Goal: Task Accomplishment & Management: Manage account settings

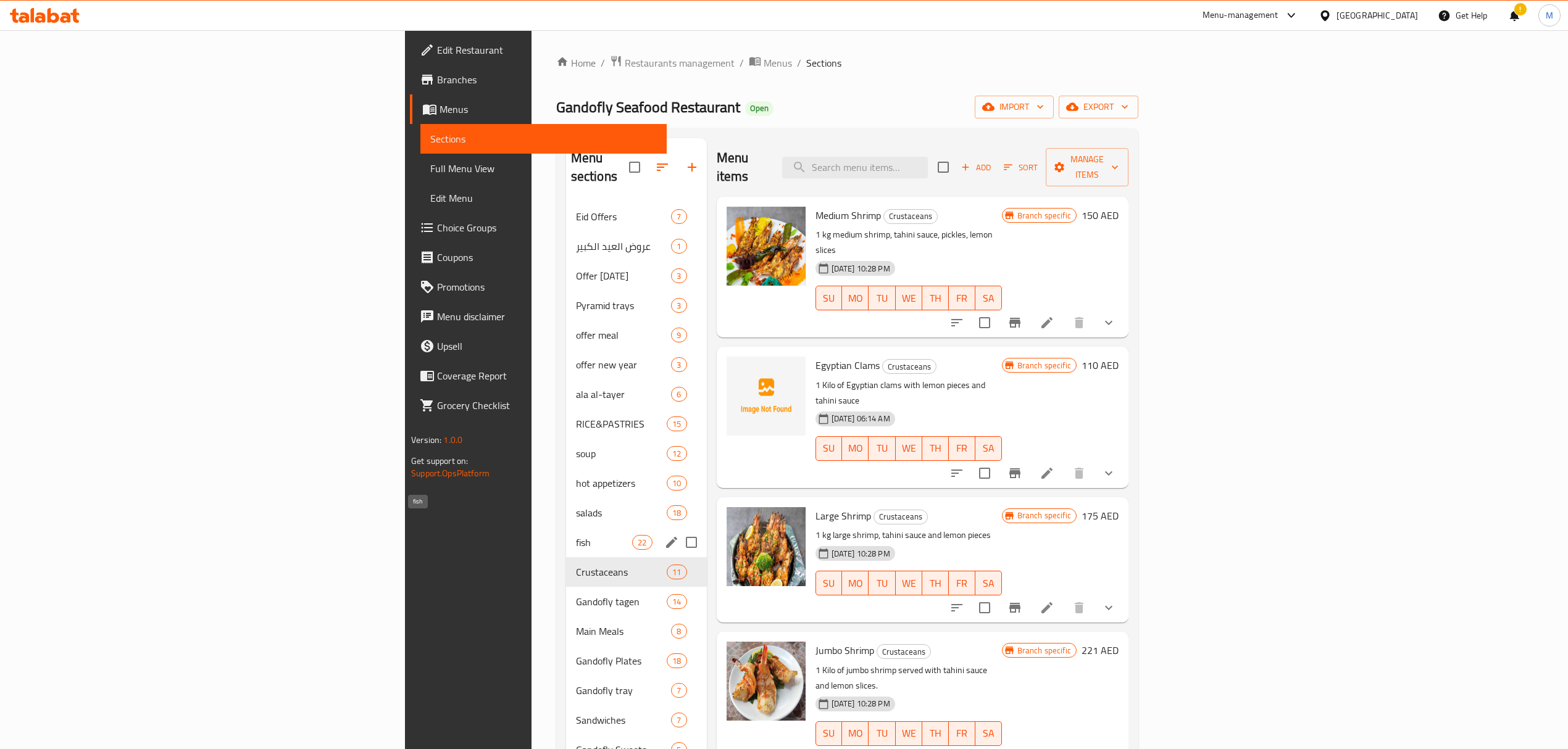
click at [576, 535] on span "fish" at bounding box center [603, 542] width 56 height 15
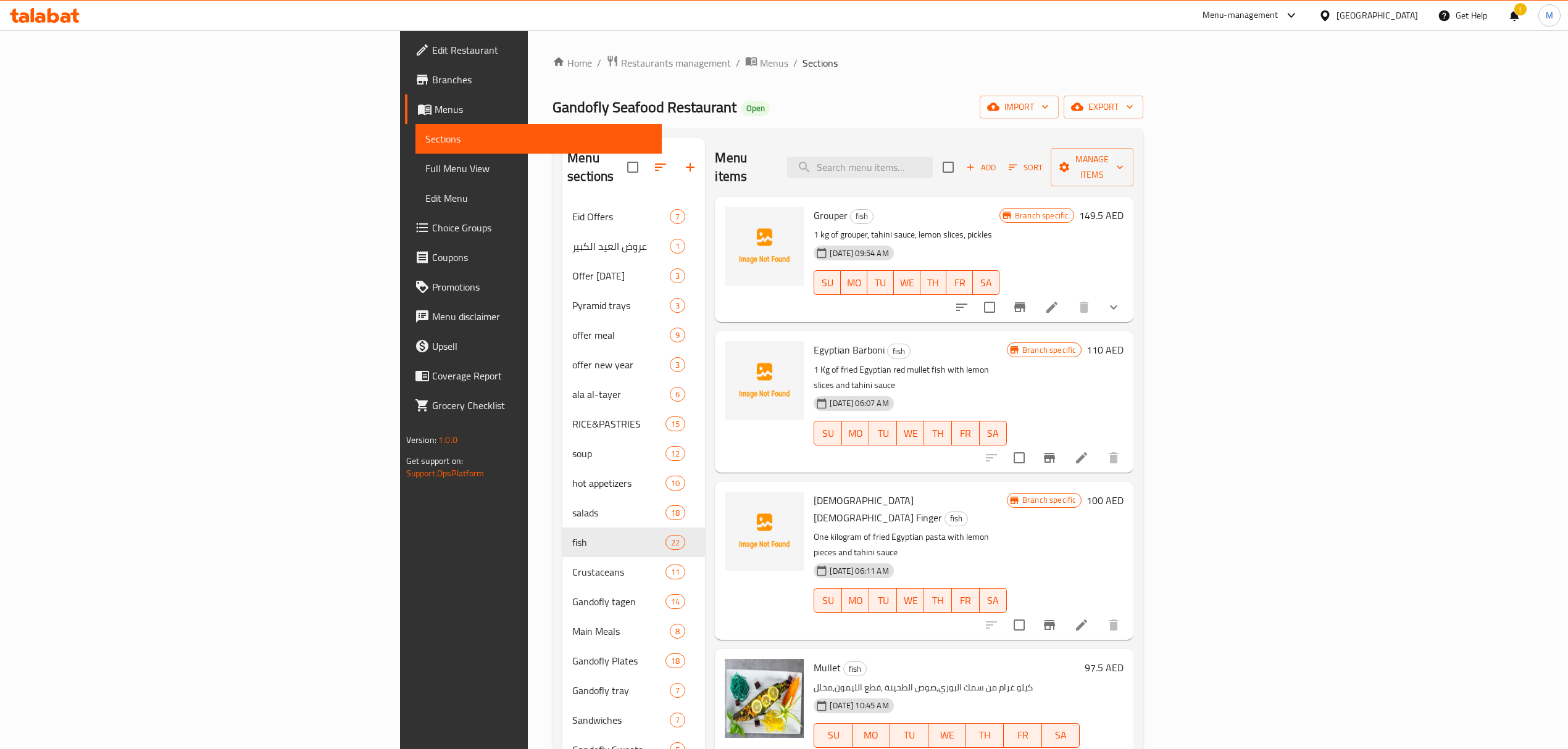
click at [1059, 300] on icon at bounding box center [1052, 307] width 15 height 15
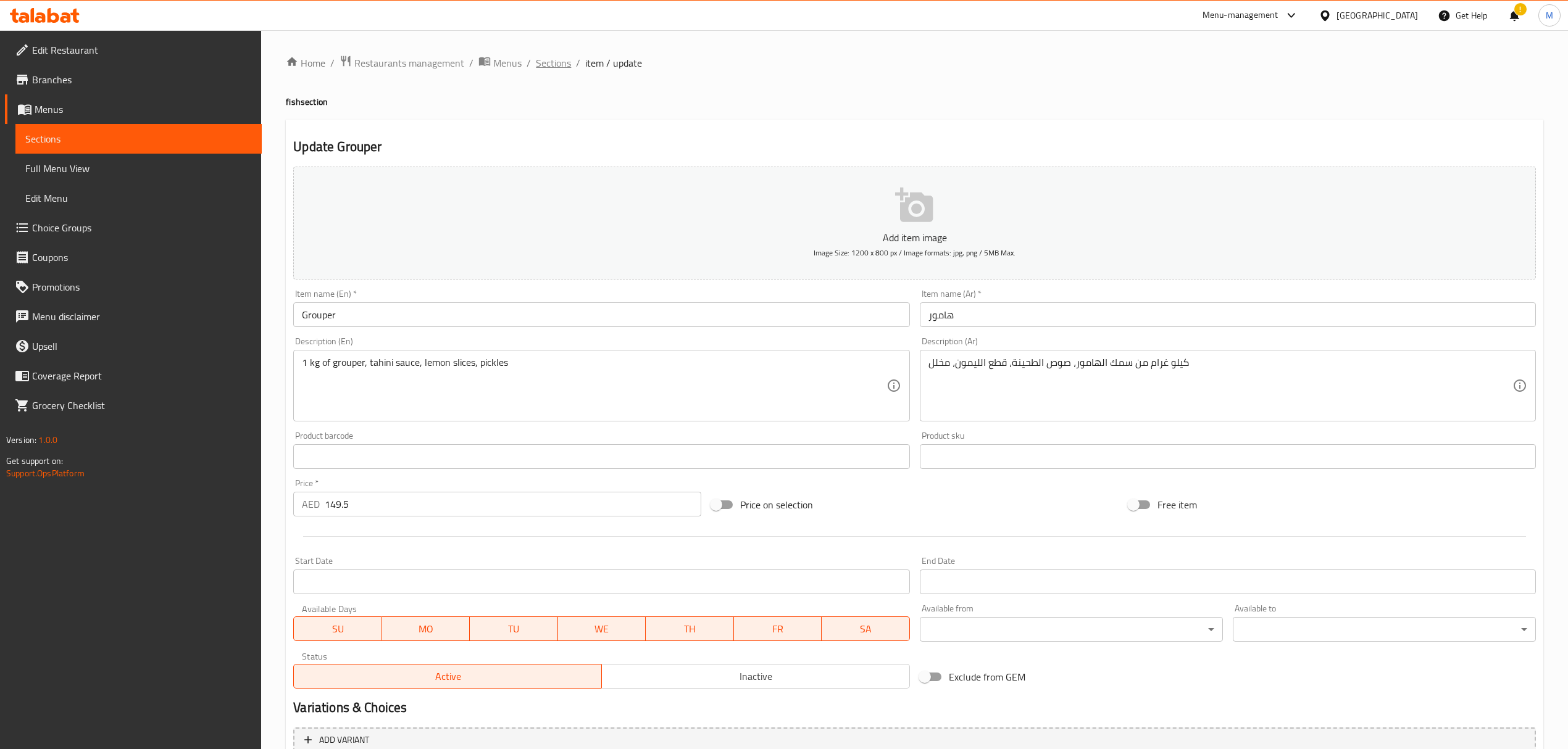
click at [557, 64] on span "Sections" at bounding box center [553, 63] width 35 height 15
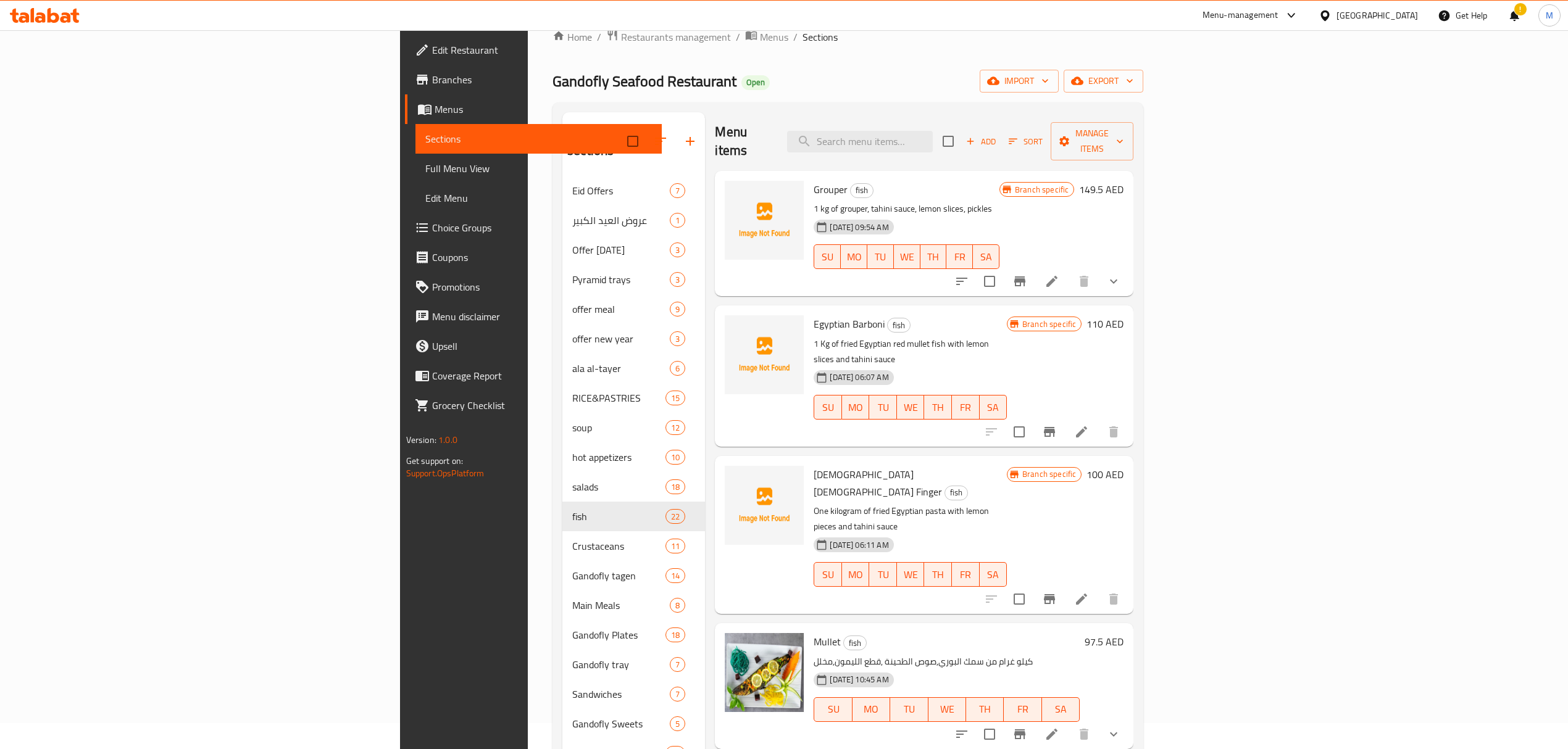
scroll to position [9, 0]
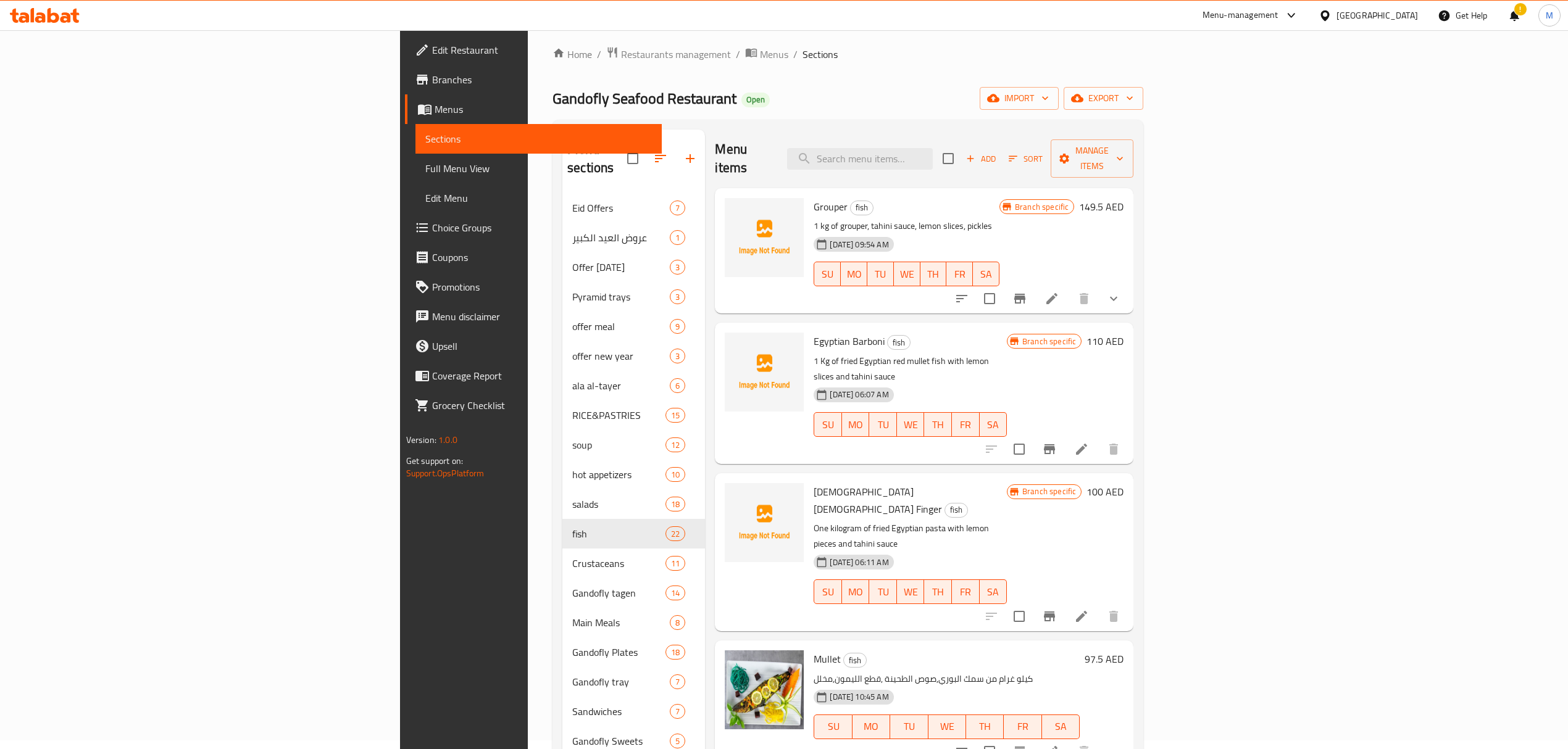
click at [1087, 444] on icon at bounding box center [1082, 449] width 11 height 11
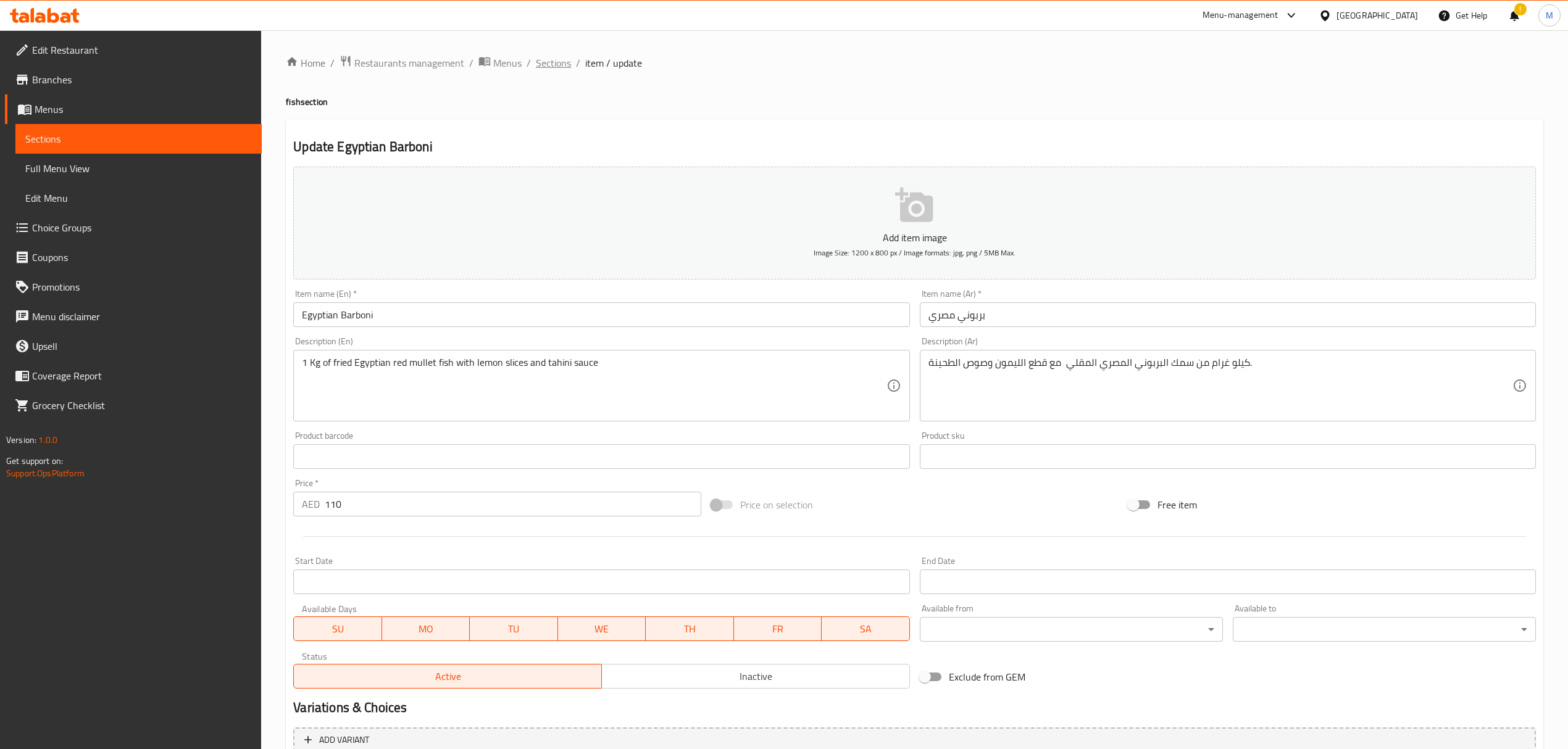
click at [548, 57] on span "Sections" at bounding box center [553, 63] width 35 height 15
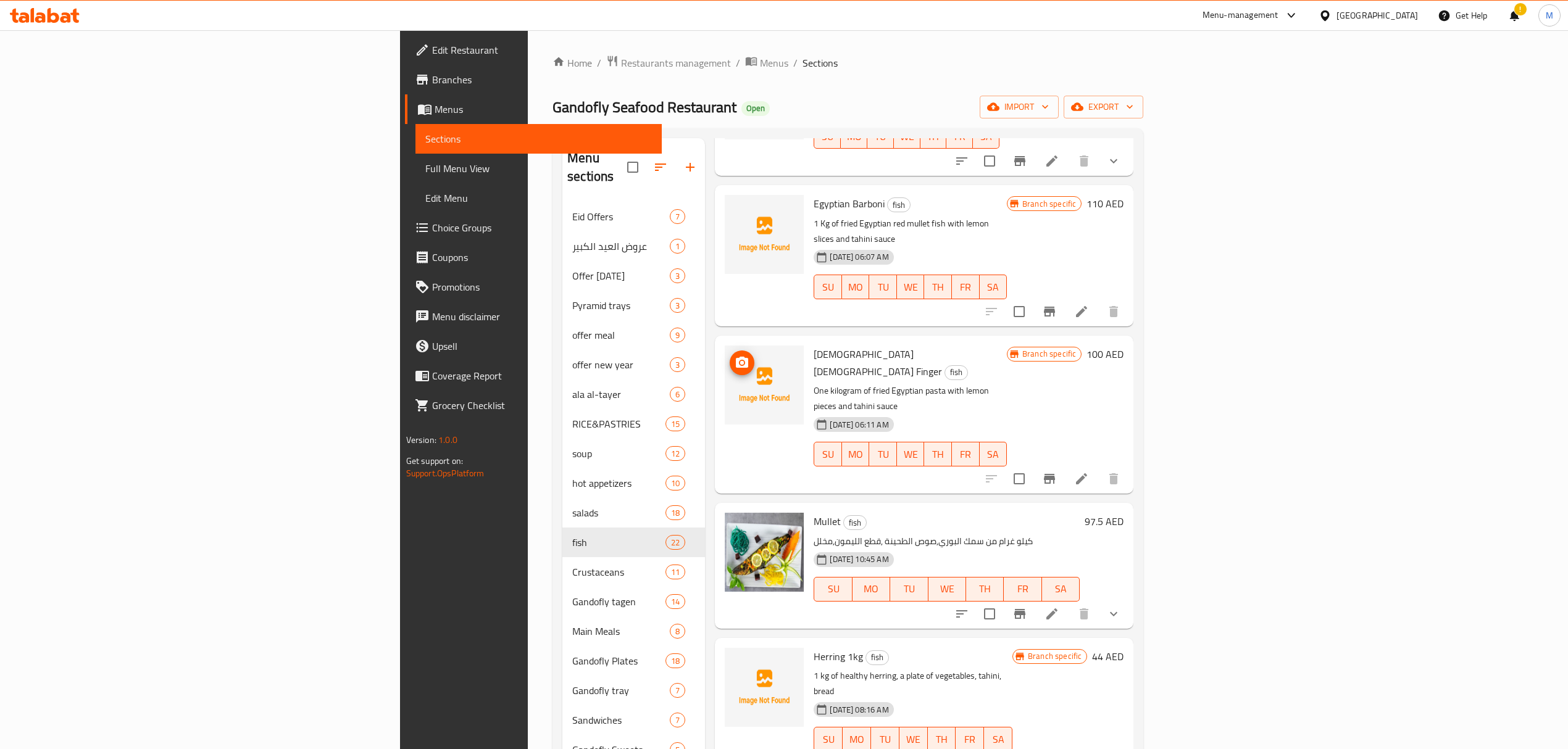
scroll to position [164, 0]
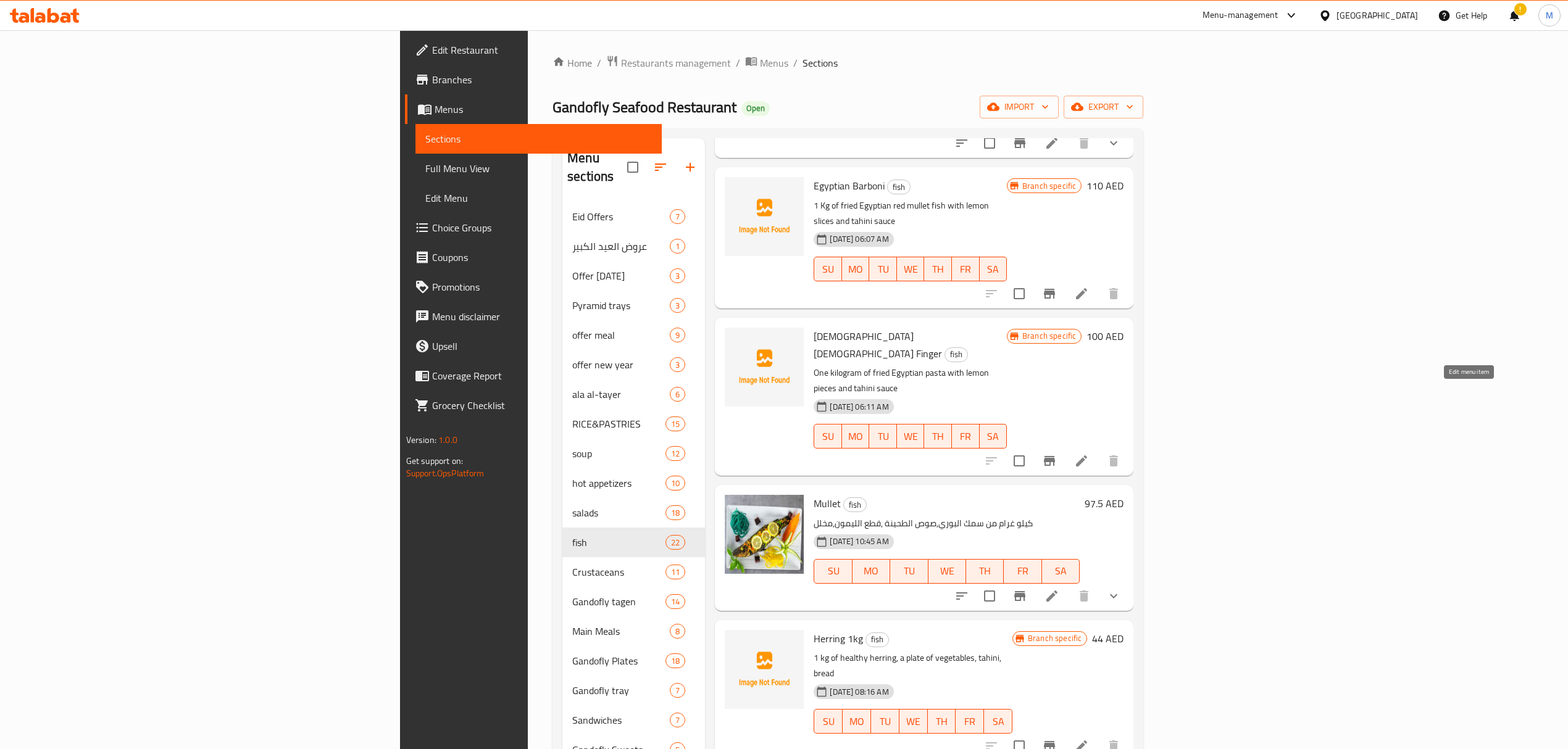
click at [1089, 454] on icon at bounding box center [1082, 461] width 15 height 15
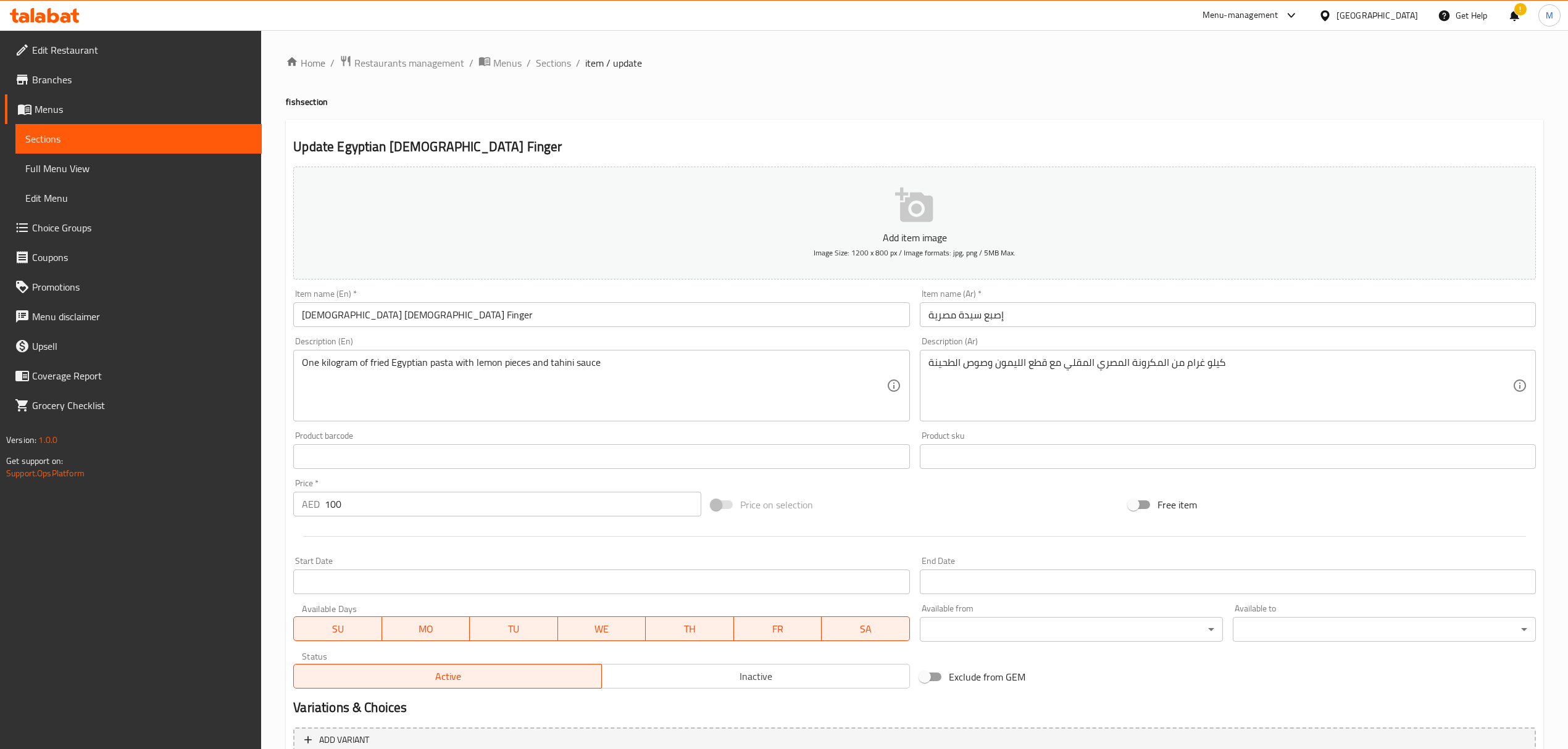
click at [374, 332] on div "Item name (En)   * Egyptian Lady Finger Item name (En) *" at bounding box center [601, 308] width 626 height 47
click at [374, 319] on input "Egyptian Lady Finger" at bounding box center [601, 315] width 616 height 25
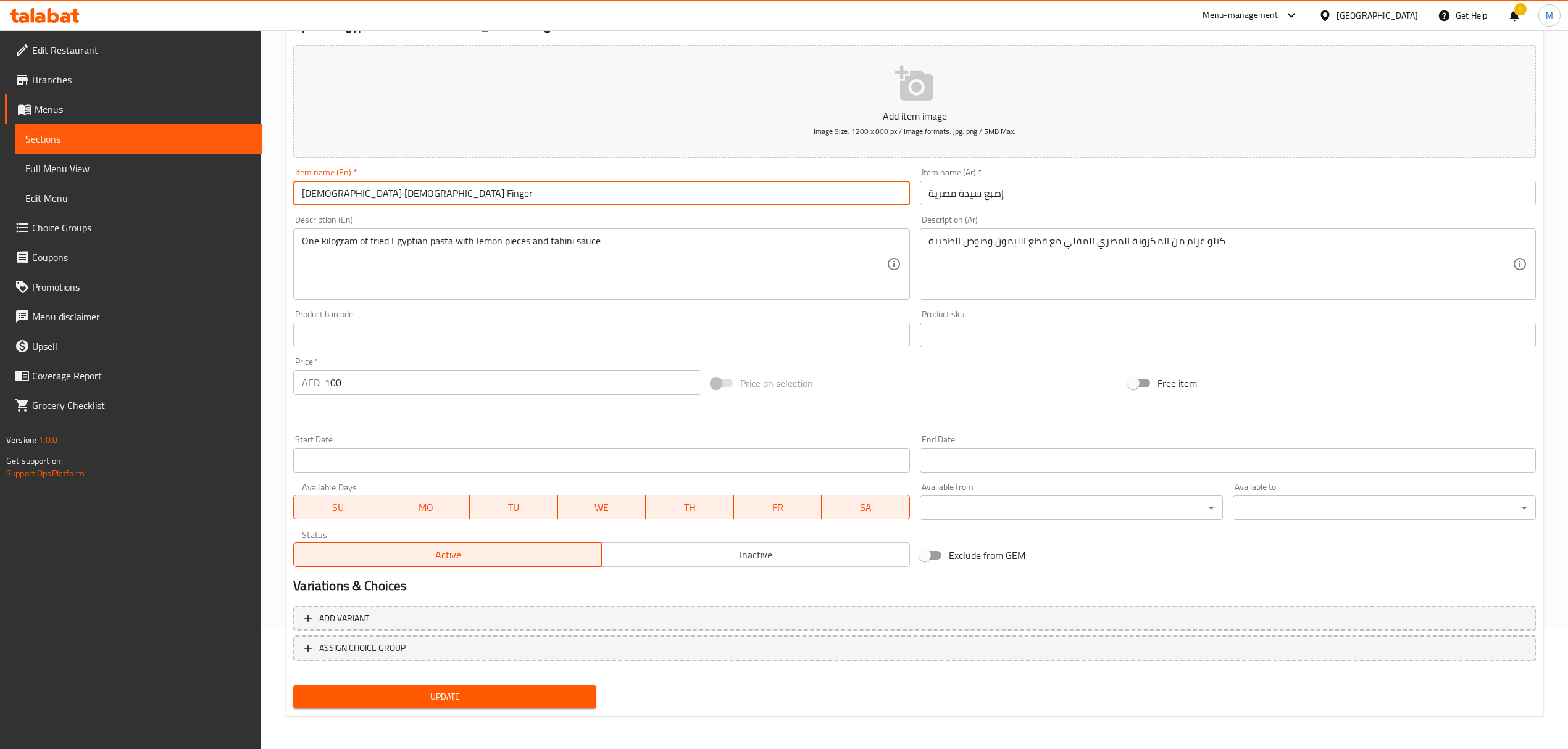
scroll to position [39, 0]
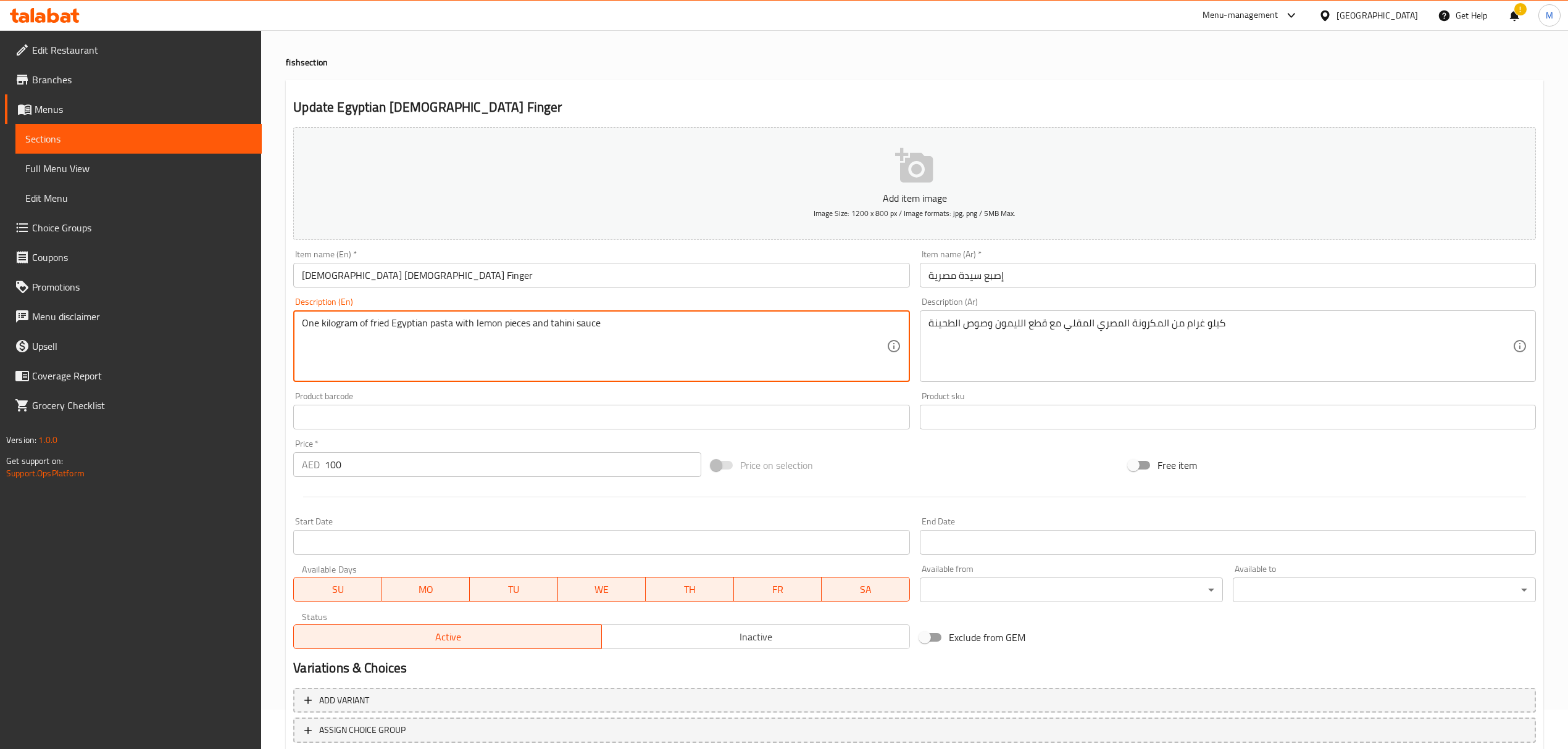
click at [647, 347] on textarea "One kilogram of fried Egyptian pasta with lemon pieces and tahini sauce" at bounding box center [594, 346] width 584 height 59
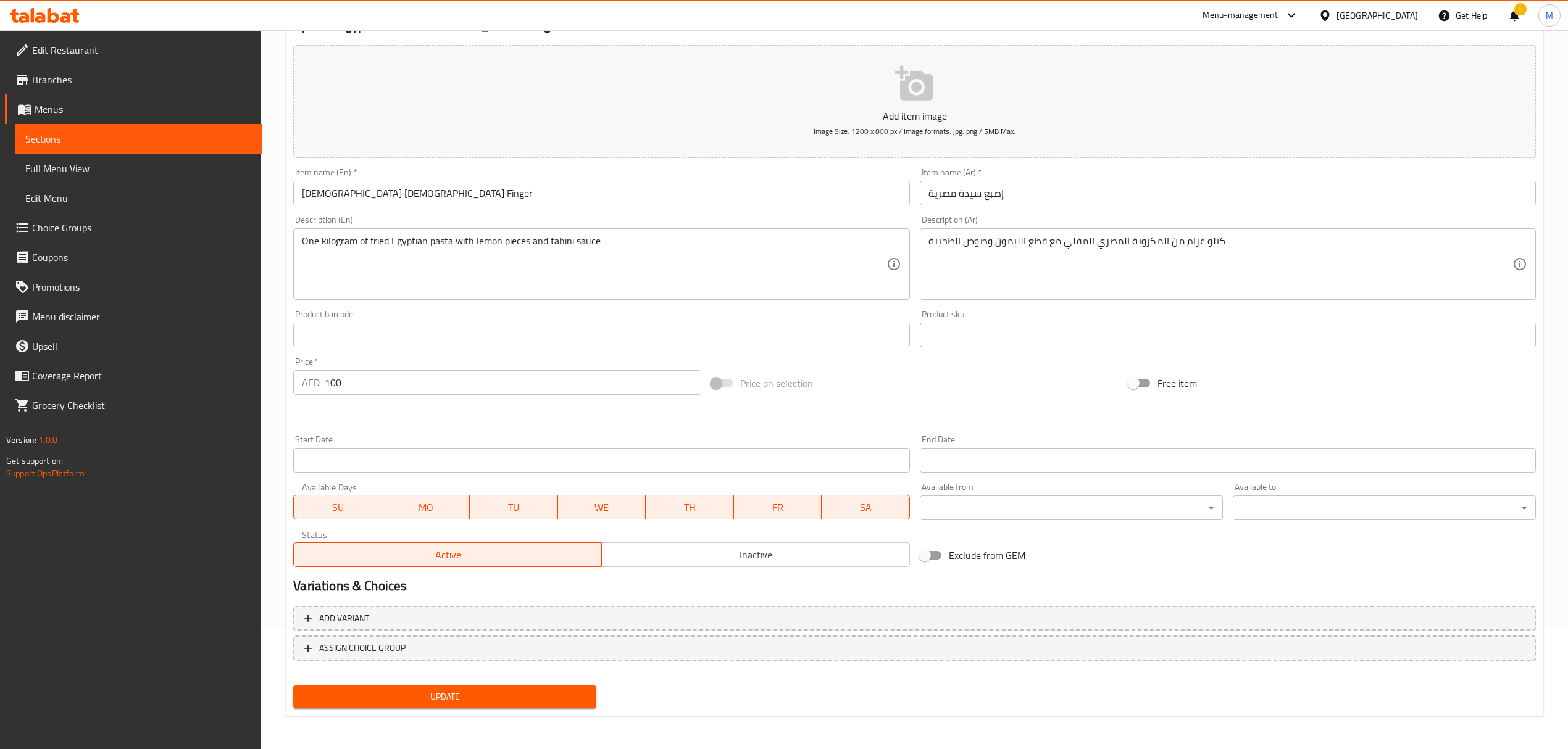
scroll to position [0, 0]
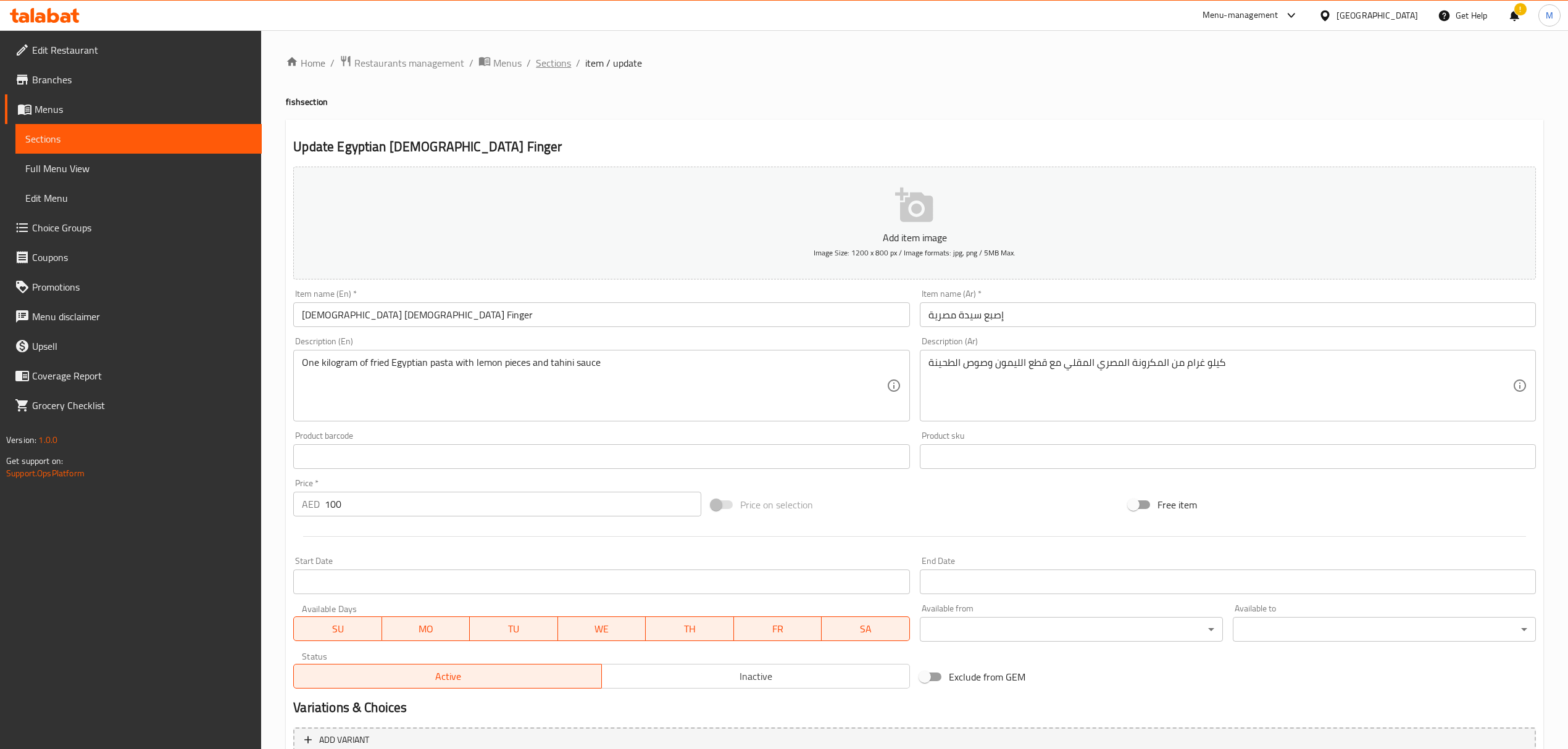
click at [555, 68] on span "Sections" at bounding box center [553, 63] width 35 height 15
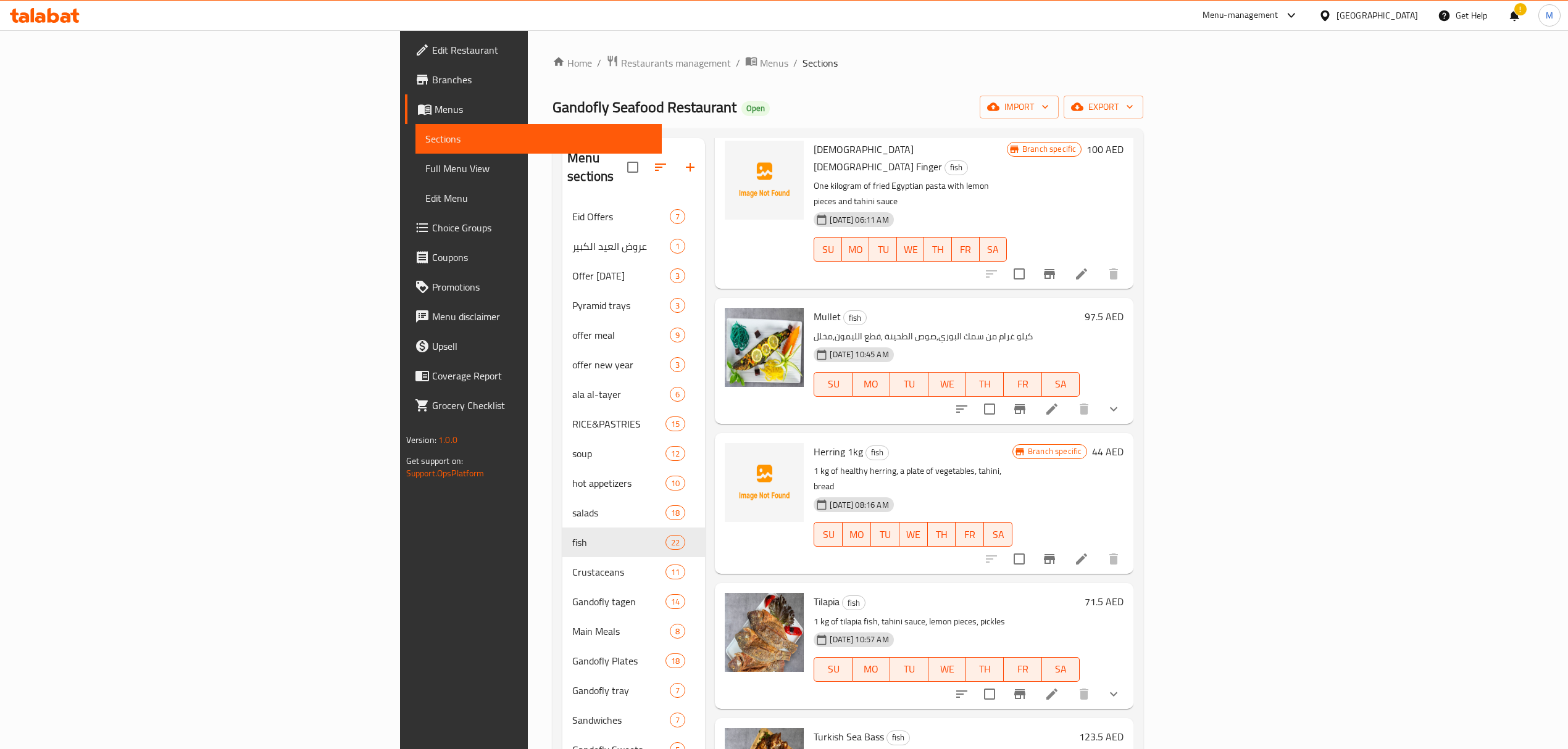
scroll to position [411, 0]
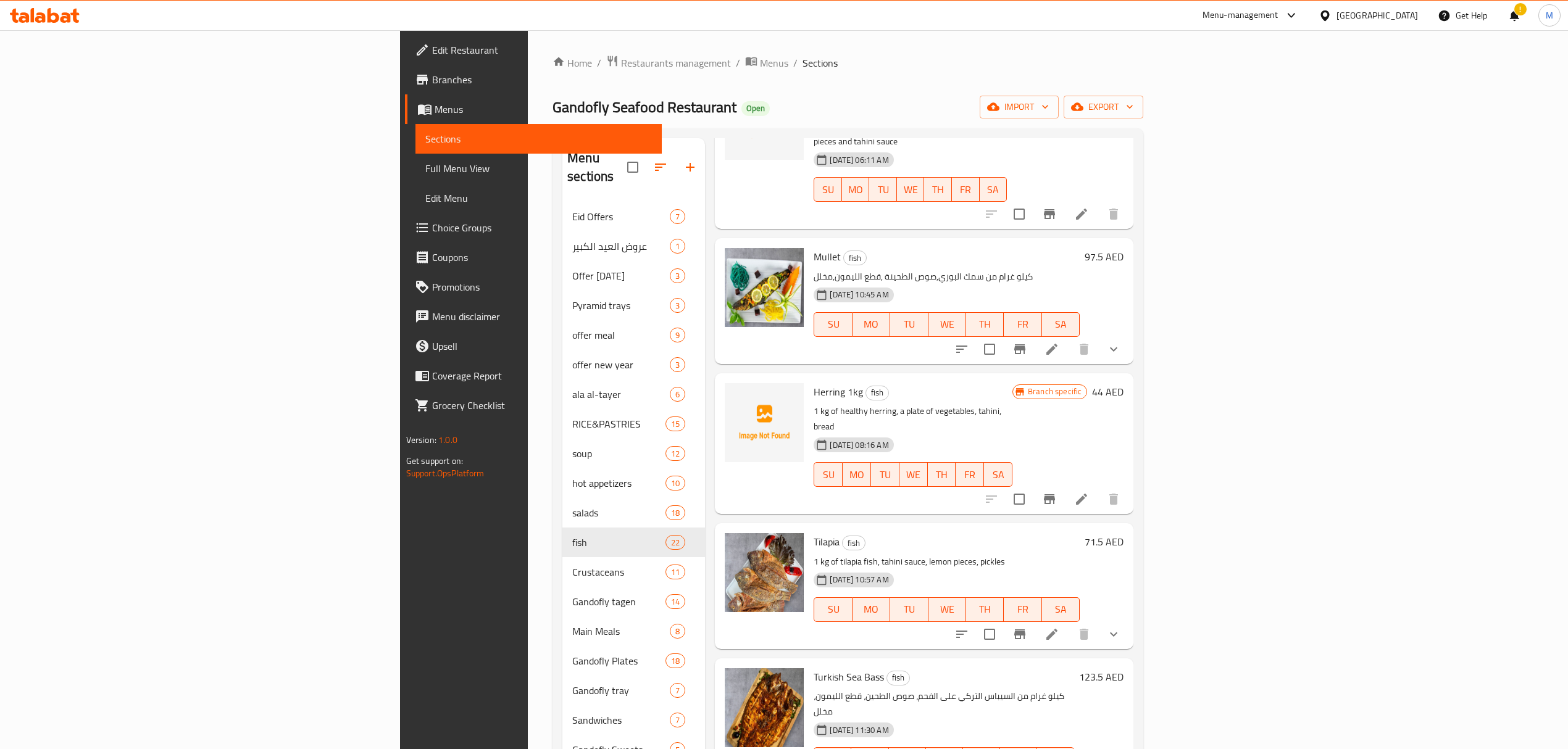
click at [1089, 492] on icon at bounding box center [1082, 499] width 15 height 15
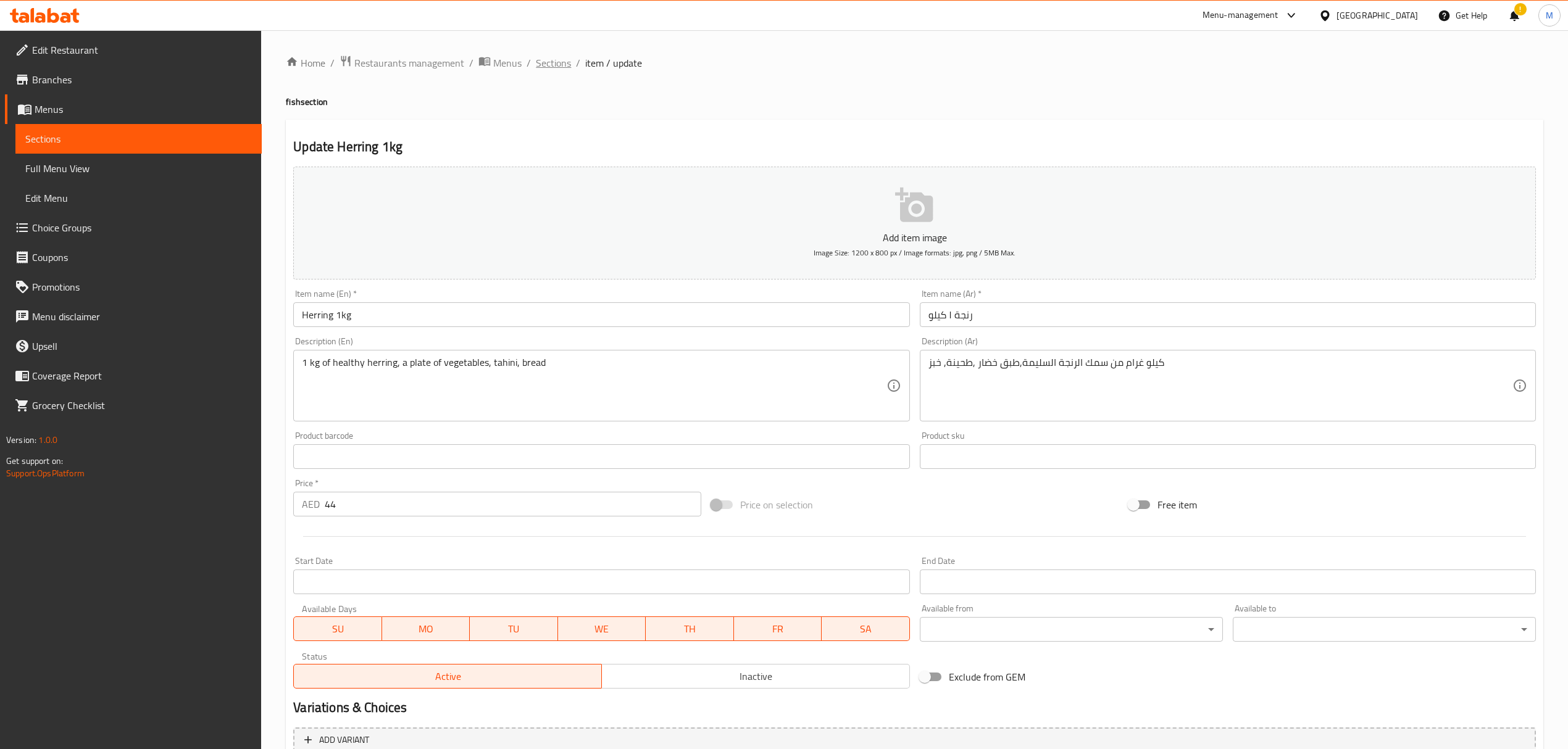
click at [558, 55] on span "Sections" at bounding box center [553, 63] width 35 height 15
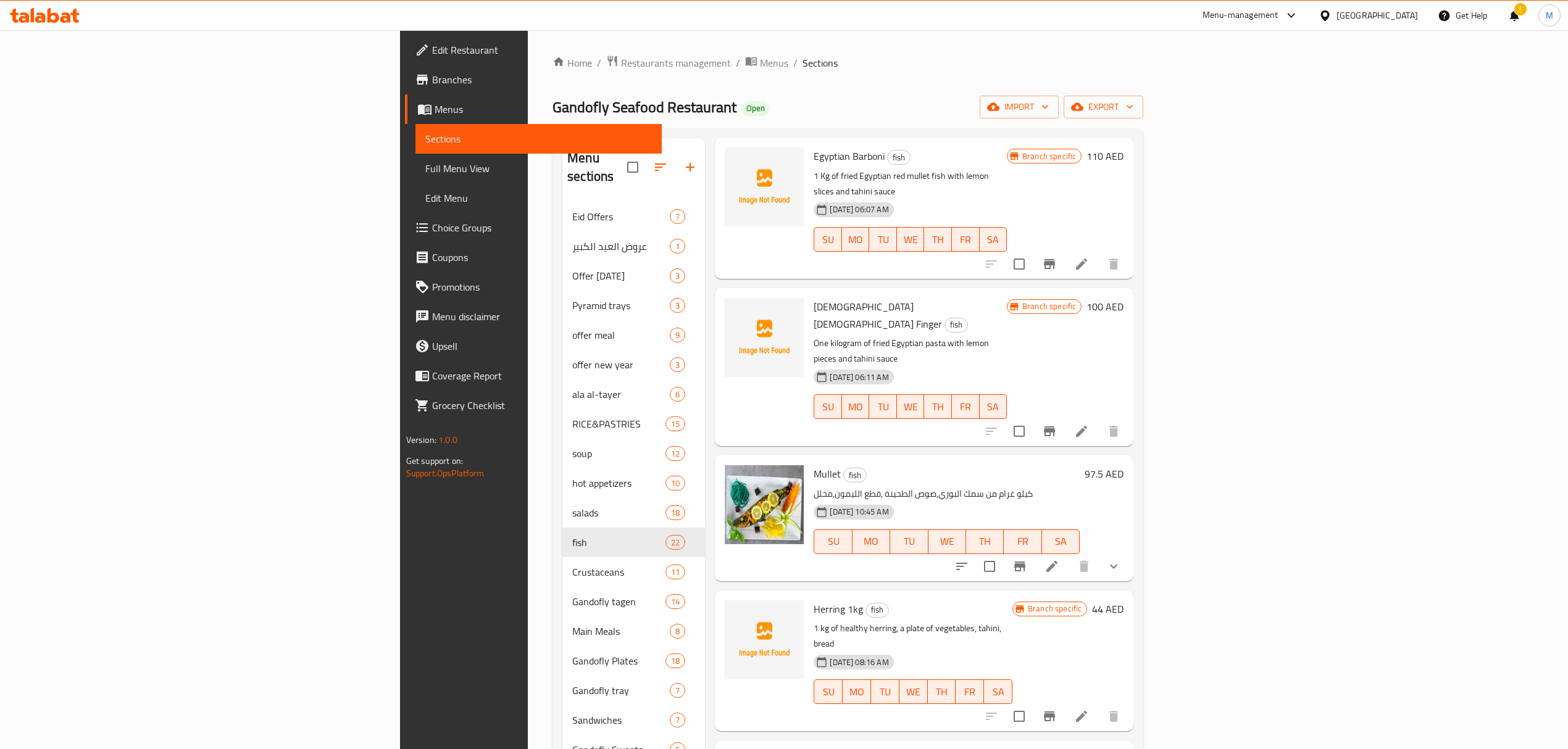
scroll to position [329, 0]
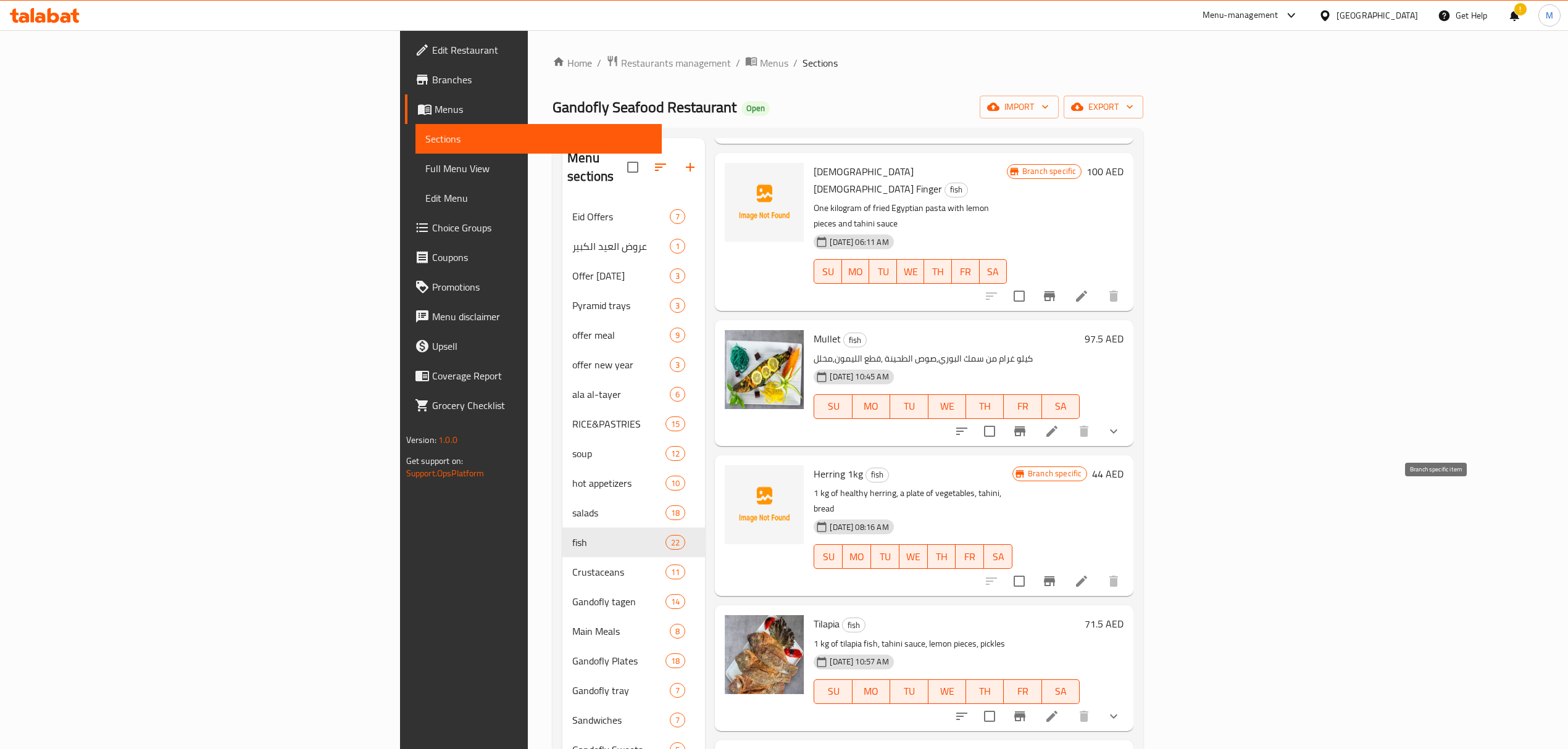
click at [1064, 567] on button "Branch-specific-item" at bounding box center [1049, 582] width 30 height 30
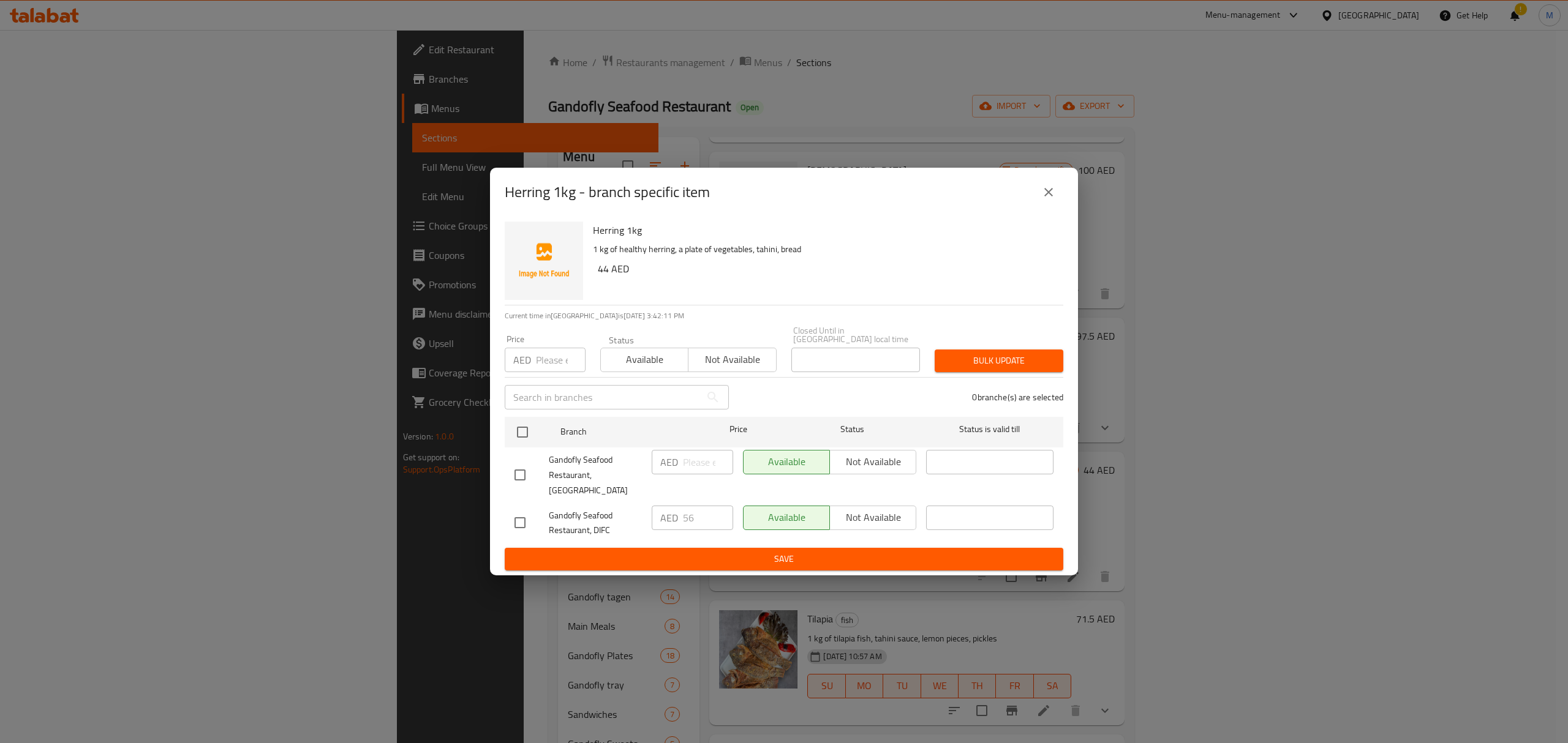
click at [680, 513] on div "AED 56 ​" at bounding box center [692, 518] width 82 height 25
click at [1052, 196] on icon "close" at bounding box center [1048, 192] width 9 height 9
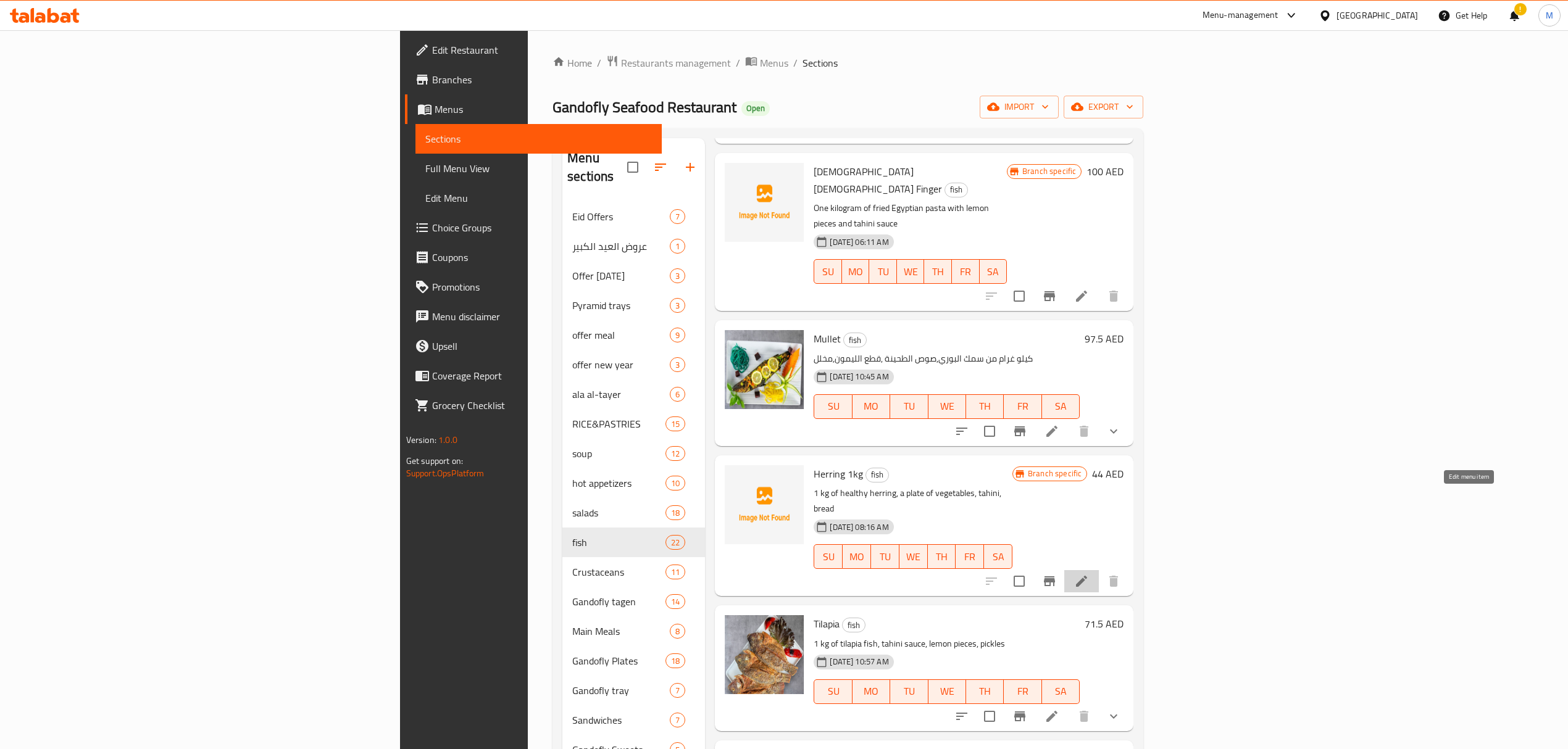
click at [1089, 574] on icon at bounding box center [1082, 582] width 15 height 15
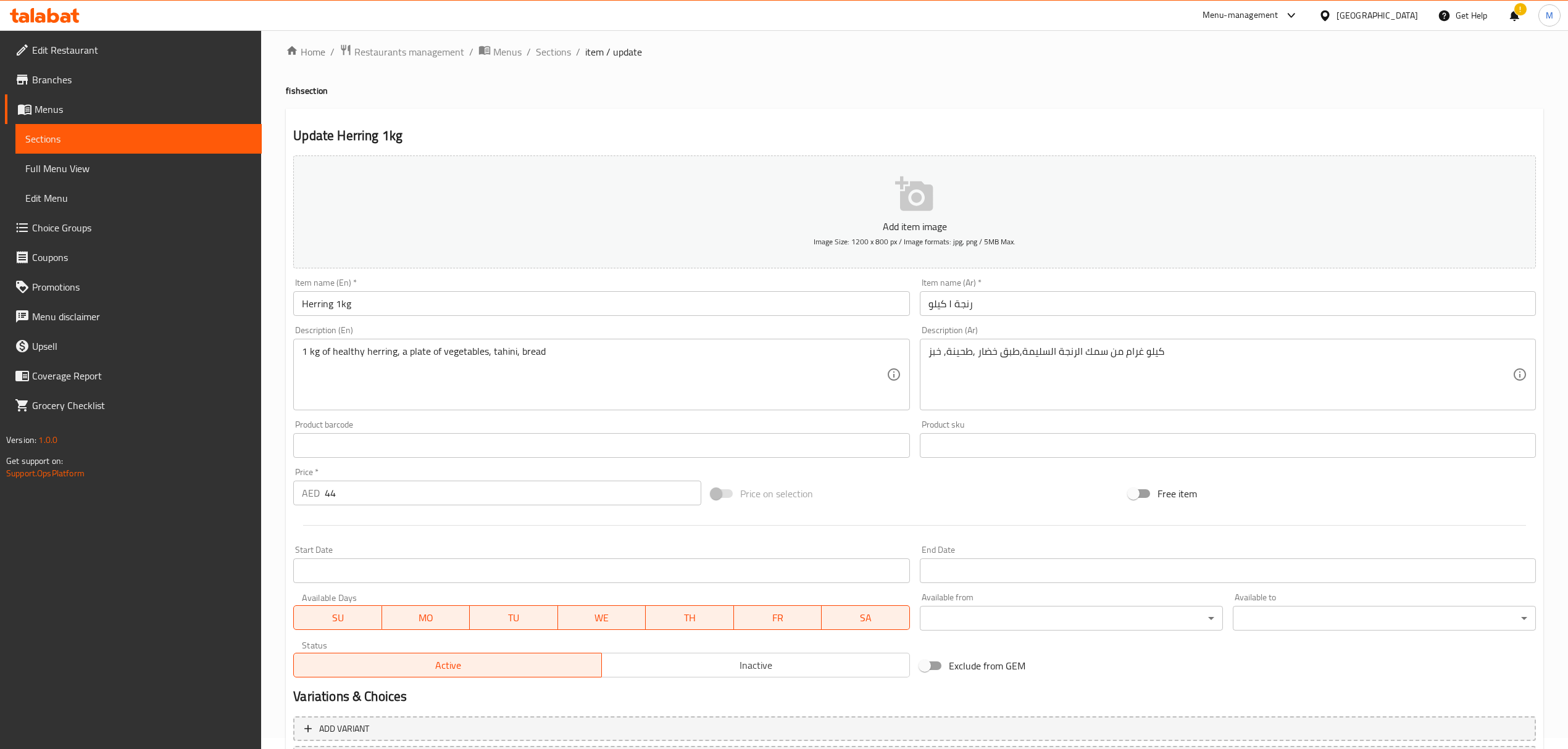
scroll to position [122, 0]
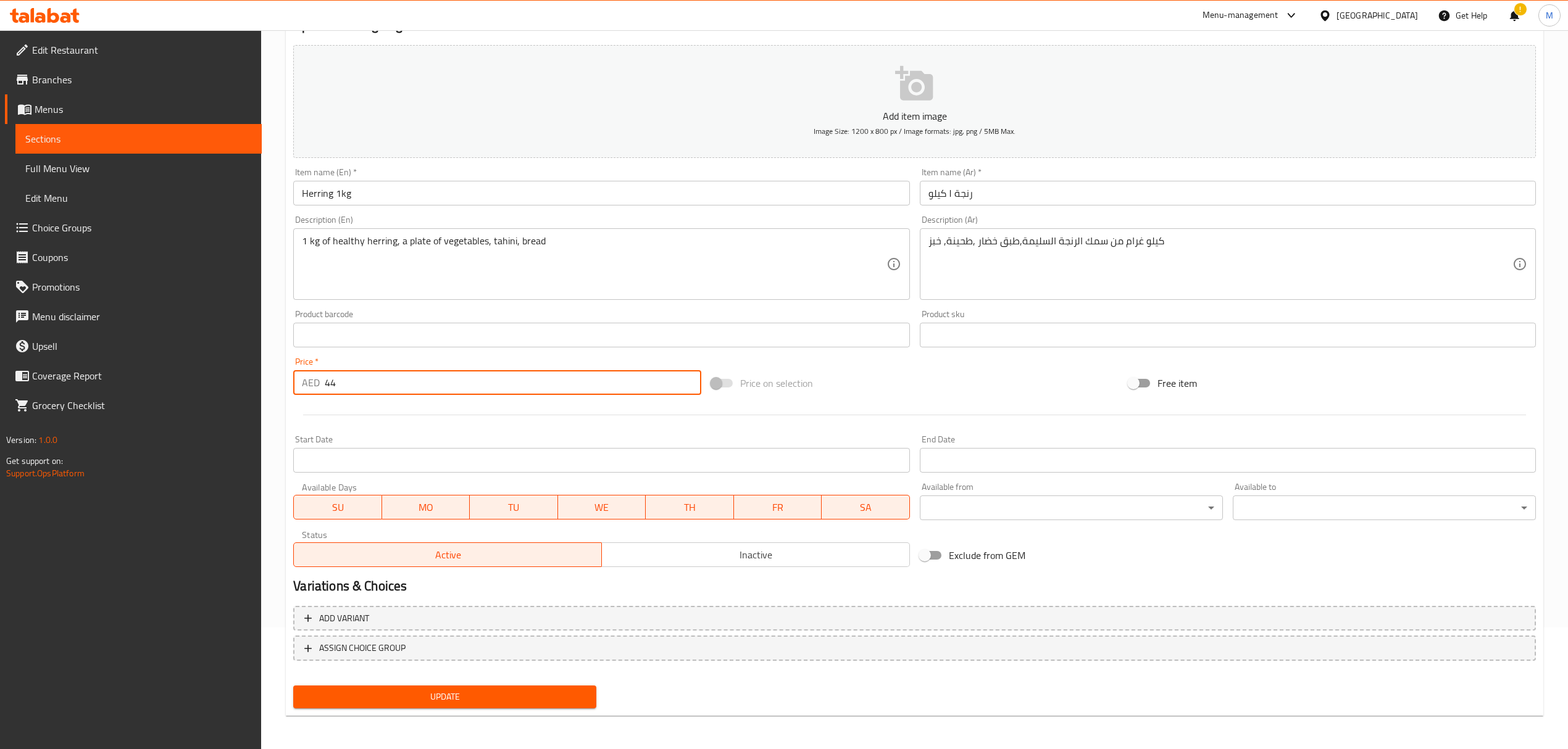
drag, startPoint x: 374, startPoint y: 379, endPoint x: 307, endPoint y: 378, distance: 67.0
click at [307, 378] on div "AED 44 Price *" at bounding box center [497, 382] width 407 height 25
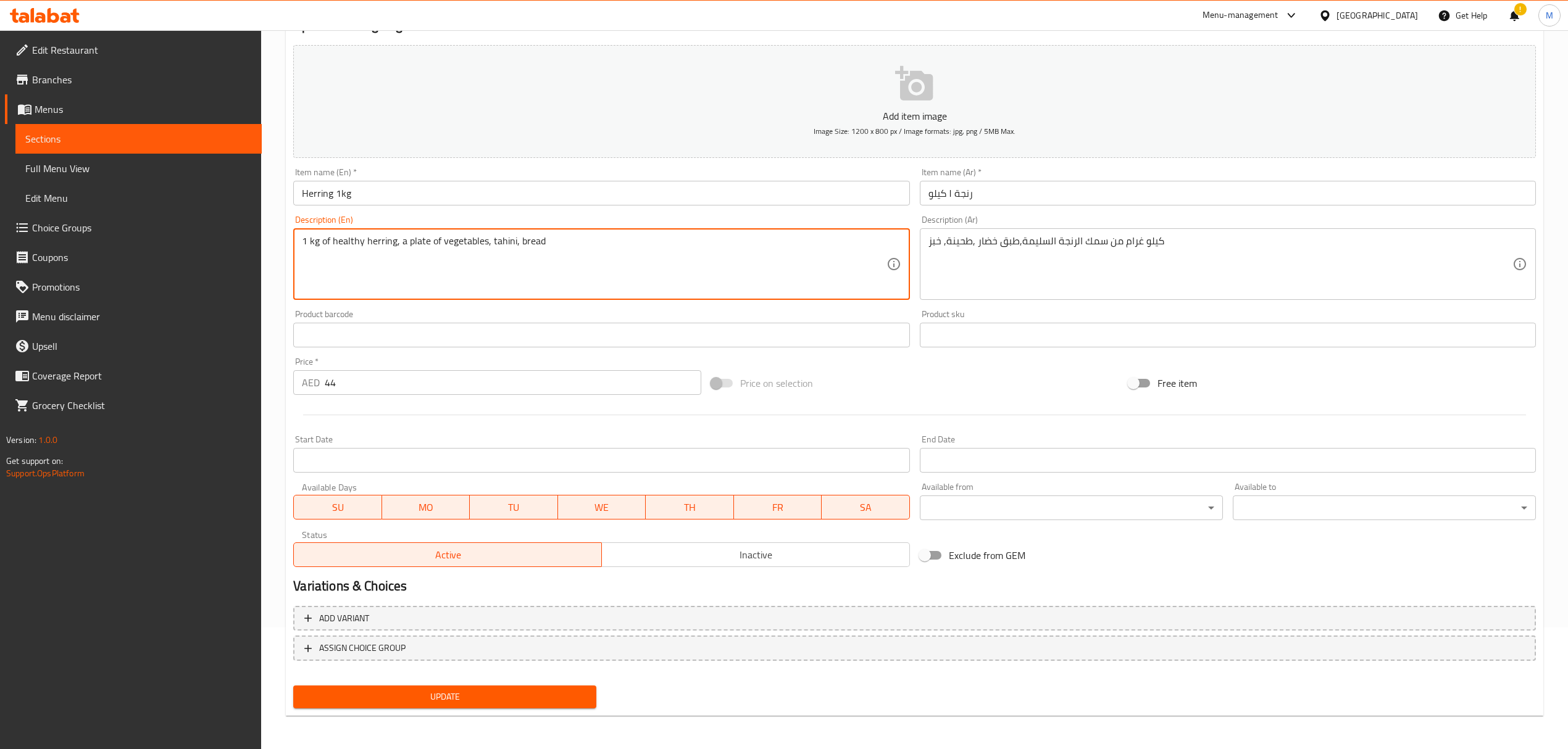
drag, startPoint x: 332, startPoint y: 245, endPoint x: 290, endPoint y: 245, distance: 42.0
type textarea "healthy herring, a plate of vegetables, tahini, bread"
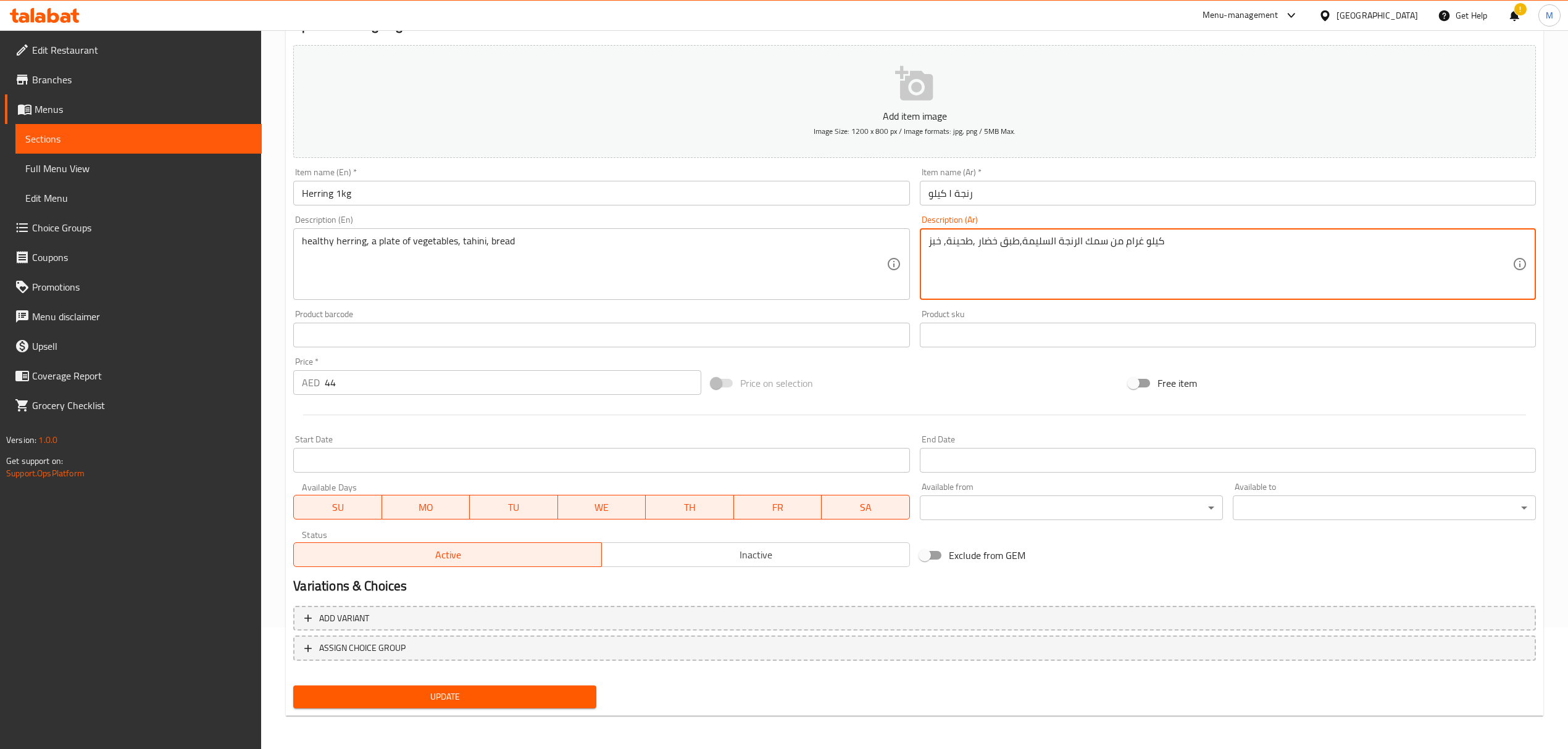
drag, startPoint x: 1106, startPoint y: 240, endPoint x: 1234, endPoint y: 243, distance: 128.0
type textarea "سمك الرنجة السليمة,طبق خضار ,طحينة, خبز"
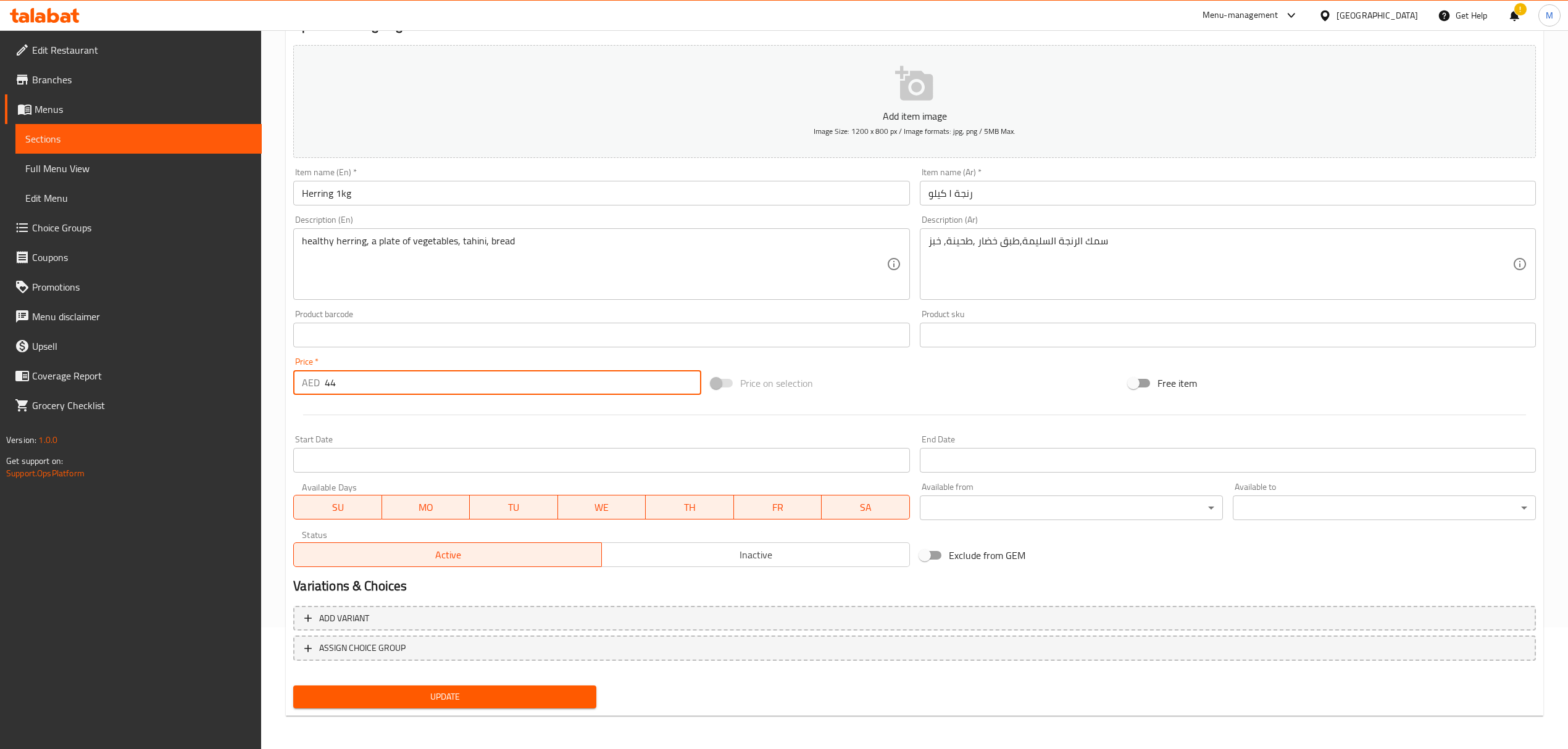
drag, startPoint x: 343, startPoint y: 389, endPoint x: 309, endPoint y: 386, distance: 34.1
click at [309, 386] on div "AED 44 Price *" at bounding box center [497, 382] width 407 height 25
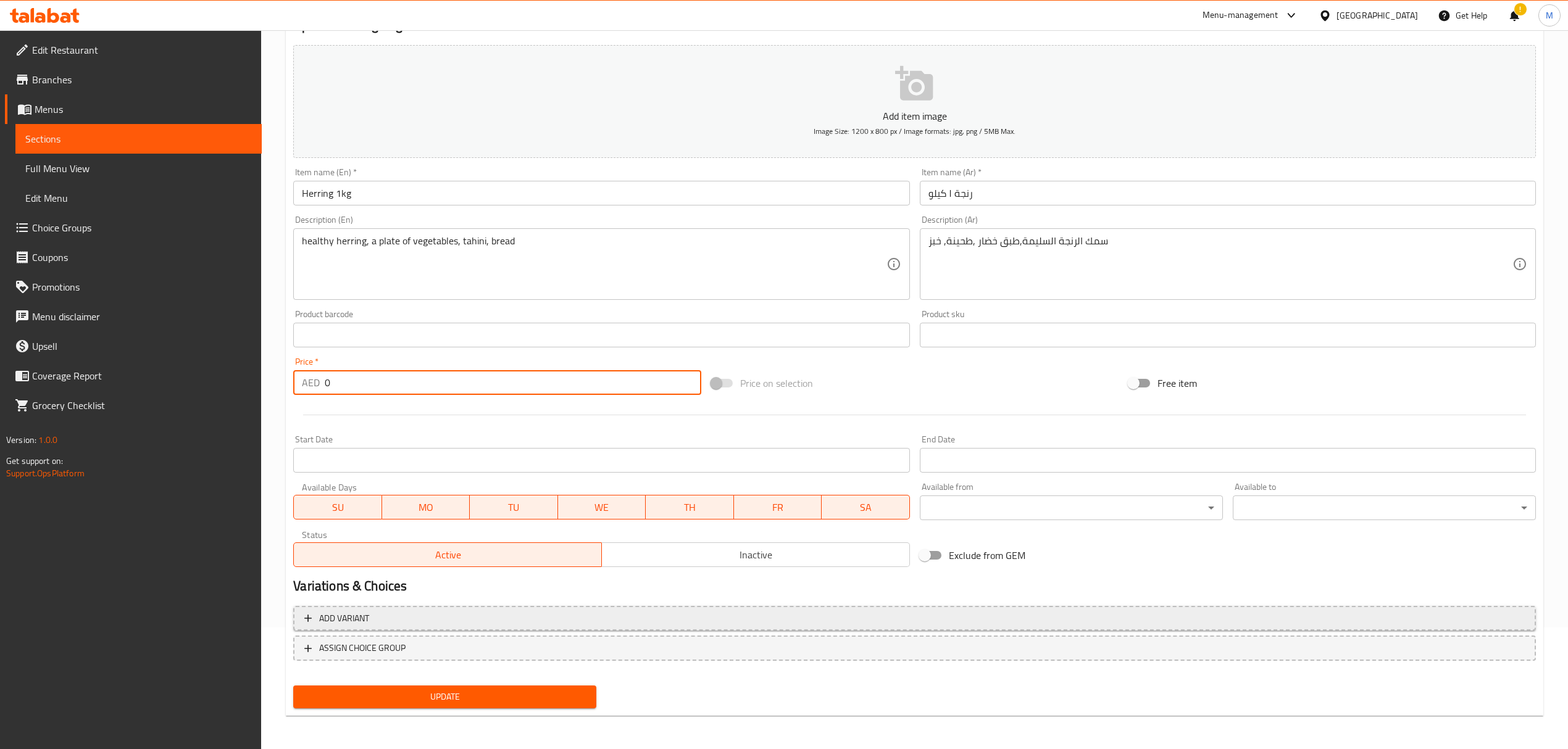
type input "0"
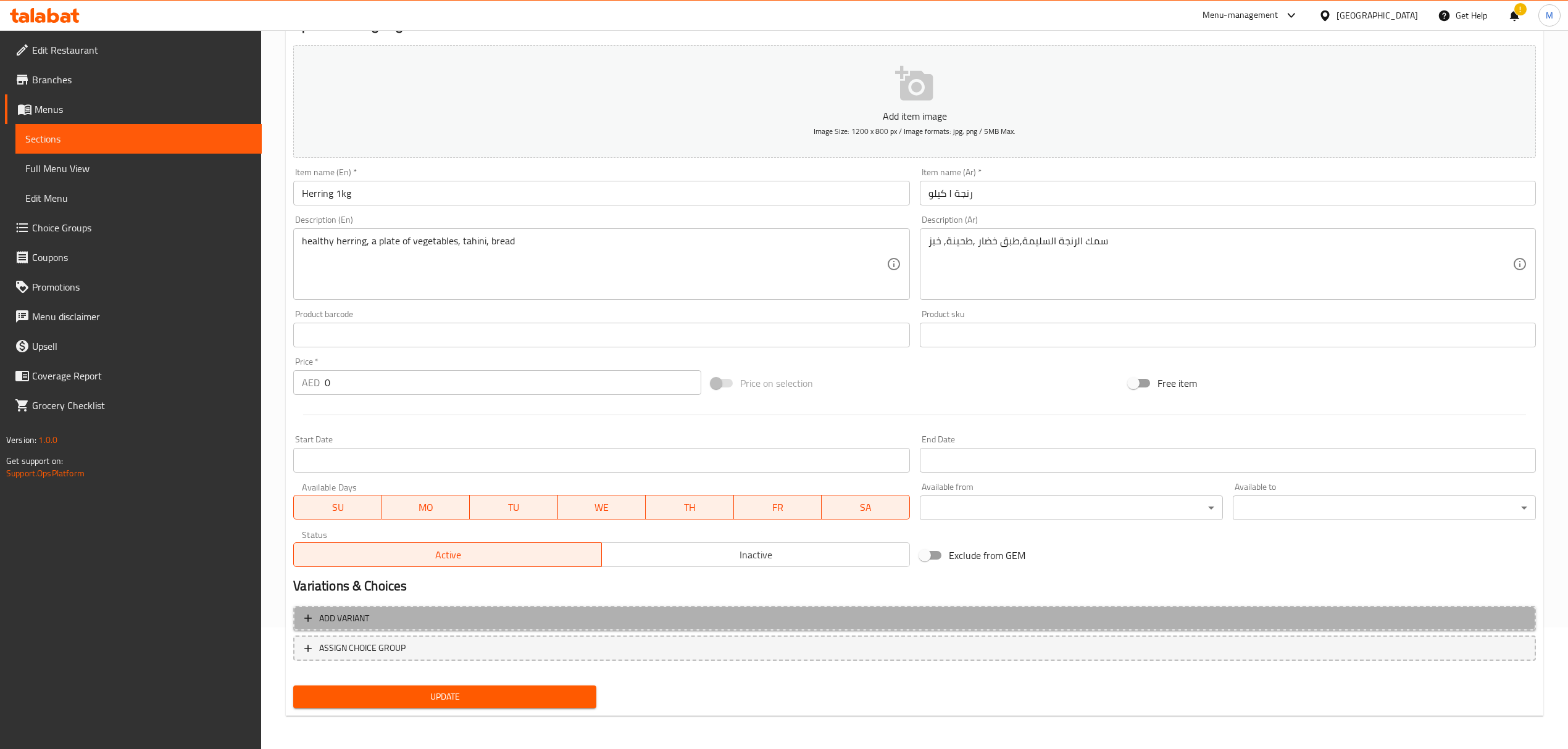
click at [453, 611] on span "Add variant" at bounding box center [914, 619] width 1220 height 16
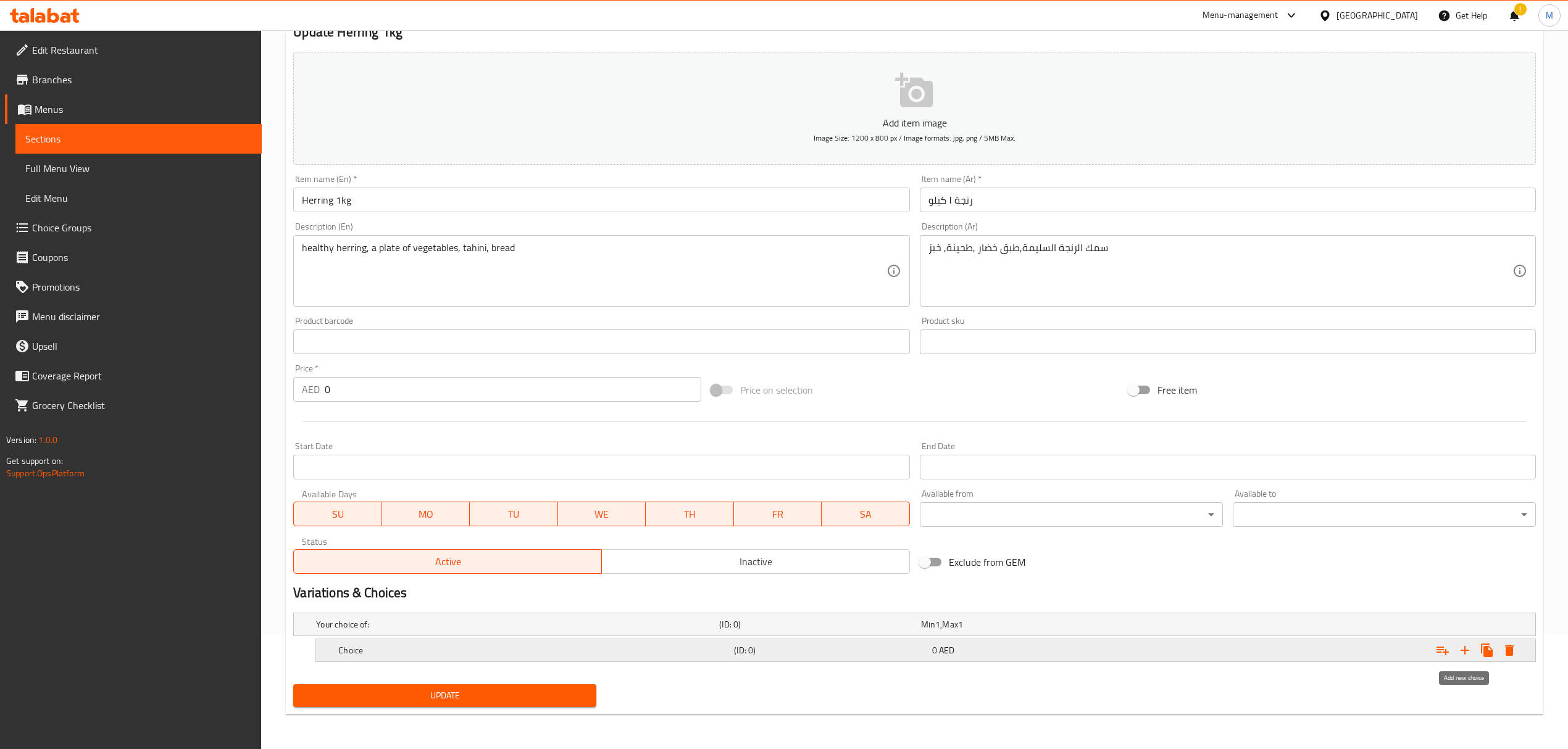
click at [1464, 652] on icon "Expand" at bounding box center [1465, 650] width 9 height 9
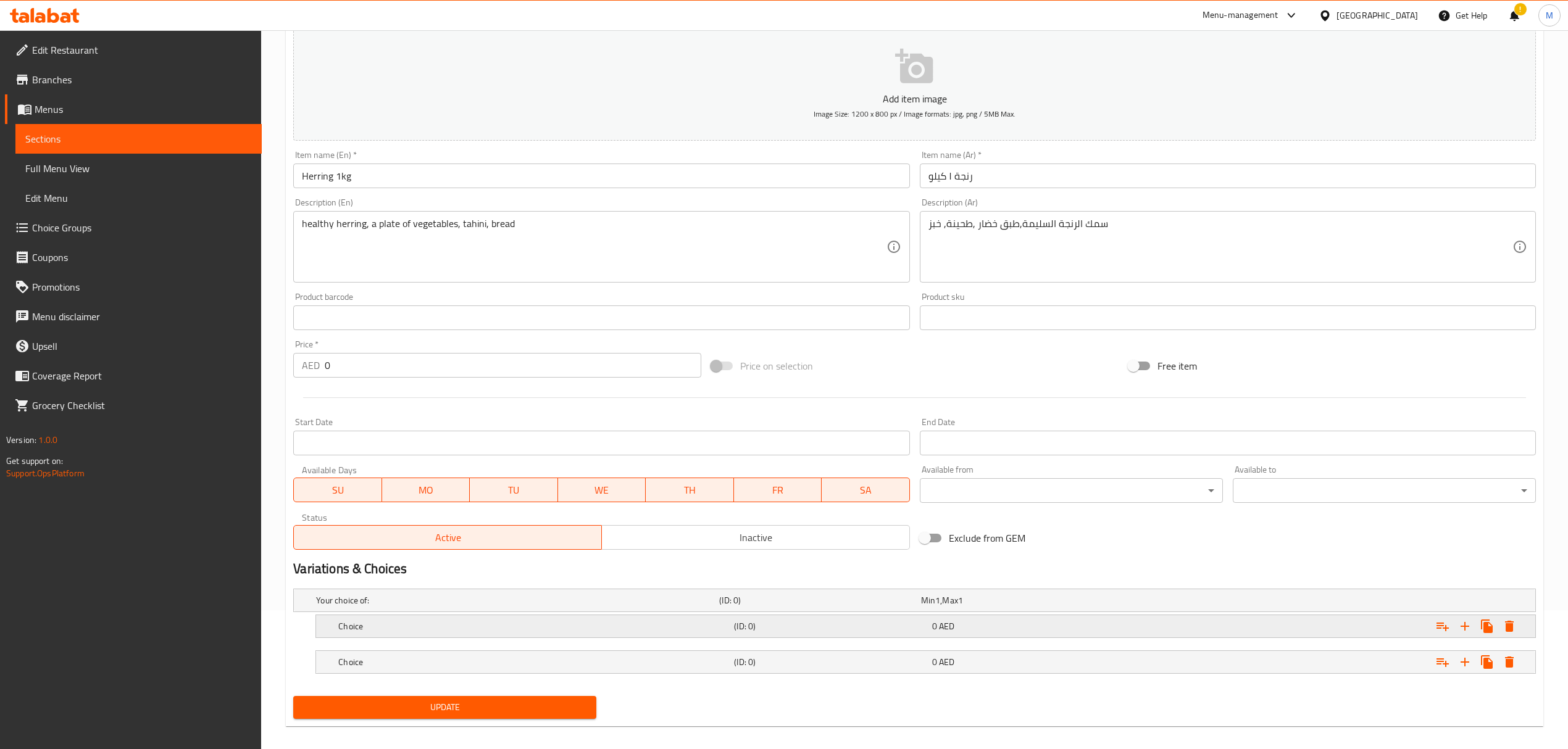
scroll to position [152, 0]
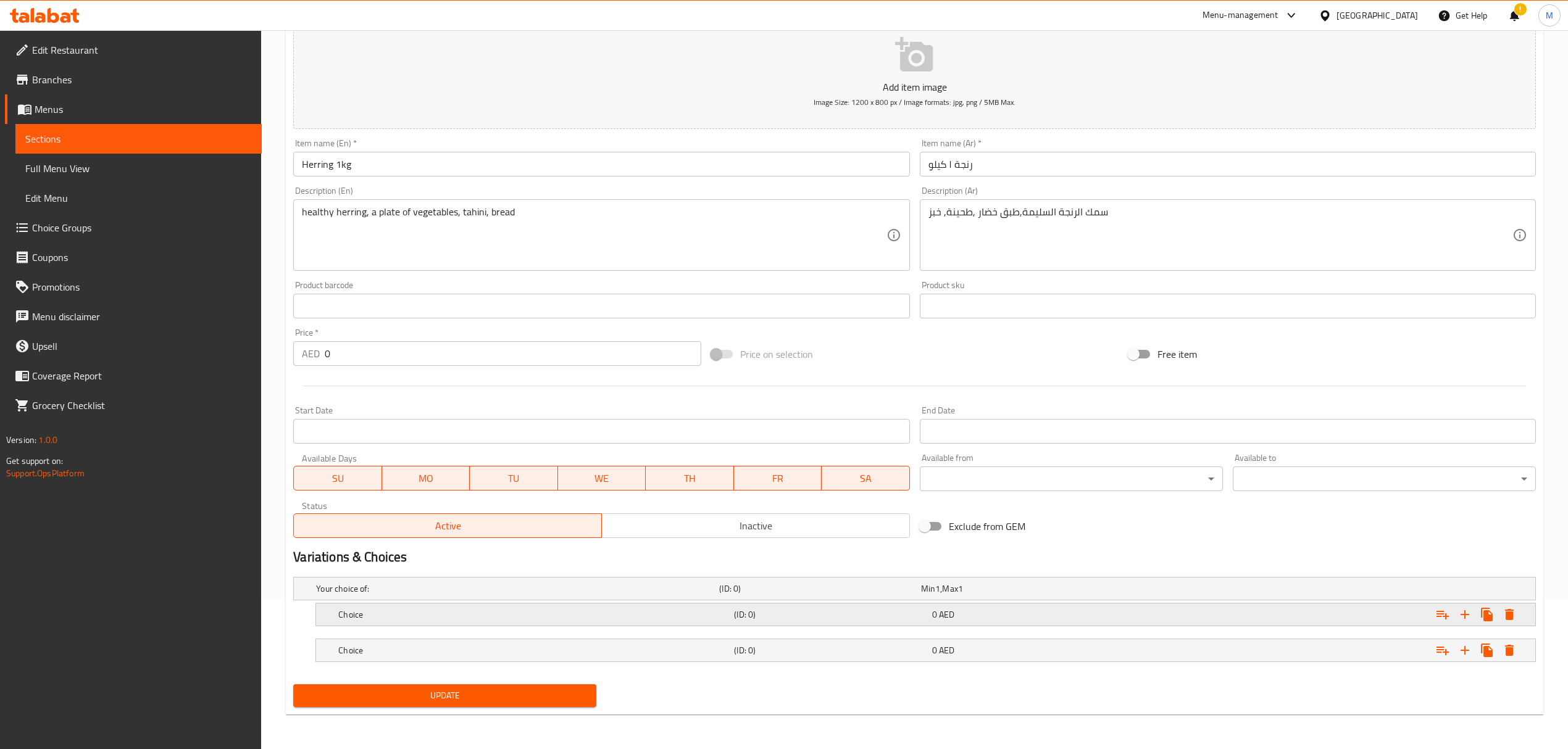
click at [859, 595] on h5 "(ID: 0)" at bounding box center [817, 589] width 197 height 12
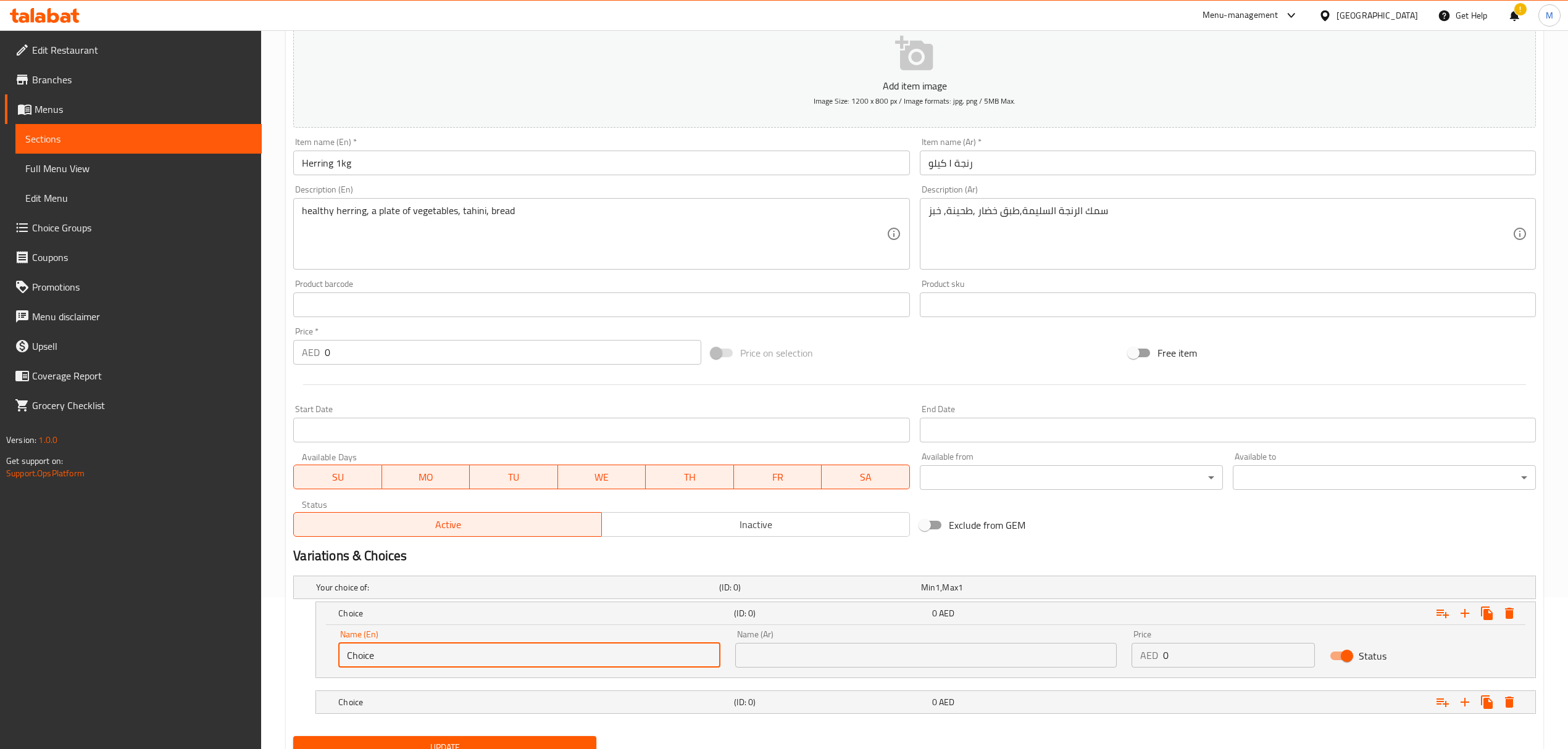
click at [605, 660] on input "Choice" at bounding box center [529, 655] width 382 height 25
click at [390, 662] on input "Choice" at bounding box center [529, 655] width 382 height 25
drag, startPoint x: 379, startPoint y: 657, endPoint x: 306, endPoint y: 656, distance: 73.0
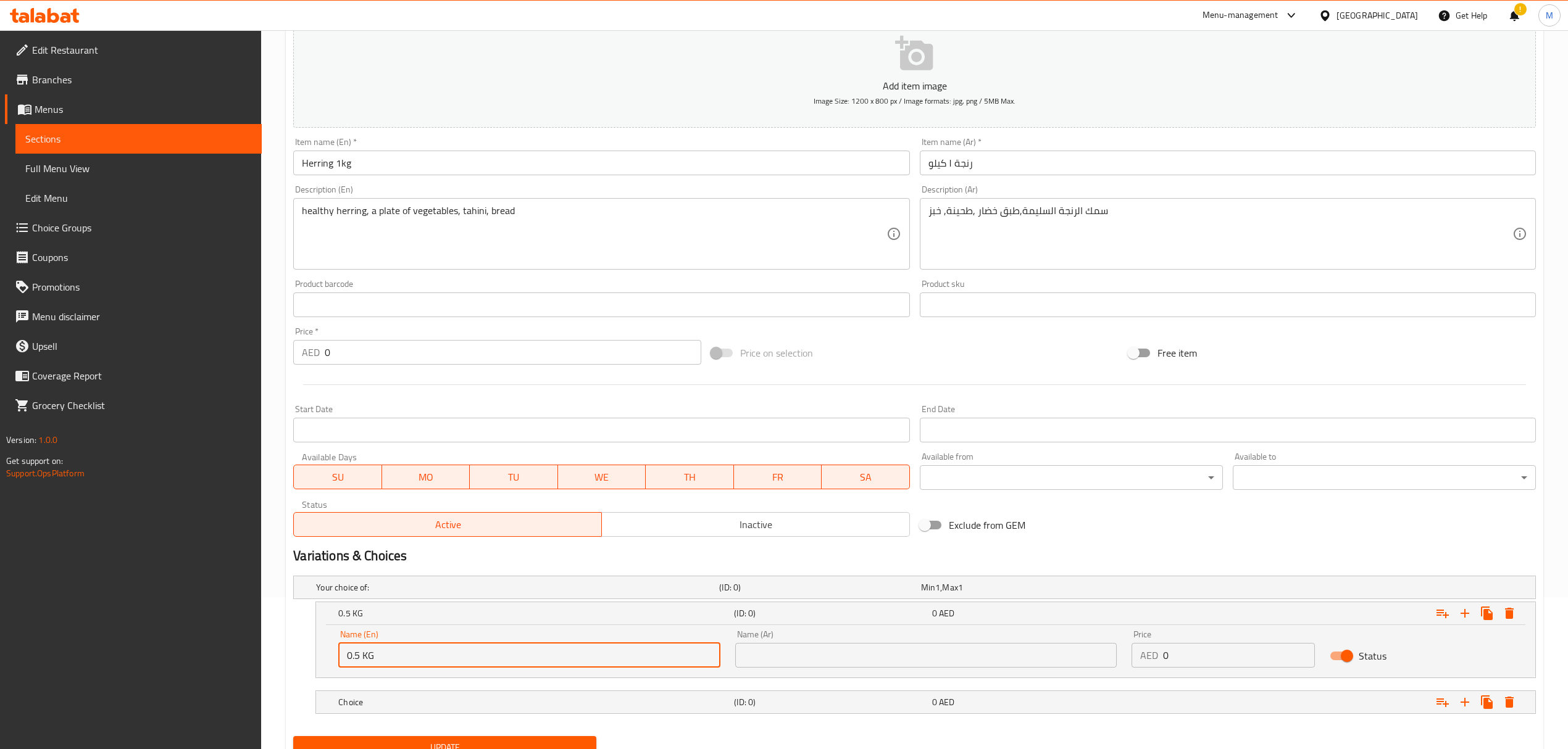
click at [306, 656] on div "0.5 KG (ID: 0) 0 AED Name (En) 0.5 KG Name (En) Name (Ar) Name (Ar) Price AED 0…" at bounding box center [914, 640] width 1242 height 76
click at [404, 663] on input "0.5 KG" at bounding box center [529, 655] width 382 height 25
click at [400, 662] on input "0.5 KG" at bounding box center [529, 655] width 382 height 25
drag, startPoint x: 380, startPoint y: 656, endPoint x: 324, endPoint y: 654, distance: 56.0
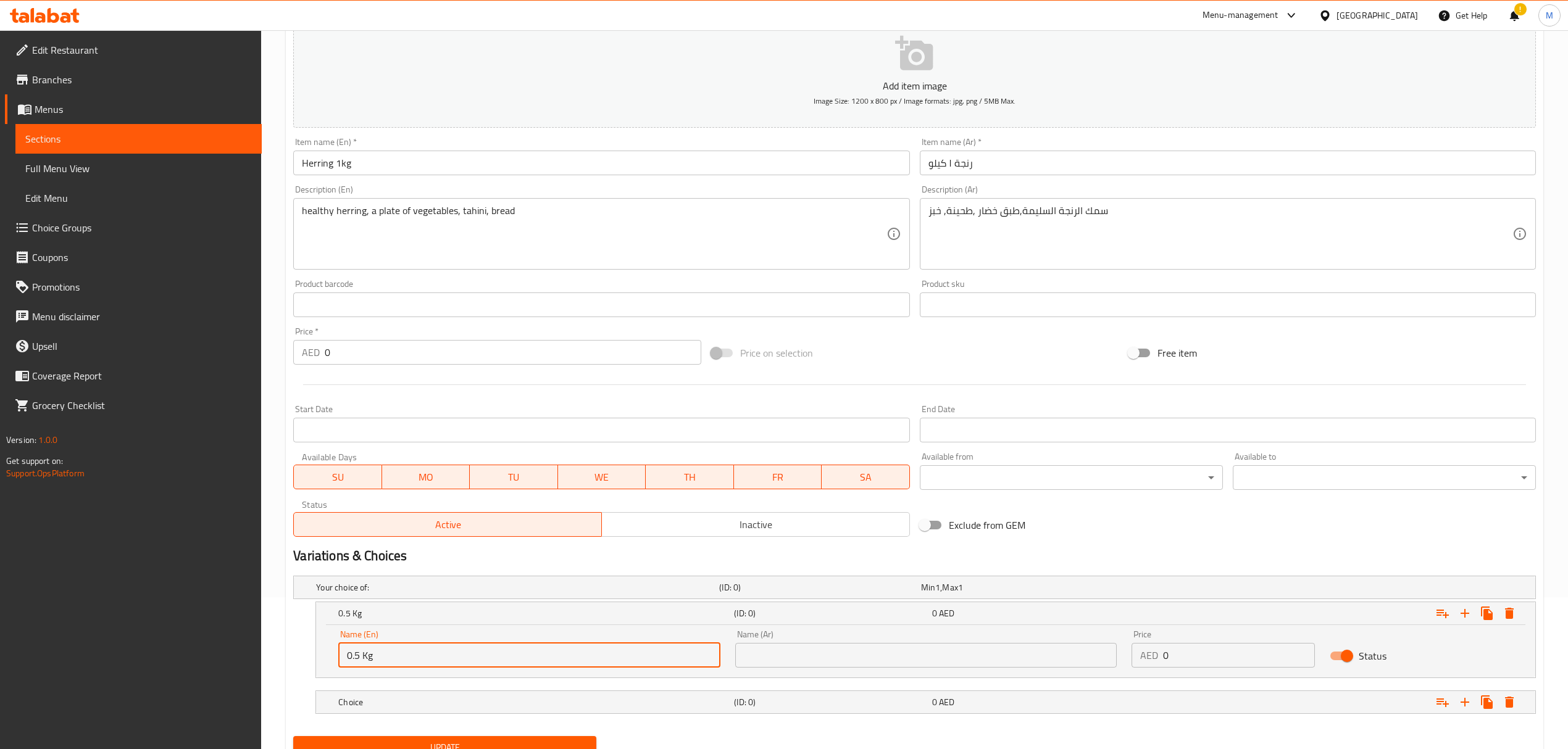
click at [324, 654] on div "Name (En) 0.5 Kg Name (En) Name (Ar) Name (Ar) Price AED 0 Price Status" at bounding box center [926, 652] width 1219 height 53
type input "0.5 Kg"
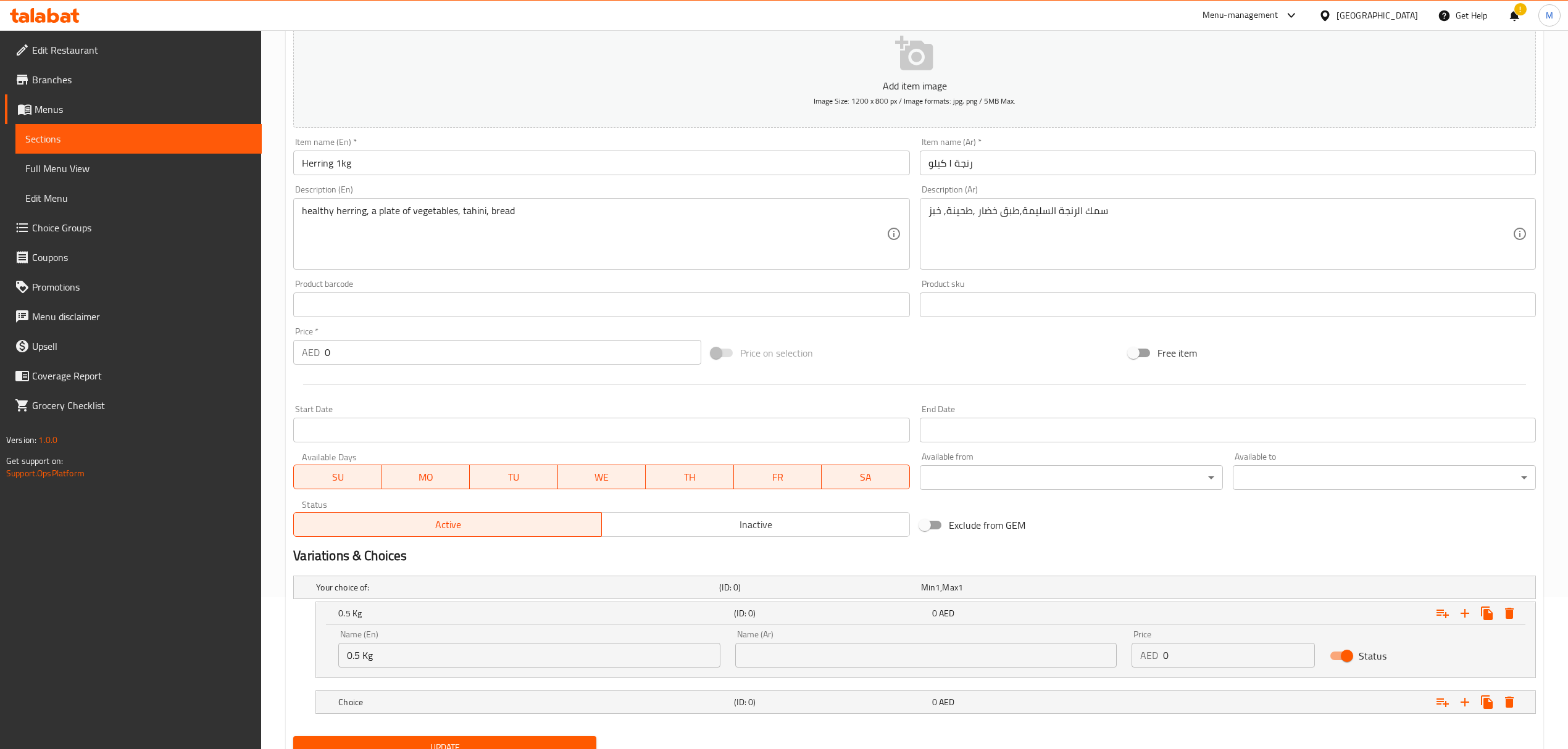
click at [761, 663] on input "text" at bounding box center [926, 655] width 382 height 25
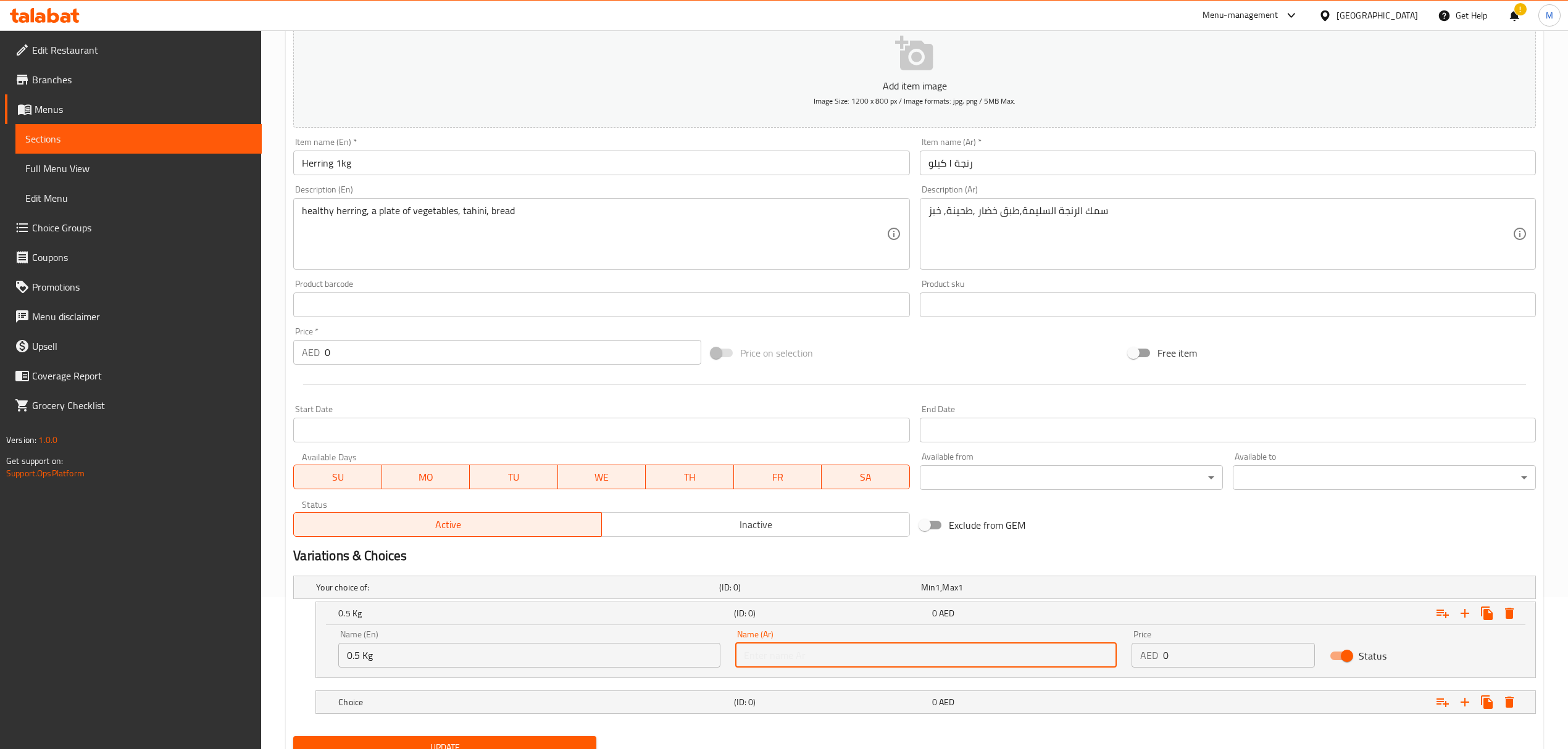
paste input "0.5 كجم"
type input "0.5 كجم"
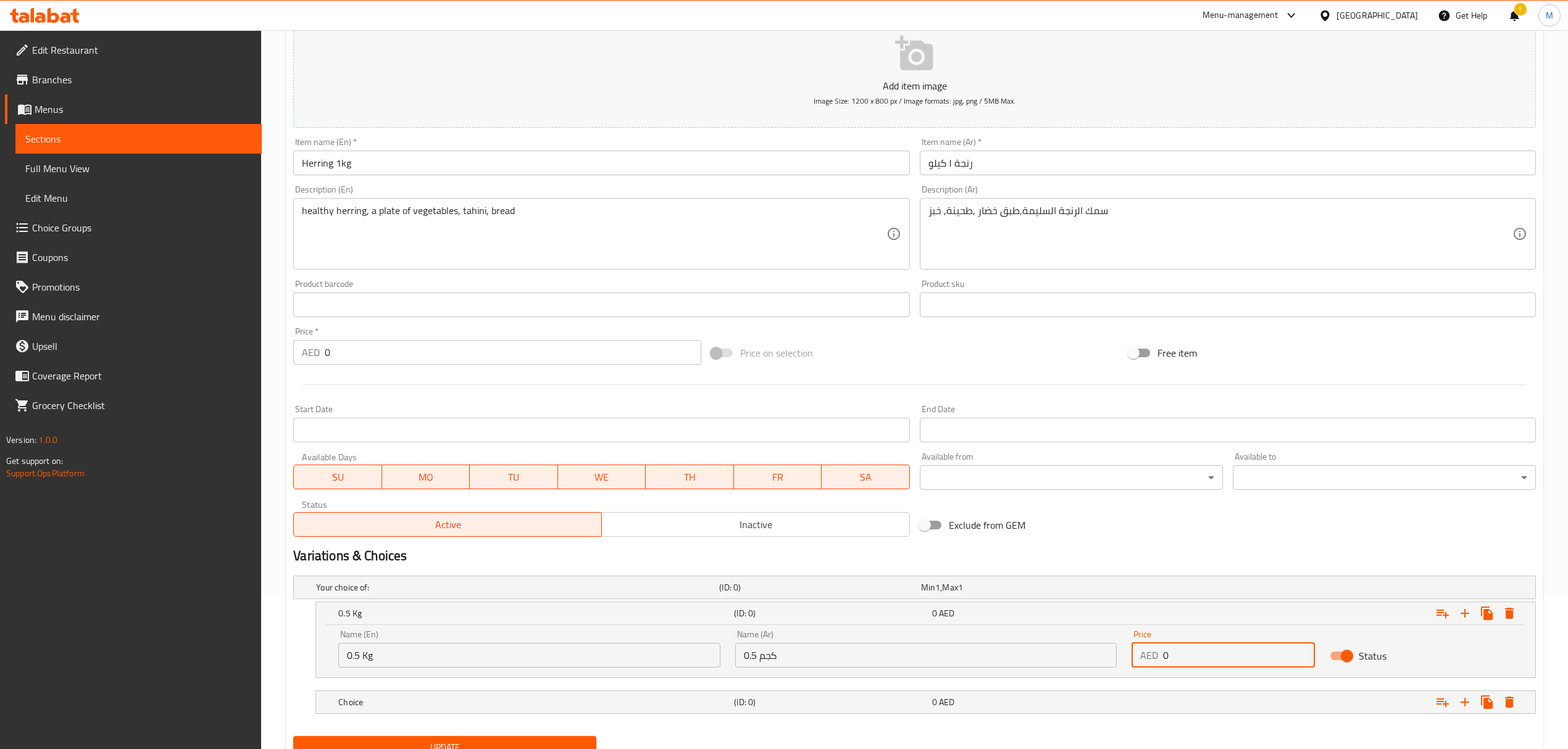
drag, startPoint x: 1171, startPoint y: 654, endPoint x: 1147, endPoint y: 652, distance: 24.1
click at [1147, 652] on div "AED 0 Price" at bounding box center [1223, 655] width 183 height 25
click at [1195, 659] on input "0" at bounding box center [1238, 655] width 152 height 25
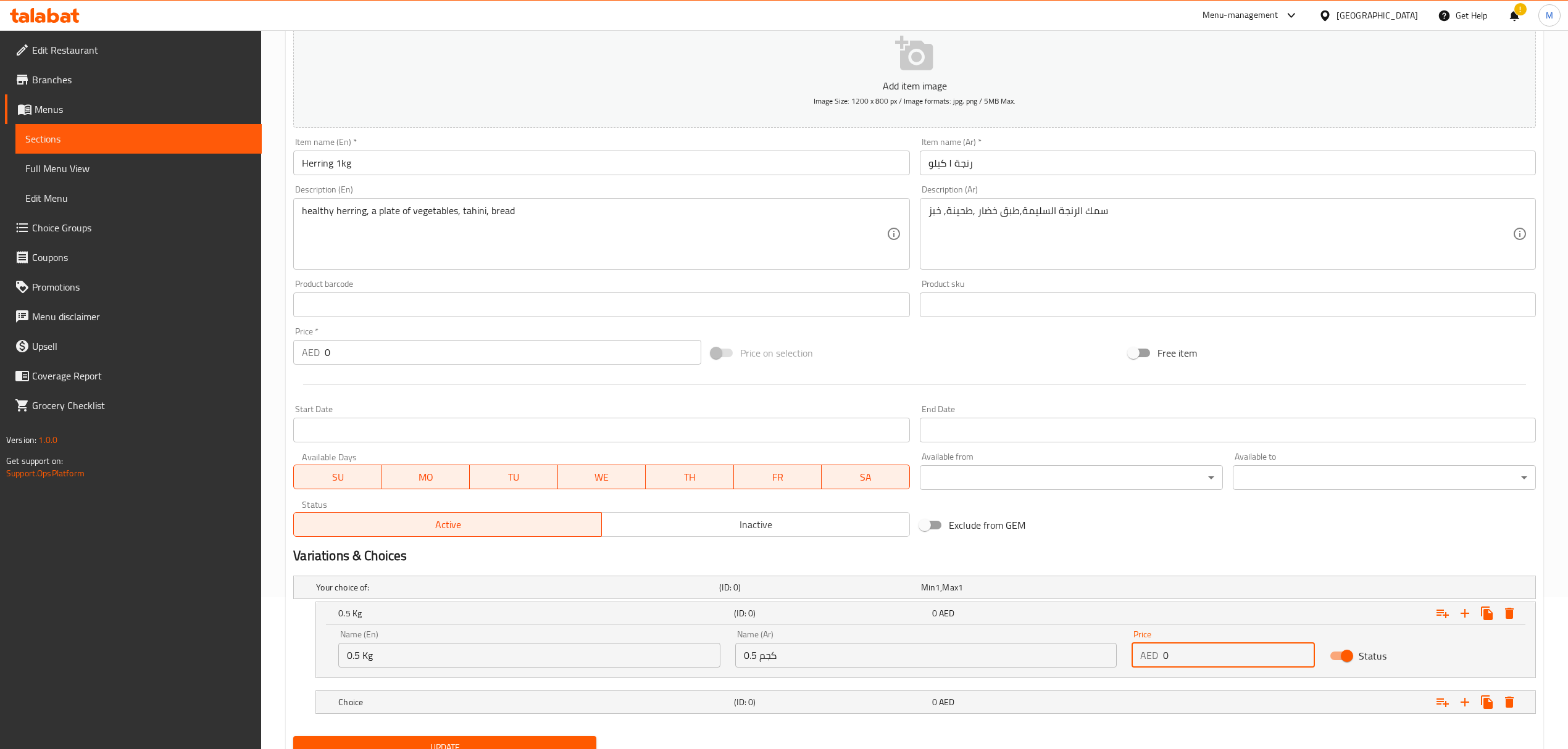
click at [1192, 659] on input "0" at bounding box center [1238, 655] width 152 height 25
drag, startPoint x: 1181, startPoint y: 656, endPoint x: 1152, endPoint y: 656, distance: 29.0
click at [1152, 656] on div "AED 028 Price" at bounding box center [1223, 655] width 183 height 25
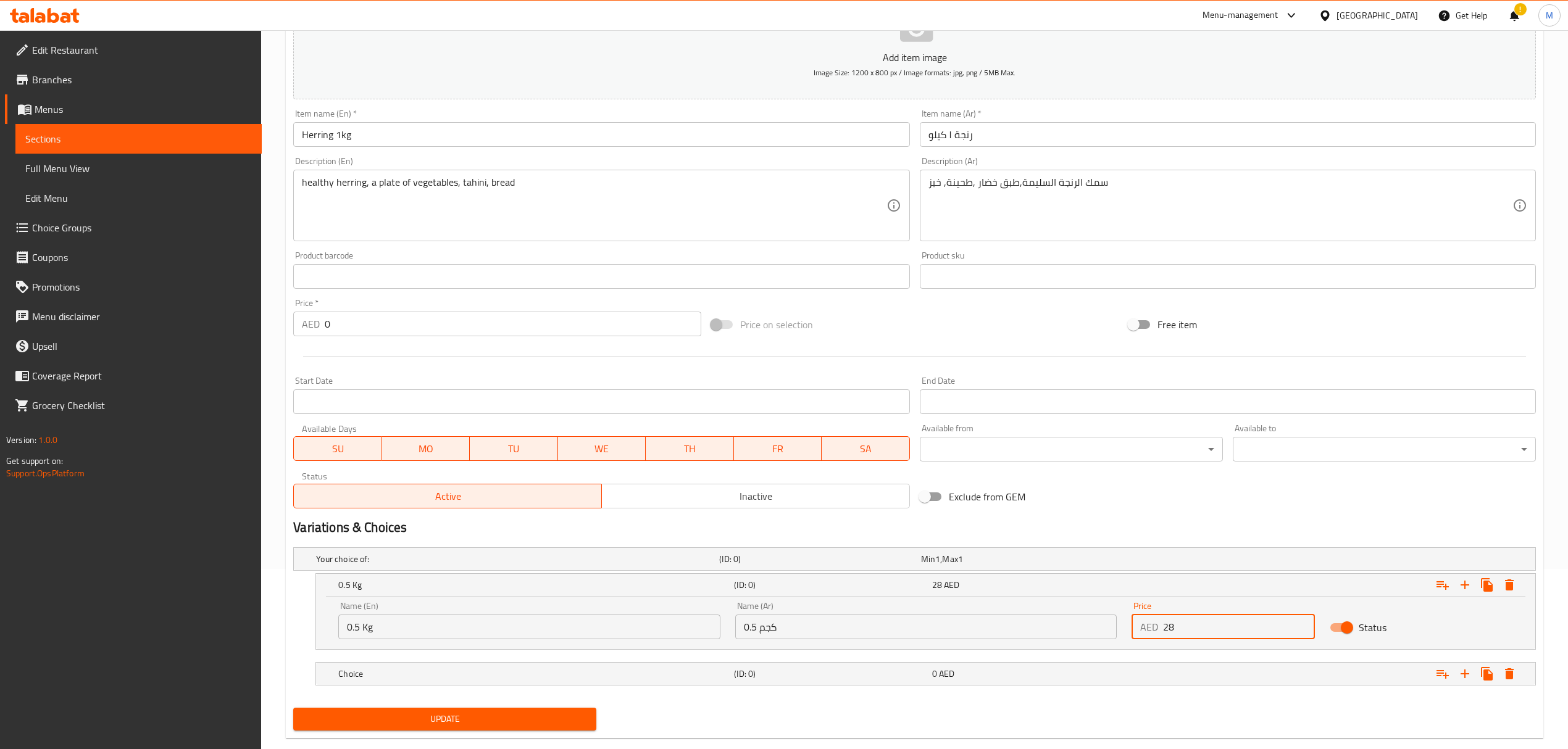
scroll to position [205, 0]
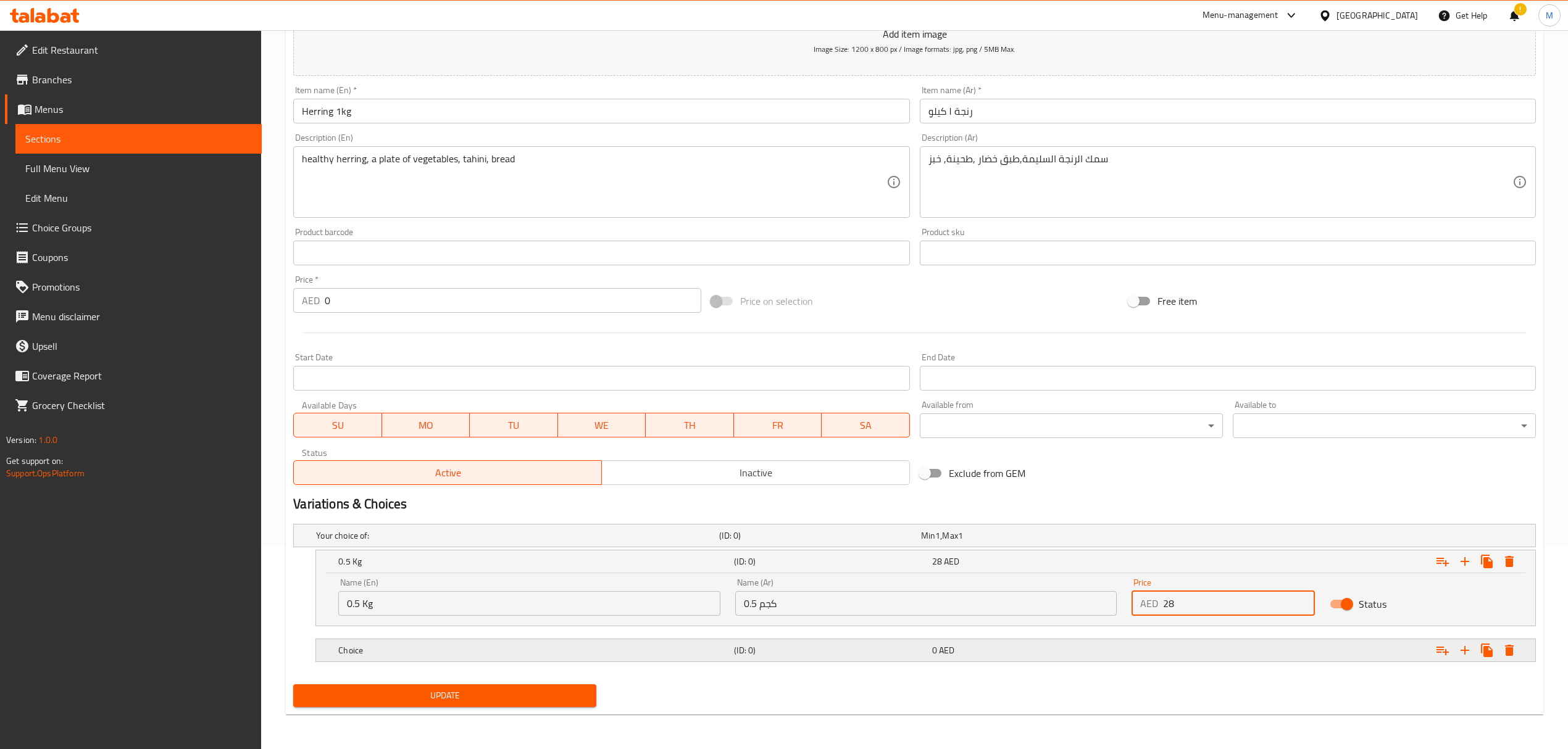
type input "28"
click at [759, 542] on h5 "(ID: 0)" at bounding box center [817, 536] width 197 height 12
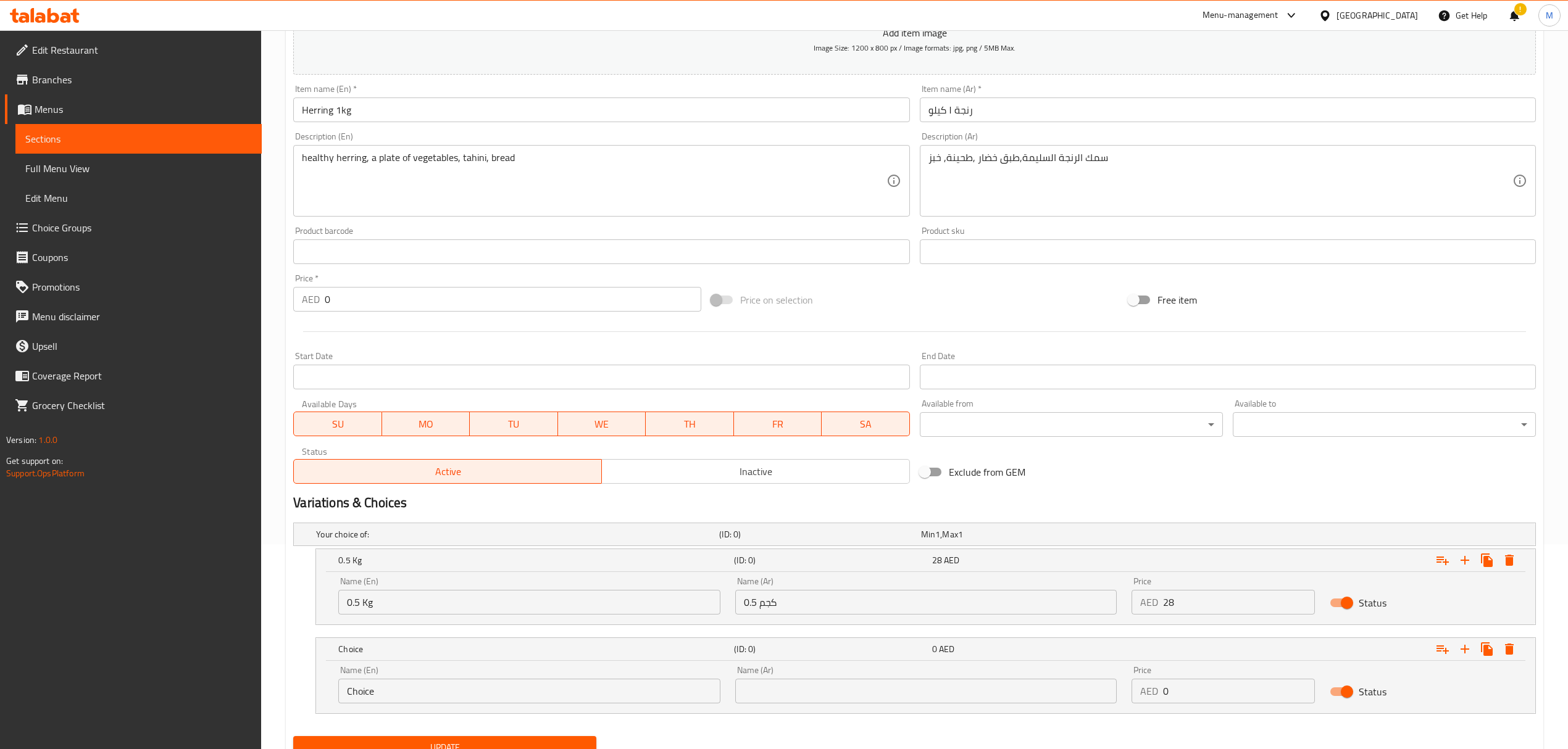
click at [407, 694] on input "Choice" at bounding box center [529, 691] width 382 height 25
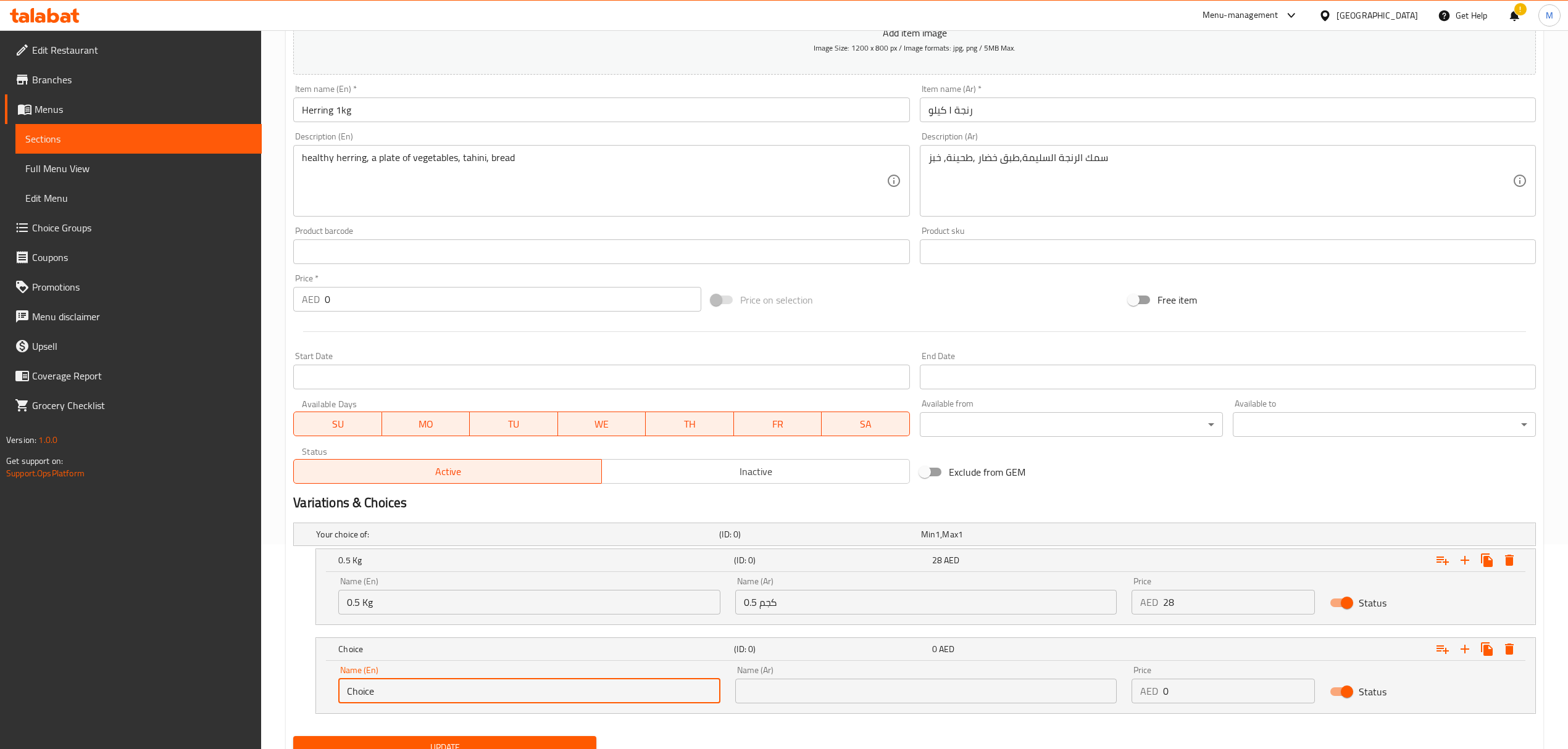
click at [405, 692] on input "Choice" at bounding box center [529, 691] width 382 height 25
click at [307, 695] on div "1 Kg (ID: 0) 0 AED Name (En) 1 Kg Name (En) Name (Ar) Name (Ar) Price AED 0 Pri…" at bounding box center [914, 675] width 1242 height 76
type input "1 Kg"
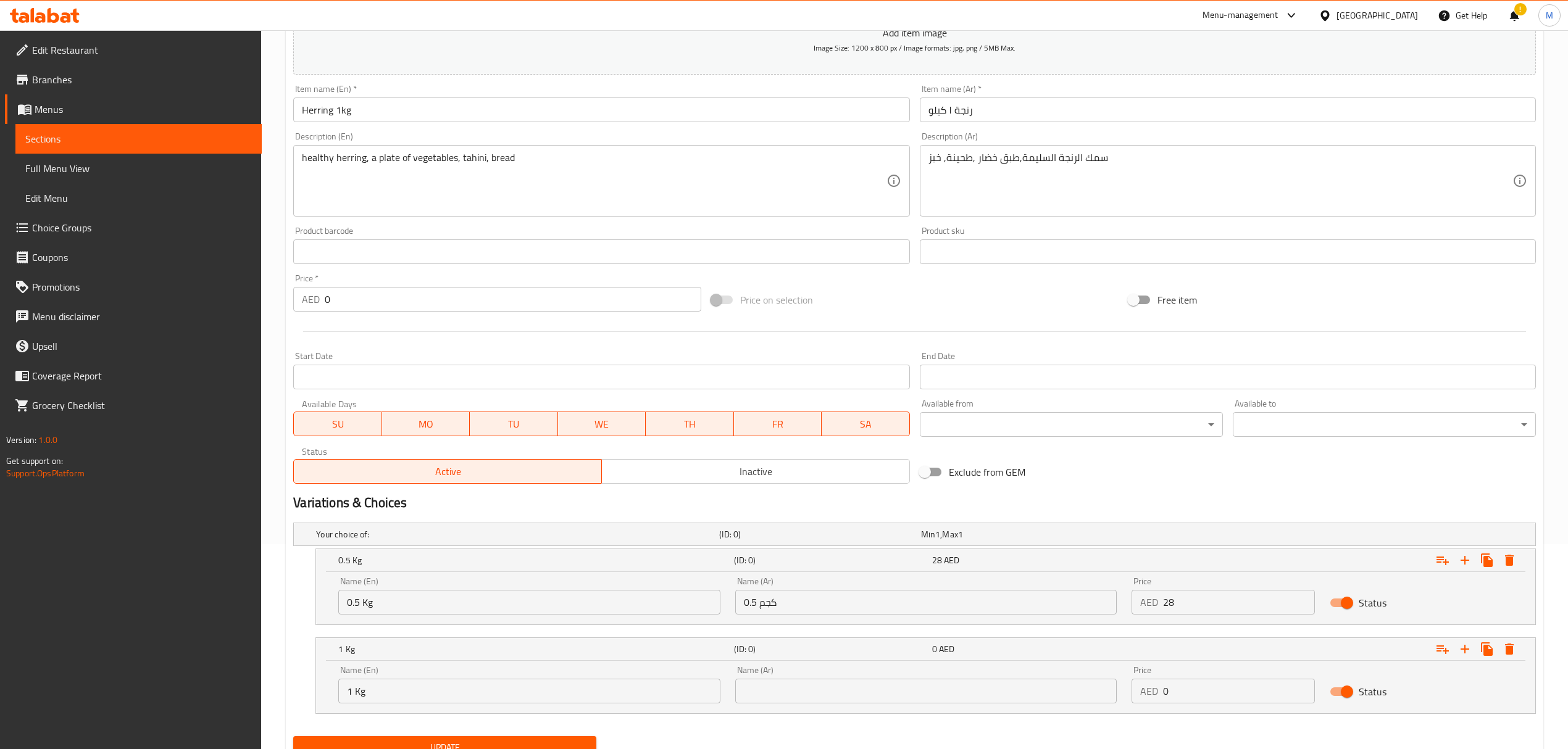
click at [772, 697] on input "text" at bounding box center [926, 691] width 382 height 25
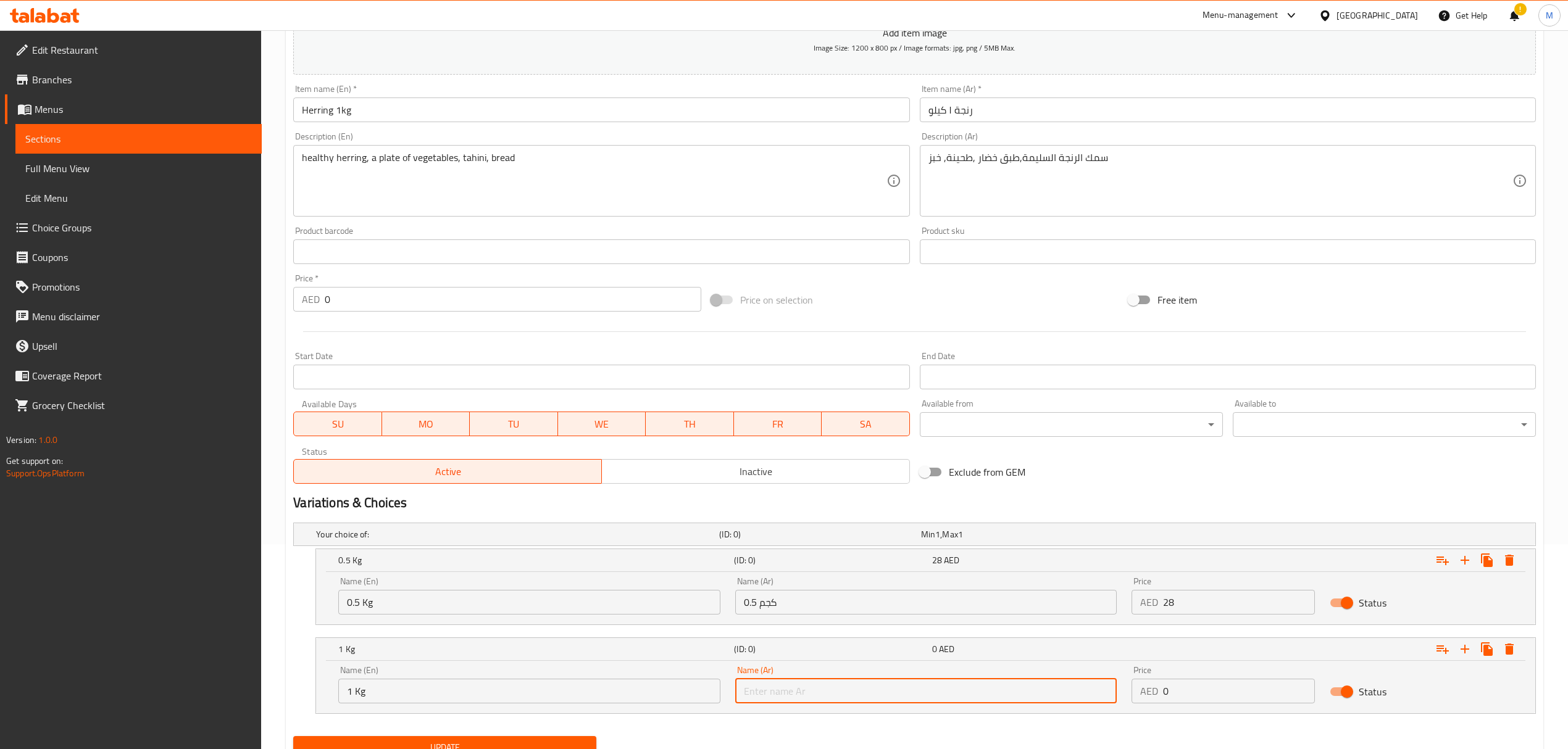
paste input "1 كجم"
type input "1 كجم"
drag, startPoint x: 1182, startPoint y: 697, endPoint x: 1163, endPoint y: 695, distance: 19.1
click at [1163, 695] on input "0" at bounding box center [1238, 691] width 152 height 25
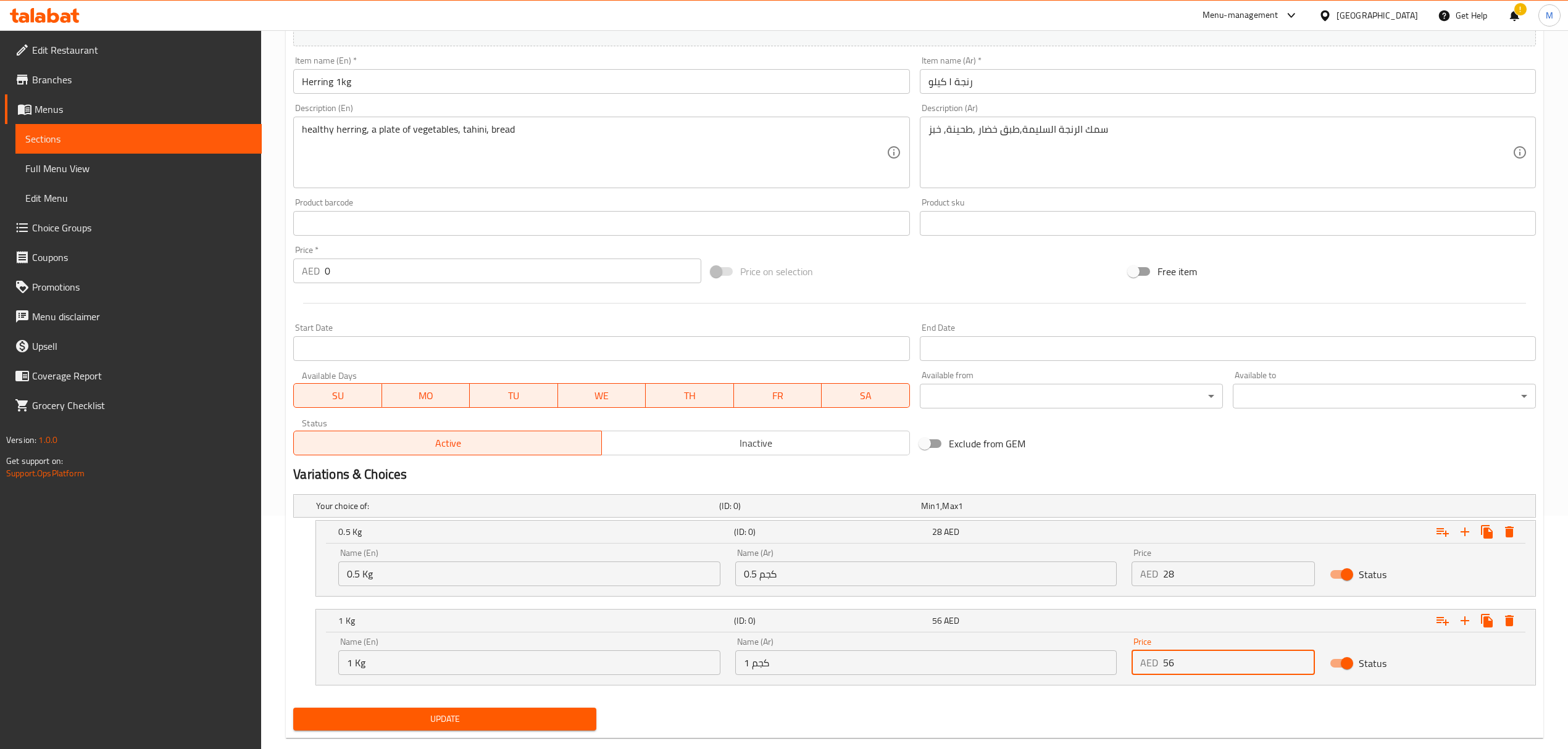
scroll to position [258, 0]
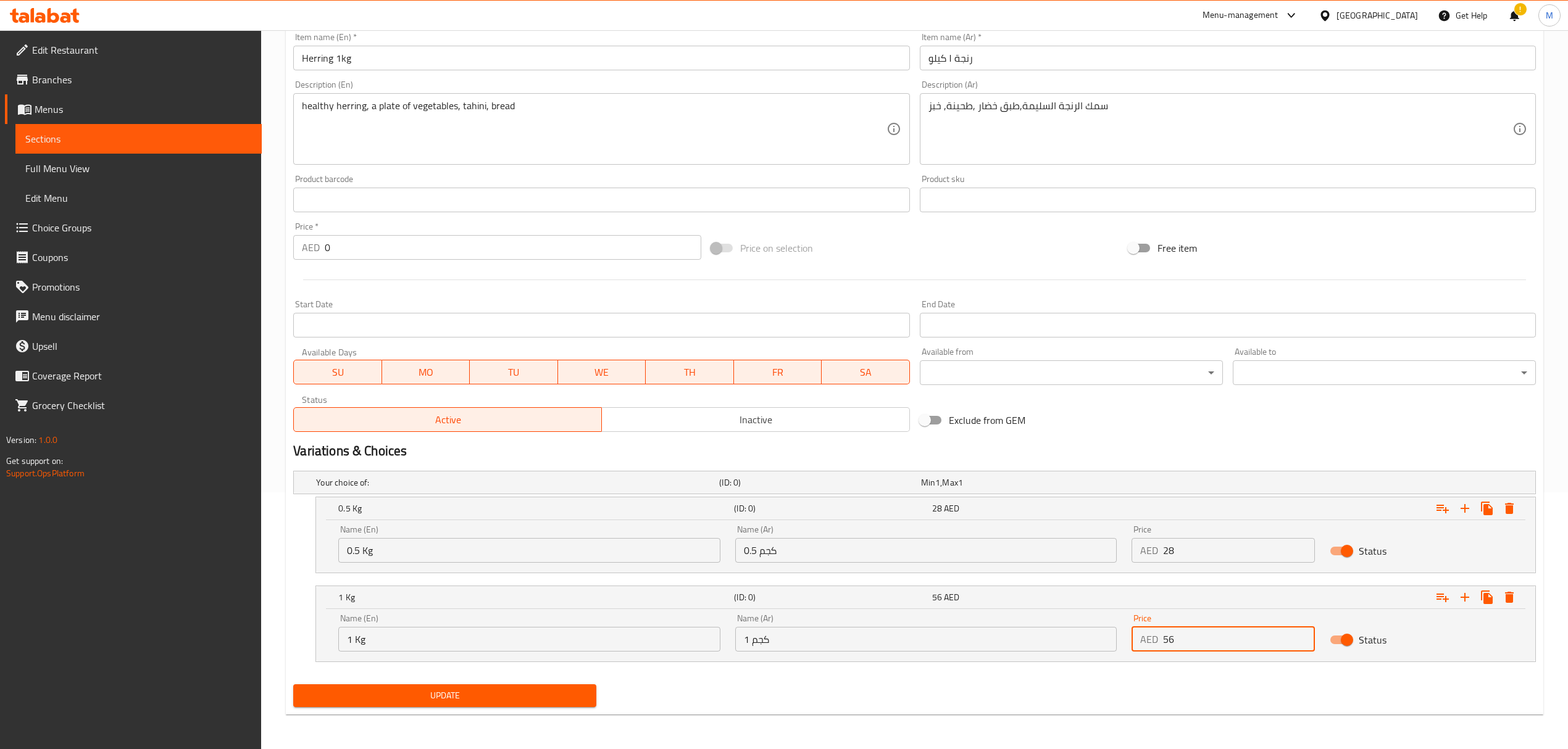
type input "56"
click at [519, 686] on button "Update" at bounding box center [445, 696] width 303 height 23
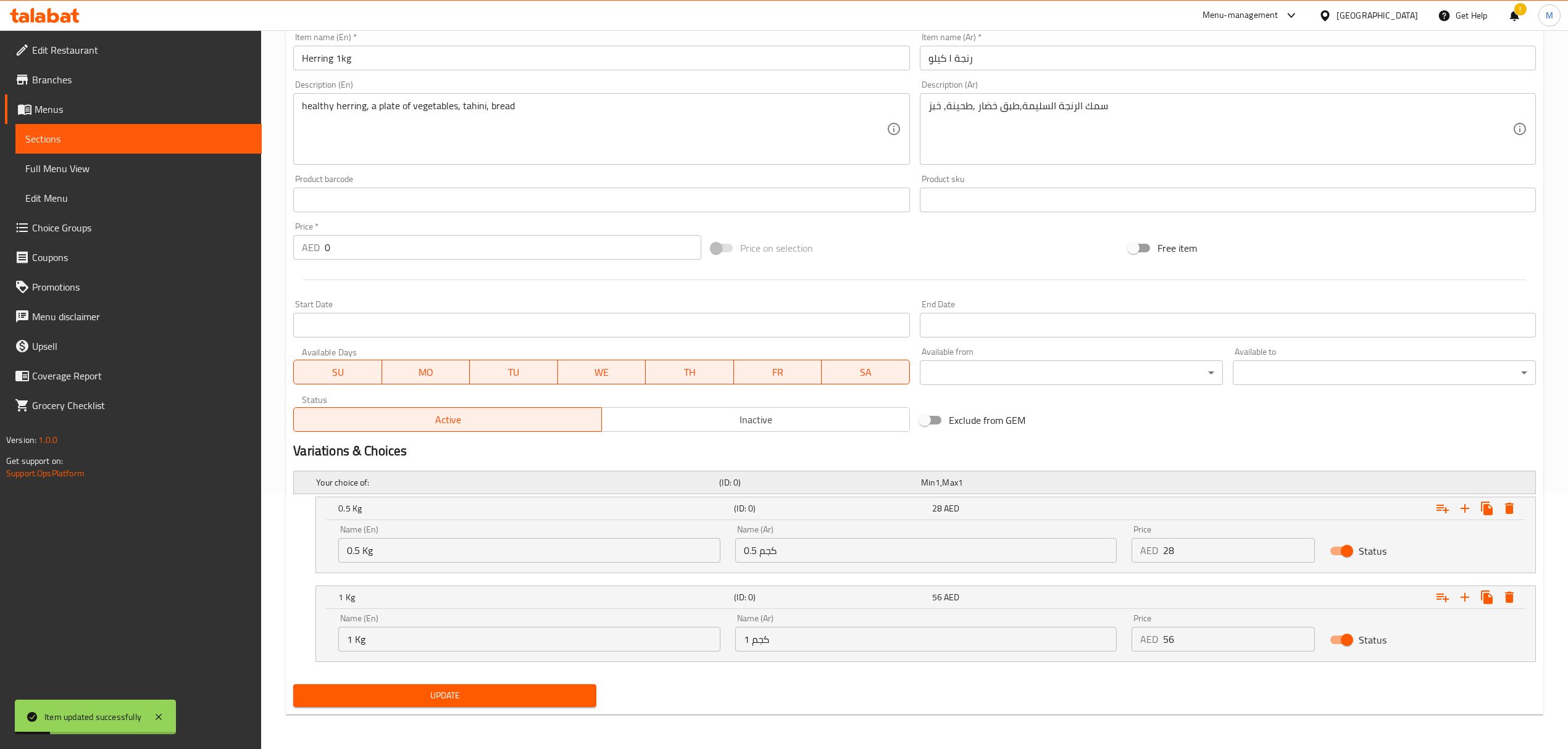
scroll to position [0, 0]
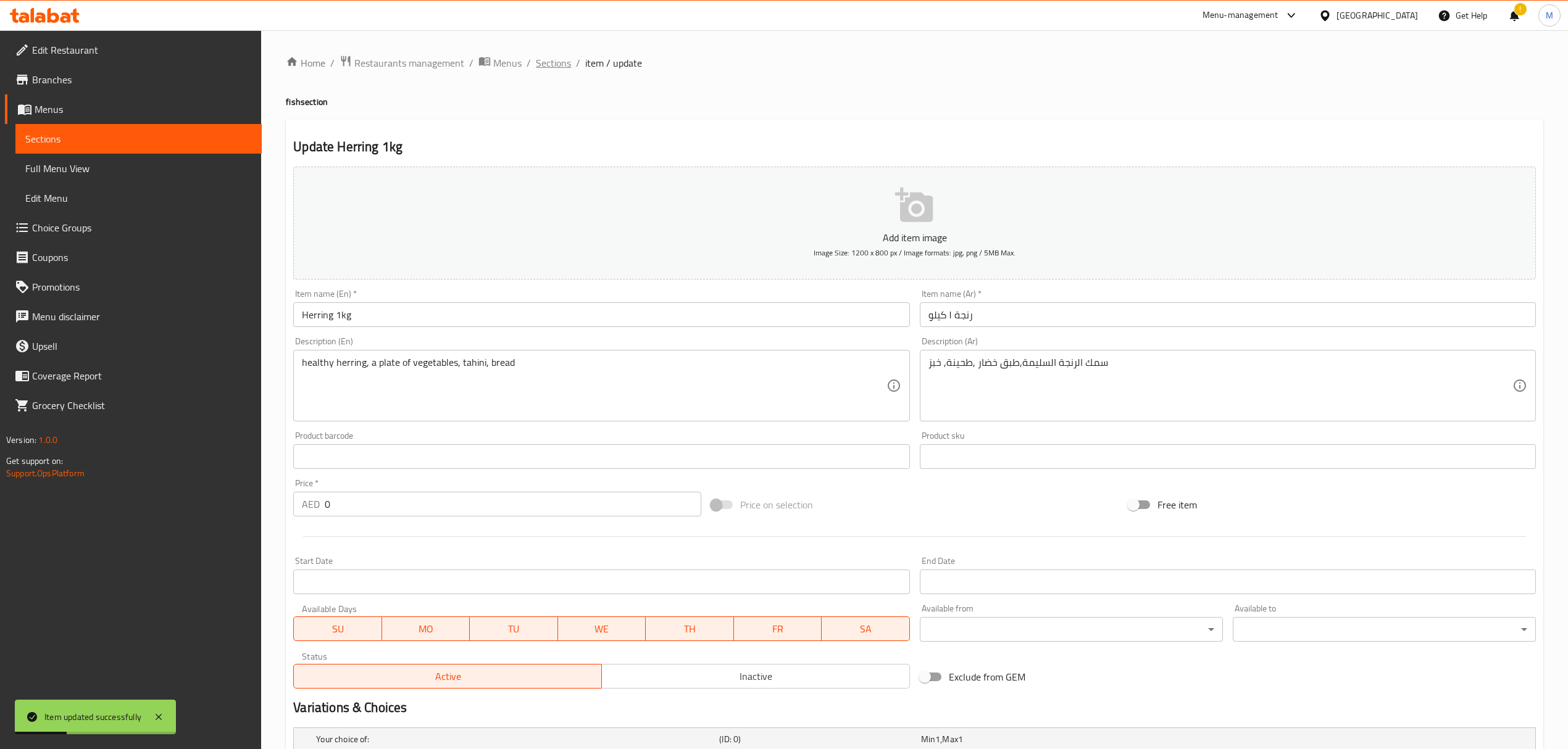
click at [555, 65] on span "Sections" at bounding box center [553, 63] width 35 height 15
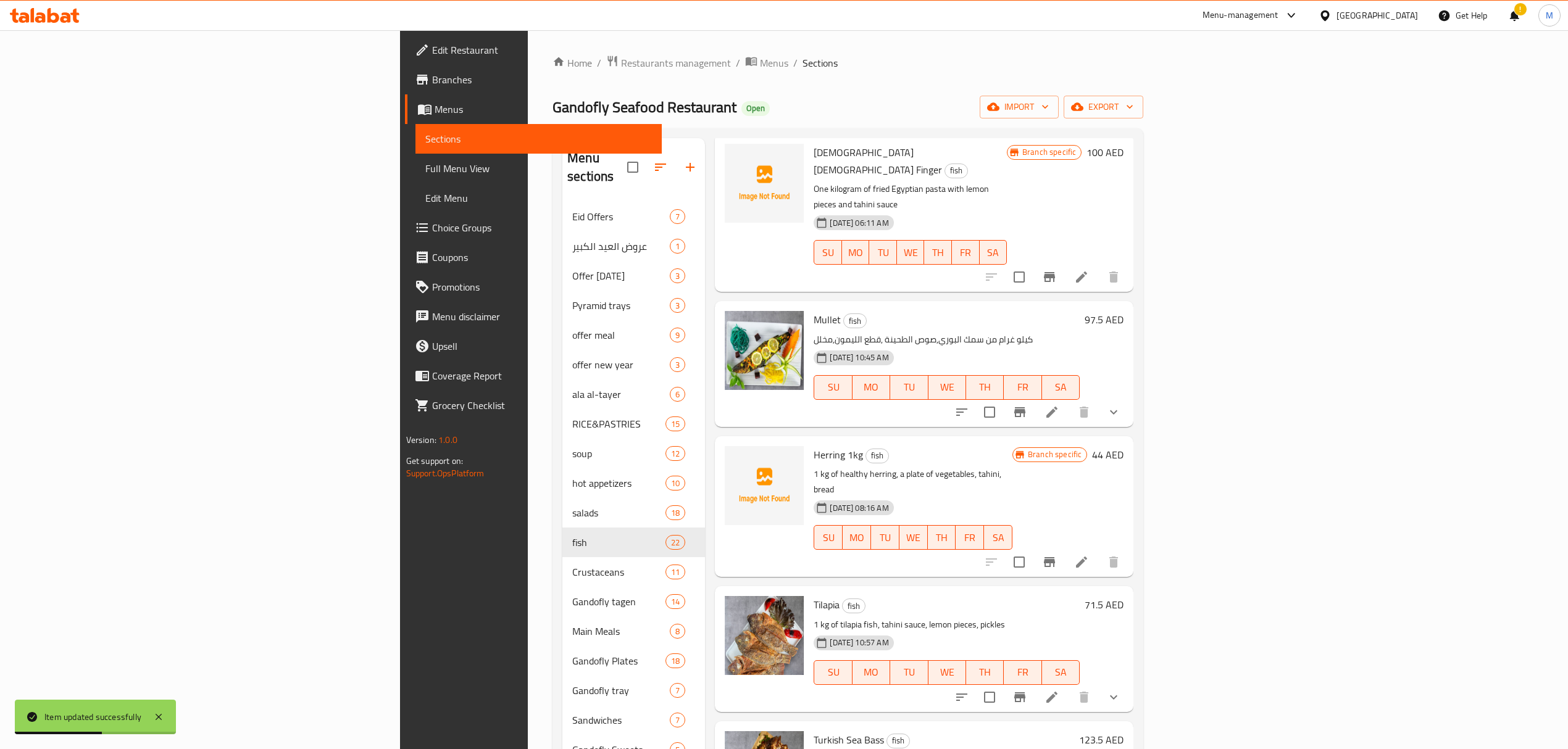
scroll to position [494, 0]
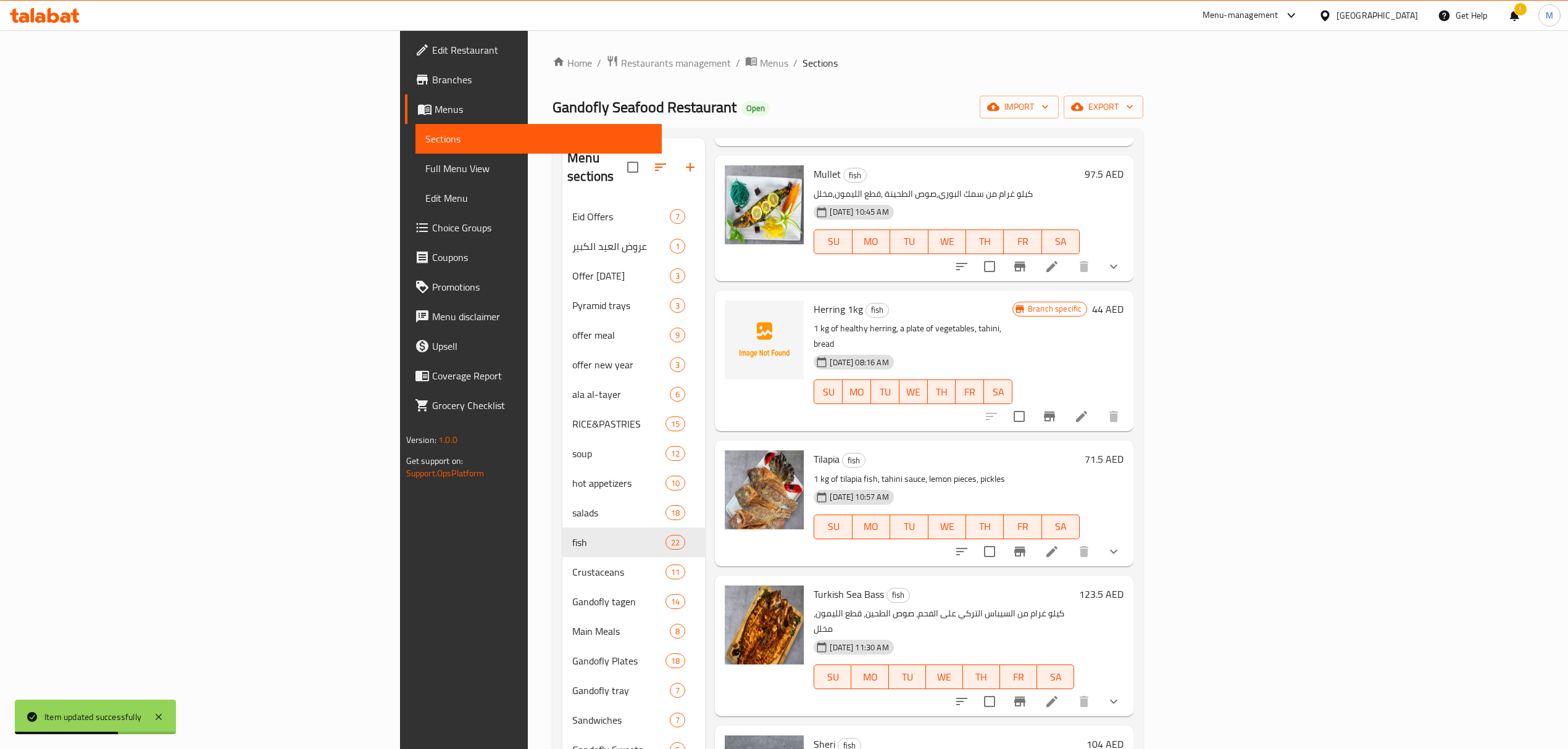
click at [1064, 402] on button "Branch-specific-item" at bounding box center [1049, 417] width 30 height 30
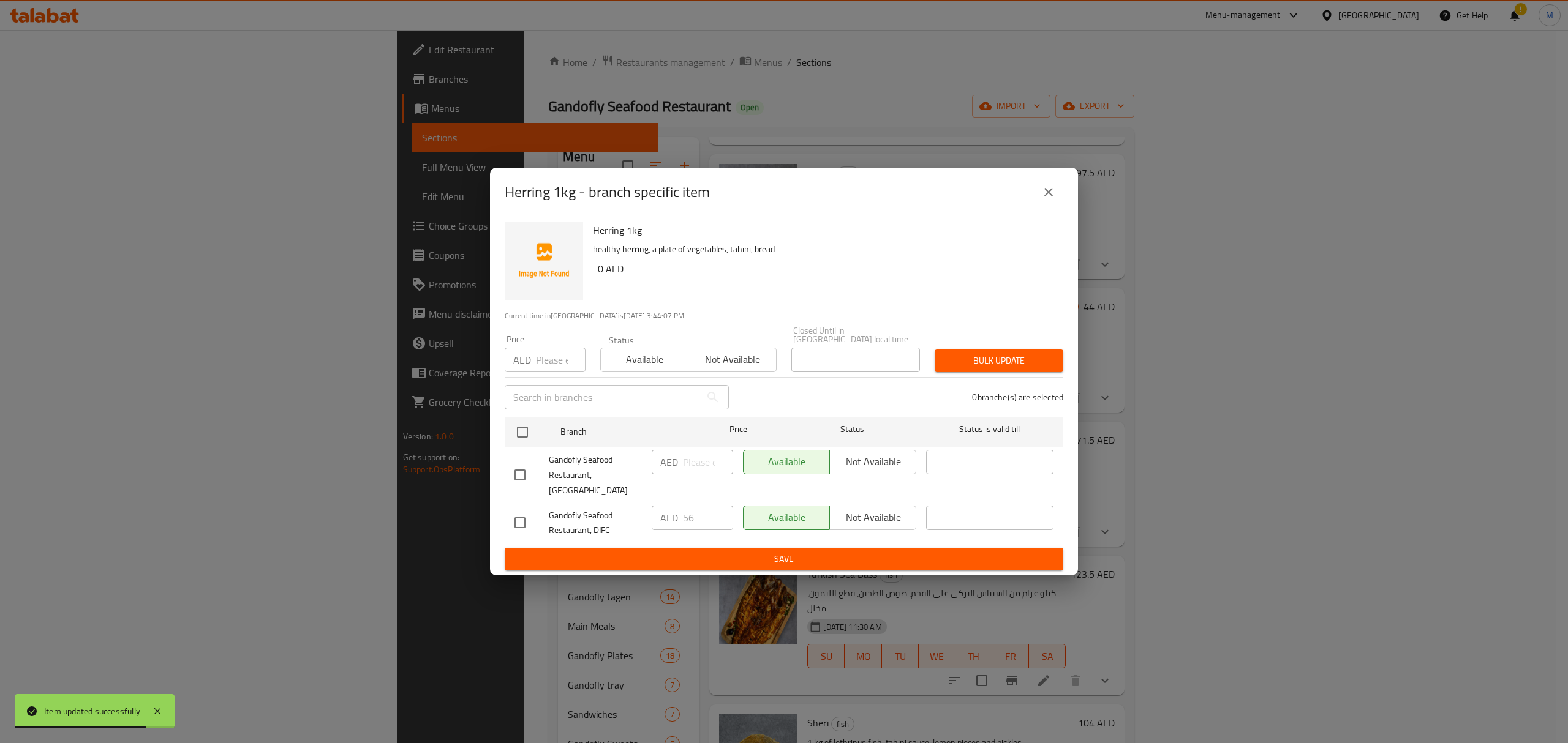
click at [515, 520] on input "checkbox" at bounding box center [520, 523] width 25 height 25
checkbox input "true"
click at [628, 500] on div "Gandofly Seafood Restaurant, DIFC AED 56 ​ Available Not available ​" at bounding box center [784, 523] width 549 height 46
click at [792, 561] on button "Save" at bounding box center [784, 559] width 558 height 23
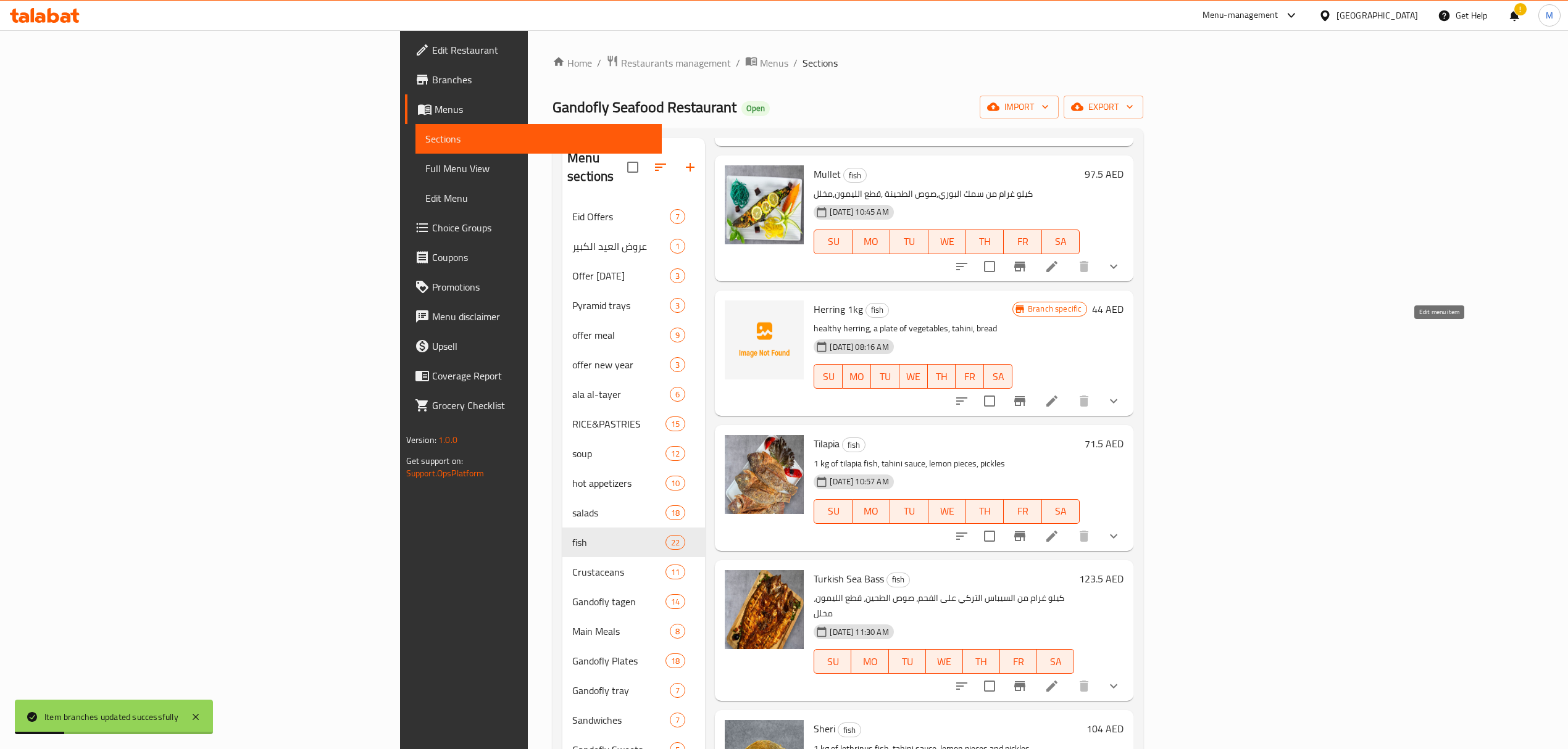
click at [1059, 394] on icon at bounding box center [1052, 401] width 15 height 15
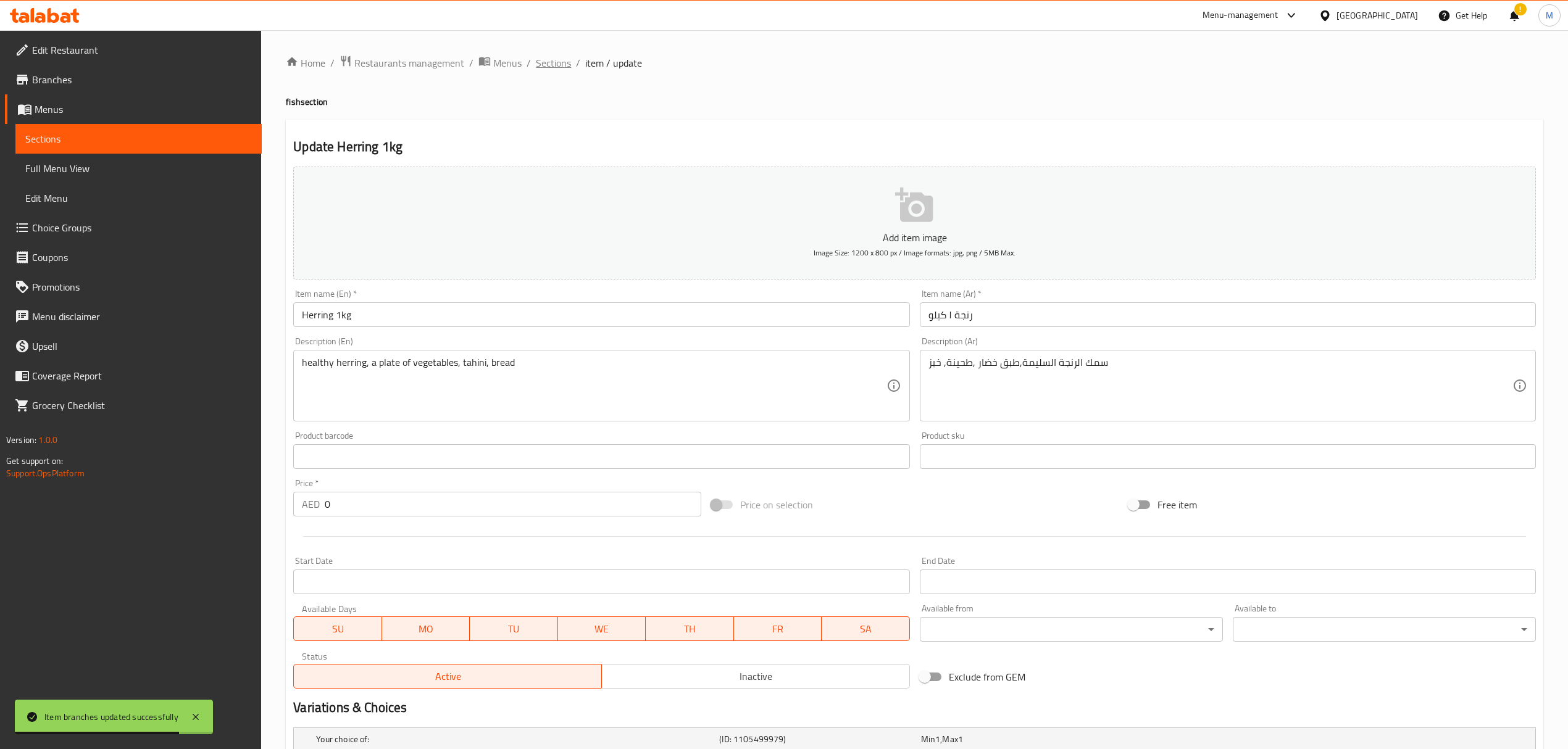
click at [555, 68] on span "Sections" at bounding box center [553, 63] width 35 height 15
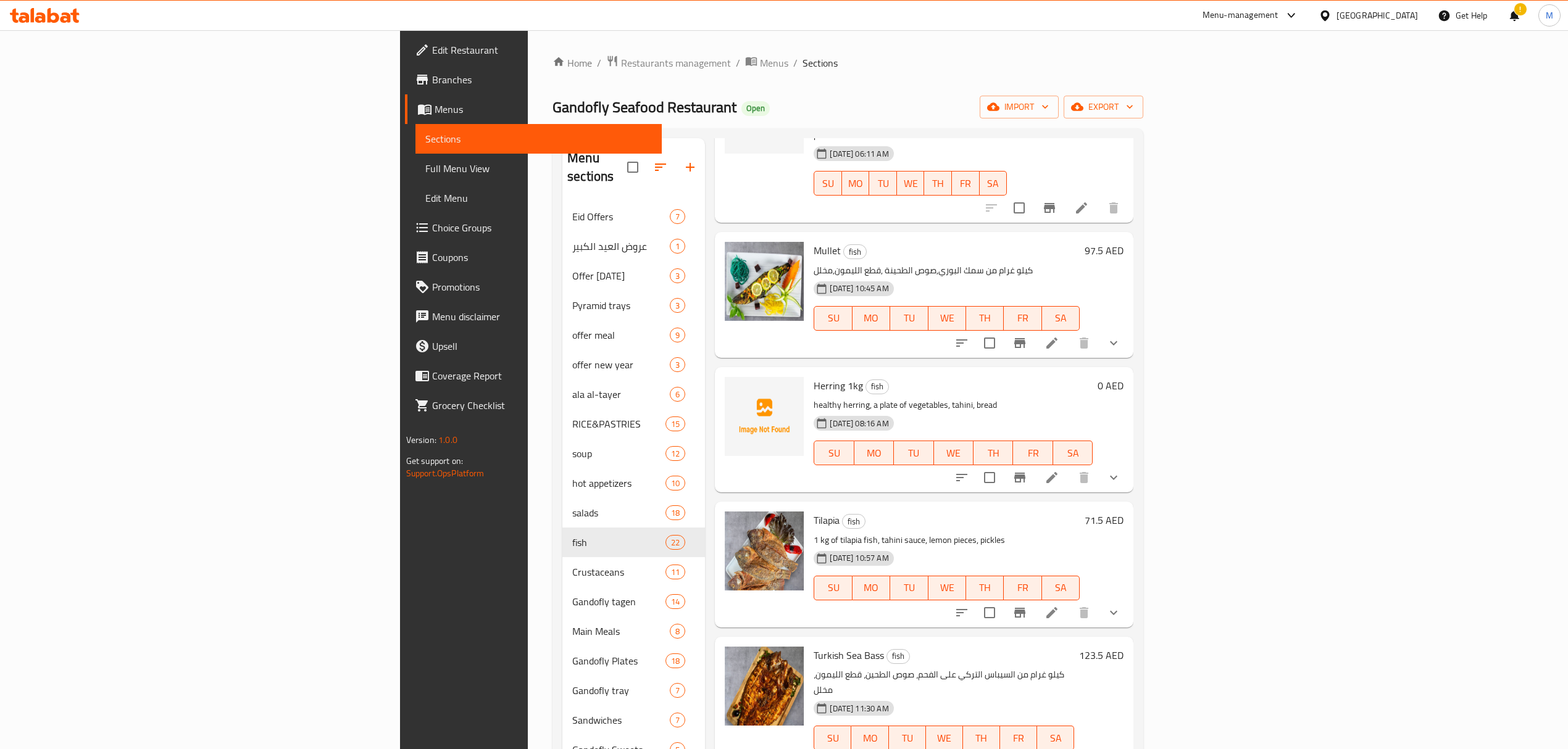
scroll to position [494, 0]
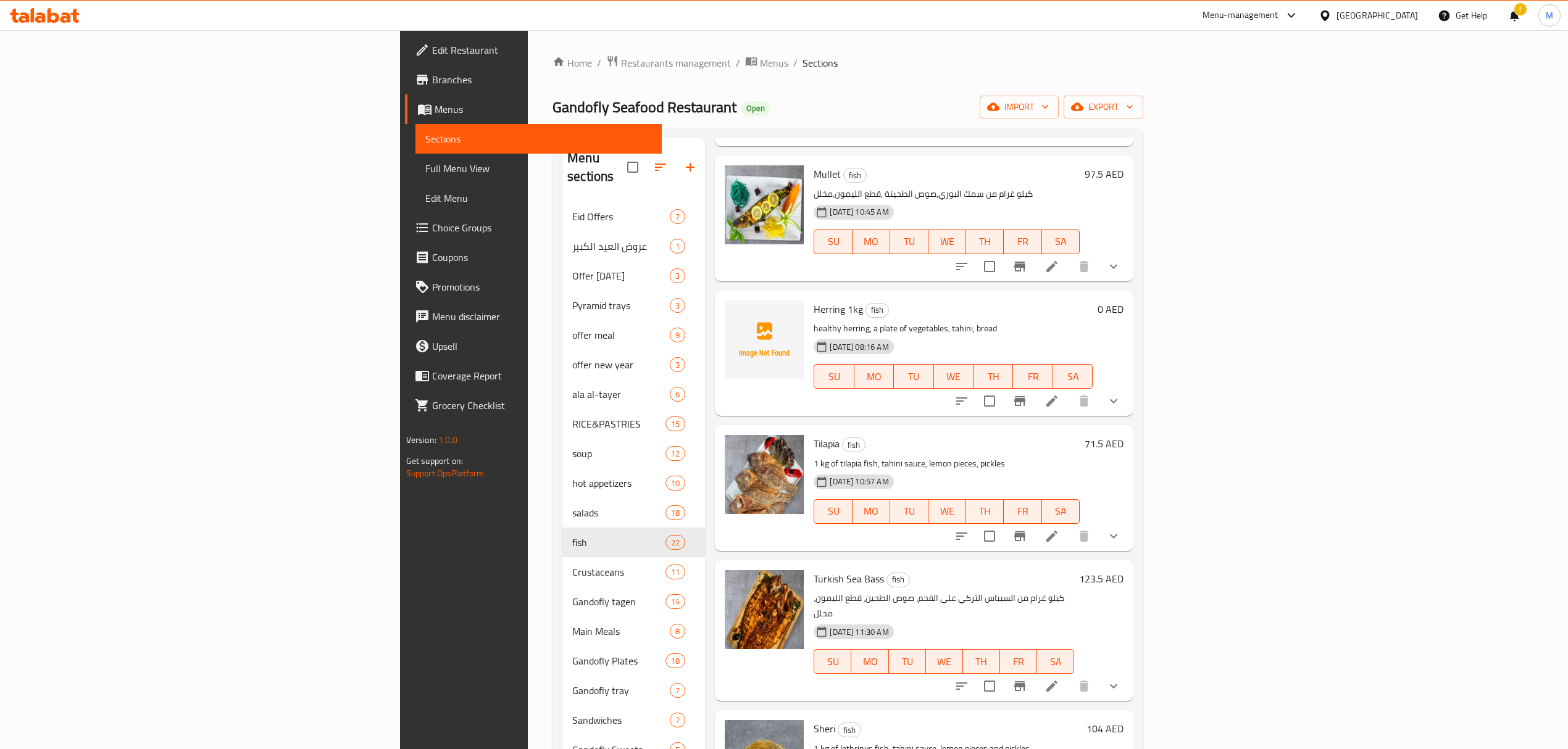
click at [1059, 529] on icon at bounding box center [1052, 536] width 15 height 15
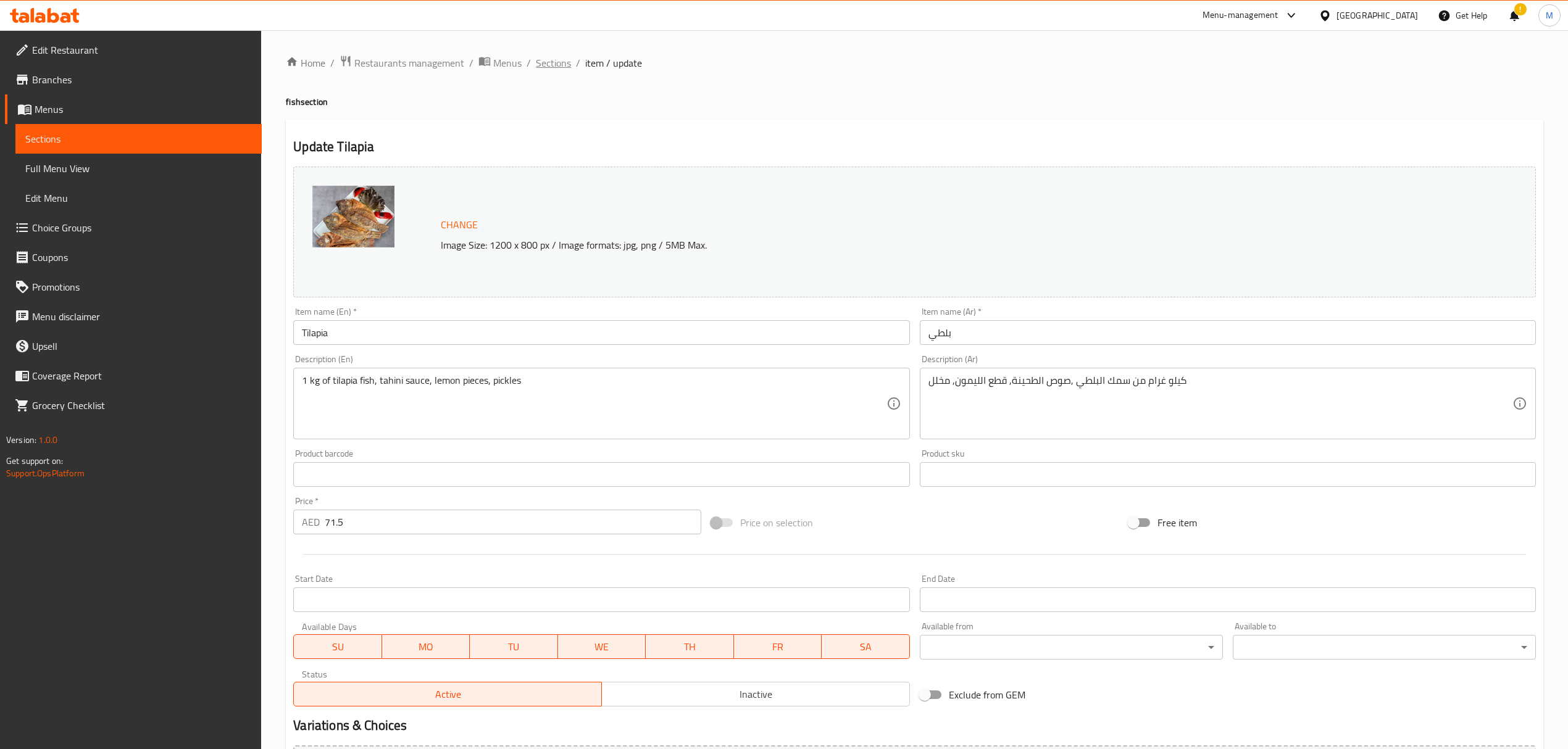
click at [563, 62] on span "Sections" at bounding box center [553, 63] width 35 height 15
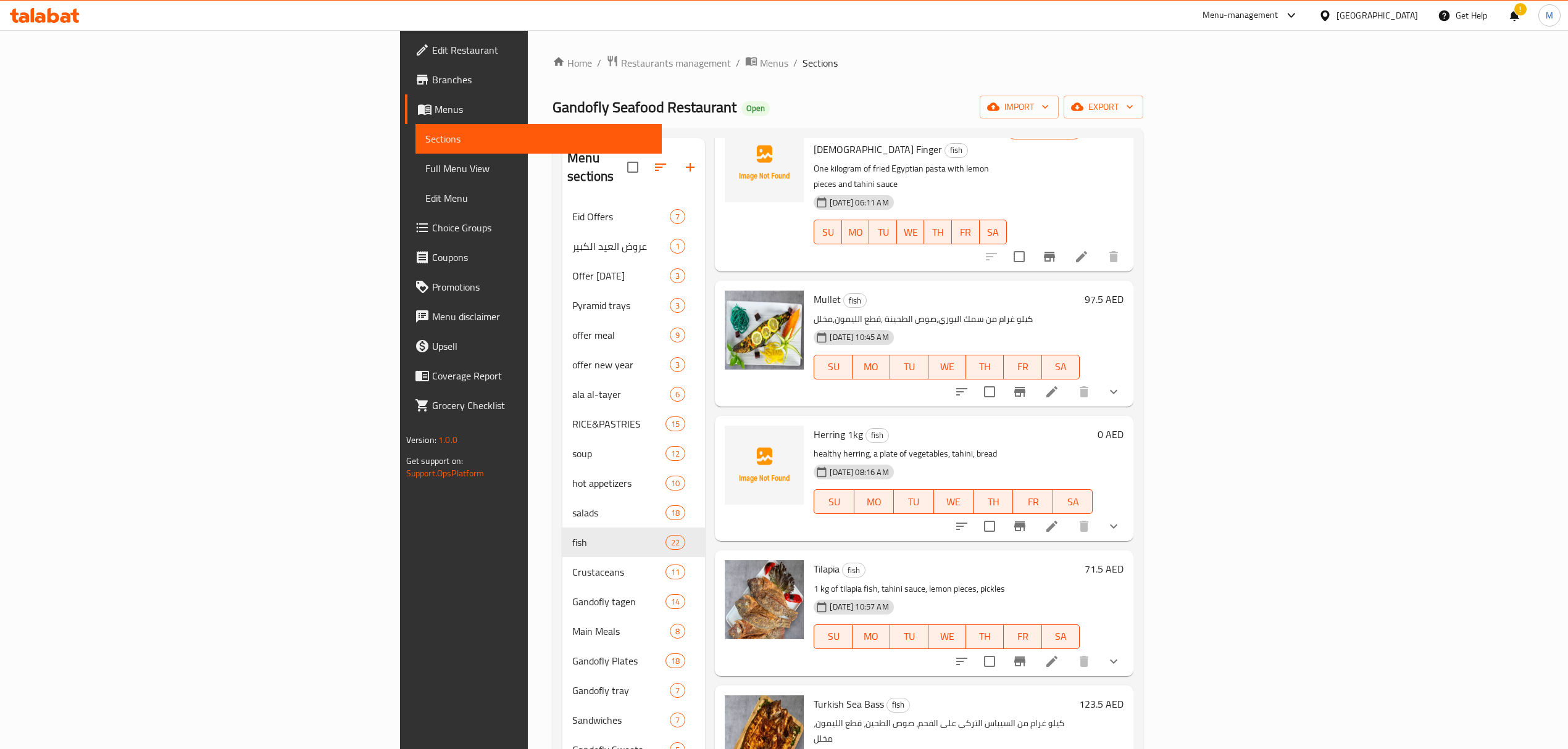
scroll to position [411, 0]
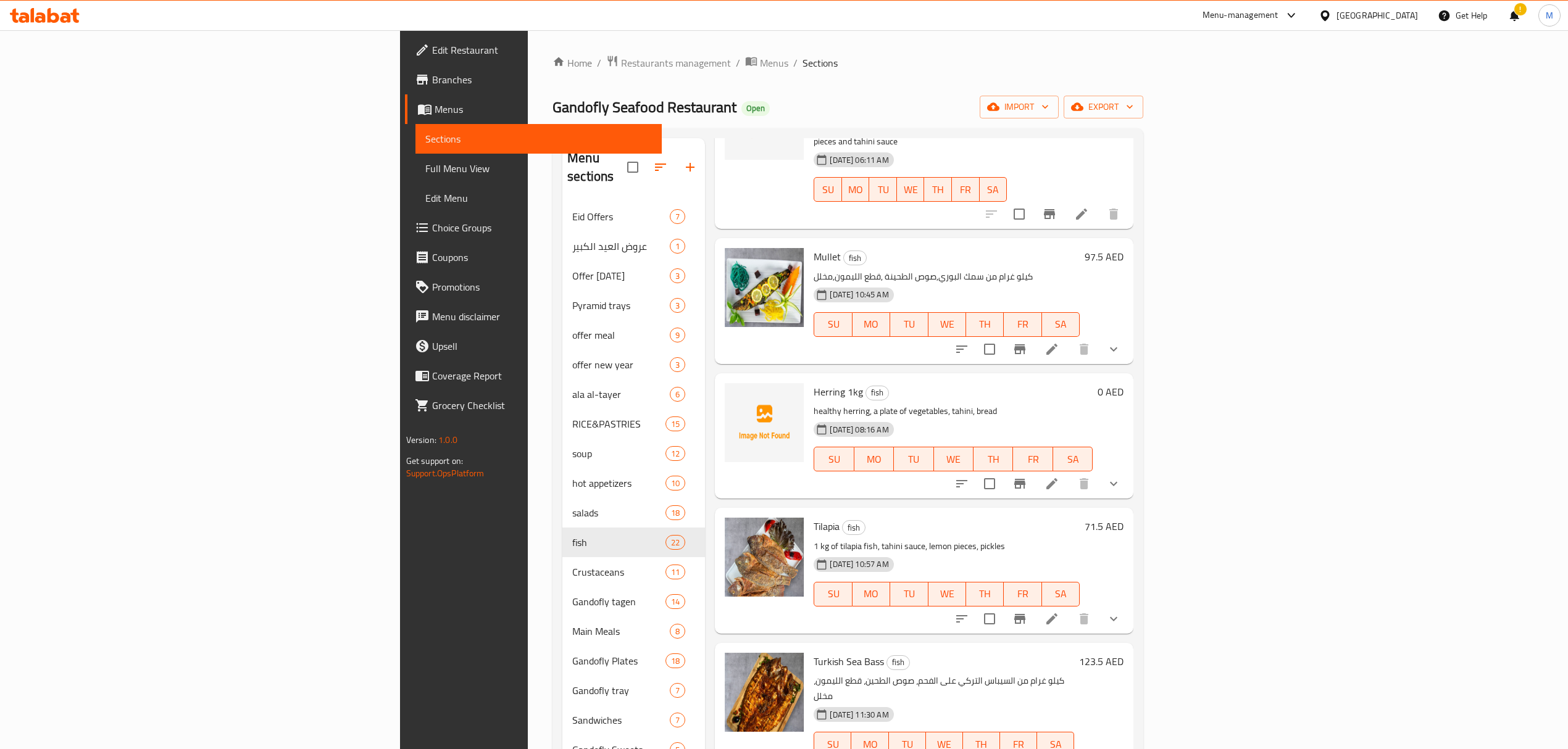
click at [1069, 608] on li at bounding box center [1051, 619] width 34 height 22
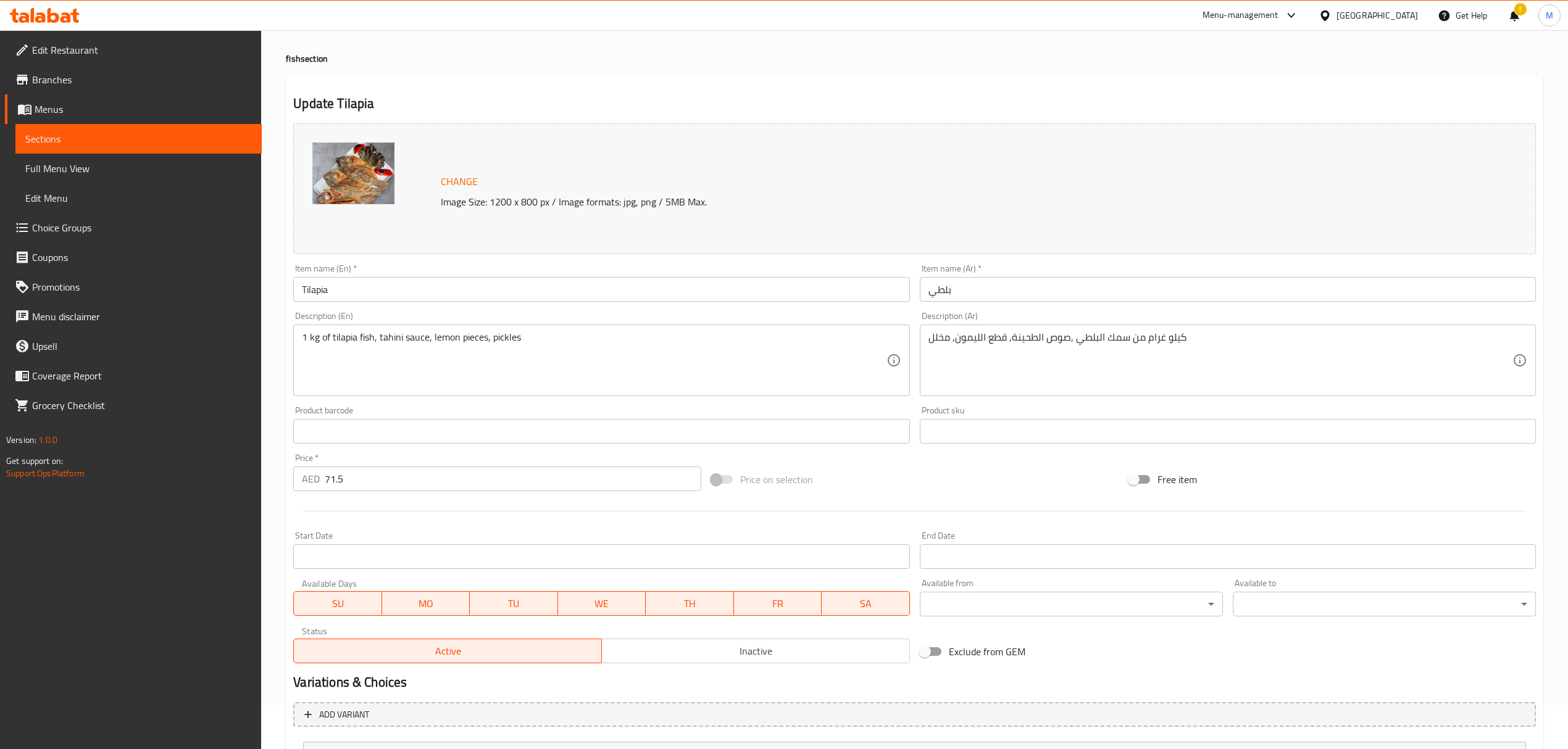
scroll to position [161, 0]
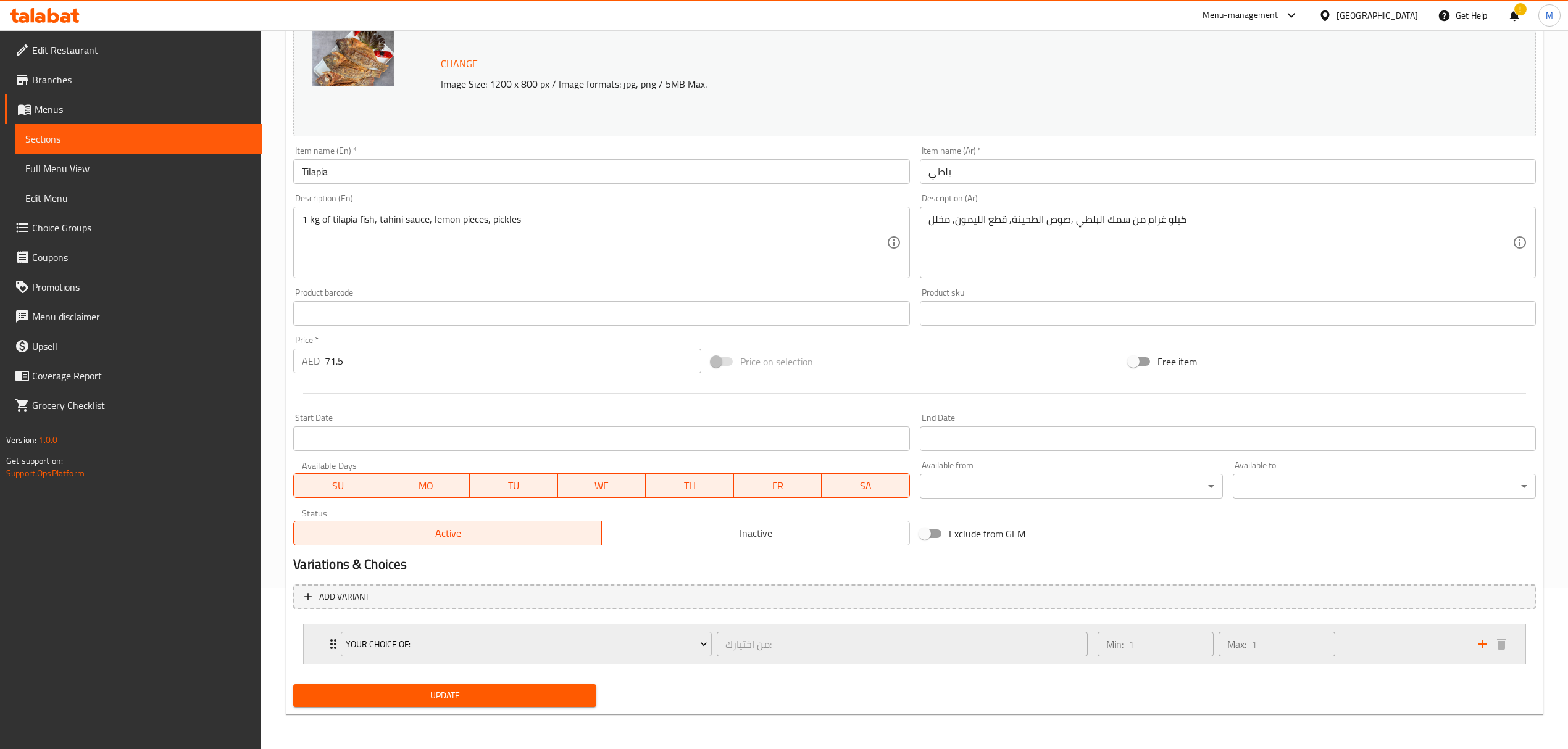
click at [1364, 637] on div "Min: 1 ​ Max: 1 ​" at bounding box center [1281, 644] width 381 height 39
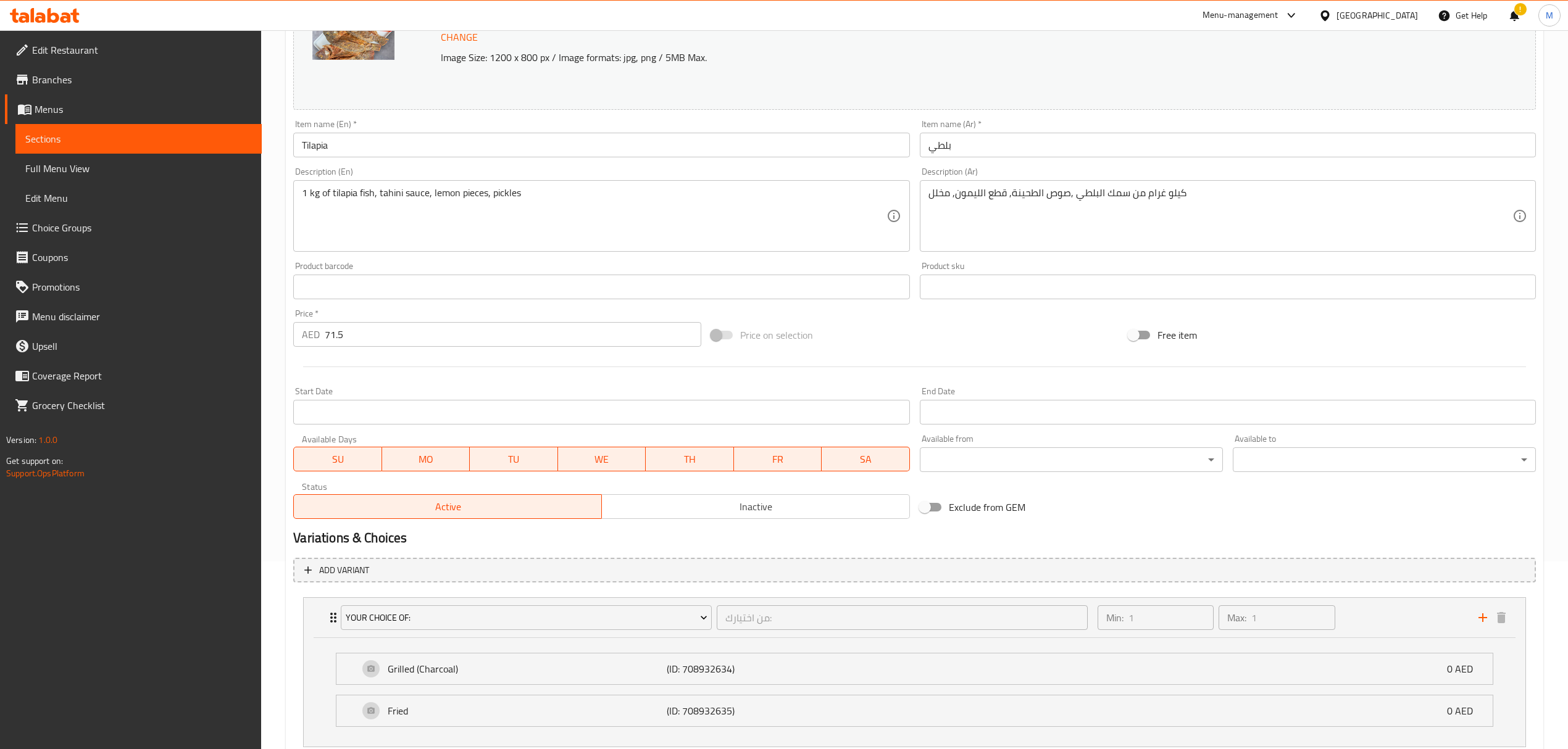
scroll to position [107, 0]
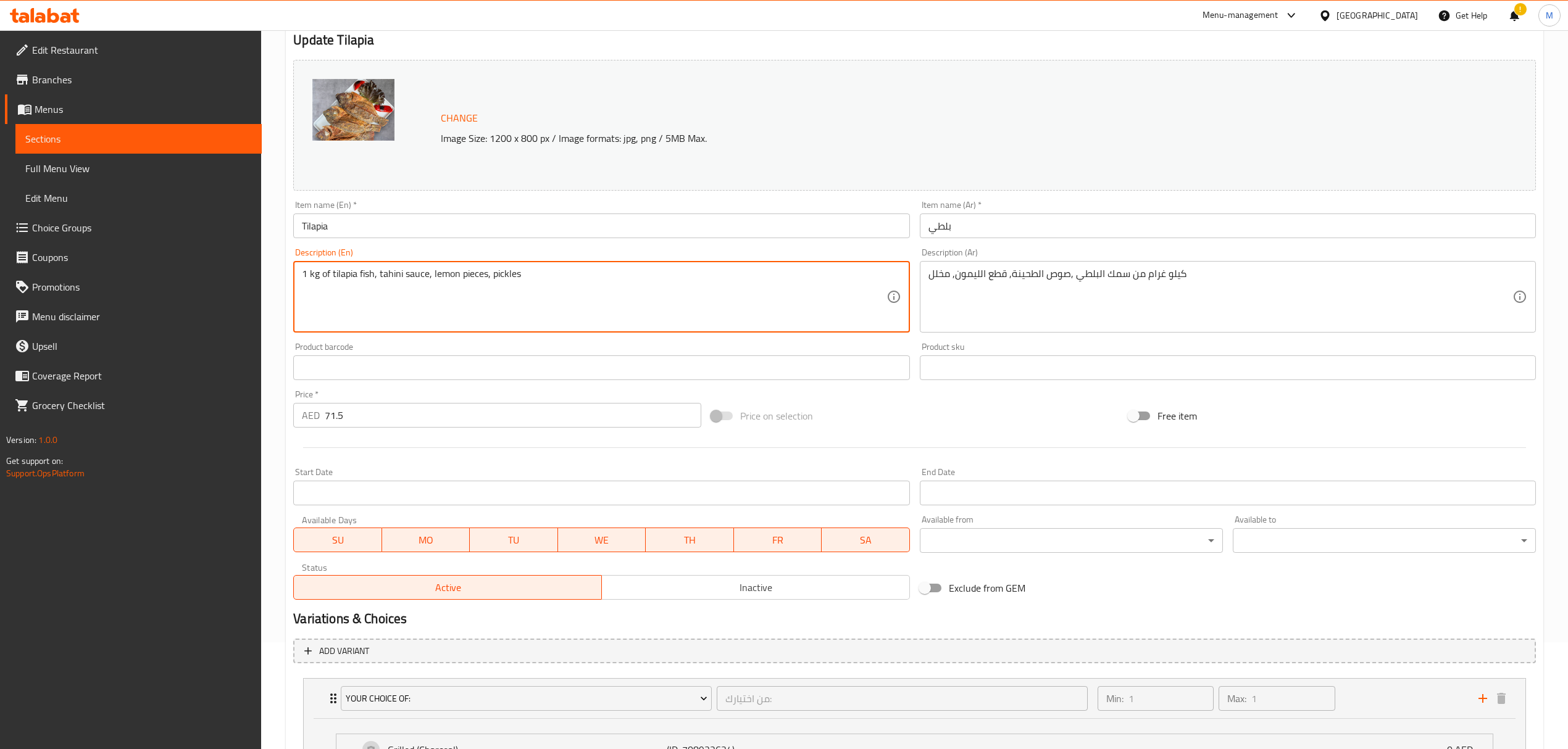
drag, startPoint x: 332, startPoint y: 276, endPoint x: 267, endPoint y: 275, distance: 65.0
type textarea "tilapia fish, tahini sauce, lemon pieces, pickles"
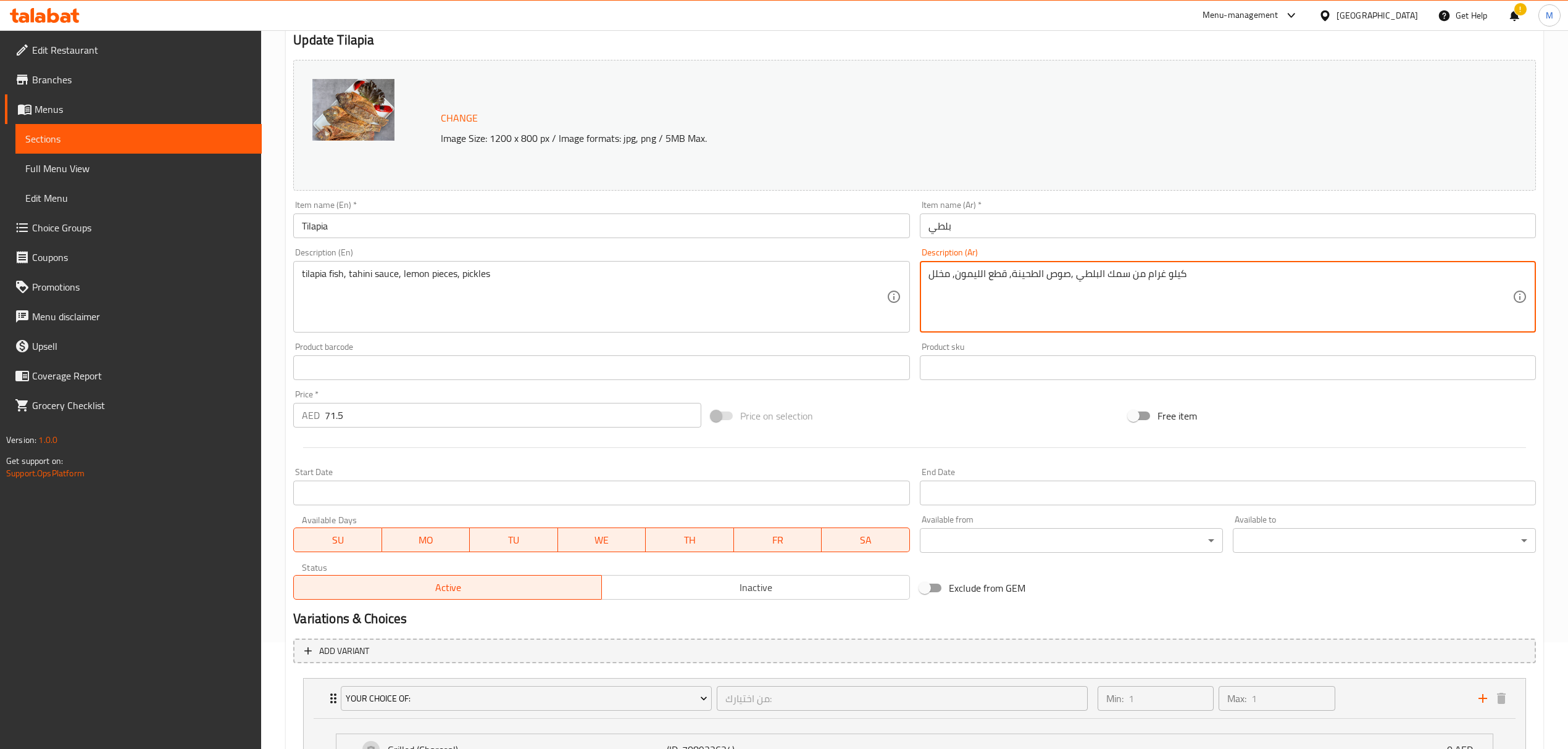
drag, startPoint x: 1127, startPoint y: 275, endPoint x: 1213, endPoint y: 277, distance: 86.0
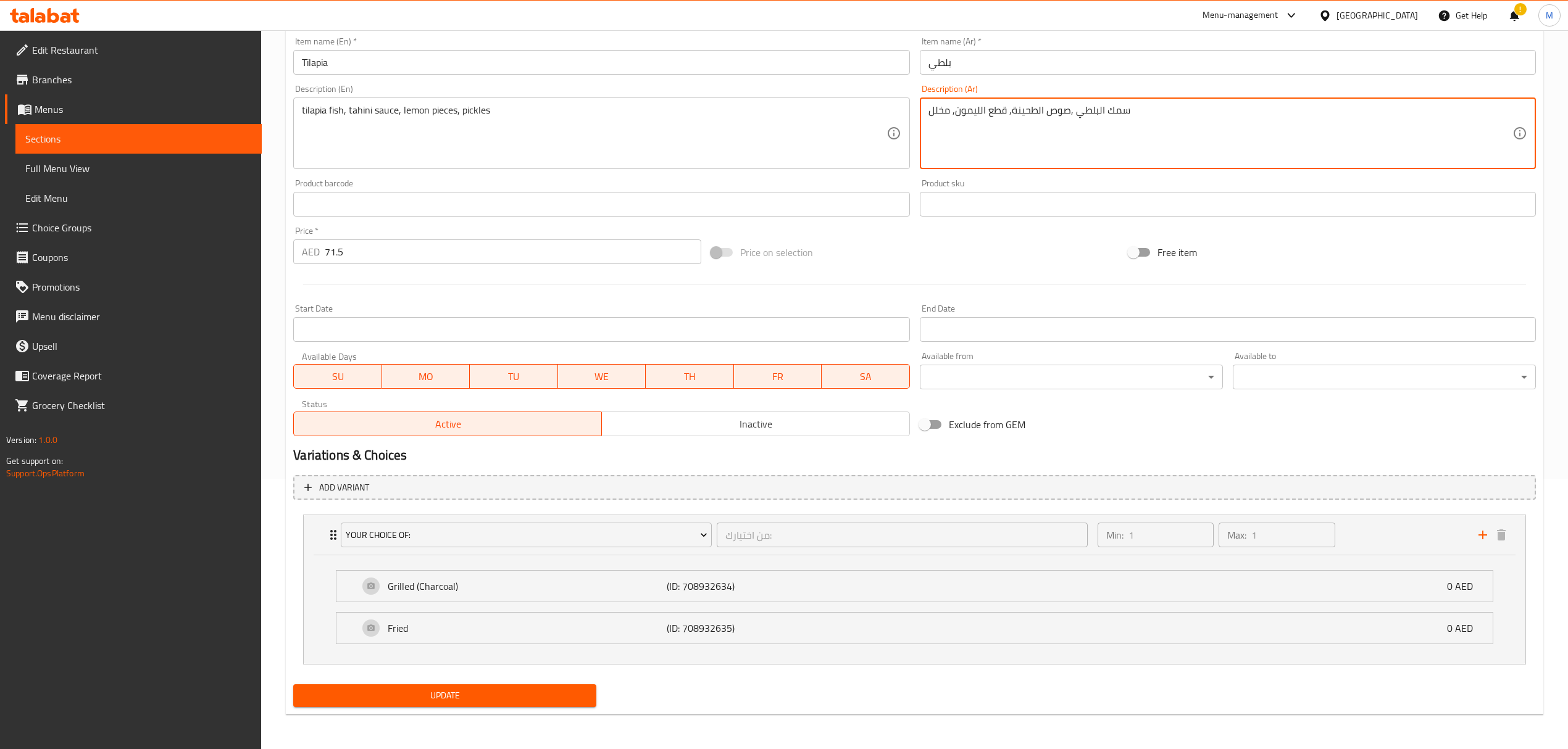
scroll to position [272, 0]
click at [311, 532] on div "Your Choice Of: من اختيارك: ​ Min: 1 ​ Max: 1 ​" at bounding box center [915, 535] width 1221 height 39
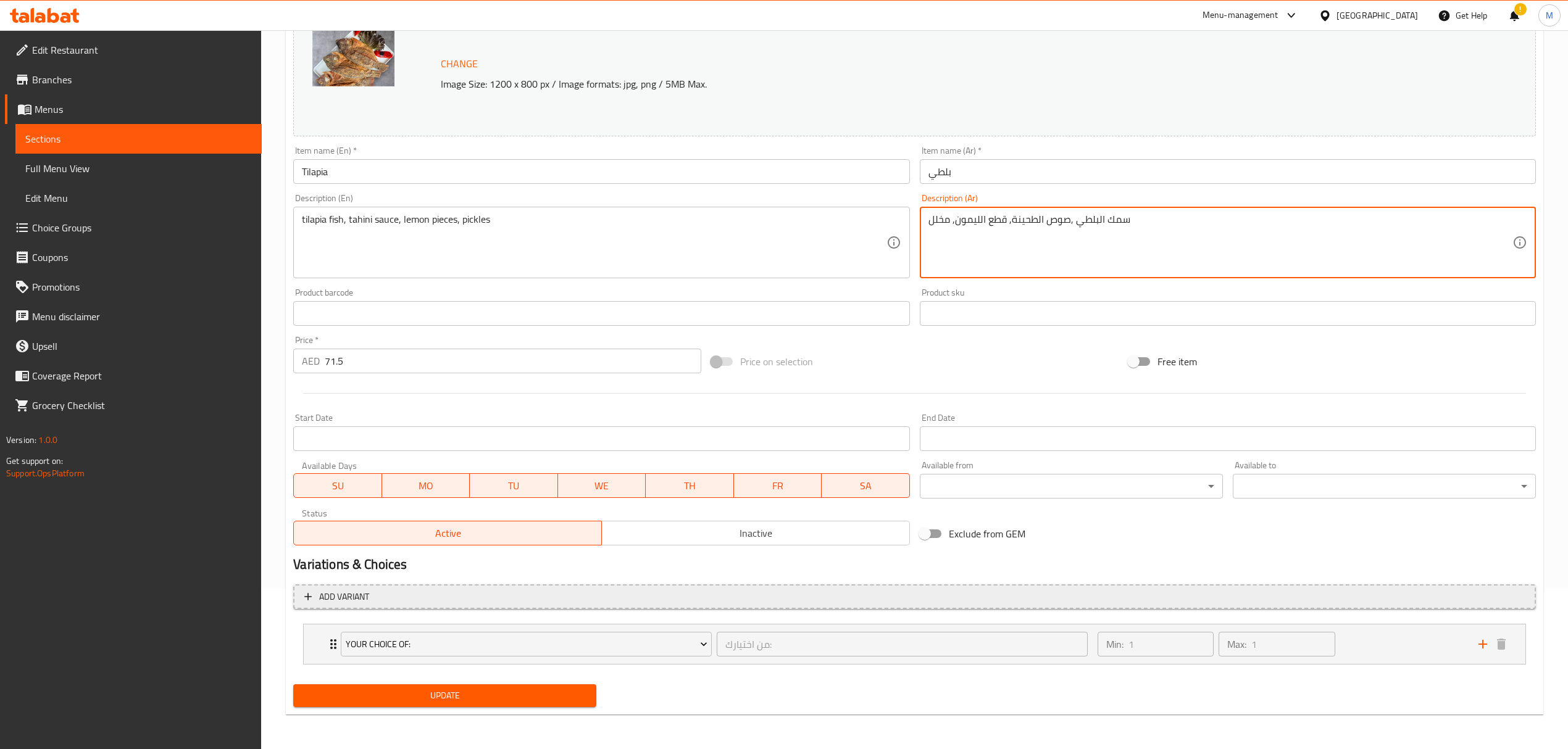
type textarea "سمك البلطي ,صوص الطحينة, قطع الليمون, مخلل"
click at [418, 593] on span "Add variant" at bounding box center [914, 597] width 1220 height 16
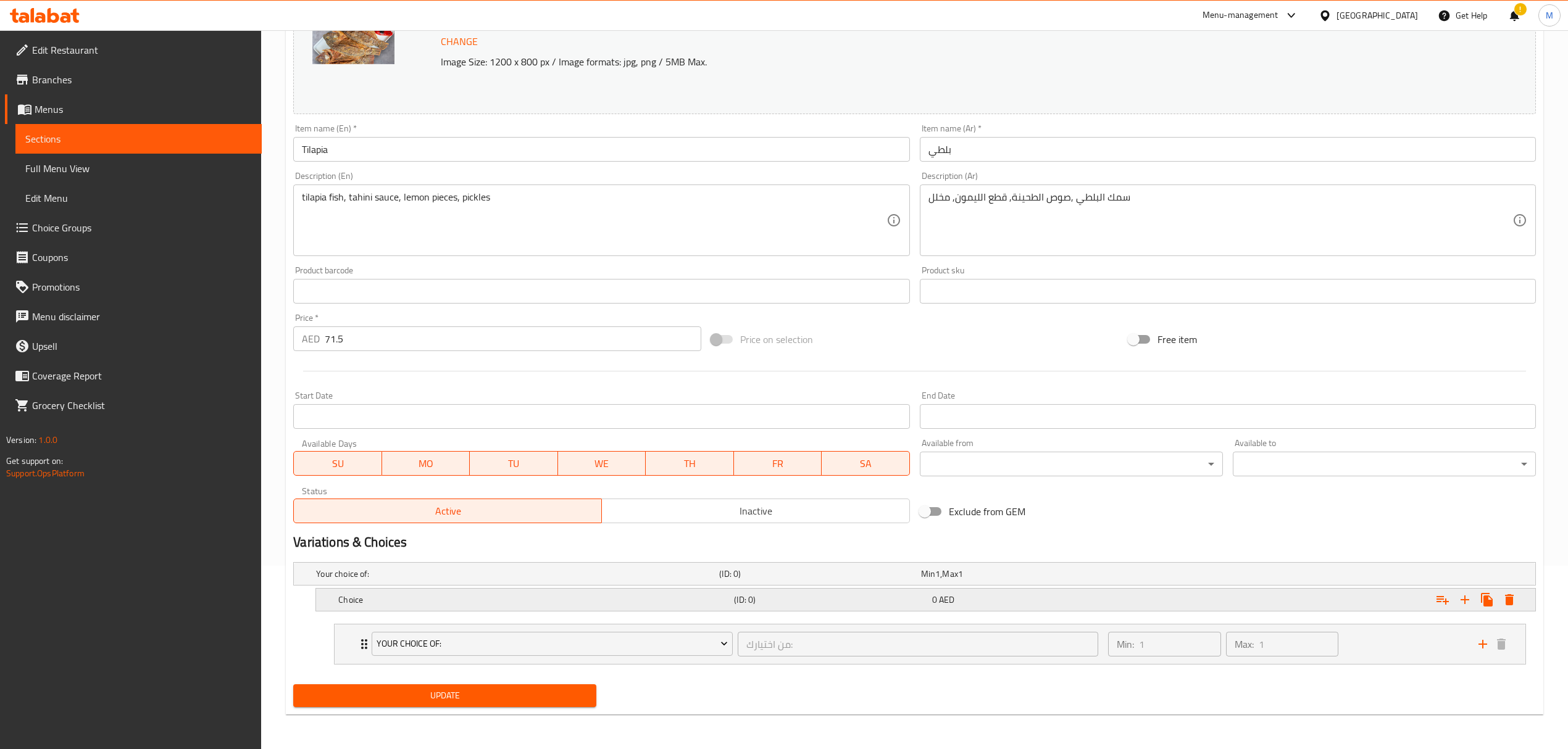
click at [465, 580] on h5 "Choice" at bounding box center [515, 574] width 398 height 12
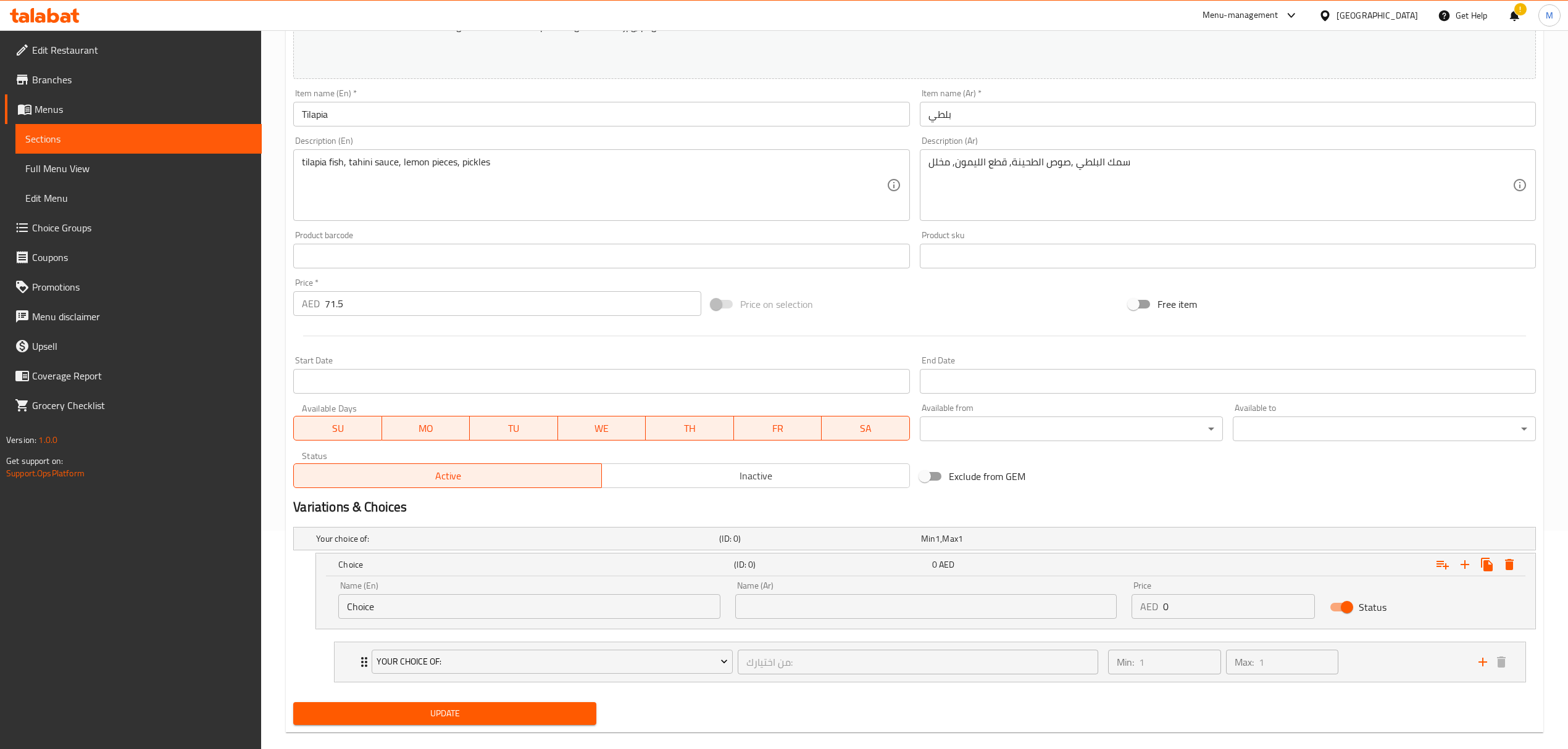
scroll to position [238, 0]
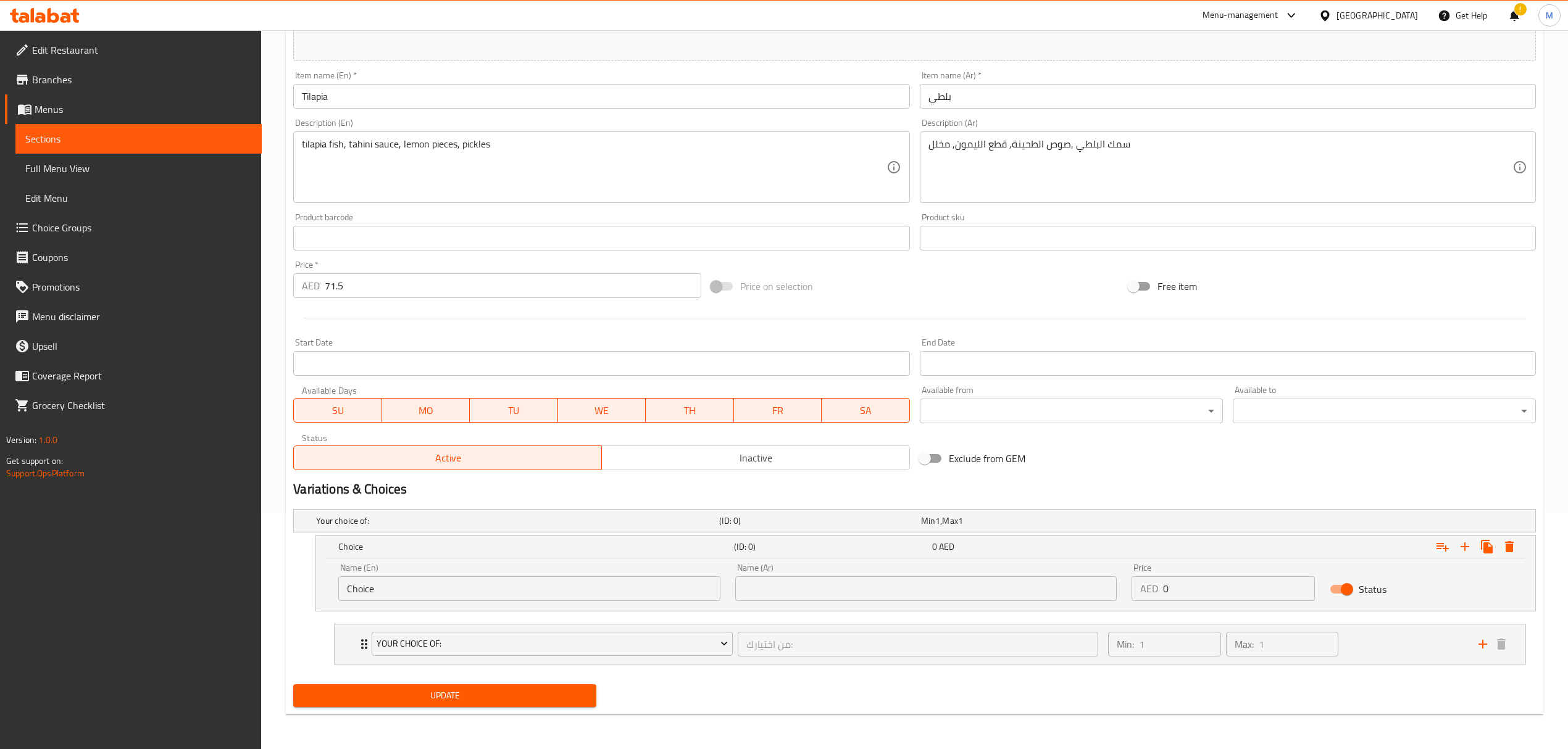
click at [504, 582] on input "Choice" at bounding box center [529, 588] width 382 height 25
drag, startPoint x: 487, startPoint y: 586, endPoint x: 228, endPoint y: 592, distance: 259.1
click at [228, 592] on div "Edit Restaurant Branches Menus Sections Full Menu View Edit Menu Choice Groups …" at bounding box center [784, 272] width 1568 height 955
click at [374, 586] on input "Choice" at bounding box center [529, 588] width 382 height 25
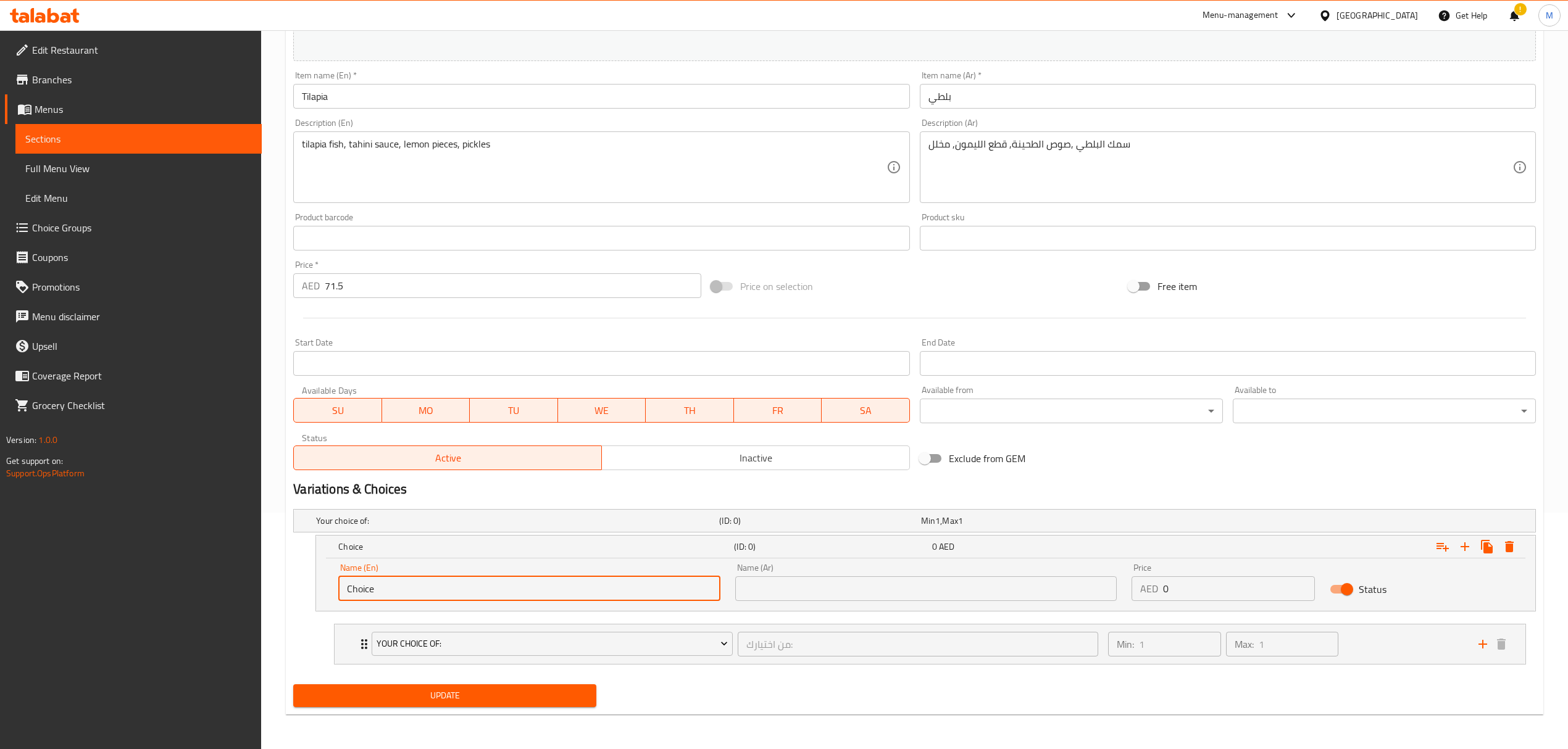
click at [374, 586] on input "Choice" at bounding box center [529, 588] width 382 height 25
drag, startPoint x: 315, startPoint y: 584, endPoint x: 278, endPoint y: 584, distance: 37.0
click at [278, 584] on div "Home / Restaurants management / Menus / Sections / item / update fish section U…" at bounding box center [915, 272] width 1307 height 955
type input "0.5 kg"
click at [782, 580] on input "text" at bounding box center [926, 588] width 382 height 25
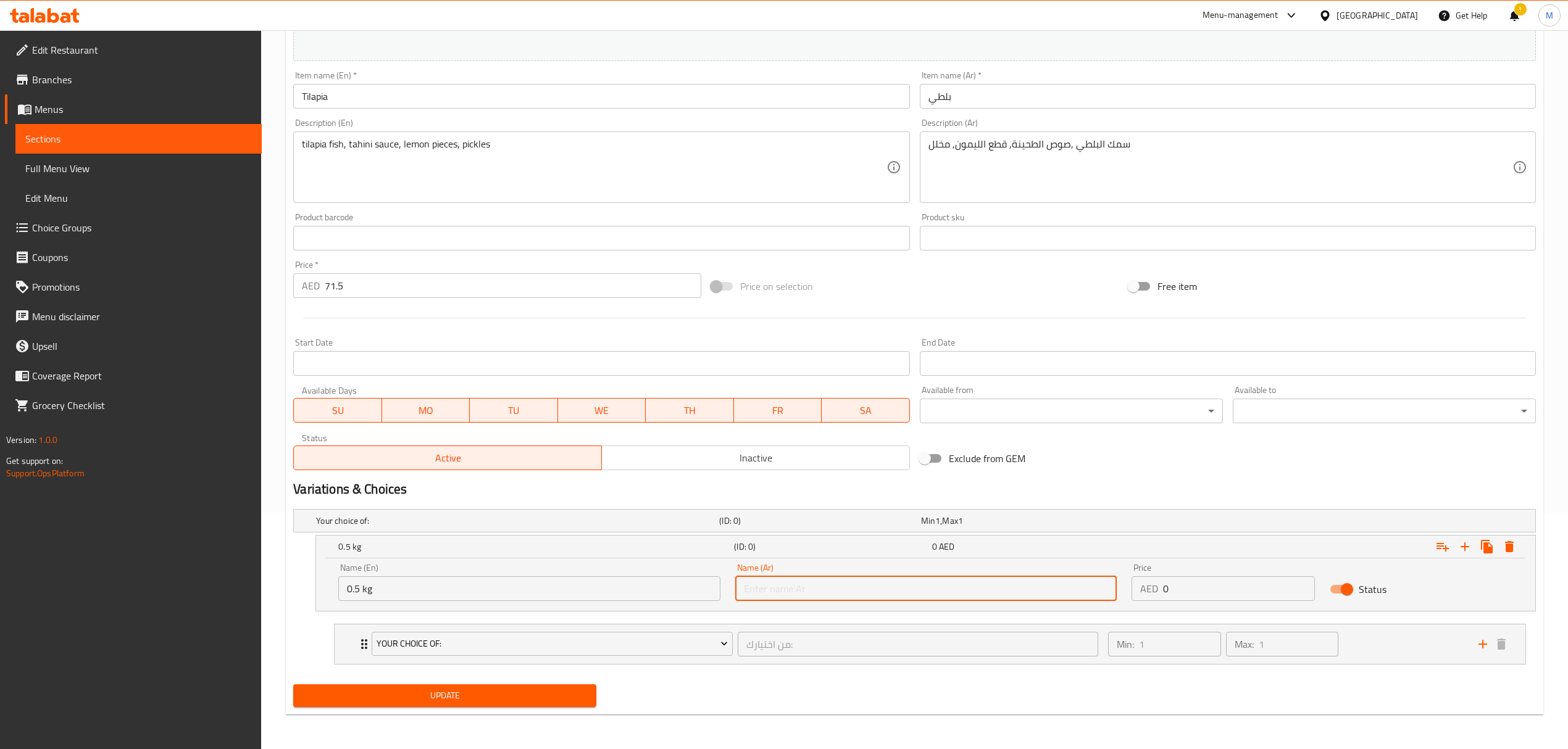
paste input "0.5 كجم"
type input "0.5 كجم"
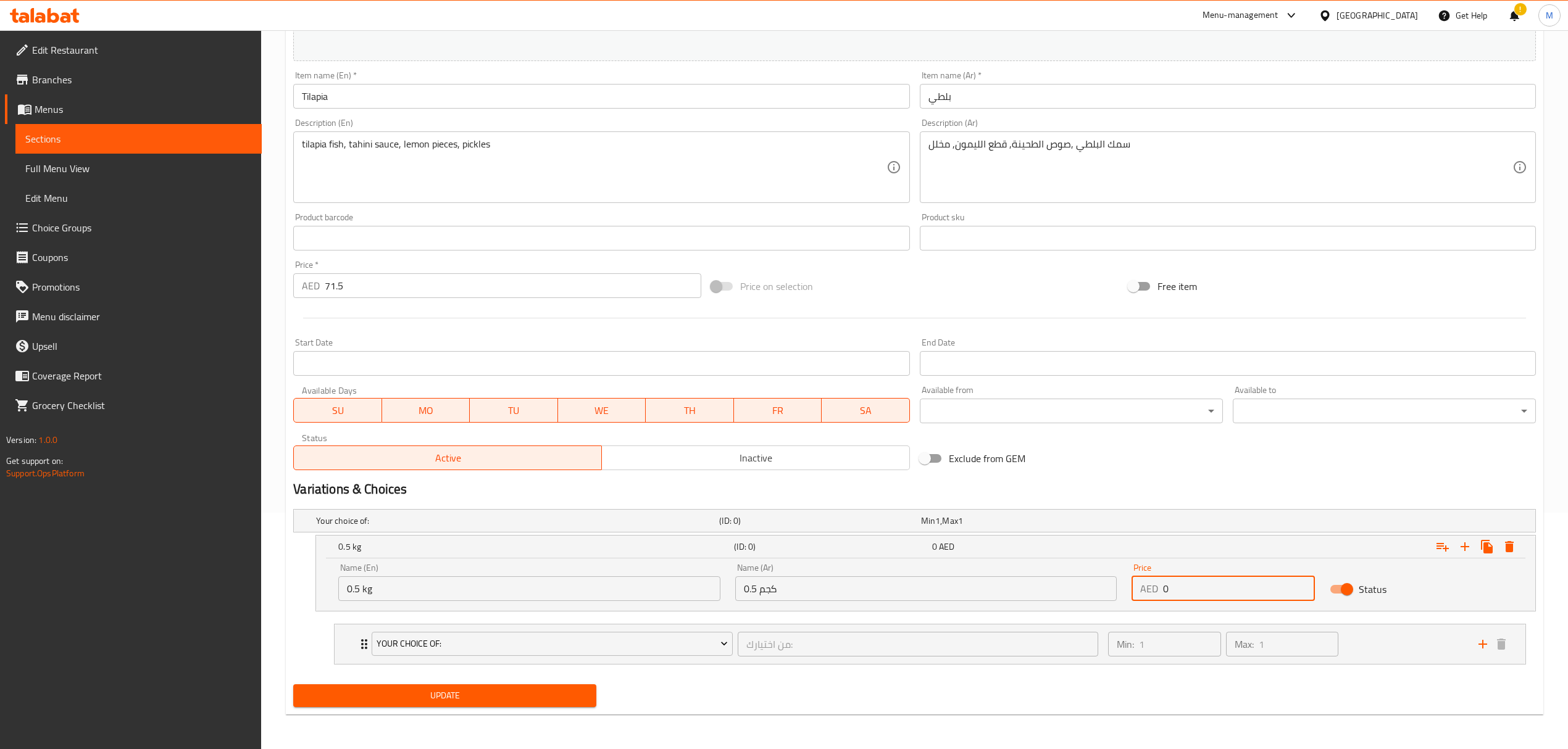
drag, startPoint x: 1186, startPoint y: 591, endPoint x: 1136, endPoint y: 590, distance: 50.0
click at [1136, 590] on div "AED 0 Price" at bounding box center [1223, 588] width 183 height 25
click at [1195, 592] on input "0" at bounding box center [1238, 588] width 152 height 25
drag, startPoint x: 1183, startPoint y: 591, endPoint x: 1140, endPoint y: 588, distance: 43.1
click at [1140, 588] on div "AED 0 Price" at bounding box center [1223, 588] width 183 height 25
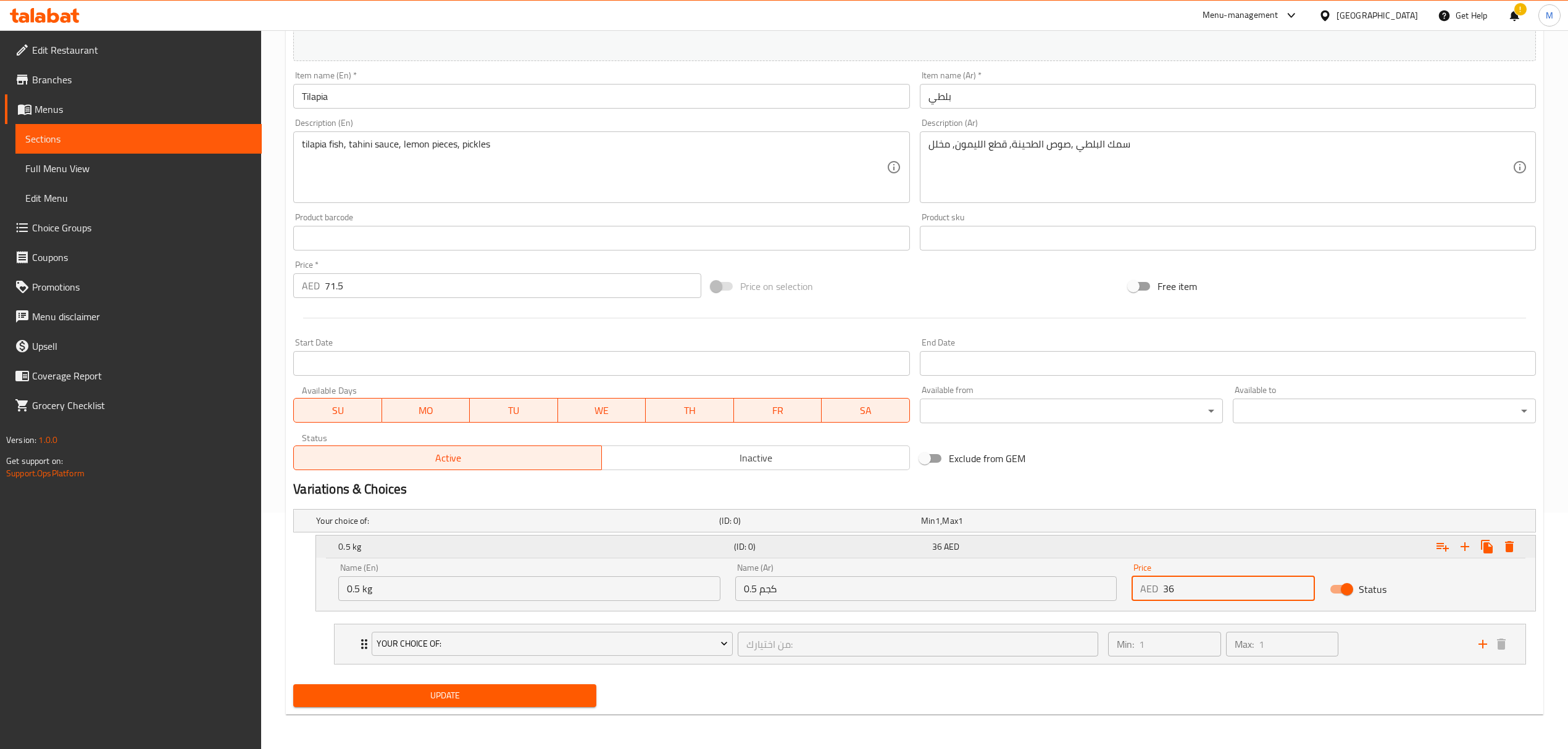
type input "36"
click at [1463, 544] on icon "Expand" at bounding box center [1465, 547] width 15 height 15
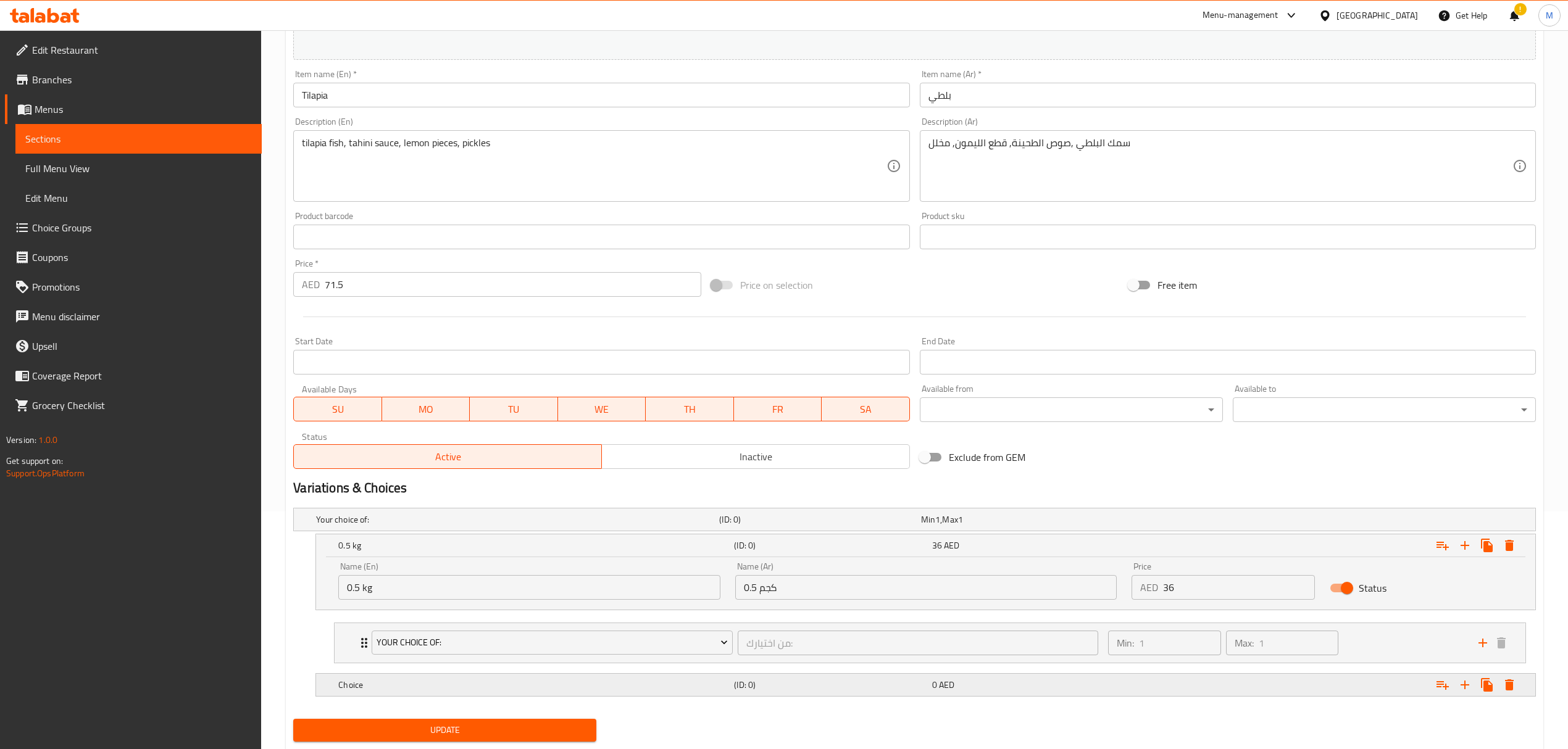
click at [459, 525] on h5 "Choice" at bounding box center [515, 519] width 398 height 12
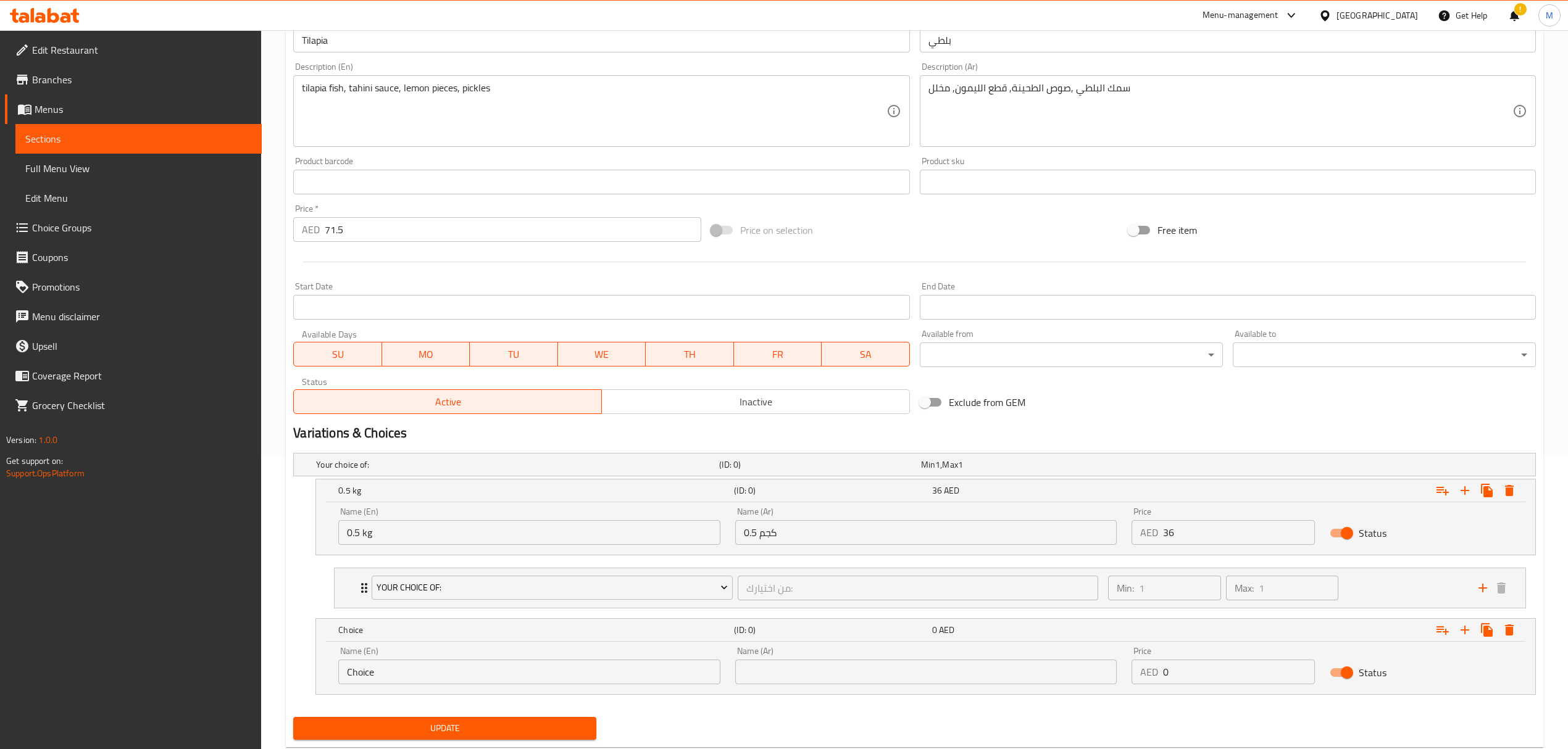
scroll to position [327, 0]
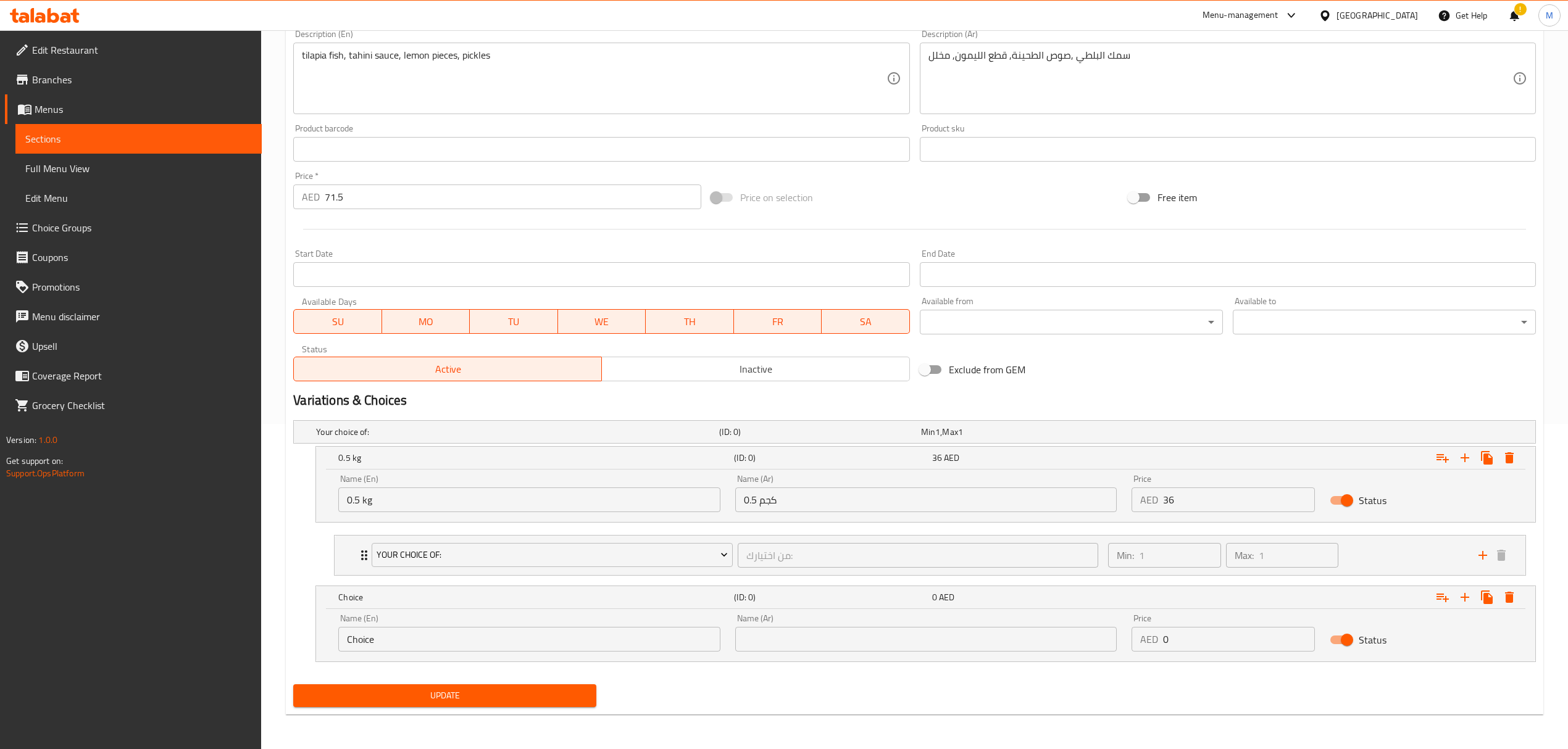
drag, startPoint x: 383, startPoint y: 642, endPoint x: 312, endPoint y: 640, distance: 71.0
click at [312, 640] on div "Choice (ID: 0) 0 AED Name (En) Choice Name (En) Name (Ar) Name (Ar) Price AED 0…" at bounding box center [914, 623] width 1242 height 76
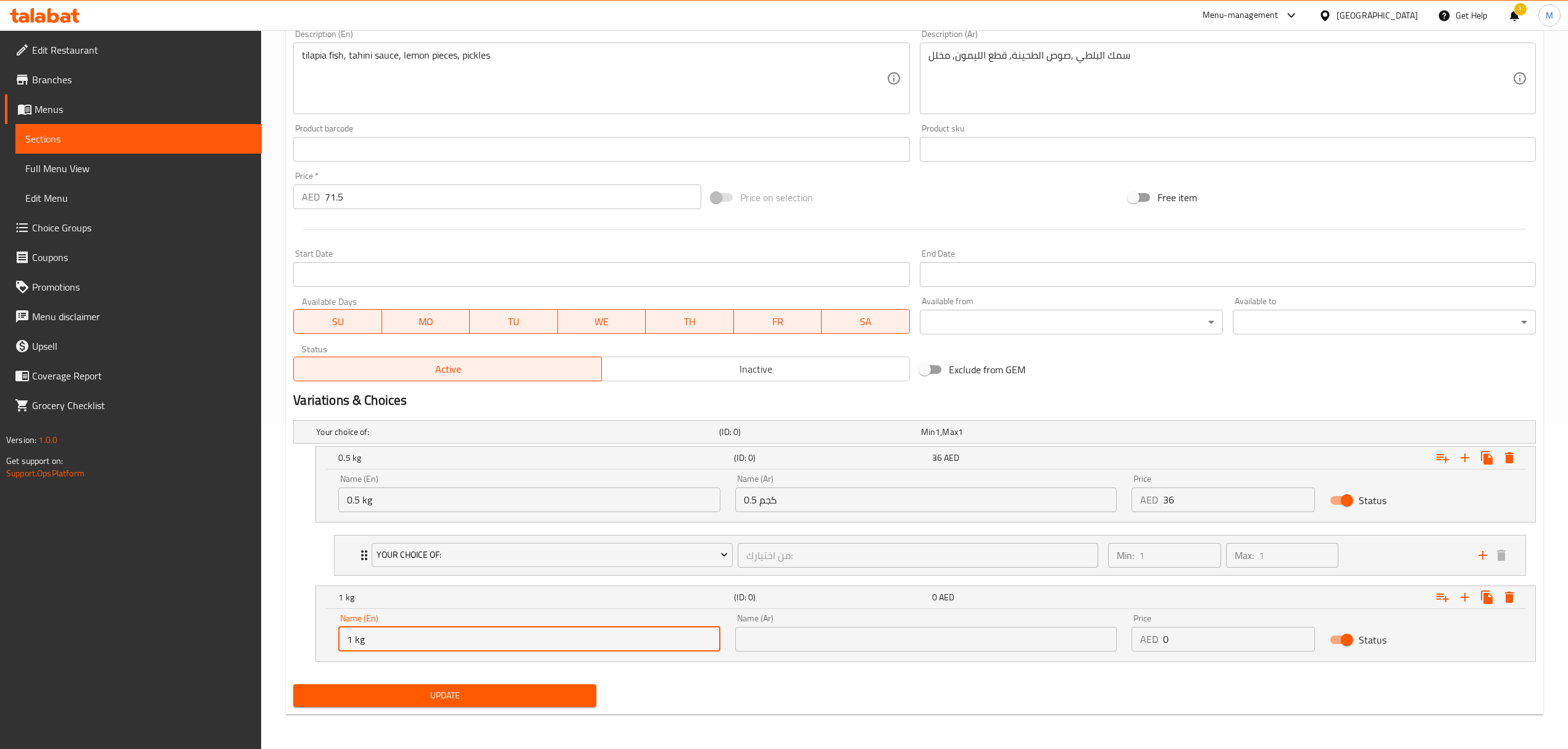
drag, startPoint x: 324, startPoint y: 636, endPoint x: 309, endPoint y: 633, distance: 15.3
click at [309, 633] on div "1 kg (ID: 0) 0 AED Name (En) 1 kg Name (En) Name (Ar) Name (Ar) Price AED 0 Pri…" at bounding box center [914, 623] width 1242 height 76
type input "1 kg"
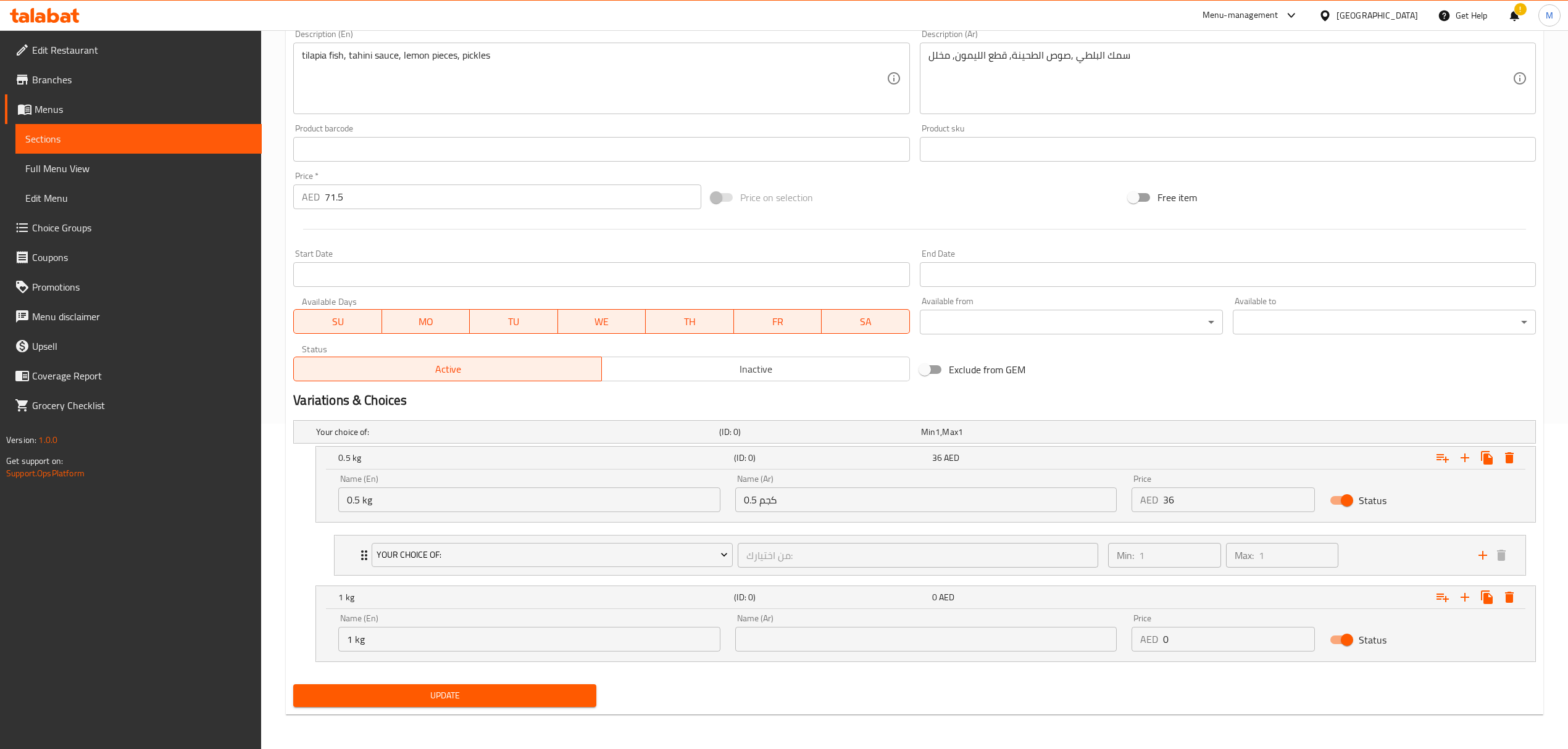
click at [793, 637] on input "text" at bounding box center [926, 639] width 382 height 25
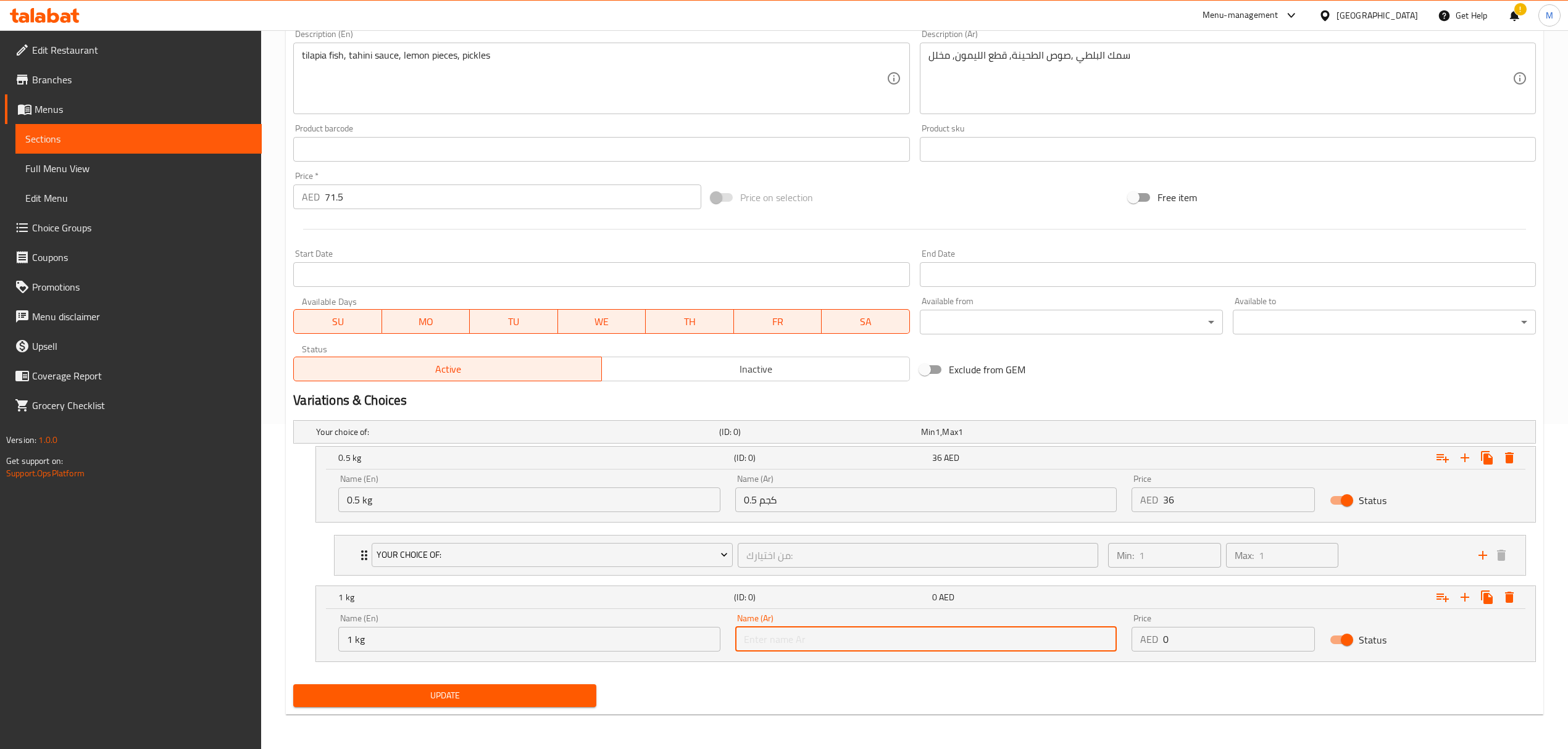
paste input "1 كجم"
type input "1 كجم"
drag, startPoint x: 1196, startPoint y: 642, endPoint x: 1129, endPoint y: 634, distance: 67.5
click at [1129, 634] on div "Price AED 0 Price" at bounding box center [1223, 633] width 198 height 53
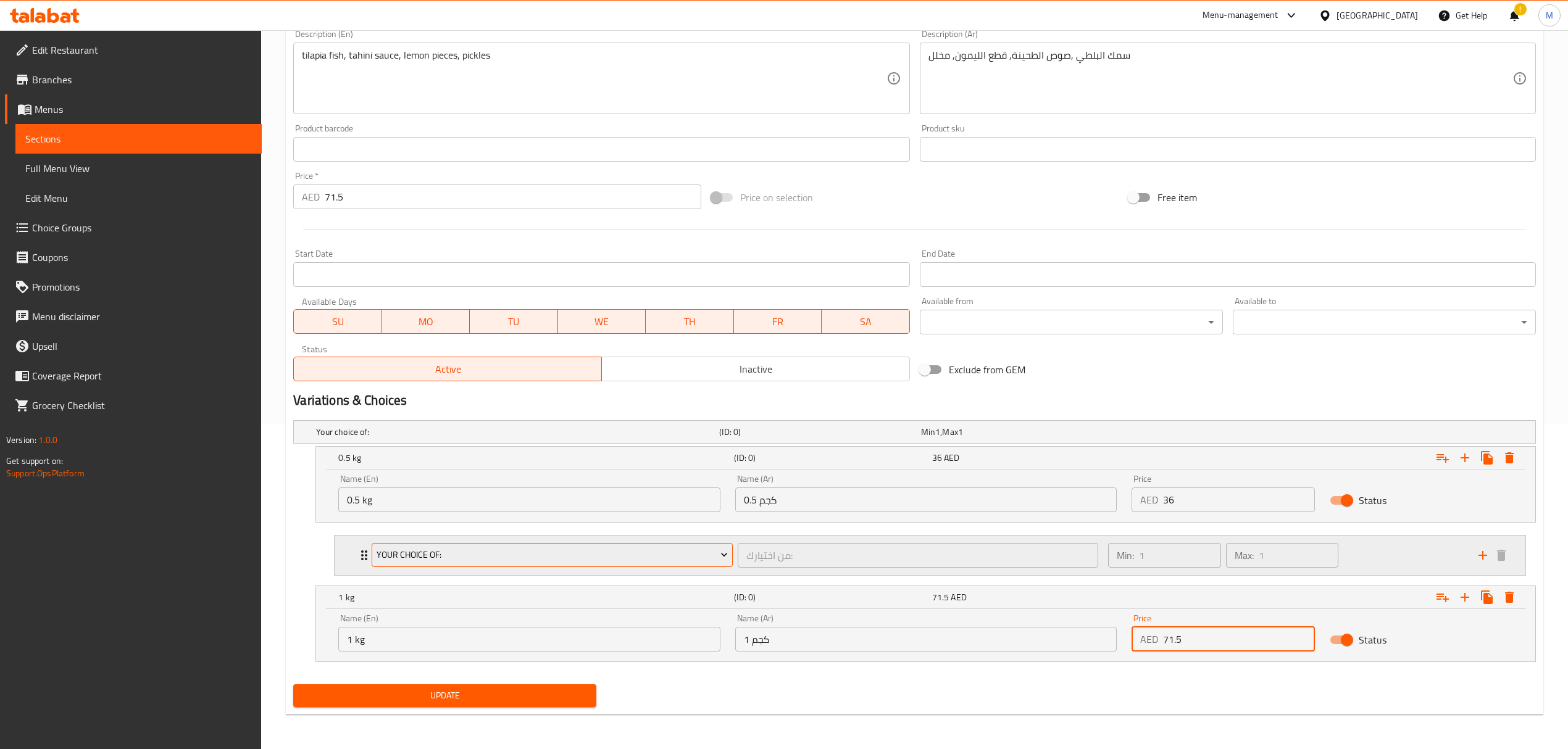
type input "71.5"
click at [440, 543] on button "Your Choice Of:" at bounding box center [552, 555] width 361 height 25
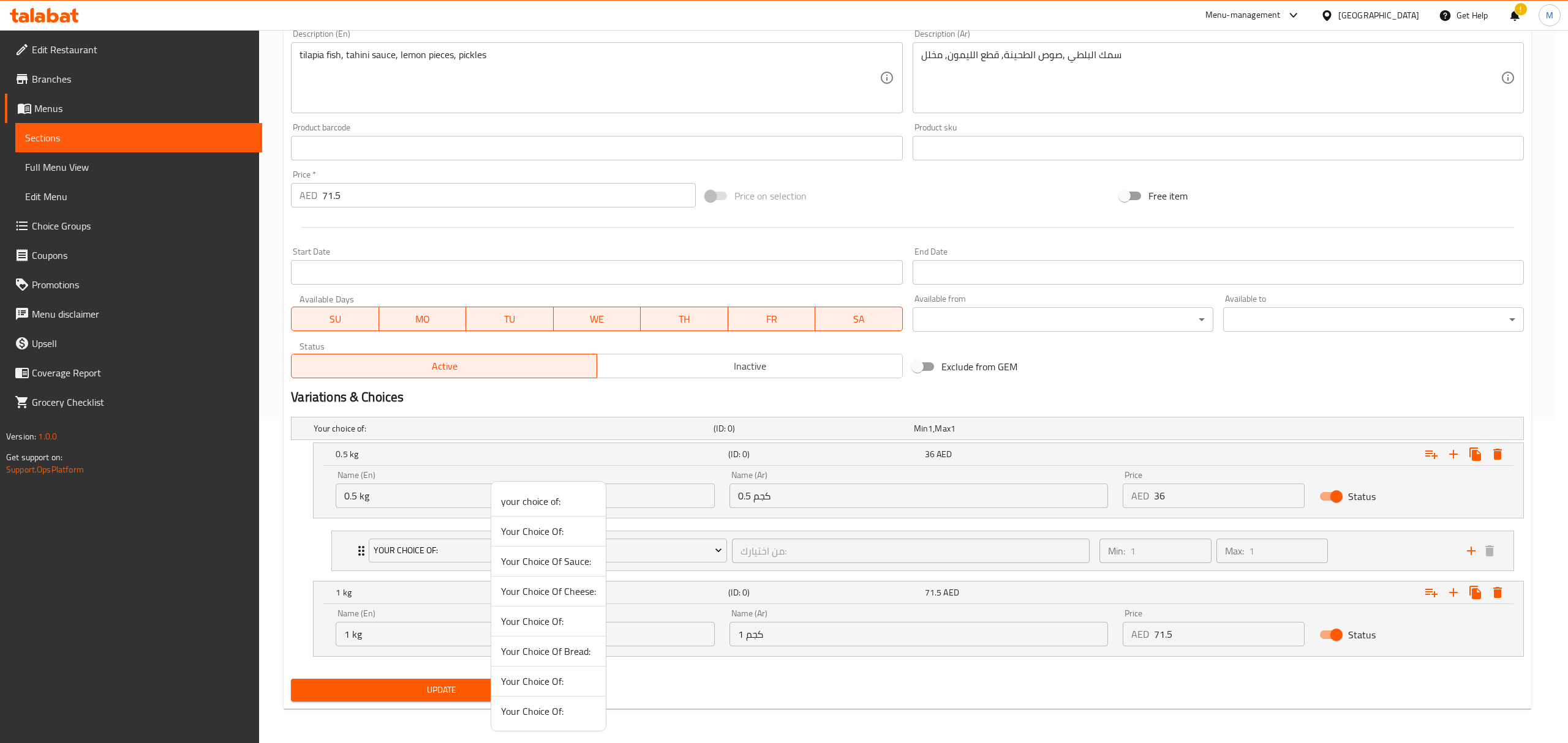
click at [341, 544] on div at bounding box center [784, 371] width 1568 height 743
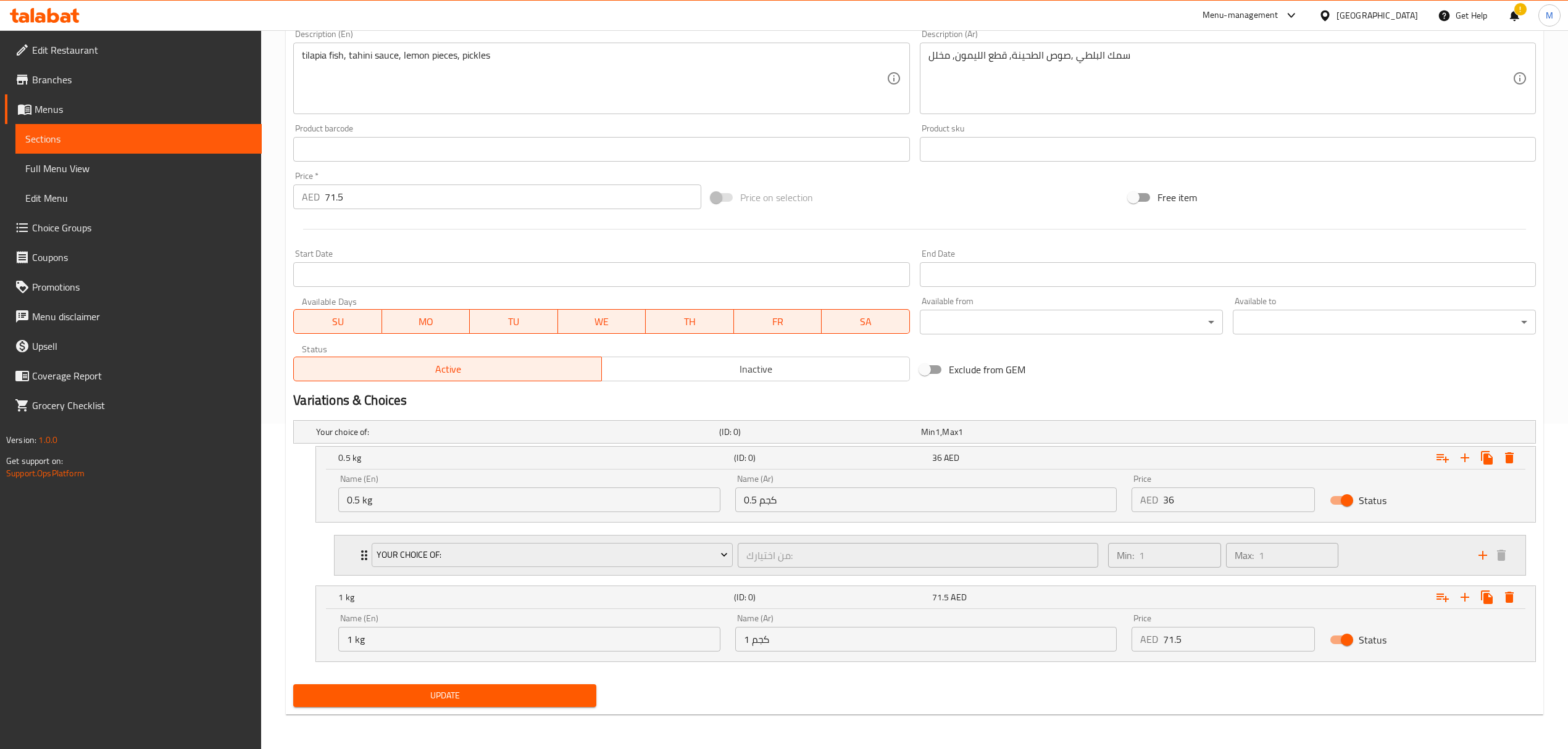
click at [344, 551] on div "Your Choice Of: من اختيارك: ​ Min: 1 ​ Max: 1 ​" at bounding box center [930, 555] width 1191 height 39
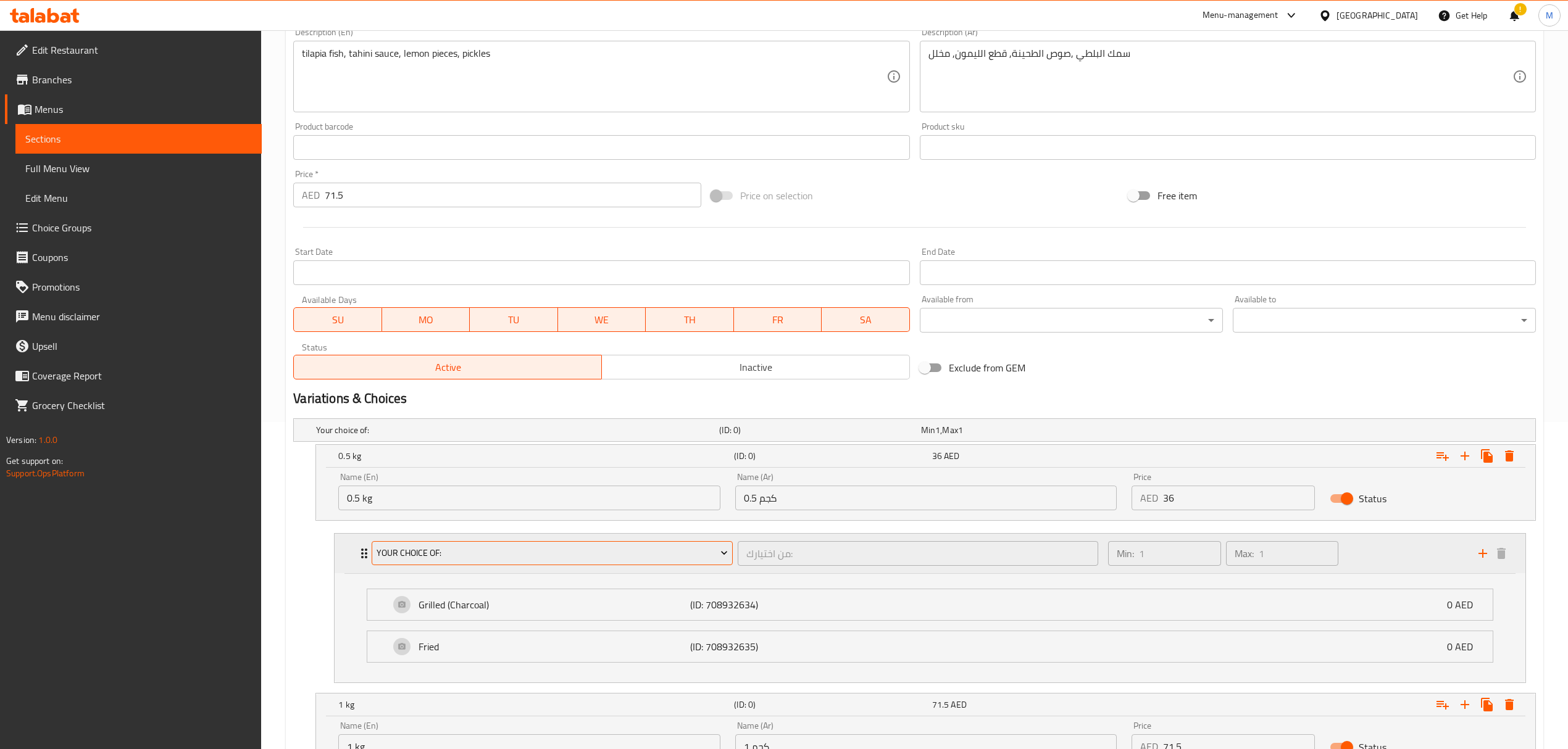
click at [431, 559] on span "Your Choice Of:" at bounding box center [552, 553] width 351 height 16
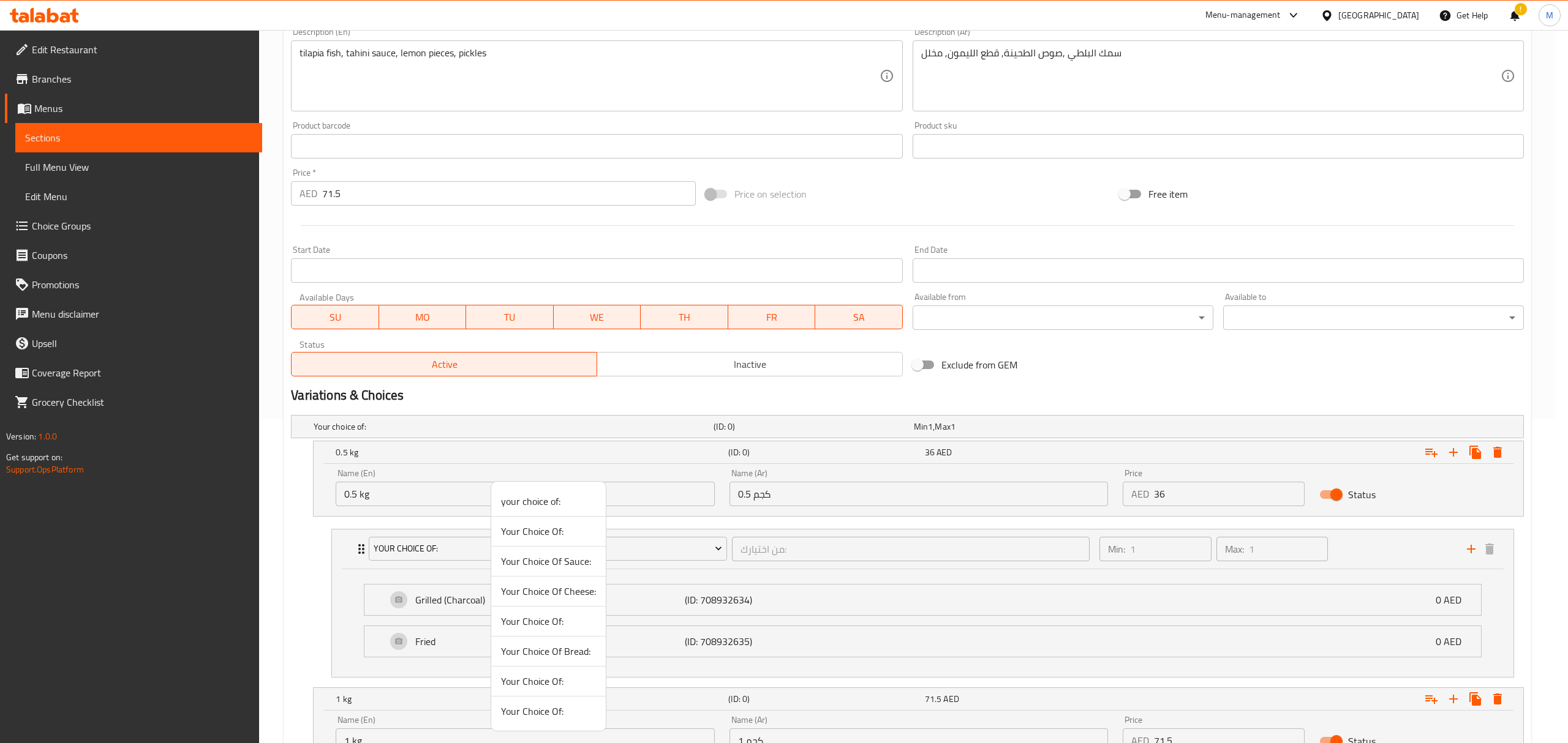
click at [338, 551] on div at bounding box center [784, 371] width 1568 height 743
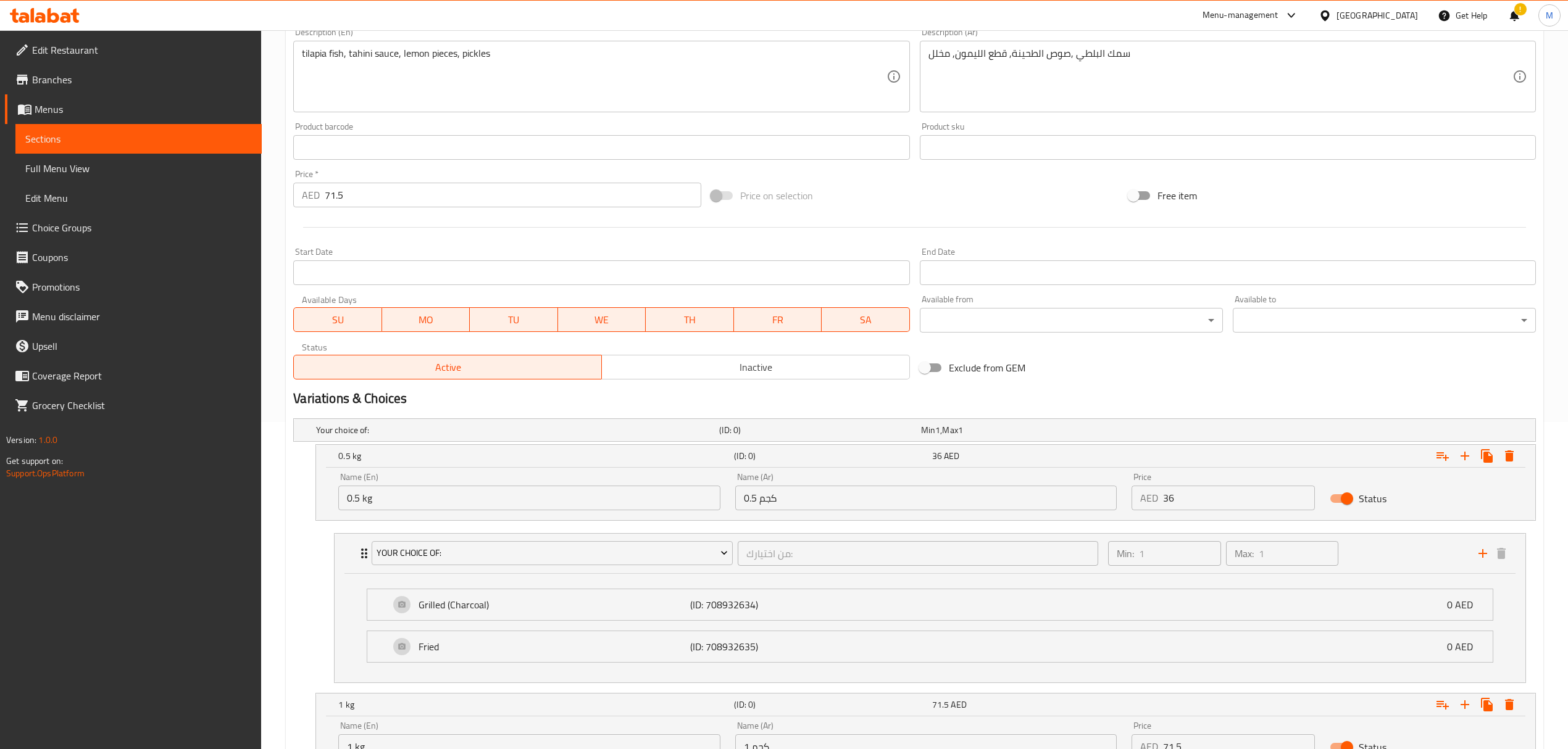
click at [340, 555] on div "Your Choice Of: من اختيارك: ​ Min: 1 ​ Max: 1 ​" at bounding box center [930, 553] width 1191 height 39
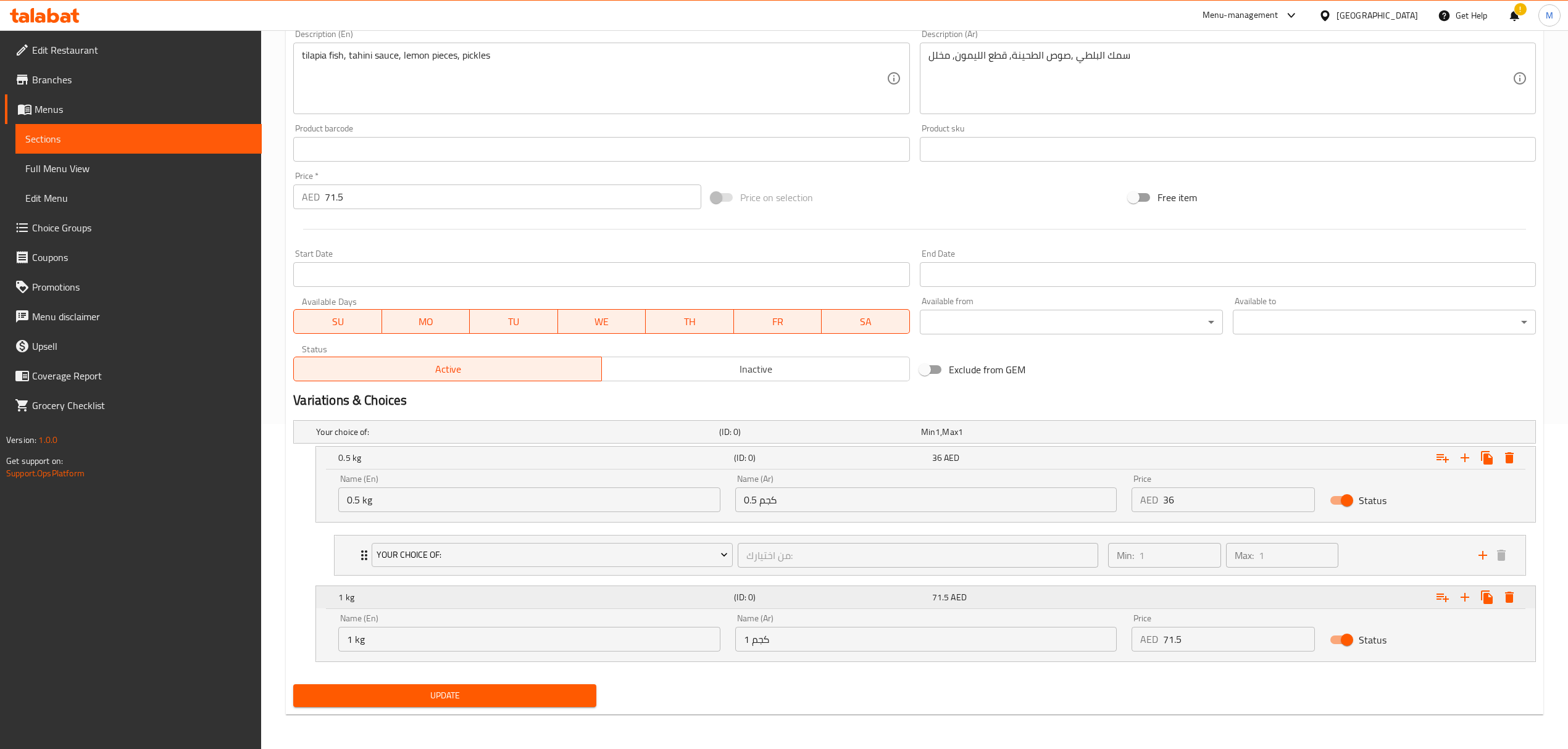
click at [1463, 465] on icon "Expand" at bounding box center [1465, 458] width 15 height 15
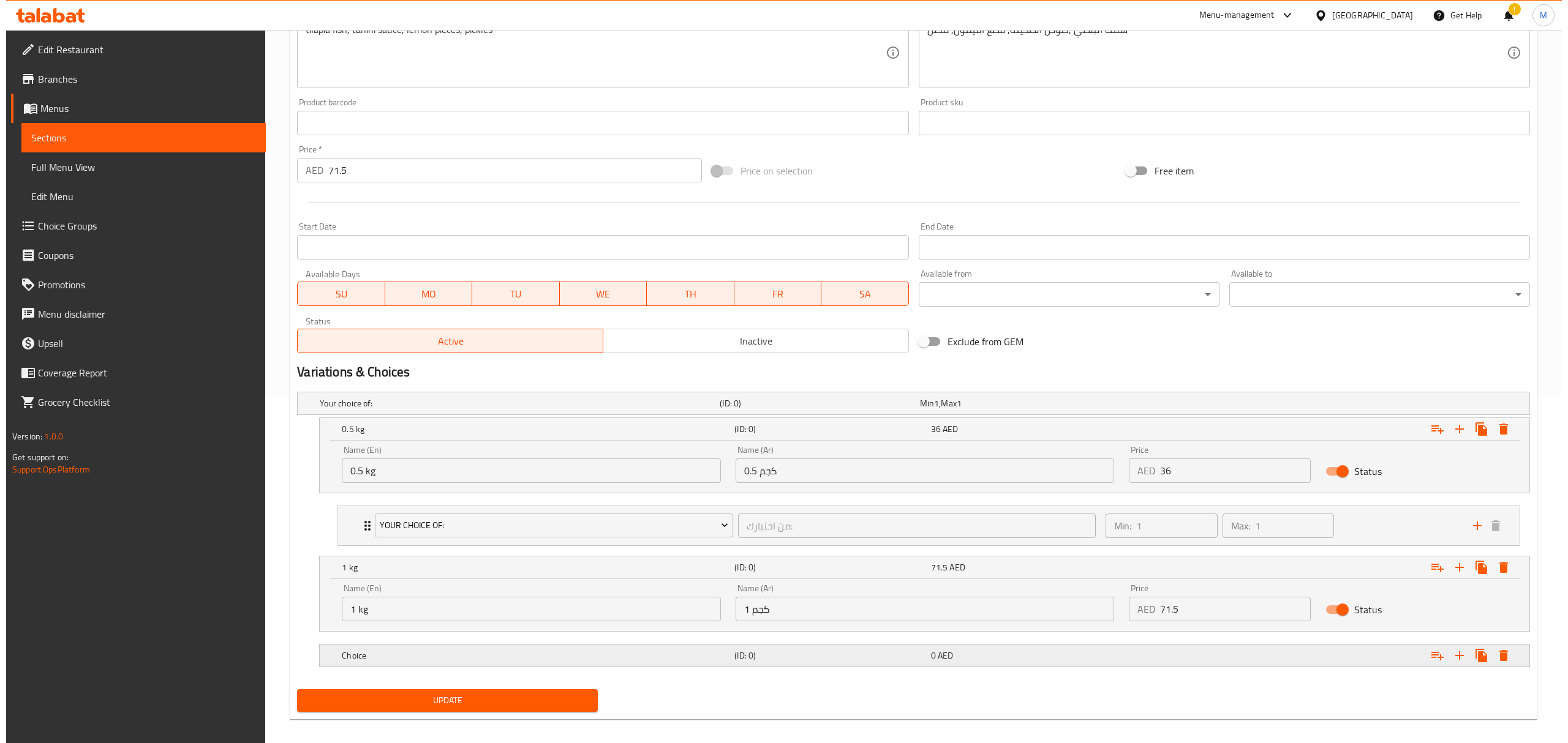
scroll to position [360, 0]
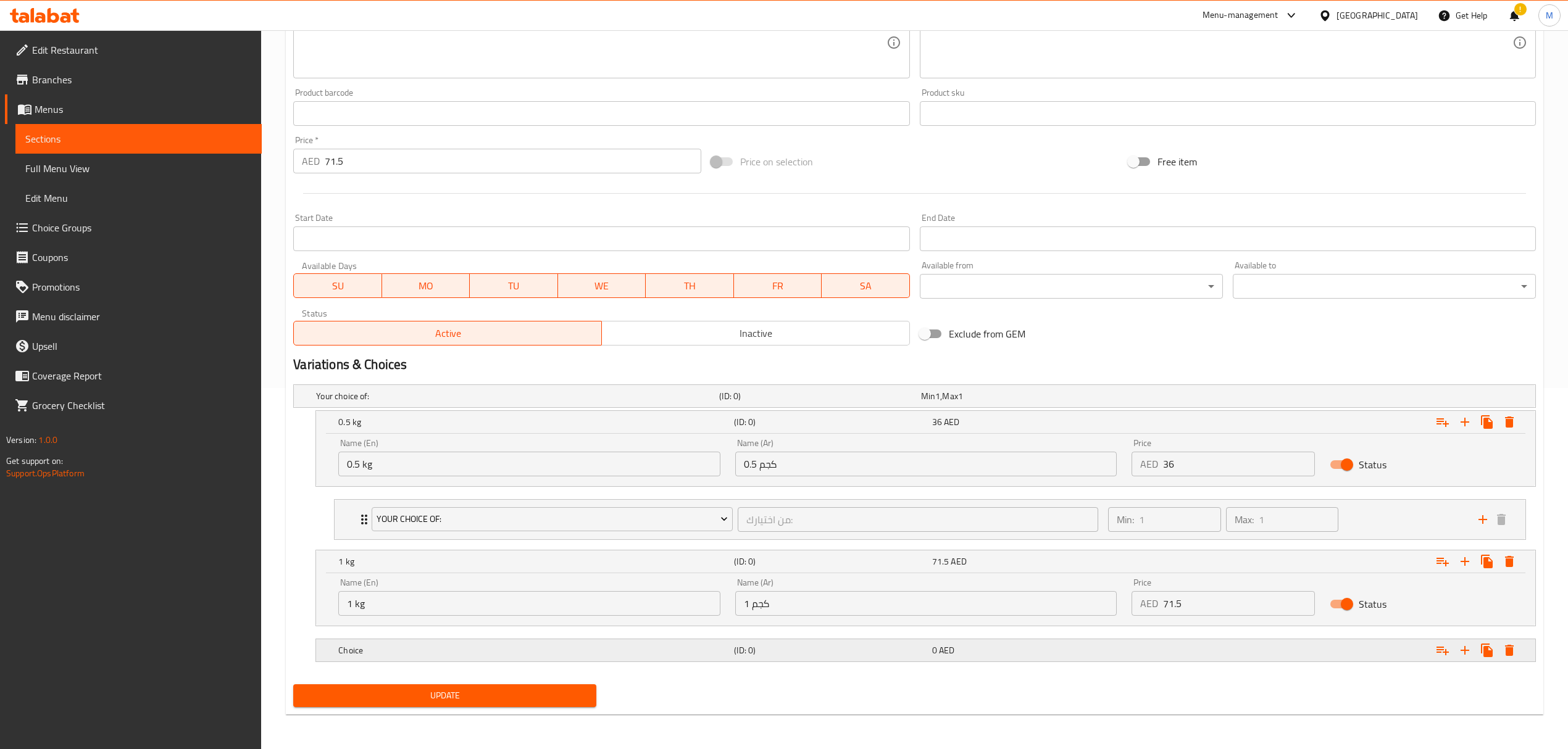
click at [830, 403] on h5 "(ID: 0)" at bounding box center [817, 396] width 197 height 12
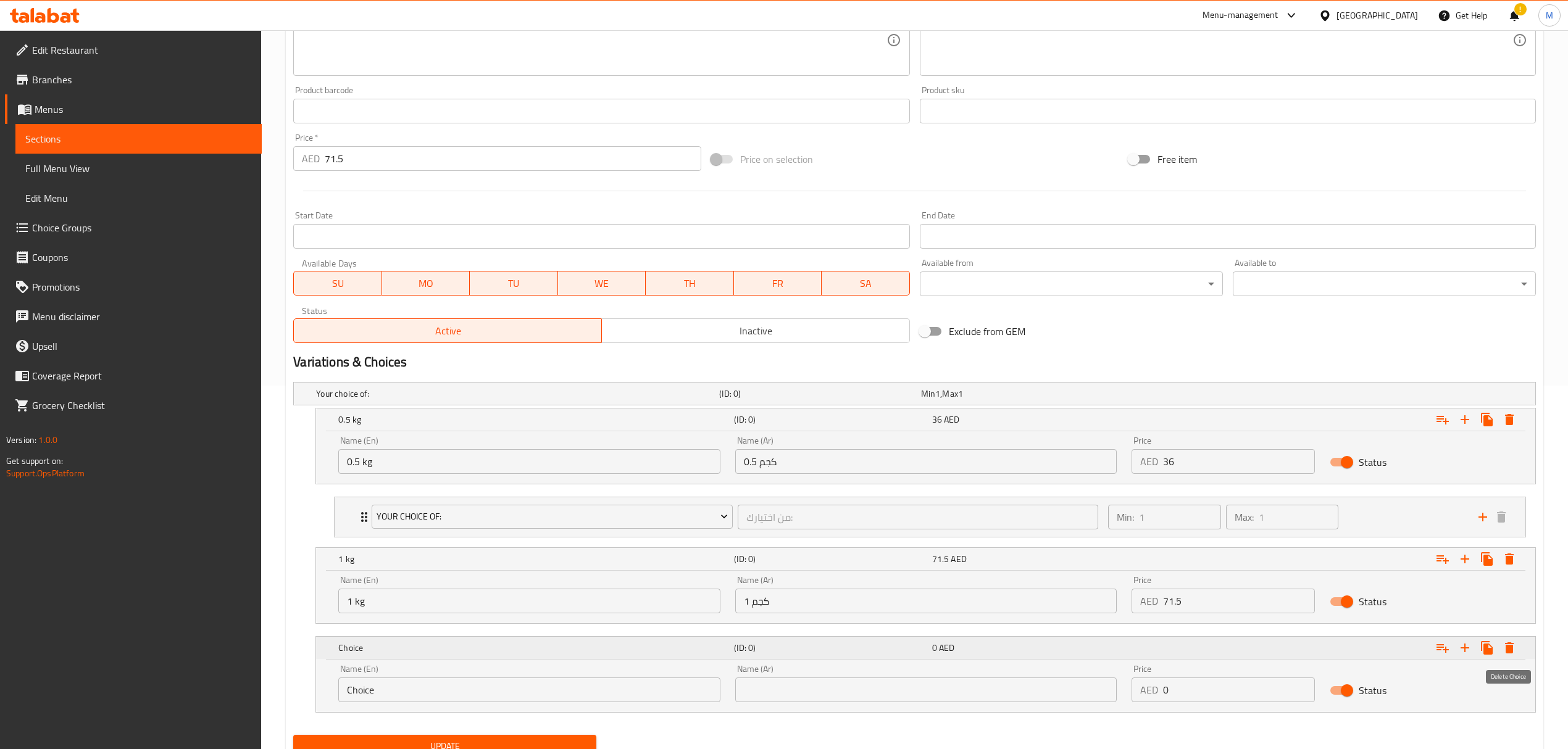
click at [1509, 649] on icon "Expand" at bounding box center [1509, 648] width 9 height 11
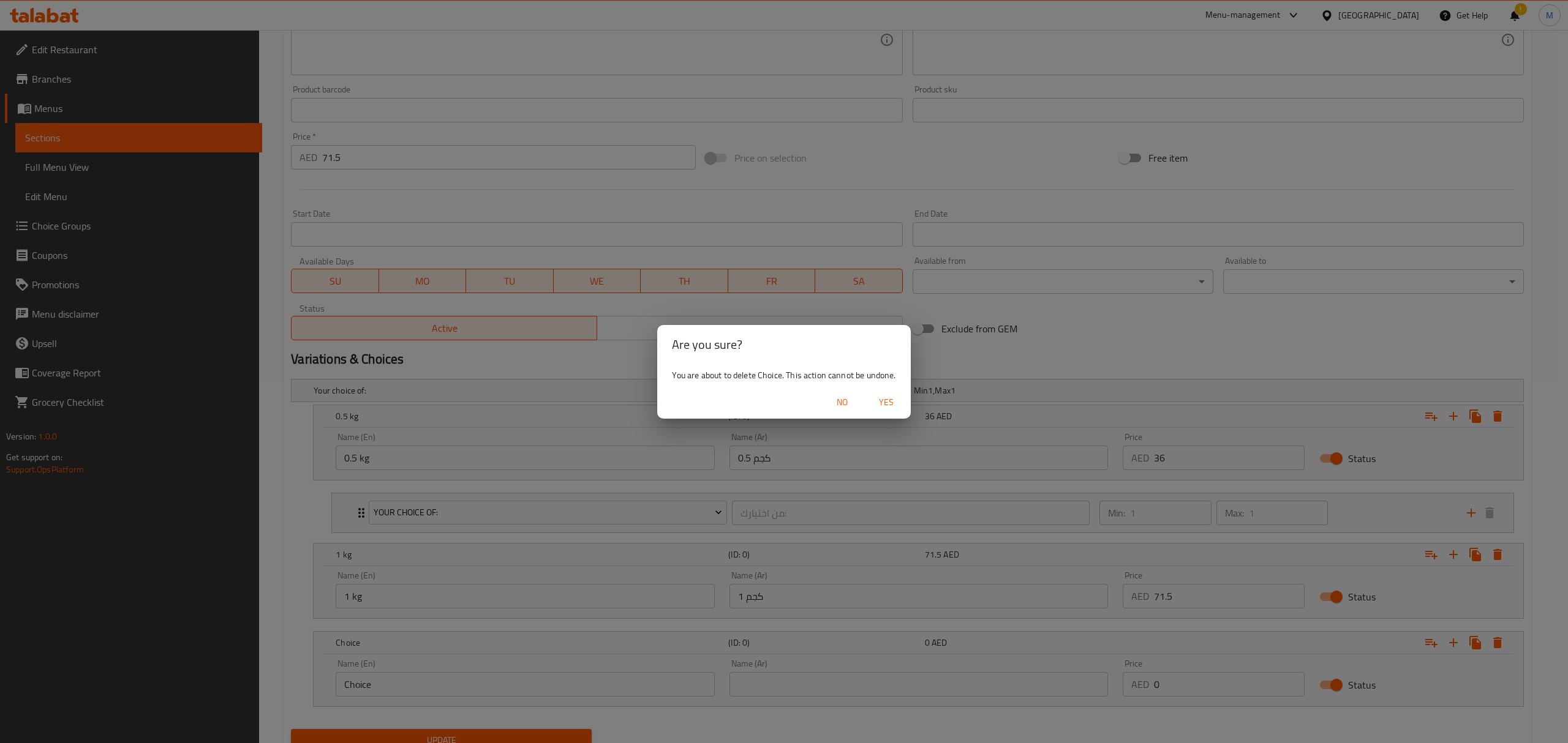
click at [882, 399] on span "Yes" at bounding box center [886, 402] width 29 height 15
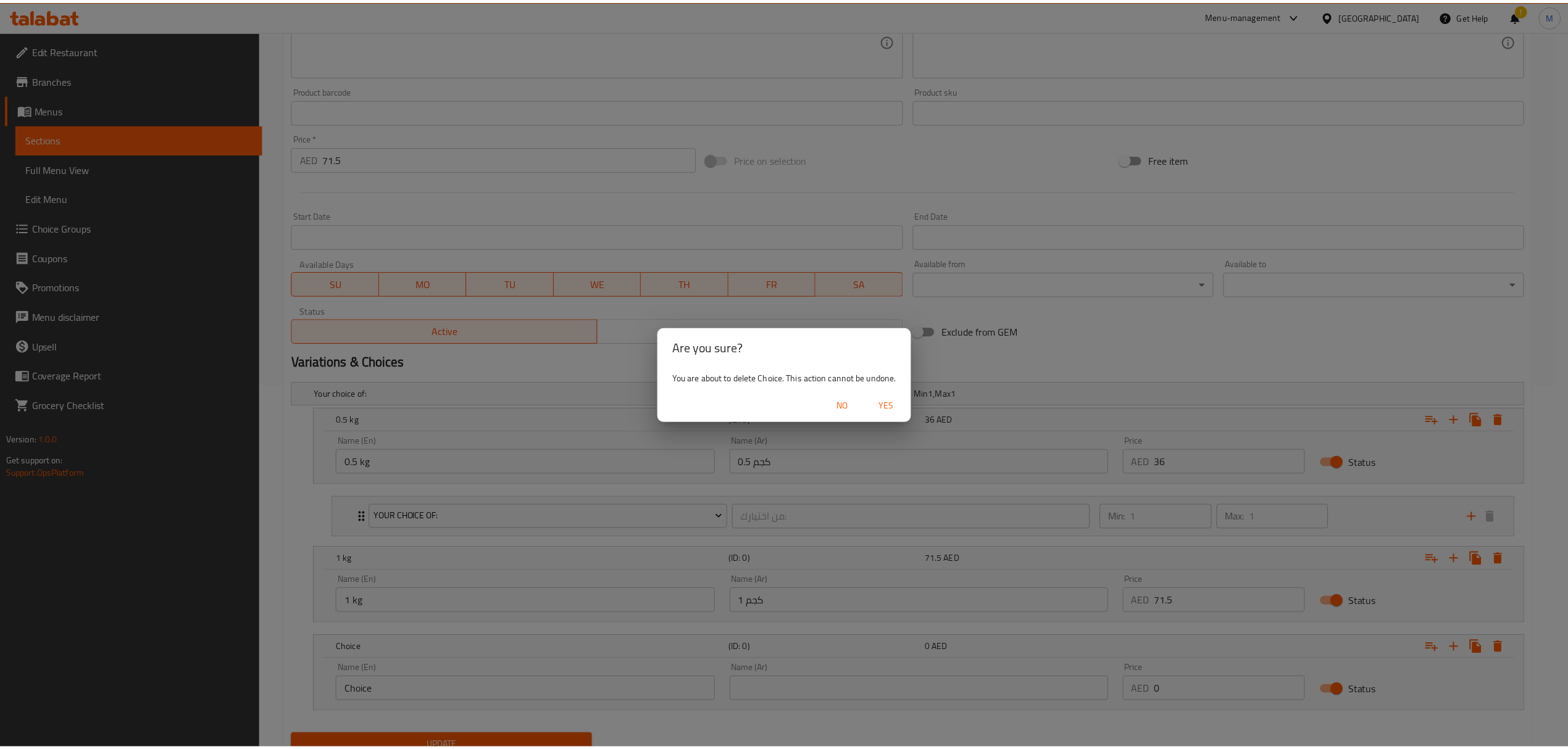
scroll to position [327, 0]
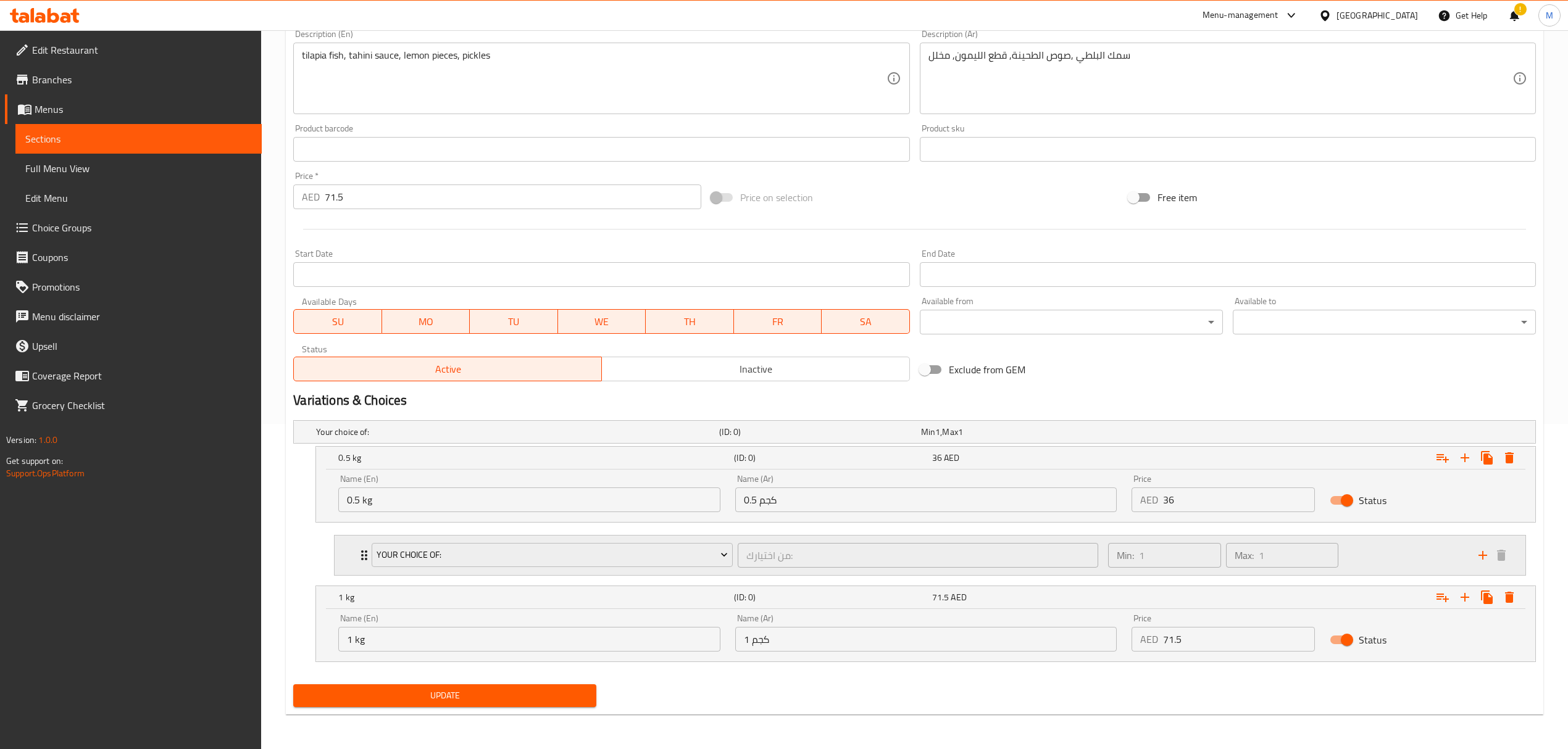
click at [1480, 555] on icon "add" at bounding box center [1482, 555] width 9 height 9
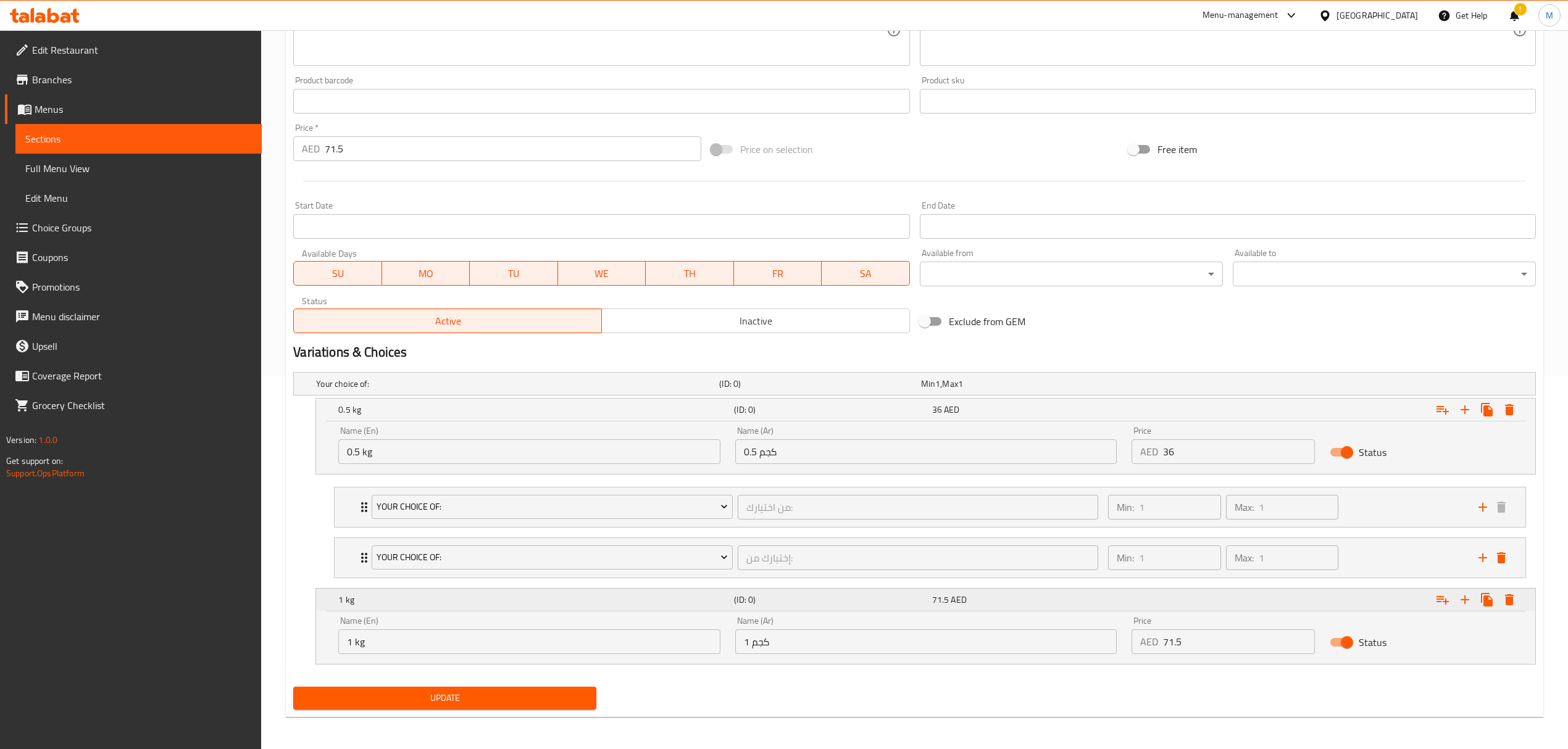
scroll to position [378, 0]
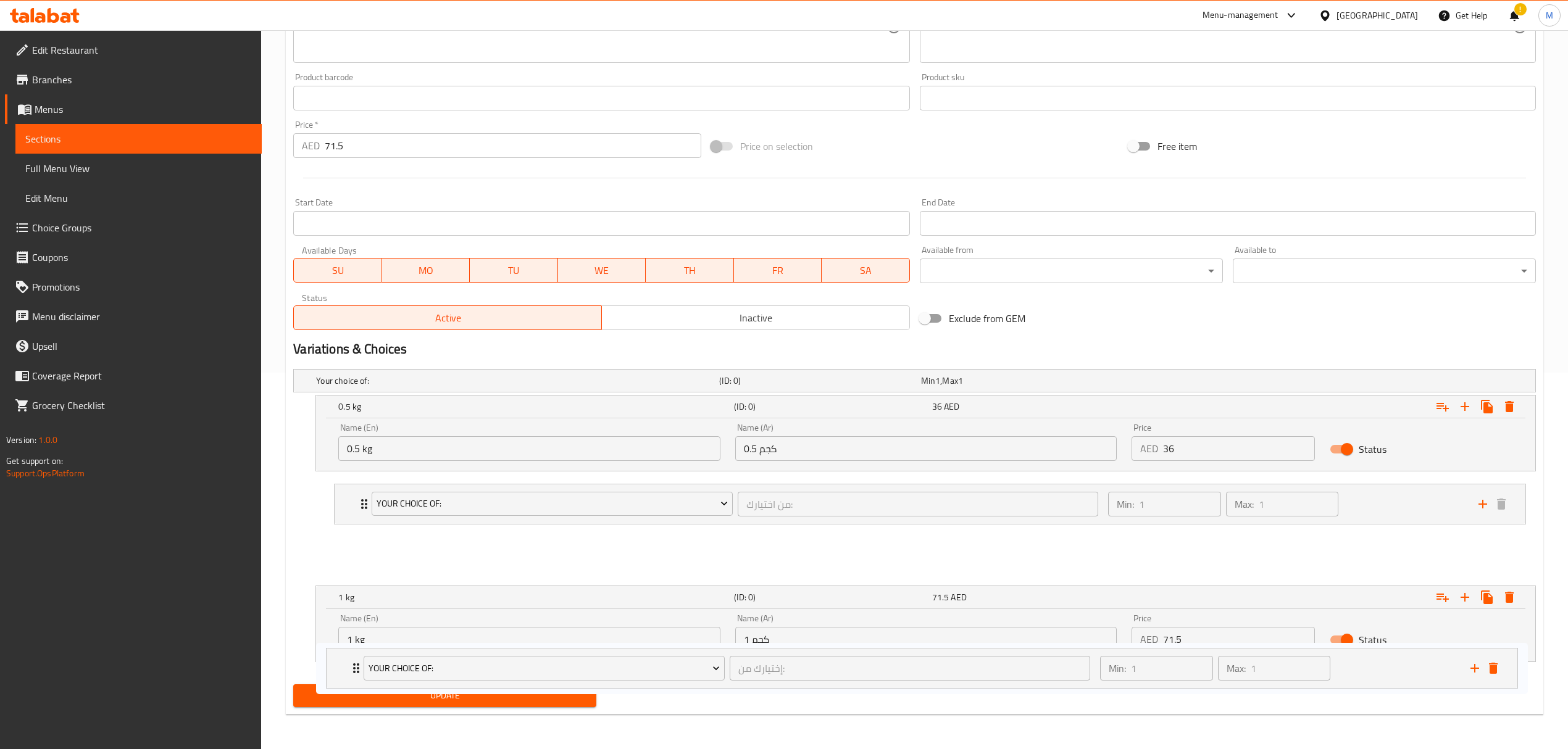
drag, startPoint x: 347, startPoint y: 561, endPoint x: 338, endPoint y: 680, distance: 119.3
click at [338, 680] on div "Change Image Size: 1200 x 800 px / Image formats: jpg, png / 5MB Max. Item name…" at bounding box center [915, 248] width 1253 height 926
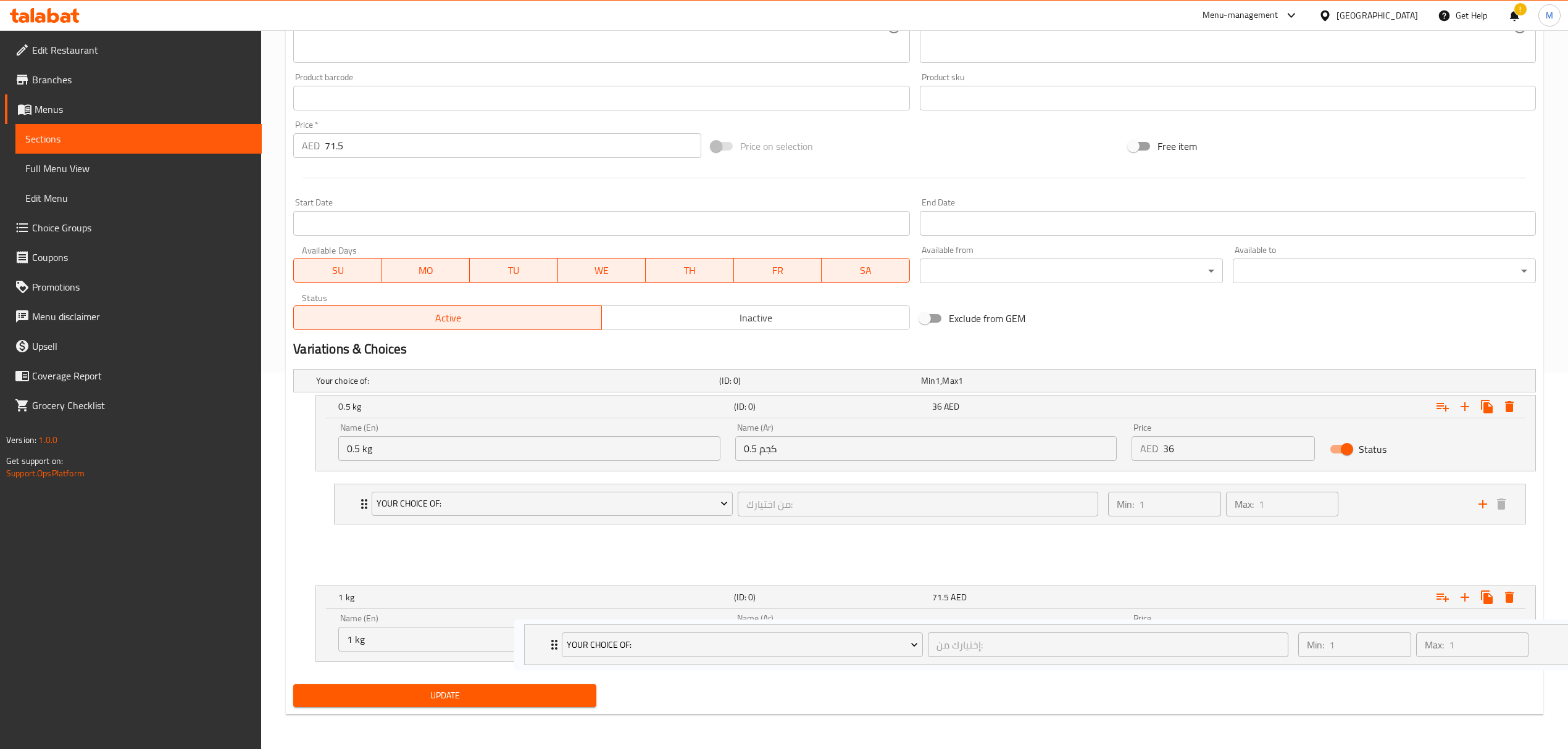
drag, startPoint x: 348, startPoint y: 558, endPoint x: 536, endPoint y: 662, distance: 214.8
click at [536, 662] on div "Your choice of: (ID: 0) Min 1 , Max 1 Name (En) Your choice of: Name (En) Name …" at bounding box center [915, 521] width 1253 height 315
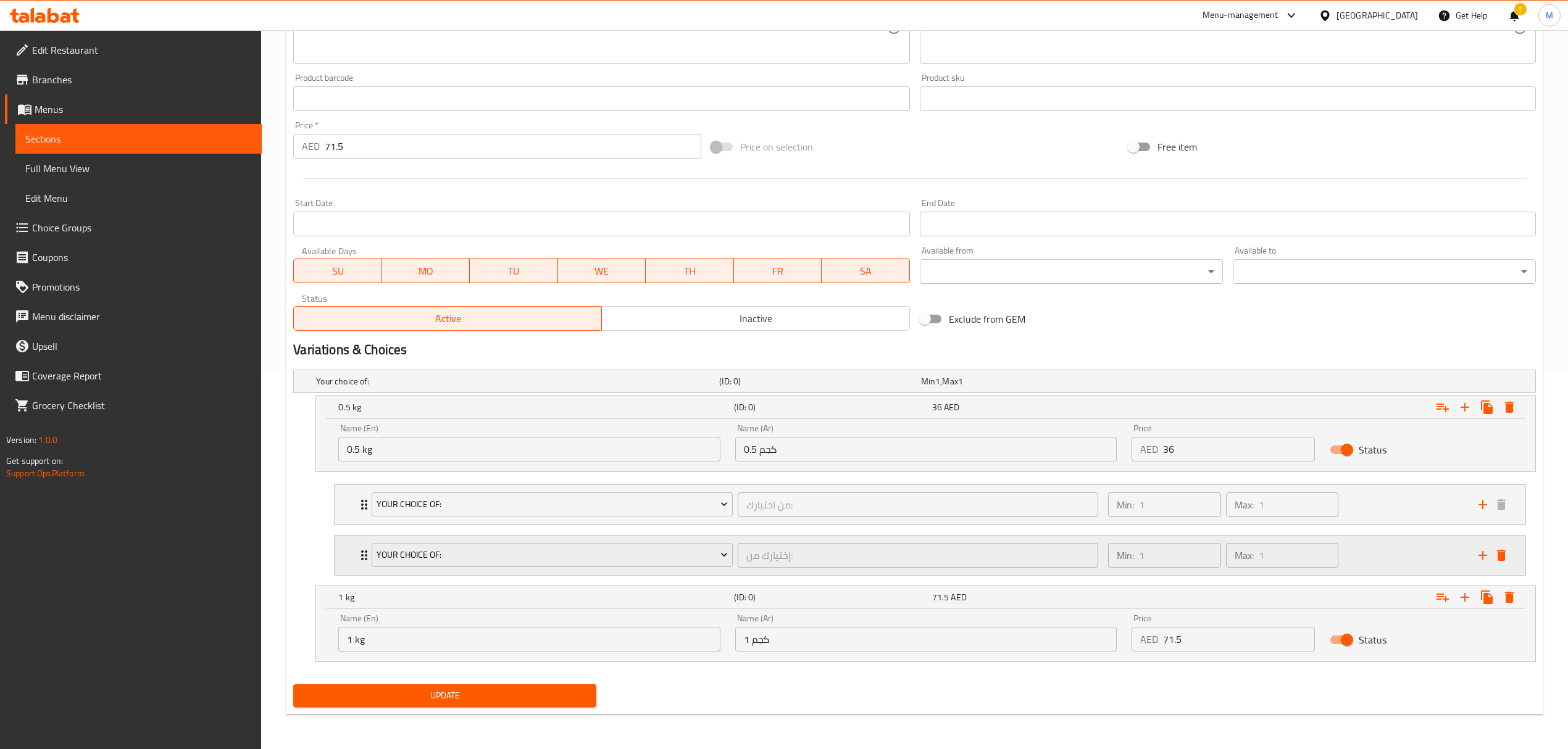
click at [1498, 554] on icon "delete" at bounding box center [1501, 555] width 9 height 11
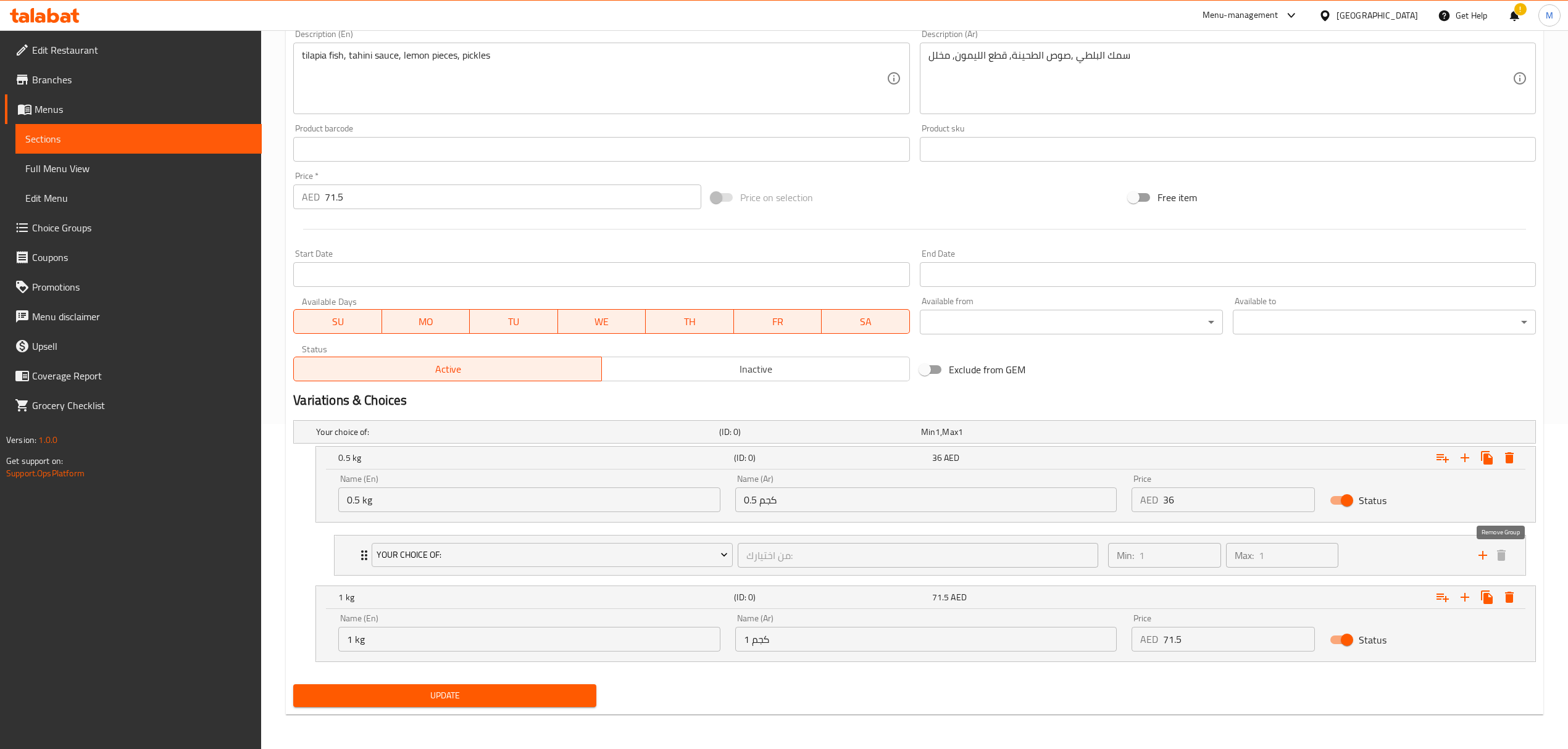
scroll to position [327, 0]
click at [1465, 597] on icon "Expand" at bounding box center [1465, 597] width 9 height 9
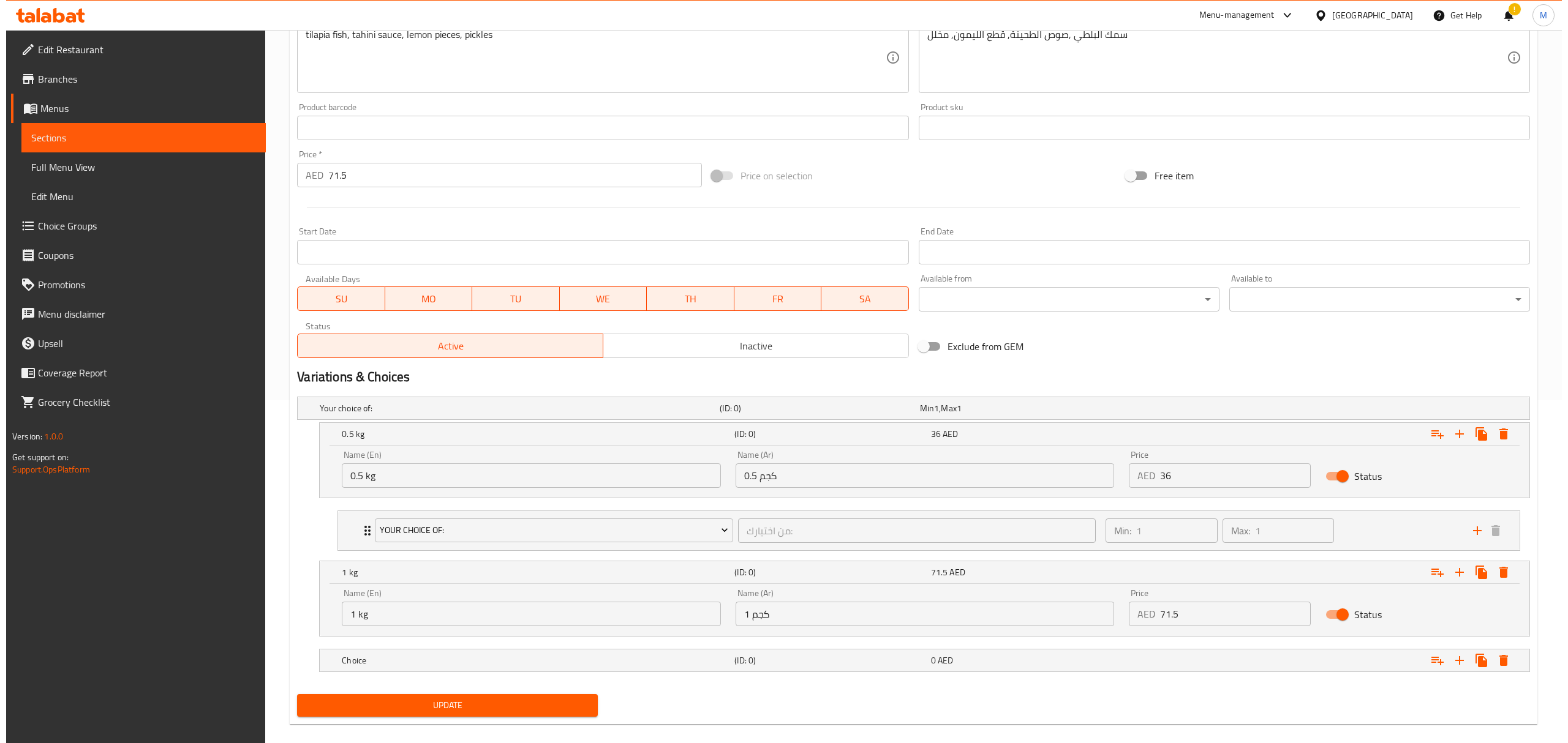
scroll to position [360, 0]
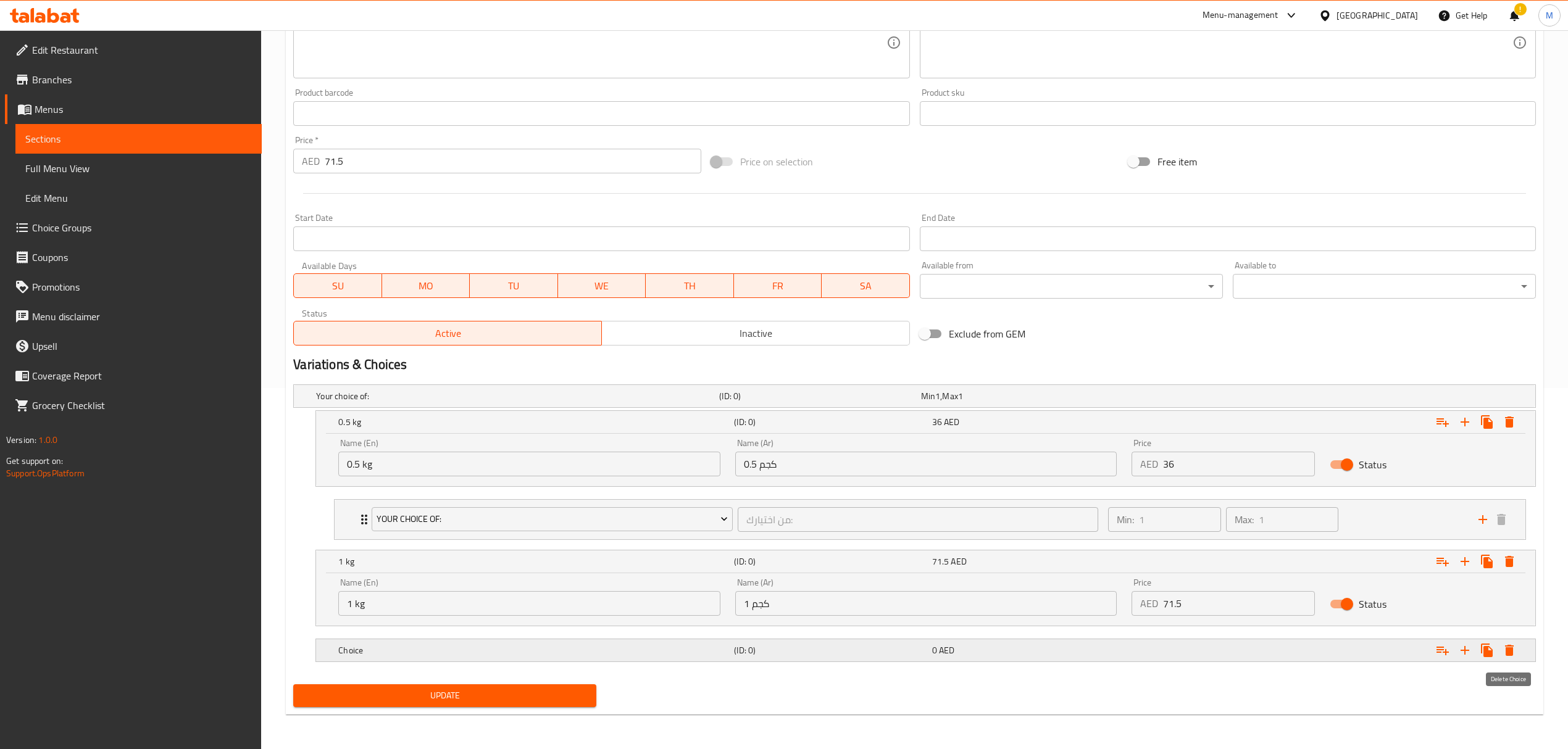
click at [1512, 652] on icon "Expand" at bounding box center [1509, 650] width 9 height 11
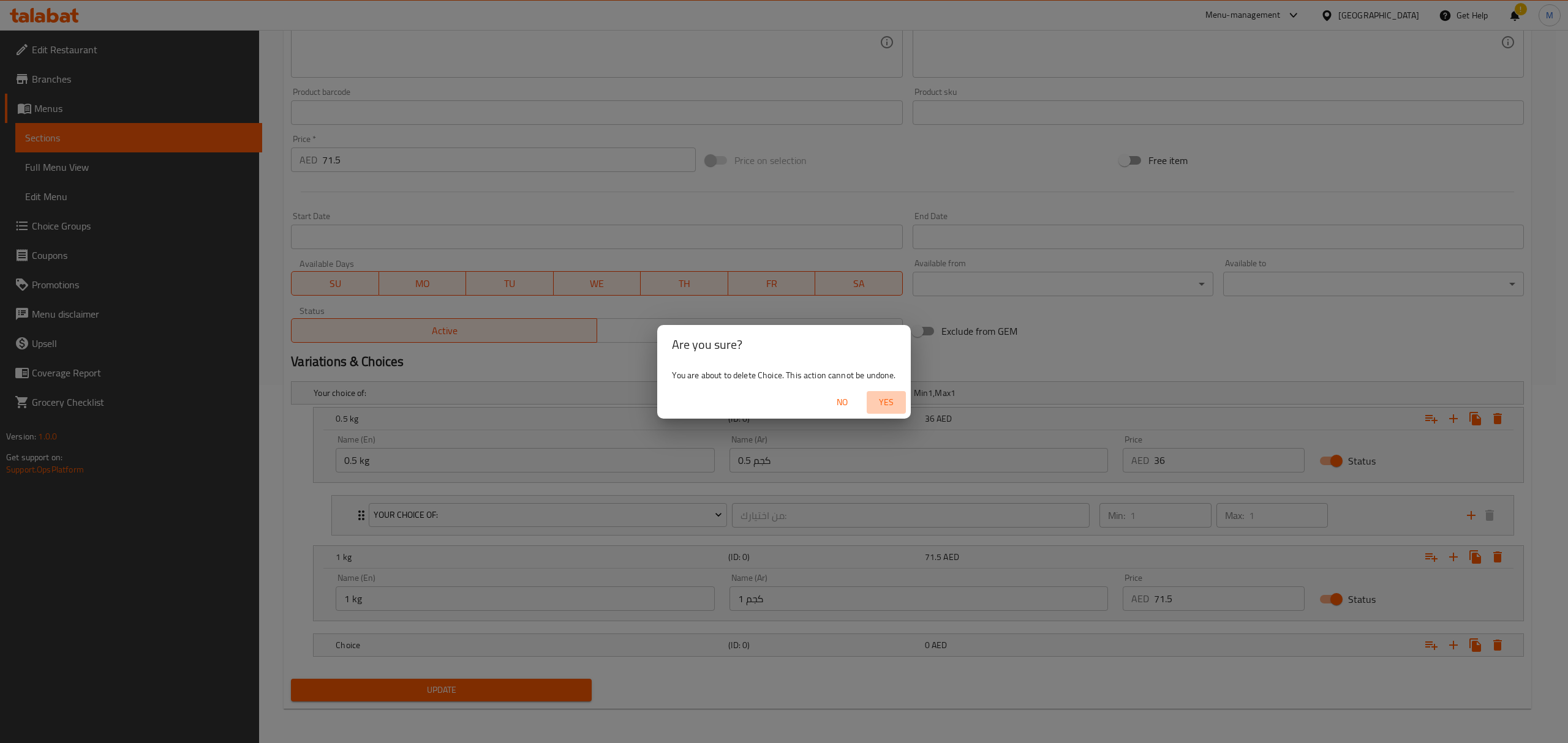
click at [880, 398] on span "Yes" at bounding box center [886, 402] width 29 height 15
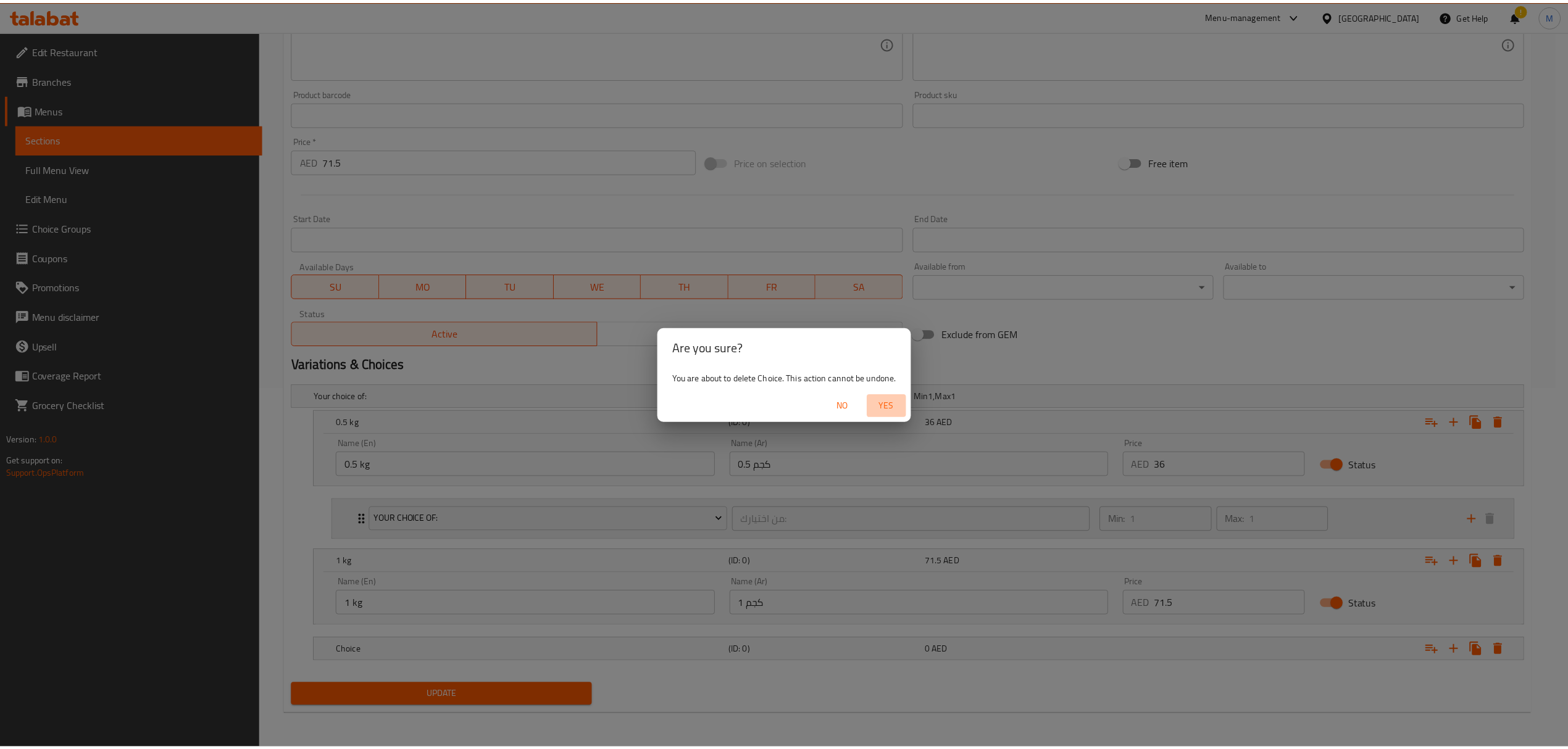
scroll to position [327, 0]
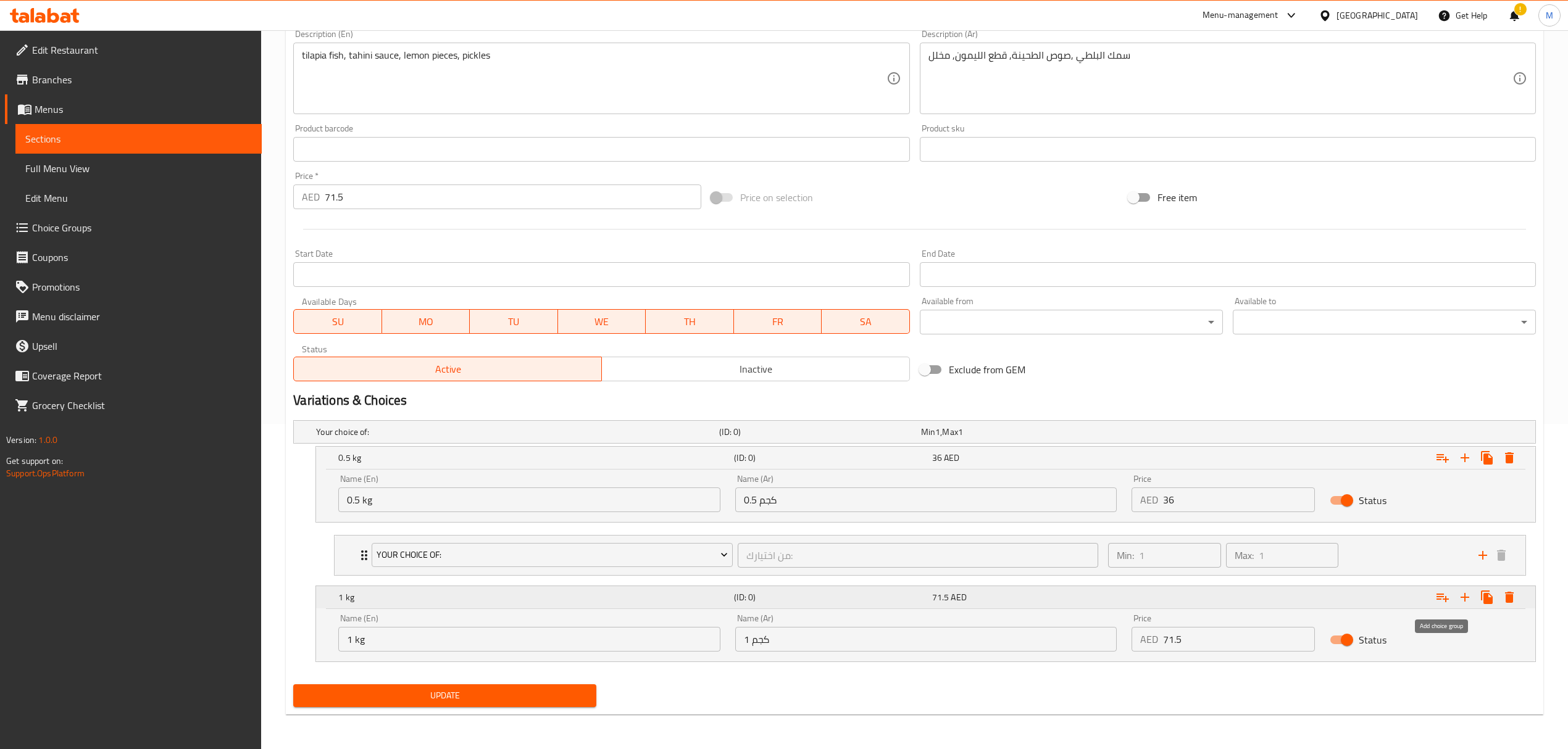
click at [1438, 597] on icon "Expand" at bounding box center [1442, 598] width 15 height 15
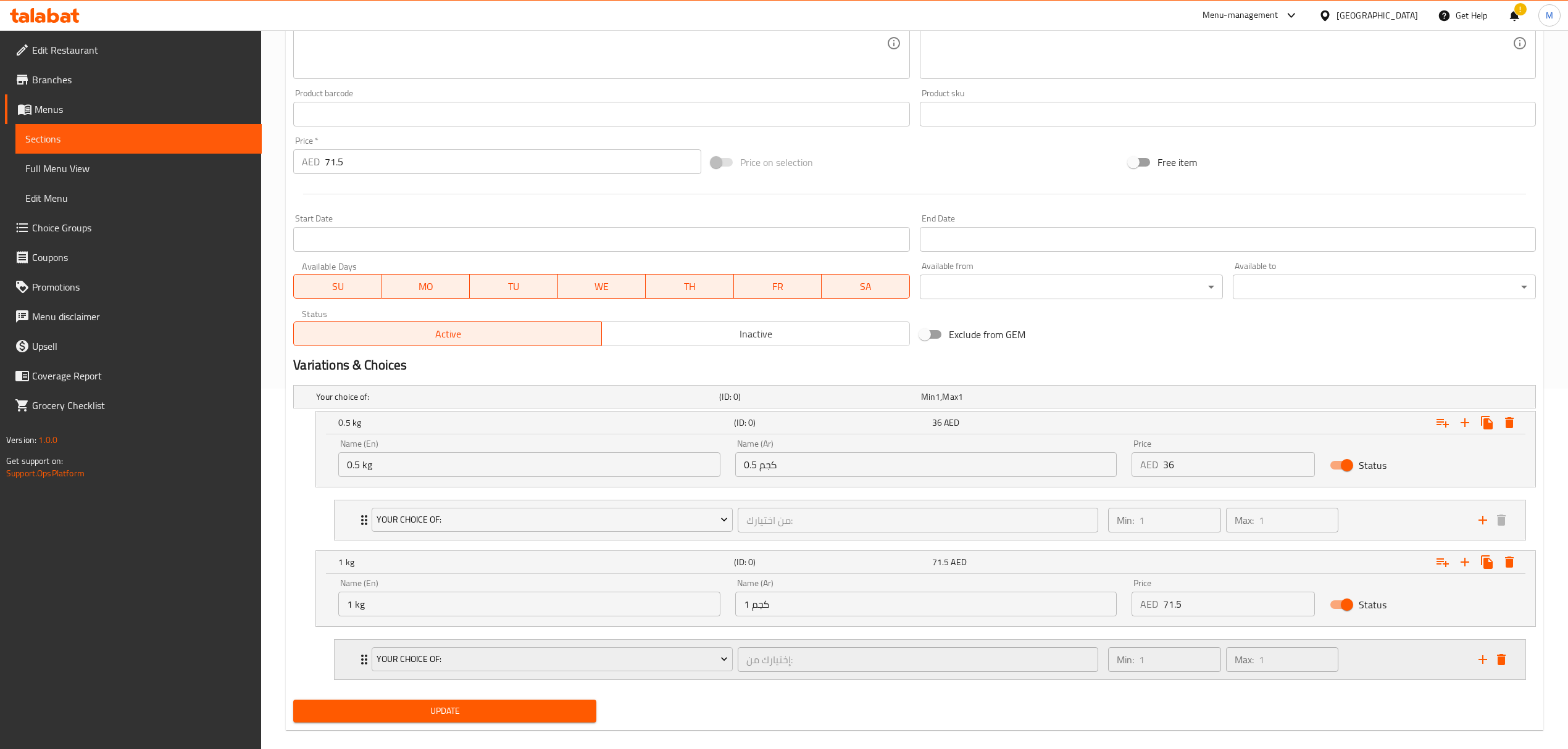
scroll to position [378, 0]
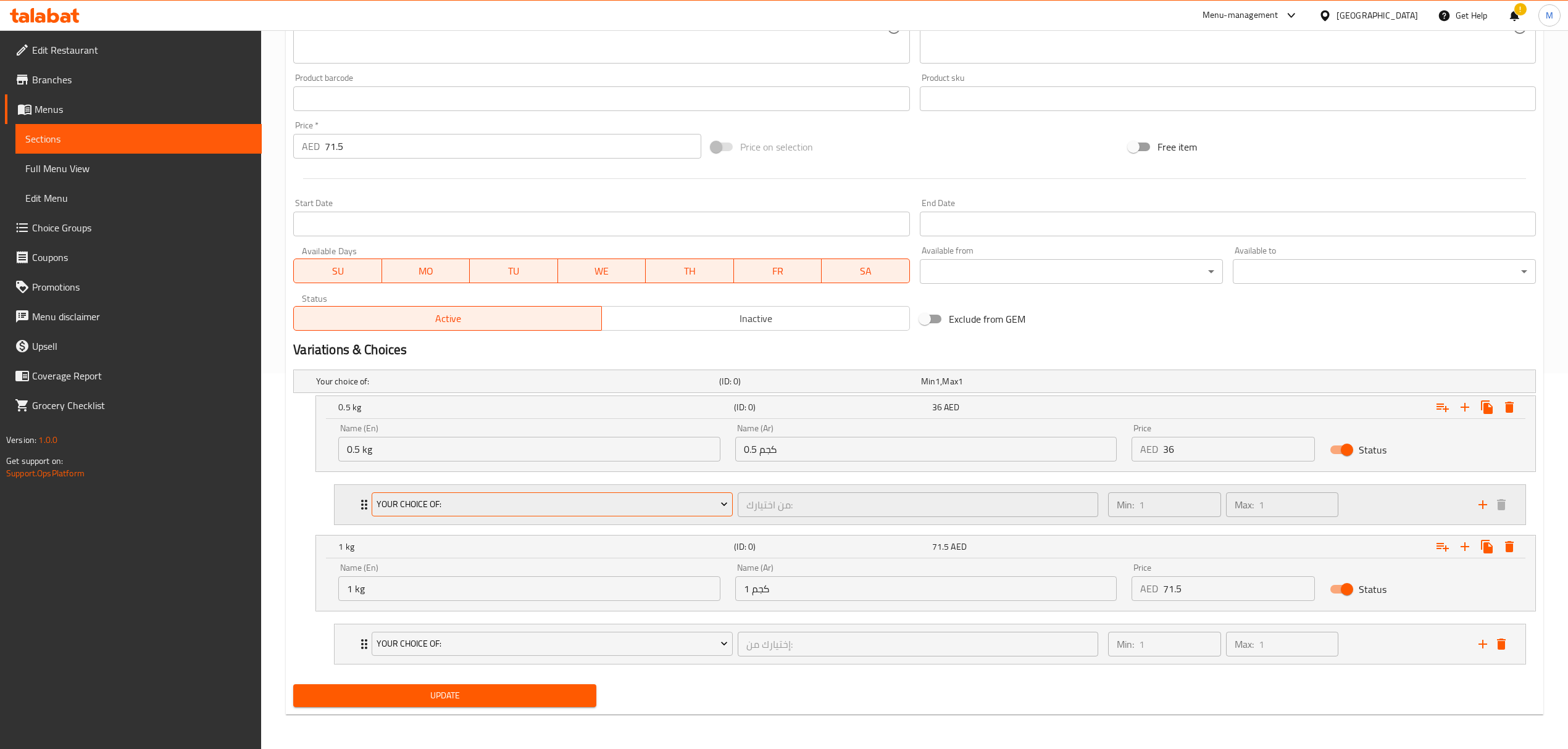
click at [601, 510] on span "Your Choice Of:" at bounding box center [552, 505] width 351 height 16
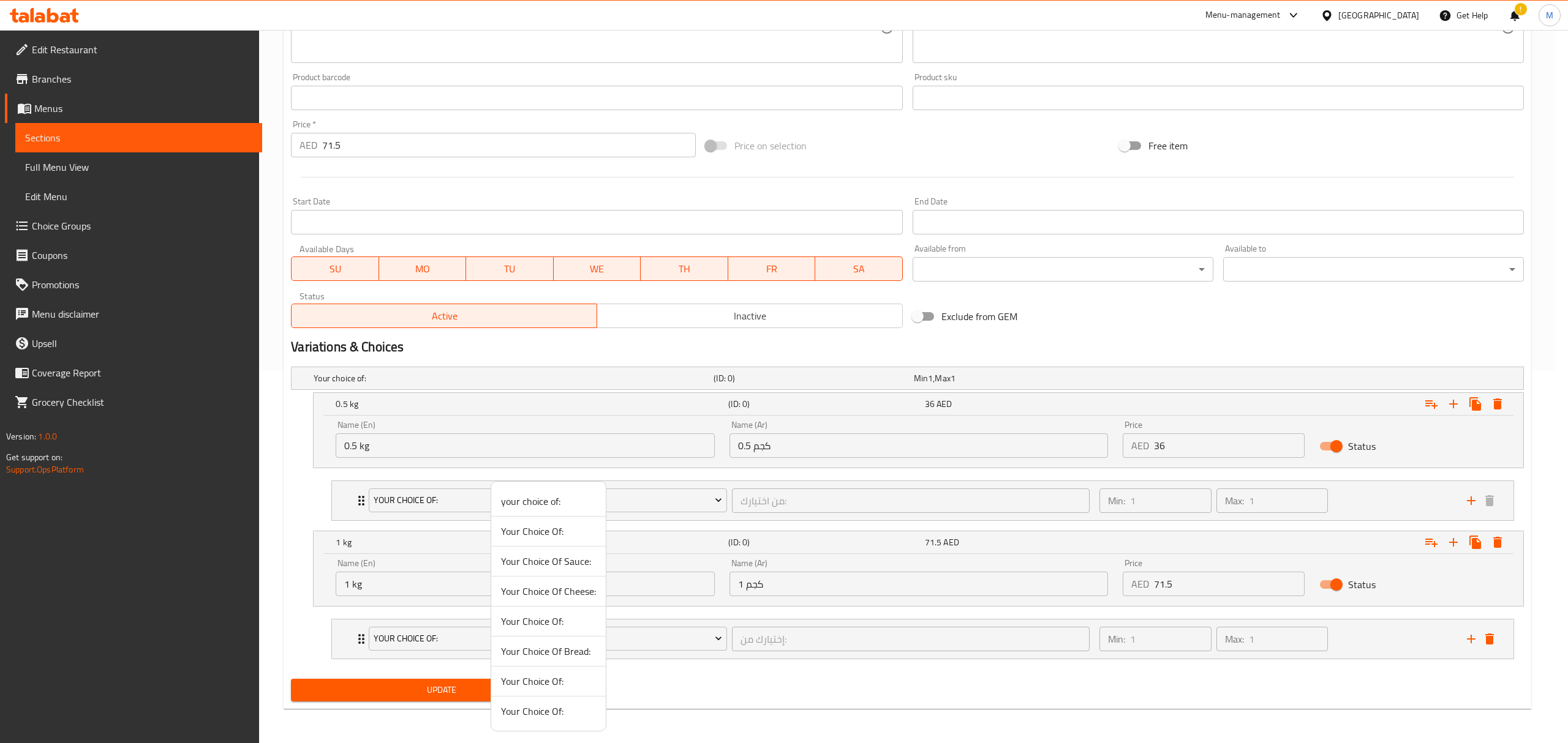
click at [628, 507] on div at bounding box center [784, 371] width 1568 height 743
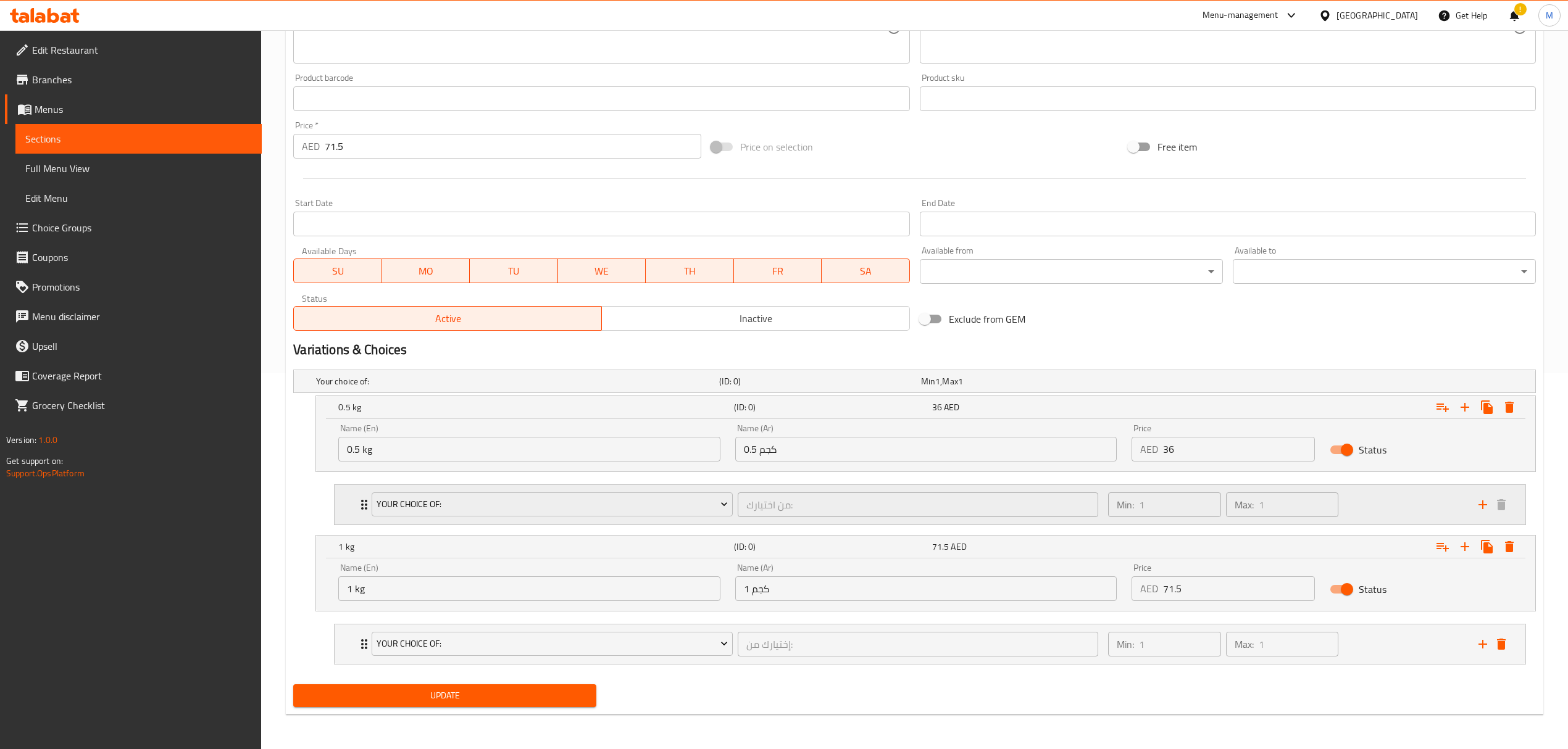
click at [828, 522] on div "Your Choice Of: من اختيارك: ​" at bounding box center [734, 505] width 740 height 39
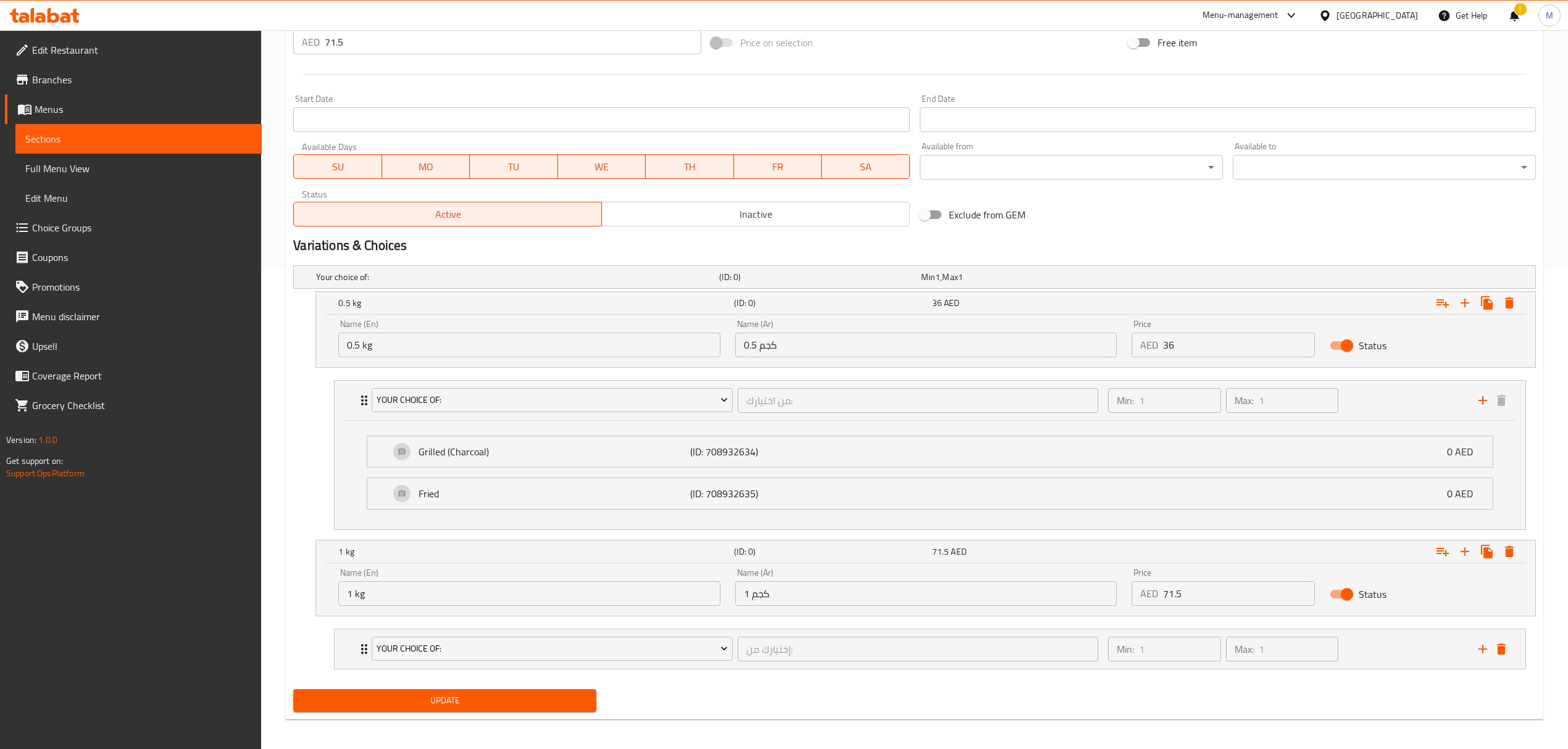
scroll to position [489, 0]
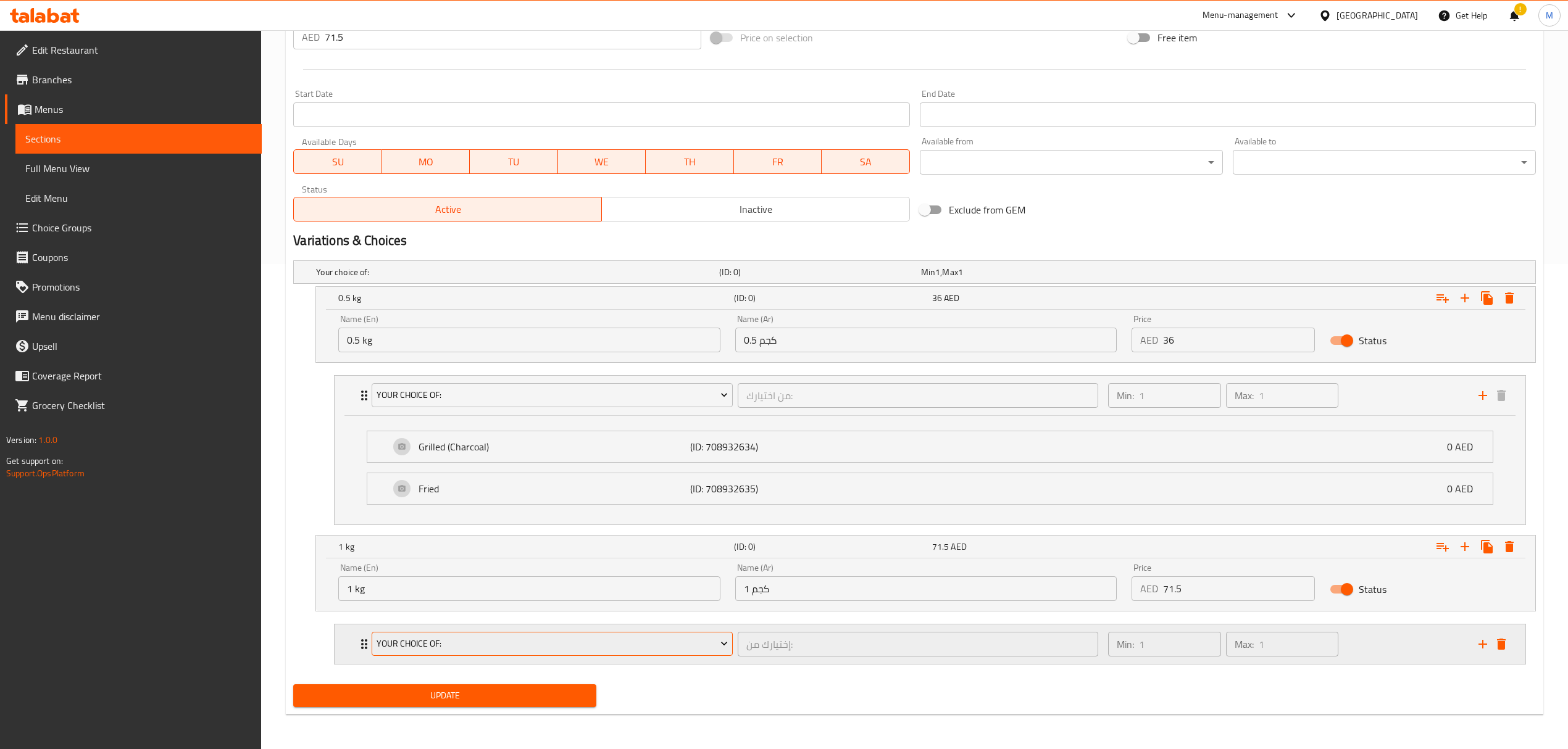
click at [619, 642] on span "your choice of:" at bounding box center [552, 644] width 351 height 16
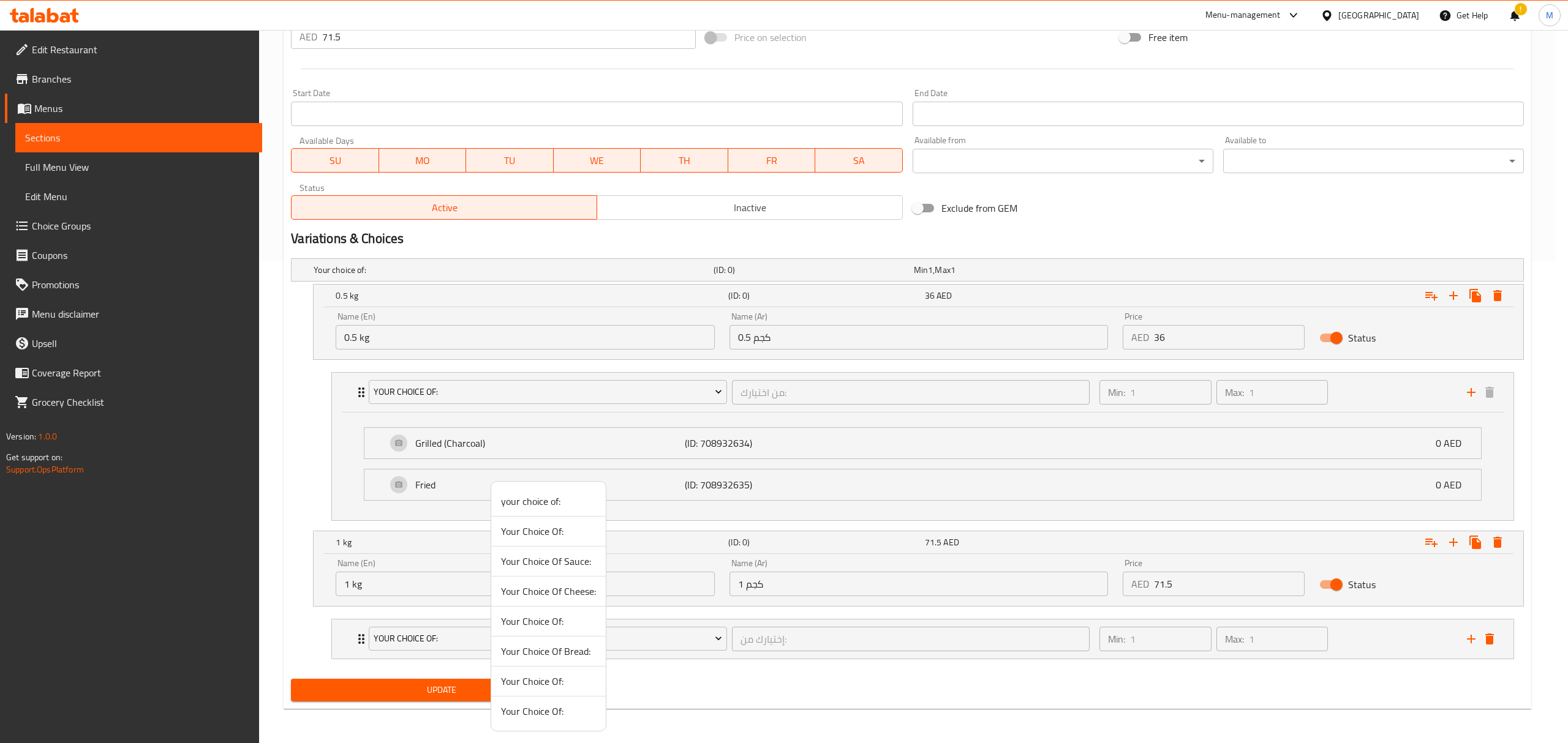
click at [546, 530] on span "Your Choice Of:" at bounding box center [548, 531] width 95 height 15
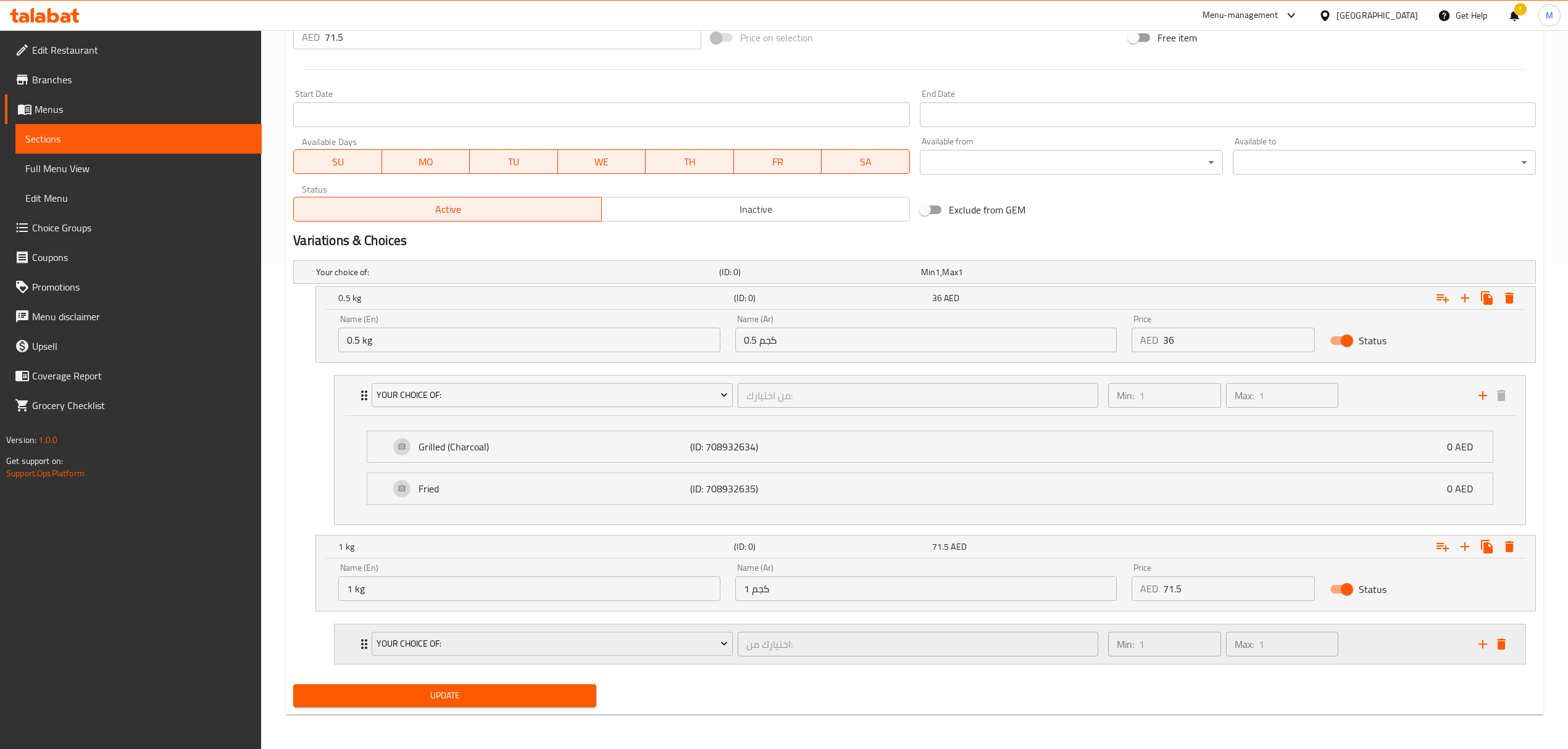
click at [747, 627] on div "Your Choice Of: اختيارك من: ​" at bounding box center [734, 644] width 740 height 39
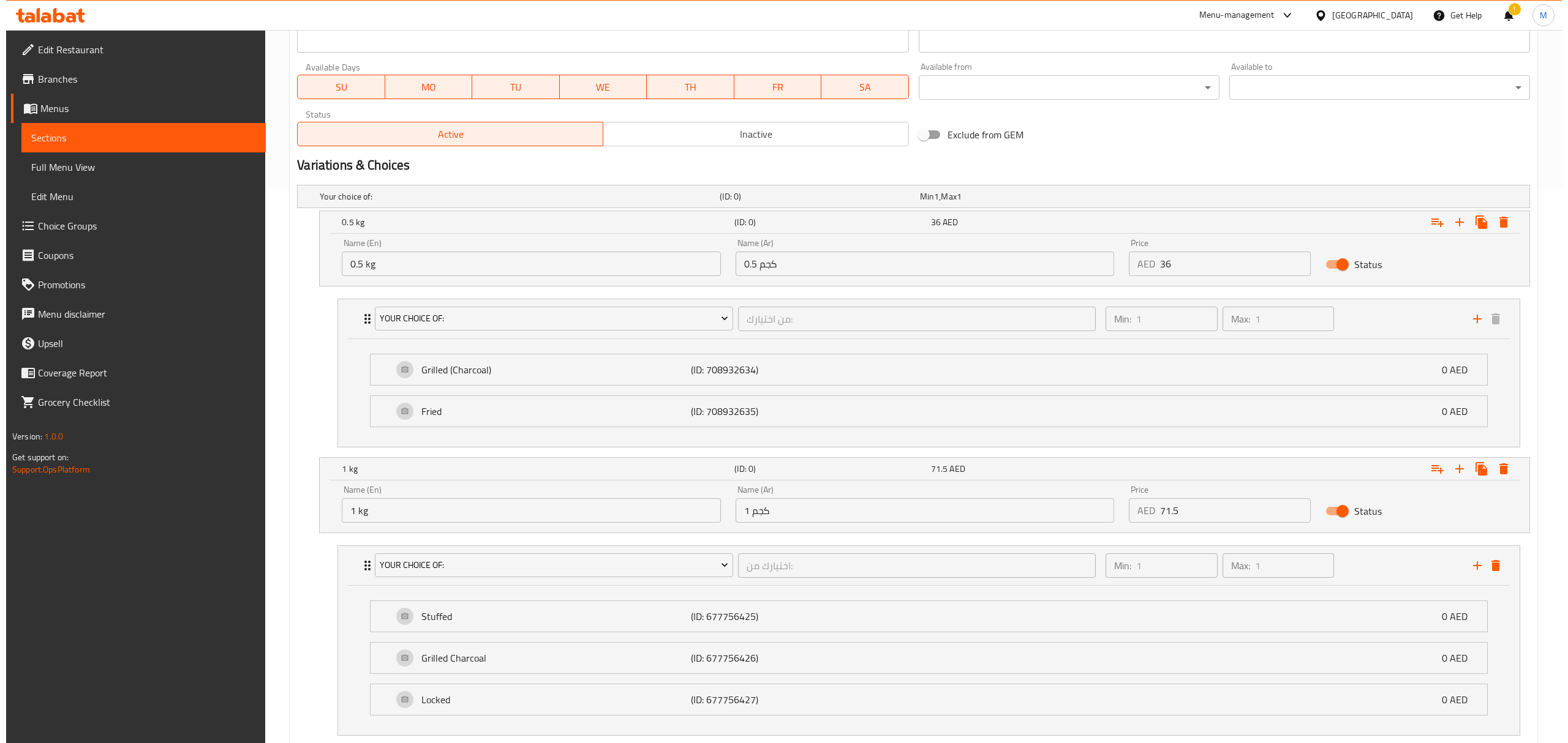
scroll to position [635, 0]
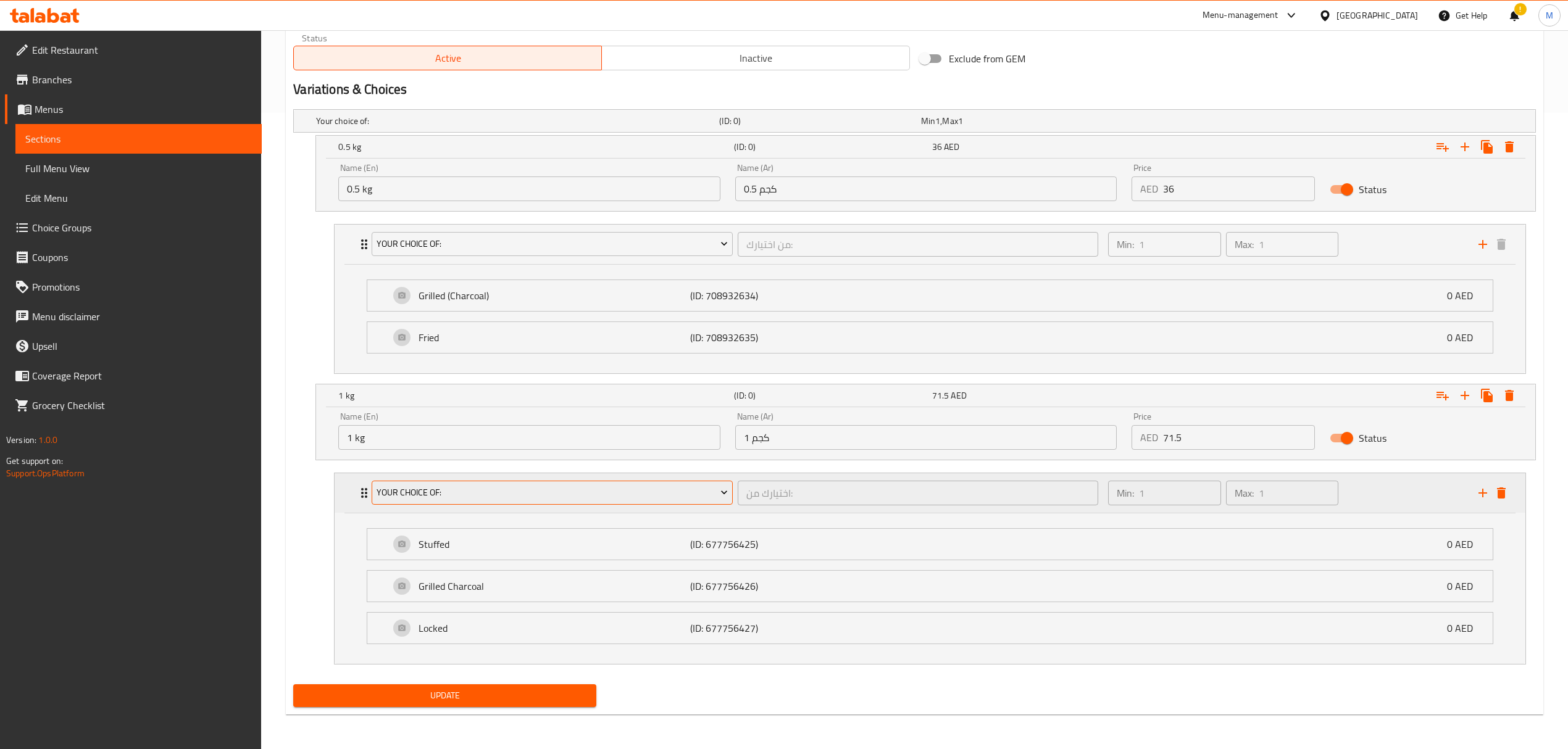
click at [642, 485] on span "Your Choice Of:" at bounding box center [552, 492] width 351 height 16
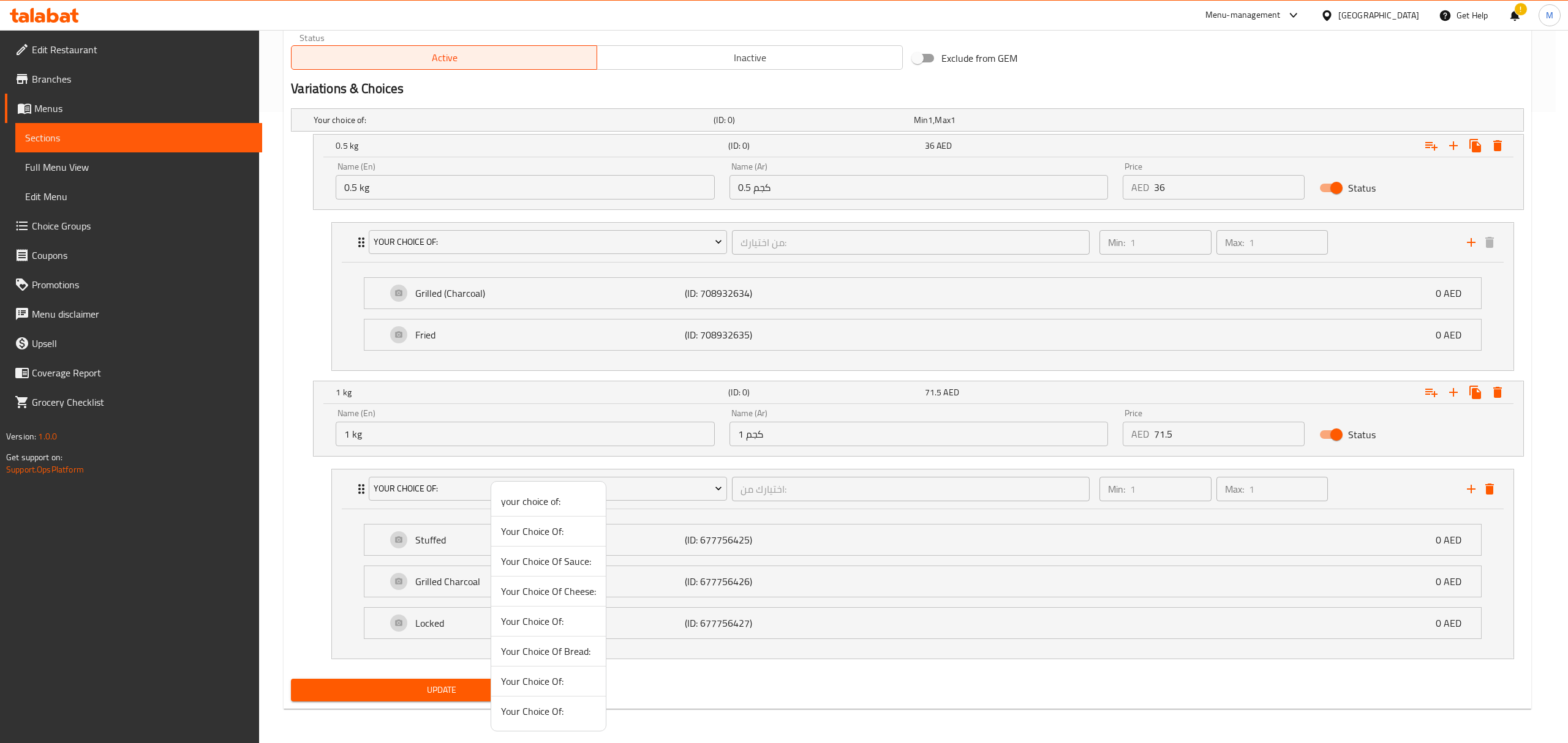
click at [561, 628] on span "Your Choice Of:" at bounding box center [548, 621] width 95 height 15
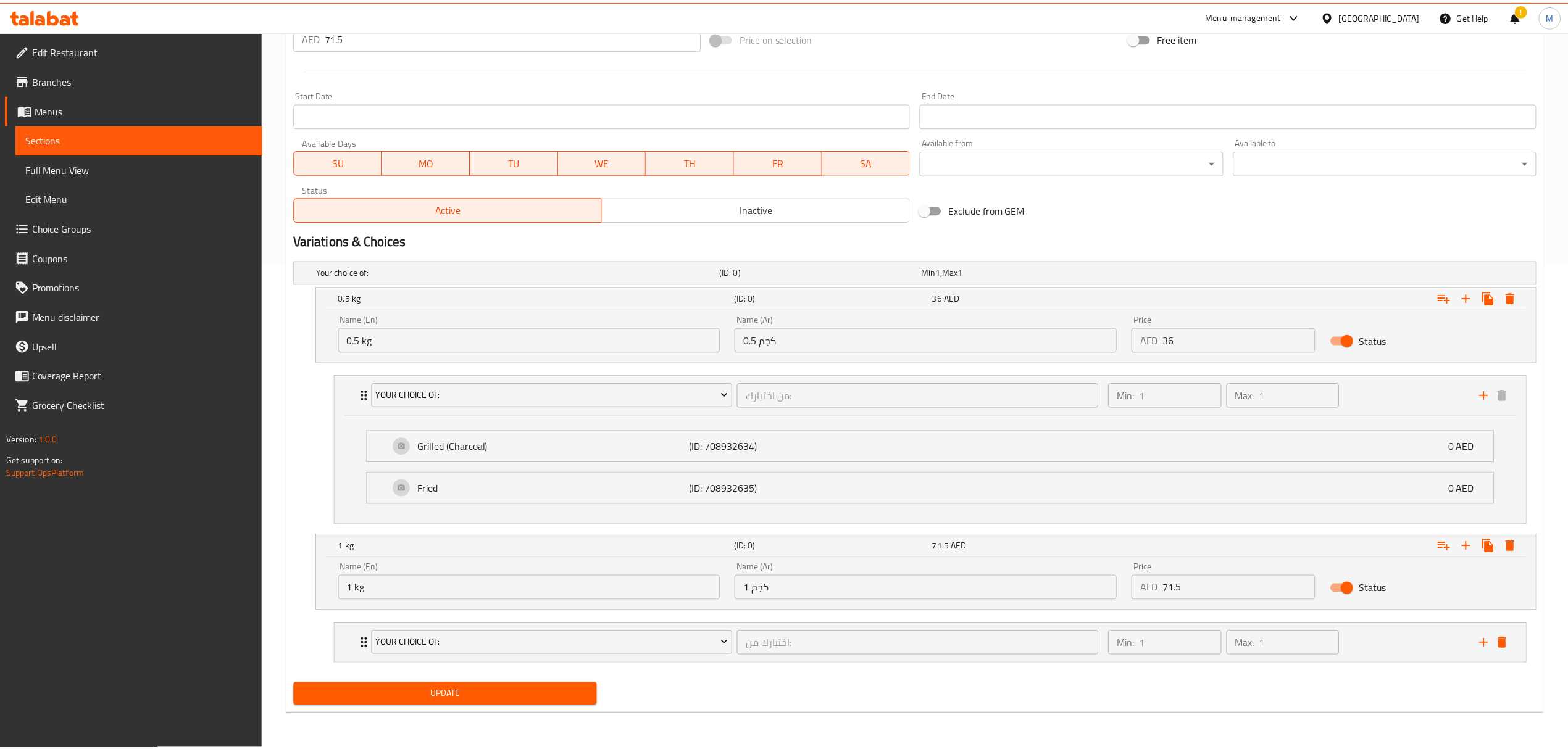
scroll to position [489, 0]
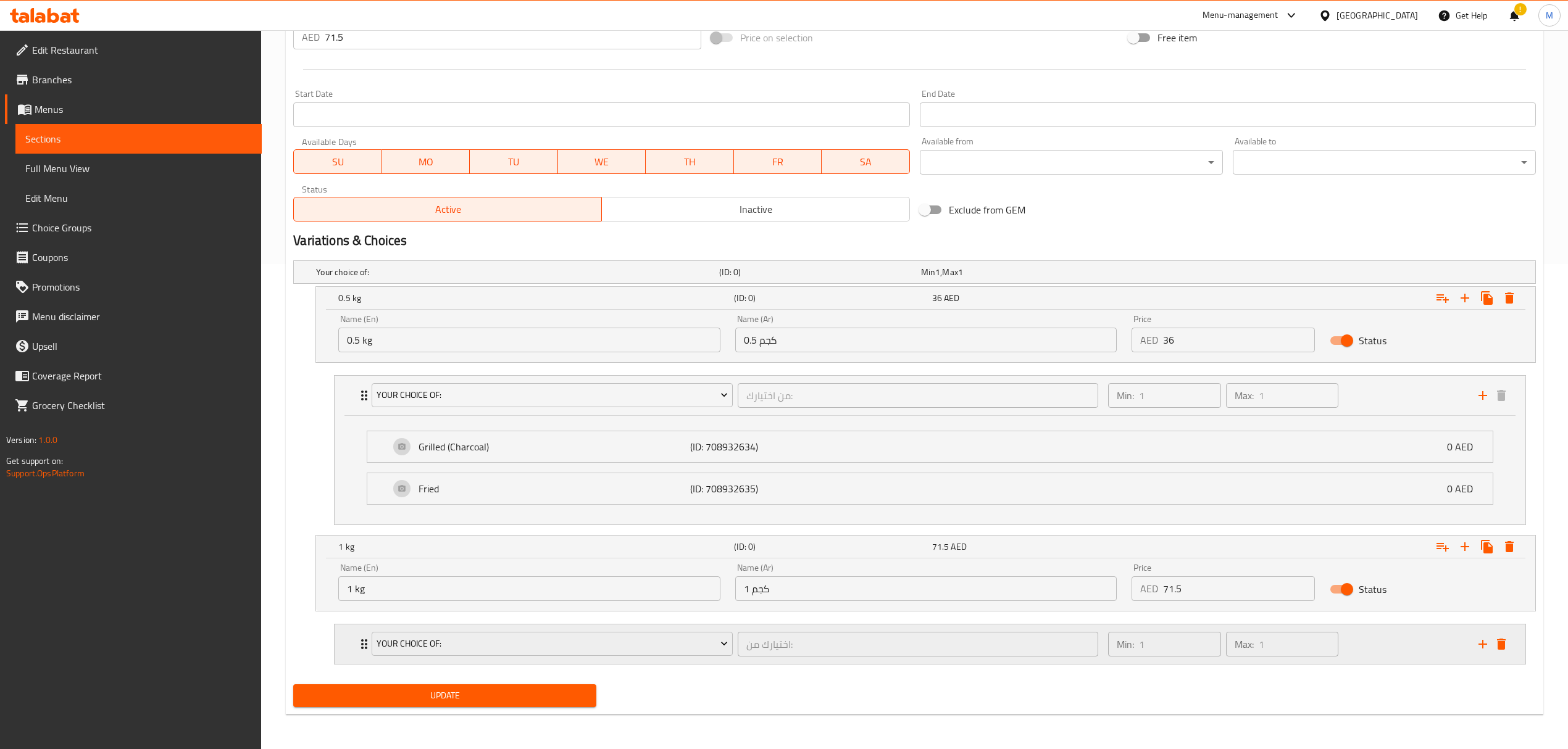
click at [716, 627] on div "Your Choice Of: اختيارك من: ​" at bounding box center [734, 644] width 740 height 39
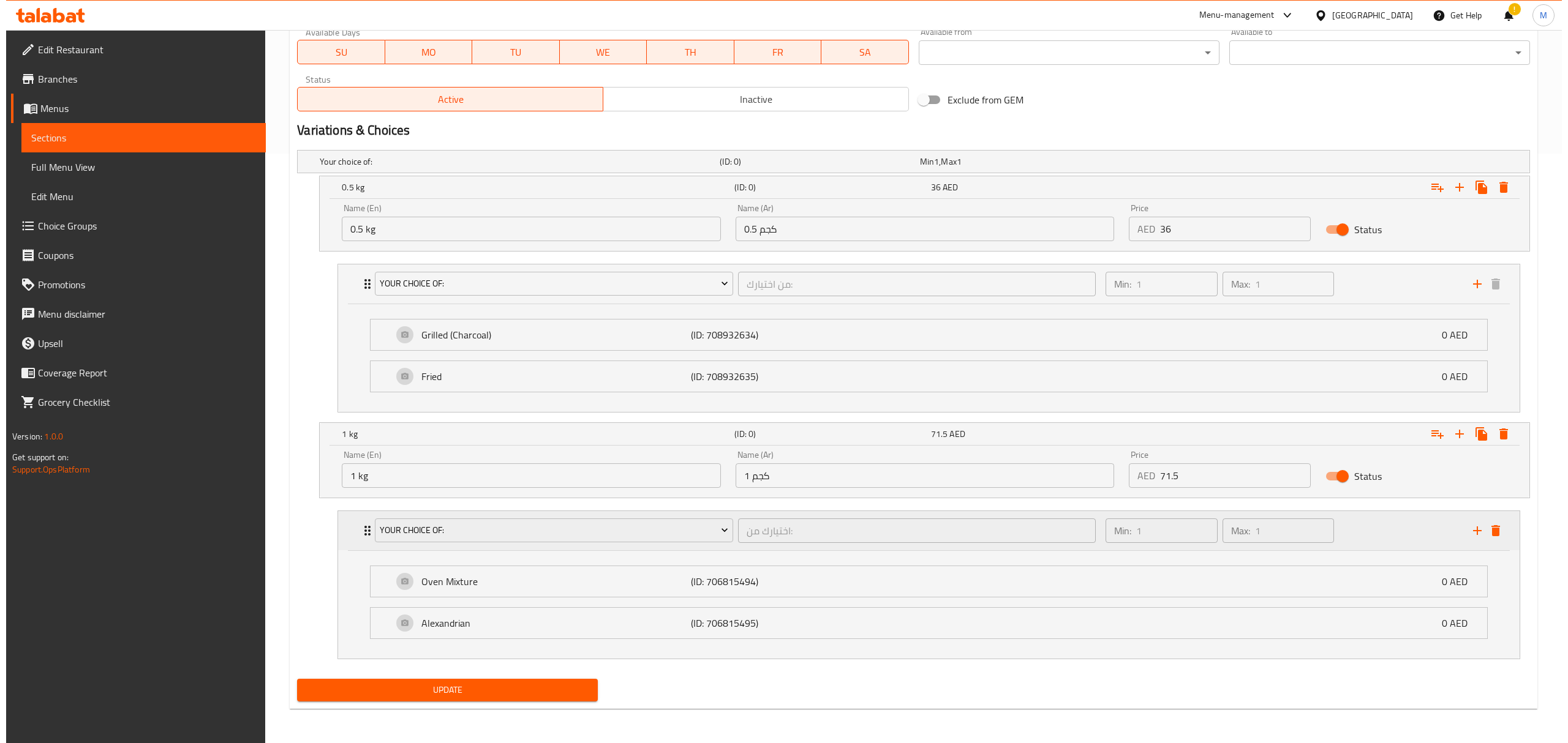
scroll to position [594, 0]
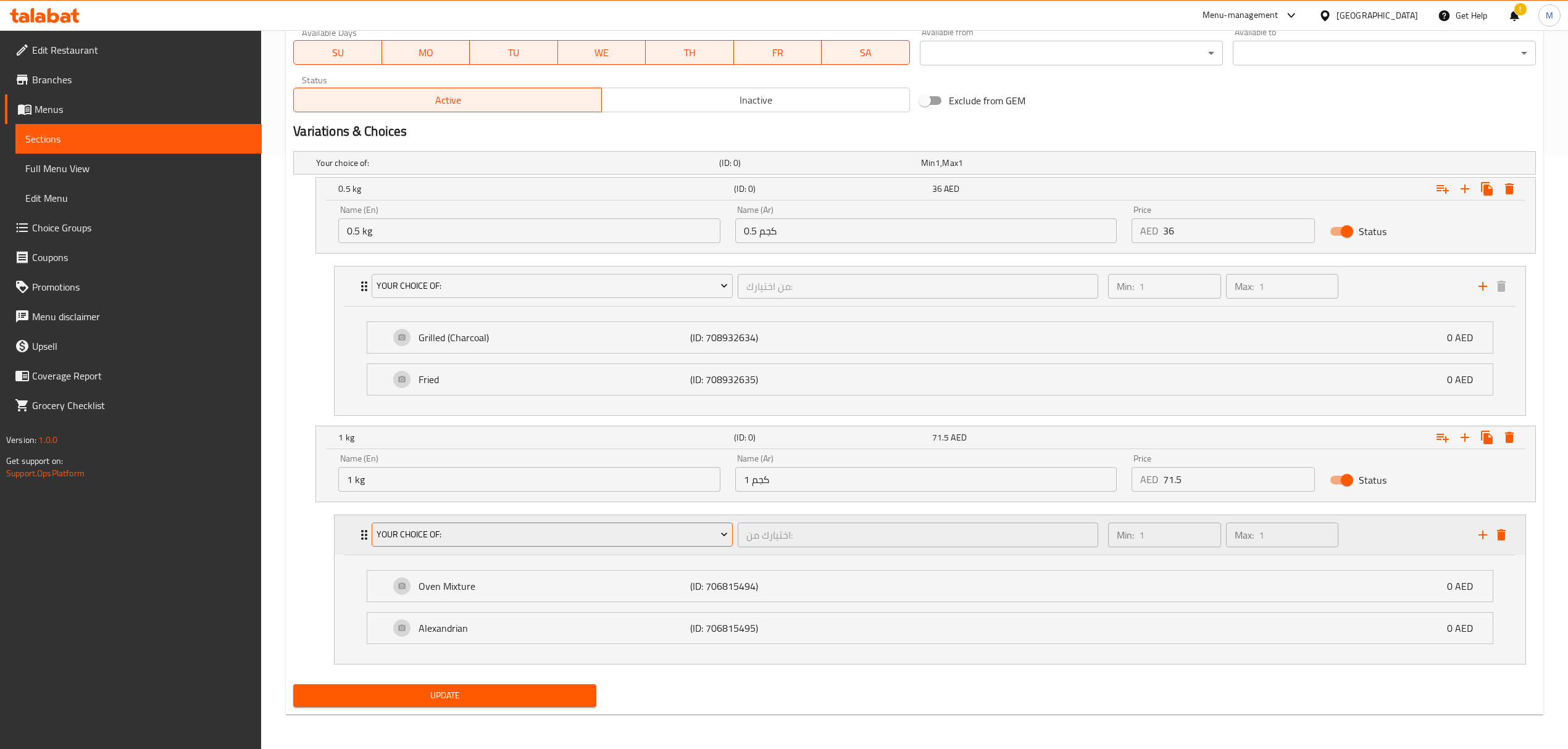
click at [716, 532] on span "Your Choice Of:" at bounding box center [552, 534] width 351 height 16
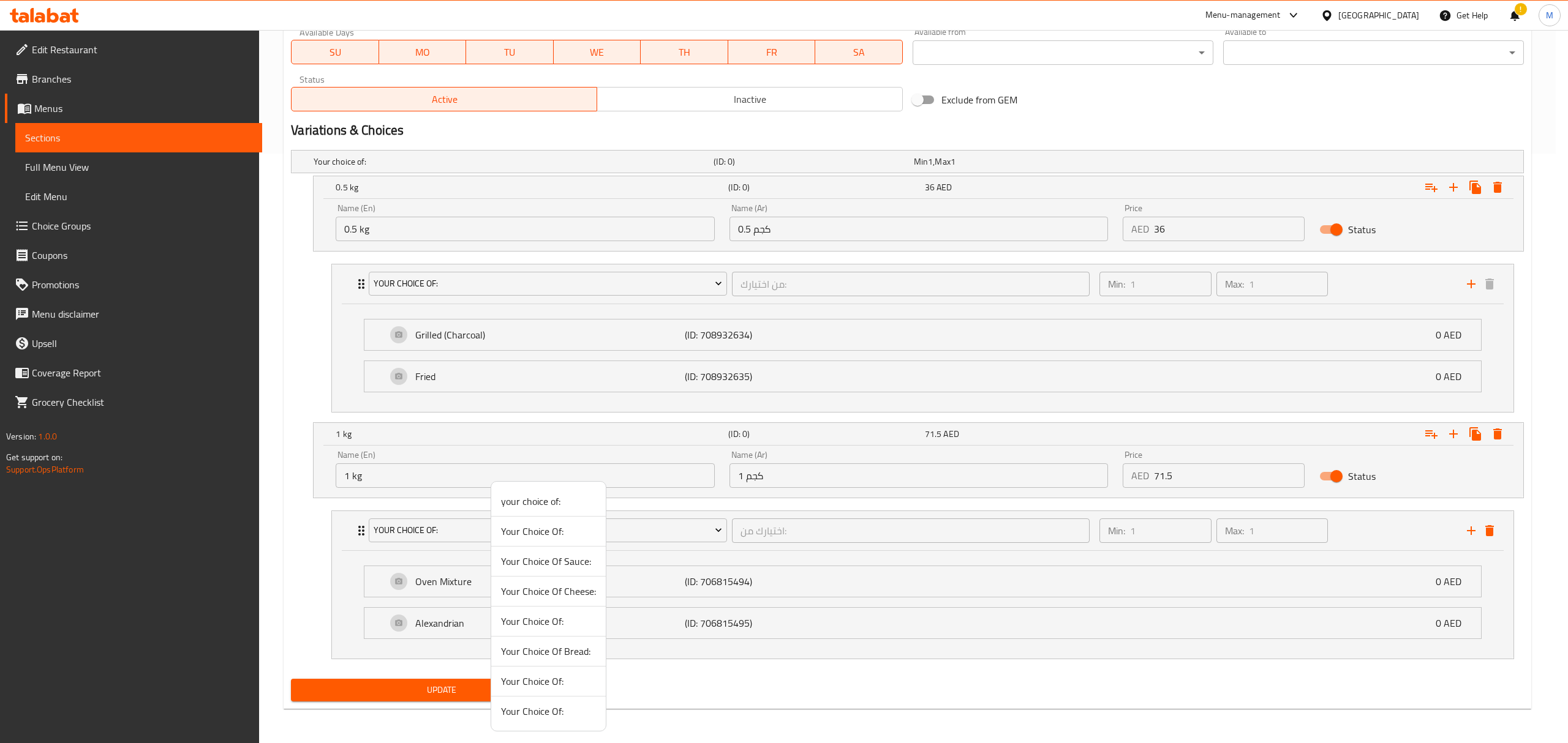
click at [566, 715] on span "Your Choice Of:" at bounding box center [548, 712] width 95 height 15
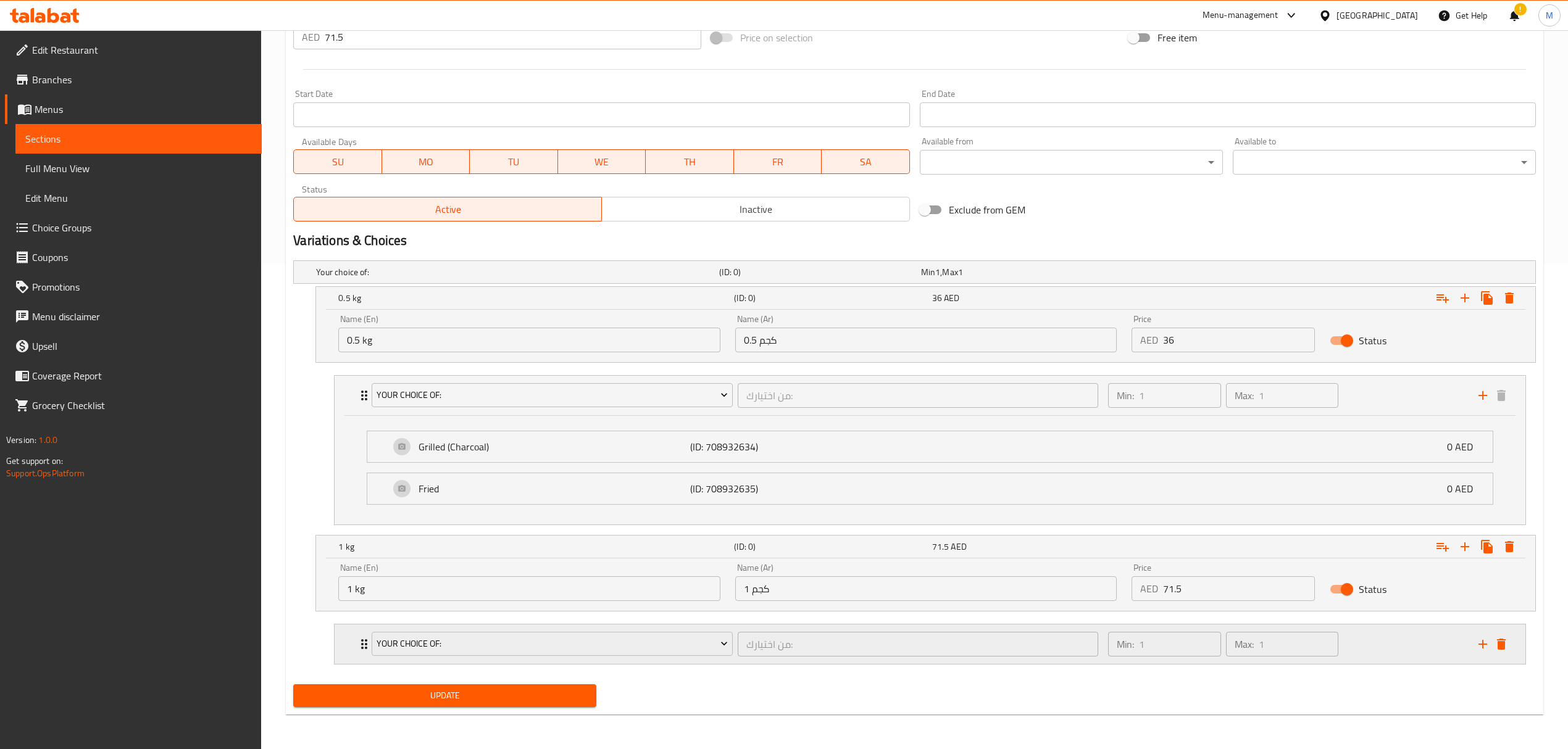
click at [730, 629] on div "Your Choice Of:" at bounding box center [551, 644] width 365 height 30
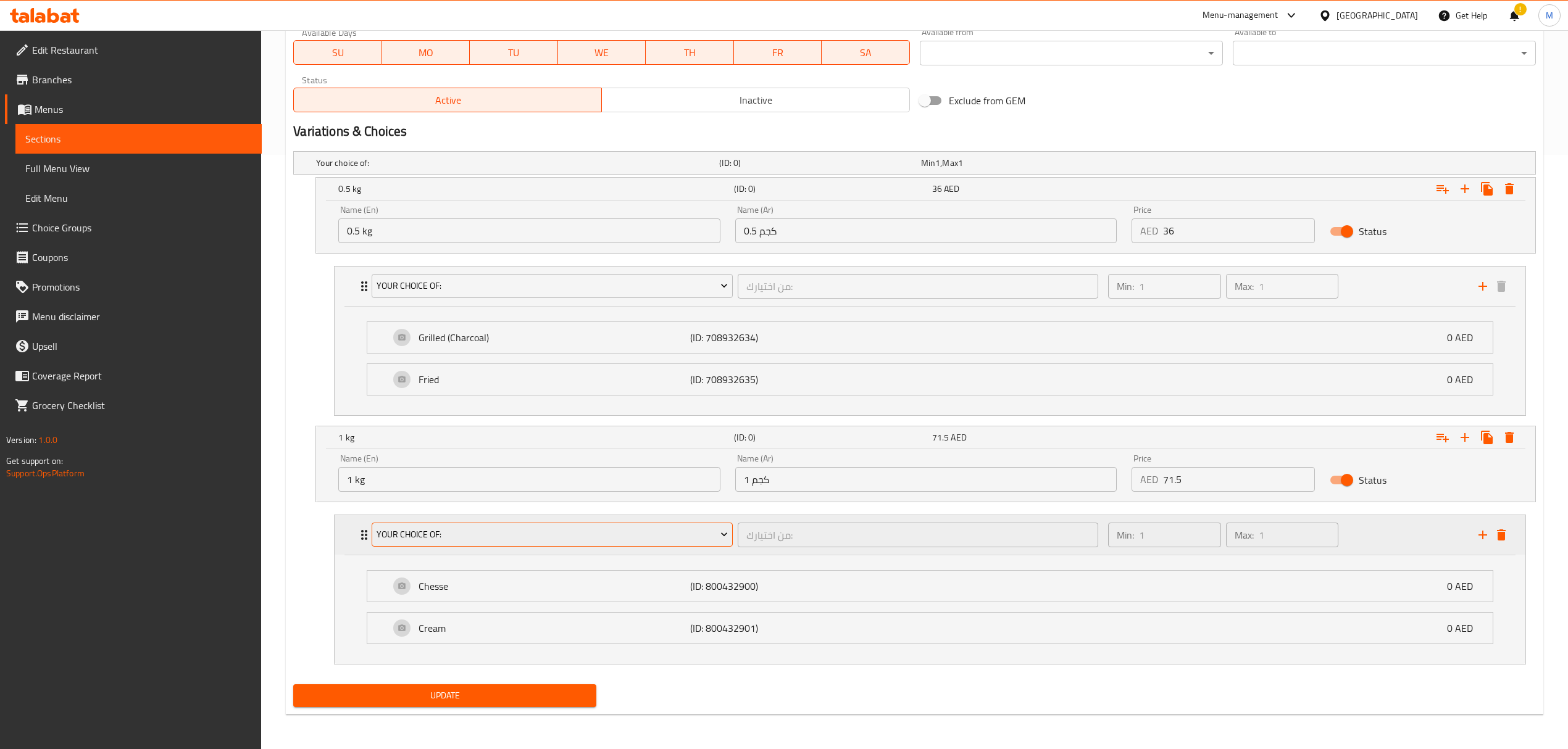
click at [710, 534] on span "Your Choice Of:" at bounding box center [552, 534] width 351 height 16
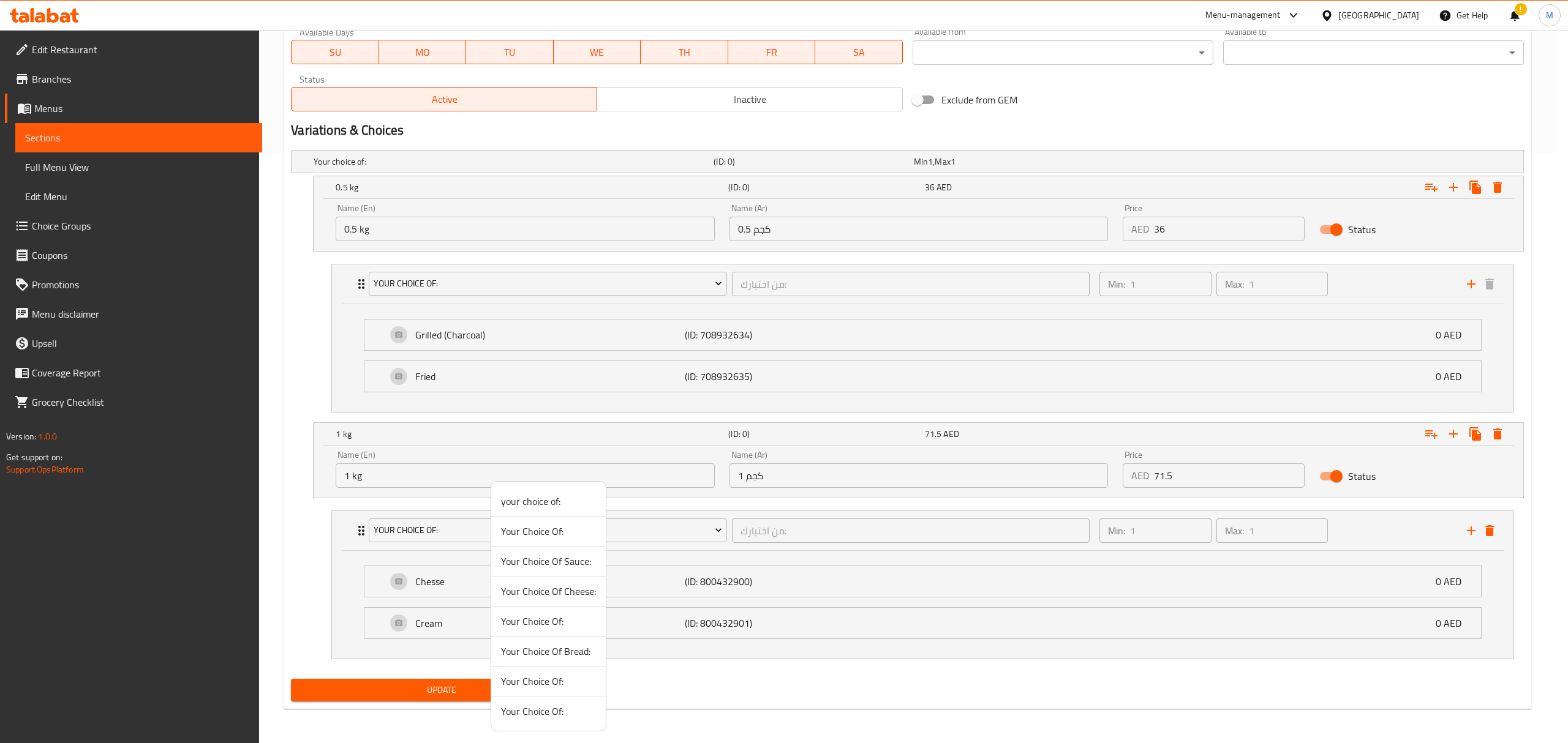
click at [557, 500] on span "your choice of:" at bounding box center [548, 501] width 95 height 15
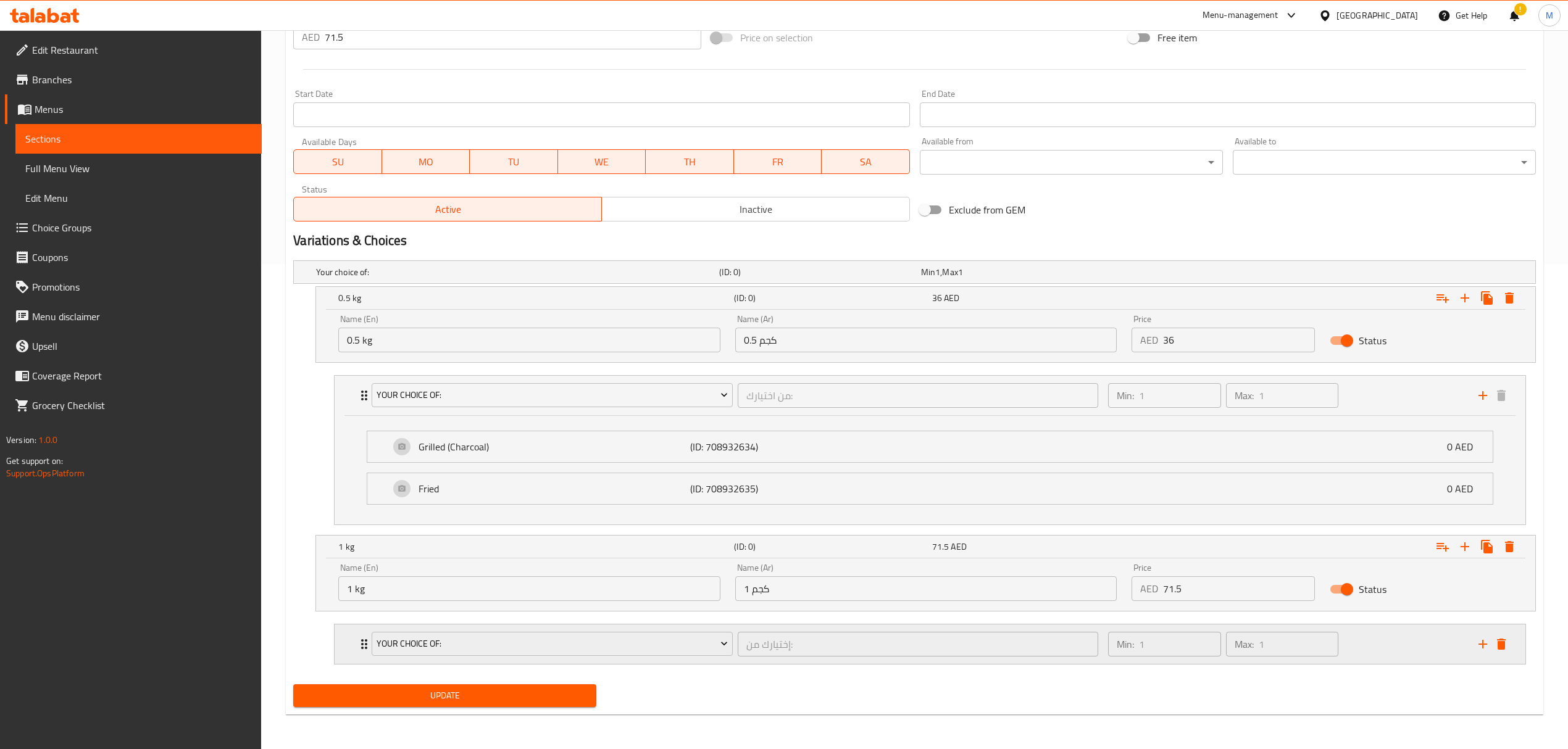
click at [735, 657] on div "إختيارك من: ​" at bounding box center [917, 644] width 365 height 30
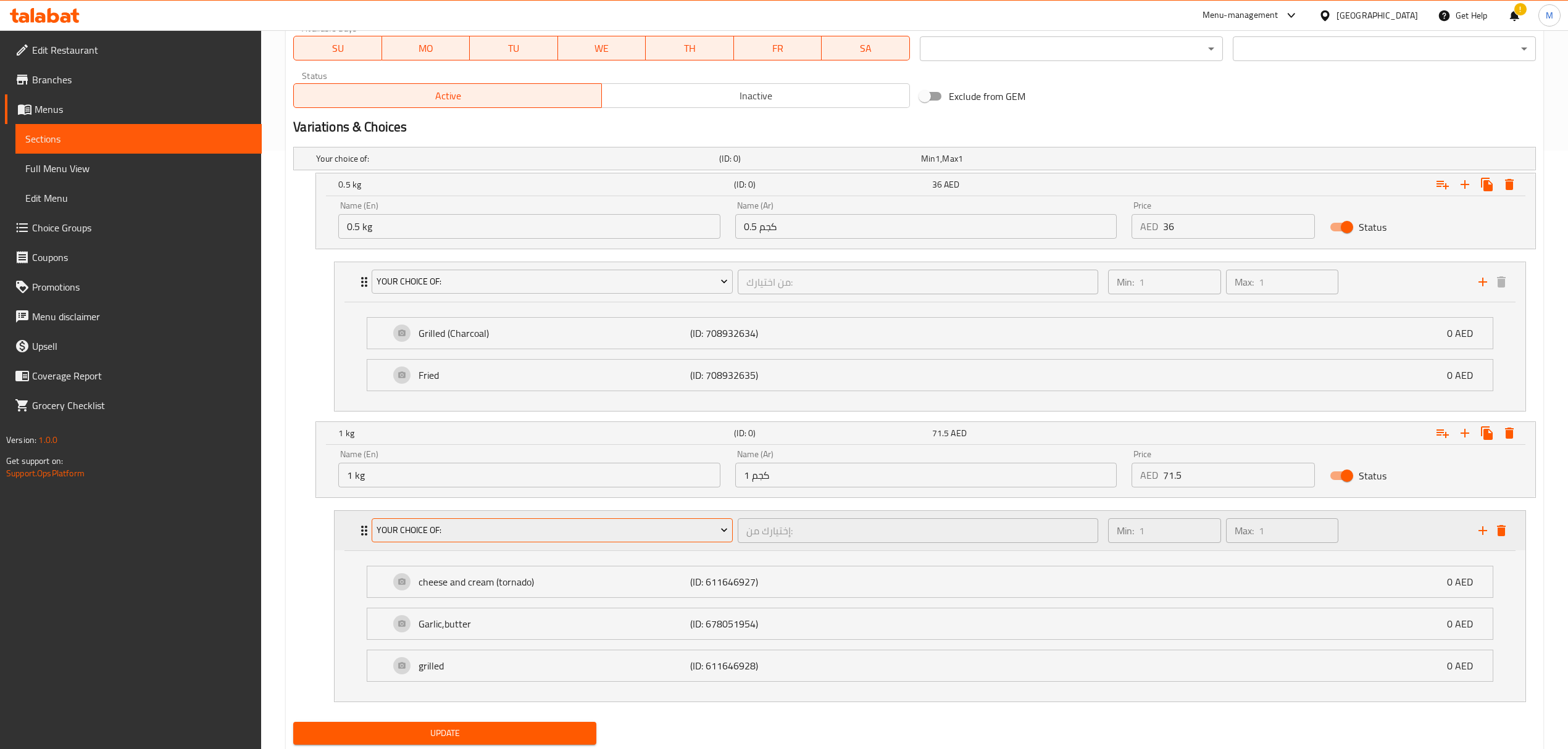
click at [722, 536] on icon "Expand" at bounding box center [724, 530] width 12 height 12
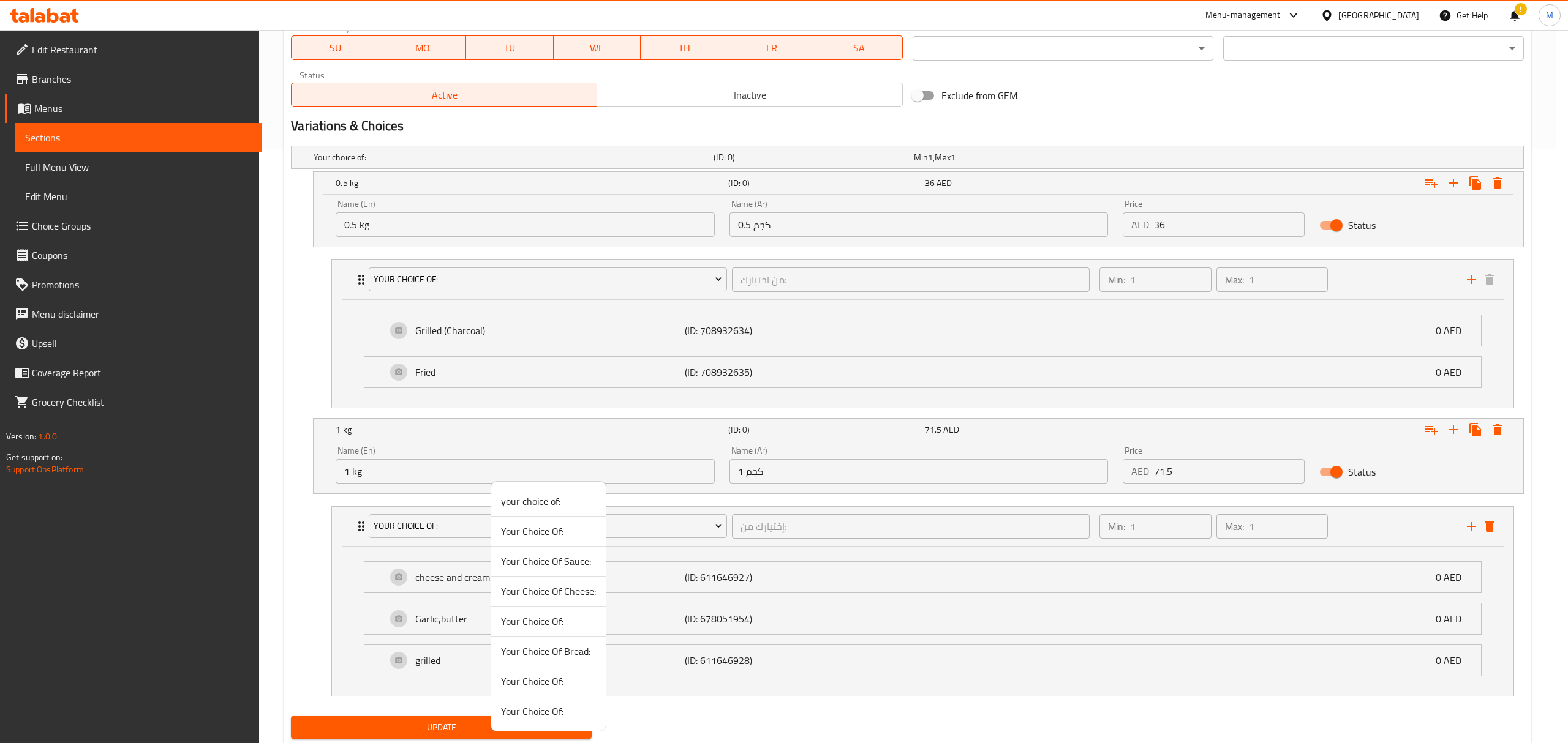
click at [573, 709] on span "Your Choice Of:" at bounding box center [548, 712] width 95 height 15
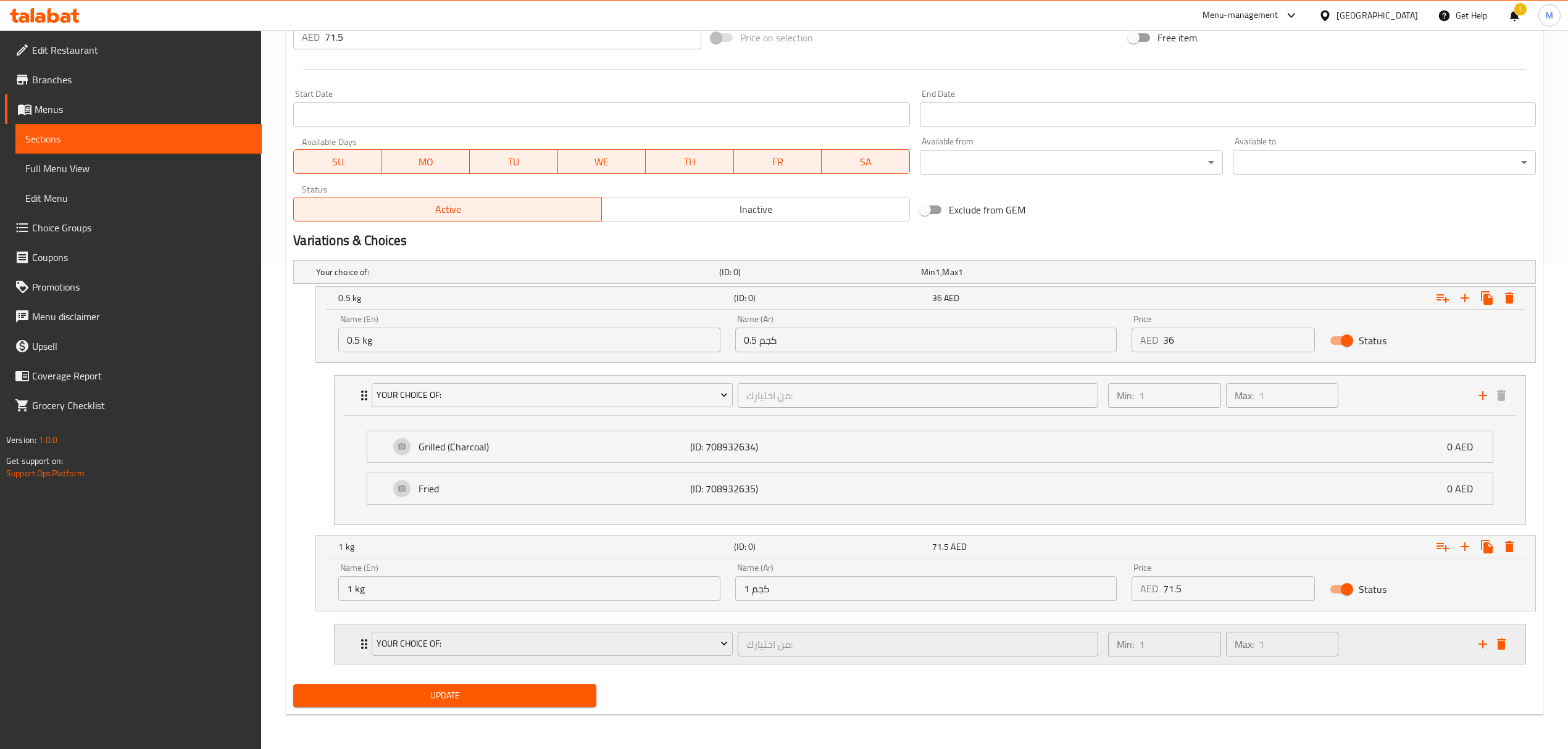
click at [735, 654] on div "من اختيارك: ​" at bounding box center [917, 644] width 365 height 30
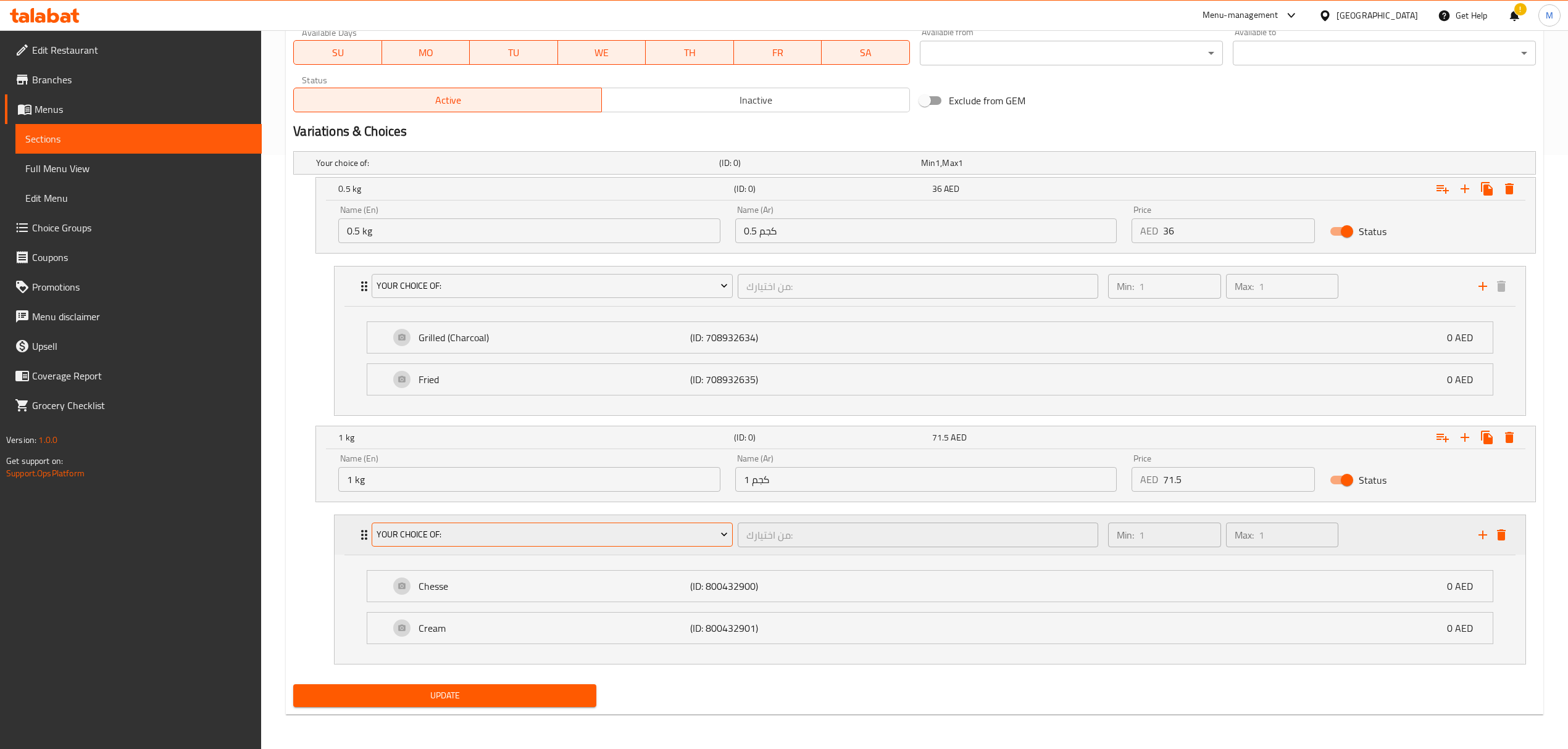
click at [707, 532] on span "Your Choice Of:" at bounding box center [552, 534] width 351 height 16
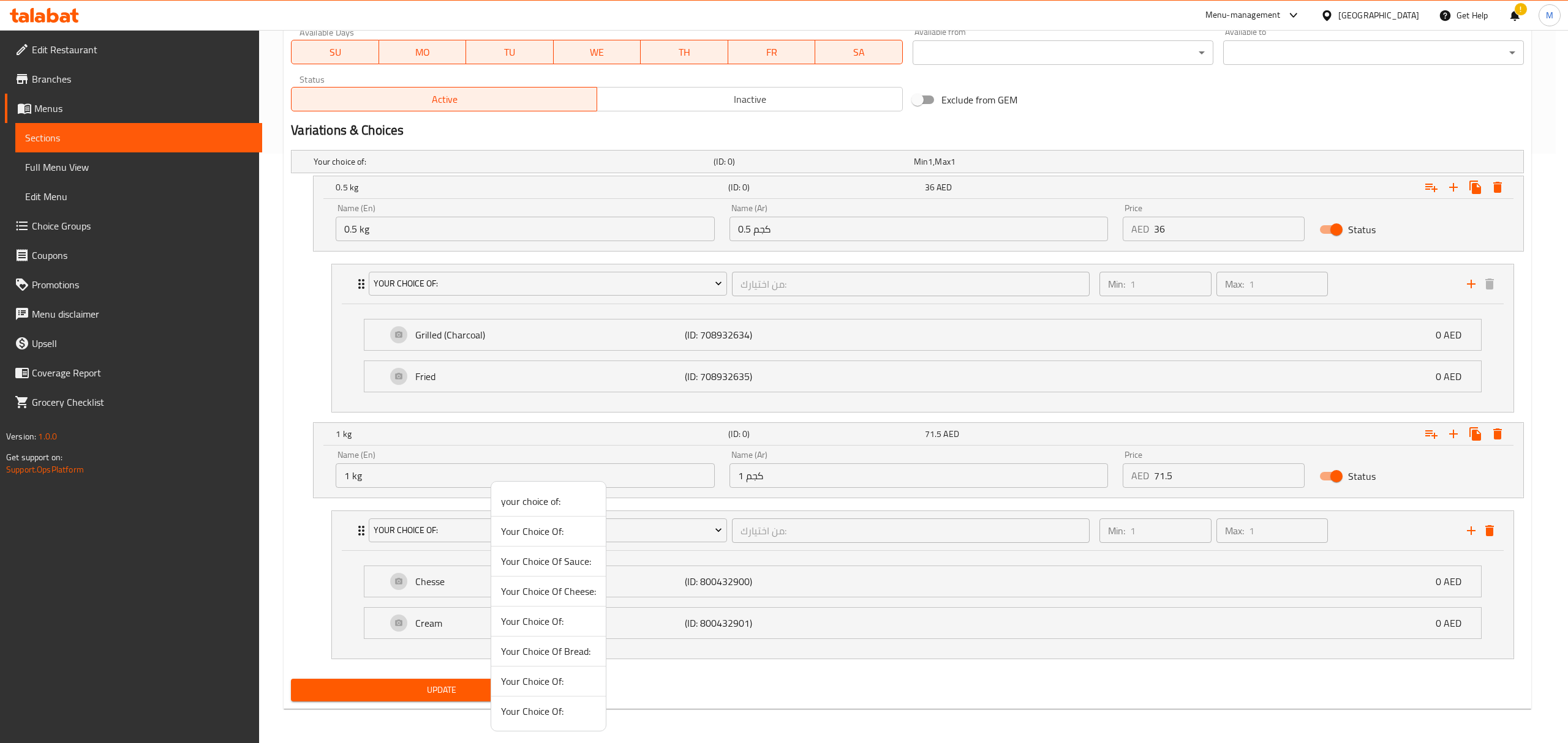
click at [545, 685] on span "Your Choice Of:" at bounding box center [548, 681] width 95 height 15
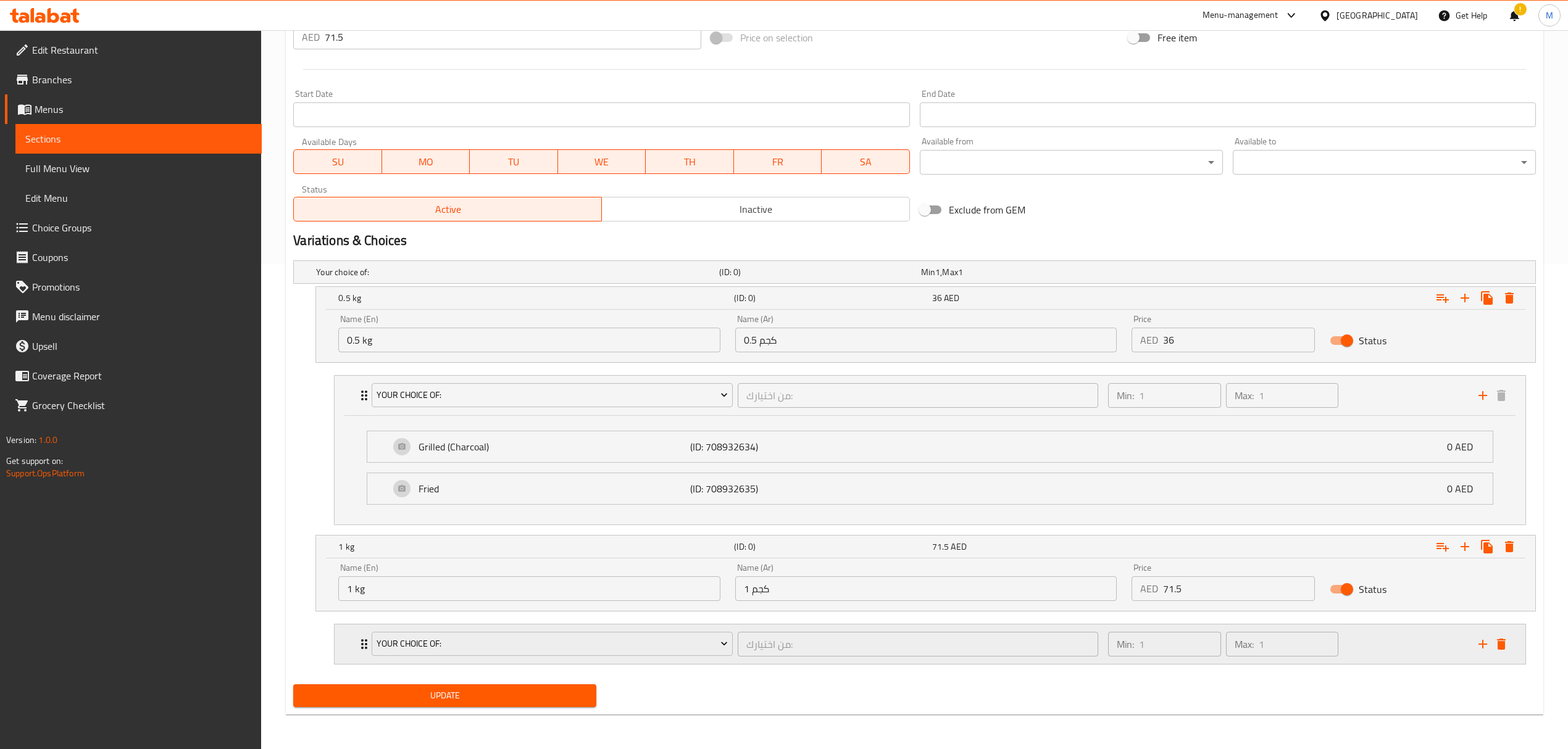
click at [736, 642] on div "من اختيارك: ​" at bounding box center [917, 644] width 365 height 30
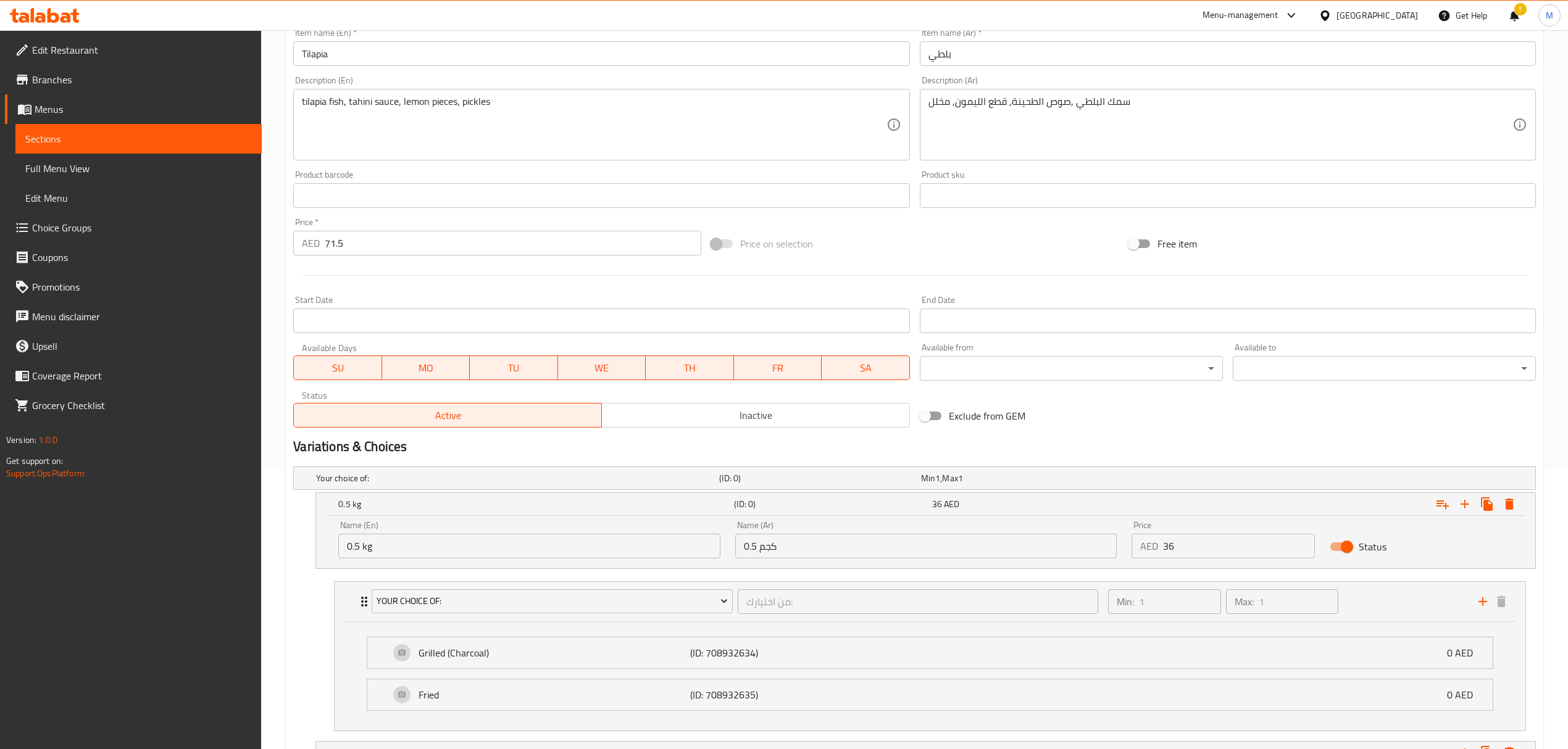
scroll to position [269, 0]
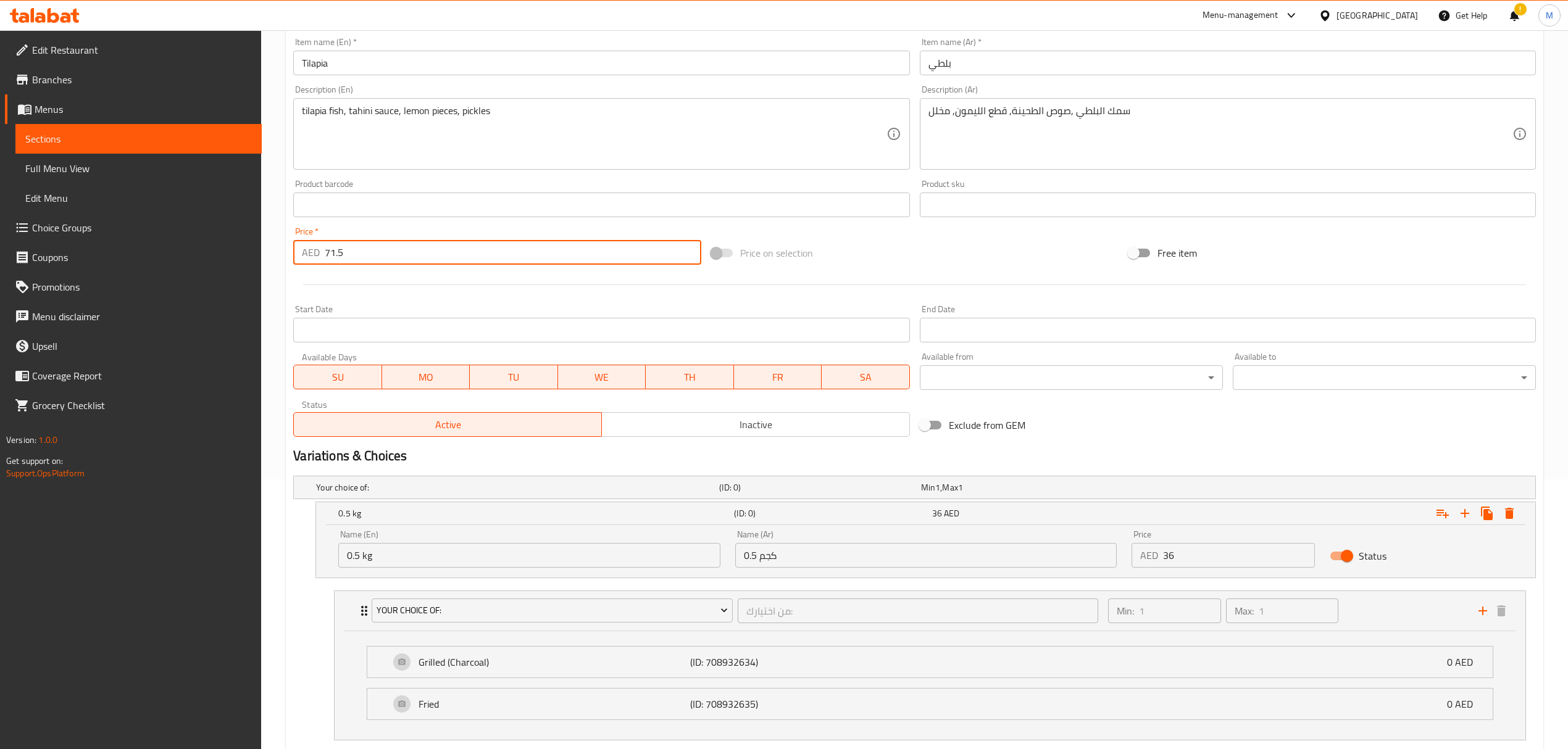
drag, startPoint x: 340, startPoint y: 255, endPoint x: 297, endPoint y: 243, distance: 44.6
click at [297, 243] on div "AED 71.5 Price *" at bounding box center [497, 252] width 407 height 25
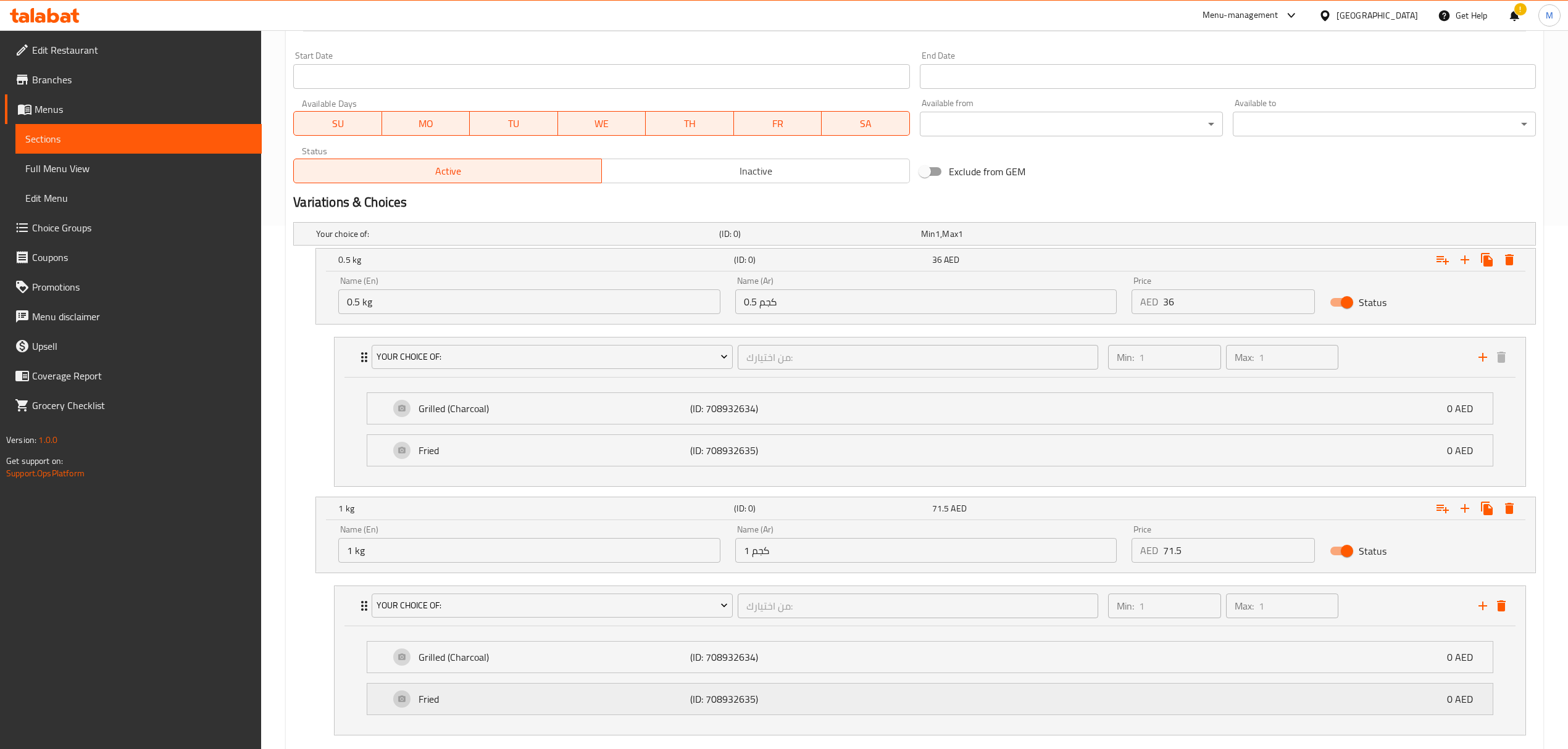
scroll to position [598, 0]
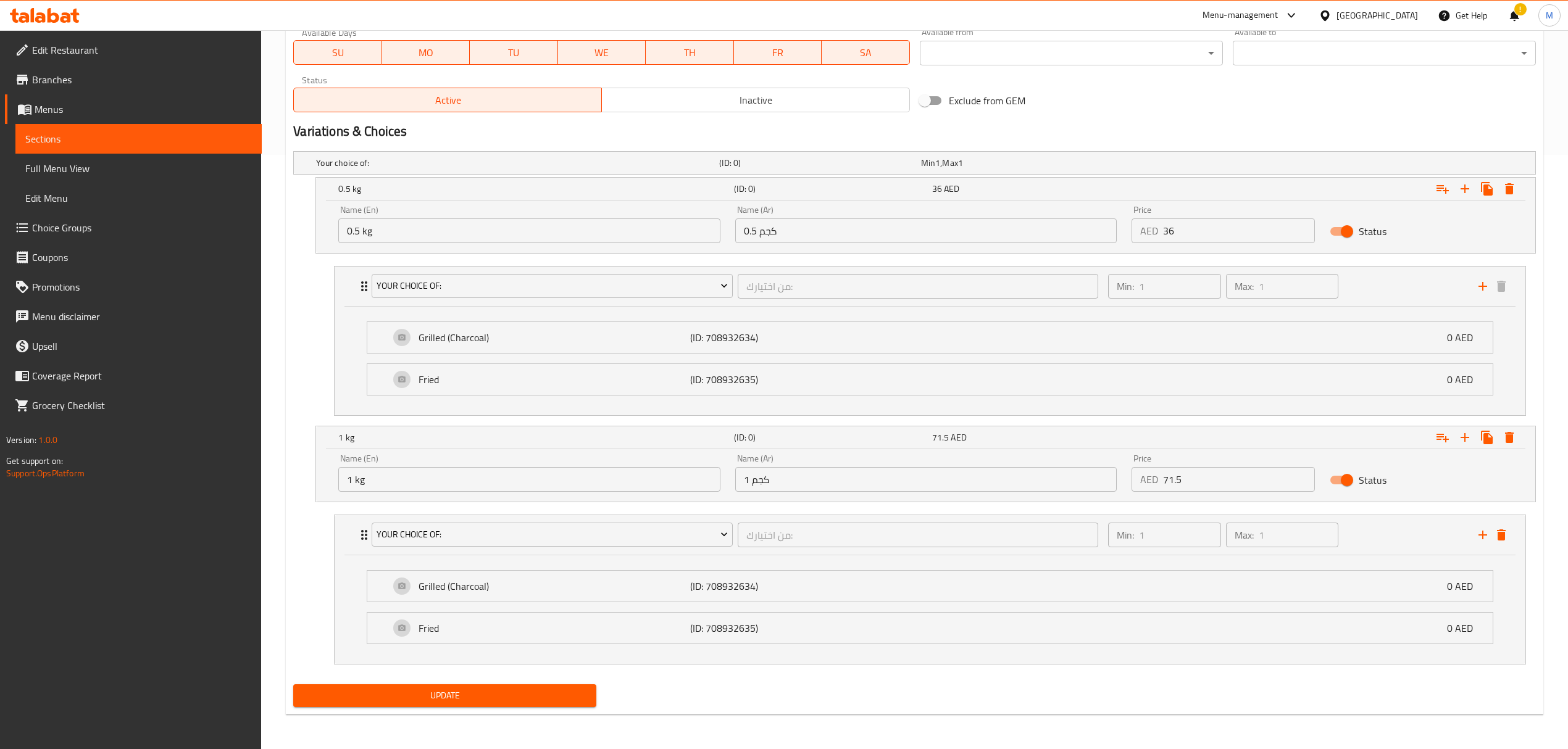
type input "0"
click at [487, 692] on span "Update" at bounding box center [445, 696] width 283 height 16
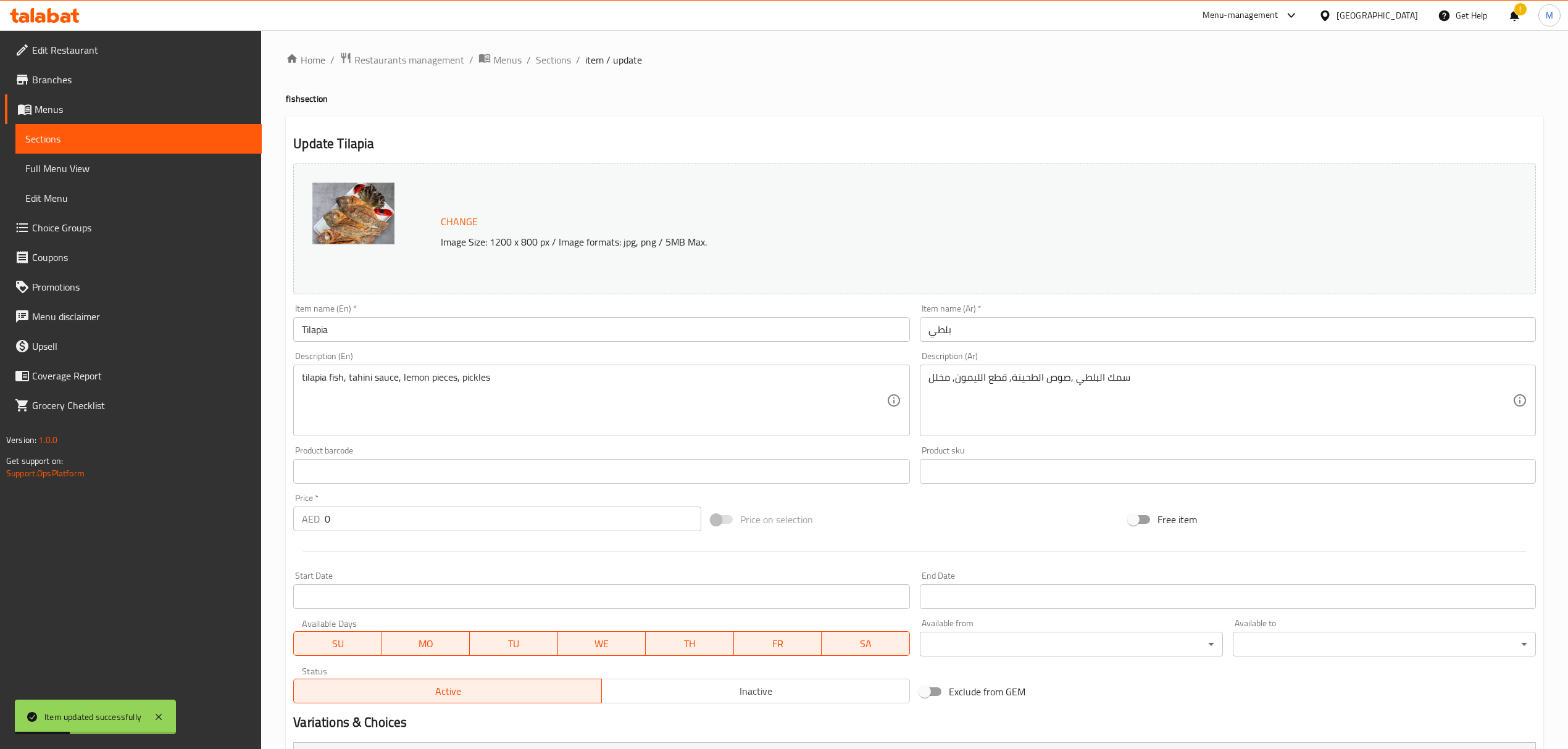
scroll to position [0, 0]
click at [543, 68] on span "Sections" at bounding box center [553, 63] width 35 height 15
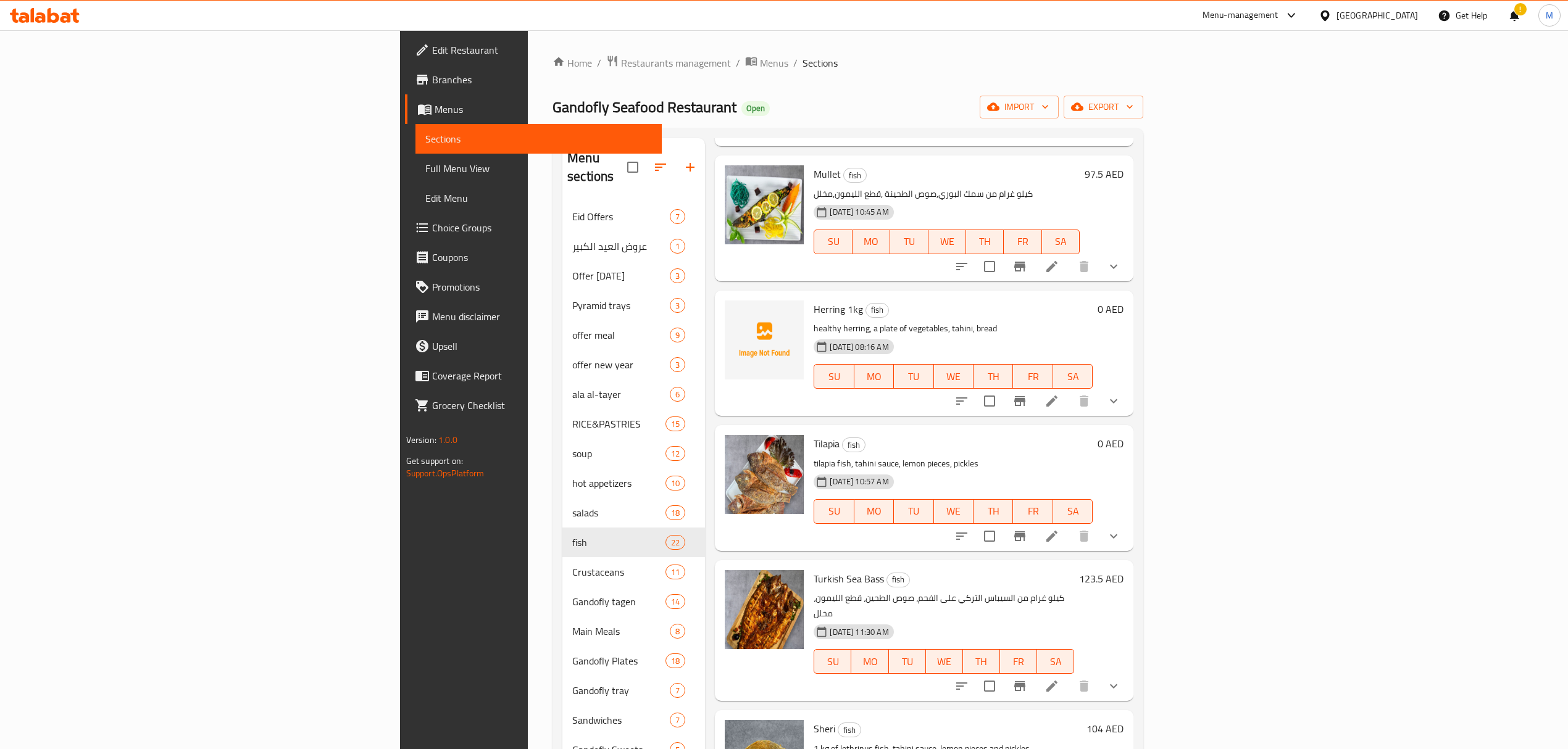
scroll to position [740, 0]
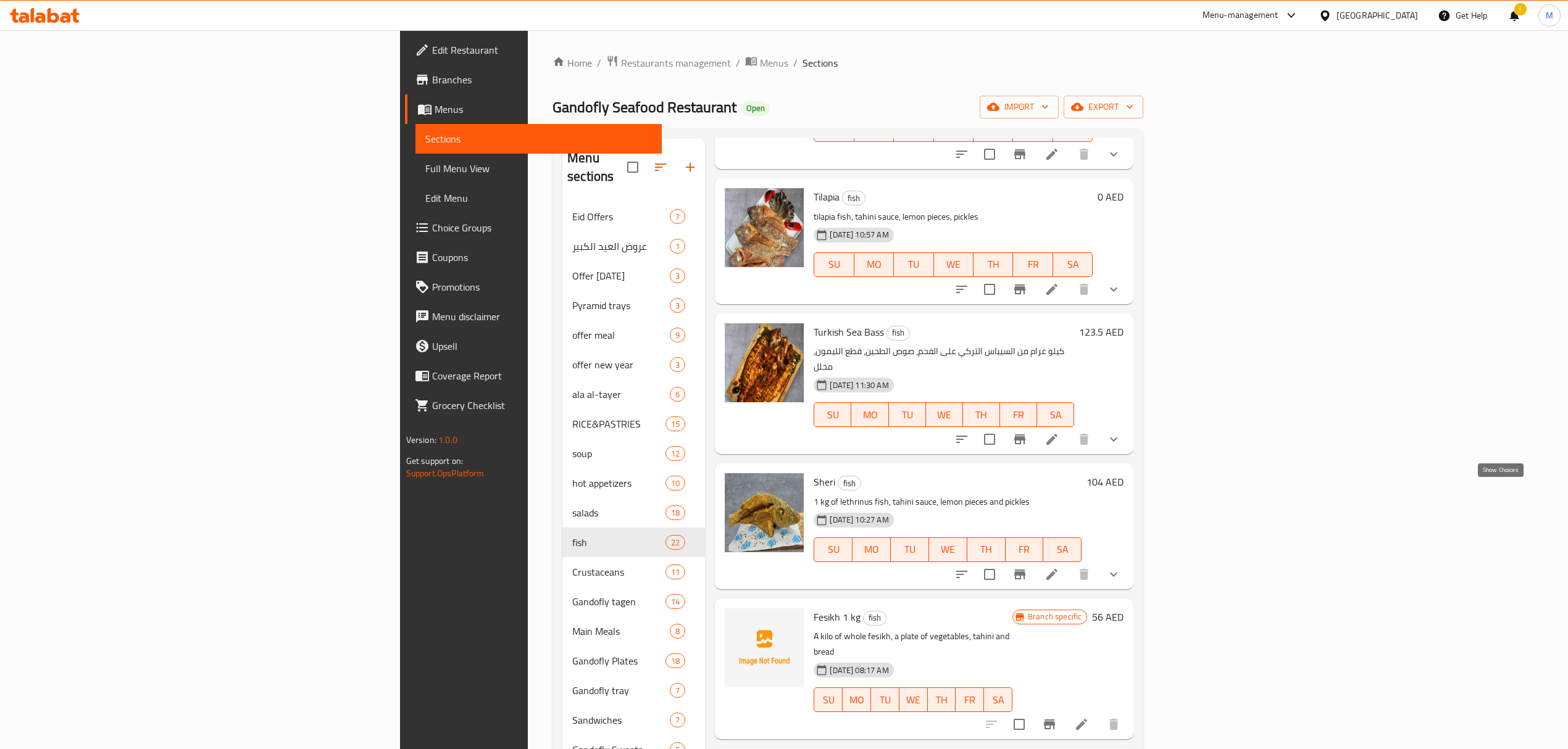
click at [1121, 567] on icon "show more" at bounding box center [1113, 575] width 15 height 15
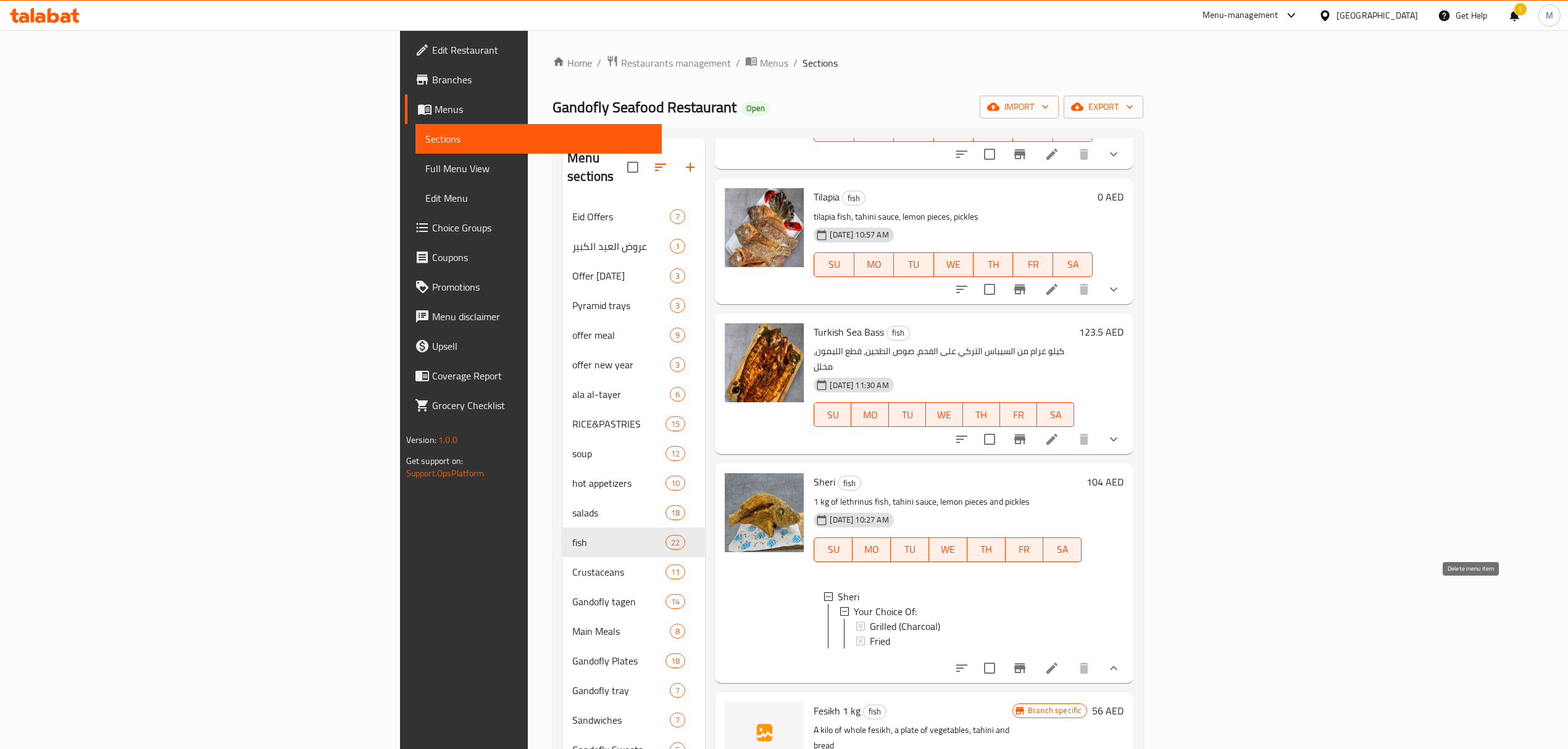
click at [1069, 657] on li at bounding box center [1051, 668] width 34 height 22
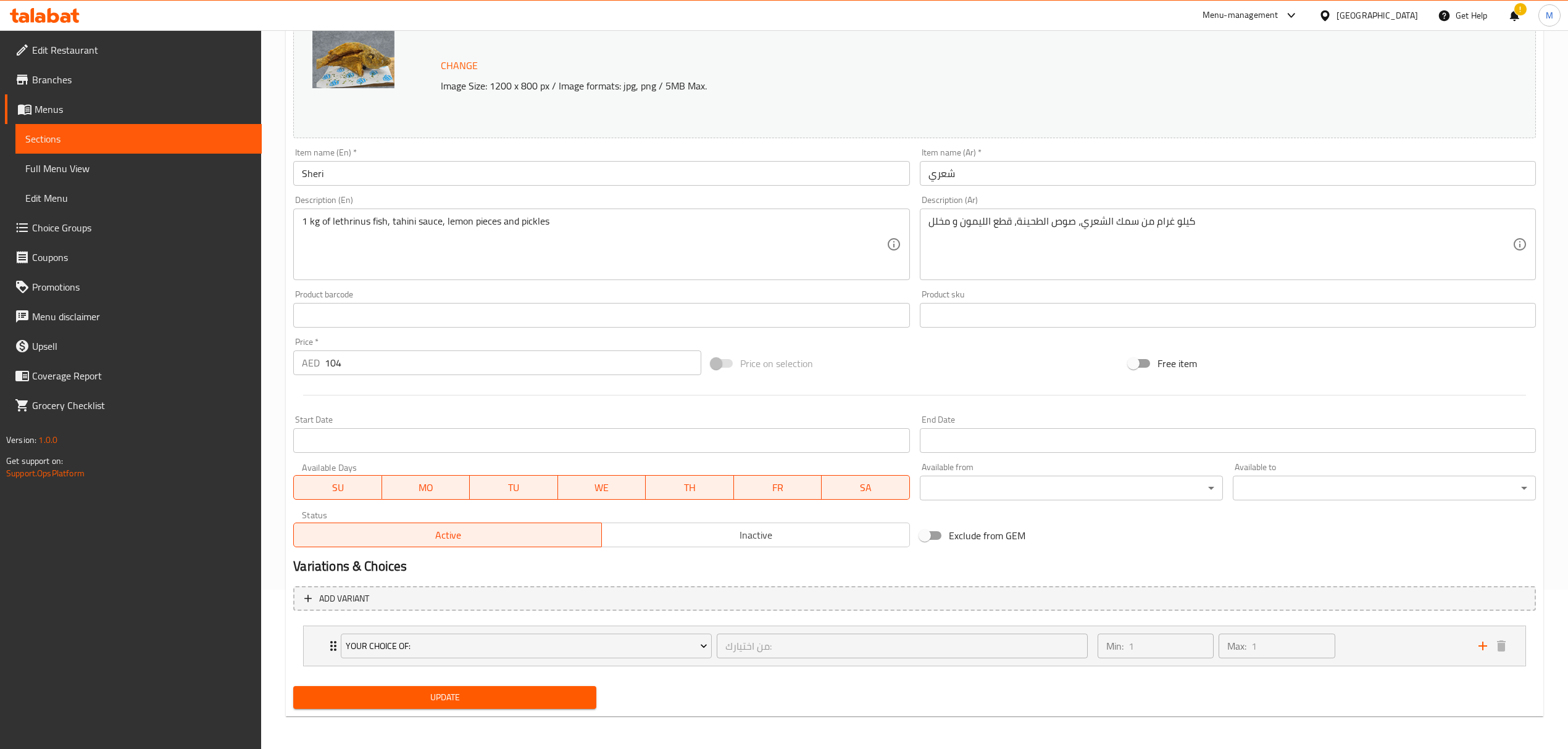
scroll to position [161, 0]
click at [459, 604] on button "Add variant" at bounding box center [914, 596] width 1242 height 25
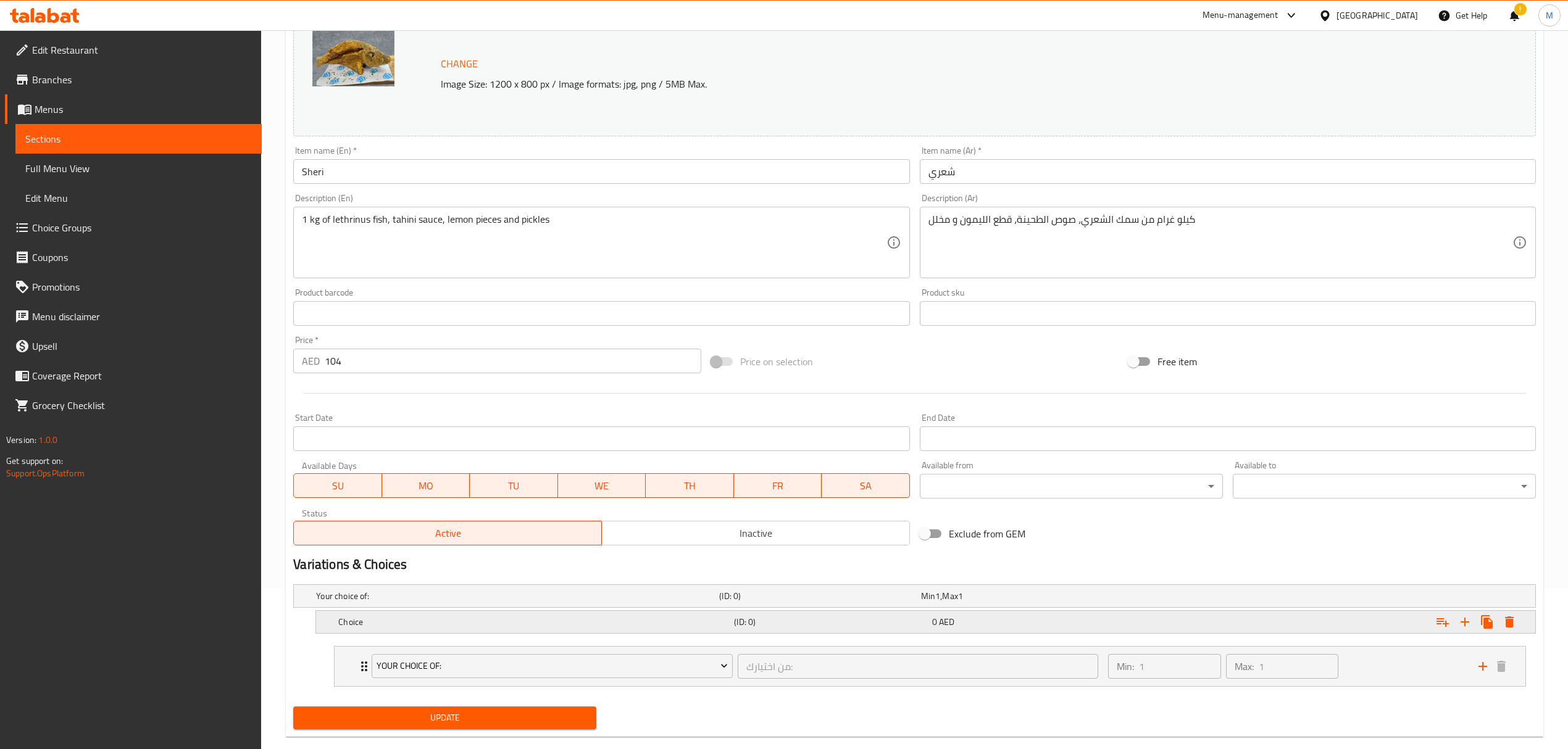
click at [440, 602] on h5 "Choice" at bounding box center [515, 596] width 398 height 12
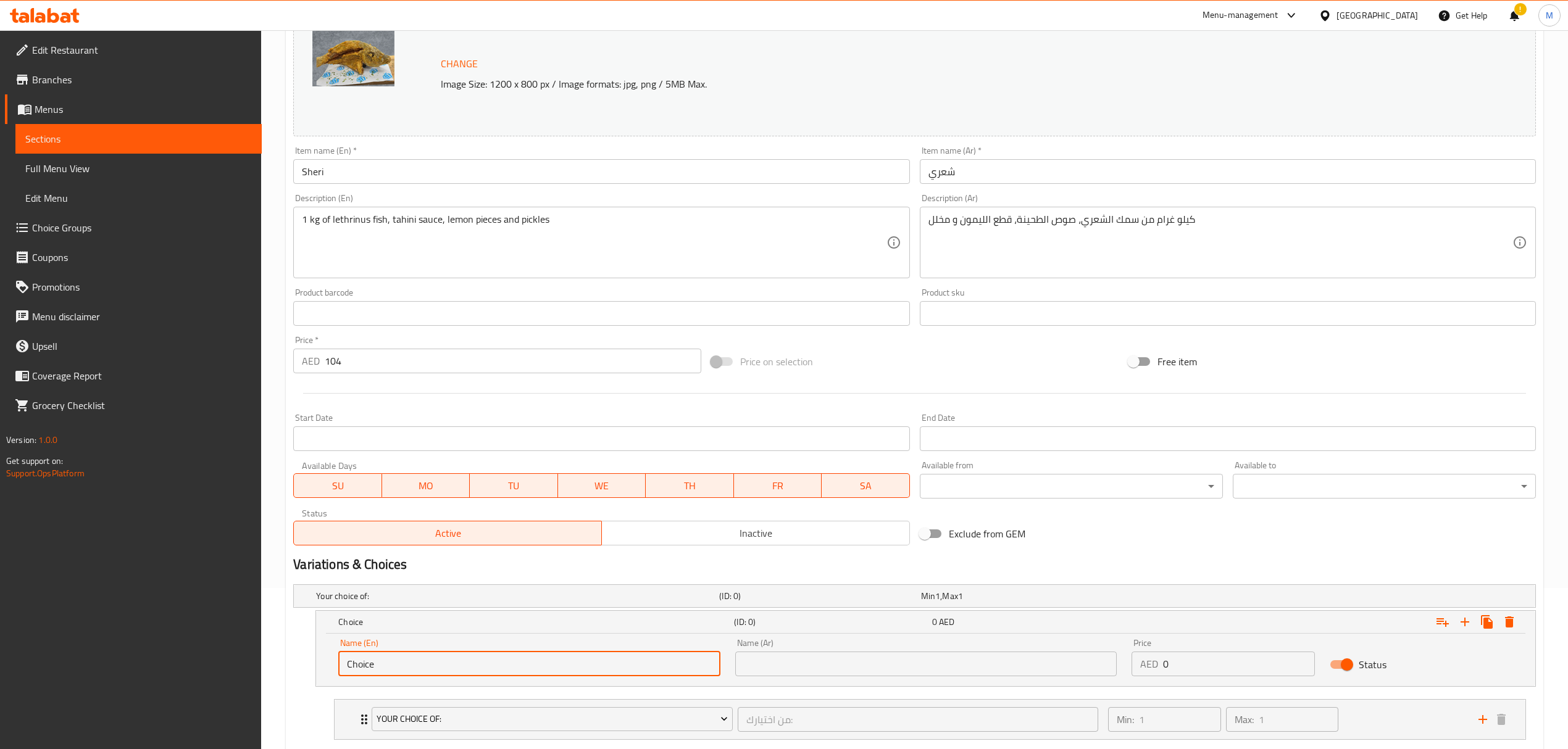
drag, startPoint x: 398, startPoint y: 667, endPoint x: 295, endPoint y: 668, distance: 103.0
click at [295, 668] on div "Choice (ID: 0) 0 AED Name (En) Choice Name (En) Name (Ar) Name (Ar) Price AED 0…" at bounding box center [914, 648] width 1242 height 76
drag, startPoint x: 397, startPoint y: 664, endPoint x: 265, endPoint y: 660, distance: 132.1
click at [265, 660] on div "Home / Restaurants management / Menus / Sections / item / update fish section U…" at bounding box center [915, 346] width 1307 height 955
type input "0.5 kg"
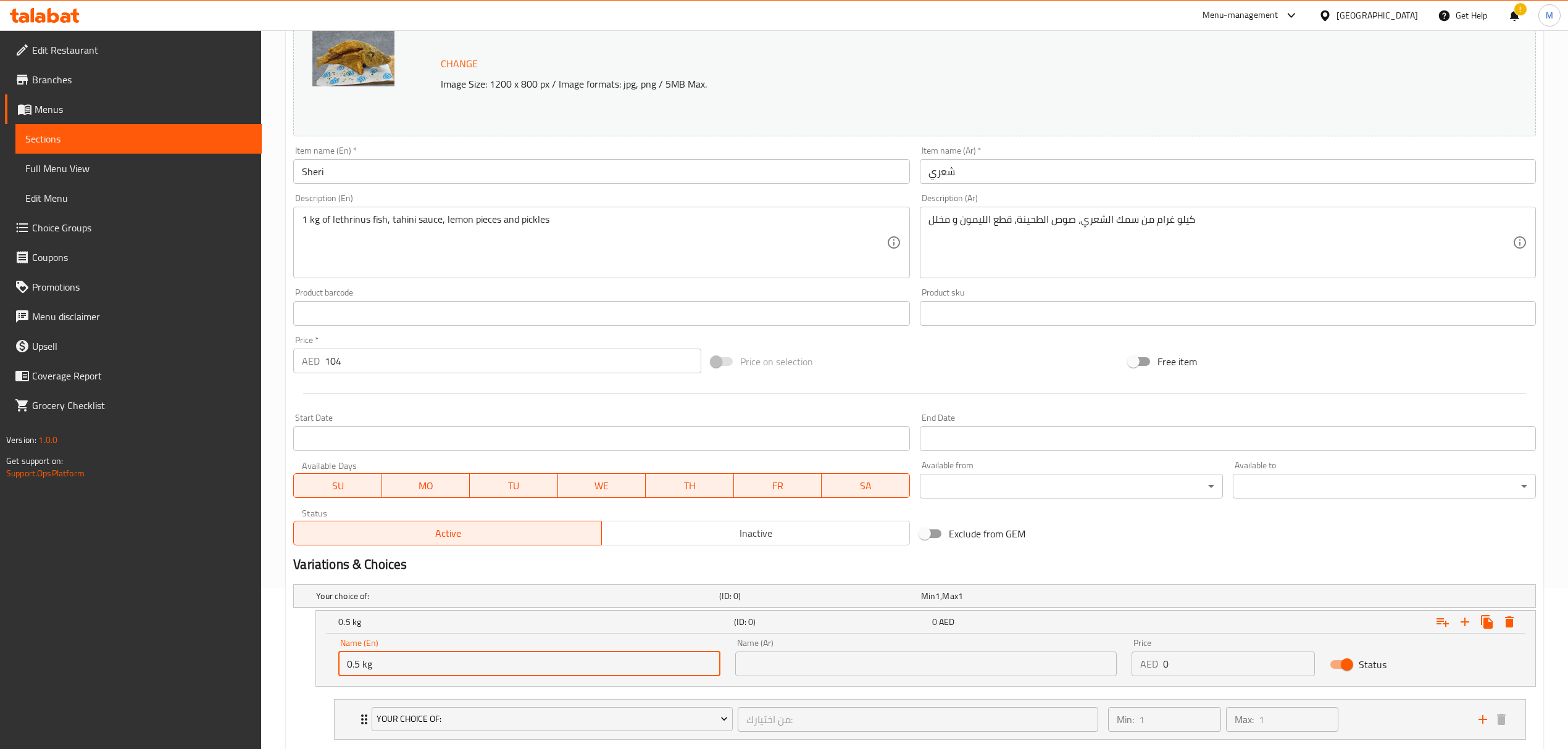
click at [808, 663] on input "text" at bounding box center [926, 664] width 382 height 25
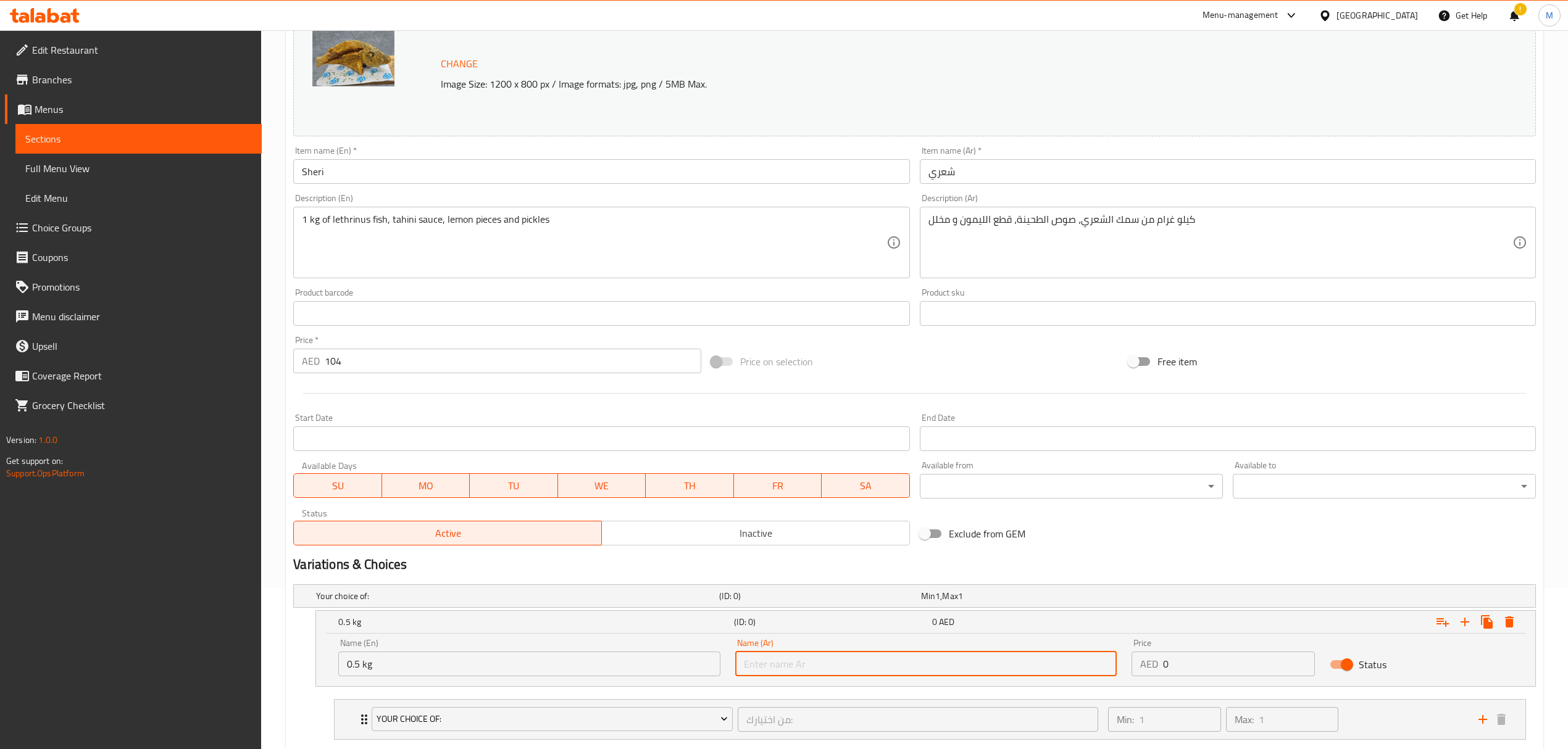
type input "0.5 كجم"
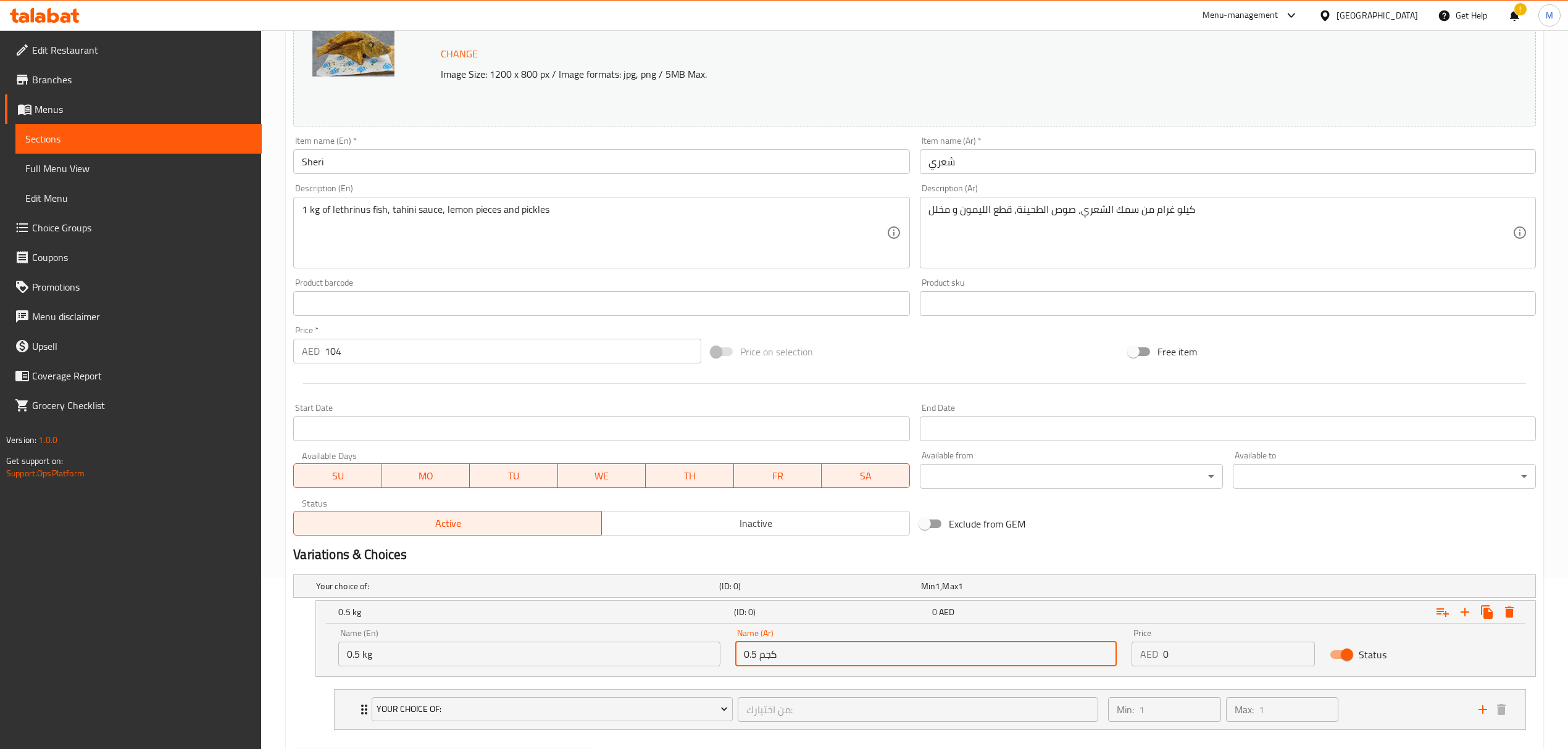
scroll to position [238, 0]
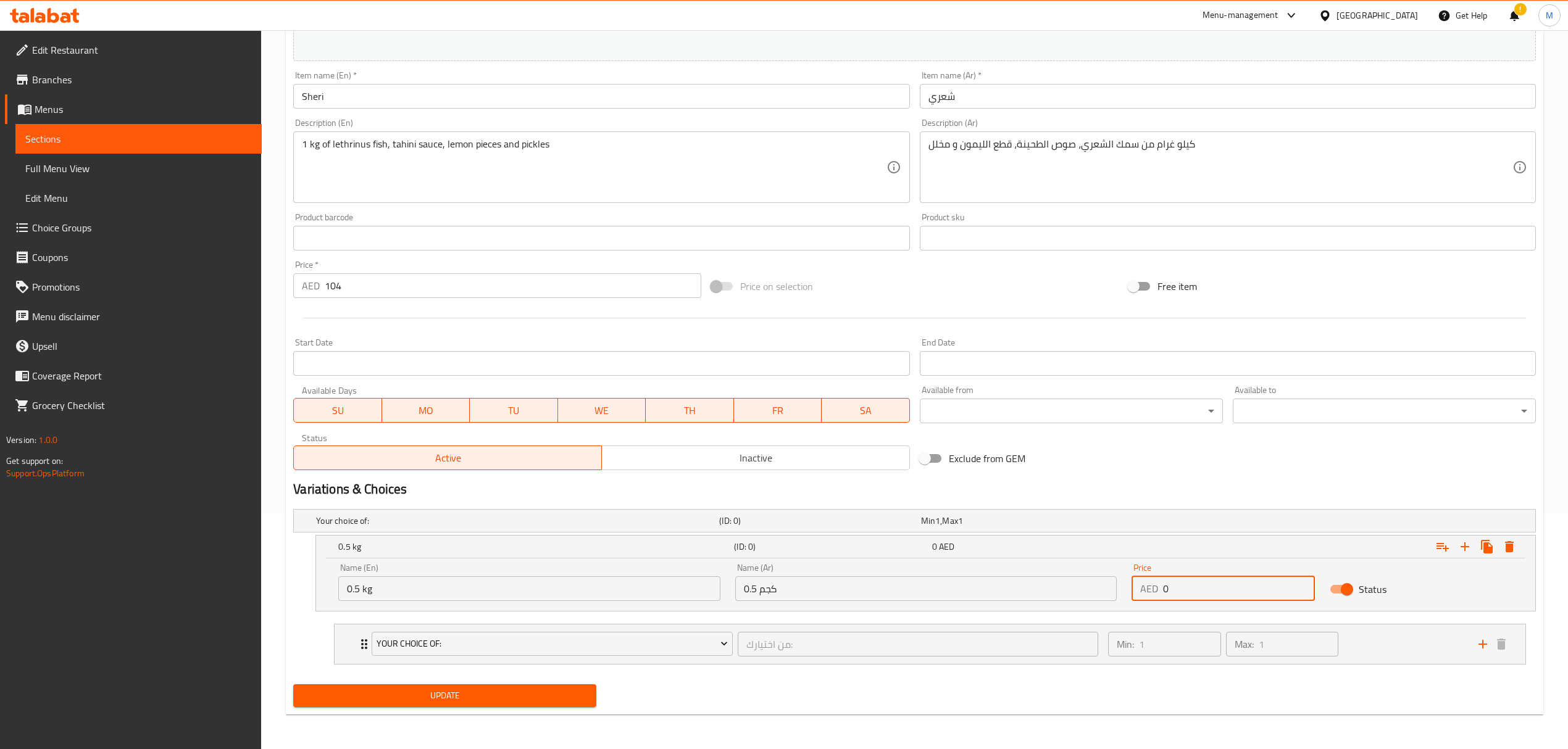
drag, startPoint x: 1198, startPoint y: 590, endPoint x: 1131, endPoint y: 585, distance: 67.2
click at [1132, 585] on div "AED 0 Price" at bounding box center [1223, 588] width 183 height 25
type input "52"
click at [1463, 553] on icon "Expand" at bounding box center [1465, 547] width 15 height 15
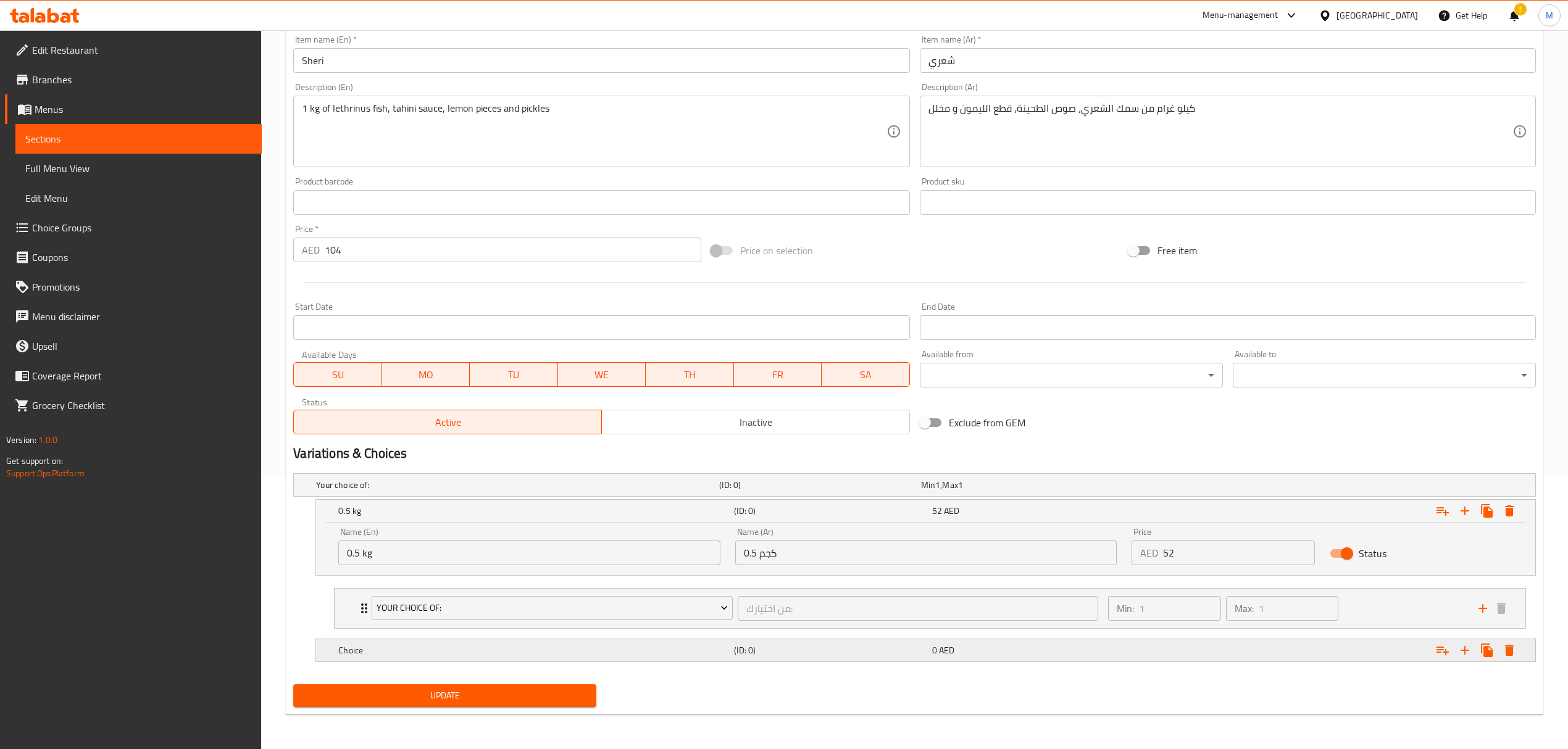
click at [450, 491] on h5 "Choice" at bounding box center [515, 485] width 398 height 12
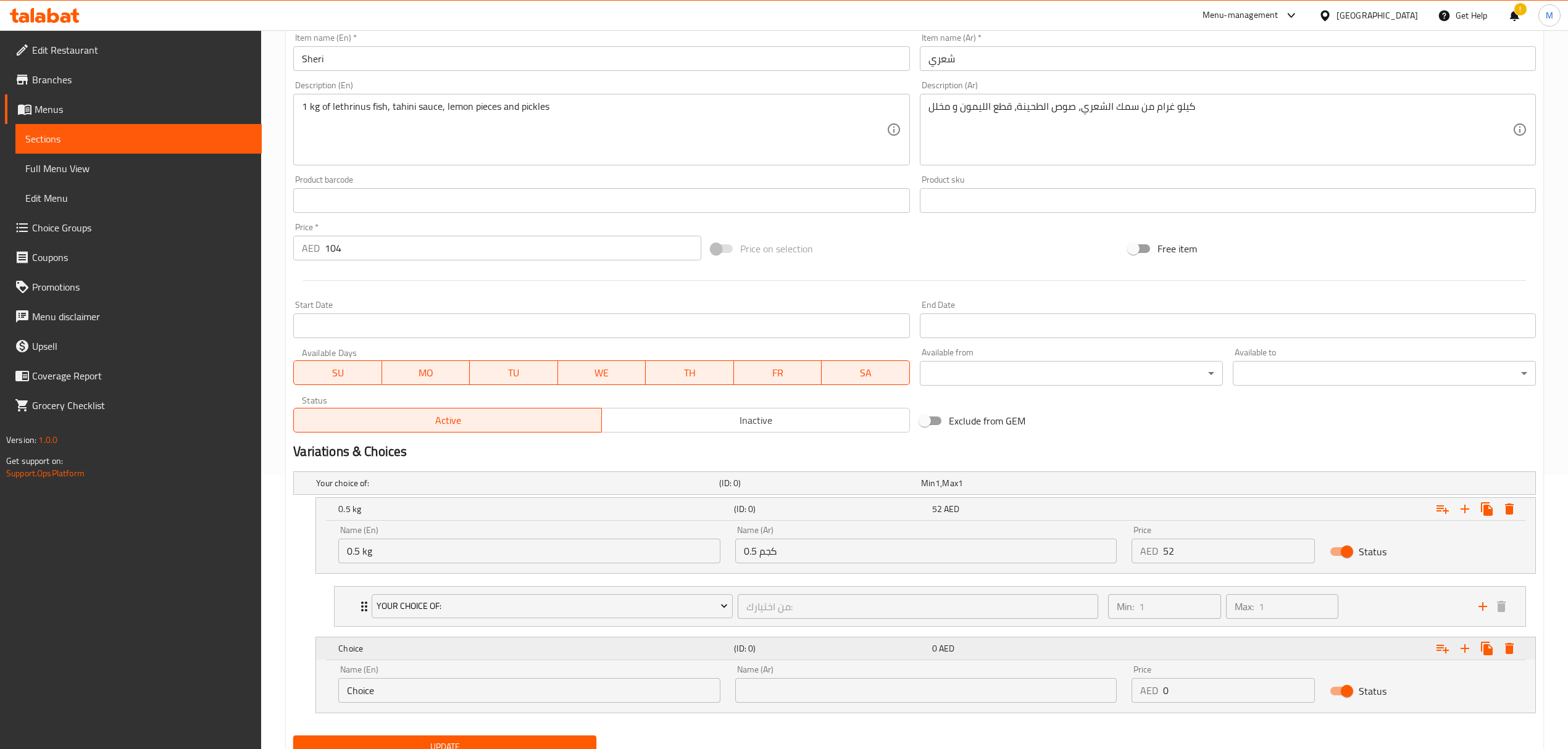
scroll to position [327, 0]
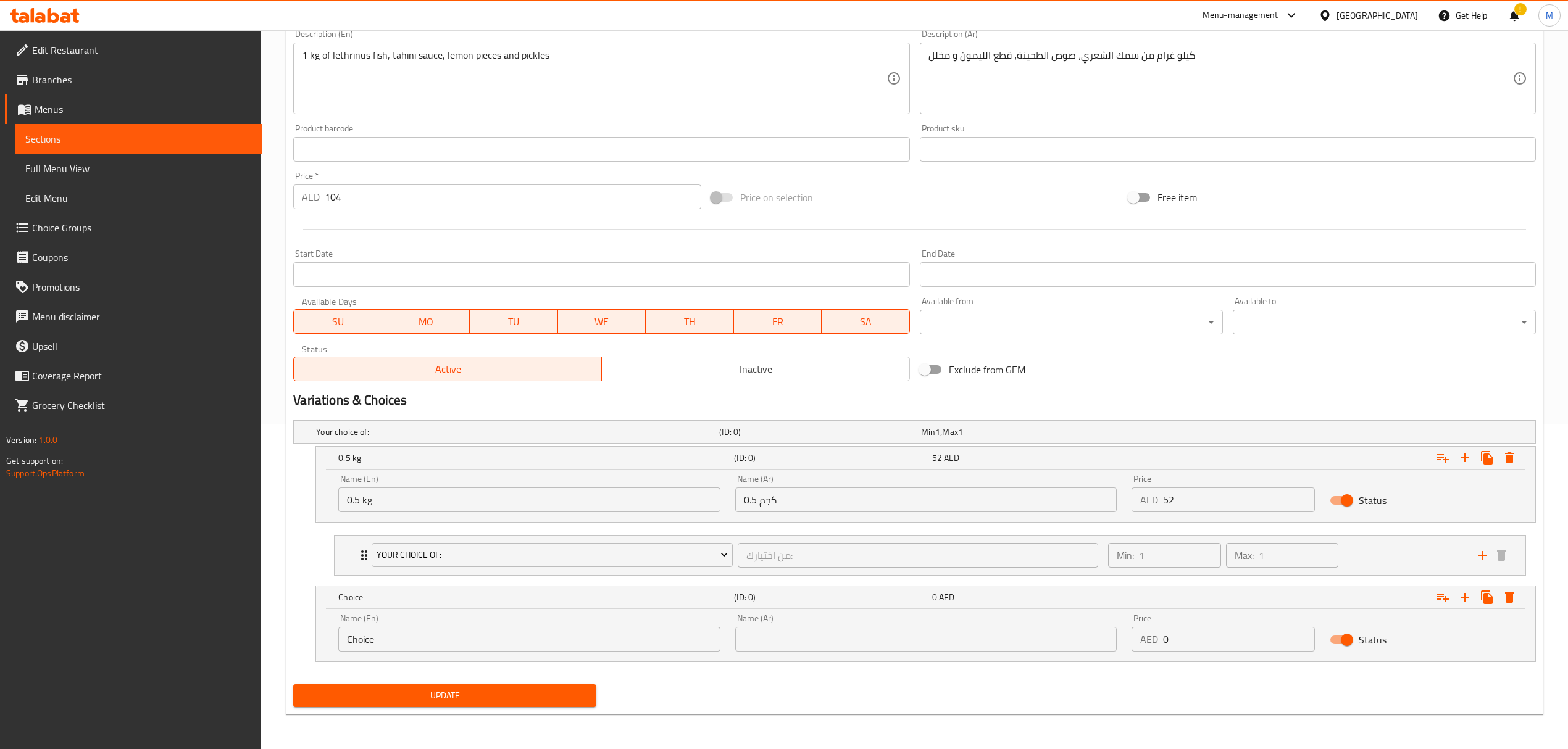
click at [415, 642] on input "Choice" at bounding box center [529, 639] width 382 height 25
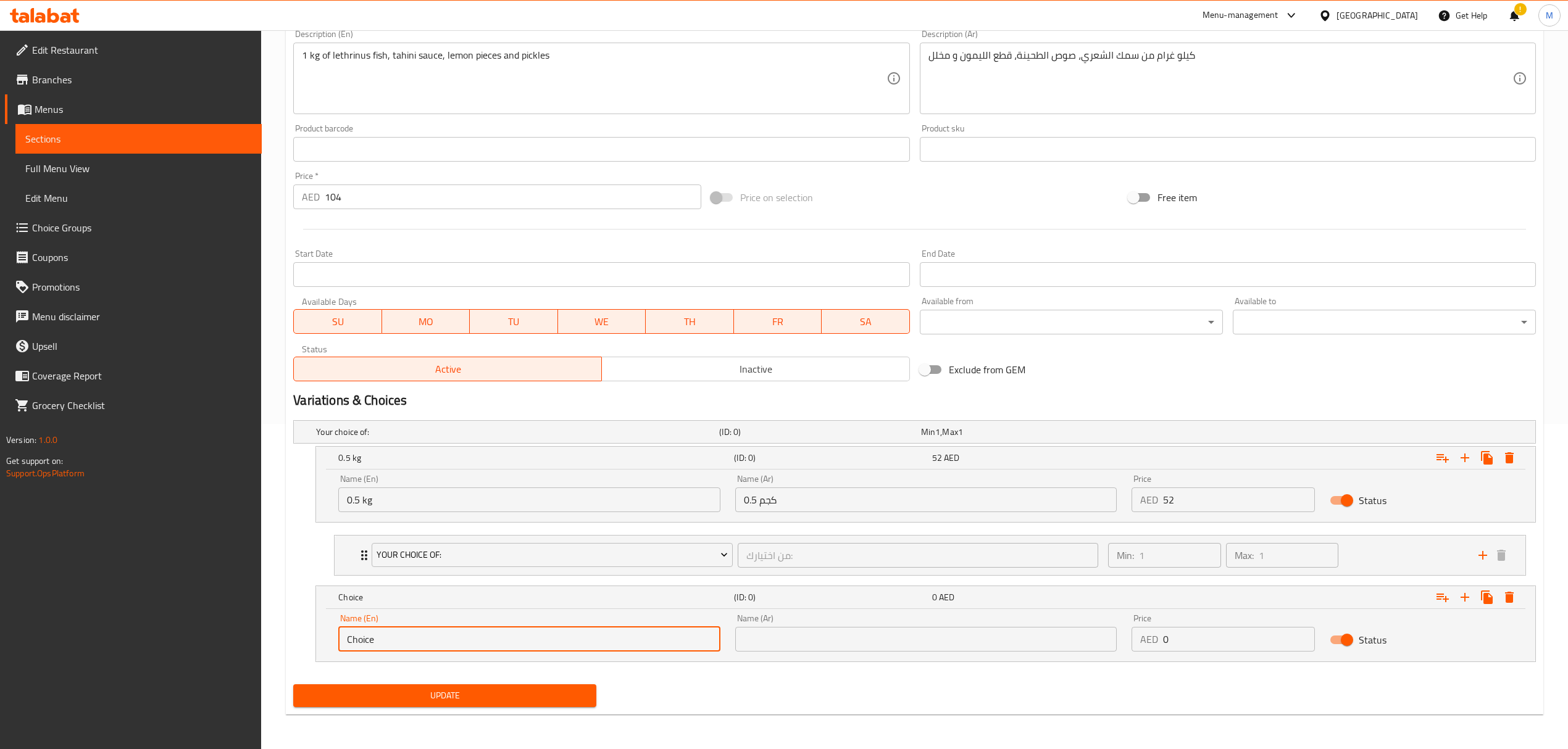
drag, startPoint x: 280, startPoint y: 644, endPoint x: 270, endPoint y: 644, distance: 10.0
click at [270, 644] on div "Home / Restaurants management / Menus / Sections / item / update fish section U…" at bounding box center [915, 227] width 1307 height 1044
type input "1 kg"
click at [744, 640] on input "text" at bounding box center [926, 639] width 382 height 25
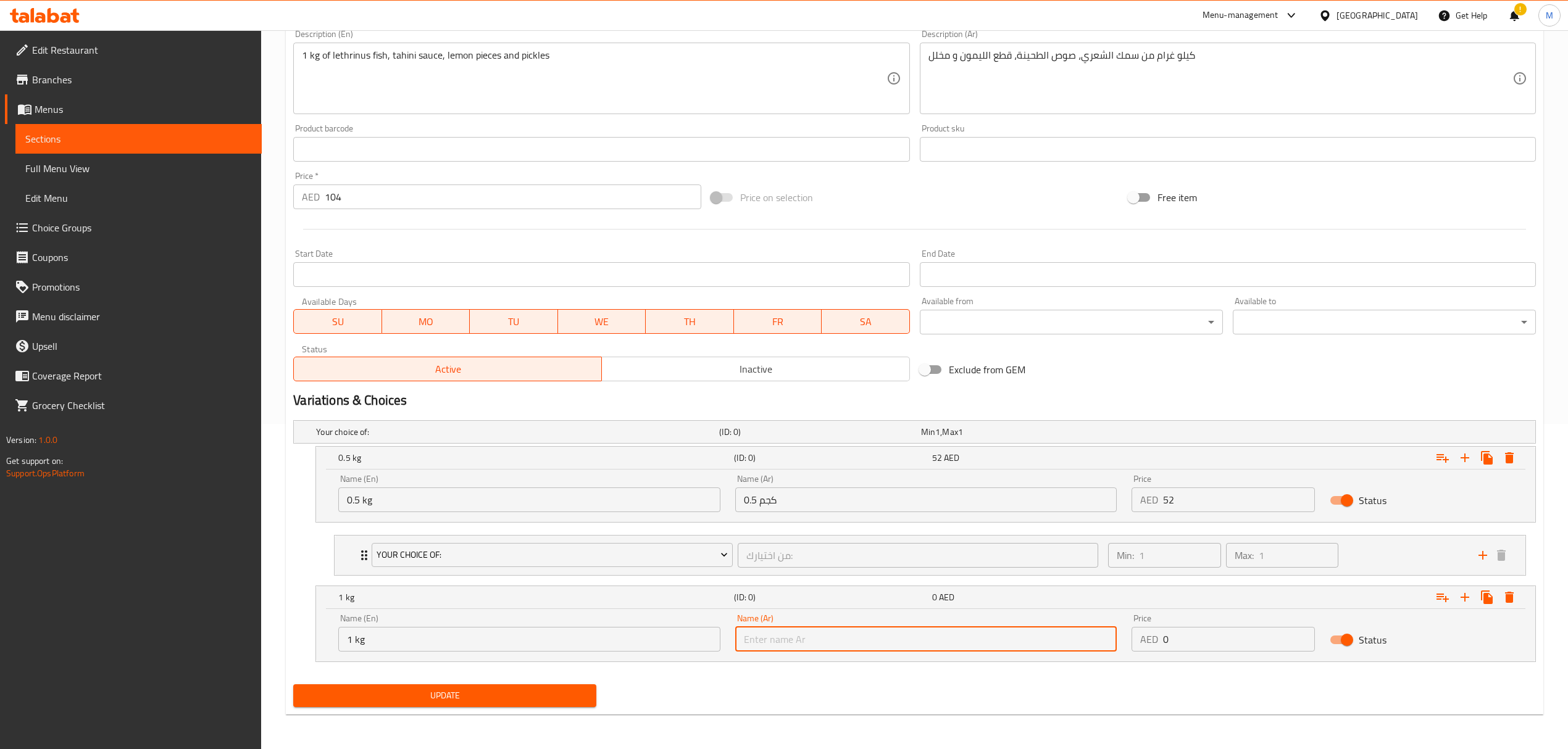
type input "1 كجم"
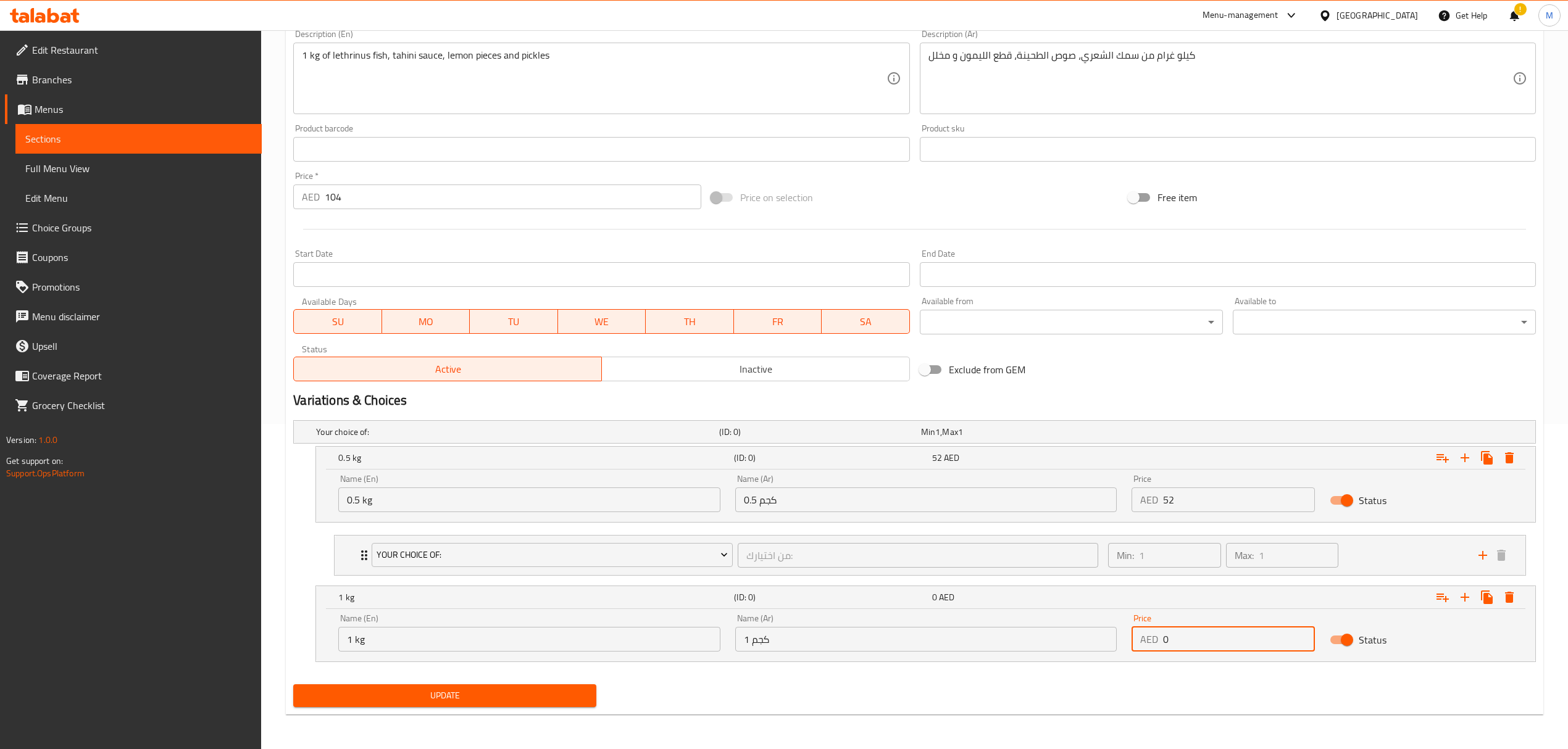
drag, startPoint x: 1188, startPoint y: 642, endPoint x: 1149, endPoint y: 640, distance: 39.1
click at [1149, 640] on div "AED 0 Price" at bounding box center [1223, 639] width 183 height 25
type input "104"
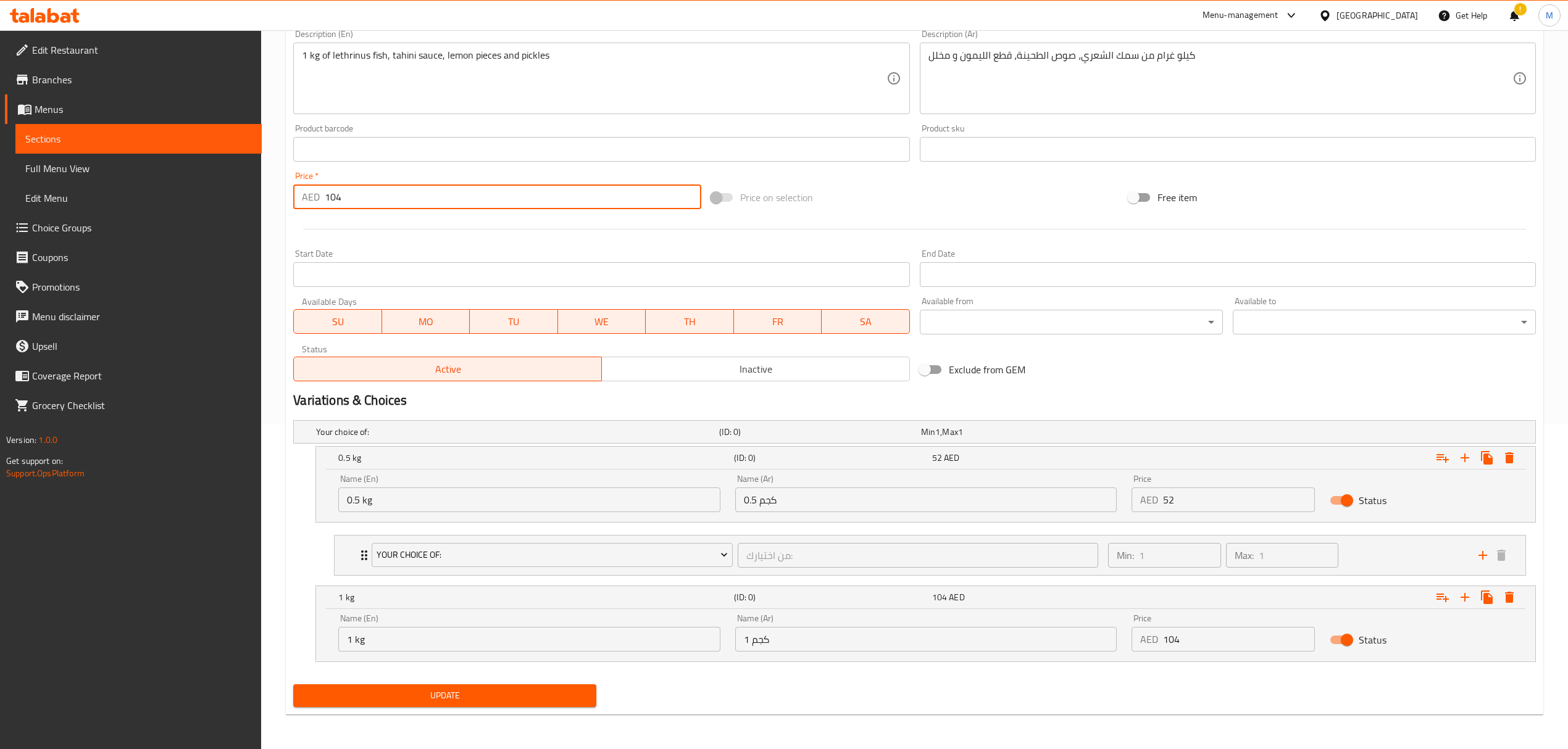
drag, startPoint x: 352, startPoint y: 196, endPoint x: 290, endPoint y: 186, distance: 62.8
click at [290, 186] on div "Price   * AED 104 Price *" at bounding box center [497, 190] width 418 height 47
click at [734, 570] on div "Your Choice Of: من اختيارك: ​" at bounding box center [734, 555] width 740 height 39
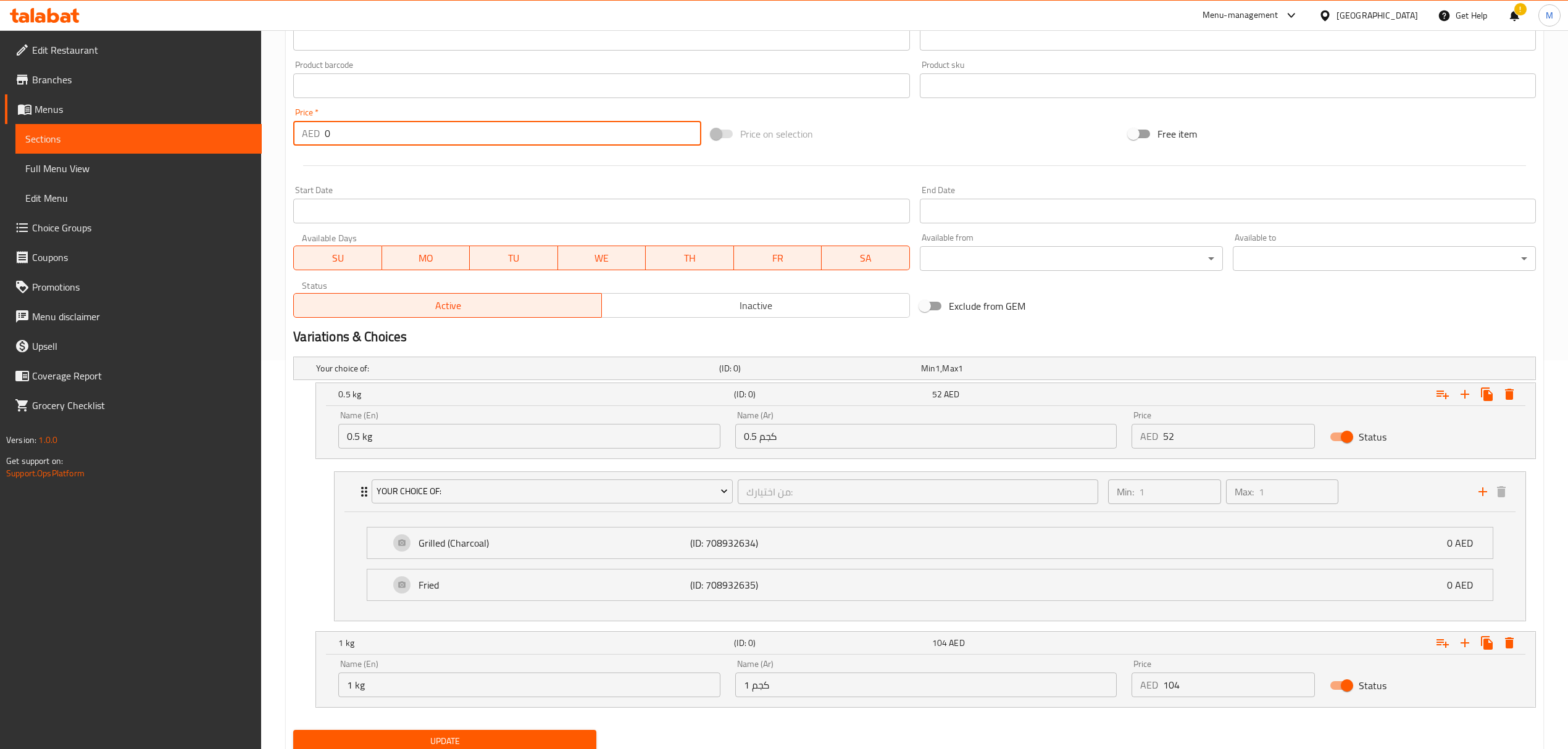
scroll to position [437, 0]
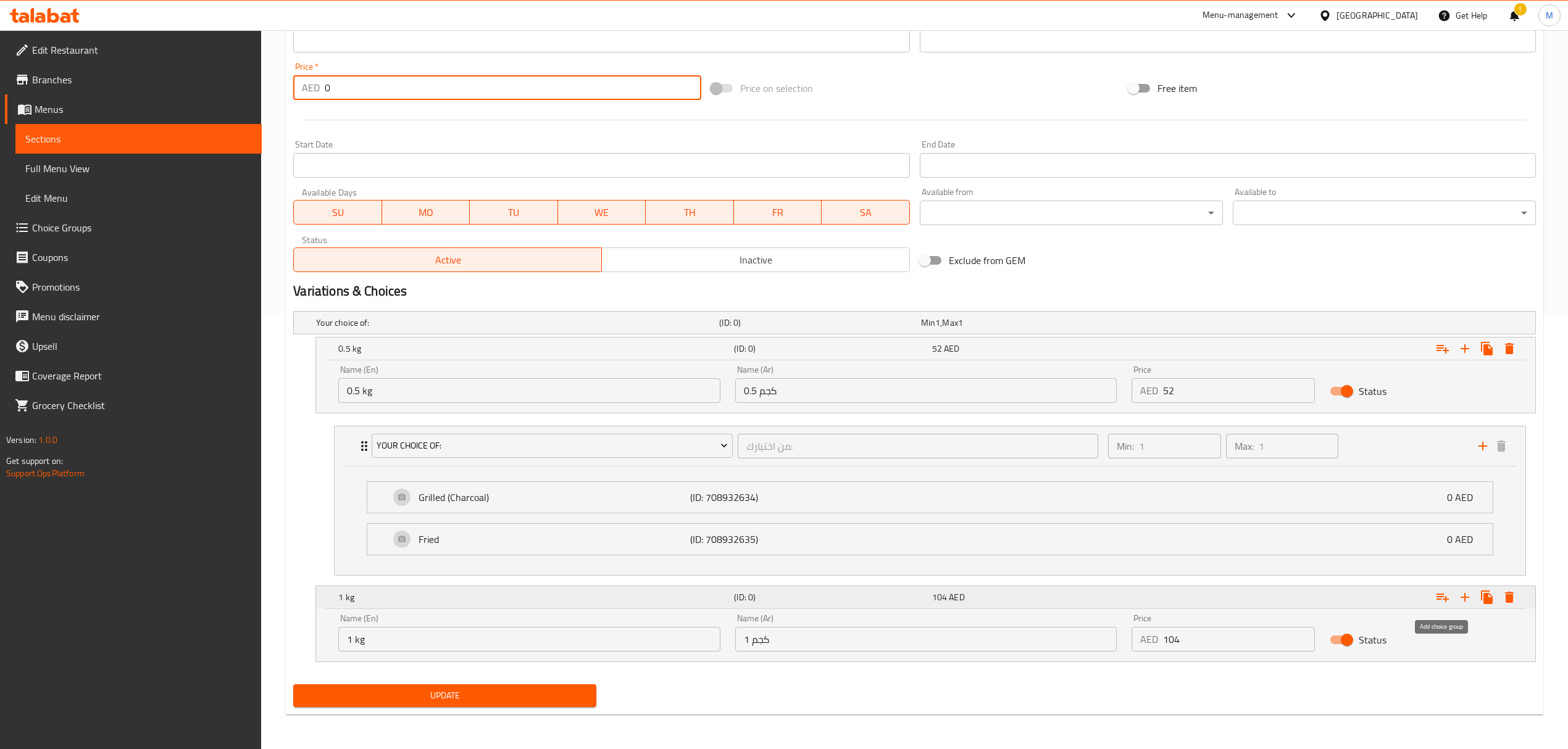
type input "0"
click at [1442, 594] on icon "Expand" at bounding box center [1442, 598] width 15 height 15
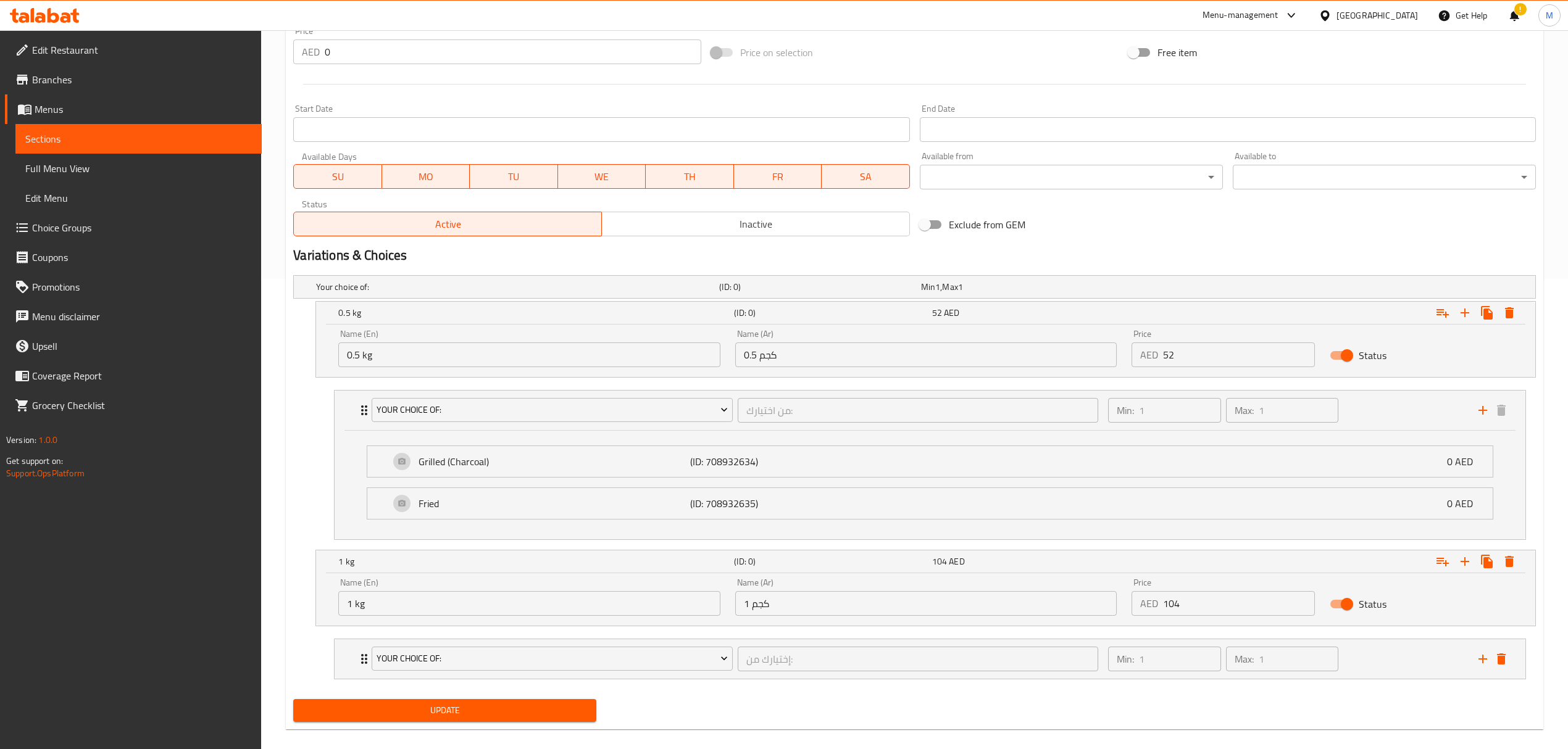
scroll to position [489, 0]
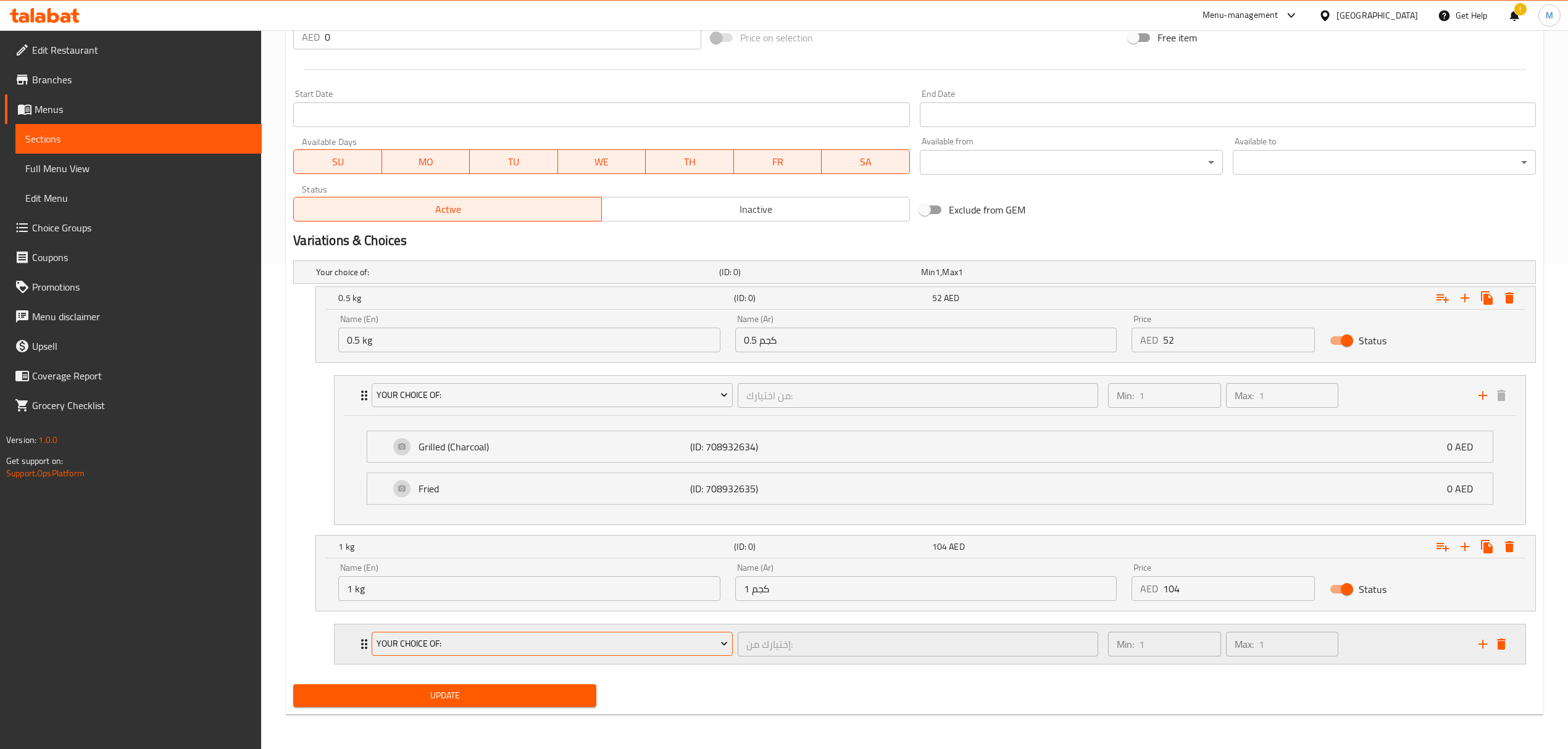
click at [583, 640] on span "your choice of:" at bounding box center [552, 644] width 351 height 16
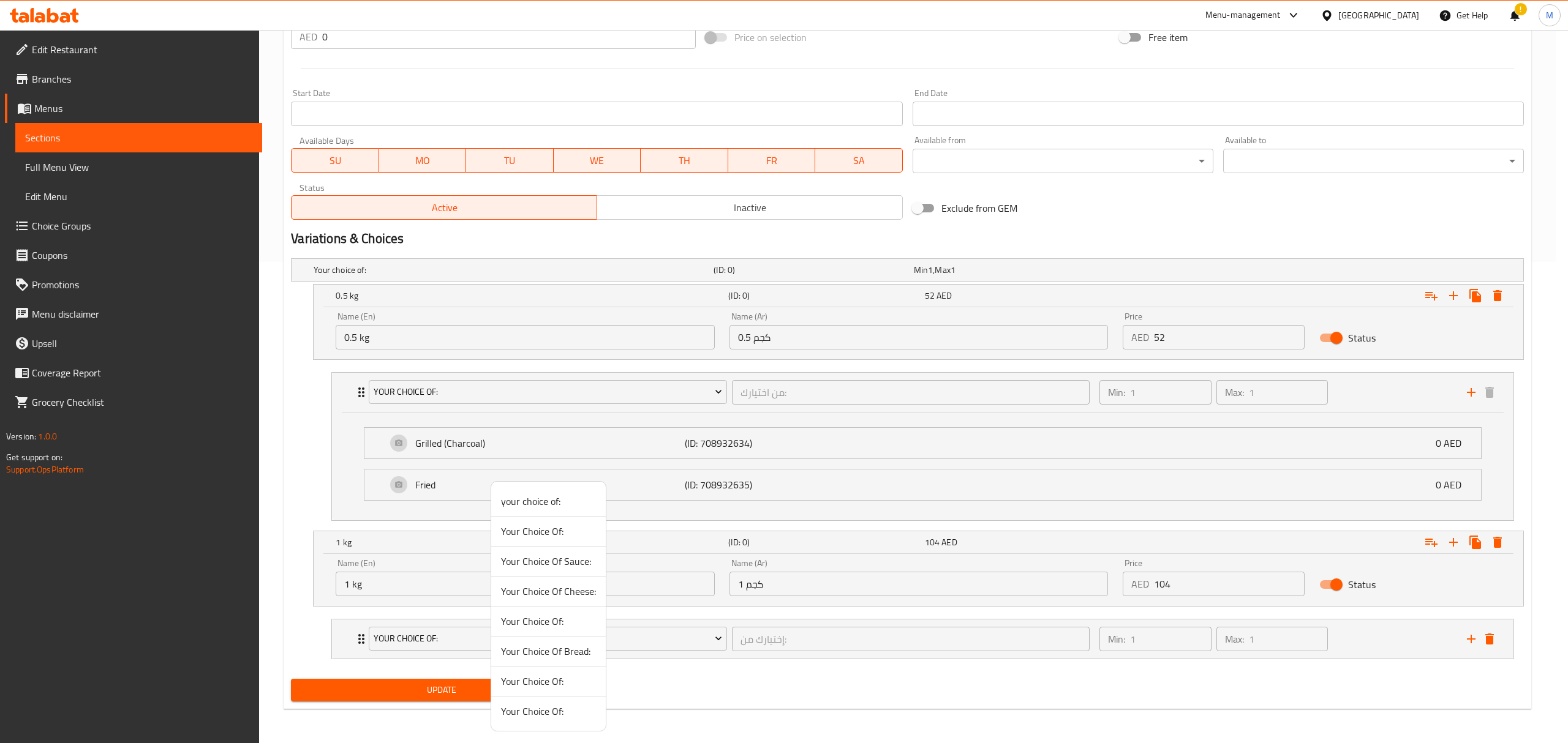
click at [532, 719] on span "Your Choice Of:" at bounding box center [548, 712] width 95 height 15
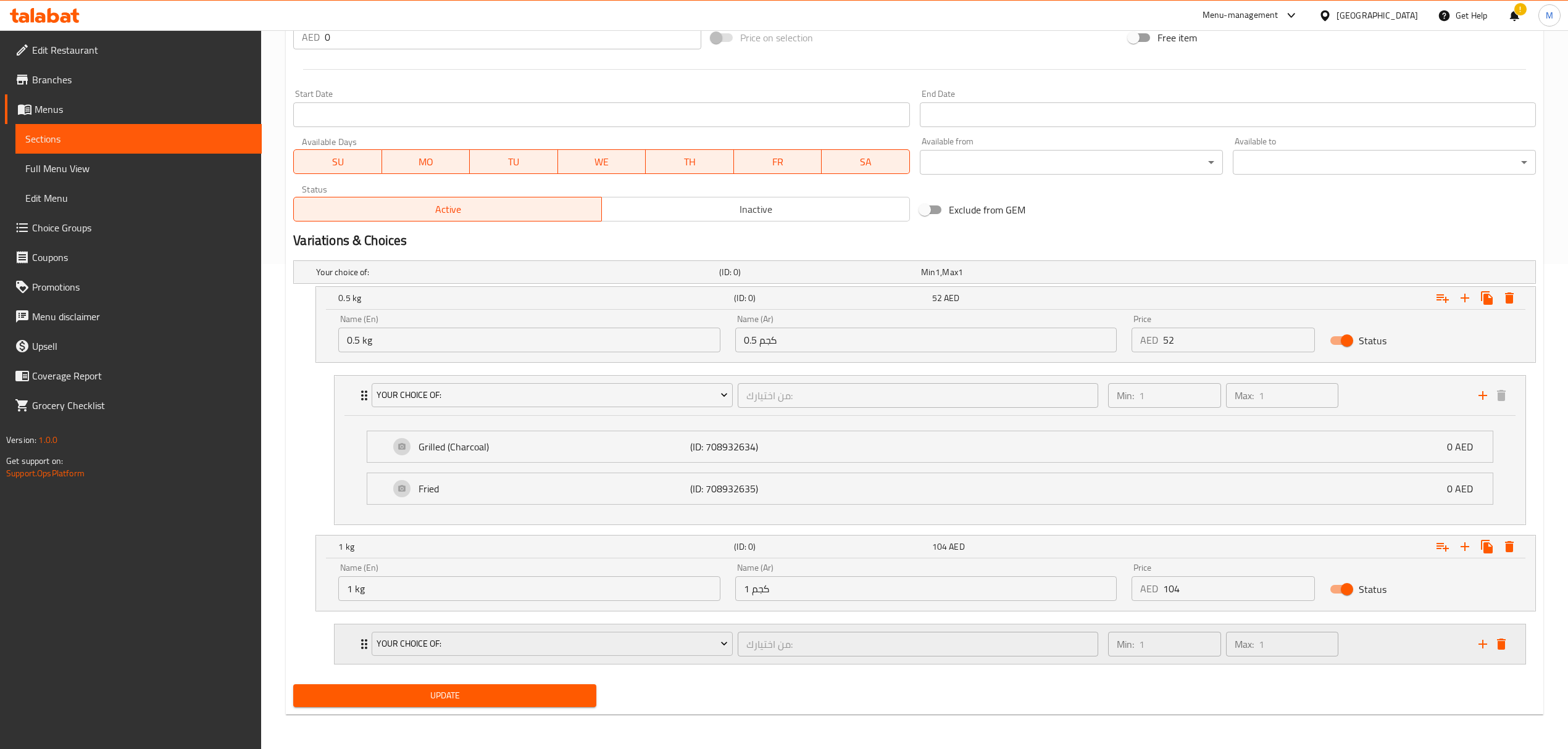
click at [744, 658] on div "من اختيارك: ​" at bounding box center [917, 644] width 365 height 30
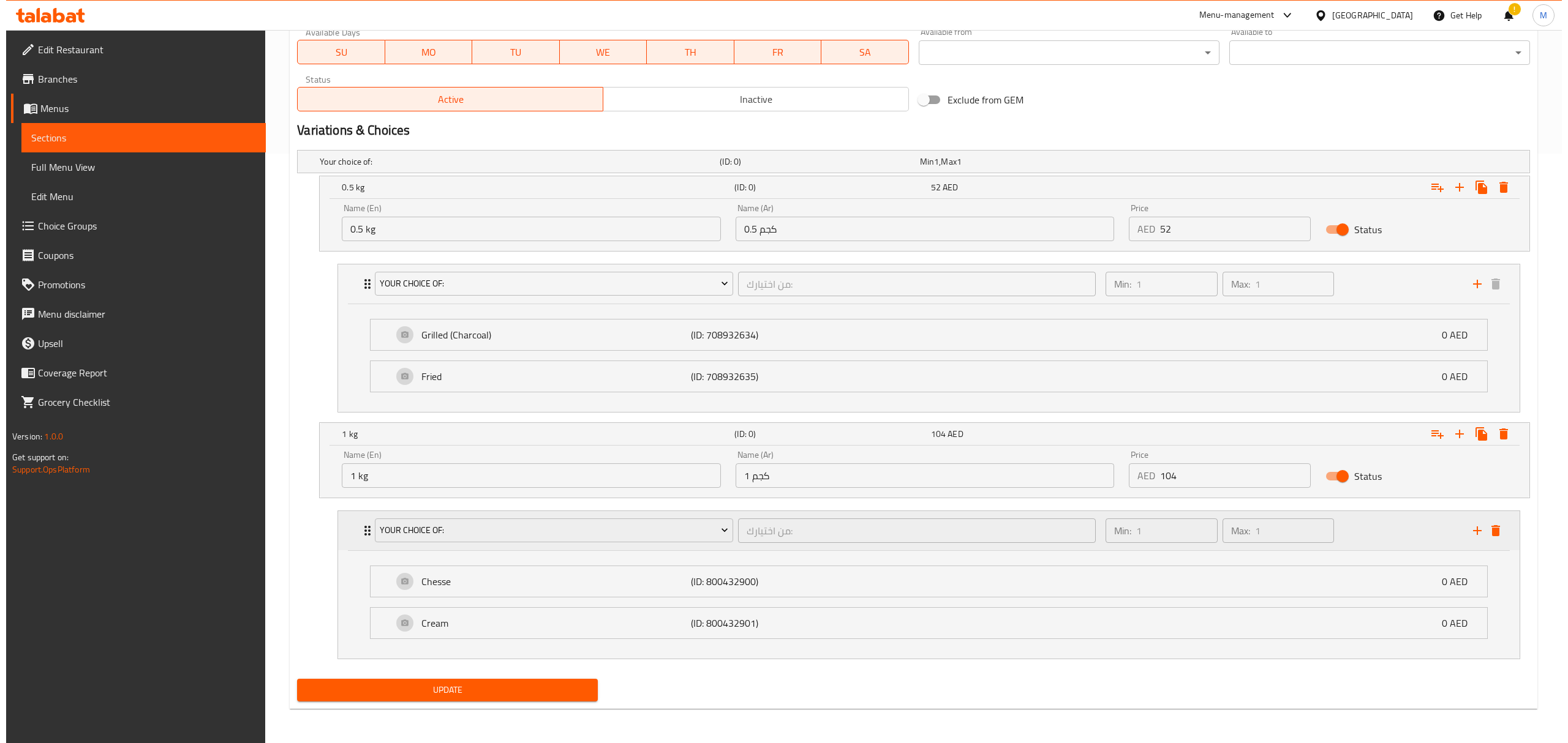
scroll to position [594, 0]
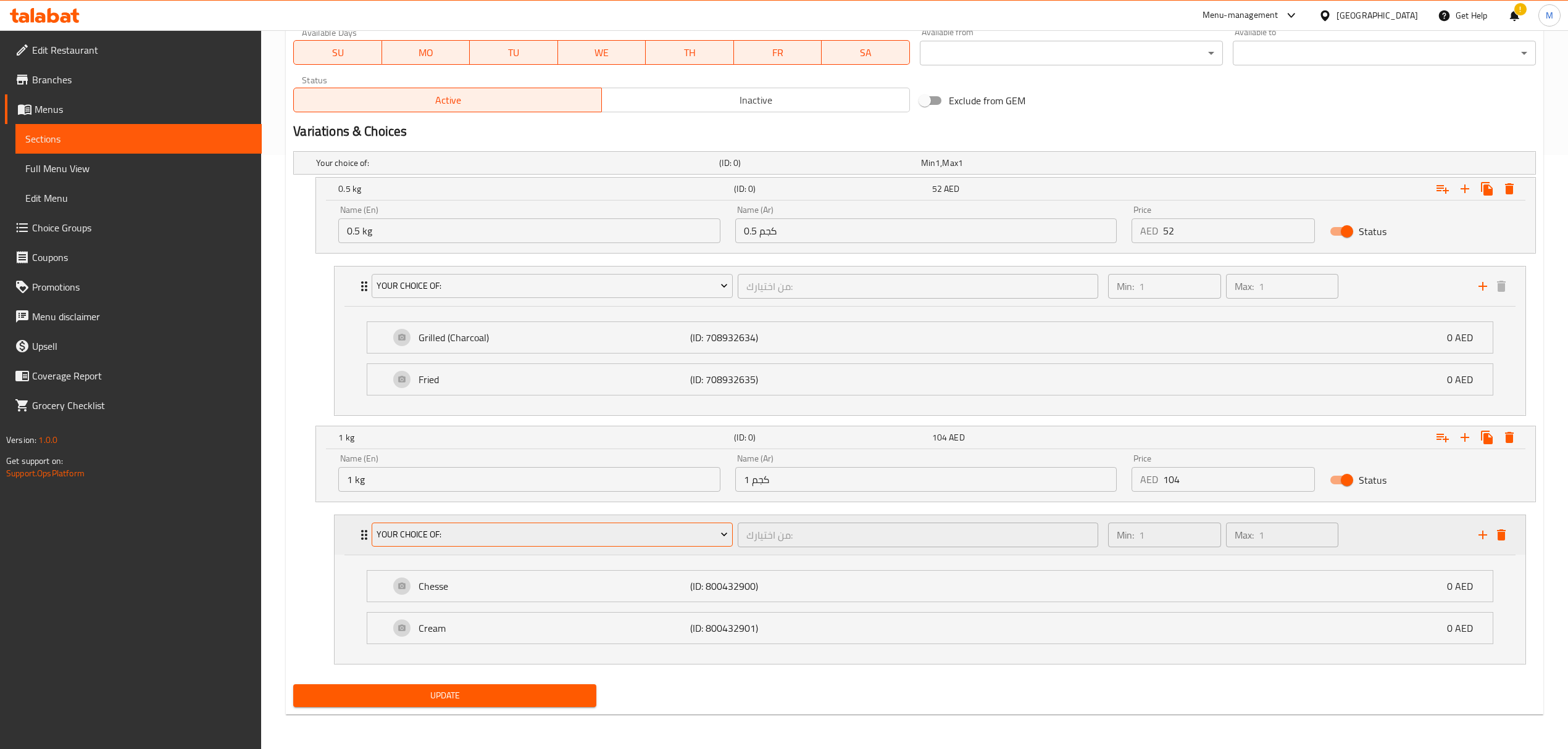
click at [630, 534] on span "Your Choice Of:" at bounding box center [552, 534] width 351 height 16
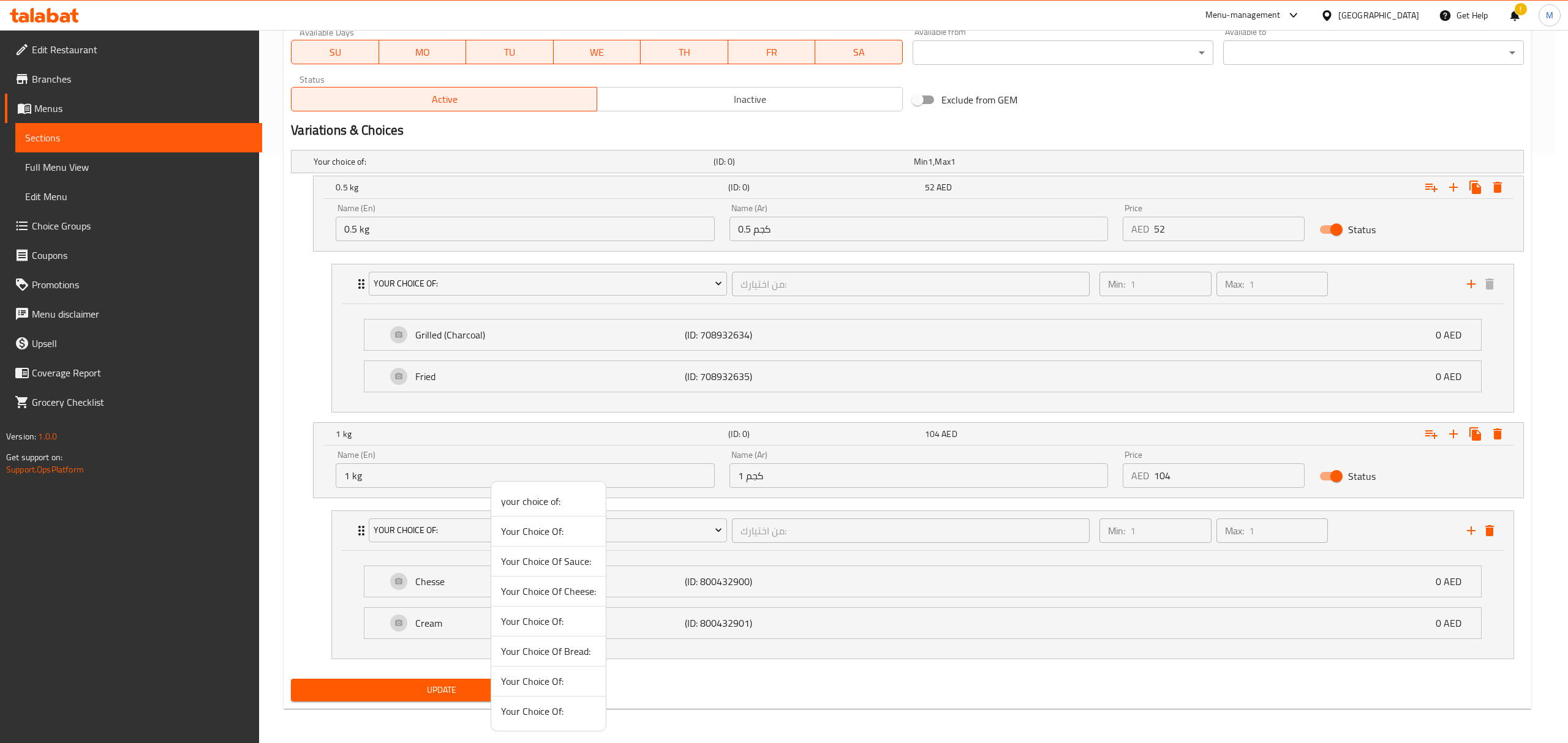
click at [544, 686] on span "Your Choice Of:" at bounding box center [548, 681] width 95 height 15
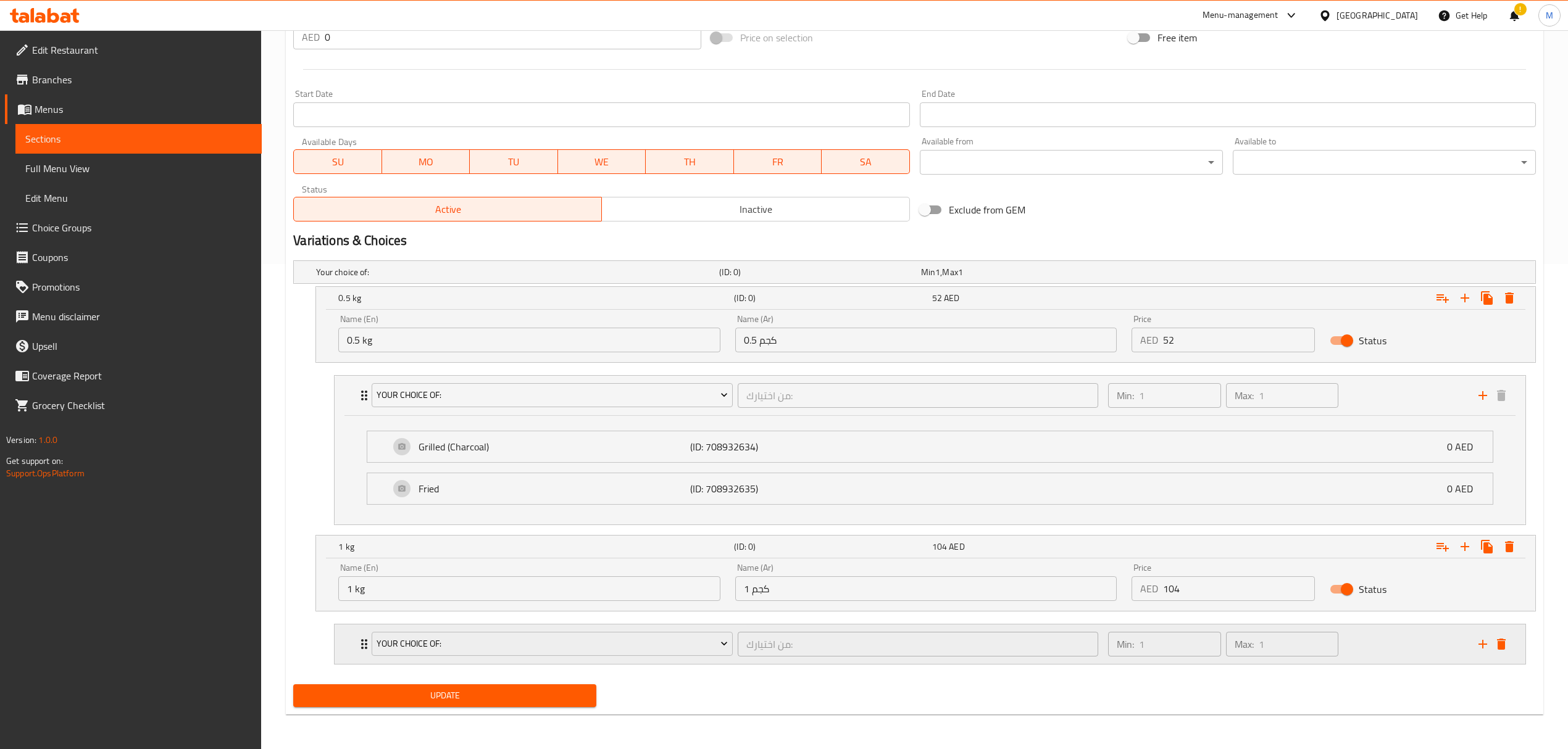
click at [733, 627] on div "Your Choice Of: من اختيارك: ​" at bounding box center [734, 644] width 740 height 39
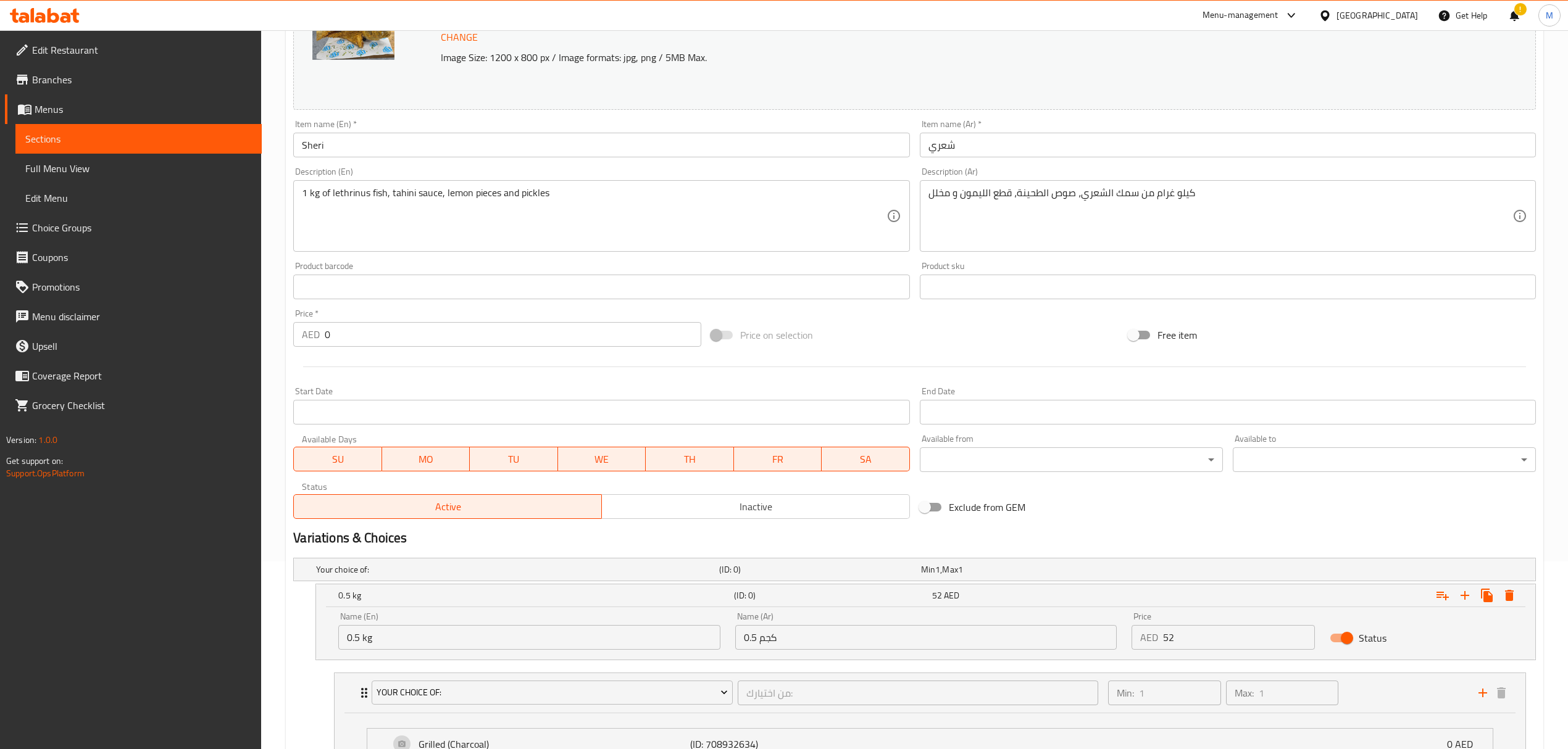
scroll to position [0, 0]
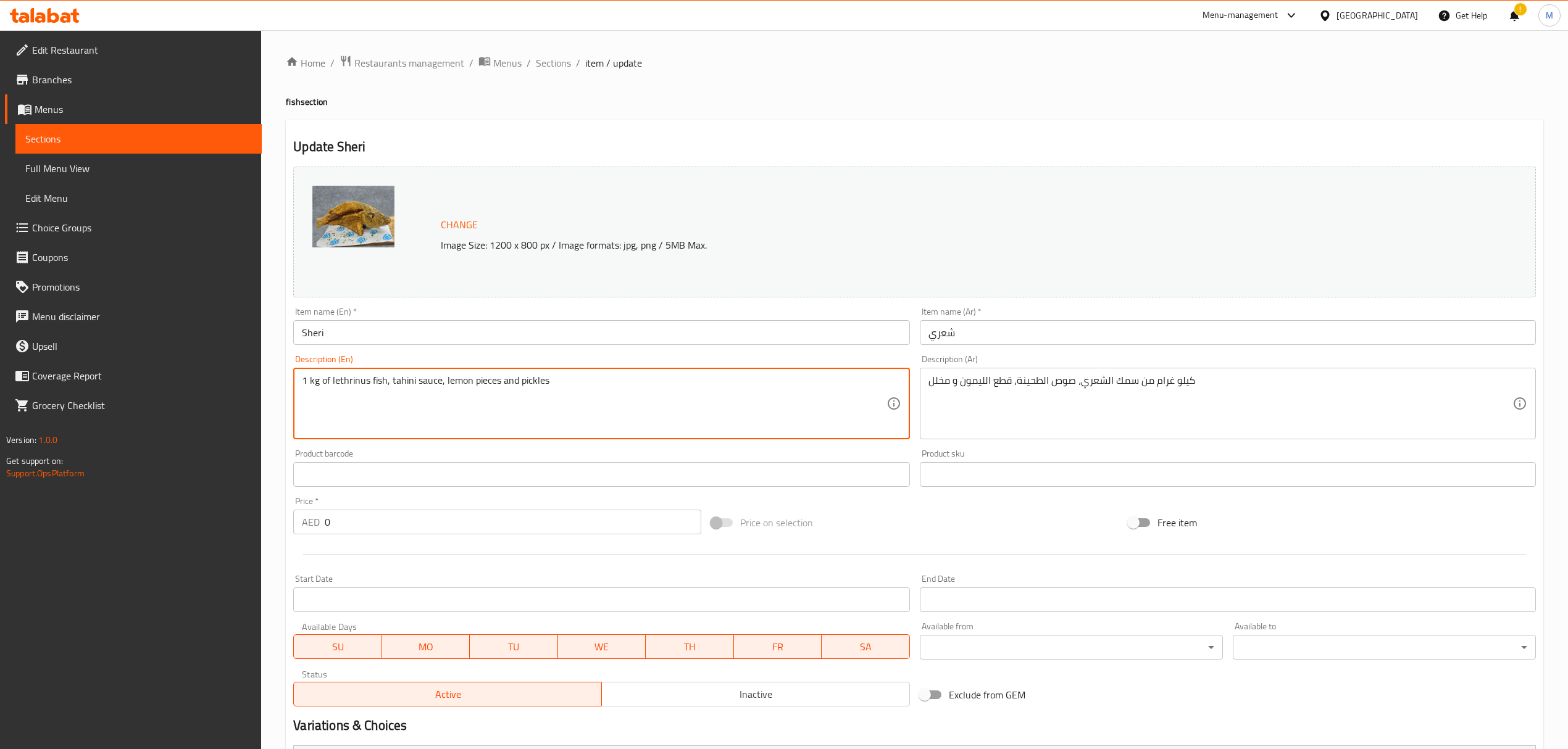
drag, startPoint x: 332, startPoint y: 382, endPoint x: 282, endPoint y: 382, distance: 50.0
type textarea "lethrinus fish, tahini sauce, lemon pieces and pickles"
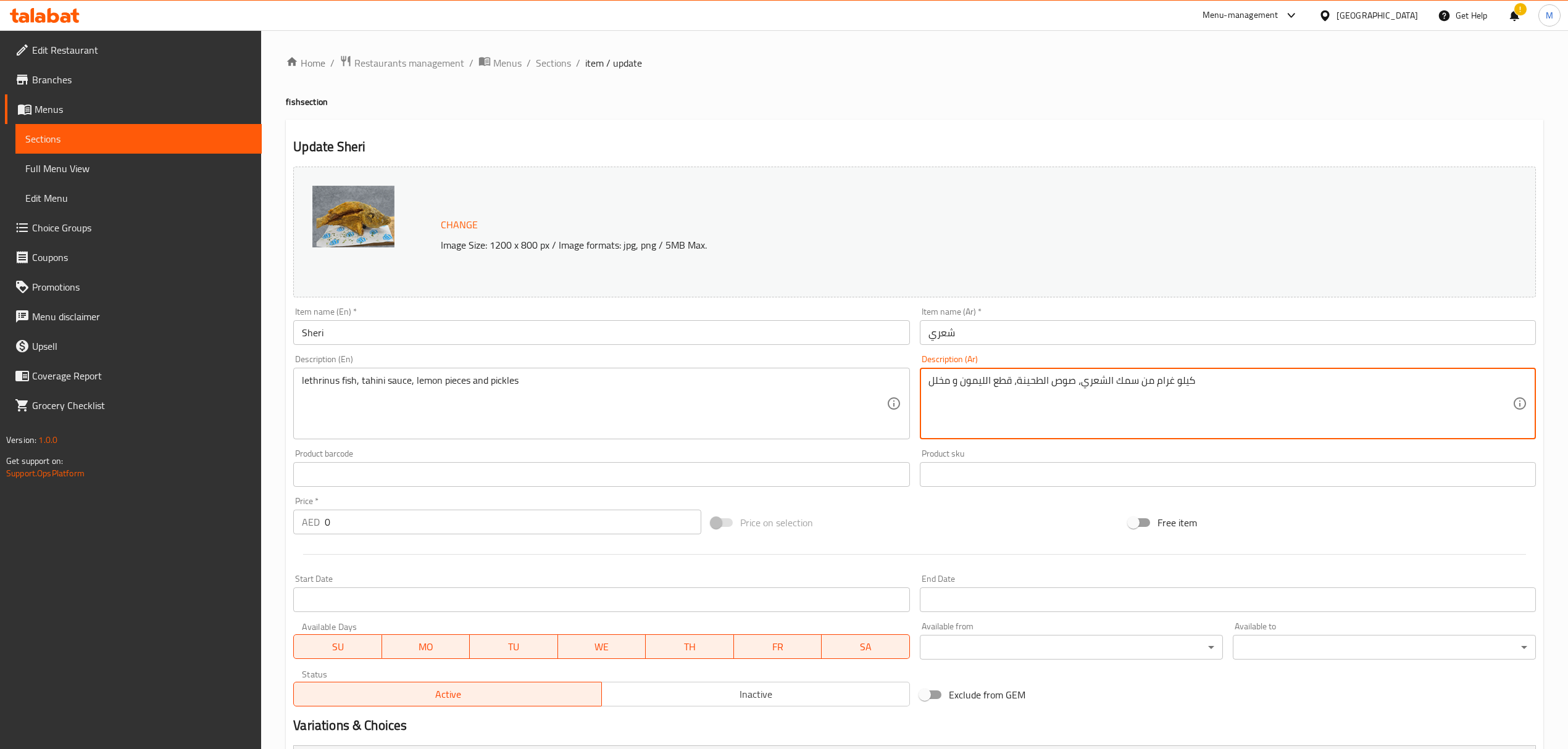
drag, startPoint x: 1136, startPoint y: 383, endPoint x: 1255, endPoint y: 384, distance: 119.0
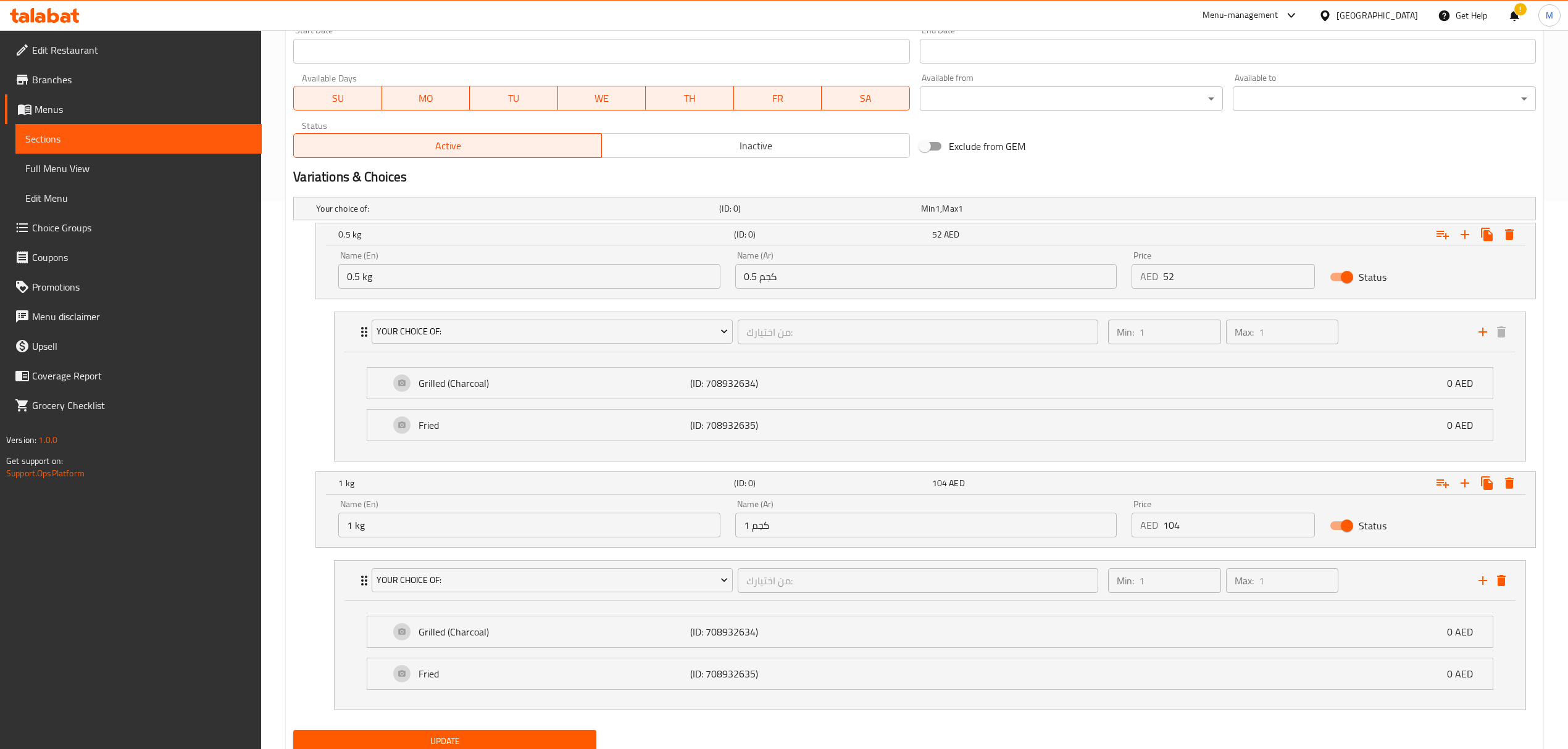
scroll to position [598, 0]
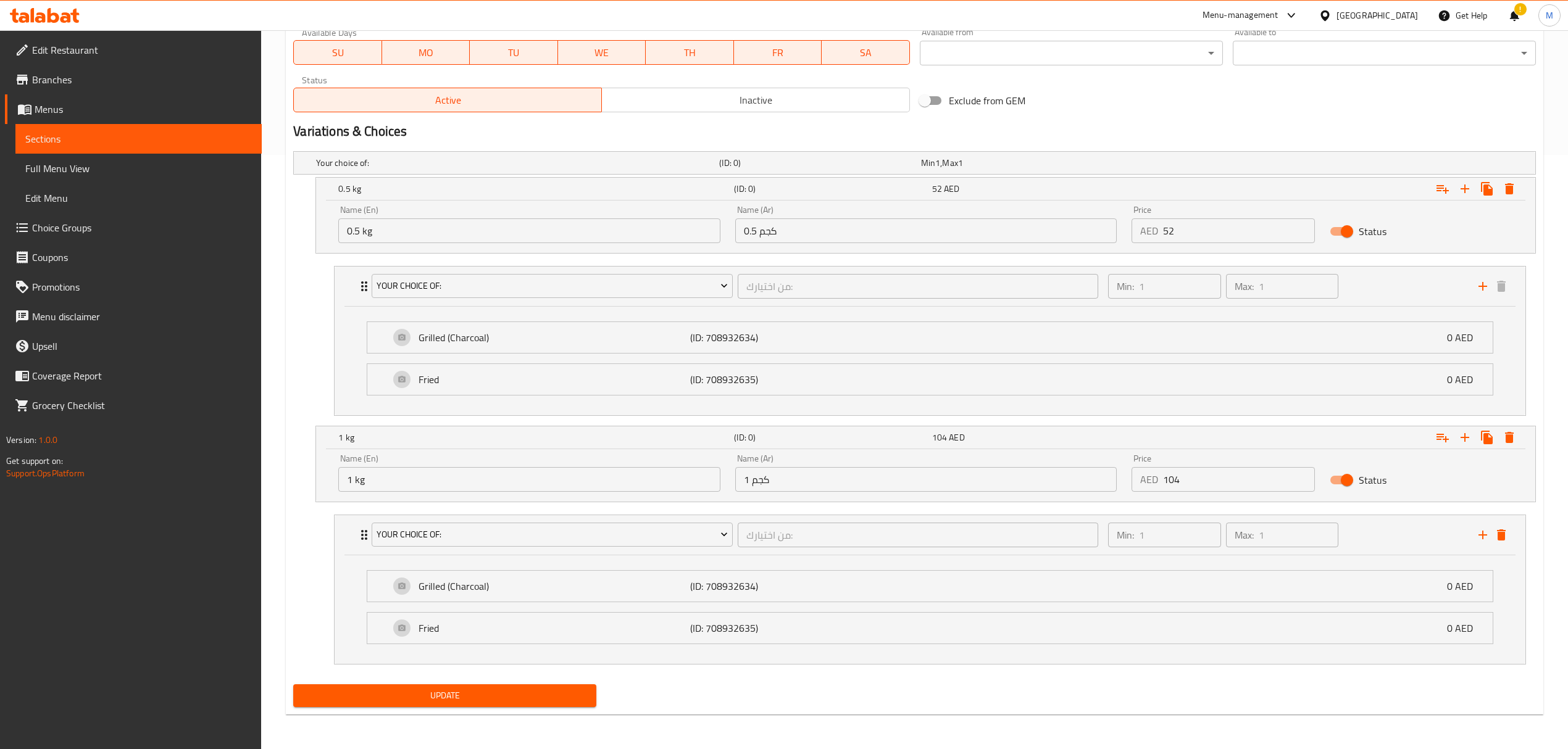
type textarea "سمك الشعري، صوص الطحينة، قطع الليمون و مخلل"
click at [515, 702] on span "Update" at bounding box center [445, 696] width 283 height 16
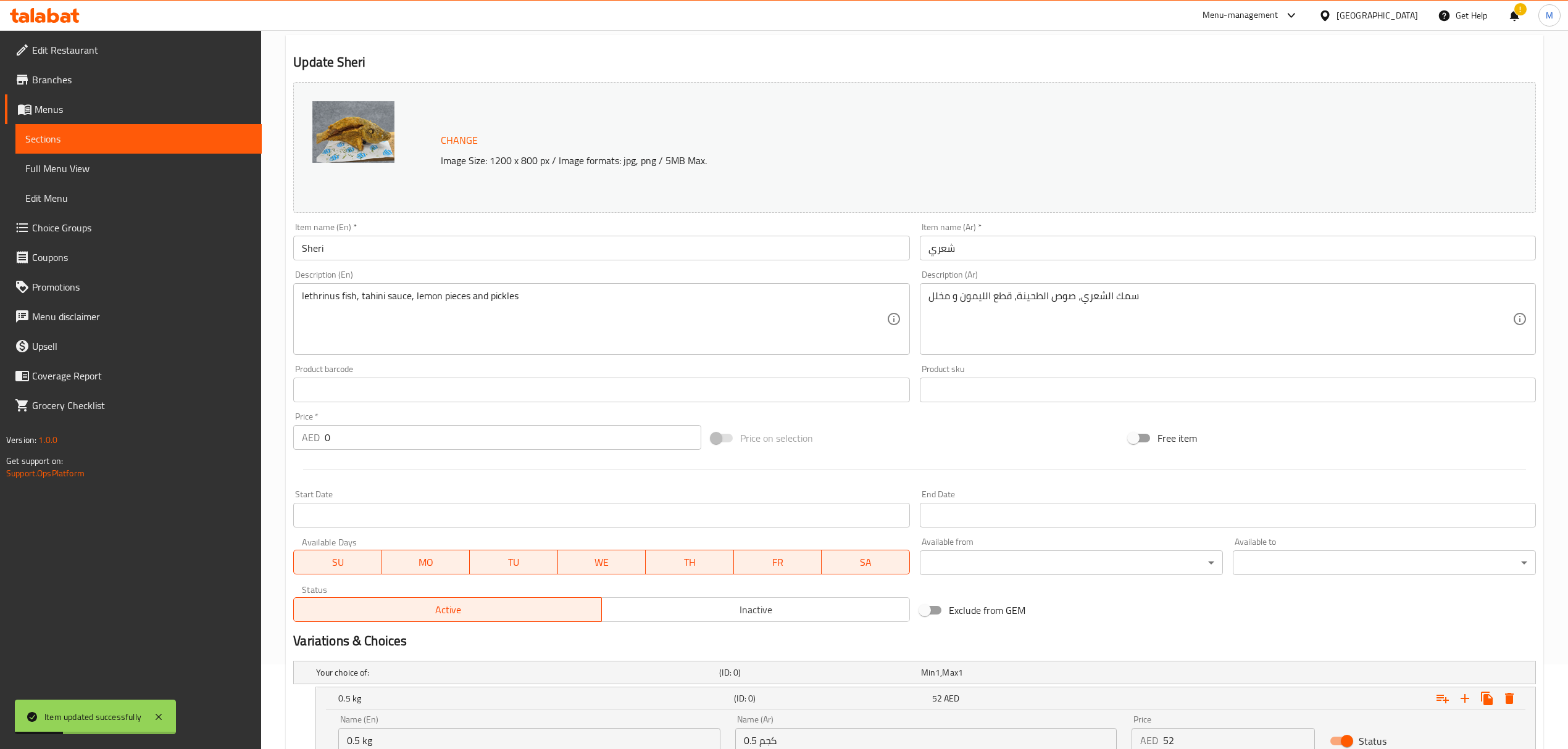
scroll to position [0, 0]
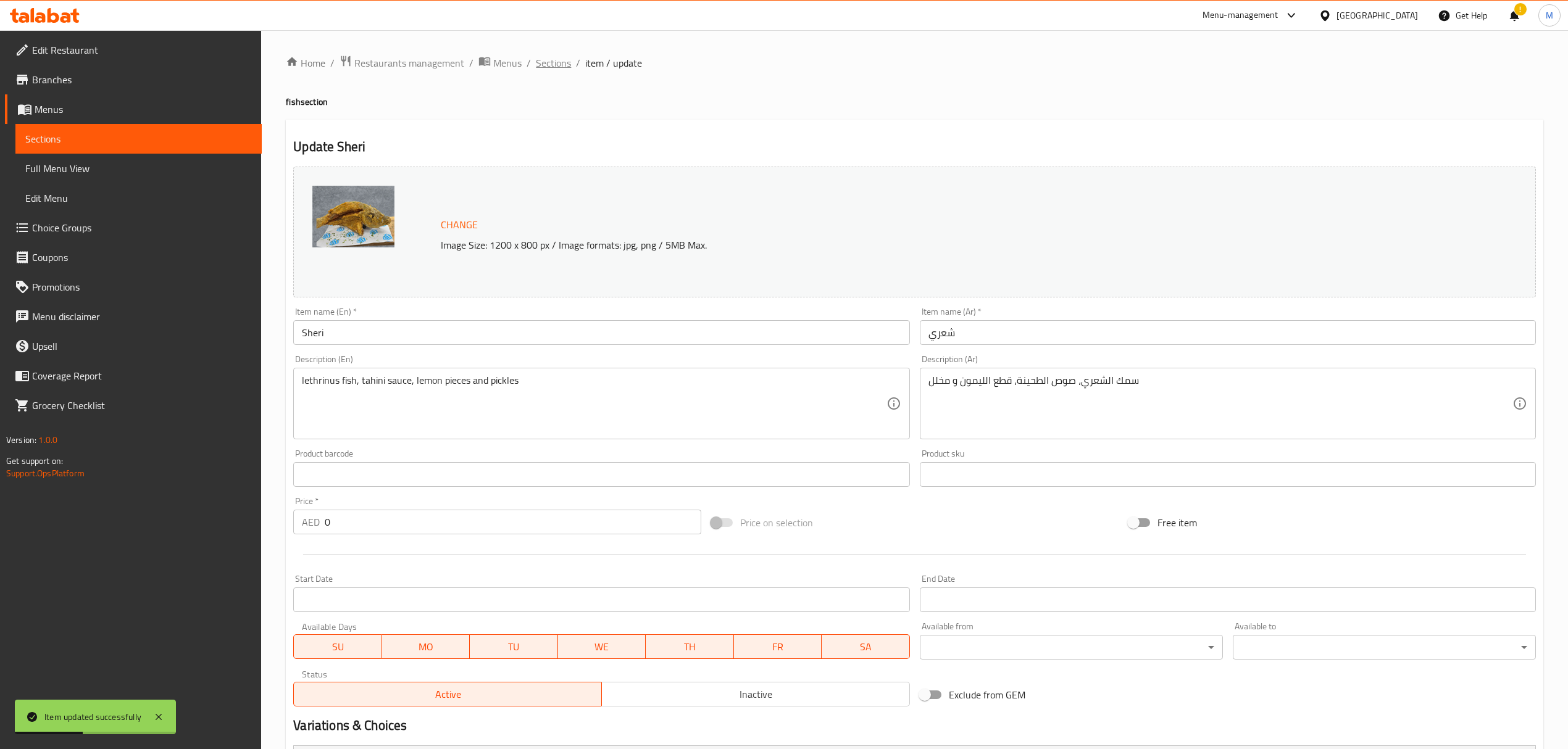
click at [558, 68] on span "Sections" at bounding box center [553, 63] width 35 height 15
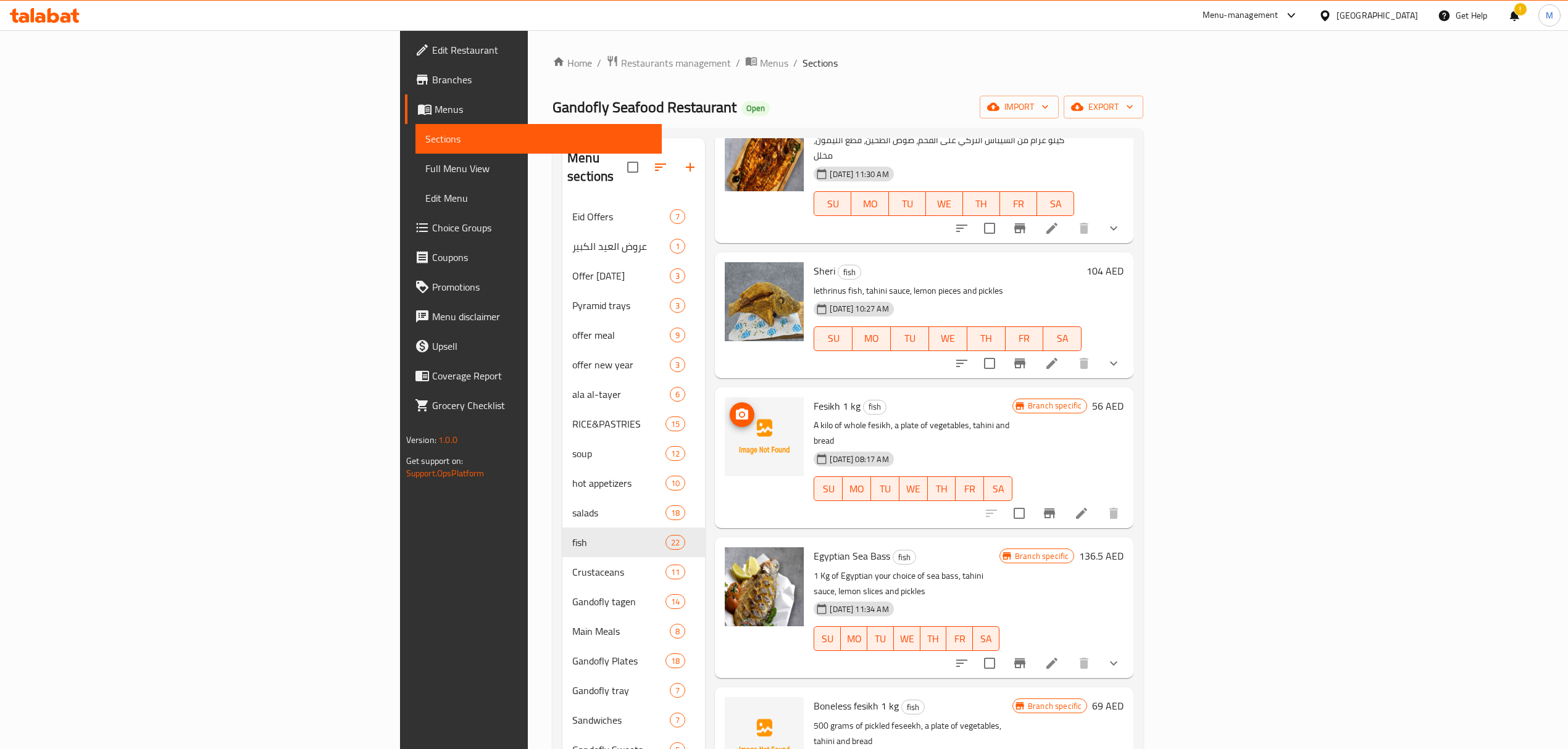
scroll to position [987, 0]
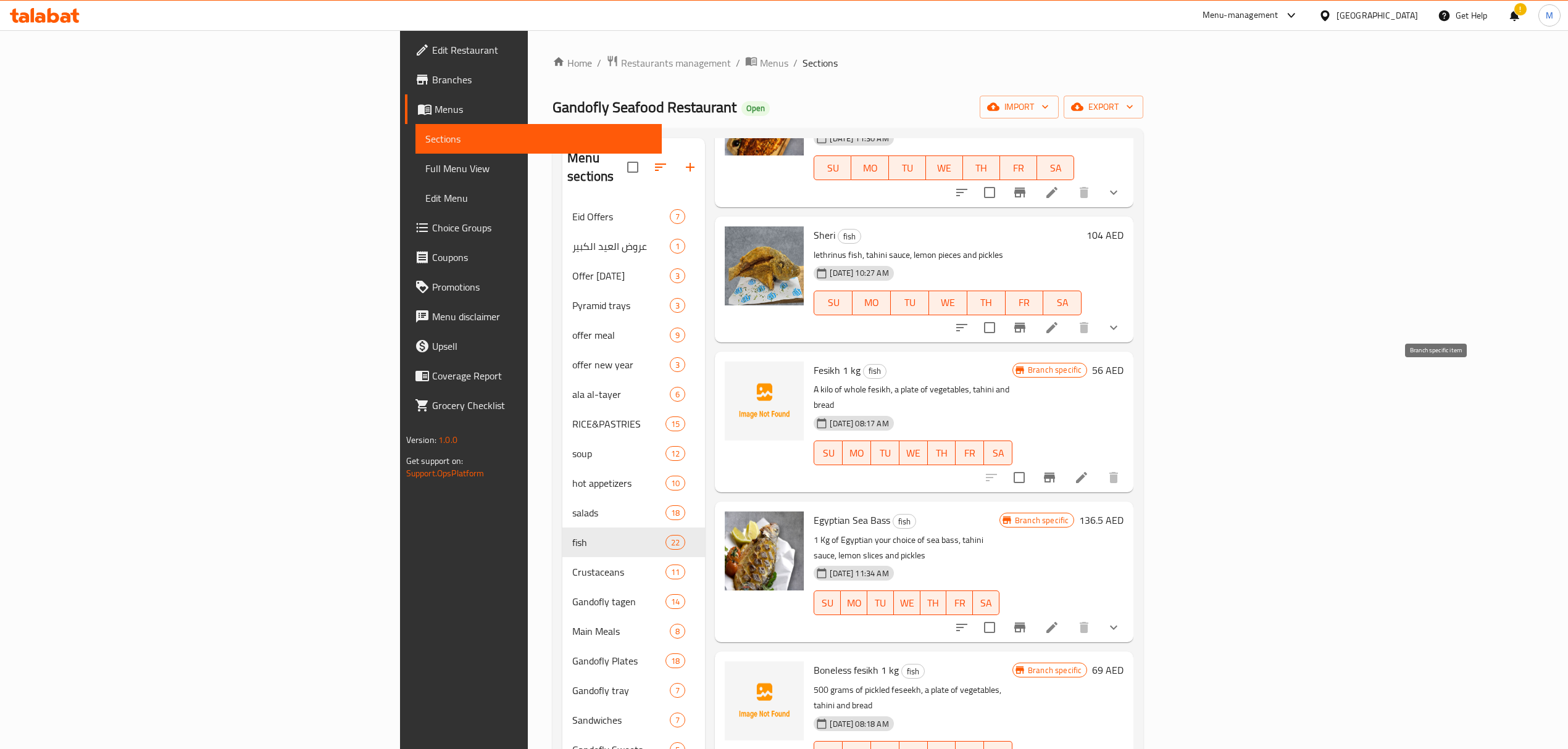
click at [1055, 473] on icon "Branch-specific-item" at bounding box center [1049, 477] width 11 height 10
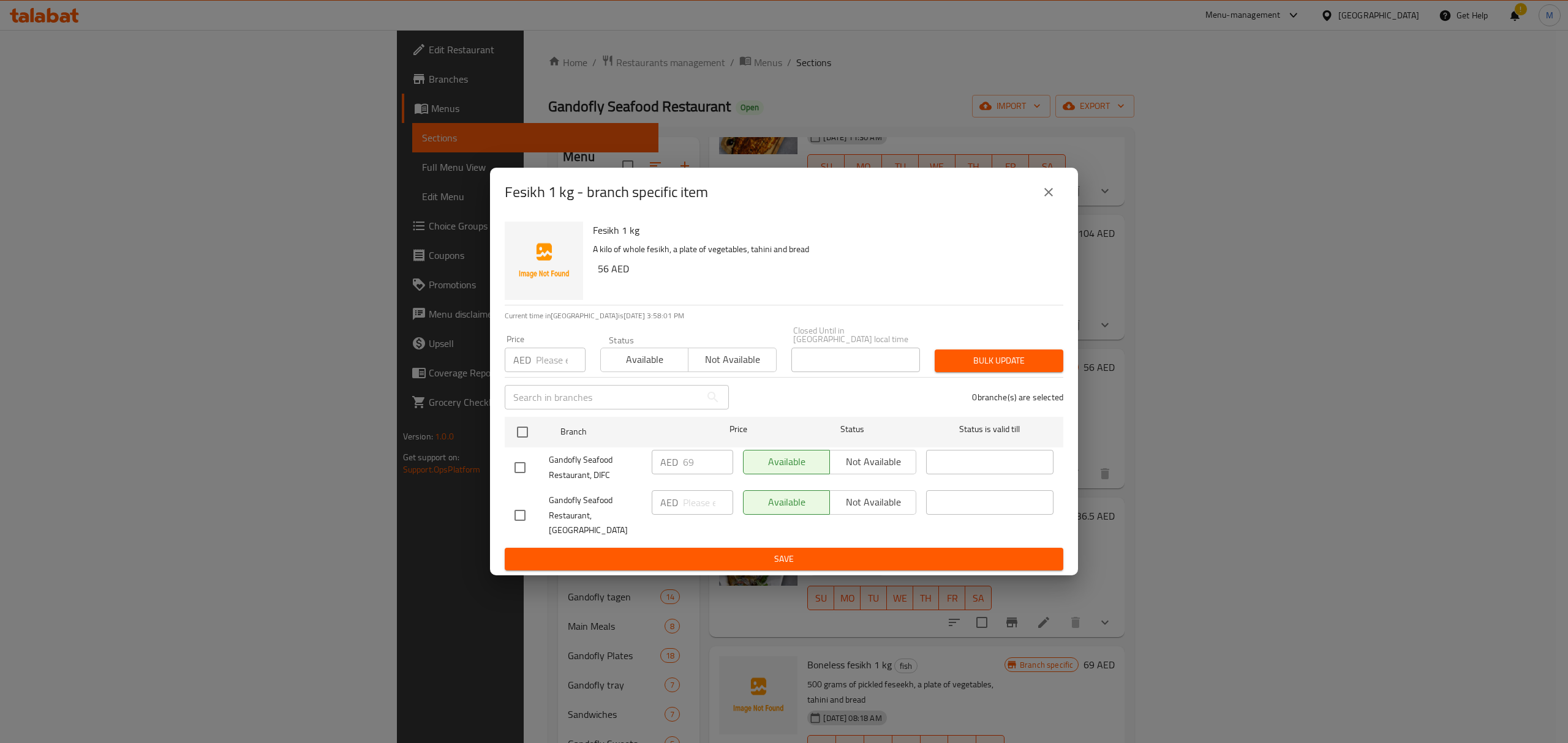
click at [1052, 200] on icon "close" at bounding box center [1048, 192] width 15 height 15
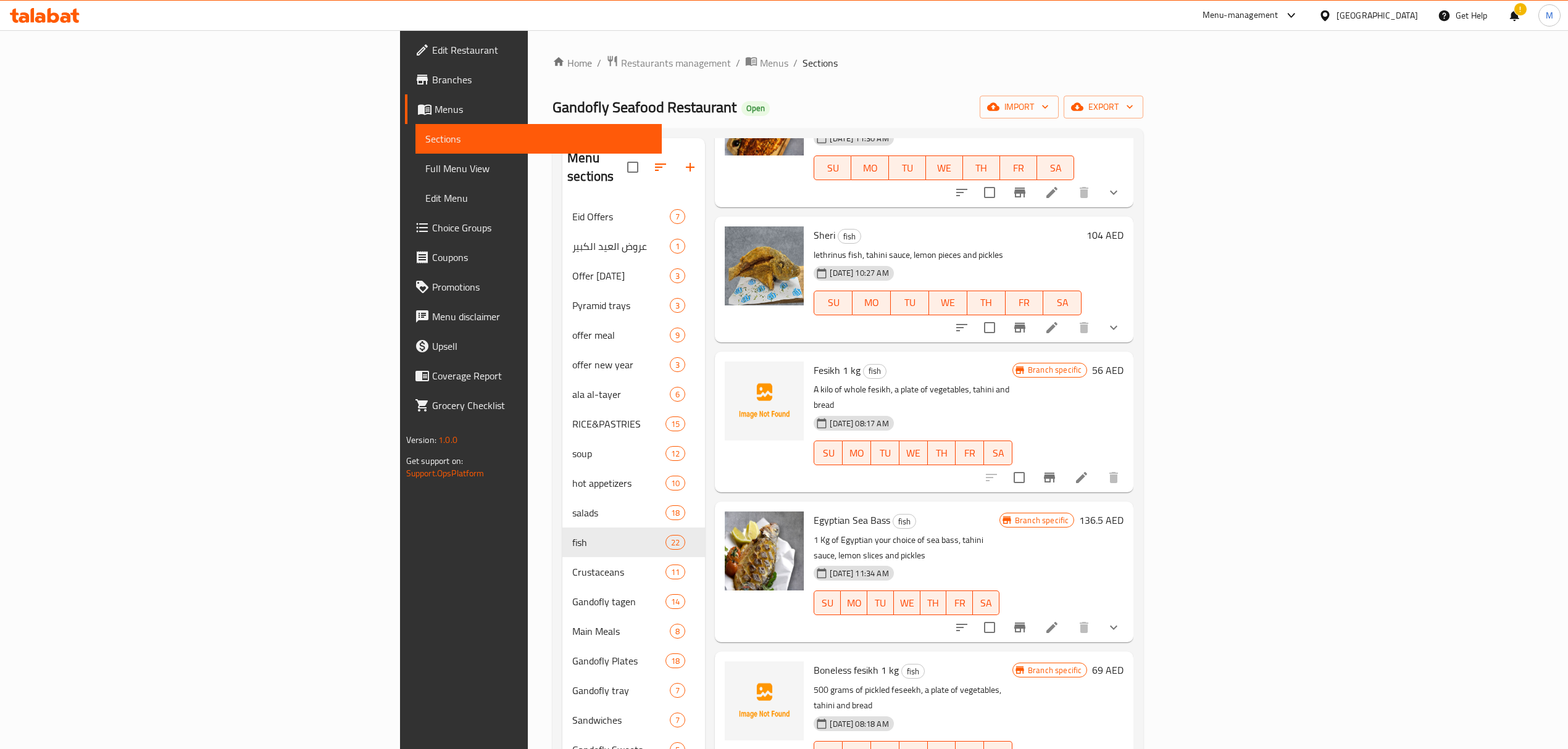
click at [1089, 470] on icon at bounding box center [1082, 477] width 15 height 15
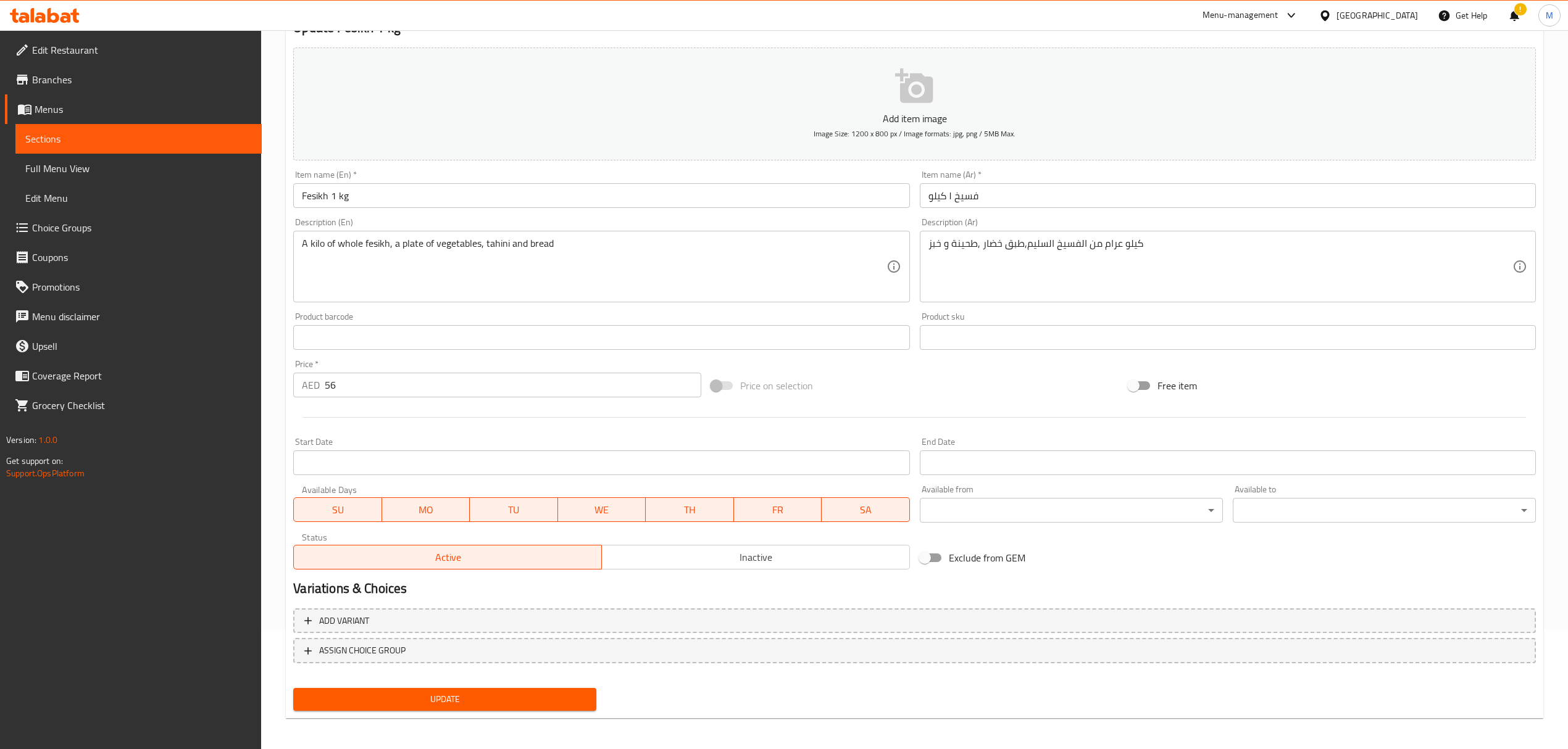
scroll to position [122, 0]
drag, startPoint x: 342, startPoint y: 383, endPoint x: 301, endPoint y: 383, distance: 41.0
click at [301, 383] on div "AED 56 Price *" at bounding box center [497, 382] width 407 height 25
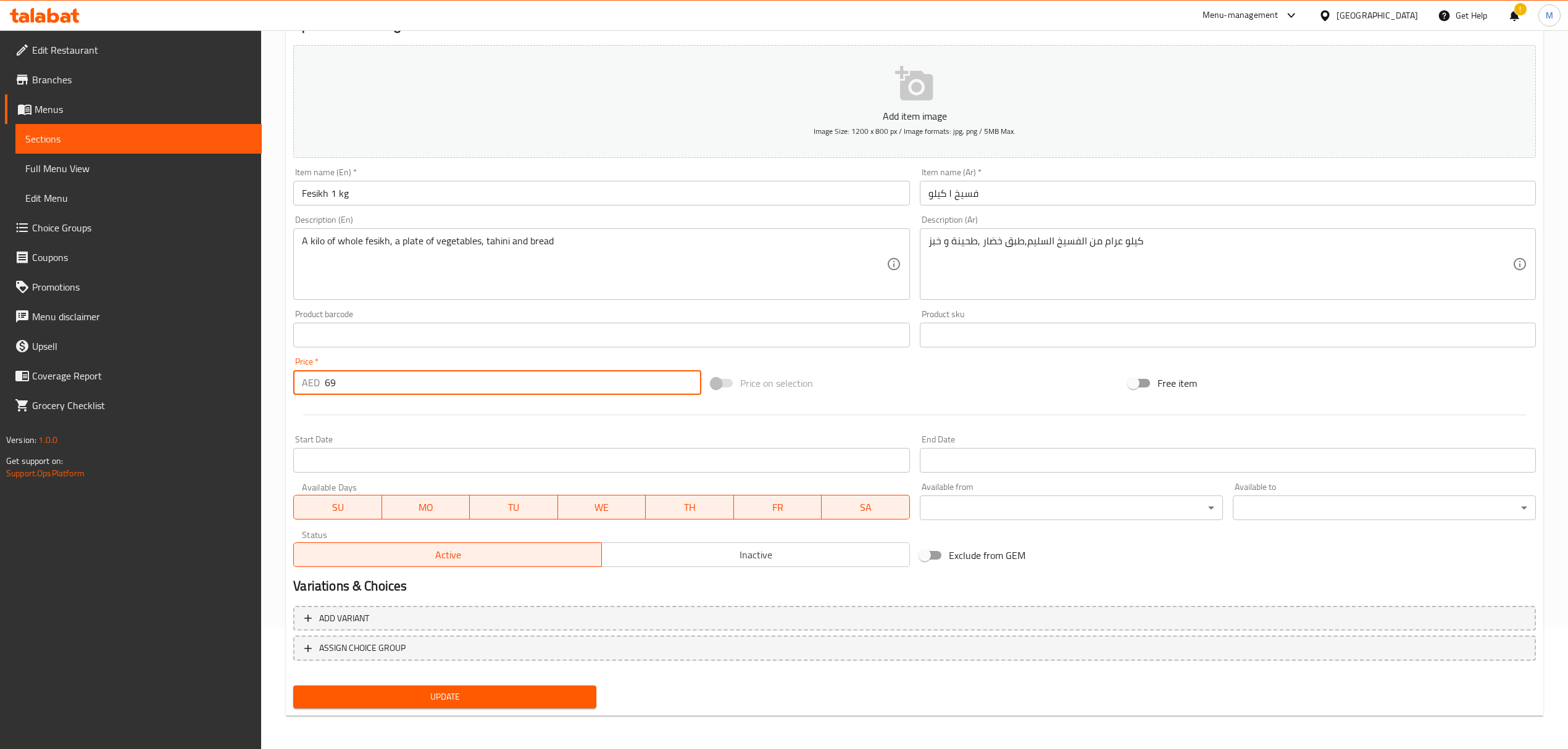
type input "69"
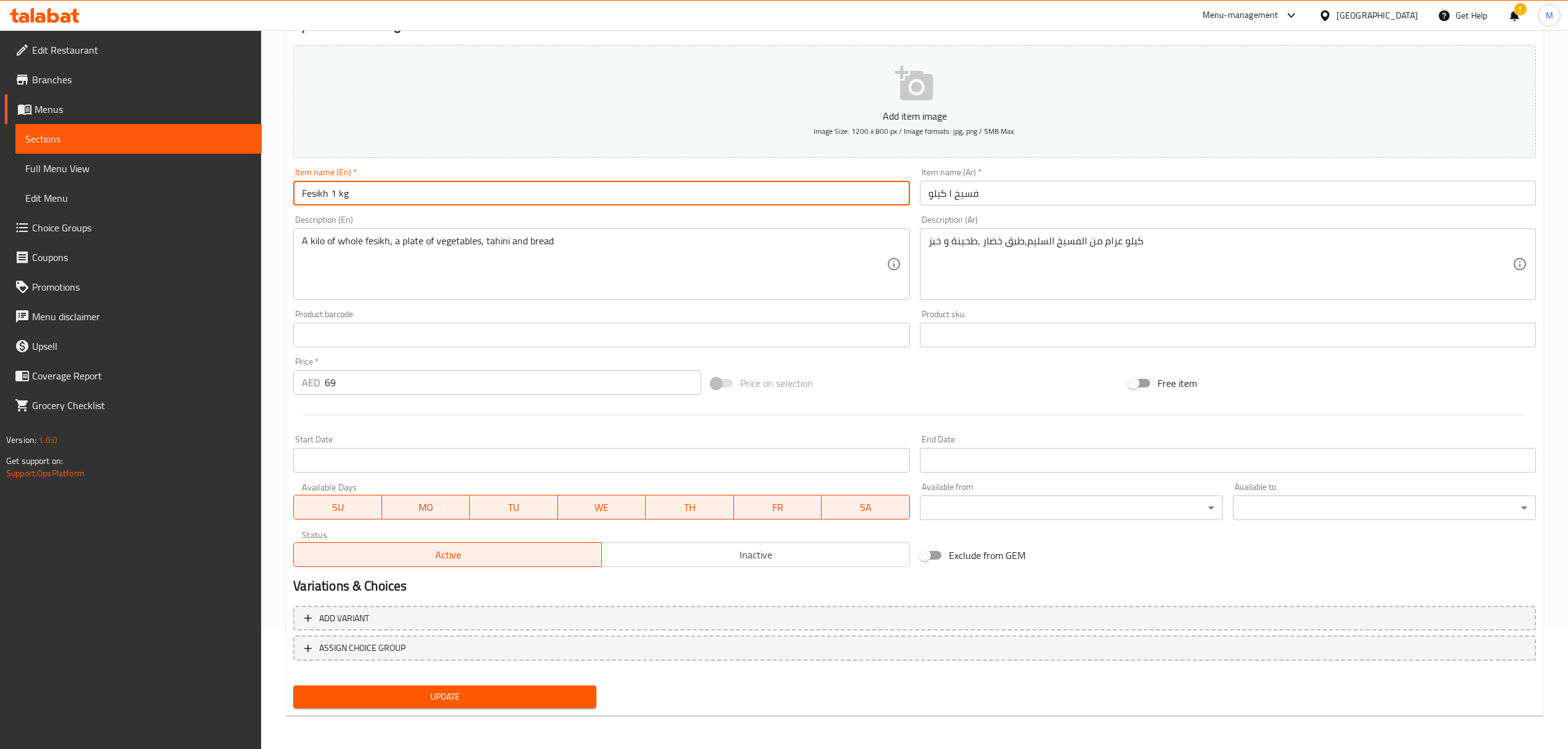
drag, startPoint x: 327, startPoint y: 194, endPoint x: 430, endPoint y: 199, distance: 103.1
click at [430, 199] on input "Fesikh 1 kg" at bounding box center [601, 193] width 616 height 25
type input "Fesikh"
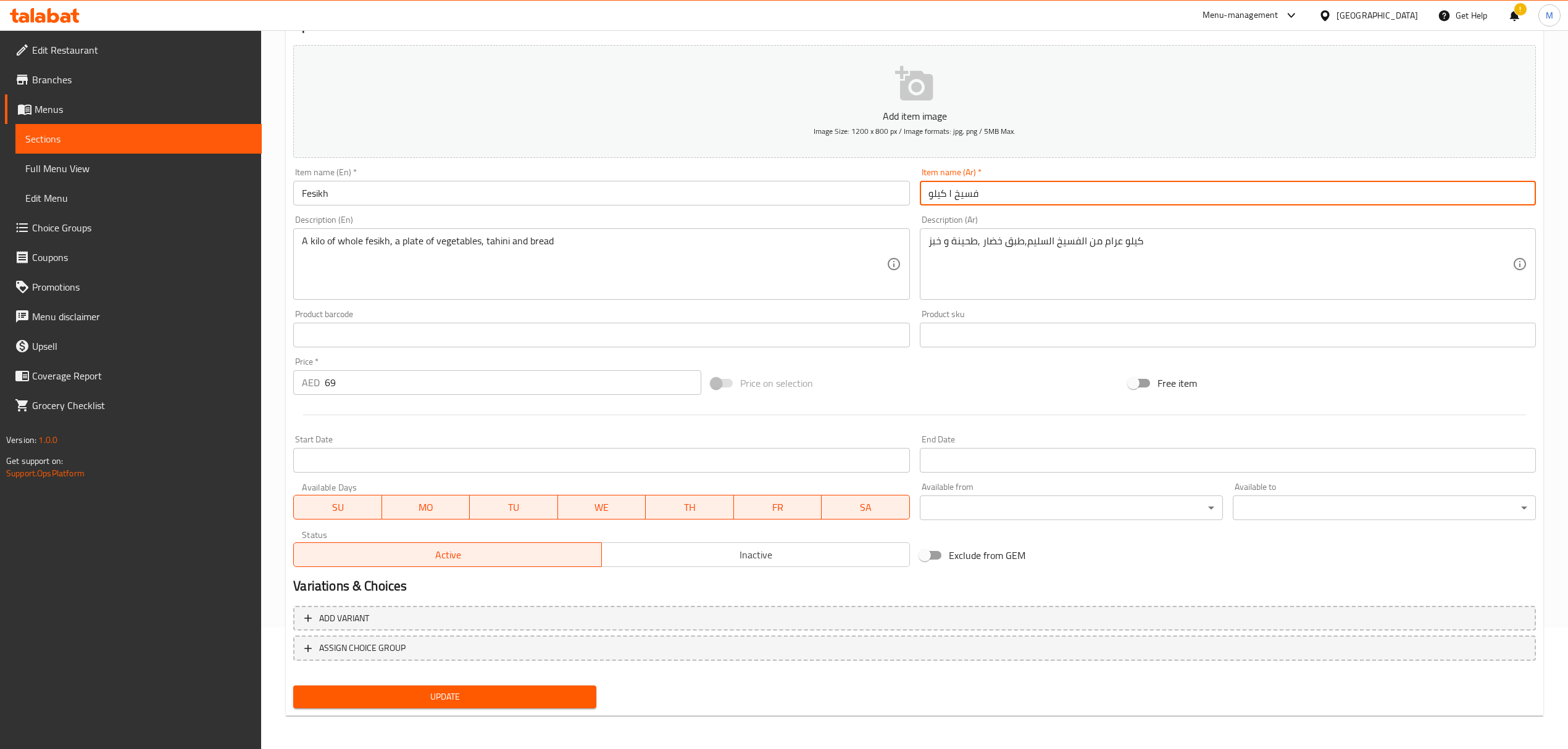
drag, startPoint x: 953, startPoint y: 197, endPoint x: 890, endPoint y: 194, distance: 63.1
click at [890, 194] on div "Add item image Image Size: 1200 x 800 px / Image formats: jpg, png / 5MB Max. I…" at bounding box center [915, 306] width 1253 height 532
type input "فسيخ"
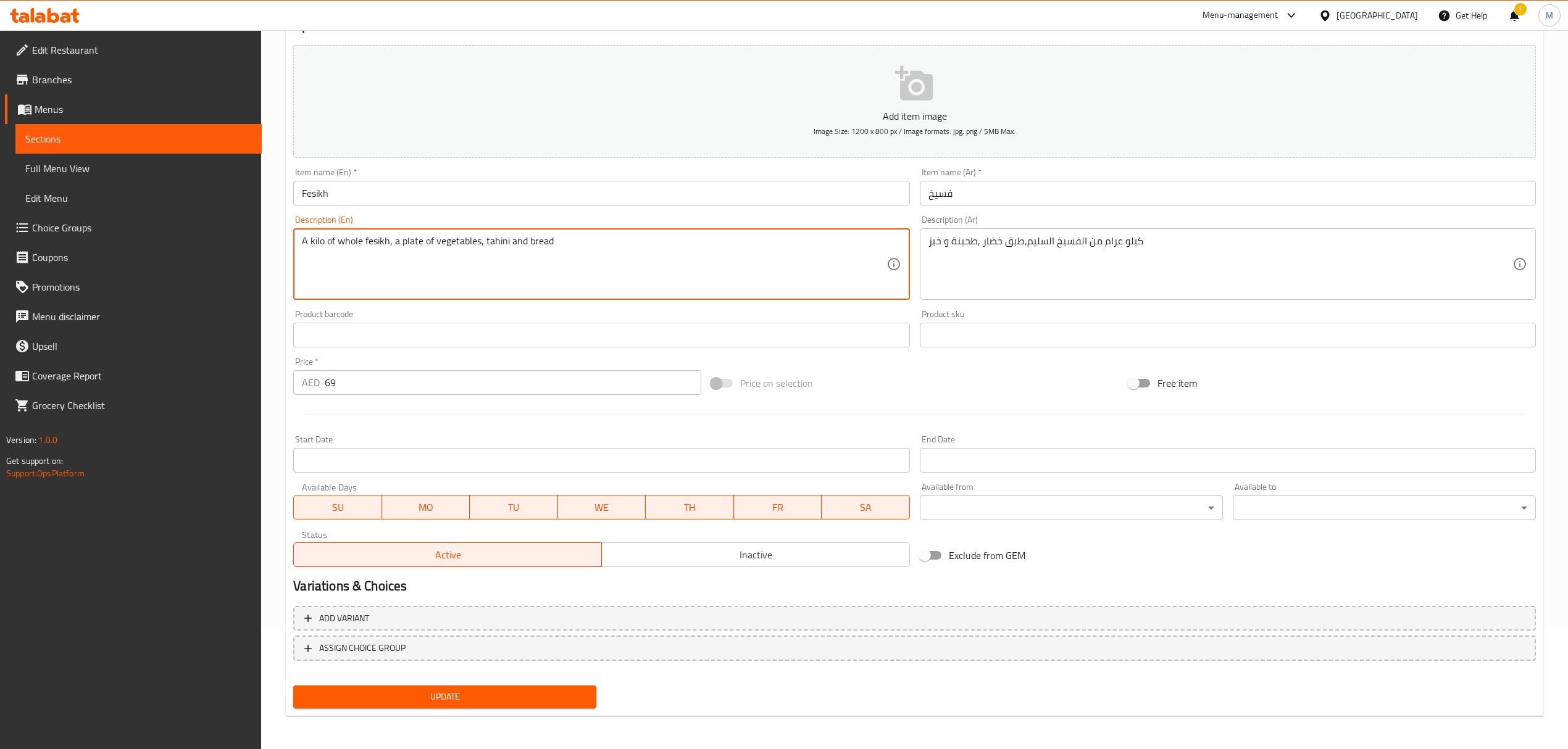
drag, startPoint x: 336, startPoint y: 240, endPoint x: 253, endPoint y: 240, distance: 83.0
click at [253, 240] on div "Edit Restaurant Branches Menus Sections Full Menu View Edit Menu Choice Groups …" at bounding box center [784, 330] width 1568 height 842
drag, startPoint x: 303, startPoint y: 238, endPoint x: 295, endPoint y: 238, distance: 8.0
click at [295, 238] on div "whole fesikh, a plate of vegetables, tahini and bread Description (En)" at bounding box center [601, 264] width 616 height 72
drag, startPoint x: 303, startPoint y: 242, endPoint x: 295, endPoint y: 242, distance: 8.0
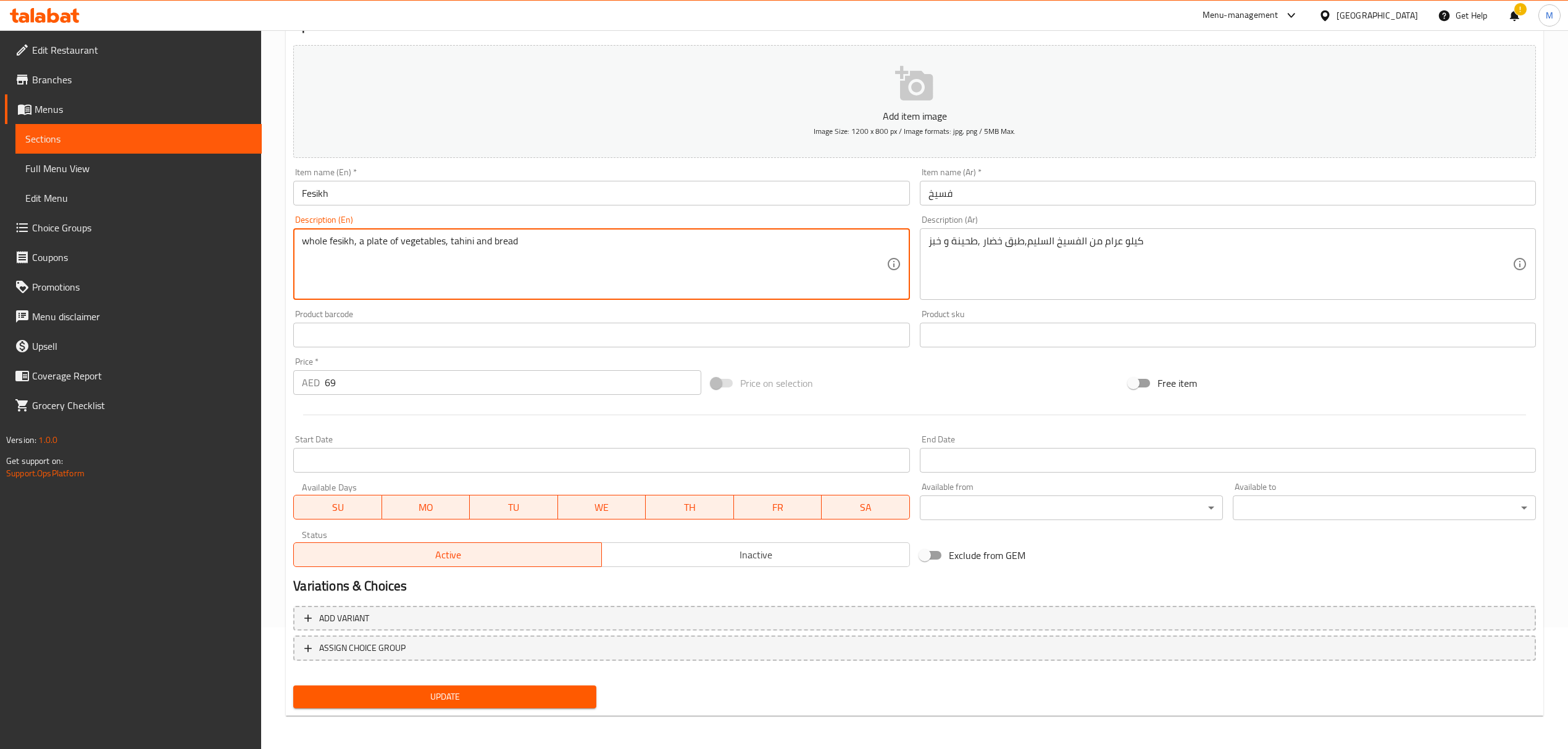
click at [295, 242] on div "whole fesikh, a plate of vegetables, tahini and bread Description (En)" at bounding box center [601, 264] width 616 height 72
drag, startPoint x: 307, startPoint y: 242, endPoint x: 282, endPoint y: 240, distance: 25.1
click at [282, 240] on div "Home / Restaurants management / Menus / Sections / item / update fish section U…" at bounding box center [915, 330] width 1307 height 842
type textarea "whole fesikh, a plate of vegetables, tahini and bread"
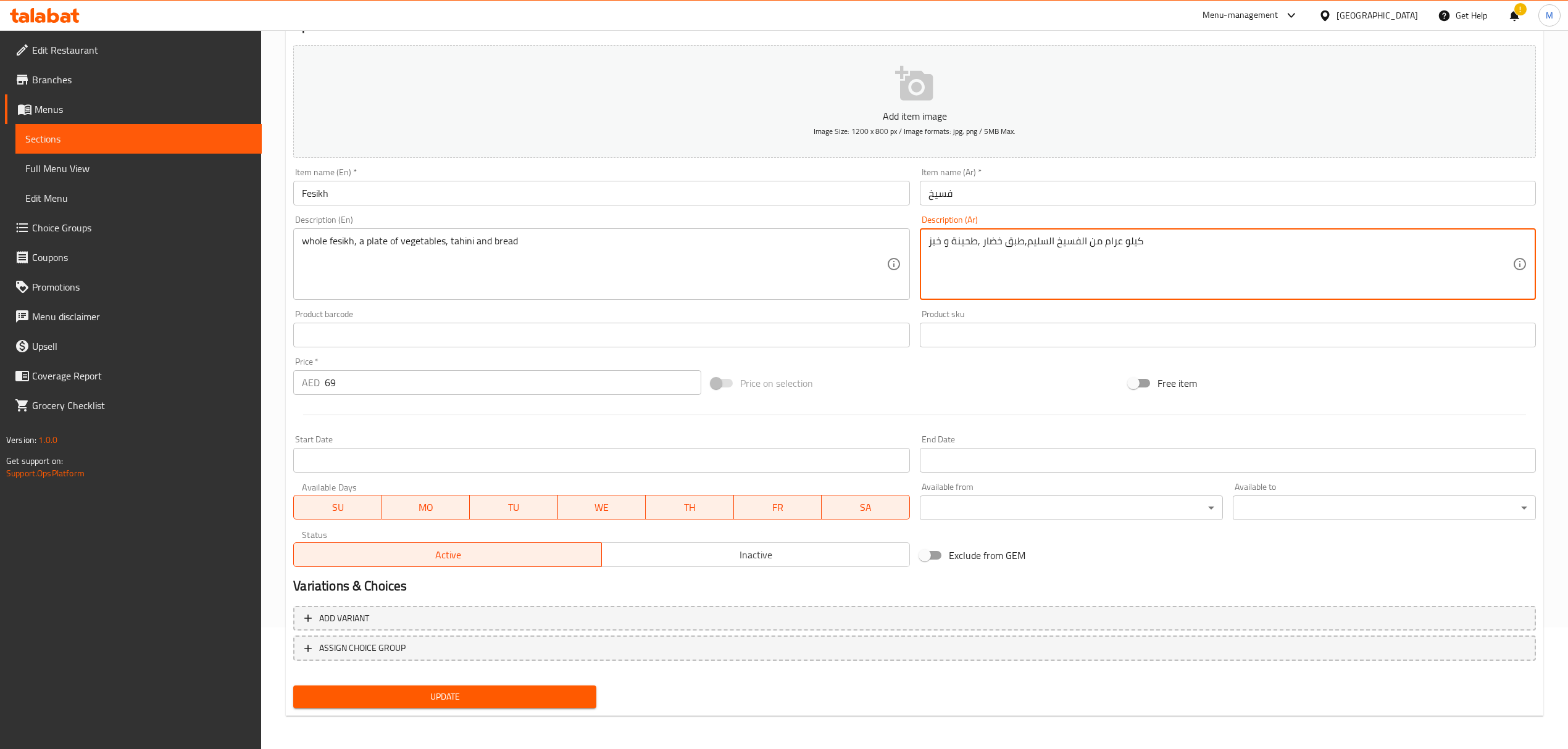
drag, startPoint x: 1082, startPoint y: 242, endPoint x: 1105, endPoint y: 247, distance: 23.5
click at [1105, 247] on textarea "كيلو عرام من الفسيخ السليم,طبق خضار ,طحينة و خبز" at bounding box center [1220, 264] width 584 height 59
drag, startPoint x: 1083, startPoint y: 243, endPoint x: 1166, endPoint y: 248, distance: 83.2
click at [1167, 247] on textarea "كيلو عرام من الفسيخ السليم,طبق خضار ,طحينة و خبز" at bounding box center [1220, 264] width 584 height 59
drag, startPoint x: 1025, startPoint y: 247, endPoint x: 1052, endPoint y: 249, distance: 27.1
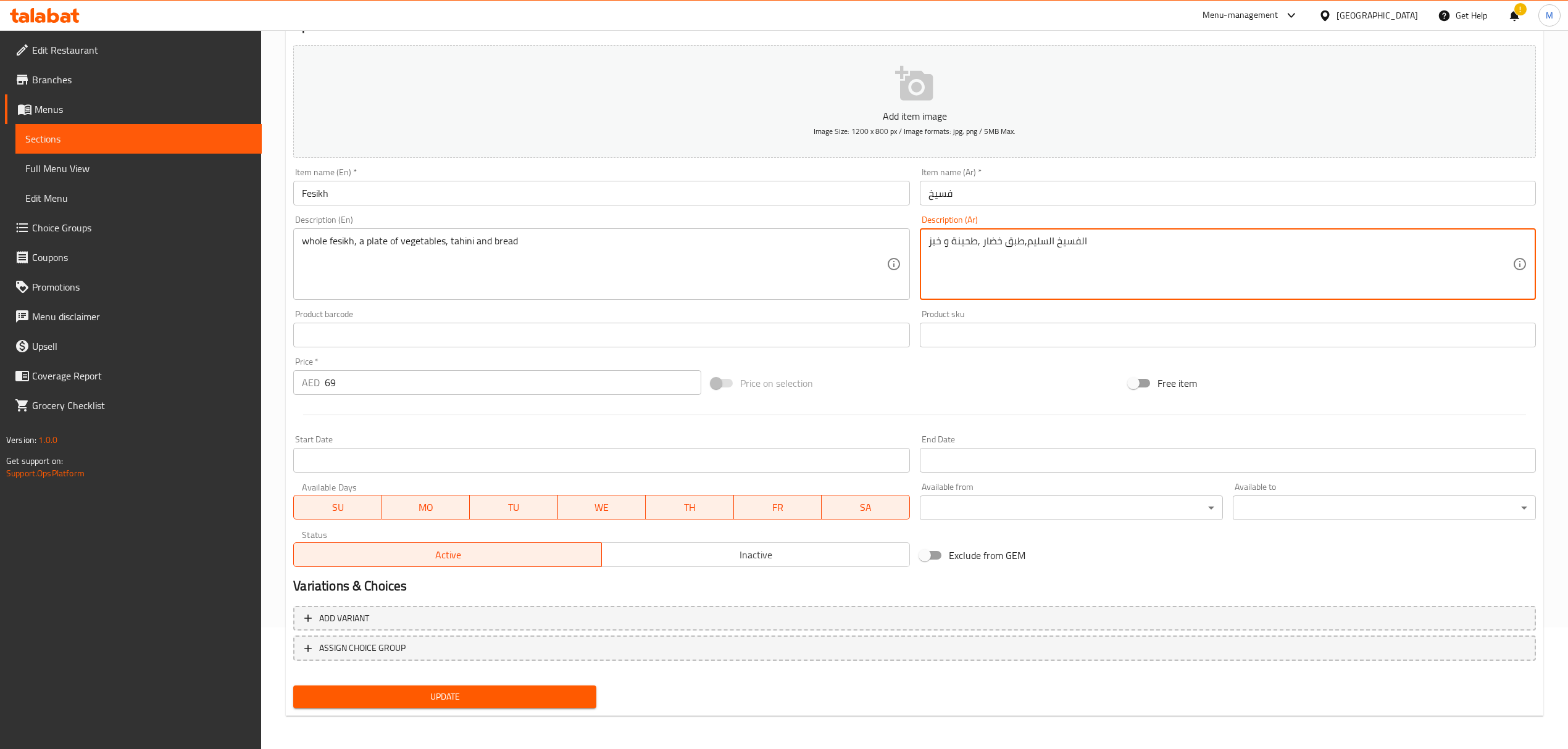
click at [1052, 249] on textarea "الفسيخ السليم,طبق خضار ,طحينة و خبز" at bounding box center [1220, 264] width 584 height 59
click at [1042, 285] on textarea "الفسيخ ,طبق خضار ,طحينة و خبز" at bounding box center [1220, 264] width 584 height 59
type textarea "الفسيخ ,طبق خضار ,طحينة و خبز"
click at [473, 342] on input "text" at bounding box center [601, 335] width 616 height 25
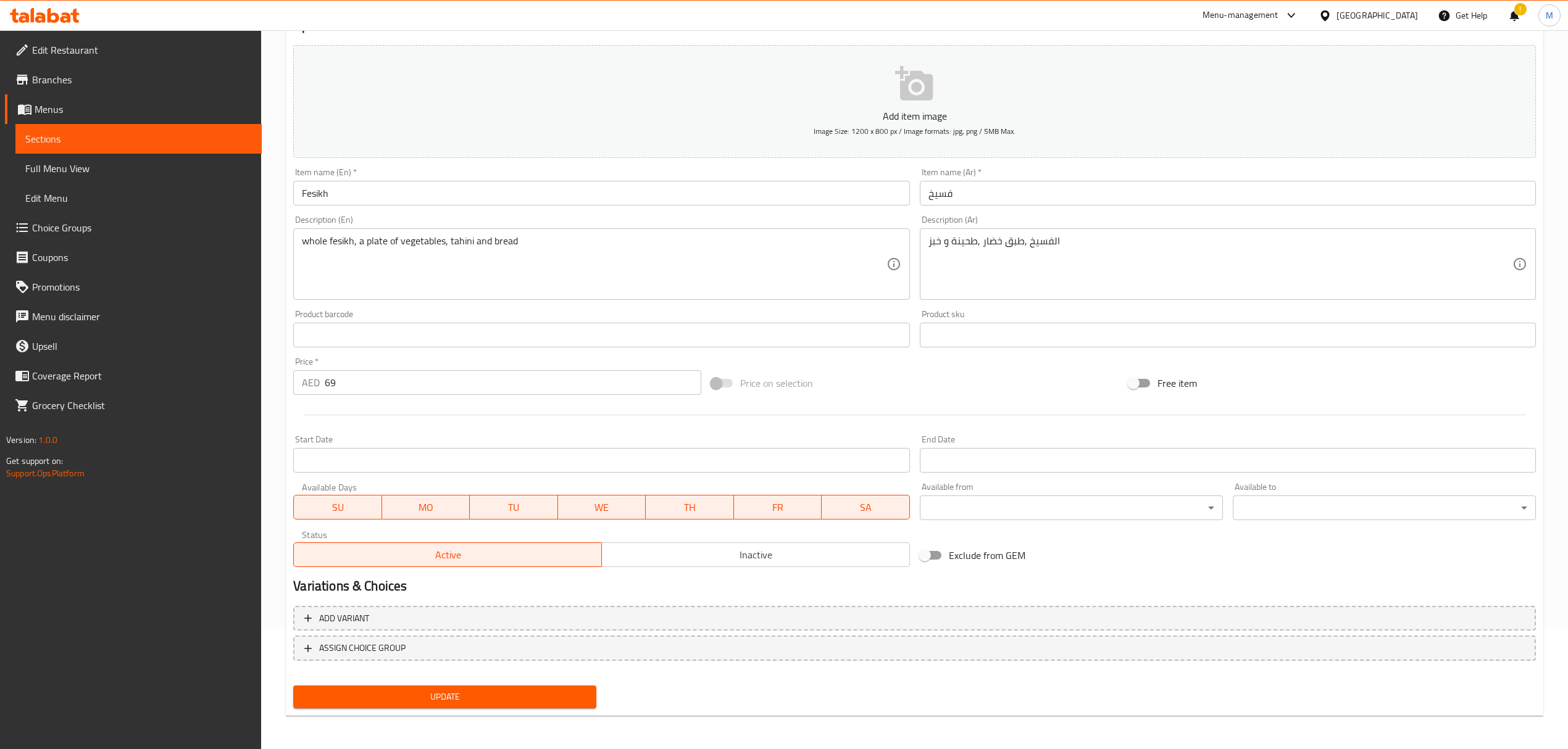
click at [418, 368] on div "Price   * AED 69 Price *" at bounding box center [497, 376] width 407 height 38
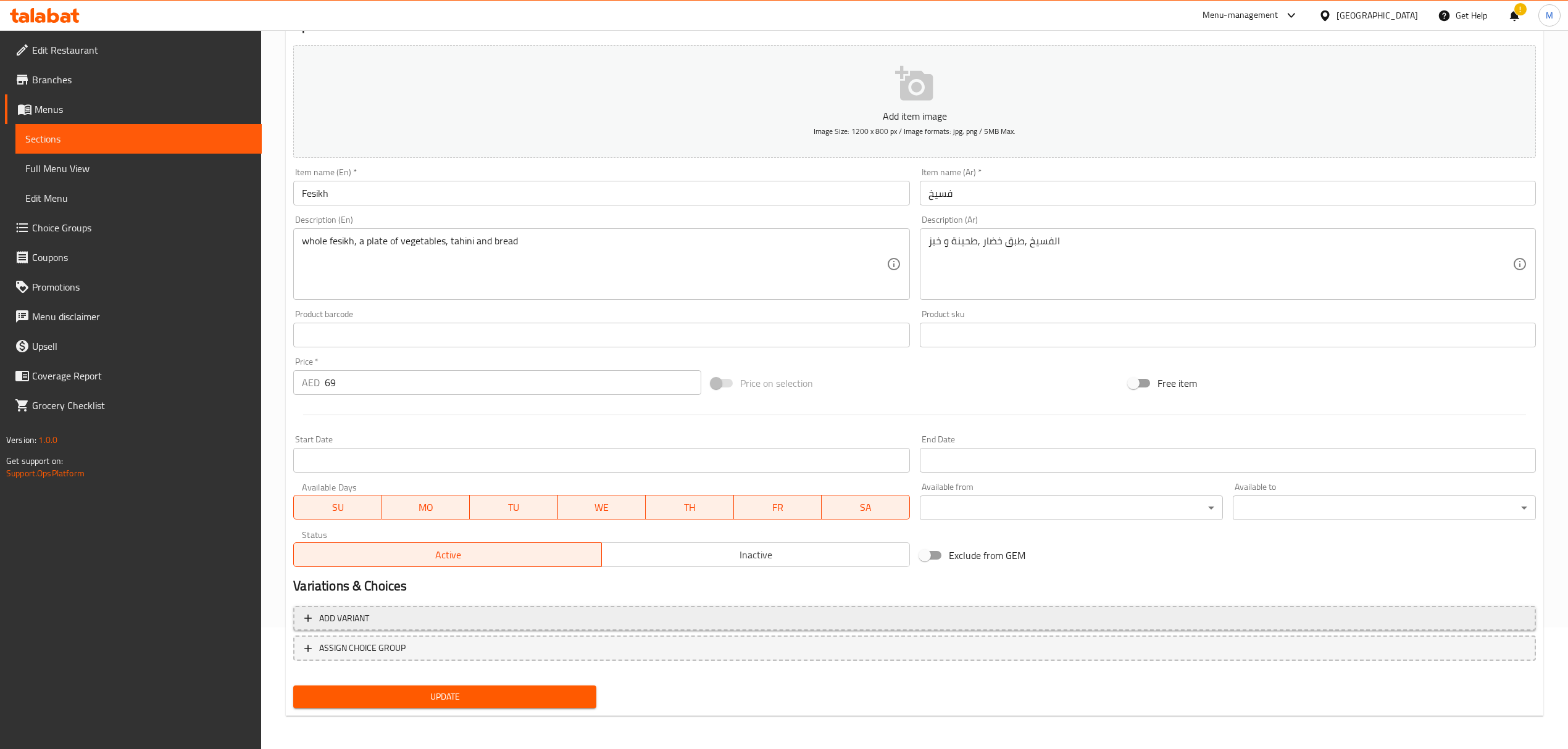
click at [440, 622] on span "Add variant" at bounding box center [914, 619] width 1220 height 16
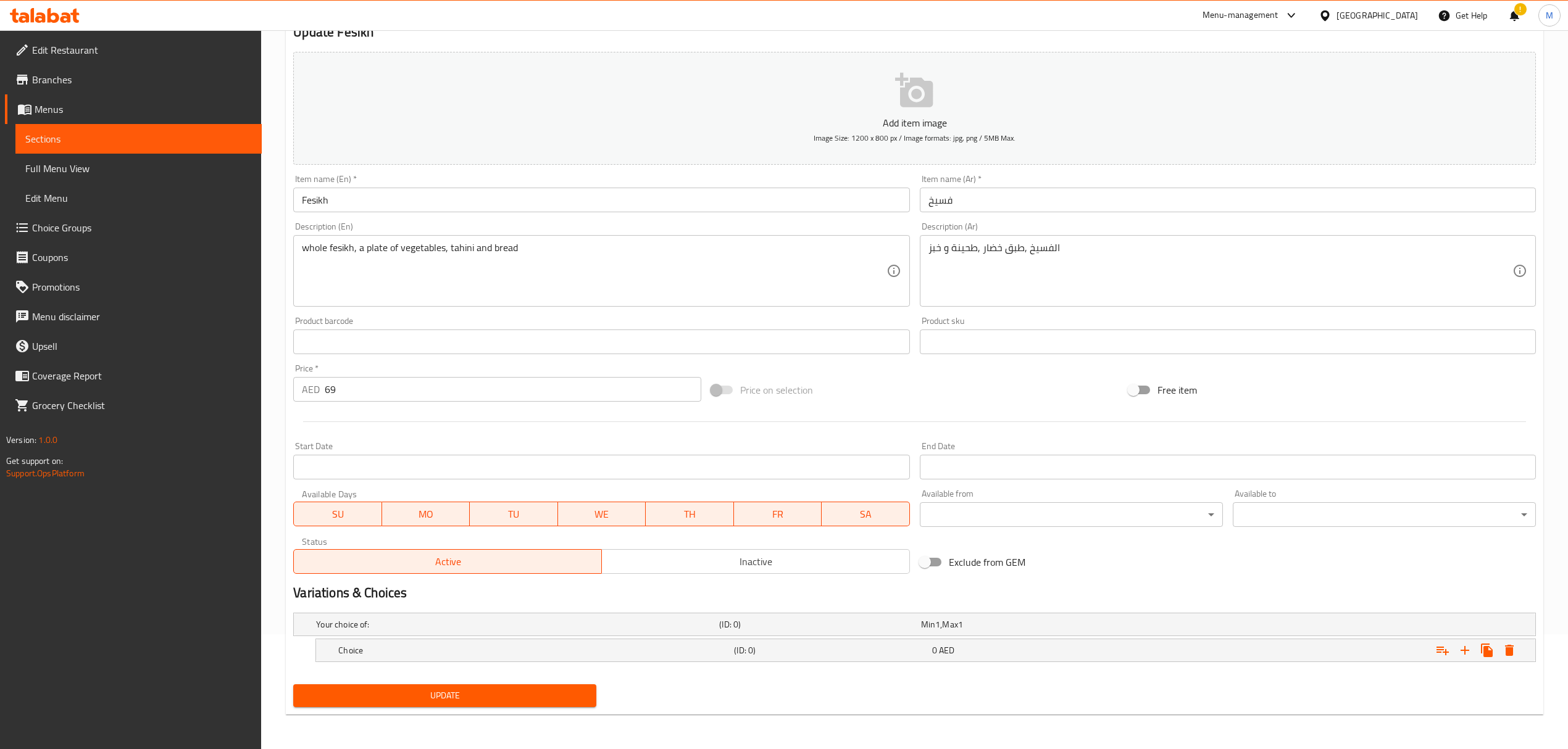
scroll to position [116, 0]
click at [454, 631] on h5 "Choice" at bounding box center [515, 625] width 398 height 12
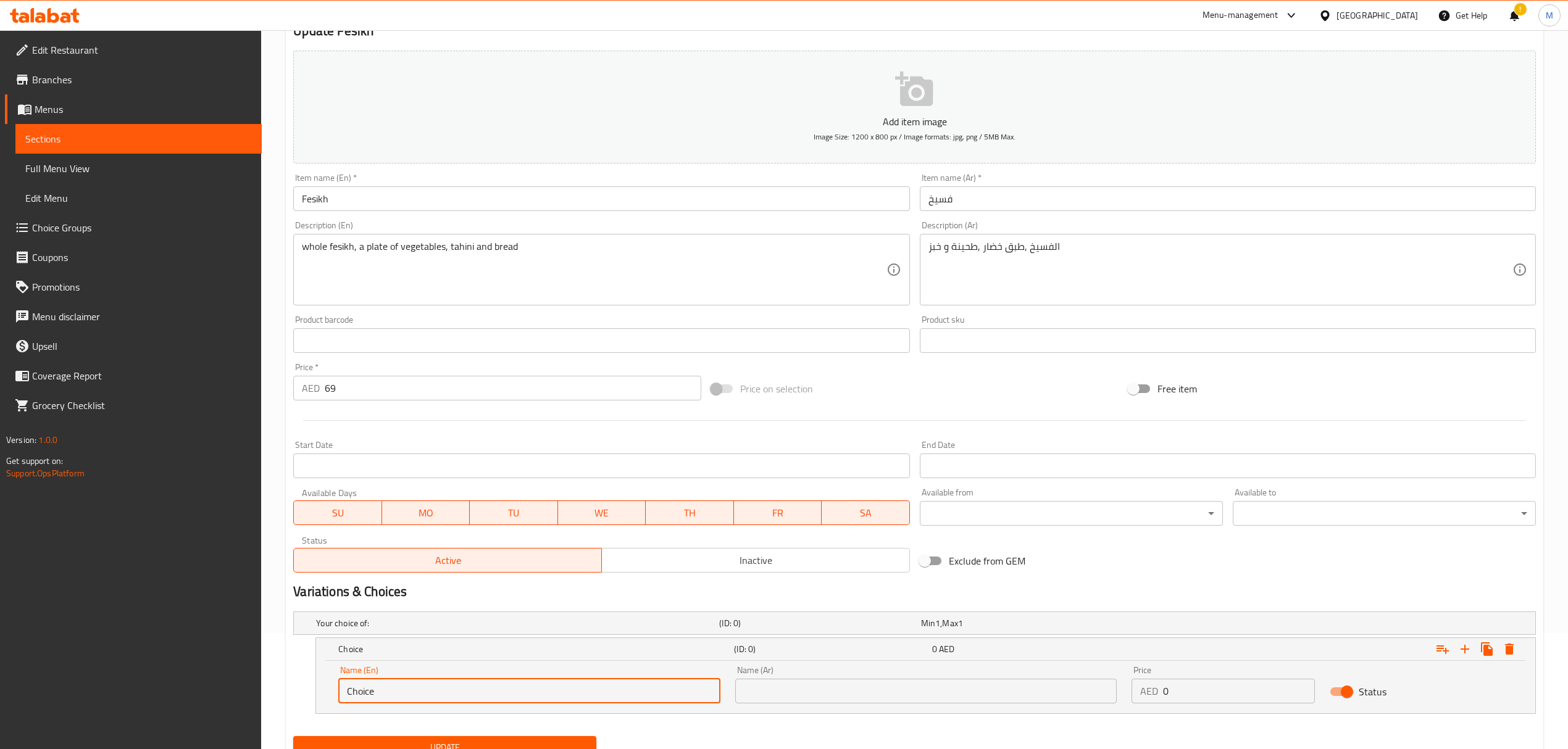
drag, startPoint x: 443, startPoint y: 684, endPoint x: 255, endPoint y: 701, distance: 188.8
click at [255, 701] on div "Edit Restaurant Branches Menus Sections Full Menu View Edit Menu Choice Groups …" at bounding box center [784, 357] width 1568 height 887
type input "0.5 kg"
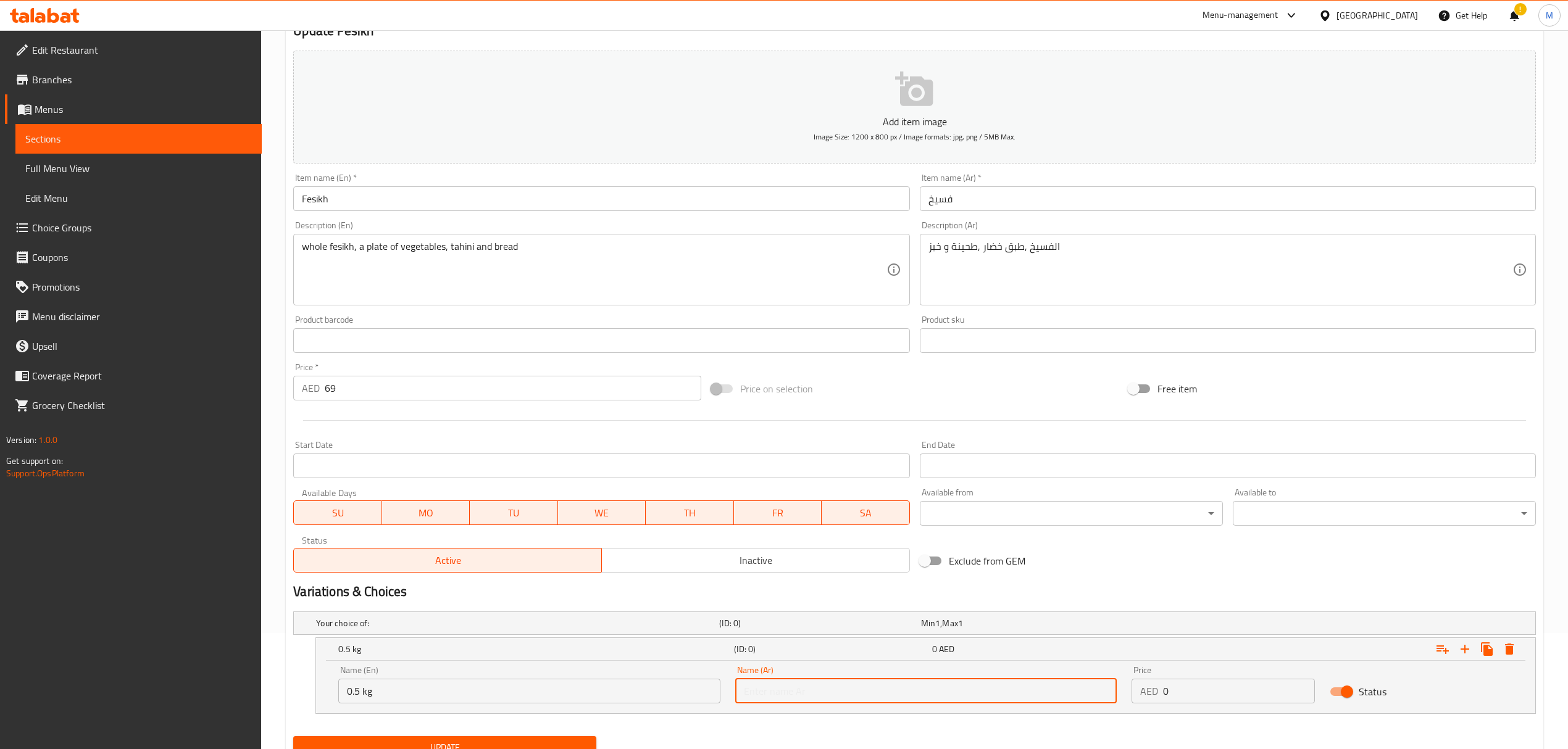
click at [811, 686] on input "text" at bounding box center [926, 691] width 382 height 25
type input "0.5 كجم"
click at [1134, 694] on div "AED 0 Price" at bounding box center [1223, 691] width 183 height 25
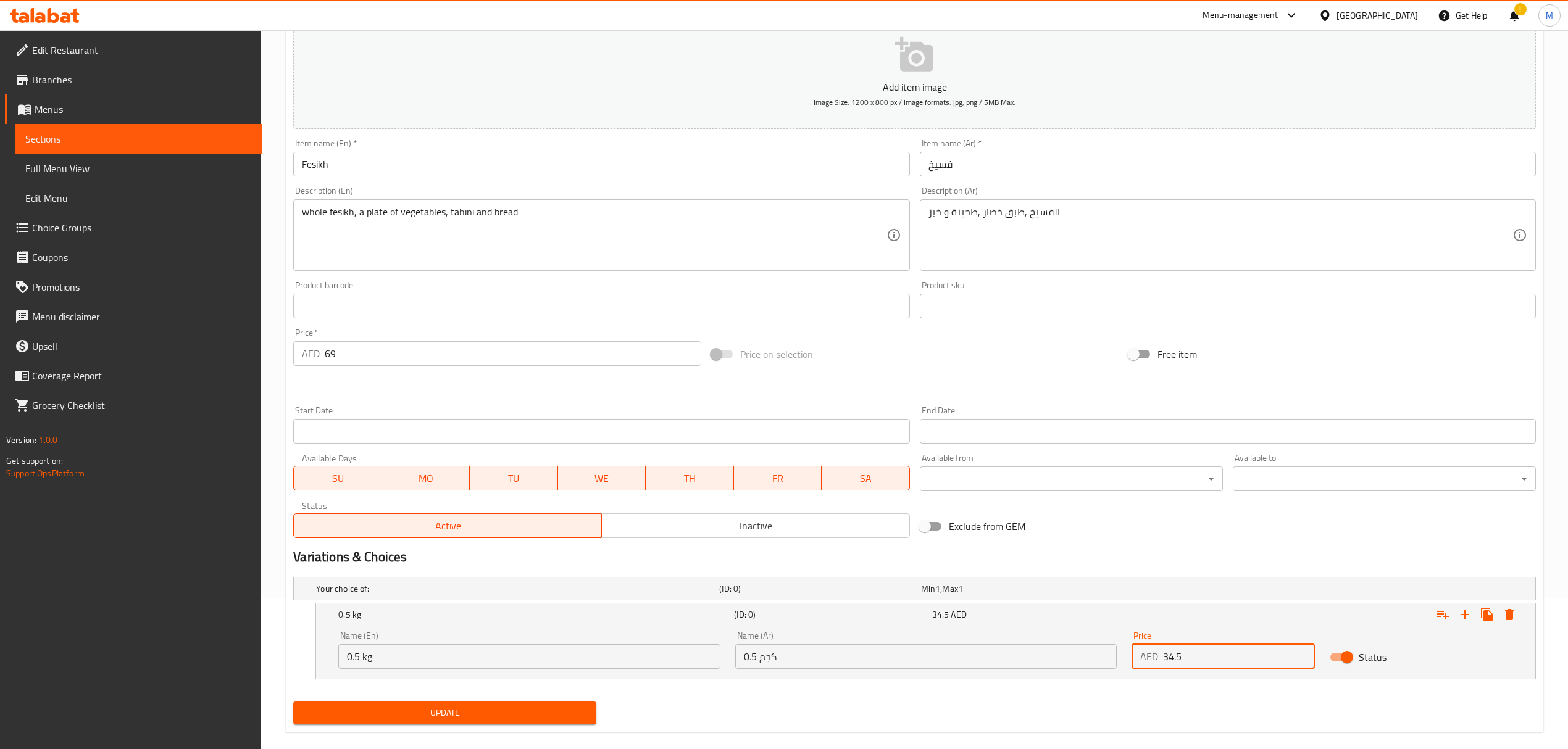
scroll to position [168, 0]
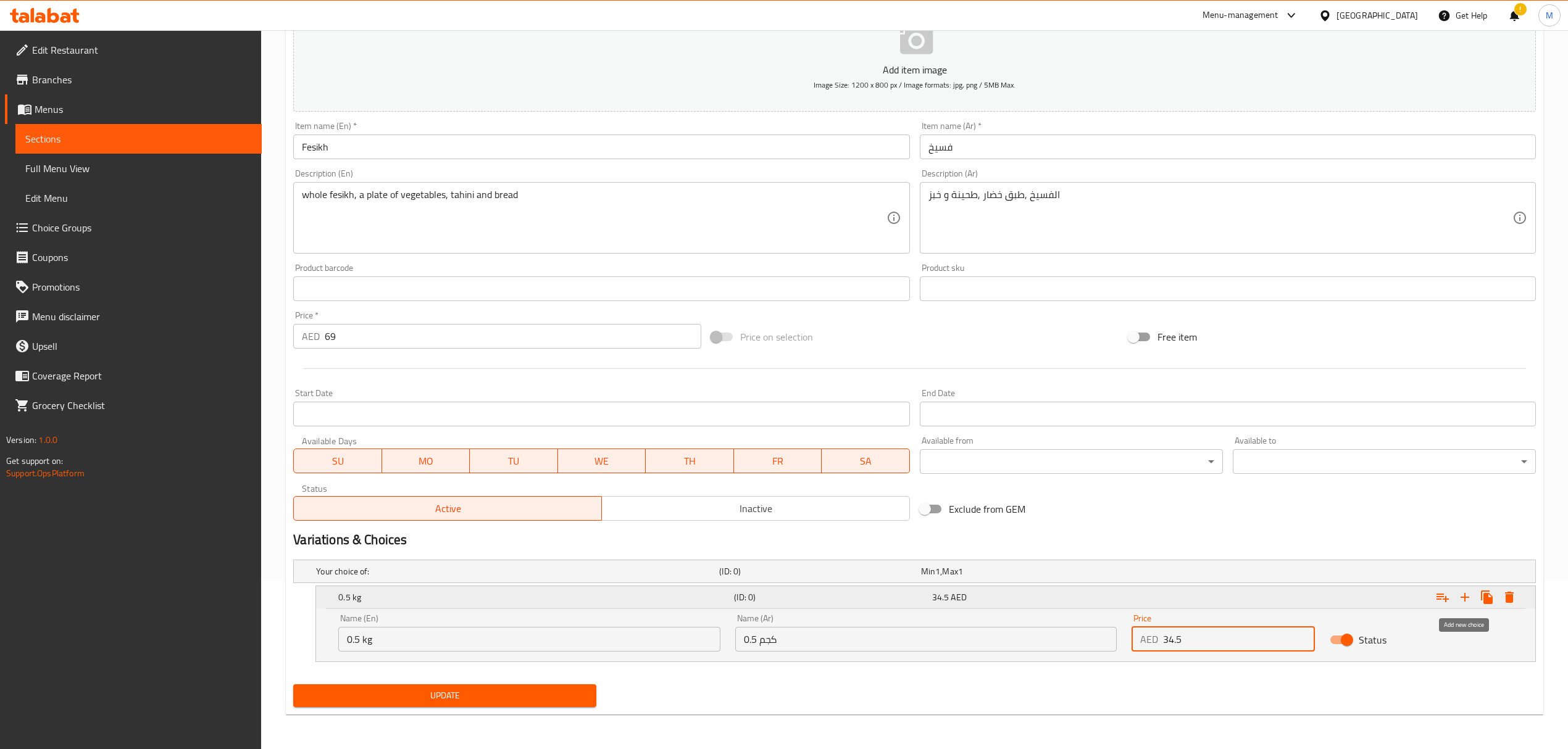
type input "34.5"
click at [1467, 598] on icon "Expand" at bounding box center [1465, 598] width 15 height 15
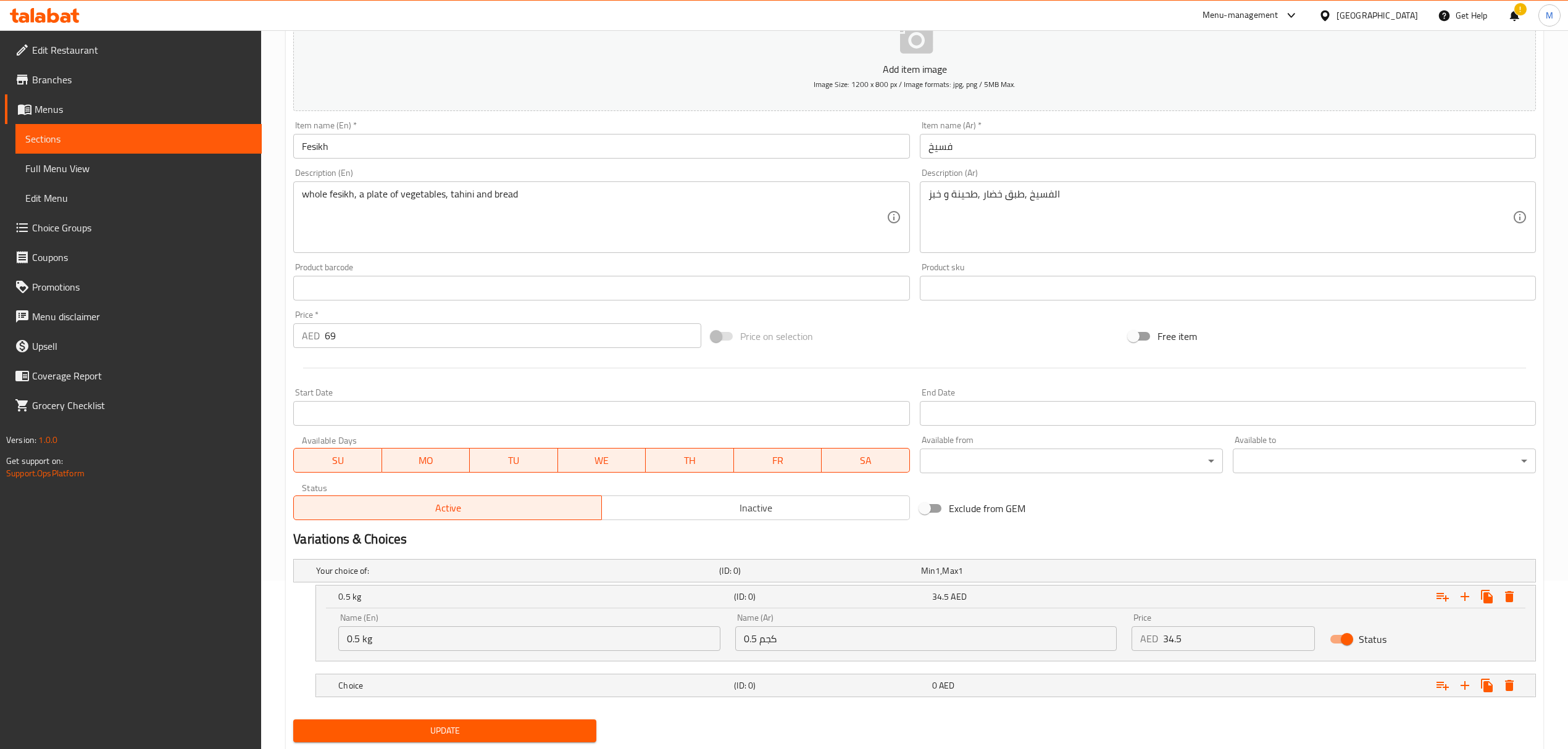
scroll to position [205, 0]
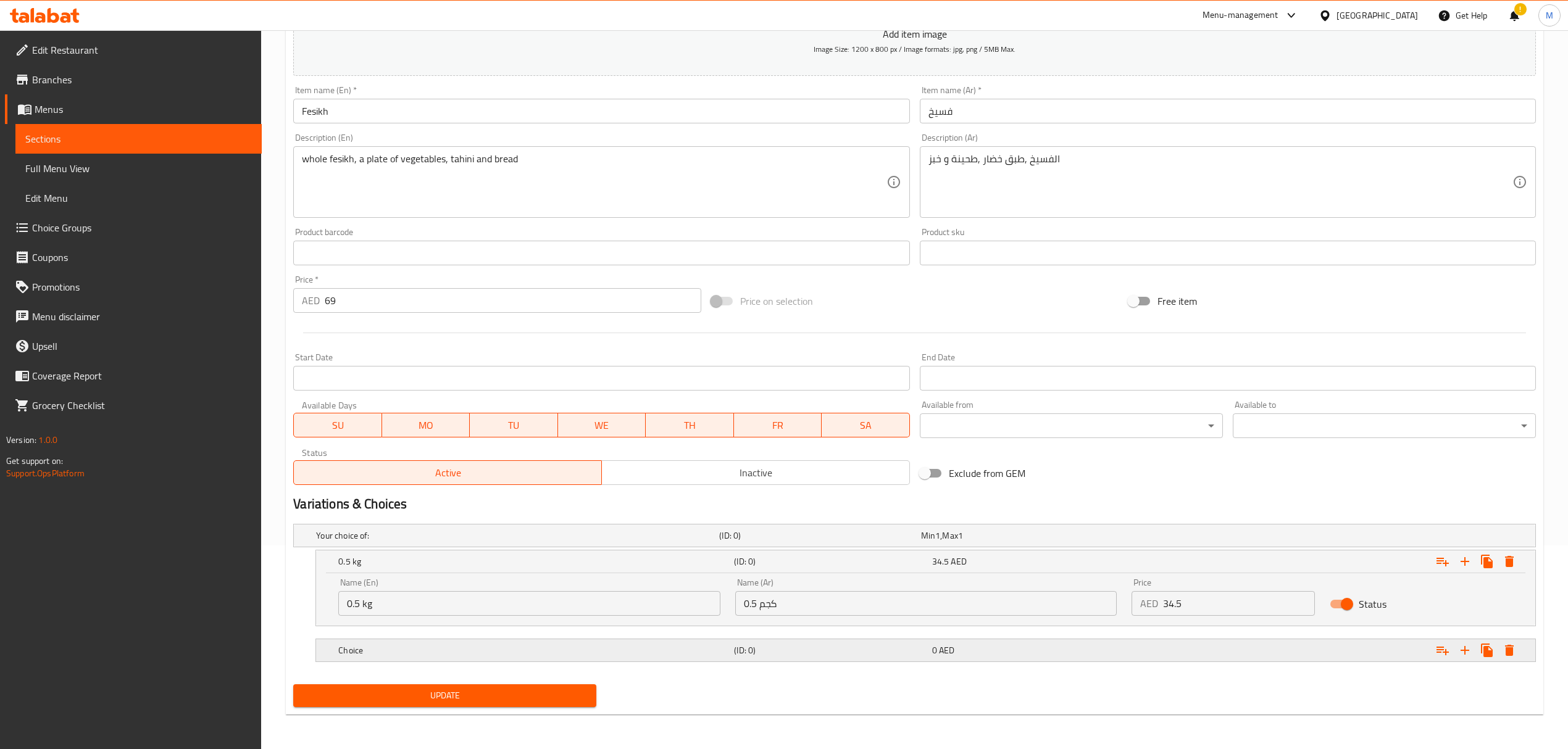
click at [592, 544] on div "Choice" at bounding box center [515, 536] width 403 height 18
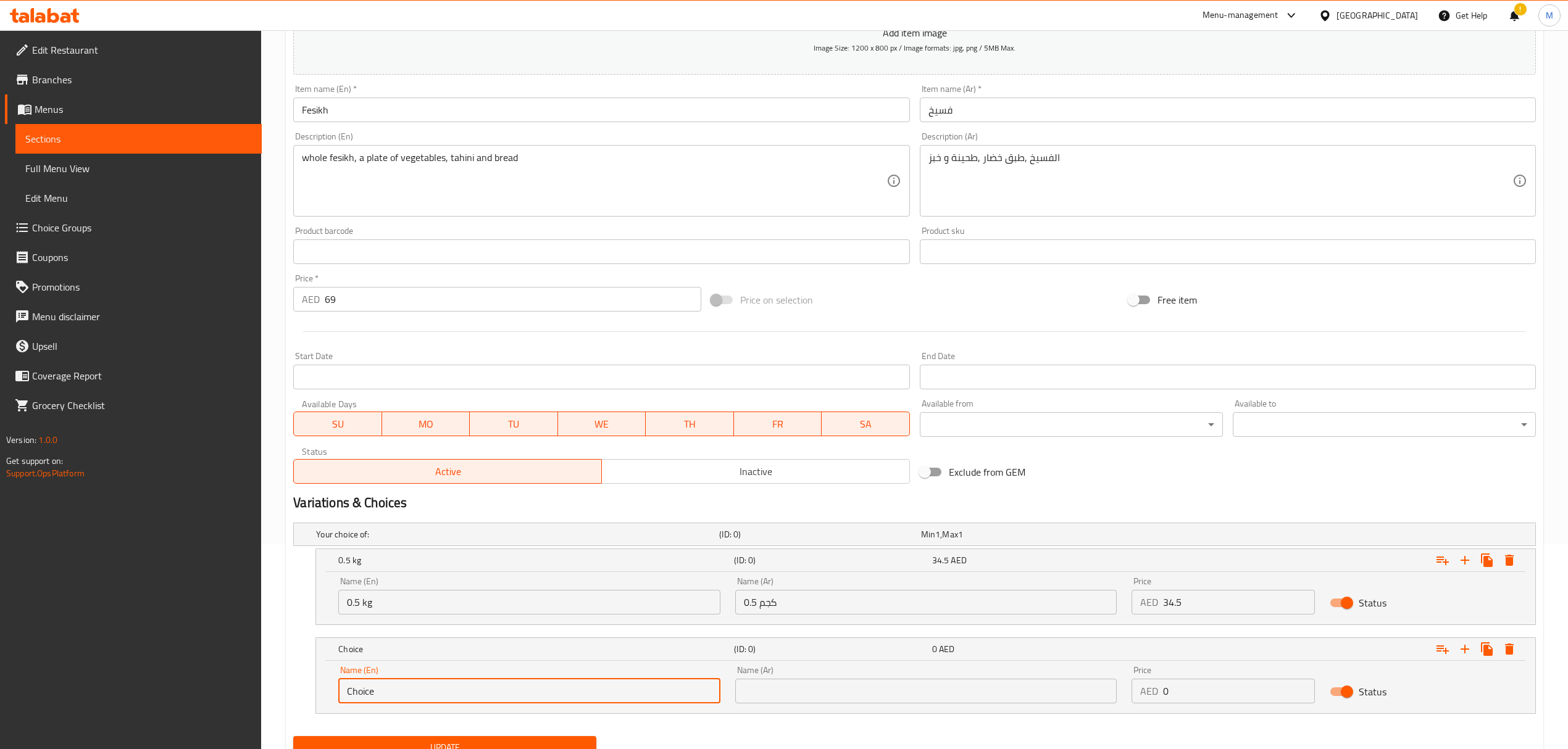
drag, startPoint x: 349, startPoint y: 690, endPoint x: 319, endPoint y: 690, distance: 30.0
click at [319, 690] on div "Name (En) Choice Name (En) Name (Ar) Name (Ar) Price AED 0 Price Status" at bounding box center [926, 688] width 1219 height 53
type input "1 kg"
click at [784, 692] on input "text" at bounding box center [926, 691] width 382 height 25
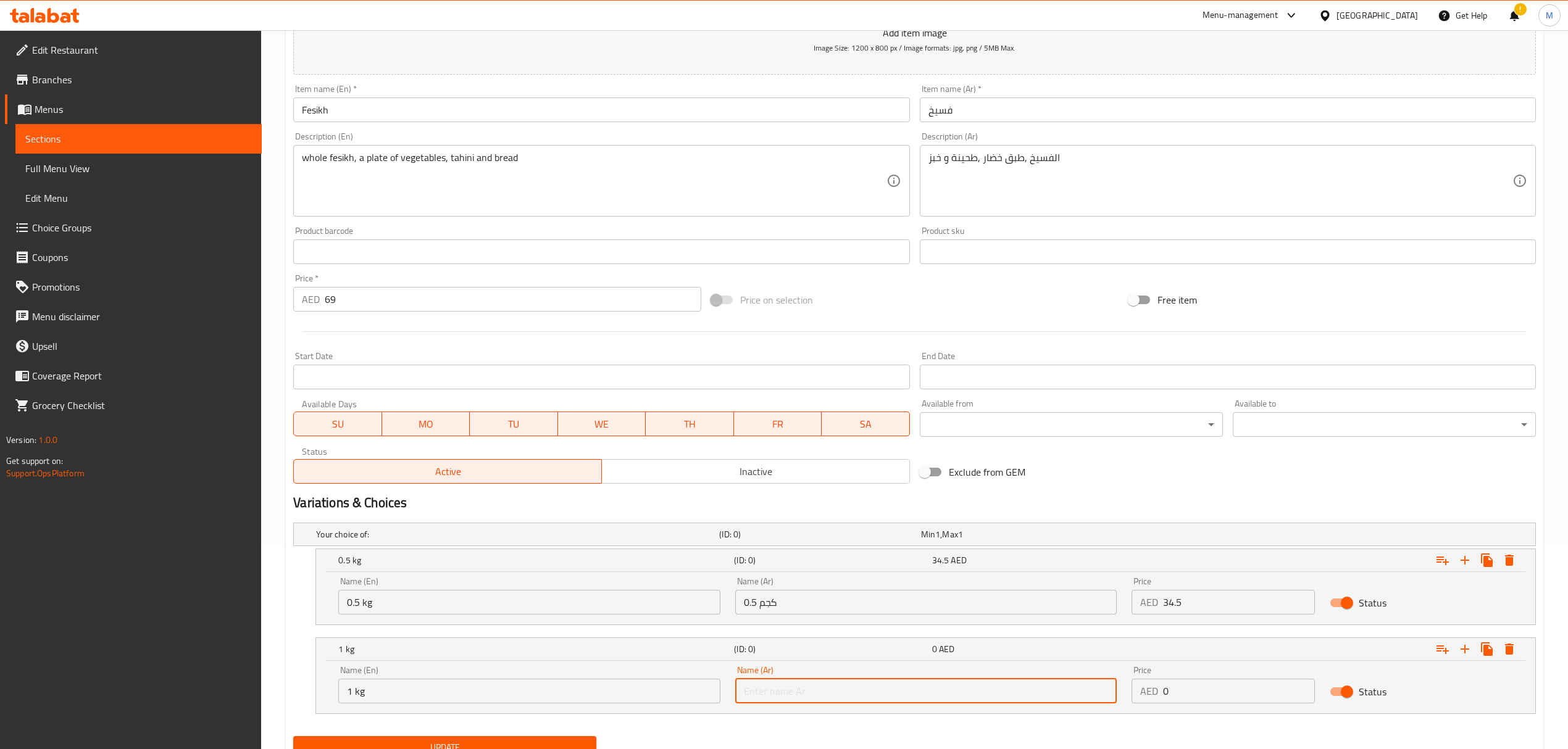
type input "1 كجم"
drag, startPoint x: 1178, startPoint y: 695, endPoint x: 1154, endPoint y: 694, distance: 24.0
click at [1154, 694] on div "AED 0 Price" at bounding box center [1223, 691] width 183 height 25
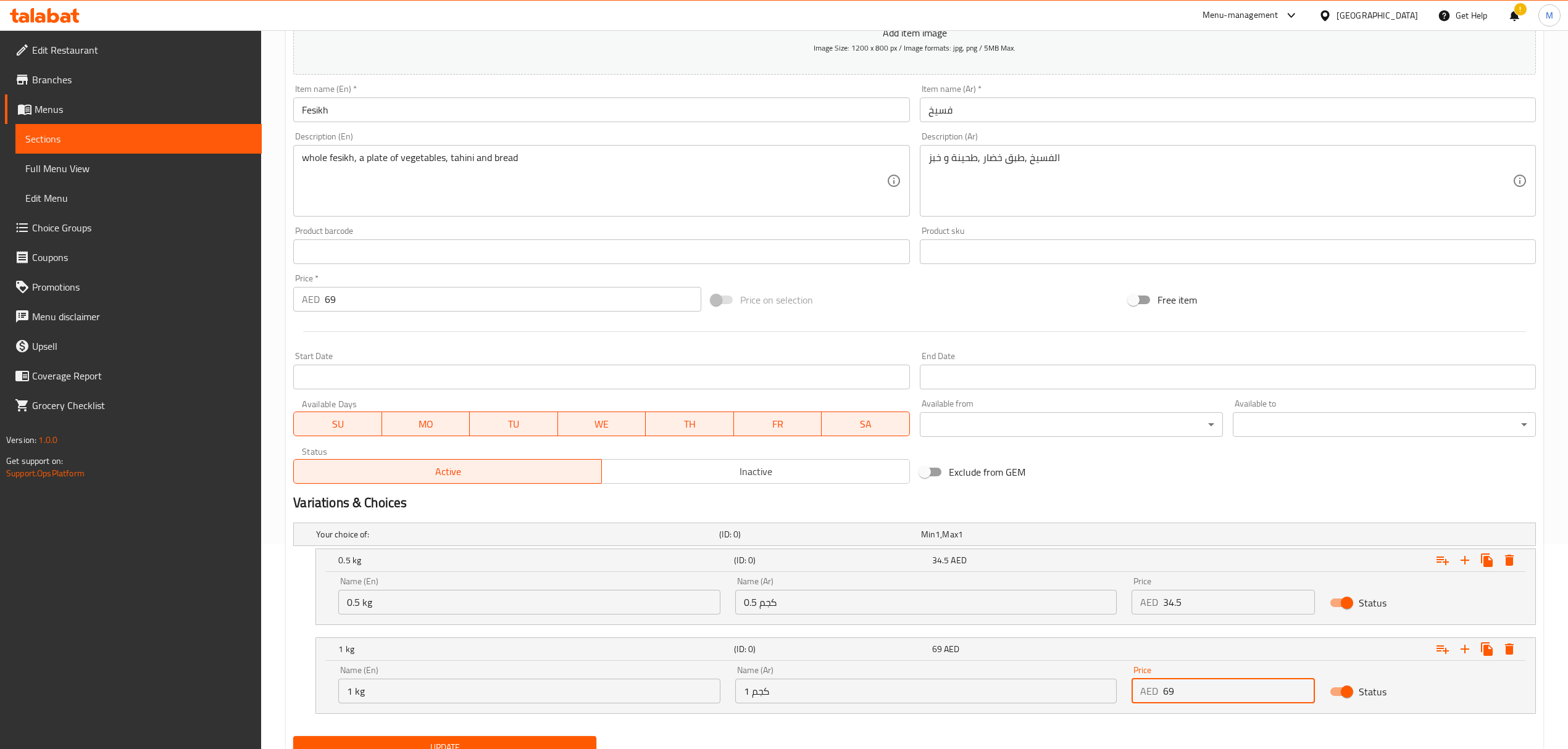
type input "69"
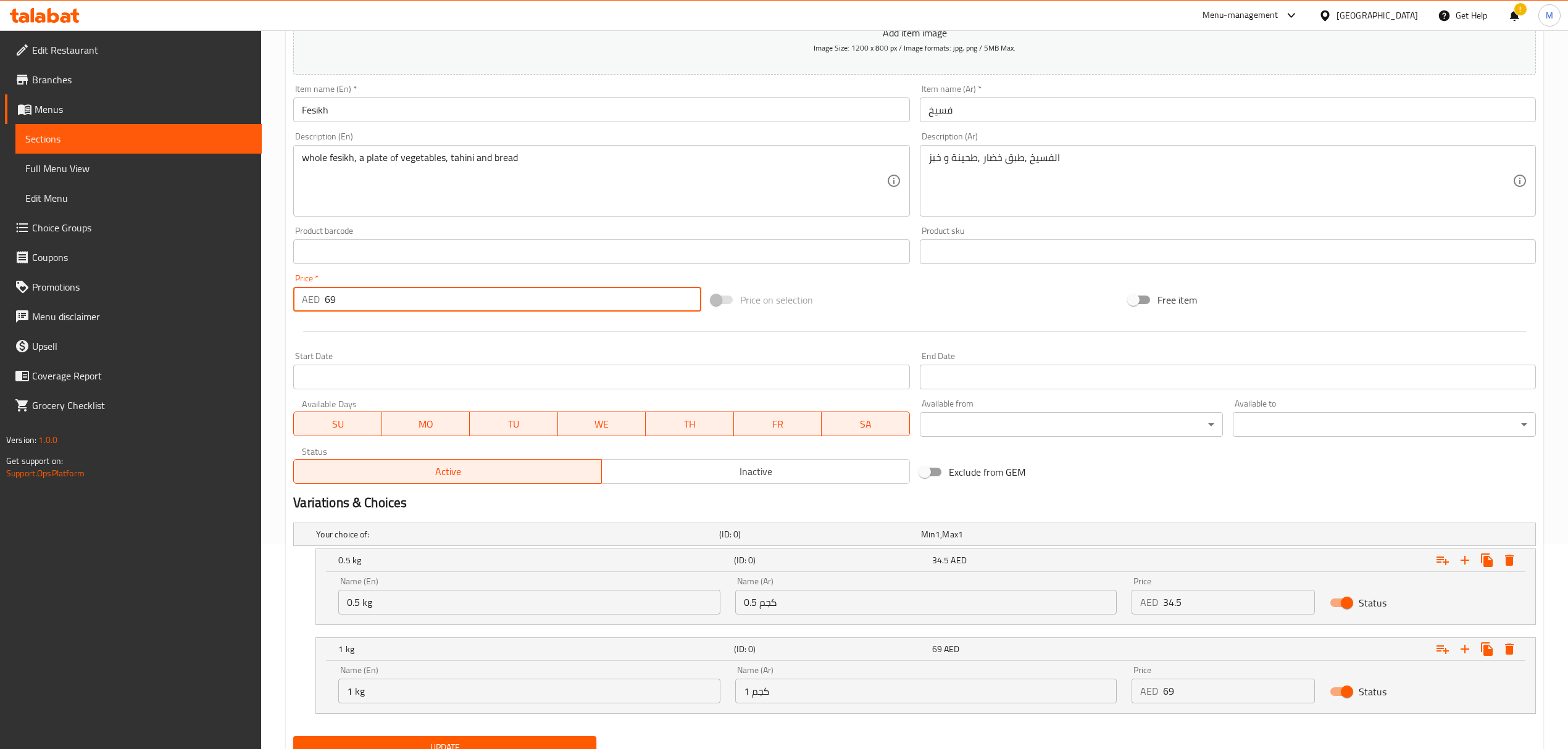
drag, startPoint x: 336, startPoint y: 305, endPoint x: 309, endPoint y: 306, distance: 27.0
click at [309, 305] on div "AED 69 Price *" at bounding box center [497, 299] width 407 height 25
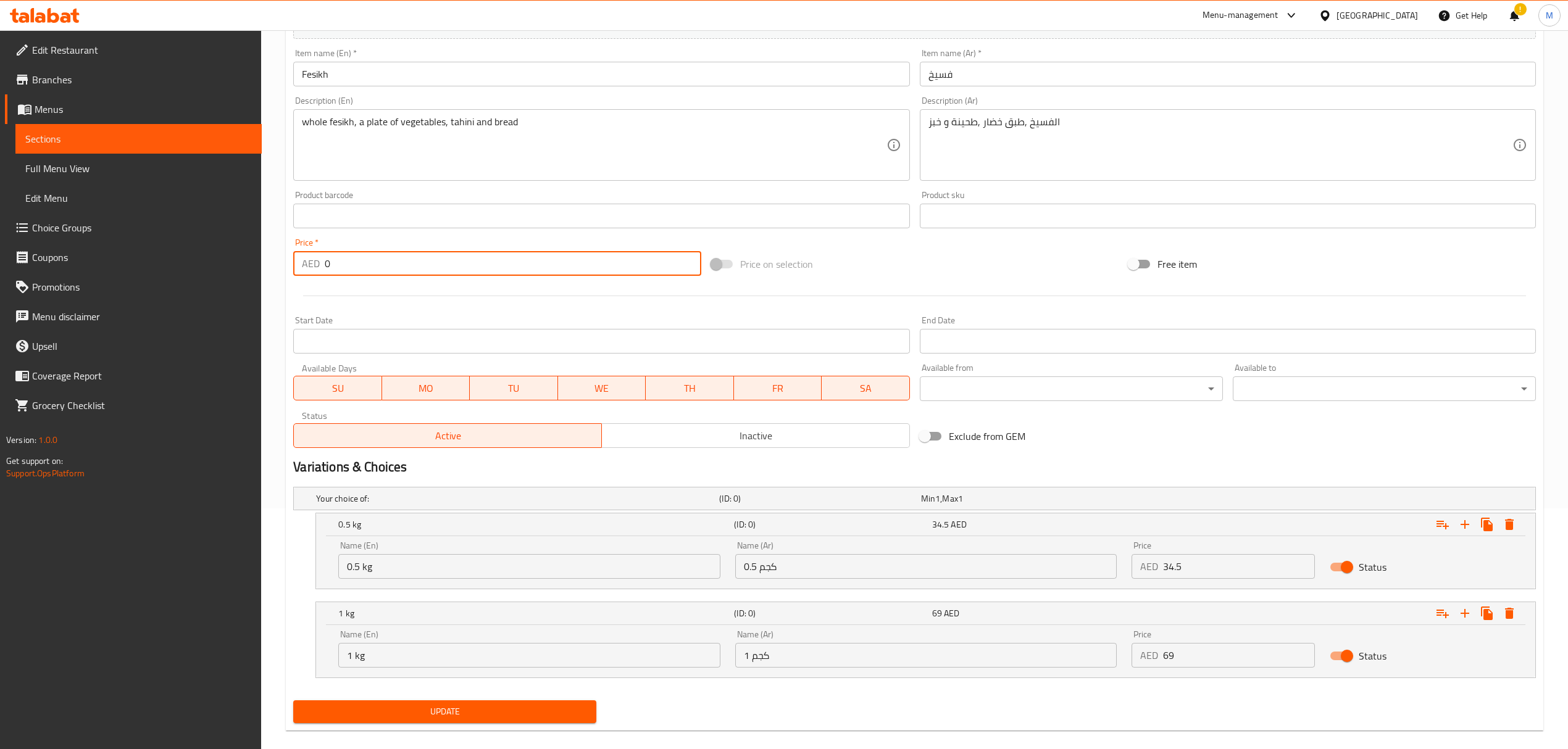
scroll to position [258, 0]
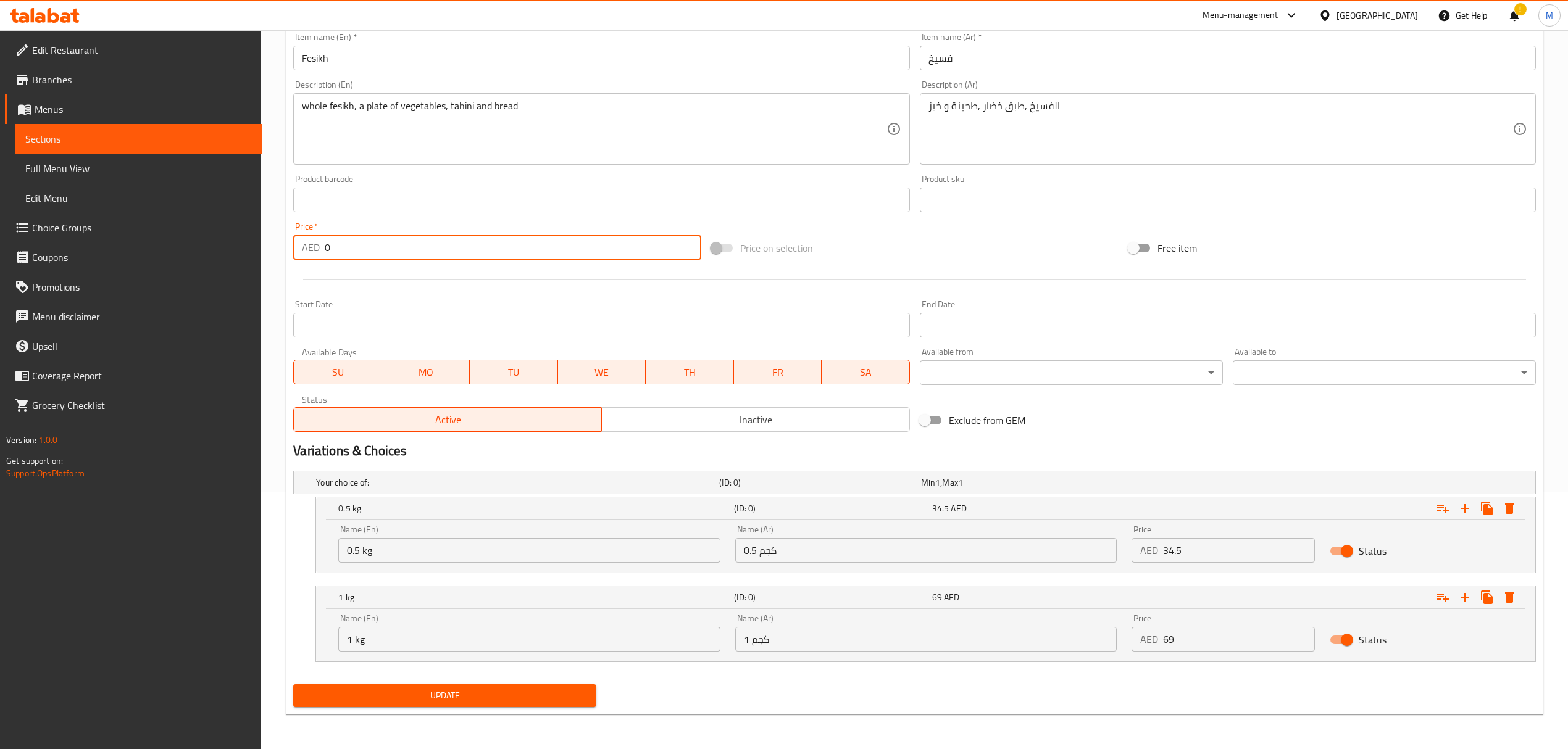
type input "0"
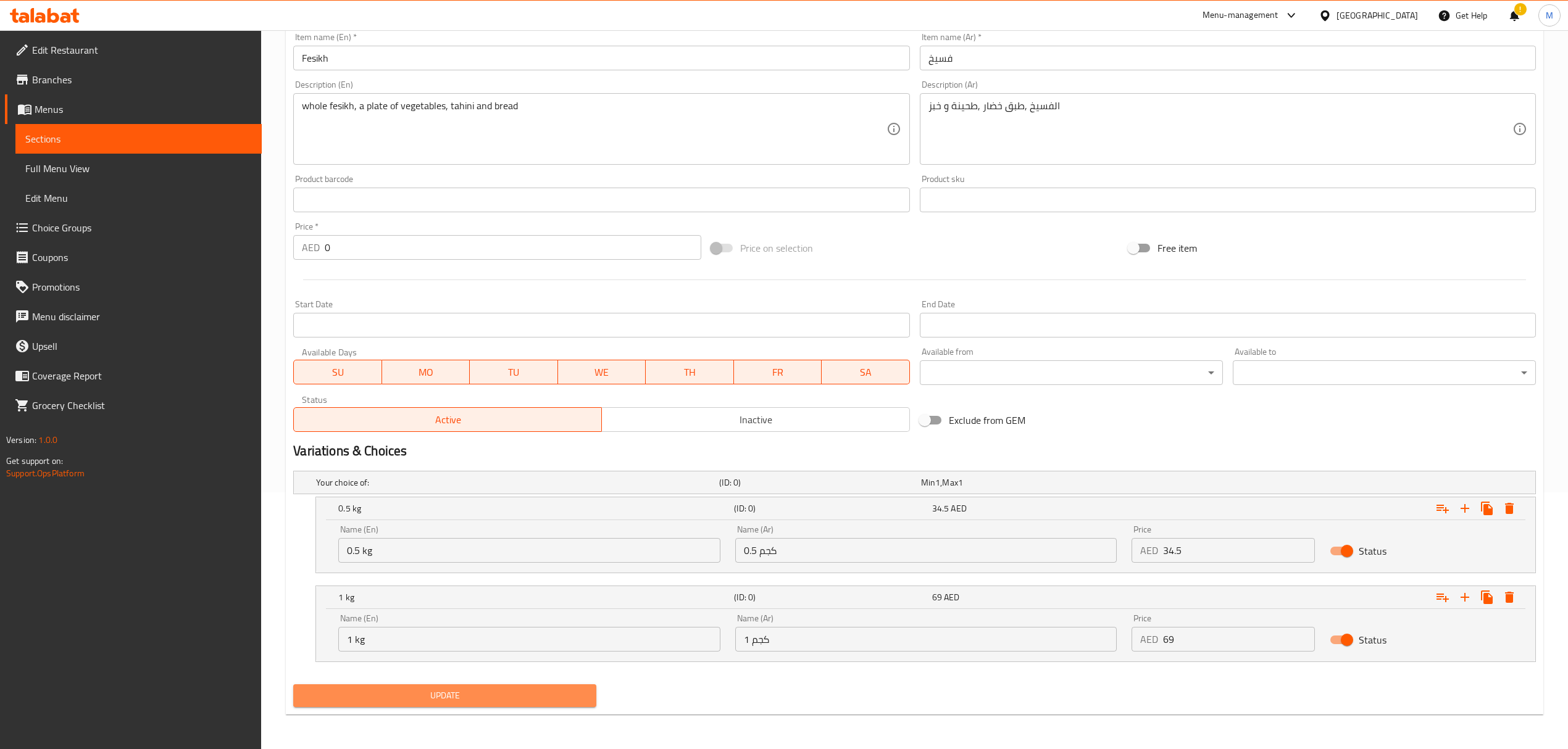
click at [465, 696] on span "Update" at bounding box center [445, 696] width 283 height 16
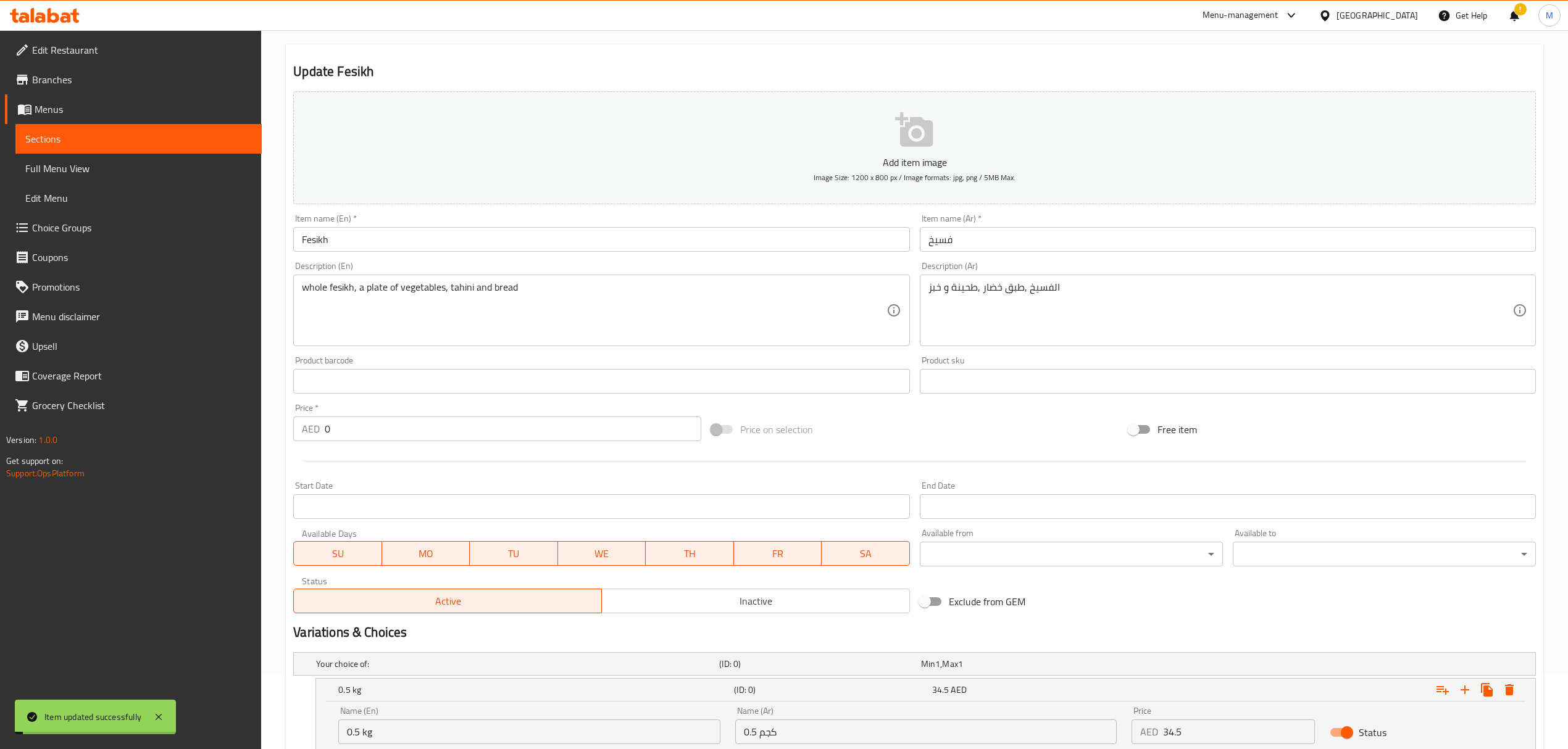
scroll to position [0, 0]
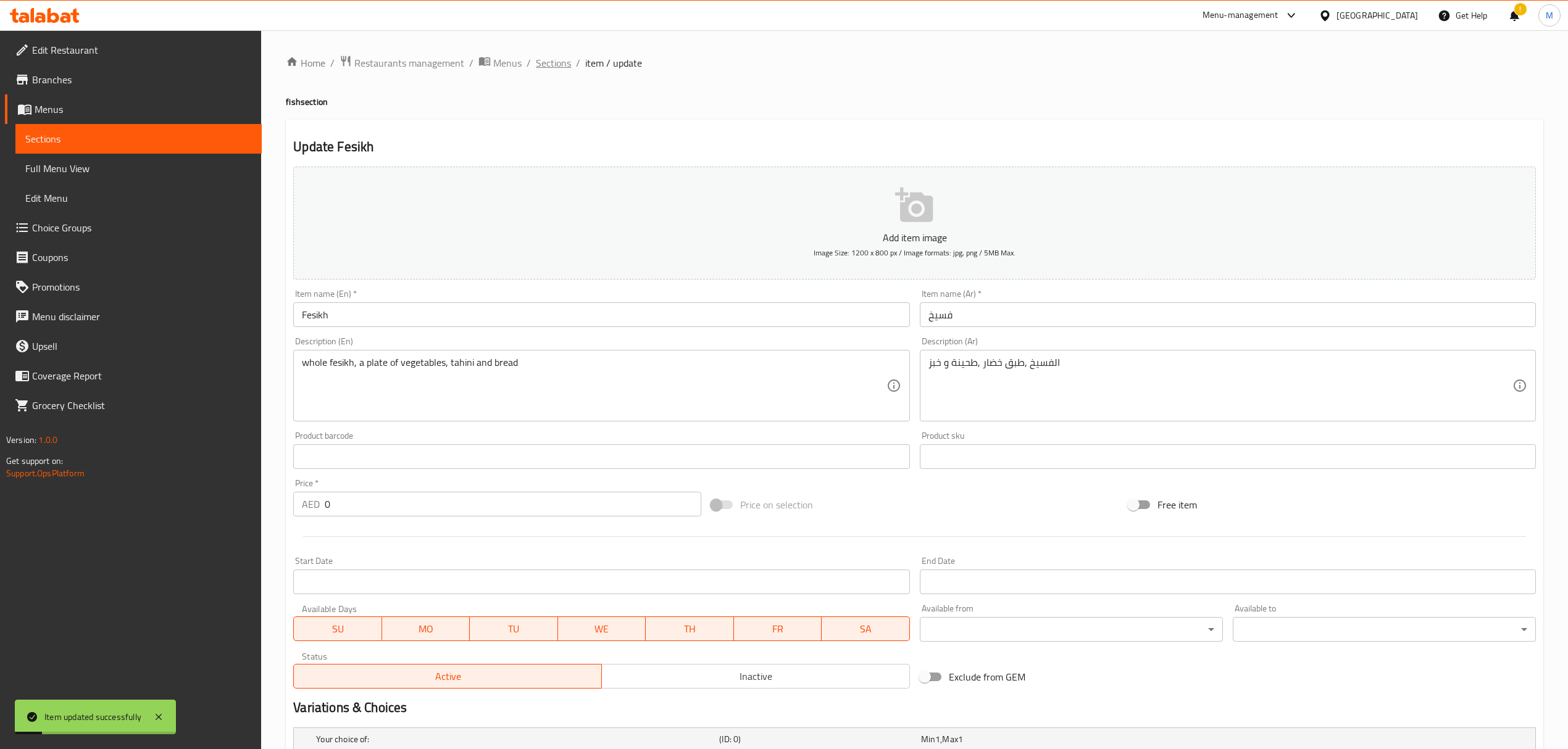
click at [563, 59] on span "Sections" at bounding box center [553, 63] width 35 height 15
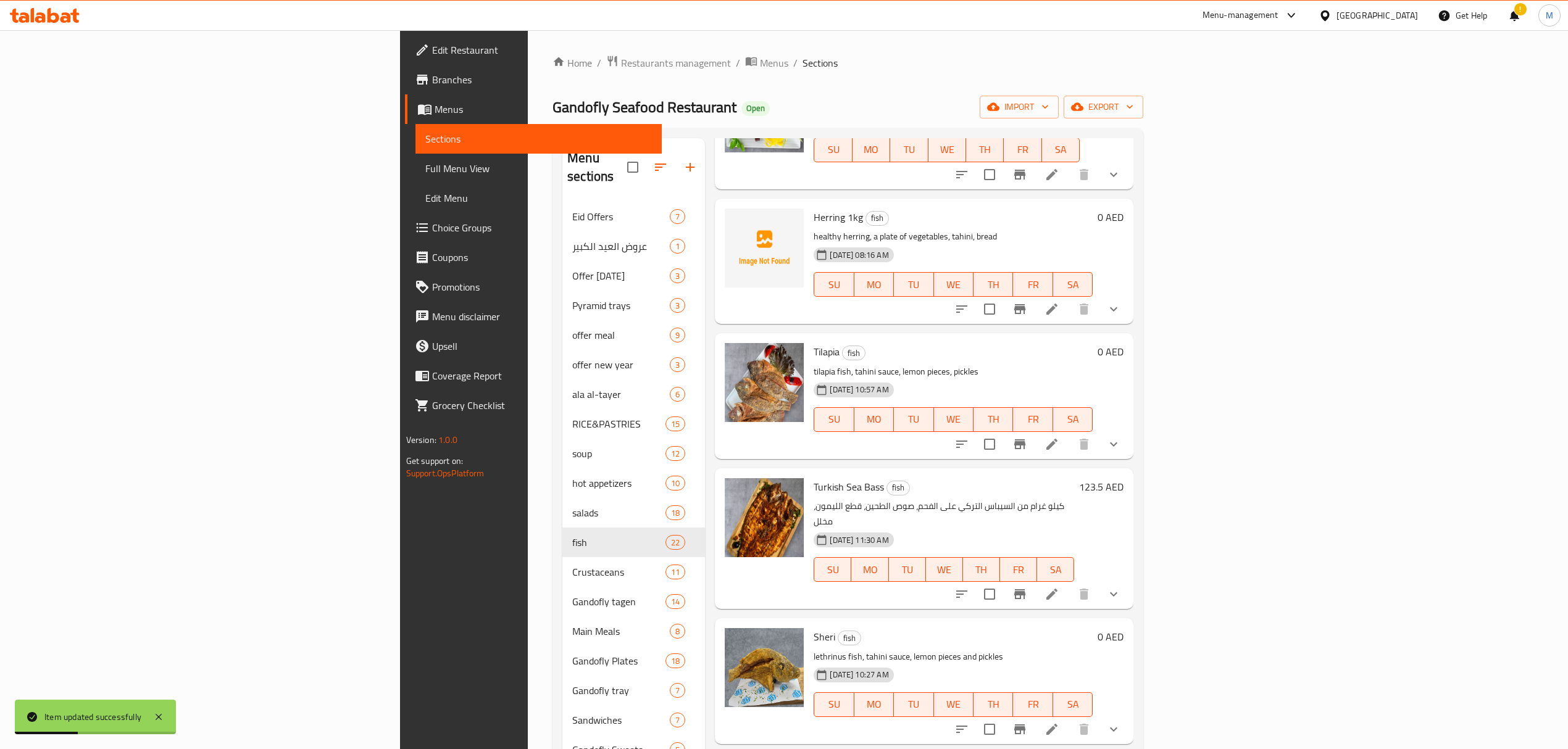
scroll to position [740, 0]
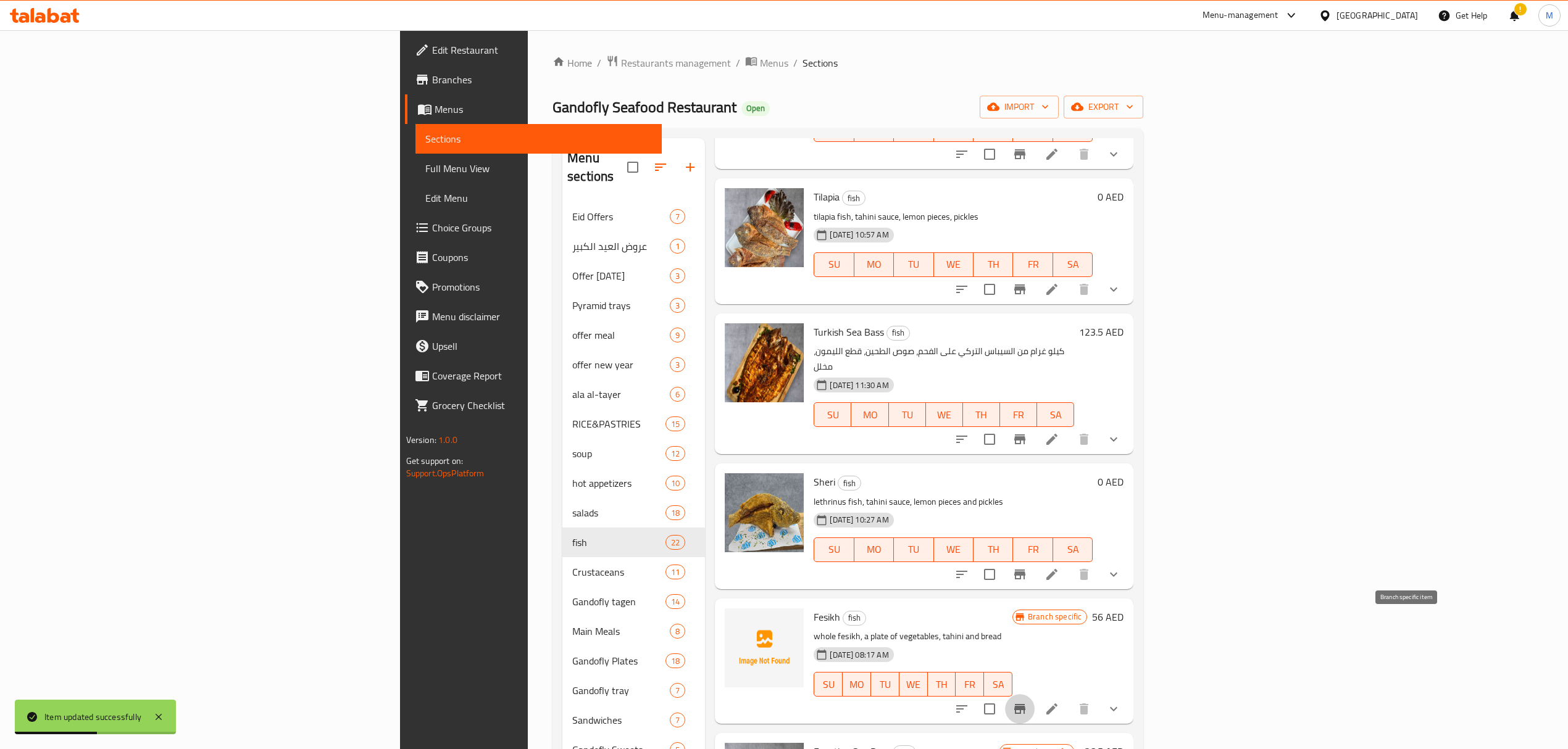
click at [1026, 704] on icon "Branch-specific-item" at bounding box center [1019, 709] width 11 height 10
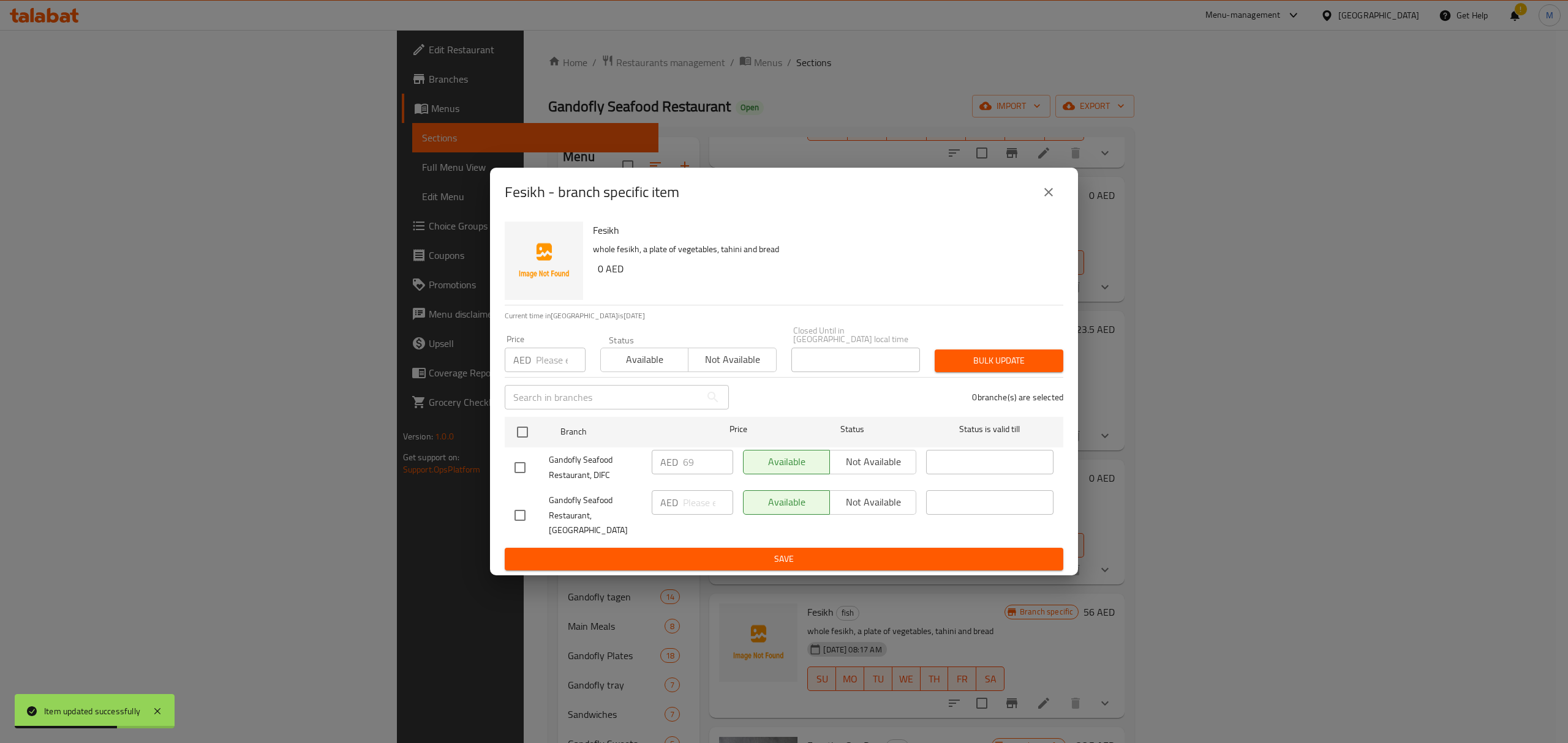
click at [518, 478] on input "checkbox" at bounding box center [520, 468] width 25 height 25
checkbox input "true"
drag, startPoint x: 701, startPoint y: 475, endPoint x: 635, endPoint y: 458, distance: 68.2
click at [635, 458] on div "Gandofly Seafood Restaurant, DIFC AED 69 ​ Available Not available ​" at bounding box center [784, 468] width 549 height 46
type input "0"
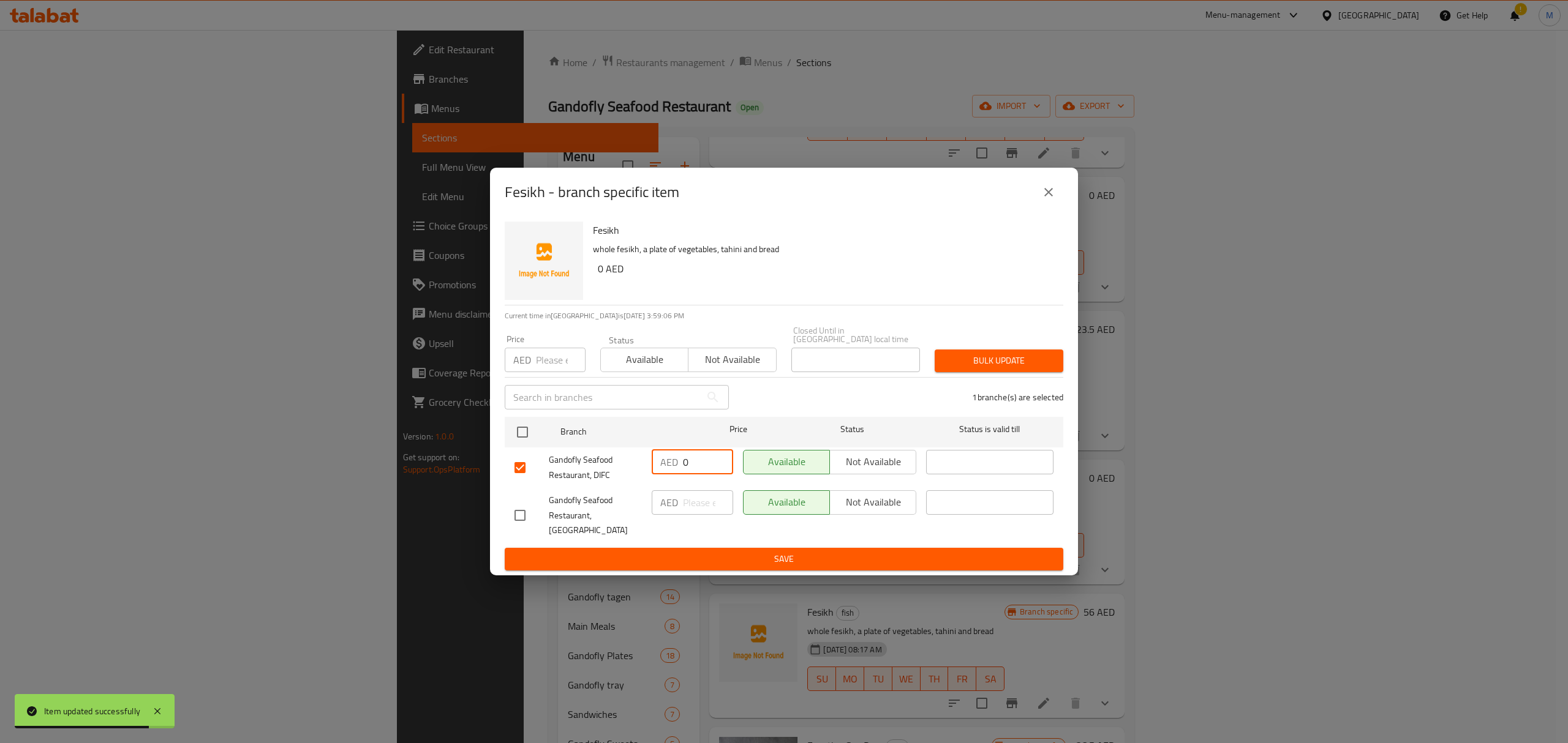
drag, startPoint x: 678, startPoint y: 464, endPoint x: 670, endPoint y: 464, distance: 8.0
click at [670, 464] on div "AED 0 ​" at bounding box center [692, 462] width 82 height 25
click at [819, 551] on span "Save" at bounding box center [784, 559] width 539 height 15
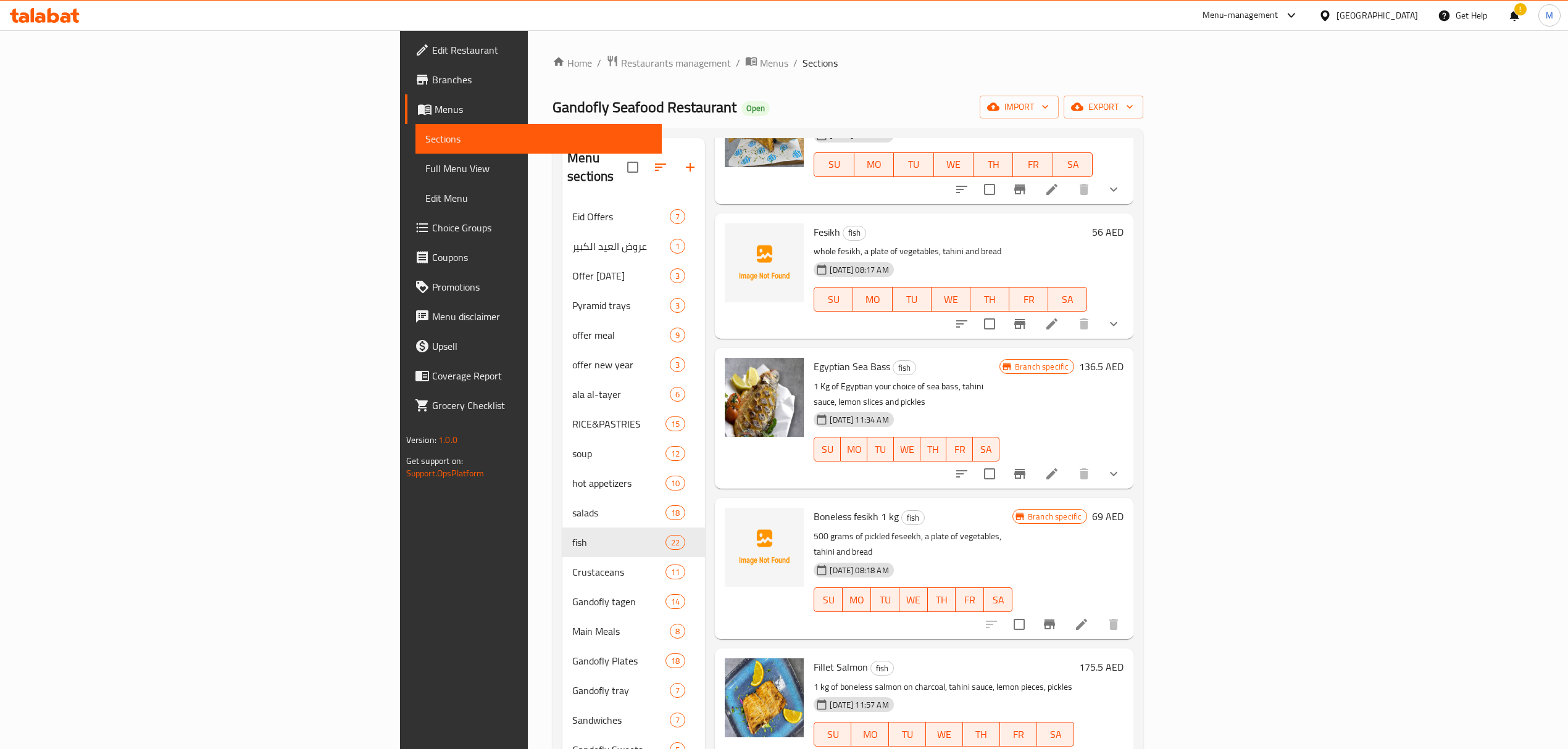
scroll to position [1152, 0]
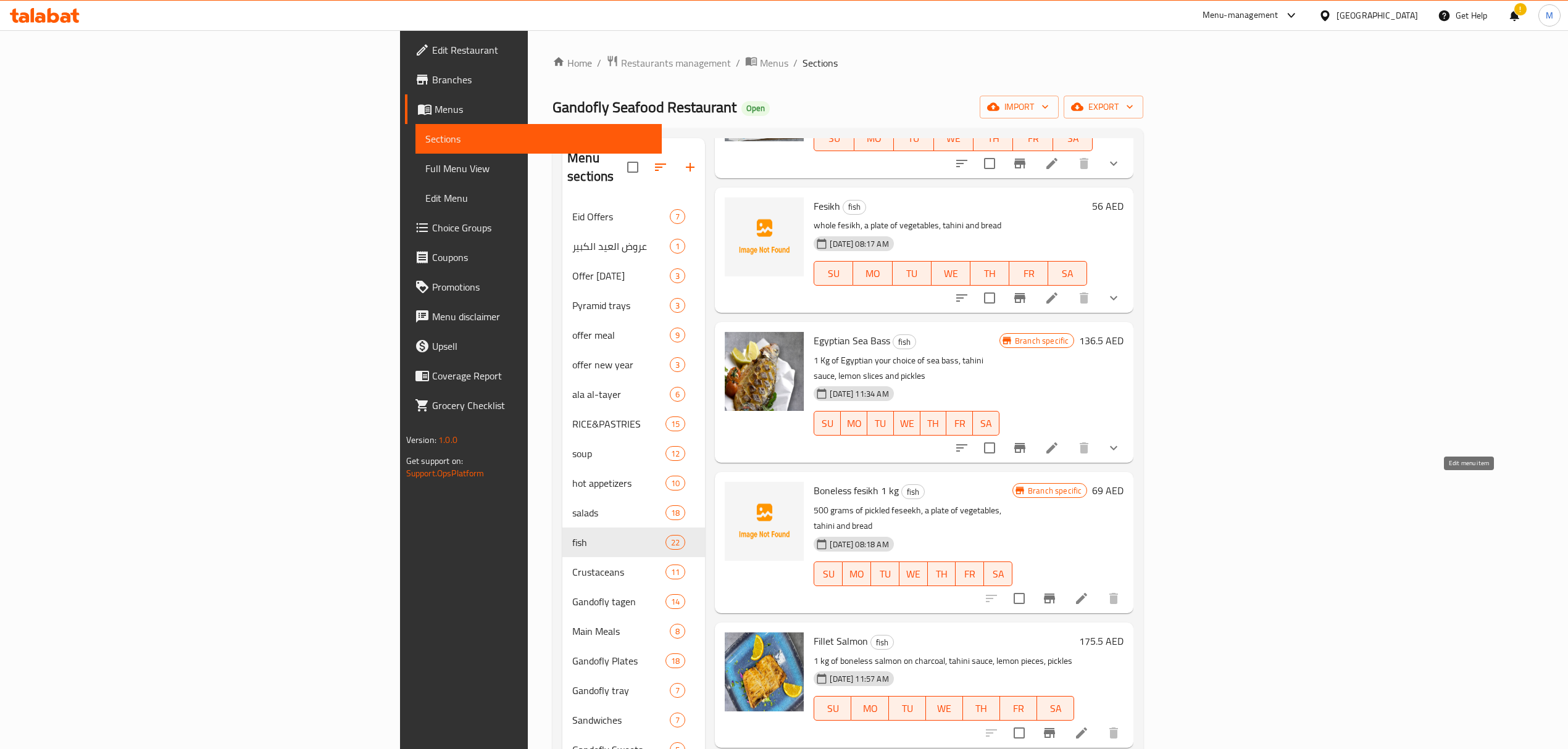
click at [1089, 591] on icon at bounding box center [1082, 598] width 15 height 15
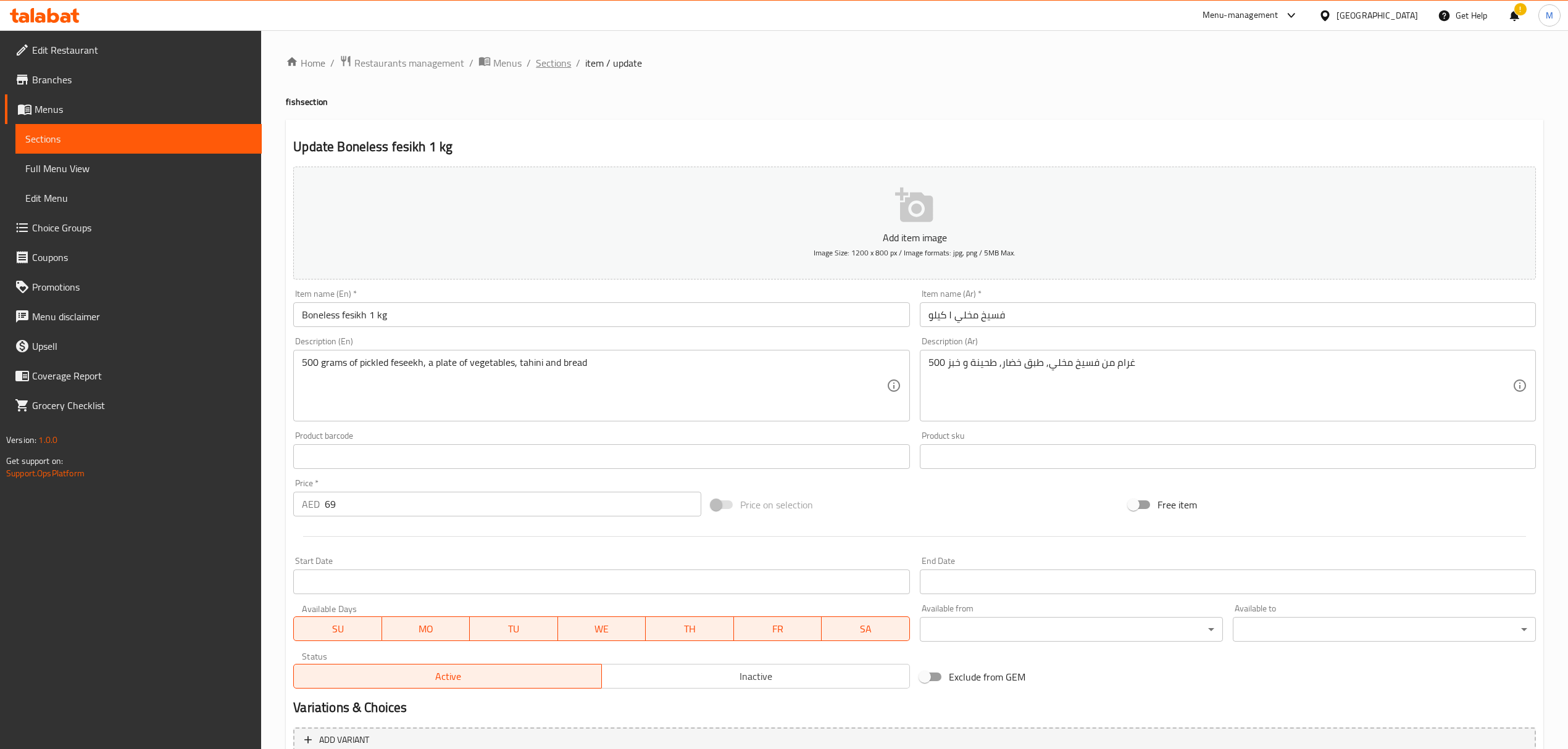
click at [551, 59] on span "Sections" at bounding box center [553, 63] width 35 height 15
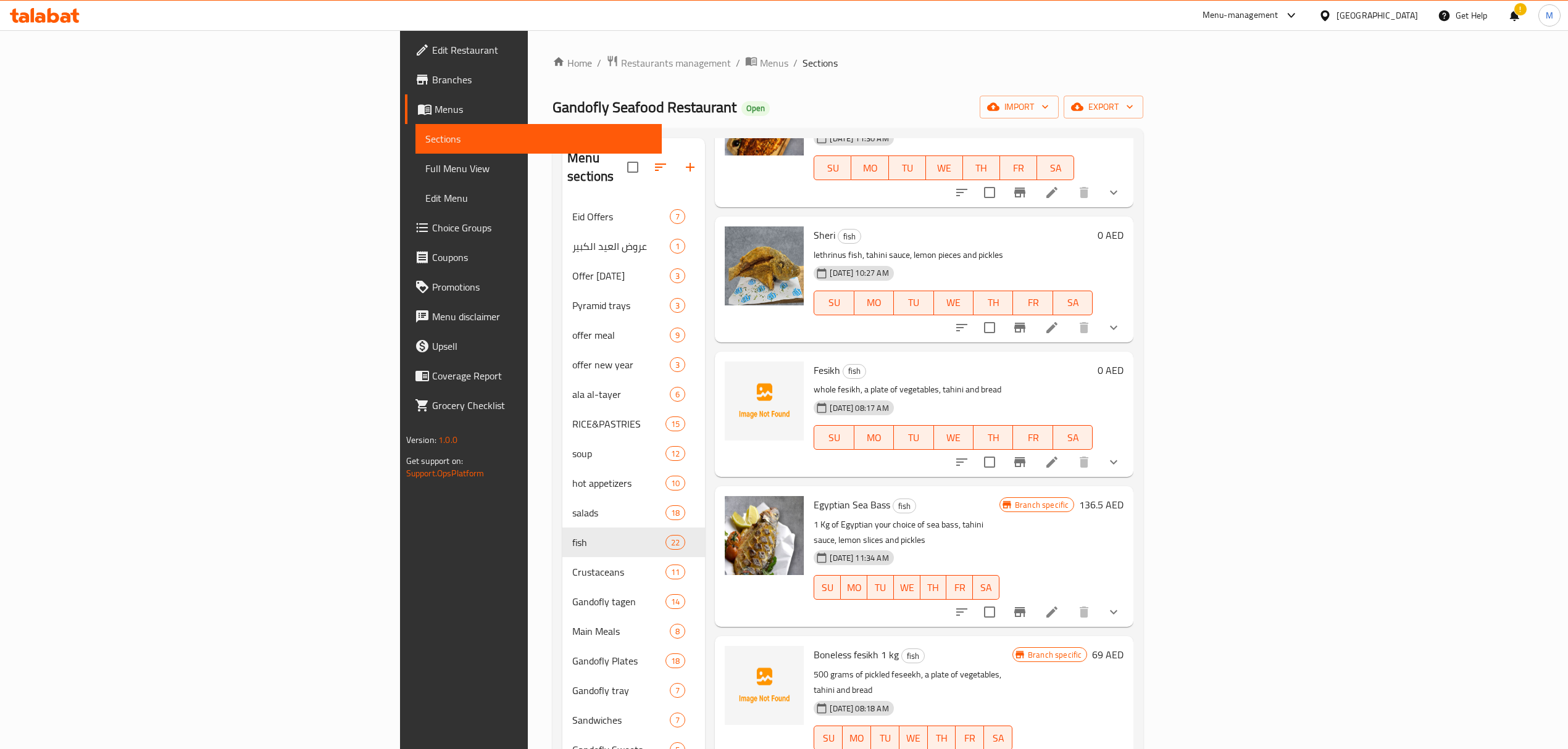
scroll to position [1152, 0]
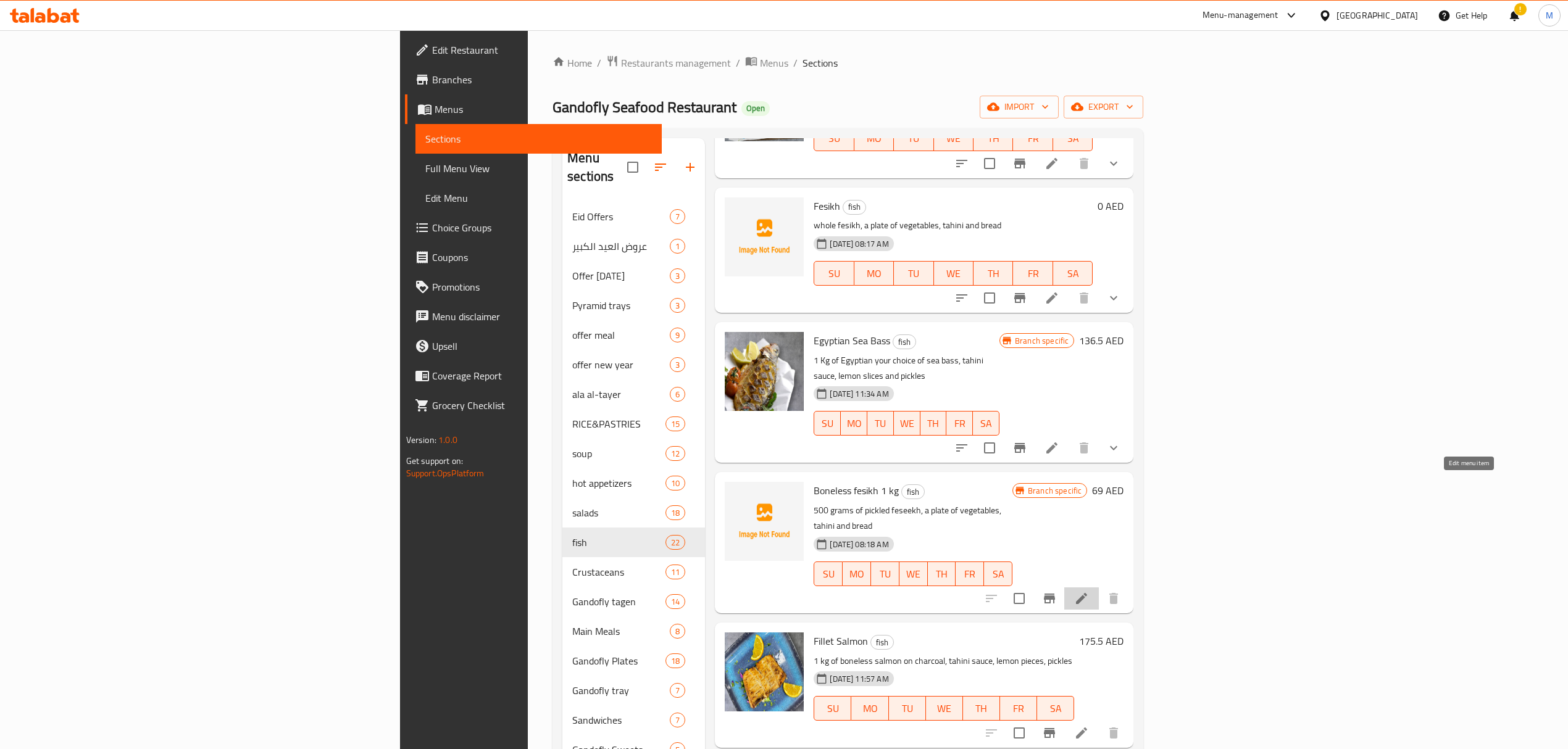
click at [1089, 591] on icon at bounding box center [1082, 598] width 15 height 15
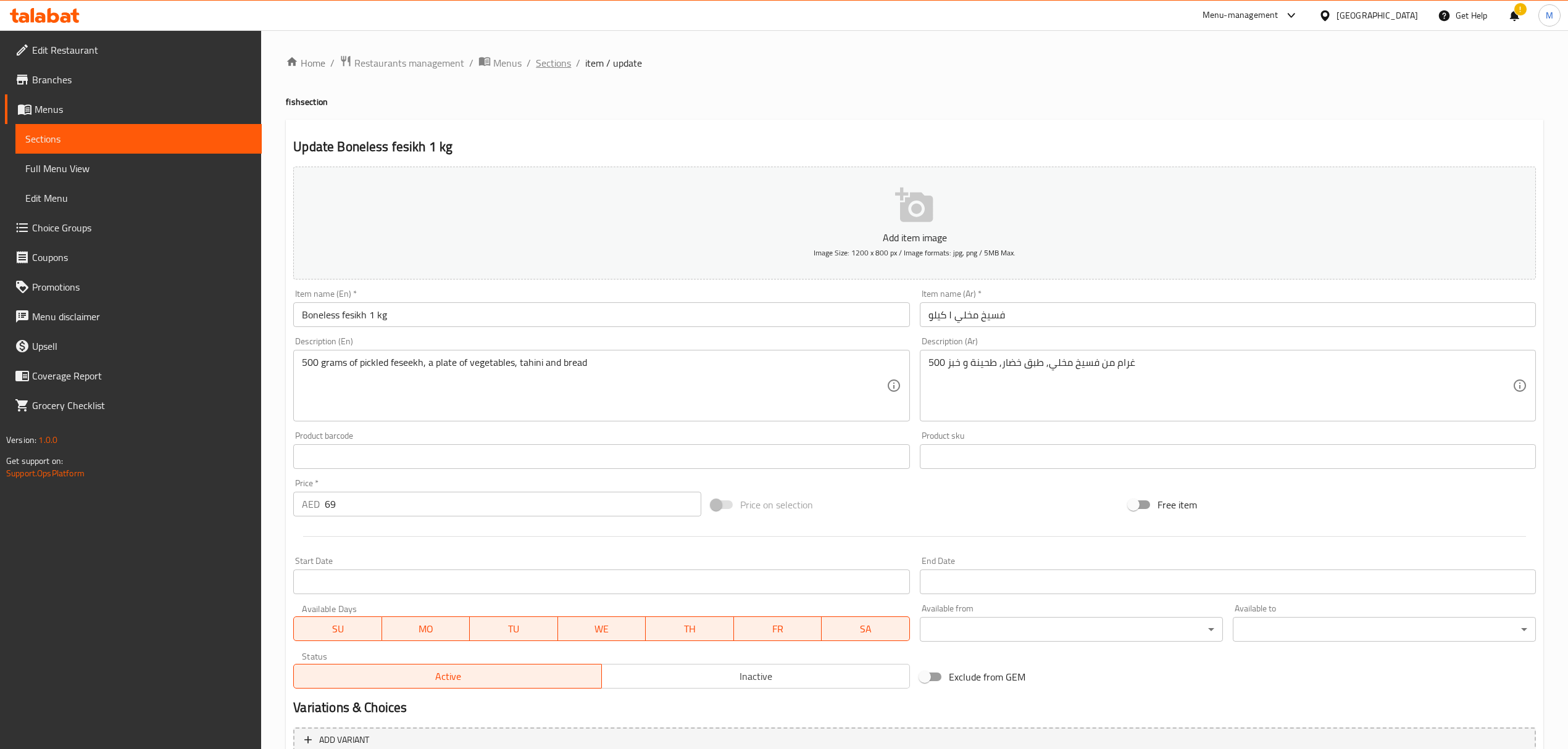
click at [561, 70] on span "Sections" at bounding box center [553, 63] width 35 height 15
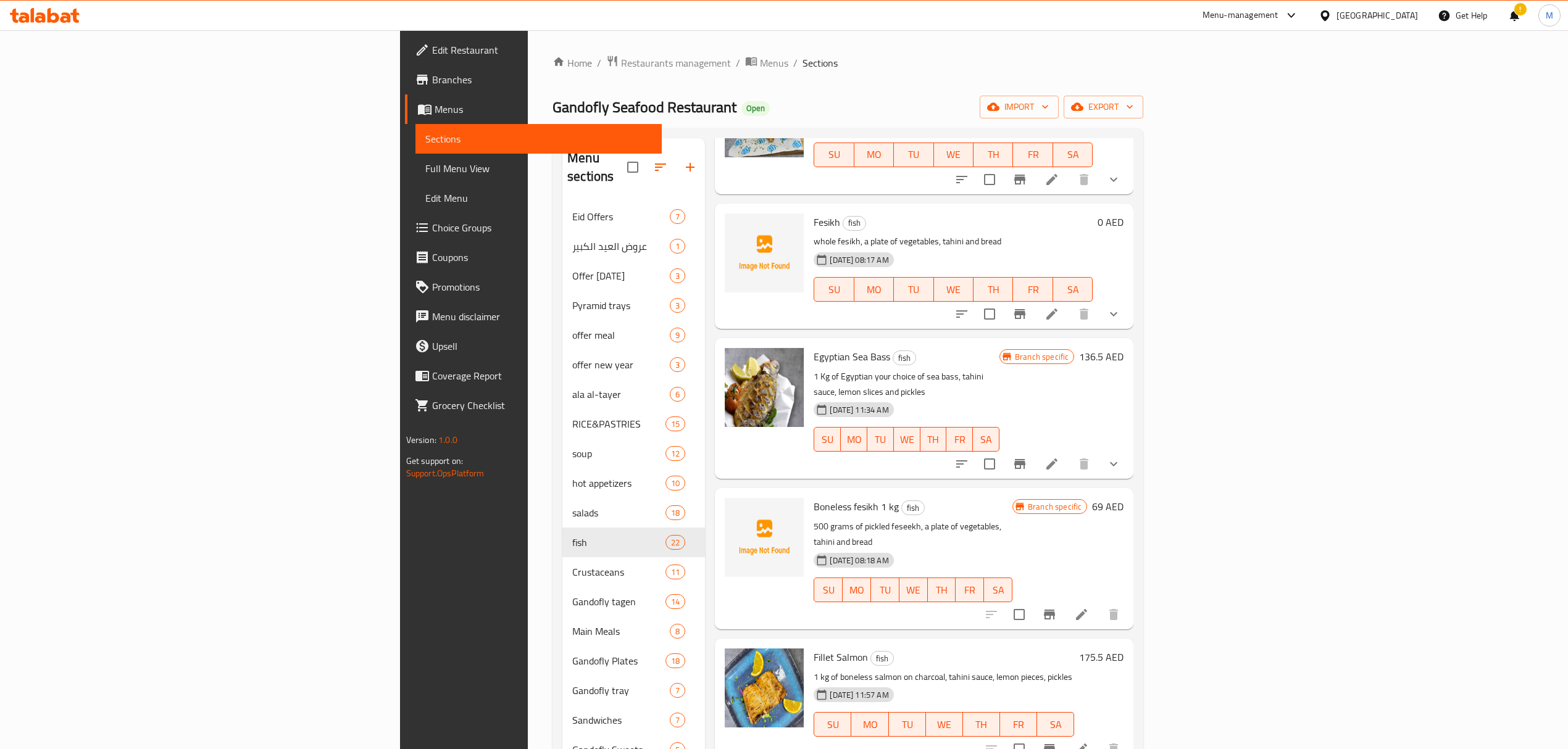
scroll to position [1152, 0]
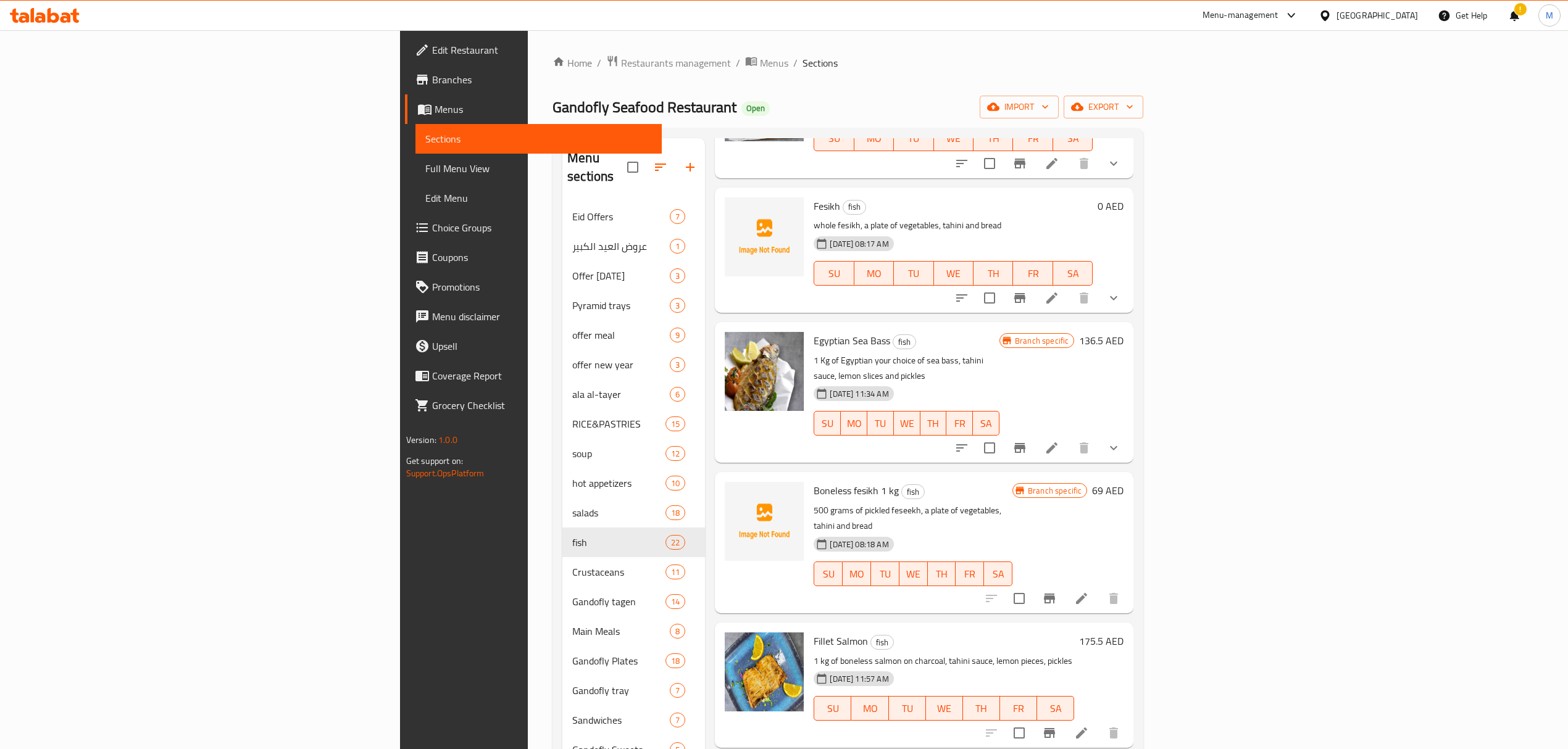
click at [1057, 591] on icon "Branch-specific-item" at bounding box center [1049, 598] width 15 height 15
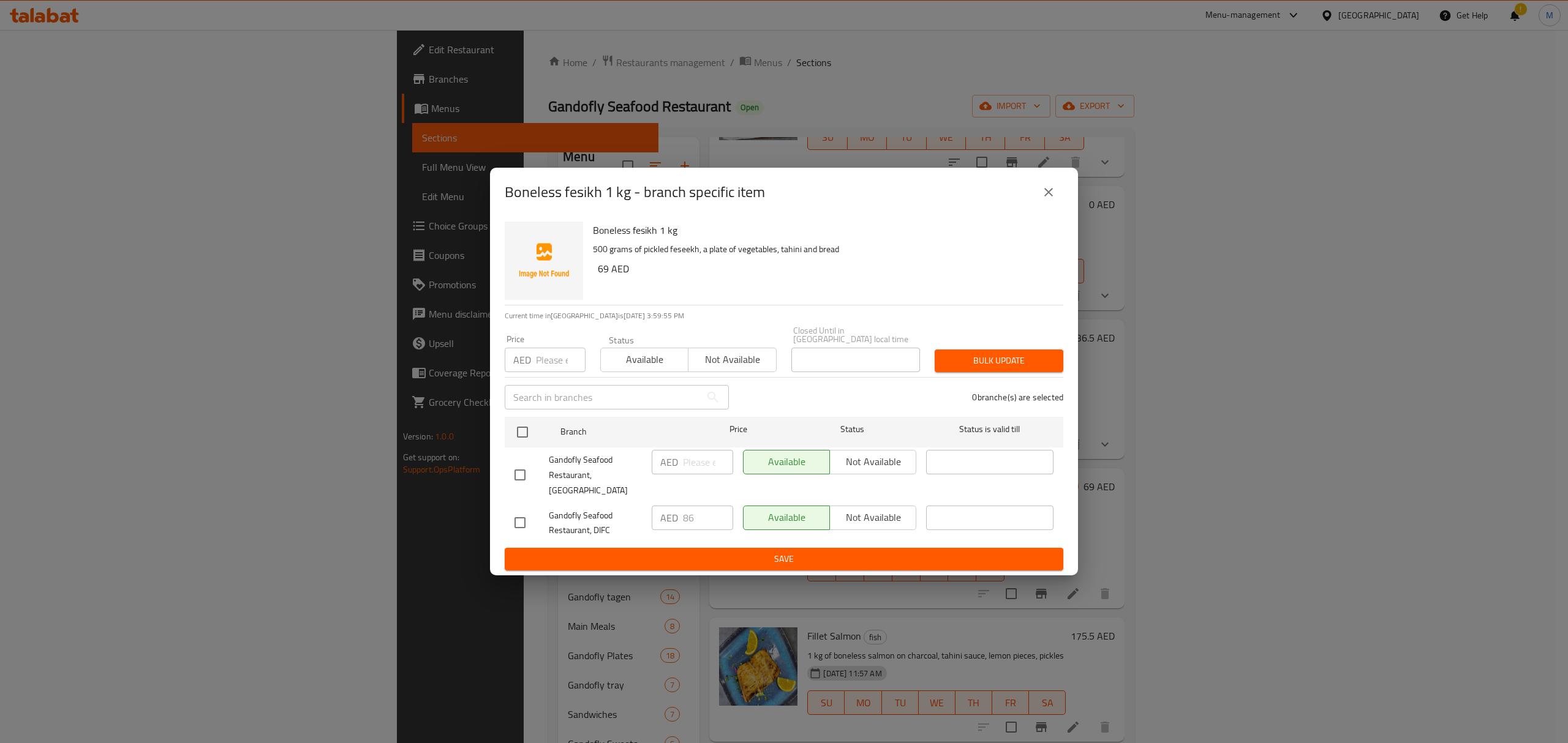
click at [1047, 200] on icon "close" at bounding box center [1048, 192] width 15 height 15
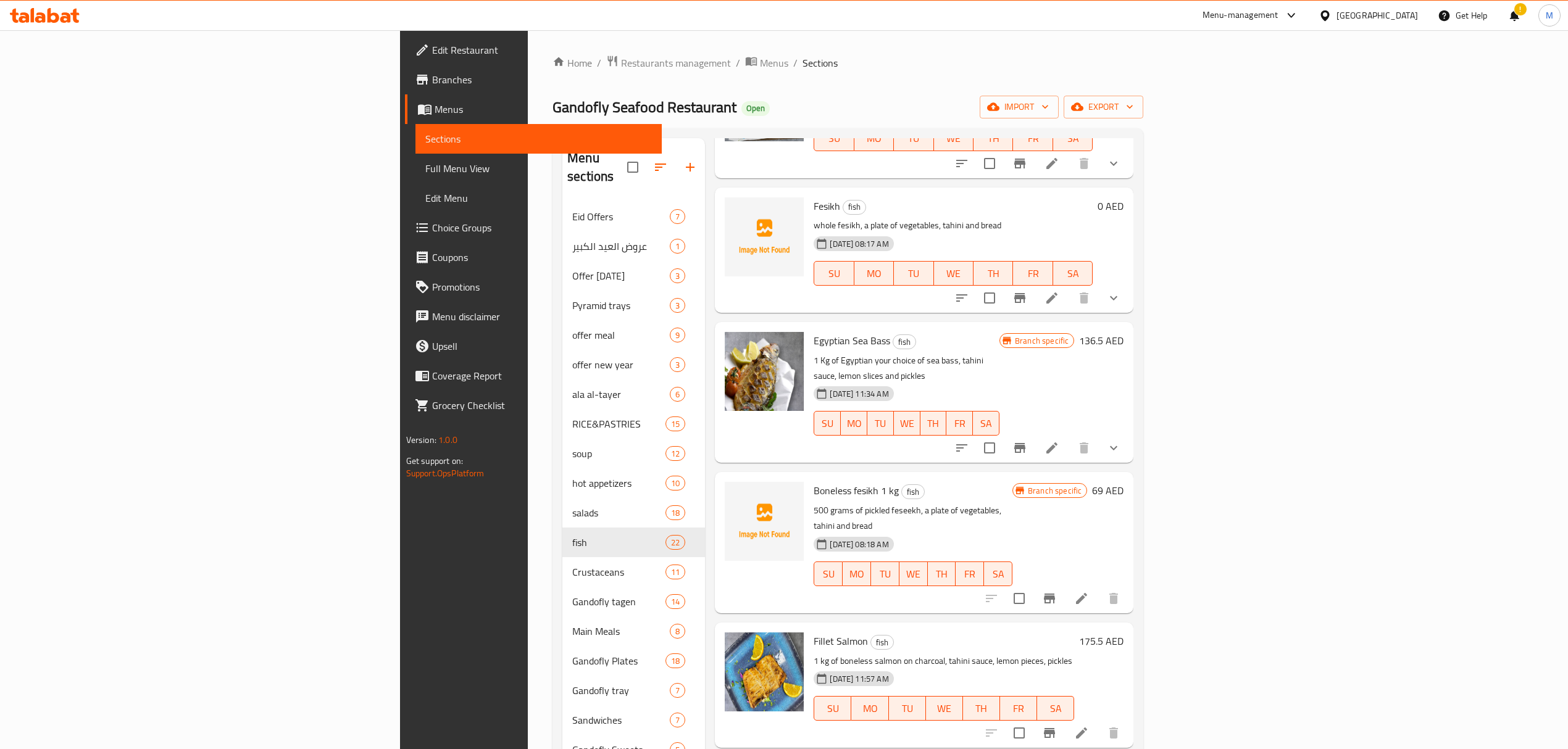
click at [1089, 591] on icon at bounding box center [1082, 598] width 15 height 15
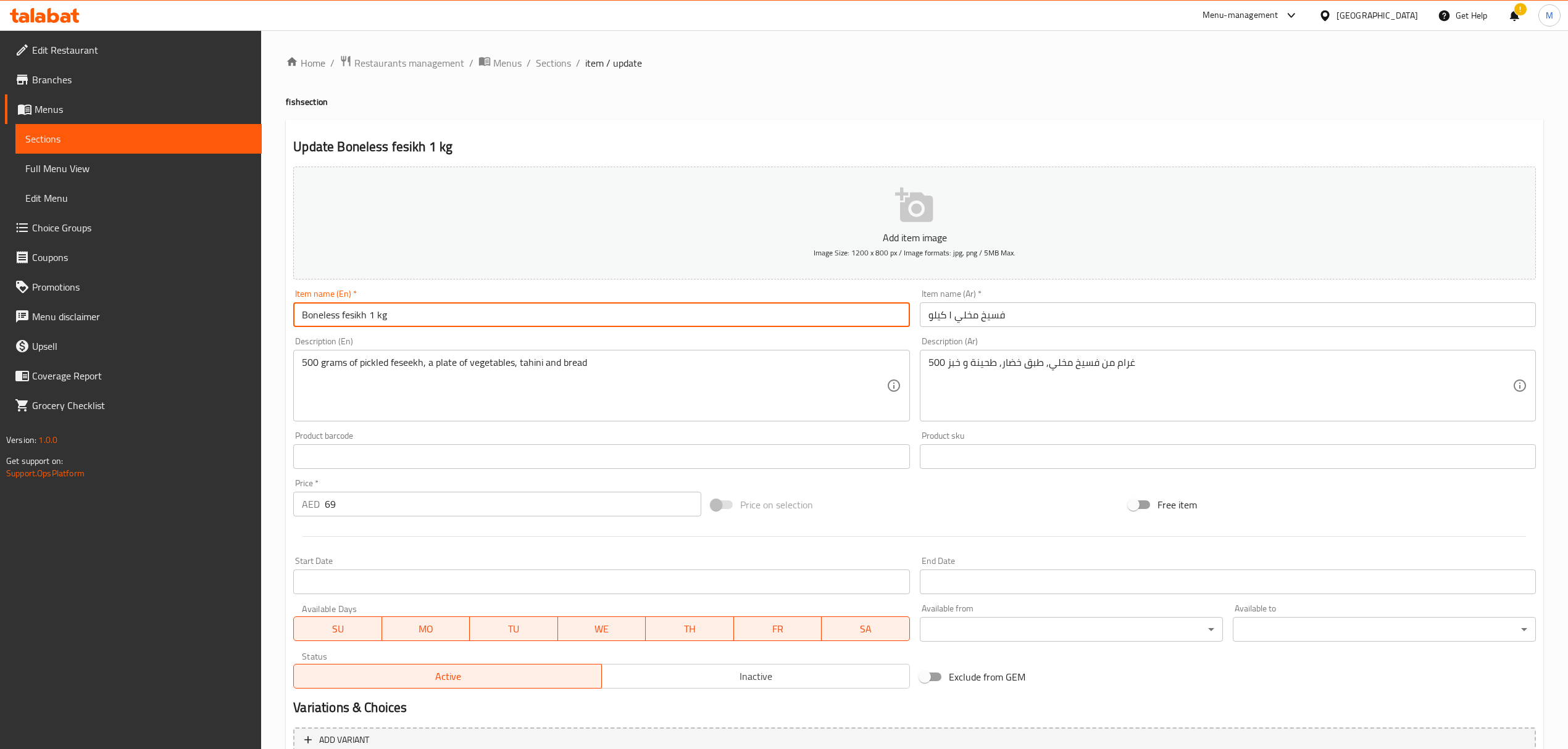
drag, startPoint x: 388, startPoint y: 319, endPoint x: 370, endPoint y: 319, distance: 18.0
click at [370, 319] on input "Boneless fesikh 1 kg" at bounding box center [601, 315] width 616 height 25
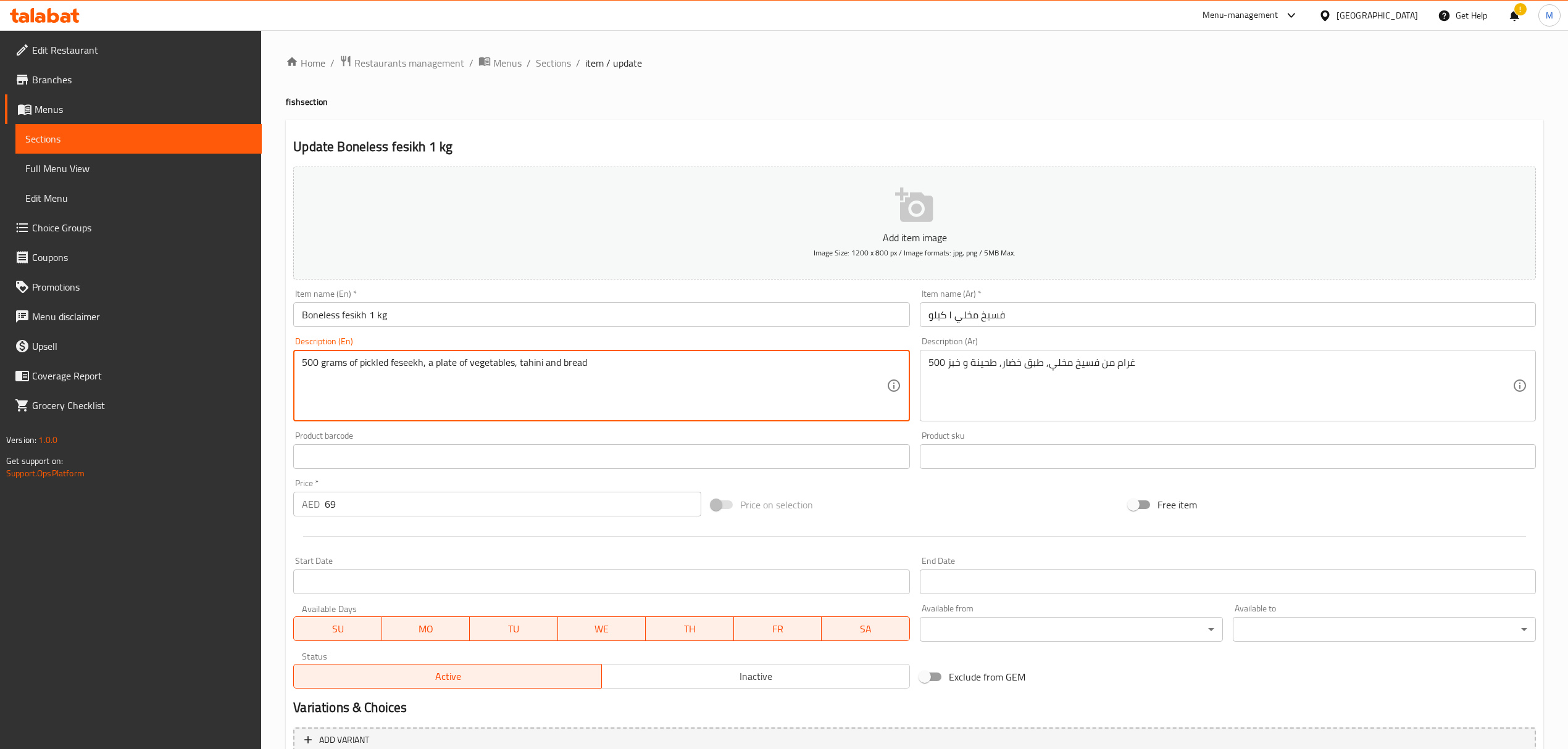
drag, startPoint x: 359, startPoint y: 363, endPoint x: 340, endPoint y: 363, distance: 19.0
click at [340, 363] on textarea "500 grams of pickled feseekh, a plate of vegetables, tahini and bread" at bounding box center [594, 386] width 584 height 59
drag, startPoint x: 361, startPoint y: 373, endPoint x: 278, endPoint y: 373, distance: 83.0
click at [278, 373] on div "Home / Restaurants management / Menus / Sections / item / update fish section U…" at bounding box center [915, 451] width 1307 height 842
type textarea "pickled feseekh, a plate of vegetables, tahini and bread"
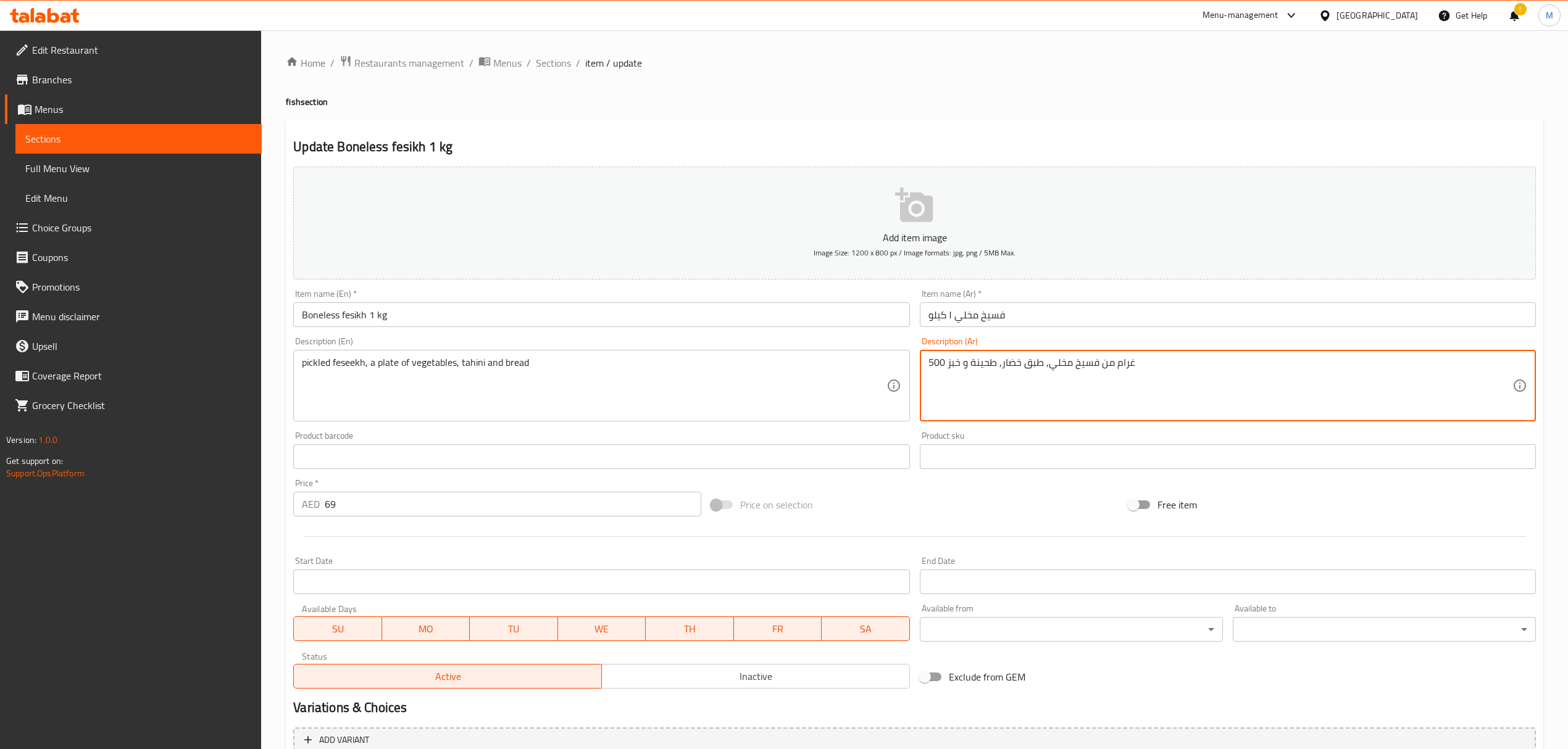
drag, startPoint x: 1097, startPoint y: 363, endPoint x: 1173, endPoint y: 363, distance: 76.0
drag, startPoint x: 946, startPoint y: 365, endPoint x: 907, endPoint y: 365, distance: 39.0
click at [907, 365] on div "Add item image Image Size: 1200 x 800 px / Image formats: jpg, png / 5MB Max. I…" at bounding box center [915, 428] width 1253 height 532
click at [926, 366] on div "فسيخ مخلي, طبق خضار, طحينة و خبز Description (Ar)" at bounding box center [1228, 386] width 616 height 72
click at [936, 398] on textarea "فسيخ مخلي, طبق خضار, طحينة و خبز" at bounding box center [1220, 386] width 584 height 59
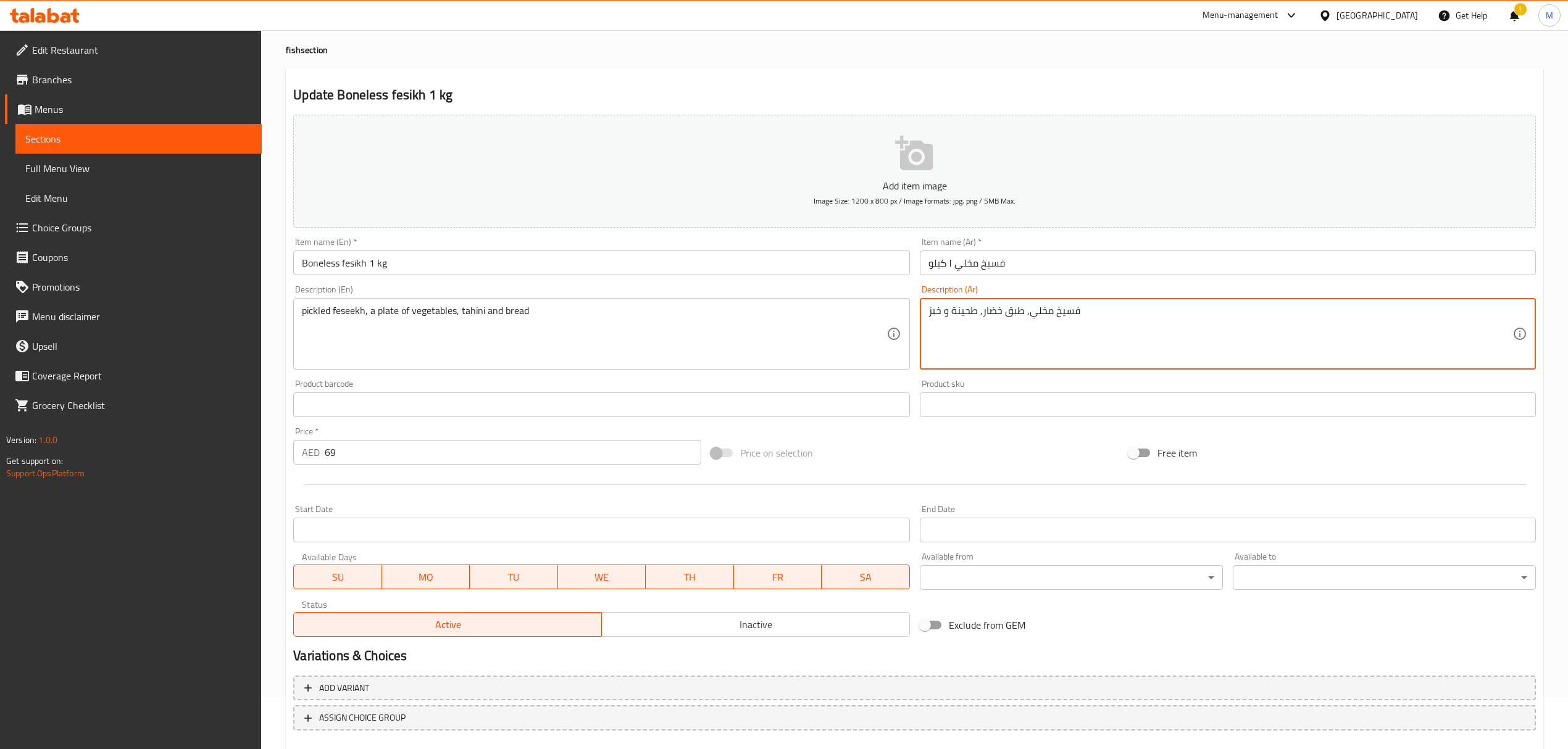
scroll to position [122, 0]
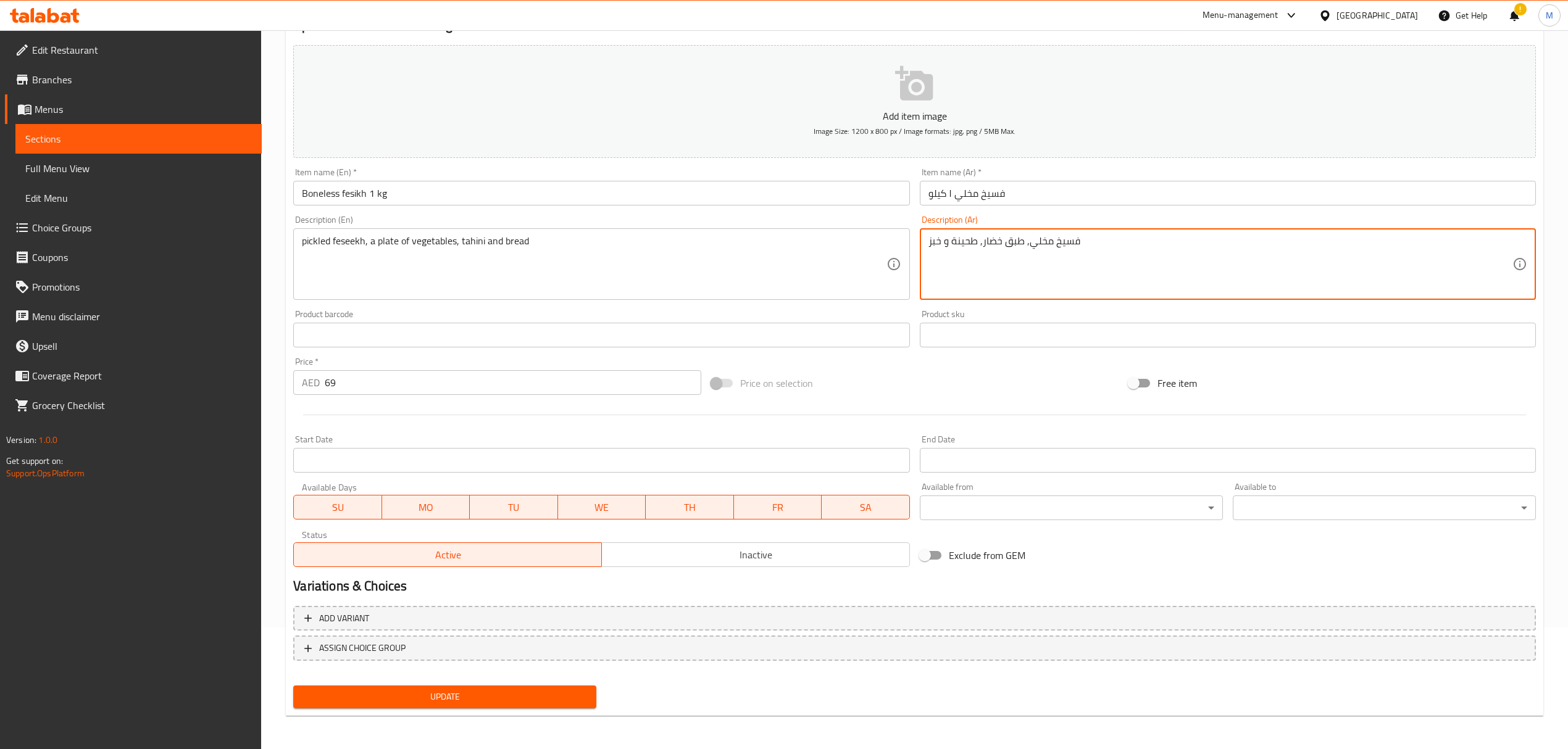
type textarea "فسيخ مخلي, طبق خضار, طحينة و خبز"
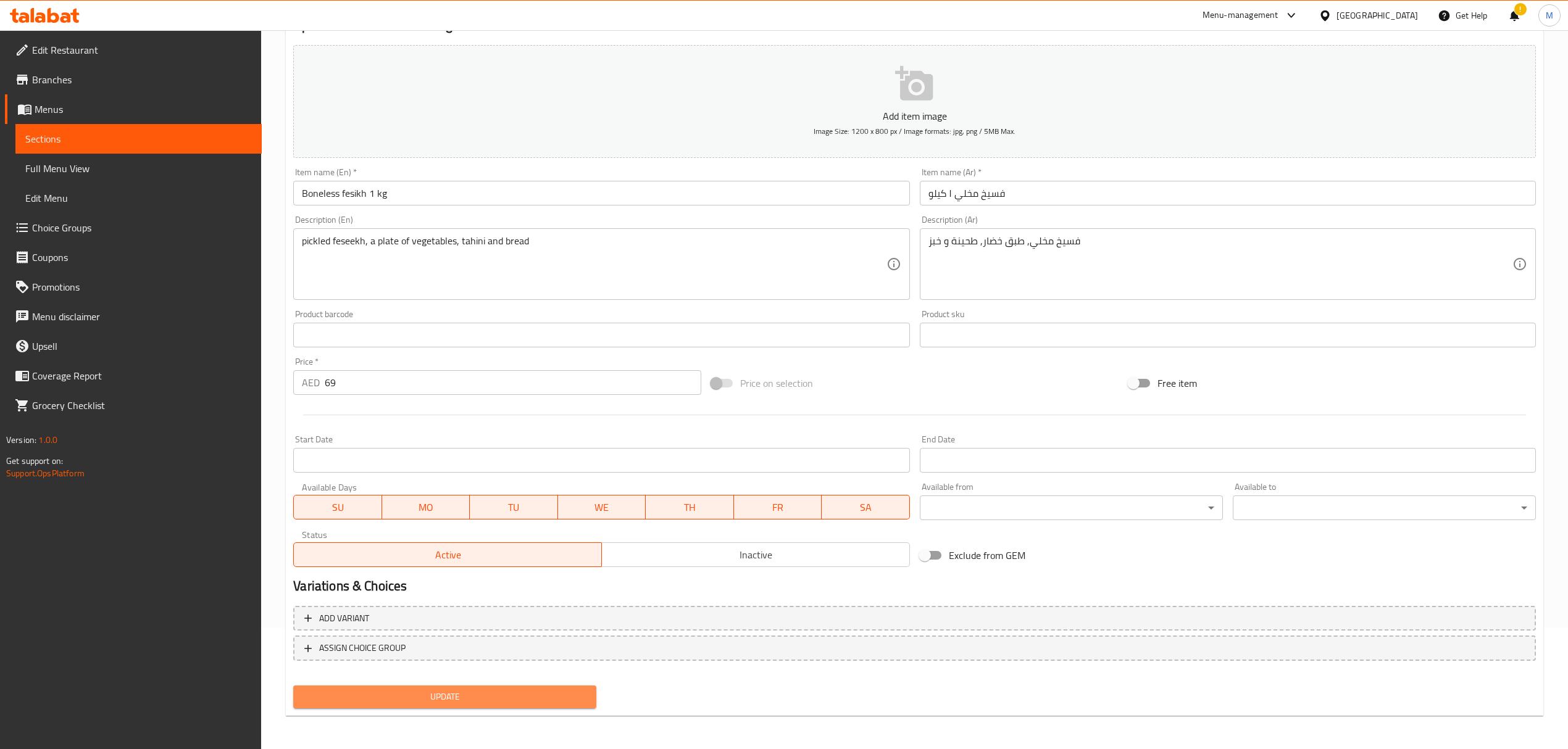
click at [519, 696] on span "Update" at bounding box center [445, 697] width 283 height 16
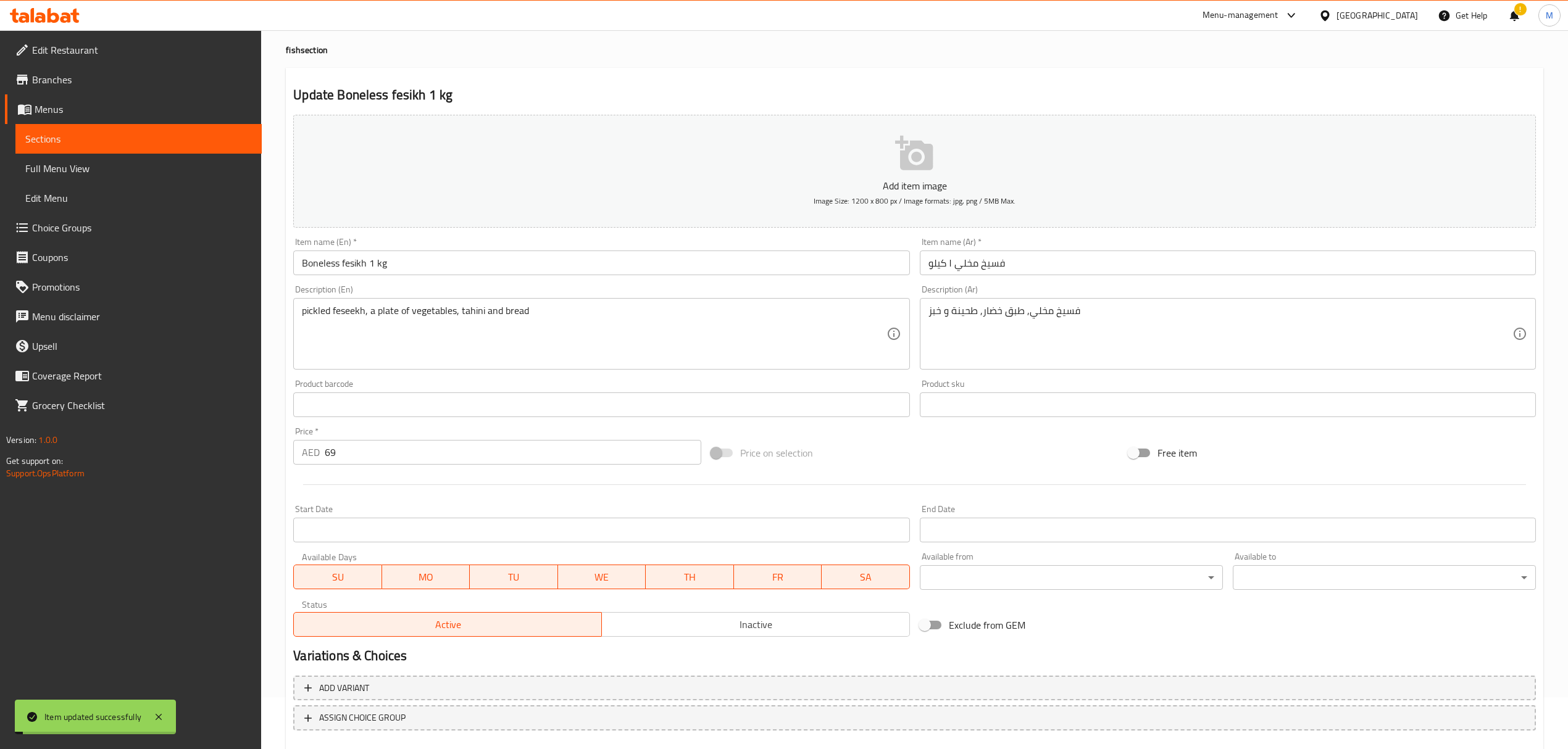
scroll to position [0, 0]
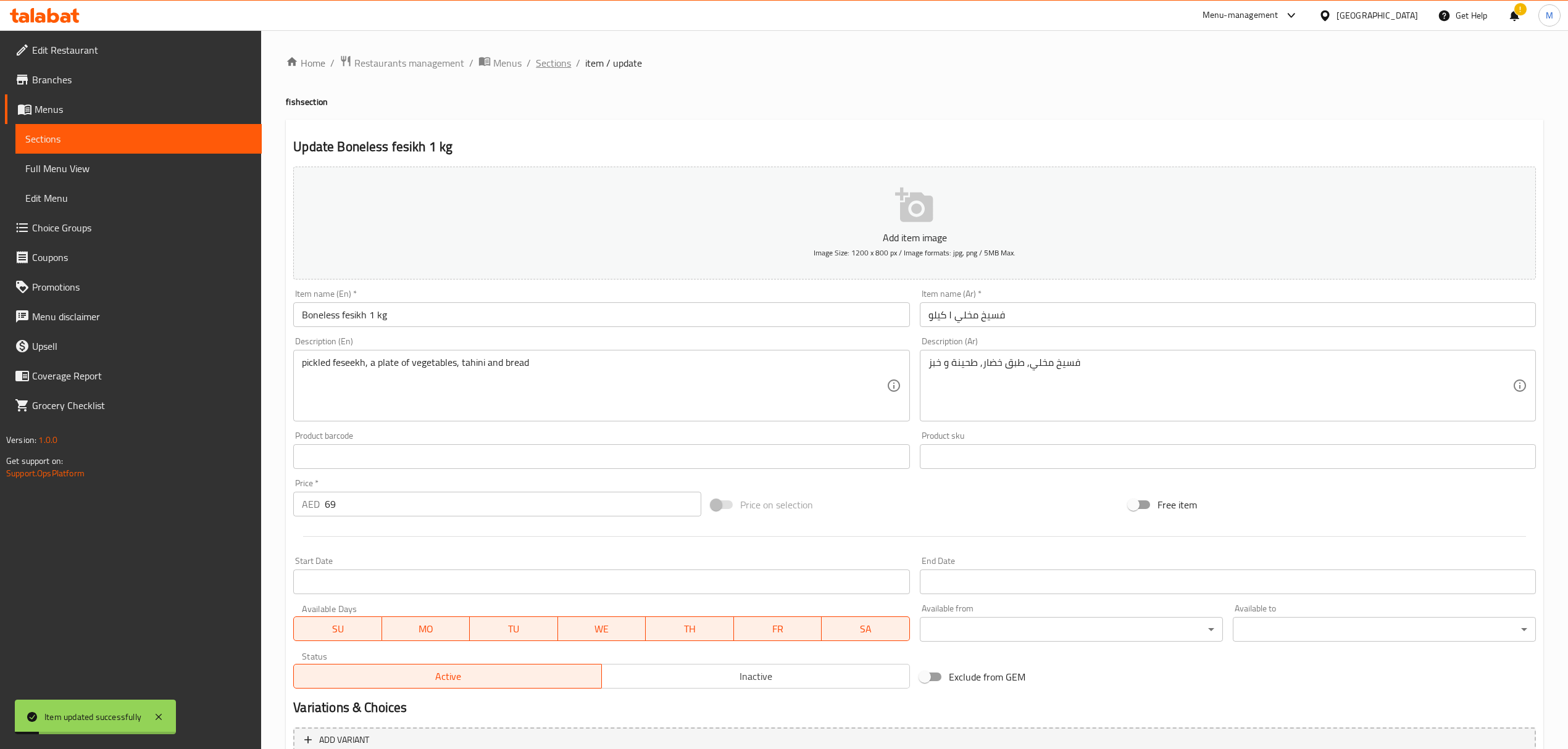
click at [569, 68] on span "Sections" at bounding box center [553, 63] width 35 height 15
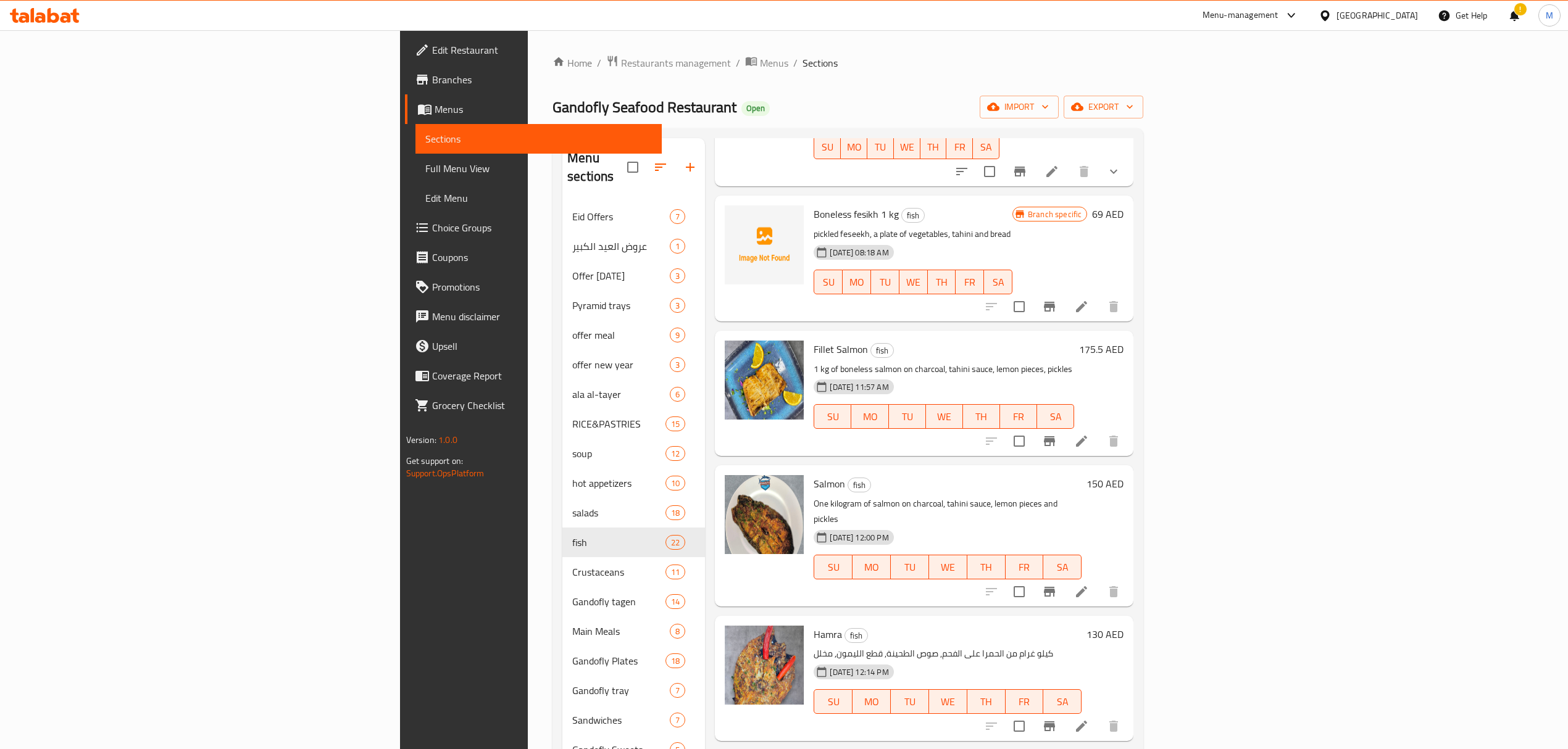
scroll to position [1398, 0]
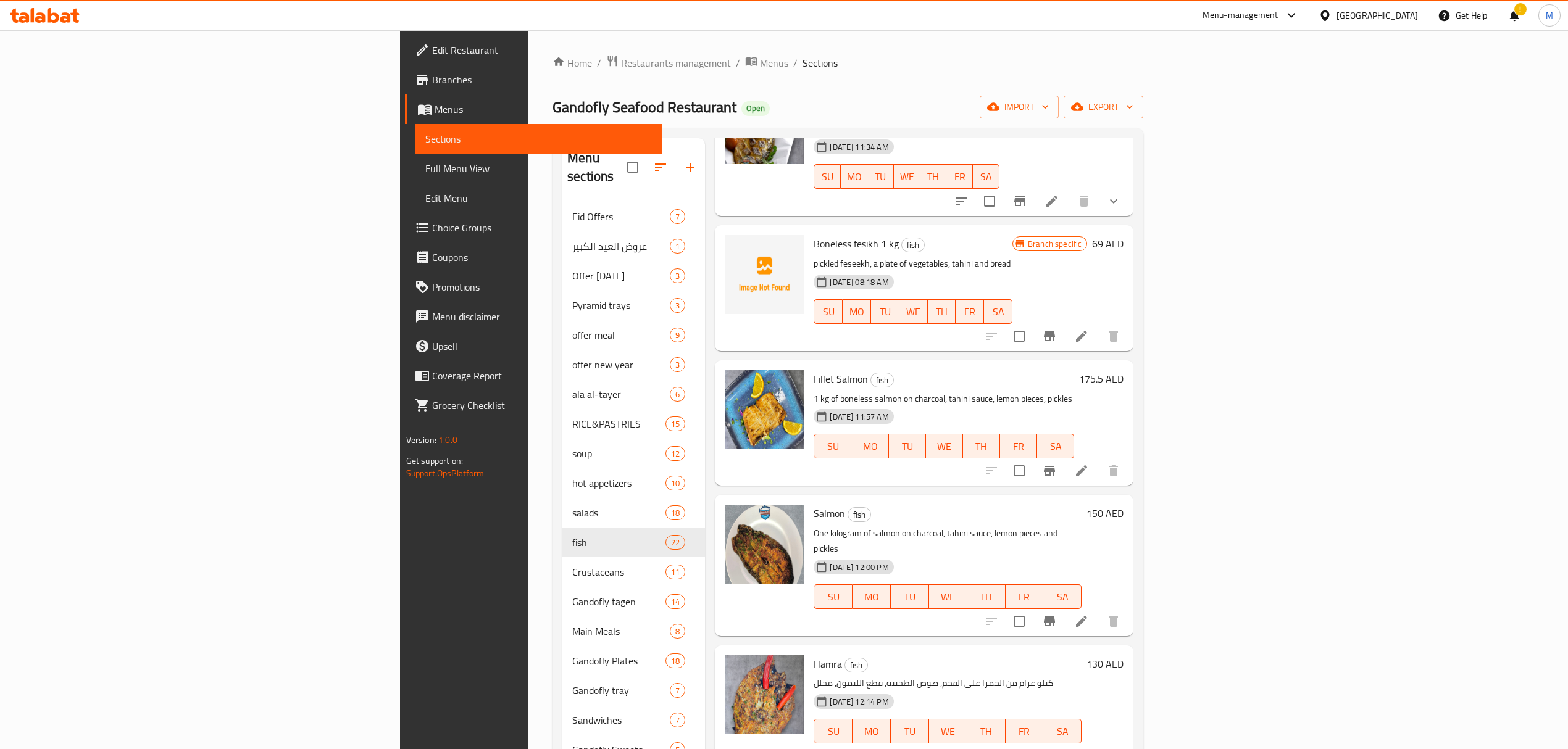
click at [1089, 463] on icon at bounding box center [1082, 471] width 15 height 15
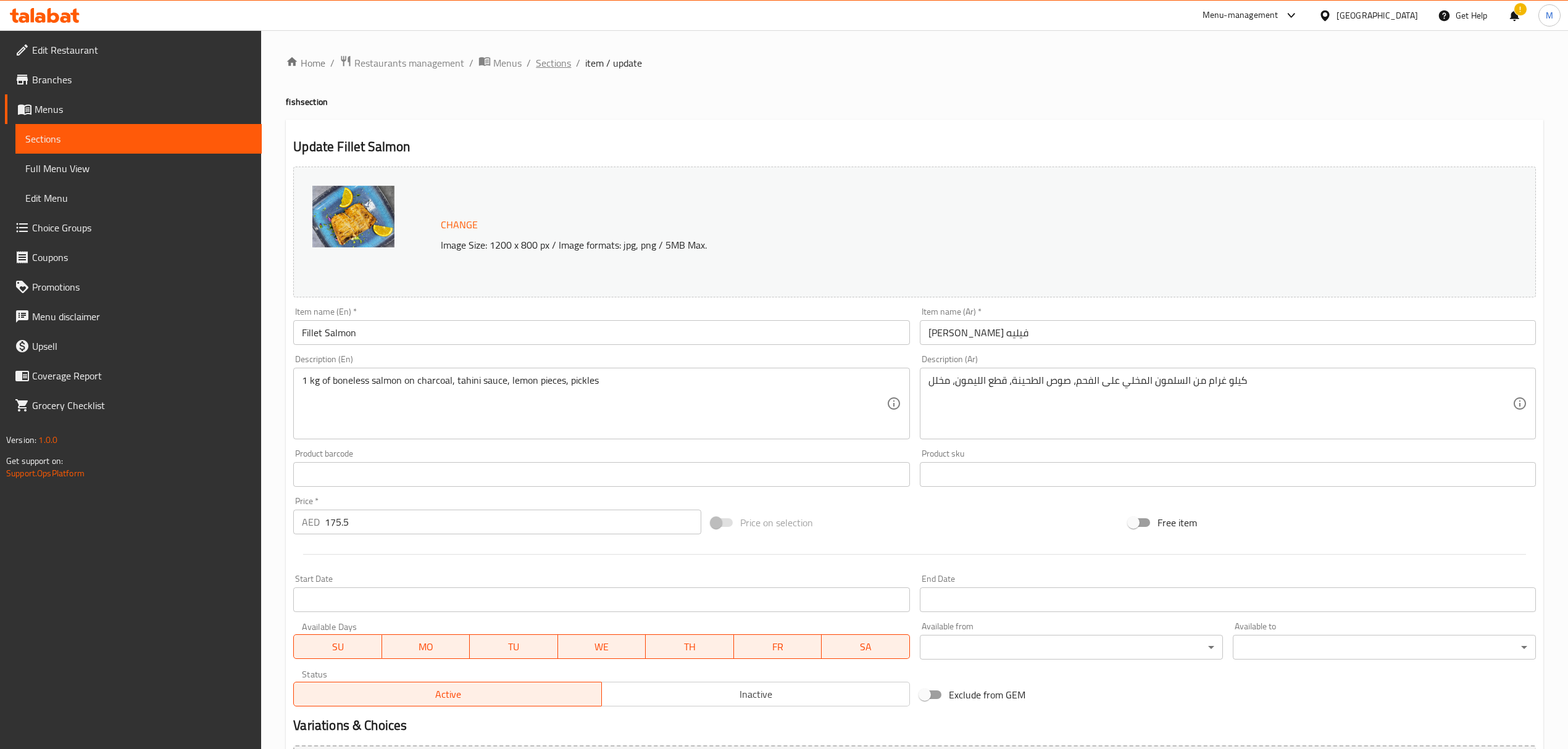
click at [544, 63] on span "Sections" at bounding box center [553, 63] width 35 height 15
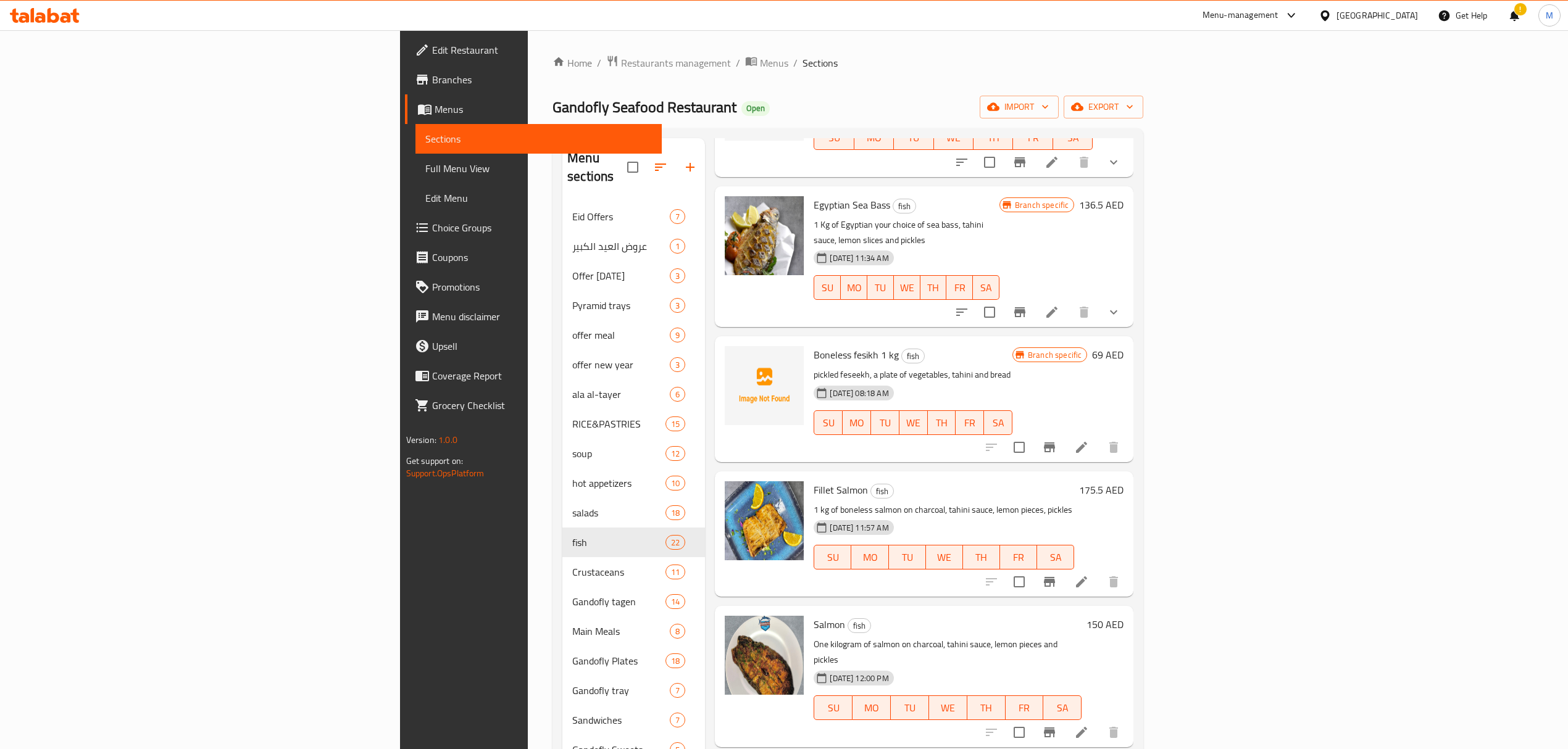
scroll to position [1316, 0]
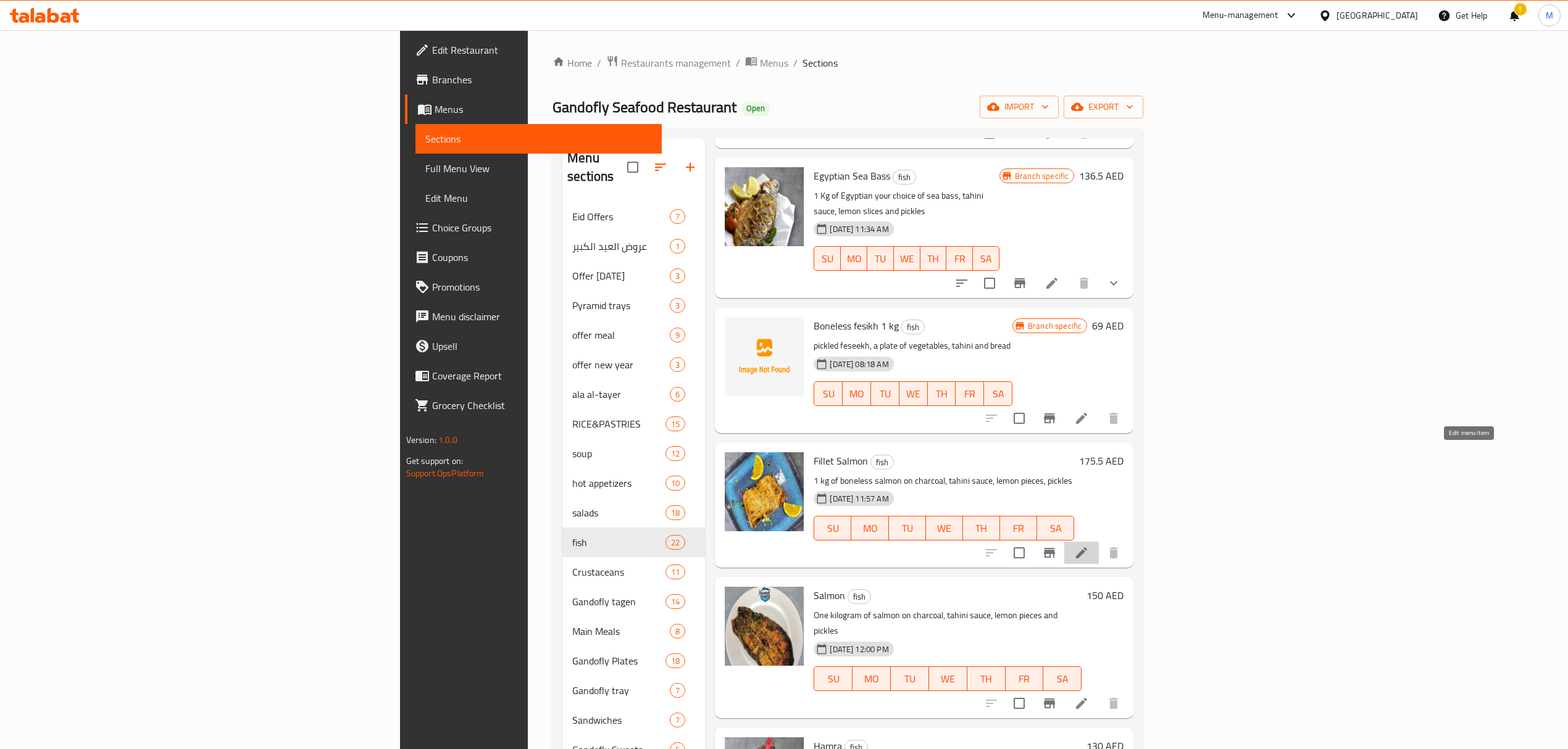
click at [1089, 546] on icon at bounding box center [1082, 553] width 15 height 15
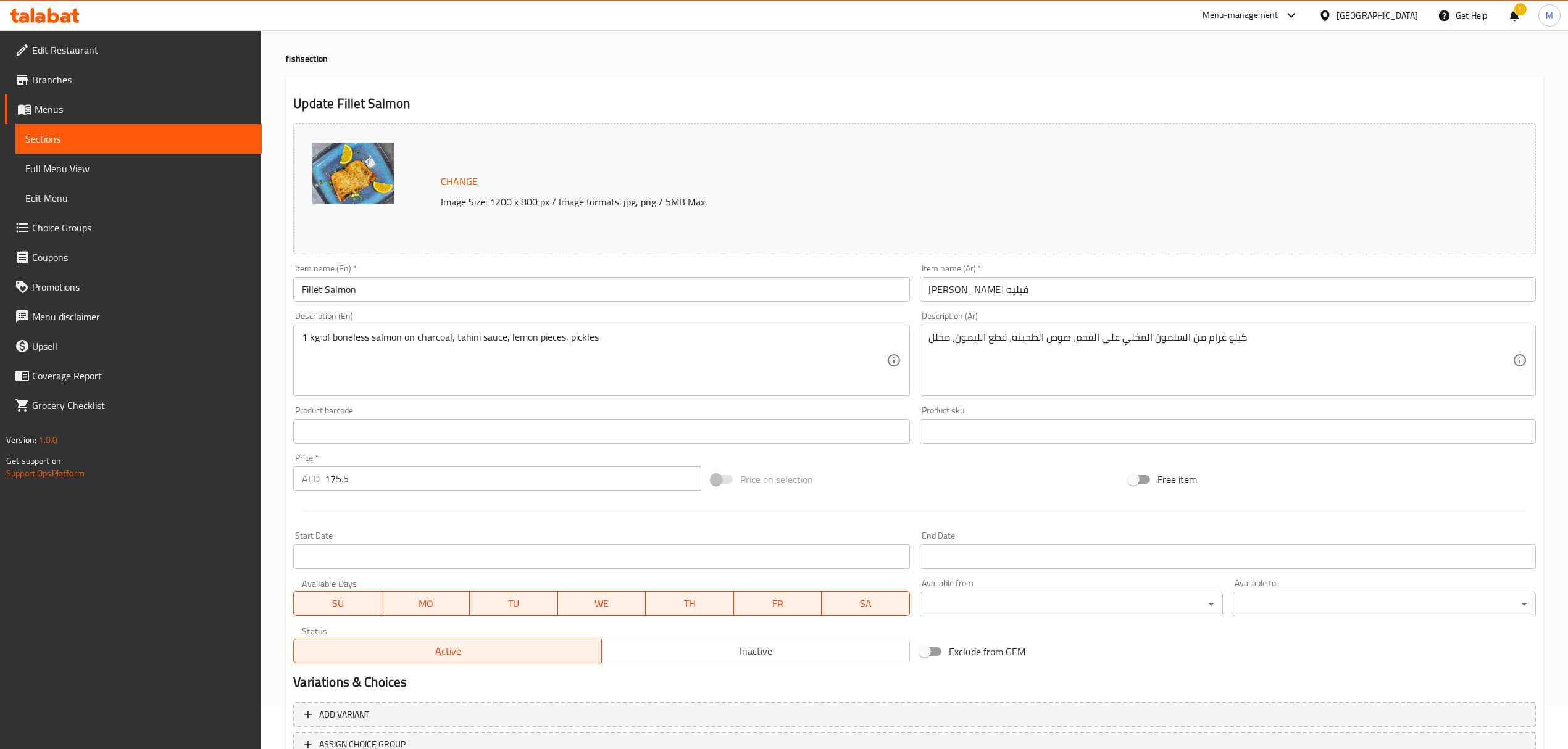
scroll to position [82, 0]
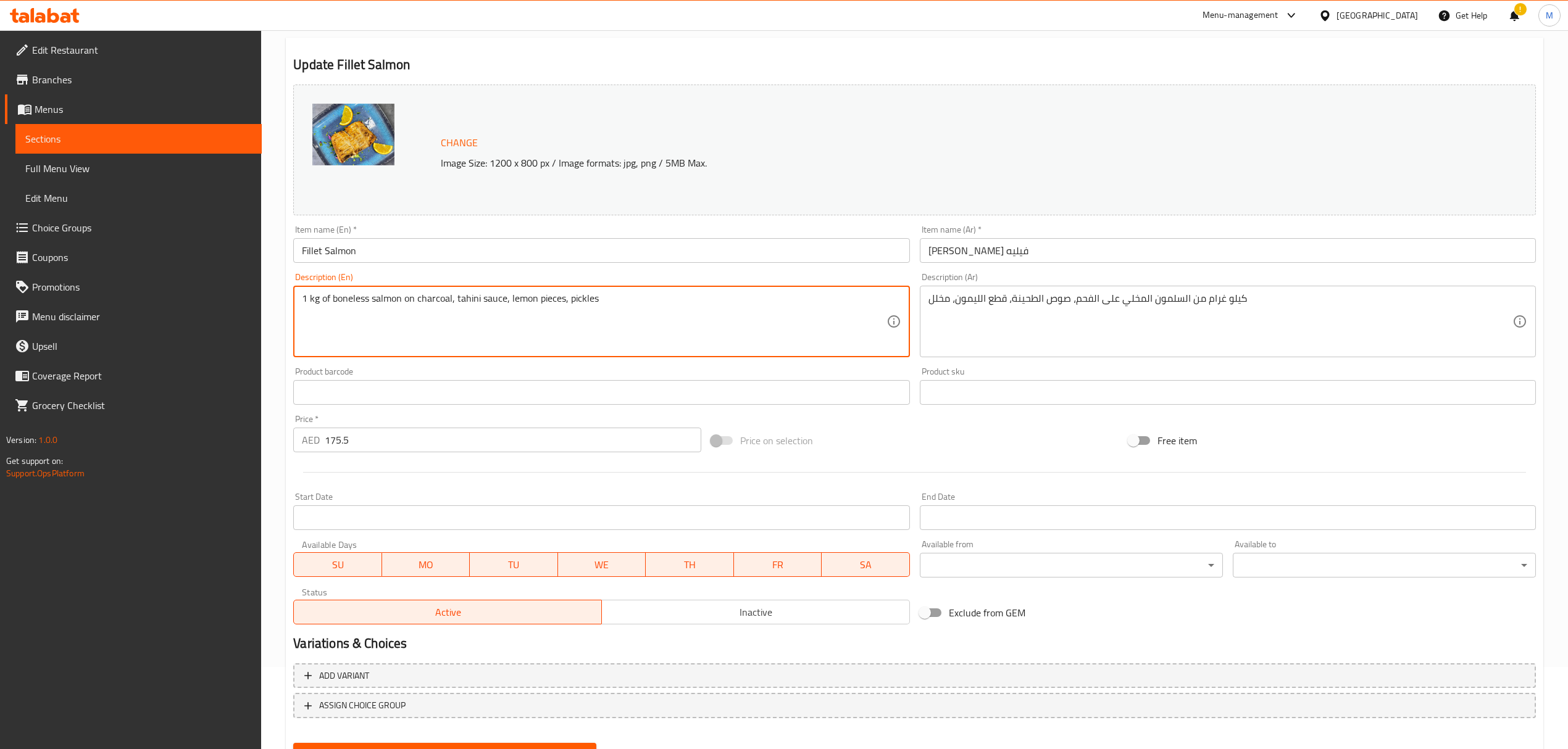
drag, startPoint x: 332, startPoint y: 299, endPoint x: 277, endPoint y: 297, distance: 55.0
type textarea "boneless salmon on charcoal, tahini sauce, lemon pieces, pickles"
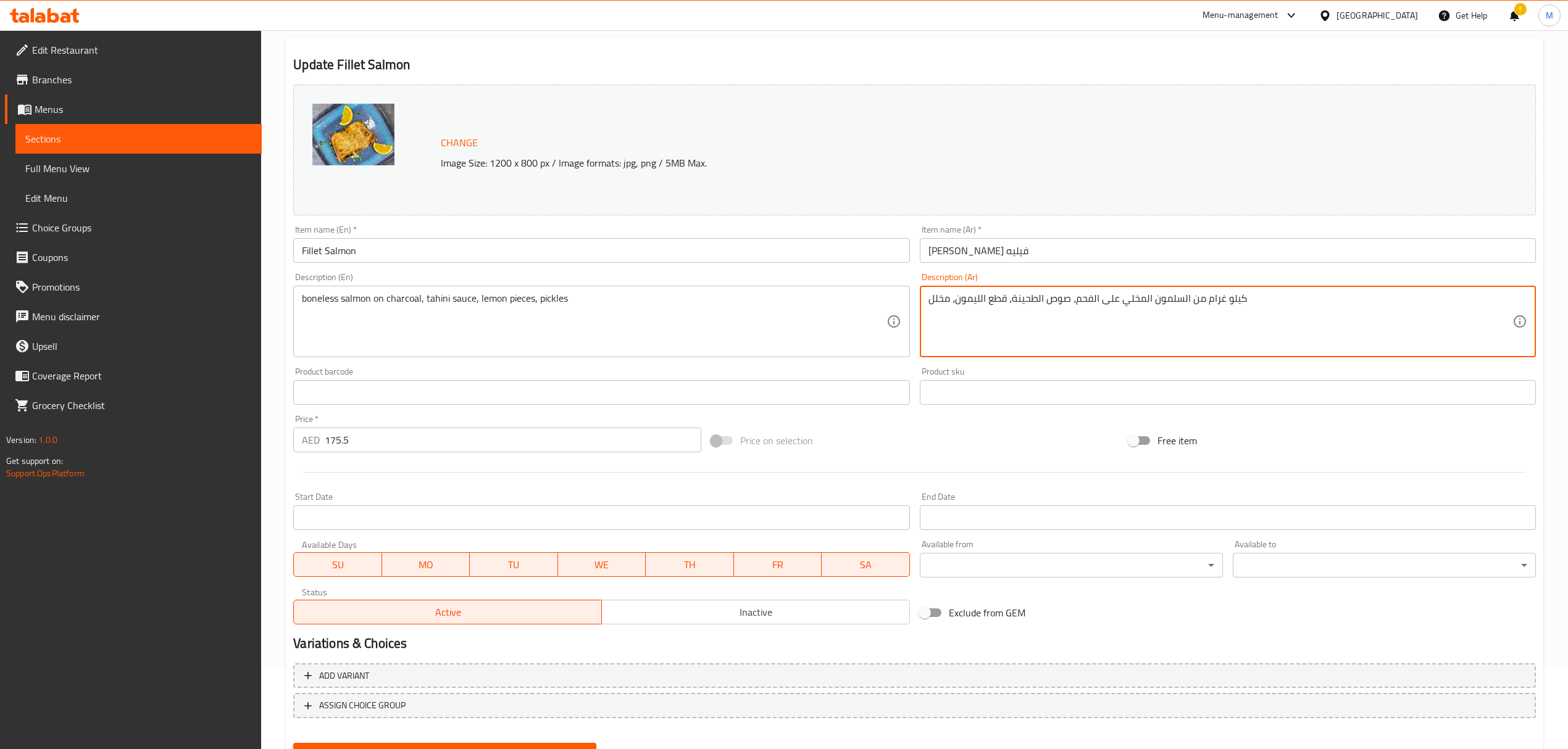
drag, startPoint x: 1188, startPoint y: 297, endPoint x: 1323, endPoint y: 304, distance: 135.2
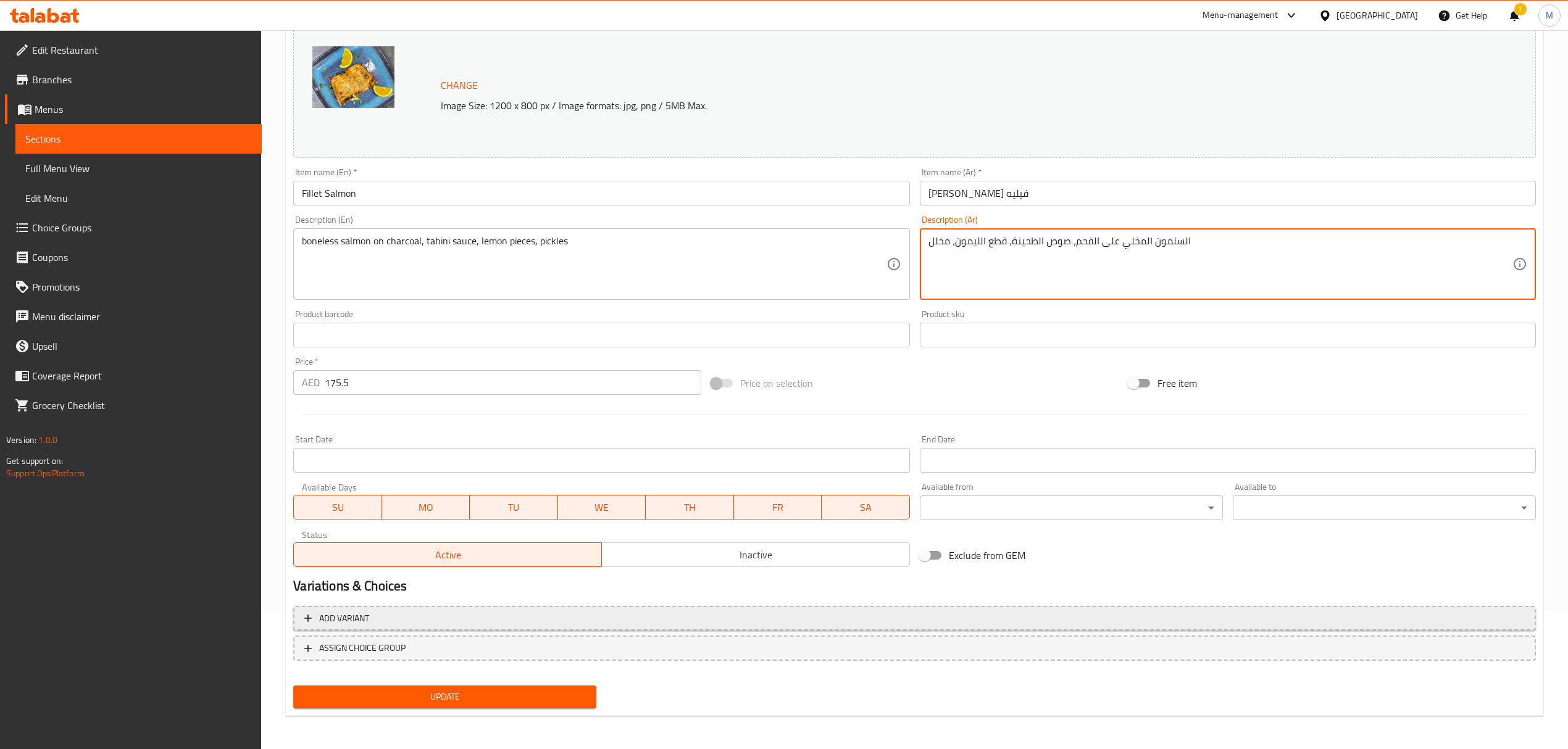
type textarea "السلمون المخلي على الفحم، صوص الطحينة، قطع الليمون، مخلل"
click at [403, 612] on span "Add variant" at bounding box center [914, 619] width 1220 height 16
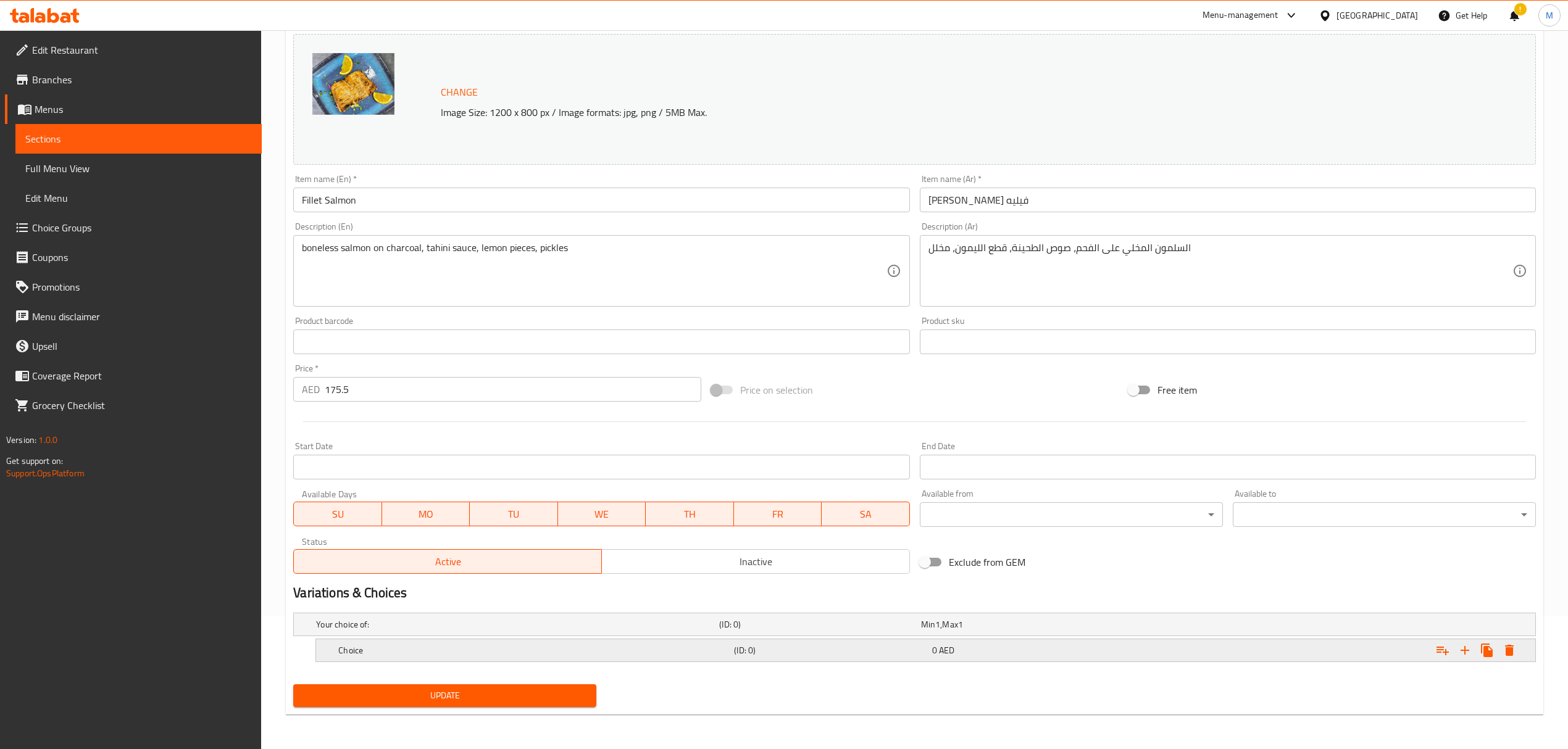
click at [457, 631] on h5 "Choice" at bounding box center [515, 625] width 398 height 12
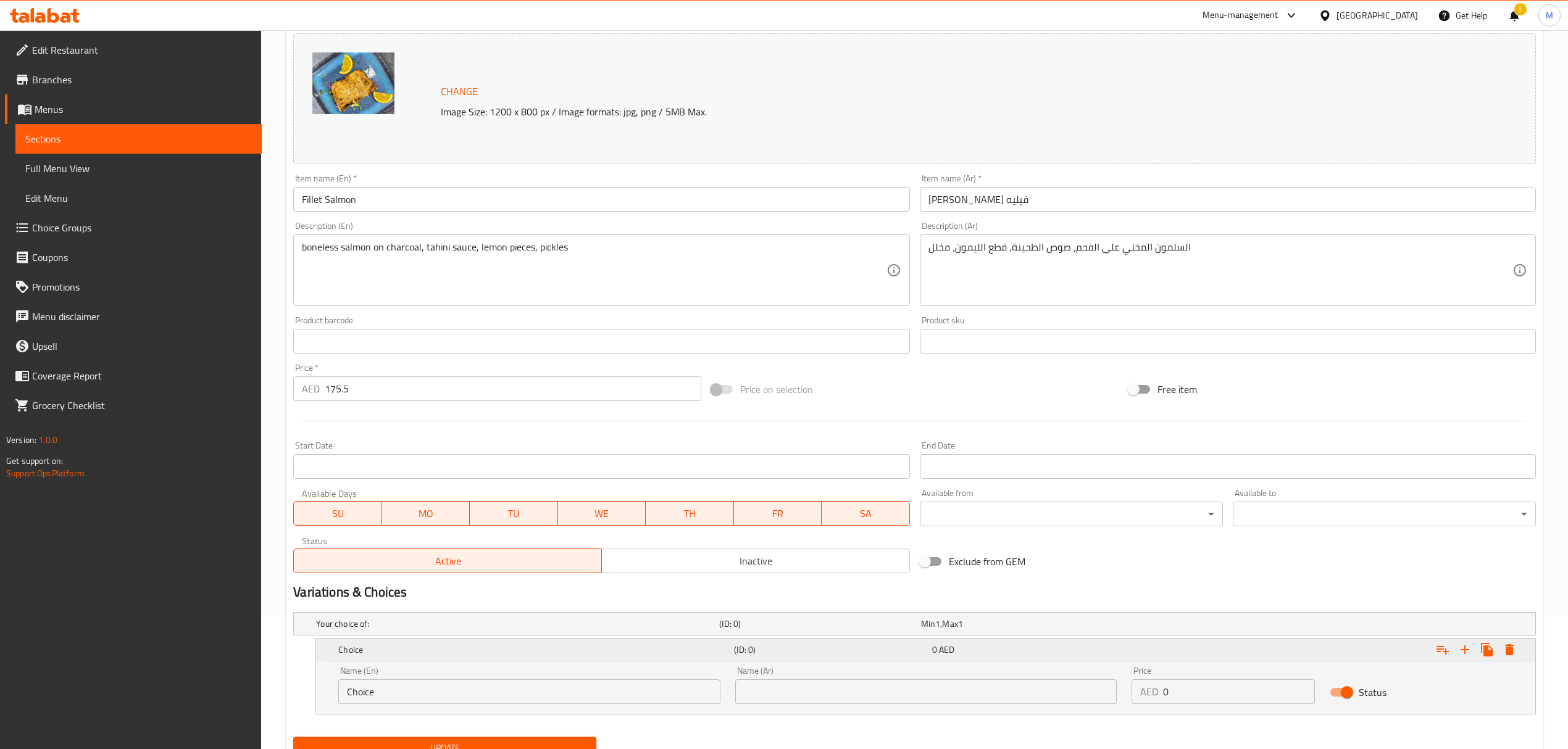
scroll to position [185, 0]
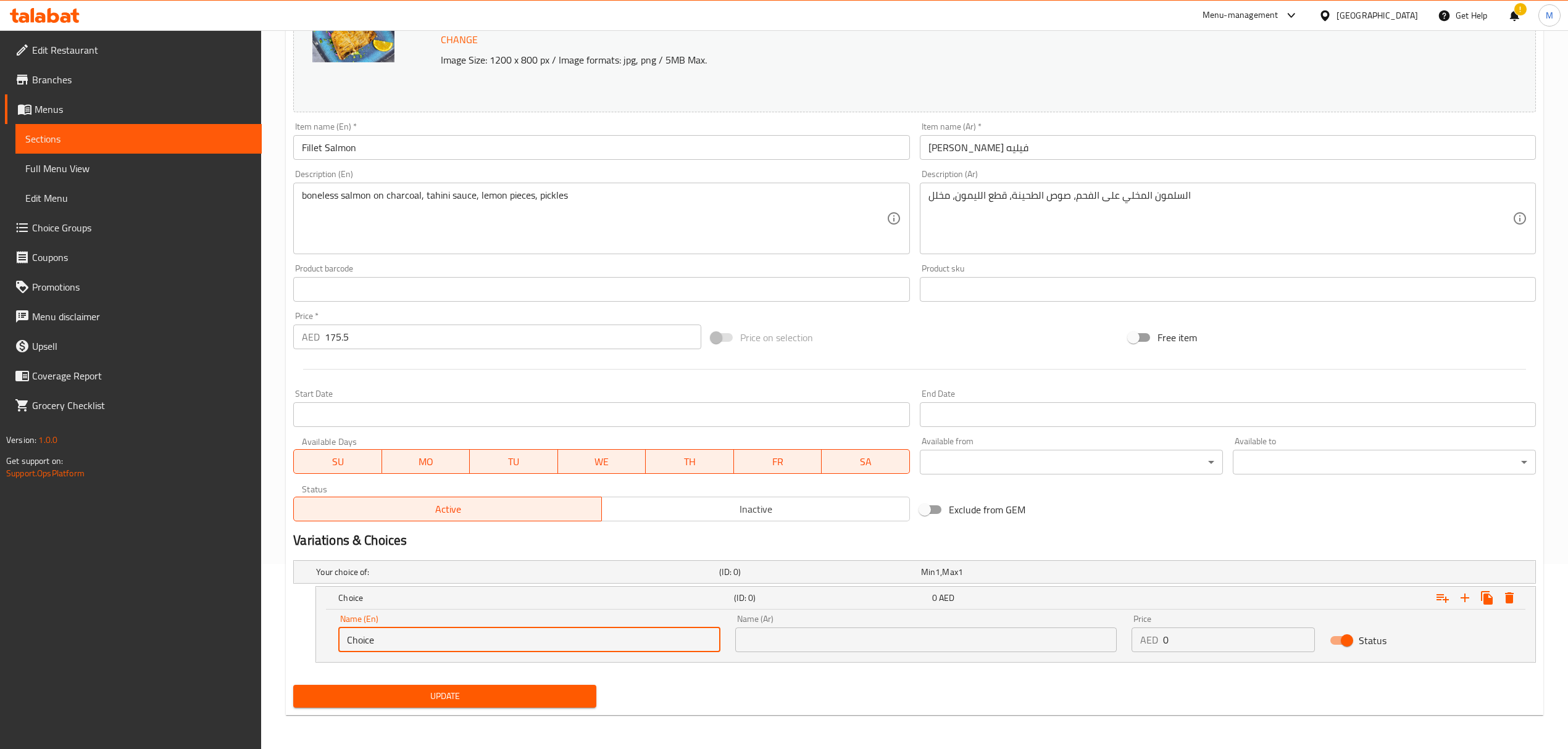
drag, startPoint x: 442, startPoint y: 646, endPoint x: 326, endPoint y: 636, distance: 116.4
click at [326, 636] on div "Name (En) Choice Name (En) Name (Ar) Name (Ar) Price AED 0 Price Status" at bounding box center [926, 636] width 1219 height 53
type input "0.5 kg"
click at [755, 633] on input "text" at bounding box center [926, 640] width 382 height 25
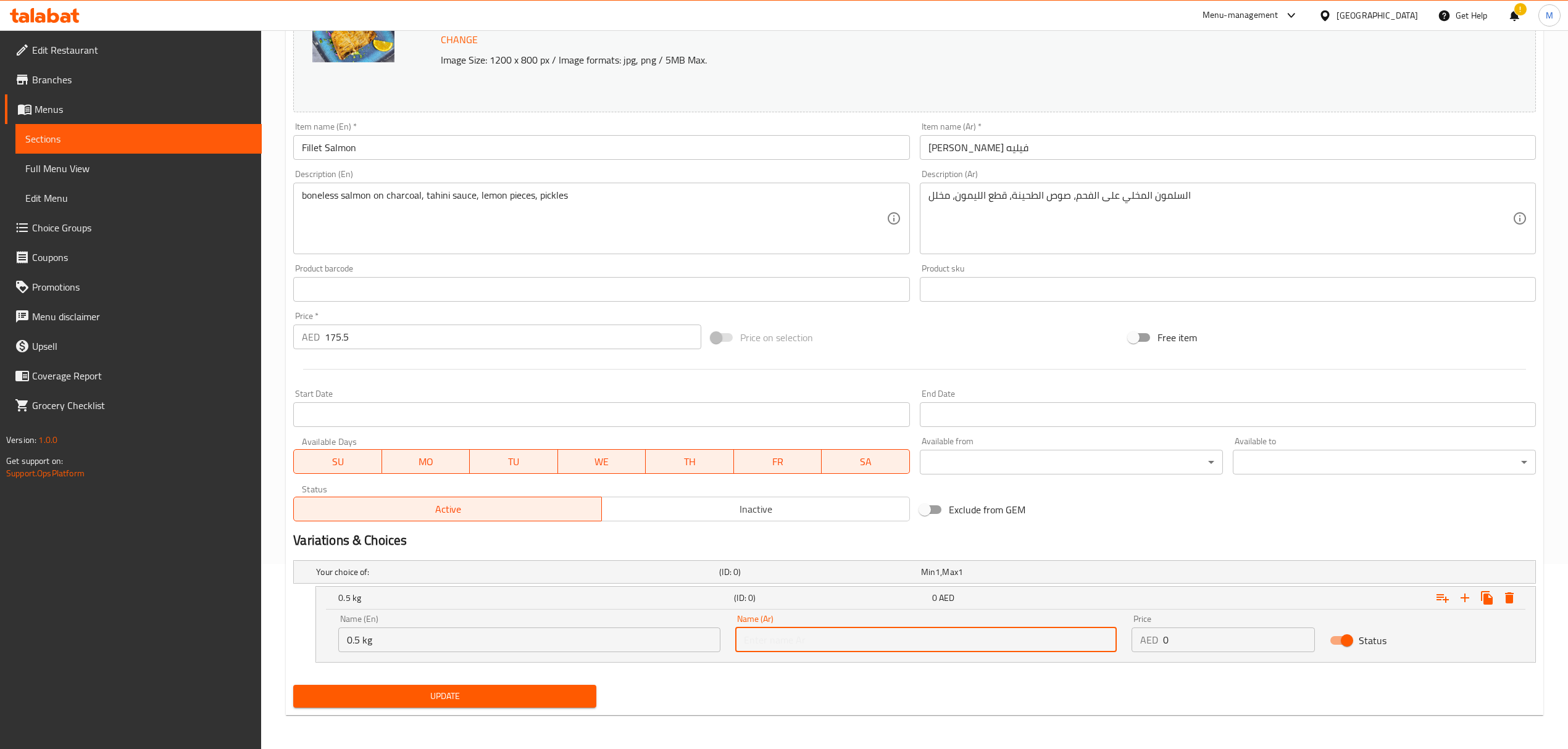
type input "0.5 كجم"
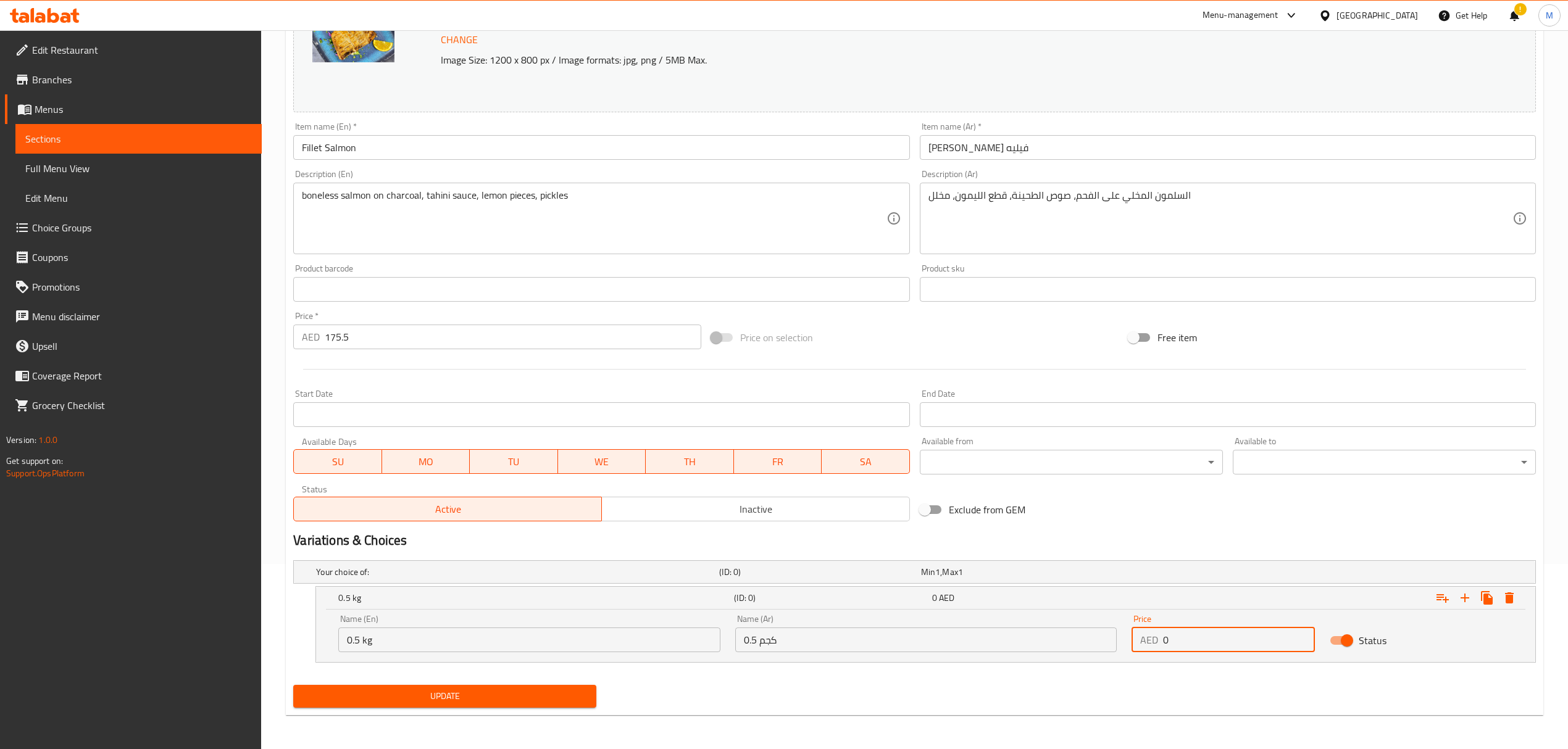
drag, startPoint x: 1177, startPoint y: 645, endPoint x: 1153, endPoint y: 638, distance: 25.0
click at [1153, 638] on div "AED 0 Price" at bounding box center [1223, 640] width 183 height 25
type input "88"
click at [1462, 598] on icon "Expand" at bounding box center [1465, 598] width 9 height 9
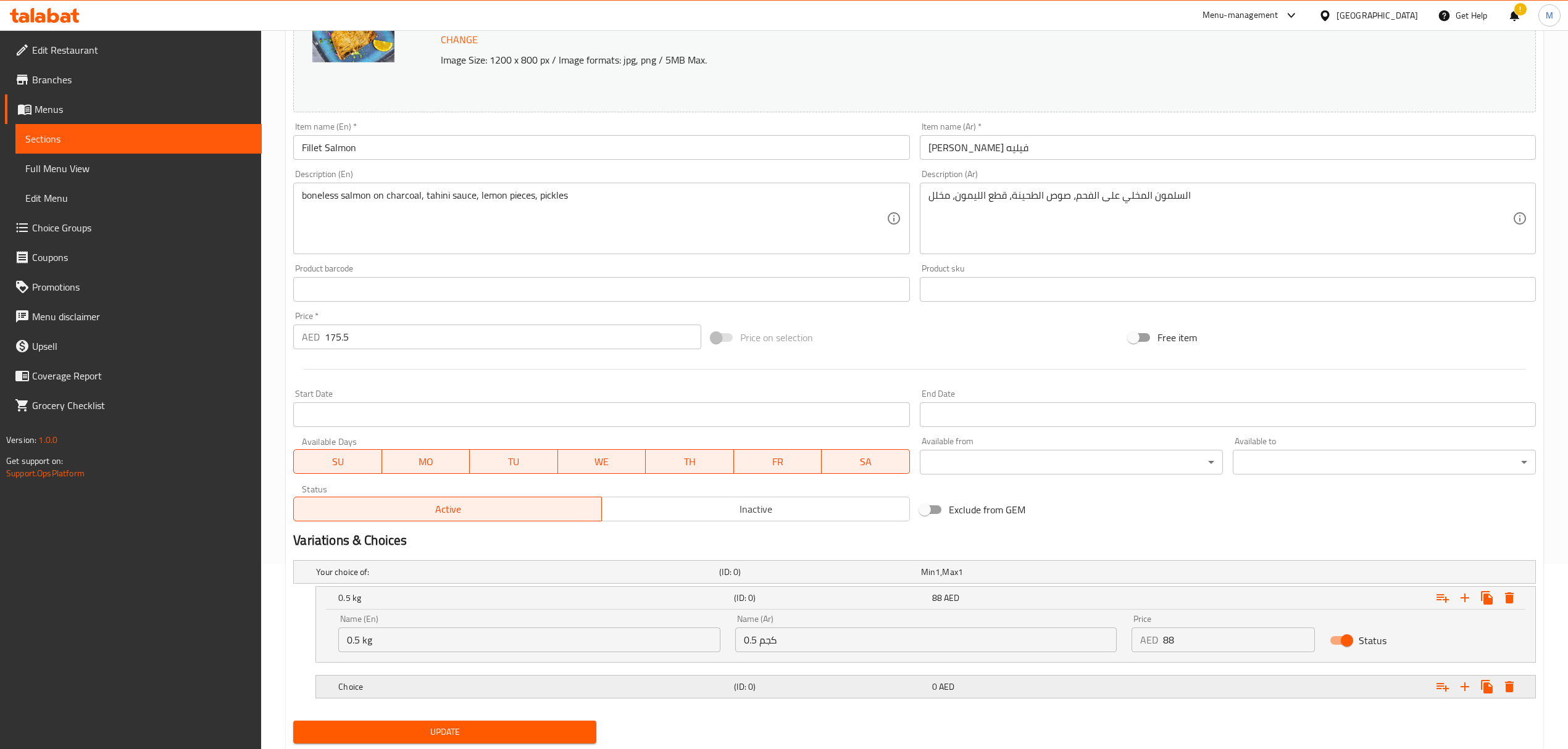
click at [553, 578] on h5 "Choice" at bounding box center [515, 572] width 398 height 12
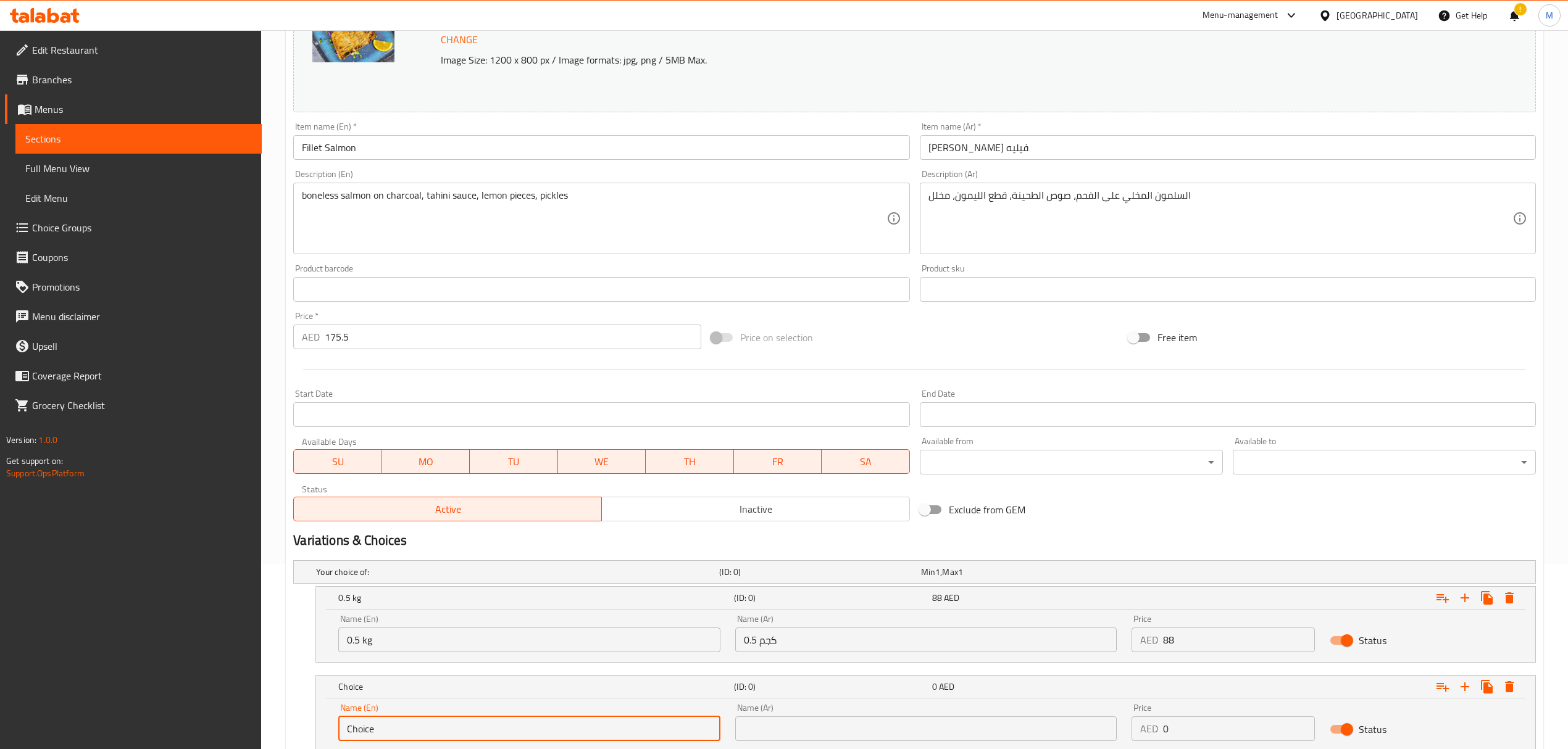
drag, startPoint x: 384, startPoint y: 727, endPoint x: 330, endPoint y: 724, distance: 54.1
click at [329, 724] on div "Name (En) Choice Name (En) Name (Ar) Name (Ar) Price AED 0 Price Status" at bounding box center [926, 725] width 1219 height 53
drag, startPoint x: 383, startPoint y: 732, endPoint x: 336, endPoint y: 728, distance: 47.2
click at [336, 728] on div "Name (En) Choice Name (En)" at bounding box center [529, 723] width 397 height 53
type input "1 kg"
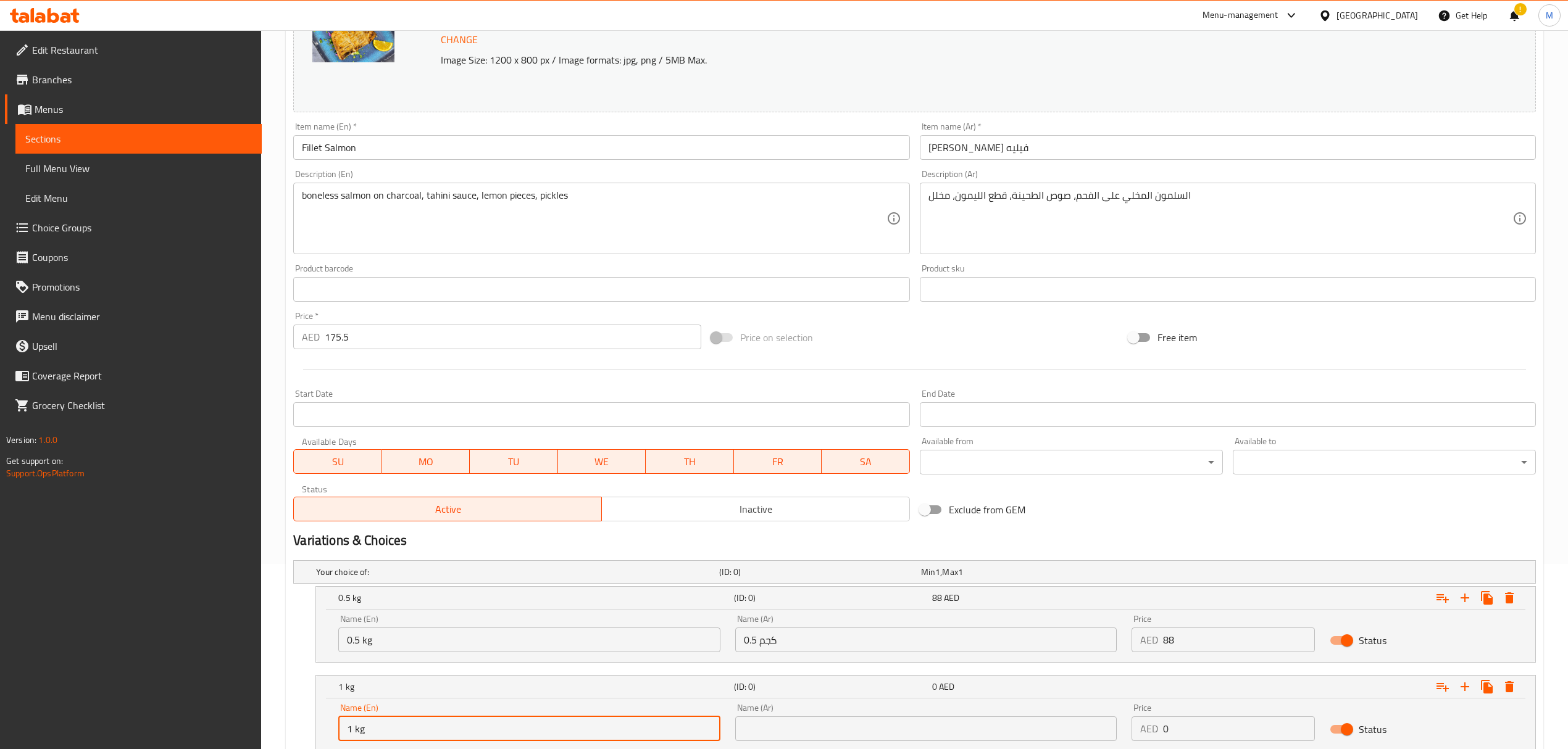
click at [816, 726] on input "text" at bounding box center [926, 729] width 382 height 25
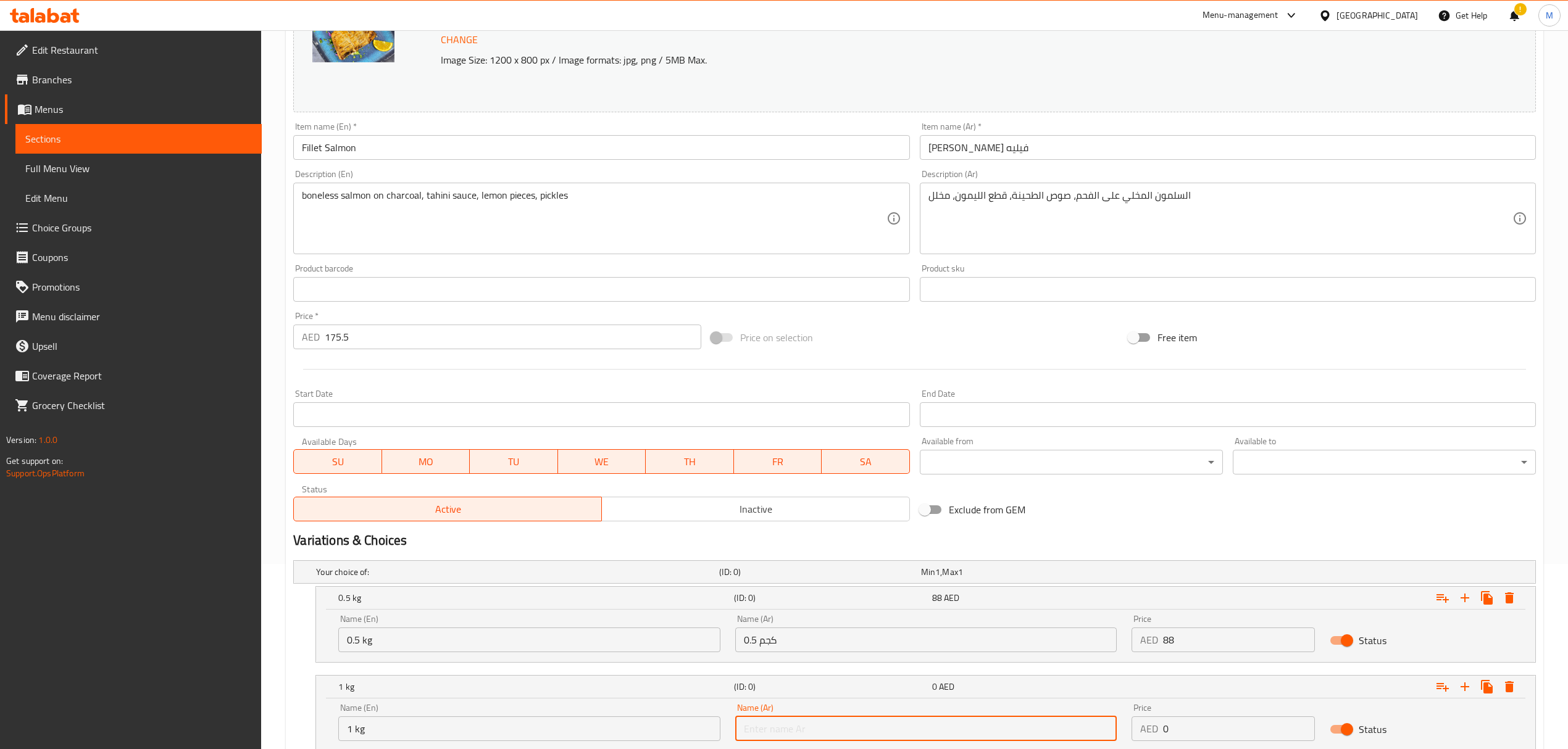
type input "1 كجم"
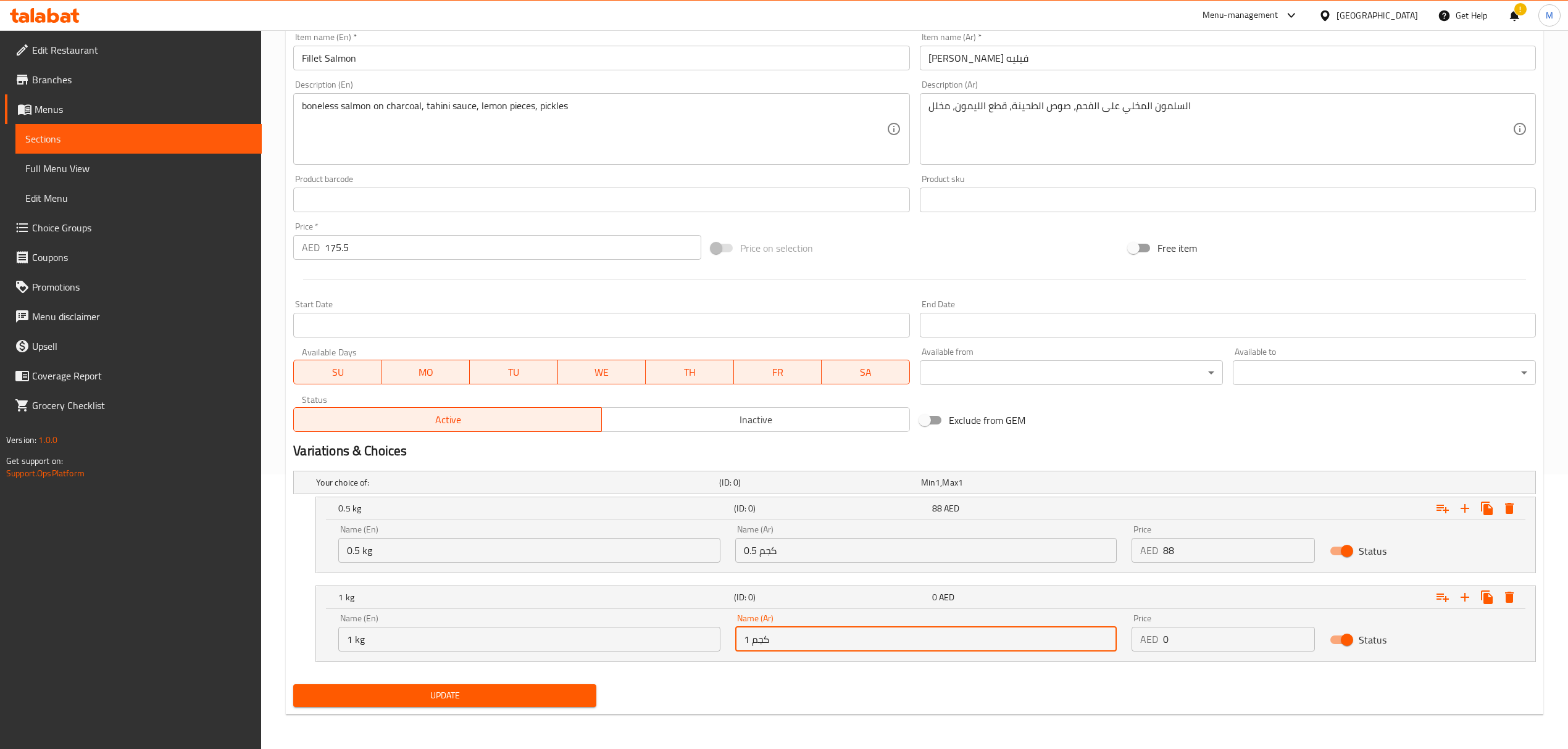
scroll to position [276, 0]
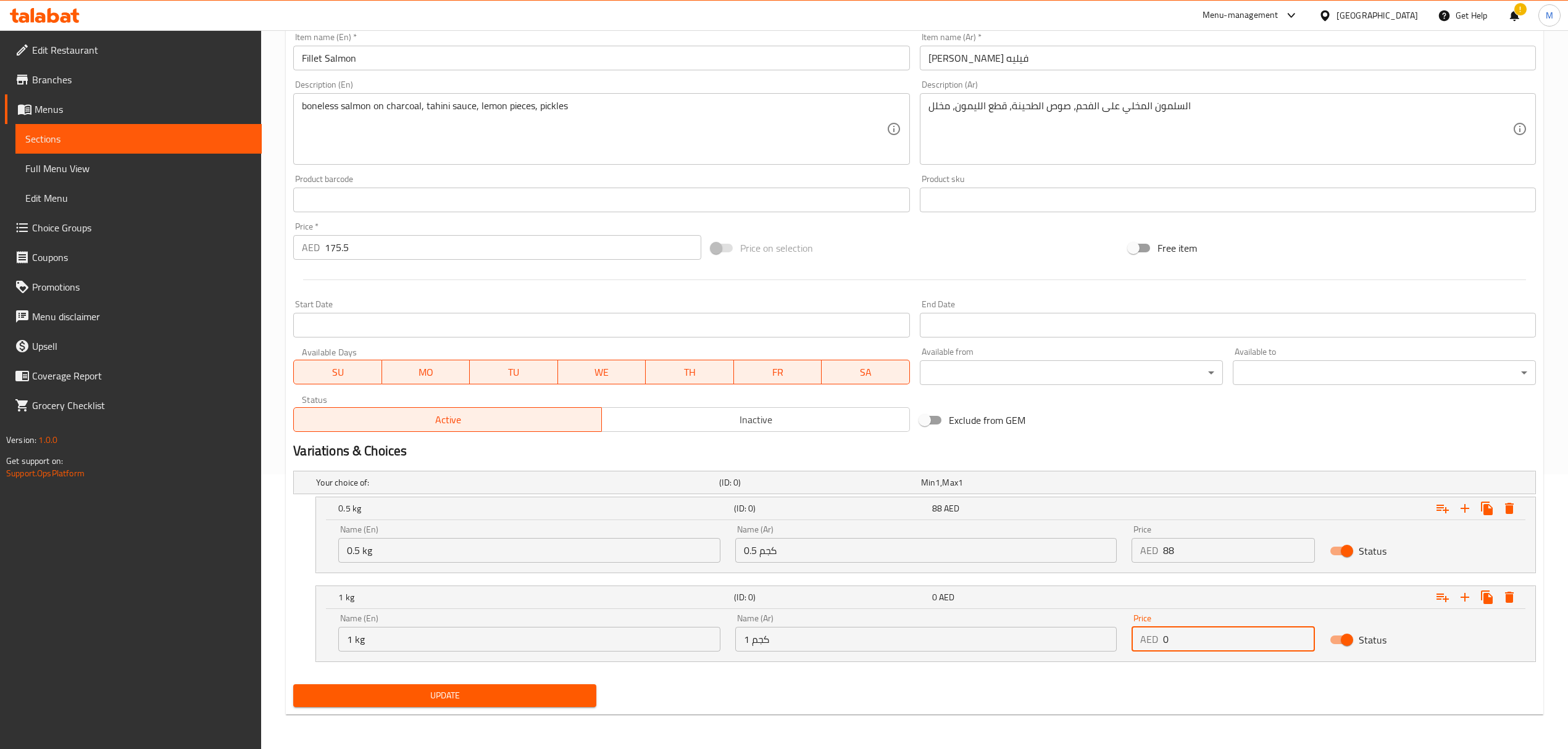
drag, startPoint x: 1170, startPoint y: 644, endPoint x: 1148, endPoint y: 640, distance: 22.4
click at [1148, 640] on div "AED 0 Price" at bounding box center [1223, 639] width 183 height 25
type input "175.5"
click at [247, 228] on div "Edit Restaurant Branches Menus Sections Full Menu View Edit Menu Choice Groups …" at bounding box center [784, 252] width 1568 height 993
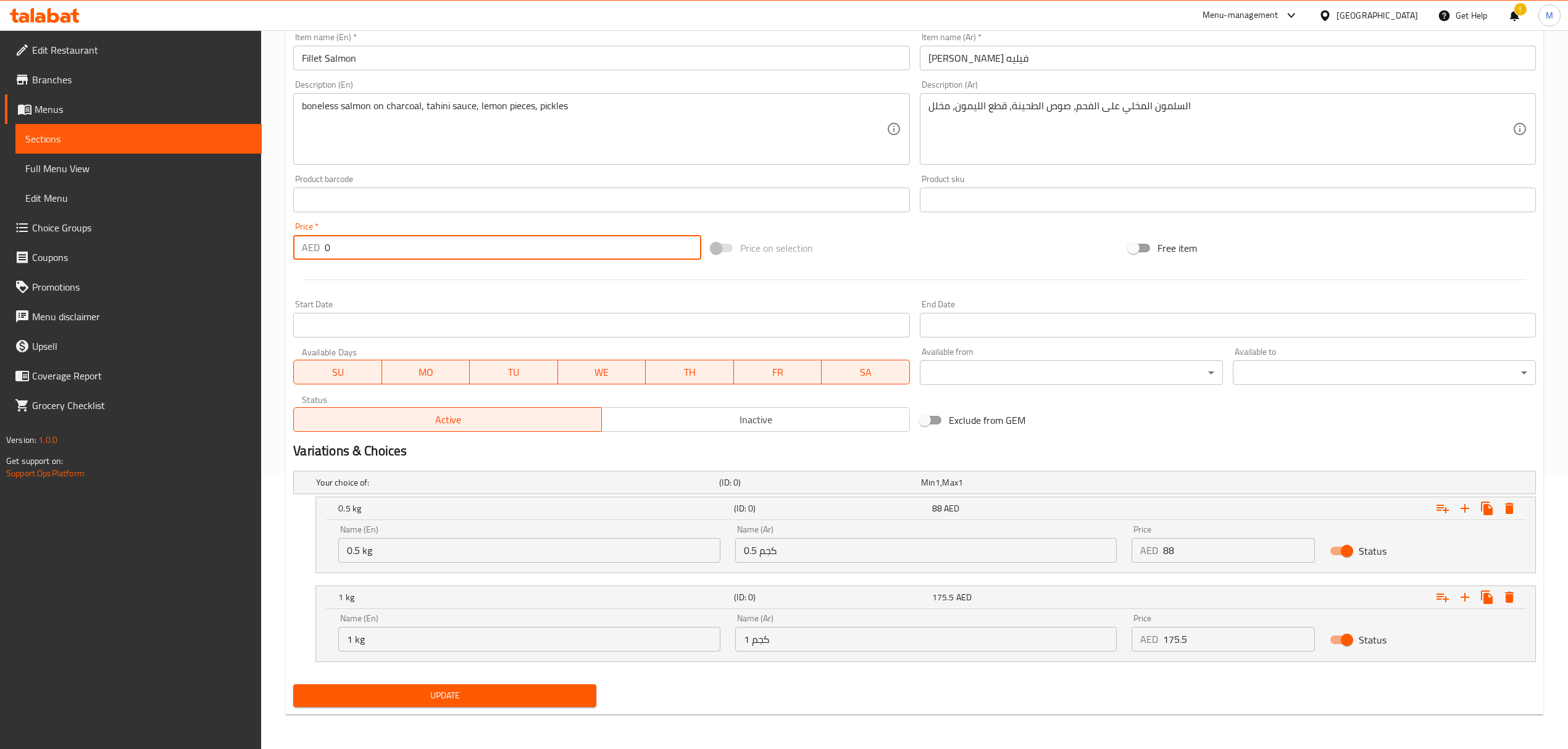
type input "0"
click at [536, 708] on div "Update" at bounding box center [445, 696] width 313 height 32
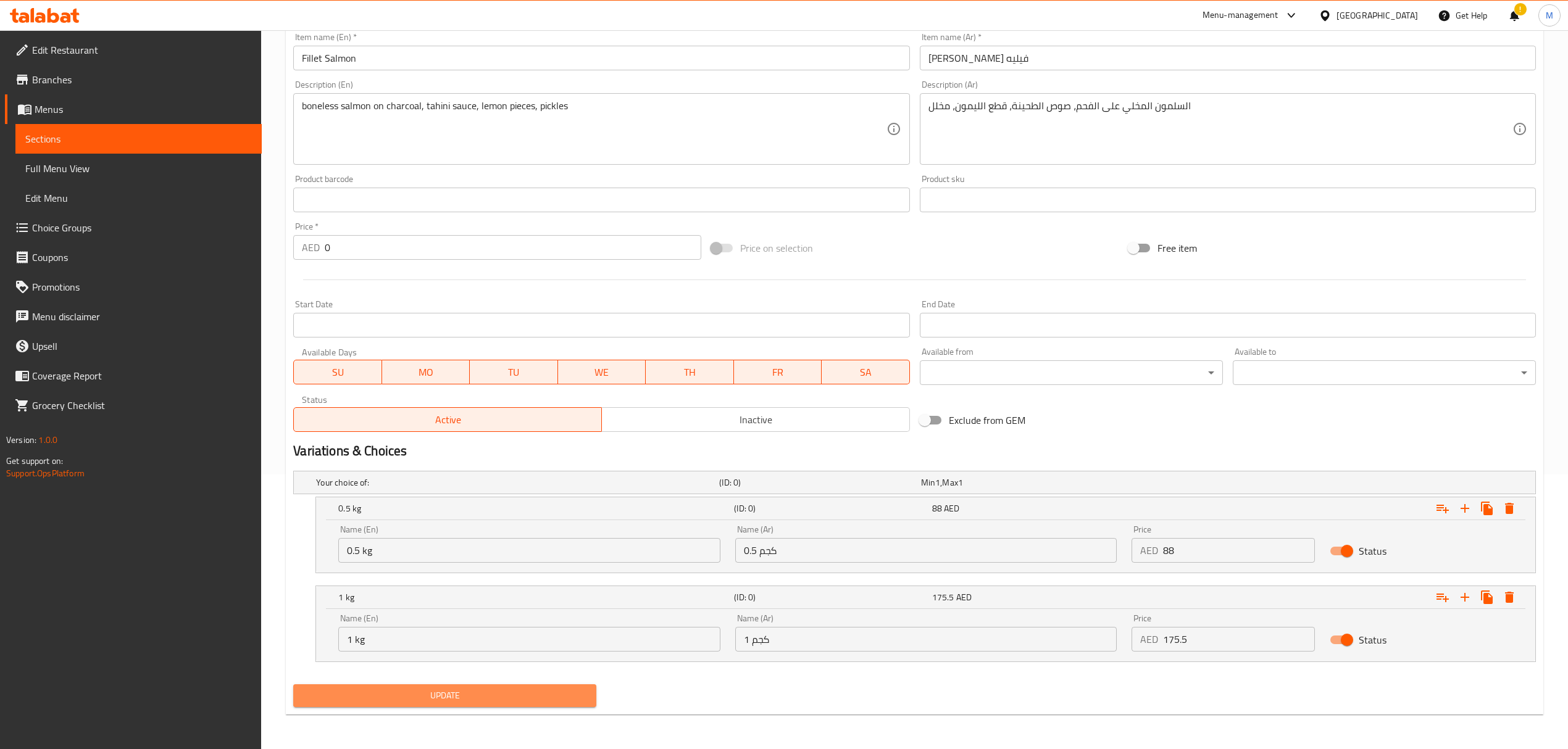
click at [529, 687] on button "Update" at bounding box center [445, 696] width 303 height 23
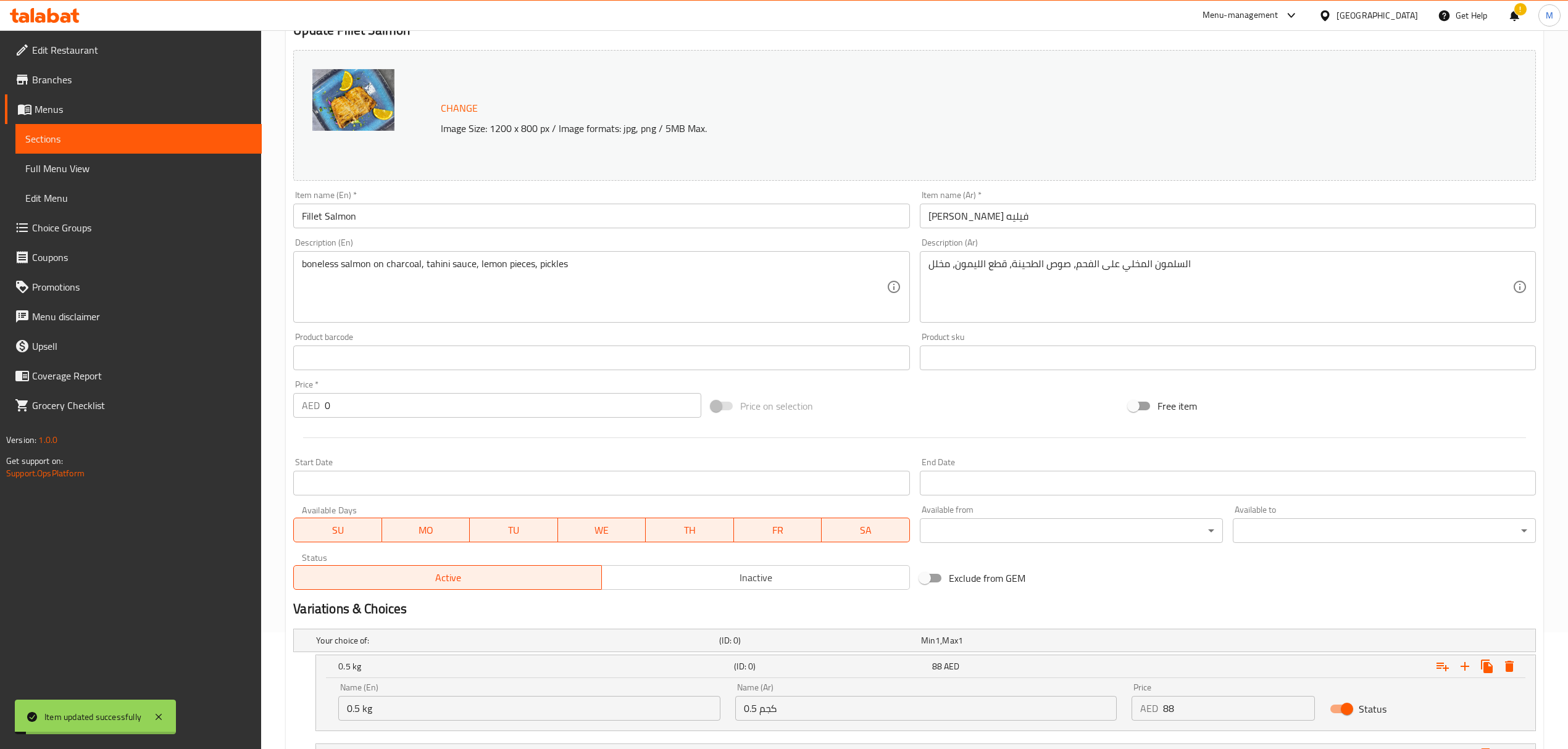
scroll to position [0, 0]
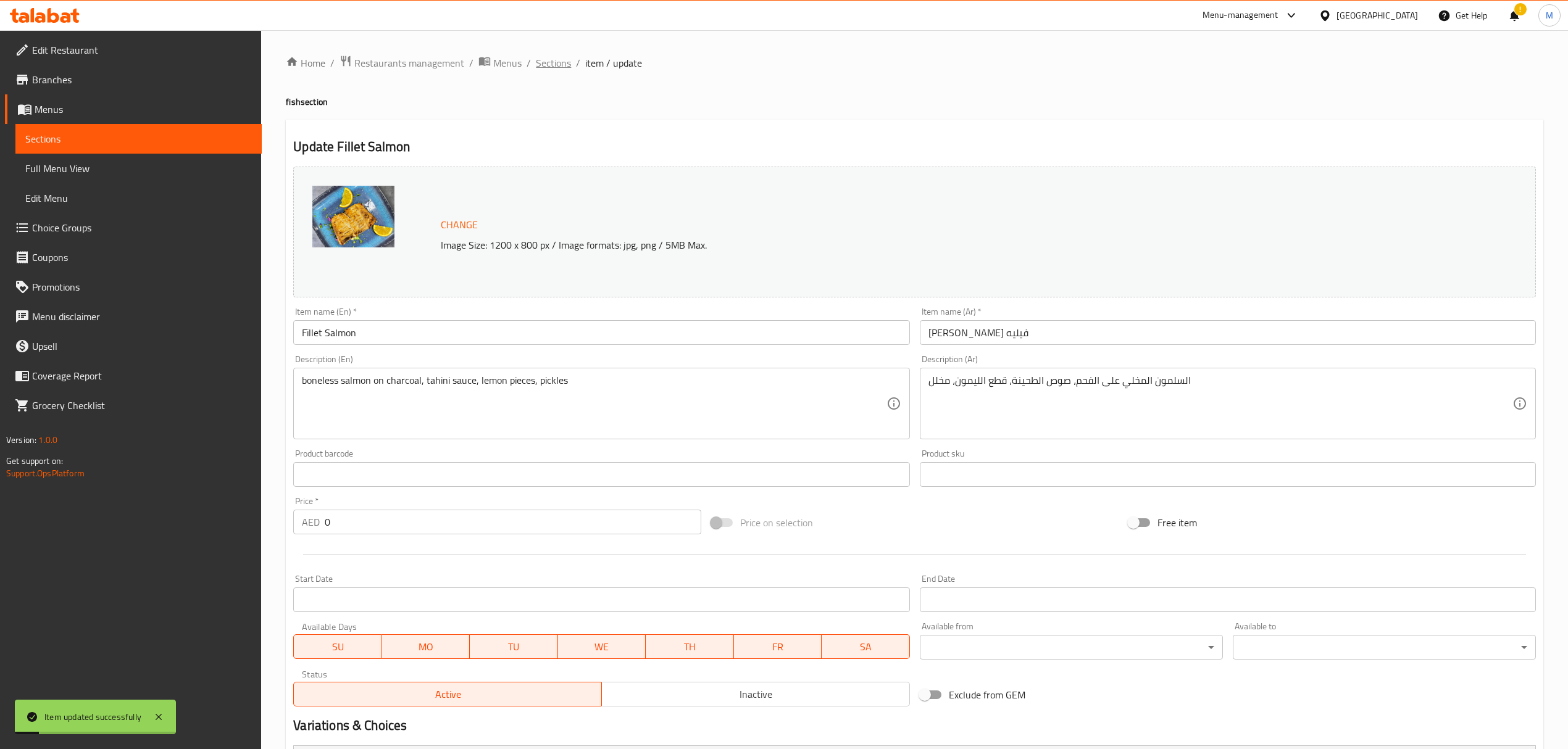
click at [559, 61] on span "Sections" at bounding box center [553, 63] width 35 height 15
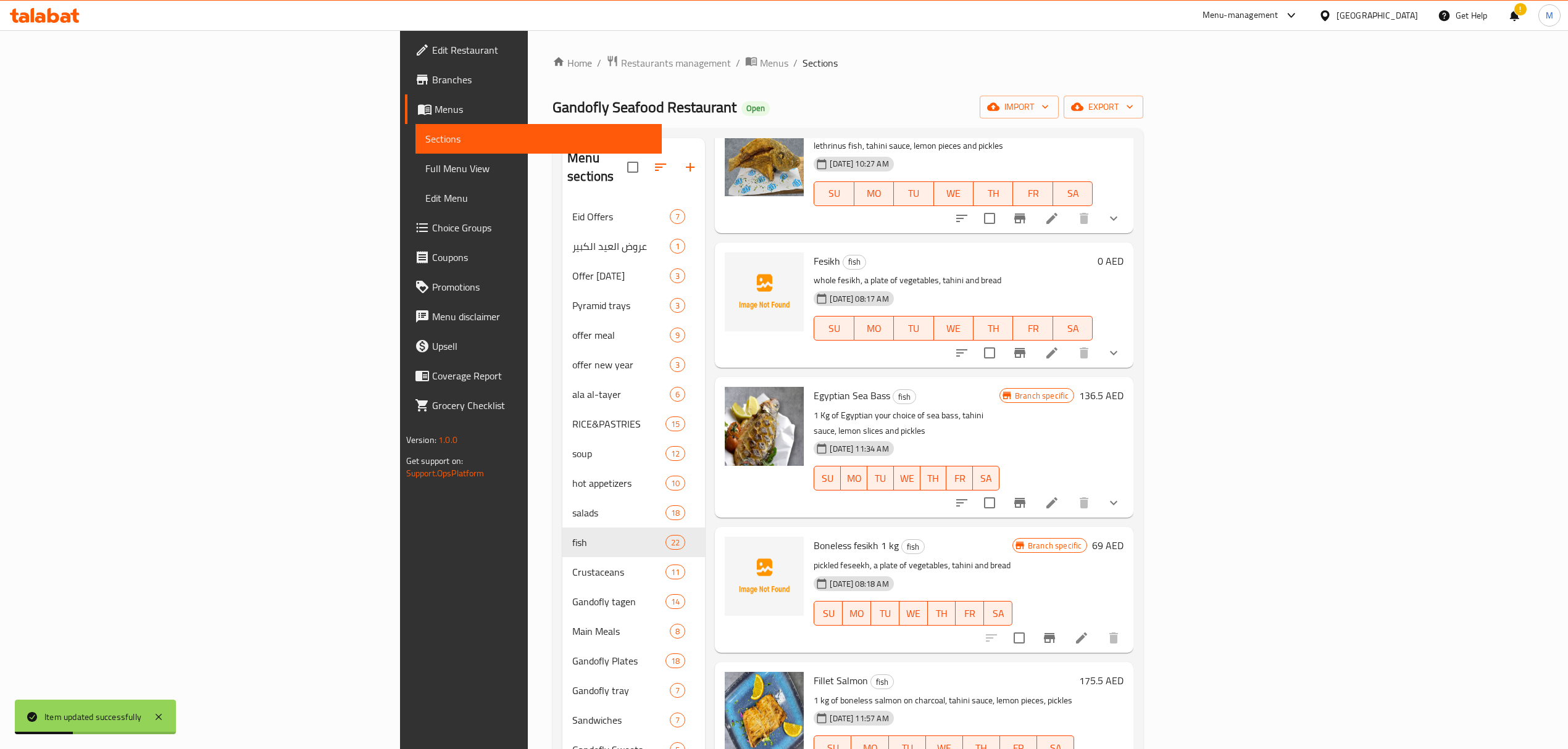
scroll to position [1234, 0]
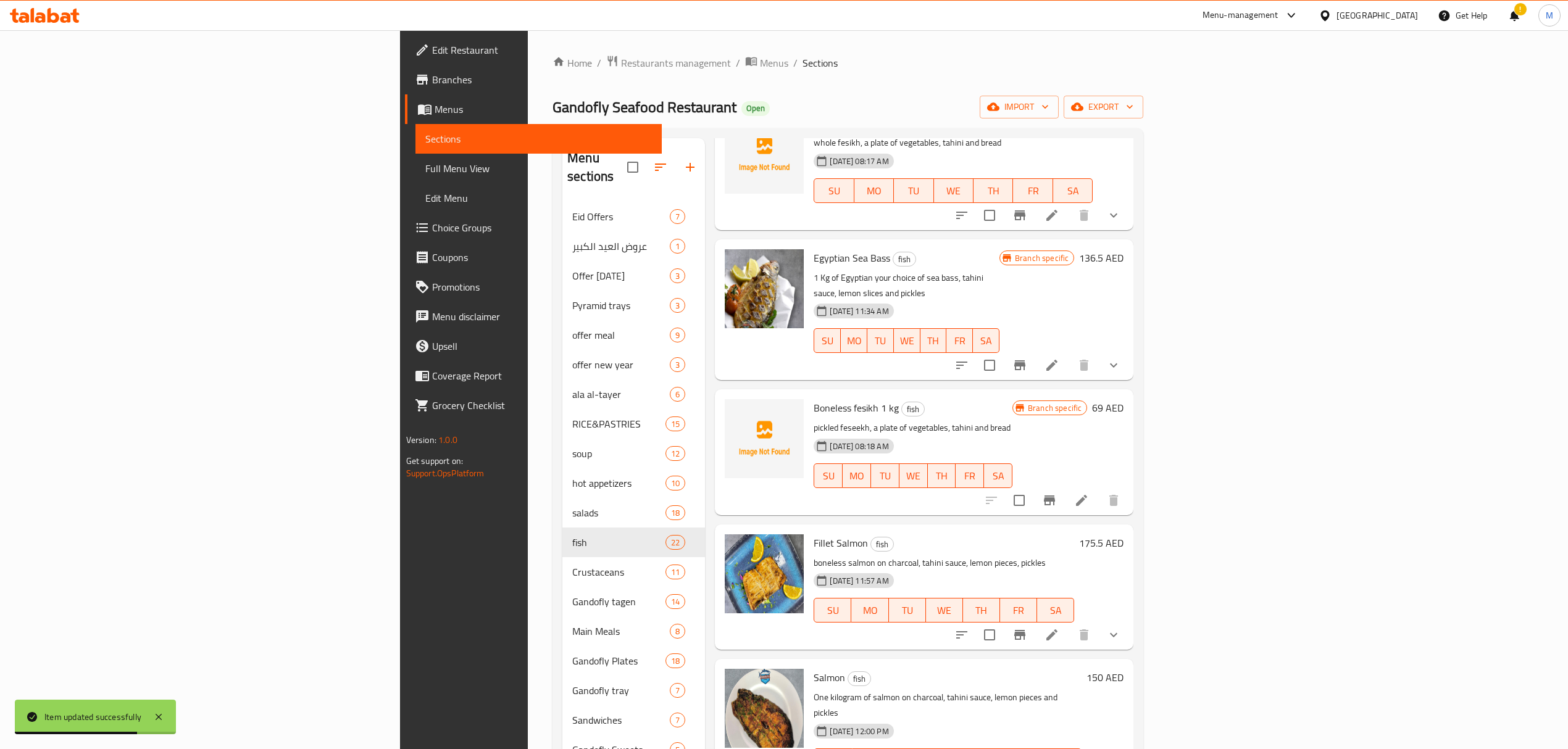
click at [1069, 624] on li at bounding box center [1051, 635] width 34 height 22
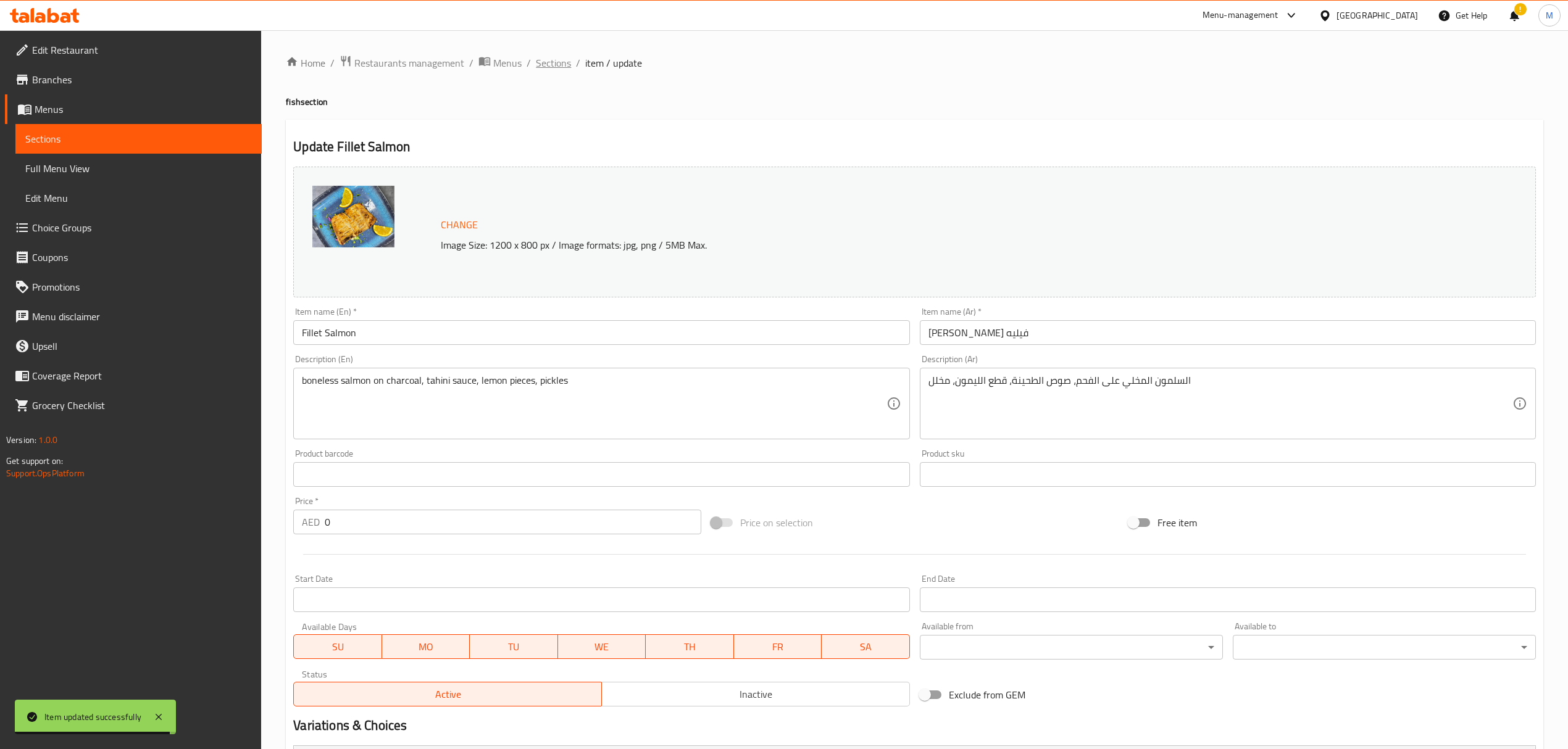
click at [557, 65] on span "Sections" at bounding box center [553, 63] width 35 height 15
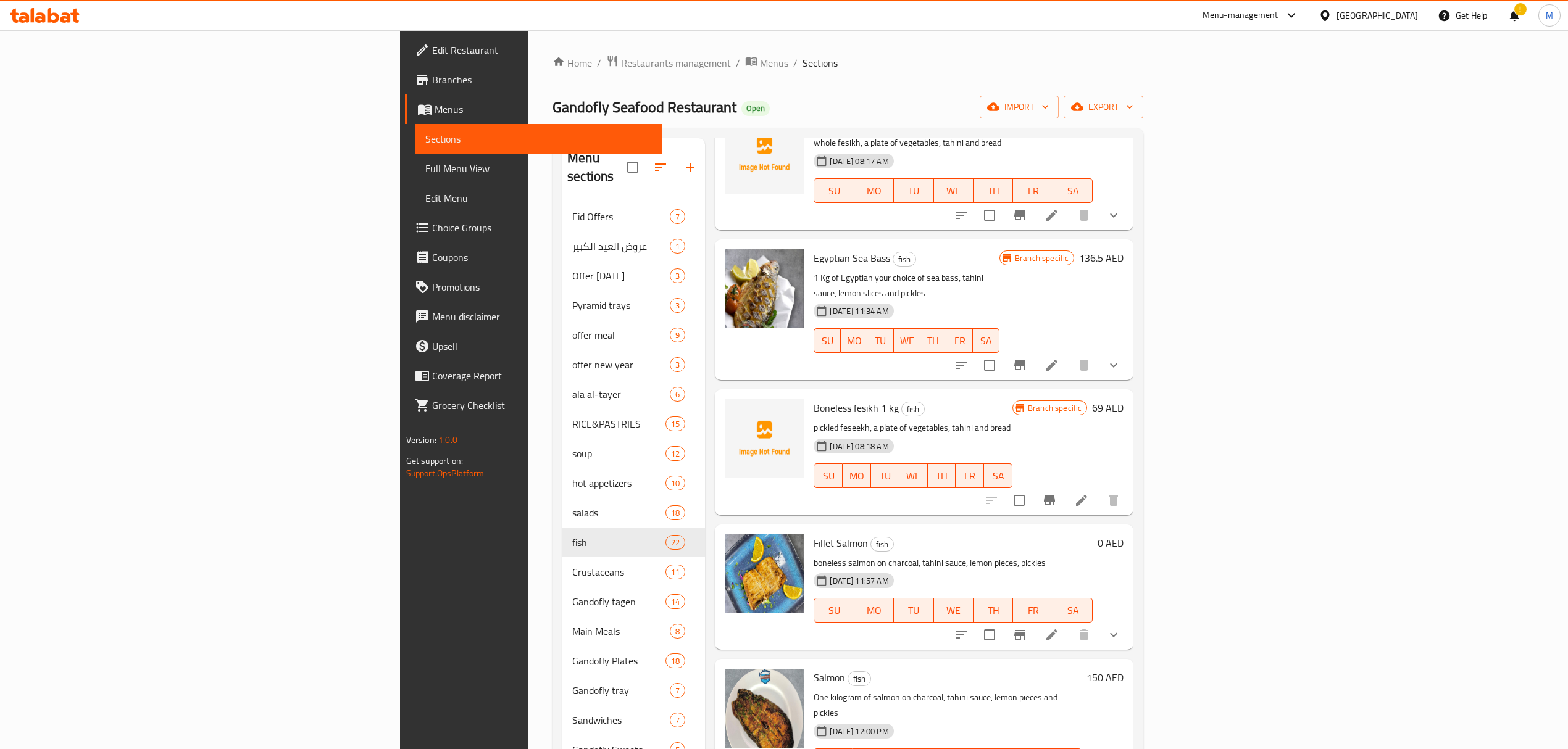
scroll to position [1481, 0]
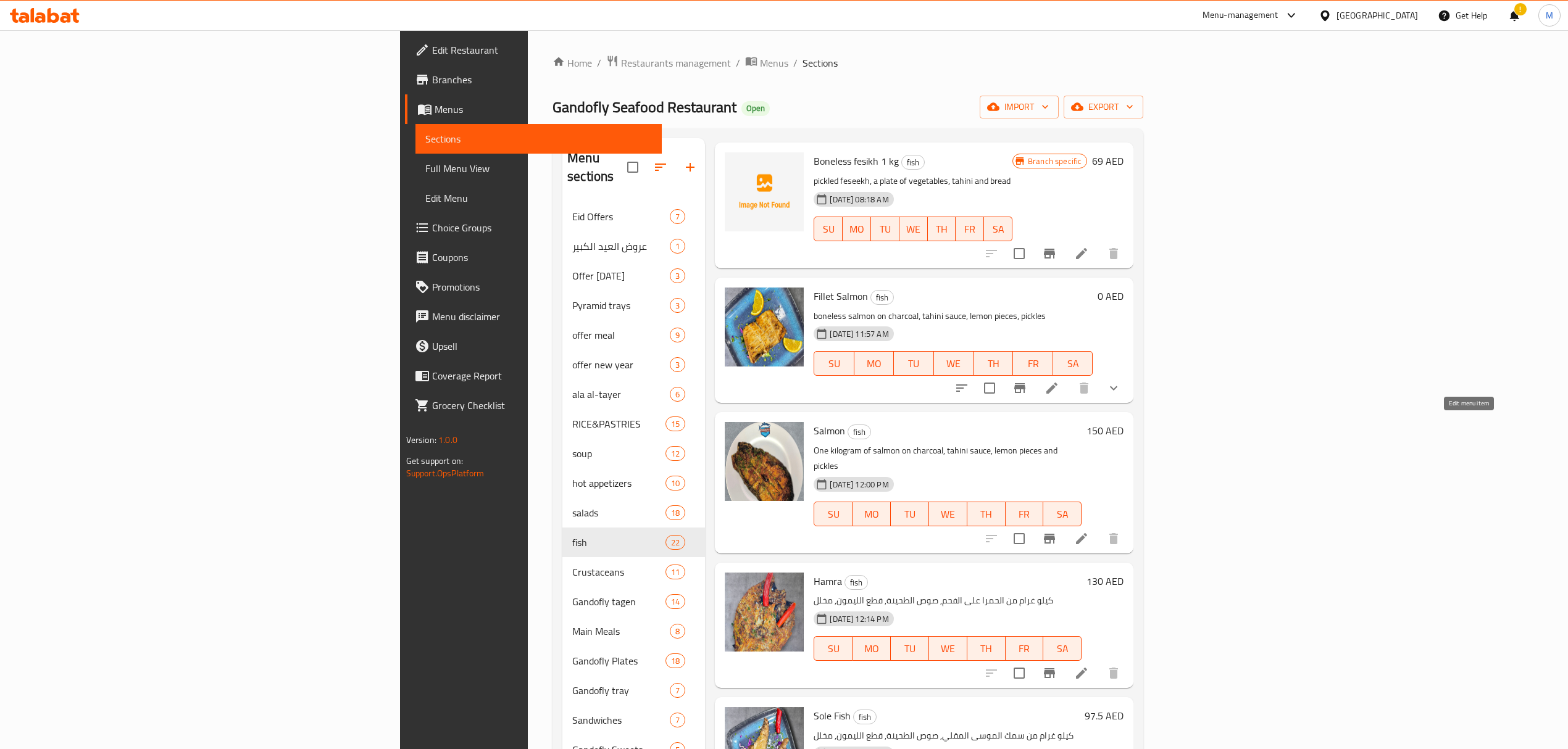
click at [1089, 532] on icon at bounding box center [1082, 539] width 15 height 15
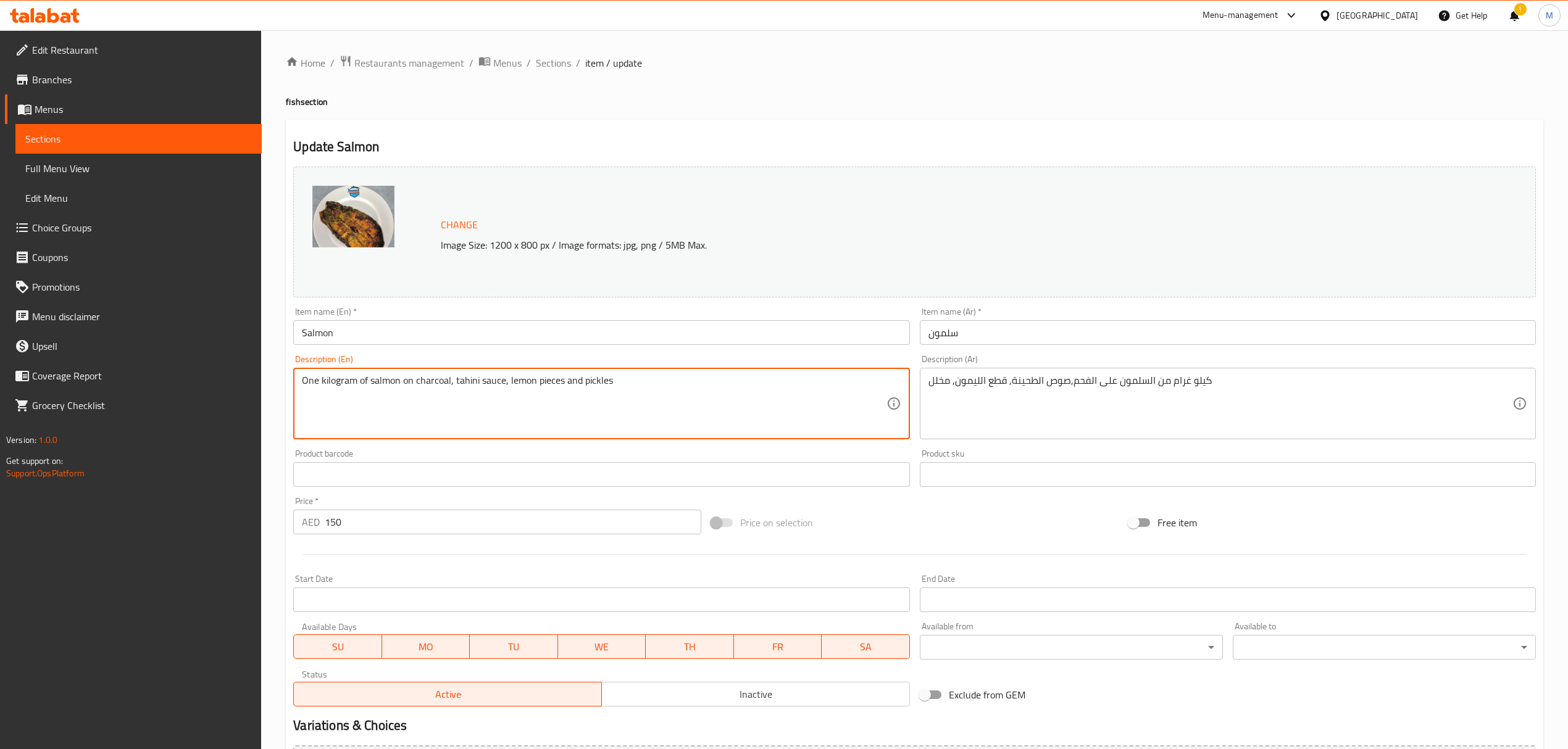
drag, startPoint x: 369, startPoint y: 381, endPoint x: 247, endPoint y: 376, distance: 122.1
type textarea "salmon on charcoal, tahini sauce, lemon pieces and pickles"
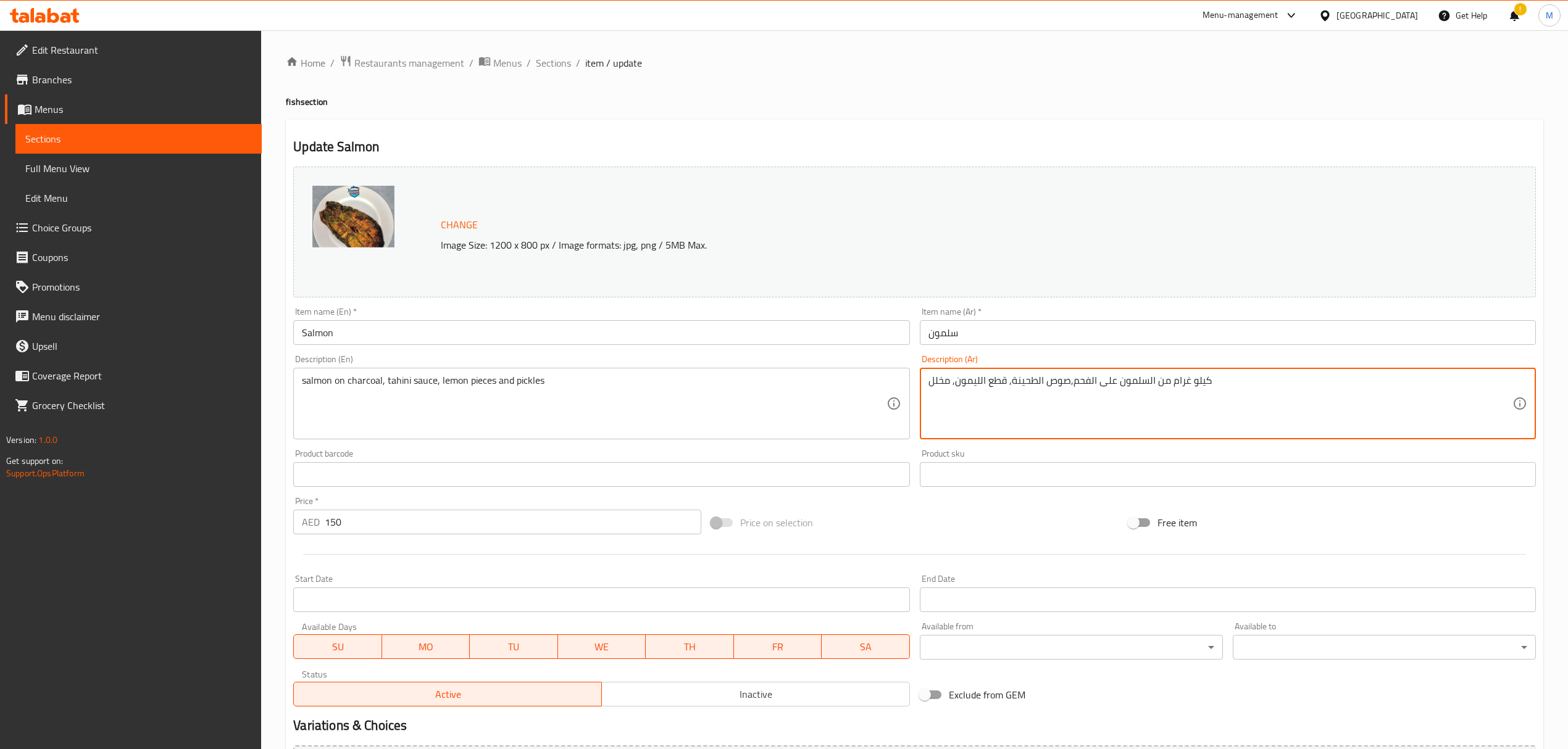
drag, startPoint x: 1155, startPoint y: 383, endPoint x: 1317, endPoint y: 391, distance: 162.2
drag, startPoint x: 1155, startPoint y: 380, endPoint x: 1163, endPoint y: 380, distance: 8.0
click at [1163, 380] on textarea "السلمون على الفحم,صوص الطحينة, قطع الليمون, مخلل" at bounding box center [1220, 404] width 584 height 59
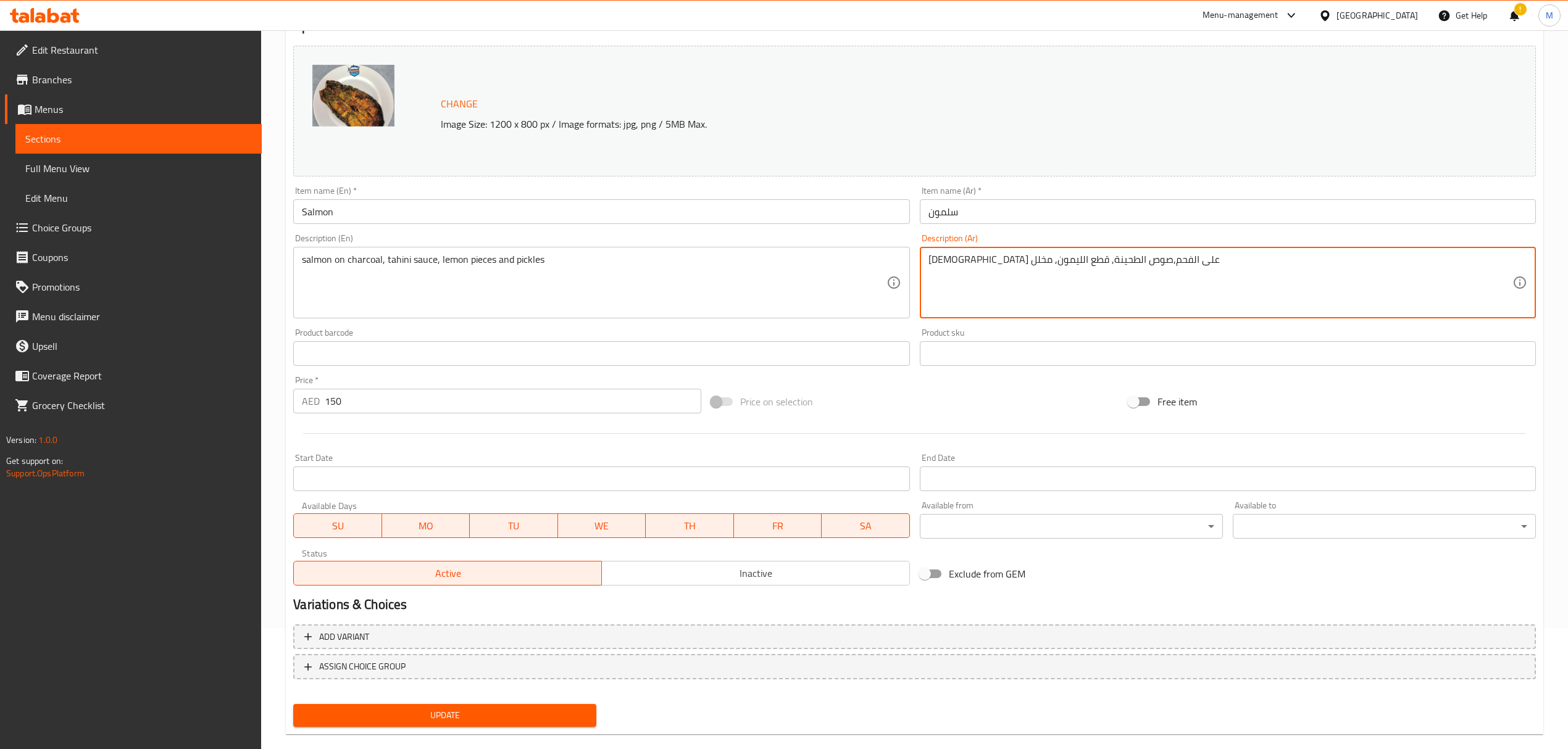
scroll to position [139, 0]
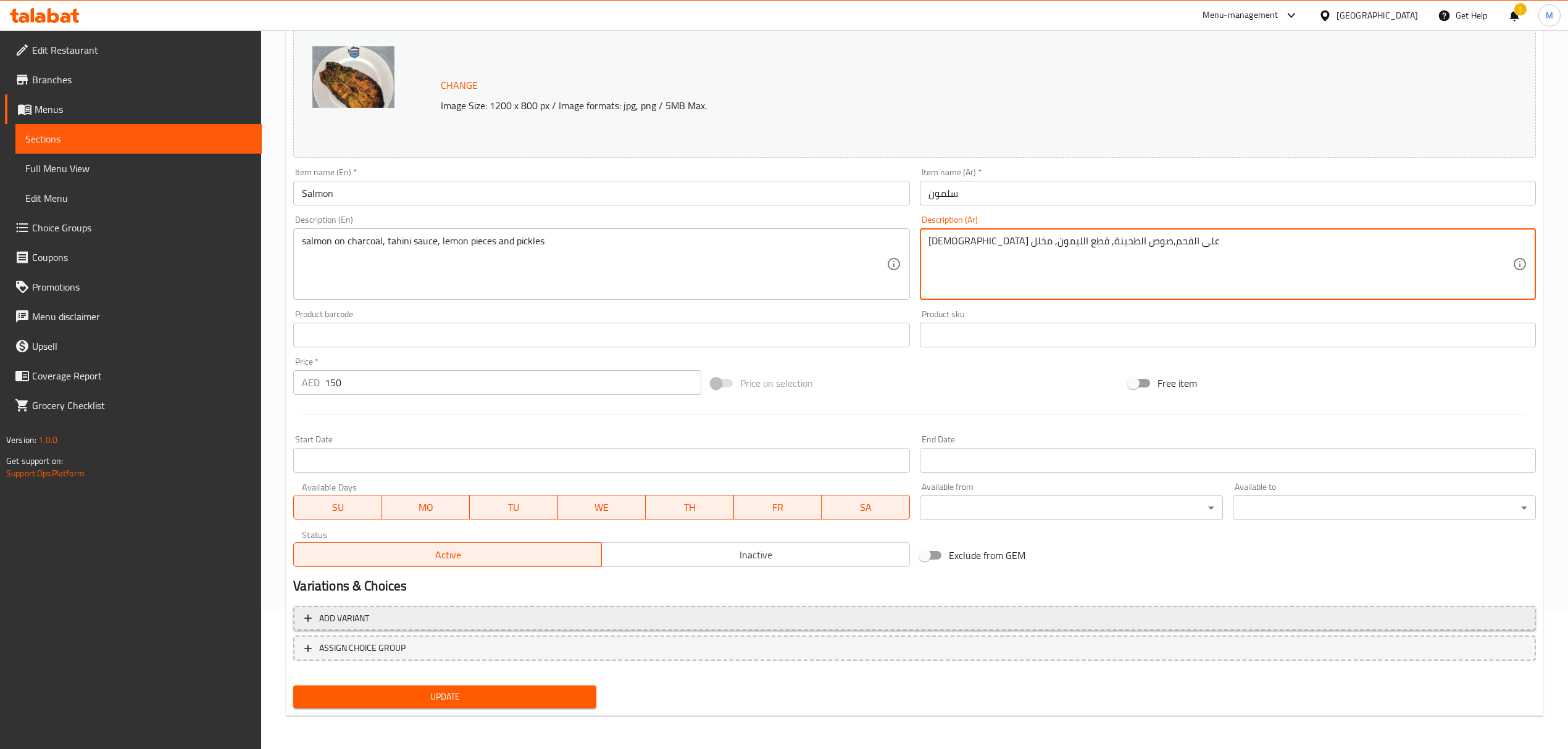
type textarea "السلمون على الفحم,صوص الطحينة, قطع الليمون, مخلل"
click at [376, 625] on span "Add variant" at bounding box center [914, 619] width 1220 height 16
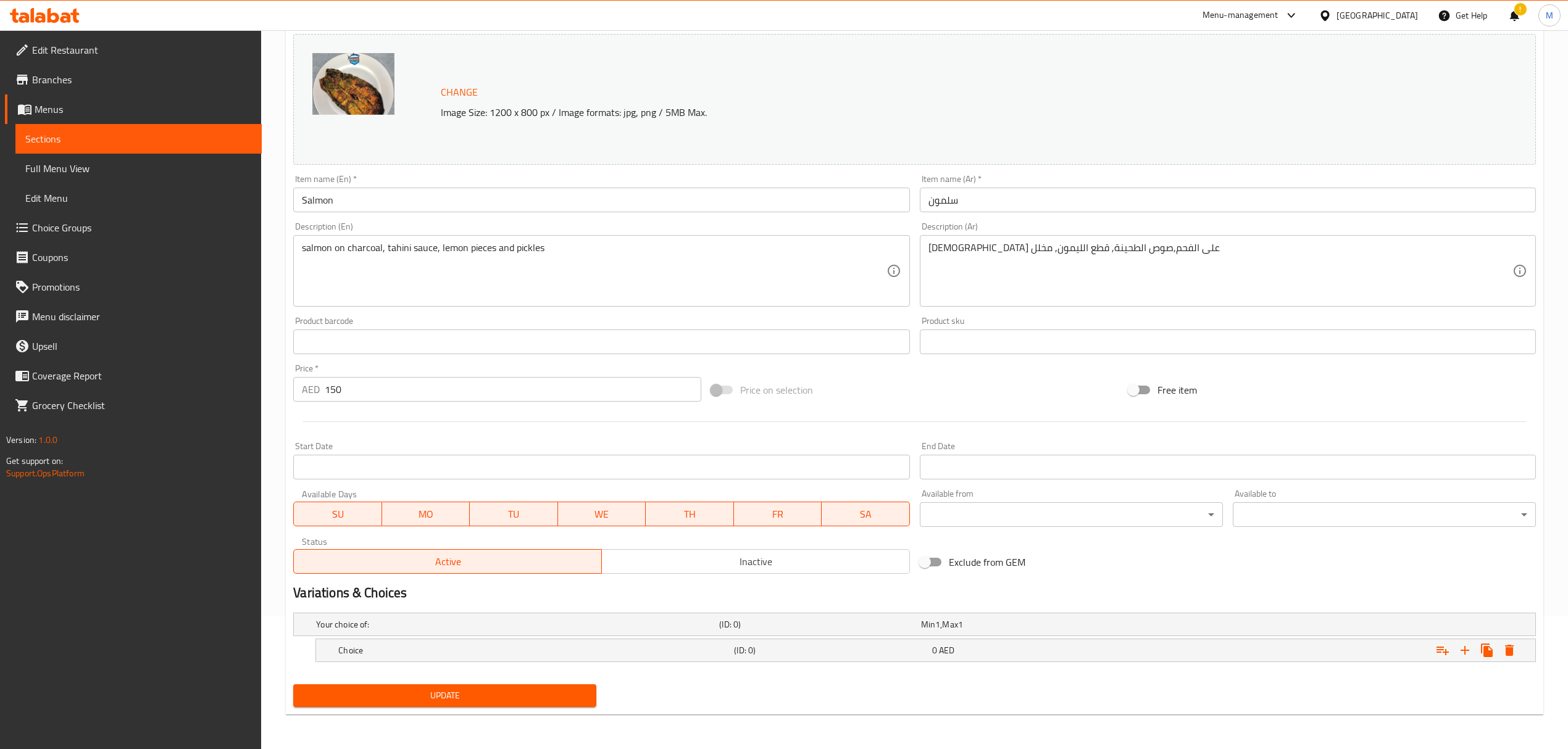
scroll to position [133, 0]
click at [383, 631] on h5 "Choice" at bounding box center [515, 625] width 398 height 12
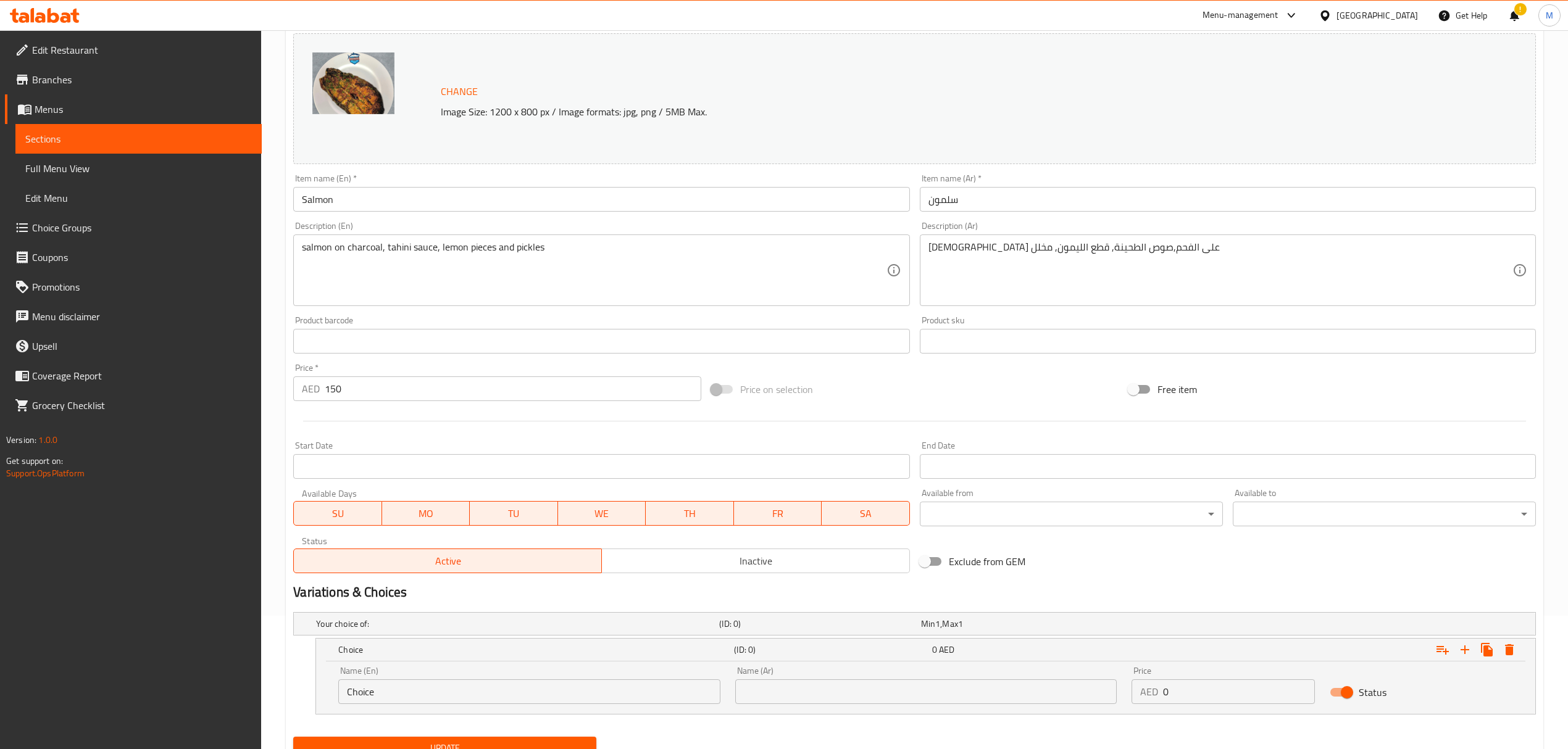
scroll to position [186, 0]
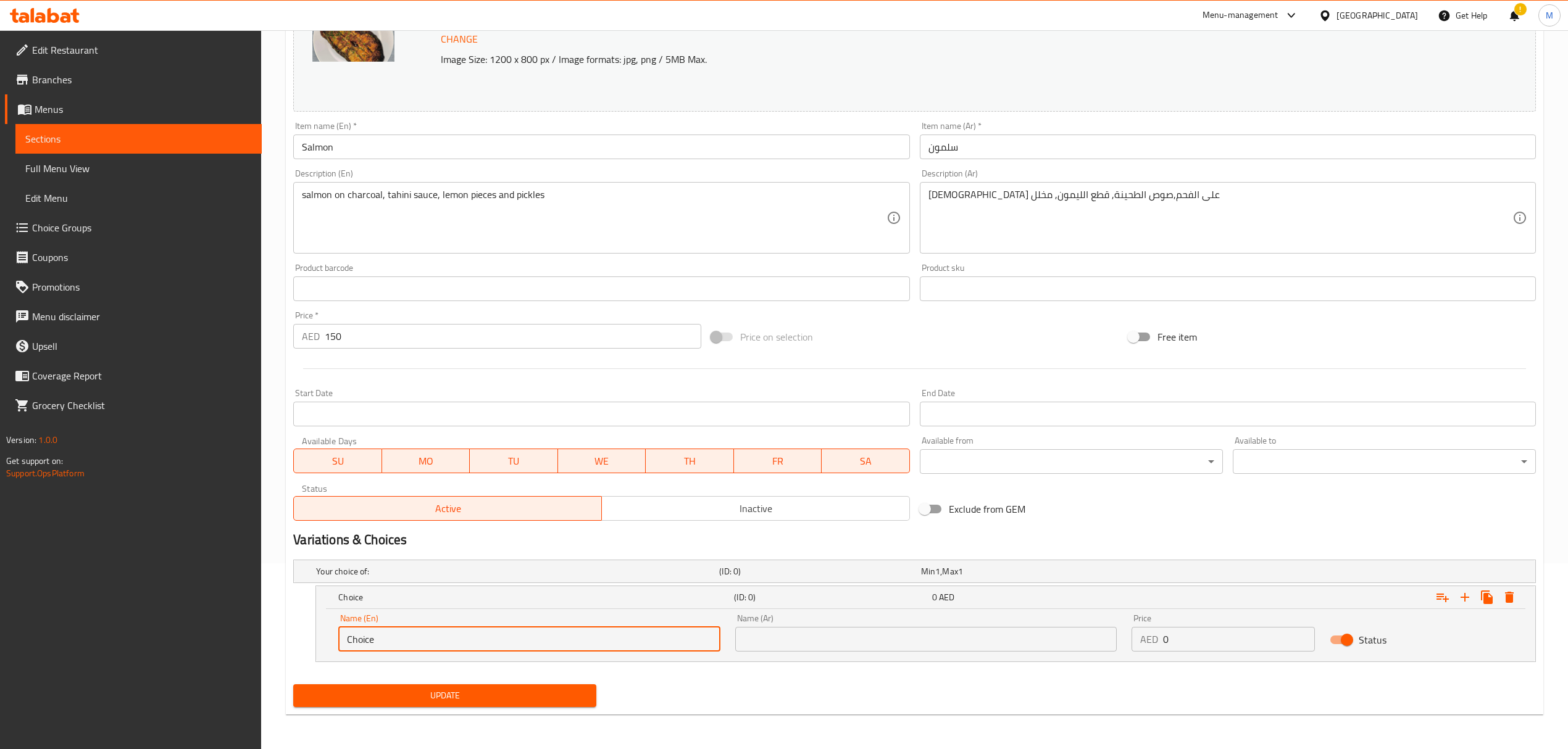
drag, startPoint x: 326, startPoint y: 644, endPoint x: 286, endPoint y: 642, distance: 40.0
click at [286, 642] on div "Update Salmon Change Image Size: 1200 x 800 px / Image formats: jpg, png / 5MB …" at bounding box center [914, 324] width 1257 height 781
type input "0.5 kg"
click at [767, 640] on input "text" at bounding box center [926, 639] width 382 height 25
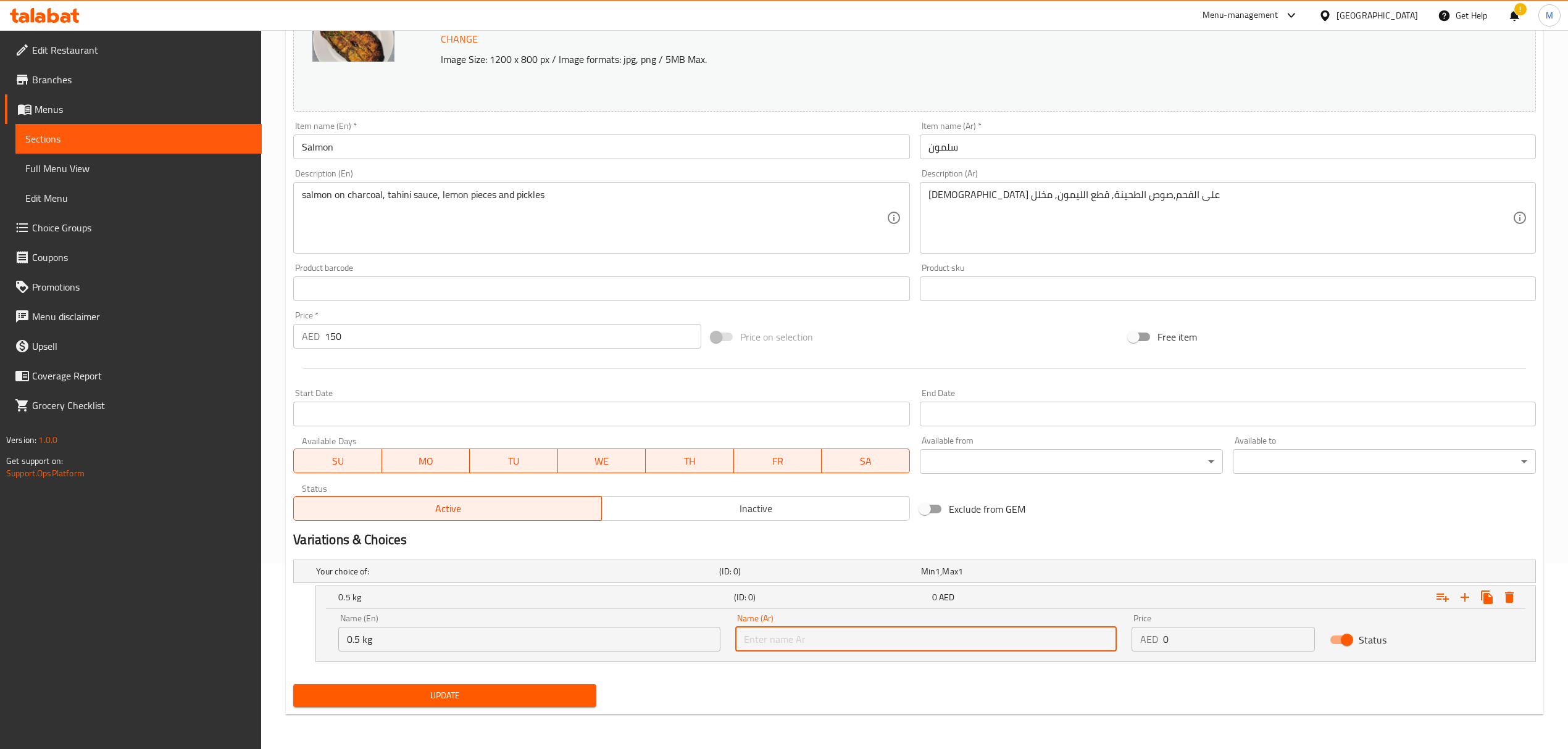
type input "0.5 كجم"
drag, startPoint x: 1174, startPoint y: 646, endPoint x: 1121, endPoint y: 637, distance: 53.8
click at [1121, 637] on div "Name (En) 0.5 kg Name (En) Name (Ar) 0.5 كجم Name (Ar) Price AED 0 Price Status" at bounding box center [926, 633] width 1190 height 53
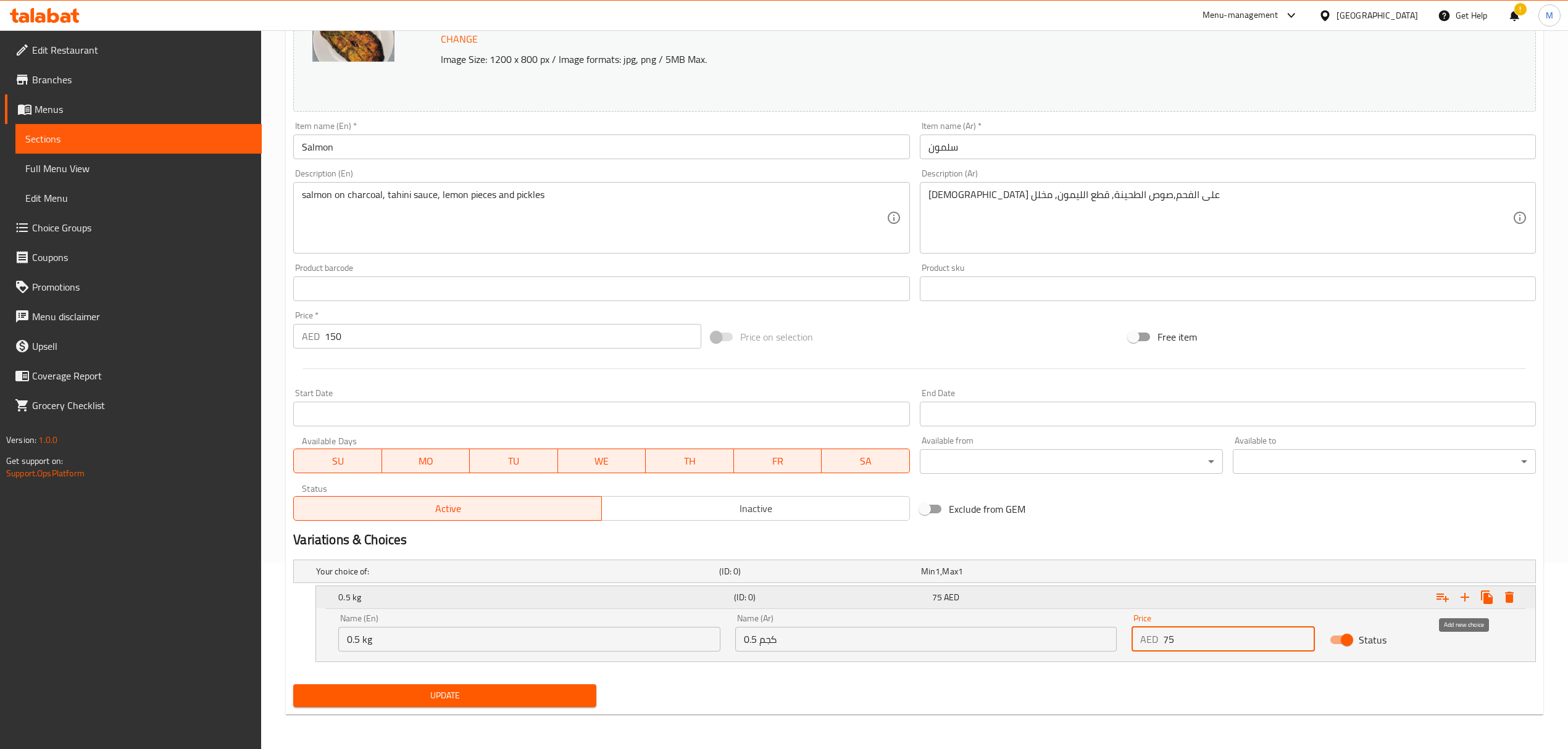
type input "75"
click at [1465, 600] on icon "Expand" at bounding box center [1465, 597] width 9 height 9
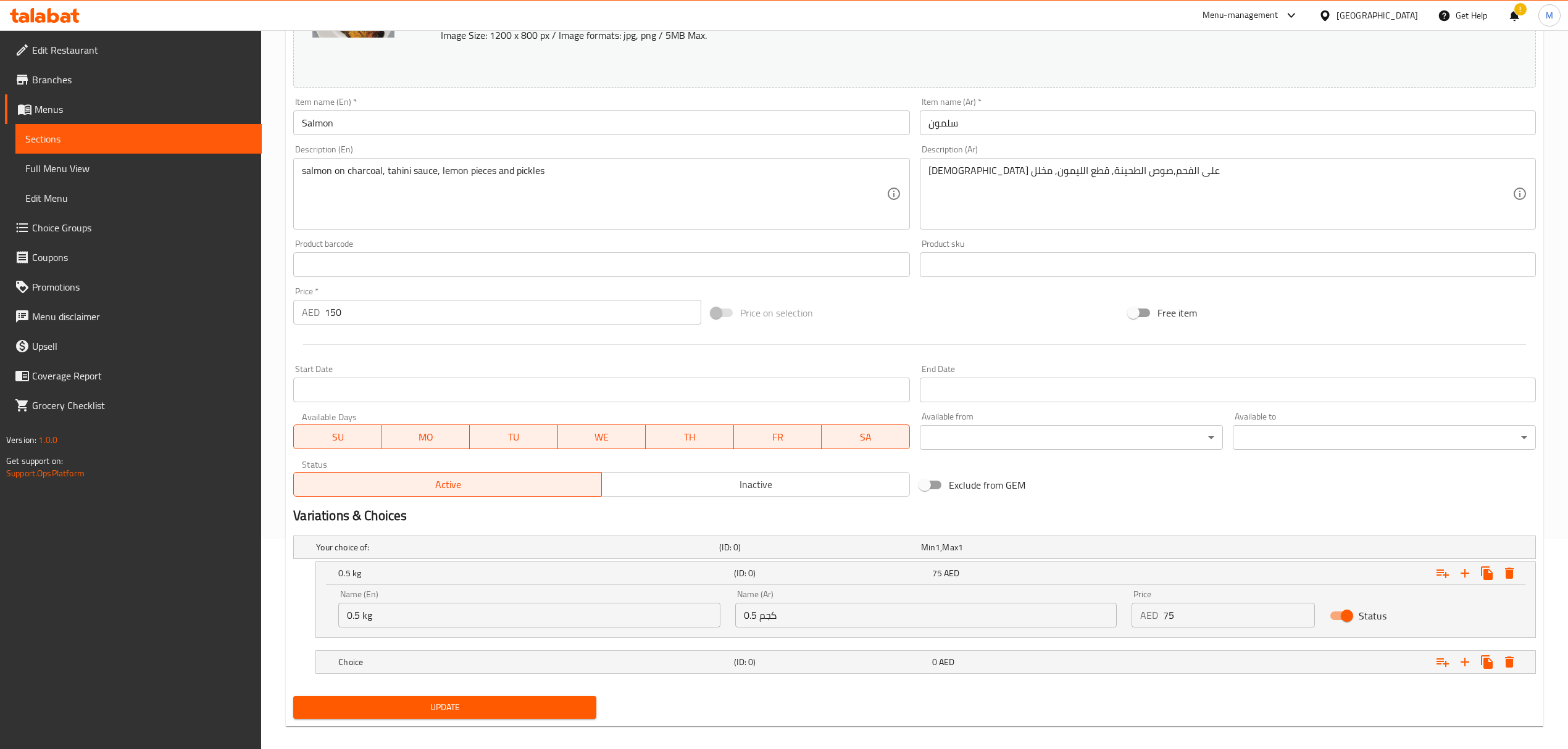
scroll to position [223, 0]
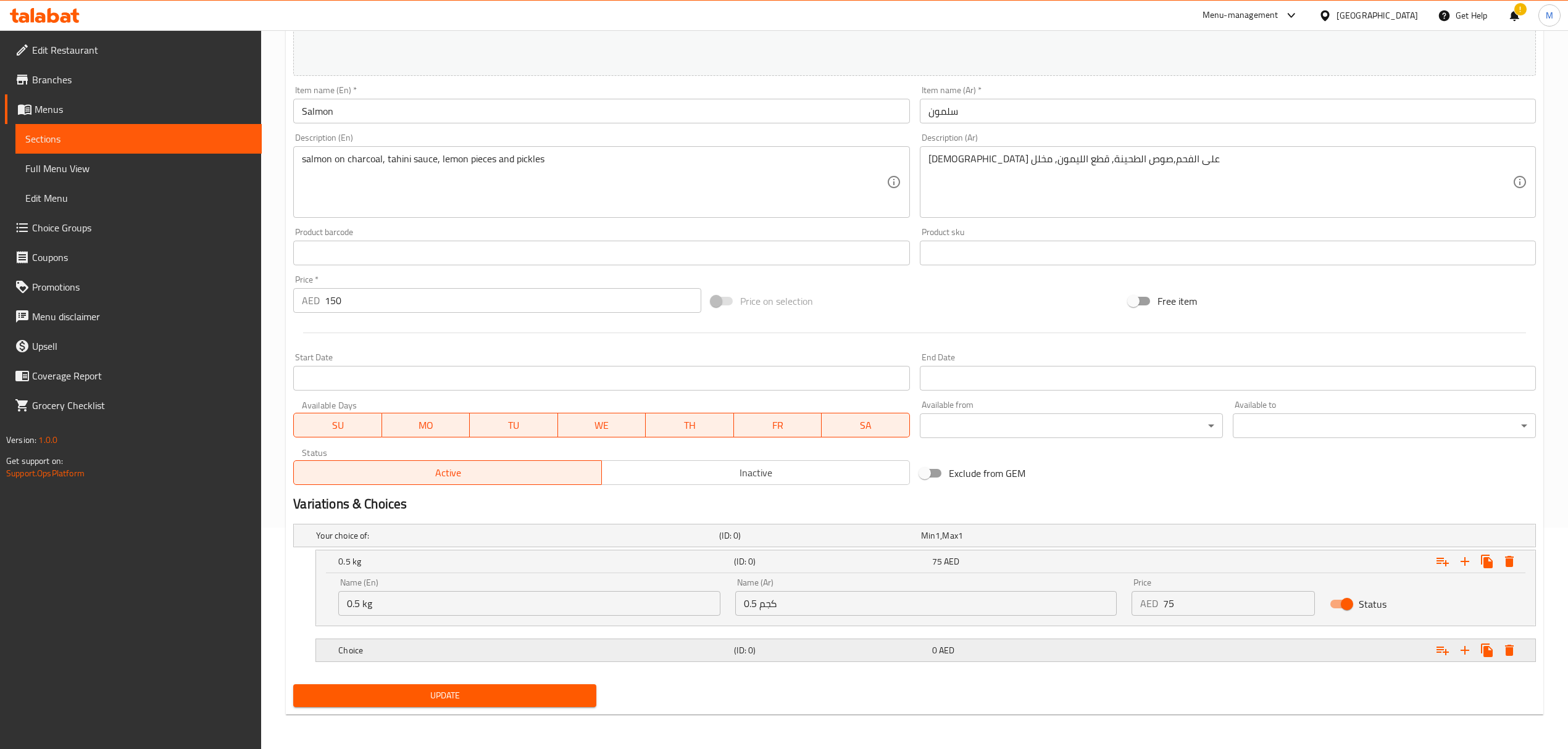
click at [428, 542] on h5 "Choice" at bounding box center [515, 536] width 398 height 12
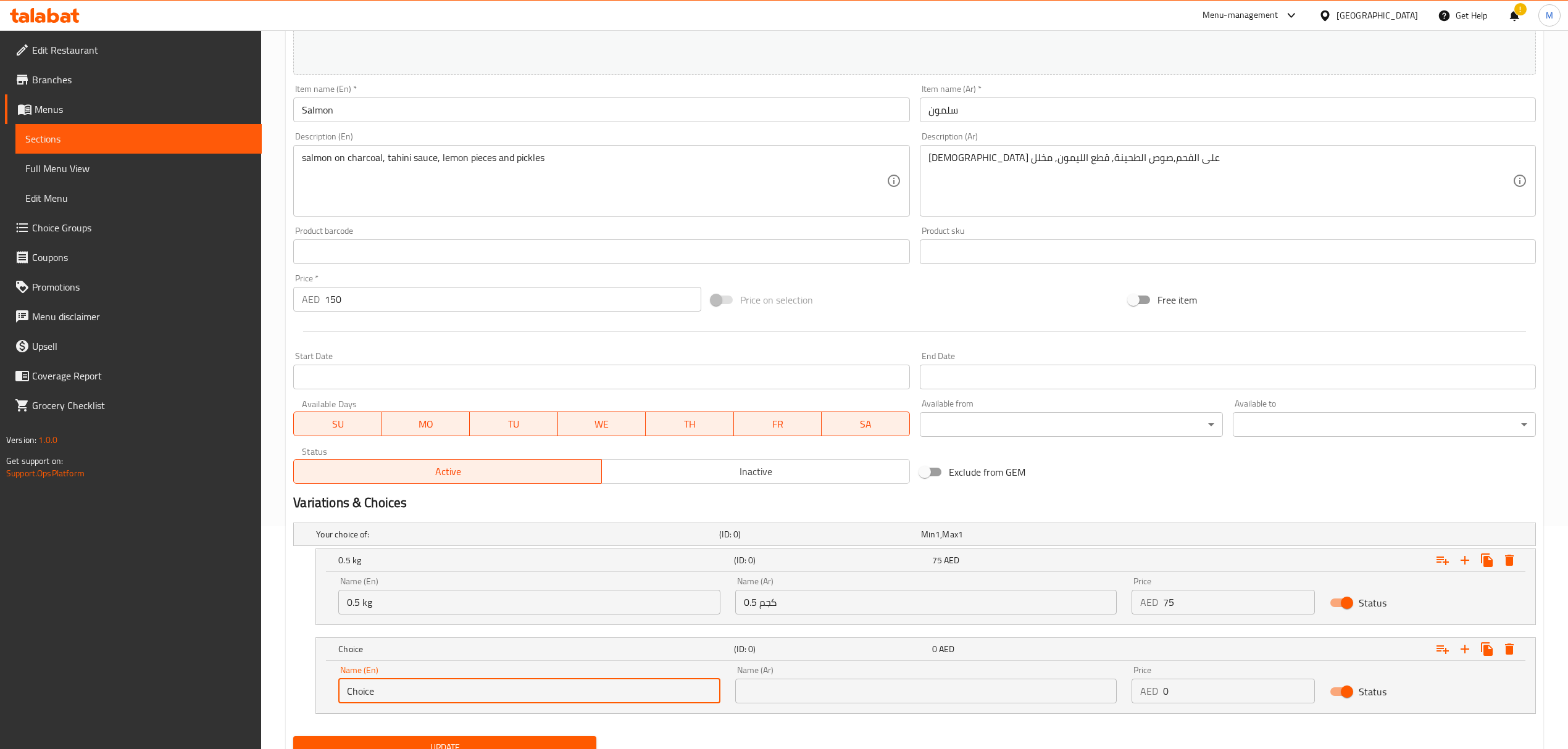
drag, startPoint x: 393, startPoint y: 697, endPoint x: 317, endPoint y: 687, distance: 76.7
click at [317, 687] on div "Name (En) Choice Name (En) Name (Ar) Name (Ar) Price AED 0 Price Status" at bounding box center [926, 688] width 1219 height 53
type input "1 kg"
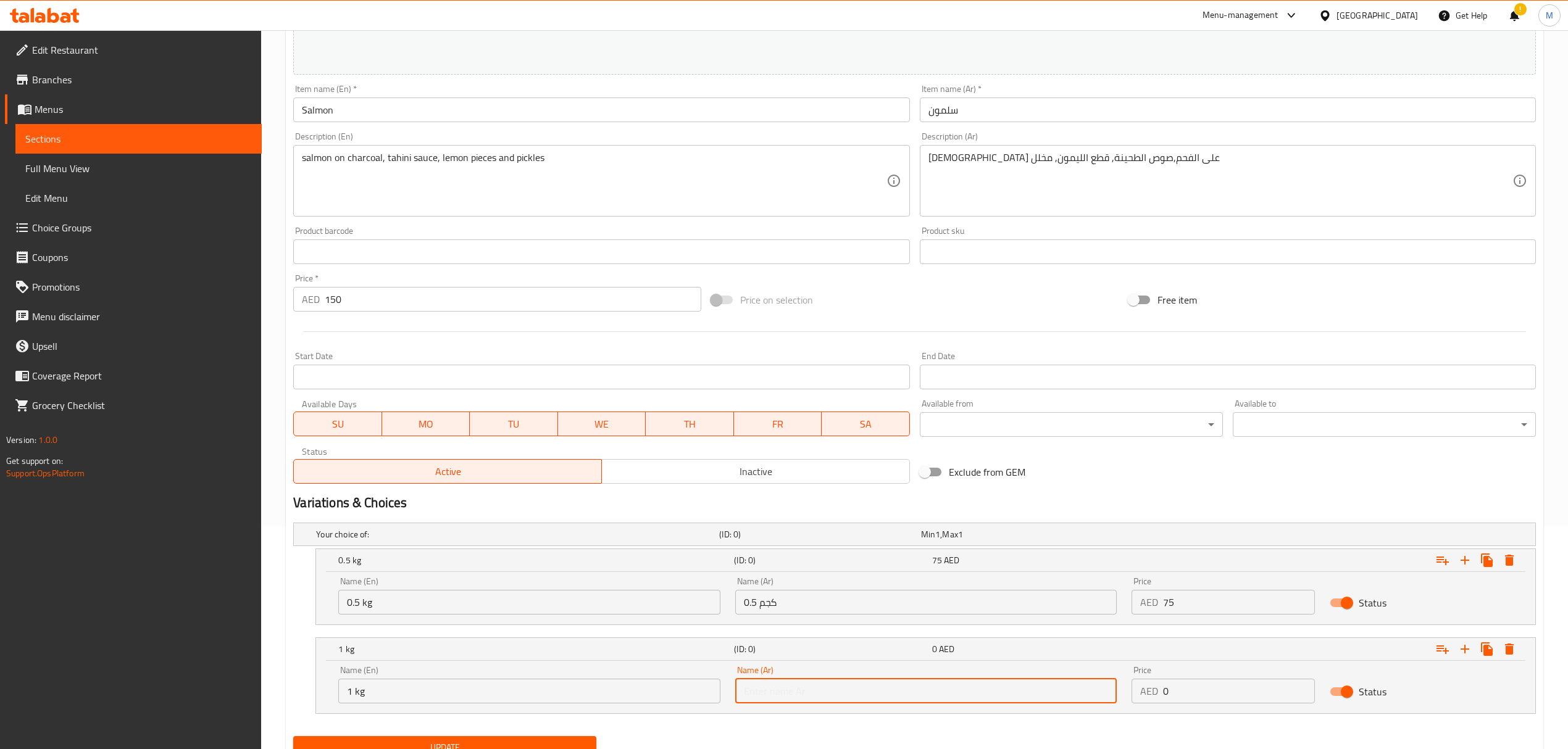
click at [845, 685] on input "text" at bounding box center [926, 691] width 382 height 25
type input "1 كجم"
click at [1122, 698] on div "Name (En) 1 kg Name (En) Name (Ar) 1 كجم Name (Ar) Price AED 0 Price Status" at bounding box center [926, 685] width 1190 height 53
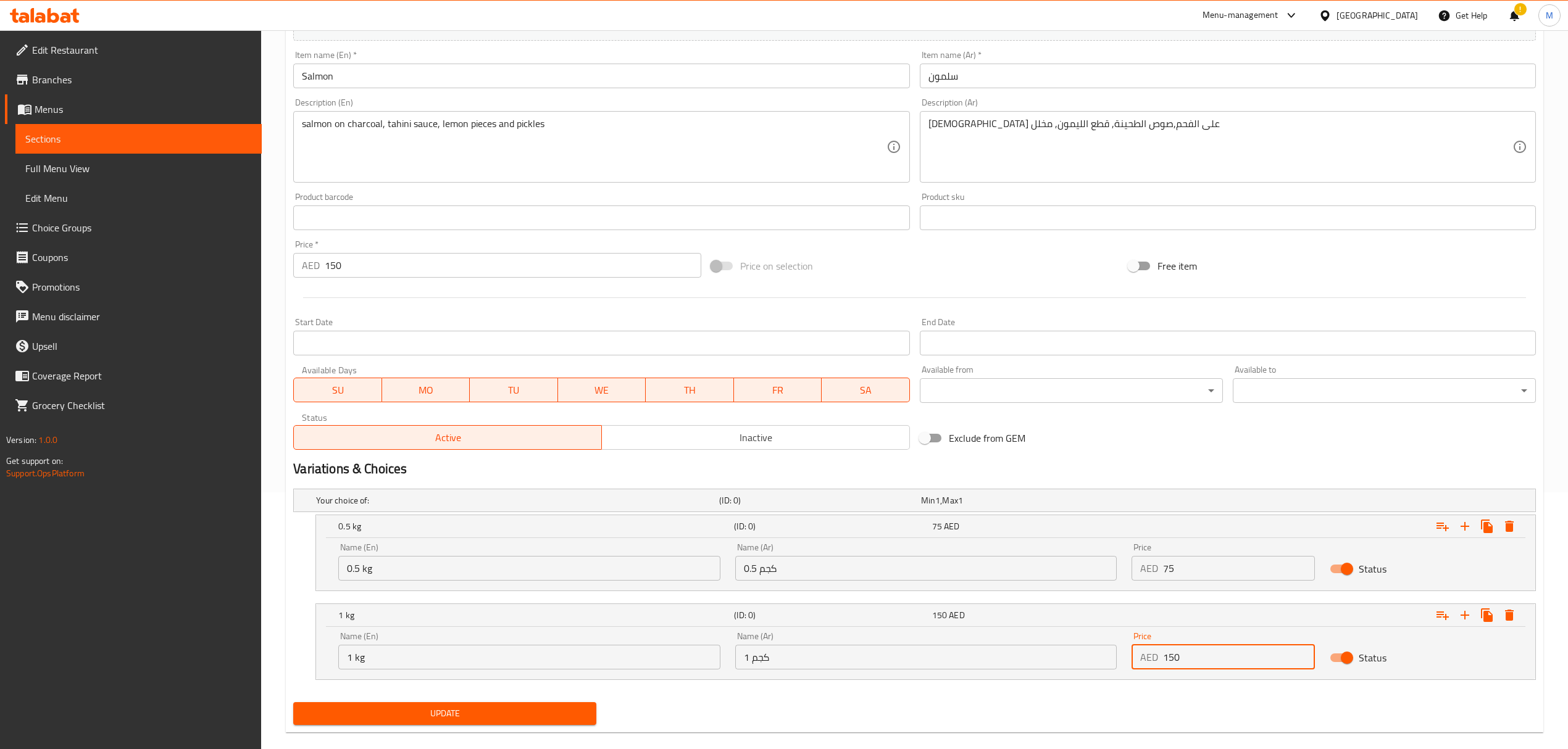
scroll to position [276, 0]
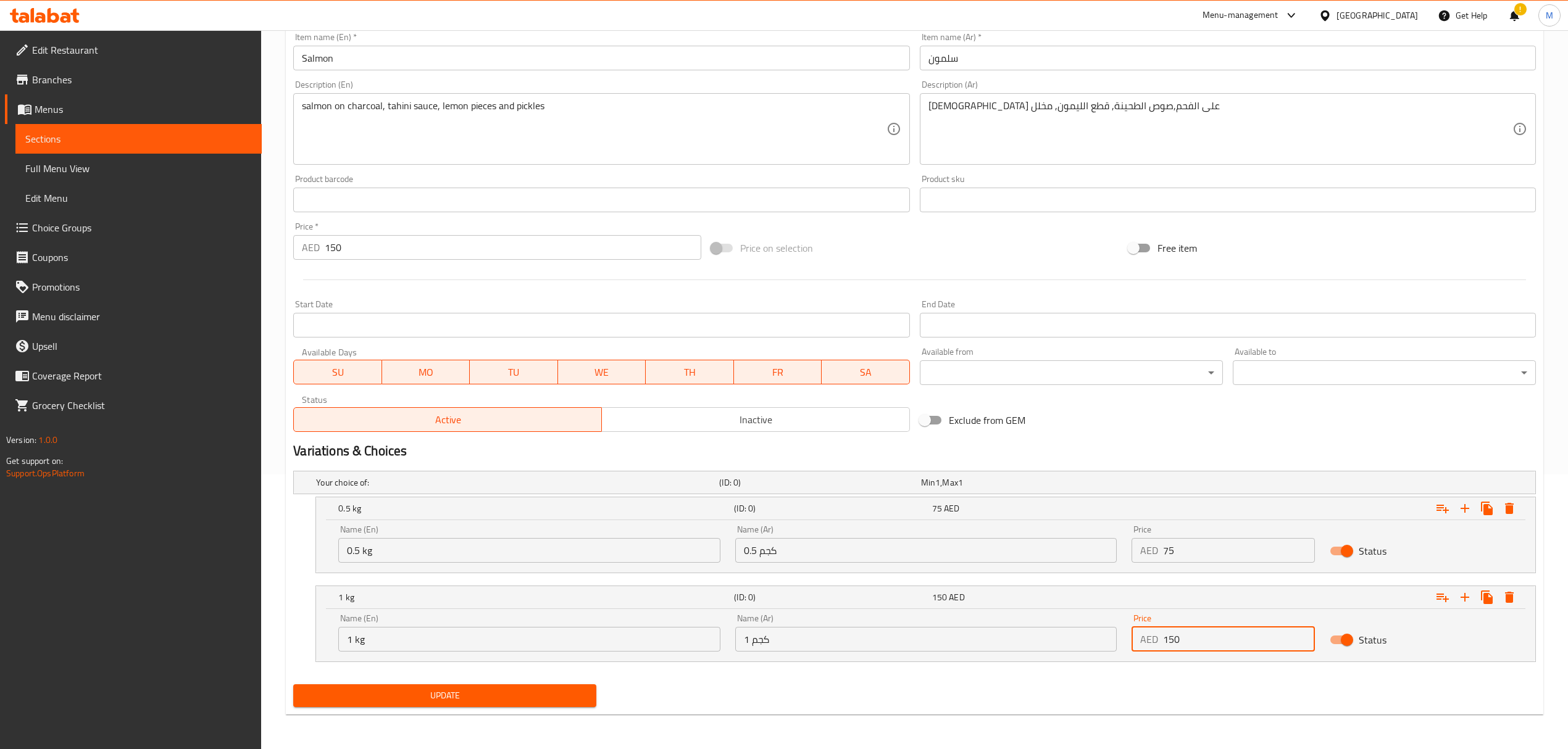
type input "150"
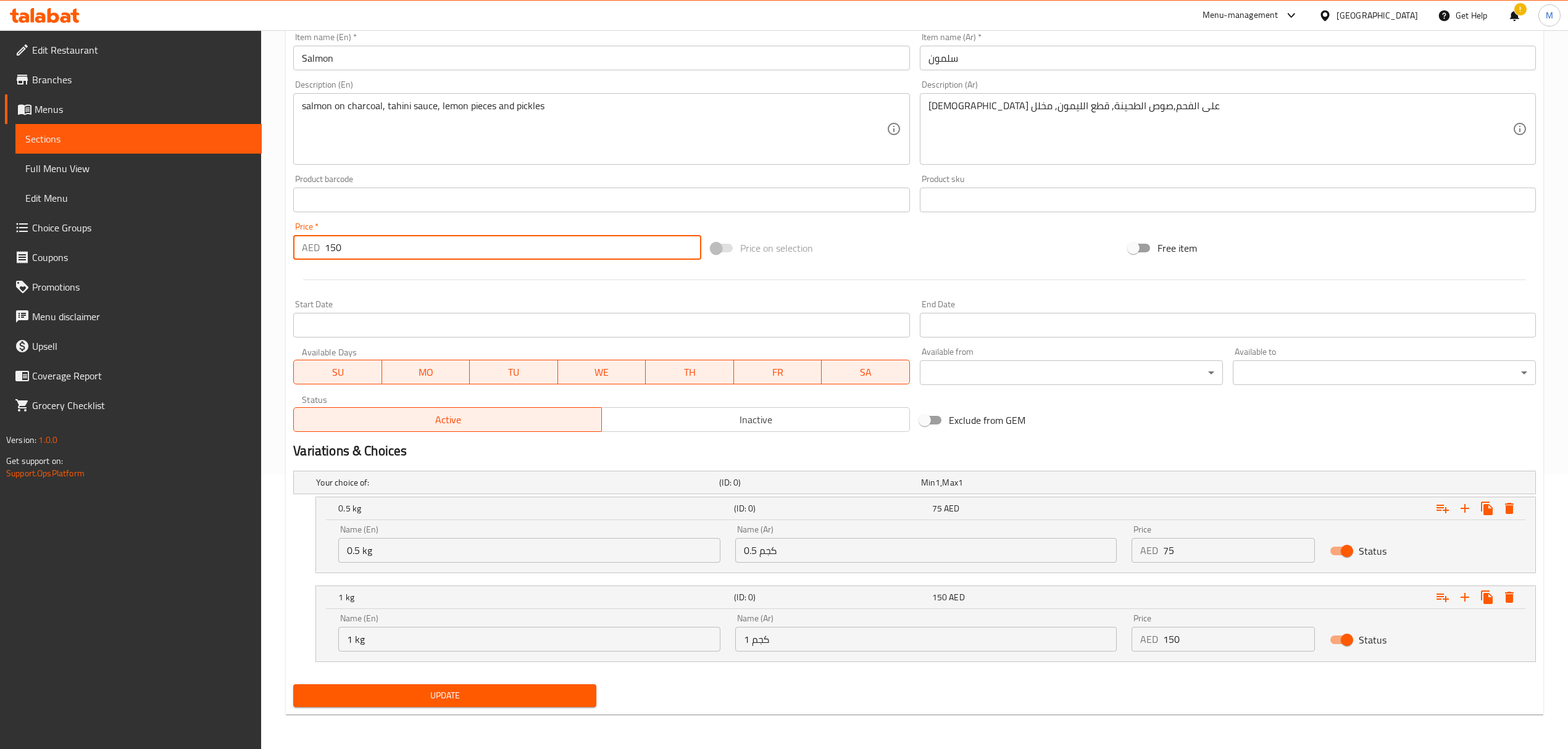
drag, startPoint x: 299, startPoint y: 245, endPoint x: 276, endPoint y: 244, distance: 23.0
click at [276, 244] on div "Home / Restaurants management / Menus / Sections / item / update fish section U…" at bounding box center [915, 252] width 1307 height 993
type input "0"
click at [461, 695] on span "Update" at bounding box center [445, 696] width 283 height 16
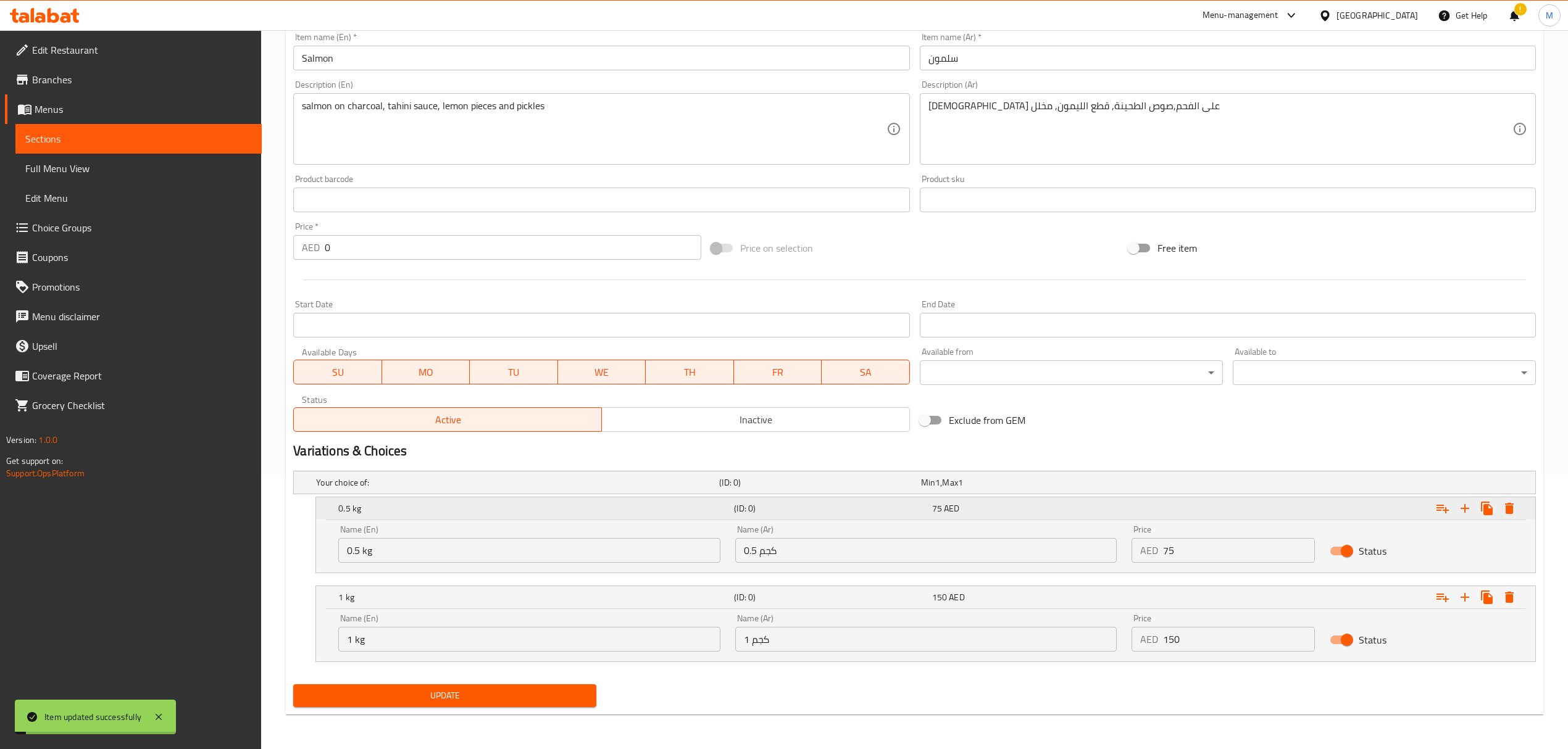
scroll to position [0, 0]
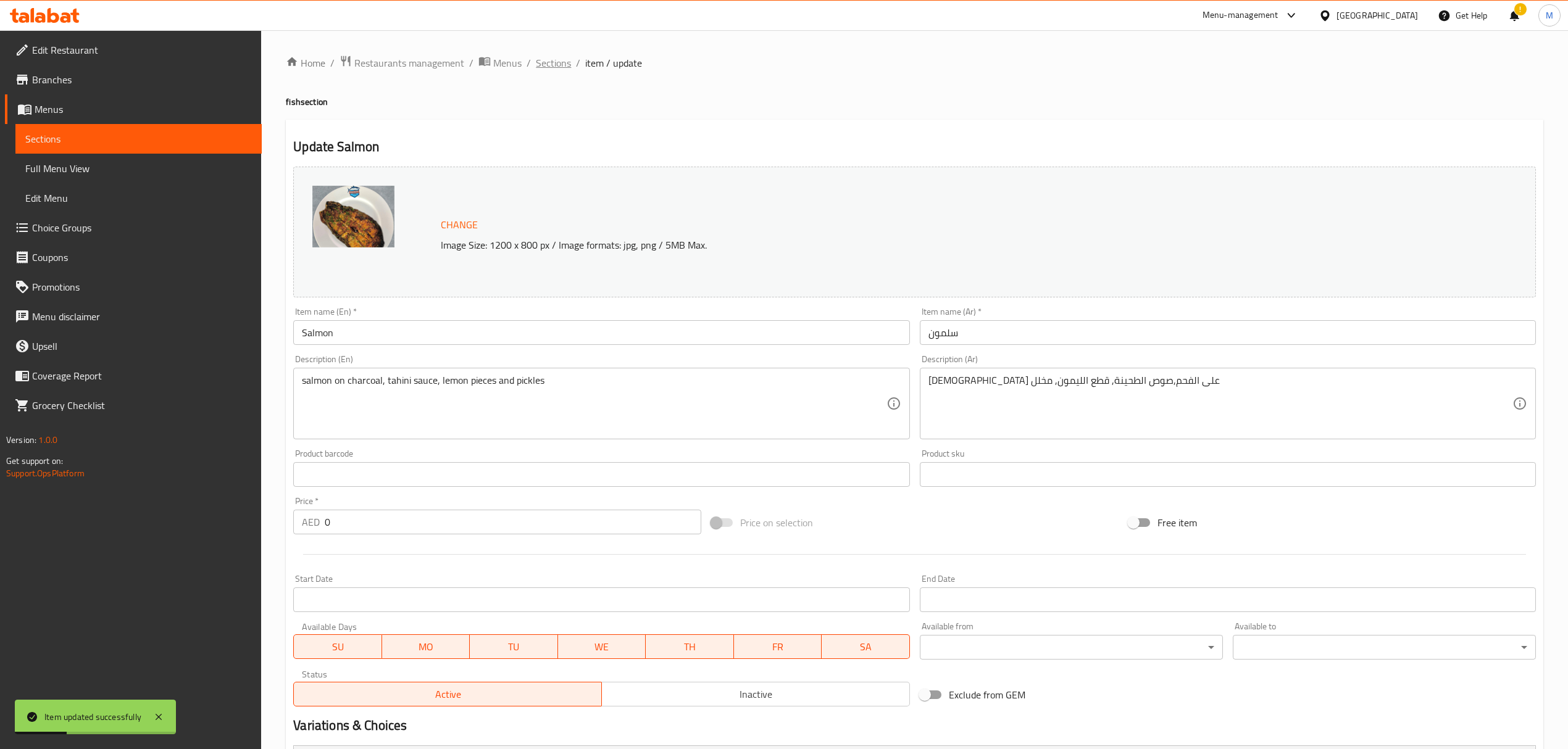
click at [558, 62] on span "Sections" at bounding box center [553, 63] width 35 height 15
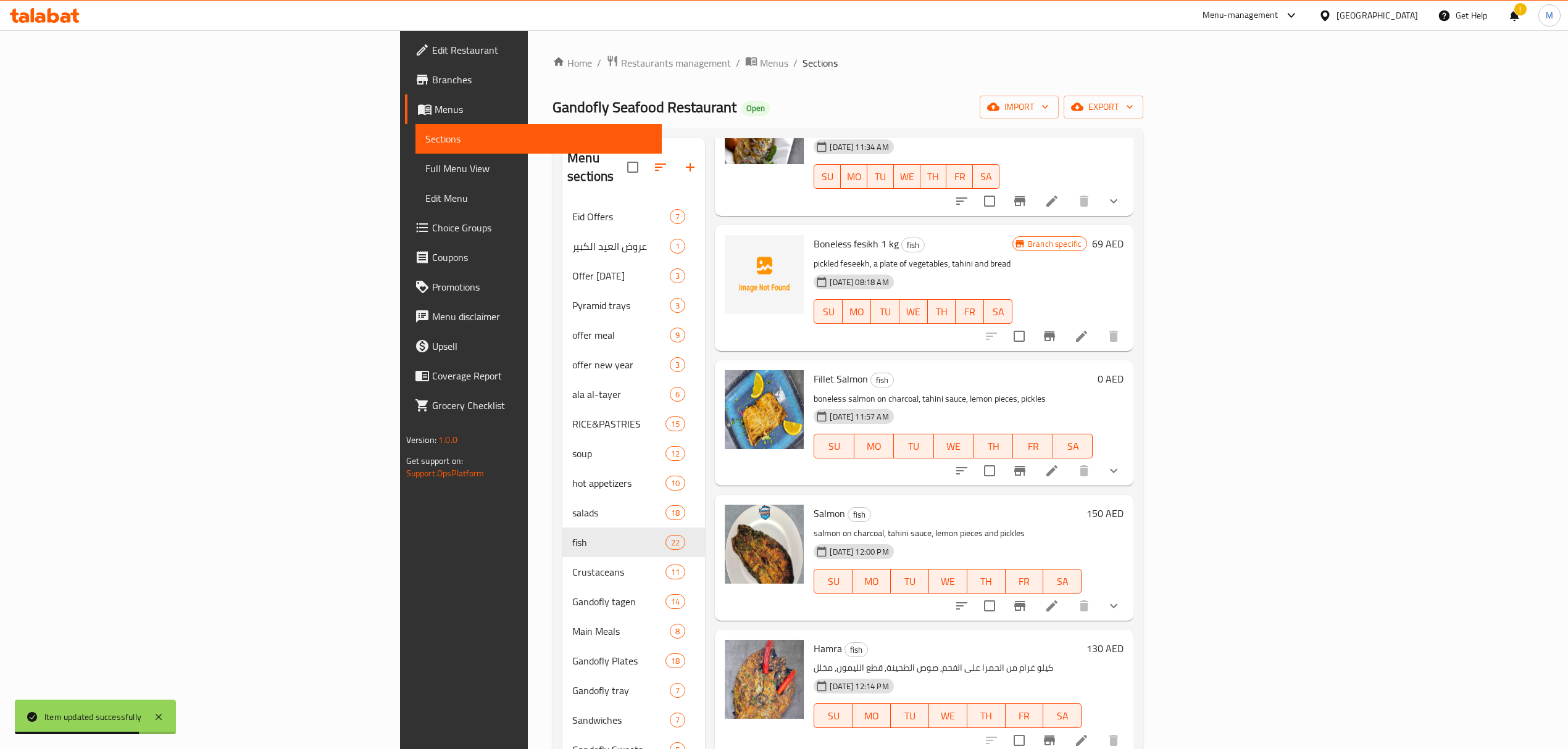
scroll to position [1481, 0]
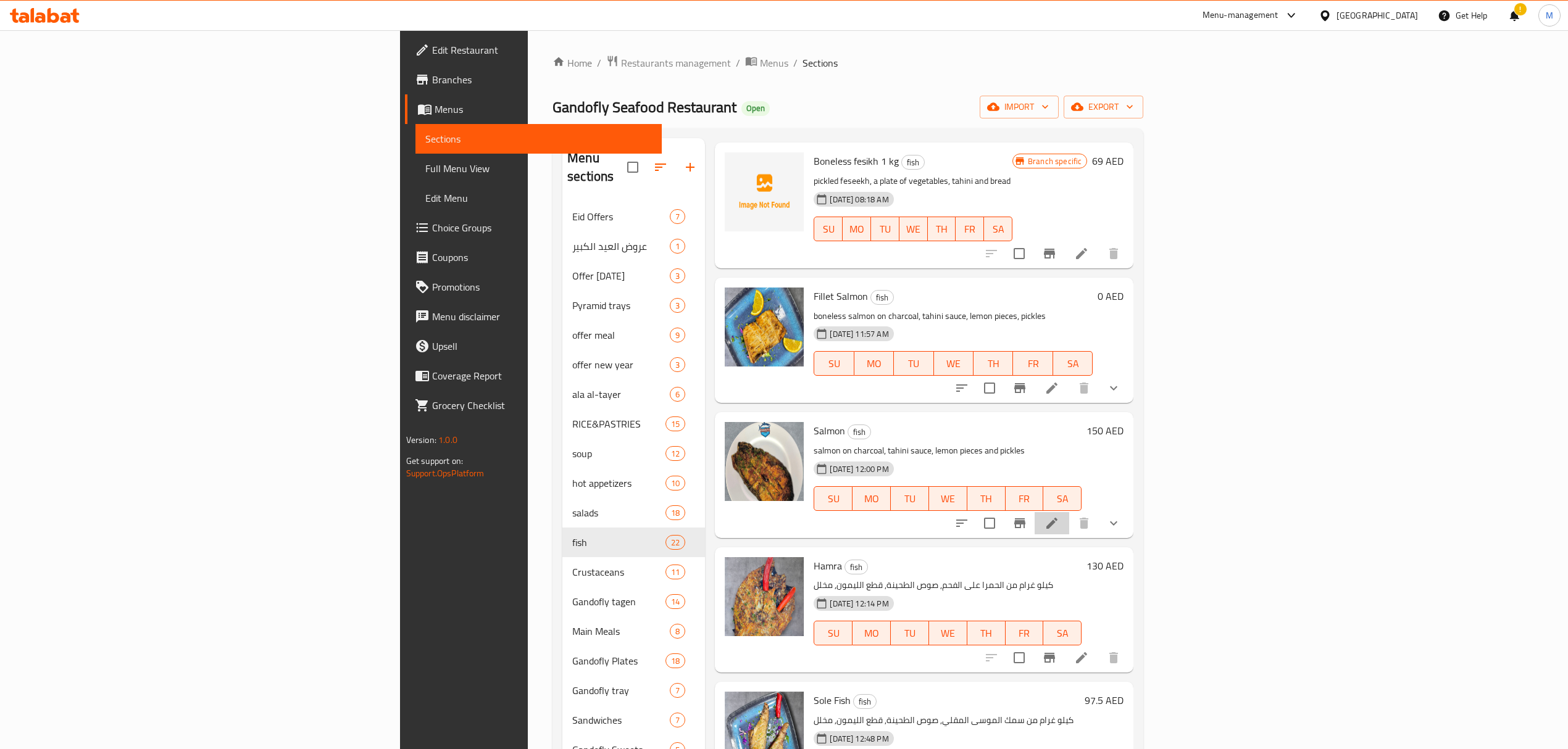
click at [1069, 512] on li at bounding box center [1051, 523] width 34 height 22
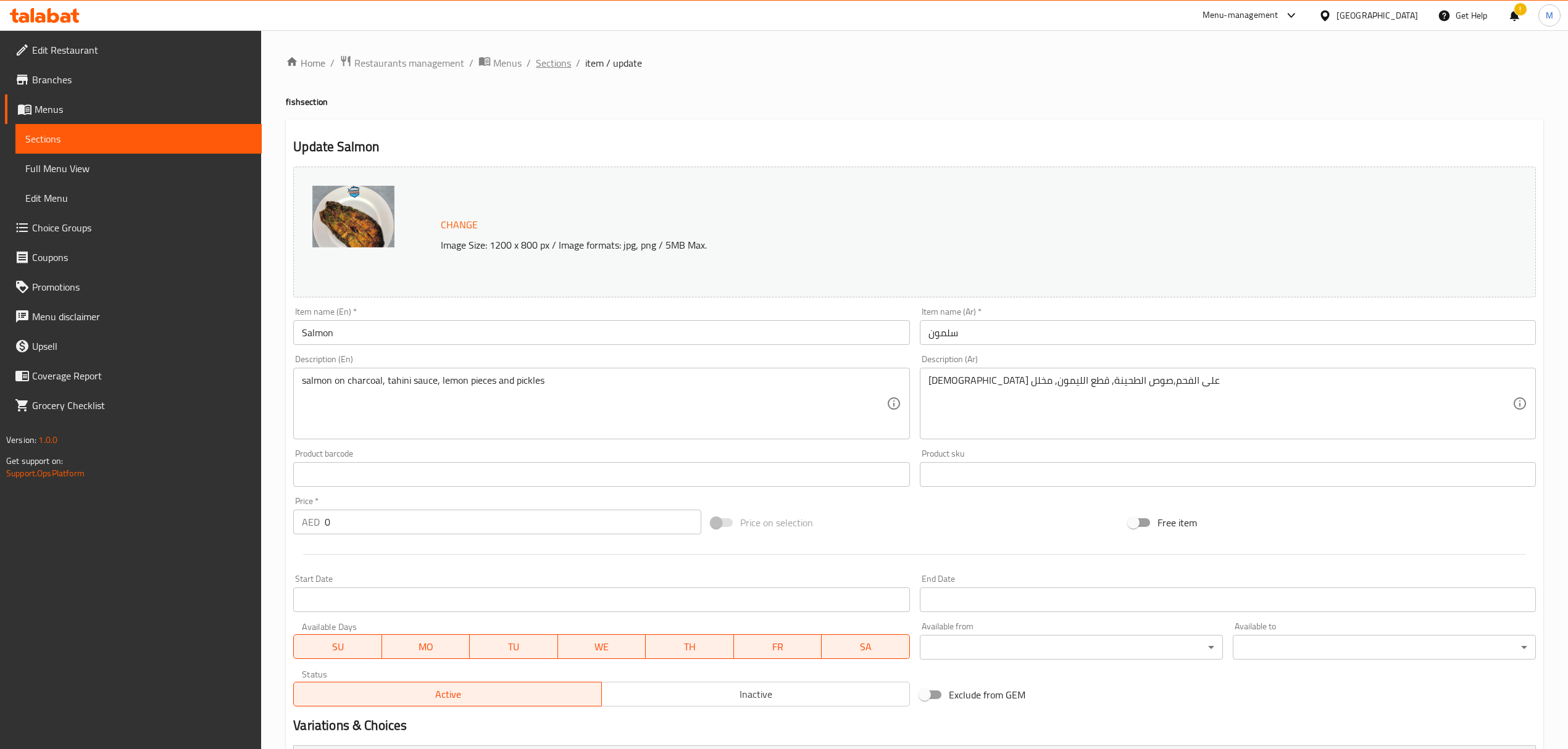
click at [555, 70] on span "Sections" at bounding box center [553, 63] width 35 height 15
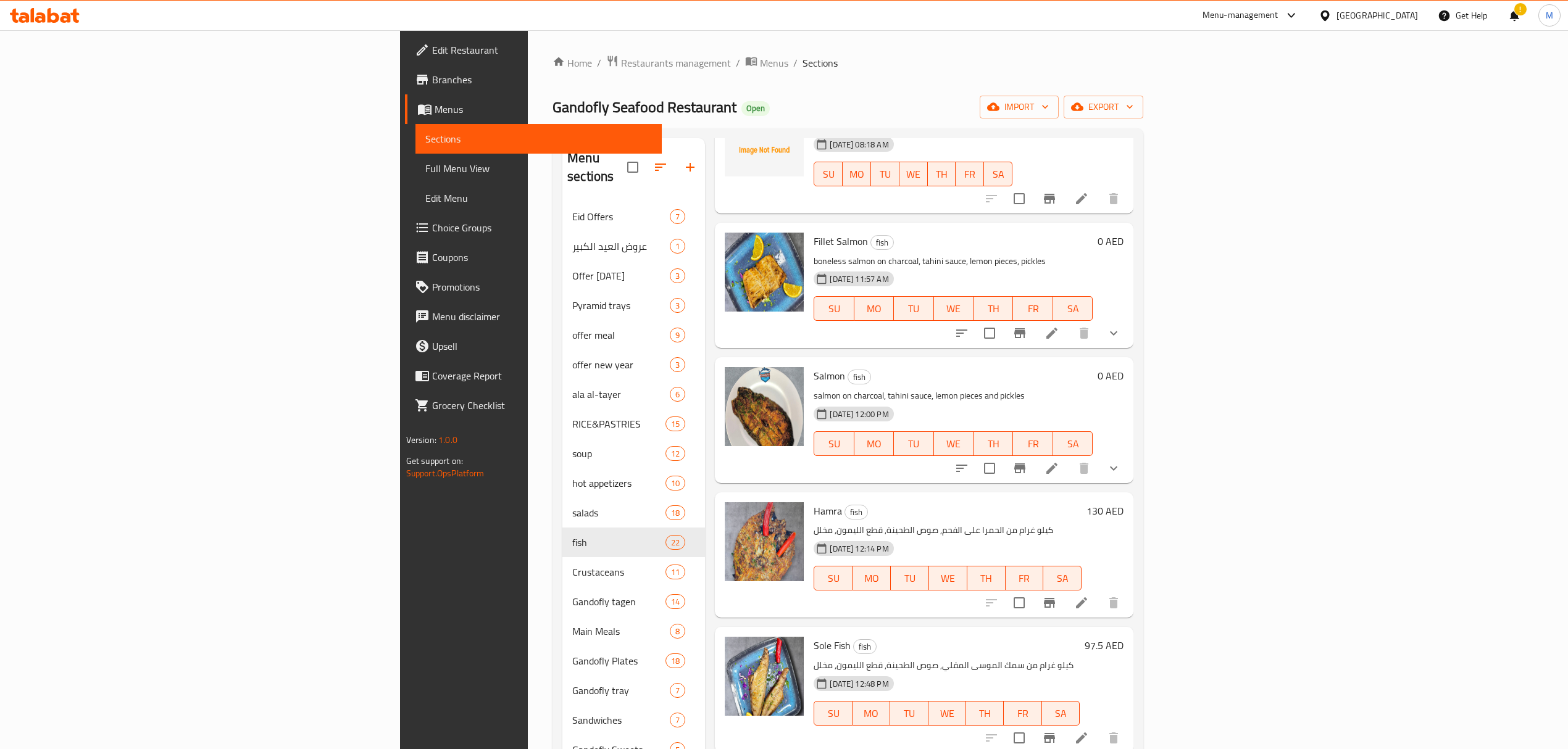
scroll to position [1563, 0]
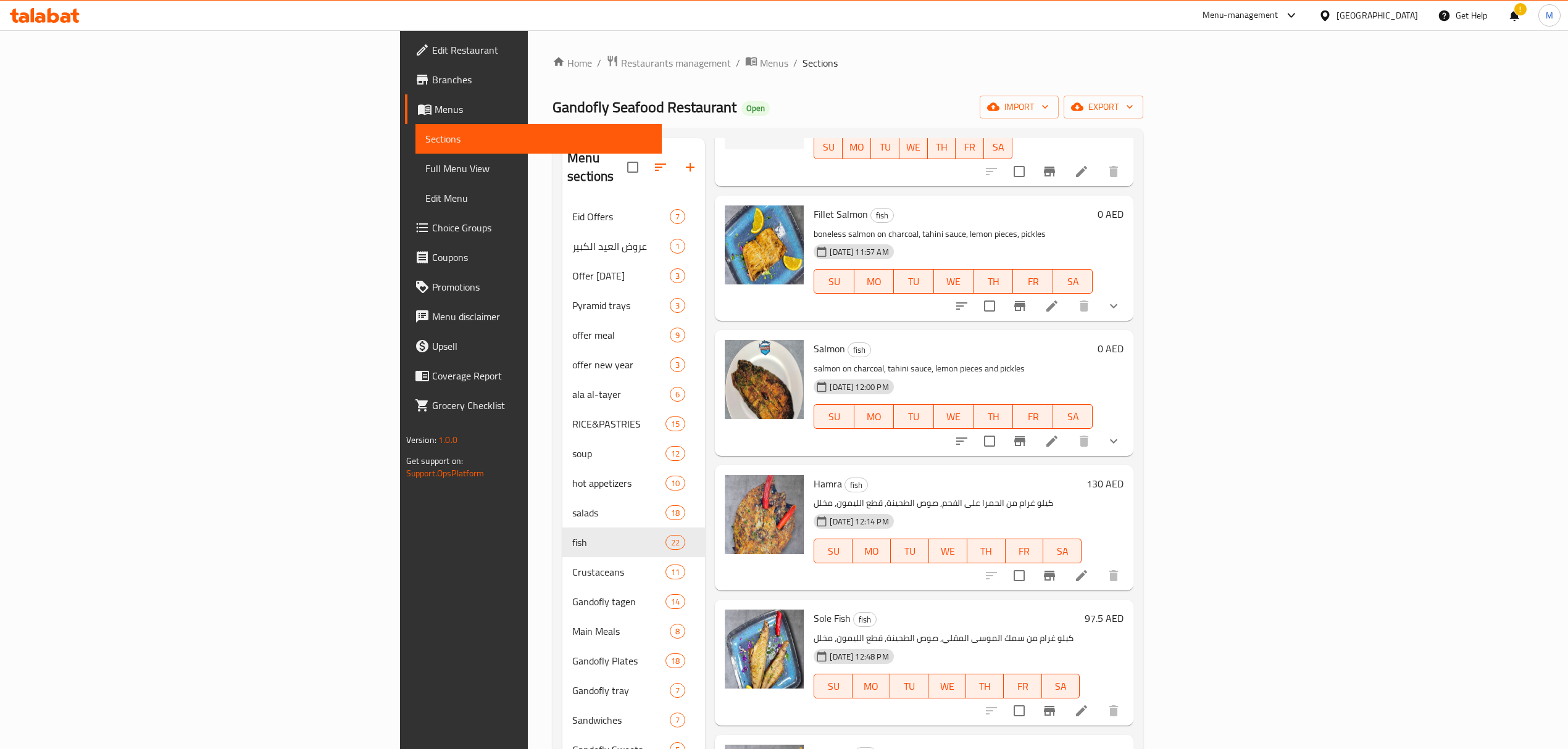
click at [1089, 569] on icon at bounding box center [1082, 576] width 15 height 15
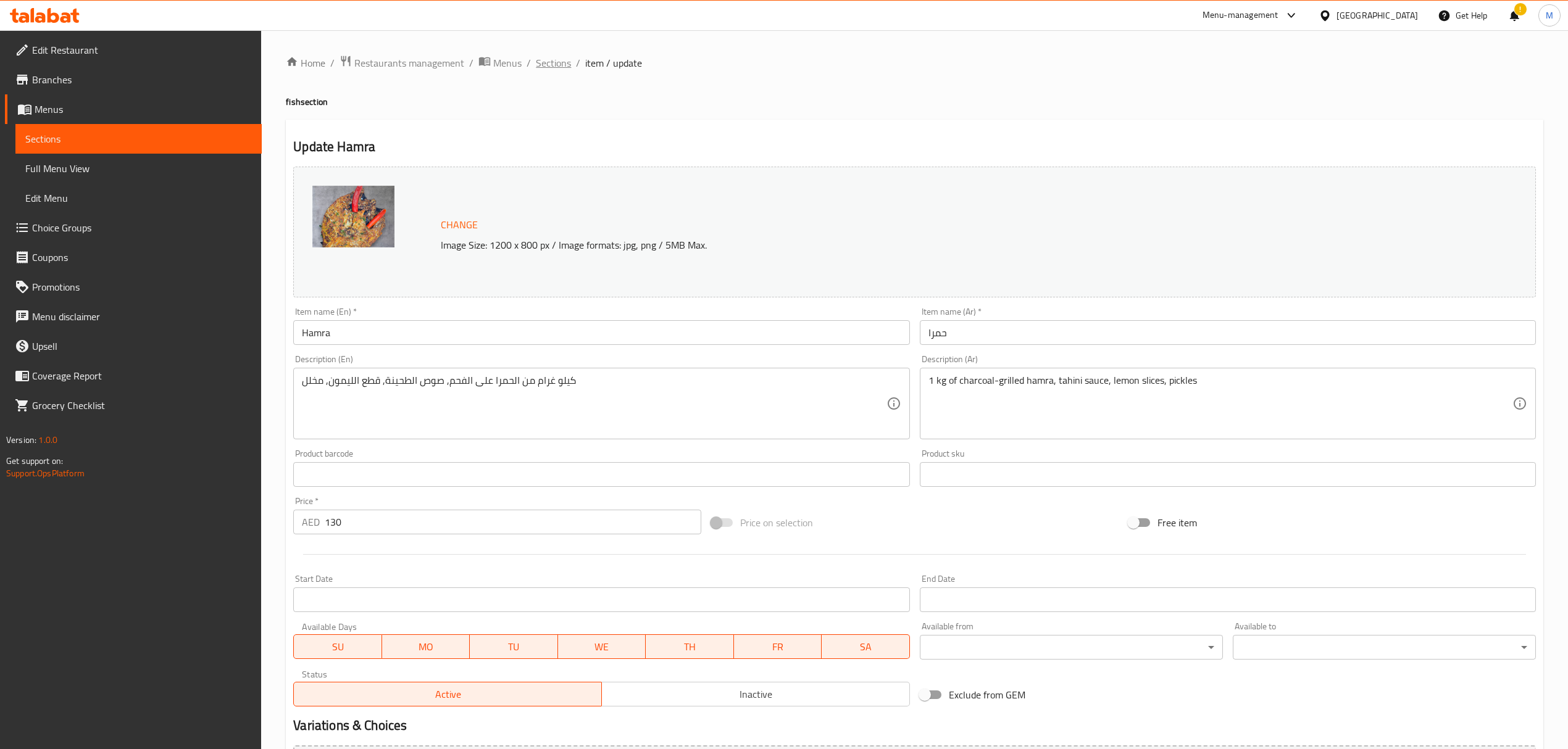
click at [557, 65] on span "Sections" at bounding box center [553, 63] width 35 height 15
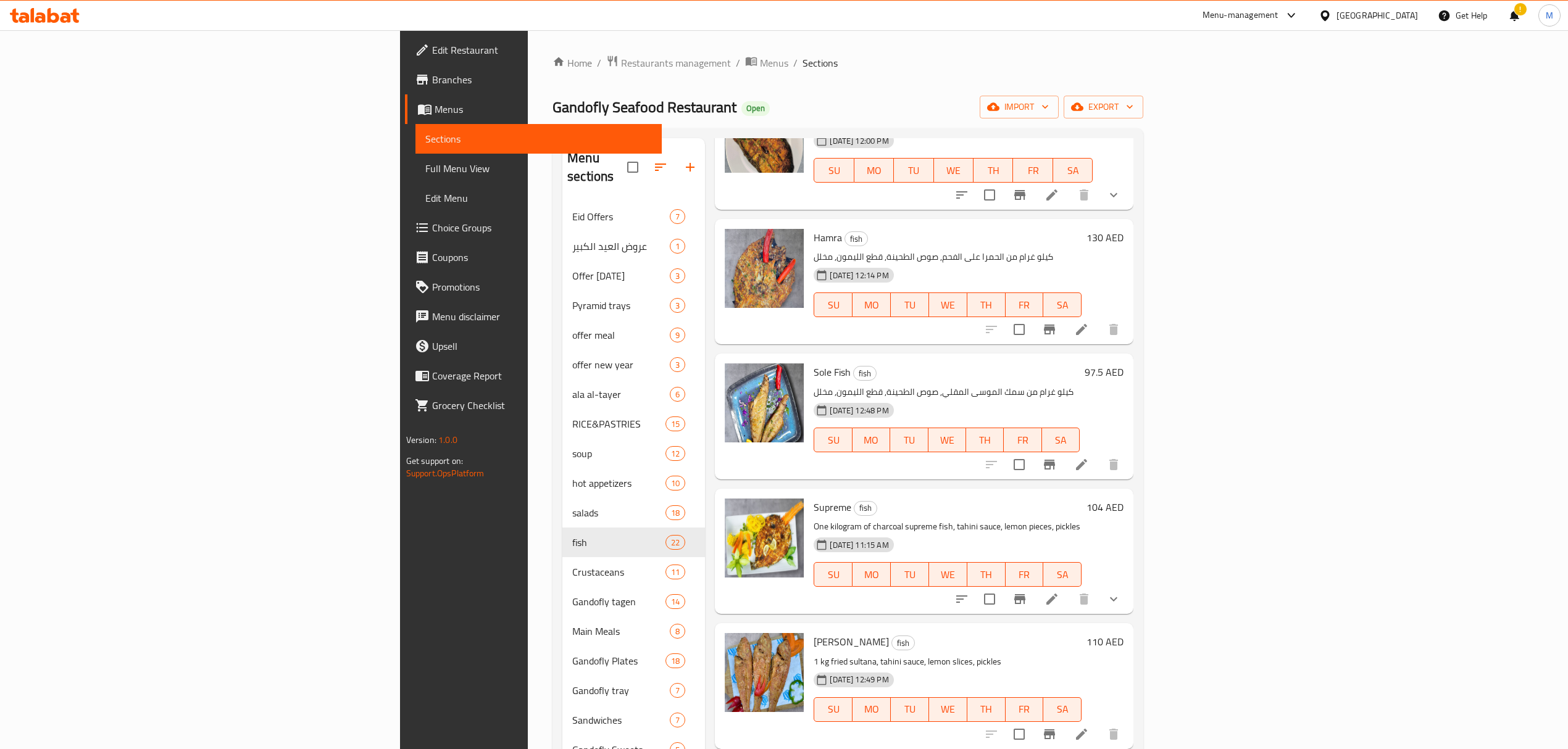
scroll to position [1810, 0]
click at [1089, 457] on icon at bounding box center [1082, 464] width 15 height 15
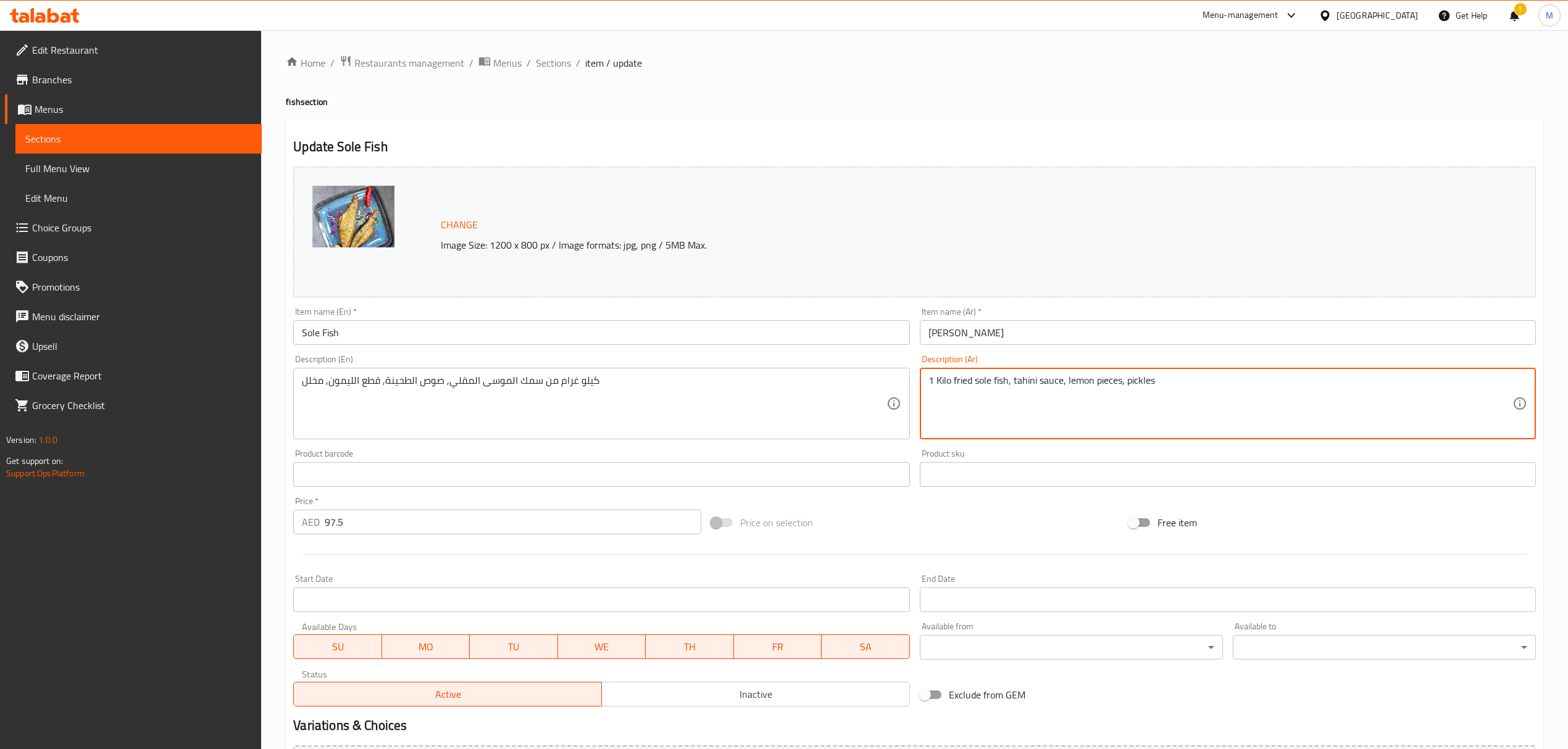
drag, startPoint x: 1151, startPoint y: 386, endPoint x: 954, endPoint y: 383, distance: 197.0
click at [954, 383] on textarea "1 Kilo fried sole fish, tahini sauce, lemon pieces, pickles" at bounding box center [1220, 404] width 584 height 59
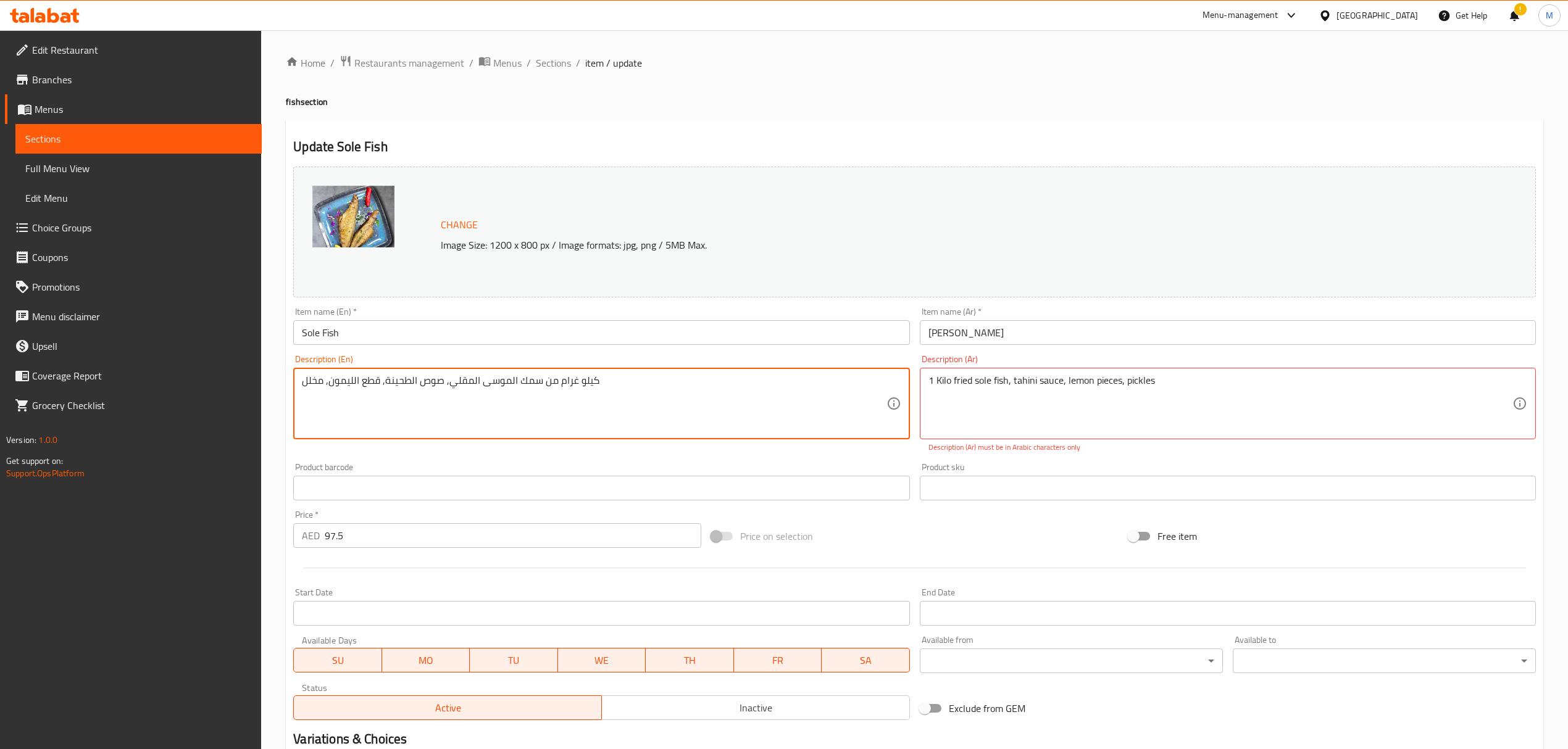
paste textarea "fried sole fish, tahini sauce, lemon pieces, pickles"
drag, startPoint x: 596, startPoint y: 384, endPoint x: 190, endPoint y: 393, distance: 406.1
click at [190, 393] on div "Edit Restaurant Branches Menus Sections Full Menu View Edit Menu Choice Groups …" at bounding box center [784, 467] width 1568 height 873
type textarea "fried sole fish, tahini sauce, lemon pieces, pickles"
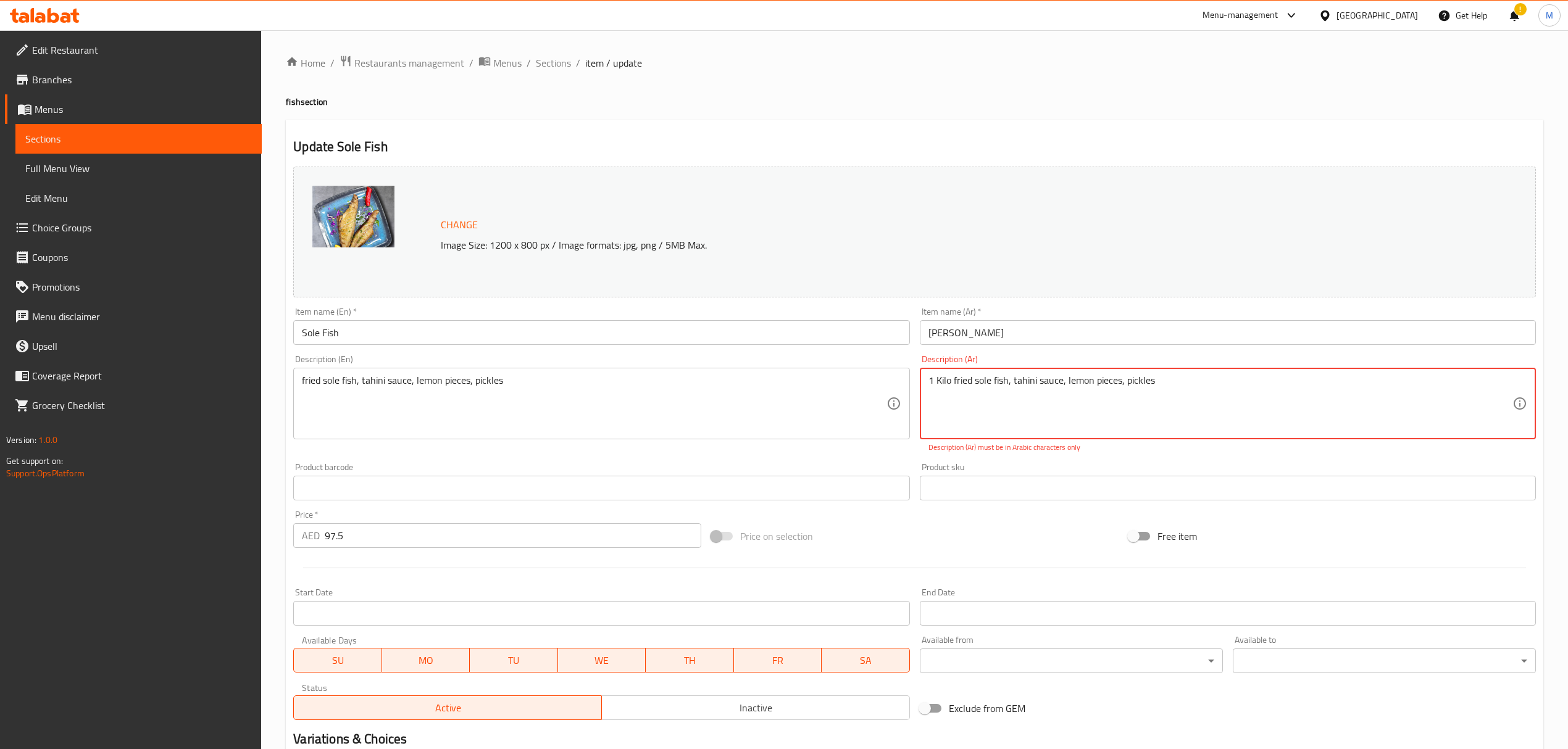
drag, startPoint x: 1155, startPoint y: 382, endPoint x: 872, endPoint y: 376, distance: 283.1
paste textarea "كيلو غرام من سمك الموسى المقلي, صوص الطحينة, قطع الليمون, مخلل"
click at [1019, 396] on textarea "كيلو غرام من سمك الموسى المقلي, صوص الطحينة, قطع الليمون, مخلل" at bounding box center [1220, 404] width 584 height 59
click at [1121, 418] on textarea "كيلو غرام من سمك الموسى المقلي, صوص الطحينة, قطع الليمون, مخلل" at bounding box center [1220, 404] width 584 height 59
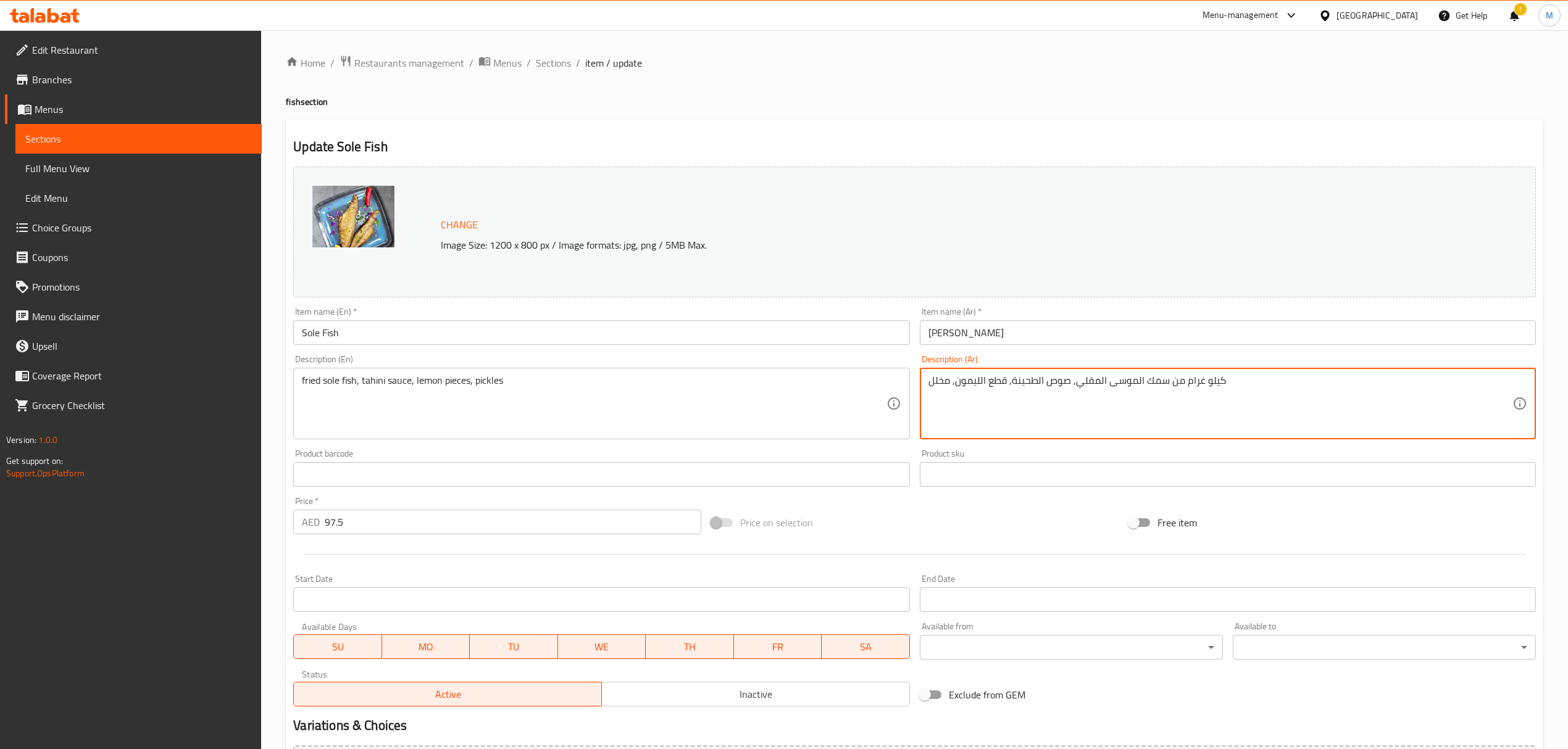
drag, startPoint x: 1166, startPoint y: 386, endPoint x: 1267, endPoint y: 391, distance: 101.1
type textarea "سمك الموسى المقلي, صوص الطحينة, قطع الليمون, مخلل"
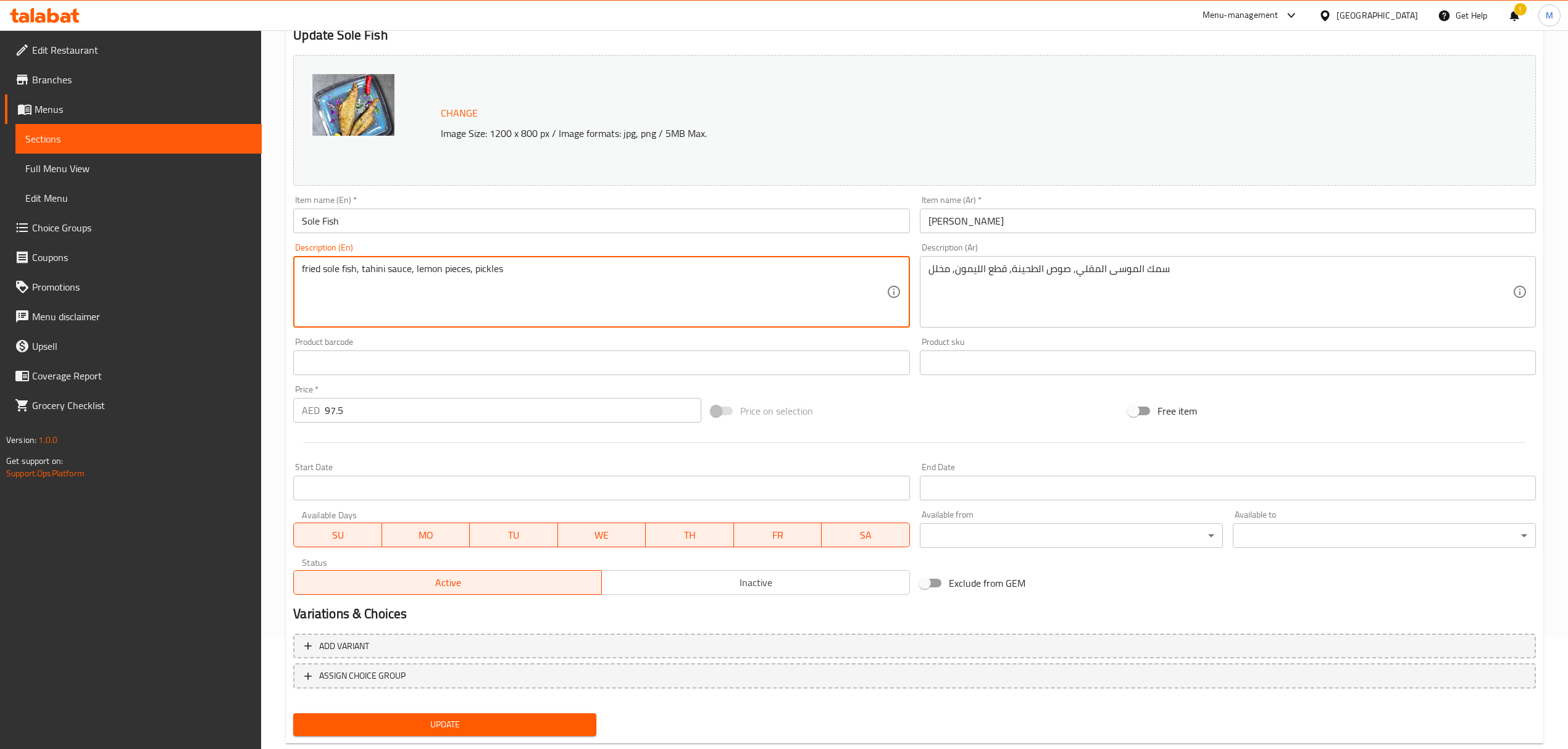
scroll to position [139, 0]
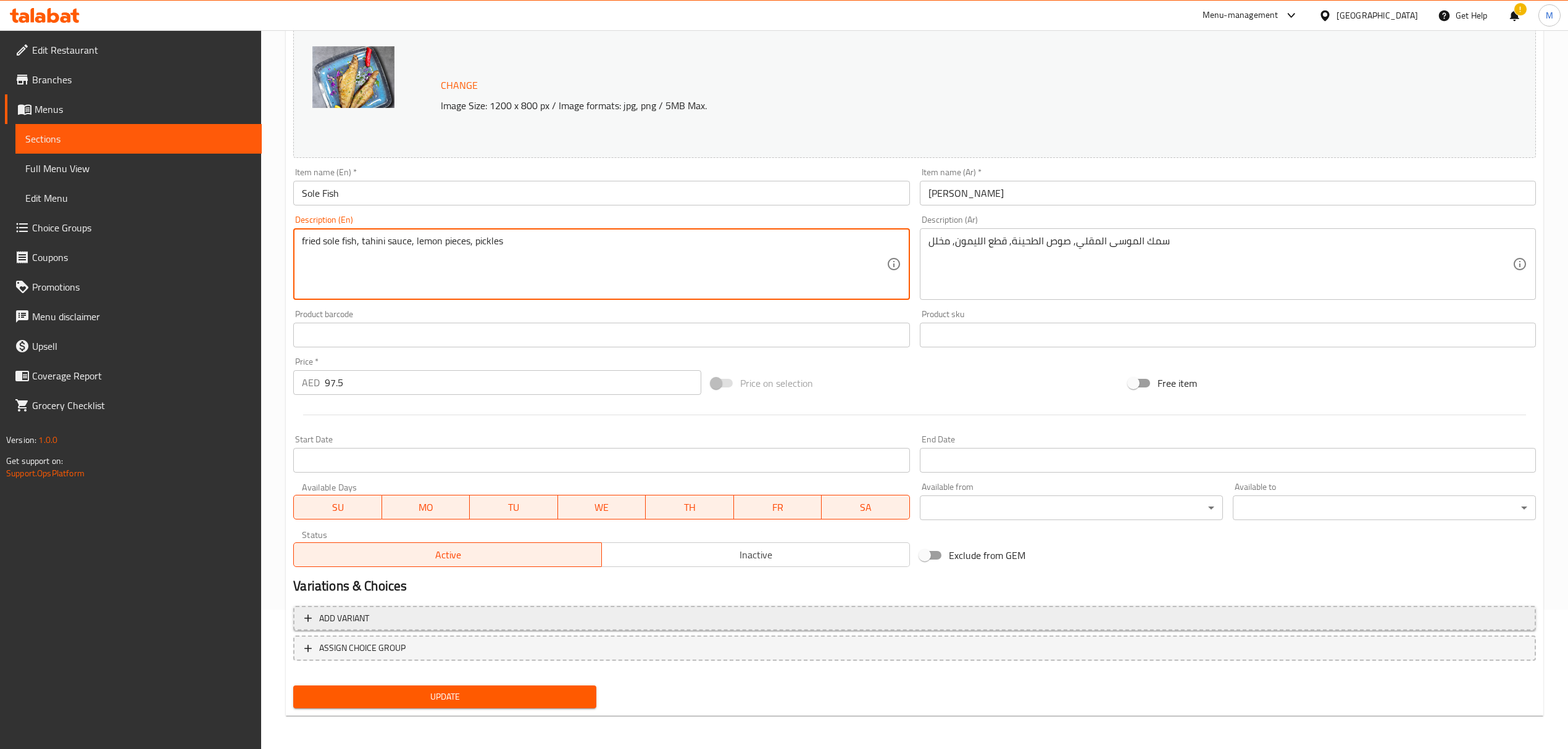
click at [443, 616] on span "Add variant" at bounding box center [914, 619] width 1220 height 16
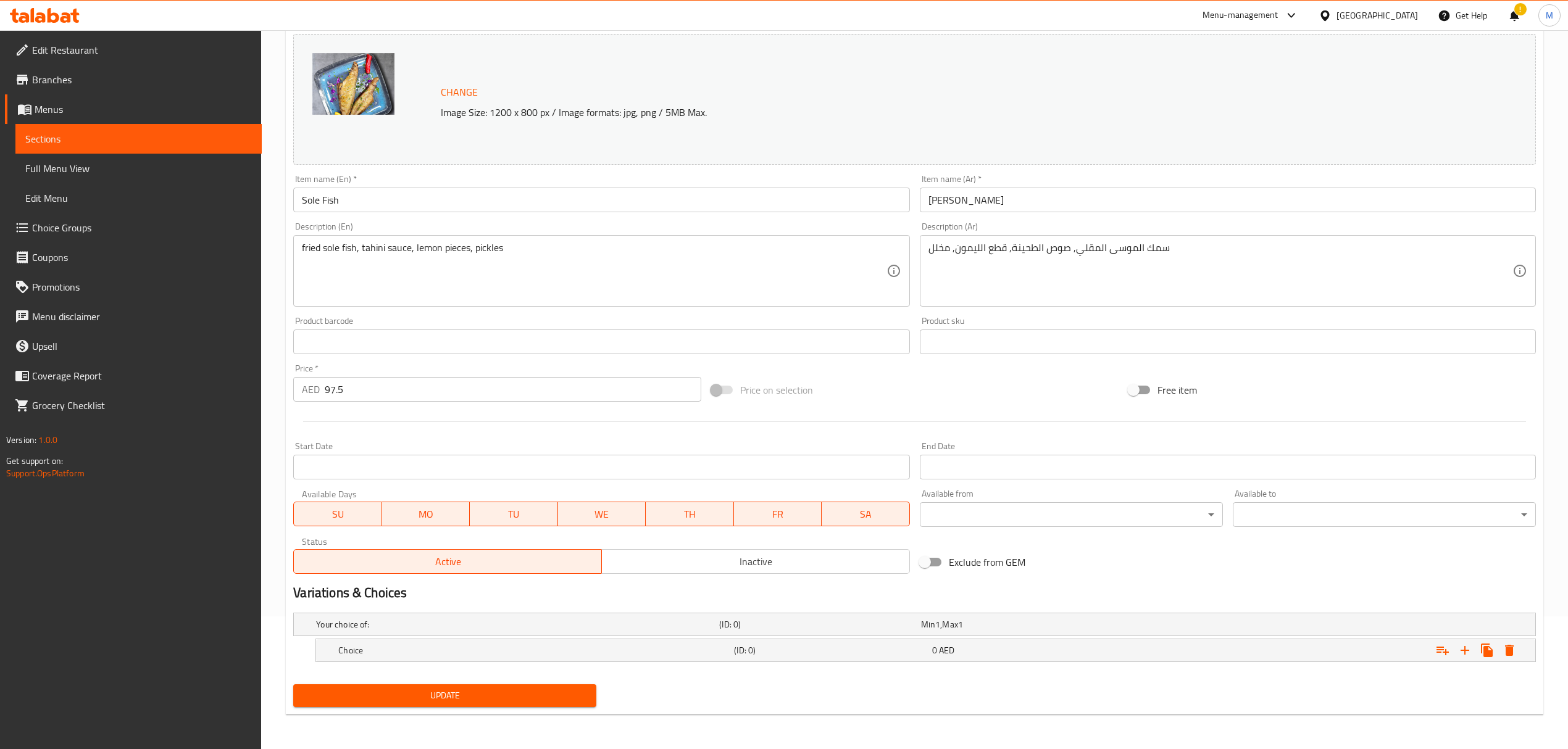
scroll to position [133, 0]
click at [447, 631] on h5 "Choice" at bounding box center [515, 625] width 398 height 12
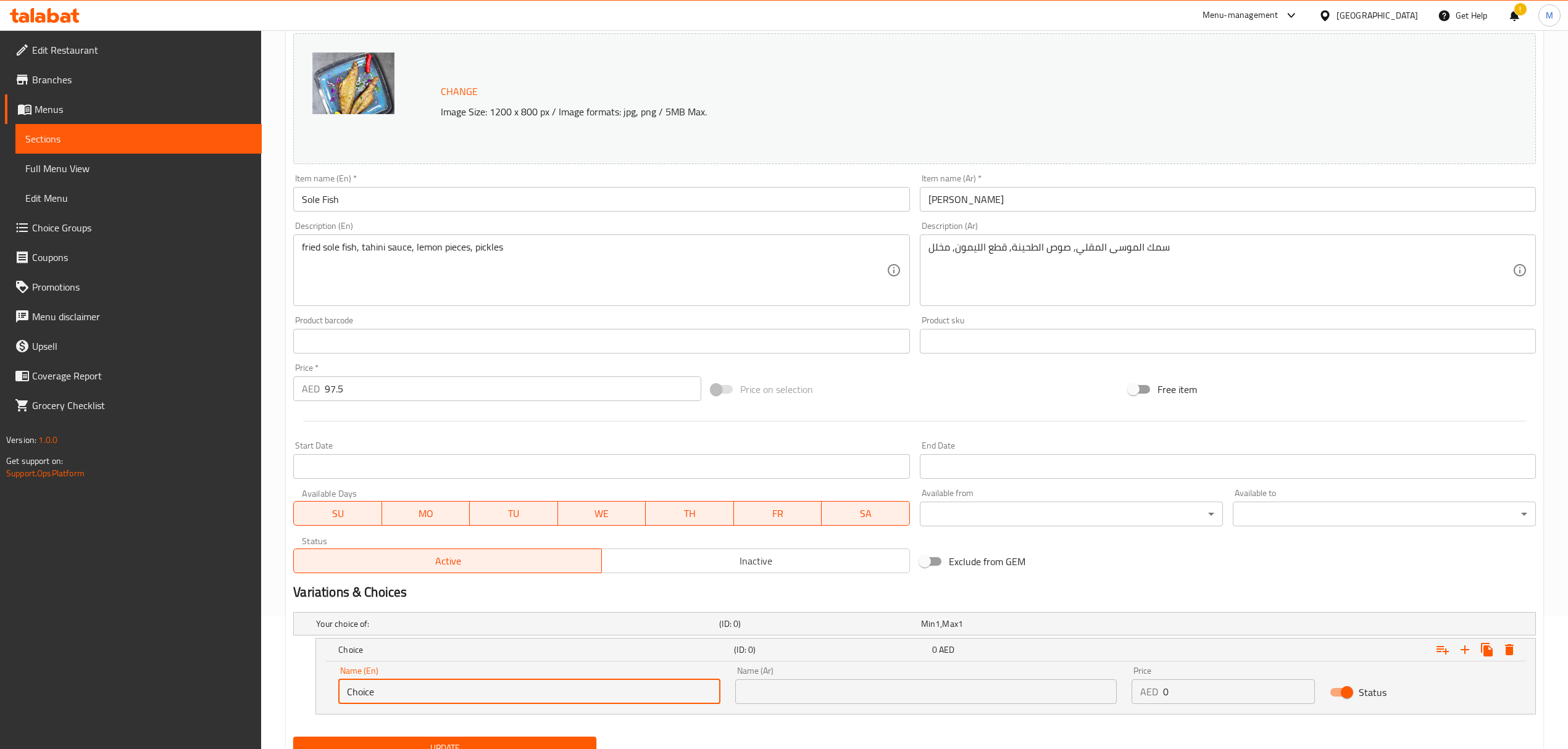
drag, startPoint x: 318, startPoint y: 680, endPoint x: 290, endPoint y: 691, distance: 30.1
click at [290, 691] on div "Your choice of: (ID: 0) Min 1 , Max 1 Name (En) Your choice of: Name (En) Name …" at bounding box center [915, 669] width 1253 height 125
type input "0.5 kg"
click at [795, 679] on div "Name (Ar) Name (Ar)" at bounding box center [926, 686] width 382 height 38
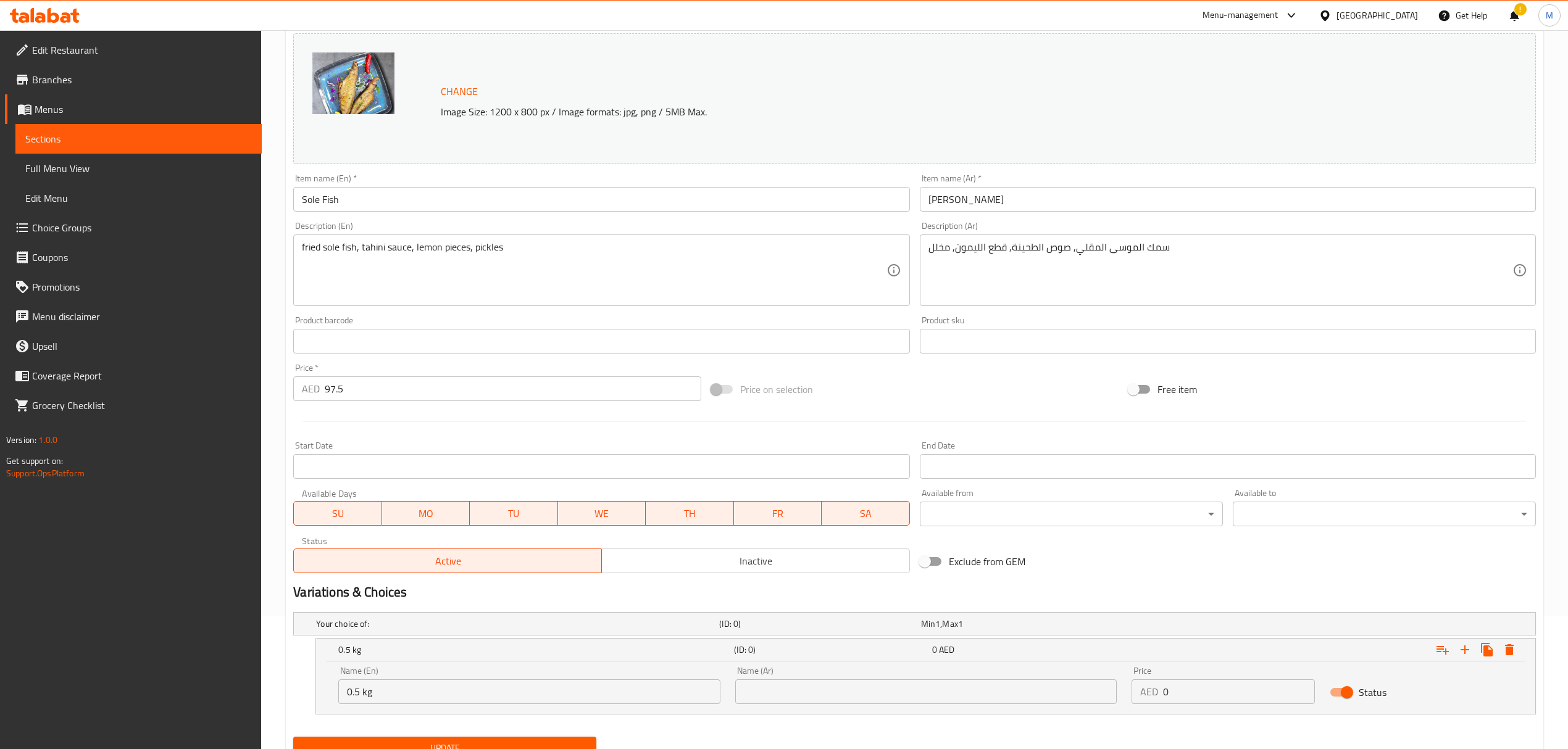
click at [799, 690] on input "text" at bounding box center [926, 692] width 382 height 25
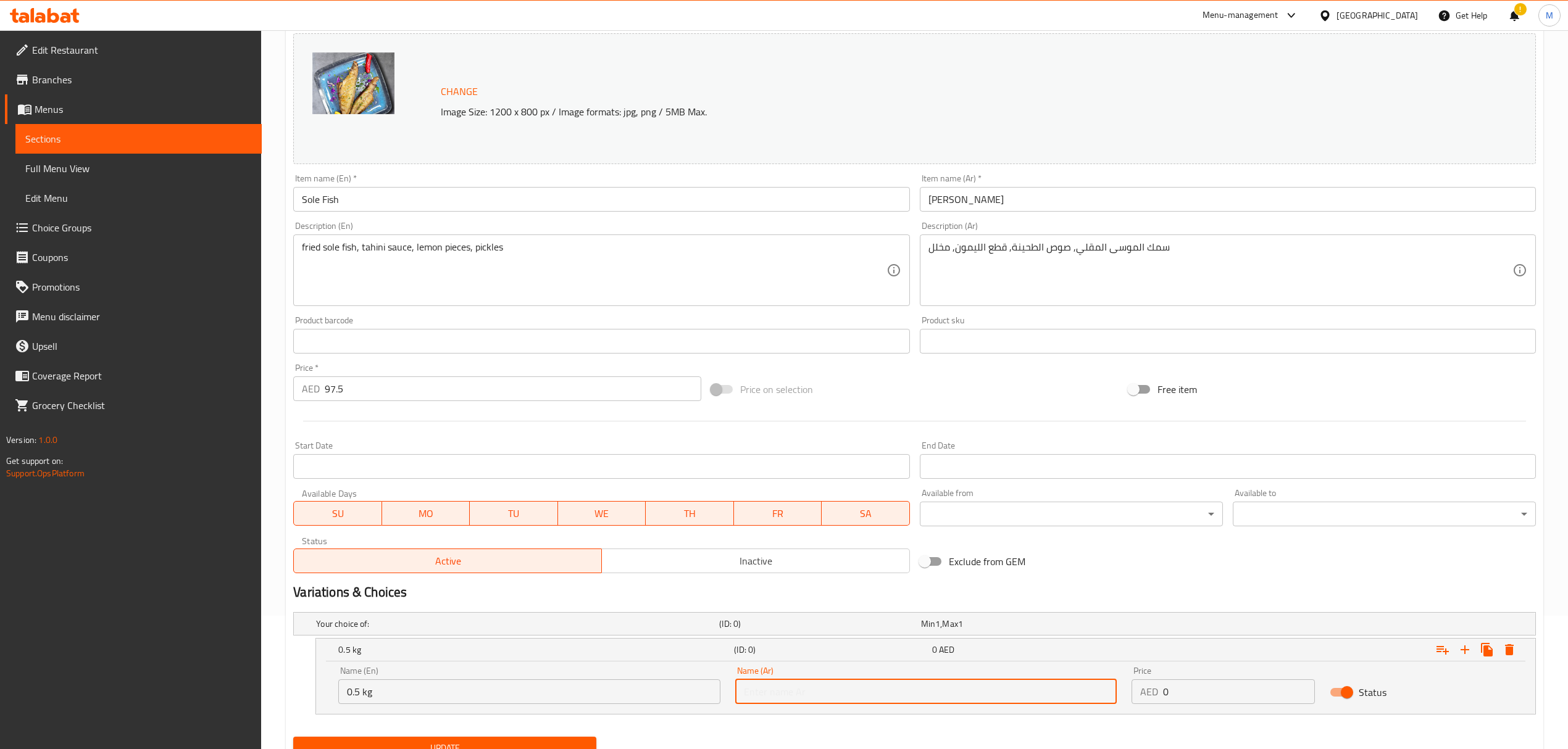
type input "0.5 كجم"
drag, startPoint x: 1186, startPoint y: 697, endPoint x: 1117, endPoint y: 696, distance: 69.0
click at [1117, 696] on div "Name (En) 0.5 kg Name (En) Name (Ar) 0.5 كجم Name (Ar) Price AED 0 Price Status" at bounding box center [926, 686] width 1190 height 53
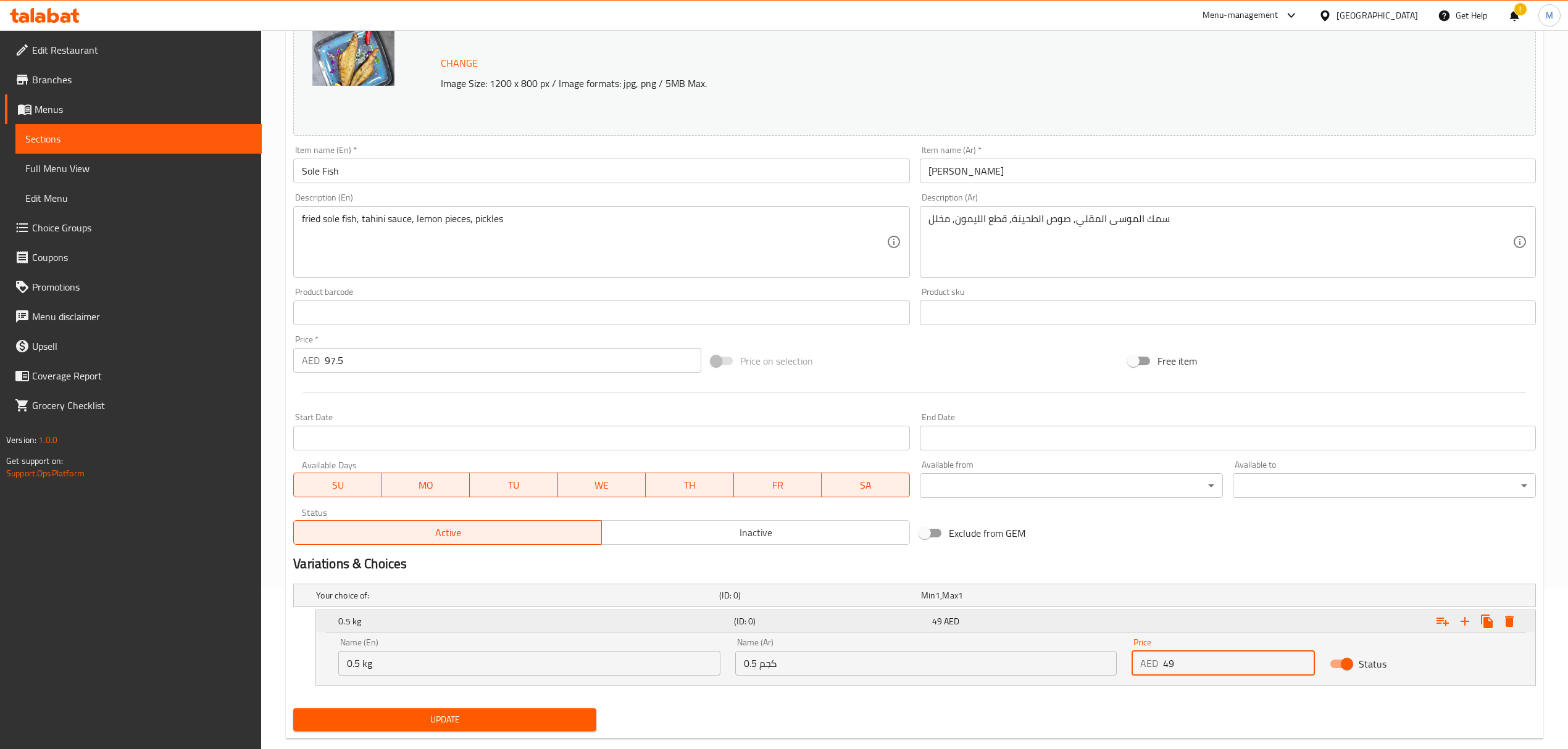
scroll to position [186, 0]
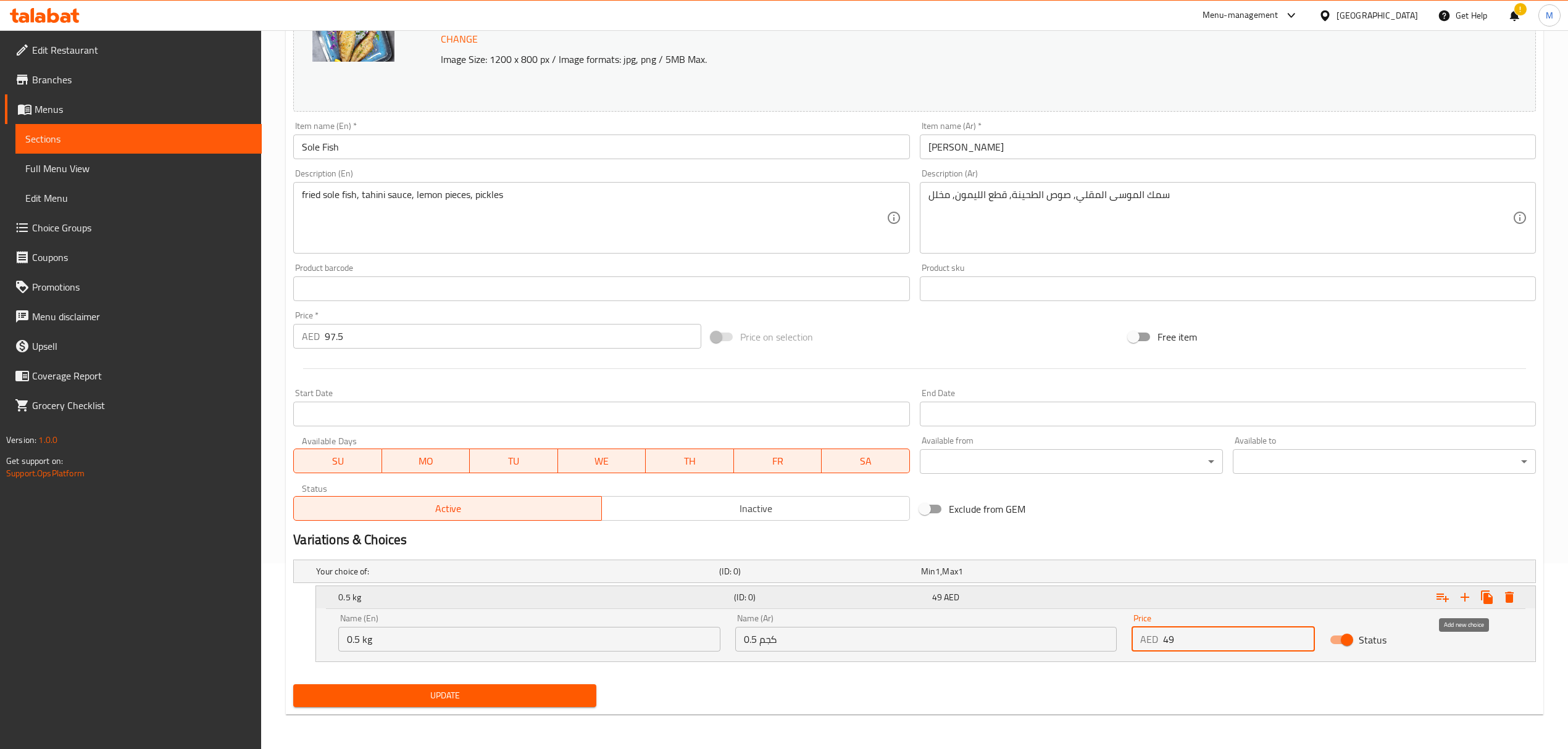
type input "49"
click at [1463, 598] on icon "Expand" at bounding box center [1465, 598] width 15 height 15
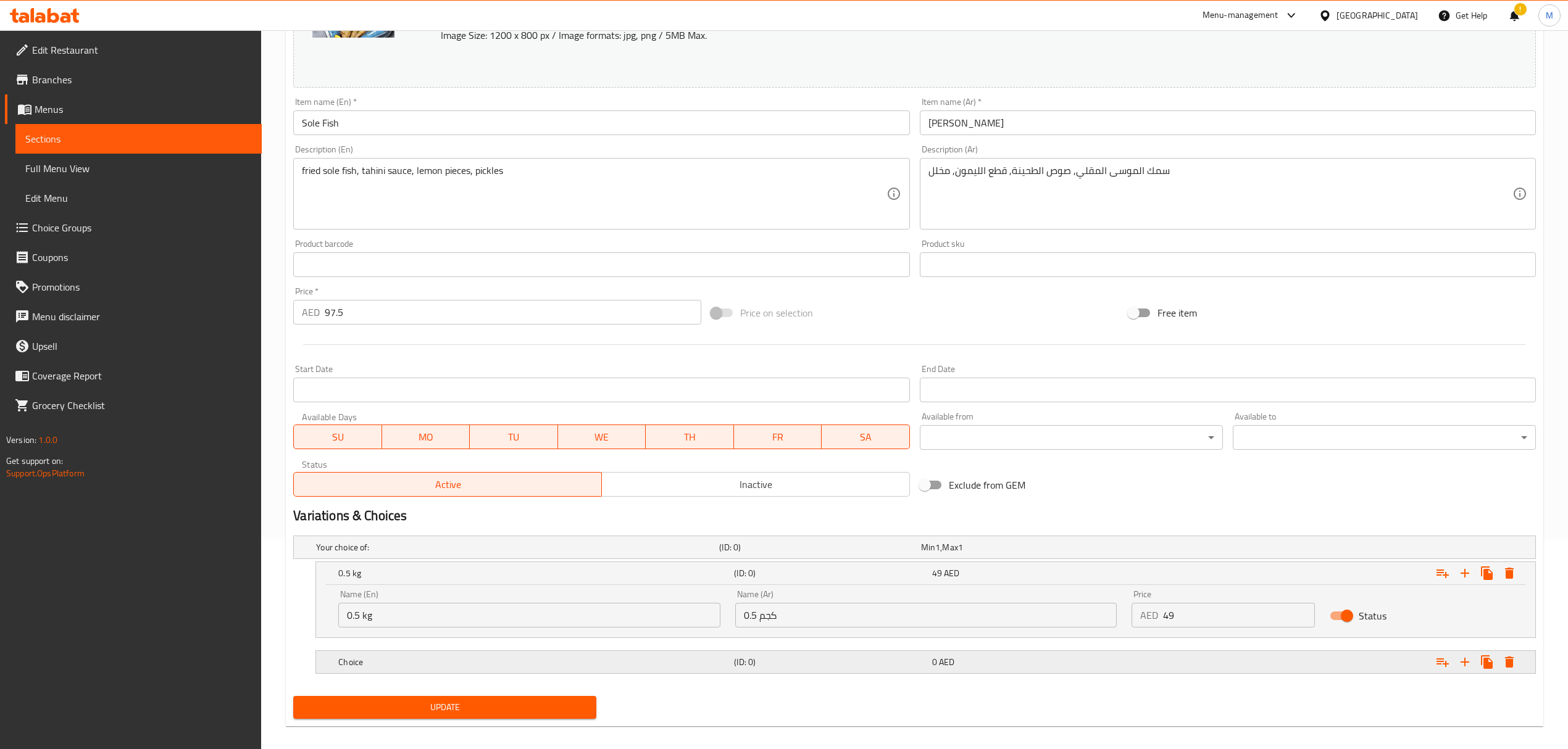
scroll to position [223, 0]
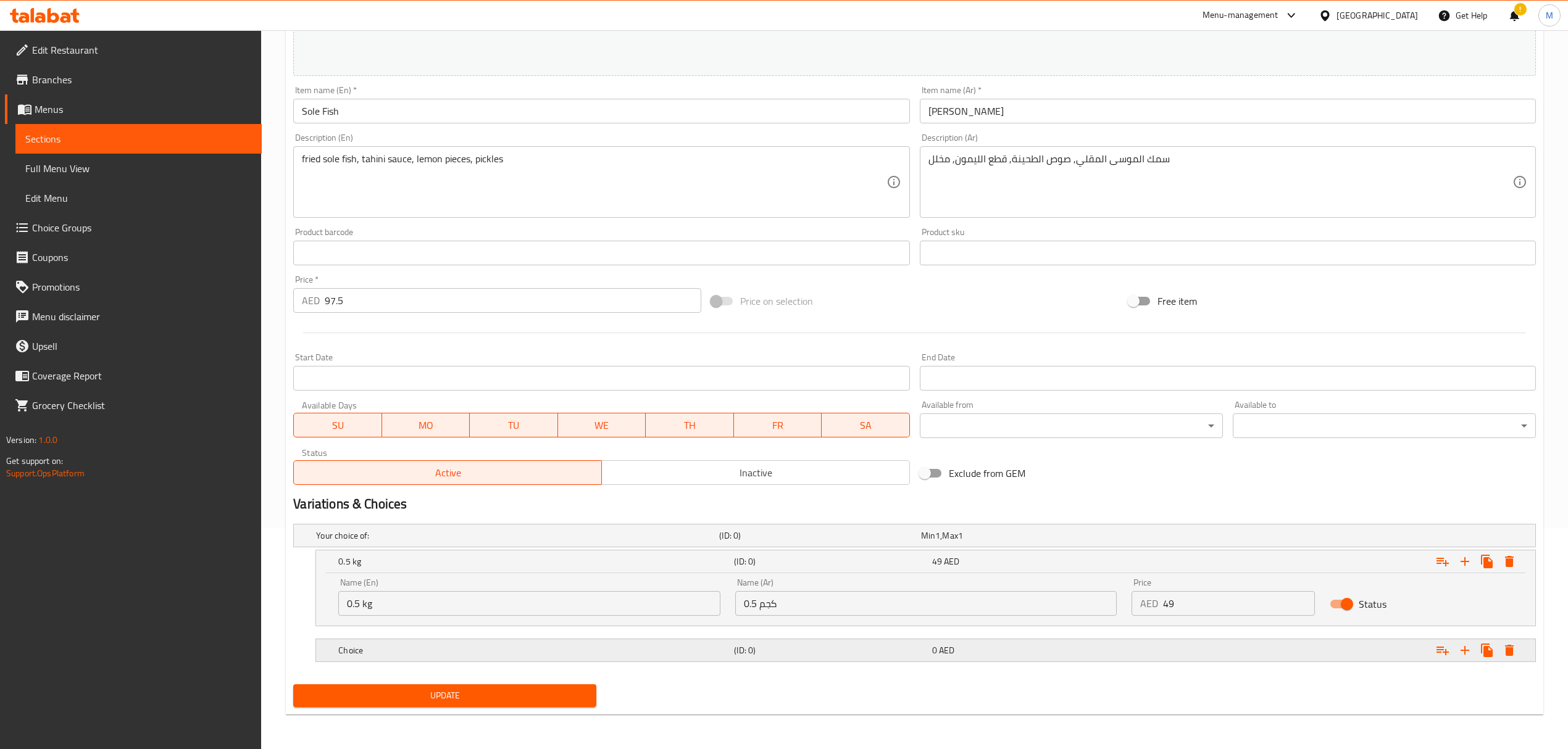
click at [540, 542] on h5 "Choice" at bounding box center [515, 536] width 398 height 12
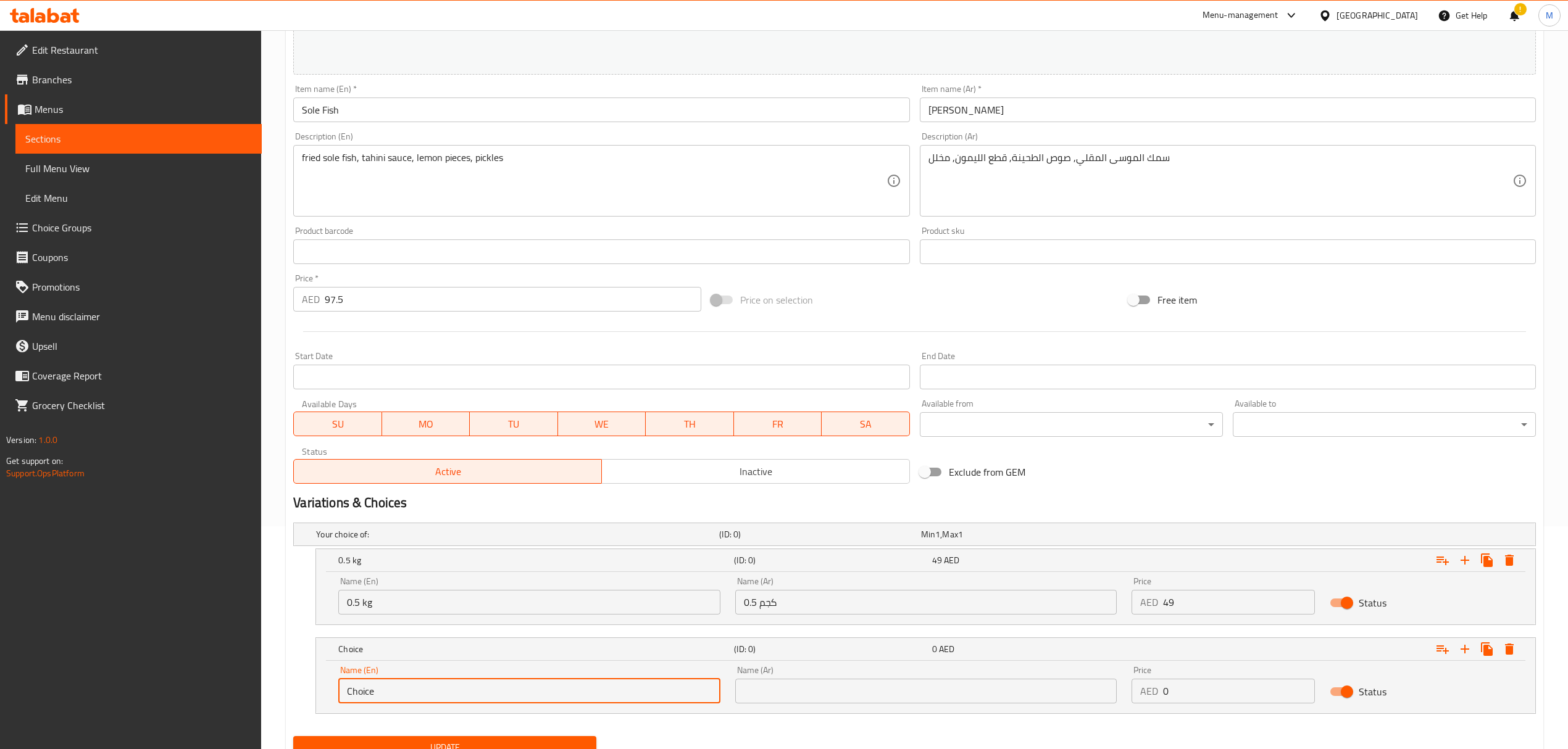
drag, startPoint x: 349, startPoint y: 687, endPoint x: 306, endPoint y: 685, distance: 43.0
click at [306, 685] on div "Choice (ID: 0) 0 AED Name (En) Choice Name (En) Name (Ar) Name (Ar) Price AED 0…" at bounding box center [914, 675] width 1242 height 76
type input "1 kg"
click at [813, 690] on input "text" at bounding box center [926, 691] width 382 height 25
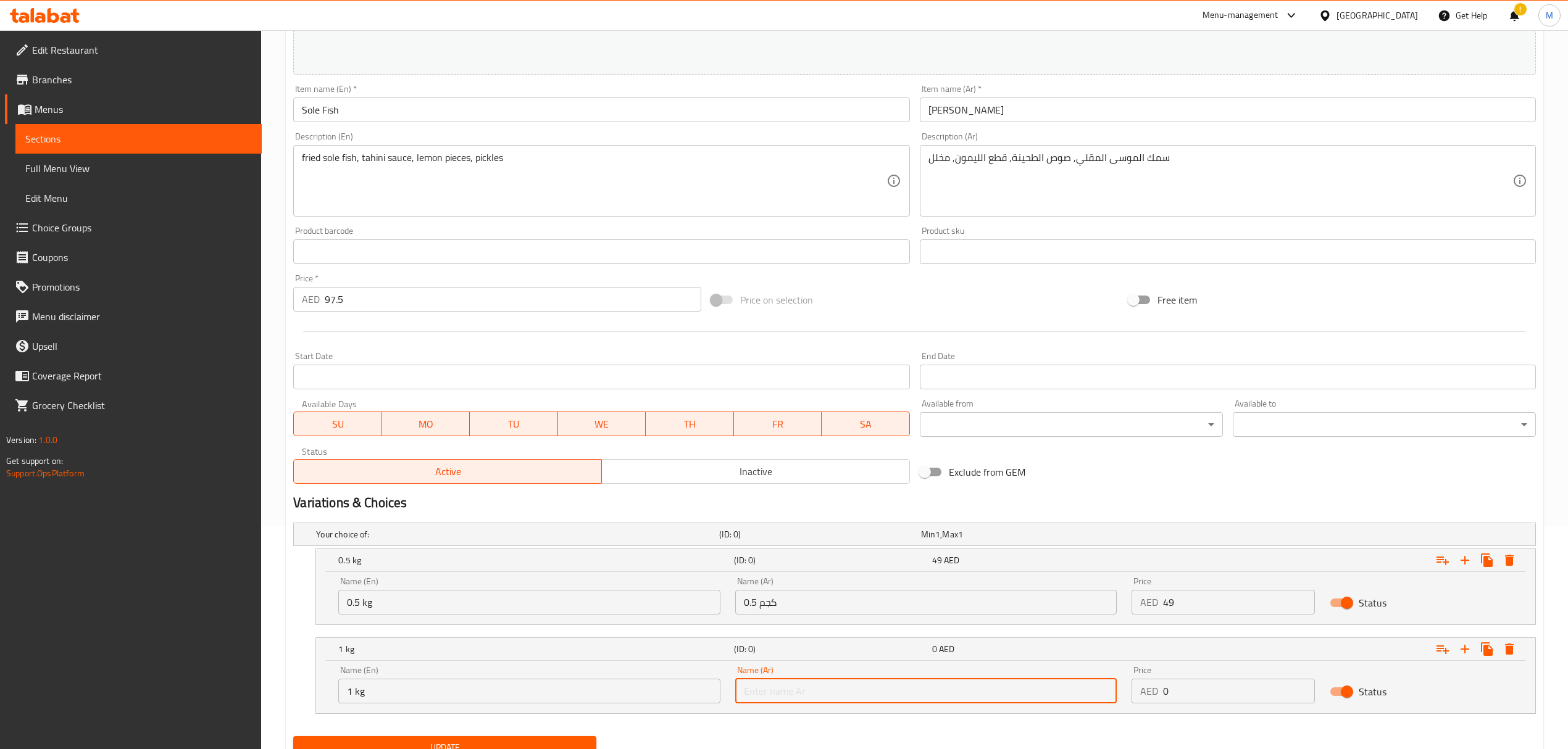
type input "1 كجم"
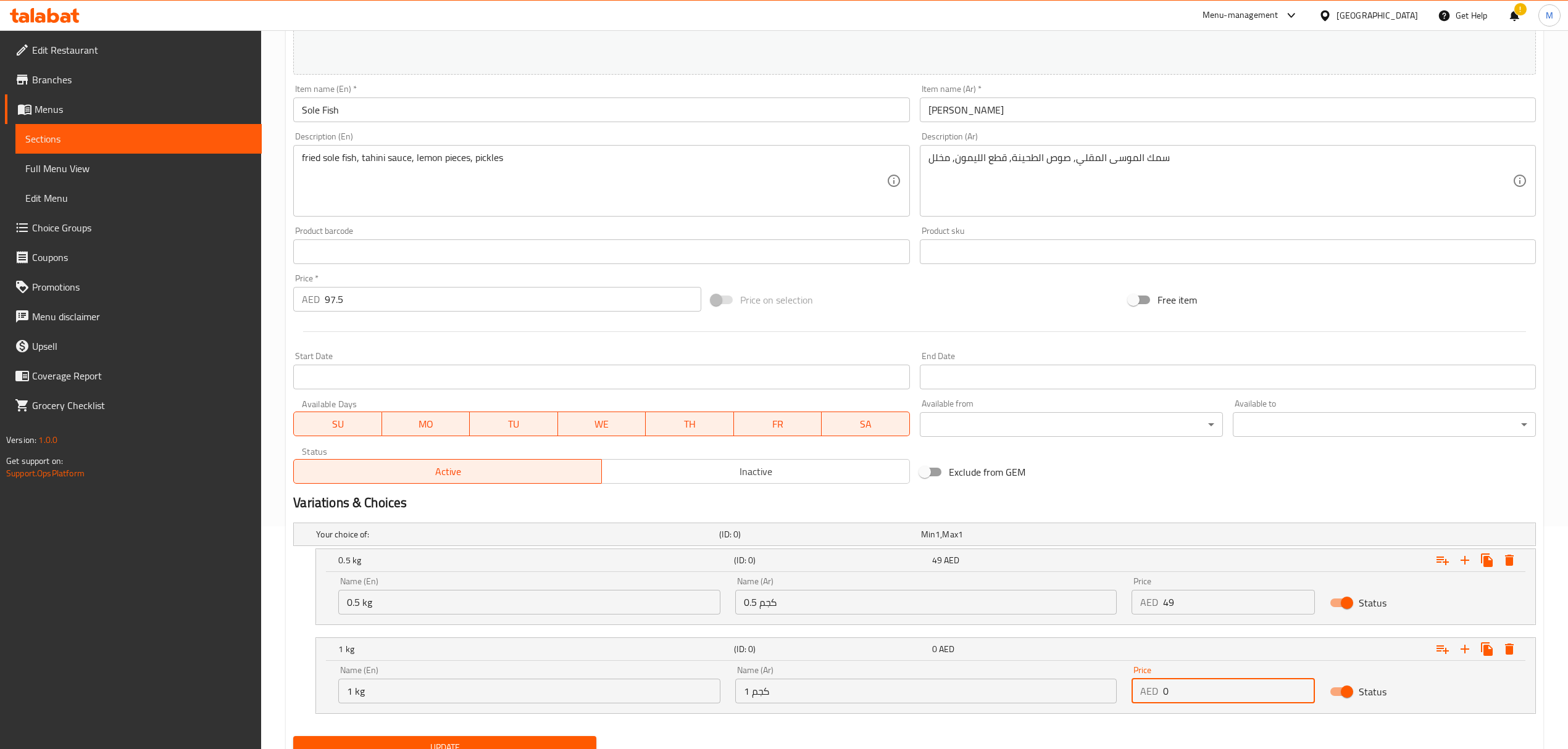
drag, startPoint x: 1175, startPoint y: 694, endPoint x: 1146, endPoint y: 688, distance: 29.6
click at [1146, 688] on div "AED 0 Price" at bounding box center [1223, 691] width 183 height 25
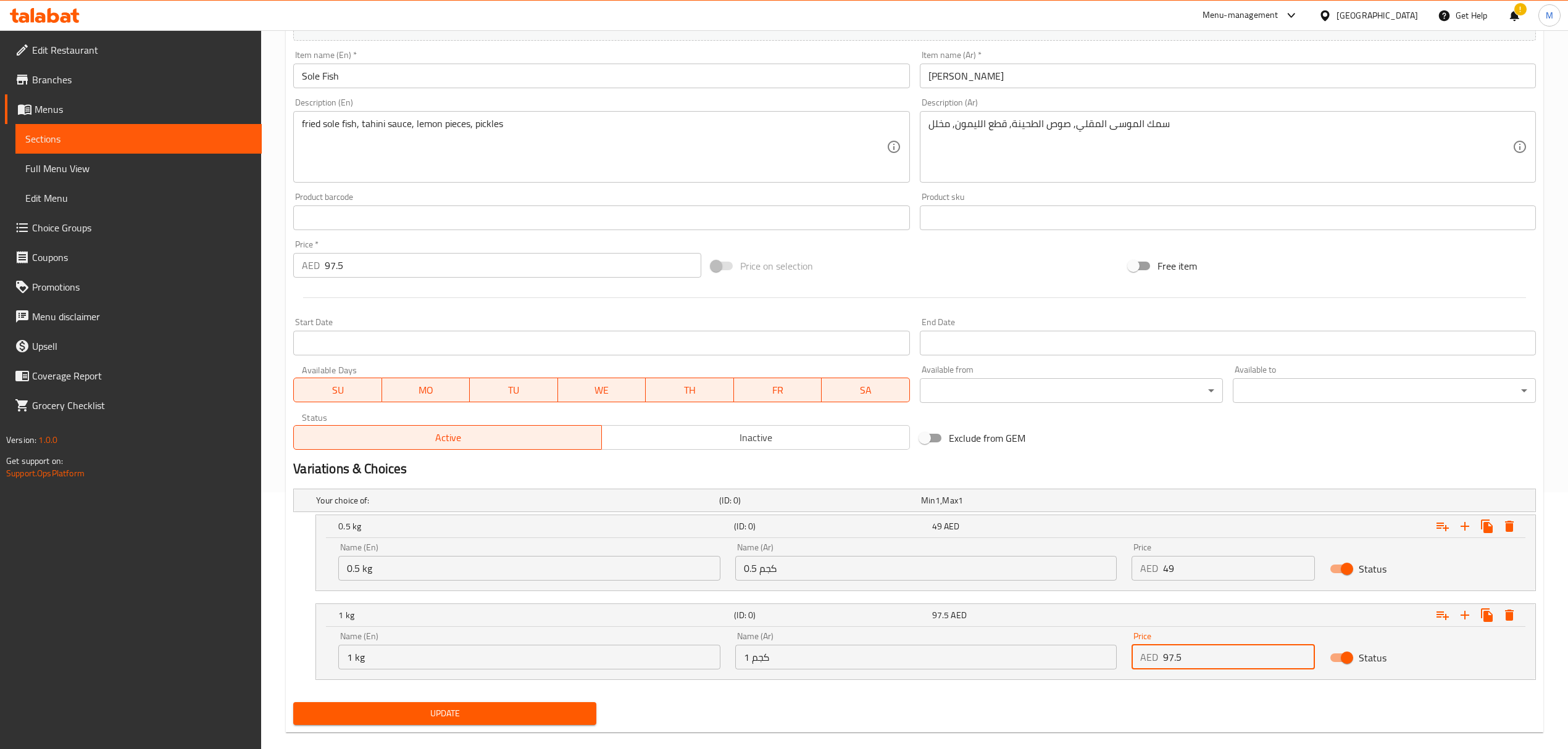
scroll to position [276, 0]
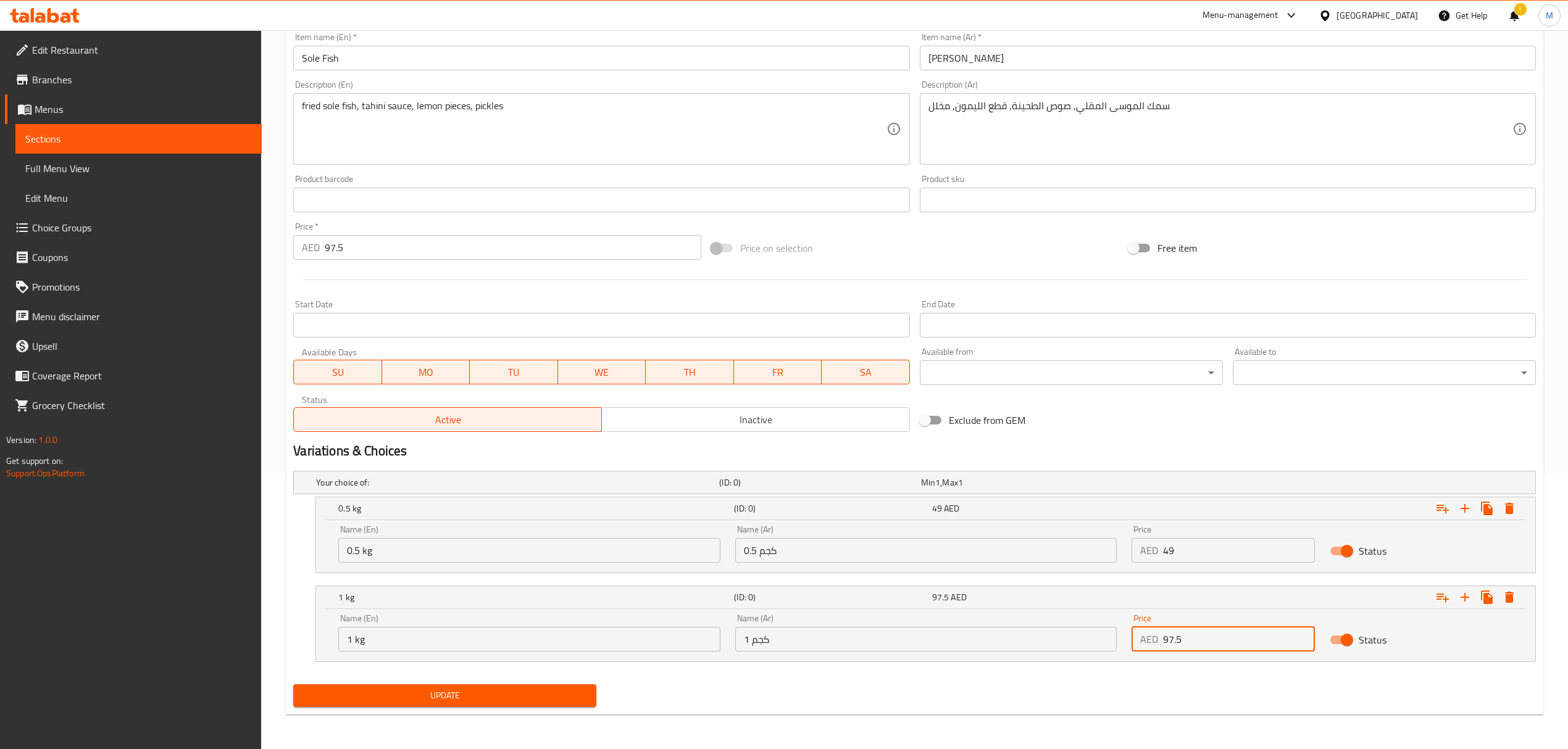
type input "97.5"
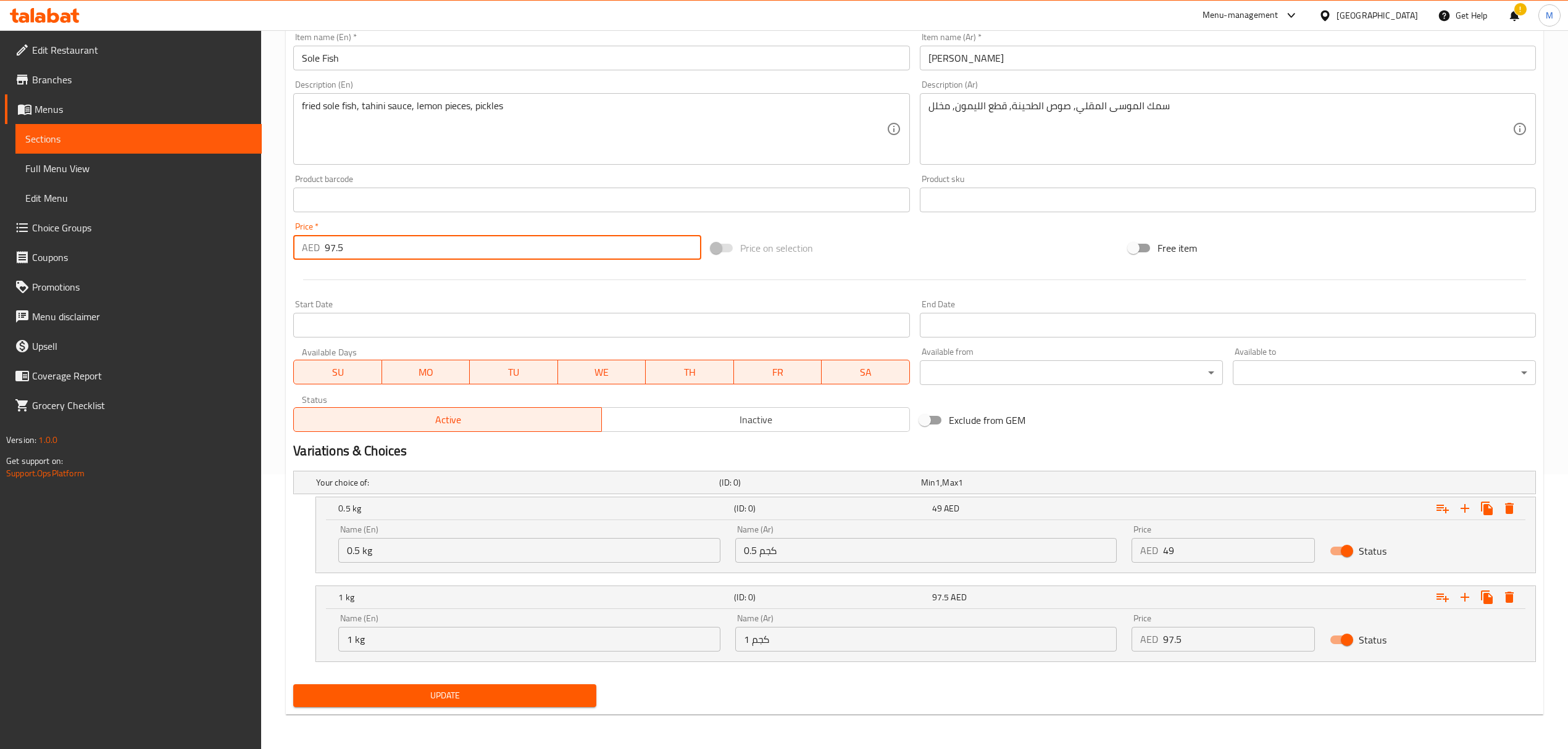
drag, startPoint x: 351, startPoint y: 248, endPoint x: 286, endPoint y: 240, distance: 65.5
click at [286, 240] on div "Update Sole Fish Change Image Size: 1200 x 800 px / Image formats: jpg, png / 5…" at bounding box center [914, 280] width 1257 height 869
type input "0"
click at [531, 704] on button "Update" at bounding box center [445, 696] width 303 height 23
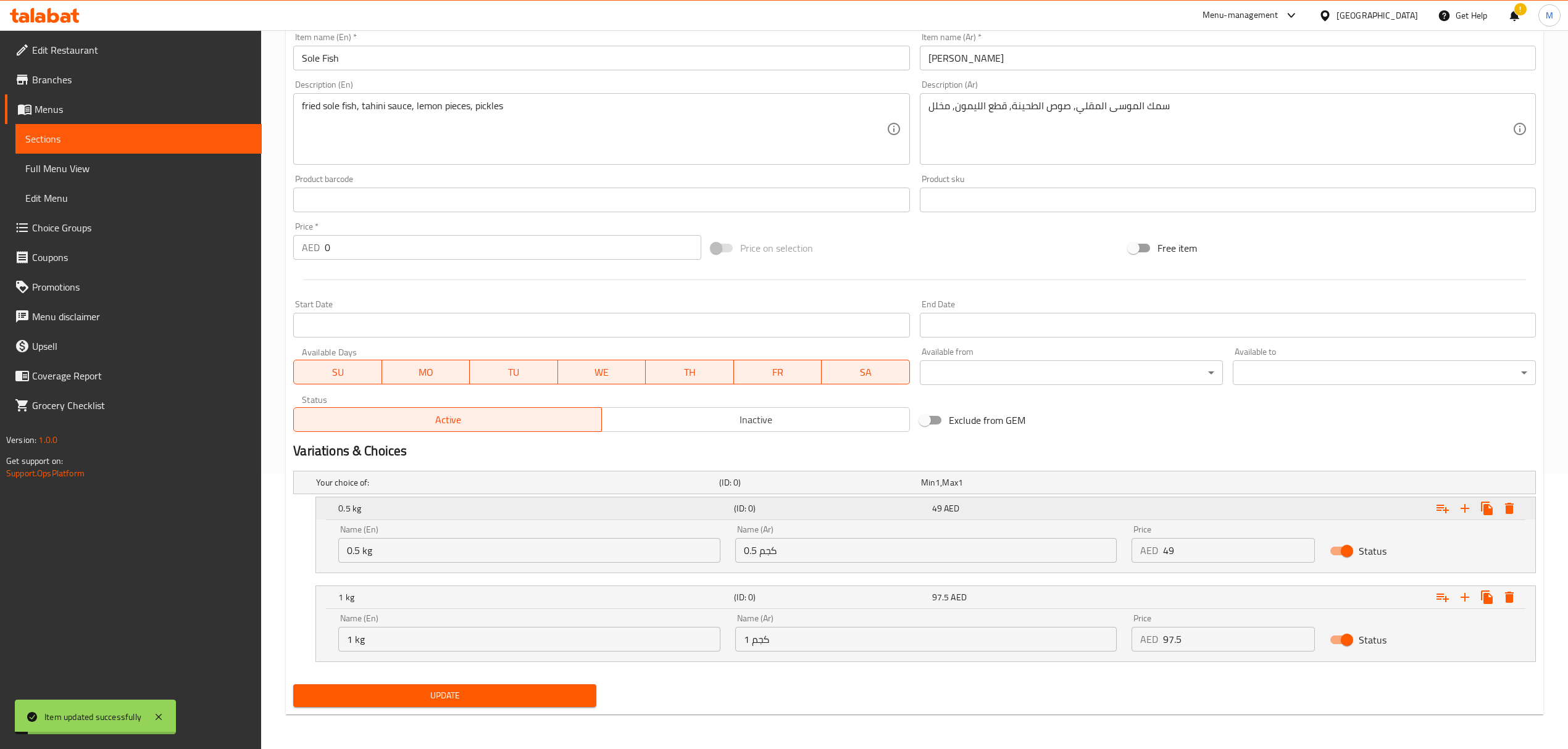
scroll to position [0, 0]
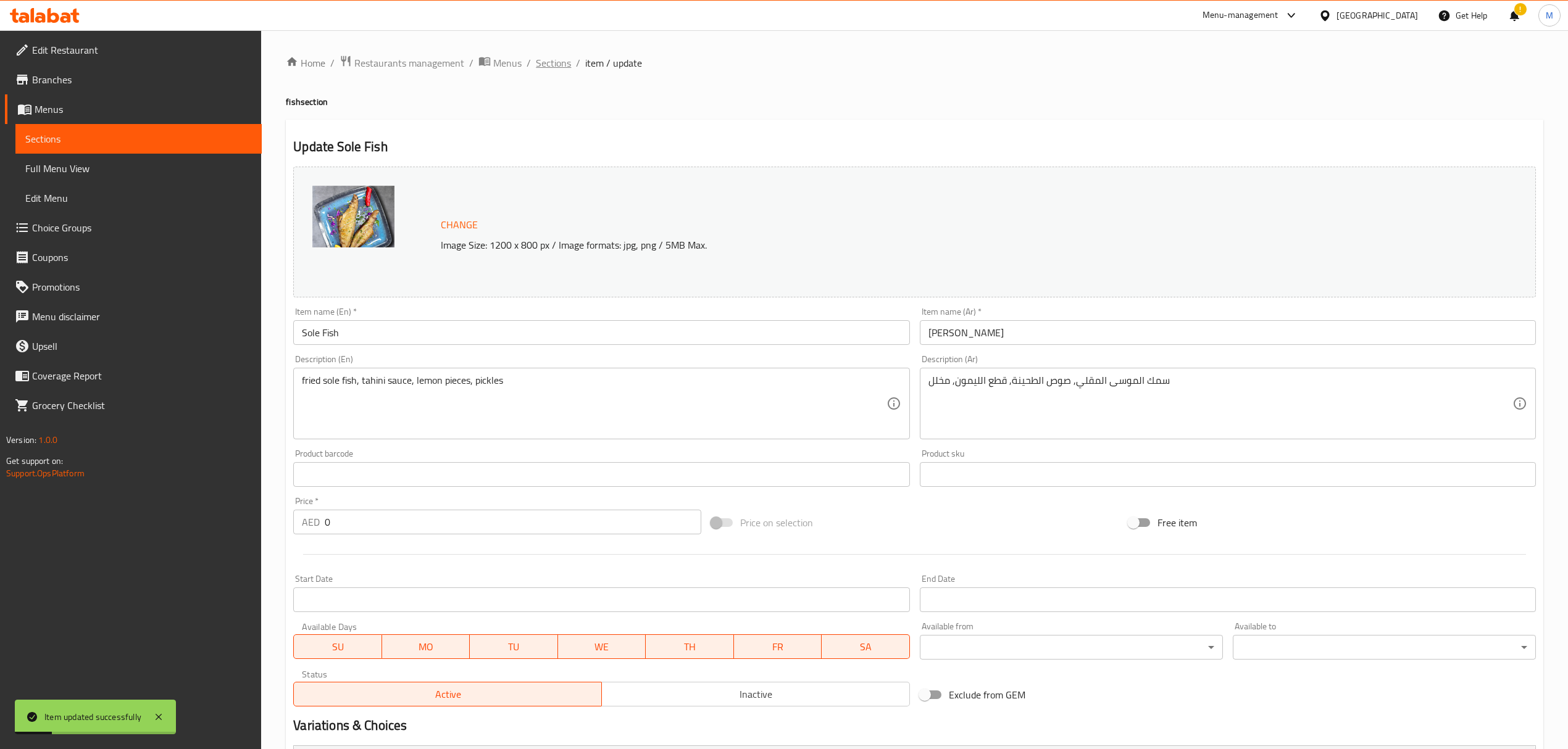
click at [559, 66] on span "Sections" at bounding box center [553, 63] width 35 height 15
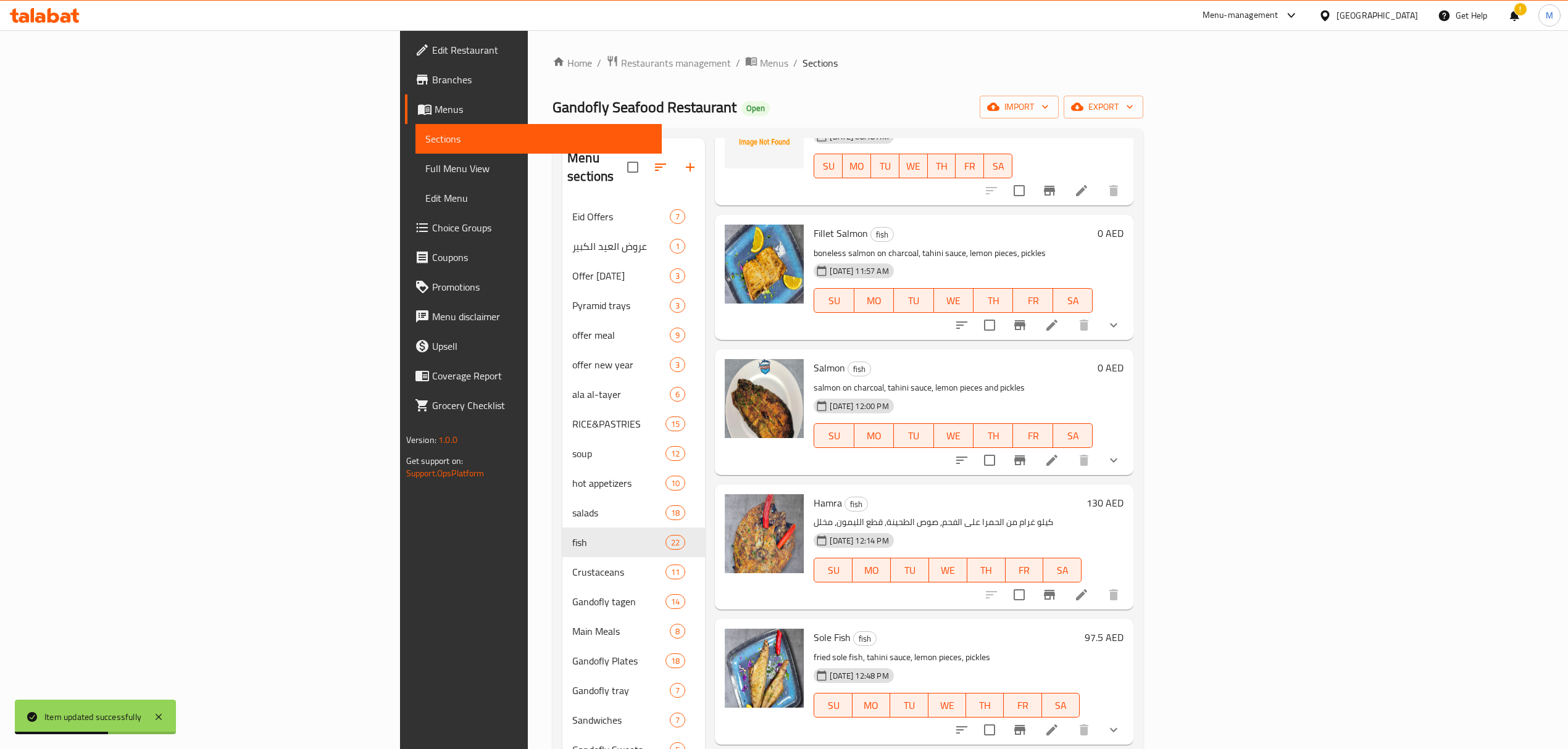
scroll to position [1728, 0]
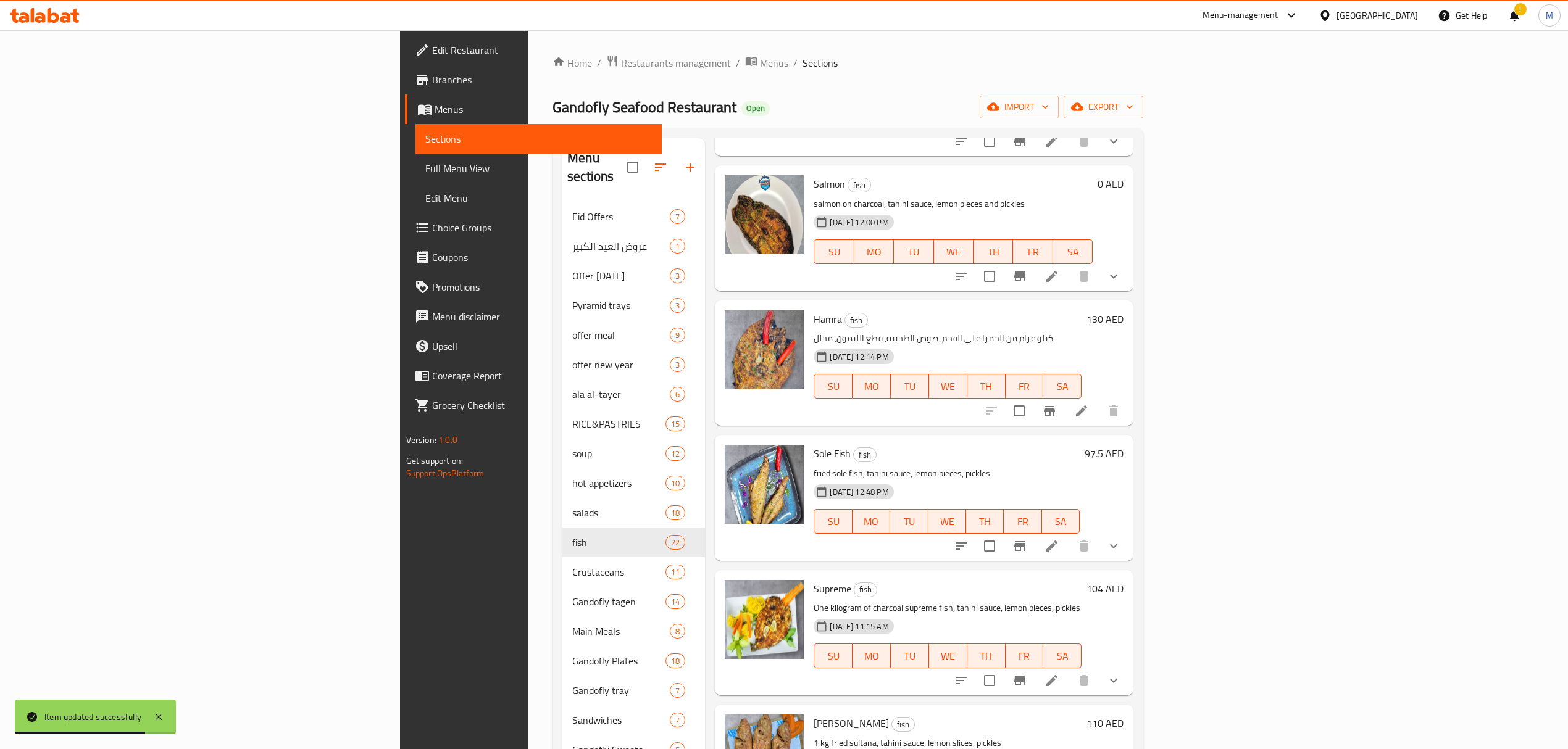
click at [1059, 539] on icon at bounding box center [1052, 546] width 15 height 15
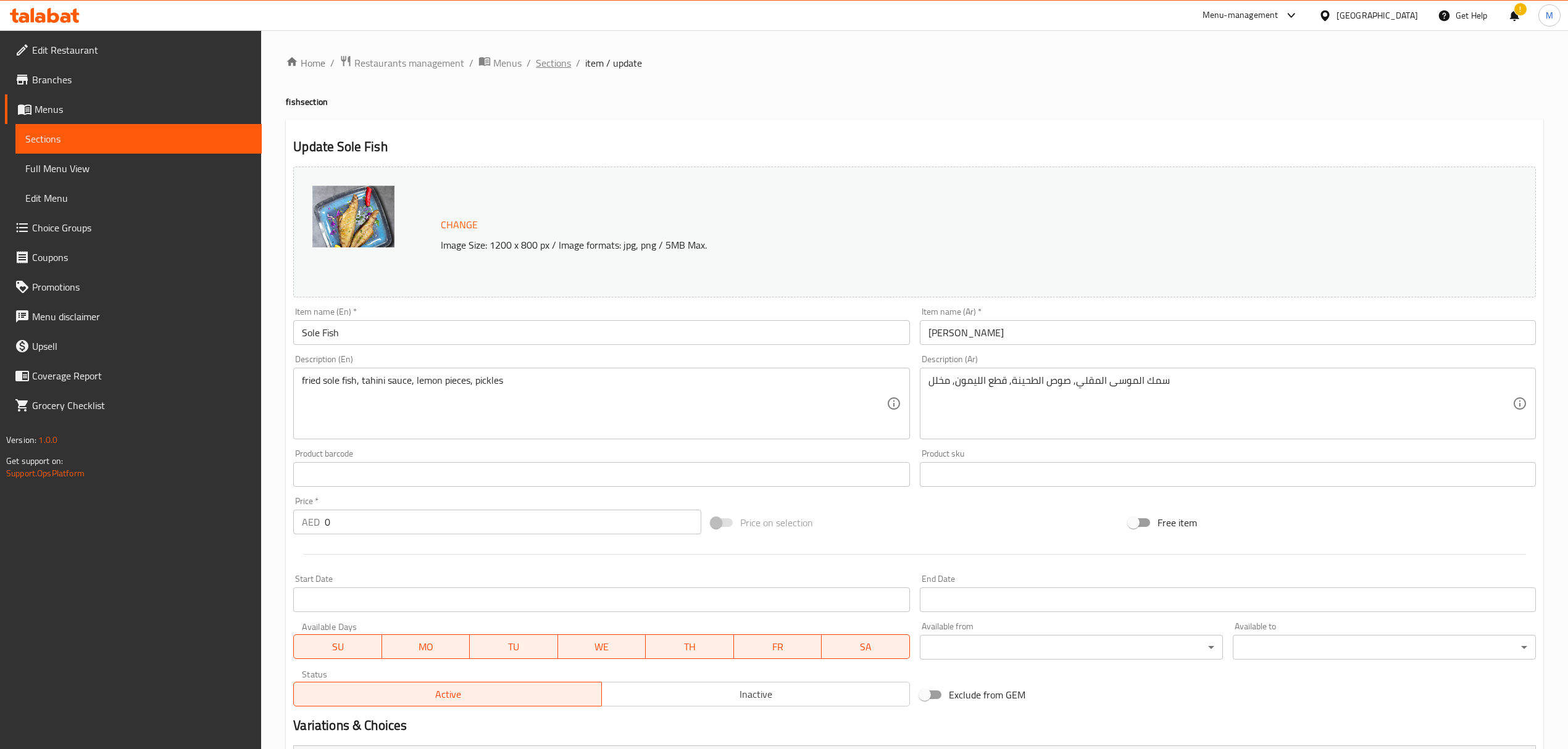
click at [556, 64] on span "Sections" at bounding box center [553, 63] width 35 height 15
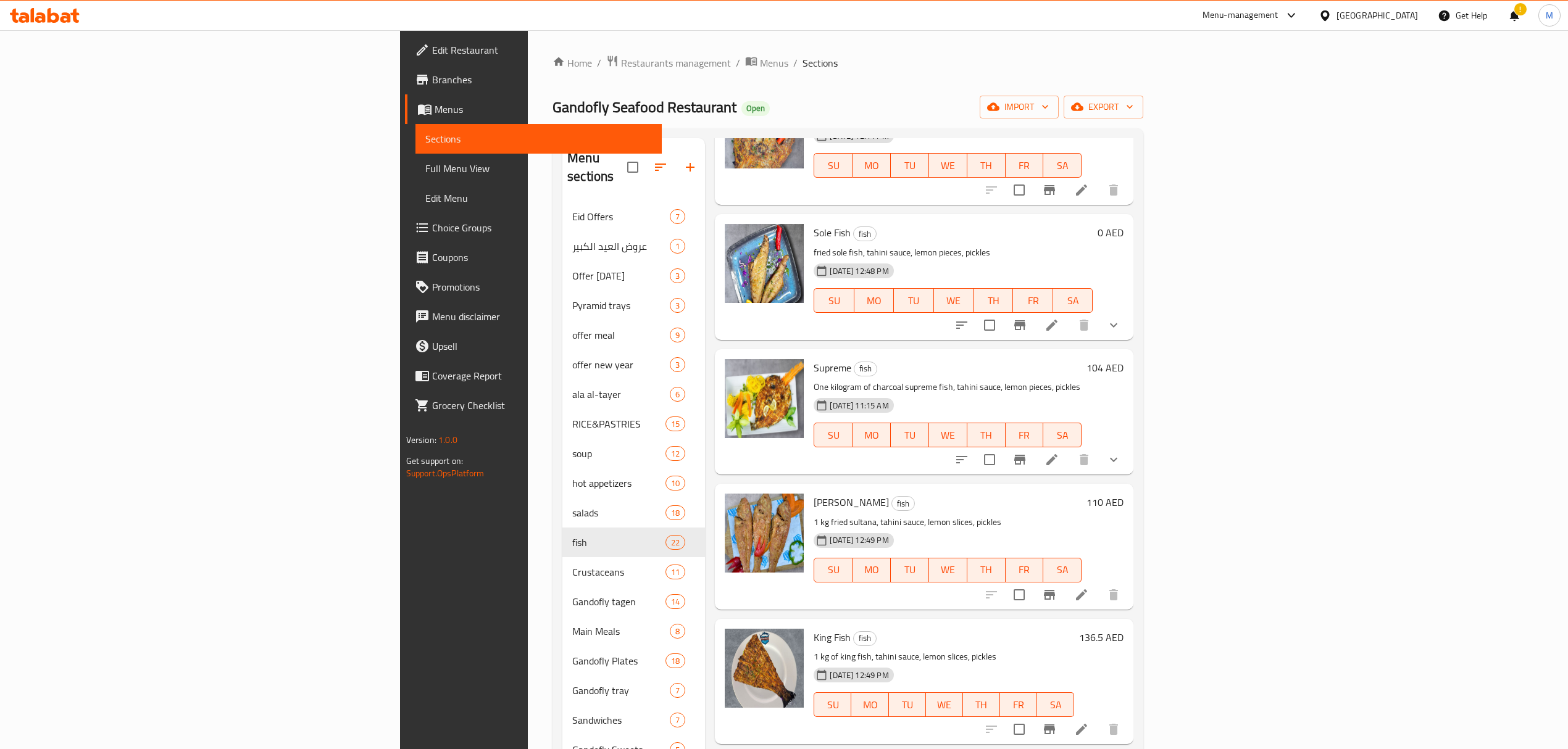
scroll to position [1975, 0]
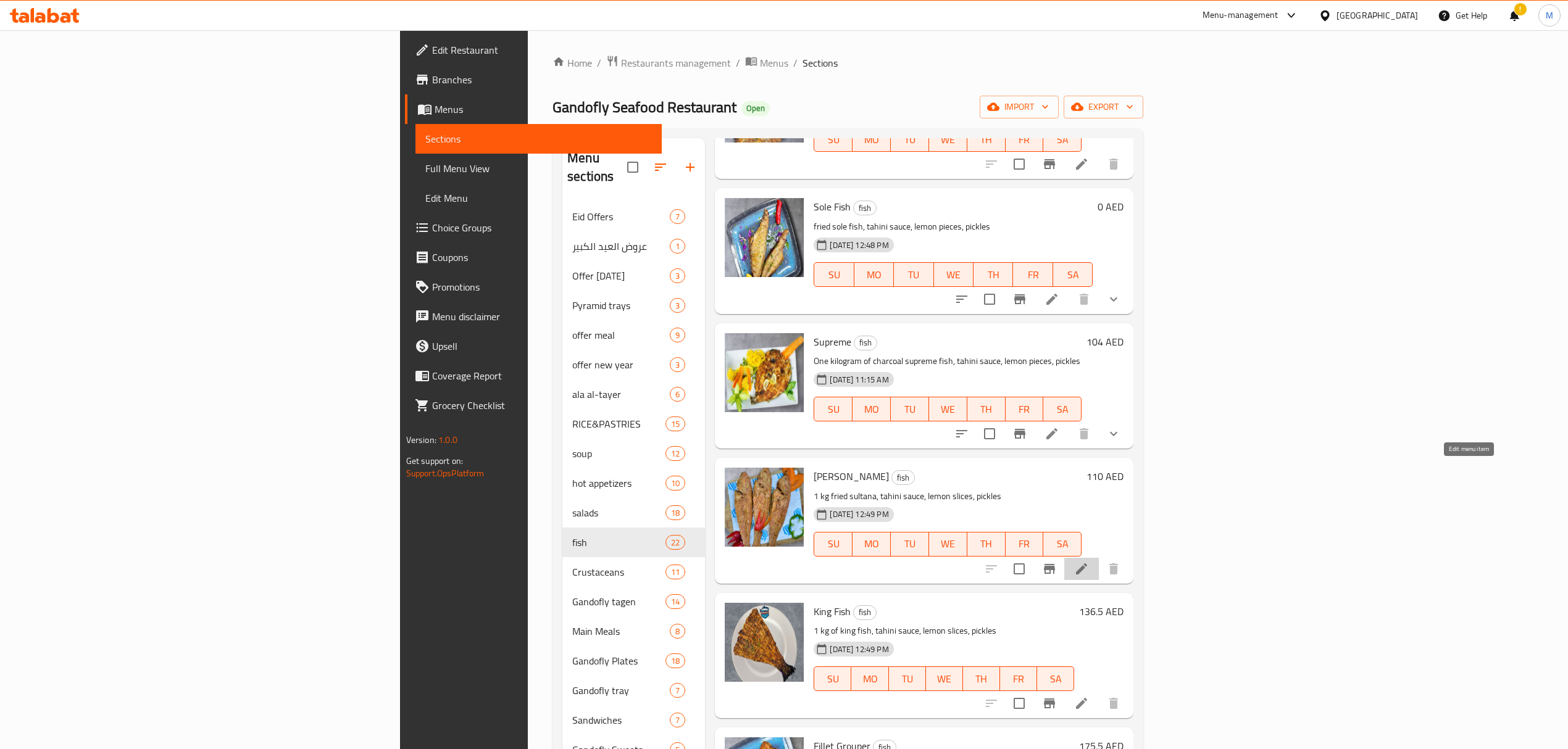
click at [1089, 561] on icon at bounding box center [1082, 569] width 15 height 15
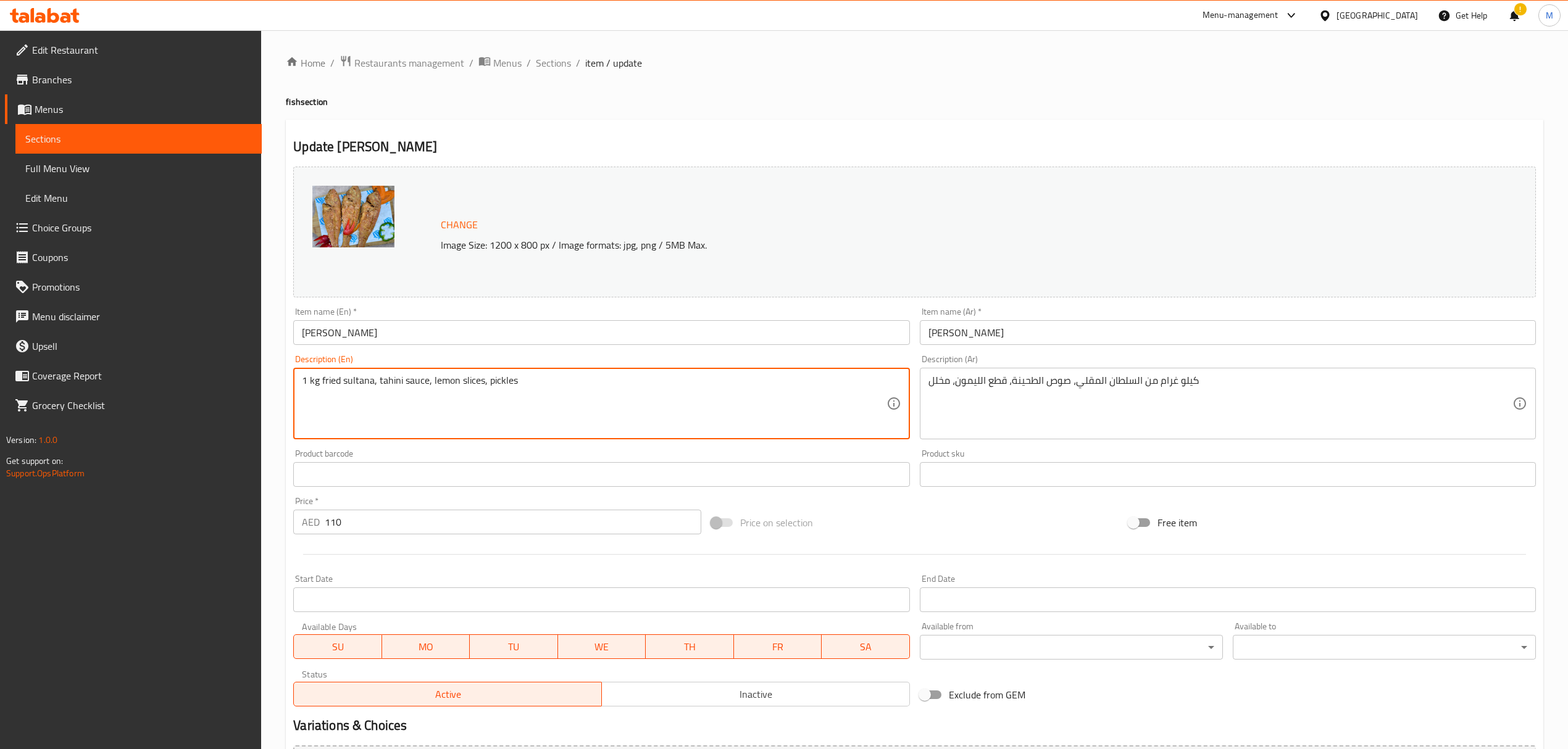
drag, startPoint x: 321, startPoint y: 381, endPoint x: 265, endPoint y: 381, distance: 56.0
type textarea "fried sultana, tahini sauce, lemon slices, pickles"
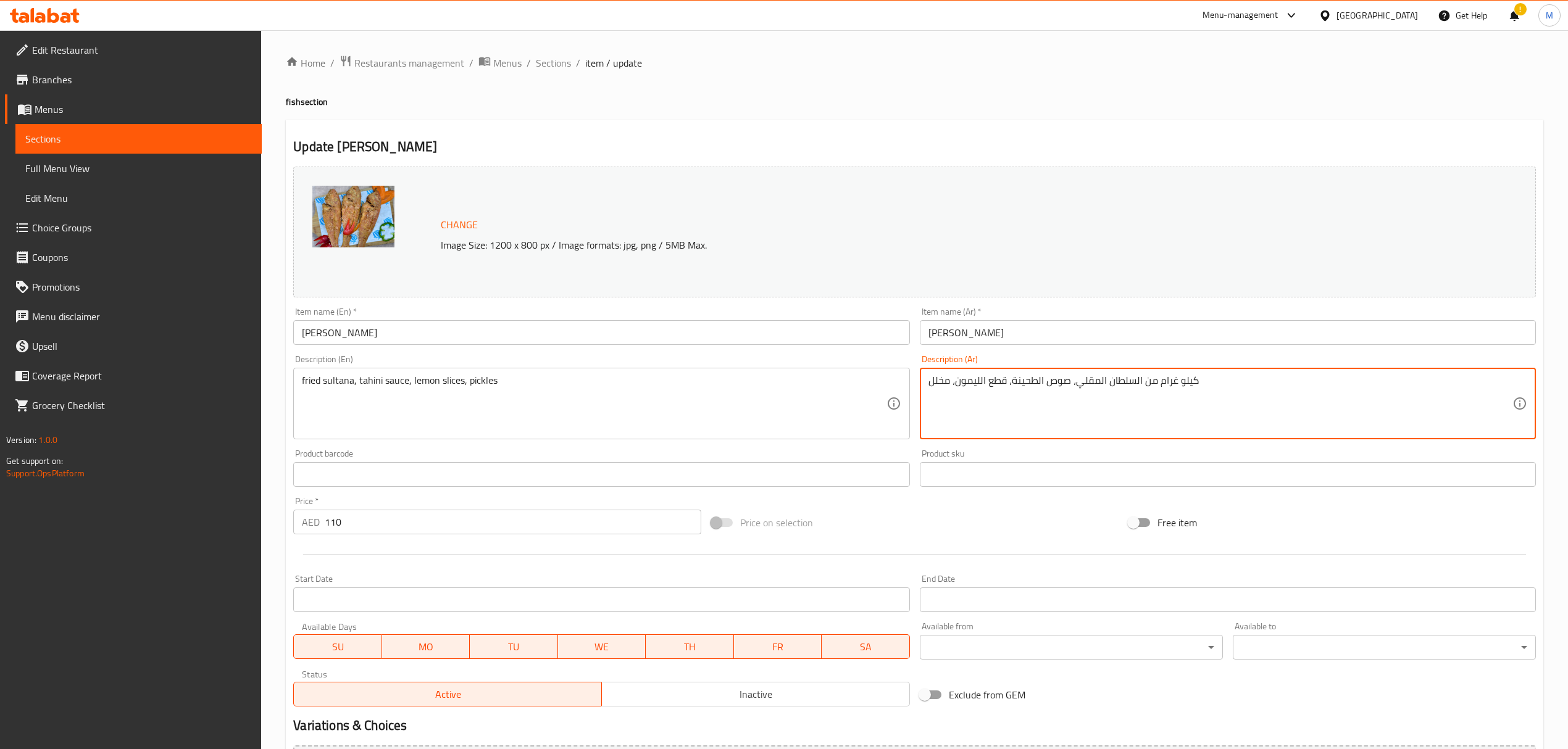
drag, startPoint x: 1141, startPoint y: 381, endPoint x: 1234, endPoint y: 391, distance: 93.5
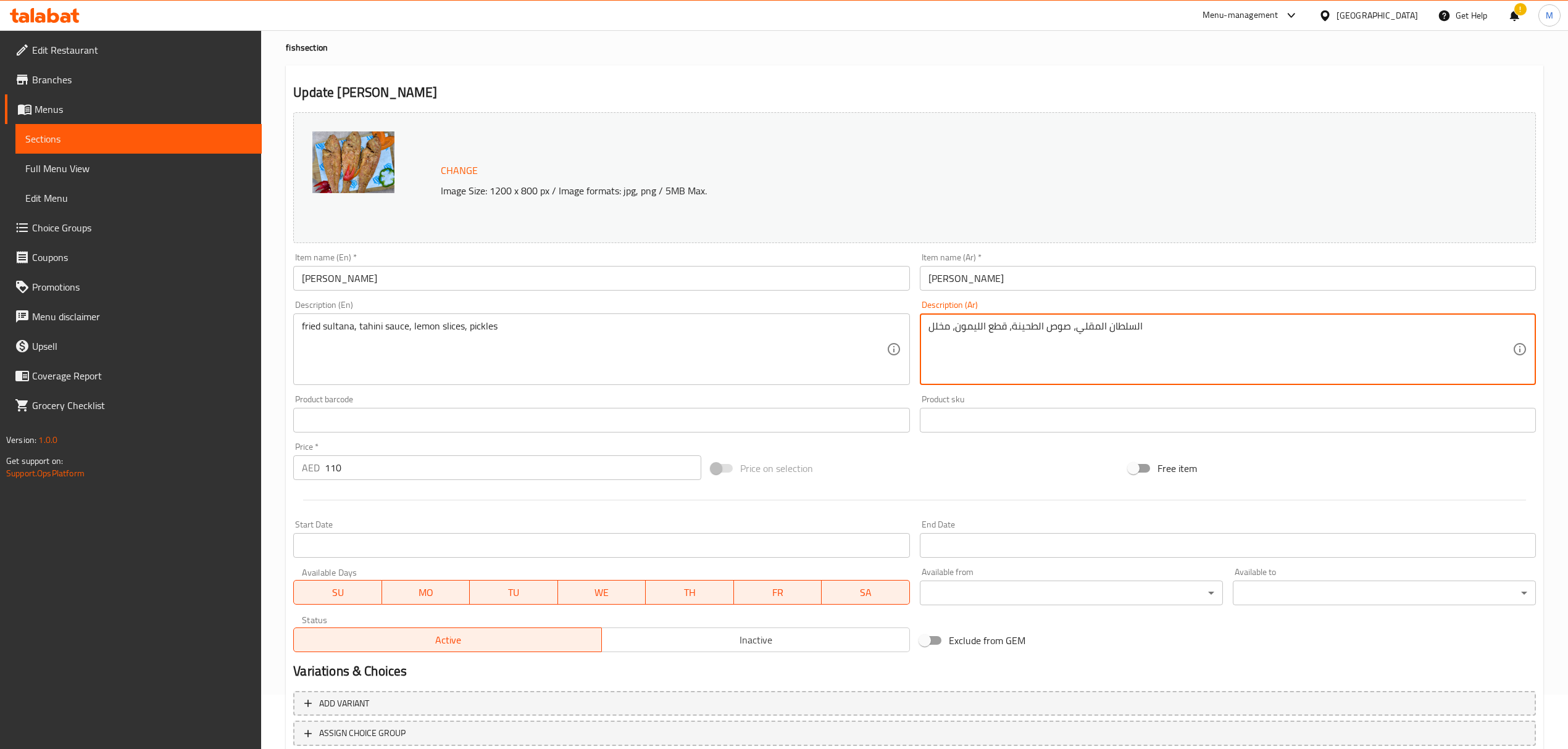
scroll to position [139, 0]
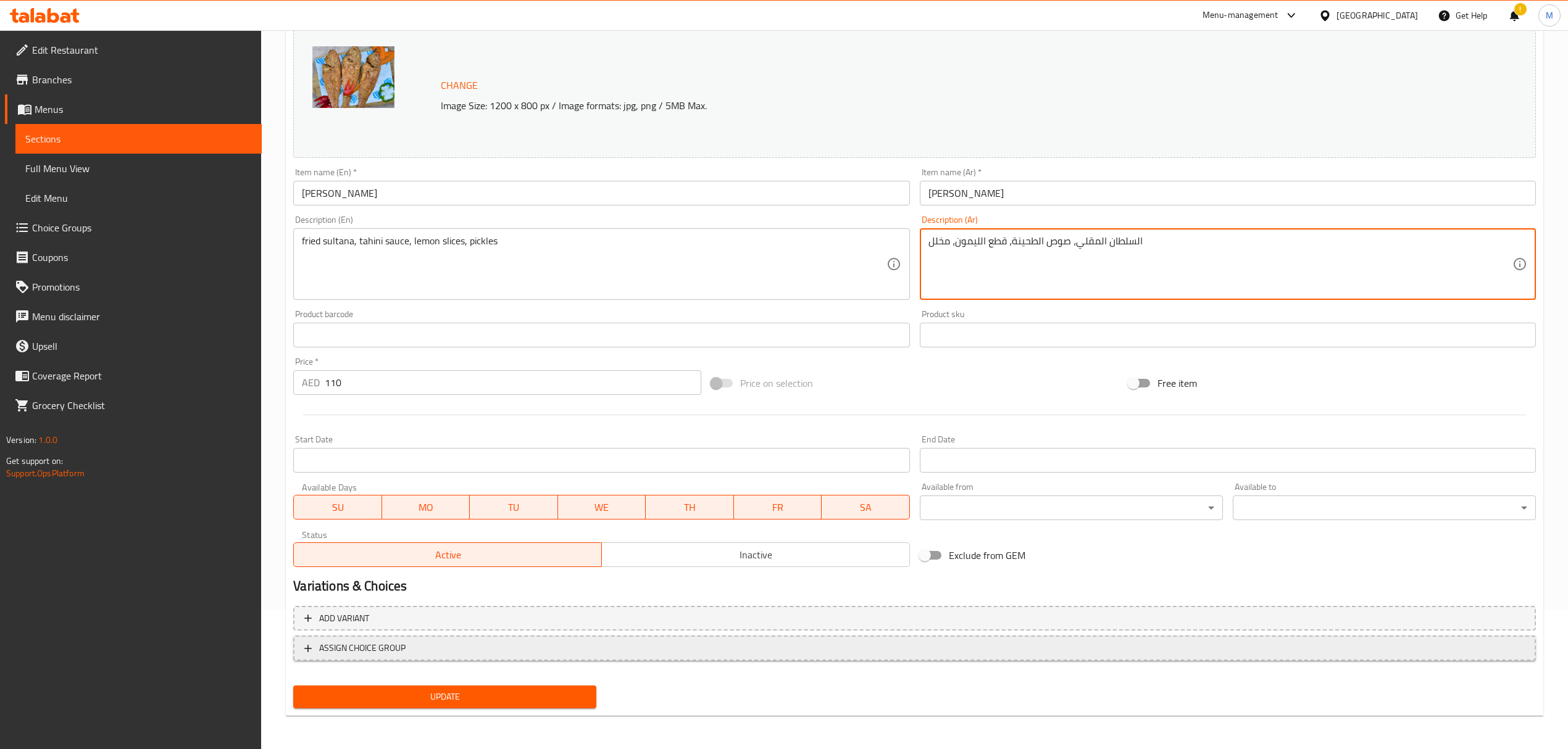
type textarea "السلطان المقلي، صوص الطحينة، قطع الليمون، مخلل"
click at [424, 642] on span "ASSIGN CHOICE GROUP" at bounding box center [914, 648] width 1220 height 16
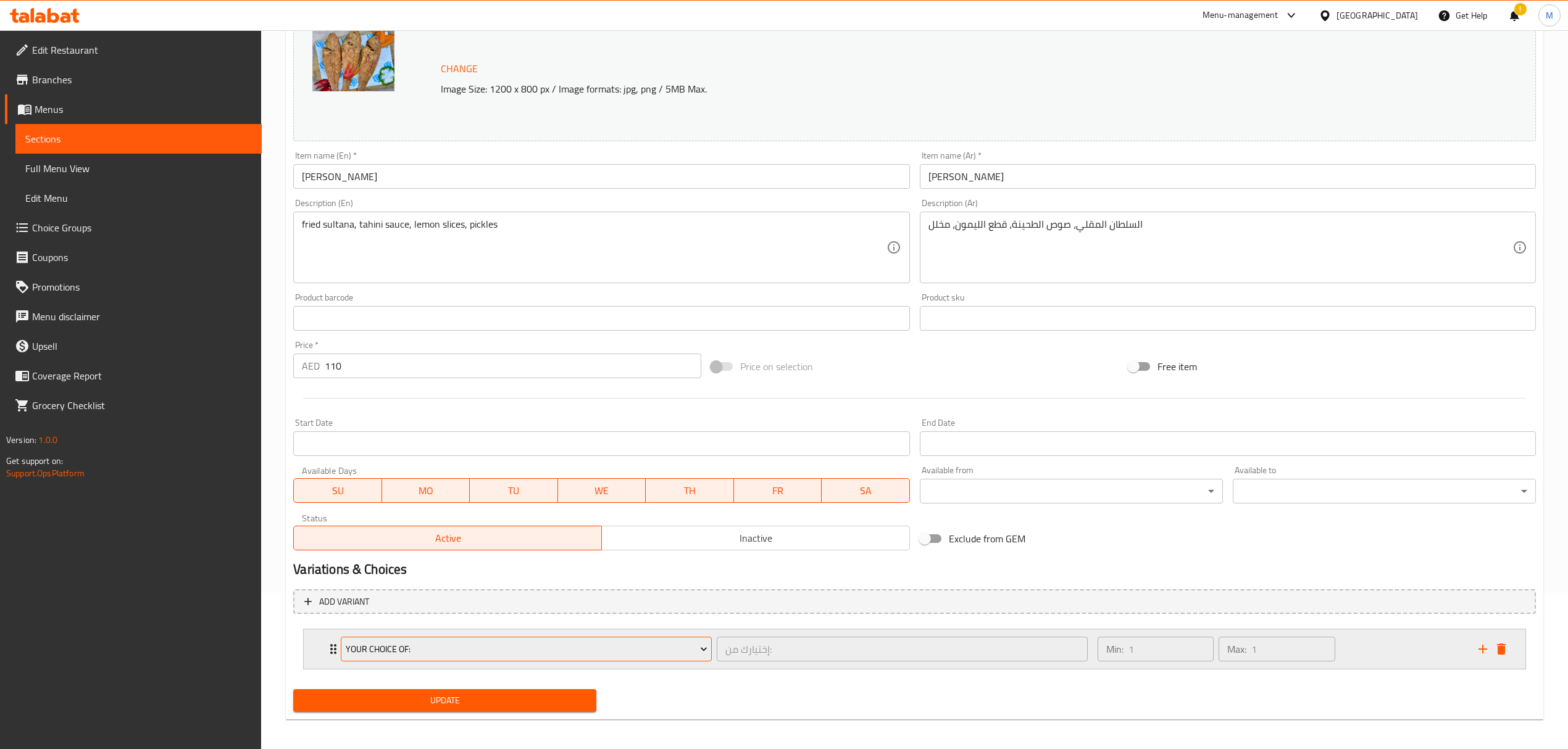
scroll to position [161, 0]
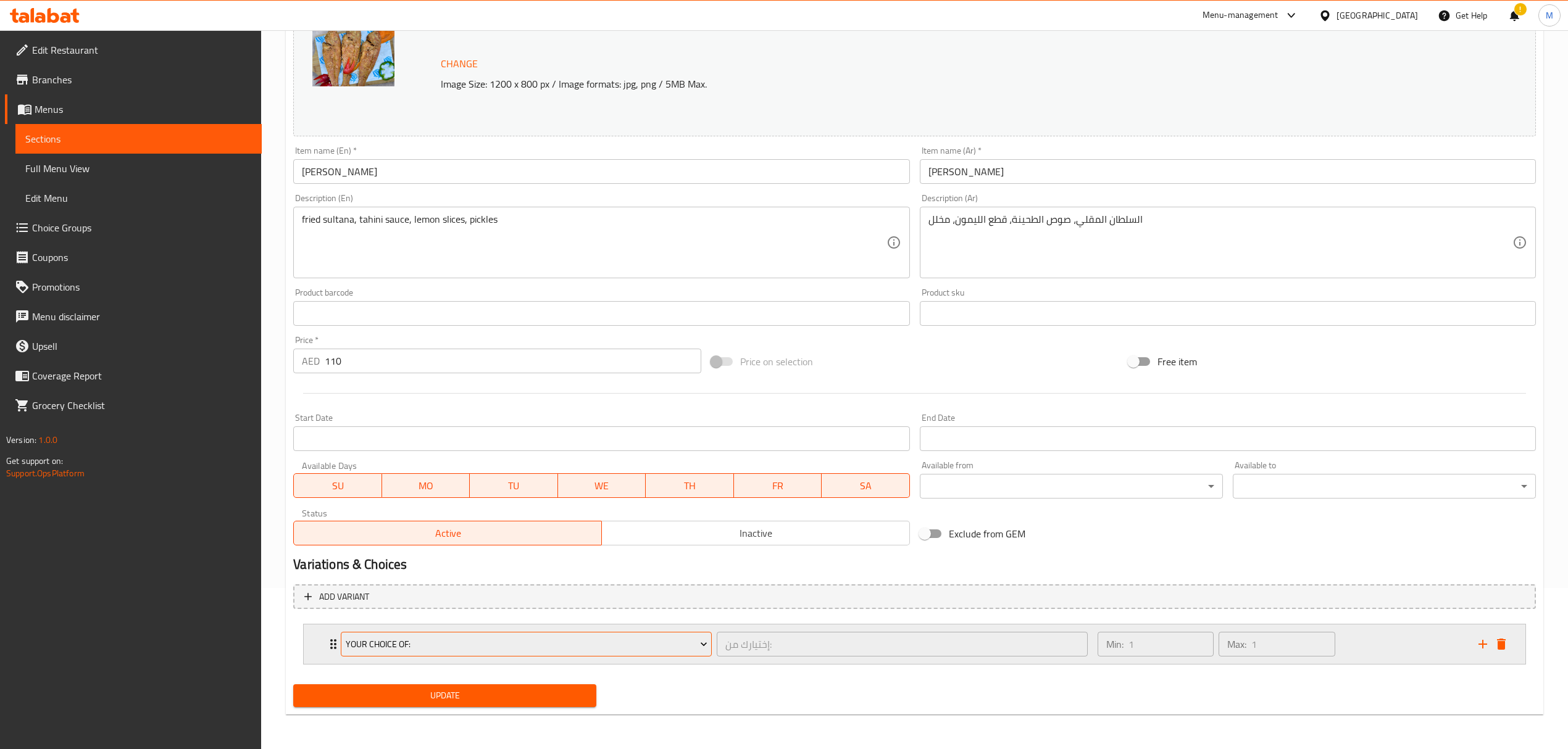
click at [420, 632] on button "your choice of:" at bounding box center [526, 644] width 371 height 25
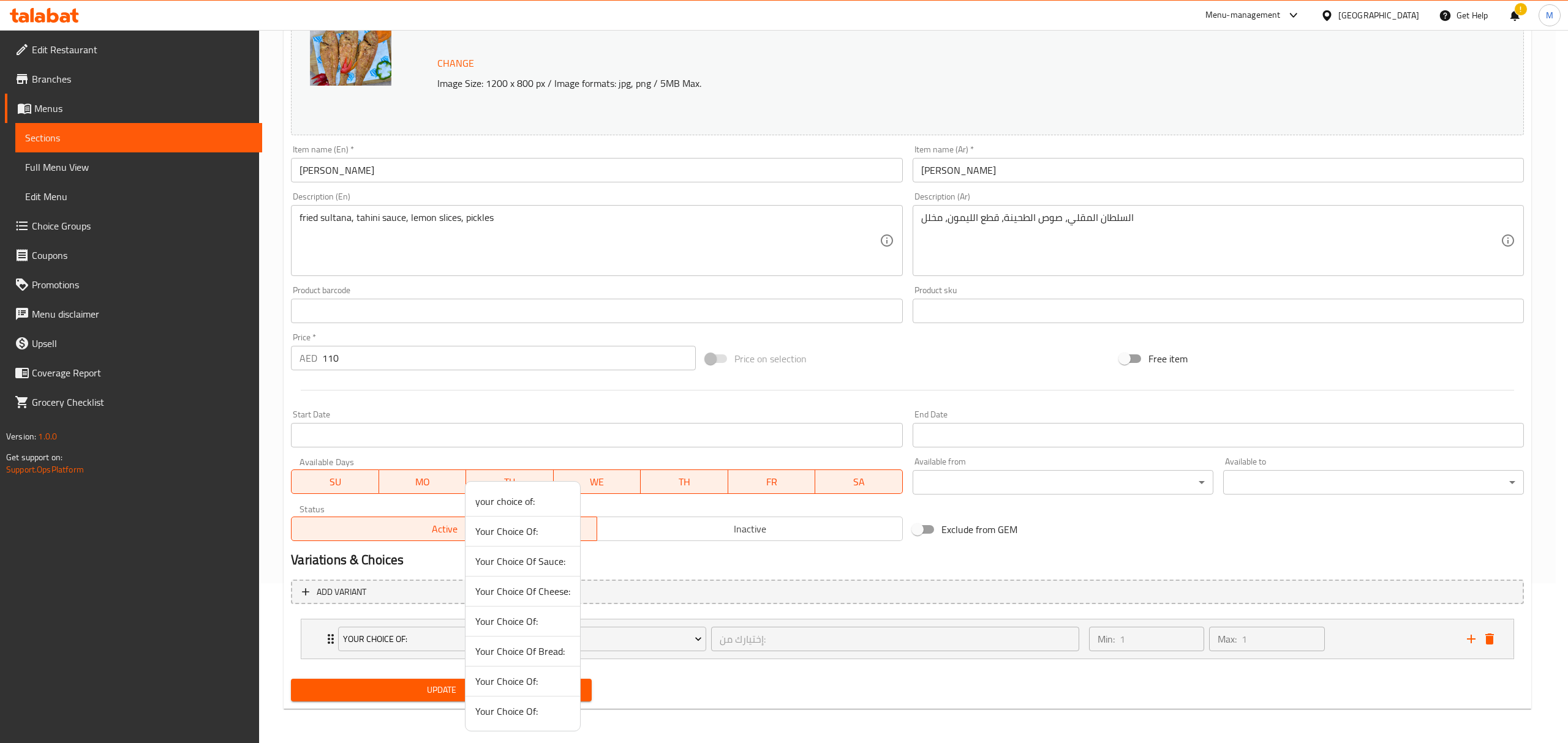
click at [406, 640] on div at bounding box center [784, 371] width 1568 height 743
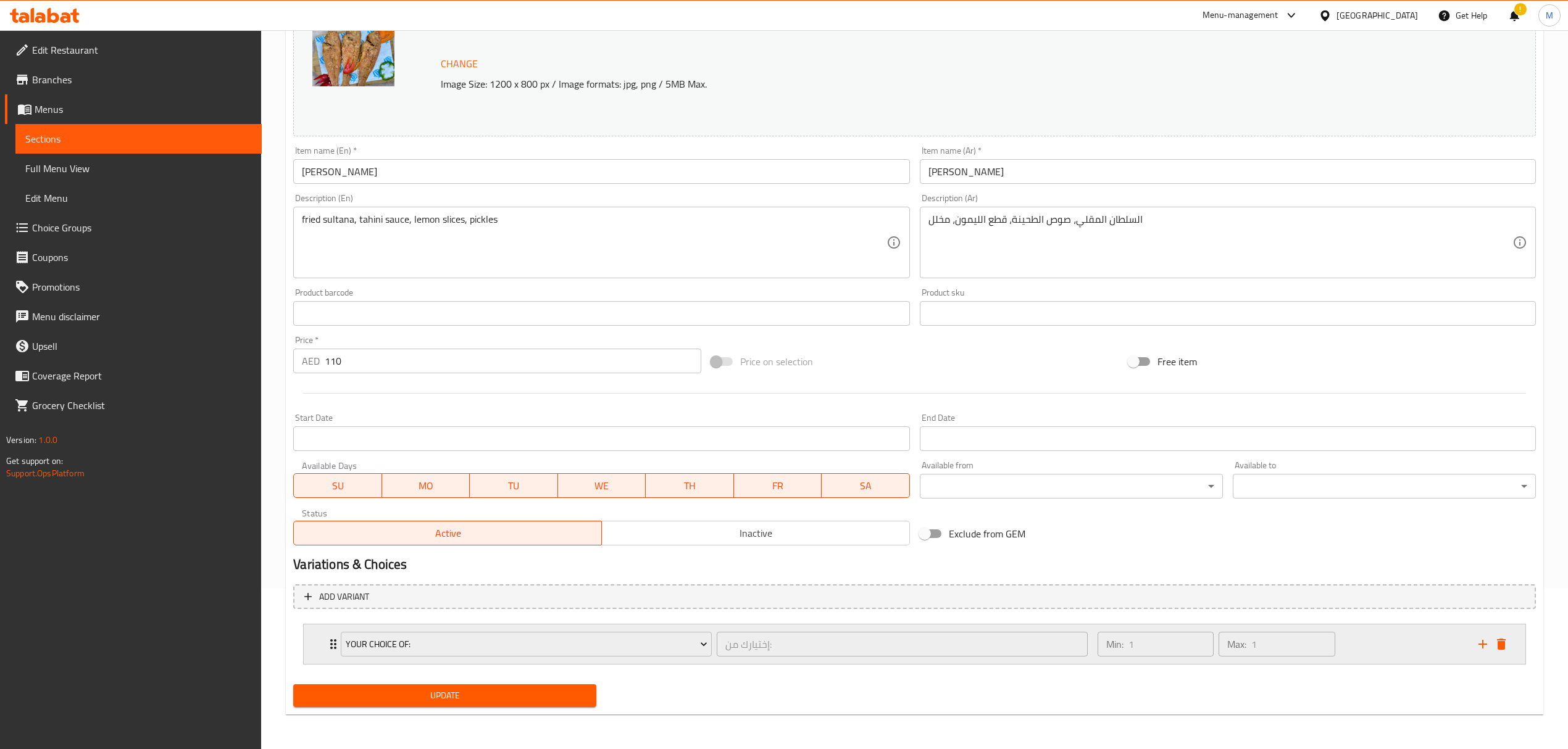
click at [1502, 645] on icon "delete" at bounding box center [1501, 644] width 9 height 11
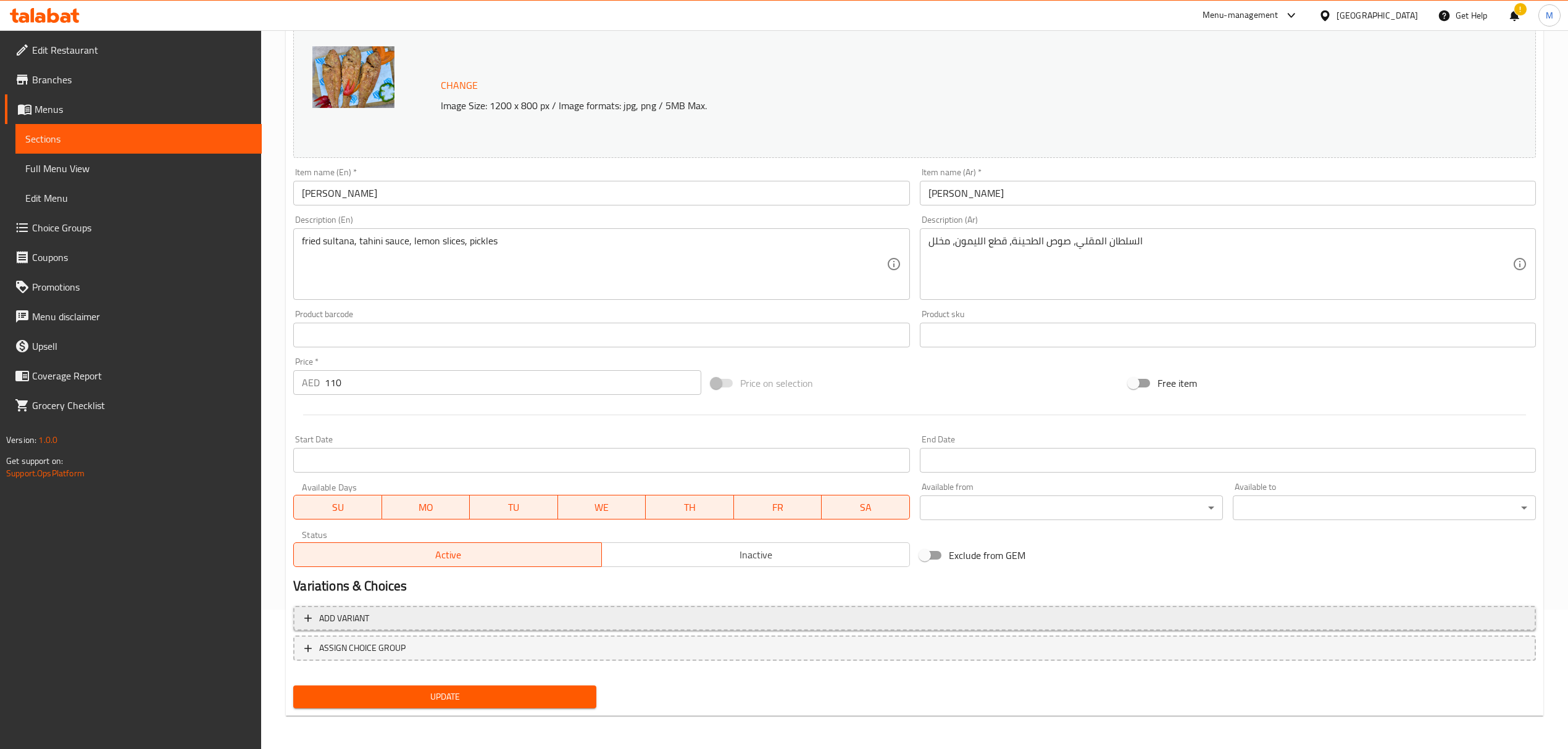
click at [364, 611] on span "Add variant" at bounding box center [344, 619] width 50 height 16
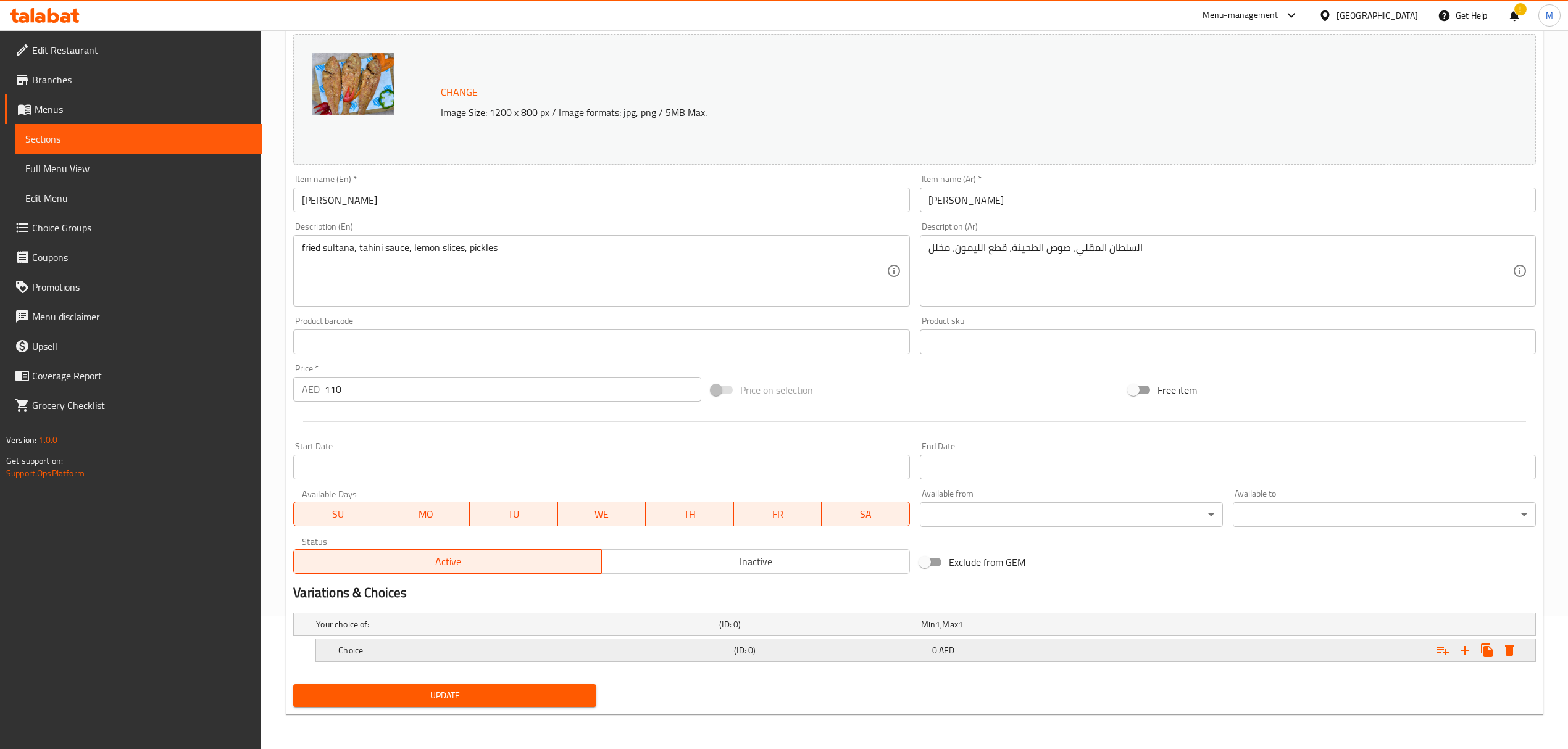
click at [509, 638] on div "Choice (ID: 0) 0 AED" at bounding box center [918, 625] width 1209 height 27
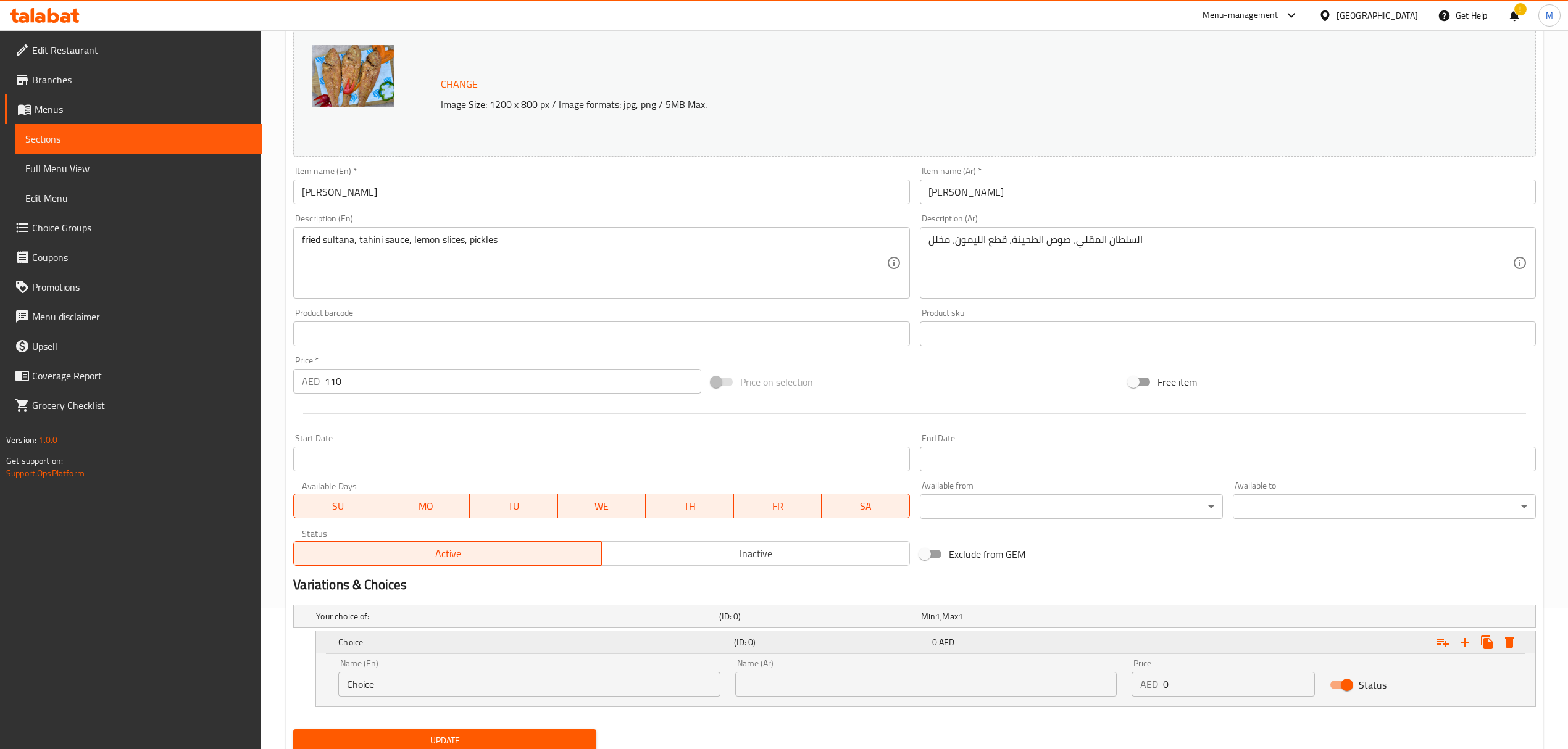
scroll to position [186, 0]
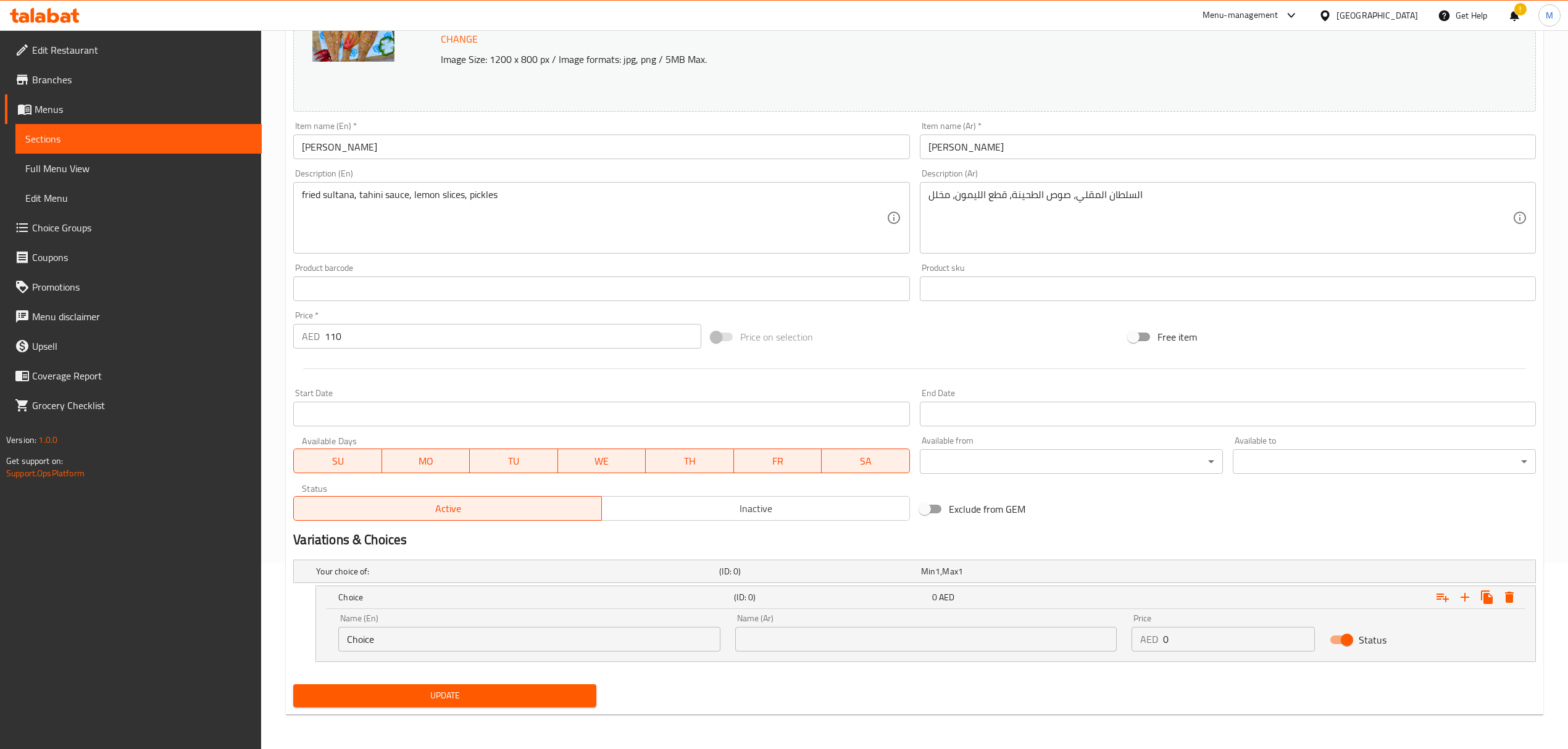
click at [294, 631] on div "Choice (ID: 0) 0 AED Name (En) Choice Name (En) Name (Ar) Name (Ar) Price AED 0…" at bounding box center [914, 623] width 1242 height 76
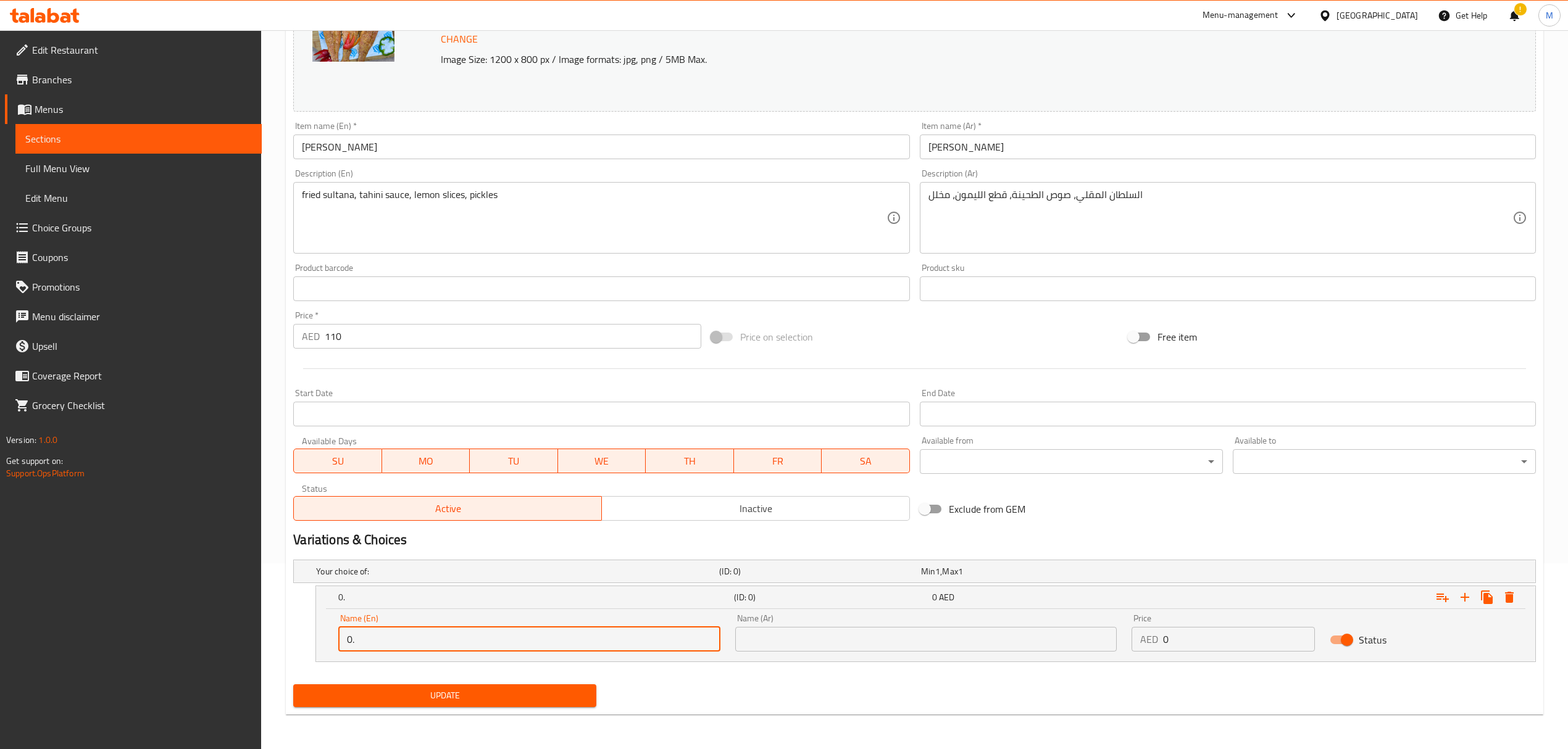
type input "0.5 kg"
click at [763, 631] on input "text" at bounding box center [926, 639] width 382 height 25
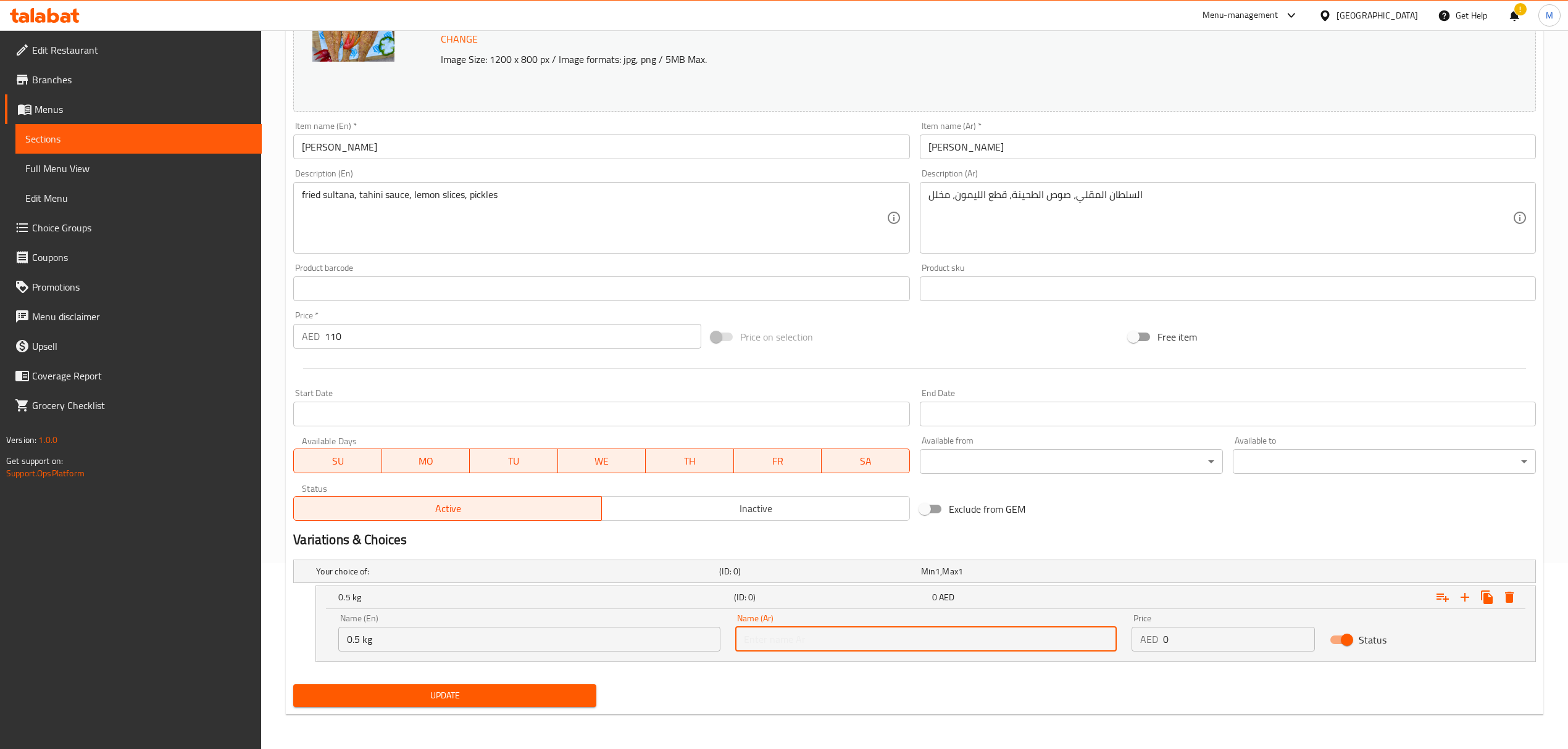
type input "0.5 كجم"
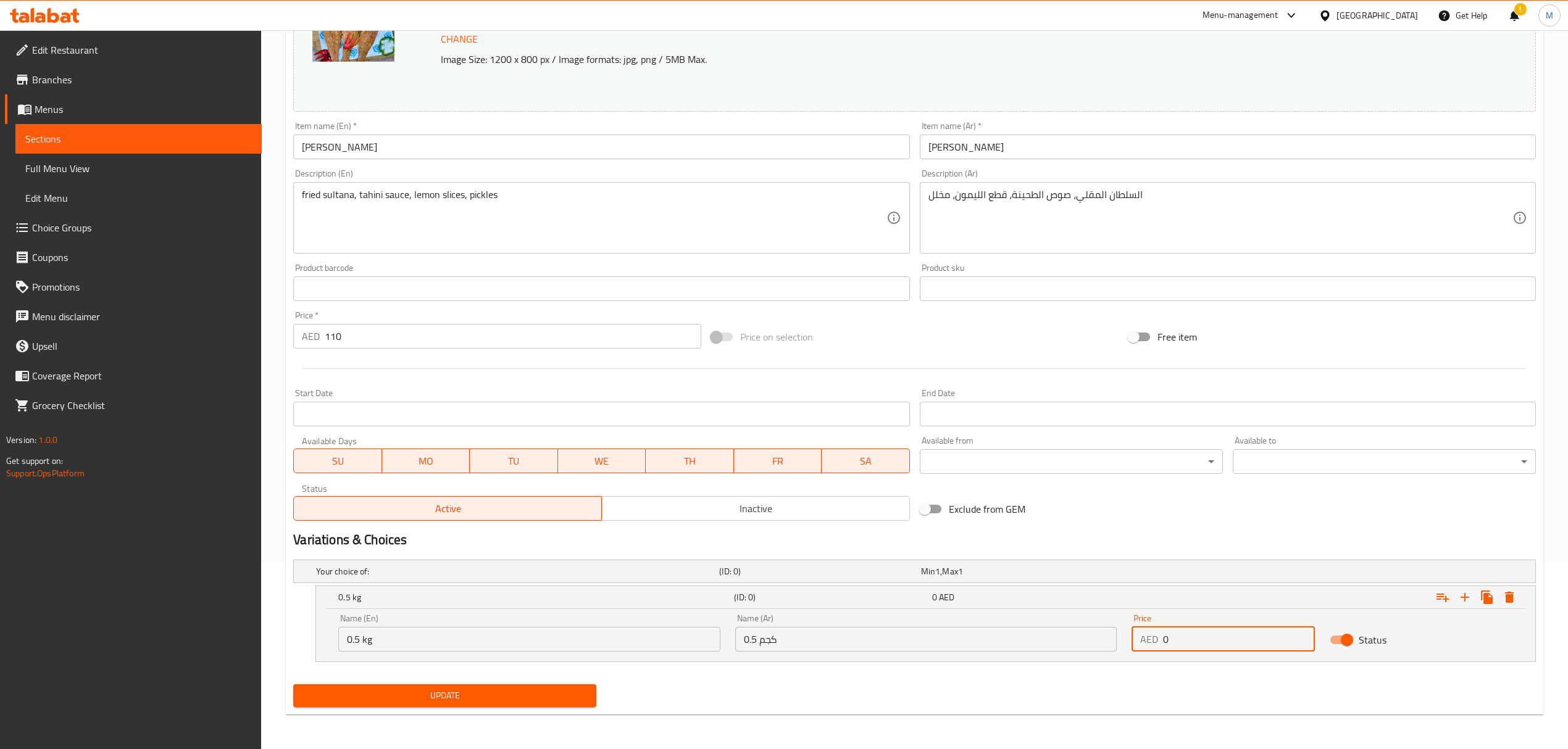
drag, startPoint x: 1196, startPoint y: 640, endPoint x: 1131, endPoint y: 640, distance: 65.0
click at [1132, 640] on div "AED 0 Price" at bounding box center [1223, 639] width 183 height 25
type input "55"
click at [1457, 596] on icon "Expand" at bounding box center [1465, 598] width 15 height 15
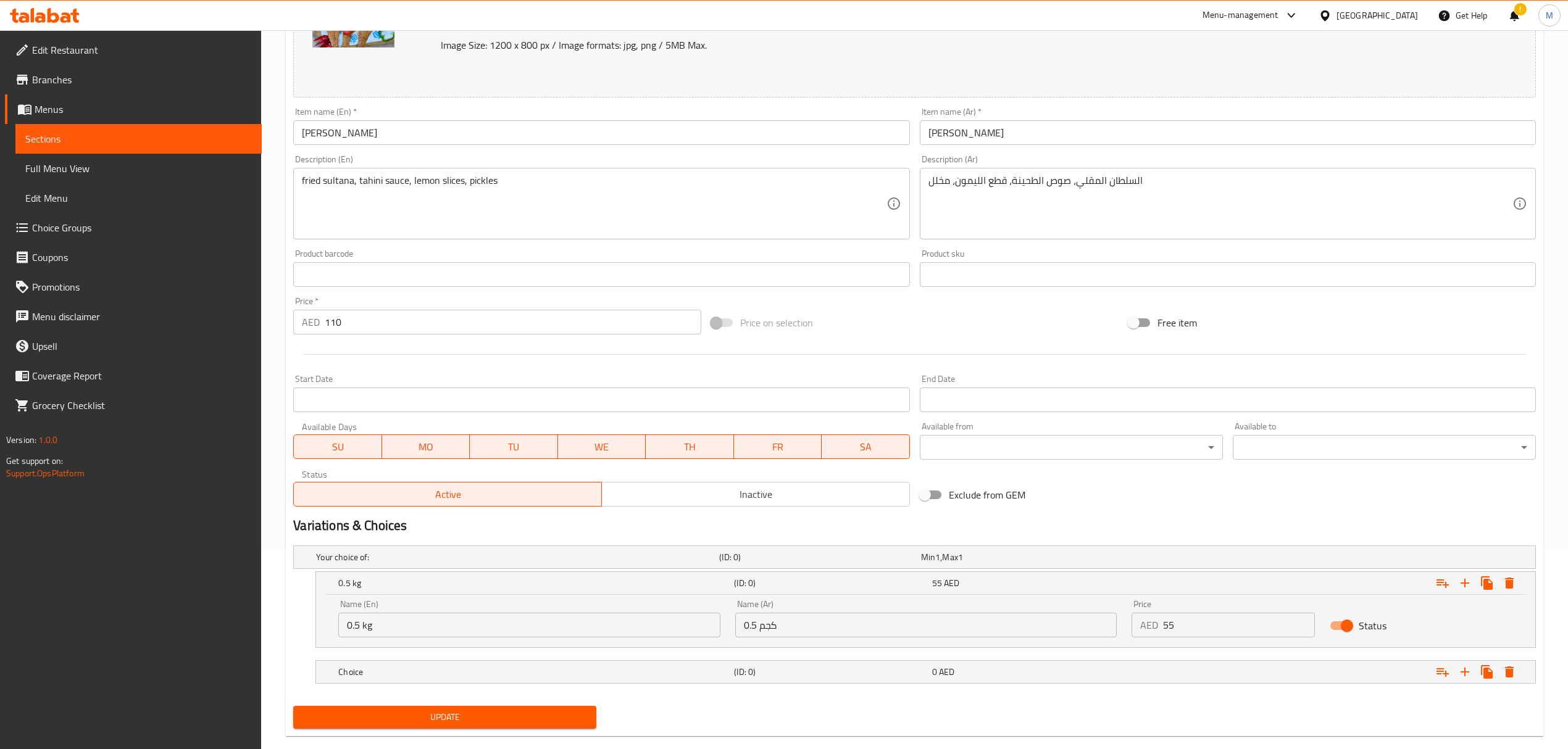
scroll to position [223, 0]
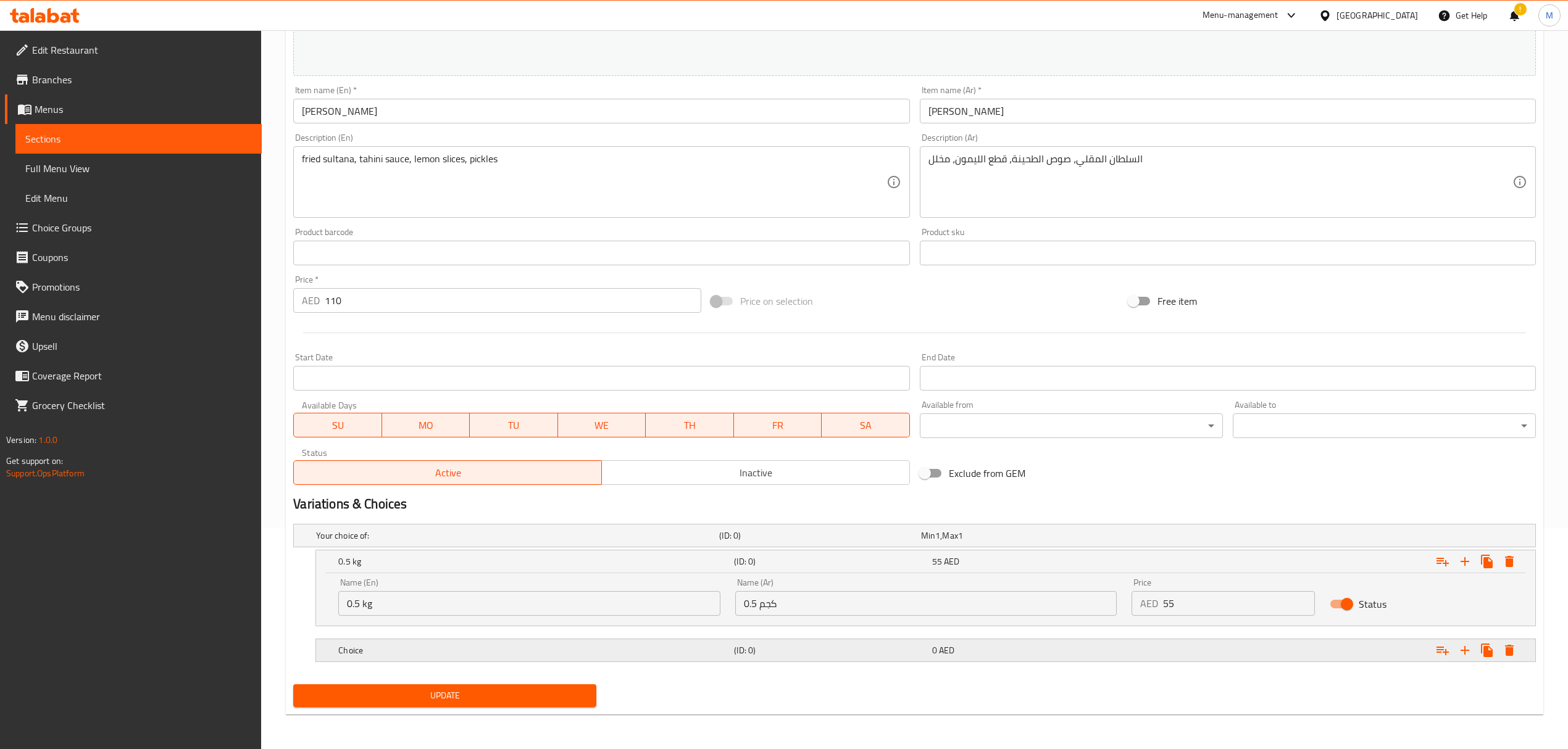
click at [426, 542] on h5 "Choice" at bounding box center [515, 536] width 398 height 12
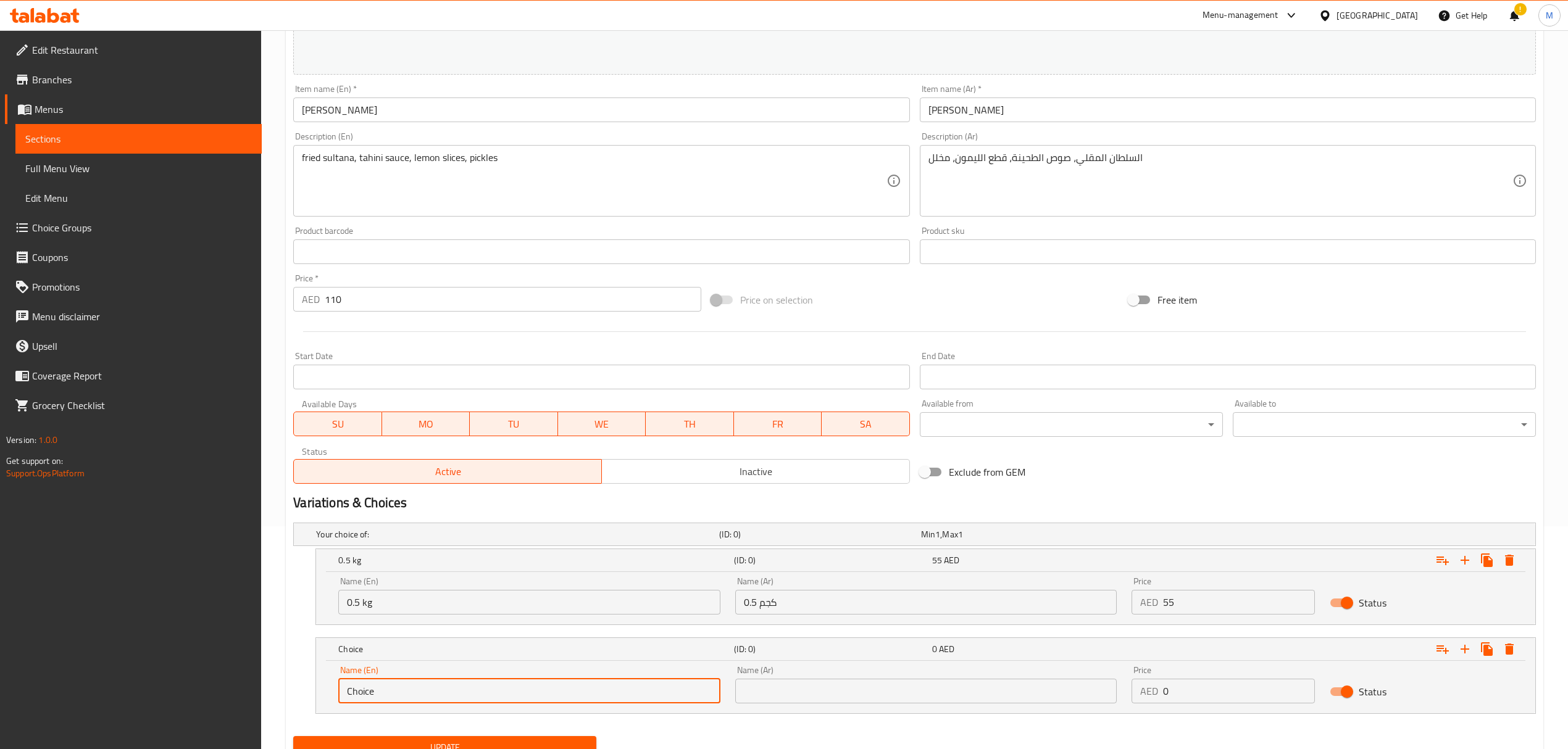
drag, startPoint x: 344, startPoint y: 696, endPoint x: 328, endPoint y: 698, distance: 16.1
click at [328, 698] on div "Name (En) Choice Name (En) Name (Ar) Name (Ar) Price AED 0 Price Status" at bounding box center [926, 688] width 1219 height 53
drag, startPoint x: 390, startPoint y: 692, endPoint x: 337, endPoint y: 690, distance: 53.0
click at [337, 690] on div "Name (En) Choice Name (En)" at bounding box center [529, 685] width 397 height 53
type input "1 kg"
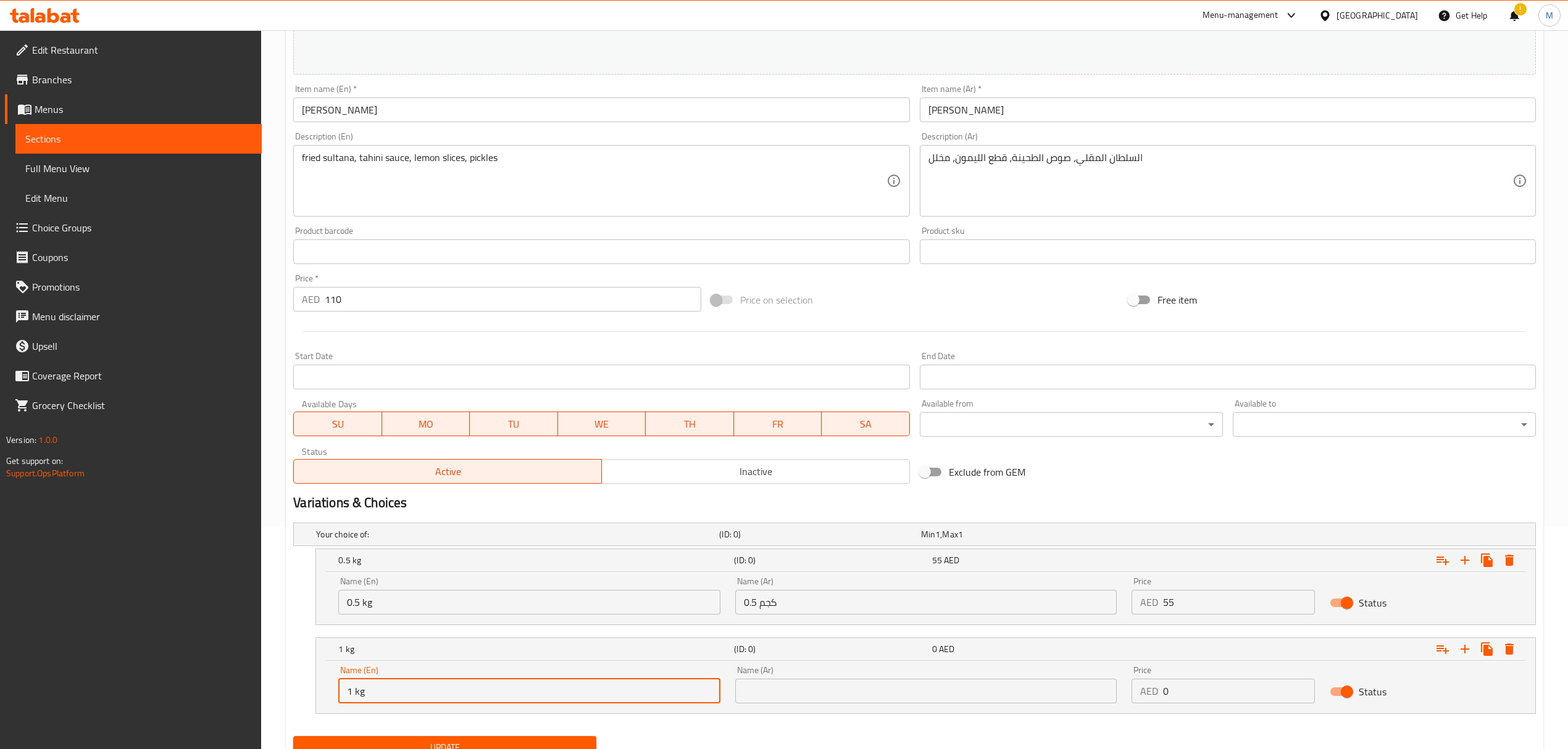
click at [800, 684] on input "text" at bounding box center [926, 691] width 382 height 25
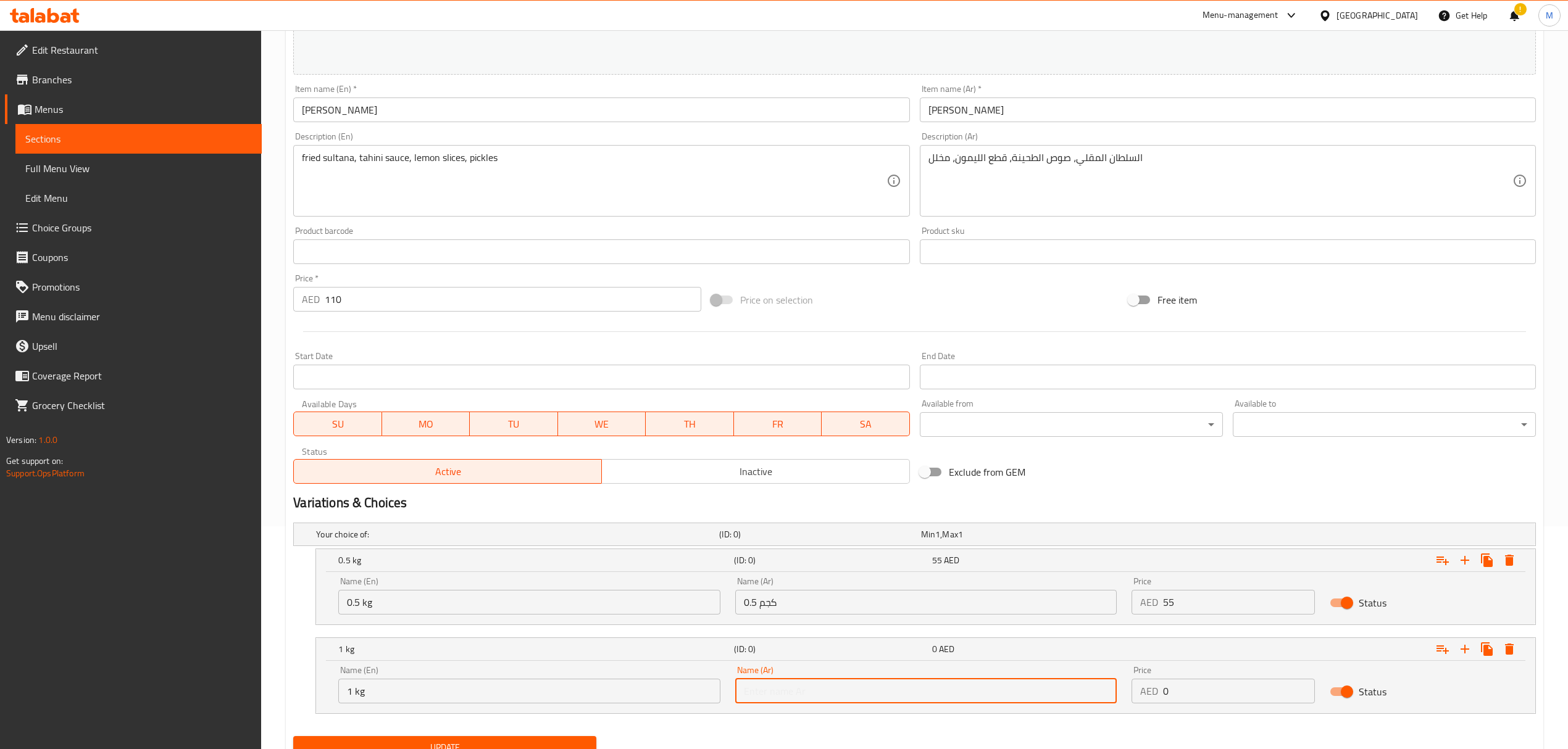
type input "1 كجم"
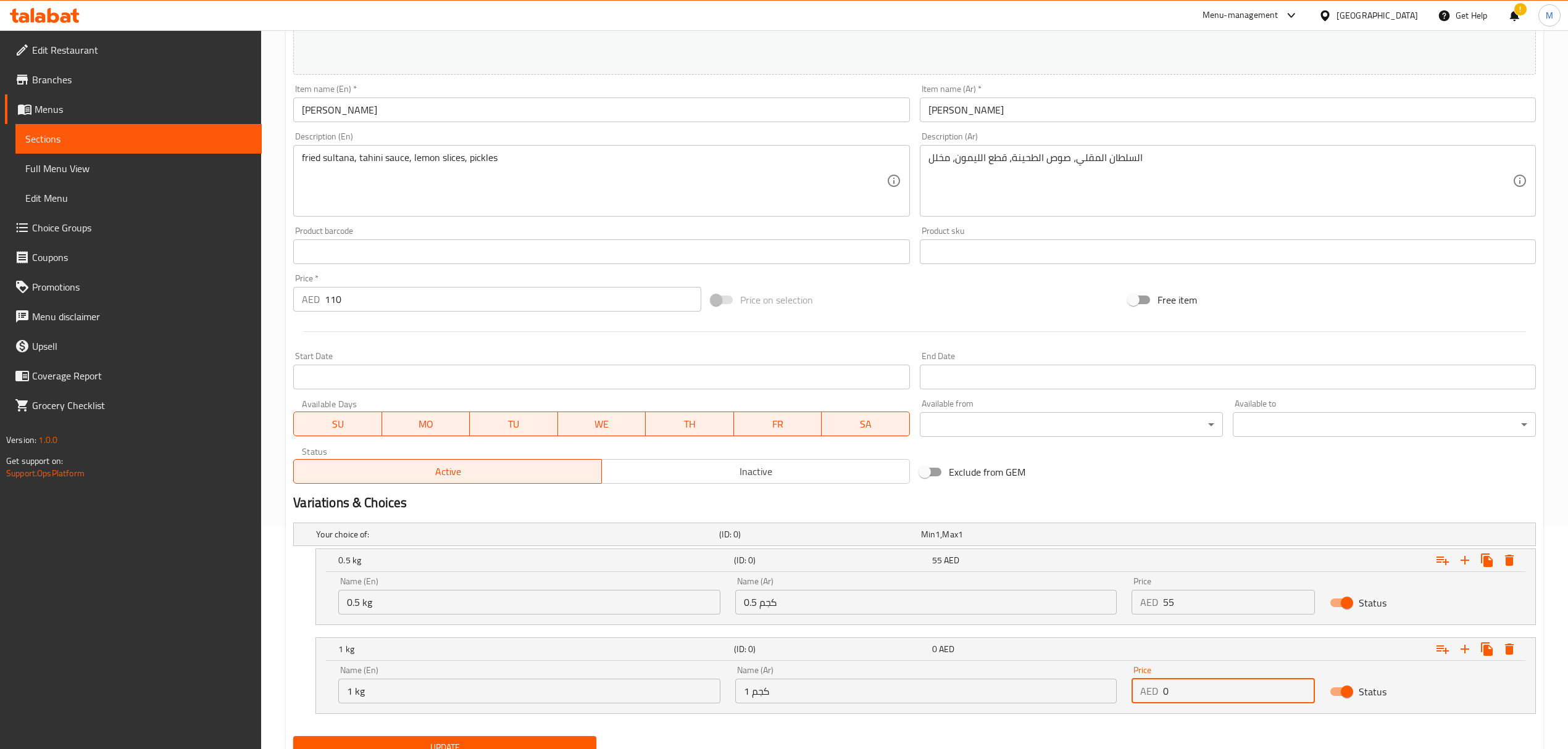
drag, startPoint x: 1182, startPoint y: 697, endPoint x: 1146, endPoint y: 694, distance: 36.1
click at [1146, 694] on div "AED 0 Price" at bounding box center [1223, 691] width 183 height 25
type input "110"
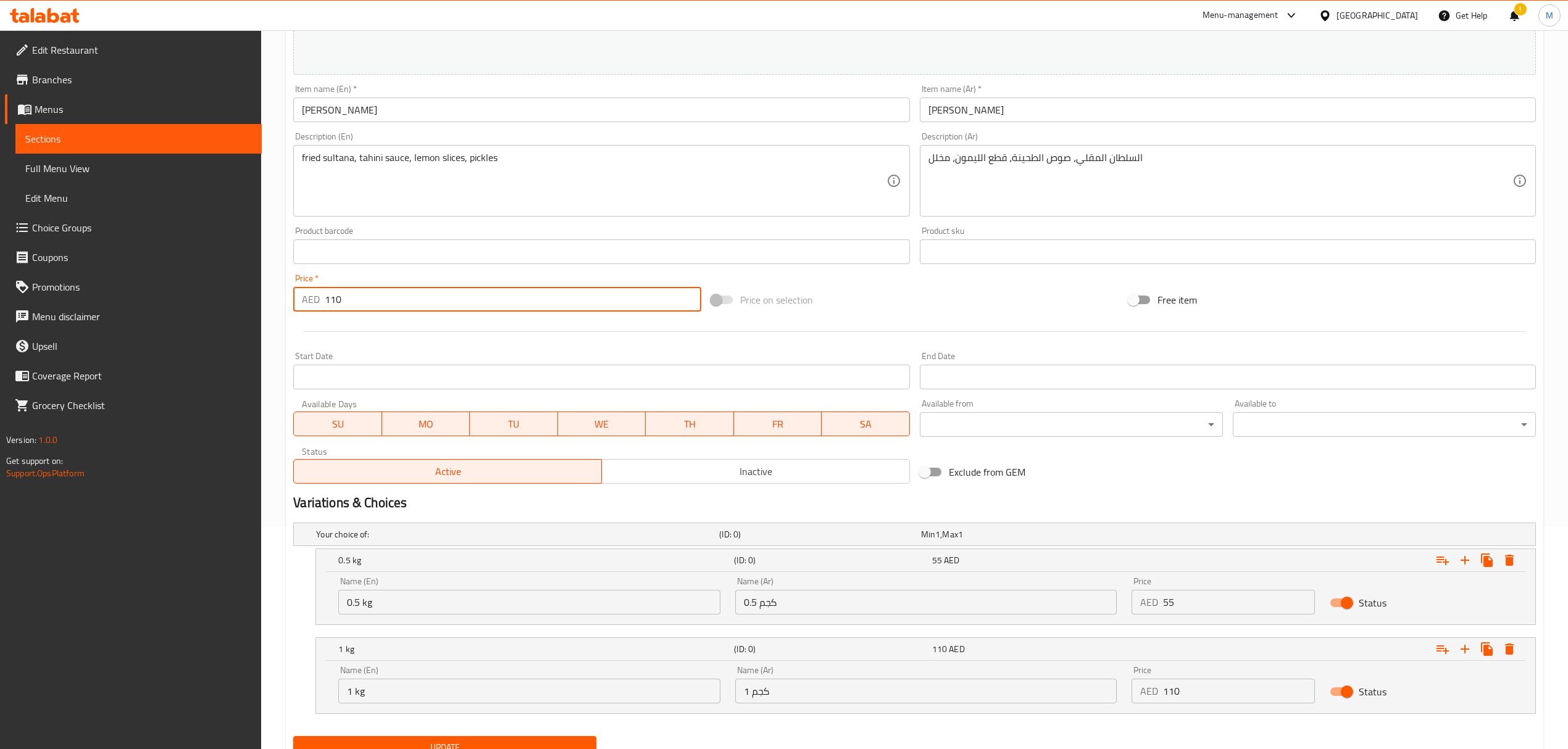
drag, startPoint x: 351, startPoint y: 301, endPoint x: 300, endPoint y: 299, distance: 51.0
click at [300, 299] on div "AED 110 Price *" at bounding box center [497, 299] width 407 height 25
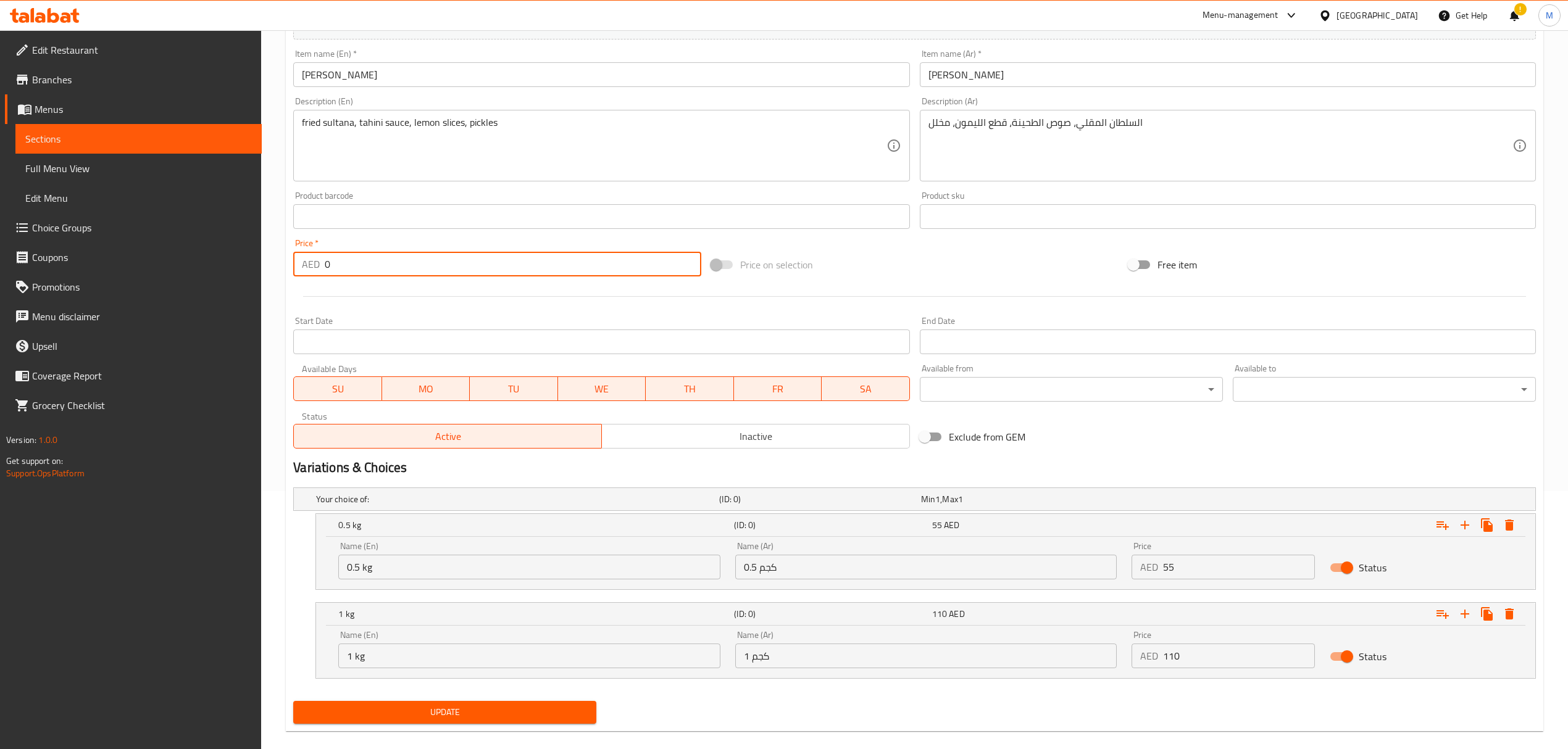
scroll to position [276, 0]
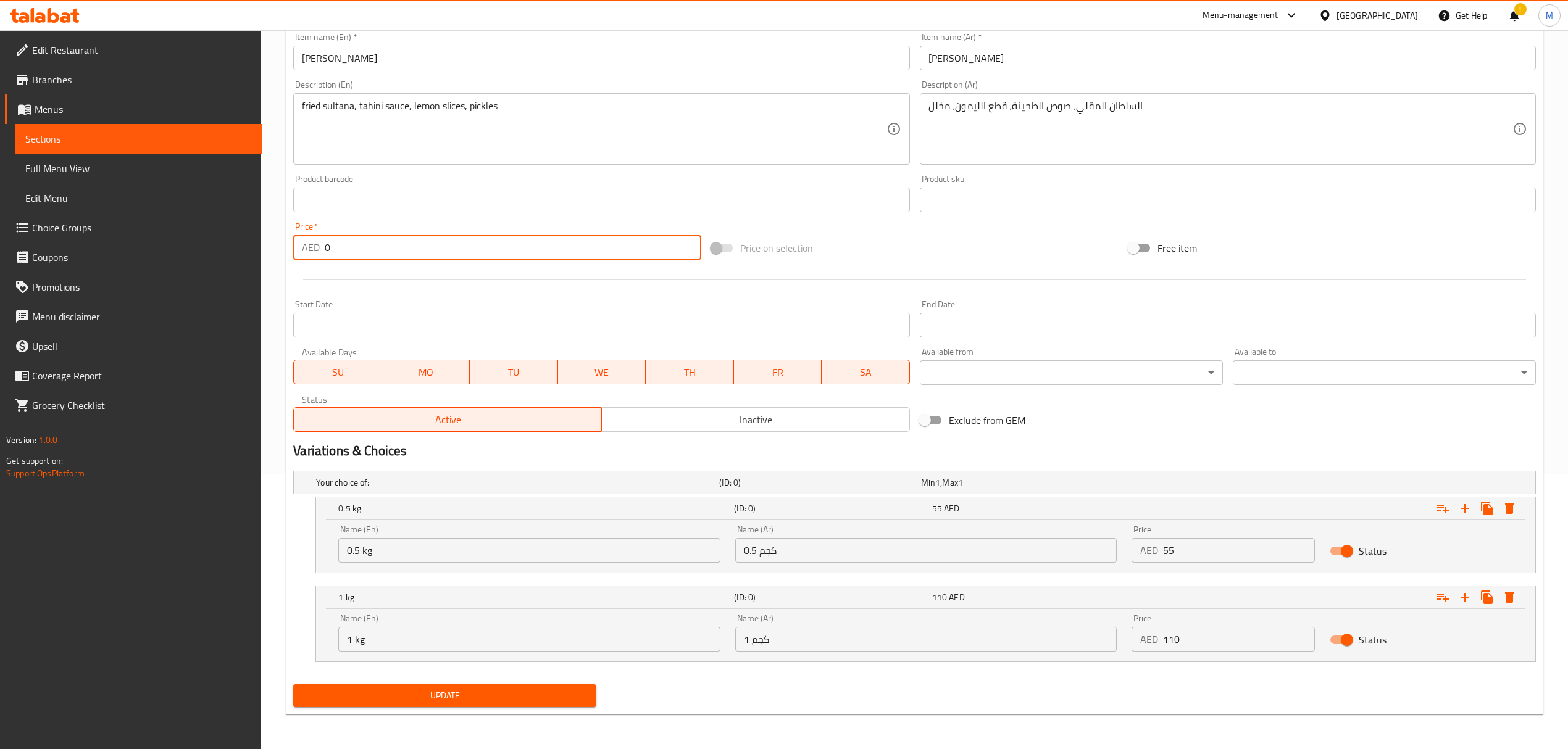
type input "0"
click at [553, 697] on span "Update" at bounding box center [445, 696] width 283 height 16
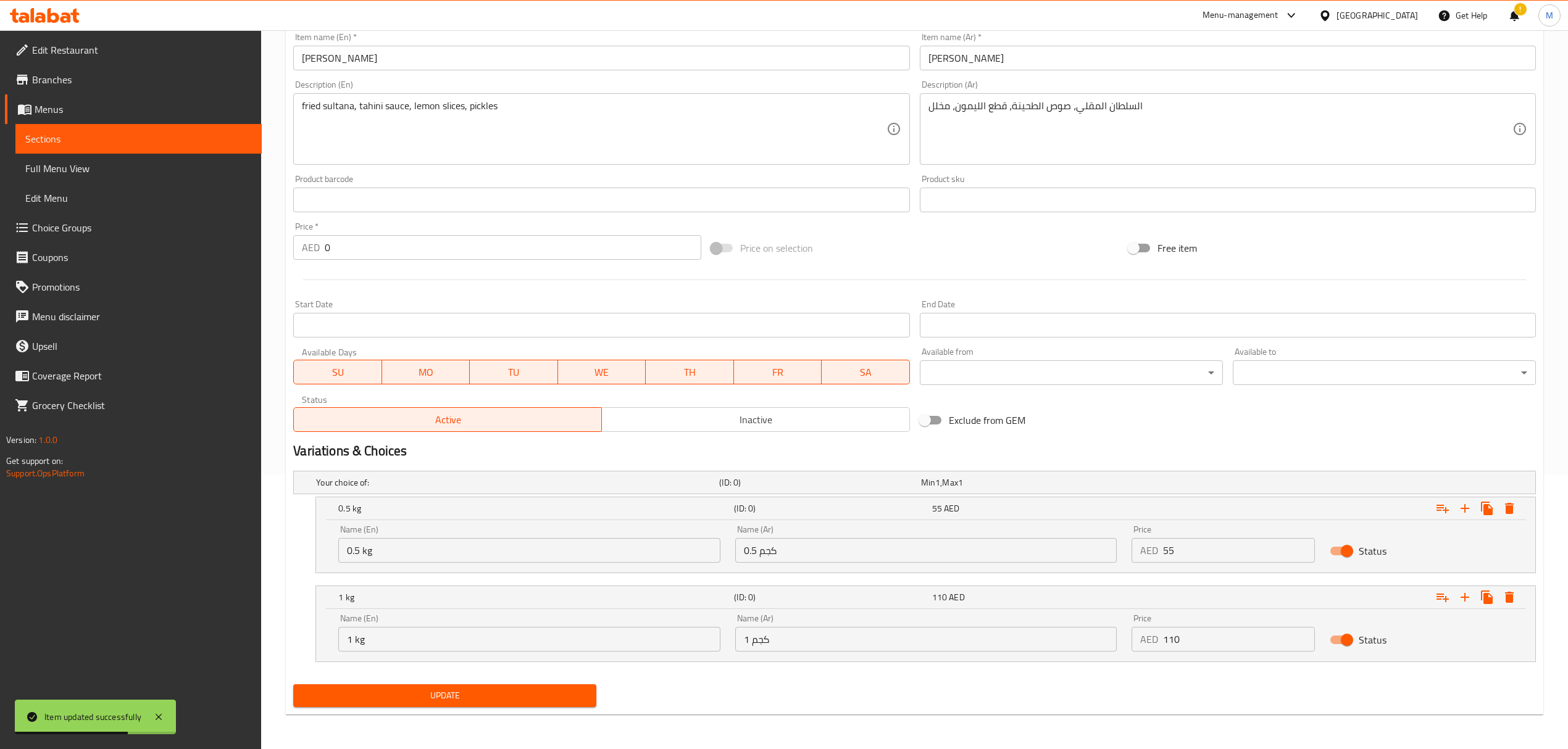
scroll to position [0, 0]
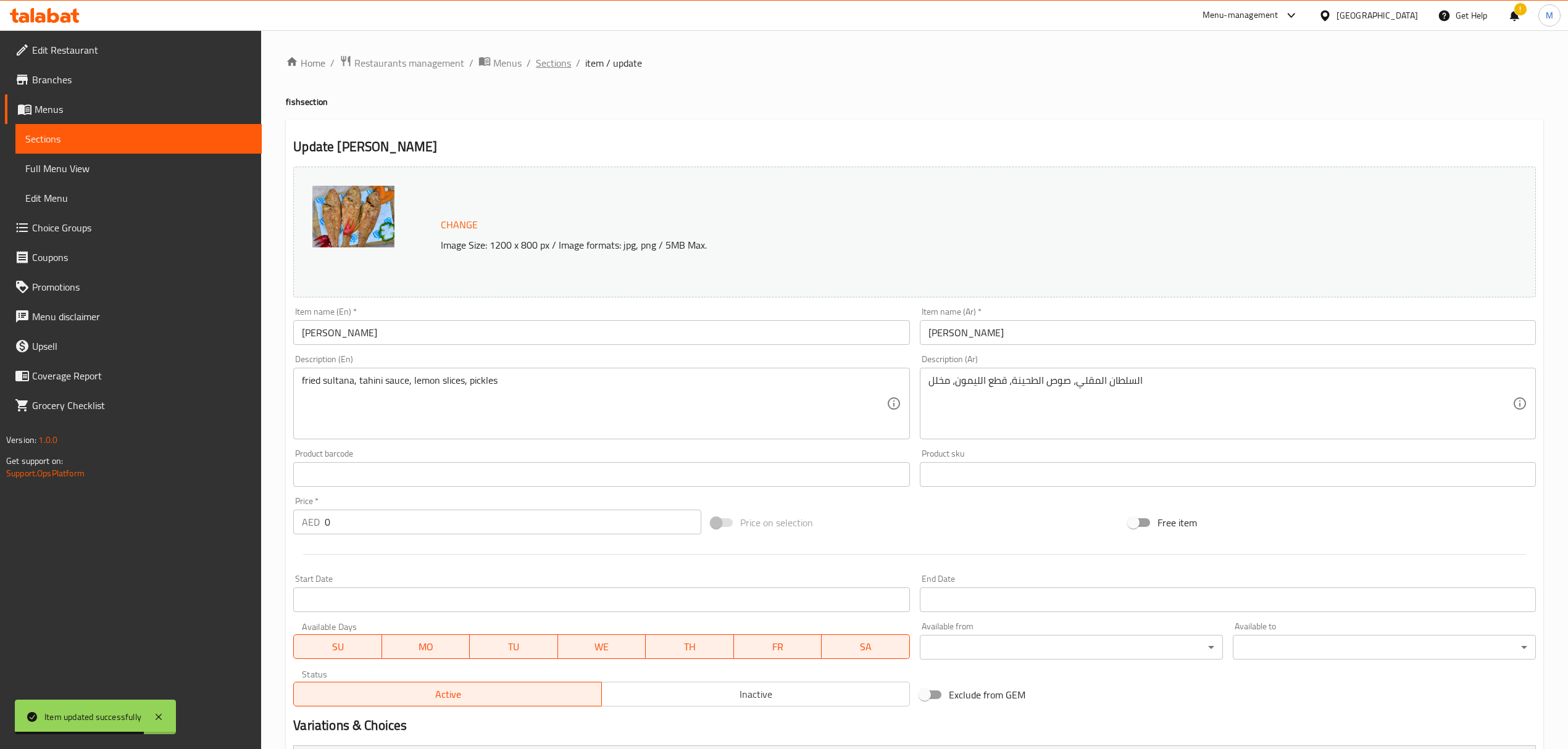
click at [556, 65] on span "Sections" at bounding box center [553, 63] width 35 height 15
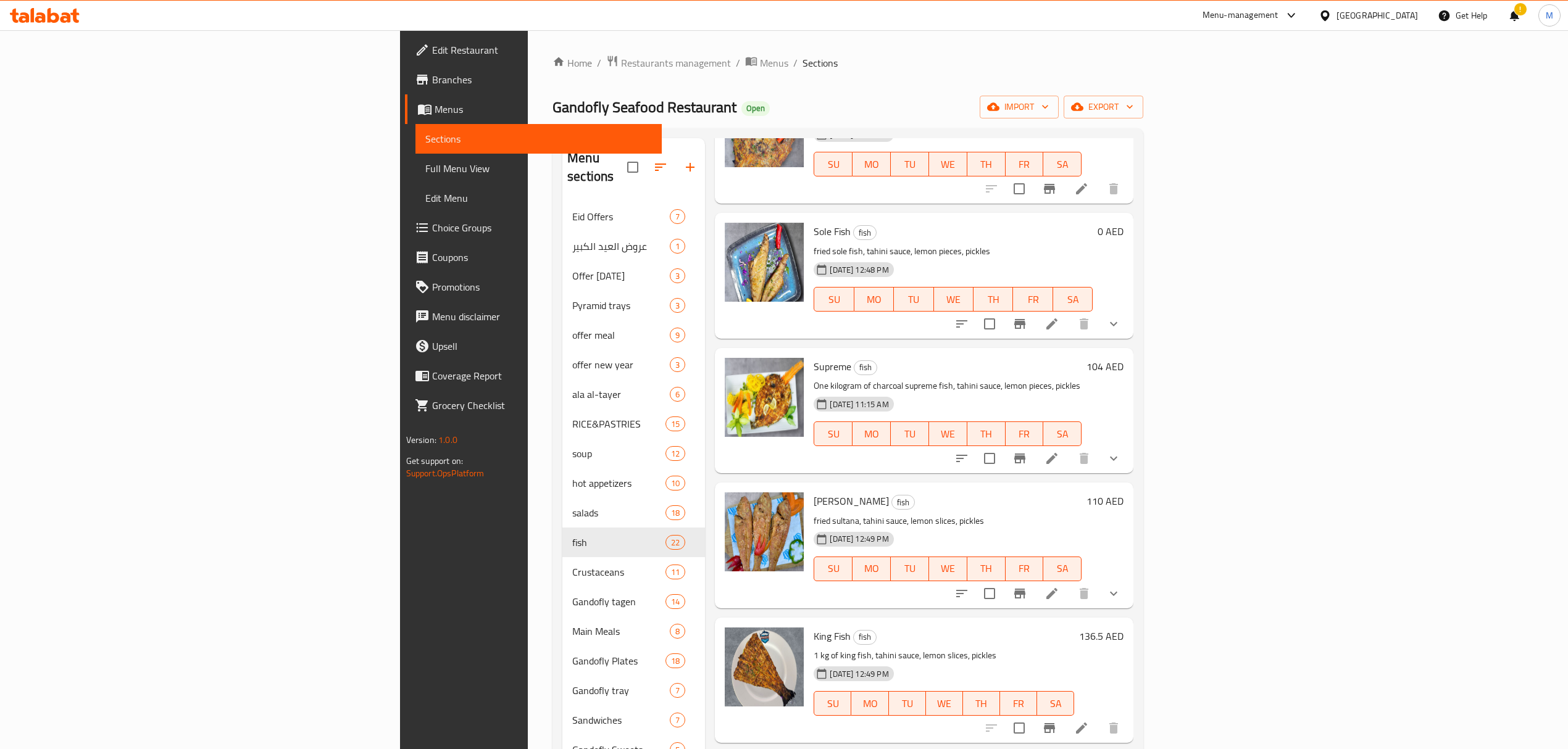
scroll to position [1975, 0]
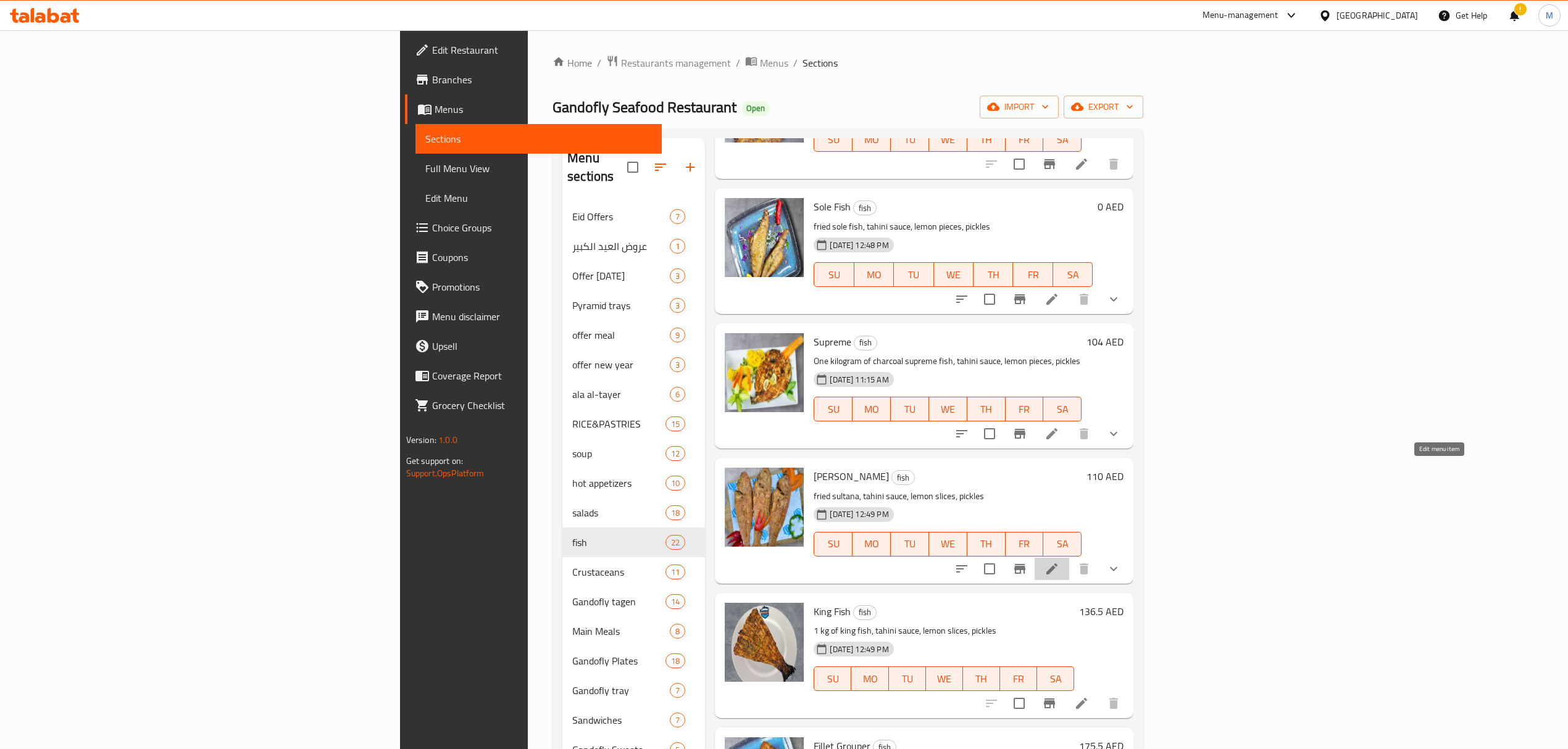
click at [1057, 563] on icon at bounding box center [1052, 569] width 11 height 11
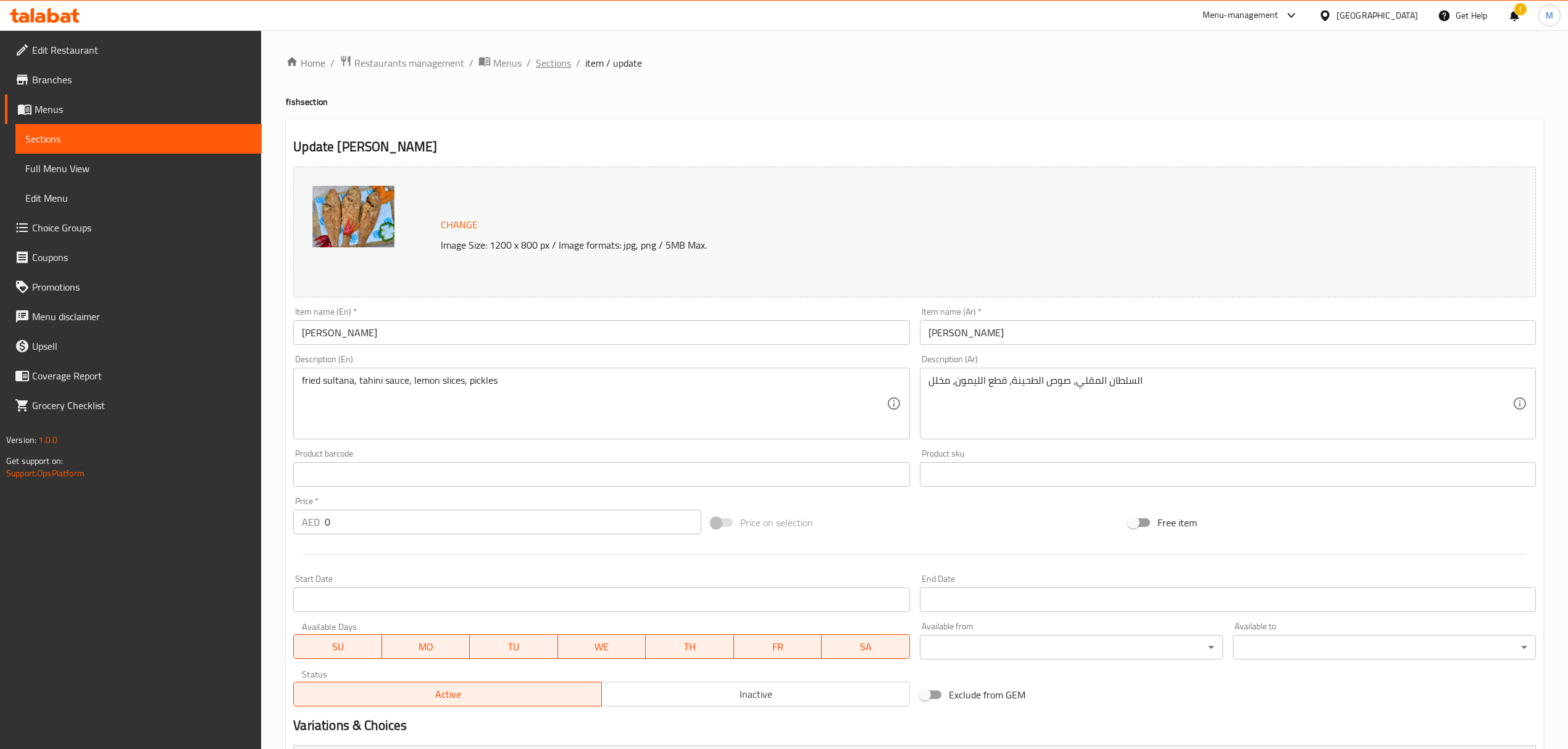
click at [569, 68] on span "Sections" at bounding box center [553, 63] width 35 height 15
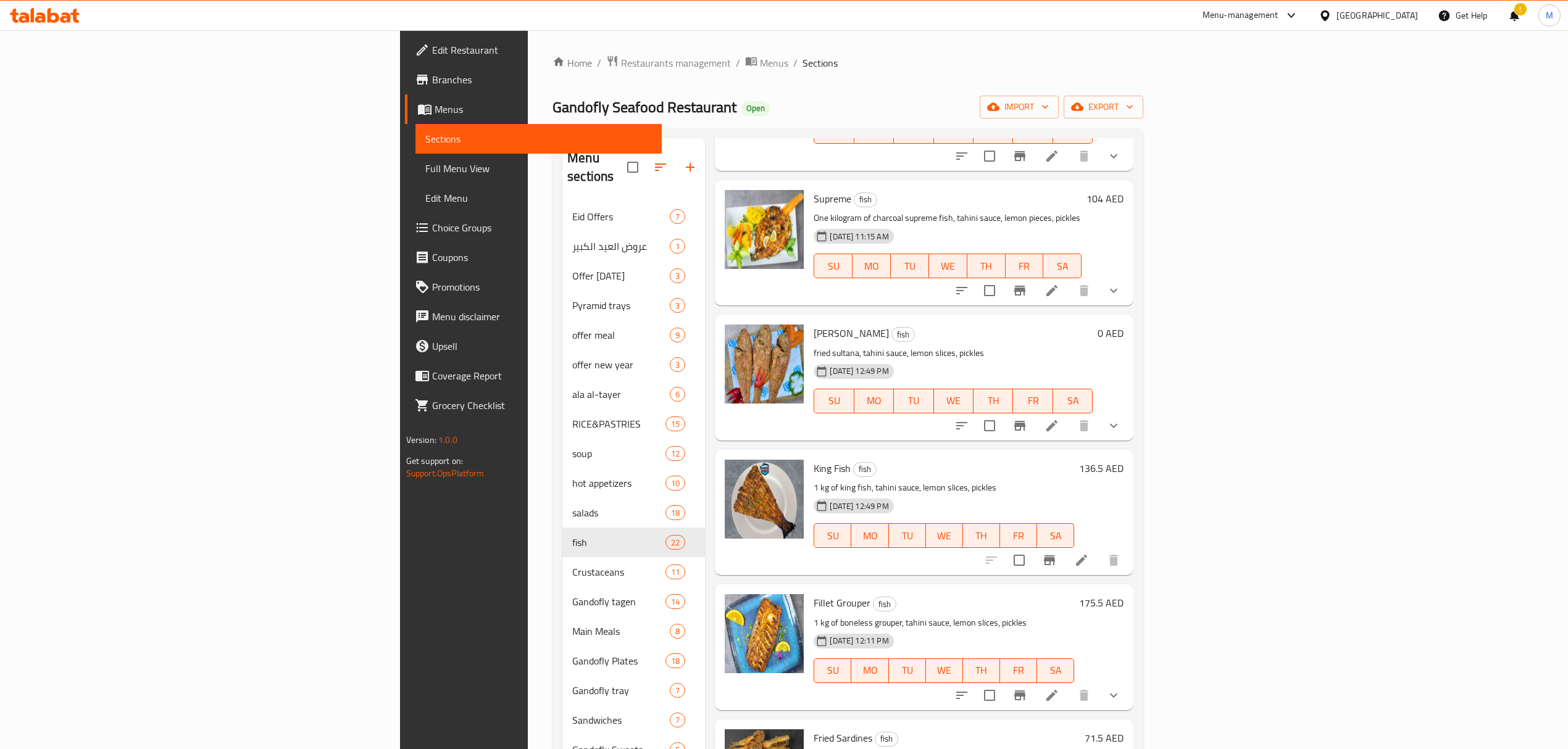
scroll to position [2139, 0]
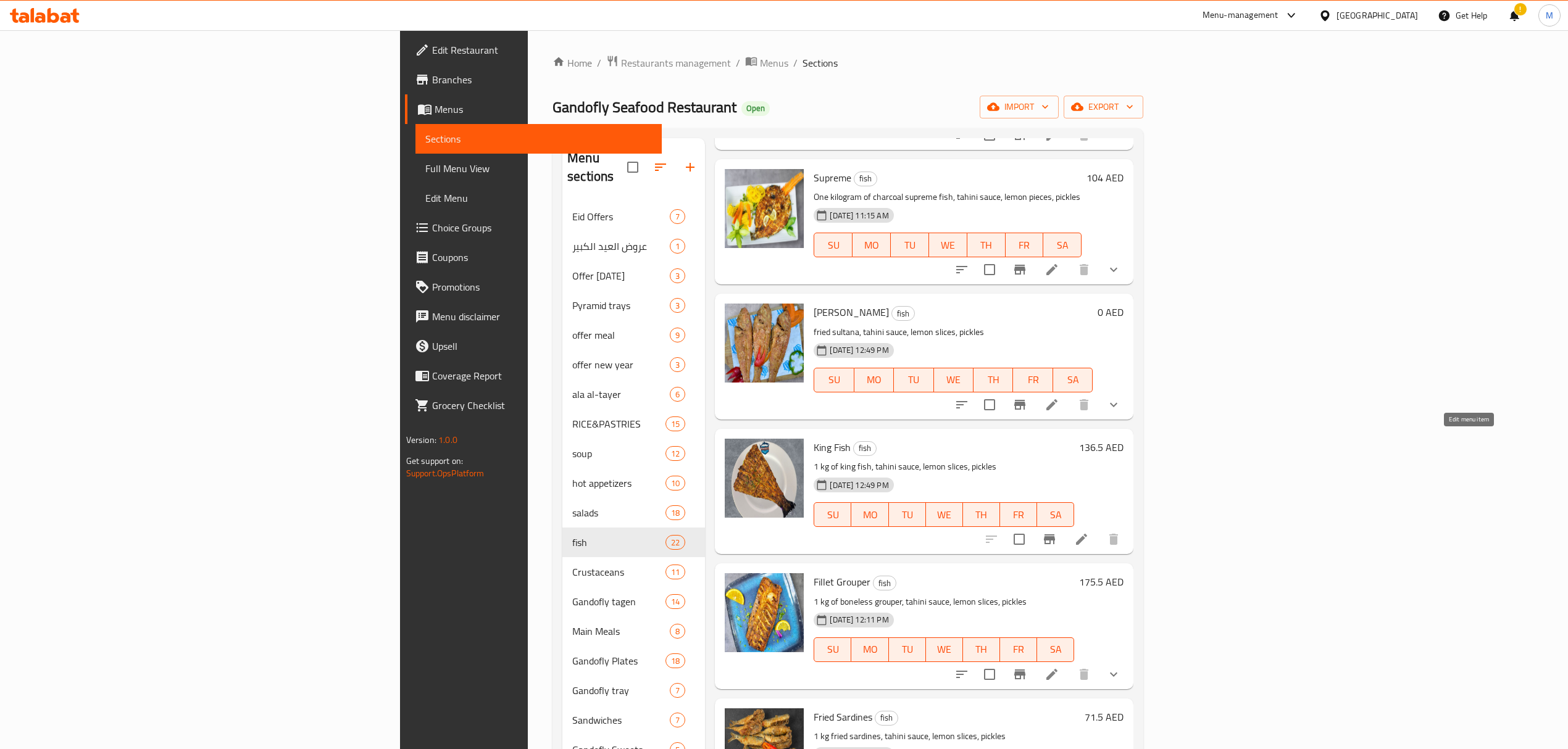
click at [1089, 532] on icon at bounding box center [1082, 540] width 15 height 15
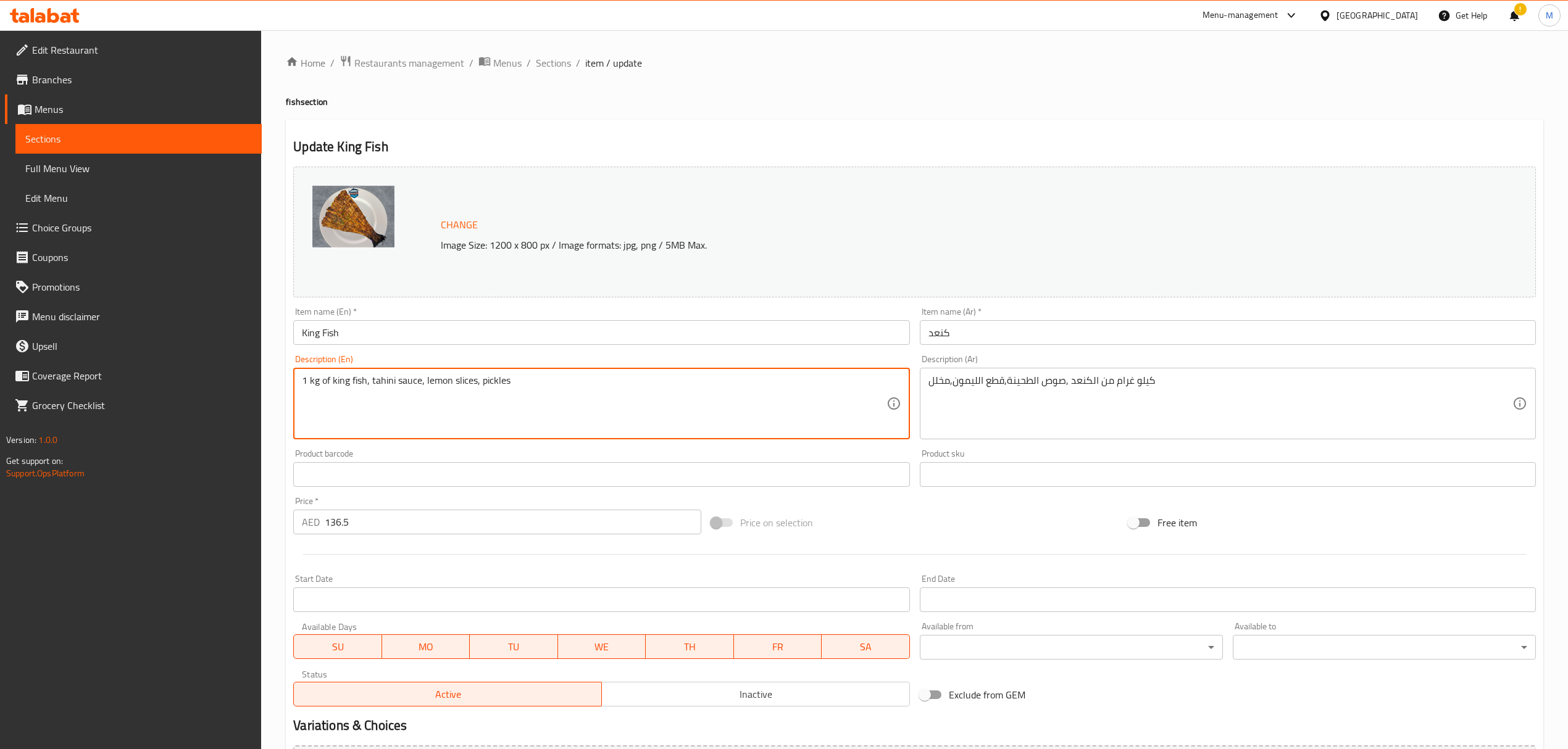
drag, startPoint x: 332, startPoint y: 385, endPoint x: 292, endPoint y: 385, distance: 40.0
type textarea "king fish, tahini sauce, lemon slices, pickles"
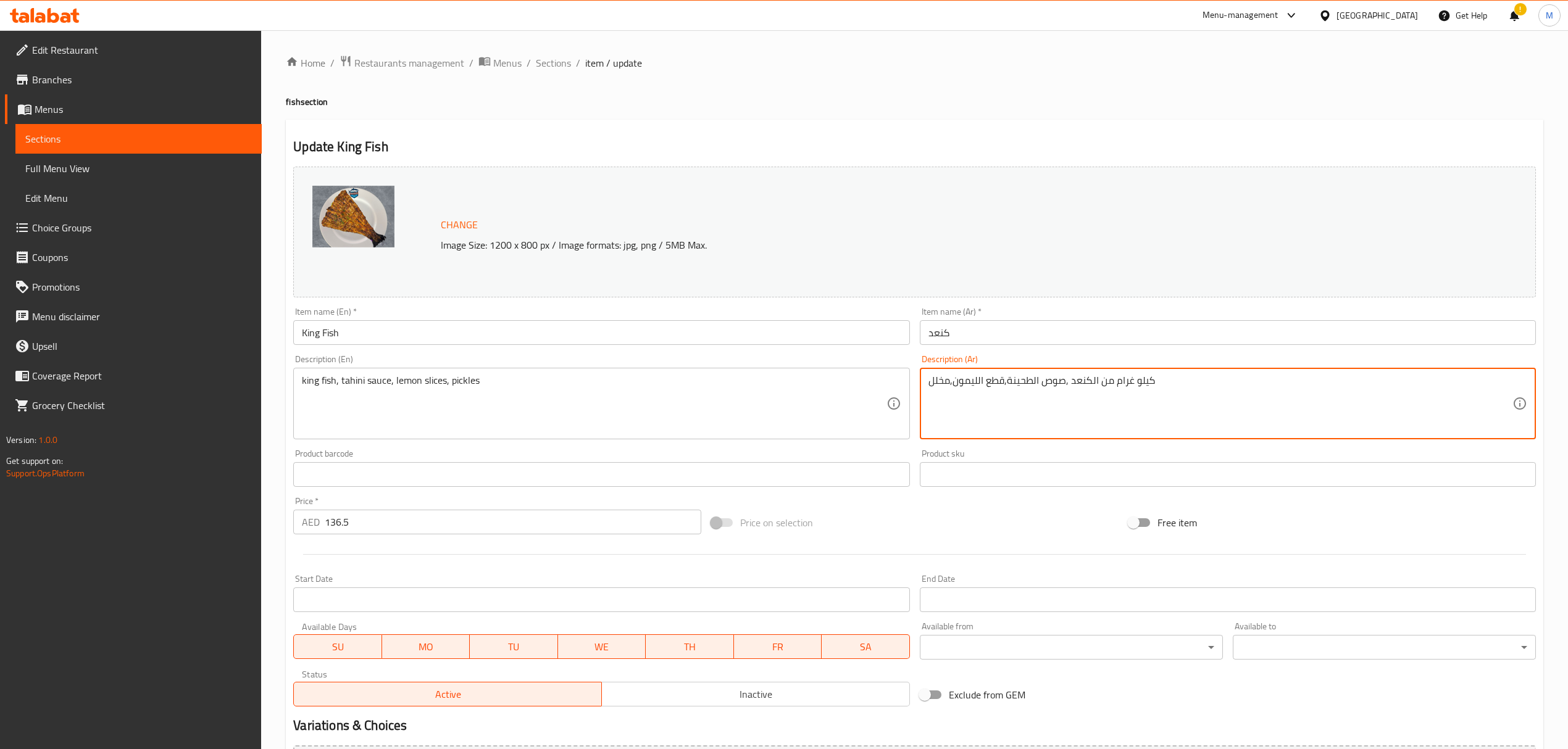
drag, startPoint x: 1097, startPoint y: 384, endPoint x: 1185, endPoint y: 401, distance: 89.6
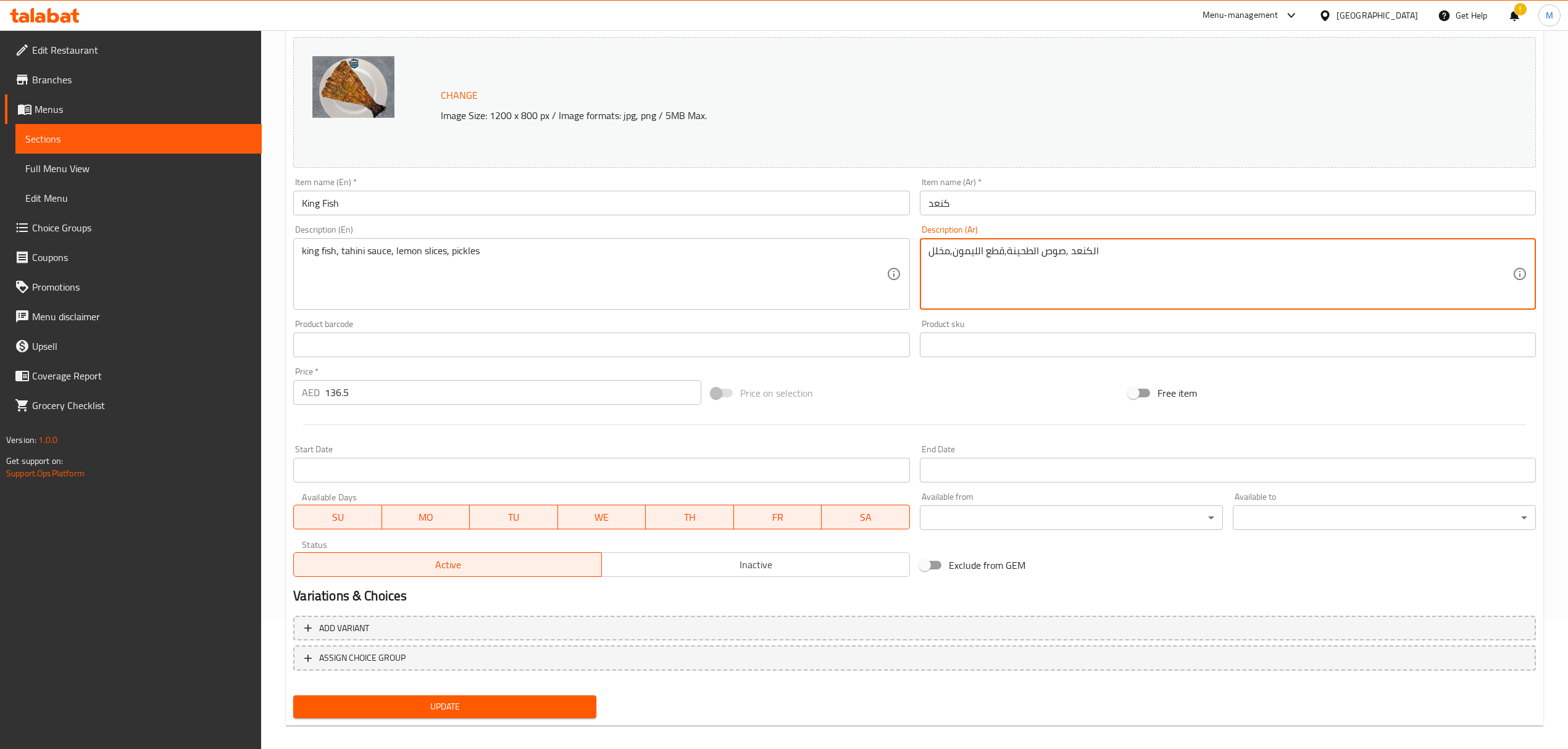
scroll to position [139, 0]
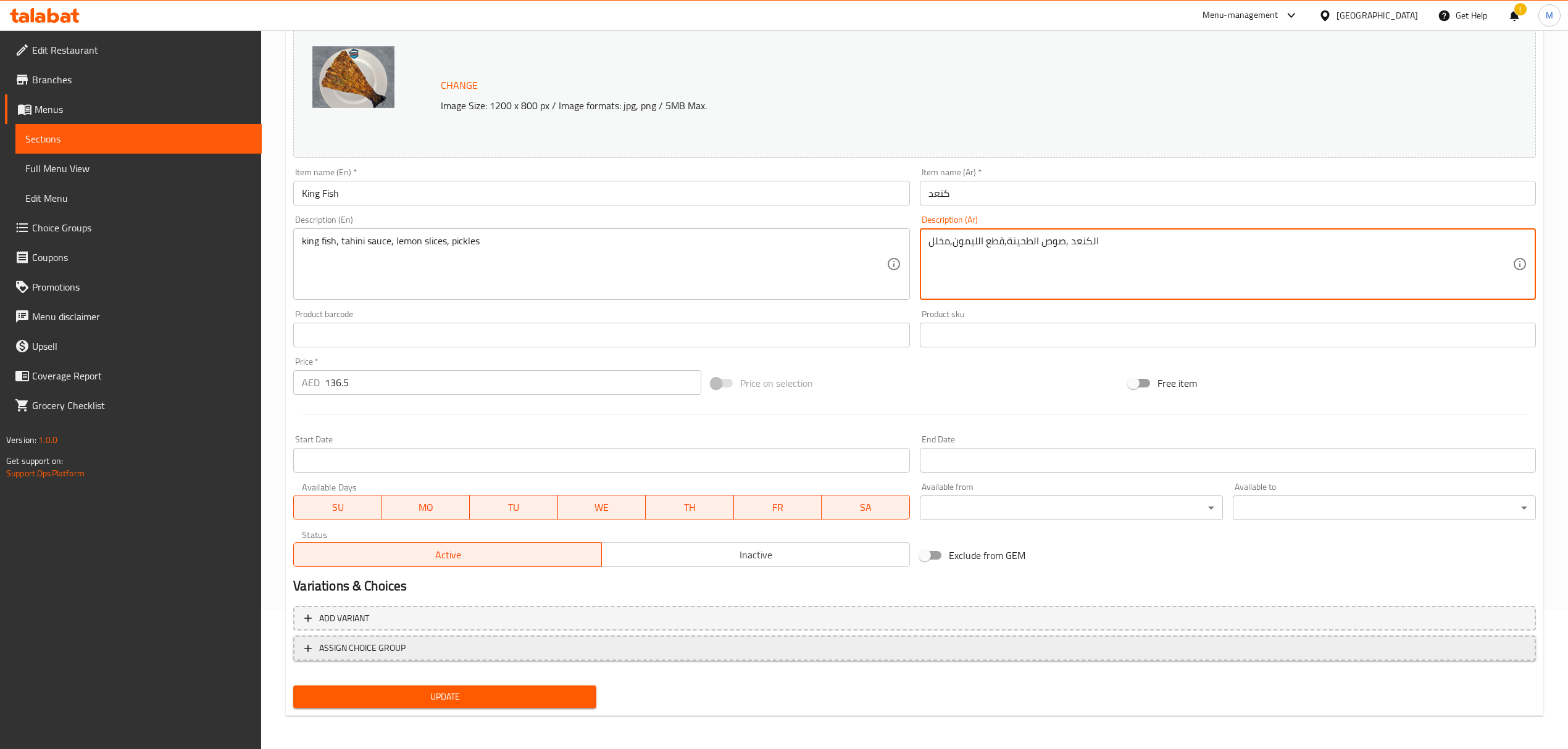
type textarea "الكنعد ,صوص الطحينة,قطع الليمون,مخلل"
click at [521, 645] on span "ASSIGN CHOICE GROUP" at bounding box center [914, 648] width 1220 height 16
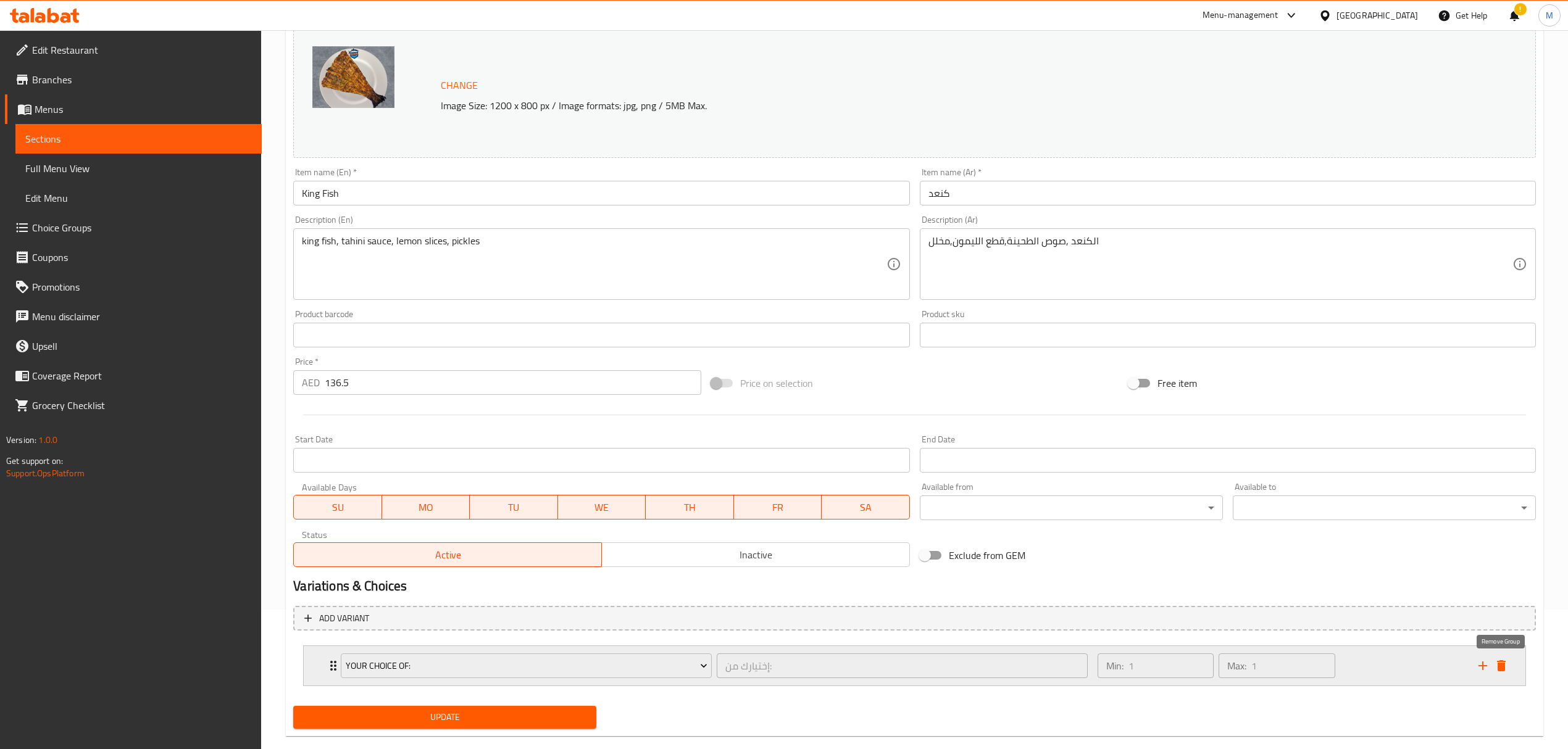
click at [1500, 667] on icon "delete" at bounding box center [1501, 666] width 9 height 11
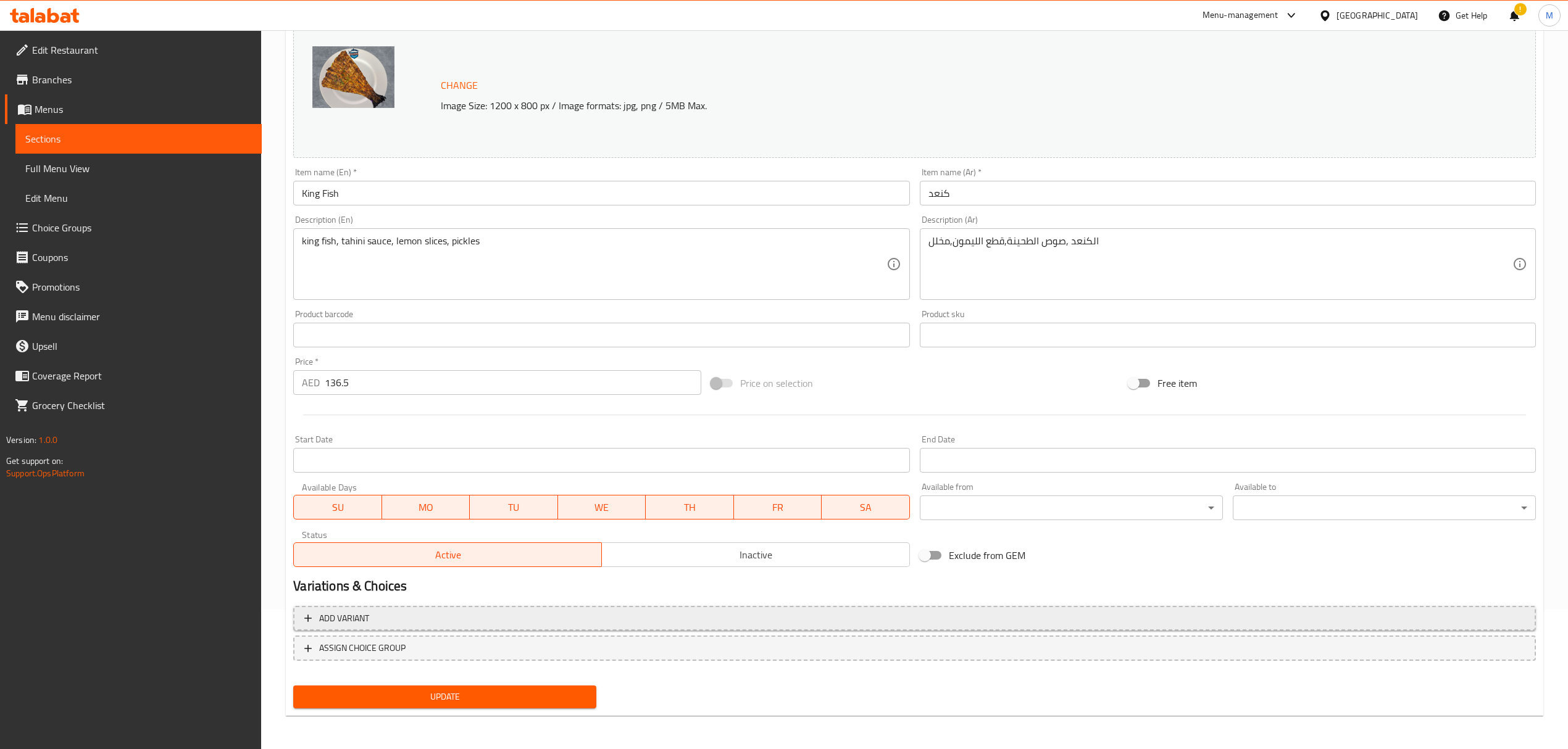
click at [510, 623] on span "Add variant" at bounding box center [914, 619] width 1220 height 16
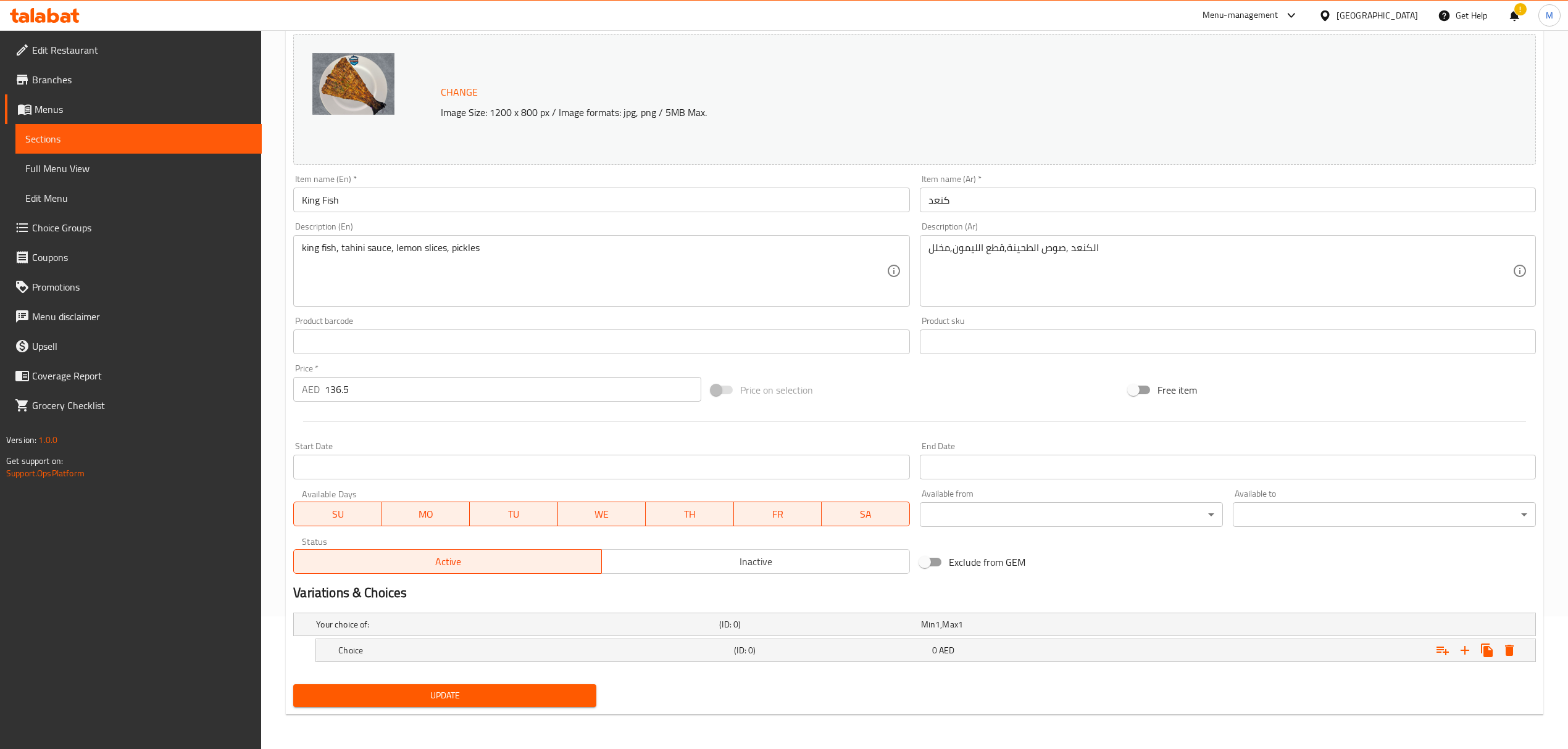
scroll to position [133, 0]
click at [520, 631] on h5 "Choice" at bounding box center [515, 625] width 398 height 12
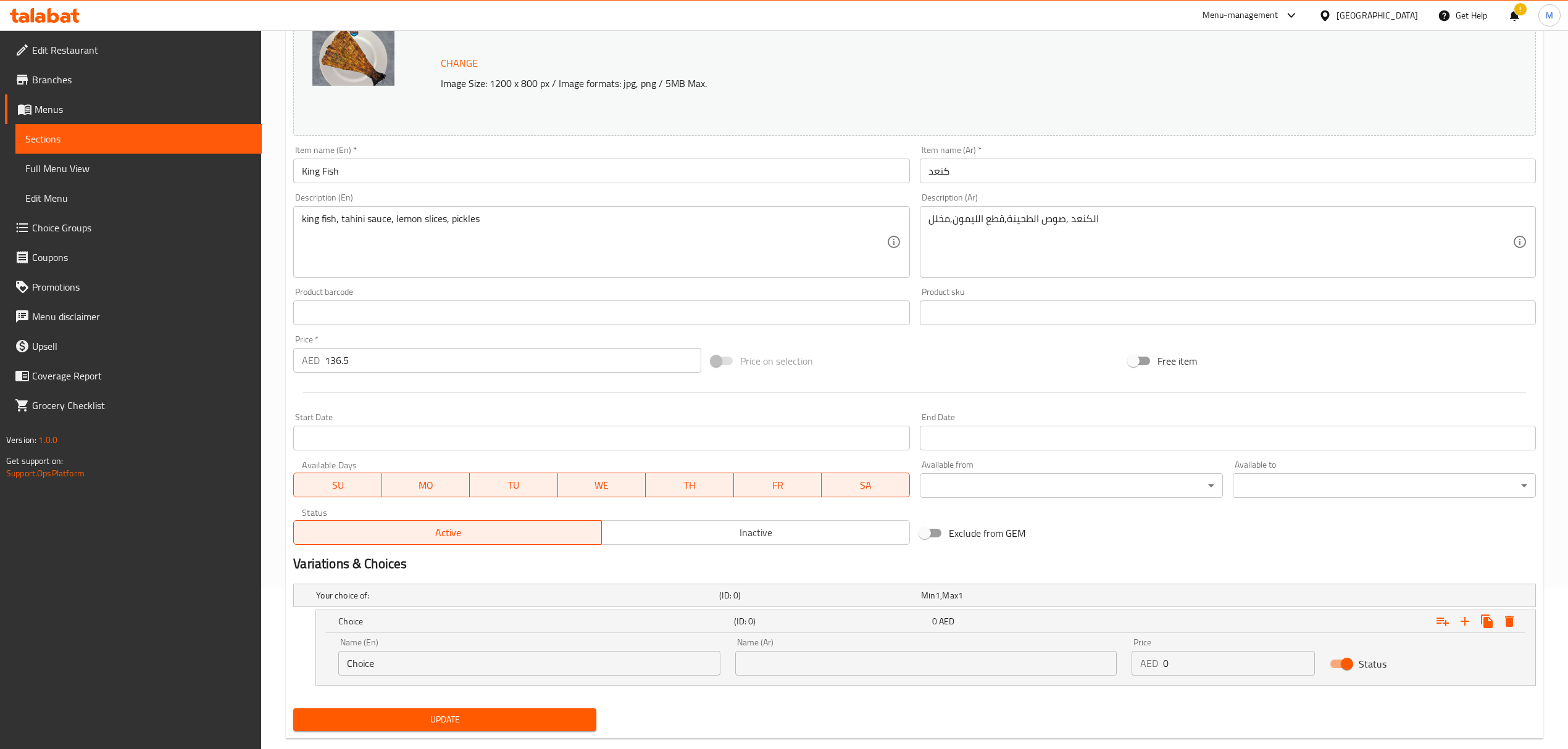
scroll to position [186, 0]
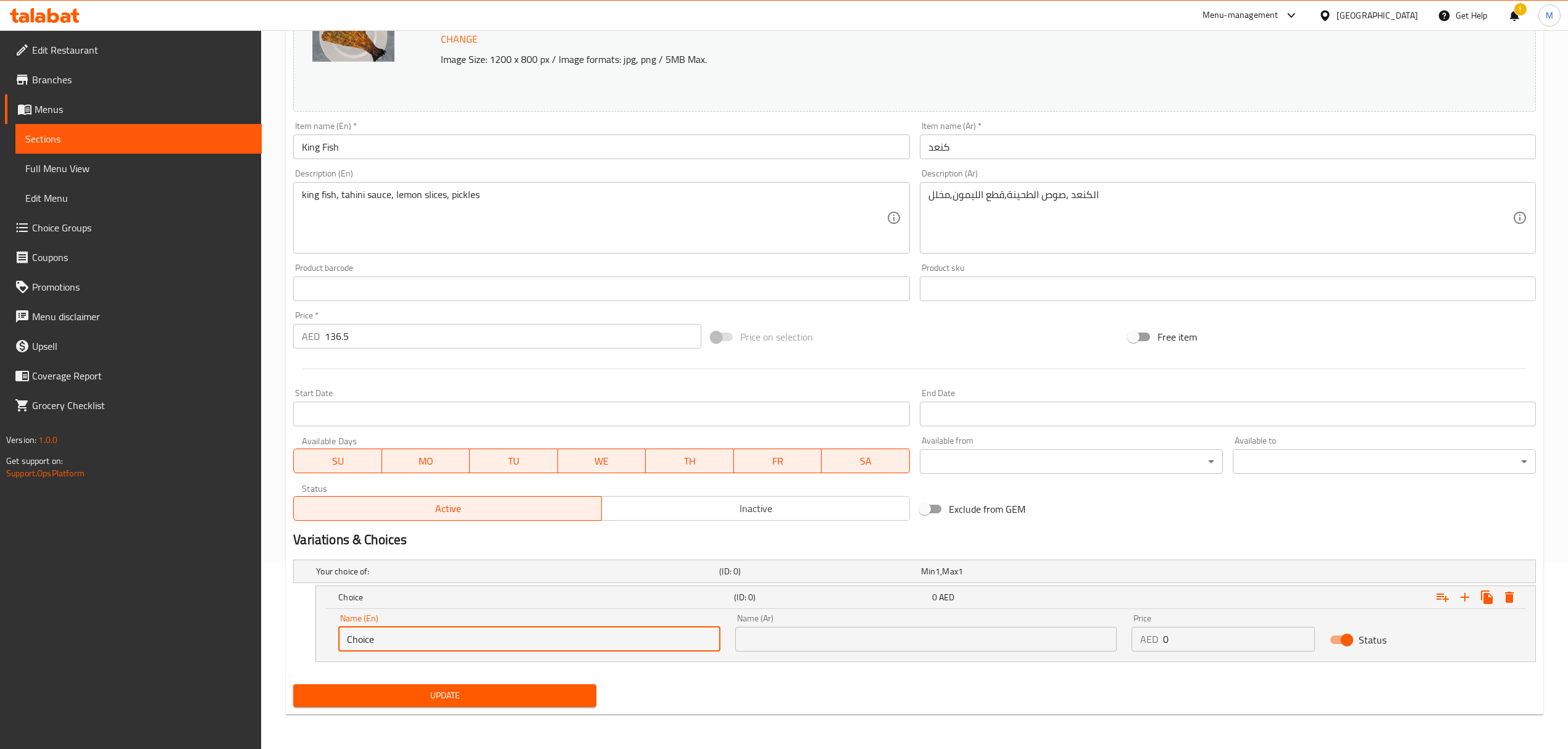
drag, startPoint x: 422, startPoint y: 632, endPoint x: 264, endPoint y: 629, distance: 158.0
click at [264, 629] on div "Home / Restaurants management / Menus / Sections / item / update fish section U…" at bounding box center [915, 297] width 1307 height 905
type input "0.5 kg"
click at [749, 640] on input "text" at bounding box center [926, 639] width 382 height 25
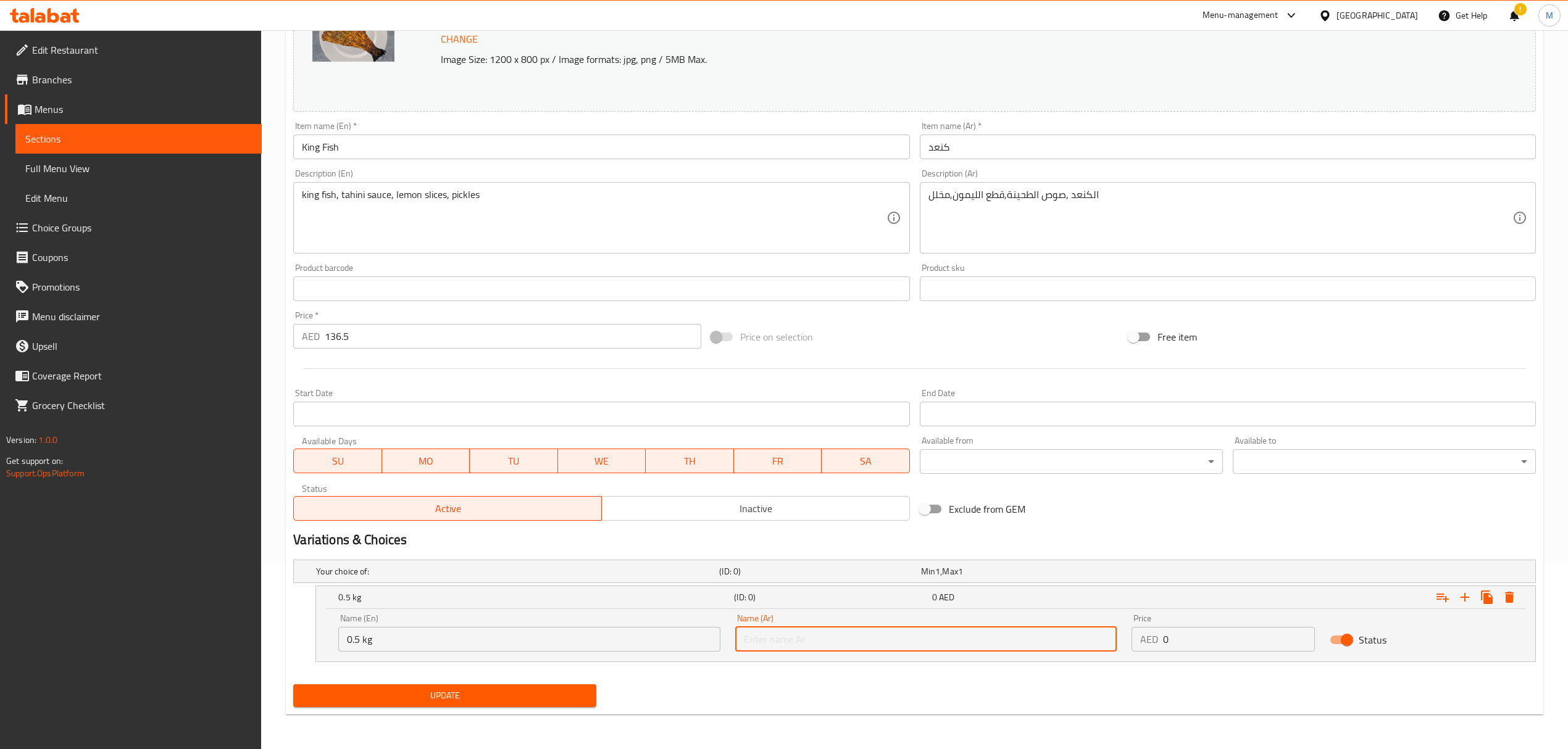
type input "0.5 كجم"
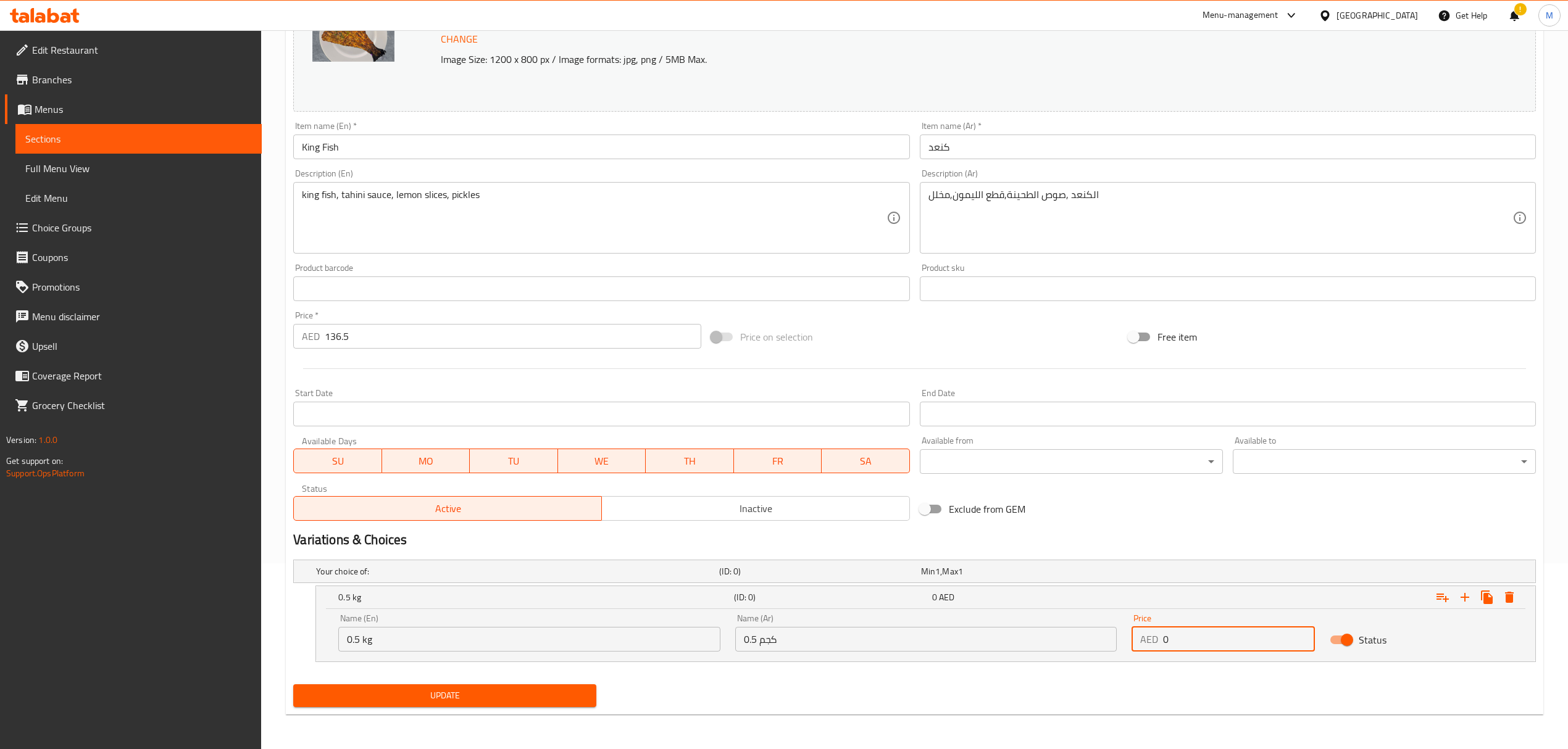
drag, startPoint x: 1178, startPoint y: 638, endPoint x: 1152, endPoint y: 638, distance: 26.0
click at [1152, 638] on div "AED 0 Price" at bounding box center [1223, 639] width 183 height 25
type input "68.5"
click at [1467, 595] on icon "Expand" at bounding box center [1465, 598] width 15 height 15
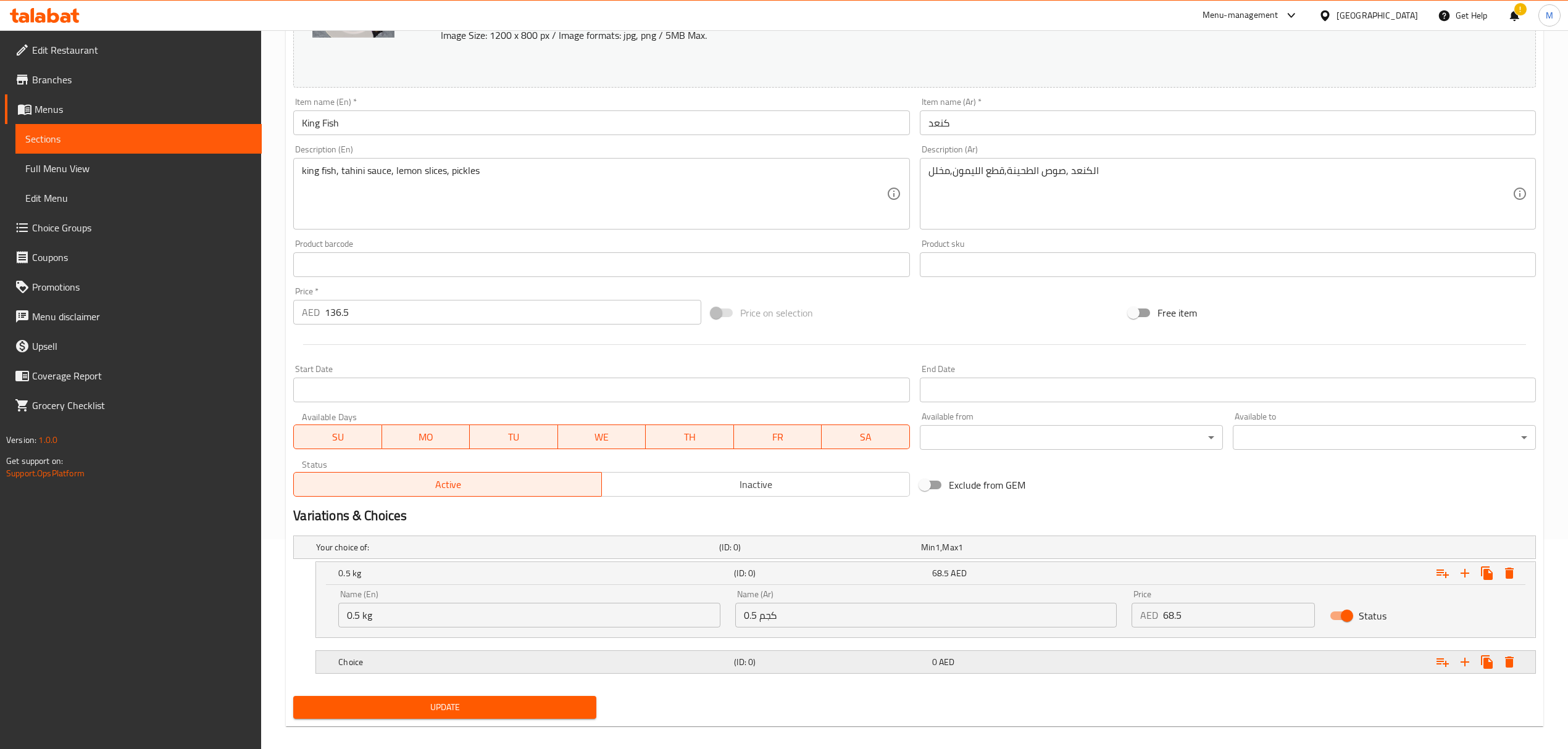
scroll to position [223, 0]
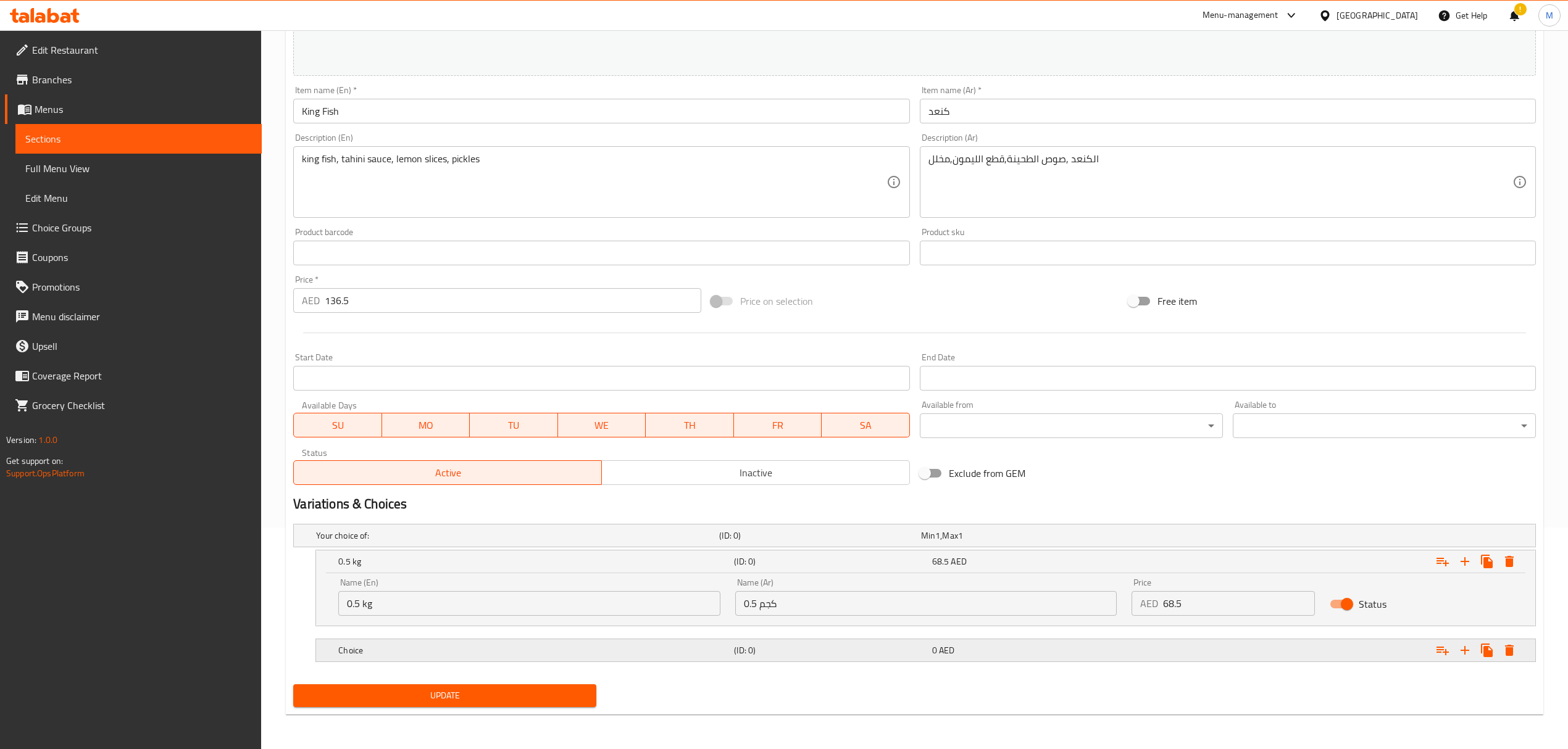
click at [497, 542] on h5 "Choice" at bounding box center [515, 536] width 398 height 12
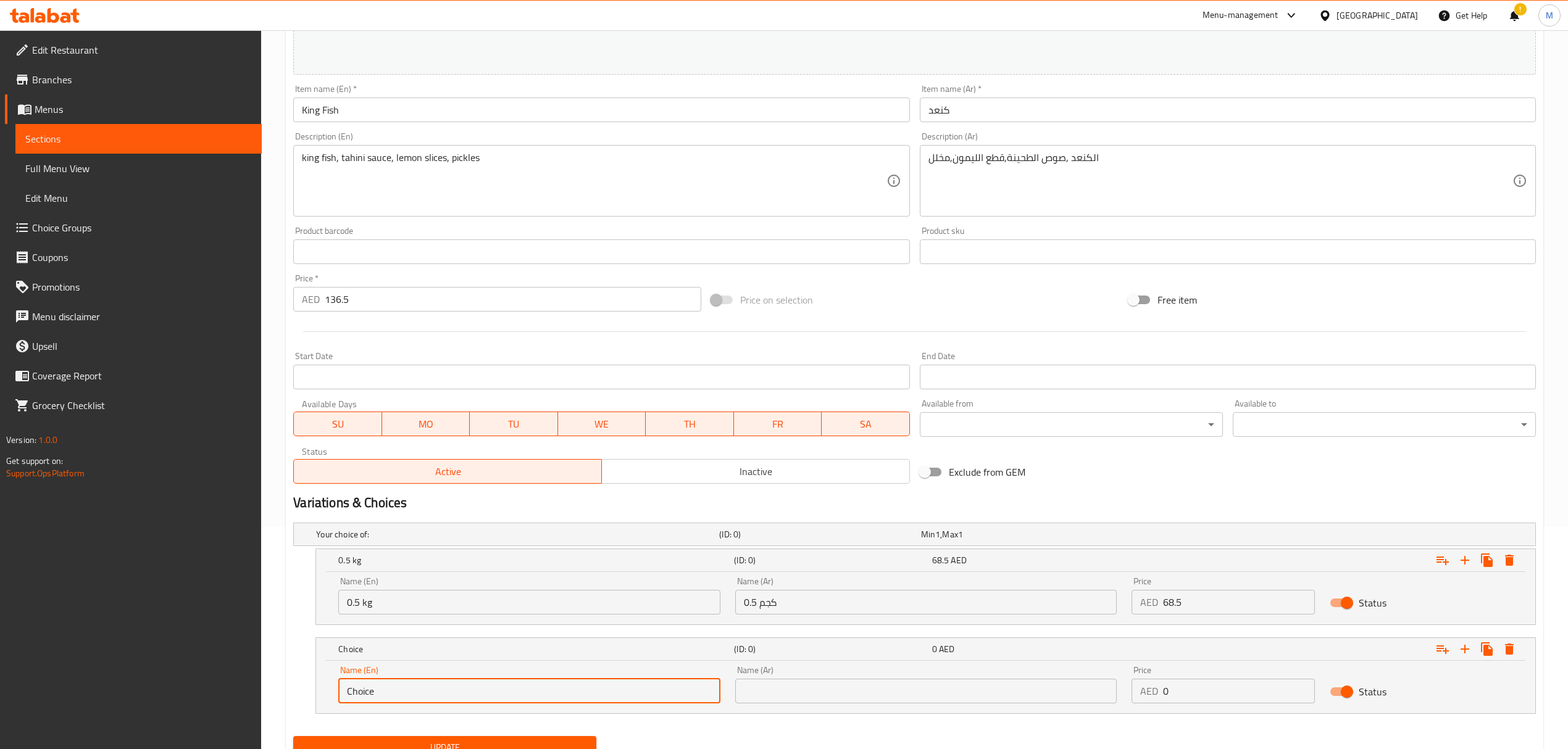
drag, startPoint x: 428, startPoint y: 695, endPoint x: 276, endPoint y: 690, distance: 152.1
click at [276, 690] on div "Home / Restaurants management / Menus / Sections / item / update fish section U…" at bounding box center [915, 304] width 1307 height 993
type input "1 kg"
click at [769, 690] on input "text" at bounding box center [926, 691] width 382 height 25
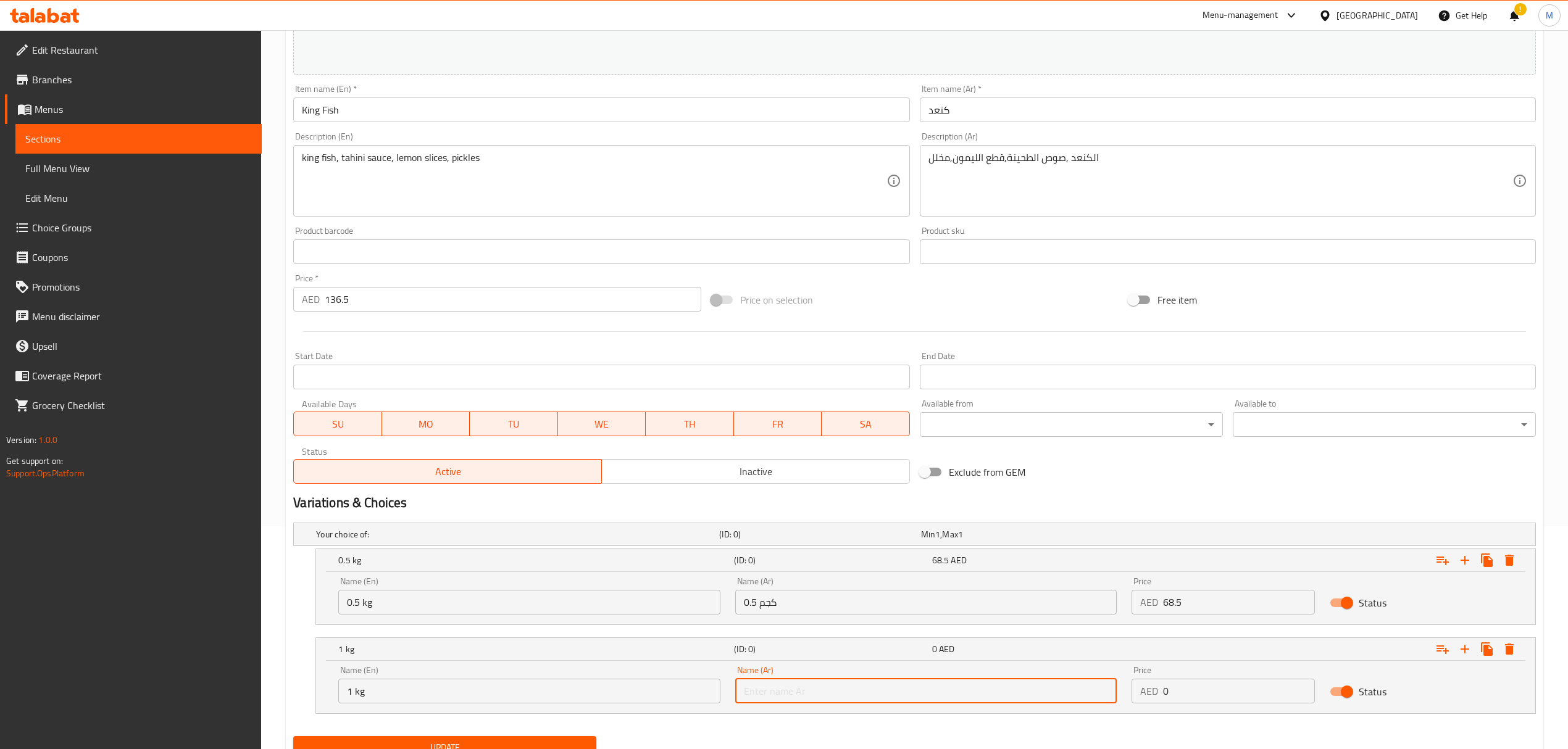
type input "1 كجم"
drag, startPoint x: 1196, startPoint y: 699, endPoint x: 1134, endPoint y: 683, distance: 64.0
click at [1134, 683] on div "AED 0 Price" at bounding box center [1223, 691] width 183 height 25
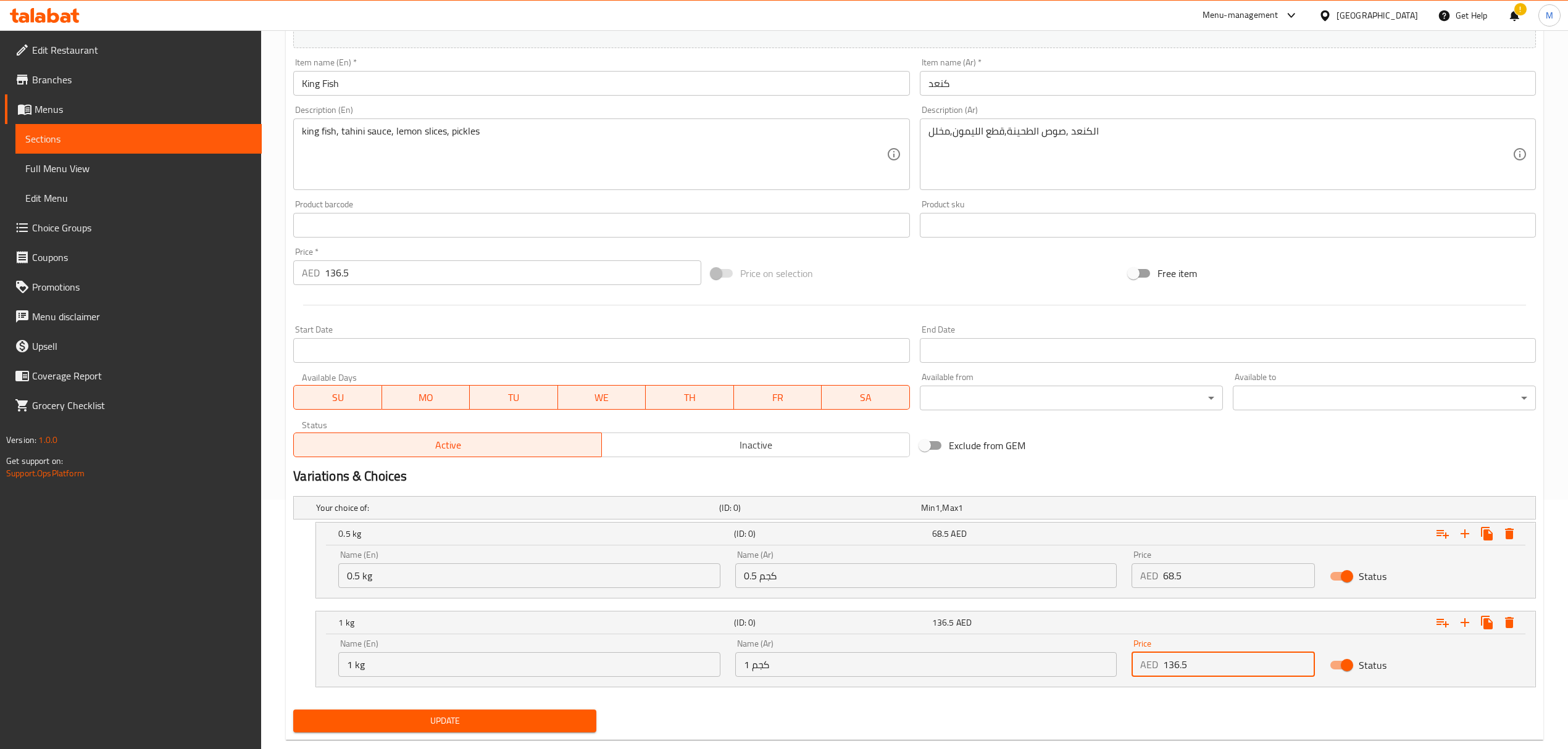
scroll to position [276, 0]
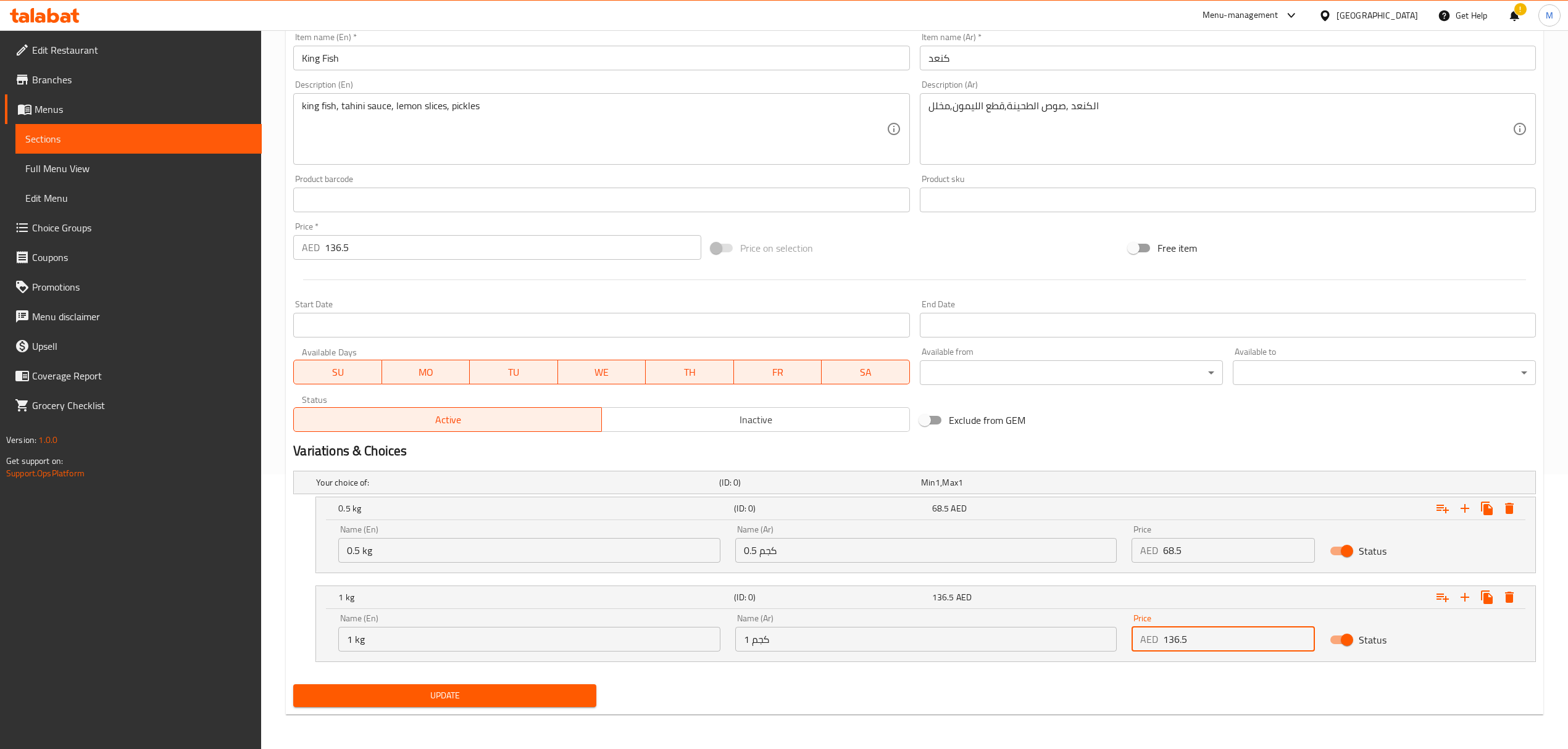
type input "136.5"
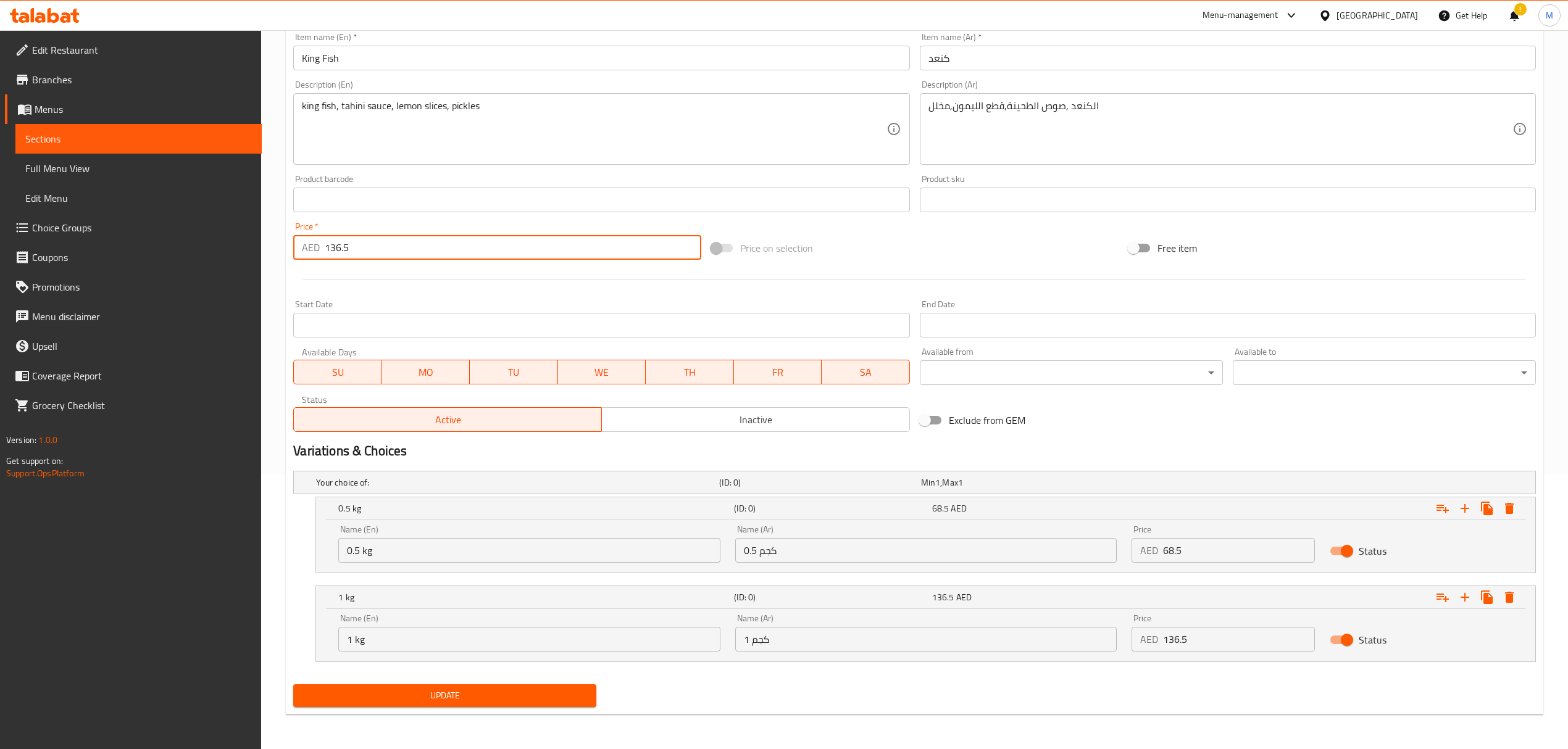
drag, startPoint x: 347, startPoint y: 249, endPoint x: 290, endPoint y: 231, distance: 59.8
click at [292, 231] on div "Price   * AED 136.5 Price *" at bounding box center [497, 241] width 418 height 47
type input "0"
click at [451, 706] on button "Update" at bounding box center [445, 696] width 303 height 23
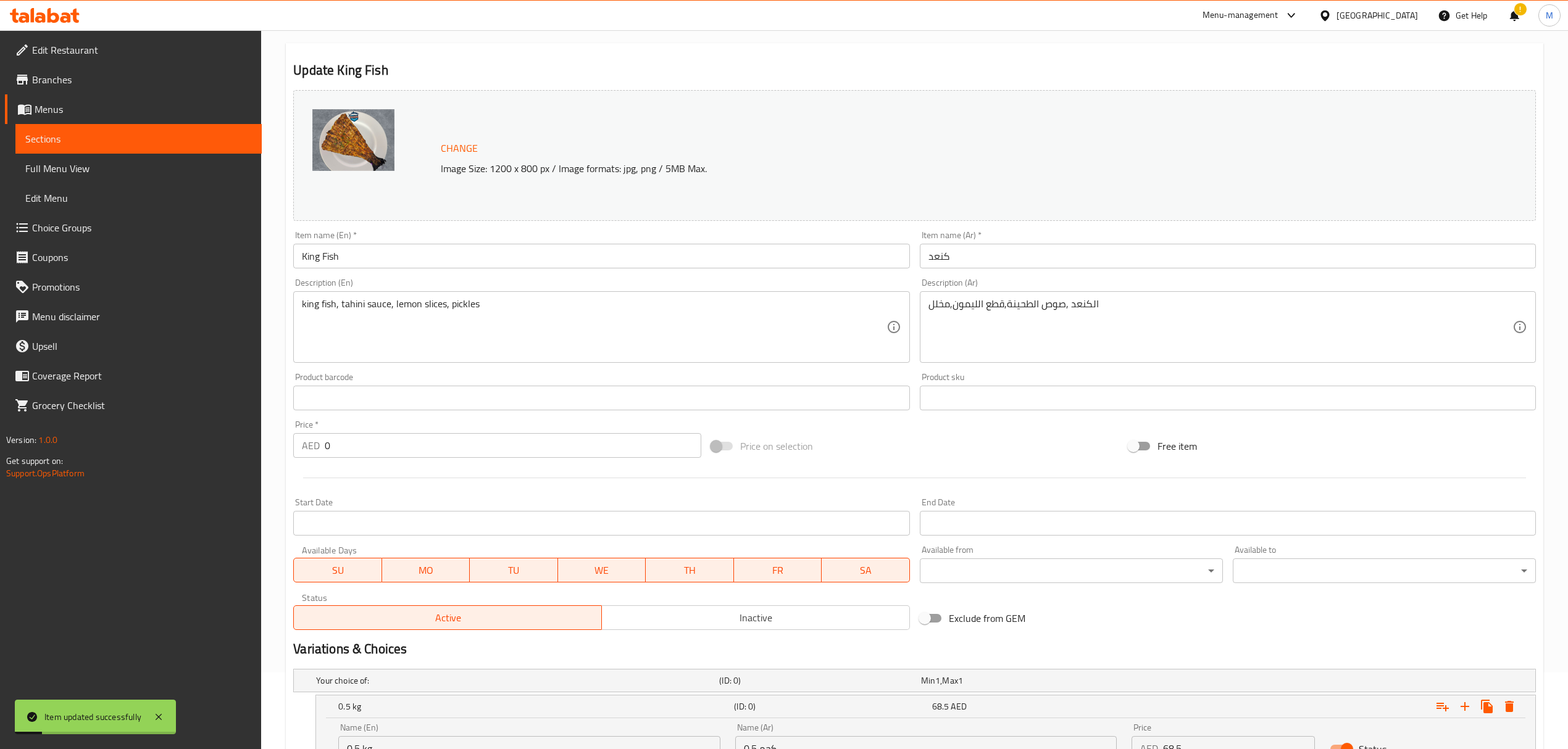
scroll to position [0, 0]
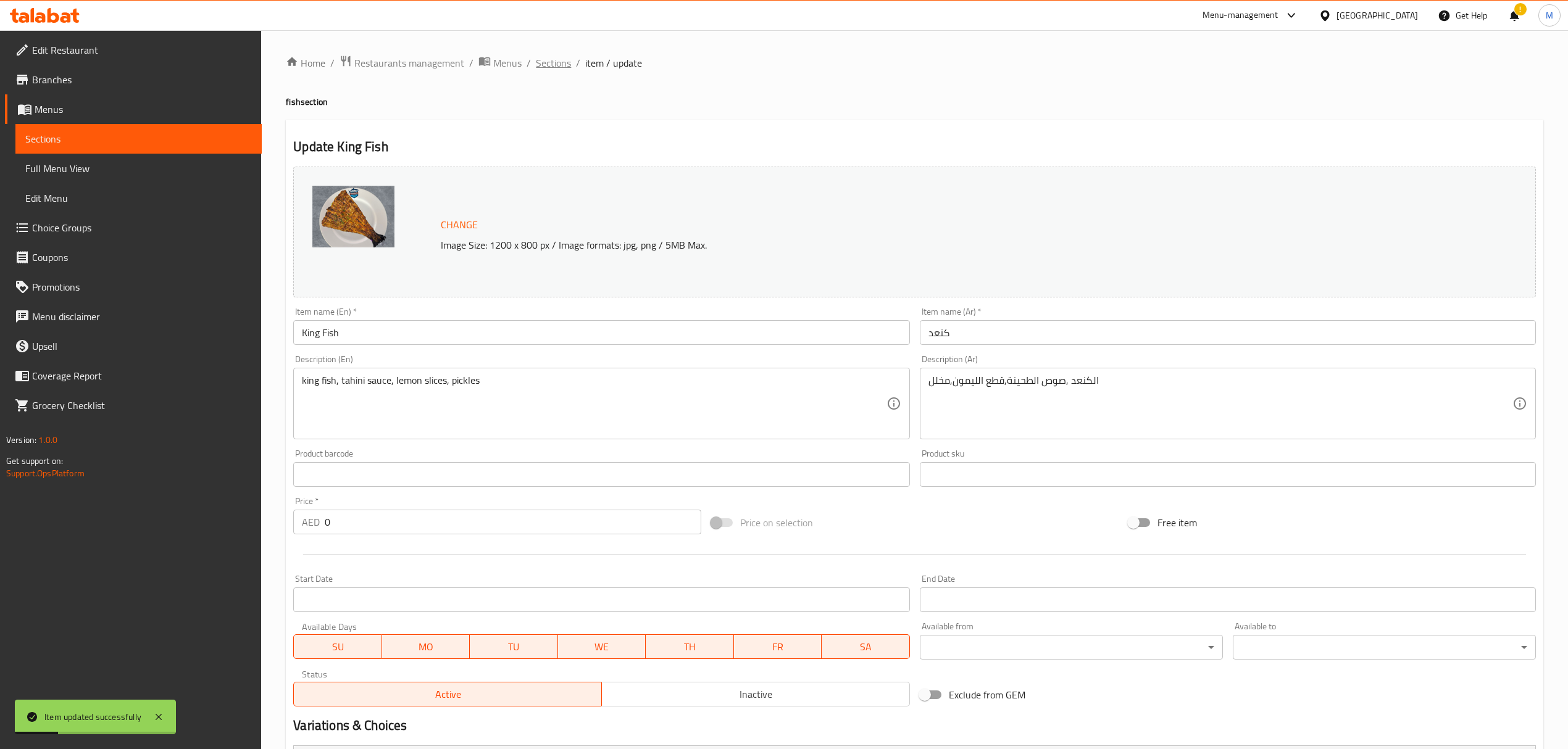
click at [555, 61] on span "Sections" at bounding box center [553, 63] width 35 height 15
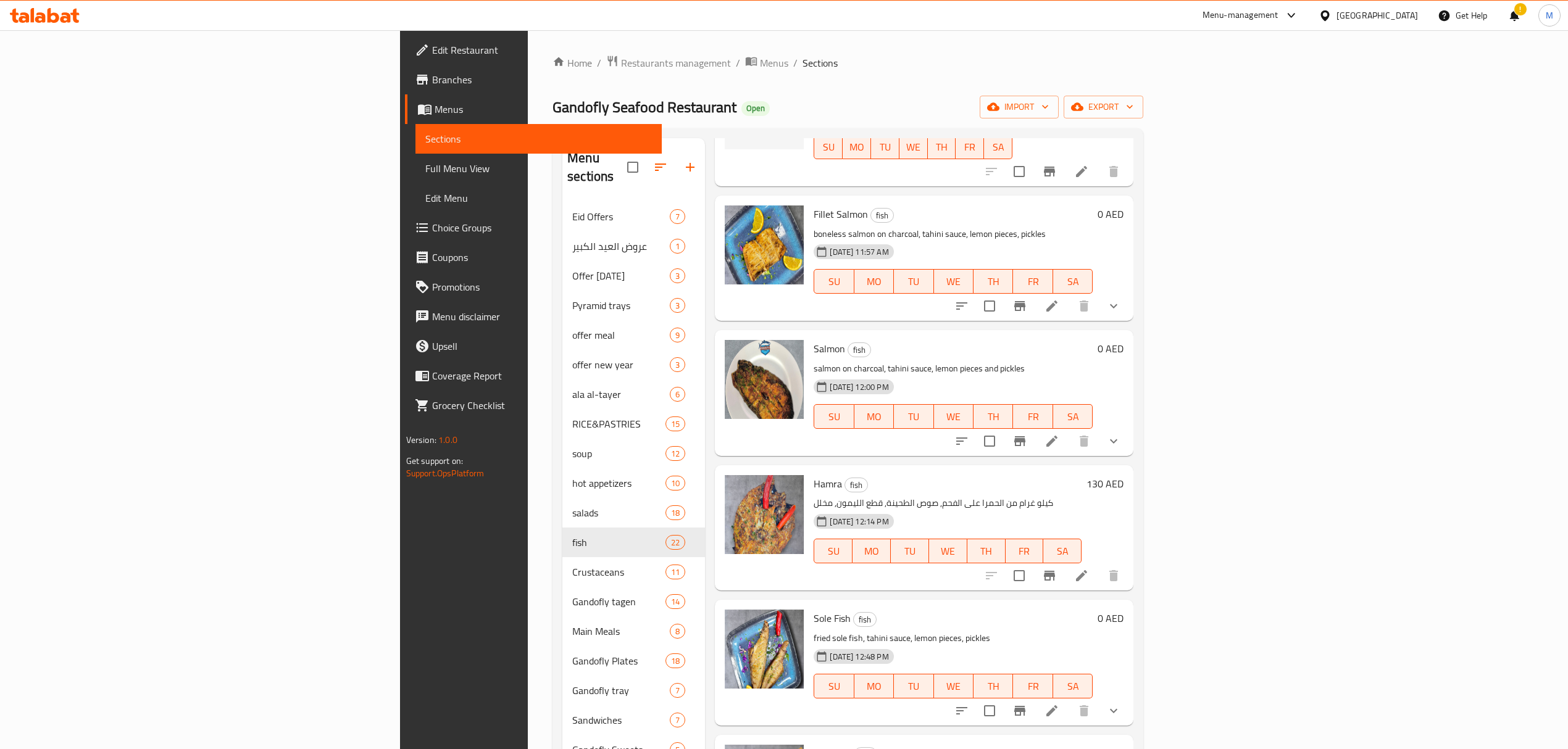
scroll to position [1316, 0]
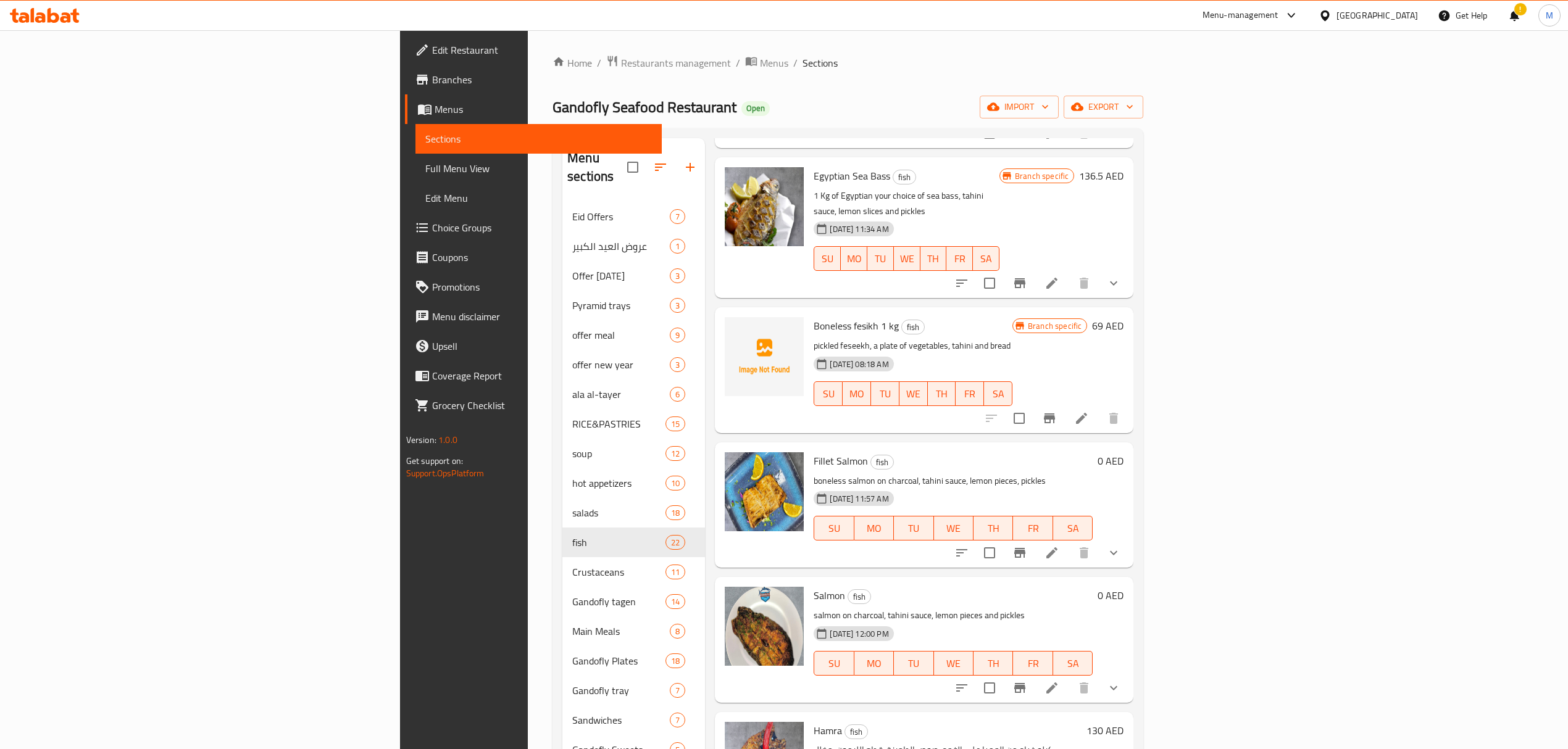
click at [1055, 413] on icon "Branch-specific-item" at bounding box center [1049, 418] width 11 height 10
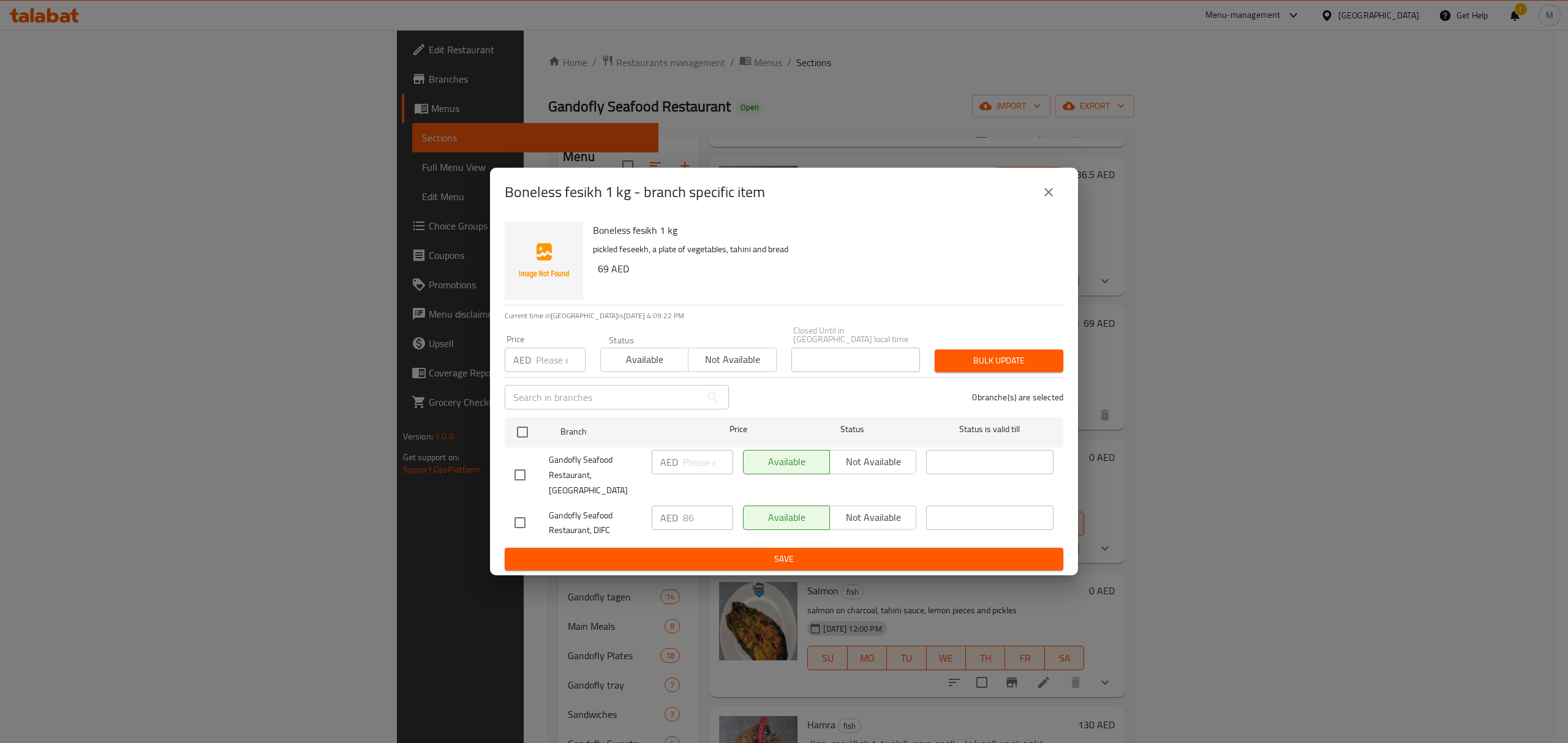
click at [1047, 200] on icon "close" at bounding box center [1048, 192] width 15 height 15
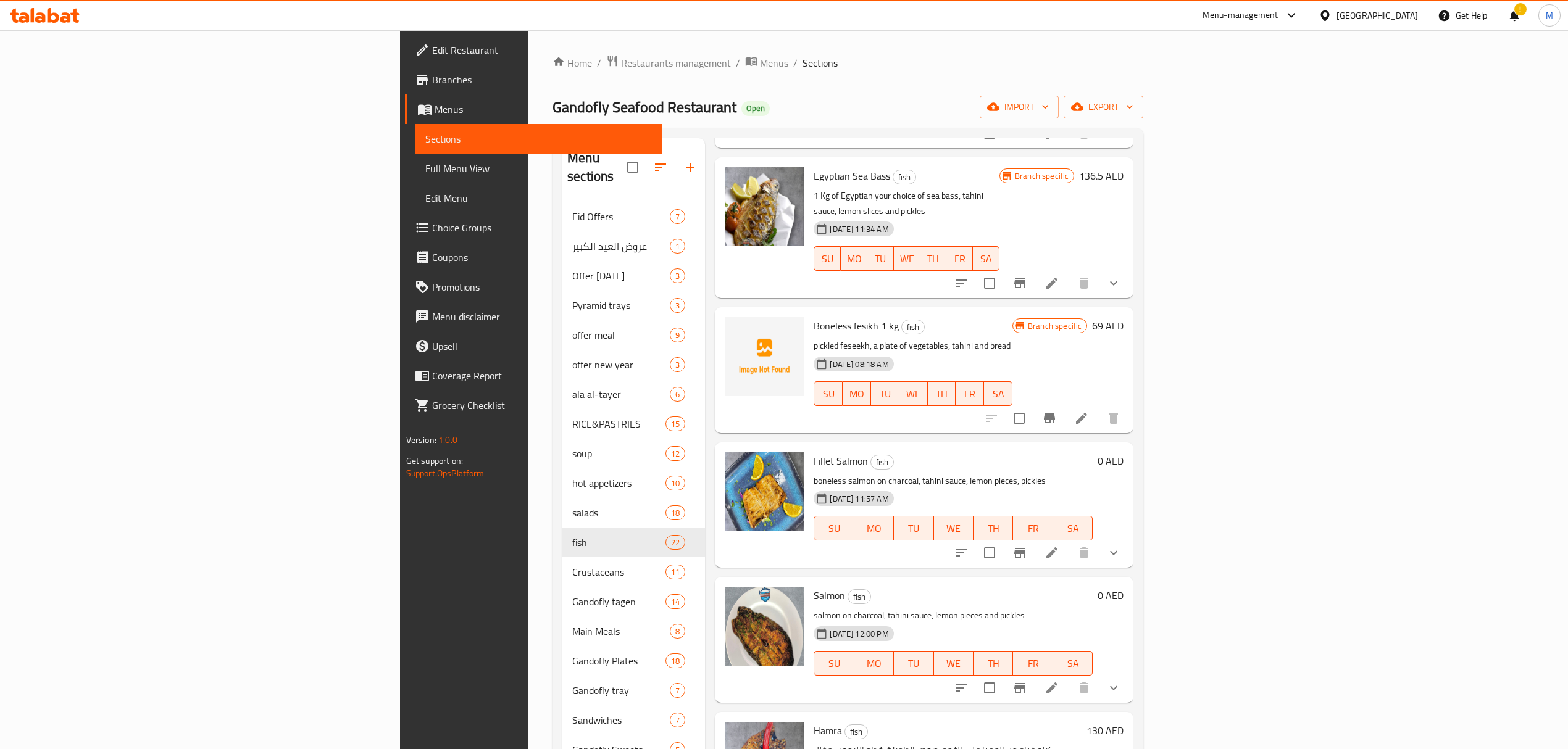
click at [1089, 411] on icon at bounding box center [1082, 419] width 15 height 15
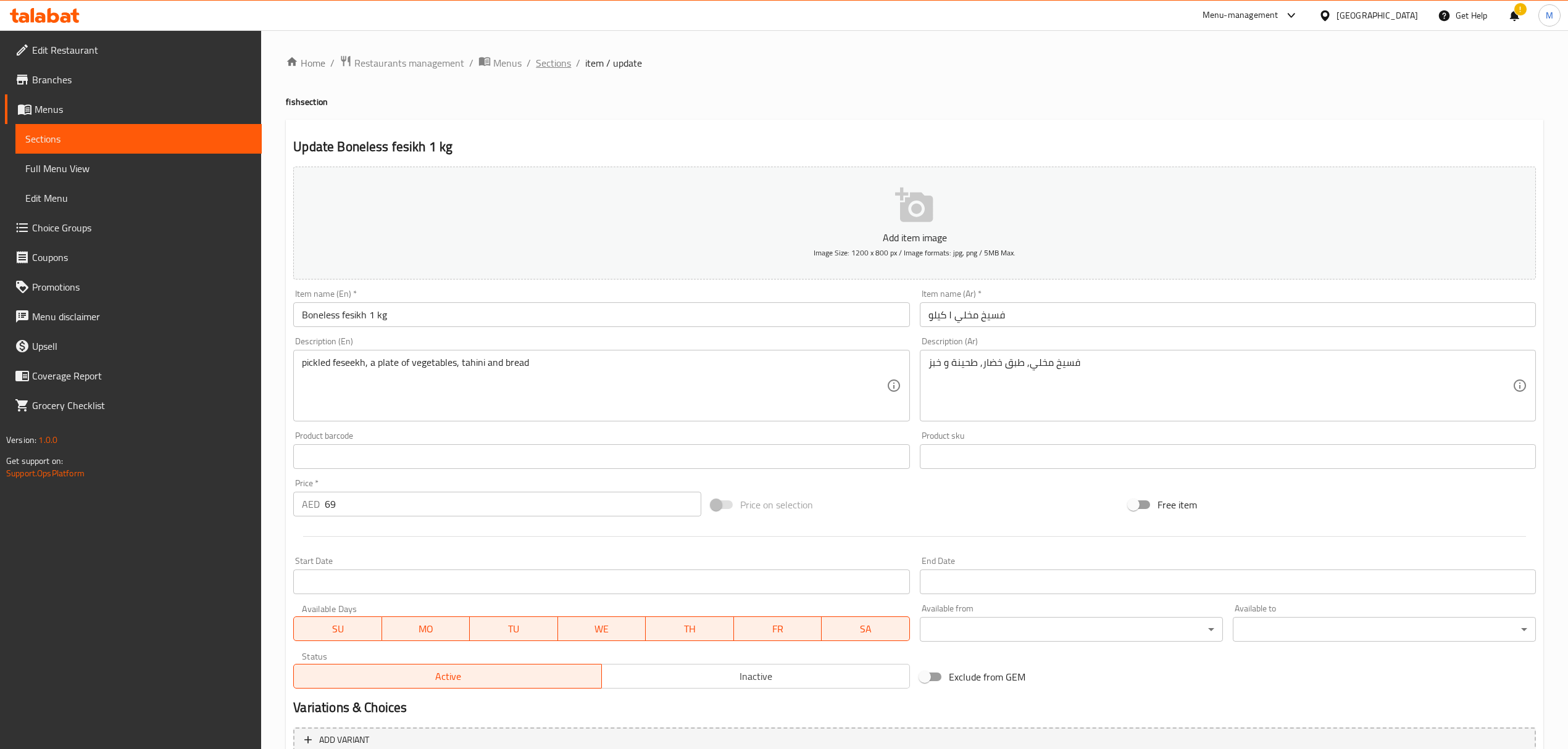
click at [551, 68] on span "Sections" at bounding box center [553, 63] width 35 height 15
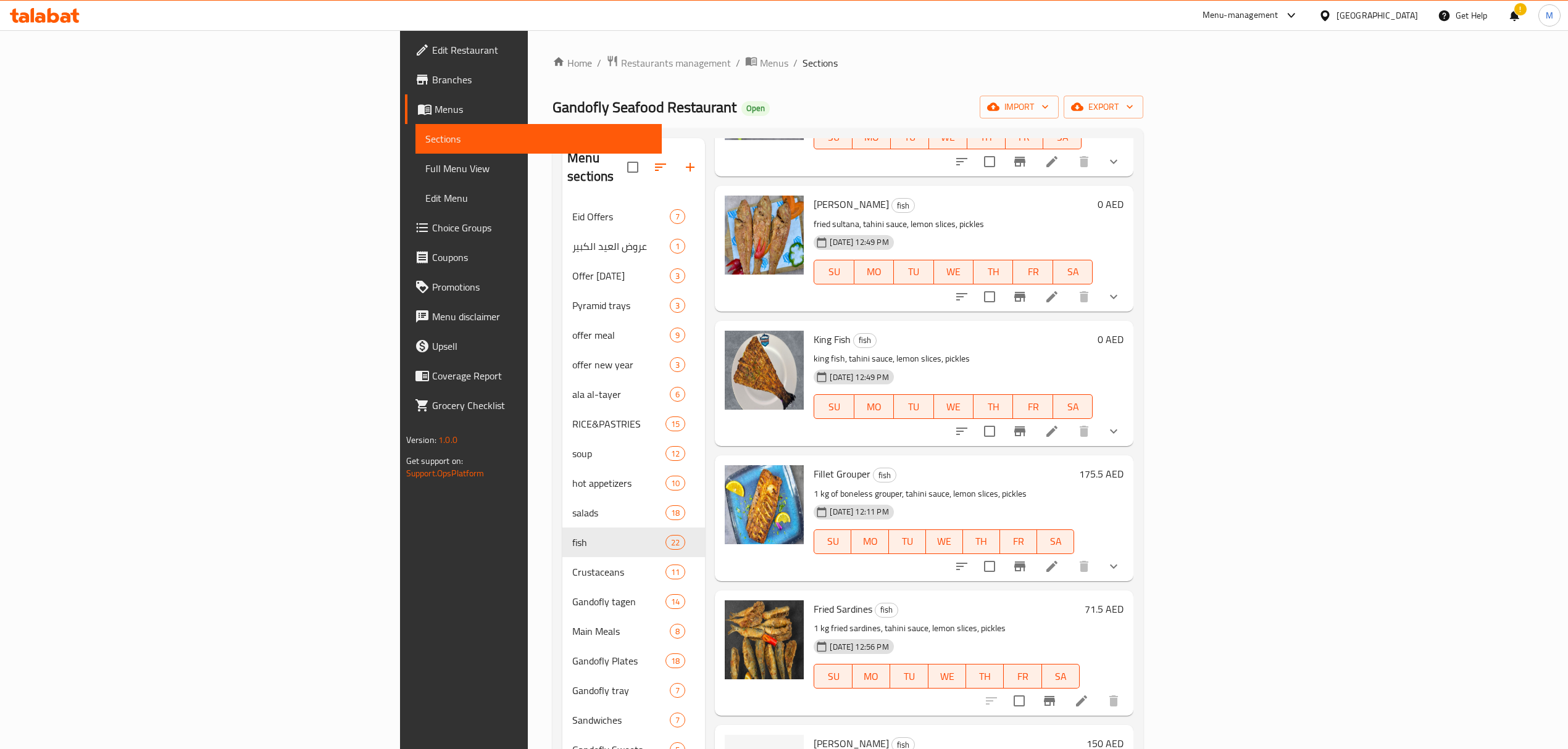
scroll to position [82, 0]
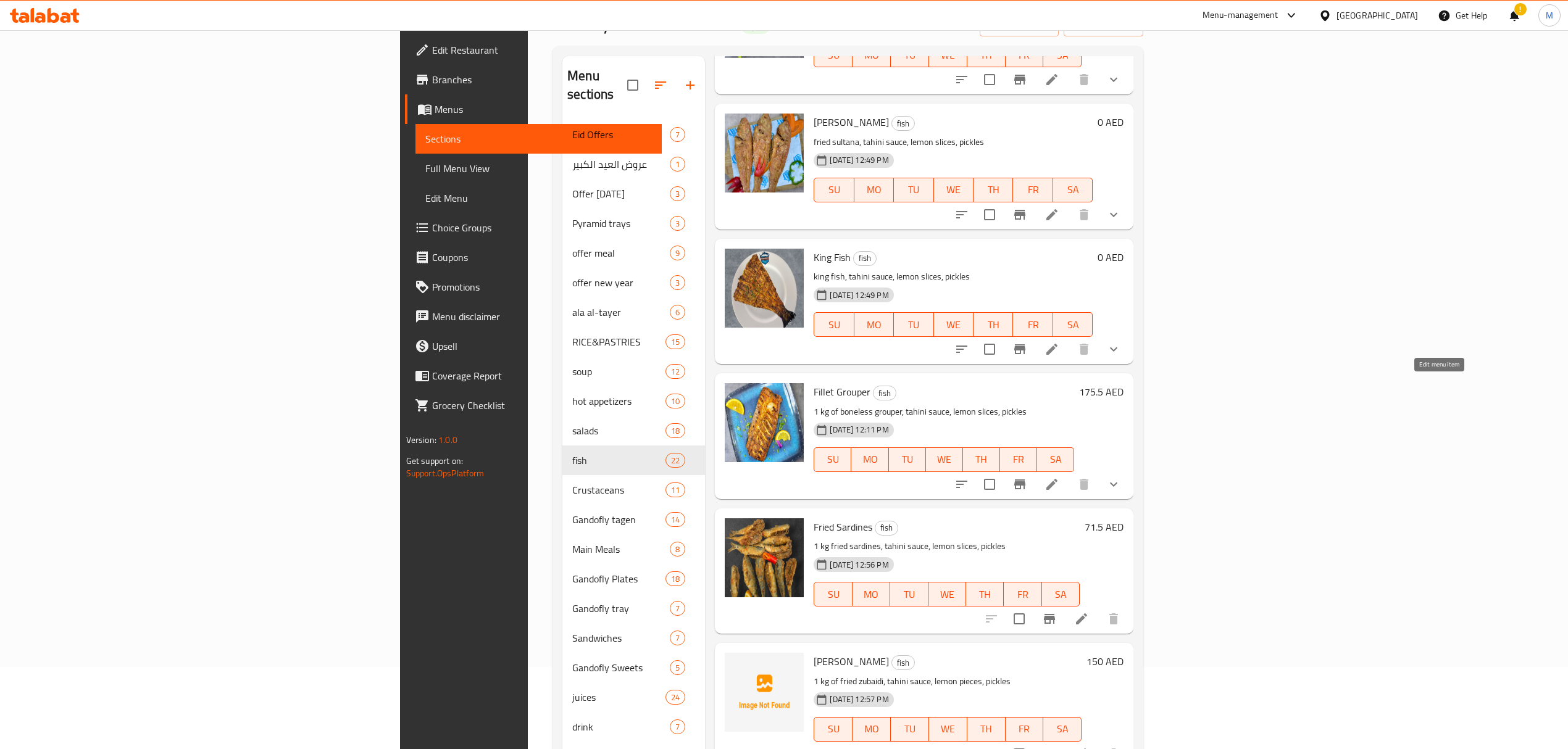
click at [1057, 479] on icon at bounding box center [1052, 484] width 11 height 11
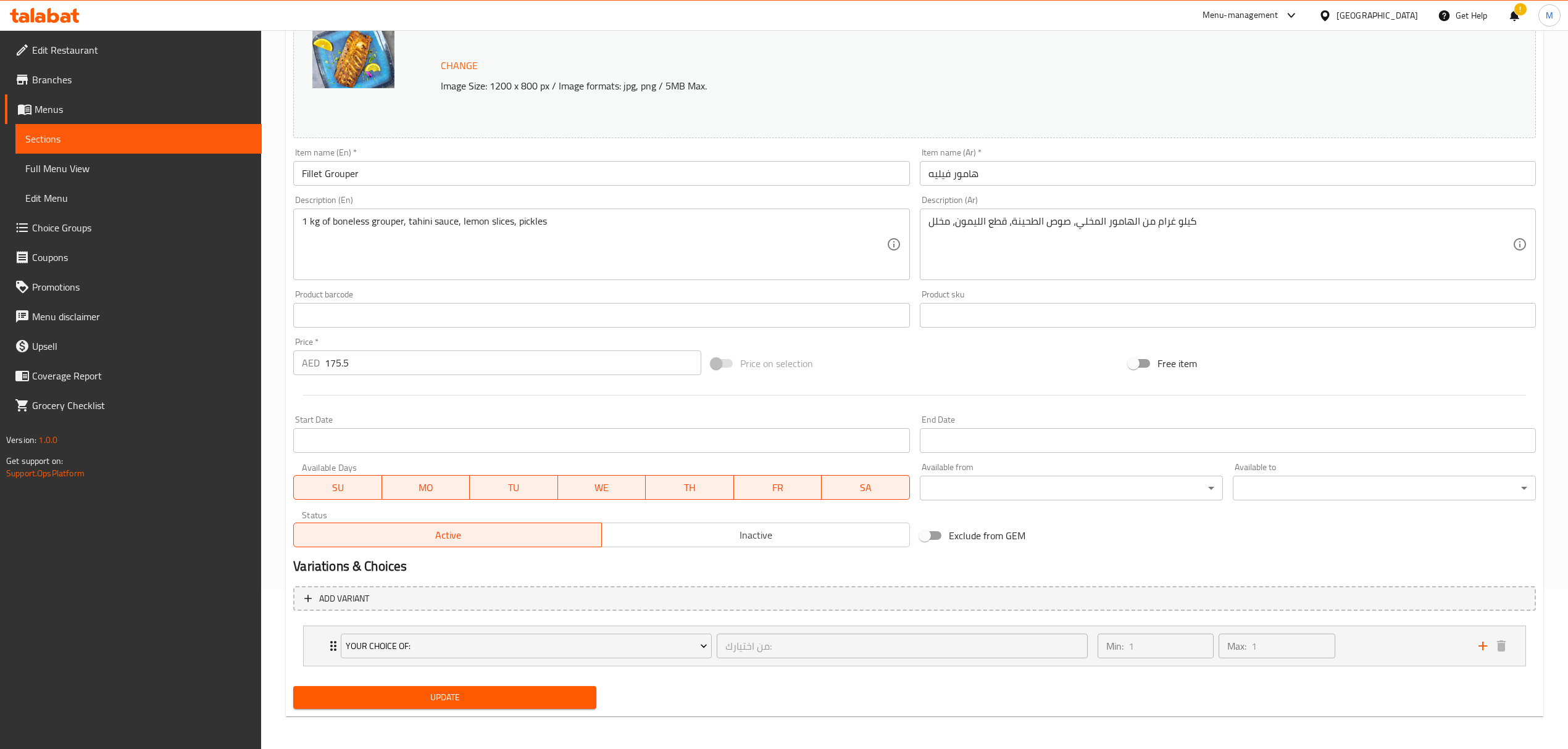
scroll to position [161, 0]
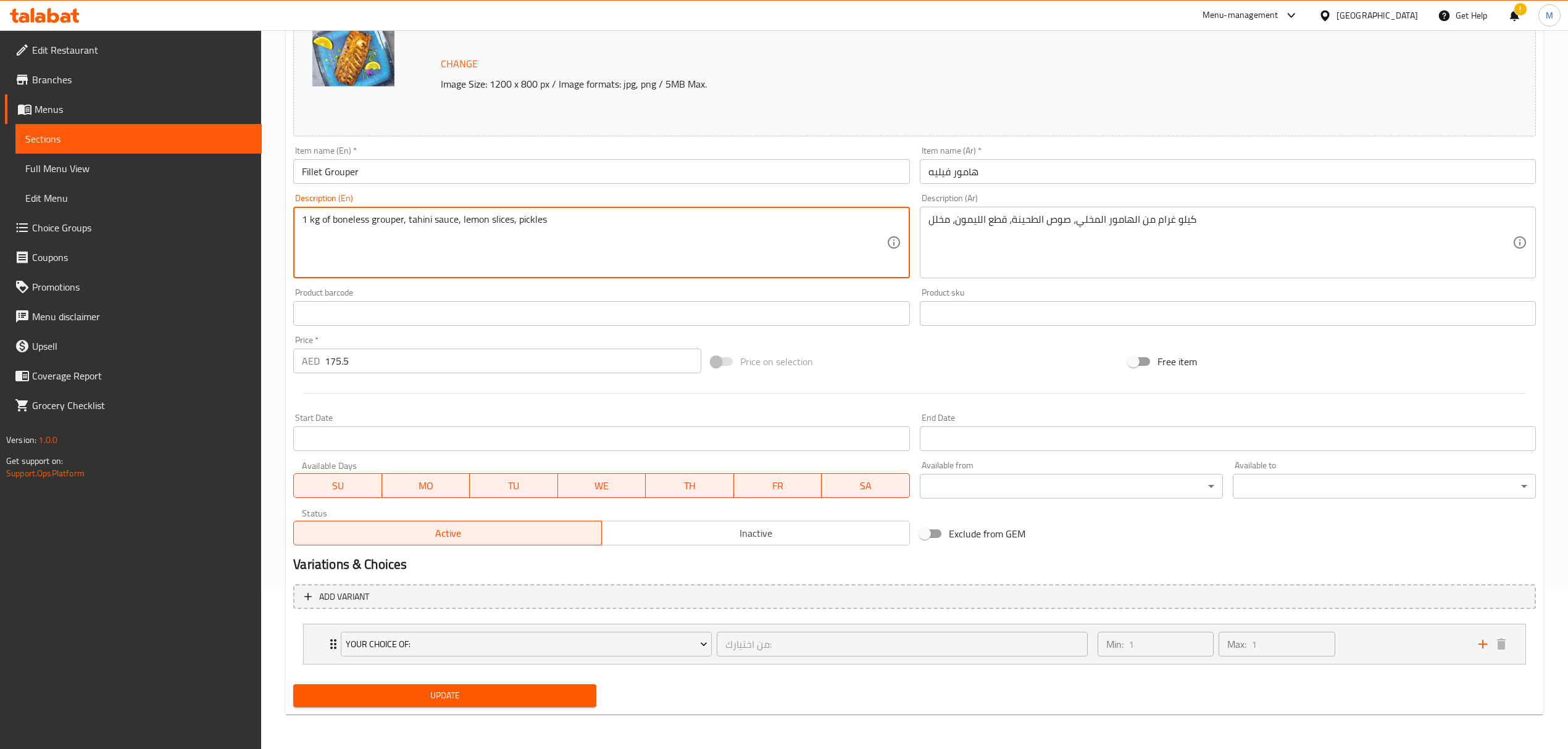
click at [334, 224] on textarea "1 kg of boneless grouper, tahini sauce, lemon slices, pickles" at bounding box center [594, 242] width 584 height 59
drag, startPoint x: 333, startPoint y: 222, endPoint x: 302, endPoint y: 219, distance: 31.1
click at [302, 219] on textarea "1 kg of boneless grouper, tahini sauce, lemon slices, pickles" at bounding box center [594, 242] width 584 height 59
drag, startPoint x: 332, startPoint y: 219, endPoint x: 250, endPoint y: 211, distance: 82.4
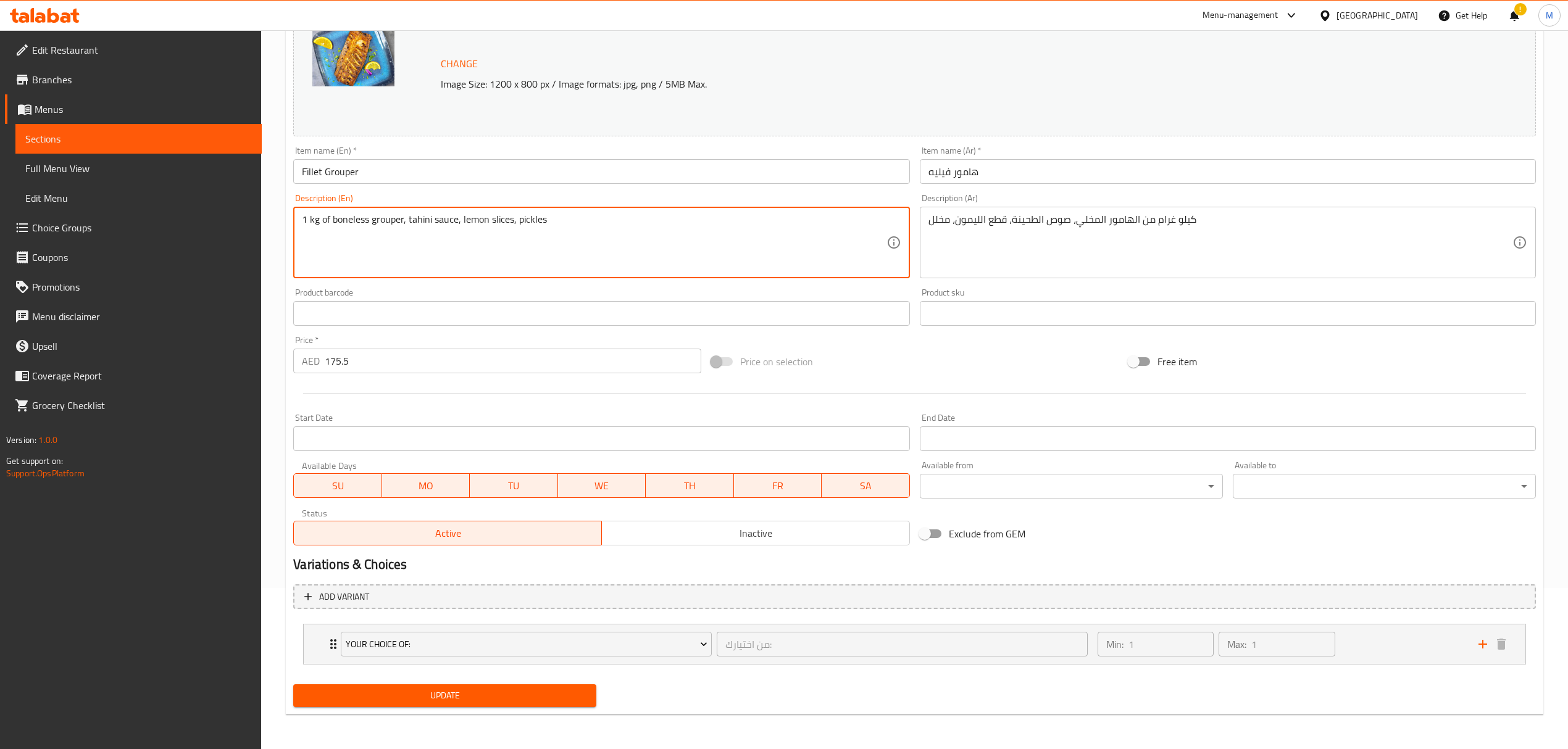
click at [250, 211] on div "Edit Restaurant Branches Menus Sections Full Menu View Edit Menu Choice Groups …" at bounding box center [784, 309] width 1568 height 880
type textarea "boneless grouper, tahini sauce, lemon slices, pickles"
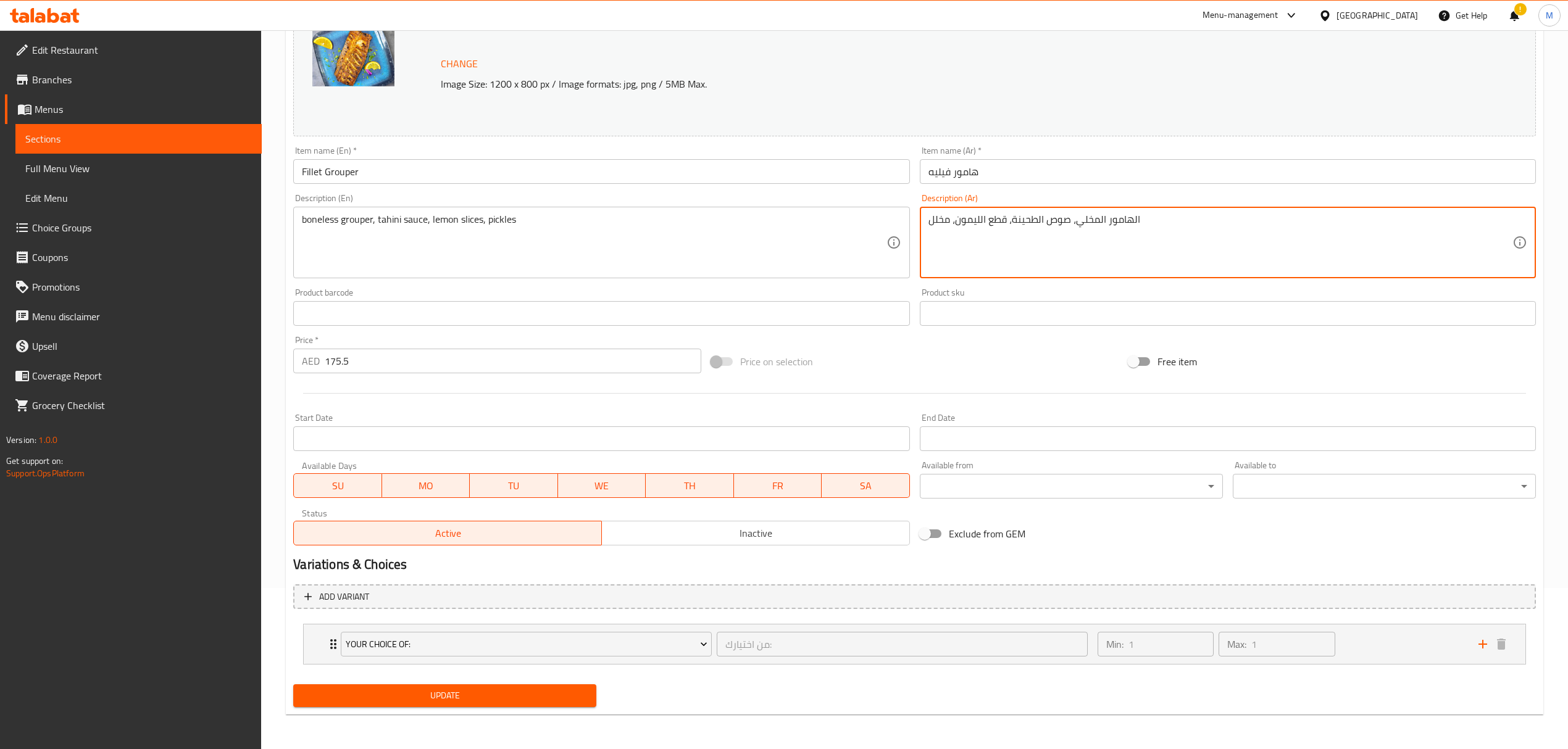
drag, startPoint x: 1138, startPoint y: 219, endPoint x: 1222, endPoint y: 232, distance: 85.0
click at [1159, 249] on textarea "الهامور المخلي، صوص الطحينة، قطع الليمون، مخلل" at bounding box center [1220, 242] width 584 height 59
type textarea "الهامور المخلي، صوص الطحينة، قطع الليمون، مخلل"
click at [864, 604] on span "Add variant" at bounding box center [914, 597] width 1220 height 16
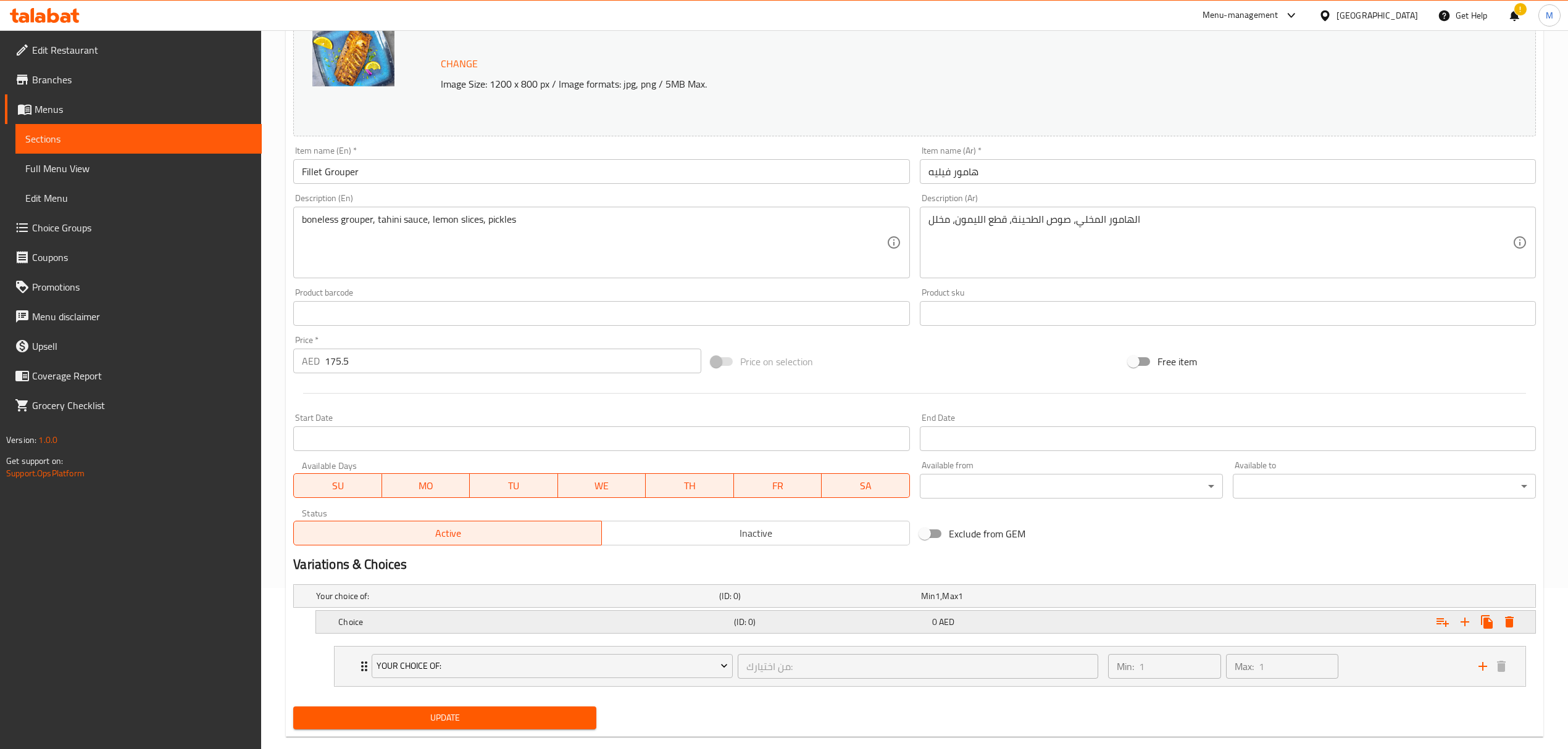
click at [488, 602] on h5 "Choice" at bounding box center [515, 596] width 398 height 12
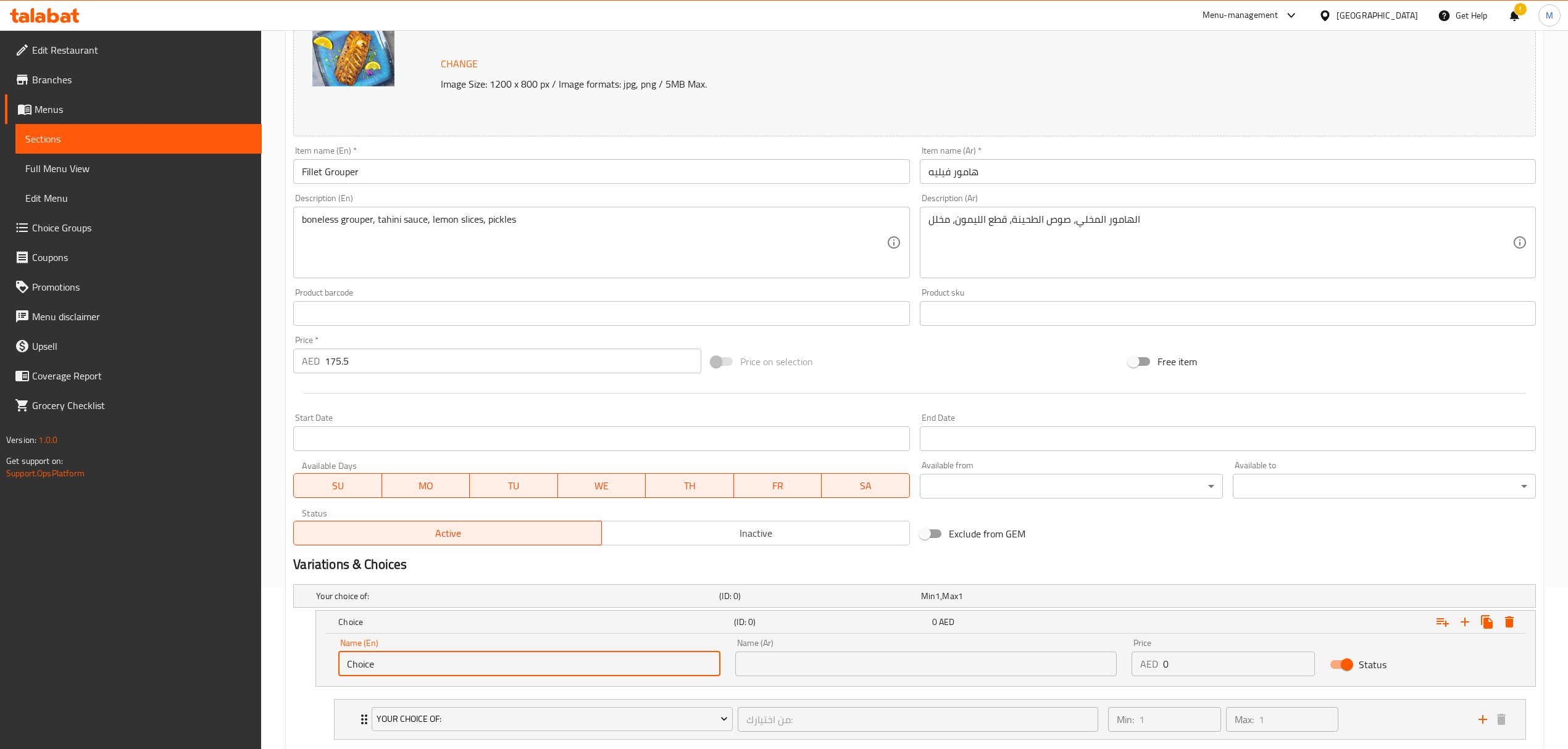
drag, startPoint x: 420, startPoint y: 670, endPoint x: 334, endPoint y: 667, distance: 86.1
click at [334, 667] on div "Name (En) Choice Name (En)" at bounding box center [529, 658] width 397 height 53
type input "0.5 kg"
click at [795, 655] on input "text" at bounding box center [926, 664] width 382 height 25
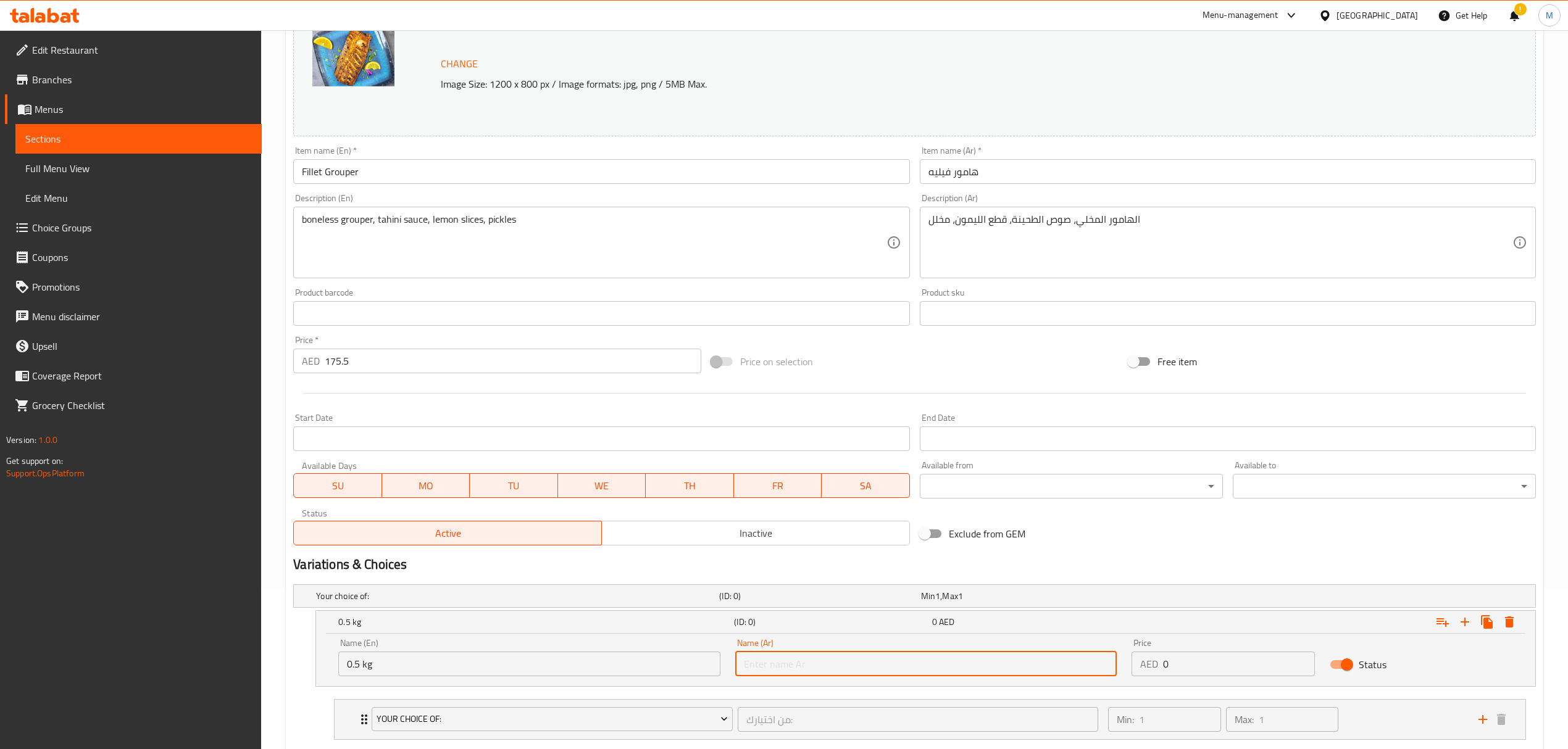
type input "0.5 كجم"
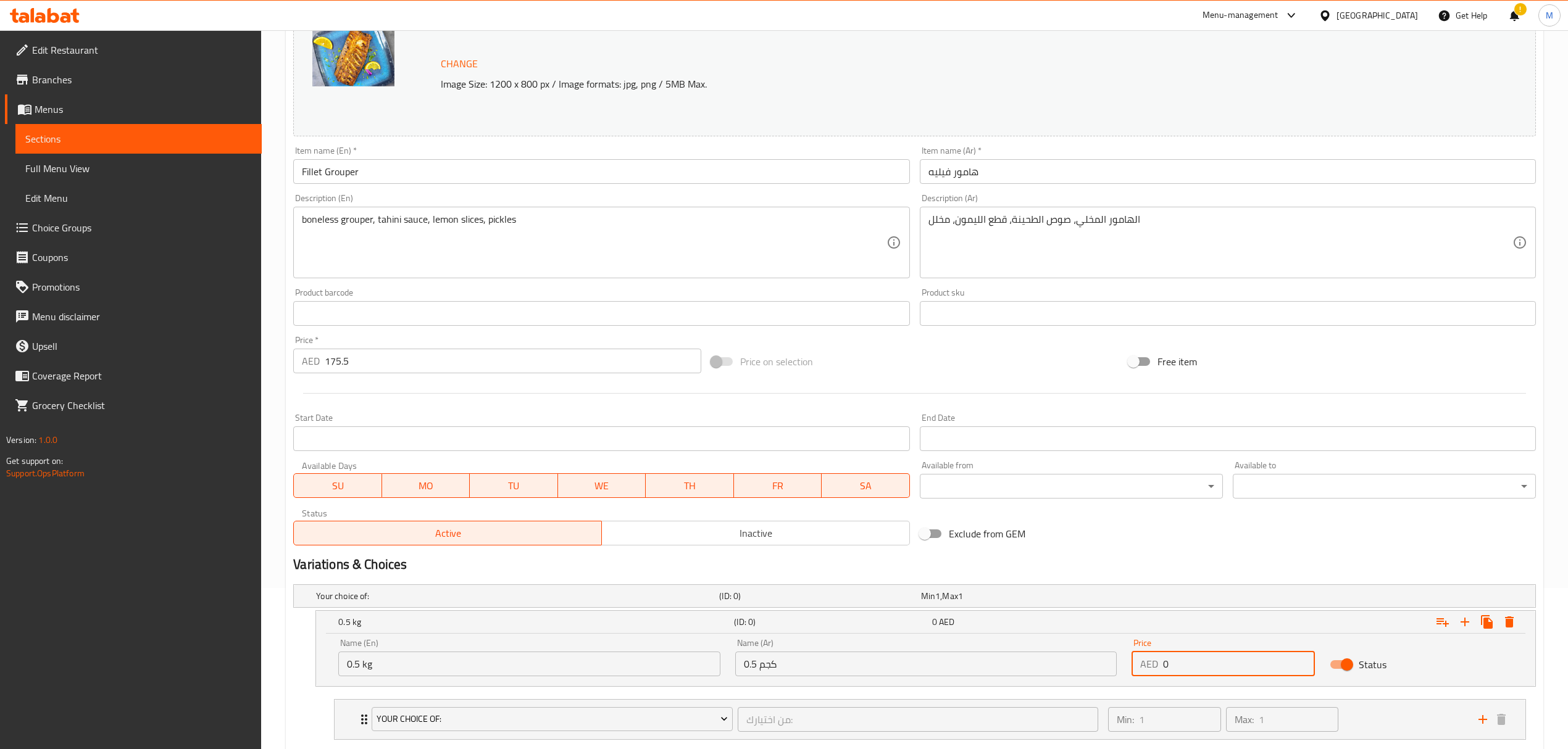
drag, startPoint x: 1203, startPoint y: 672, endPoint x: 1119, endPoint y: 658, distance: 85.2
click at [1119, 658] on div "Name (En) 0.5 kg Name (En) Name (Ar) 0.5 كجم Name (Ar) Price AED 0 Price Status" at bounding box center [926, 658] width 1190 height 53
type input "88"
click at [1446, 623] on icon "Expand" at bounding box center [1442, 623] width 12 height 9
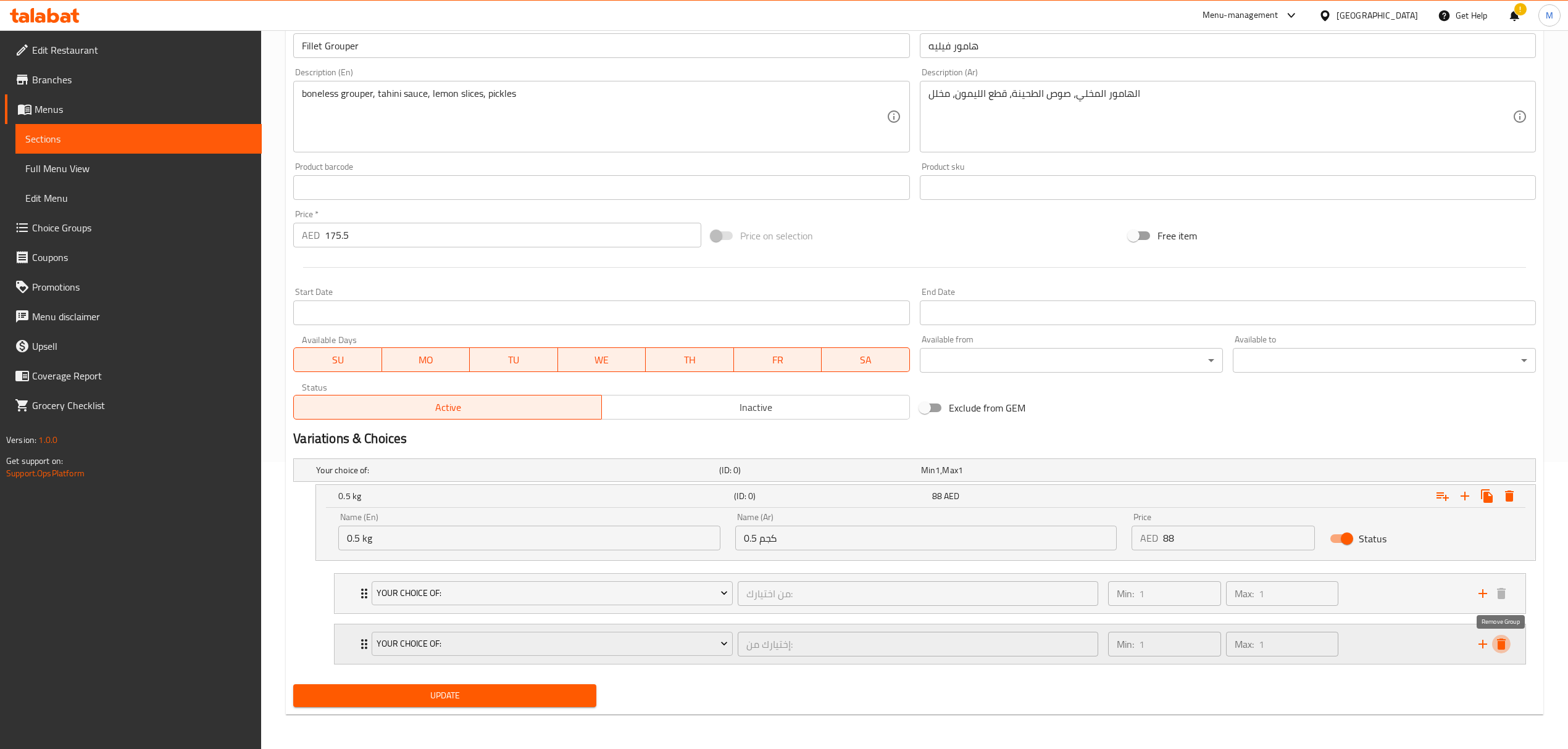
click at [1504, 643] on icon "delete" at bounding box center [1501, 644] width 9 height 11
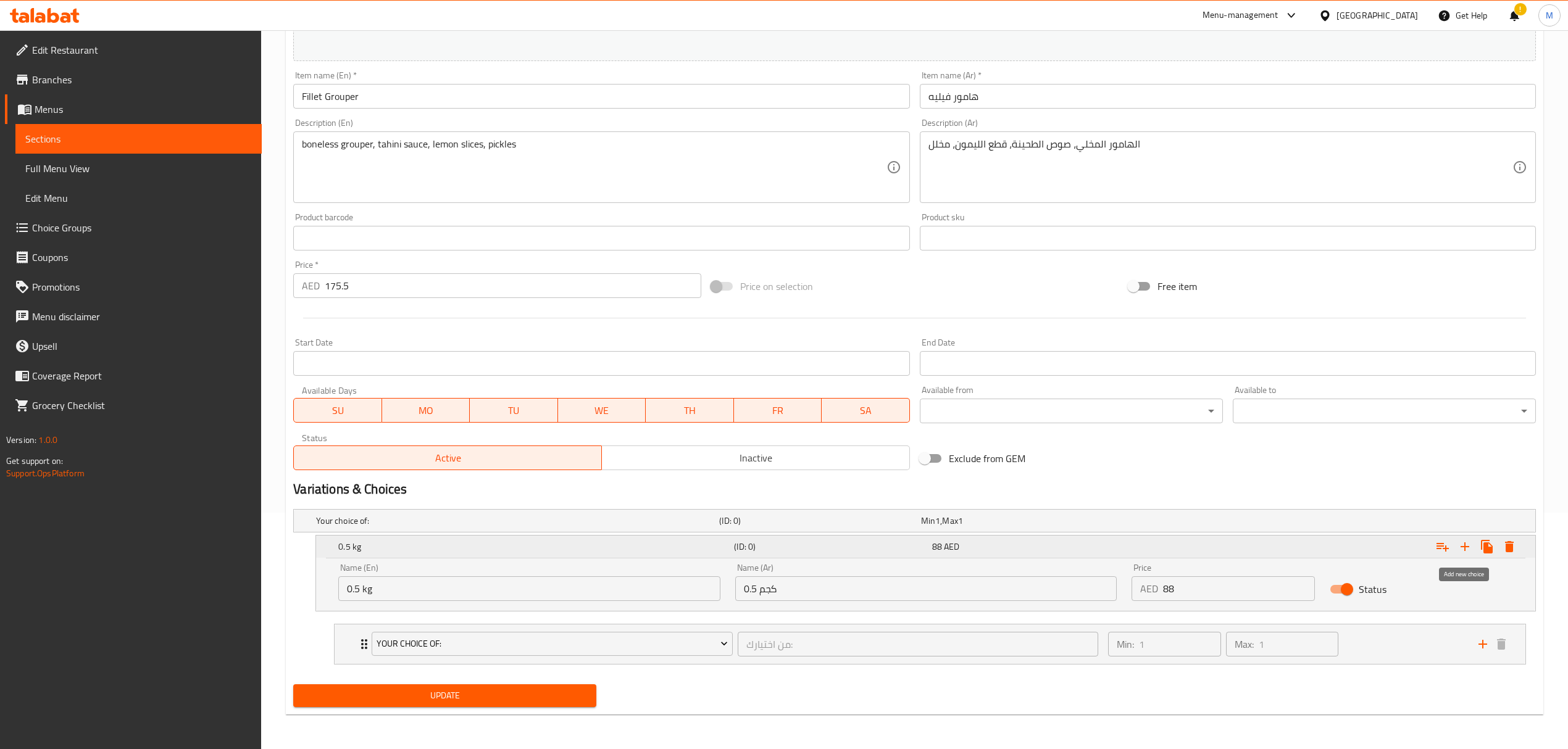
click at [1465, 544] on icon "Expand" at bounding box center [1465, 546] width 9 height 9
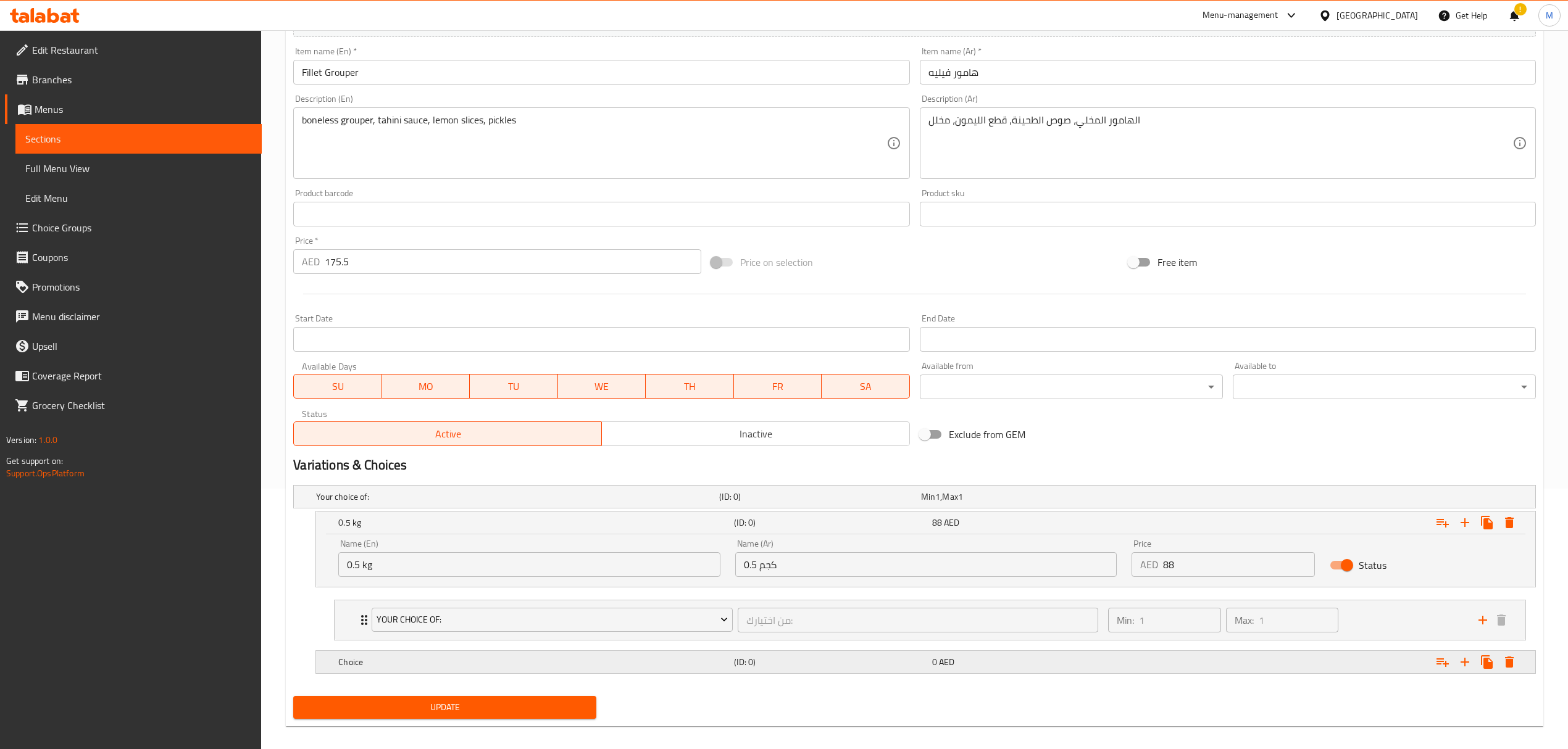
scroll to position [274, 0]
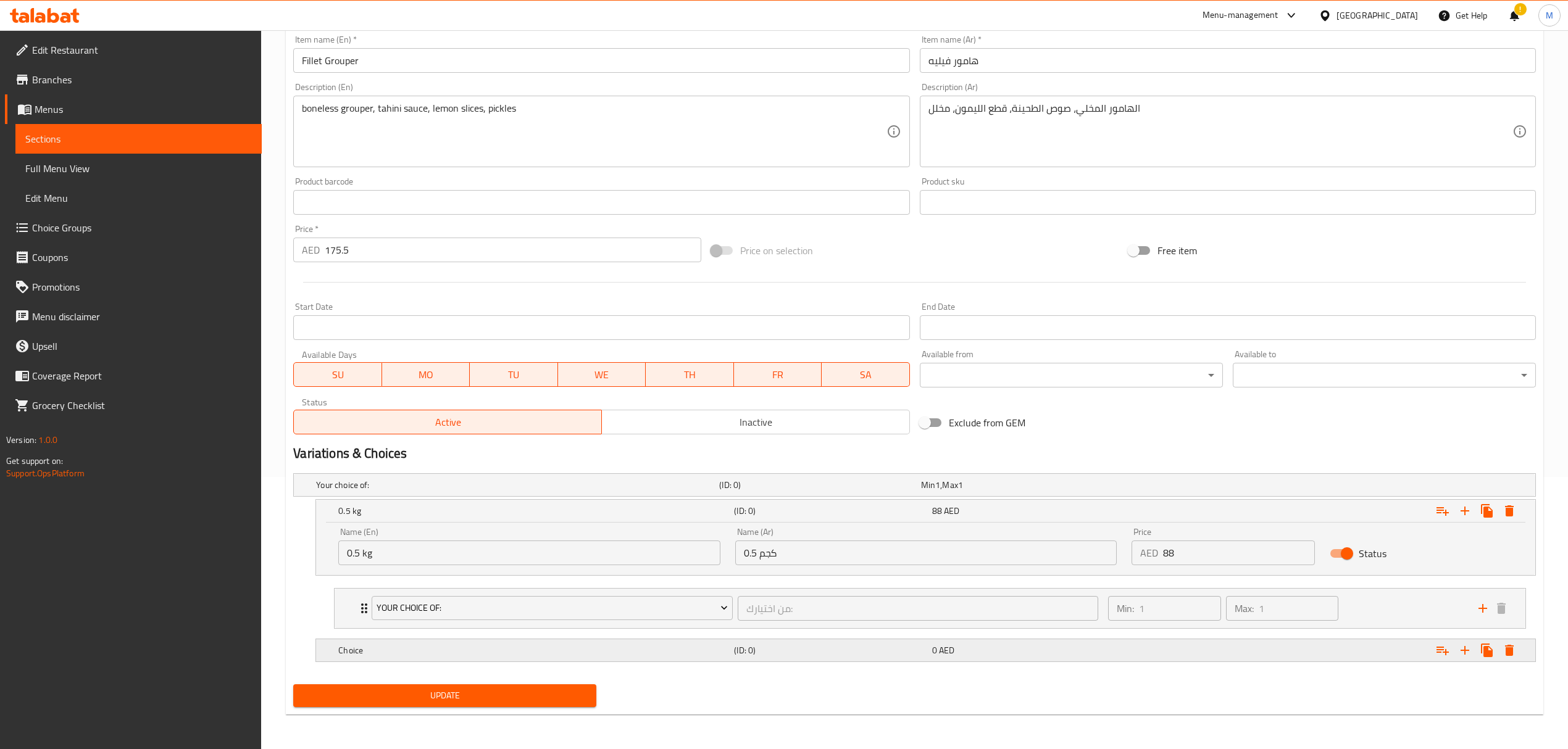
click at [486, 491] on h5 "Choice" at bounding box center [515, 485] width 398 height 12
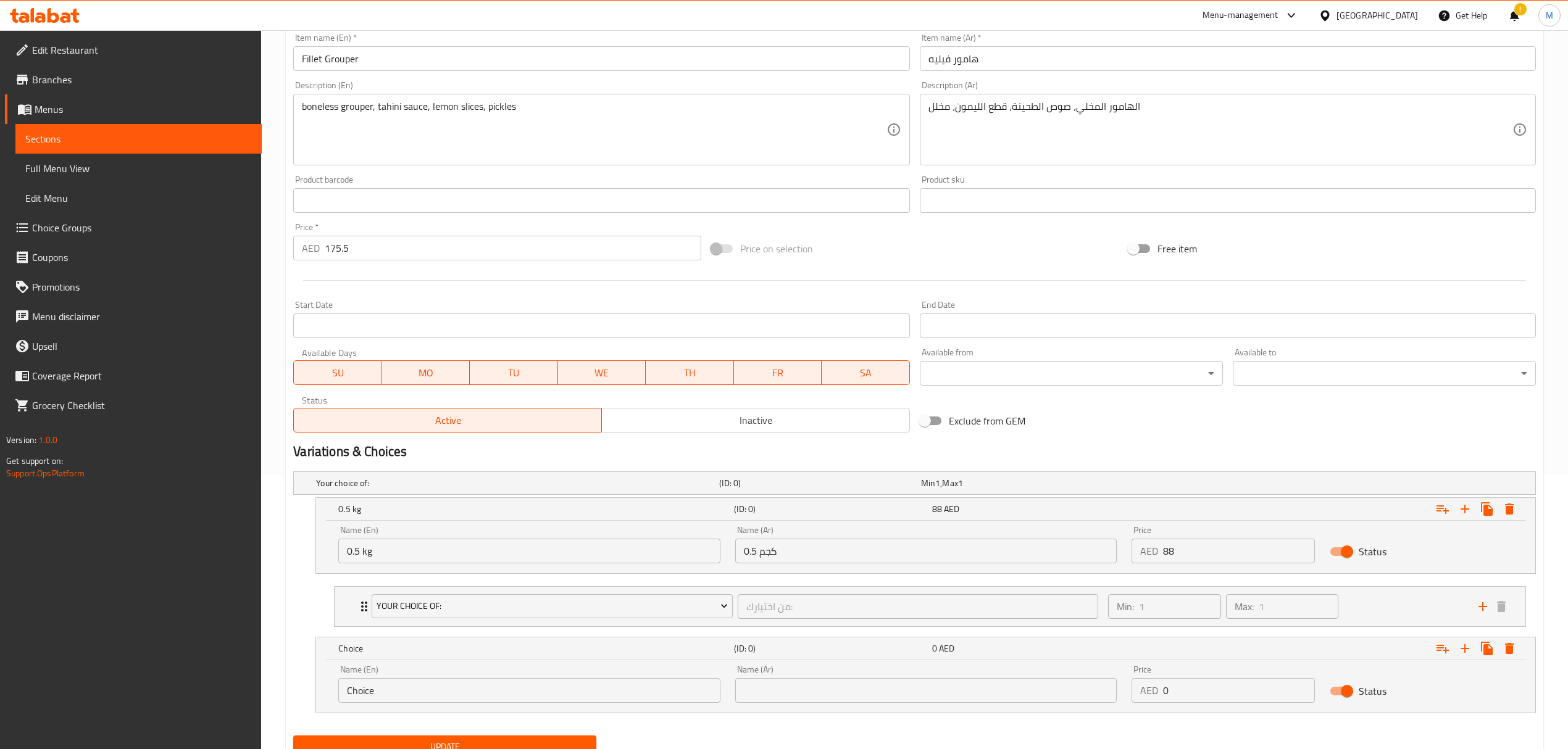
drag, startPoint x: 379, startPoint y: 690, endPoint x: 311, endPoint y: 690, distance: 68.0
click at [311, 690] on div "Choice (ID: 0) 0 AED Name (En) Choice Name (En) Name (Ar) Name (Ar) Price AED 0…" at bounding box center [914, 675] width 1242 height 76
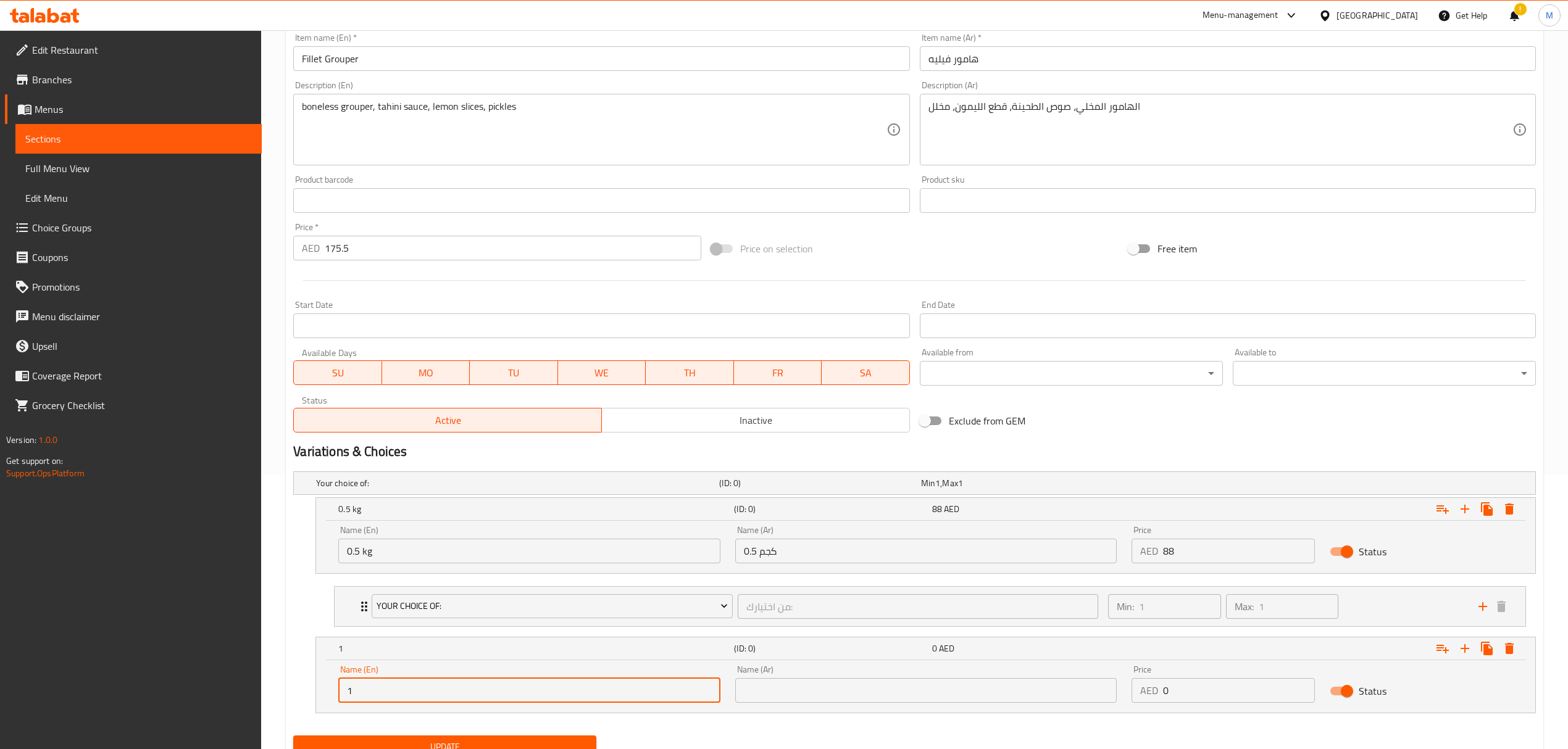
type input "1 kg"
click at [791, 696] on input "text" at bounding box center [926, 690] width 382 height 25
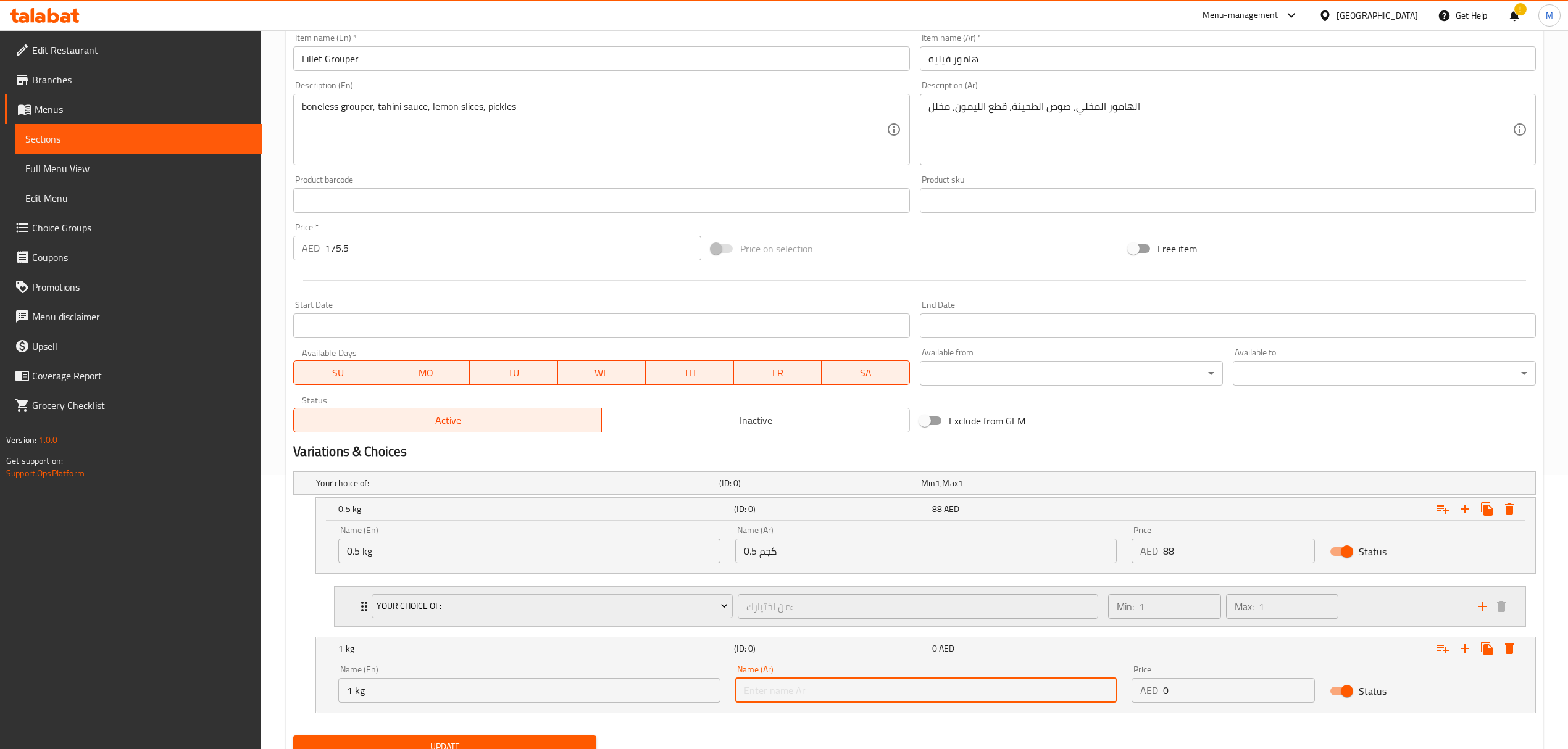
type input "1 كجم"
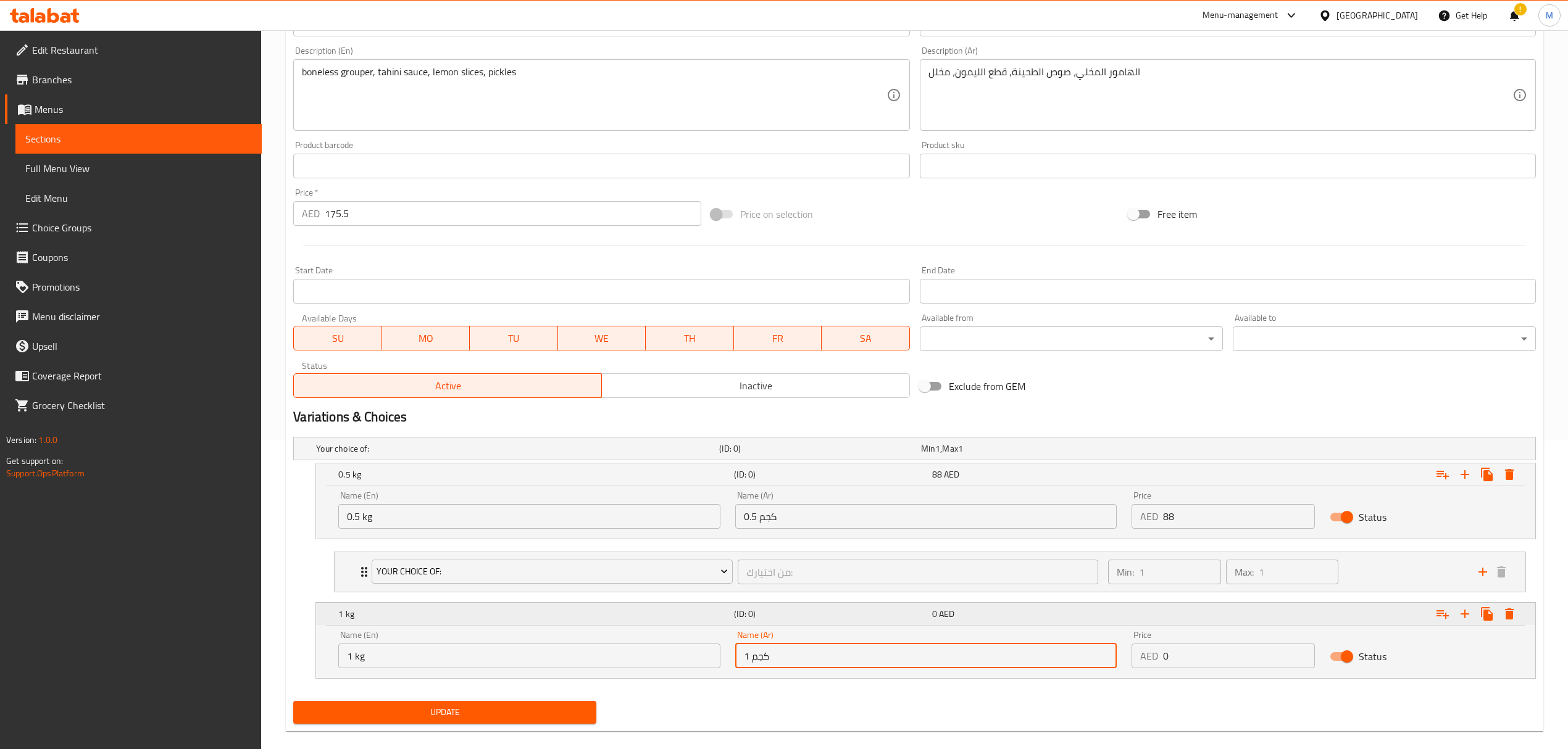
scroll to position [327, 0]
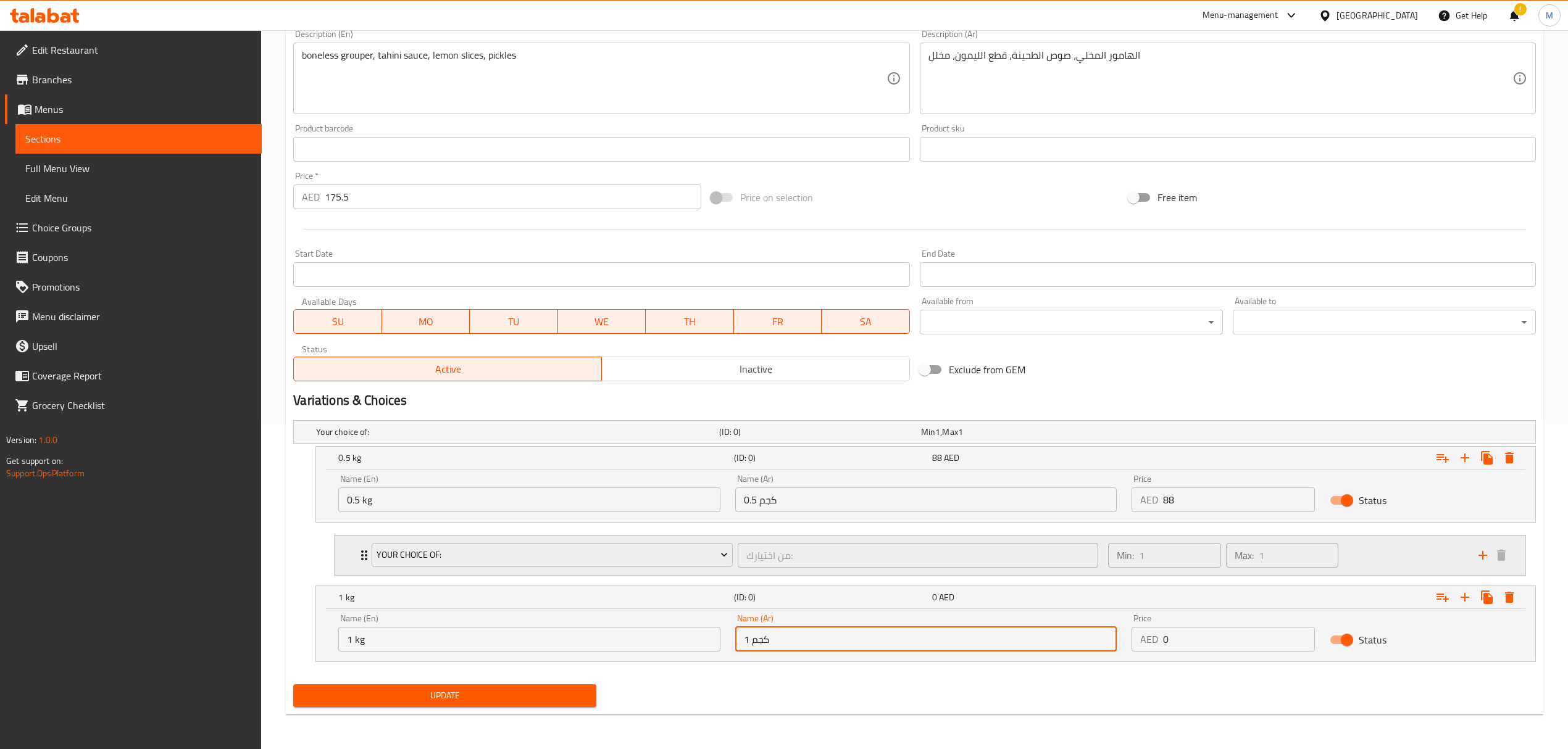
click at [731, 568] on div "Your Choice Of:" at bounding box center [551, 555] width 365 height 30
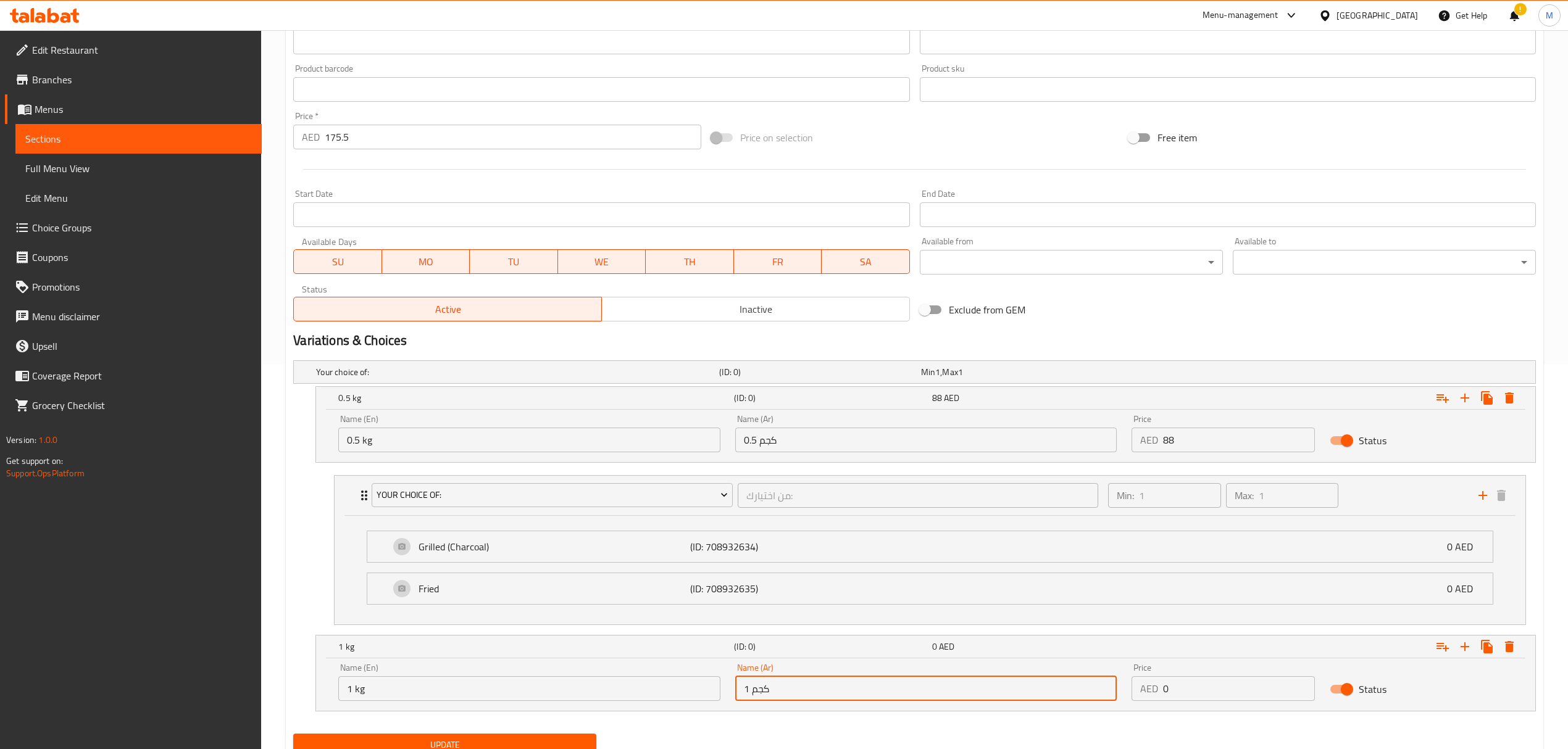
scroll to position [437, 0]
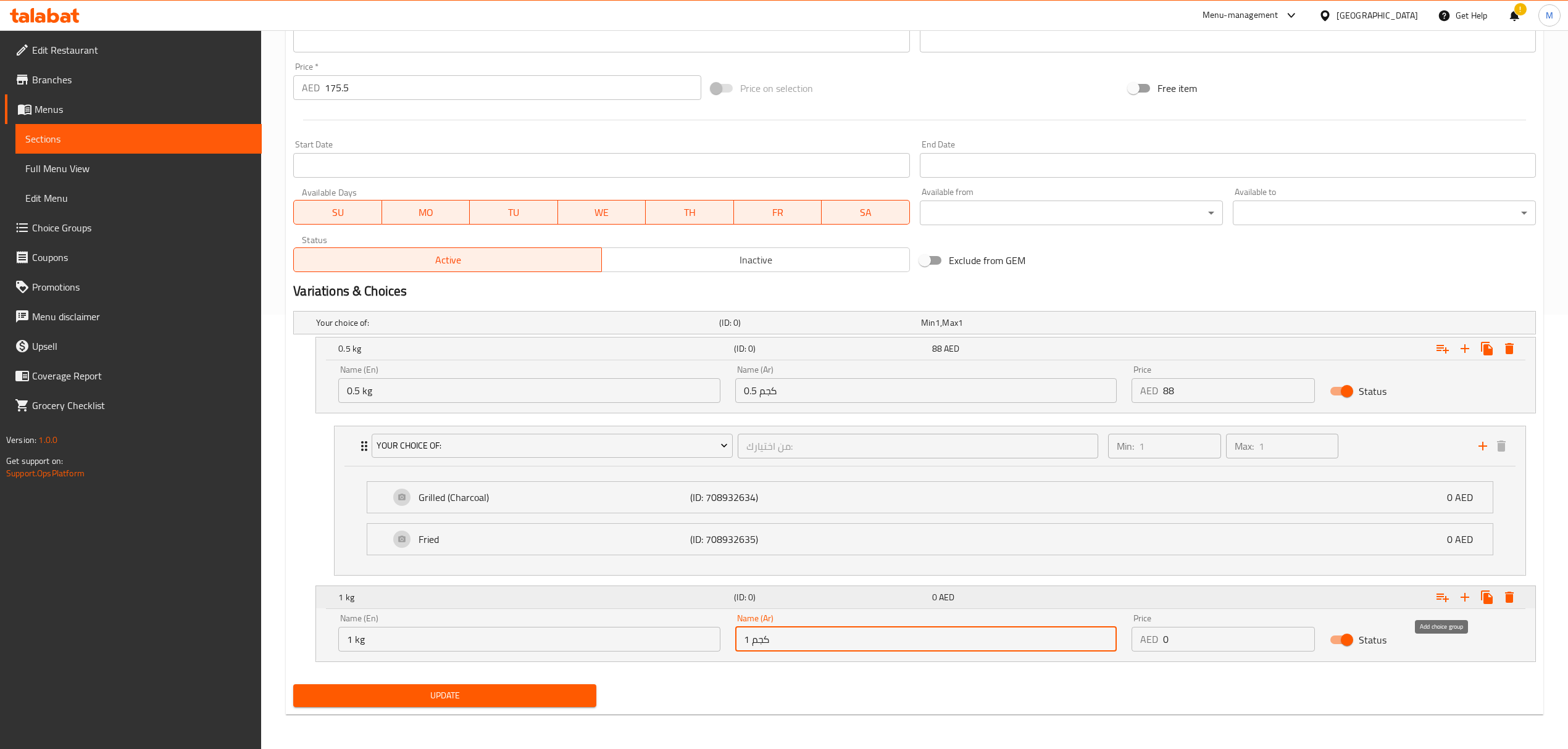
click at [1444, 602] on icon "Expand" at bounding box center [1442, 598] width 15 height 15
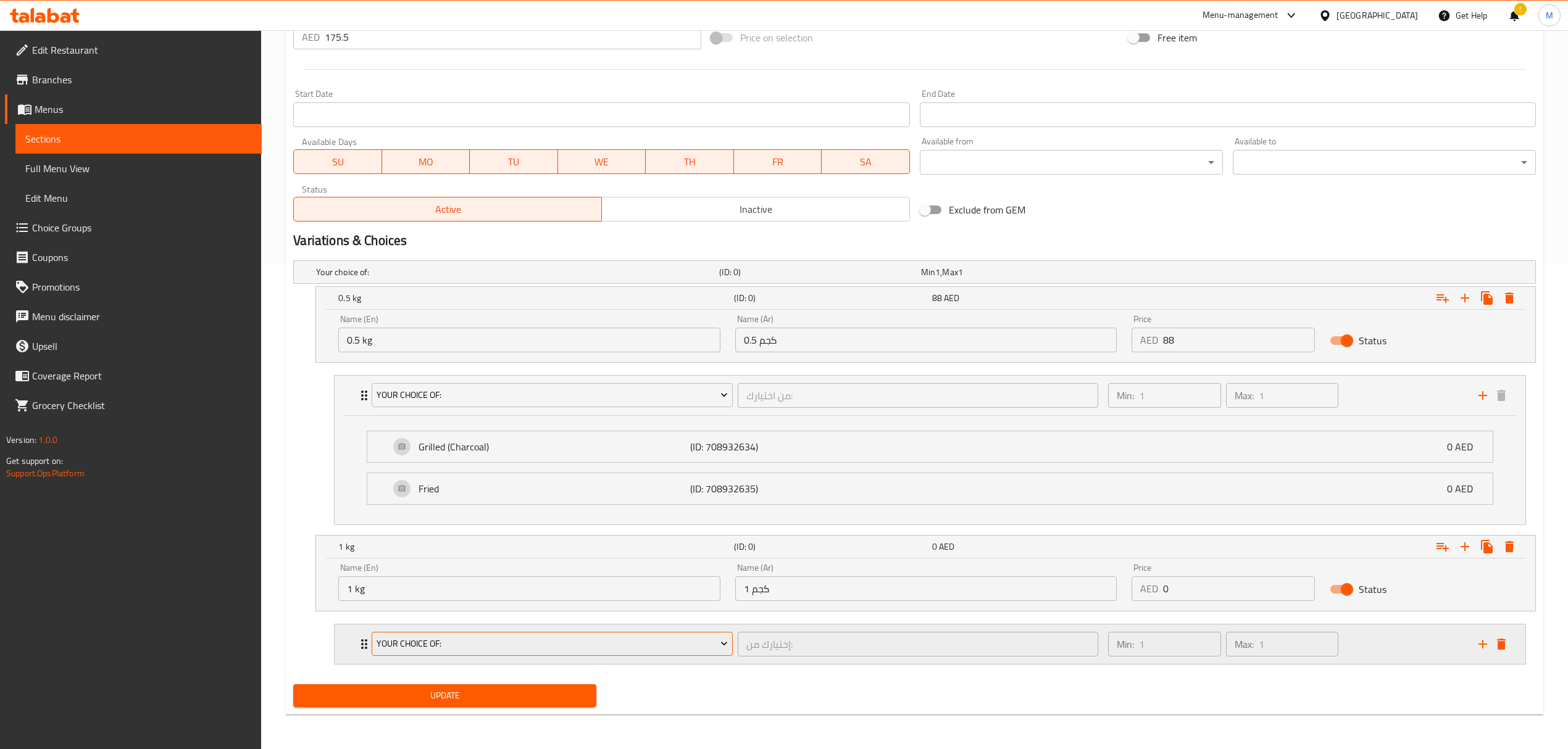
scroll to position [489, 0]
click at [590, 645] on span "your choice of:" at bounding box center [552, 644] width 351 height 16
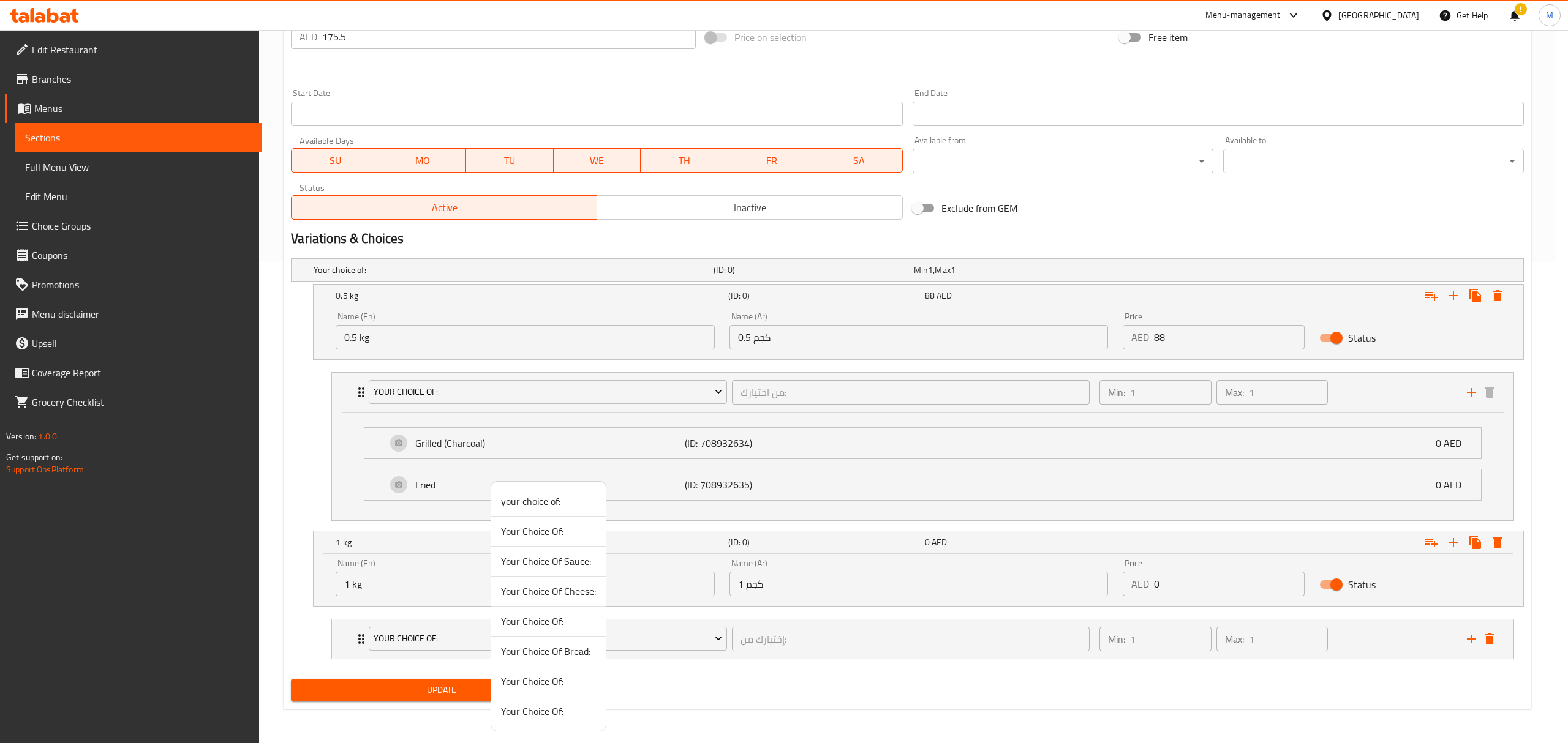
click at [536, 691] on li "Your Choice Of:" at bounding box center [548, 681] width 115 height 30
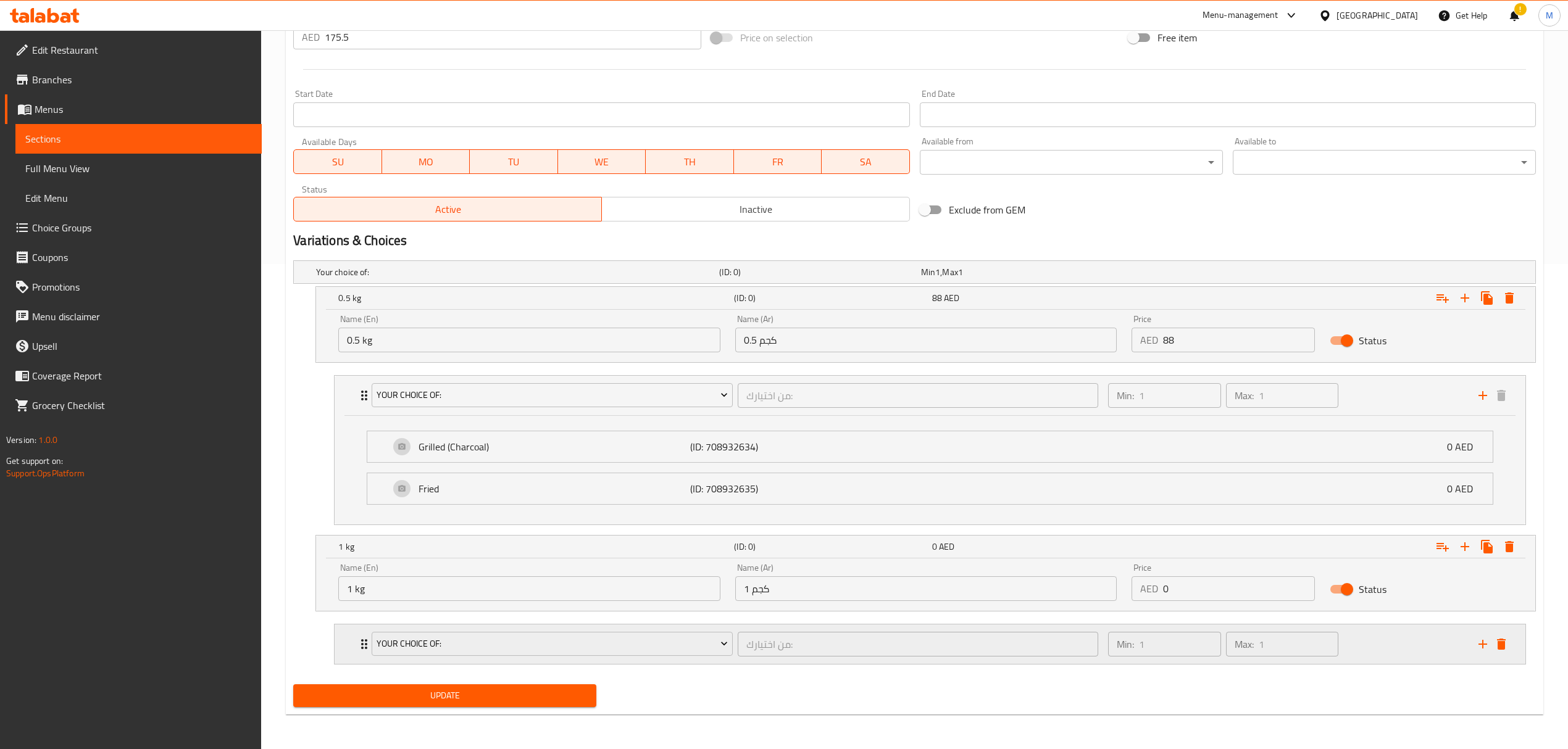
click at [737, 661] on div "Your Choice Of: من اختيارك: ​" at bounding box center [734, 644] width 740 height 39
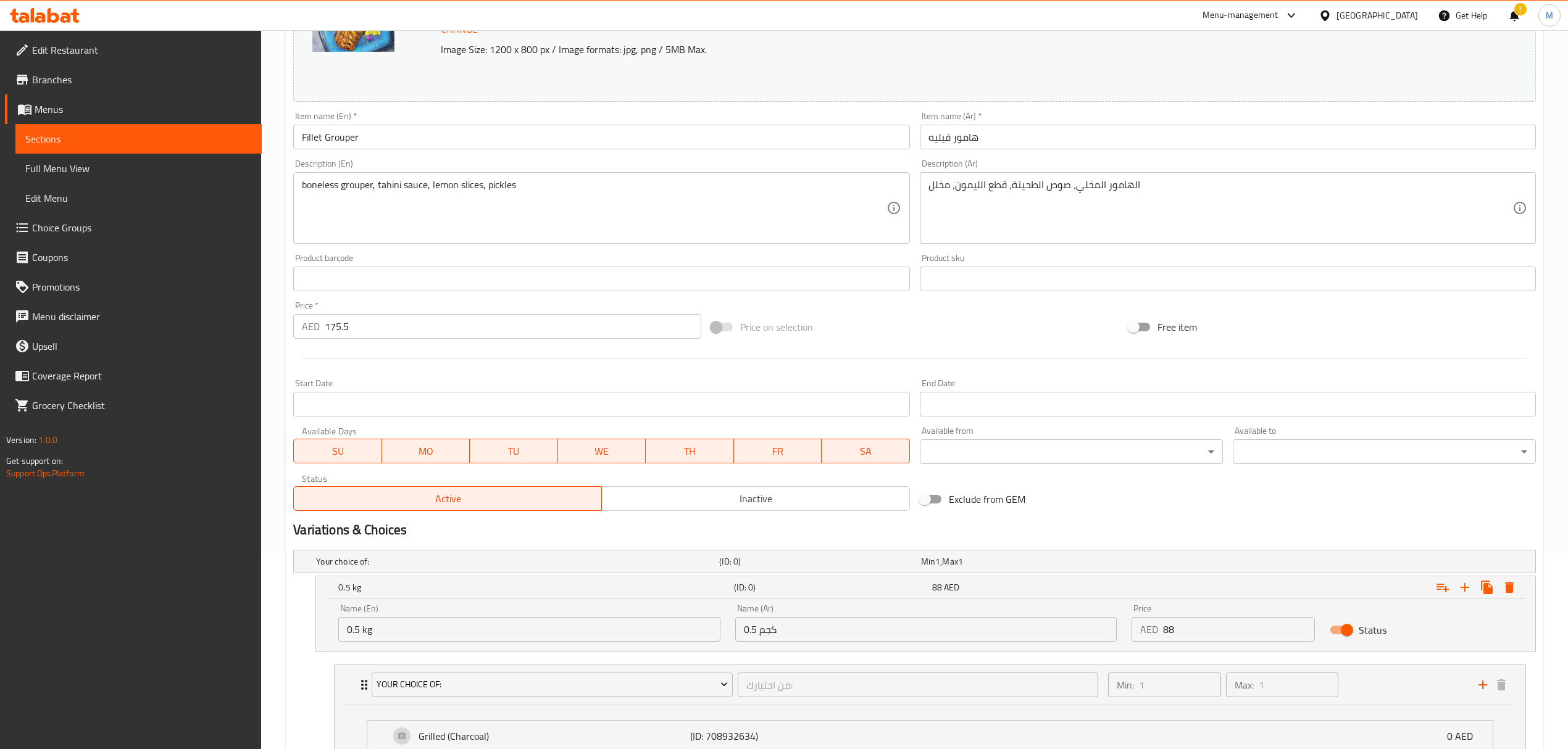
scroll to position [188, 0]
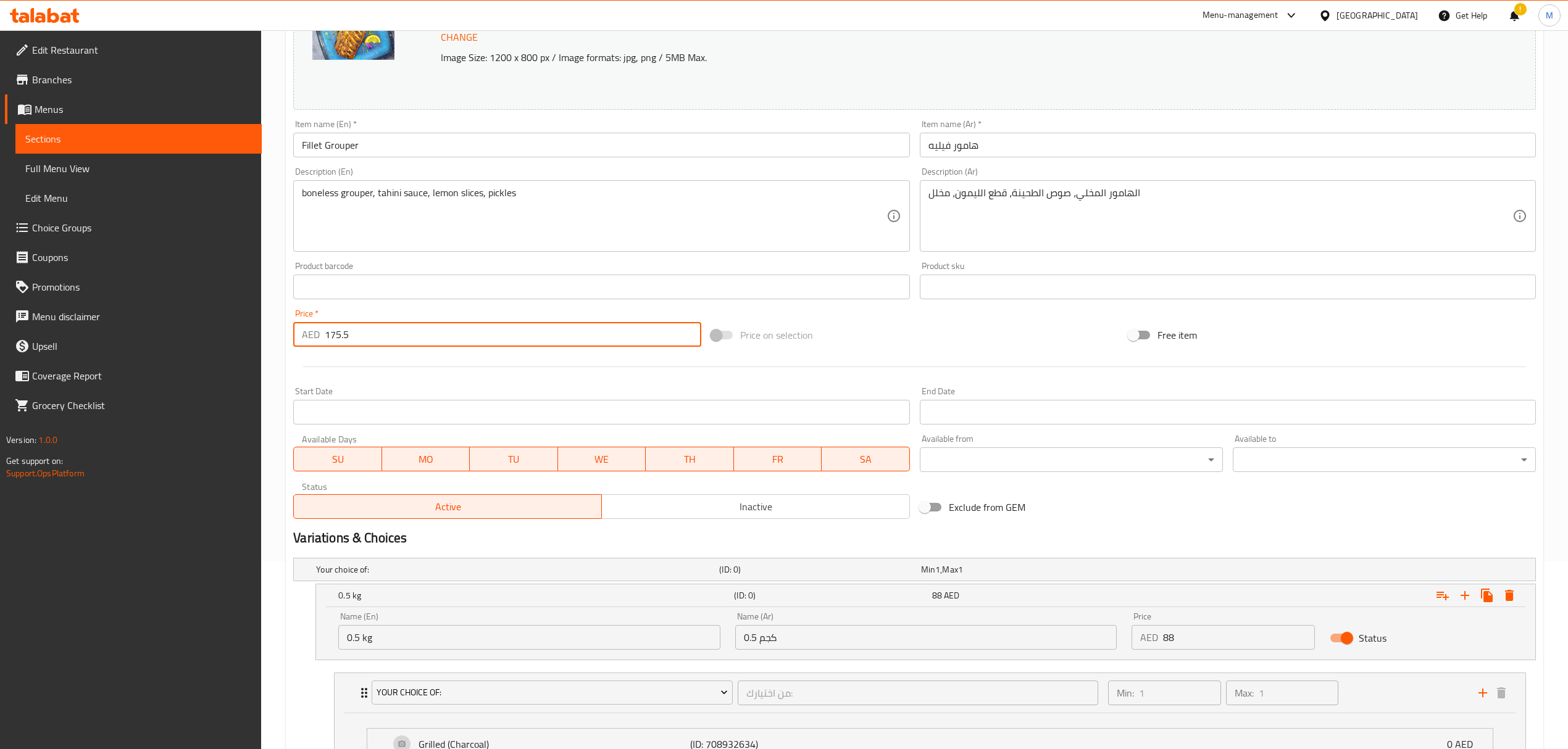
drag, startPoint x: 343, startPoint y: 334, endPoint x: 218, endPoint y: 324, distance: 125.4
click at [218, 324] on div "Edit Restaurant Branches Menus Sections Full Menu View Edit Menu Choice Groups …" at bounding box center [784, 499] width 1568 height 1313
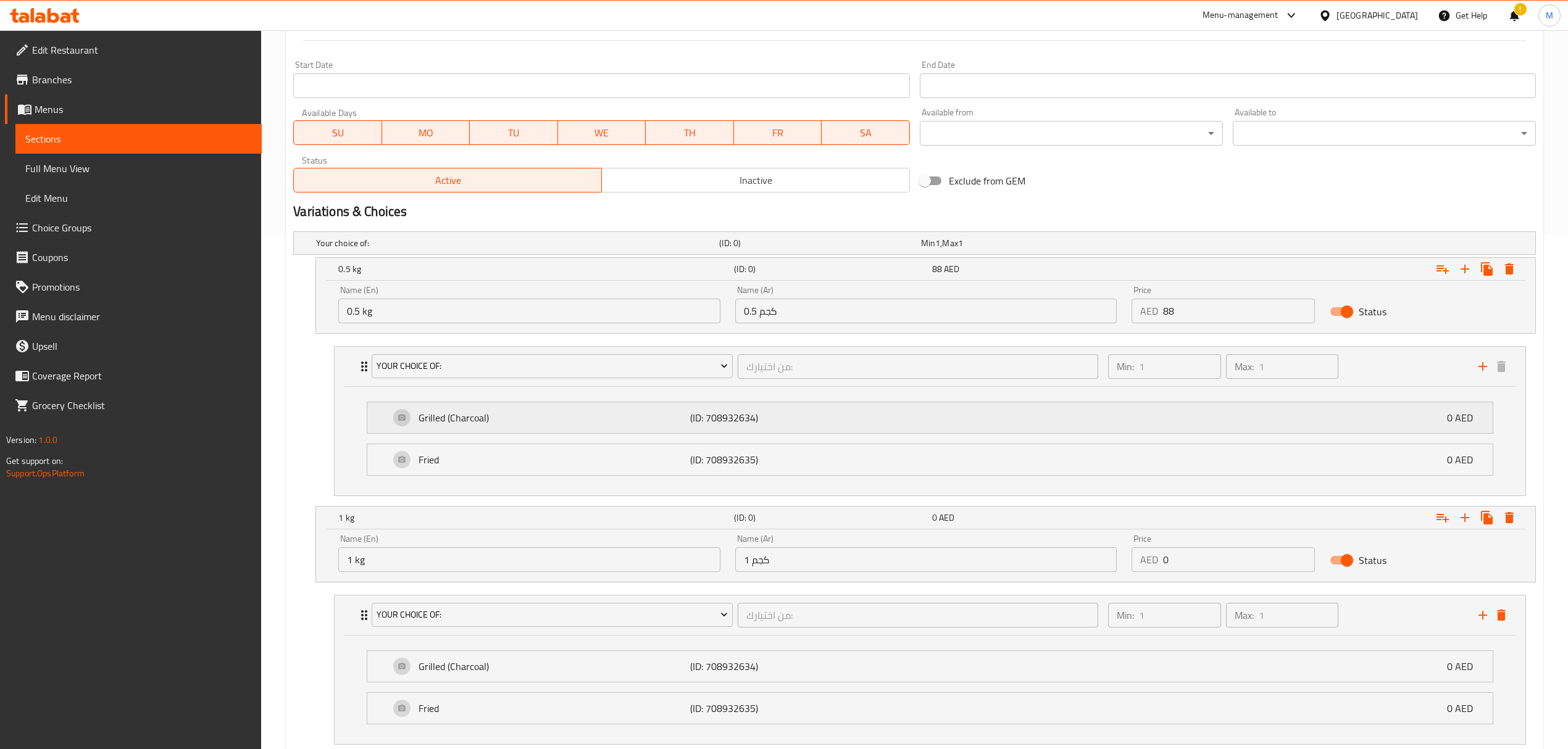
scroll to position [517, 0]
type input "0"
drag, startPoint x: 1171, startPoint y: 563, endPoint x: 1163, endPoint y: 563, distance: 8.0
click at [1163, 563] on input "0" at bounding box center [1238, 557] width 152 height 25
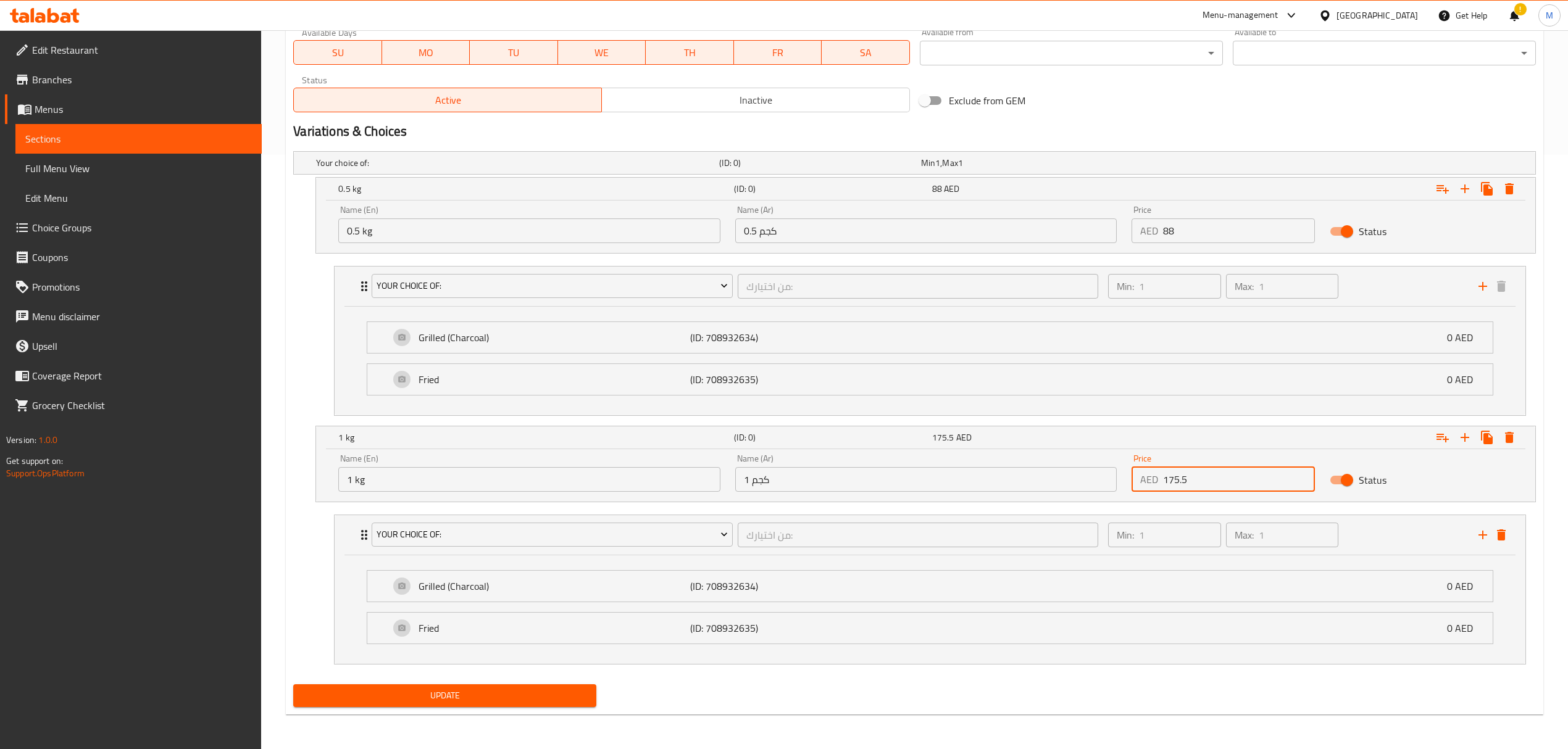
scroll to position [598, 0]
type input "175.5"
click at [566, 697] on span "Update" at bounding box center [445, 696] width 283 height 16
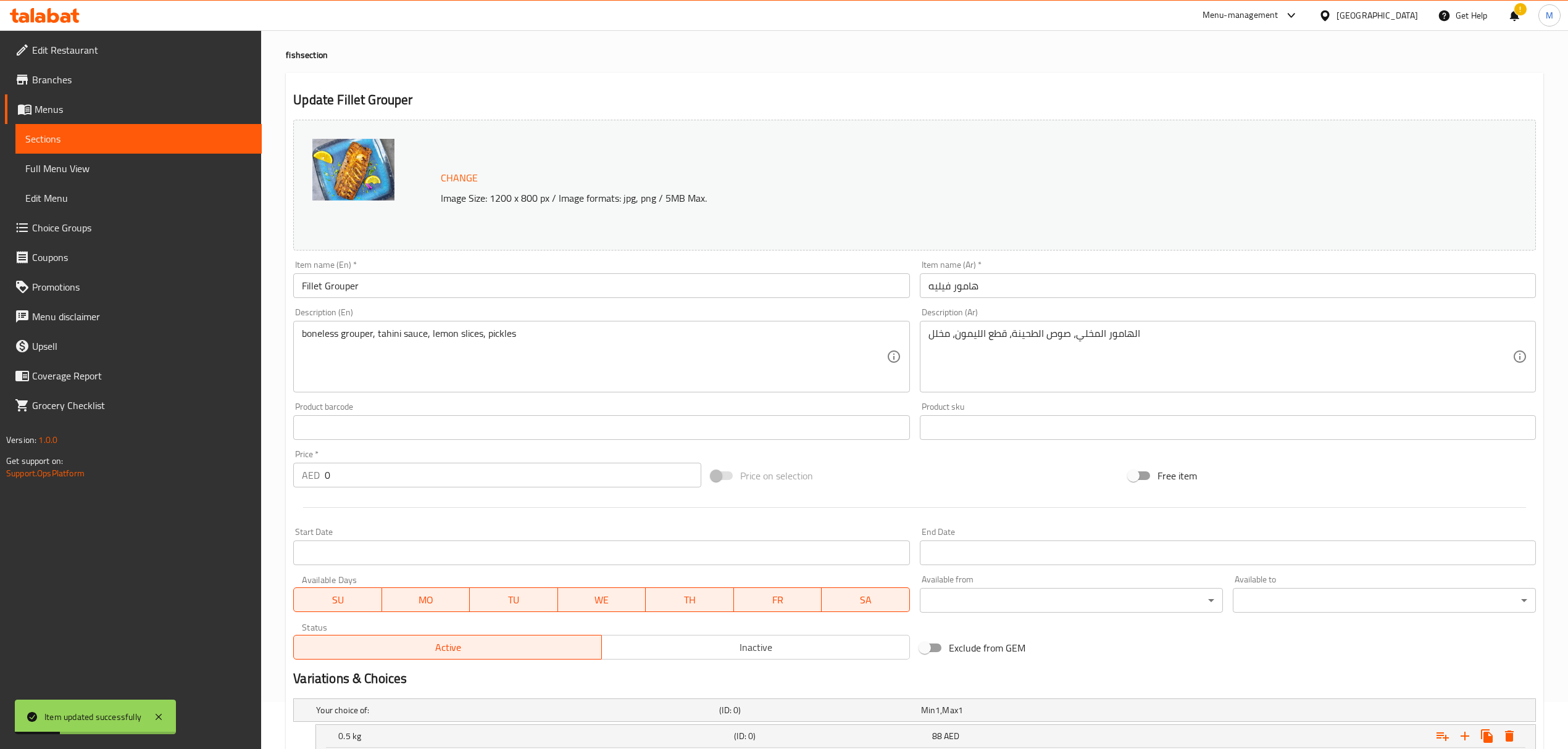
scroll to position [0, 0]
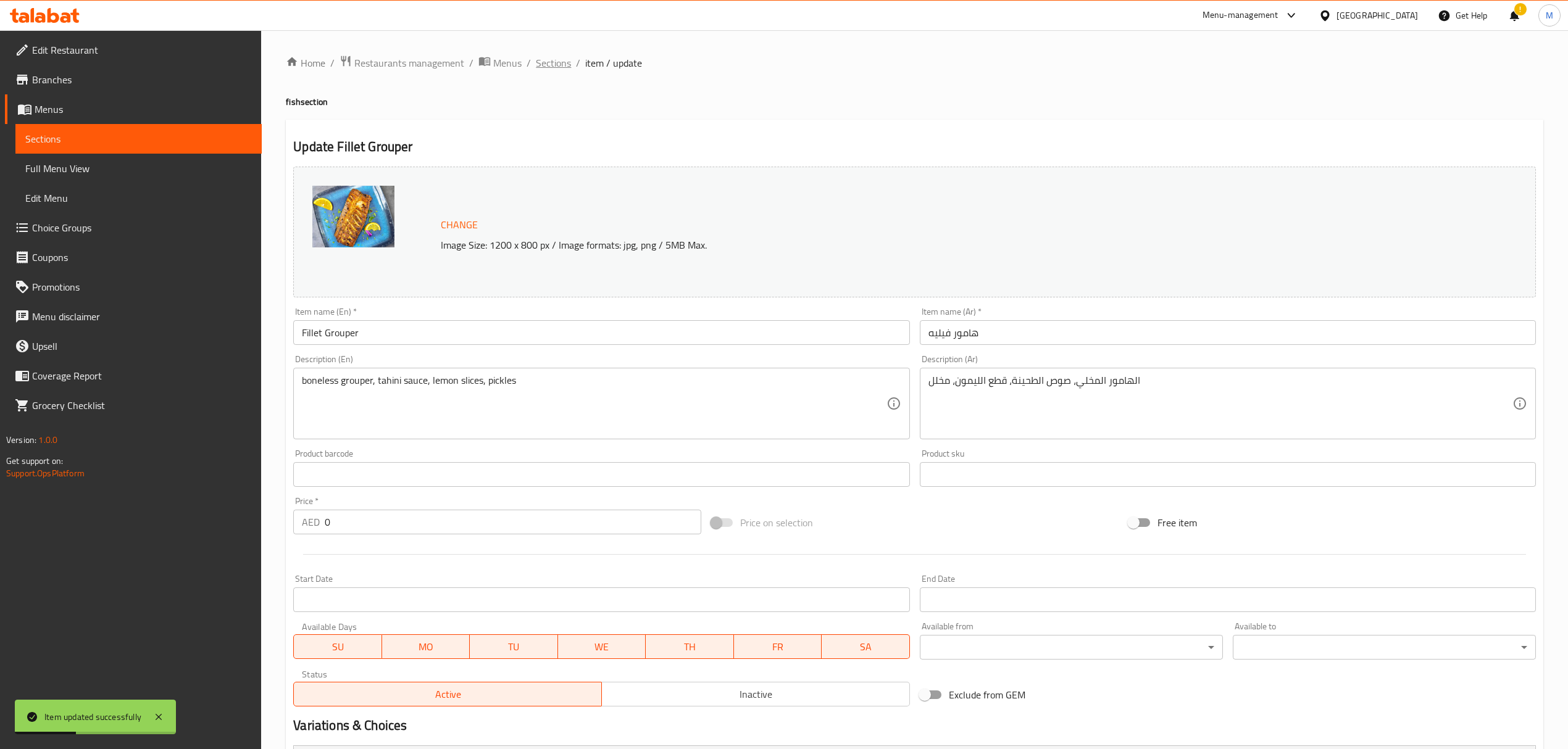
click at [561, 62] on span "Sections" at bounding box center [553, 63] width 35 height 15
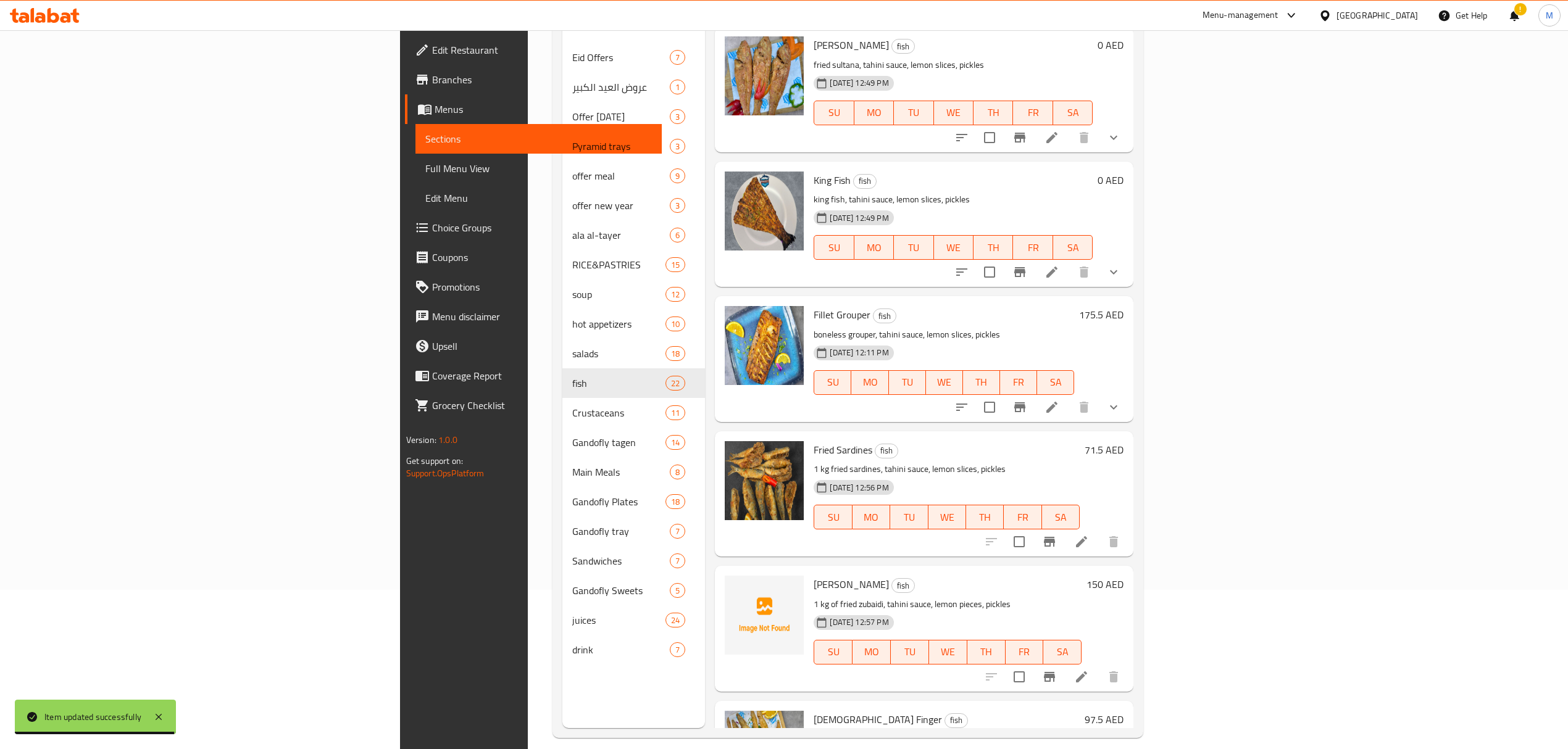
scroll to position [174, 0]
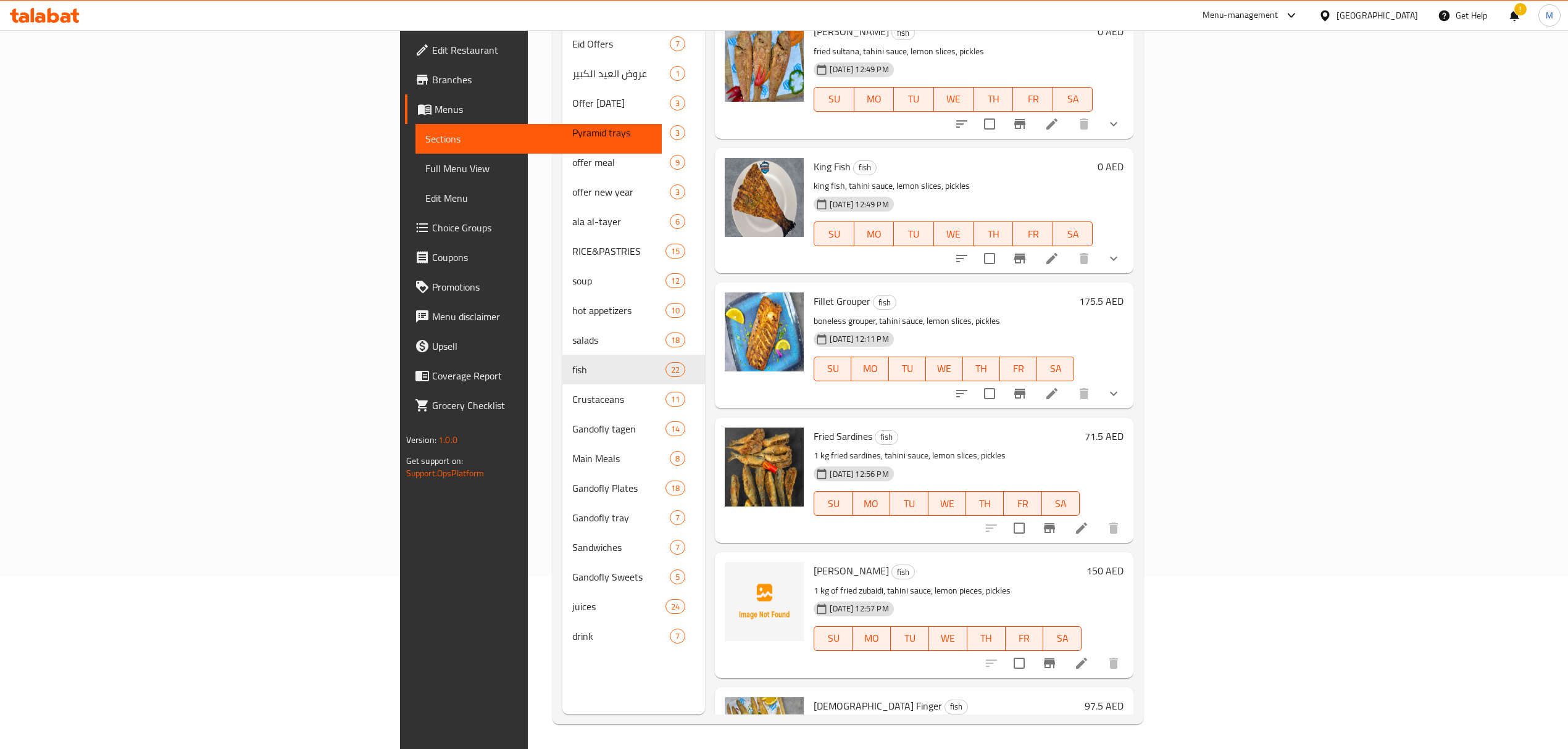
click at [1059, 386] on icon at bounding box center [1052, 394] width 15 height 15
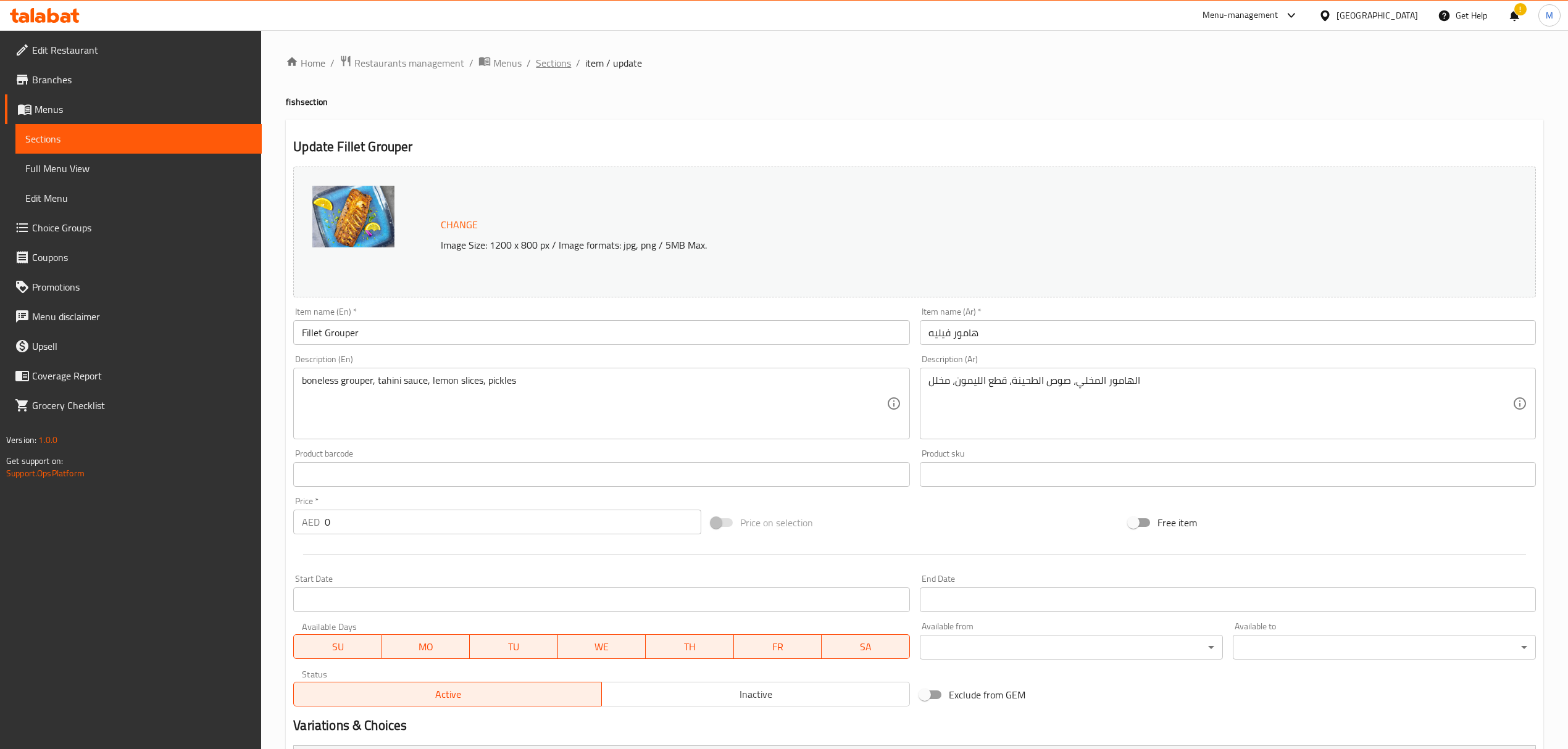
click at [563, 65] on span "Sections" at bounding box center [553, 63] width 35 height 15
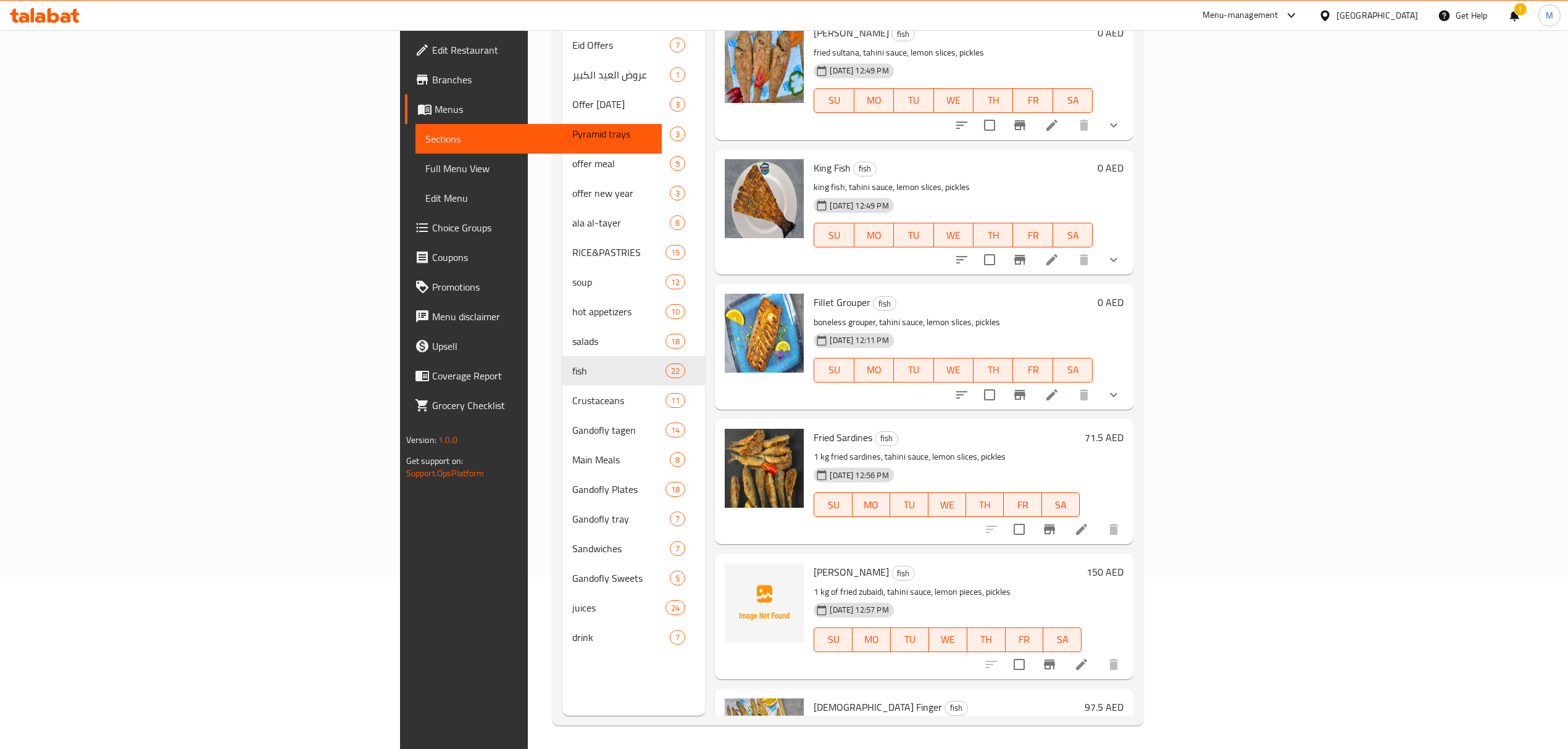
scroll to position [174, 0]
click at [1089, 521] on icon at bounding box center [1082, 528] width 15 height 15
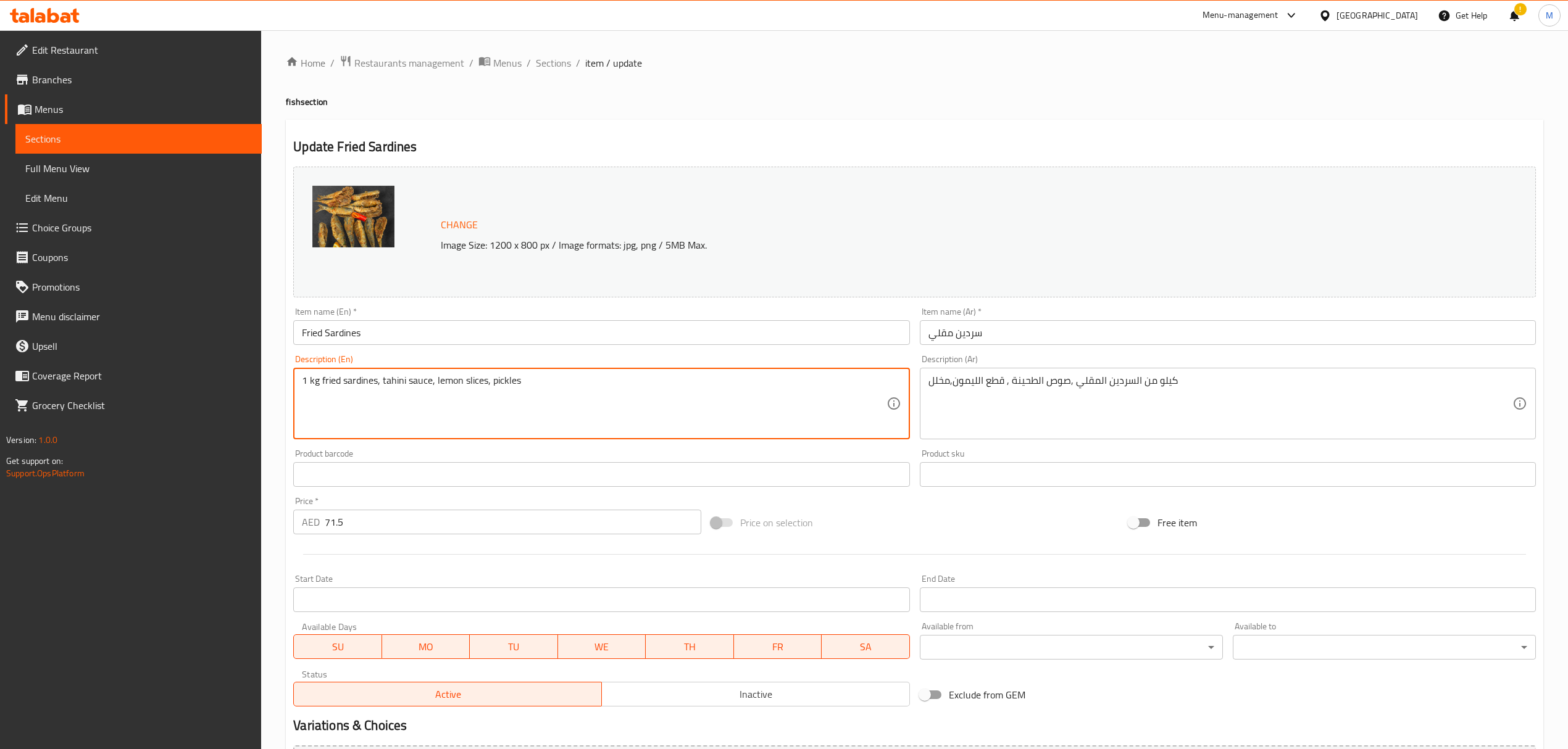
drag, startPoint x: 322, startPoint y: 383, endPoint x: 285, endPoint y: 384, distance: 37.0
type textarea "fried sardines, tahini sauce, lemon slices, pickles"
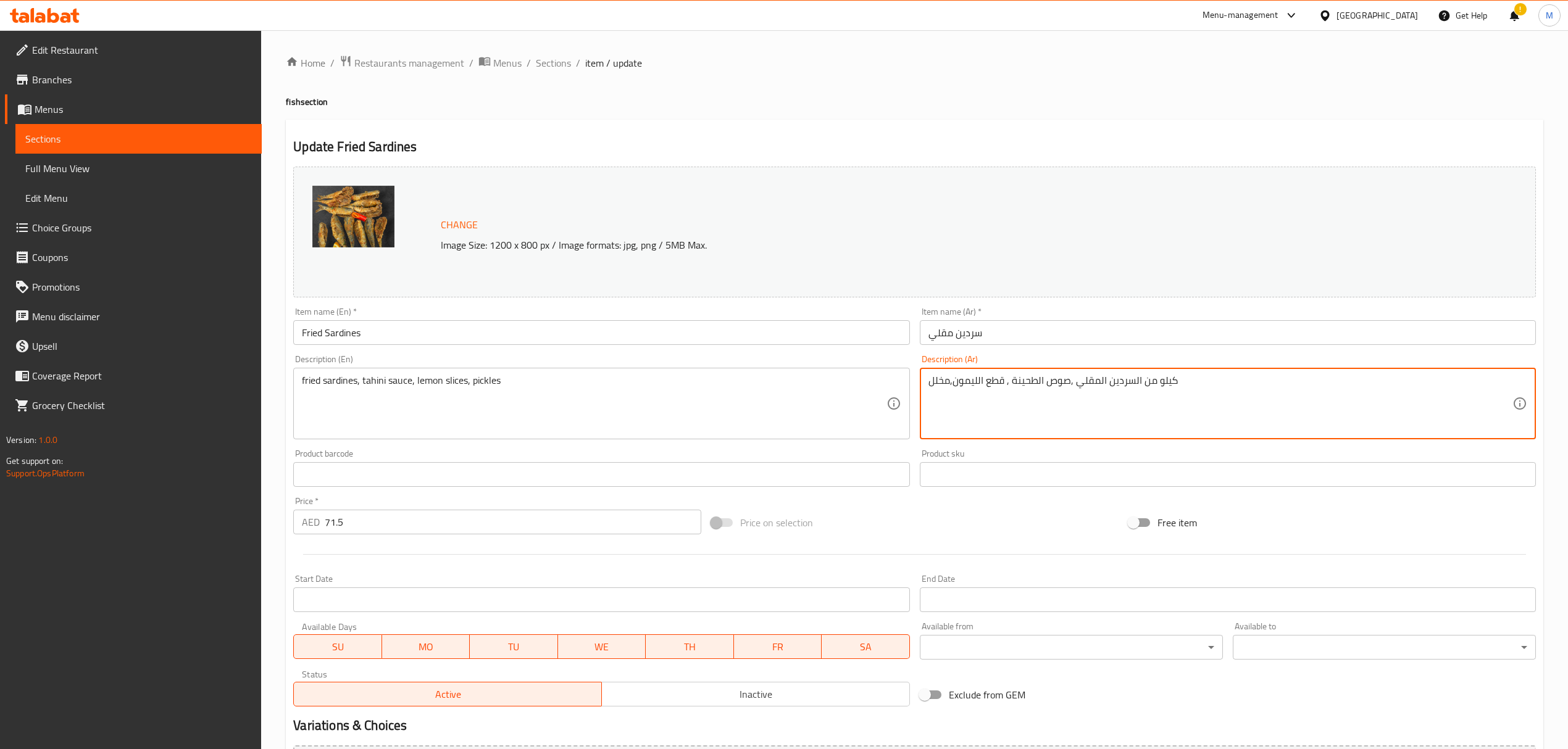
drag, startPoint x: 1140, startPoint y: 378, endPoint x: 1222, endPoint y: 389, distance: 82.7
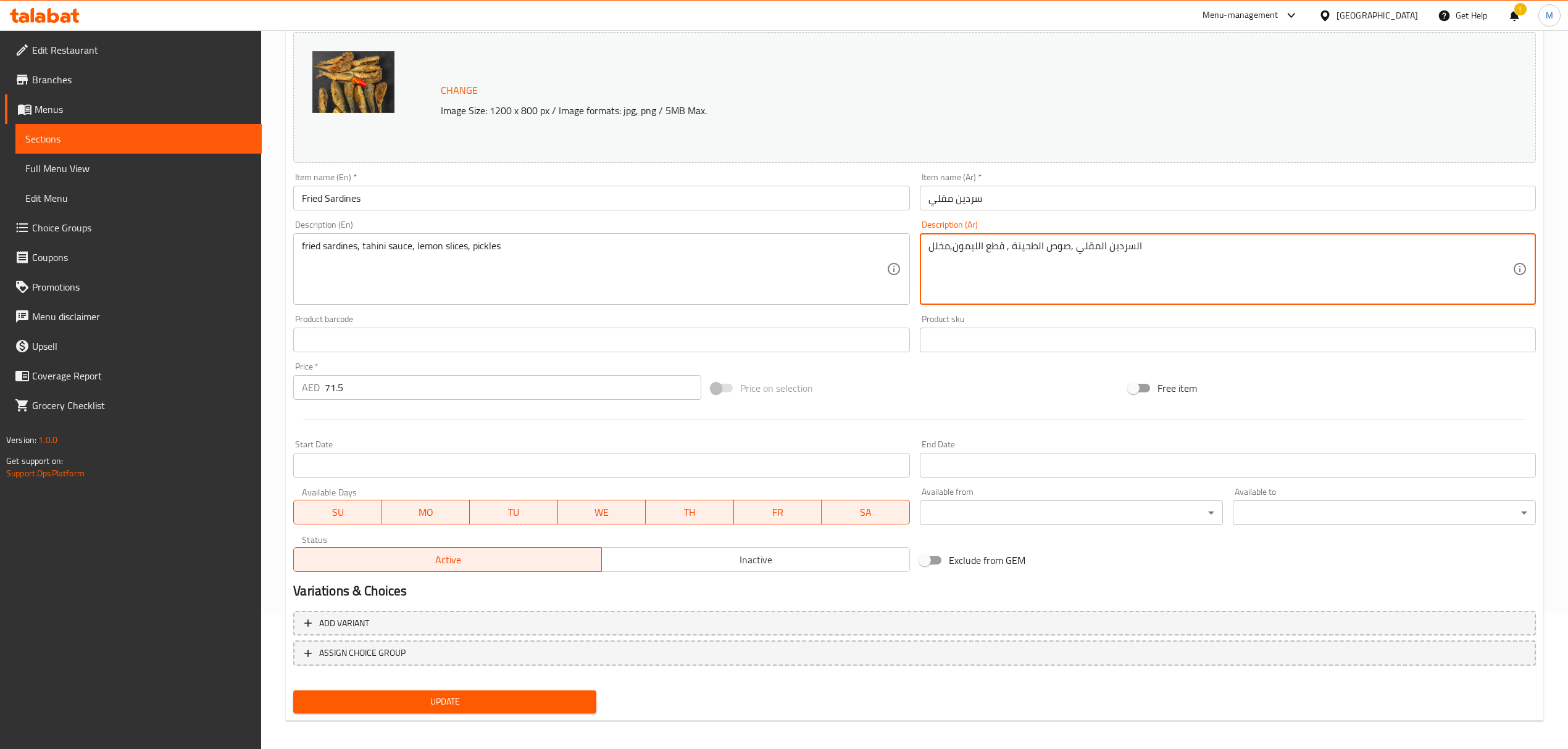
scroll to position [139, 0]
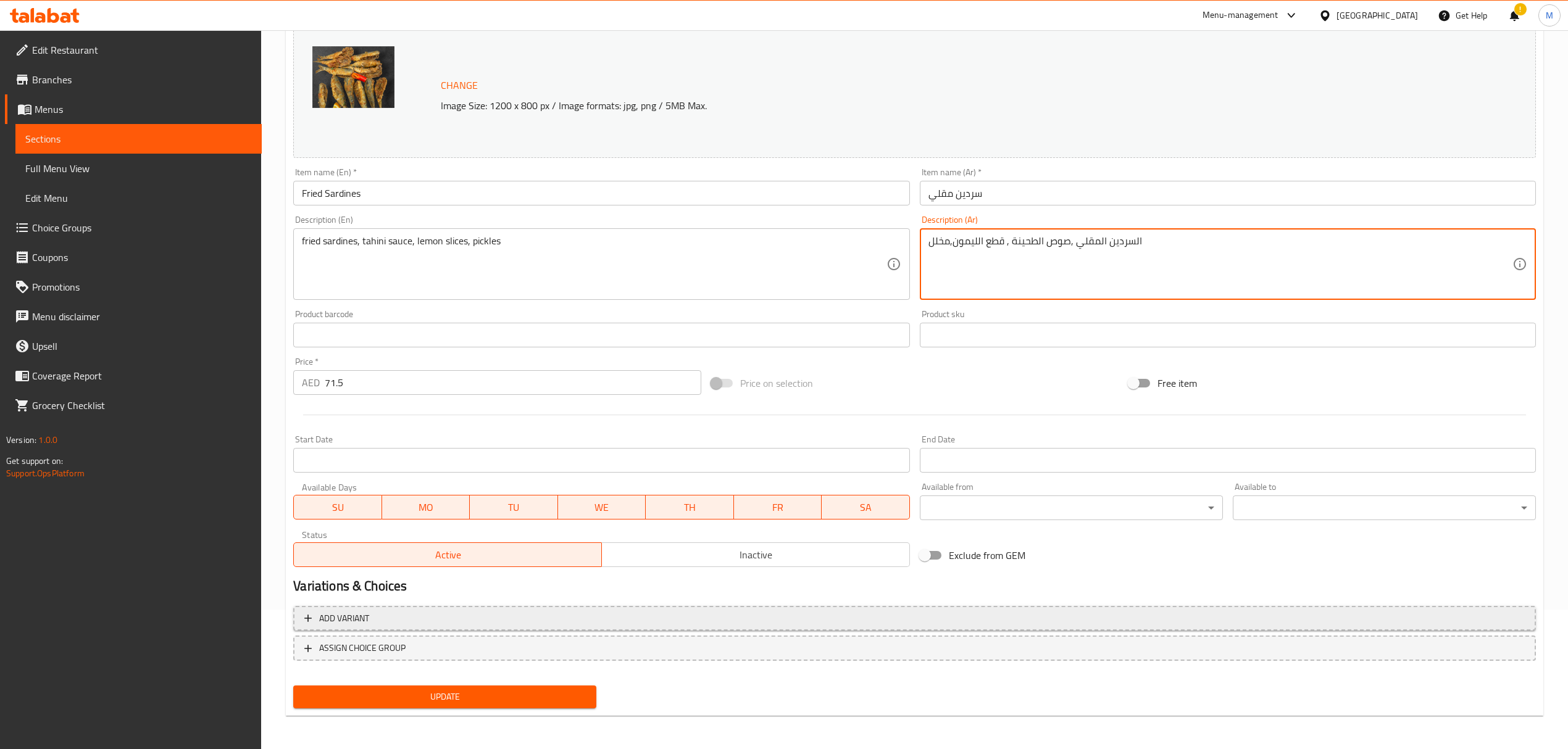
type textarea "السردين المقلي ,صوص الطحينة , قطع الليمون,مخلل"
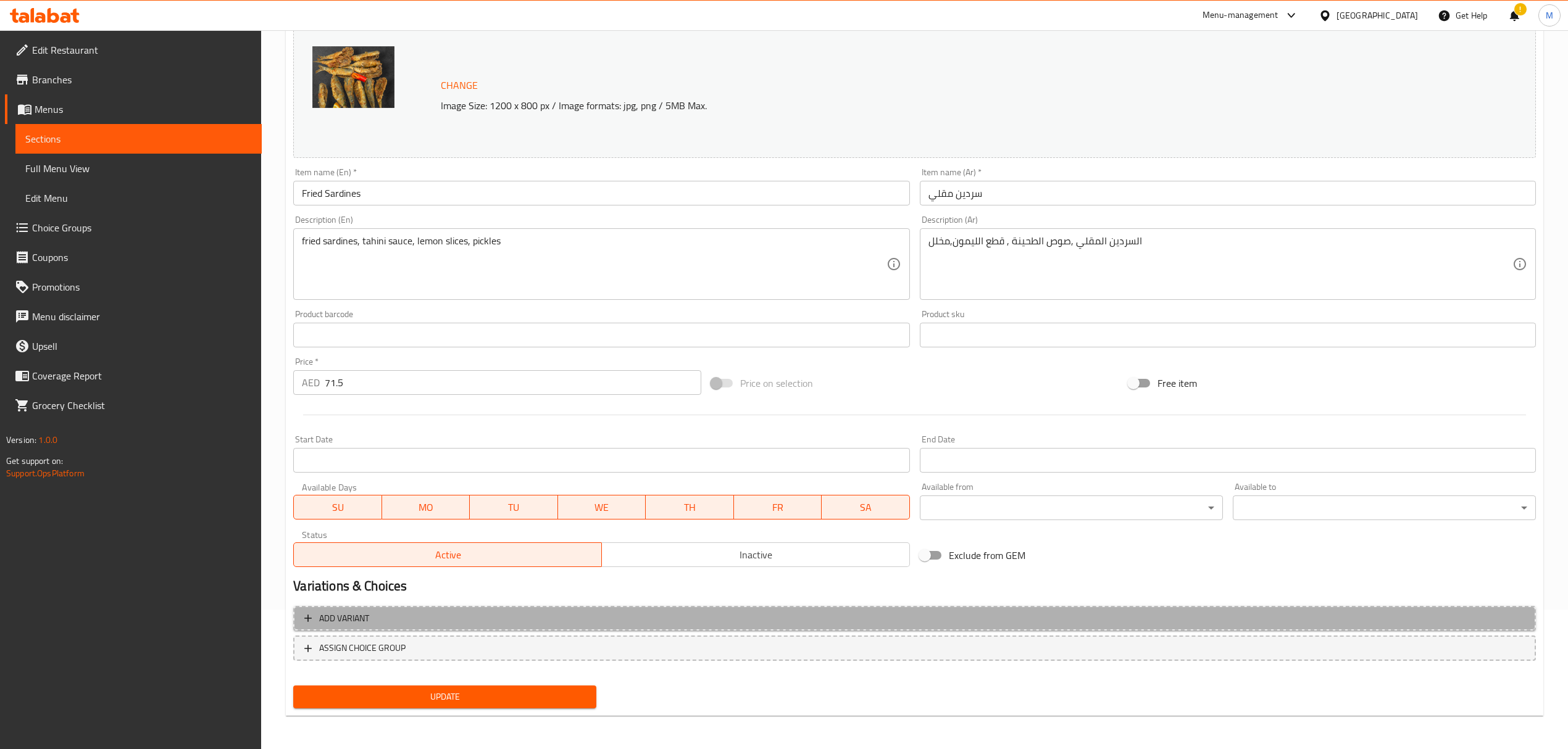
click at [437, 618] on span "Add variant" at bounding box center [914, 619] width 1220 height 16
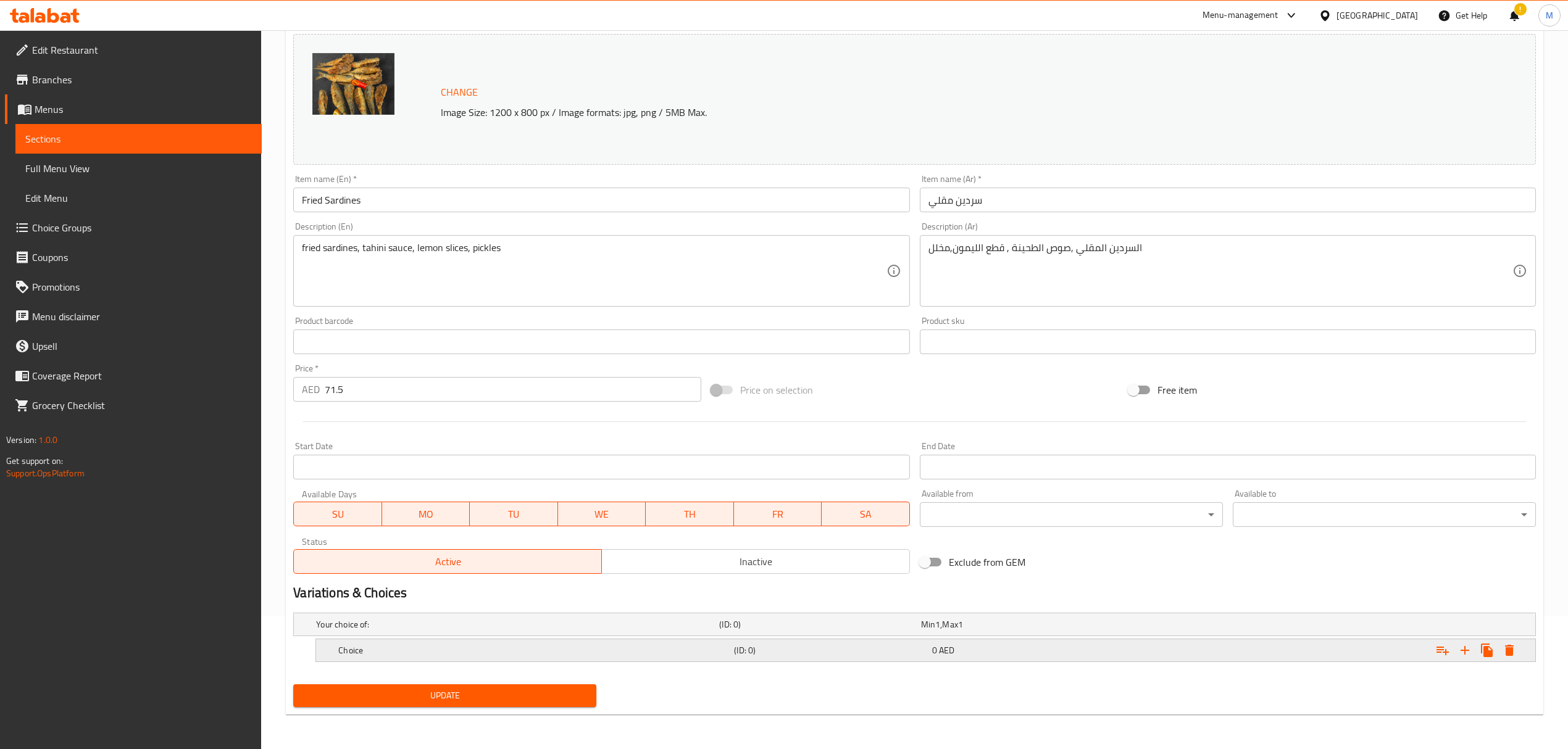
click at [476, 631] on h5 "Choice" at bounding box center [515, 625] width 398 height 12
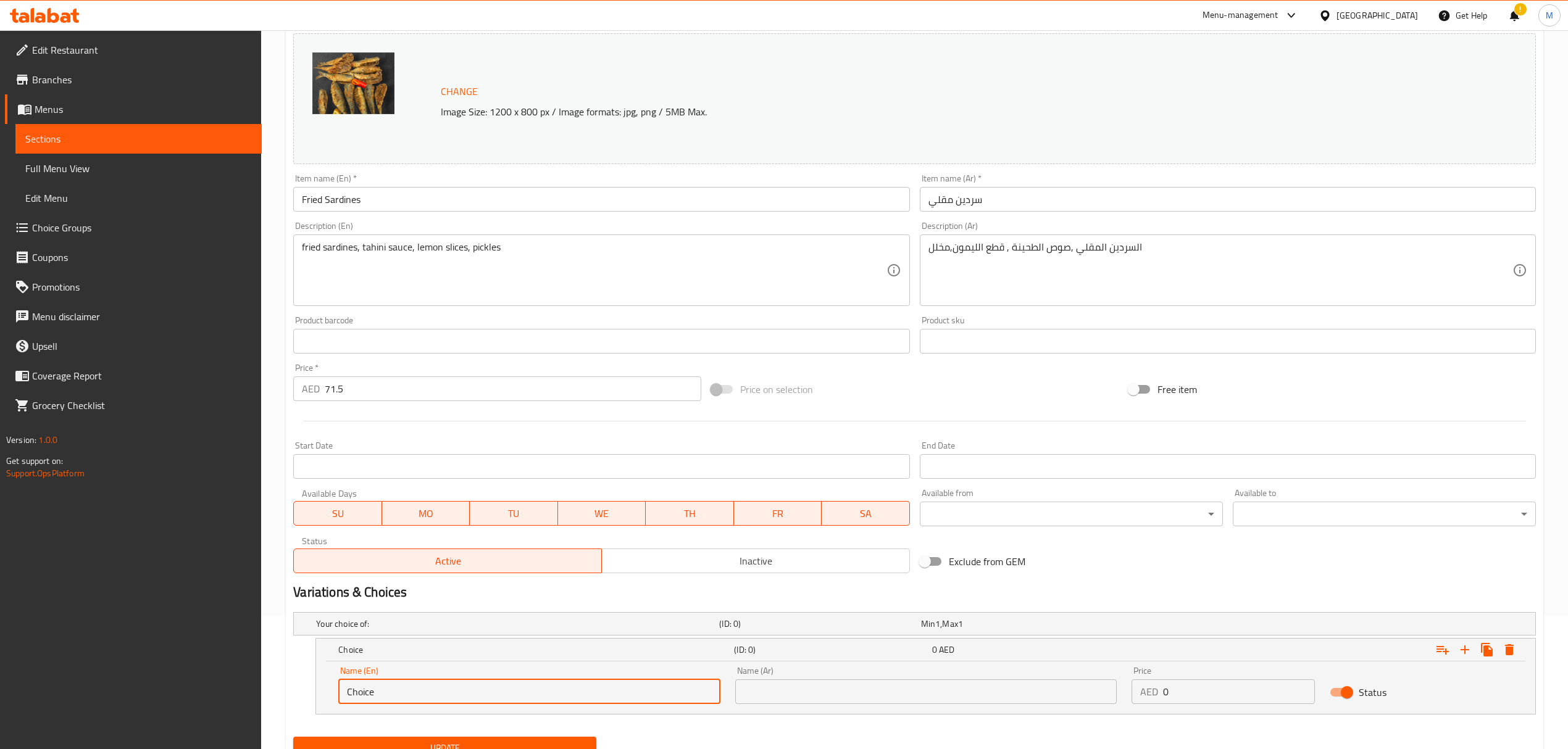
drag, startPoint x: 340, startPoint y: 691, endPoint x: 276, endPoint y: 688, distance: 64.1
click at [276, 688] on div "Home / Restaurants management / Menus / Sections / item / update fish section U…" at bounding box center [915, 349] width 1307 height 905
type input "0.5 kg"
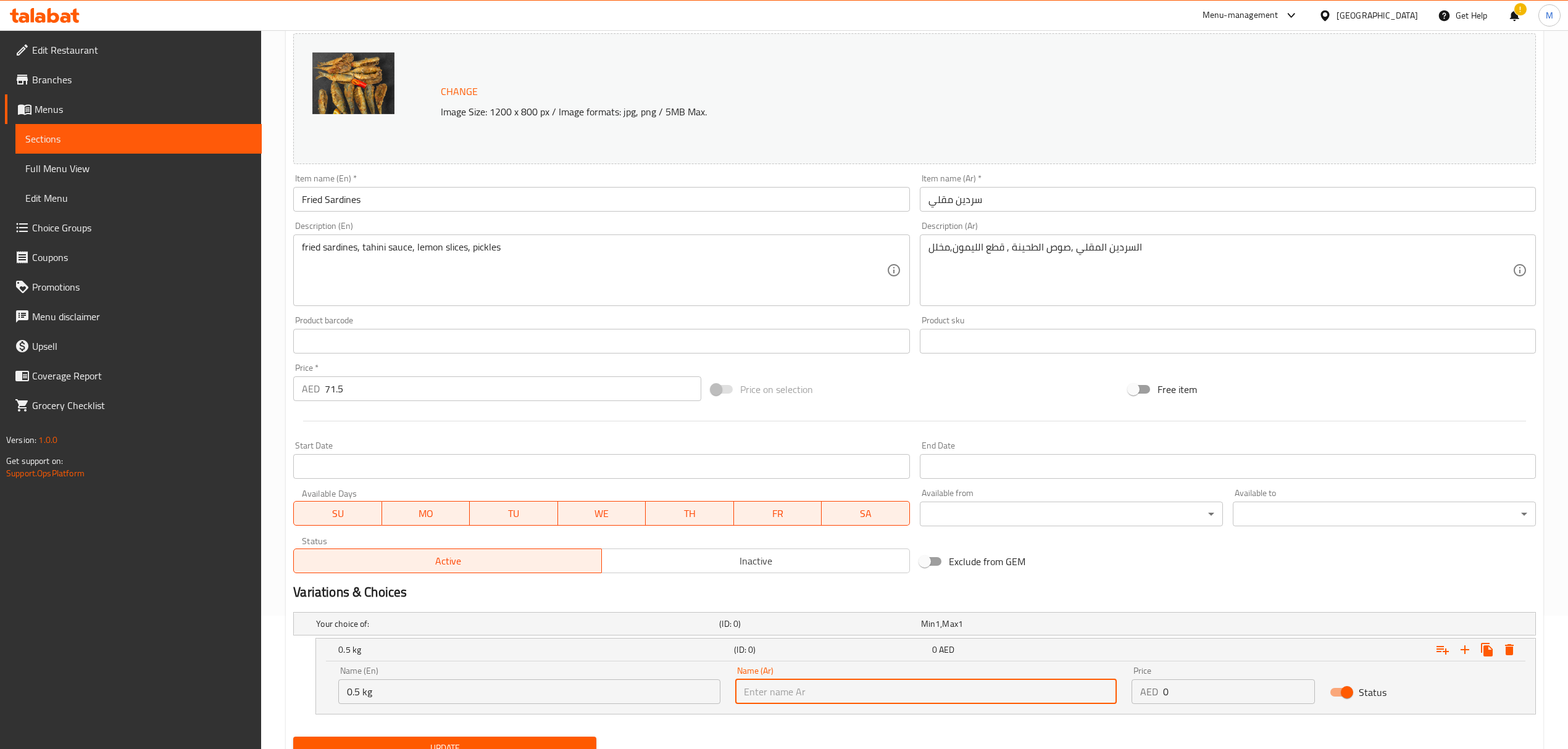
click at [848, 690] on input "text" at bounding box center [926, 692] width 382 height 25
type input "0.5 كجم"
click at [1178, 696] on input "0" at bounding box center [1238, 692] width 152 height 25
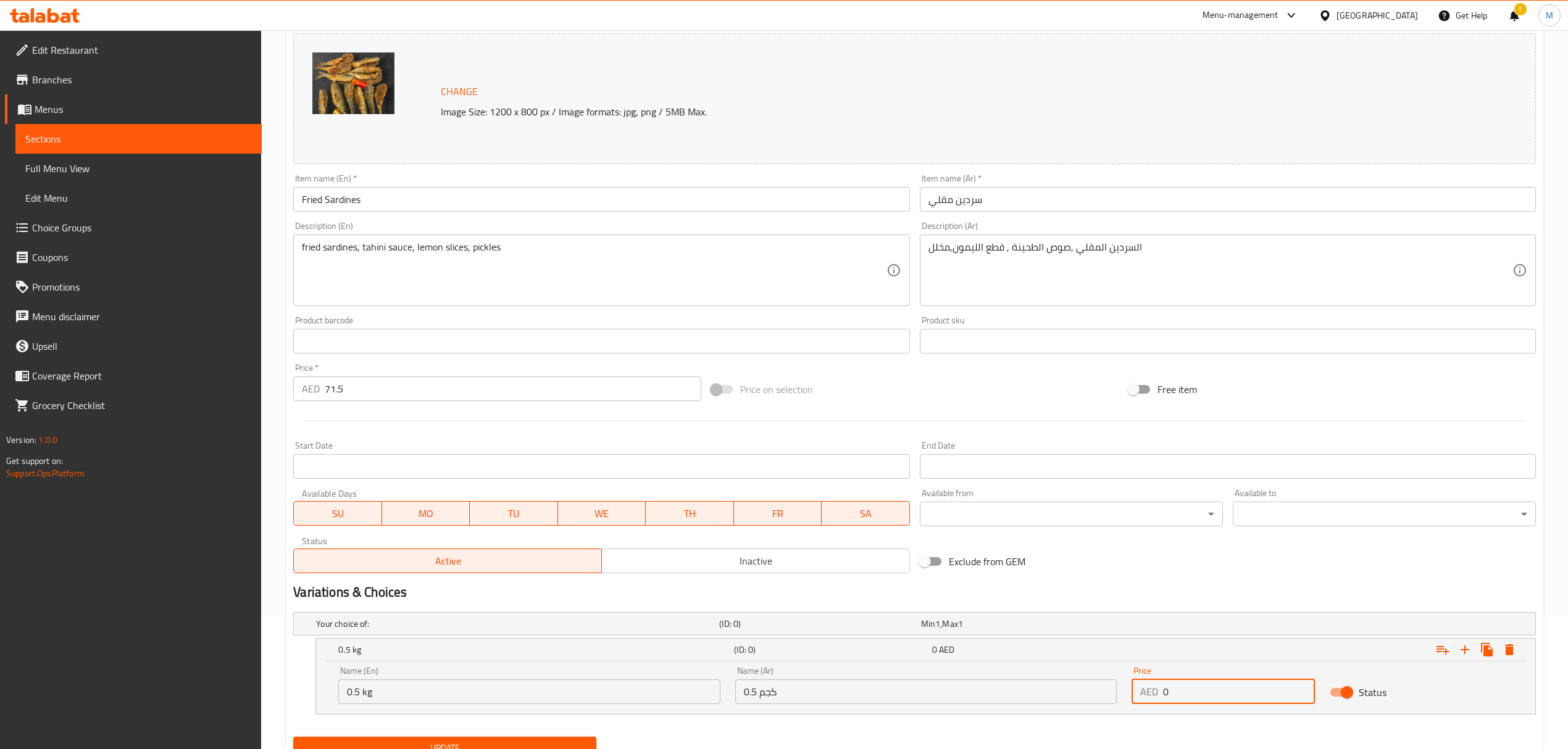
drag, startPoint x: 1178, startPoint y: 696, endPoint x: 1141, endPoint y: 680, distance: 40.3
click at [1140, 680] on div "AED 0 Price" at bounding box center [1223, 692] width 183 height 25
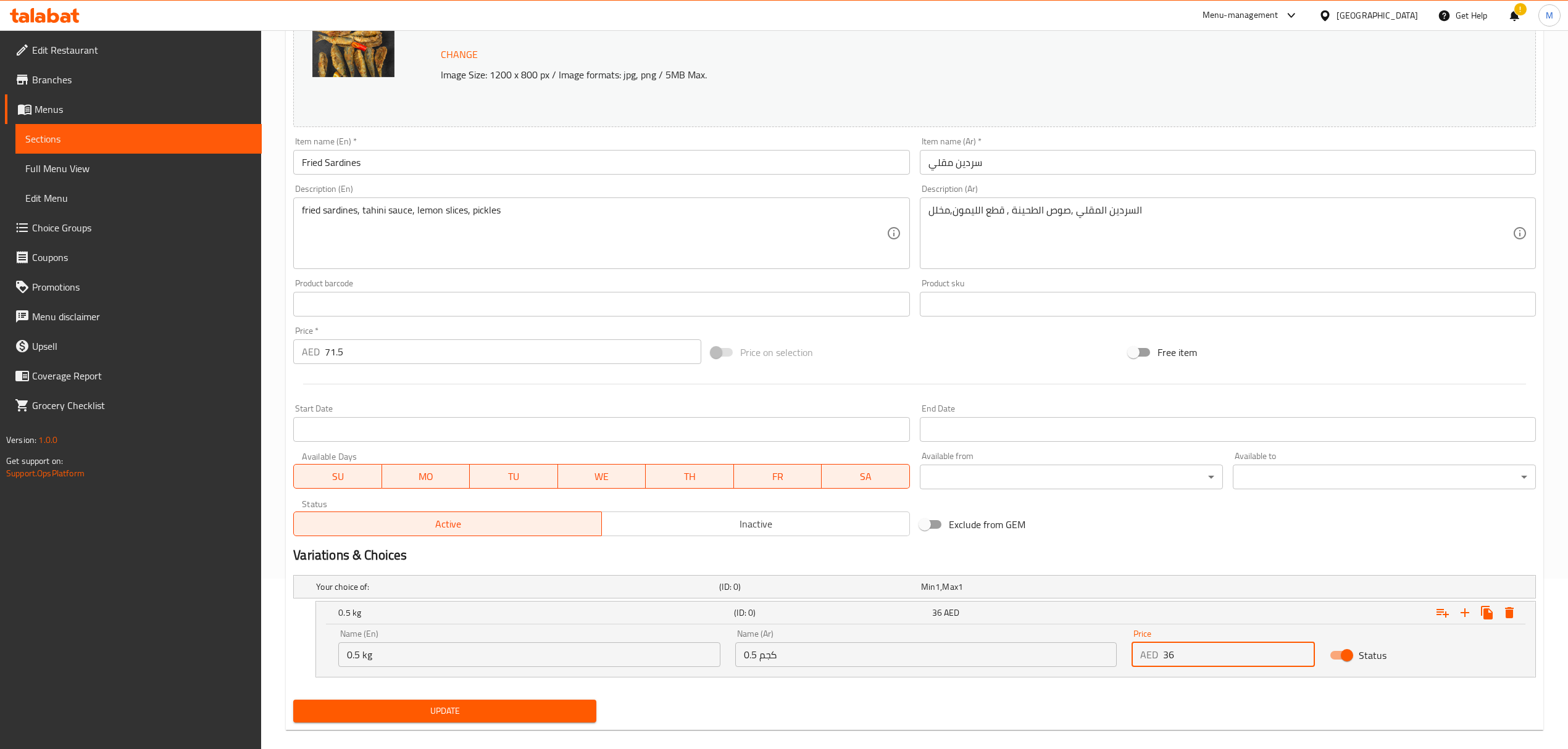
scroll to position [186, 0]
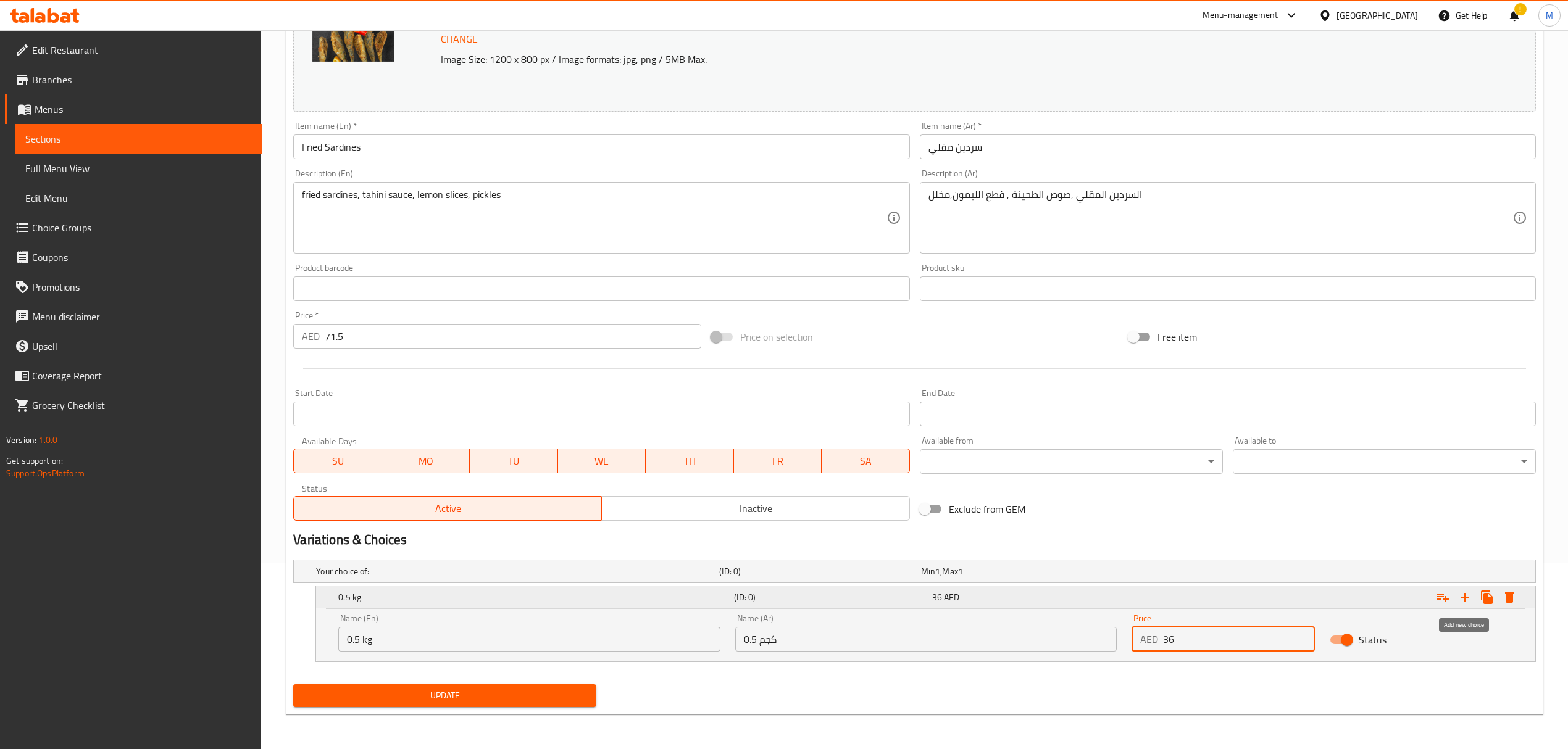
type input "36"
click at [1463, 604] on icon "Expand" at bounding box center [1465, 598] width 15 height 15
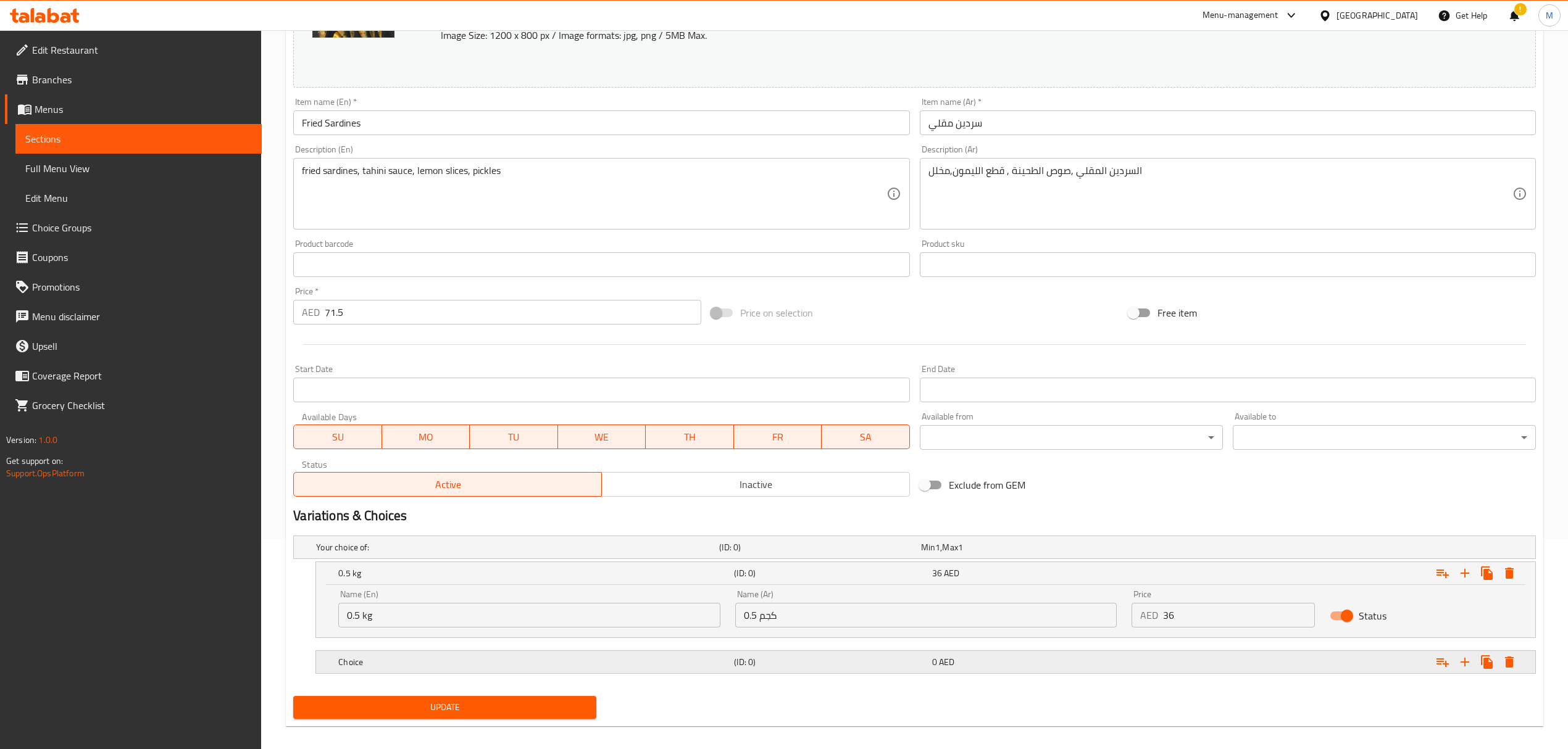
scroll to position [223, 0]
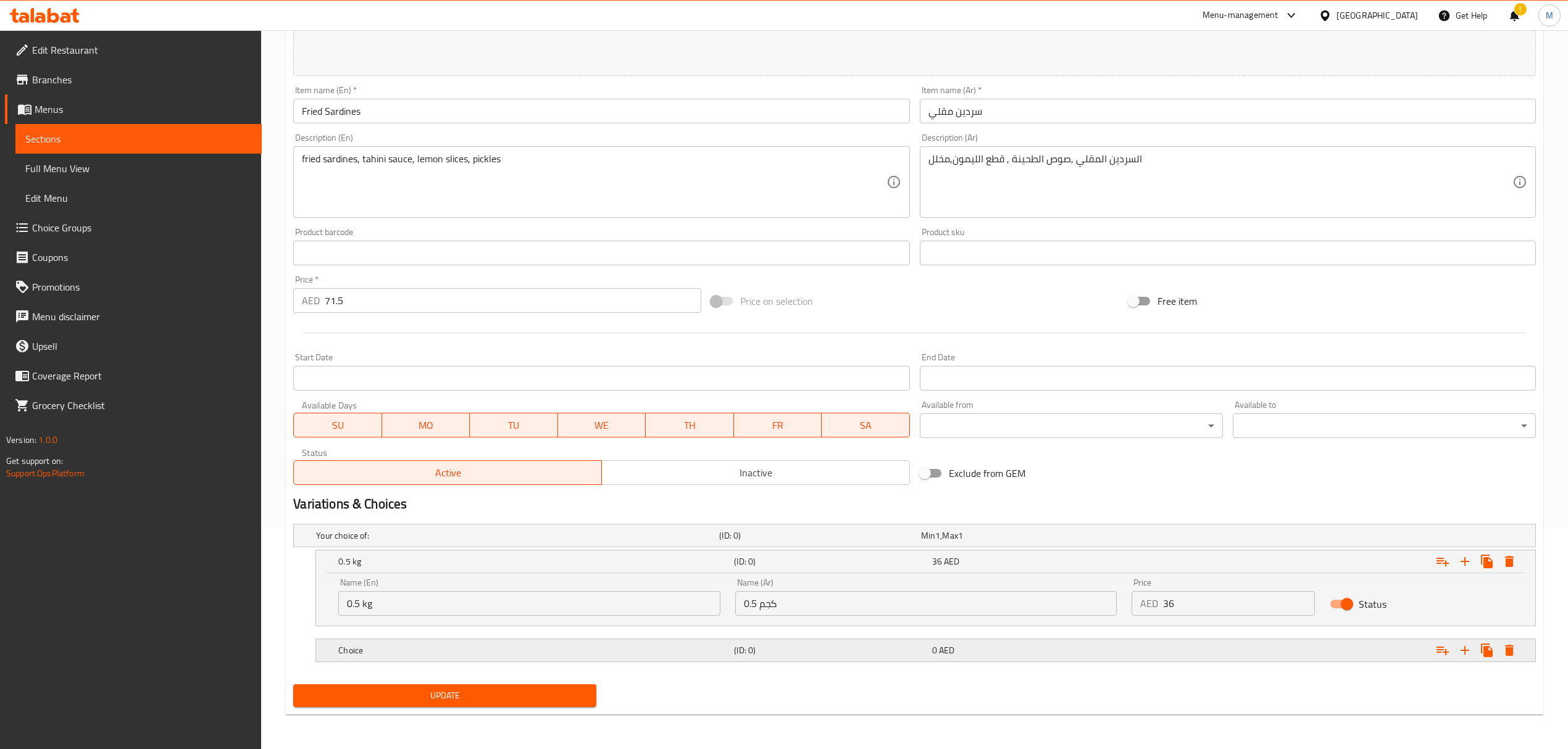
click at [555, 549] on div "Choice (ID: 0) 0 AED" at bounding box center [918, 536] width 1209 height 27
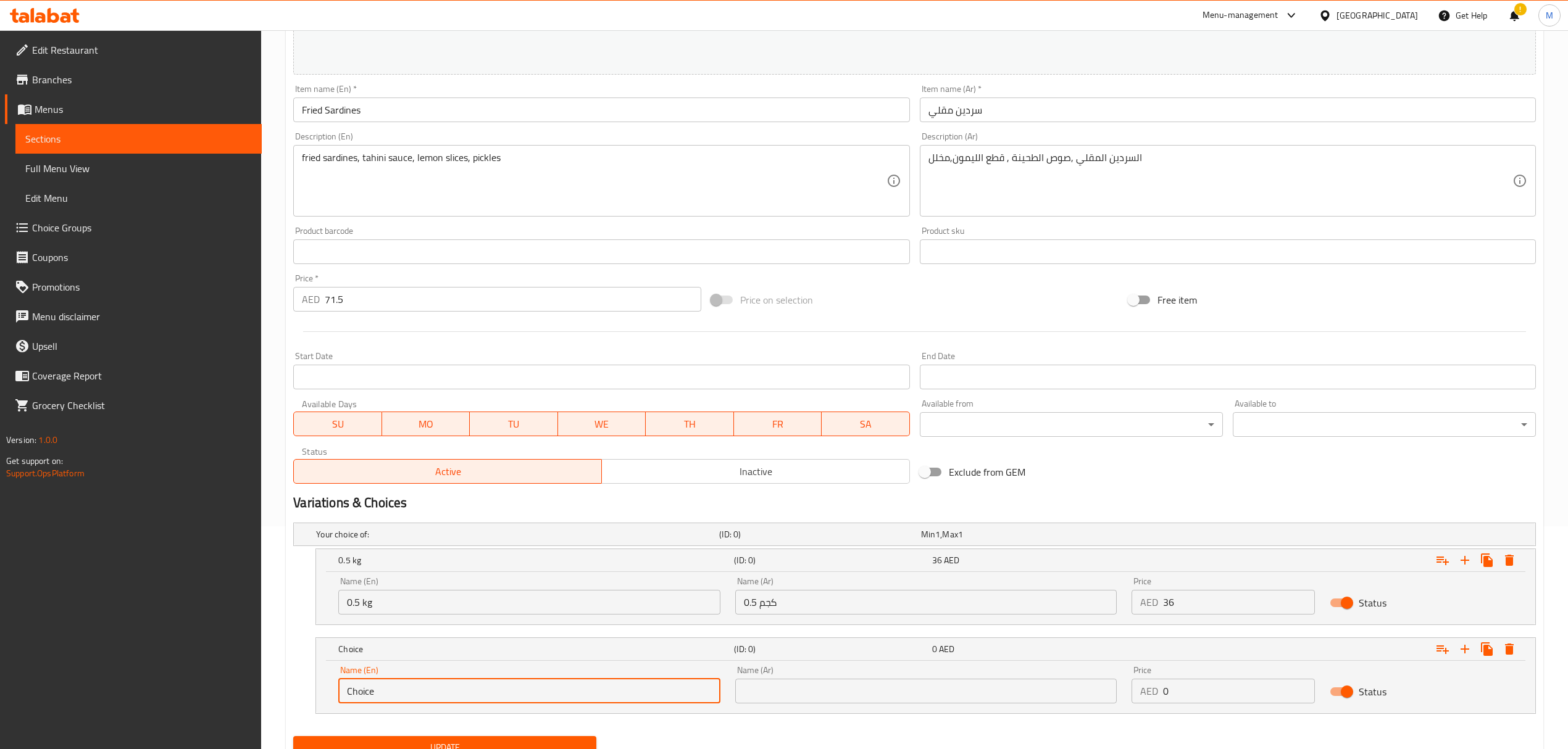
drag, startPoint x: 354, startPoint y: 686, endPoint x: 307, endPoint y: 682, distance: 47.2
click at [306, 682] on div "Choice (ID: 0) 0 AED Name (En) Choice Name (En) Name (Ar) Name (Ar) Price AED 0…" at bounding box center [914, 675] width 1242 height 76
type input "1 kg"
click at [884, 697] on input "text" at bounding box center [926, 691] width 382 height 25
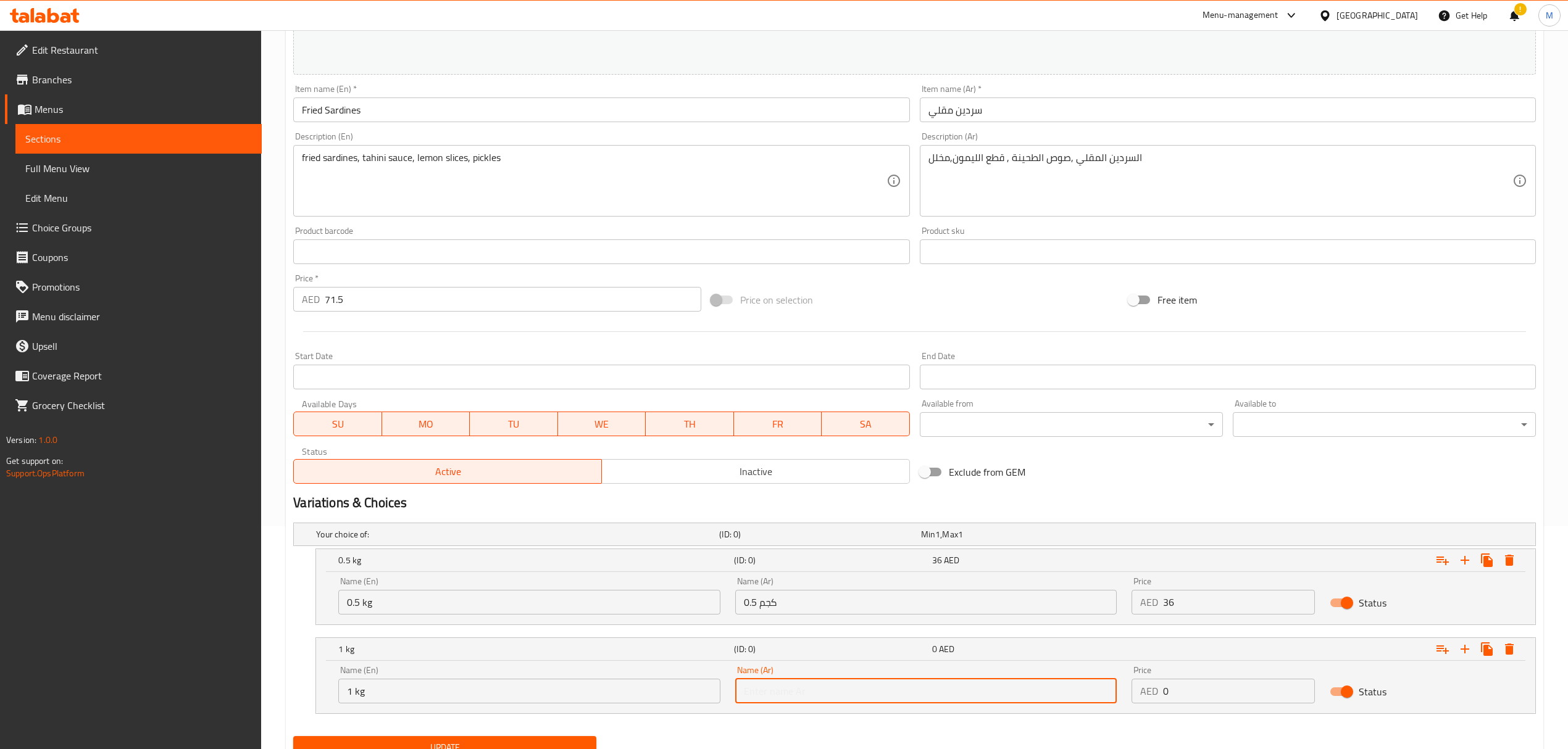
type input "1 كجم"
click at [1186, 690] on input "0" at bounding box center [1238, 691] width 152 height 25
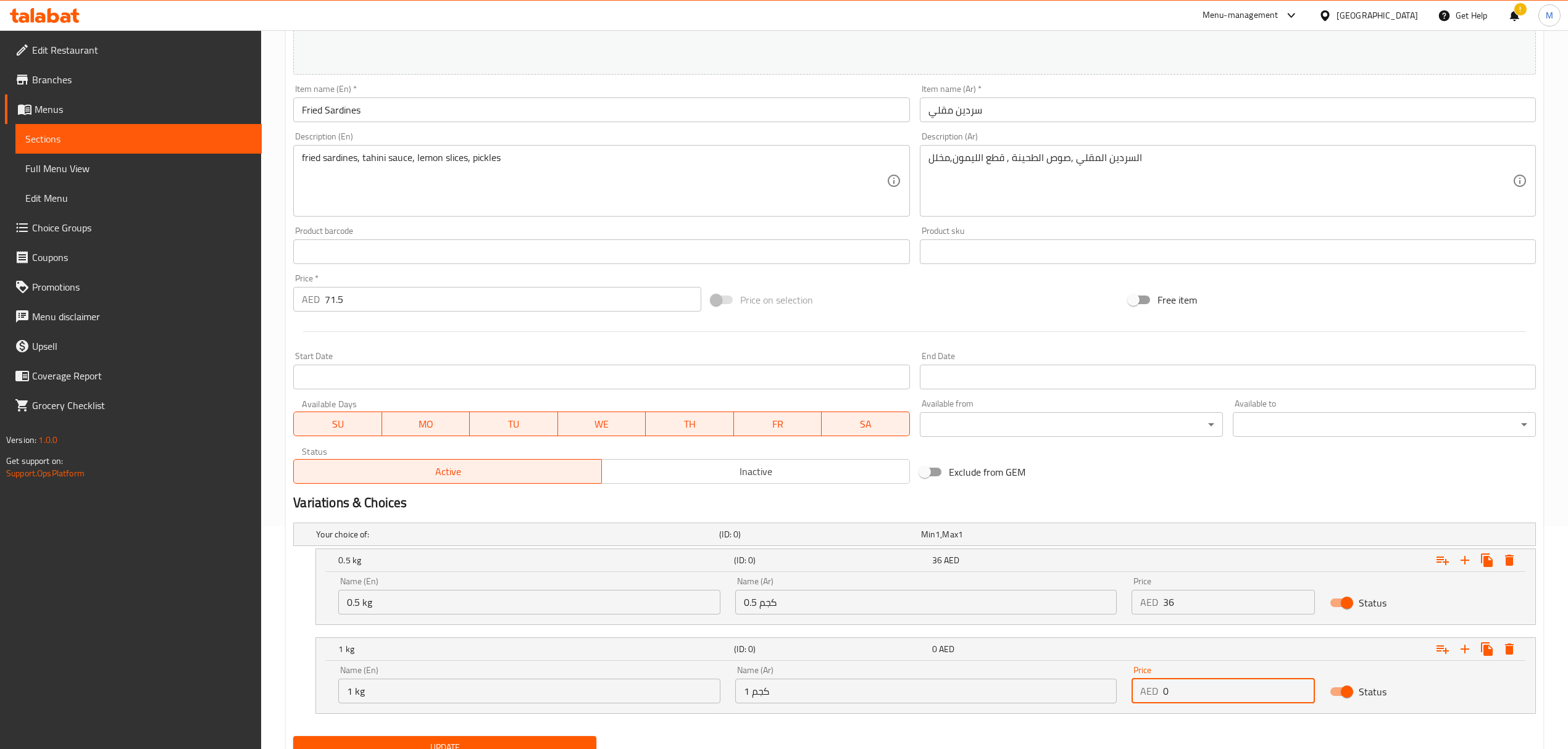
drag, startPoint x: 1186, startPoint y: 692, endPoint x: 1161, endPoint y: 690, distance: 25.1
click at [1163, 691] on input "0" at bounding box center [1238, 691] width 152 height 25
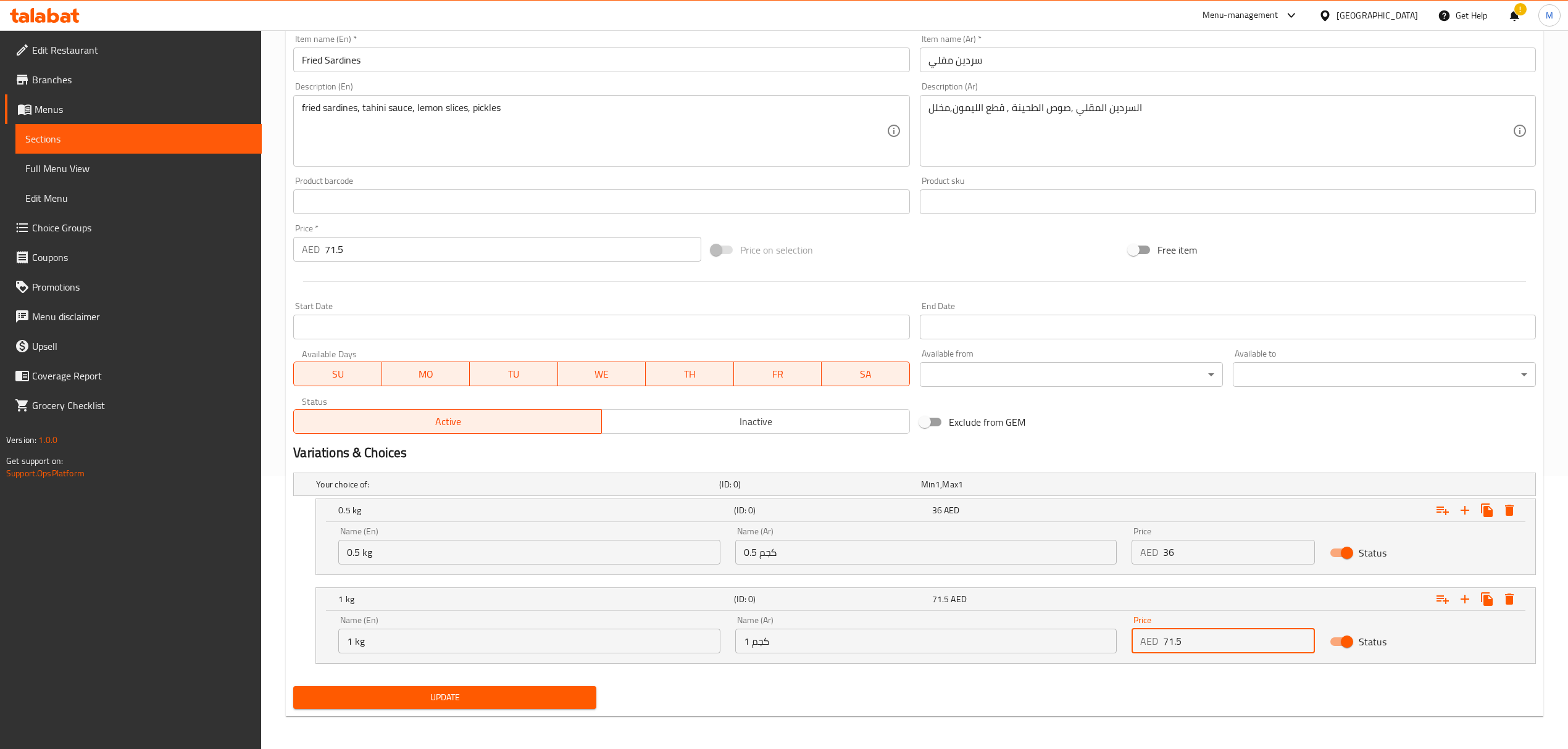
scroll to position [276, 0]
type input "71.5"
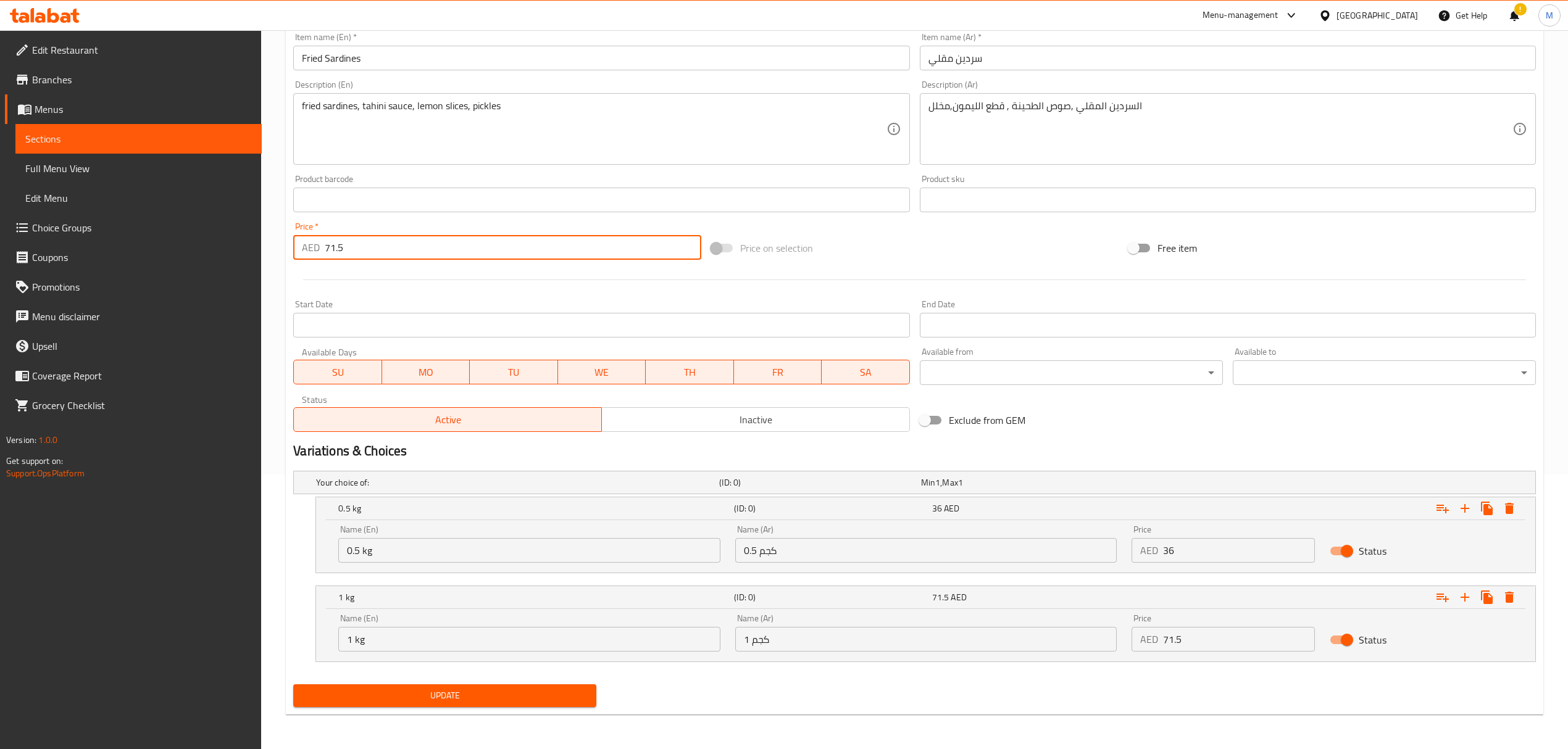
drag, startPoint x: 351, startPoint y: 250, endPoint x: 282, endPoint y: 242, distance: 69.5
click at [282, 242] on div "Home / Restaurants management / Menus / Sections / item / update fish section U…" at bounding box center [915, 252] width 1307 height 993
type input "0"
click at [443, 694] on span "Update" at bounding box center [445, 696] width 283 height 16
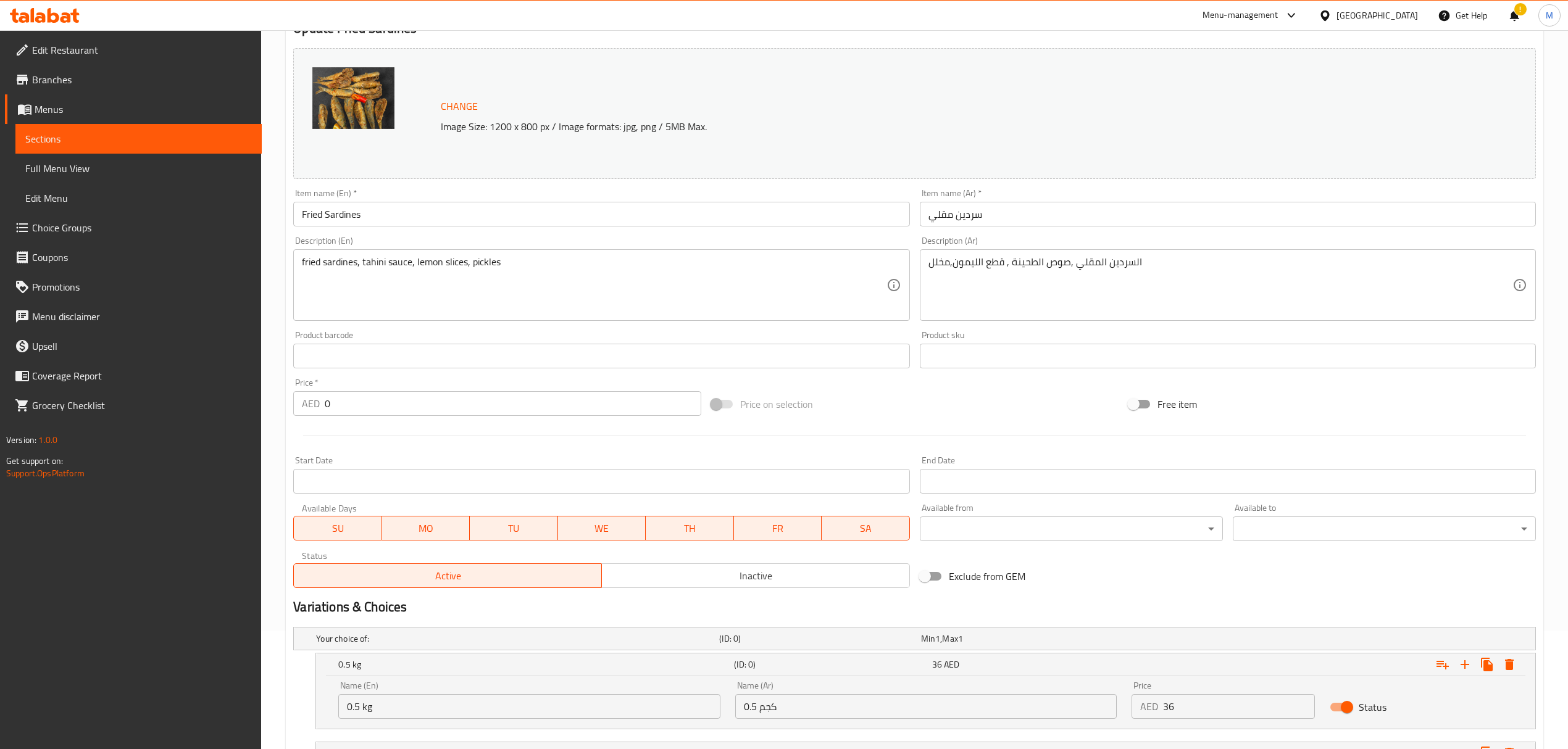
scroll to position [0, 0]
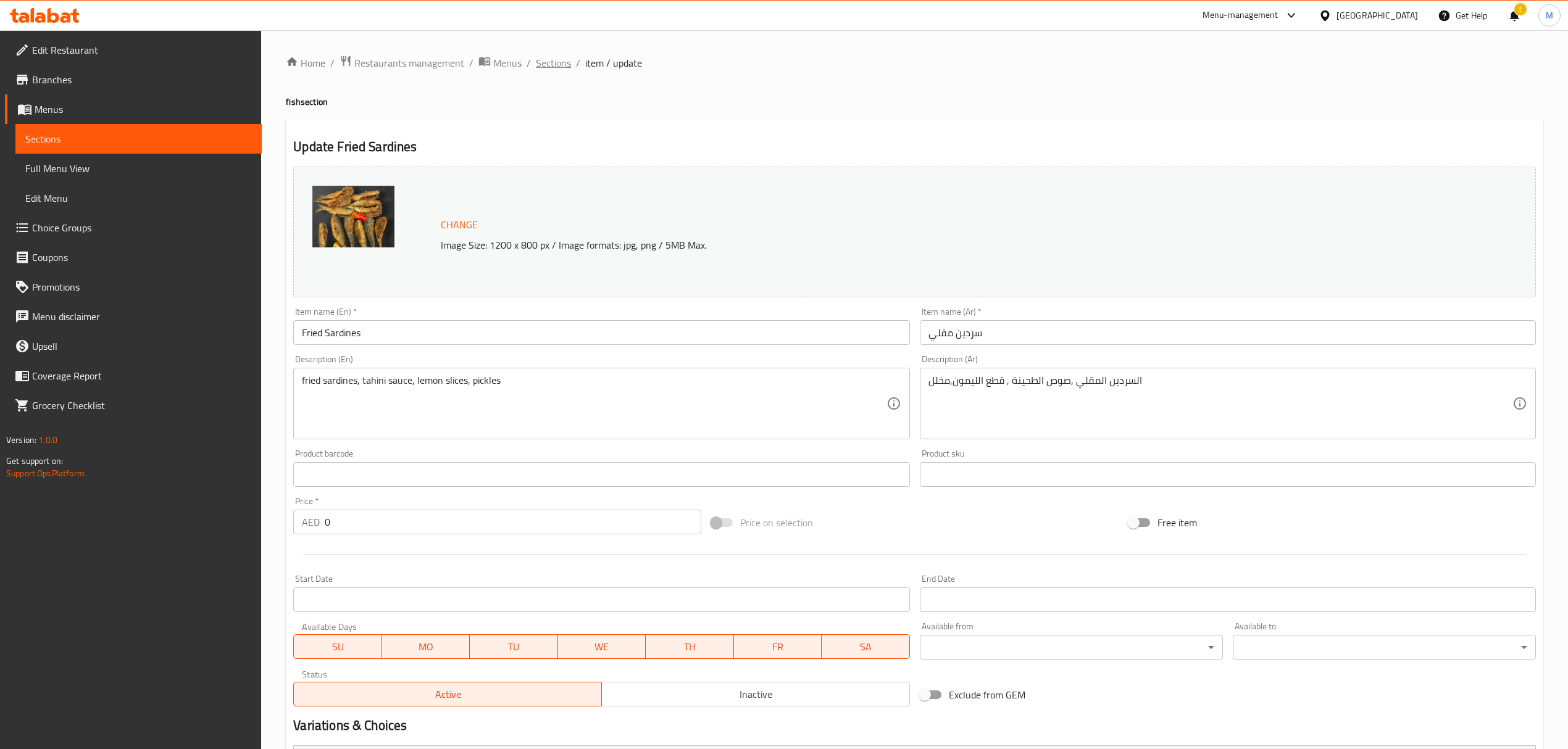
click at [557, 68] on span "Sections" at bounding box center [553, 63] width 35 height 15
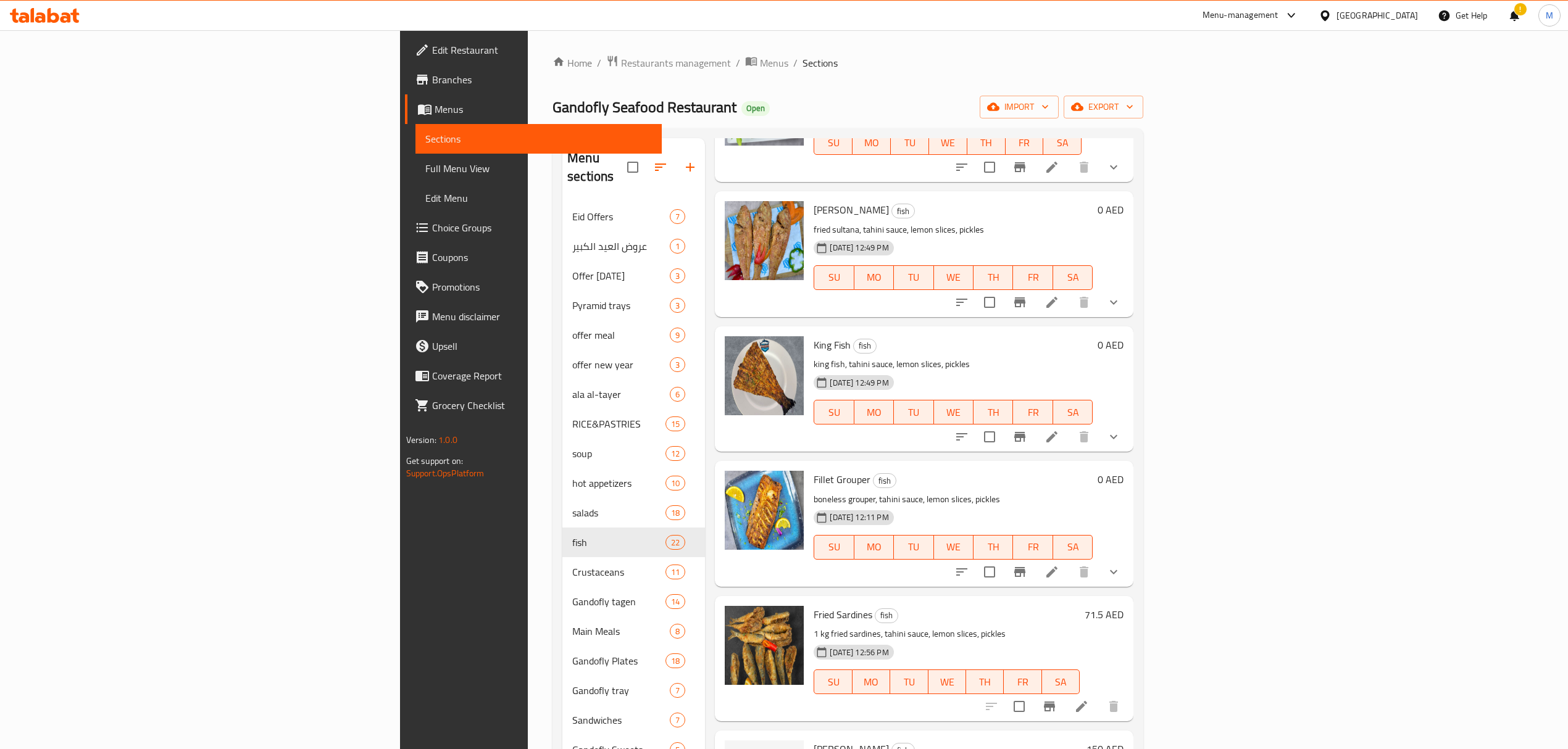
scroll to position [2247, 0]
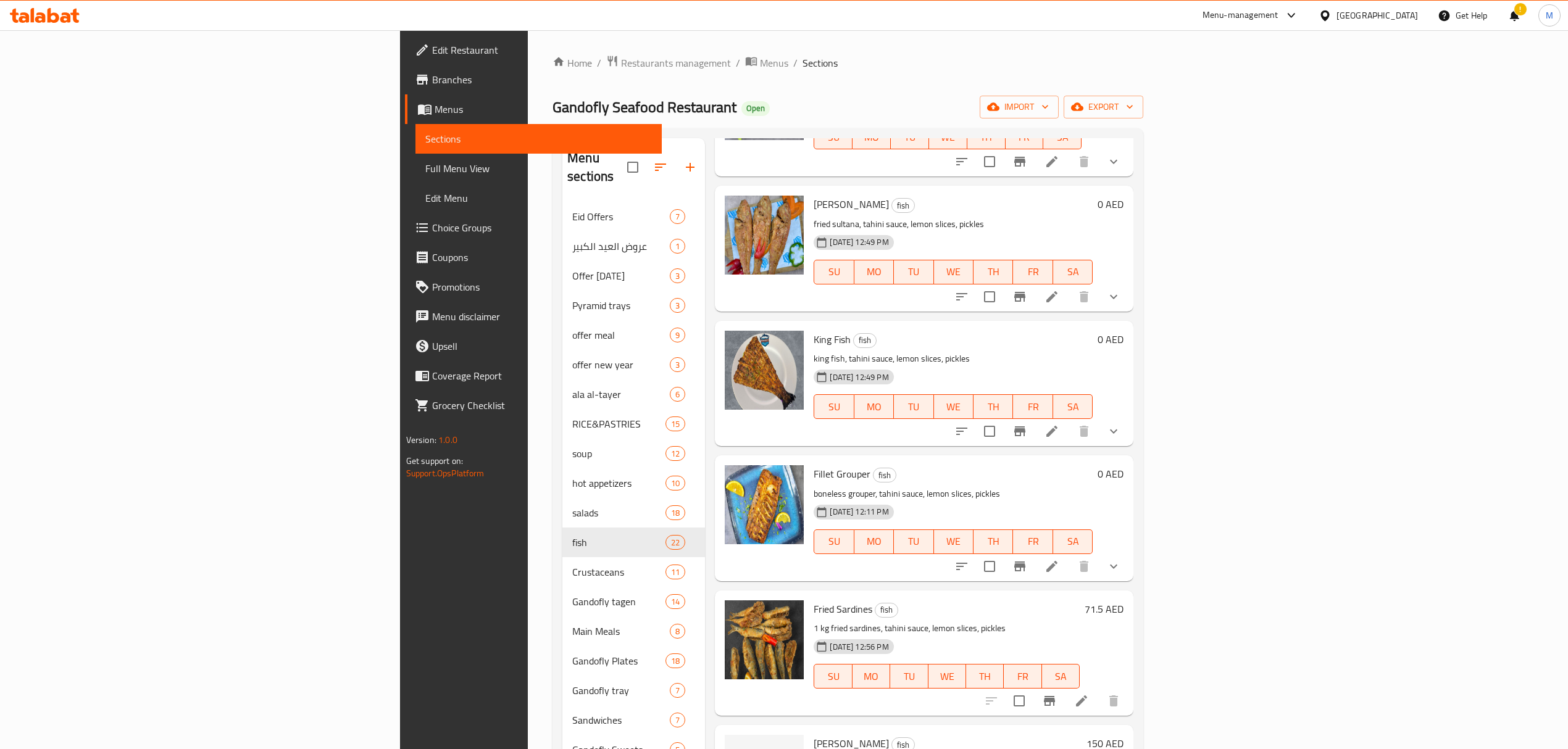
click at [1089, 694] on icon at bounding box center [1082, 701] width 15 height 15
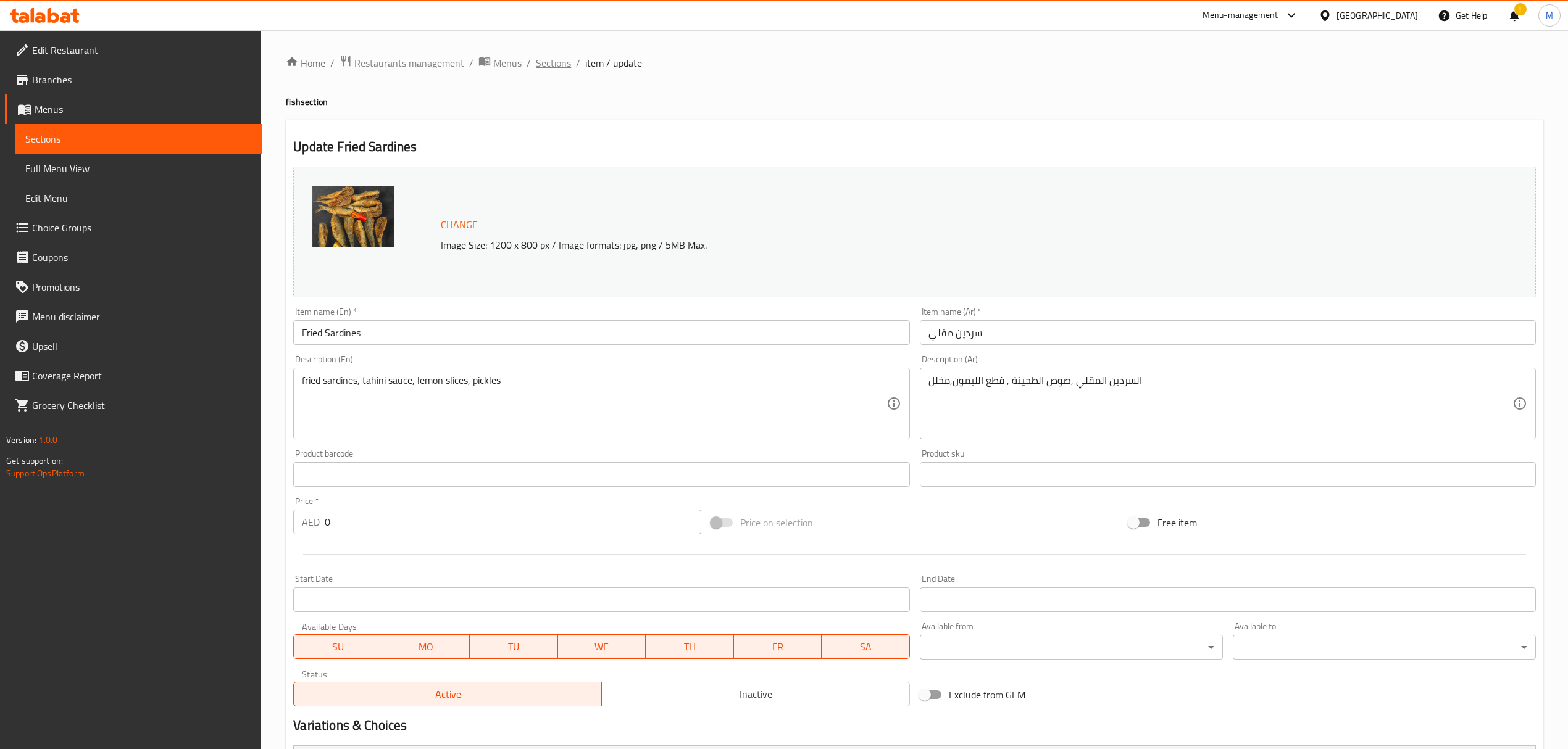
click at [549, 55] on span "Sections" at bounding box center [553, 63] width 35 height 15
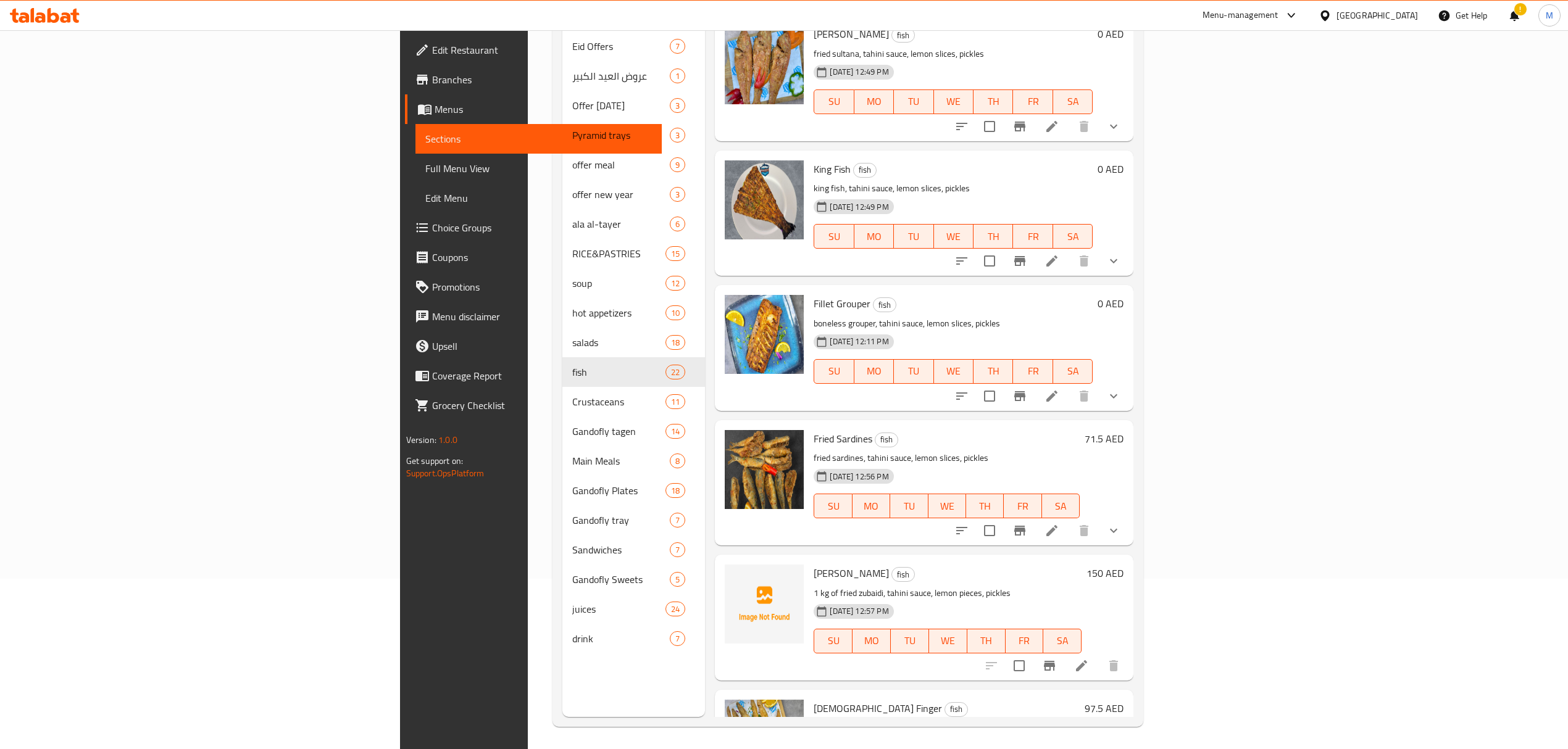
scroll to position [174, 0]
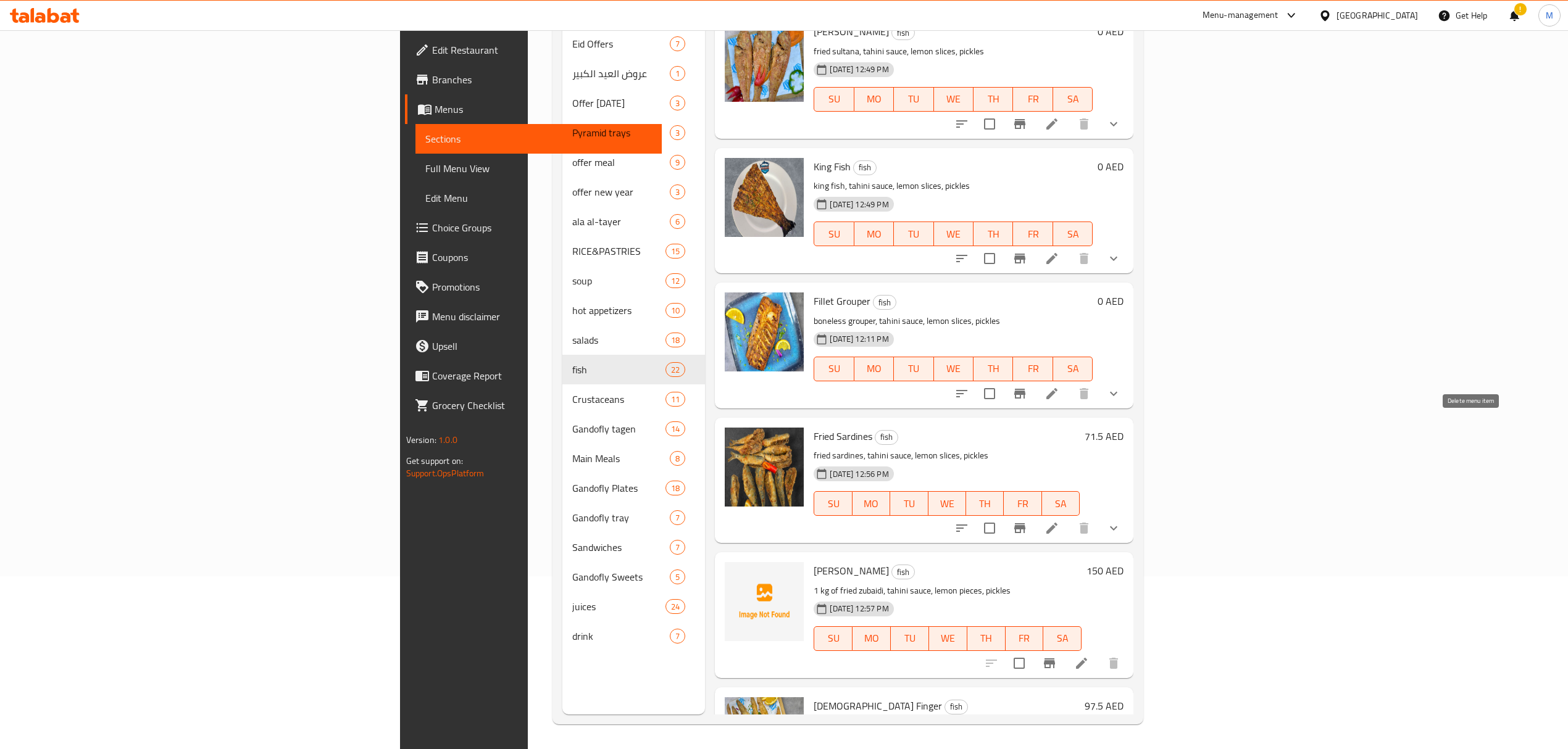
click at [1121, 521] on icon "show more" at bounding box center [1113, 528] width 15 height 15
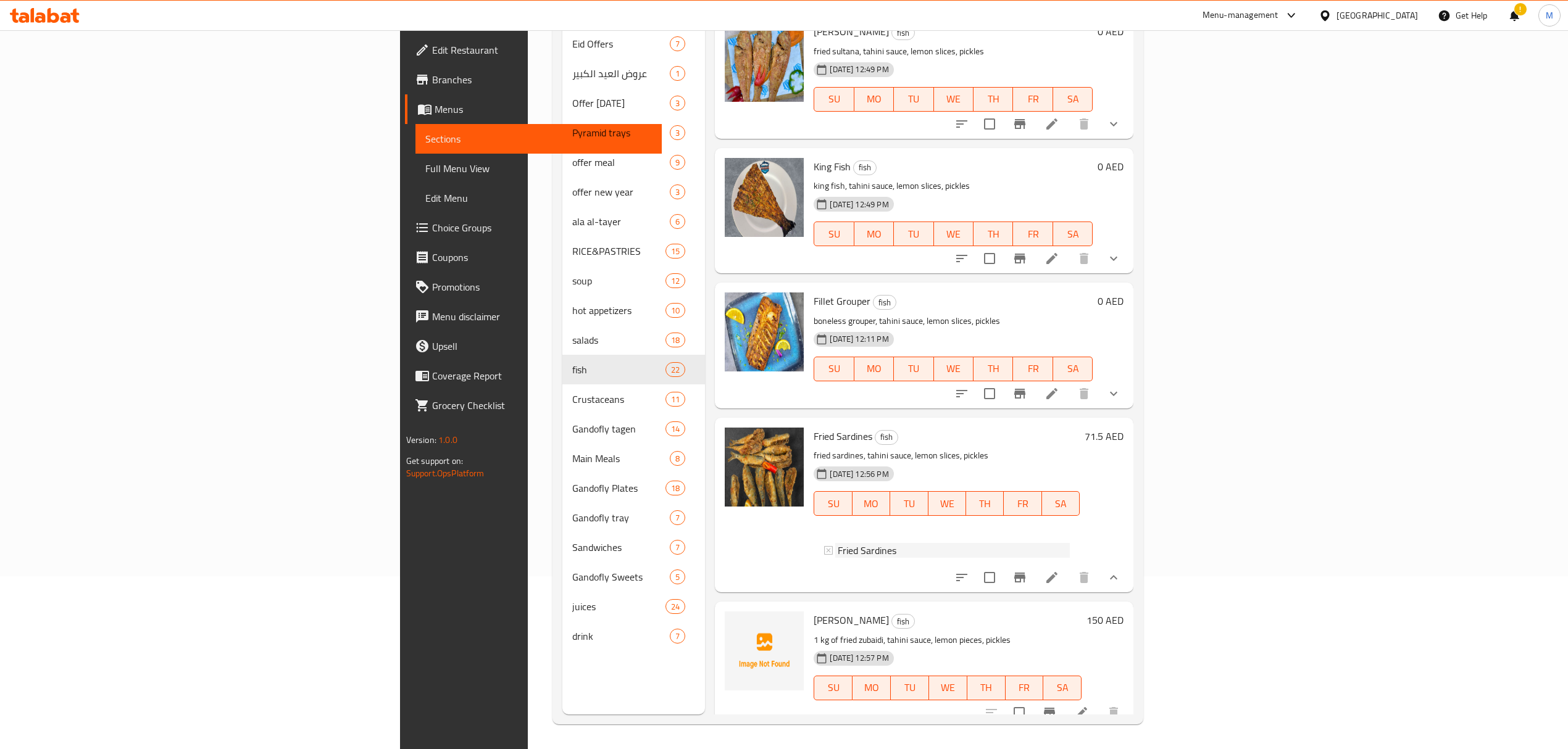
click at [1069, 543] on div "Fried Sardines" at bounding box center [954, 550] width 232 height 15
click at [1059, 570] on icon at bounding box center [1052, 577] width 15 height 15
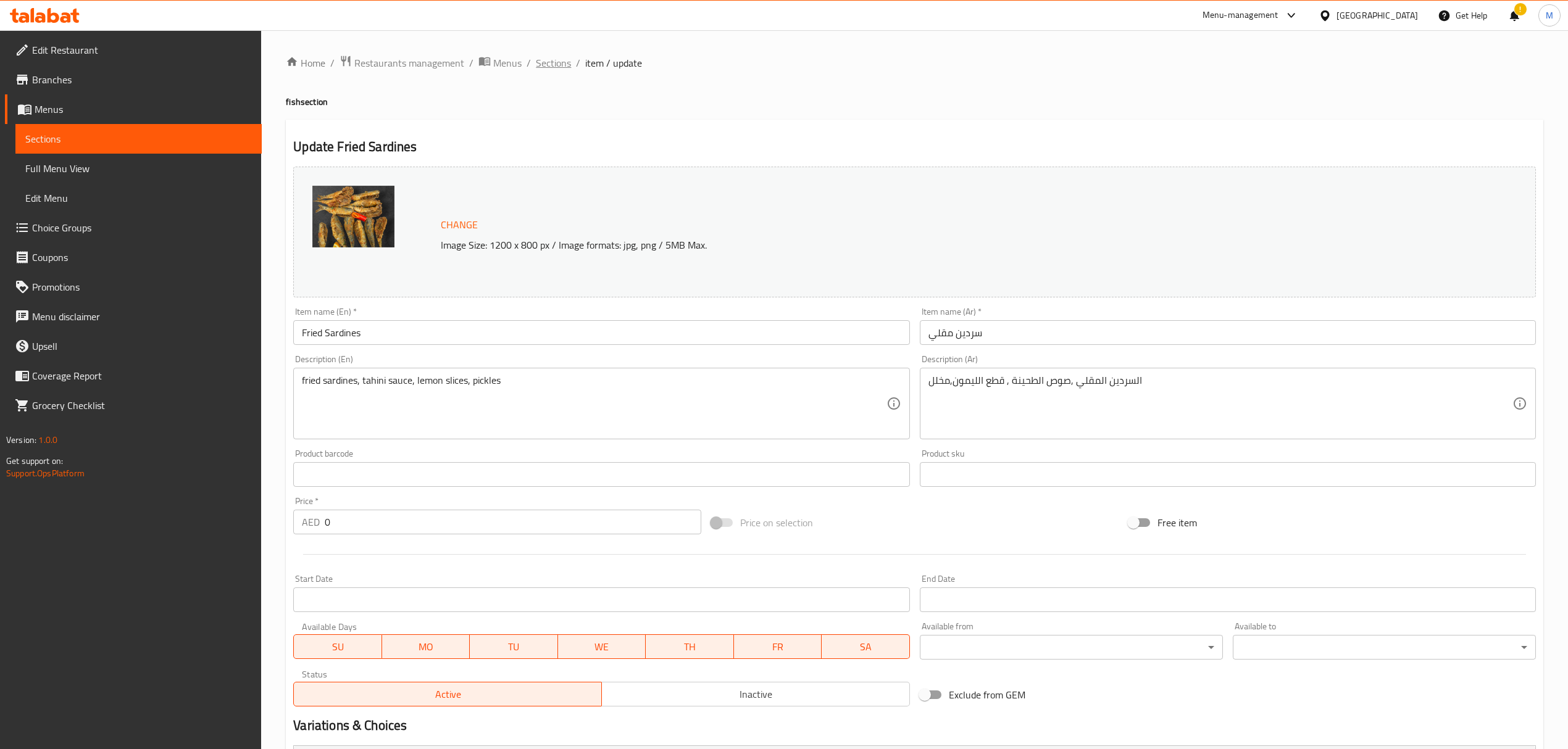
click at [558, 68] on span "Sections" at bounding box center [553, 63] width 35 height 15
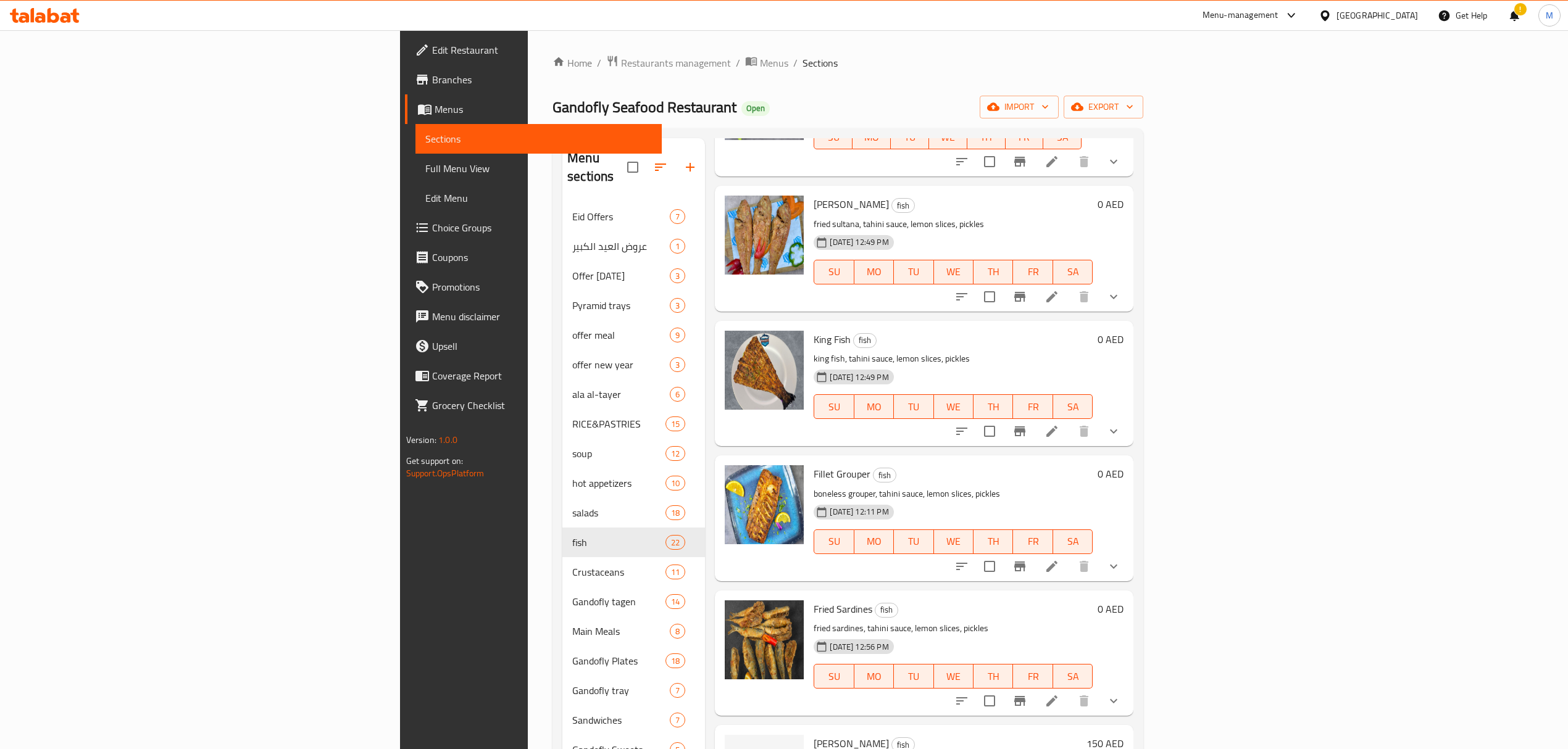
scroll to position [174, 0]
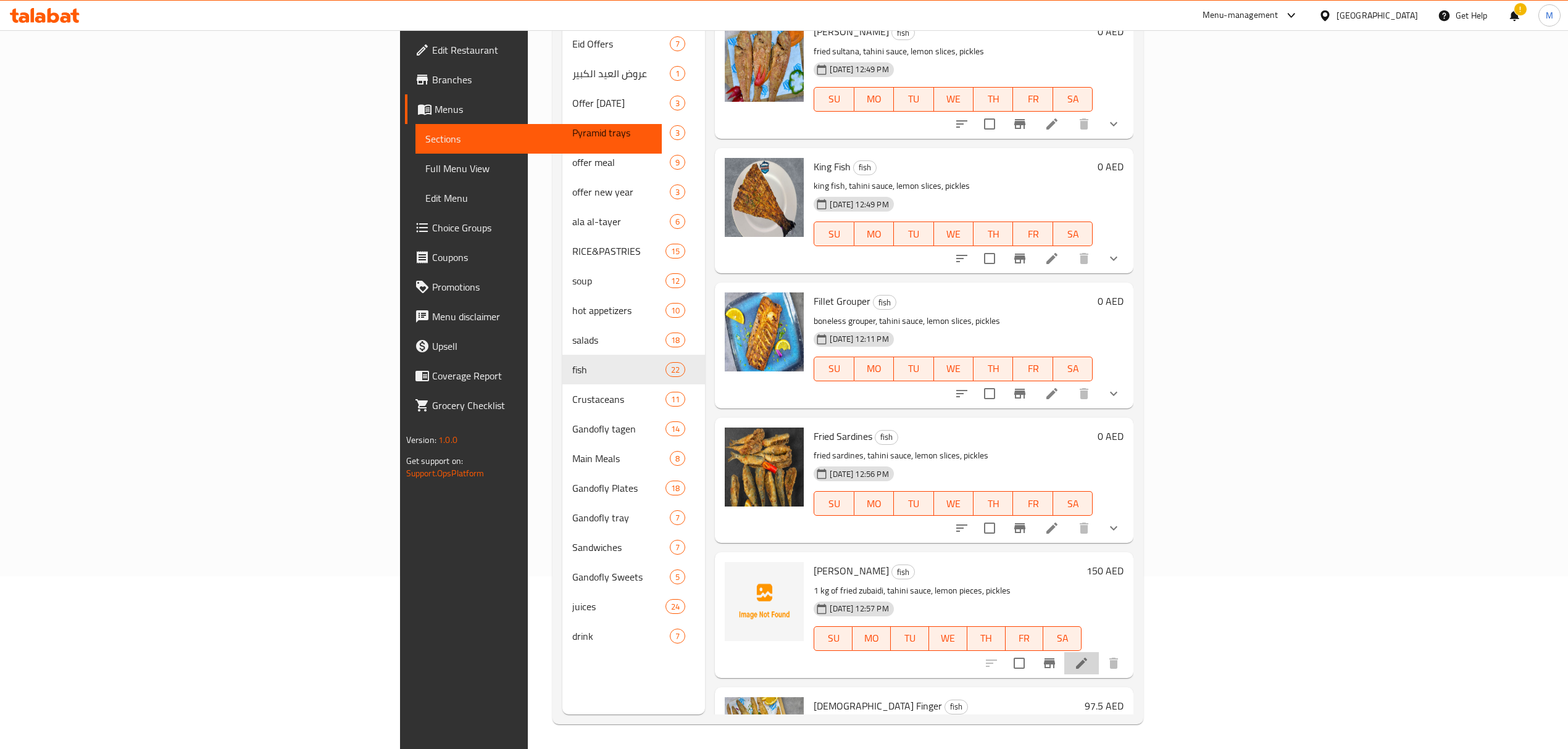
click at [1098, 652] on li at bounding box center [1081, 663] width 34 height 22
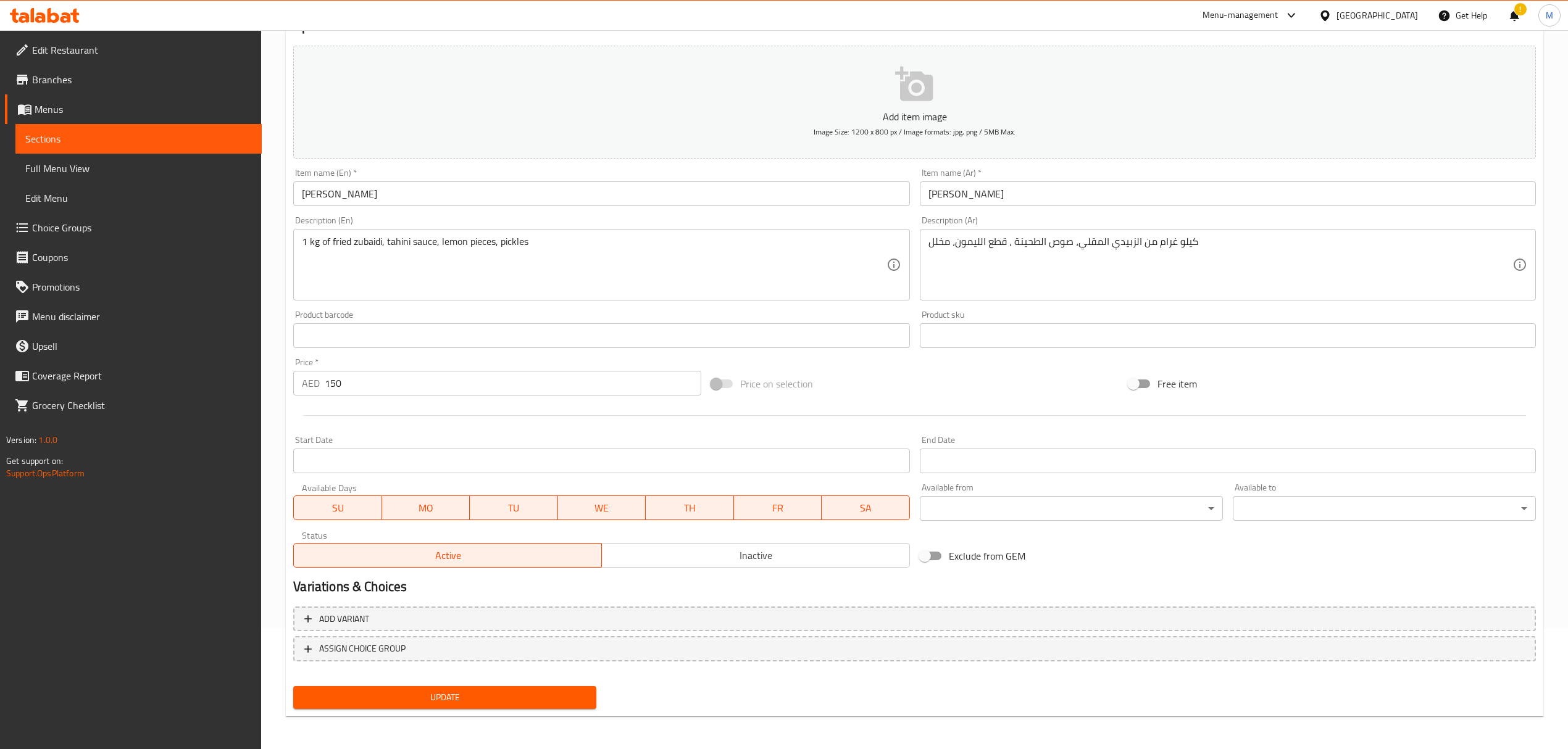
scroll to position [122, 0]
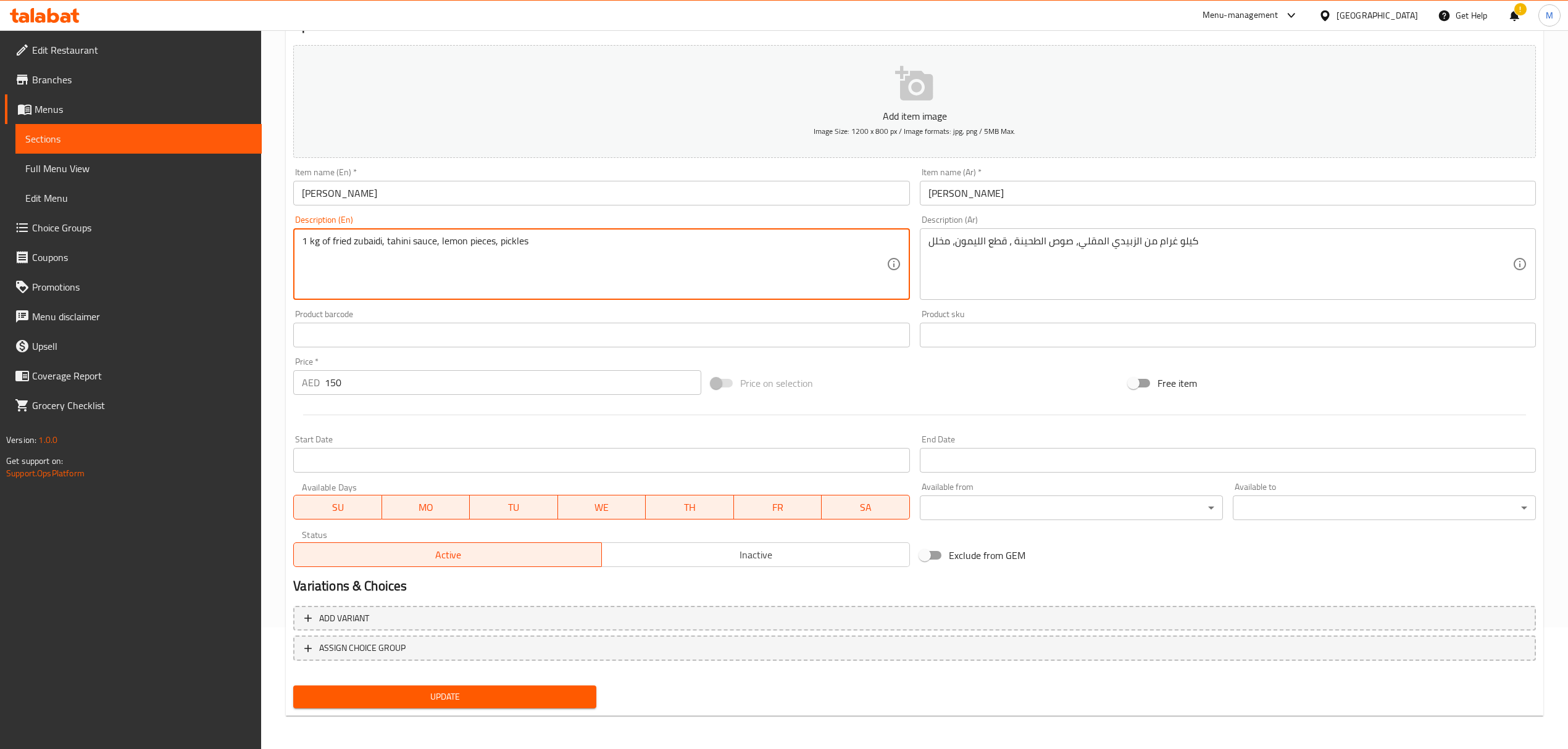
drag, startPoint x: 333, startPoint y: 244, endPoint x: 249, endPoint y: 247, distance: 84.1
type textarea "fried zubaidi, tahini sauce, lemon pieces, pickles"
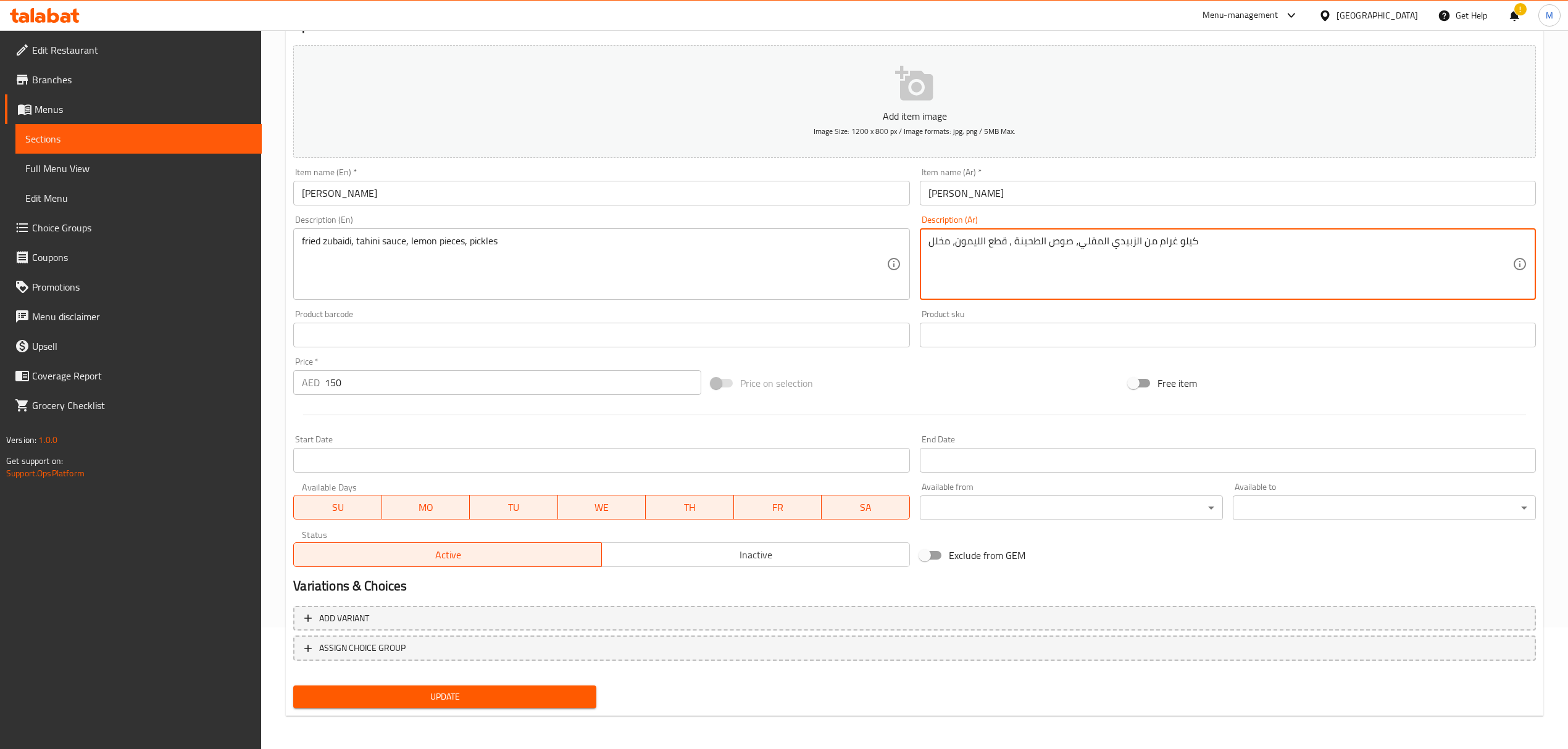
drag, startPoint x: 1139, startPoint y: 242, endPoint x: 1297, endPoint y: 250, distance: 158.2
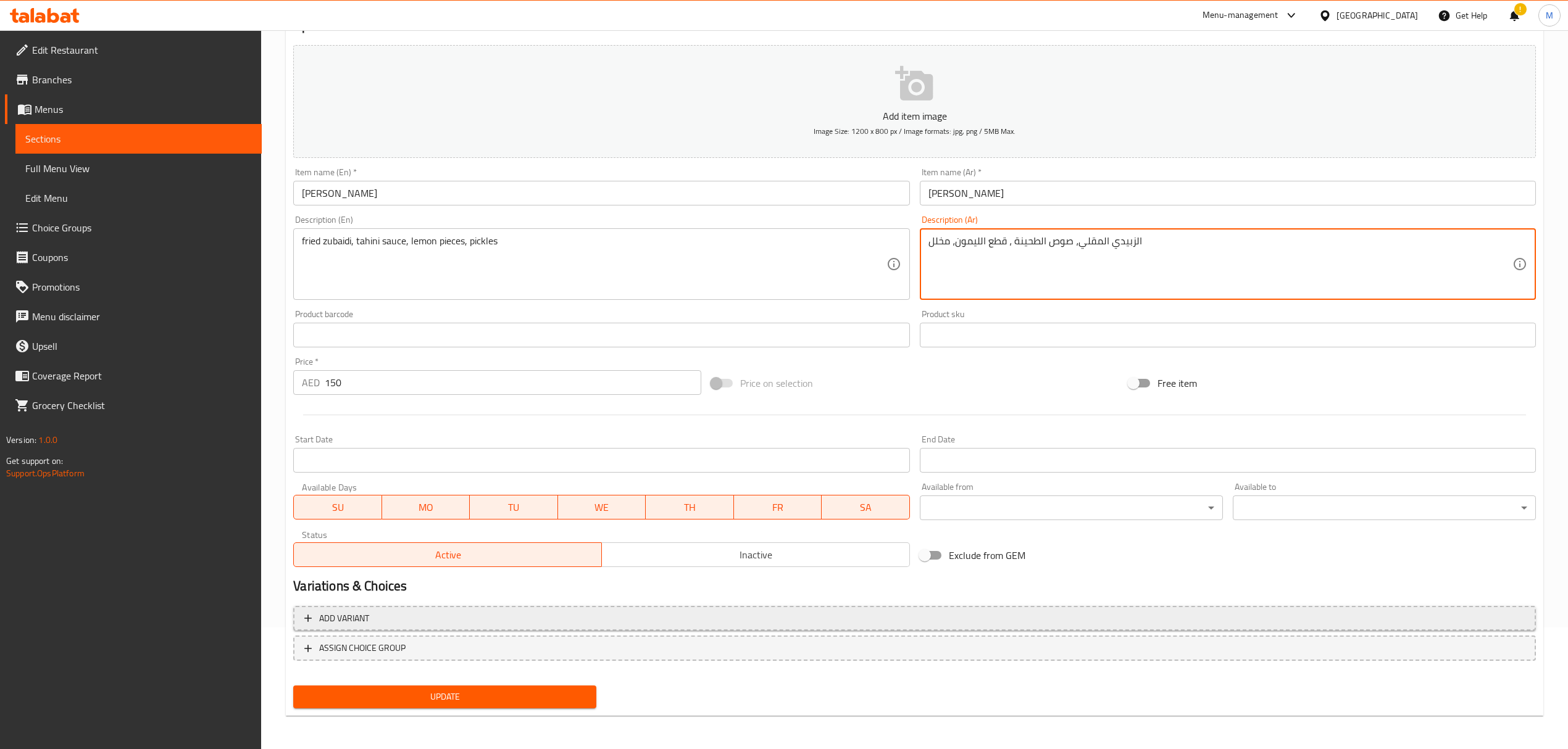
type textarea "الزبيدي المقلي، صوص الطحينة ، قطع الليمون، مخلل"
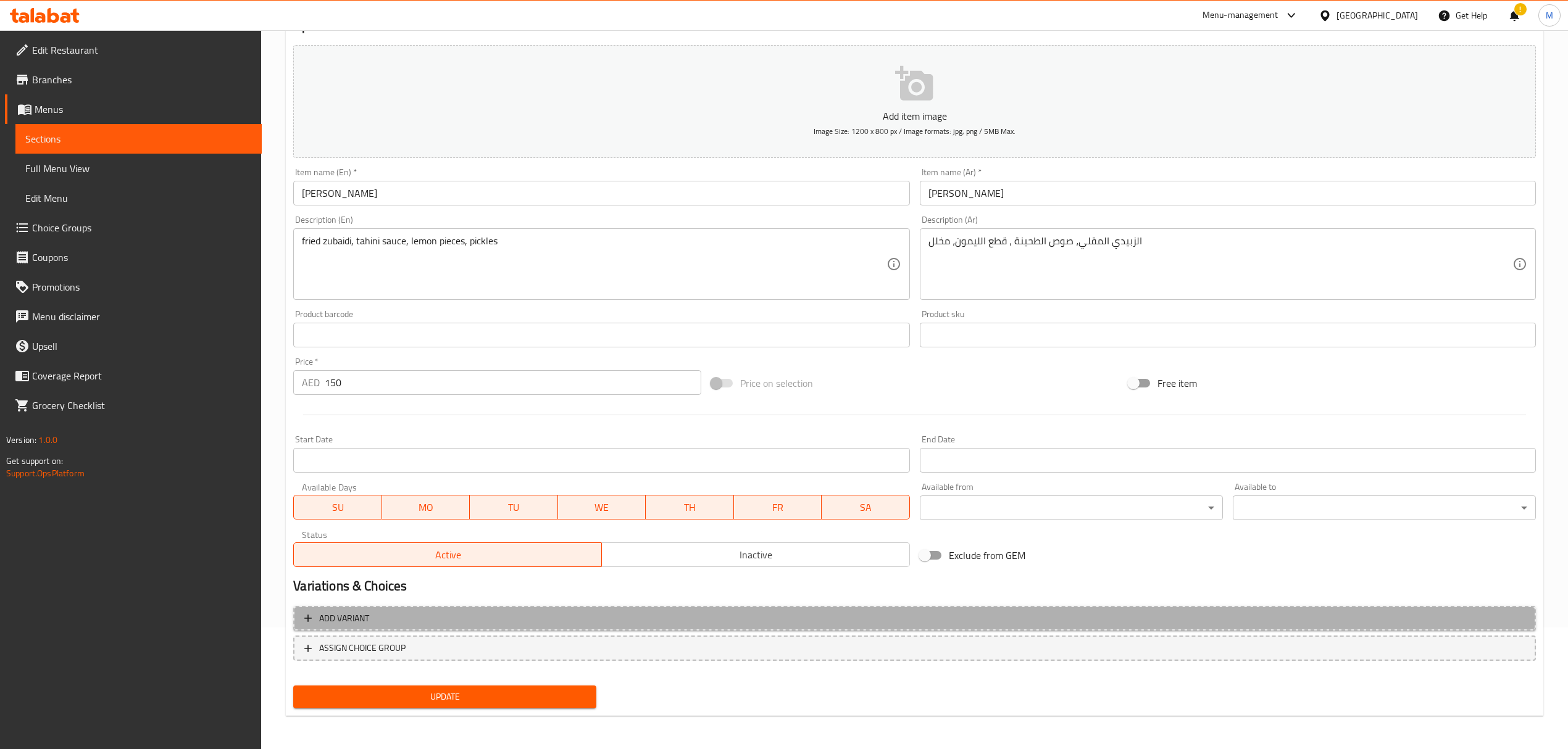
click at [440, 620] on span "Add variant" at bounding box center [914, 619] width 1220 height 16
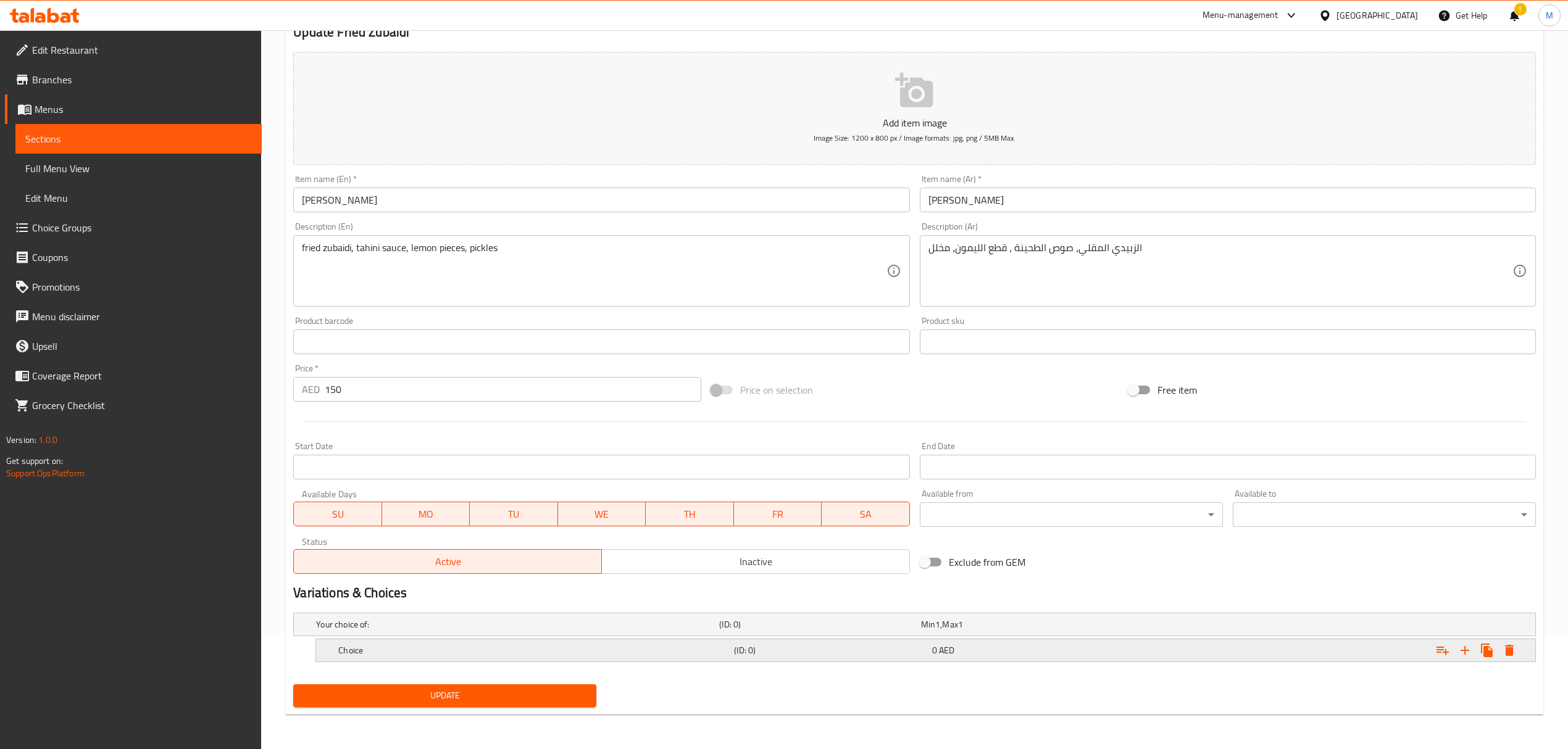
click at [434, 631] on h5 "Choice" at bounding box center [515, 625] width 398 height 12
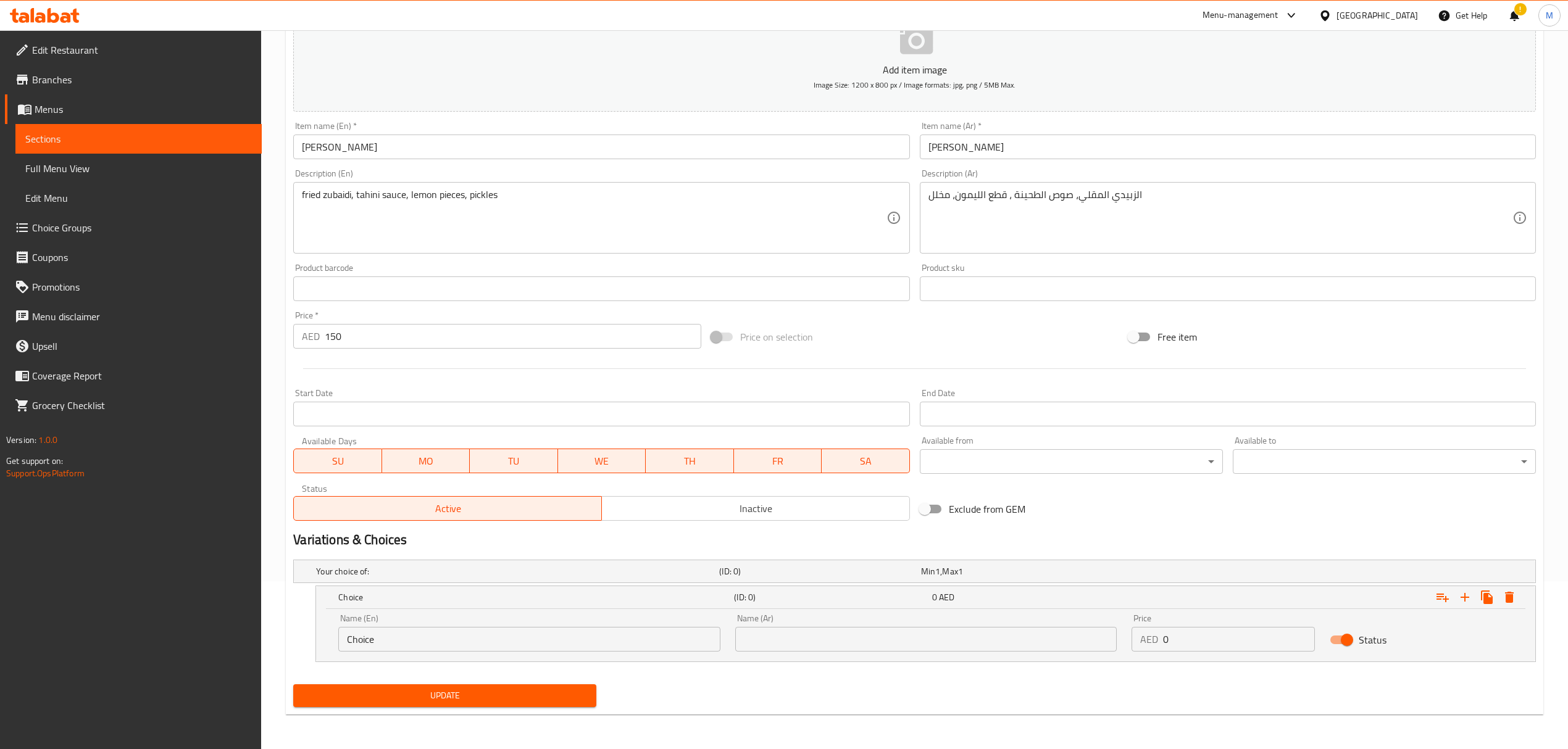
scroll to position [168, 0]
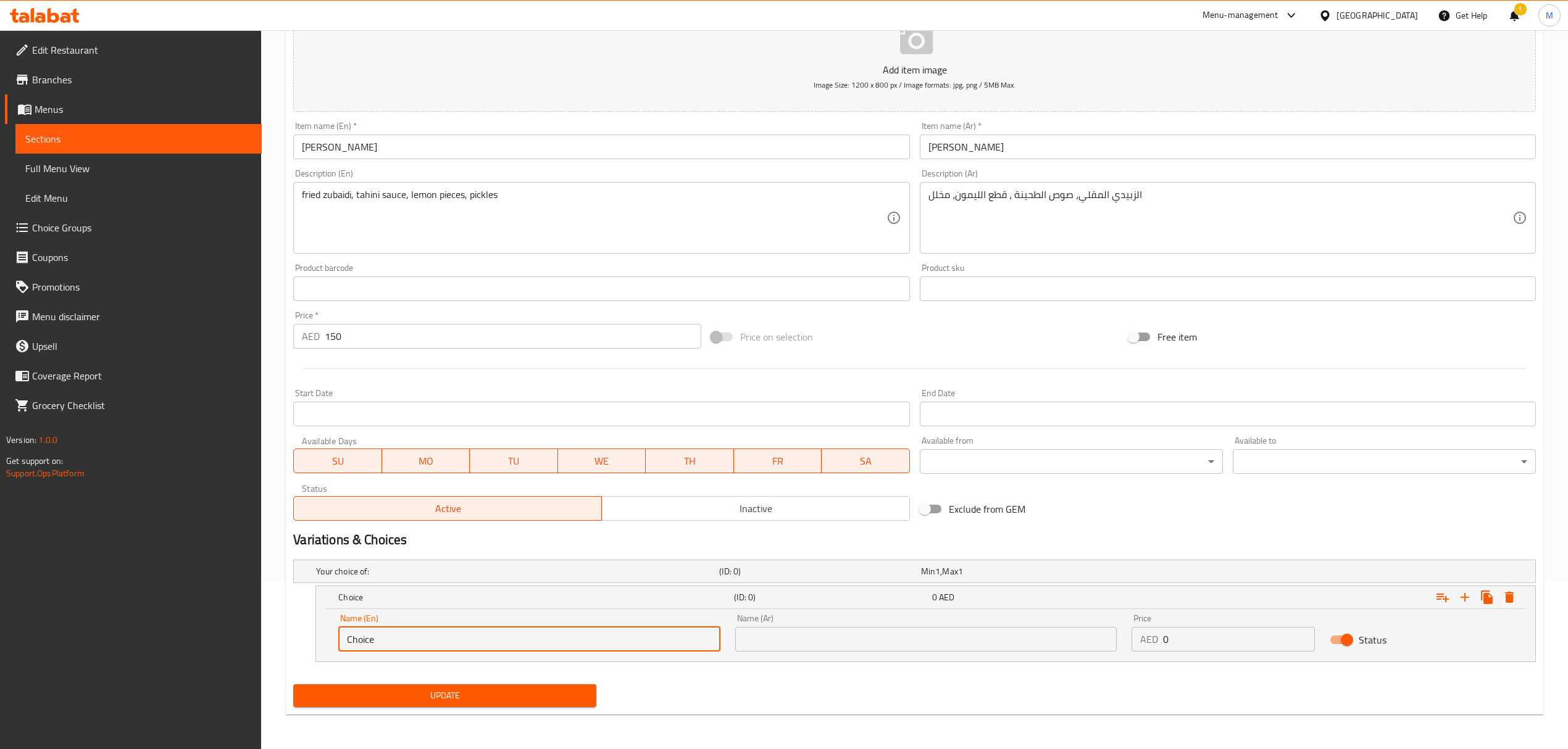
drag, startPoint x: 390, startPoint y: 637, endPoint x: 324, endPoint y: 626, distance: 66.9
click at [325, 626] on div "Name (En) Choice Name (En) Name (Ar) Name (Ar) Price AED 0 Price Status" at bounding box center [926, 636] width 1219 height 53
type input "0.5 kg"
click at [759, 642] on input "text" at bounding box center [926, 639] width 382 height 25
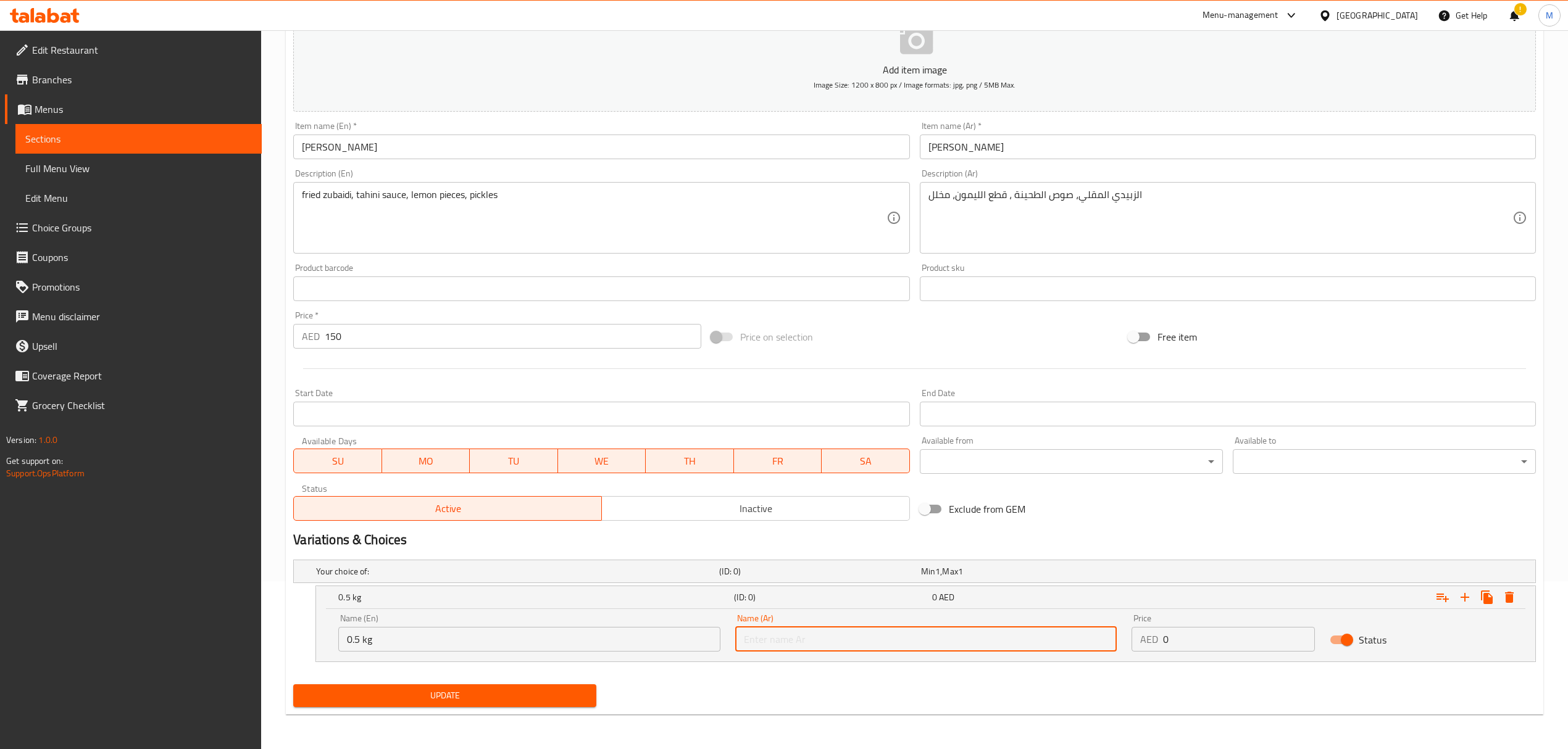
type input "0.5 كجم"
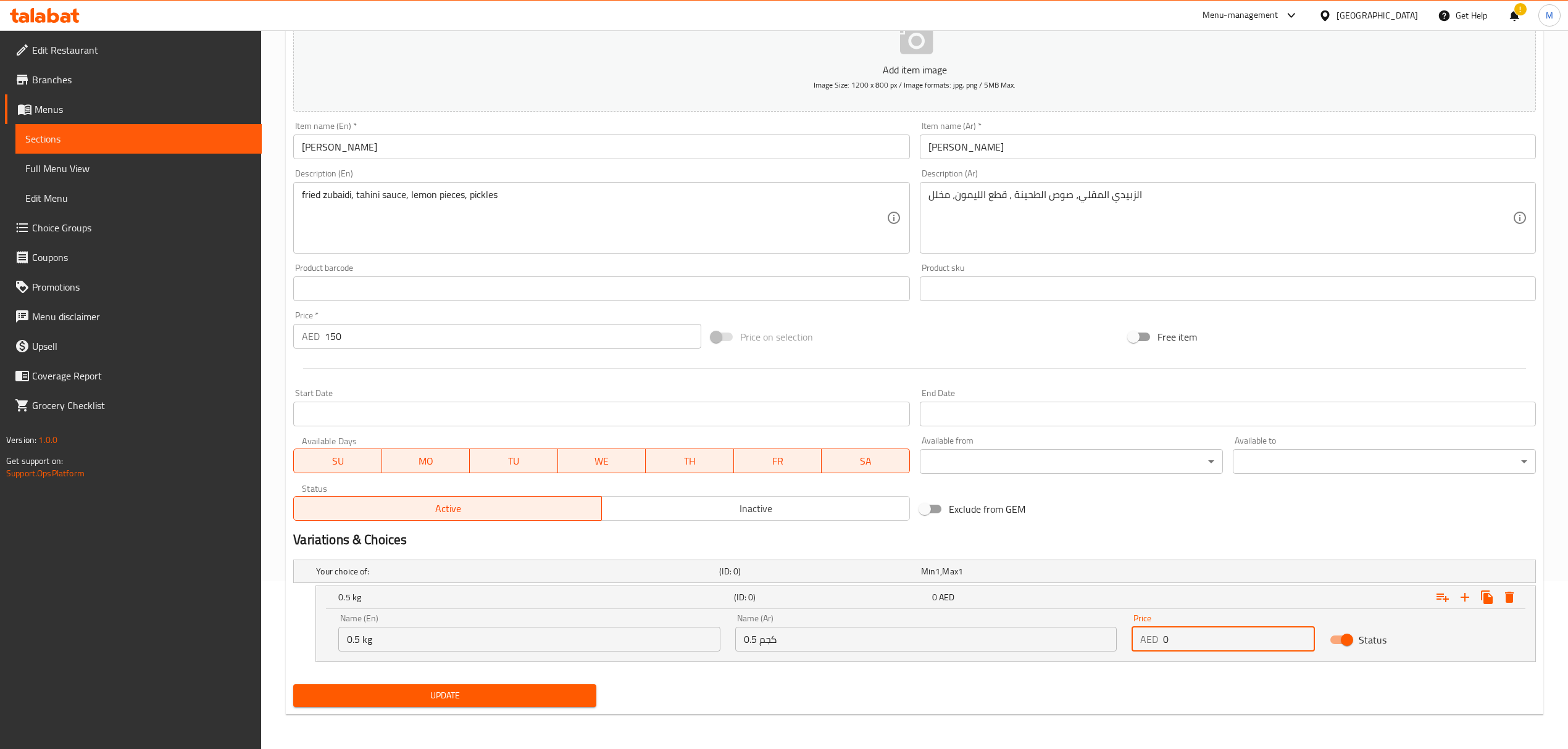
drag, startPoint x: 1186, startPoint y: 642, endPoint x: 1141, endPoint y: 636, distance: 45.4
click at [1141, 636] on div "AED 0 Price" at bounding box center [1223, 639] width 183 height 25
type input "75"
click at [1467, 600] on icon "Expand" at bounding box center [1465, 598] width 15 height 15
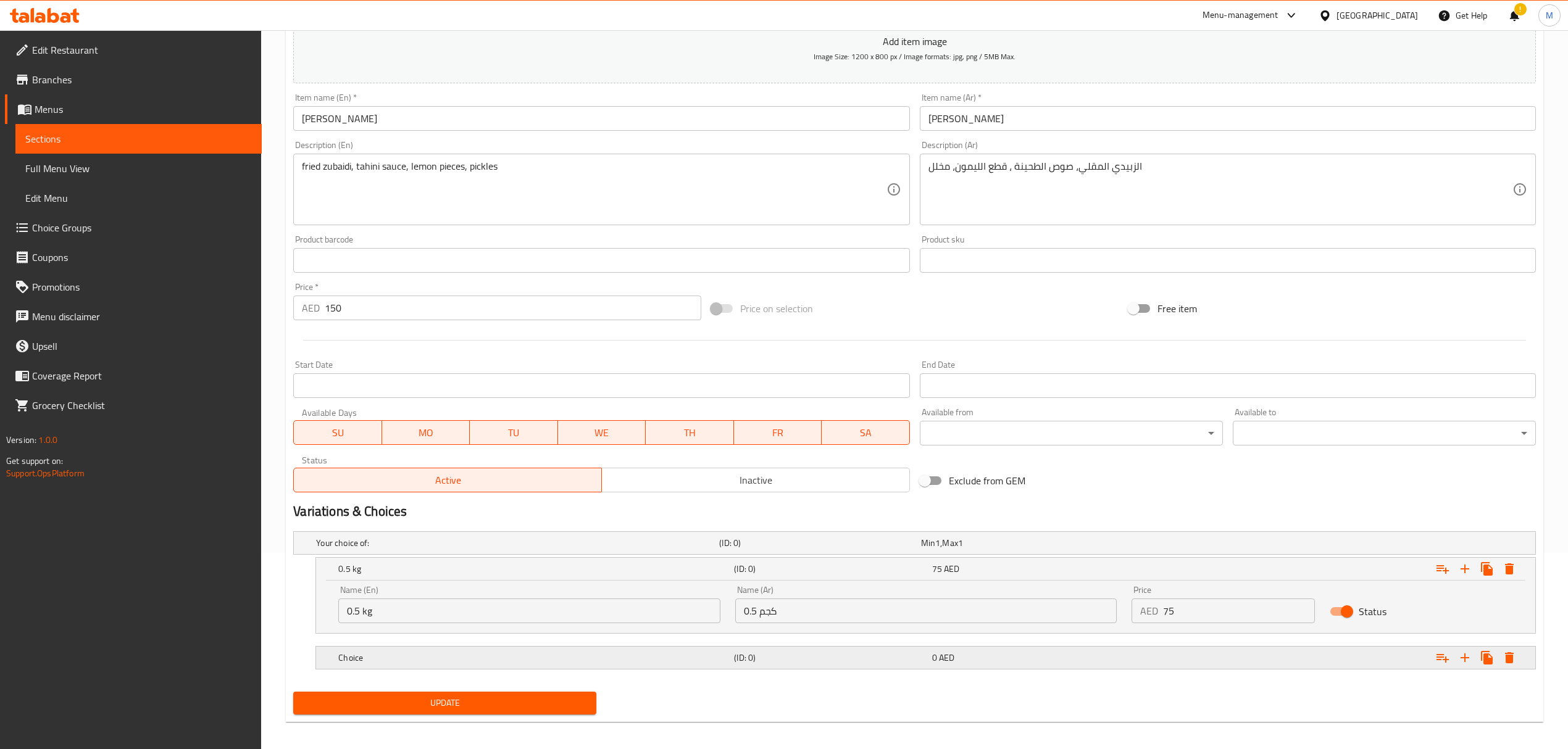
scroll to position [205, 0]
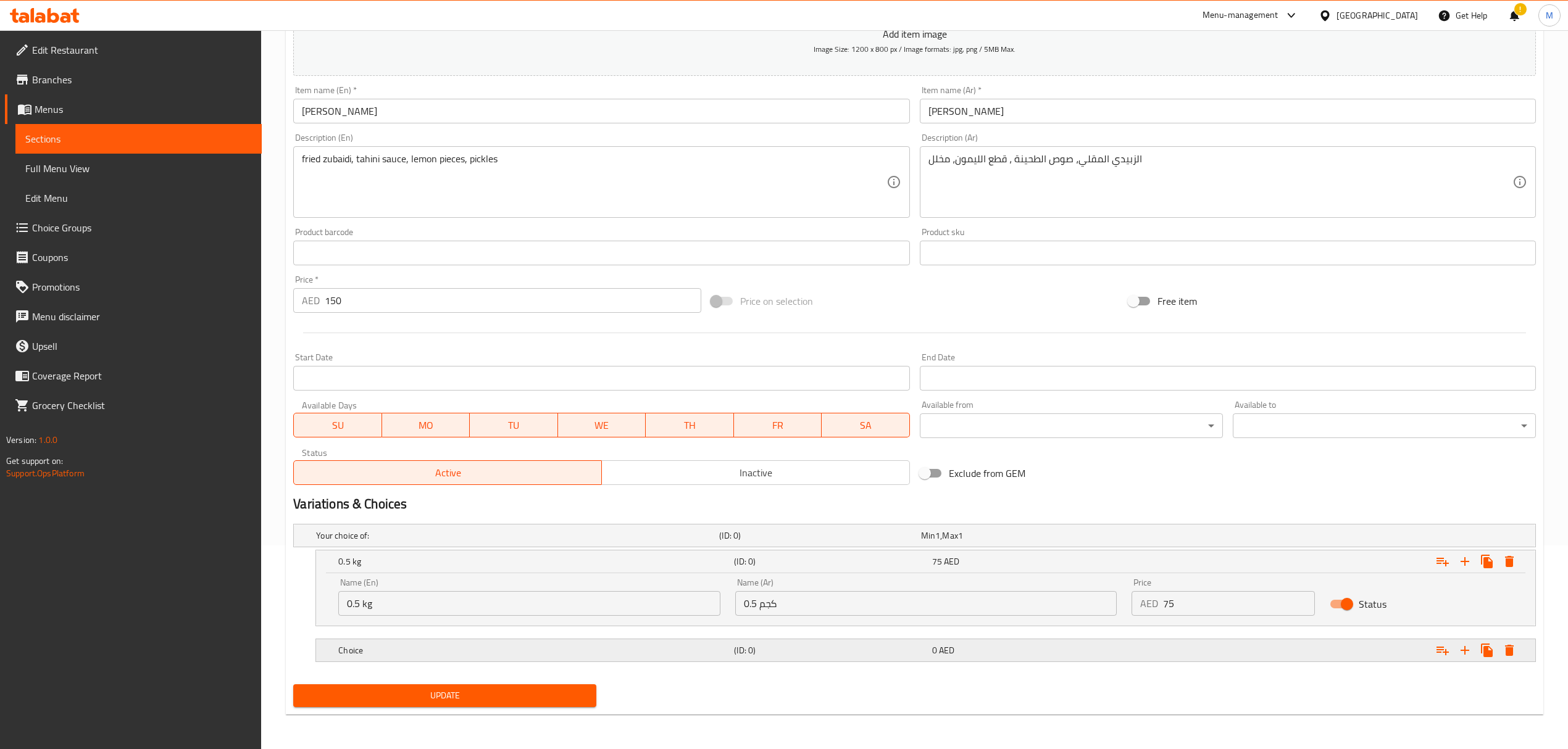
click at [499, 542] on h5 "Choice" at bounding box center [515, 536] width 398 height 12
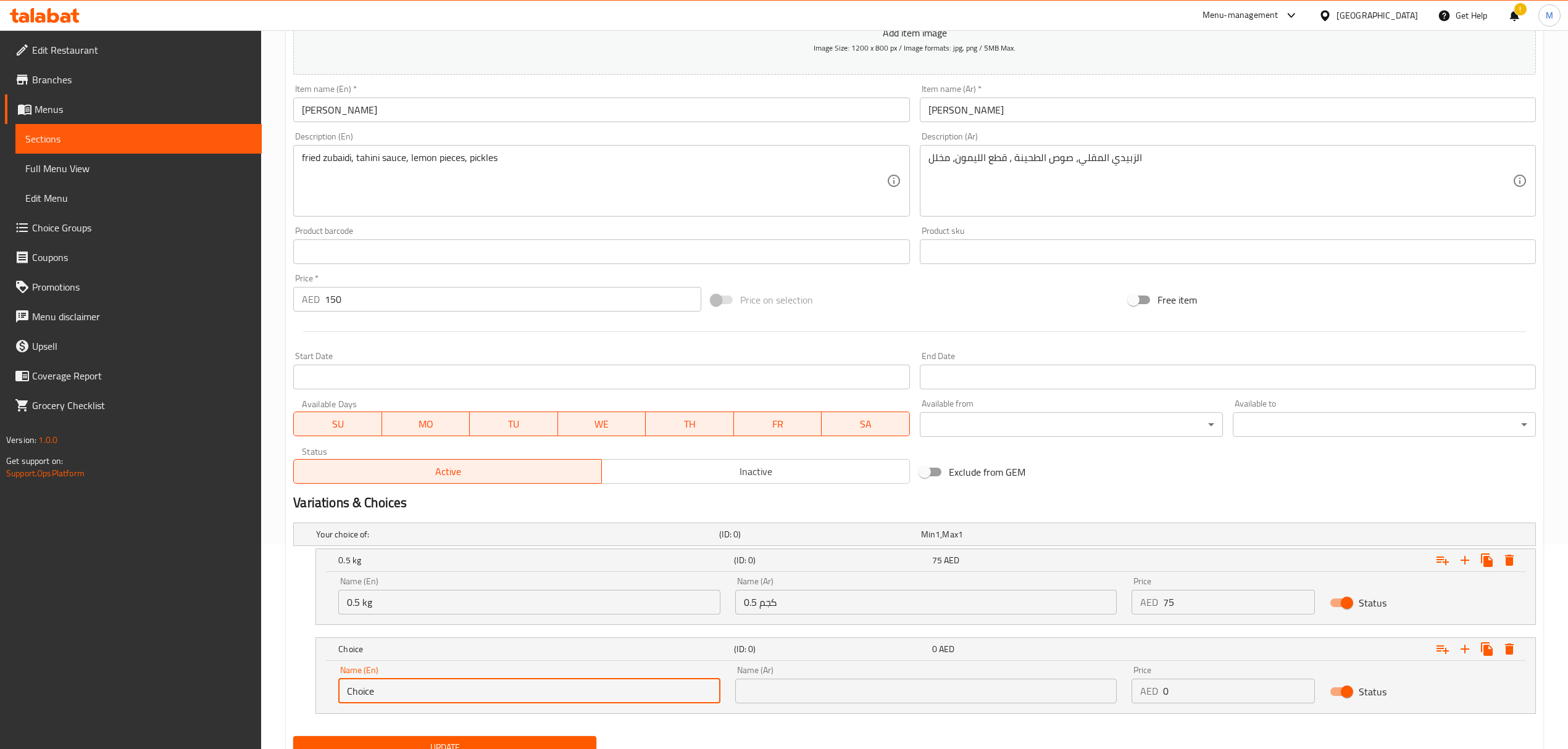
drag, startPoint x: 365, startPoint y: 690, endPoint x: 300, endPoint y: 677, distance: 66.3
click at [300, 677] on div "Choice (ID: 0) 0 AED Name (En) Choice Name (En) Name (Ar) Name (Ar) Price AED 0…" at bounding box center [914, 675] width 1242 height 76
type input "1 kg"
click at [774, 695] on input "text" at bounding box center [926, 691] width 382 height 25
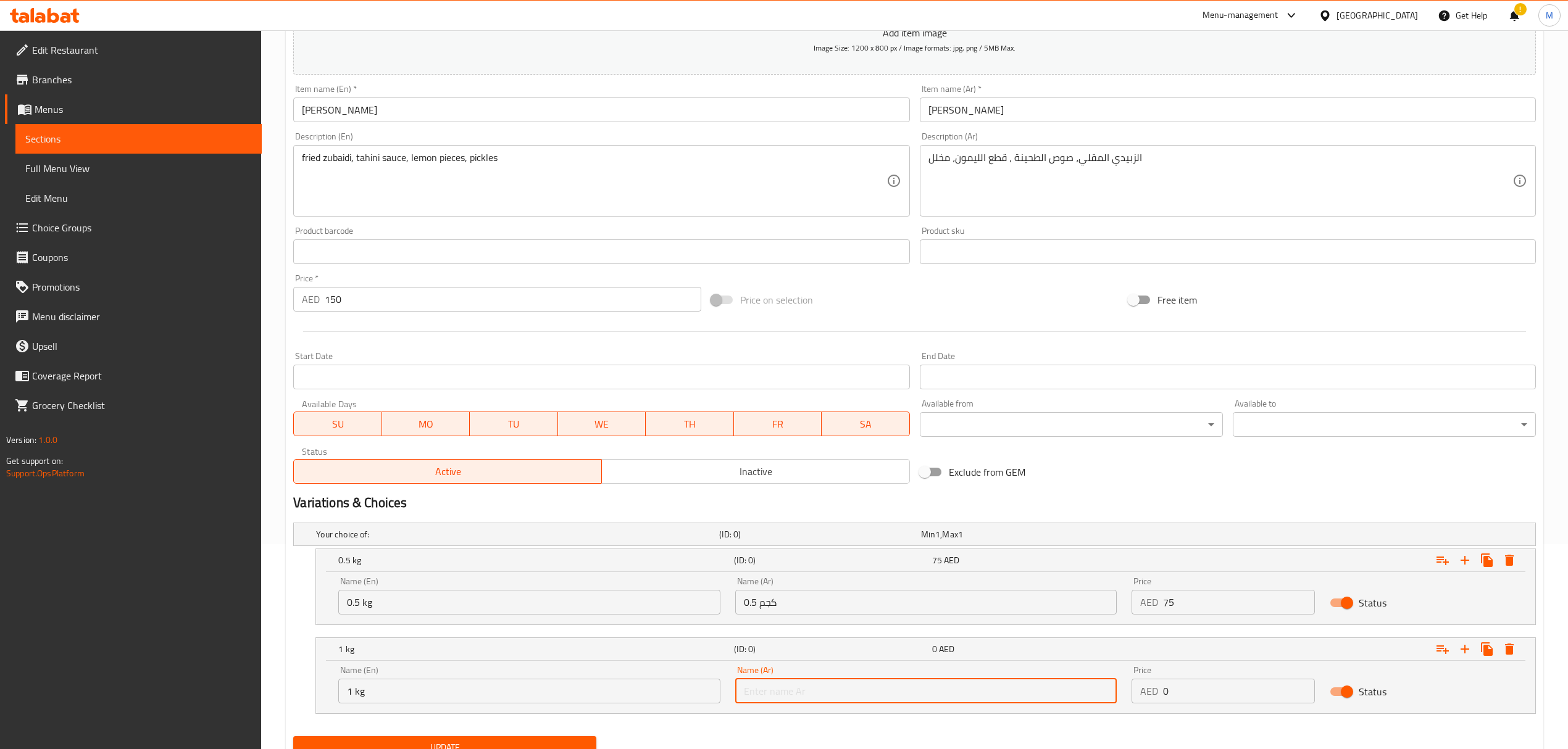
type input "1 كجم"
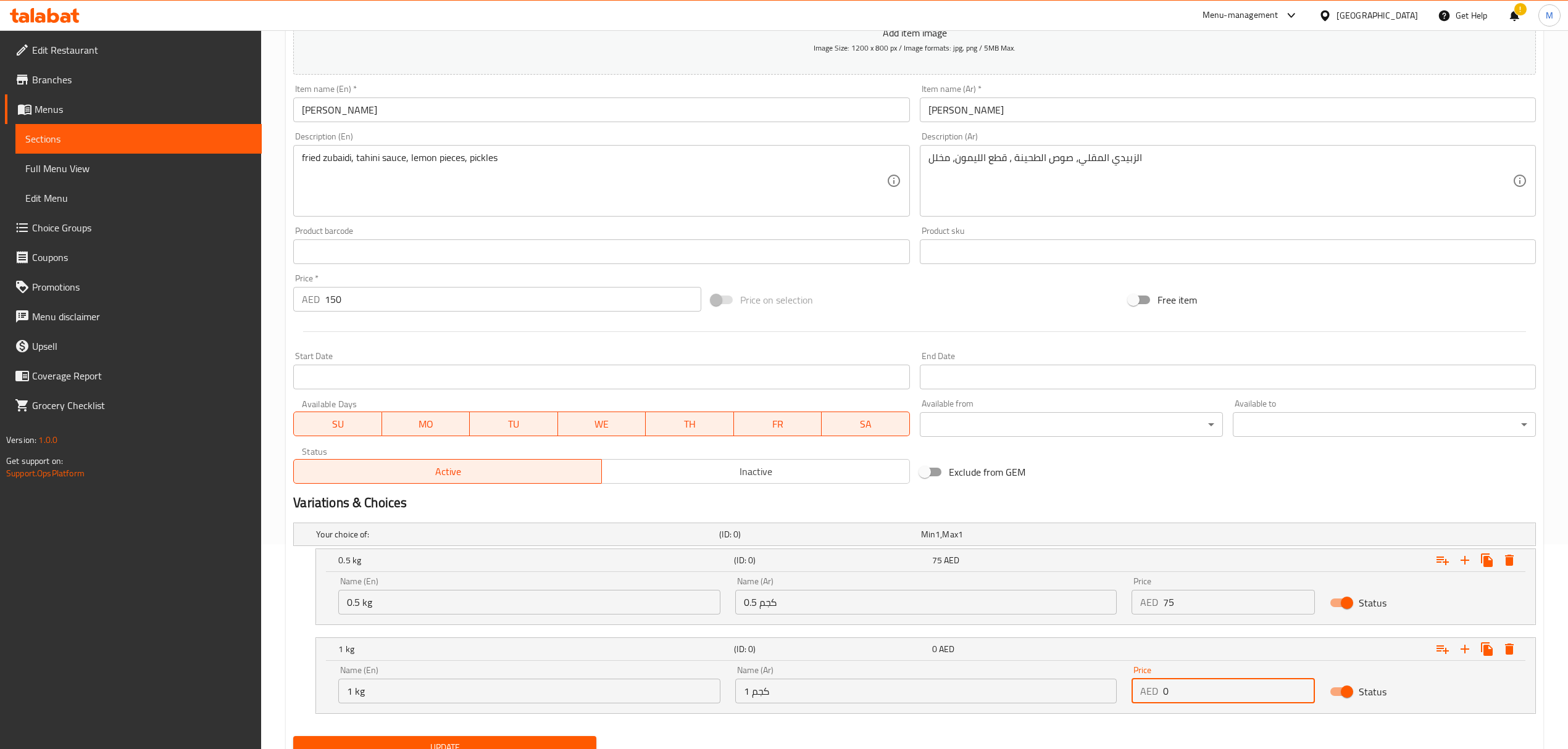
drag, startPoint x: 1217, startPoint y: 700, endPoint x: 1144, endPoint y: 690, distance: 73.7
click at [1144, 690] on div "AED 0 Price" at bounding box center [1223, 691] width 183 height 25
type input "150"
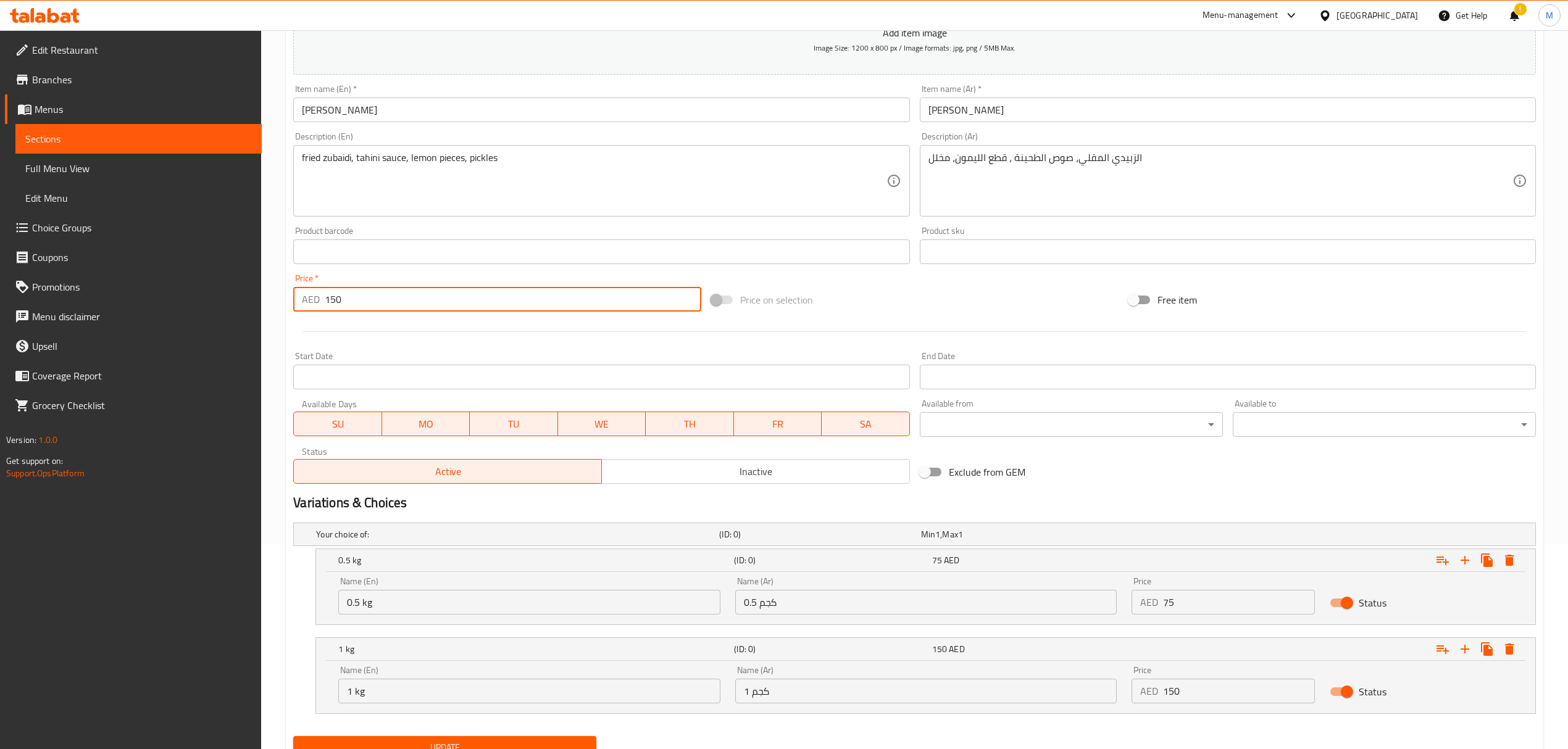
drag, startPoint x: 304, startPoint y: 294, endPoint x: 268, endPoint y: 292, distance: 36.1
click at [268, 292] on div "Home / Restaurants management / Menus / Sections / item / update fish section U…" at bounding box center [915, 313] width 1307 height 976
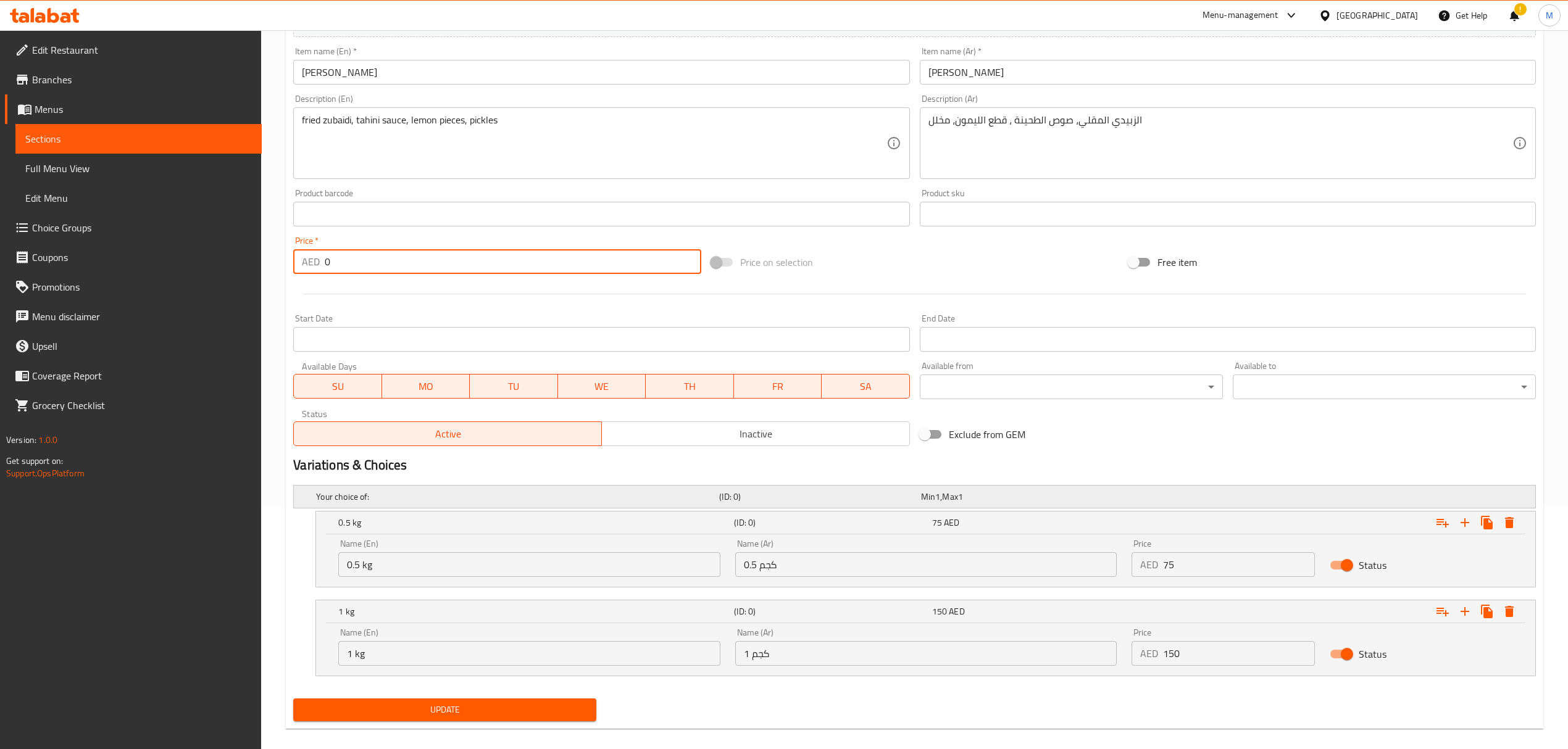
scroll to position [258, 0]
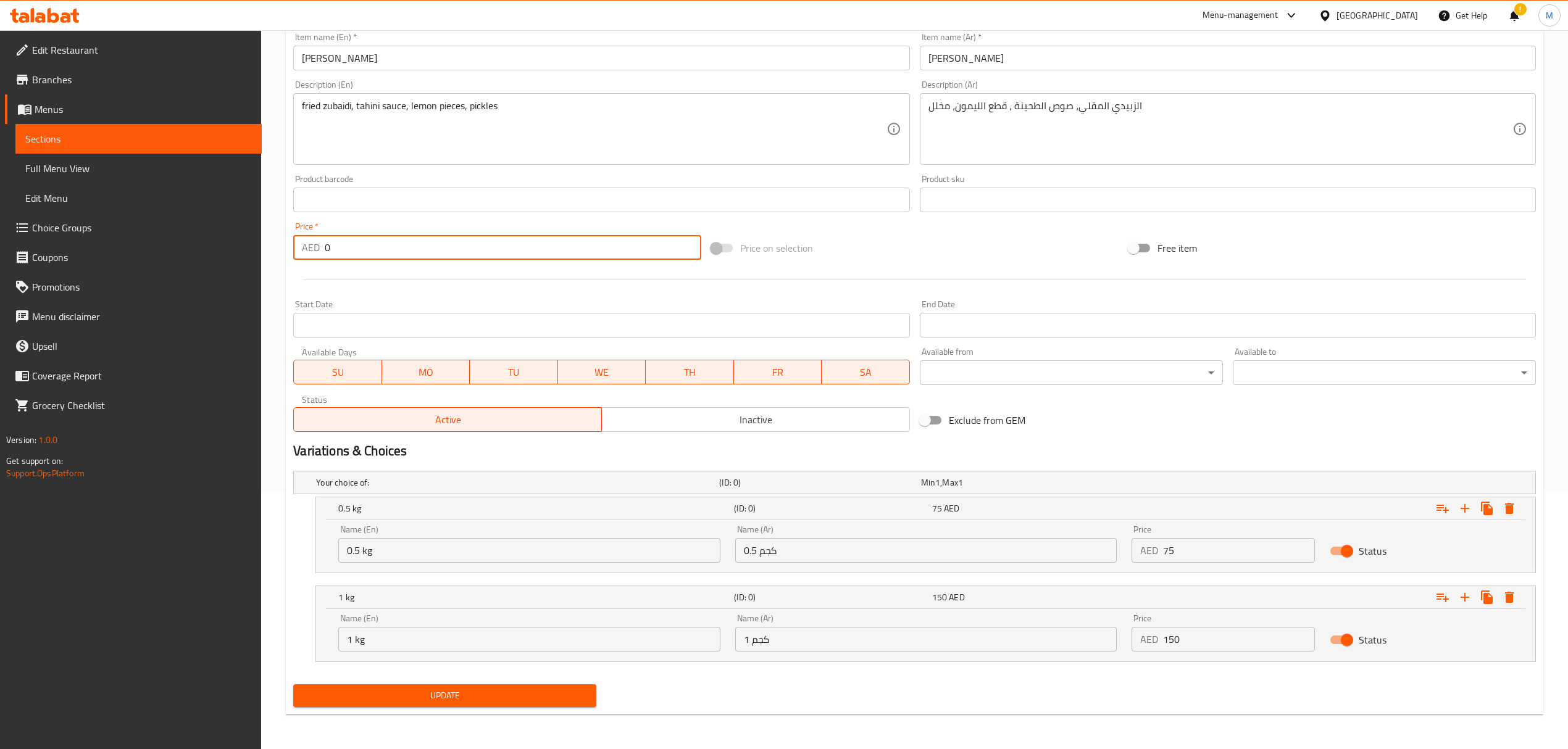
type input "0"
click at [545, 691] on span "Update" at bounding box center [445, 696] width 283 height 16
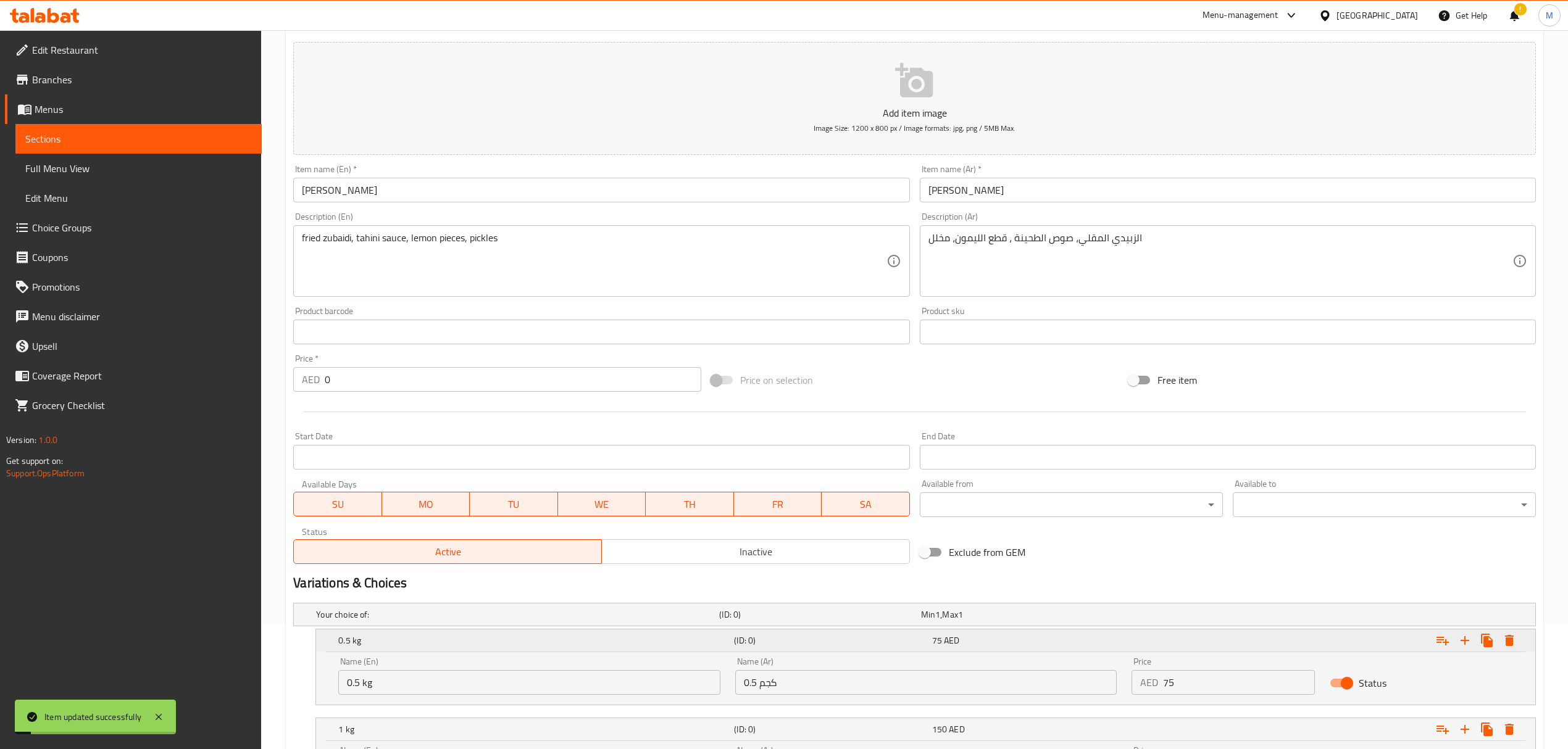
scroll to position [0, 0]
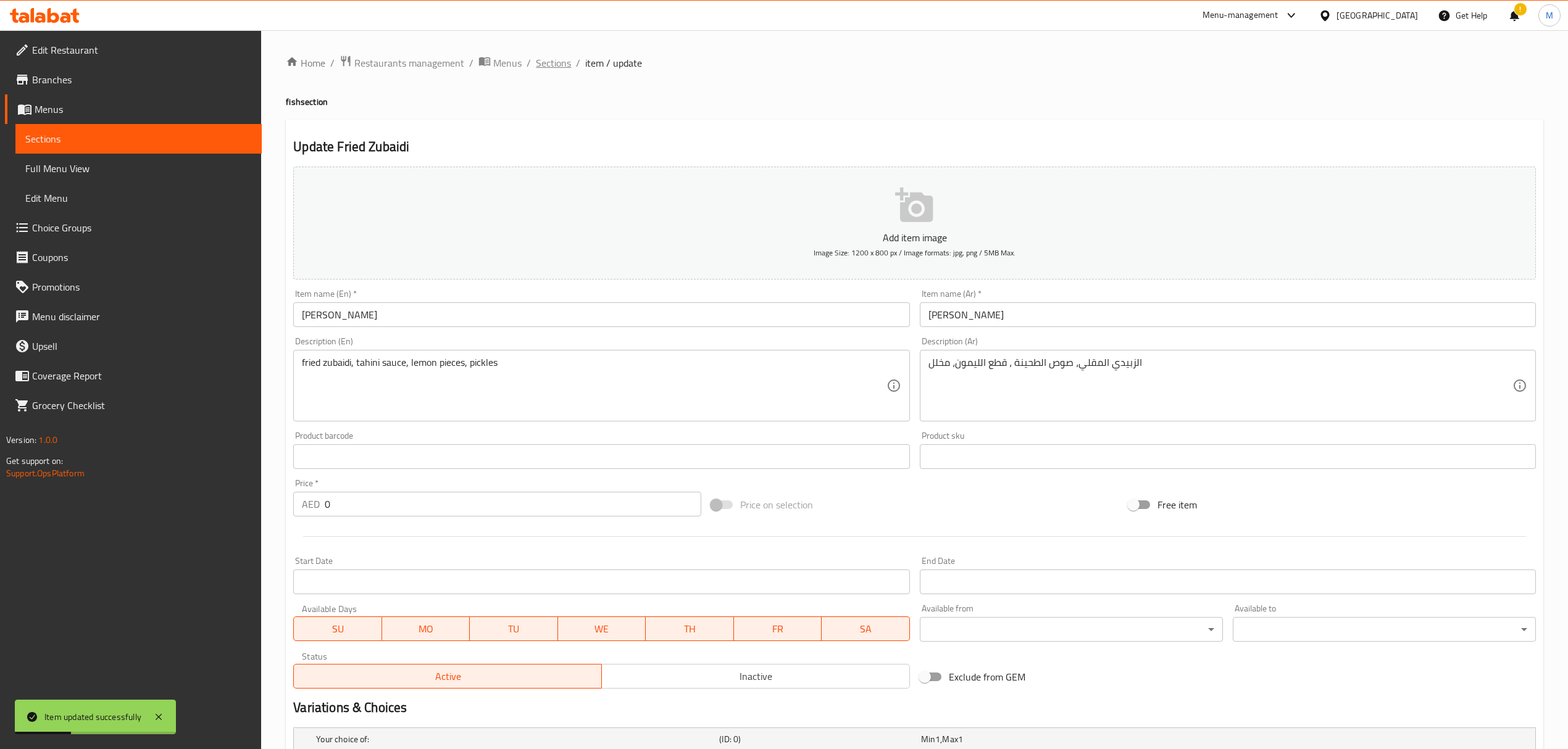
click at [565, 62] on span "Sections" at bounding box center [553, 63] width 35 height 15
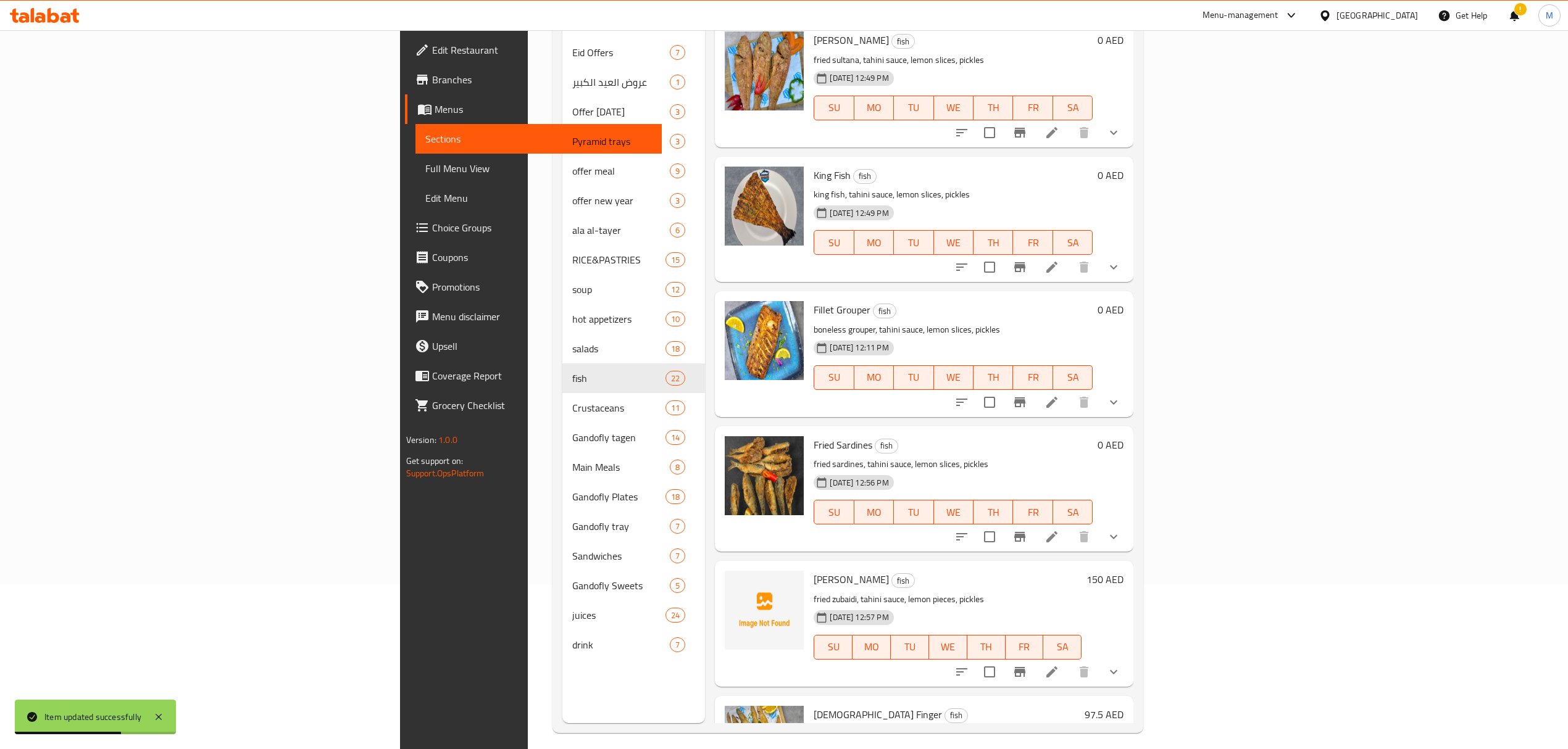
scroll to position [174, 0]
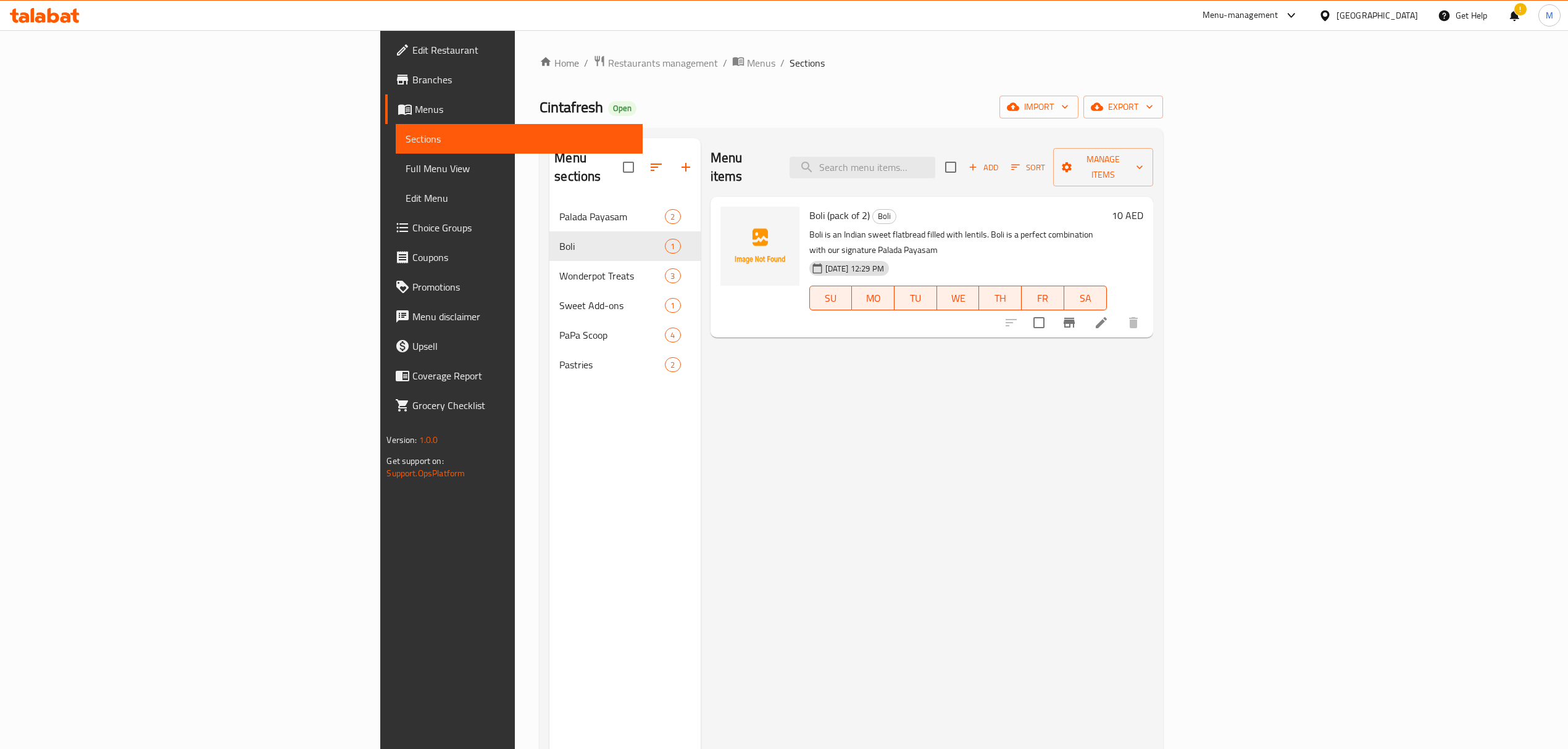
click at [608, 65] on span "Restaurants management" at bounding box center [663, 63] width 110 height 15
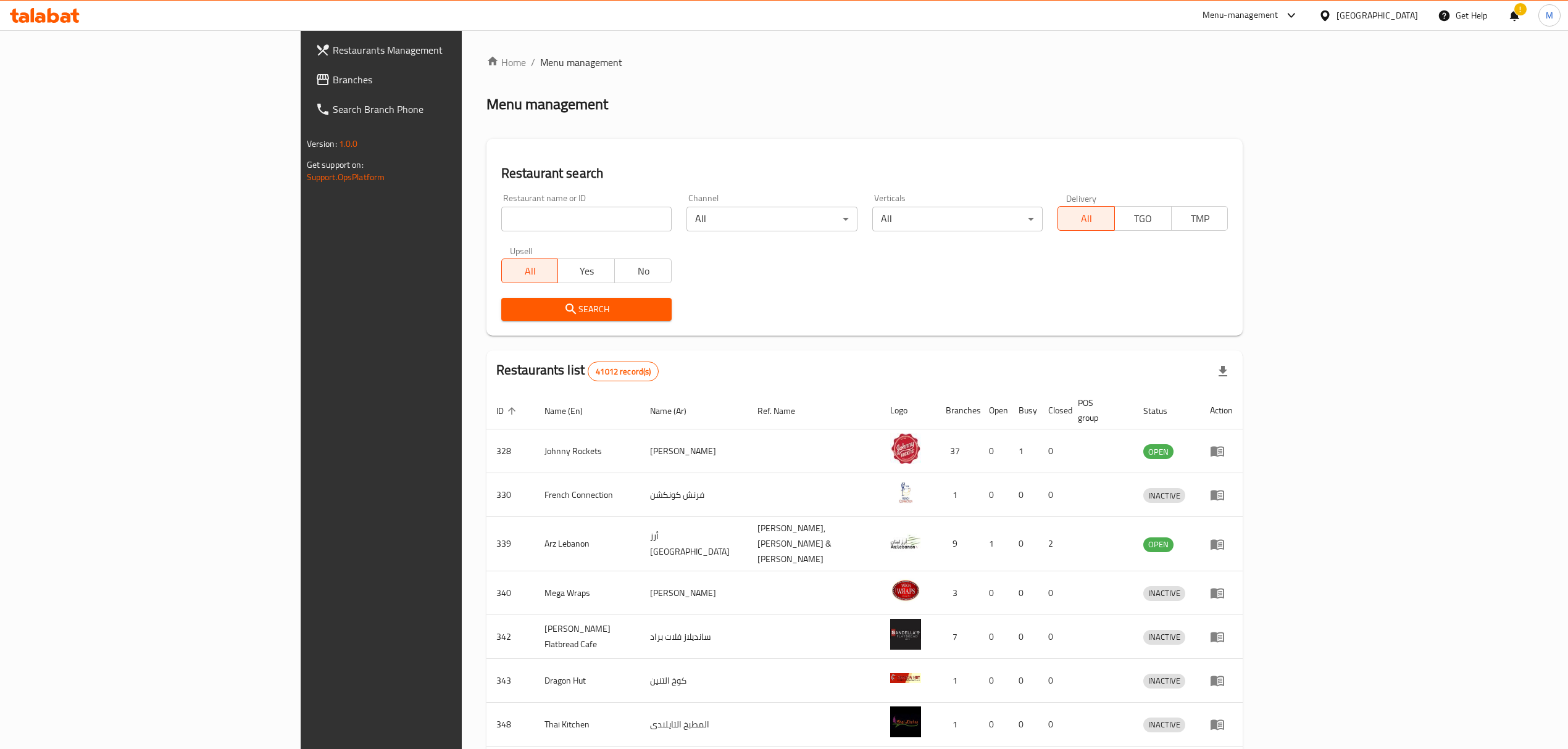
click at [501, 223] on input "search" at bounding box center [586, 219] width 170 height 25
paste input "Norii"
click button "Search" at bounding box center [586, 309] width 170 height 23
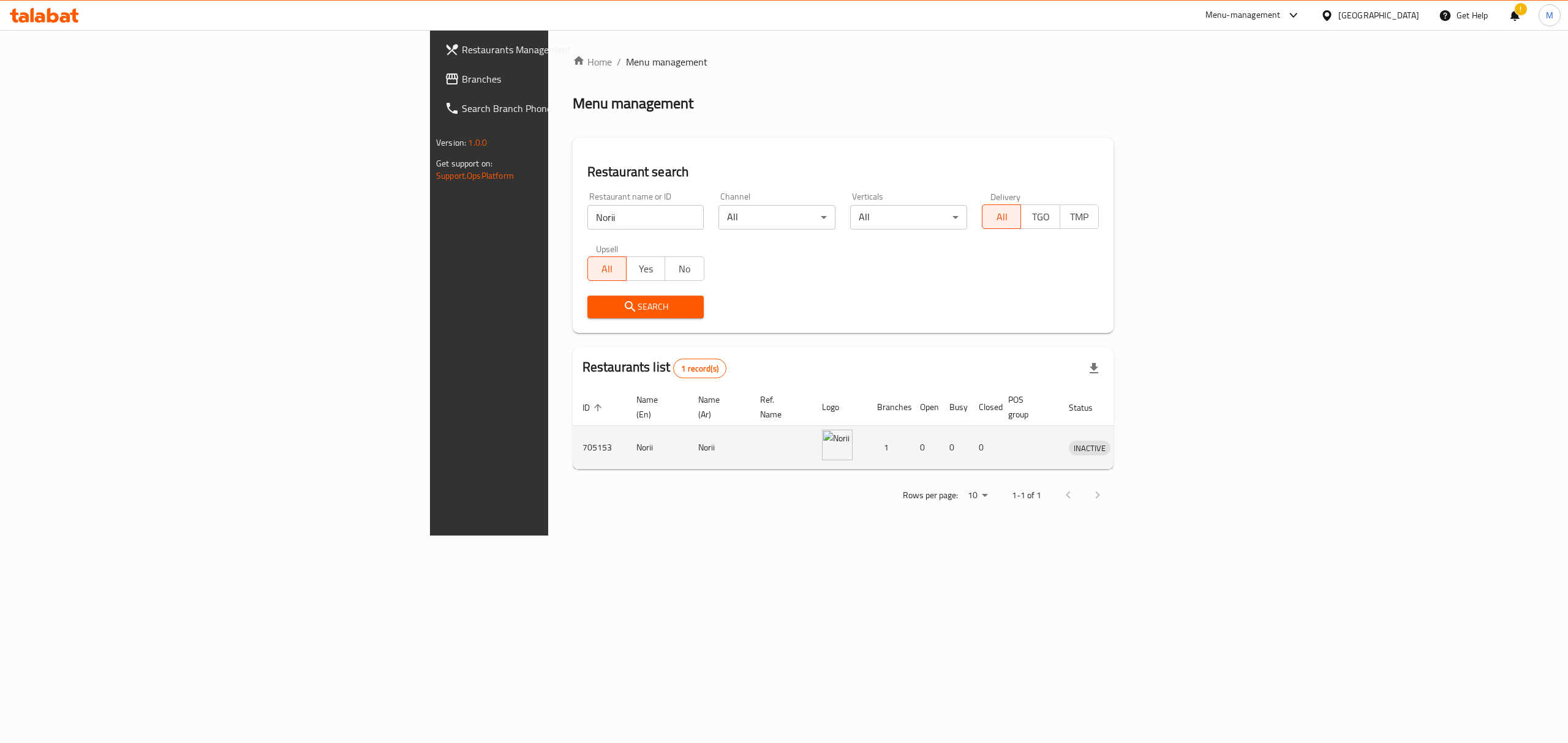
click at [572, 436] on td "705153" at bounding box center [599, 448] width 54 height 44
copy td "705153"
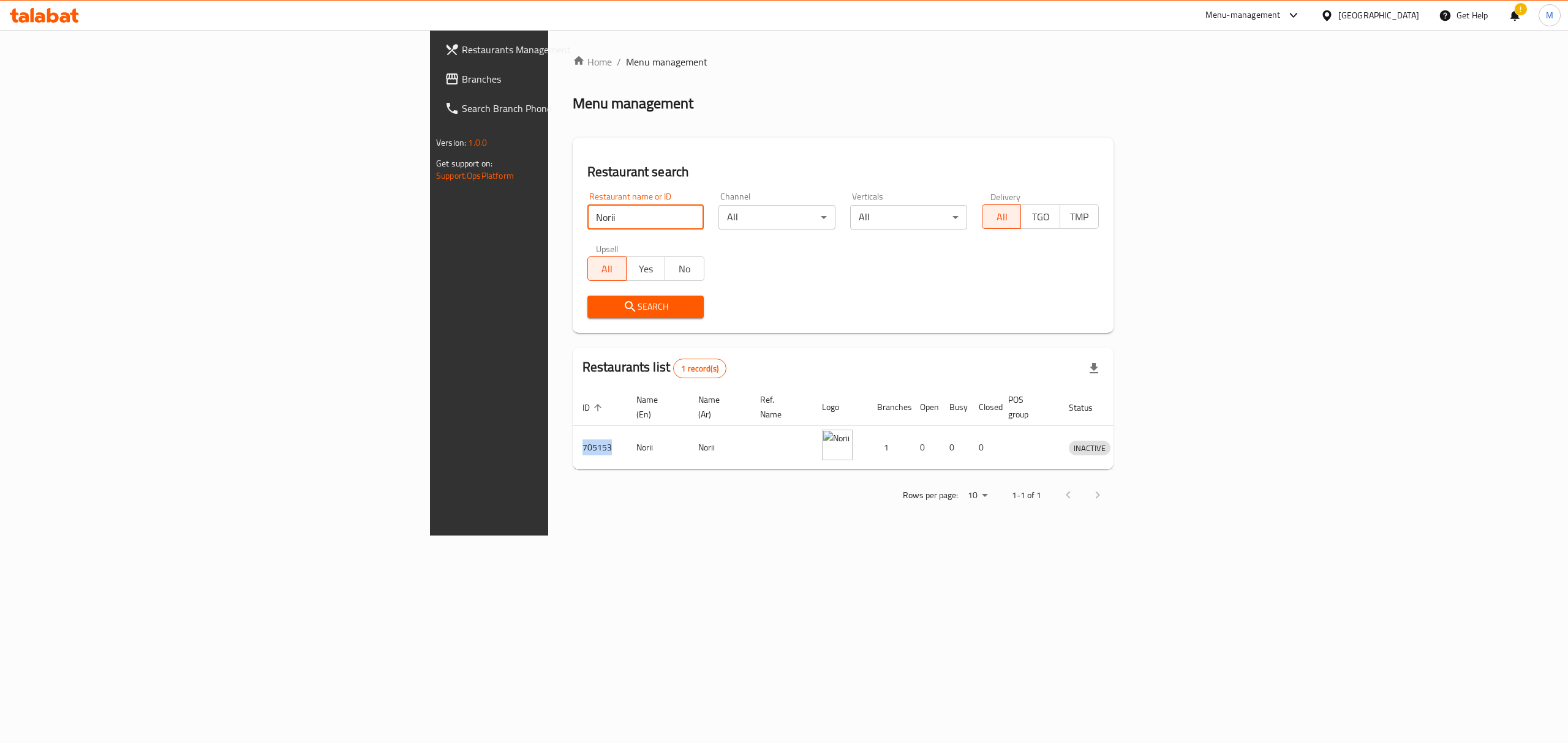
click at [587, 212] on input "Norii" at bounding box center [646, 217] width 117 height 25
paste input "Oneesan"
click button "Search" at bounding box center [646, 307] width 117 height 23
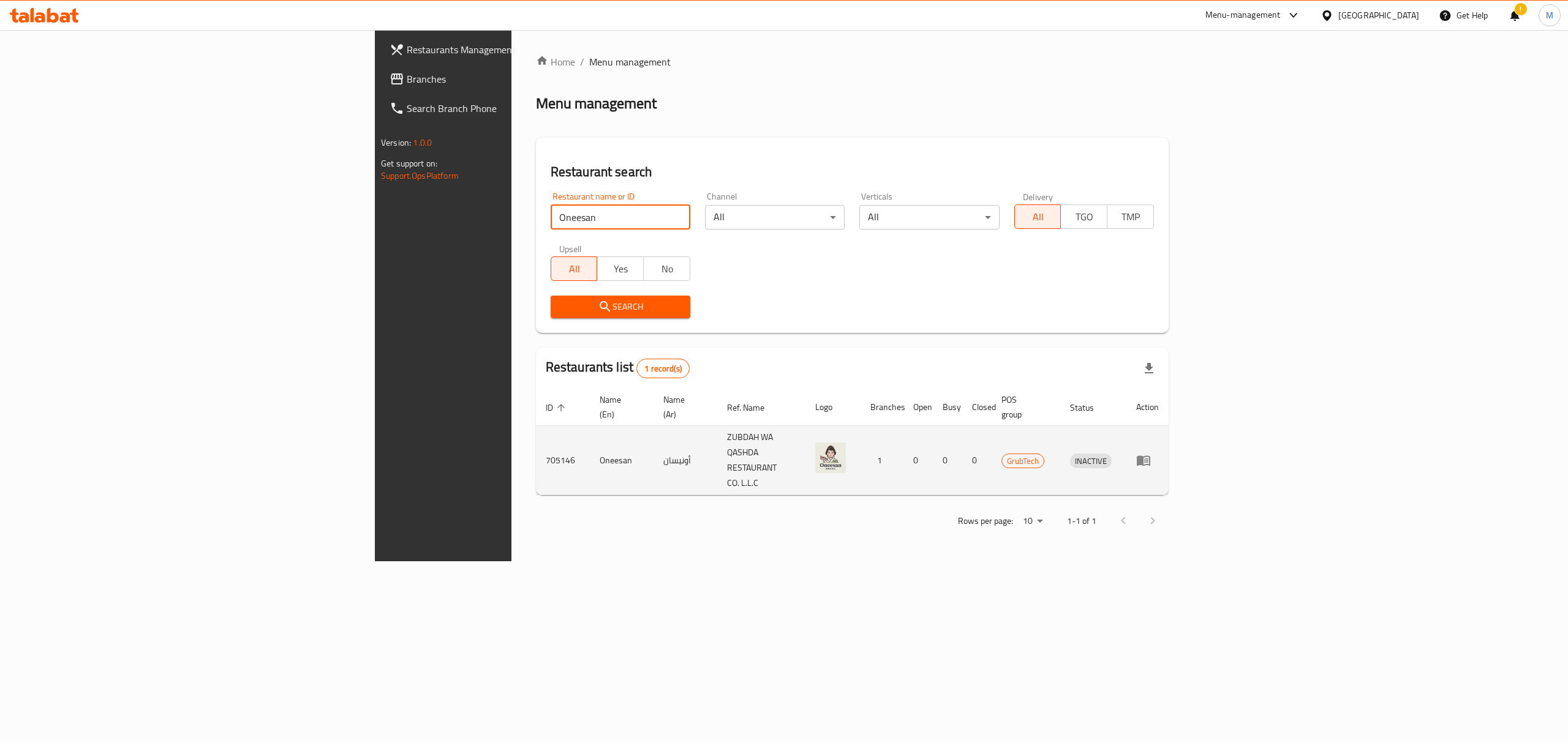
click at [536, 432] on td "705146" at bounding box center [563, 460] width 54 height 69
copy td "705146"
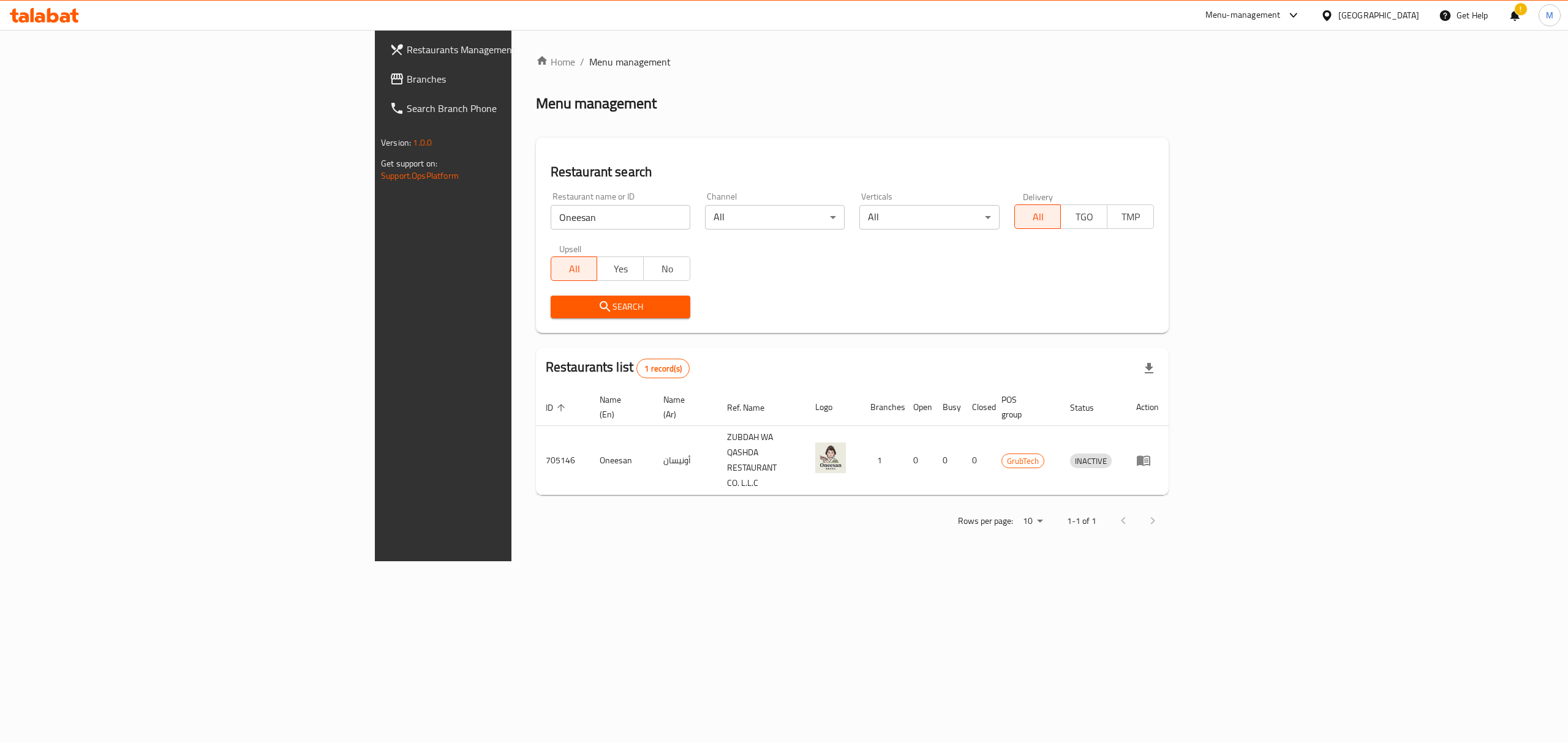
click at [543, 230] on div "Restaurant name or ID Oneesan Restaurant name or ID" at bounding box center [620, 211] width 154 height 52
click at [550, 228] on input "Oneesan" at bounding box center [620, 217] width 139 height 25
click at [550, 223] on input "Oneesan" at bounding box center [620, 217] width 139 height 25
paste input "Hikari"
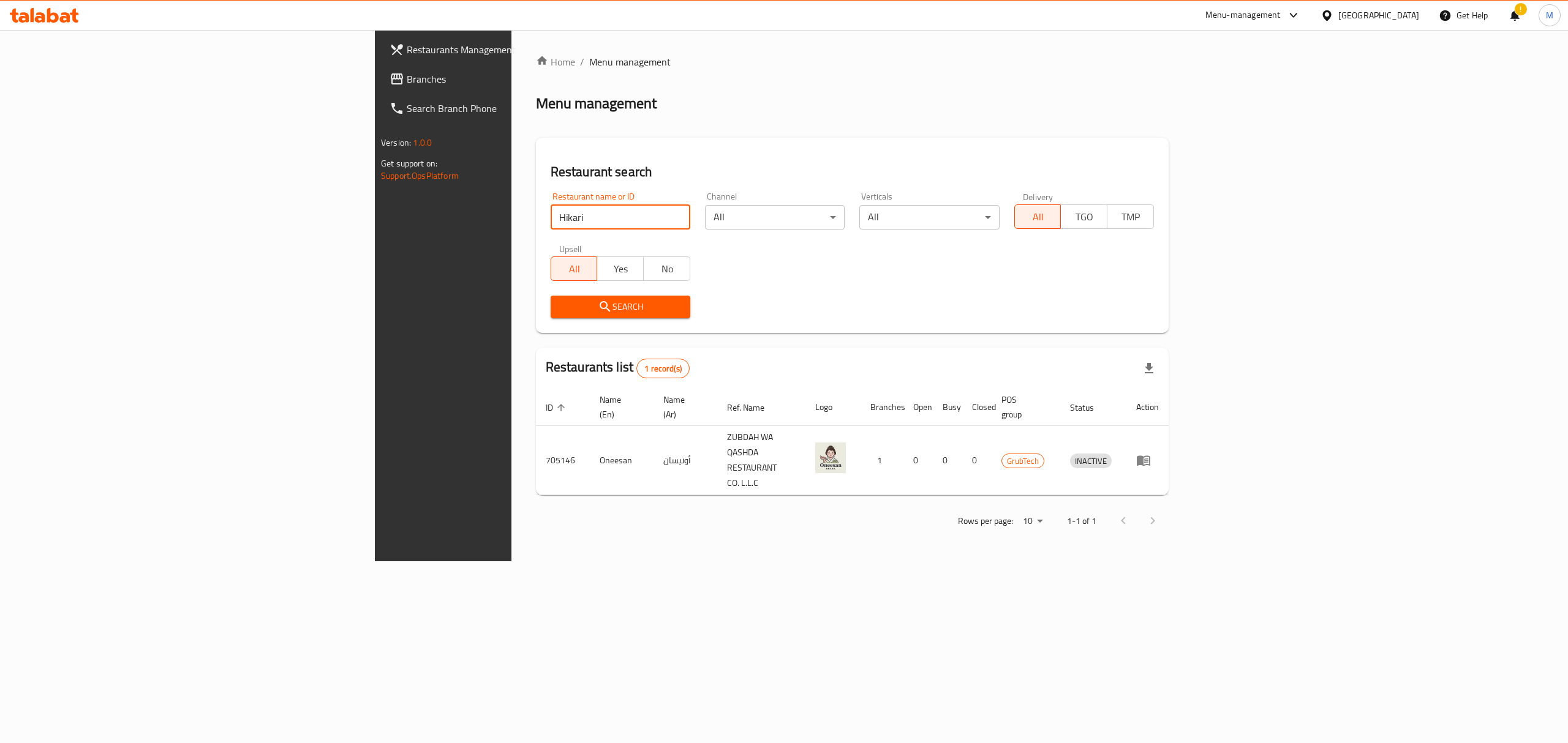
click button "Search" at bounding box center [620, 307] width 139 height 23
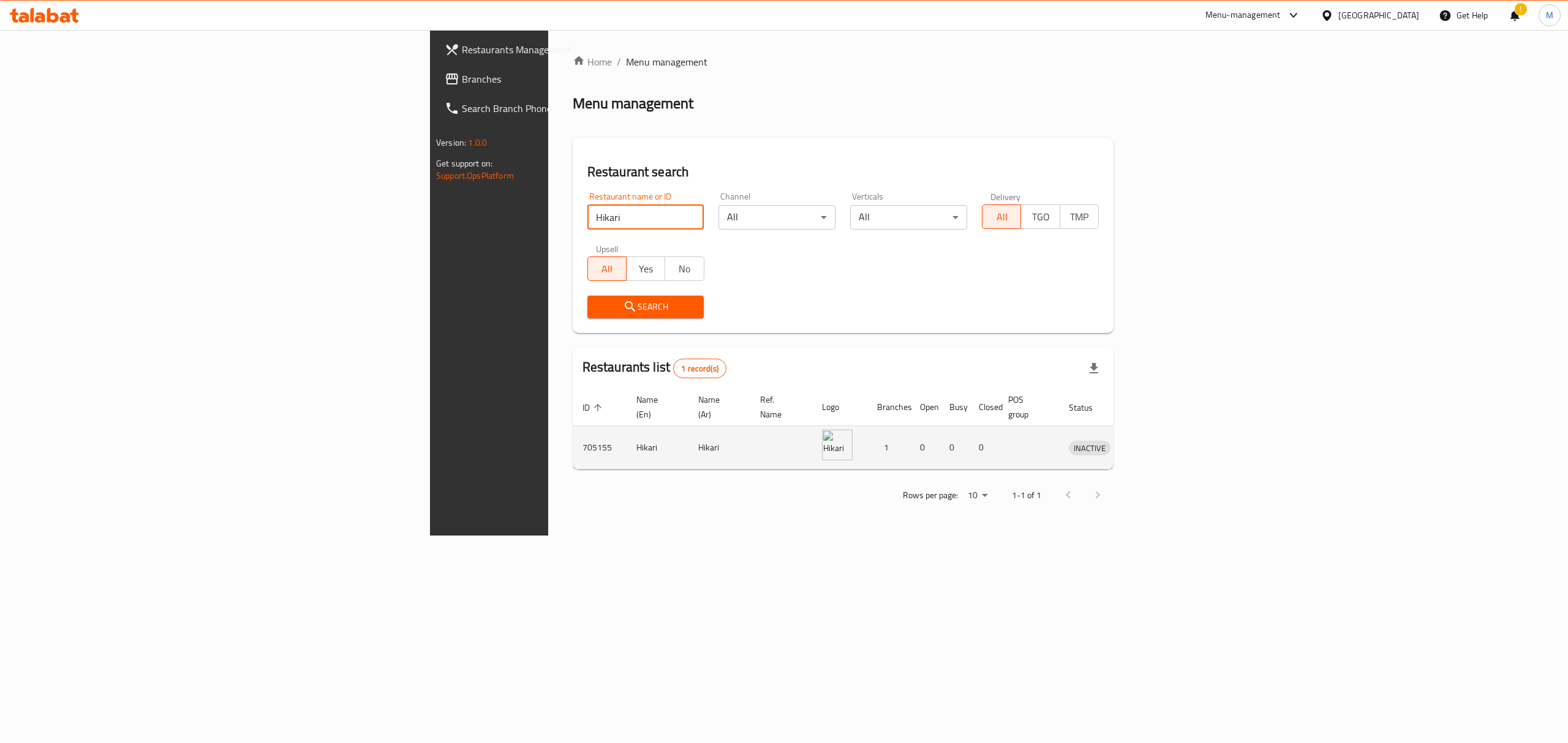
click at [572, 431] on td "705155" at bounding box center [599, 448] width 54 height 44
copy td "705155"
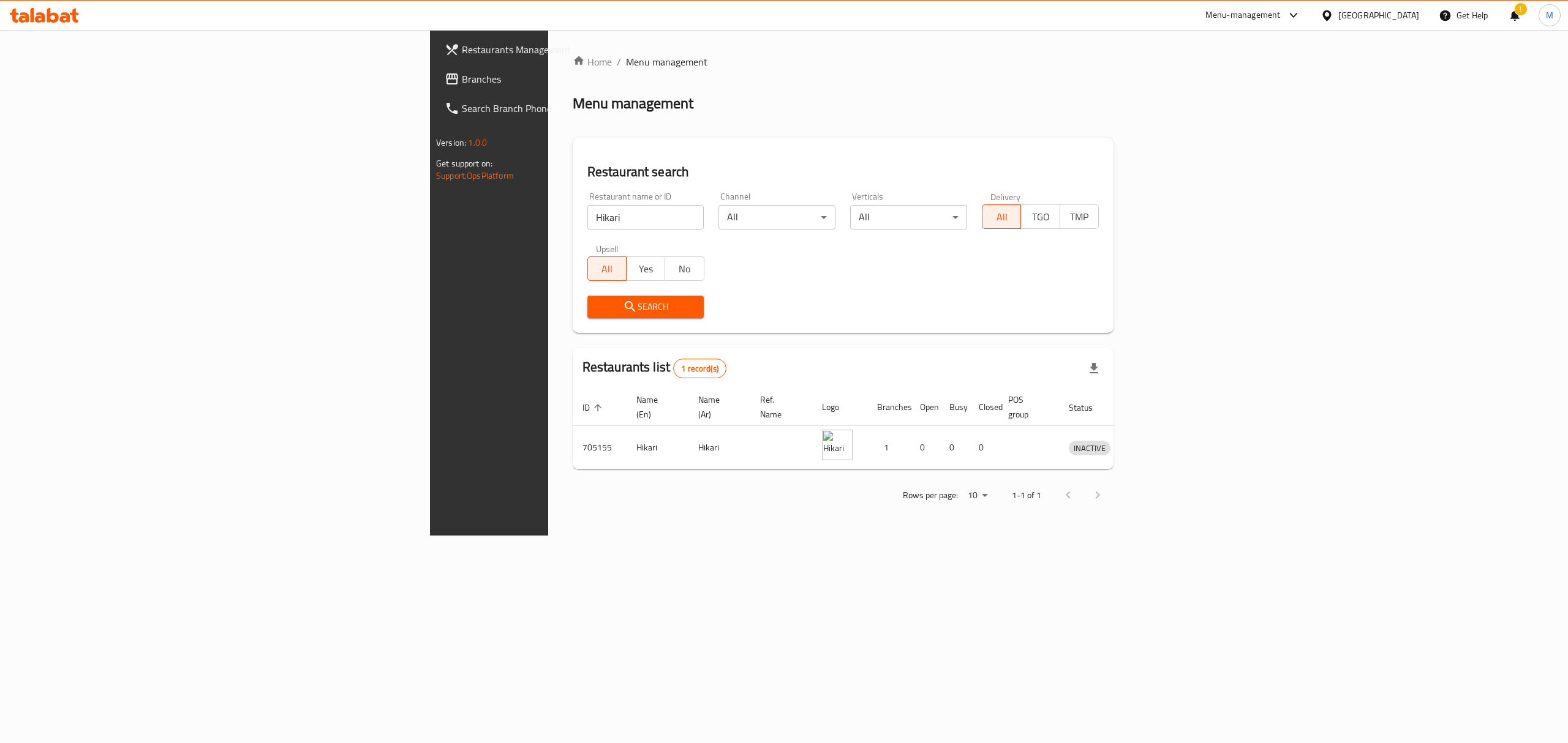
click at [587, 218] on input "Hikari" at bounding box center [646, 217] width 117 height 25
paste input "The Big Kahuna"
type input "The Big Kahuna"
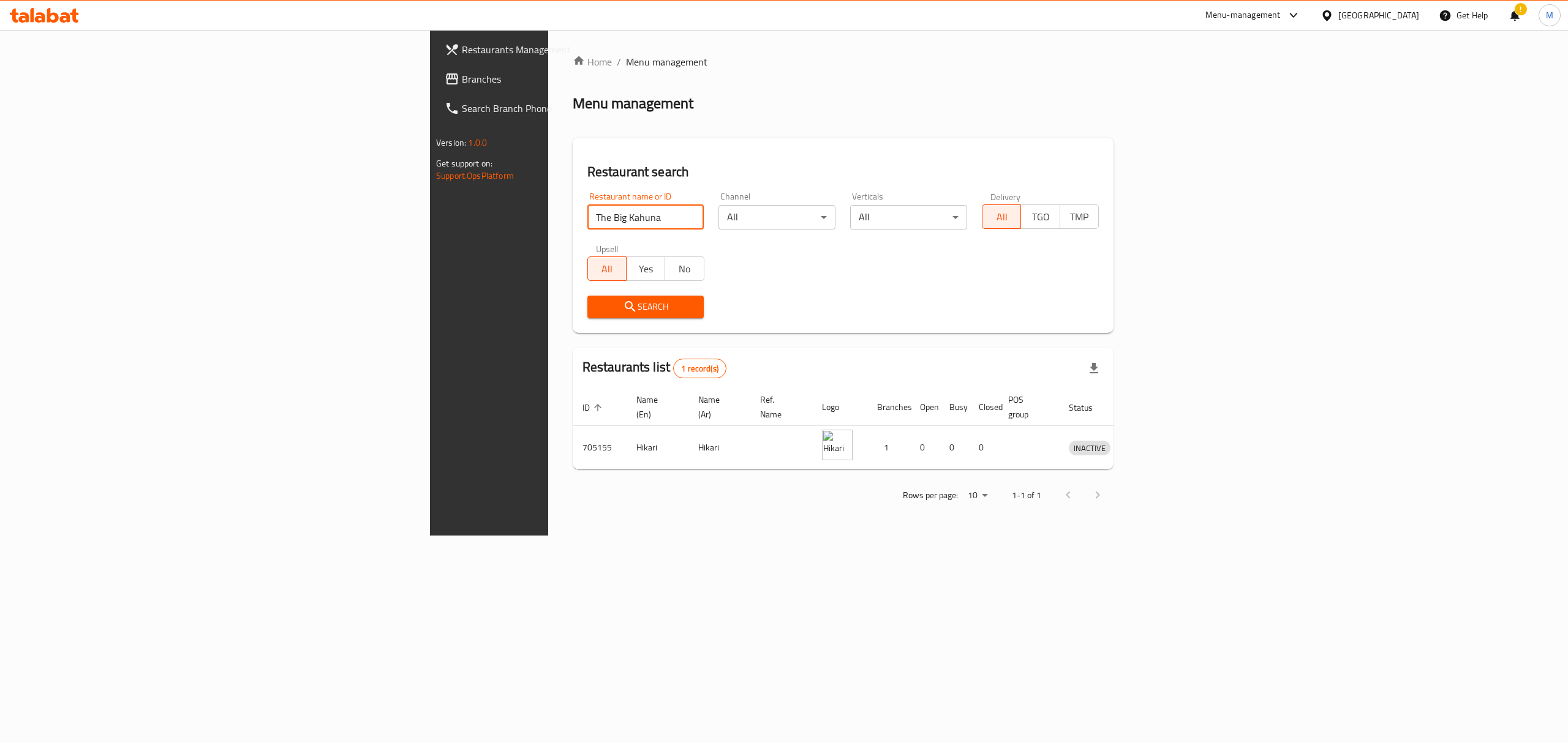
click button "Search" at bounding box center [646, 307] width 117 height 23
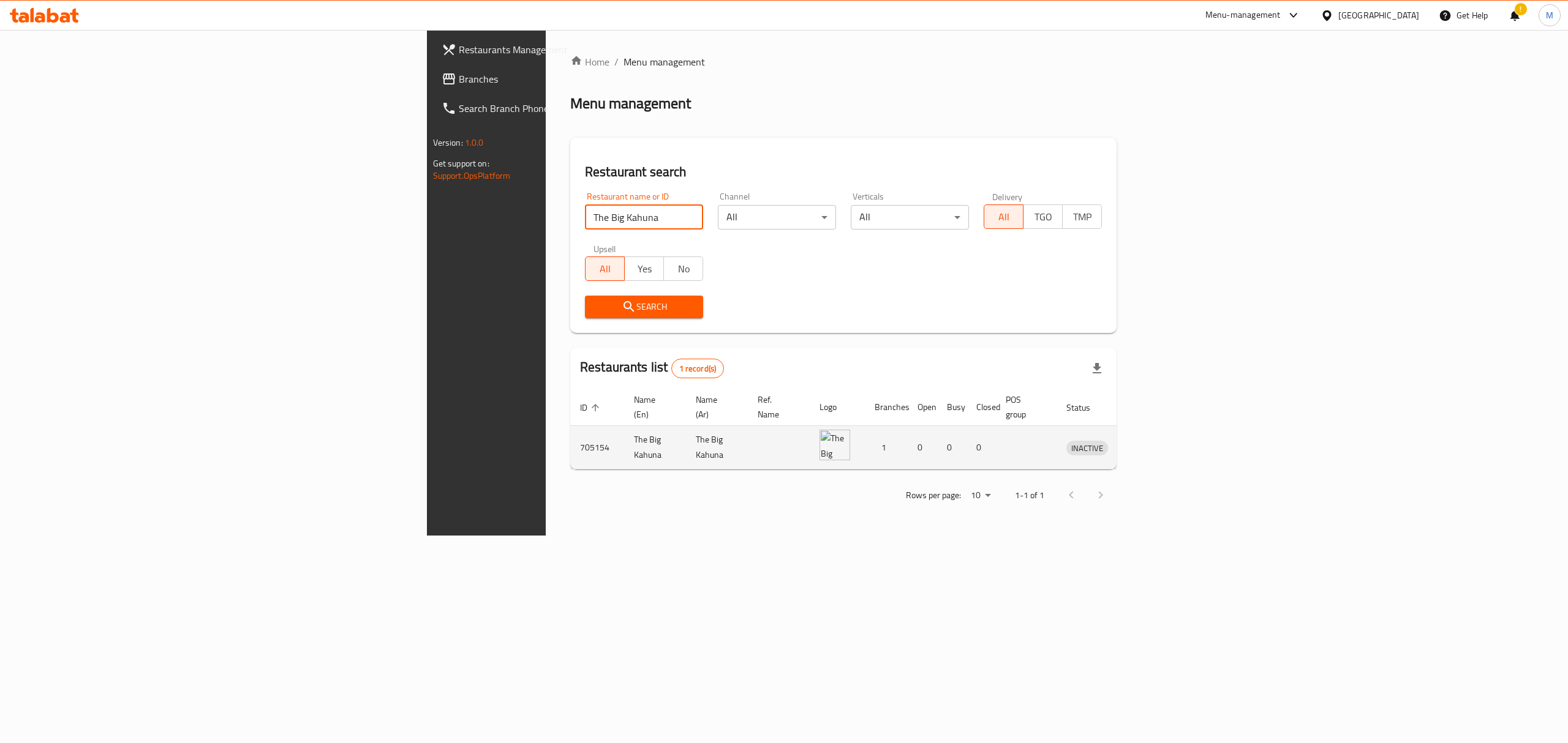
click at [570, 429] on td "705154" at bounding box center [597, 448] width 54 height 44
copy td "705154"
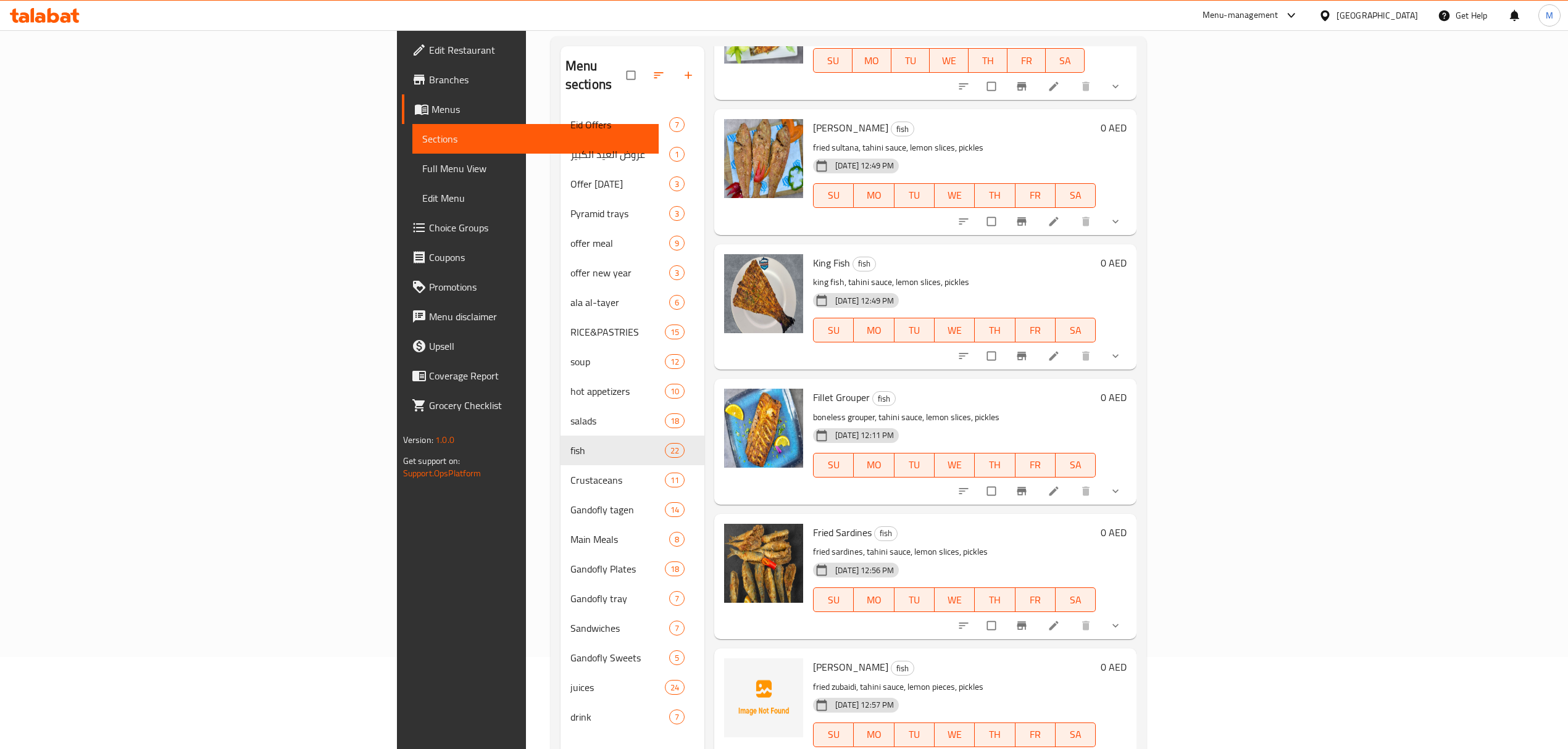
scroll to position [174, 0]
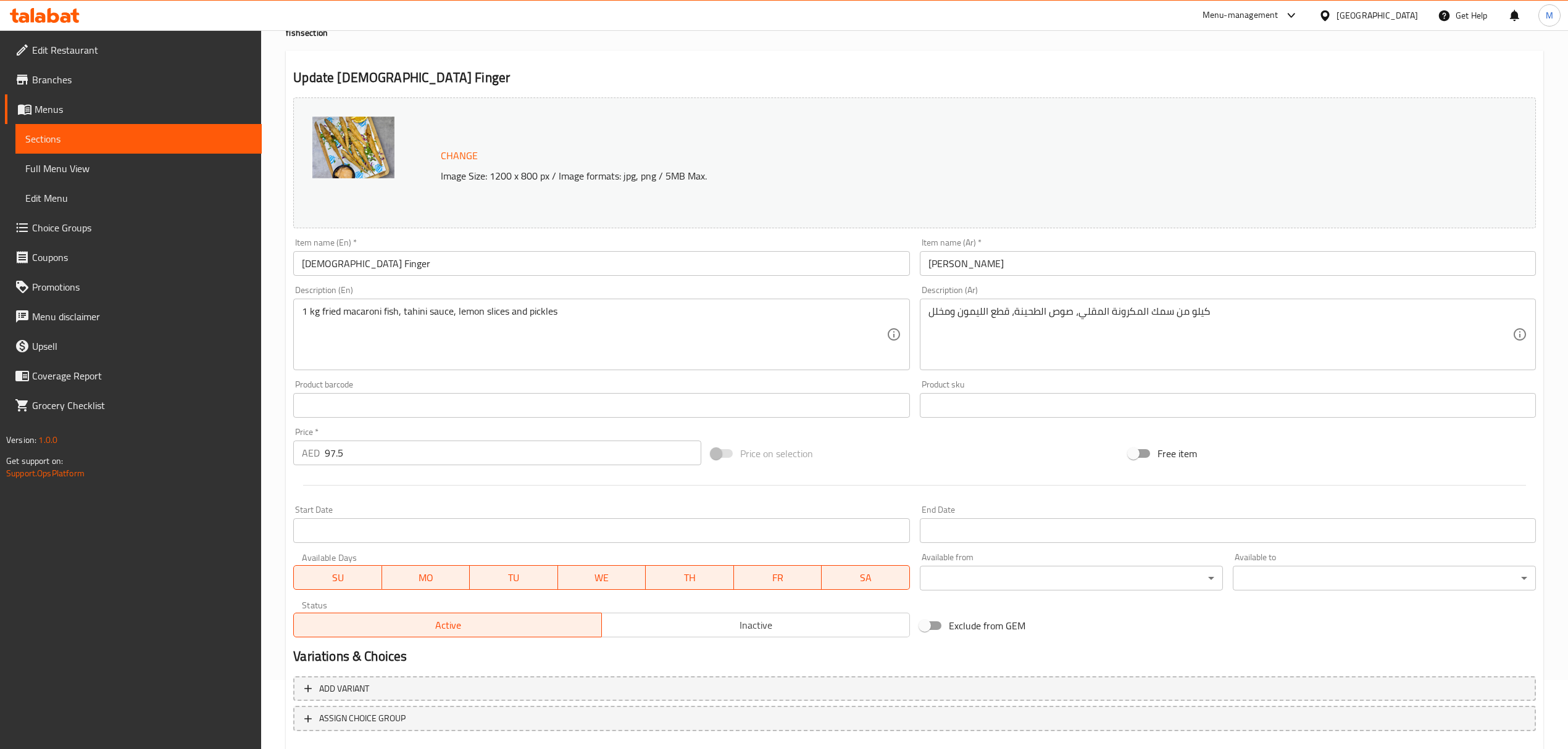
scroll to position [139, 0]
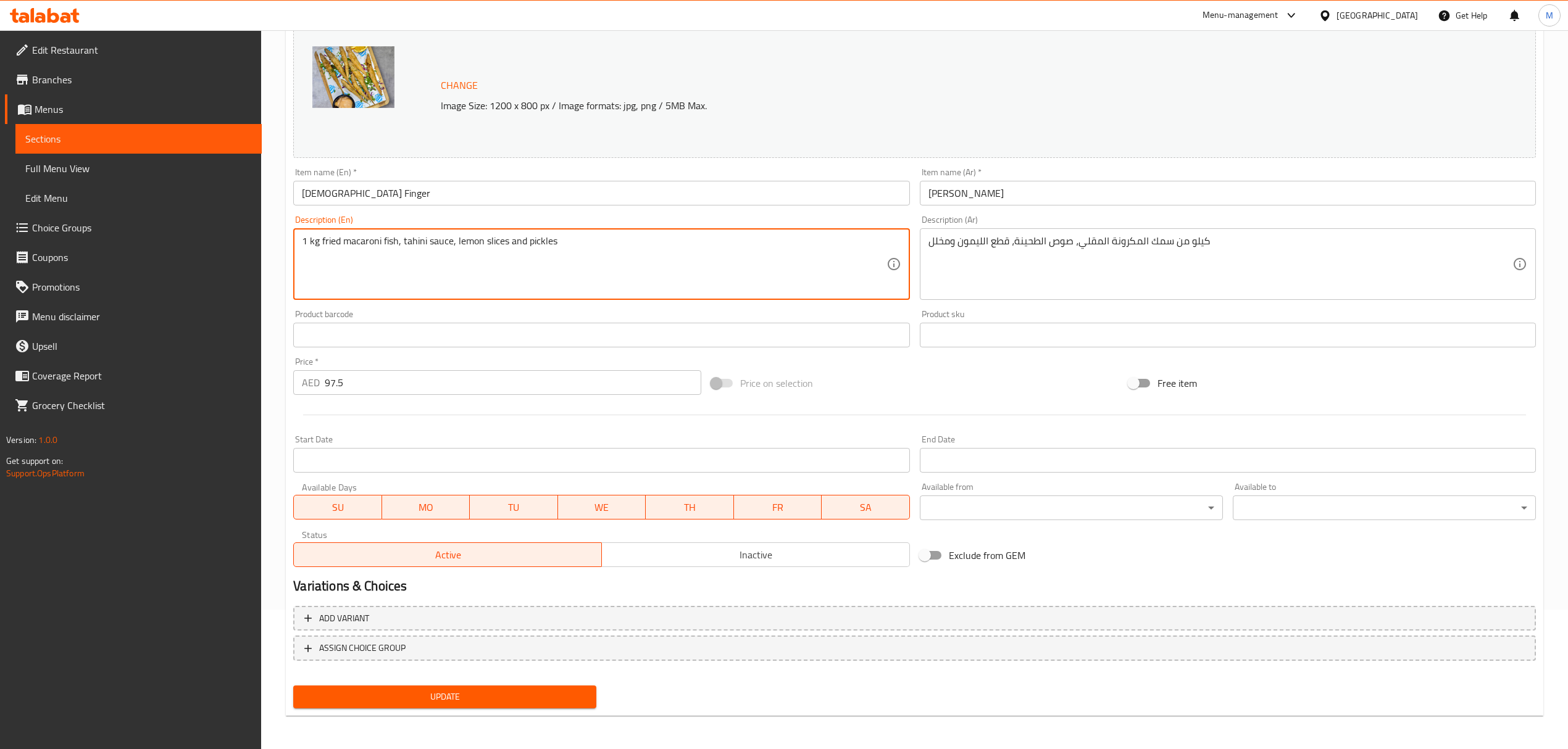
drag, startPoint x: 342, startPoint y: 244, endPoint x: 301, endPoint y: 242, distance: 41.0
click at [301, 242] on div "1 kg fried macaroni fish, tahini sauce, lemon slices and pickles Description (E…" at bounding box center [601, 264] width 616 height 72
click at [321, 242] on textarea "1 kg fried macaroni fish, tahini sauce, lemon slices and pickles" at bounding box center [594, 264] width 584 height 59
type textarea "fried macaroni fish, tahini sauce, lemon slices and pickles"
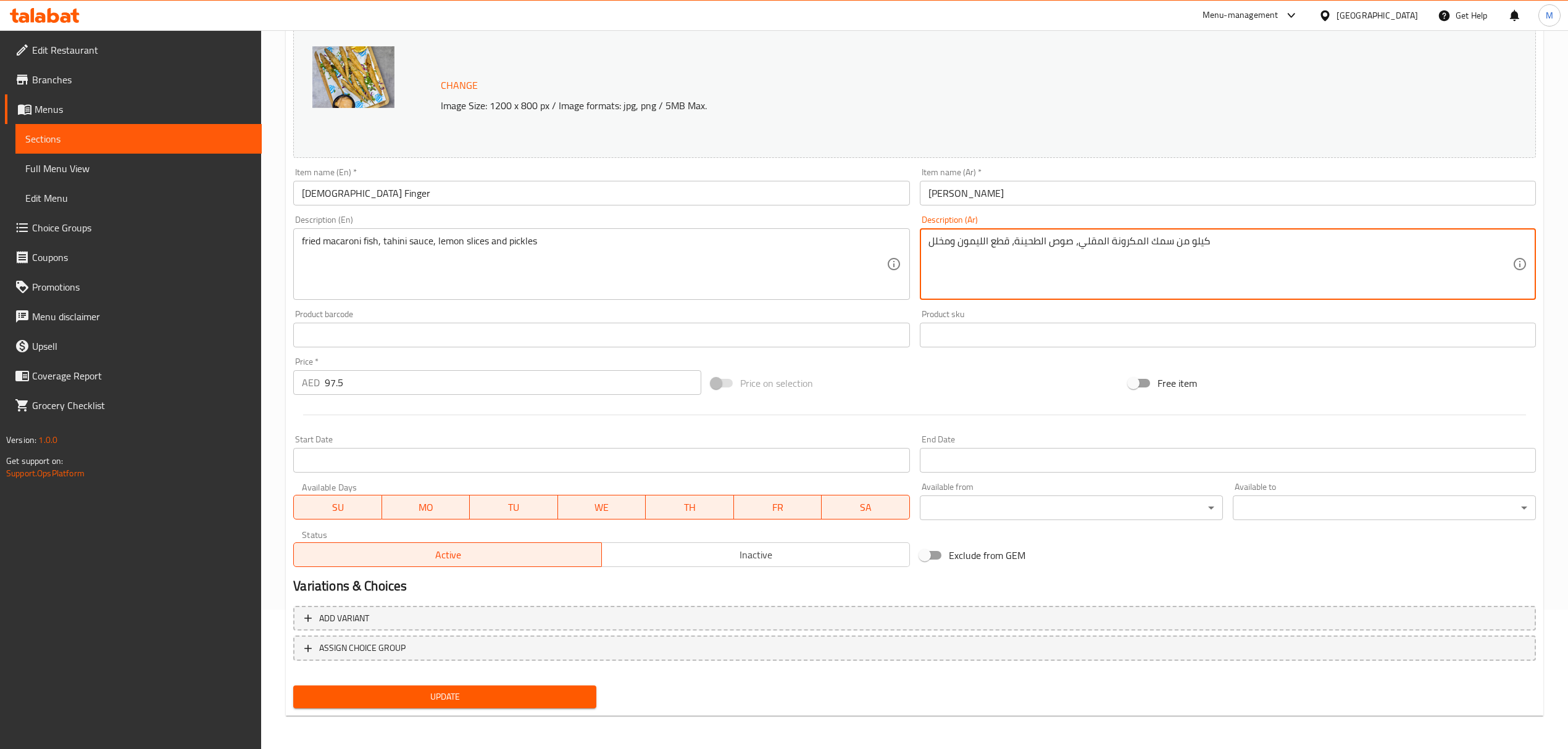
drag, startPoint x: 1170, startPoint y: 242, endPoint x: 1233, endPoint y: 248, distance: 63.3
type textarea "سمك المكرونة المقلي، صوص الطحينة، قطع الليمون ومخلل"
click at [623, 644] on span "ASSIGN CHOICE GROUP" at bounding box center [914, 648] width 1220 height 16
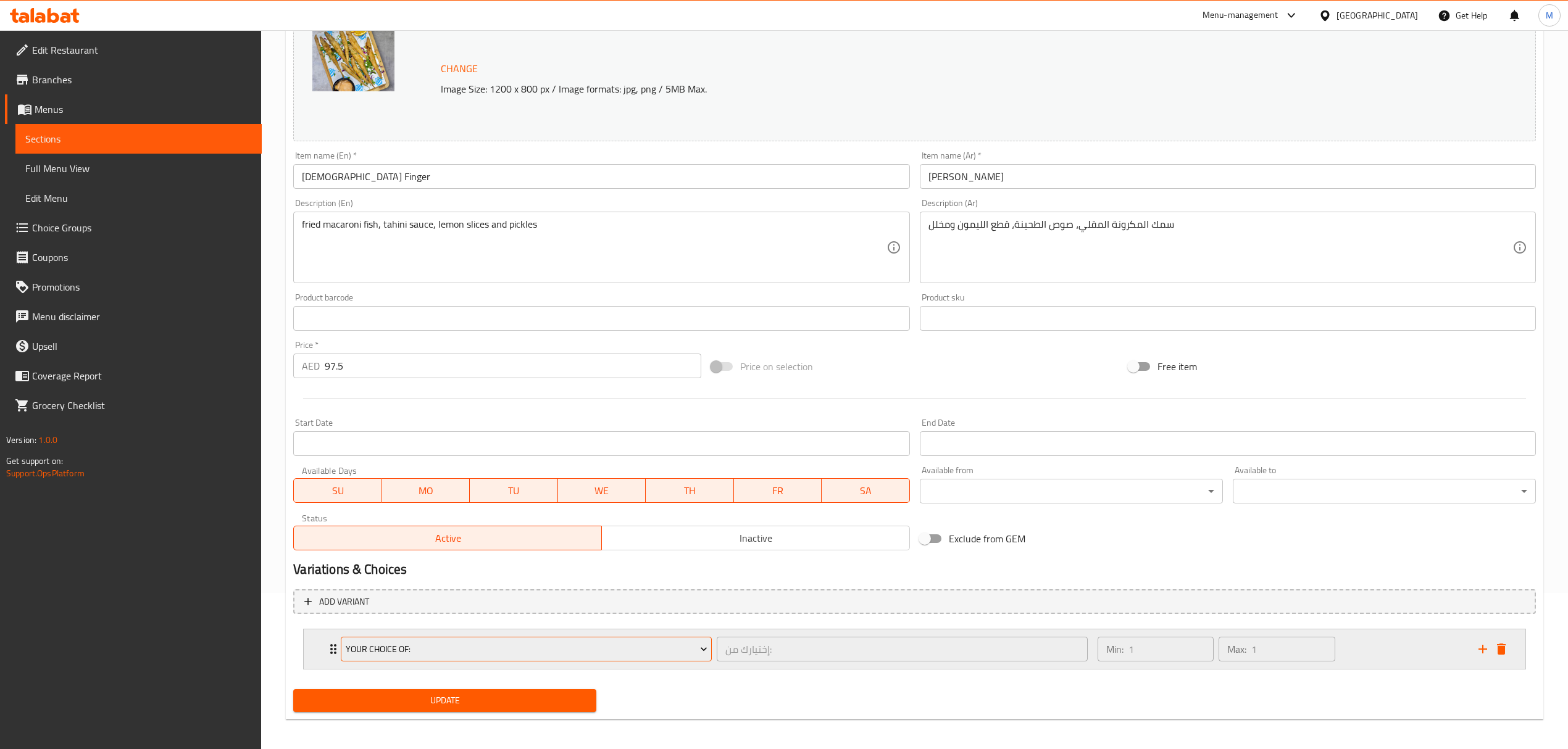
scroll to position [161, 0]
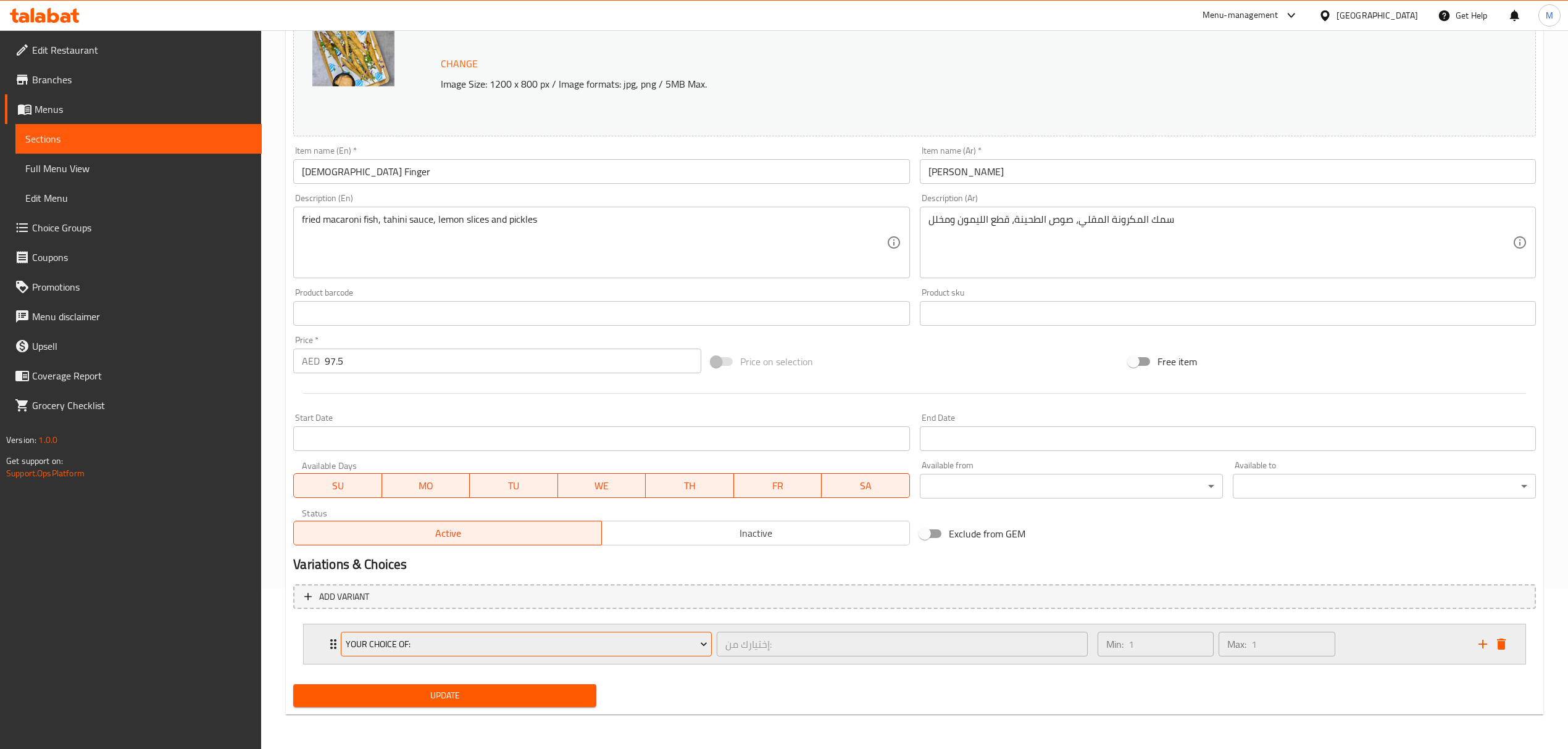
click at [526, 647] on span "your choice of:" at bounding box center [526, 644] width 361 height 16
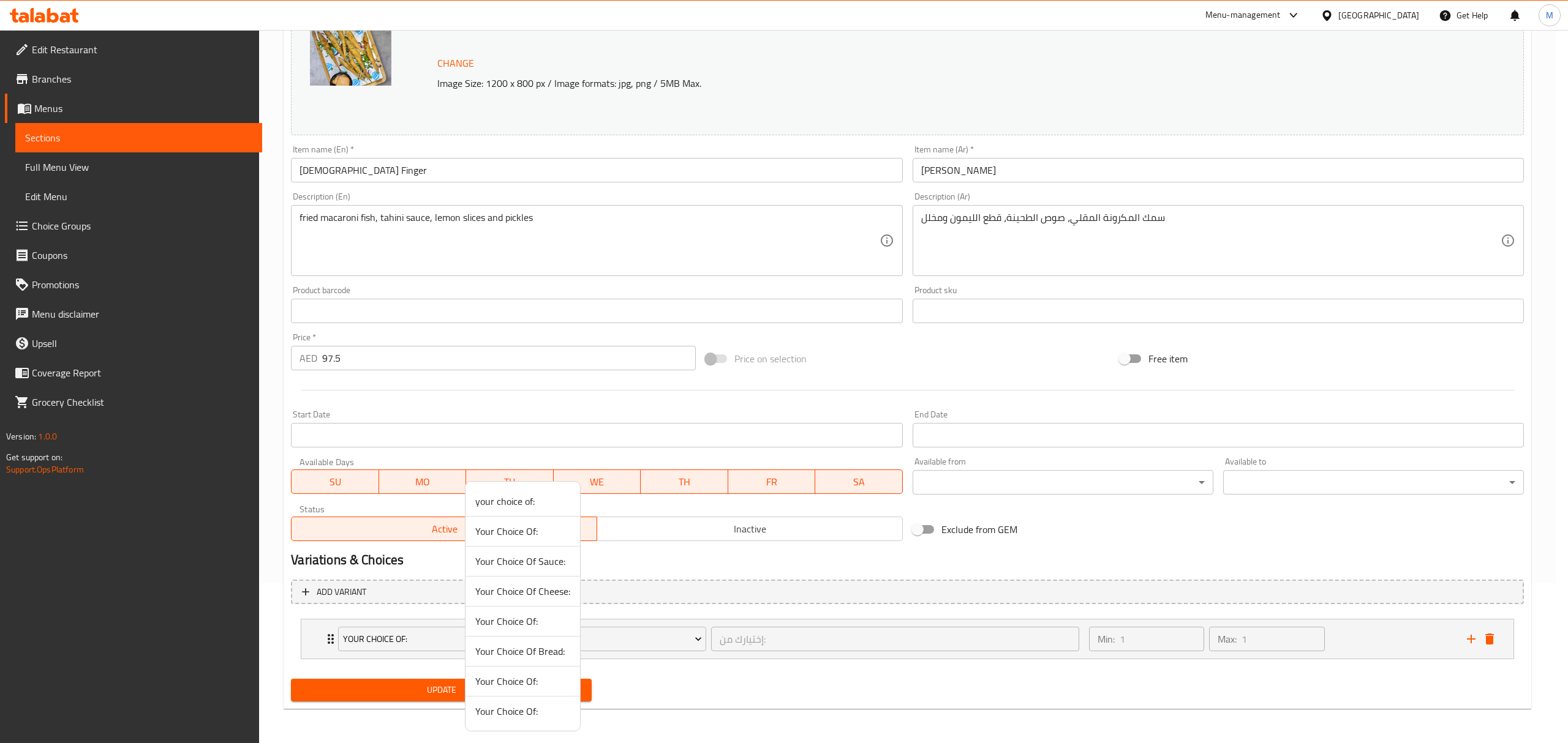
drag, startPoint x: 1011, startPoint y: 725, endPoint x: 1152, endPoint y: 691, distance: 145.0
click at [1012, 724] on div at bounding box center [784, 371] width 1568 height 743
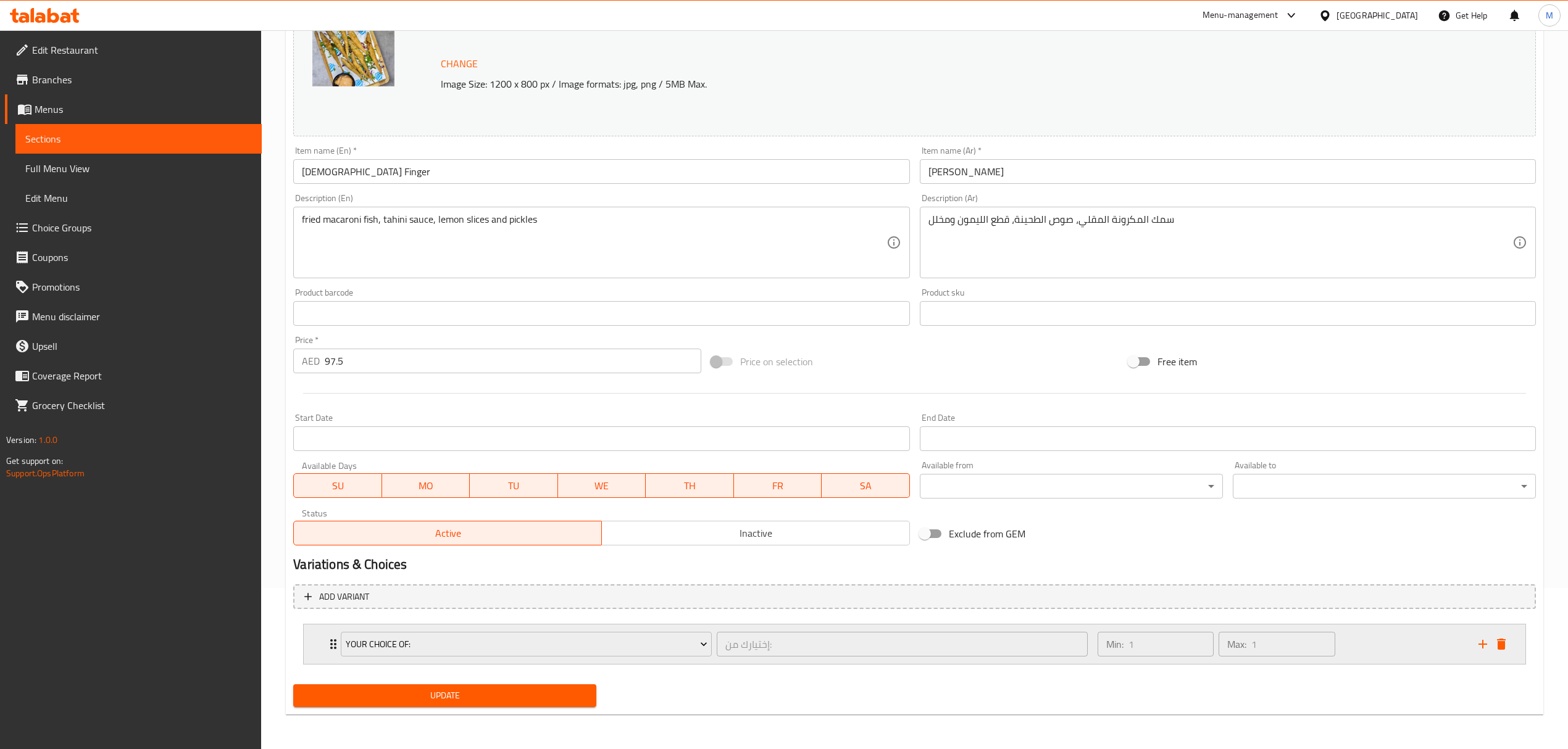
click at [1502, 650] on icon "delete" at bounding box center [1501, 644] width 9 height 11
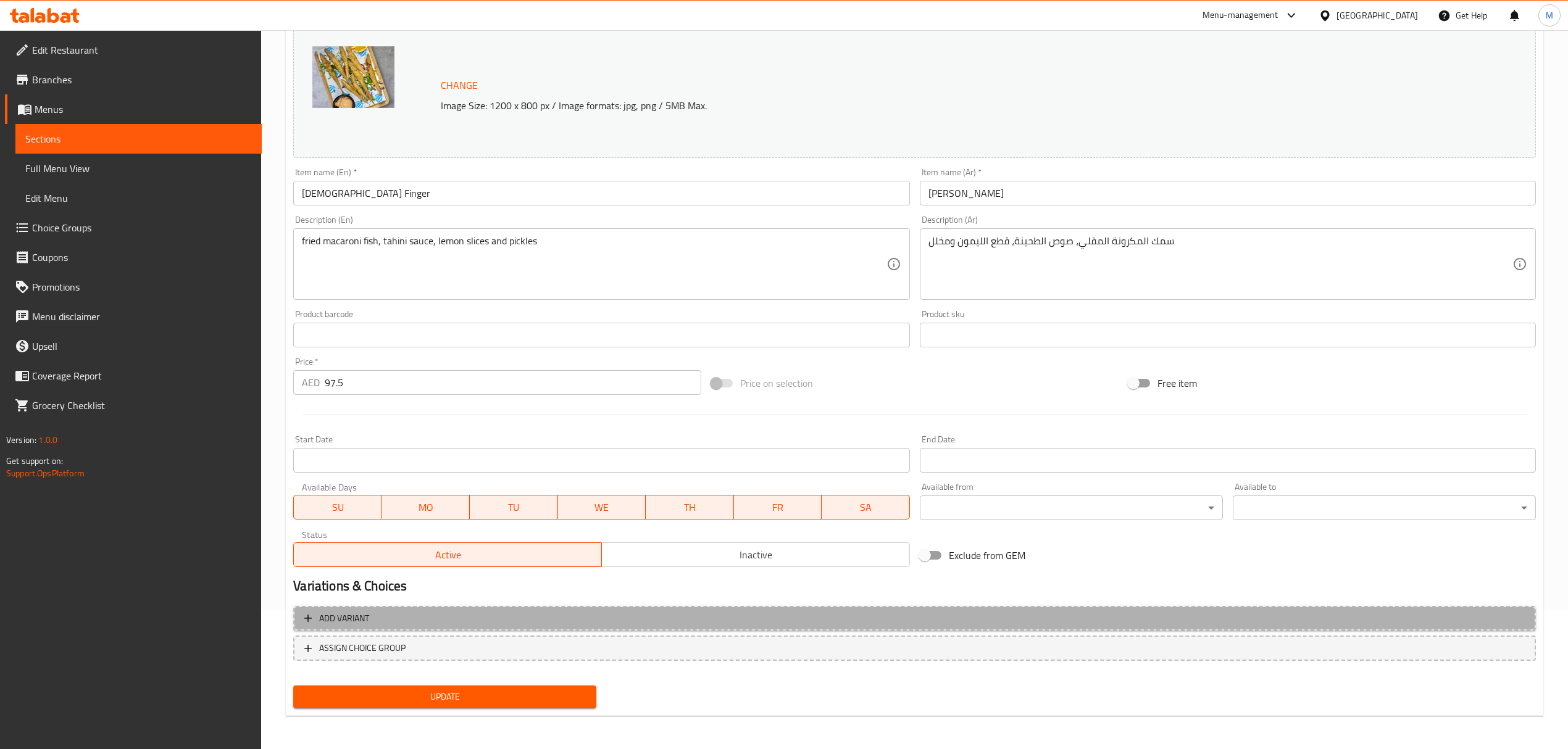
click at [648, 610] on button "Add variant" at bounding box center [914, 618] width 1242 height 25
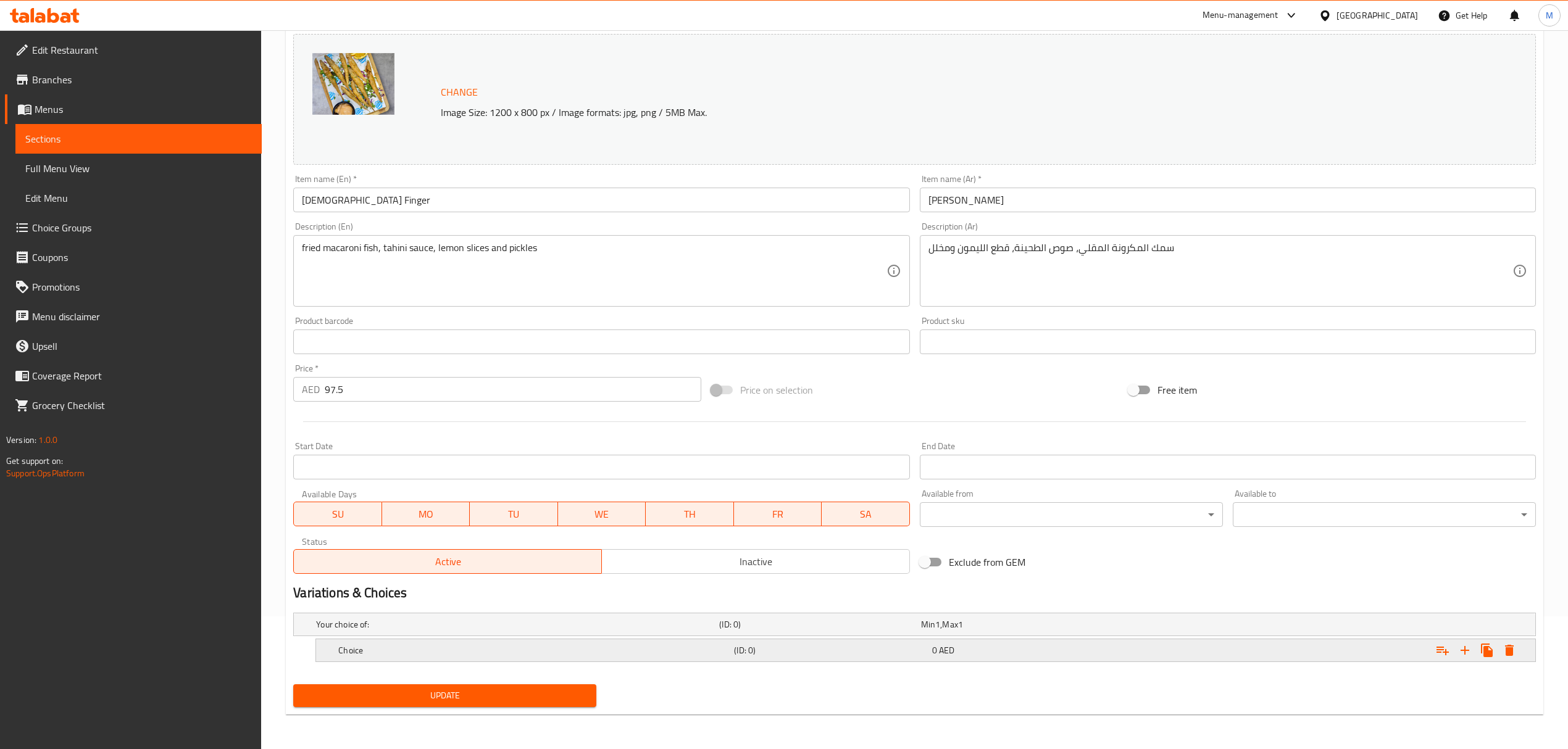
click at [464, 631] on h5 "Choice" at bounding box center [515, 625] width 398 height 12
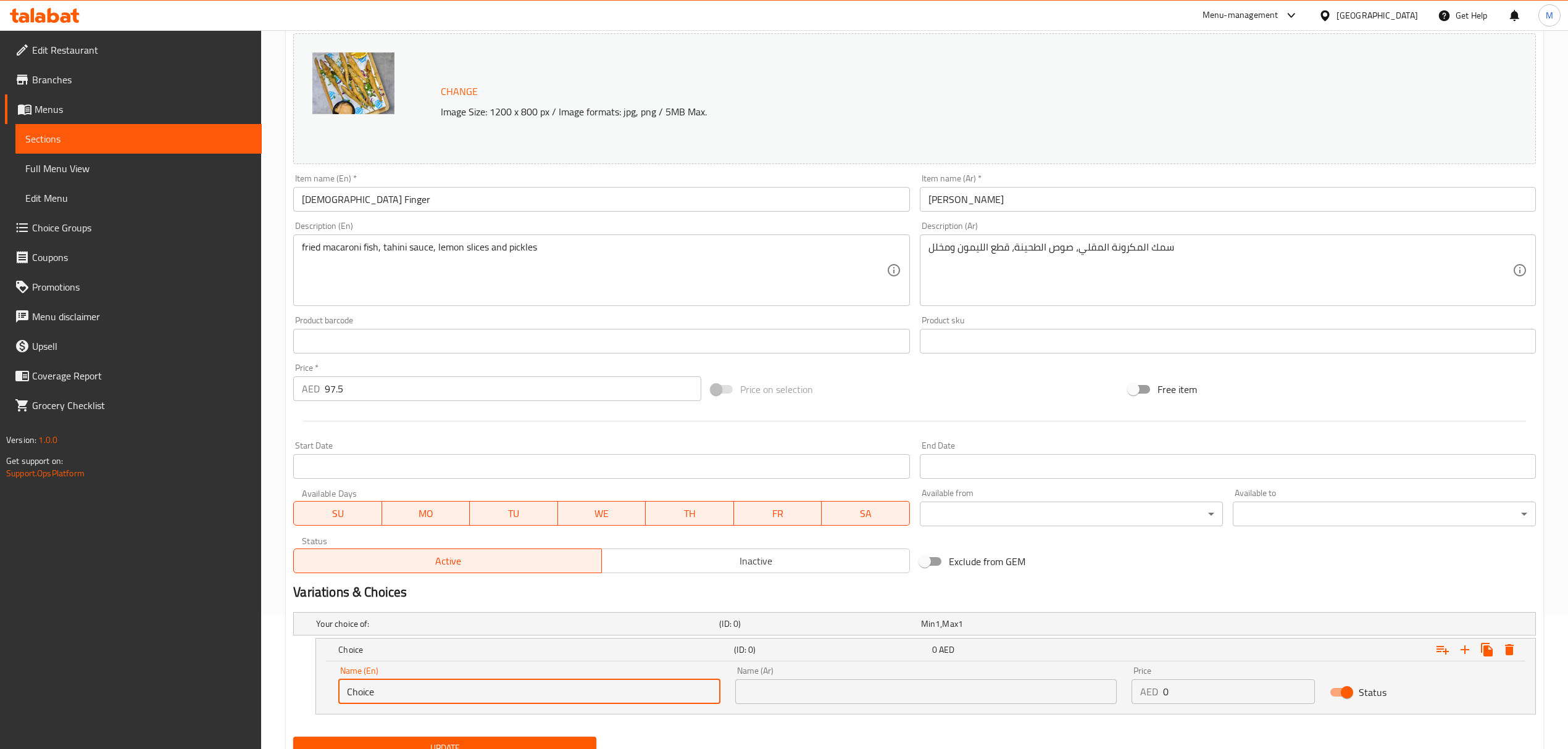
drag, startPoint x: 478, startPoint y: 696, endPoint x: 257, endPoint y: 668, distance: 222.8
click at [257, 668] on div "Edit Restaurant Branches Menus Sections Full Menu View Edit Menu Choice Groups …" at bounding box center [784, 349] width 1568 height 905
type input "0.5 kg"
click at [779, 684] on input "text" at bounding box center [926, 692] width 382 height 25
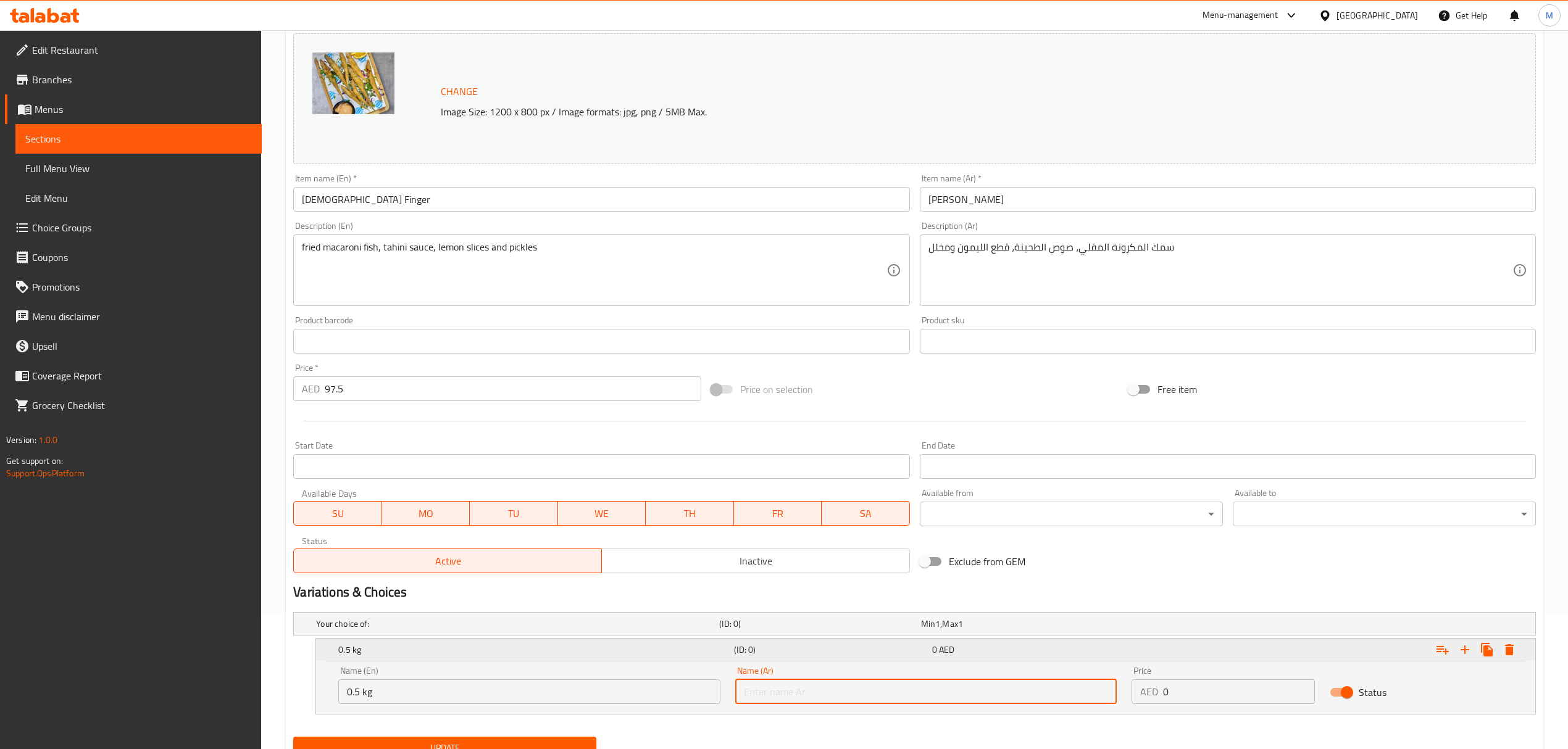
type input "0.5 كجم"
click at [1161, 696] on div "AED 0 Price" at bounding box center [1223, 692] width 183 height 25
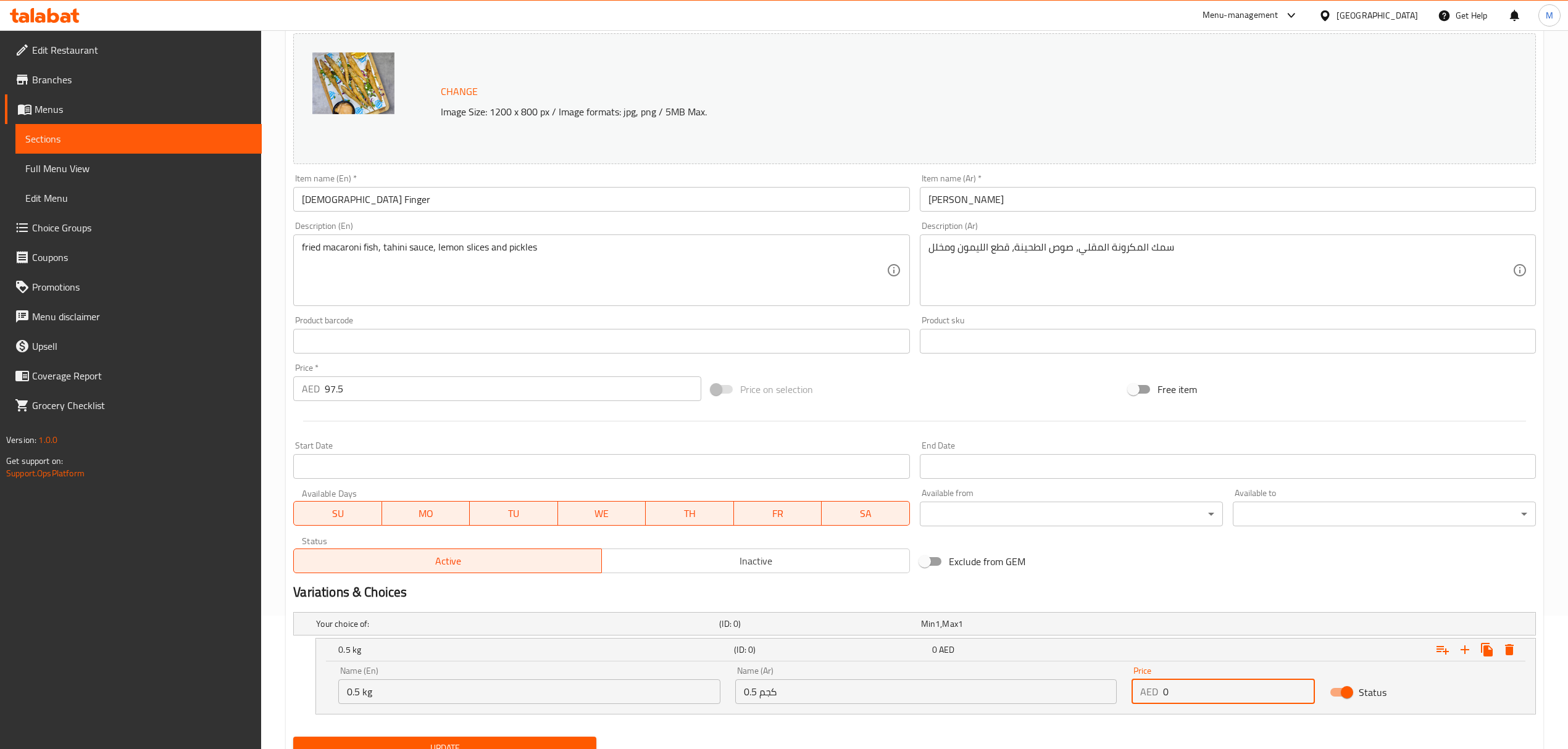
drag, startPoint x: 1177, startPoint y: 702, endPoint x: 1100, endPoint y: 689, distance: 78.1
click at [1100, 689] on div "Name (En) 0.5 kg Name (En) Name (Ar) 0.5 كجم Name (Ar) Price AED 0 Price Status" at bounding box center [926, 686] width 1190 height 53
type input "49"
click at [1469, 650] on icon "Expand" at bounding box center [1465, 650] width 15 height 15
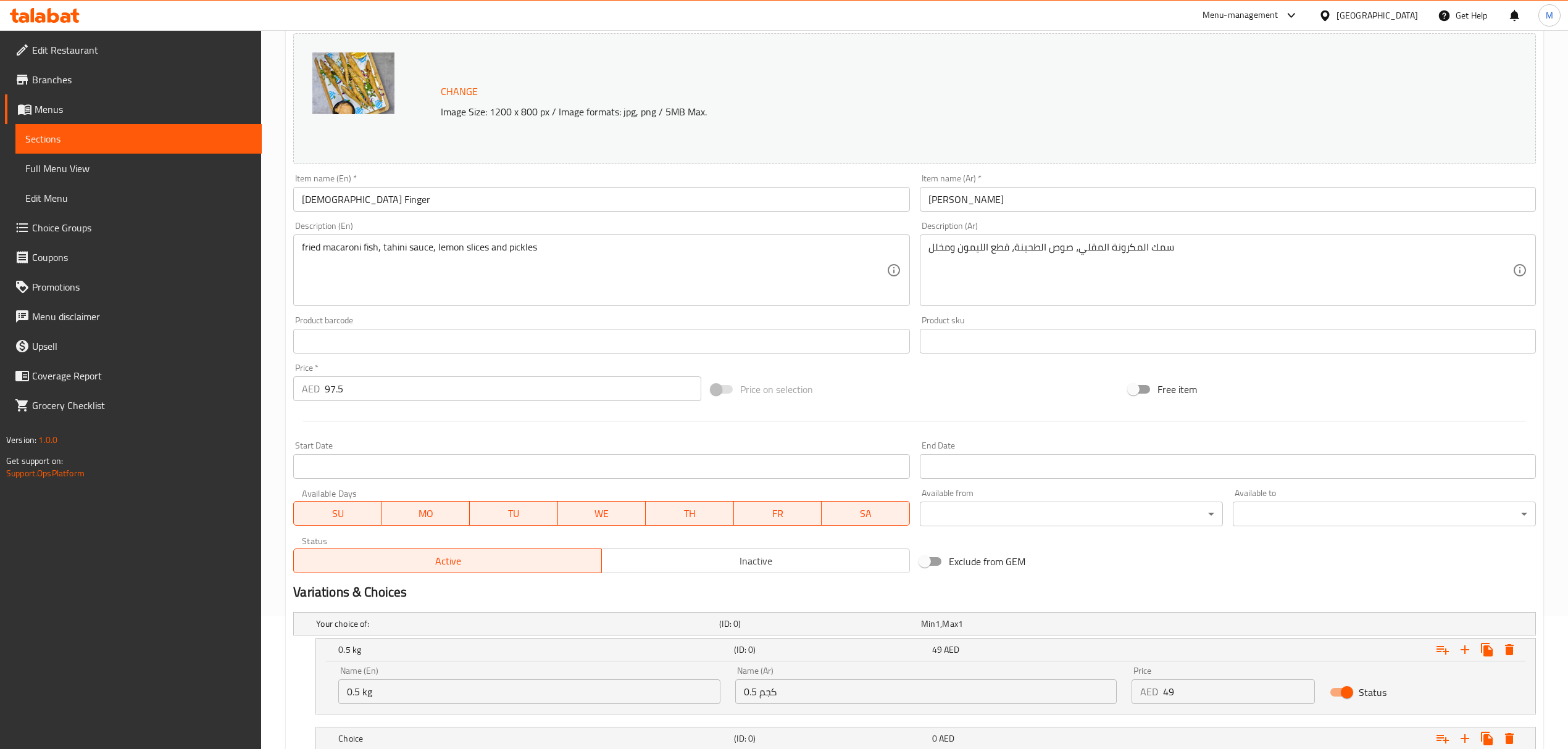
scroll to position [223, 0]
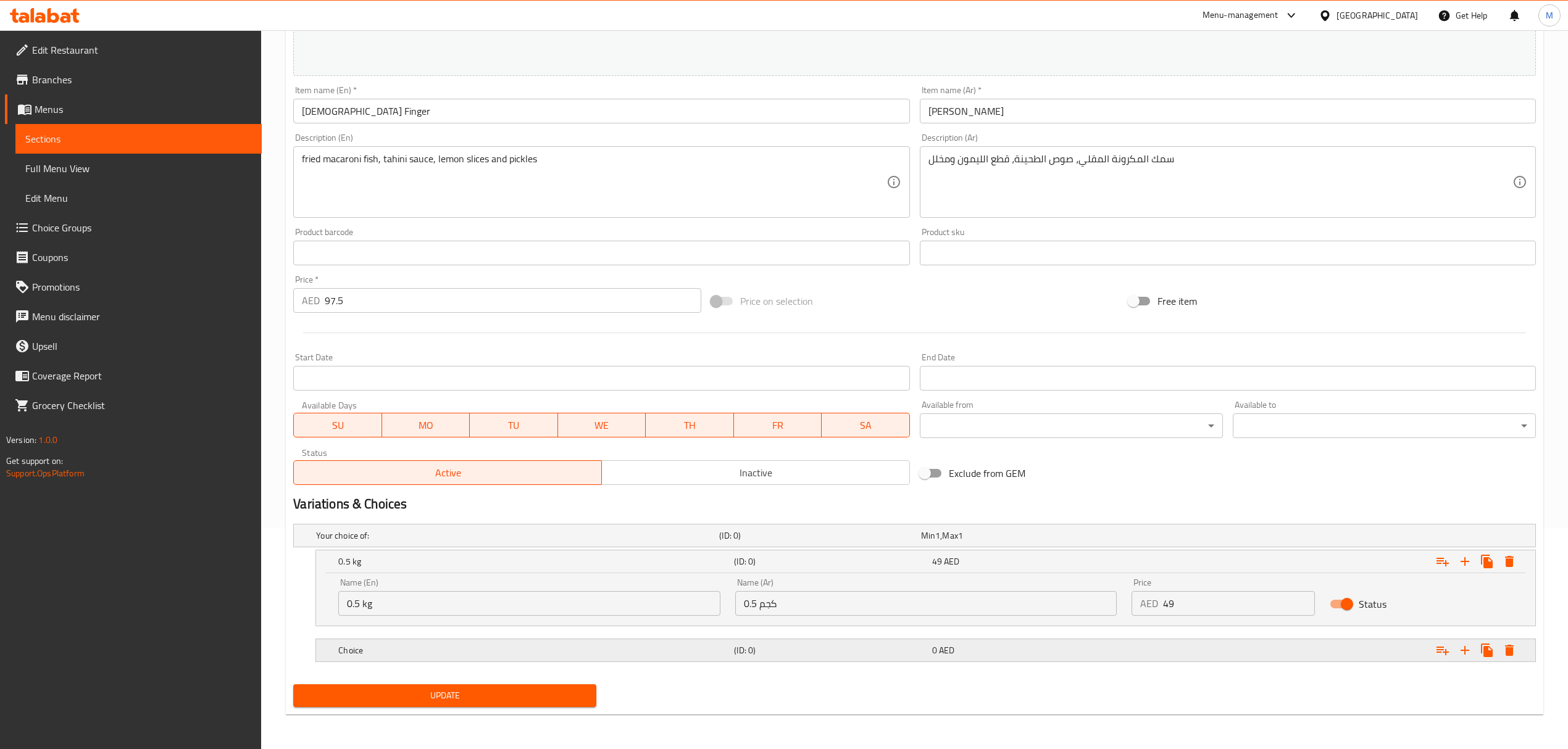
click at [393, 542] on h5 "Choice" at bounding box center [515, 536] width 398 height 12
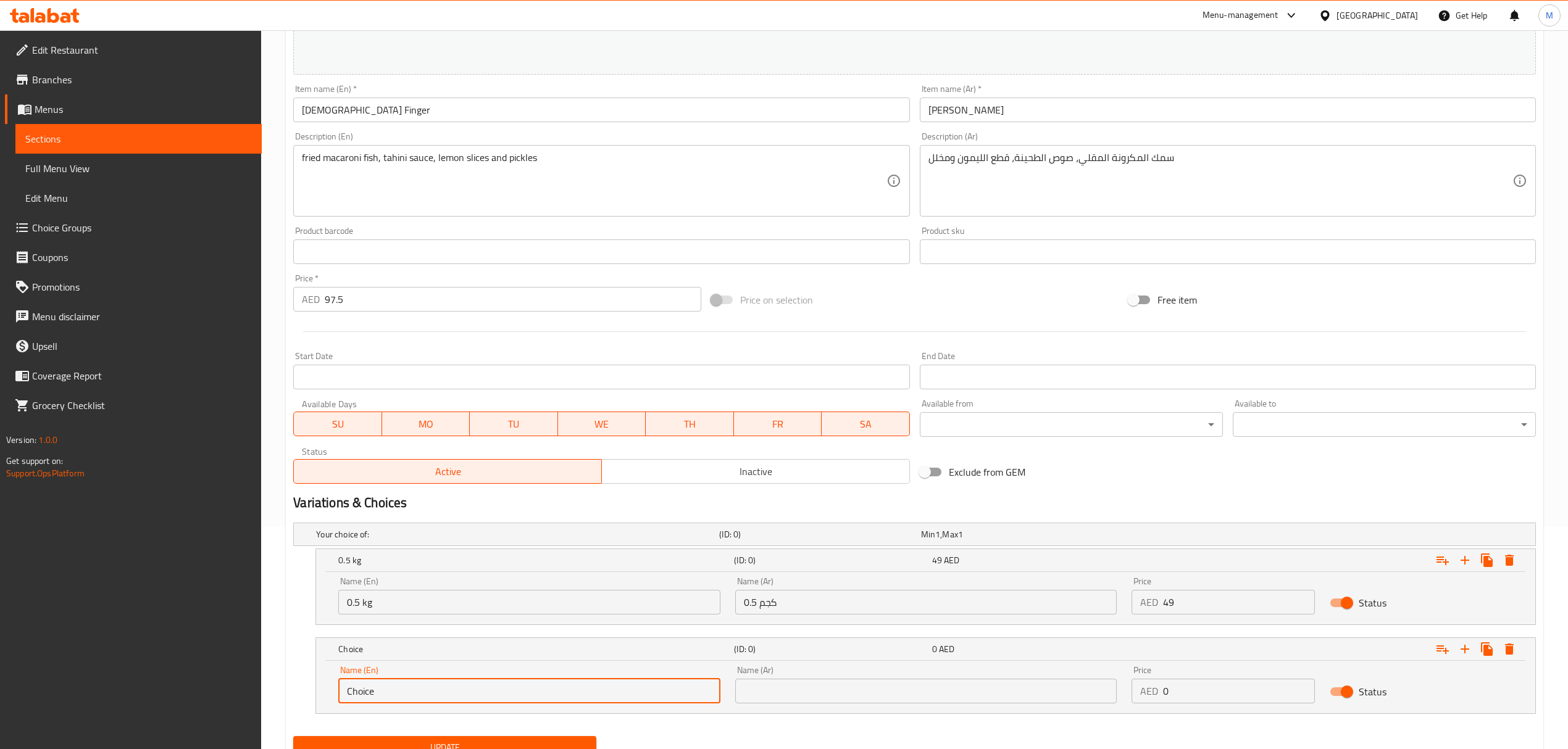
drag, startPoint x: 349, startPoint y: 694, endPoint x: 328, endPoint y: 695, distance: 21.0
click at [328, 695] on div "Name (En) Choice Name (En) Name (Ar) Name (Ar) Price AED 0 Price Status" at bounding box center [926, 688] width 1219 height 53
type input "1 kg"
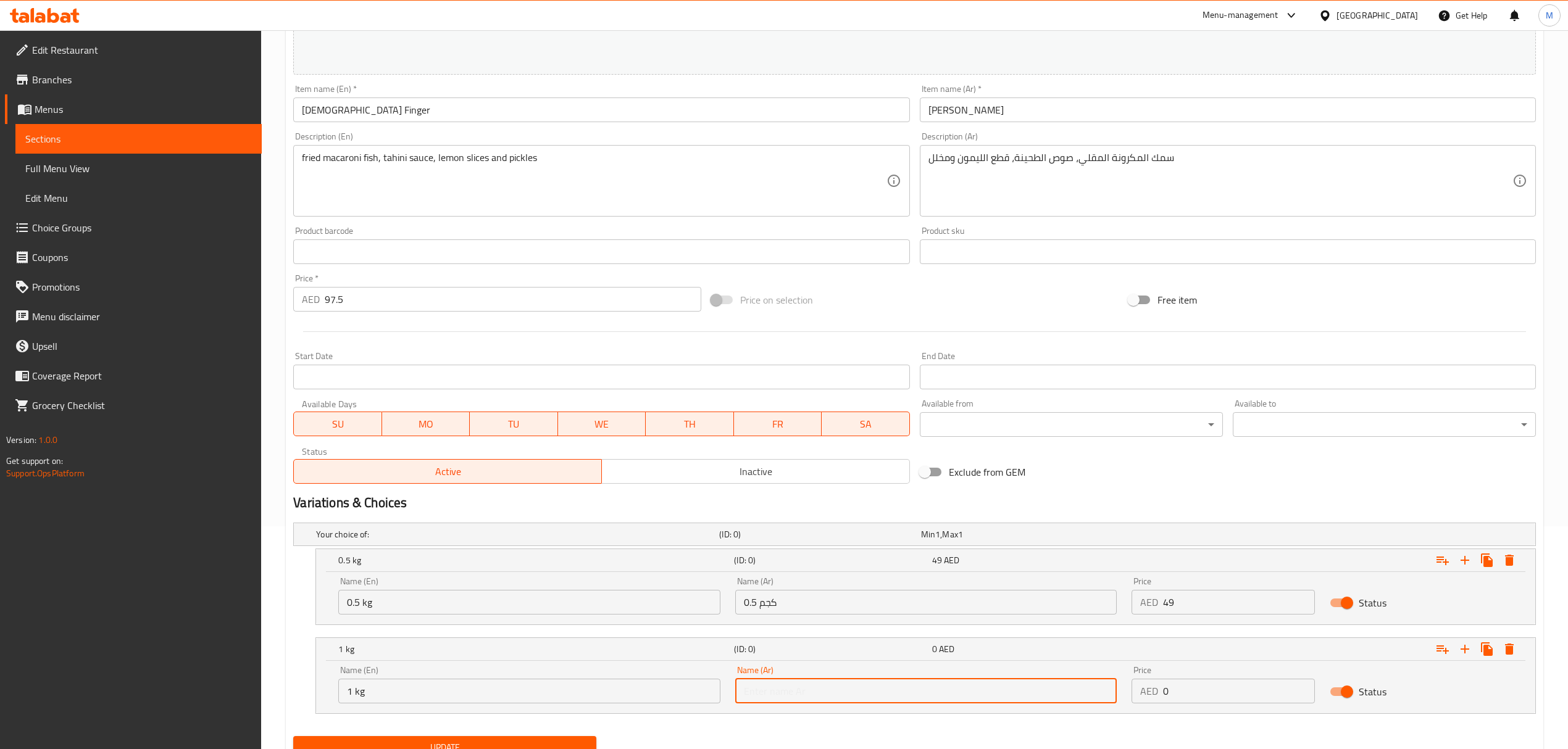
click at [746, 699] on input "text" at bounding box center [926, 691] width 382 height 25
type input "1 كجم"
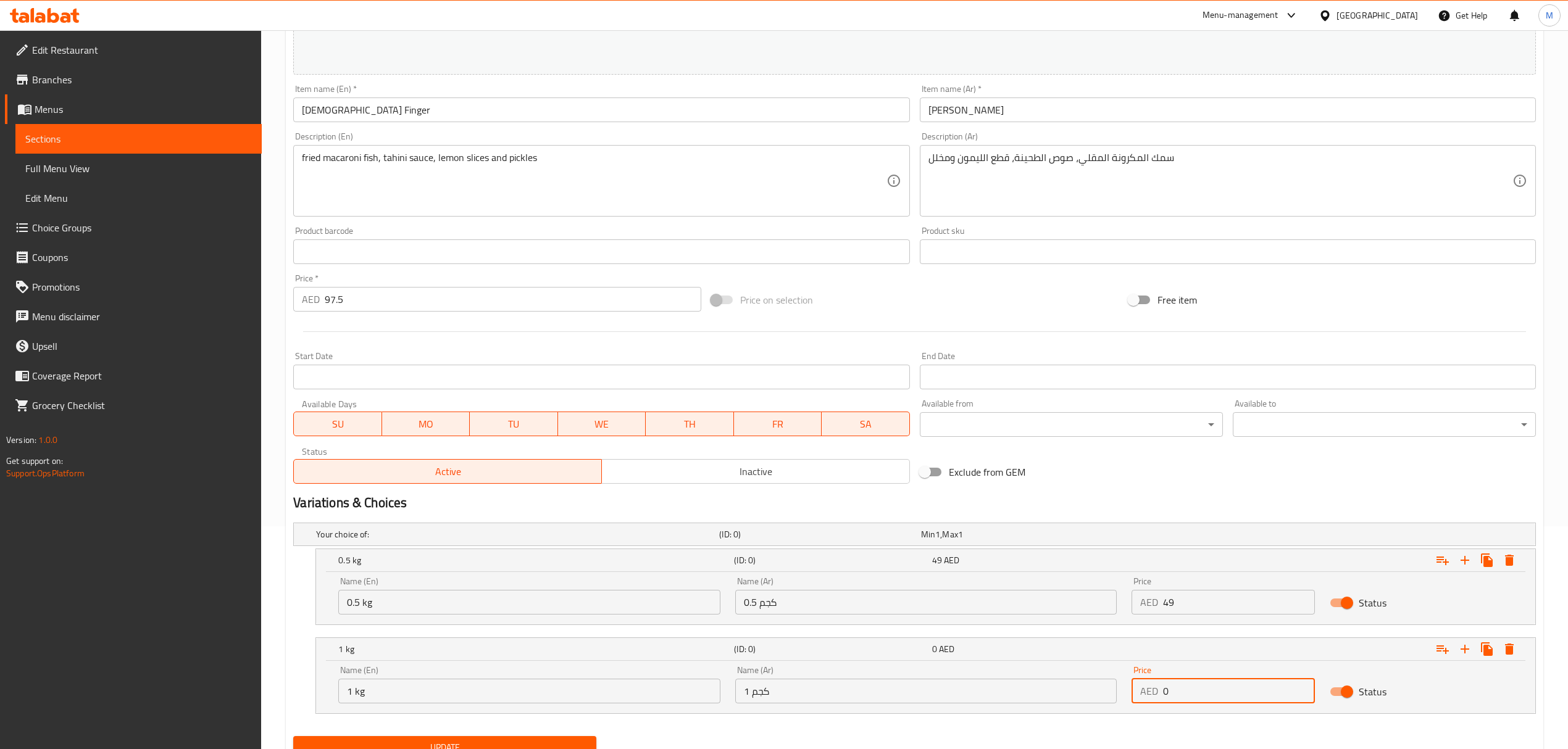
drag, startPoint x: 1191, startPoint y: 690, endPoint x: 1134, endPoint y: 684, distance: 57.3
click at [1134, 684] on div "AED 0 Price" at bounding box center [1223, 691] width 183 height 25
type input "97.5"
drag, startPoint x: 349, startPoint y: 303, endPoint x: 293, endPoint y: 304, distance: 56.0
click at [293, 304] on div "AED 97.5 Price *" at bounding box center [497, 299] width 407 height 25
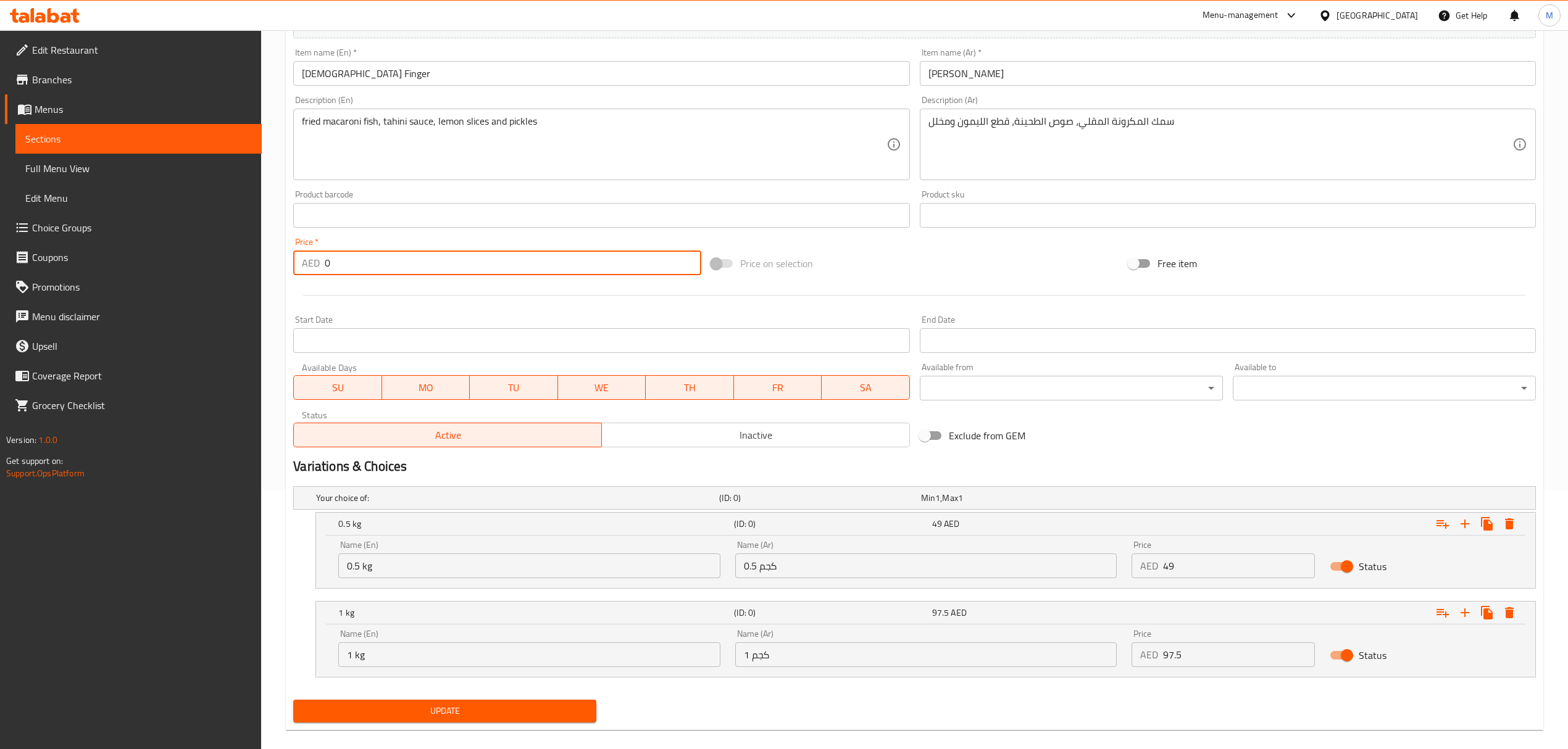
scroll to position [276, 0]
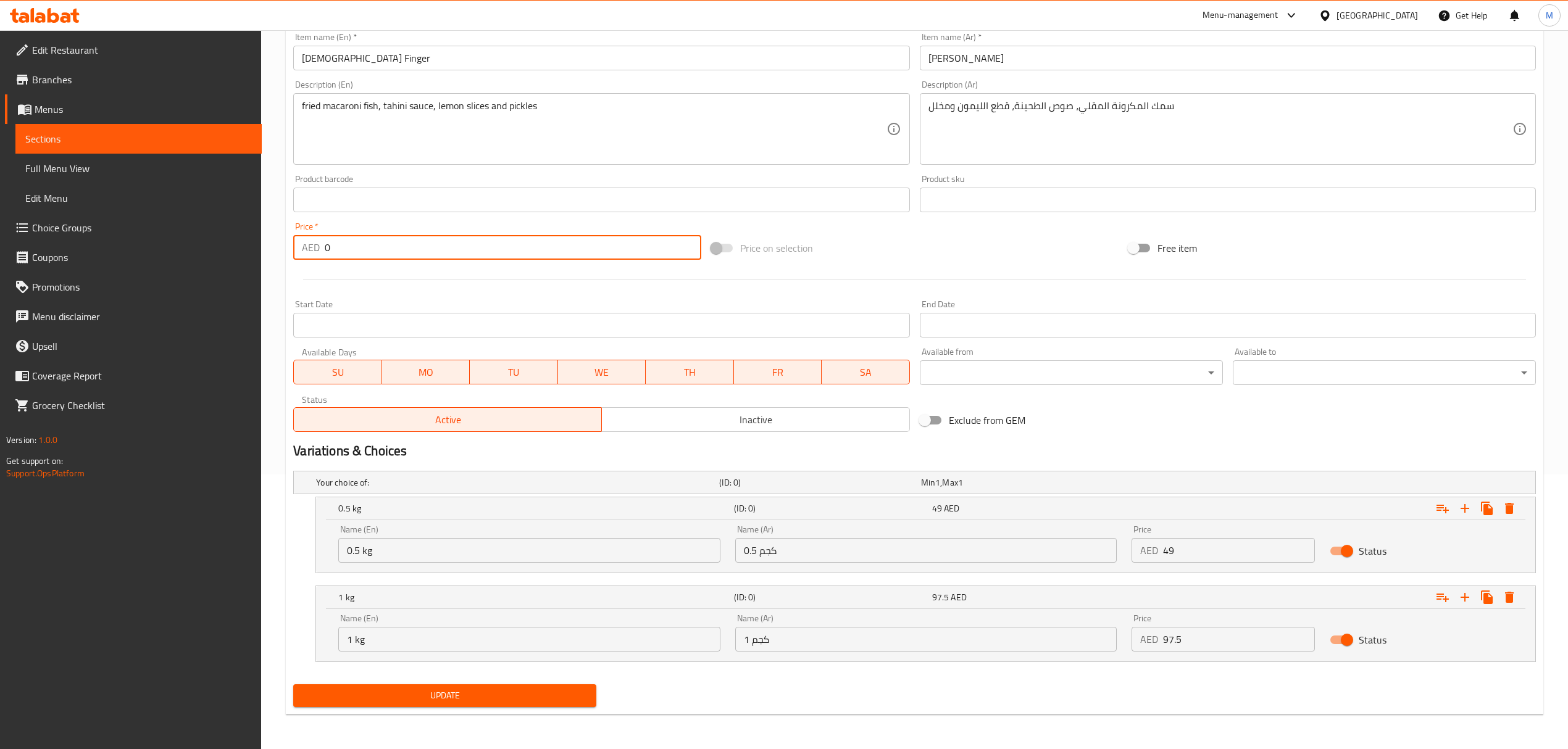
type input "0"
click at [502, 697] on span "Update" at bounding box center [445, 696] width 283 height 16
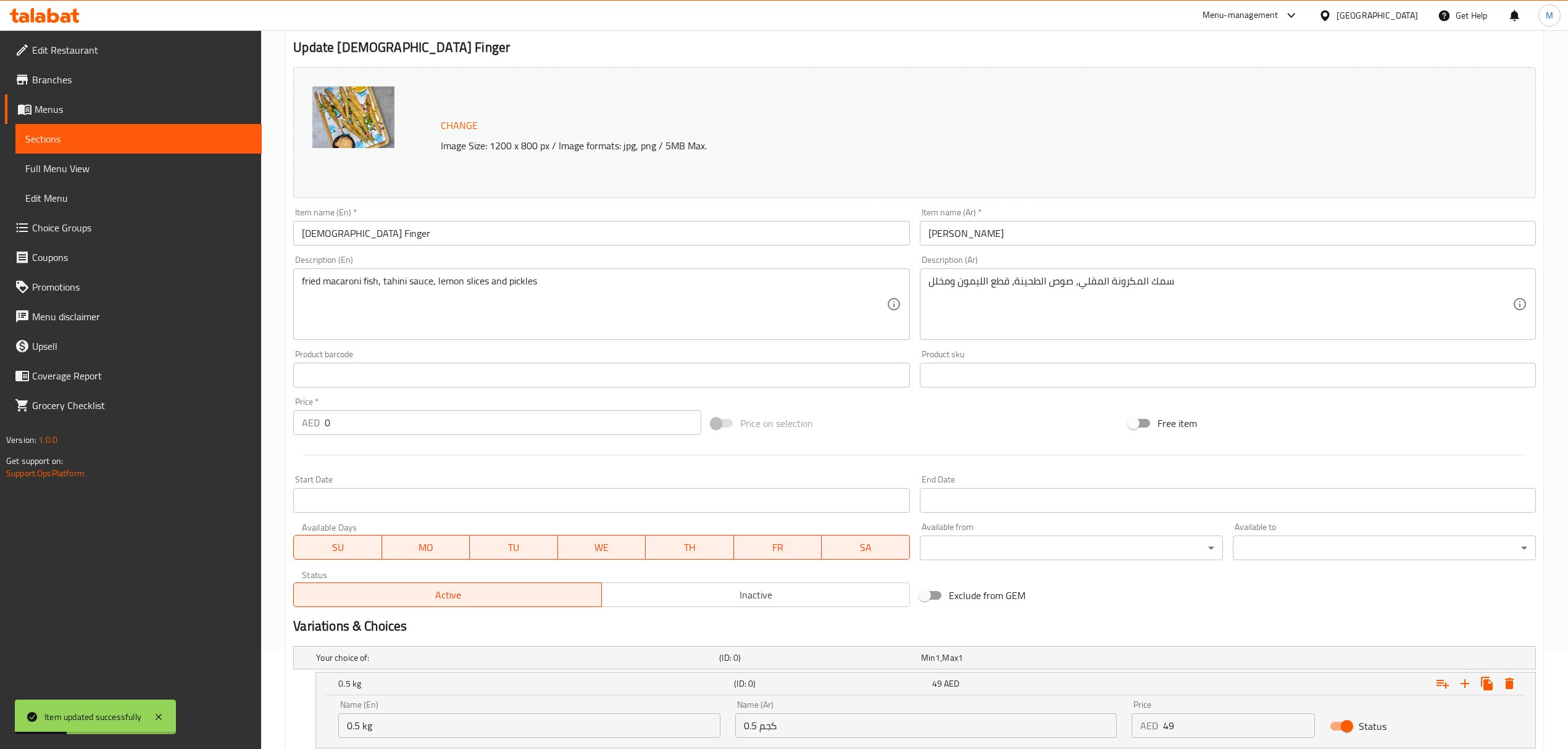
scroll to position [0, 0]
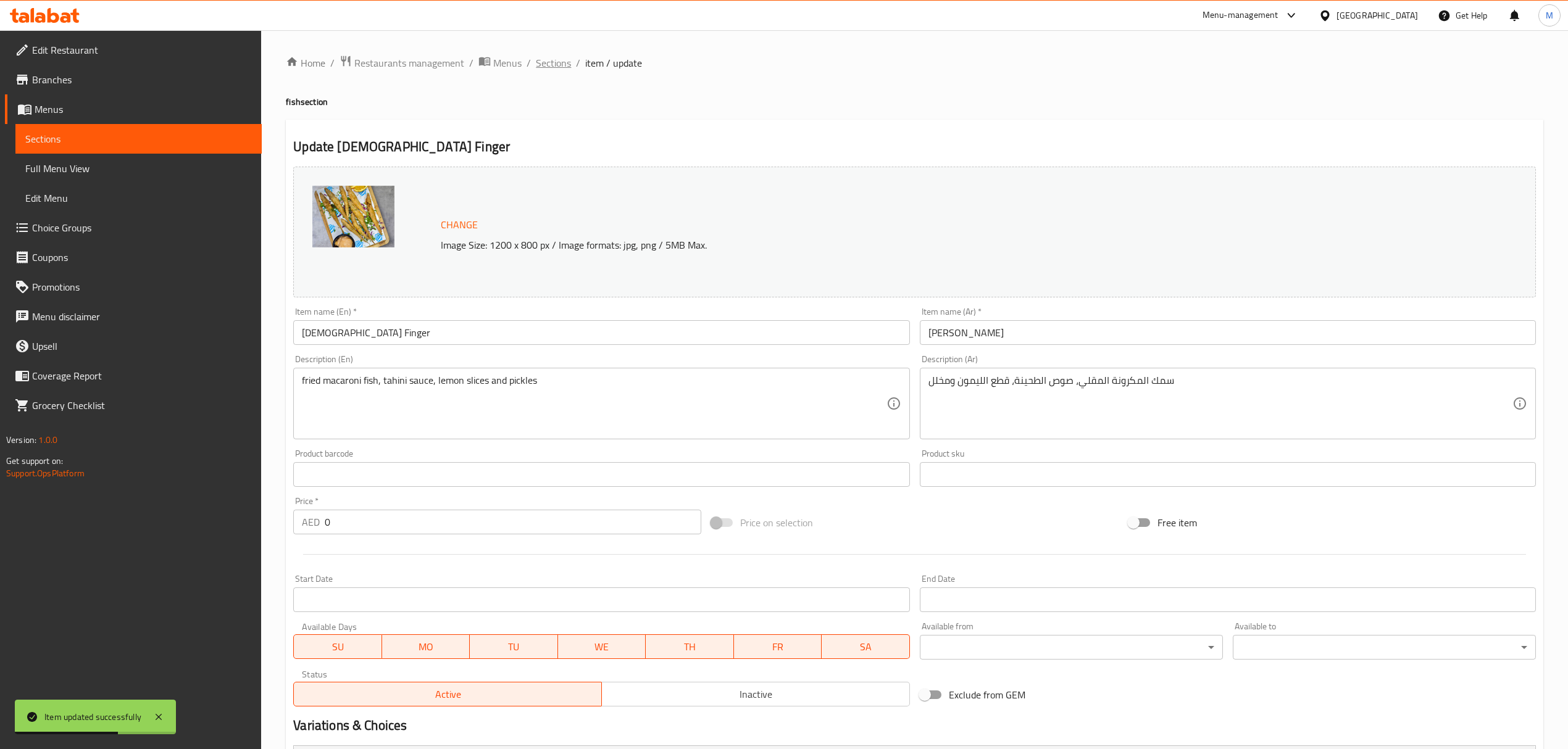
click at [552, 59] on span "Sections" at bounding box center [553, 63] width 35 height 15
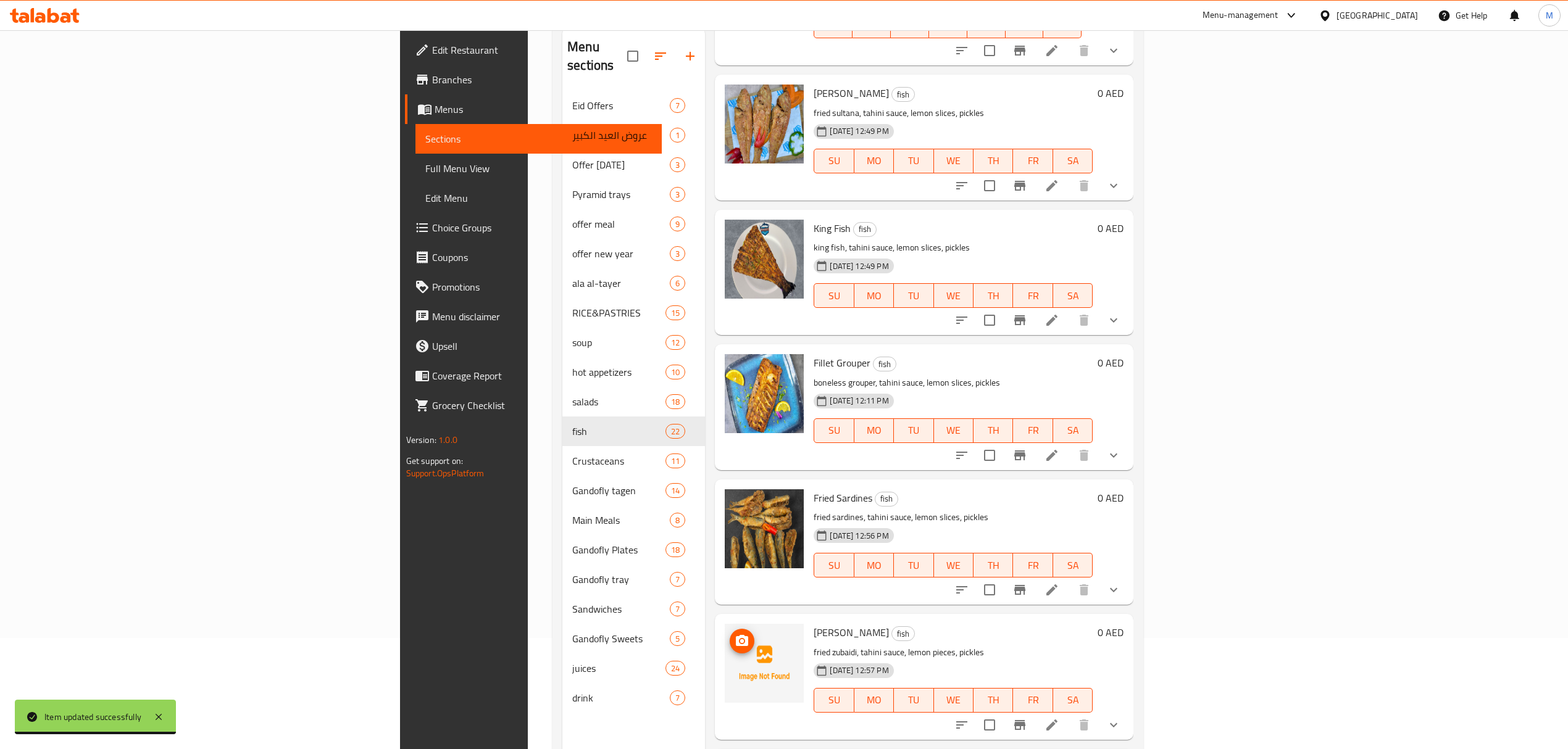
scroll to position [174, 0]
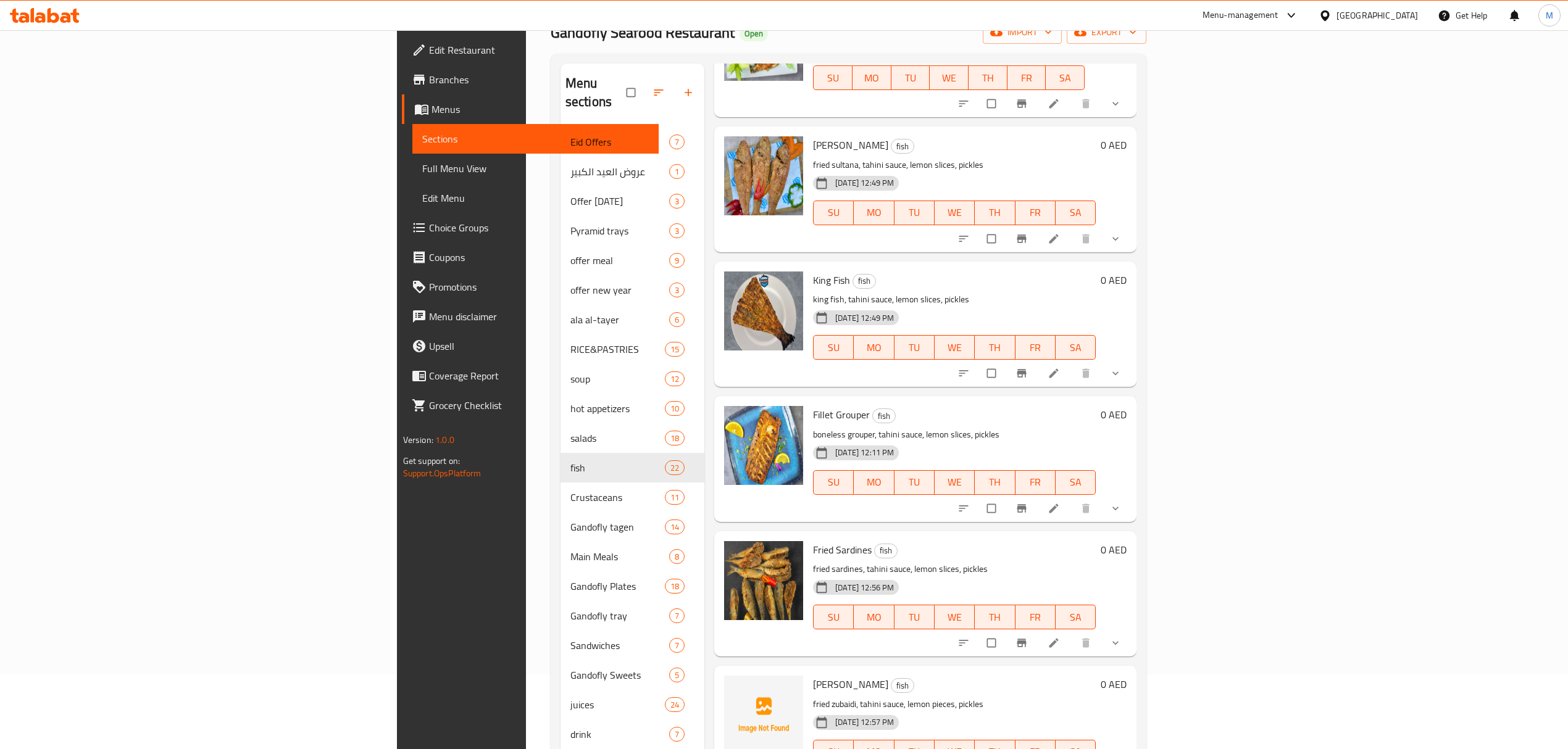
scroll to position [174, 0]
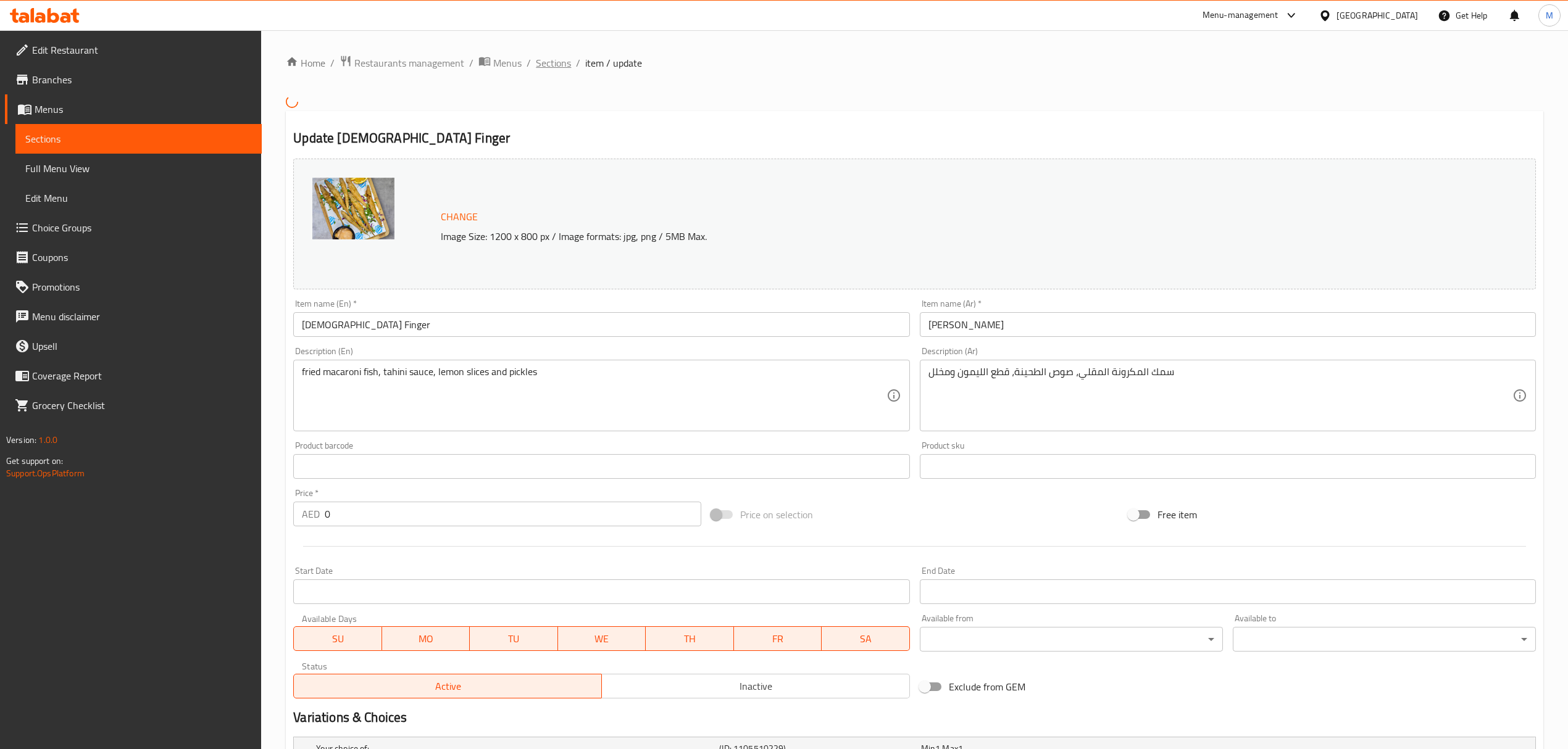
click at [552, 59] on span "Sections" at bounding box center [553, 63] width 35 height 15
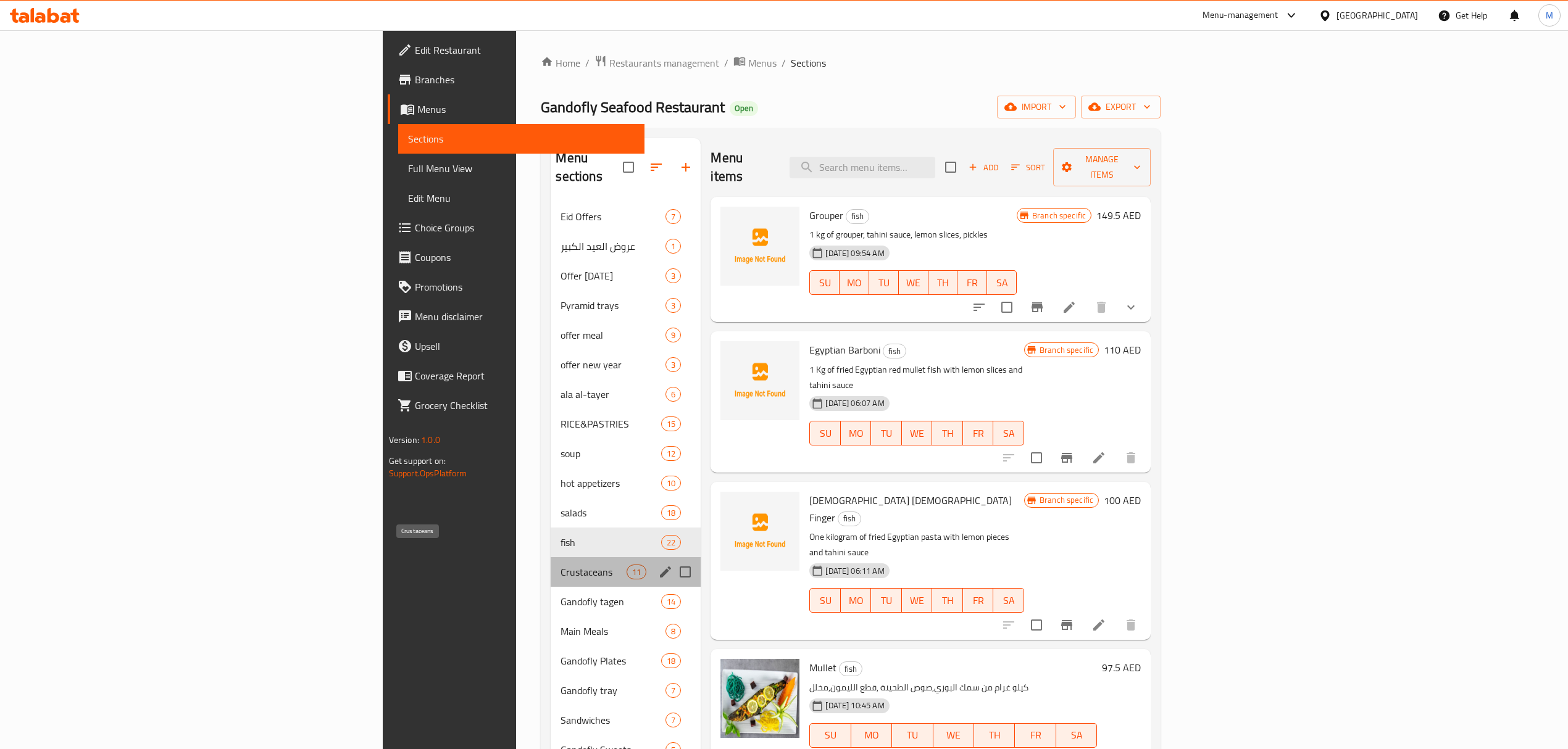
click at [561, 565] on span "Crustaceans" at bounding box center [594, 572] width 66 height 15
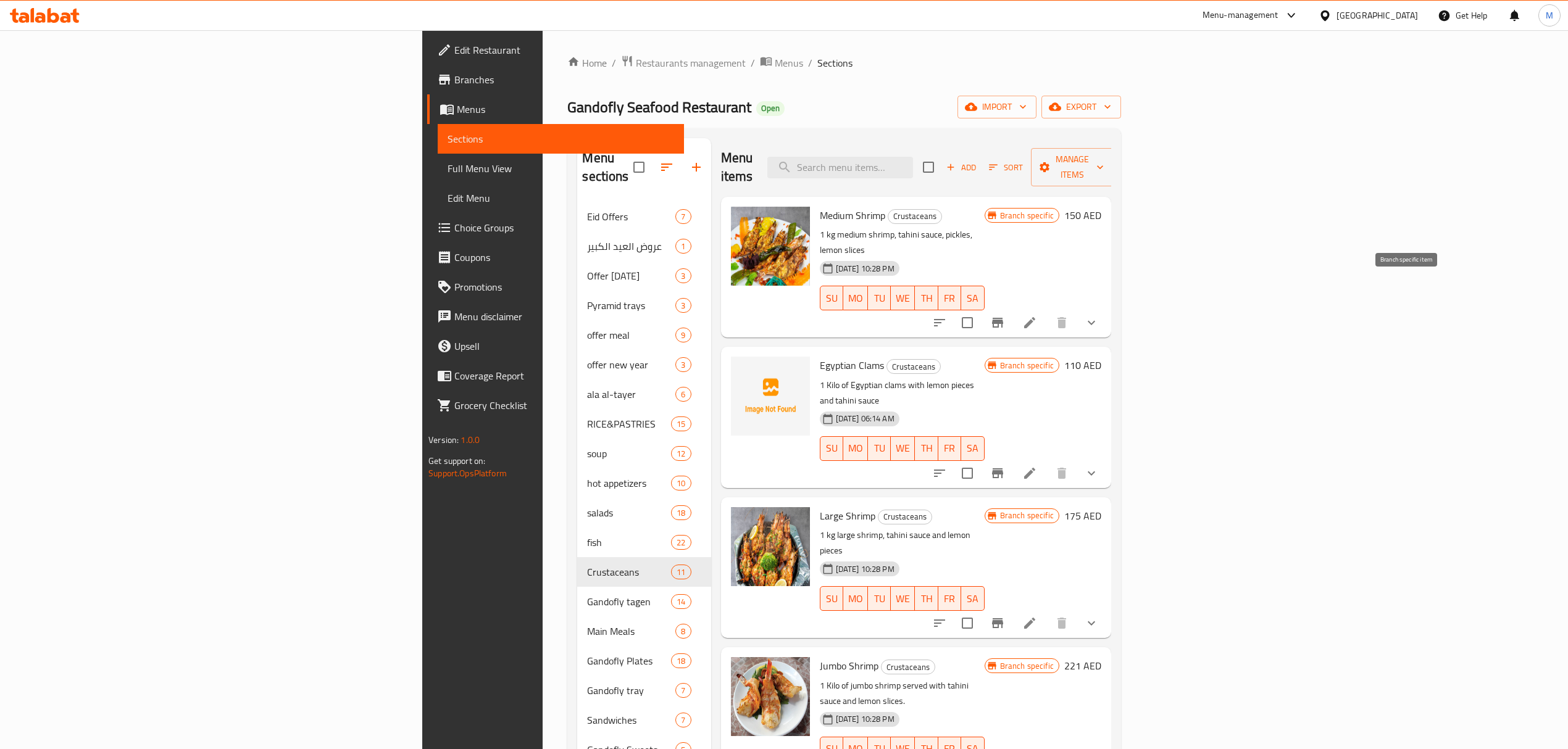
click at [1005, 315] on icon "Branch-specific-item" at bounding box center [998, 323] width 15 height 15
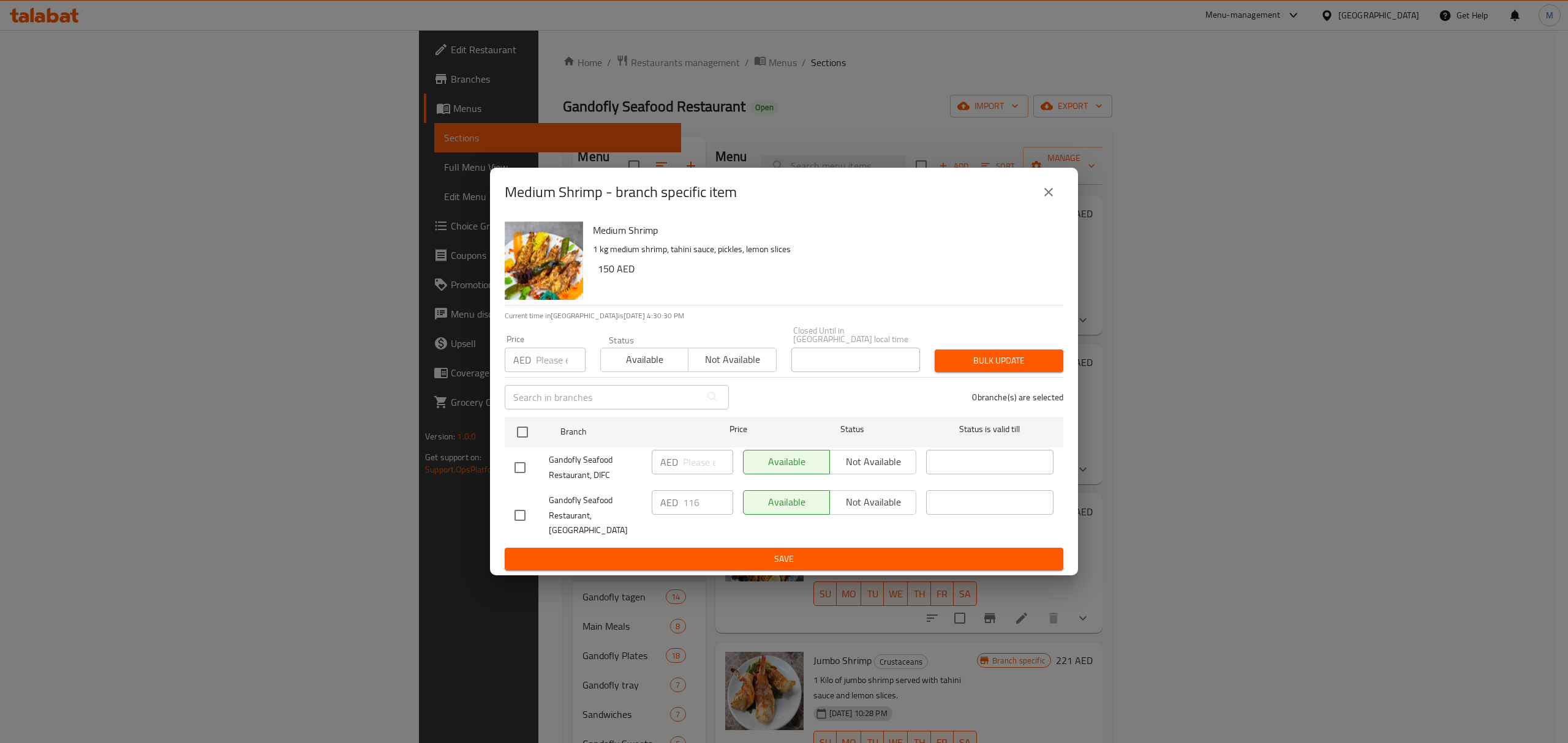
click at [525, 525] on input "checkbox" at bounding box center [520, 515] width 25 height 25
checkbox input "true"
drag, startPoint x: 657, startPoint y: 513, endPoint x: 645, endPoint y: 515, distance: 12.2
click at [645, 515] on div "Gandofly Seafood Restaurant, Al Manhal AED 116 ​ Available Not available ​" at bounding box center [784, 516] width 549 height 60
click at [839, 551] on span "Save" at bounding box center [784, 559] width 539 height 15
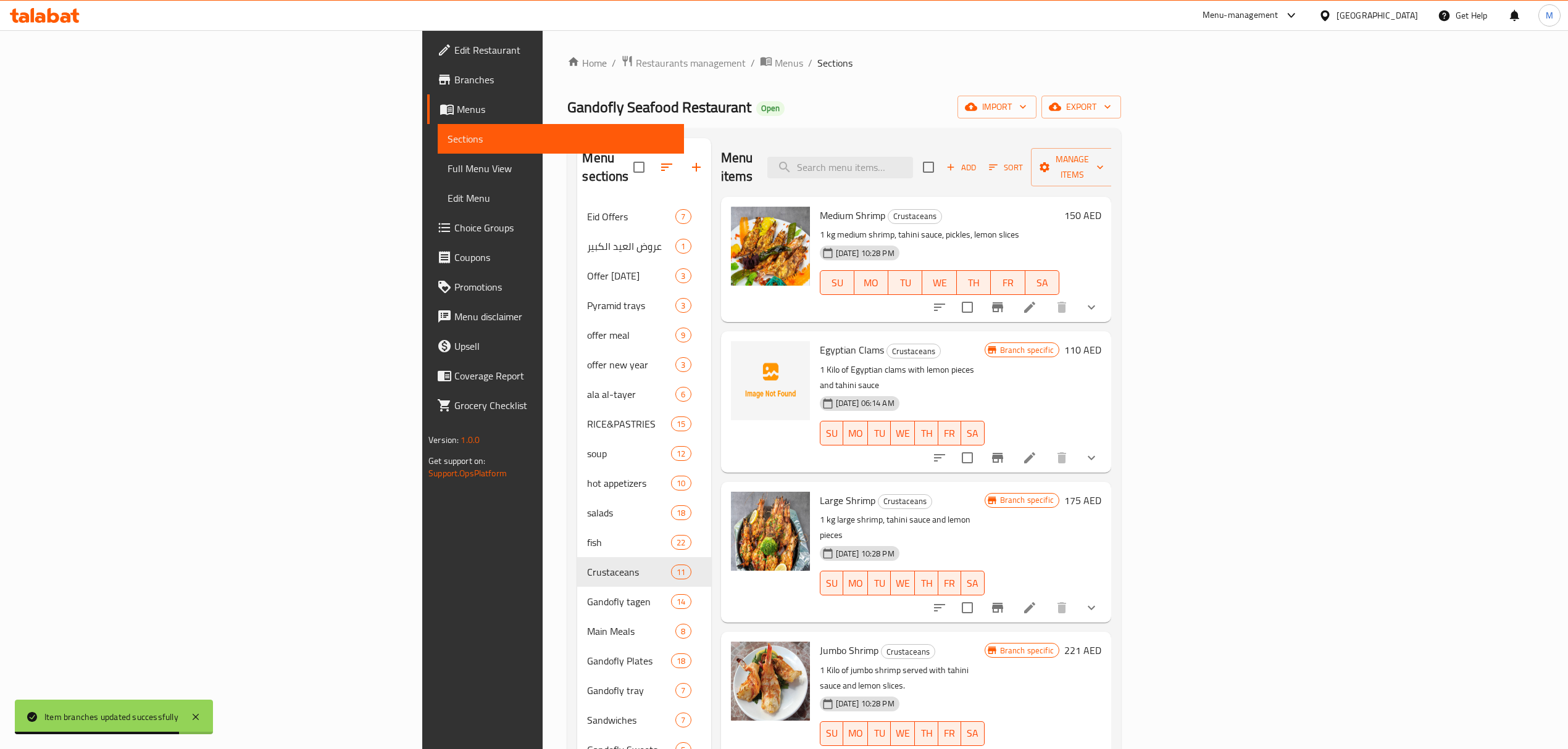
click at [1037, 300] on icon at bounding box center [1030, 307] width 15 height 15
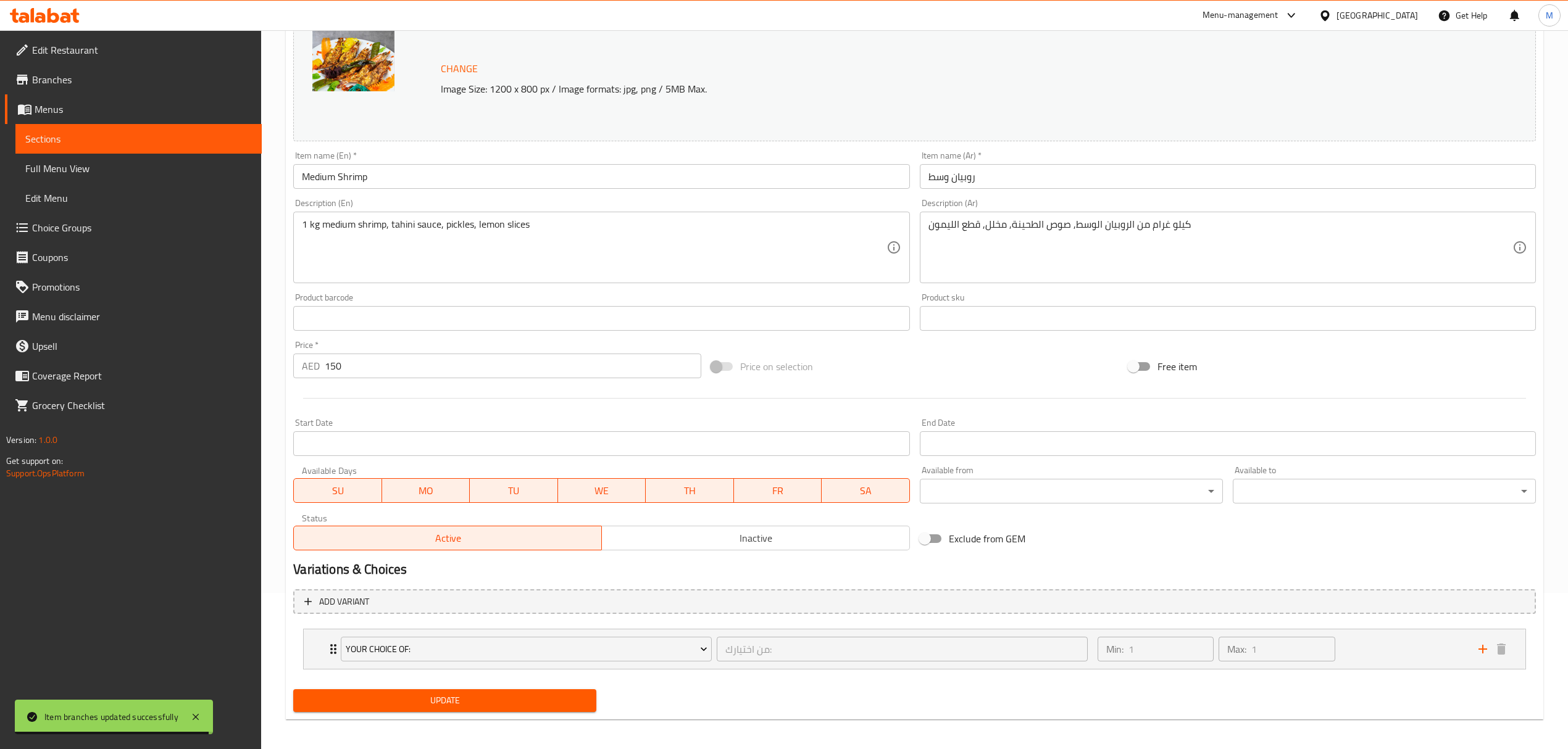
scroll to position [161, 0]
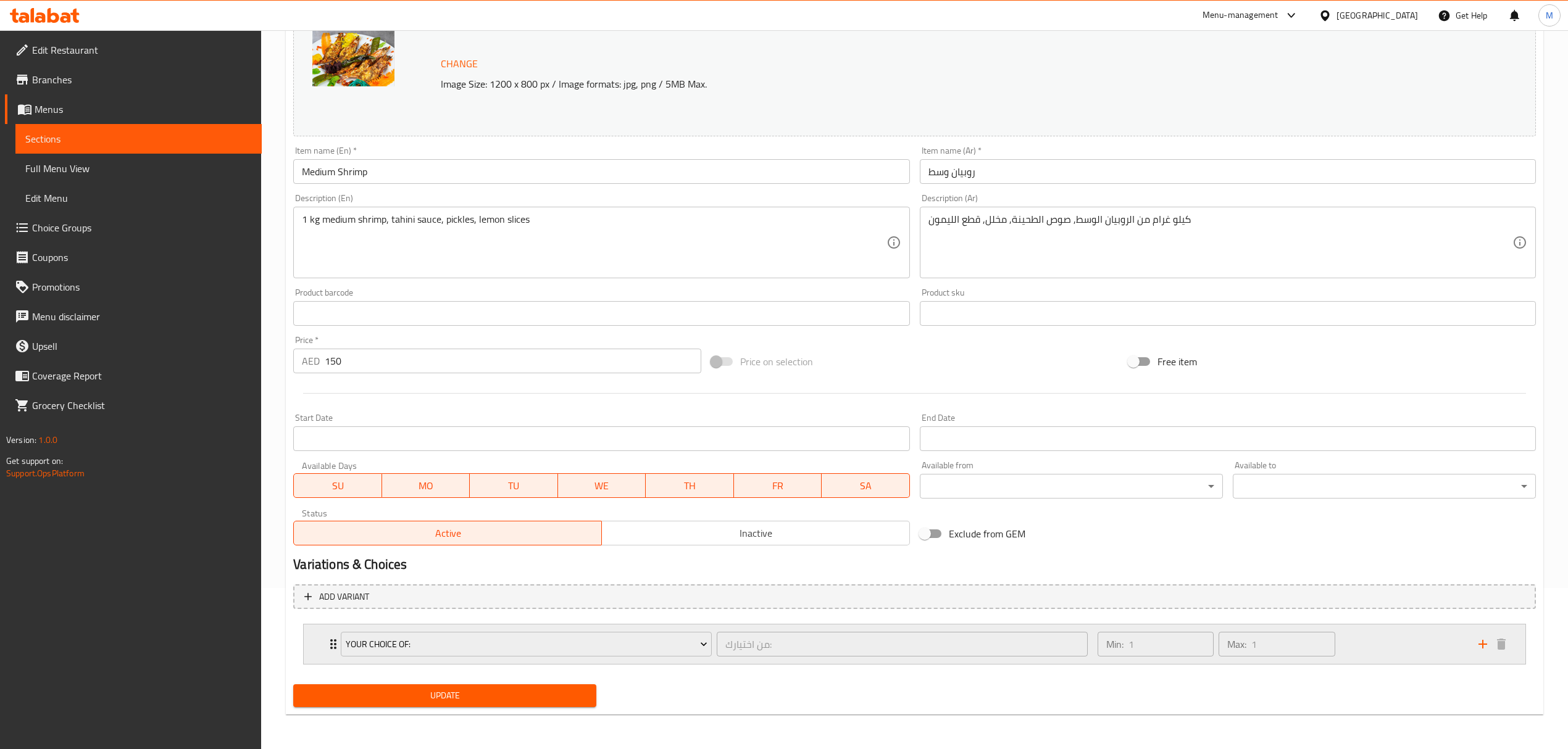
click at [1097, 662] on div "Min: 1 ​ Max: 1 ​" at bounding box center [1216, 644] width 247 height 34
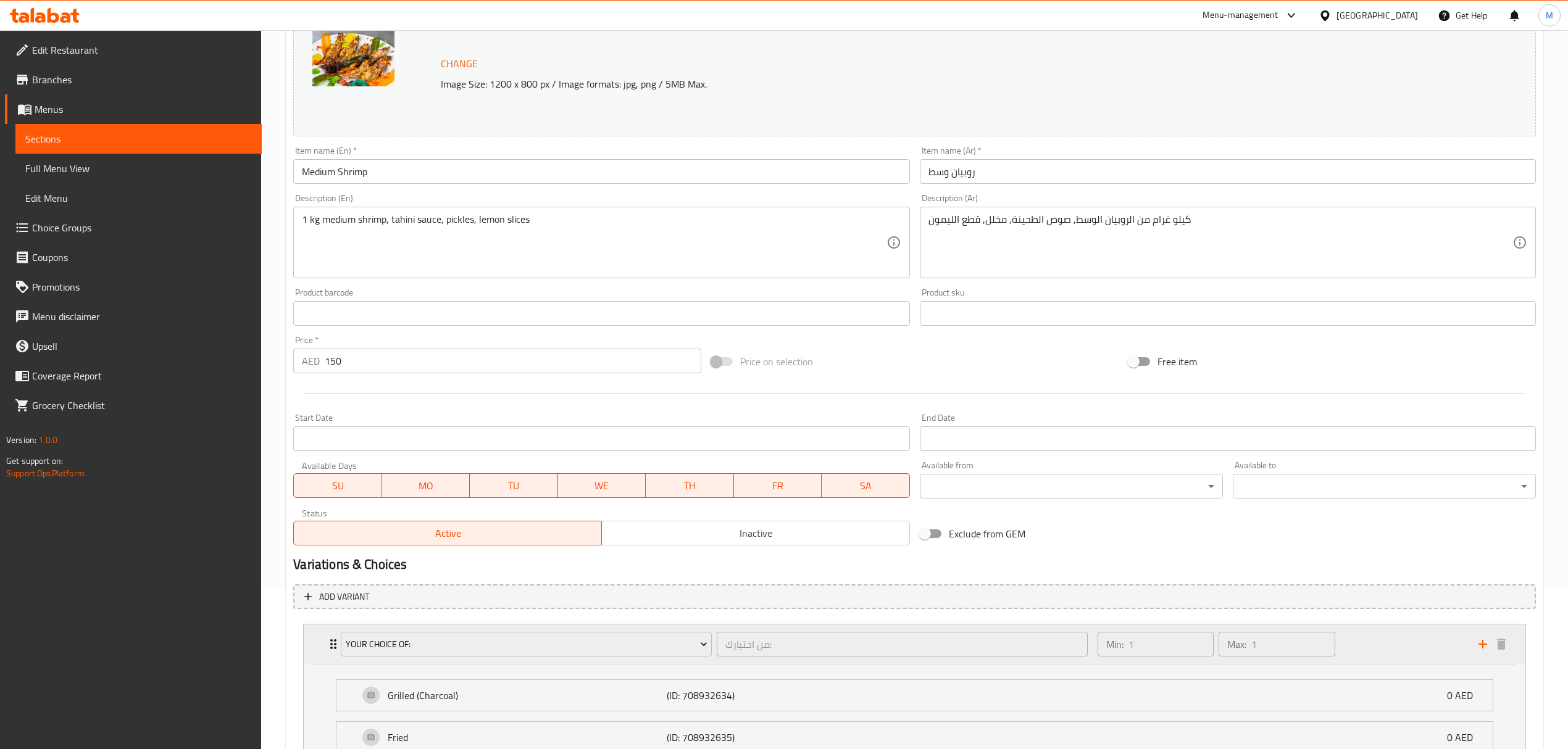
scroll to position [272, 0]
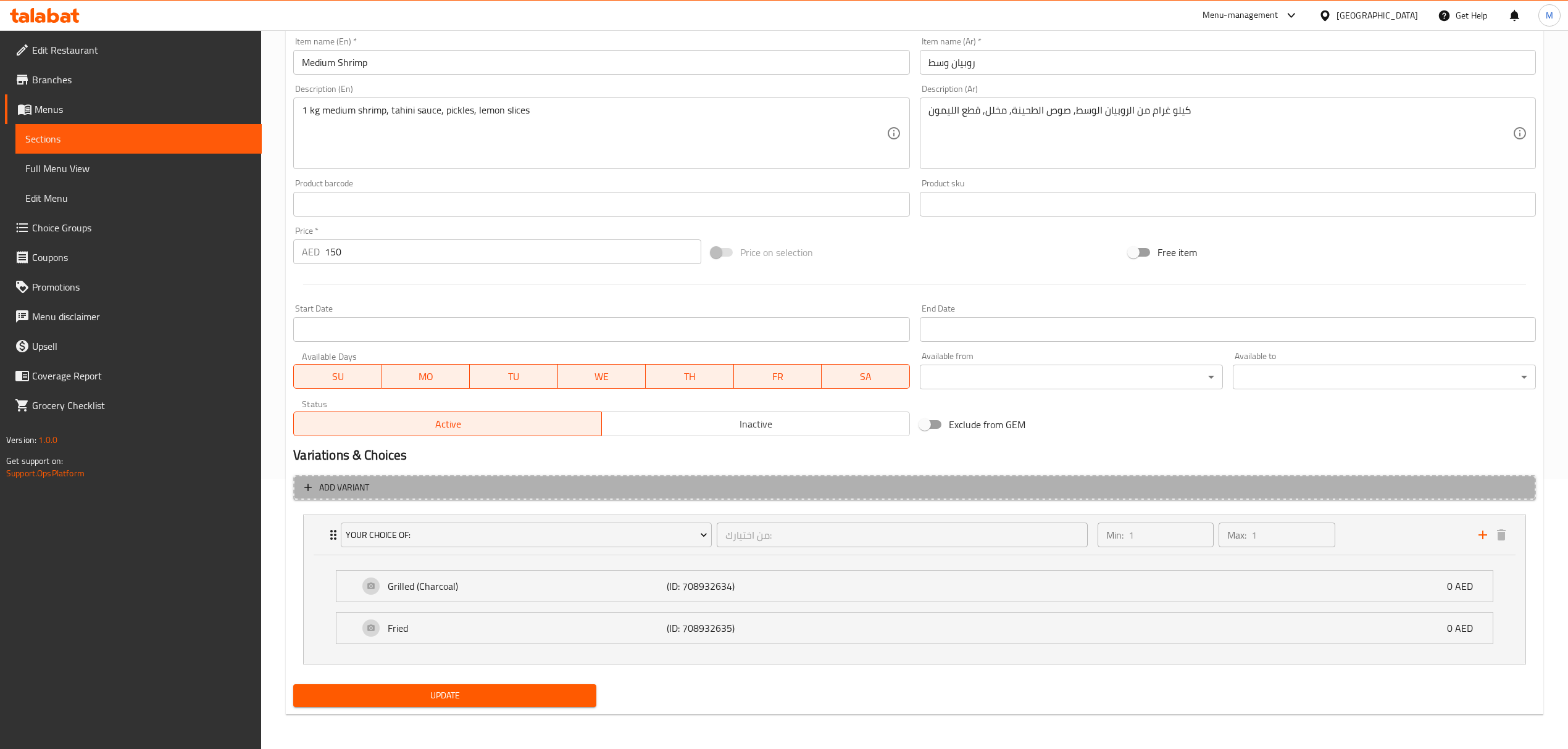
click at [509, 486] on span "Add variant" at bounding box center [914, 488] width 1220 height 16
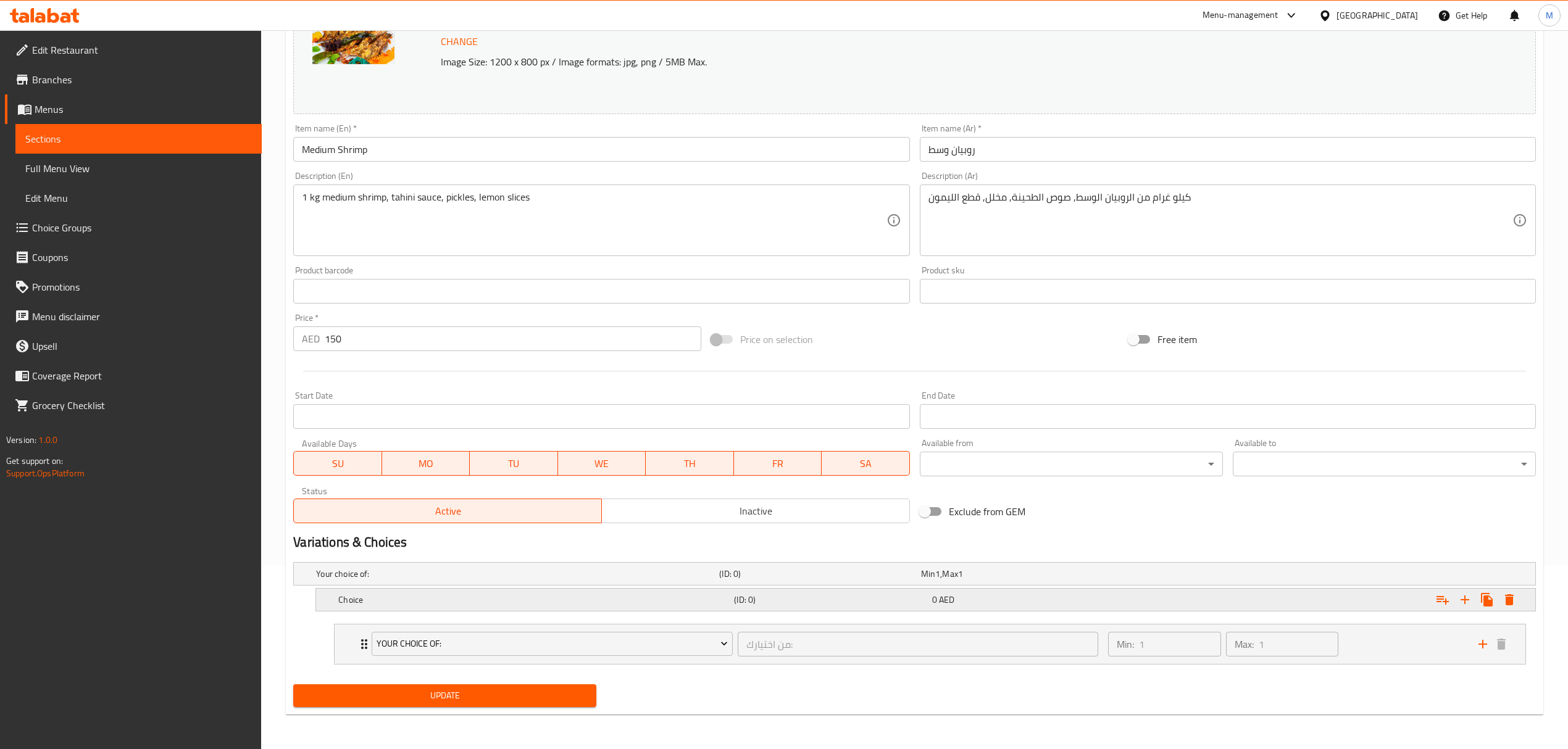
click at [707, 588] on div "Choice (ID: 0) 0 AED" at bounding box center [918, 574] width 1209 height 27
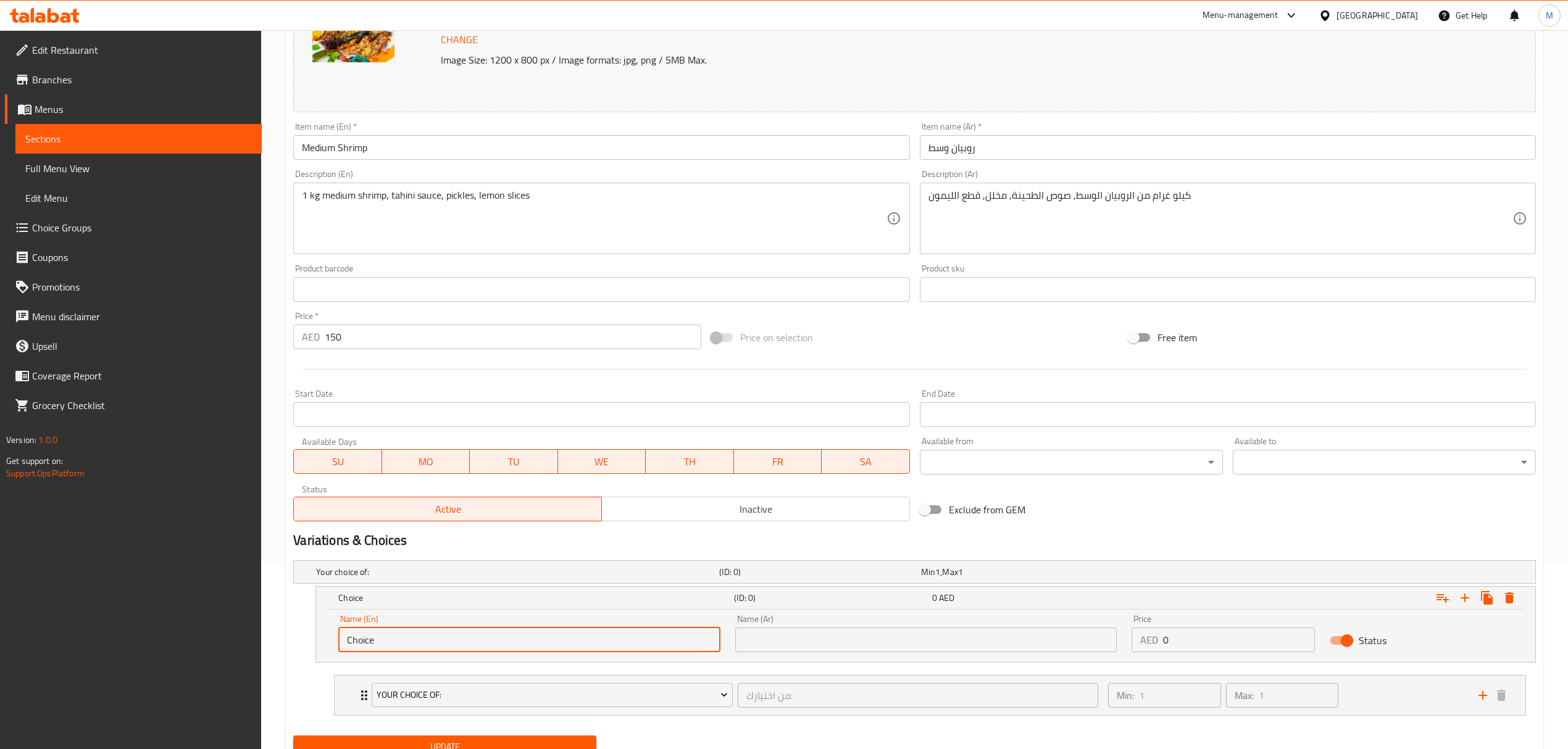
drag, startPoint x: 397, startPoint y: 642, endPoint x: 326, endPoint y: 644, distance: 71.0
click at [326, 644] on div "Name (En) Choice Name (En) Name (Ar) Name (Ar) Price AED 0 Price Status" at bounding box center [926, 636] width 1219 height 53
type input "0.5 kg"
click at [763, 629] on input "text" at bounding box center [926, 640] width 382 height 25
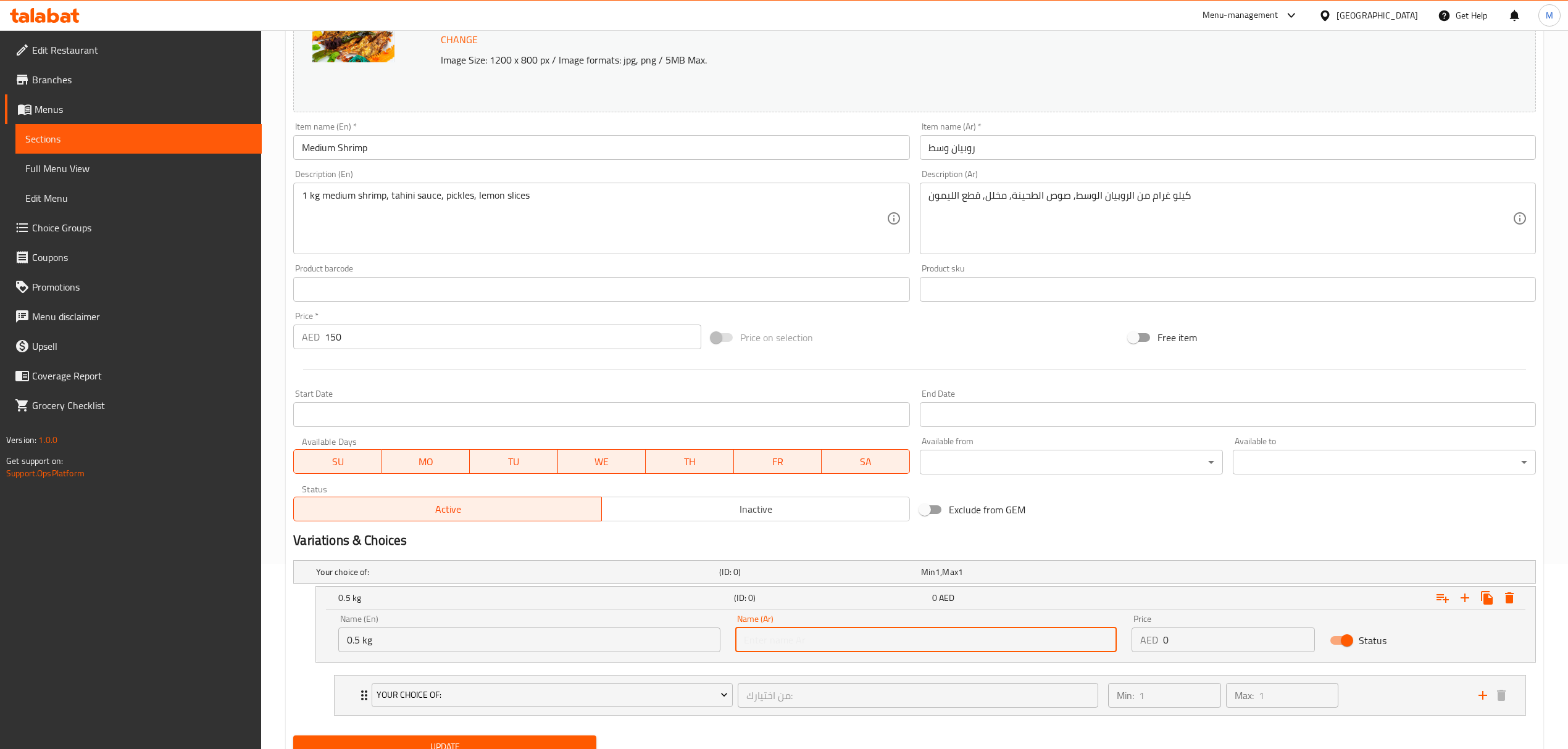
type input "0.5 كجم"
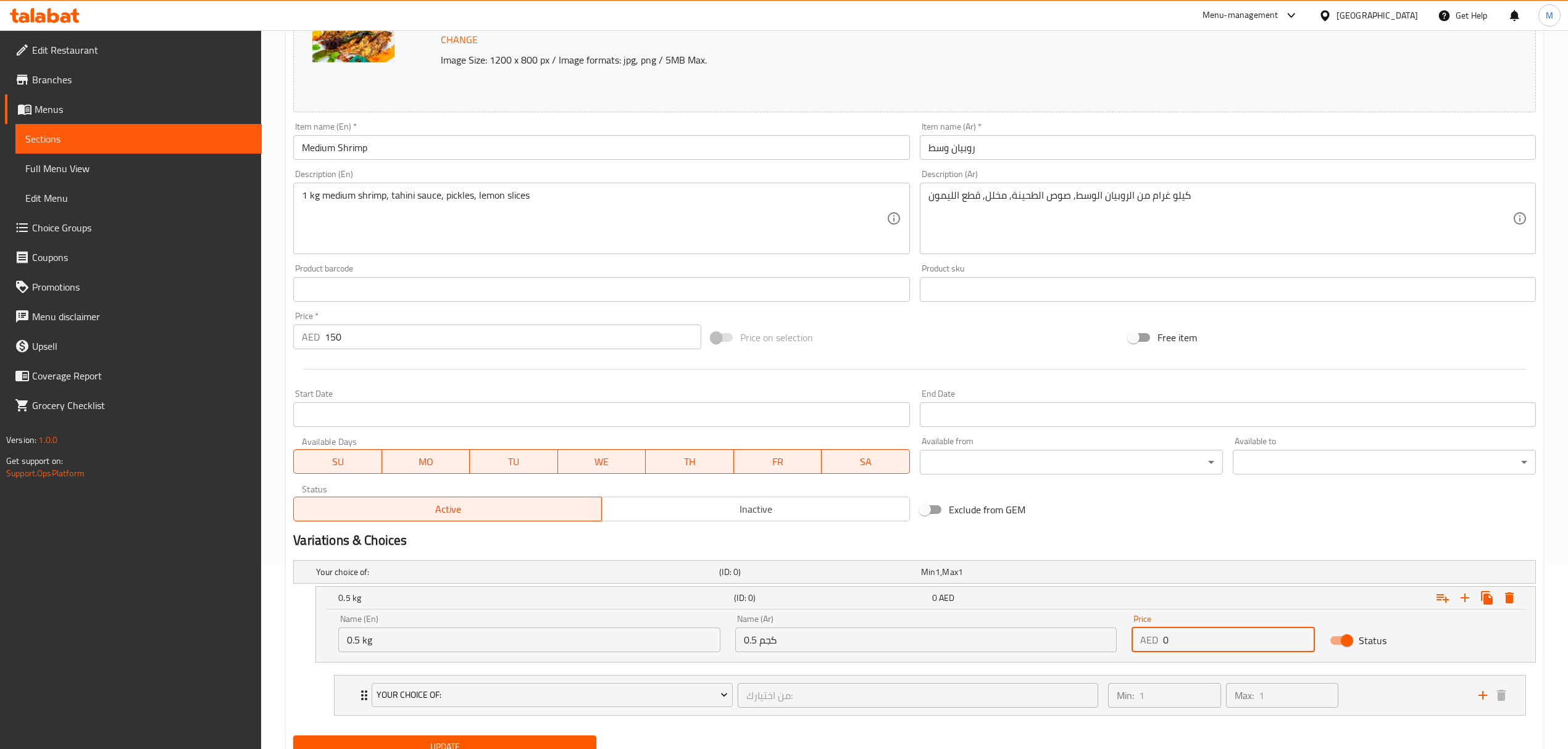
drag, startPoint x: 1186, startPoint y: 643, endPoint x: 1155, endPoint y: 643, distance: 31.0
click at [1155, 643] on div "AED 0 Price" at bounding box center [1223, 640] width 183 height 25
type input "75"
click at [1465, 600] on icon "Expand" at bounding box center [1465, 598] width 15 height 15
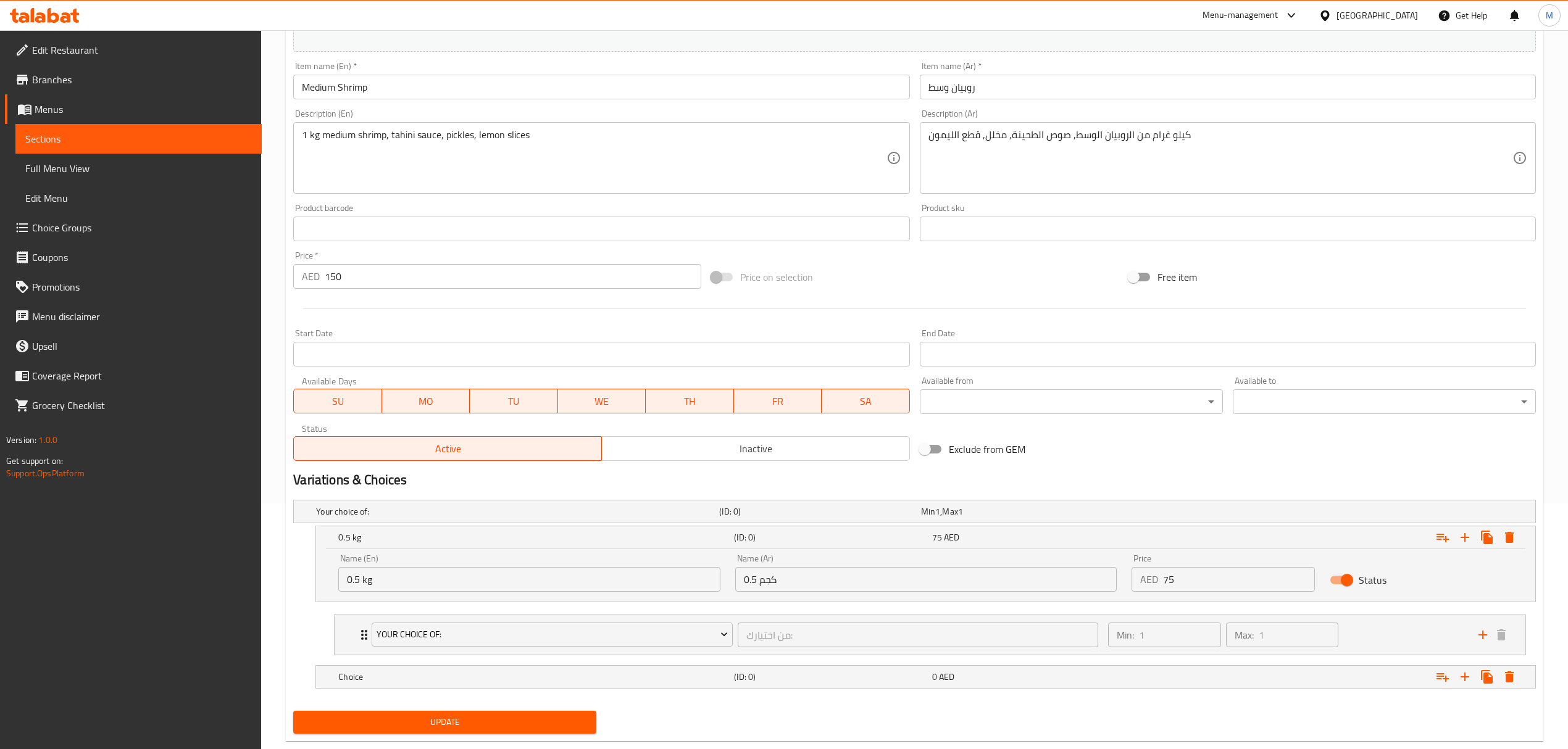
scroll to position [274, 0]
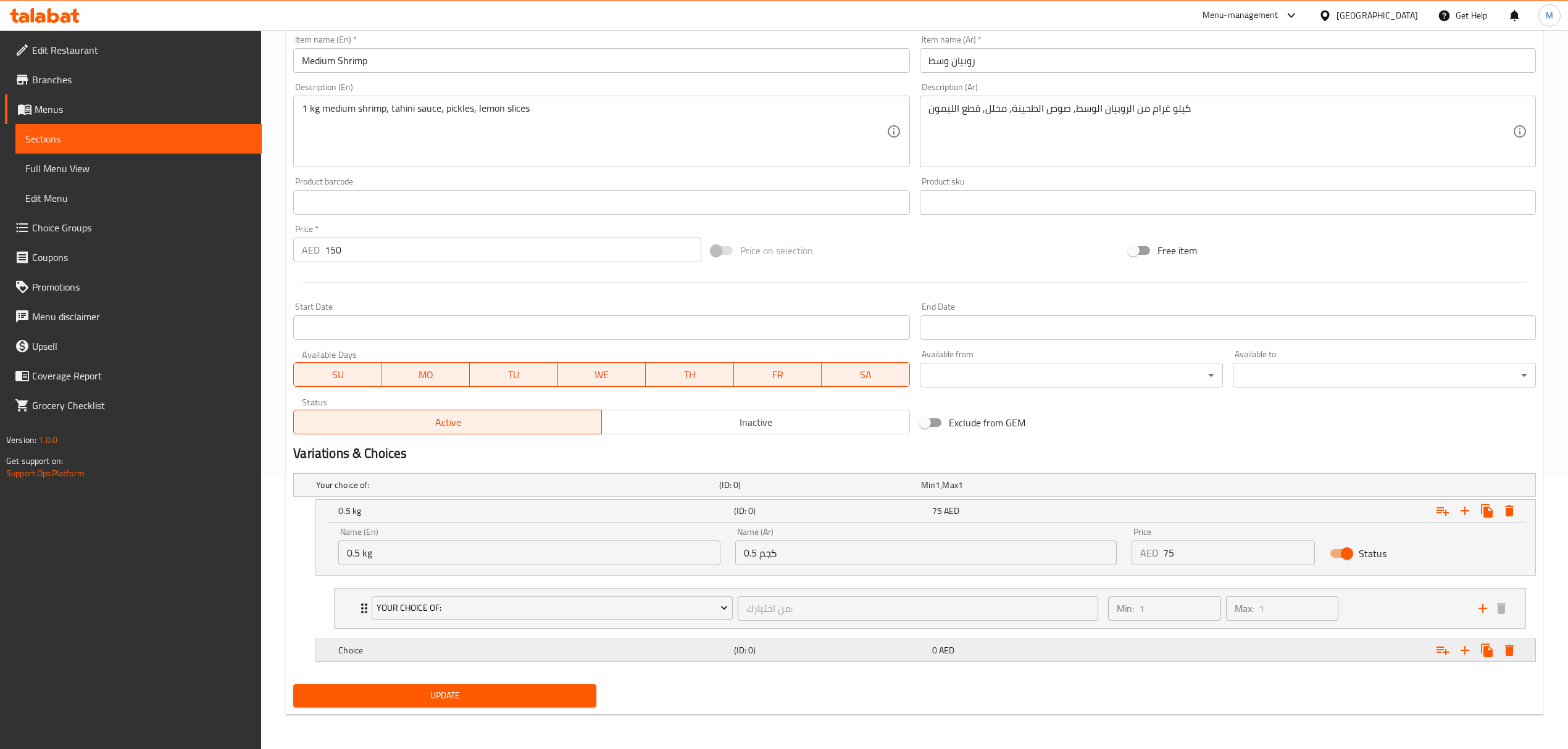
click at [936, 491] on div "0 AED" at bounding box center [1019, 485] width 197 height 12
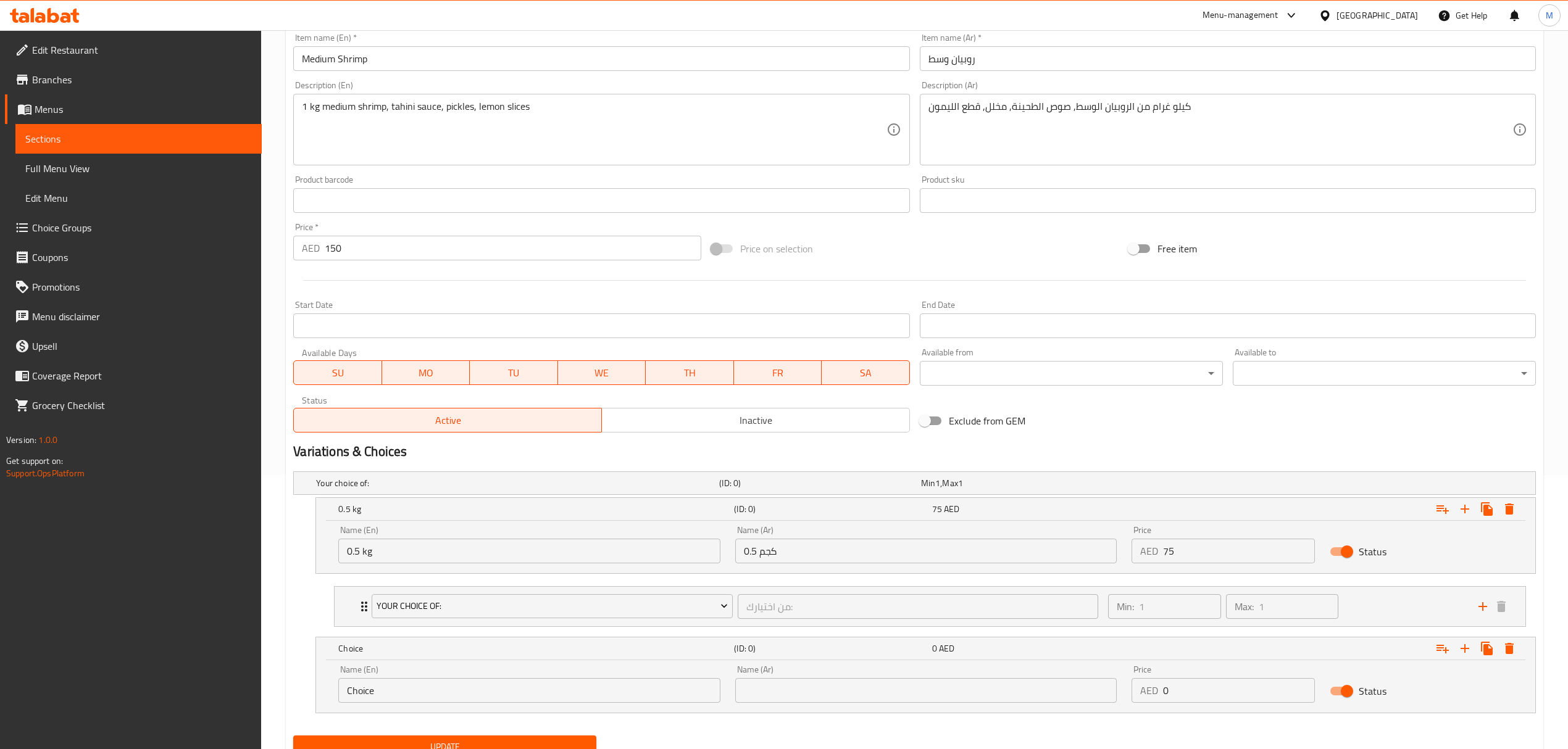
drag, startPoint x: 371, startPoint y: 694, endPoint x: 295, endPoint y: 694, distance: 76.0
click at [295, 694] on div "Choice (ID: 0) 0 AED Name (En) Choice Name (En) Name (Ar) Name (Ar) Price AED 0…" at bounding box center [914, 675] width 1242 height 76
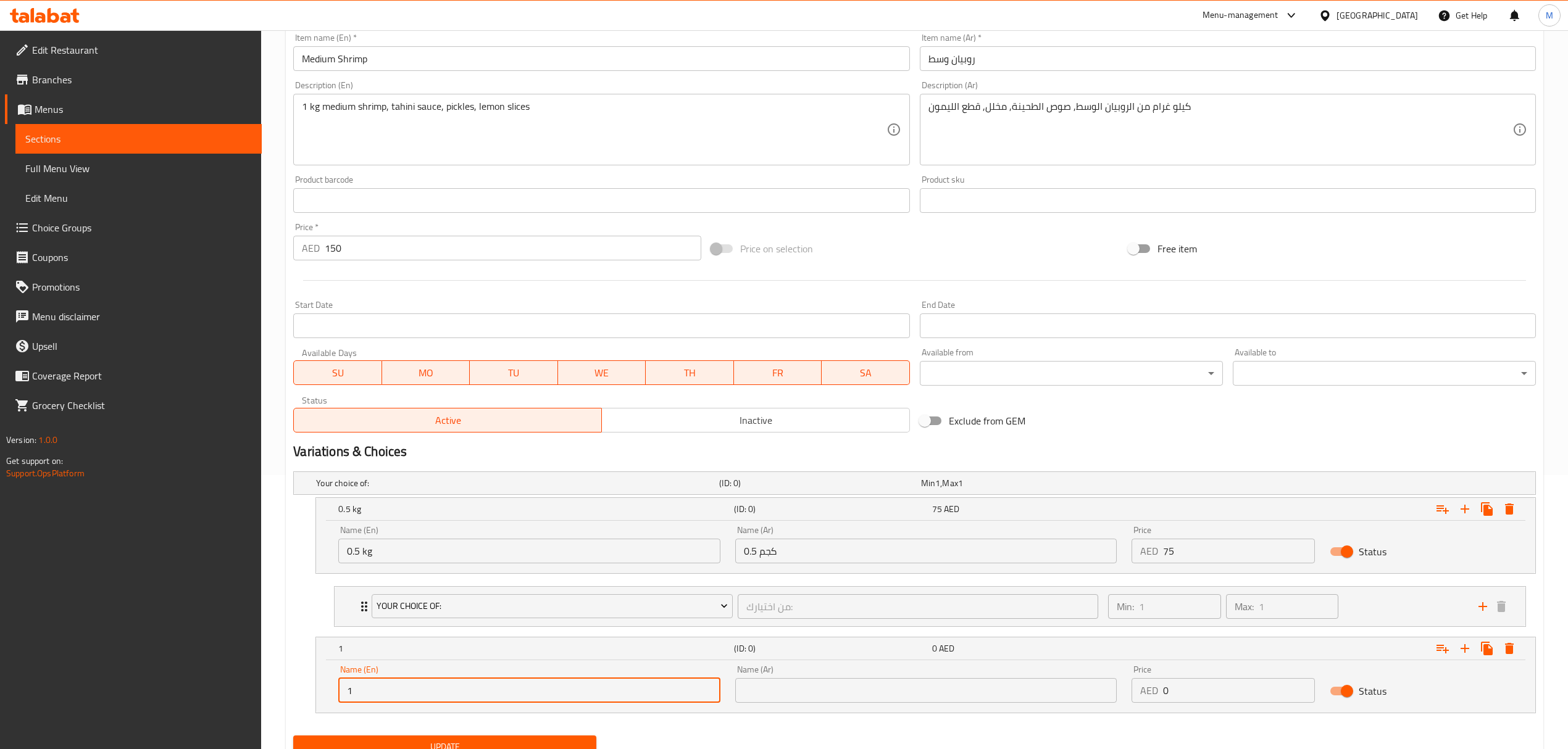
type input "1 kg"
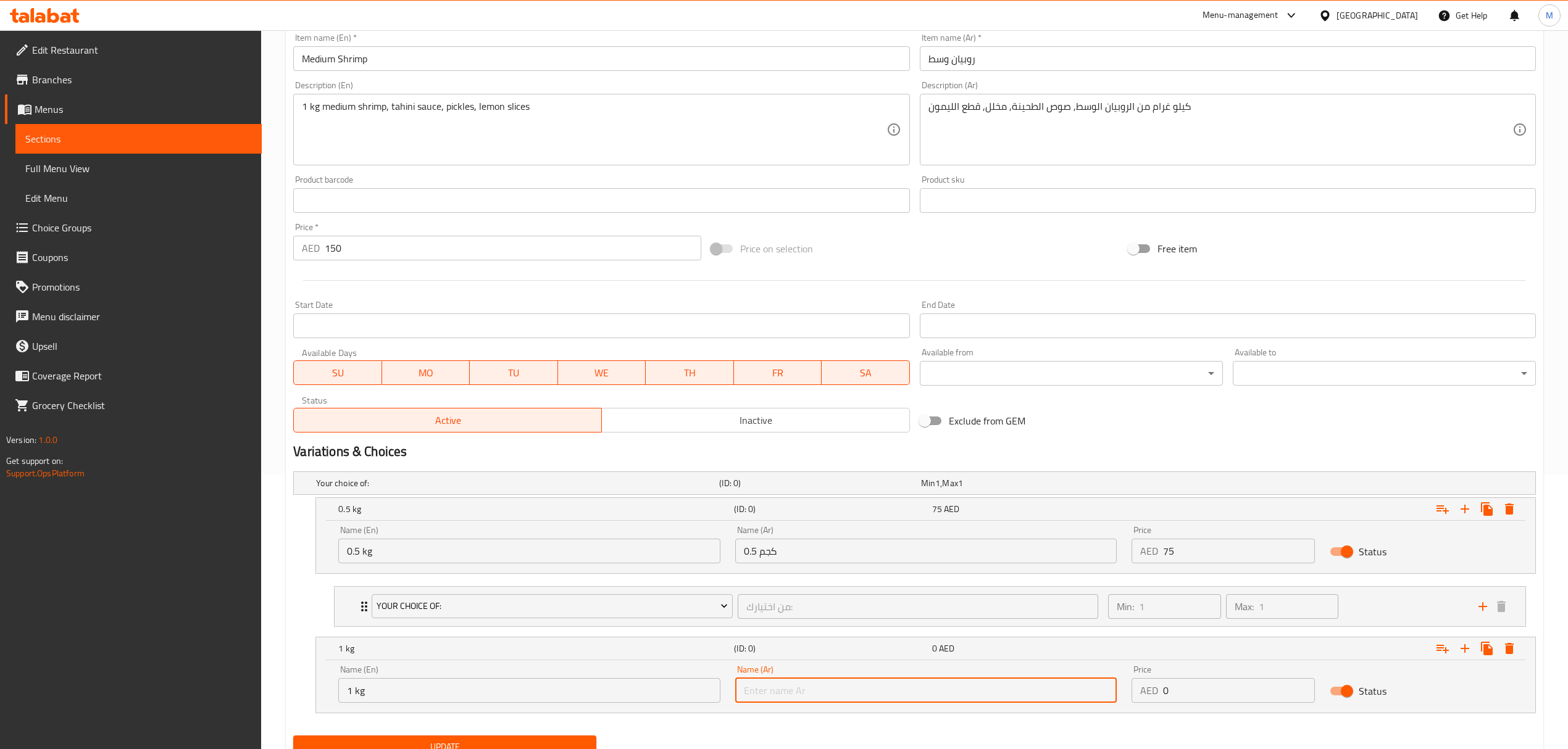
drag, startPoint x: 774, startPoint y: 689, endPoint x: 805, endPoint y: 686, distance: 31.1
click at [774, 689] on input "text" at bounding box center [926, 690] width 382 height 25
type input "1 كجم"
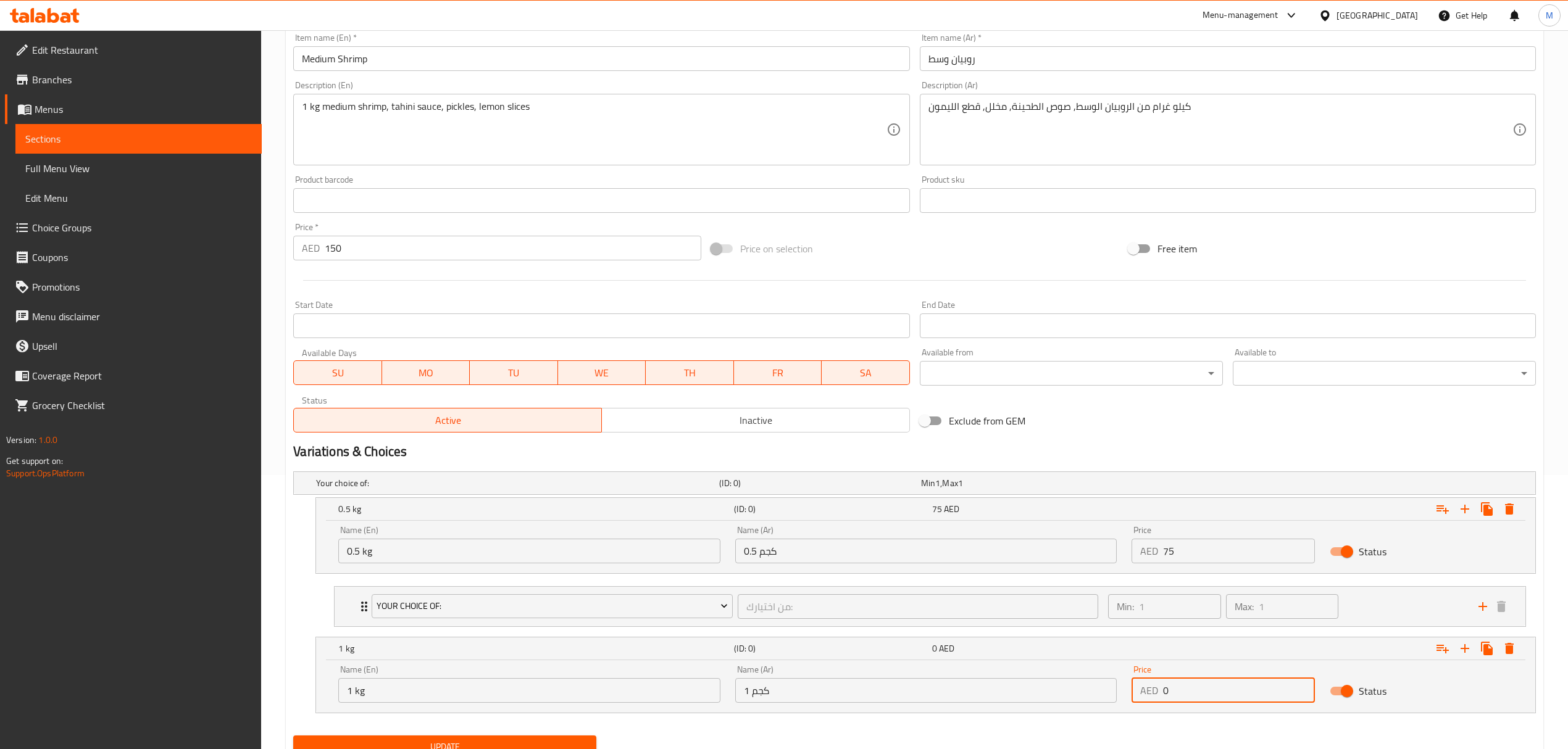
drag, startPoint x: 1169, startPoint y: 697, endPoint x: 1155, endPoint y: 697, distance: 14.0
click at [1155, 697] on div "AED 0 Price" at bounding box center [1223, 690] width 183 height 25
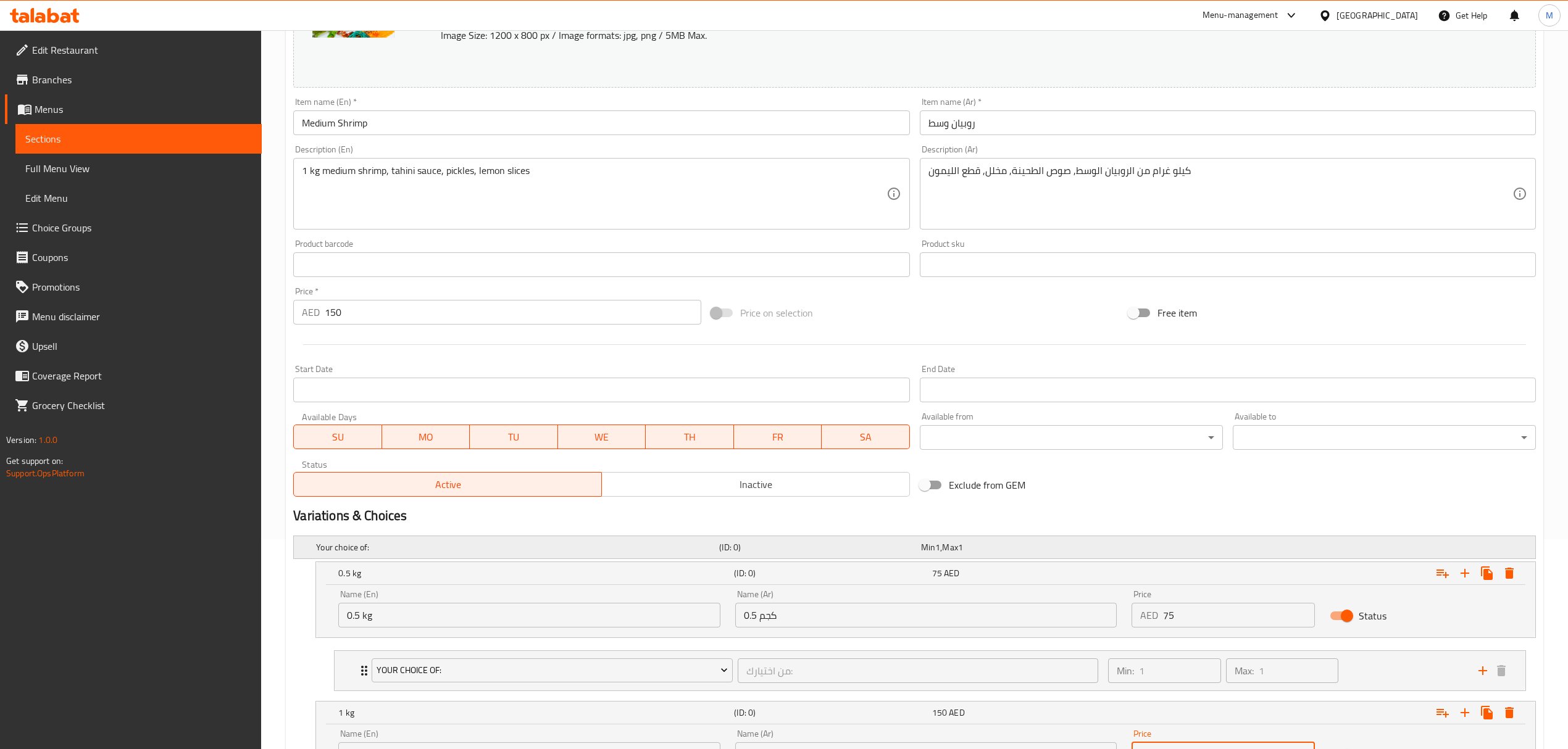
scroll to position [327, 0]
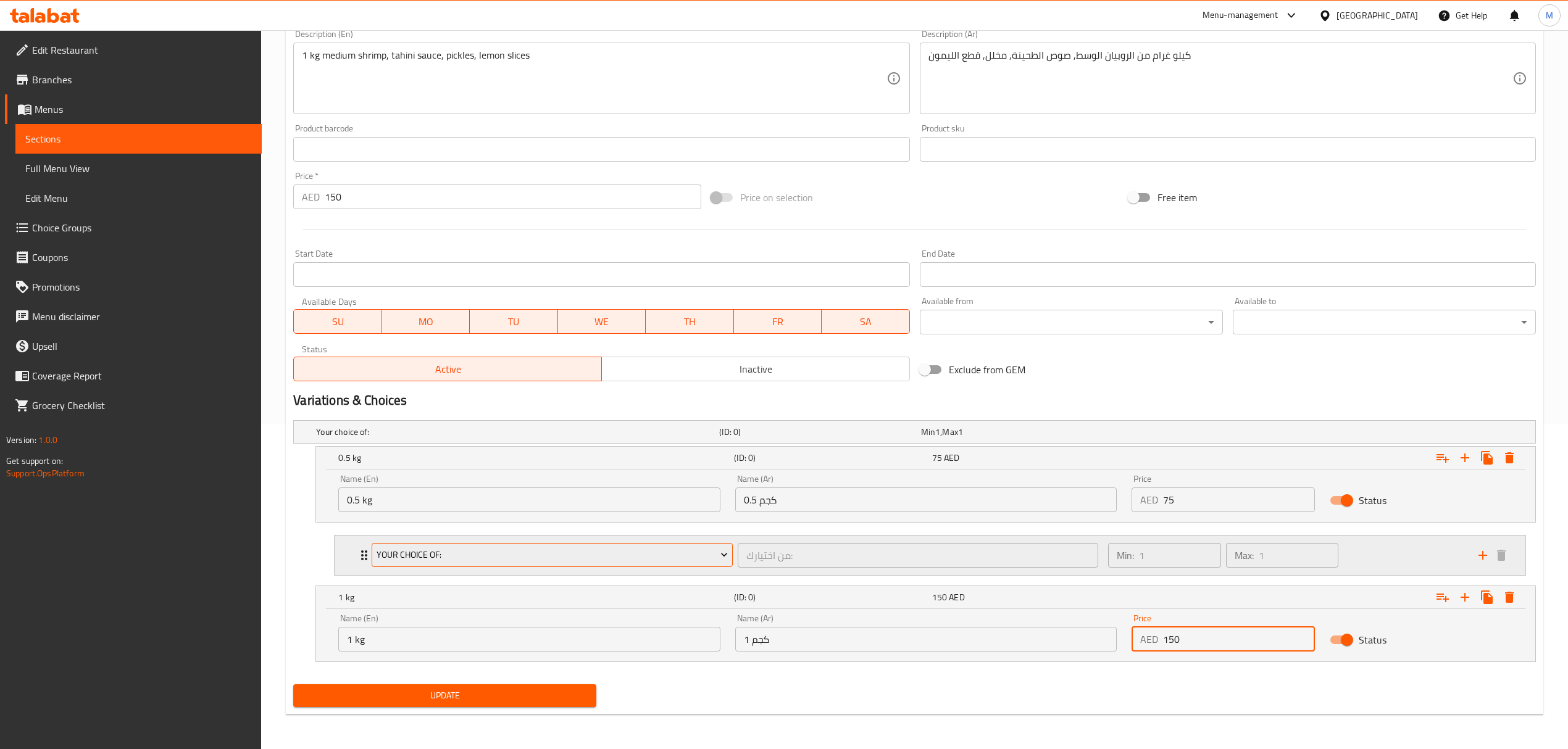
type input "150"
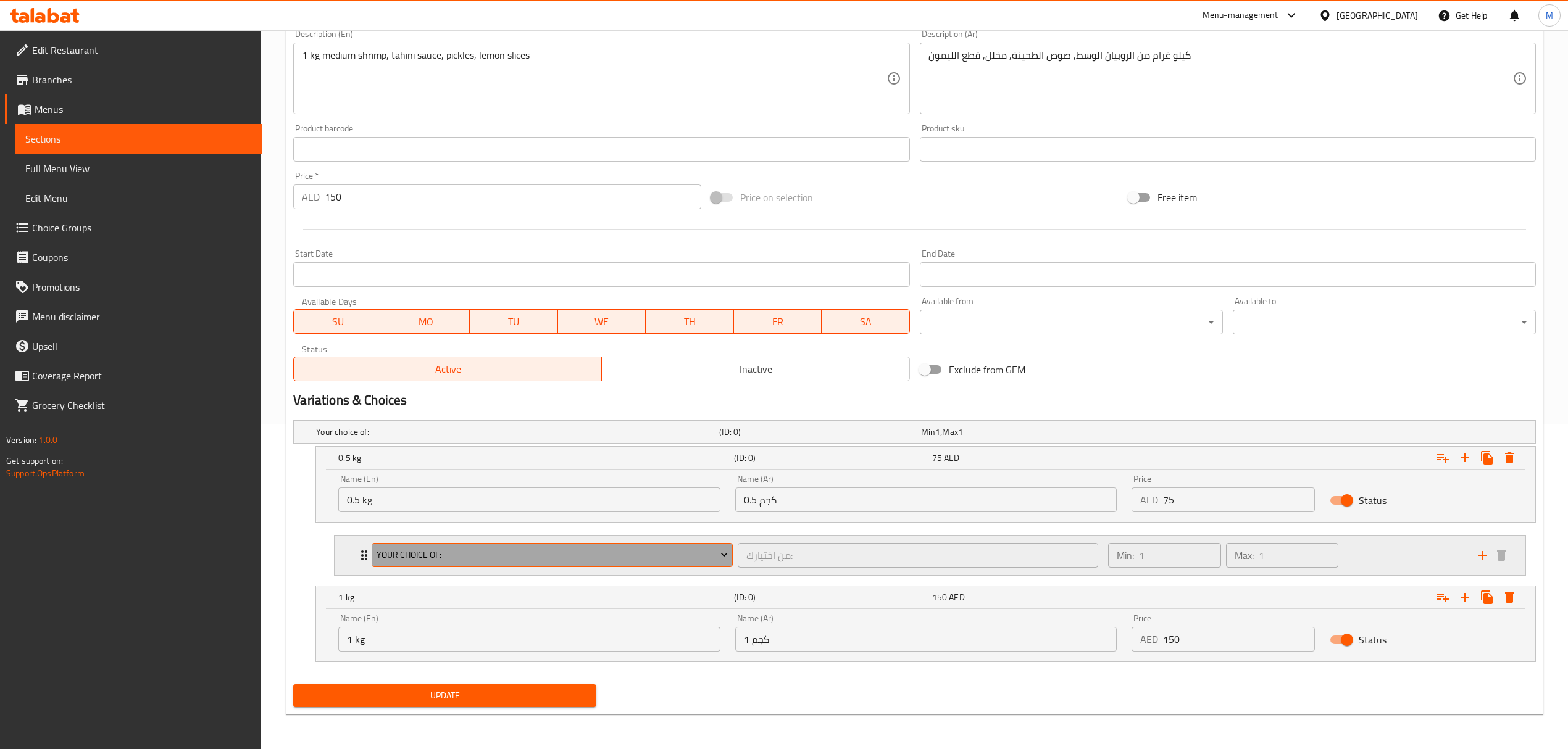
click at [730, 561] on button "Your Choice Of:" at bounding box center [552, 555] width 361 height 25
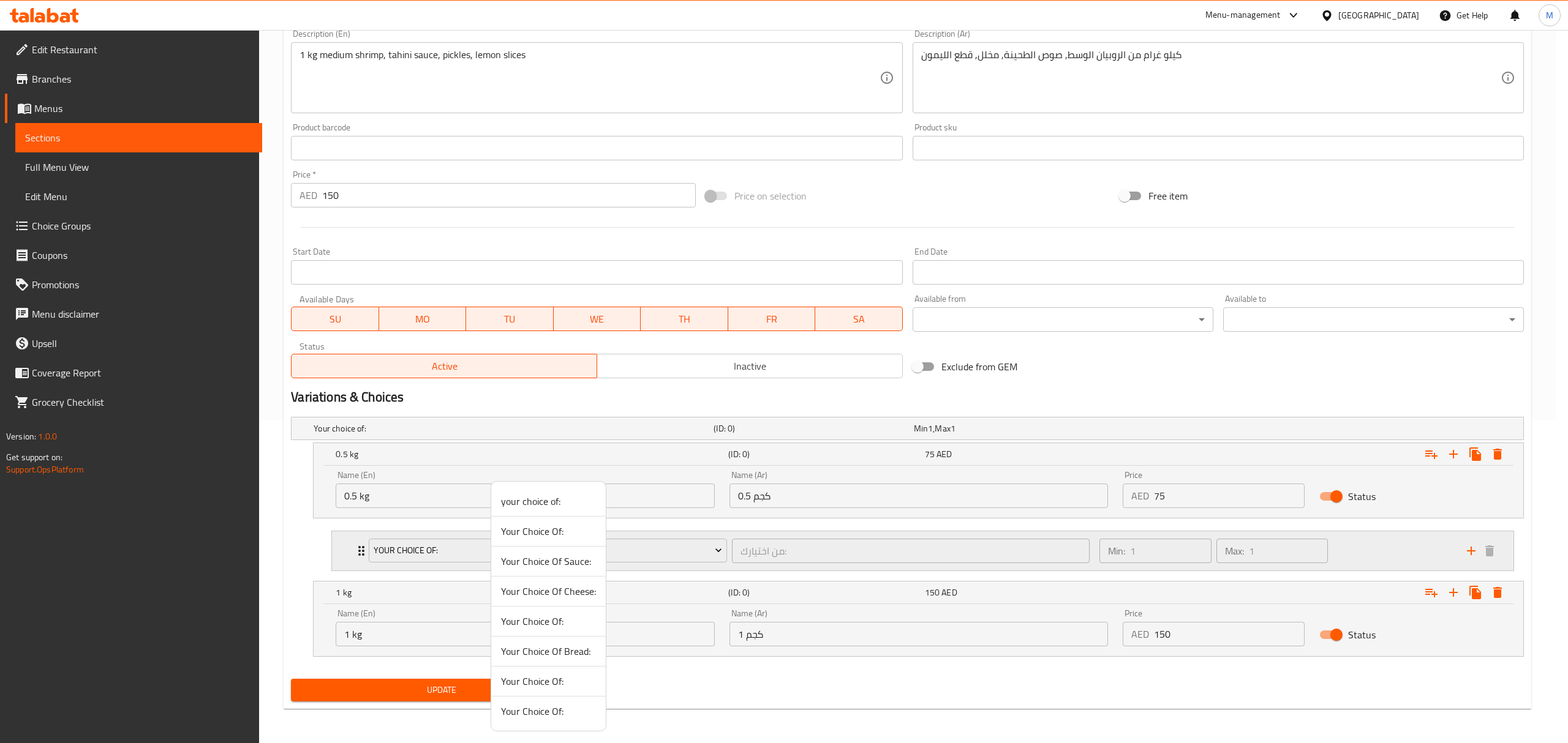
drag, startPoint x: 734, startPoint y: 530, endPoint x: 737, endPoint y: 537, distance: 7.6
click at [735, 530] on div at bounding box center [784, 371] width 1568 height 743
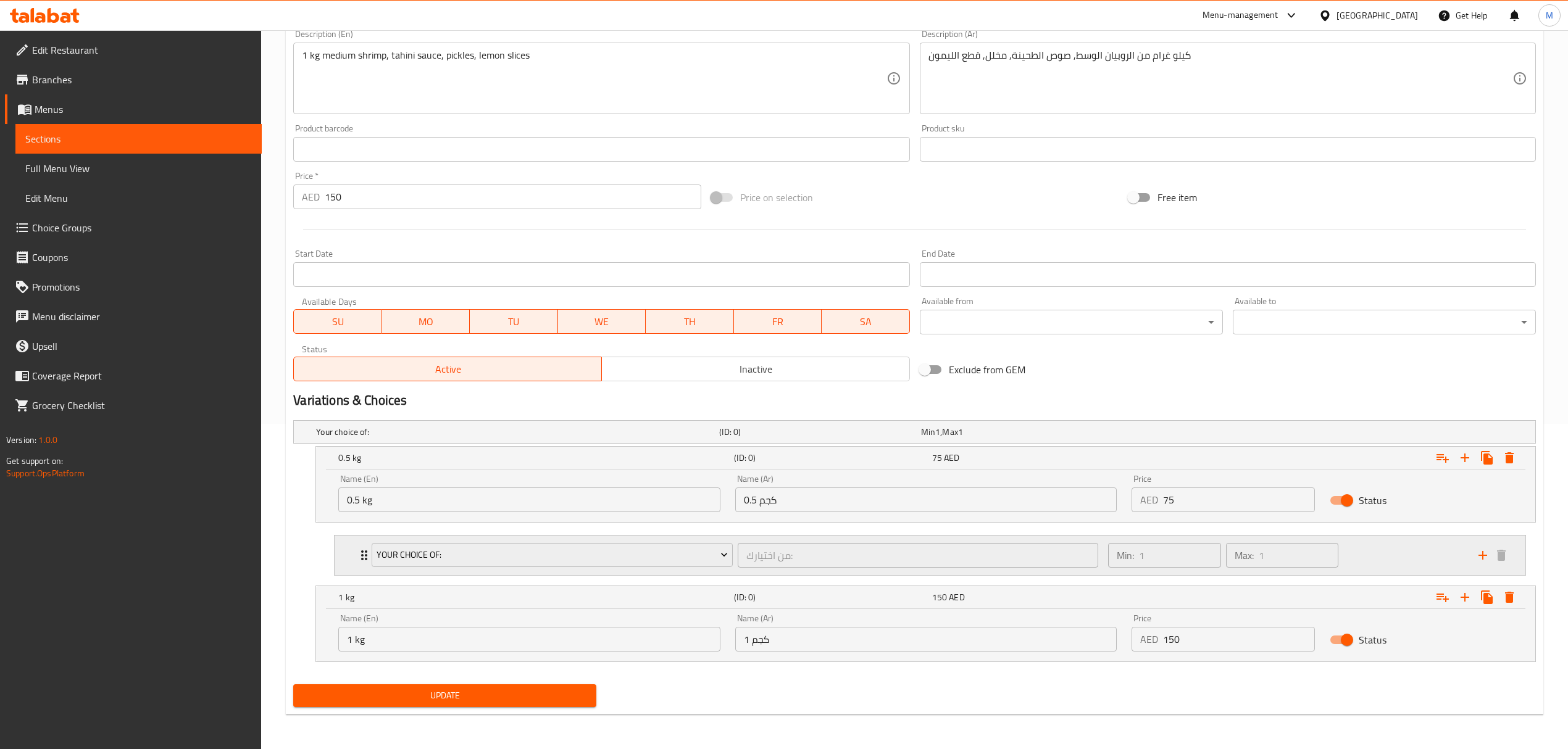
click at [736, 539] on div "Your Choice Of: من اختيارك: ​" at bounding box center [734, 555] width 740 height 39
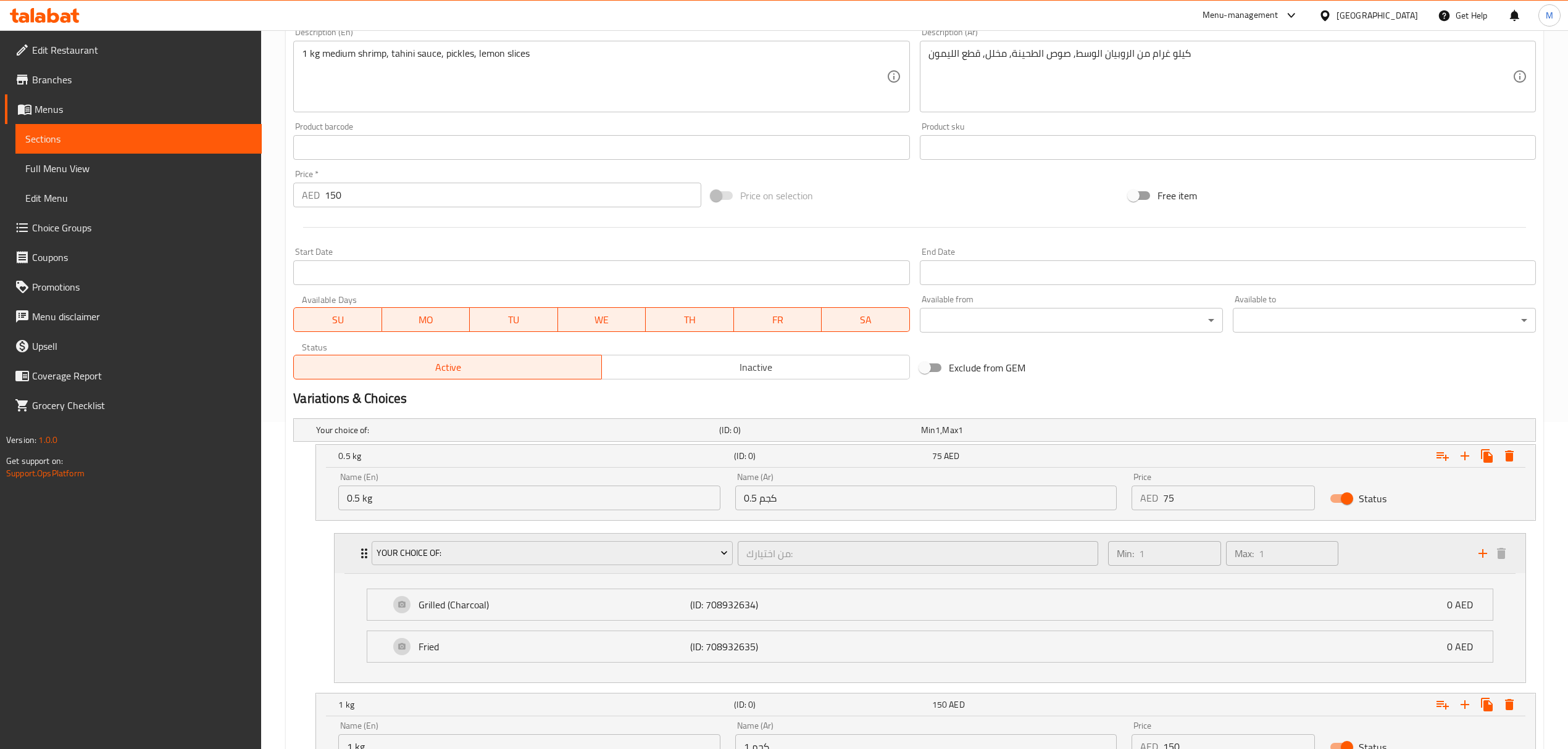
scroll to position [437, 0]
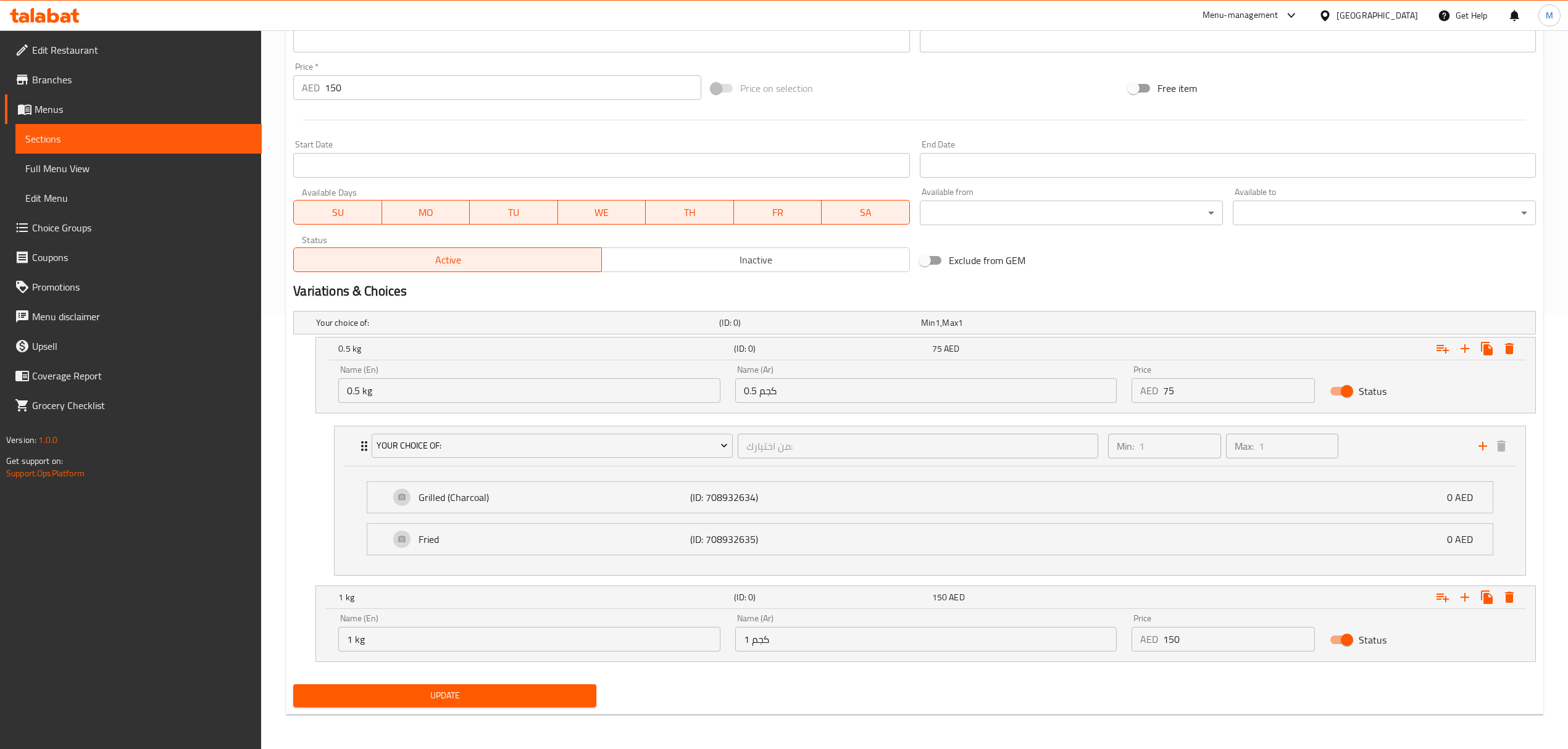
drag, startPoint x: 351, startPoint y: 82, endPoint x: 304, endPoint y: 82, distance: 47.0
click at [304, 82] on div "AED 150 Price *" at bounding box center [497, 87] width 407 height 25
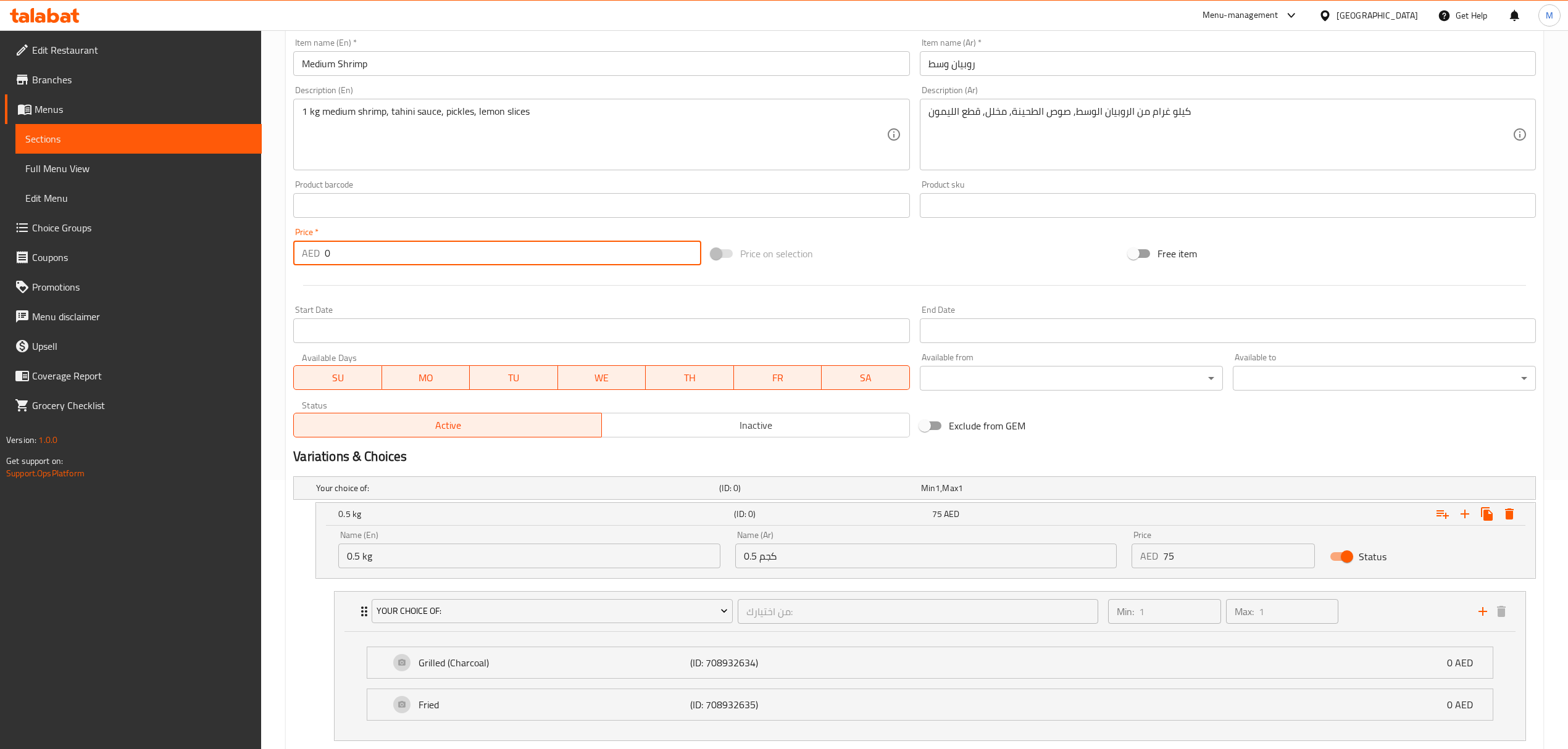
scroll to position [107, 0]
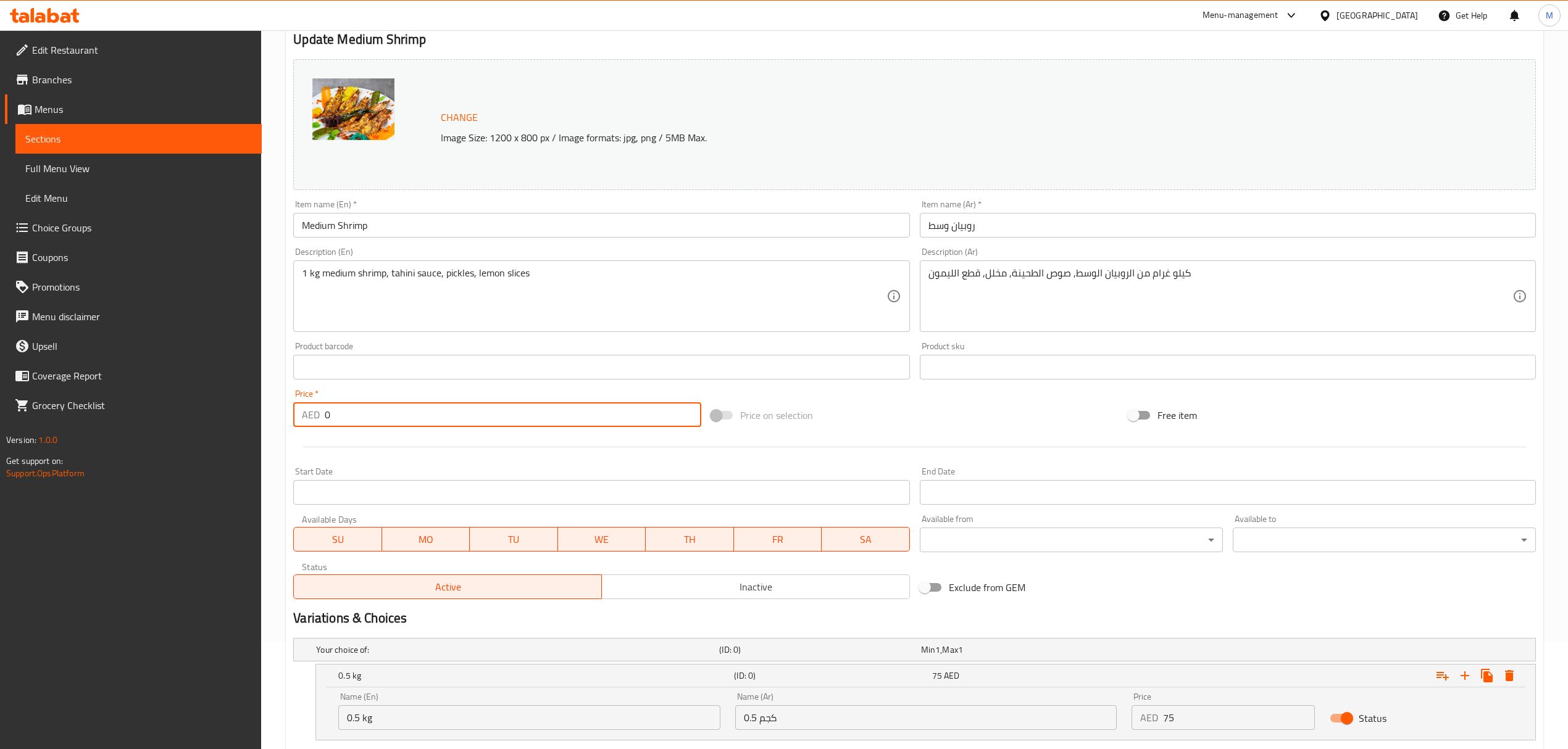
type input "0"
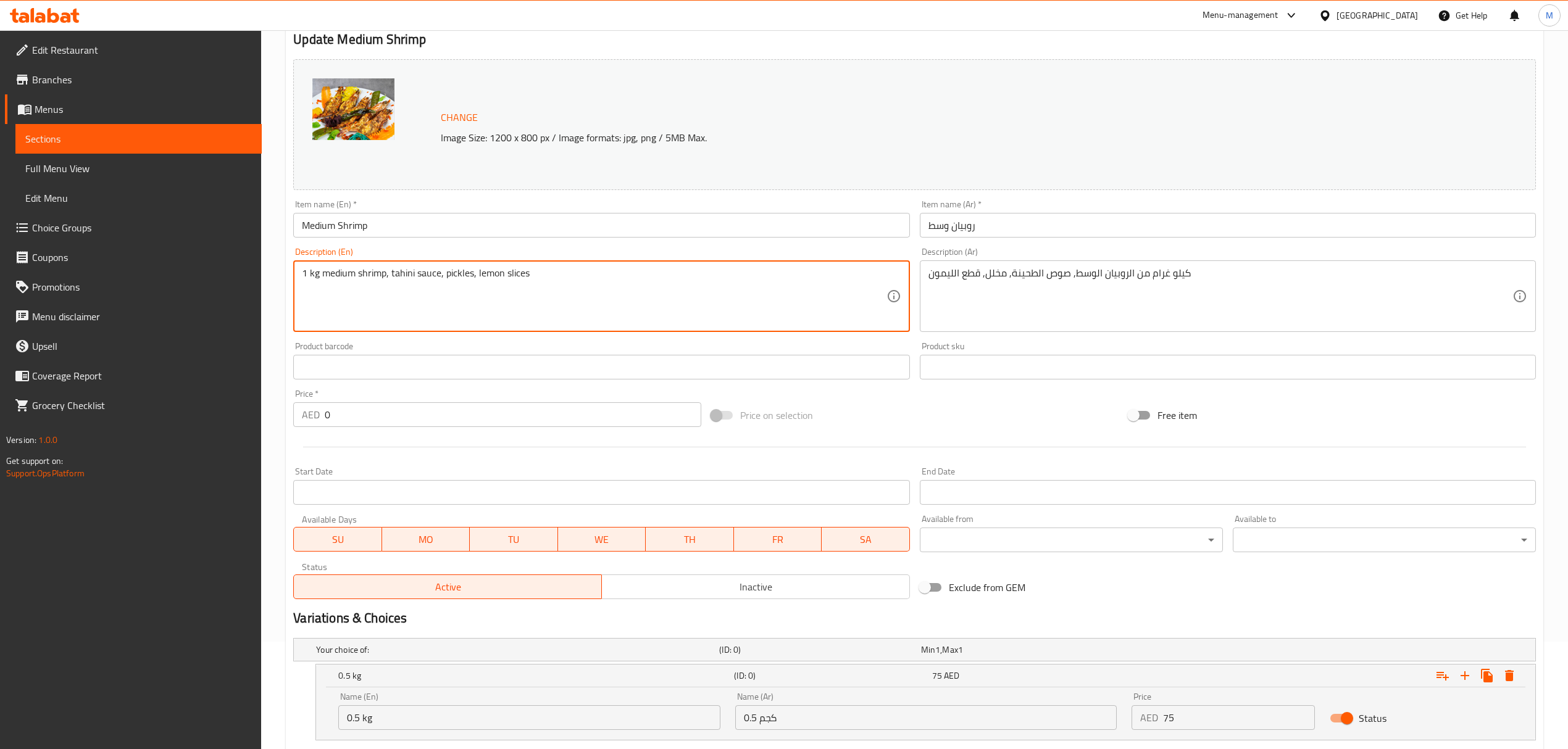
drag, startPoint x: 322, startPoint y: 272, endPoint x: 282, endPoint y: 273, distance: 40.0
type textarea "medium shrimp, tahini sauce, pickles, lemon slices"
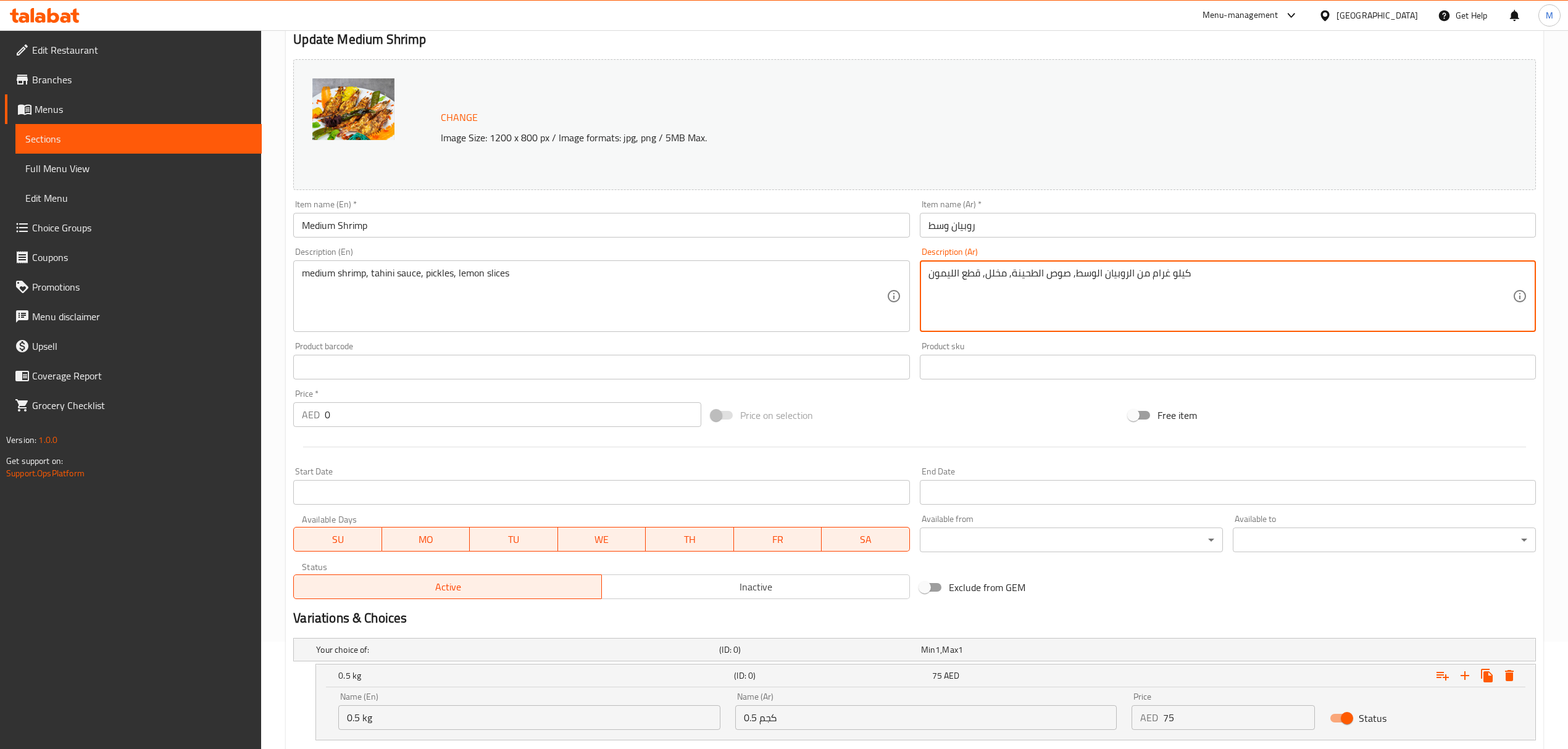
drag, startPoint x: 1134, startPoint y: 272, endPoint x: 1253, endPoint y: 278, distance: 119.2
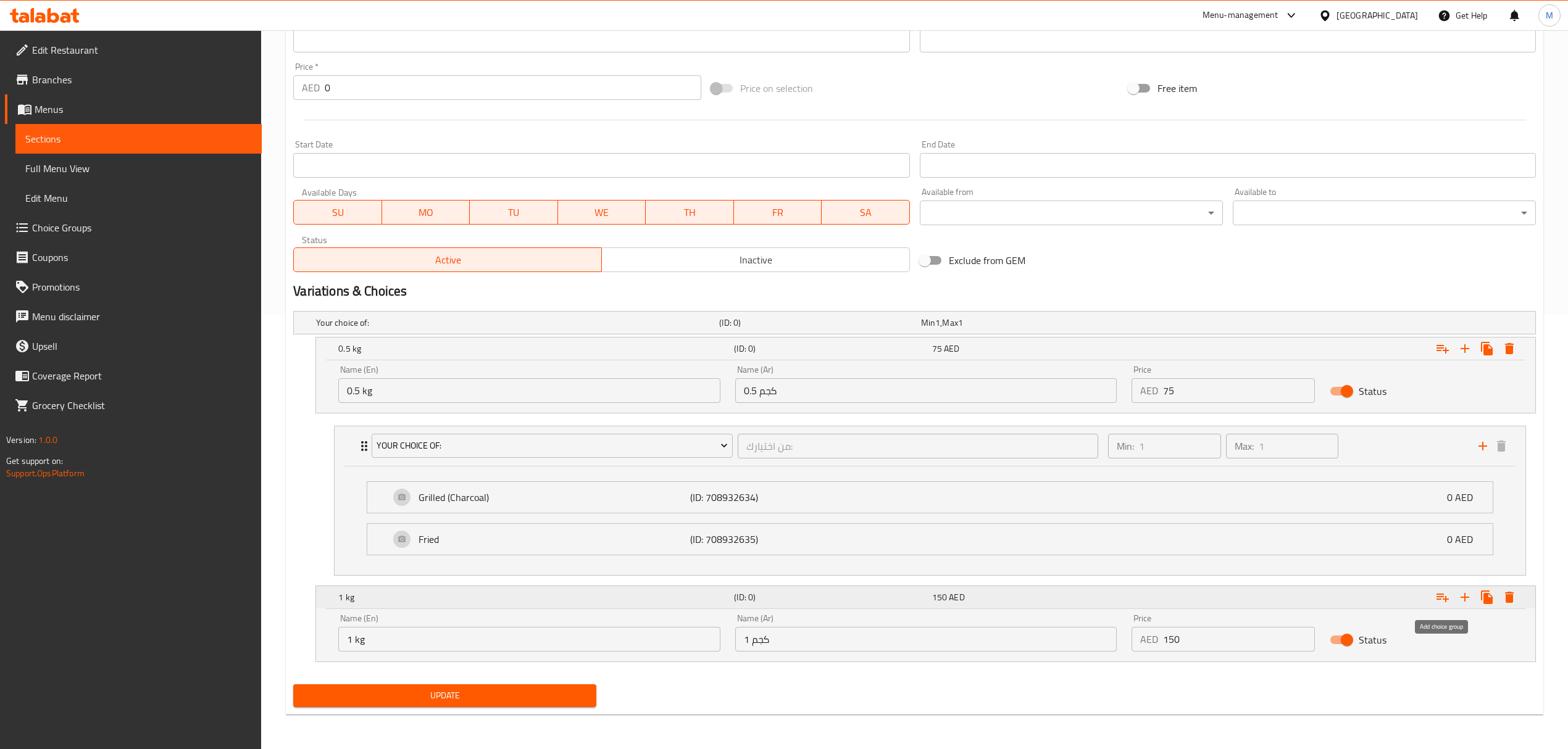
type textarea "الروبيان الوسط, صوص الطحينة, مخلل, قطع الليمون"
click at [1442, 596] on icon "Expand" at bounding box center [1442, 598] width 15 height 15
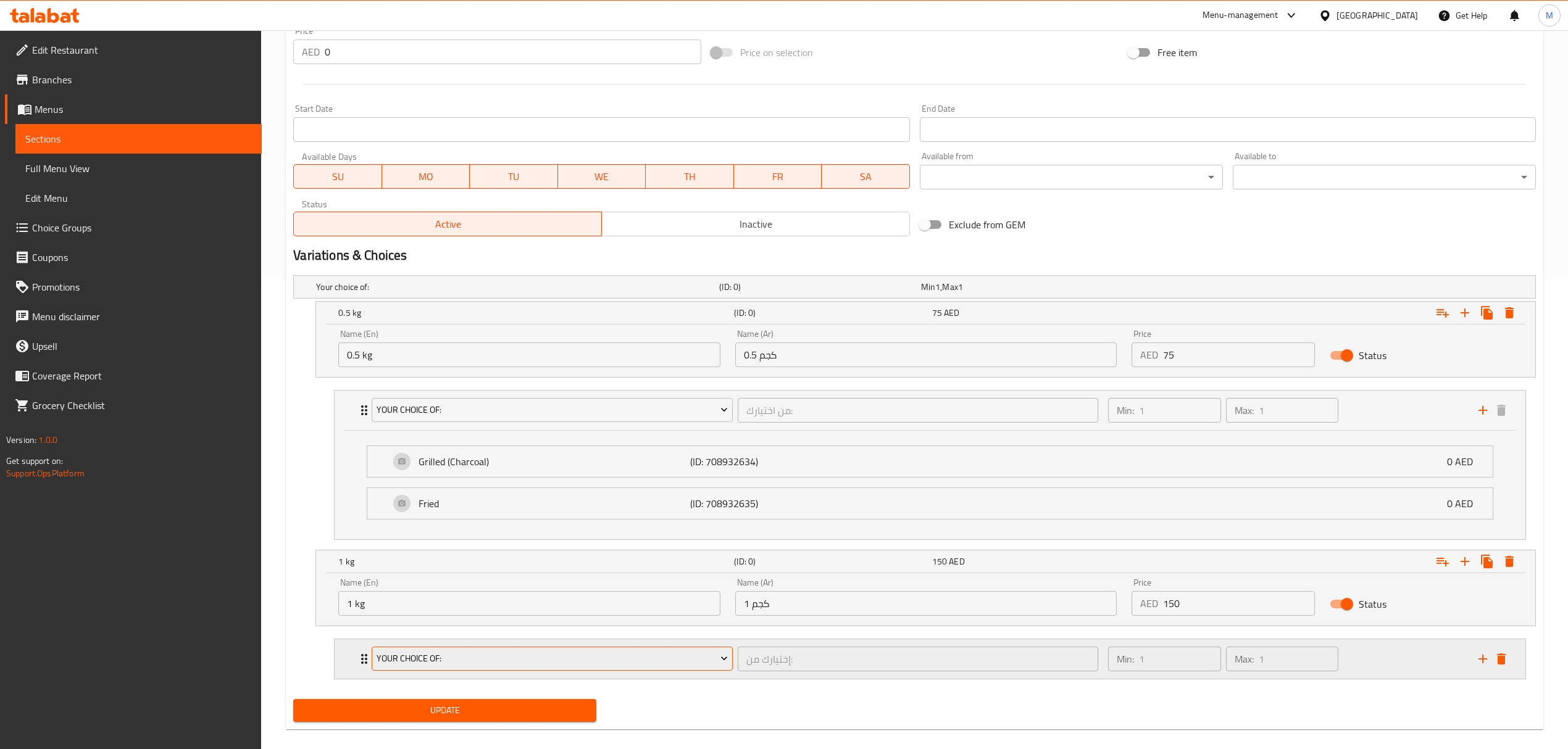
scroll to position [489, 0]
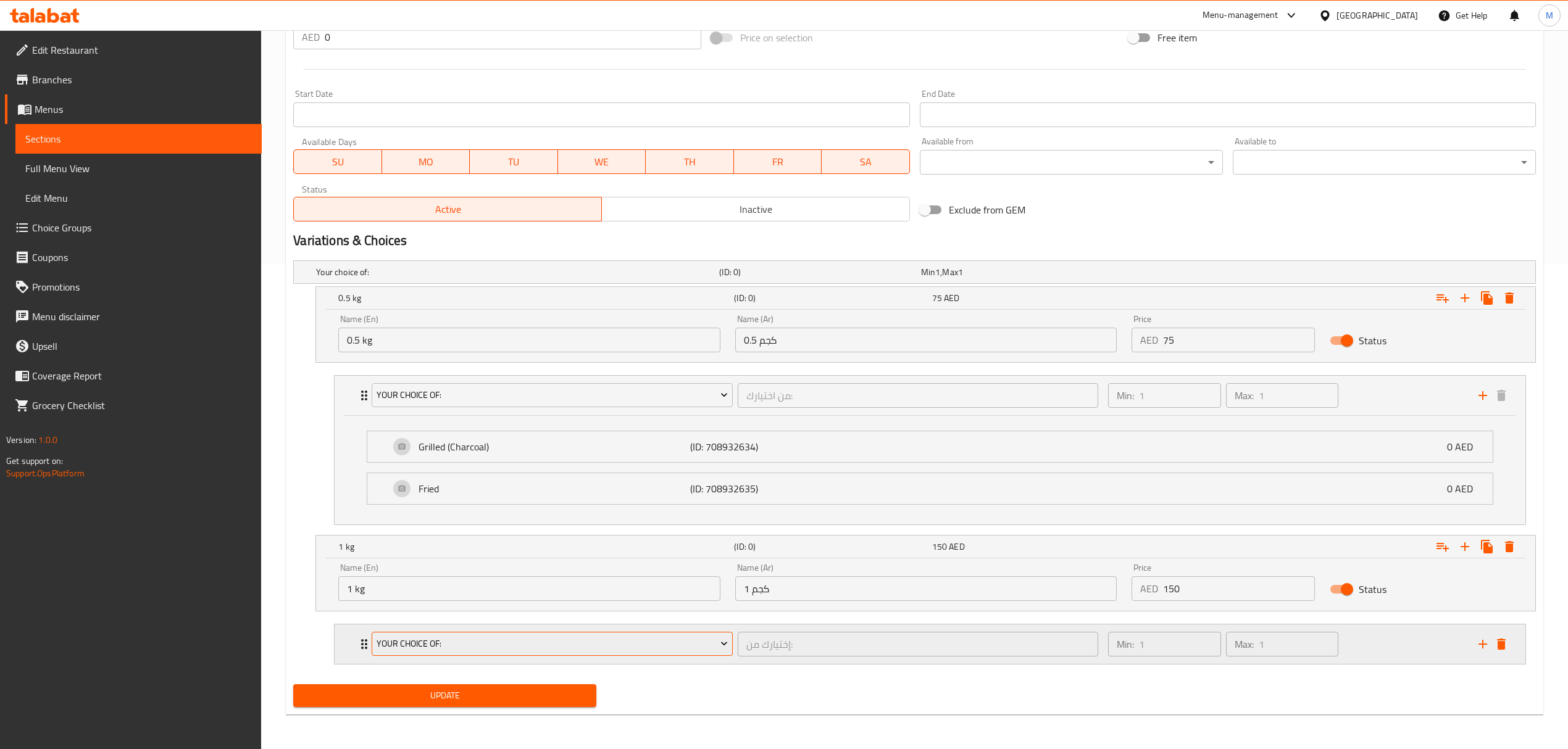
click at [525, 640] on span "your choice of:" at bounding box center [552, 644] width 351 height 16
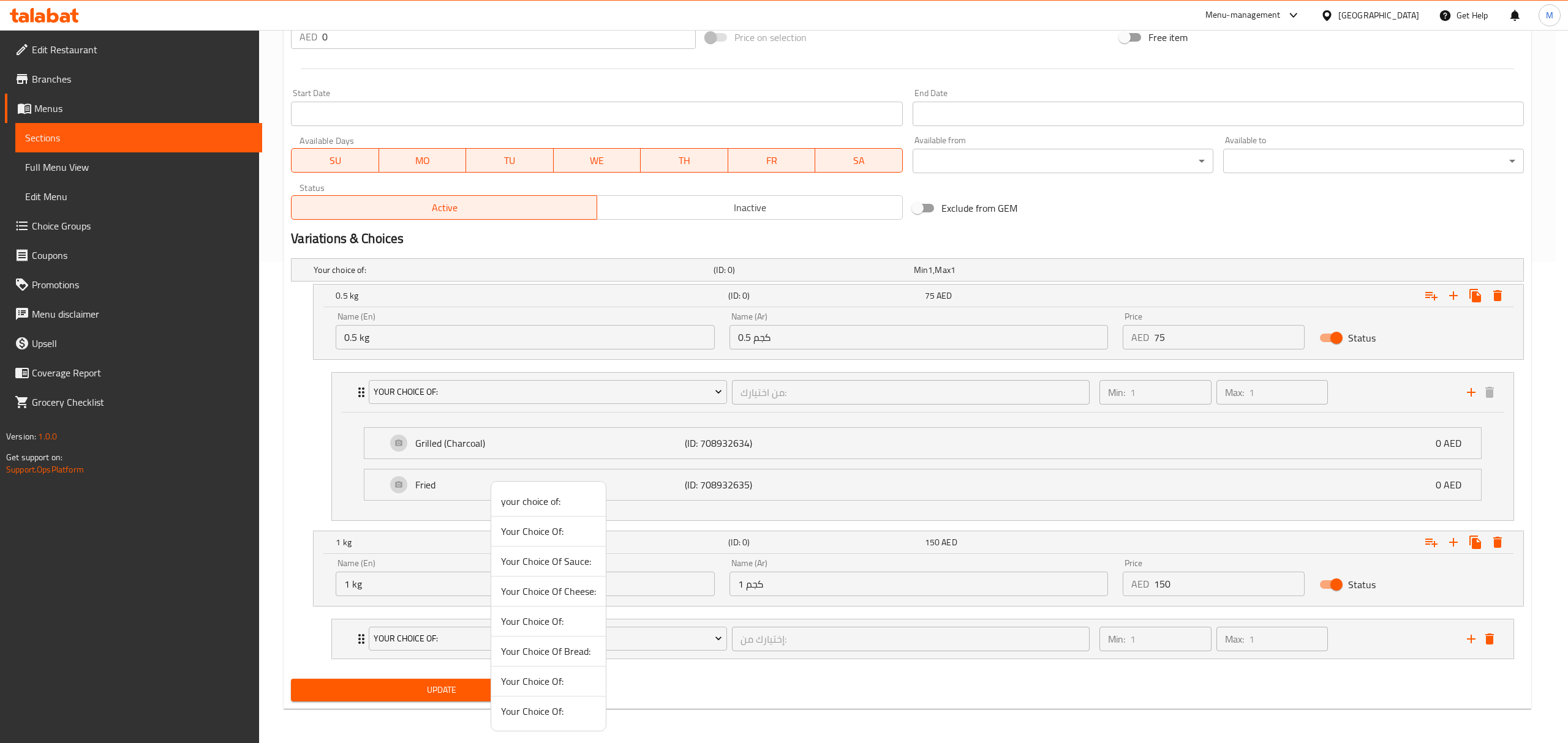
click at [526, 685] on span "Your Choice Of:" at bounding box center [548, 681] width 95 height 15
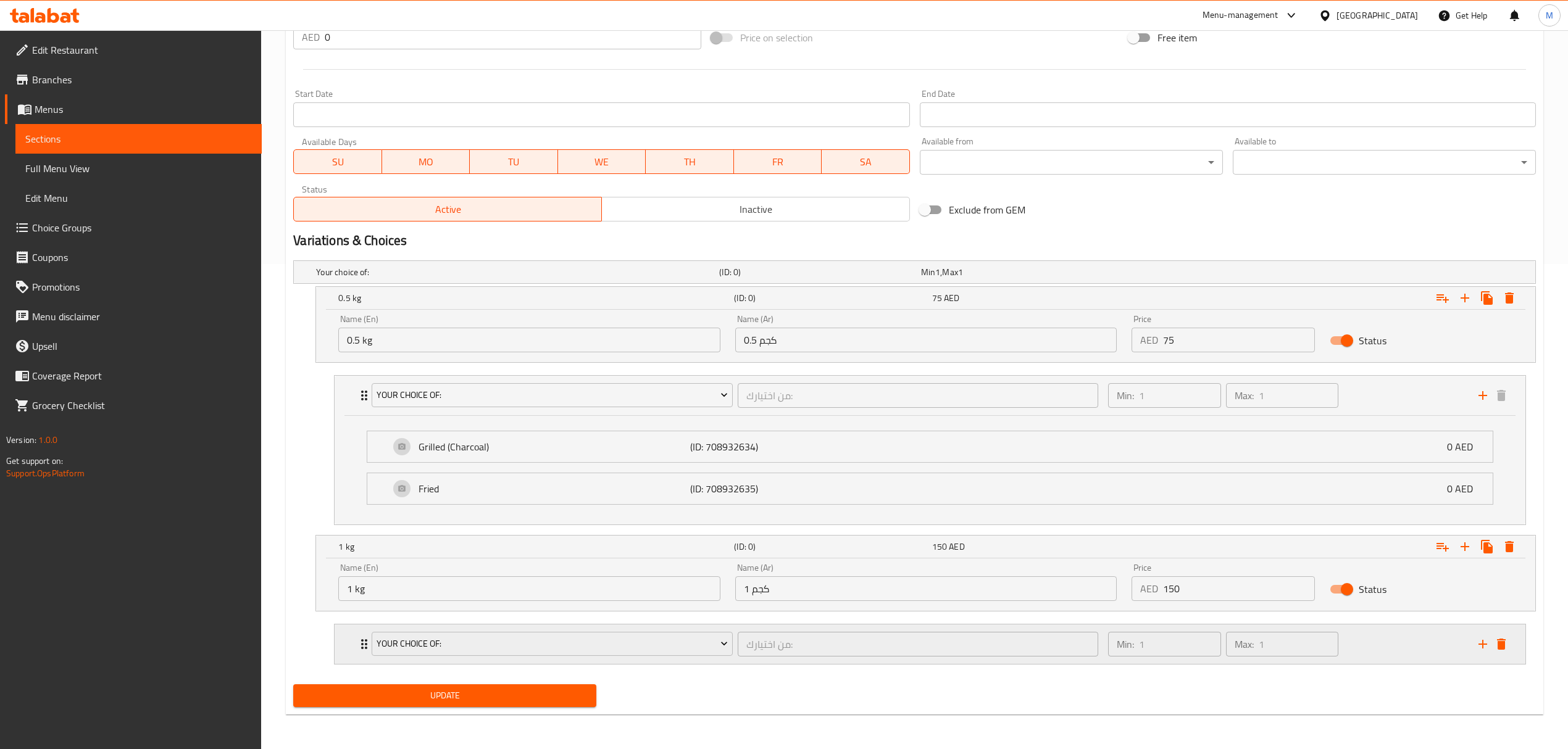
click at [738, 662] on div "Your Choice Of: من اختيارك: ​" at bounding box center [734, 644] width 740 height 39
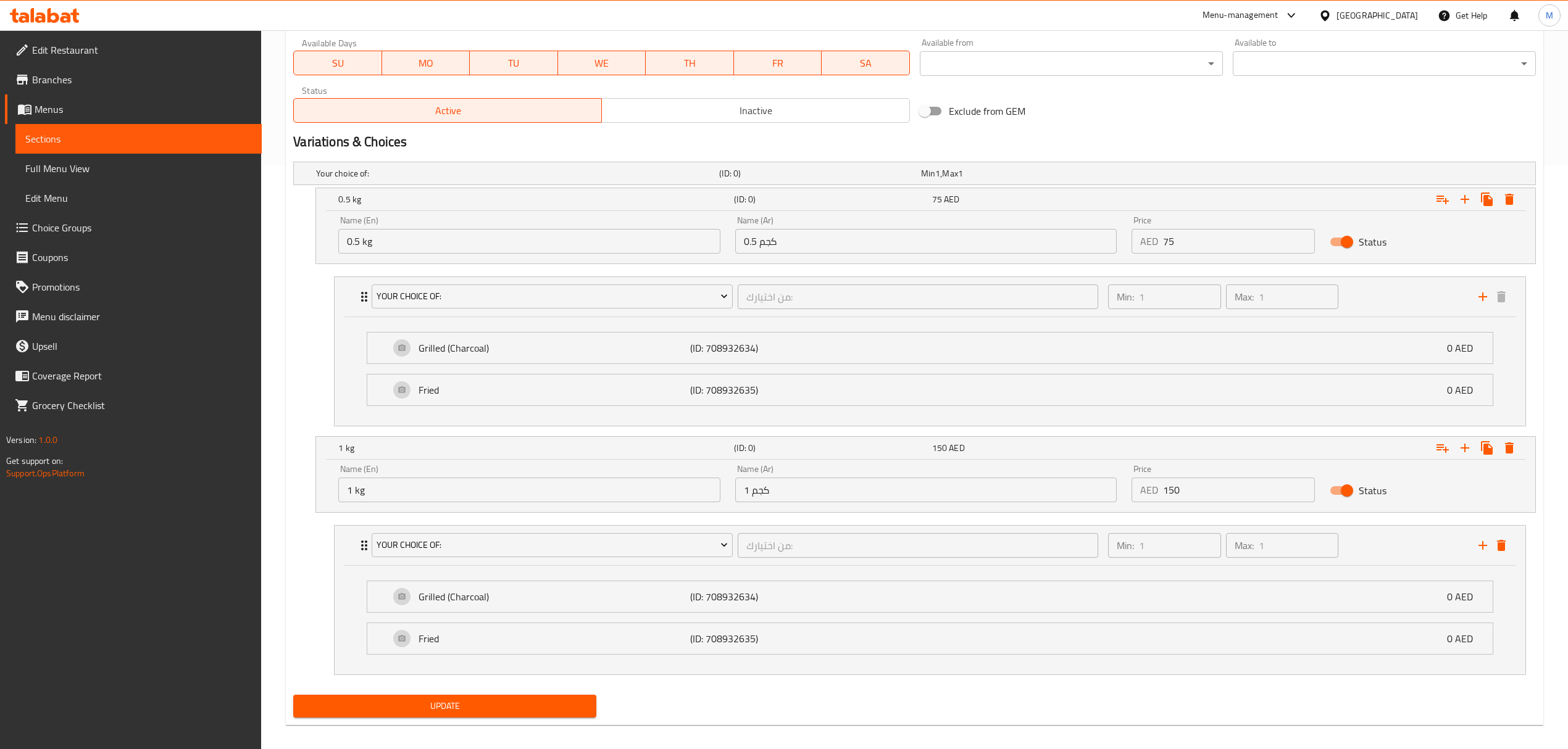
scroll to position [598, 0]
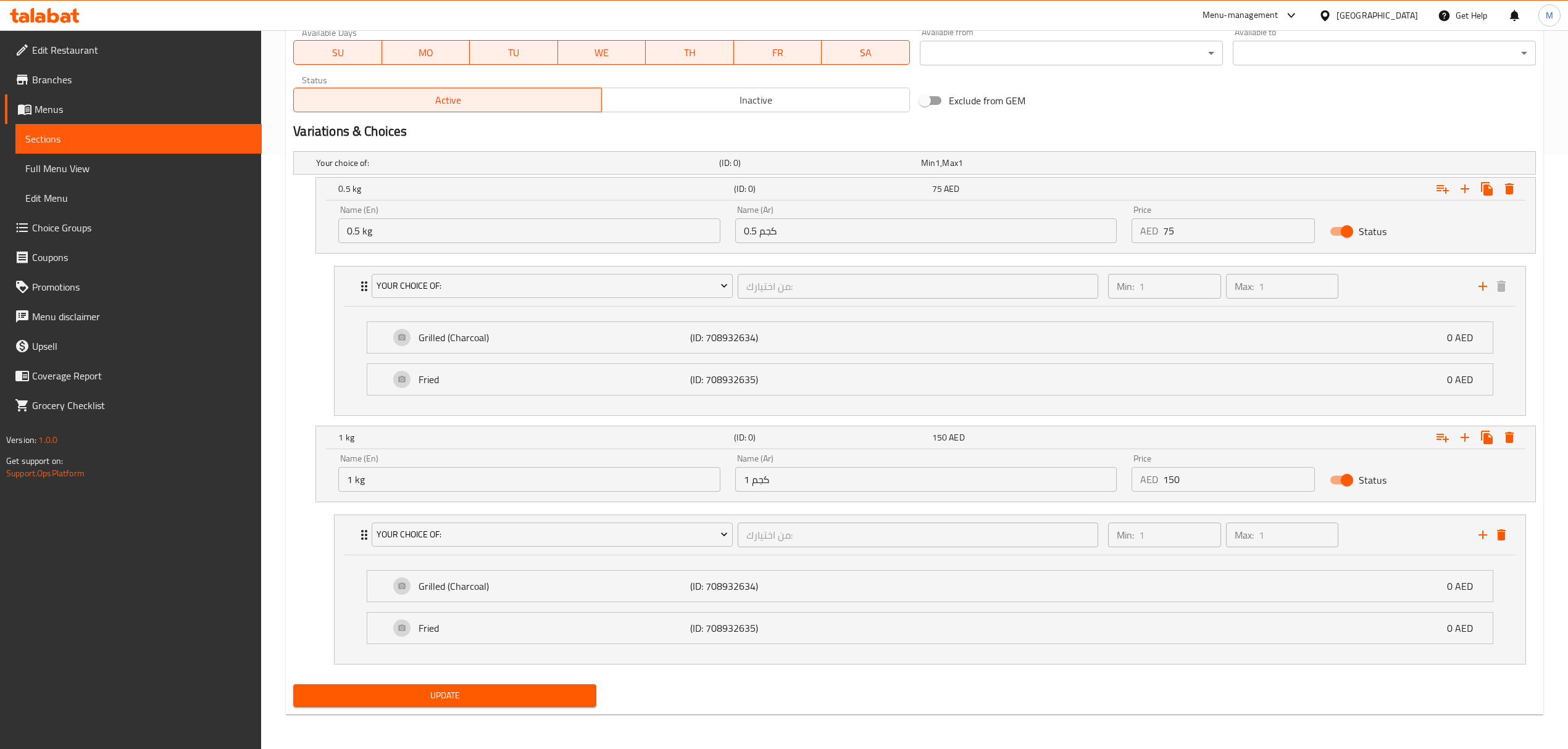
click at [506, 692] on span "Update" at bounding box center [445, 696] width 283 height 16
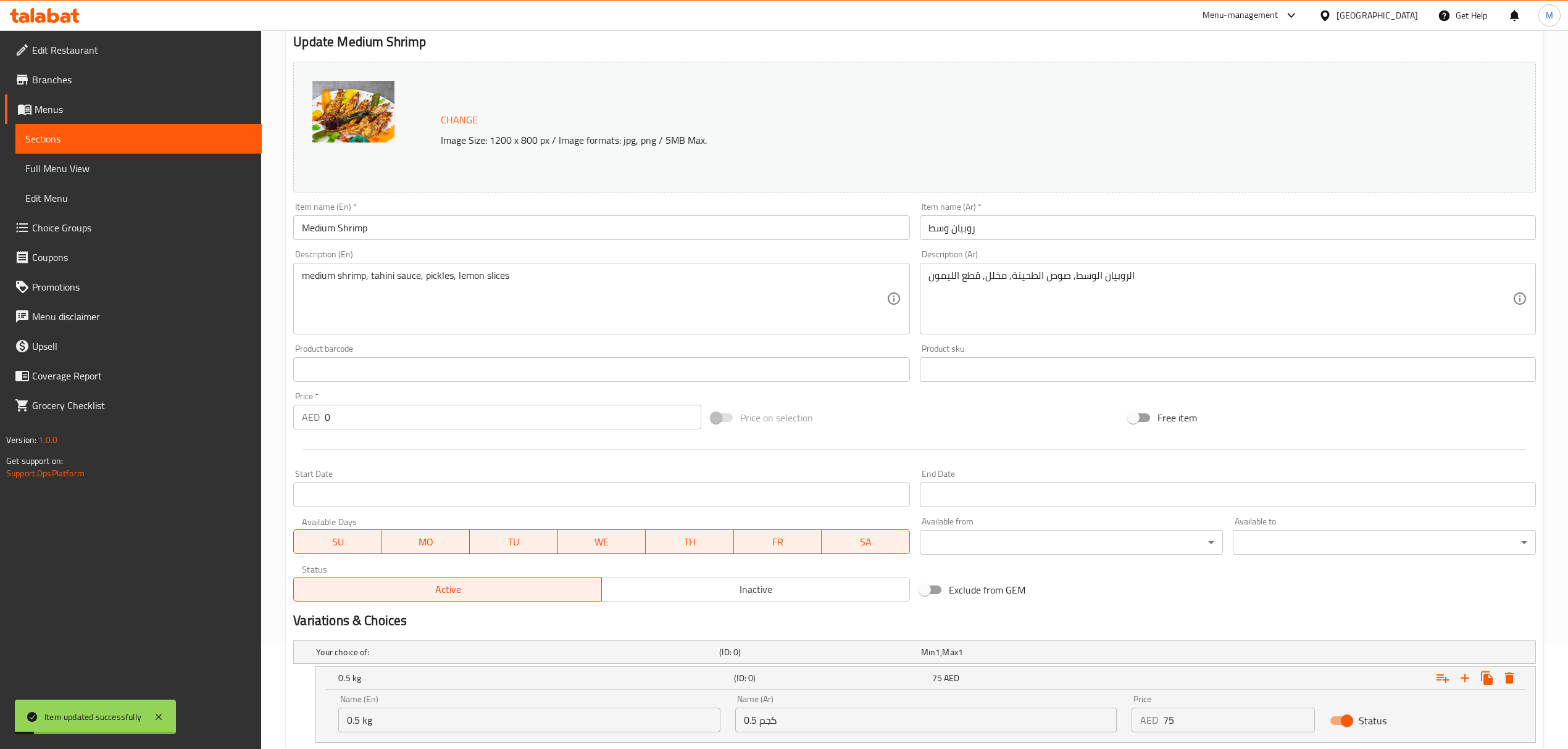
scroll to position [0, 0]
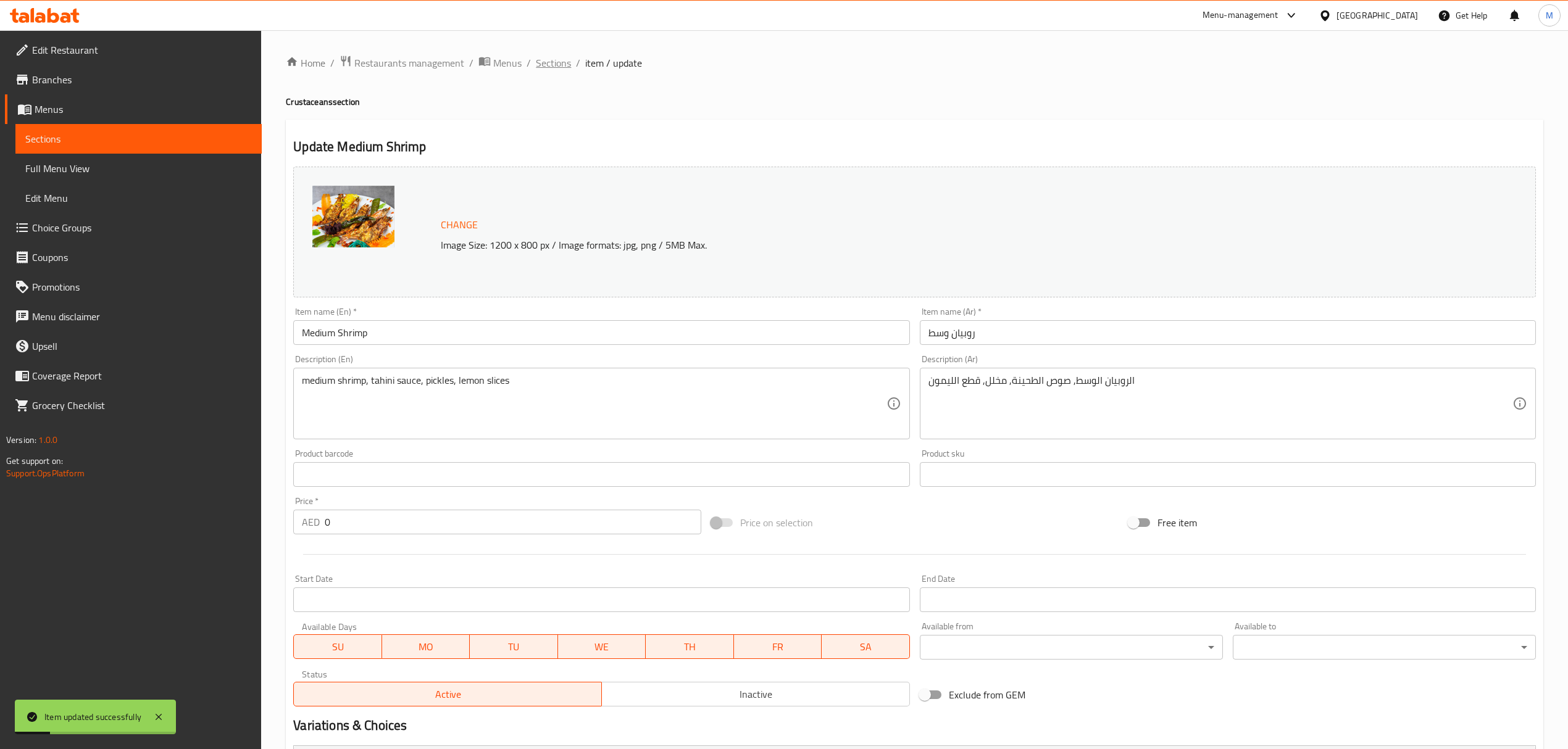
click at [553, 55] on span "Sections" at bounding box center [553, 63] width 35 height 15
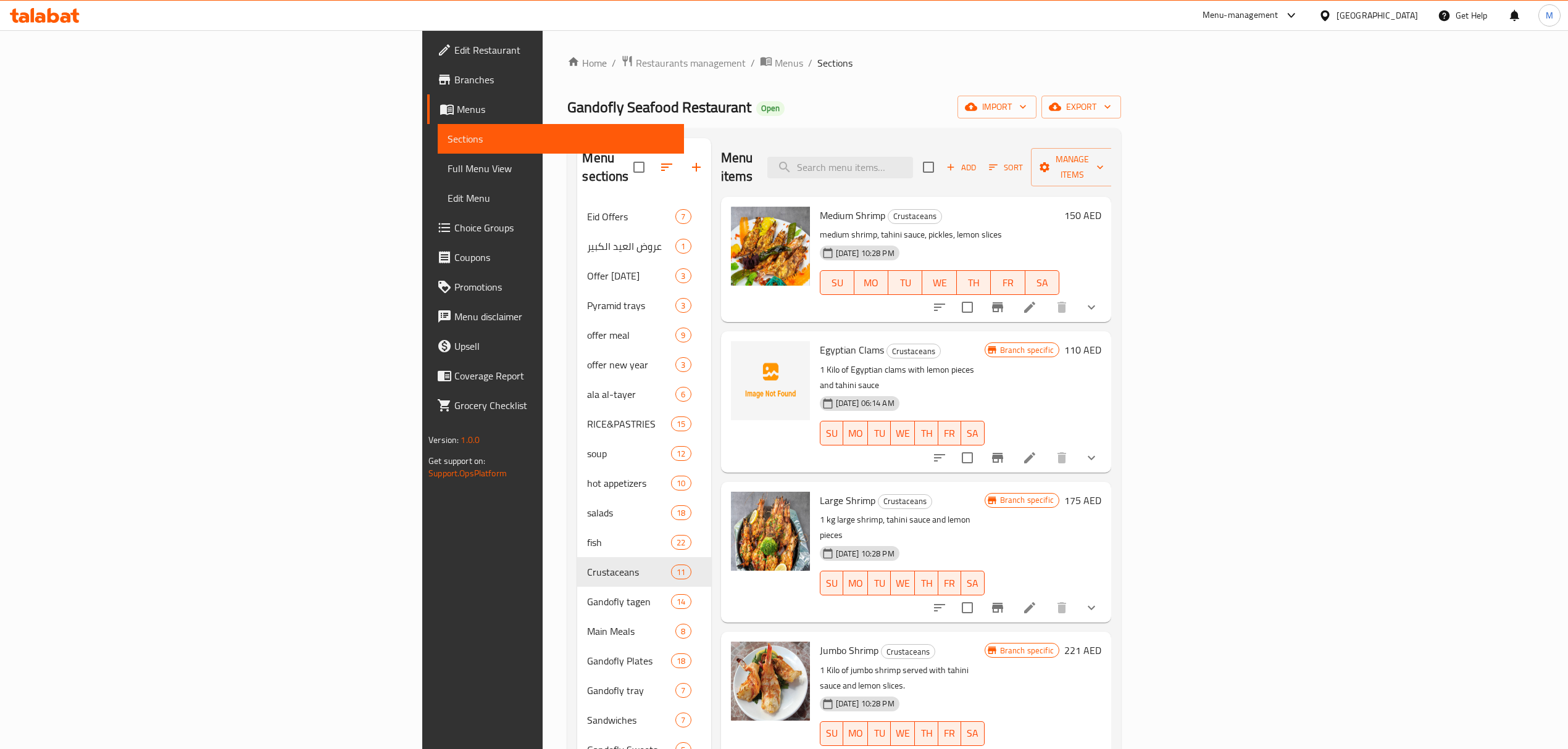
scroll to position [82, 0]
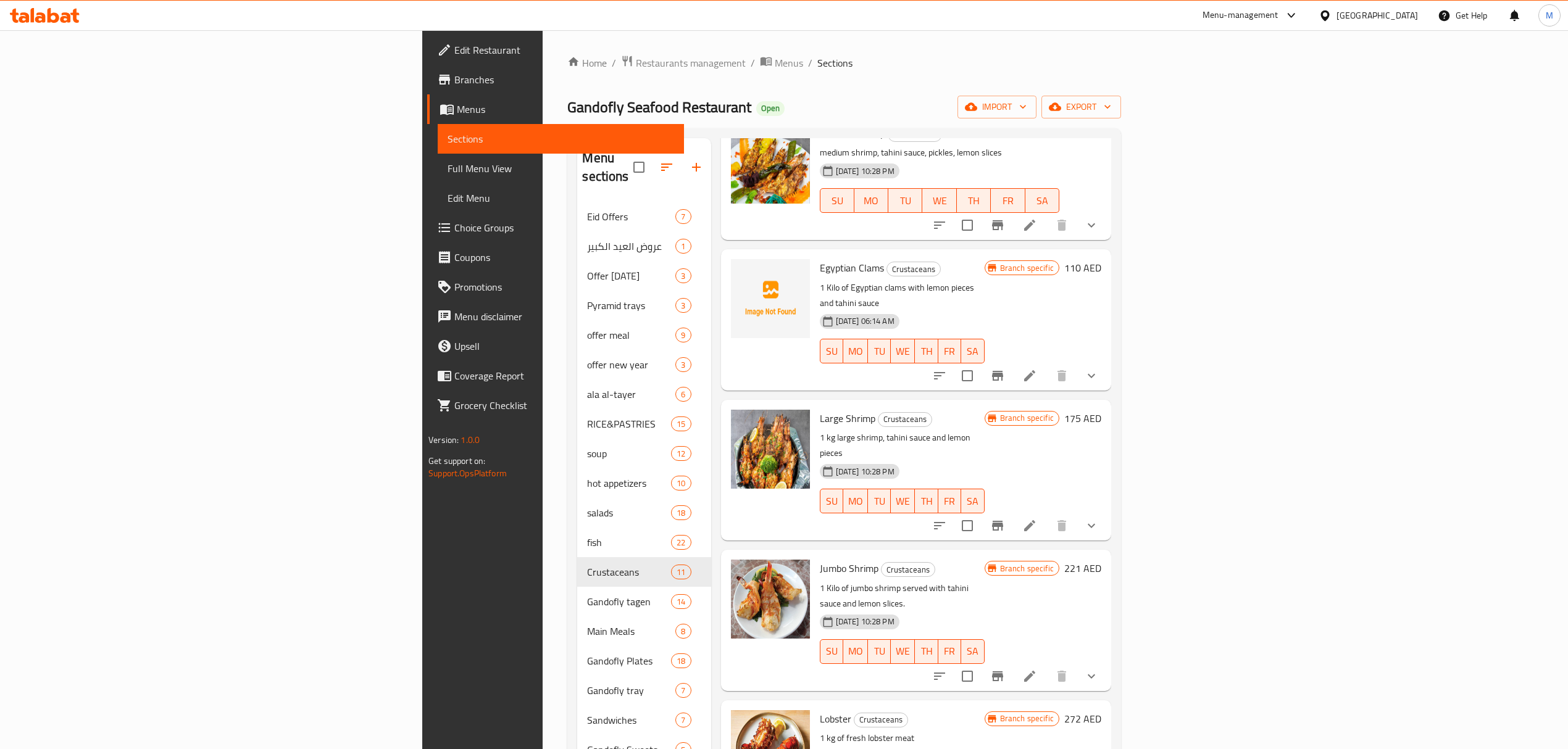
click at [1005, 368] on icon "Branch-specific-item" at bounding box center [998, 376] width 15 height 15
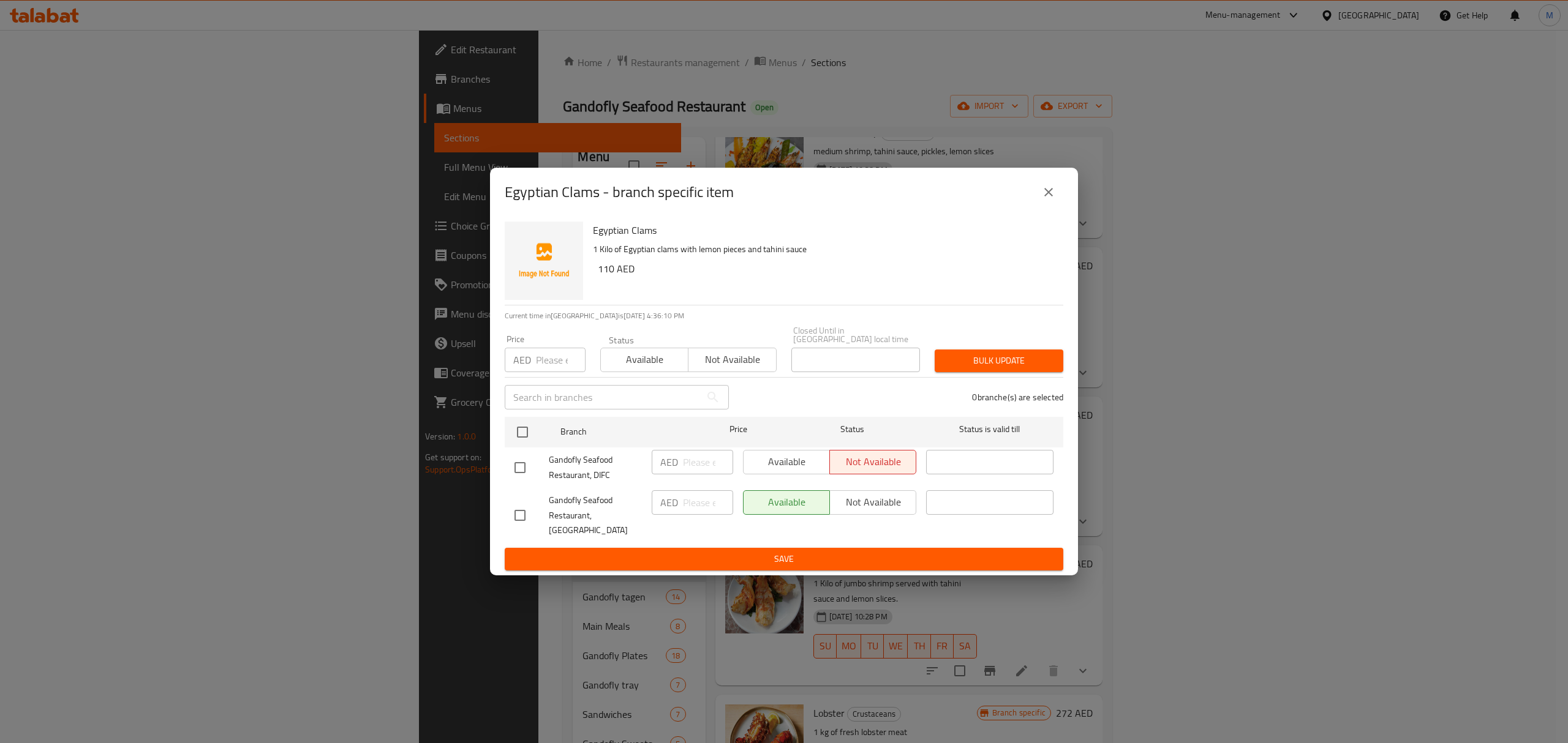
click at [1050, 196] on icon "close" at bounding box center [1048, 192] width 9 height 9
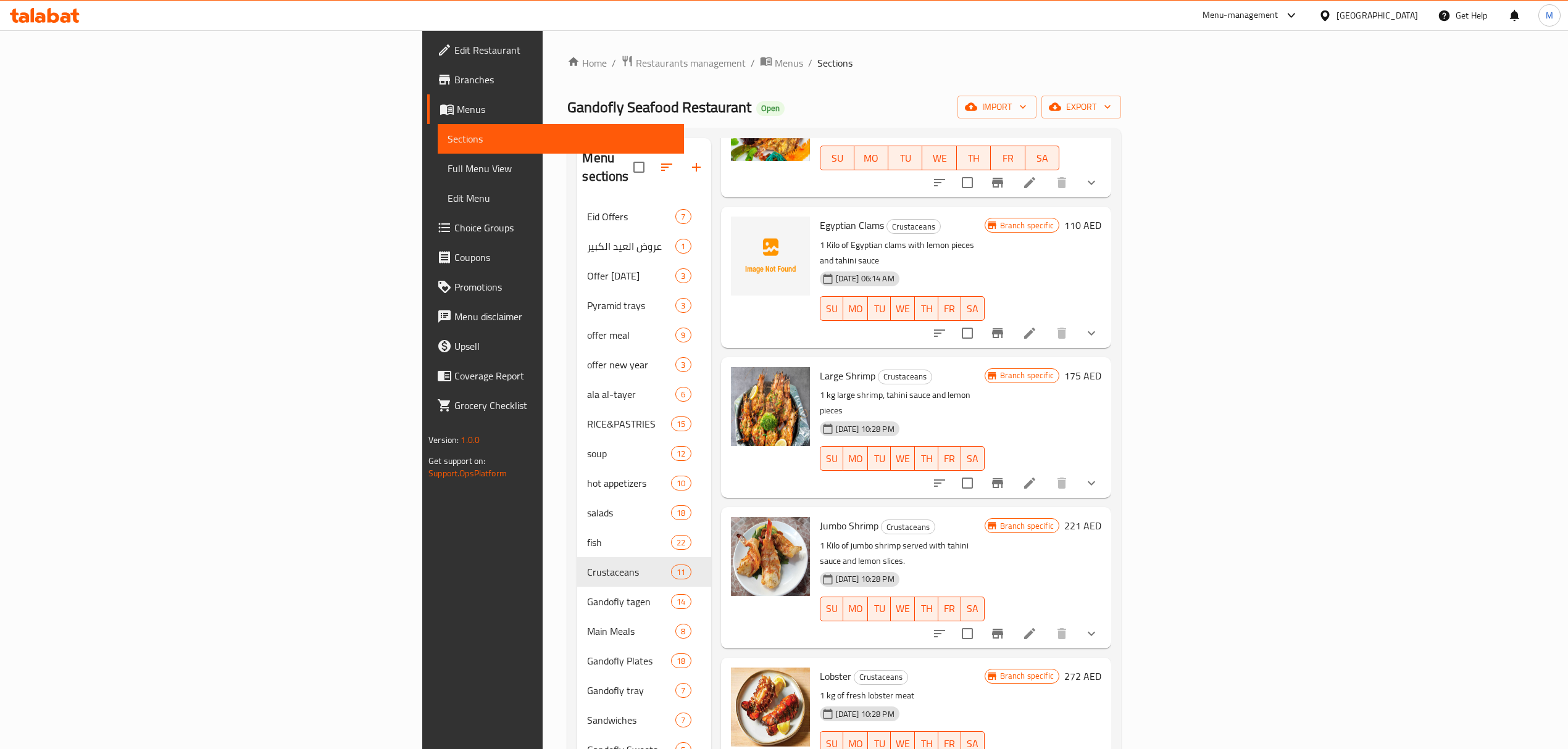
scroll to position [164, 0]
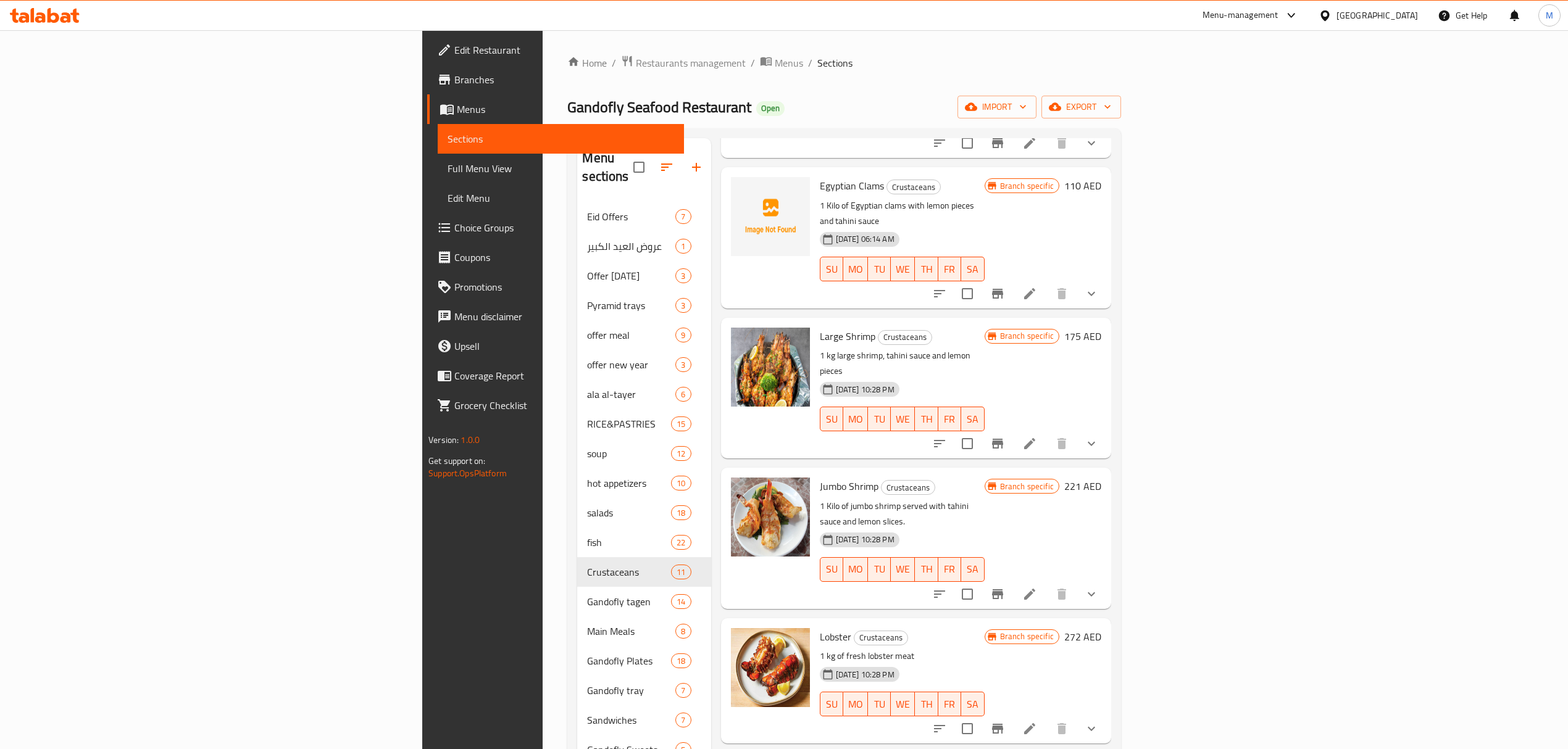
click at [1005, 436] on icon "Branch-specific-item" at bounding box center [998, 444] width 15 height 15
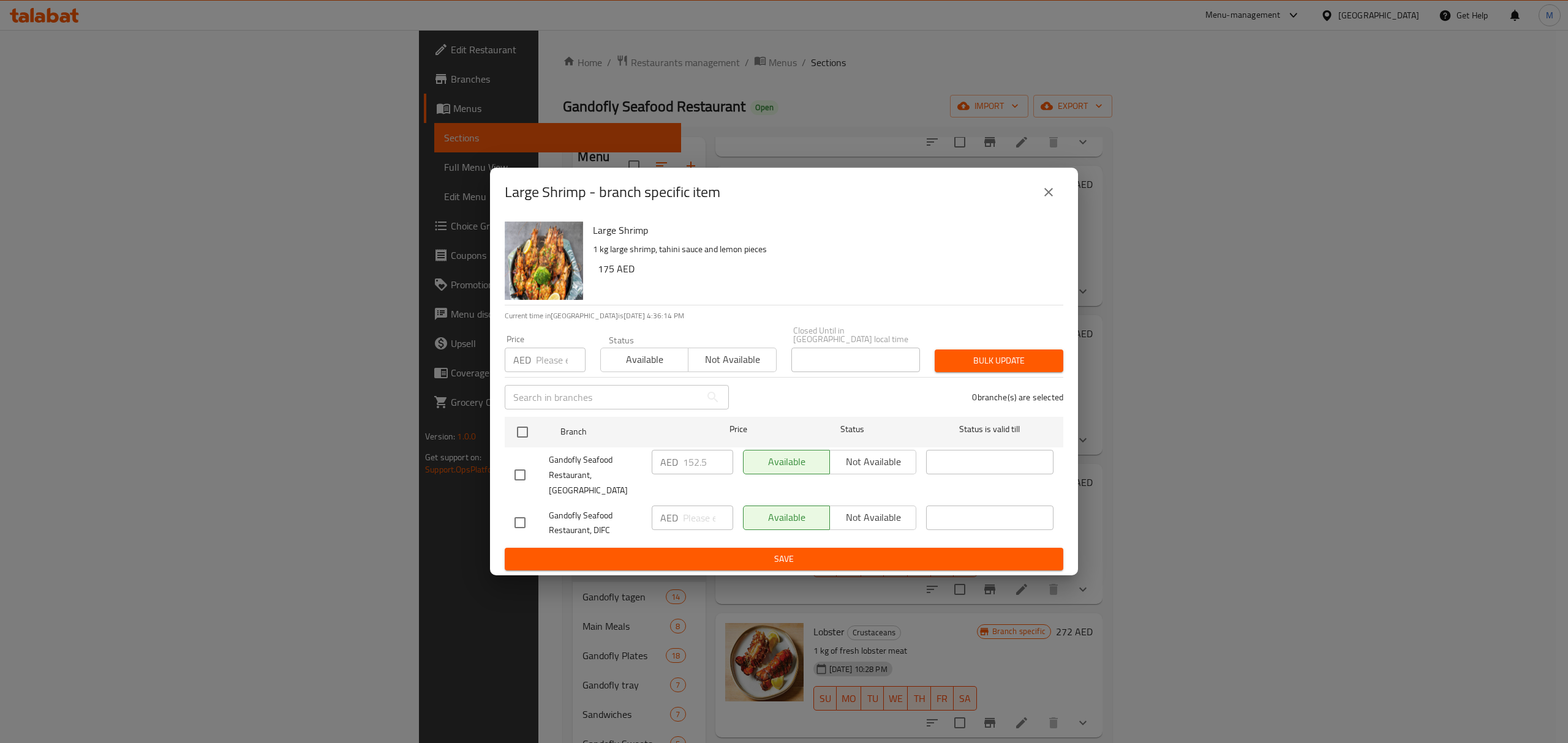
click at [521, 476] on input "checkbox" at bounding box center [520, 475] width 25 height 25
checkbox input "true"
drag, startPoint x: 713, startPoint y: 469, endPoint x: 647, endPoint y: 466, distance: 66.1
click at [647, 466] on div "AED 152.5 ​" at bounding box center [692, 475] width 91 height 60
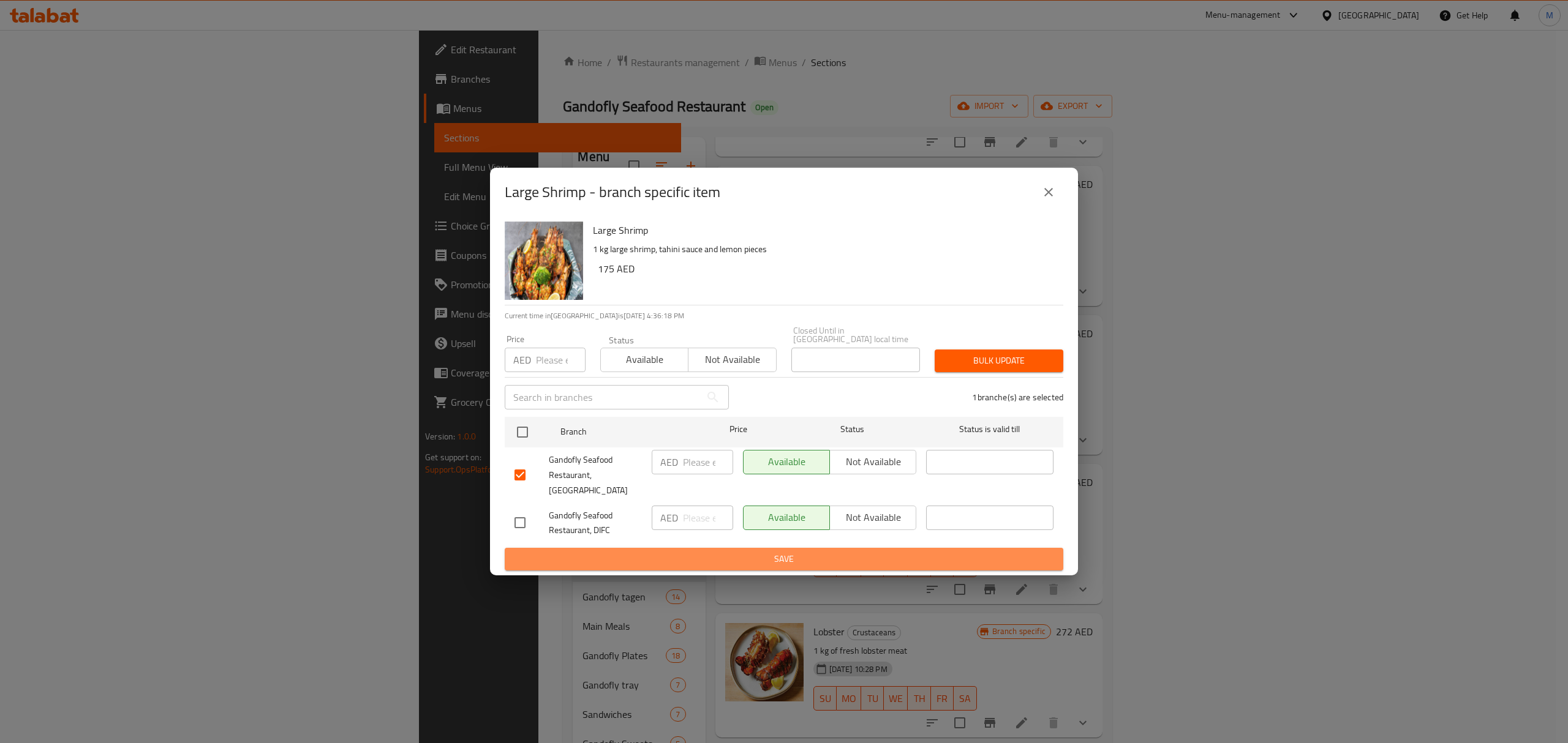
click at [877, 551] on span "Save" at bounding box center [784, 559] width 539 height 15
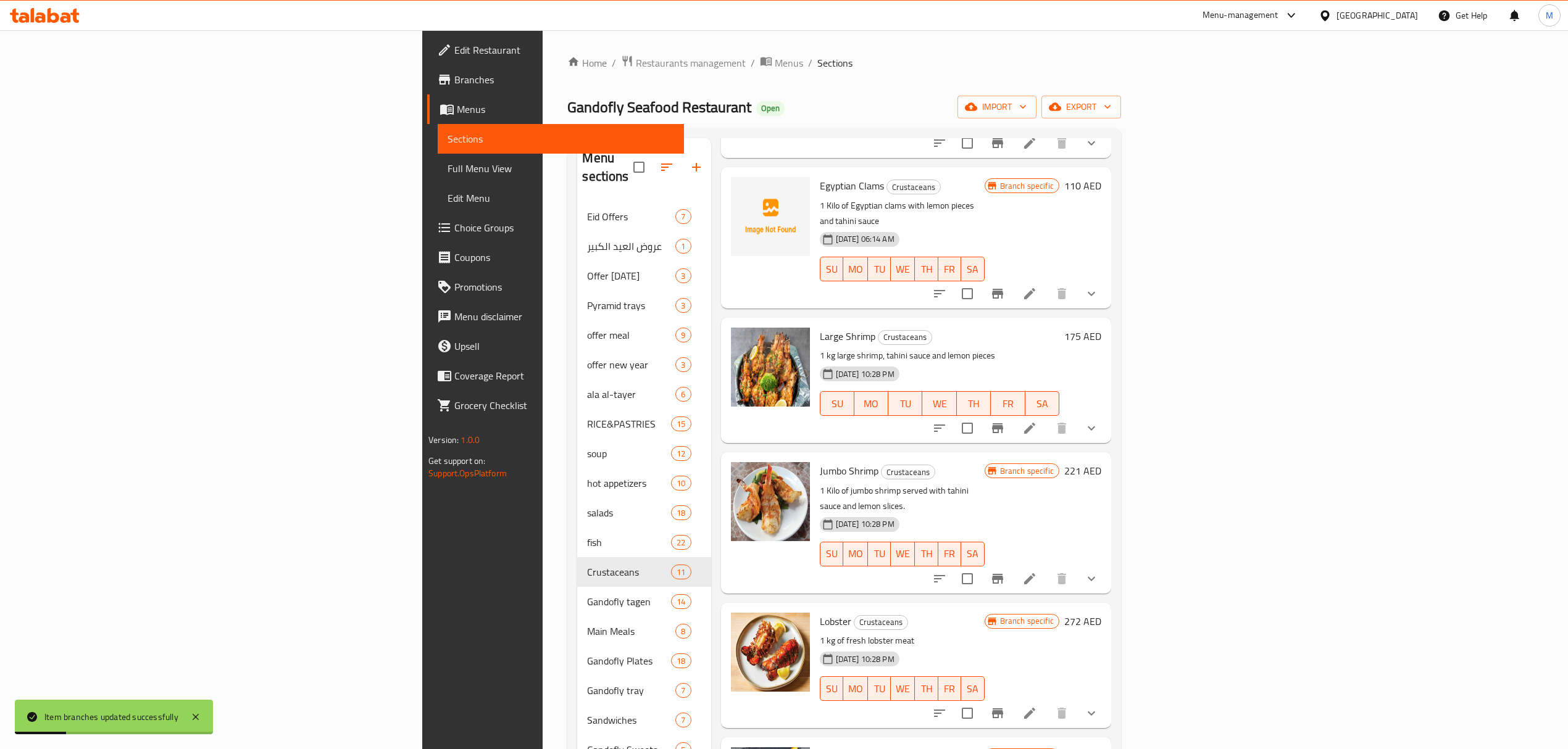
click at [1047, 417] on li at bounding box center [1029, 428] width 34 height 22
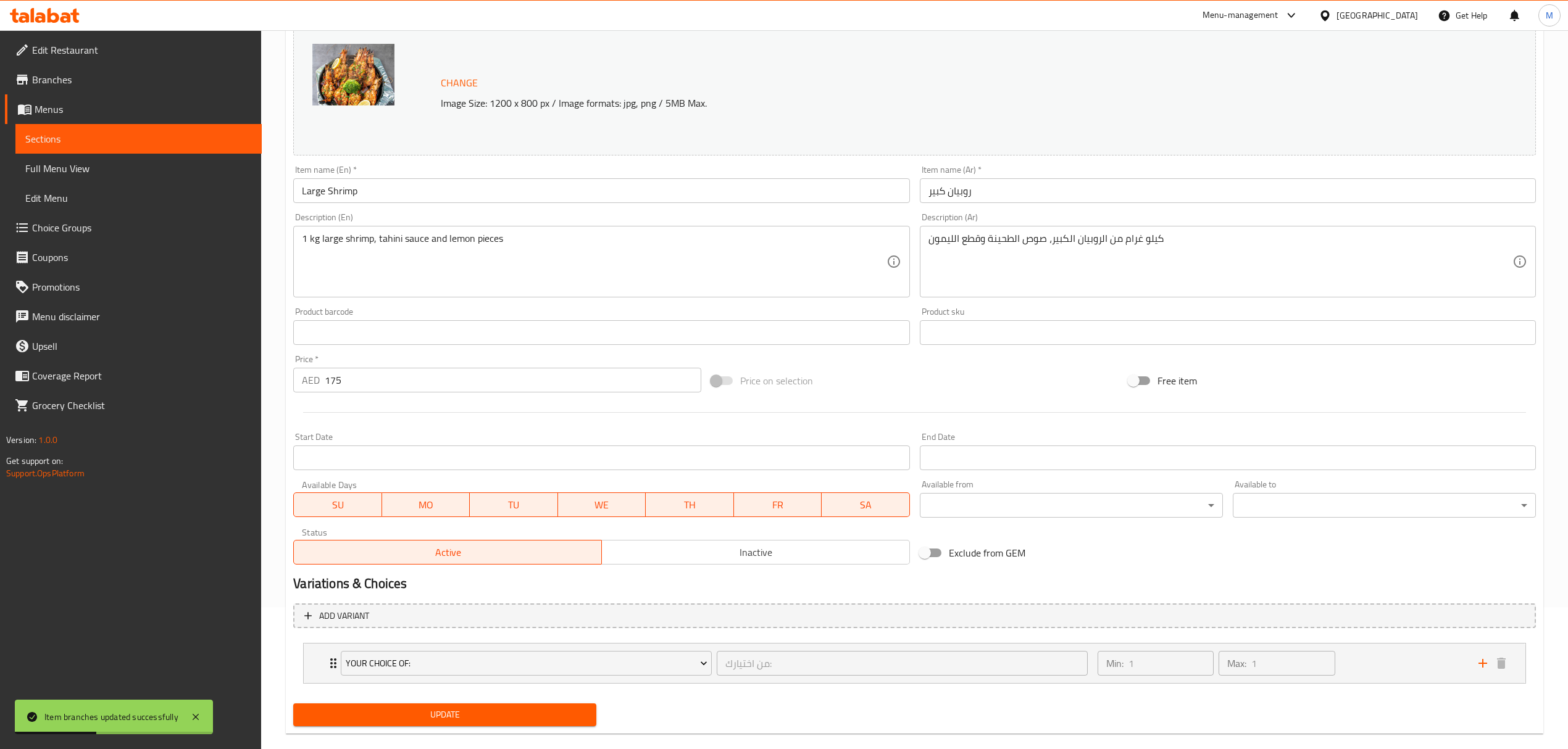
scroll to position [161, 0]
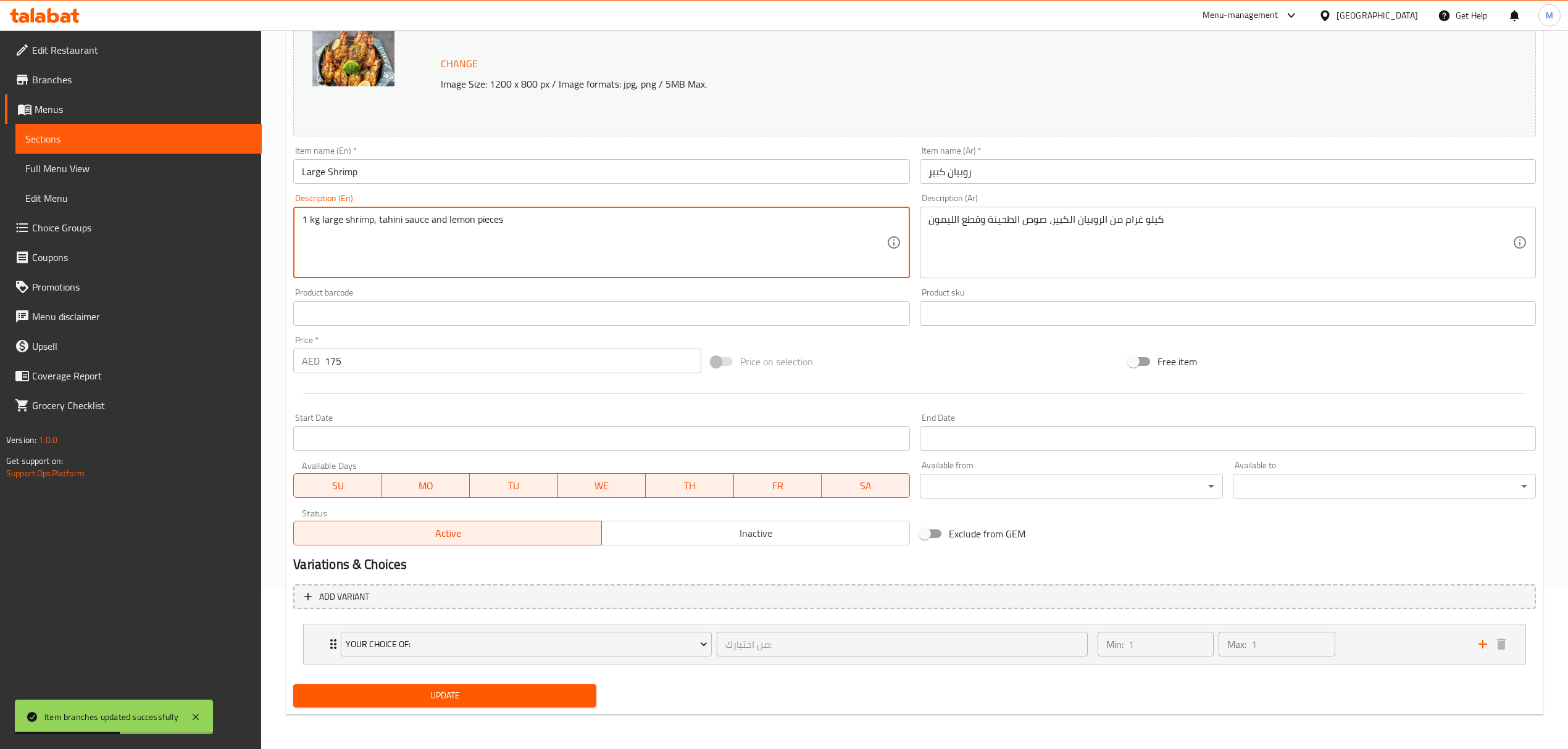
drag, startPoint x: 322, startPoint y: 223, endPoint x: 272, endPoint y: 220, distance: 50.1
type textarea "large shrimp, tahini sauce and lemon pieces"
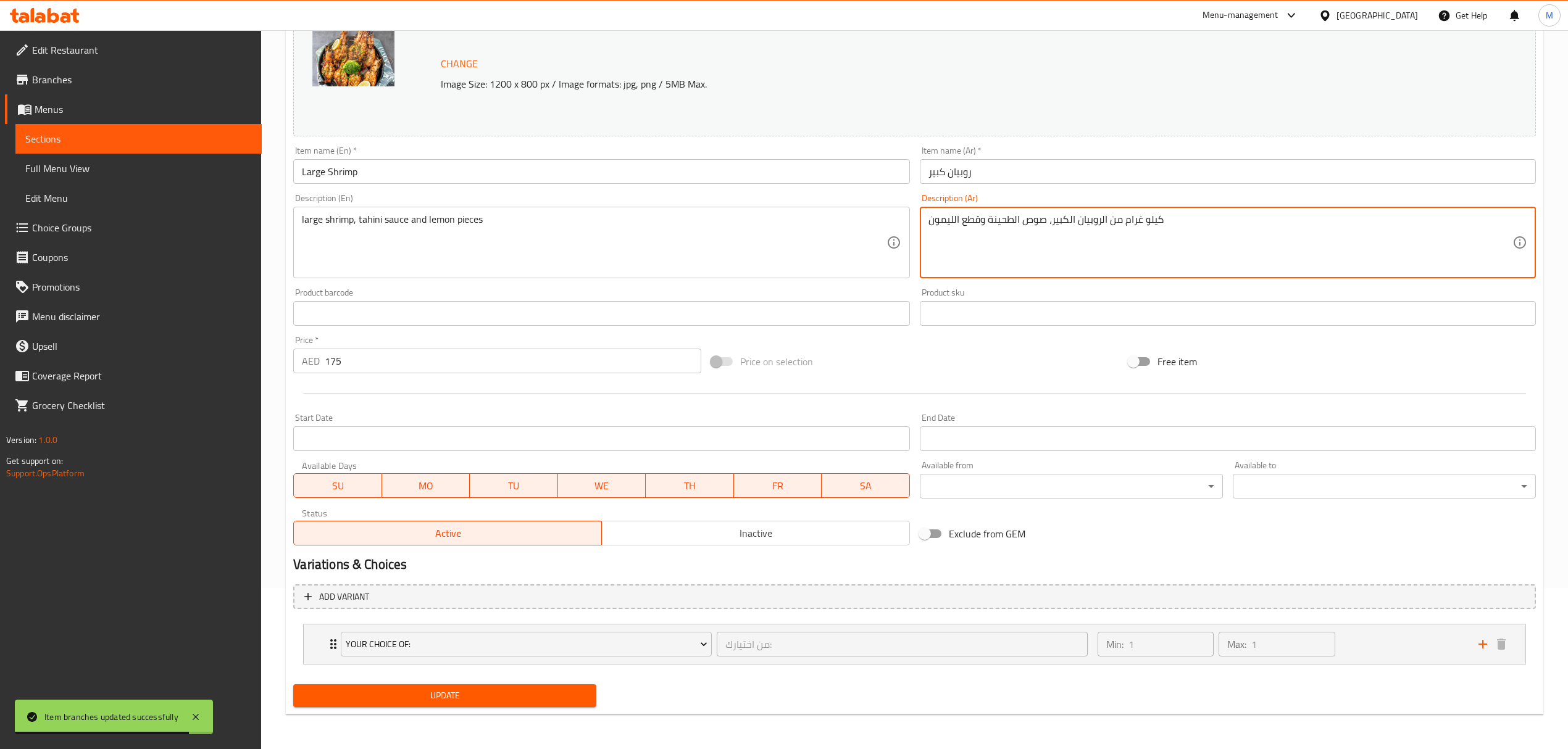
drag, startPoint x: 1105, startPoint y: 217, endPoint x: 1261, endPoint y: 240, distance: 157.7
type textarea "الروبيان الكبير، صوص الطحينة وقطع الليمون"
click at [420, 603] on span "Add variant" at bounding box center [914, 597] width 1220 height 16
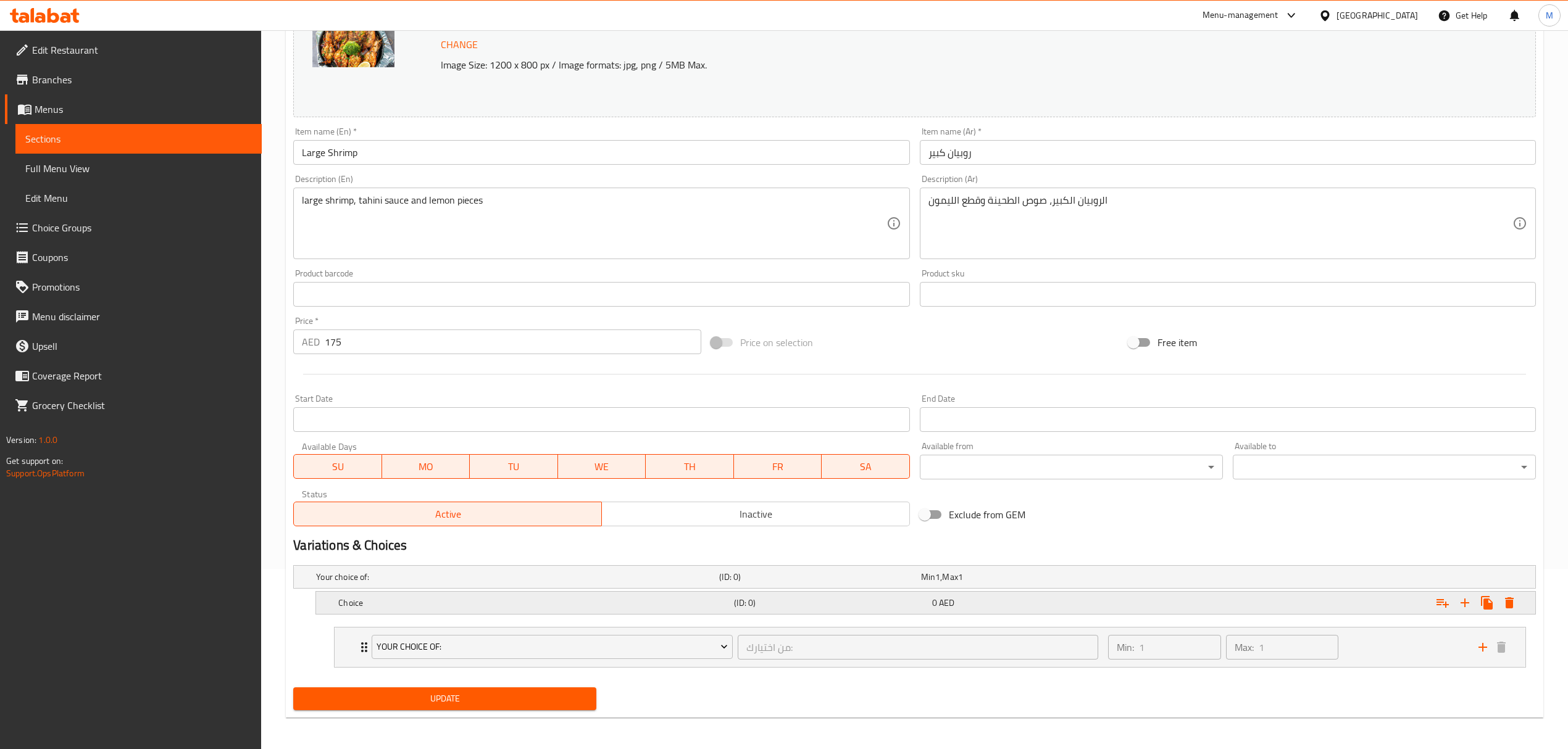
scroll to position [185, 0]
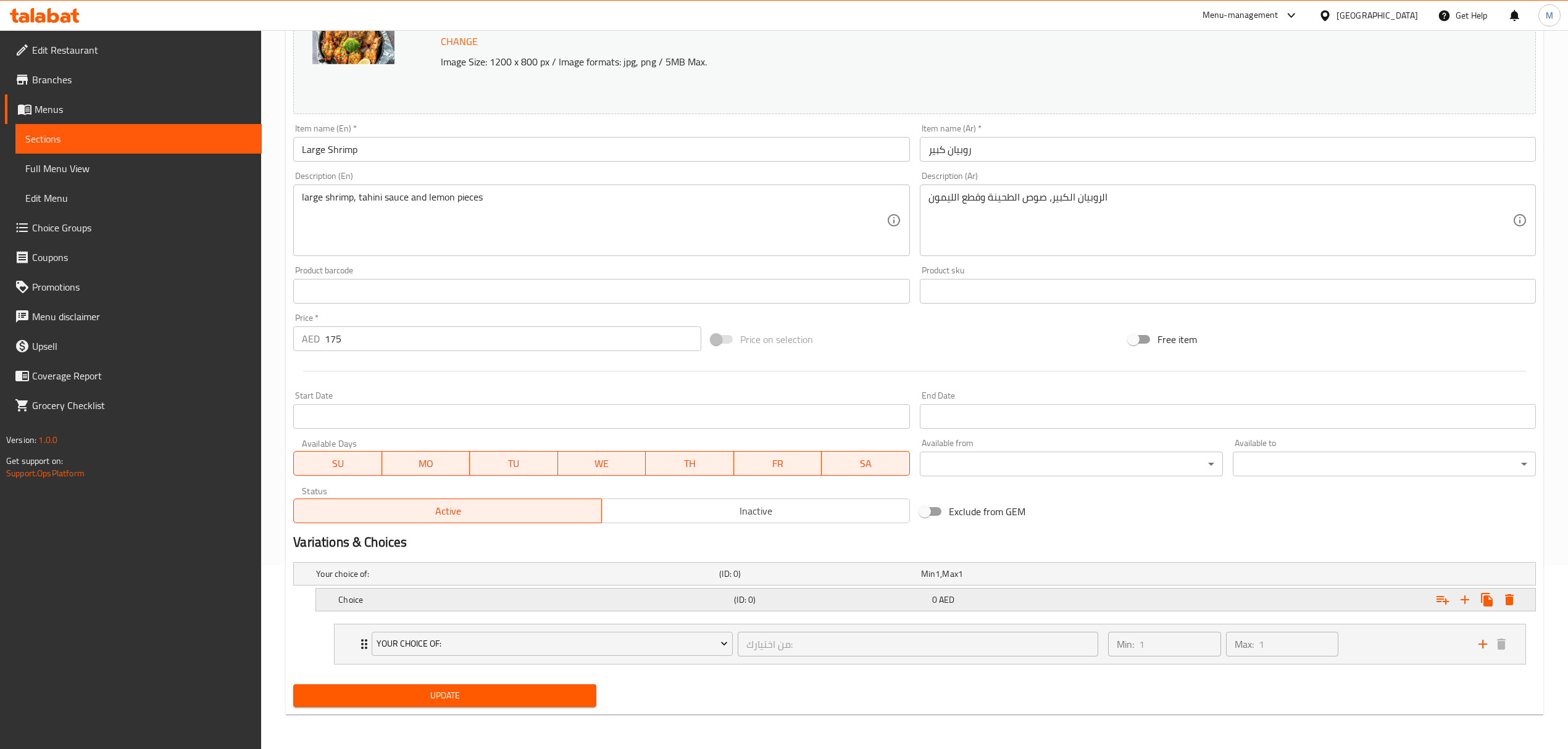
click at [423, 580] on h5 "Choice" at bounding box center [515, 574] width 398 height 12
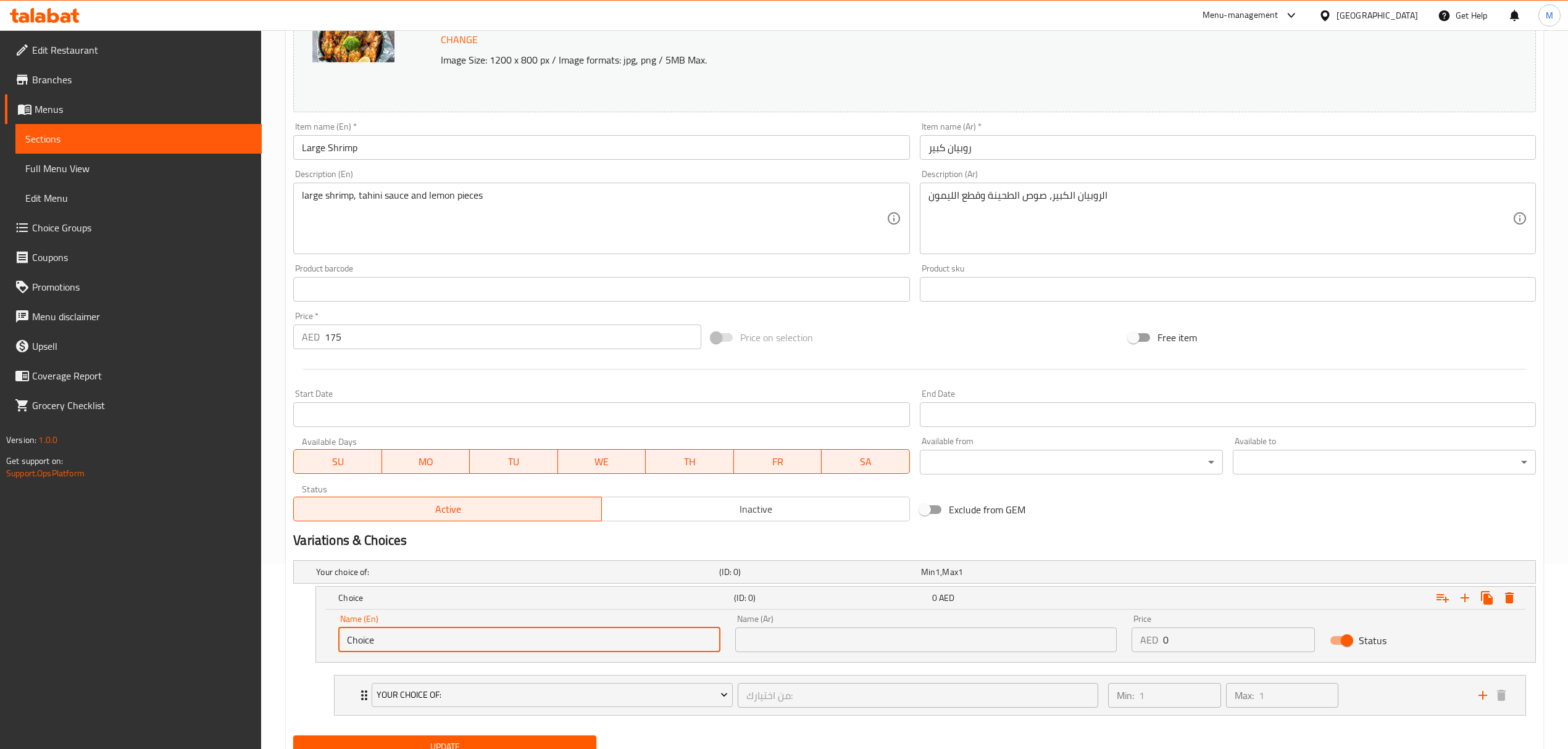
drag, startPoint x: 399, startPoint y: 649, endPoint x: 307, endPoint y: 648, distance: 92.0
click at [307, 648] on div "Choice (ID: 0) 0 AED Name (En) Choice Name (En) Name (Ar) Name (Ar) Price AED 0…" at bounding box center [914, 624] width 1242 height 76
type input "0.5 kg"
click at [786, 644] on input "text" at bounding box center [926, 640] width 382 height 25
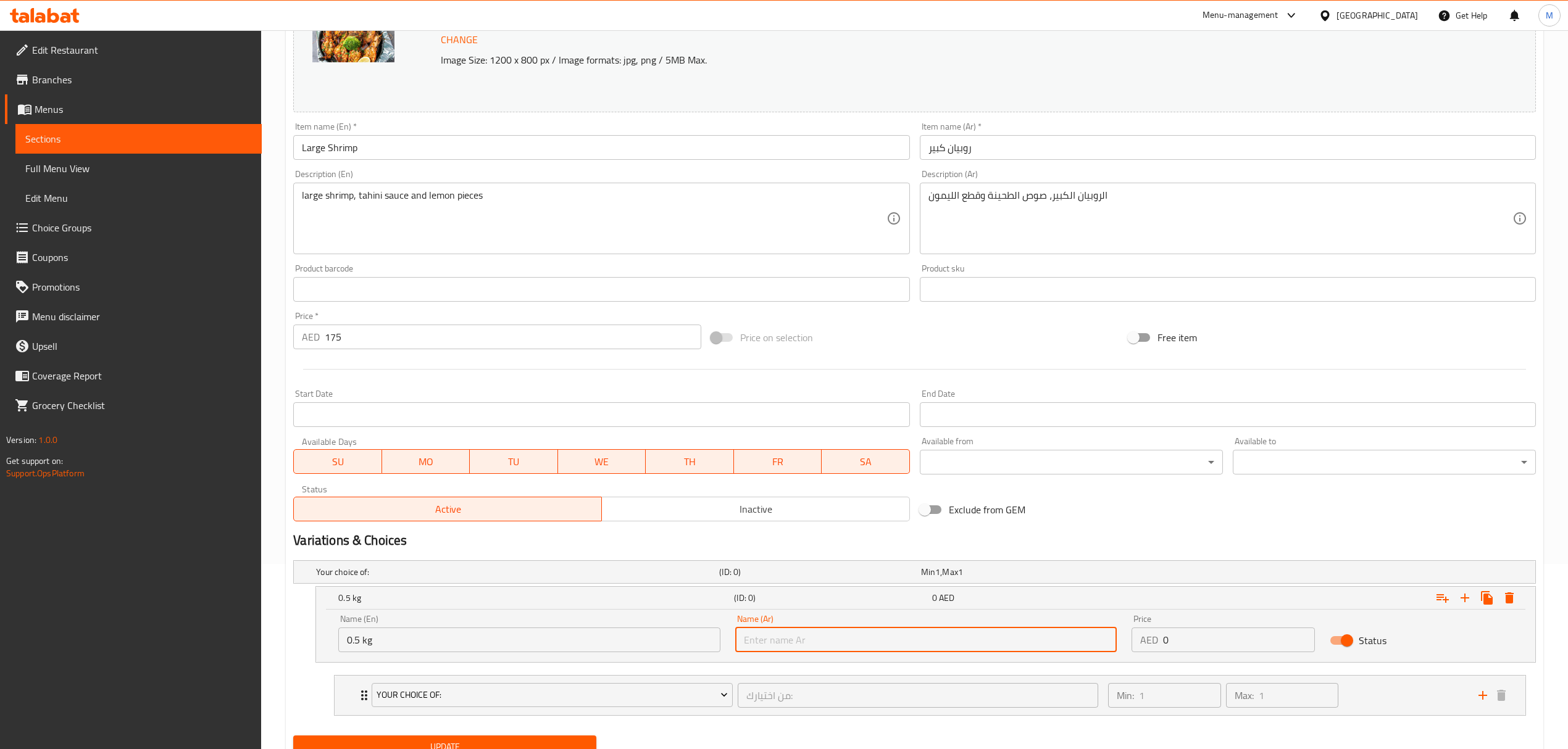
type input "0.5 كجم"
drag, startPoint x: 1179, startPoint y: 640, endPoint x: 1161, endPoint y: 638, distance: 18.1
click at [1163, 640] on input "0" at bounding box center [1238, 640] width 152 height 25
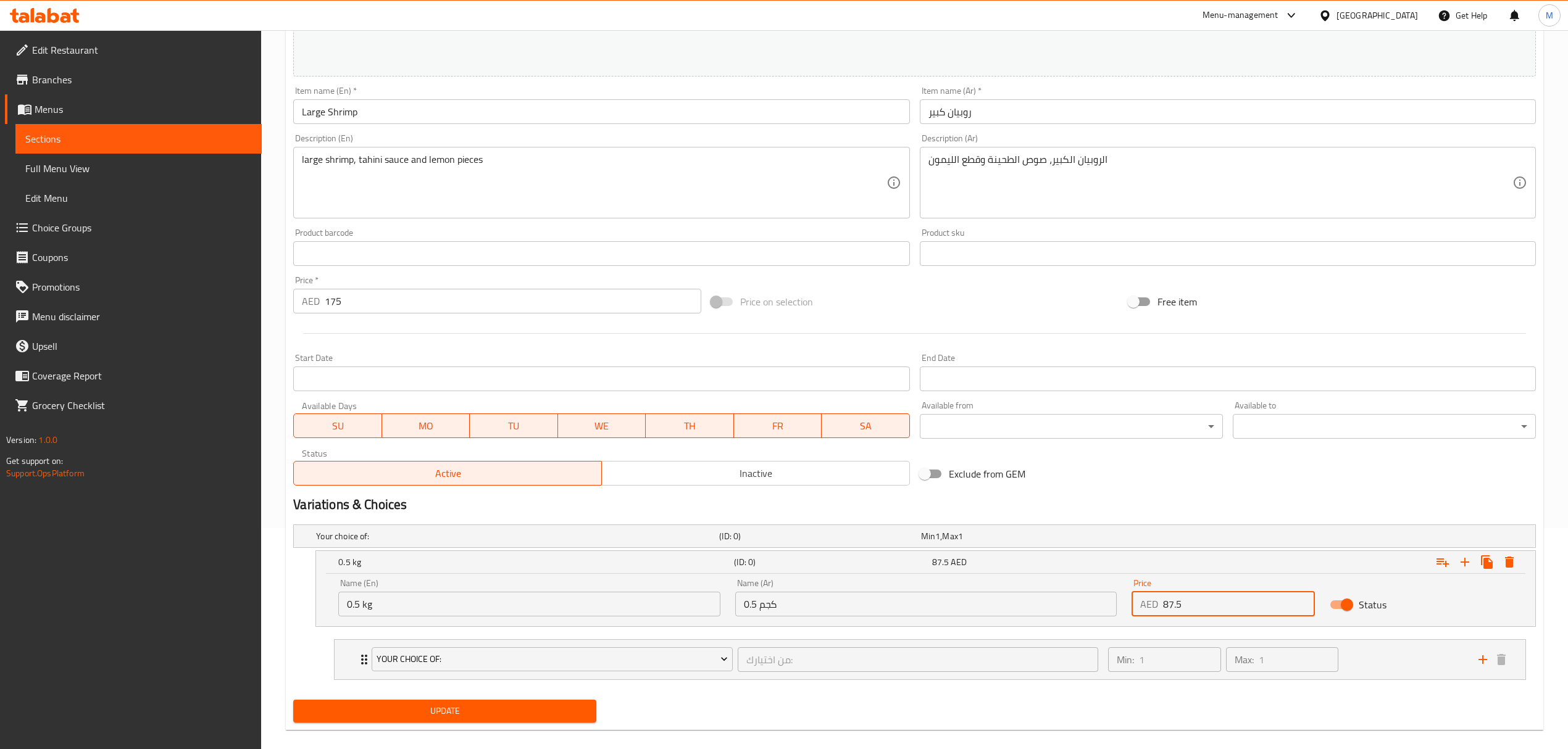
scroll to position [238, 0]
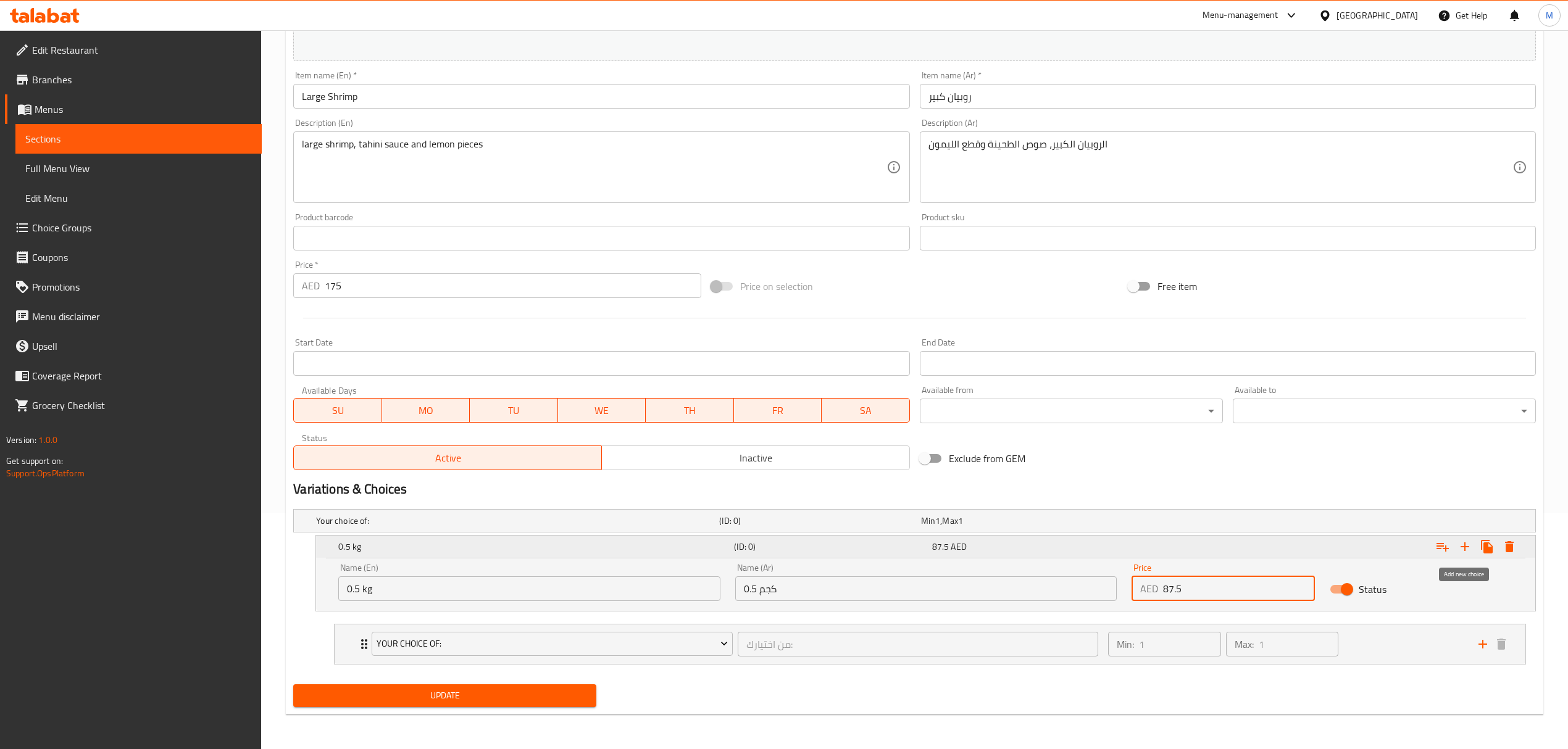
type input "87.5"
click at [1465, 546] on icon "Expand" at bounding box center [1465, 546] width 9 height 9
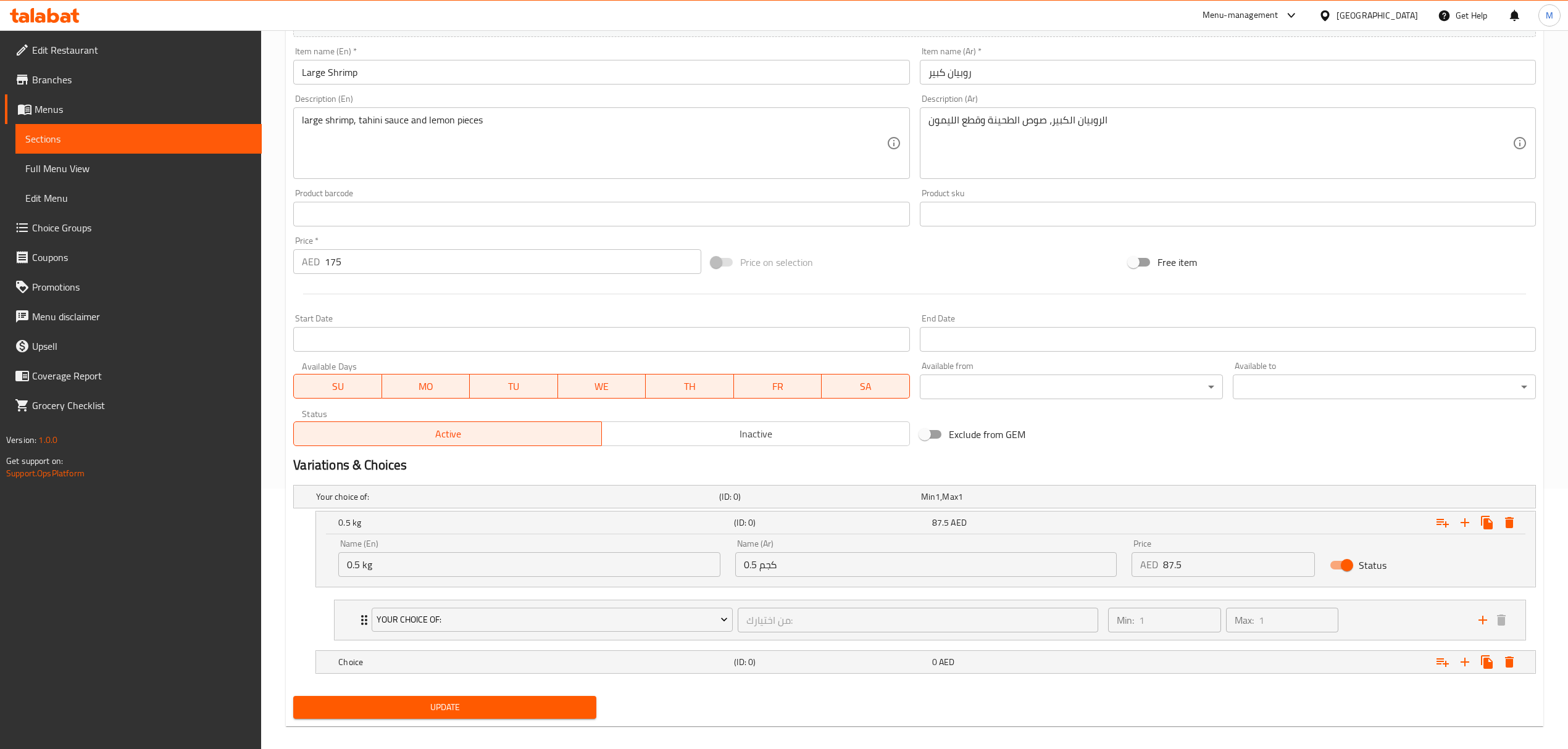
scroll to position [274, 0]
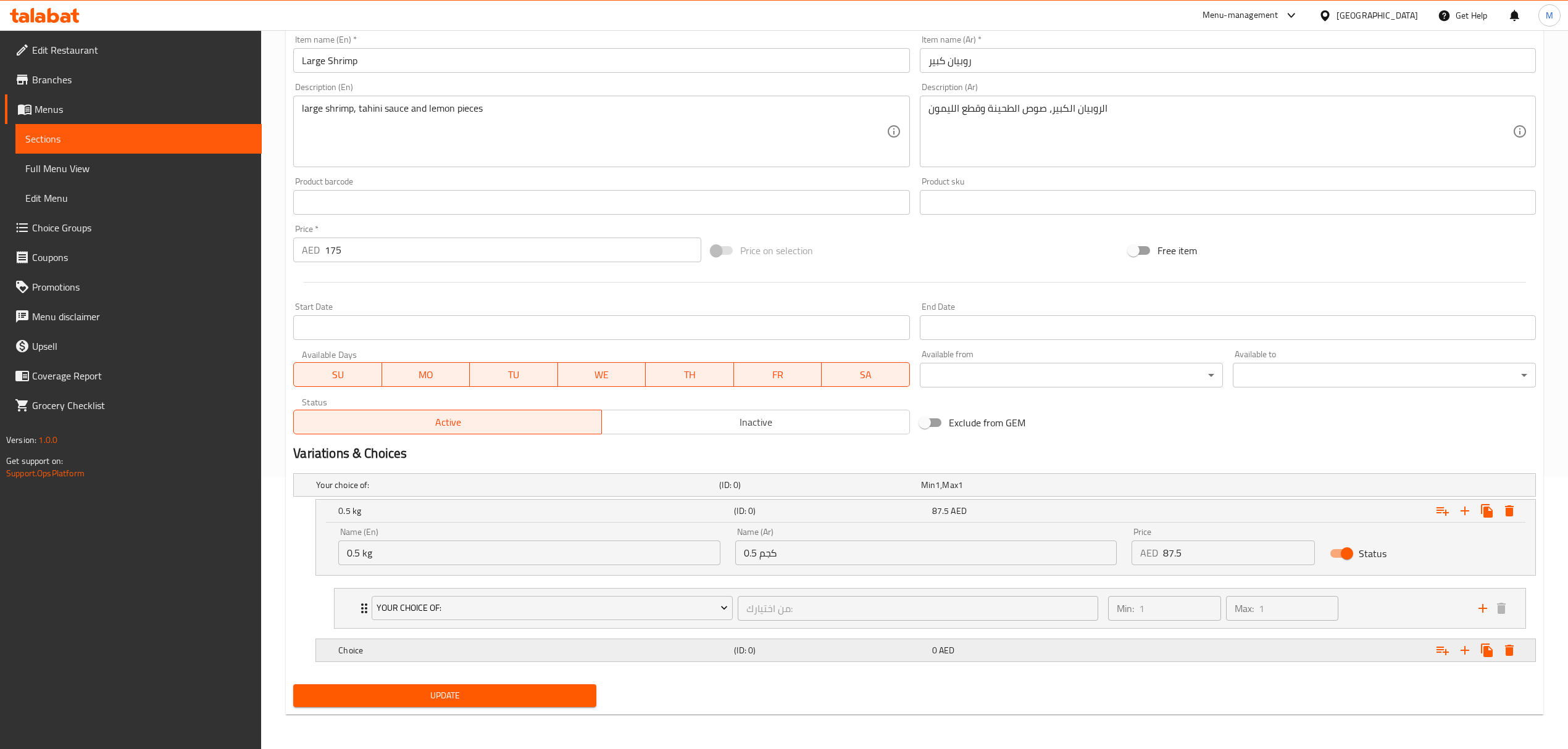
click at [393, 491] on h5 "Choice" at bounding box center [515, 485] width 398 height 12
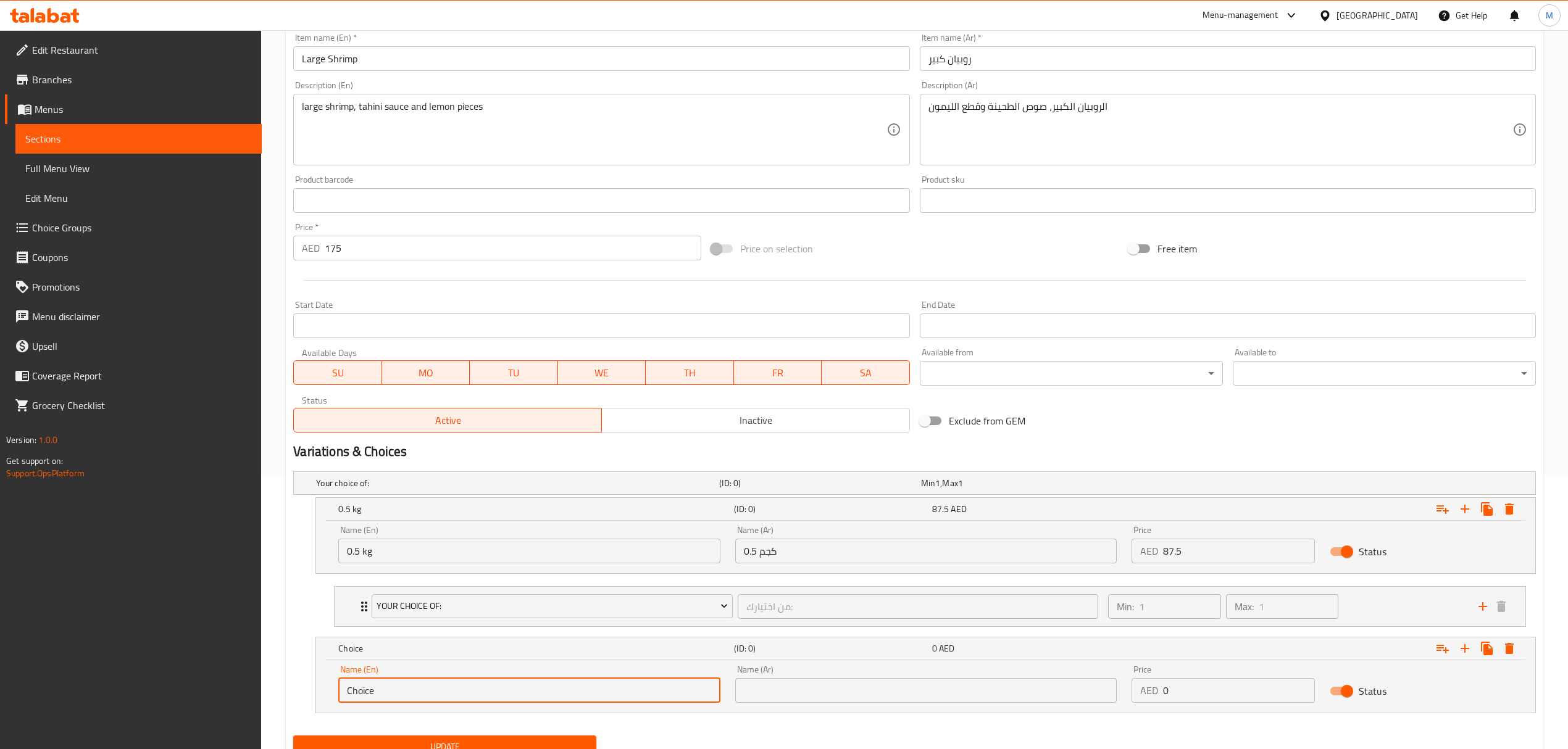
drag, startPoint x: 334, startPoint y: 702, endPoint x: 311, endPoint y: 704, distance: 23.1
click at [311, 704] on div "Choice (ID: 0) 0 AED Name (En) Choice Name (En) Name (Ar) Name (Ar) Price AED 0…" at bounding box center [914, 675] width 1242 height 76
type input "1 kg"
click at [764, 695] on input "text" at bounding box center [926, 690] width 382 height 25
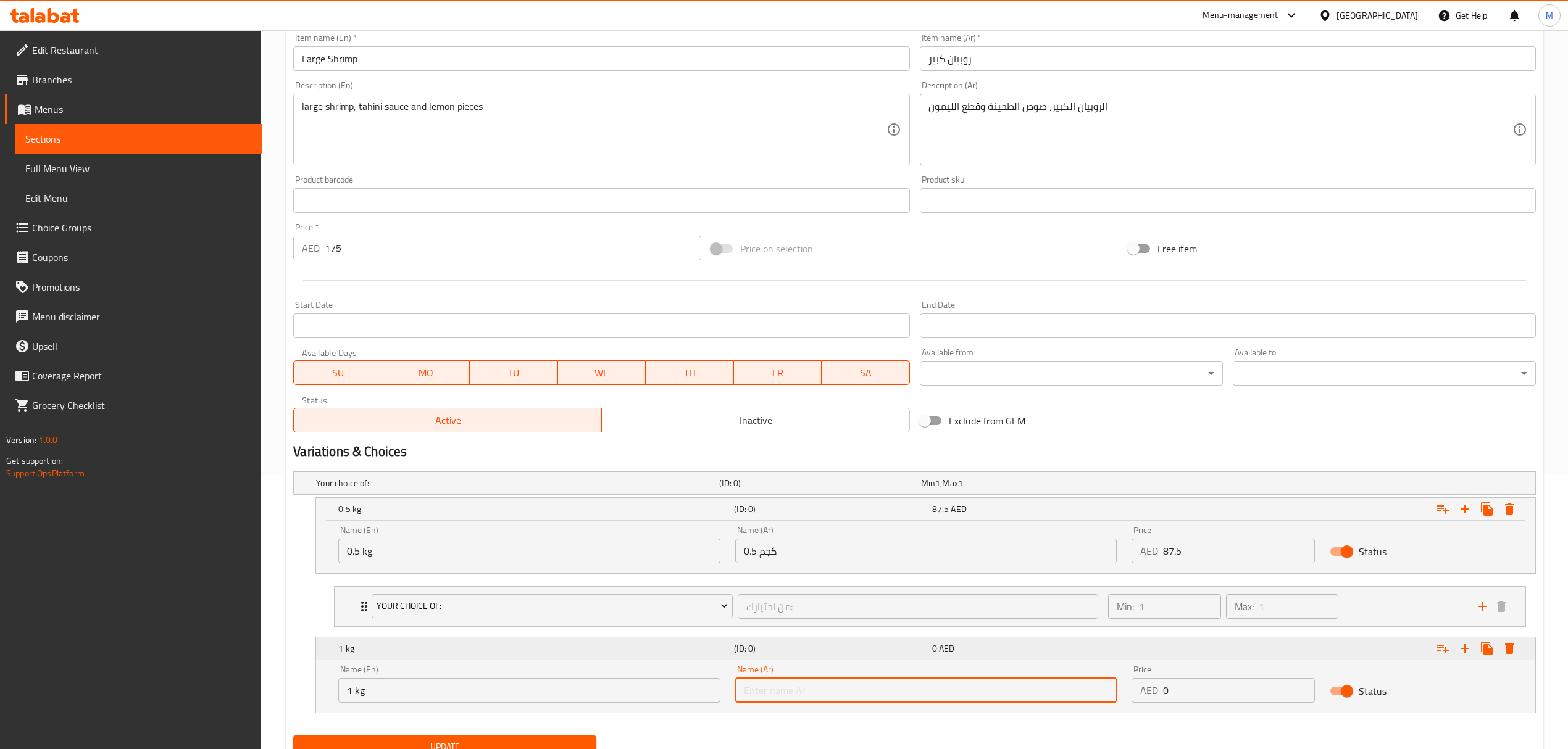
type input "1 كجم"
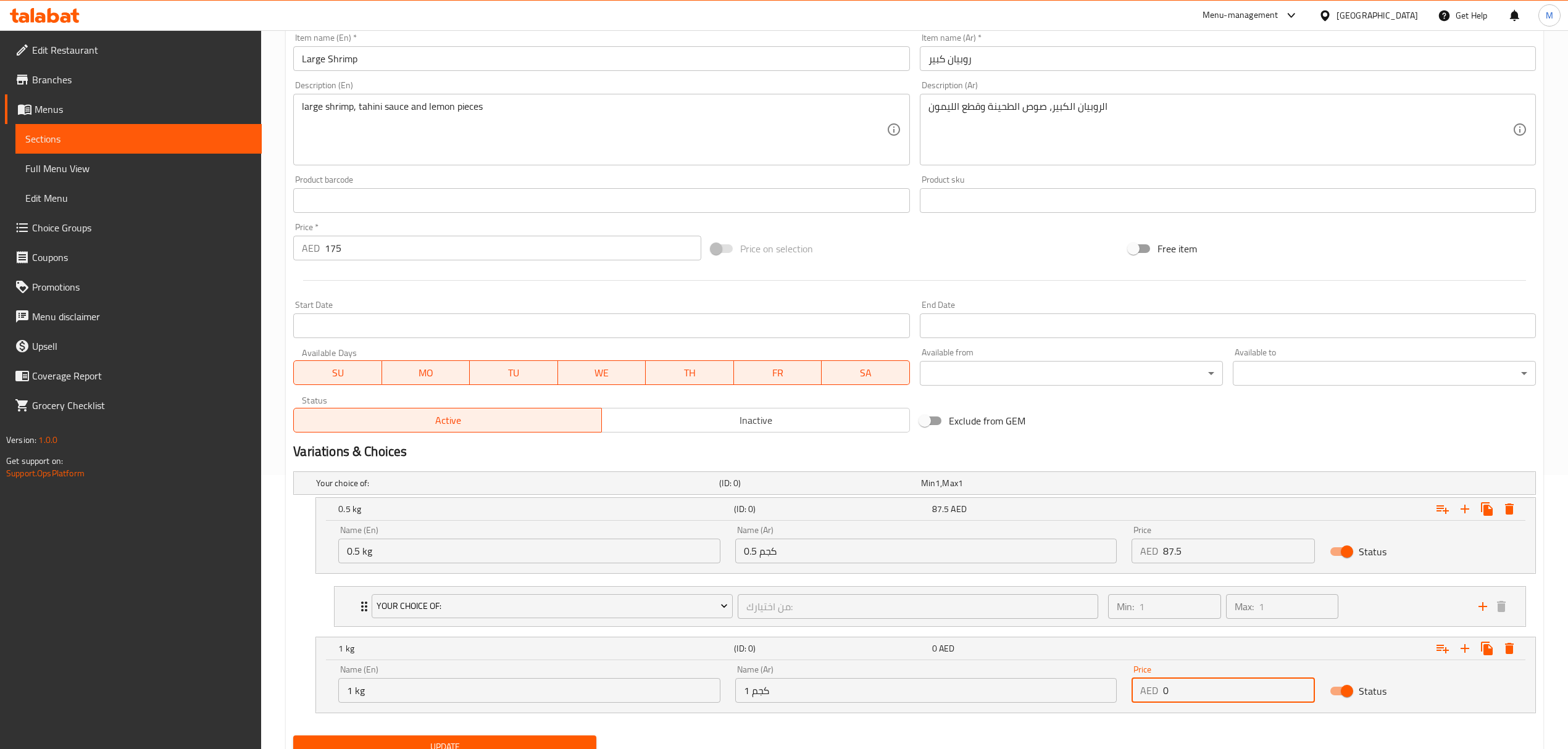
drag, startPoint x: 1194, startPoint y: 692, endPoint x: 1113, endPoint y: 683, distance: 81.5
click at [1113, 683] on div "Name (En) 1 kg Name (En) Name (Ar) 1 كجم Name (Ar) Price AED 0 Price Status" at bounding box center [926, 684] width 1190 height 53
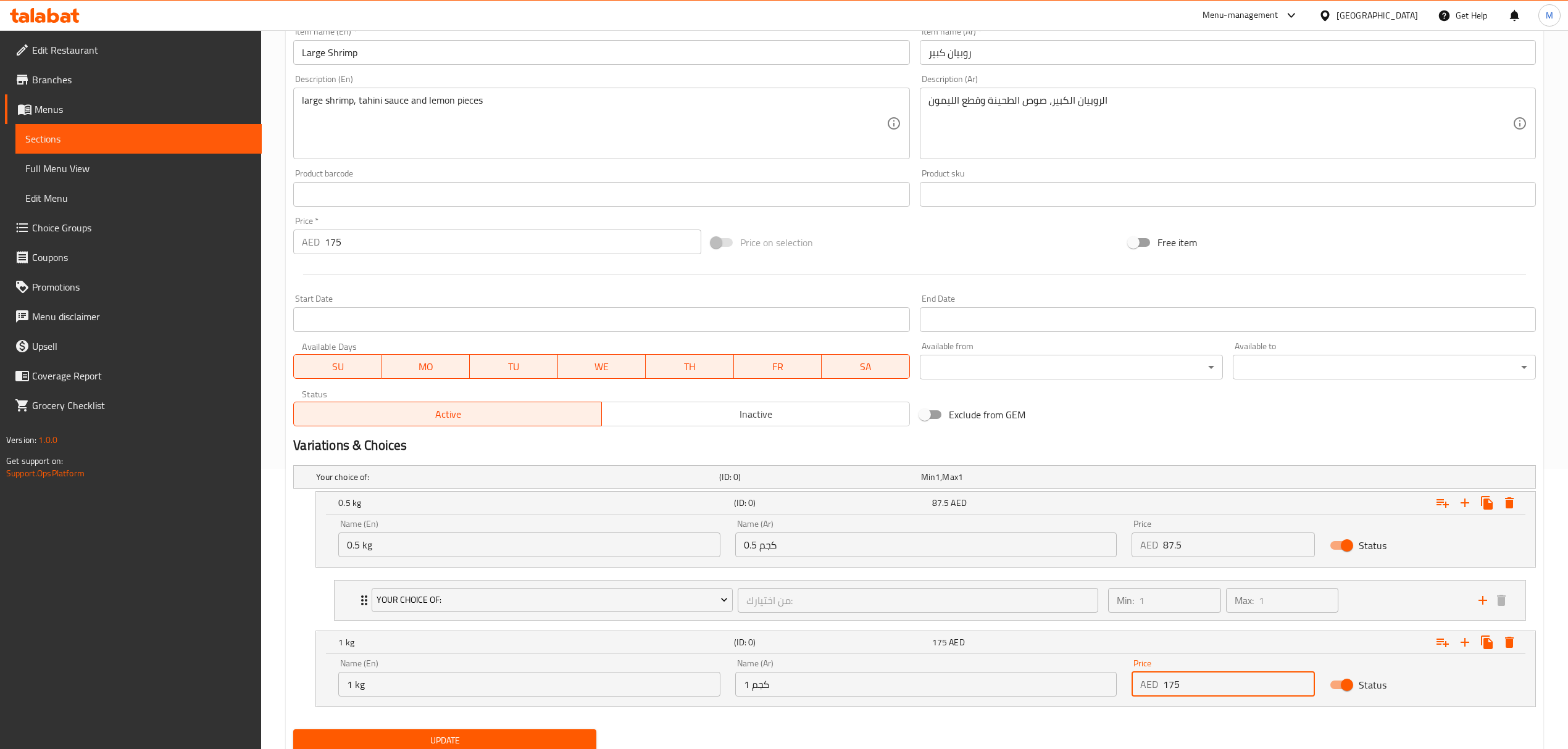
scroll to position [327, 0]
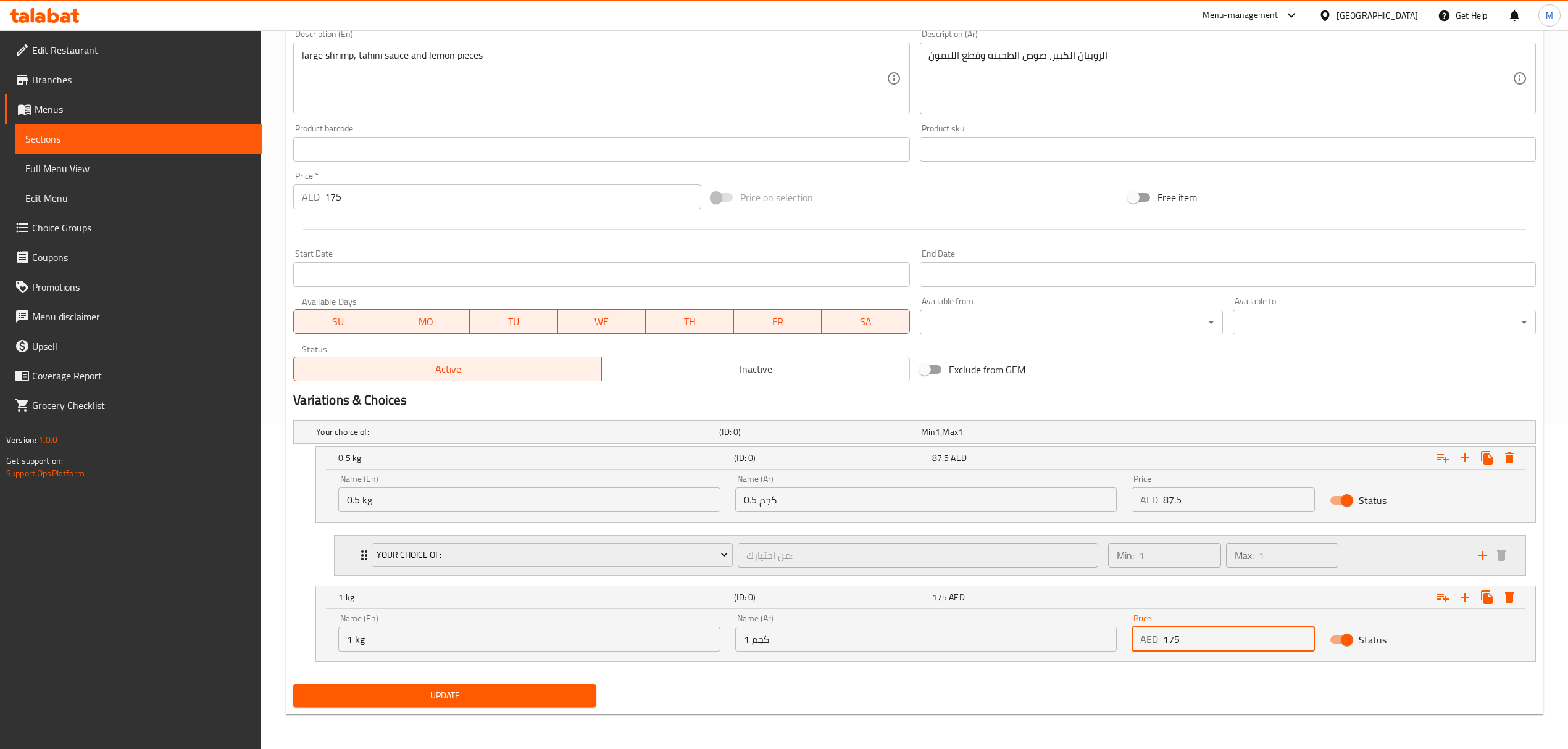
click at [592, 569] on div "Your Choice Of:" at bounding box center [551, 555] width 365 height 30
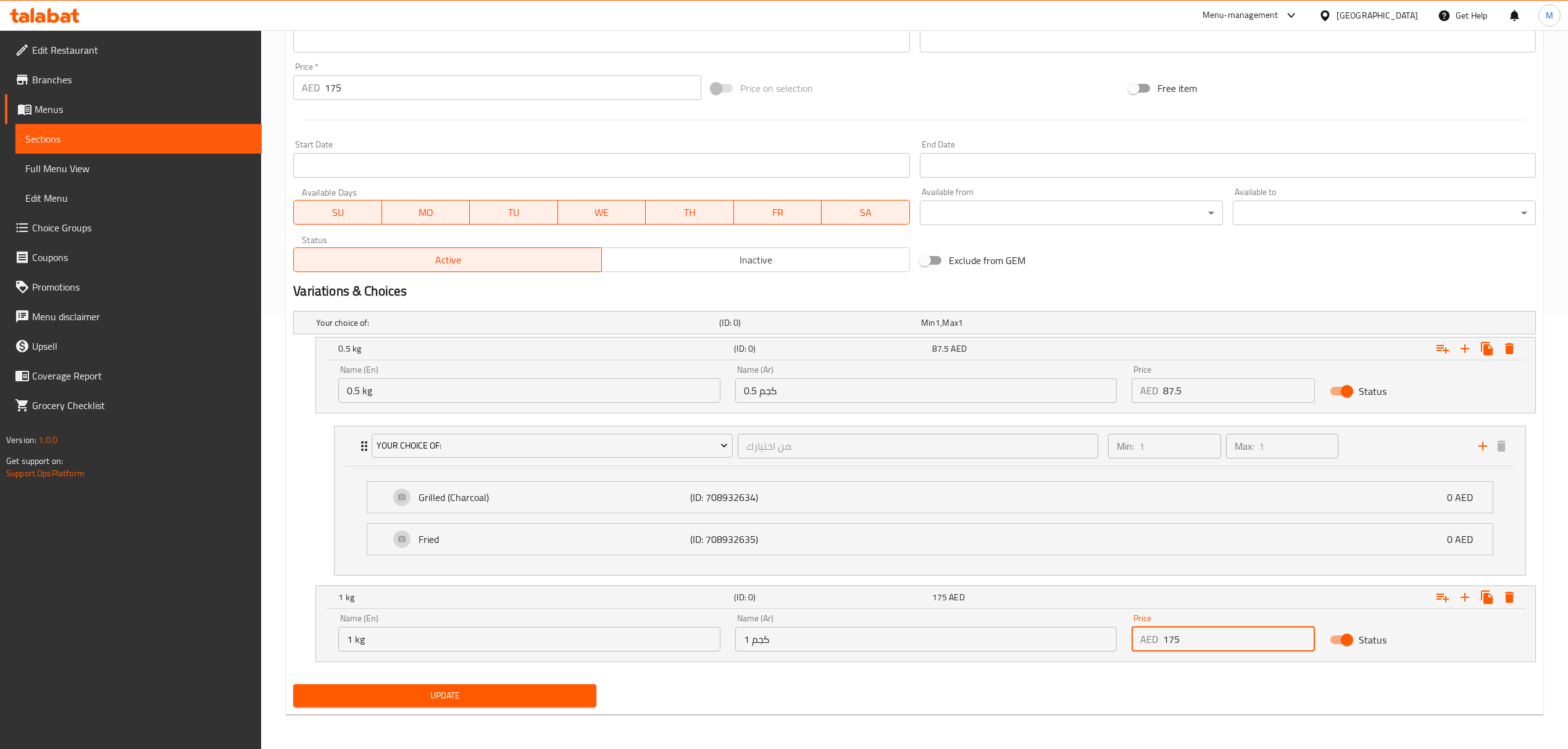
scroll to position [437, 0]
type input "175"
click at [1441, 593] on icon "Expand" at bounding box center [1442, 598] width 15 height 15
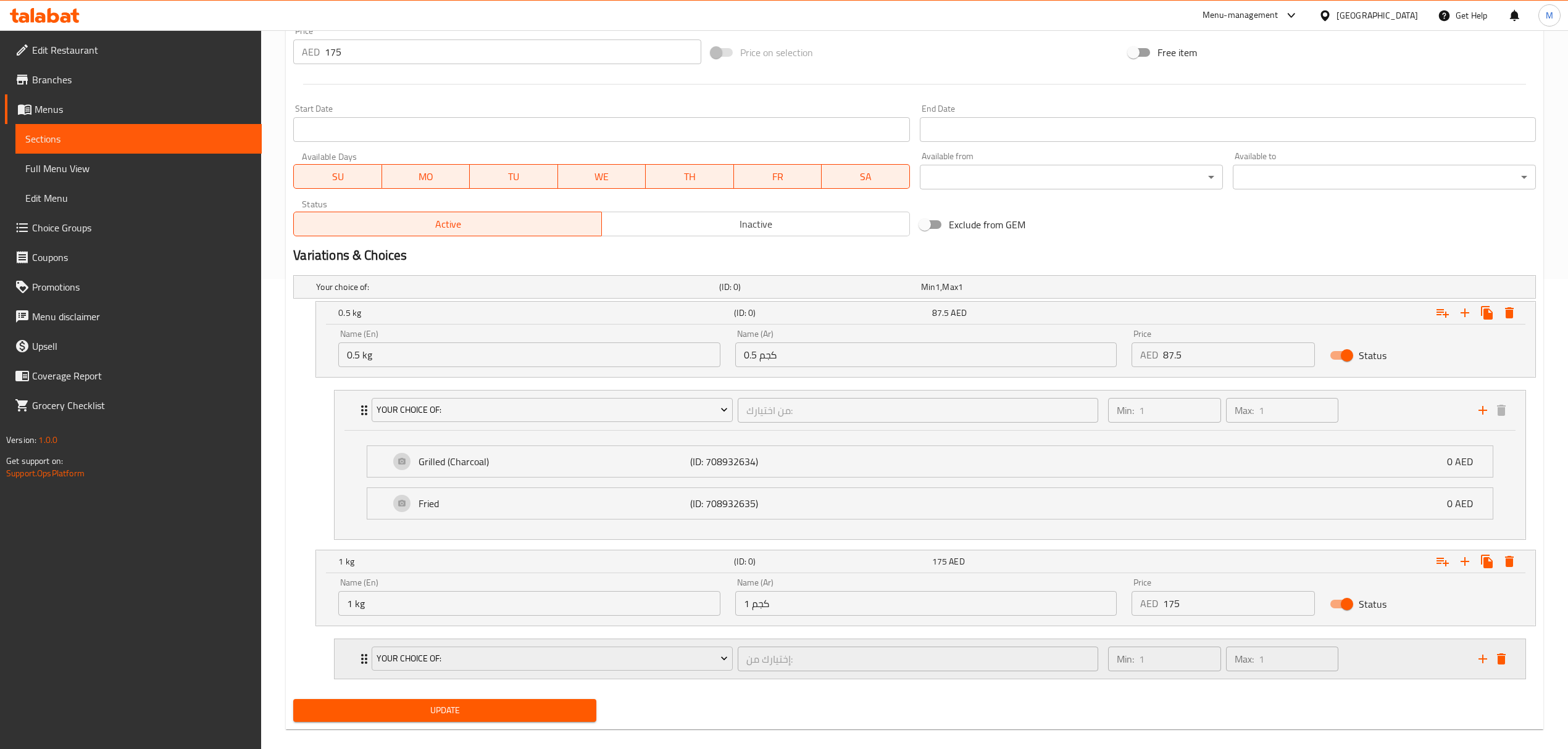
scroll to position [489, 0]
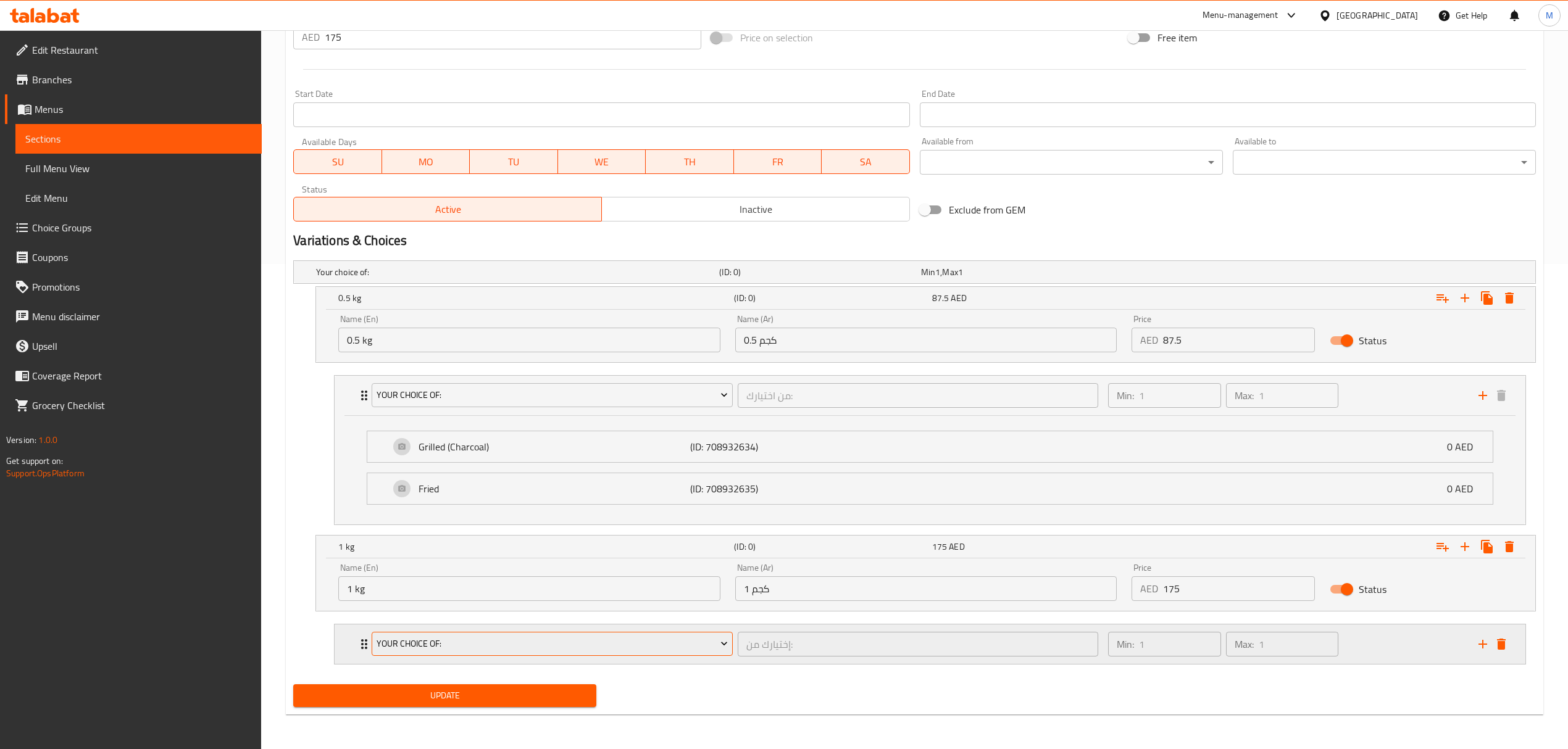
click at [618, 650] on span "your choice of:" at bounding box center [552, 644] width 351 height 16
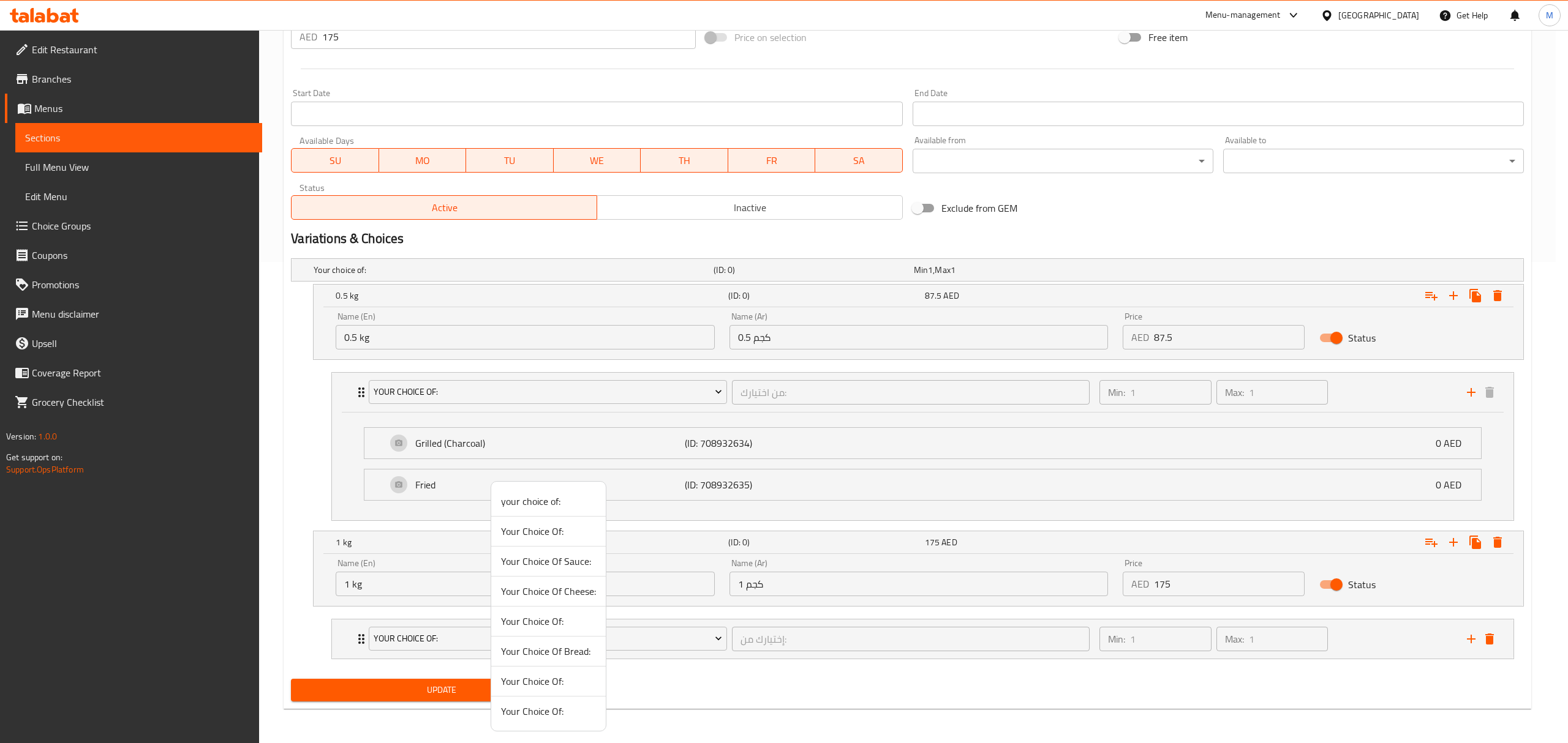
click at [544, 689] on span "Your Choice Of:" at bounding box center [548, 681] width 95 height 15
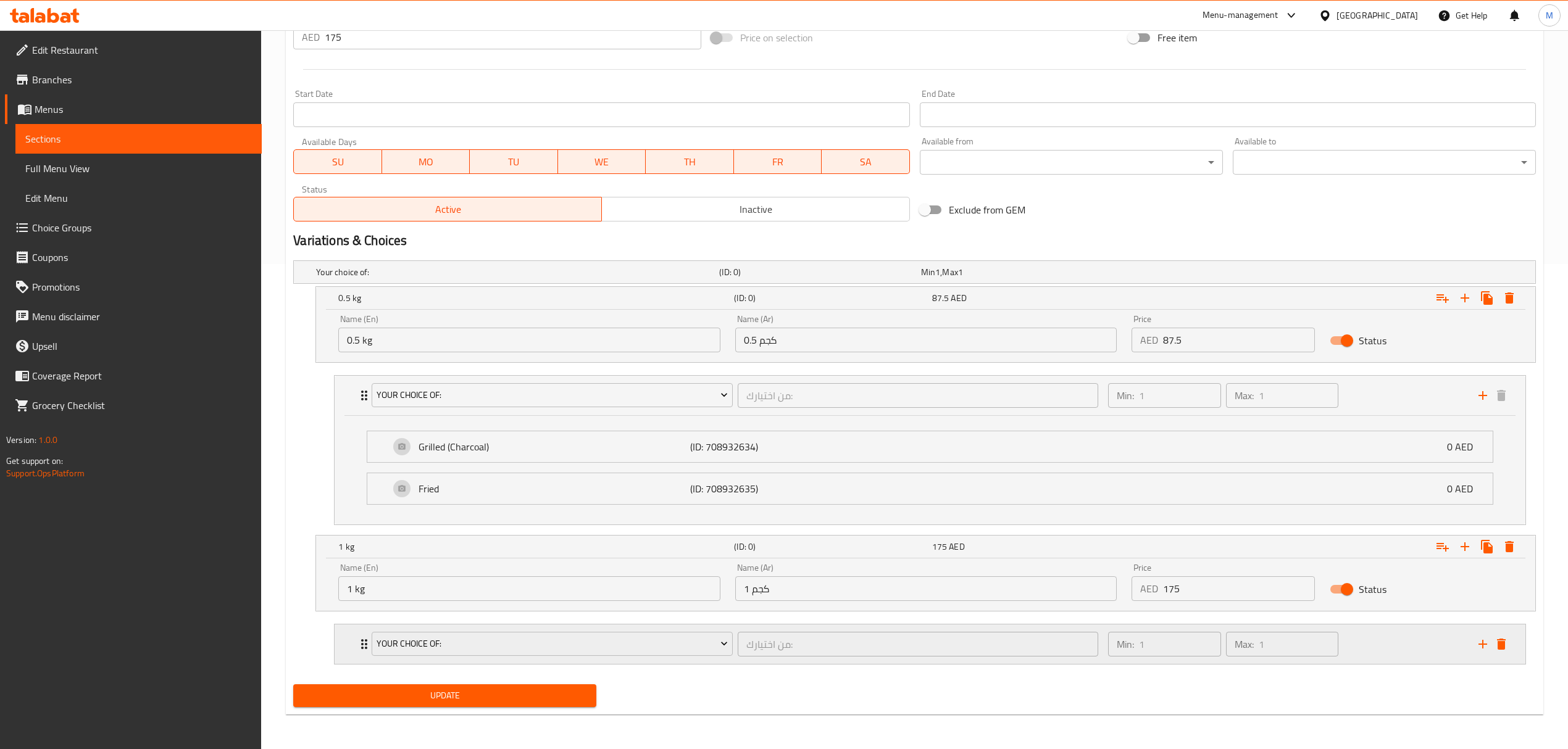
click at [733, 658] on div "Your Choice Of:" at bounding box center [551, 644] width 365 height 30
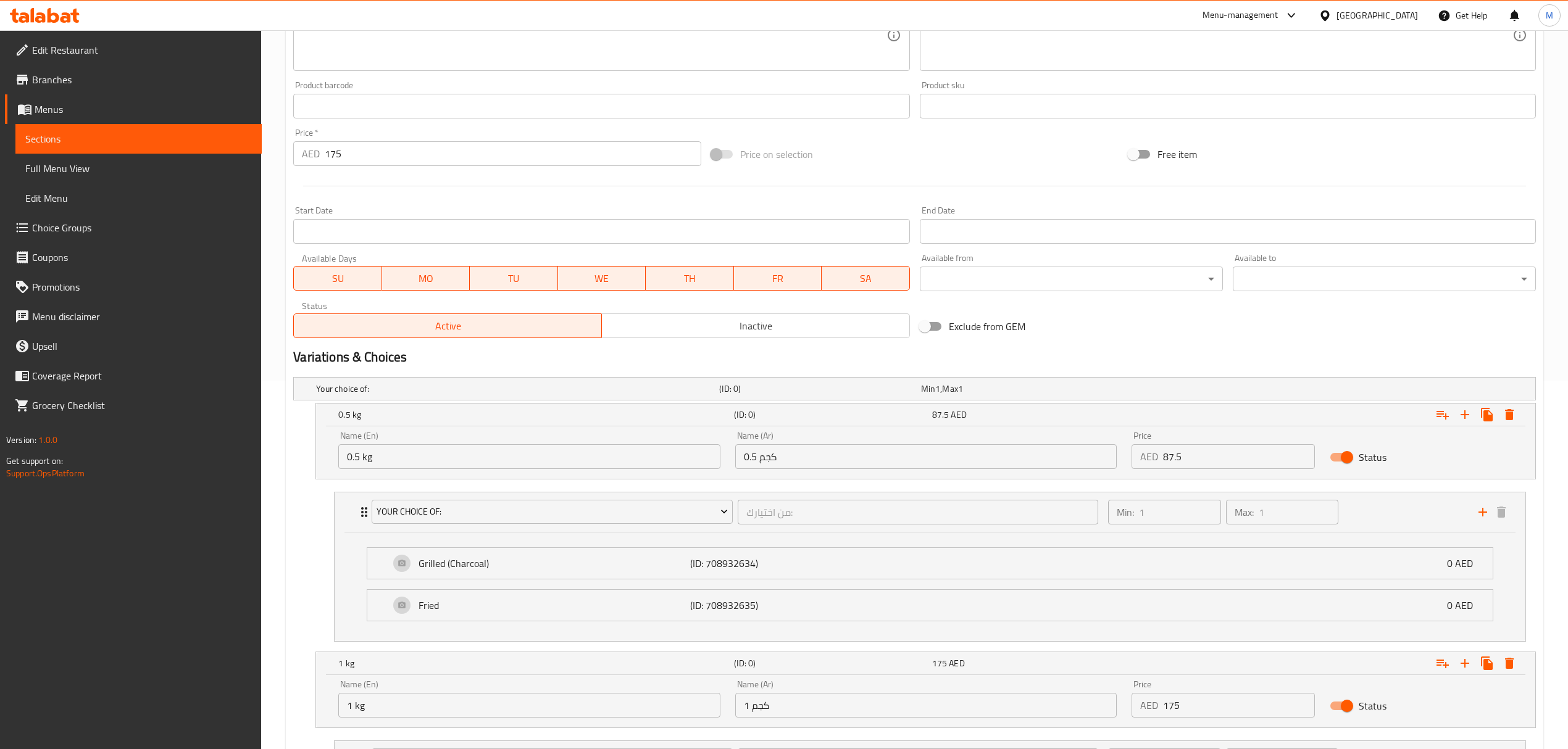
scroll to position [77, 0]
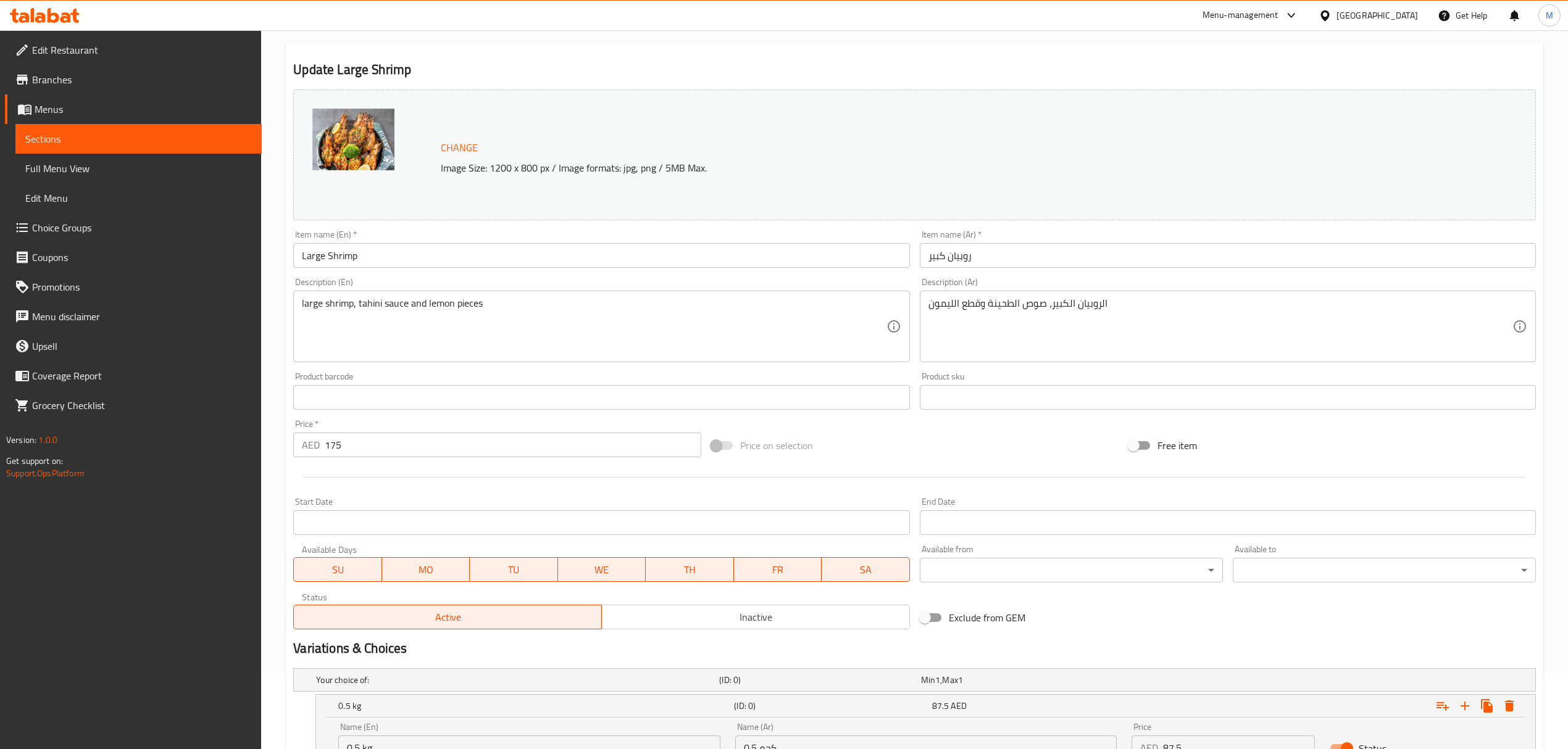
click at [276, 444] on div "Home / Restaurants management / Menus / Sections / item / update Crustaceans se…" at bounding box center [915, 610] width 1307 height 1313
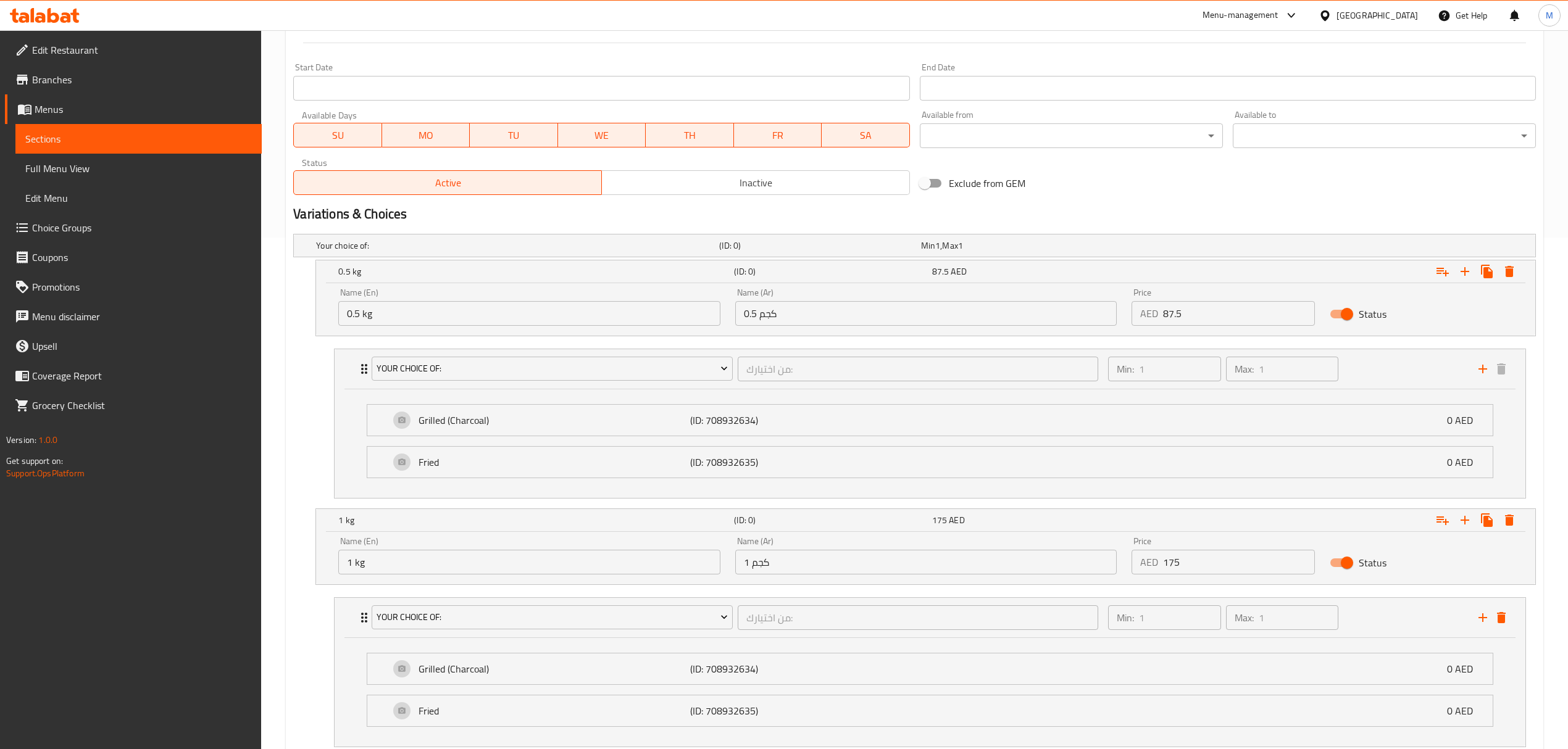
scroll to position [598, 0]
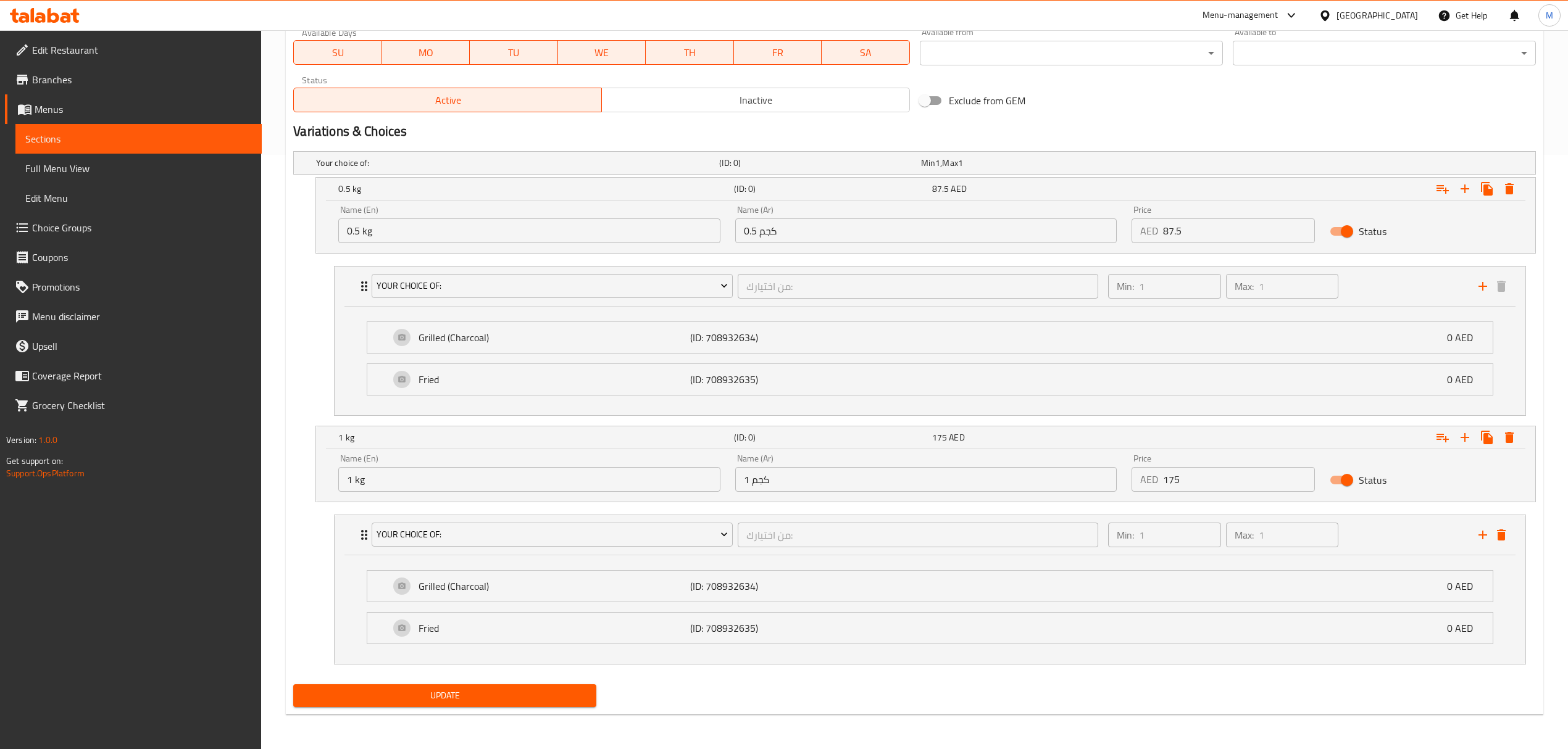
type input "0"
click at [426, 697] on span "Update" at bounding box center [445, 696] width 283 height 16
click at [509, 699] on span "Update" at bounding box center [445, 696] width 283 height 16
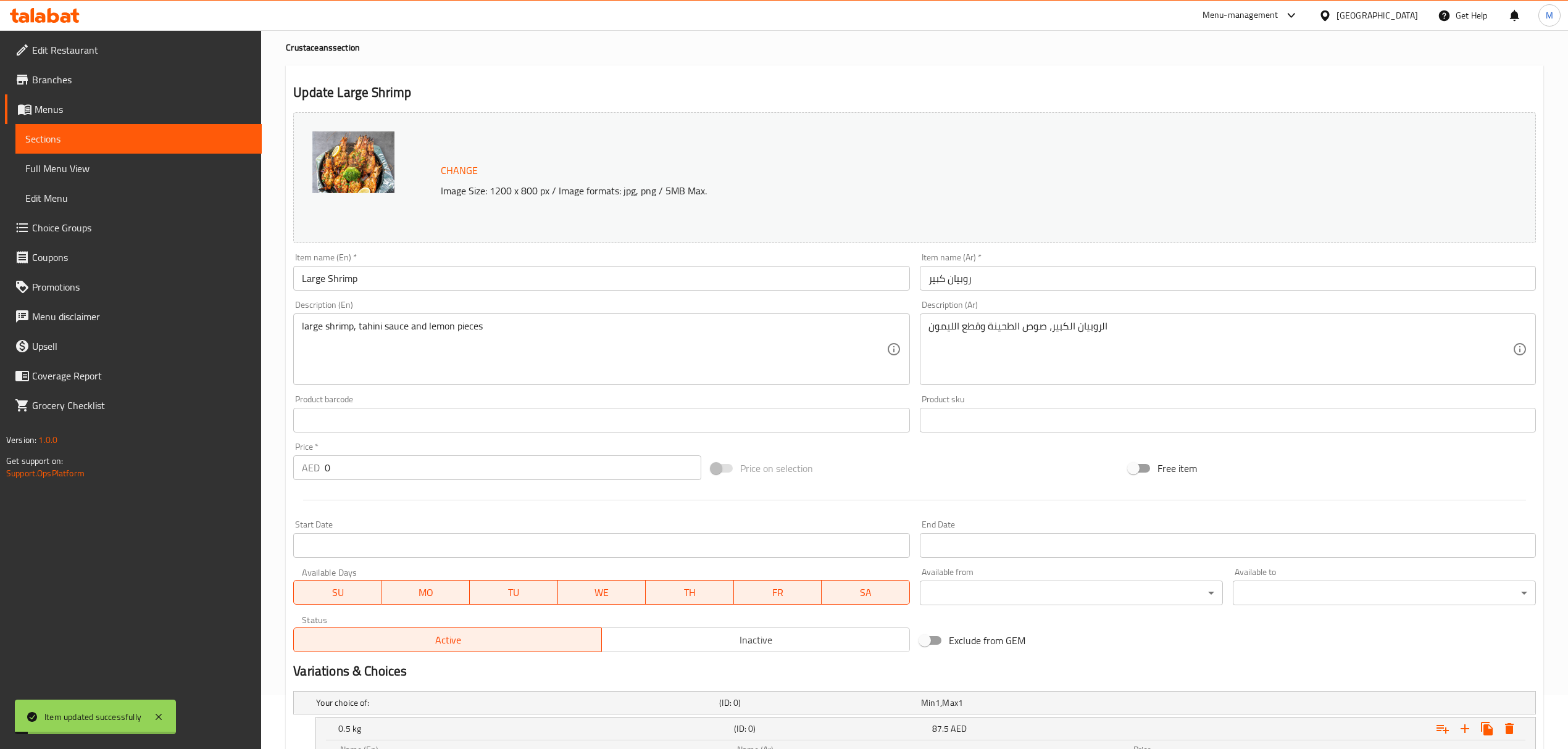
scroll to position [0, 0]
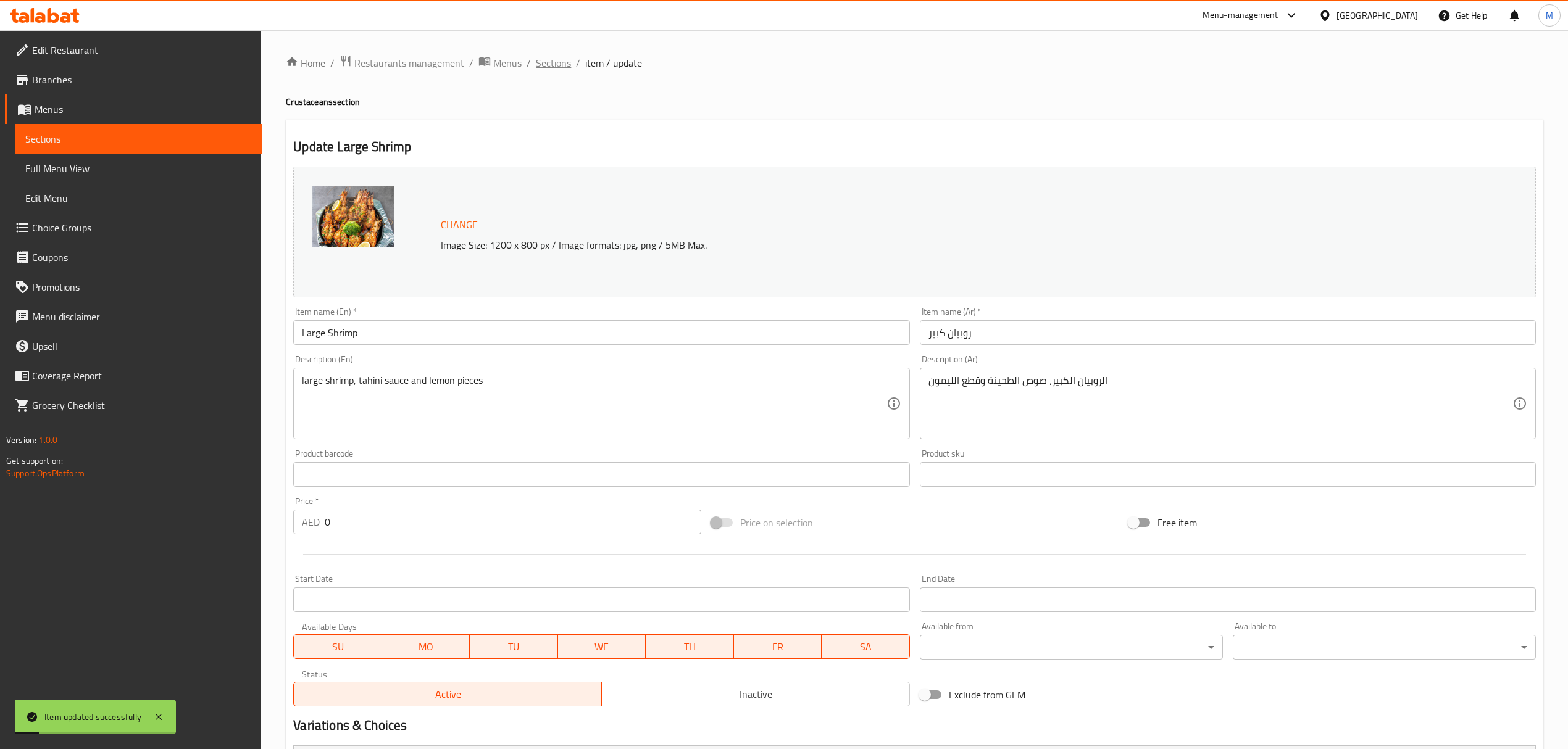
click at [555, 62] on span "Sections" at bounding box center [553, 63] width 35 height 15
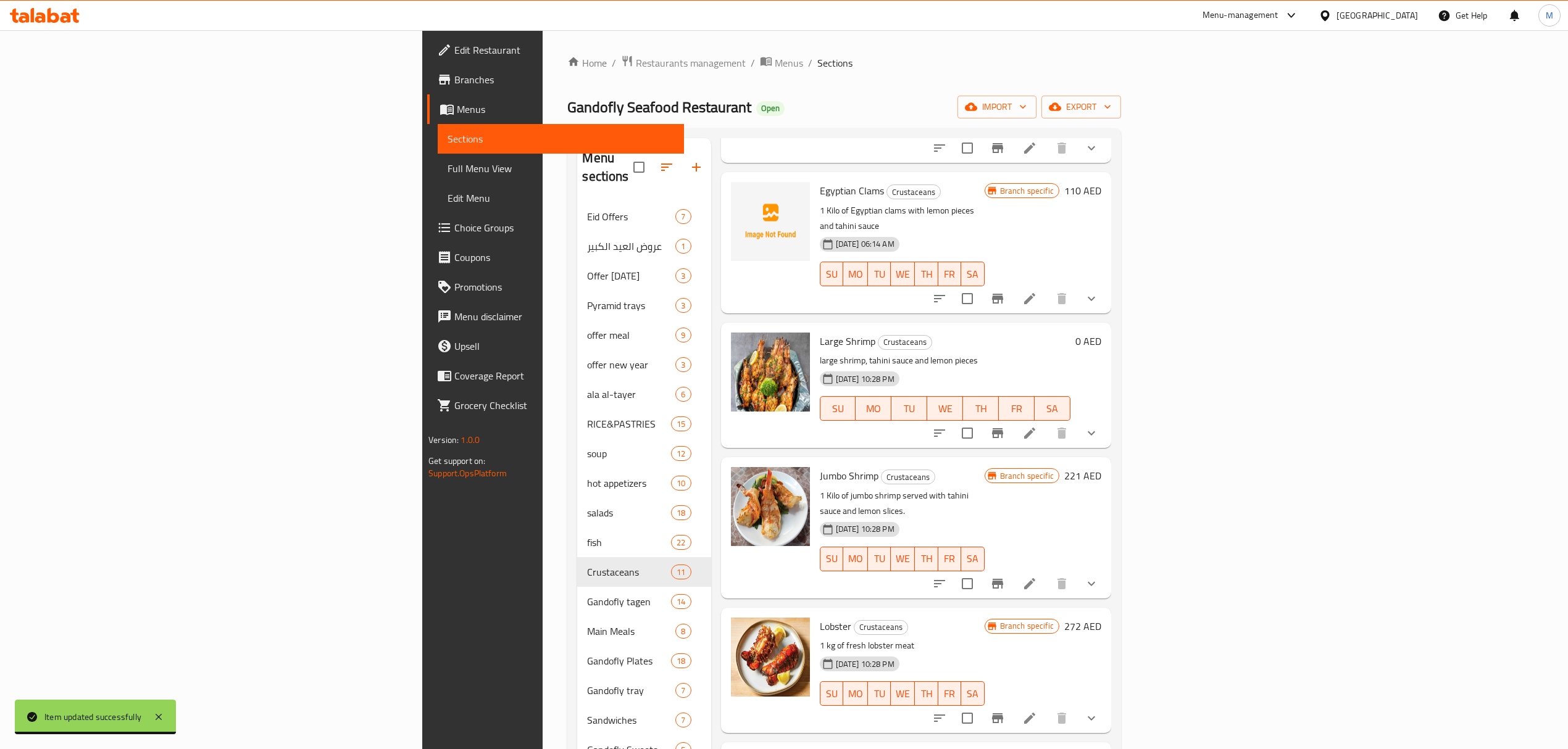
scroll to position [329, 0]
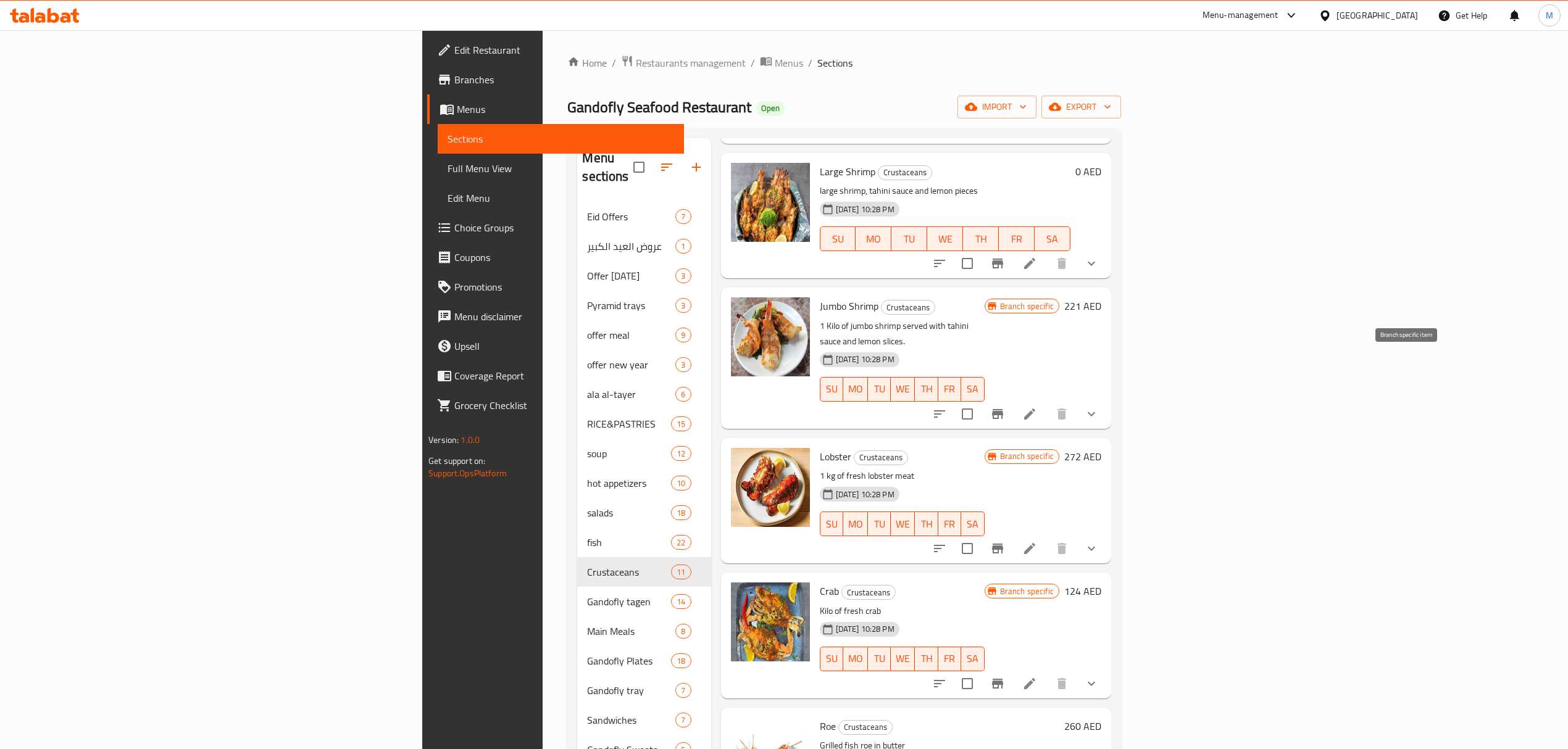
click at [1012, 399] on button "Branch-specific-item" at bounding box center [998, 414] width 30 height 30
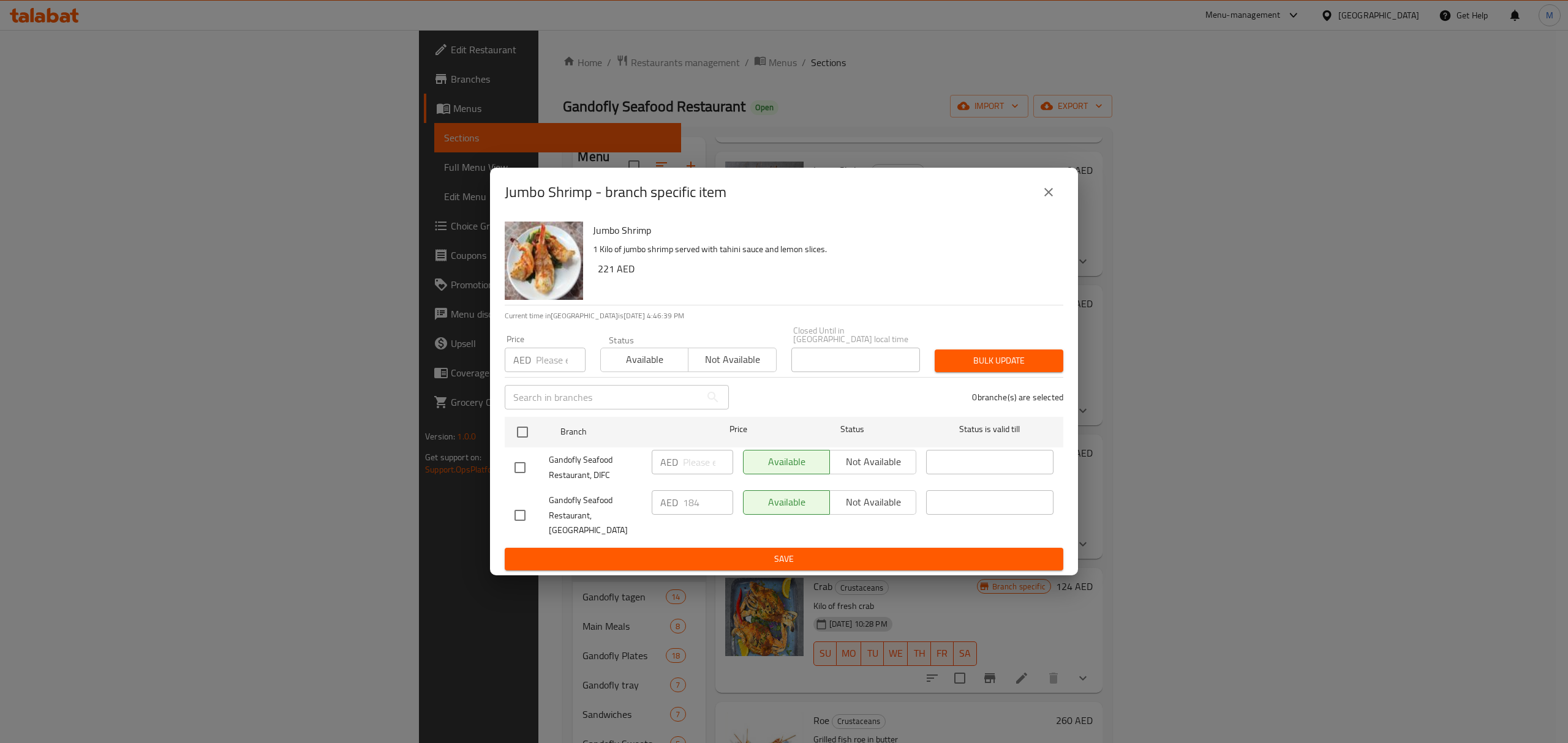
click at [516, 519] on input "checkbox" at bounding box center [520, 515] width 25 height 25
checkbox input "true"
drag, startPoint x: 713, startPoint y: 512, endPoint x: 628, endPoint y: 500, distance: 85.8
click at [628, 500] on div "Gandofly Seafood Restaurant, Al Manhal AED 184 ​ Available Not available ​" at bounding box center [784, 516] width 549 height 60
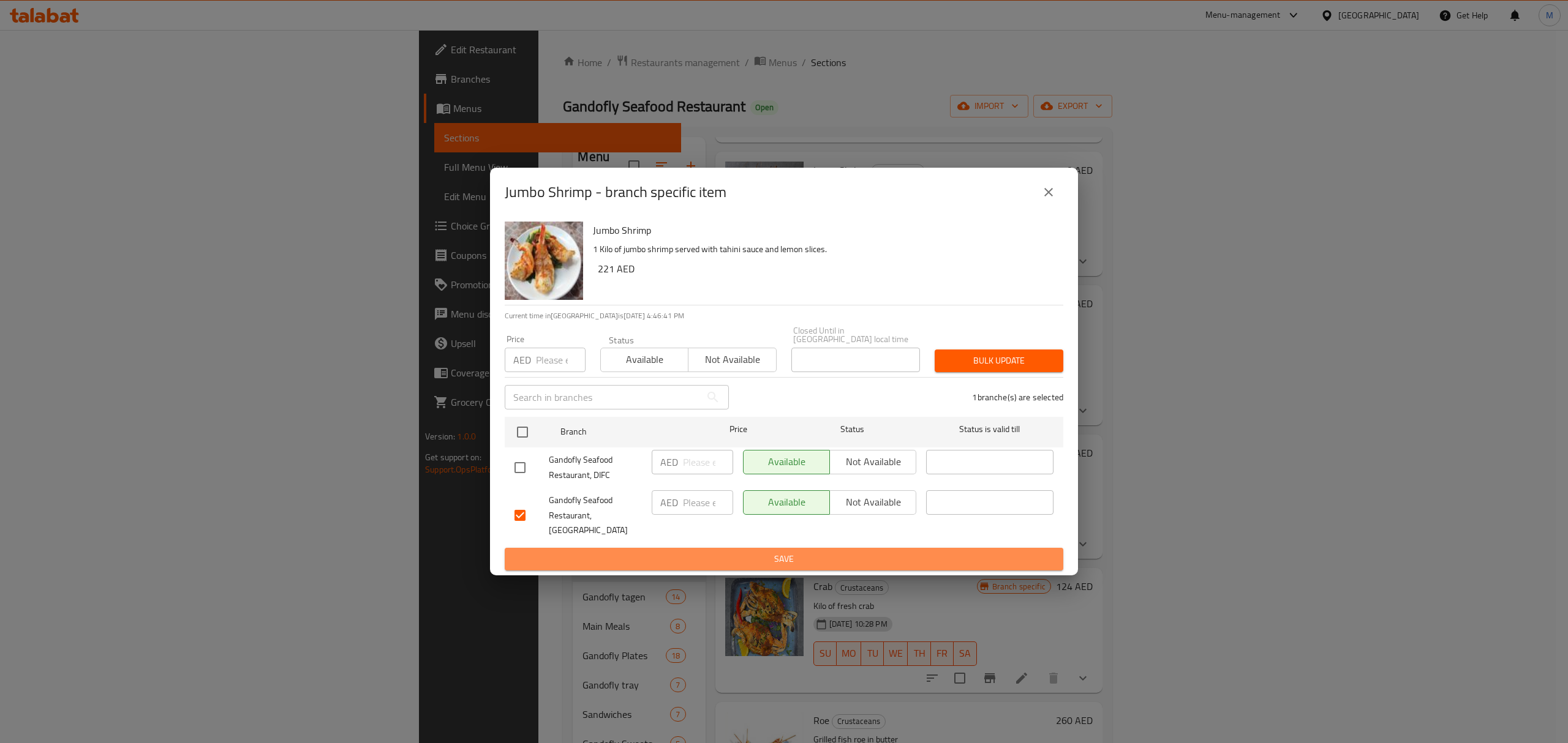
click at [713, 558] on span "Save" at bounding box center [784, 559] width 539 height 15
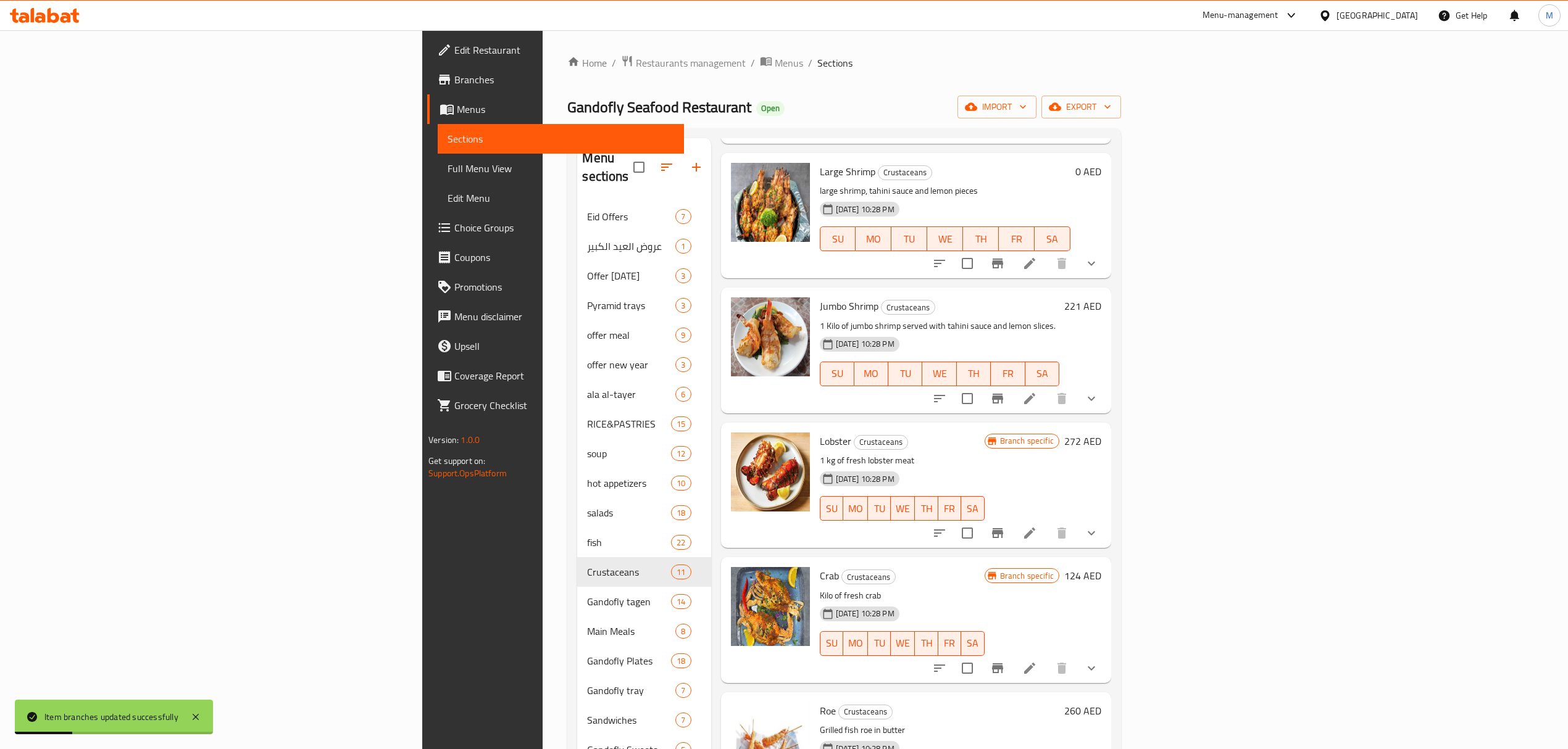
click at [1047, 388] on li at bounding box center [1029, 398] width 34 height 22
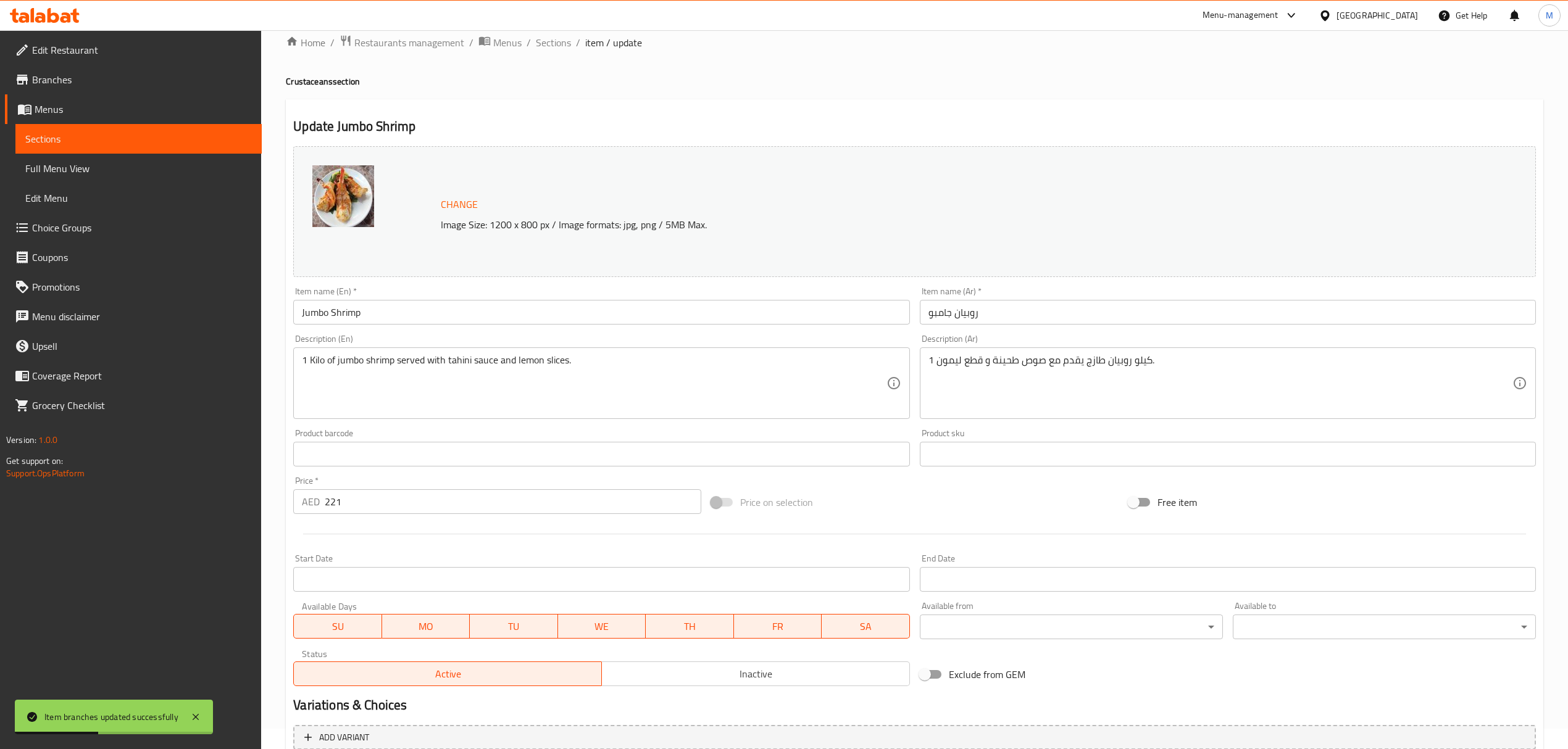
scroll to position [82, 0]
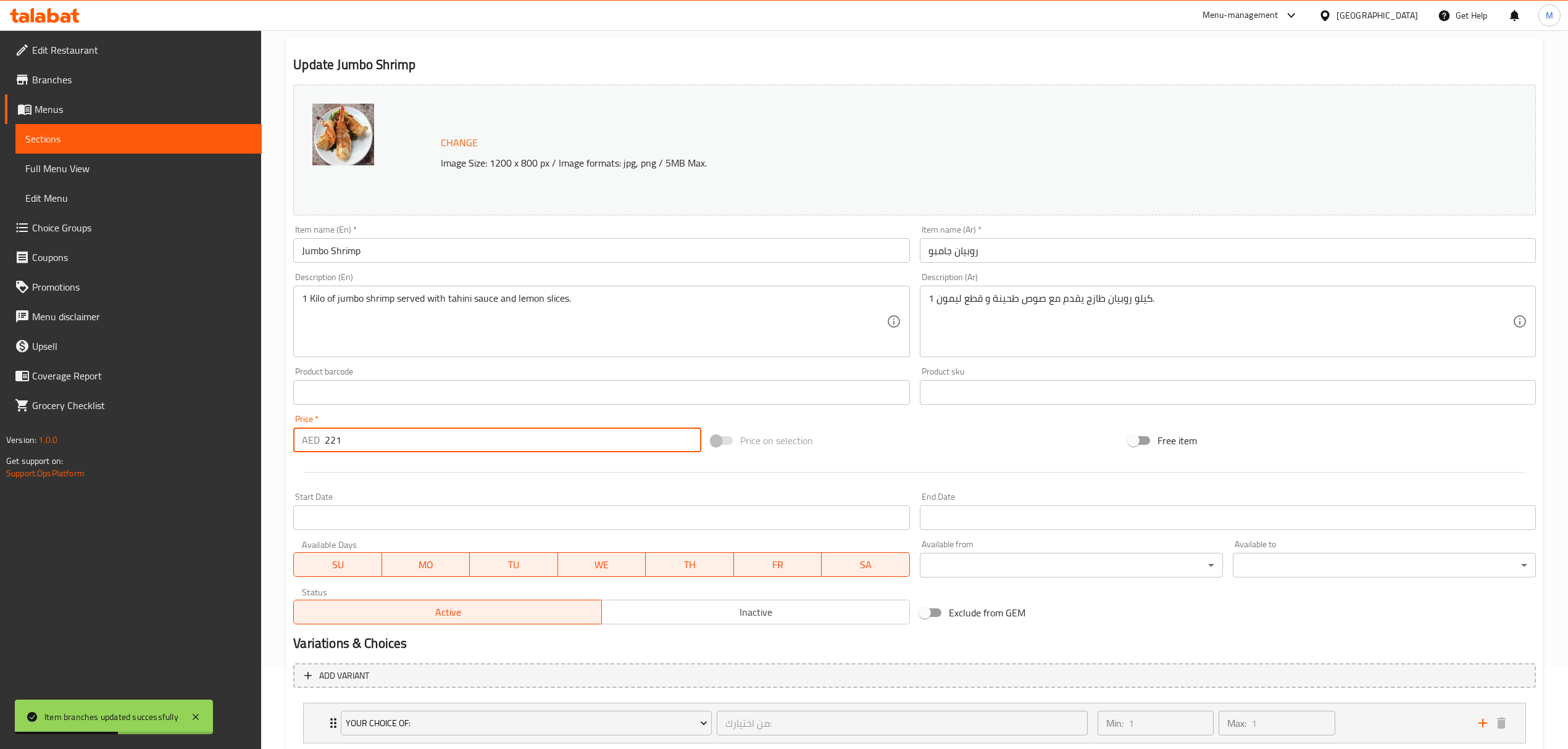
drag, startPoint x: 361, startPoint y: 443, endPoint x: 319, endPoint y: 438, distance: 42.3
click at [319, 438] on div "AED 221 Price *" at bounding box center [497, 440] width 407 height 25
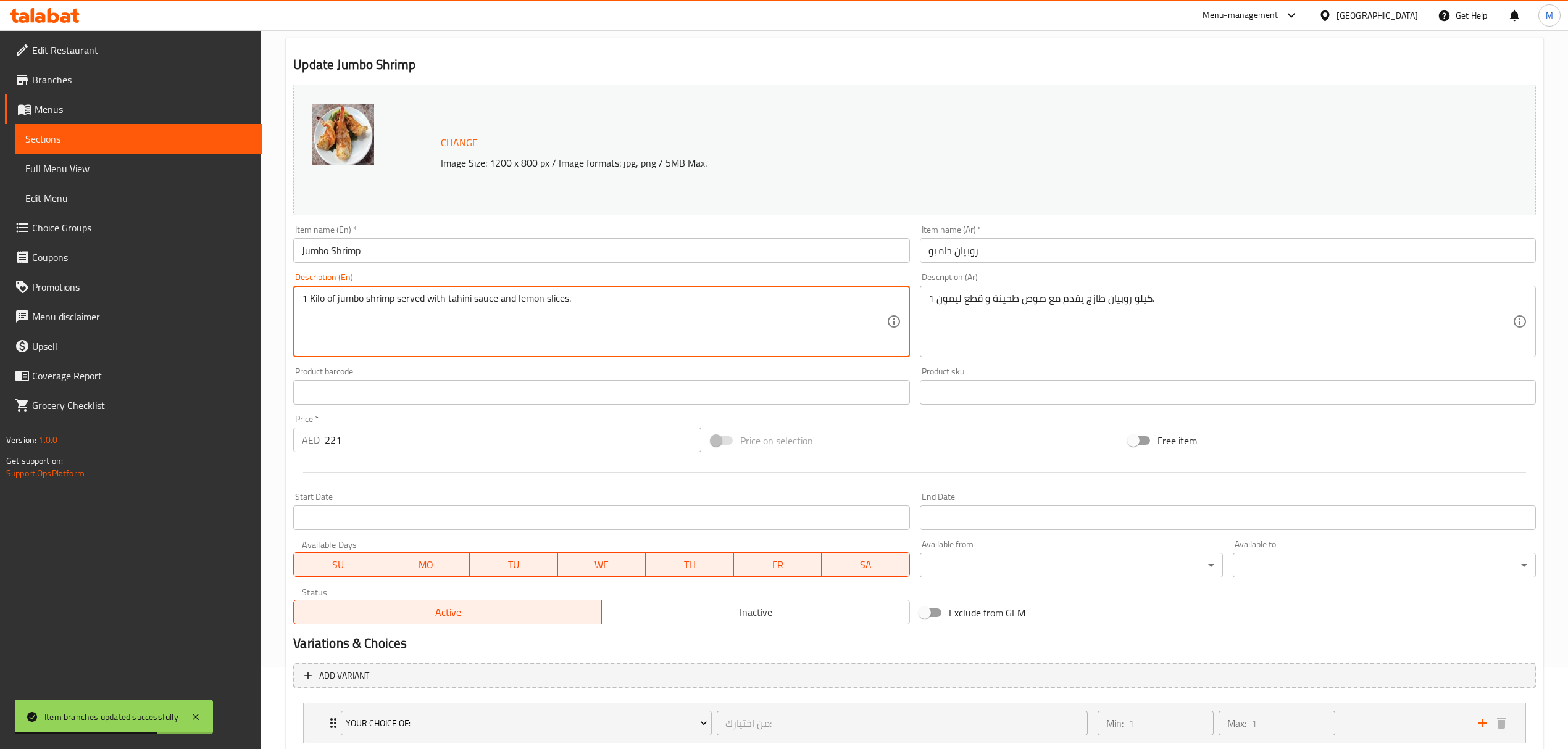
drag, startPoint x: 337, startPoint y: 301, endPoint x: 278, endPoint y: 300, distance: 59.0
click at [279, 300] on div "Home / Restaurants management / Menus / Sections / item / update Crustaceans se…" at bounding box center [915, 388] width 1307 height 880
type textarea "jumbo shrimp served with tahini sauce and lemon slices."
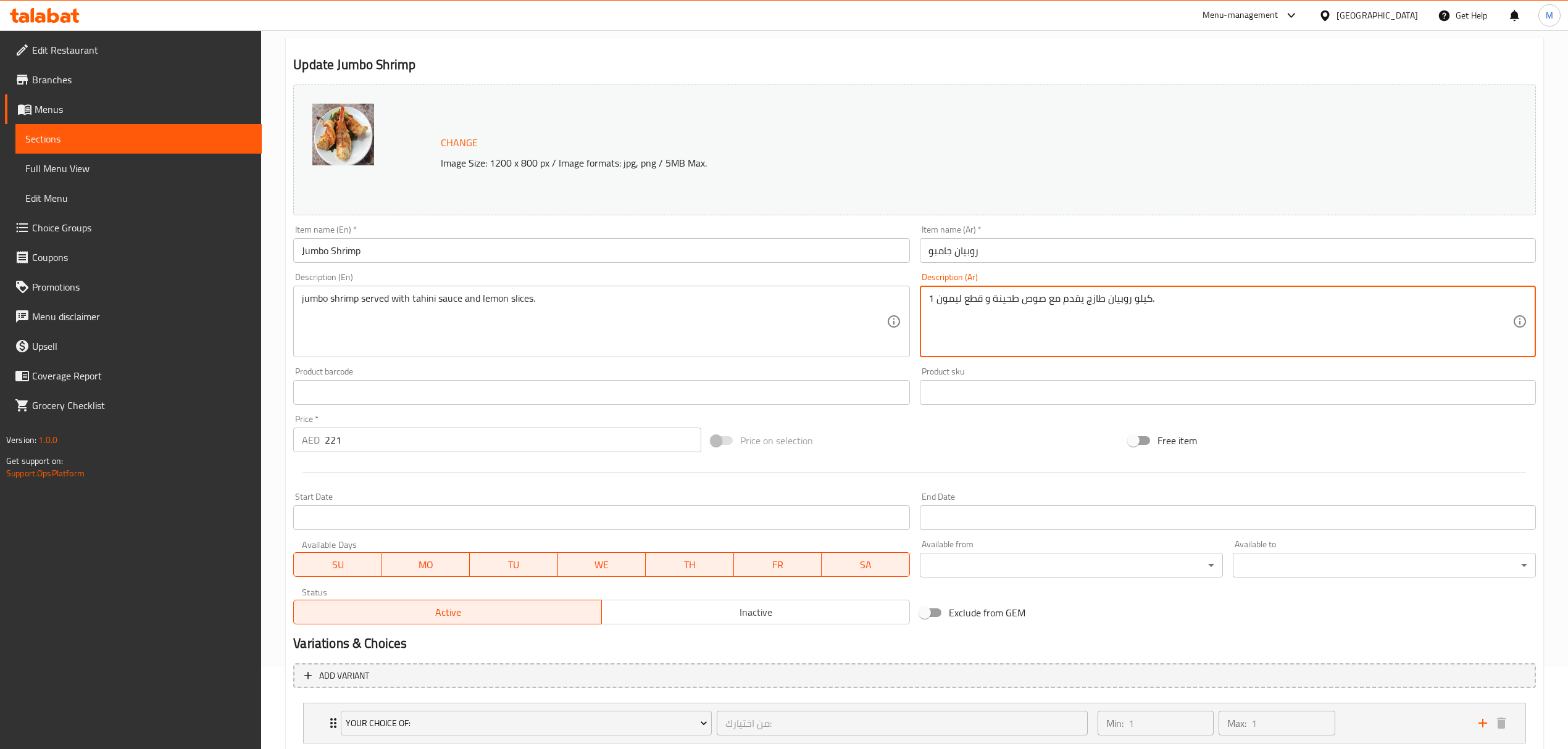
drag, startPoint x: 1127, startPoint y: 301, endPoint x: 1211, endPoint y: 302, distance: 84.0
click at [1208, 302] on textarea "1 كيلو روبيان طازج يقدم مع صوص طحينة و قطع ليمون." at bounding box center [1220, 321] width 584 height 59
drag, startPoint x: 1127, startPoint y: 296, endPoint x: 1168, endPoint y: 299, distance: 41.1
click at [1168, 299] on textarea "1 كيلو روبيان طازج يقدم مع صوص طحينة و قطع ليمون." at bounding box center [1220, 321] width 584 height 59
click at [1159, 299] on textarea "1 كيلو روبيان طازج يقدم مع صوص طحينة و قطع ليمون." at bounding box center [1220, 321] width 584 height 59
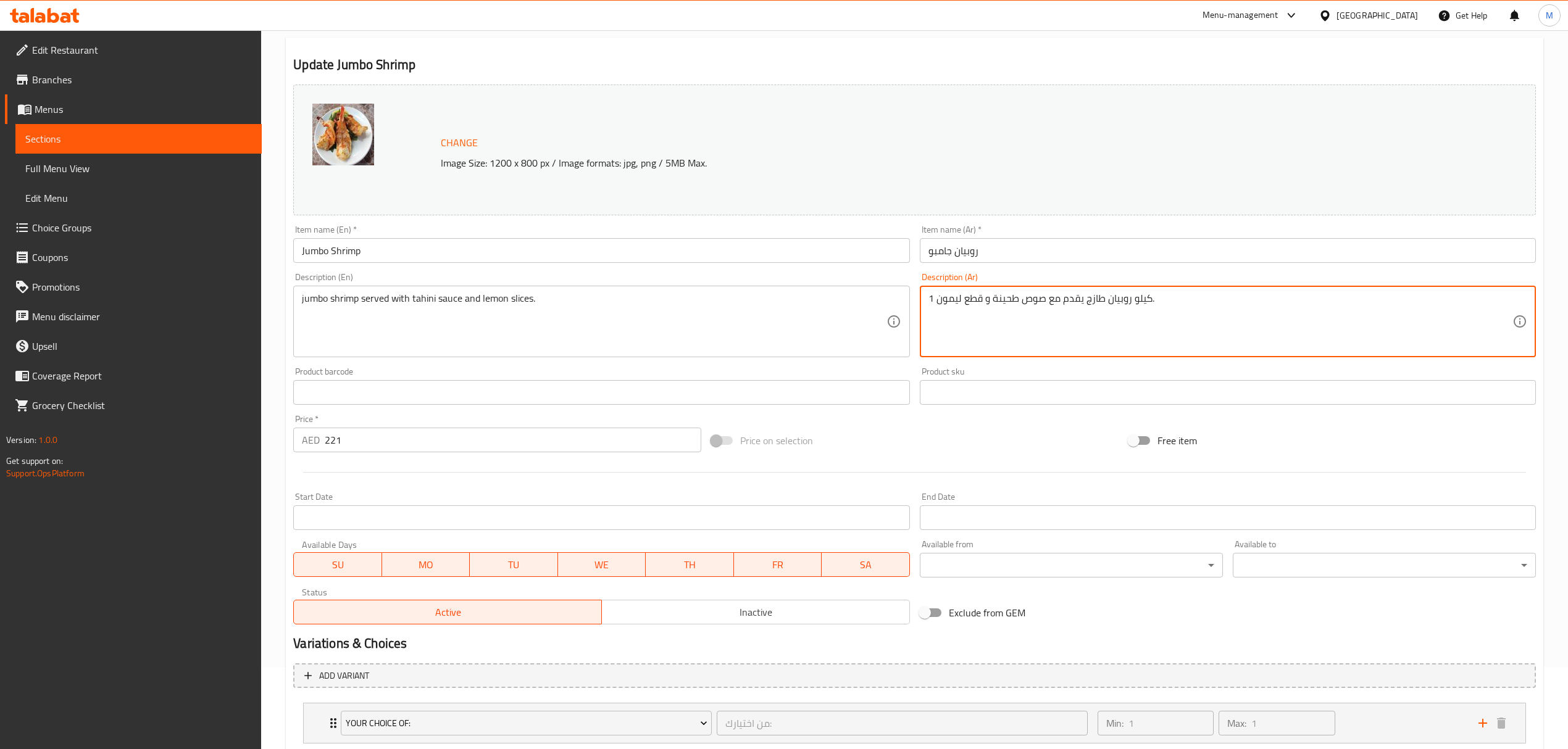
drag, startPoint x: 1151, startPoint y: 299, endPoint x: 1136, endPoint y: 296, distance: 15.3
click at [1136, 296] on textarea "1 كيلو روبيان طازج يقدم مع صوص طحينة و قطع ليمون." at bounding box center [1220, 321] width 584 height 59
drag, startPoint x: 1132, startPoint y: 297, endPoint x: 1148, endPoint y: 301, distance: 16.5
click at [1148, 301] on textarea "1 كيلو روبيان طازج يقدم مع صوص طحينة و قطع ليمون." at bounding box center [1220, 321] width 584 height 59
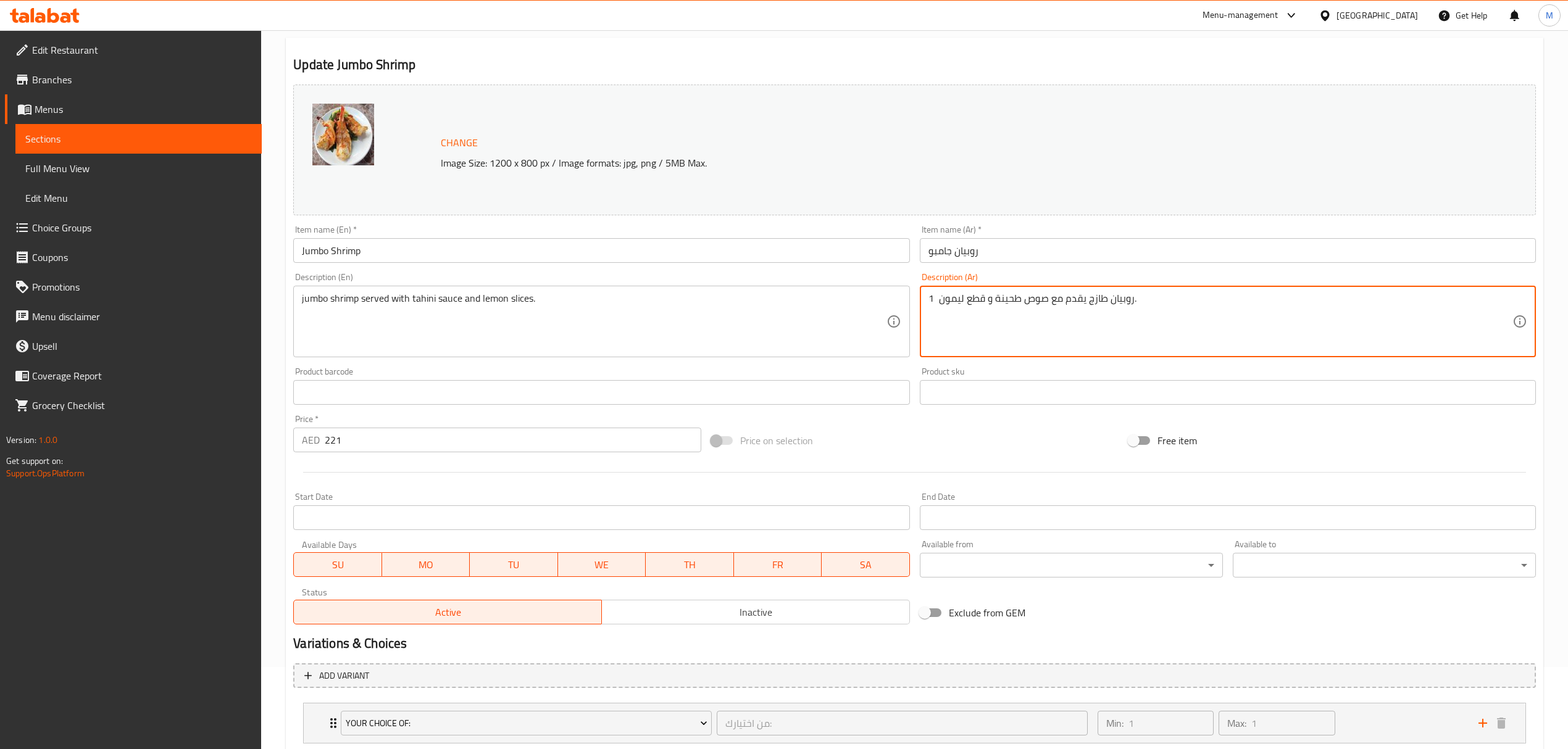
drag, startPoint x: 938, startPoint y: 296, endPoint x: 919, endPoint y: 296, distance: 19.0
click at [919, 296] on div "Description (Ar) 1 روبيان طازج يقدم مع صوص طحينة و قطع ليمون. Description (Ar)" at bounding box center [1228, 315] width 626 height 95
type textarea "روبيان طازج يقدم مع صوص طحينة و قطع ليمون."
click at [953, 353] on div "روبيان طازج يقدم مع صوص طحينة و قطع ليمون. Description (Ar)" at bounding box center [1228, 321] width 616 height 72
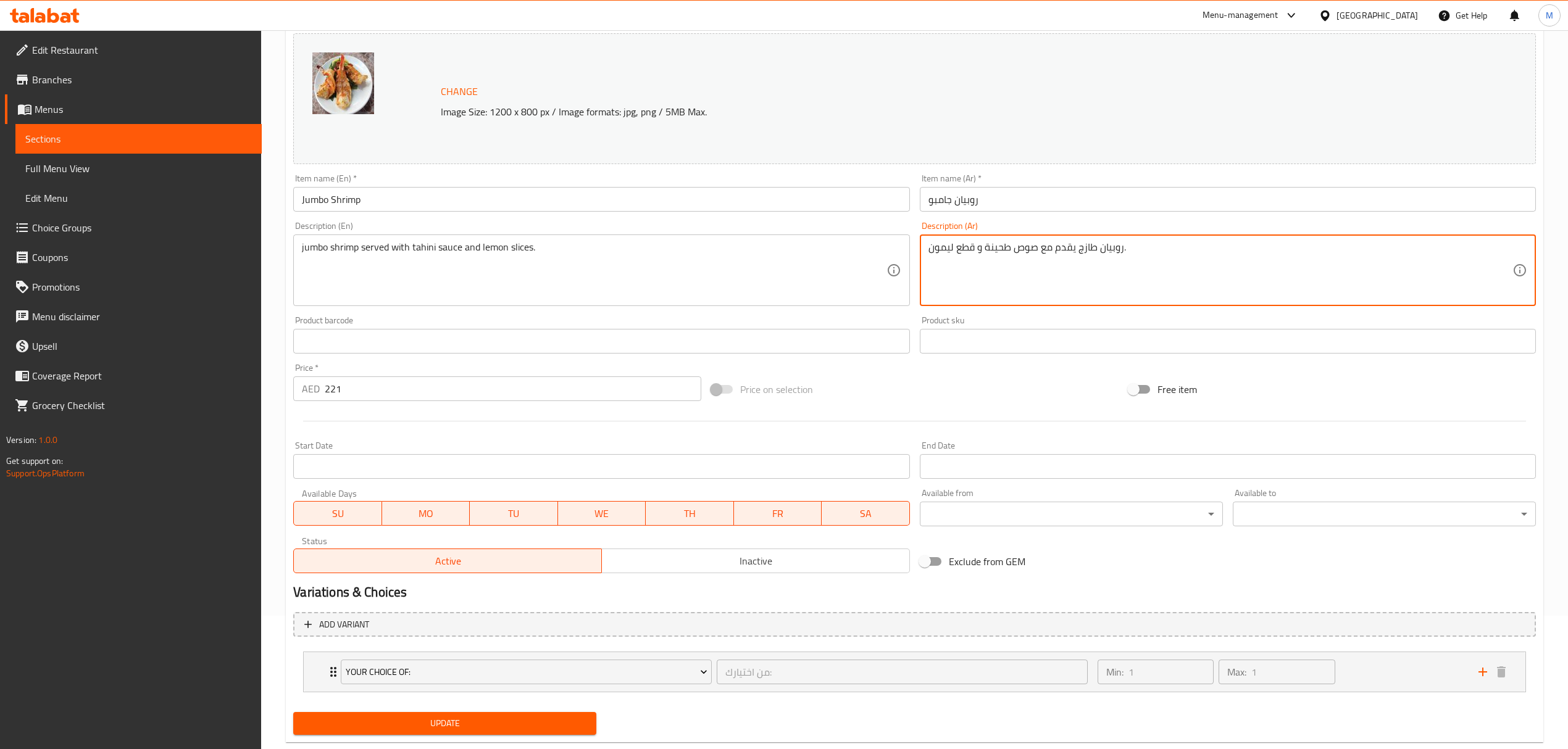
scroll to position [161, 0]
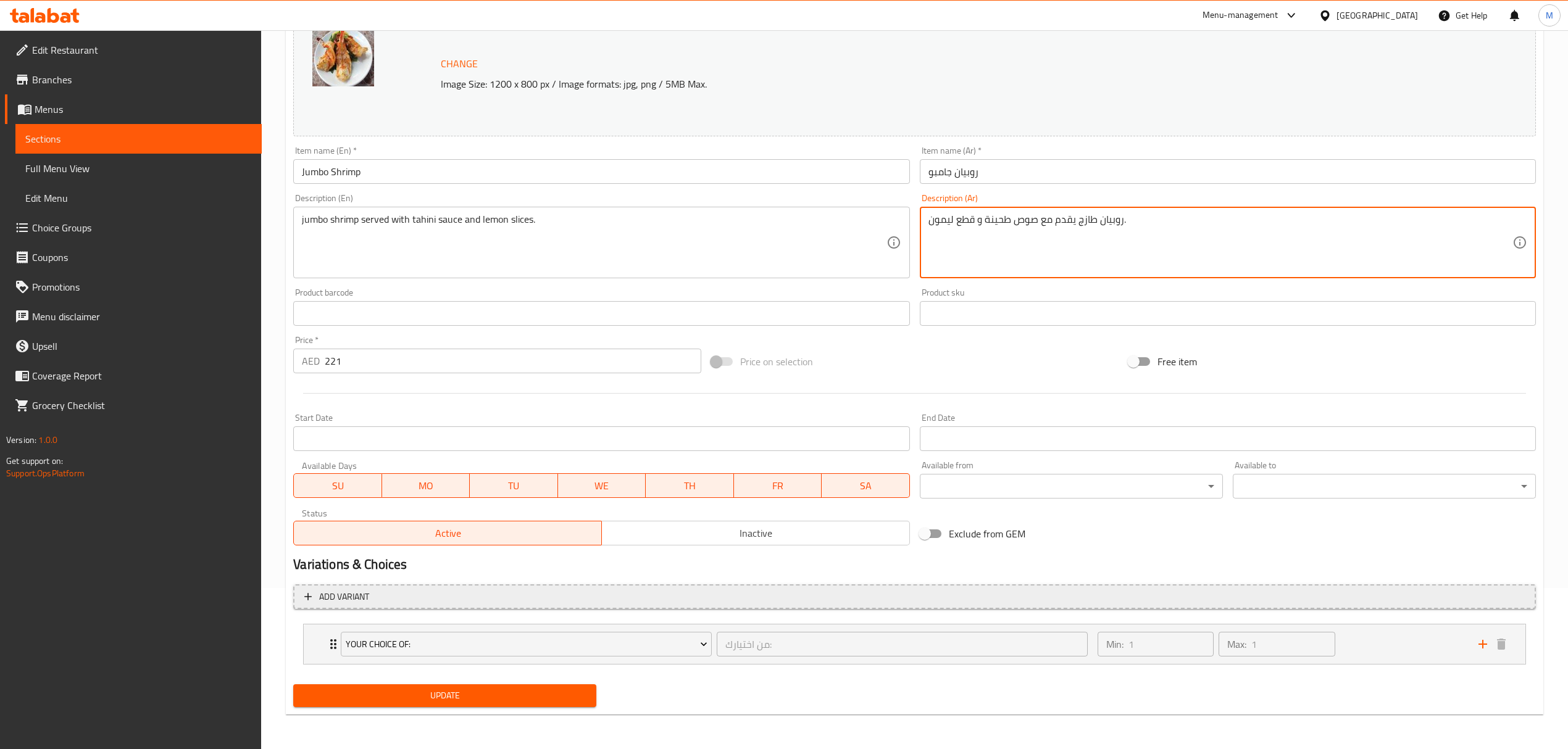
click at [513, 593] on span "Add variant" at bounding box center [914, 597] width 1220 height 16
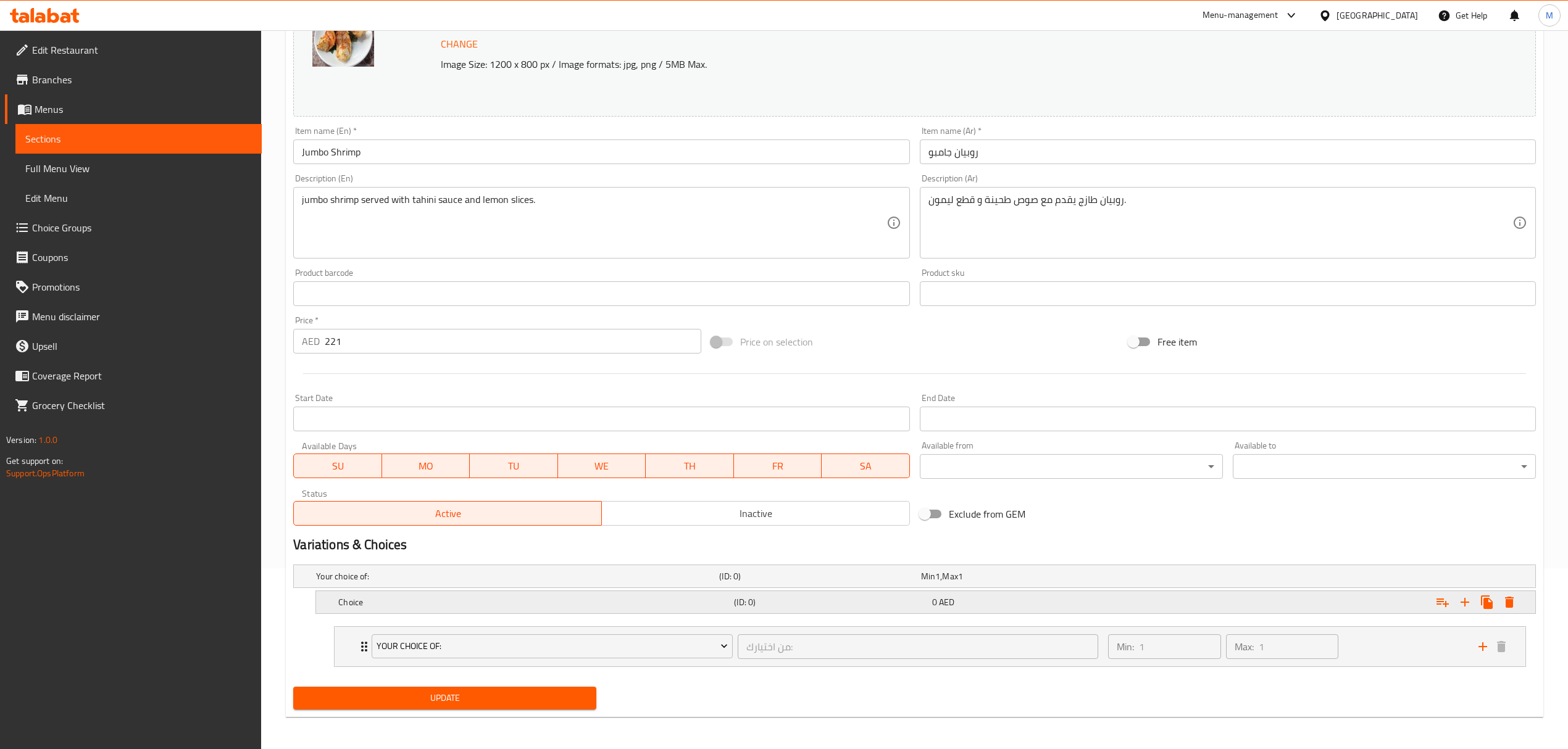
scroll to position [185, 0]
click at [495, 583] on div "Choice" at bounding box center [515, 574] width 403 height 18
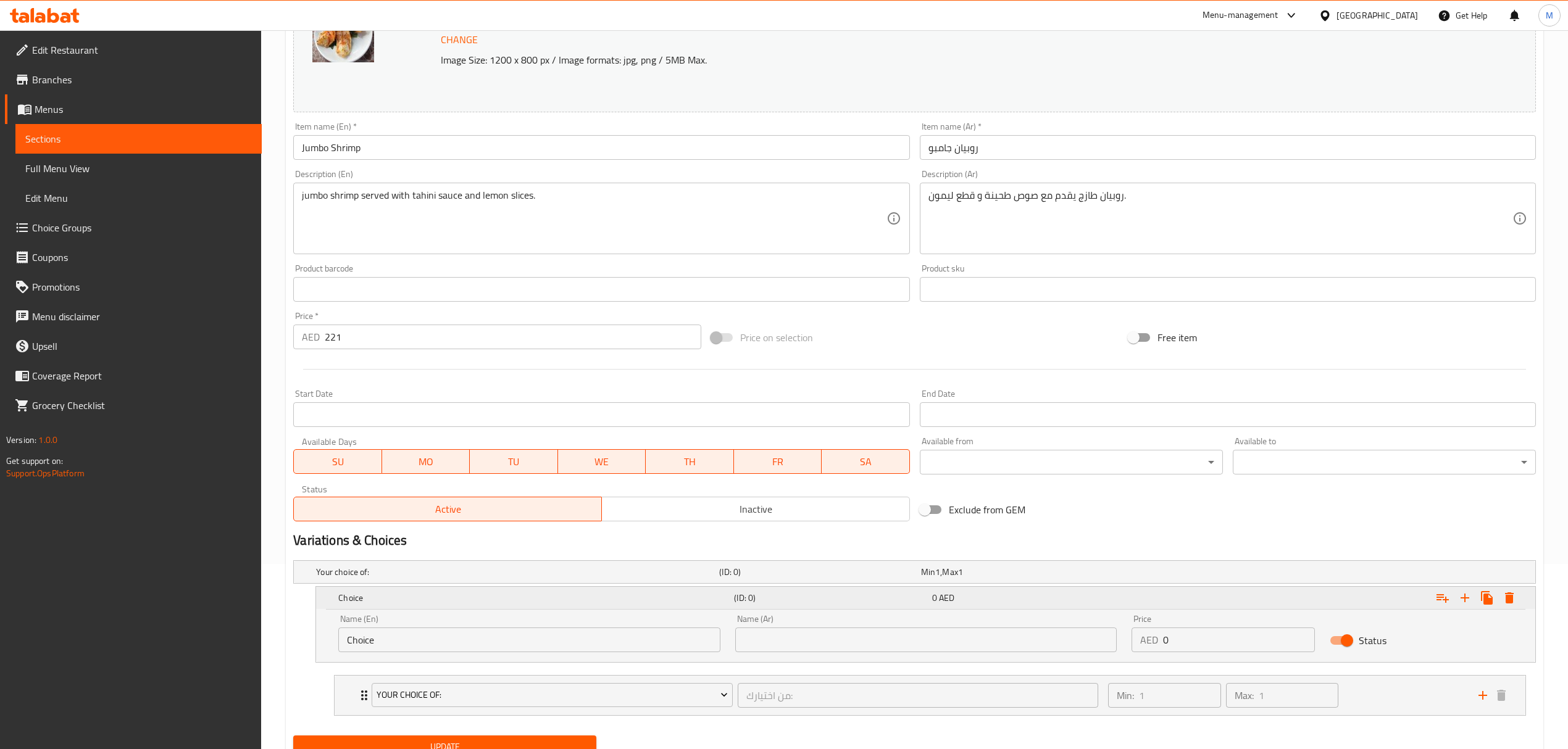
scroll to position [238, 0]
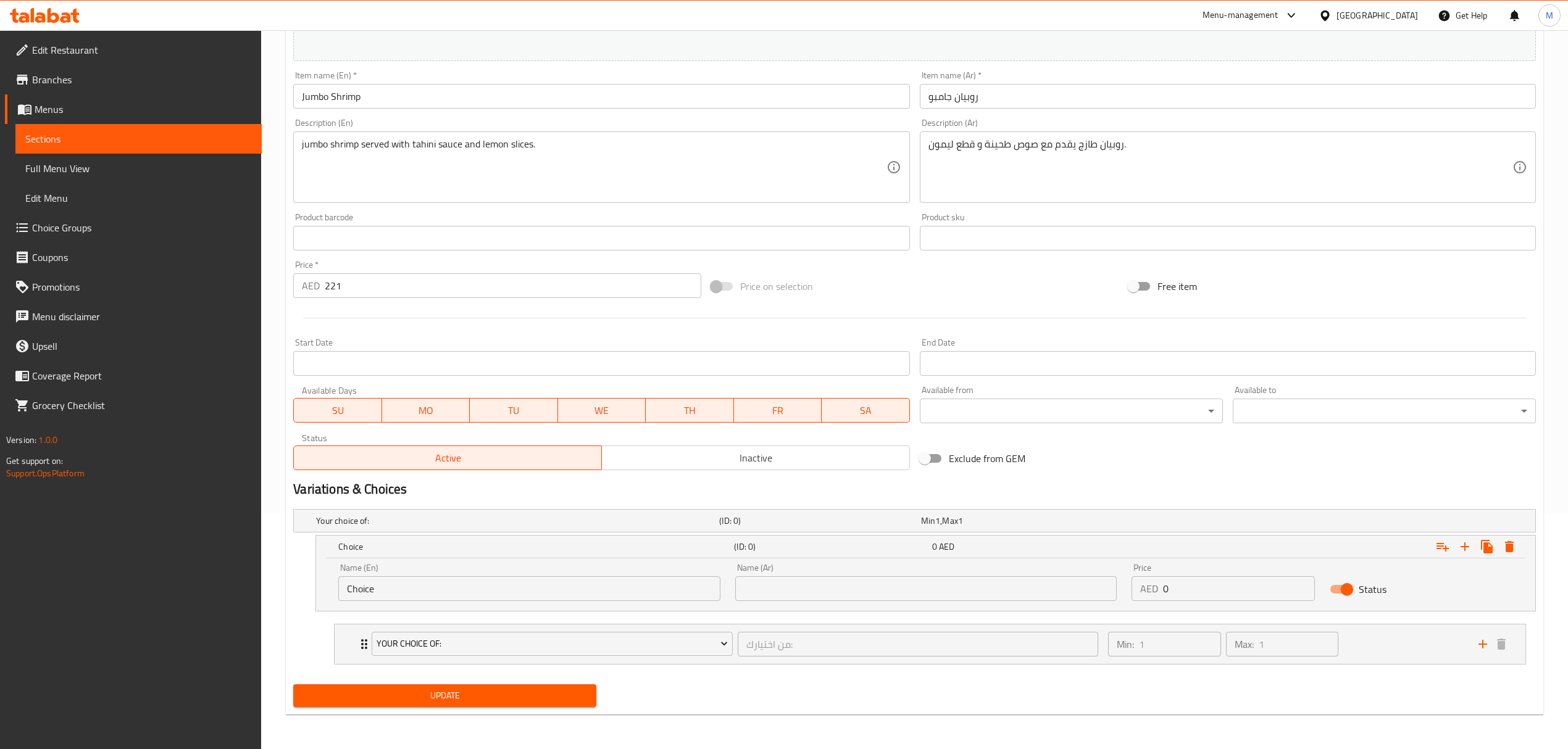
drag, startPoint x: 482, startPoint y: 588, endPoint x: 252, endPoint y: 588, distance: 230.0
click at [252, 588] on div "Edit Restaurant Branches Menus Sections Full Menu View Edit Menu Choice Groups …" at bounding box center [784, 272] width 1568 height 955
type input "0.5 kg"
click at [747, 585] on input "text" at bounding box center [926, 588] width 382 height 25
type input "0.5 كجم"
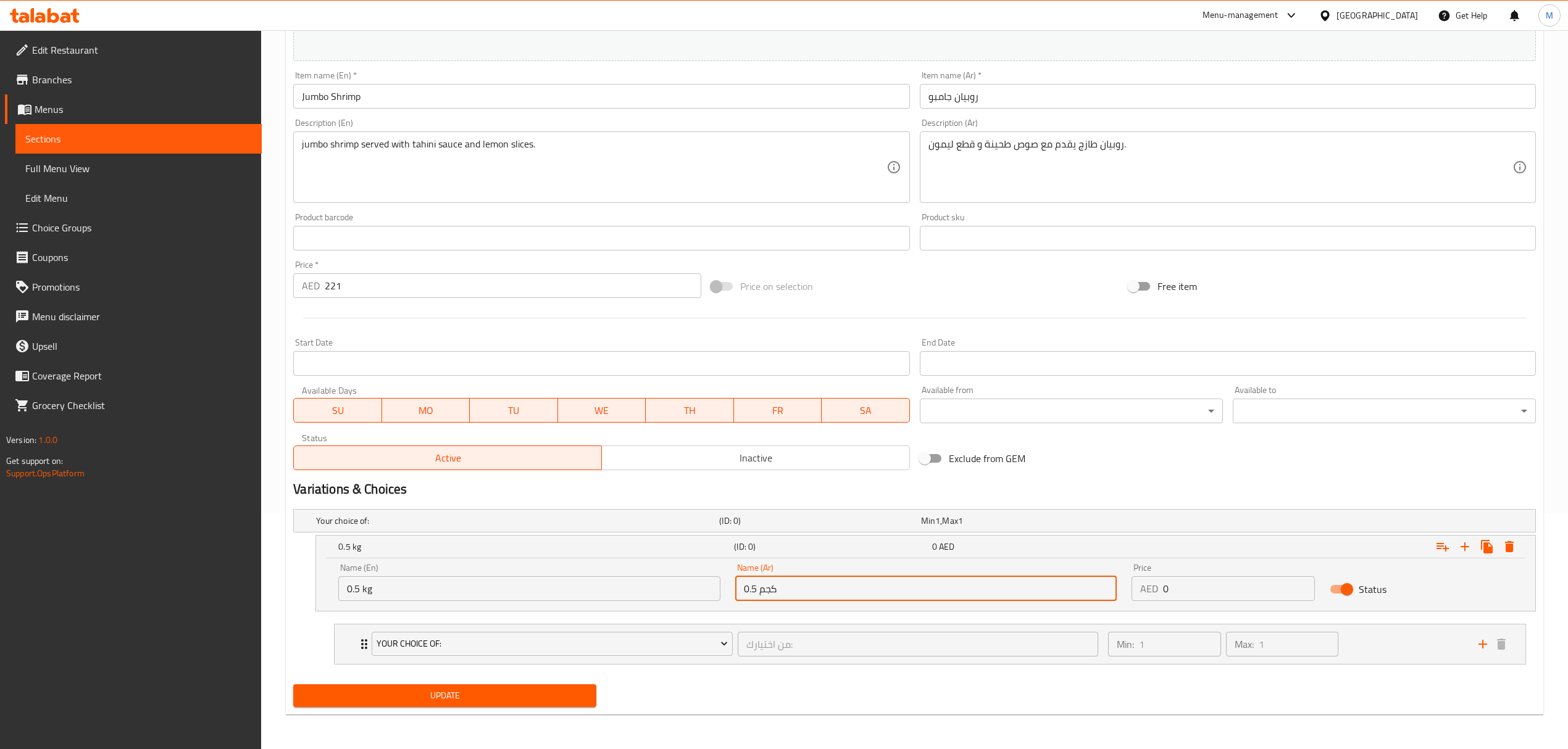
click at [1200, 584] on input "0" at bounding box center [1238, 588] width 152 height 25
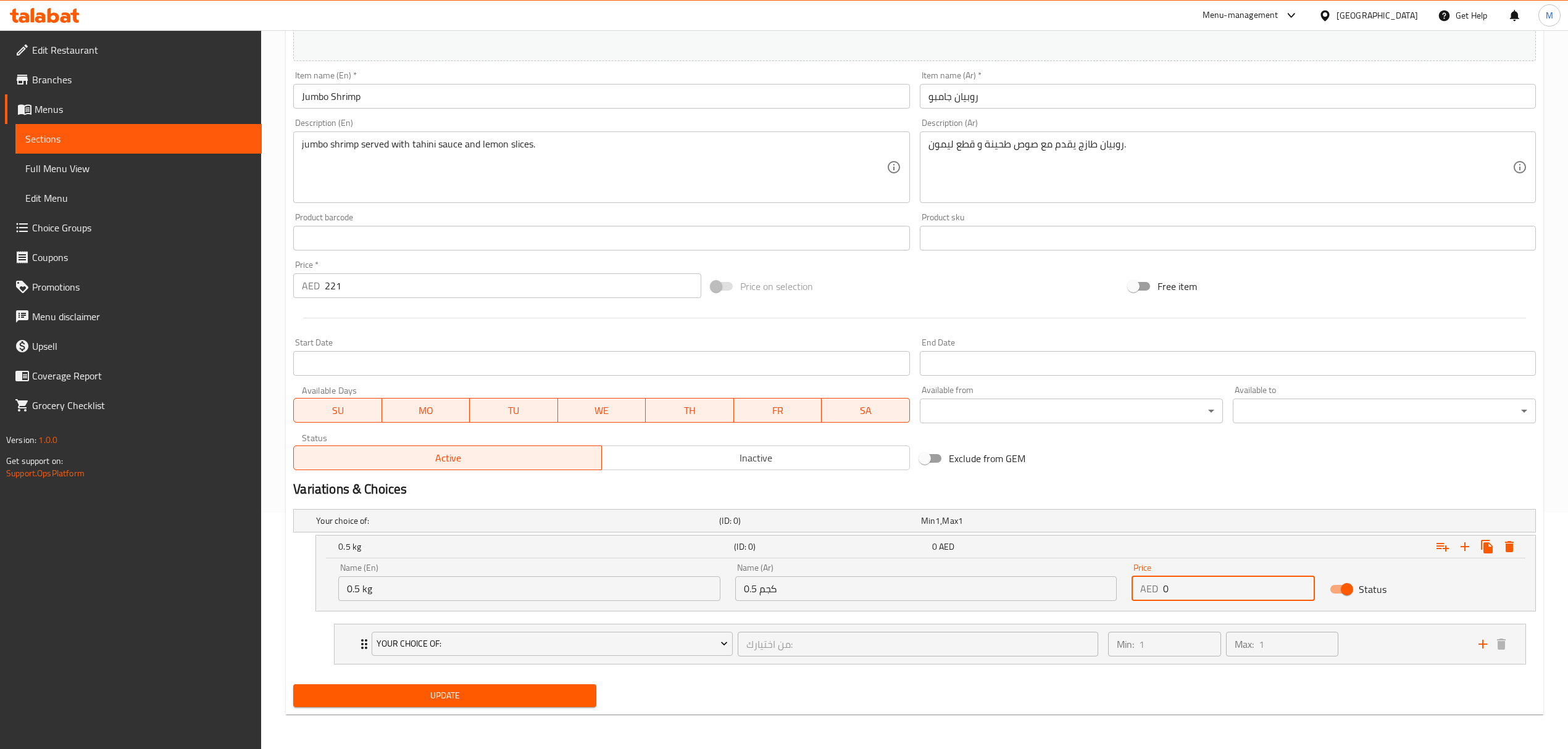
drag, startPoint x: 1188, startPoint y: 588, endPoint x: 1134, endPoint y: 597, distance: 54.7
click at [1134, 597] on div "AED 0 Price" at bounding box center [1223, 588] width 183 height 25
type input "110.5"
click at [1461, 546] on icon "Expand" at bounding box center [1465, 547] width 15 height 15
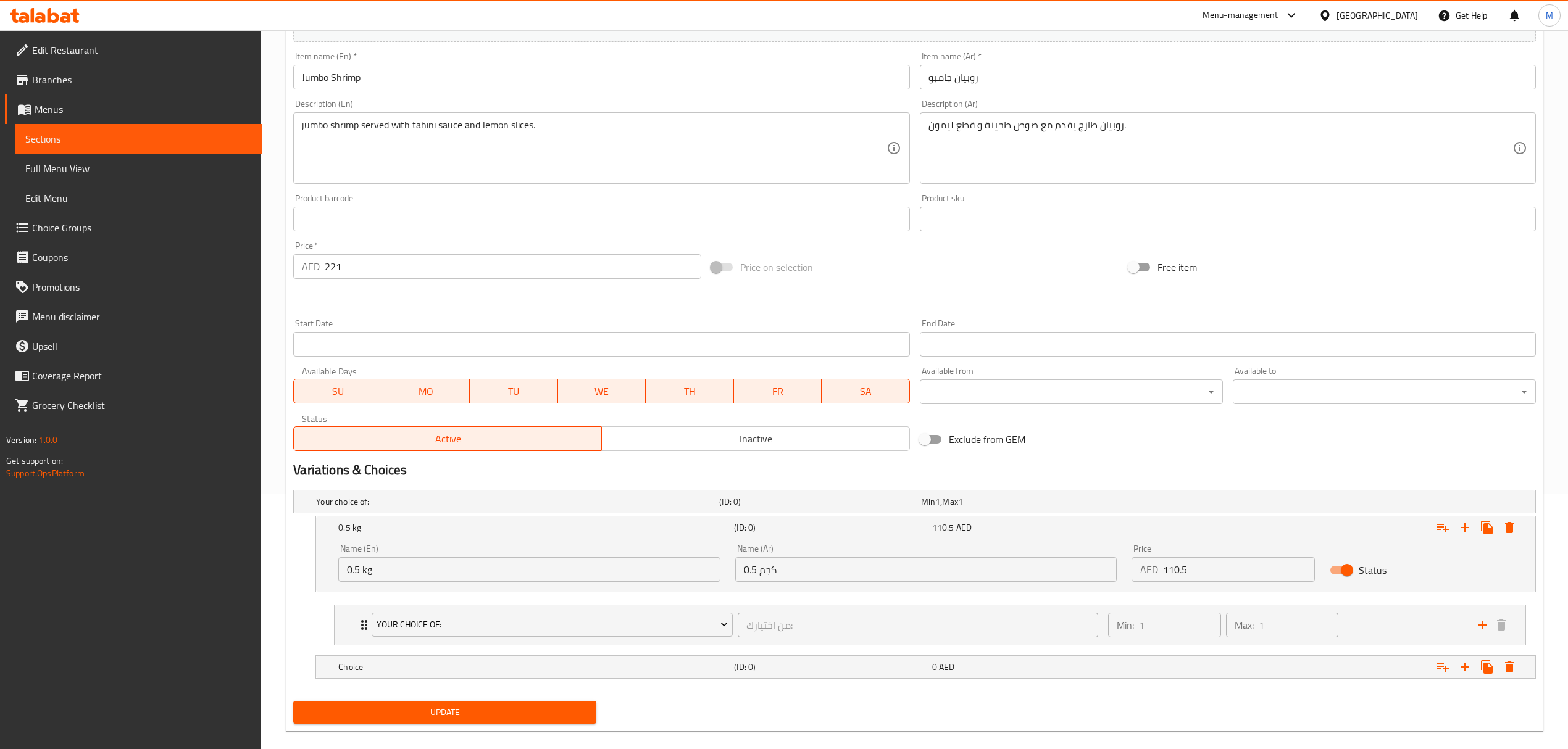
scroll to position [274, 0]
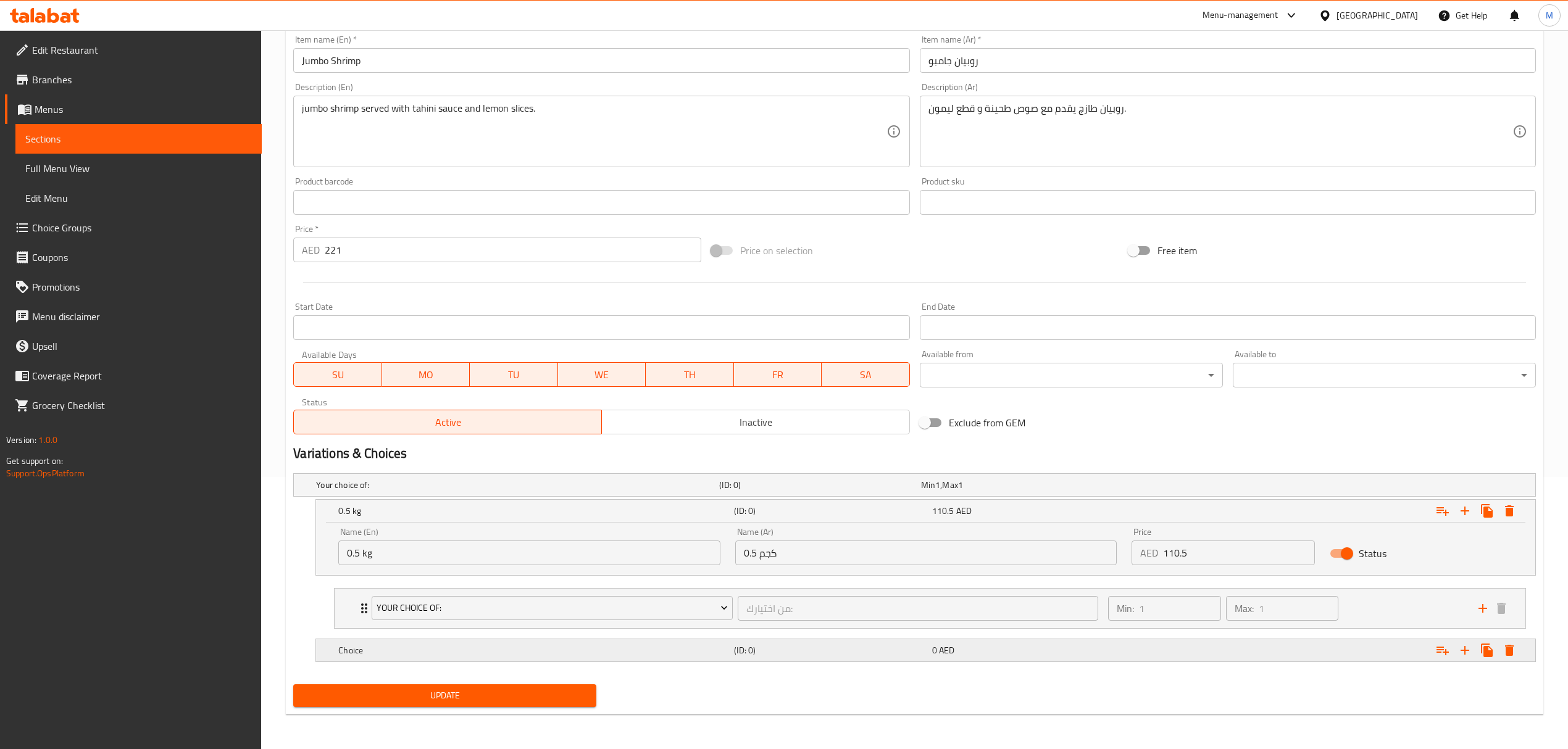
click at [411, 498] on div "Choice (ID: 0) 0 AED" at bounding box center [918, 485] width 1209 height 27
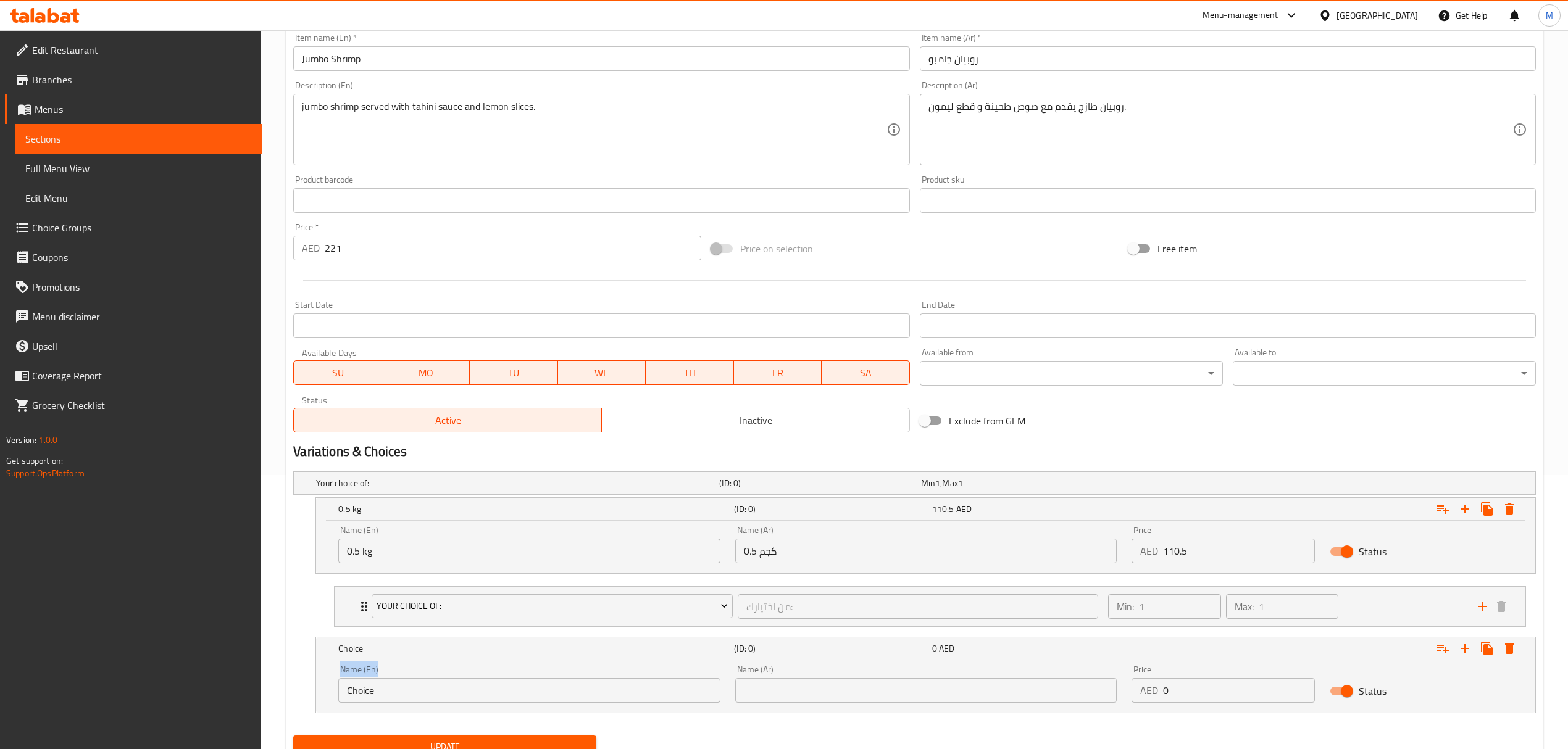
drag, startPoint x: 389, startPoint y: 706, endPoint x: 320, endPoint y: 704, distance: 69.0
click at [320, 704] on div "Name (En) Choice Name (En) Name (Ar) Name (Ar) Price AED 0 Price Status" at bounding box center [926, 687] width 1219 height 53
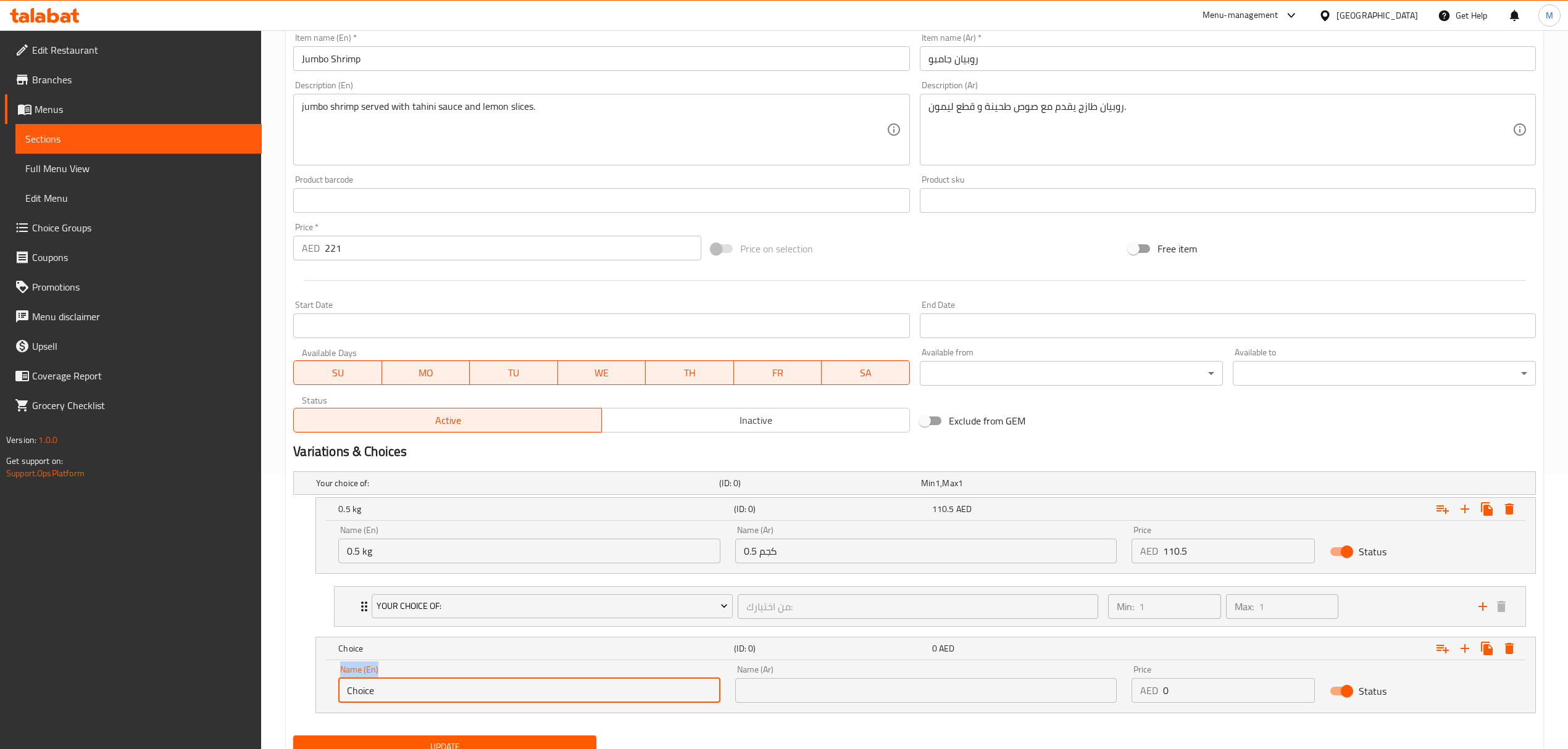
click at [388, 697] on input "Choice" at bounding box center [529, 690] width 382 height 25
drag, startPoint x: 330, startPoint y: 685, endPoint x: 321, endPoint y: 684, distance: 9.1
click at [321, 684] on div "Name (En) Choice Name (En) Name (Ar) Name (Ar) Price AED 0 Price Status" at bounding box center [926, 687] width 1219 height 53
type input "1 kg"
click at [769, 694] on input "text" at bounding box center [926, 690] width 382 height 25
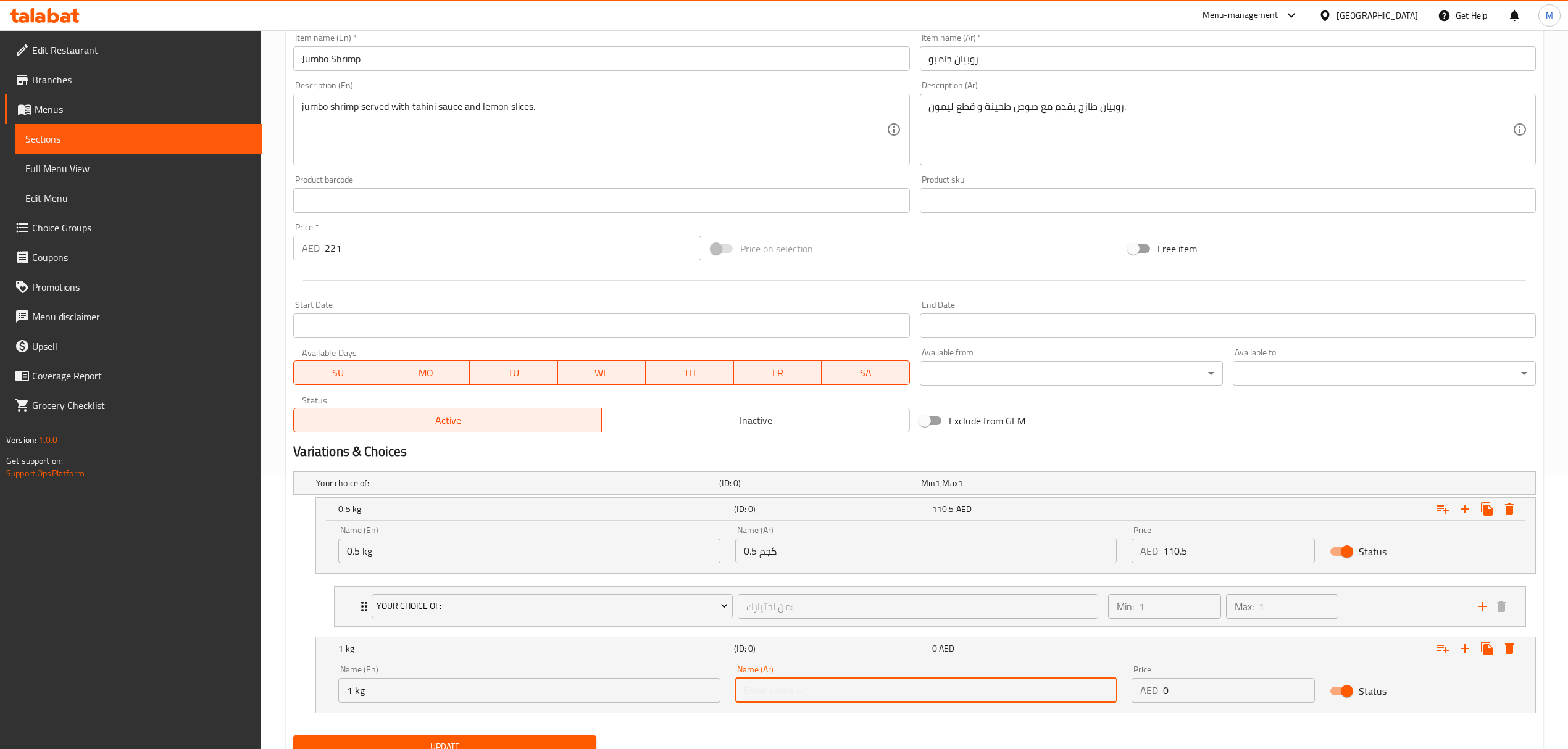
type input "1 كجم"
click at [1132, 692] on div "AED 0 Price" at bounding box center [1223, 690] width 183 height 25
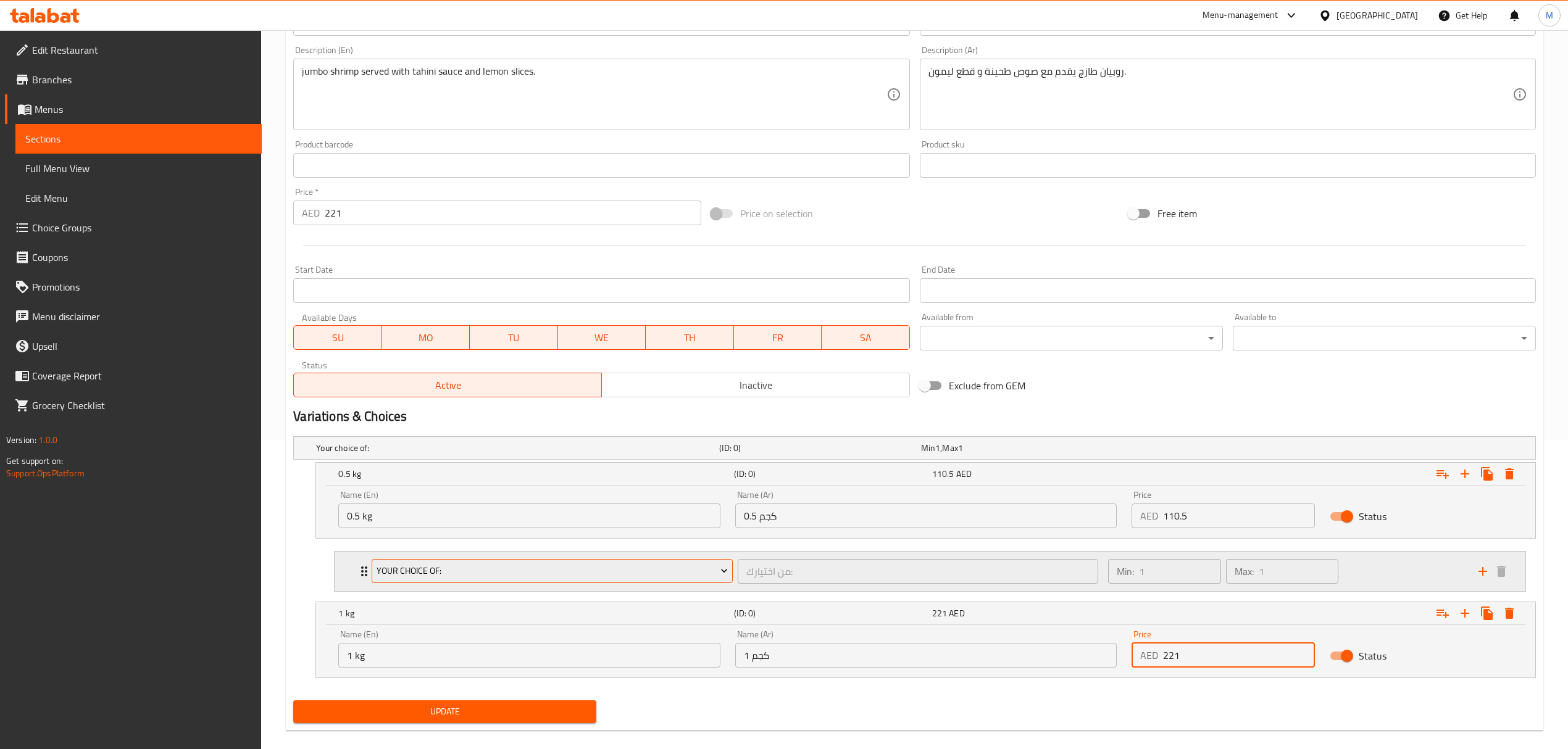
scroll to position [327, 0]
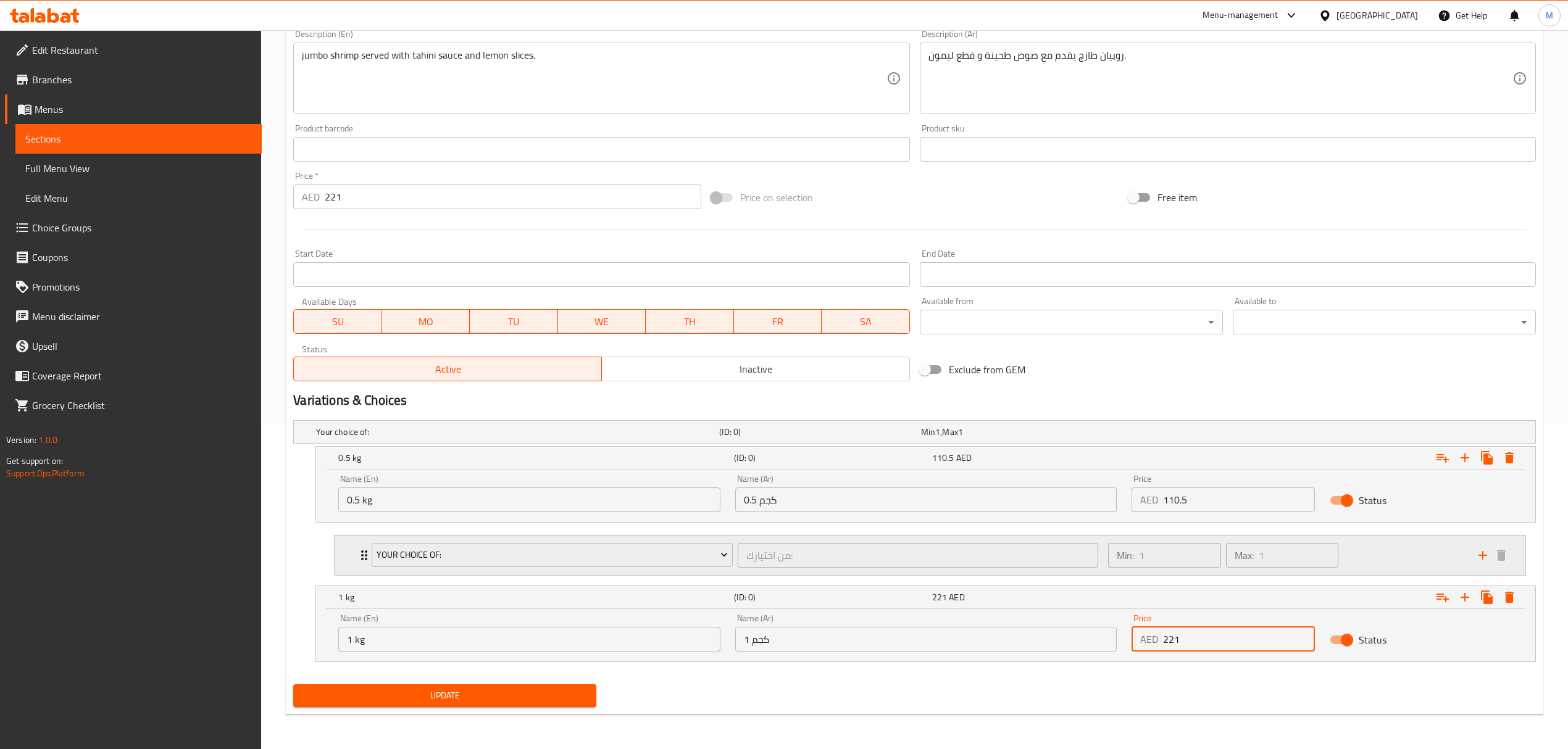
click at [714, 536] on div "Your Choice Of: من اختيارك: ​" at bounding box center [734, 555] width 740 height 39
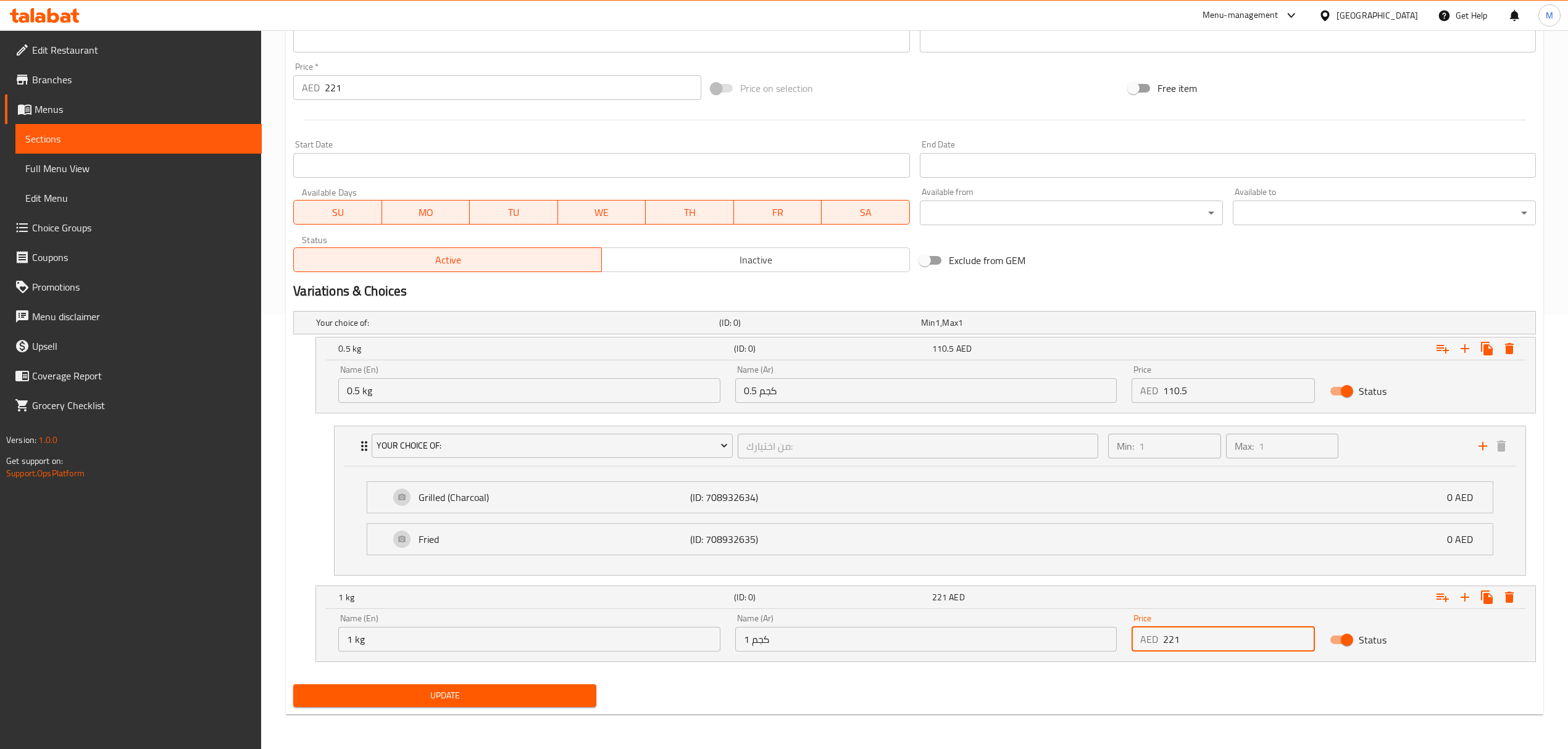
scroll to position [437, 0]
type input "221"
click at [1435, 356] on icon "Expand" at bounding box center [1442, 348] width 15 height 15
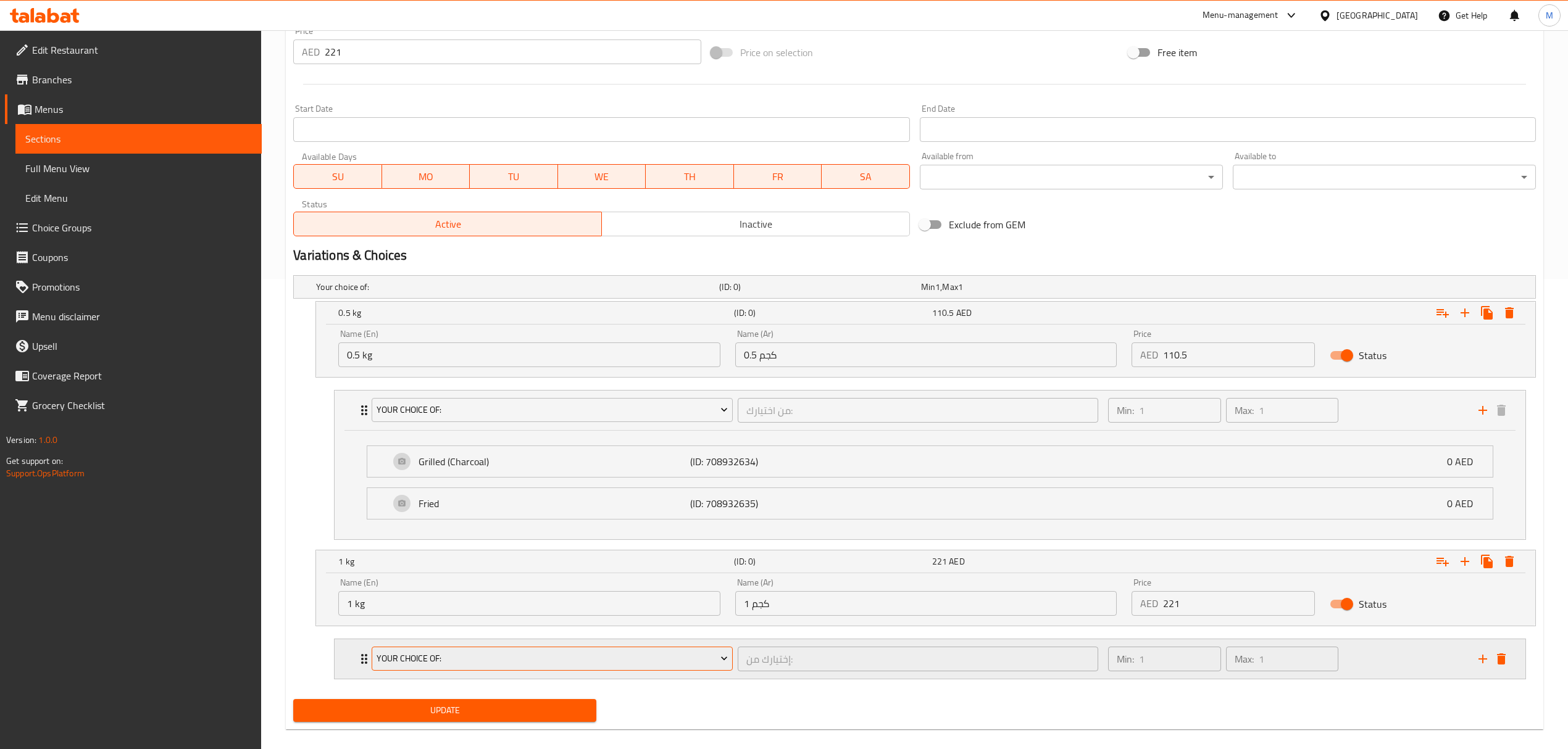
scroll to position [489, 0]
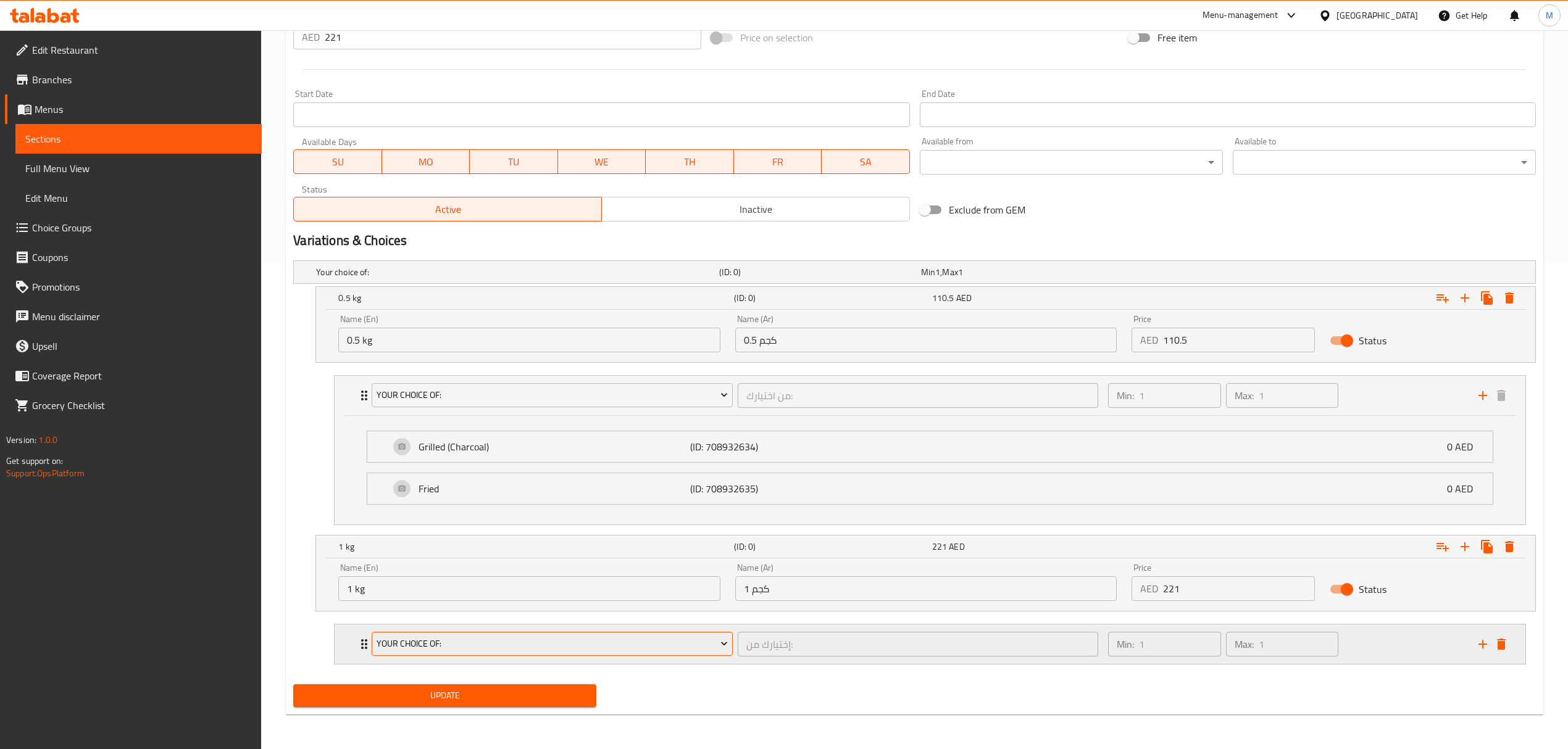
click at [591, 642] on span "your choice of:" at bounding box center [552, 644] width 351 height 16
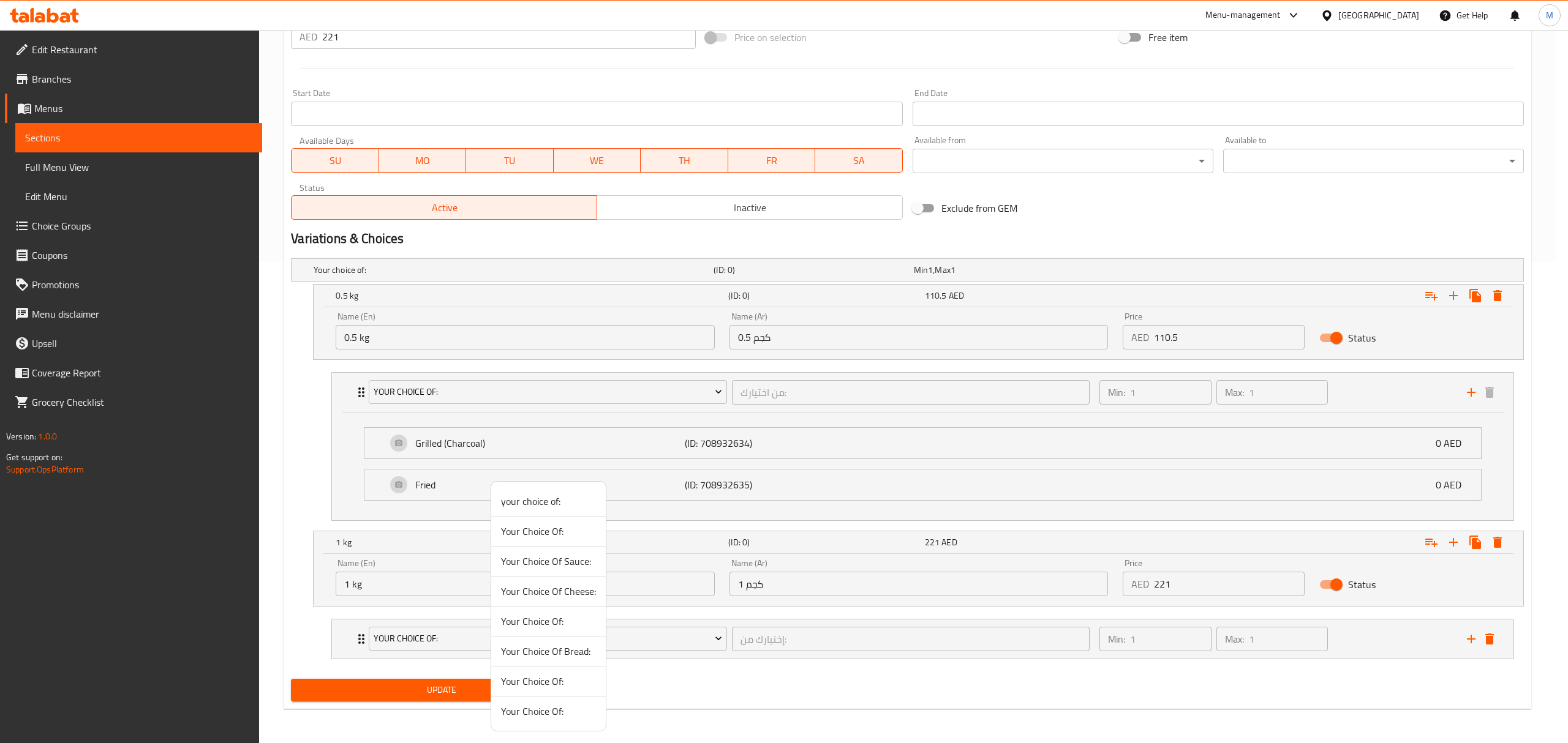
click at [515, 689] on span "Your Choice Of:" at bounding box center [548, 681] width 95 height 15
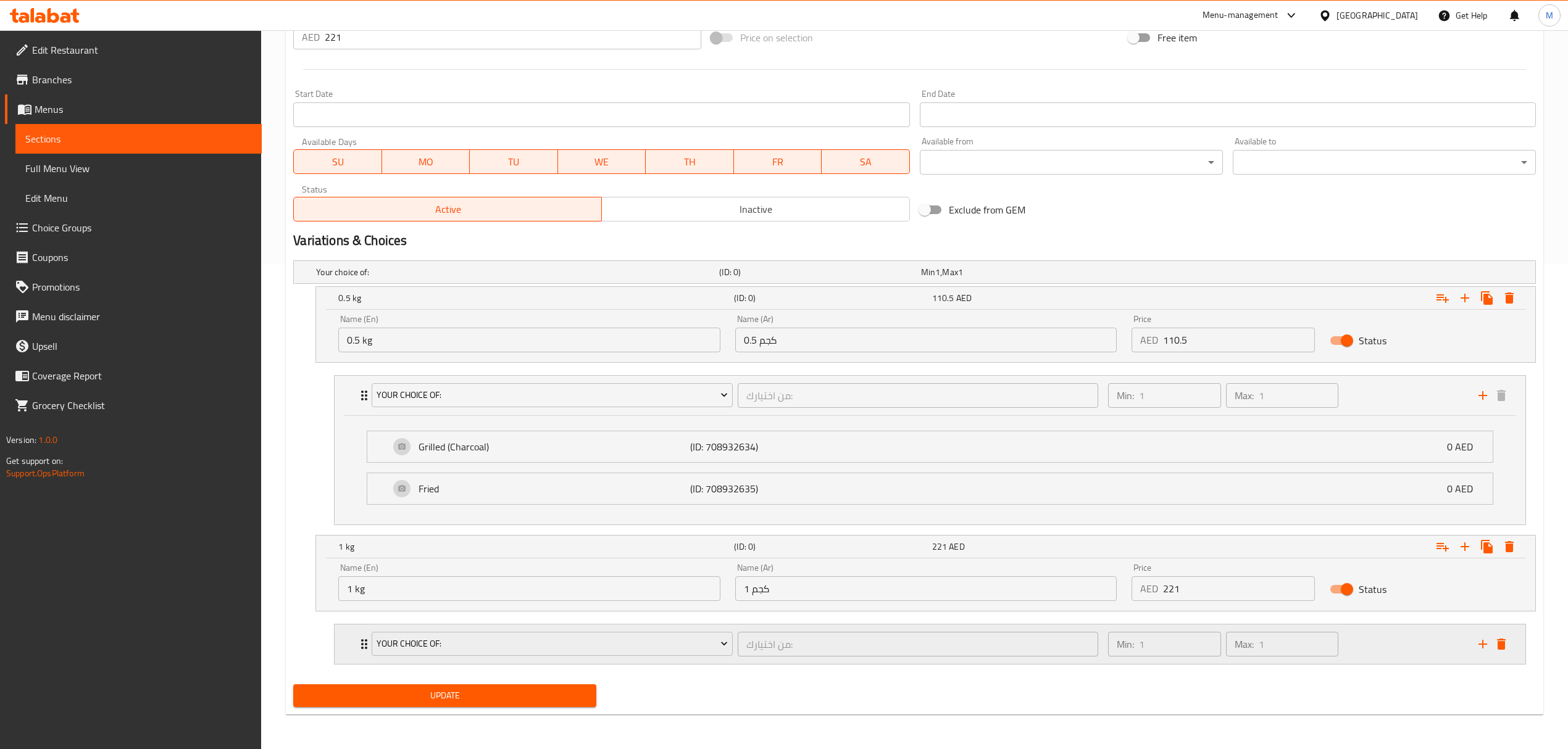
click at [774, 659] on div "من اختيارك: ​" at bounding box center [917, 644] width 365 height 30
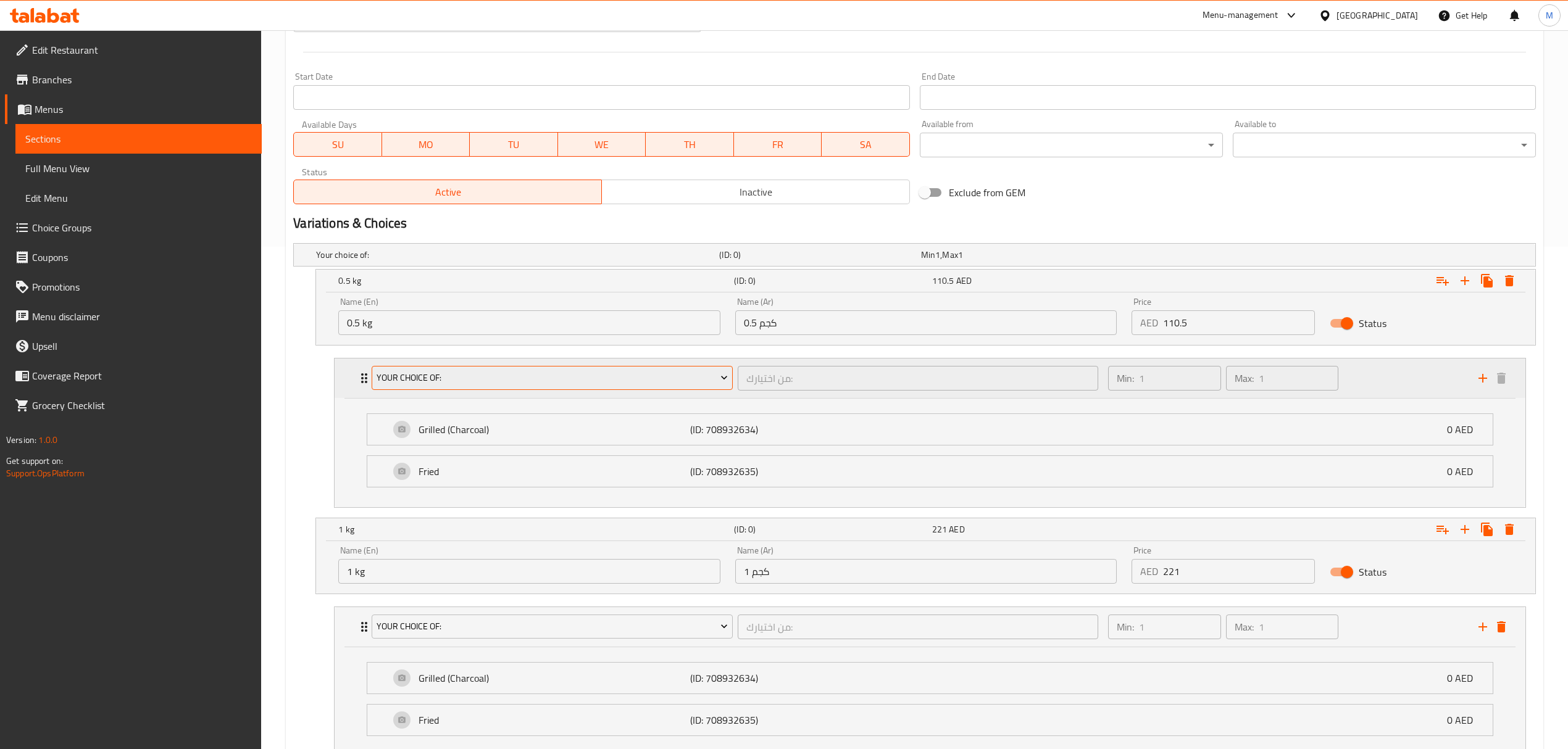
scroll to position [269, 0]
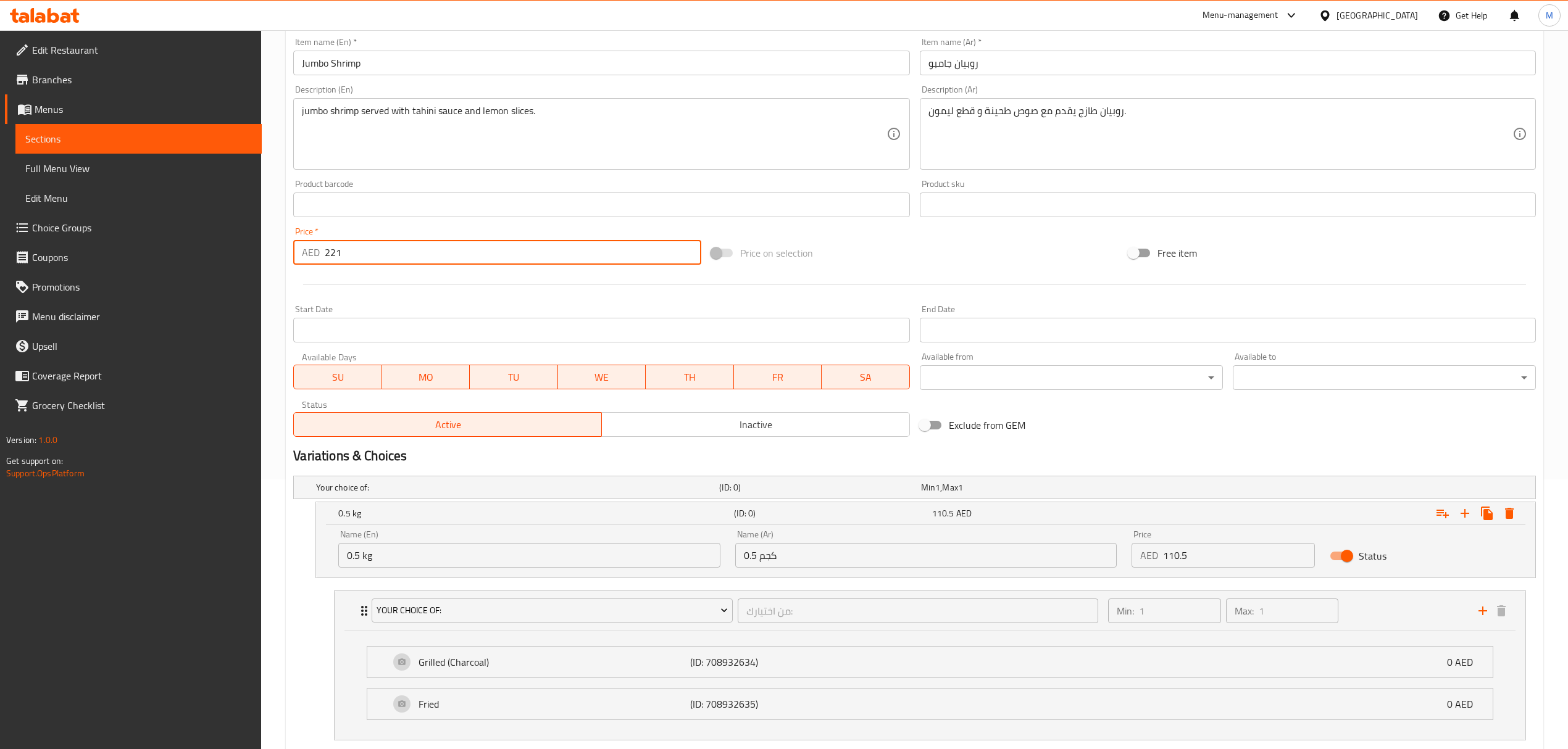
drag, startPoint x: 359, startPoint y: 255, endPoint x: 295, endPoint y: 244, distance: 64.9
click at [295, 244] on div "AED 221 Price *" at bounding box center [497, 252] width 407 height 25
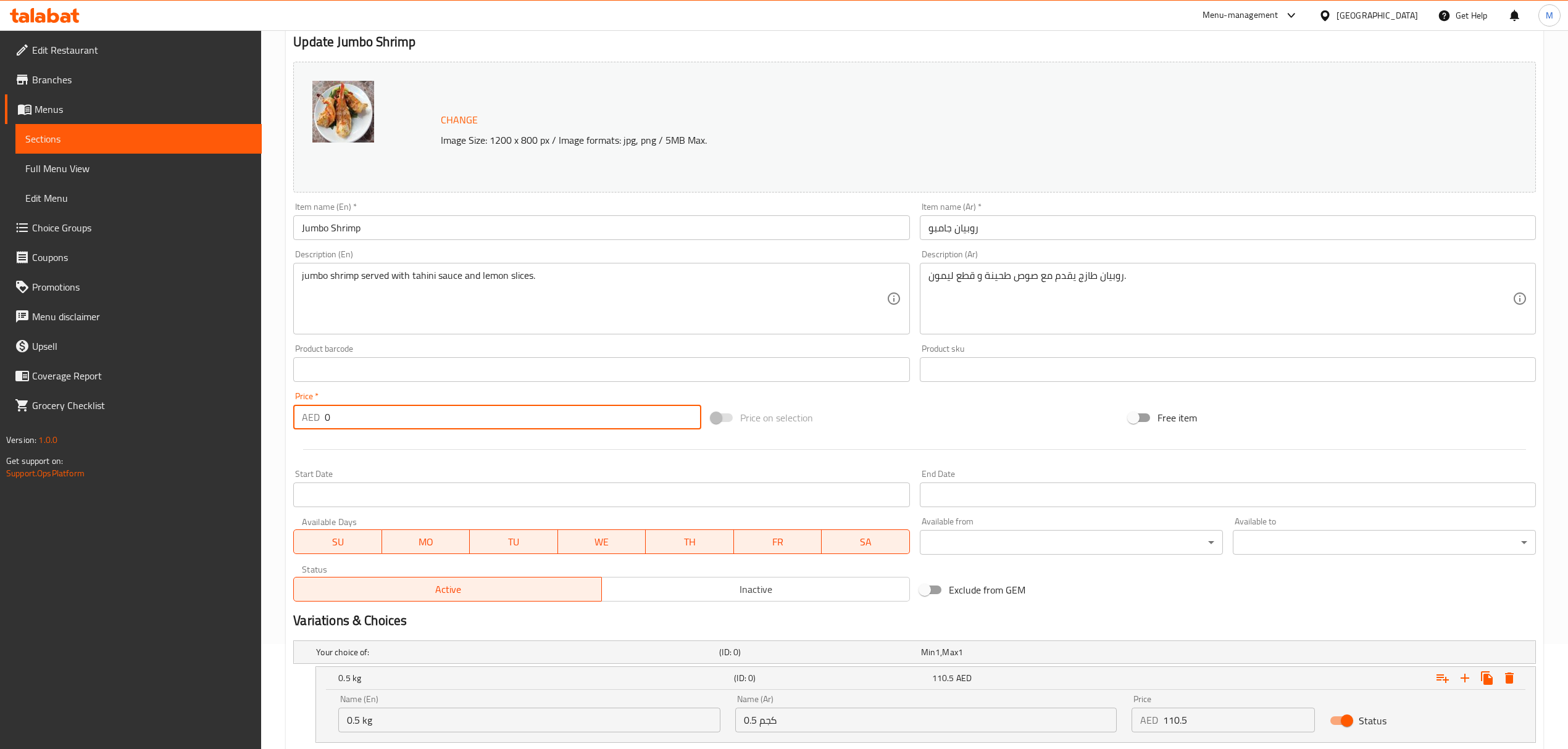
scroll to position [598, 0]
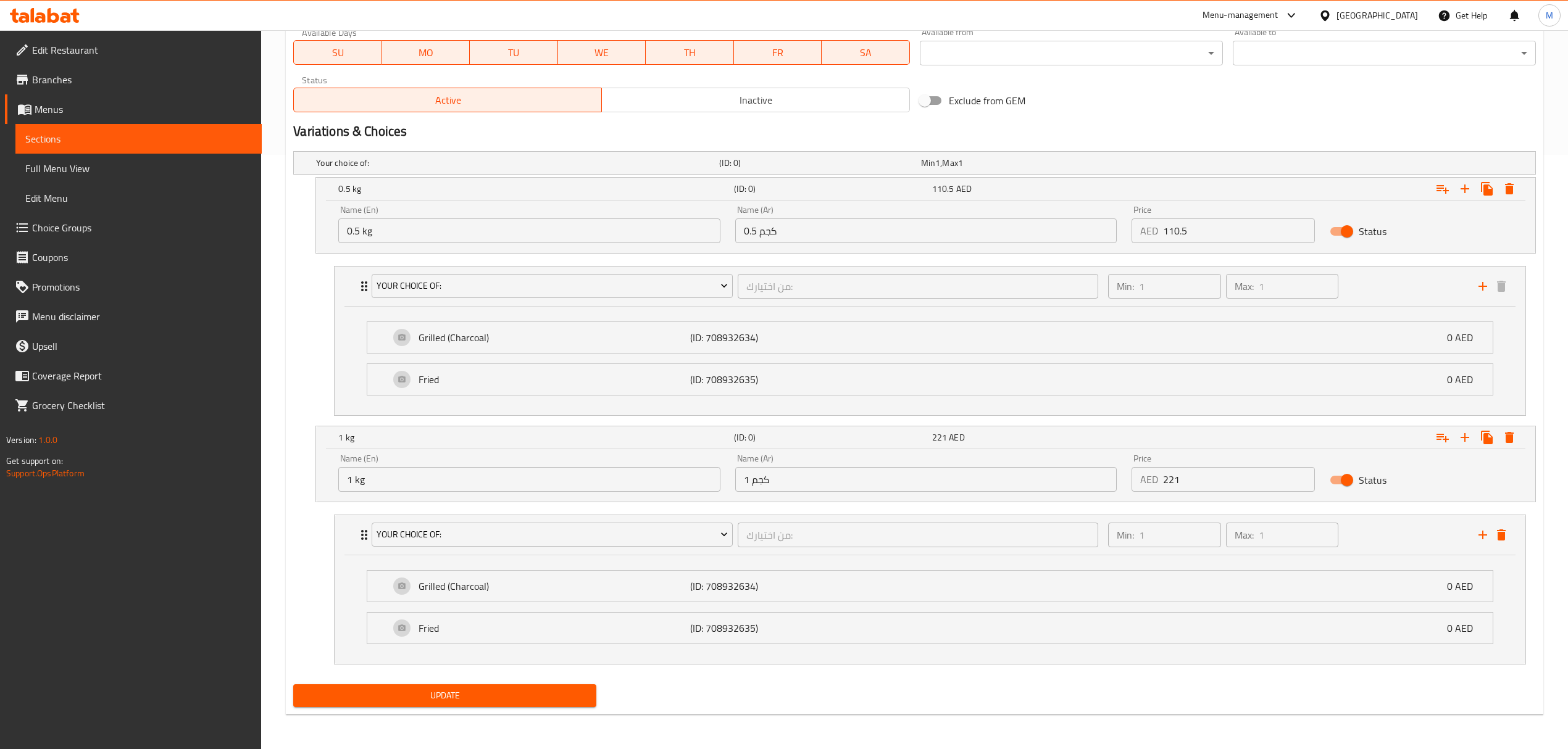
type input "0"
click at [478, 684] on button "Update" at bounding box center [445, 696] width 303 height 23
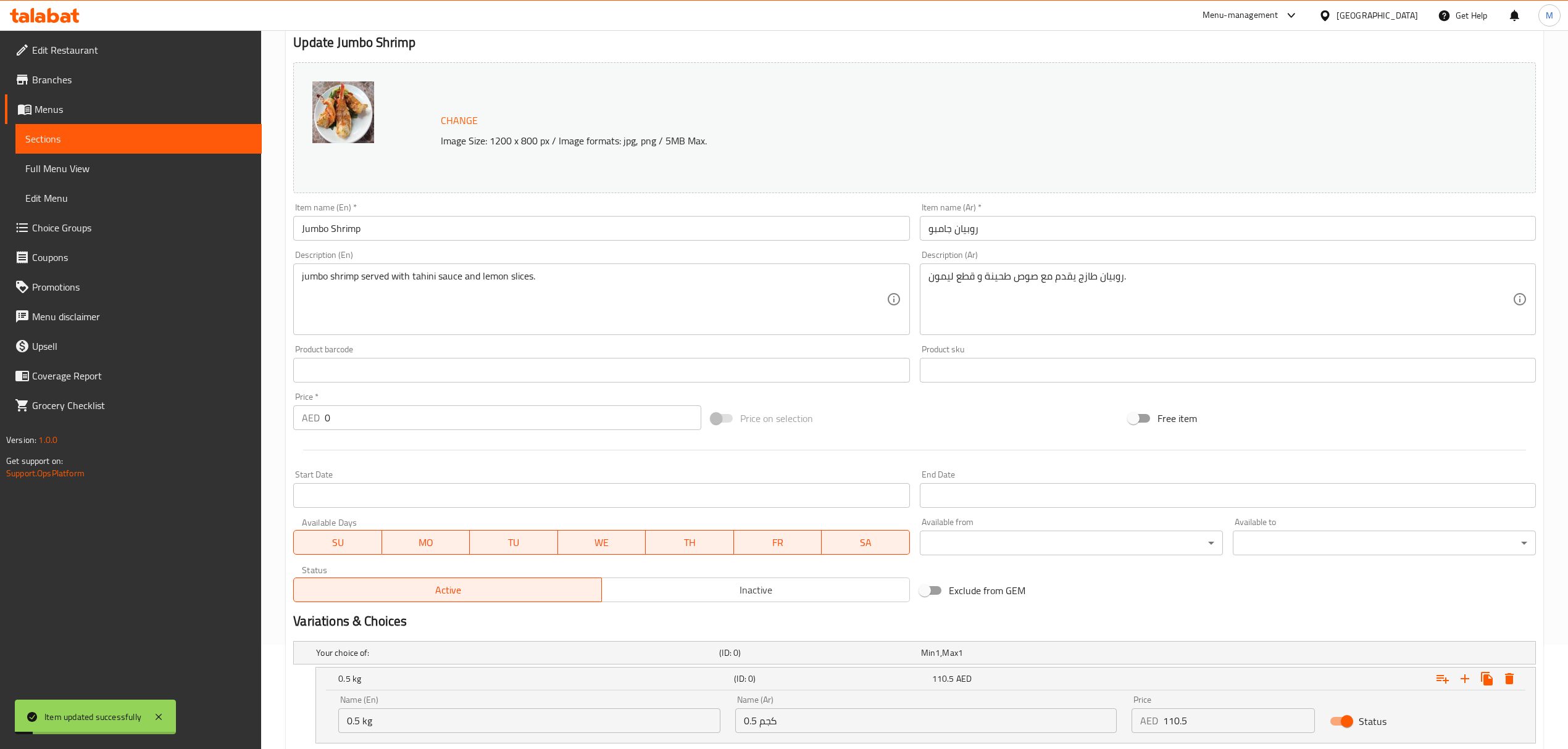
scroll to position [0, 0]
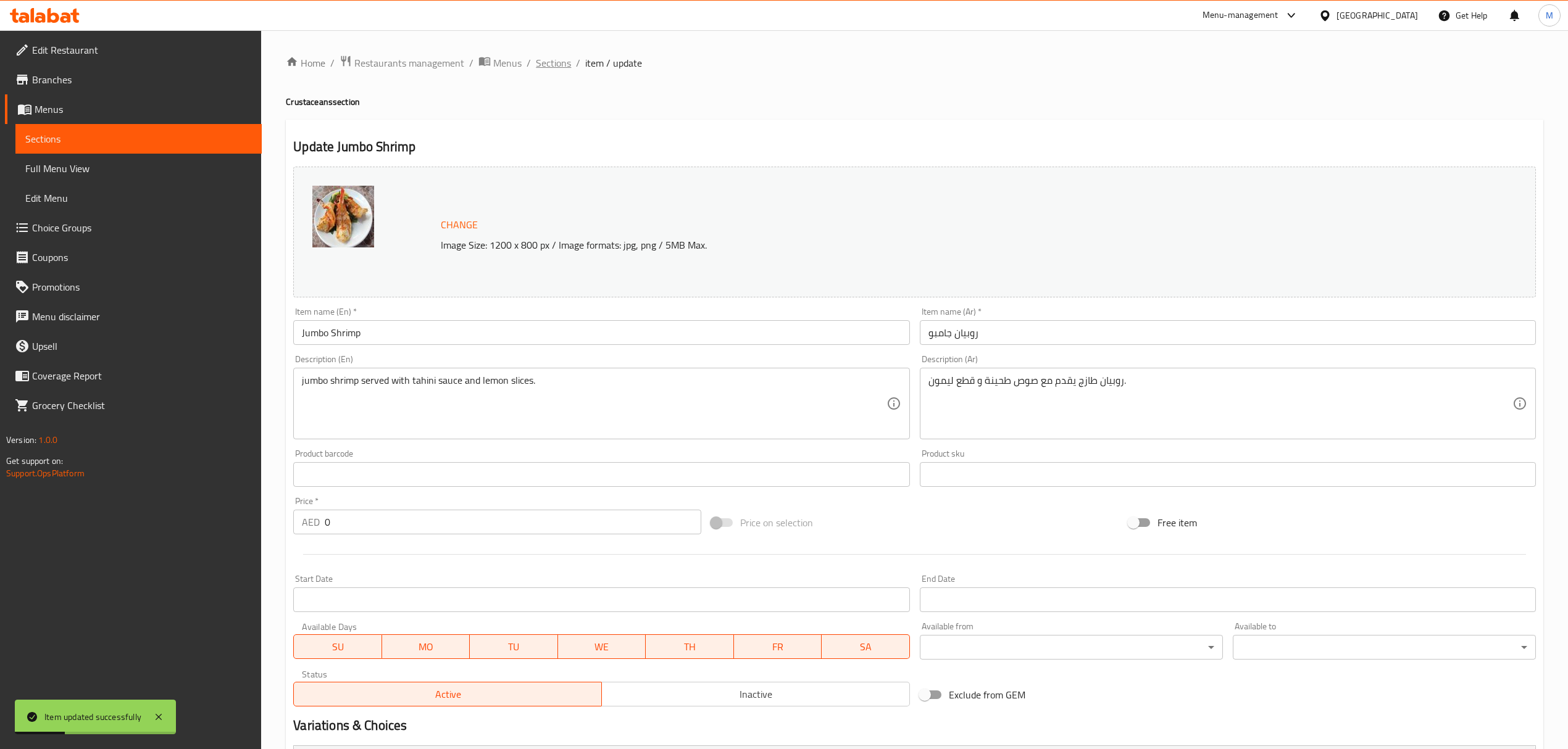
click at [551, 64] on span "Sections" at bounding box center [553, 63] width 35 height 15
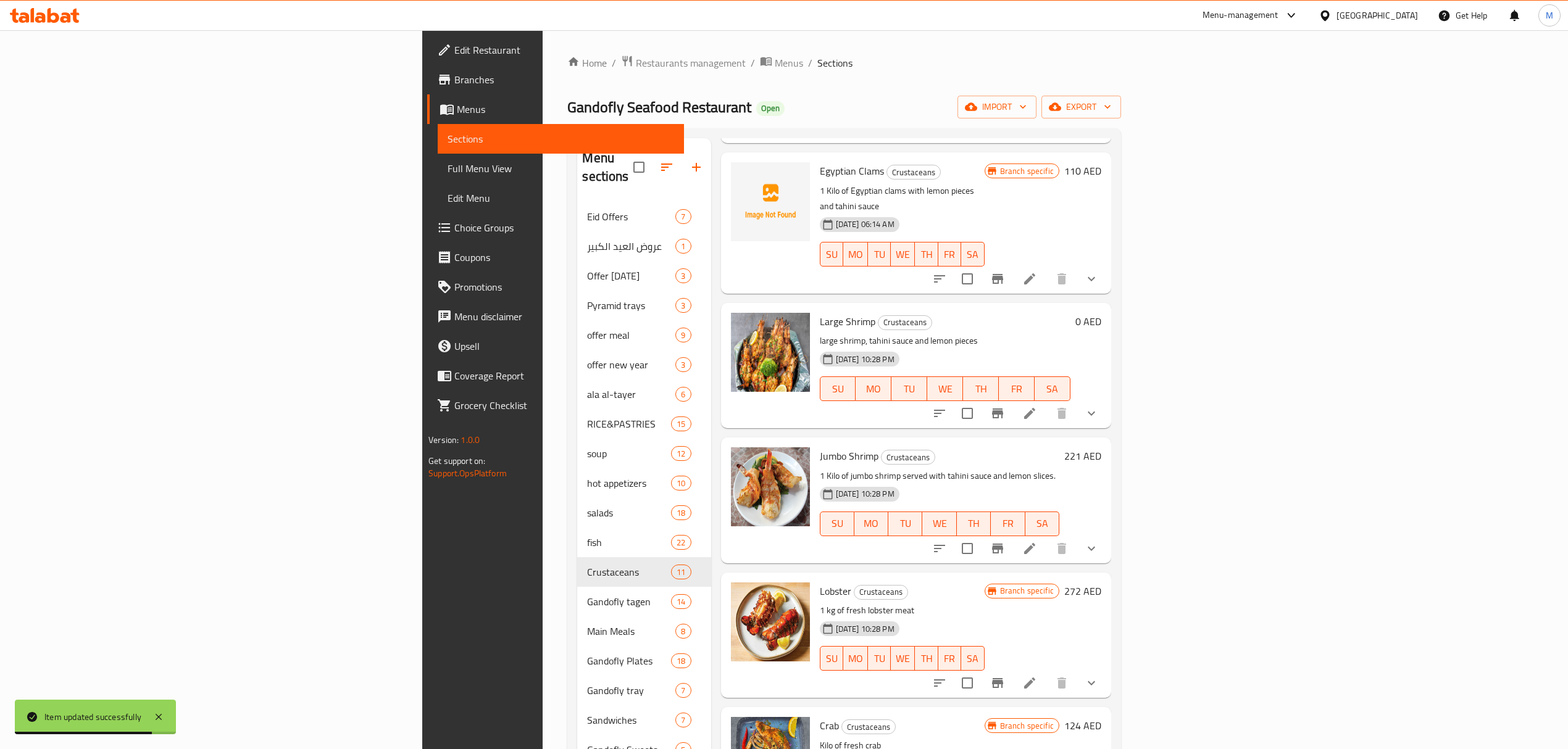
scroll to position [82, 0]
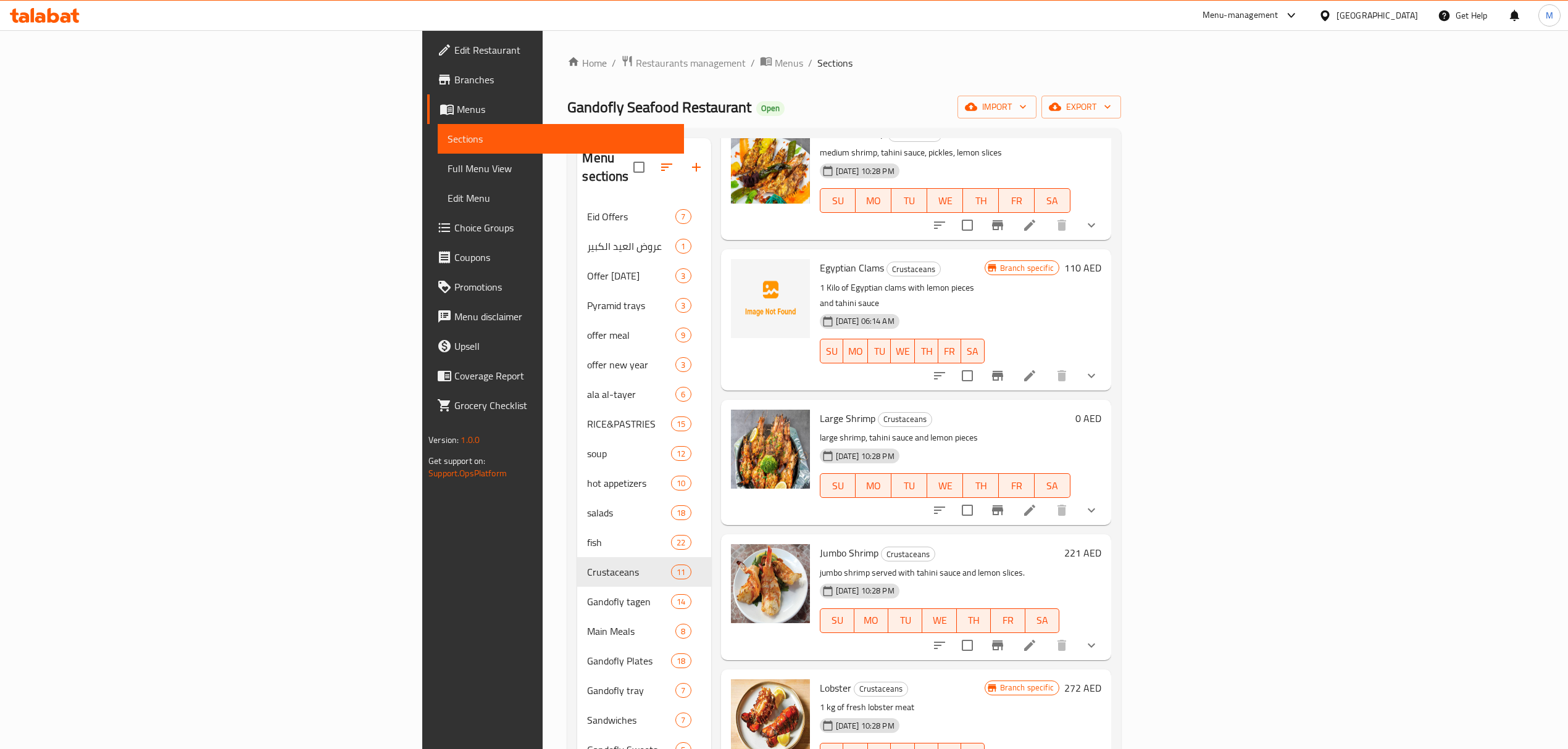
click at [1037, 368] on icon at bounding box center [1030, 376] width 15 height 15
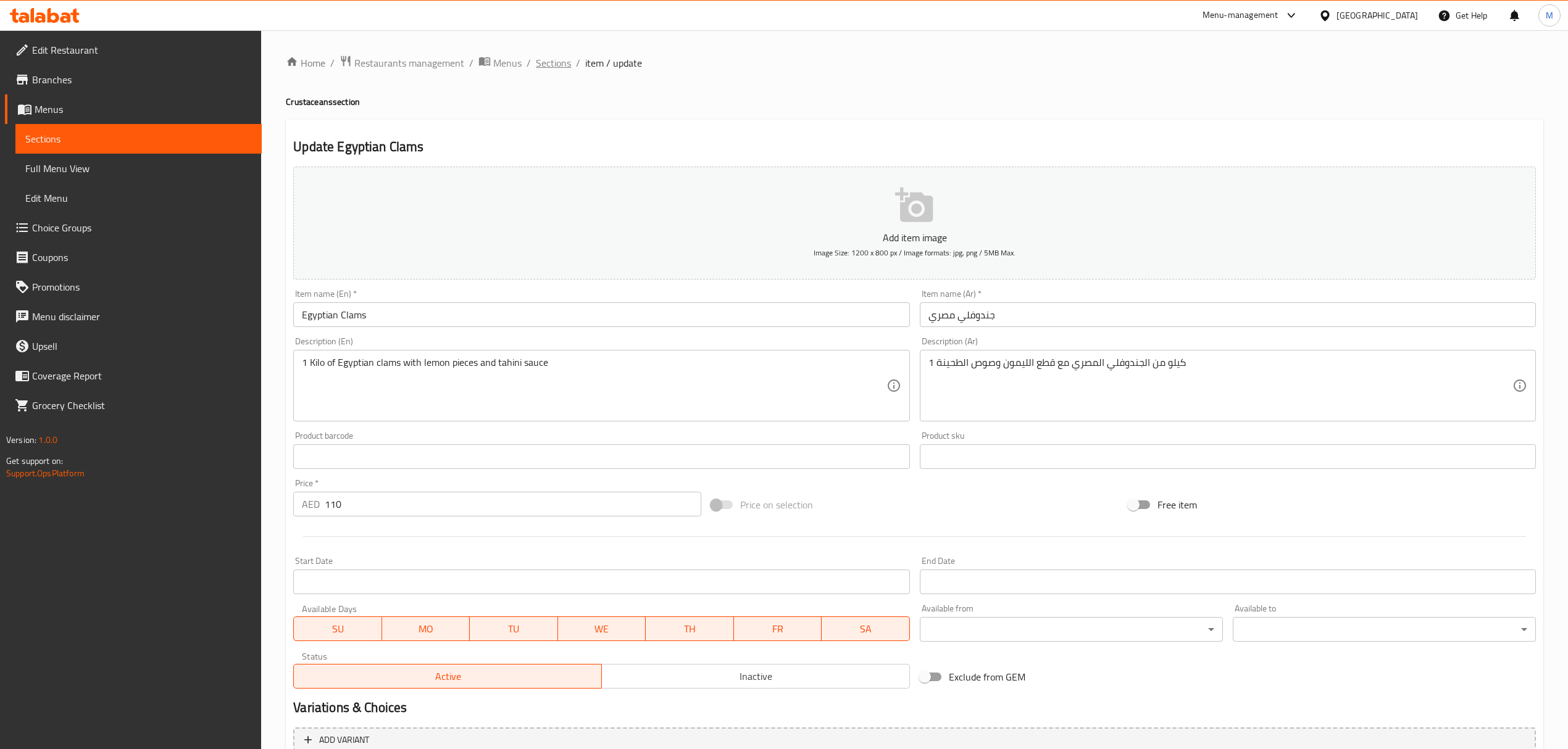
click at [561, 60] on span "Sections" at bounding box center [553, 63] width 35 height 15
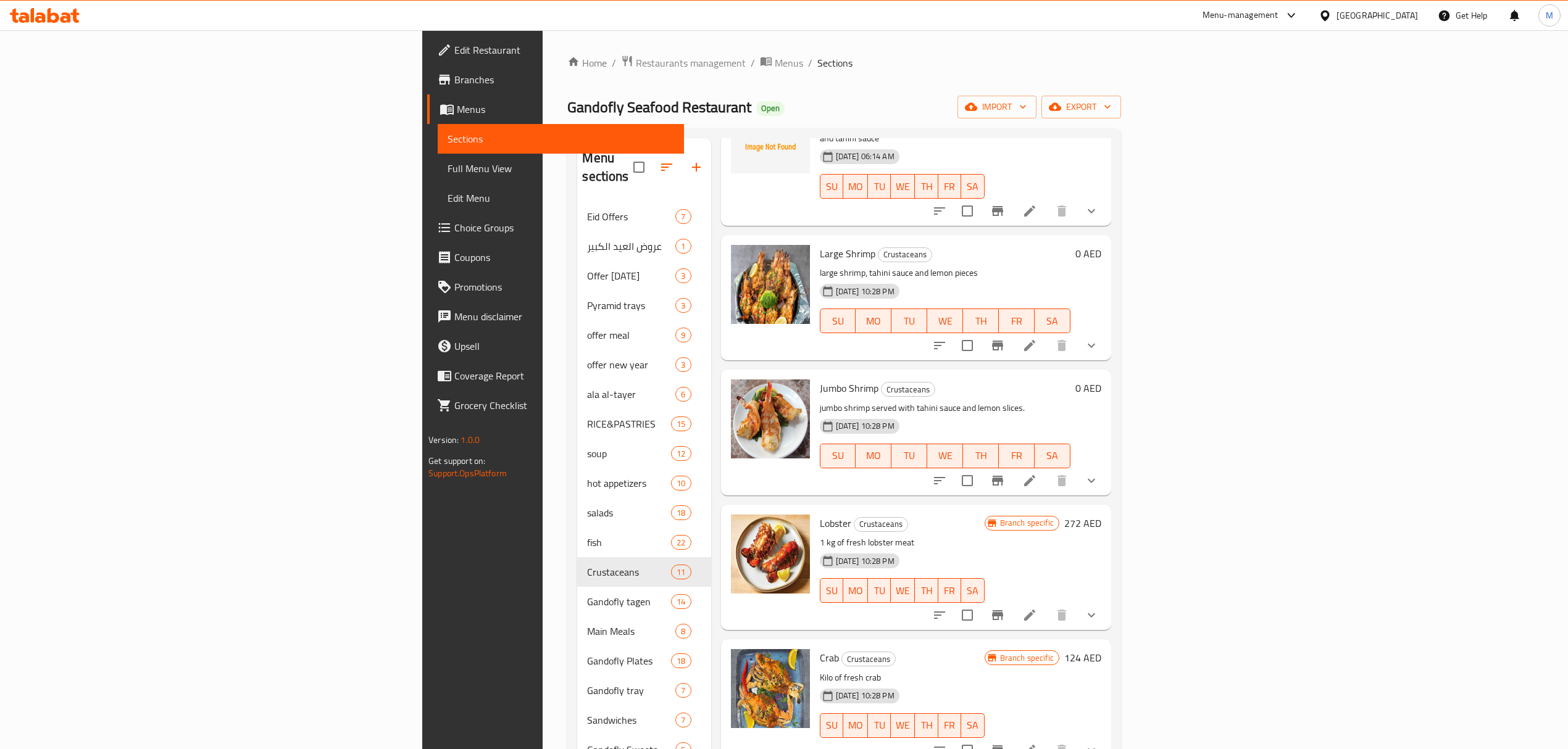
scroll to position [411, 0]
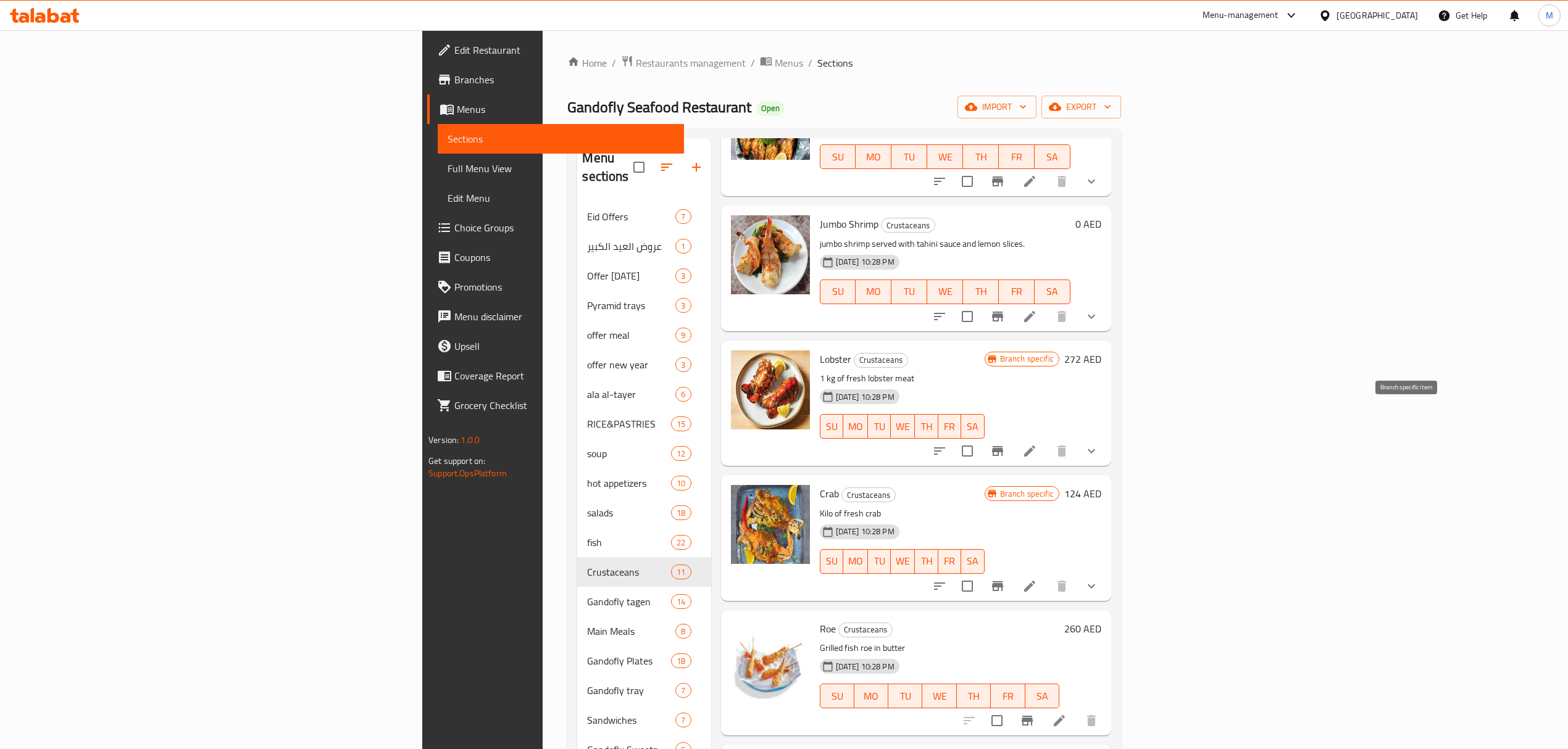
click at [1005, 444] on icon "Branch-specific-item" at bounding box center [998, 451] width 15 height 15
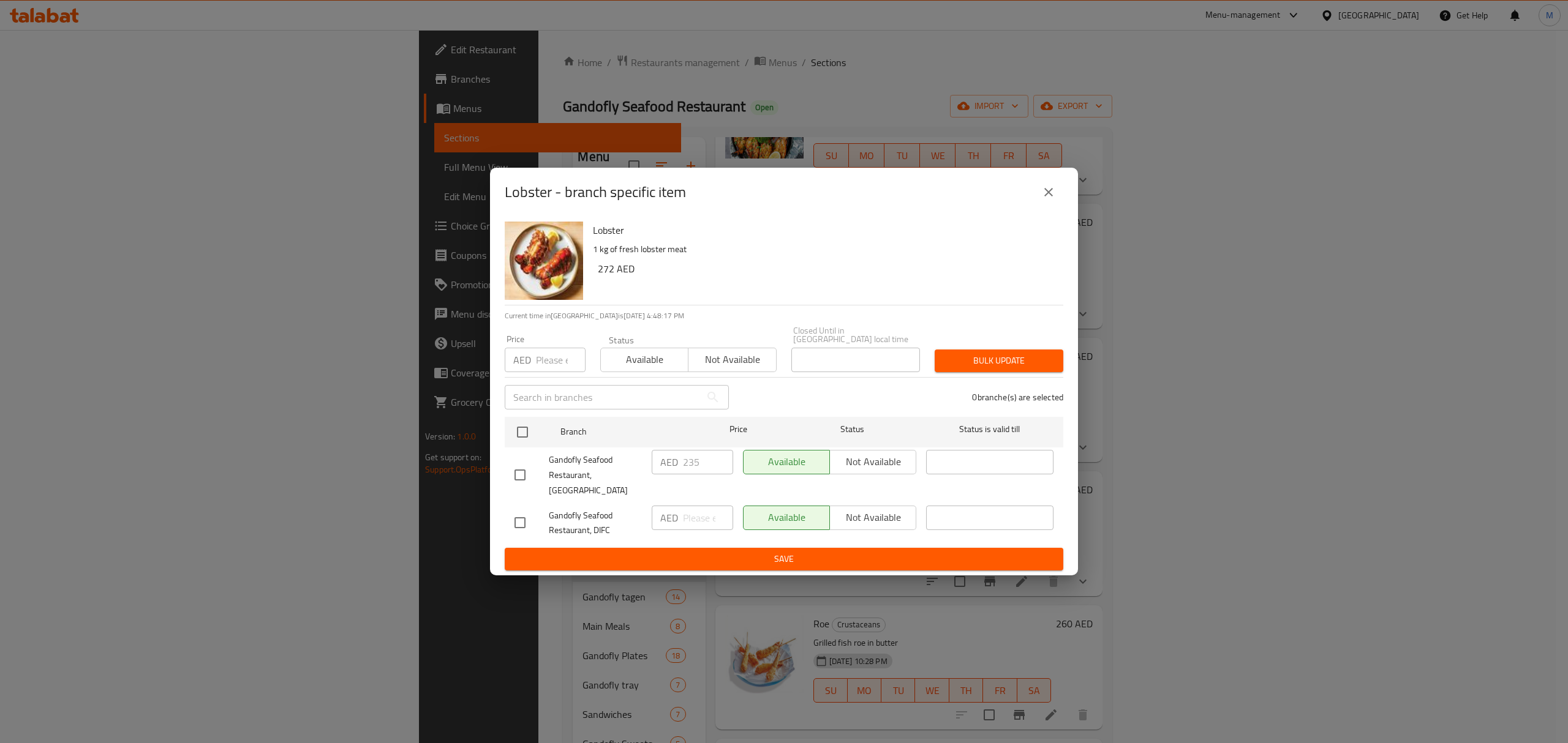
click at [520, 471] on input "checkbox" at bounding box center [520, 475] width 25 height 25
checkbox input "true"
drag, startPoint x: 711, startPoint y: 469, endPoint x: 697, endPoint y: 468, distance: 14.0
click at [697, 468] on input "235" at bounding box center [708, 462] width 50 height 25
drag, startPoint x: 697, startPoint y: 468, endPoint x: 650, endPoint y: 461, distance: 47.5
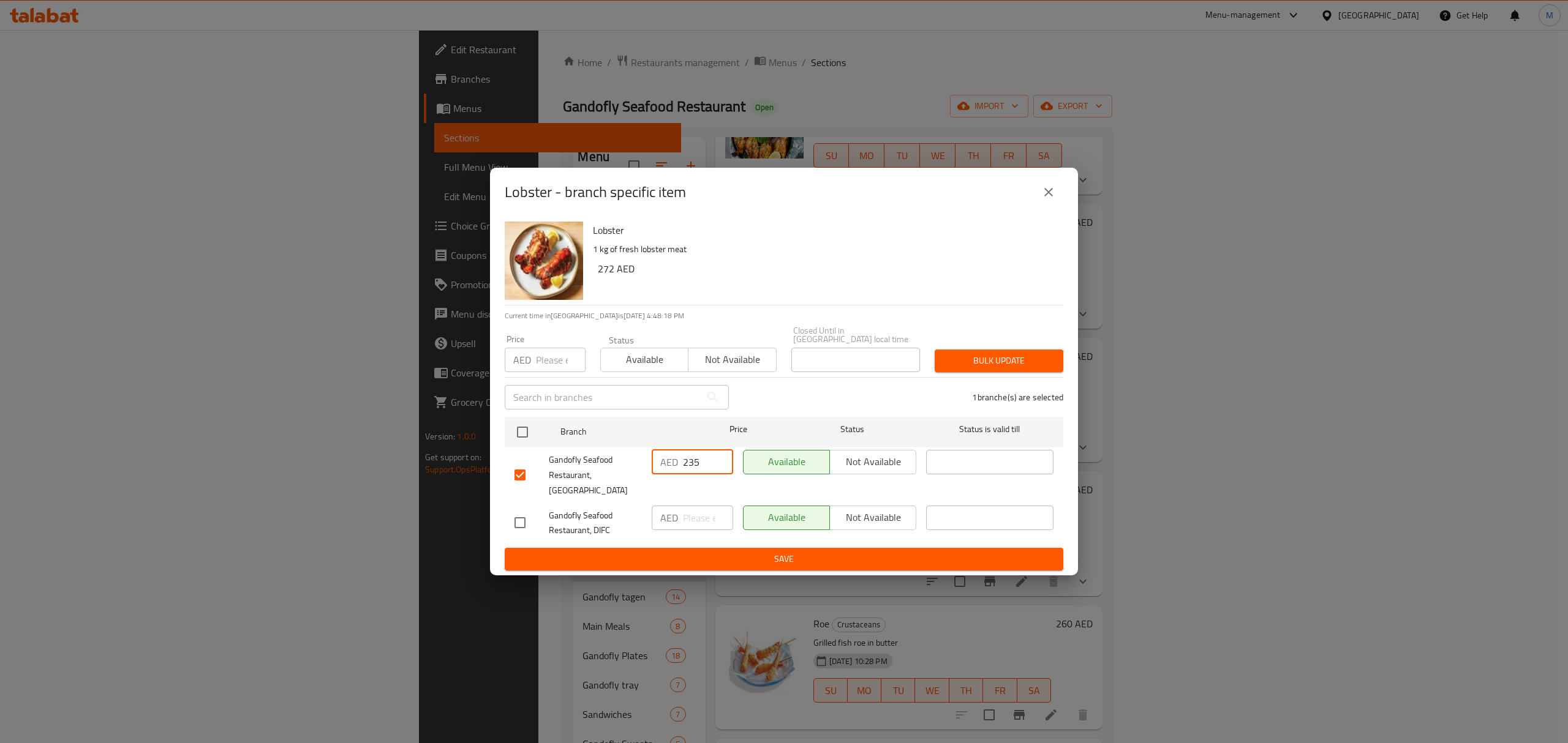
click at [650, 461] on div "AED 235 ​" at bounding box center [692, 475] width 91 height 60
click at [848, 548] on button "Save" at bounding box center [784, 559] width 558 height 23
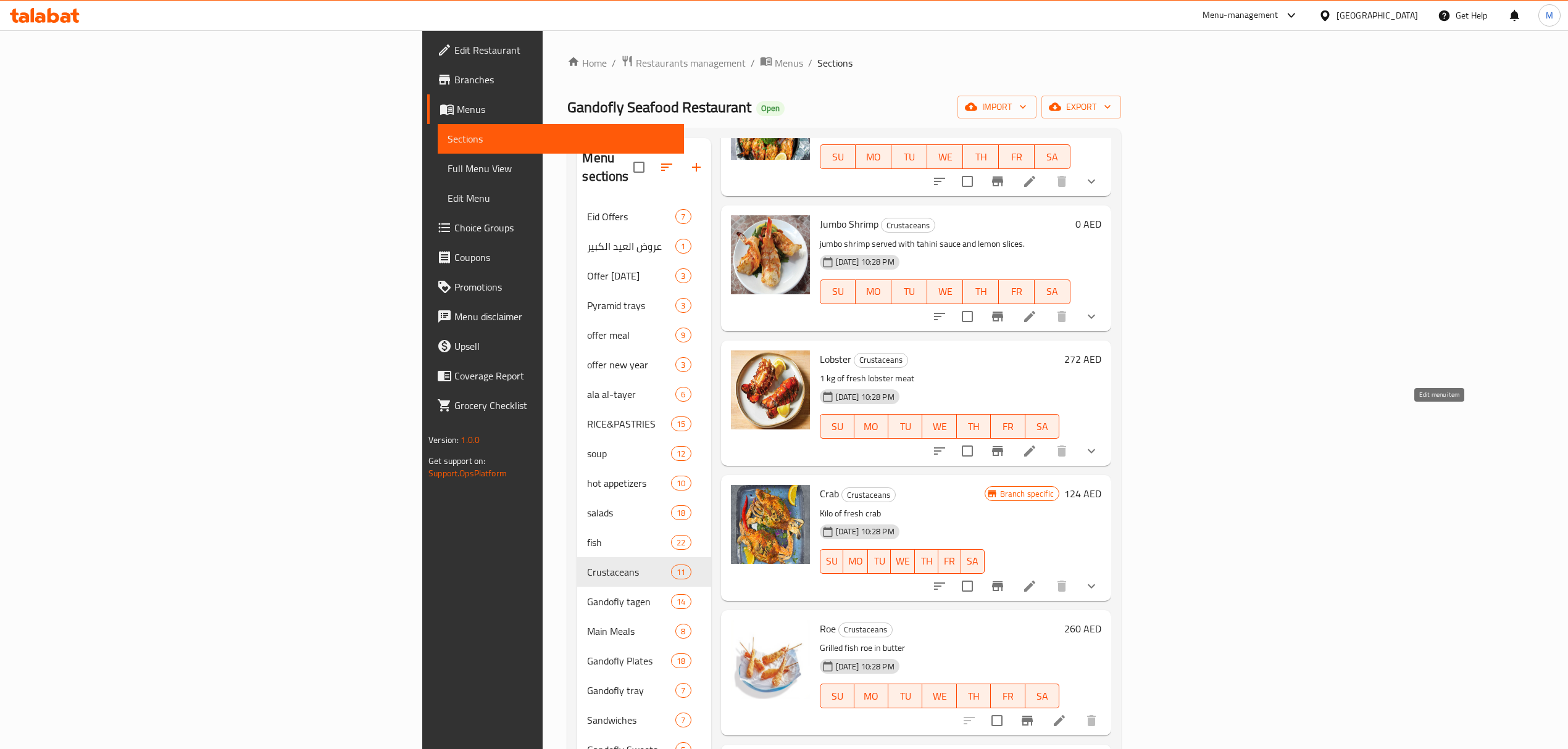
click at [1037, 444] on icon at bounding box center [1030, 451] width 15 height 15
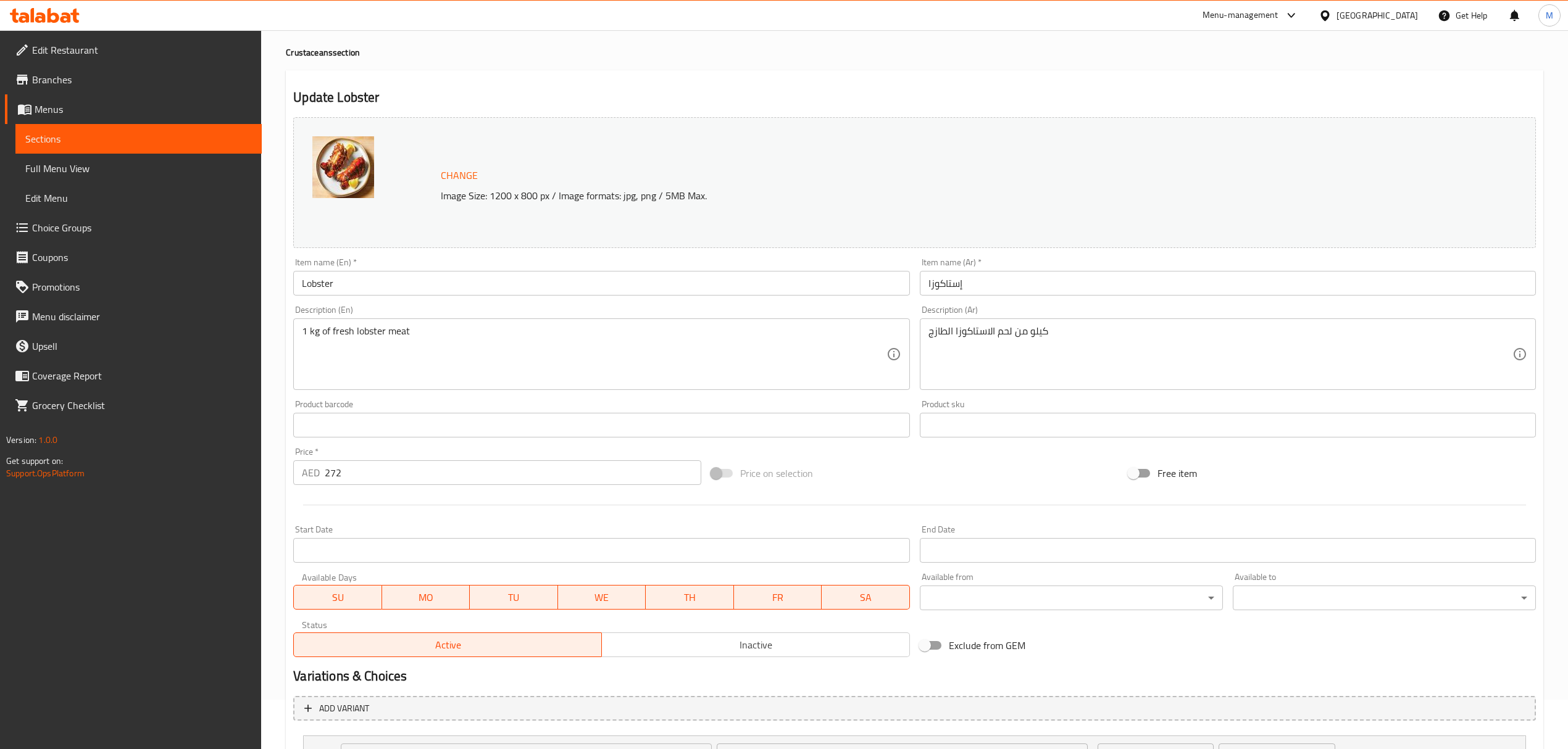
scroll to position [161, 0]
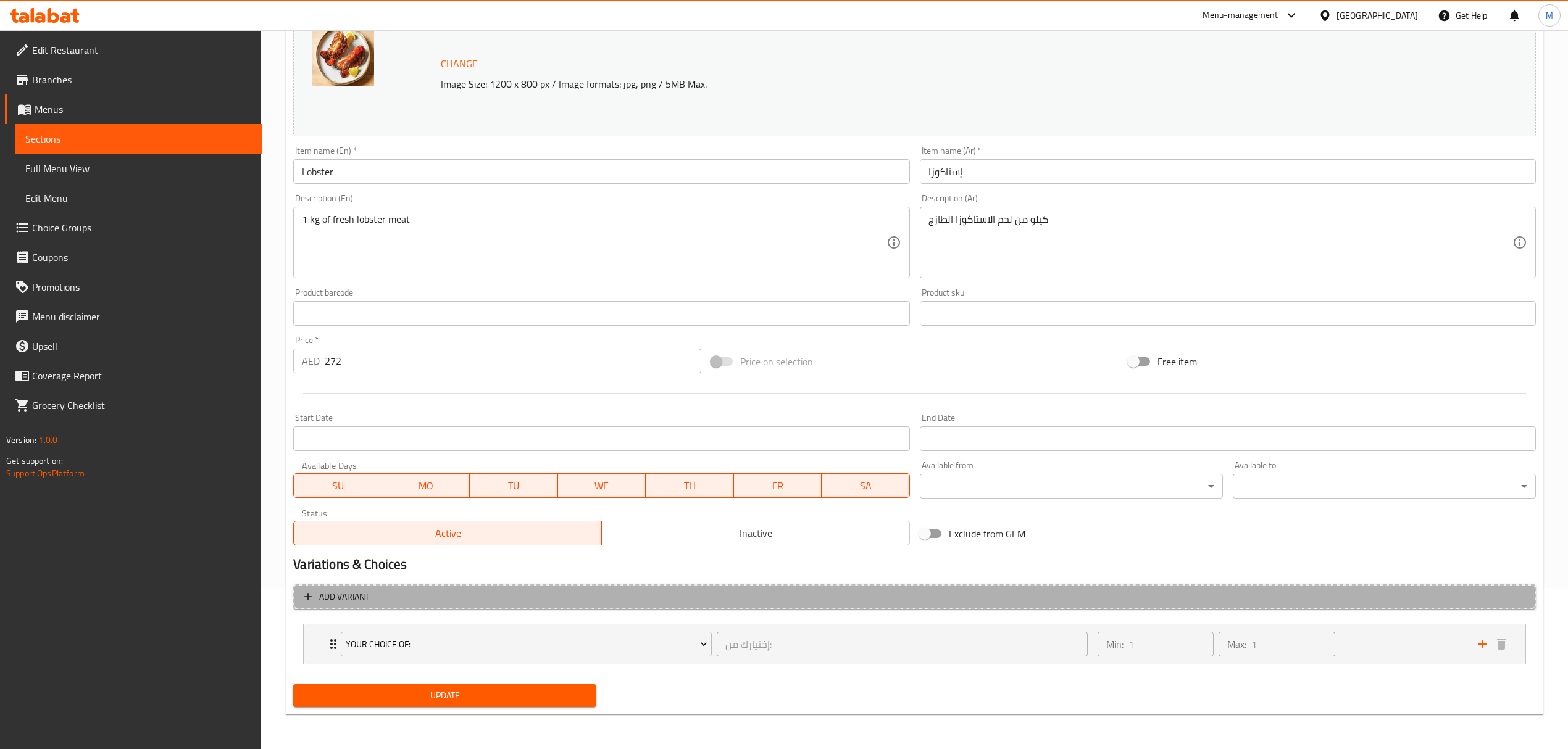
click at [662, 591] on span "Add variant" at bounding box center [914, 597] width 1220 height 16
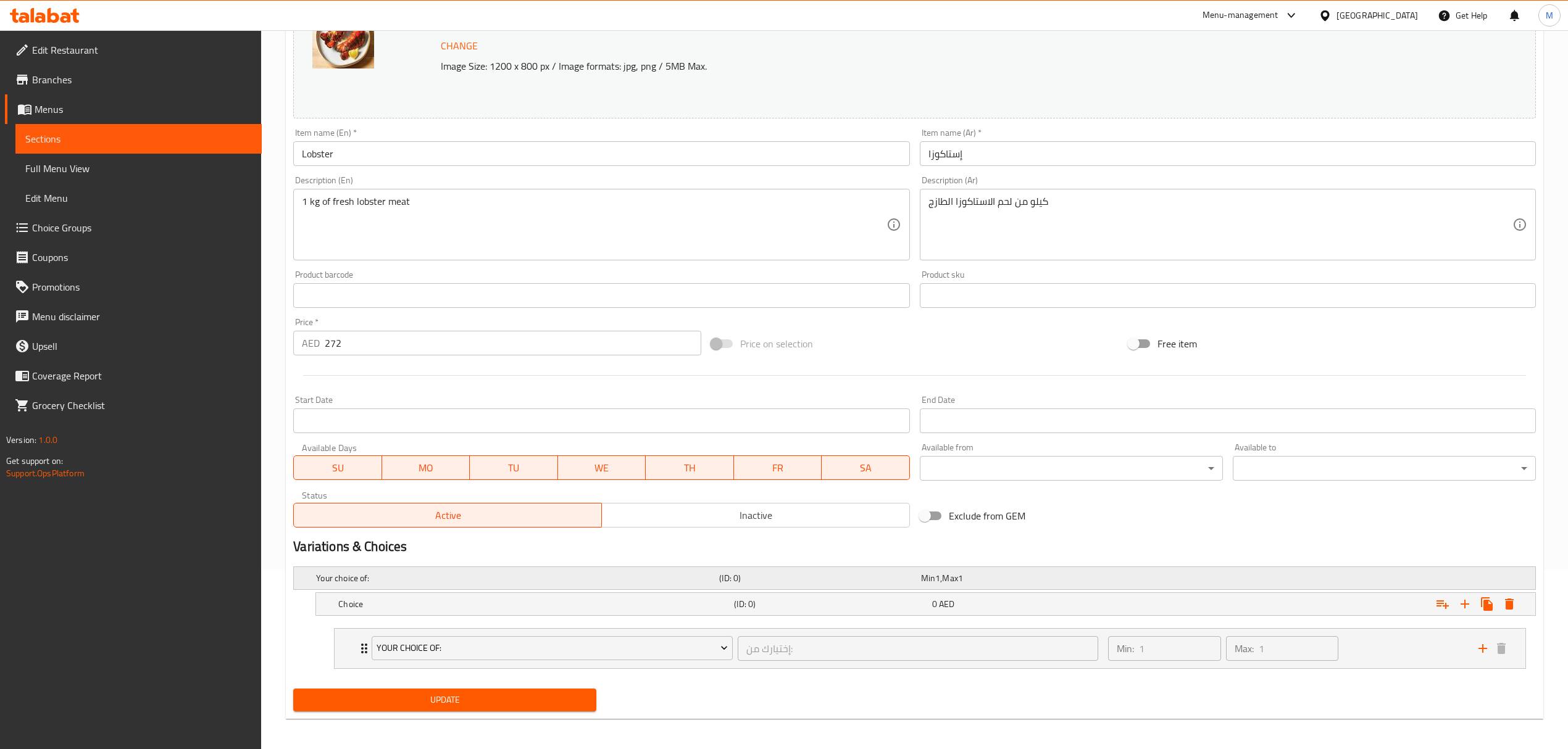
scroll to position [185, 0]
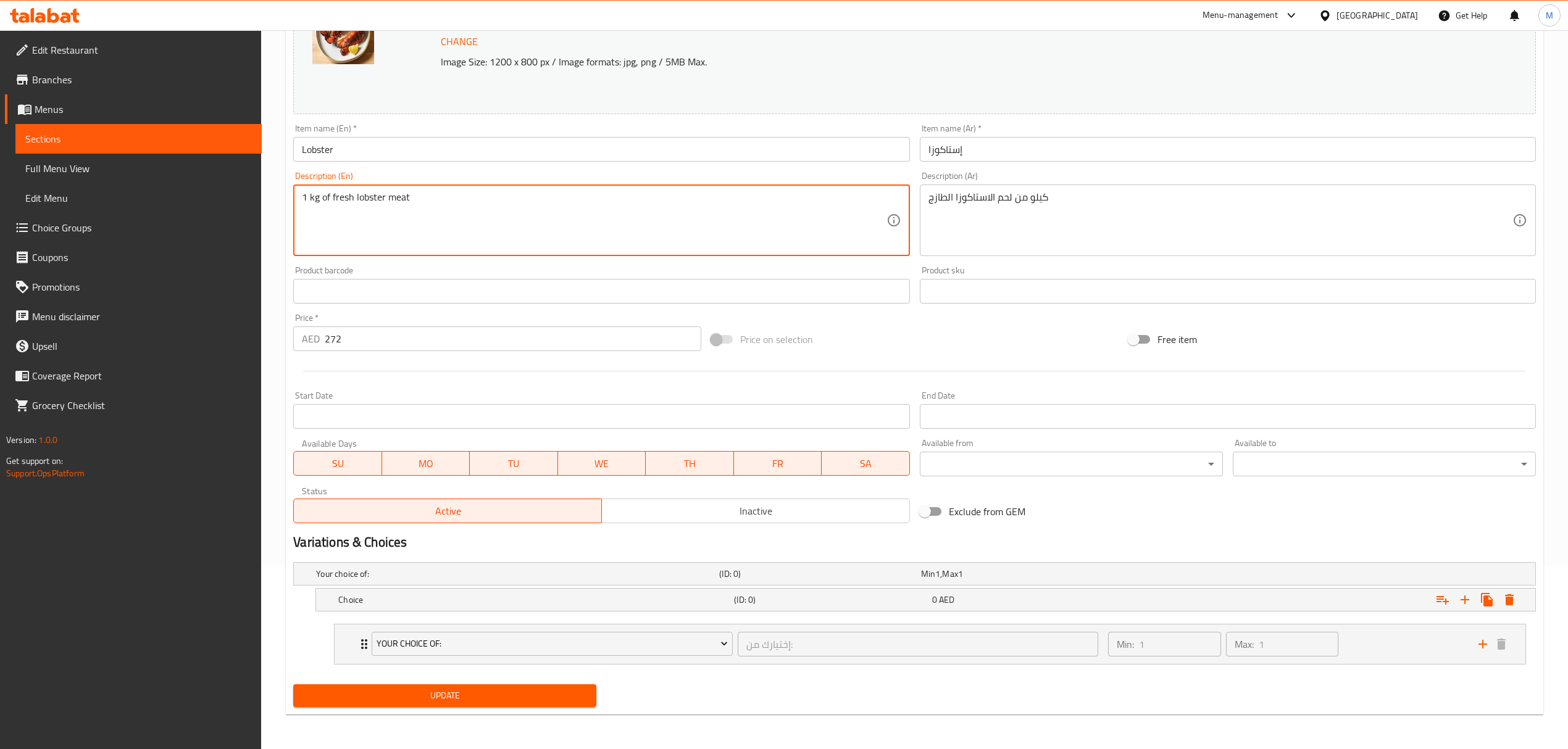
drag, startPoint x: 332, startPoint y: 193, endPoint x: 269, endPoint y: 188, distance: 63.2
type textarea "fresh lobster meat"
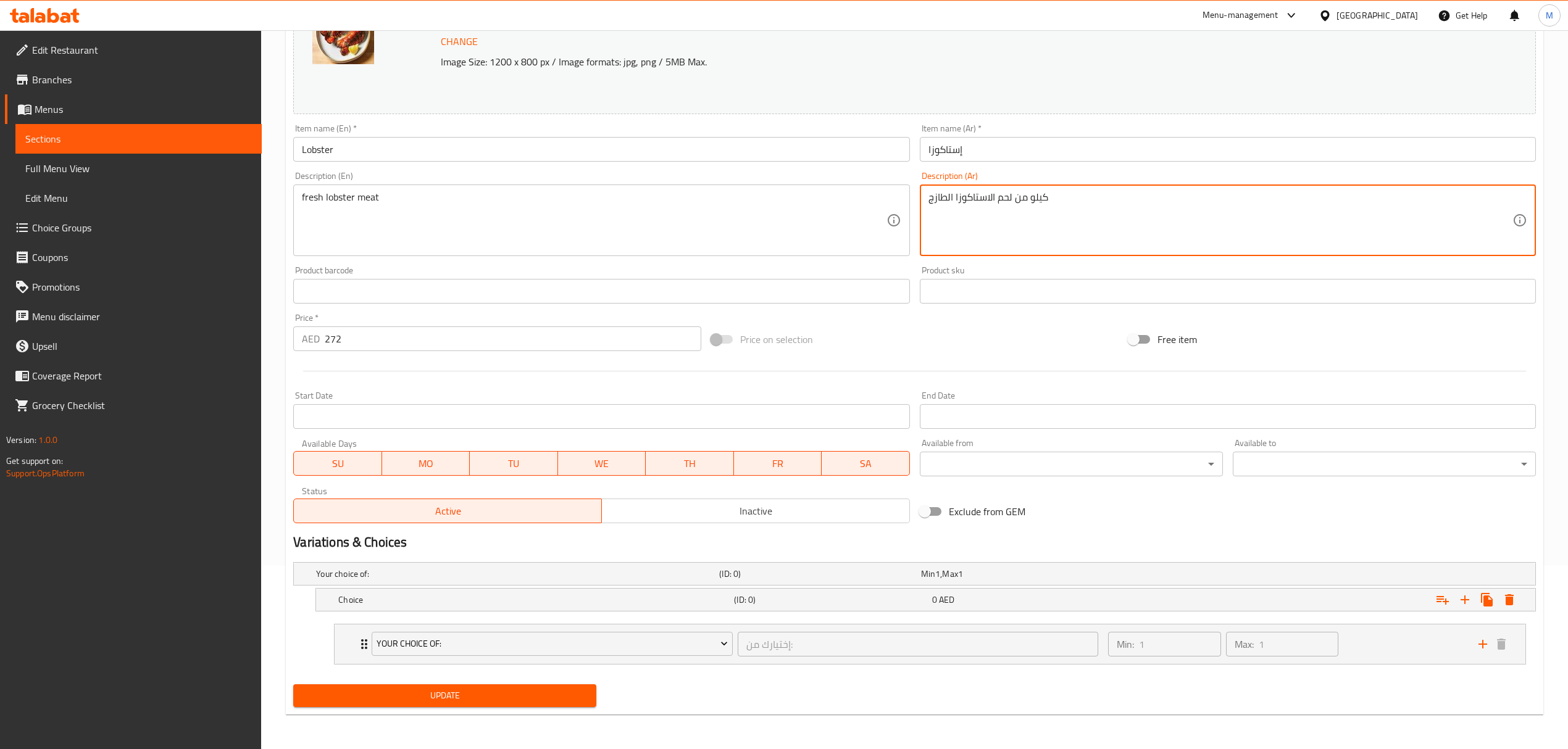
drag, startPoint x: 1012, startPoint y: 196, endPoint x: 1055, endPoint y: 203, distance: 43.6
click at [1055, 203] on textarea "كيلو من لحم الاستاكوزا الطازج" at bounding box center [1220, 220] width 584 height 59
drag, startPoint x: 1015, startPoint y: 194, endPoint x: 1057, endPoint y: 197, distance: 42.1
click at [1057, 197] on textarea "كيلو من لحم الاستاكوزا الطازج" at bounding box center [1220, 220] width 584 height 59
type textarea "لحم الاستاكوزا الطازج"
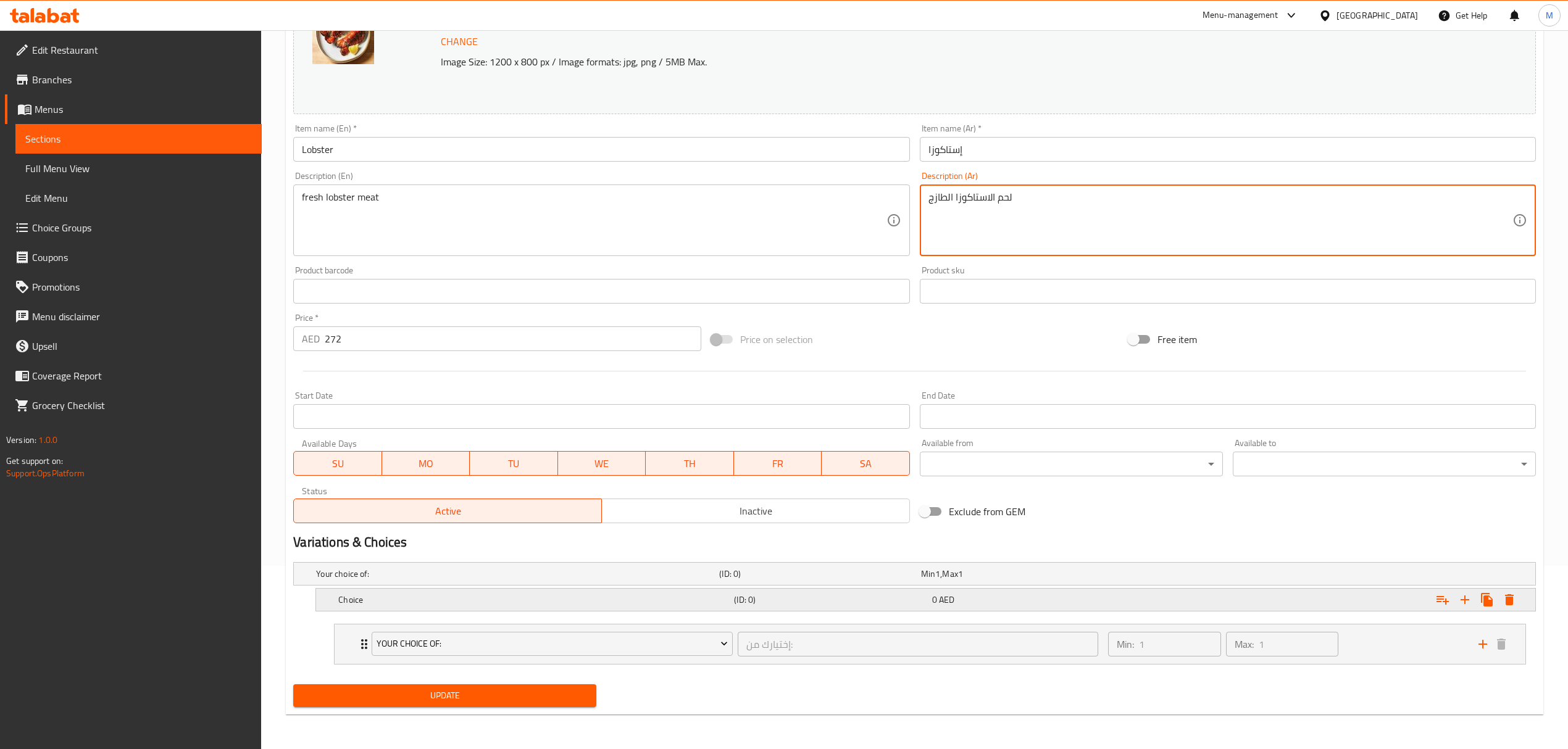
click at [796, 588] on div "Choice (ID: 0) 0 AED" at bounding box center [918, 574] width 1209 height 27
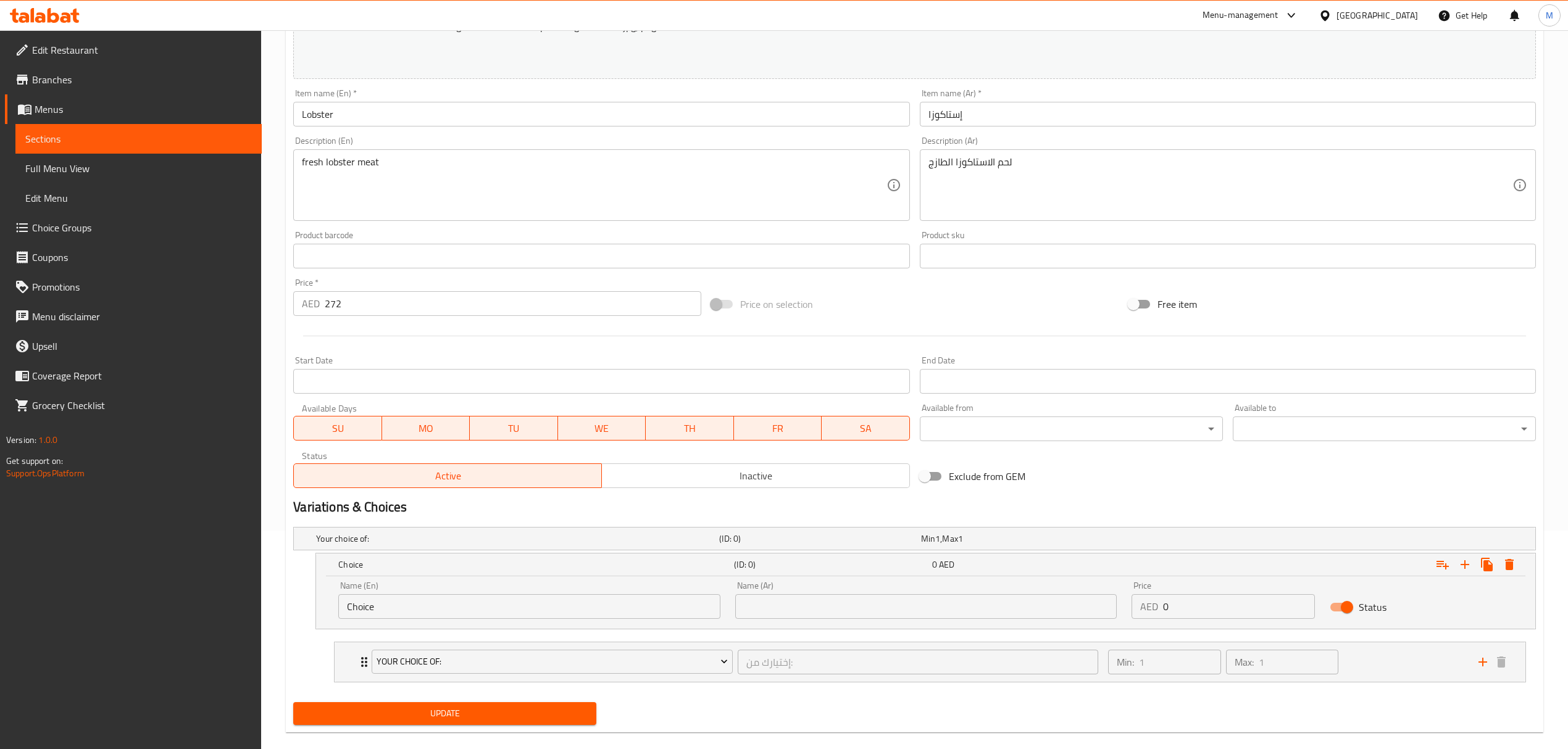
scroll to position [238, 0]
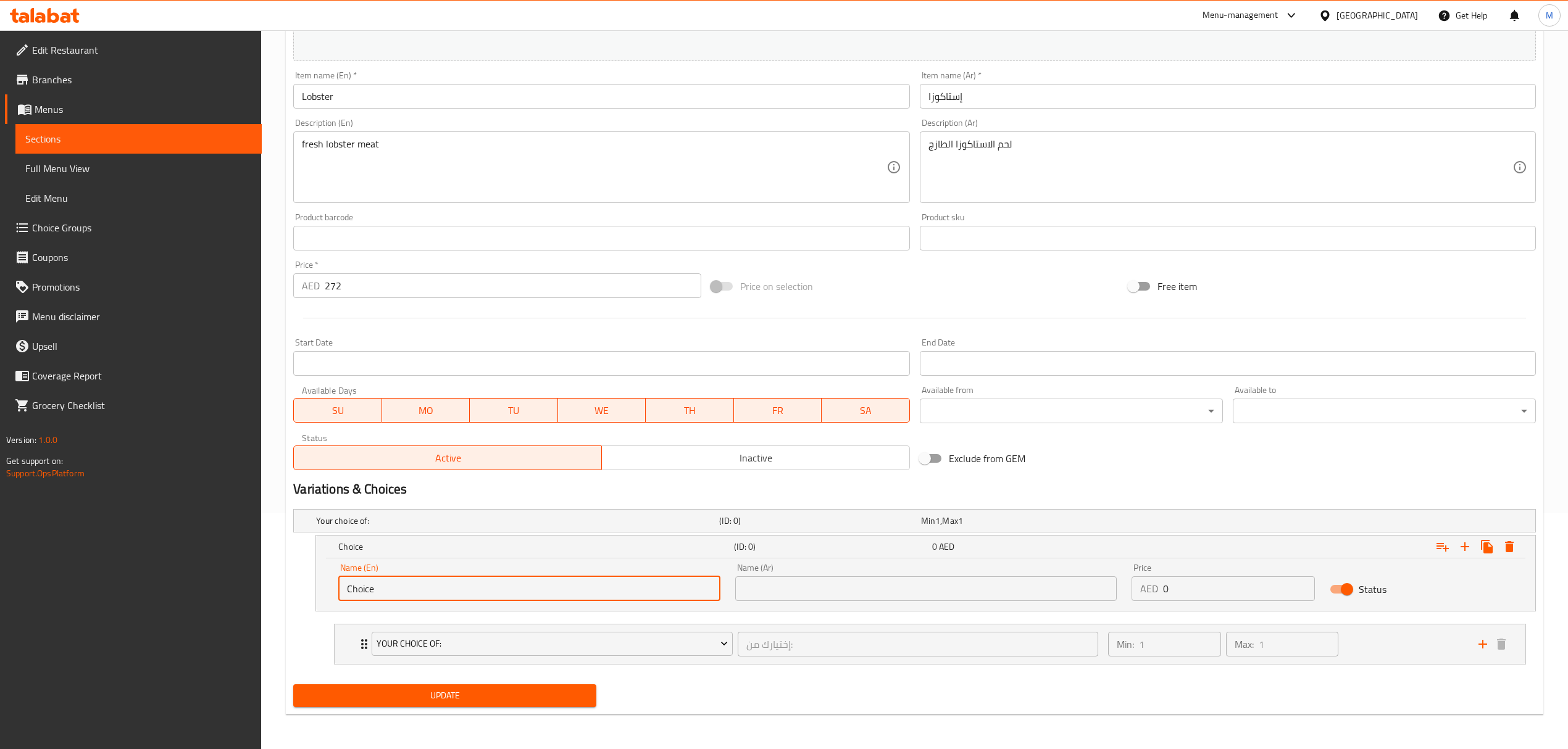
drag, startPoint x: 390, startPoint y: 588, endPoint x: 253, endPoint y: 591, distance: 137.0
click at [253, 591] on div "Edit Restaurant Branches Menus Sections Full Menu View Edit Menu Choice Groups …" at bounding box center [784, 272] width 1568 height 955
type input "0.5 kg"
click at [746, 590] on input "text" at bounding box center [926, 588] width 382 height 25
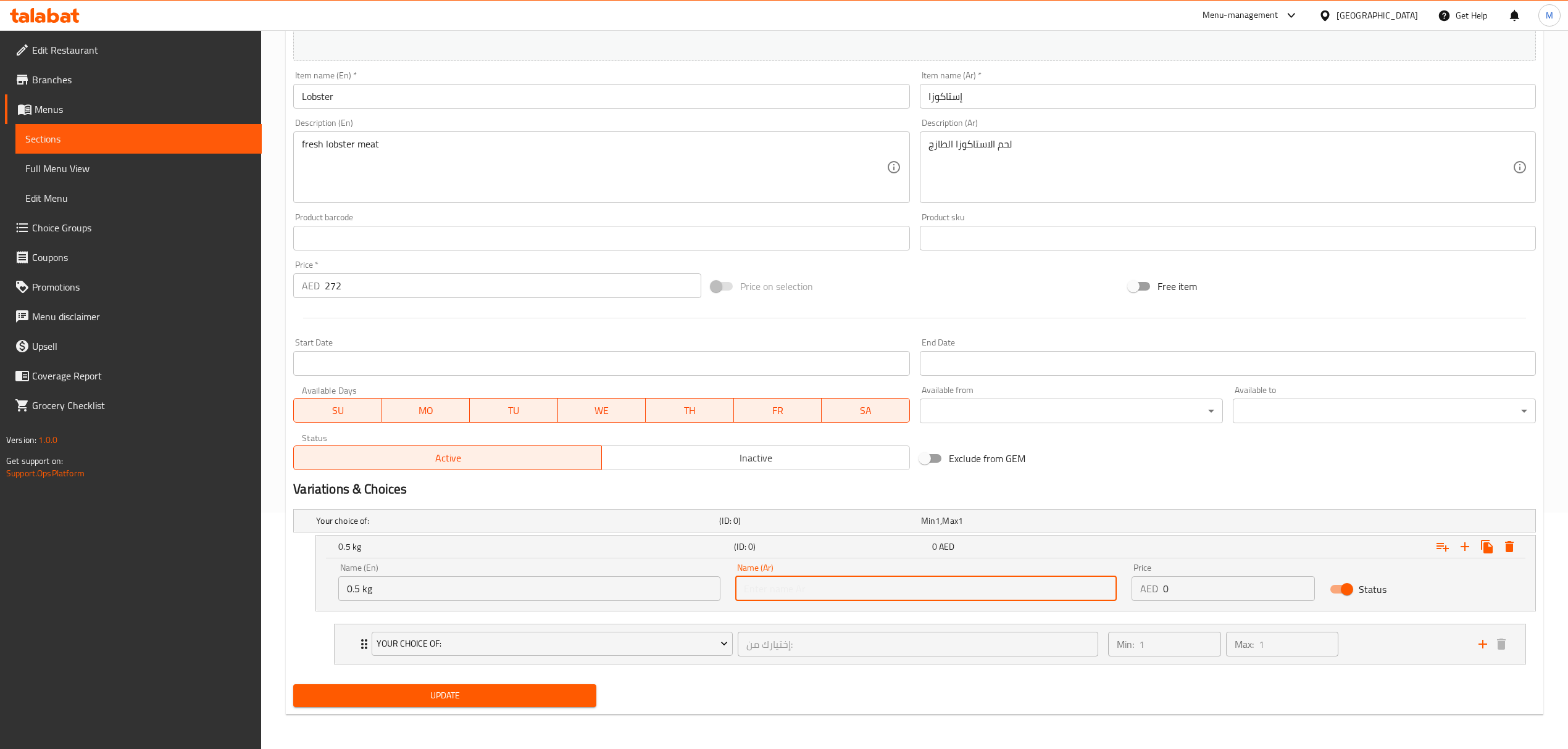
type input "0.5 كجم"
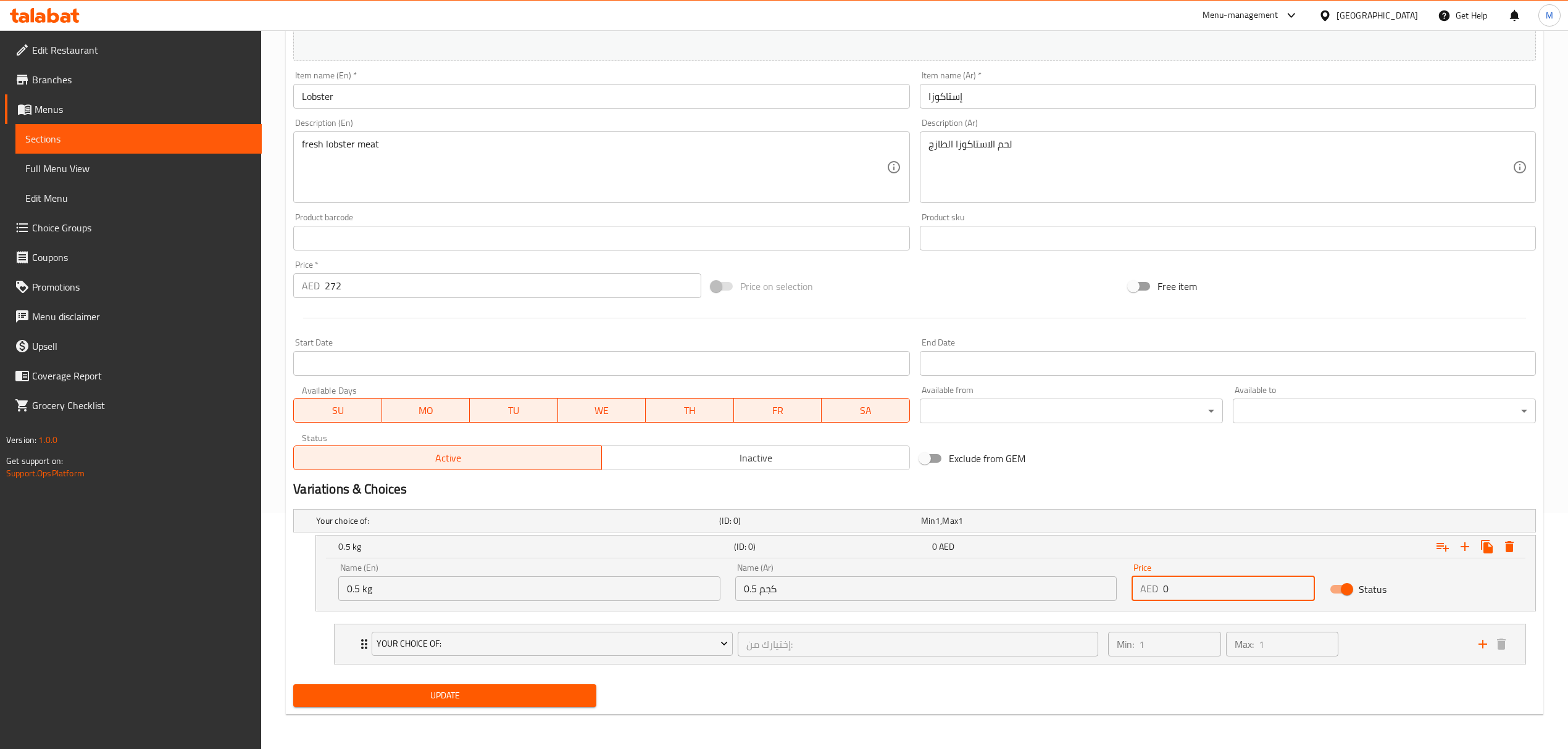
drag, startPoint x: 1174, startPoint y: 591, endPoint x: 1154, endPoint y: 586, distance: 20.6
click at [1154, 586] on div "AED 0 Price" at bounding box center [1223, 588] width 183 height 25
type input "136"
click at [1461, 548] on icon "Expand" at bounding box center [1465, 547] width 15 height 15
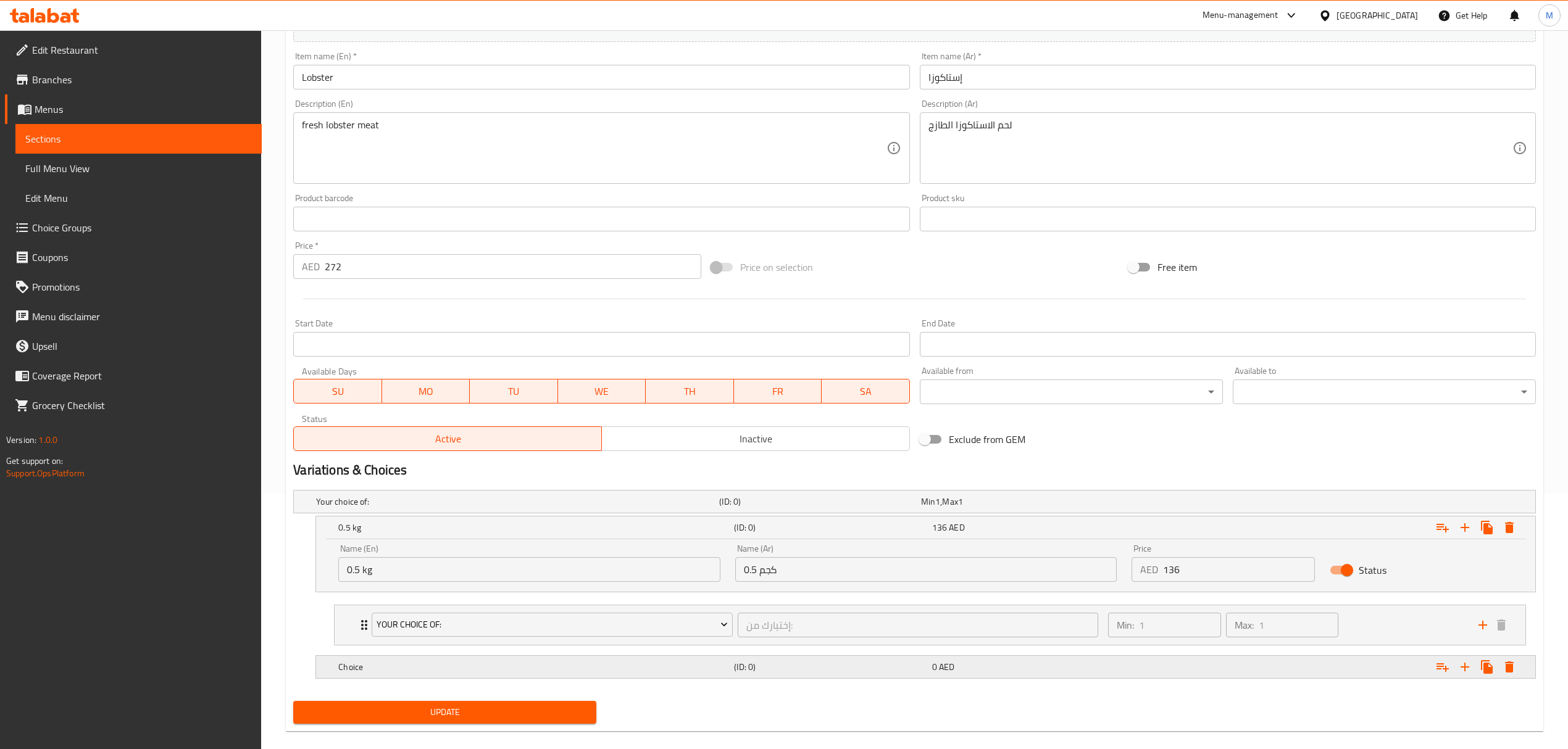
scroll to position [274, 0]
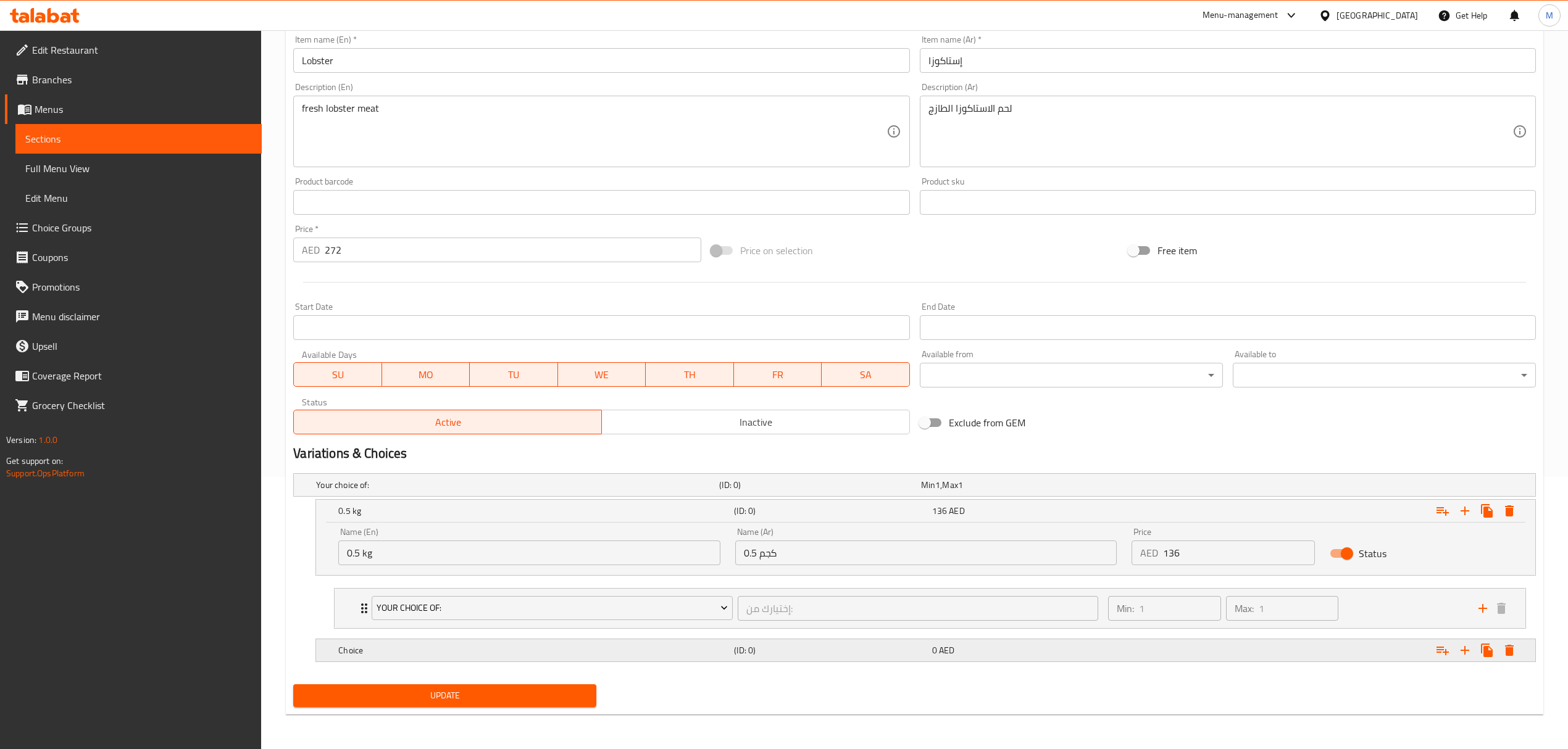
click at [563, 491] on h5 "Choice" at bounding box center [515, 485] width 398 height 12
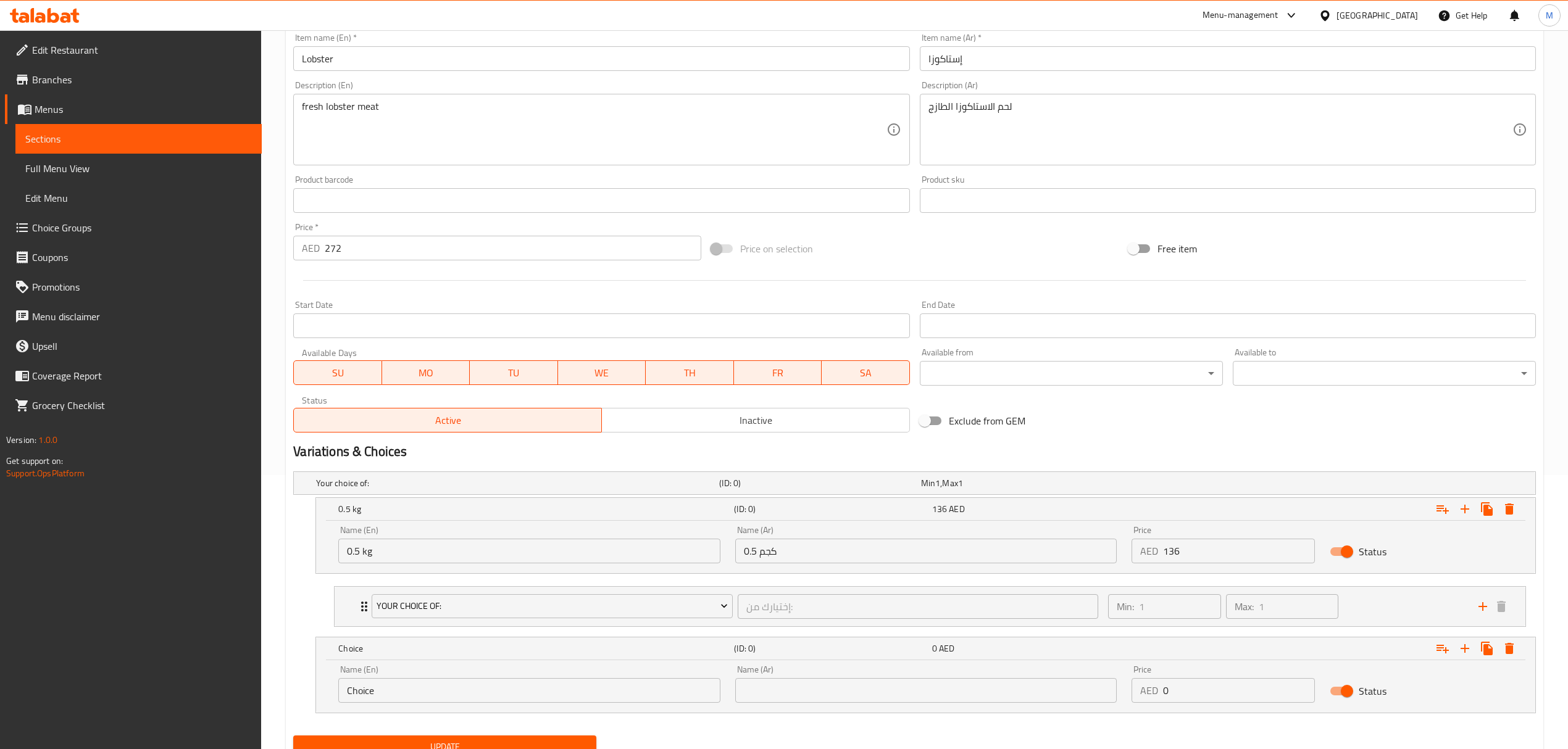
drag, startPoint x: 393, startPoint y: 684, endPoint x: 333, endPoint y: 684, distance: 60.0
click at [333, 684] on div "Name (En) Choice Name (En)" at bounding box center [529, 684] width 397 height 53
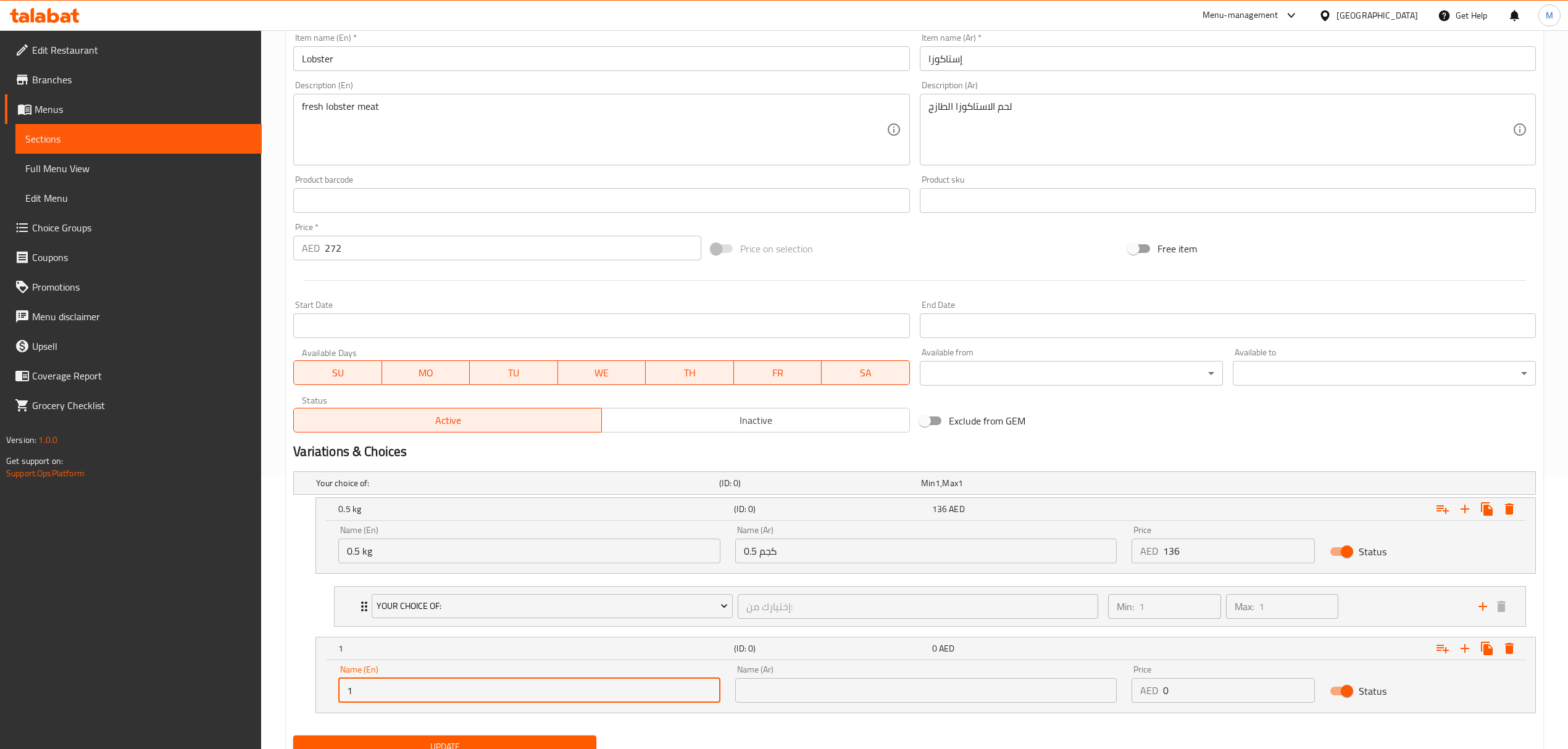
type input "1 kg"
click at [773, 699] on input "text" at bounding box center [926, 690] width 382 height 25
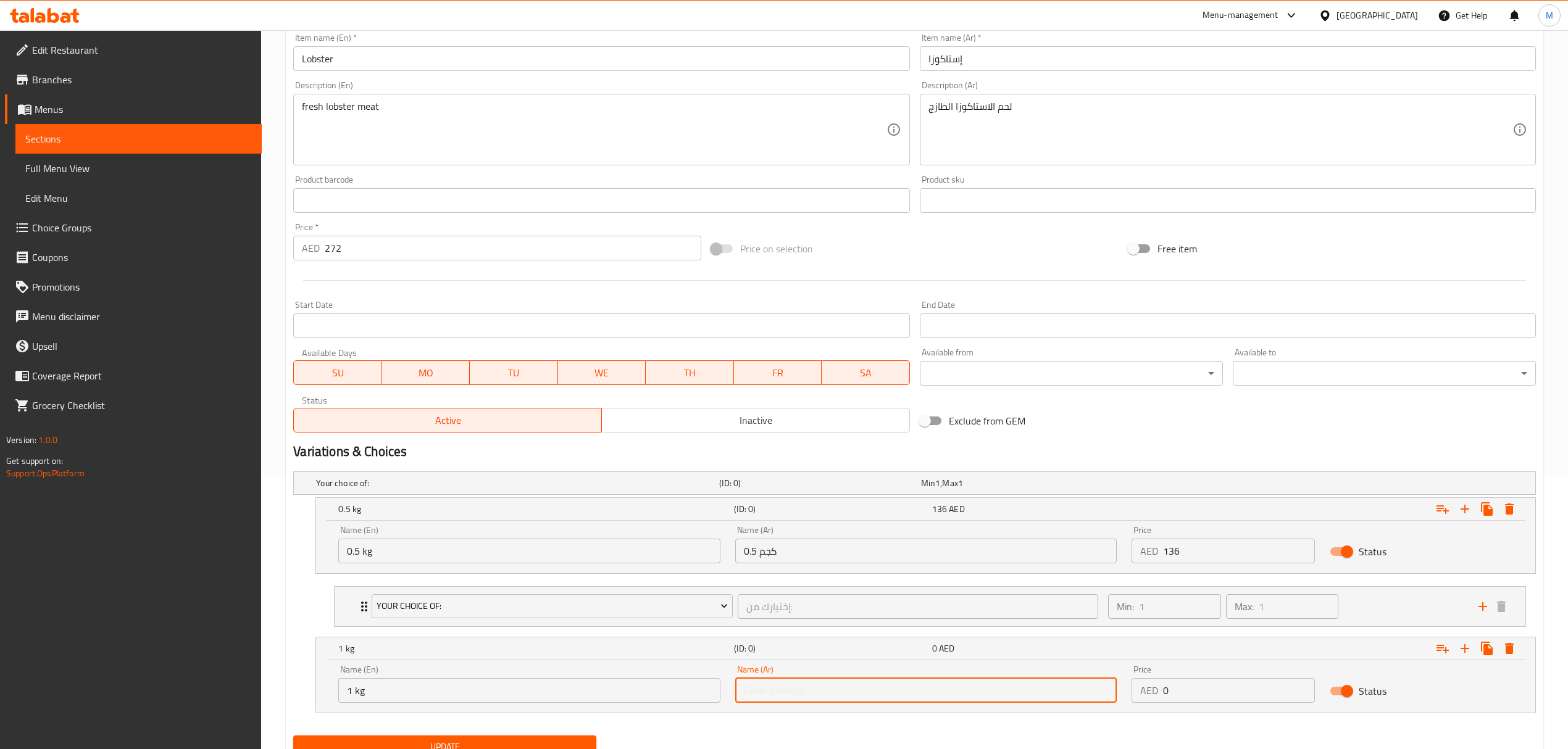
type input "1 كجم"
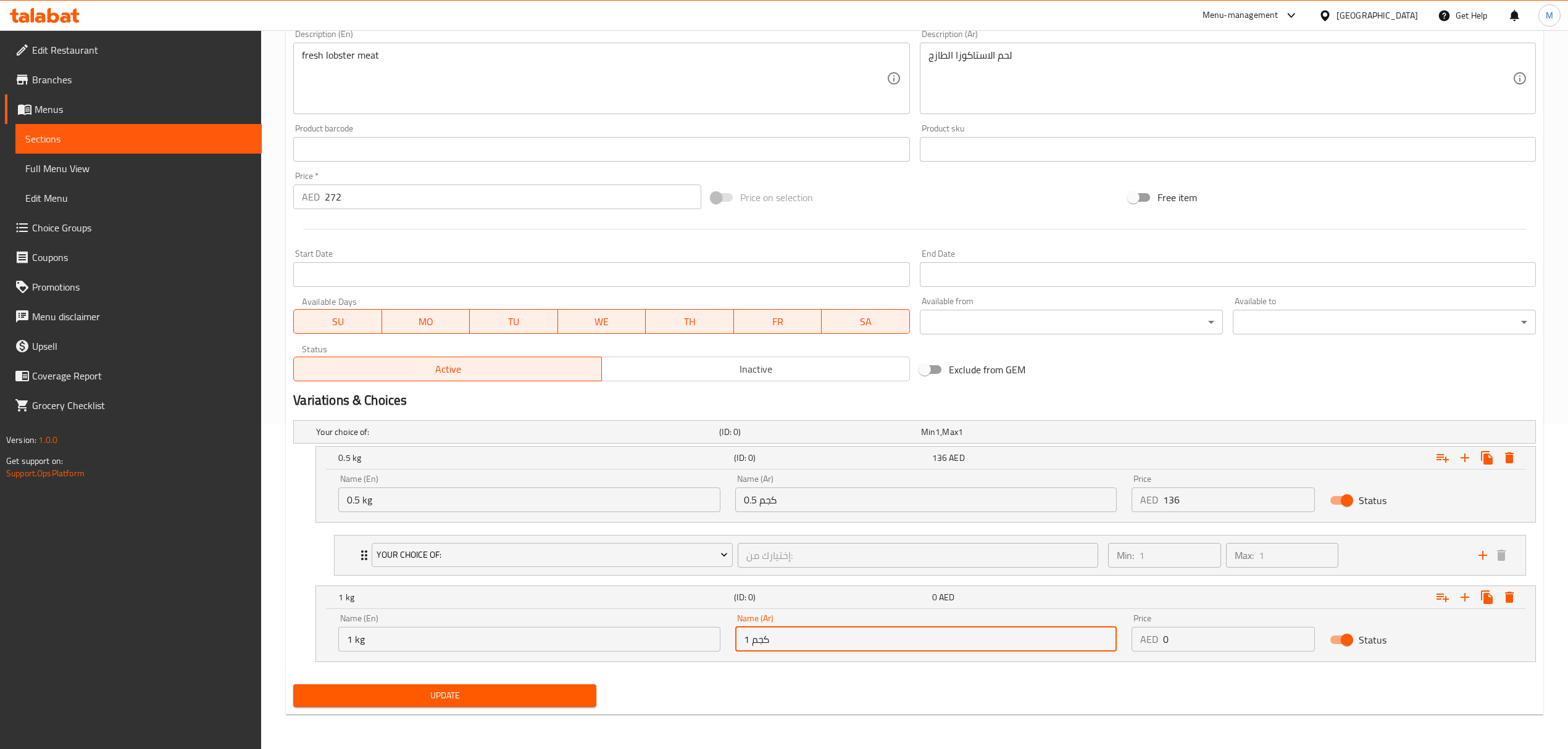
scroll to position [327, 0]
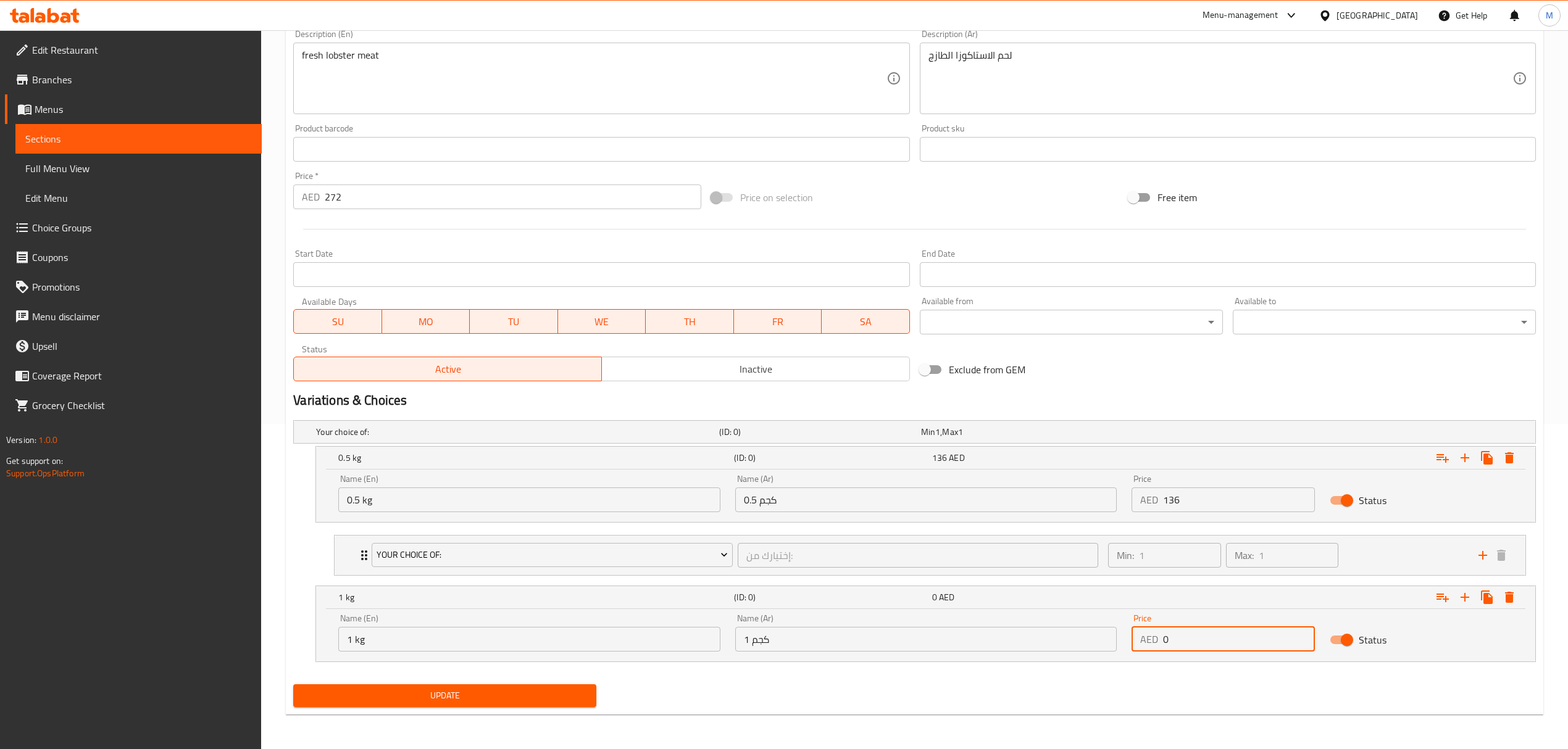
drag, startPoint x: 1190, startPoint y: 638, endPoint x: 1129, endPoint y: 634, distance: 61.1
click at [1129, 634] on div "Price AED 0 Price" at bounding box center [1223, 633] width 198 height 53
type input "272"
click at [1442, 465] on icon "Expand" at bounding box center [1442, 458] width 15 height 15
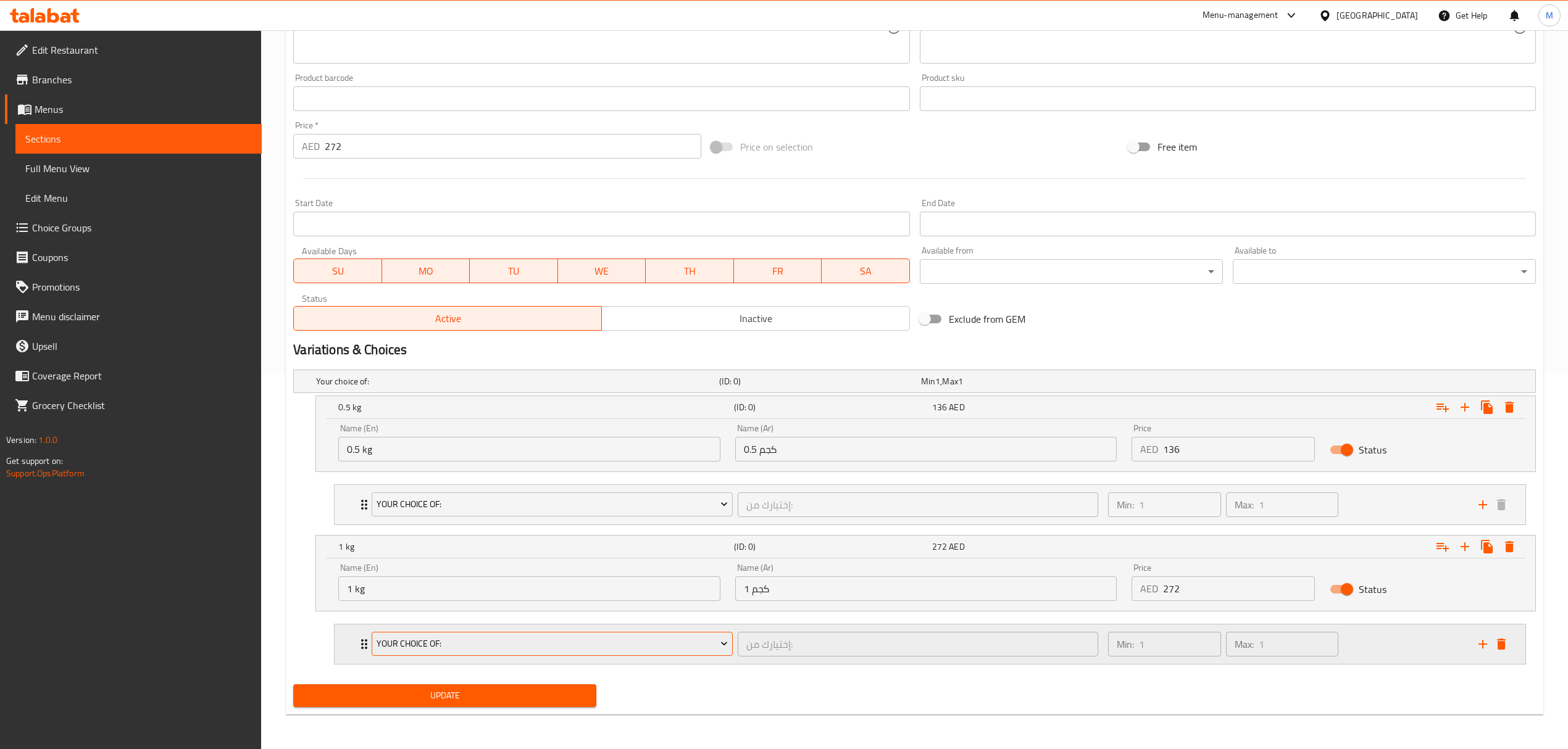
scroll to position [378, 0]
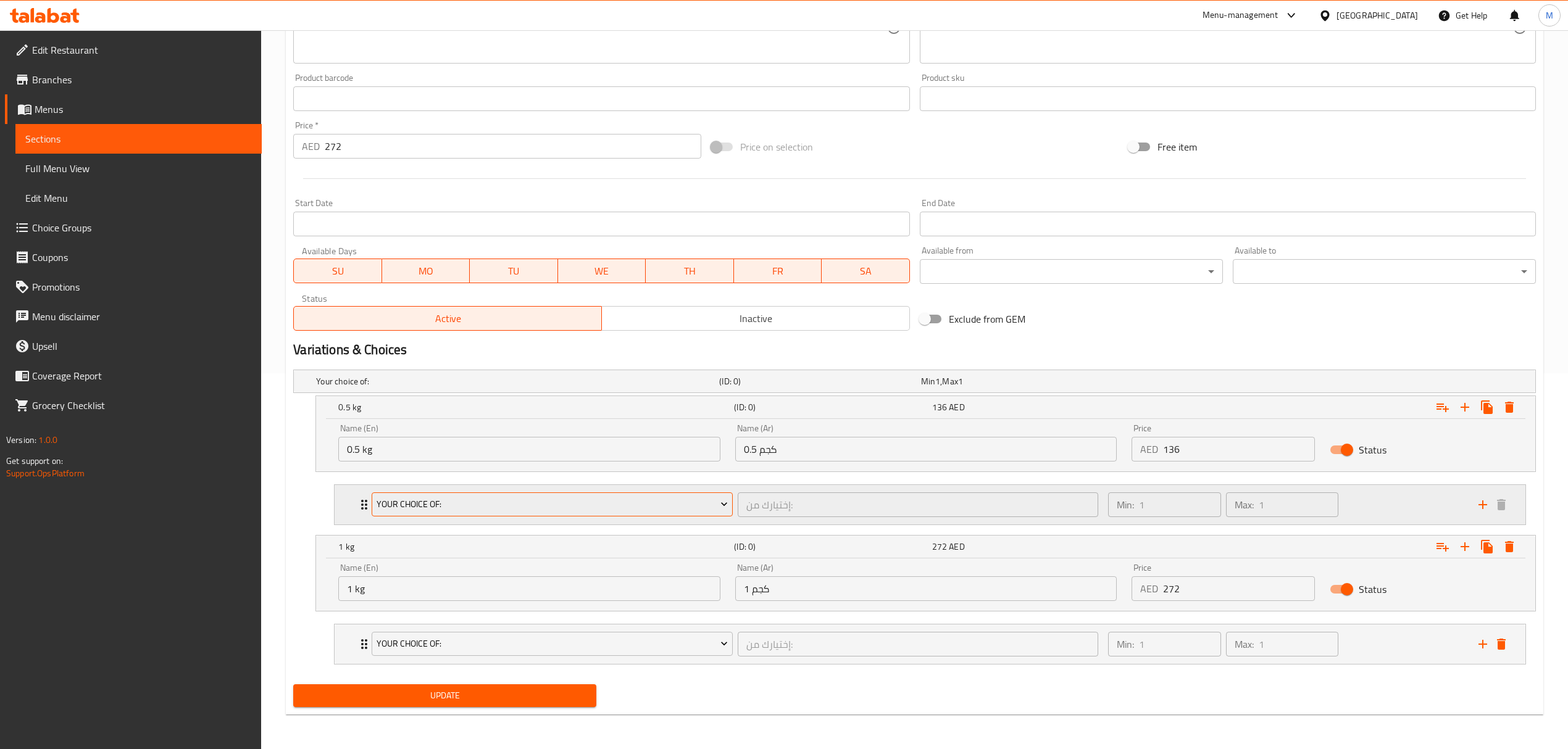
click at [532, 505] on span "your choice of:" at bounding box center [552, 505] width 351 height 16
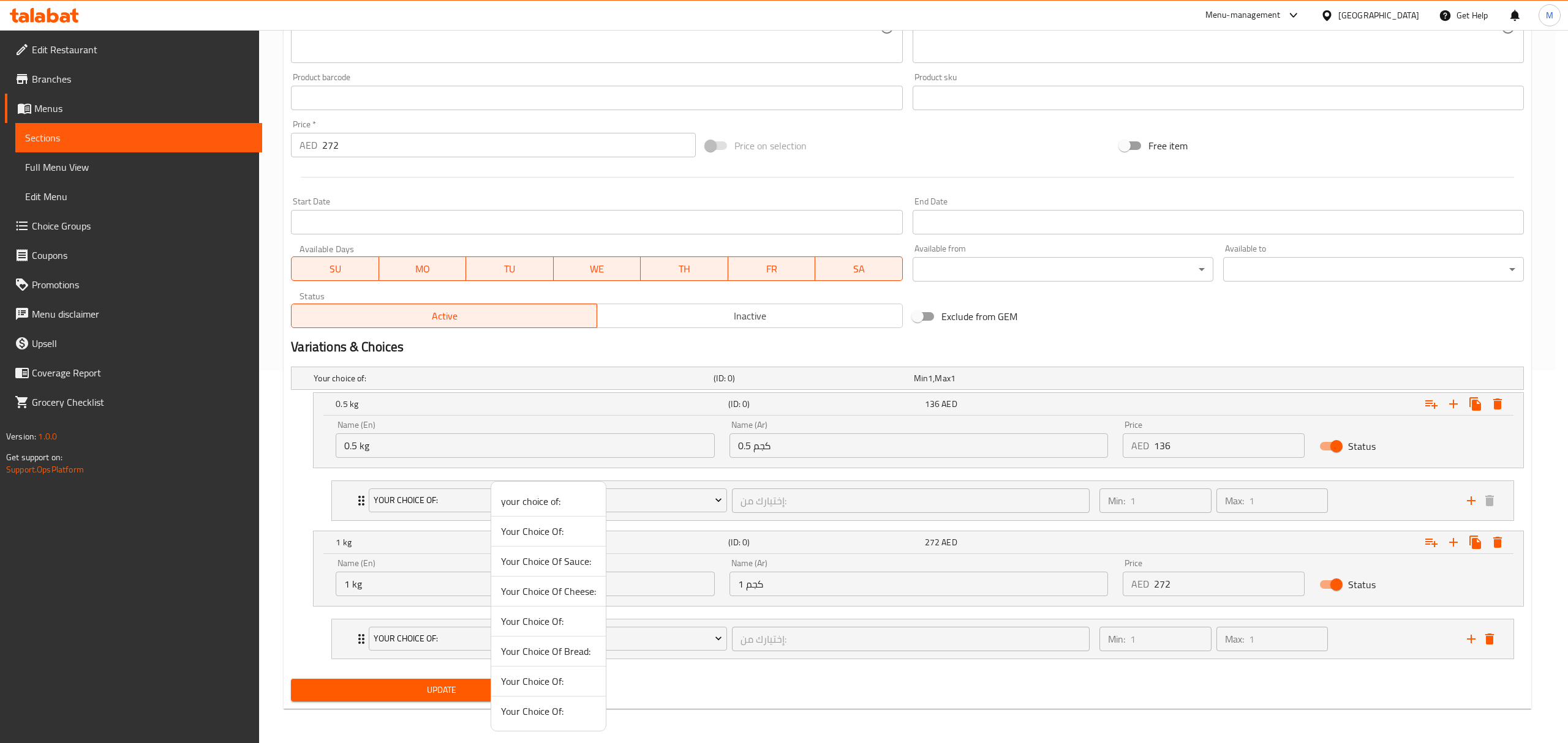
click at [662, 524] on div at bounding box center [784, 371] width 1568 height 743
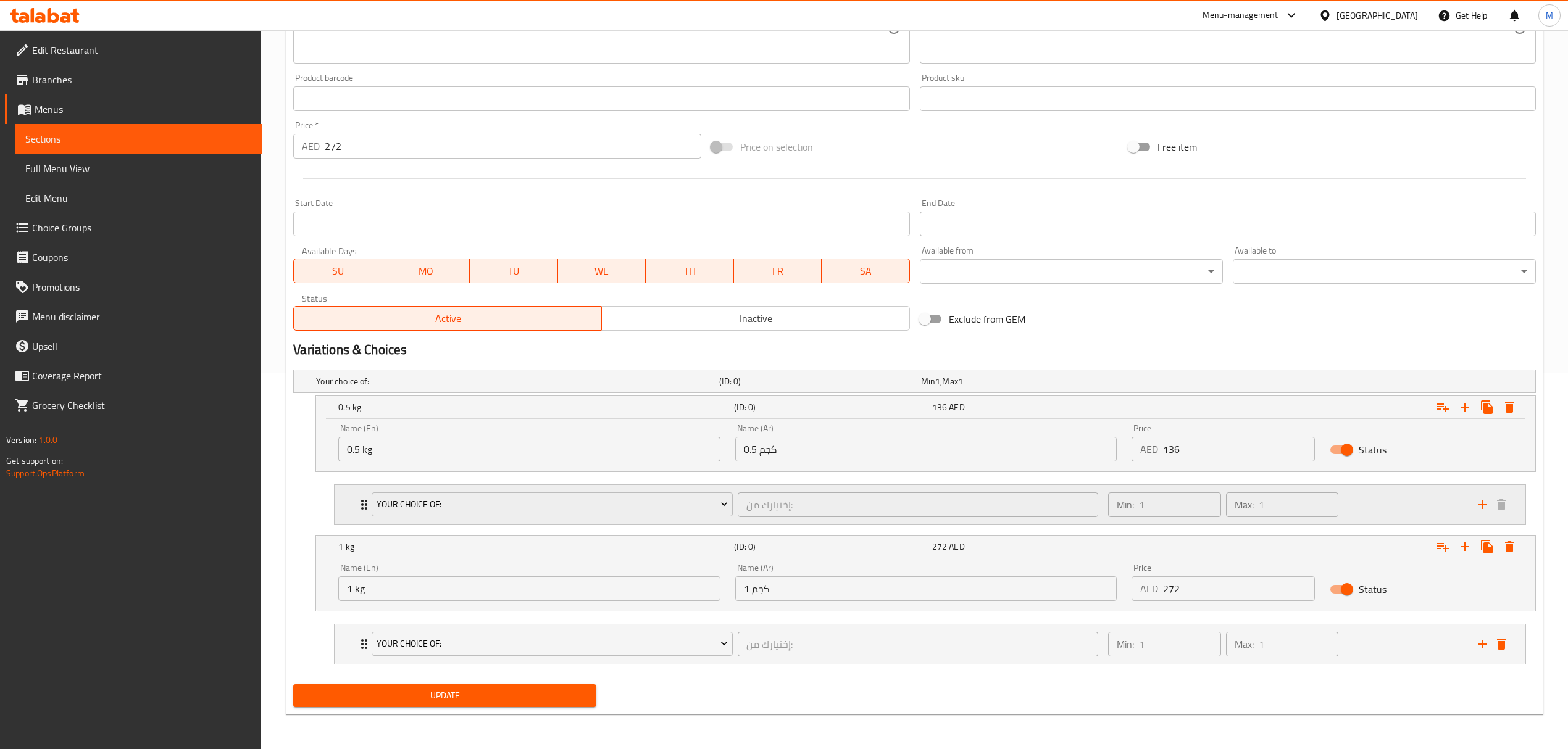
click at [734, 487] on div "your choice of: إختيارك من: ​" at bounding box center [734, 505] width 740 height 39
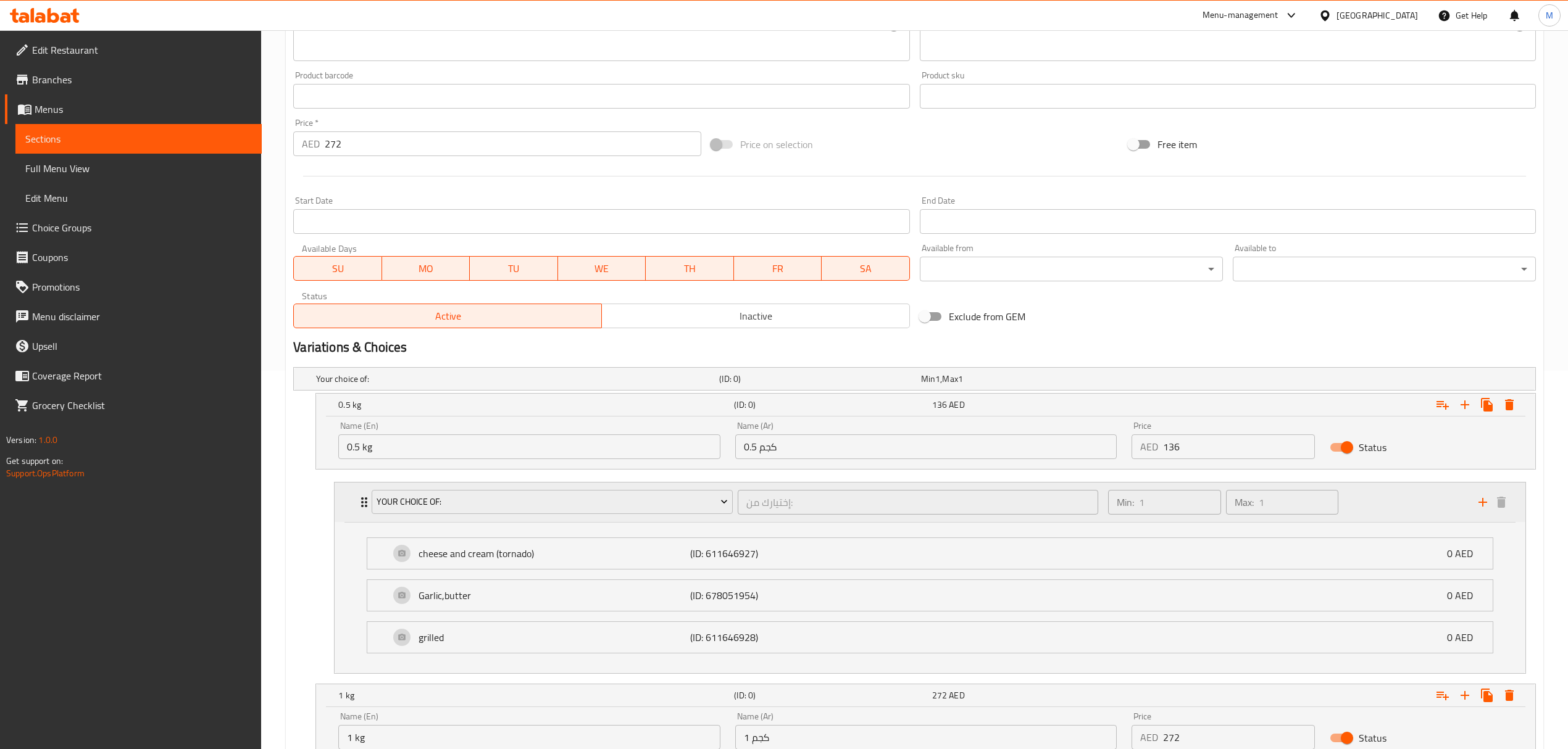
scroll to position [531, 0]
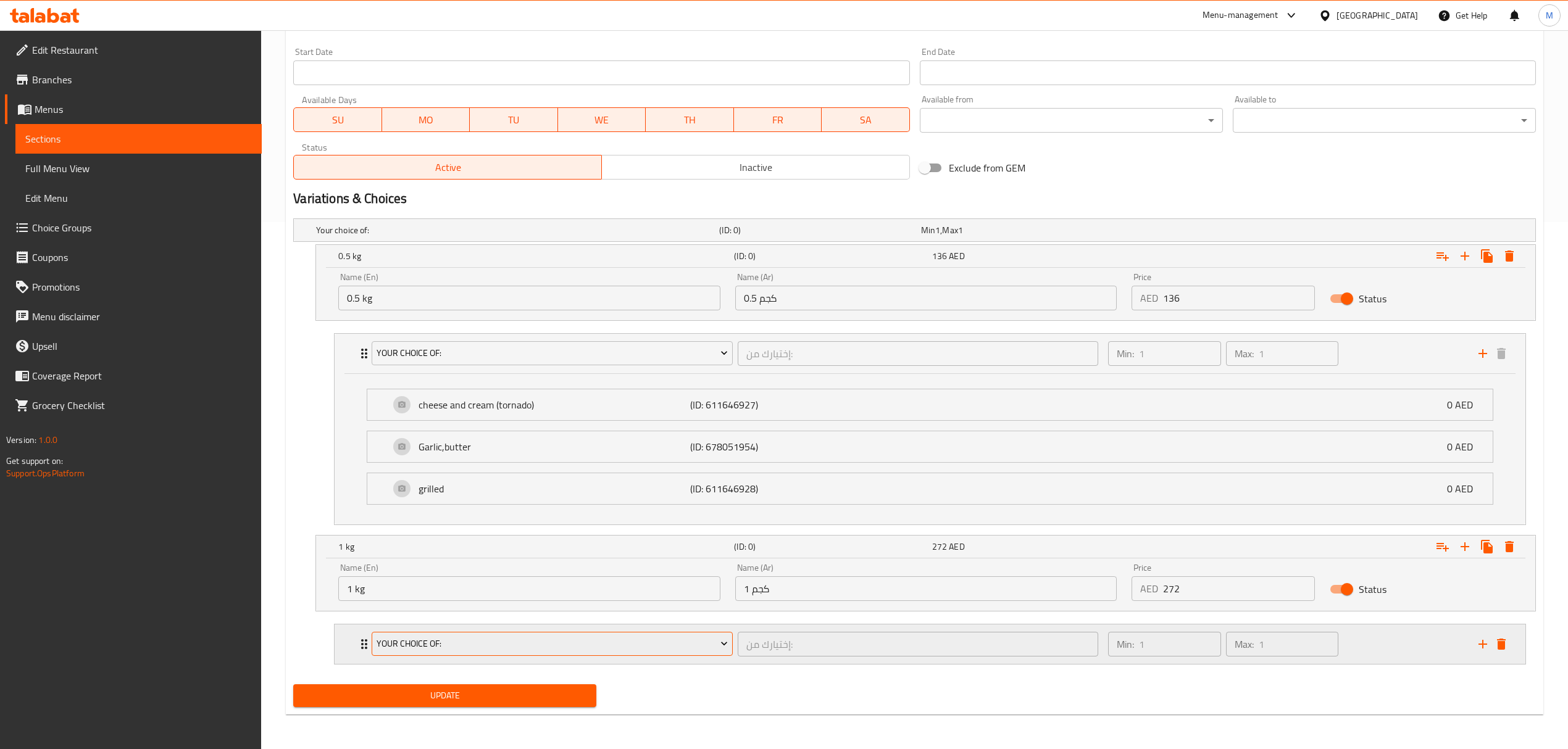
click at [690, 640] on span "your choice of:" at bounding box center [552, 644] width 351 height 16
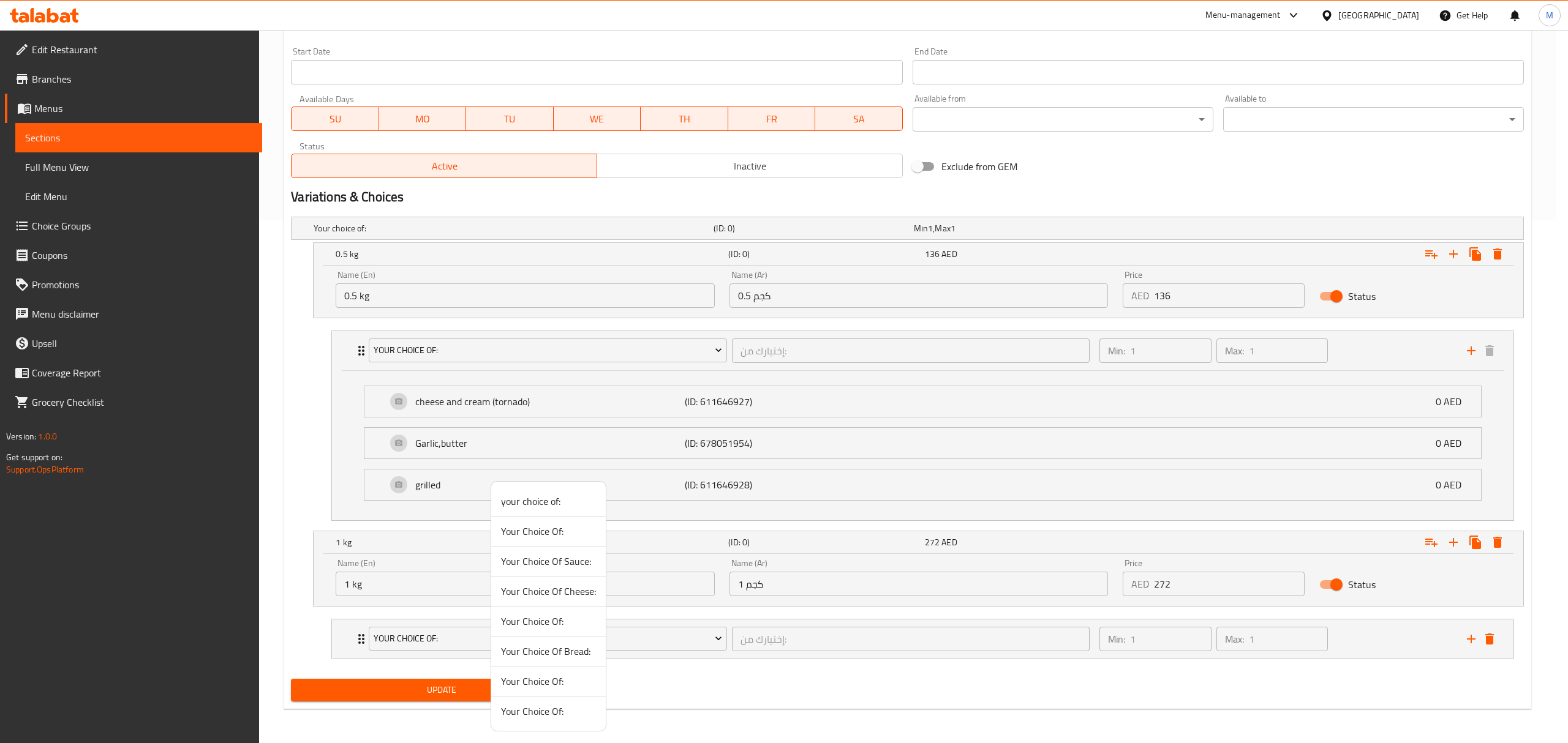
click at [552, 506] on span "your choice of:" at bounding box center [548, 501] width 95 height 15
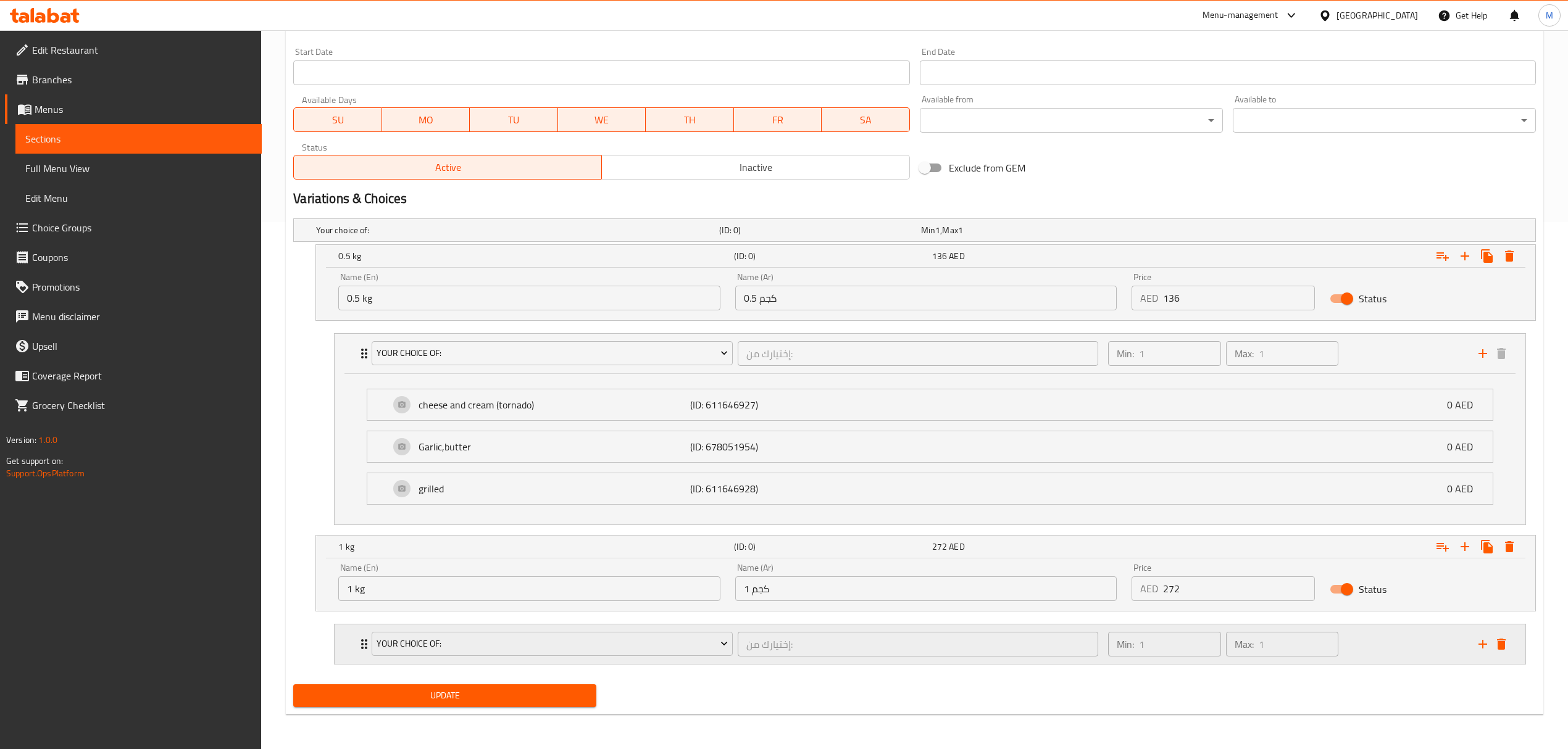
click at [732, 661] on div "your choice of: إختيارك من: ​" at bounding box center [734, 644] width 740 height 39
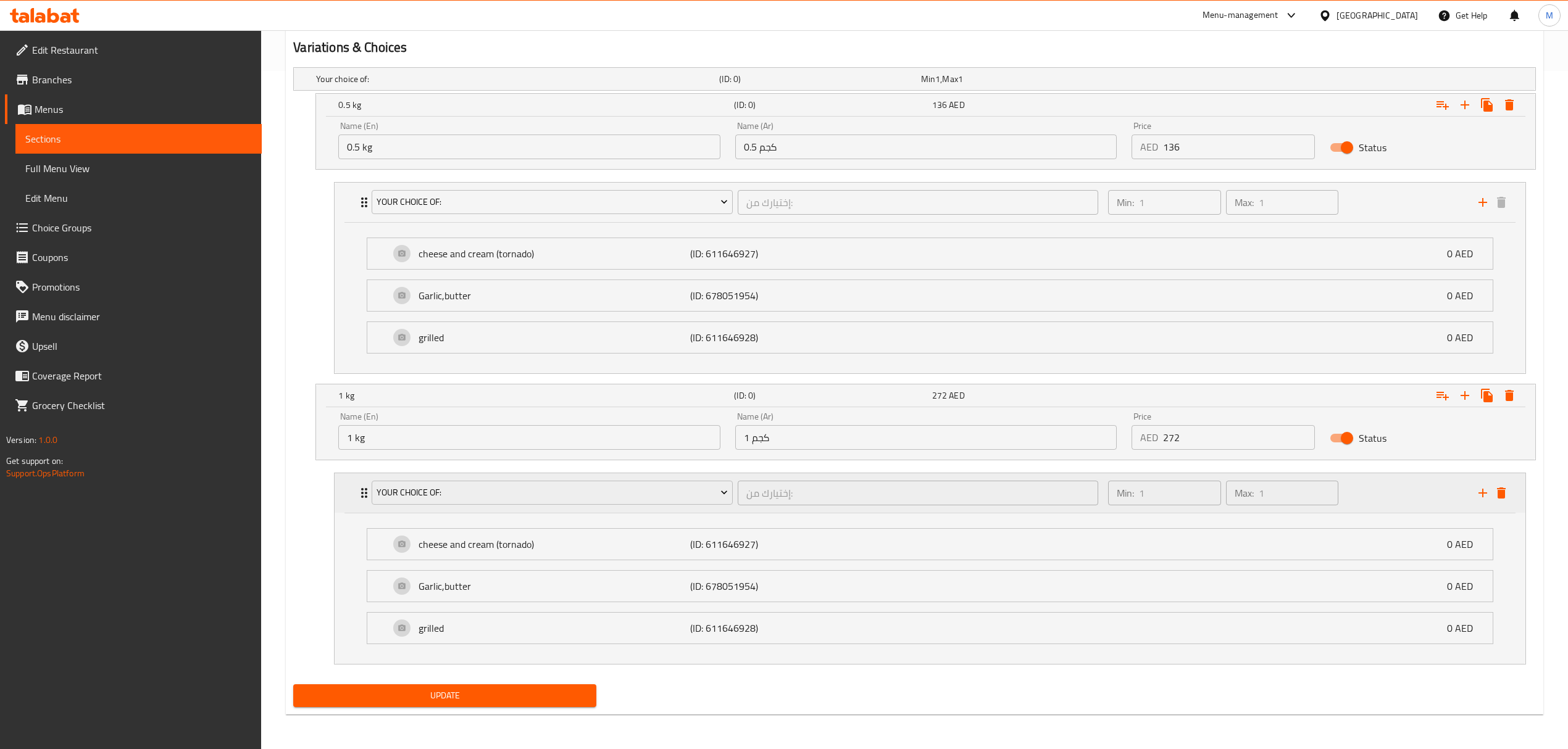
scroll to position [354, 0]
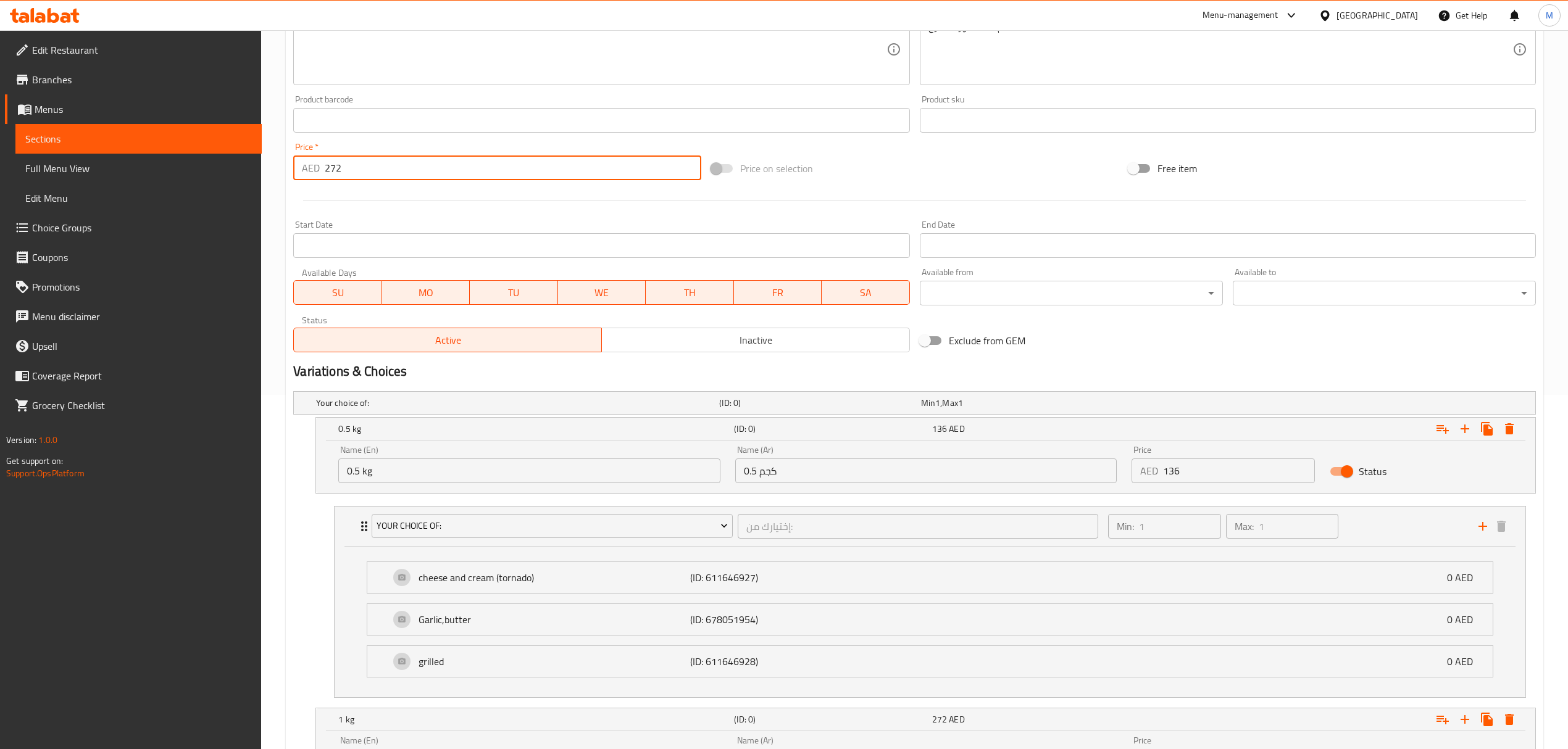
drag, startPoint x: 357, startPoint y: 171, endPoint x: 289, endPoint y: 157, distance: 69.4
click at [289, 157] on div "Price   * AED 272 Price *" at bounding box center [497, 161] width 418 height 47
type input "0"
click at [286, 191] on div "Update Lobster Change Image Size: 1200 x 800 px / Image formats: jpg, png / 5MB…" at bounding box center [914, 402] width 1257 height 1273
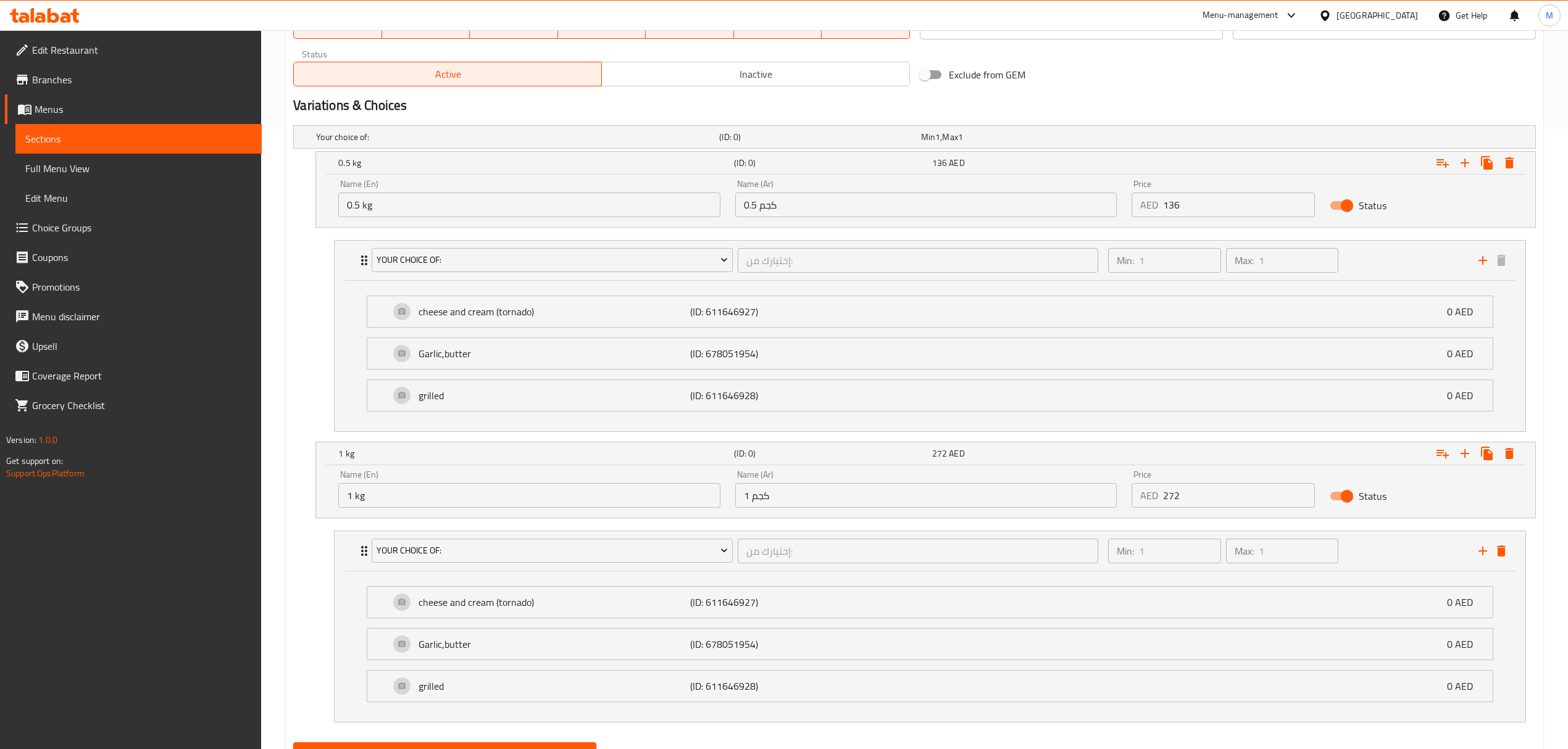
scroll to position [683, 0]
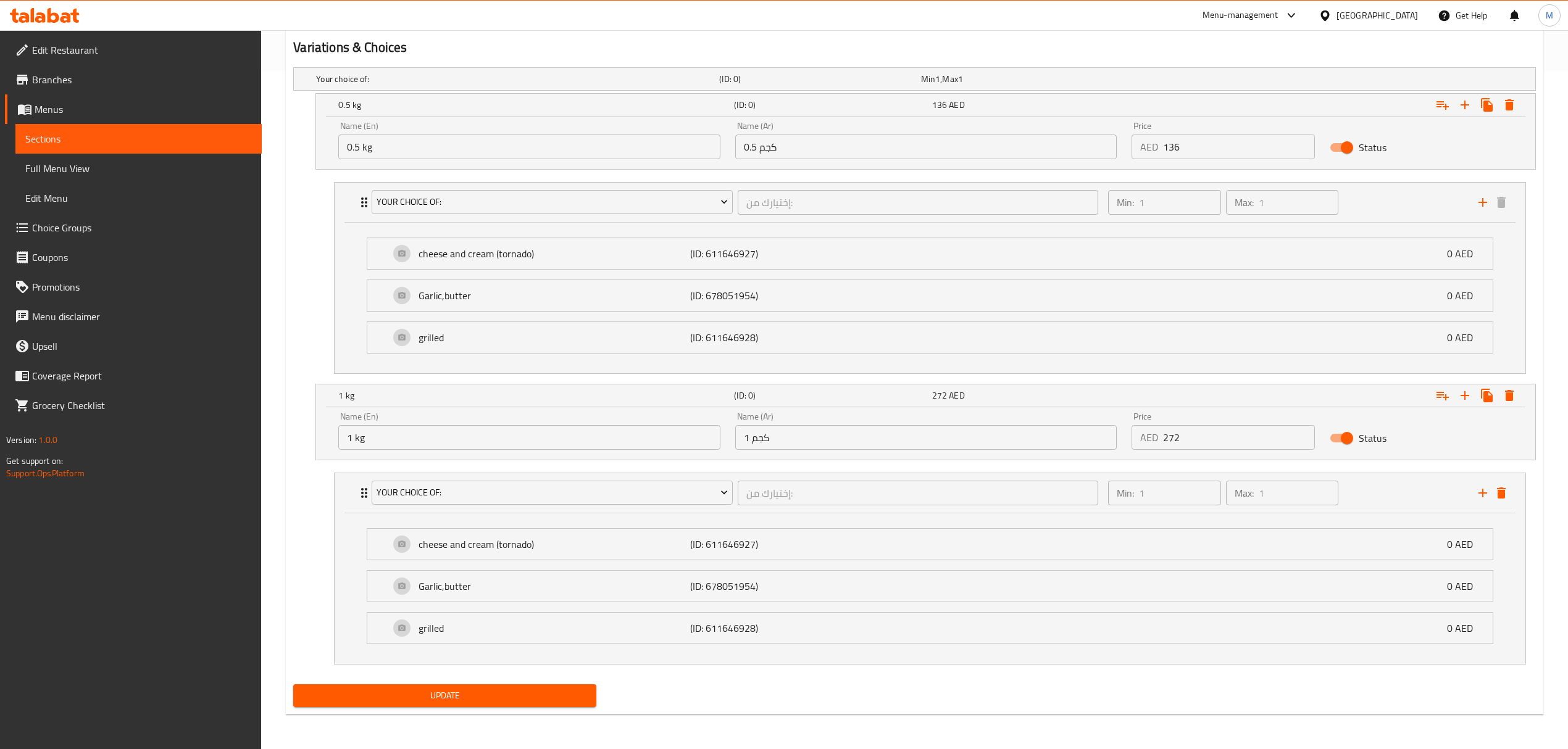
click at [433, 688] on span "Update" at bounding box center [445, 696] width 283 height 16
click at [547, 697] on span "Update" at bounding box center [445, 696] width 283 height 16
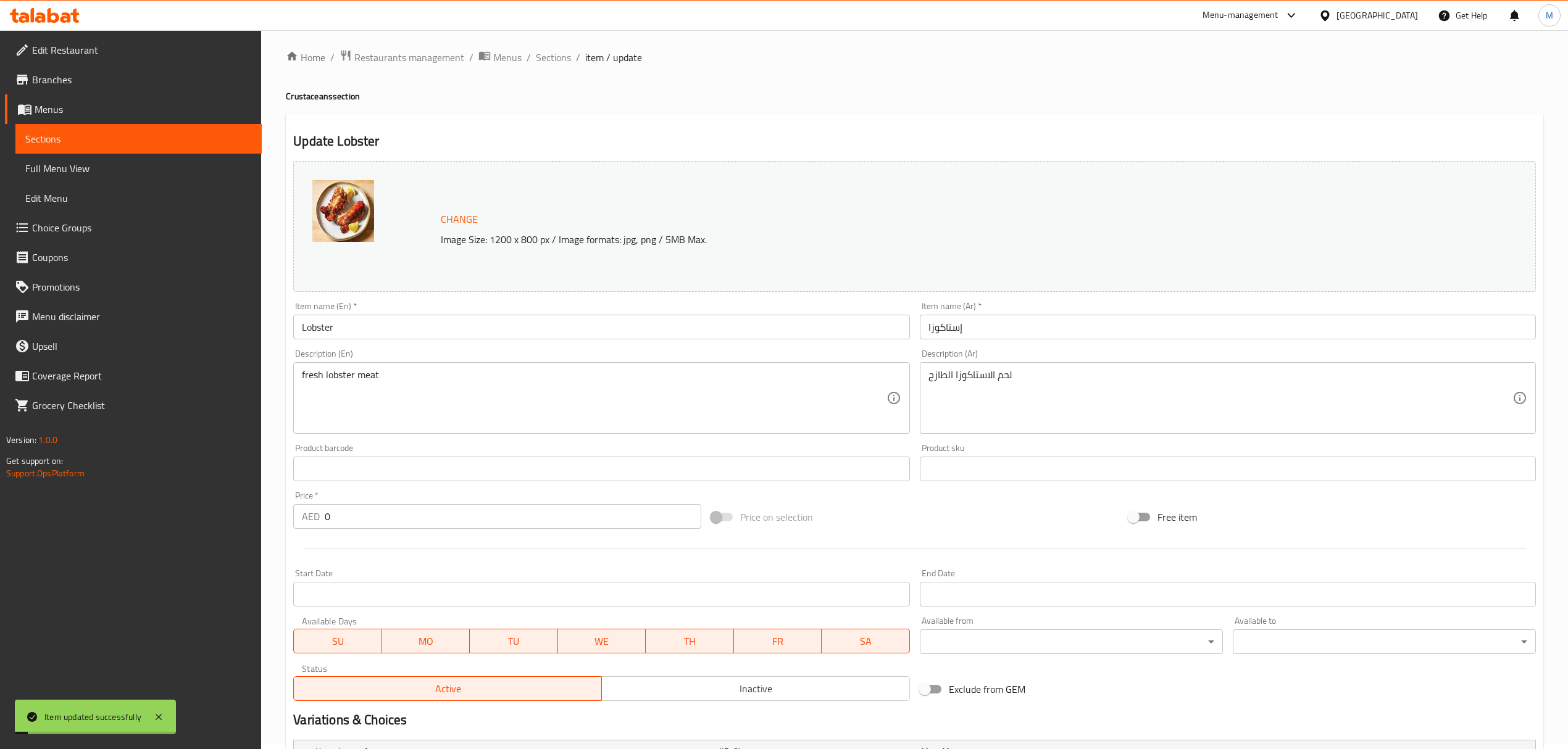
scroll to position [0, 0]
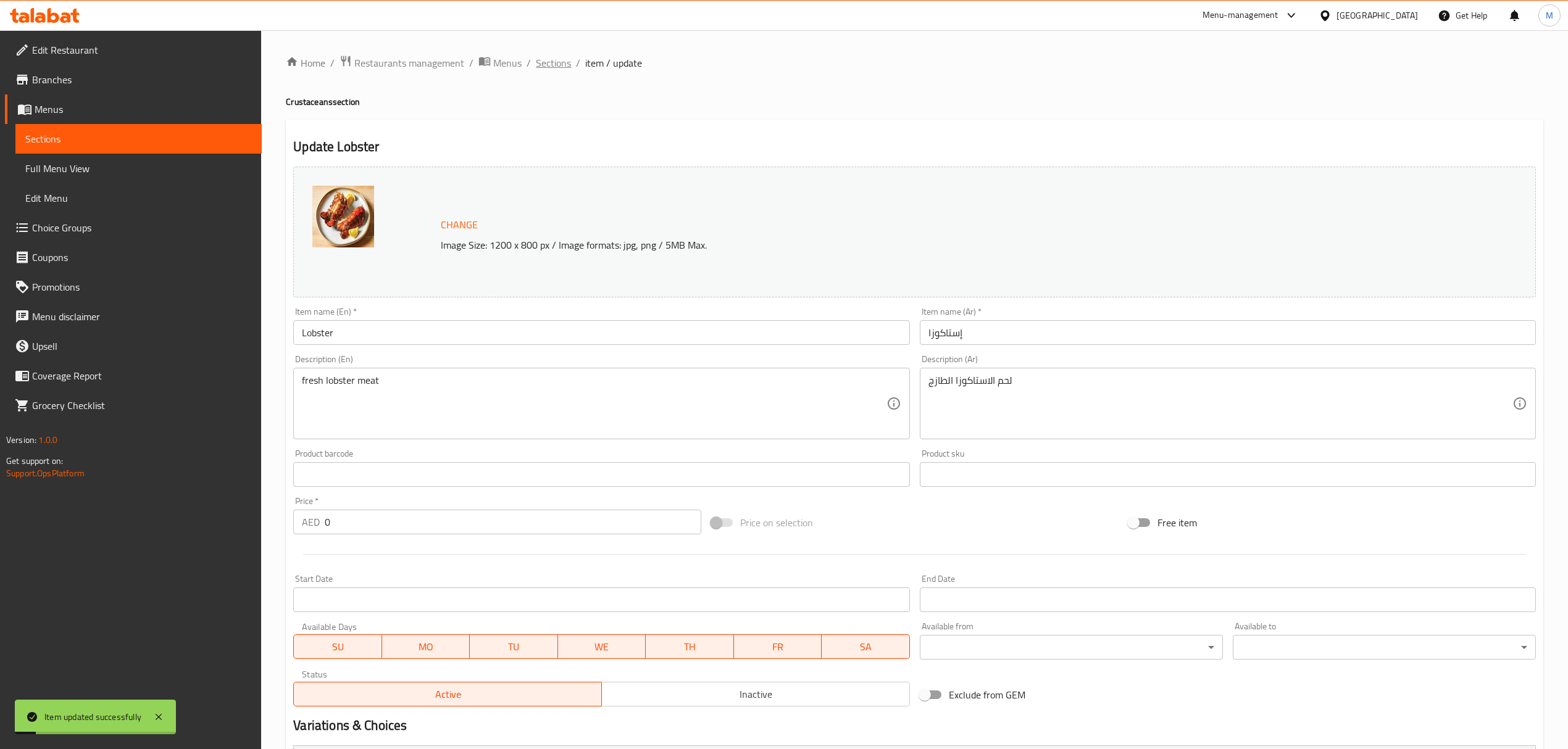
click at [561, 60] on span "Sections" at bounding box center [553, 63] width 35 height 15
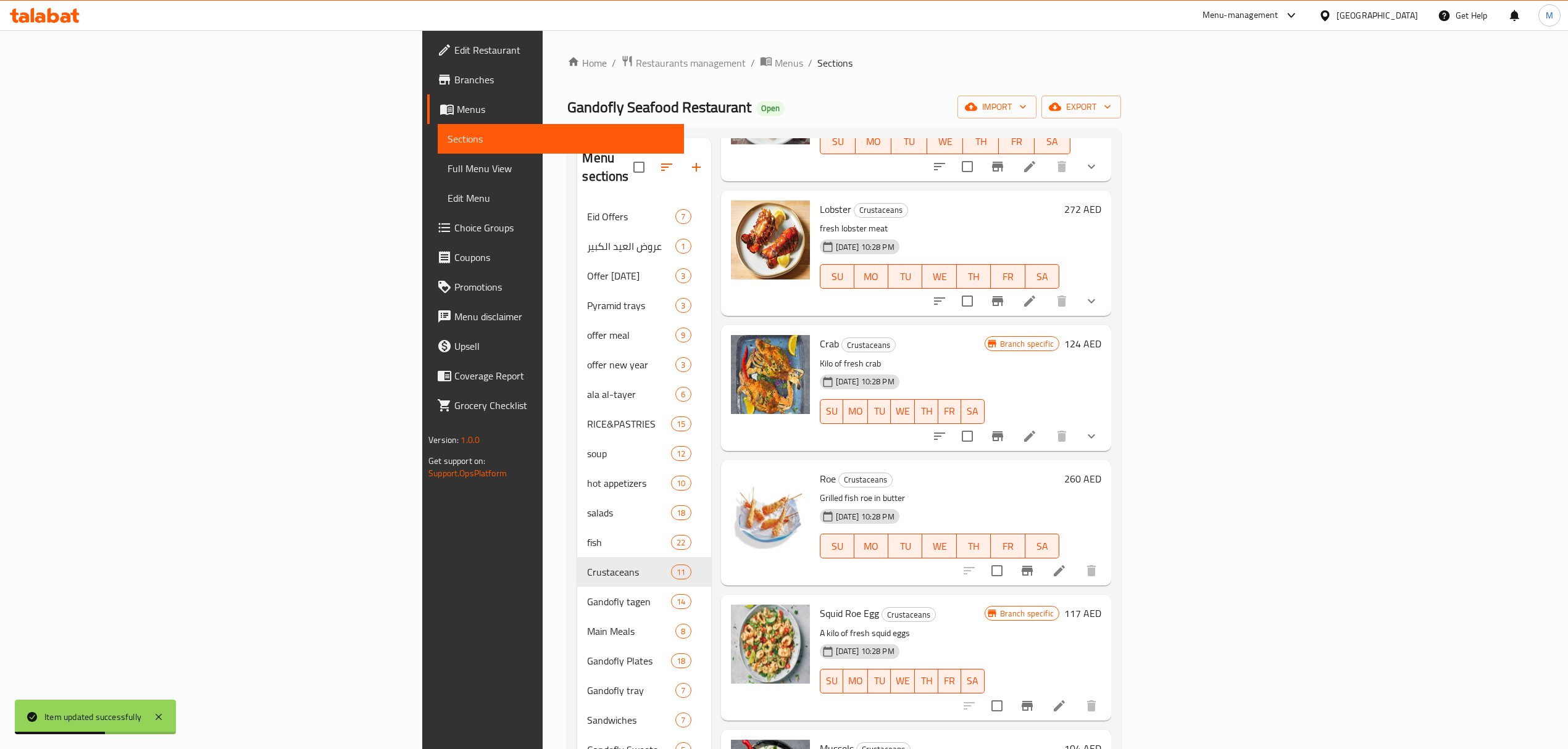
scroll to position [494, 0]
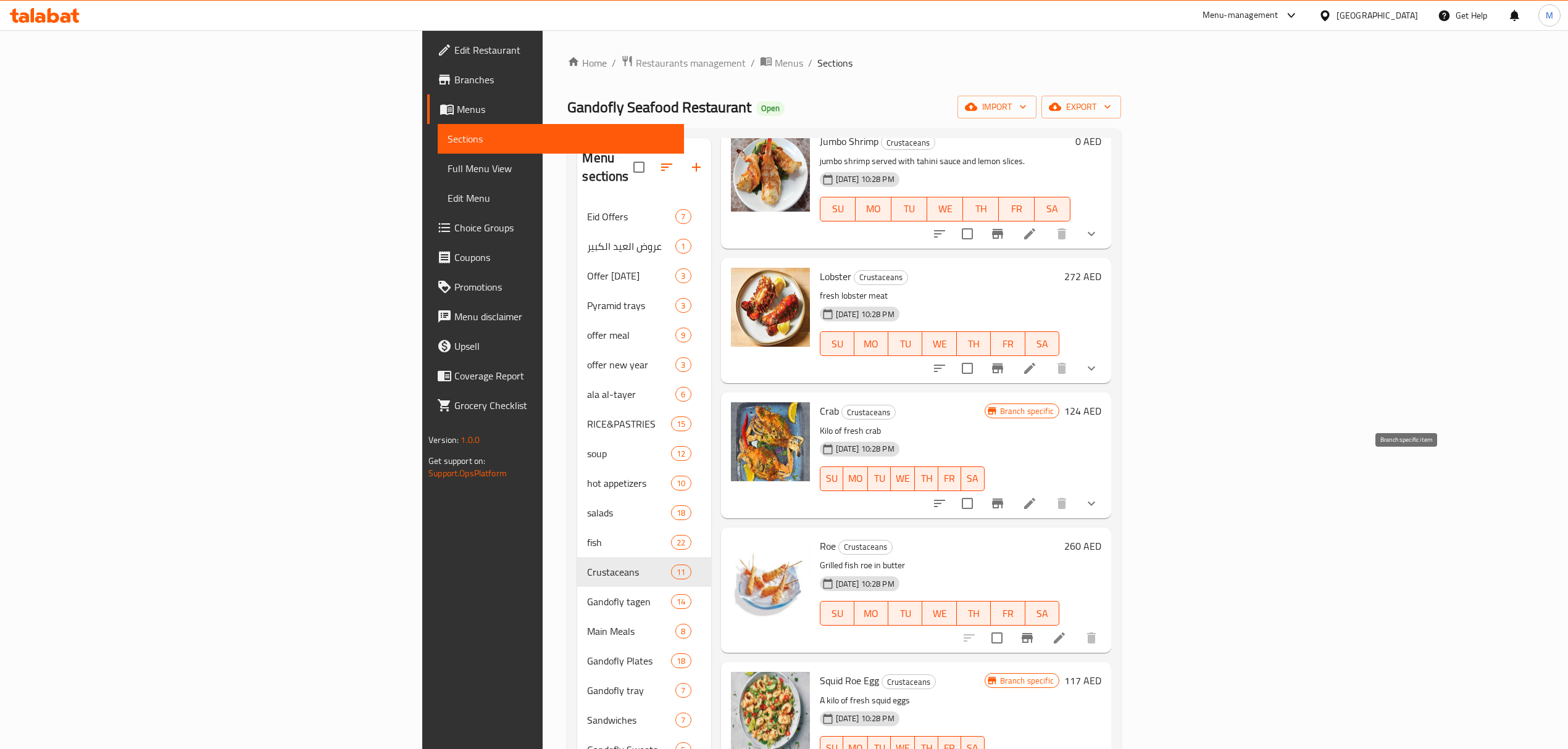
click at [1012, 489] on button "Branch-specific-item" at bounding box center [998, 504] width 30 height 30
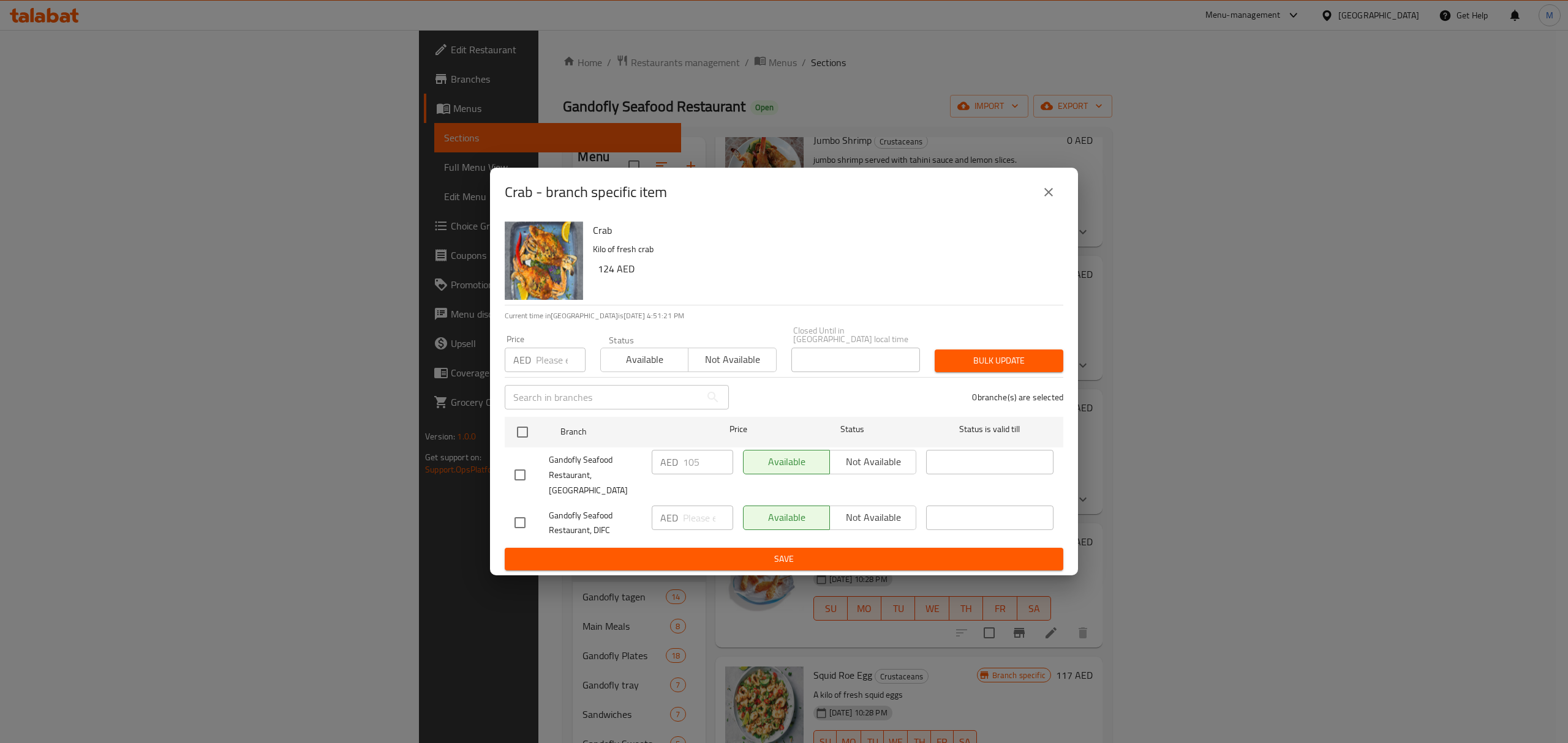
click at [525, 476] on input "checkbox" at bounding box center [520, 475] width 25 height 25
checkbox input "true"
drag, startPoint x: 684, startPoint y: 471, endPoint x: 667, endPoint y: 468, distance: 17.3
click at [667, 468] on div "AED 105 ​" at bounding box center [692, 462] width 82 height 25
click at [848, 551] on span "Save" at bounding box center [784, 559] width 539 height 15
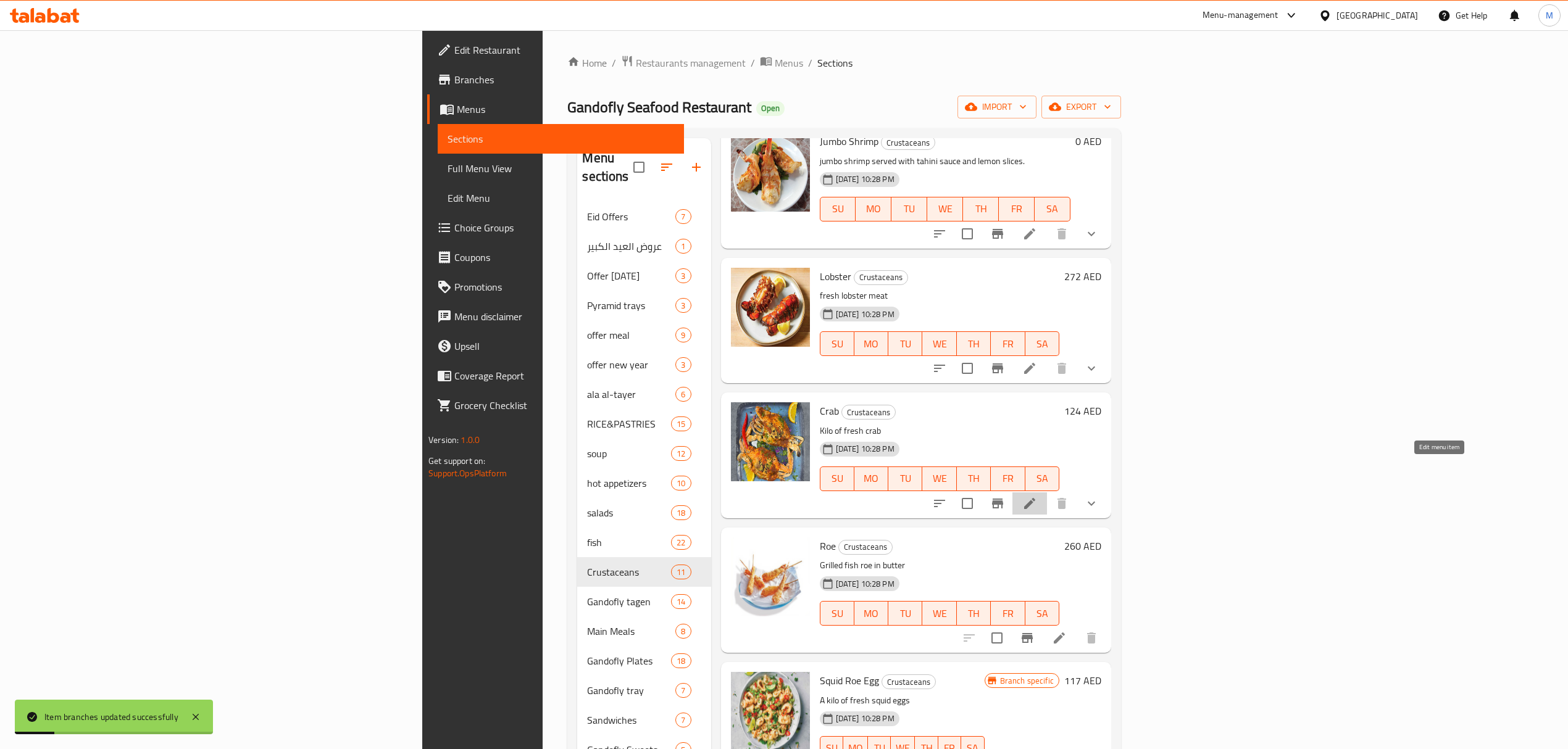
click at [1037, 496] on icon at bounding box center [1030, 504] width 15 height 15
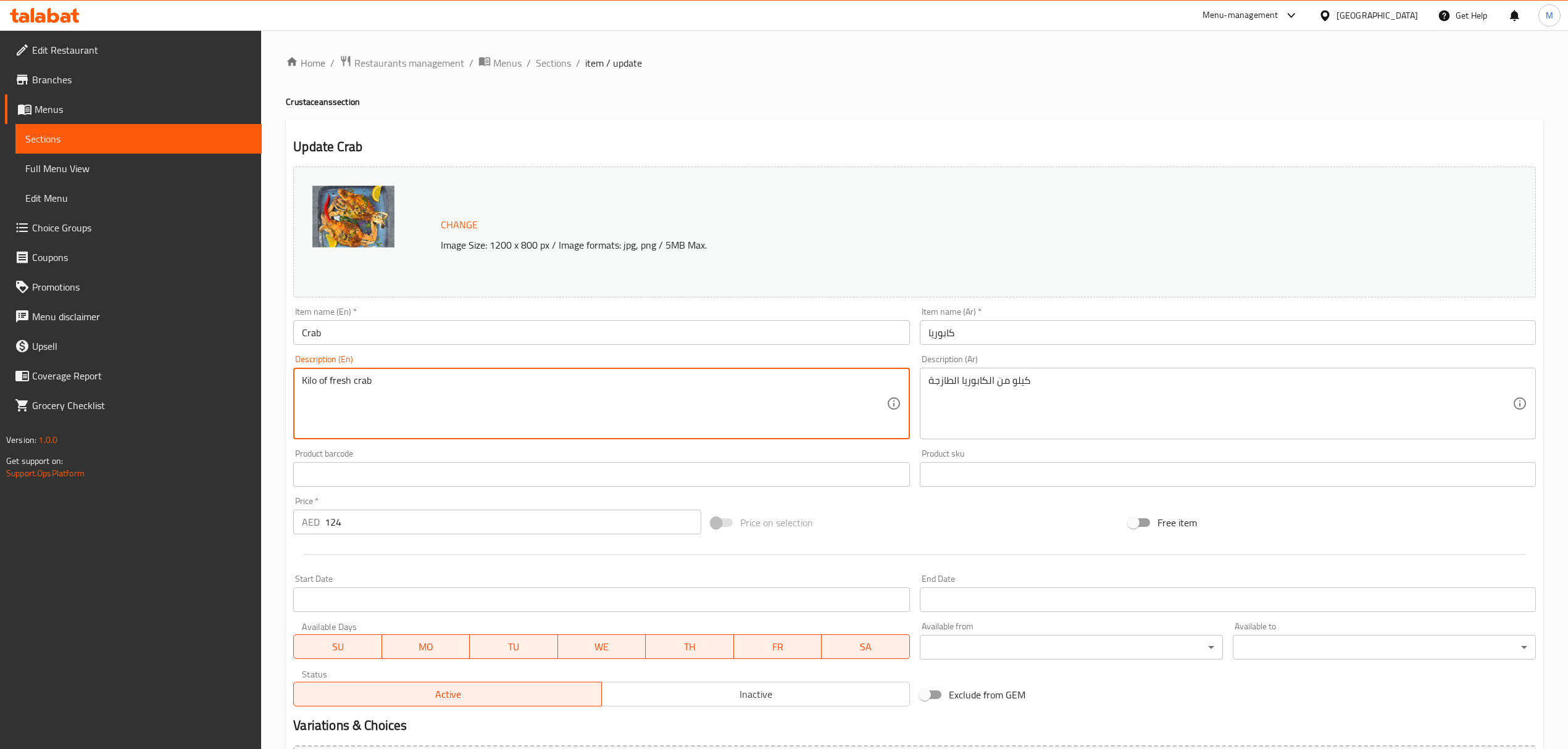
drag, startPoint x: 331, startPoint y: 384, endPoint x: 284, endPoint y: 389, distance: 47.3
type textarea "fresh crab"
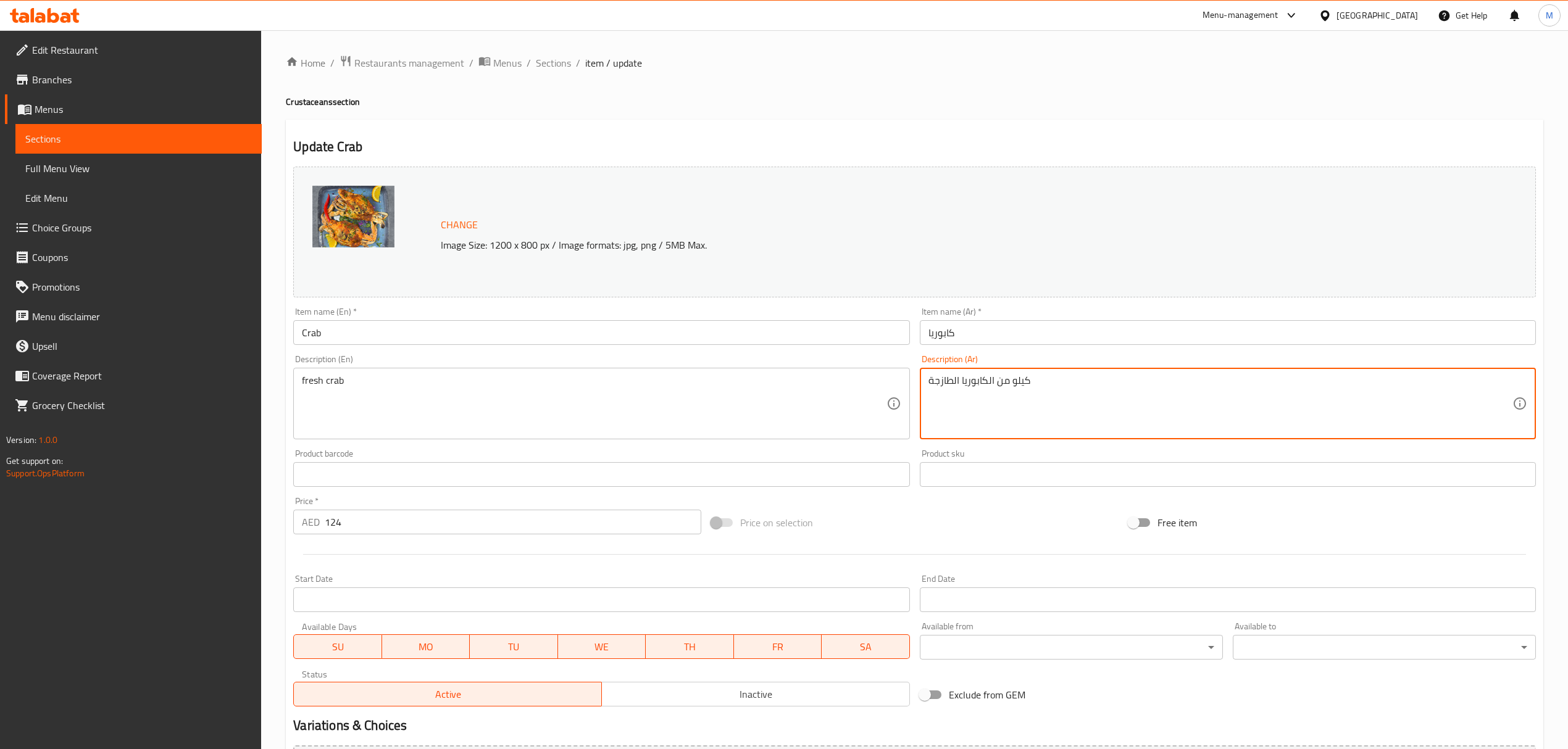
drag, startPoint x: 991, startPoint y: 379, endPoint x: 1067, endPoint y: 388, distance: 76.5
click at [1067, 388] on textarea "كيلو من الكابوريا الطازجة" at bounding box center [1220, 404] width 584 height 59
drag, startPoint x: 993, startPoint y: 384, endPoint x: 1072, endPoint y: 392, distance: 79.4
click at [1072, 392] on textarea "كيلو من الكابوريا الطازجة" at bounding box center [1220, 404] width 584 height 59
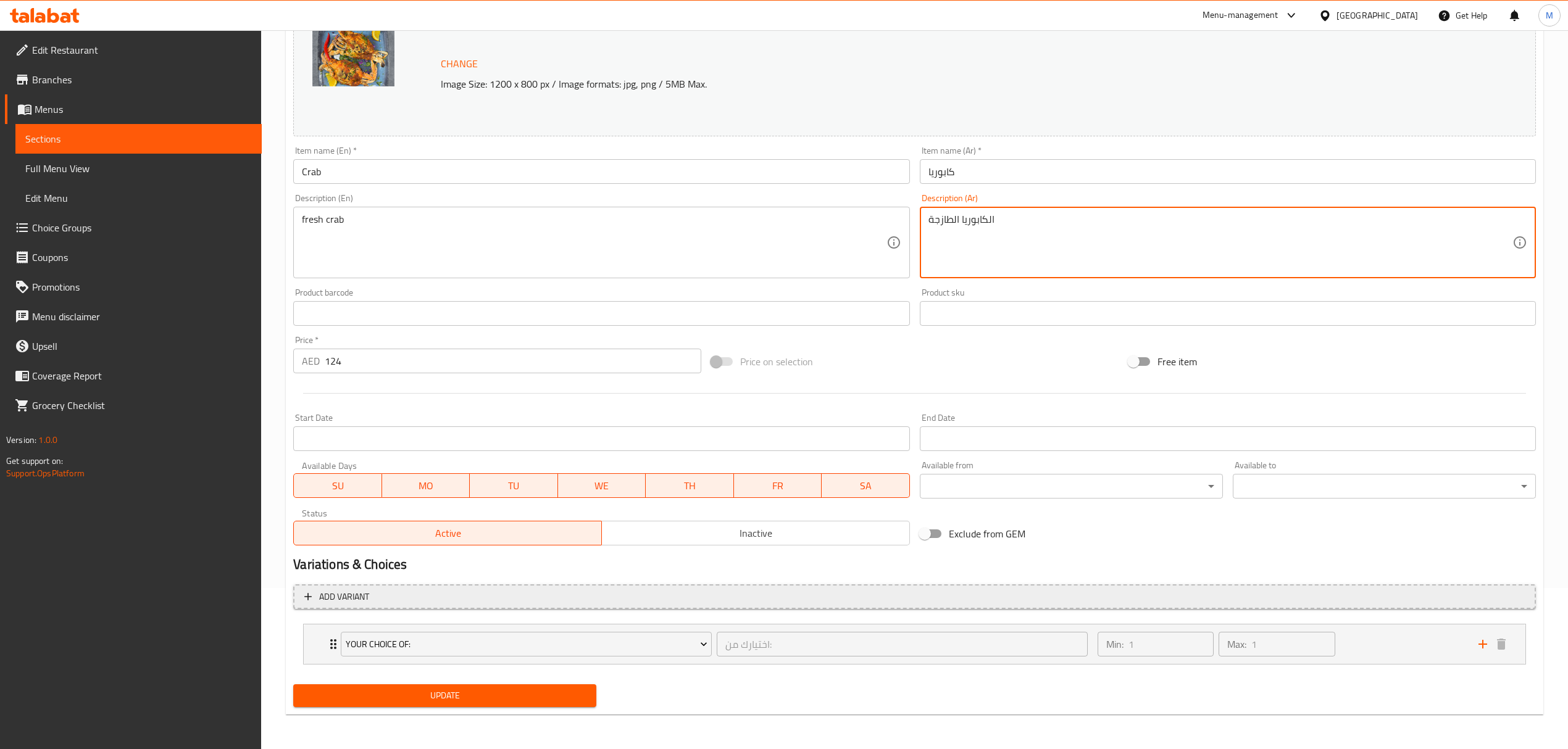
type textarea "الكابوريا الطازجة"
click at [763, 604] on button "Add variant" at bounding box center [914, 596] width 1242 height 25
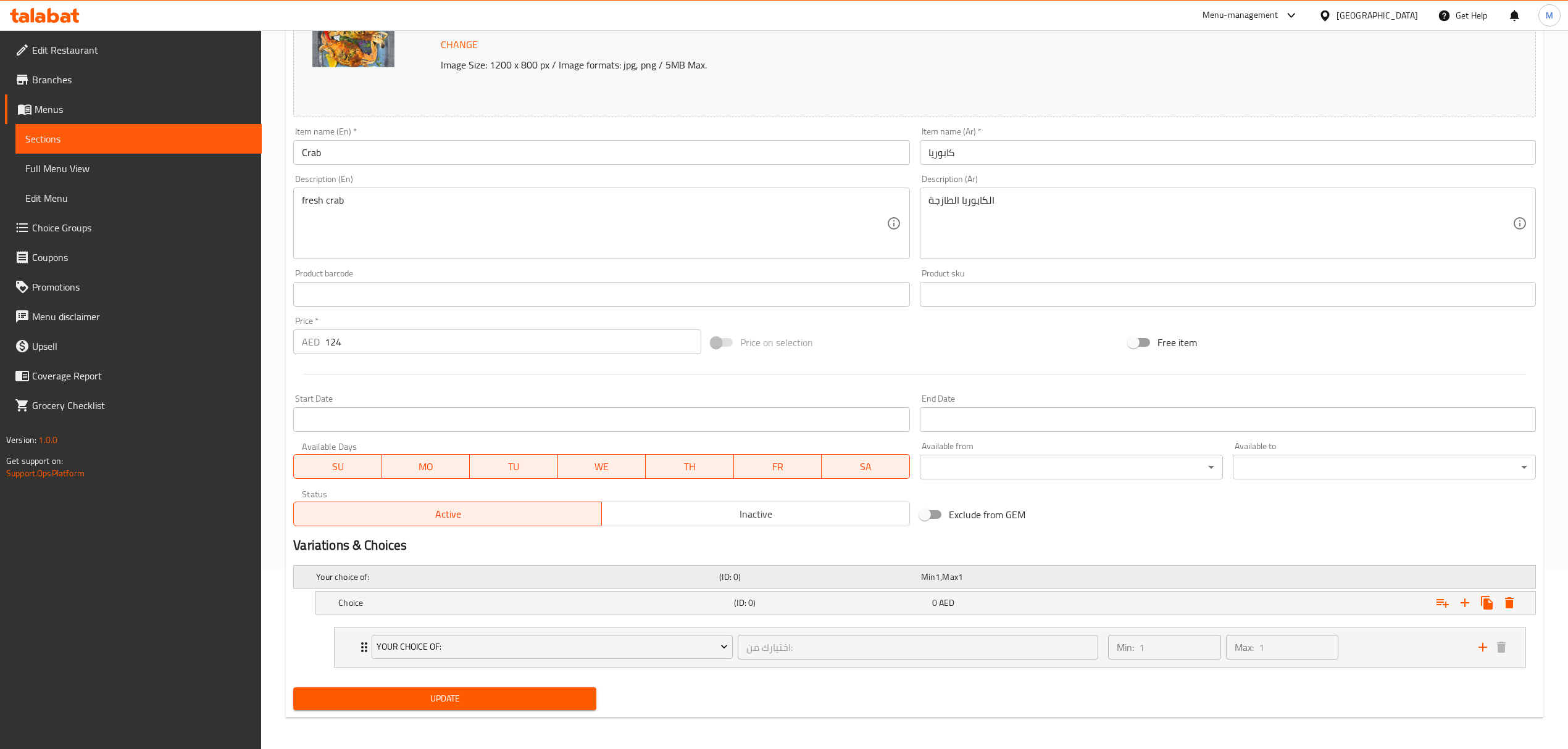
scroll to position [185, 0]
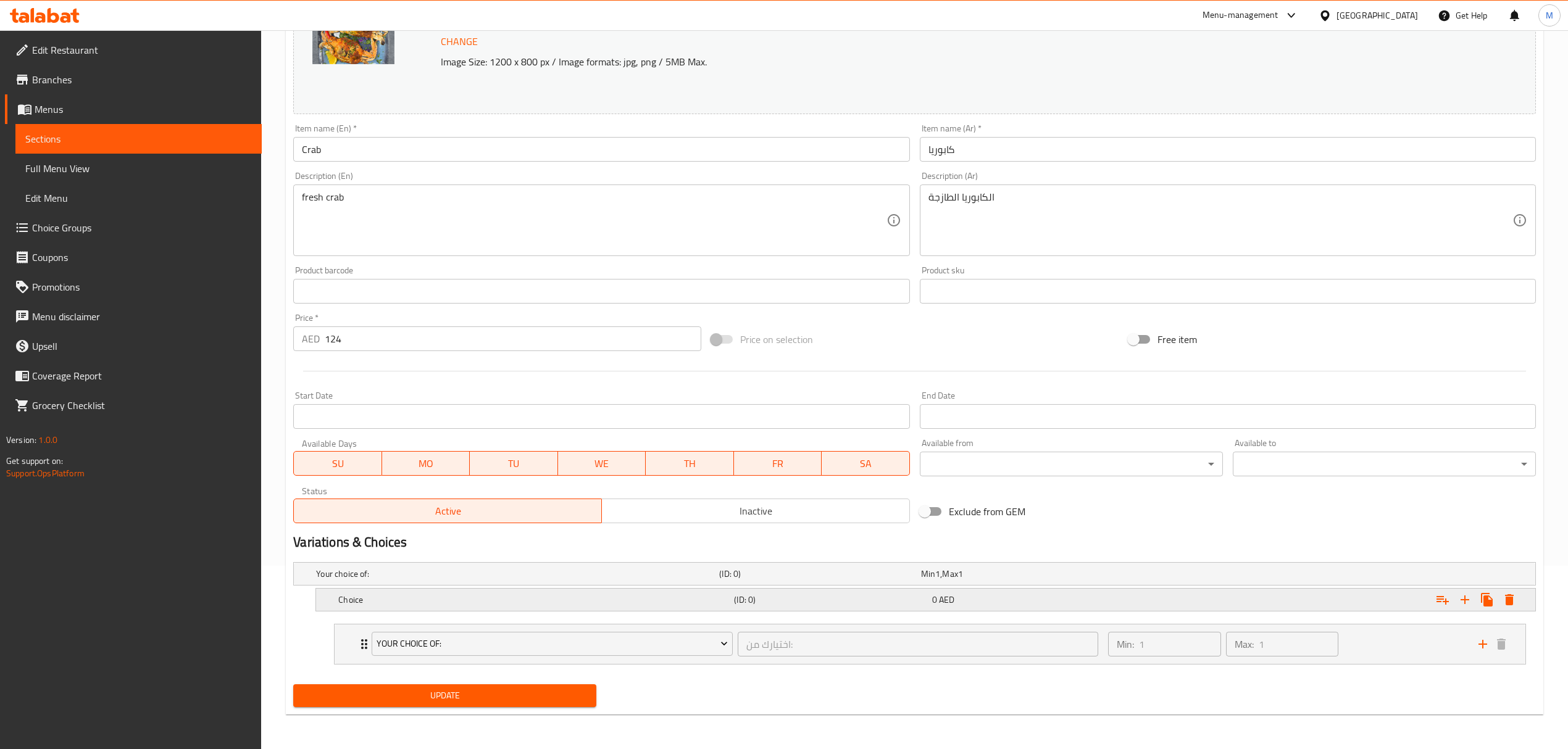
click at [1022, 583] on div "0 AED" at bounding box center [1019, 574] width 201 height 18
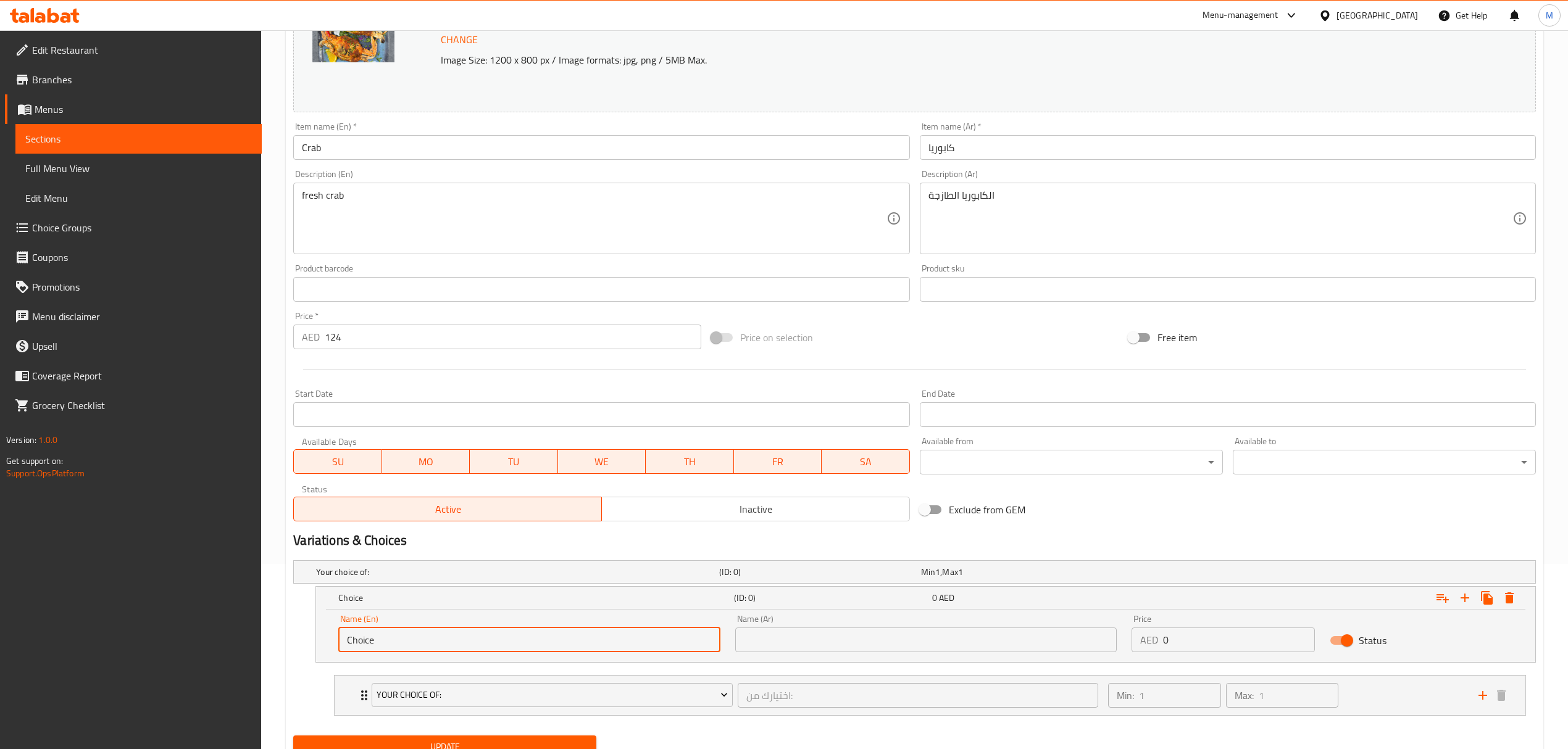
drag, startPoint x: 305, startPoint y: 626, endPoint x: 276, endPoint y: 626, distance: 29.0
click at [276, 626] on div "Home / Restaurants management / Menus / Sections / item / update Crustaceans se…" at bounding box center [915, 323] width 1307 height 955
type input "0.5 kg"
click at [751, 640] on input "text" at bounding box center [926, 640] width 382 height 25
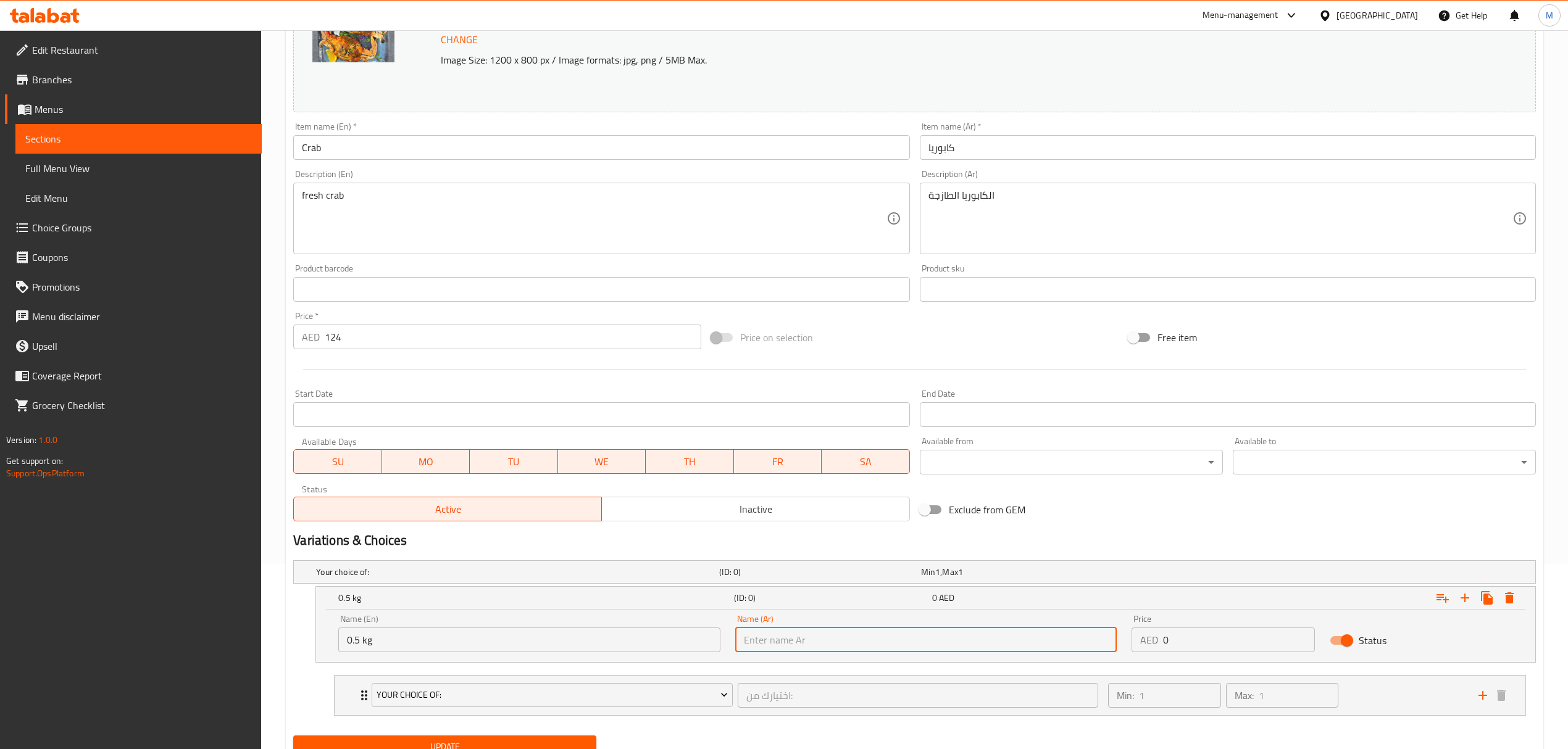
type input "0.5 كجم"
drag, startPoint x: 1174, startPoint y: 642, endPoint x: 1161, endPoint y: 642, distance: 13.0
click at [1161, 642] on div "AED 0 Price" at bounding box center [1223, 640] width 183 height 25
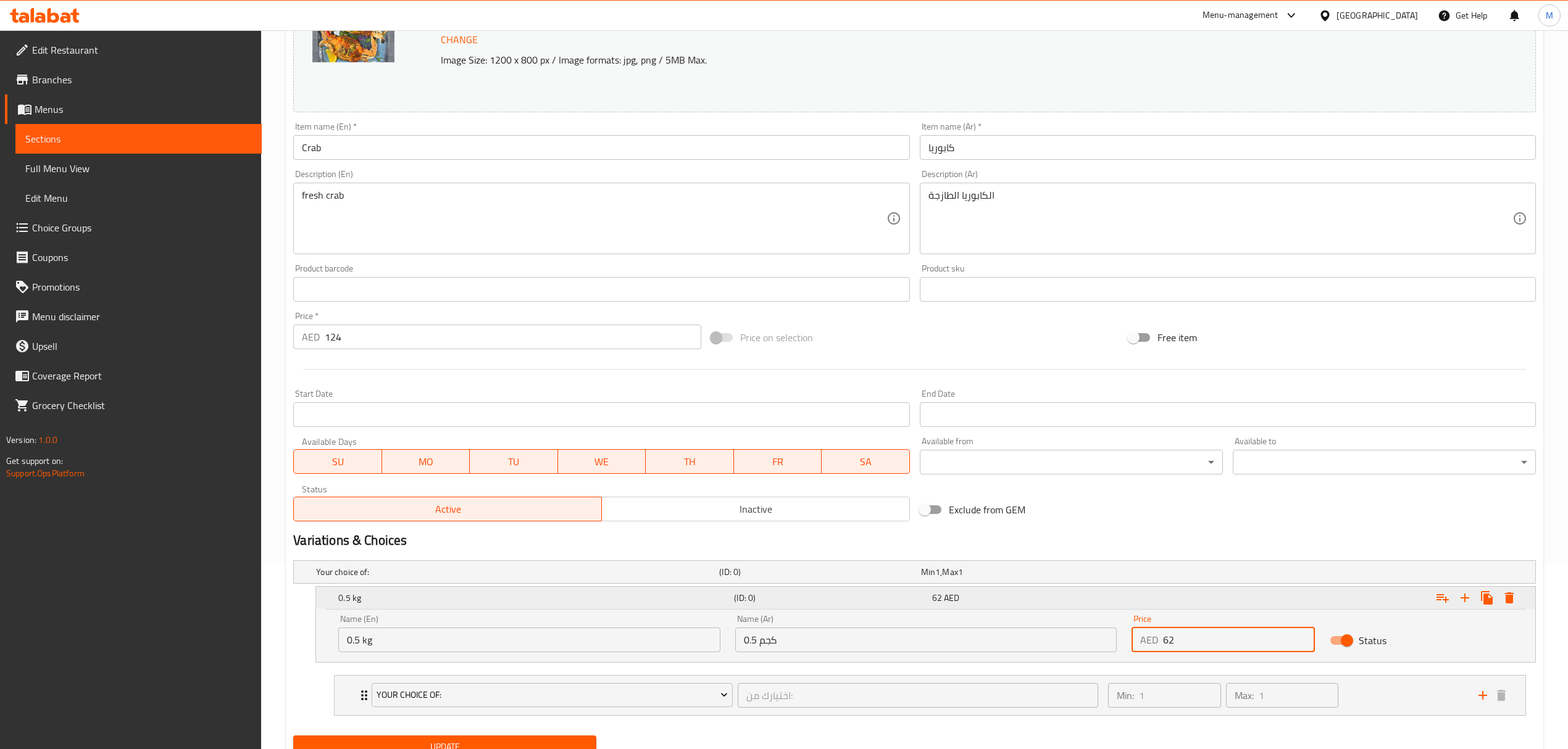
scroll to position [238, 0]
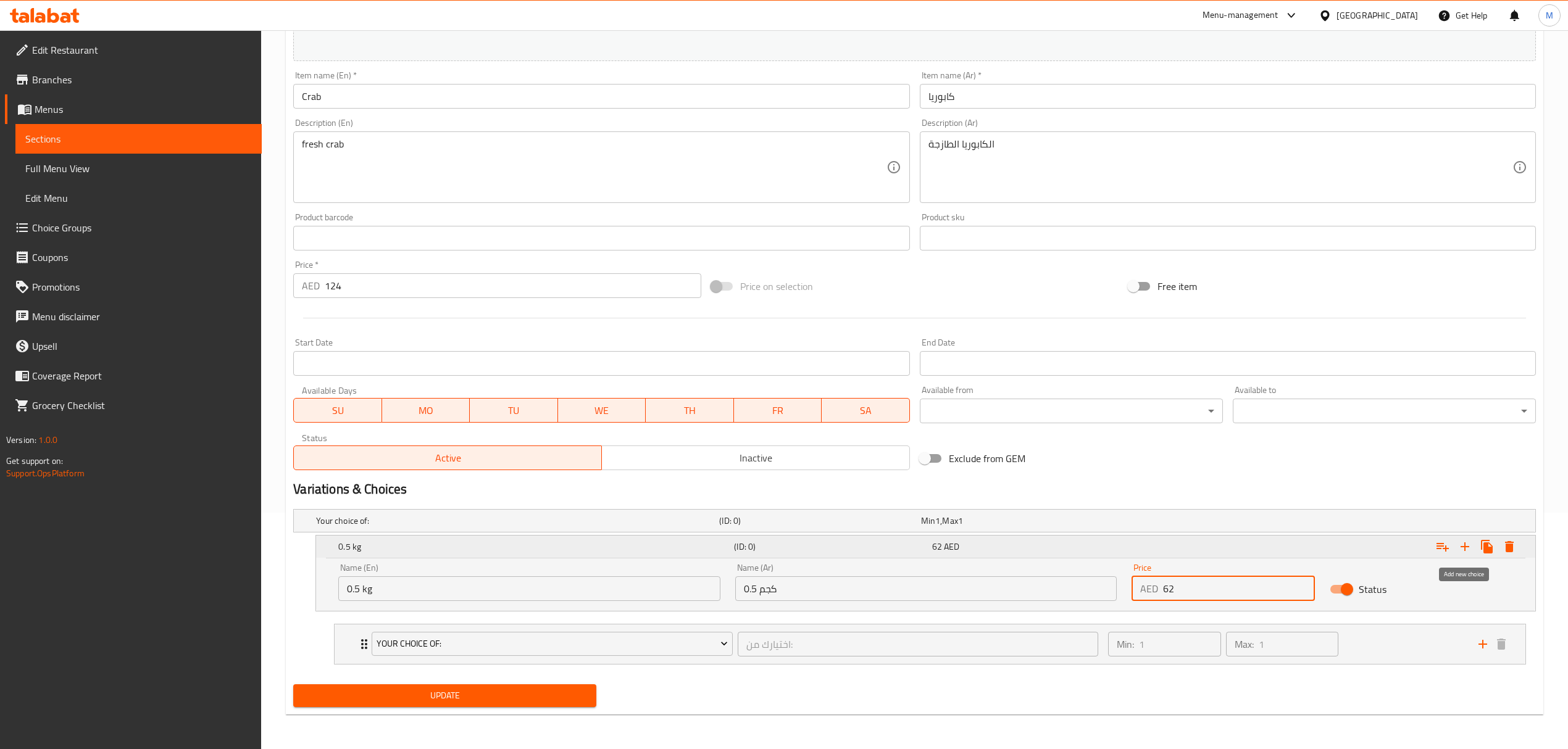
type input "62"
click at [1462, 547] on icon "Expand" at bounding box center [1465, 547] width 15 height 15
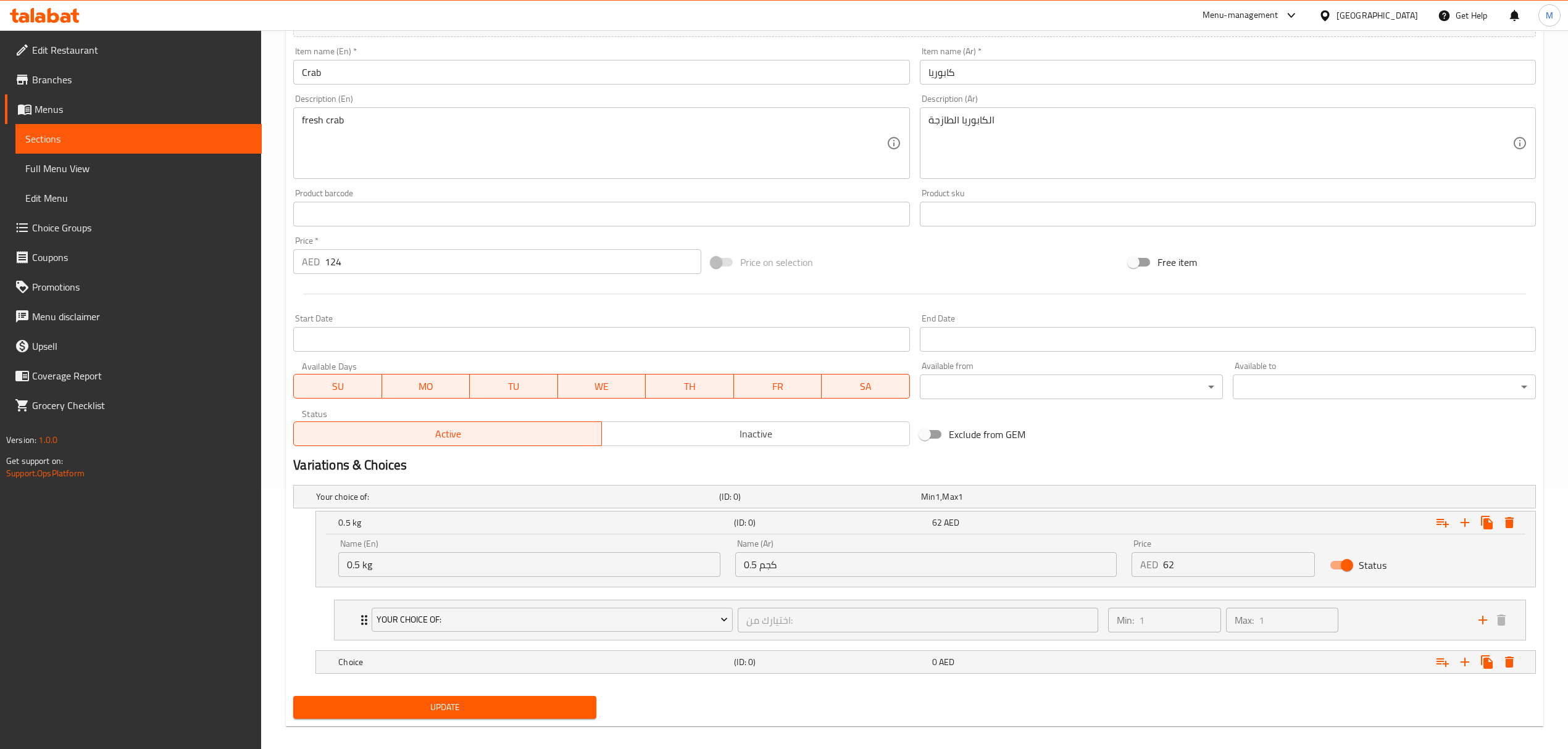
scroll to position [274, 0]
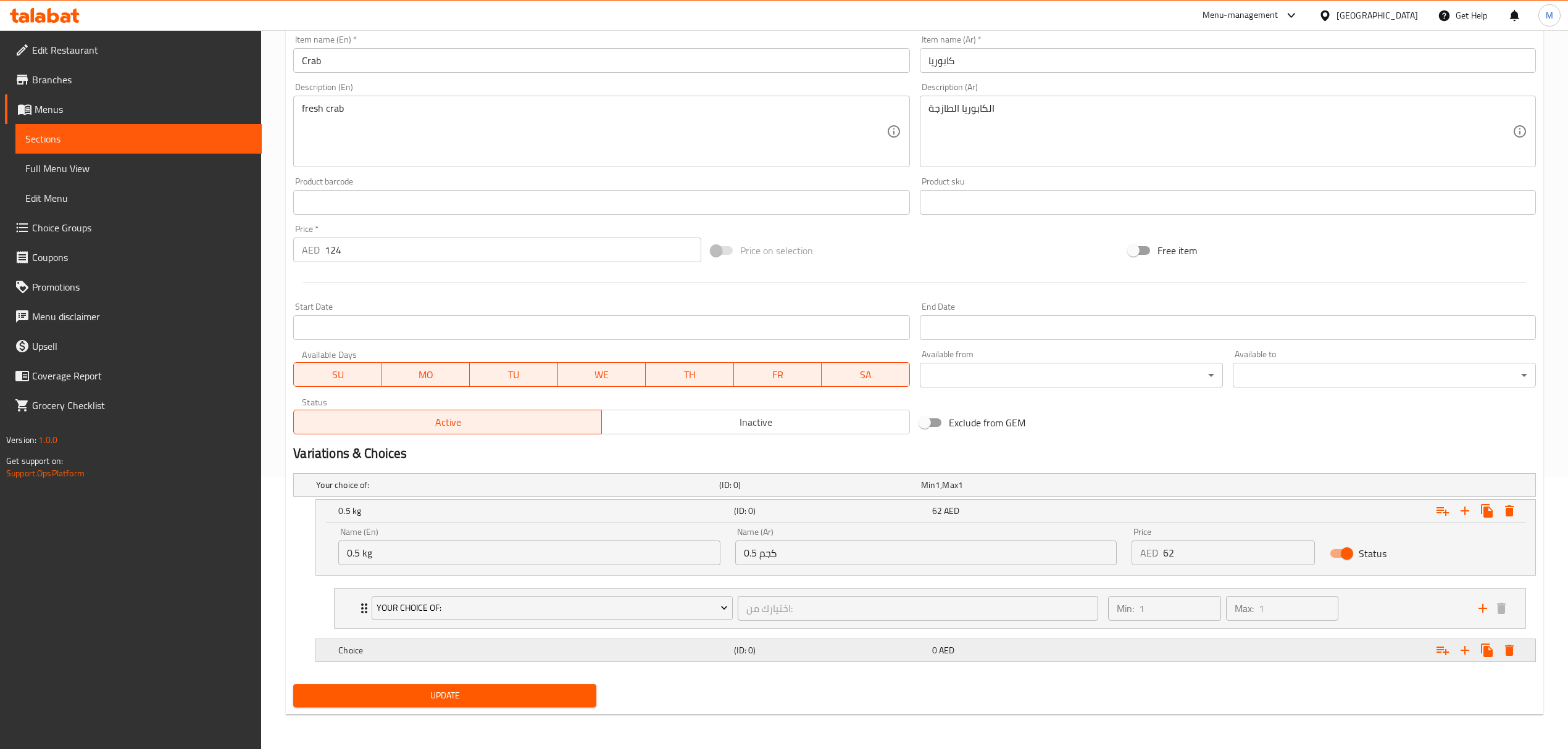
click at [369, 491] on h5 "Choice" at bounding box center [515, 485] width 398 height 12
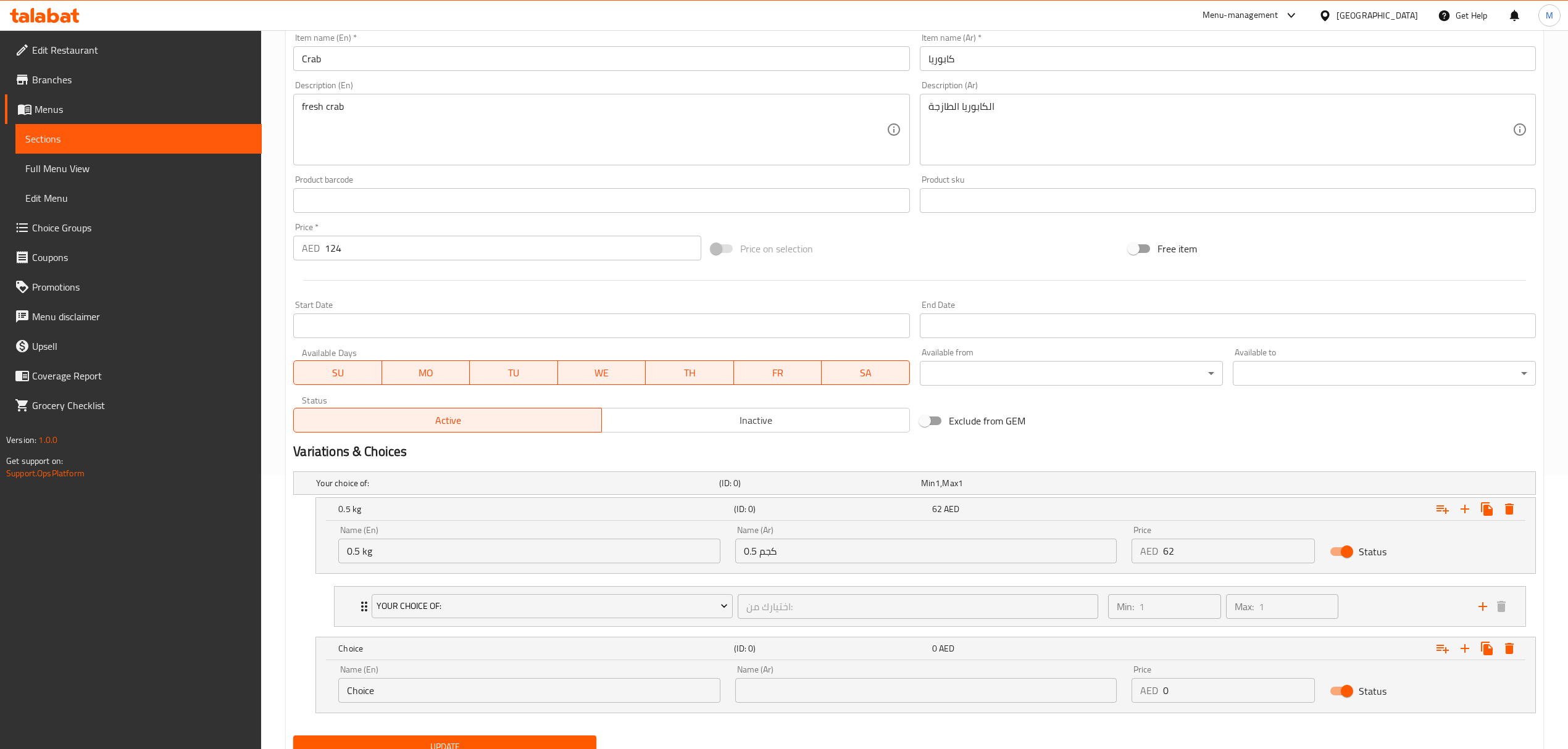
drag, startPoint x: 309, startPoint y: 695, endPoint x: 299, endPoint y: 696, distance: 10.0
click at [299, 696] on div "Choice (ID: 0) 0 AED Name (En) Choice Name (En) Name (Ar) Name (Ar) Price AED 0…" at bounding box center [914, 675] width 1242 height 76
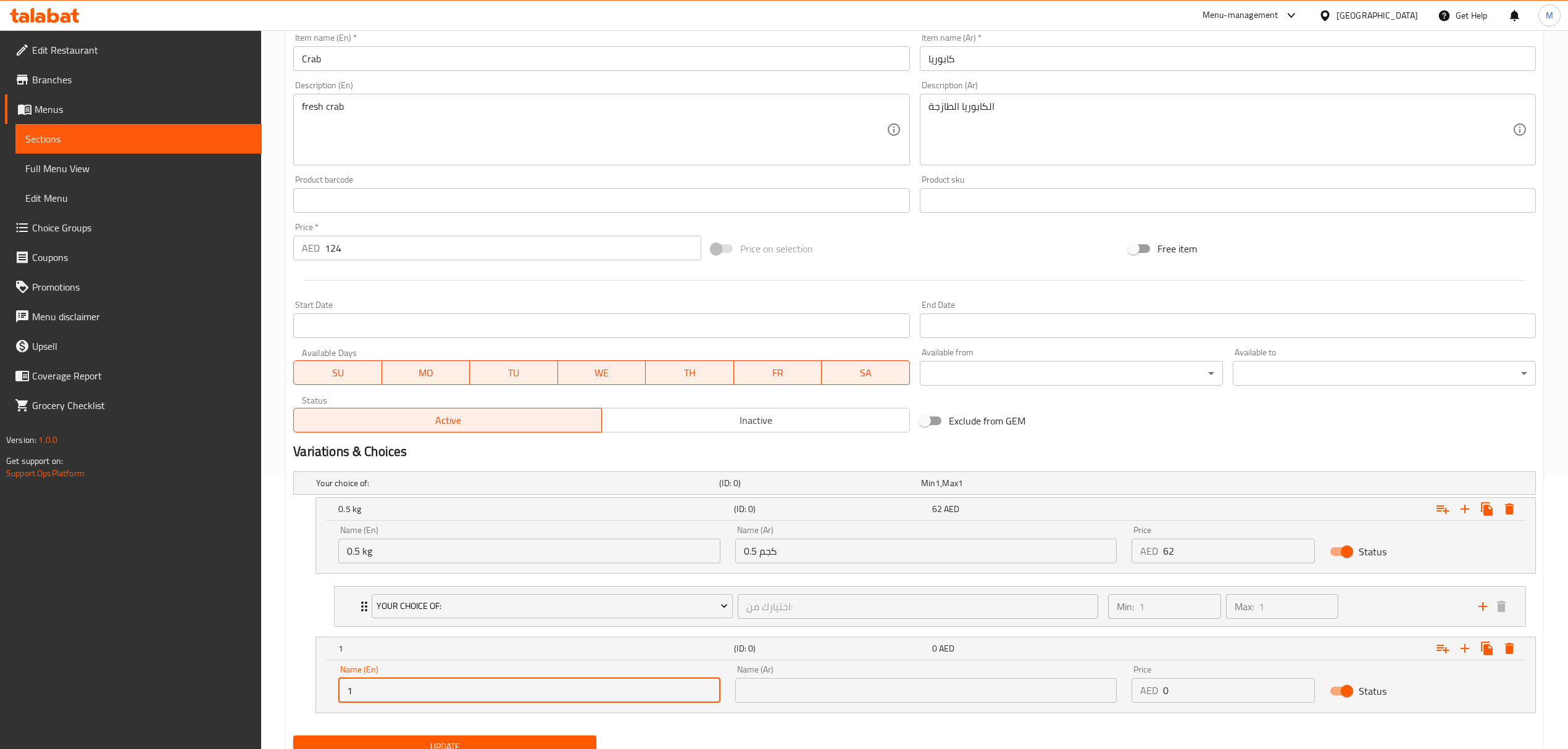
type input "1 kg"
click at [781, 690] on input "text" at bounding box center [926, 690] width 382 height 25
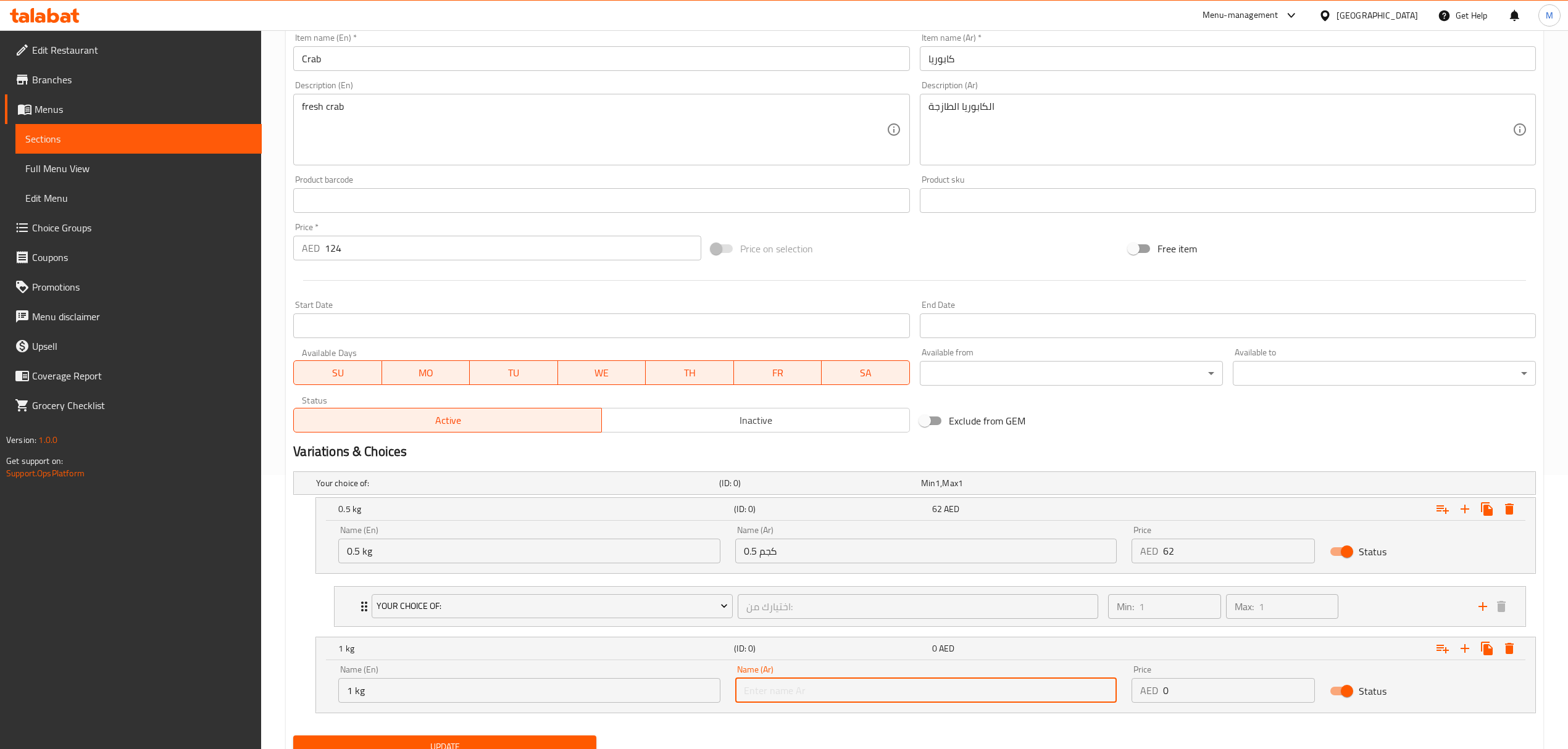
type input "1 كجم"
drag, startPoint x: 1176, startPoint y: 689, endPoint x: 1142, endPoint y: 689, distance: 34.0
click at [1142, 689] on div "AED 0 Price" at bounding box center [1223, 690] width 183 height 25
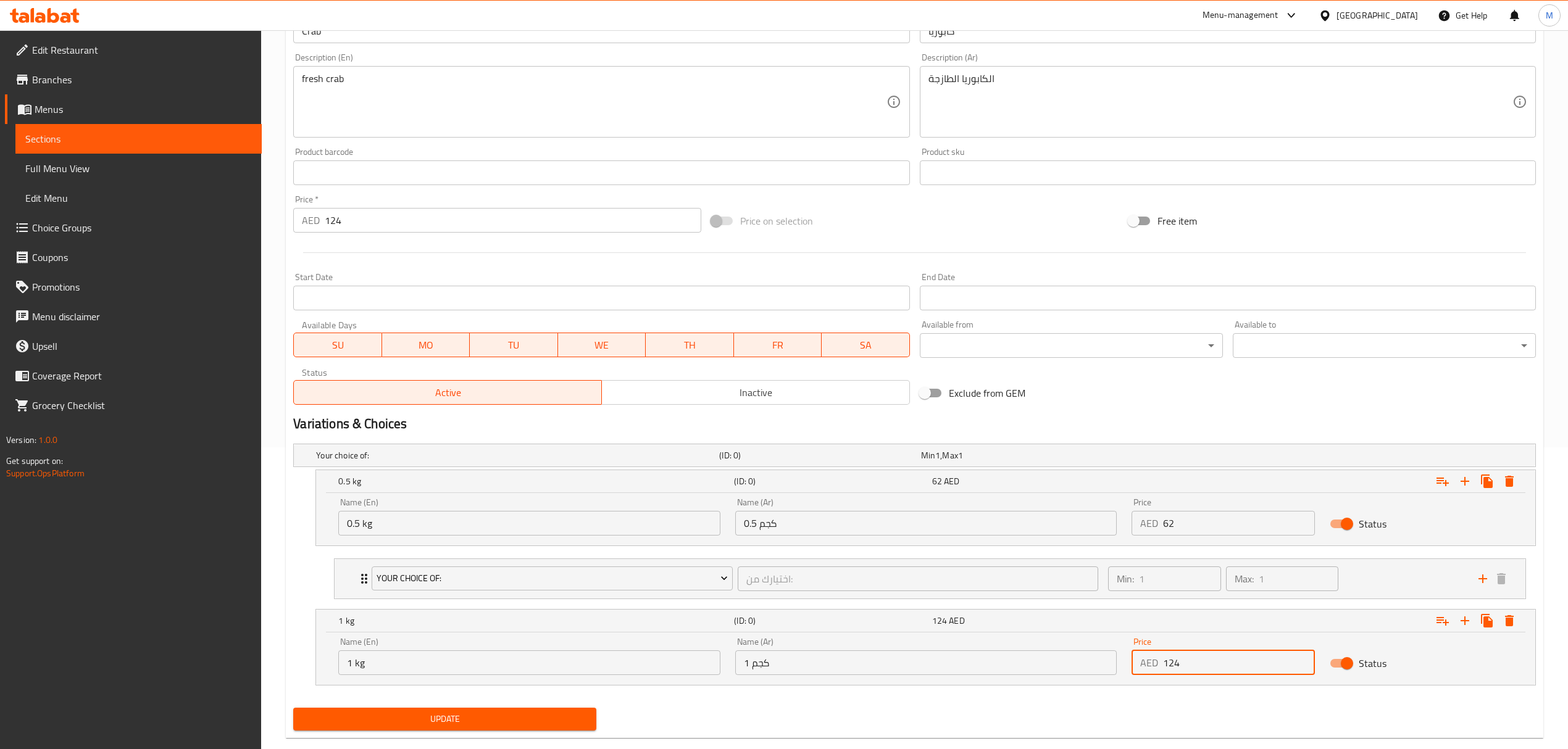
scroll to position [327, 0]
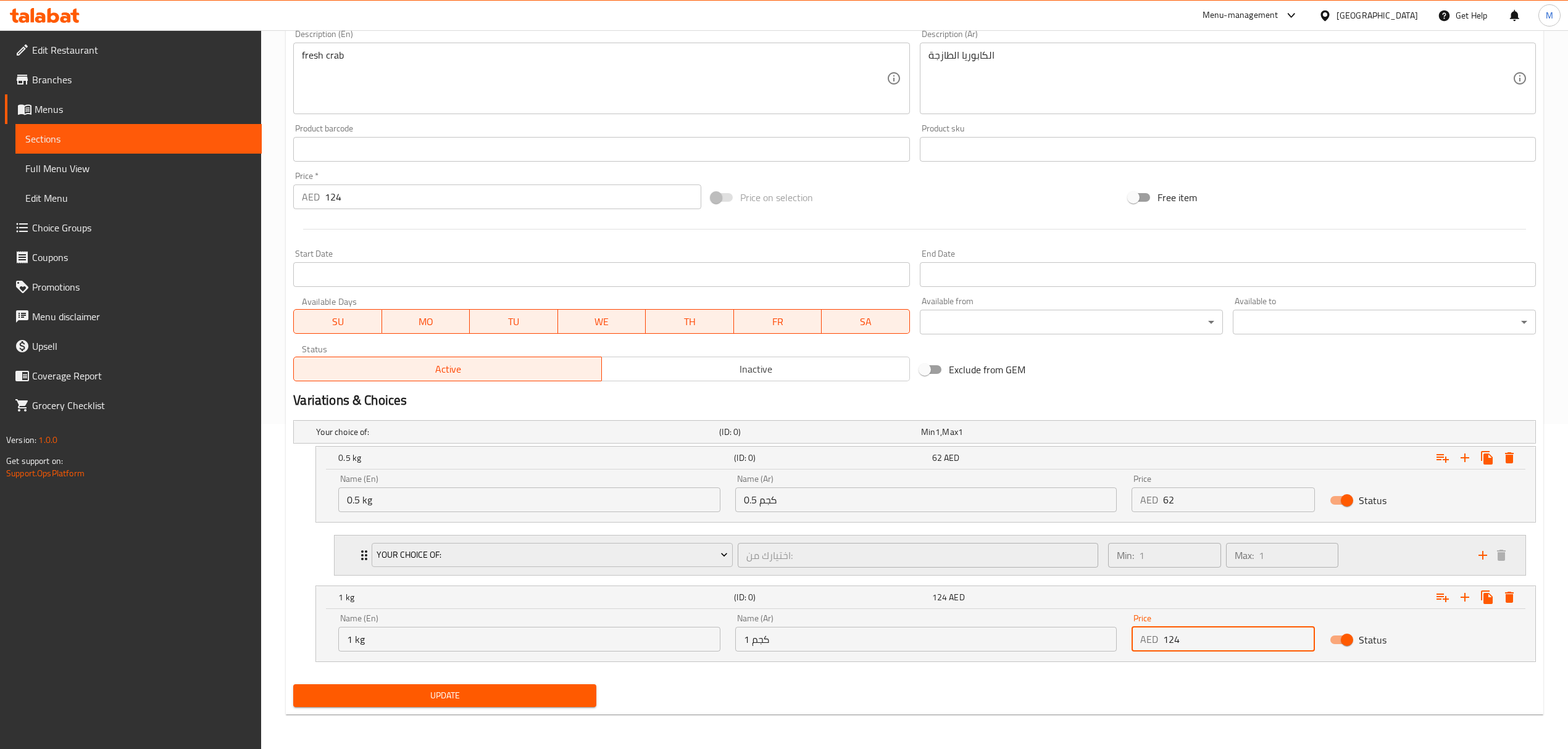
click at [755, 571] on div "Your Choice Of: اختيارك من: ​" at bounding box center [734, 555] width 740 height 39
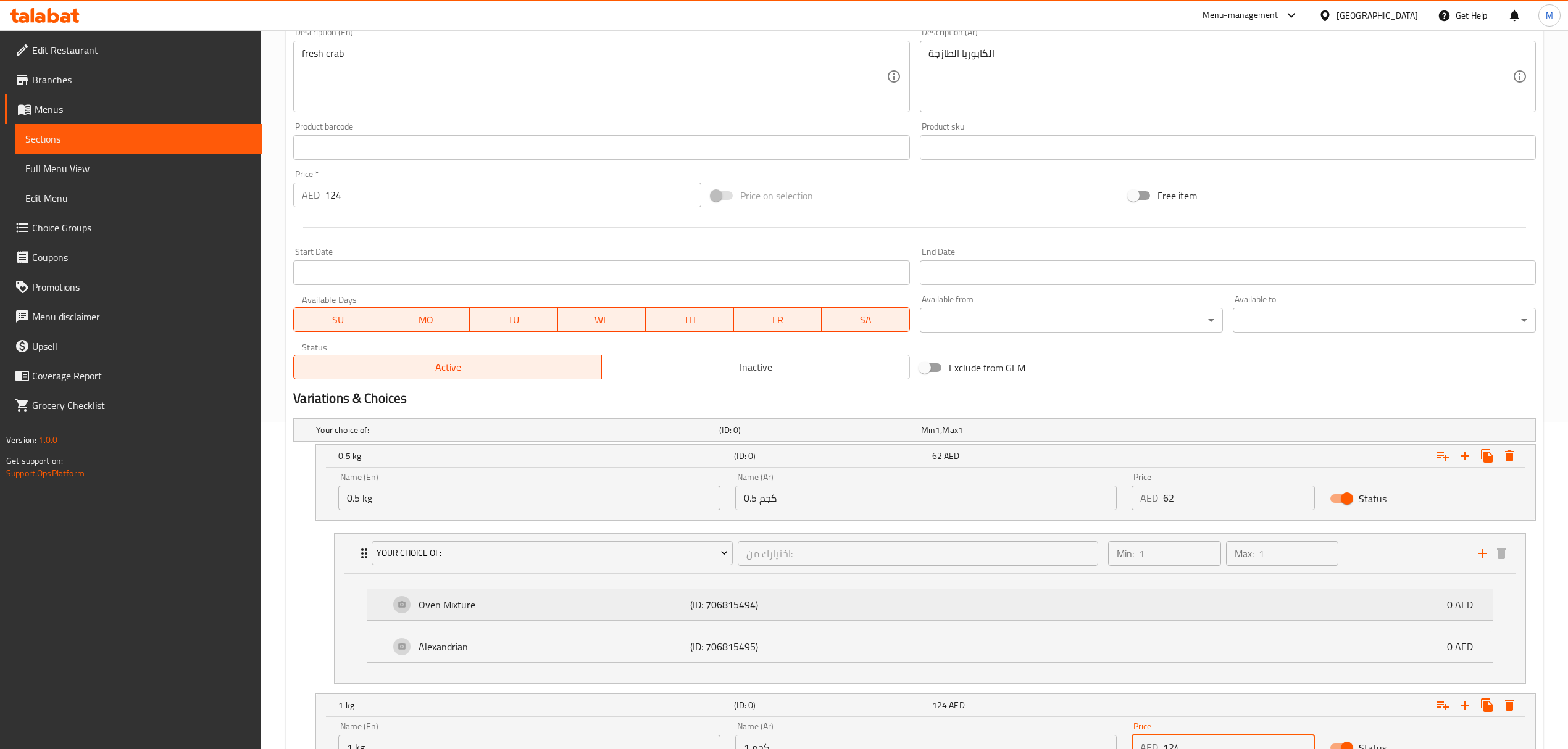
scroll to position [437, 0]
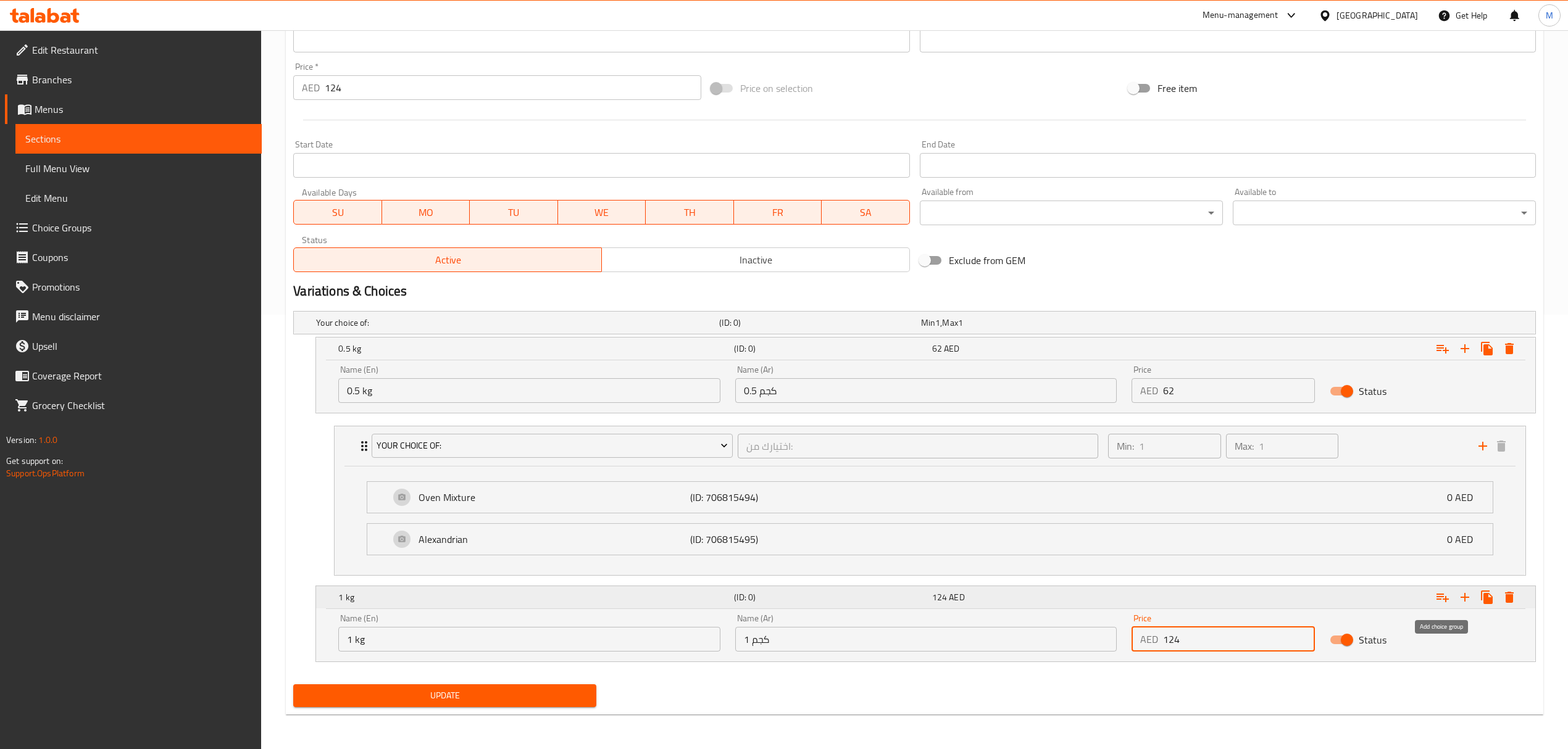
type input "124"
click at [1440, 596] on icon "Expand" at bounding box center [1442, 598] width 15 height 15
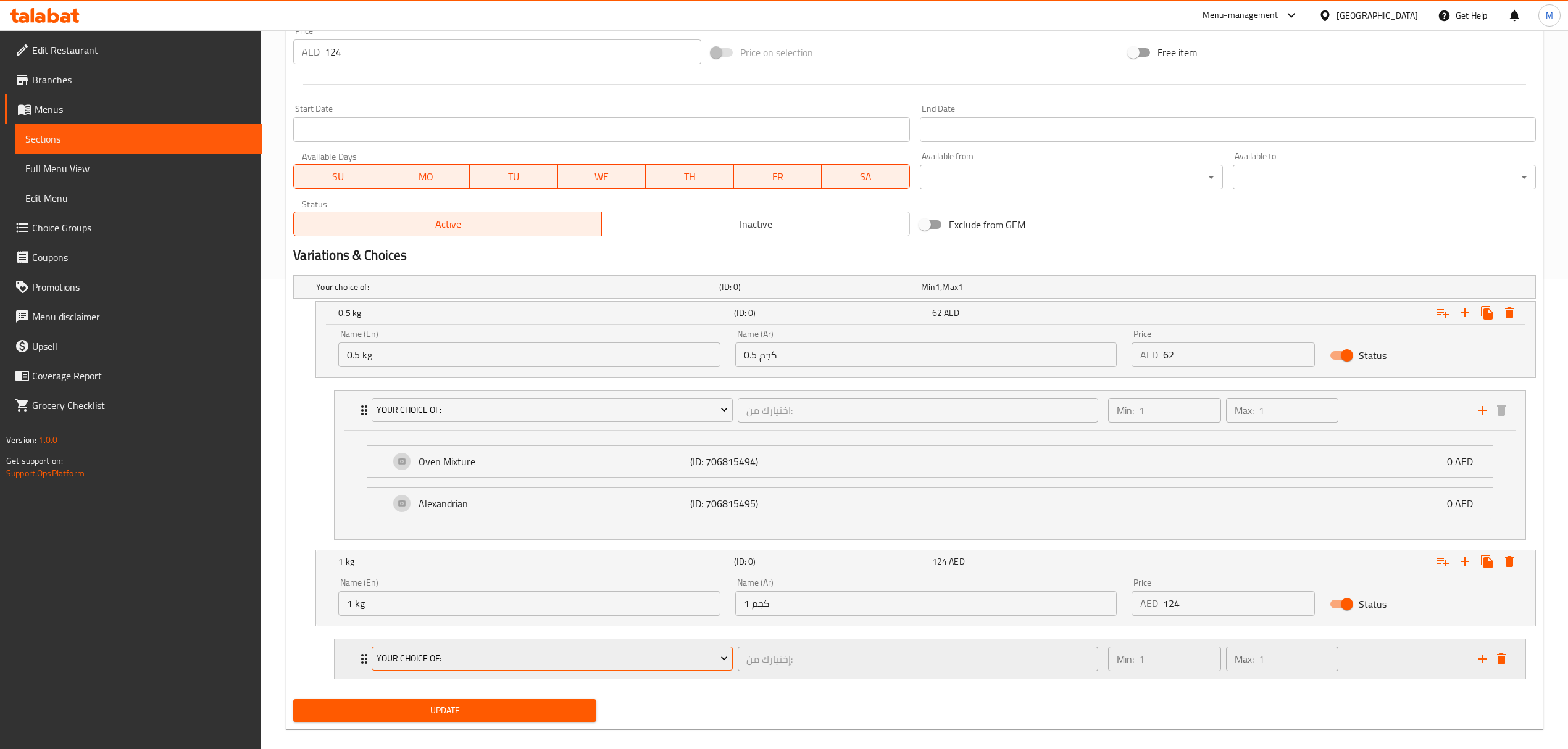
scroll to position [489, 0]
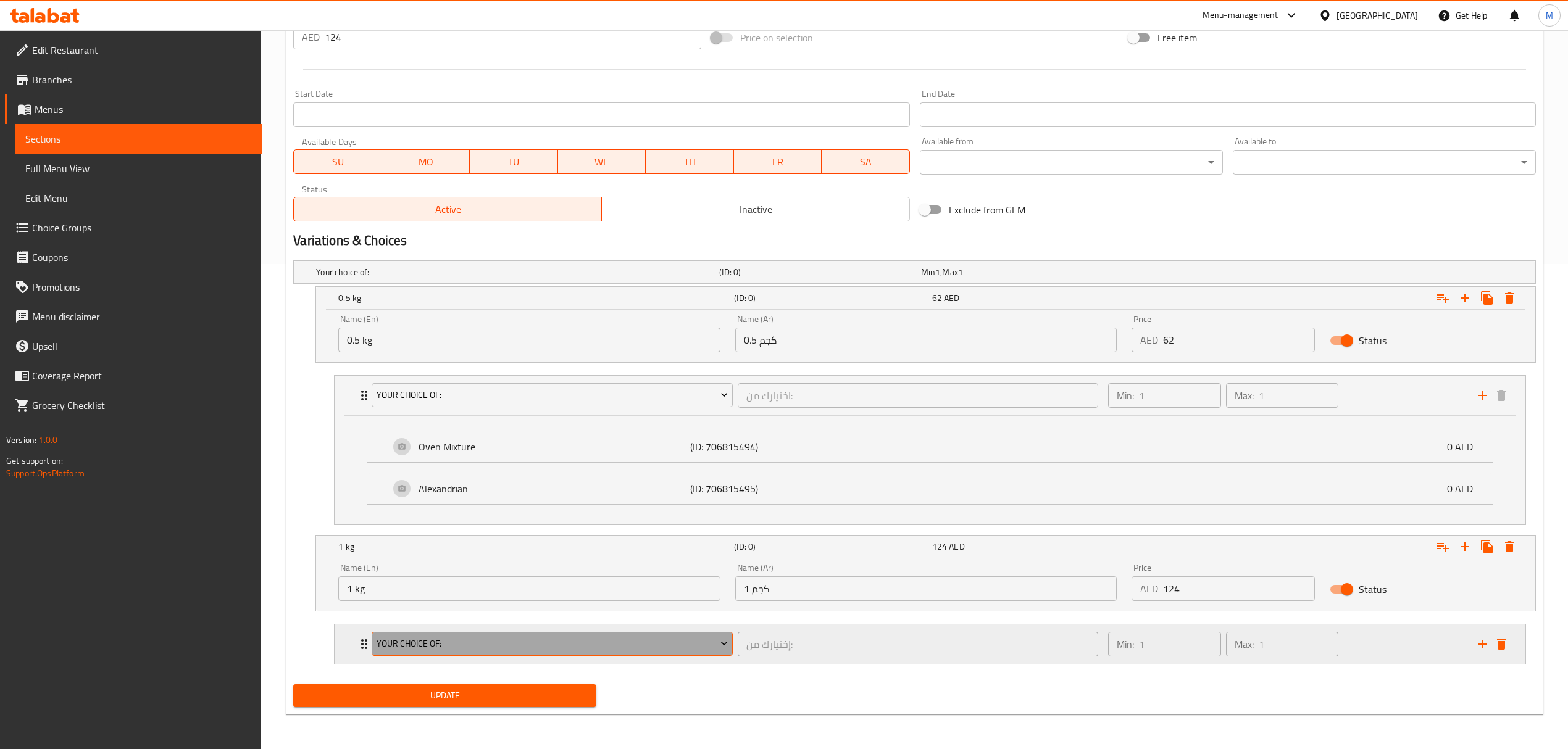
click at [567, 640] on span "your choice of:" at bounding box center [552, 644] width 351 height 16
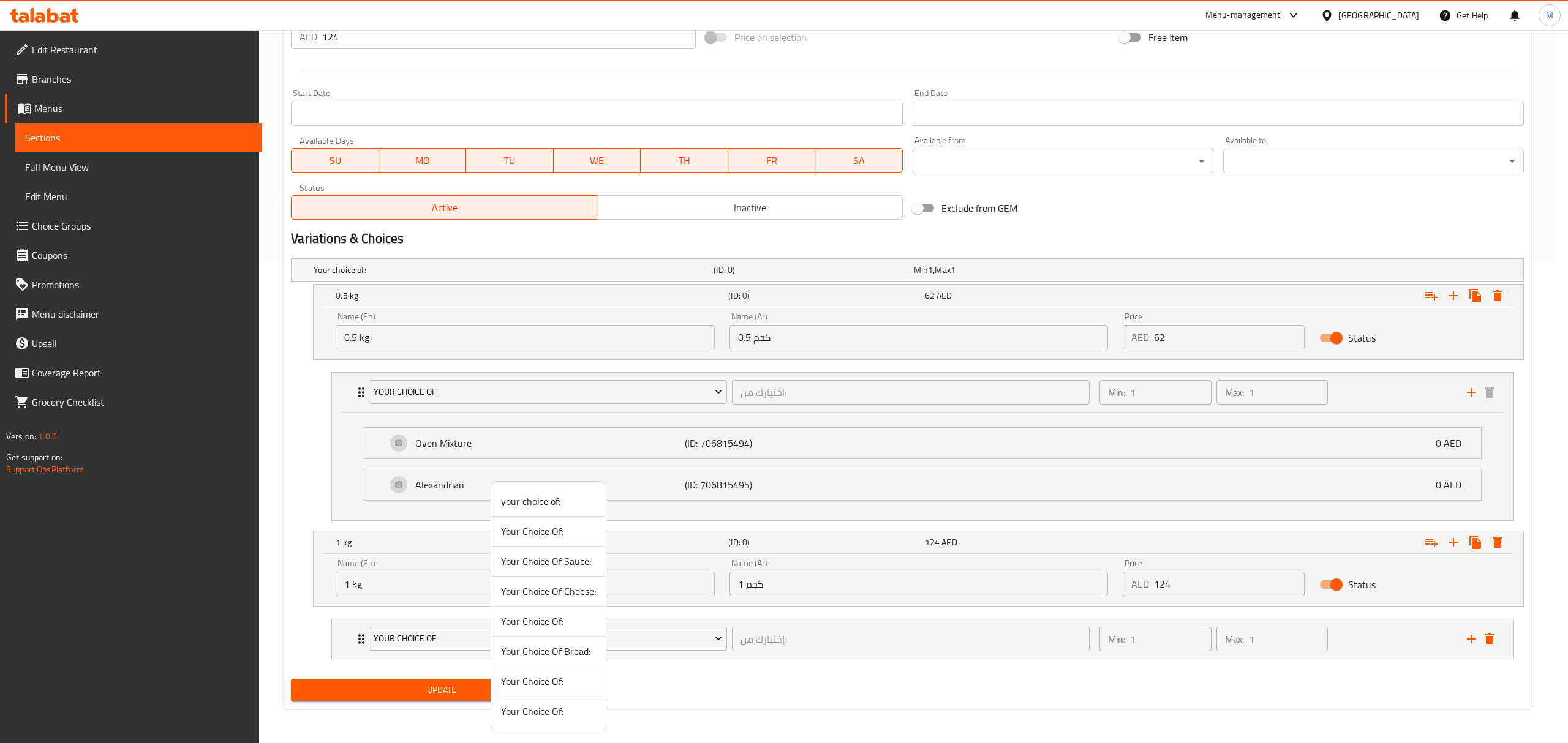
click at [528, 534] on span "Your Choice Of:" at bounding box center [548, 531] width 95 height 15
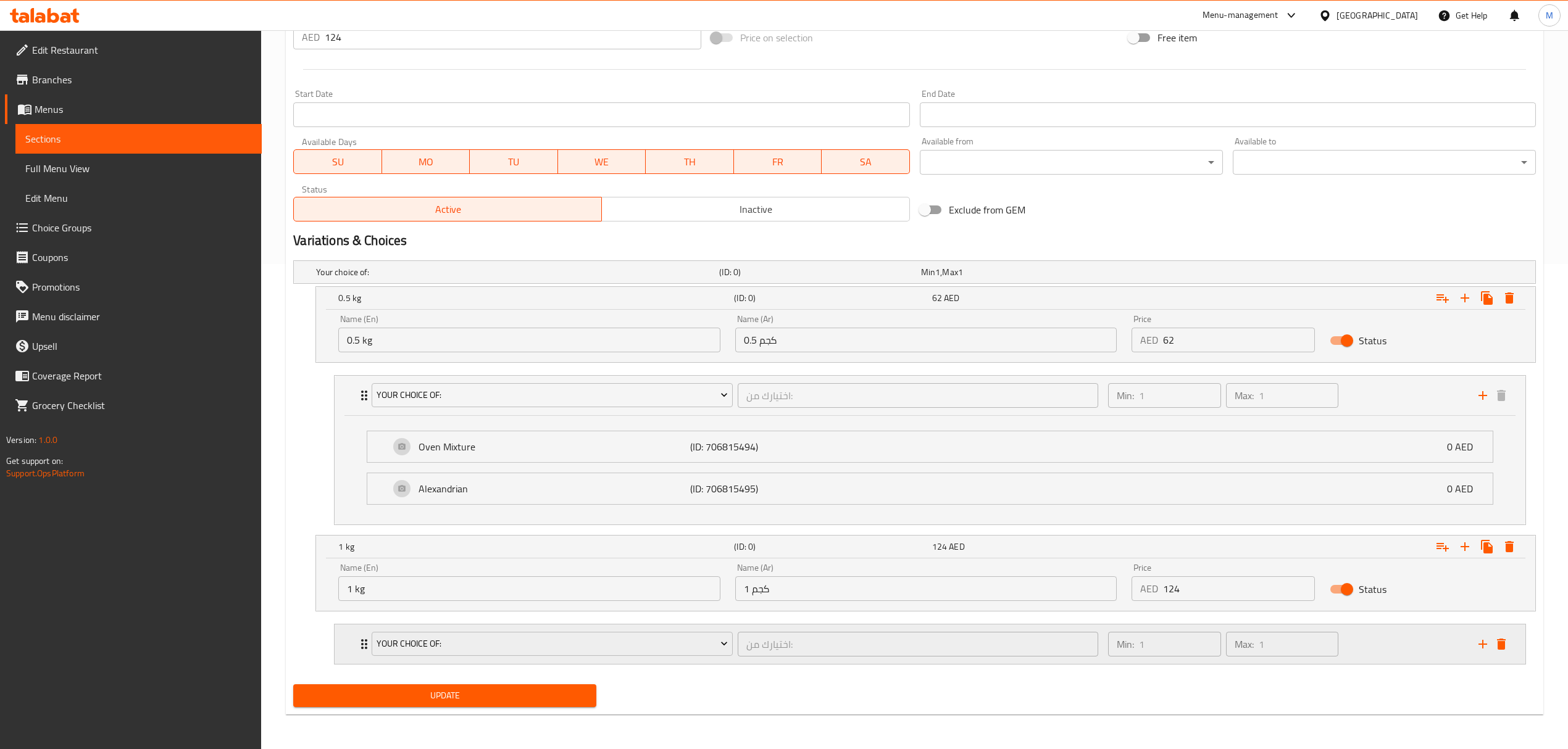
click at [744, 656] on div "اختيارك من: ​" at bounding box center [917, 644] width 365 height 30
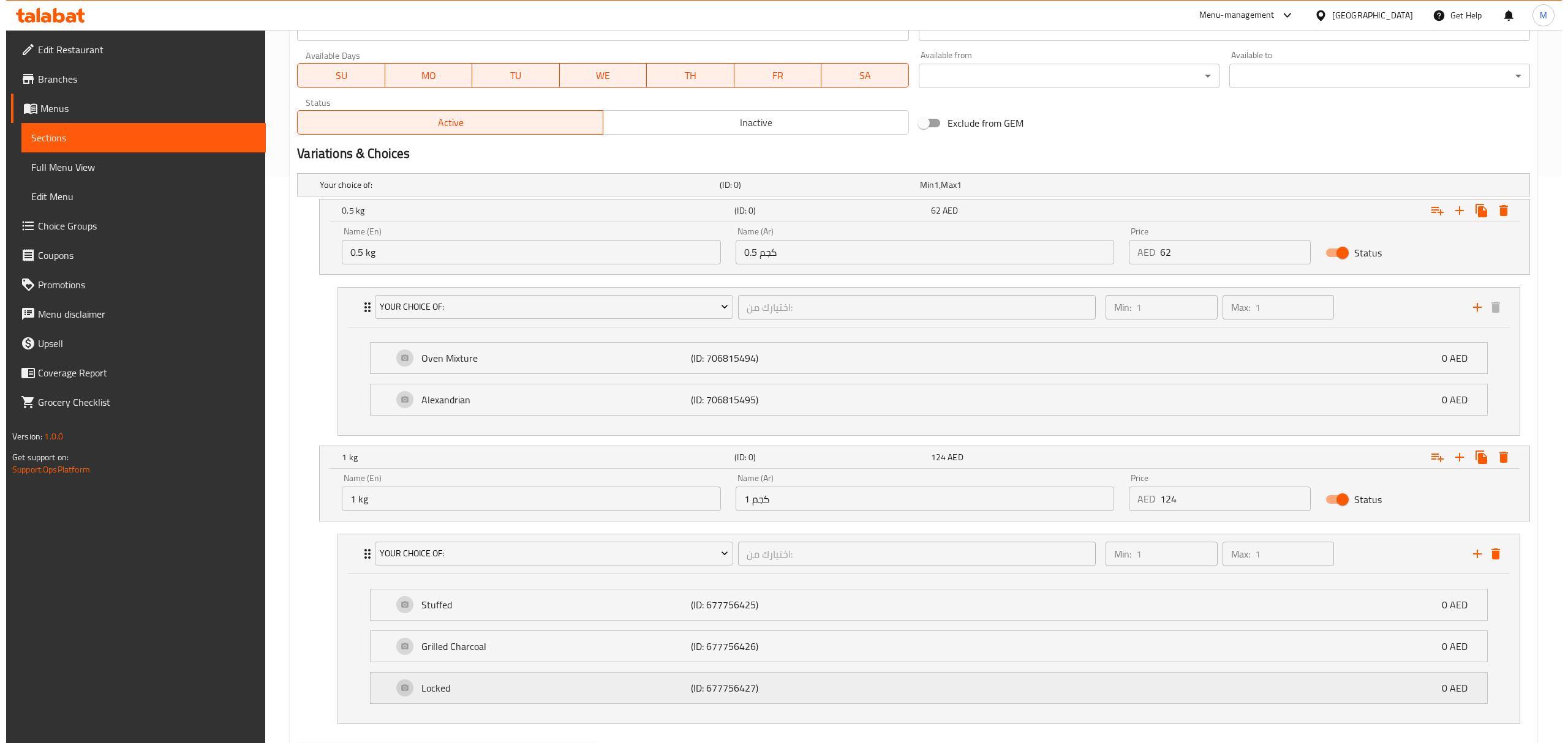
scroll to position [635, 0]
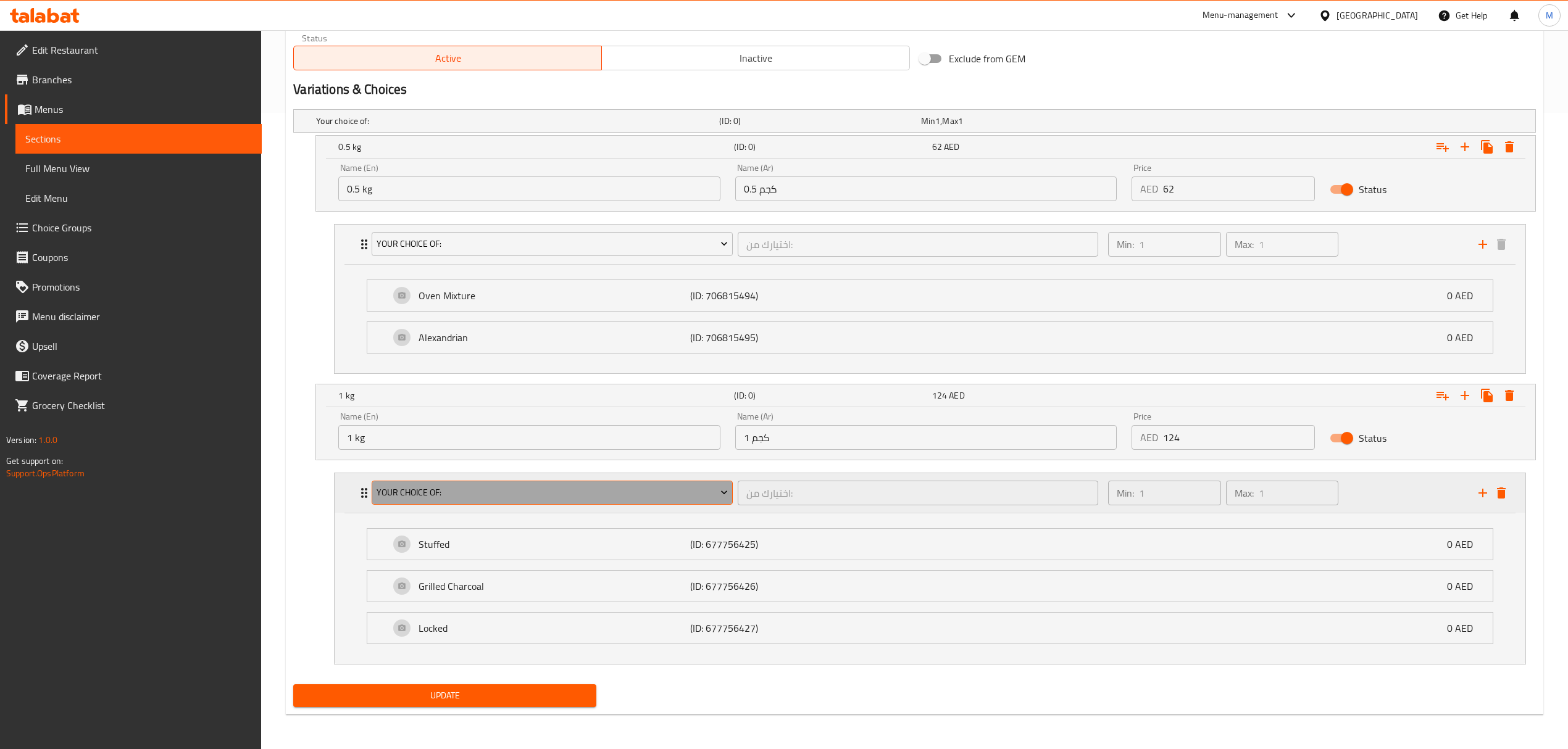
click at [618, 490] on span "Your Choice Of:" at bounding box center [552, 492] width 351 height 16
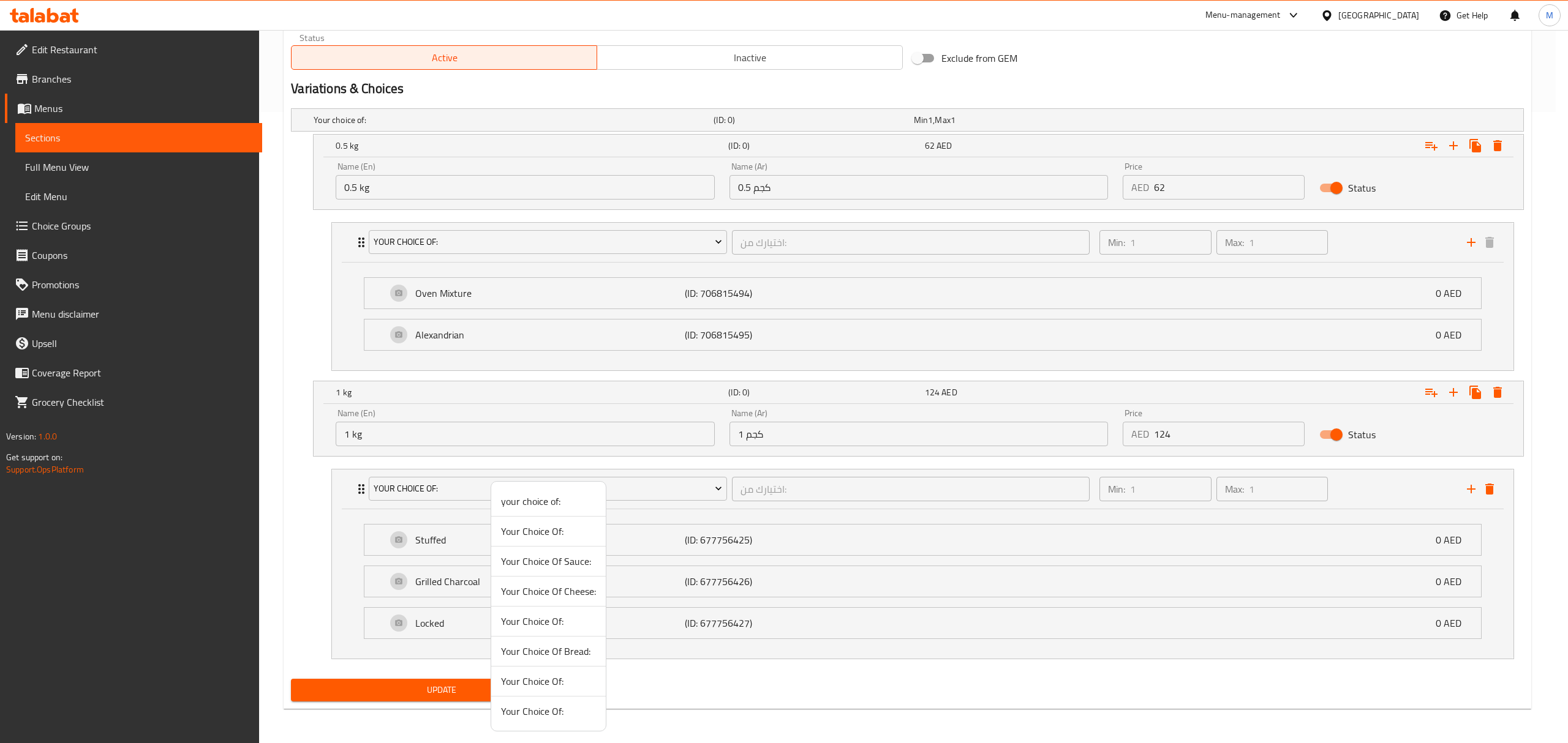
click at [530, 715] on span "Your Choice Of:" at bounding box center [548, 712] width 95 height 15
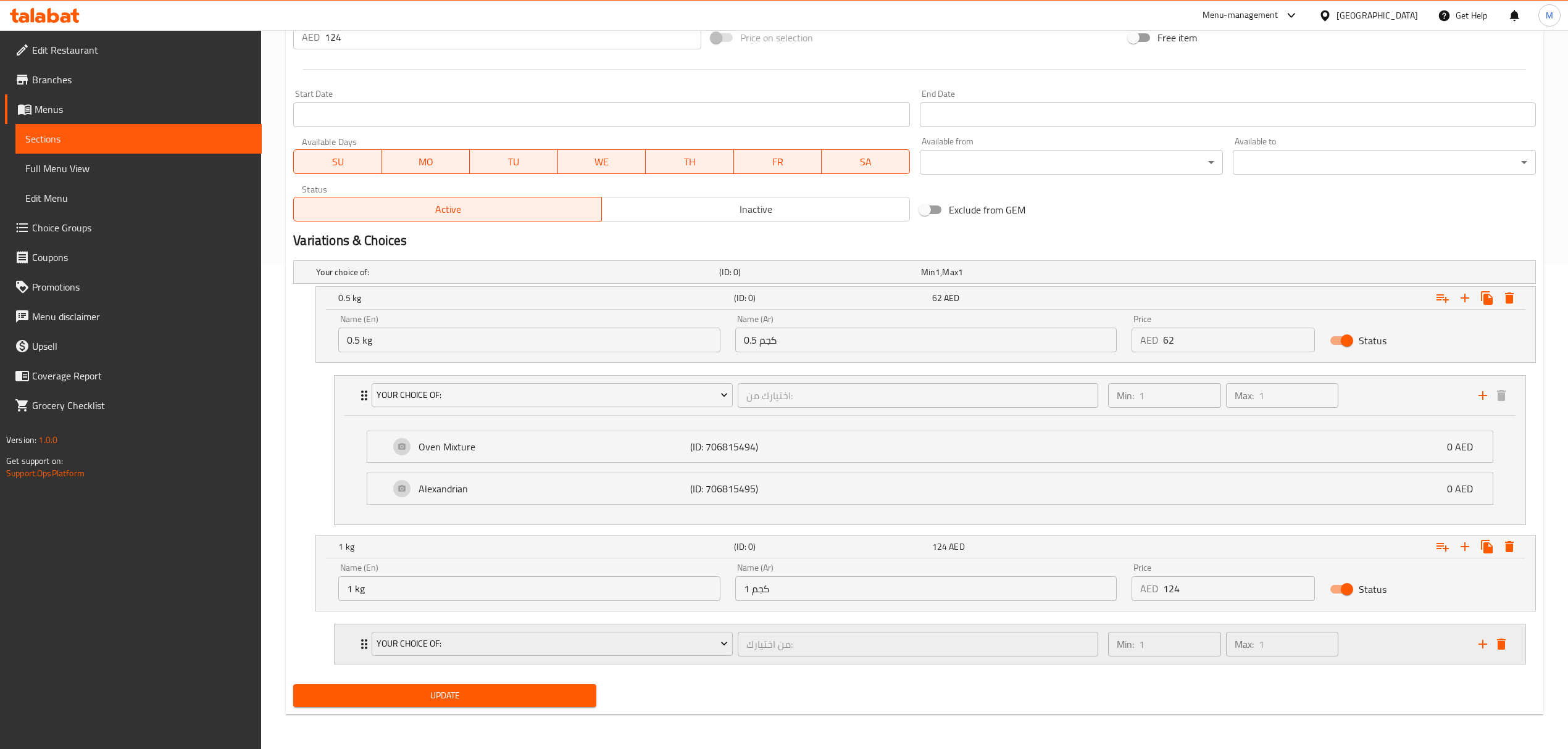
click at [732, 656] on div "Your Choice Of:" at bounding box center [551, 644] width 365 height 30
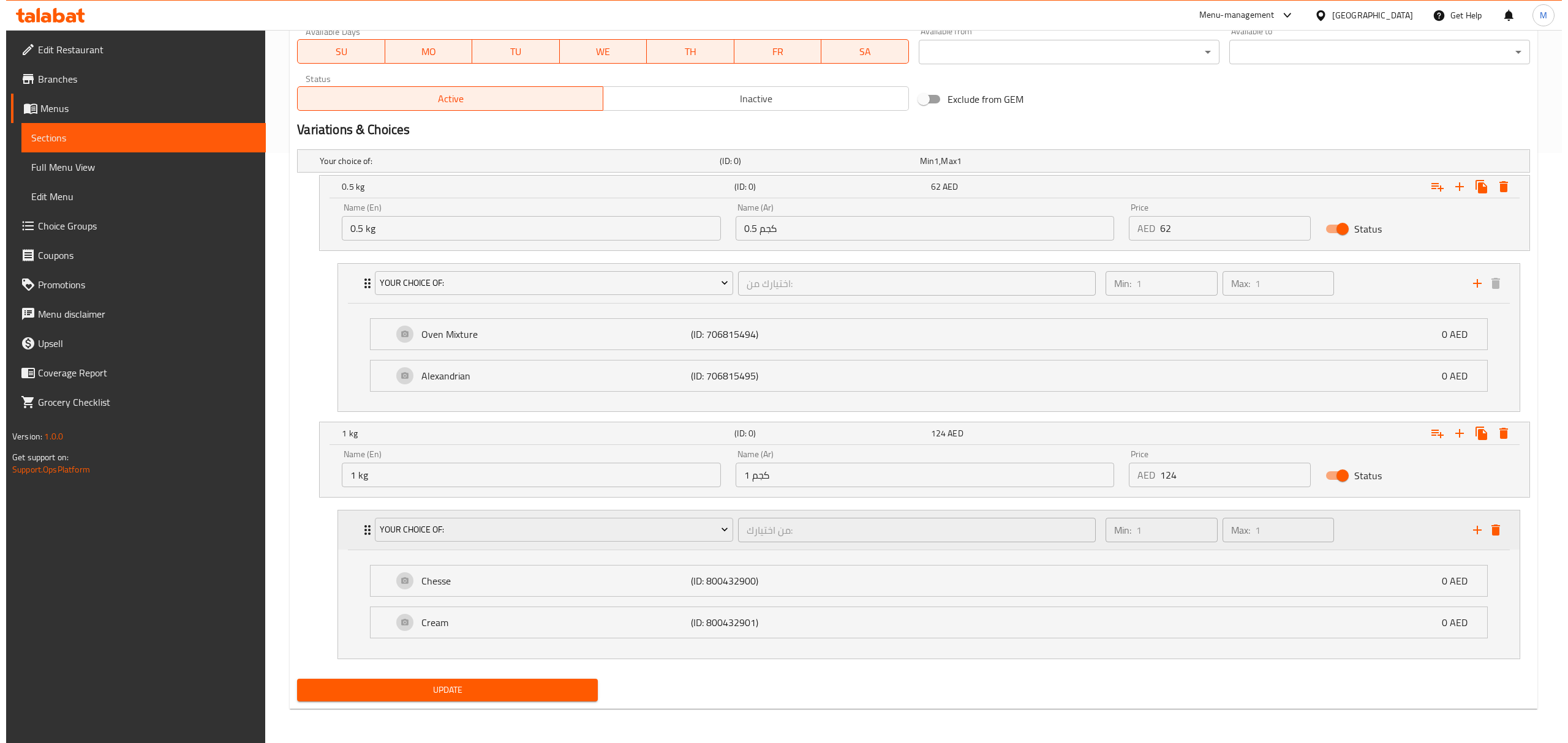
scroll to position [594, 0]
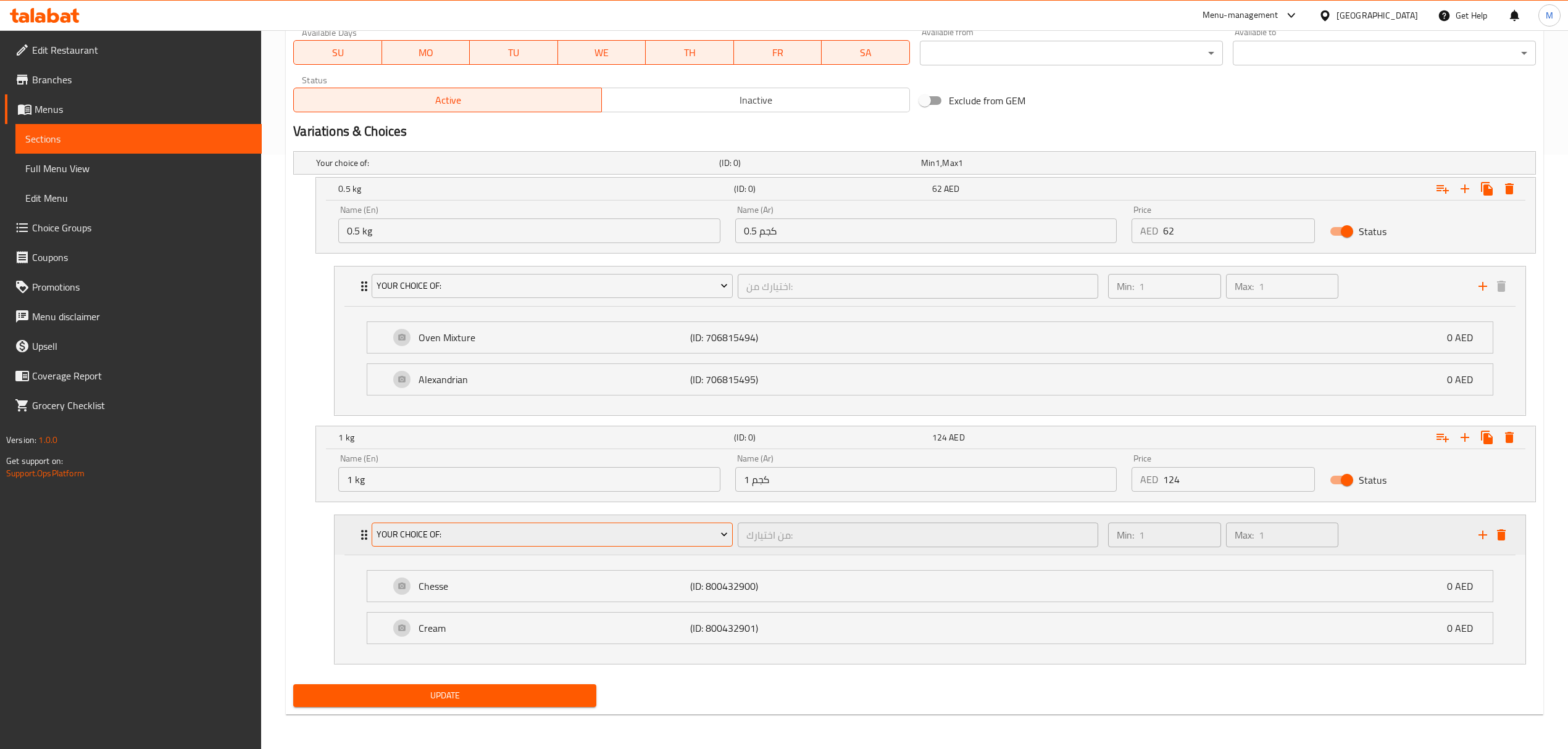
click at [672, 540] on span "Your Choice Of:" at bounding box center [552, 534] width 351 height 16
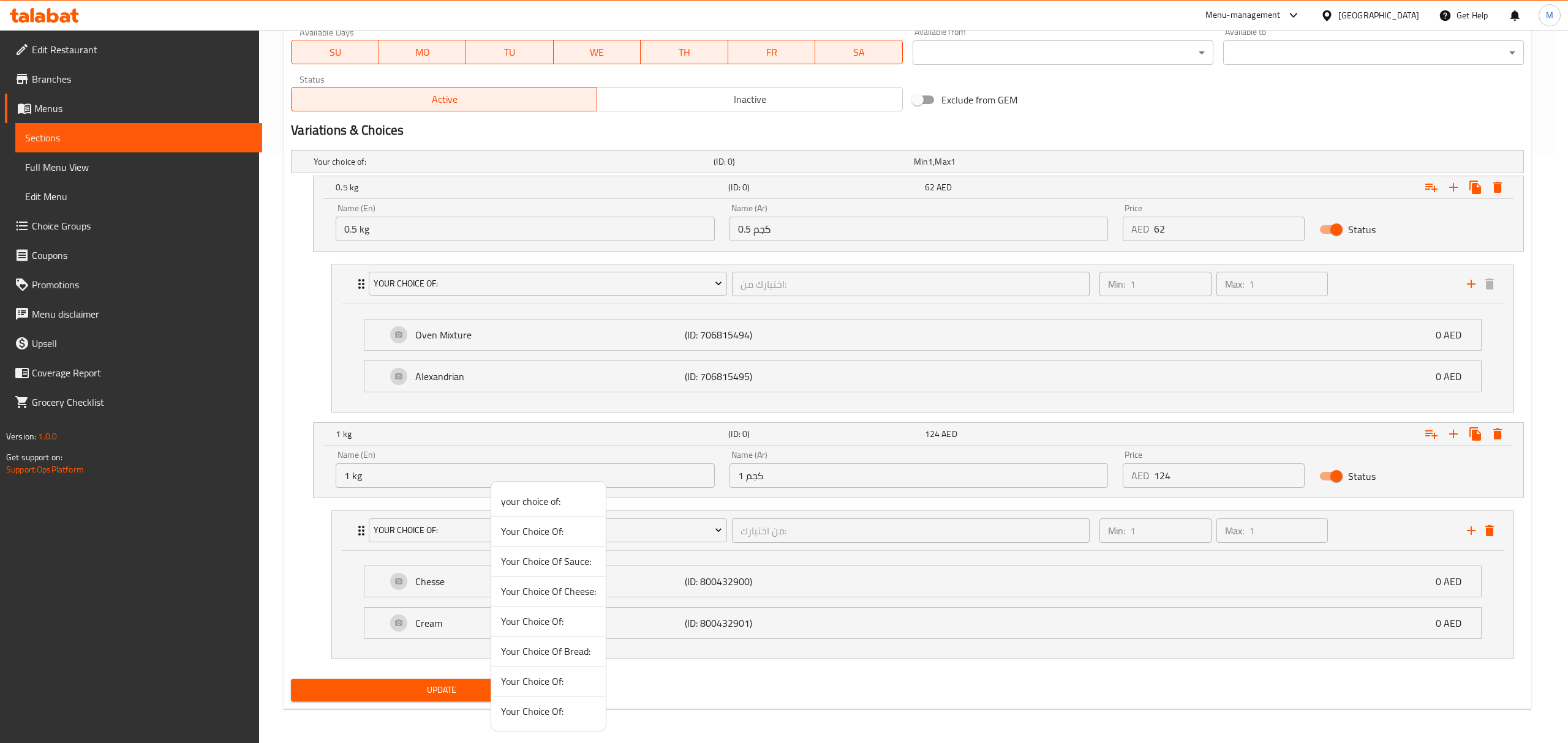
click at [544, 627] on span "Your Choice Of:" at bounding box center [548, 621] width 95 height 15
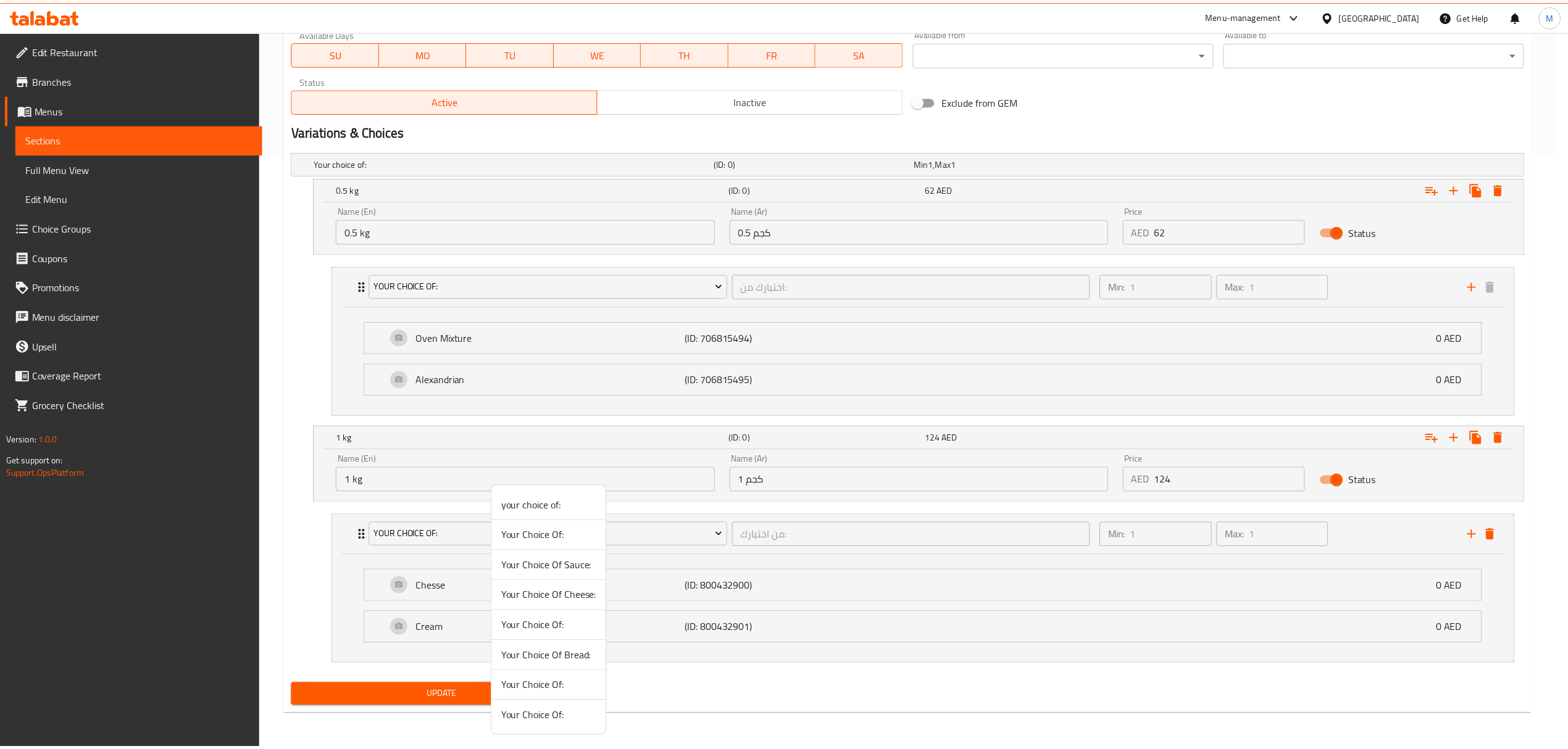
scroll to position [489, 0]
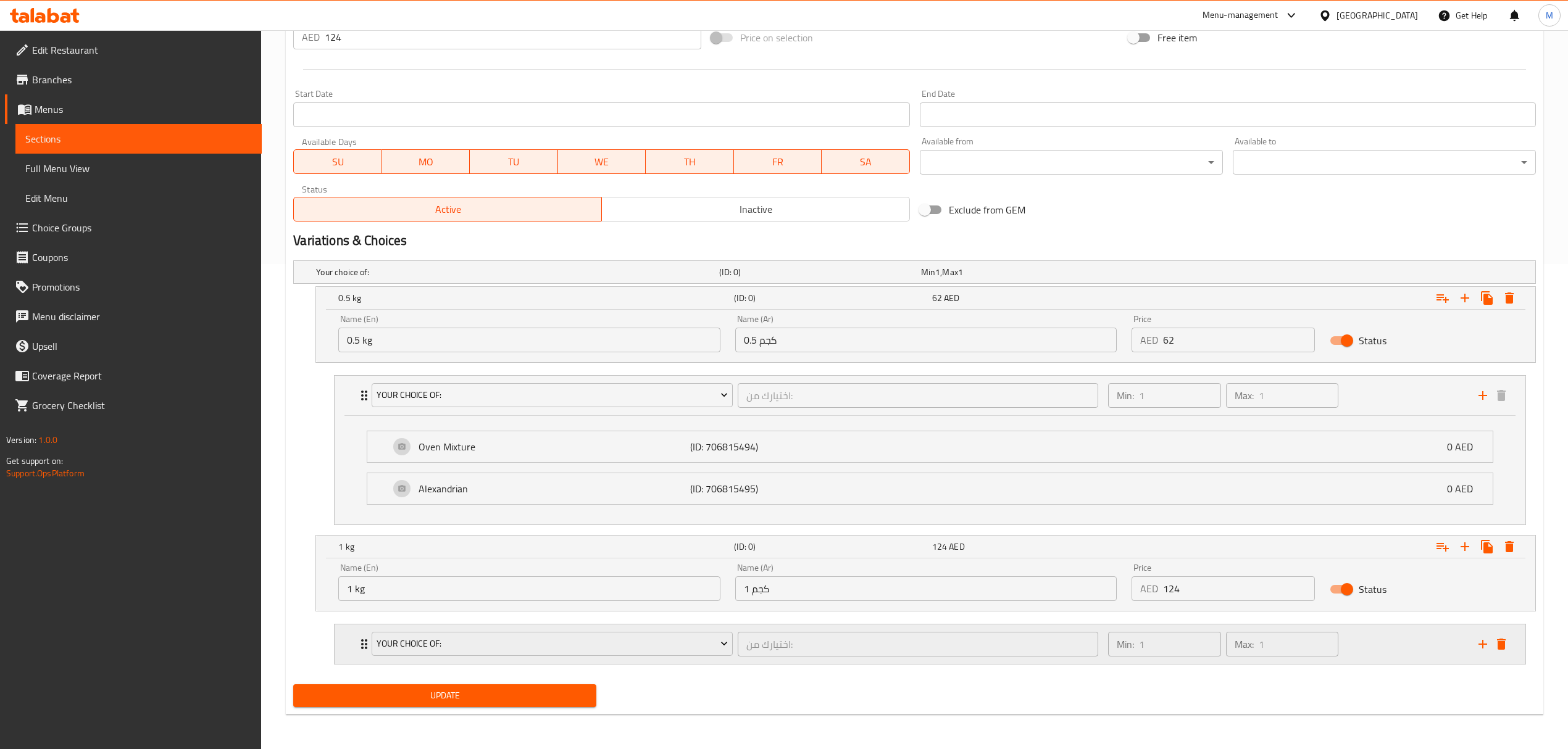
click at [736, 655] on div "اختيارك من: ​" at bounding box center [917, 644] width 365 height 30
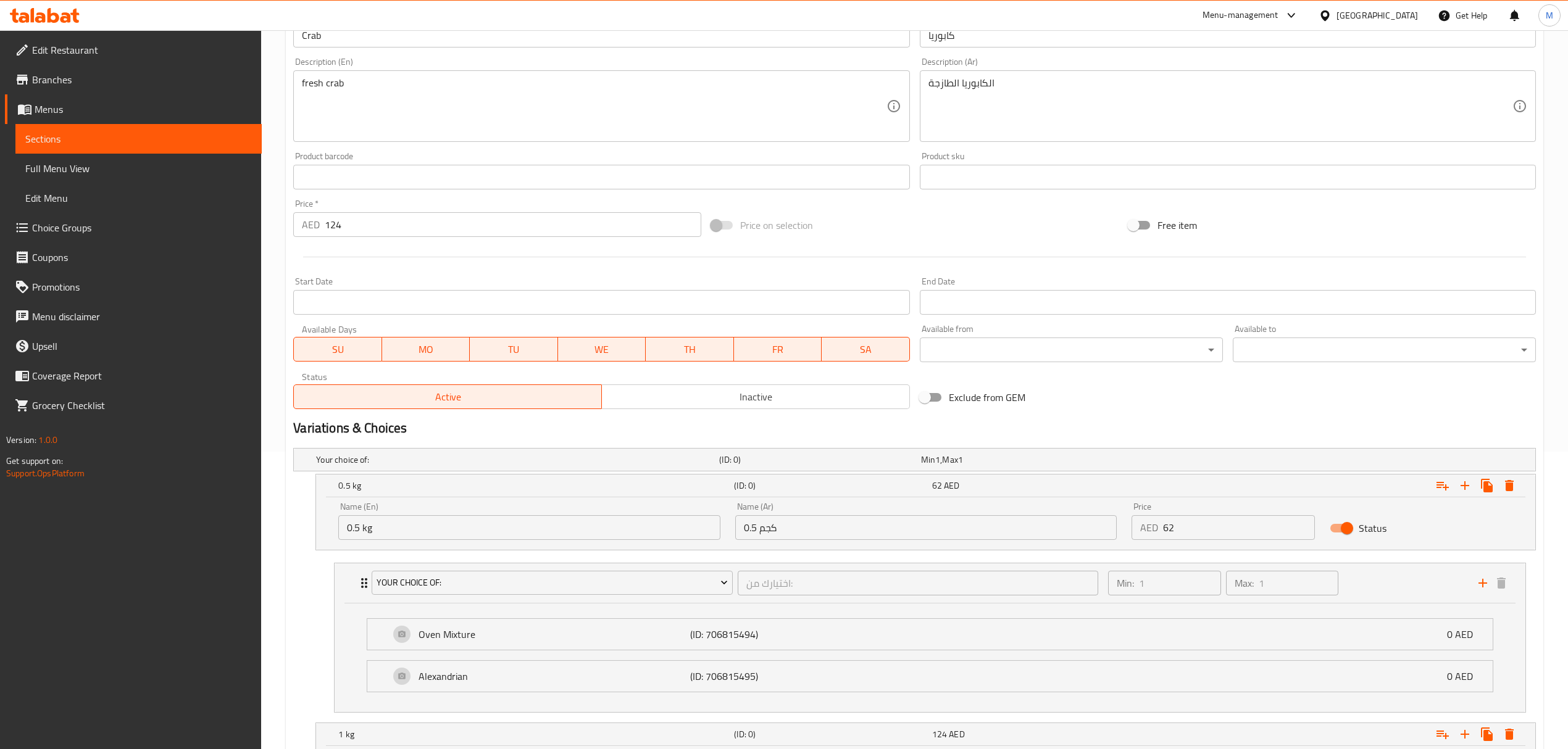
scroll to position [105, 0]
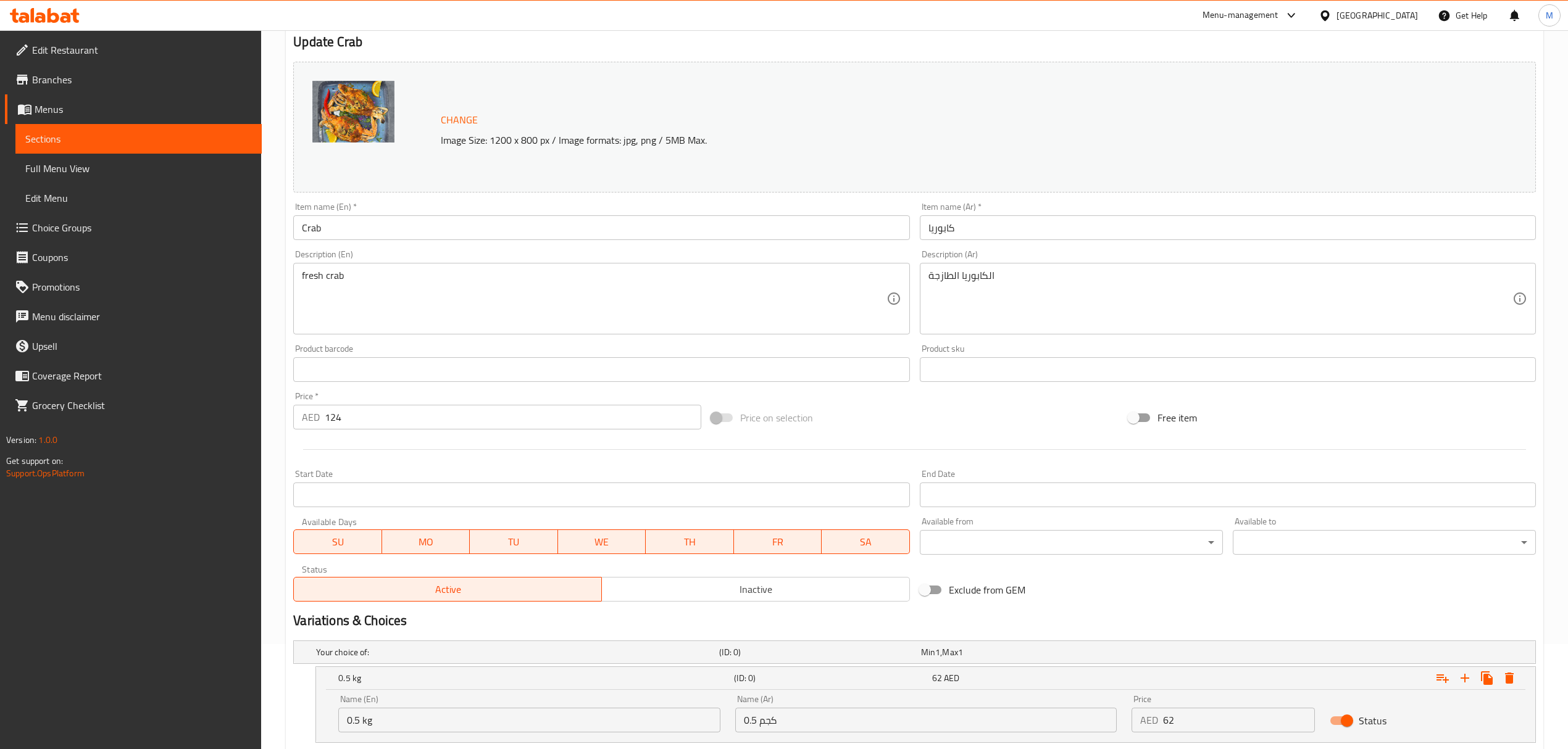
click at [277, 406] on div "Home / Restaurants management / Menus / Sections / item / update Crustaceans se…" at bounding box center [915, 582] width 1307 height 1313
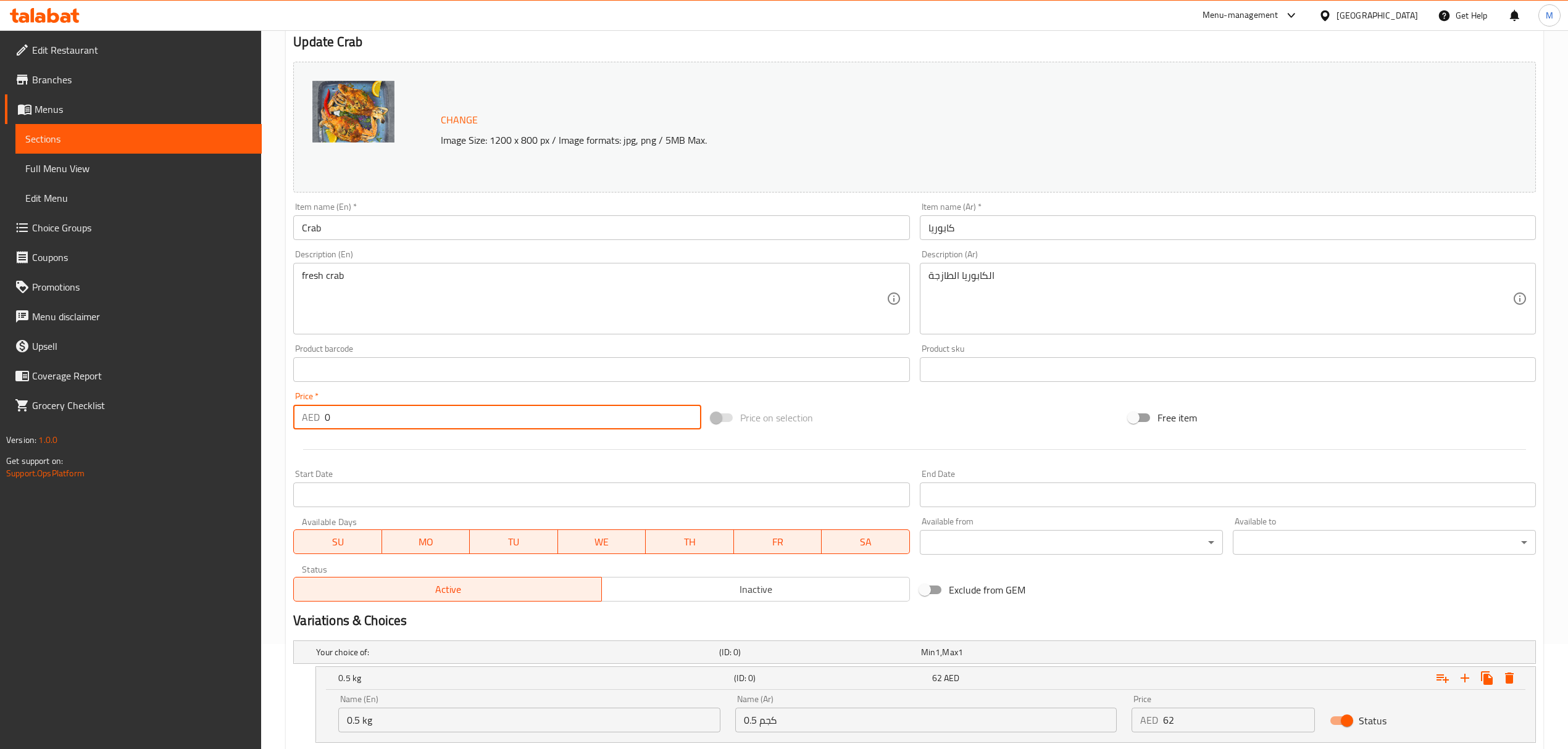
scroll to position [598, 0]
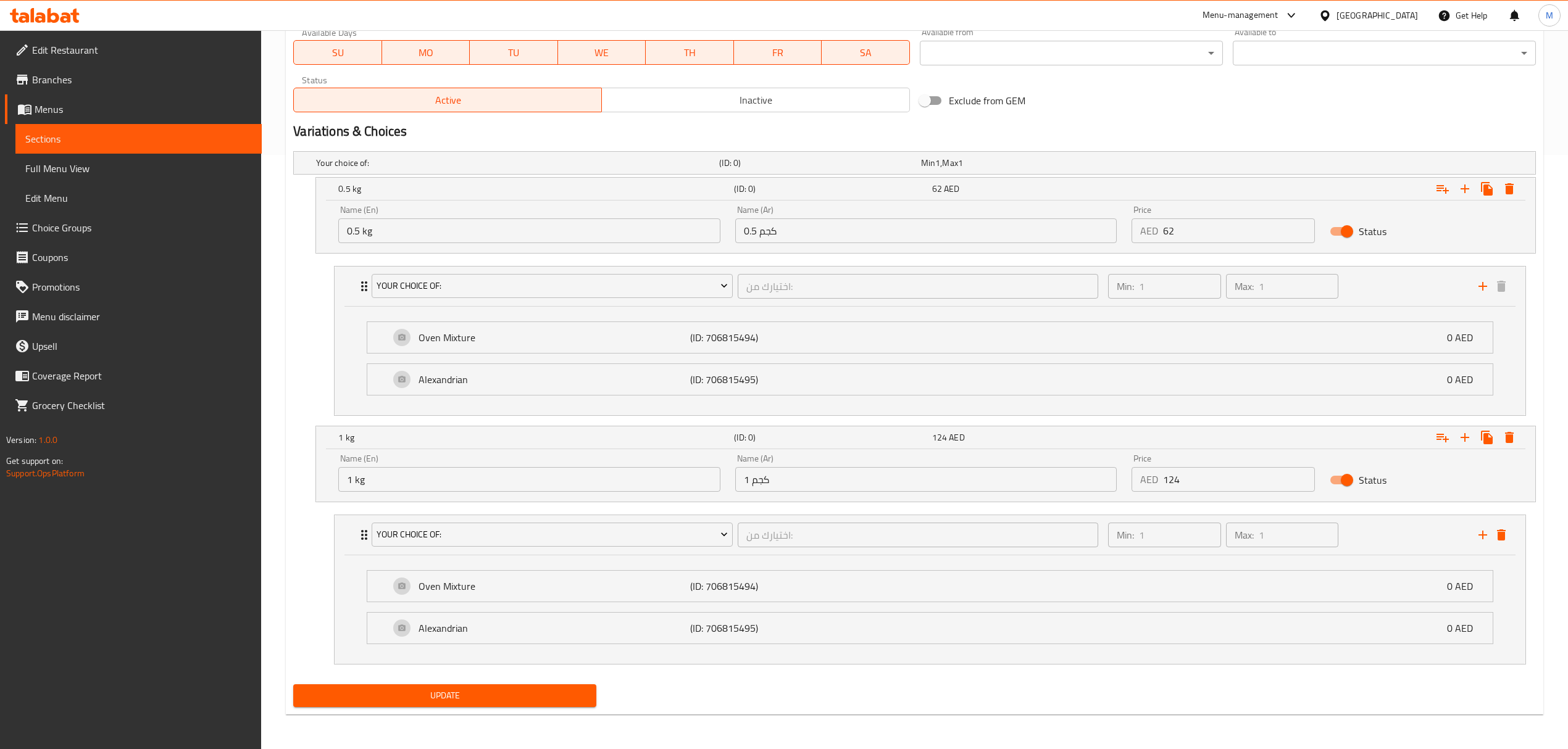
type input "0"
click at [452, 694] on span "Update" at bounding box center [445, 696] width 283 height 16
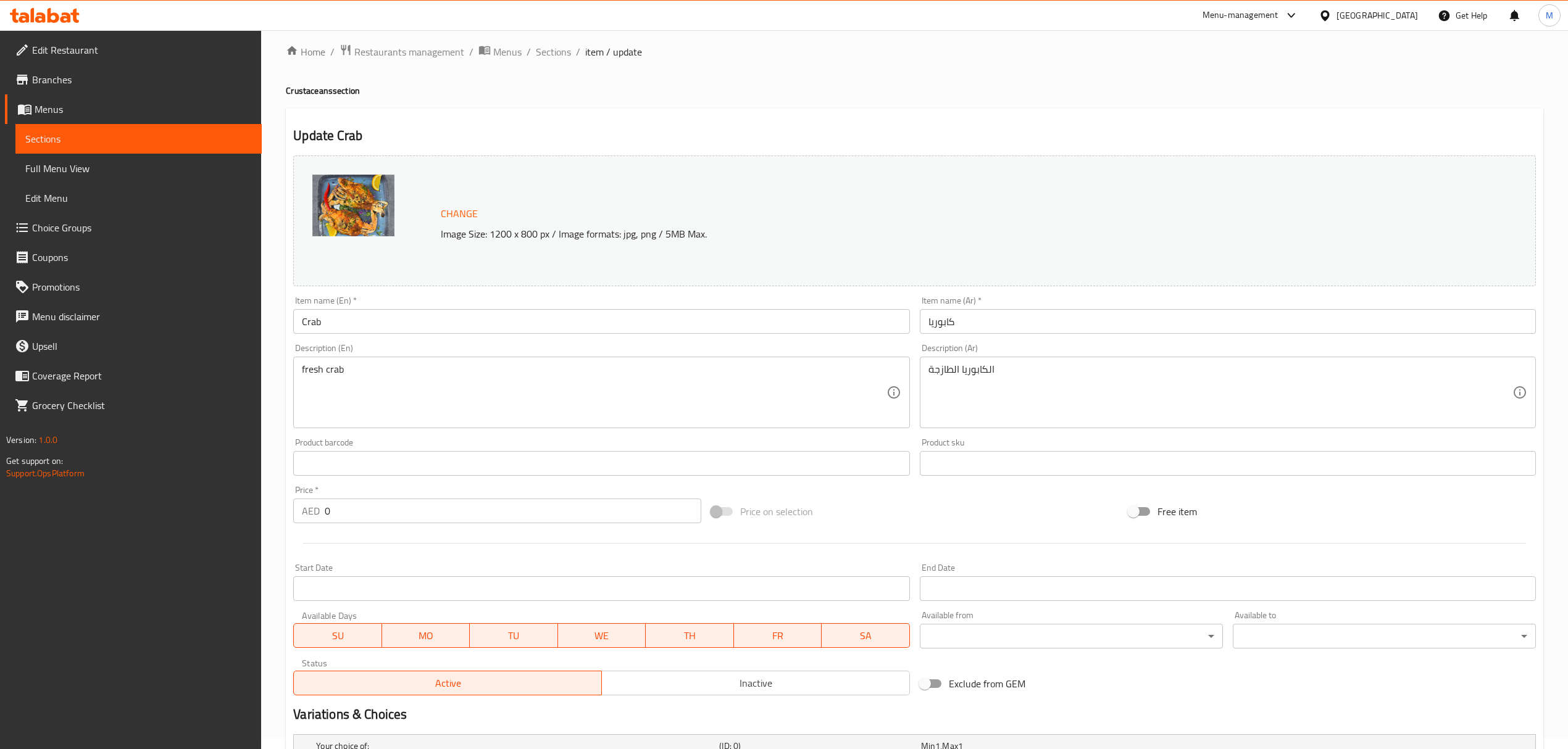
scroll to position [0, 0]
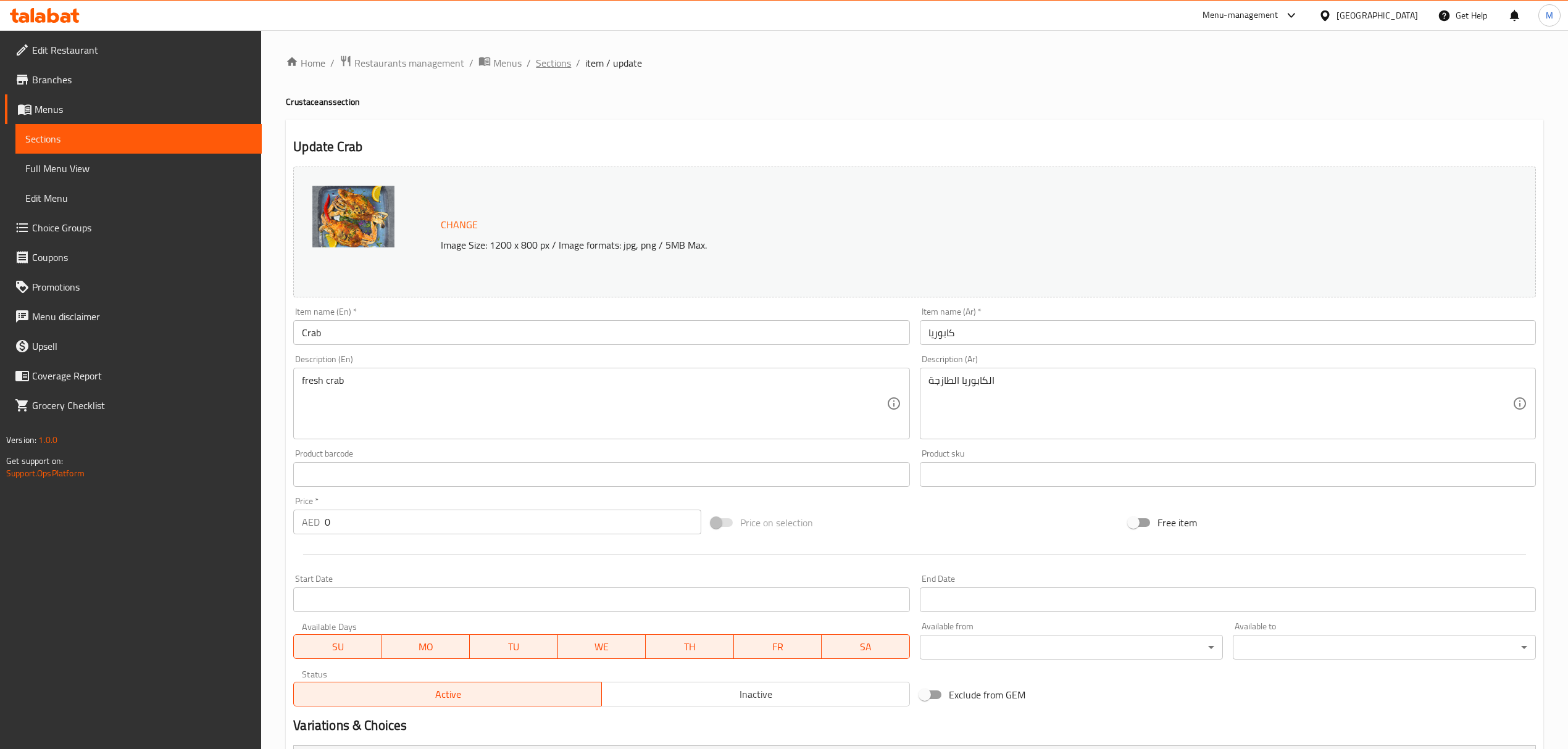
click at [561, 60] on span "Sections" at bounding box center [553, 63] width 35 height 15
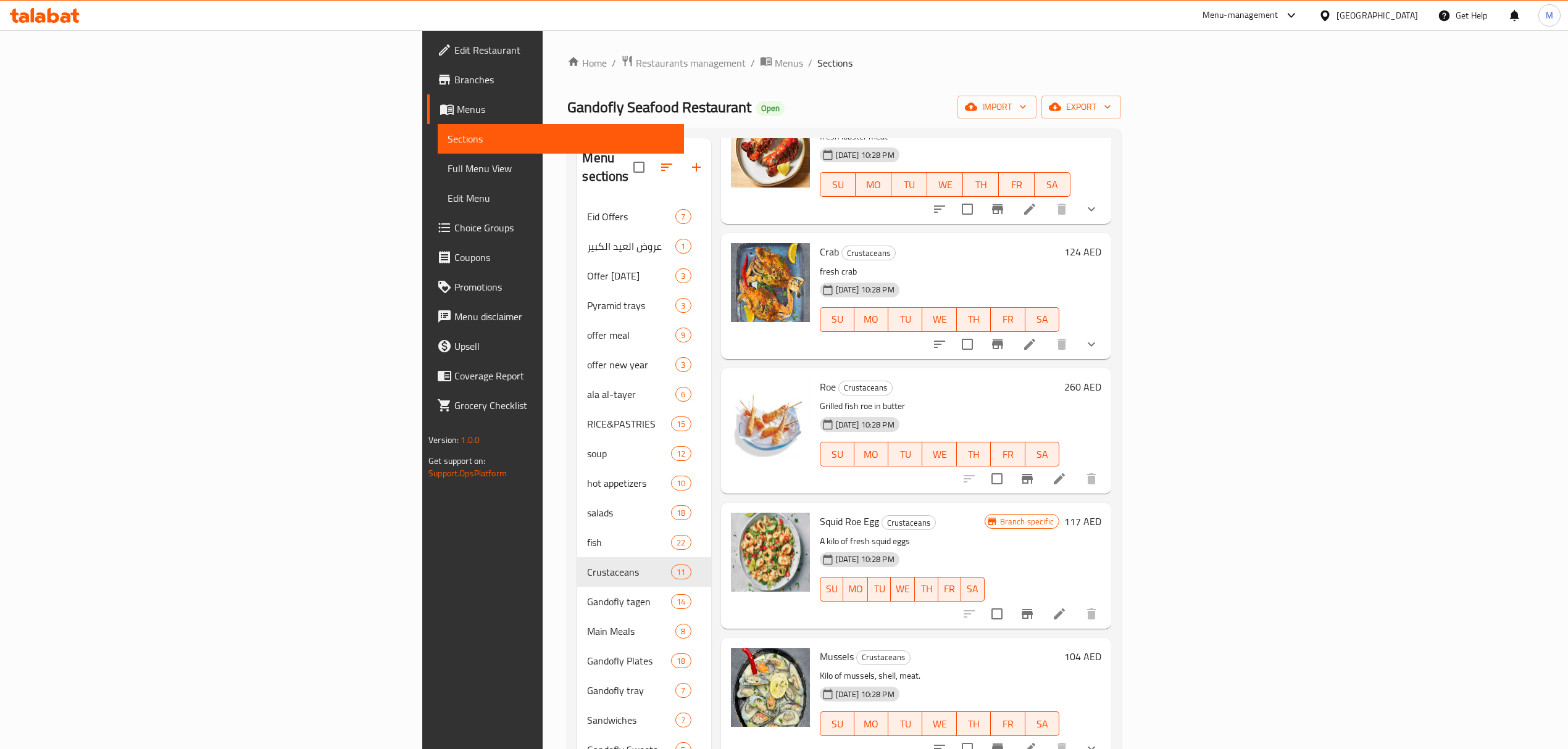
scroll to position [682, 0]
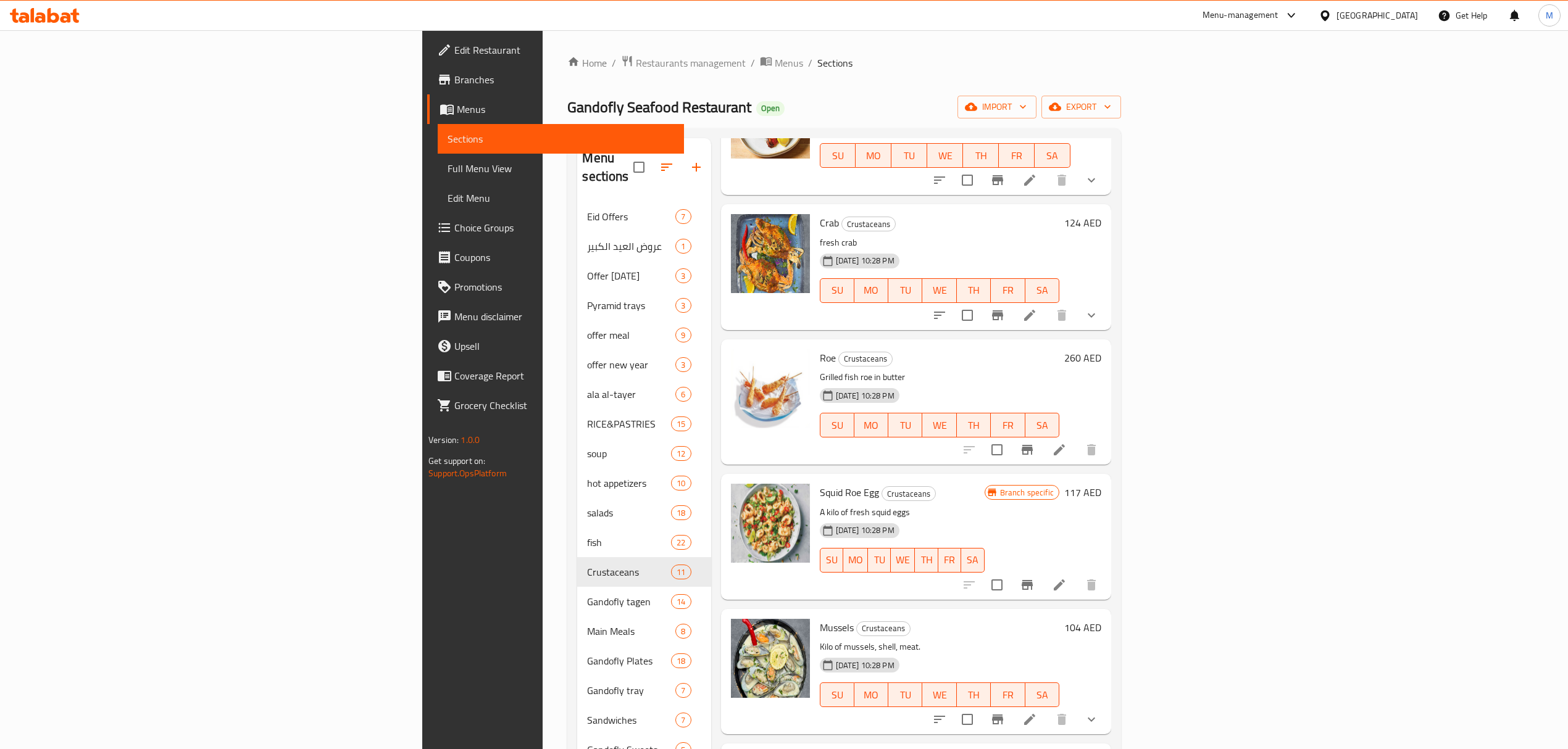
click at [1077, 439] on li at bounding box center [1059, 450] width 34 height 22
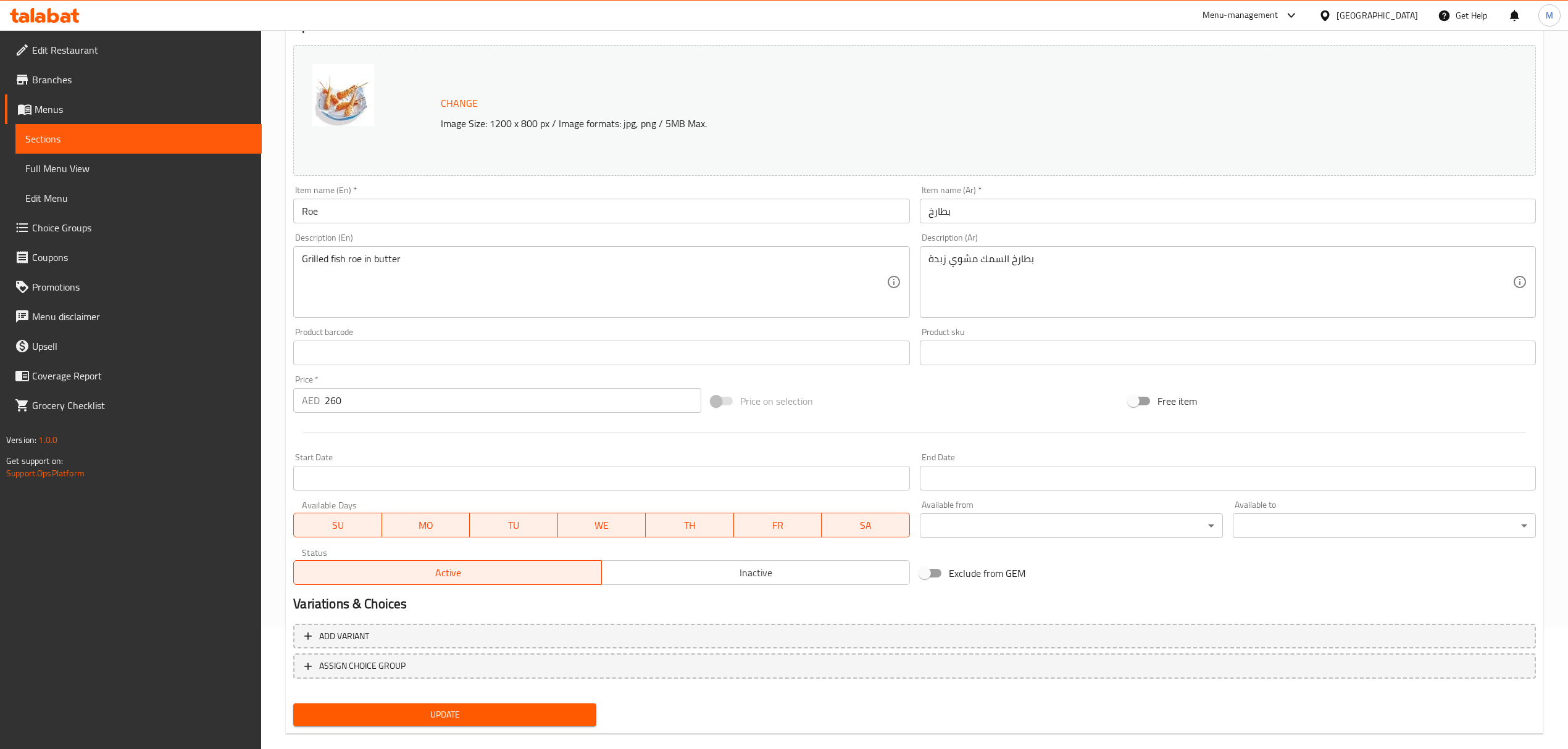
scroll to position [139, 0]
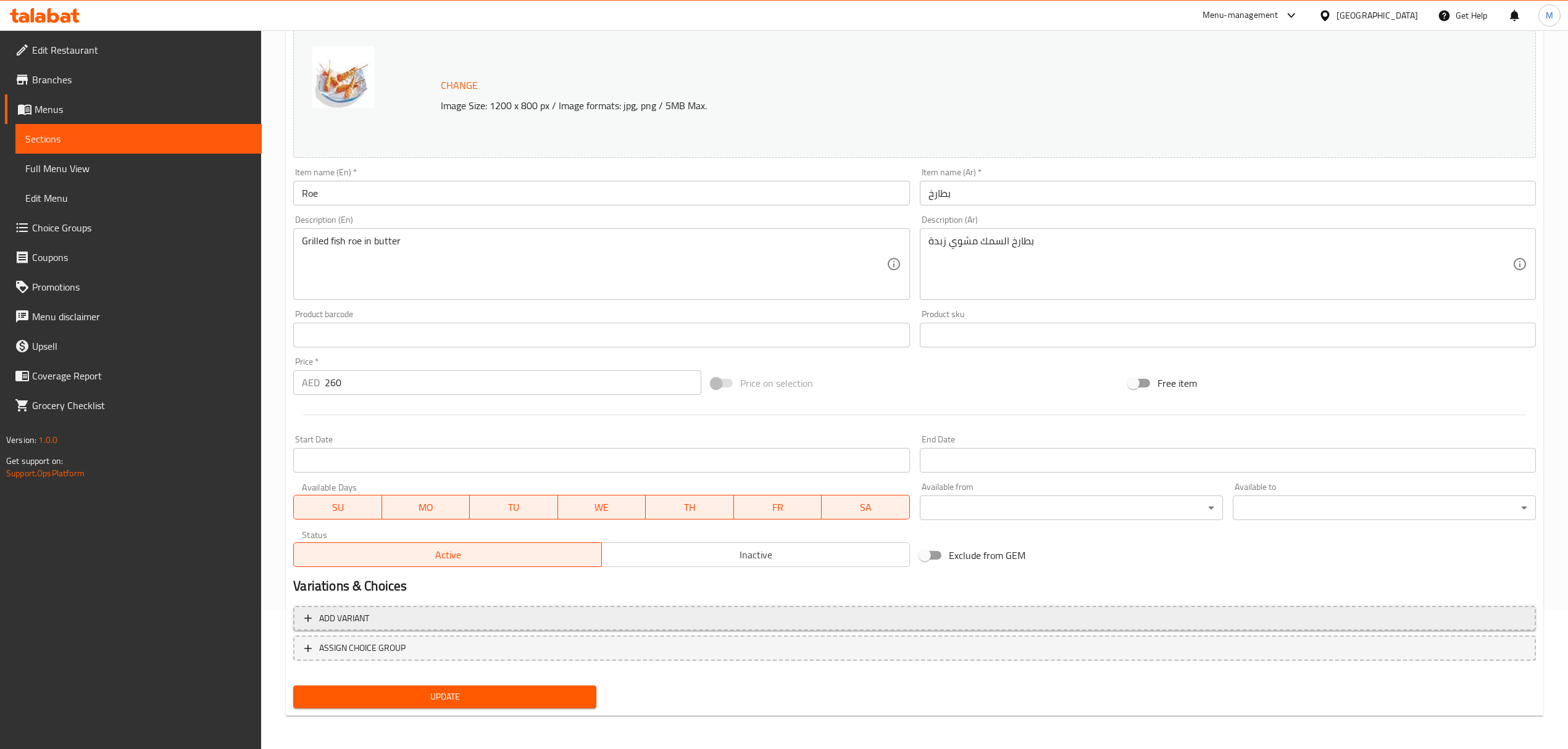
click at [551, 618] on span "Add variant" at bounding box center [914, 619] width 1220 height 16
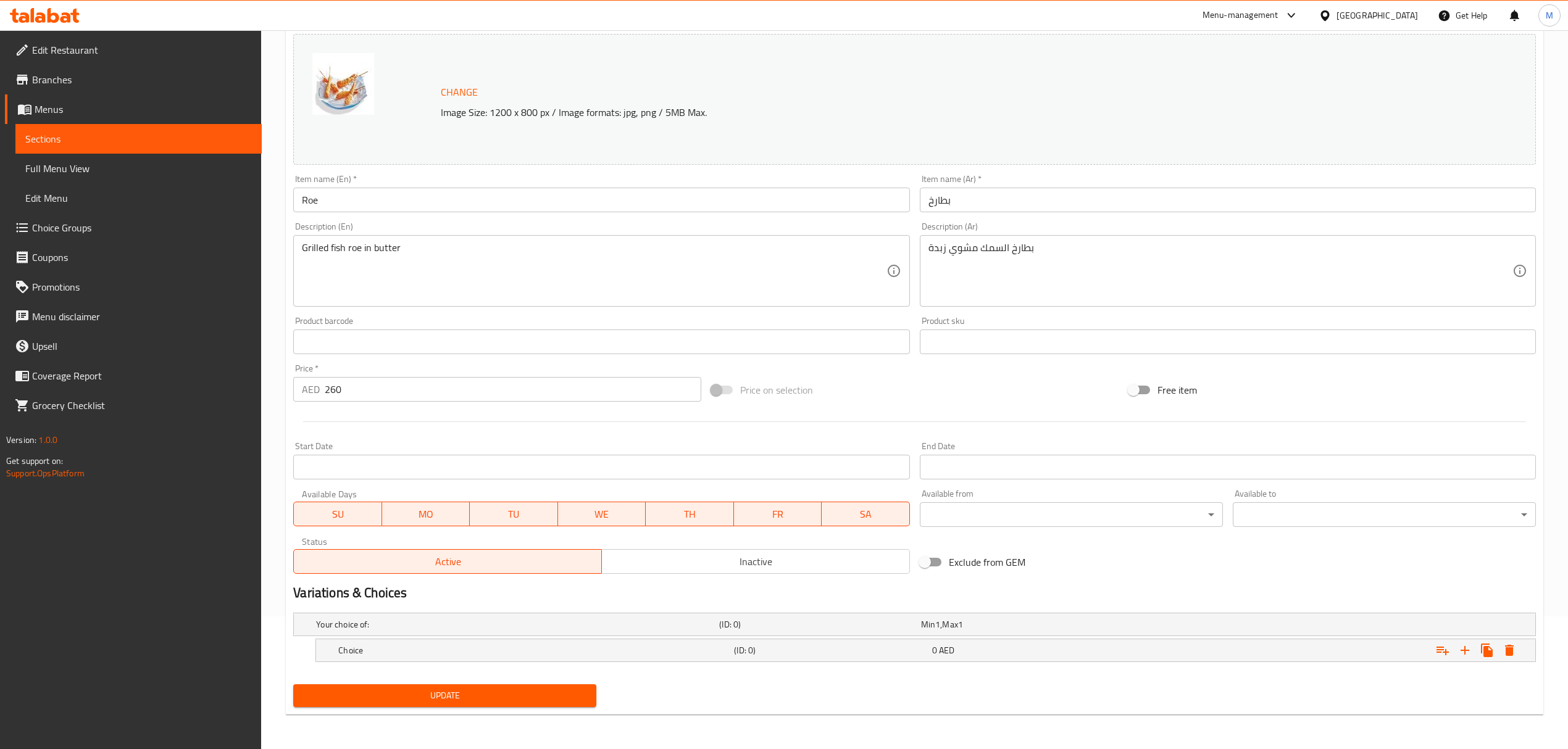
scroll to position [133, 0]
click at [770, 631] on h5 "(ID: 0)" at bounding box center [817, 625] width 197 height 12
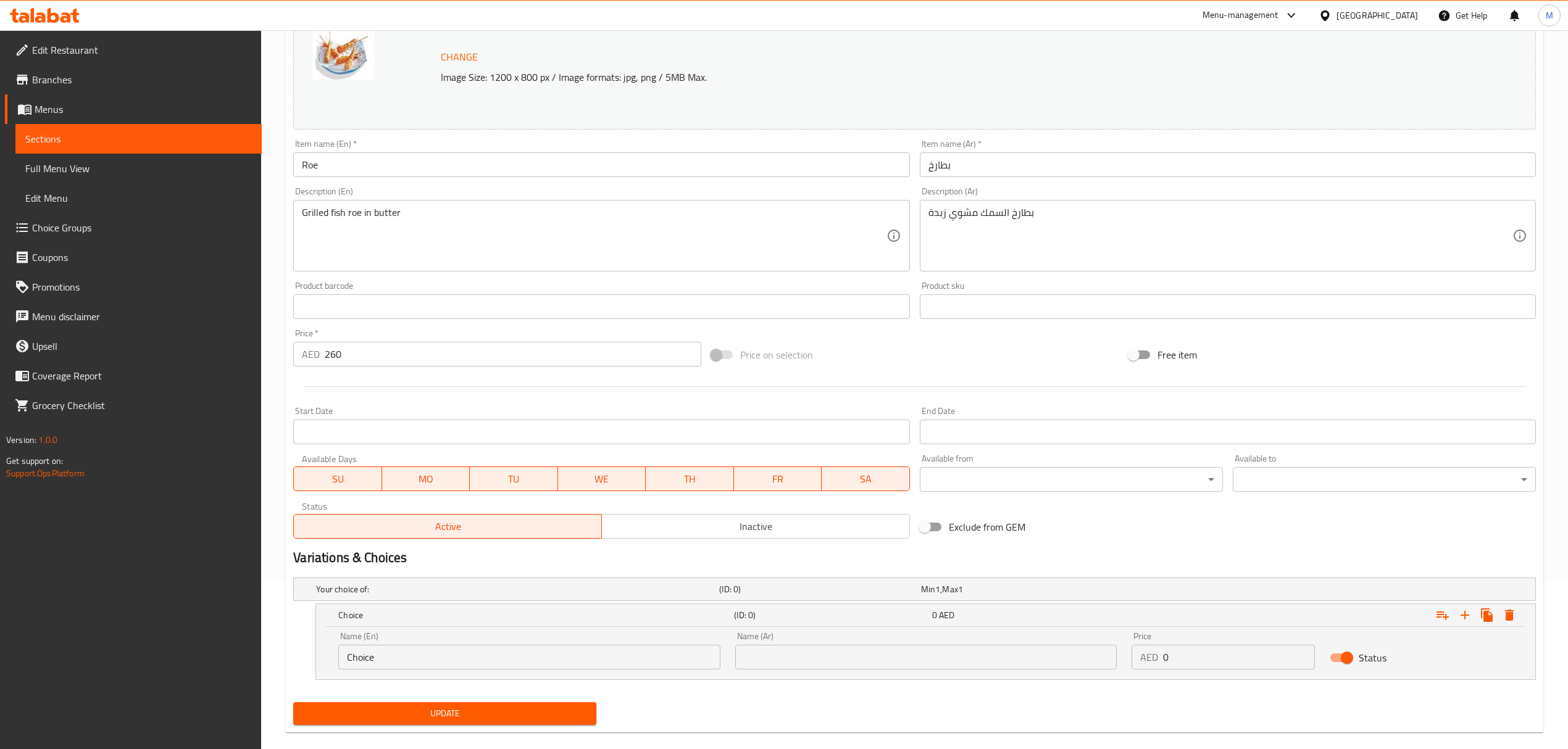
scroll to position [186, 0]
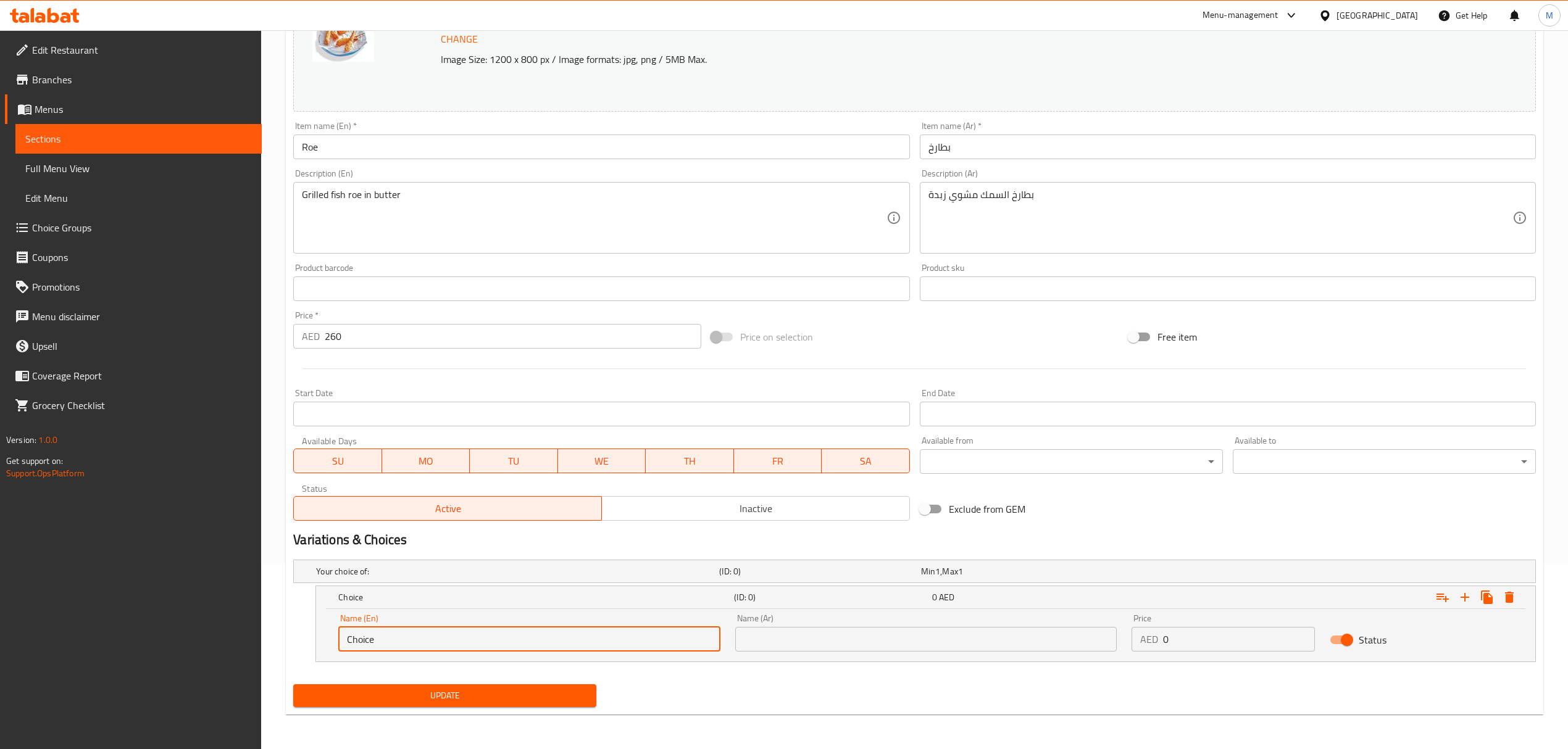
drag, startPoint x: 342, startPoint y: 638, endPoint x: 311, endPoint y: 638, distance: 31.0
click at [311, 638] on div "Choice (ID: 0) 0 AED Name (En) Choice Name (En) Name (Ar) Name (Ar) Price AED 0…" at bounding box center [914, 623] width 1242 height 76
type input "0.5 kg"
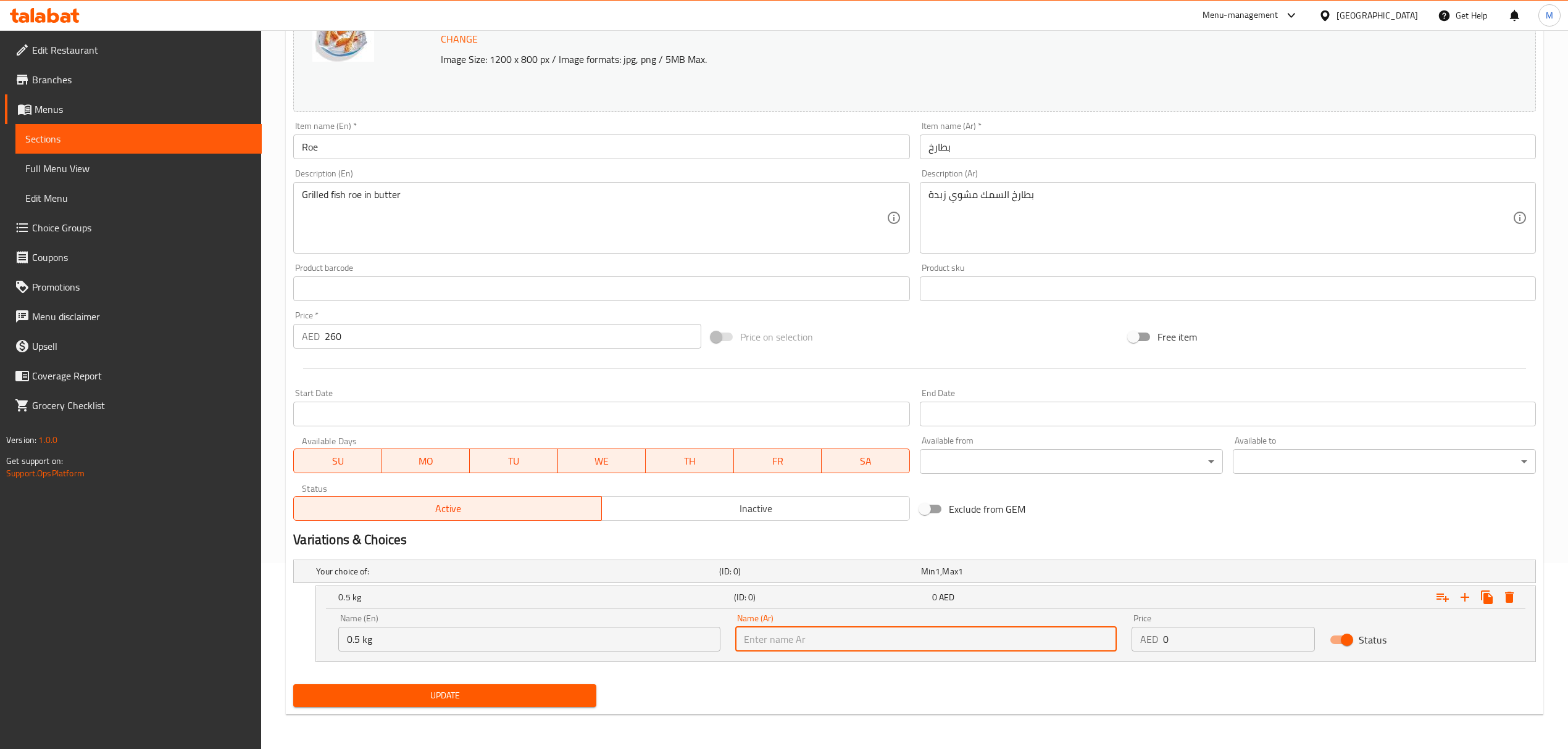
click at [776, 634] on input "text" at bounding box center [926, 639] width 382 height 25
type input "0.5 كجم"
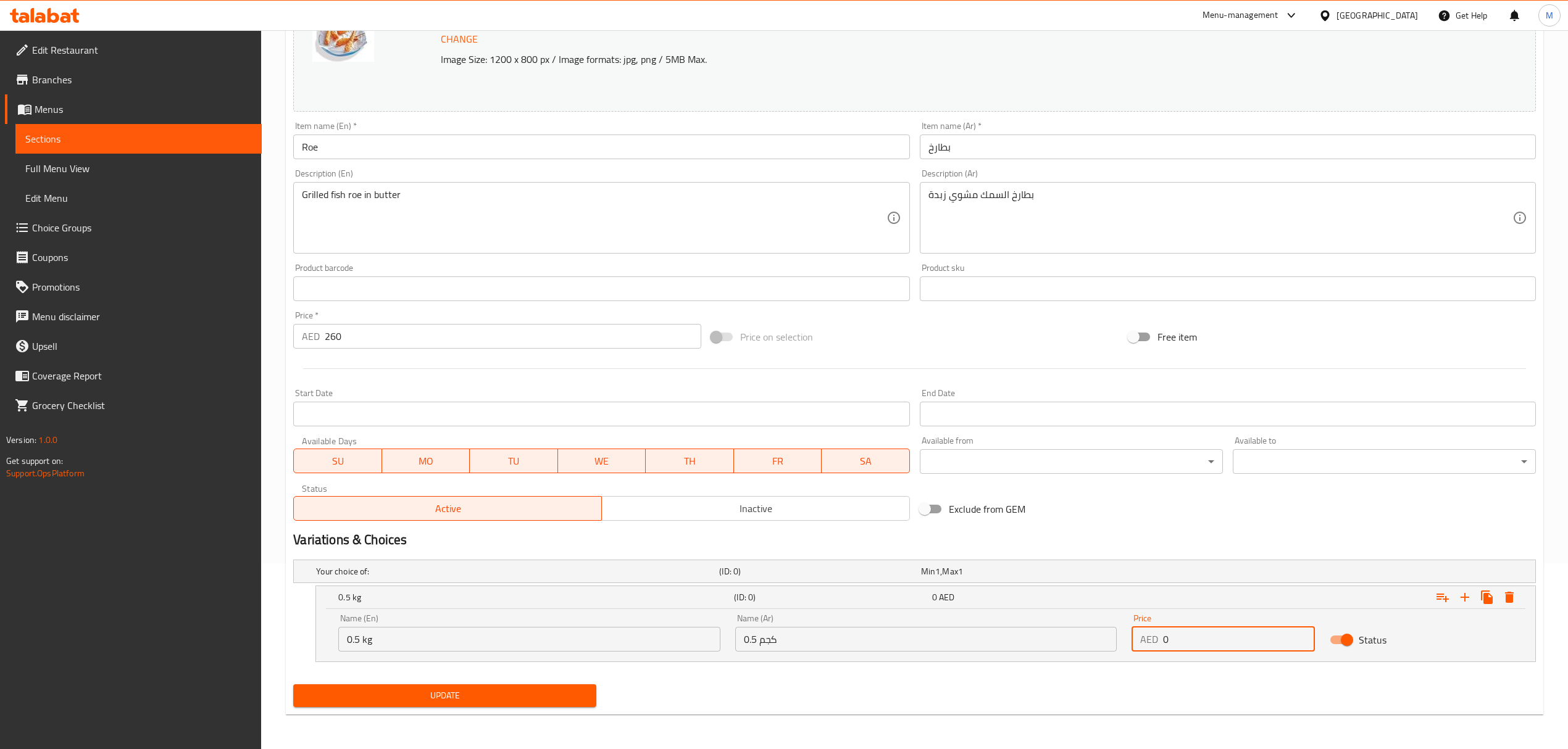
drag, startPoint x: 1196, startPoint y: 637, endPoint x: 1149, endPoint y: 636, distance: 47.0
click at [1149, 636] on div "AED 0 Price" at bounding box center [1223, 639] width 183 height 25
type input "130"
click at [1462, 596] on icon "Expand" at bounding box center [1465, 598] width 15 height 15
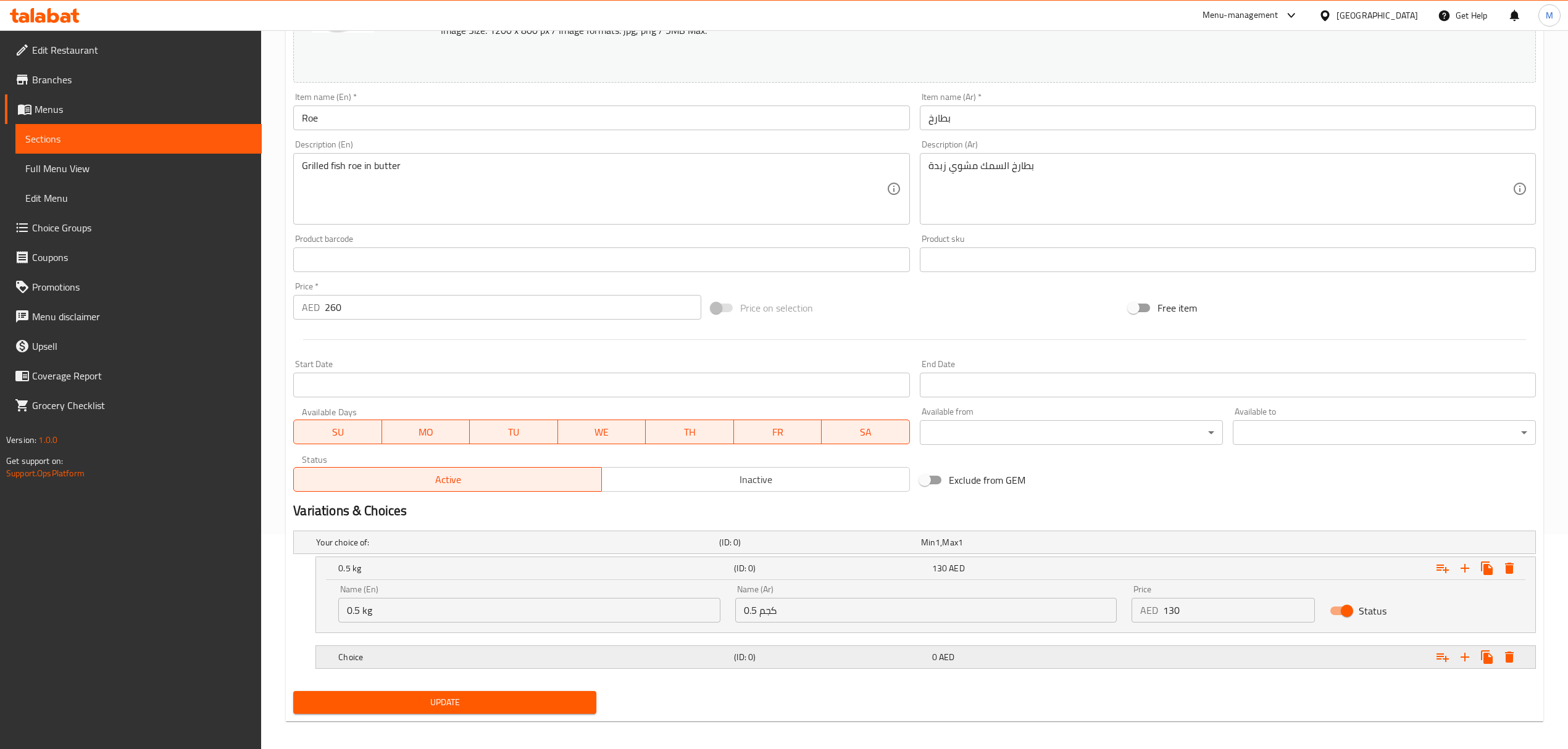
scroll to position [223, 0]
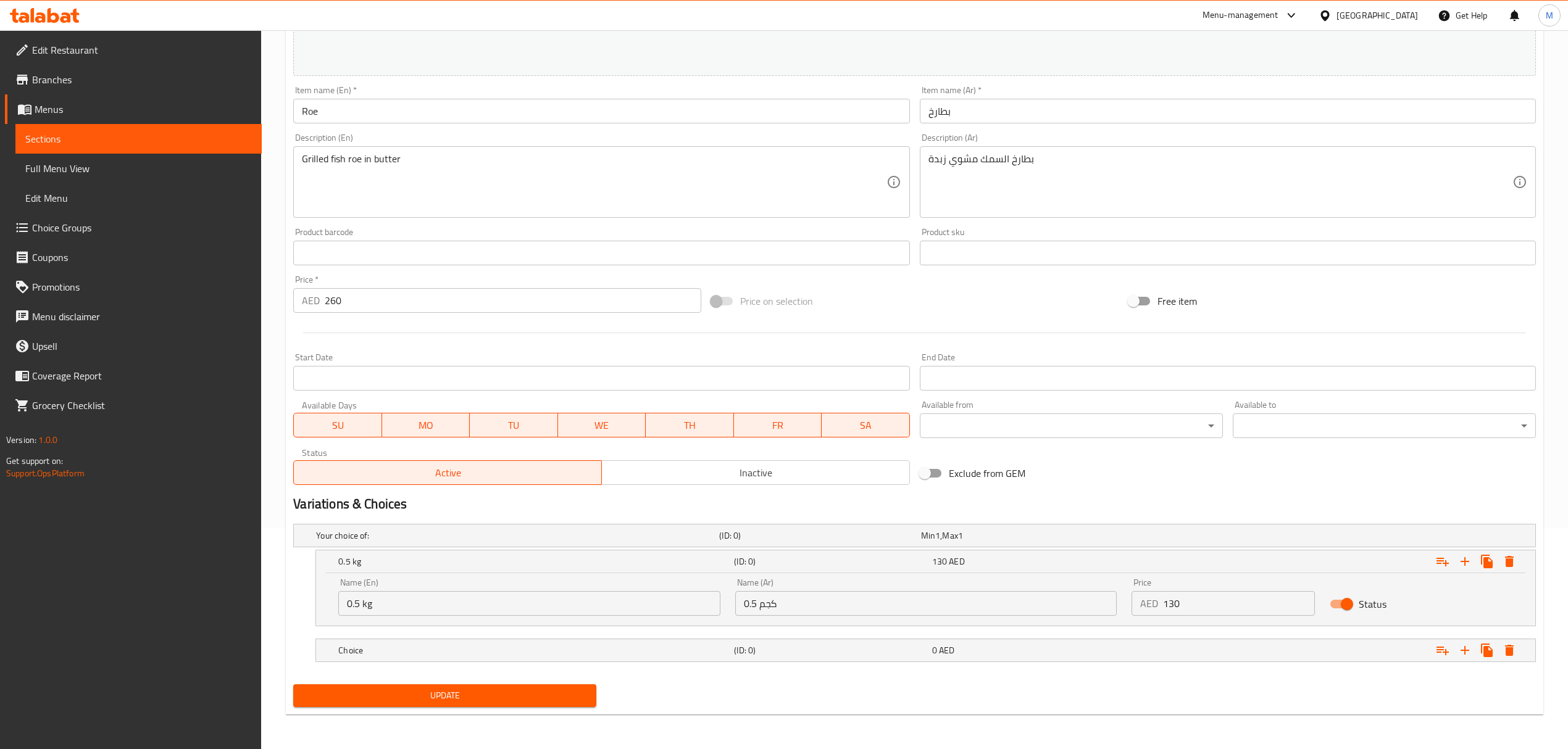
click at [420, 635] on nav at bounding box center [914, 634] width 1242 height 10
click at [425, 542] on h5 "Choice" at bounding box center [515, 536] width 398 height 12
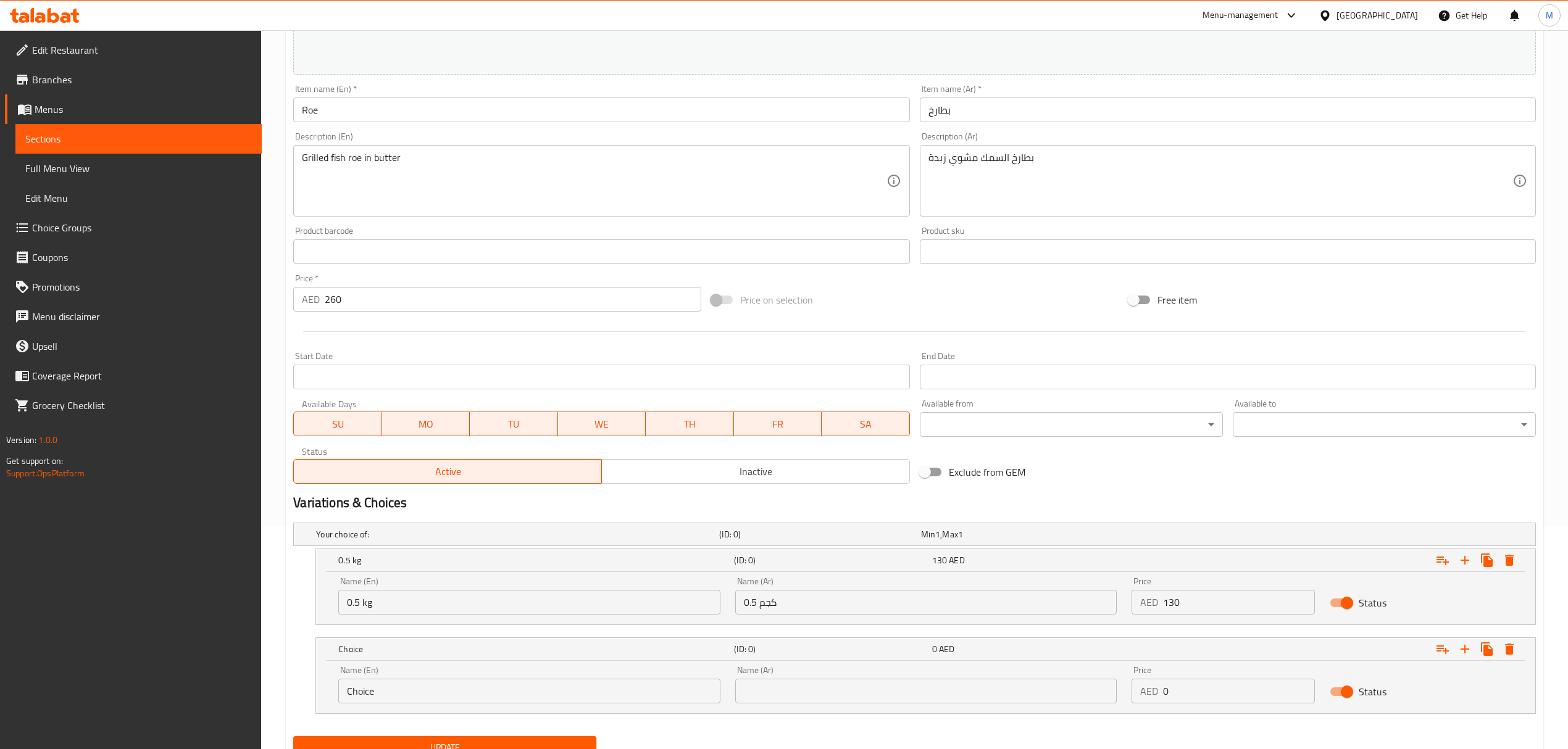
drag, startPoint x: 386, startPoint y: 692, endPoint x: 324, endPoint y: 692, distance: 62.0
click at [324, 692] on div "Name (En) Choice Name (En) Name (Ar) Name (Ar) Price AED 0 Price Status" at bounding box center [926, 688] width 1219 height 53
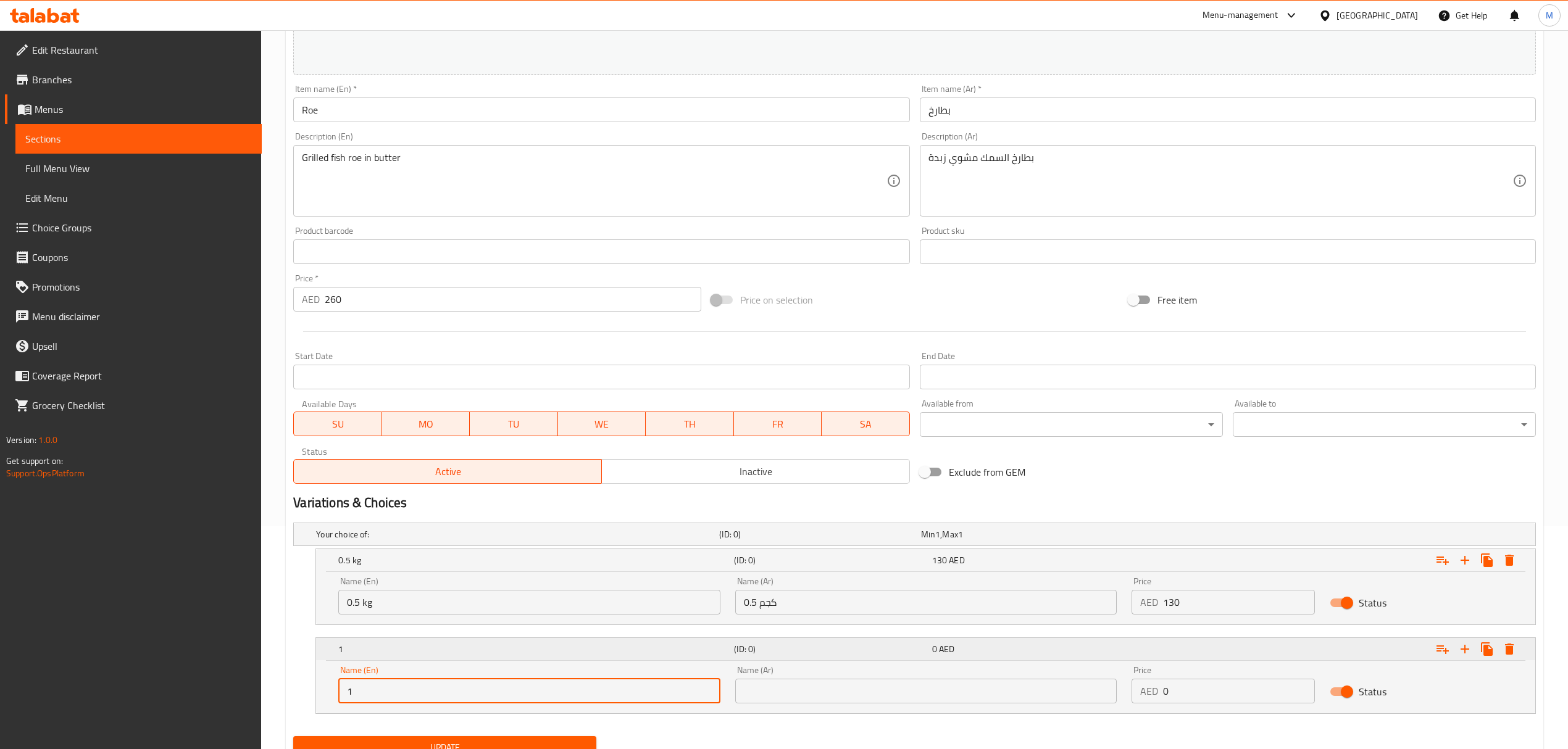
type input "1 kg"
click at [774, 686] on input "text" at bounding box center [926, 691] width 382 height 25
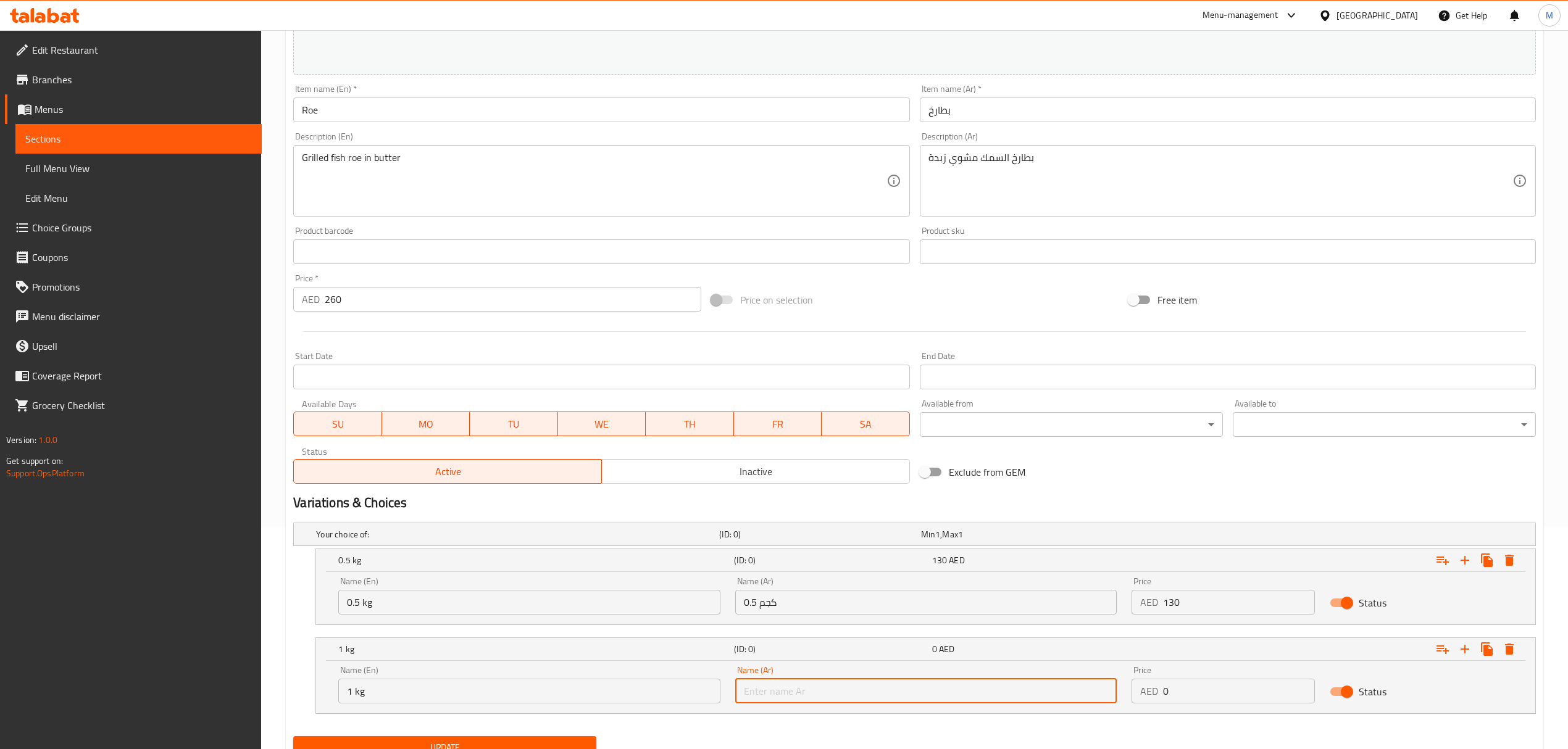
type input "1 كجم"
drag, startPoint x: 1176, startPoint y: 694, endPoint x: 1134, endPoint y: 694, distance: 42.0
click at [1134, 694] on div "AED 0 Price" at bounding box center [1223, 691] width 183 height 25
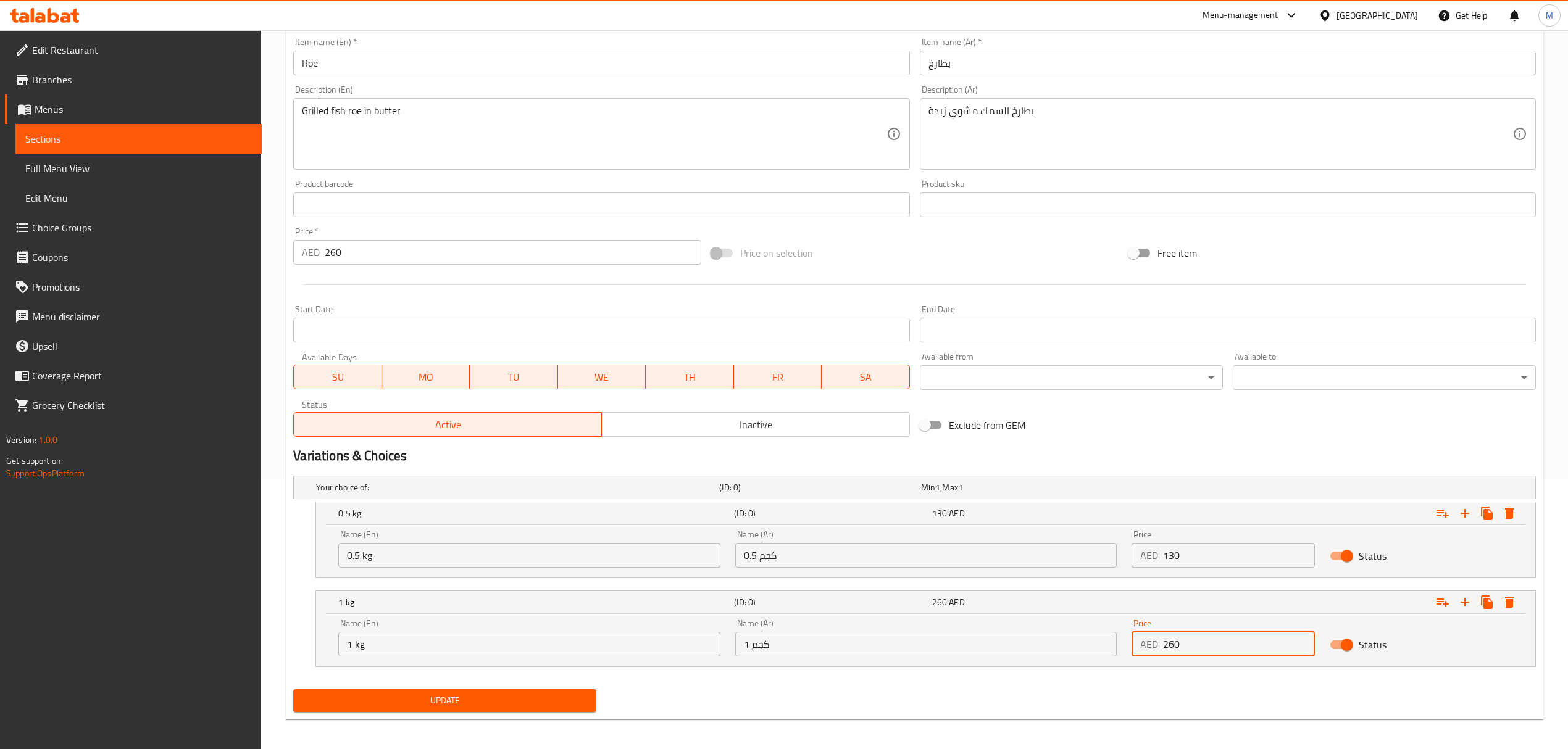
scroll to position [276, 0]
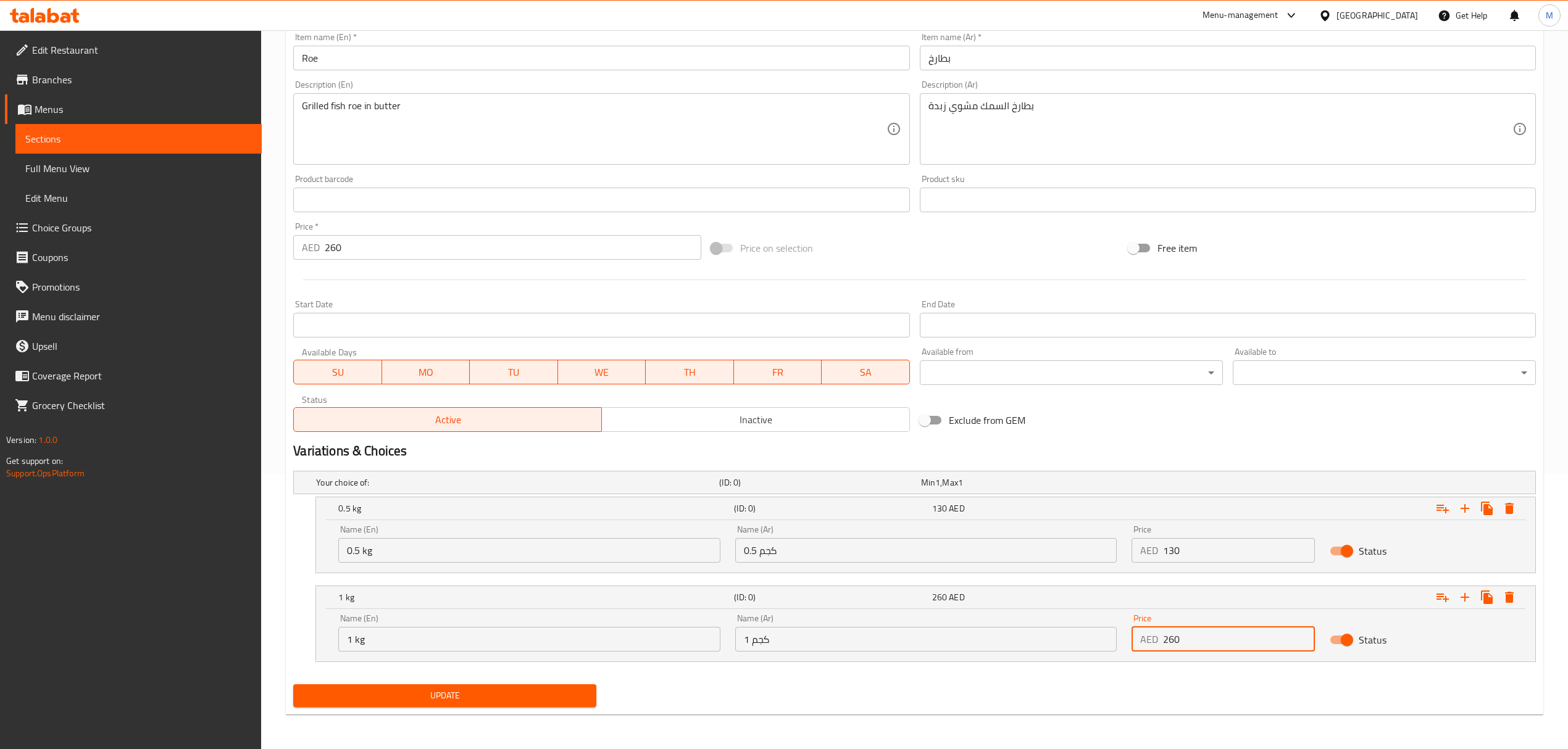
type input "260"
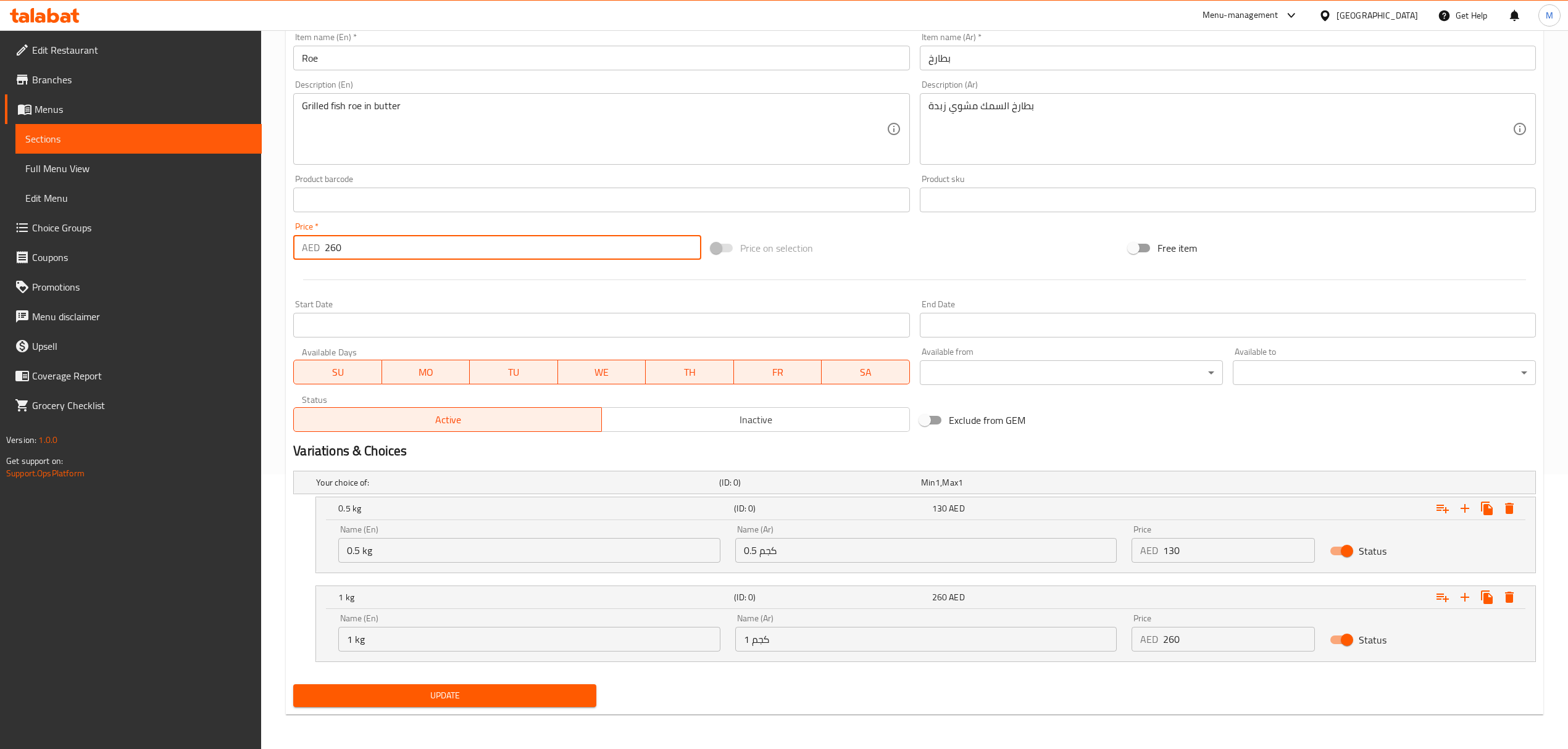
drag, startPoint x: 364, startPoint y: 240, endPoint x: 270, endPoint y: 250, distance: 94.5
click at [270, 250] on div "Home / Restaurants management / Menus / Sections / item / update Crustaceans se…" at bounding box center [915, 252] width 1307 height 993
type input "0"
click at [449, 695] on span "Update" at bounding box center [445, 696] width 283 height 16
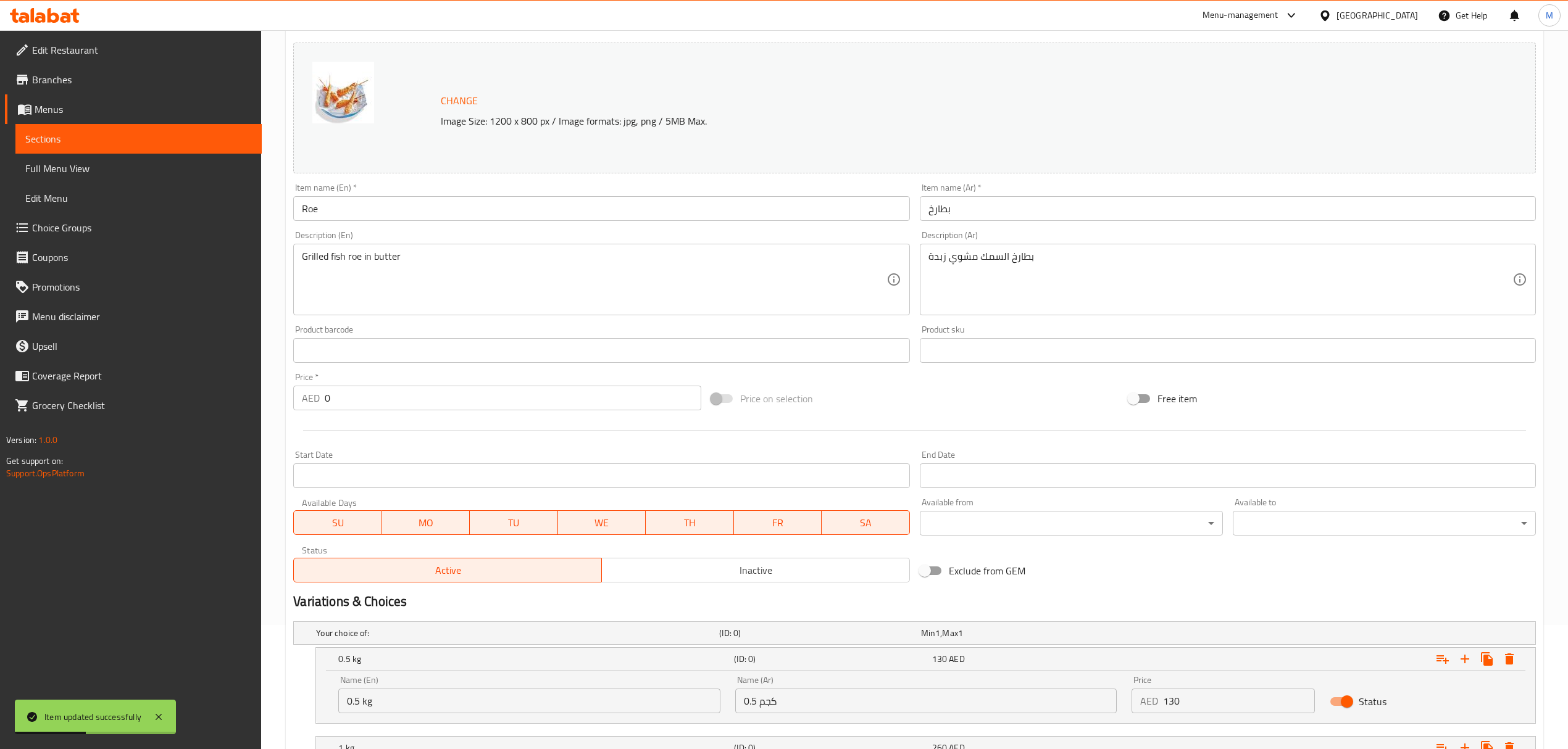
scroll to position [0, 0]
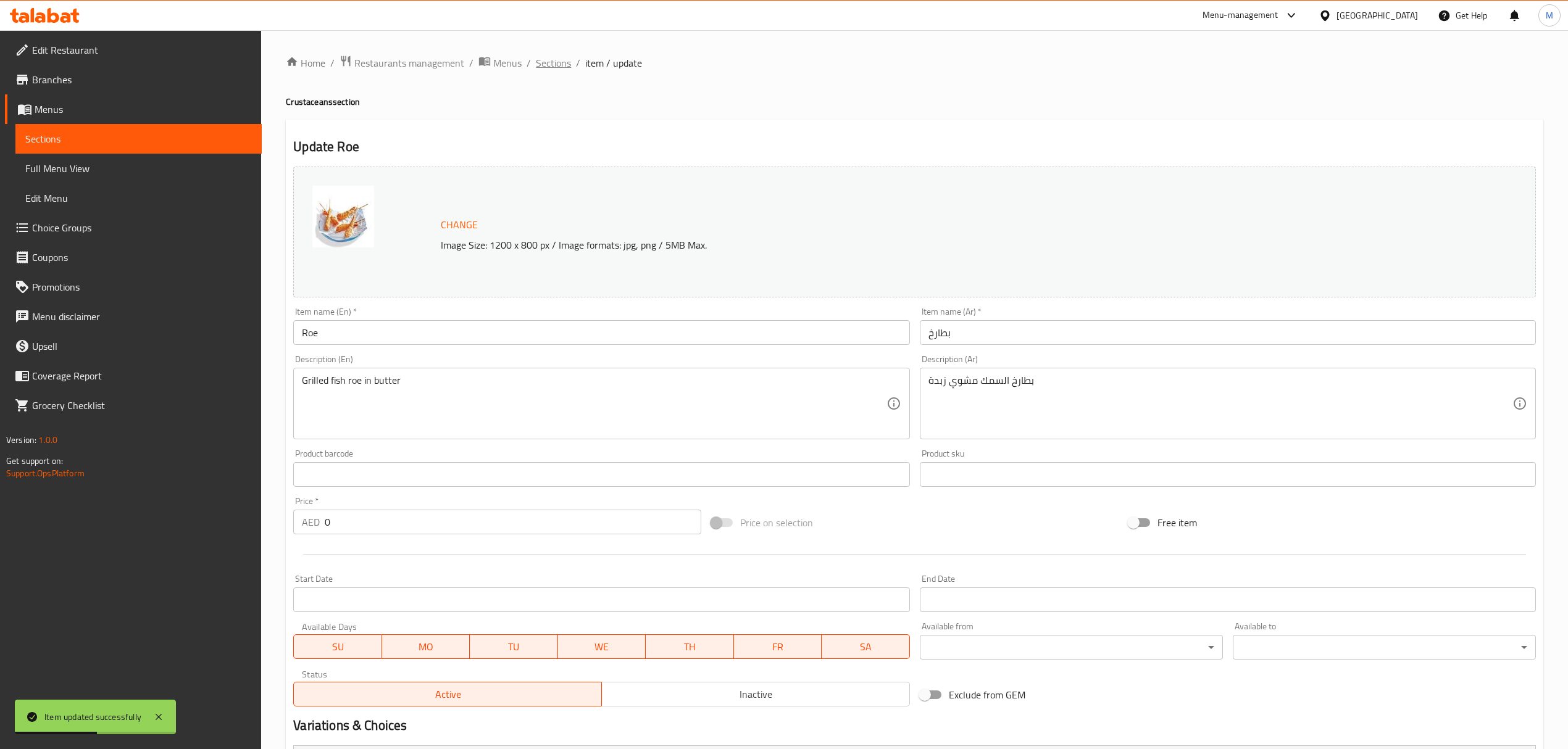
click at [551, 64] on span "Sections" at bounding box center [553, 63] width 35 height 15
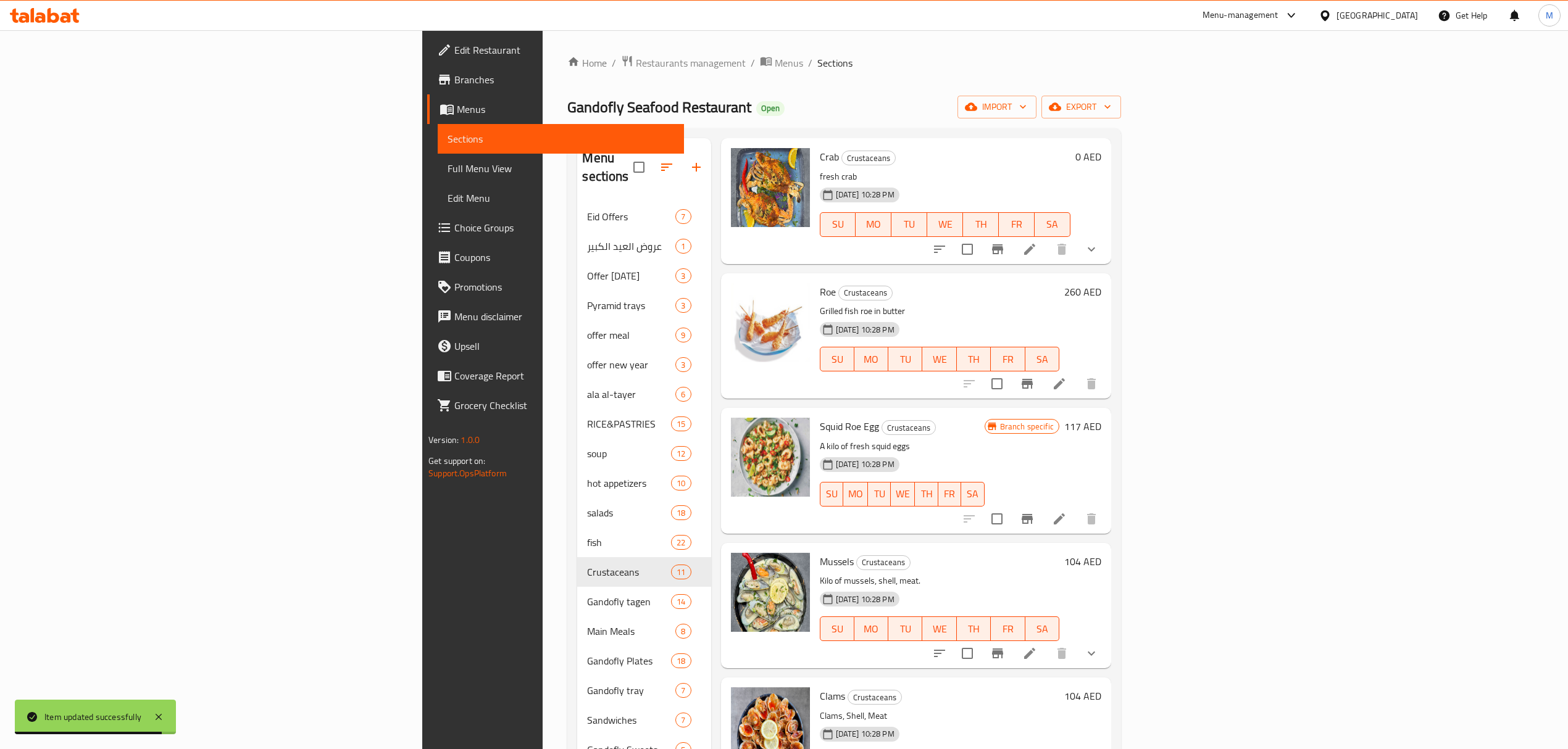
scroll to position [764, 0]
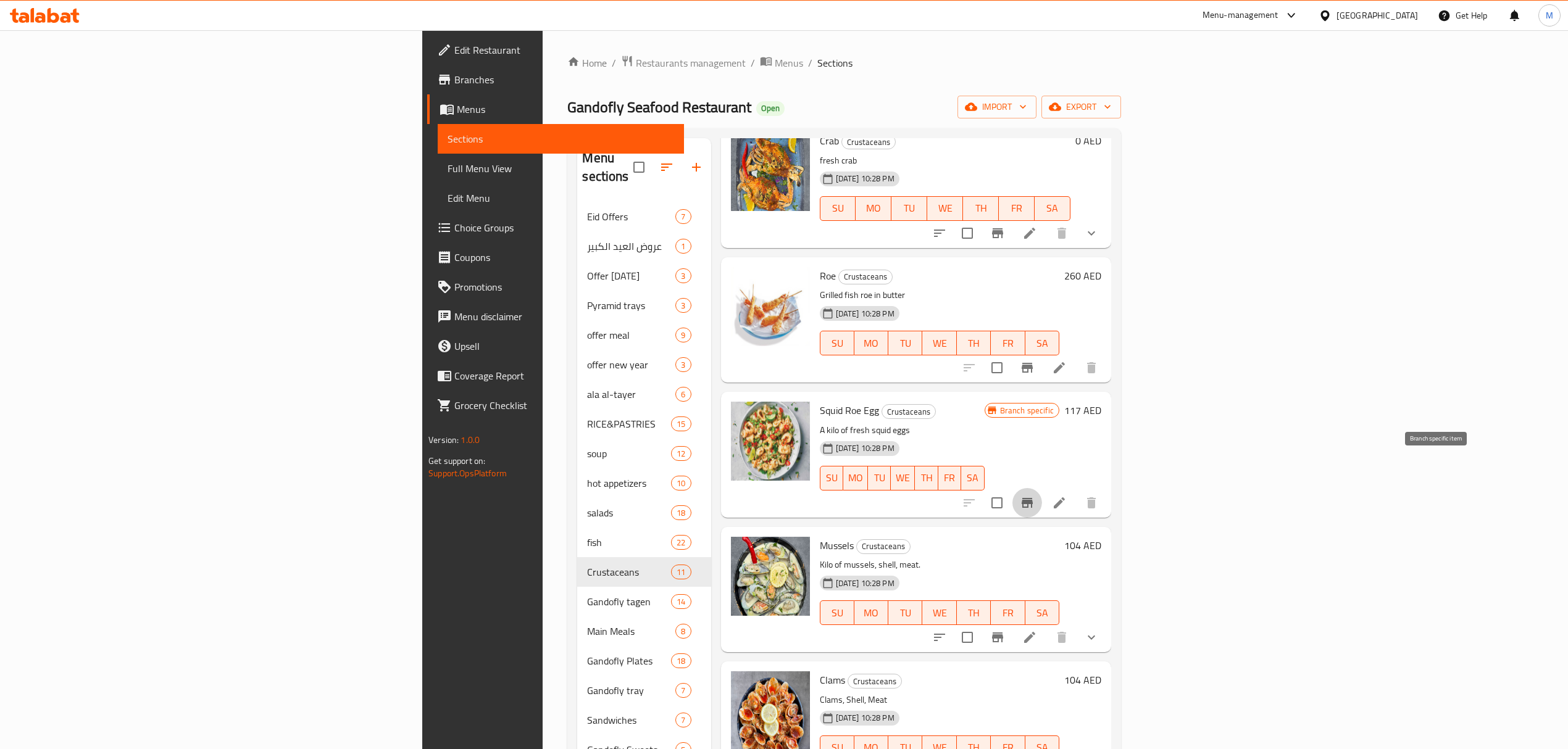
click at [1042, 488] on button "Branch-specific-item" at bounding box center [1027, 503] width 30 height 30
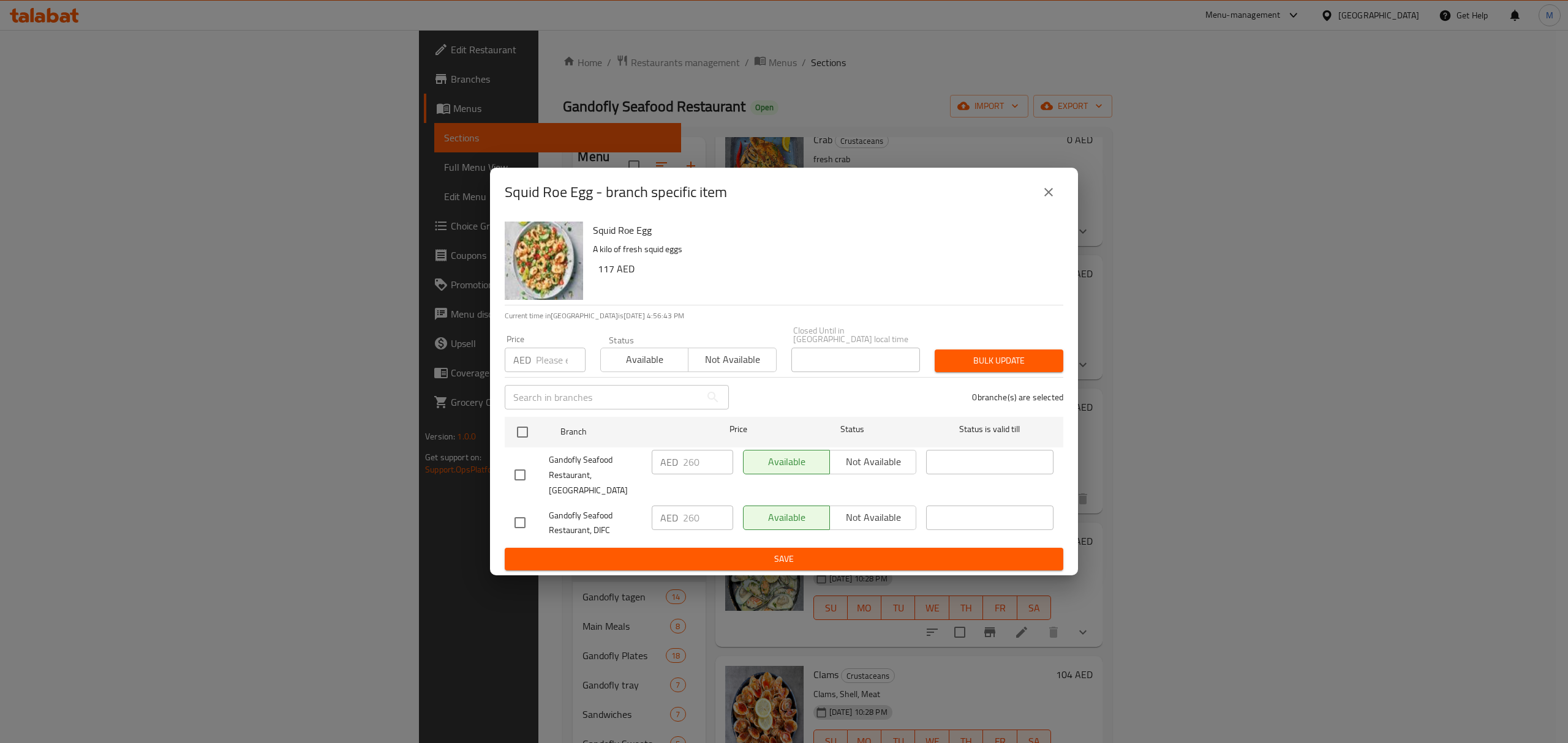
click at [1046, 196] on icon "close" at bounding box center [1048, 192] width 9 height 9
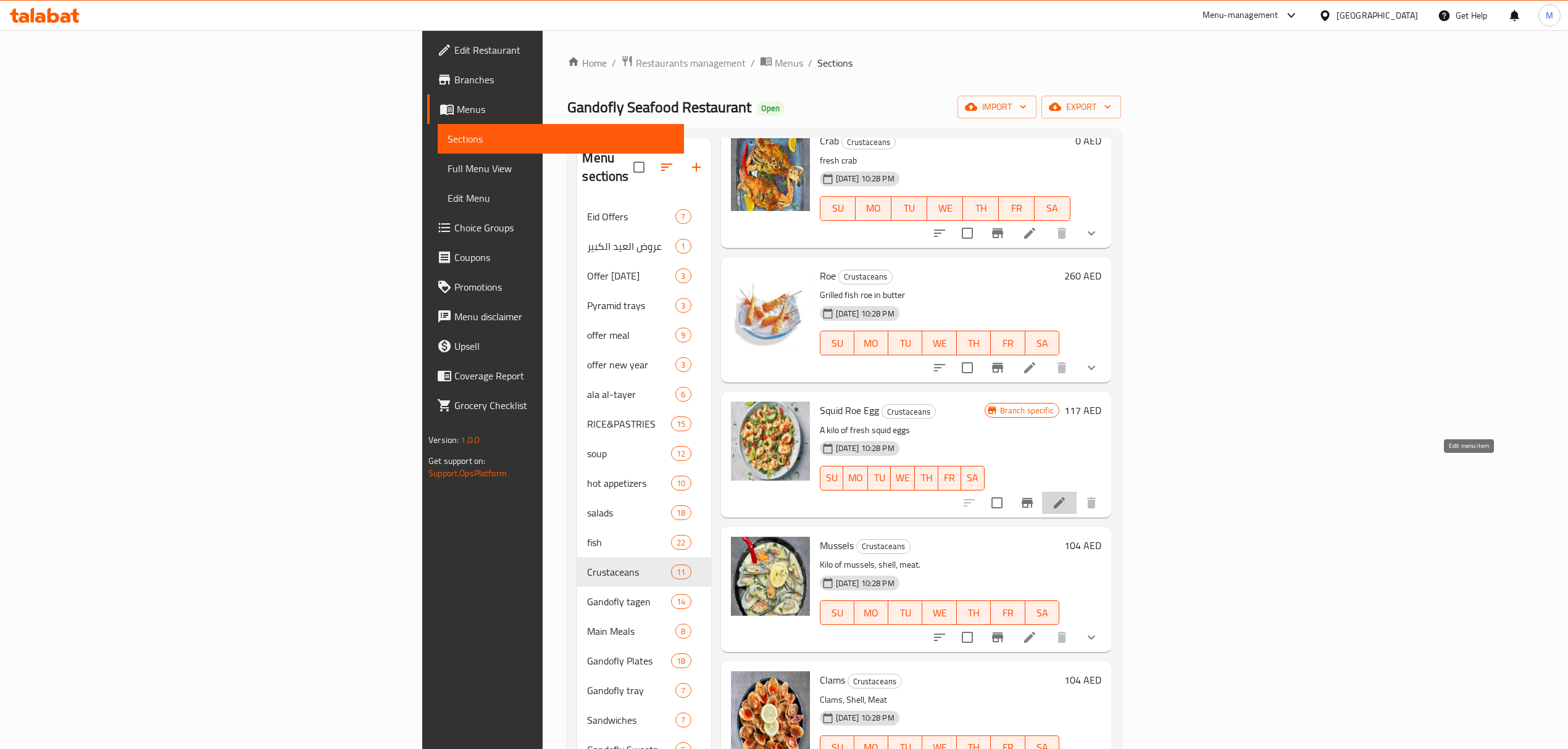
click at [1067, 496] on icon at bounding box center [1059, 503] width 15 height 15
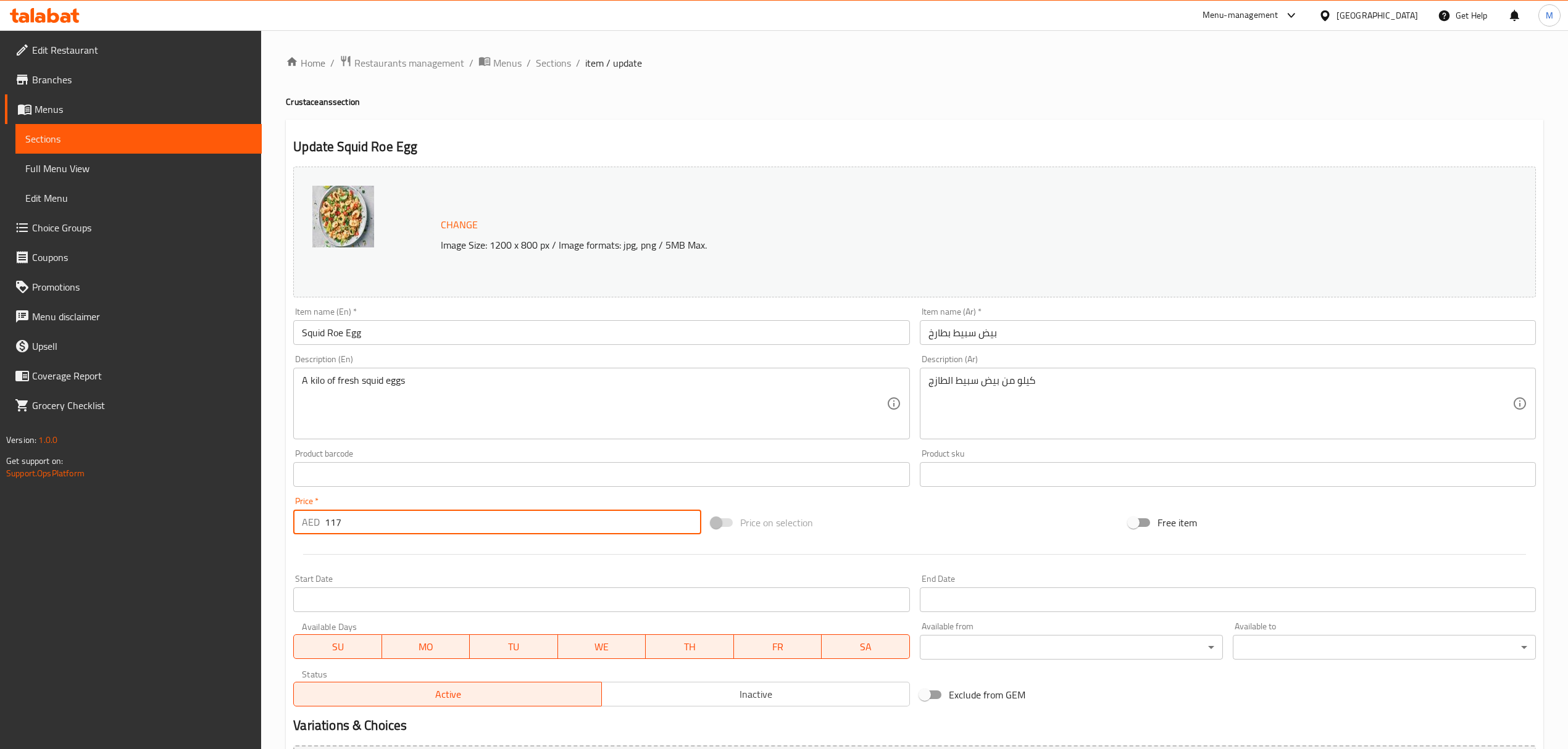
drag, startPoint x: 301, startPoint y: 530, endPoint x: 287, endPoint y: 530, distance: 14.0
click at [287, 530] on div "Update Squid Roe Egg Change Image Size: 1200 x 800 px / Image formats: jpg, png…" at bounding box center [914, 488] width 1257 height 736
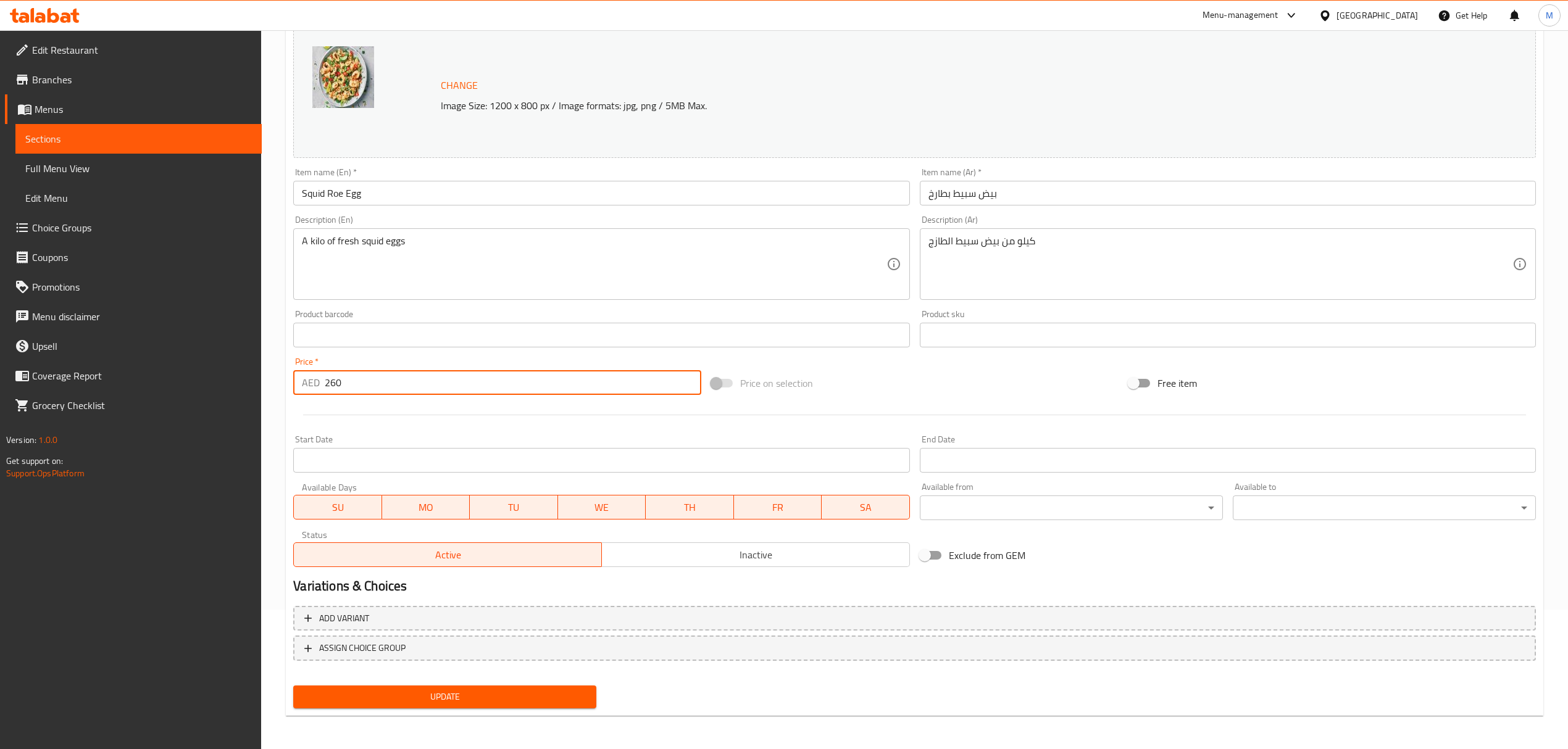
type input "260"
click at [405, 698] on span "Update" at bounding box center [445, 697] width 283 height 16
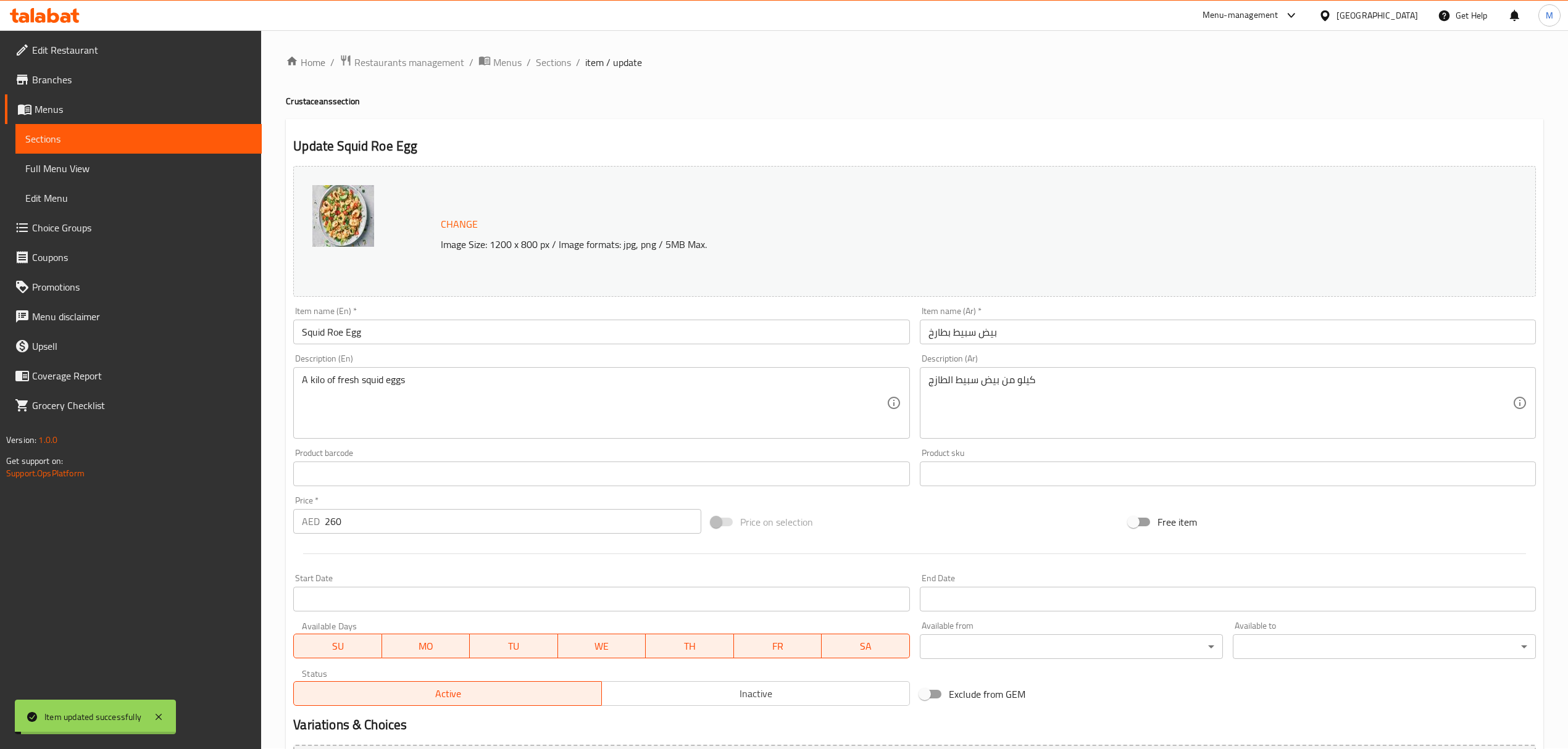
scroll to position [0, 0]
click at [551, 59] on span "Sections" at bounding box center [553, 63] width 35 height 15
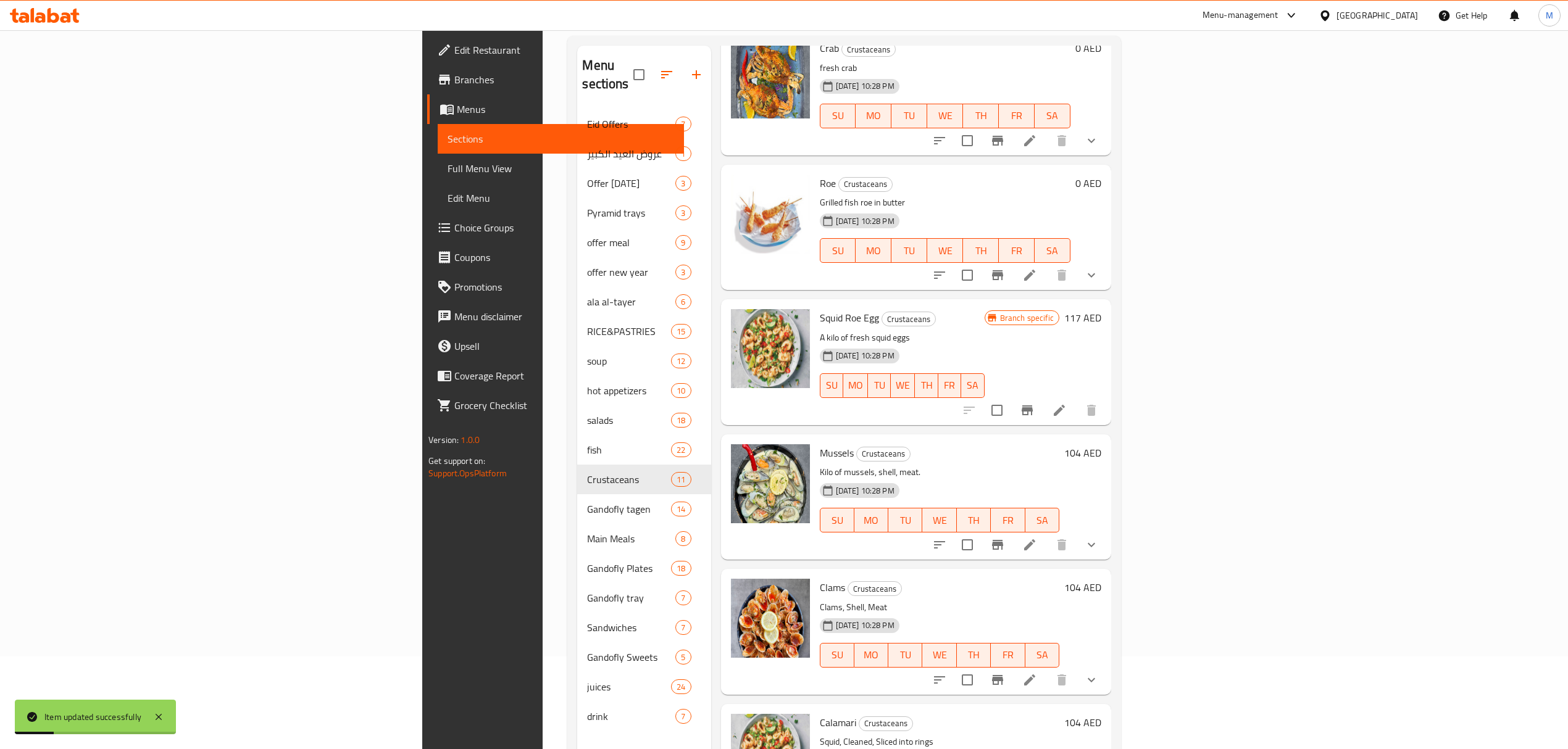
scroll to position [174, 0]
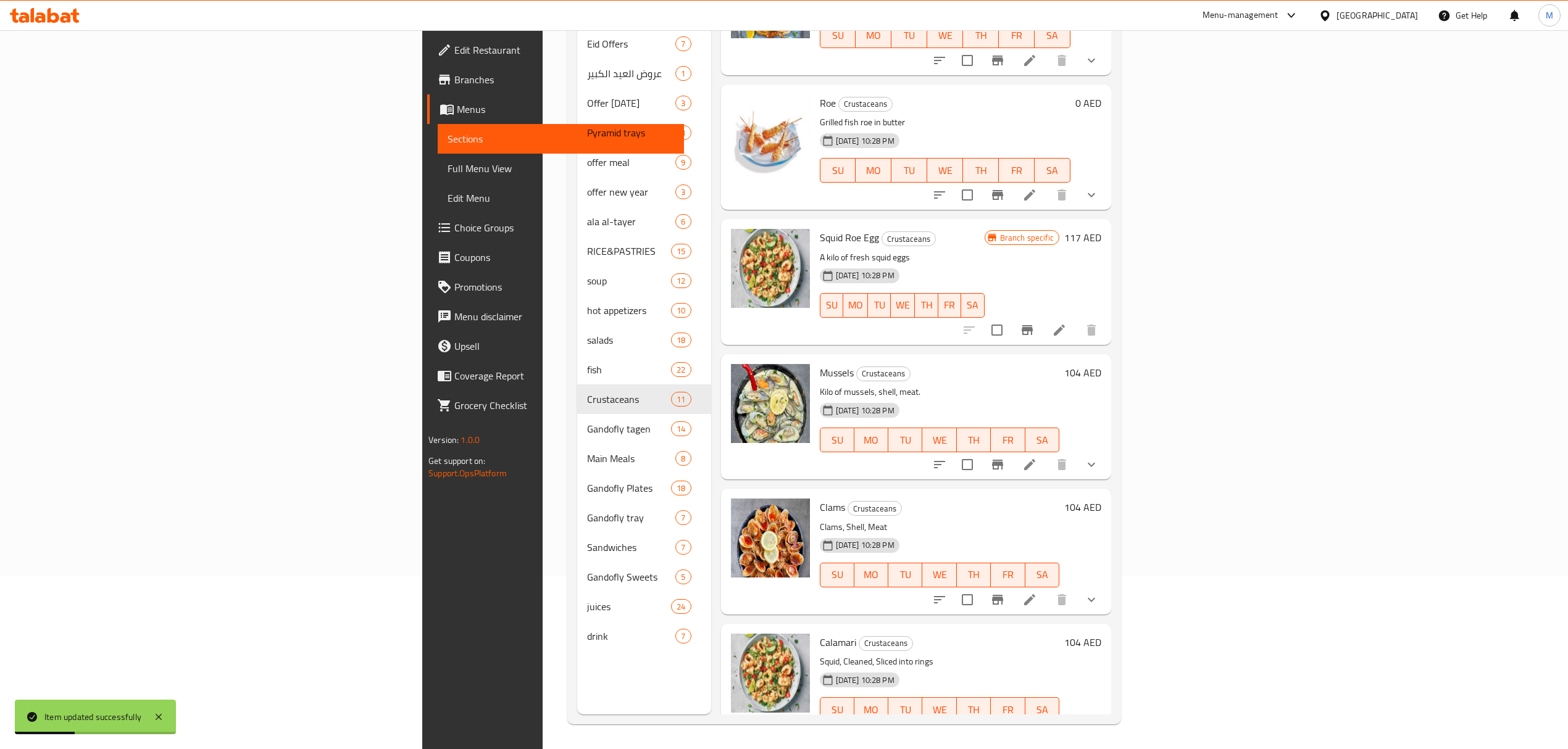
click at [1067, 323] on icon at bounding box center [1059, 330] width 15 height 15
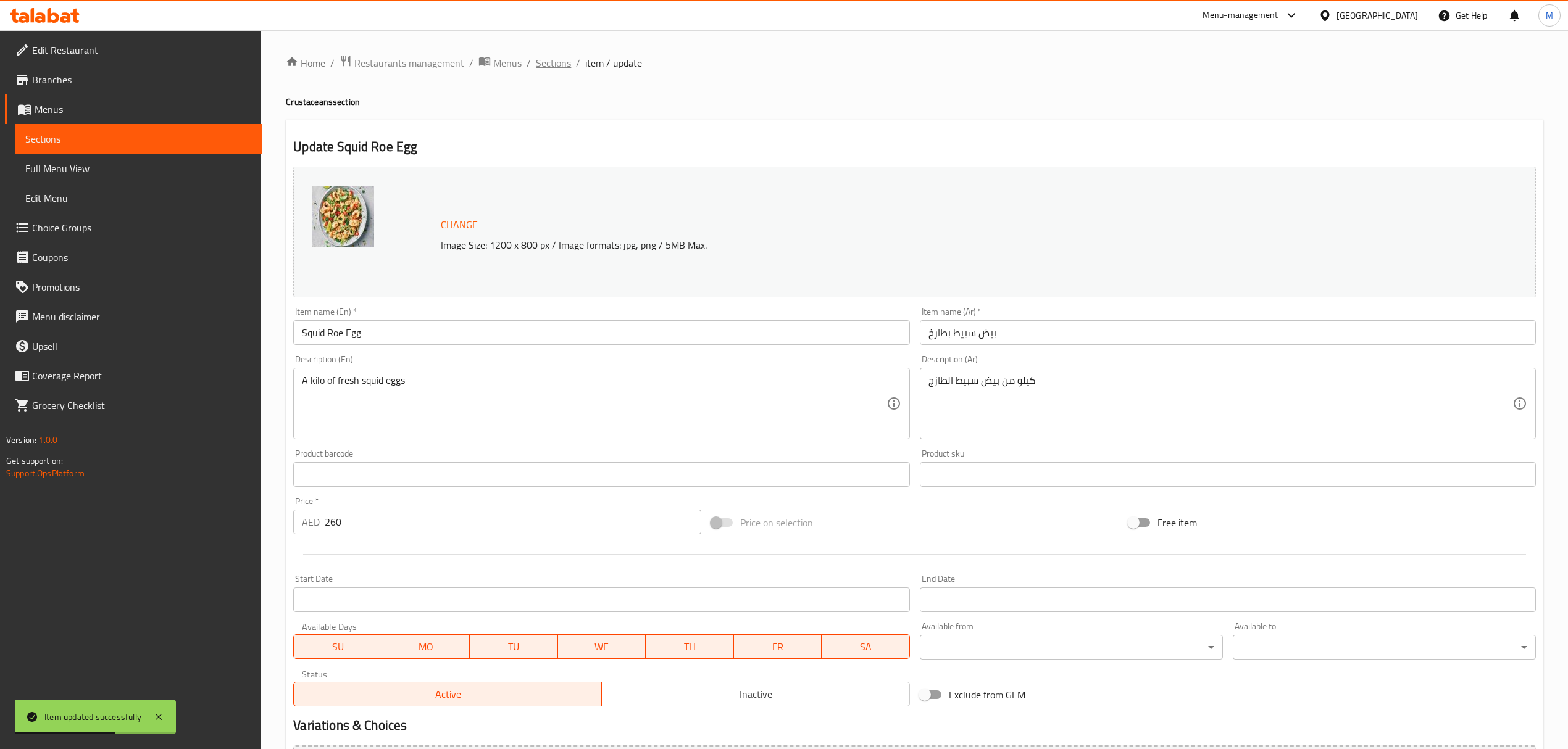
click at [548, 68] on span "Sections" at bounding box center [553, 63] width 35 height 15
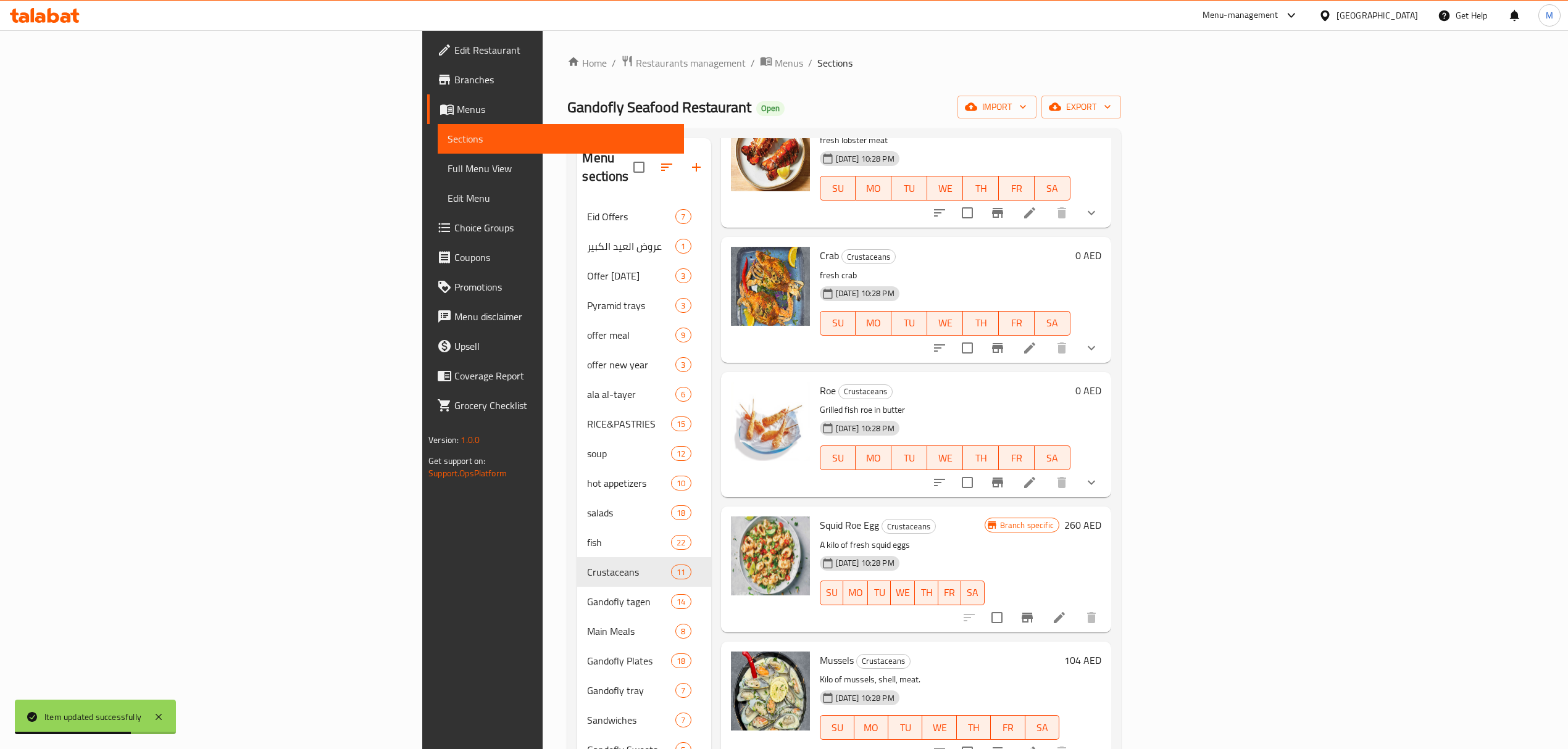
scroll to position [764, 0]
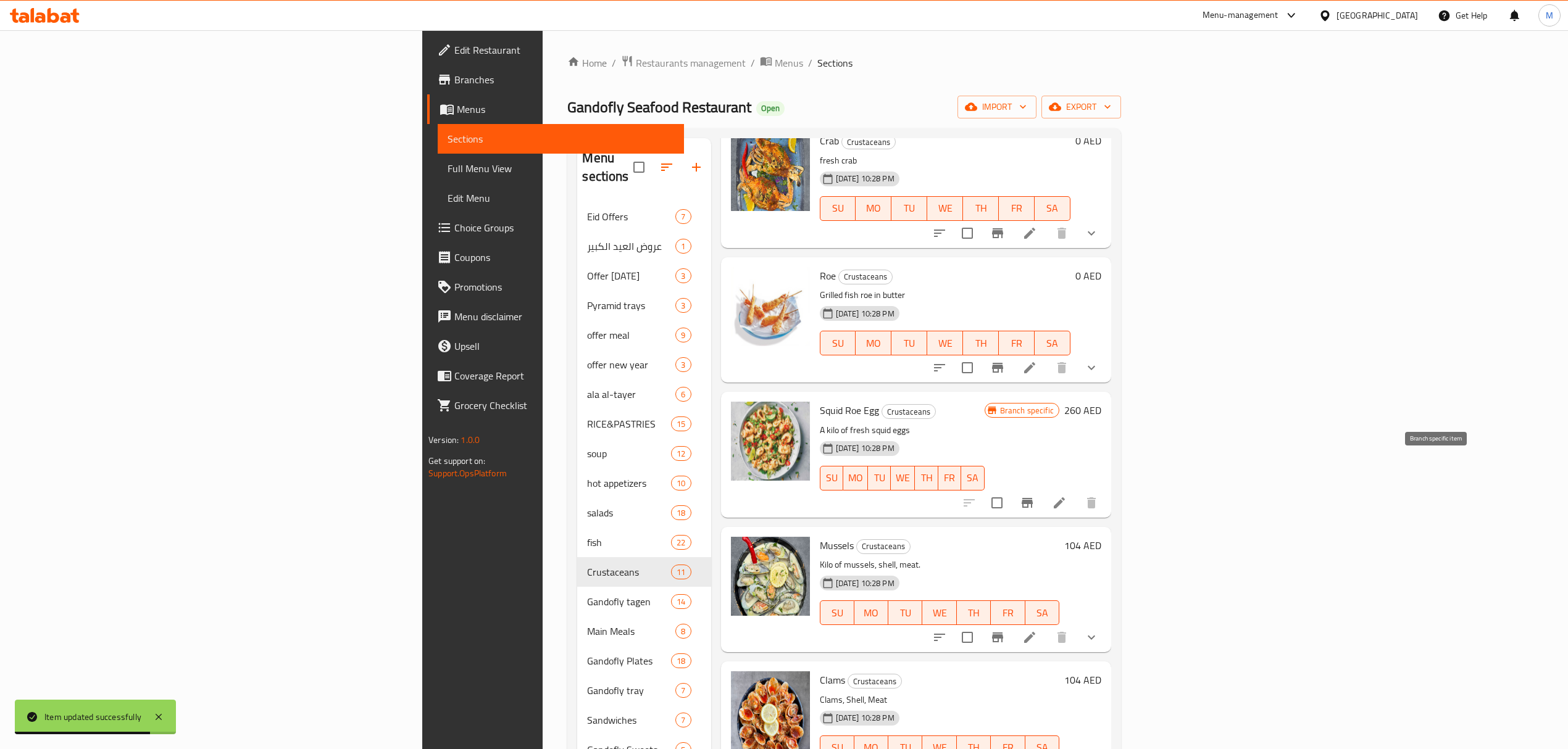
click at [1034, 496] on icon "Branch-specific-item" at bounding box center [1027, 503] width 15 height 15
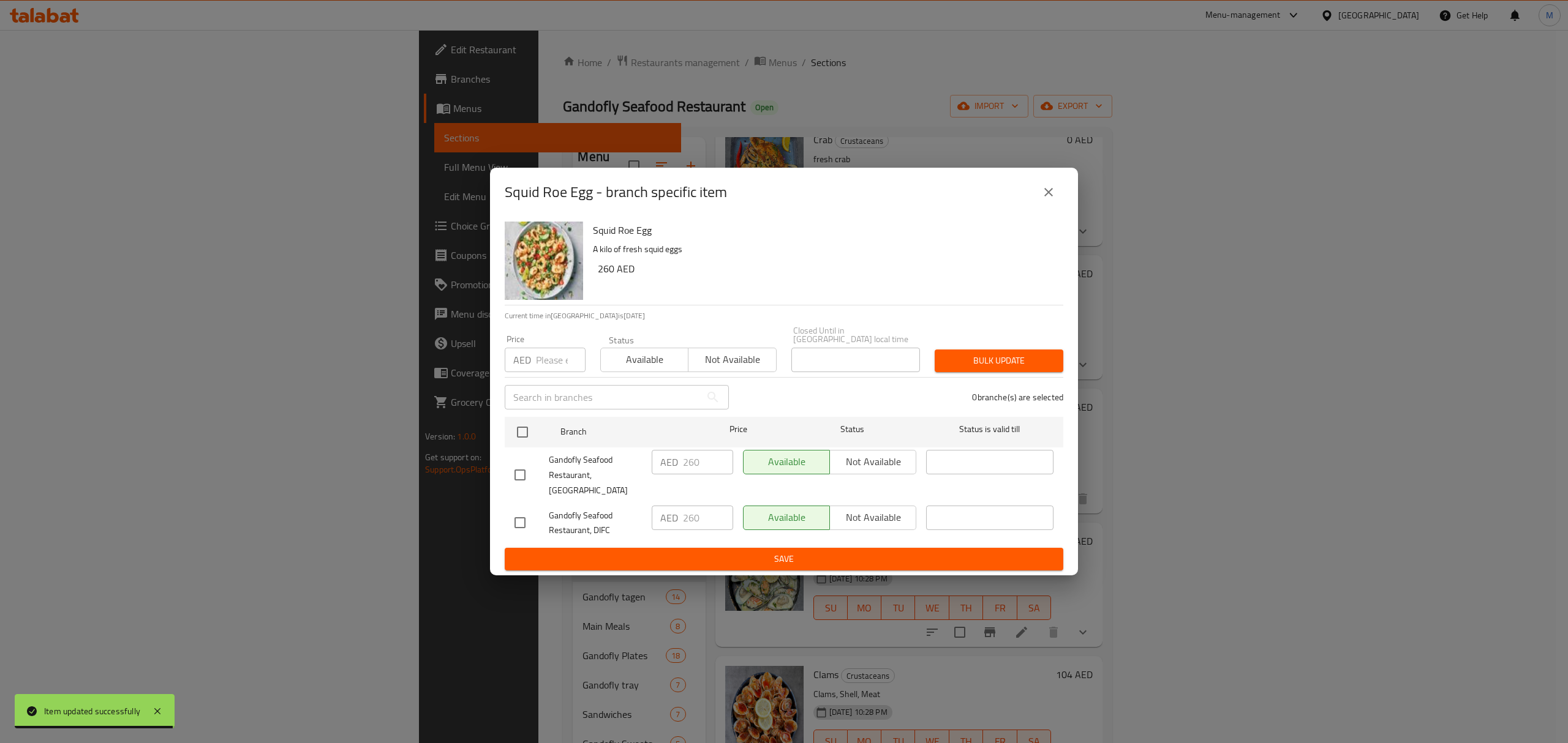
click at [514, 474] on input "checkbox" at bounding box center [520, 475] width 25 height 25
checkbox input "true"
click at [517, 510] on input "checkbox" at bounding box center [520, 523] width 25 height 25
checkbox input "true"
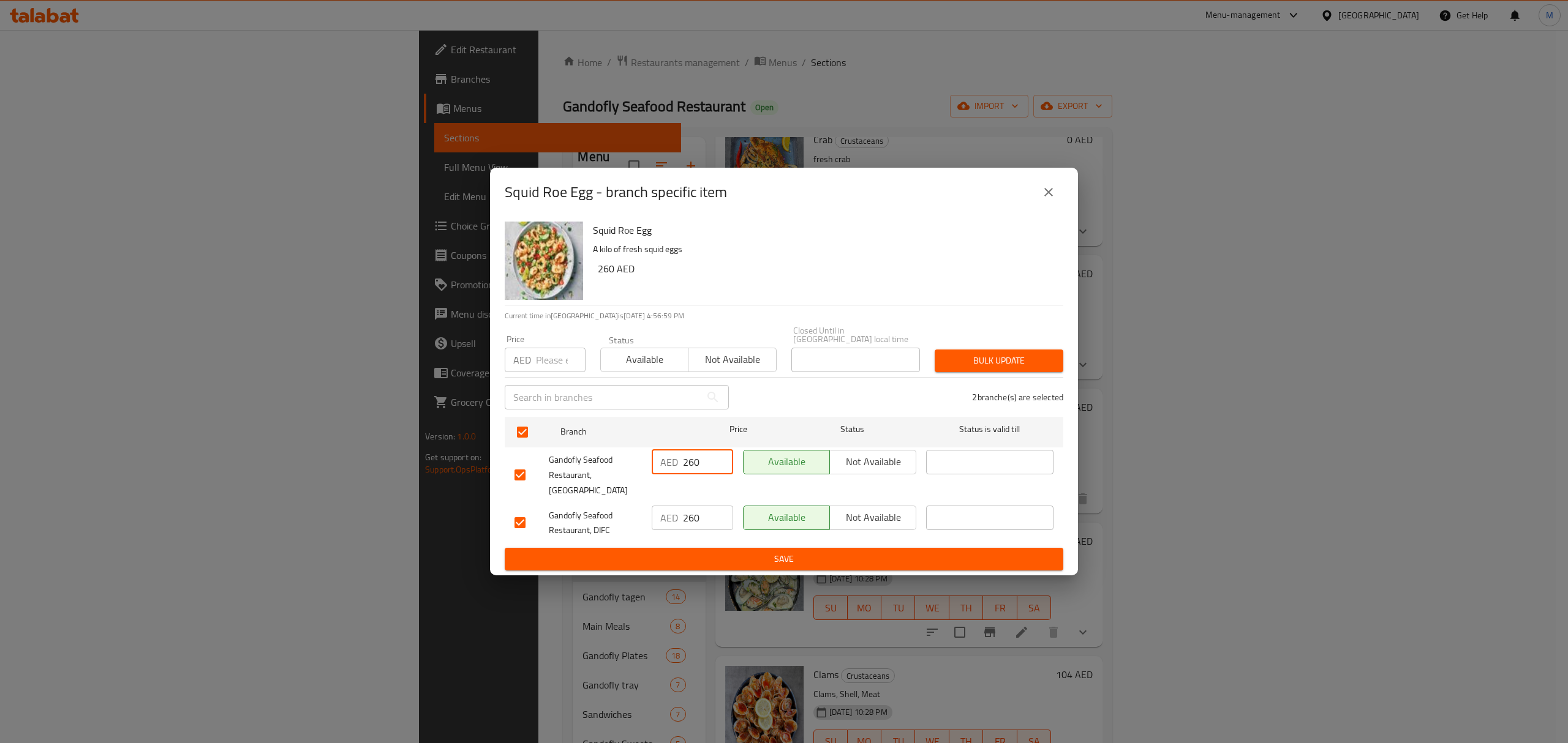
drag, startPoint x: 708, startPoint y: 472, endPoint x: 678, endPoint y: 473, distance: 30.0
click at [678, 473] on div "AED 260 ​" at bounding box center [692, 462] width 82 height 25
drag, startPoint x: 709, startPoint y: 508, endPoint x: 645, endPoint y: 509, distance: 64.0
click at [645, 509] on div "Gandofly Seafood Restaurant, DIFC AED 260 ​ Available Not available ​" at bounding box center [784, 523] width 549 height 46
click at [739, 557] on span "Save" at bounding box center [784, 559] width 539 height 15
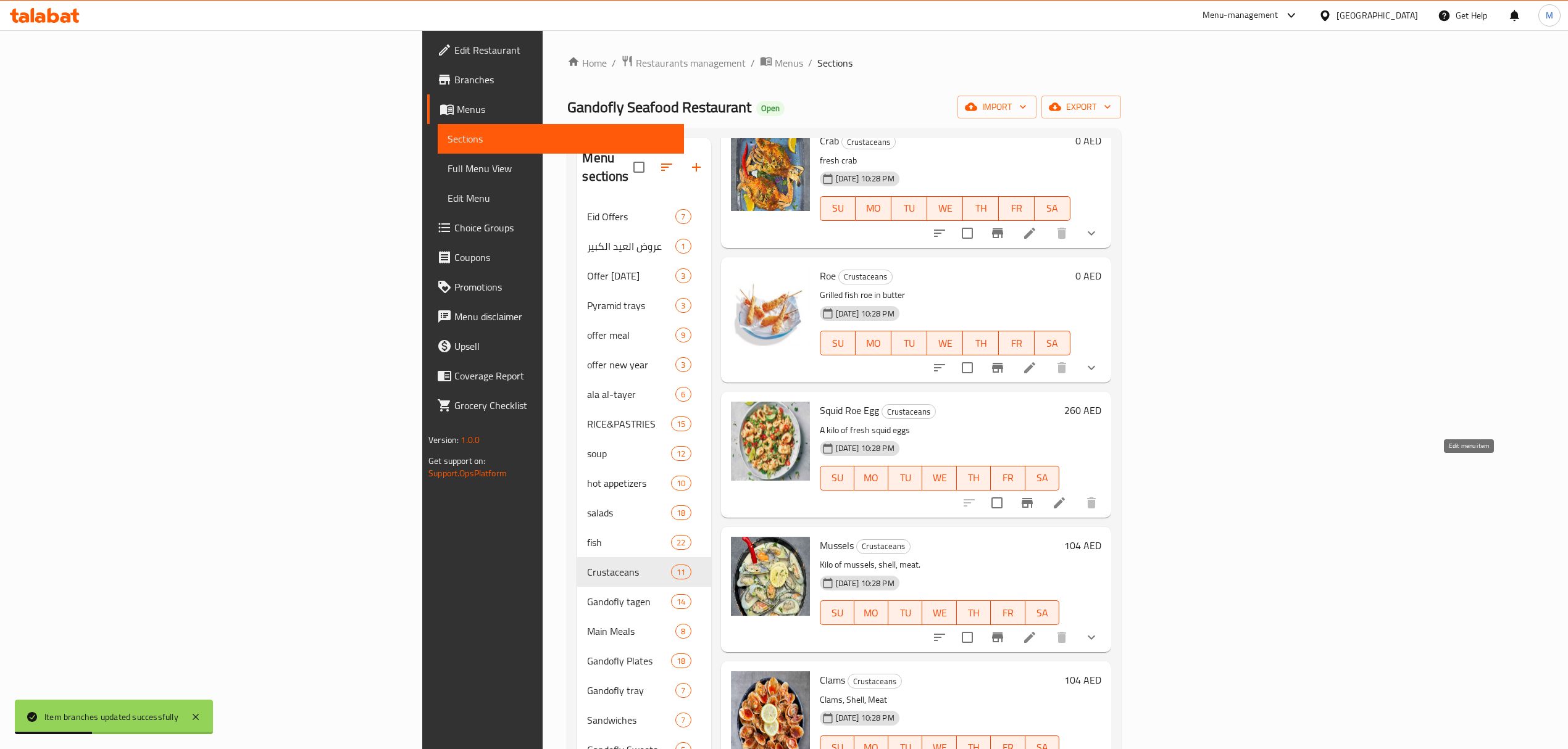
click at [1067, 496] on icon at bounding box center [1059, 503] width 15 height 15
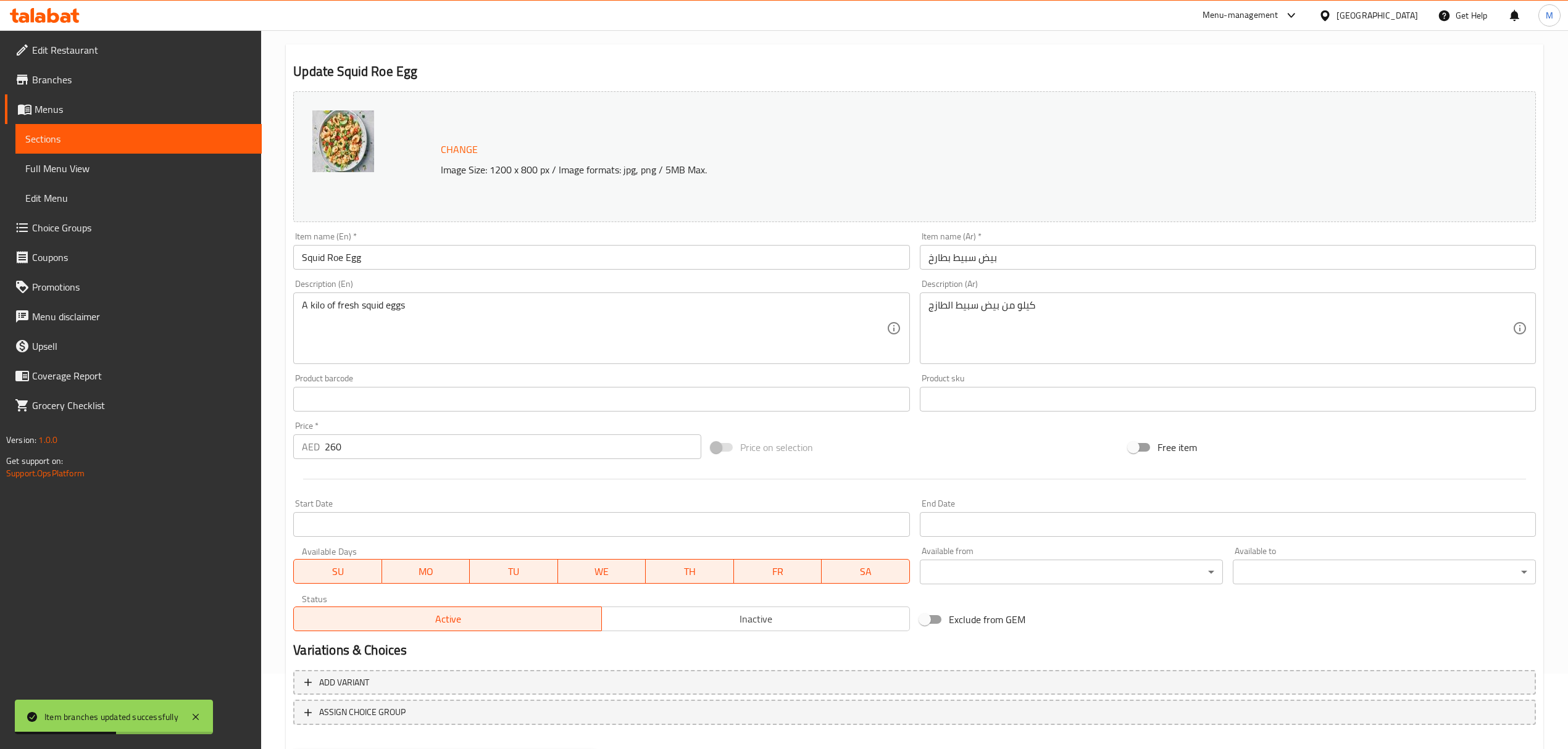
scroll to position [139, 0]
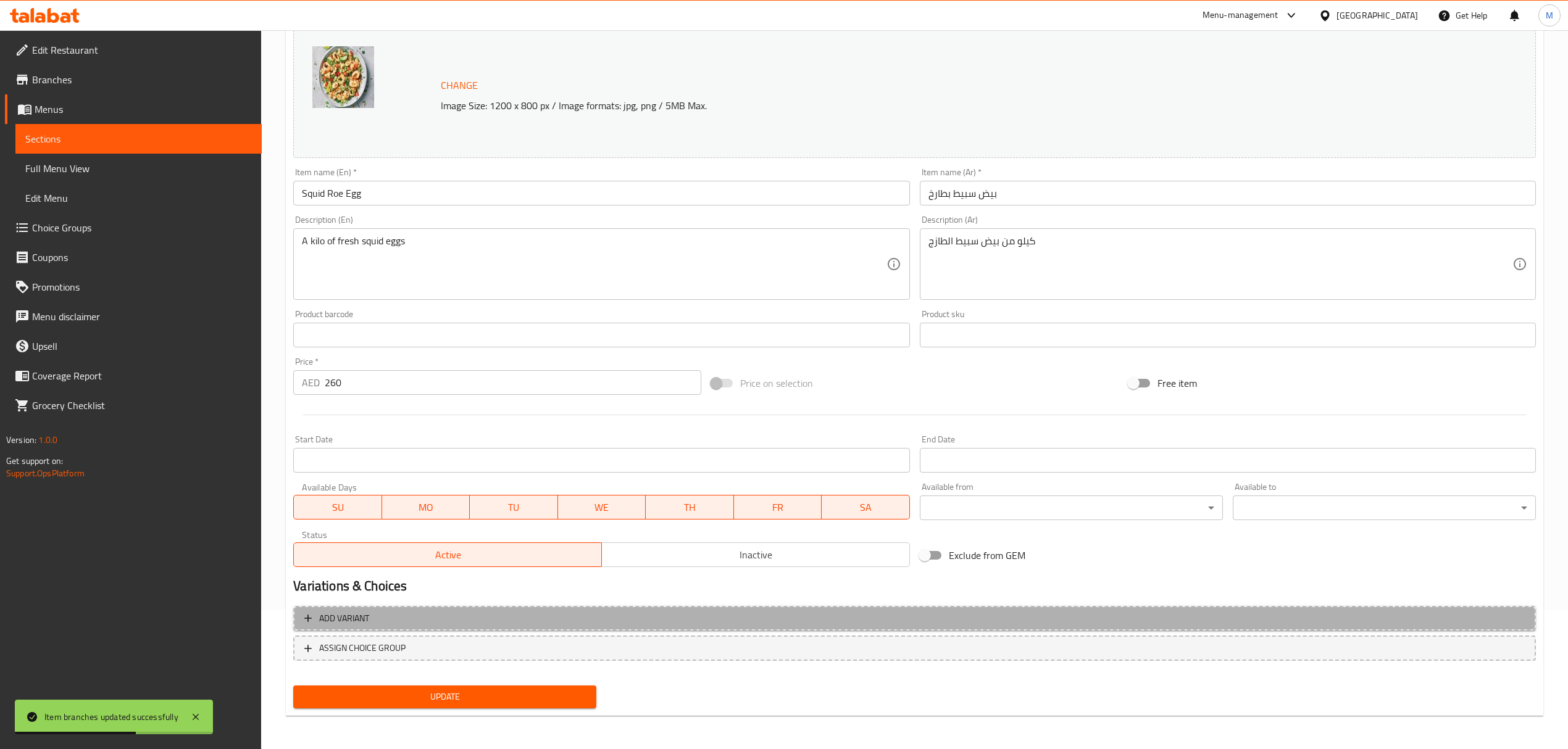
click at [411, 619] on span "Add variant" at bounding box center [914, 619] width 1220 height 16
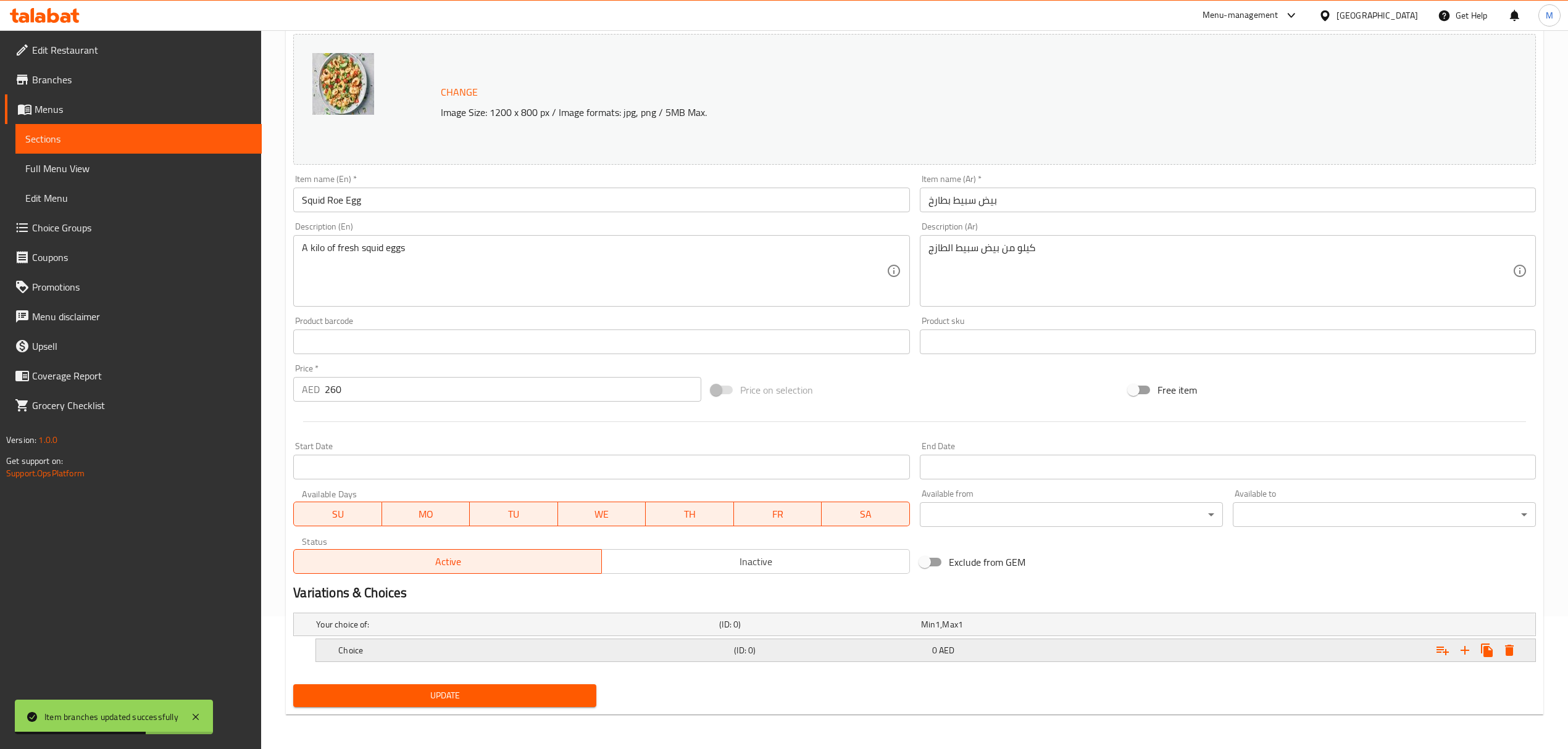
click at [412, 631] on h5 "Choice" at bounding box center [515, 625] width 398 height 12
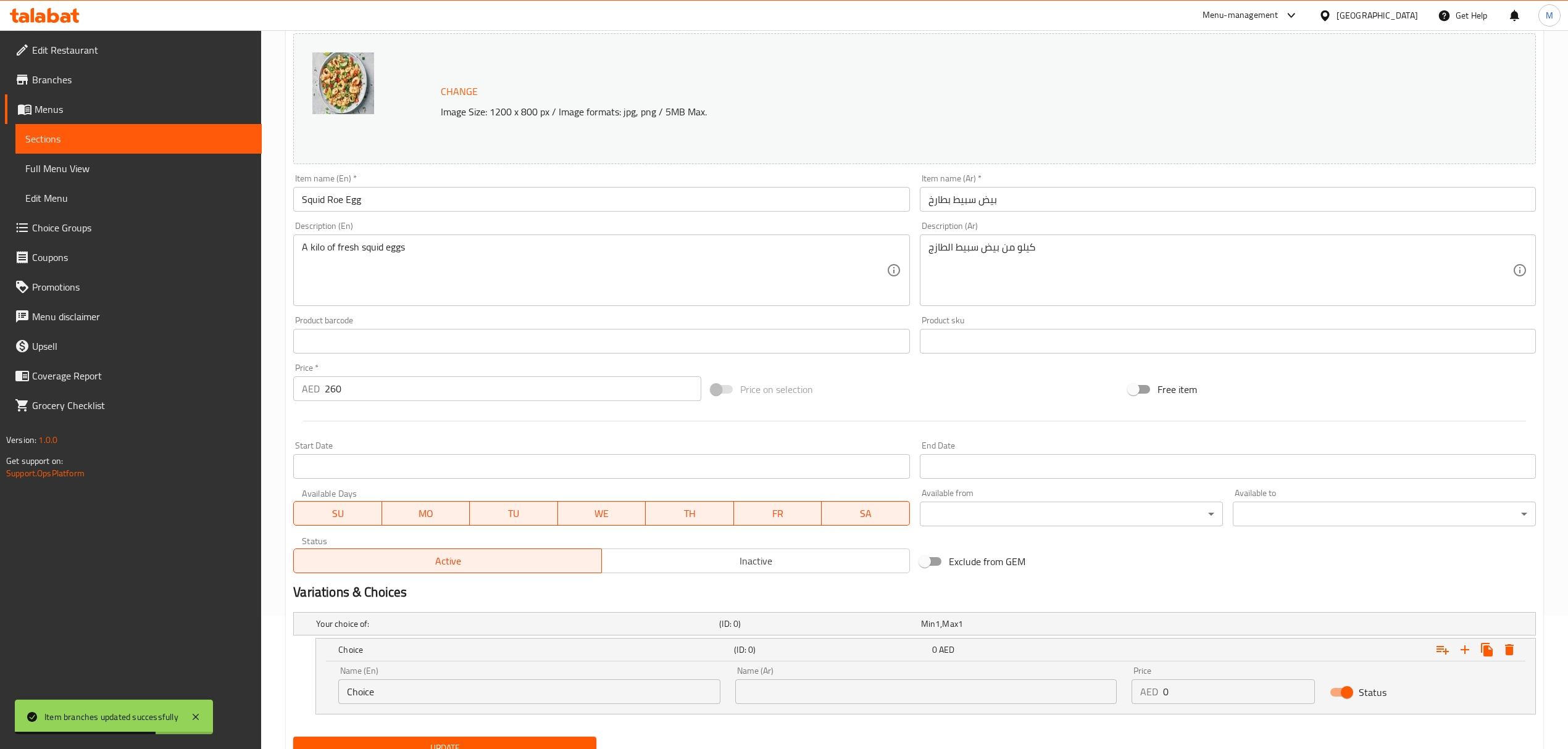
scroll to position [186, 0]
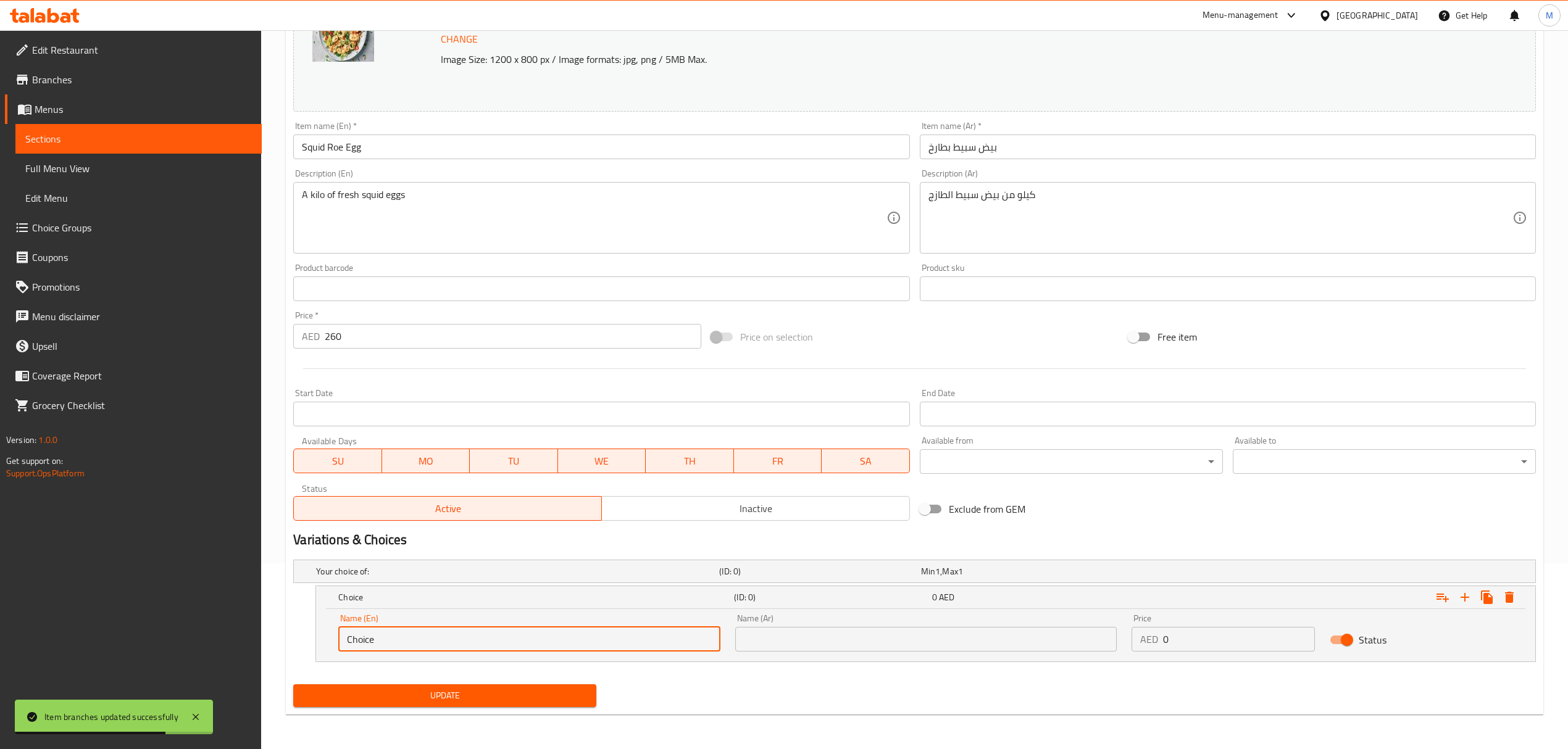
drag, startPoint x: 393, startPoint y: 642, endPoint x: 311, endPoint y: 640, distance: 82.0
click at [311, 640] on div "Choice (ID: 0) 0 AED Name (En) Choice Name (En) Name (Ar) Name (Ar) Price AED 0…" at bounding box center [914, 623] width 1242 height 76
type input "0.5 kg"
click at [747, 633] on input "text" at bounding box center [926, 639] width 382 height 25
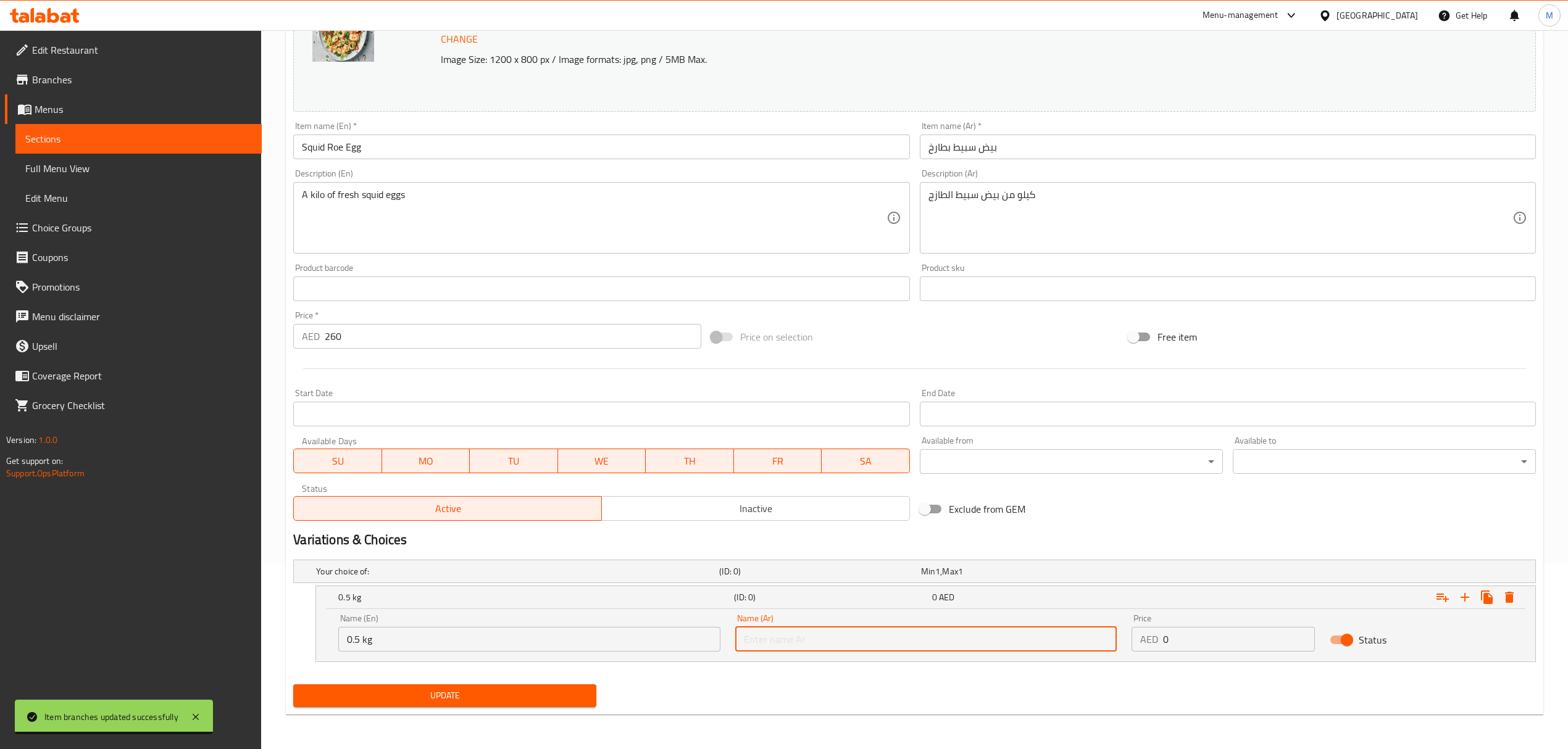
type input "0.5 كجم"
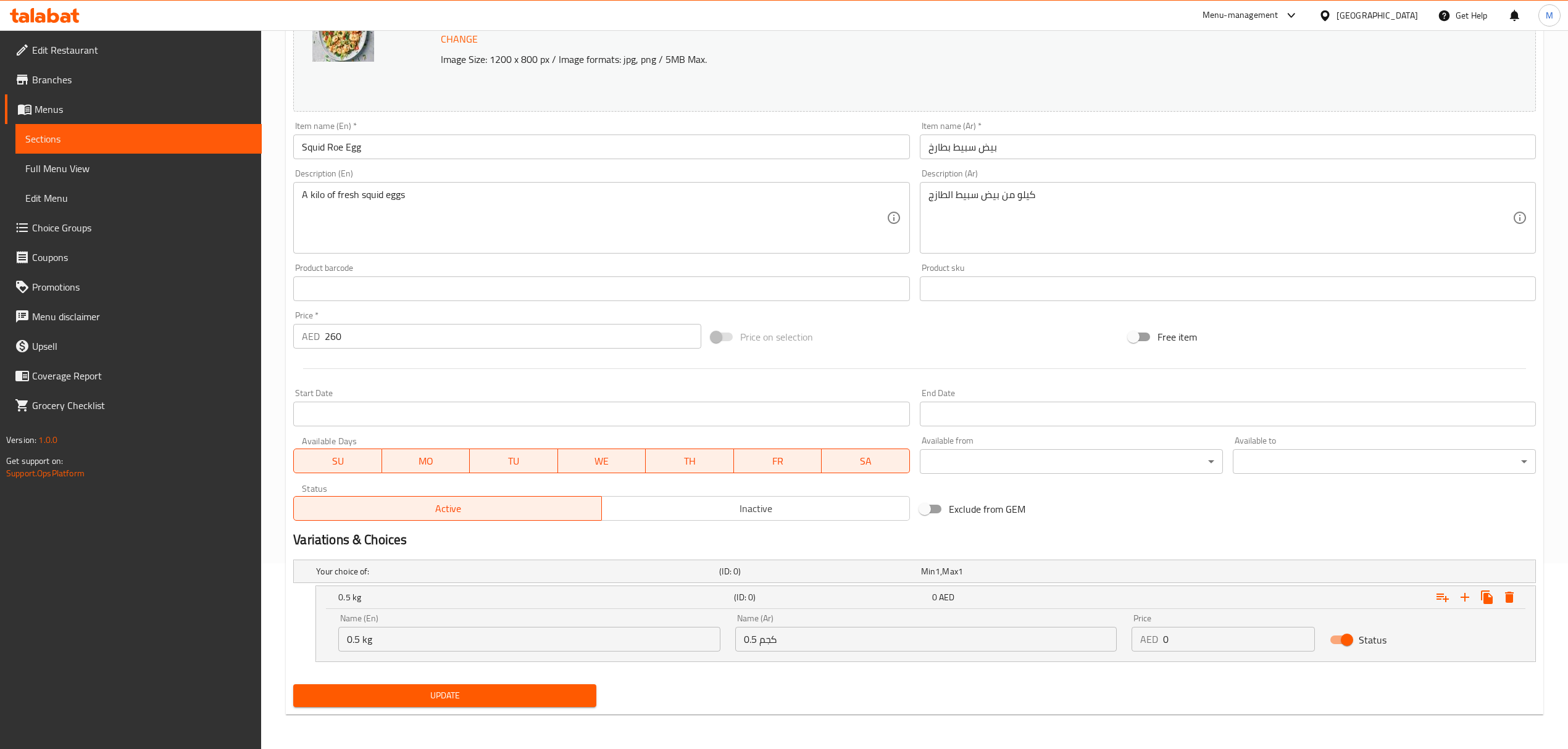
drag, startPoint x: 1183, startPoint y: 653, endPoint x: 1162, endPoint y: 647, distance: 21.8
click at [1162, 647] on div "Price AED 0 Price" at bounding box center [1223, 633] width 198 height 53
click at [1170, 642] on input "0" at bounding box center [1238, 639] width 152 height 25
drag, startPoint x: 1170, startPoint y: 642, endPoint x: 1163, endPoint y: 640, distance: 7.3
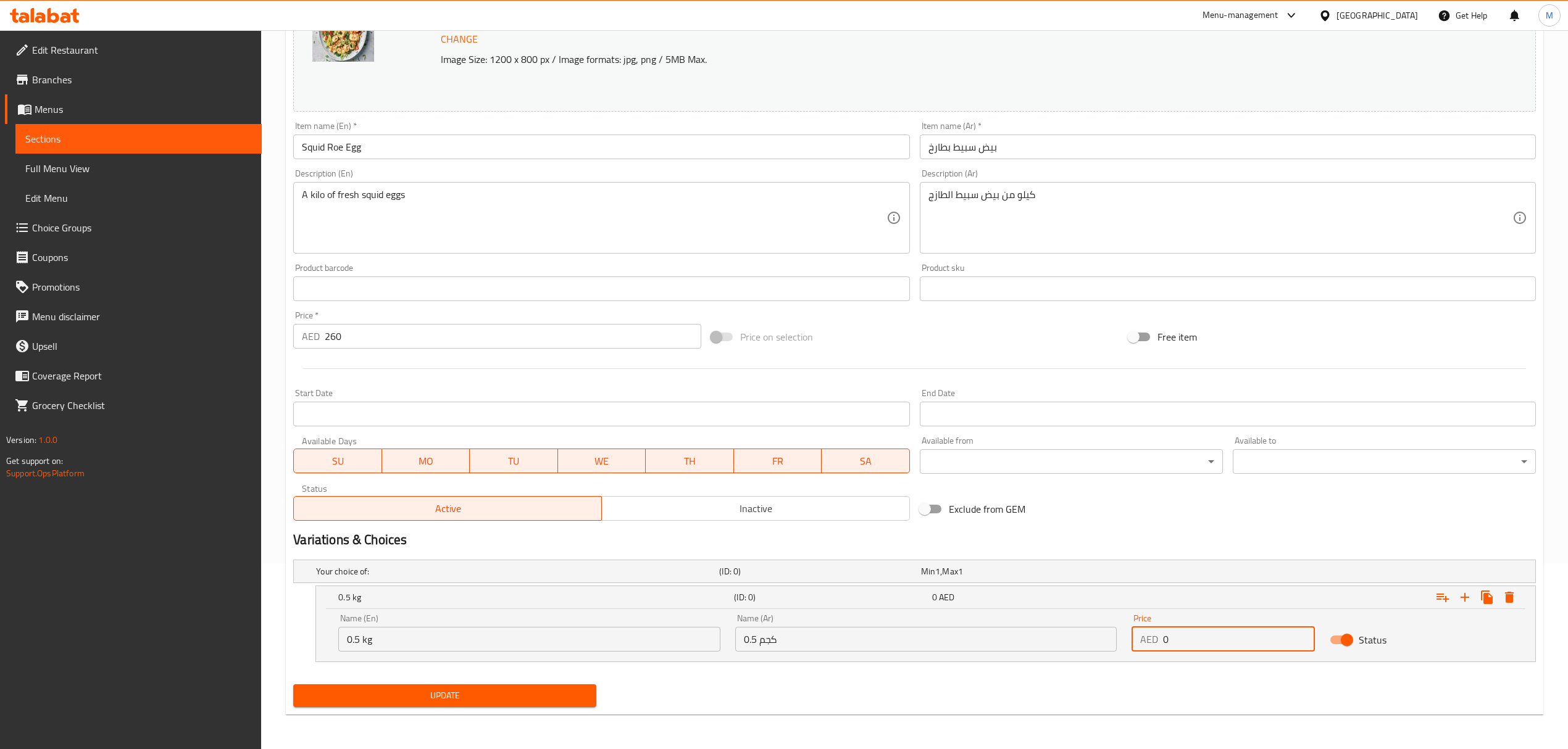
click at [1163, 640] on input "0" at bounding box center [1238, 639] width 152 height 25
type input "130"
click at [1469, 595] on icon "Expand" at bounding box center [1465, 598] width 15 height 15
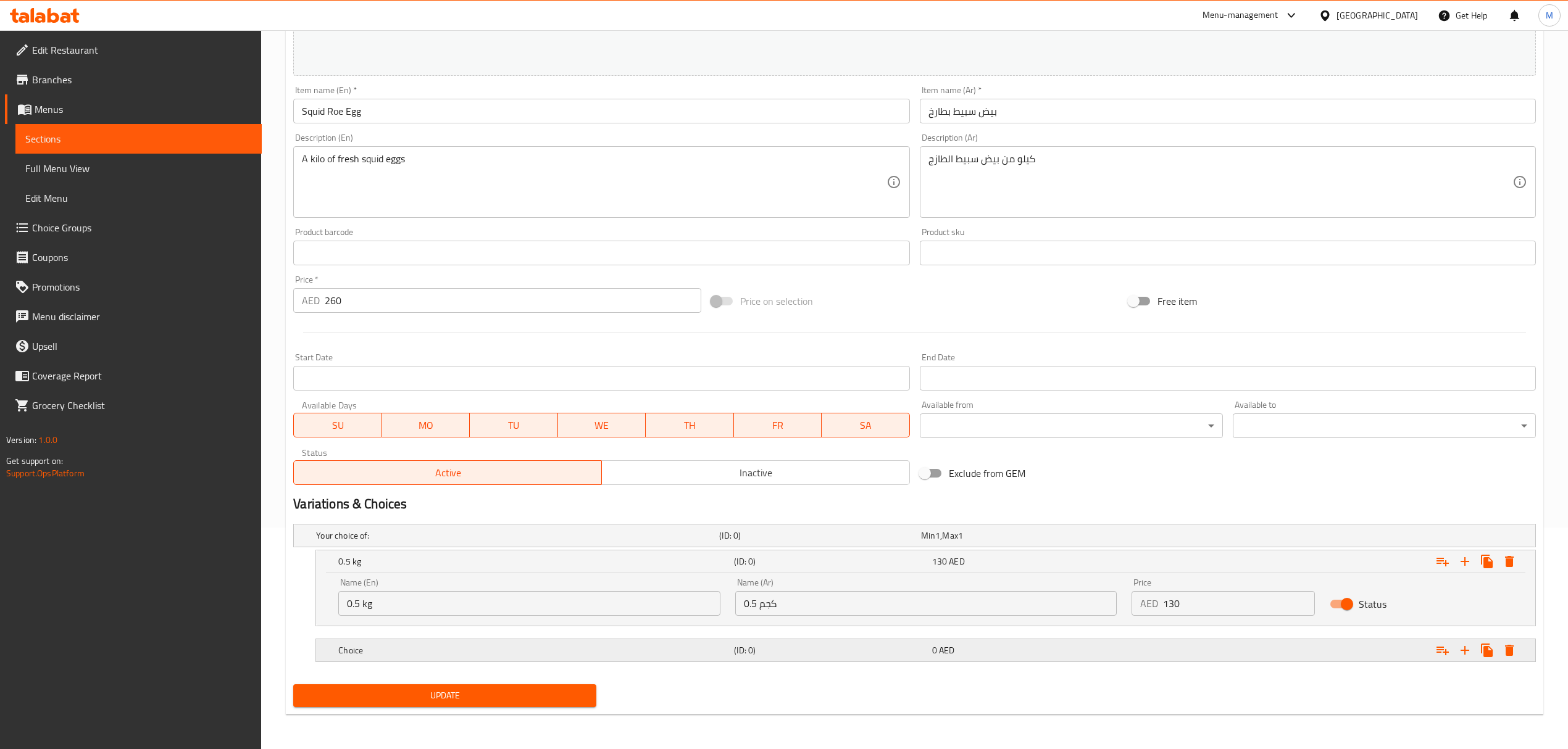
click at [755, 542] on h5 "(ID: 0)" at bounding box center [817, 536] width 197 height 12
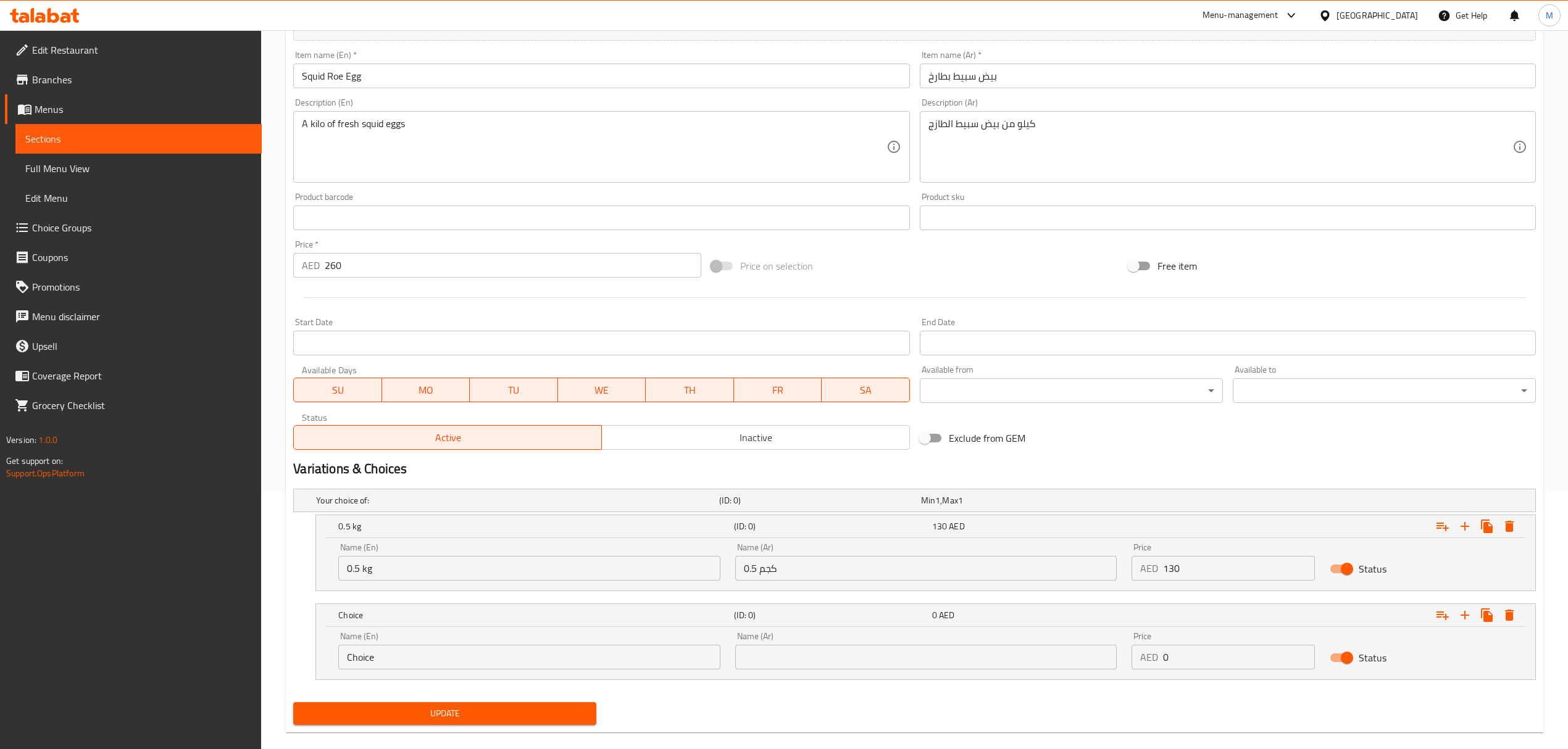
scroll to position [276, 0]
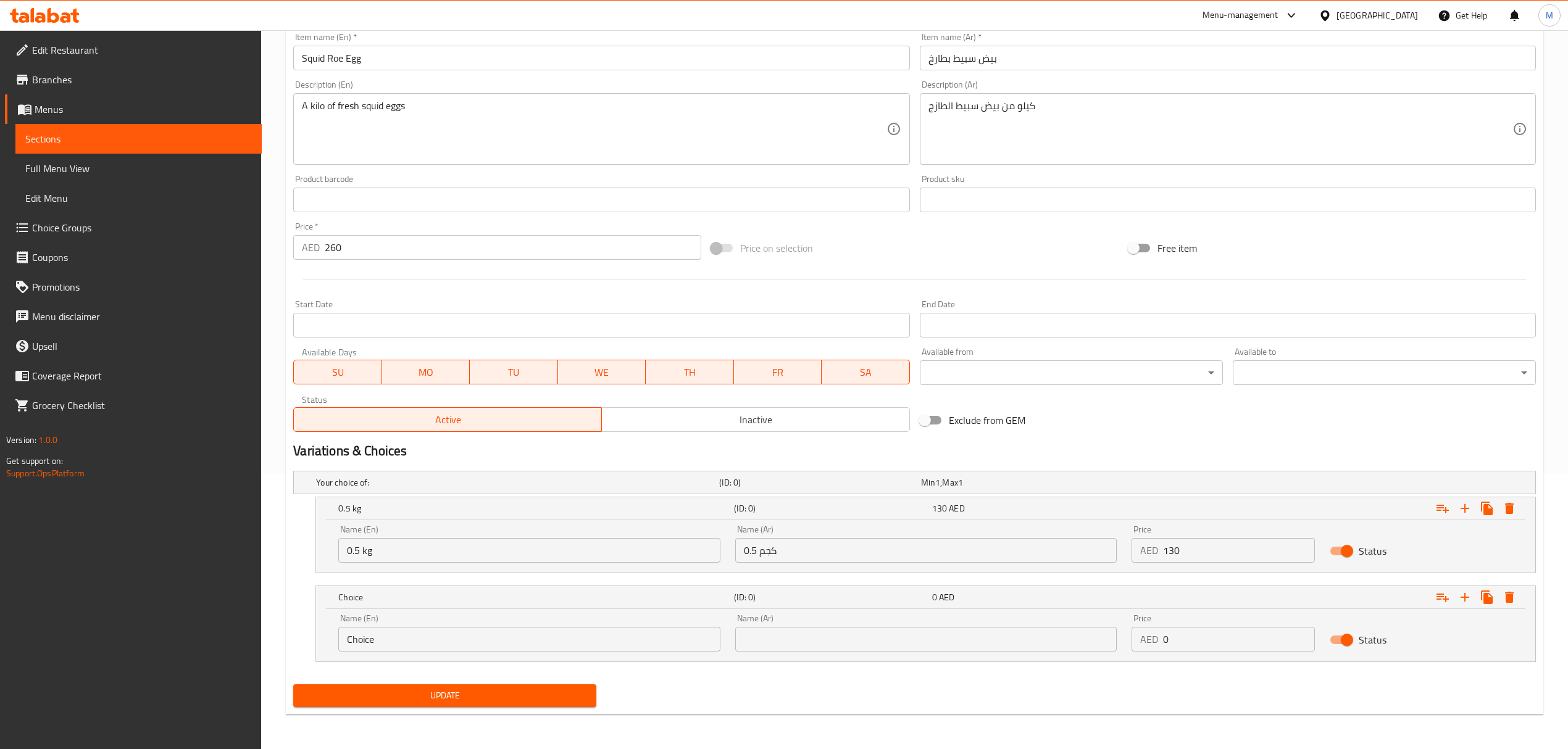
click at [288, 640] on div "Your choice of: (ID: 0) Min 1 , Max 1 Name (En) Your choice of: Name (En) Name …" at bounding box center [915, 573] width 1253 height 213
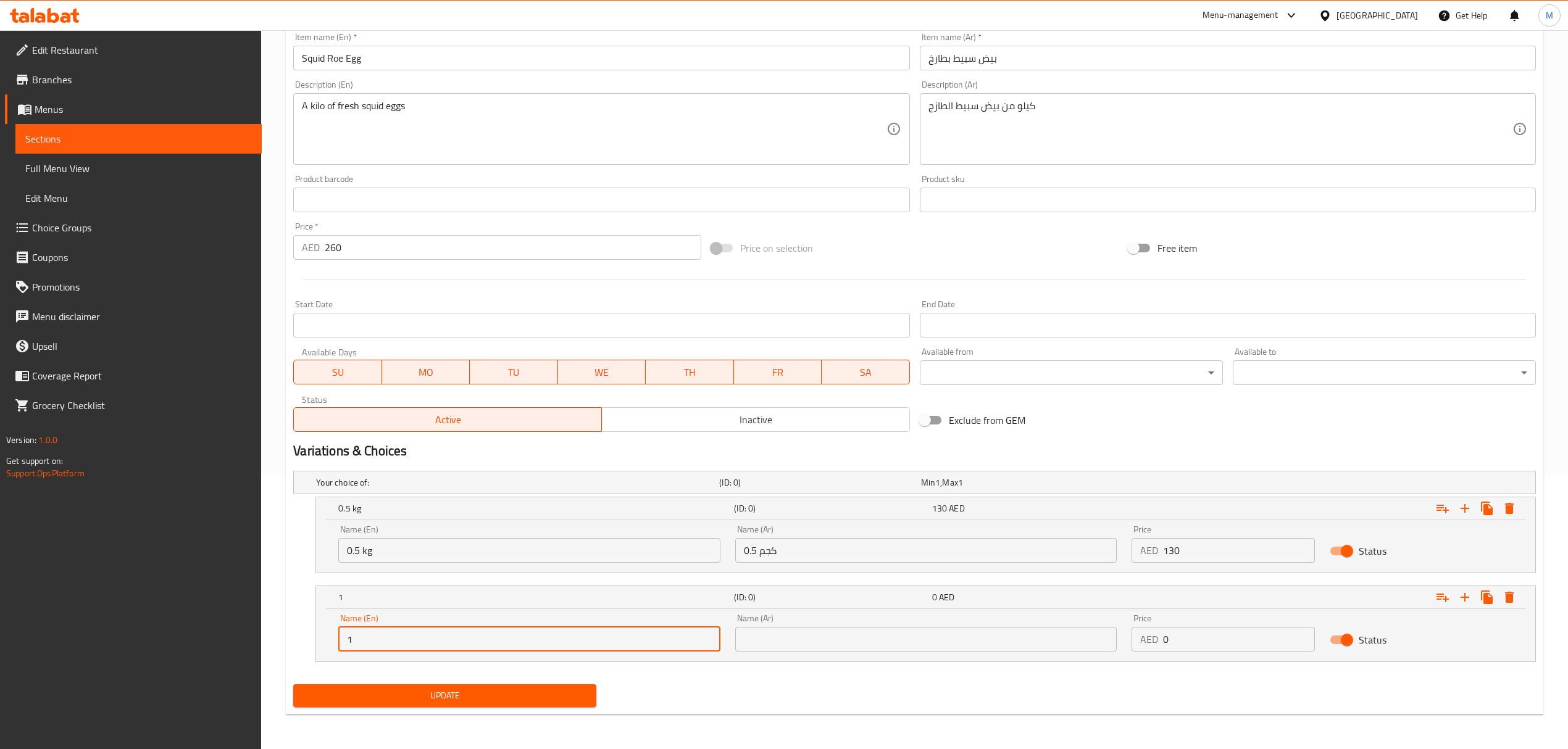
type input "1 kg"
click at [763, 640] on input "text" at bounding box center [926, 639] width 382 height 25
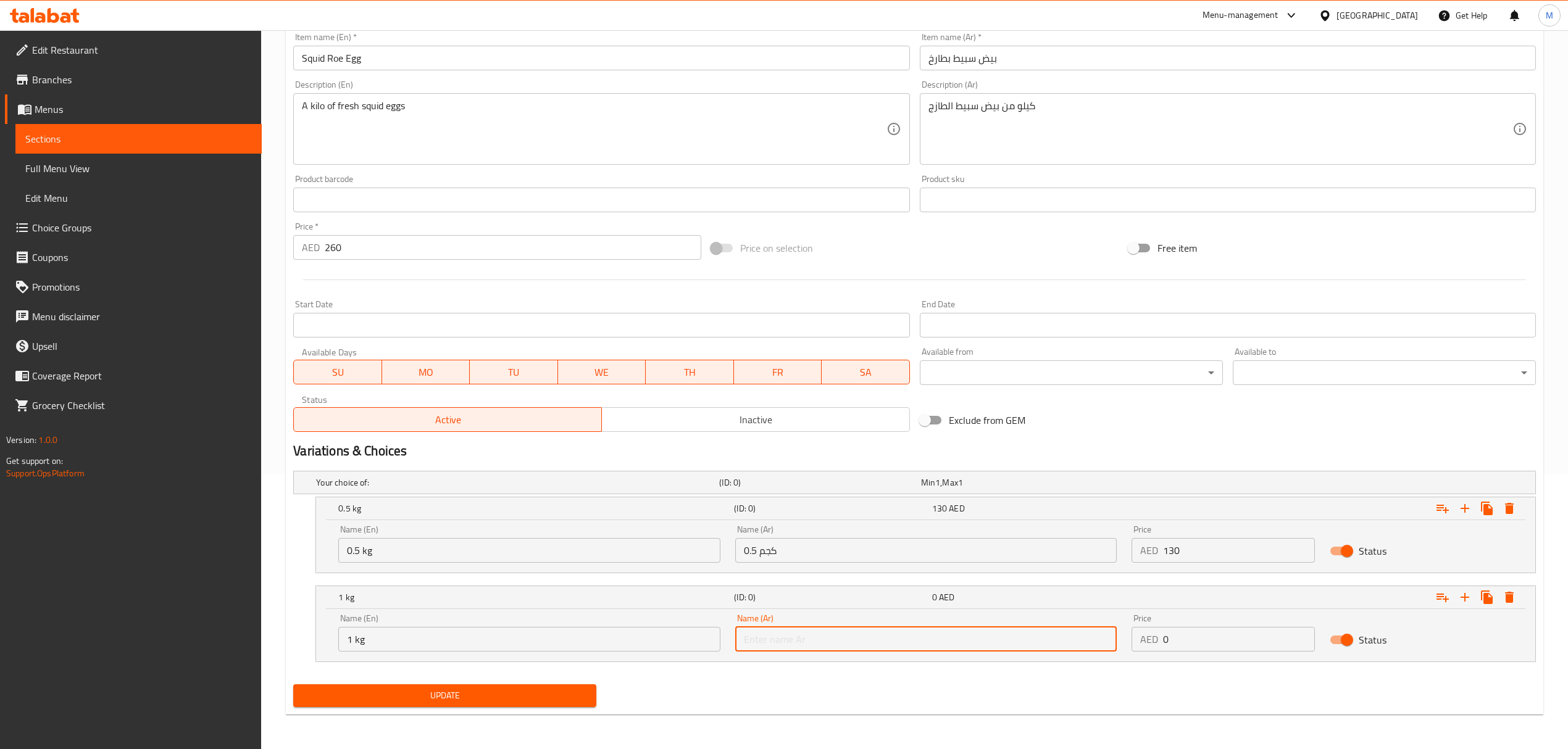
type input "1 كجم"
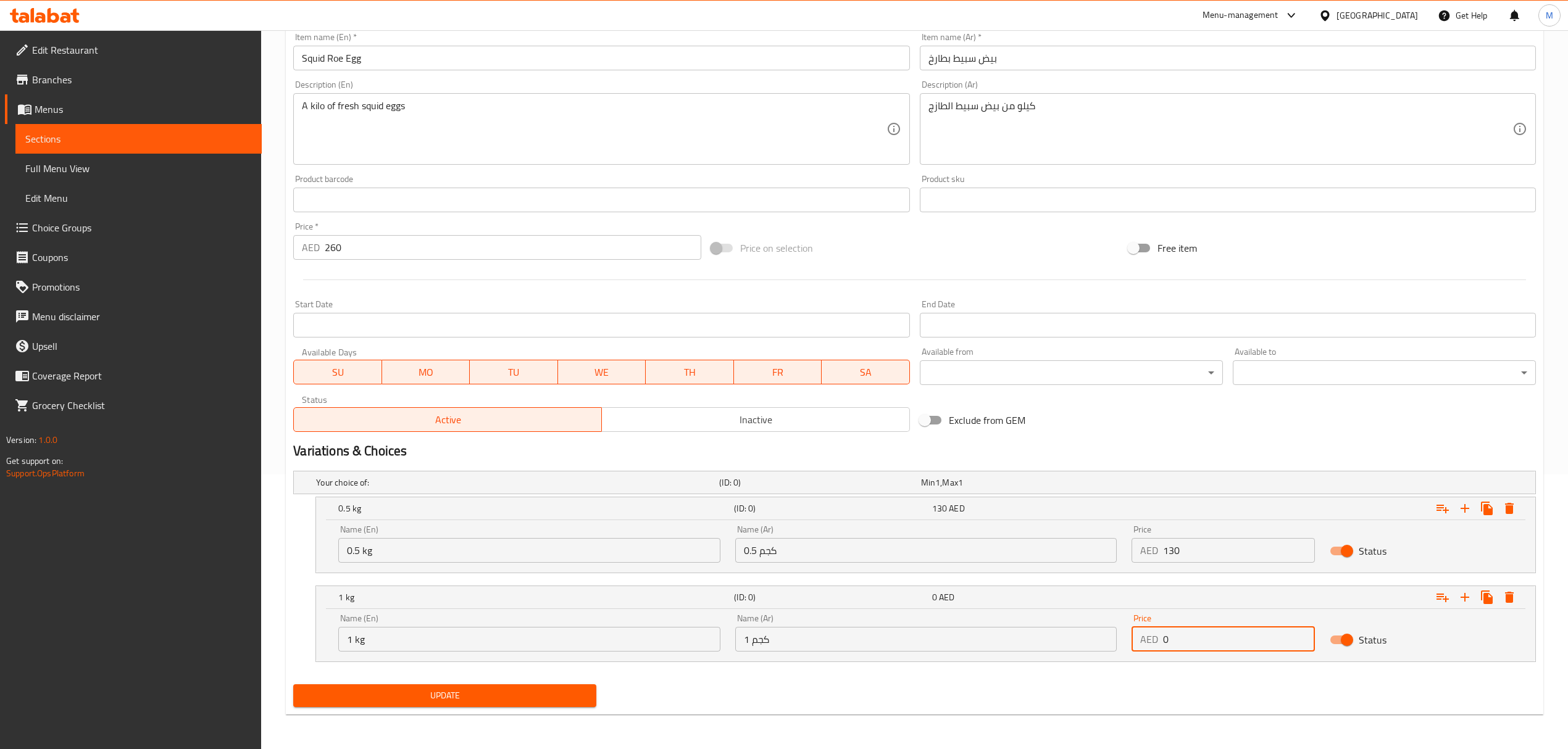
drag, startPoint x: 1190, startPoint y: 644, endPoint x: 1155, endPoint y: 642, distance: 35.1
click at [1155, 642] on div "AED 0 Price" at bounding box center [1223, 639] width 183 height 25
type input "260"
drag, startPoint x: 295, startPoint y: 247, endPoint x: 277, endPoint y: 247, distance: 18.0
click at [277, 247] on div "Home / Restaurants management / Menus / Sections / item / update Crustaceans se…" at bounding box center [915, 252] width 1307 height 993
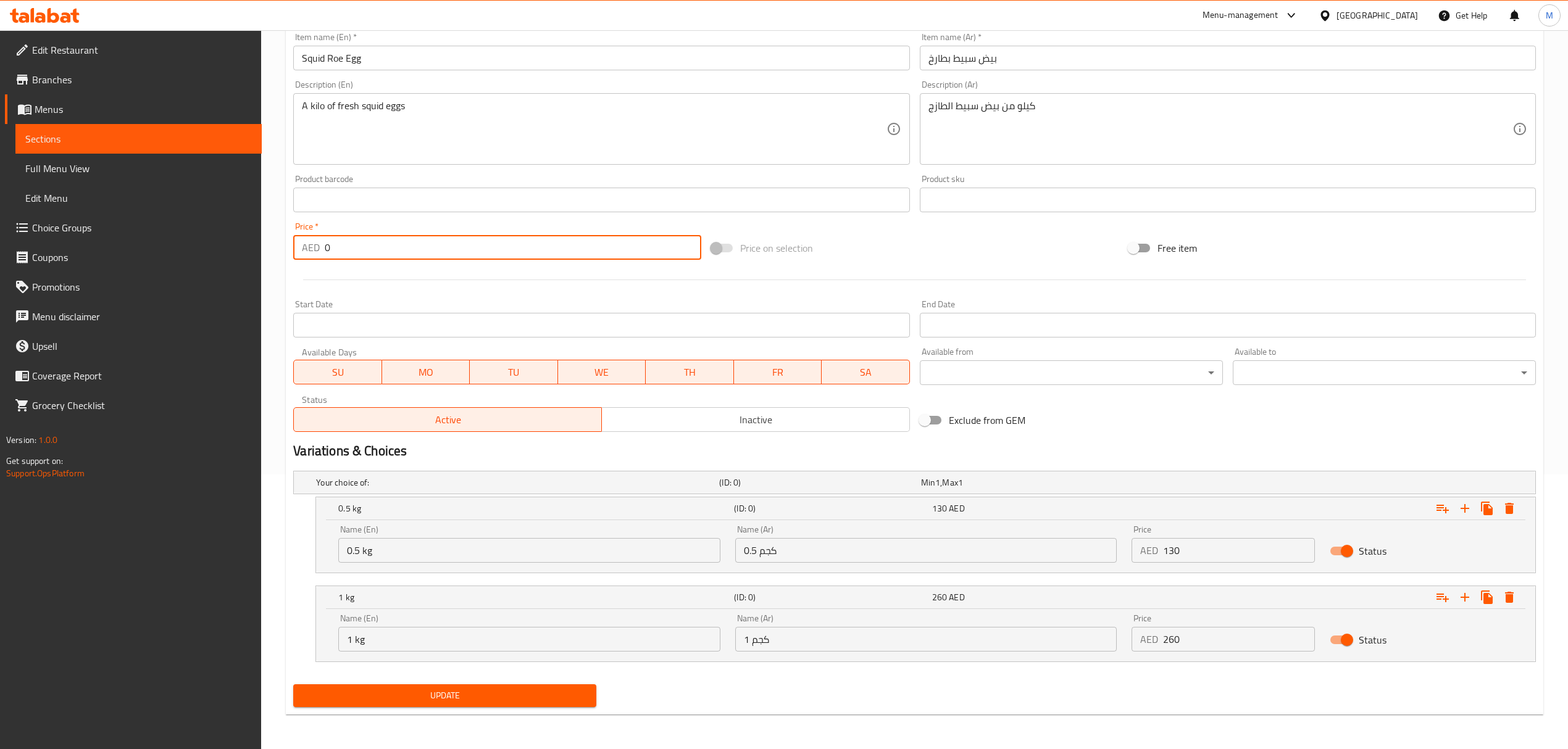
type input "0"
click at [506, 701] on span "Update" at bounding box center [445, 696] width 283 height 16
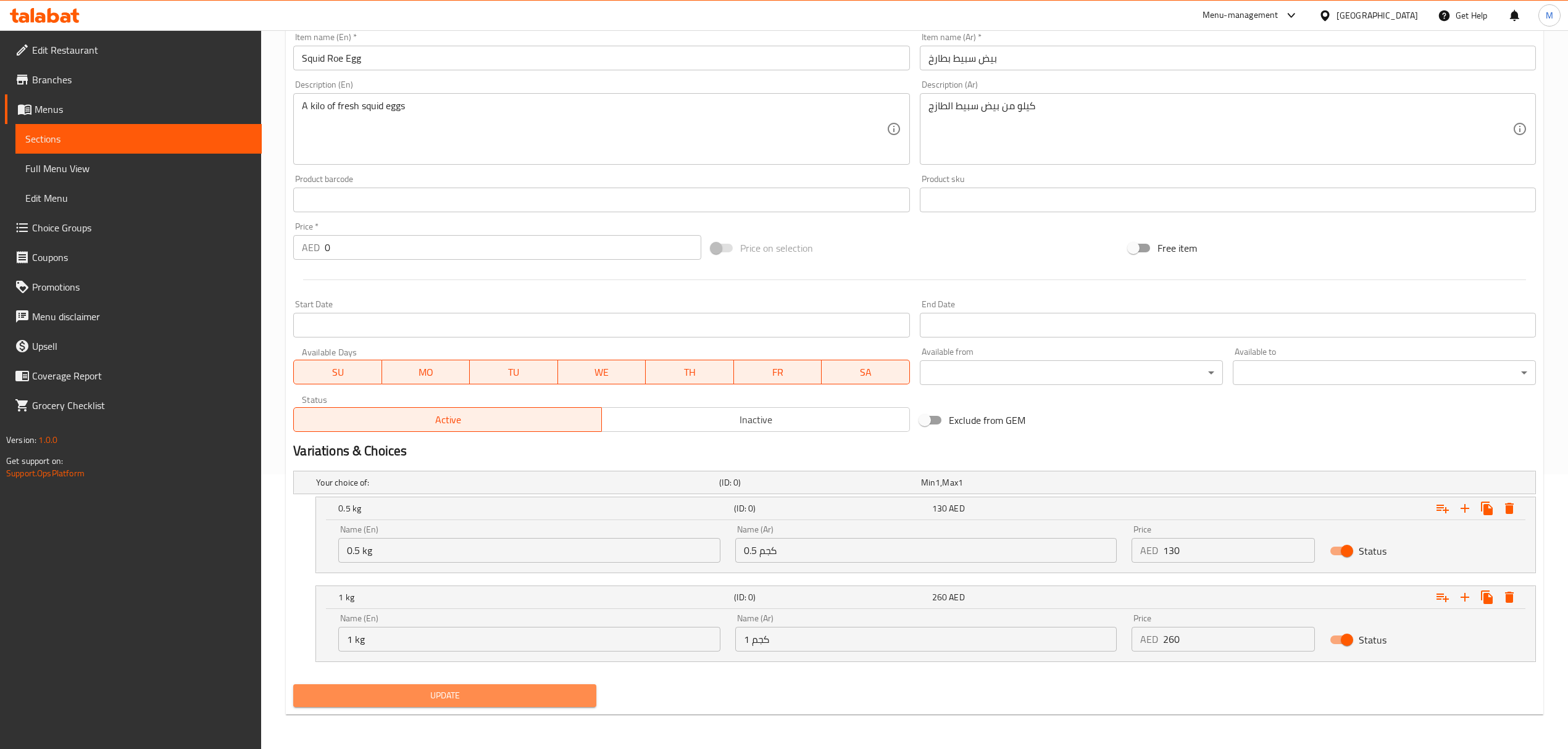
click at [513, 697] on span "Update" at bounding box center [445, 696] width 283 height 16
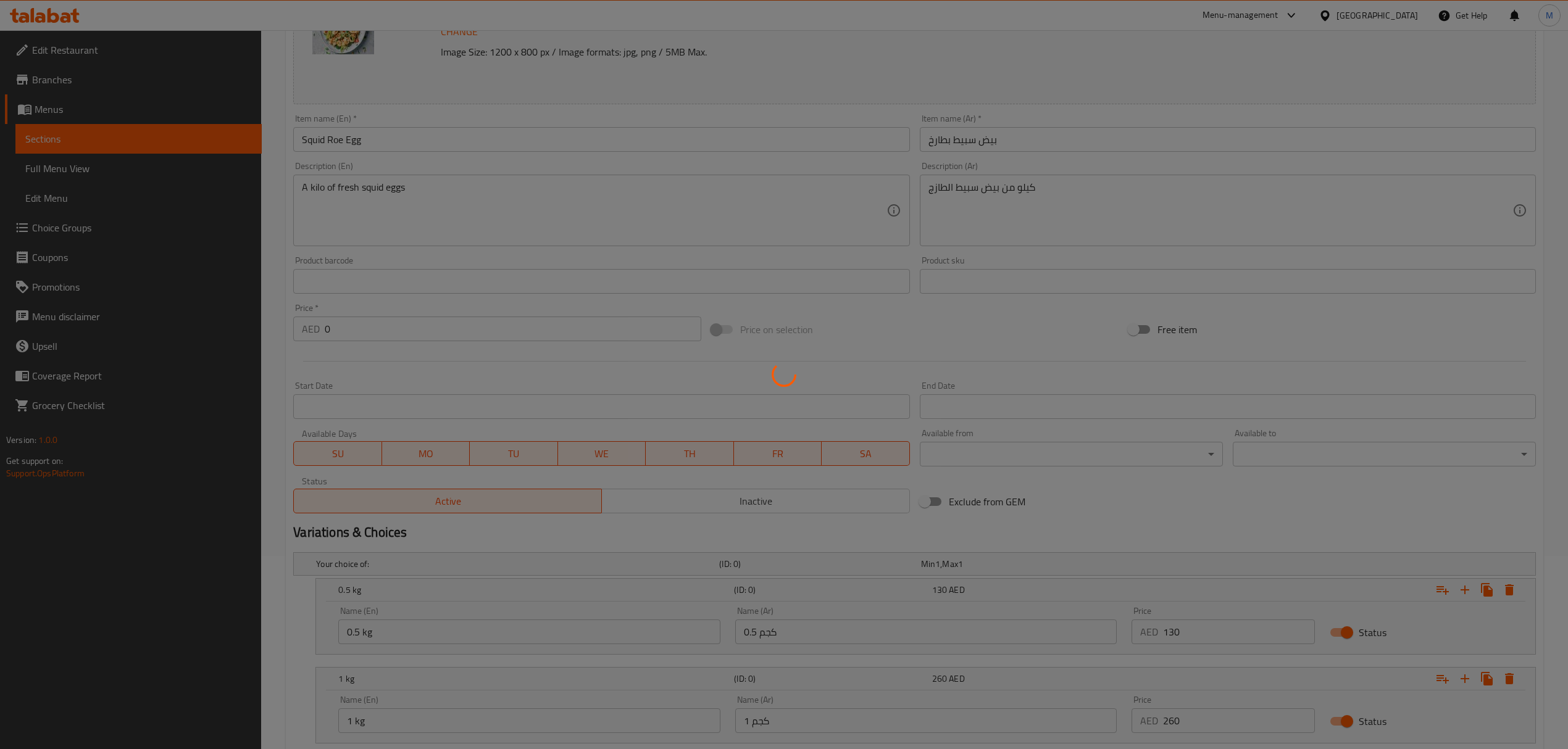
scroll to position [0, 0]
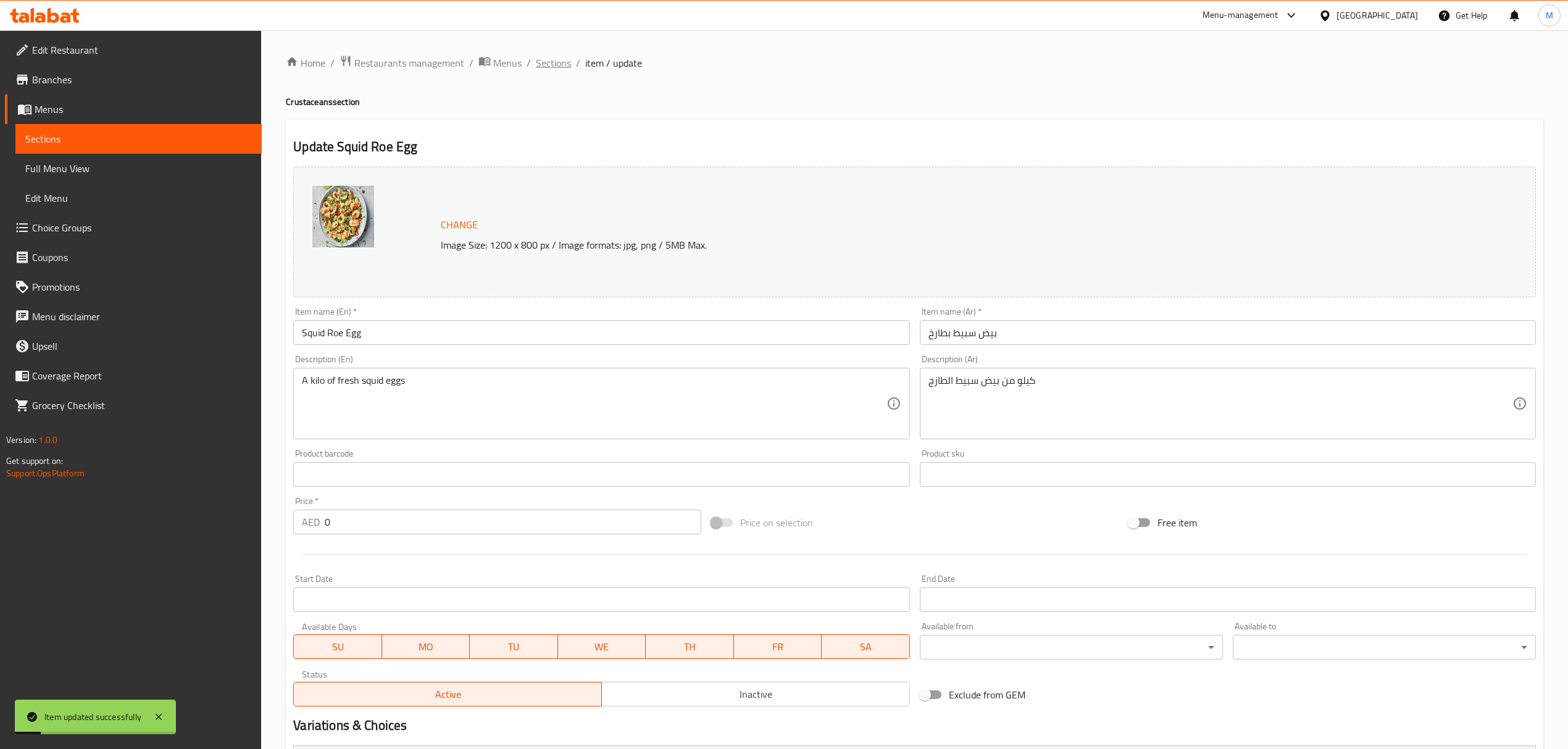
click at [547, 63] on span "Sections" at bounding box center [553, 63] width 35 height 15
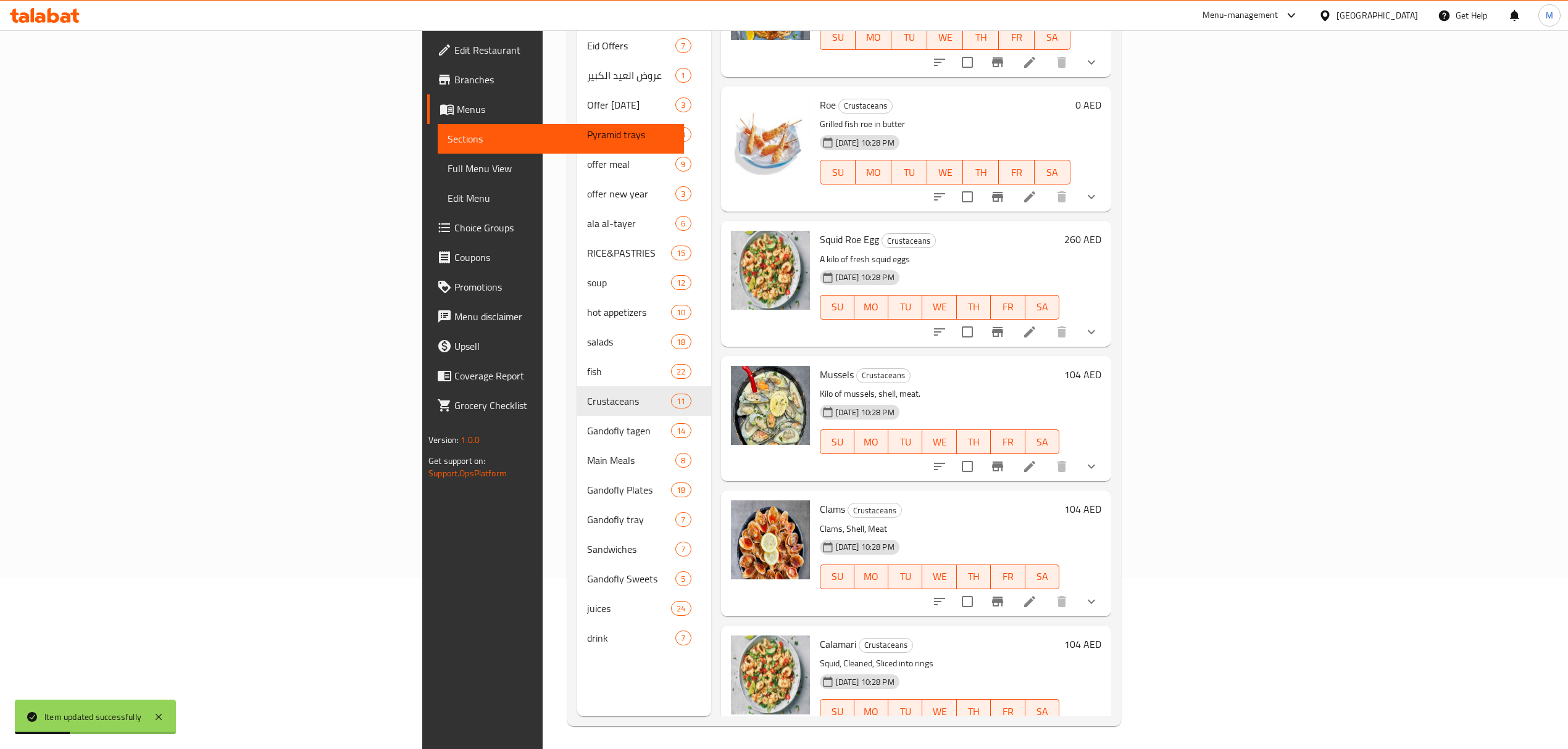
scroll to position [174, 0]
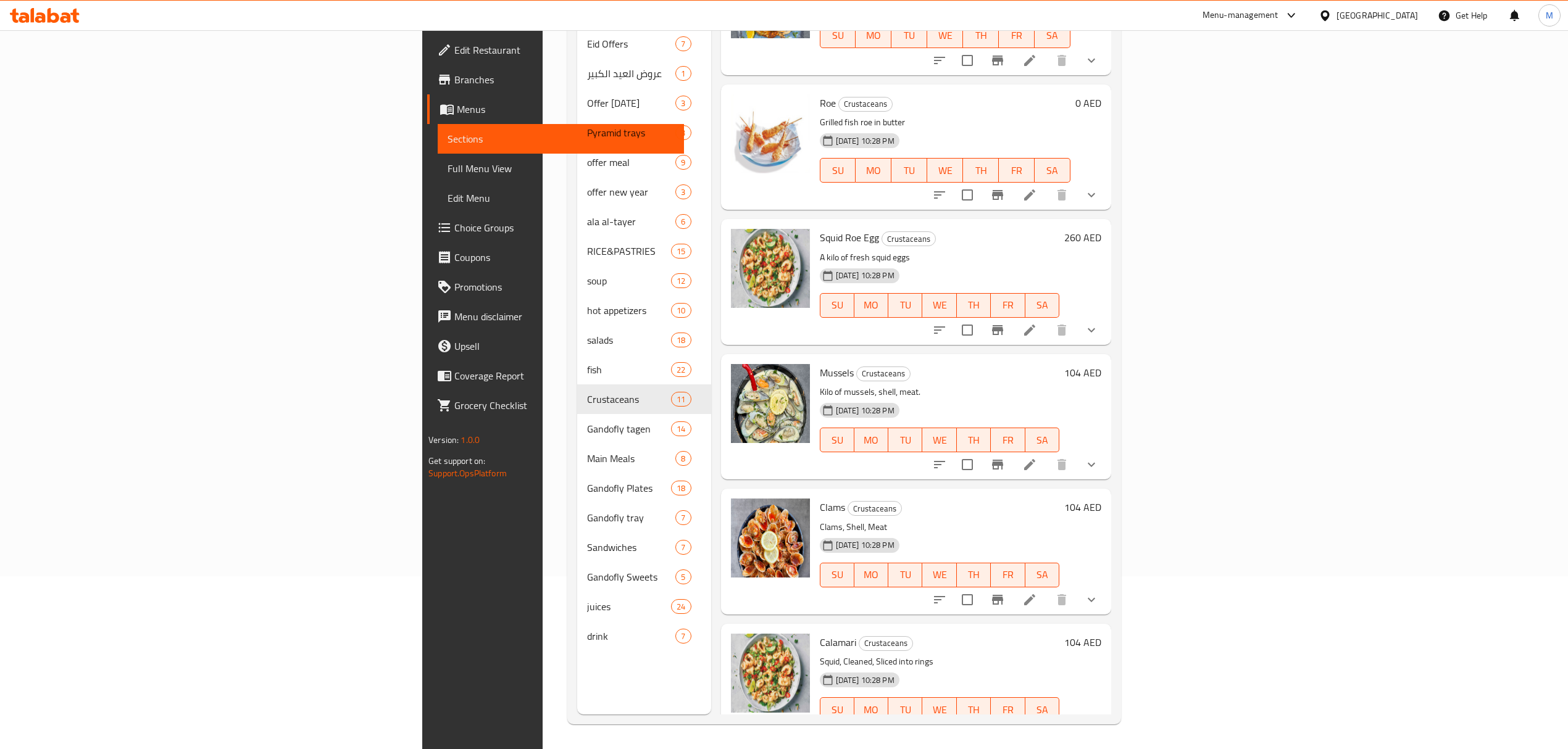
click at [1047, 454] on li at bounding box center [1029, 465] width 34 height 22
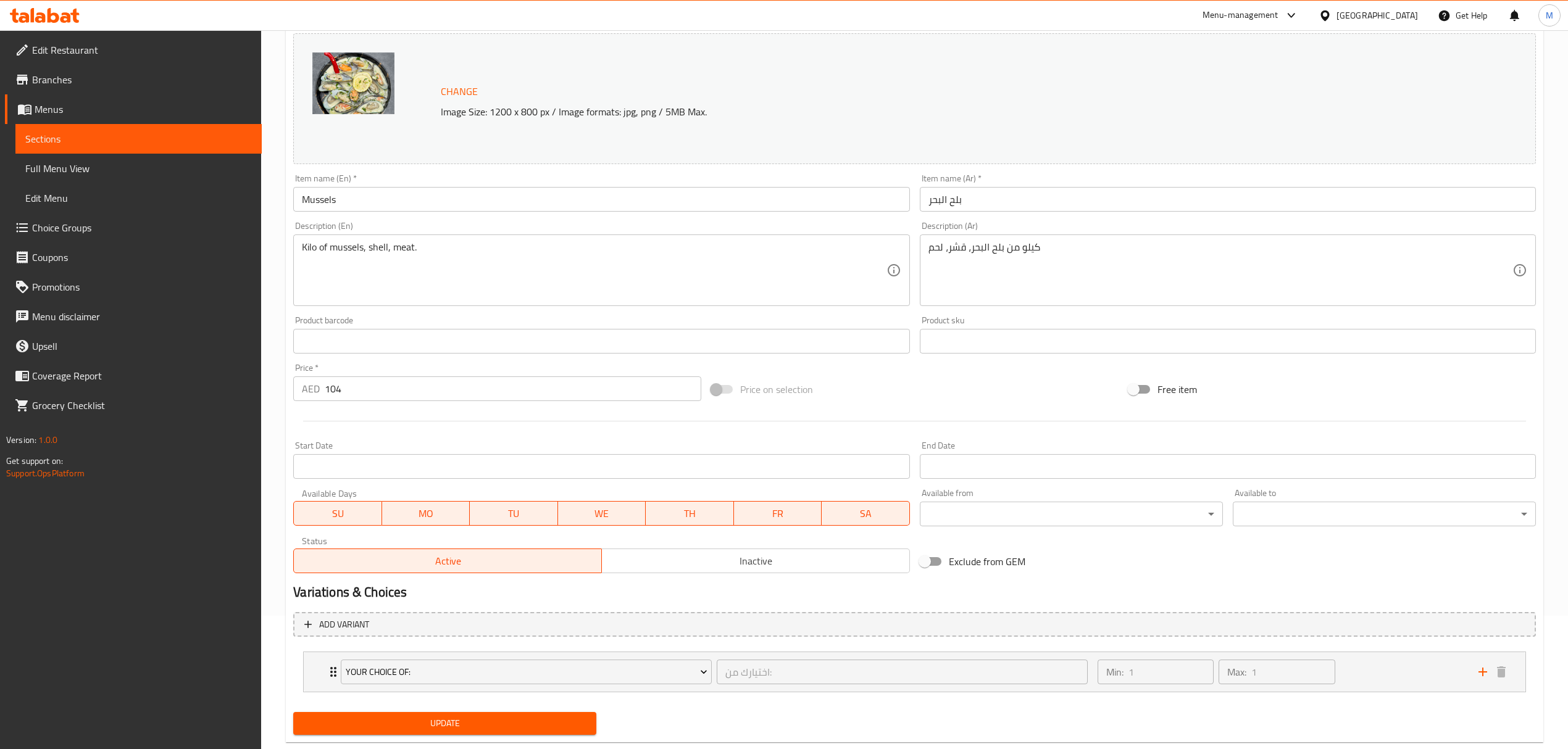
scroll to position [161, 0]
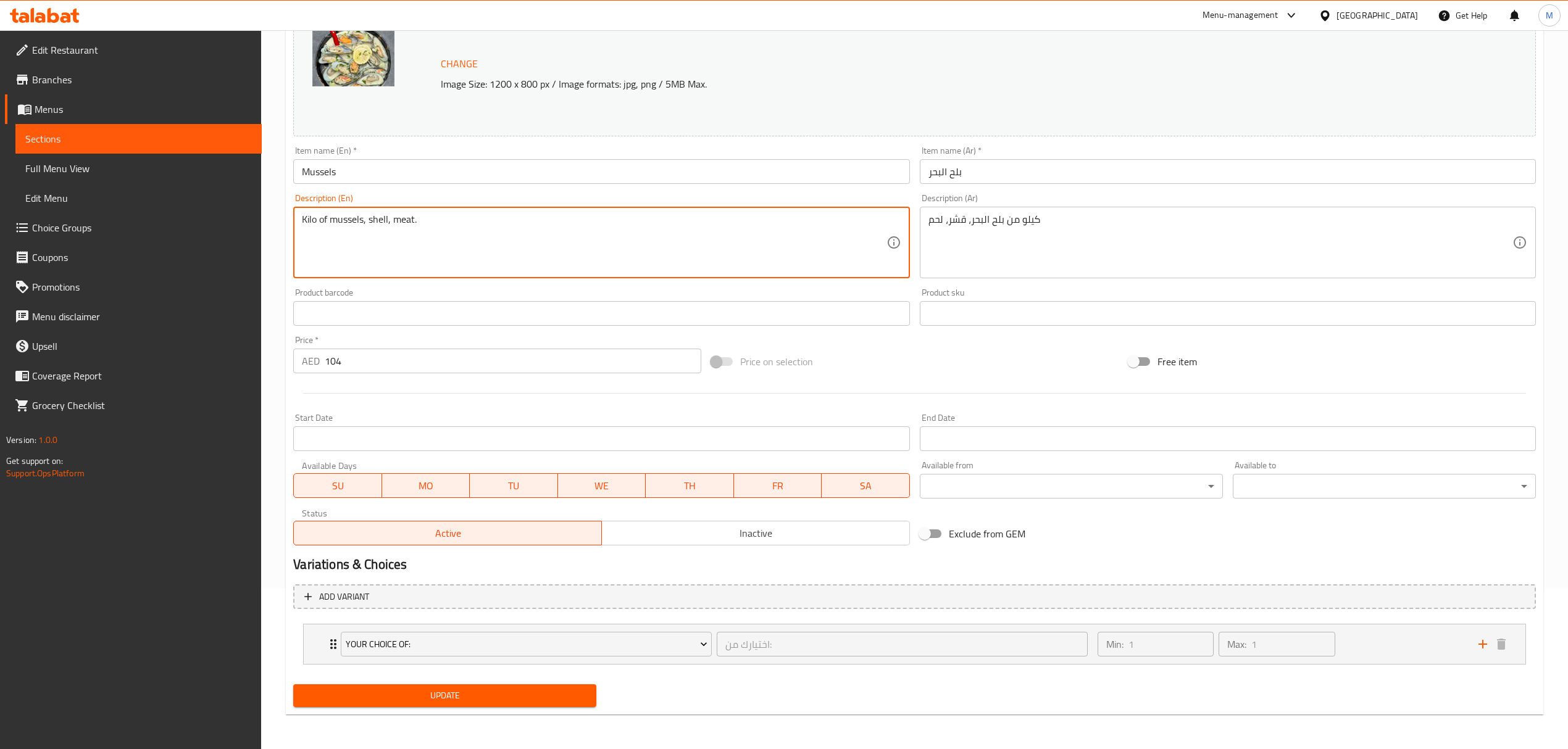
drag, startPoint x: 332, startPoint y: 222, endPoint x: 259, endPoint y: 222, distance: 73.0
type textarea "mussels, shell, meat."
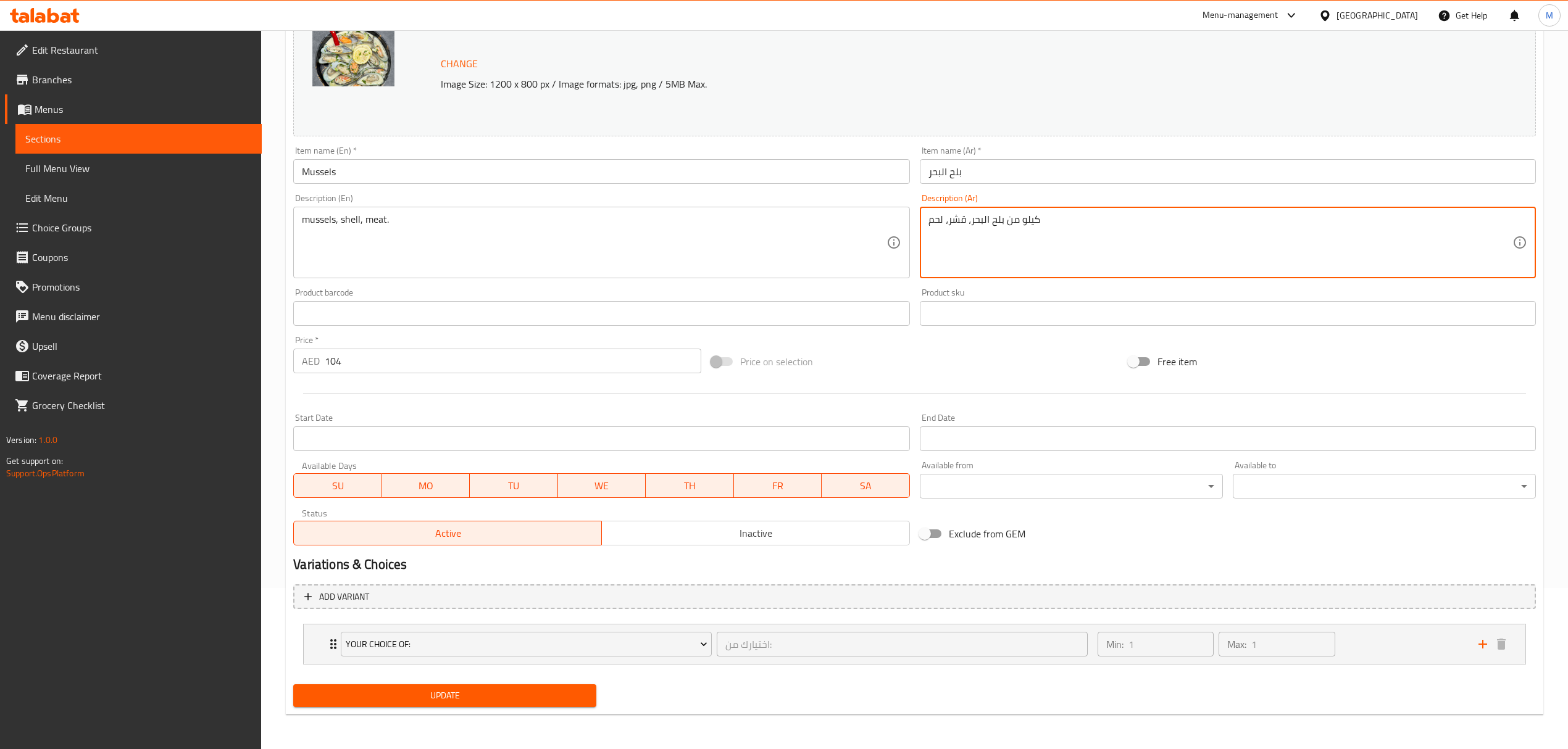
drag, startPoint x: 1005, startPoint y: 219, endPoint x: 1064, endPoint y: 223, distance: 59.1
type textarea "بلح البحر، قشر، لحم"
click at [340, 606] on button "Add variant" at bounding box center [914, 596] width 1242 height 25
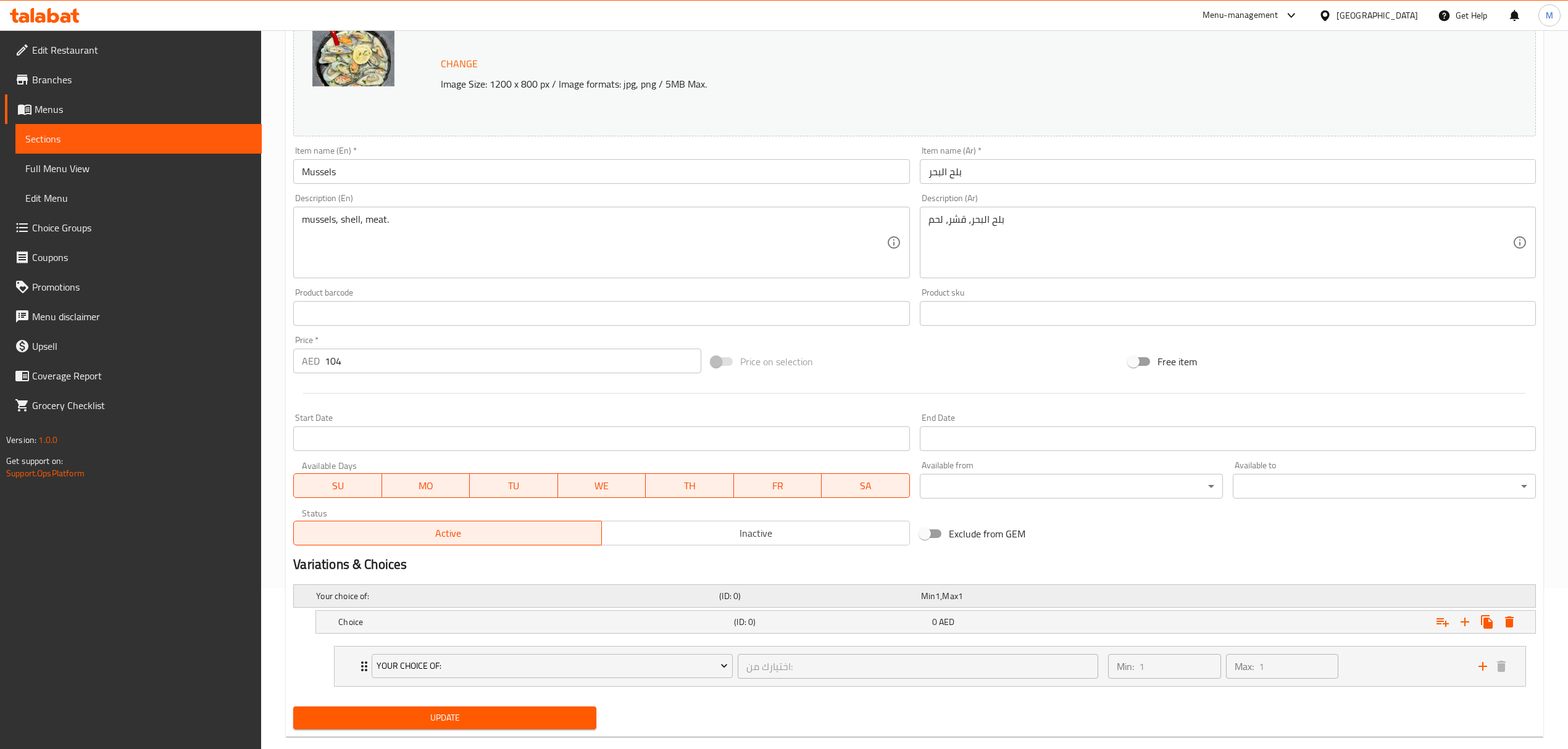
scroll to position [185, 0]
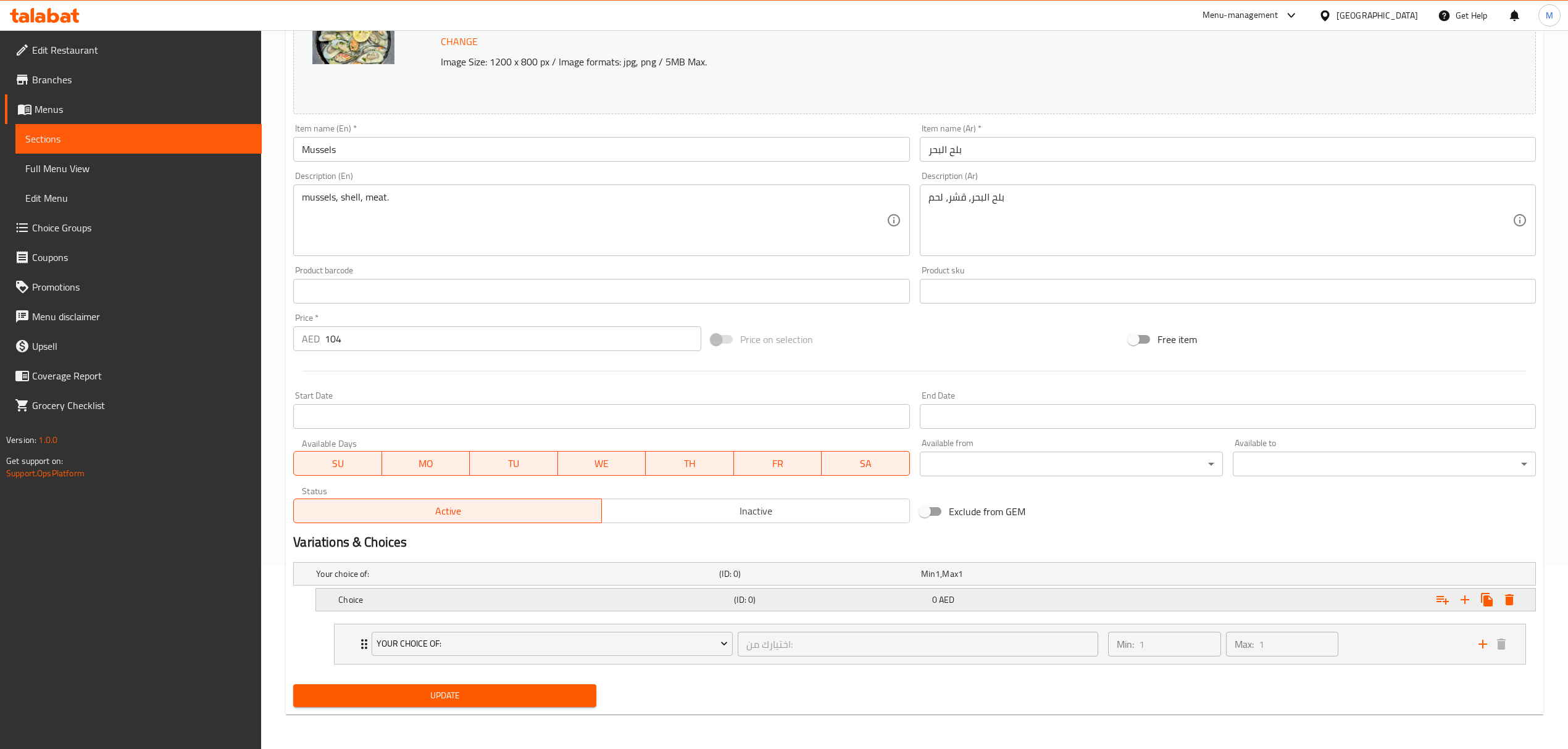
click at [391, 580] on h5 "Choice" at bounding box center [515, 574] width 398 height 12
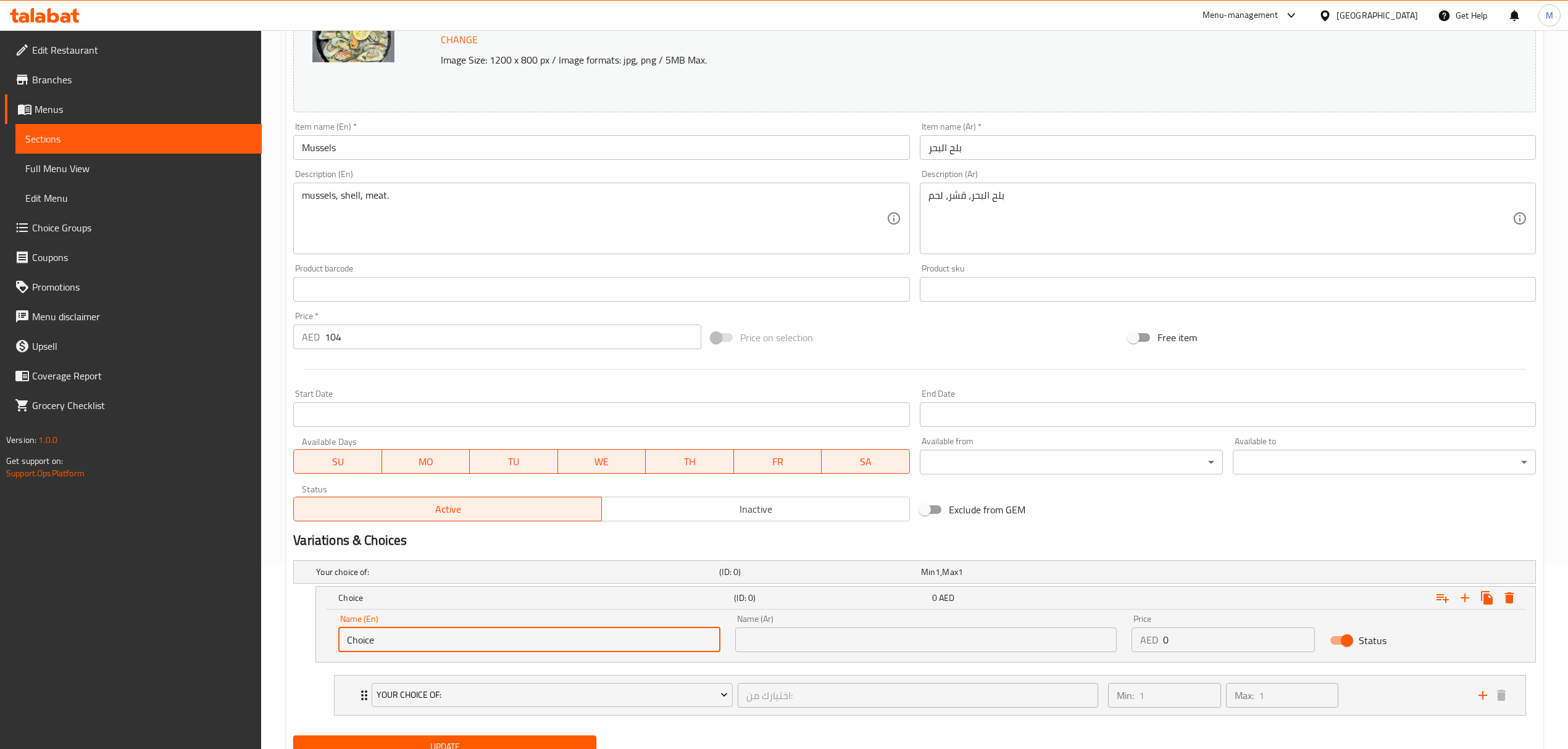
click at [290, 647] on div "Your choice of: (ID: 0) Min 1 , Max 1 Name (En) Your choice of: Name (En) Name …" at bounding box center [915, 642] width 1253 height 175
type input "0.5 kg"
click at [762, 646] on input "text" at bounding box center [926, 640] width 382 height 25
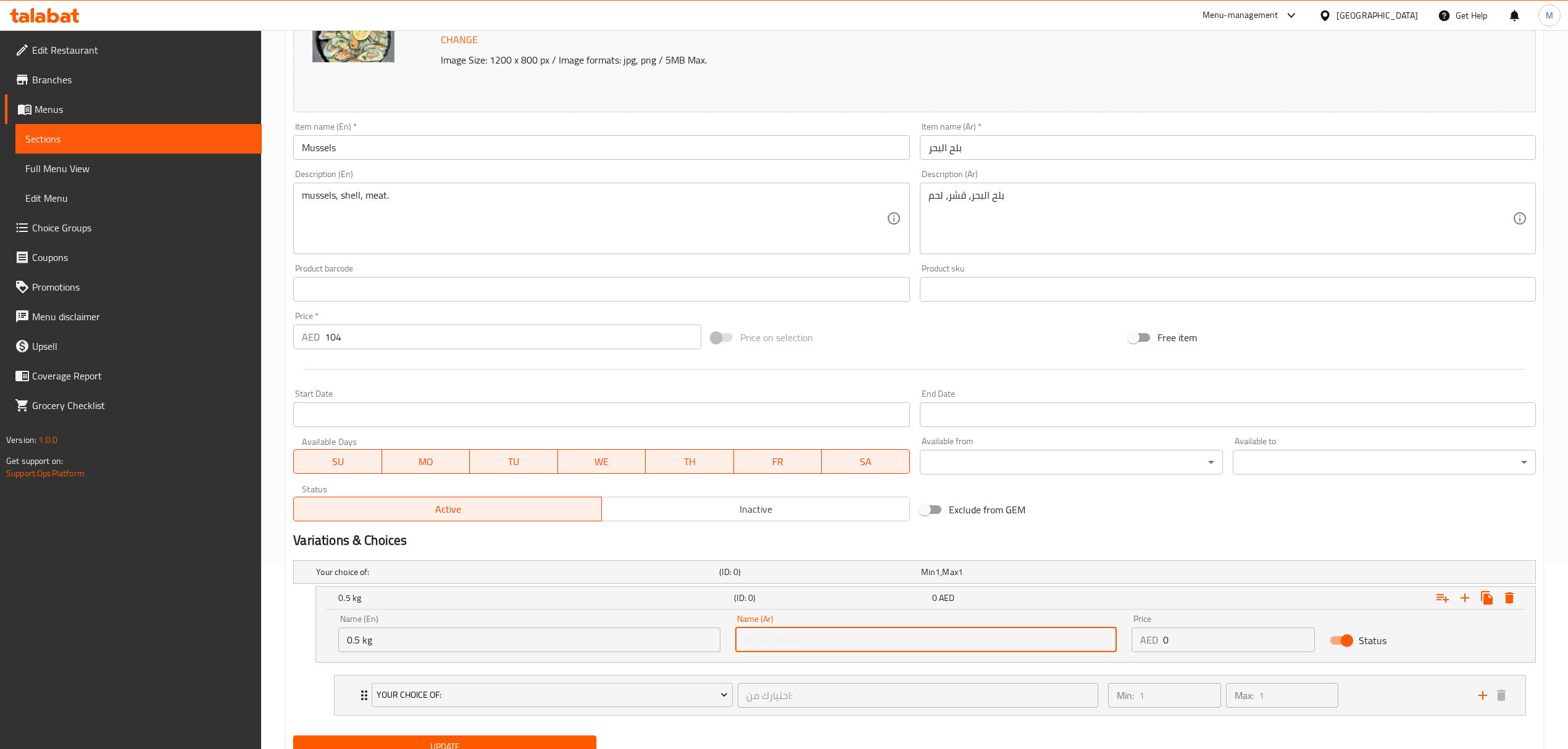
type input "0.5 كجم"
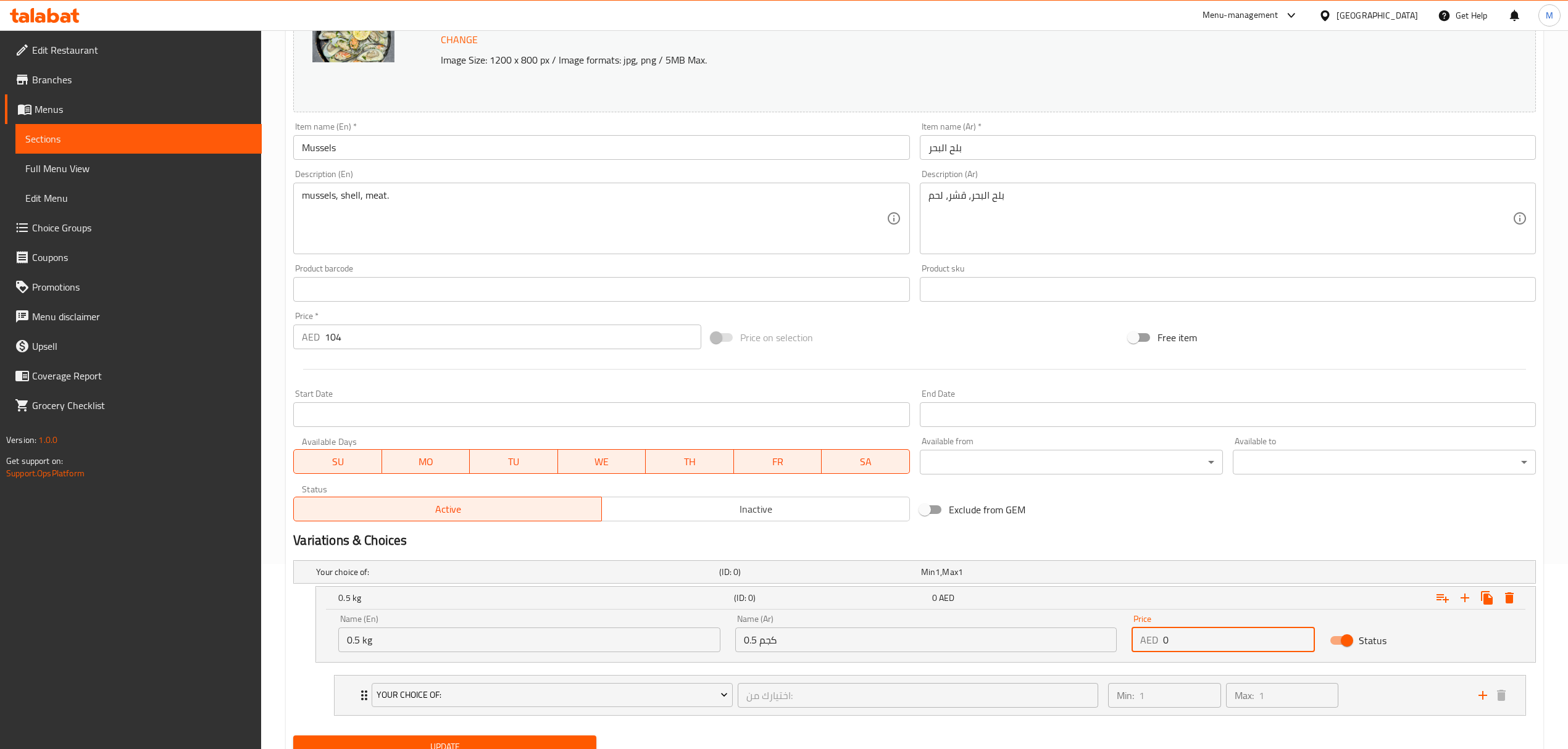
drag, startPoint x: 1159, startPoint y: 642, endPoint x: 1149, endPoint y: 643, distance: 10.0
click at [1149, 643] on div "AED 0 Price" at bounding box center [1223, 640] width 183 height 25
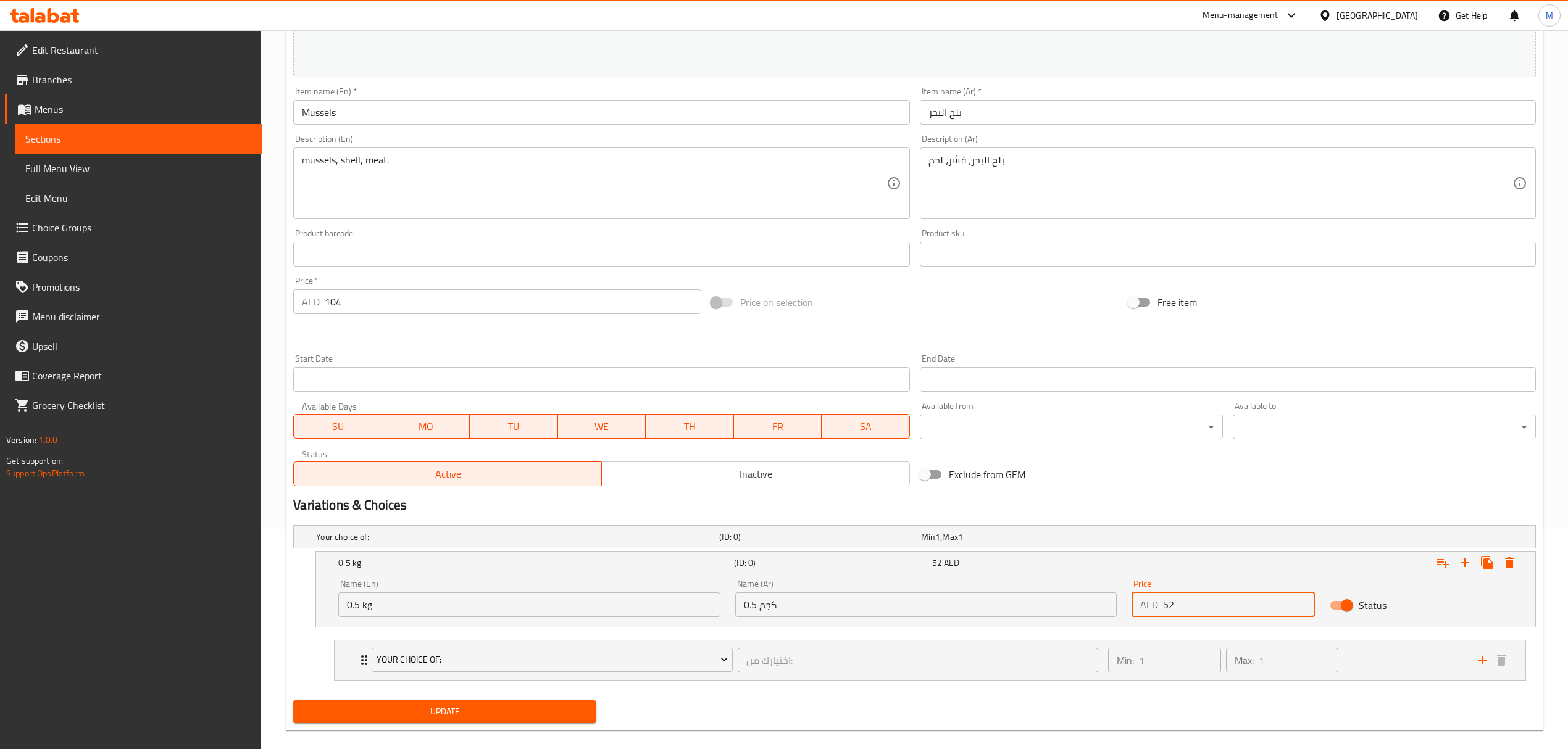
scroll to position [238, 0]
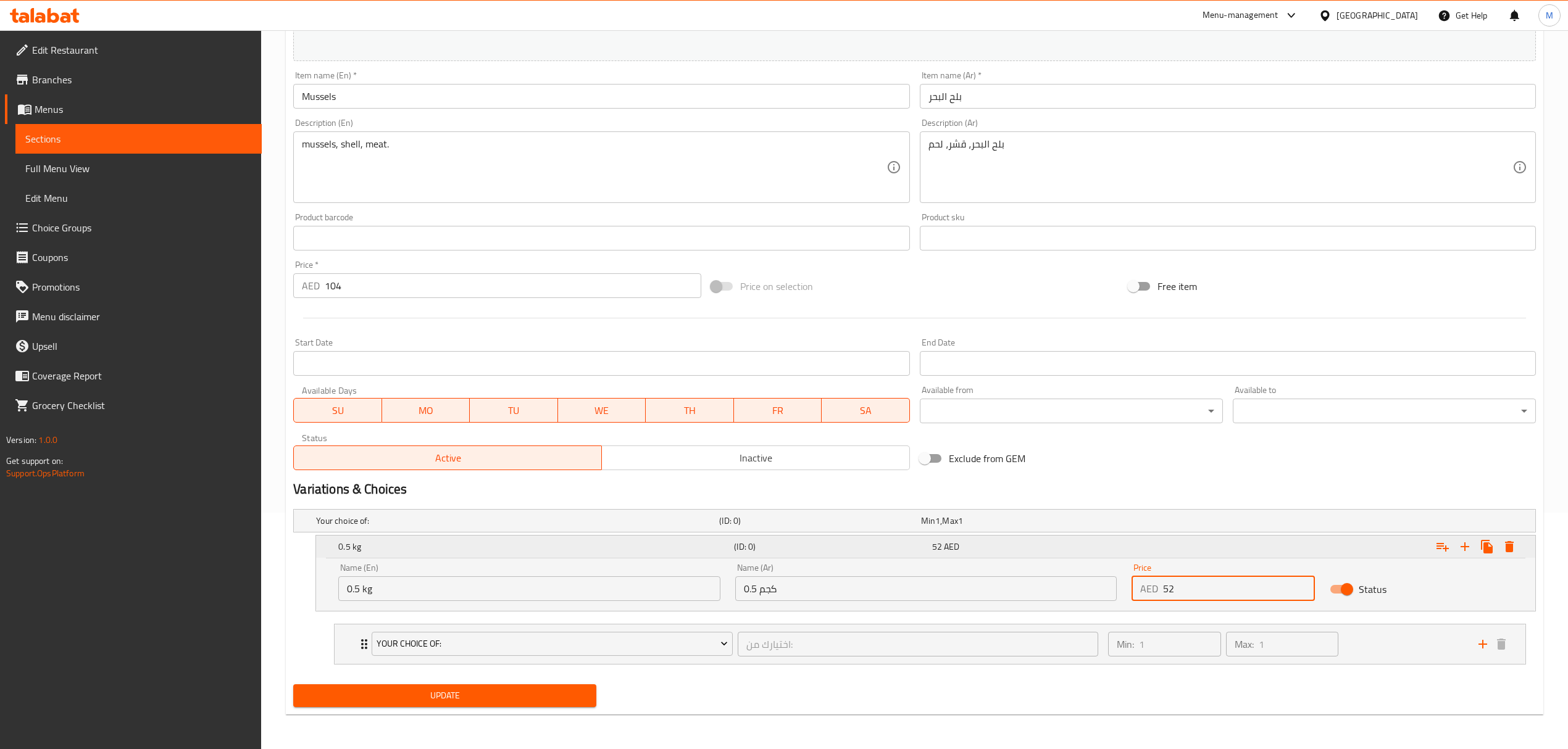
type input "52"
click at [1469, 548] on icon "Expand" at bounding box center [1465, 547] width 15 height 15
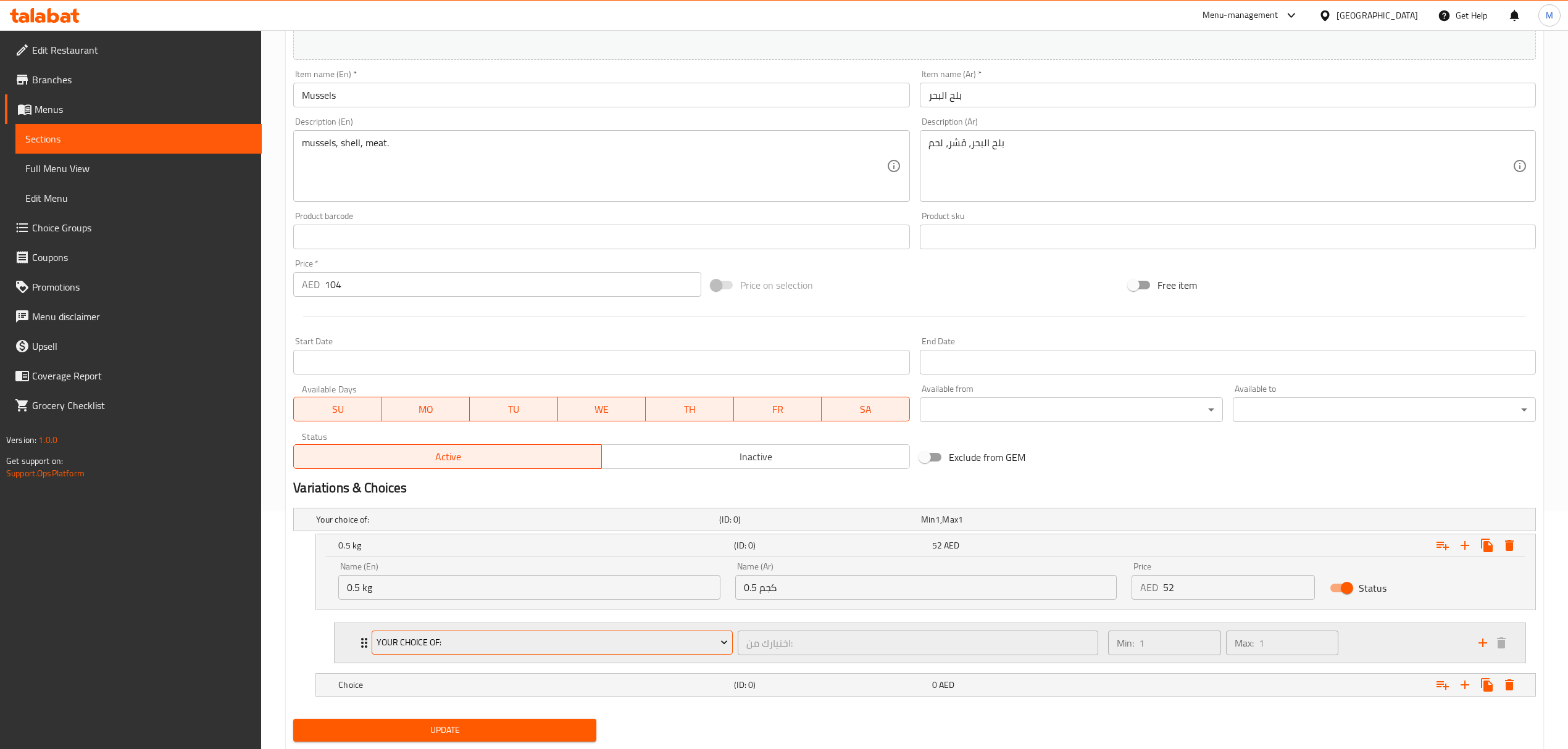
scroll to position [274, 0]
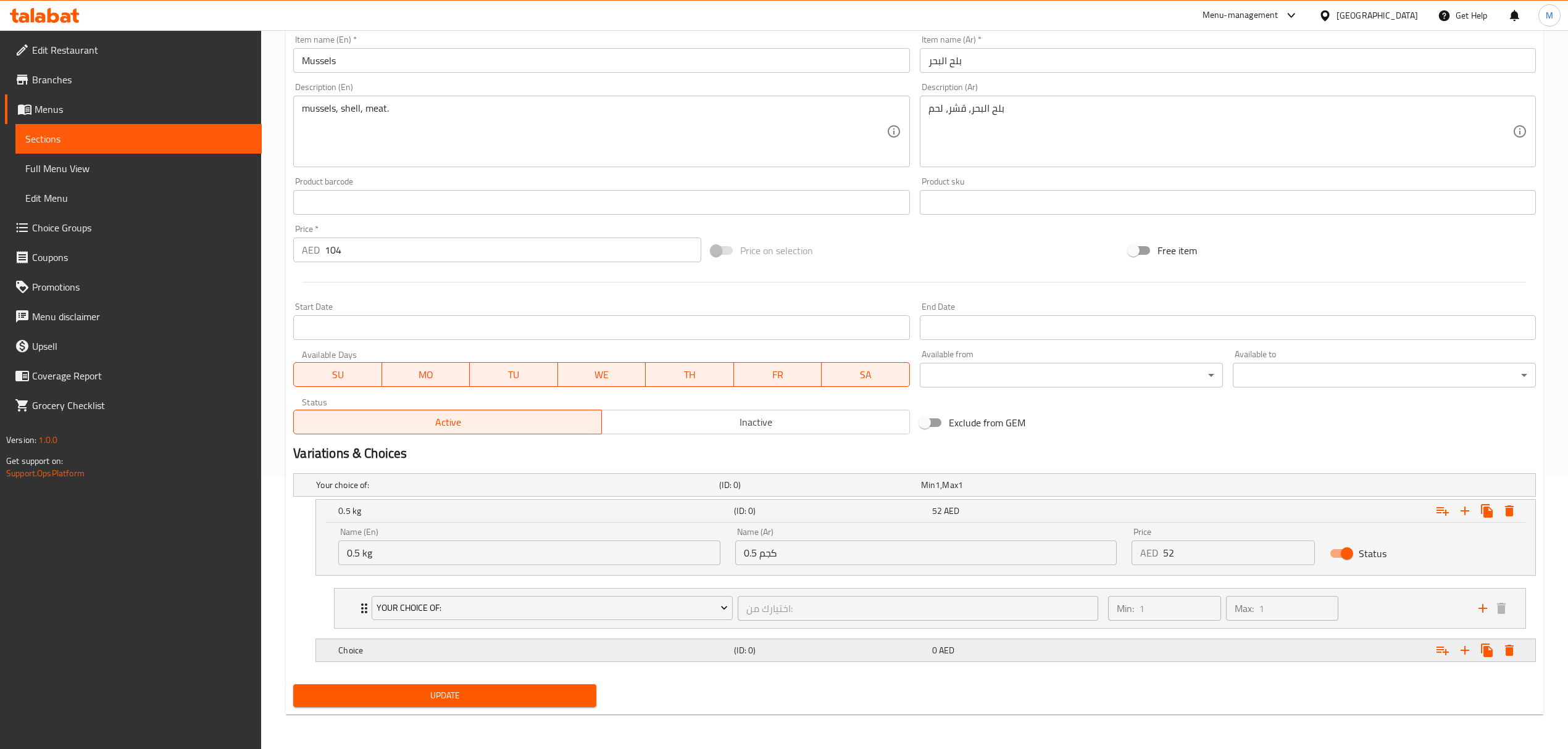
drag, startPoint x: 501, startPoint y: 650, endPoint x: 489, endPoint y: 653, distance: 12.4
click at [501, 491] on h5 "Choice" at bounding box center [515, 485] width 398 height 12
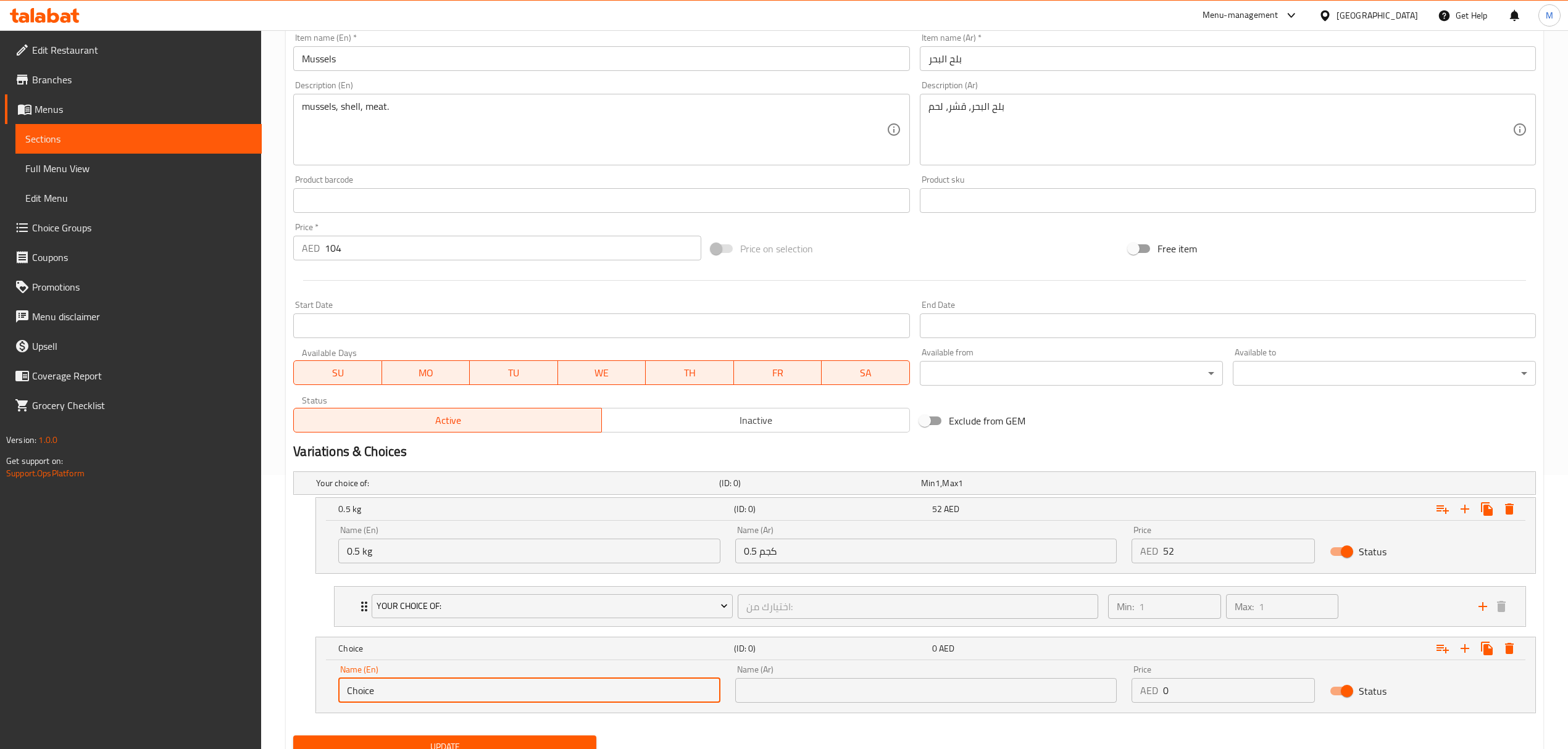
drag, startPoint x: 363, startPoint y: 694, endPoint x: 318, endPoint y: 694, distance: 45.0
click at [318, 694] on div "Name (En) Choice Name (En) Name (Ar) Name (Ar) Price AED 0 Price Status" at bounding box center [926, 687] width 1219 height 53
type input "1 kg"
click at [784, 694] on input "text" at bounding box center [926, 690] width 382 height 25
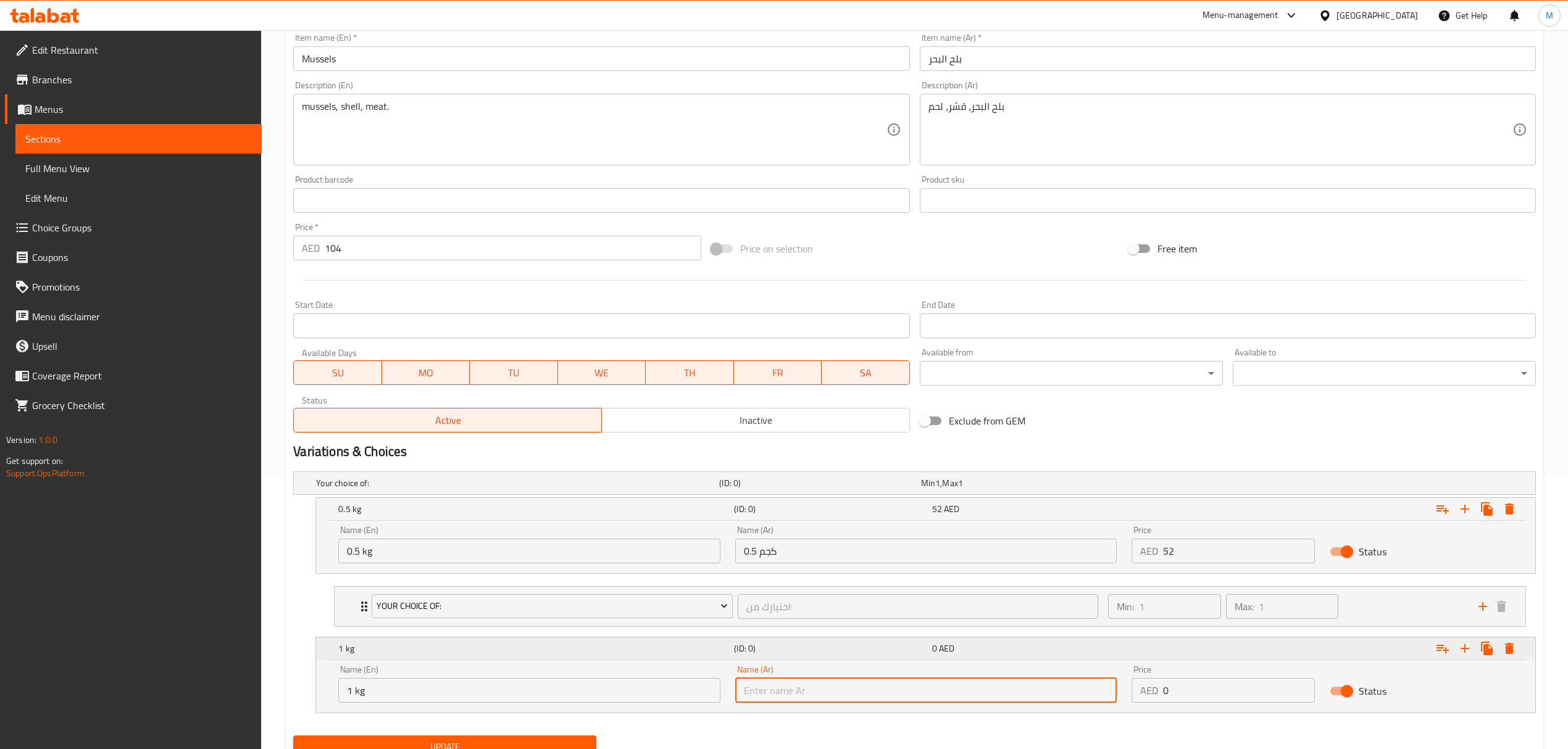
type input "1 كجم"
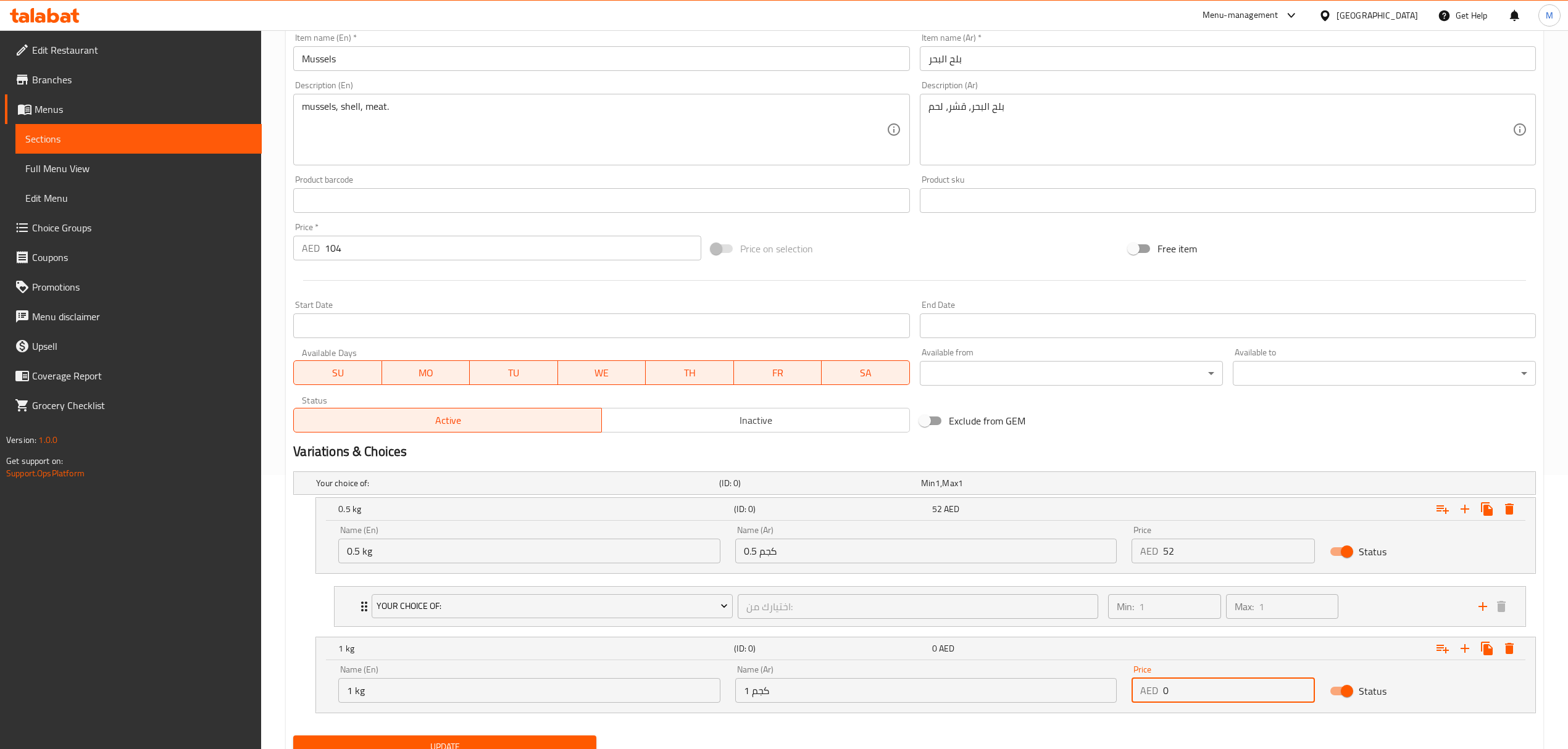
drag, startPoint x: 1181, startPoint y: 692, endPoint x: 1136, endPoint y: 692, distance: 45.0
click at [1136, 692] on div "AED 0 Price" at bounding box center [1223, 690] width 183 height 25
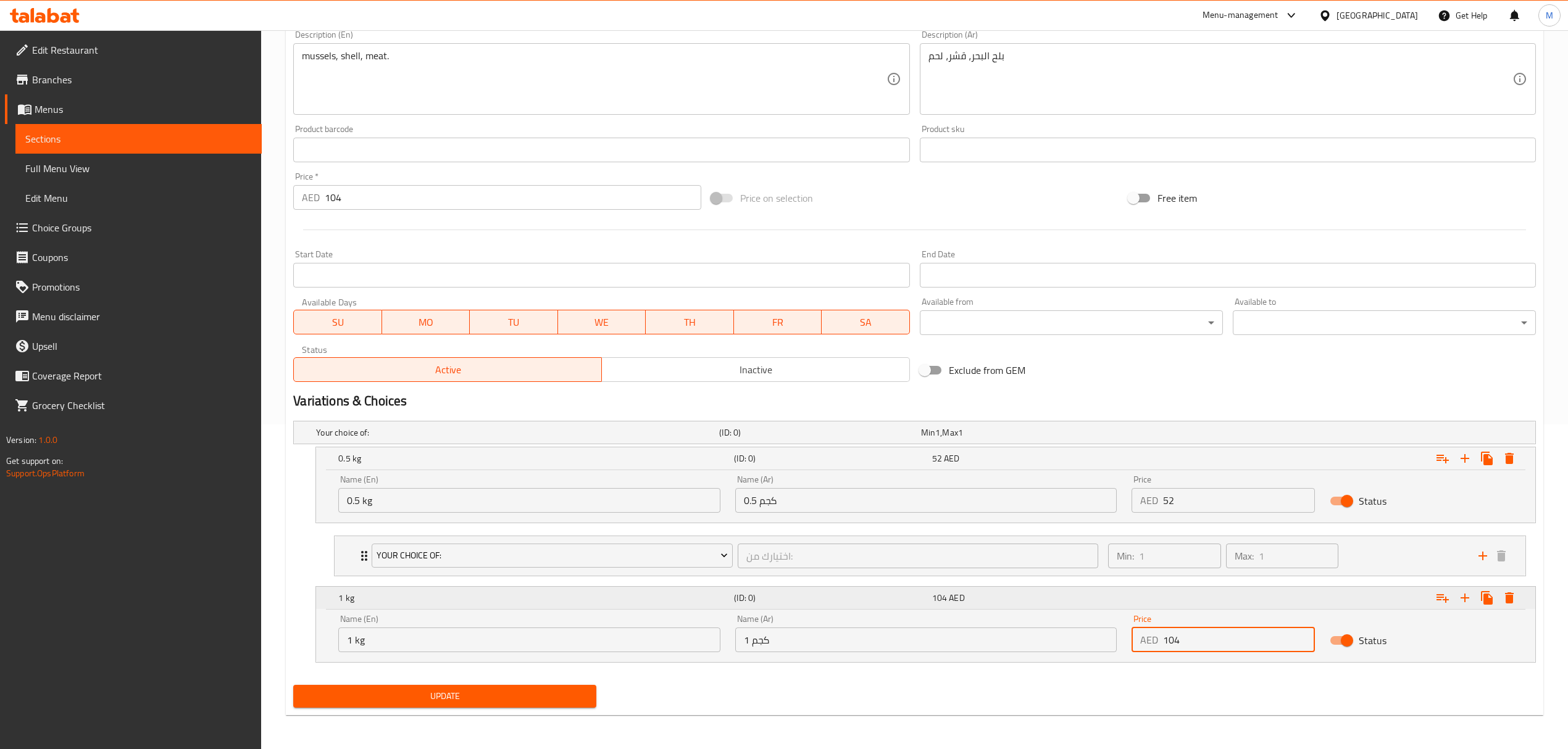
scroll to position [327, 0]
click at [767, 569] on div "اختيارك من: ​" at bounding box center [917, 555] width 365 height 30
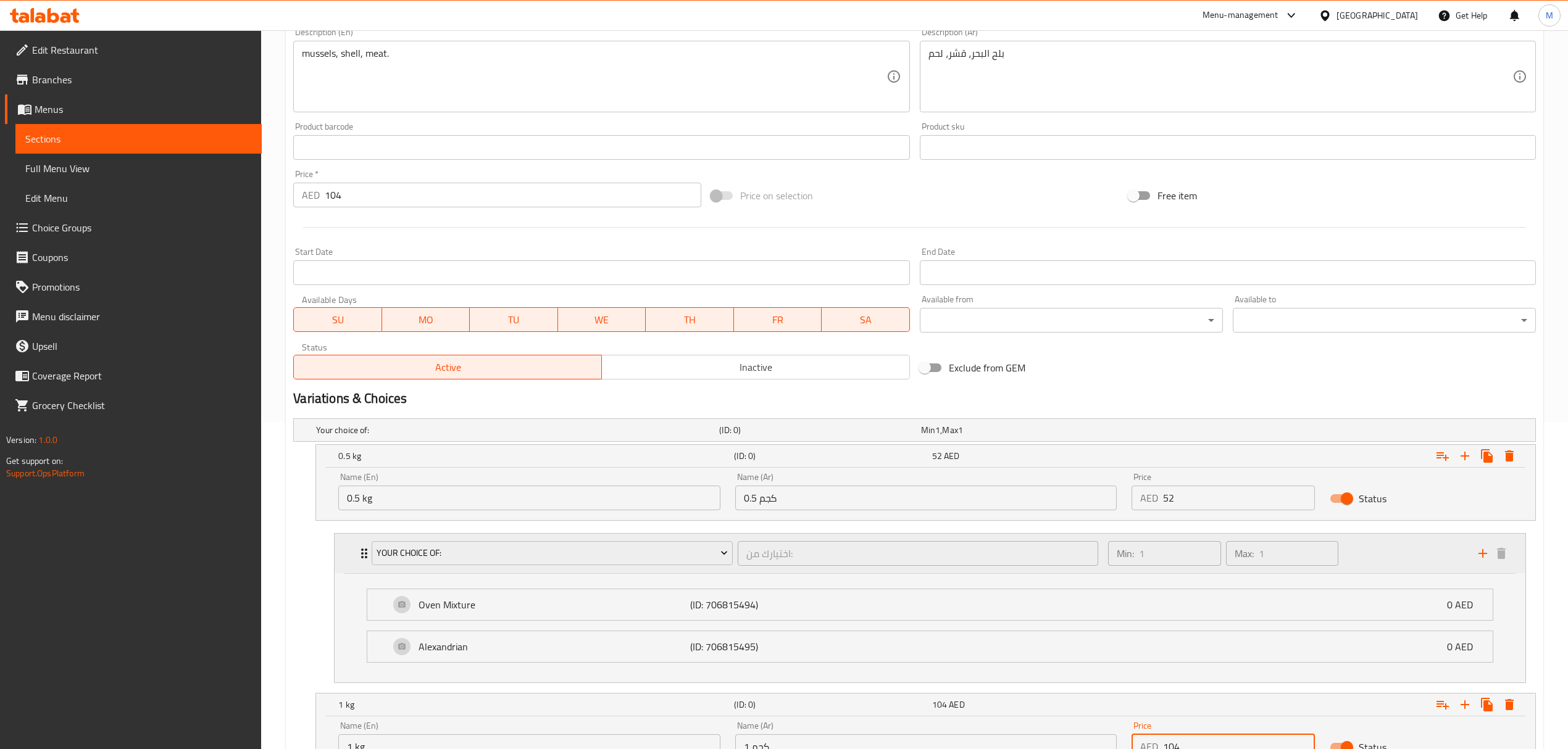
scroll to position [437, 0]
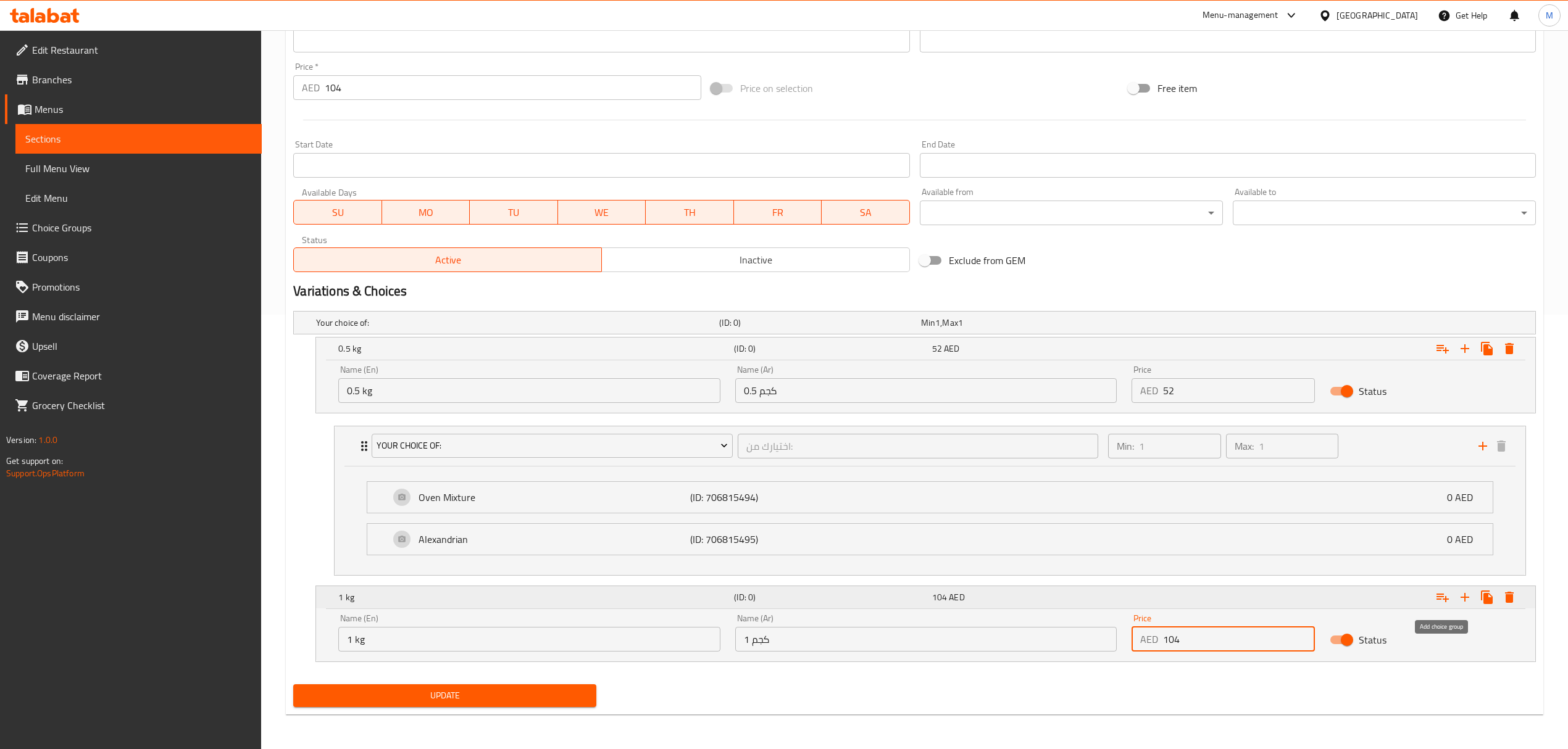
type input "104"
click at [1436, 593] on icon "Expand" at bounding box center [1442, 598] width 15 height 15
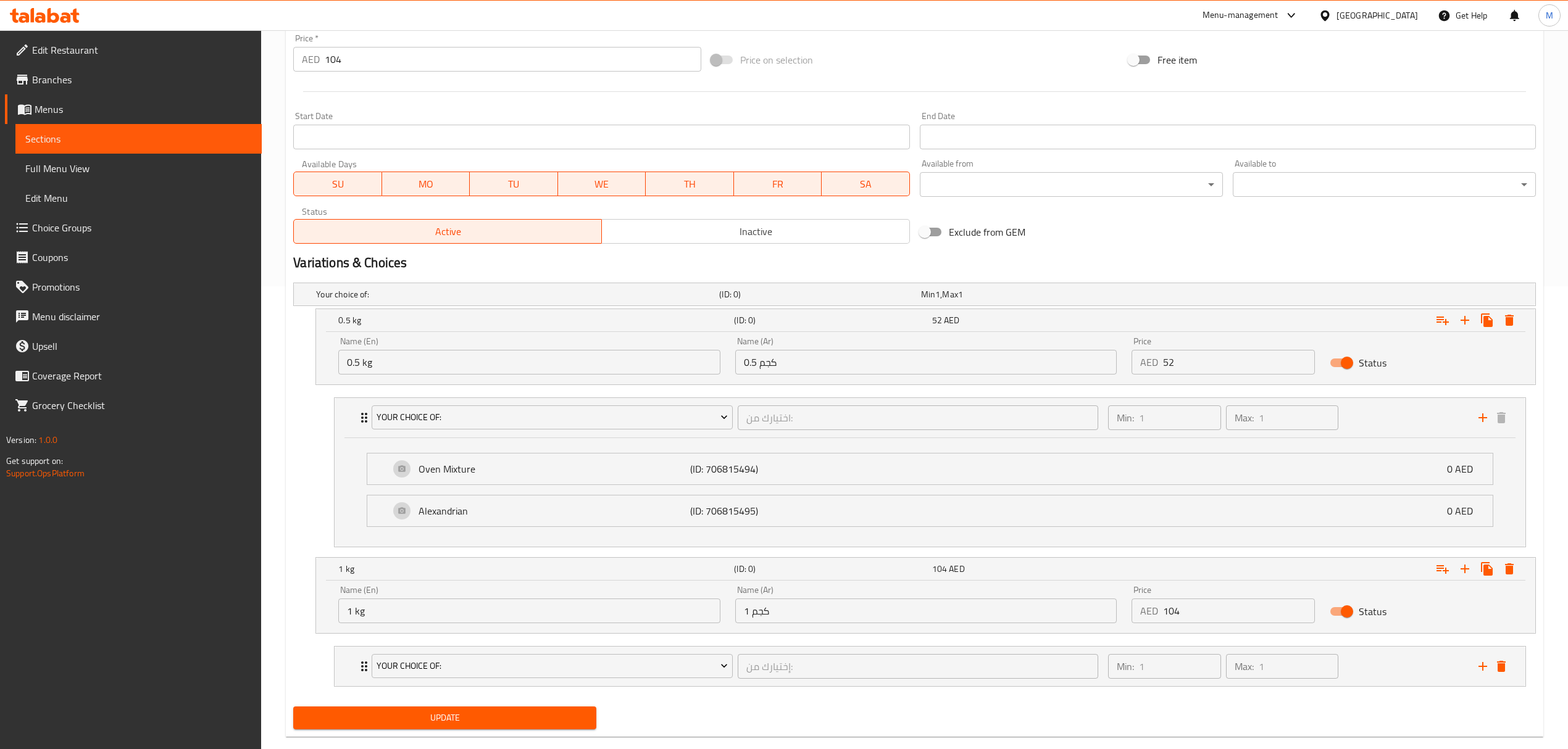
scroll to position [489, 0]
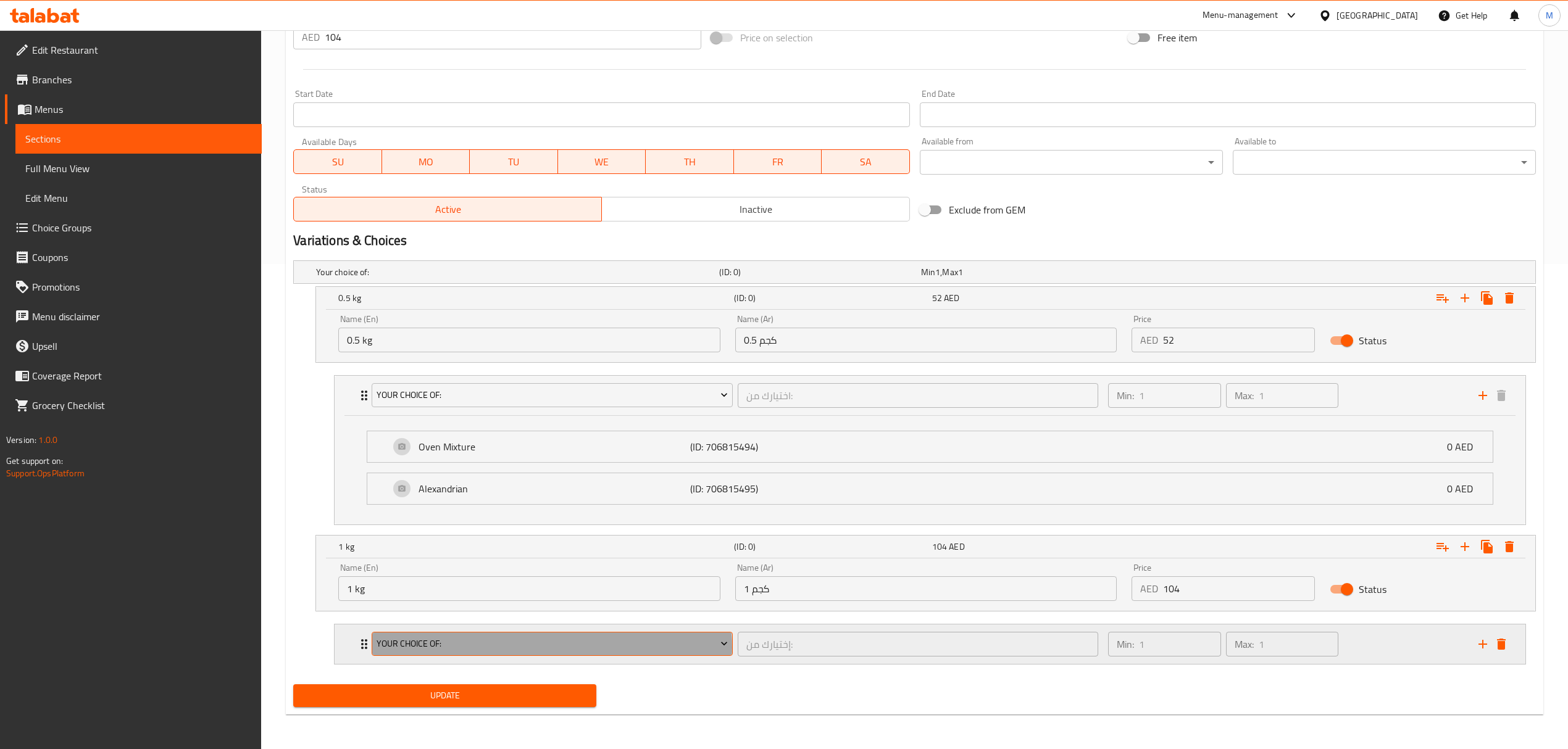
click at [517, 647] on span "your choice of:" at bounding box center [552, 644] width 351 height 16
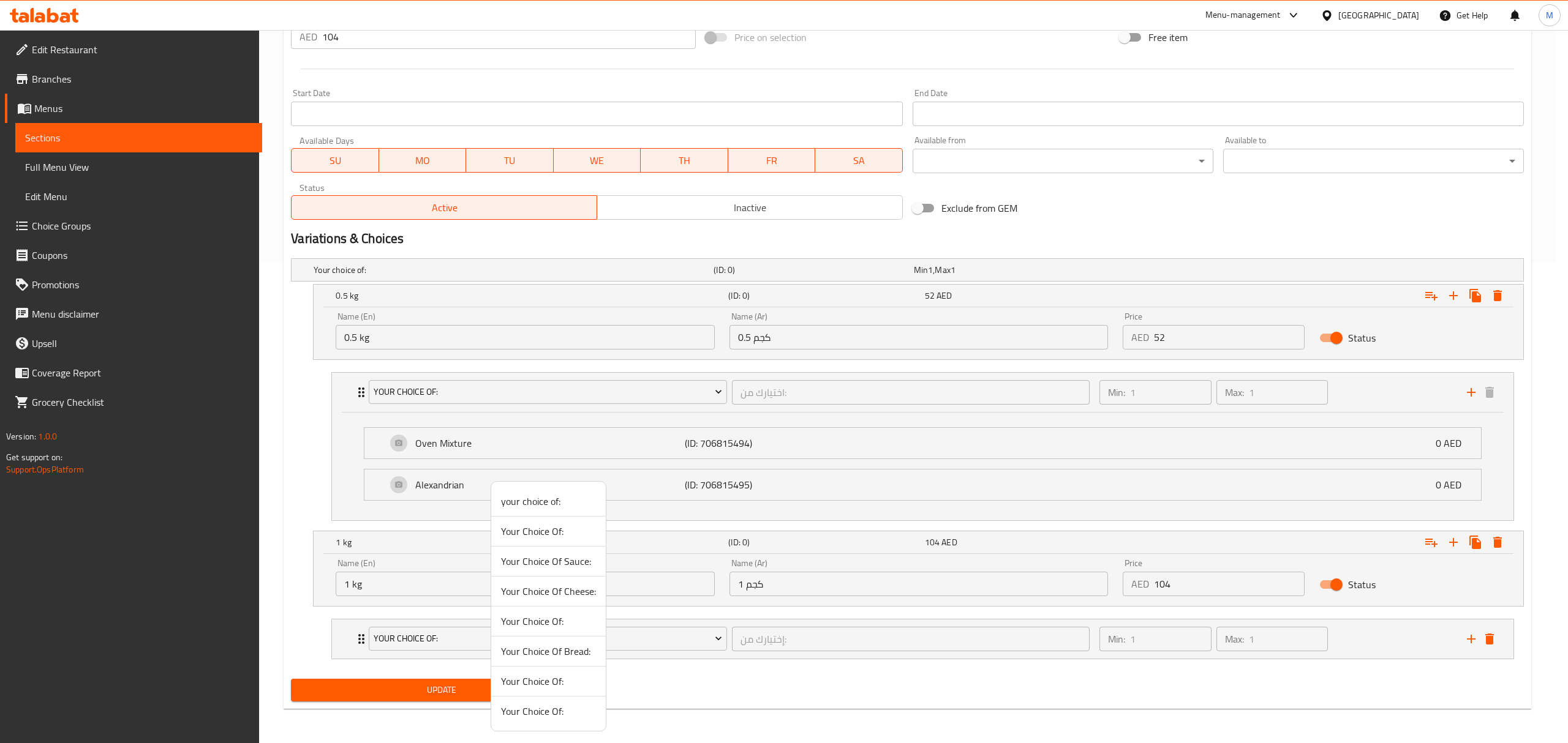
click at [530, 625] on span "Your Choice Of:" at bounding box center [548, 621] width 95 height 15
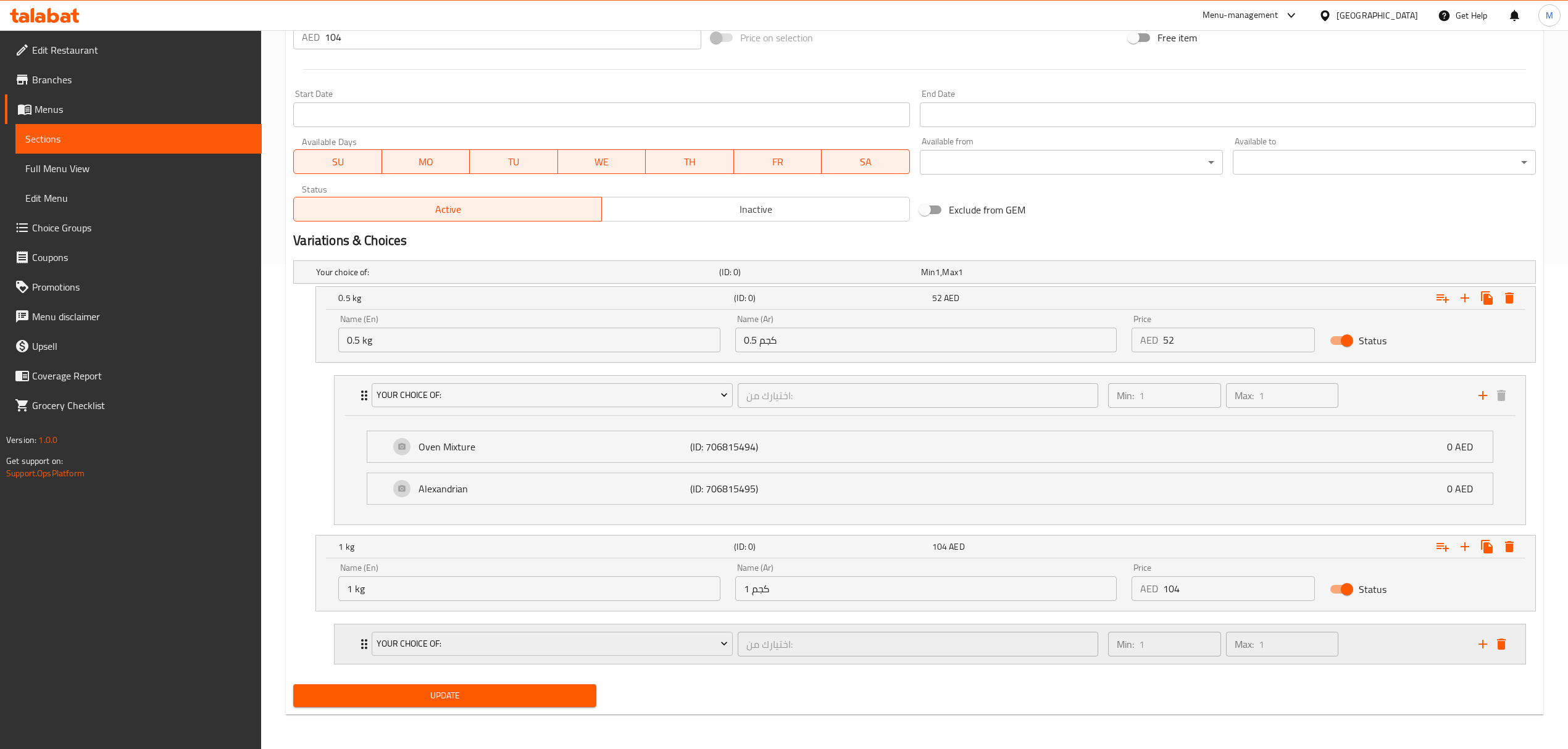
click at [738, 656] on div "اختيارك من: ​" at bounding box center [917, 644] width 365 height 30
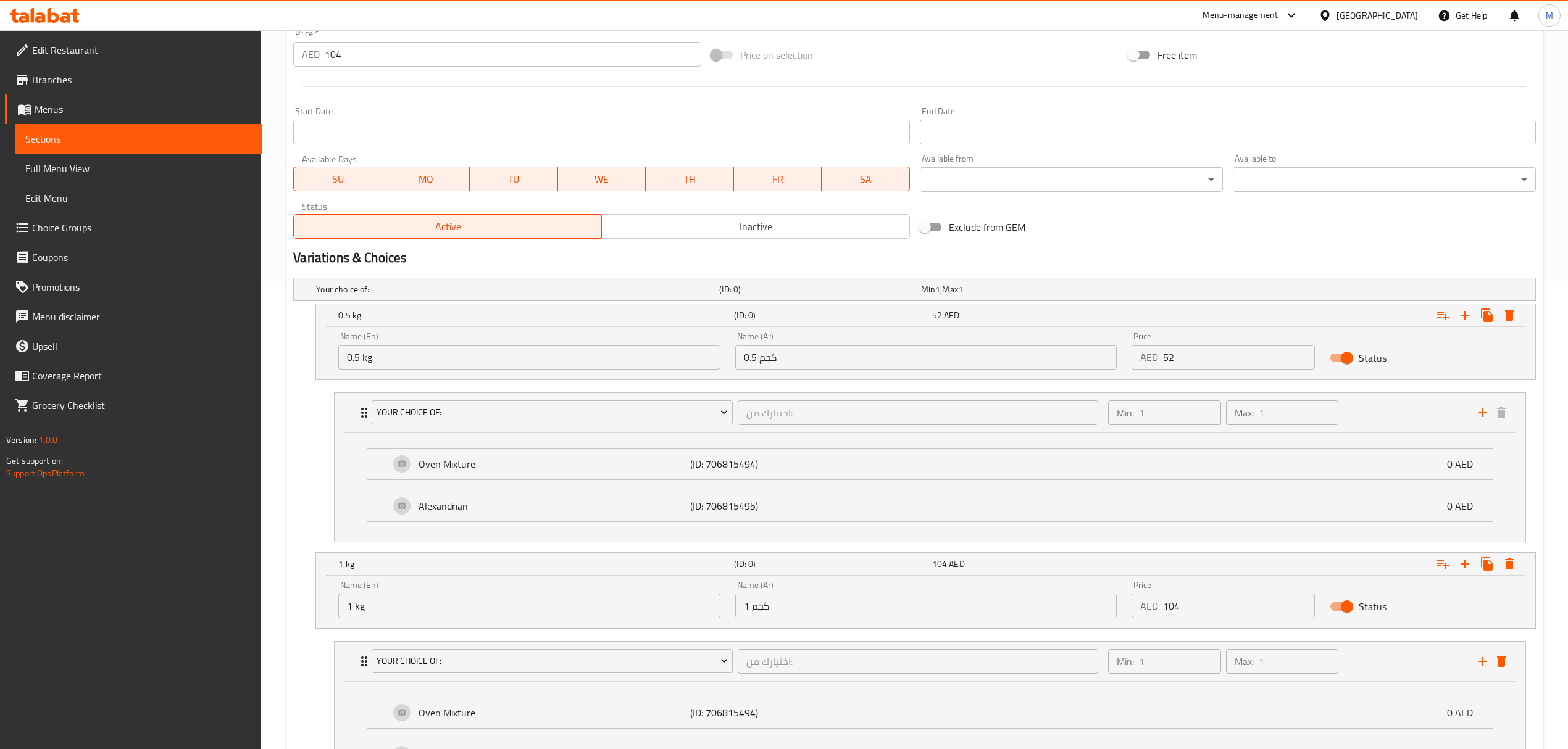
scroll to position [352, 0]
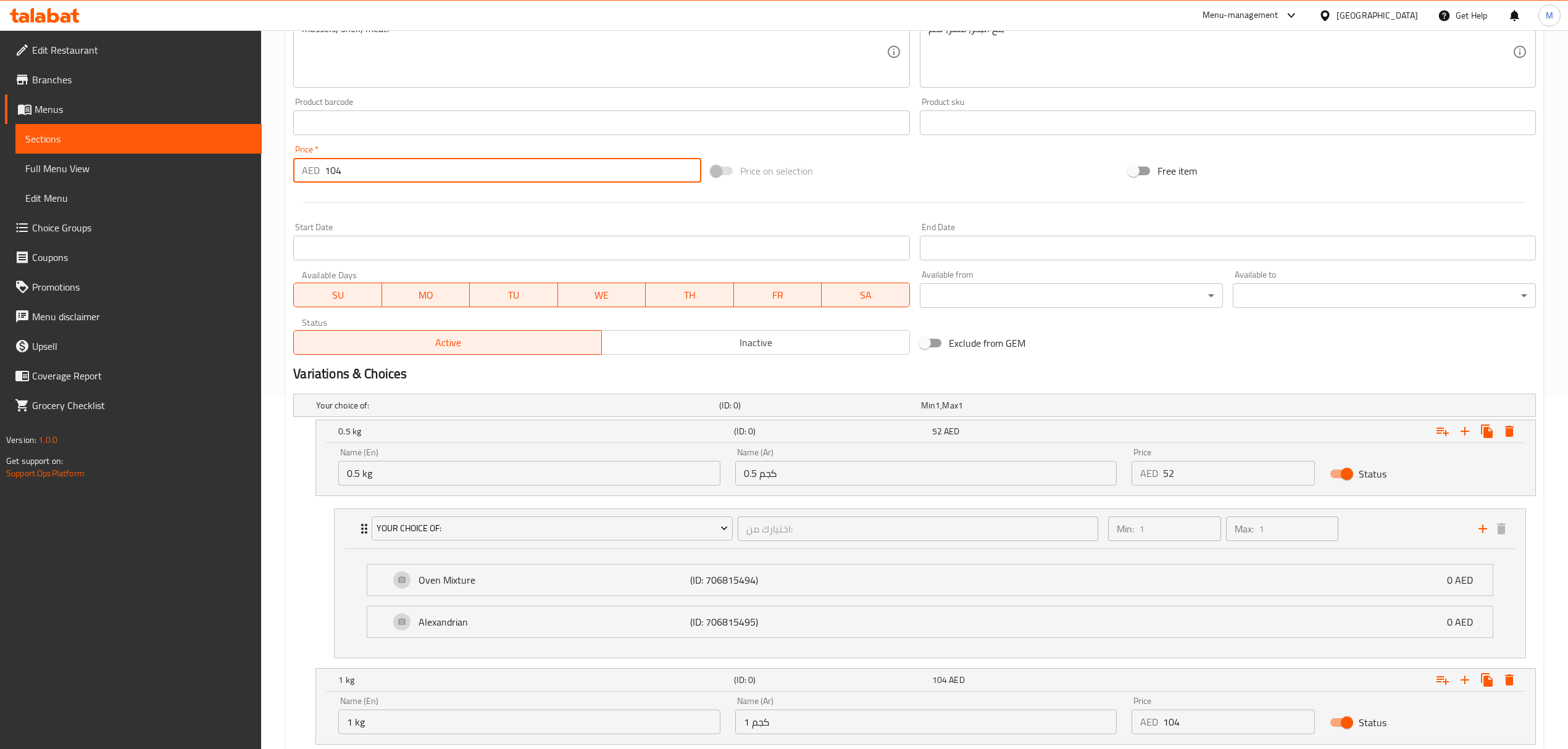
drag, startPoint x: 359, startPoint y: 174, endPoint x: 293, endPoint y: 172, distance: 66.0
click at [293, 172] on div "AED 104 Price *" at bounding box center [497, 170] width 407 height 25
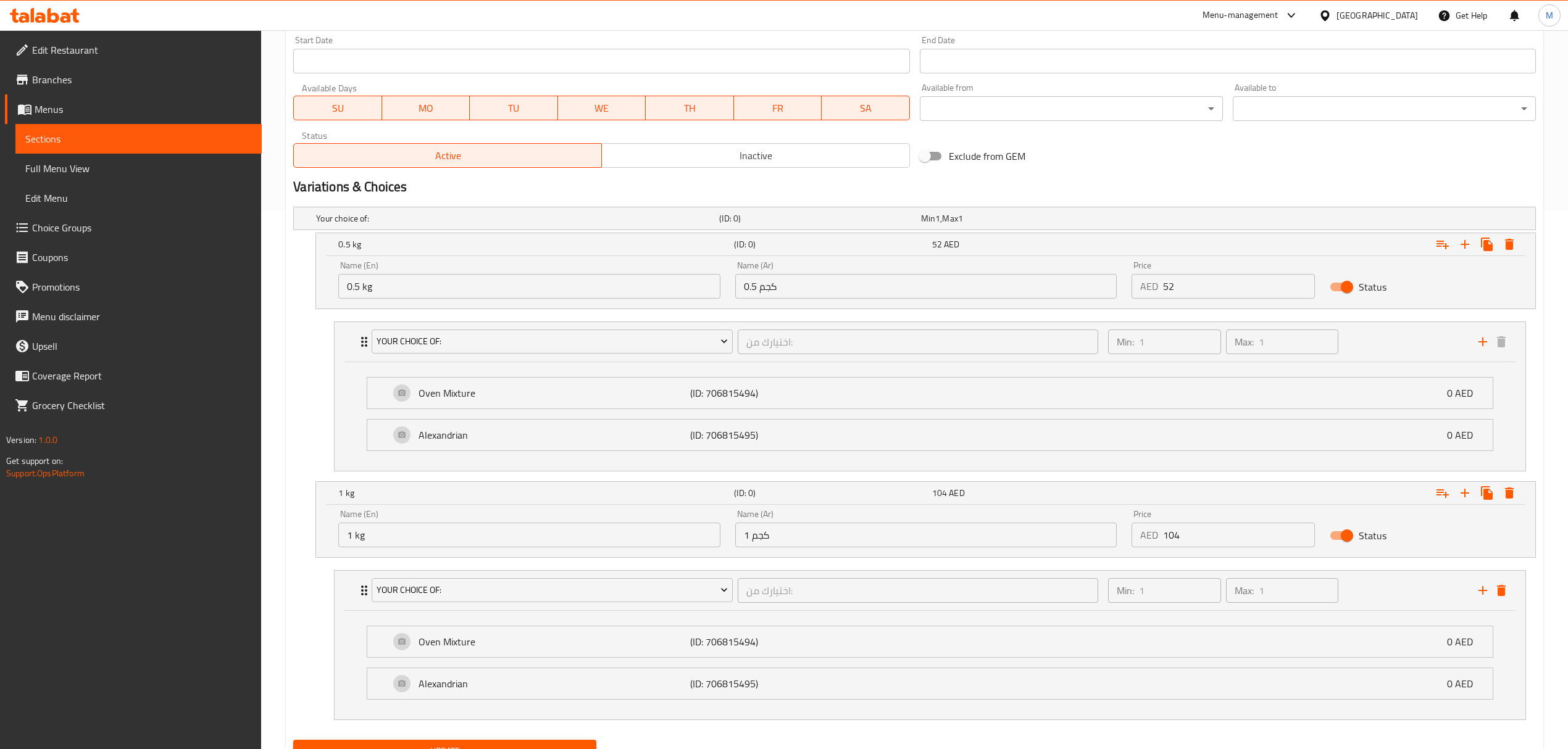
scroll to position [598, 0]
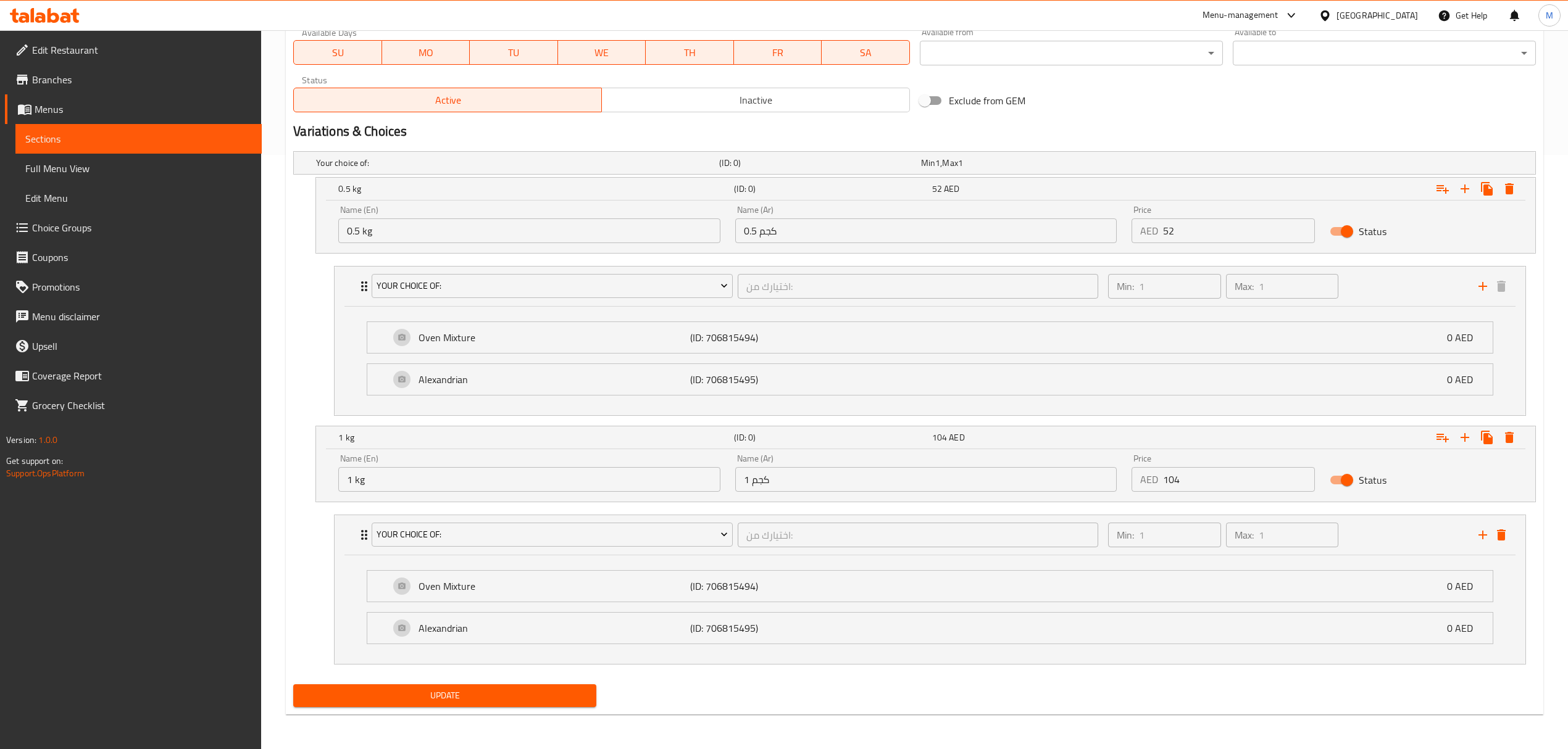
type input "0"
click at [469, 701] on span "Update" at bounding box center [445, 696] width 283 height 16
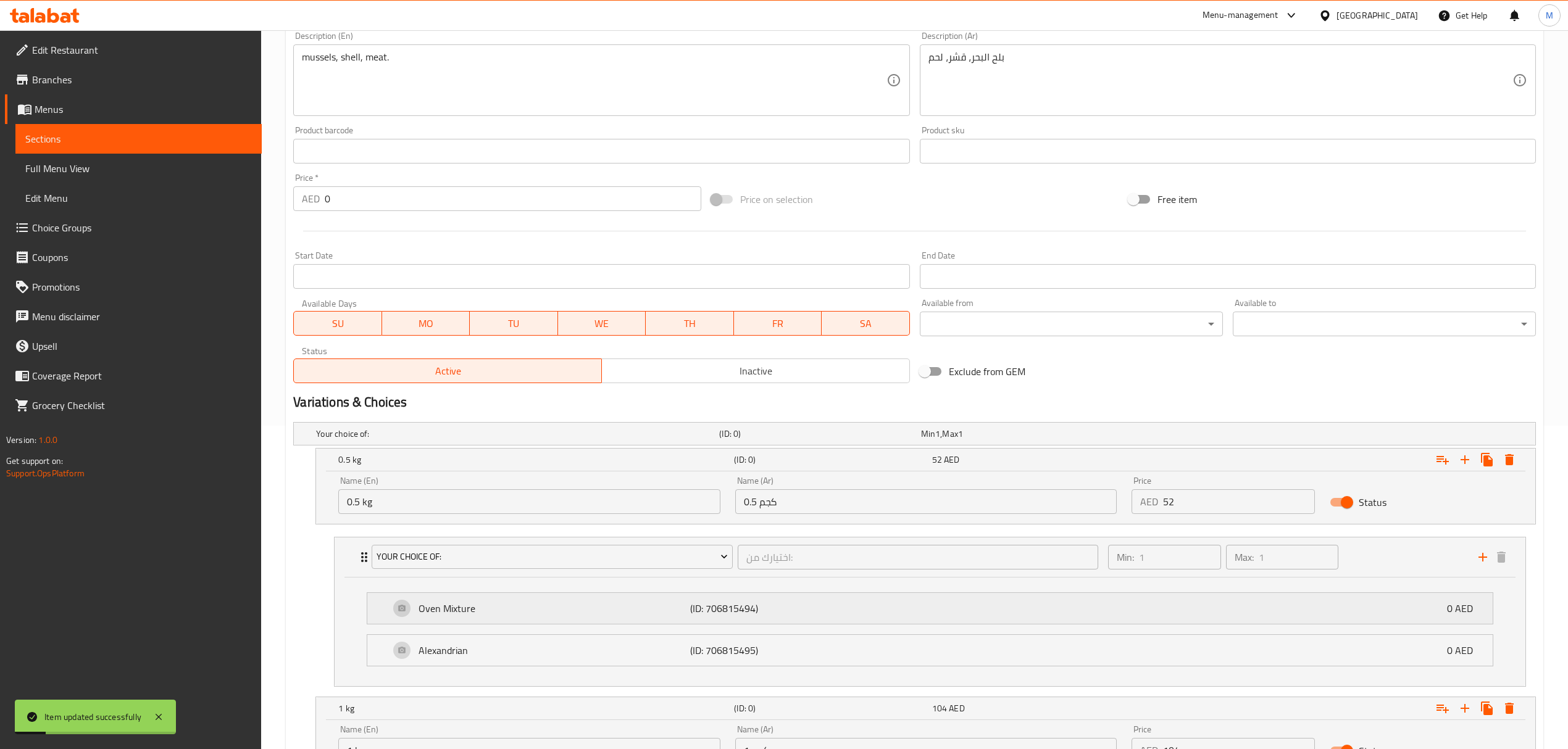
scroll to position [0, 0]
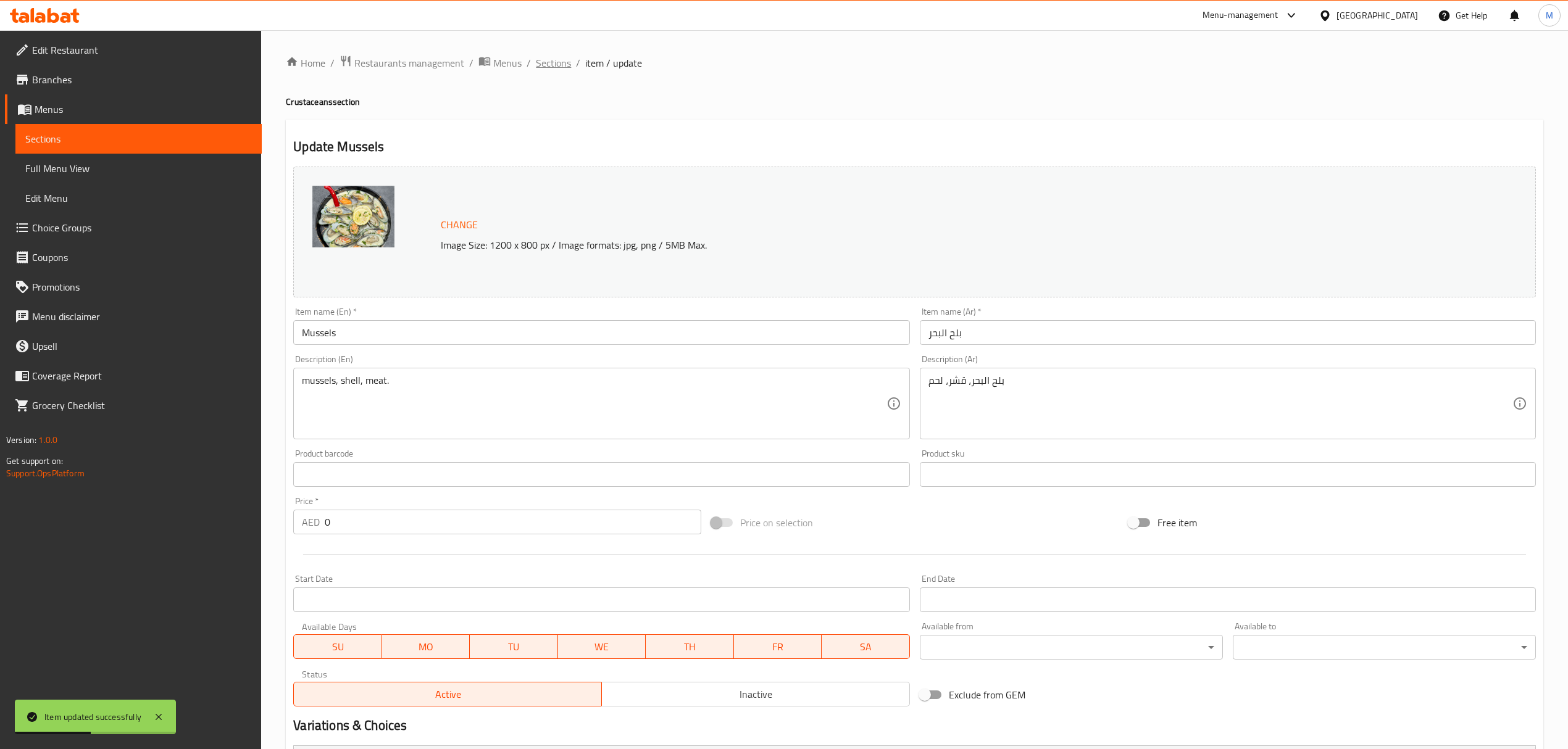
click at [553, 62] on span "Sections" at bounding box center [553, 63] width 35 height 15
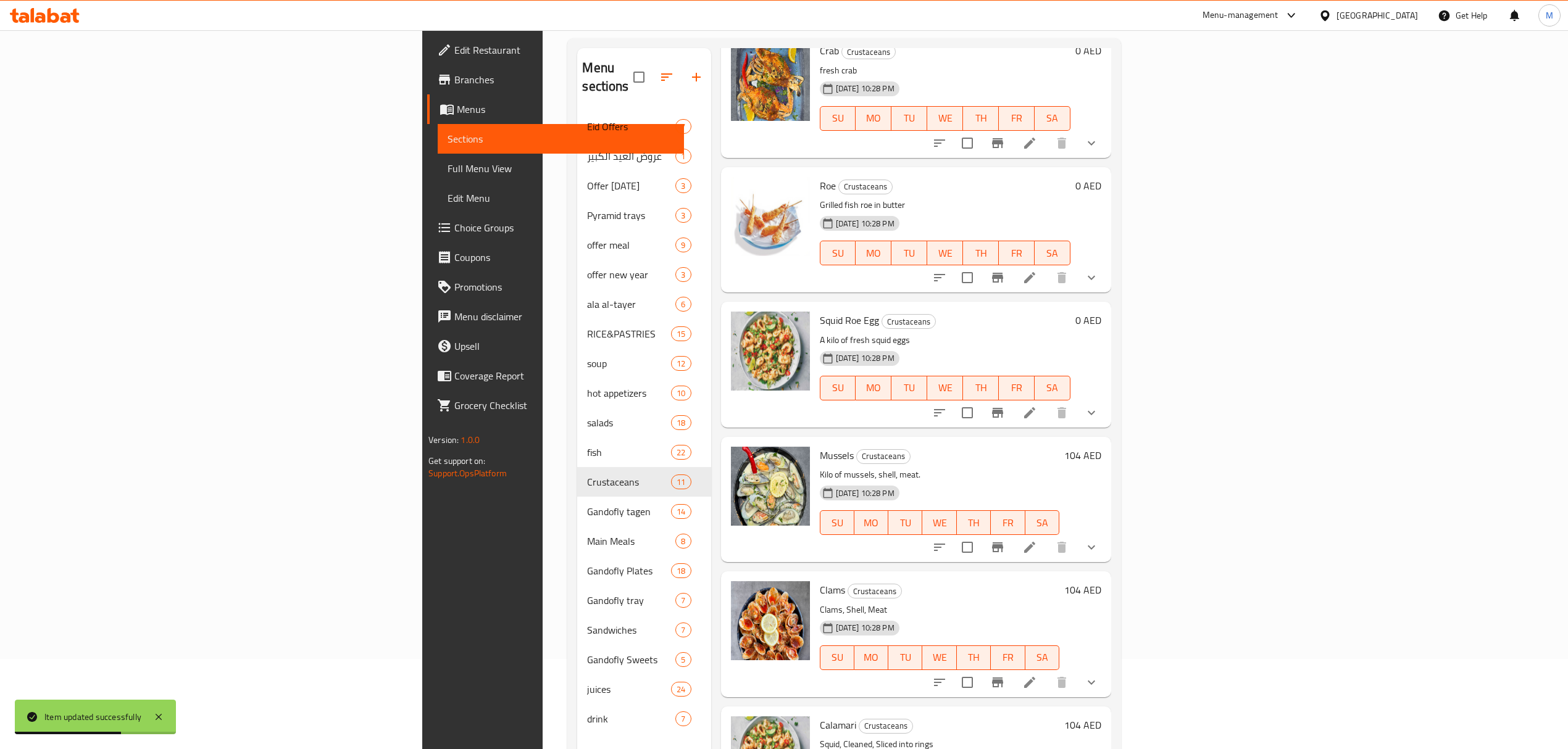
scroll to position [174, 0]
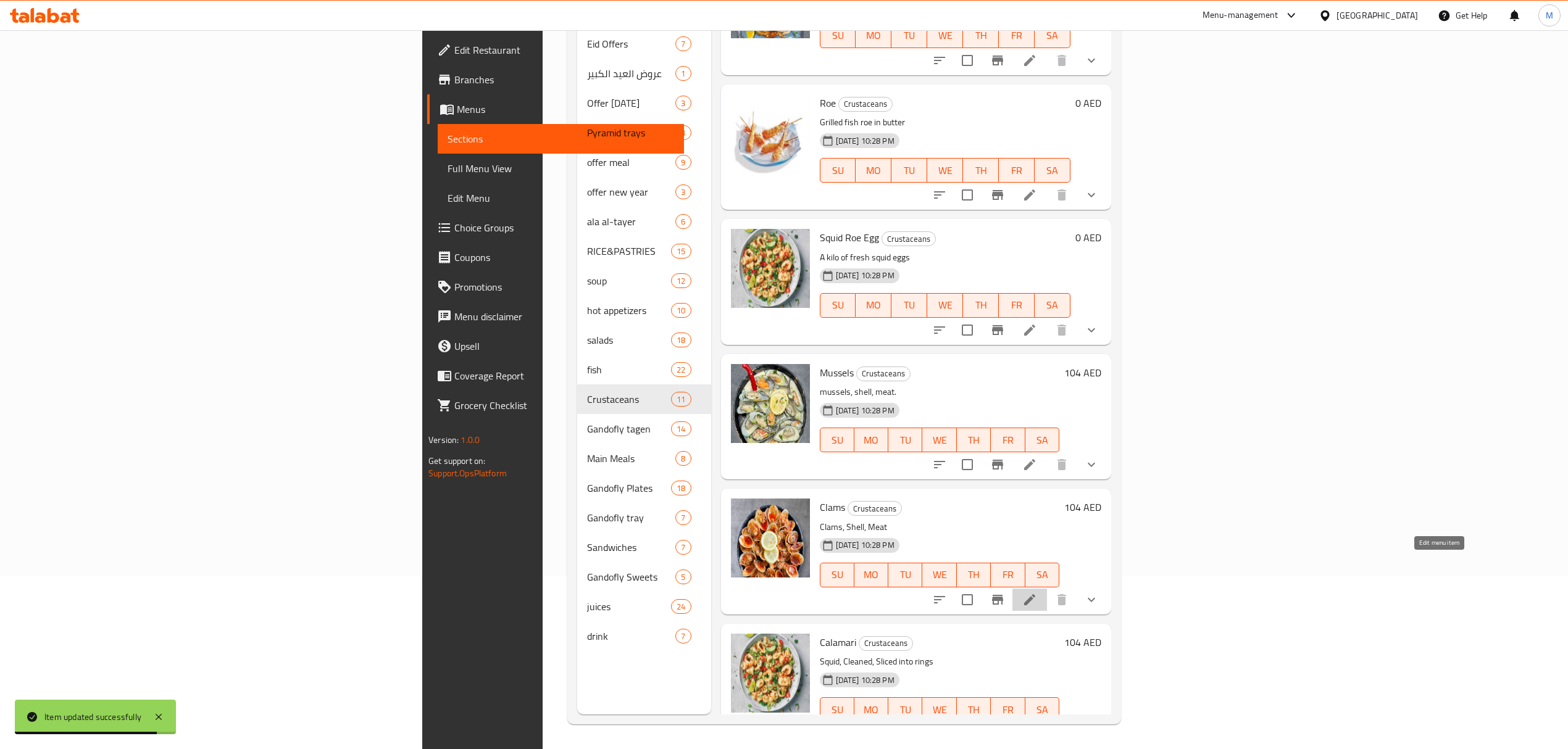
click at [1037, 592] on icon at bounding box center [1030, 600] width 15 height 15
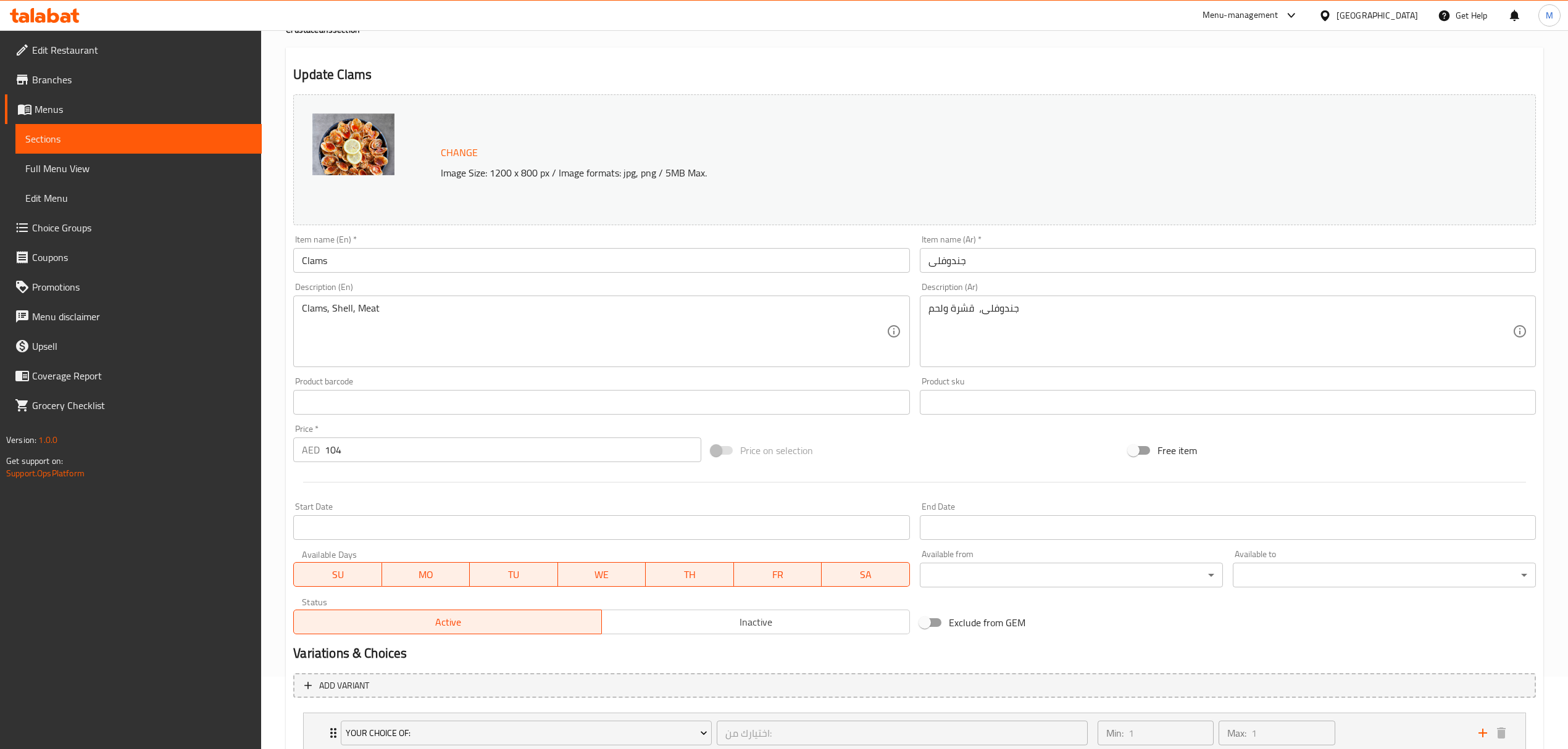
scroll to position [161, 0]
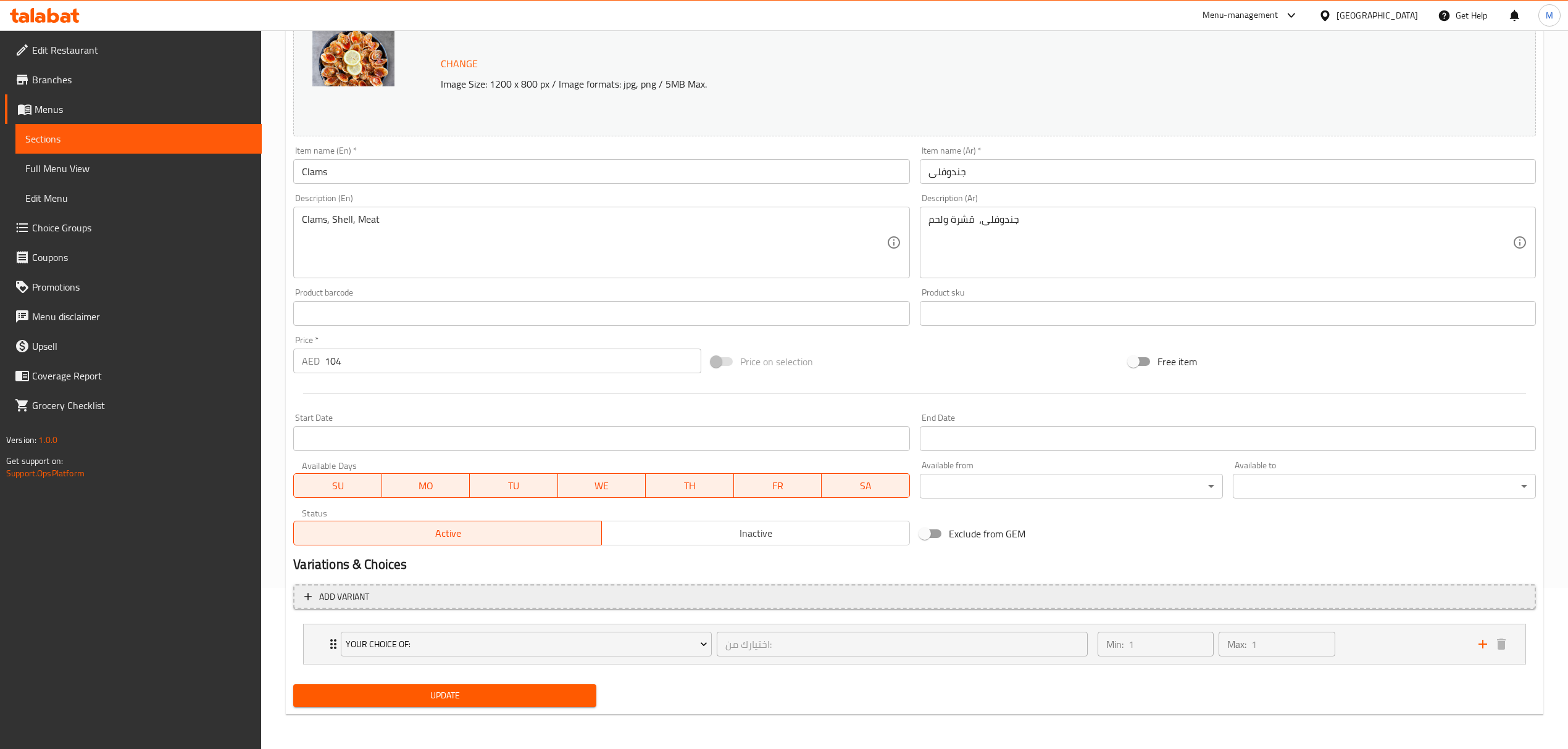
click at [569, 597] on span "Add variant" at bounding box center [914, 597] width 1220 height 16
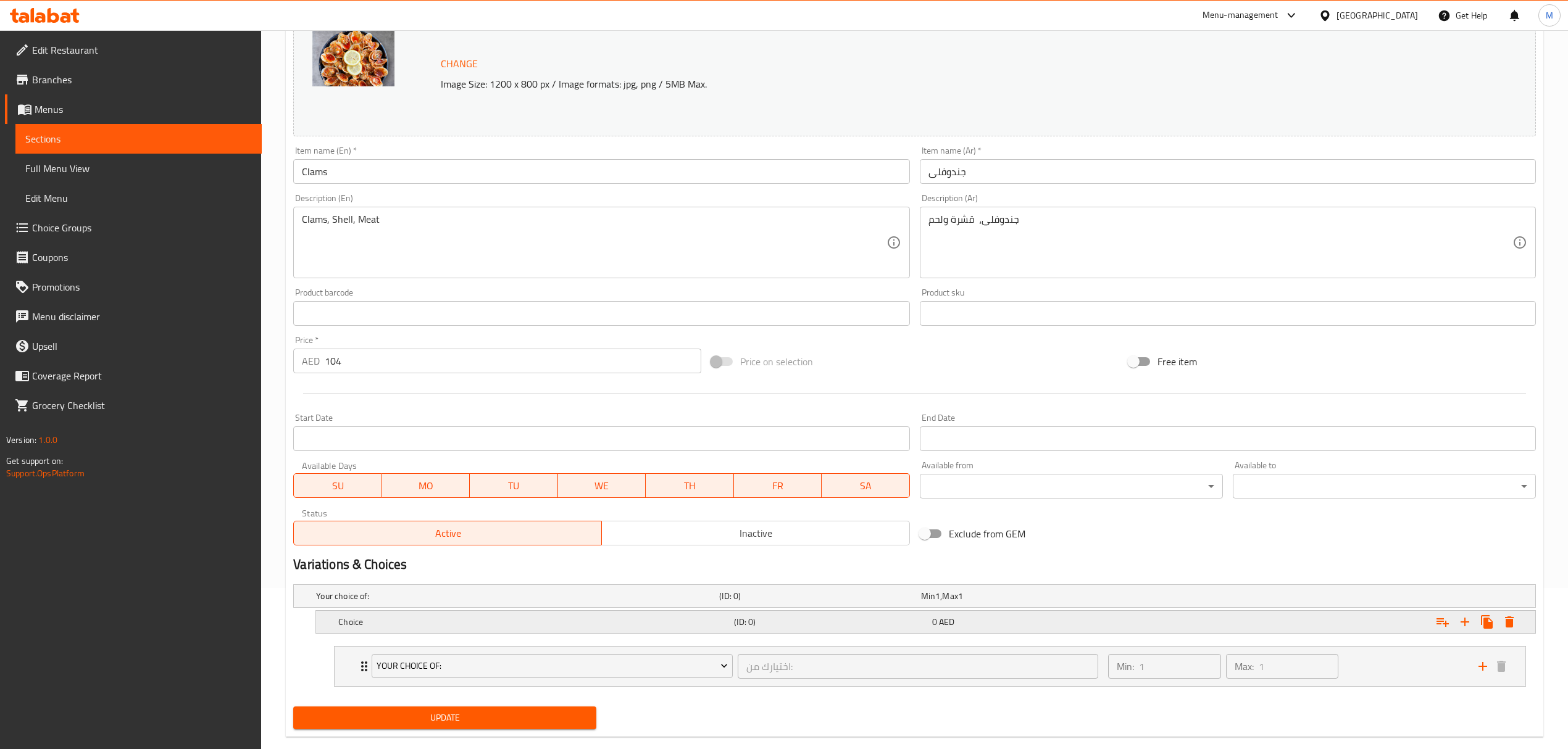
click at [470, 602] on h5 "Choice" at bounding box center [515, 596] width 398 height 12
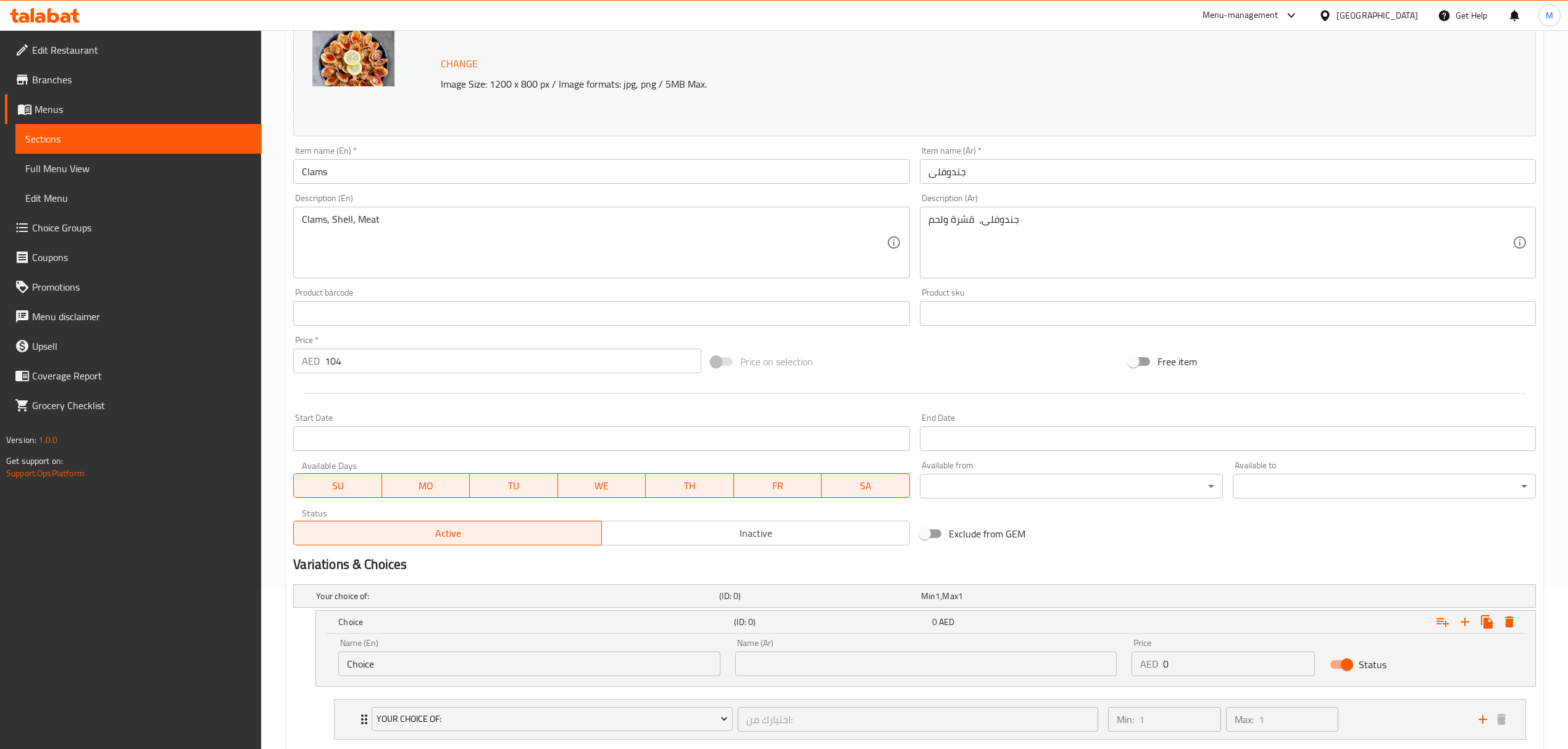
click at [487, 663] on input "Choice" at bounding box center [529, 664] width 382 height 25
click at [297, 672] on div "Choice (ID: 0) 0 AED Name (En) Choice Name (En) Name (Ar) Name (Ar) Price AED 0…" at bounding box center [914, 648] width 1242 height 76
type input "0.5 kg"
click at [826, 683] on div "Name (Ar) Name (Ar)" at bounding box center [926, 658] width 397 height 53
click at [815, 669] on input "text" at bounding box center [926, 664] width 382 height 25
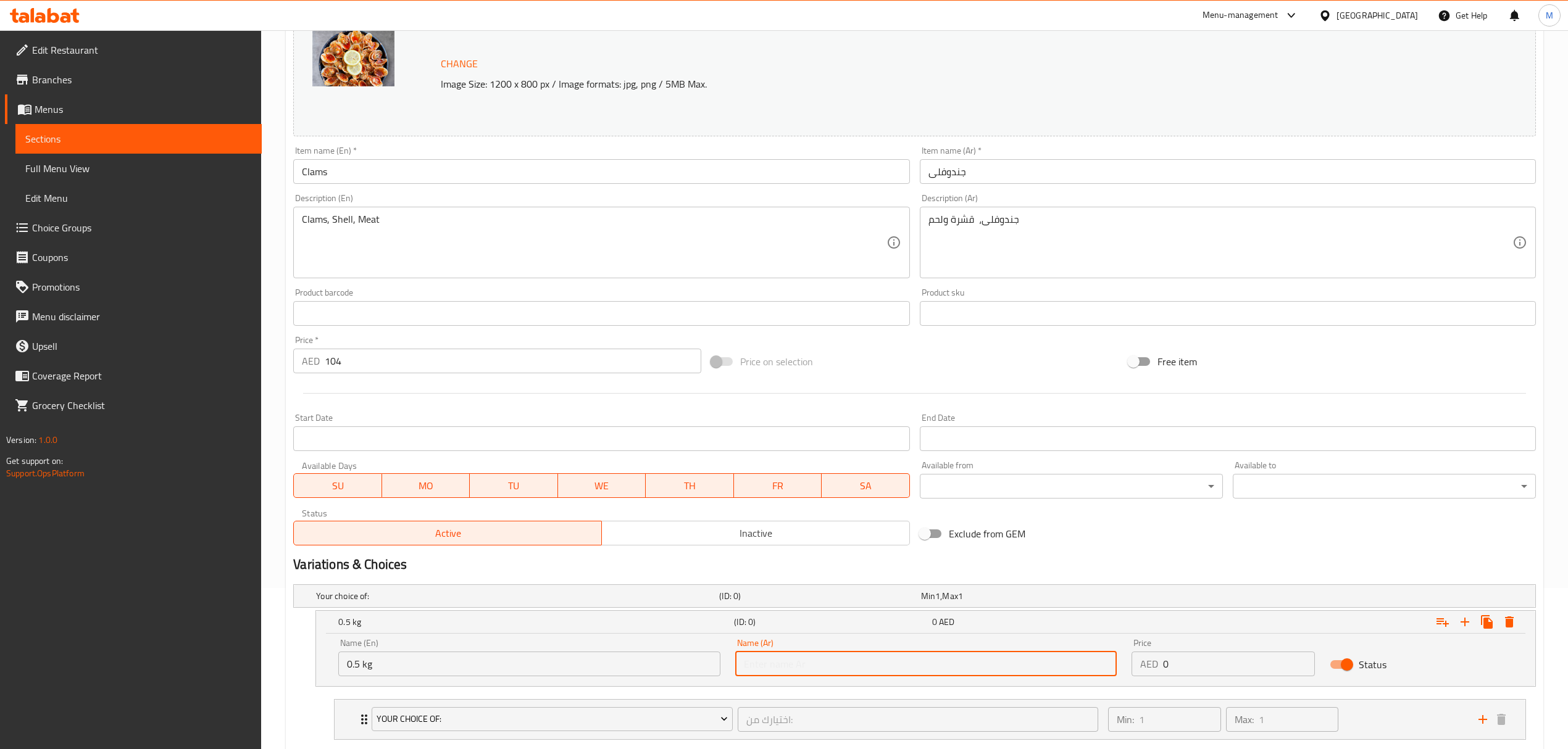
type input "0.5 كجم"
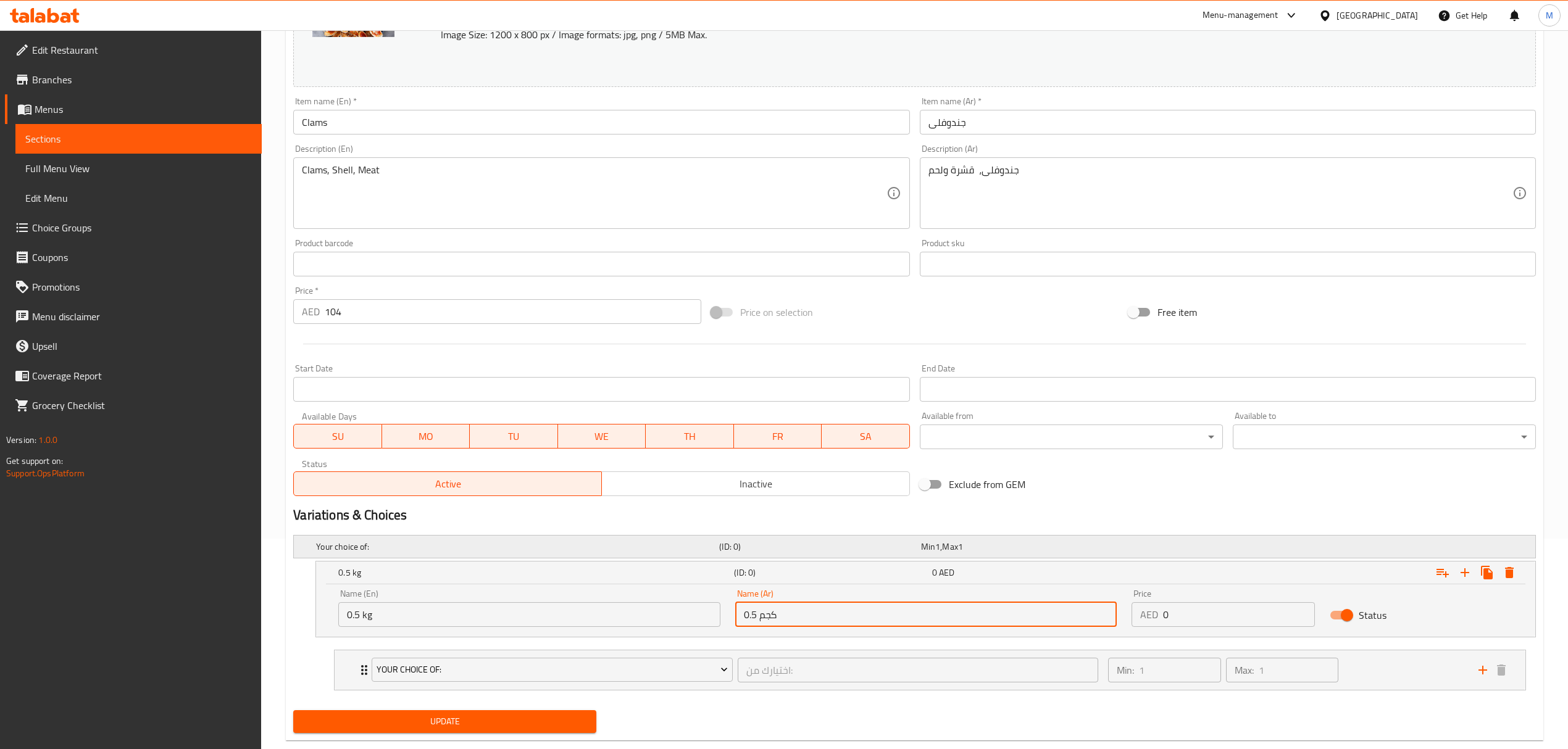
scroll to position [238, 0]
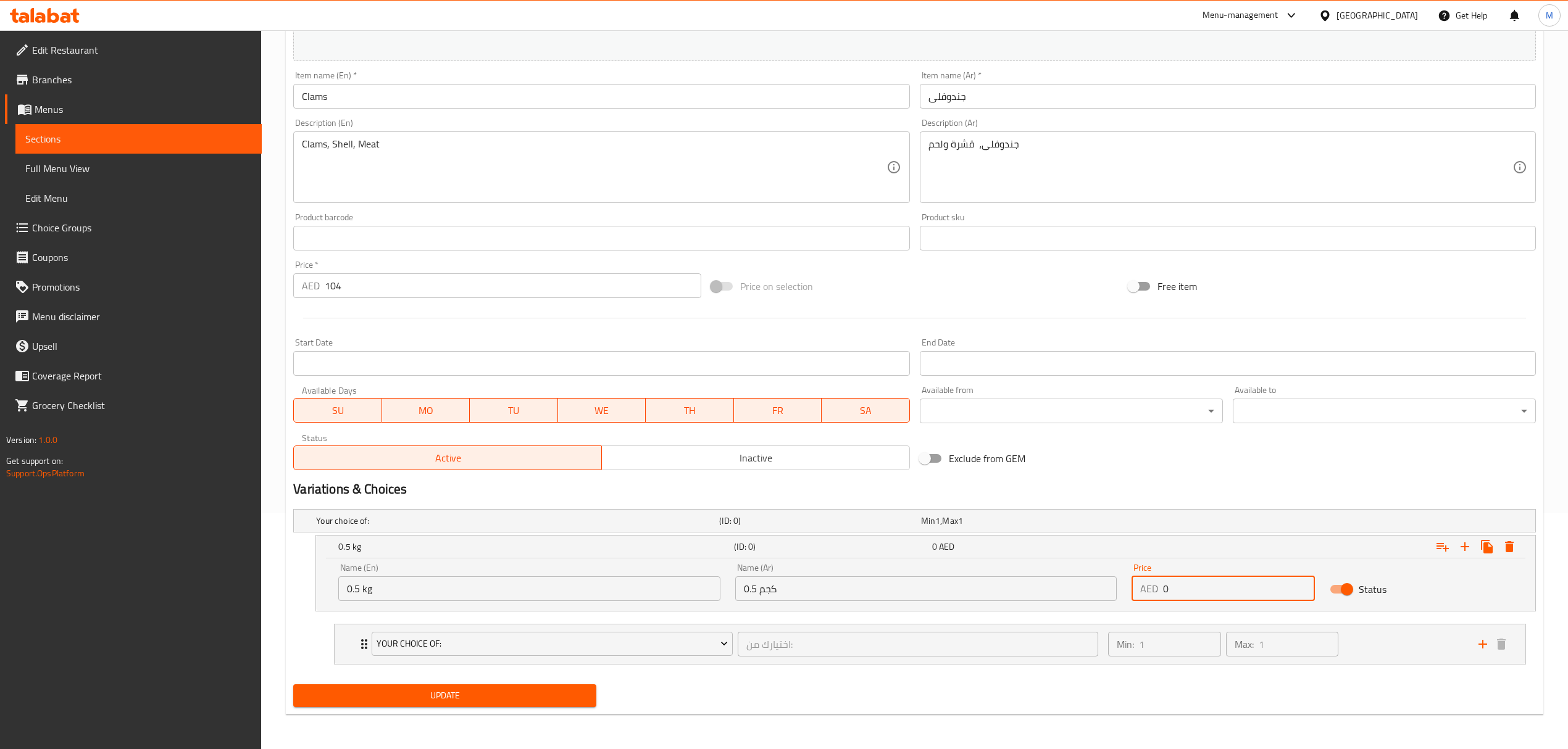
drag, startPoint x: 1122, startPoint y: 580, endPoint x: 1099, endPoint y: 579, distance: 23.0
click at [1100, 579] on div "Name (En) 0.5 kg Name (En) Name (Ar) 0.5 كجم Name (Ar) Price AED 0 Price Status" at bounding box center [926, 582] width 1190 height 53
type input "52"
click at [1463, 544] on icon "Expand" at bounding box center [1465, 547] width 15 height 15
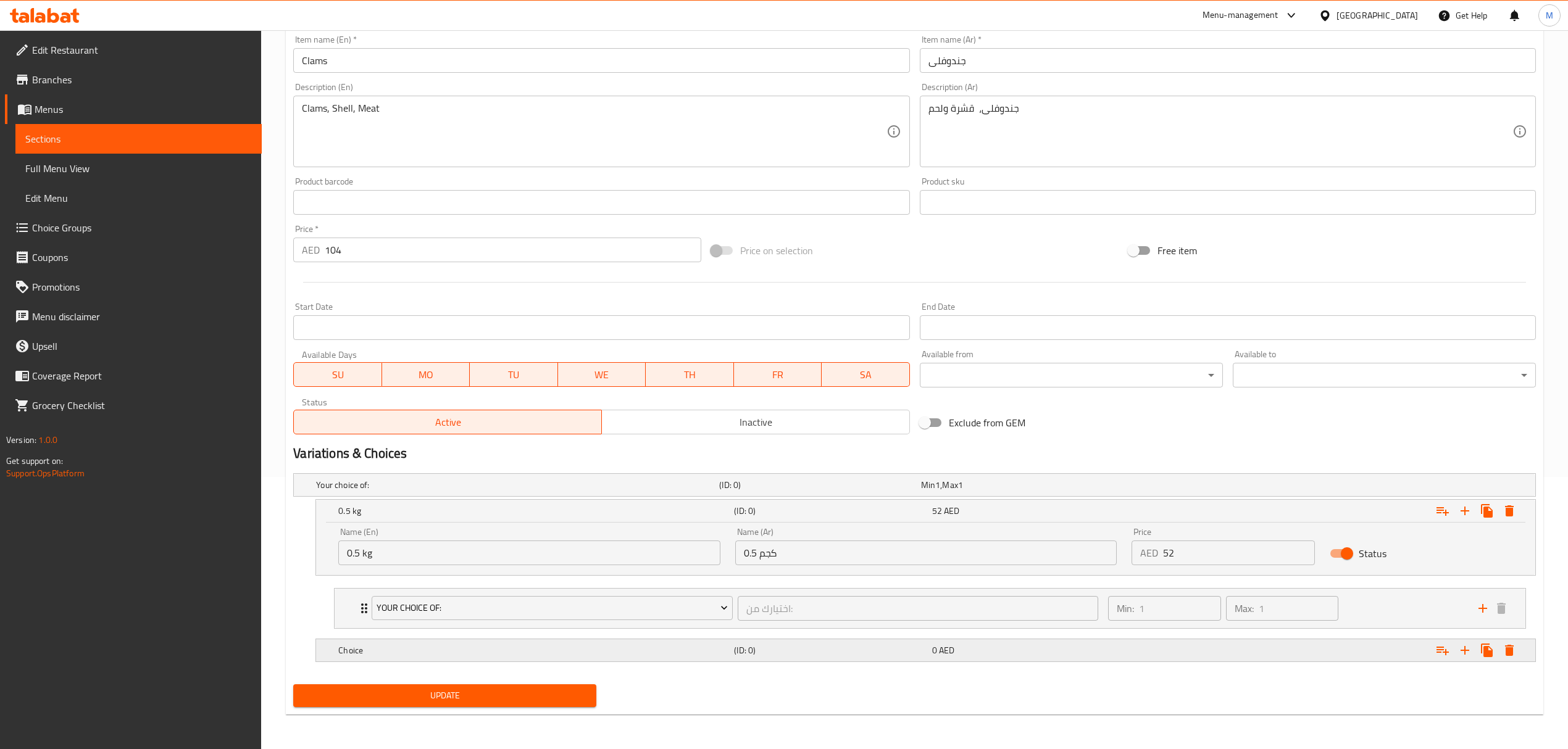
scroll to position [274, 0]
click at [598, 491] on h5 "Choice" at bounding box center [515, 485] width 398 height 12
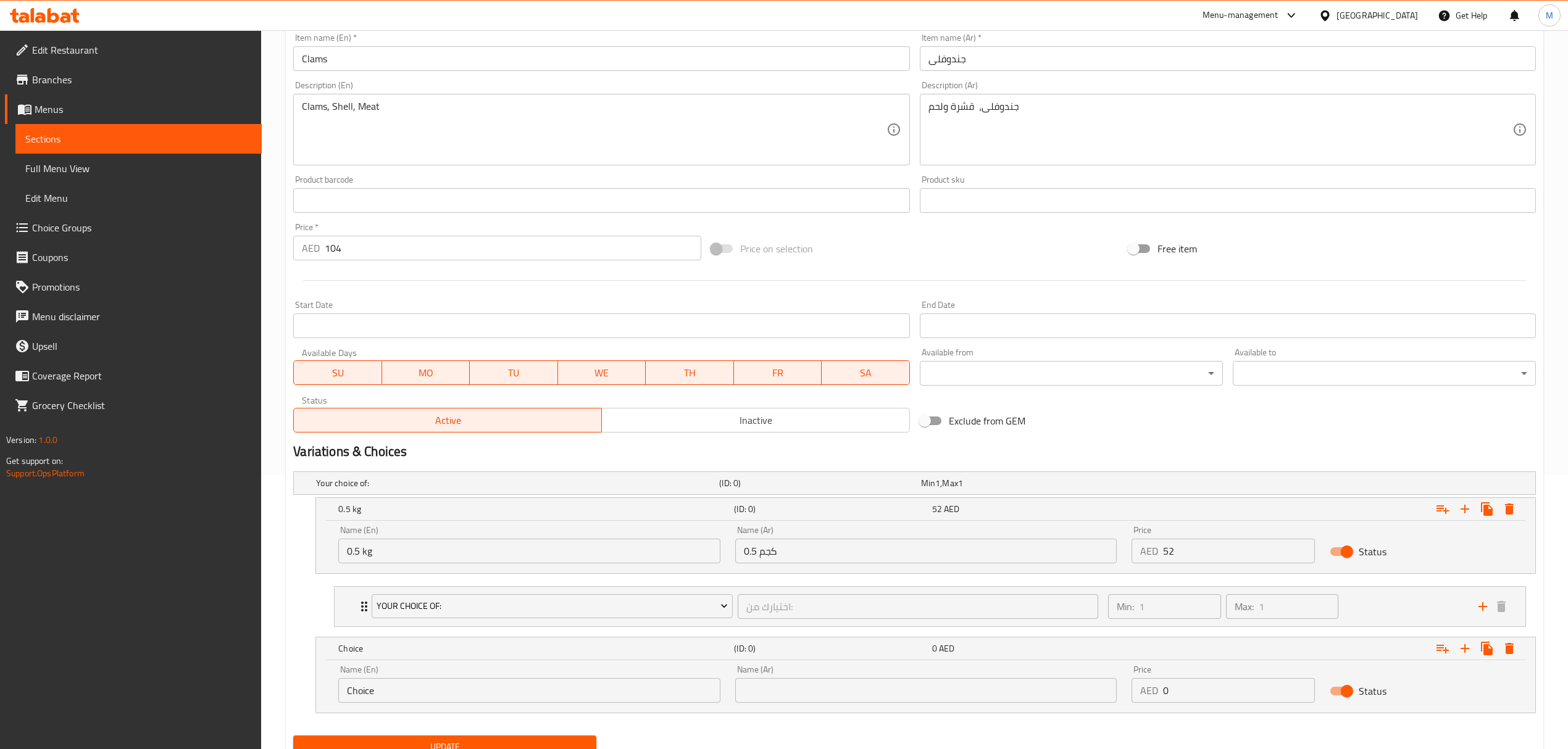
drag, startPoint x: 337, startPoint y: 692, endPoint x: 300, endPoint y: 692, distance: 37.0
click at [300, 692] on div "Choice (ID: 0) 0 AED Name (En) Choice Name (En) Name (Ar) Name (Ar) Price AED 0…" at bounding box center [914, 675] width 1242 height 76
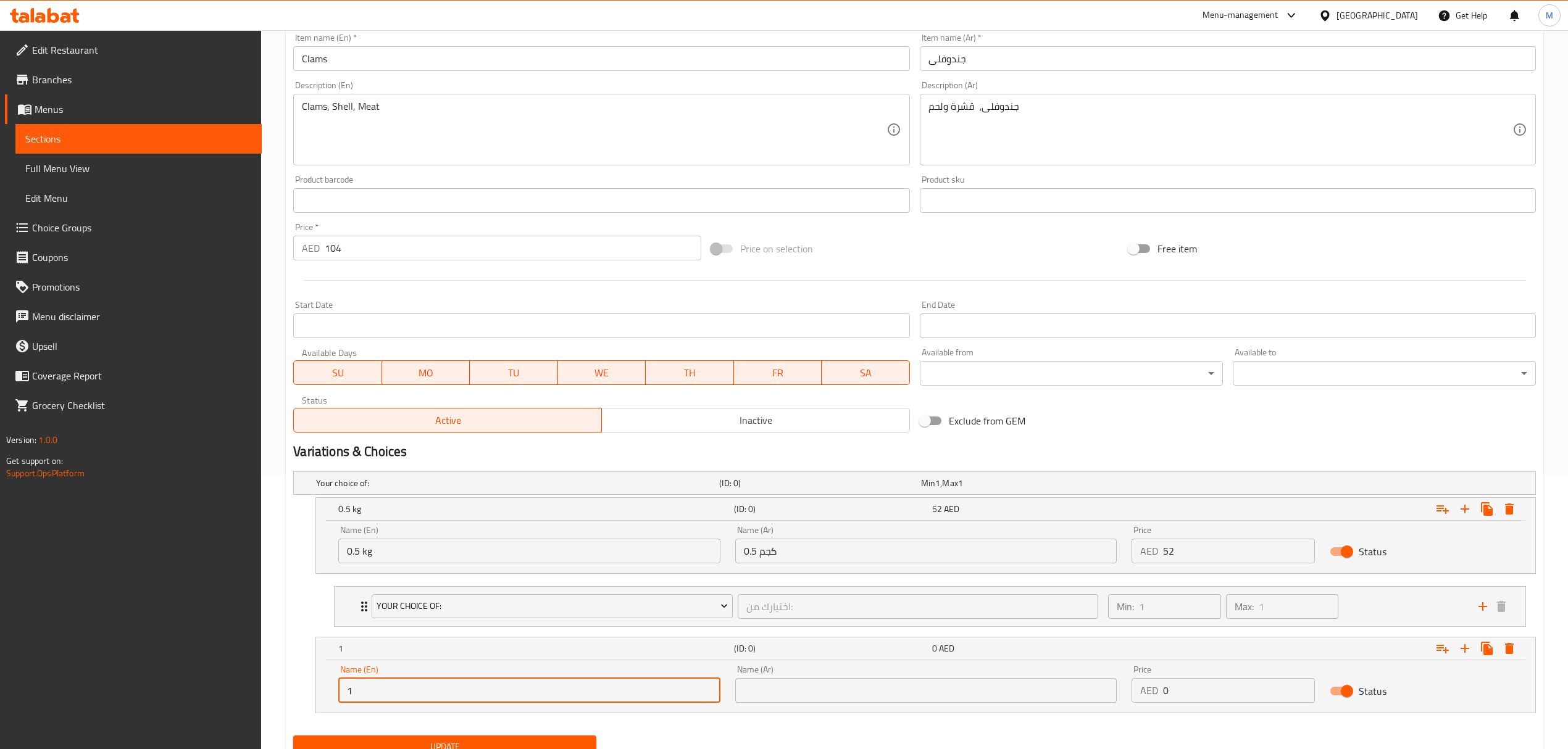
type input "1 kg"
click at [785, 690] on input "text" at bounding box center [926, 690] width 382 height 25
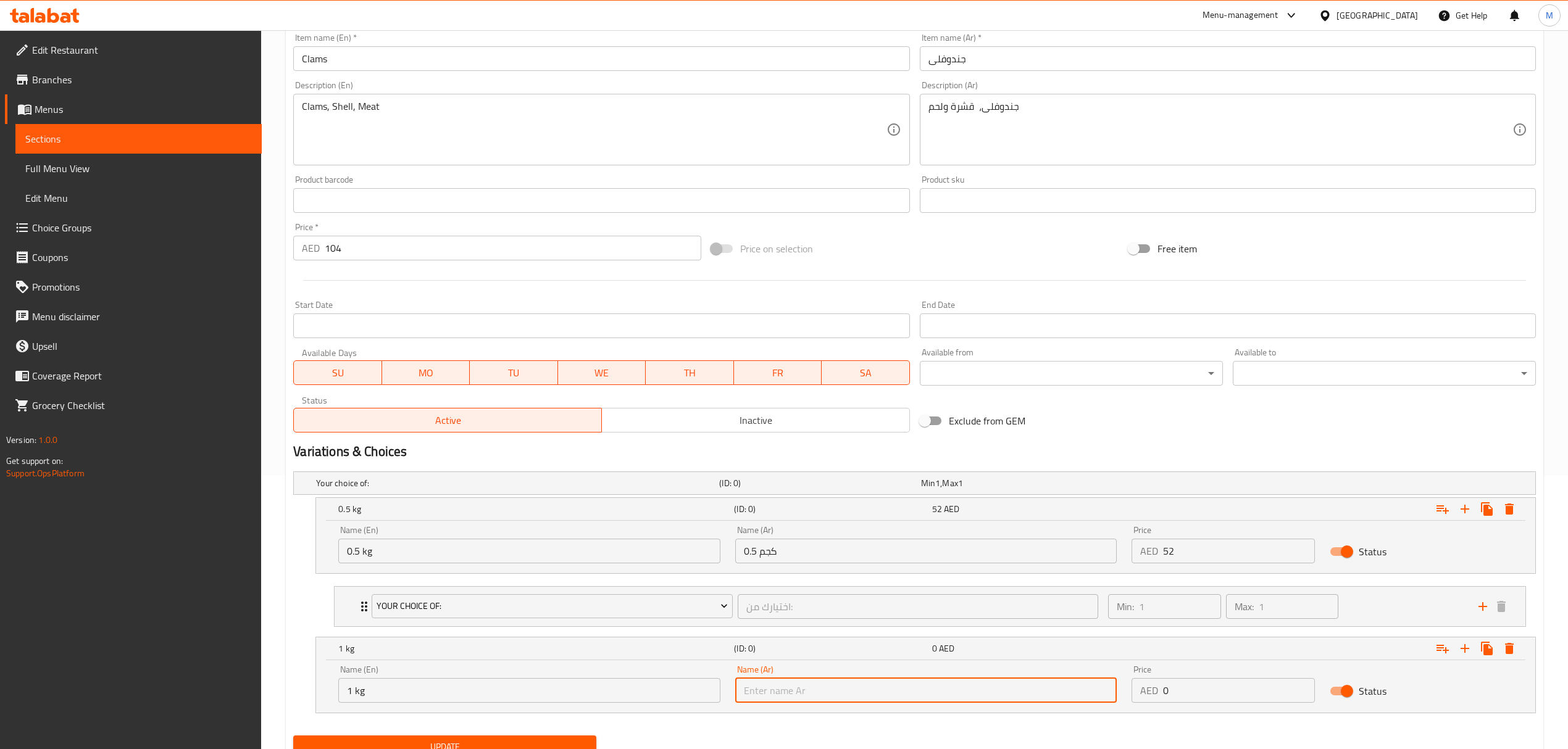
type input "1 كجم"
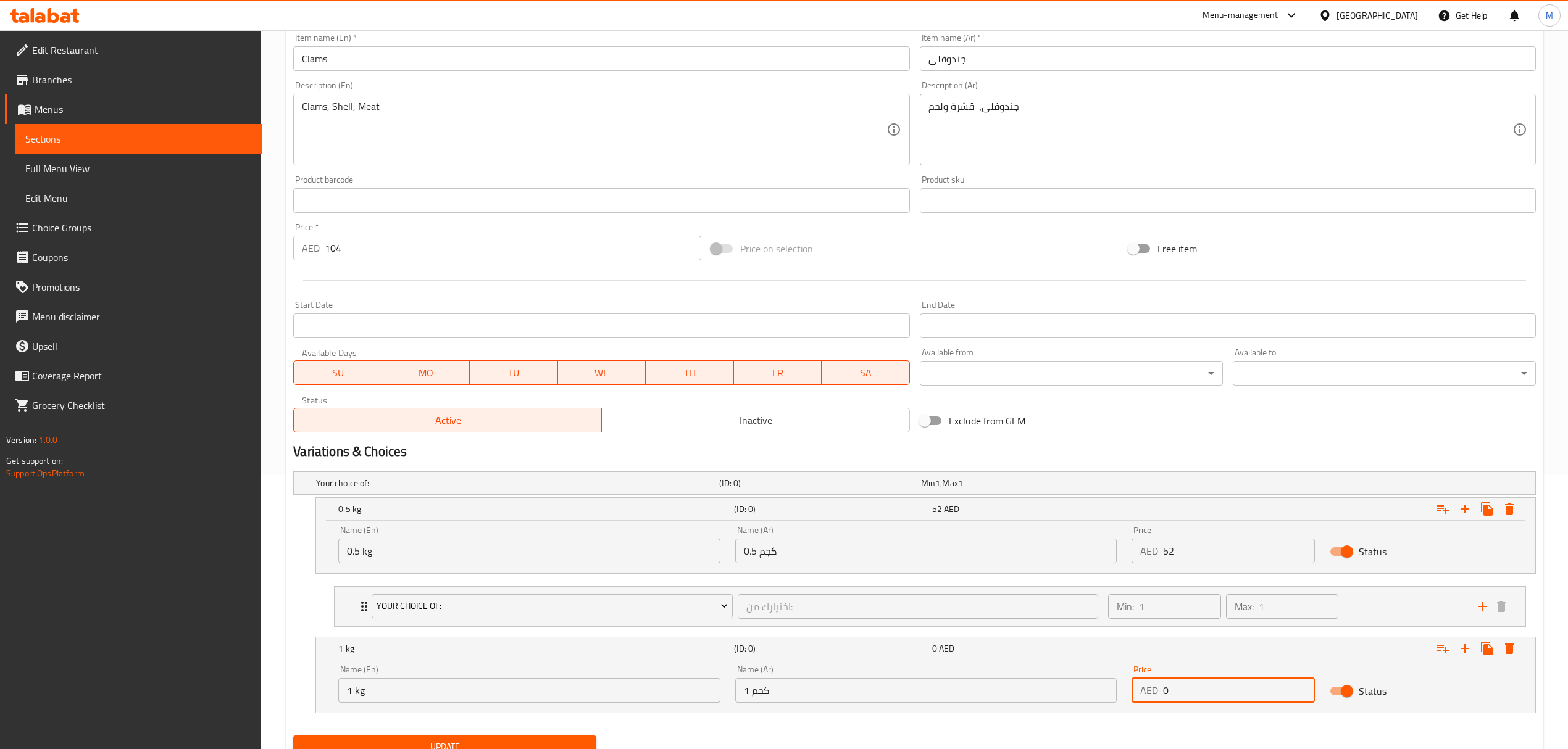
drag, startPoint x: 1184, startPoint y: 688, endPoint x: 1146, endPoint y: 685, distance: 38.1
click at [1146, 685] on div "AED 0 Price" at bounding box center [1223, 690] width 183 height 25
click at [803, 591] on div "Your Choice Of: اختيارك من: ​" at bounding box center [734, 606] width 740 height 39
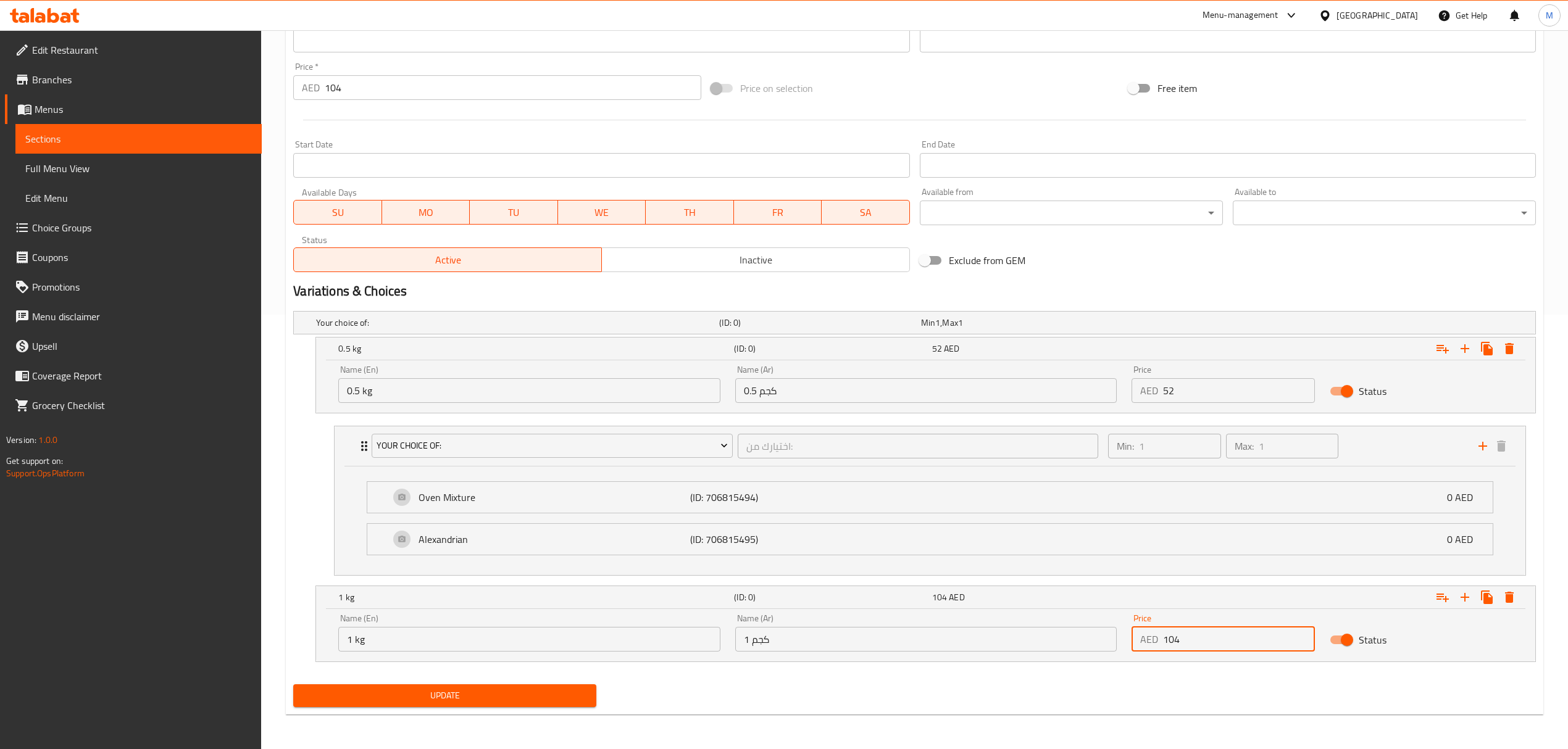
scroll to position [437, 0]
type input "104"
click at [1435, 596] on icon "Expand" at bounding box center [1442, 598] width 15 height 15
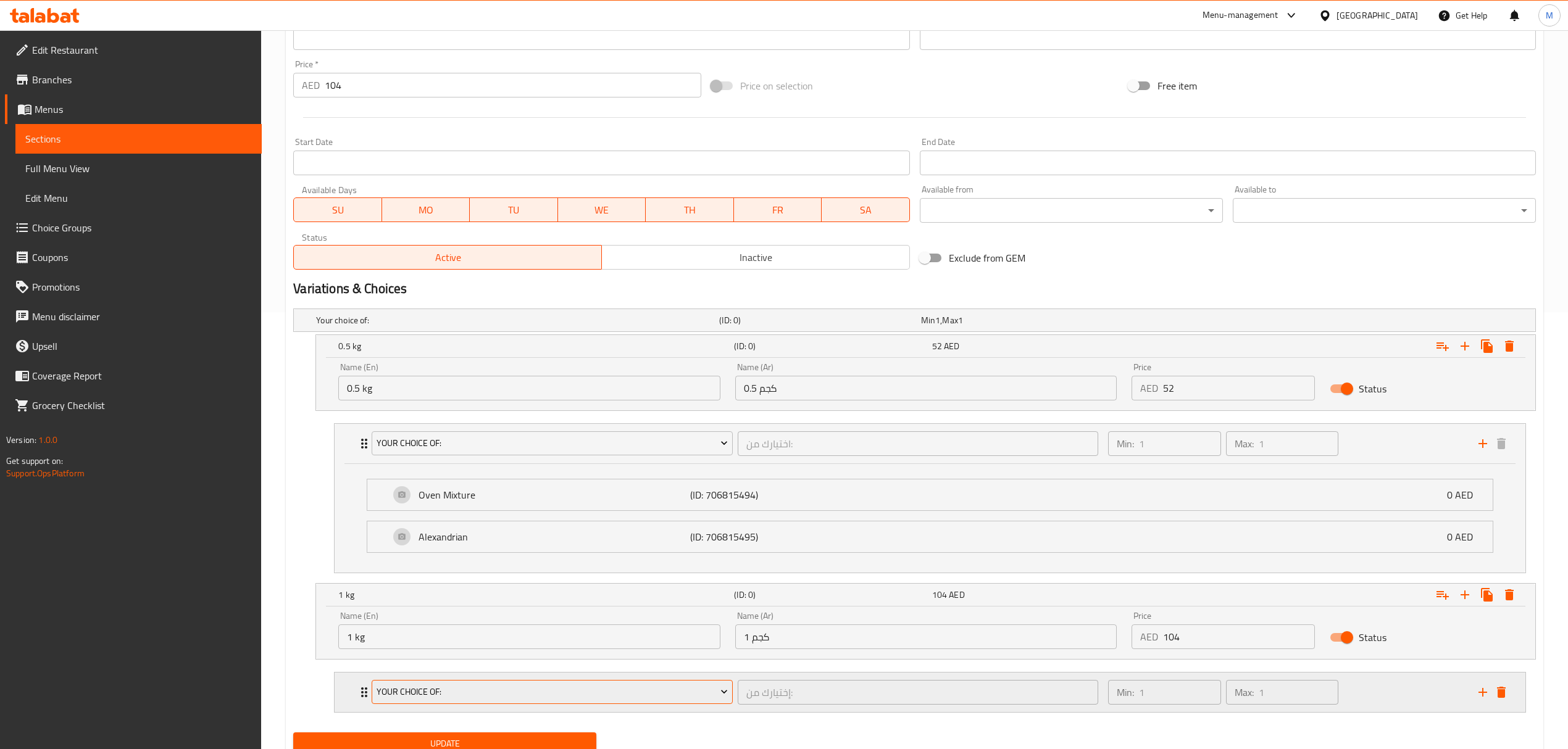
click at [551, 694] on span "your choice of:" at bounding box center [552, 692] width 351 height 16
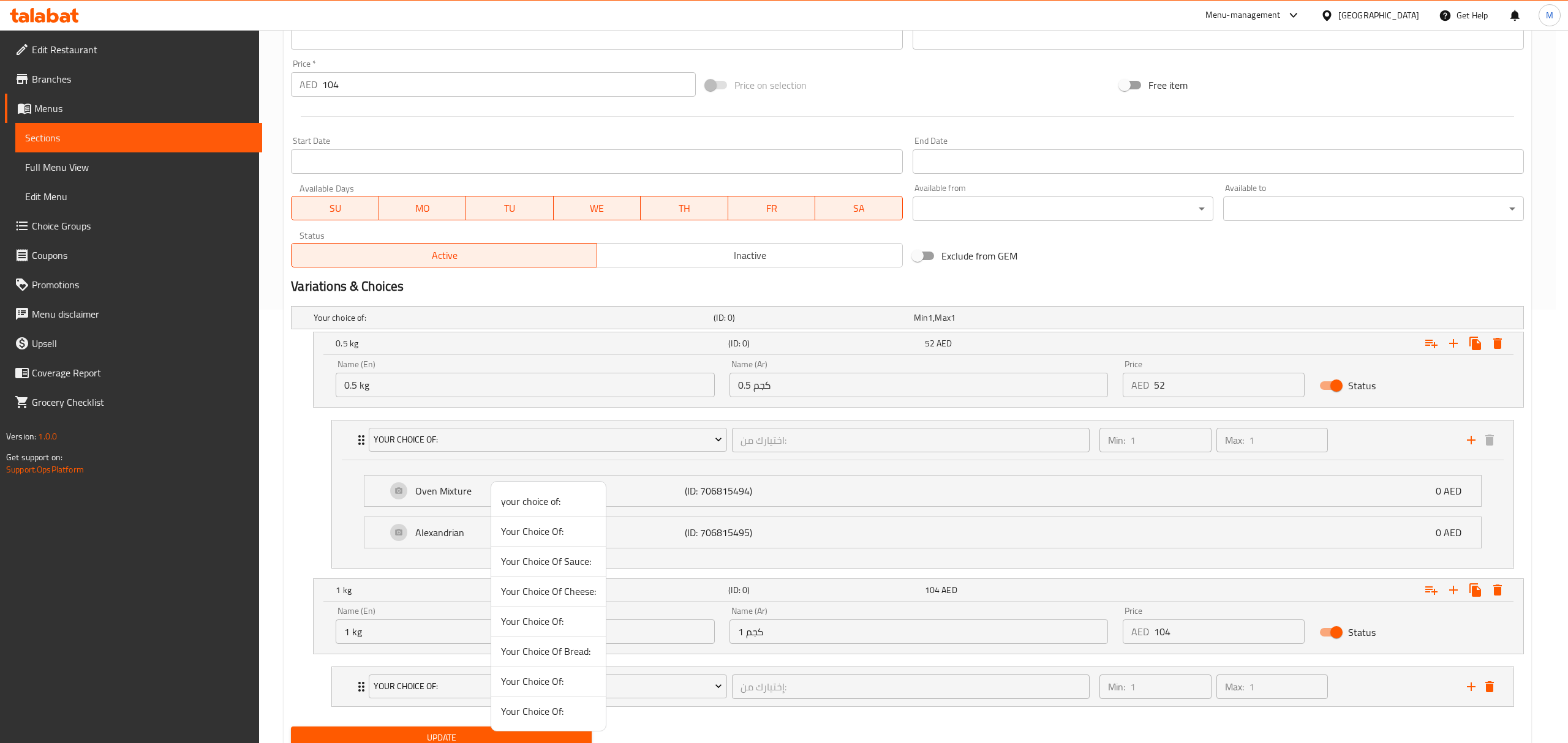
click at [552, 623] on span "Your Choice Of:" at bounding box center [548, 621] width 95 height 15
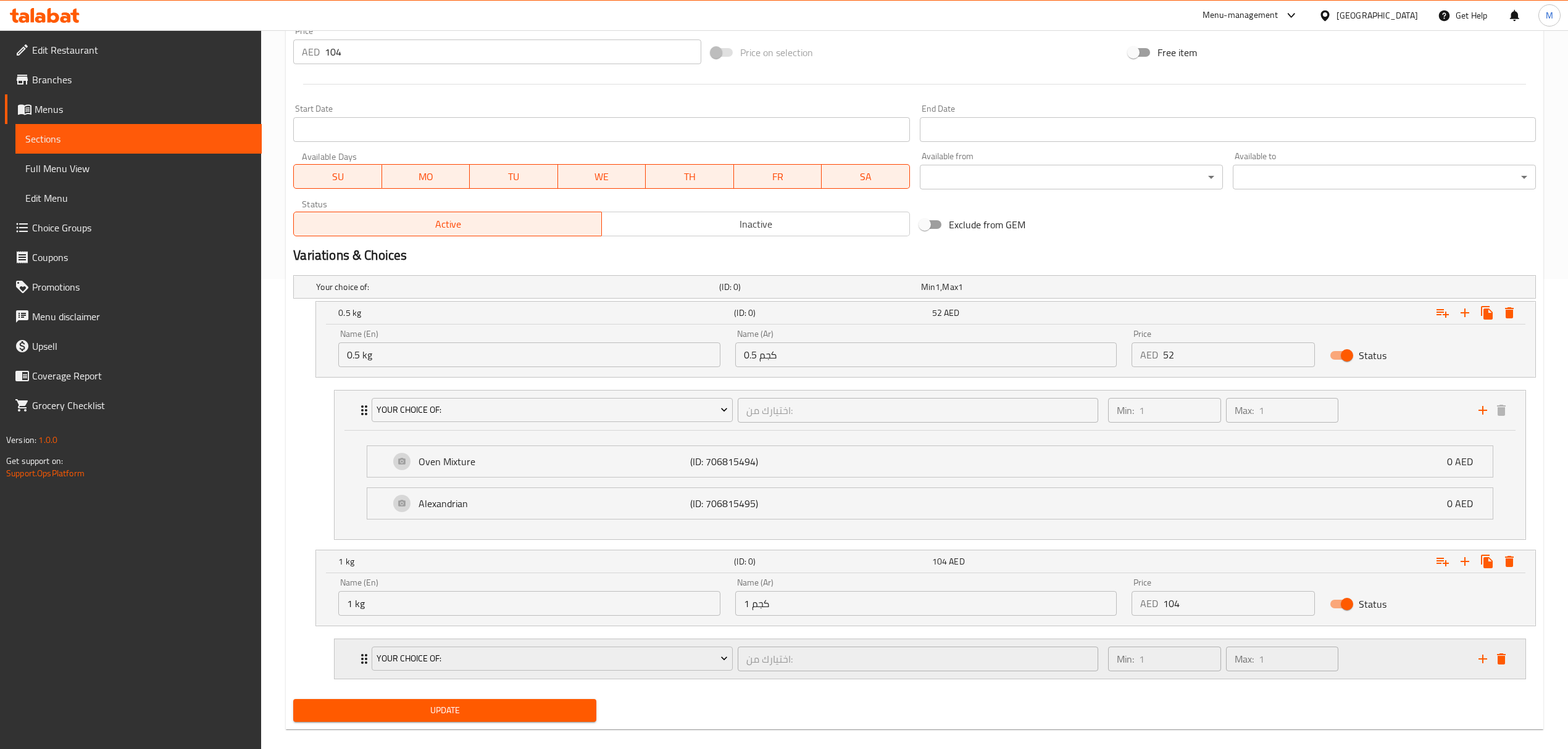
scroll to position [489, 0]
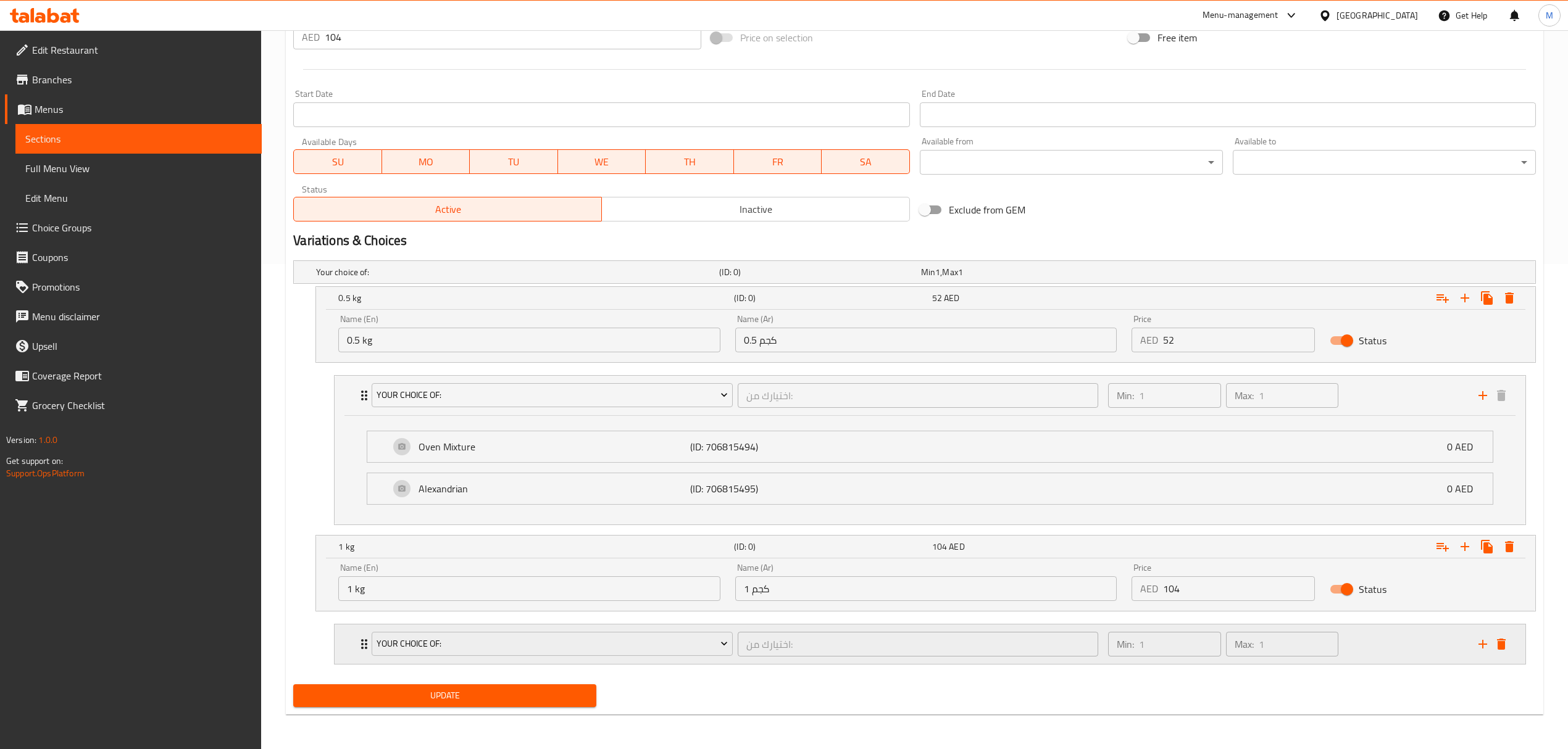
click at [734, 654] on div "Your Choice Of:" at bounding box center [551, 644] width 365 height 30
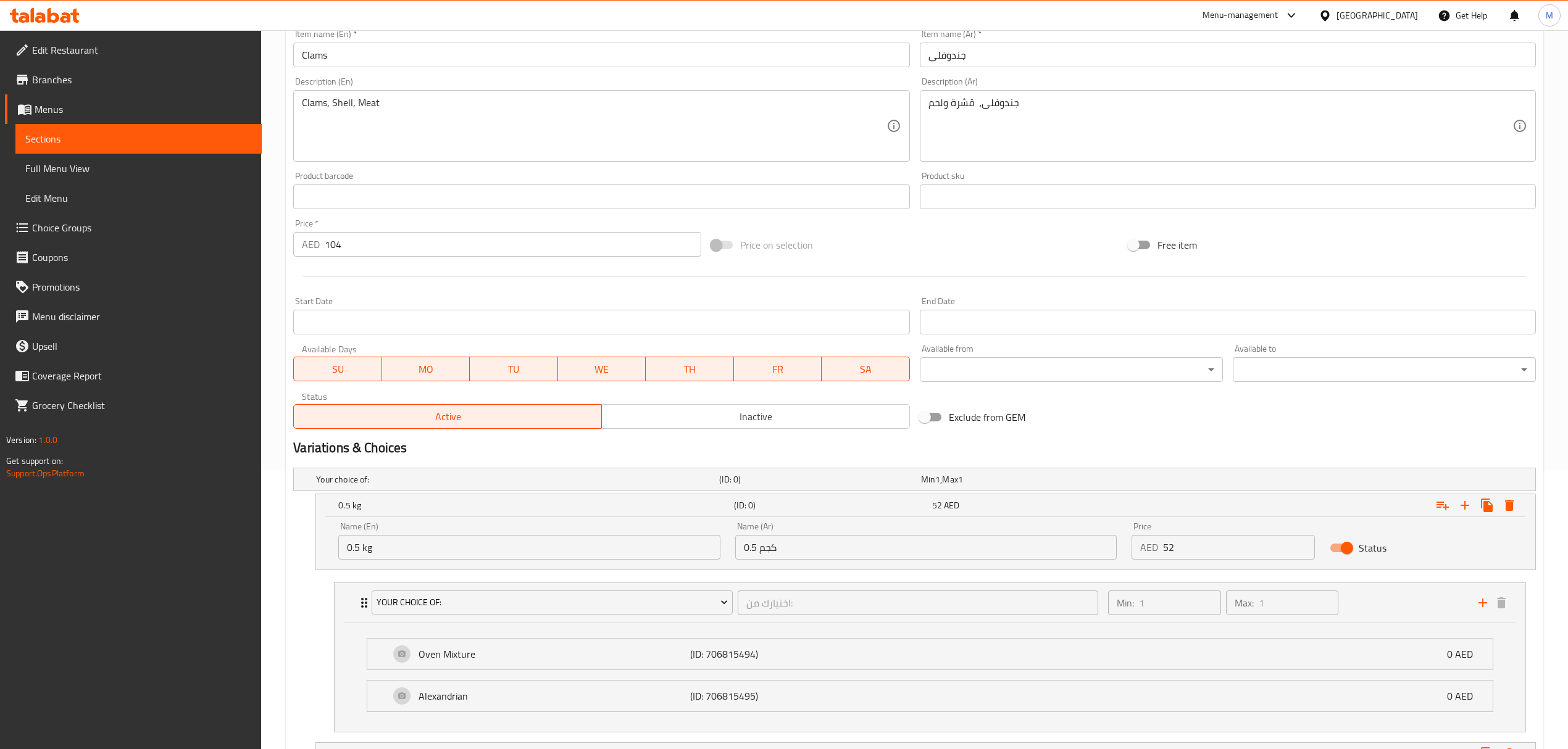
scroll to position [77, 0]
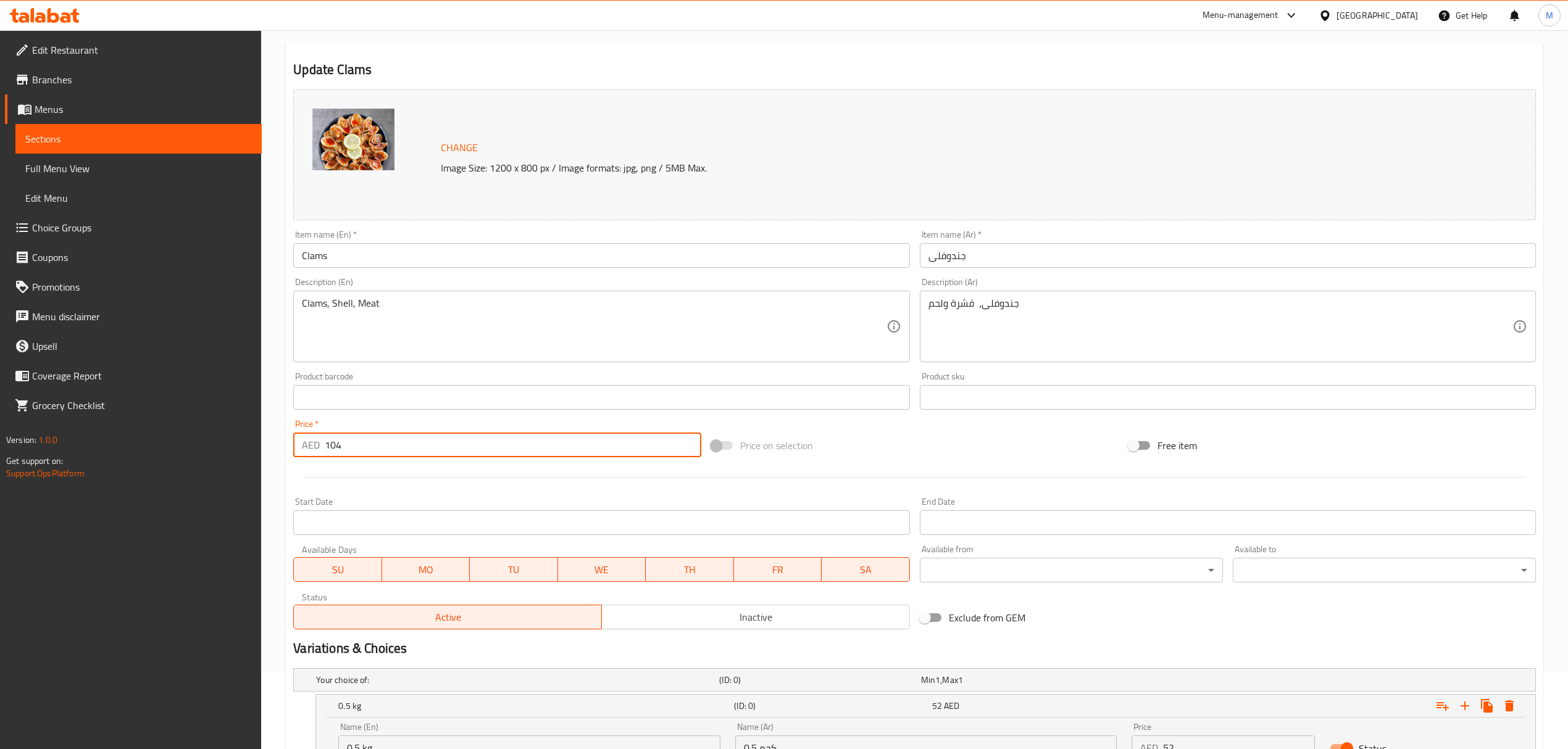
drag, startPoint x: 311, startPoint y: 438, endPoint x: 280, endPoint y: 437, distance: 31.0
click at [282, 437] on div "Home / Restaurants management / Menus / Sections / item / update Crustaceans se…" at bounding box center [915, 610] width 1307 height 1313
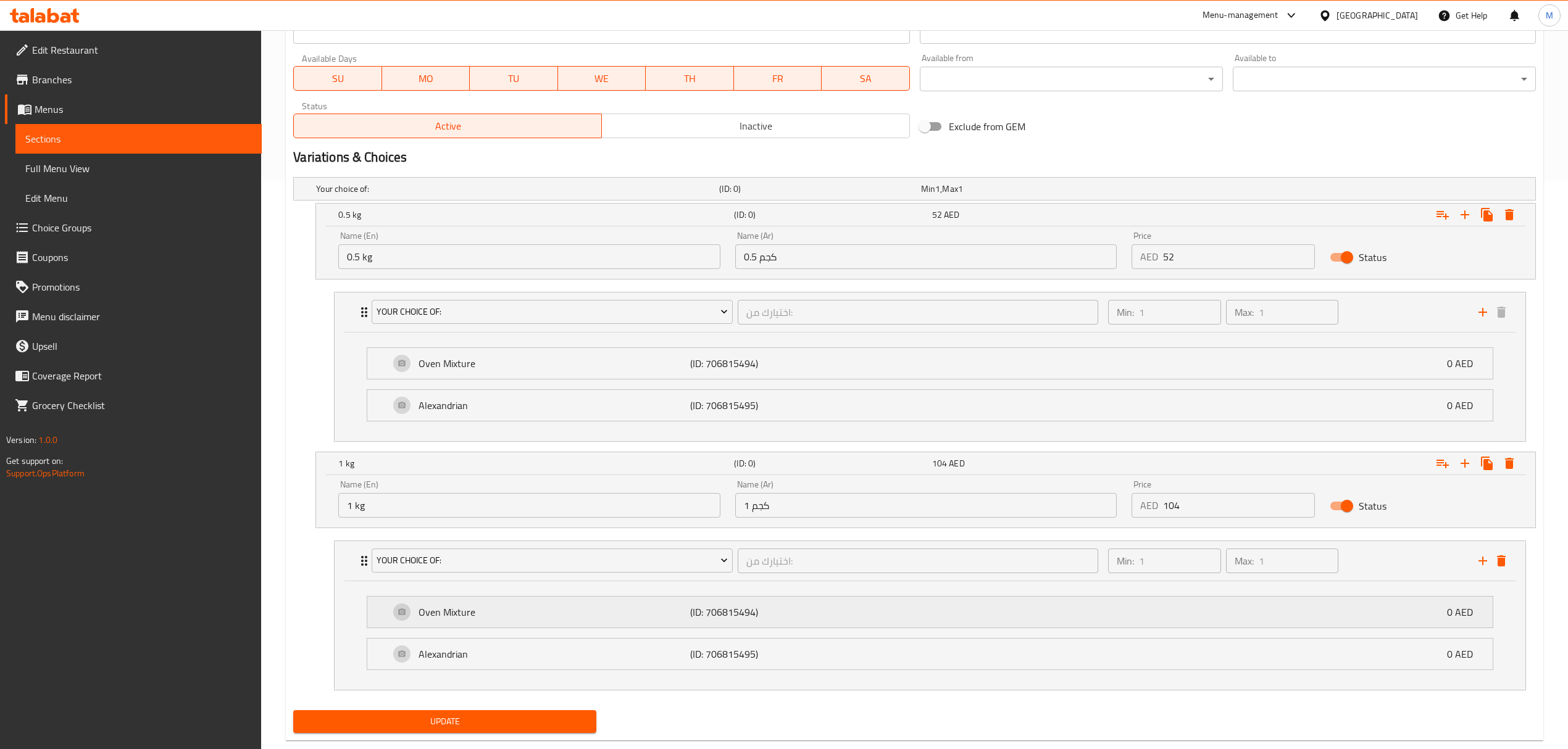
scroll to position [598, 0]
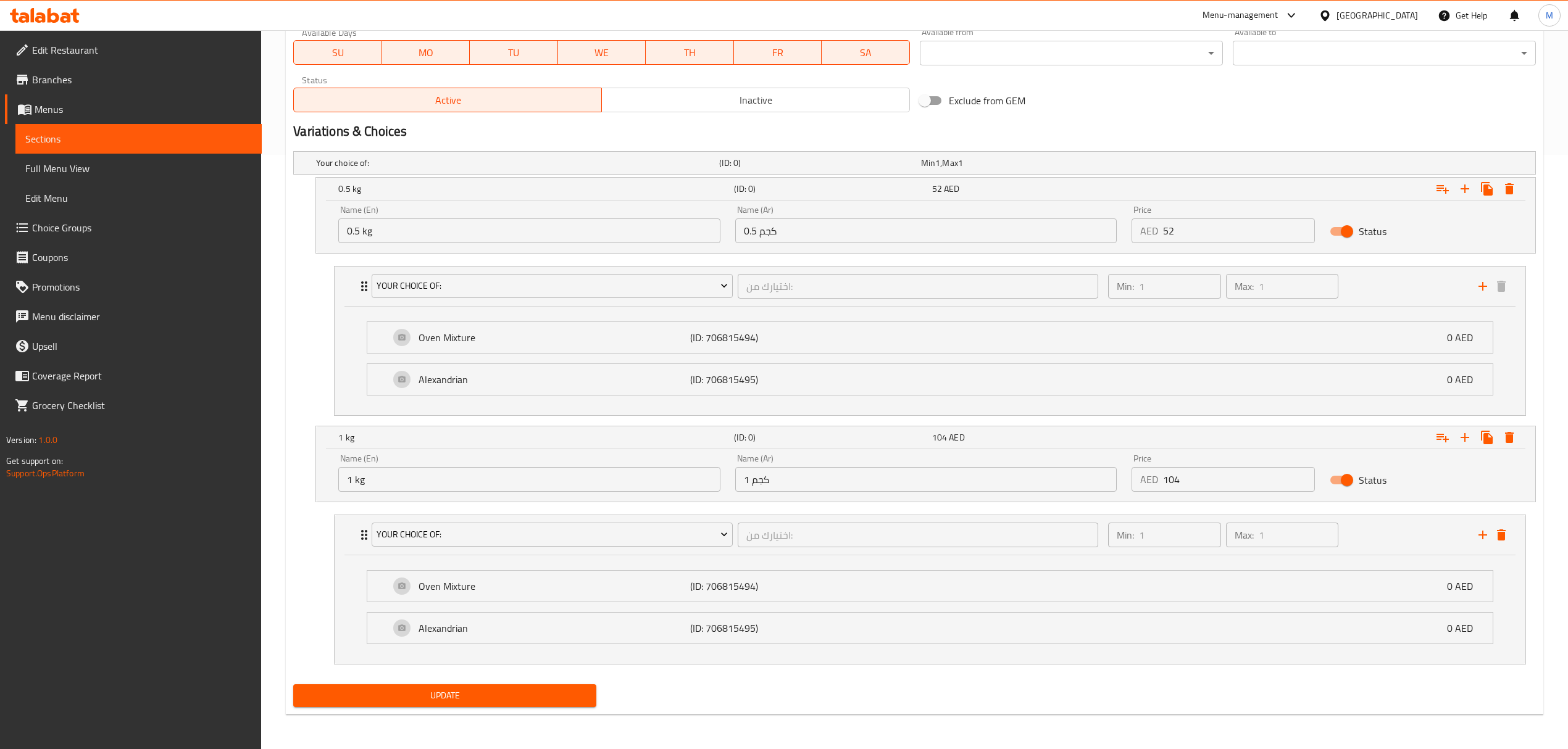
type input "0"
click at [445, 690] on span "Update" at bounding box center [445, 696] width 283 height 16
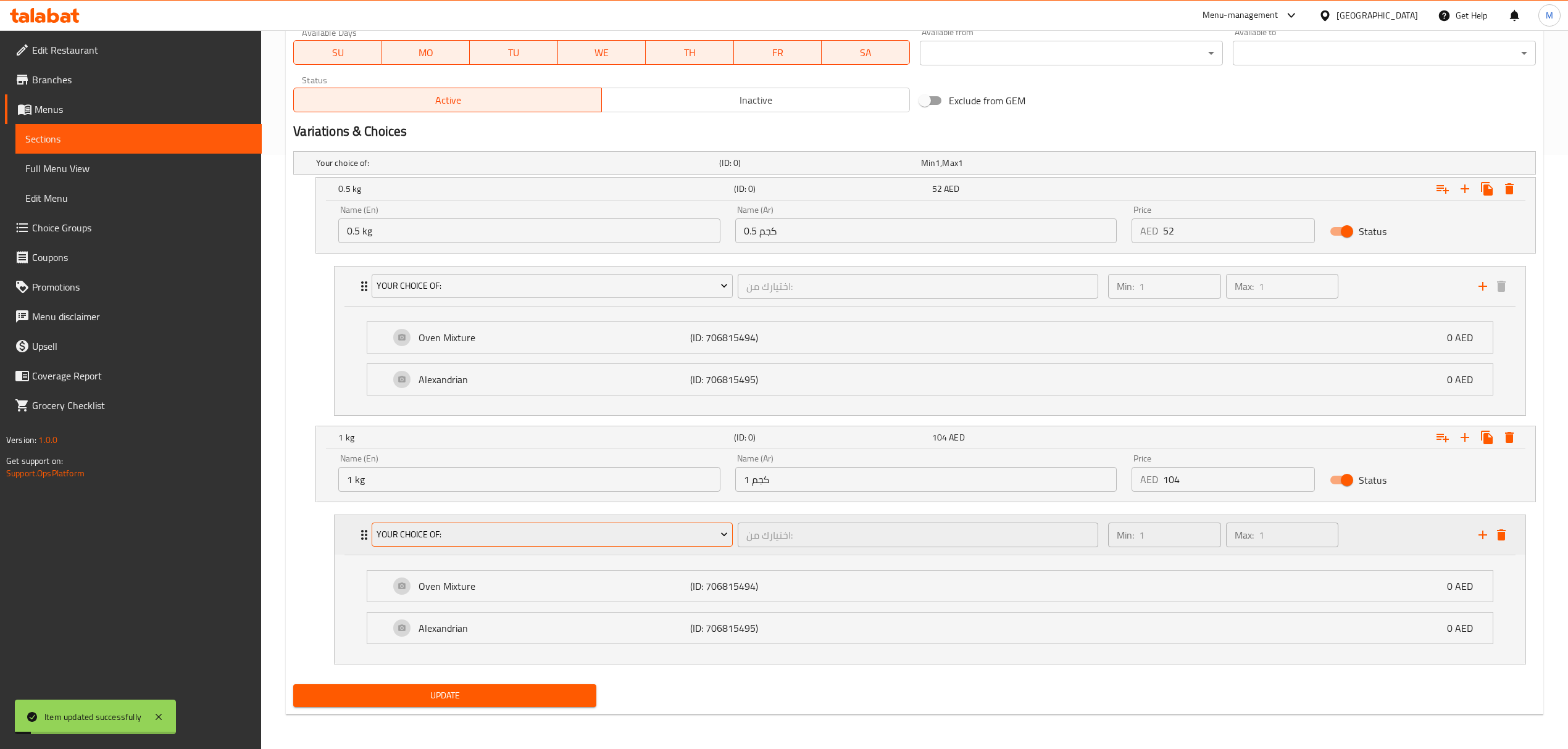
scroll to position [0, 0]
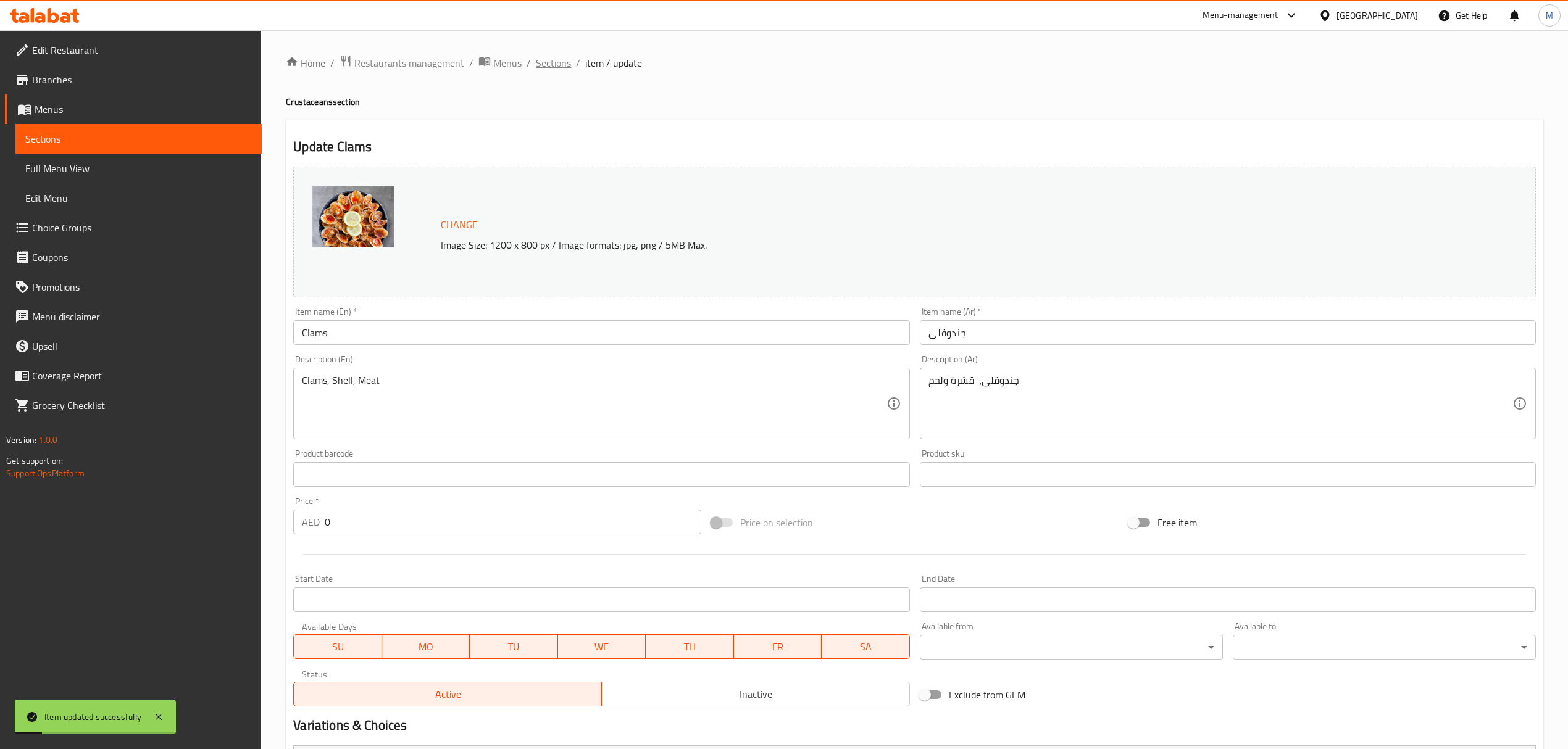
click at [551, 66] on span "Sections" at bounding box center [553, 63] width 35 height 15
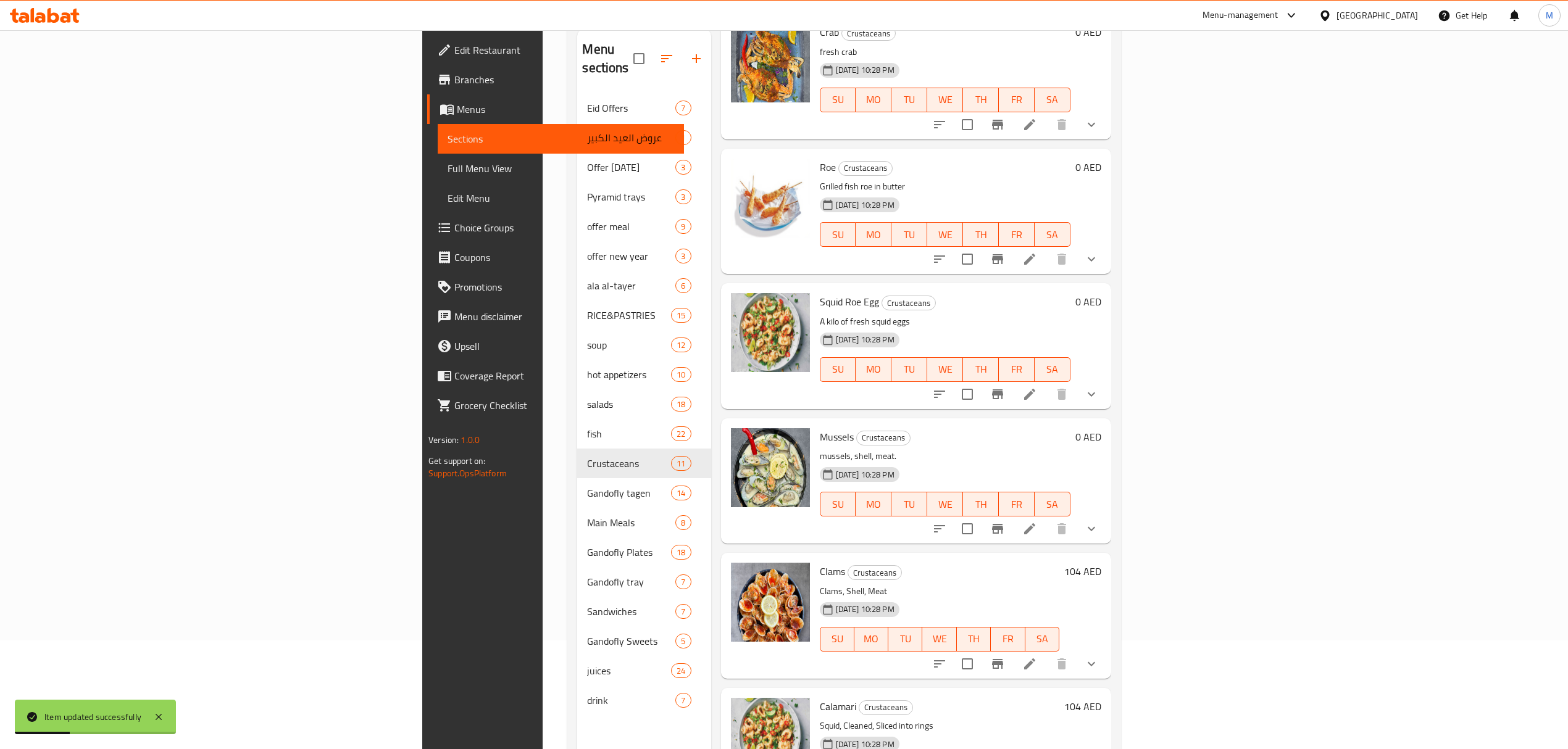
scroll to position [174, 0]
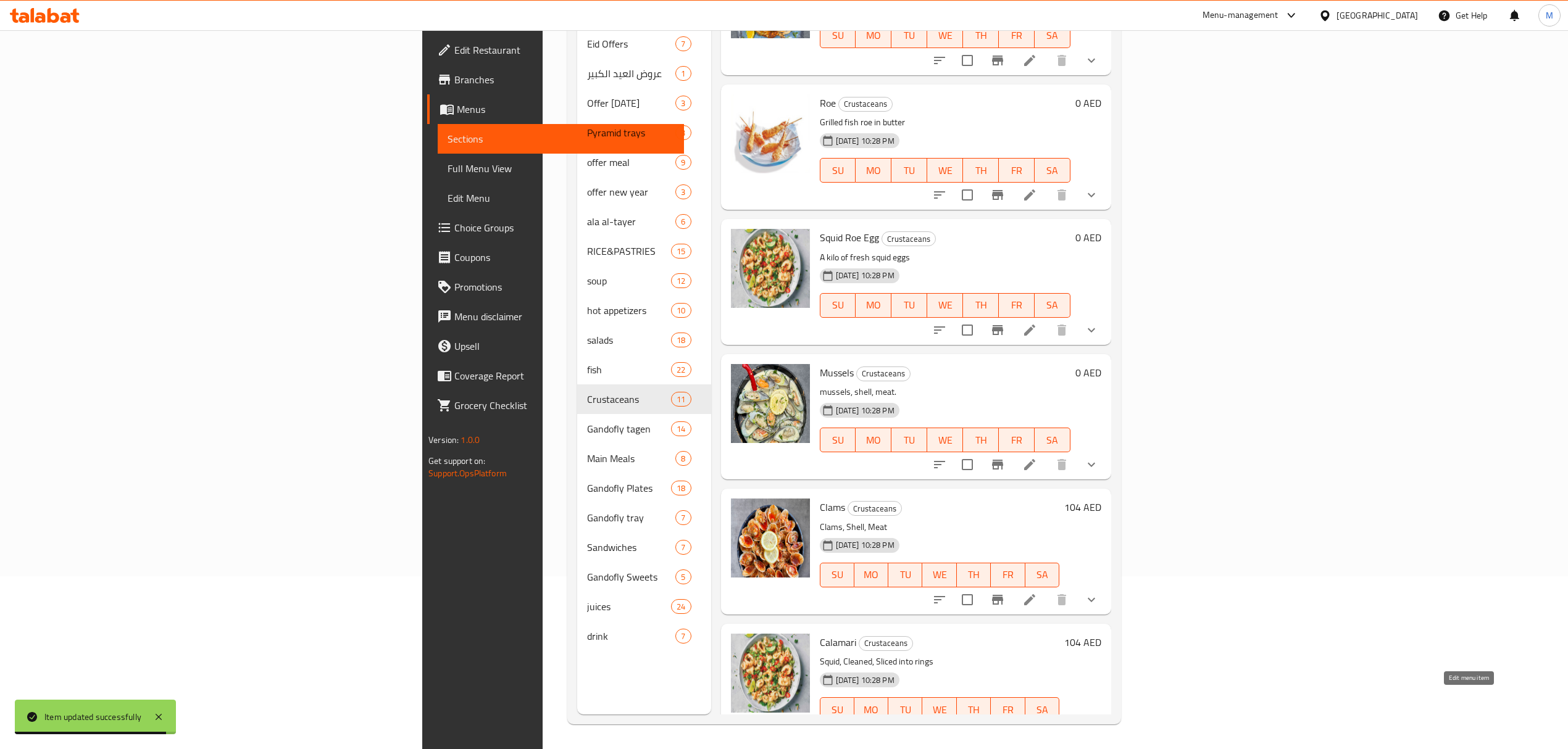
click at [1067, 727] on icon at bounding box center [1059, 734] width 15 height 15
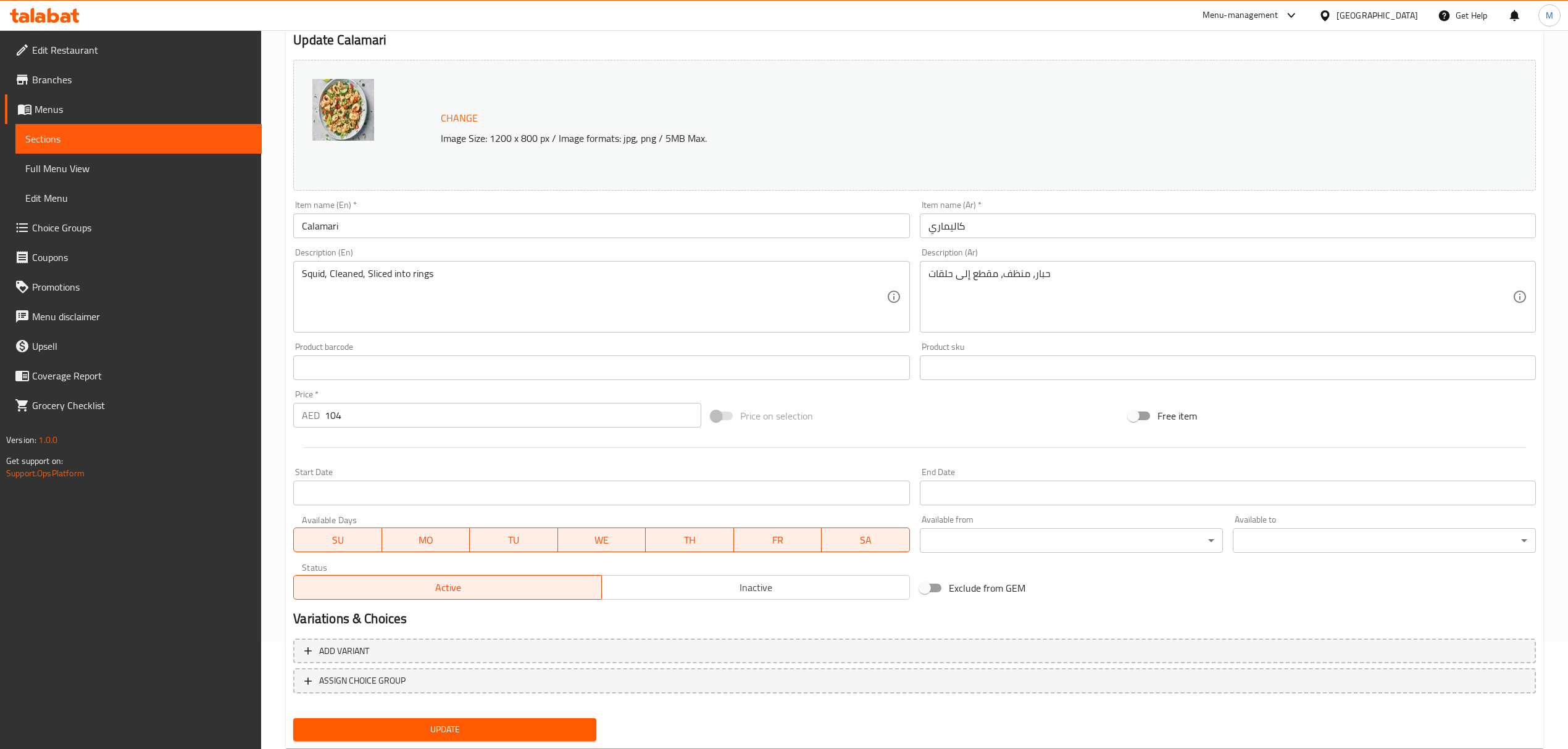
scroll to position [139, 0]
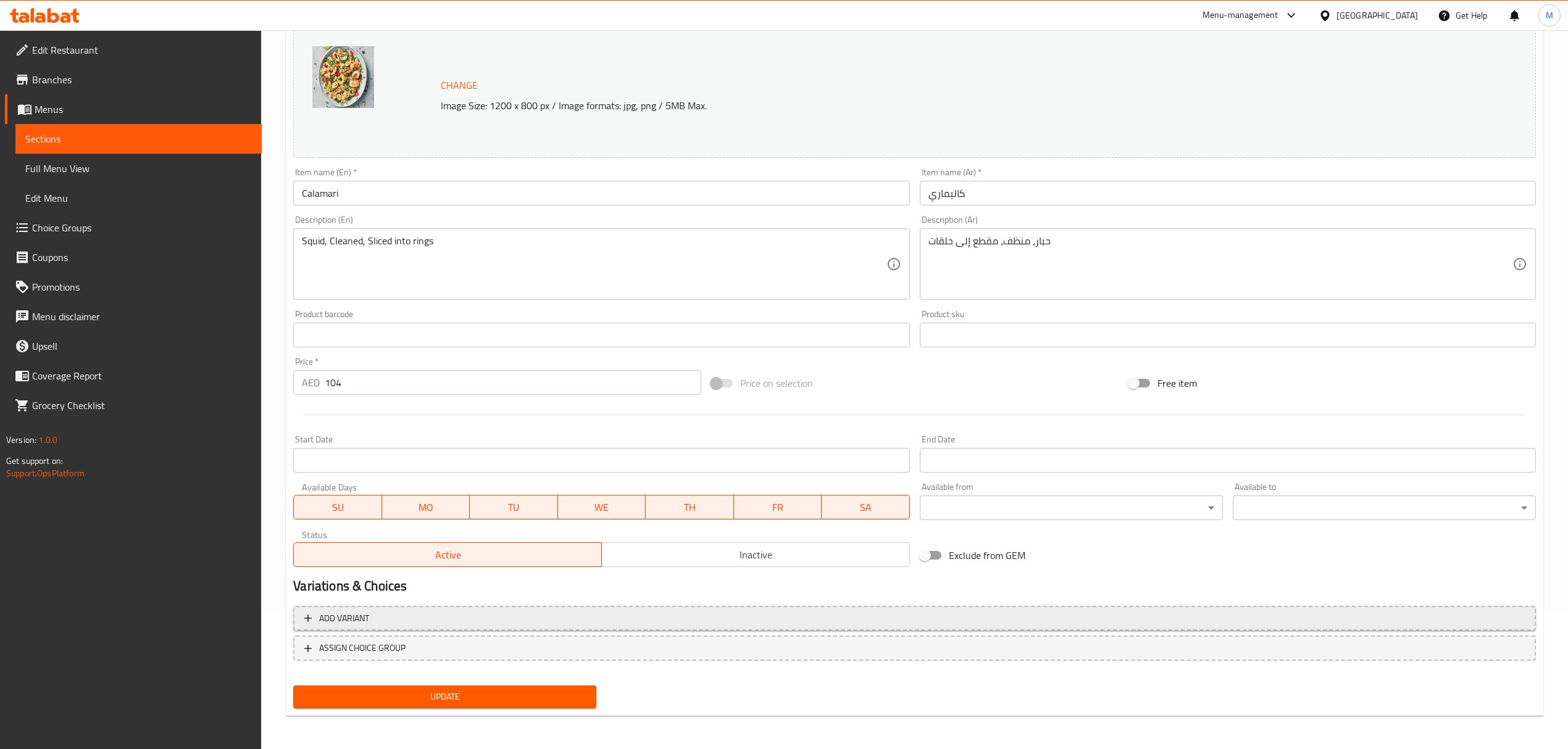
click at [613, 623] on span "Add variant" at bounding box center [914, 619] width 1220 height 16
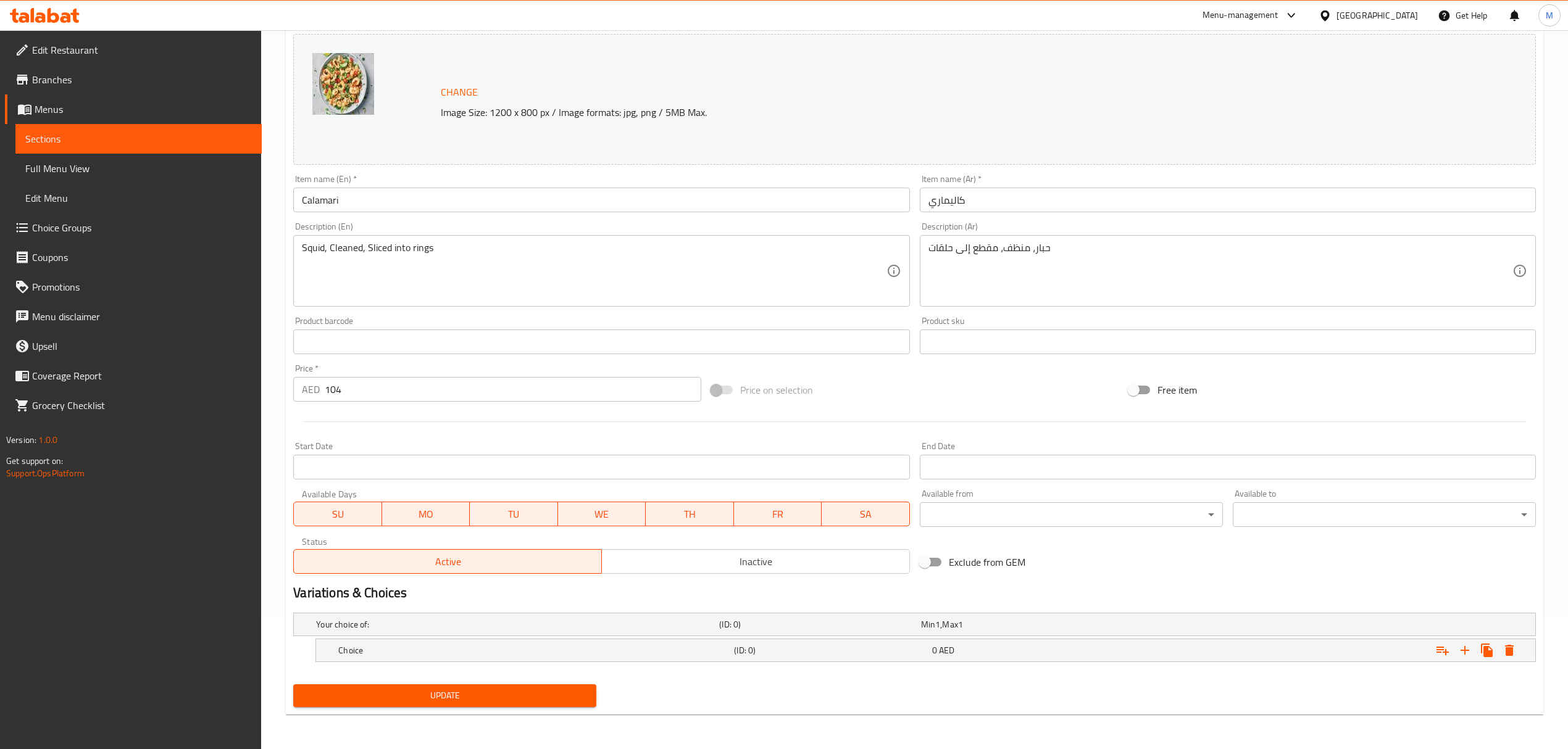
scroll to position [133, 0]
click at [539, 631] on h5 "Choice" at bounding box center [515, 625] width 398 height 12
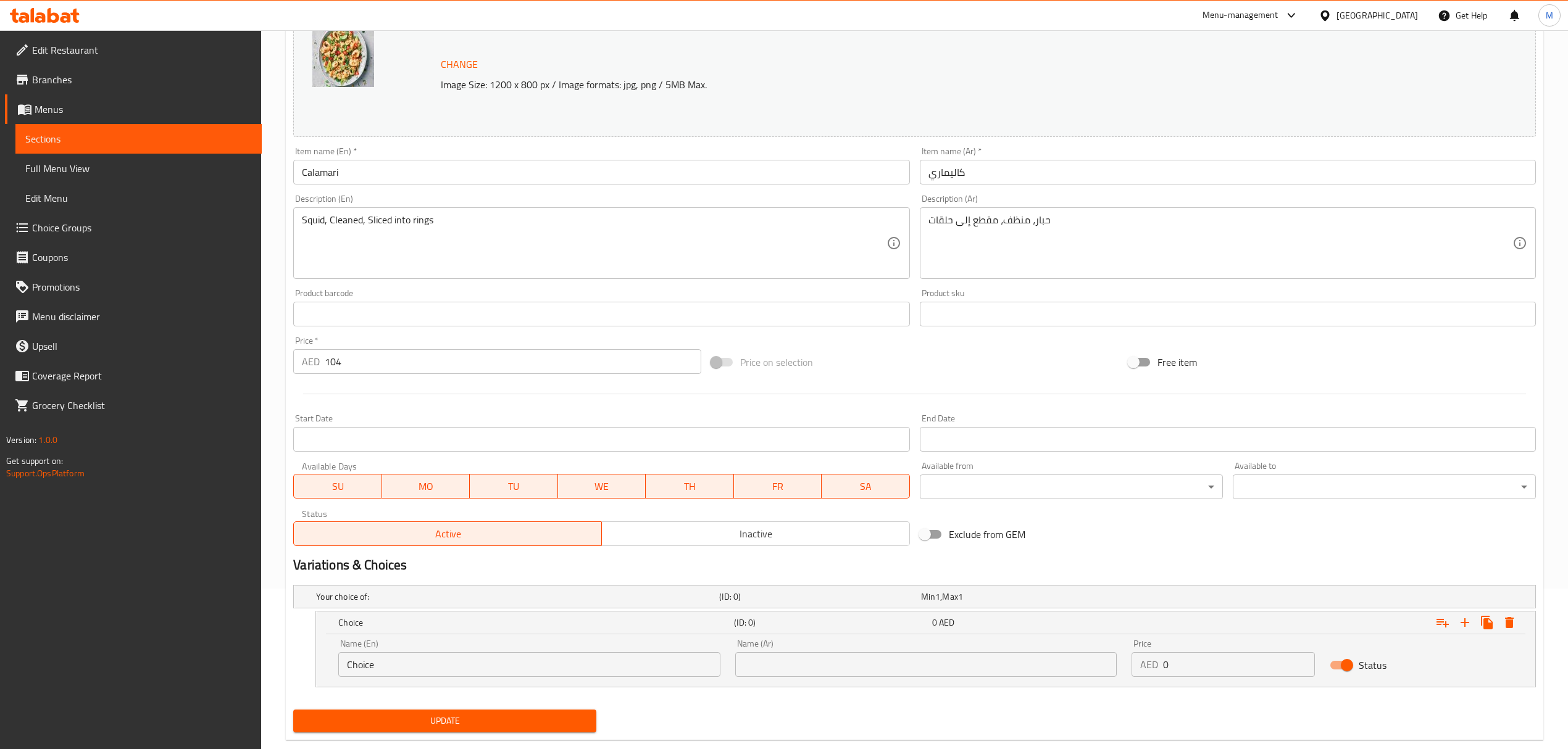
scroll to position [184, 0]
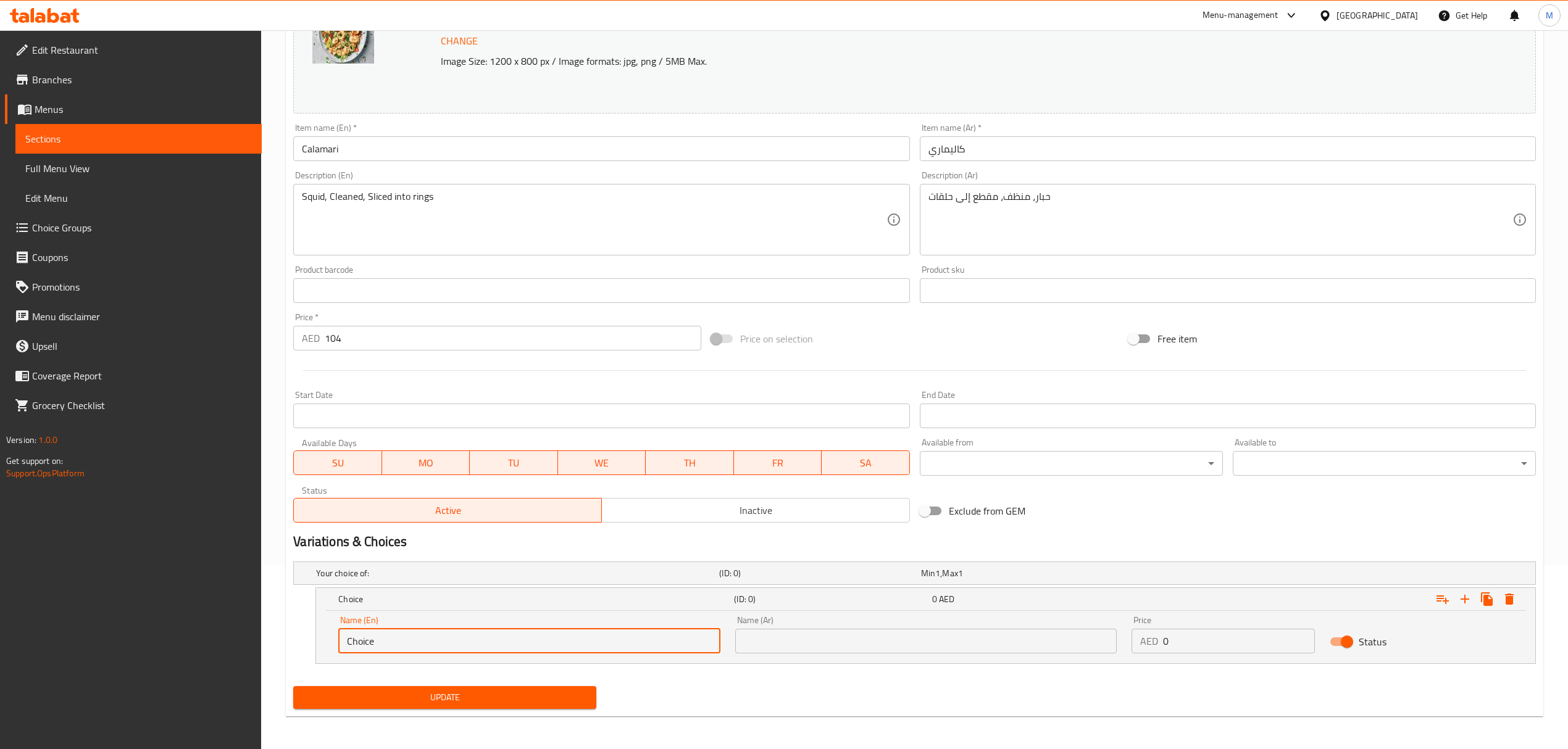
drag, startPoint x: 403, startPoint y: 638, endPoint x: 277, endPoint y: 638, distance: 126.0
click at [277, 638] on div "Home / Restaurants management / Menus / Sections / item / update Crustaceans se…" at bounding box center [915, 299] width 1307 height 905
type input "0.5 kg"
click at [779, 642] on input "text" at bounding box center [926, 641] width 382 height 25
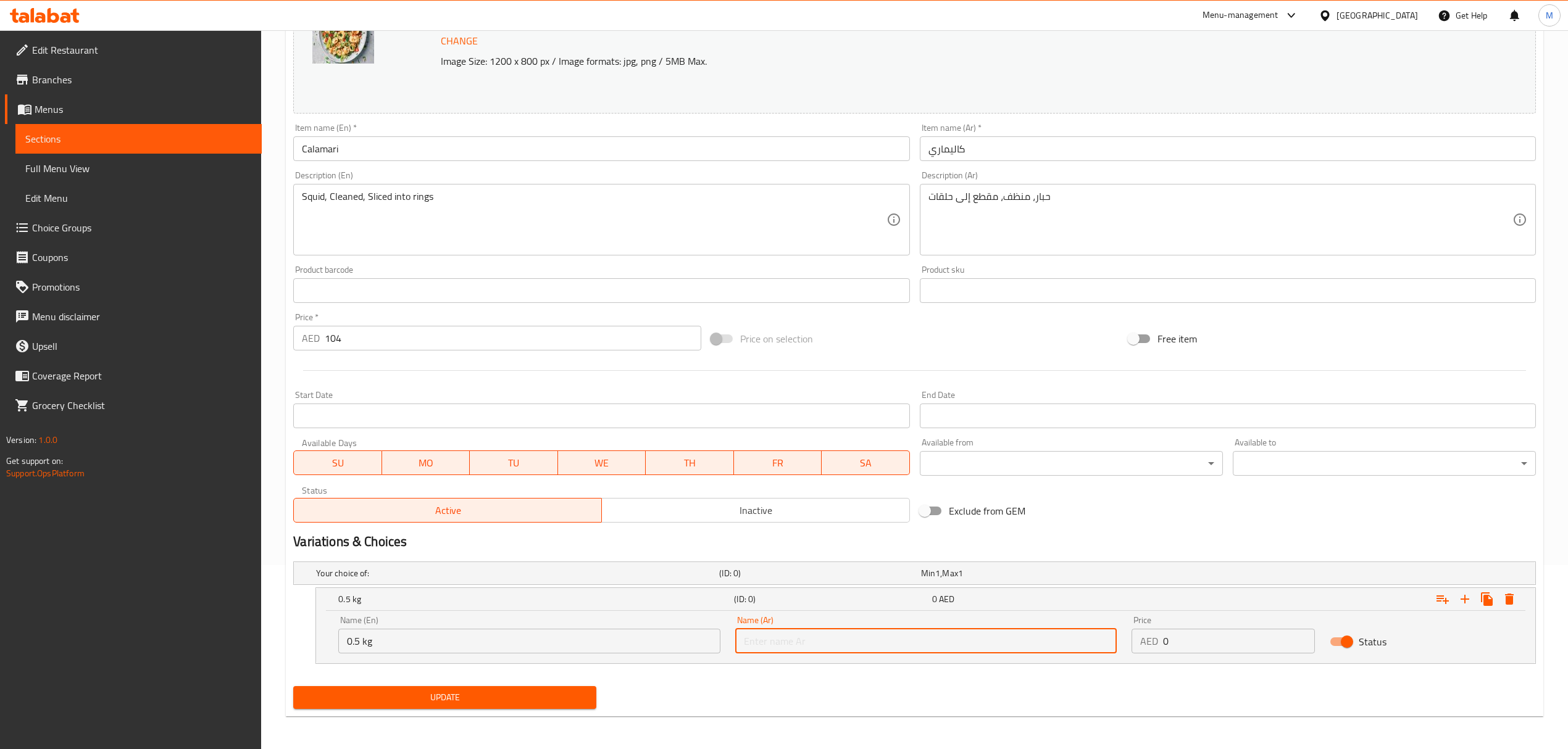
type input "0.5 كجم"
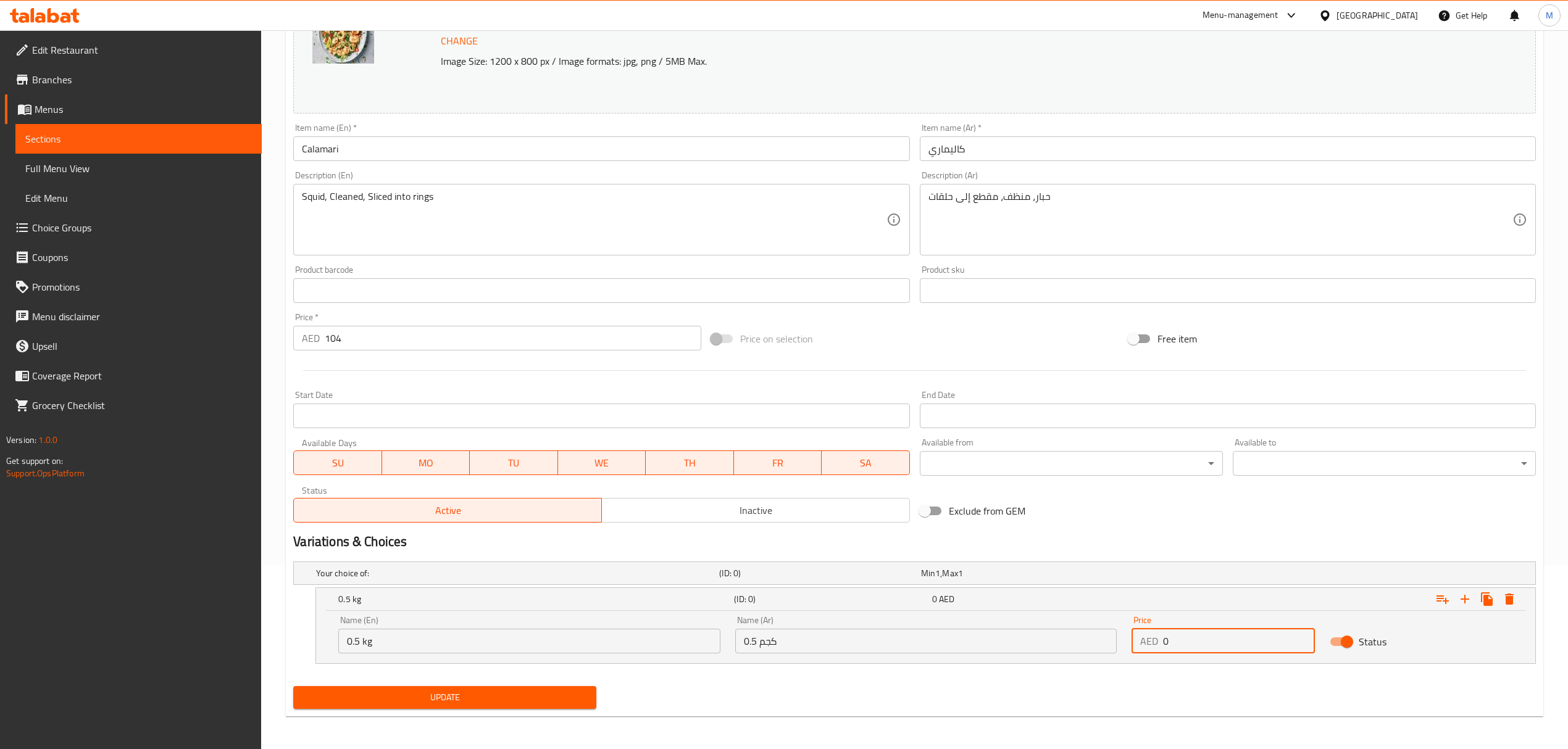
drag, startPoint x: 1163, startPoint y: 646, endPoint x: 1116, endPoint y: 638, distance: 47.7
click at [1116, 638] on div "Name (En) 0.5 kg Name (En) Name (Ar) 0.5 كجم Name (Ar) Price AED 0 Price Status" at bounding box center [926, 635] width 1190 height 53
type input "52"
click at [1469, 598] on icon "Expand" at bounding box center [1465, 599] width 15 height 15
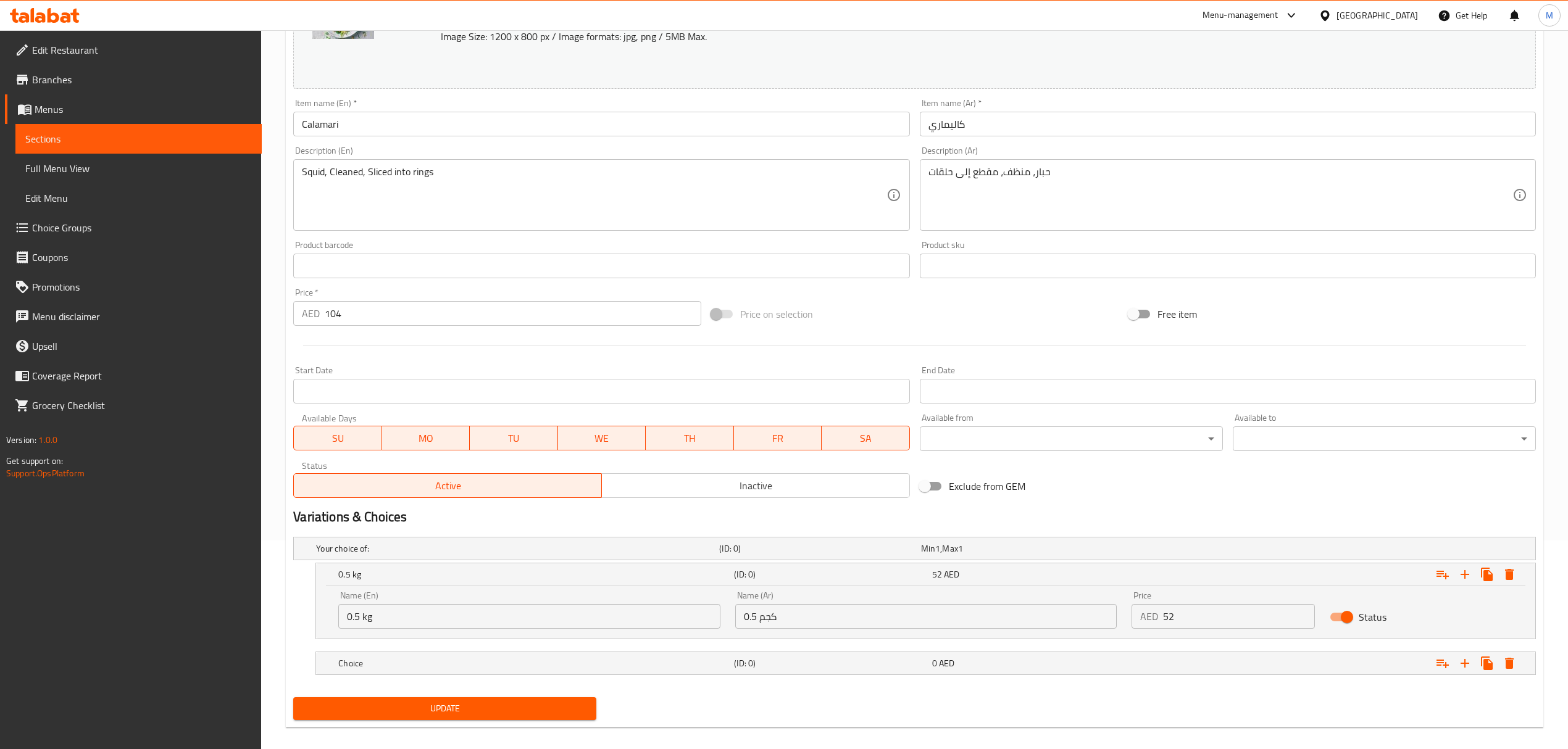
scroll to position [223, 0]
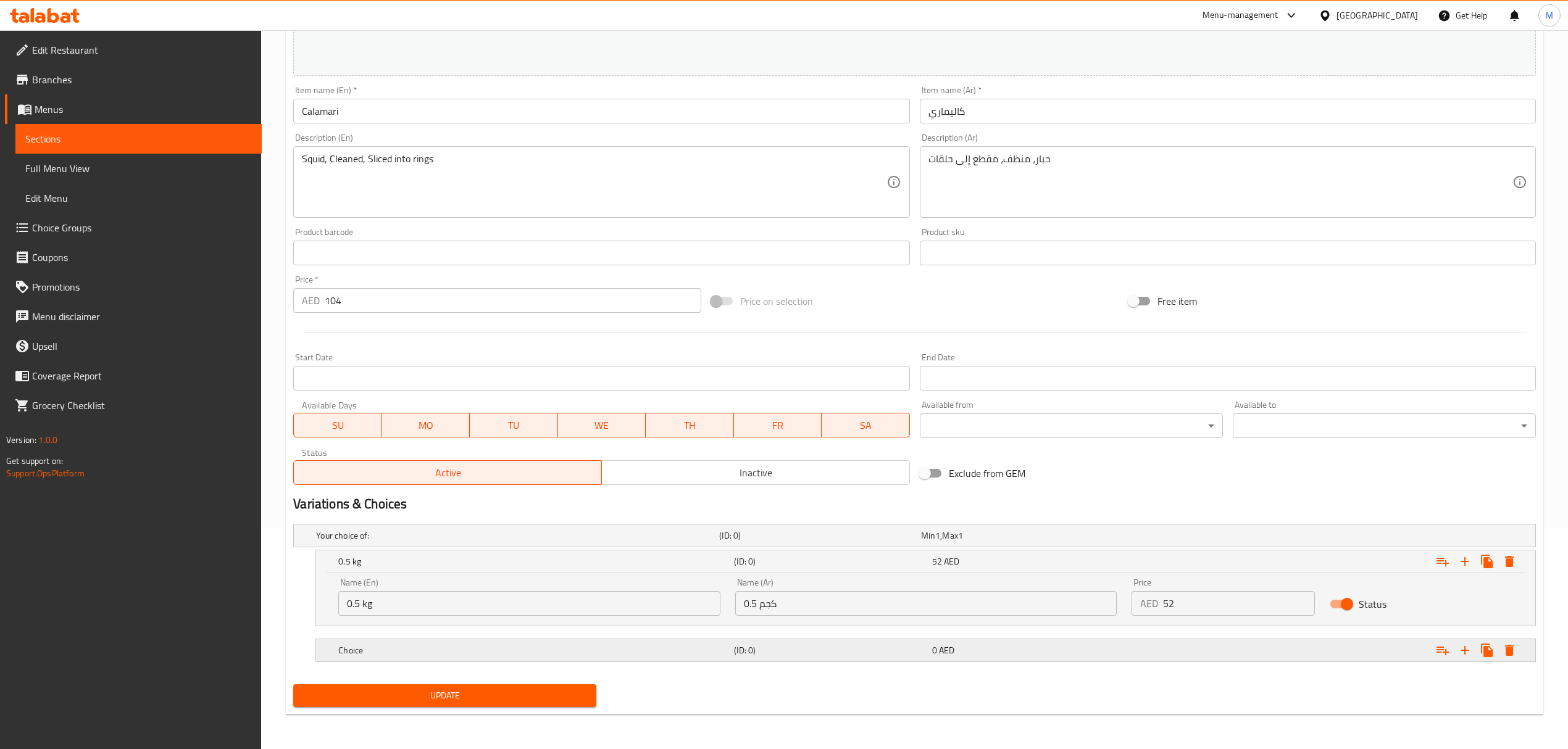
click at [561, 542] on h5 "Choice" at bounding box center [515, 536] width 398 height 12
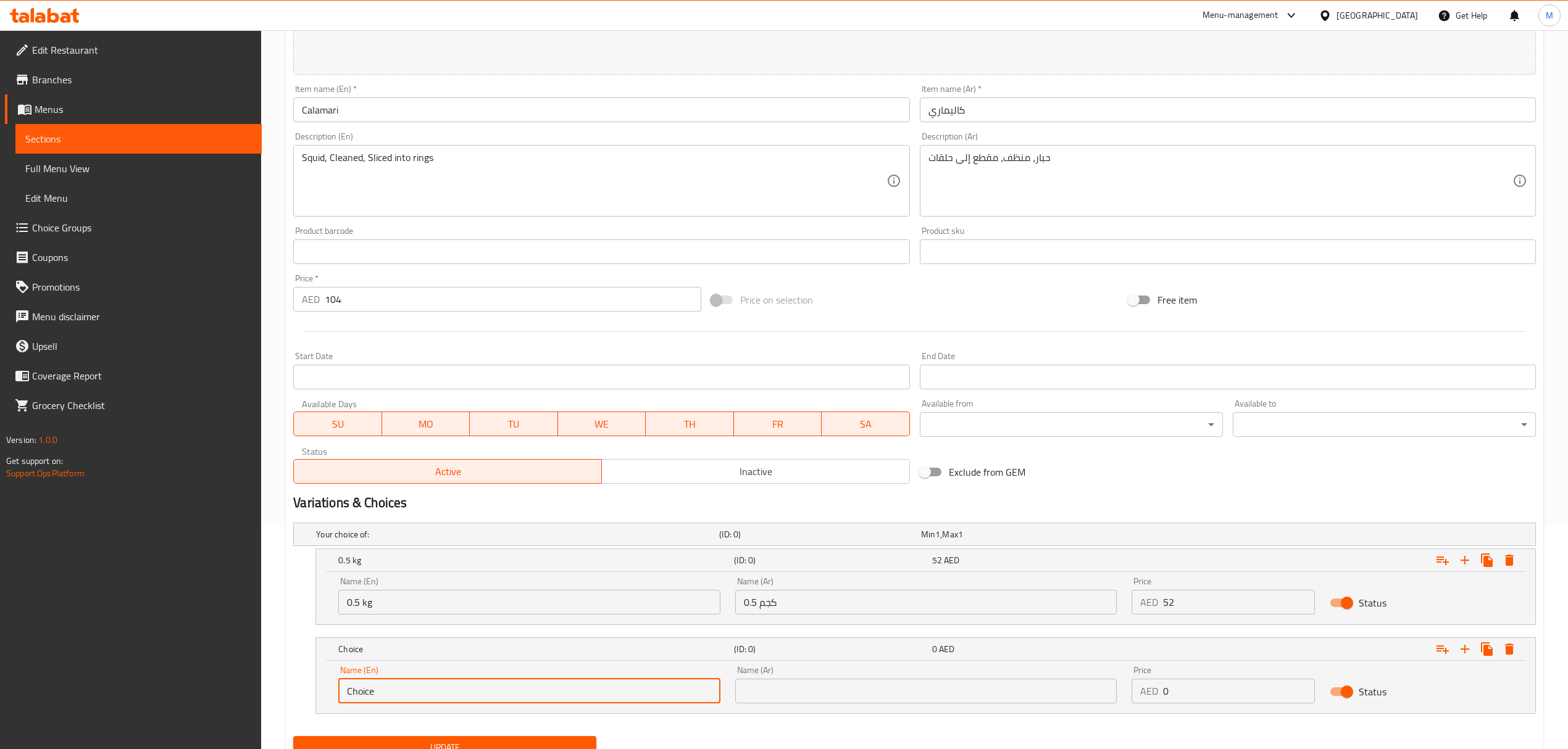
drag, startPoint x: 386, startPoint y: 691, endPoint x: 318, endPoint y: 686, distance: 68.2
click at [318, 686] on div "Name (En) Choice Name (En) Name (Ar) Name (Ar) Price AED 0 Price Status" at bounding box center [926, 688] width 1219 height 53
type input "1 kg"
click at [823, 692] on input "text" at bounding box center [926, 691] width 382 height 25
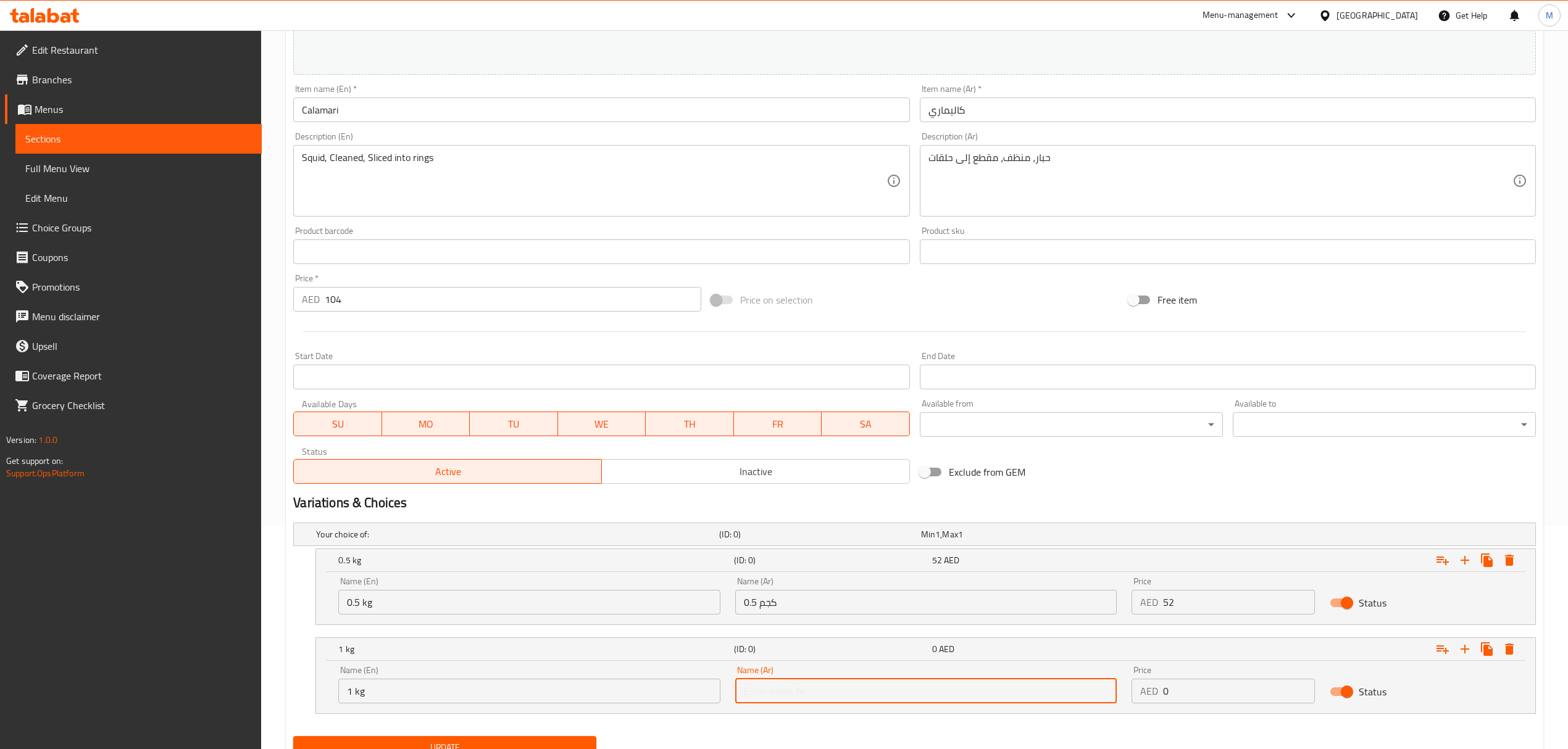
type input "1 كجم"
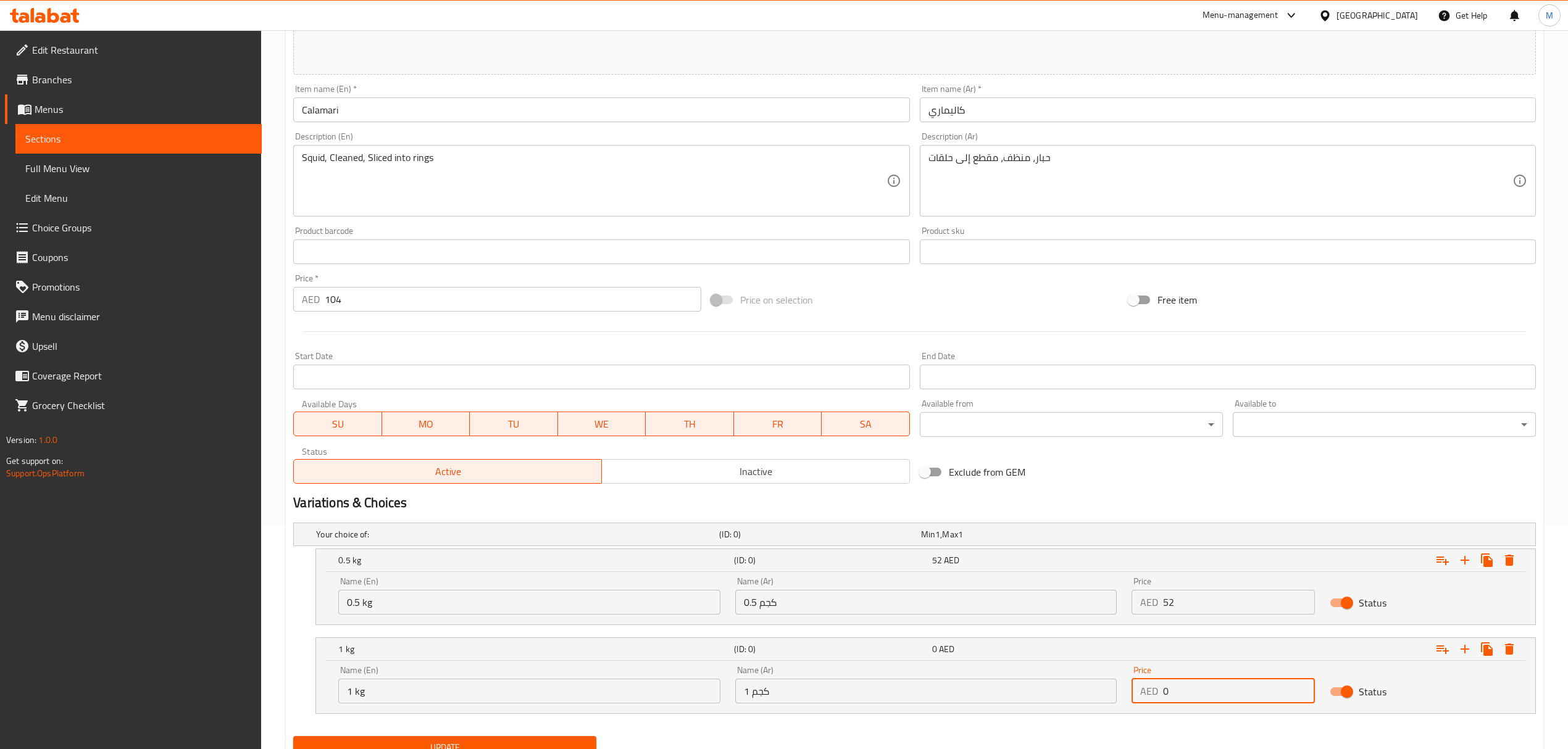
drag, startPoint x: 1208, startPoint y: 692, endPoint x: 1141, endPoint y: 692, distance: 67.0
click at [1141, 692] on div "AED 0 Price" at bounding box center [1223, 691] width 183 height 25
type input "104"
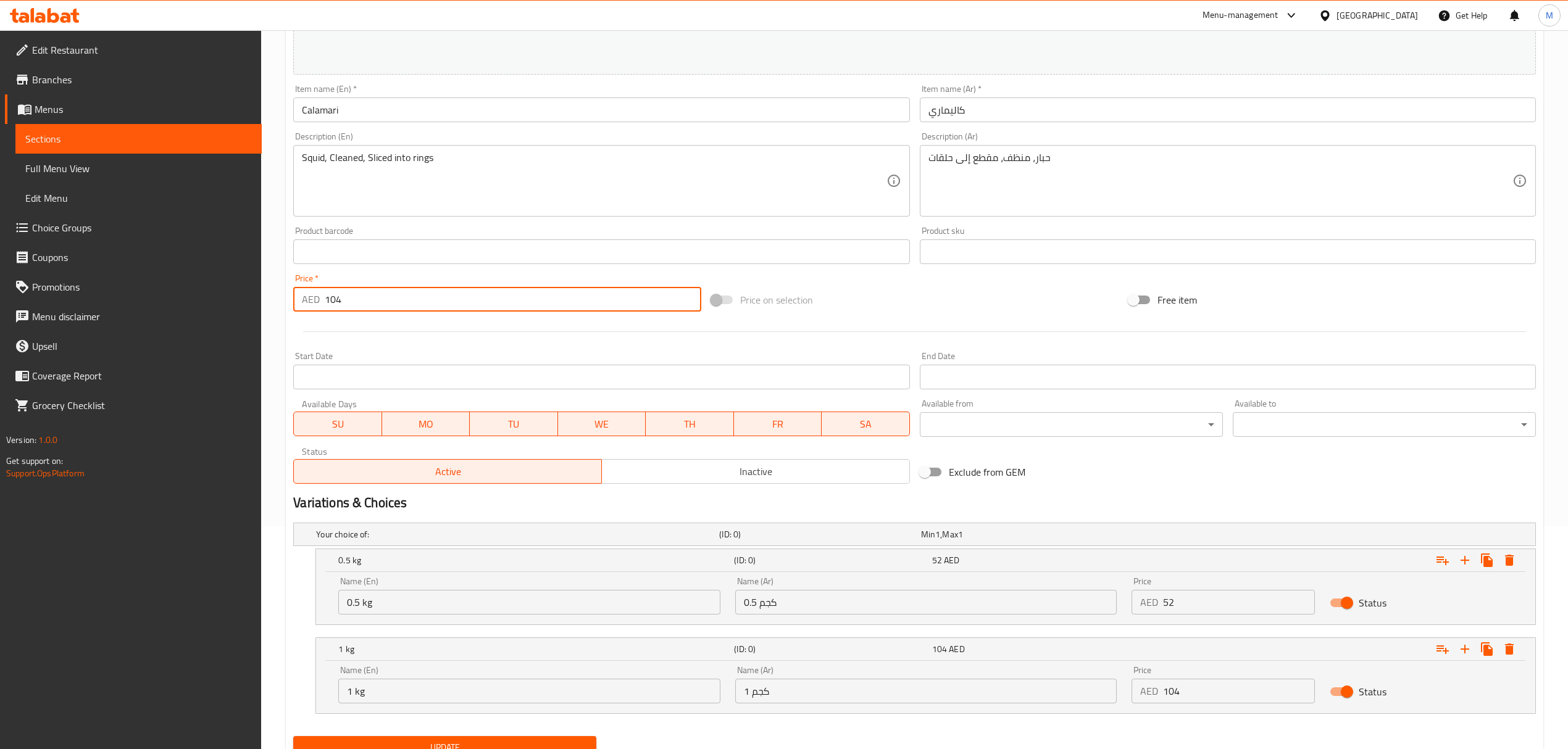
drag, startPoint x: 347, startPoint y: 307, endPoint x: 284, endPoint y: 307, distance: 63.0
click at [284, 307] on div "Home / Restaurants management / Menus / Sections / item / update Crustaceans se…" at bounding box center [915, 304] width 1307 height 993
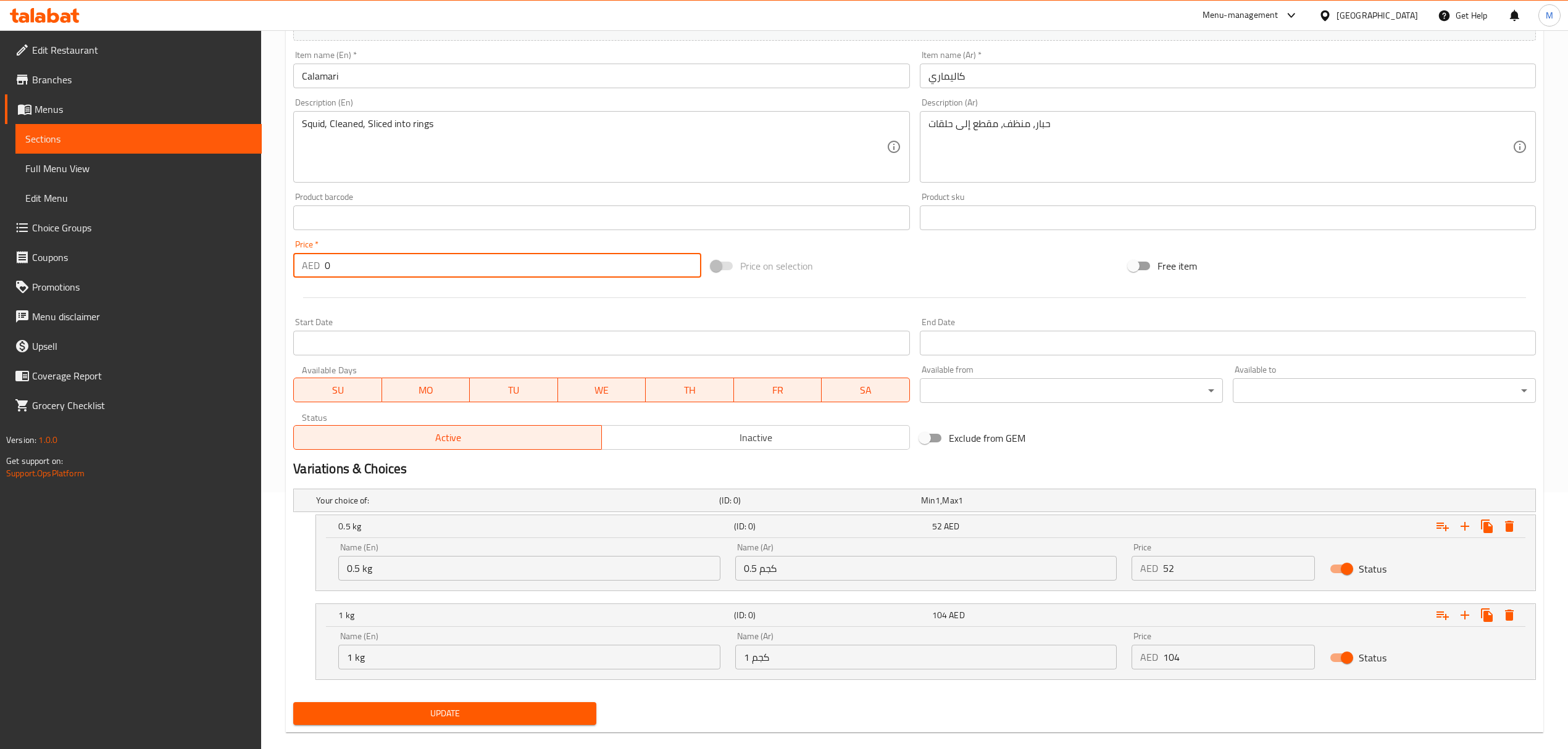
scroll to position [276, 0]
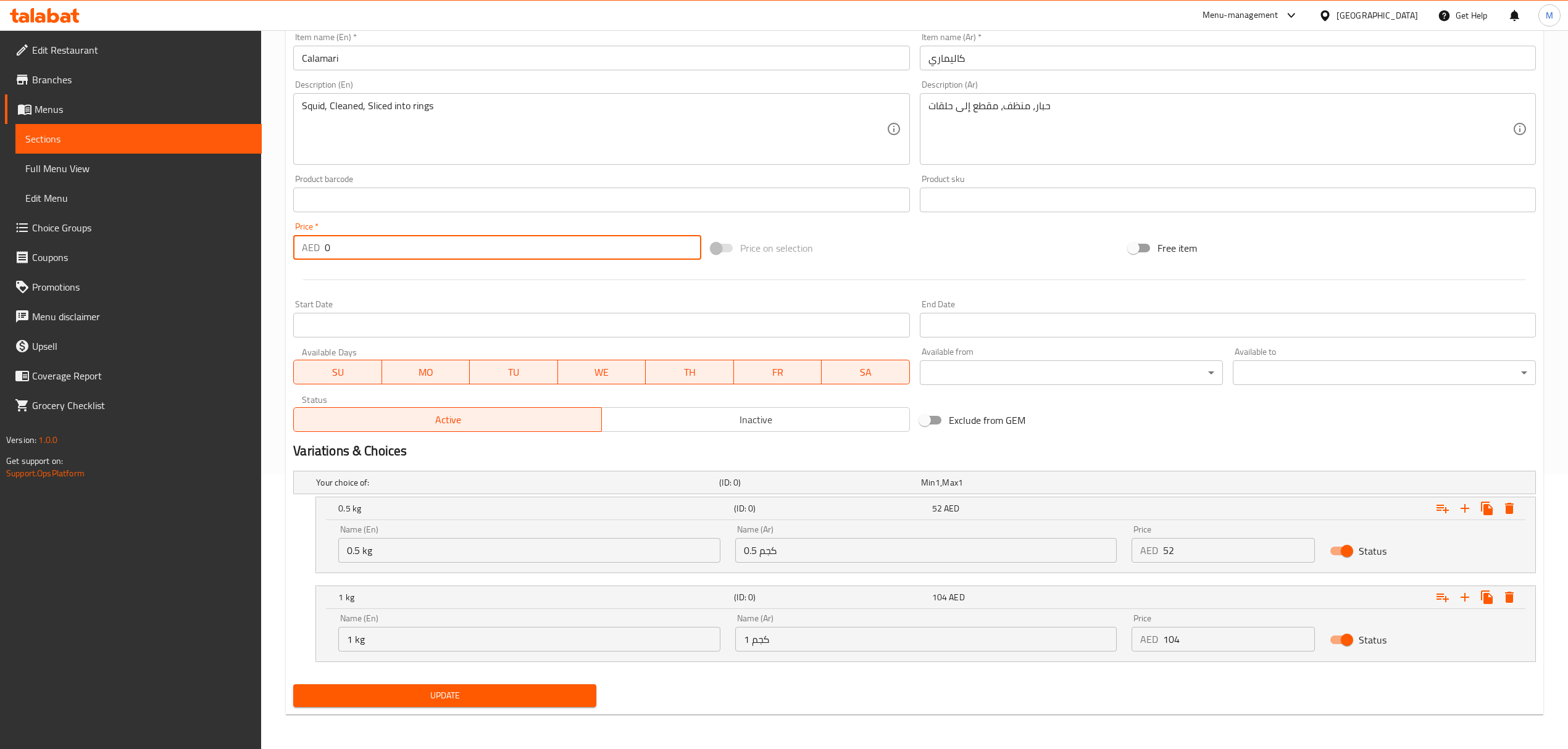
type input "0"
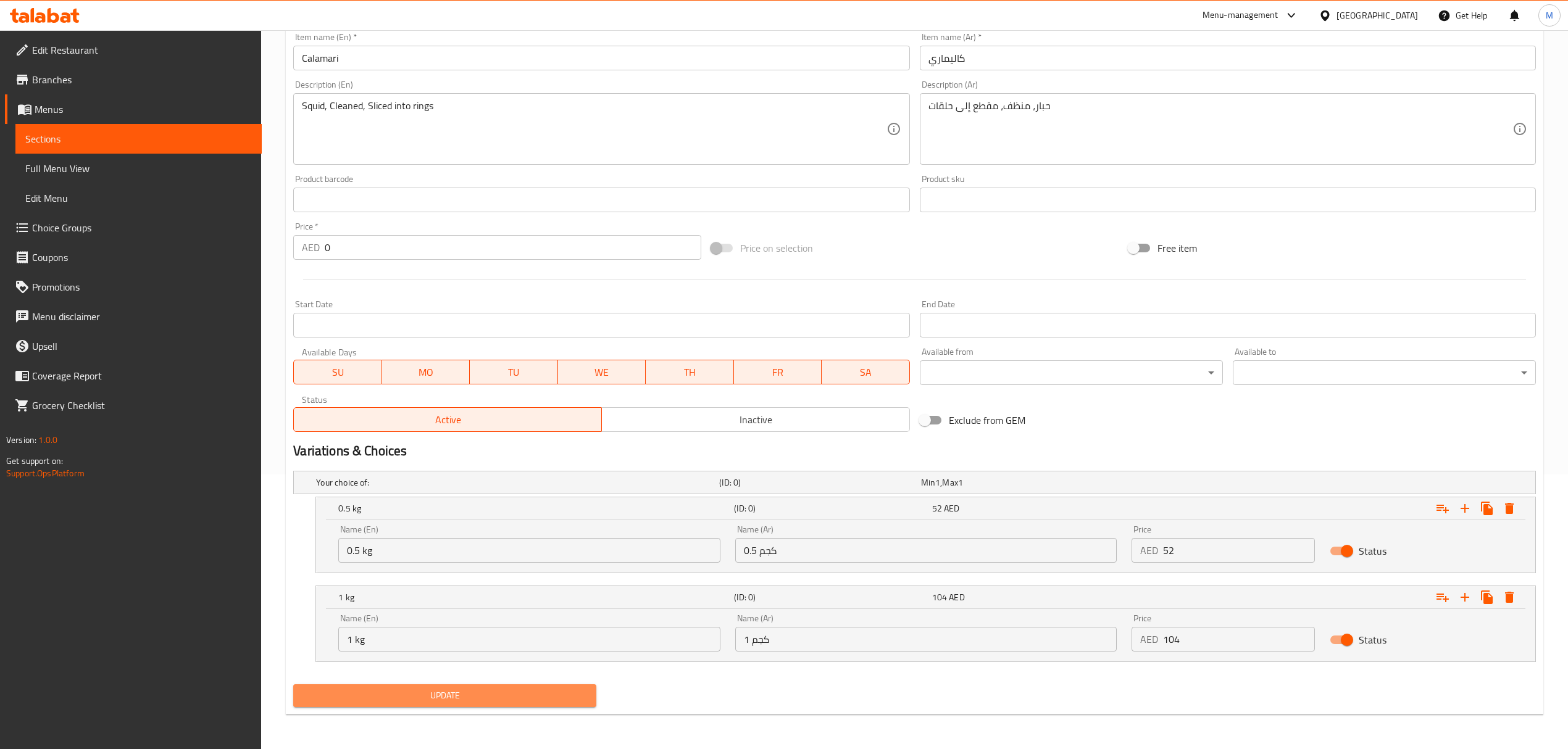
click at [468, 698] on span "Update" at bounding box center [445, 696] width 283 height 16
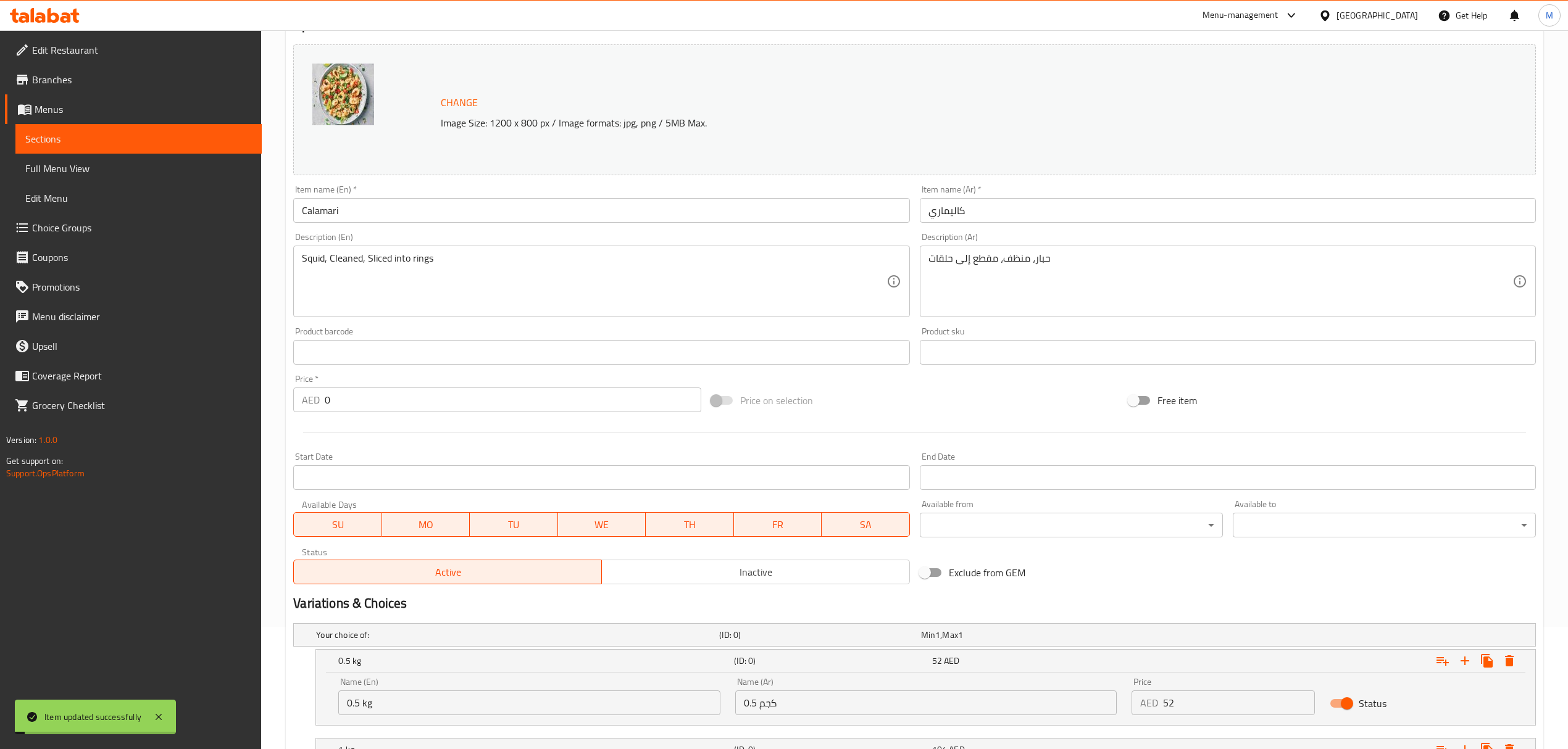
scroll to position [0, 0]
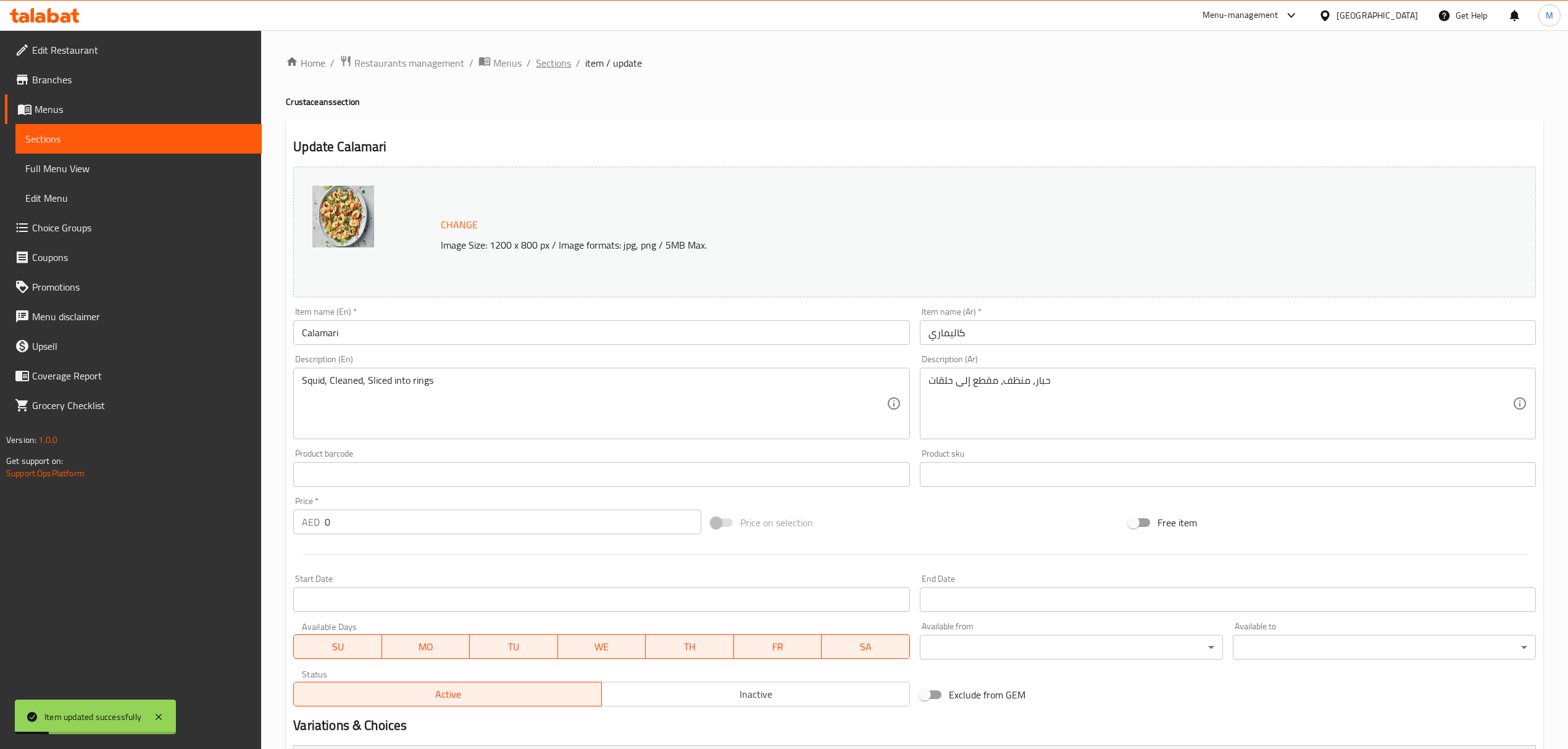
click at [551, 66] on span "Sections" at bounding box center [553, 63] width 35 height 15
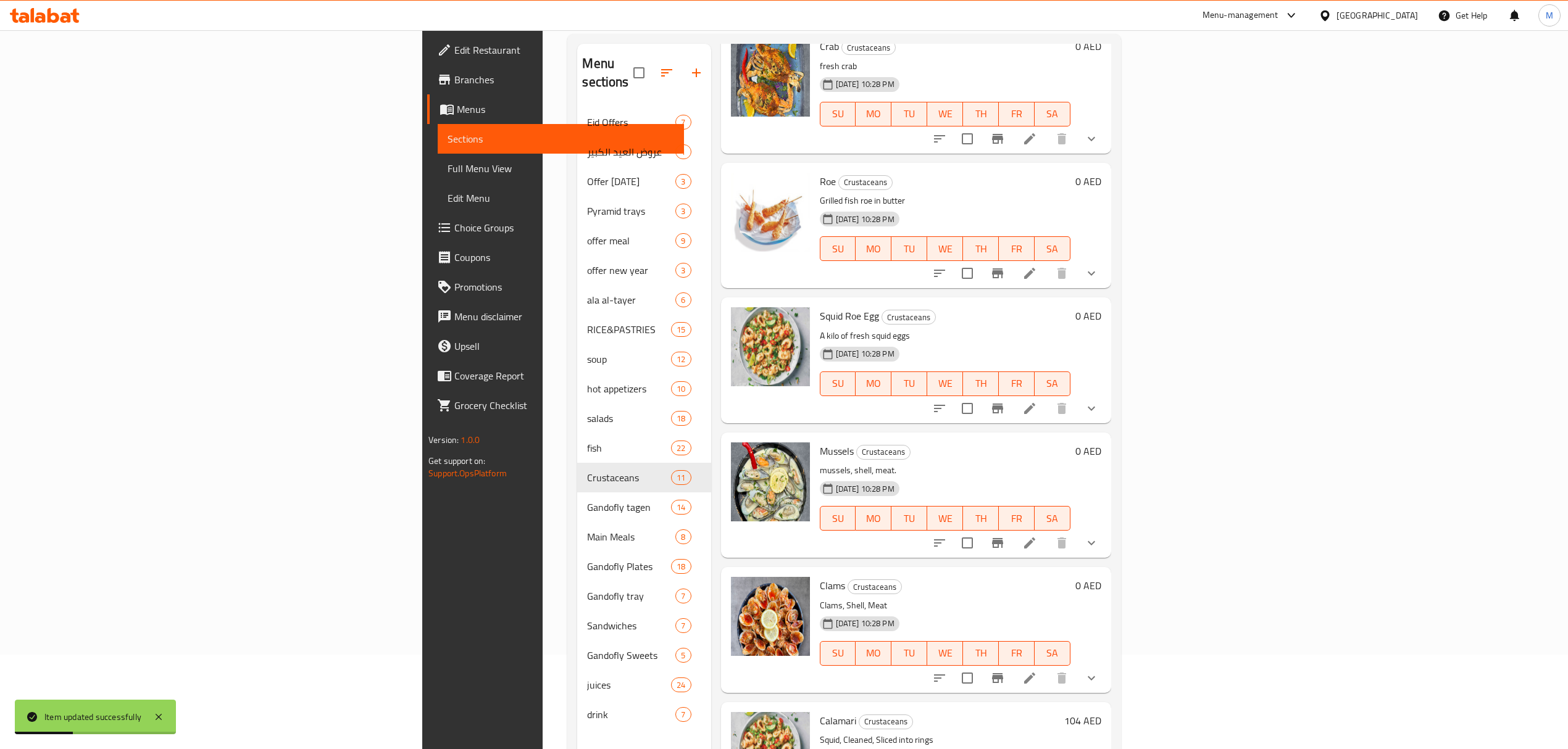
scroll to position [174, 0]
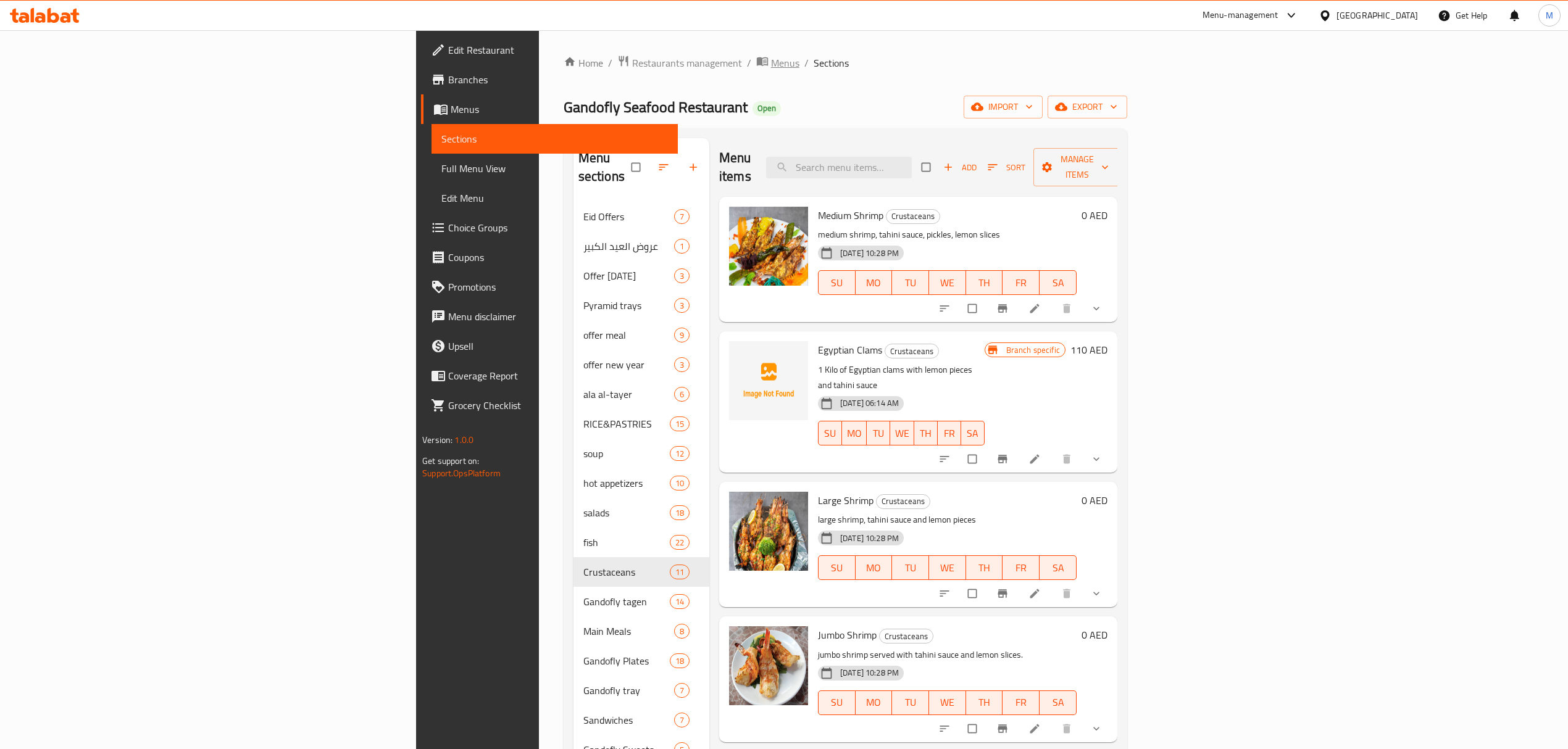
click at [771, 67] on span "Menus" at bounding box center [785, 63] width 28 height 15
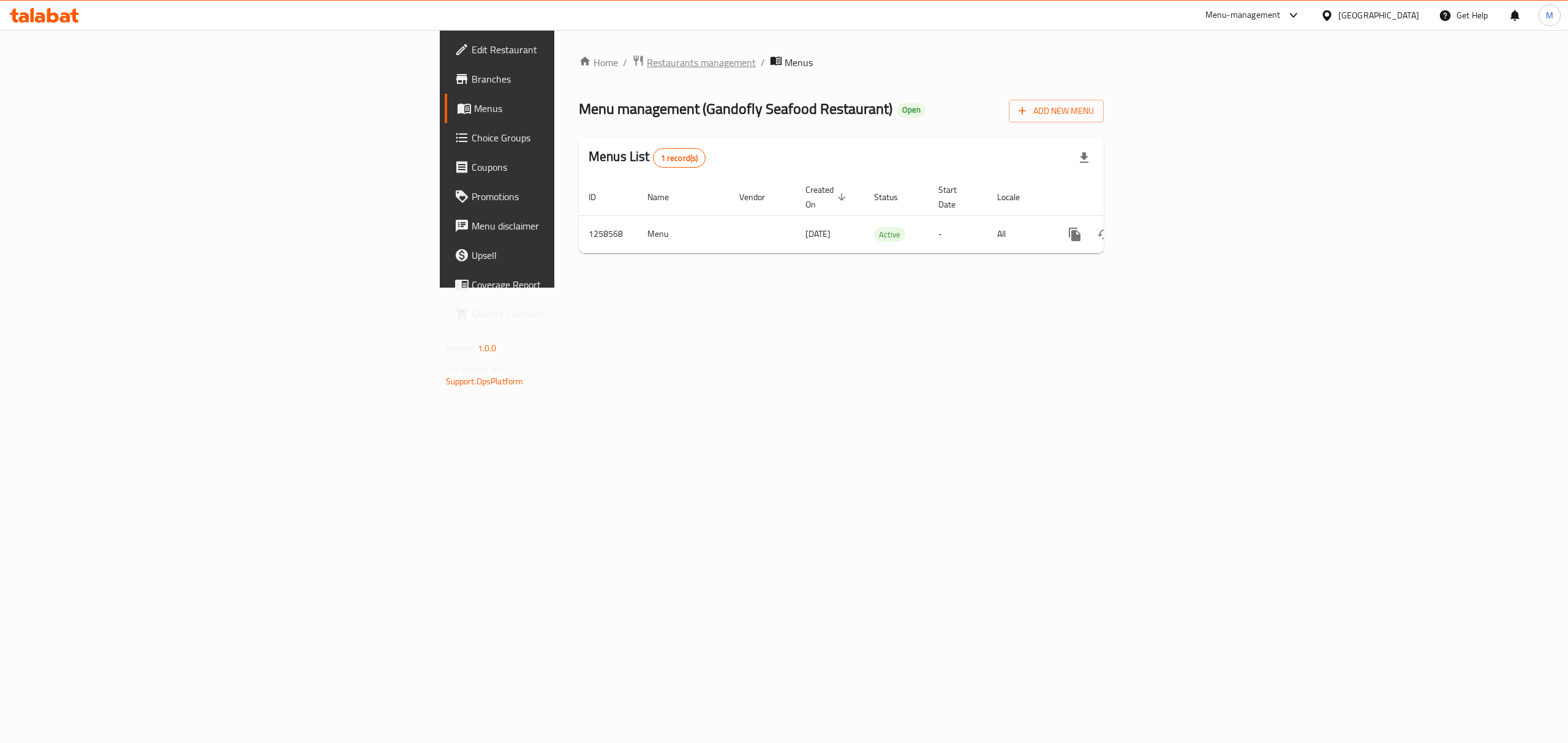
click at [647, 68] on span "Restaurants management" at bounding box center [701, 62] width 109 height 15
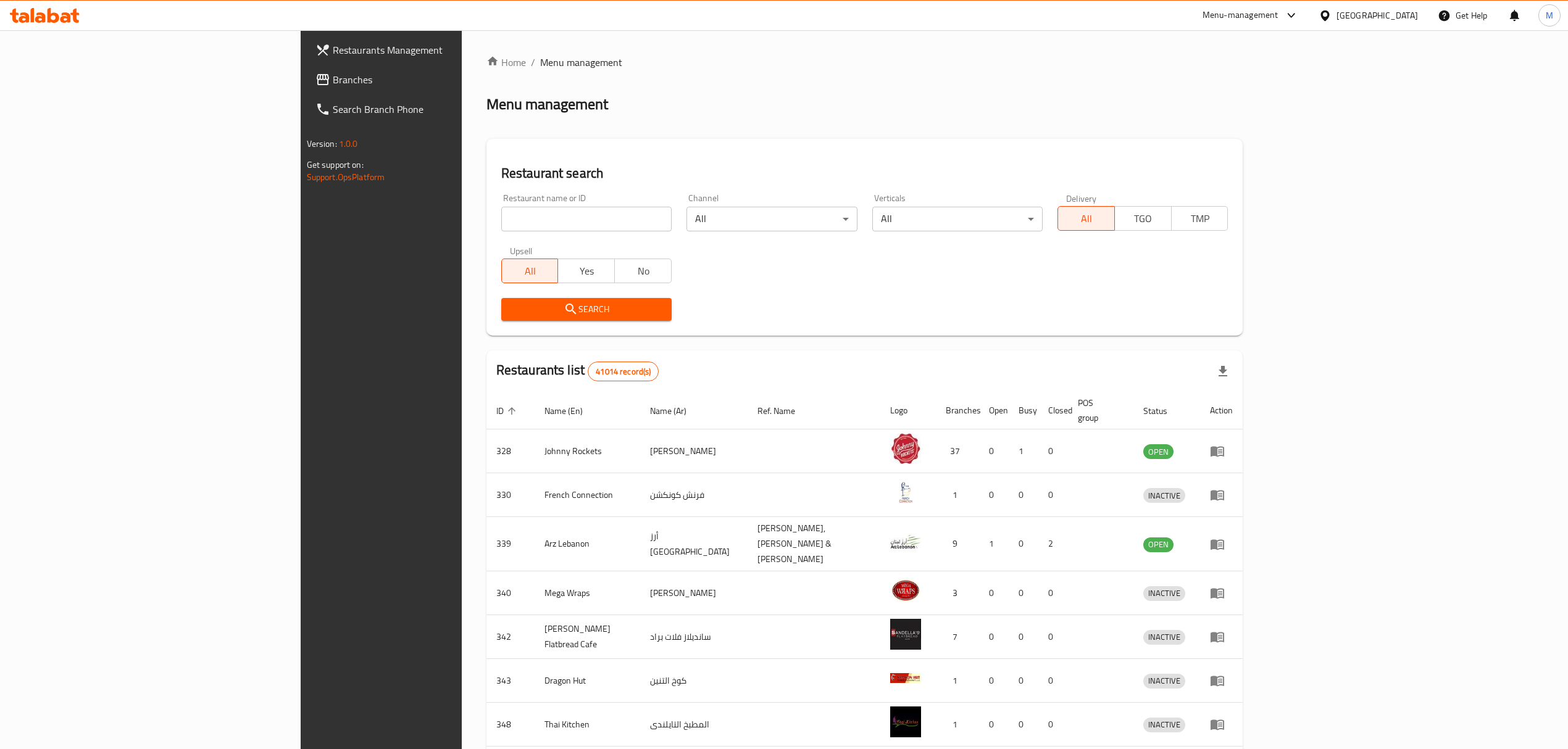
click at [501, 209] on input "search" at bounding box center [586, 219] width 170 height 25
click at [332, 55] on span "Restaurants Management" at bounding box center [442, 50] width 220 height 15
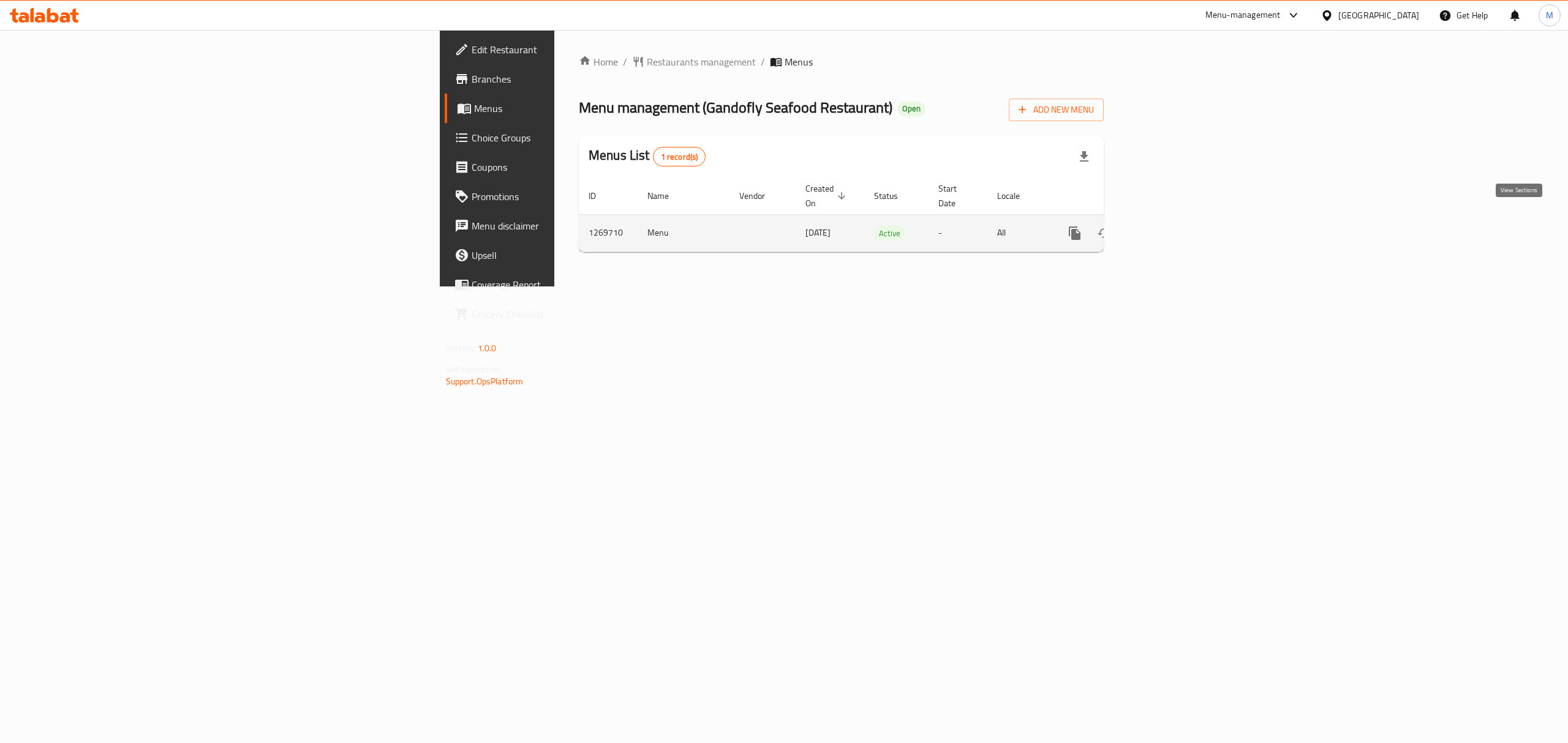
click at [1170, 226] on icon "enhanced table" at bounding box center [1163, 233] width 15 height 15
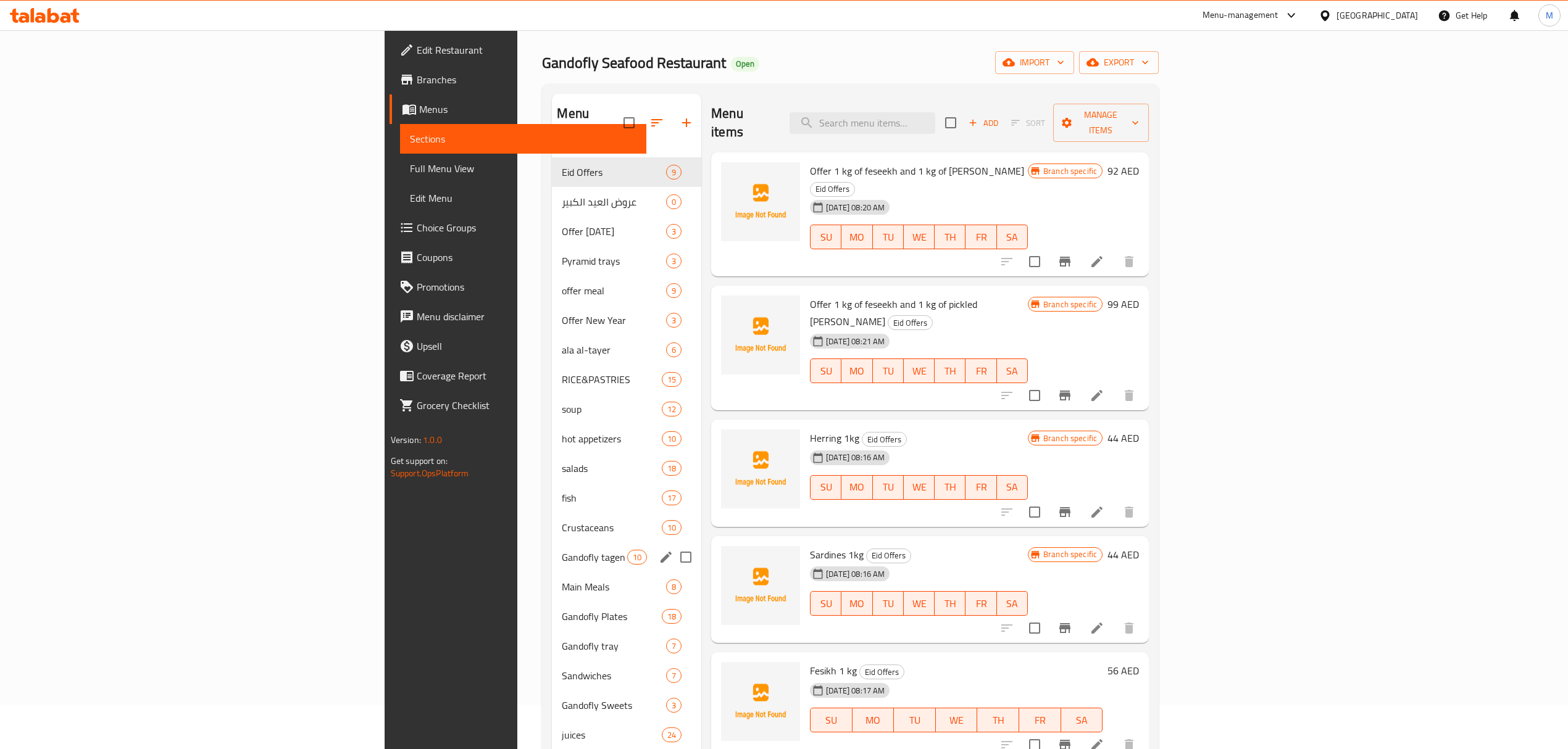
scroll to position [82, 0]
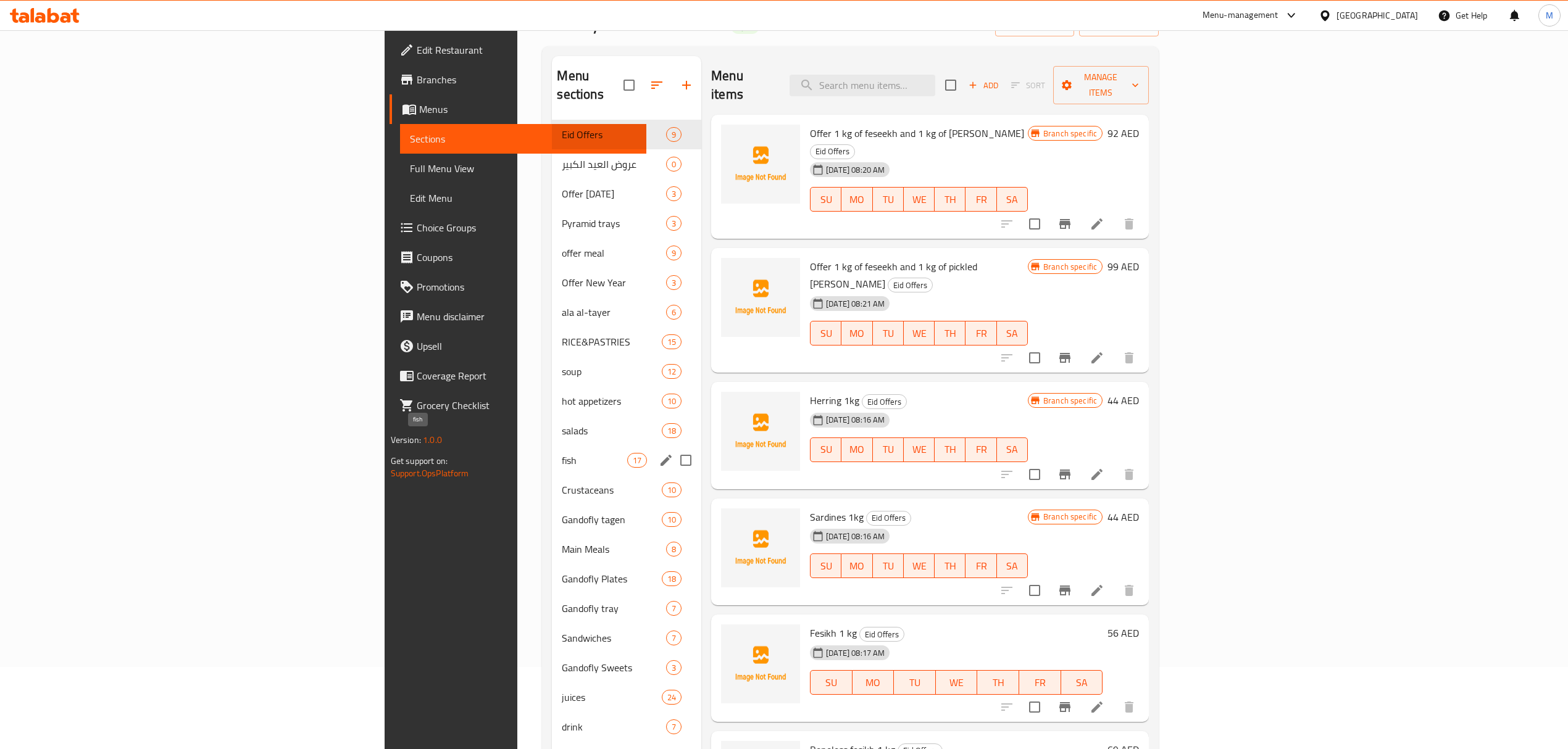
click at [561, 453] on span "fish" at bounding box center [594, 461] width 65 height 15
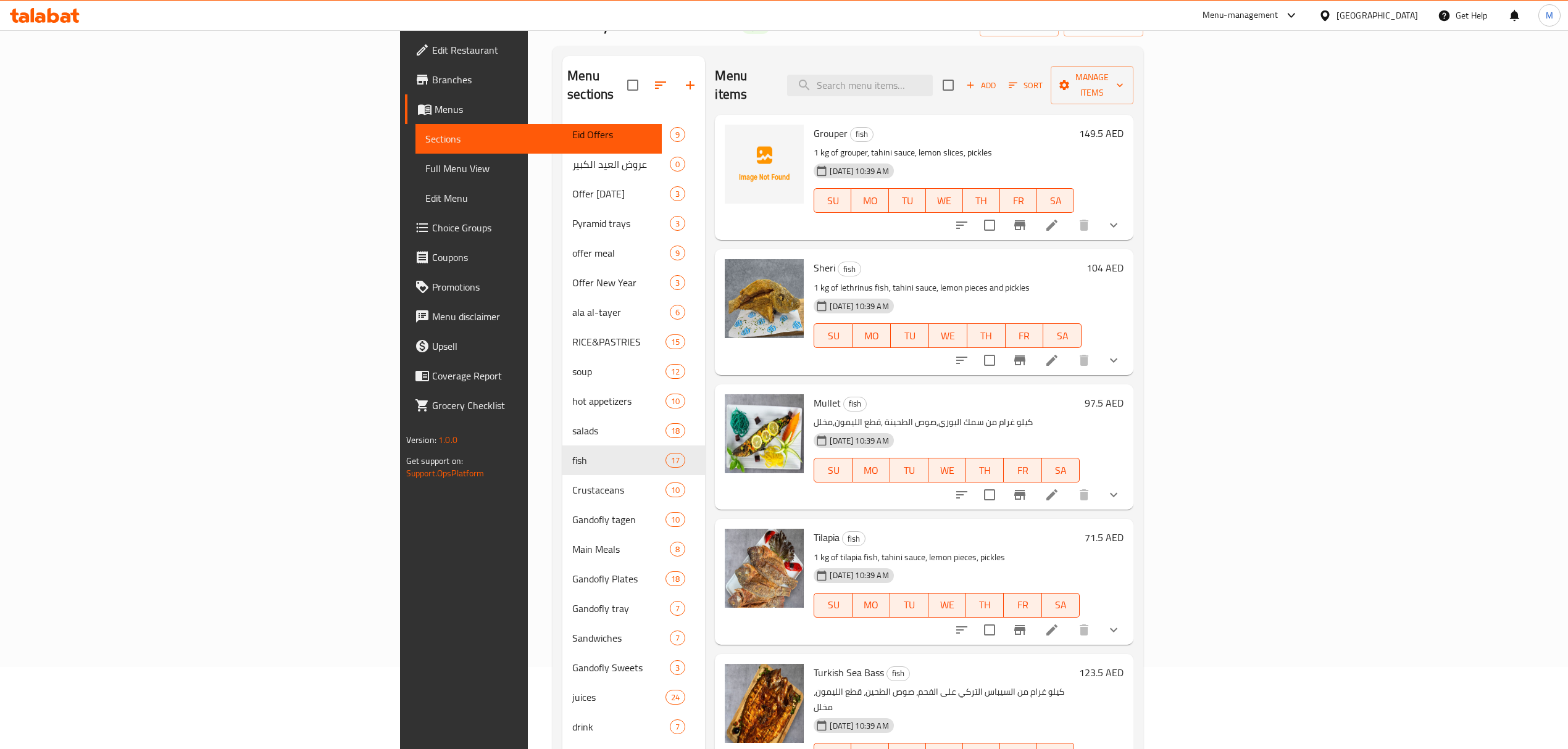
click at [1059, 353] on icon at bounding box center [1052, 361] width 15 height 15
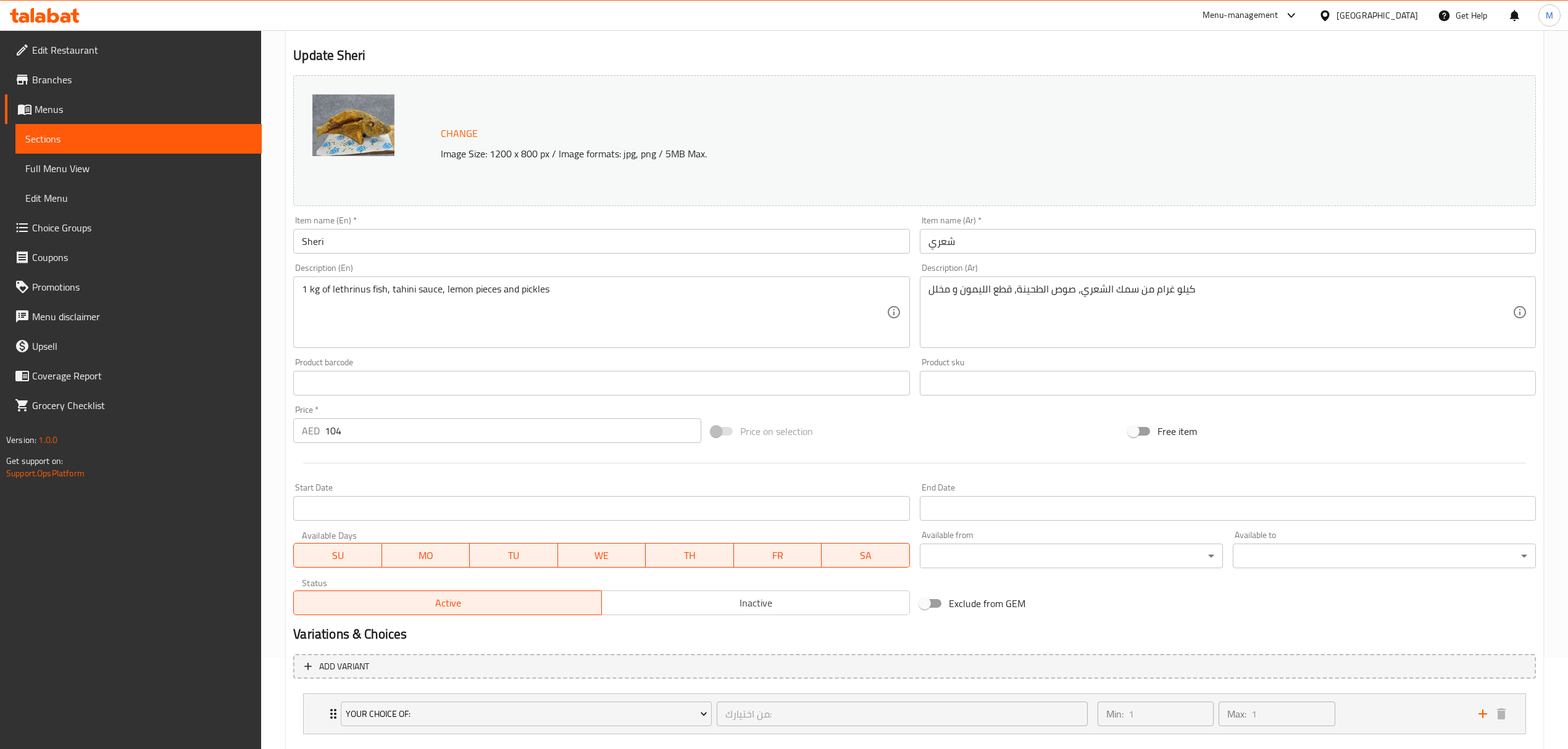
scroll to position [161, 0]
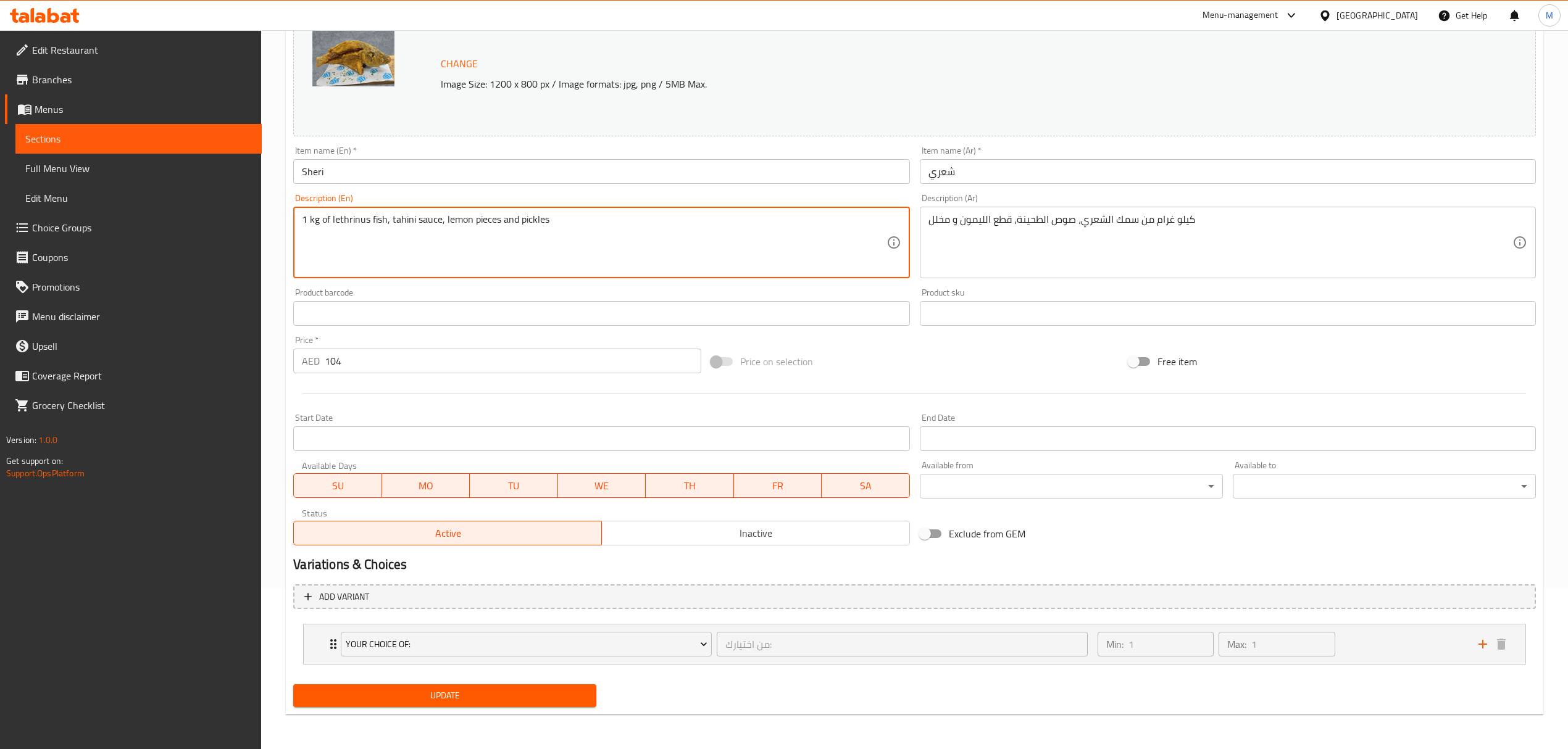
drag, startPoint x: 332, startPoint y: 220, endPoint x: 255, endPoint y: 220, distance: 77.0
type textarea "lethrinus fish, tahini sauce, lemon pieces and pickles"
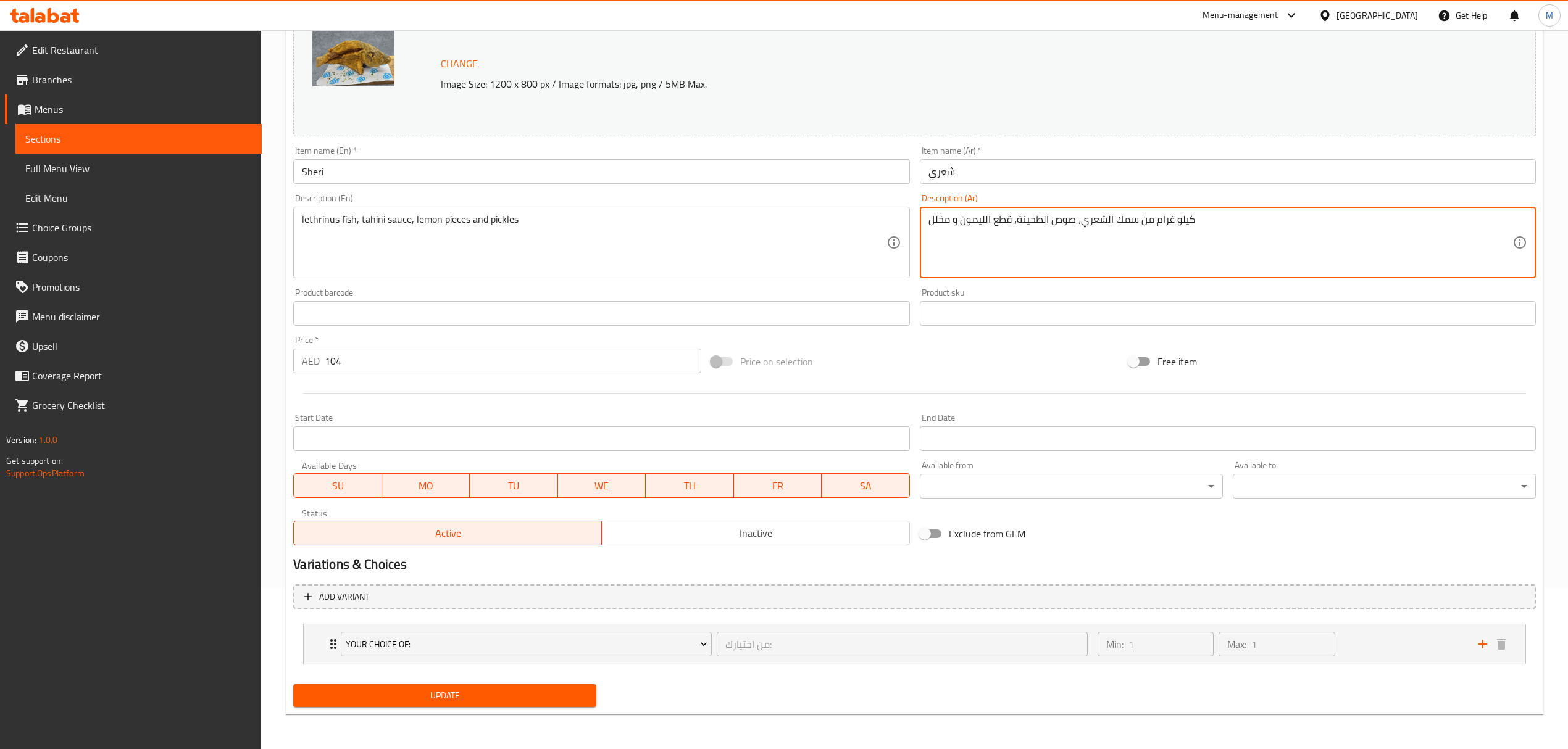
drag, startPoint x: 1136, startPoint y: 220, endPoint x: 1240, endPoint y: 226, distance: 104.2
type textarea "سمك الشعري، صوص الطحينة، قطع الليمون و مخلل"
click at [538, 598] on span "Add variant" at bounding box center [914, 597] width 1220 height 16
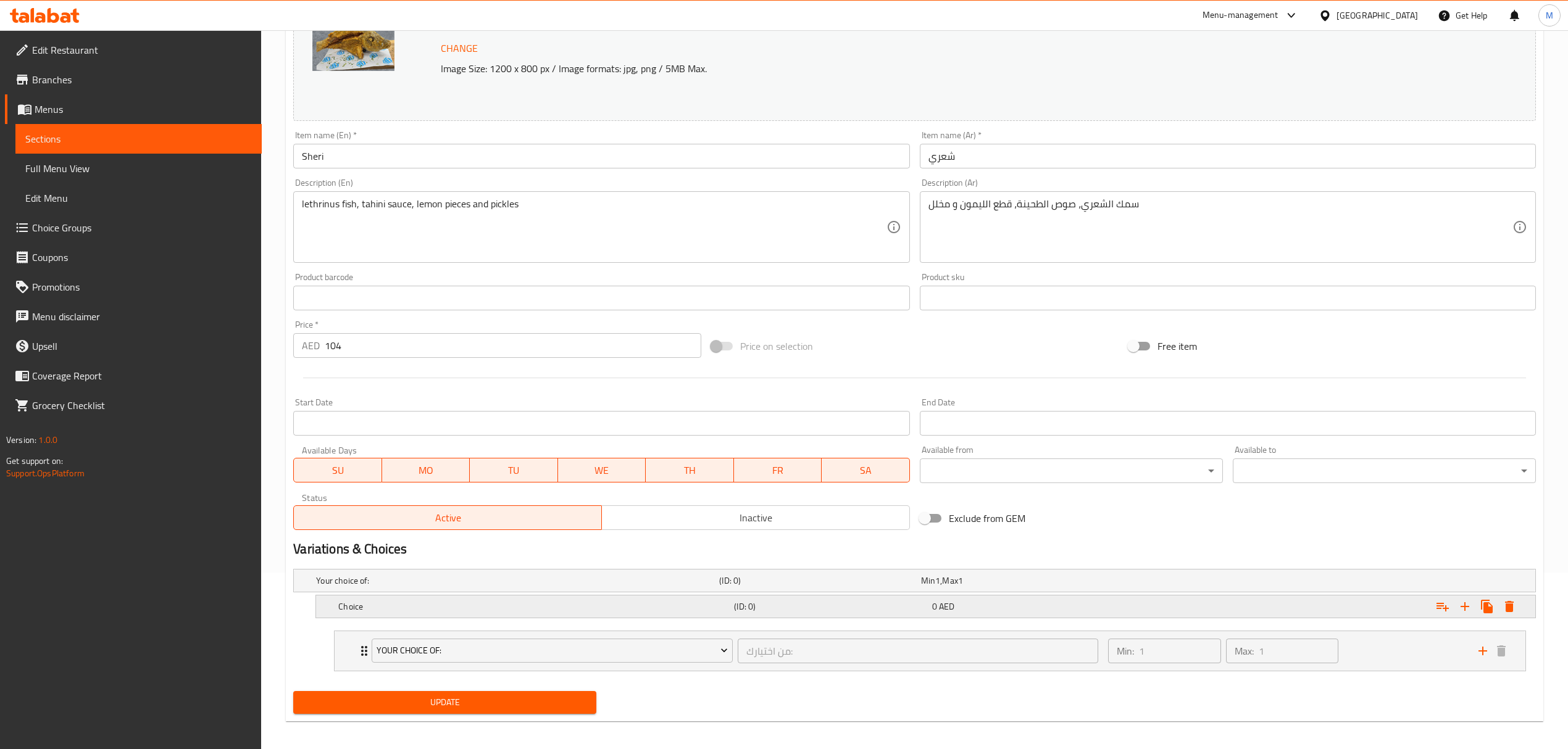
scroll to position [185, 0]
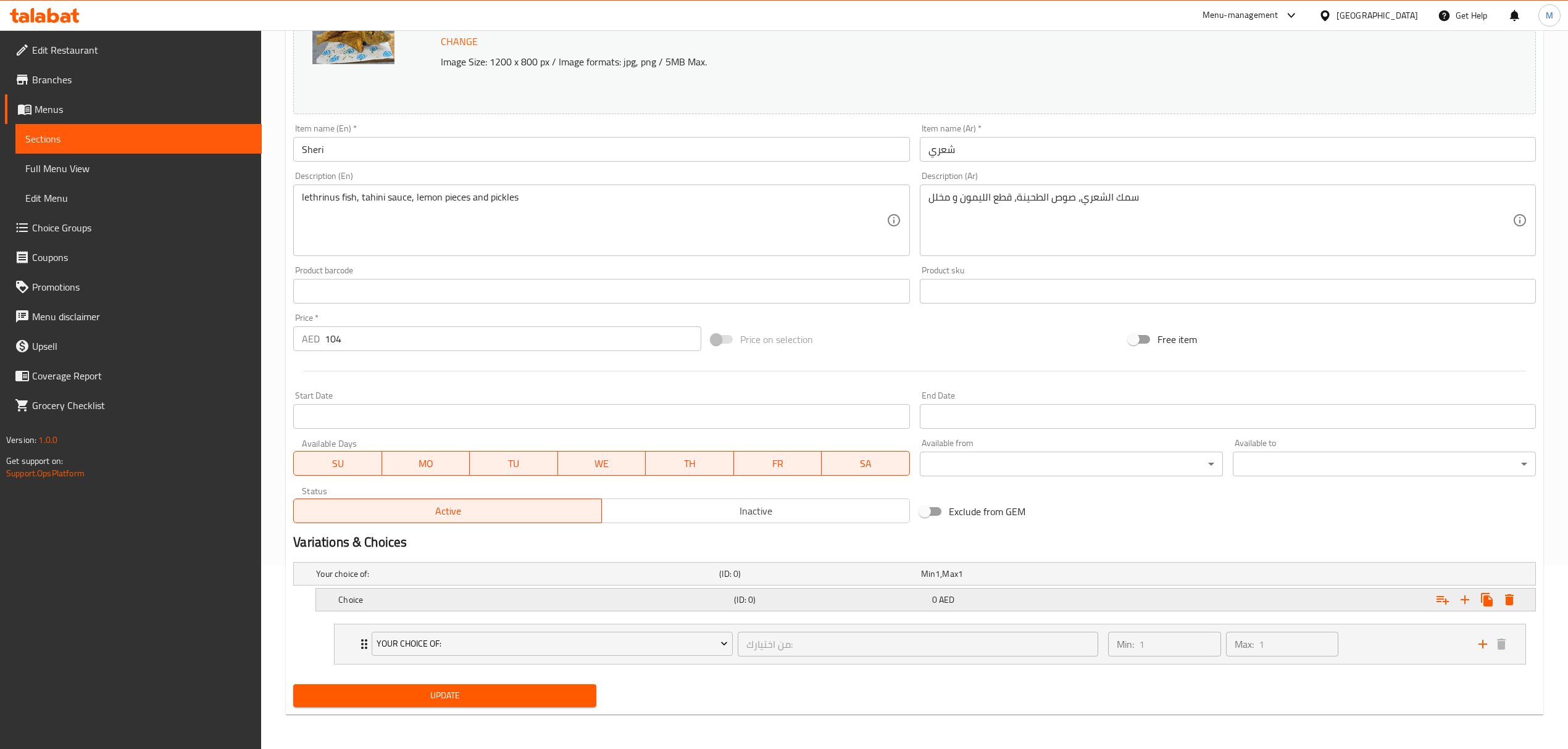
click at [418, 580] on h5 "Choice" at bounding box center [515, 574] width 398 height 12
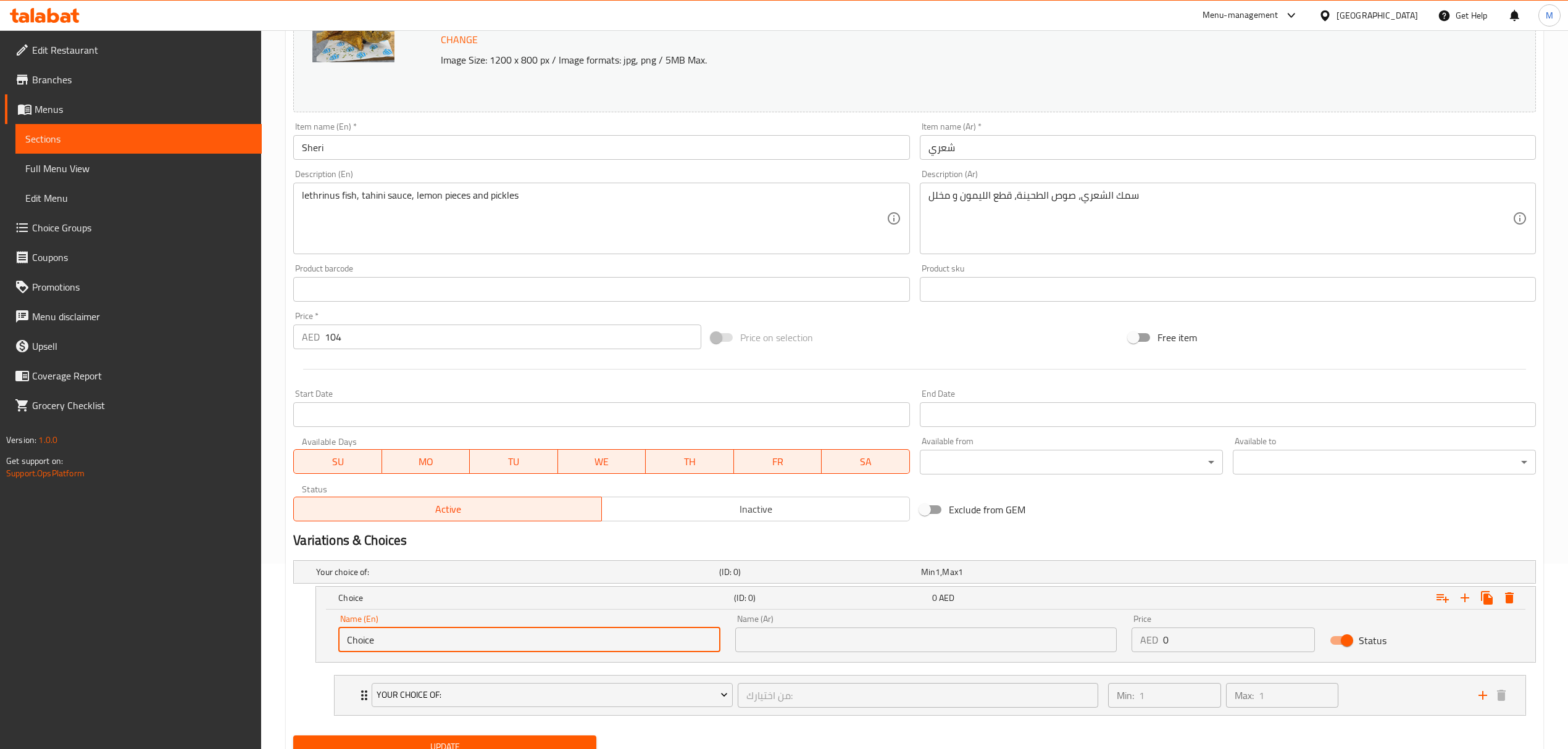
drag, startPoint x: 382, startPoint y: 638, endPoint x: 310, endPoint y: 630, distance: 72.4
click at [310, 630] on div "Choice (ID: 0) 0 AED Name (En) Choice Name (En) Name (Ar) Name (Ar) Price AED 0…" at bounding box center [914, 624] width 1242 height 76
type input "0.5 kg"
drag, startPoint x: 778, startPoint y: 642, endPoint x: 786, endPoint y: 647, distance: 9.4
click at [778, 642] on input "text" at bounding box center [926, 640] width 382 height 25
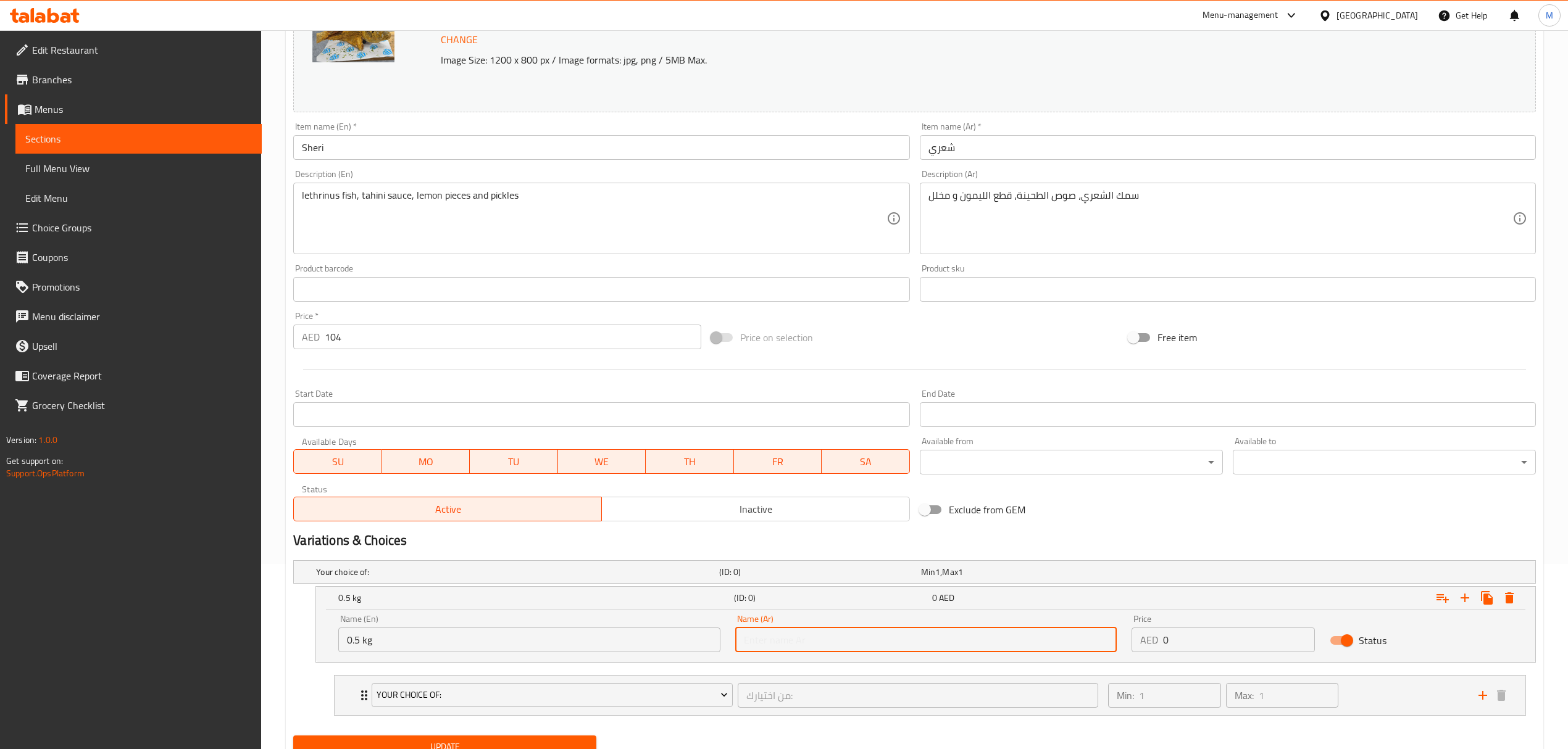
type input "0.5 كجم"
click at [1088, 647] on div "Name (En) 0.5 kg Name (En) Name (Ar) 0.5 كجم Name (Ar) Price AED 0 Price Status" at bounding box center [926, 634] width 1190 height 53
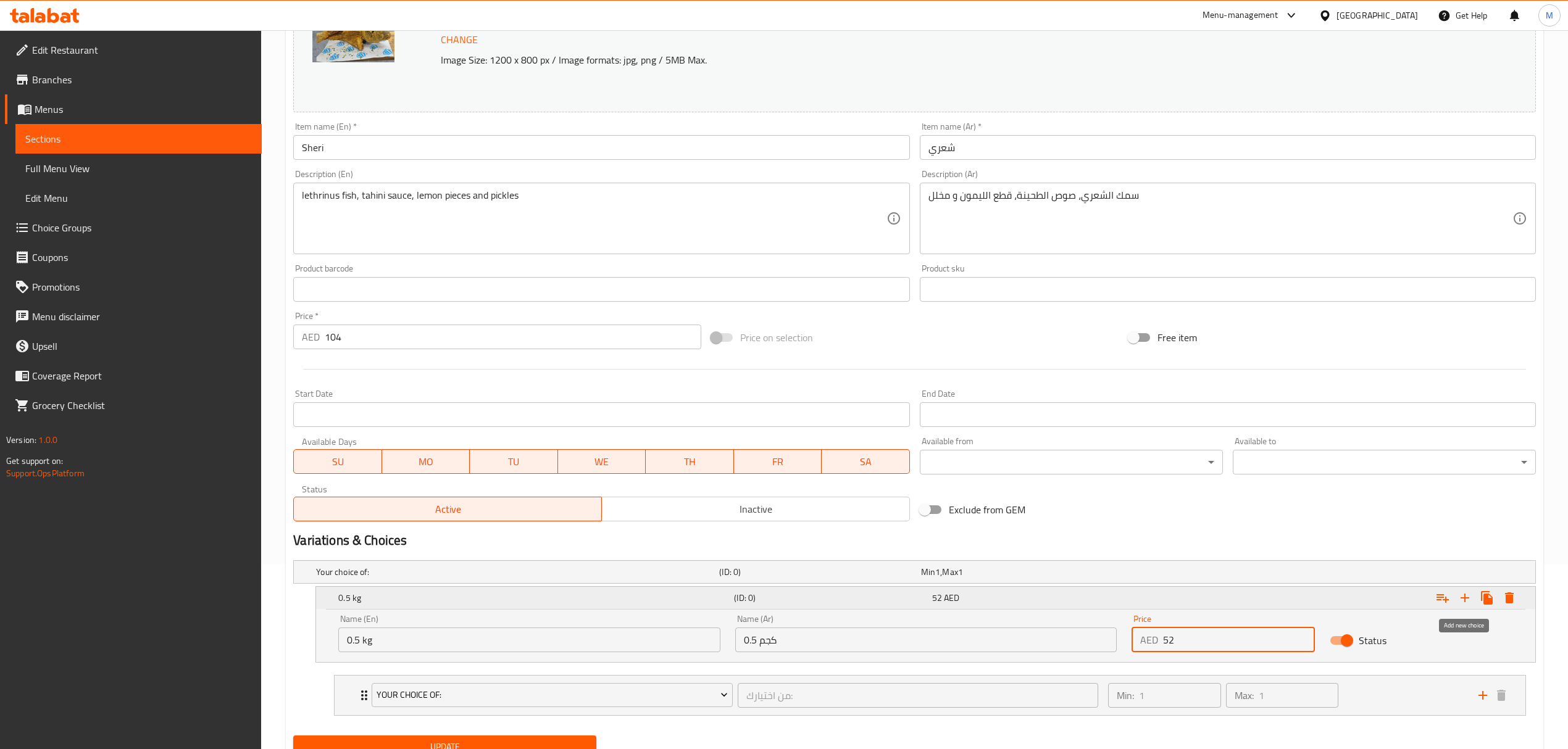
type input "52"
drag, startPoint x: 1462, startPoint y: 598, endPoint x: 1373, endPoint y: 627, distance: 93.6
click at [1463, 598] on icon "Expand" at bounding box center [1465, 598] width 15 height 15
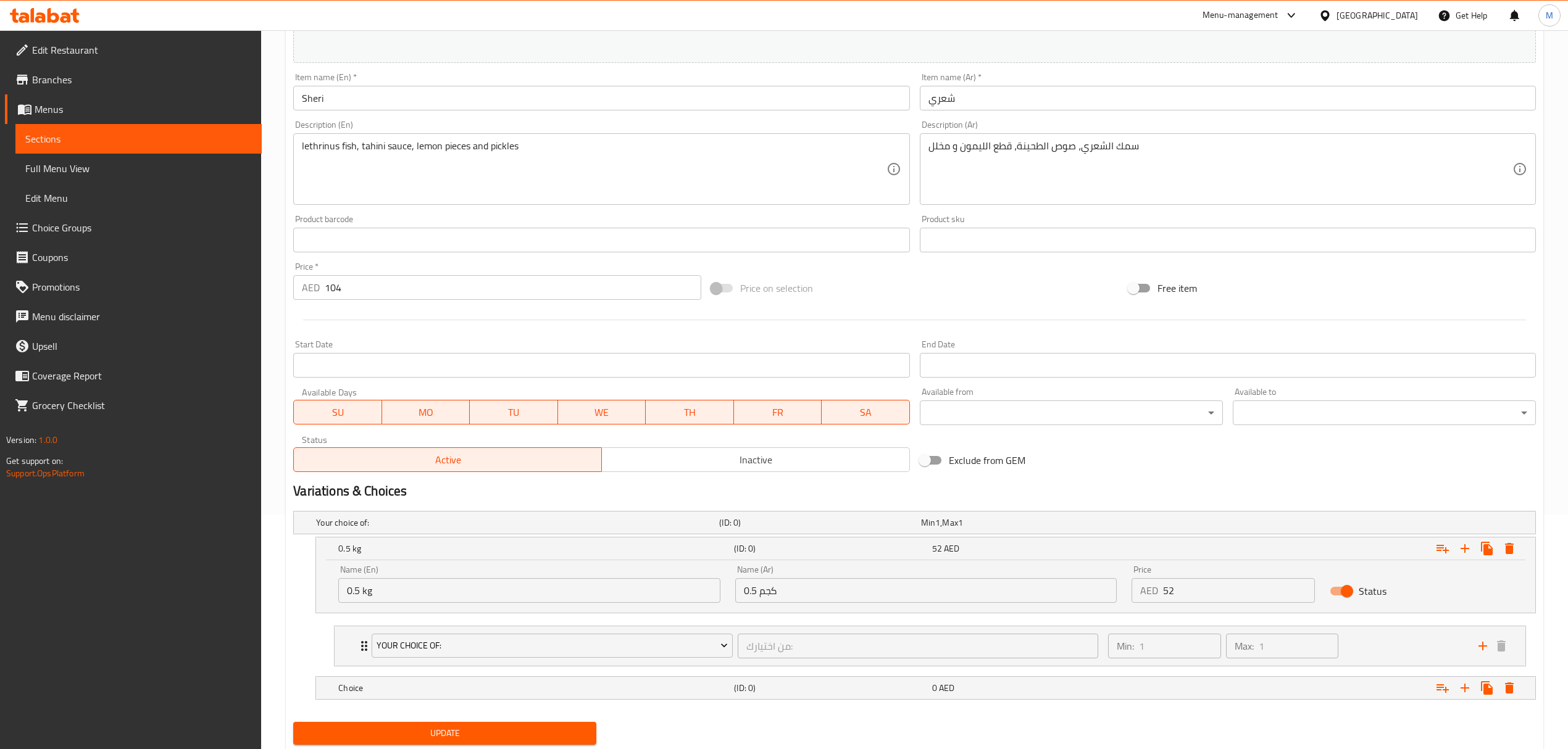
scroll to position [274, 0]
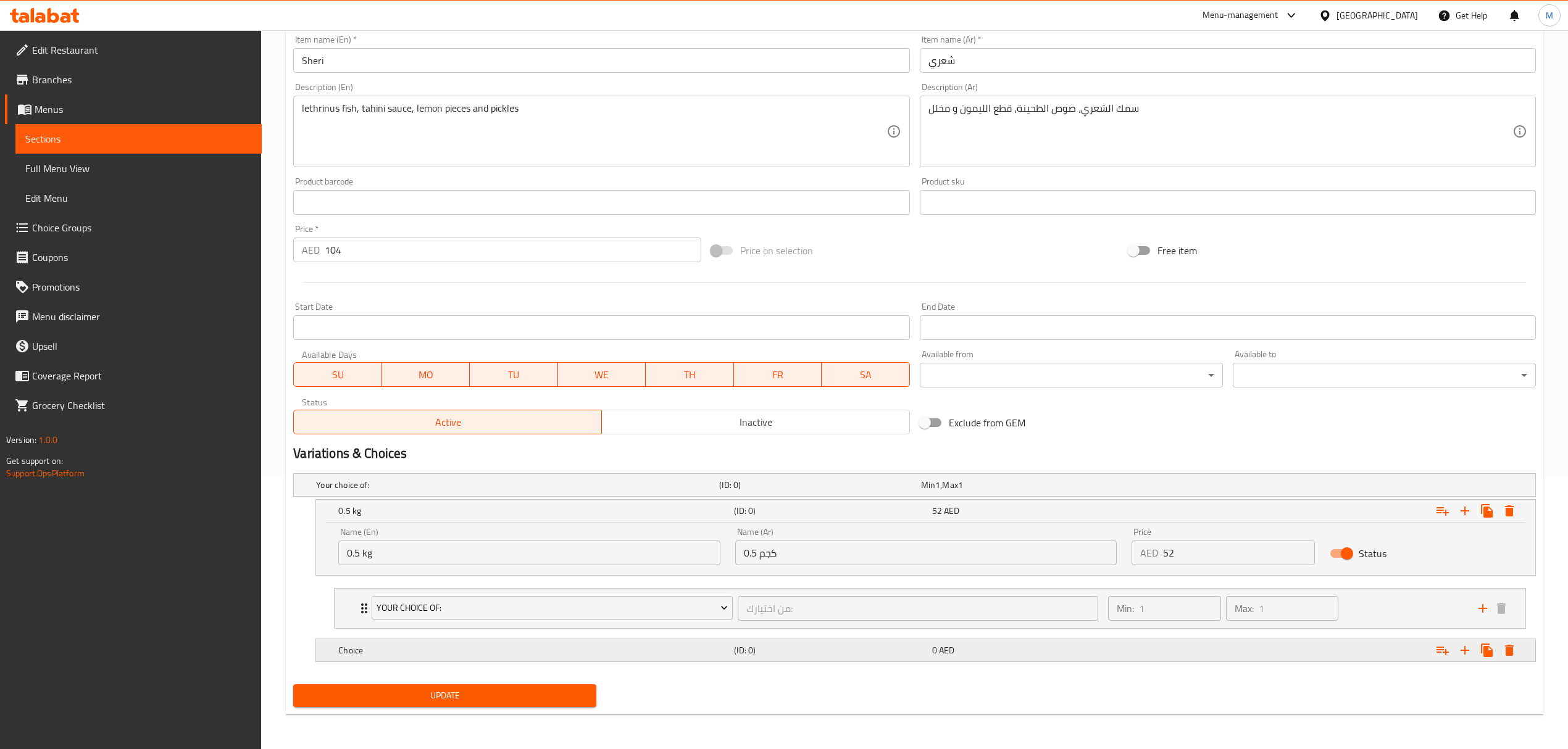
click at [509, 491] on h5 "Choice" at bounding box center [515, 485] width 398 height 12
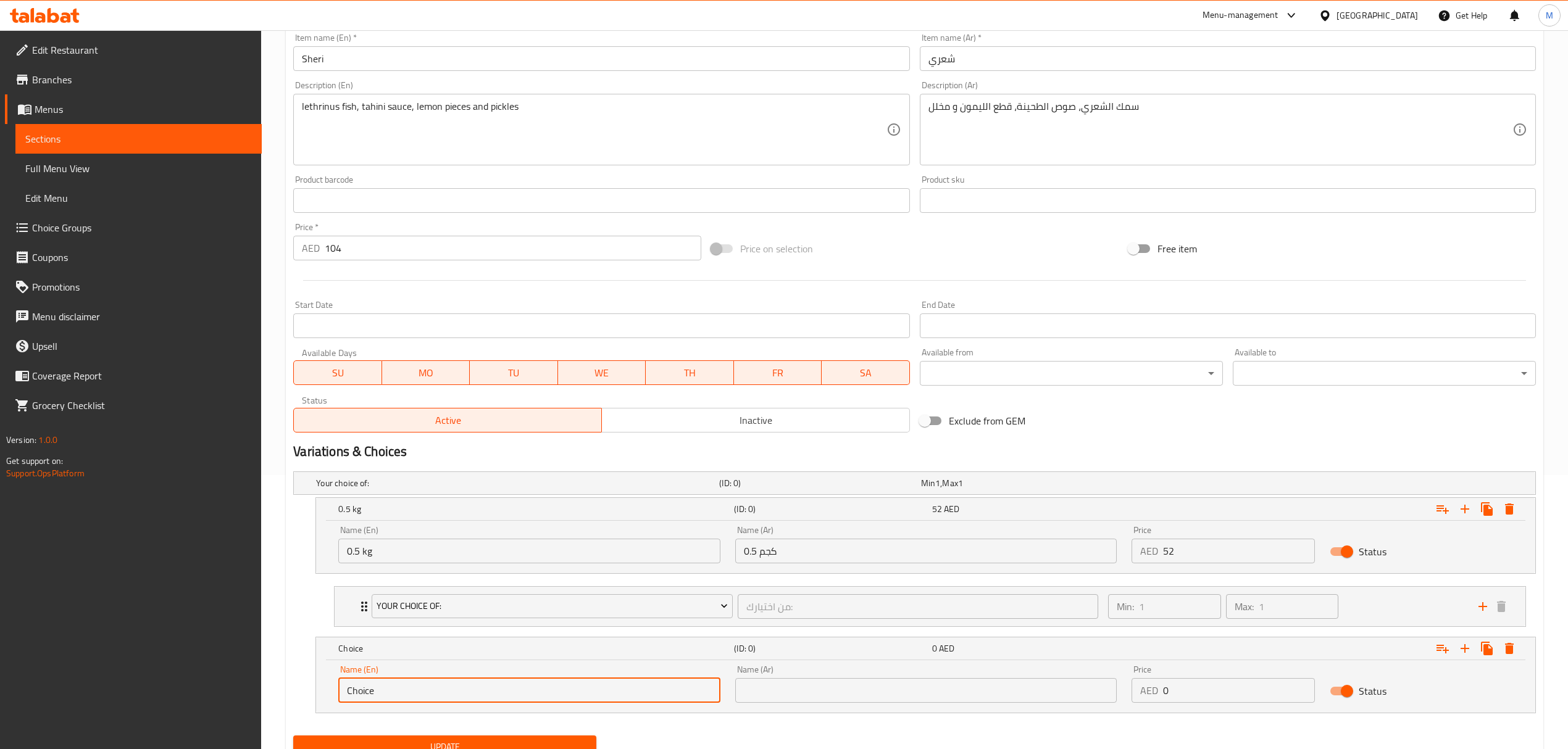
drag, startPoint x: 425, startPoint y: 688, endPoint x: 321, endPoint y: 691, distance: 104.0
click at [321, 691] on div "Name (En) Choice Name (En) Name (Ar) Name (Ar) Price AED 0 Price Status" at bounding box center [926, 687] width 1219 height 53
type input "1 kg"
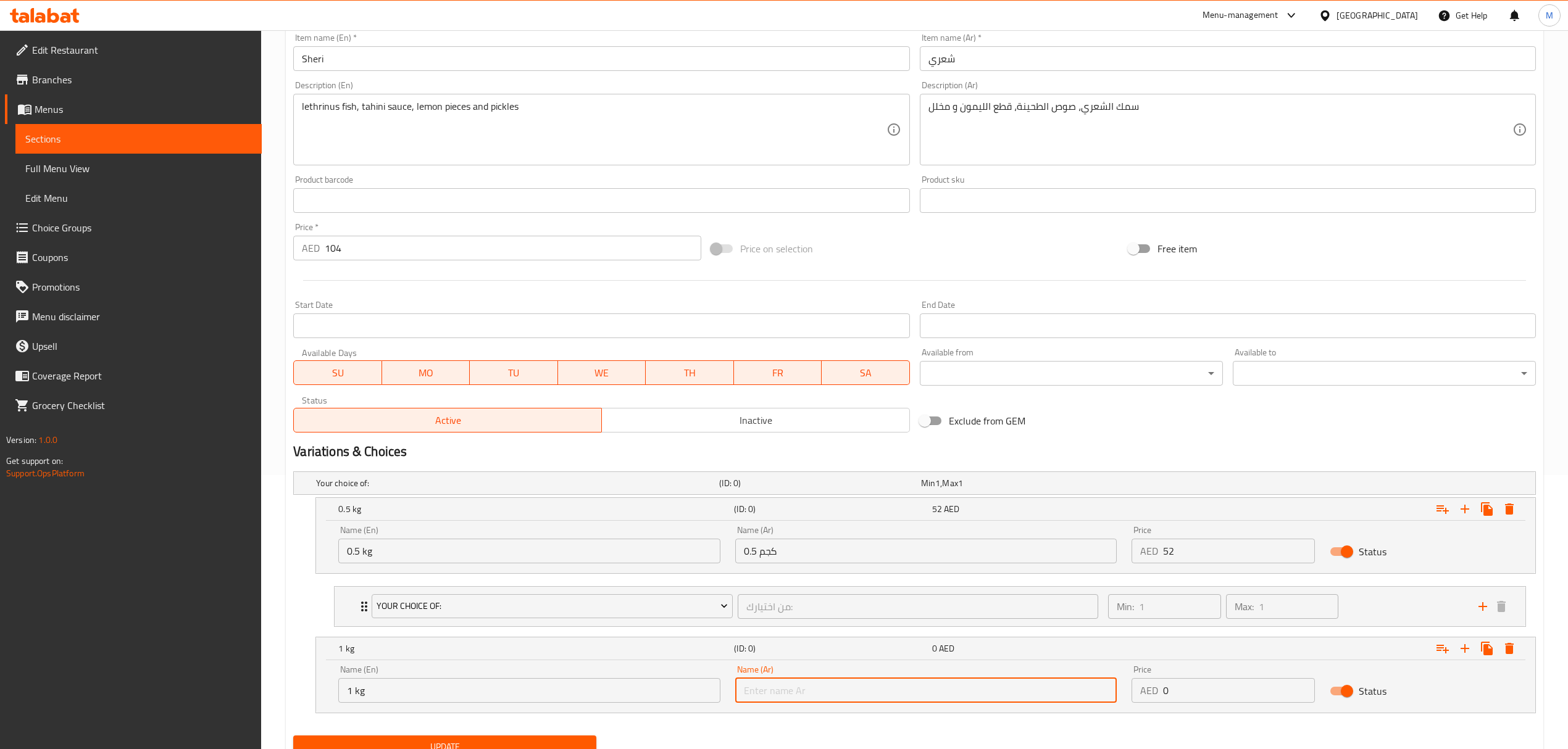
drag, startPoint x: 791, startPoint y: 694, endPoint x: 822, endPoint y: 683, distance: 32.9
click at [791, 694] on input "text" at bounding box center [926, 690] width 382 height 25
type input "1 كجم"
drag, startPoint x: 1178, startPoint y: 688, endPoint x: 1138, endPoint y: 685, distance: 40.1
click at [1138, 685] on div "AED 0 Price" at bounding box center [1223, 690] width 183 height 25
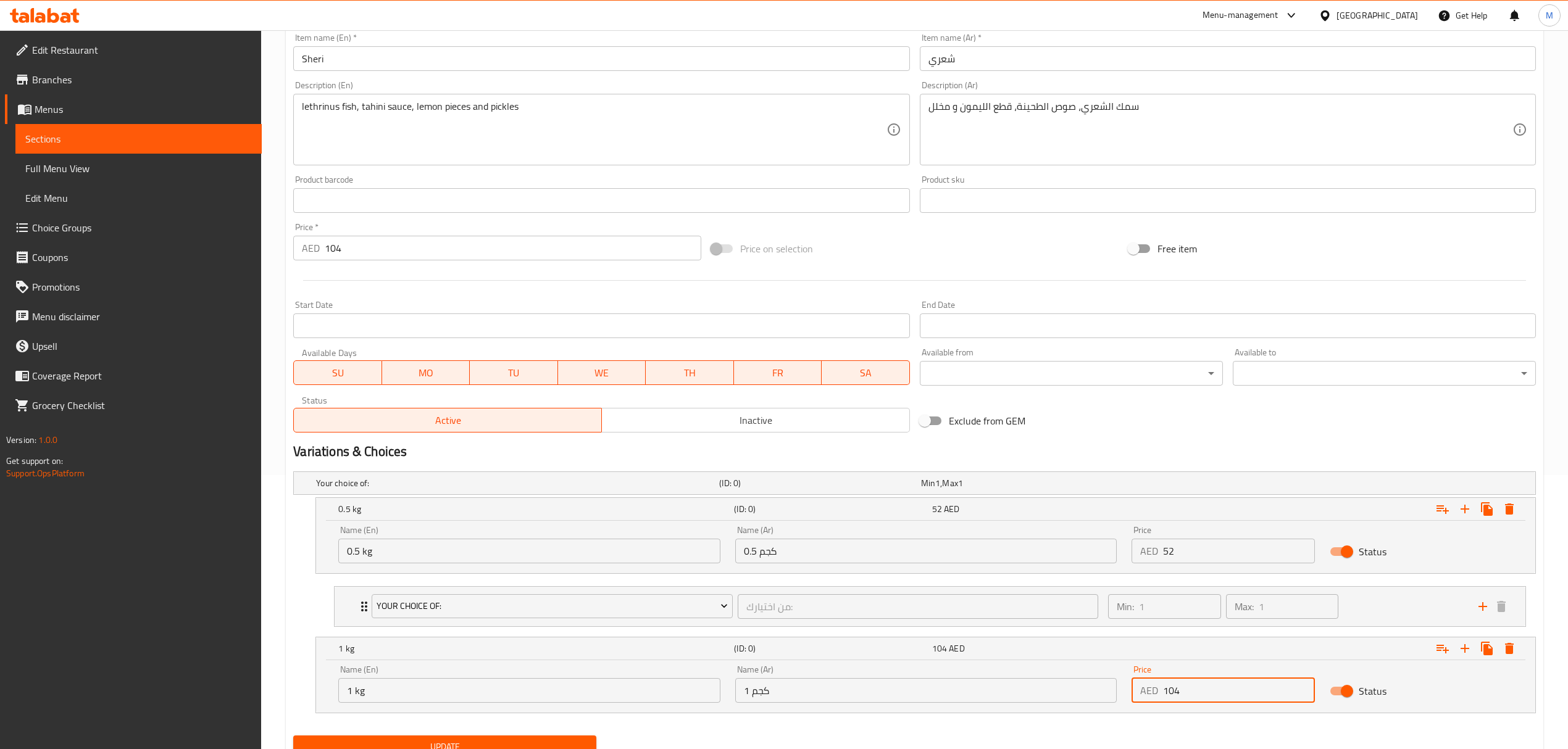
click at [737, 632] on li "Your Choice Of: من اختيارك: ​ Min: 1 ​ Max: 1 ​ Grilled (ID: 939682968) 0 AED N…" at bounding box center [930, 606] width 1212 height 51
click at [736, 629] on li "Your Choice Of: من اختيارك: ​ Min: 1 ​ Max: 1 ​ Grilled (ID: 939682968) 0 AED N…" at bounding box center [930, 606] width 1212 height 51
click at [736, 626] on div "Your Choice Of: من اختيارك: ​" at bounding box center [734, 606] width 740 height 39
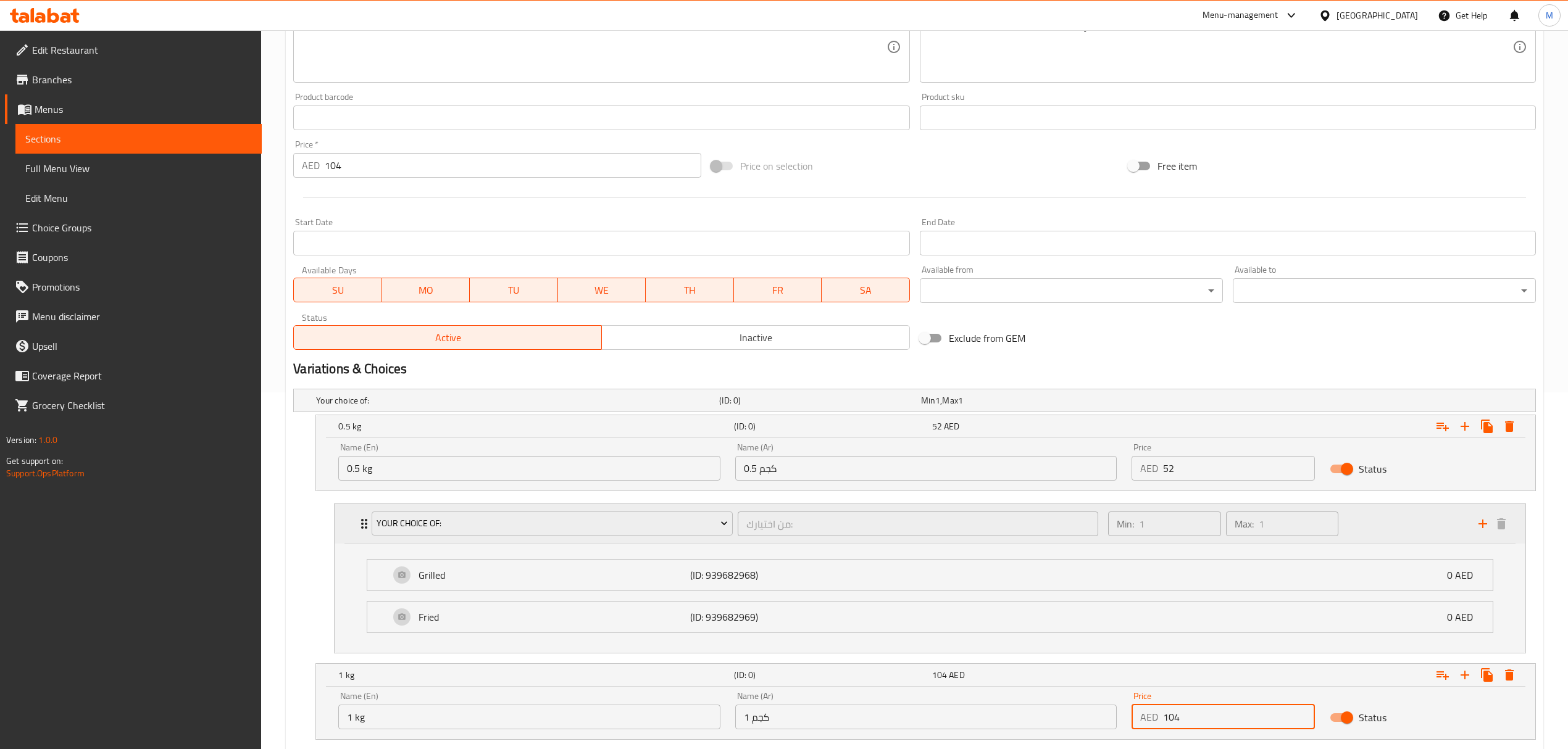
scroll to position [437, 0]
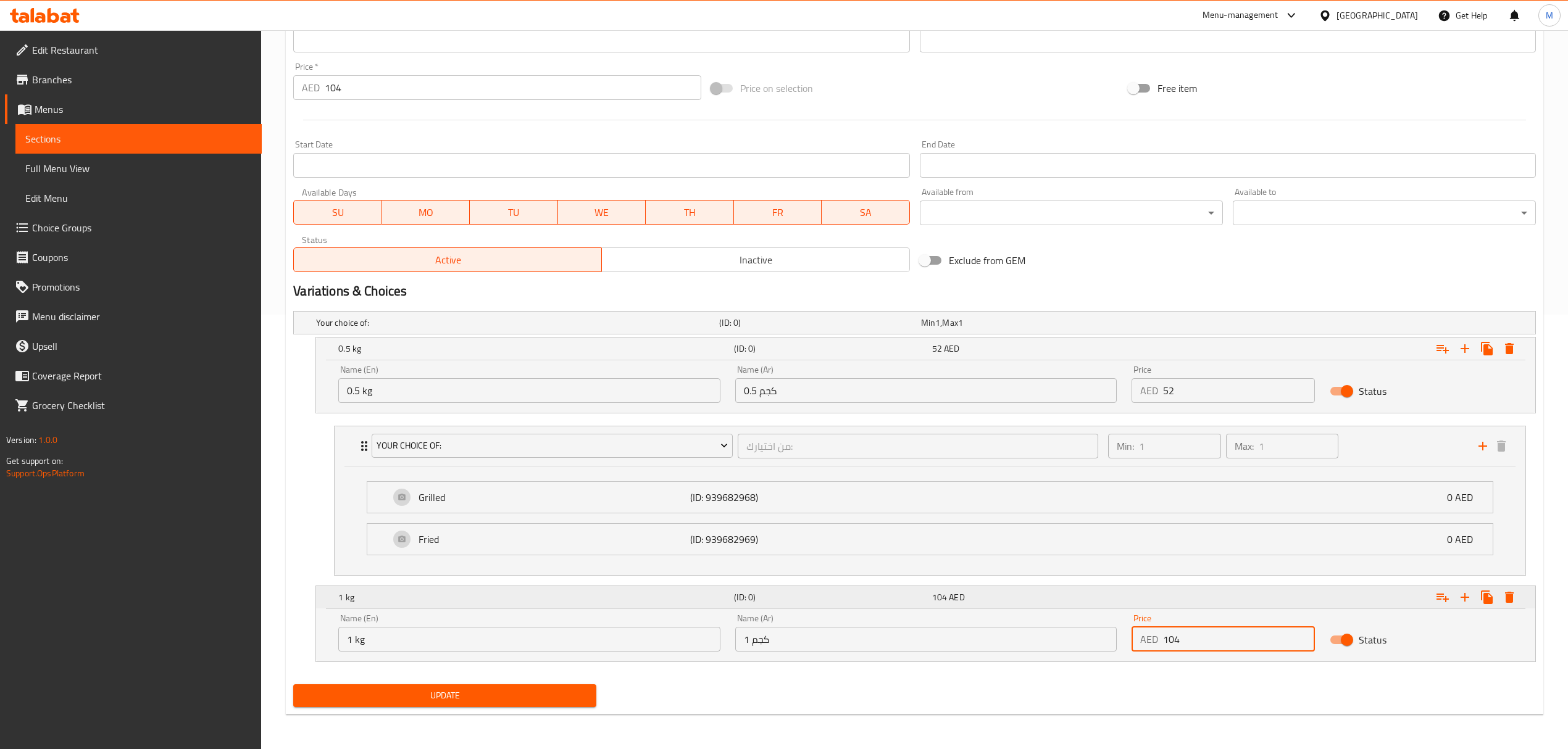
type input "104"
click at [1445, 356] on icon "Expand" at bounding box center [1442, 348] width 15 height 15
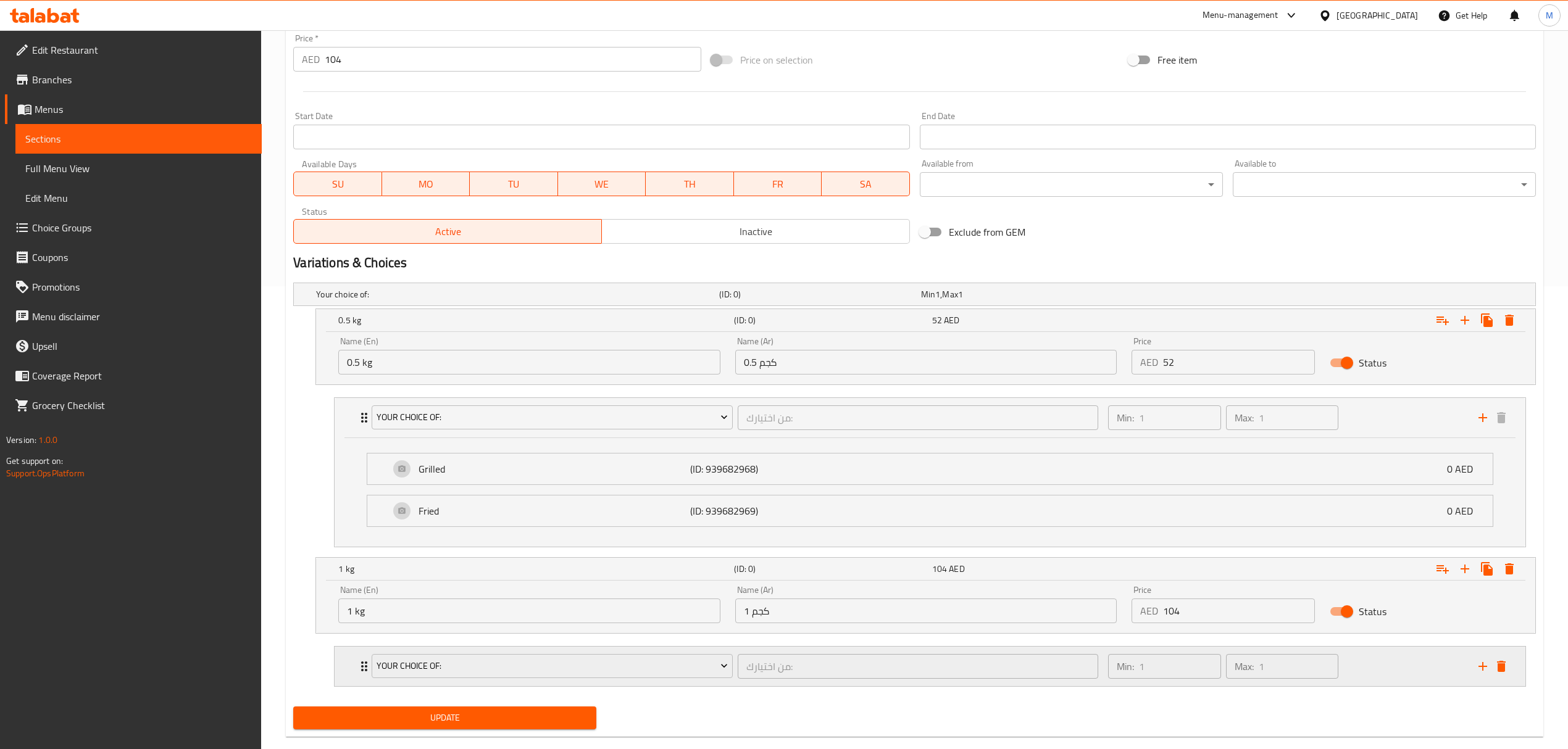
scroll to position [489, 0]
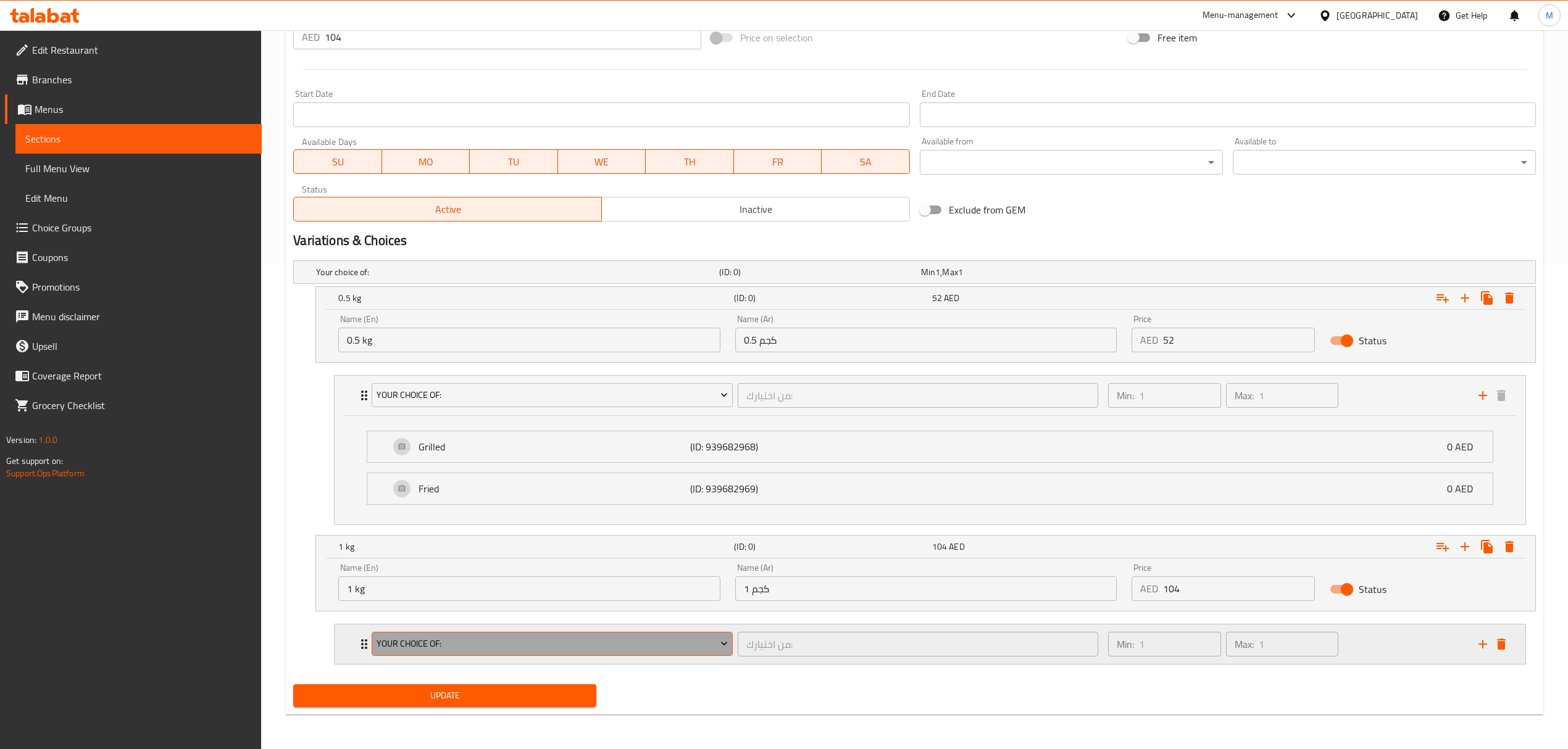
click at [625, 642] on span "Your Choice Of:" at bounding box center [552, 644] width 351 height 16
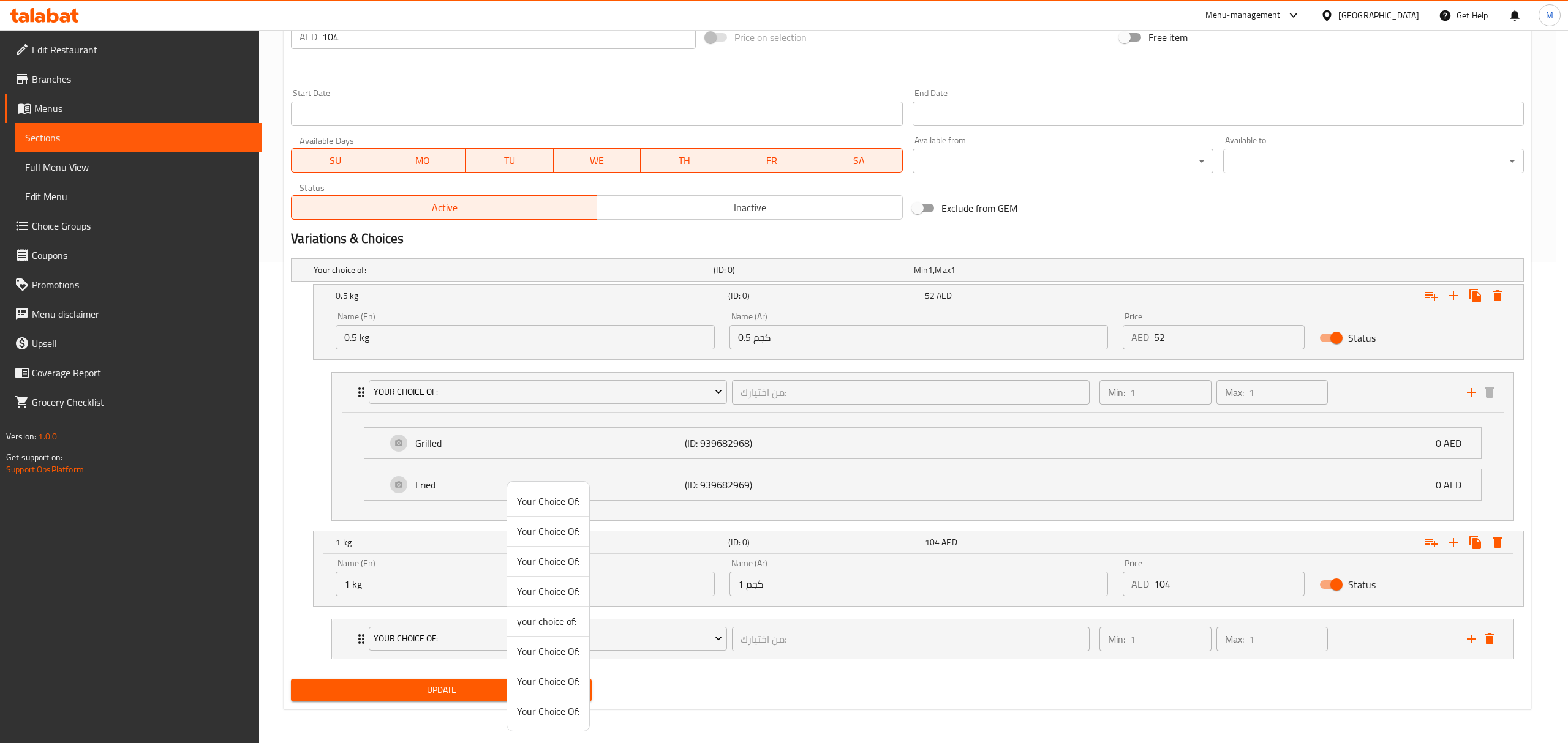
click at [561, 715] on span "Your Choice Of:" at bounding box center [548, 712] width 62 height 15
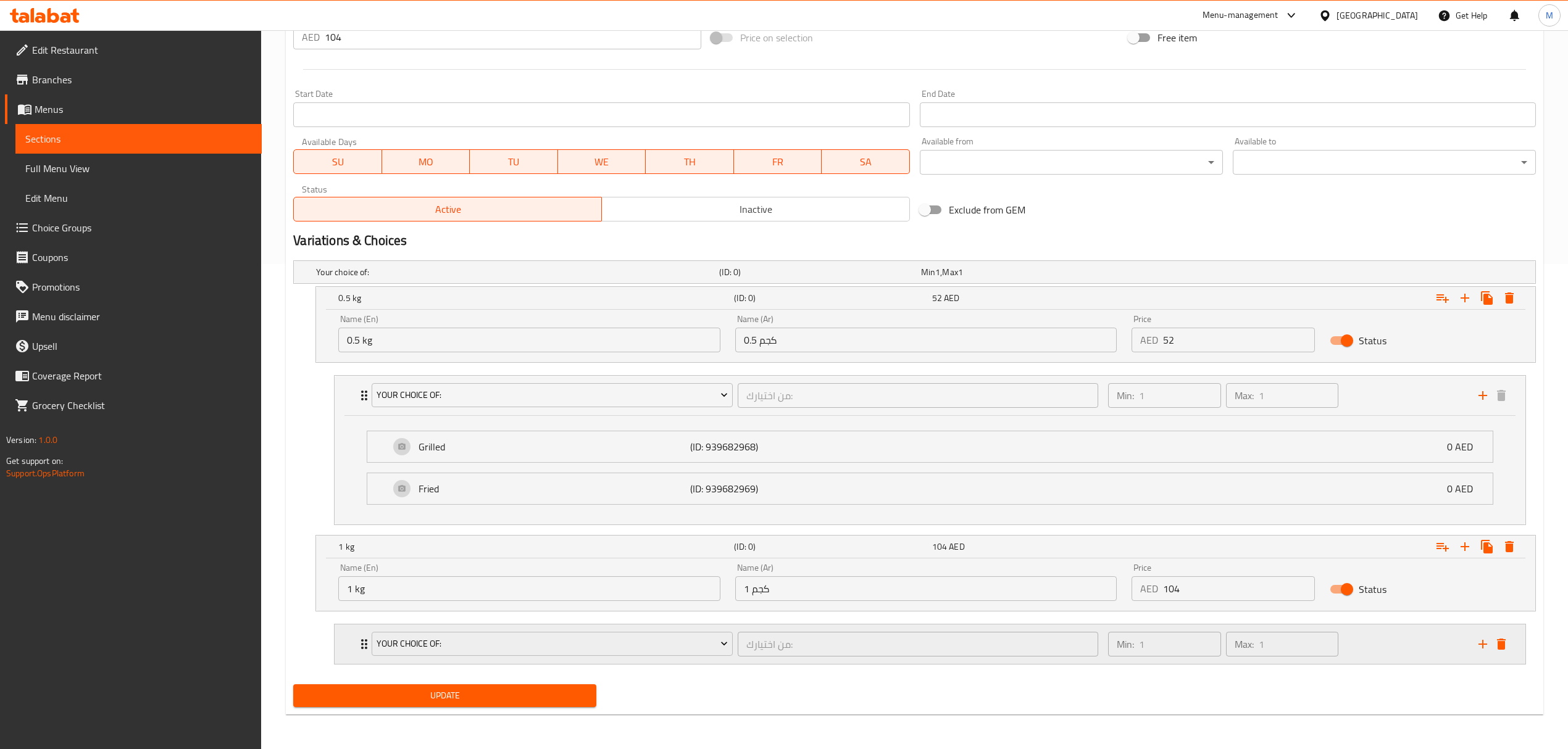
click at [734, 655] on div "Your Choice Of:" at bounding box center [551, 644] width 365 height 30
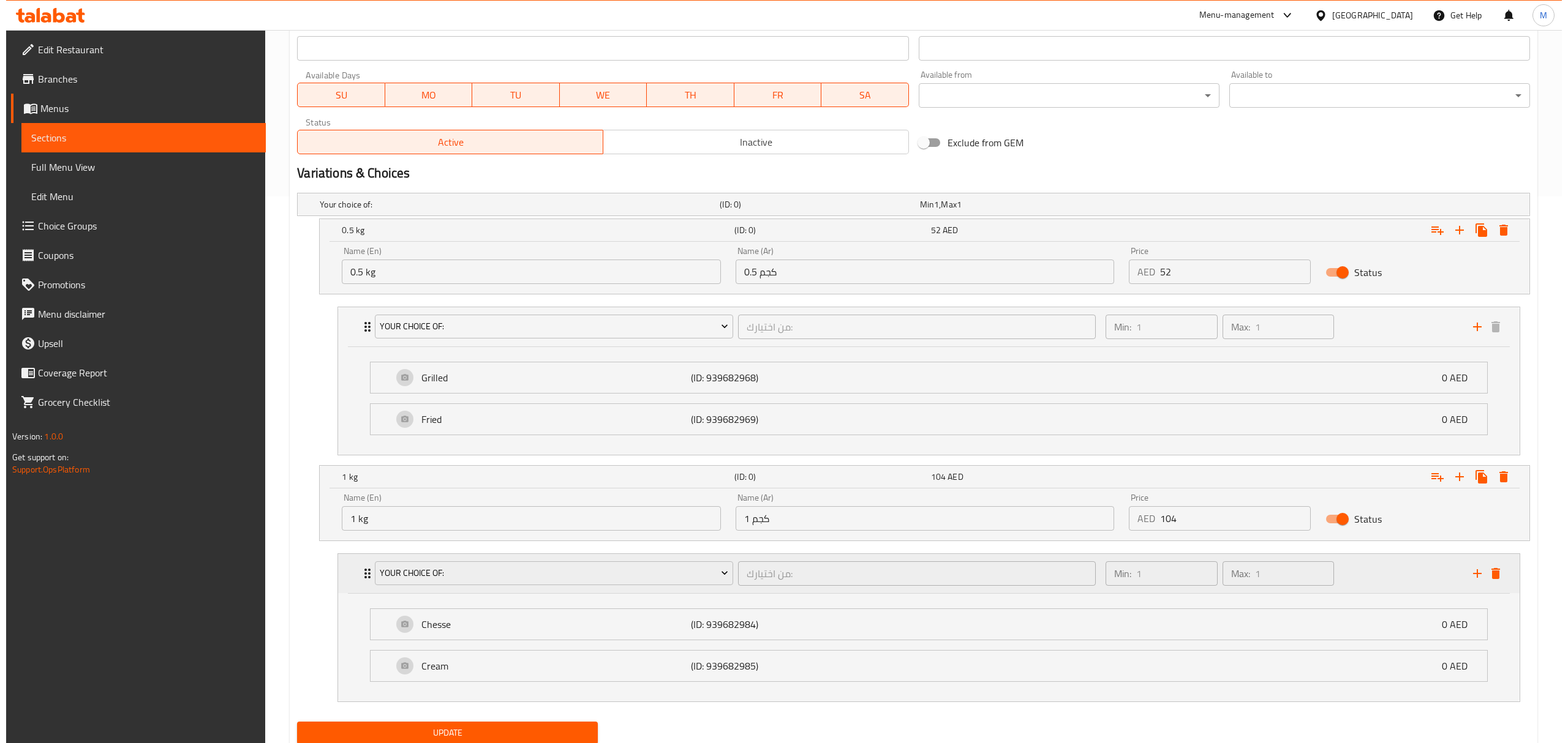
scroll to position [594, 0]
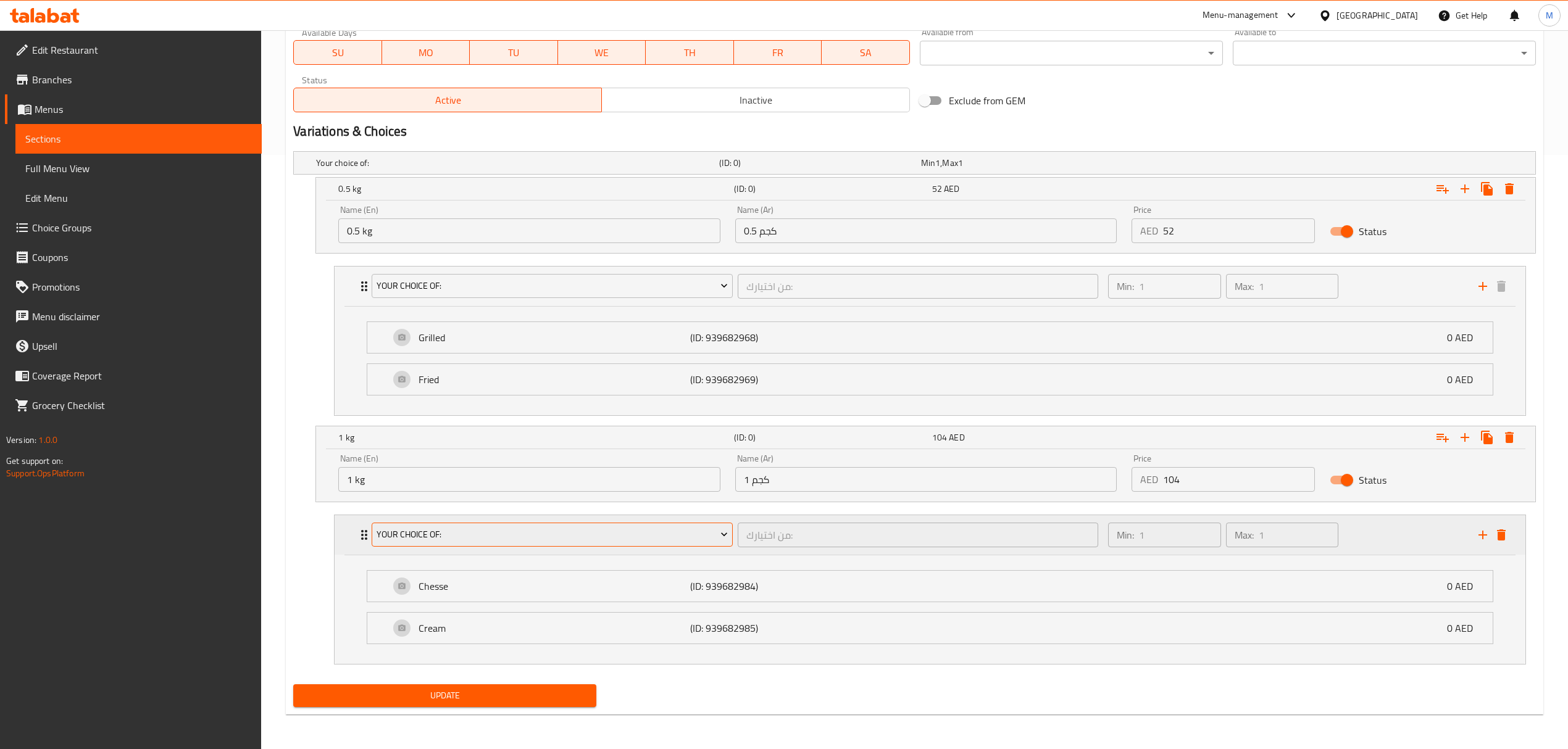
click at [705, 528] on span "Your Choice Of:" at bounding box center [552, 534] width 351 height 16
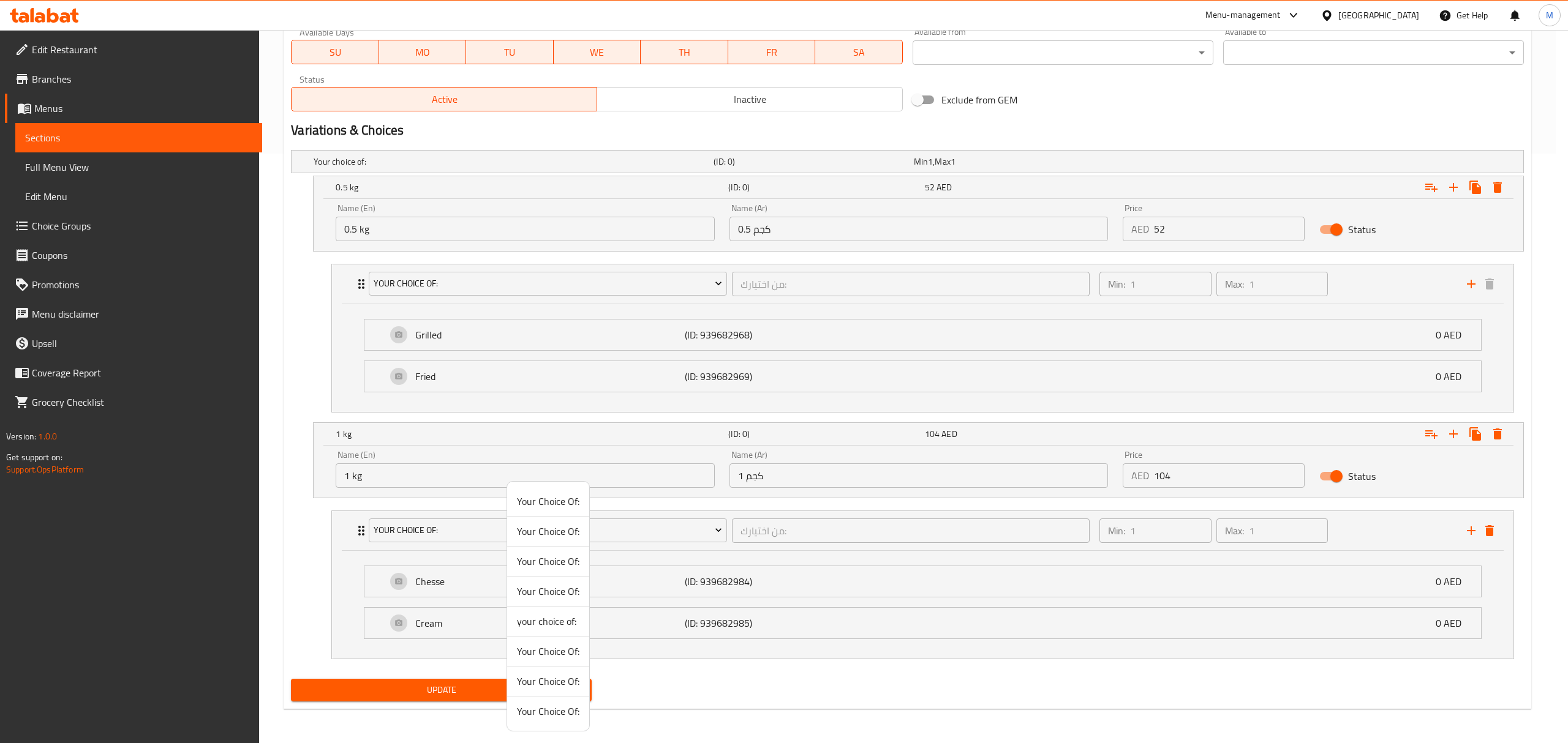
click at [557, 679] on span "Your Choice Of:" at bounding box center [548, 681] width 62 height 15
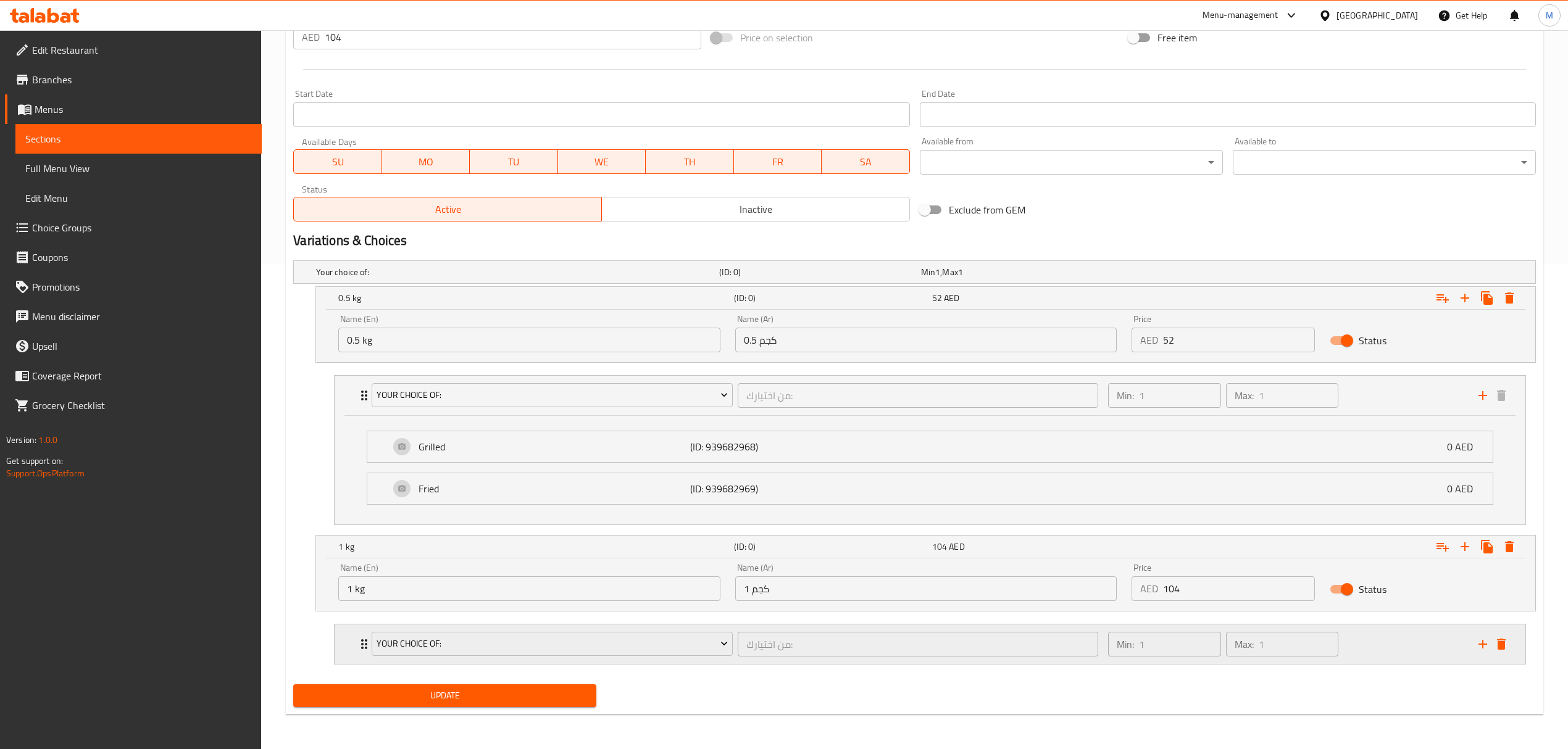
click at [733, 642] on div "Your Choice Of:" at bounding box center [551, 644] width 365 height 30
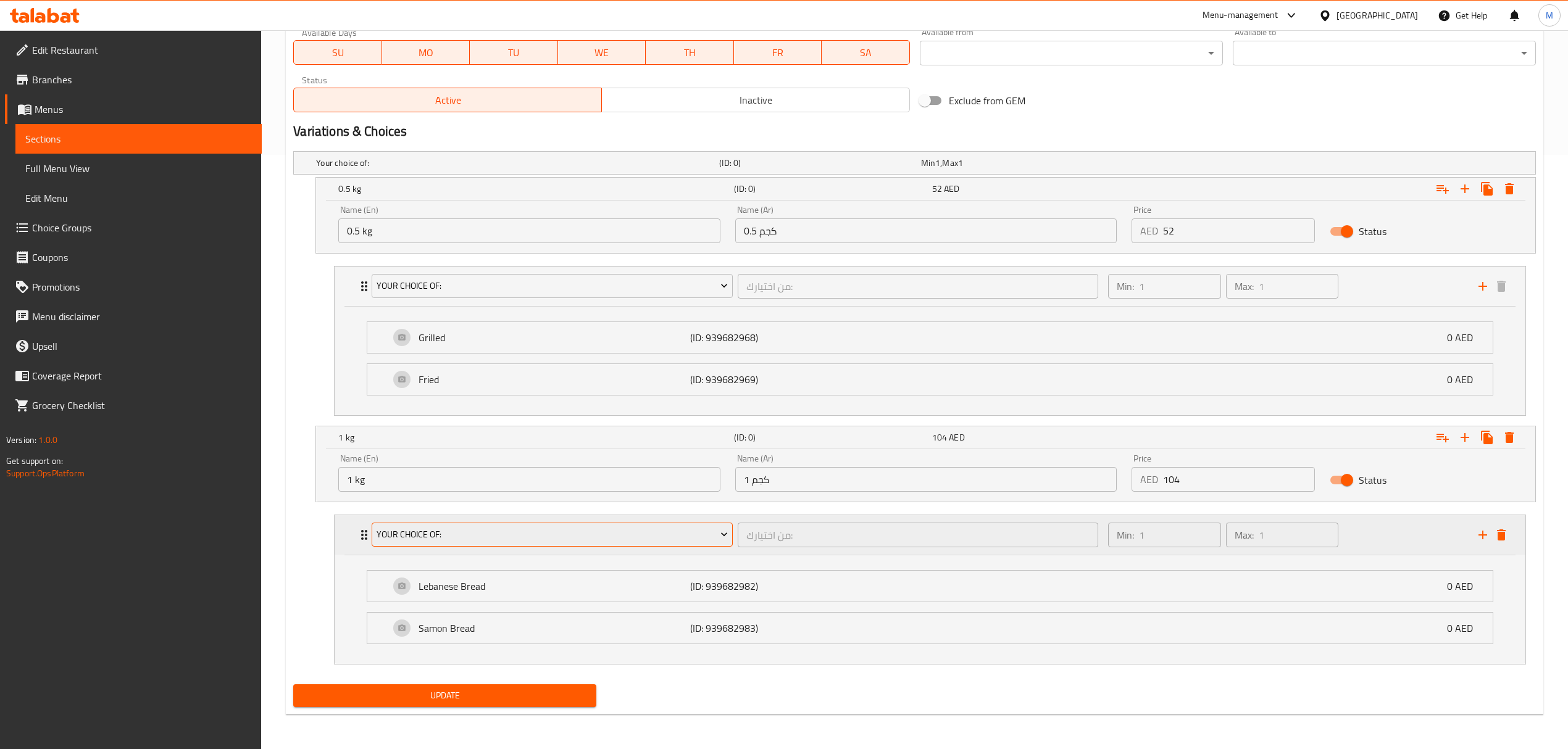
click at [707, 543] on button "Your Choice Of:" at bounding box center [552, 535] width 361 height 25
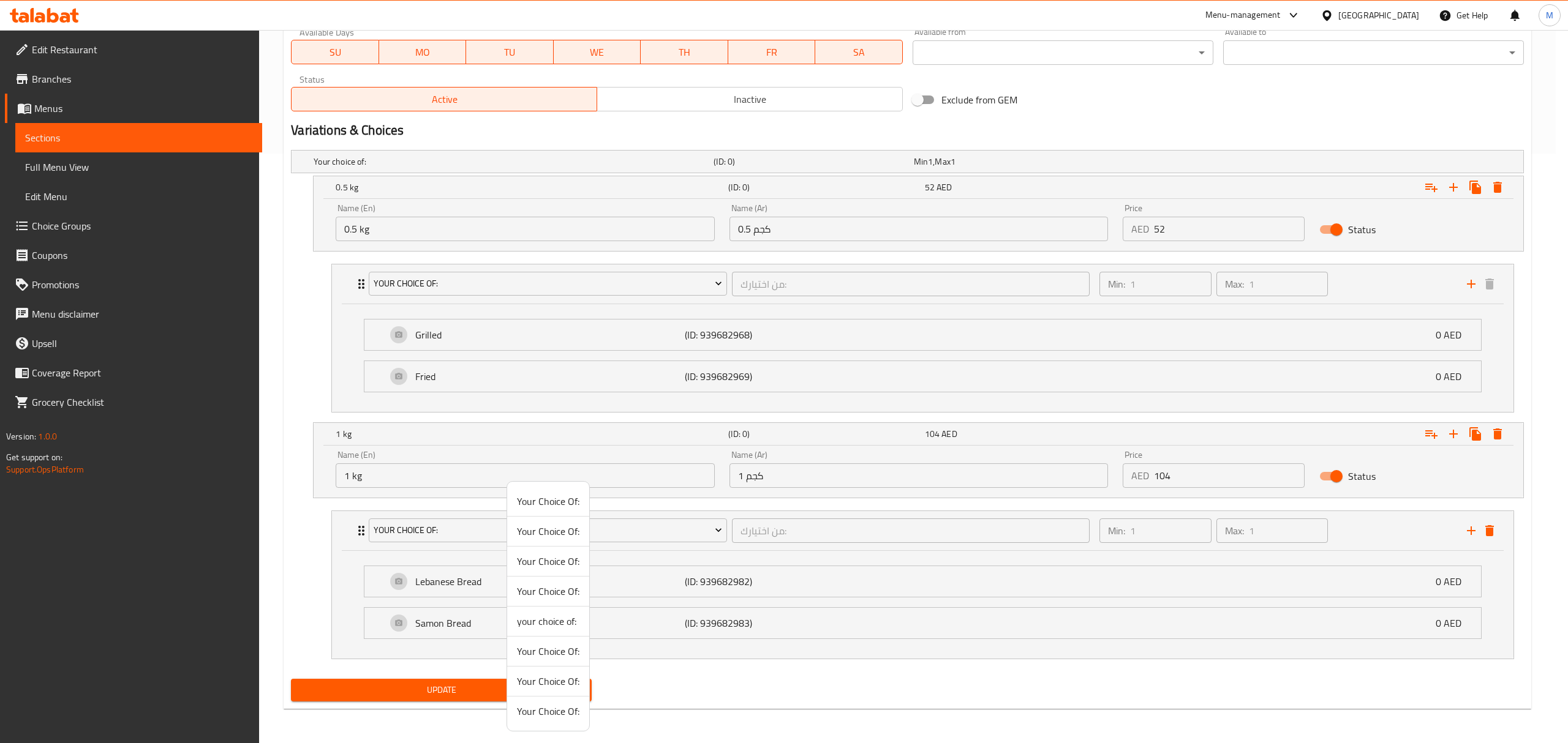
click at [557, 650] on span "Your Choice Of:" at bounding box center [548, 651] width 62 height 15
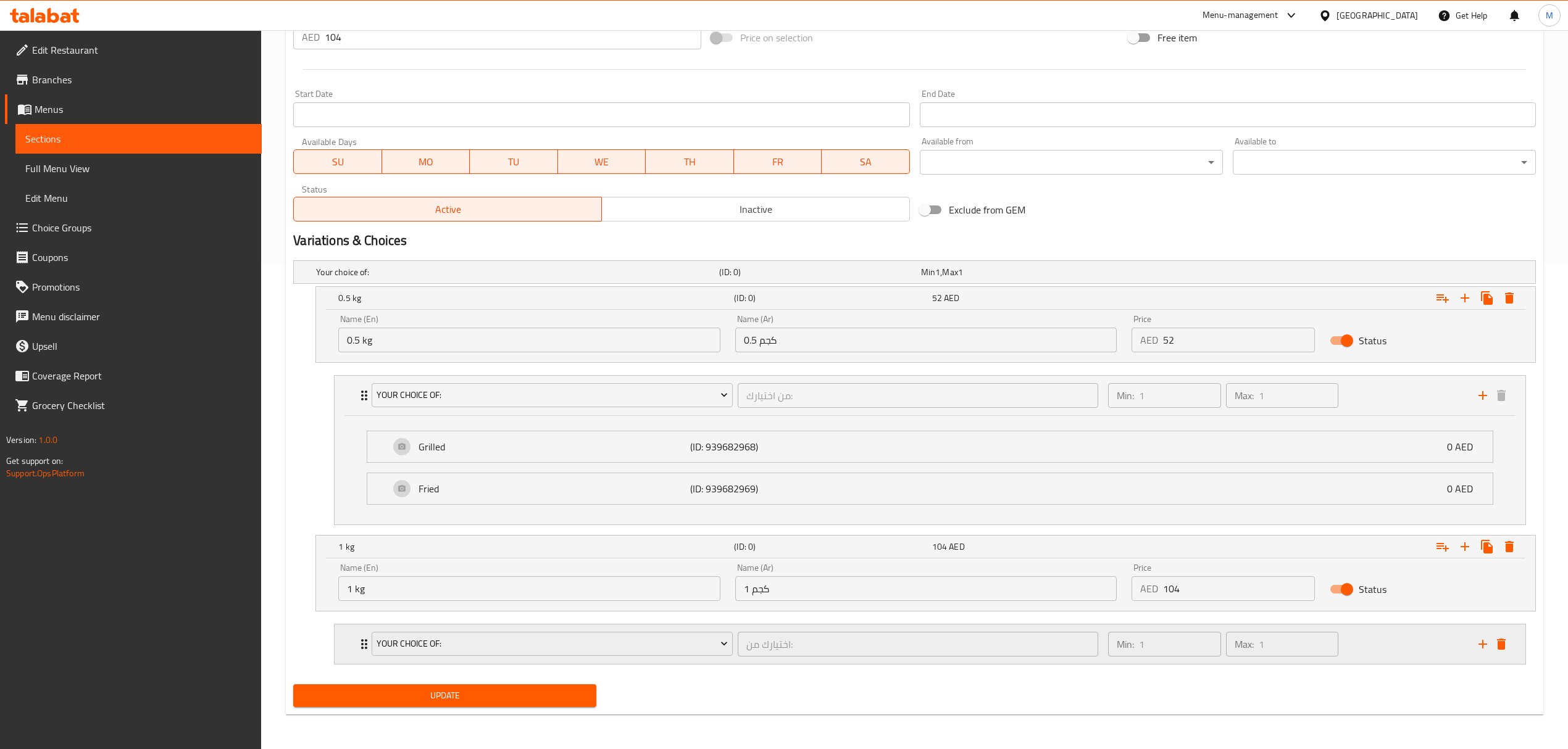
click at [732, 627] on div "Your Choice Of: اختيارك من: ​" at bounding box center [734, 644] width 740 height 39
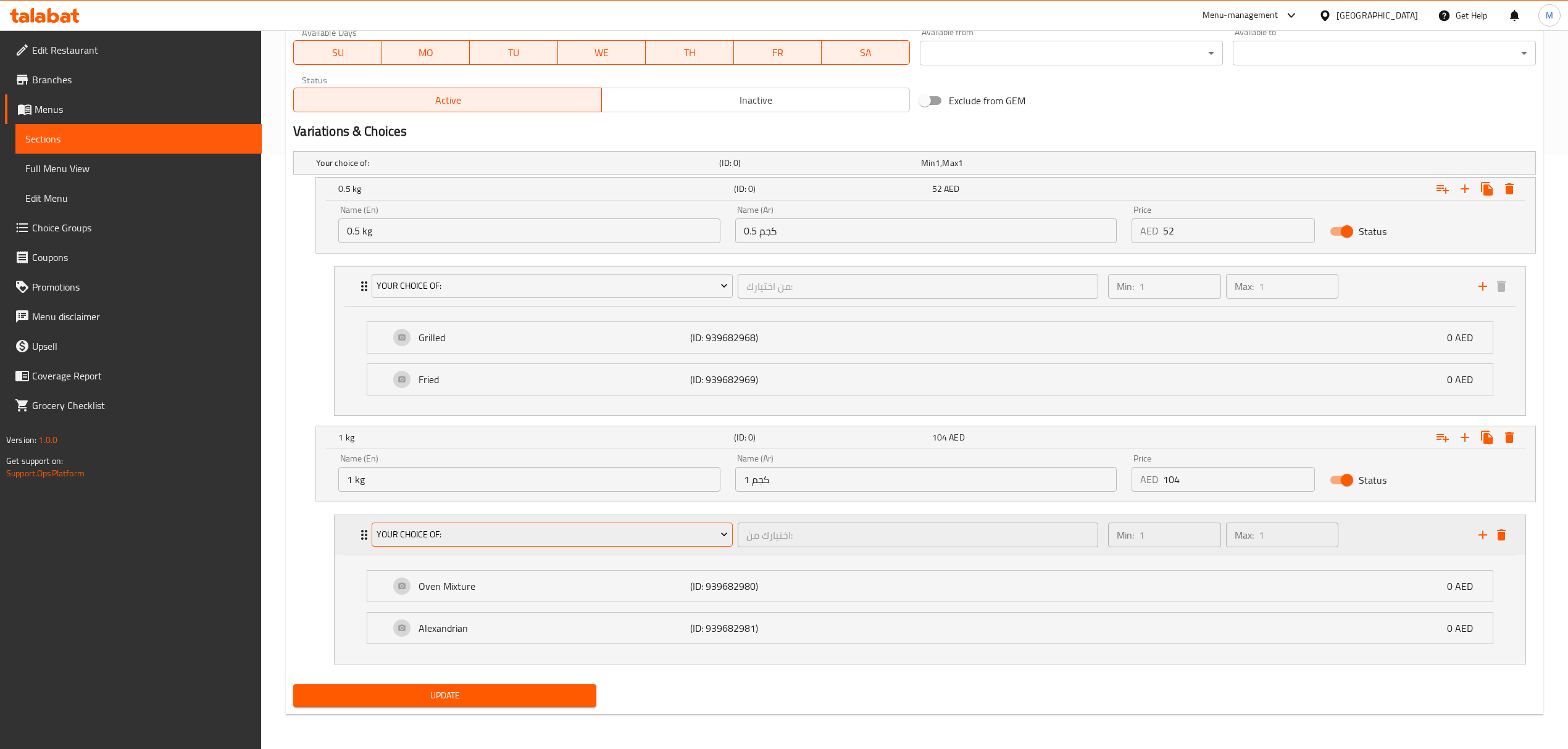
click at [701, 528] on span "Your Choice Of:" at bounding box center [552, 534] width 351 height 16
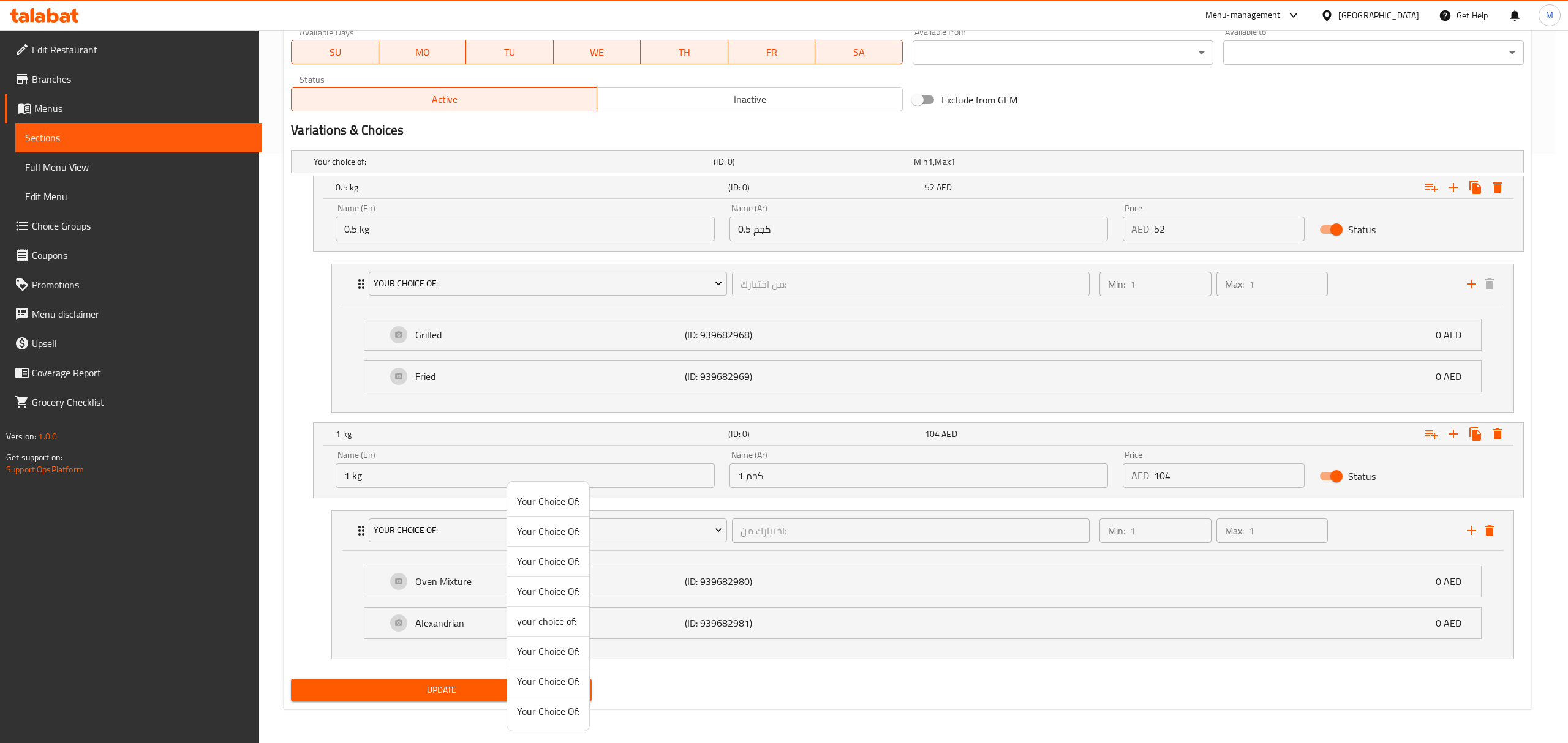
click at [562, 623] on span "your choice of:" at bounding box center [548, 621] width 62 height 15
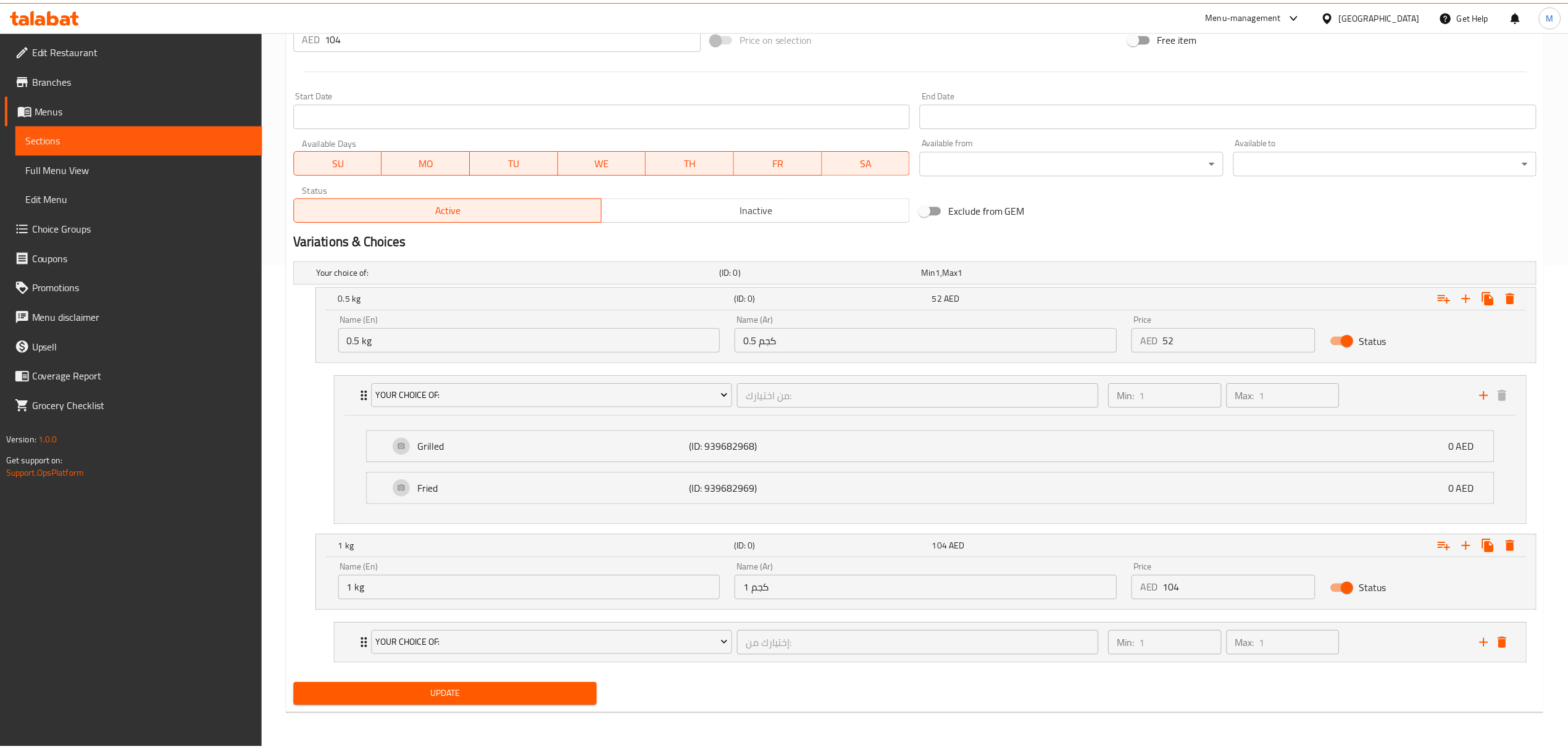
scroll to position [489, 0]
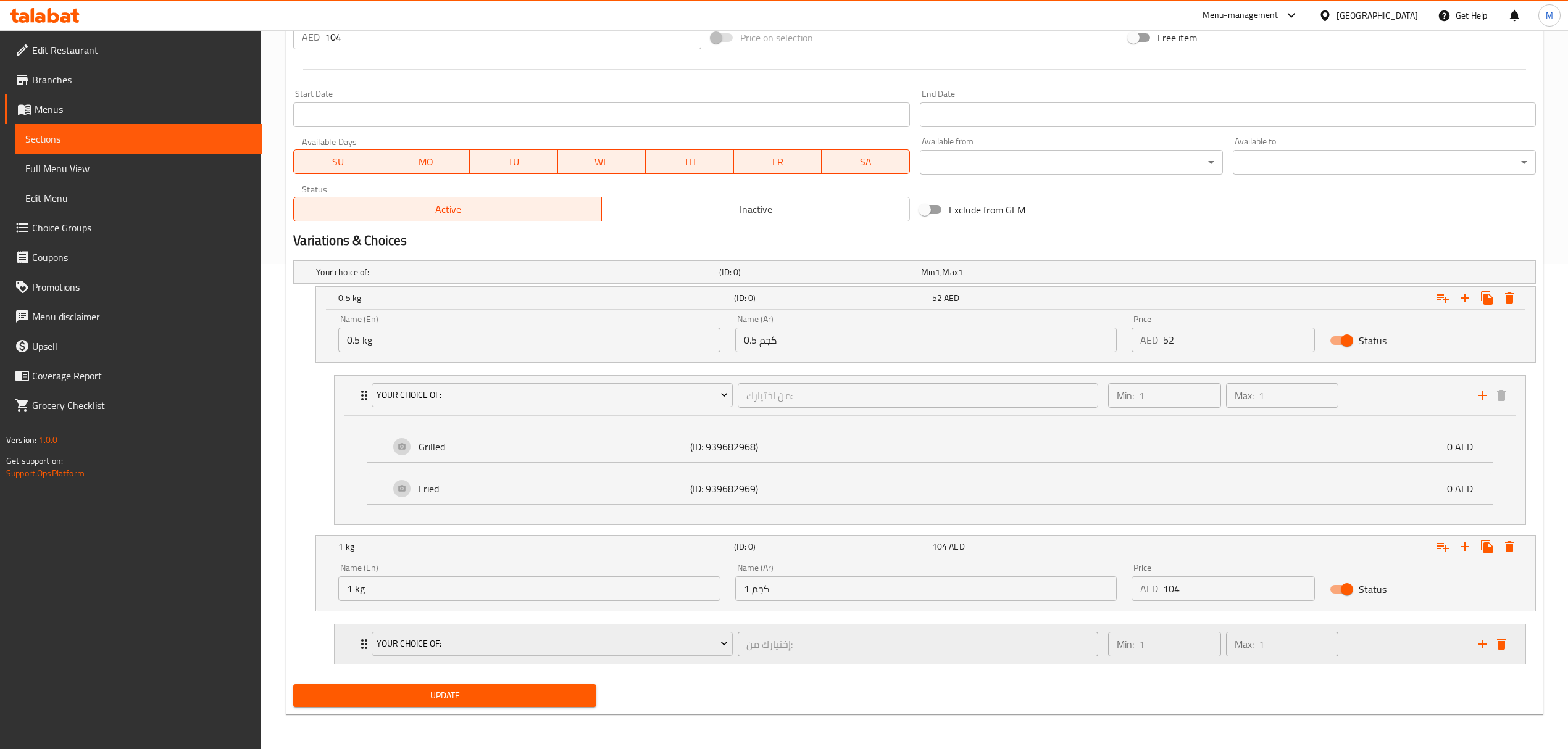
click at [734, 633] on div "your choice of:" at bounding box center [551, 644] width 365 height 30
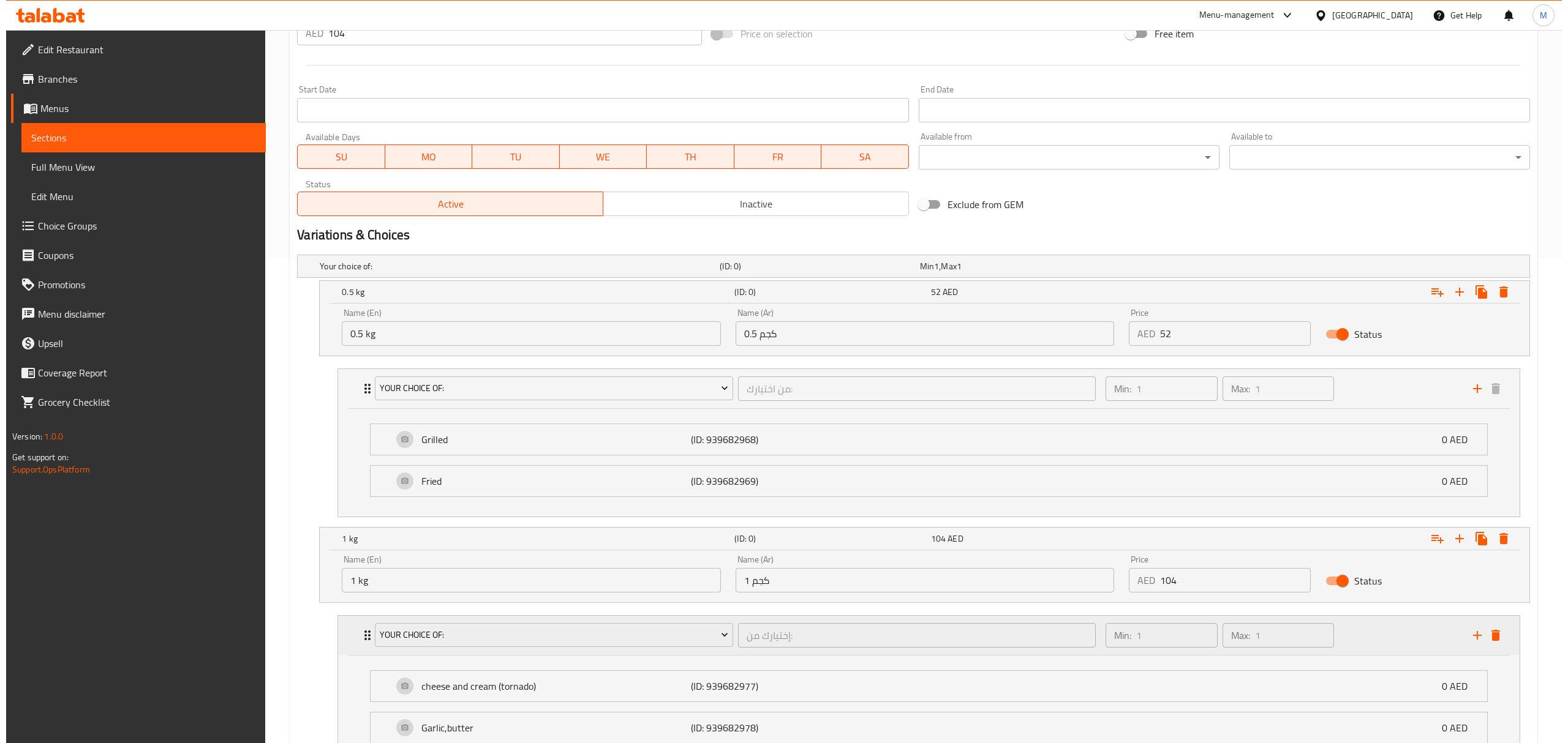
scroll to position [594, 0]
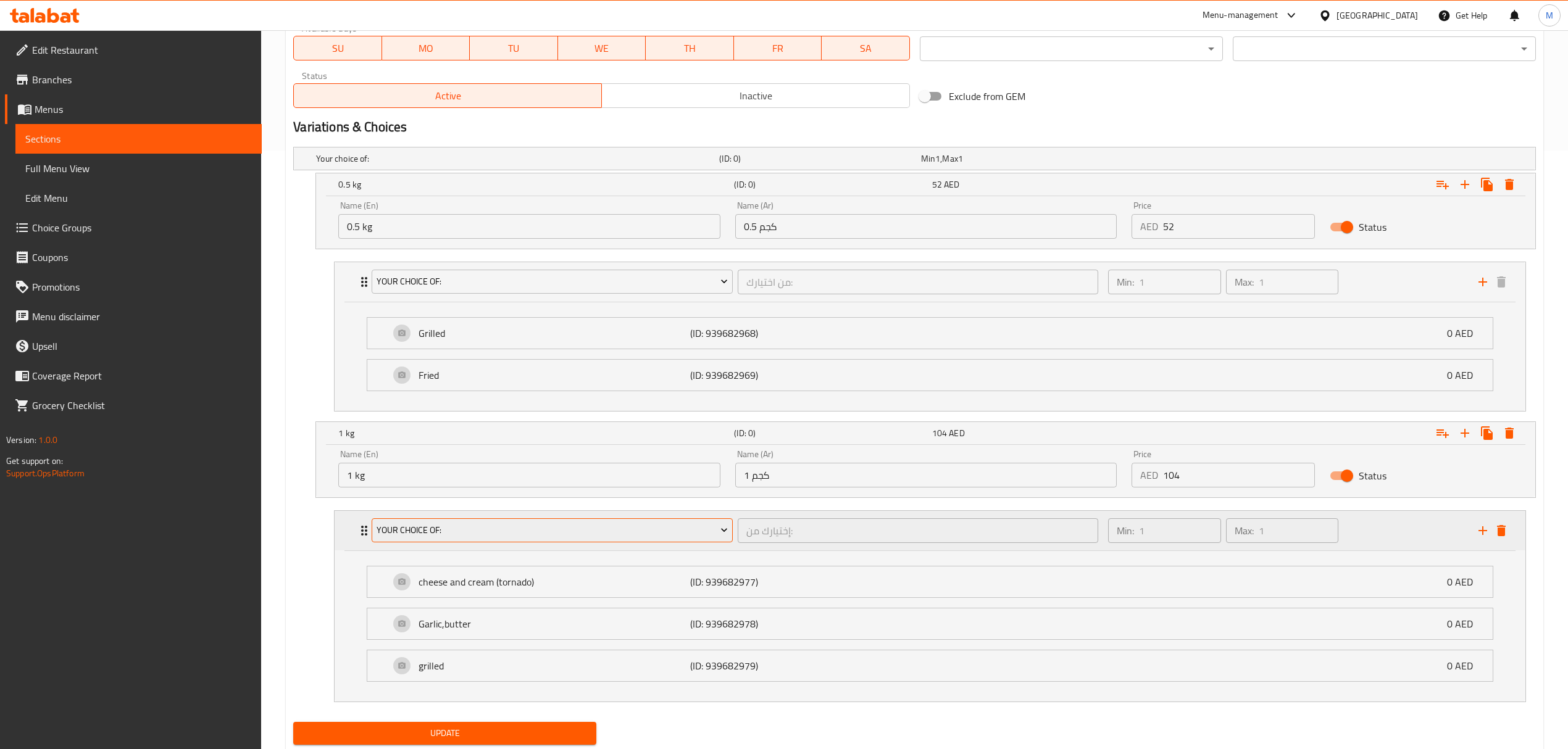
click at [684, 543] on button "your choice of:" at bounding box center [552, 531] width 361 height 25
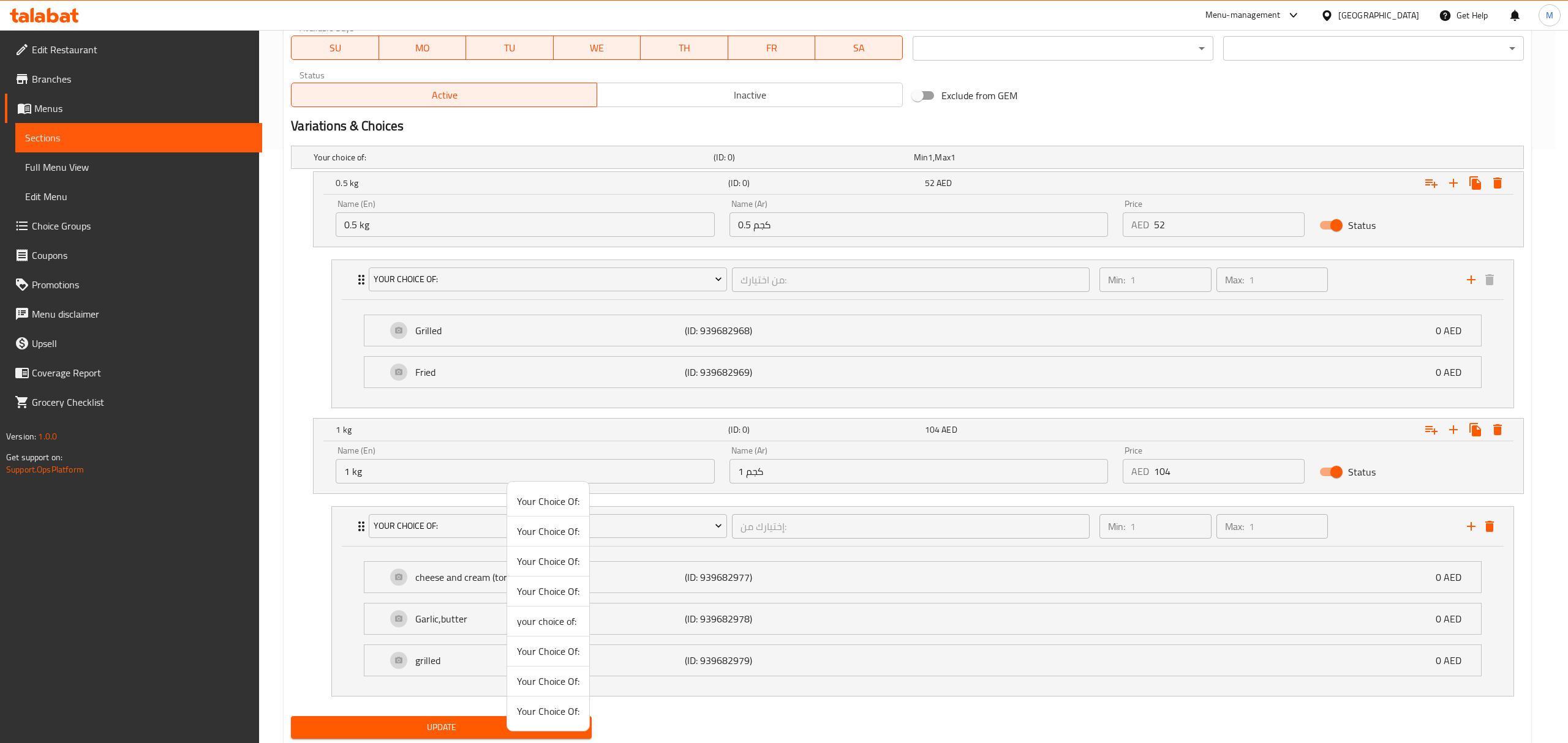
click at [554, 584] on span "Your Choice Of:" at bounding box center [548, 592] width 62 height 15
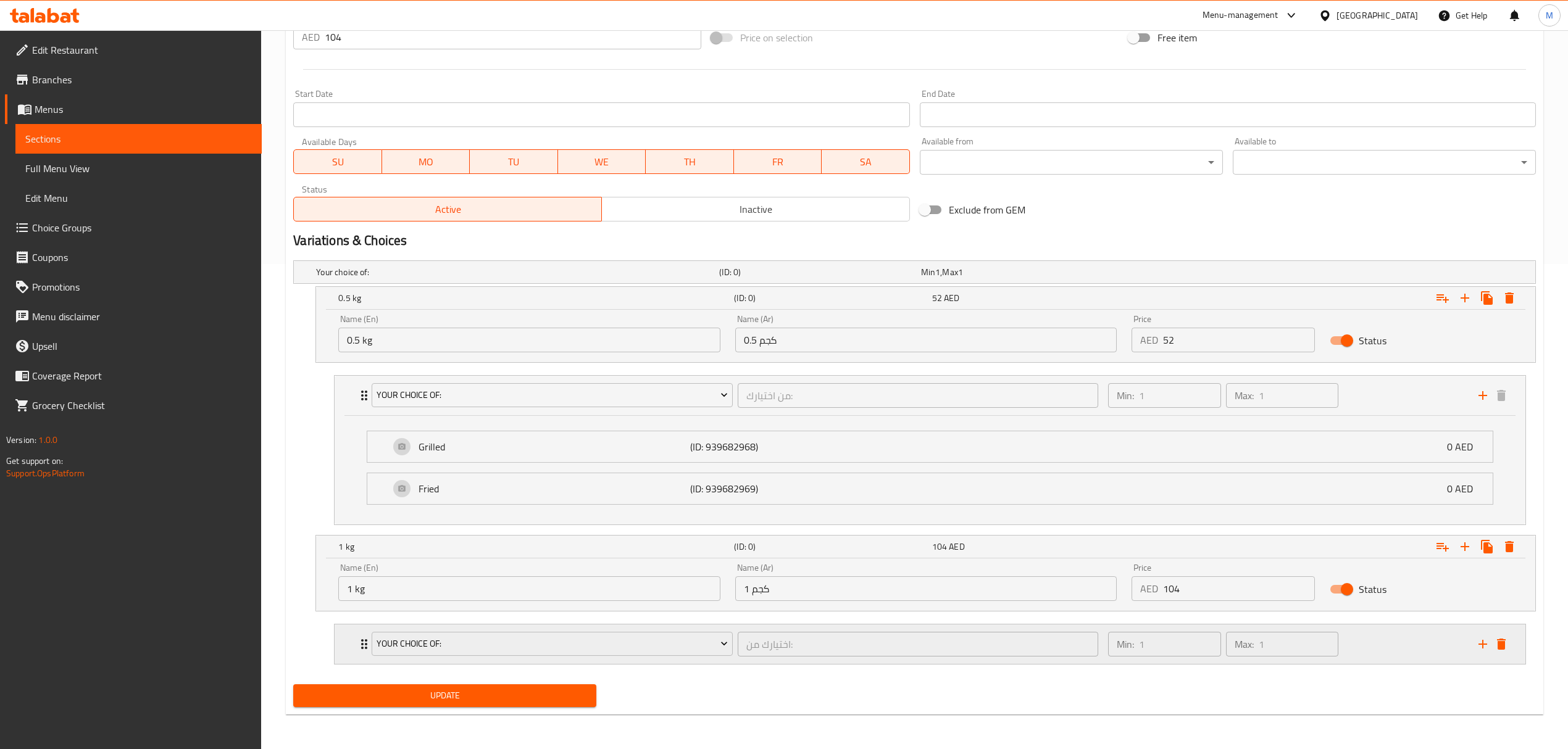
click at [727, 629] on div "Your Choice Of:" at bounding box center [551, 644] width 365 height 30
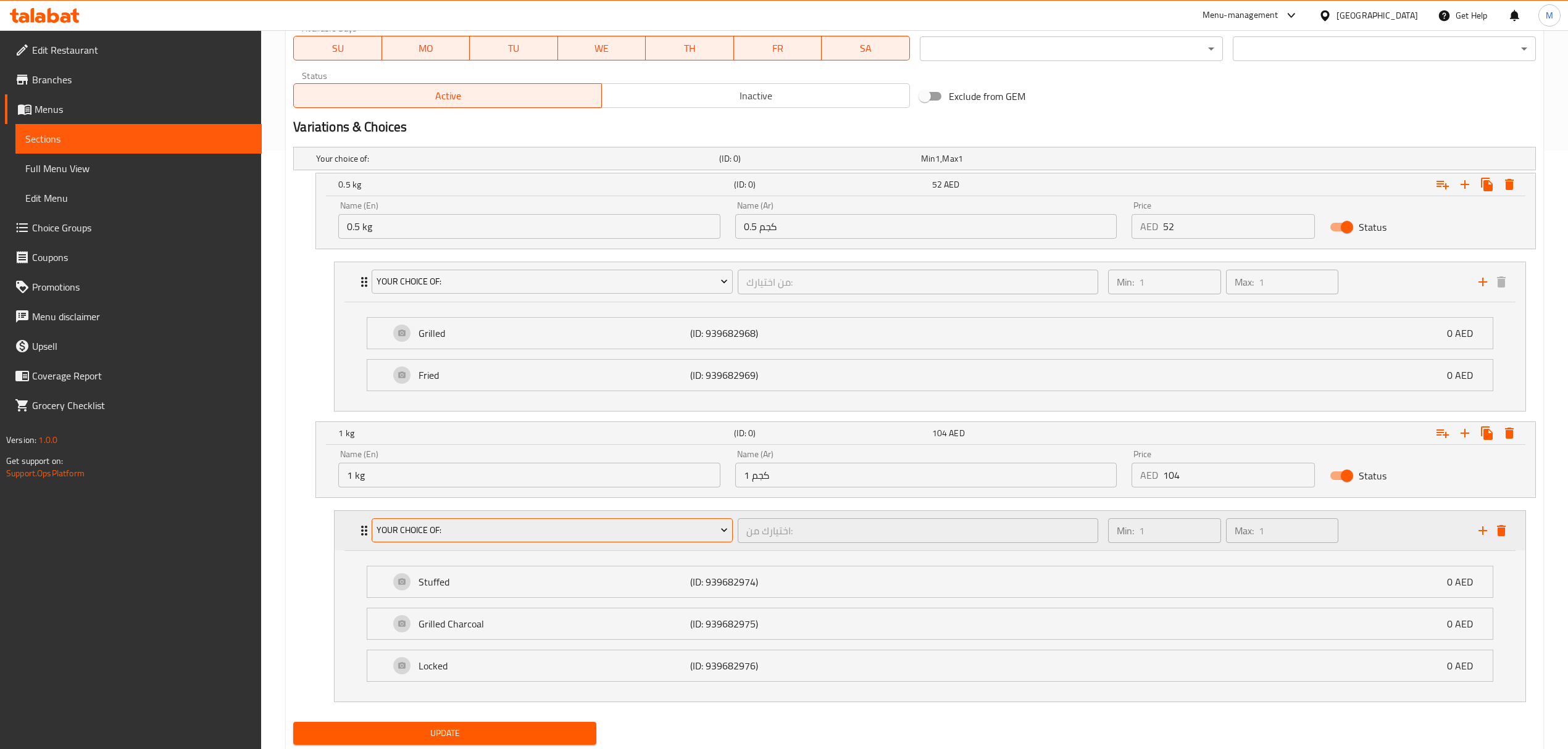
click at [640, 531] on span "Your Choice Of:" at bounding box center [552, 530] width 351 height 16
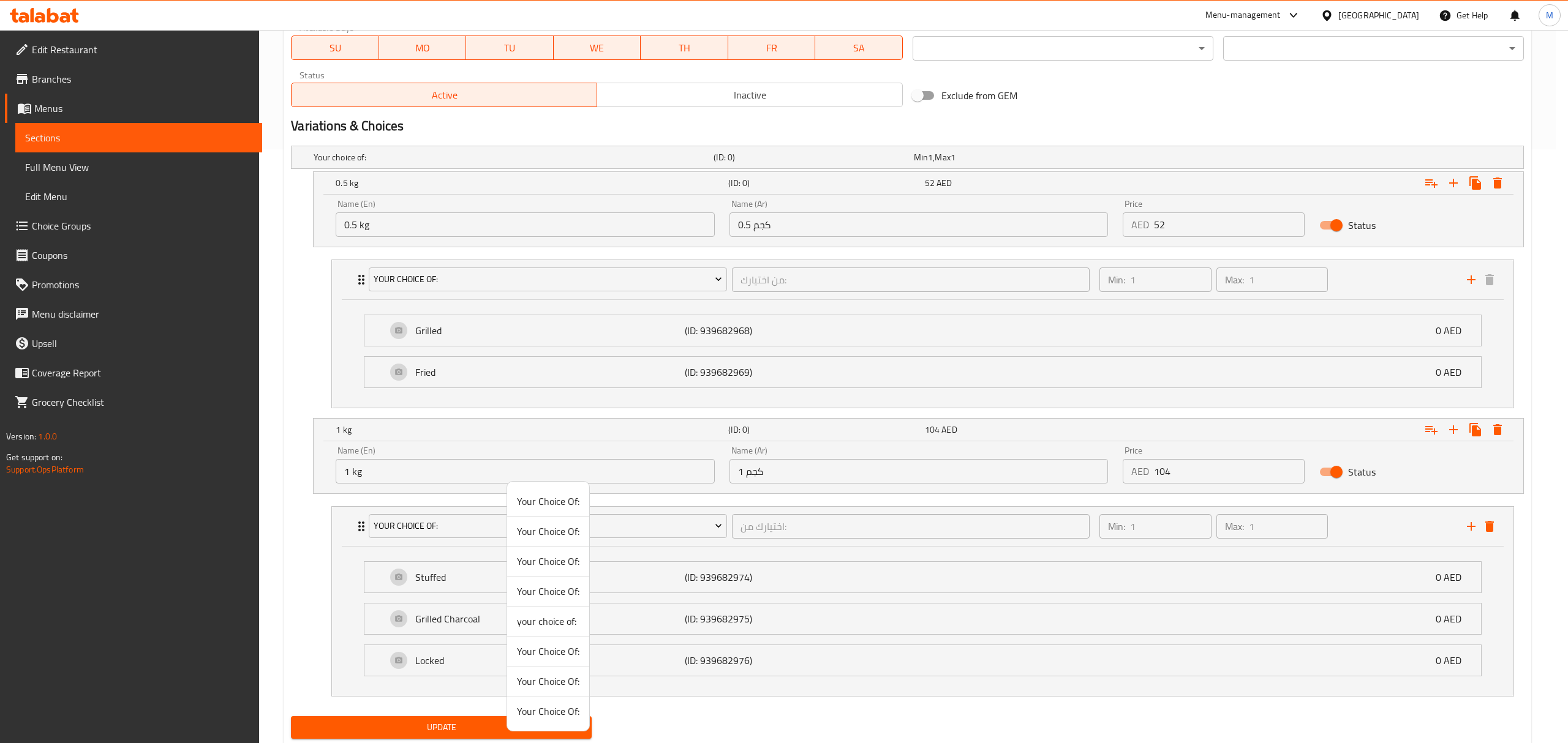
click at [569, 558] on span "Your Choice Of:" at bounding box center [548, 561] width 62 height 15
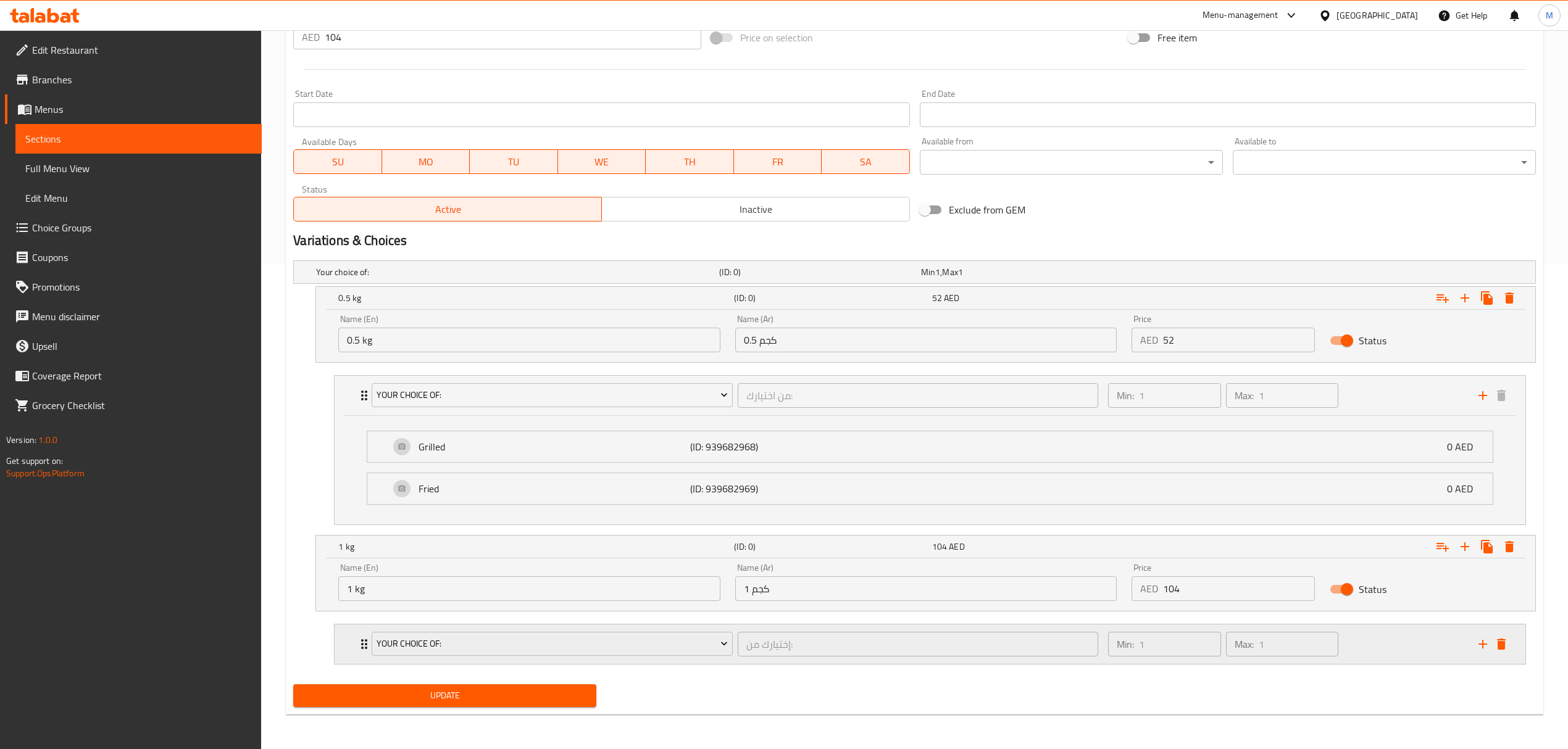
click at [739, 627] on div "Your Choice Of: إختيارك من: ​" at bounding box center [734, 644] width 740 height 39
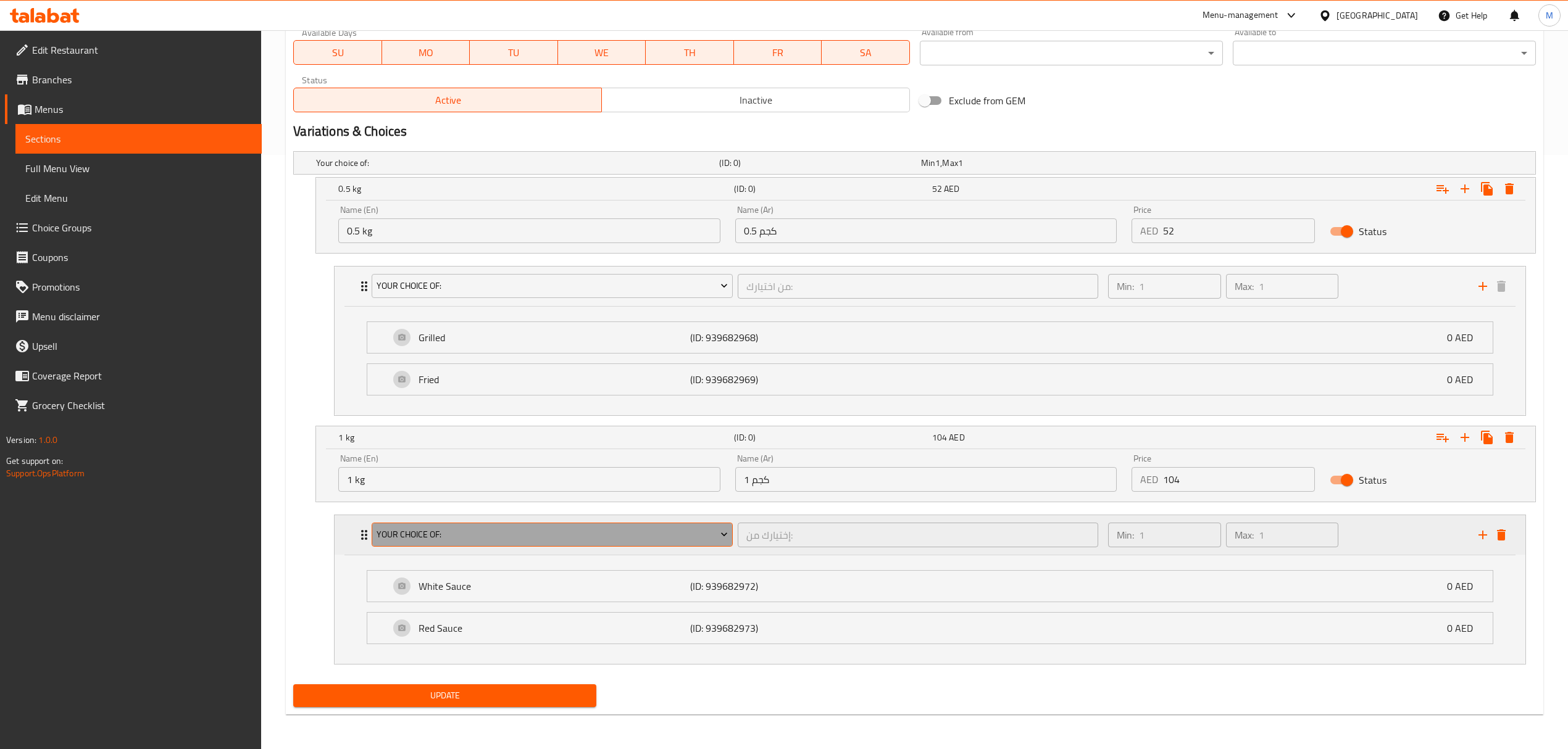
click at [642, 536] on span "Your Choice Of:" at bounding box center [552, 534] width 351 height 16
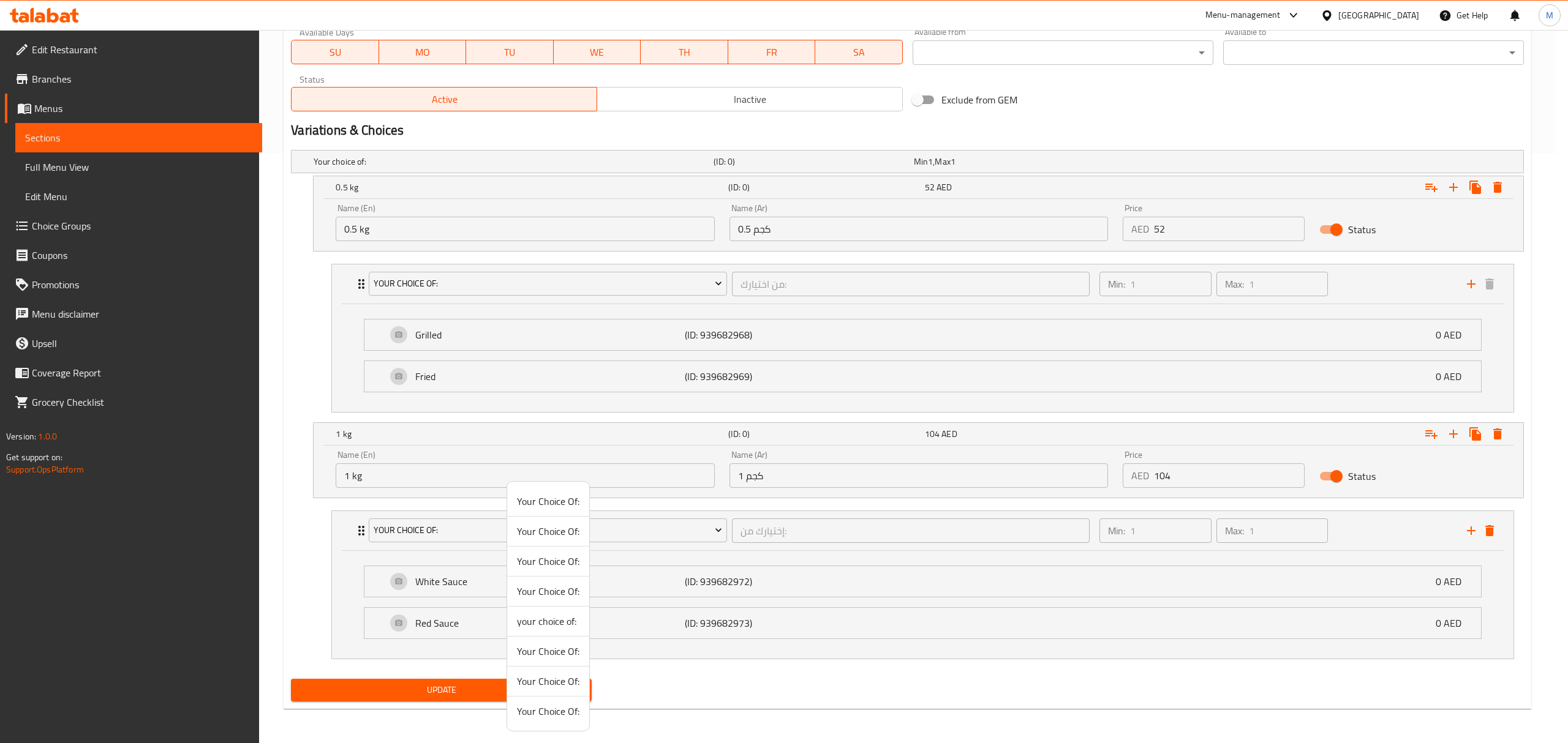
click at [550, 537] on span "Your Choice Of:" at bounding box center [548, 531] width 62 height 15
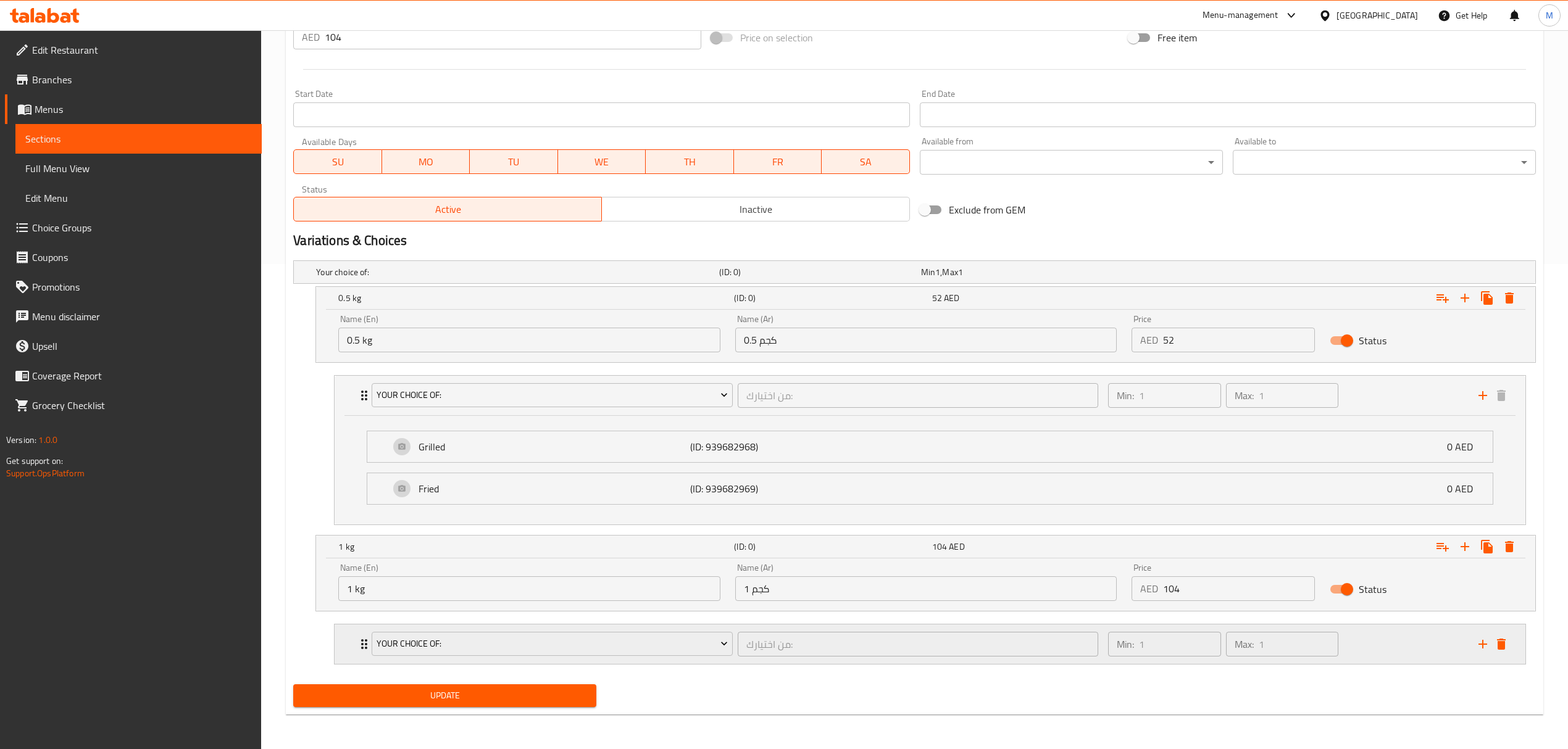
click at [736, 629] on div "من اختيارك: ​" at bounding box center [917, 644] width 365 height 30
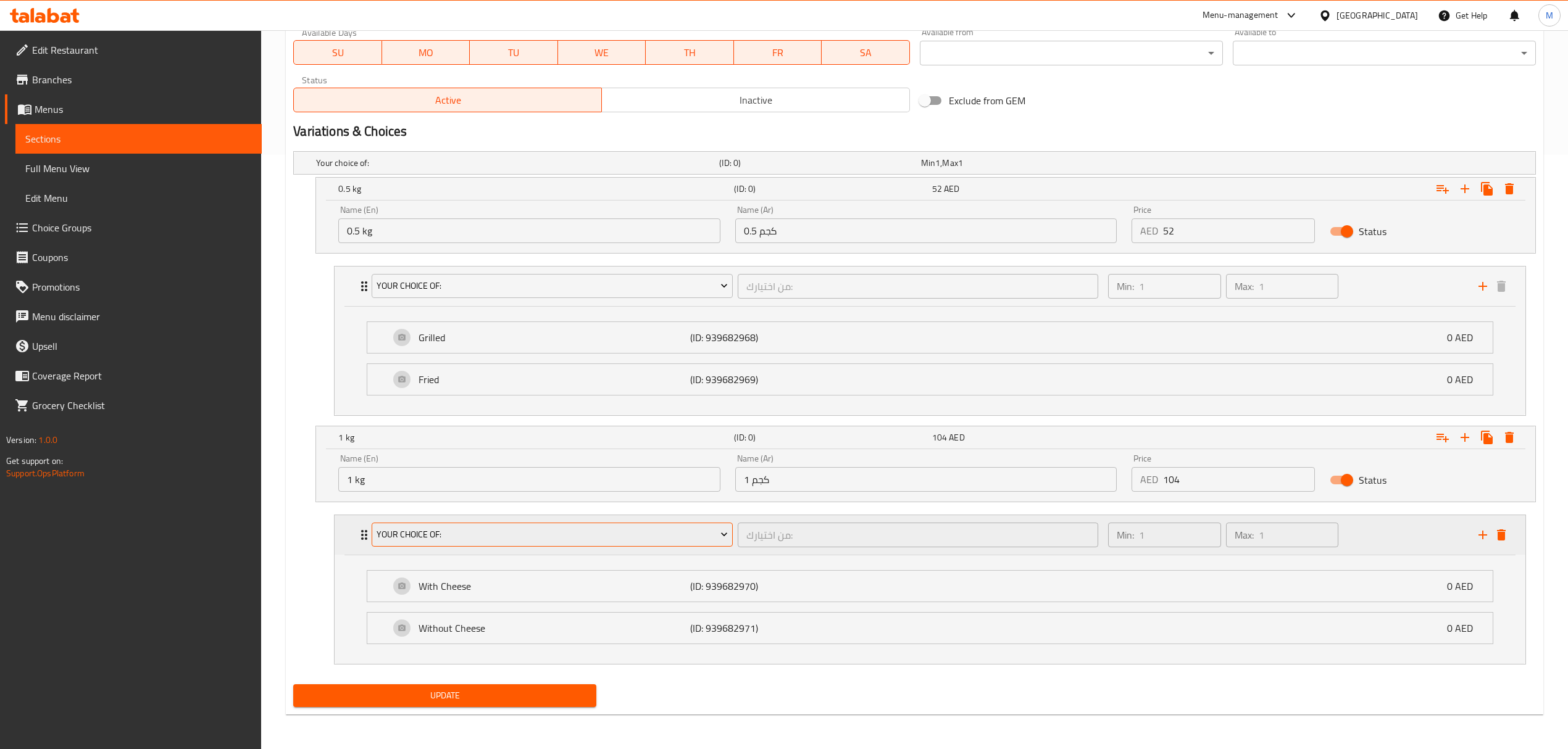
click at [676, 532] on span "Your Choice Of:" at bounding box center [552, 534] width 351 height 16
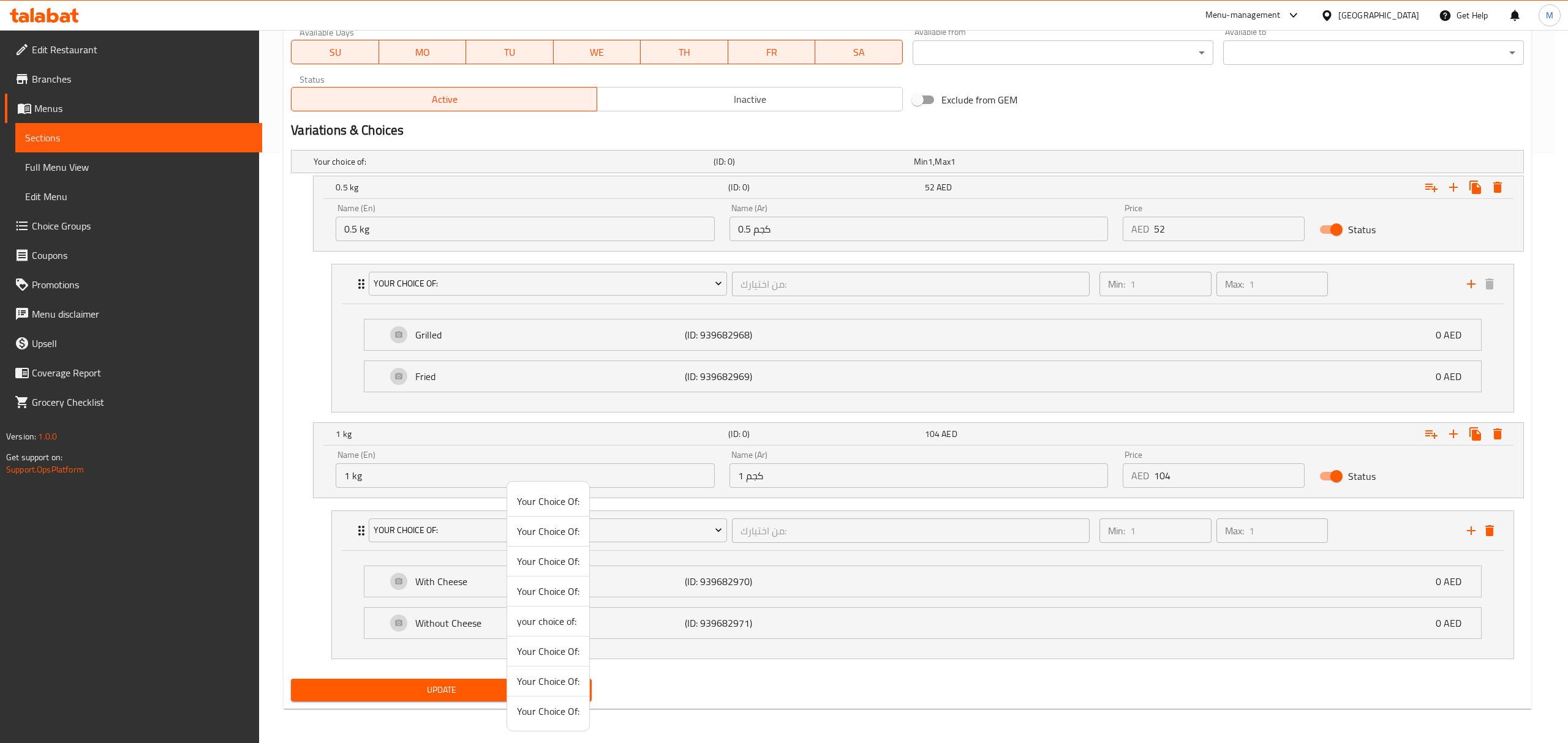
click at [548, 507] on span "Your Choice Of:" at bounding box center [548, 501] width 62 height 15
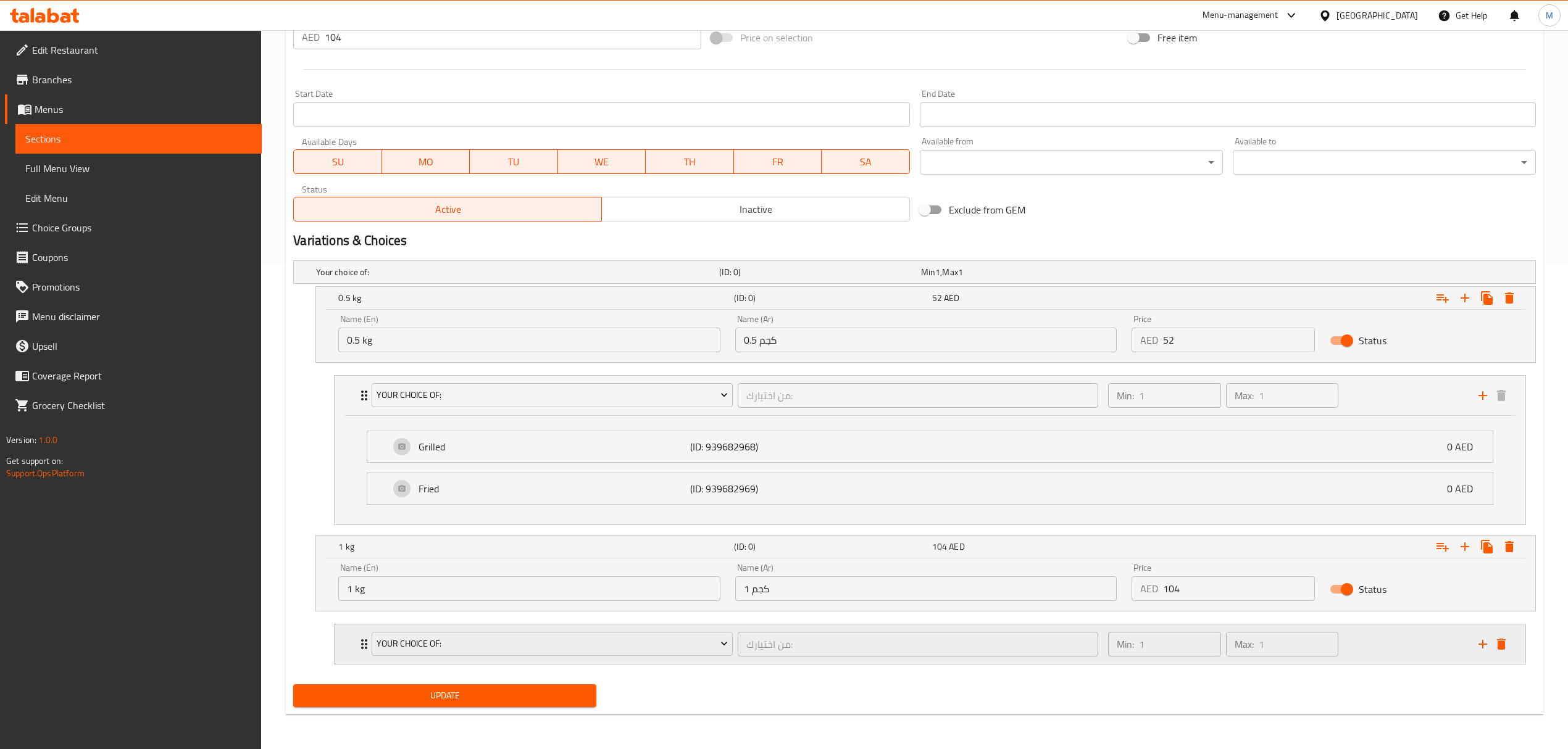
click at [741, 626] on div "Your Choice Of: من اختيارك: ​" at bounding box center [734, 644] width 740 height 39
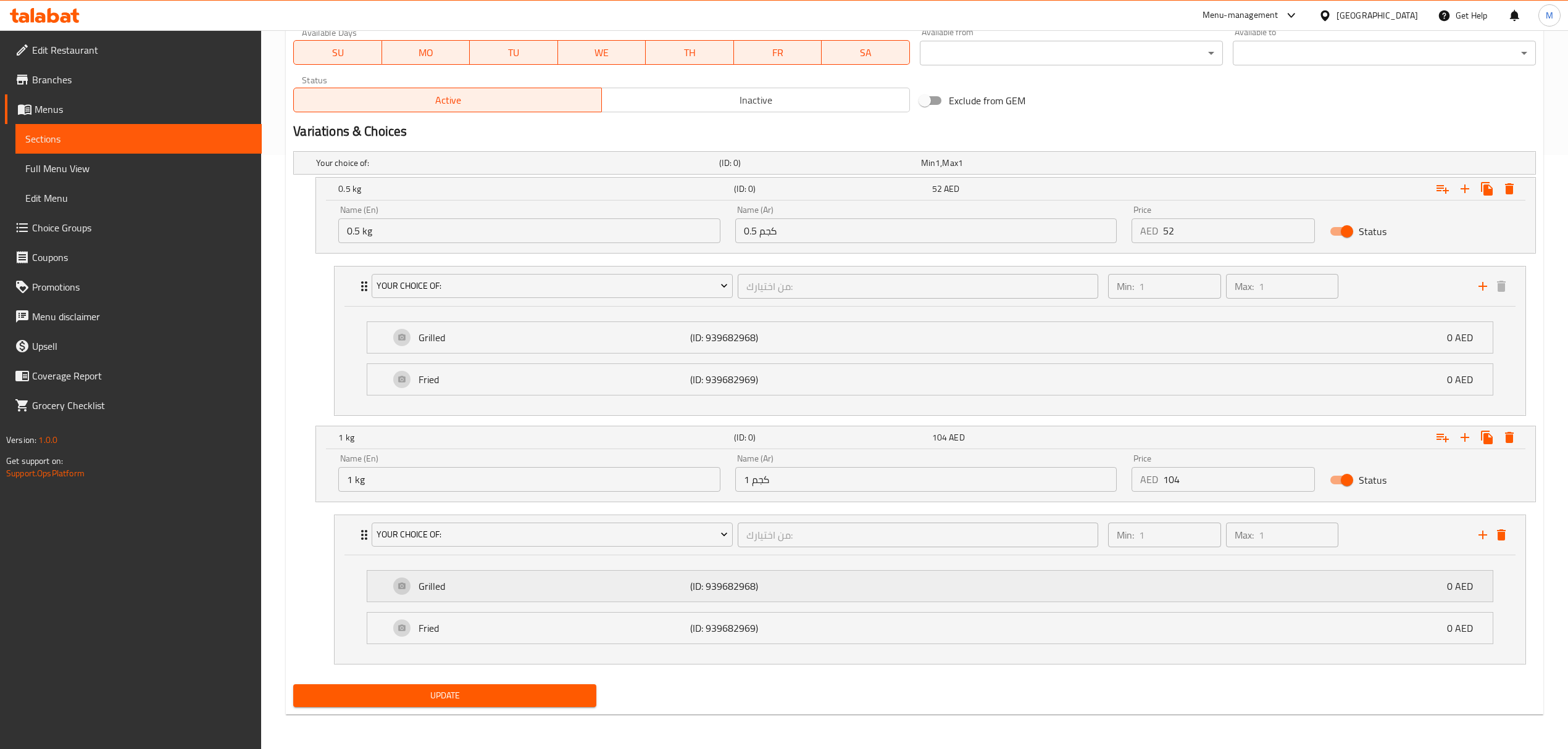
scroll to position [188, 0]
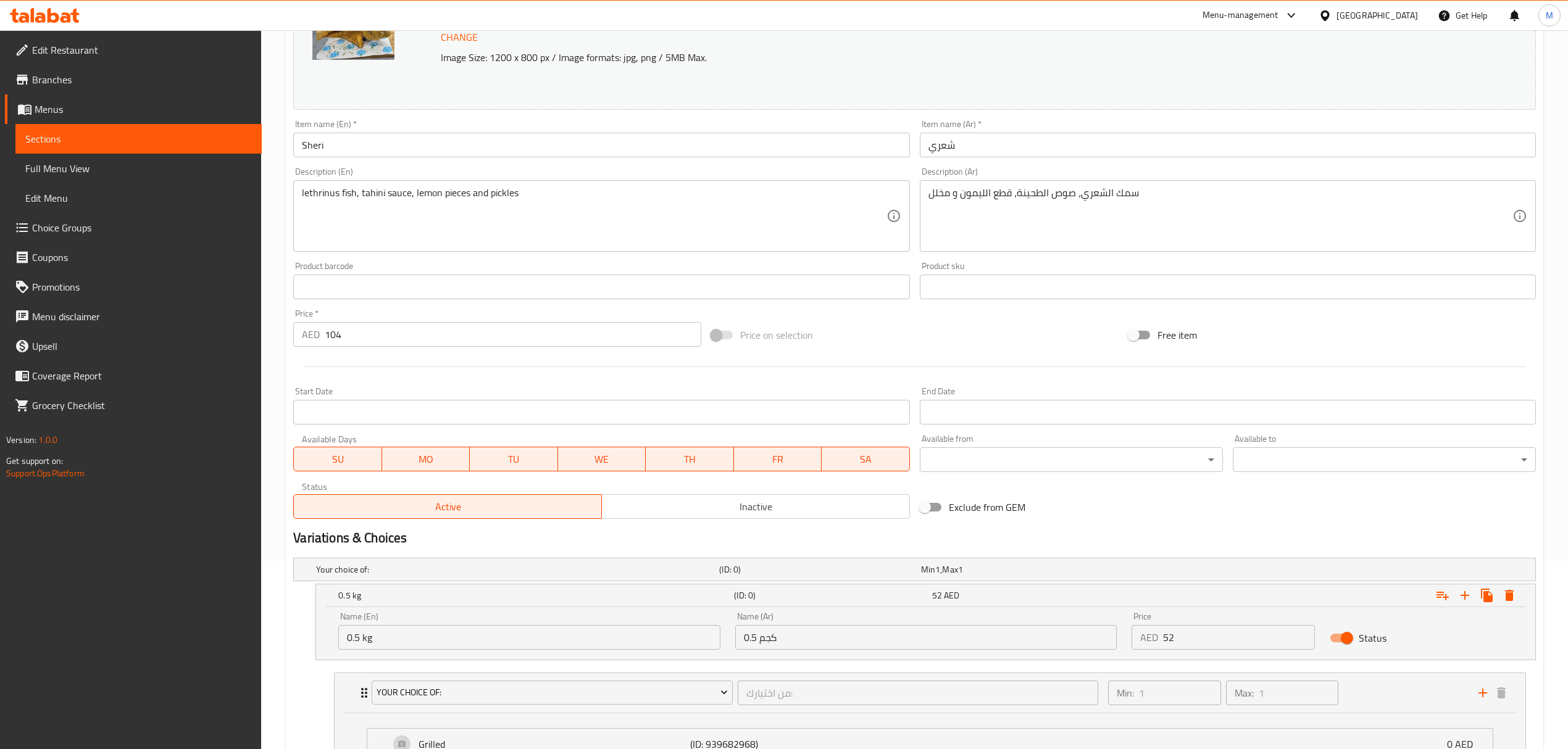
drag, startPoint x: 341, startPoint y: 337, endPoint x: 280, endPoint y: 331, distance: 61.3
click at [280, 331] on div "Home / Restaurants management / Menus / Sections / item / update fish section U…" at bounding box center [915, 499] width 1307 height 1313
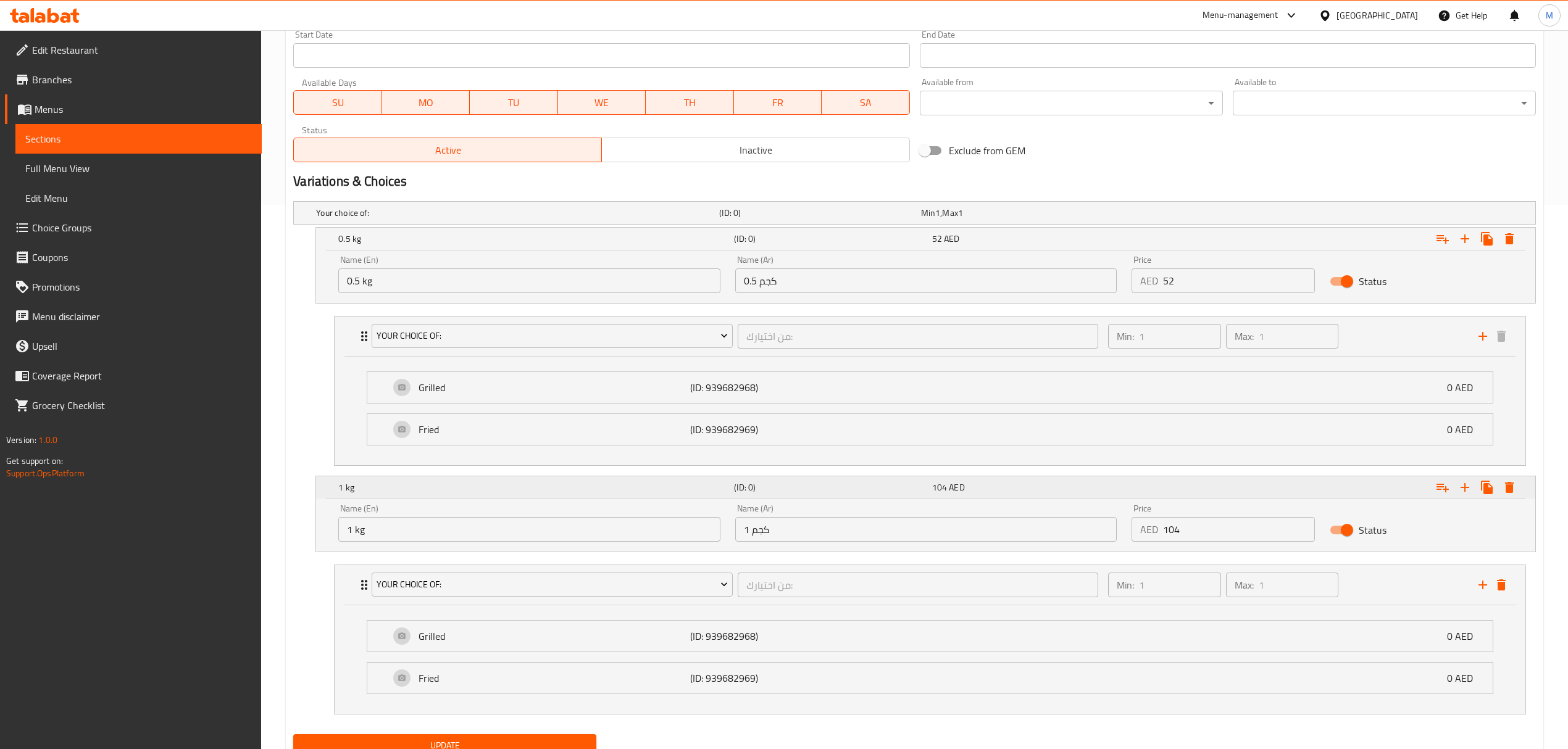
scroll to position [598, 0]
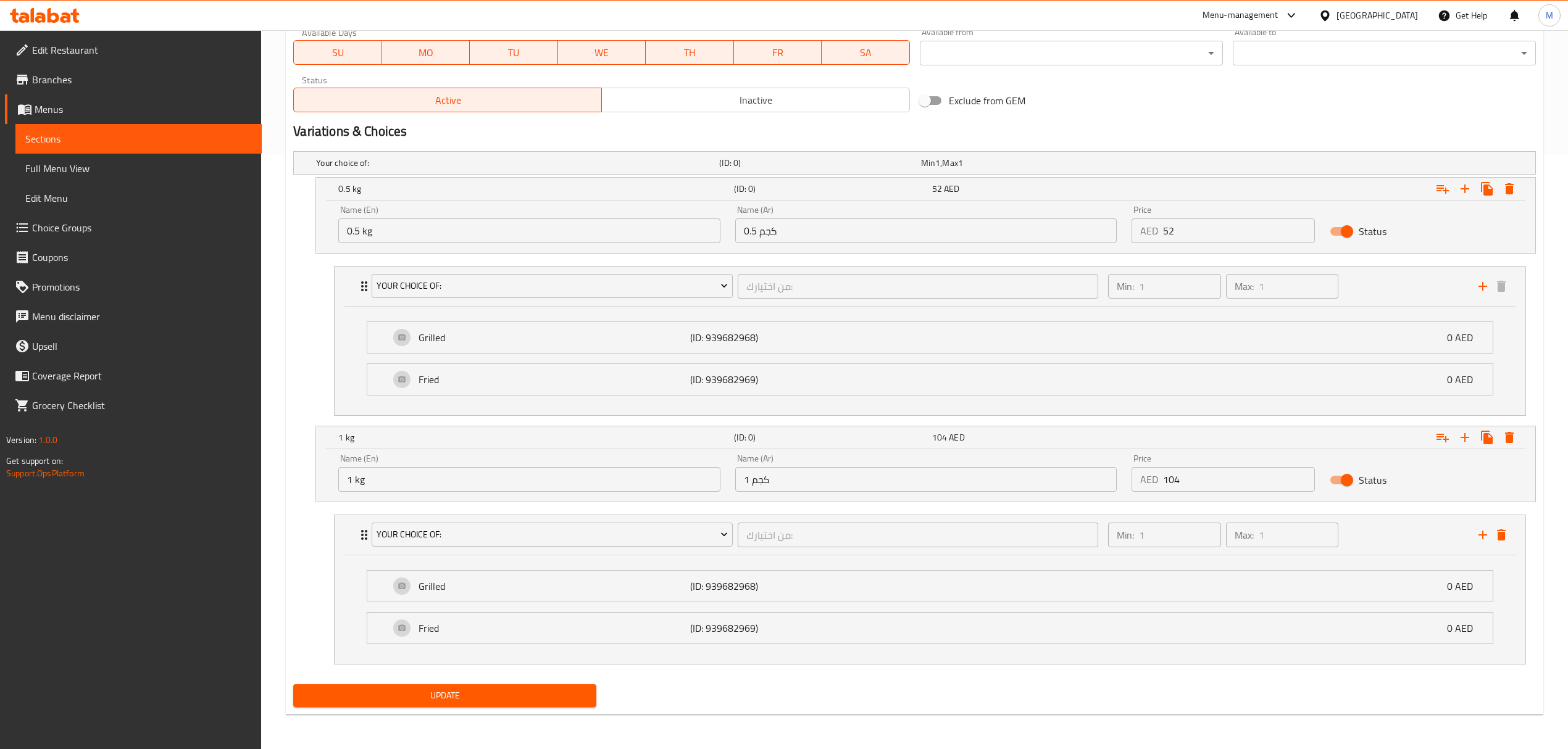
type input "0"
click at [480, 694] on span "Update" at bounding box center [445, 696] width 283 height 16
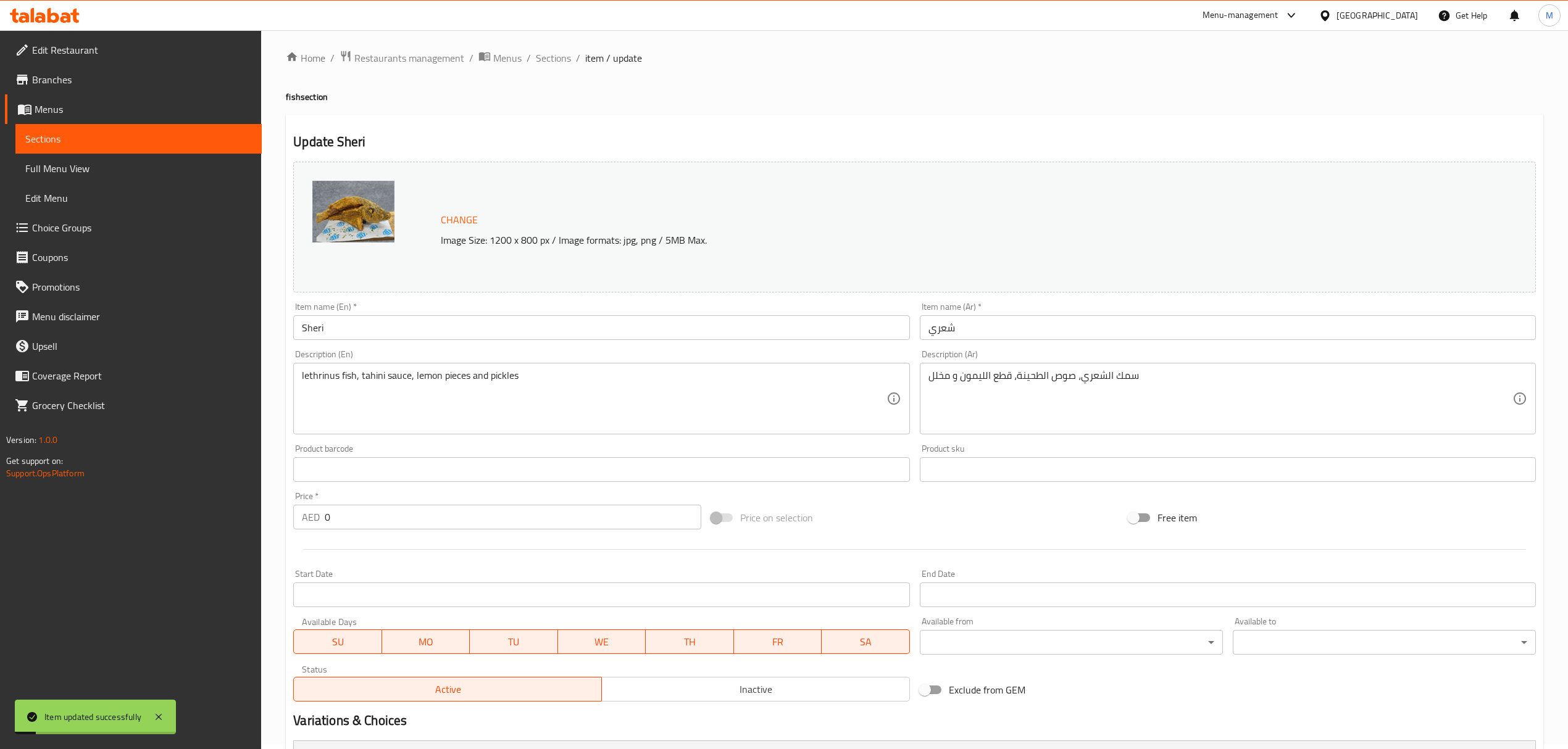
scroll to position [0, 0]
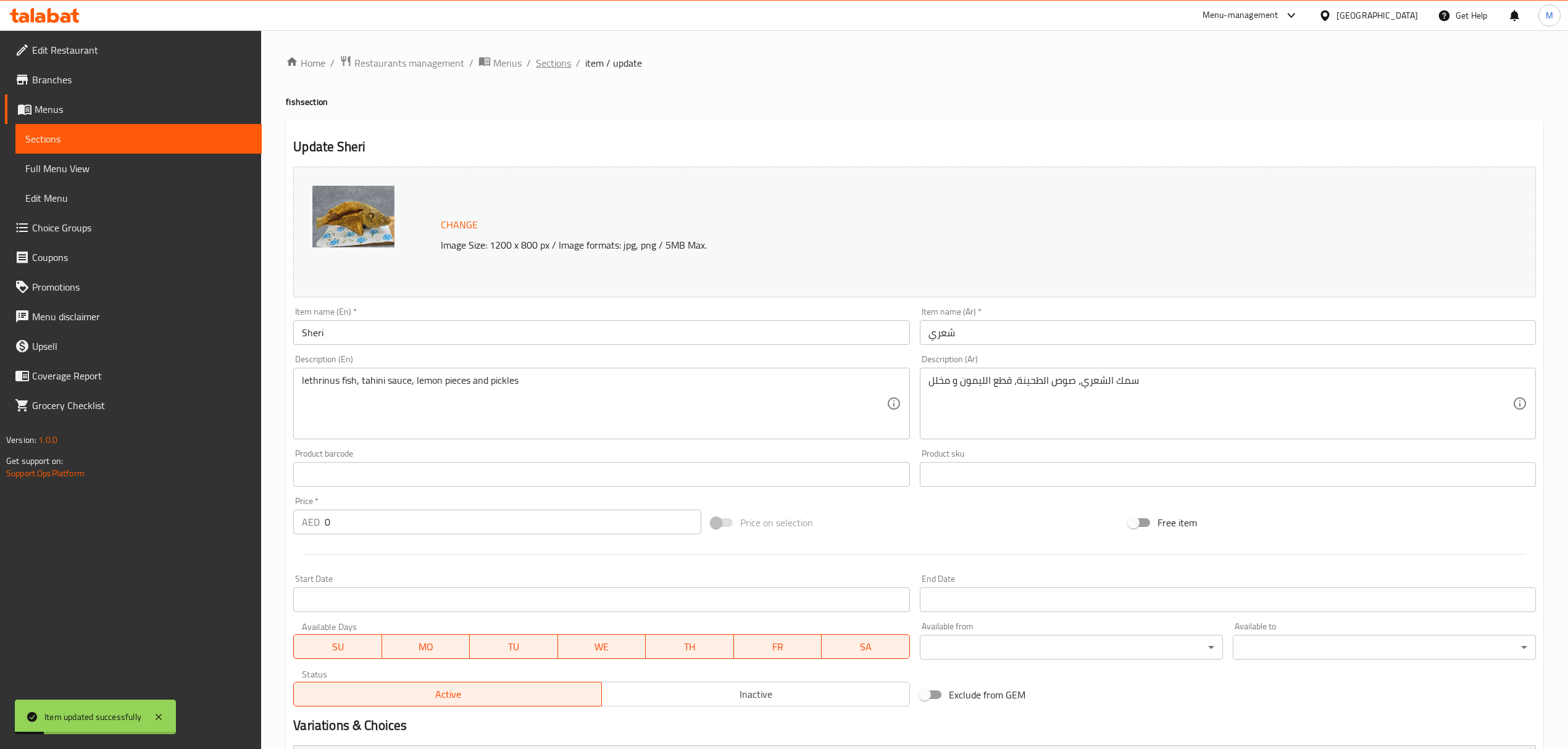
click at [558, 66] on span "Sections" at bounding box center [553, 63] width 35 height 15
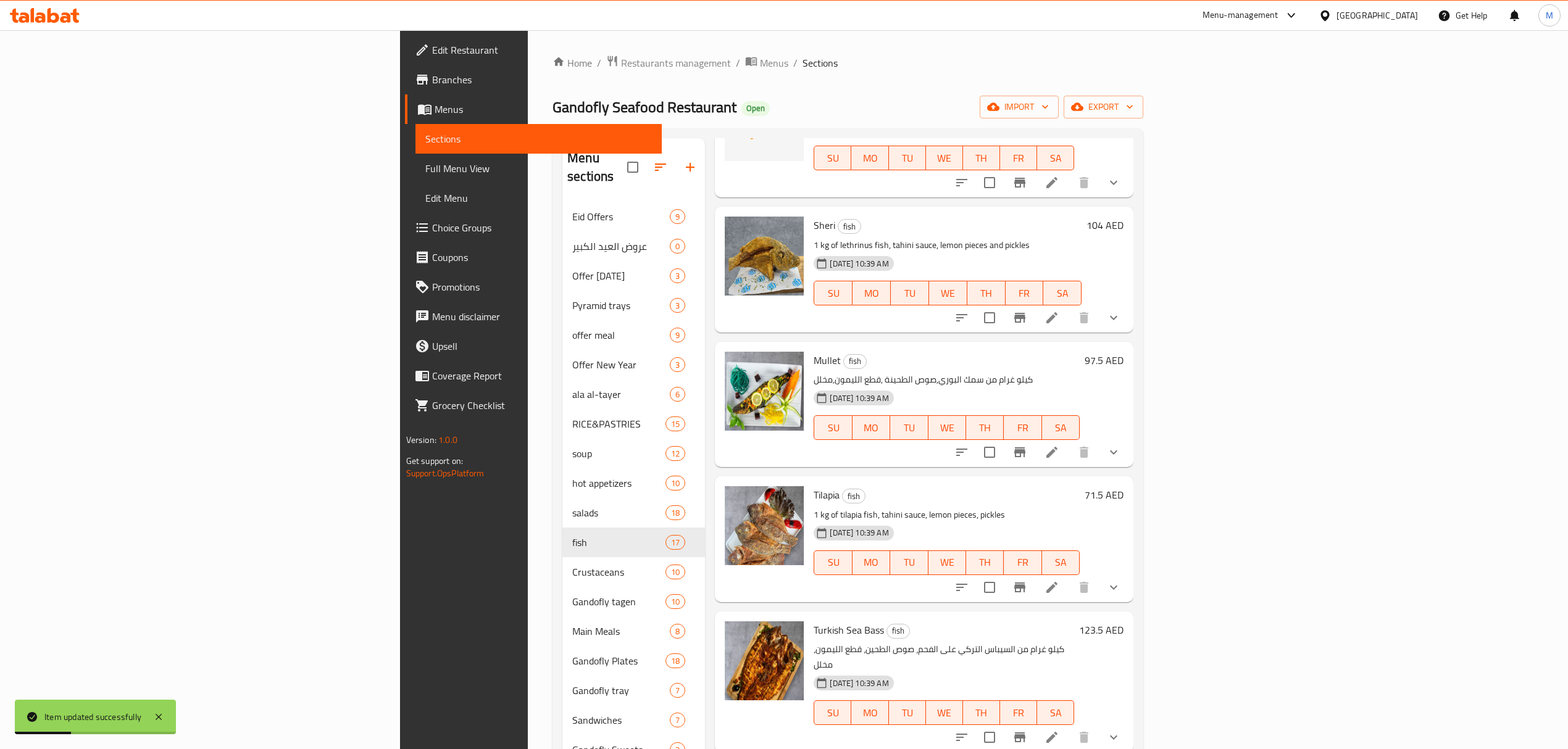
scroll to position [164, 0]
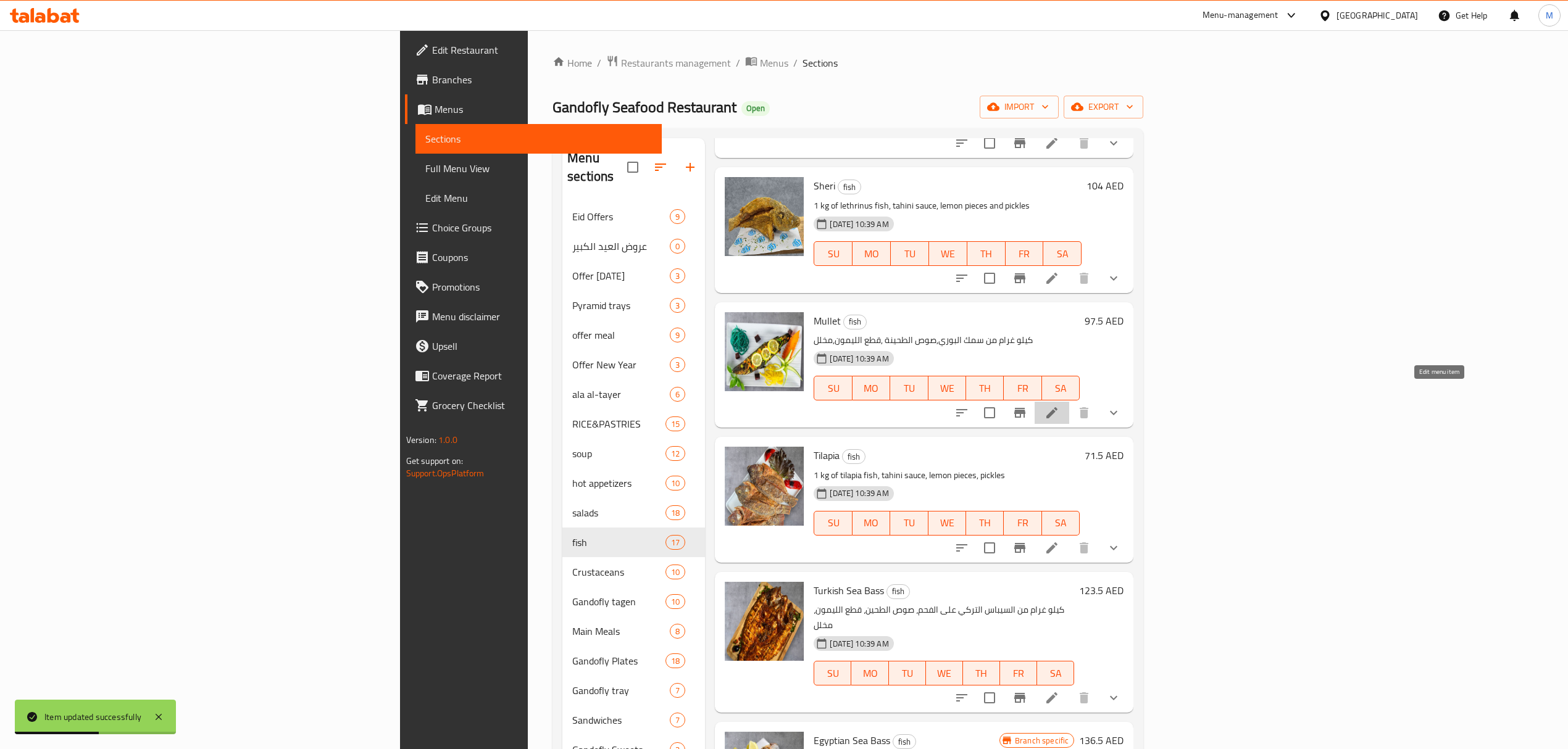
click at [1059, 405] on icon at bounding box center [1052, 413] width 15 height 15
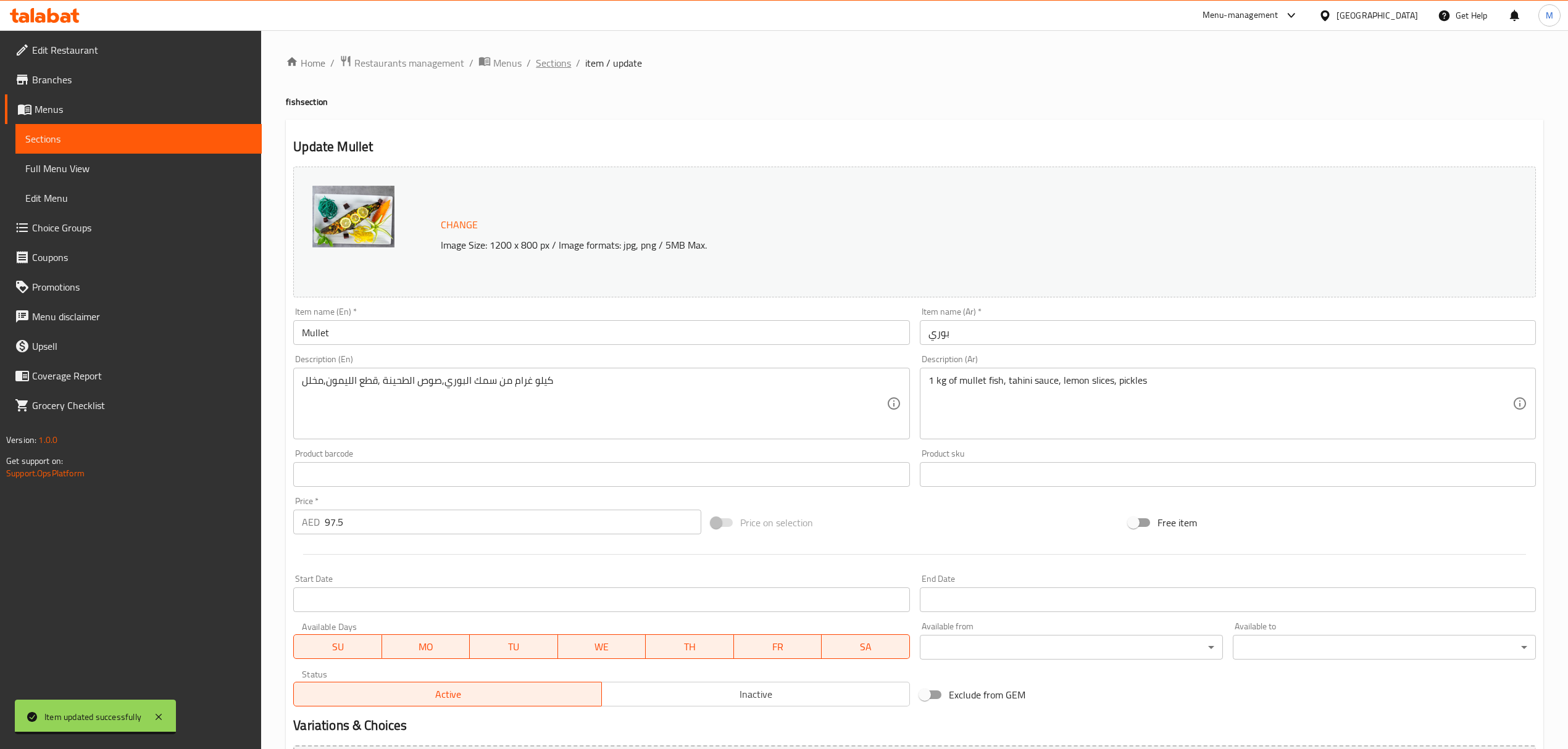
click at [555, 61] on span "Sections" at bounding box center [553, 63] width 35 height 15
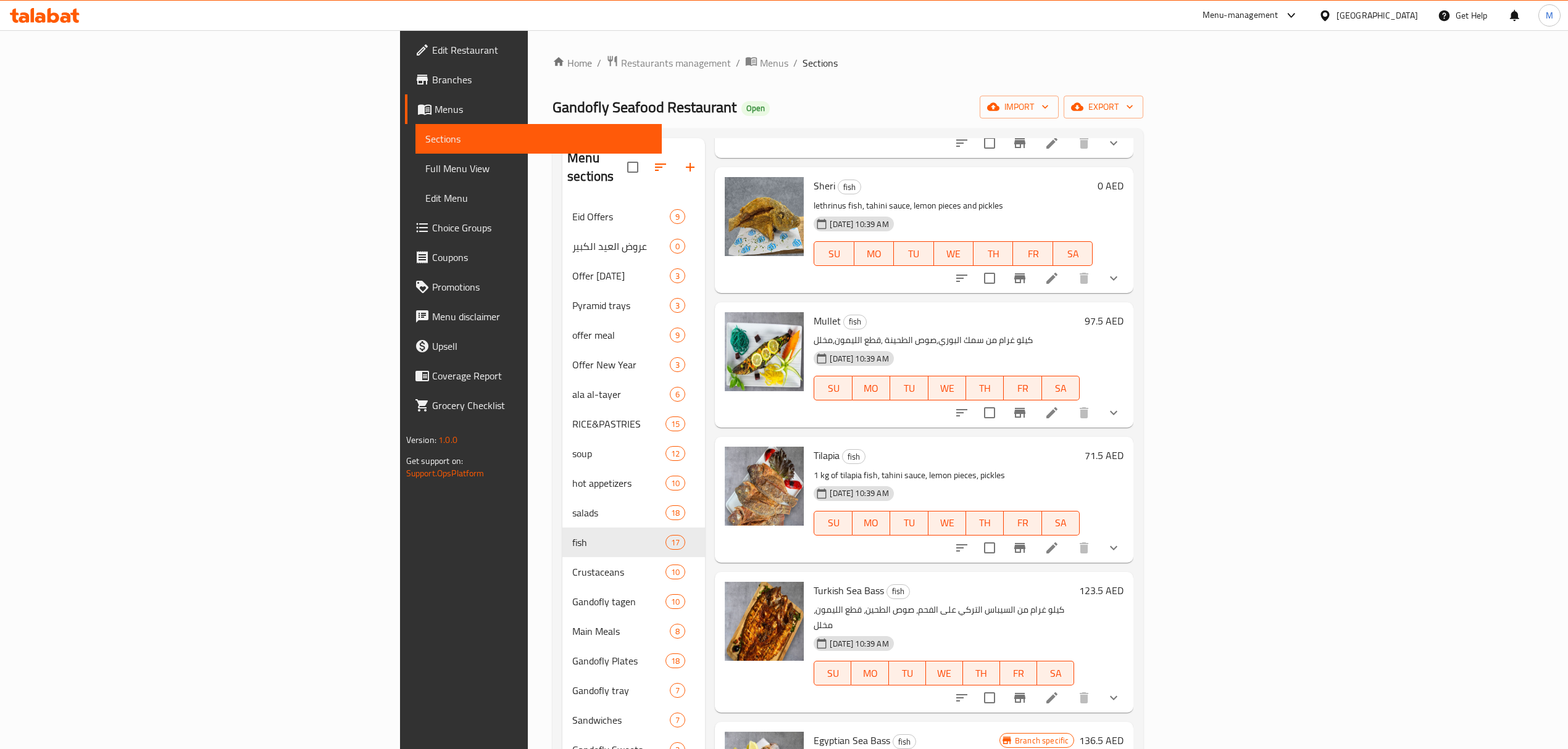
scroll to position [247, 0]
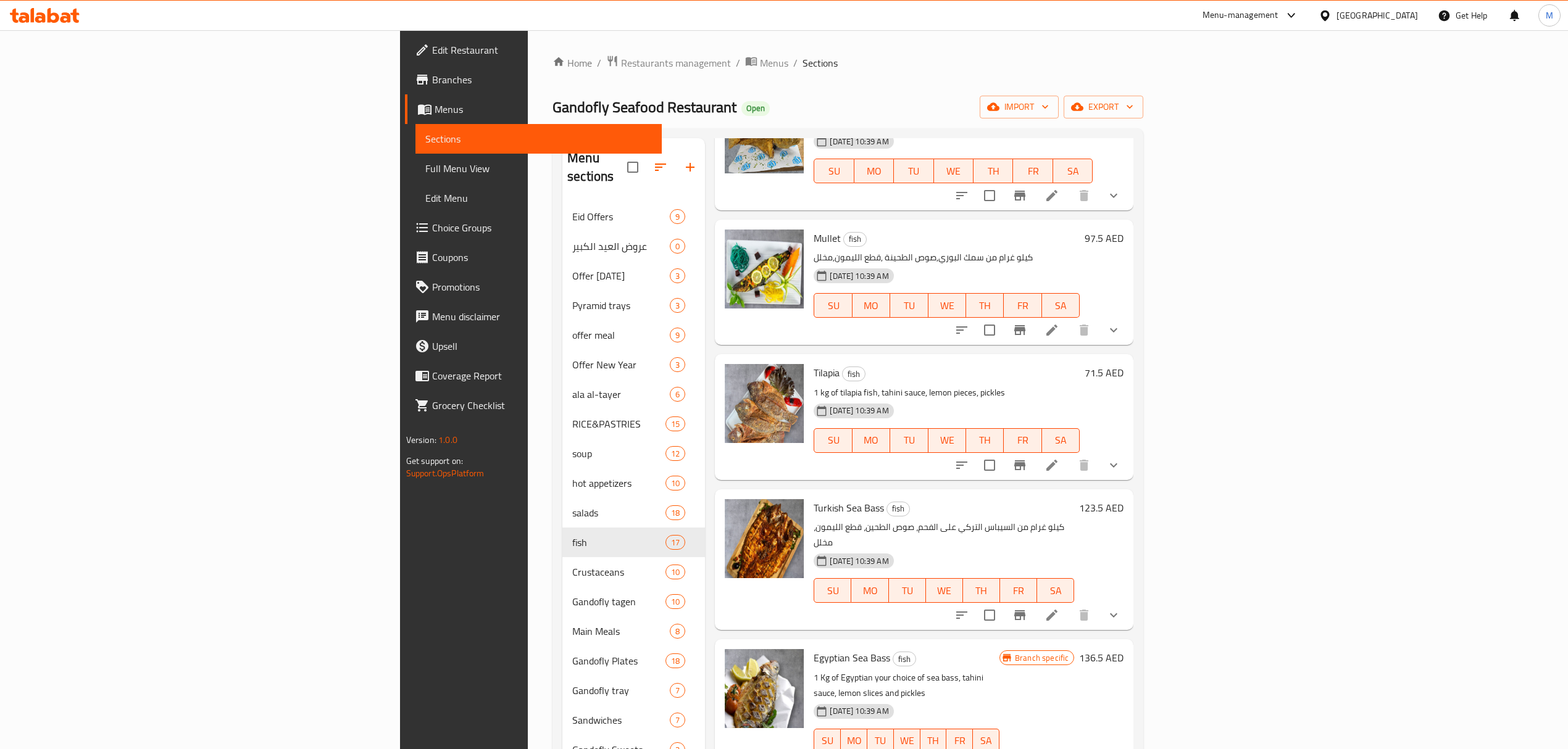
click at [1059, 458] on icon at bounding box center [1052, 465] width 15 height 15
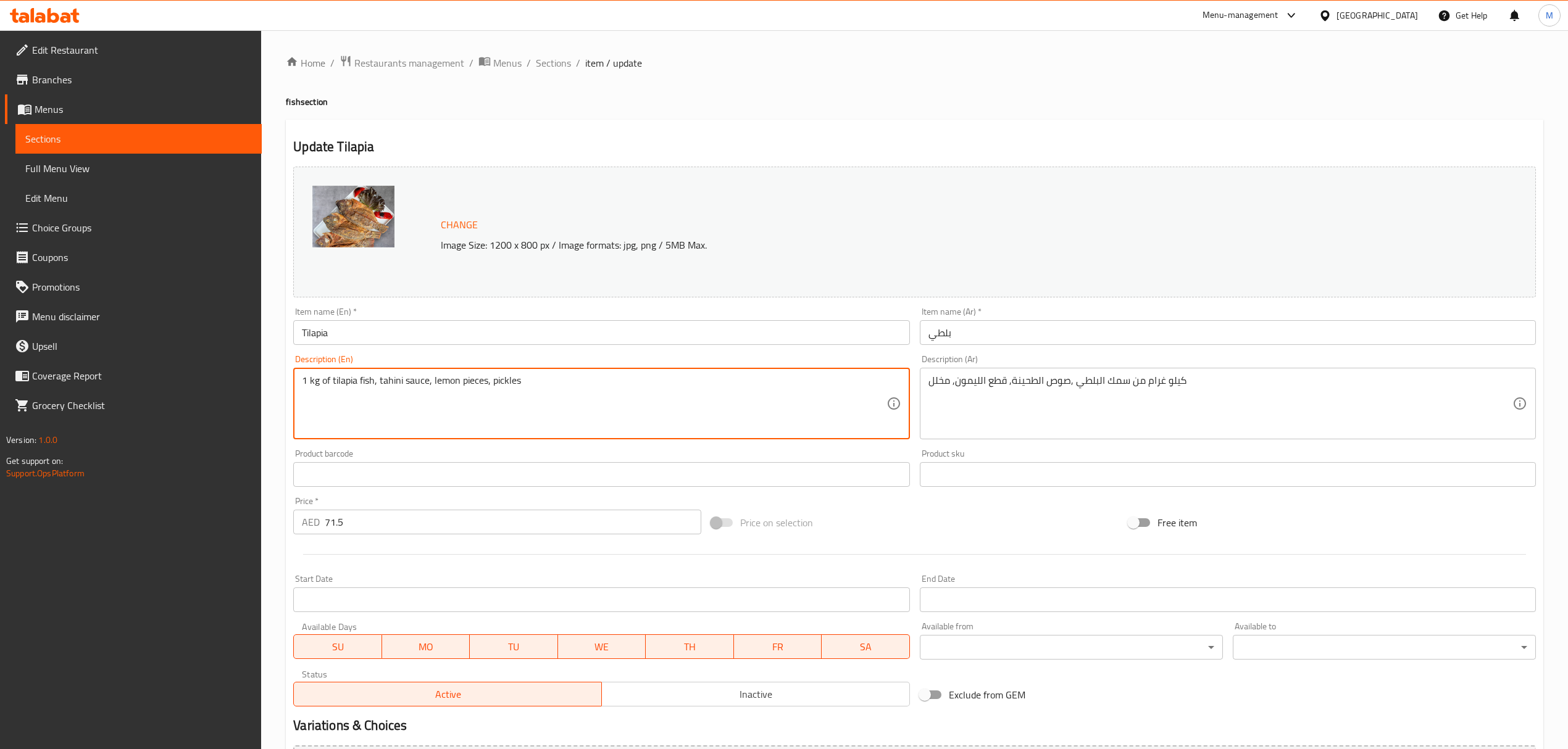
drag, startPoint x: 332, startPoint y: 383, endPoint x: 287, endPoint y: 378, distance: 45.3
type textarea "tilapia fish, tahini sauce, lemon pieces, pickles"
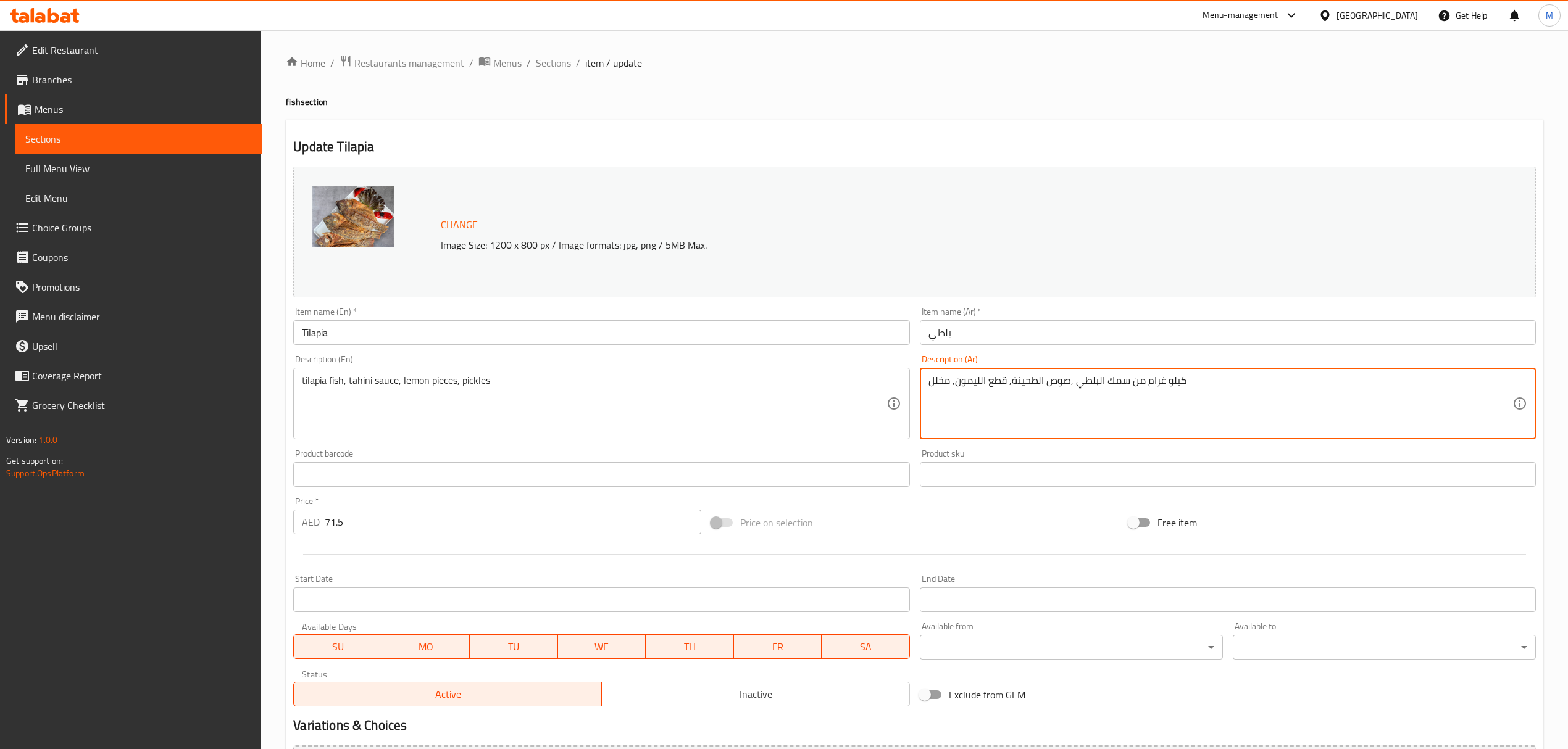
drag, startPoint x: 1127, startPoint y: 381, endPoint x: 1264, endPoint y: 386, distance: 137.1
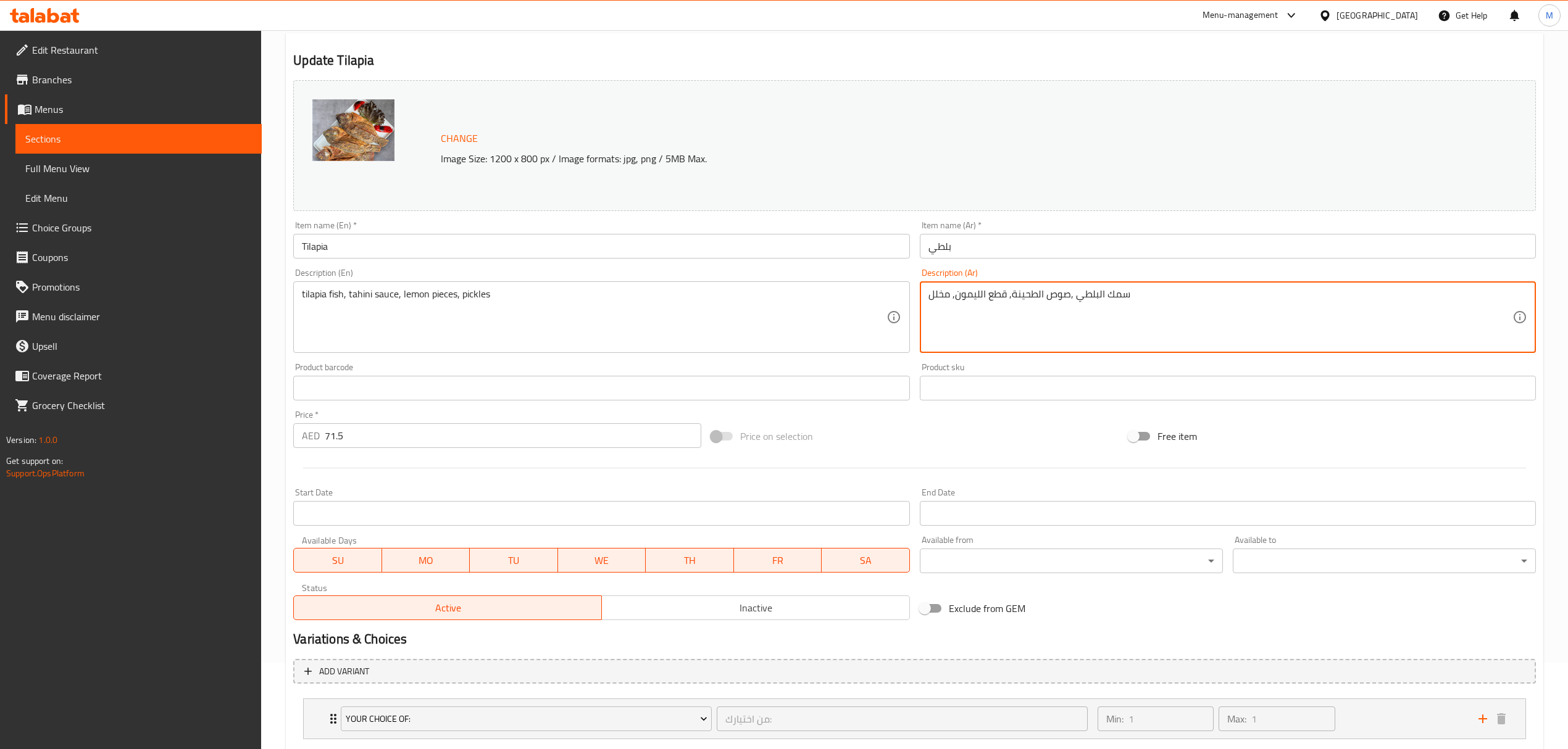
scroll to position [161, 0]
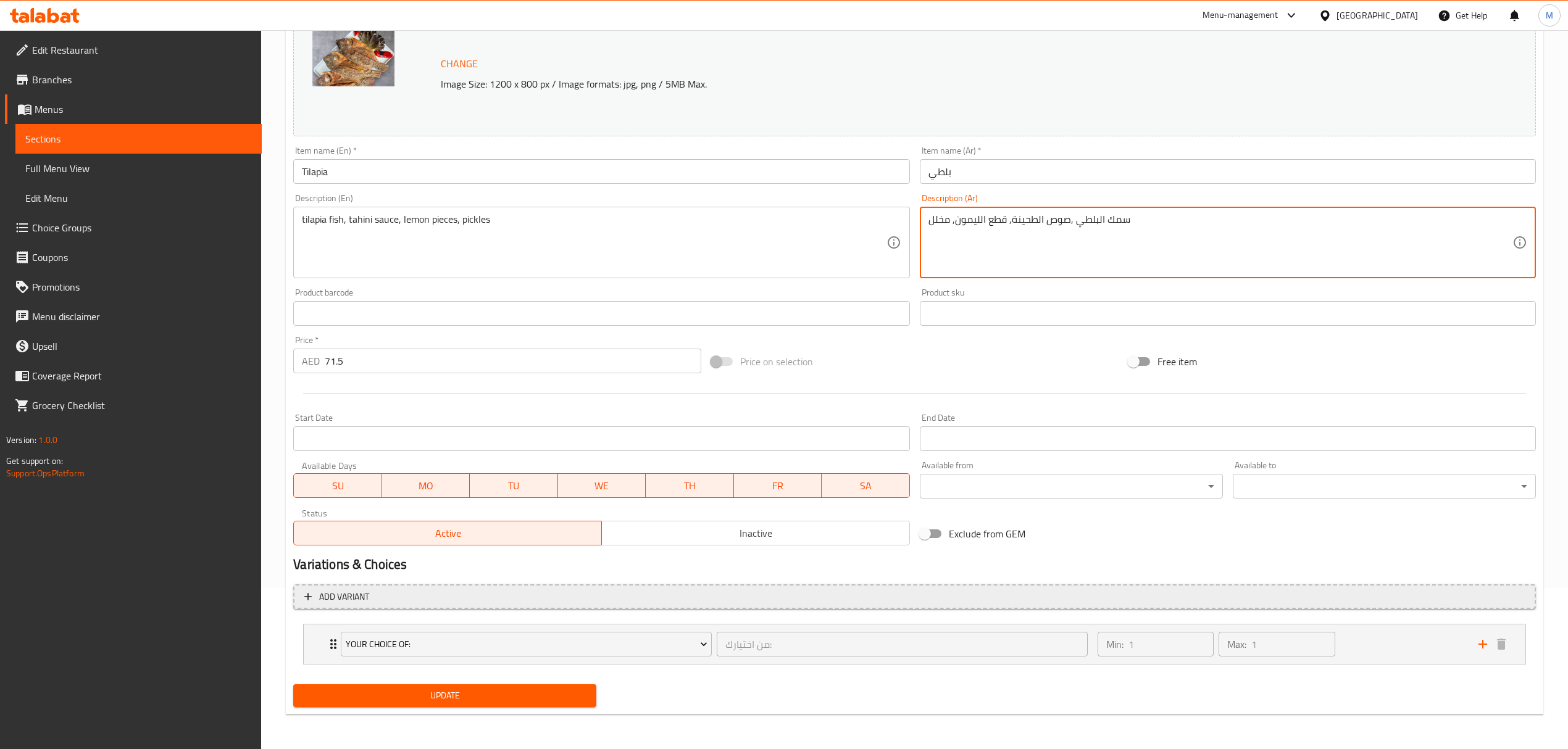
type textarea "سمك البلطي ,صوص الطحينة, قطع الليمون, مخلل"
click at [440, 596] on span "Add variant" at bounding box center [914, 597] width 1220 height 16
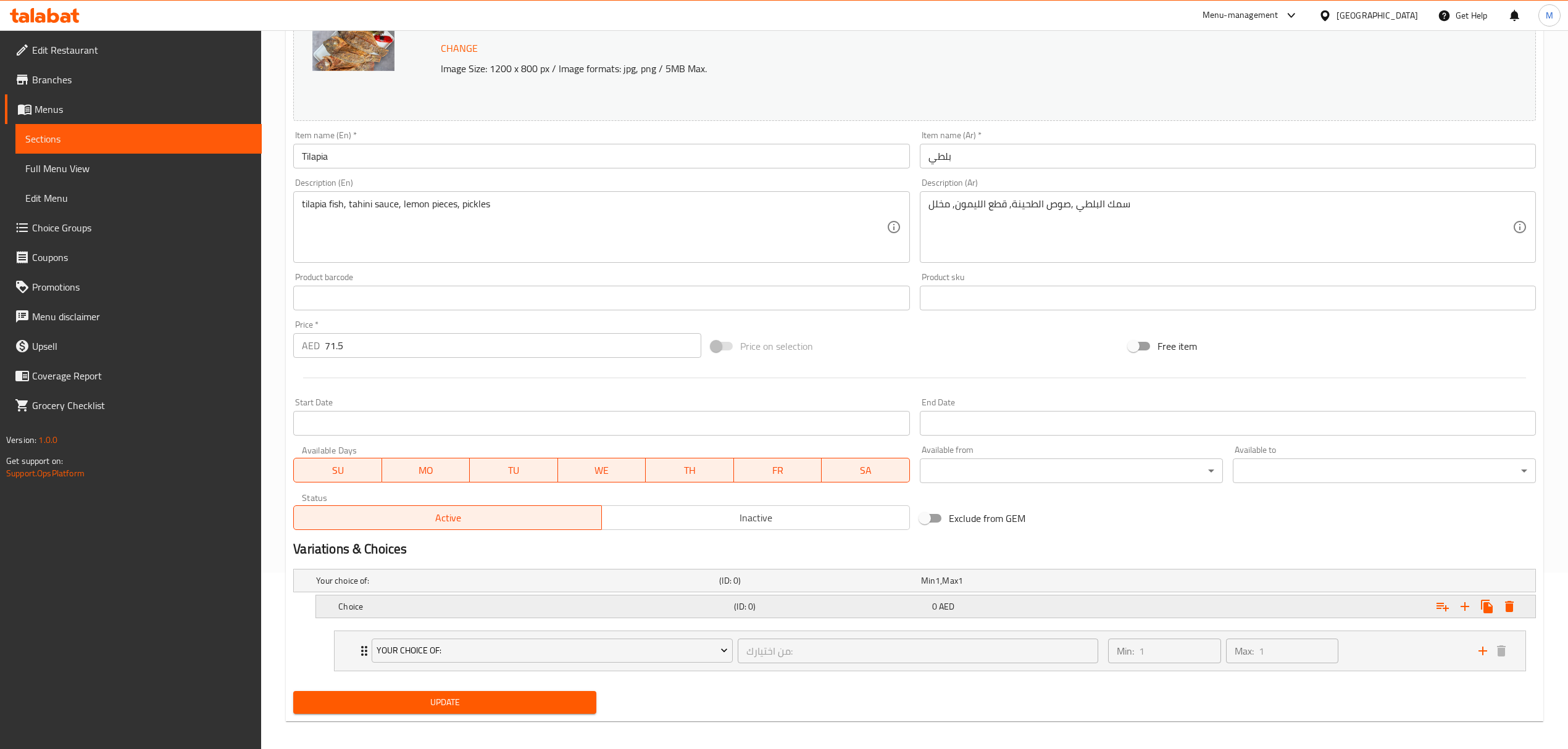
scroll to position [185, 0]
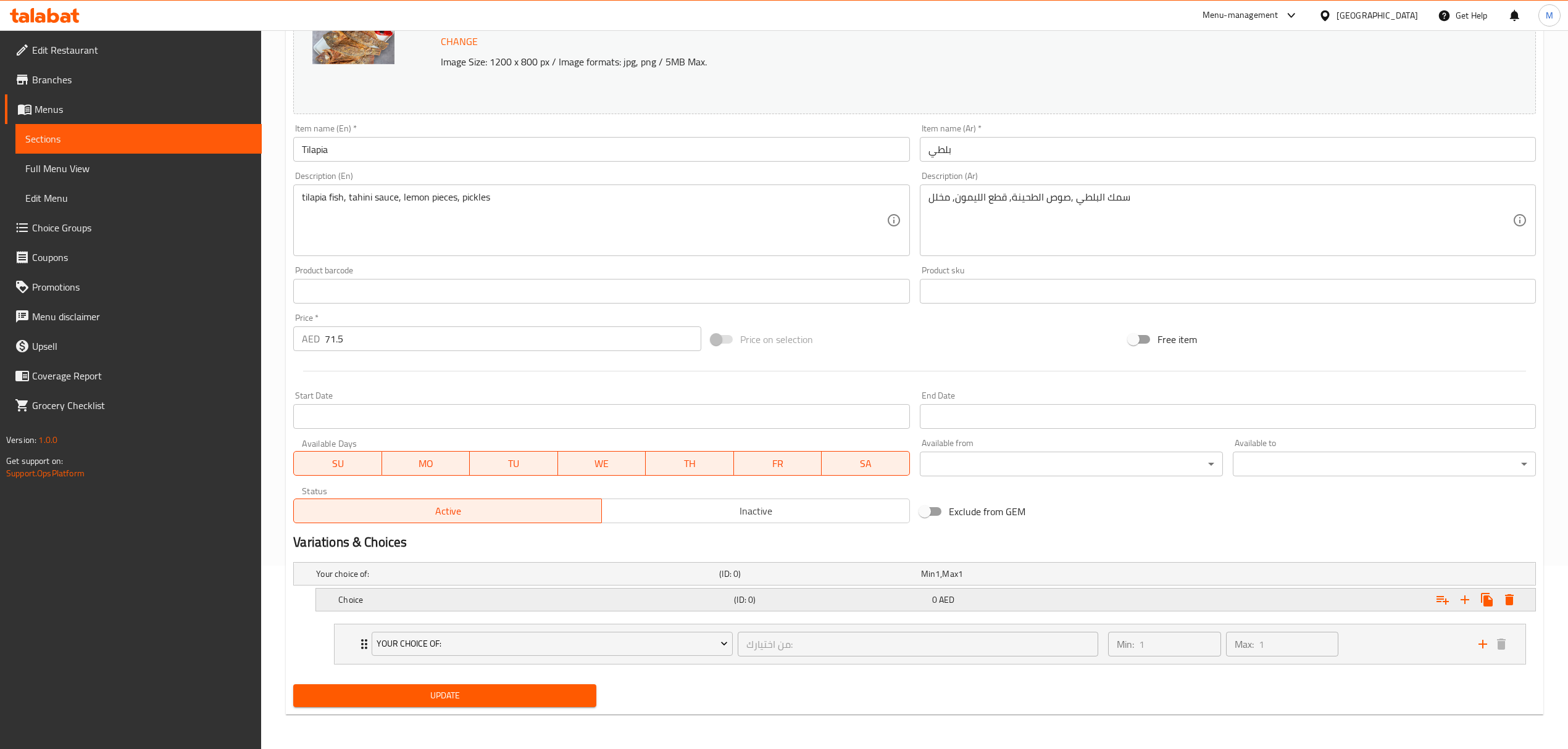
click at [418, 580] on h5 "Choice" at bounding box center [515, 574] width 398 height 12
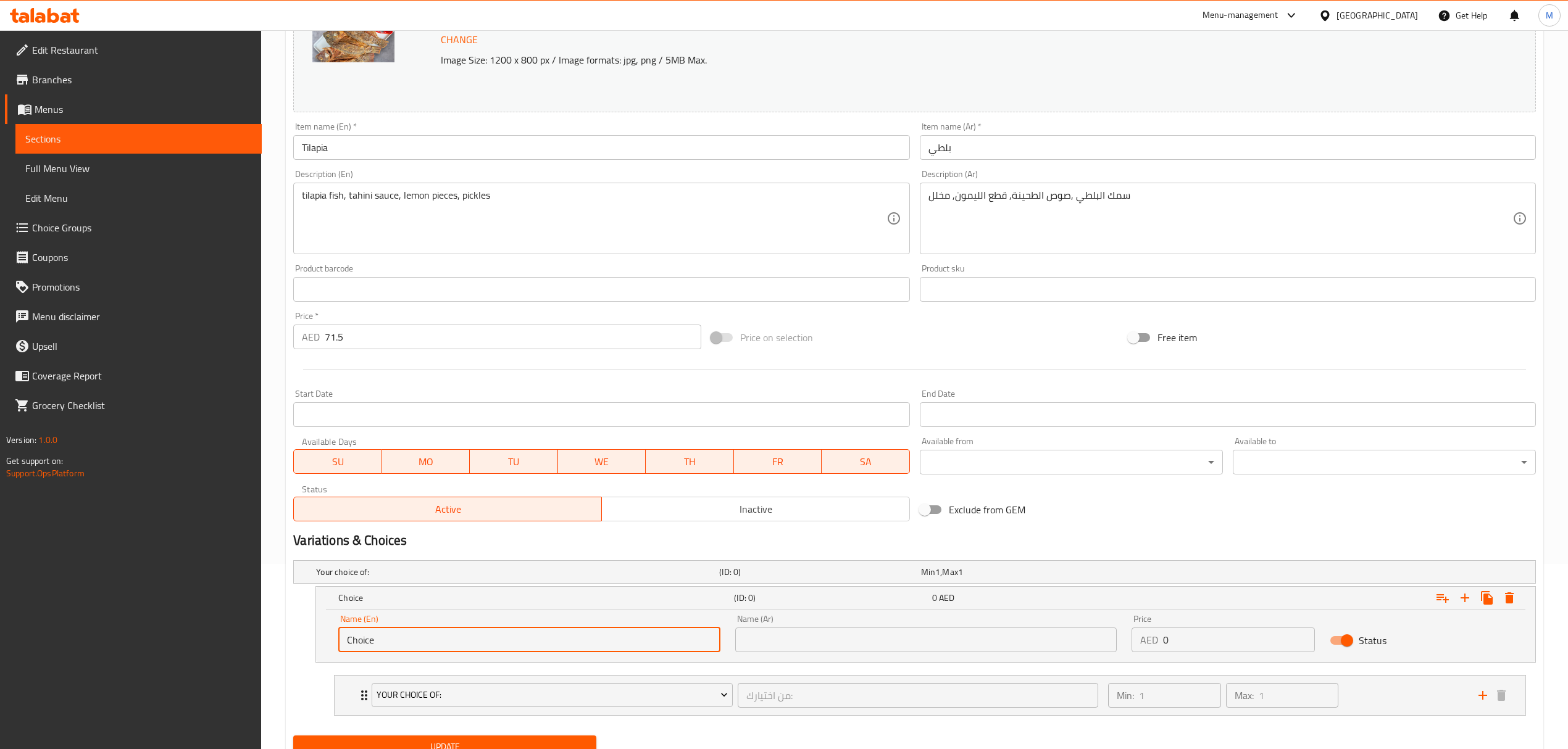
drag, startPoint x: 408, startPoint y: 640, endPoint x: 317, endPoint y: 627, distance: 91.9
click at [317, 627] on div "Name (En) Choice Name (En) Name (Ar) Name (Ar) Price AED 0 Price Status" at bounding box center [926, 636] width 1219 height 53
type input "0.5 kg"
click at [759, 654] on div "Name (Ar) Name (Ar)" at bounding box center [926, 634] width 397 height 53
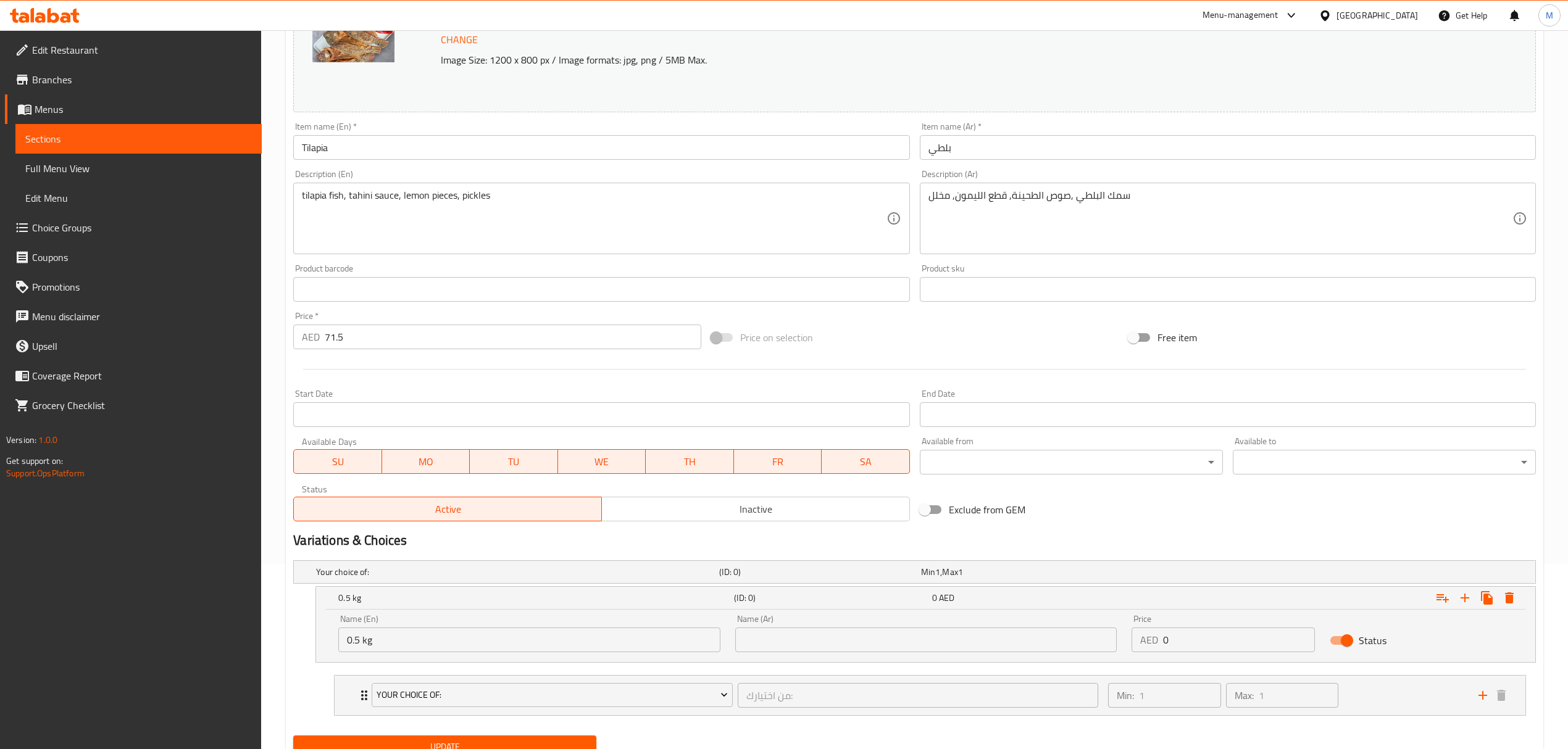
click at [759, 642] on input "text" at bounding box center [926, 640] width 382 height 25
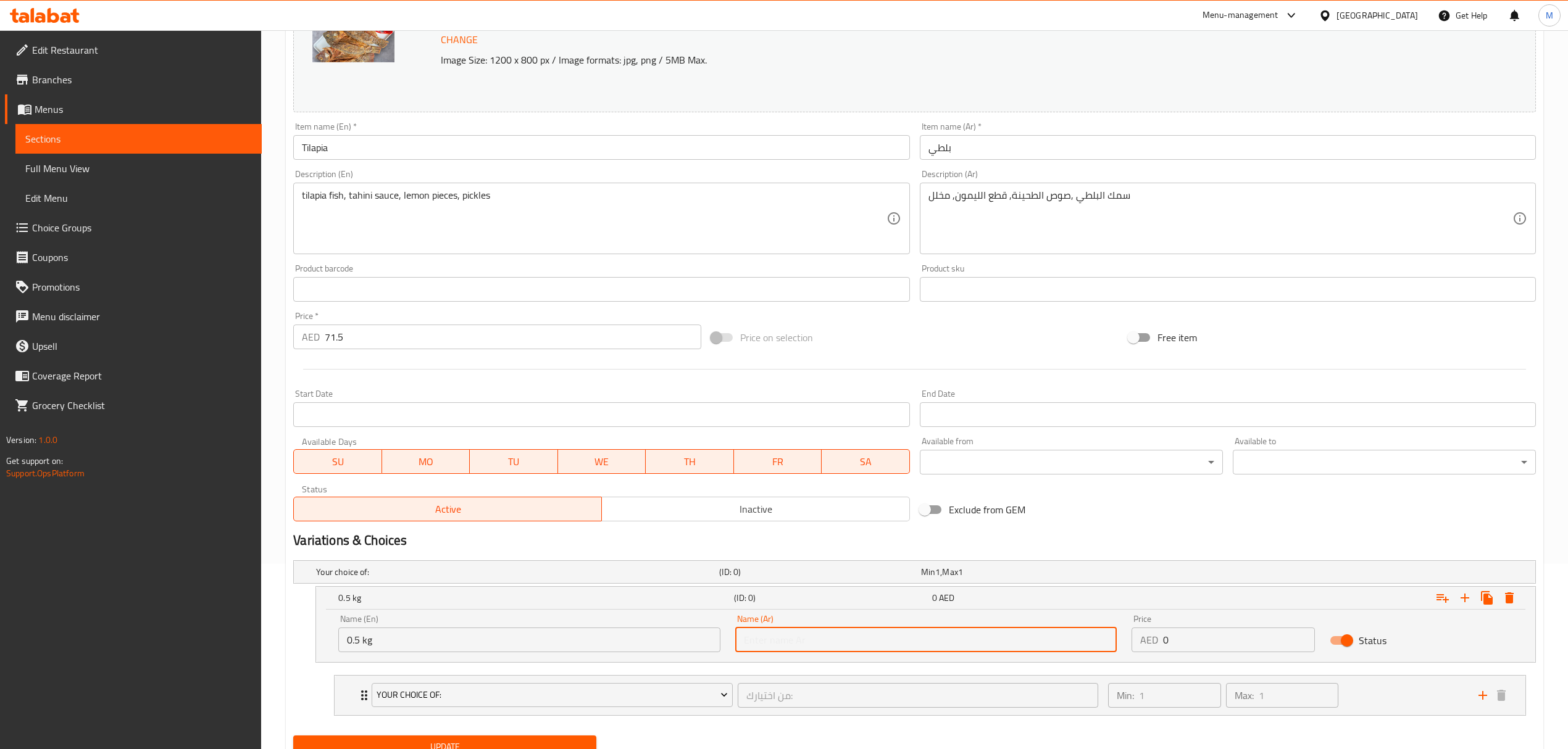
type input "0.5 كجم"
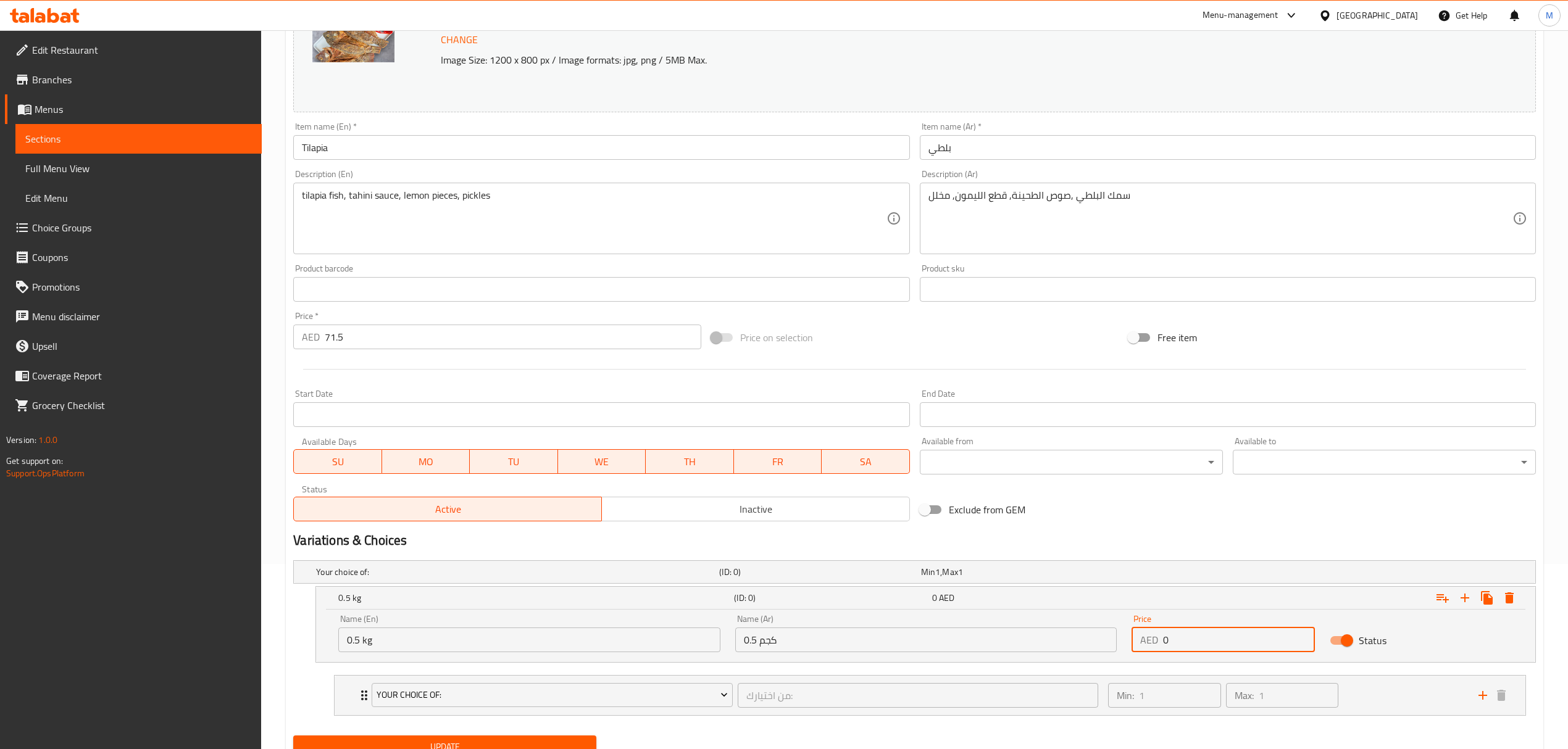
drag, startPoint x: 1193, startPoint y: 638, endPoint x: 1144, endPoint y: 638, distance: 49.0
click at [1144, 638] on div "AED 0 Price" at bounding box center [1223, 640] width 183 height 25
type input "36"
click at [1467, 596] on icon "Expand" at bounding box center [1465, 598] width 15 height 15
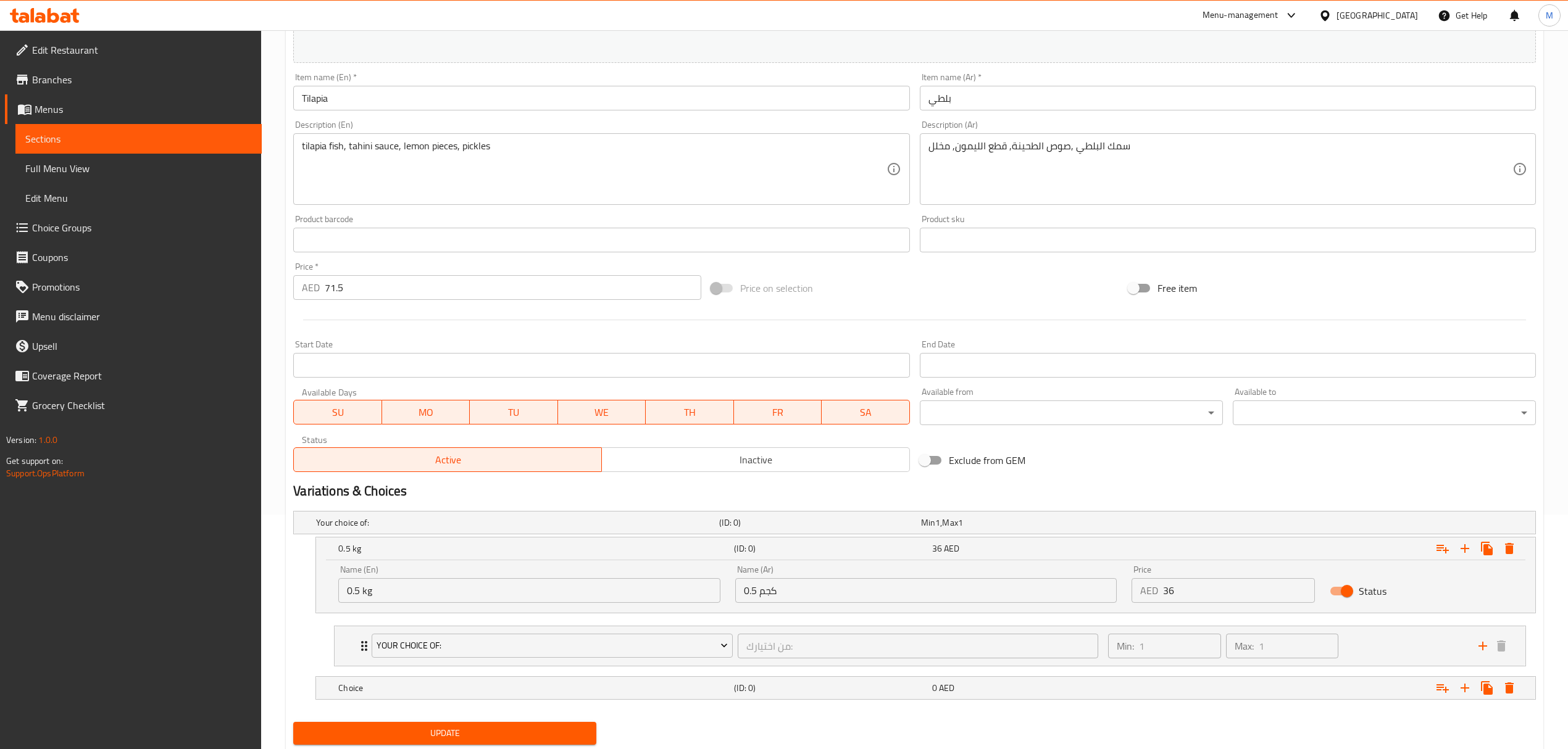
scroll to position [274, 0]
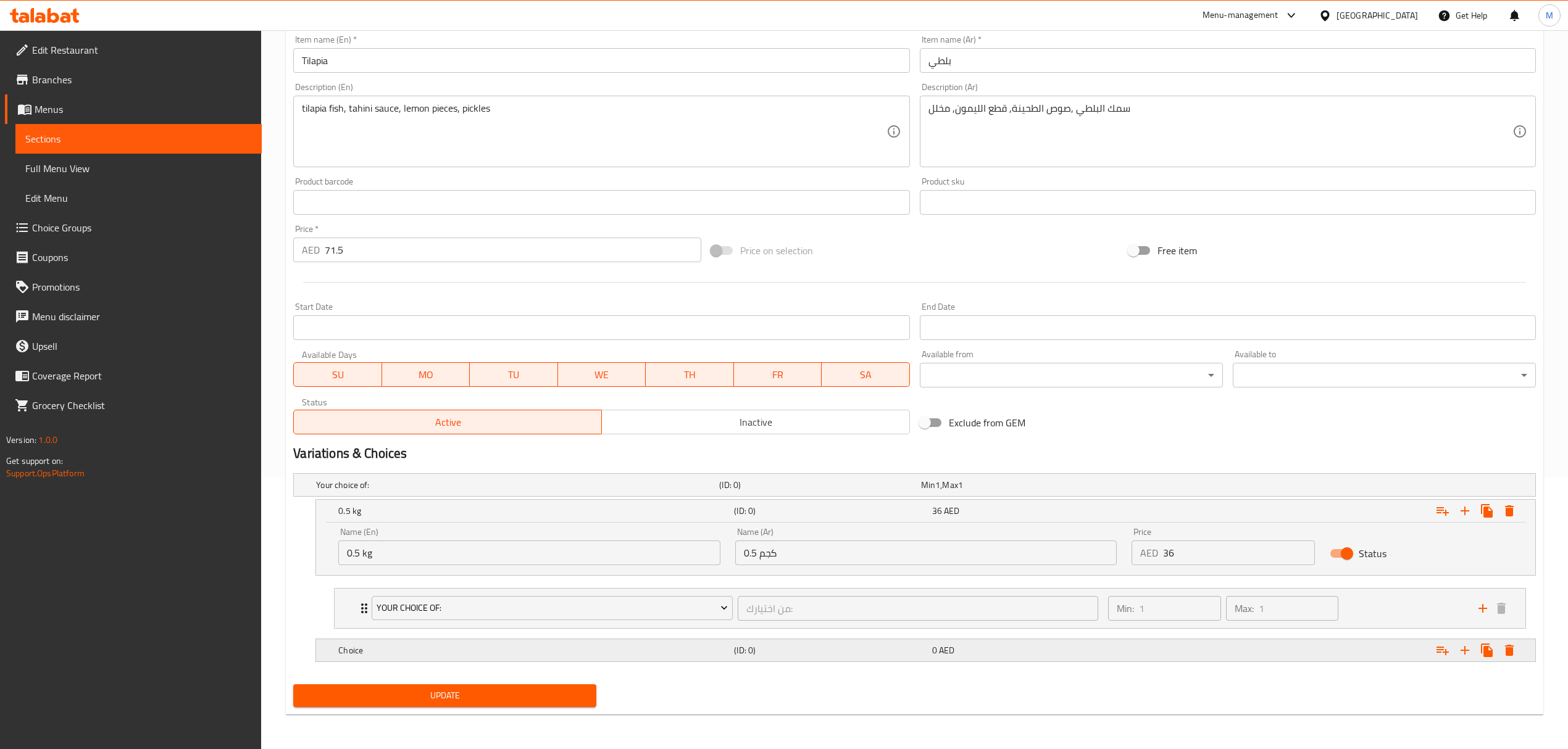
click at [430, 494] on div "Choice" at bounding box center [515, 485] width 403 height 18
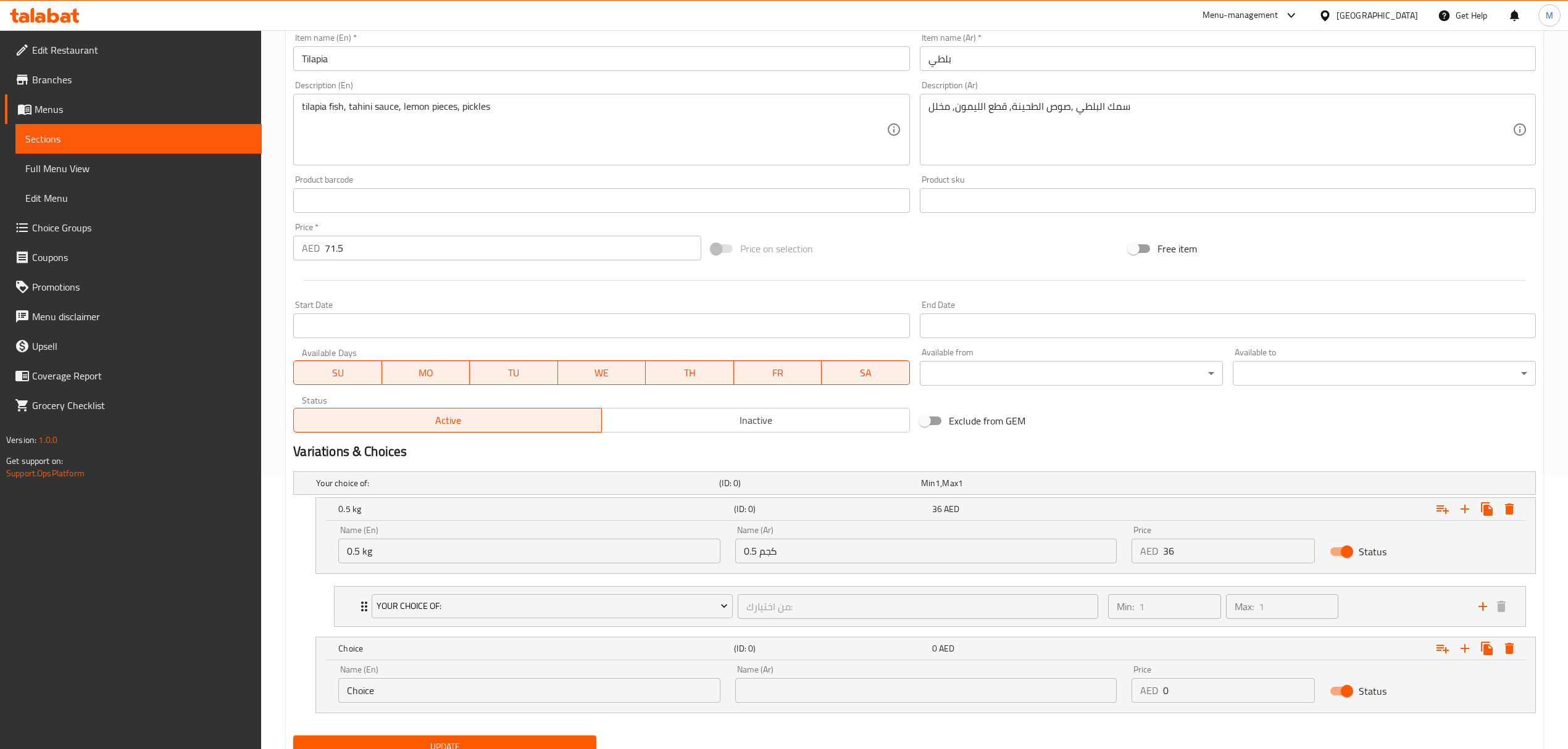
click at [418, 699] on input "Choice" at bounding box center [529, 690] width 382 height 25
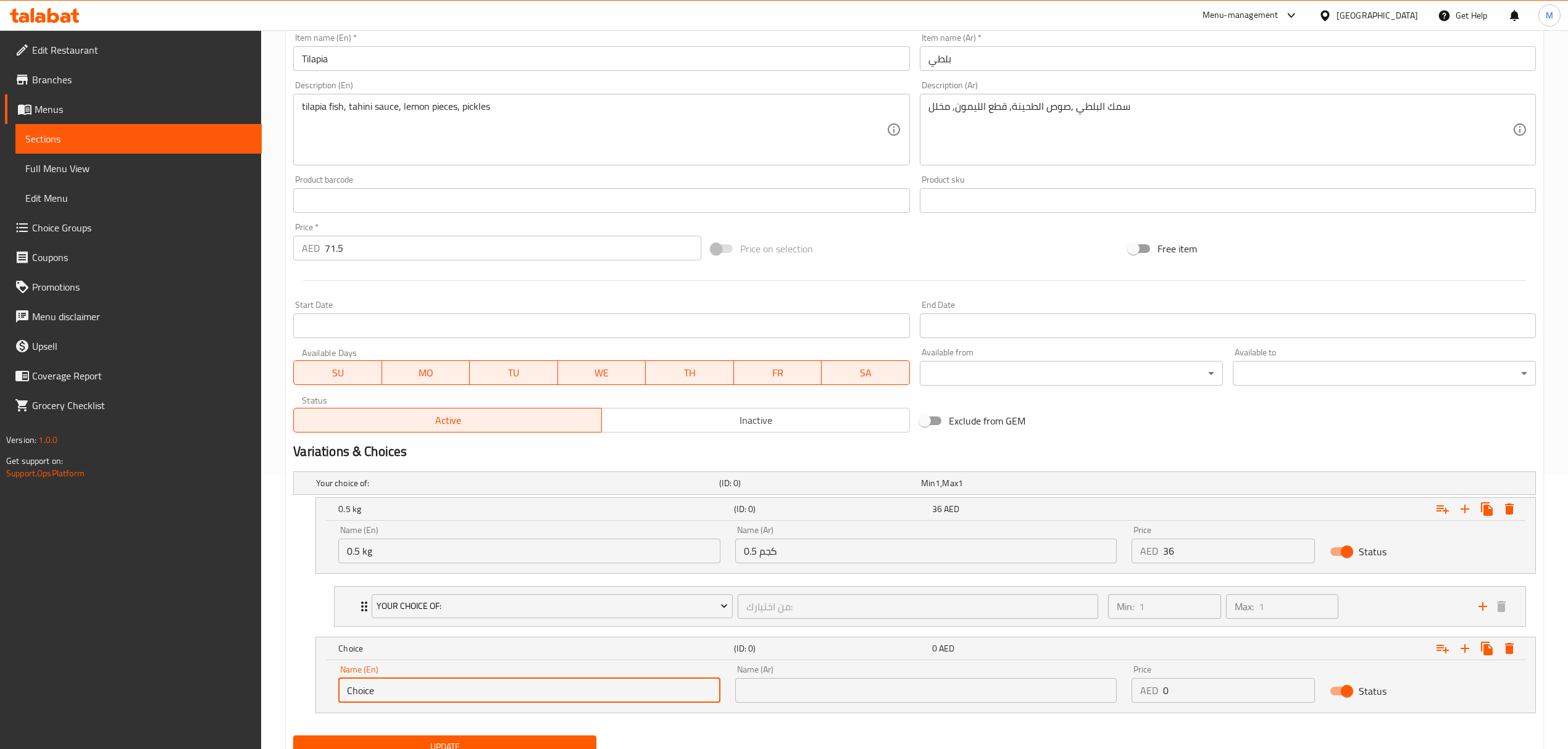
drag, startPoint x: 398, startPoint y: 697, endPoint x: 309, endPoint y: 682, distance: 90.3
click at [309, 682] on div "Choice (ID: 0) 0 AED Name (En) Choice Name (En) Name (Ar) Name (Ar) Price AED 0…" at bounding box center [914, 675] width 1242 height 76
type input "1 kg"
click at [766, 687] on input "text" at bounding box center [926, 690] width 382 height 25
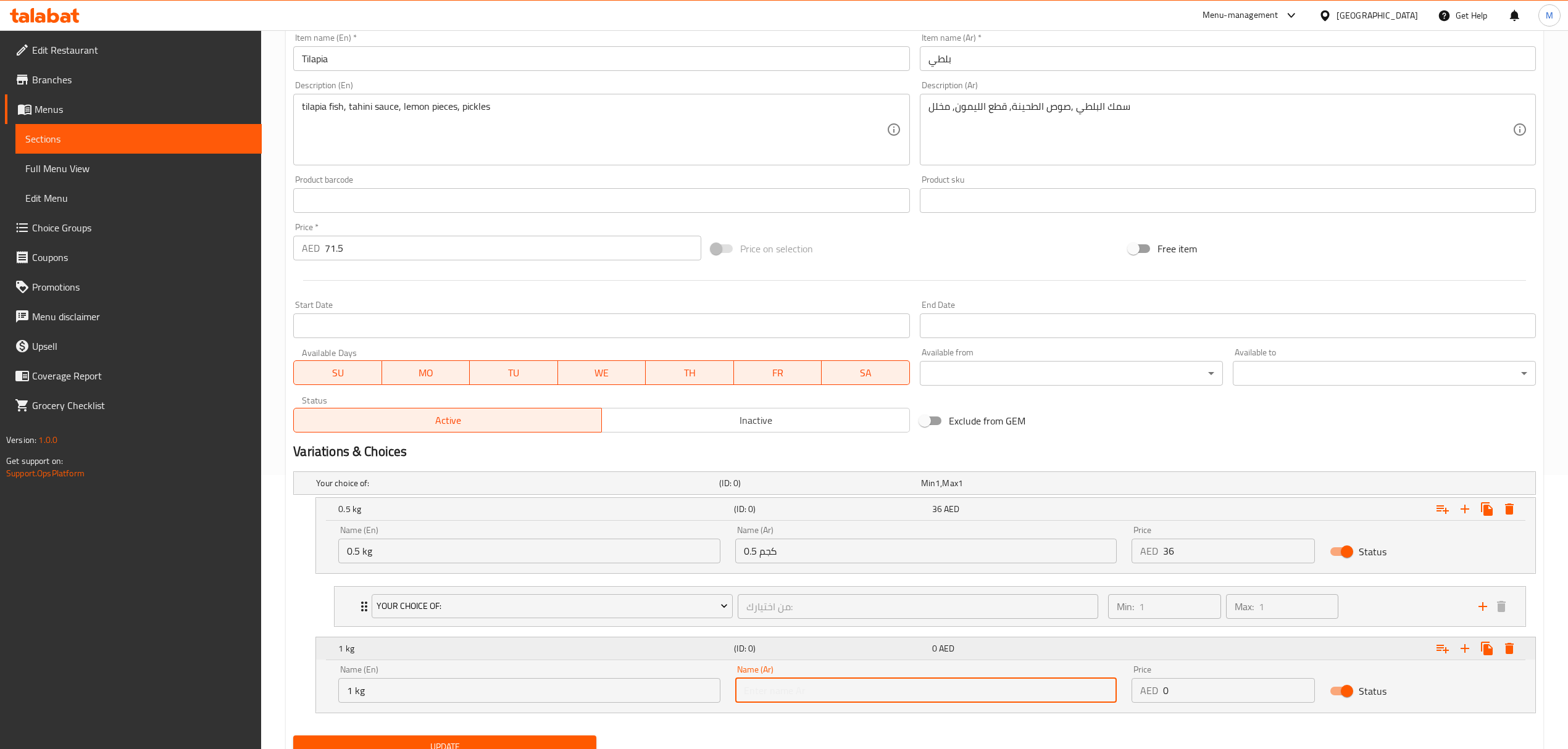
type input "1 كجم"
drag, startPoint x: 1184, startPoint y: 692, endPoint x: 1143, endPoint y: 685, distance: 41.6
click at [1143, 685] on div "AED 0 Price" at bounding box center [1223, 690] width 183 height 25
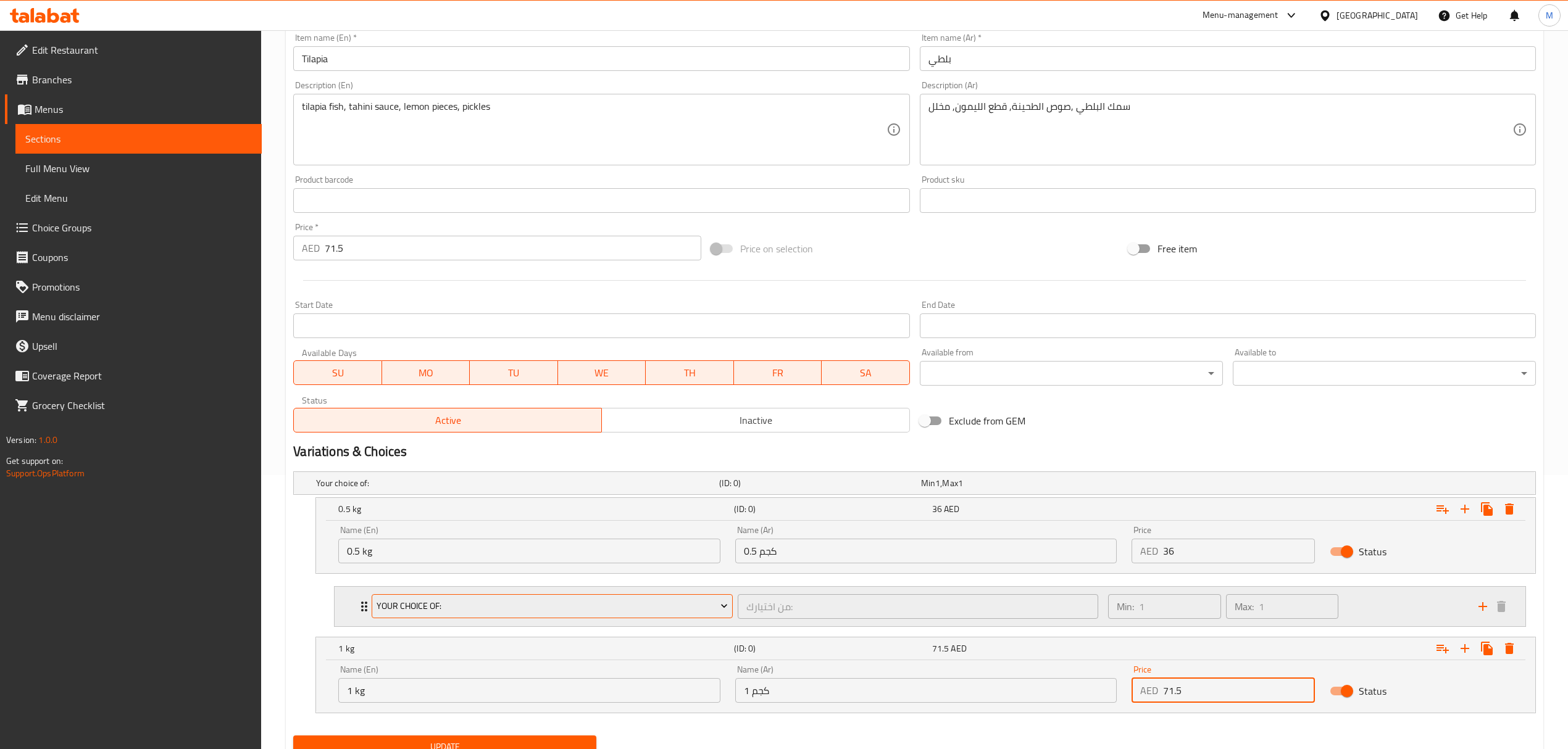
type input "71.5"
click at [524, 605] on span "Your Choice Of:" at bounding box center [552, 606] width 351 height 16
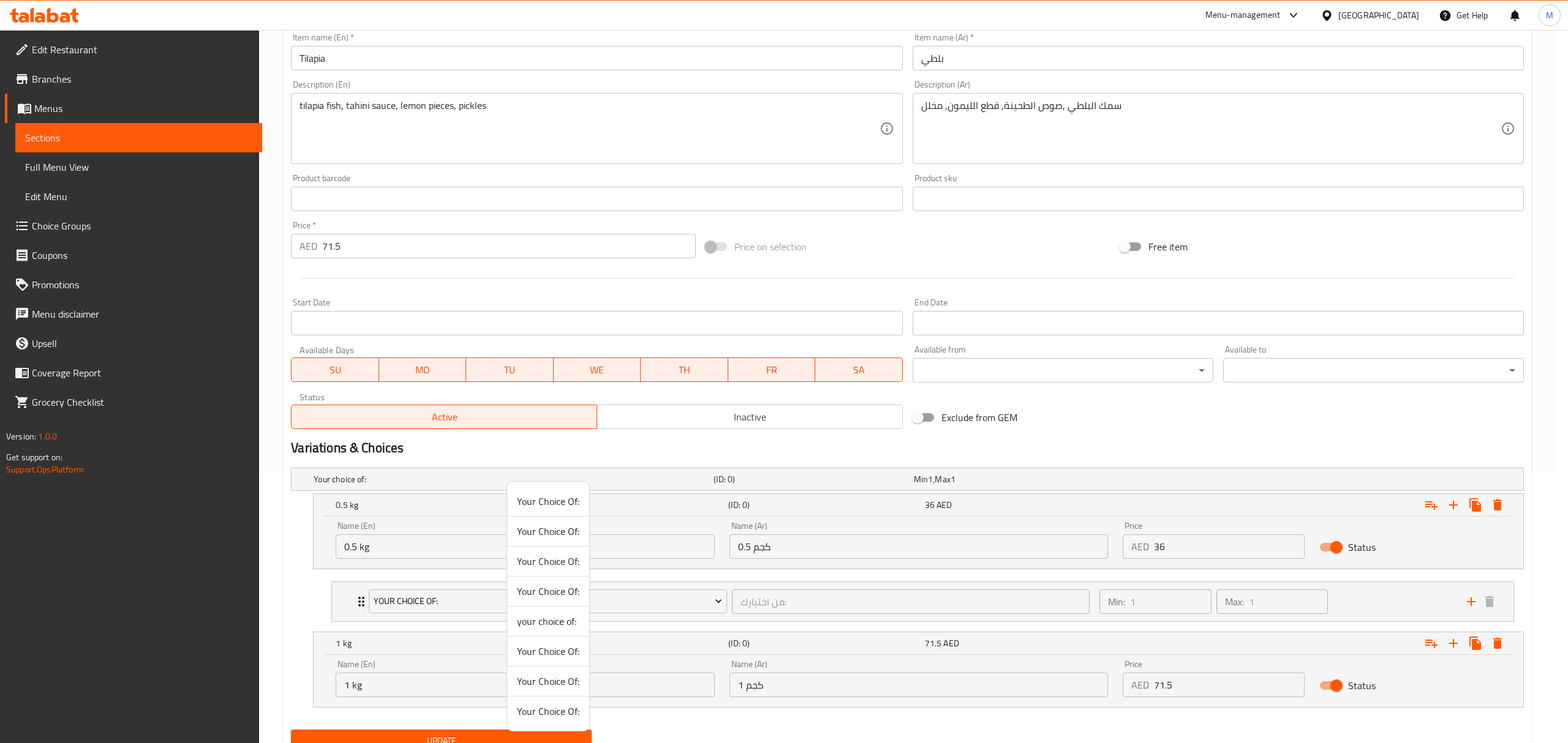
click at [724, 612] on div at bounding box center [784, 371] width 1568 height 743
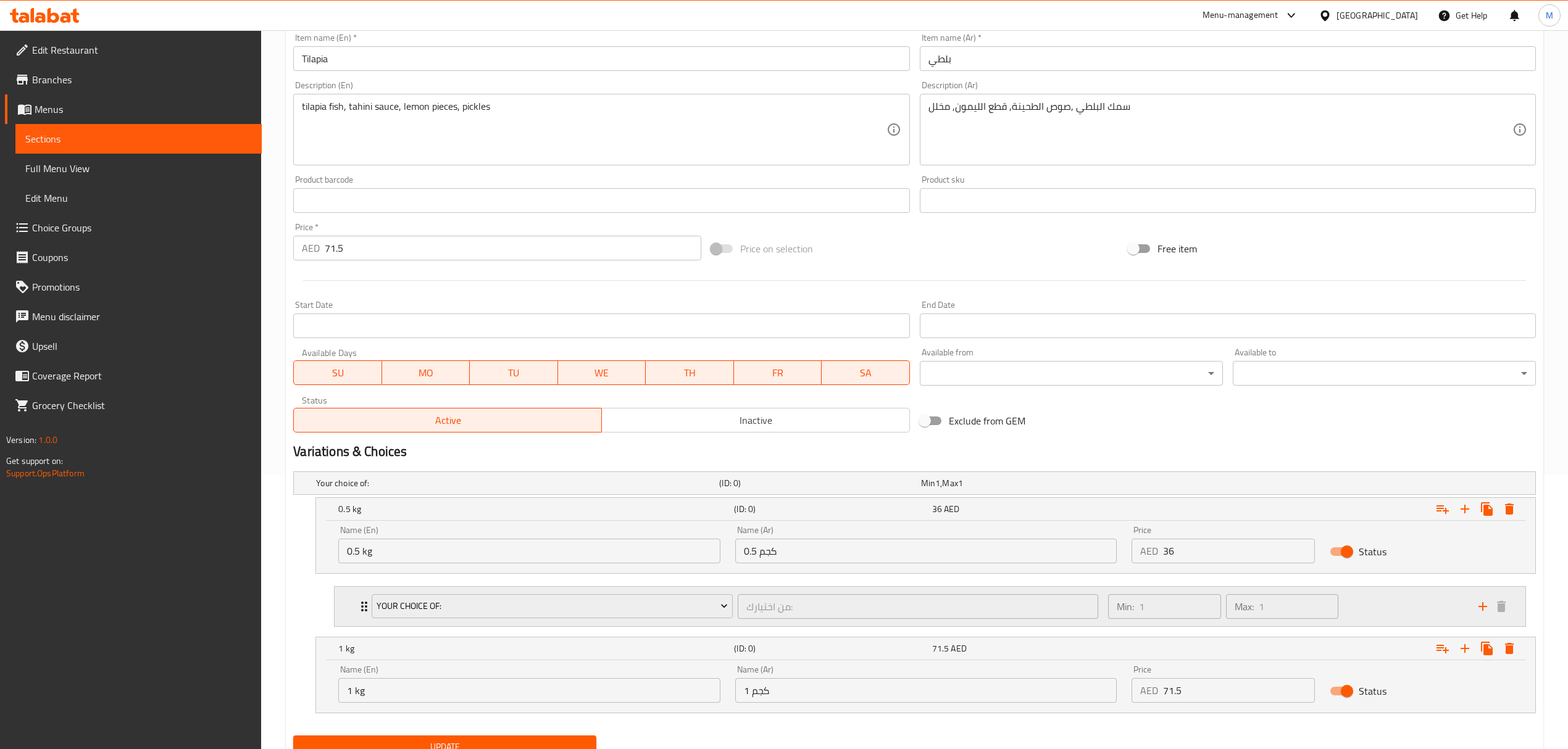
click at [740, 593] on div "من اختيارك: ​" at bounding box center [917, 606] width 365 height 30
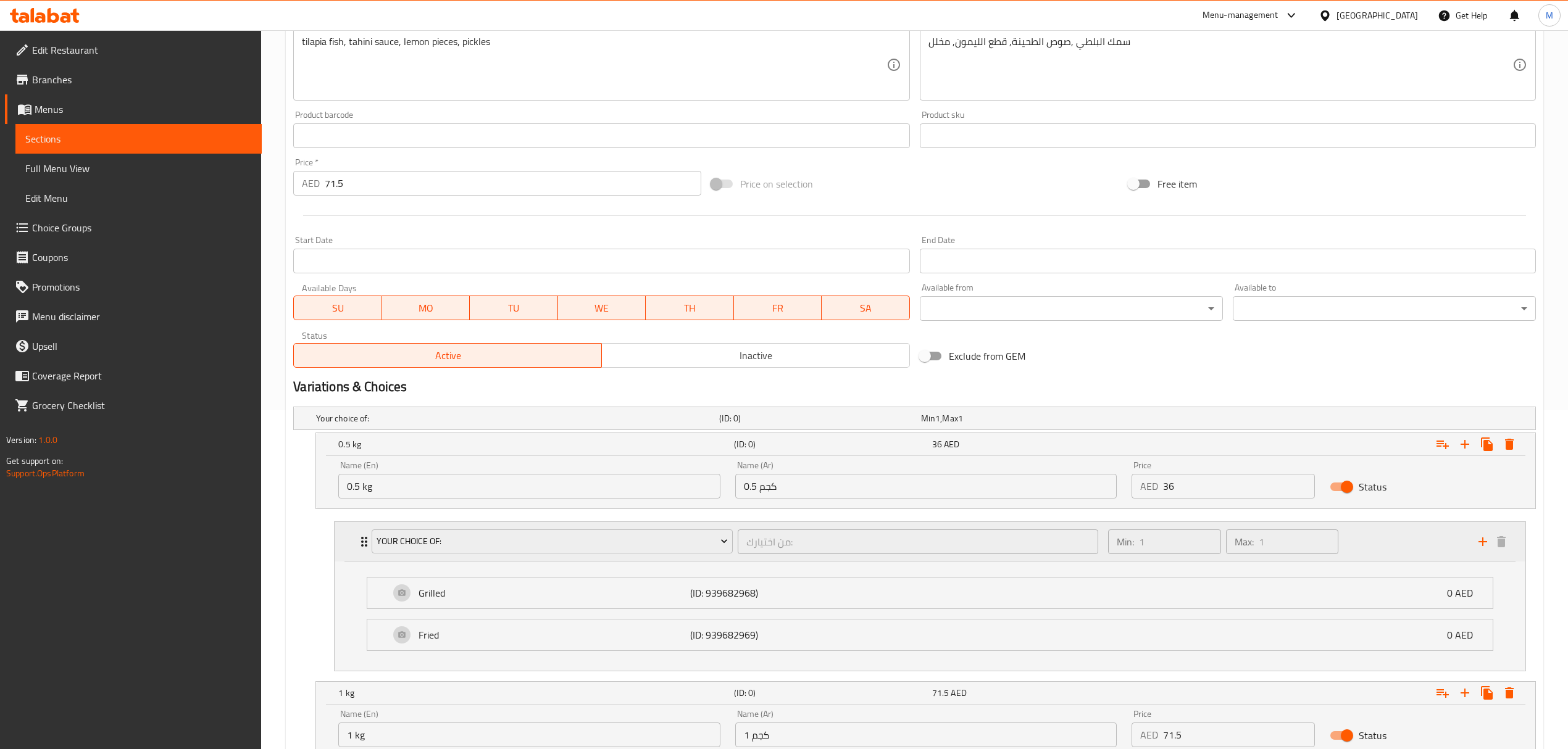
scroll to position [437, 0]
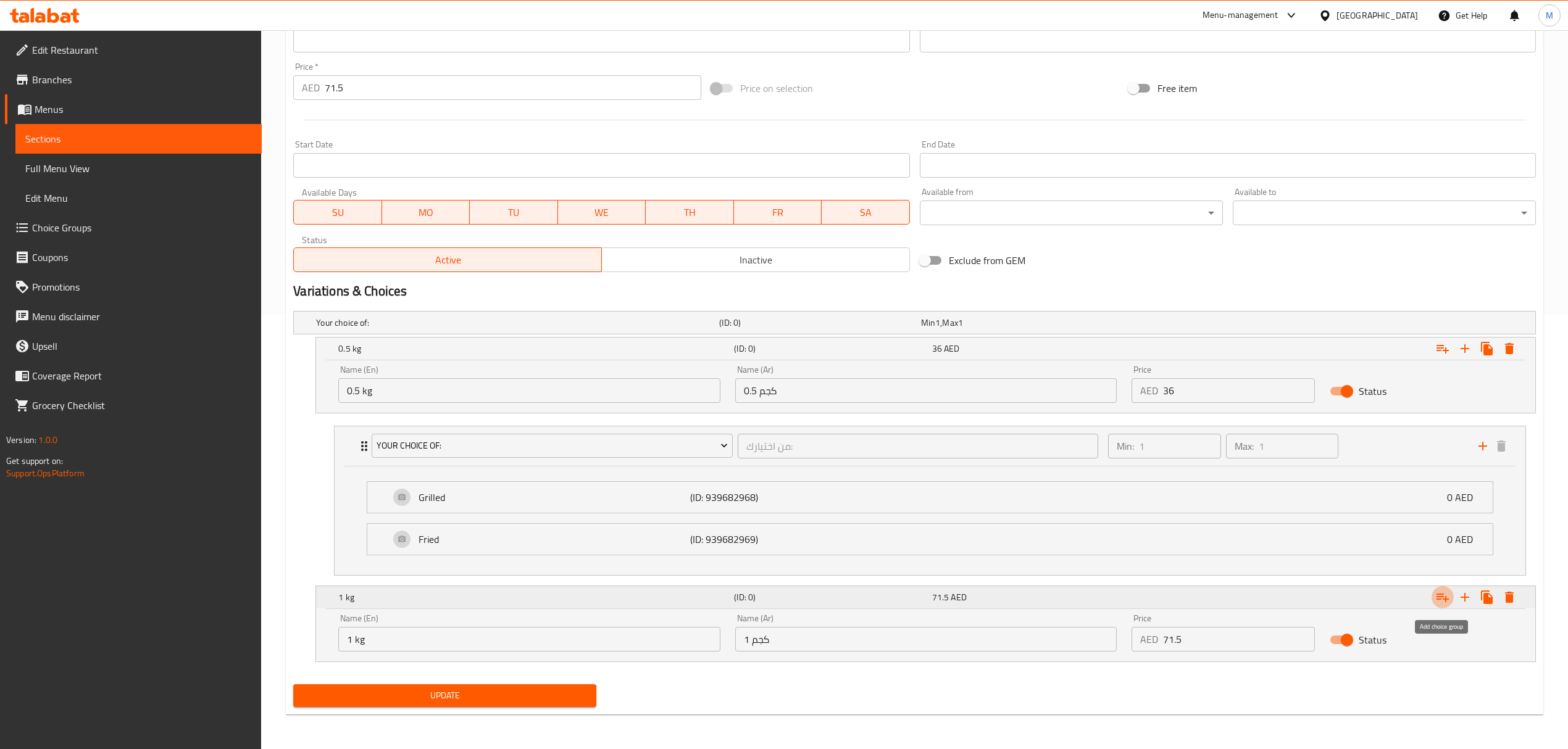
click at [1437, 596] on icon "Expand" at bounding box center [1442, 598] width 15 height 15
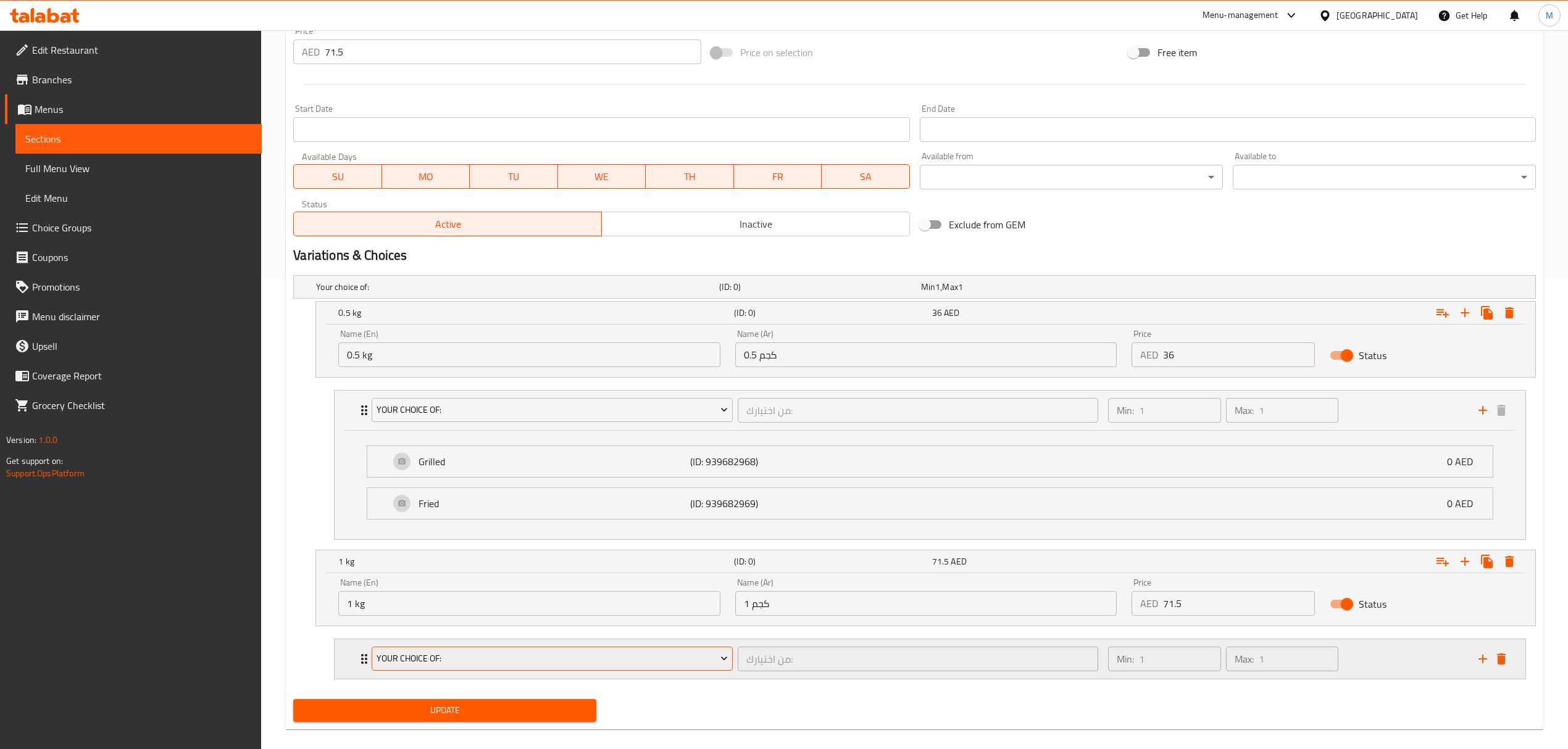
scroll to position [489, 0]
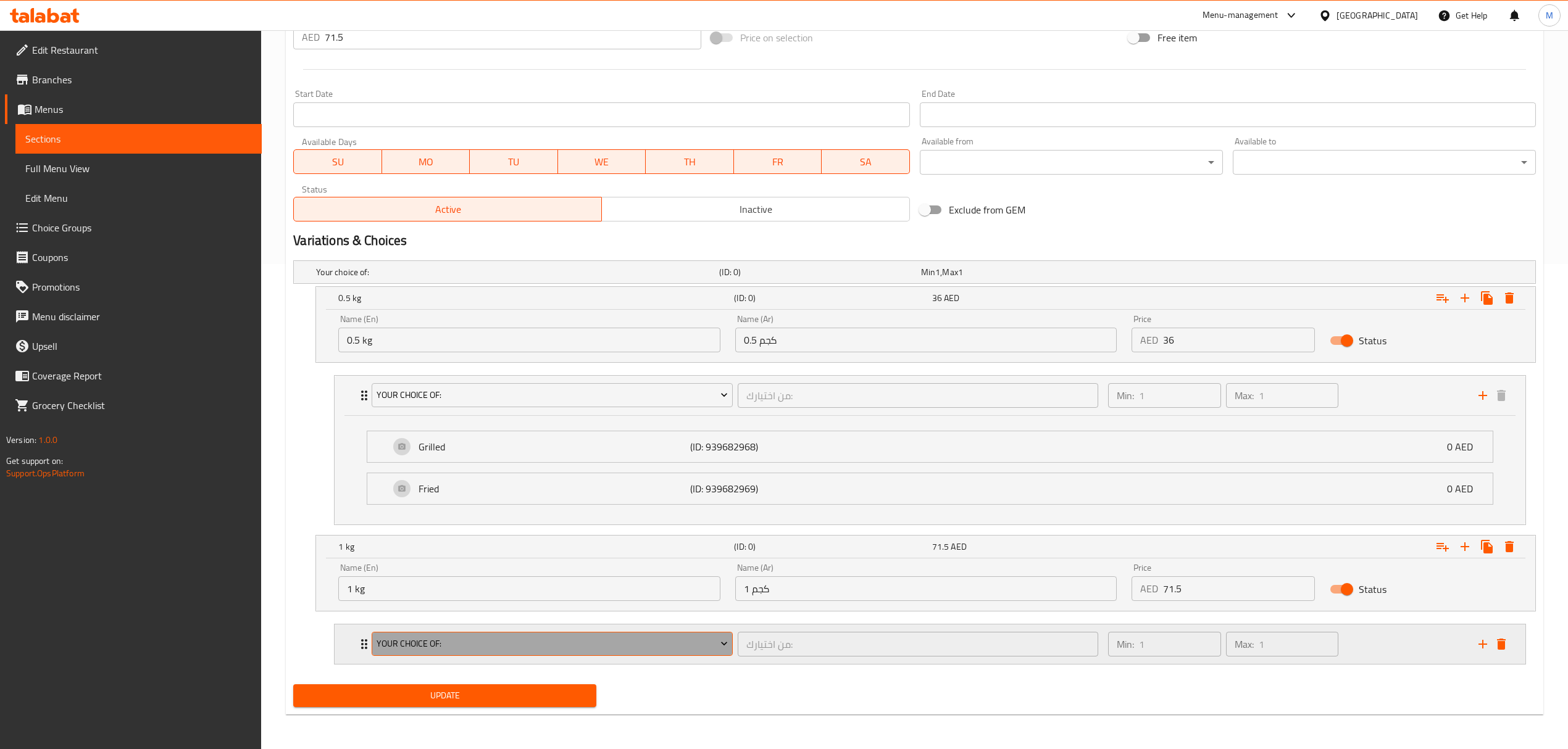
click at [566, 634] on button "Your Choice Of:" at bounding box center [552, 644] width 361 height 25
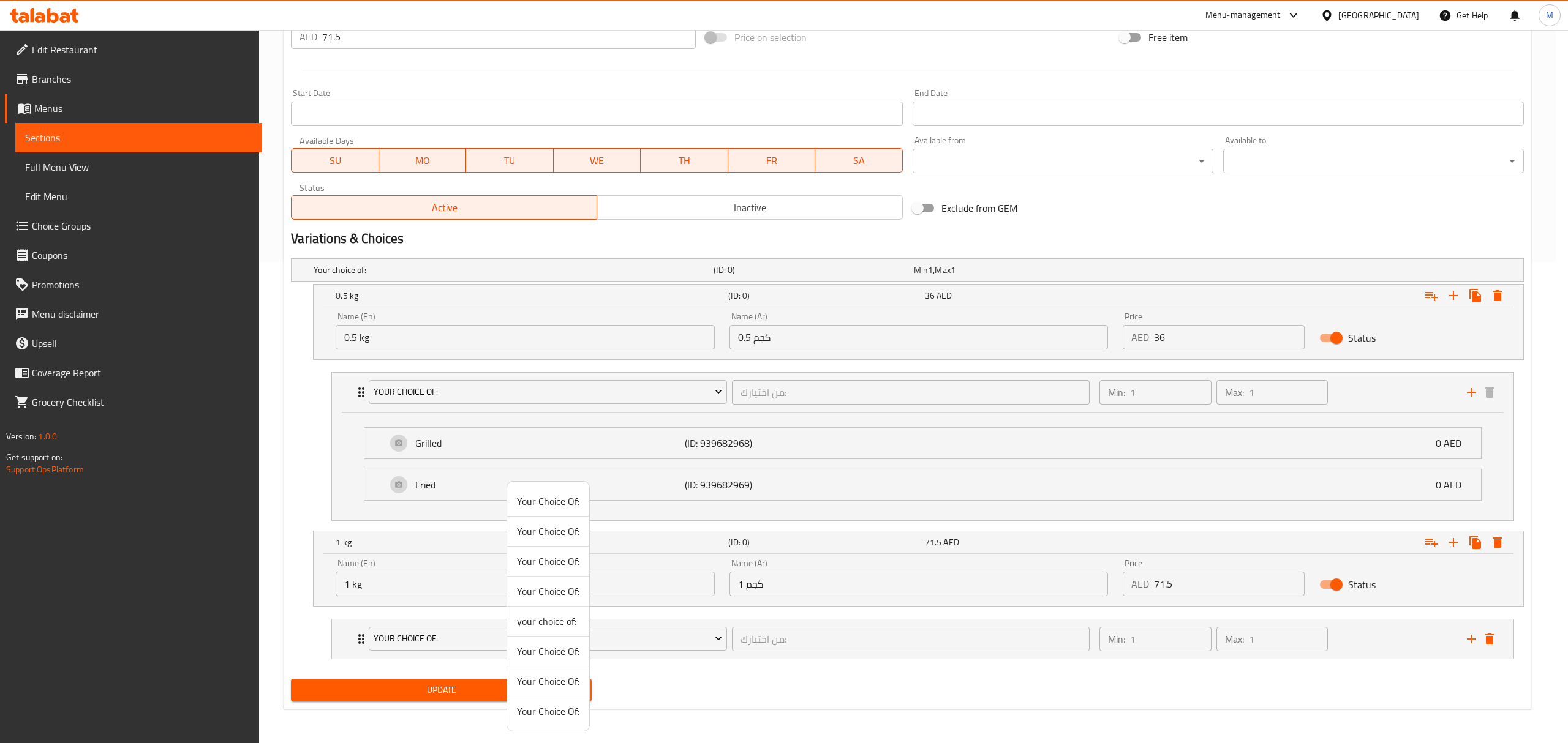
click at [534, 504] on span "Your Choice Of:" at bounding box center [548, 501] width 62 height 15
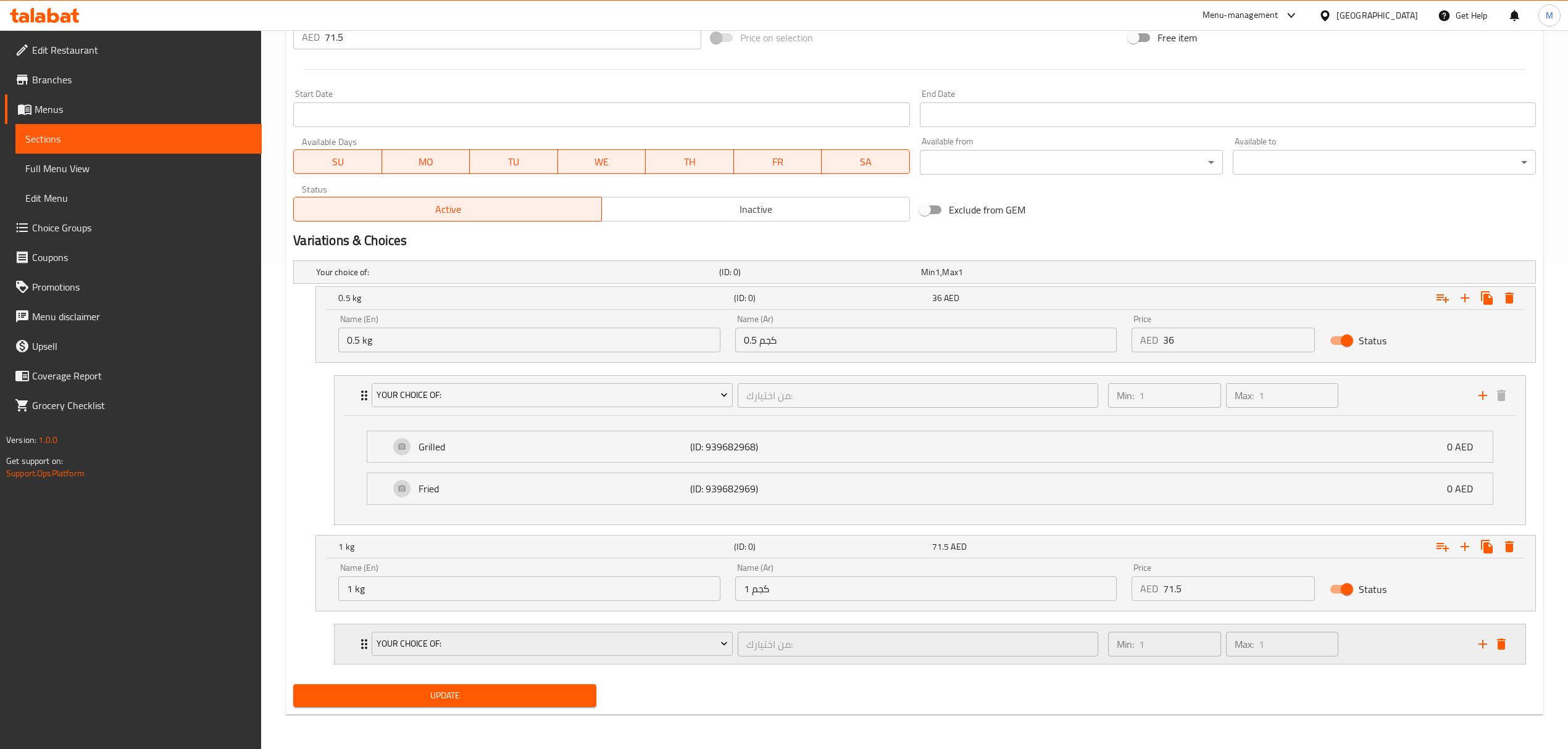
click at [733, 650] on div "Your Choice Of:" at bounding box center [551, 644] width 365 height 30
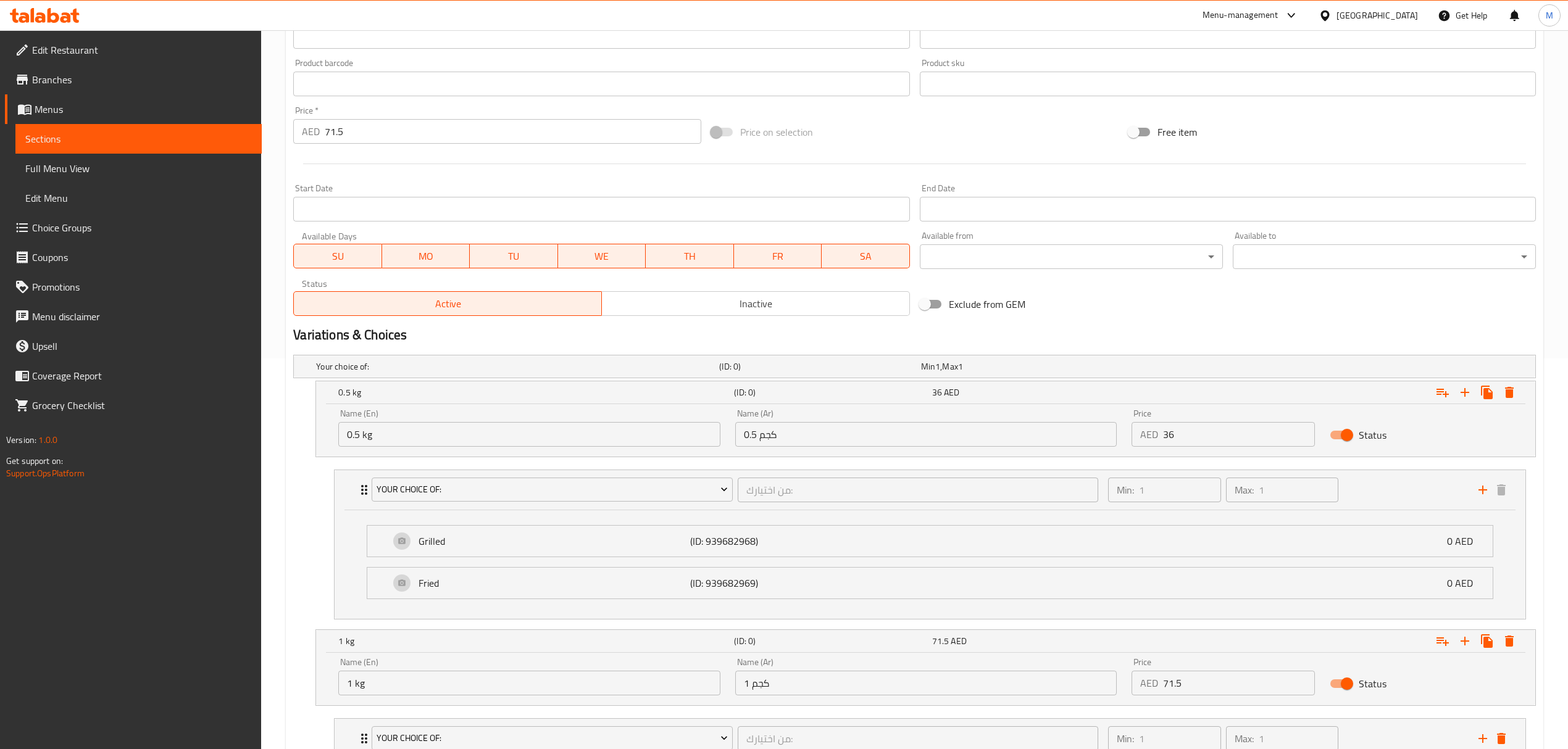
scroll to position [105, 0]
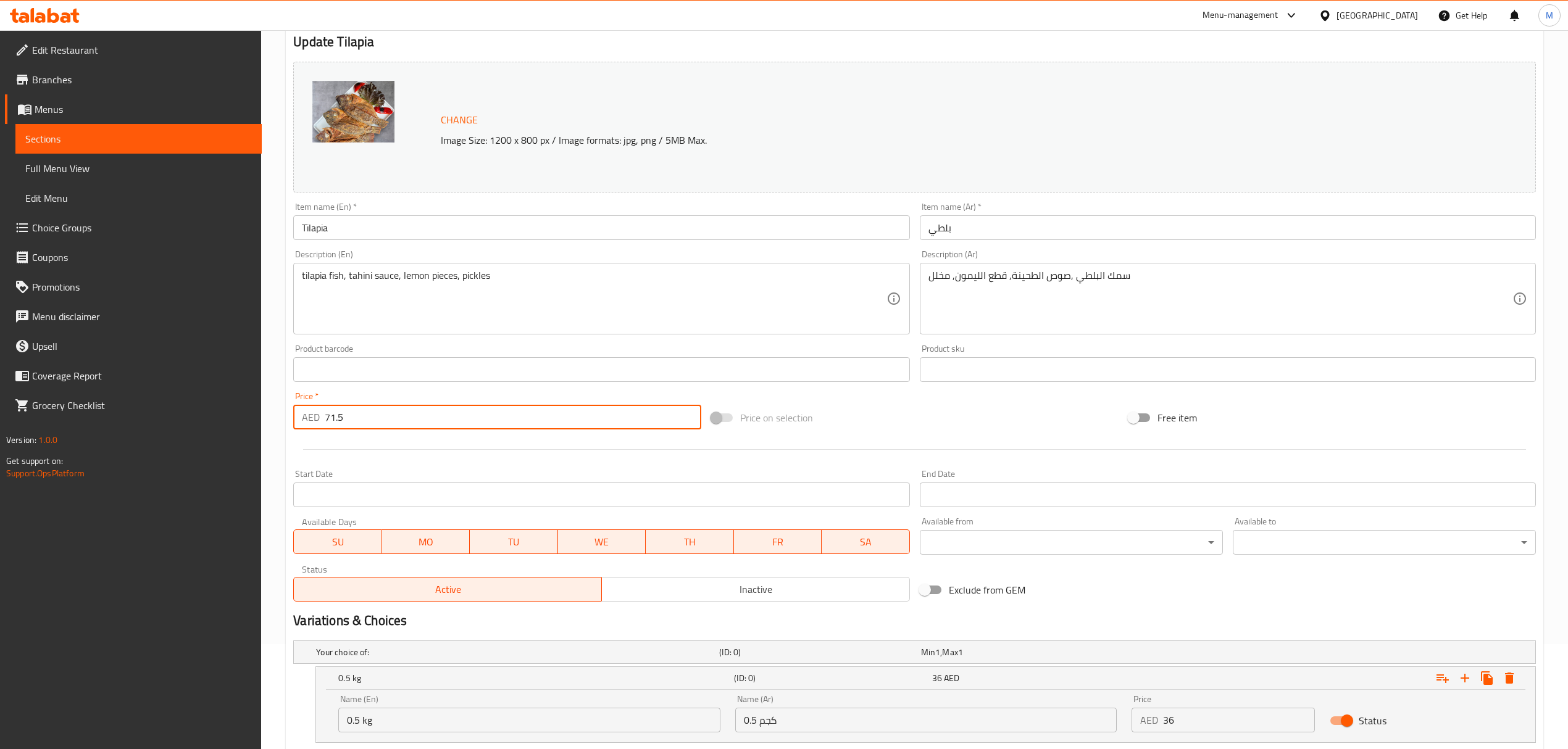
click at [247, 418] on div "Edit Restaurant Branches Menus Sections Full Menu View Edit Menu Choice Groups …" at bounding box center [784, 582] width 1568 height 1313
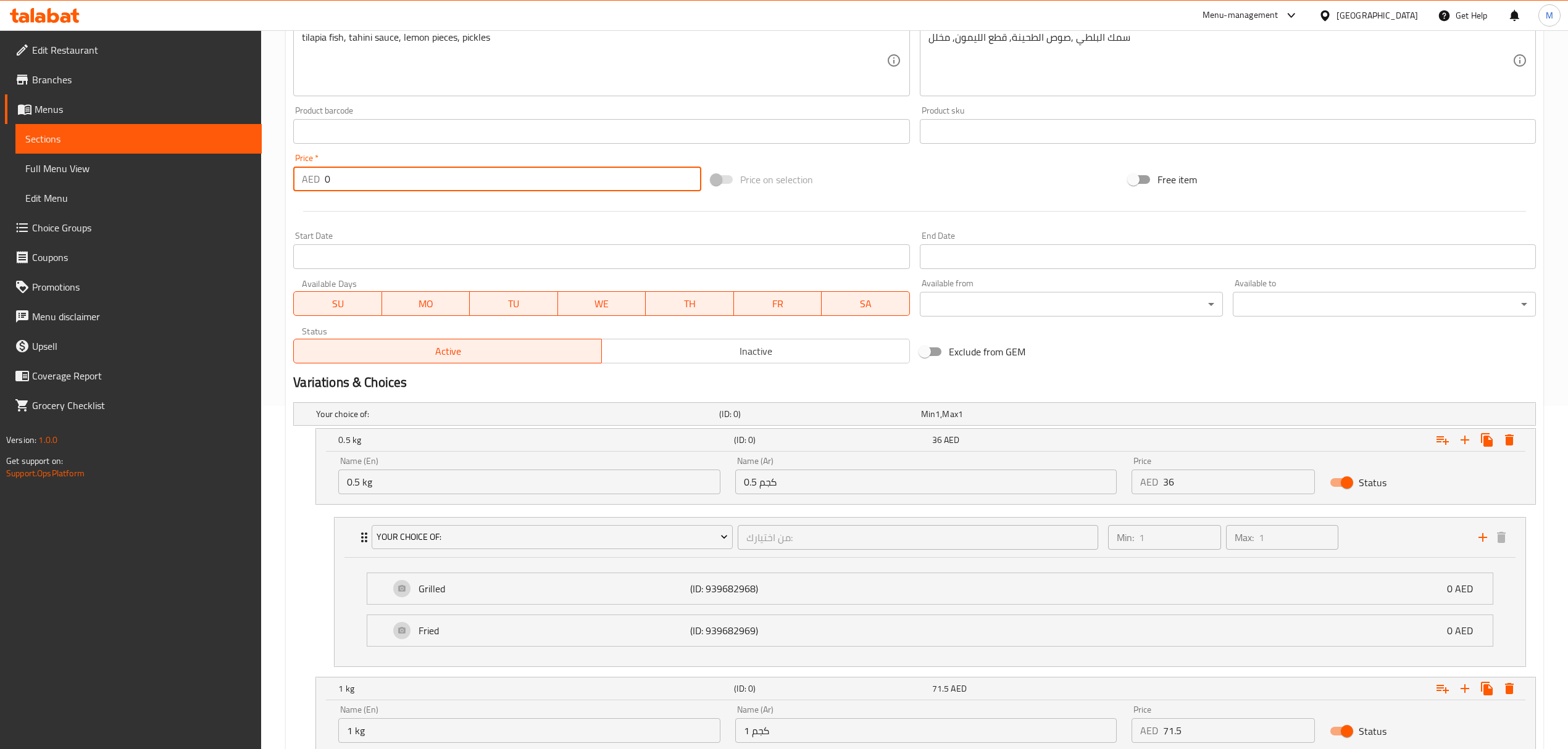
scroll to position [598, 0]
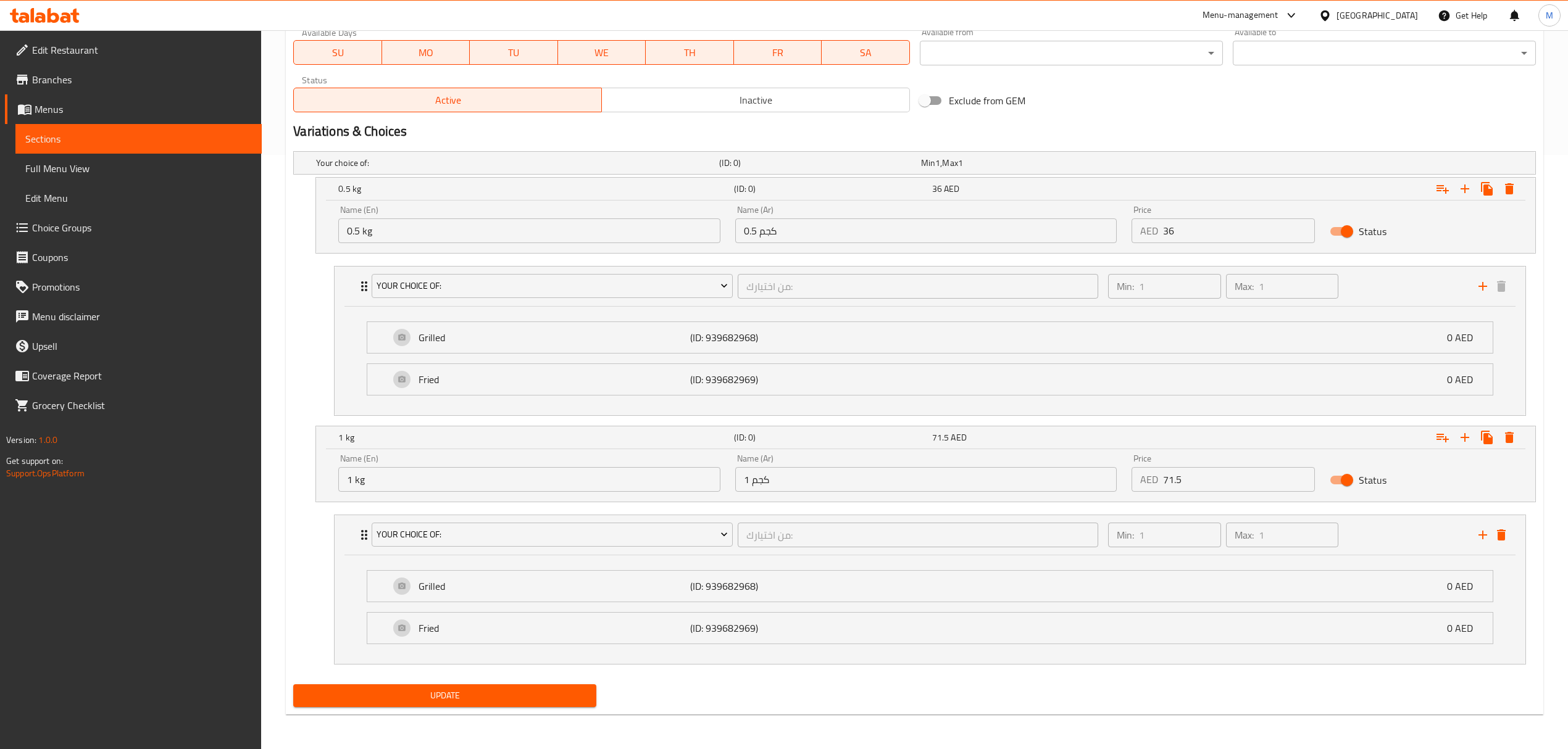
type input "0"
click at [400, 692] on span "Update" at bounding box center [445, 696] width 283 height 16
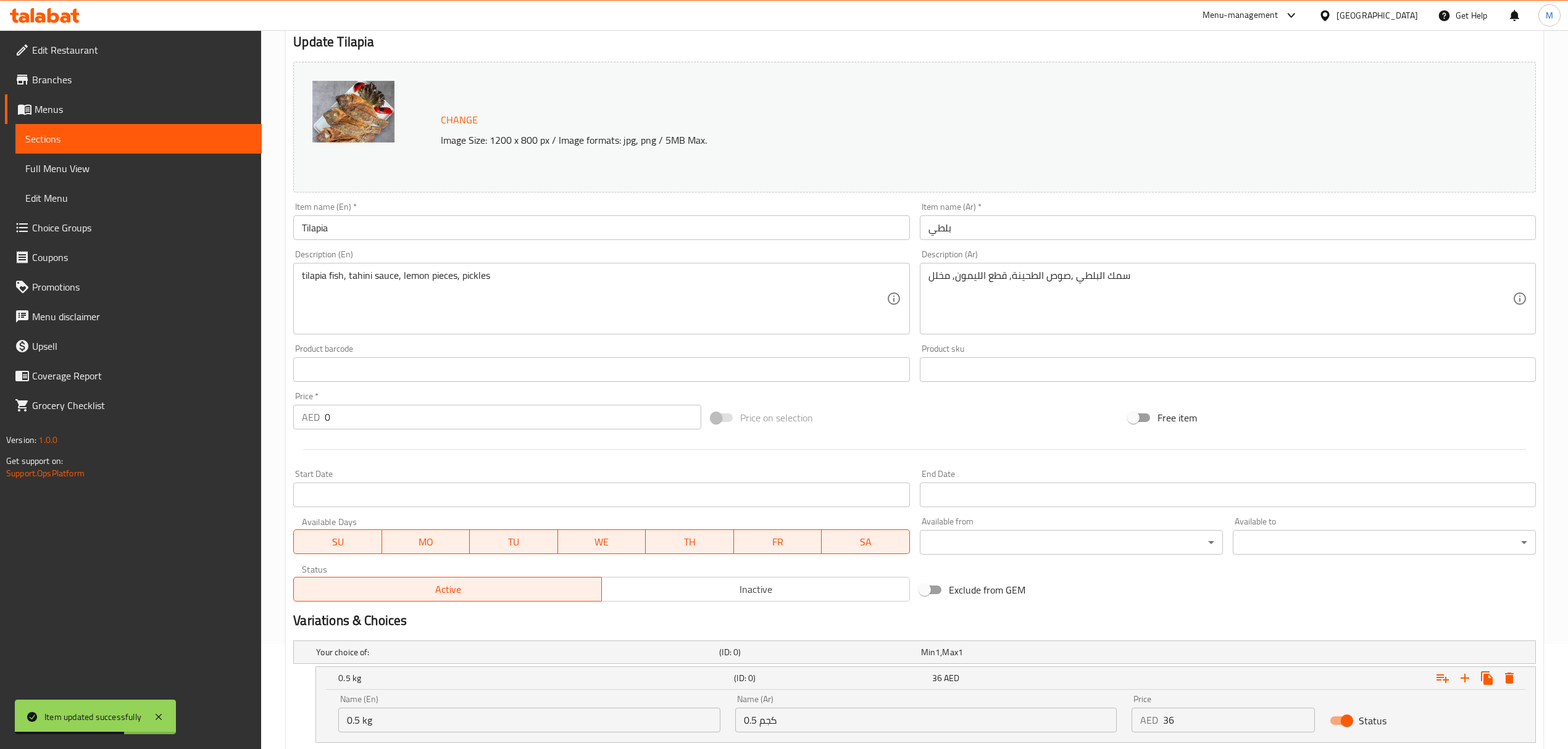
scroll to position [0, 0]
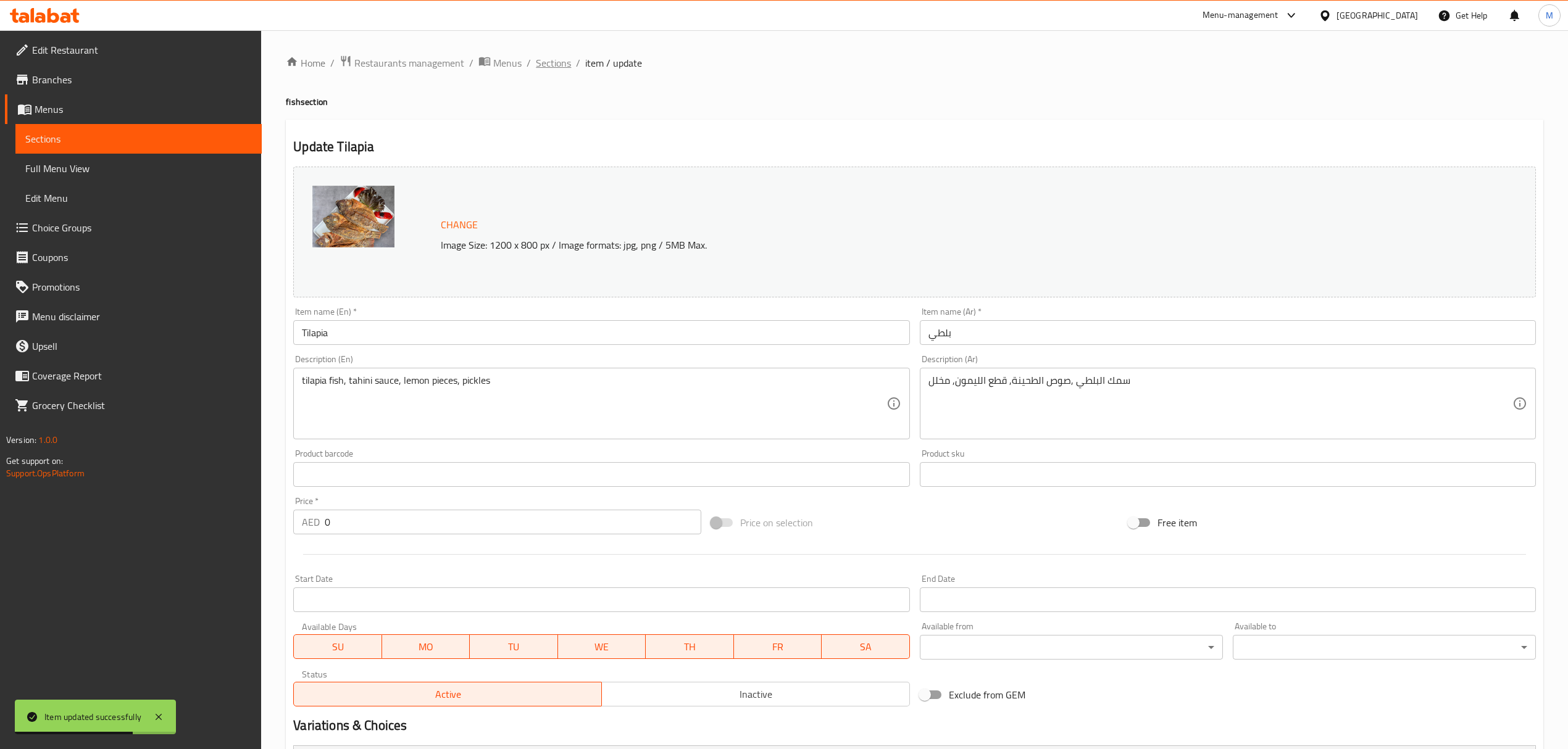
click at [543, 55] on span "Sections" at bounding box center [553, 63] width 35 height 15
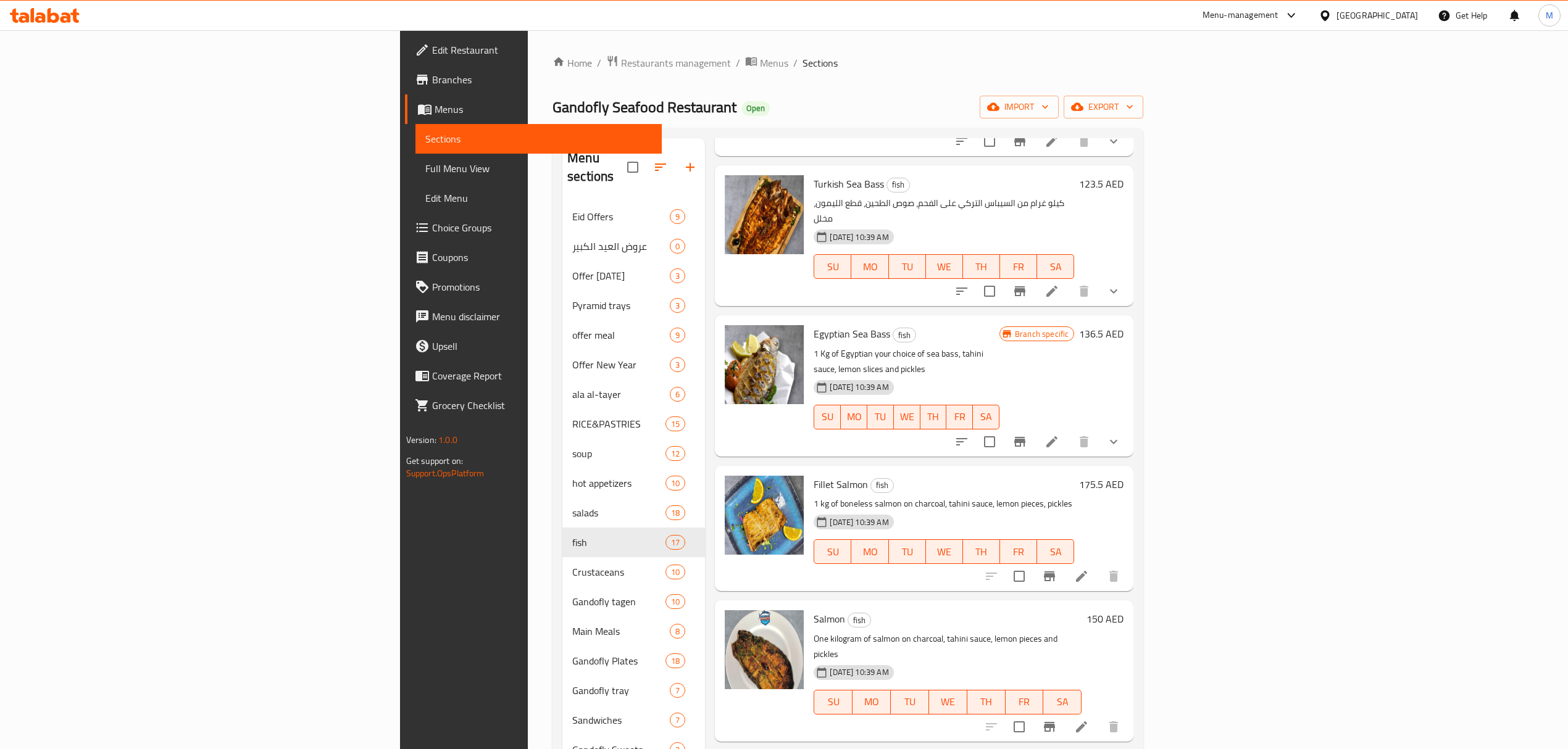
scroll to position [658, 0]
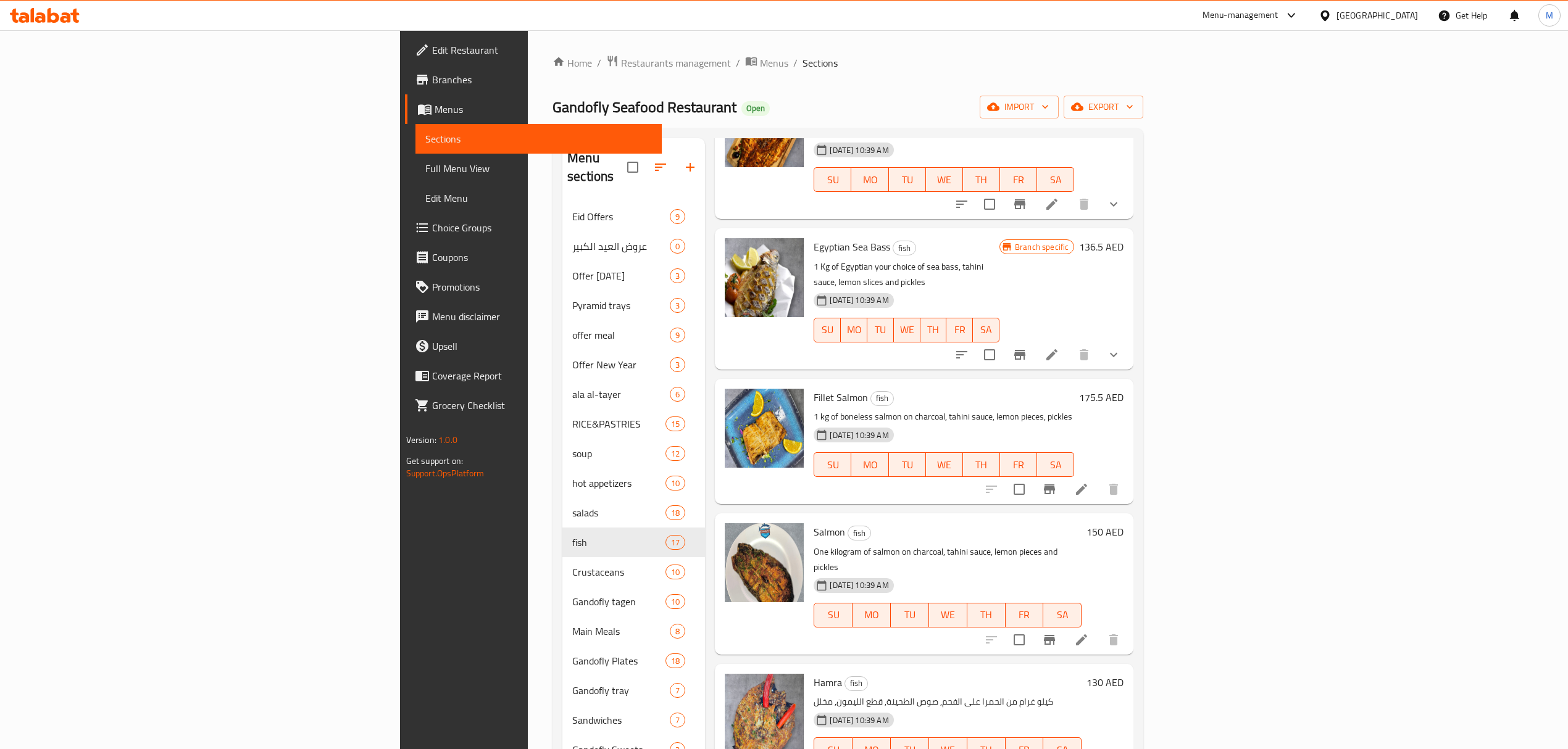
click at [1089, 482] on icon at bounding box center [1082, 490] width 15 height 15
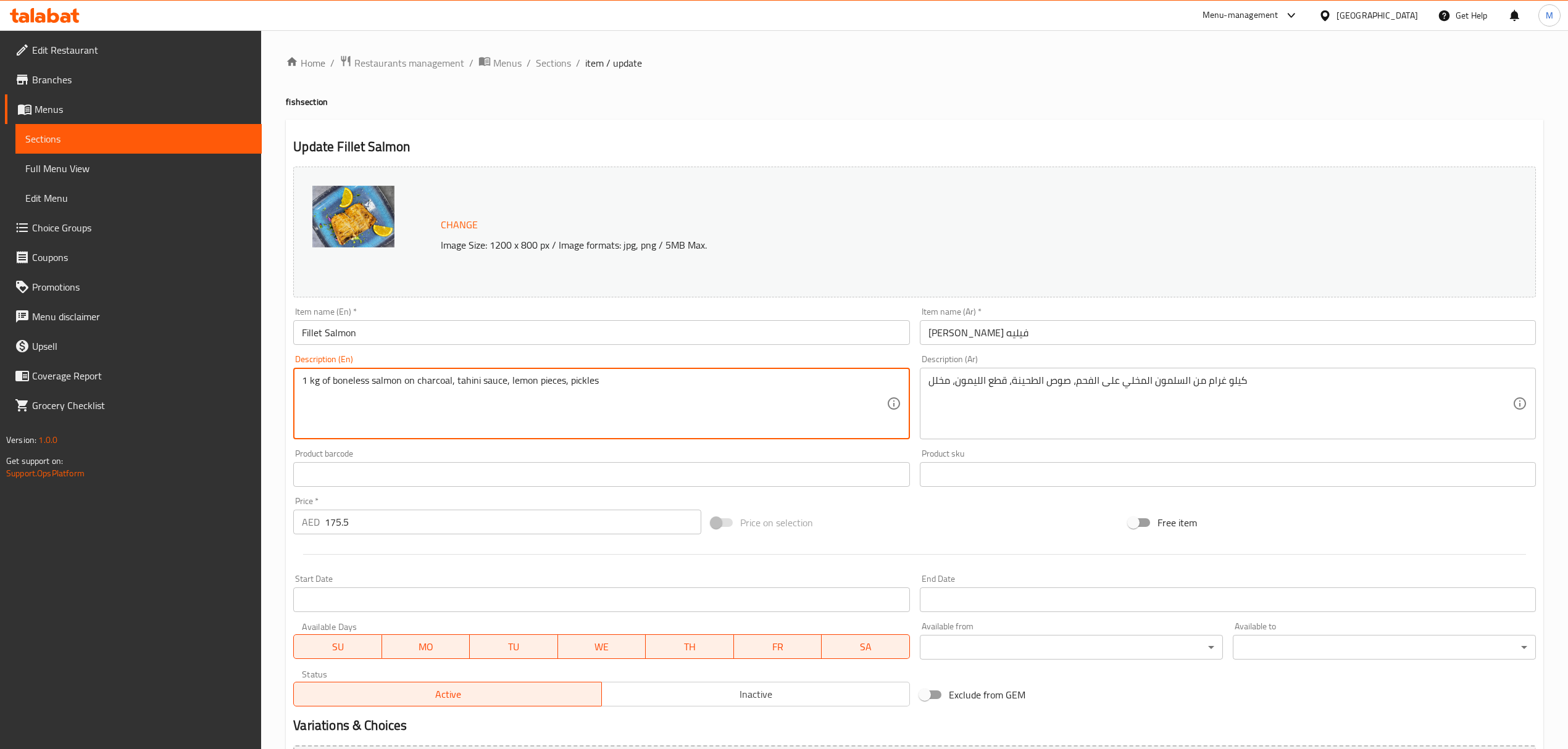
drag, startPoint x: 331, startPoint y: 383, endPoint x: 243, endPoint y: 379, distance: 88.1
type textarea "boneless salmon on charcoal, tahini sauce, lemon pieces, pickles"
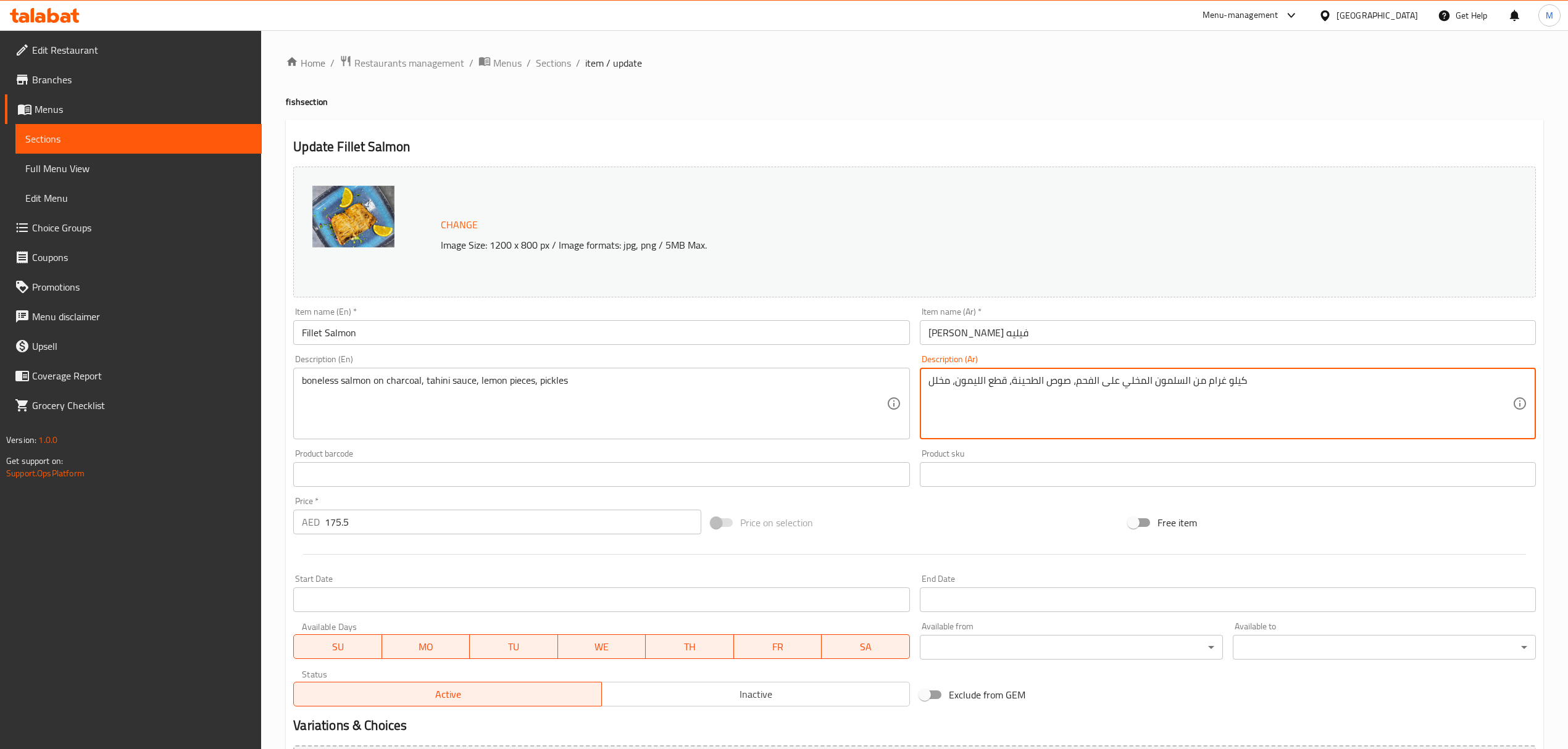
drag, startPoint x: 1188, startPoint y: 380, endPoint x: 1309, endPoint y: 386, distance: 121.1
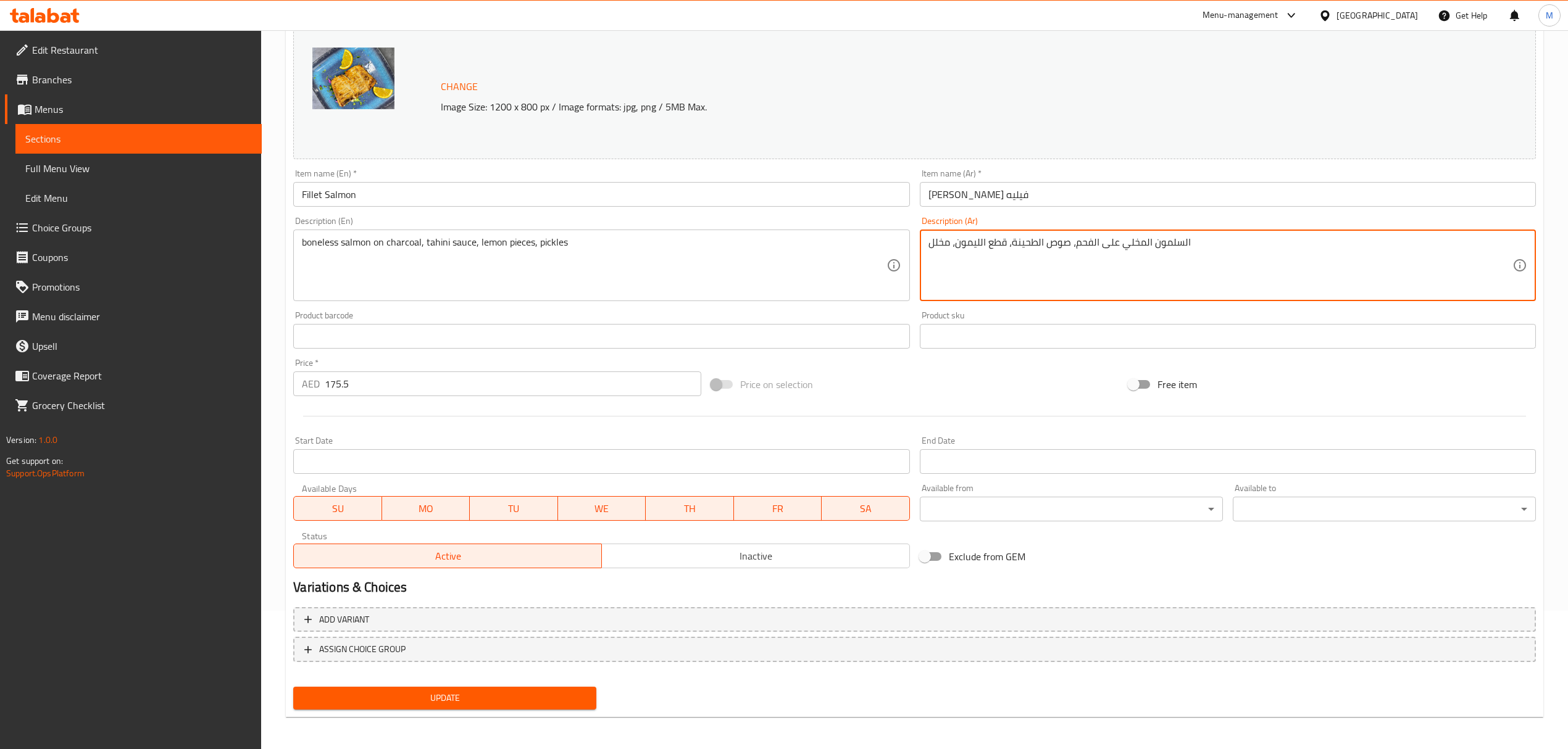
scroll to position [139, 0]
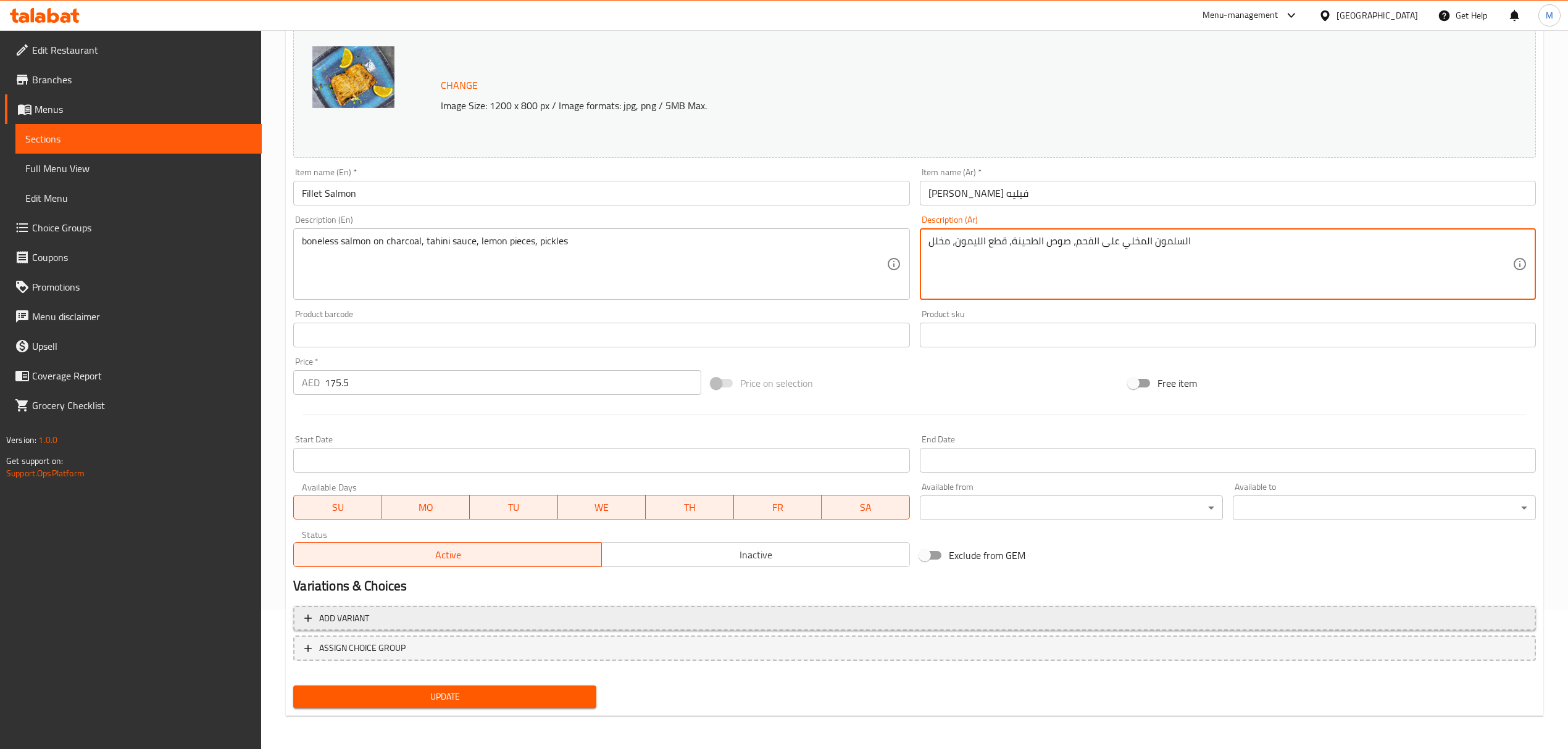
type textarea "السلمون المخلي على الفحم، صوص الطحينة، قطع الليمون، مخلل"
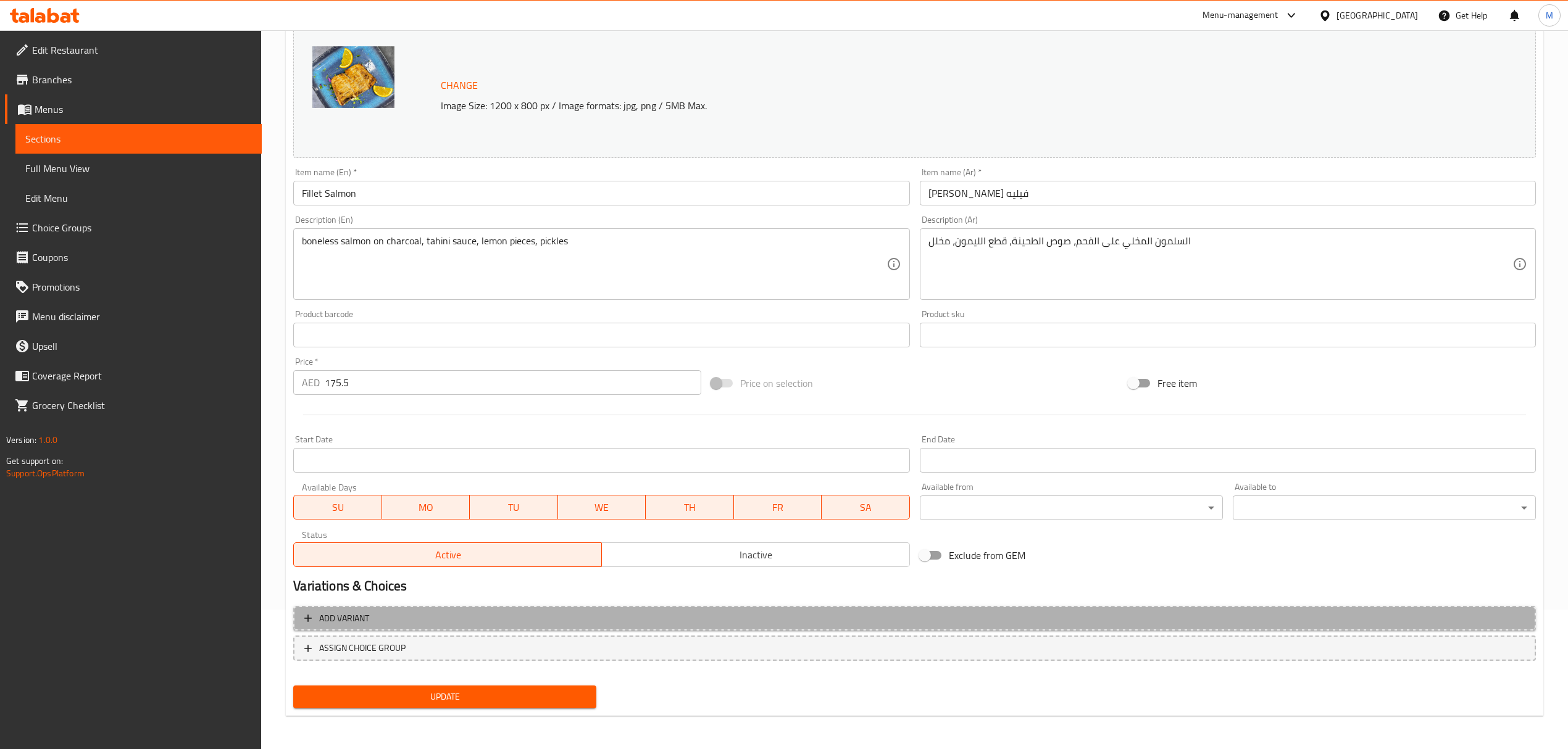
click at [442, 615] on span "Add variant" at bounding box center [914, 619] width 1220 height 16
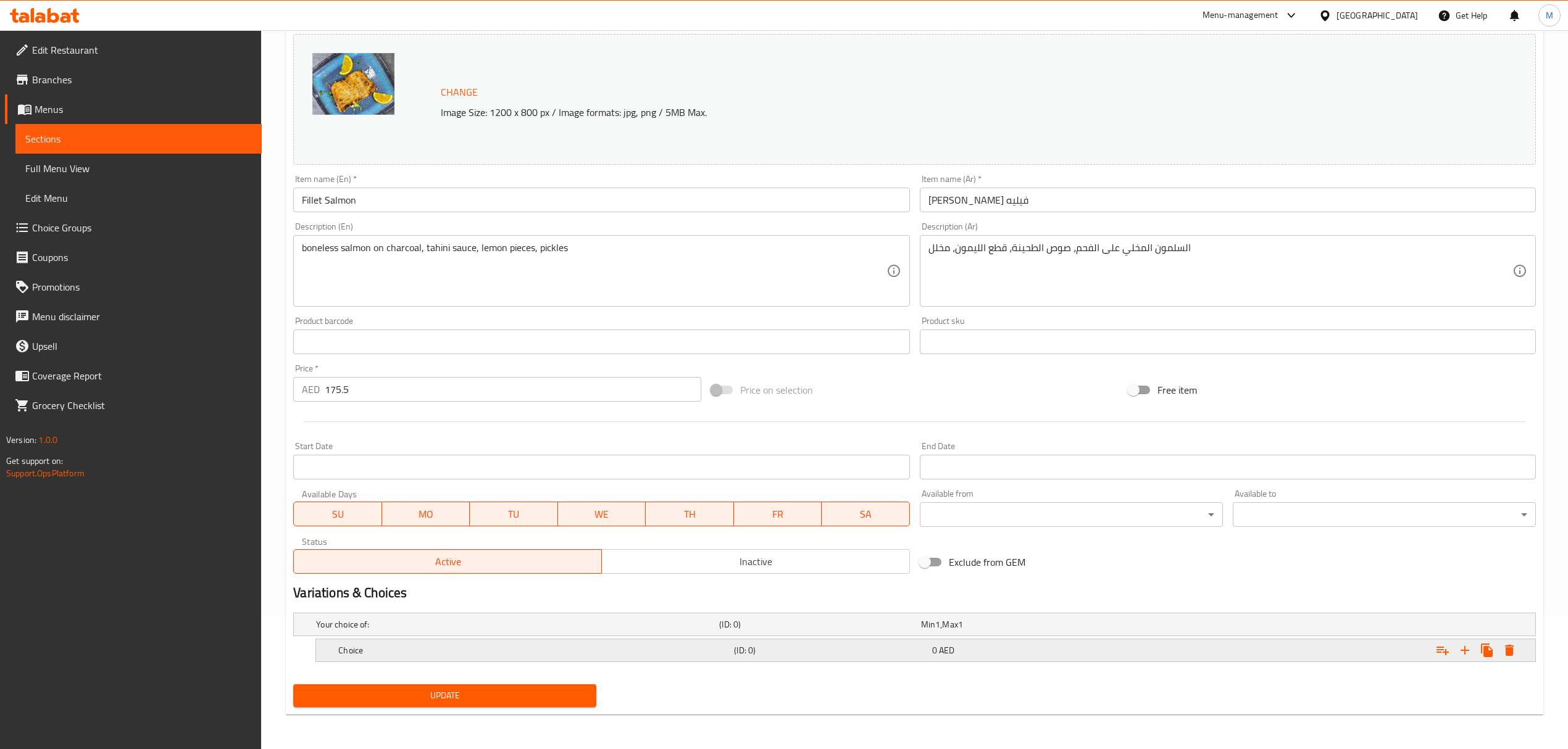
click at [433, 631] on h5 "Choice" at bounding box center [515, 625] width 398 height 12
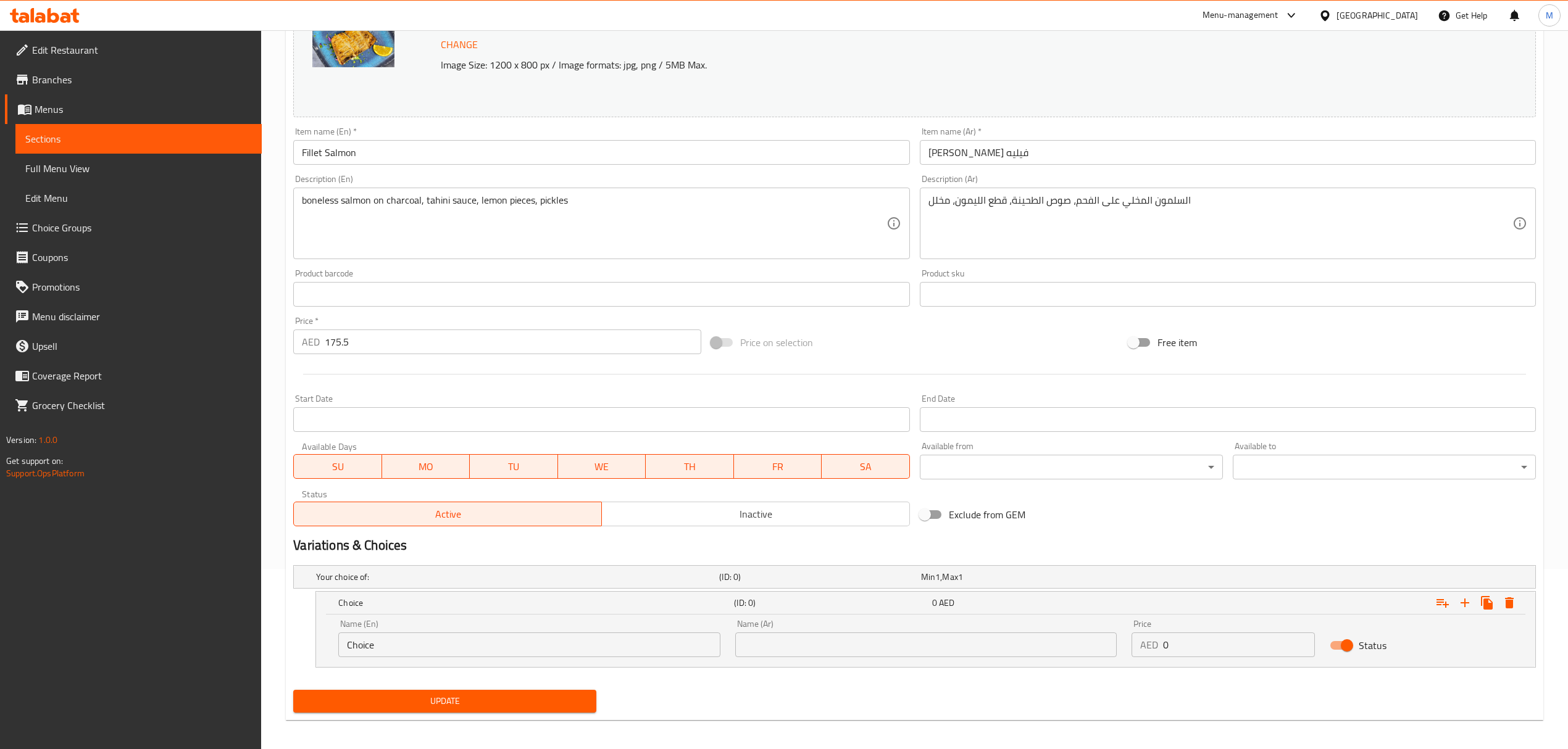
scroll to position [186, 0]
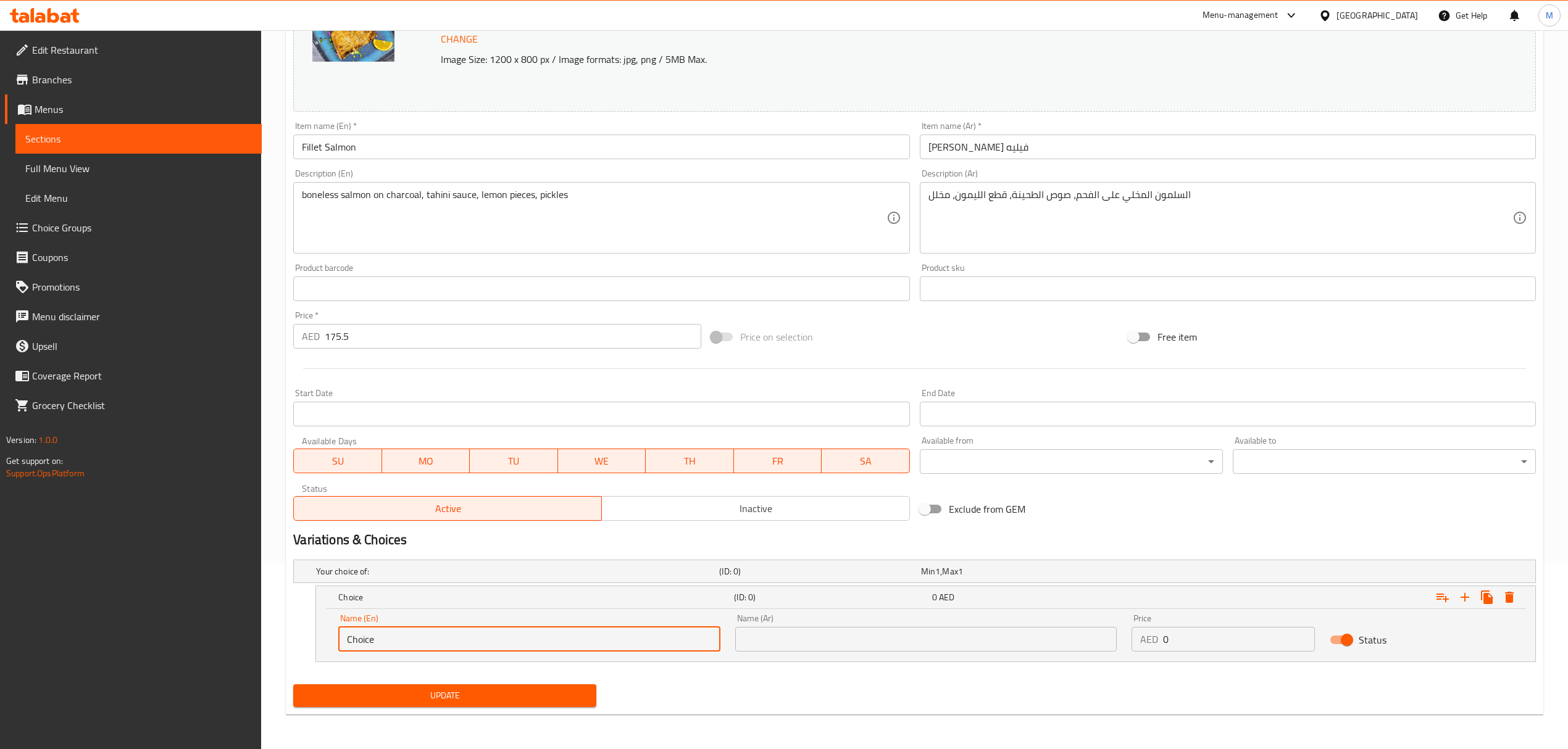
drag, startPoint x: 389, startPoint y: 642, endPoint x: 284, endPoint y: 634, distance: 105.3
click at [284, 634] on div "Home / Restaurants management / Menus / Sections / item / update fish section U…" at bounding box center [915, 297] width 1307 height 905
type input "0.5 kg"
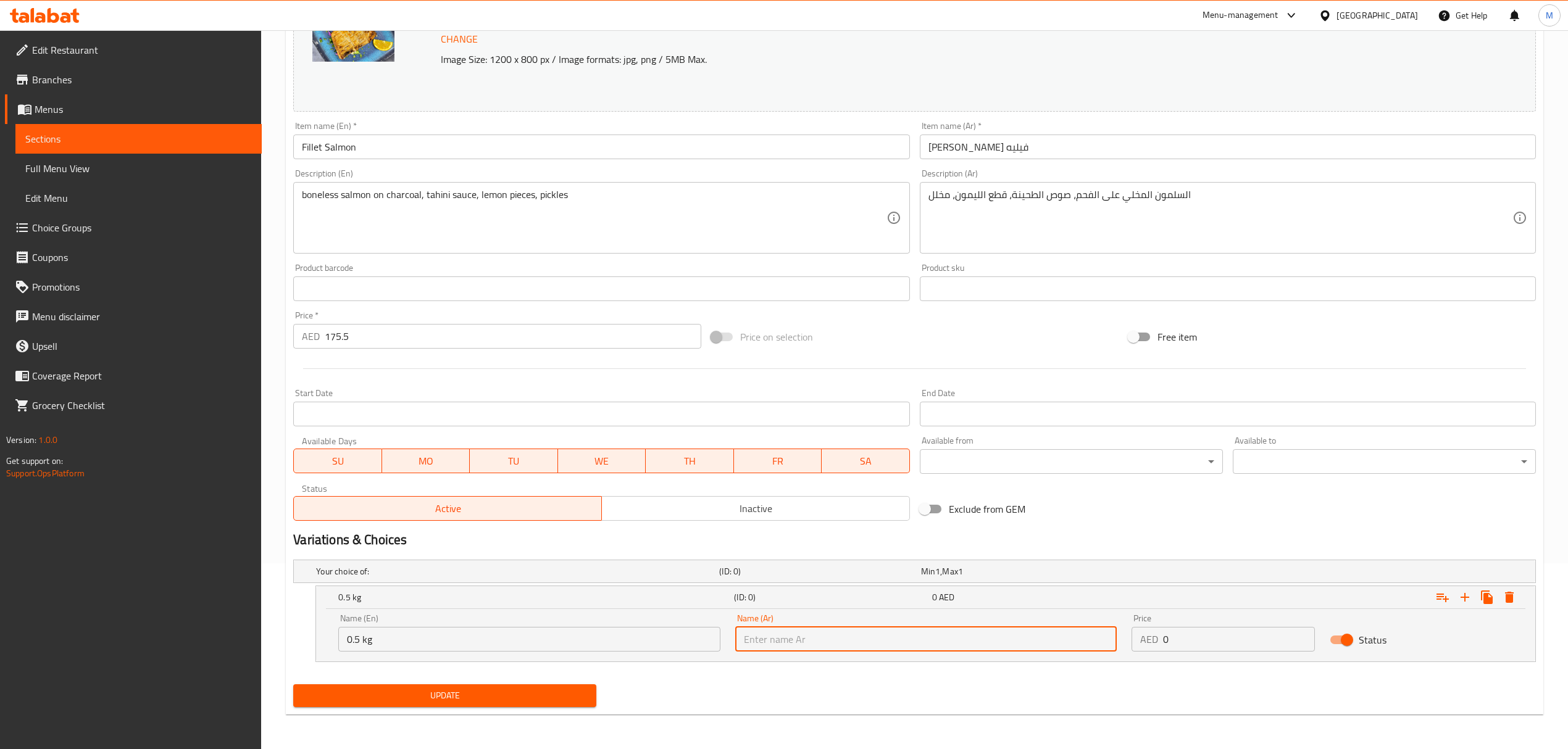
click at [741, 642] on input "text" at bounding box center [926, 639] width 382 height 25
type input "0.5 كجم"
drag, startPoint x: 1194, startPoint y: 645, endPoint x: 1173, endPoint y: 640, distance: 21.6
click at [1173, 640] on input "0" at bounding box center [1238, 639] width 152 height 25
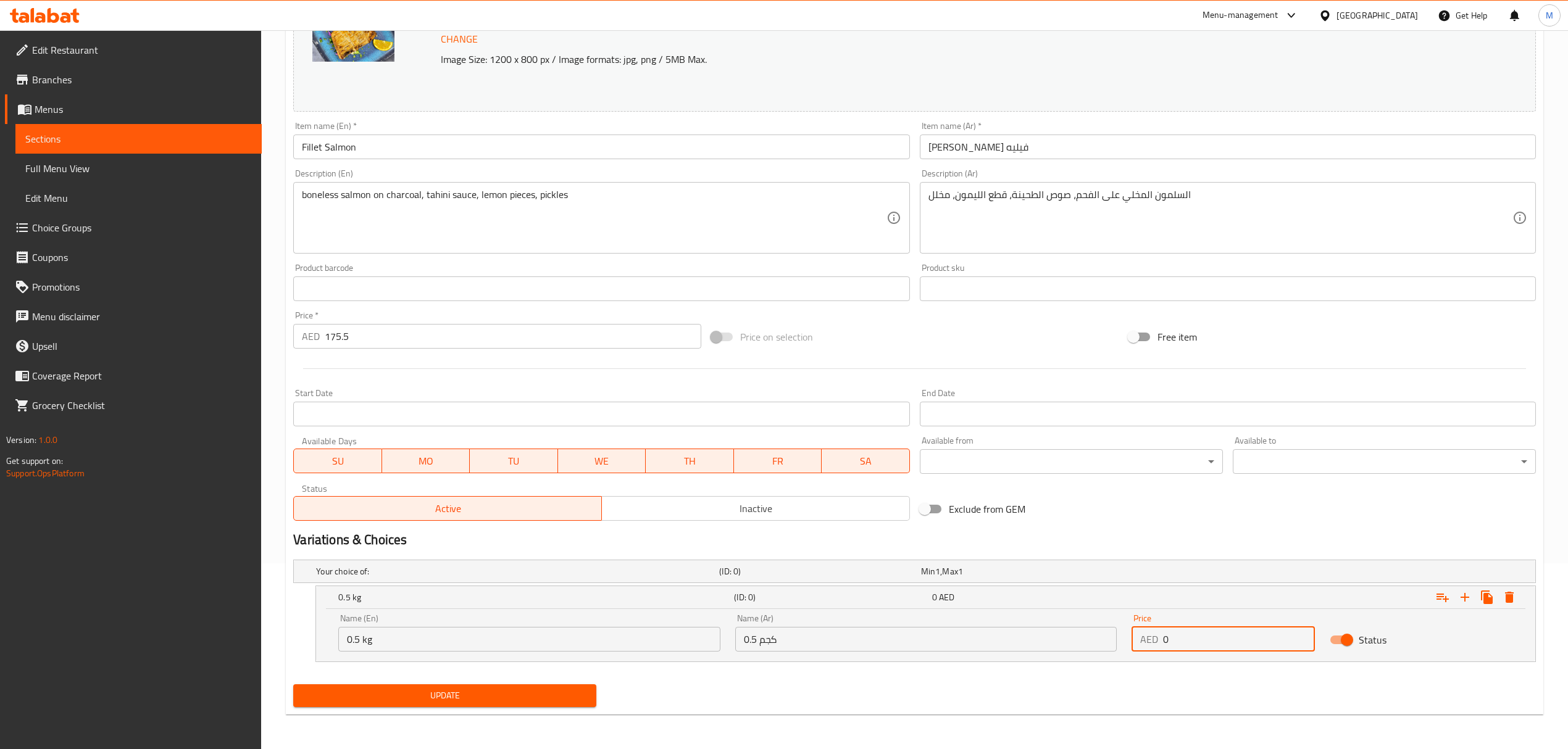
drag, startPoint x: 1169, startPoint y: 638, endPoint x: 1152, endPoint y: 638, distance: 17.0
click at [1152, 638] on div "AED 0 Price" at bounding box center [1223, 639] width 183 height 25
type input "88"
click at [1467, 598] on icon "Expand" at bounding box center [1465, 598] width 15 height 15
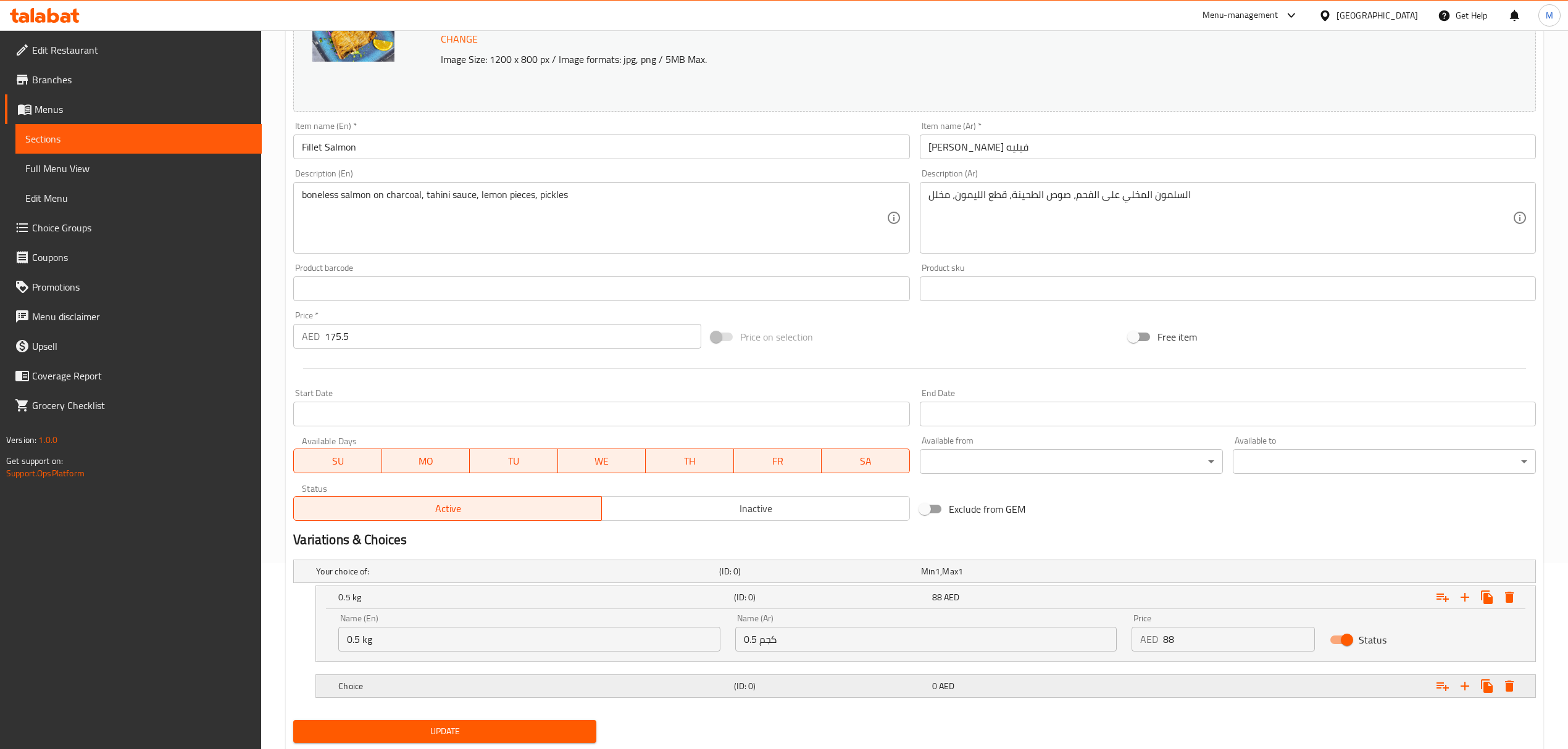
click at [576, 580] on div "Choice" at bounding box center [515, 571] width 403 height 18
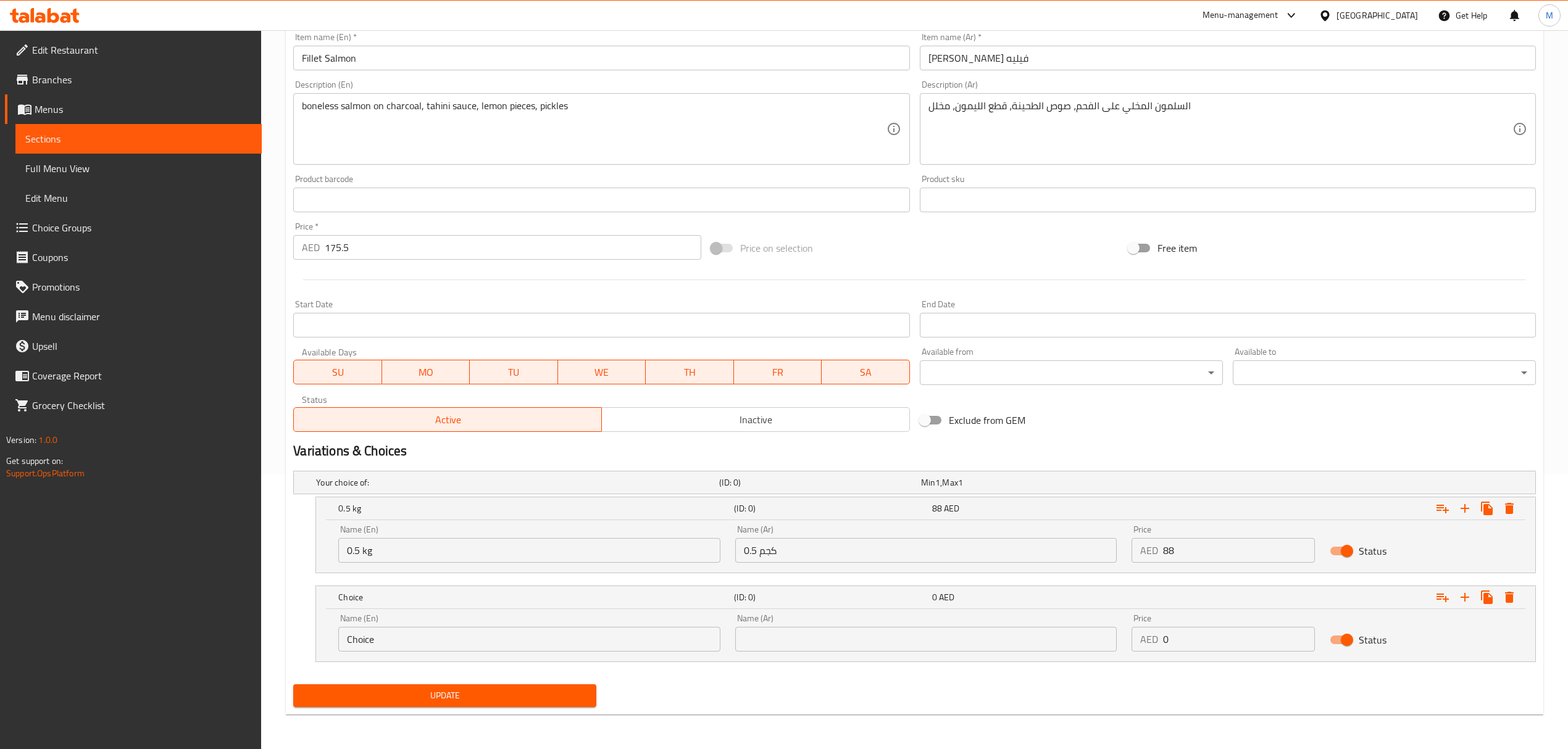
scroll to position [276, 0]
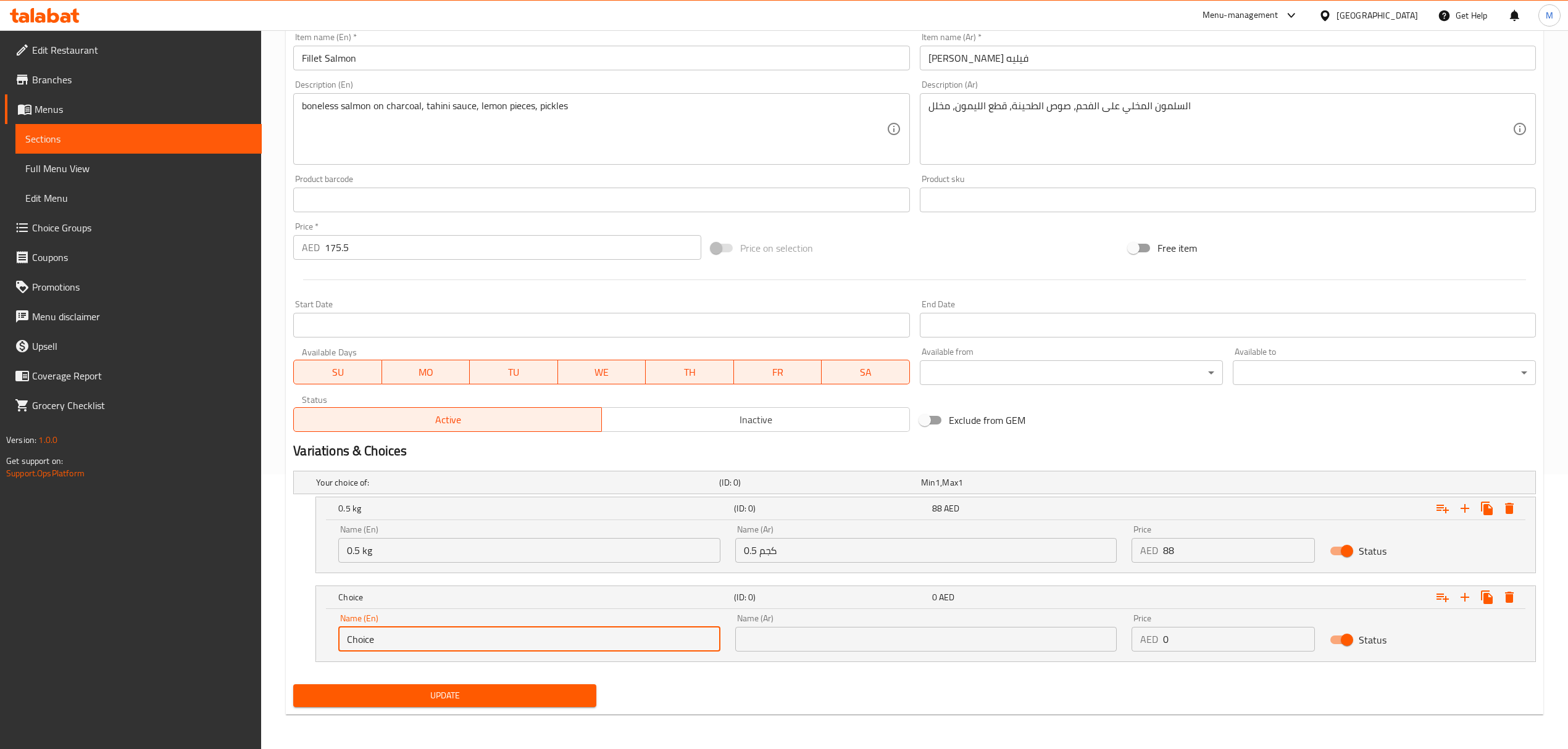
drag, startPoint x: 357, startPoint y: 636, endPoint x: 309, endPoint y: 638, distance: 48.0
click at [309, 638] on div "Choice (ID: 0) 0 AED Name (En) Choice Name (En) Name (Ar) Name (Ar) Price AED 0…" at bounding box center [914, 623] width 1242 height 76
type input "1 kg"
click at [853, 637] on input "text" at bounding box center [926, 639] width 382 height 25
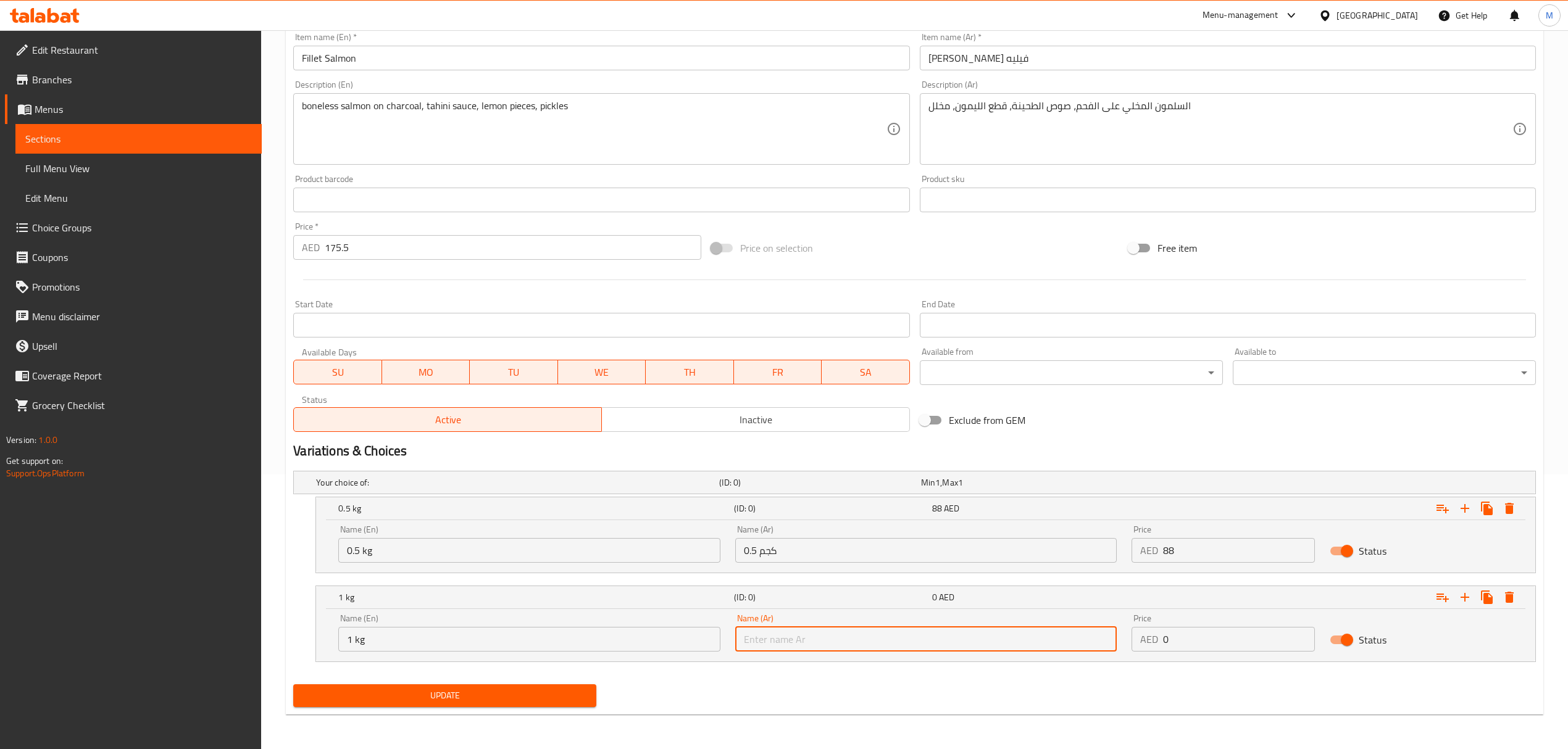
type input "1 كجم"
drag, startPoint x: 1198, startPoint y: 643, endPoint x: 1126, endPoint y: 628, distance: 73.5
click at [1126, 628] on div "Price AED 0 Price" at bounding box center [1223, 633] width 198 height 53
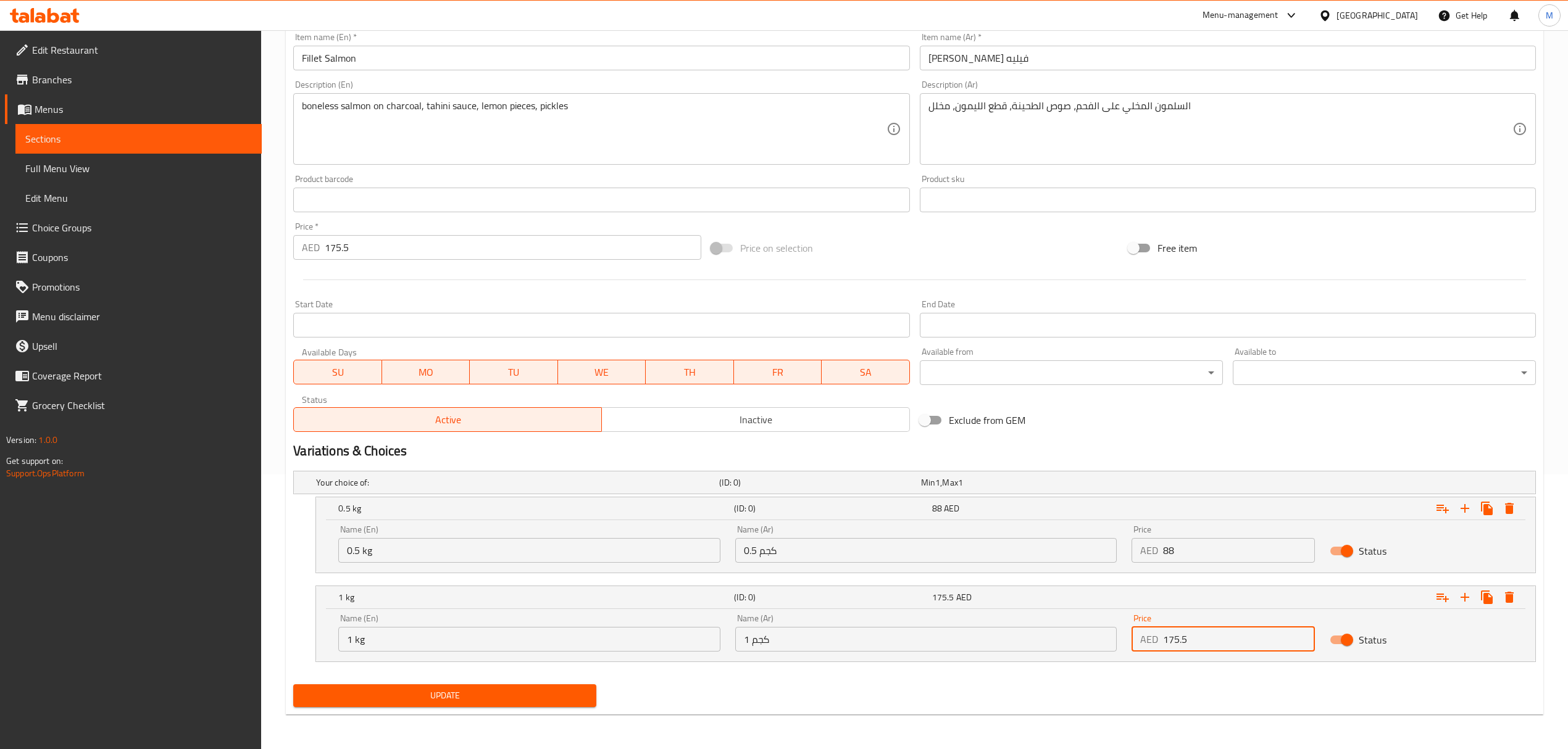
type input "175.5"
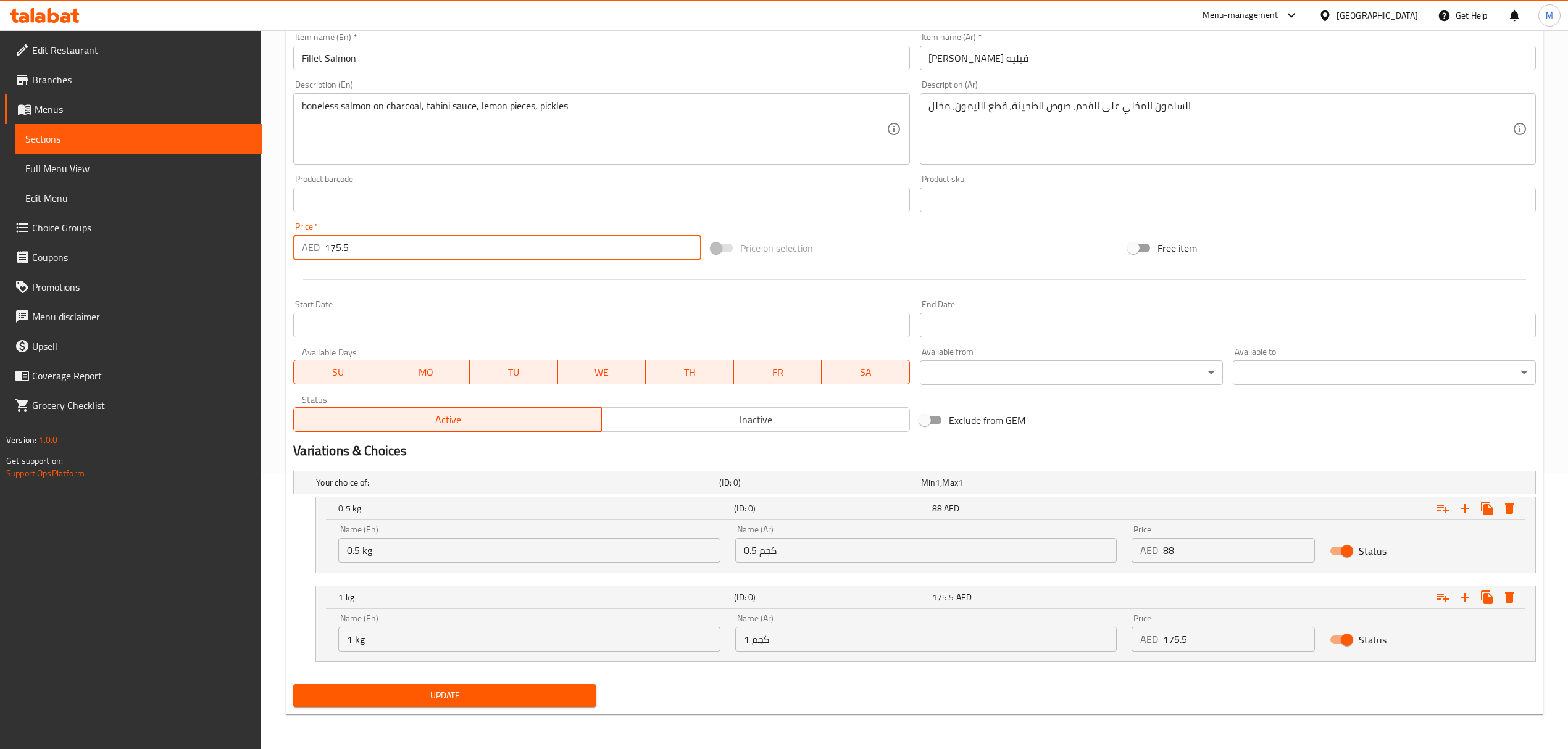
drag, startPoint x: 355, startPoint y: 245, endPoint x: 250, endPoint y: 216, distance: 108.9
click at [251, 216] on div "Edit Restaurant Branches Menus Sections Full Menu View Edit Menu Choice Groups …" at bounding box center [784, 252] width 1568 height 993
type input "0"
click at [470, 698] on span "Update" at bounding box center [445, 696] width 283 height 16
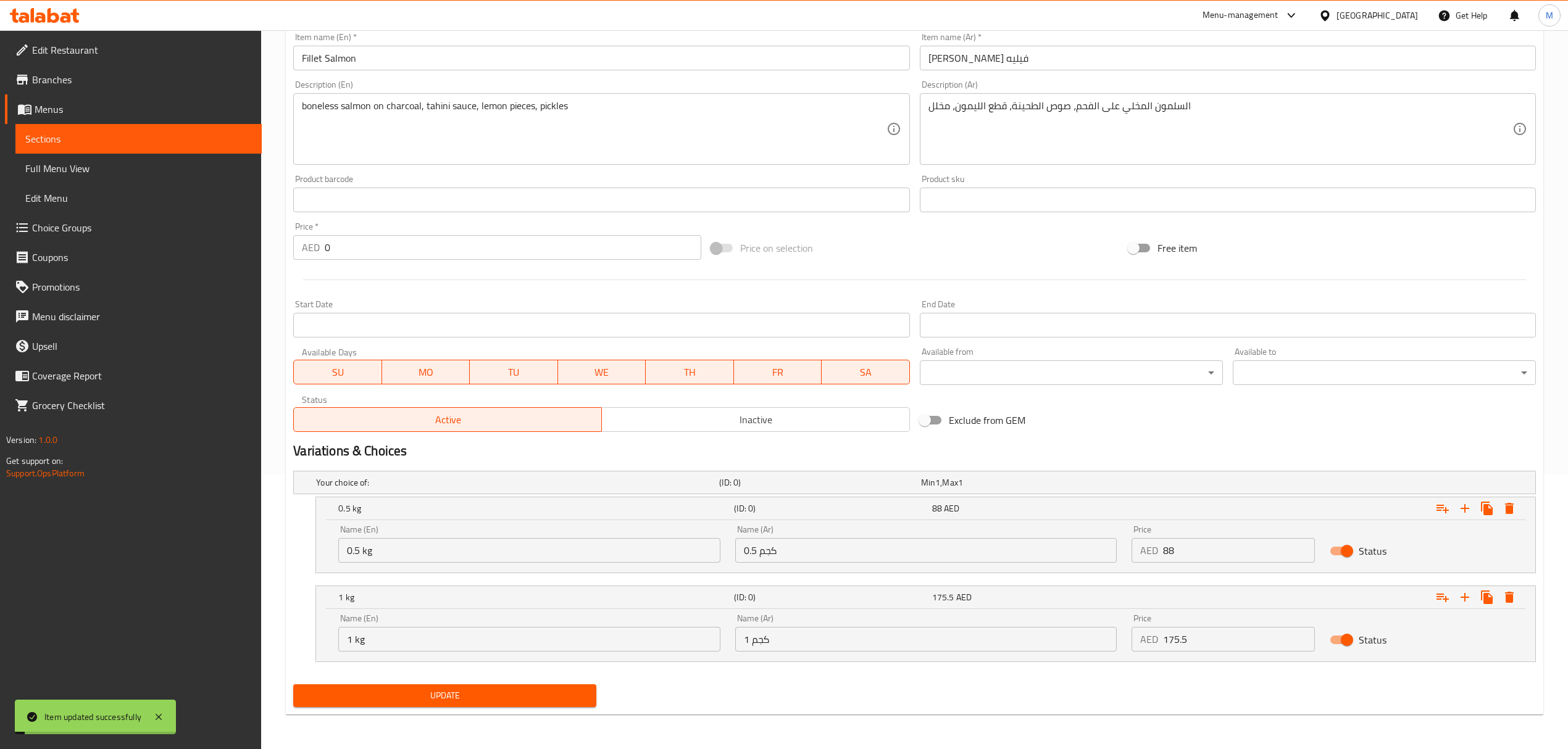
scroll to position [0, 0]
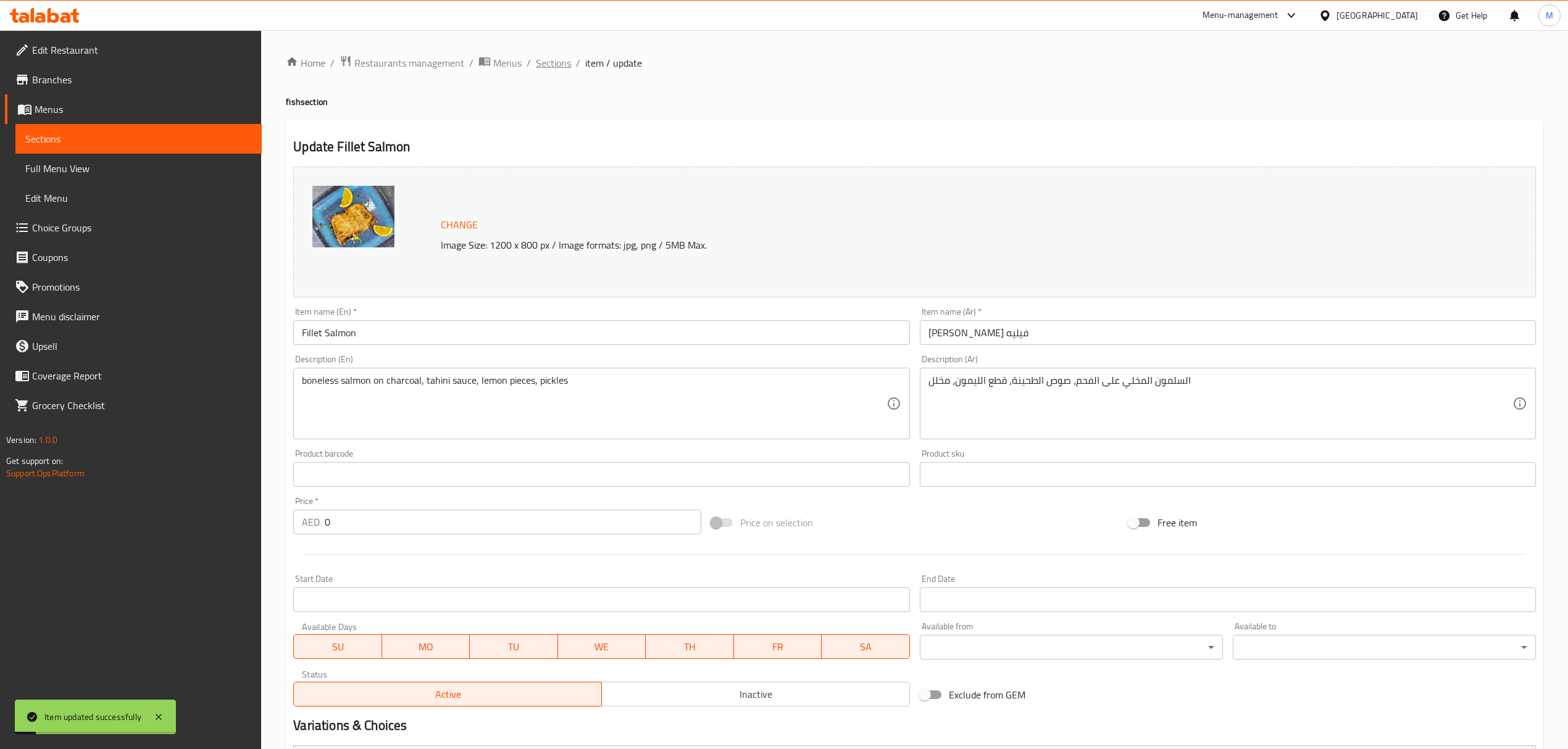
click at [549, 60] on span "Sections" at bounding box center [553, 63] width 35 height 15
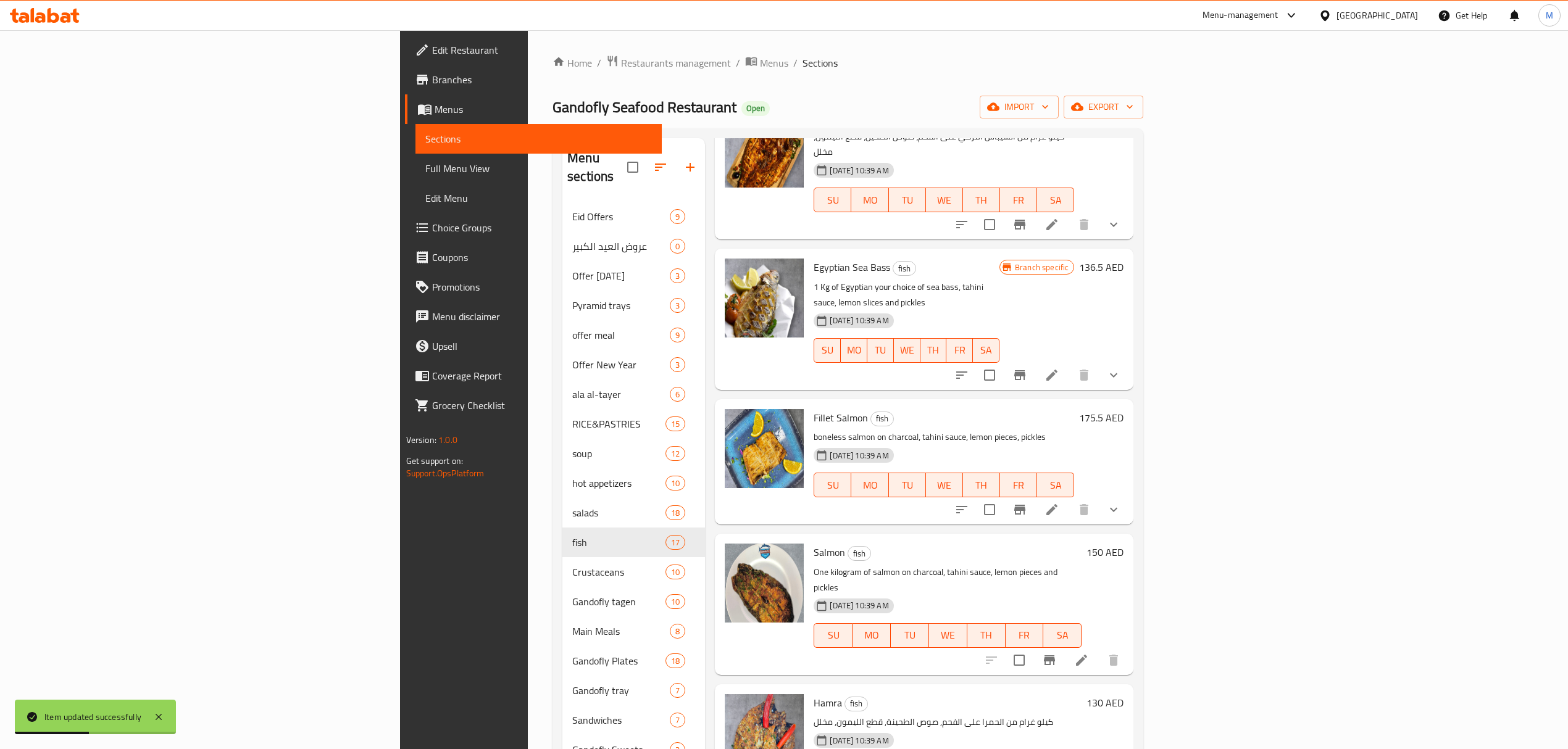
scroll to position [740, 0]
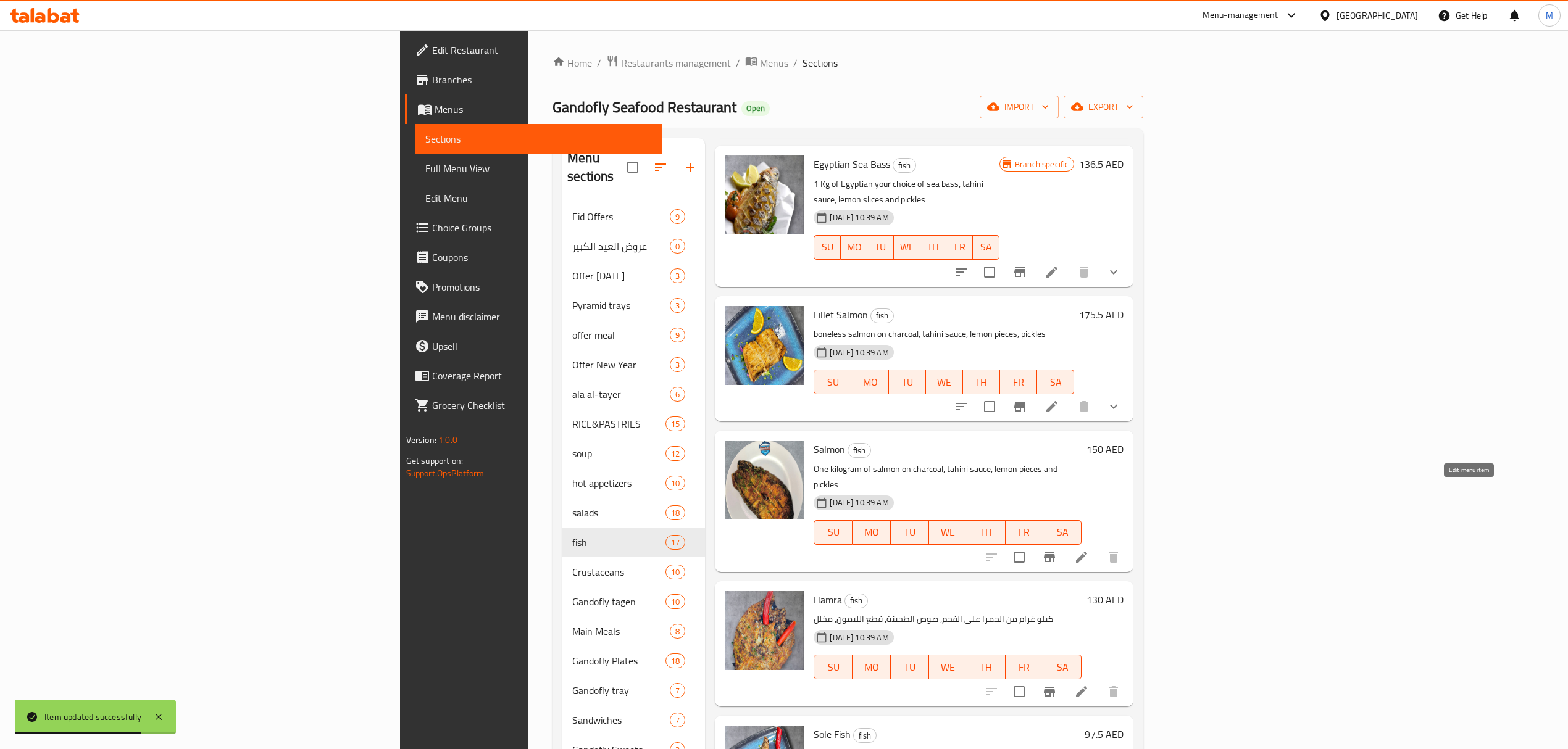
click at [1089, 550] on icon at bounding box center [1082, 557] width 15 height 15
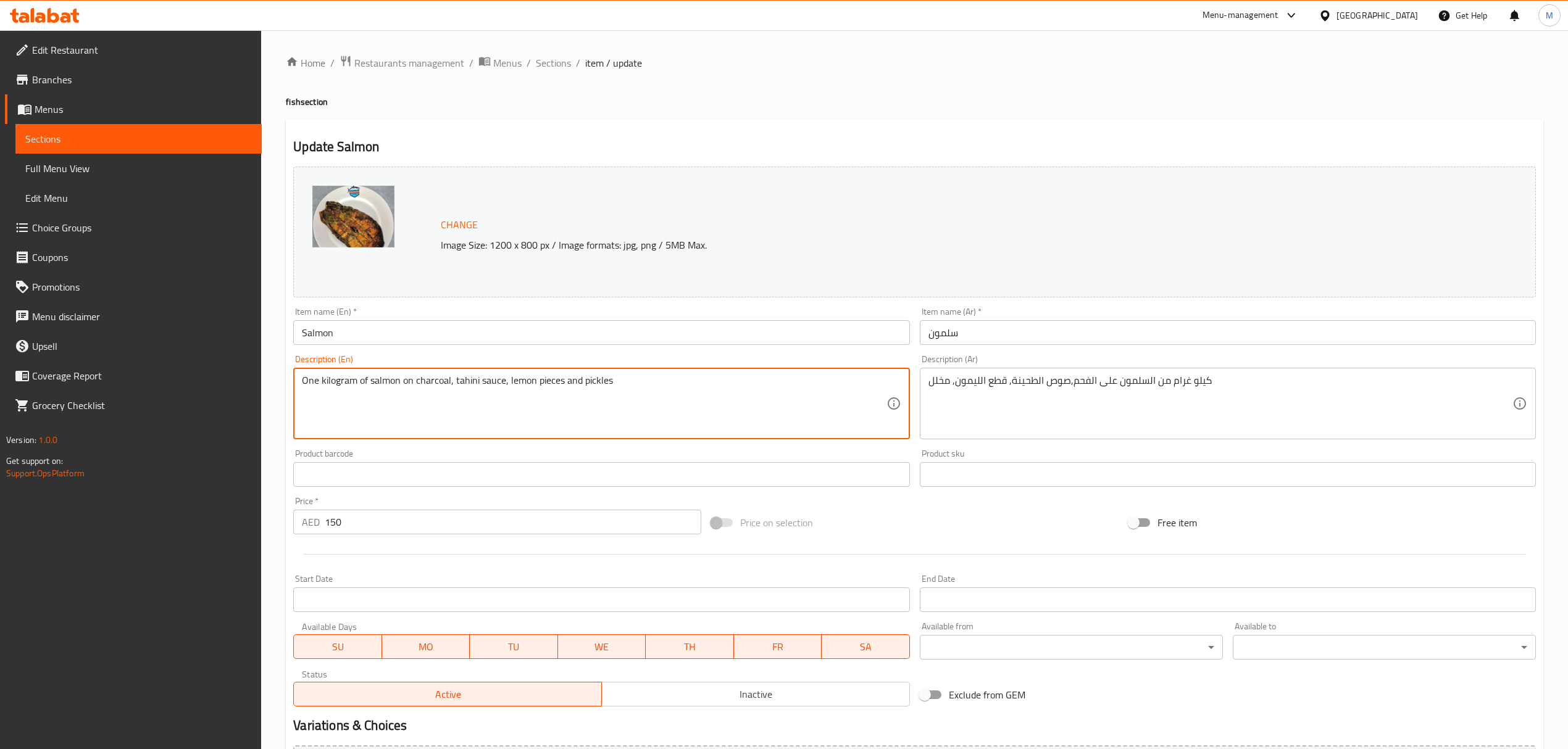
drag, startPoint x: 370, startPoint y: 382, endPoint x: 253, endPoint y: 371, distance: 117.5
type textarea "salmon on charcoal, tahini sauce, lemon pieces and pickles"
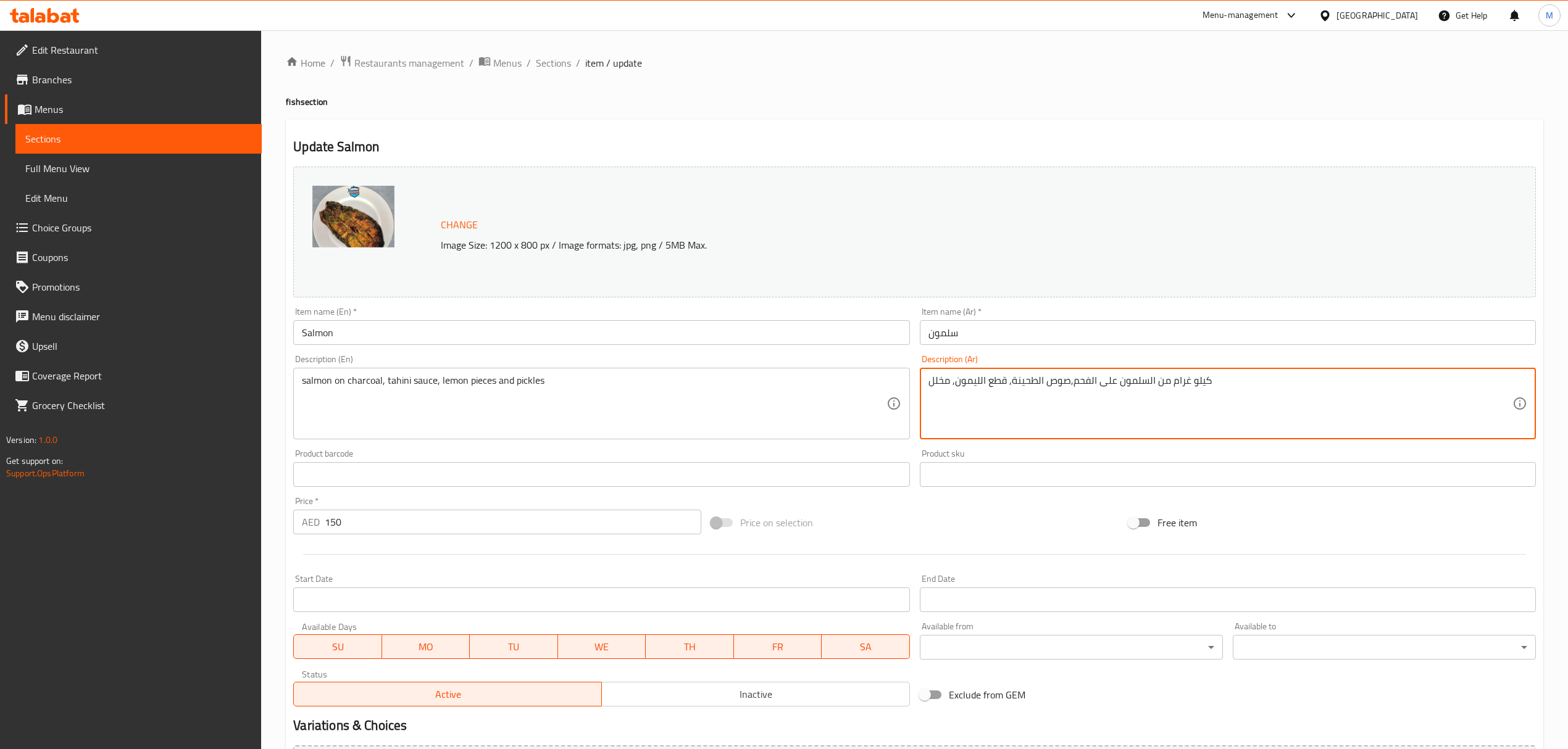
drag, startPoint x: 1152, startPoint y: 383, endPoint x: 1228, endPoint y: 382, distance: 76.0
click at [1223, 381] on textarea "كيلو غرام من السلمون على الفحم,صوص الطحينة, قطع الليمون, مخلل" at bounding box center [1220, 404] width 584 height 59
drag, startPoint x: 1152, startPoint y: 384, endPoint x: 1208, endPoint y: 383, distance: 56.0
click at [1208, 383] on textarea "كيلو غرام من السلمون على الفحم,صوص الطحينة, قطع الليمون, مخلل" at bounding box center [1220, 404] width 584 height 59
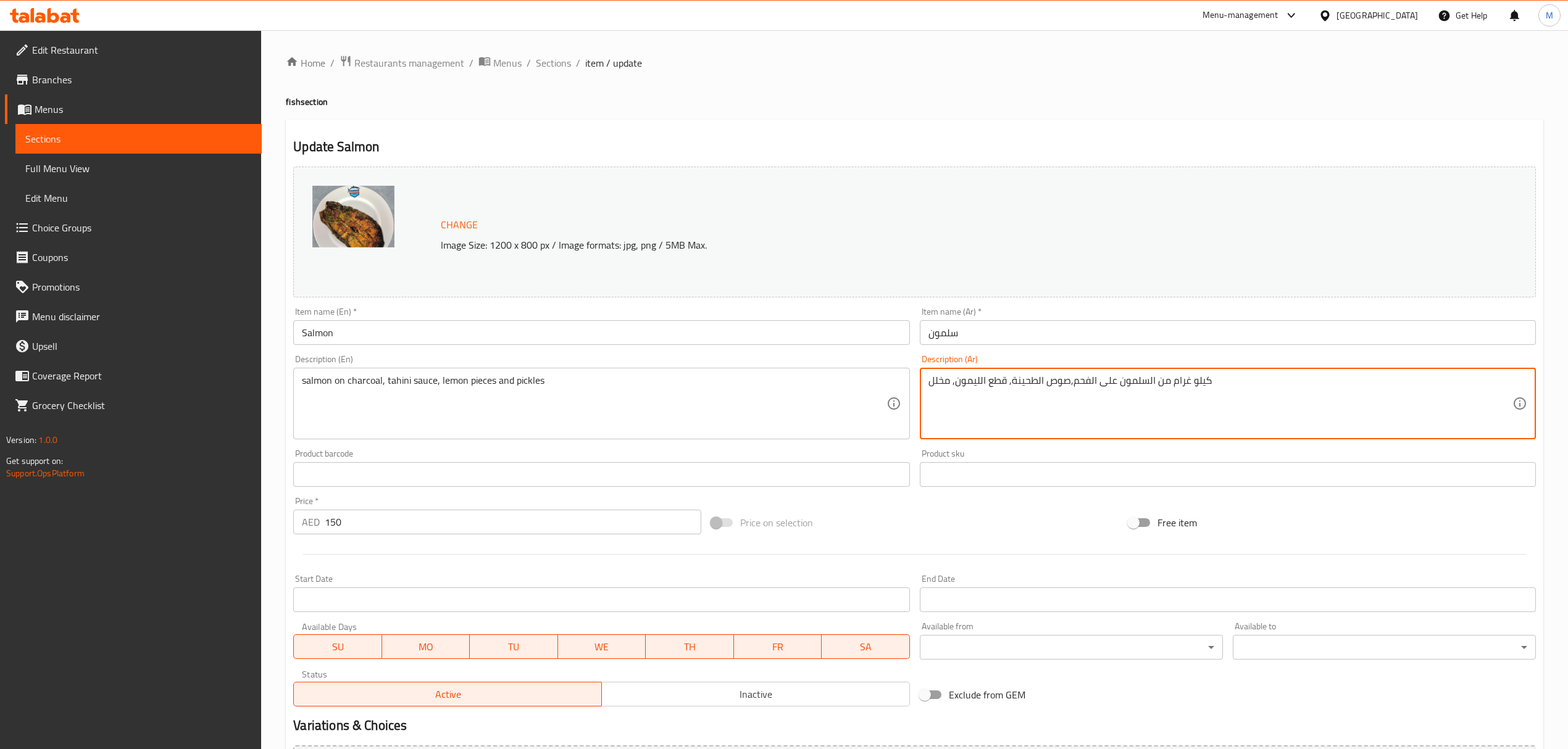
drag, startPoint x: 1152, startPoint y: 380, endPoint x: 1180, endPoint y: 384, distance: 28.3
click at [1180, 384] on textarea "كيلو غرام من السلمون على الفحم,صوص الطحينة, قطع الليمون, مخلل" at bounding box center [1220, 404] width 584 height 59
click at [1173, 384] on textarea "كيلو غرام من السلمون على الفحم,صوص الطحينة, قطع الليمون, مخلل" at bounding box center [1220, 404] width 584 height 59
drag, startPoint x: 1154, startPoint y: 382, endPoint x: 1234, endPoint y: 383, distance: 80.0
click at [1234, 383] on textarea "كيلو غرام من السلمون على الفحم,صوص الطحينة, قطع الليمون, مخلل" at bounding box center [1220, 404] width 584 height 59
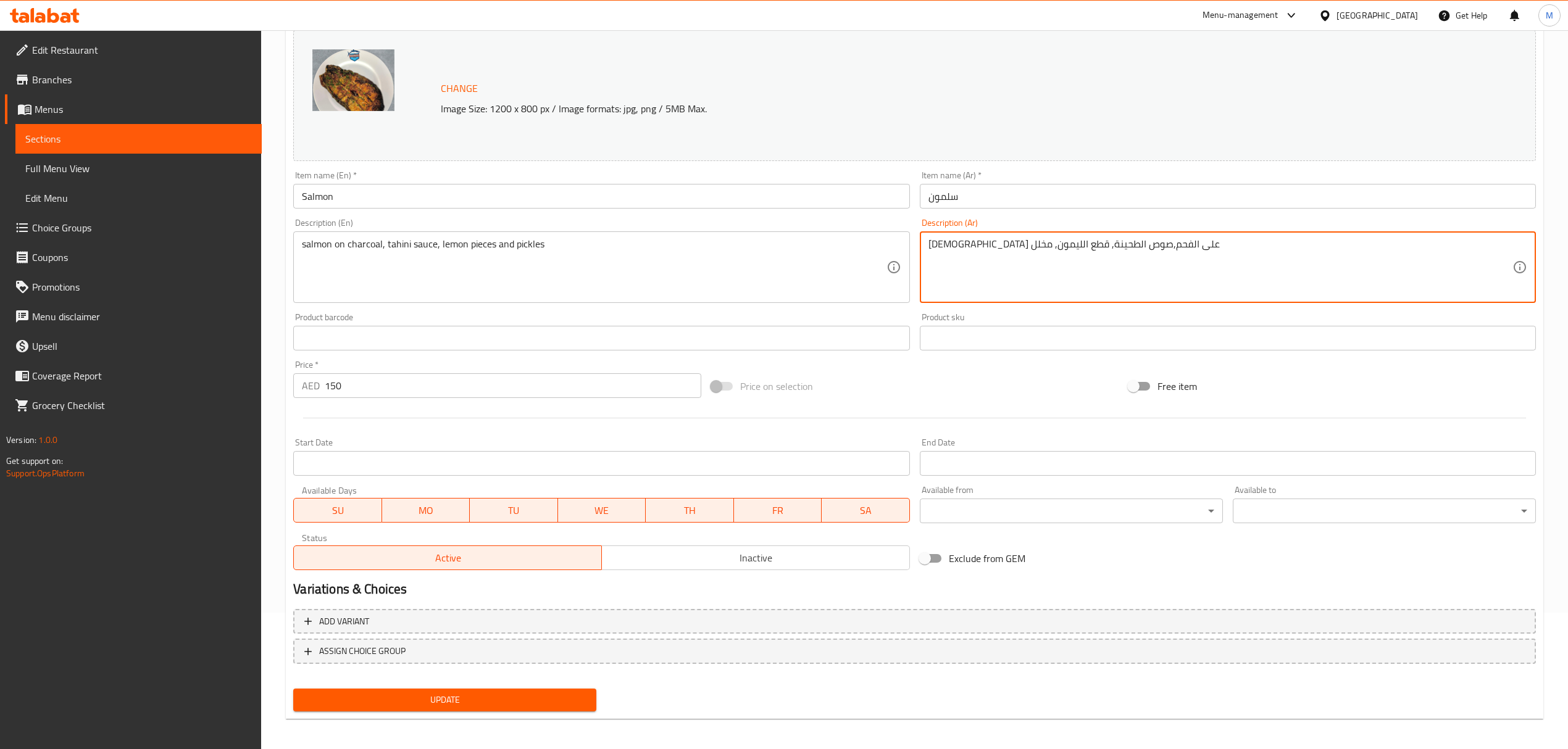
scroll to position [139, 0]
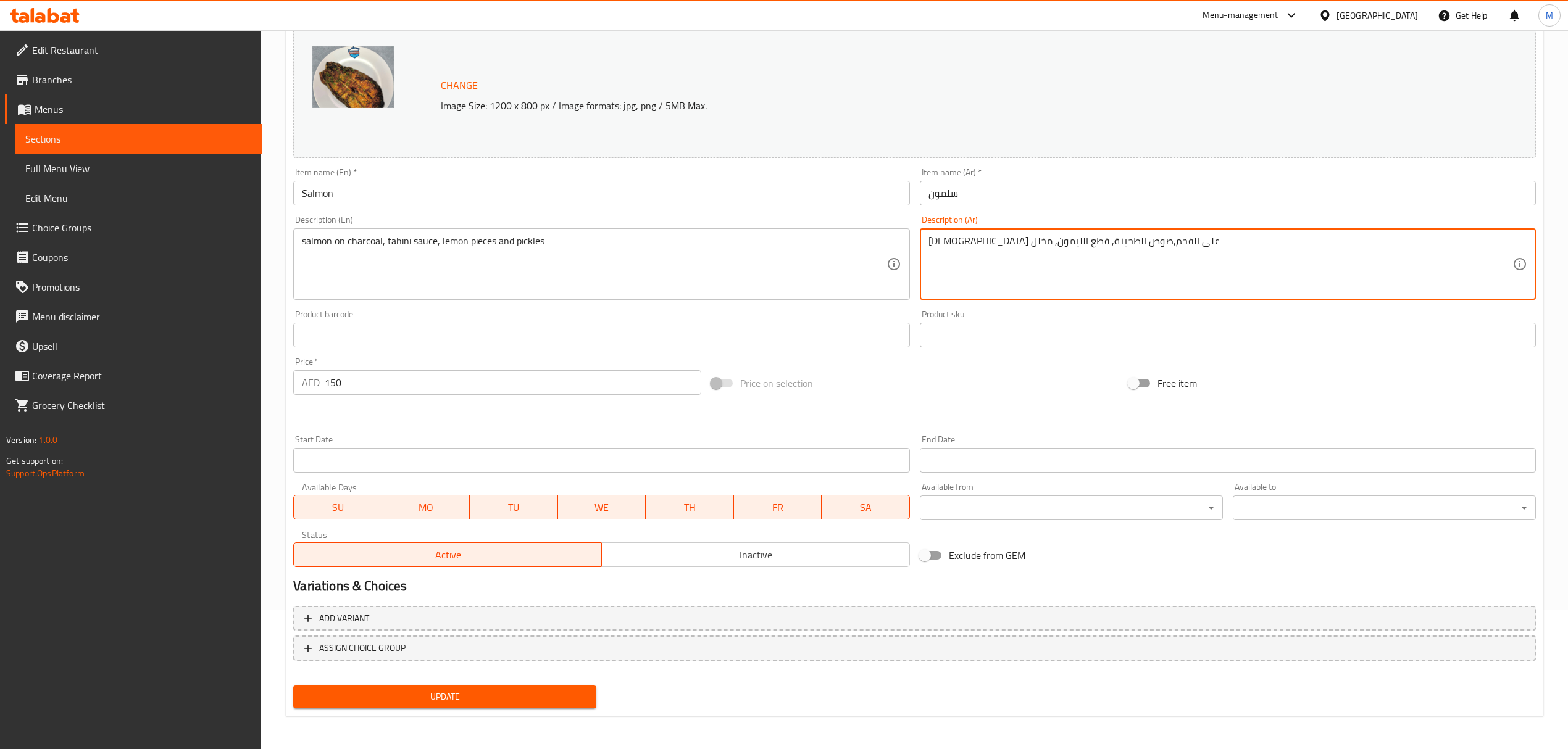
type textarea "السلمون على الفحم,صوص الطحينة, قطع الليمون, مخلل"
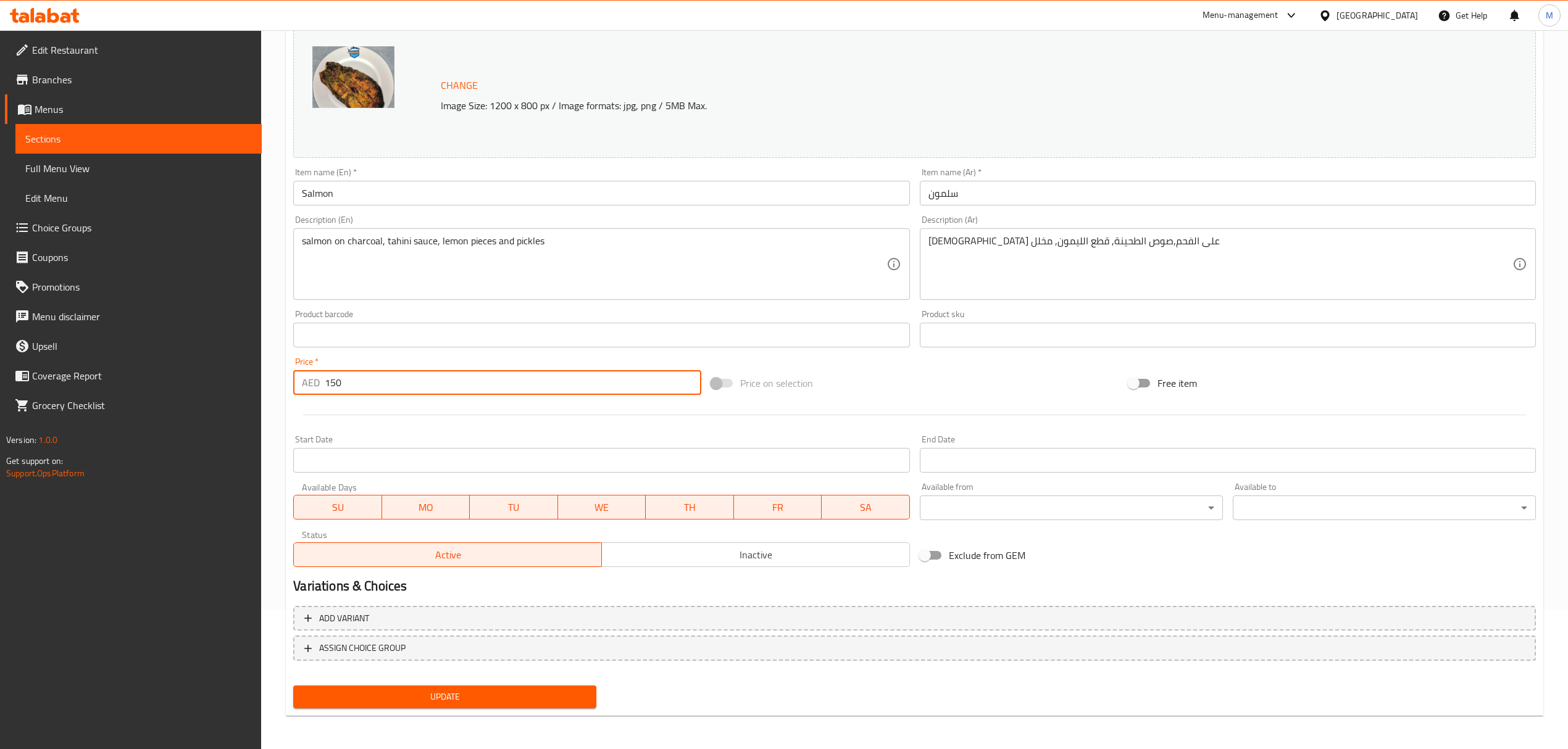
drag, startPoint x: 311, startPoint y: 384, endPoint x: 270, endPoint y: 382, distance: 41.0
click at [270, 382] on div "Home / Restaurants management / Menus / Sections / item / update fish section U…" at bounding box center [915, 320] width 1307 height 860
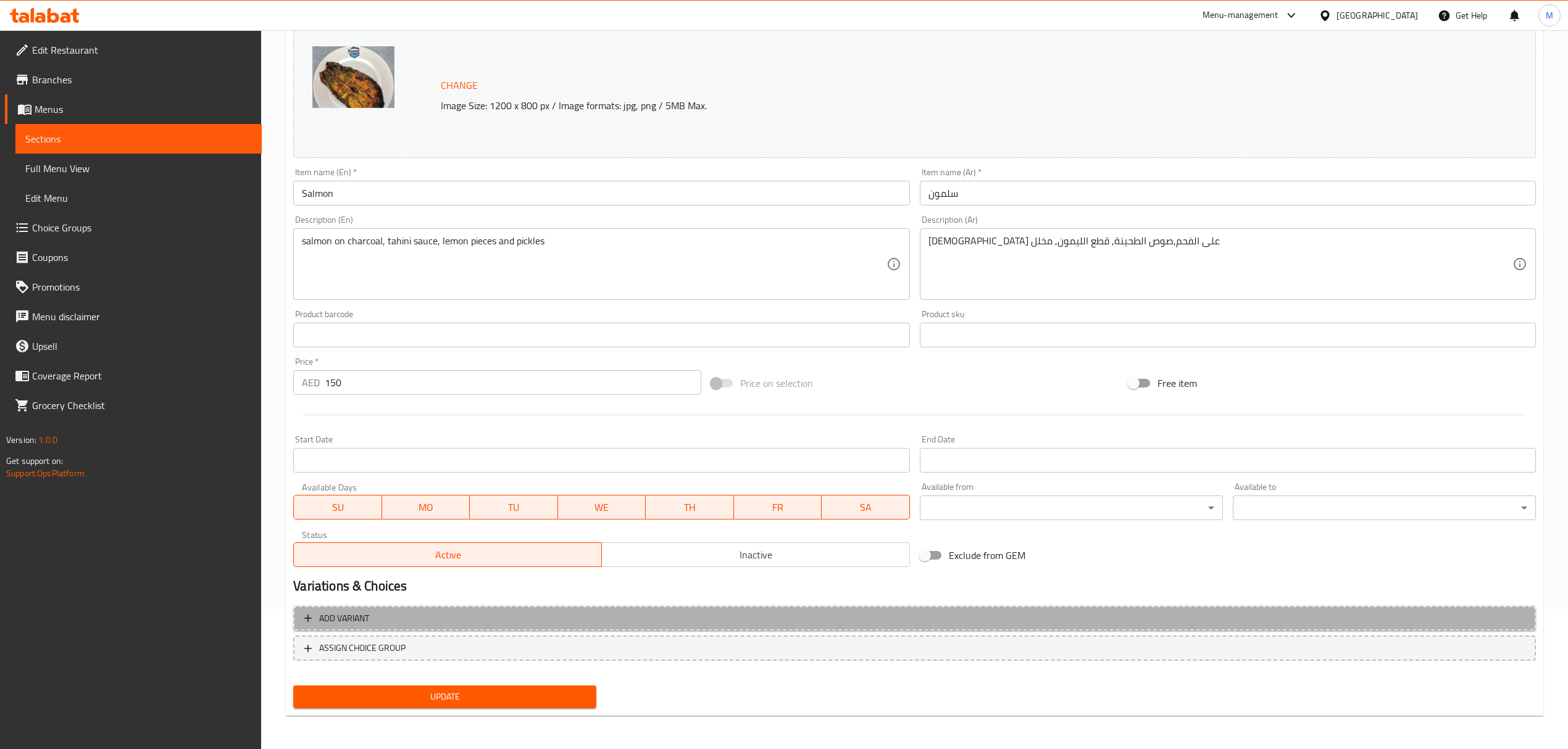
click at [484, 615] on span "Add variant" at bounding box center [914, 619] width 1220 height 16
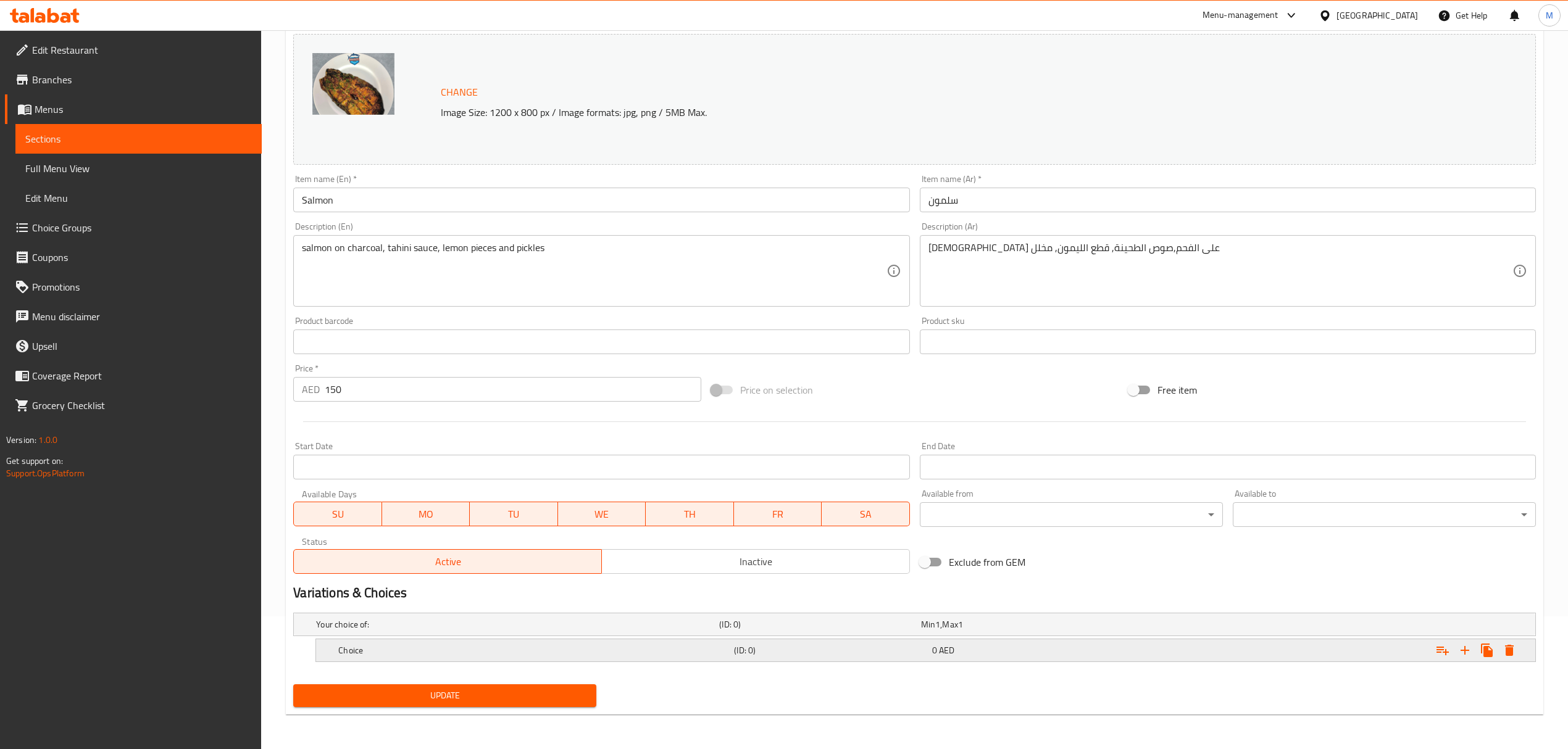
click at [486, 631] on h5 "Choice" at bounding box center [515, 625] width 398 height 12
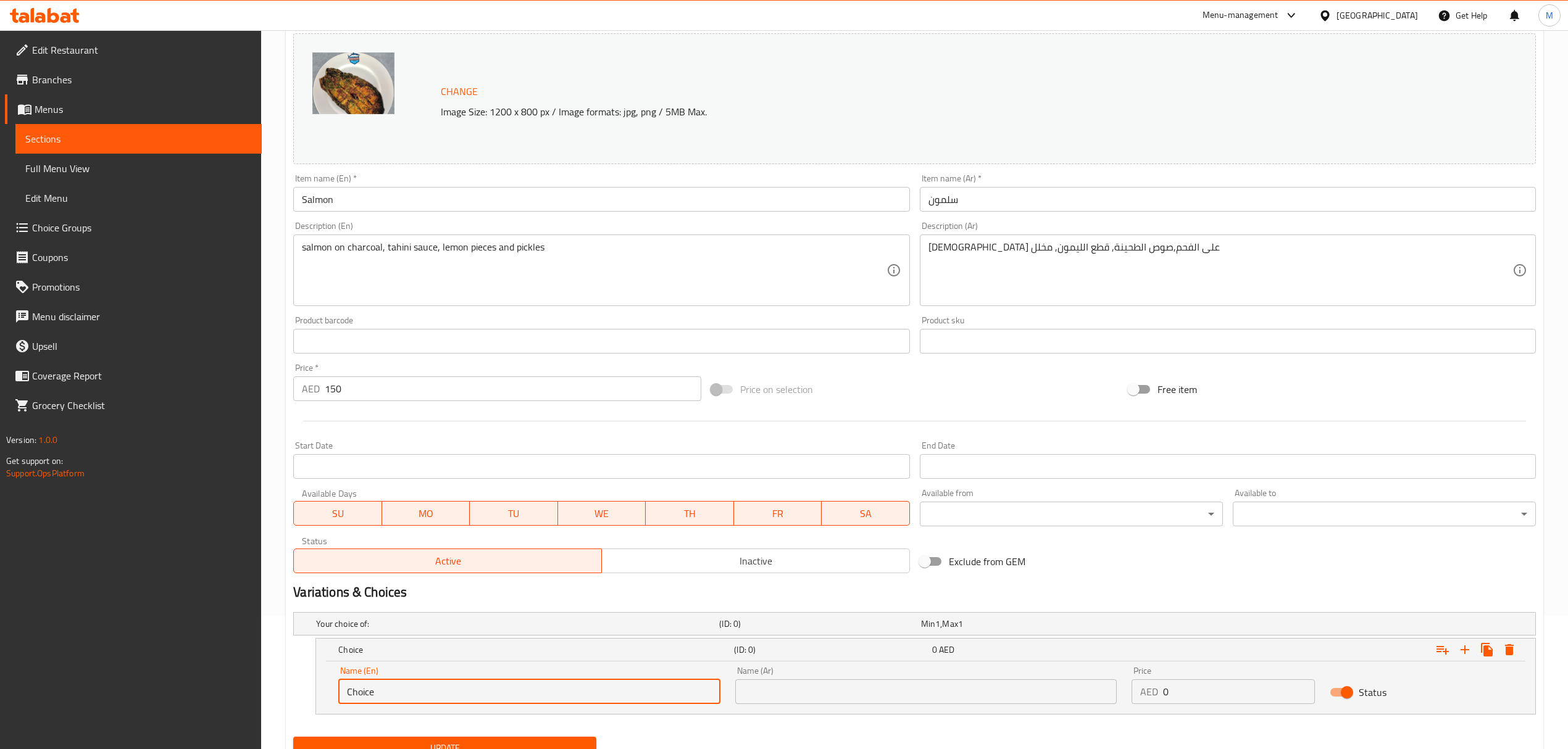
drag, startPoint x: 390, startPoint y: 694, endPoint x: 327, endPoint y: 683, distance: 64.0
click at [327, 683] on div "Name (En) Choice Name (En) Name (Ar) Name (Ar) Price AED 0 Price Status" at bounding box center [926, 688] width 1219 height 53
type input "9"
type input "0.5 kg"
click at [788, 700] on input "text" at bounding box center [926, 692] width 382 height 25
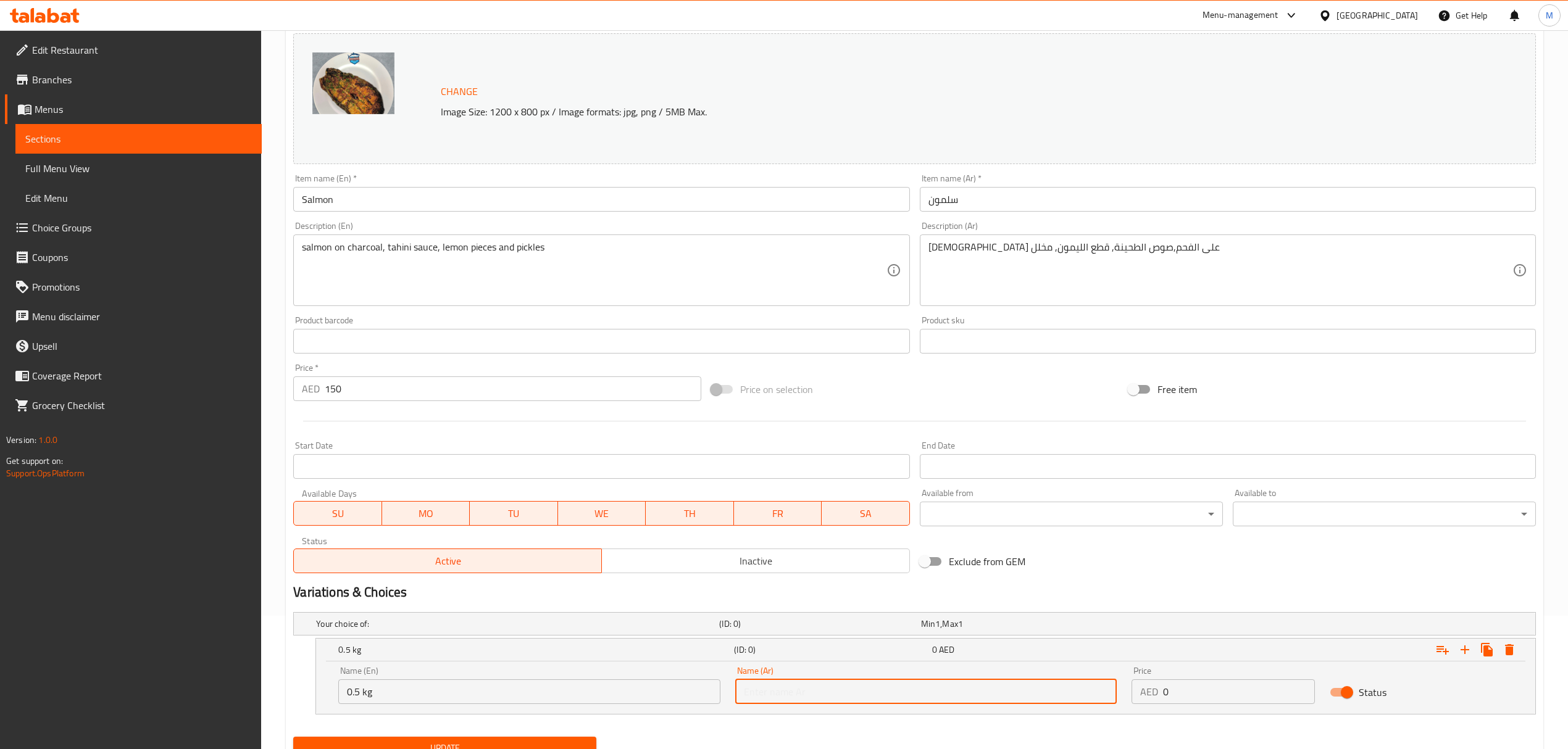
type input "0.5 كجم"
drag, startPoint x: 1186, startPoint y: 695, endPoint x: 1107, endPoint y: 683, distance: 79.9
click at [1107, 683] on div "Name (En) 0.5 kg Name (En) Name (Ar) 0.5 كجم Name (Ar) Price AED 0 Price Status" at bounding box center [926, 686] width 1190 height 53
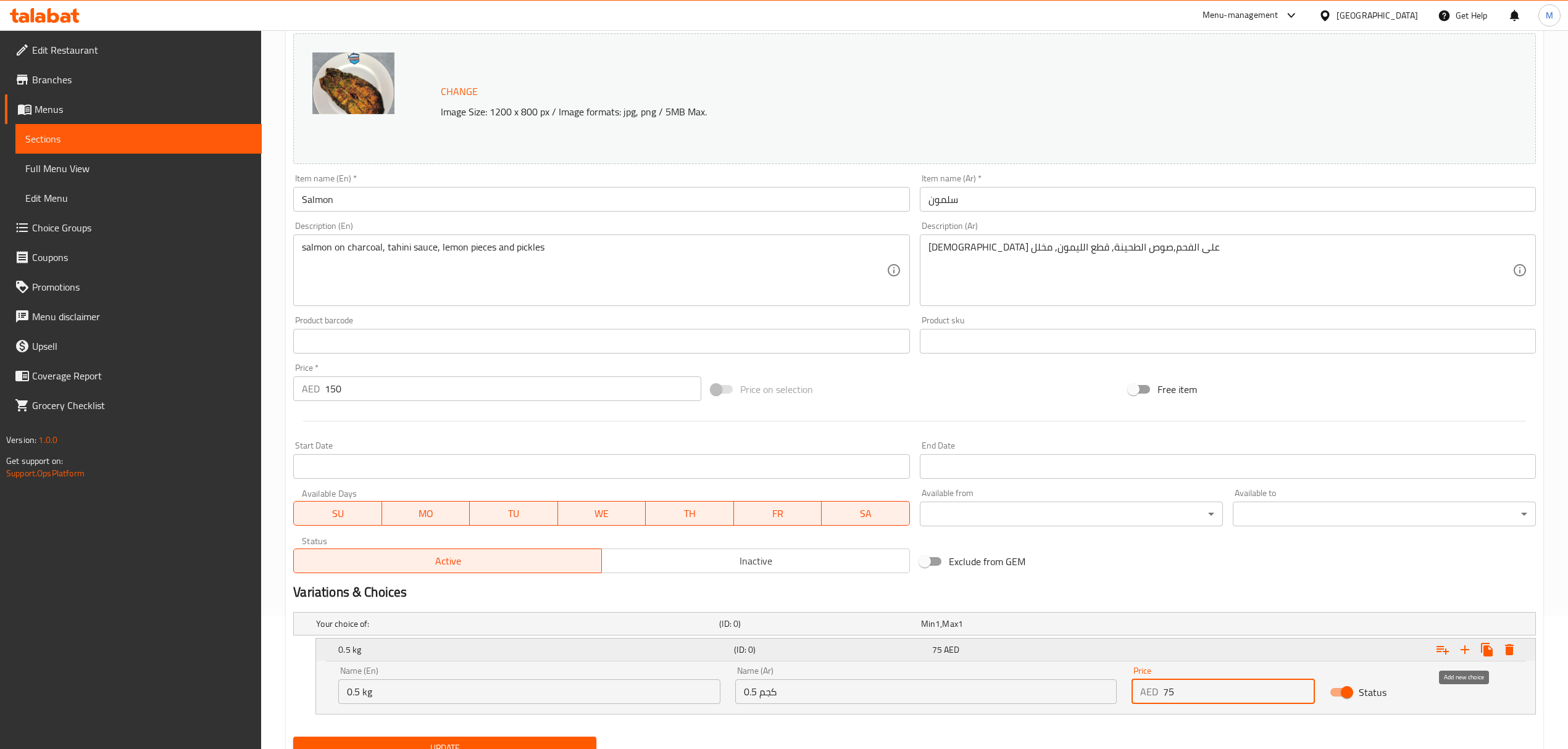
type input "75"
click at [1463, 650] on icon "Expand" at bounding box center [1465, 650] width 15 height 15
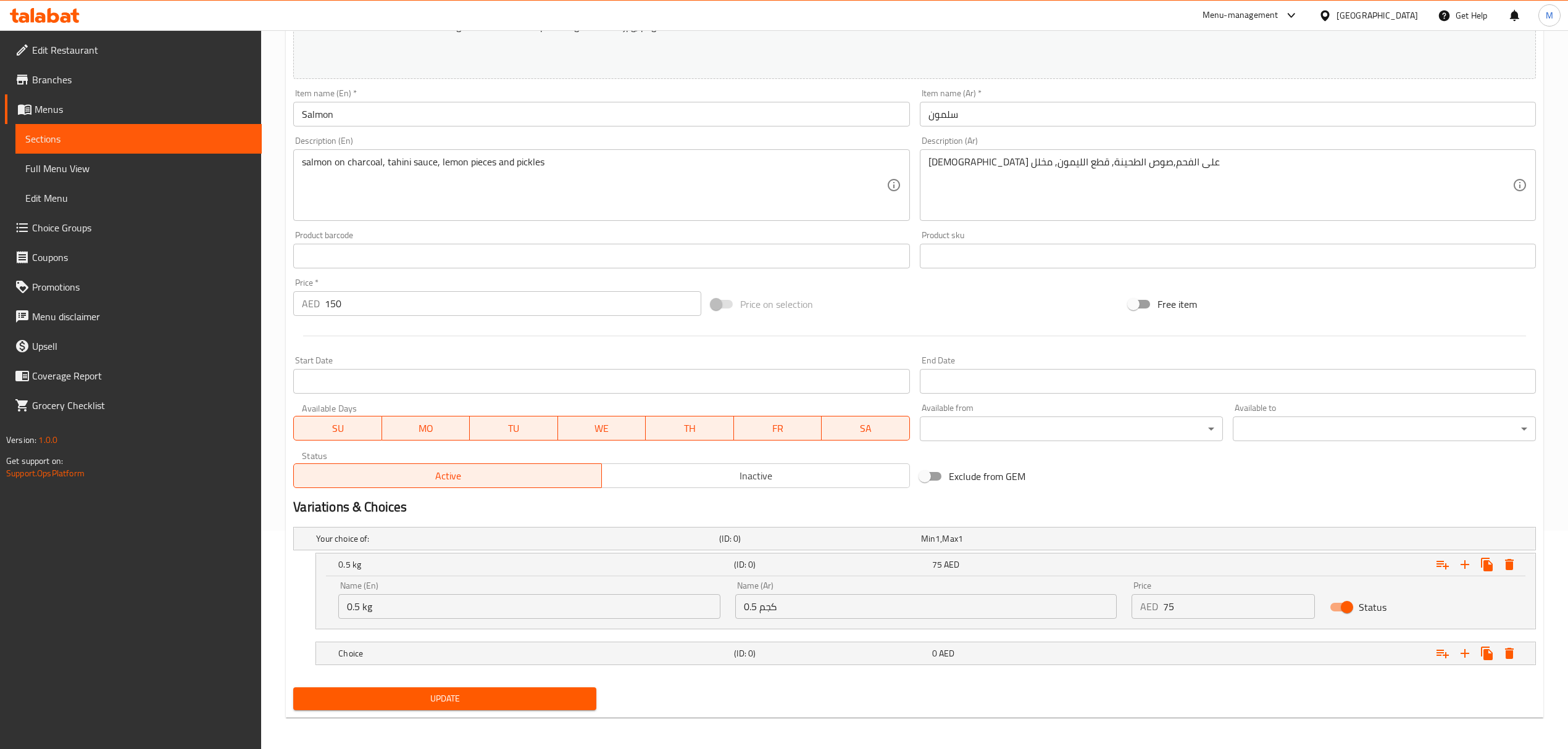
scroll to position [223, 0]
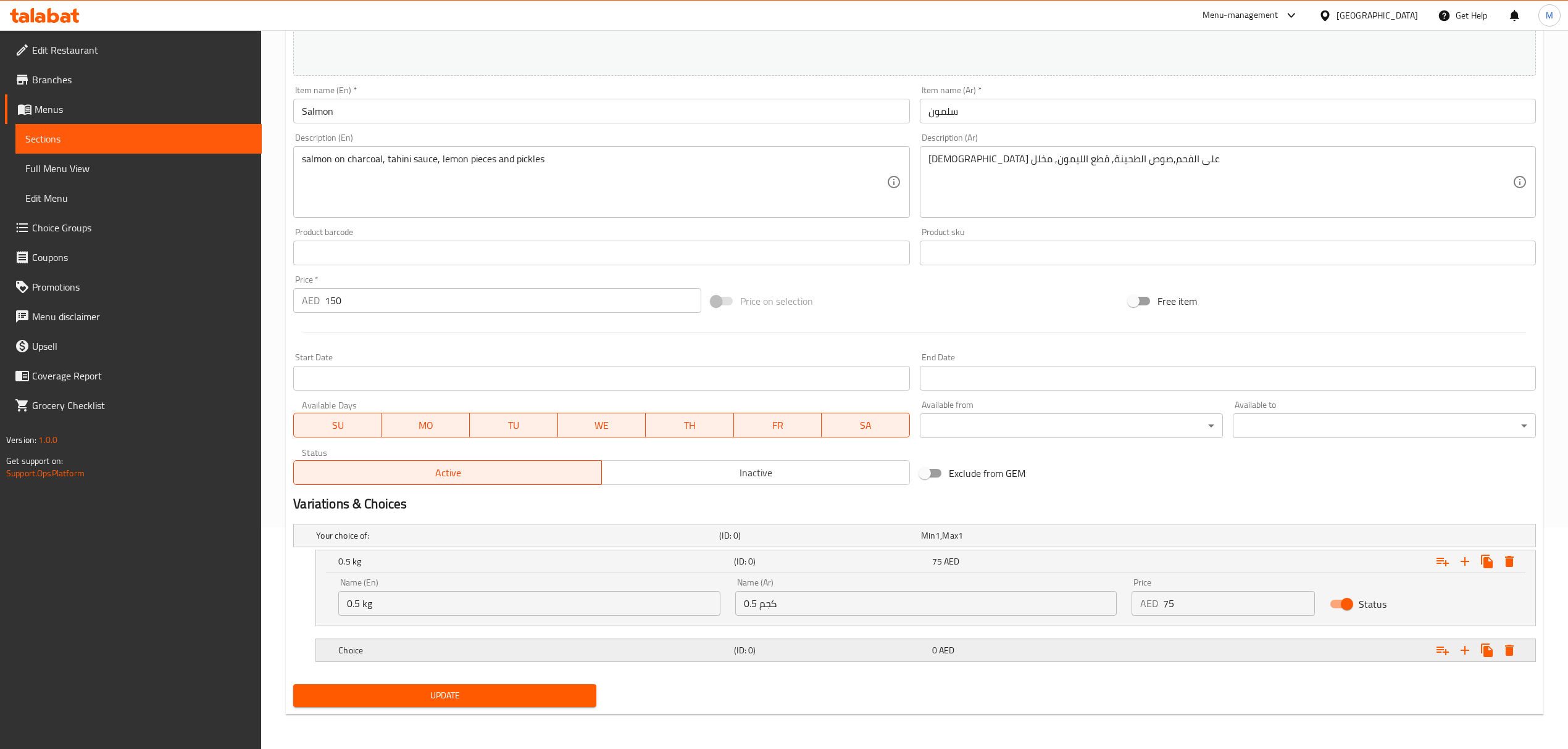
click at [462, 549] on div "Choice (ID: 0) 0 AED" at bounding box center [918, 536] width 1209 height 27
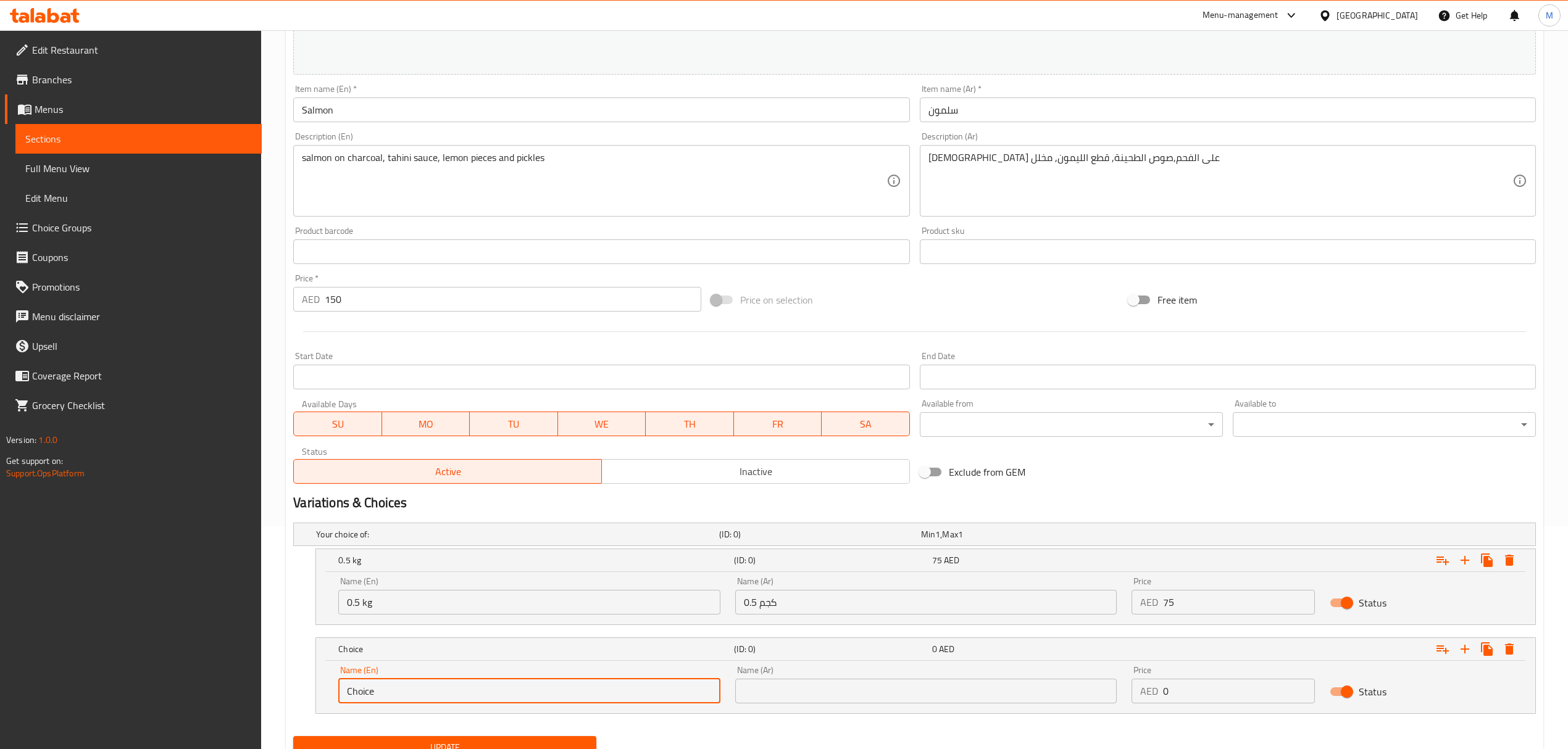
drag, startPoint x: 364, startPoint y: 698, endPoint x: 278, endPoint y: 681, distance: 87.7
click at [279, 681] on div "Home / Restaurants management / Menus / Sections / item / update fish section U…" at bounding box center [915, 304] width 1307 height 993
type input "1 kg"
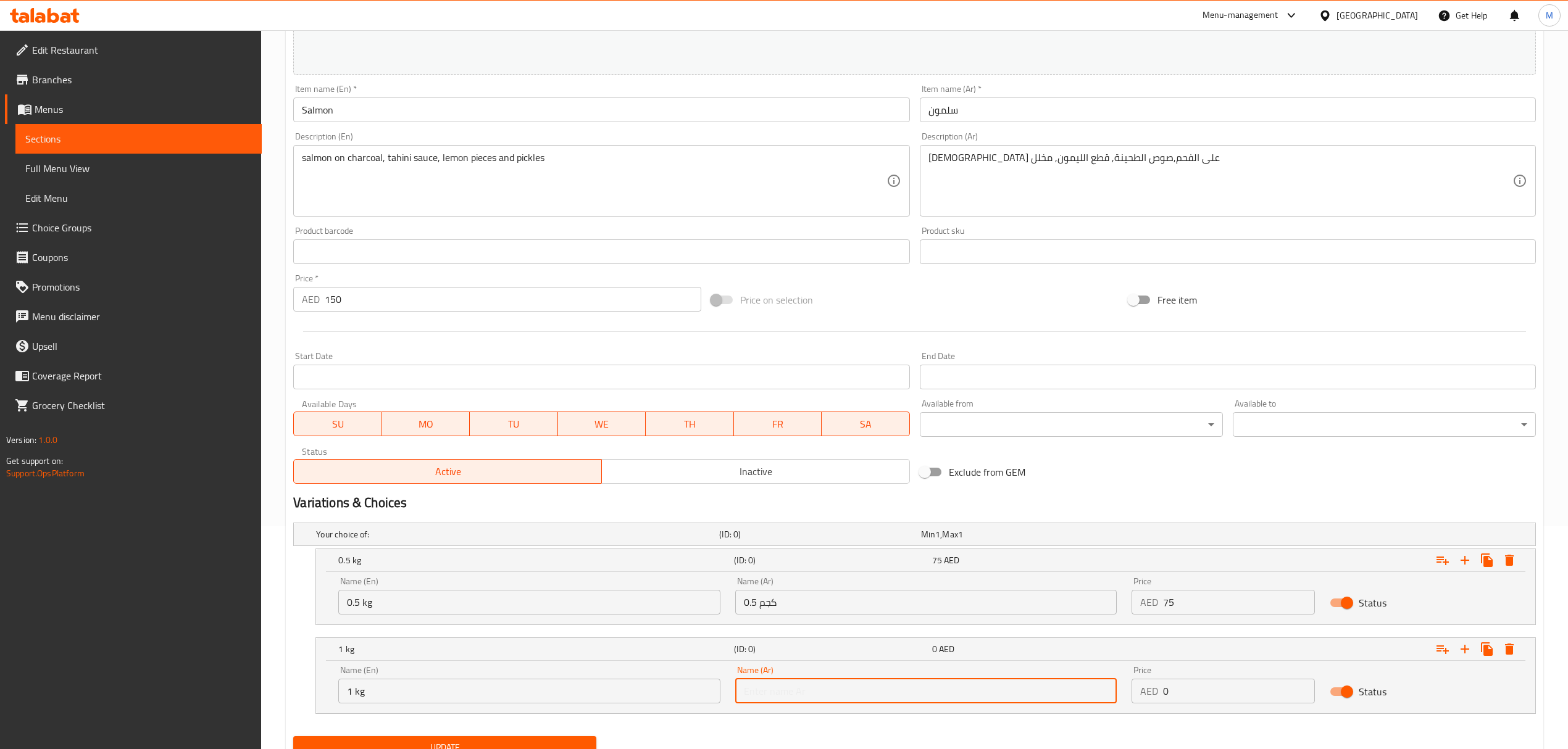
click at [801, 692] on input "text" at bounding box center [926, 691] width 382 height 25
type input "1 كجم"
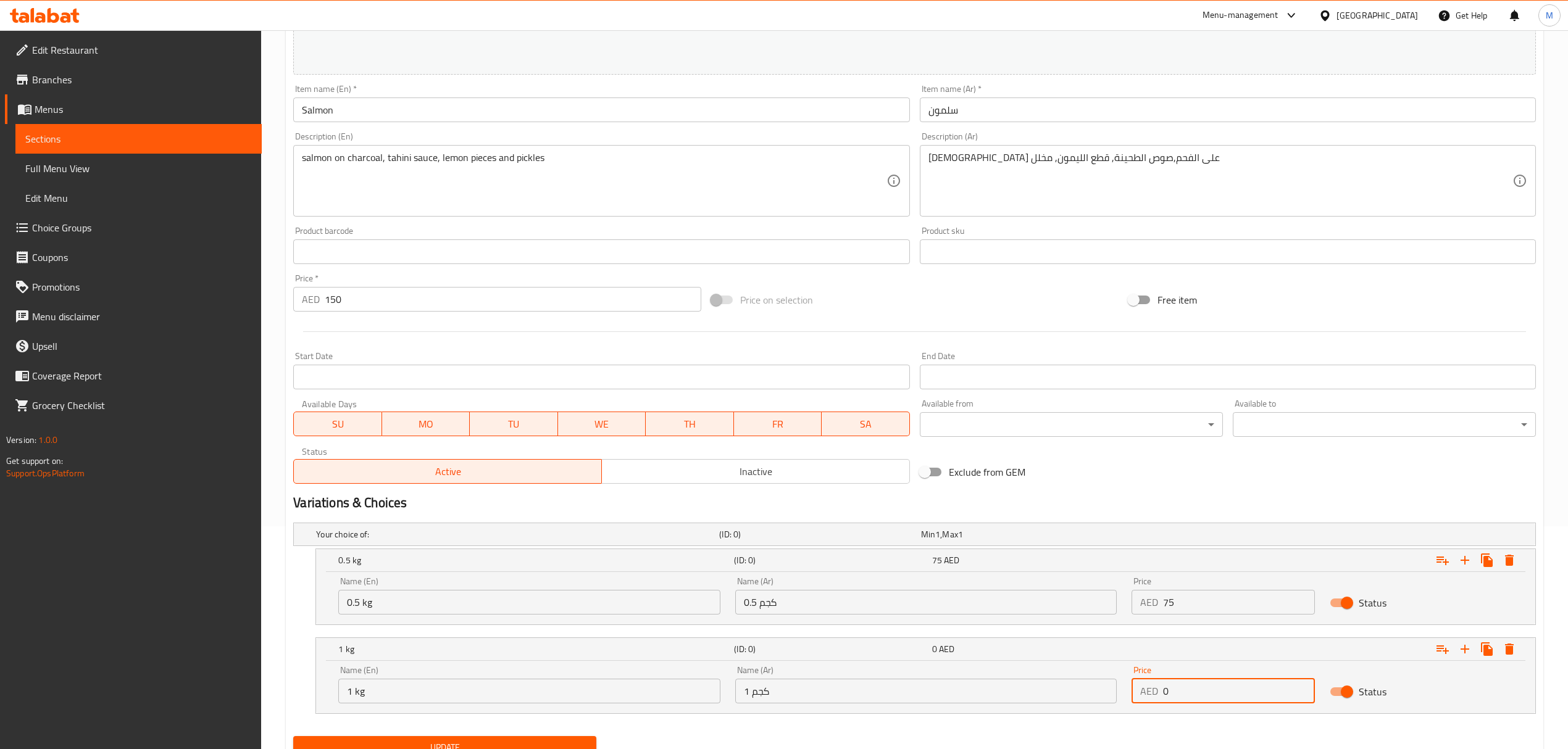
drag, startPoint x: 1136, startPoint y: 692, endPoint x: 1127, endPoint y: 692, distance: 9.0
click at [1127, 692] on div "Price AED 0 Price" at bounding box center [1223, 685] width 198 height 53
type input "150"
drag, startPoint x: 311, startPoint y: 291, endPoint x: 191, endPoint y: 295, distance: 120.1
click at [191, 295] on div "Edit Restaurant Branches Menus Sections Full Menu View Edit Menu Choice Groups …" at bounding box center [784, 304] width 1568 height 993
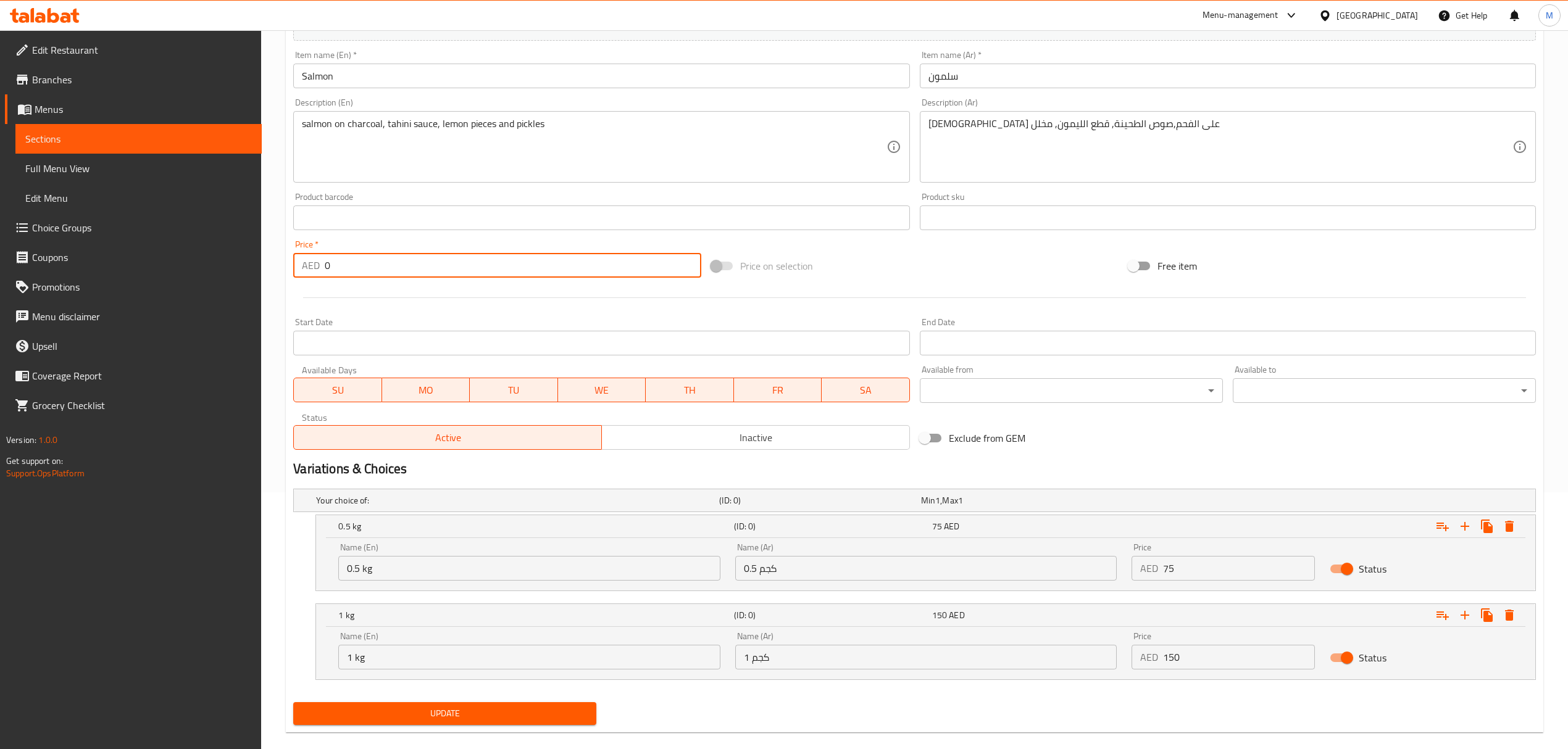
scroll to position [276, 0]
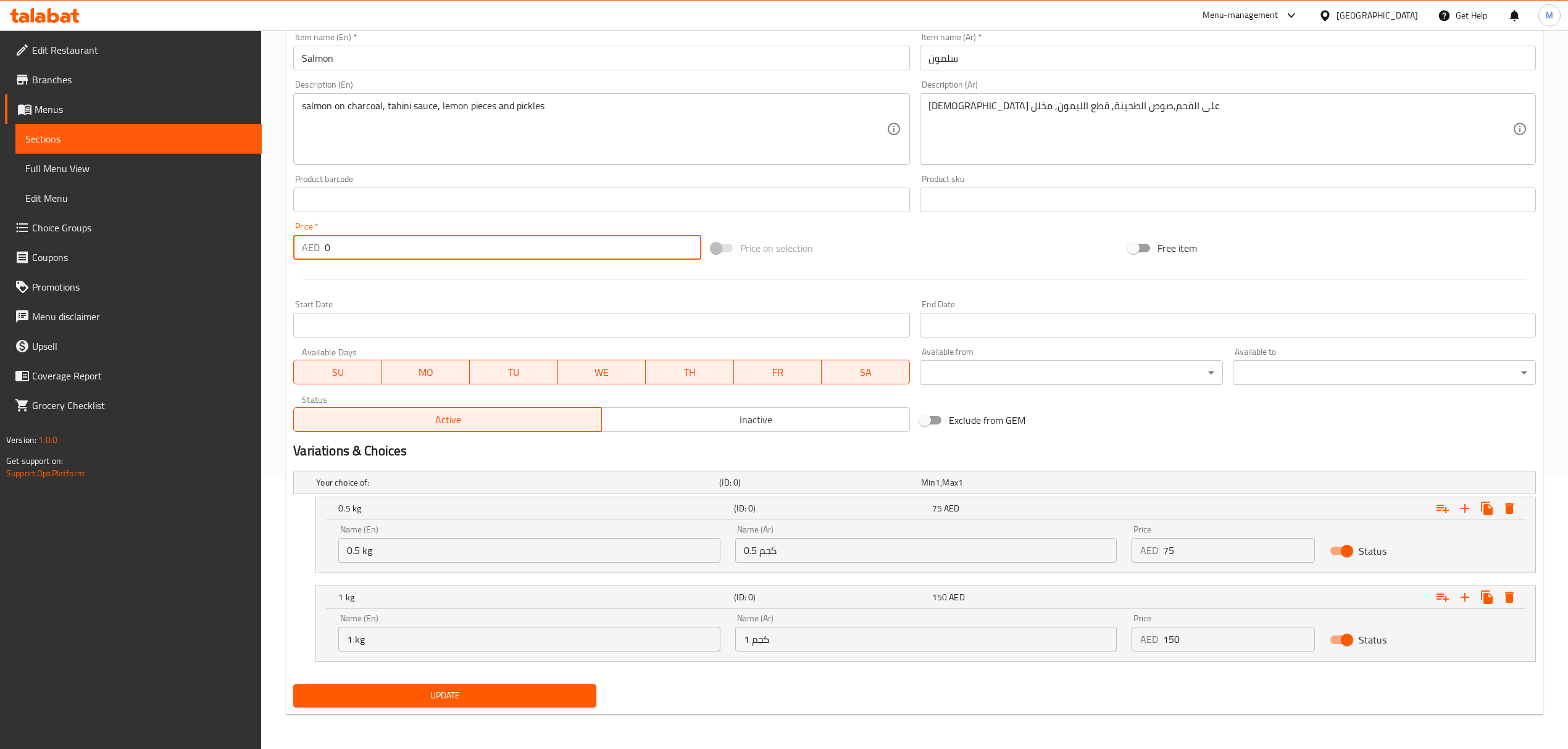
type input "0"
click at [534, 694] on span "Update" at bounding box center [445, 696] width 283 height 16
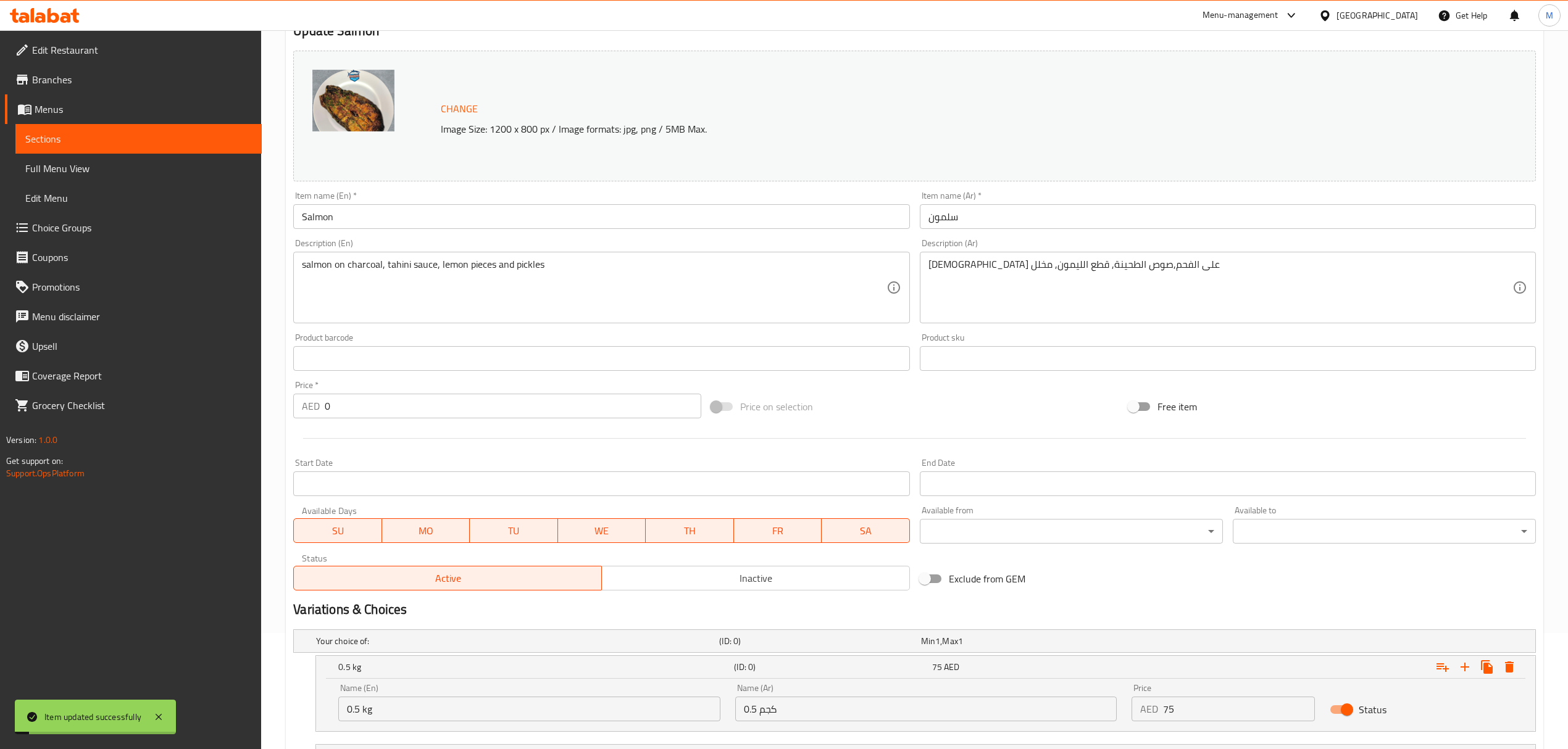
scroll to position [0, 0]
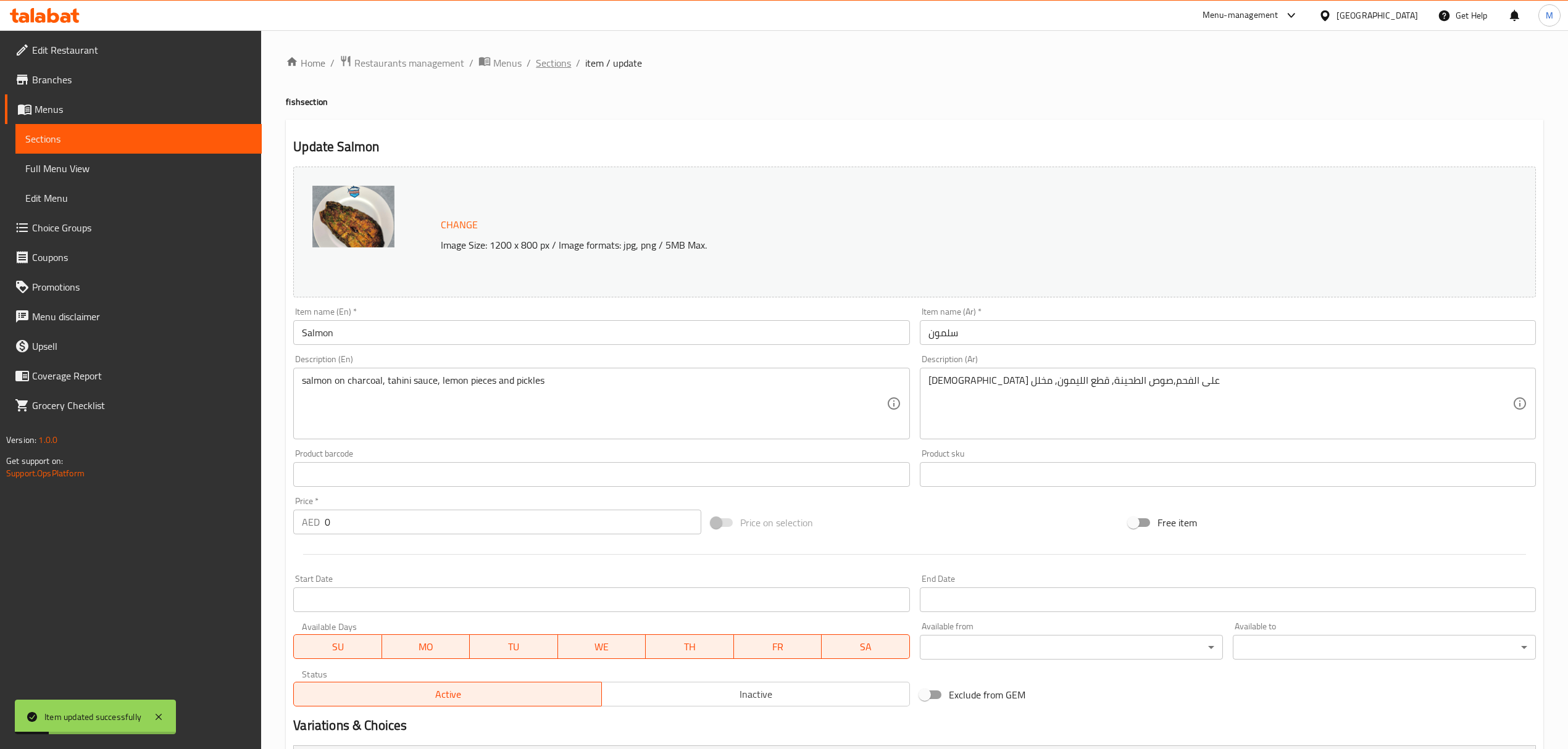
click at [563, 62] on span "Sections" at bounding box center [553, 63] width 35 height 15
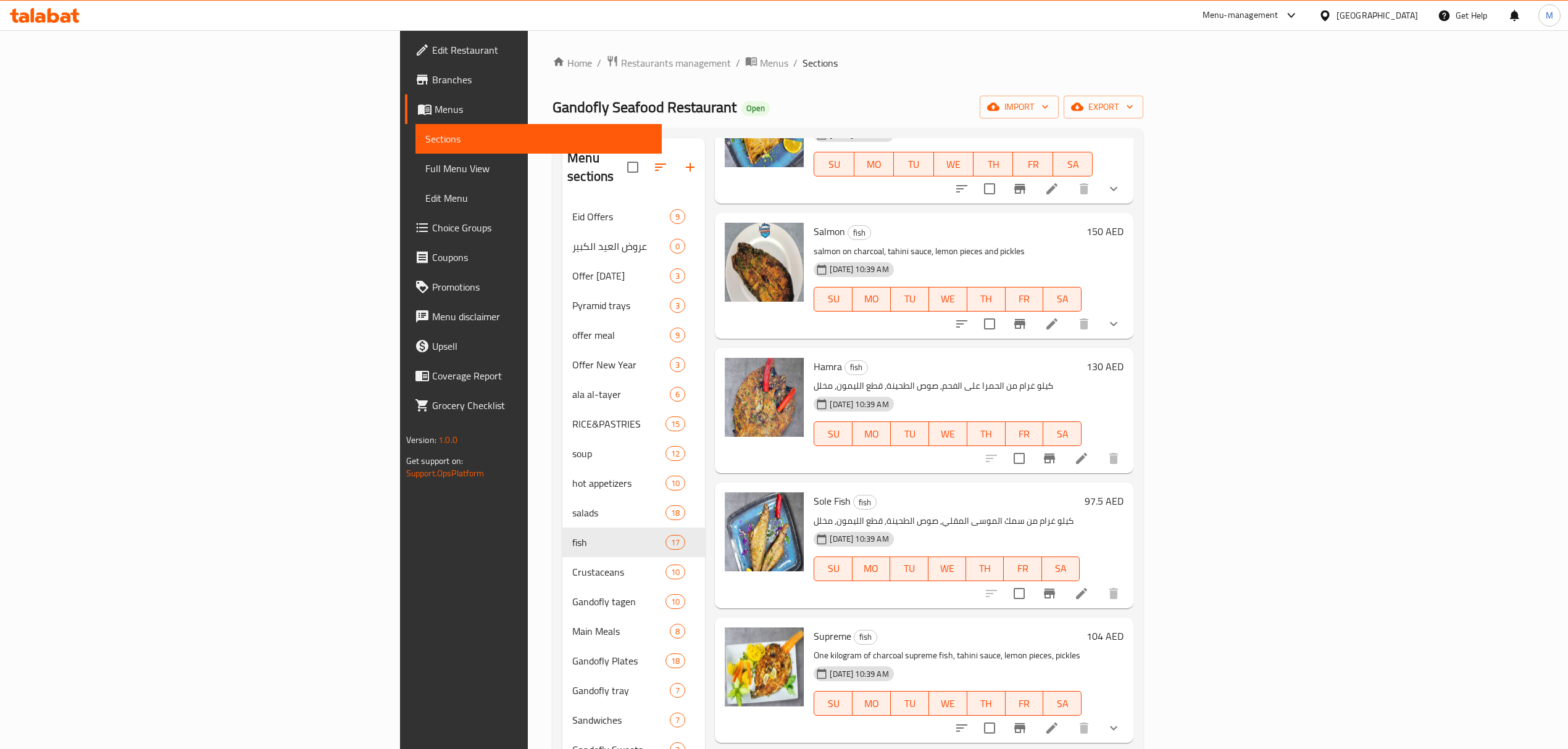
scroll to position [987, 0]
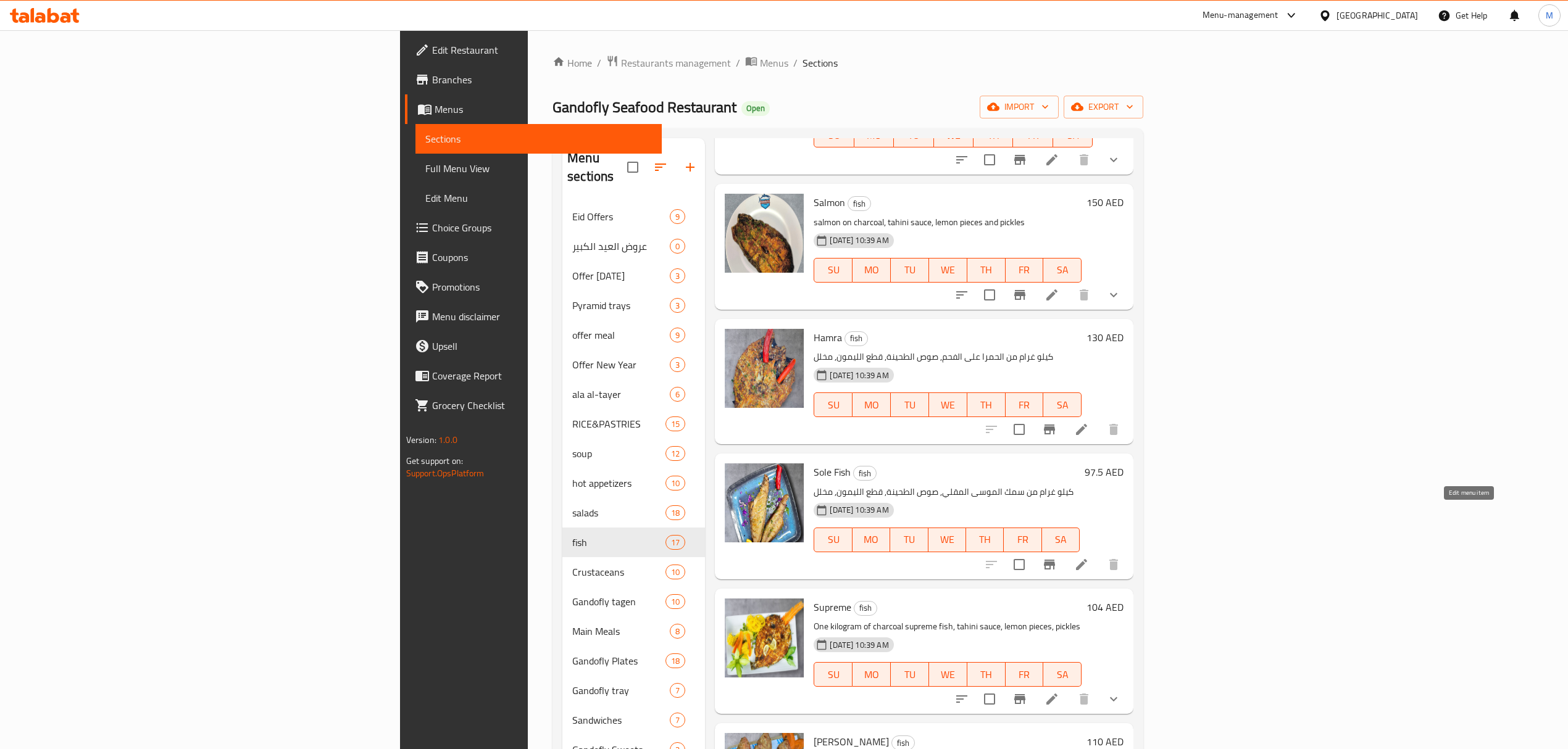
click at [1089, 557] on icon at bounding box center [1082, 565] width 15 height 15
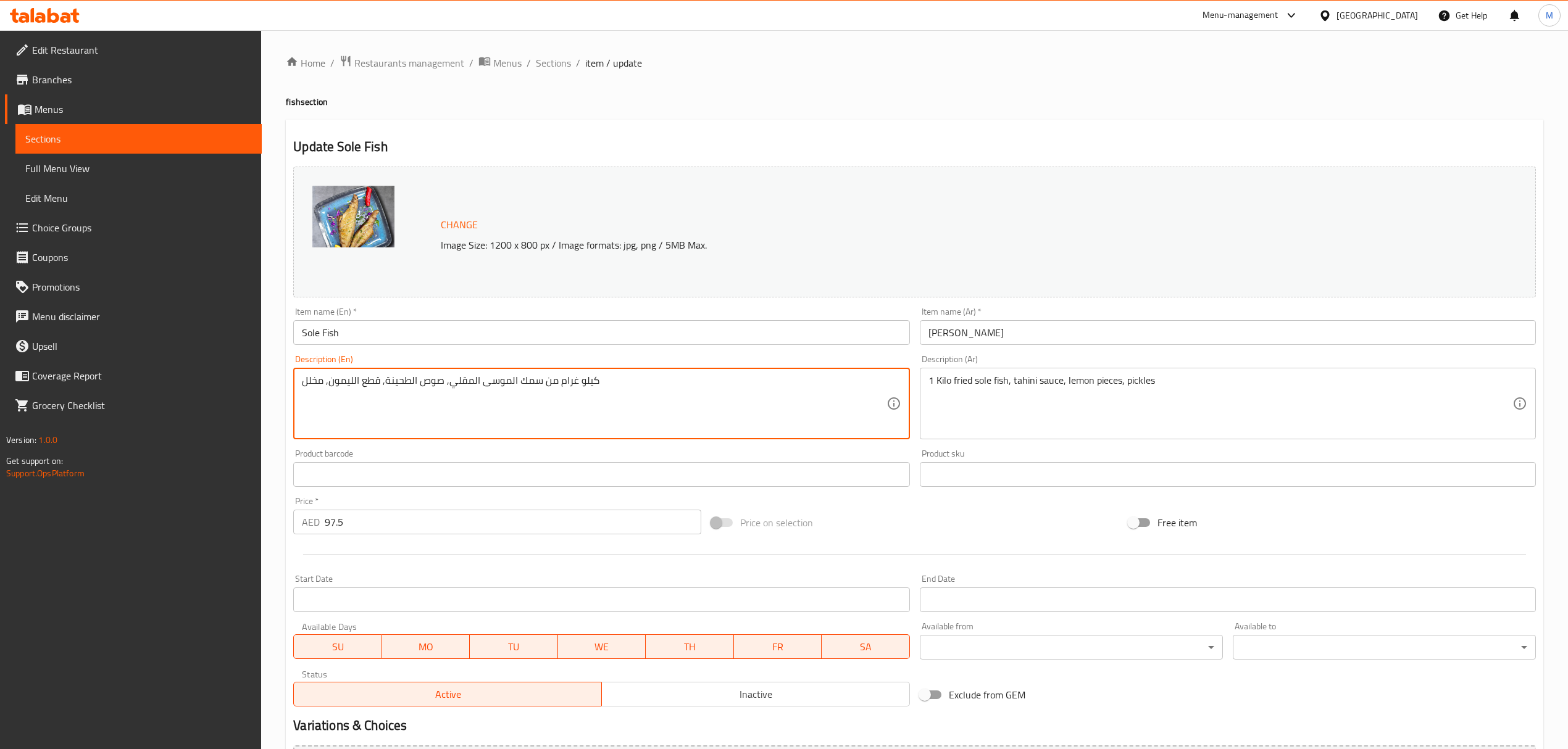
drag, startPoint x: 540, startPoint y: 384, endPoint x: 668, endPoint y: 383, distance: 128.0
type textarea "سمك الموسى المقلي, صوص الطحينة, قطع الليمون, مخلل"
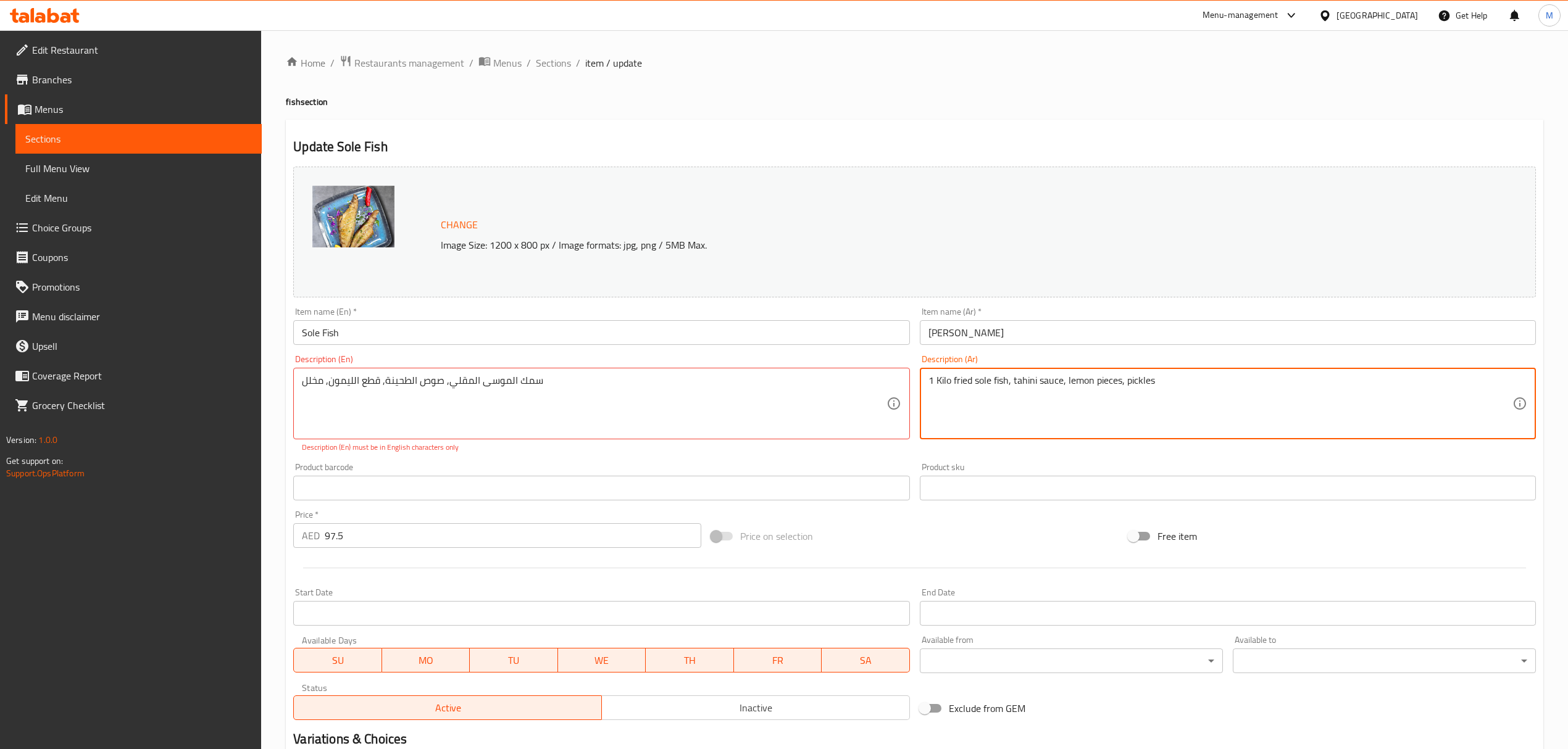
drag, startPoint x: 952, startPoint y: 381, endPoint x: 892, endPoint y: 376, distance: 60.2
type textarea "fried sole fish, tahini sauce, lemon pieces, pickles"
click at [434, 435] on div "سمك الموسى المقلي, صوص الطحينة, قطع الليمون, مخلل Description (En)" at bounding box center [601, 404] width 616 height 72
click at [457, 480] on input "text" at bounding box center [601, 488] width 616 height 25
click at [459, 445] on p "Description (En) must be in English characters only" at bounding box center [601, 447] width 599 height 11
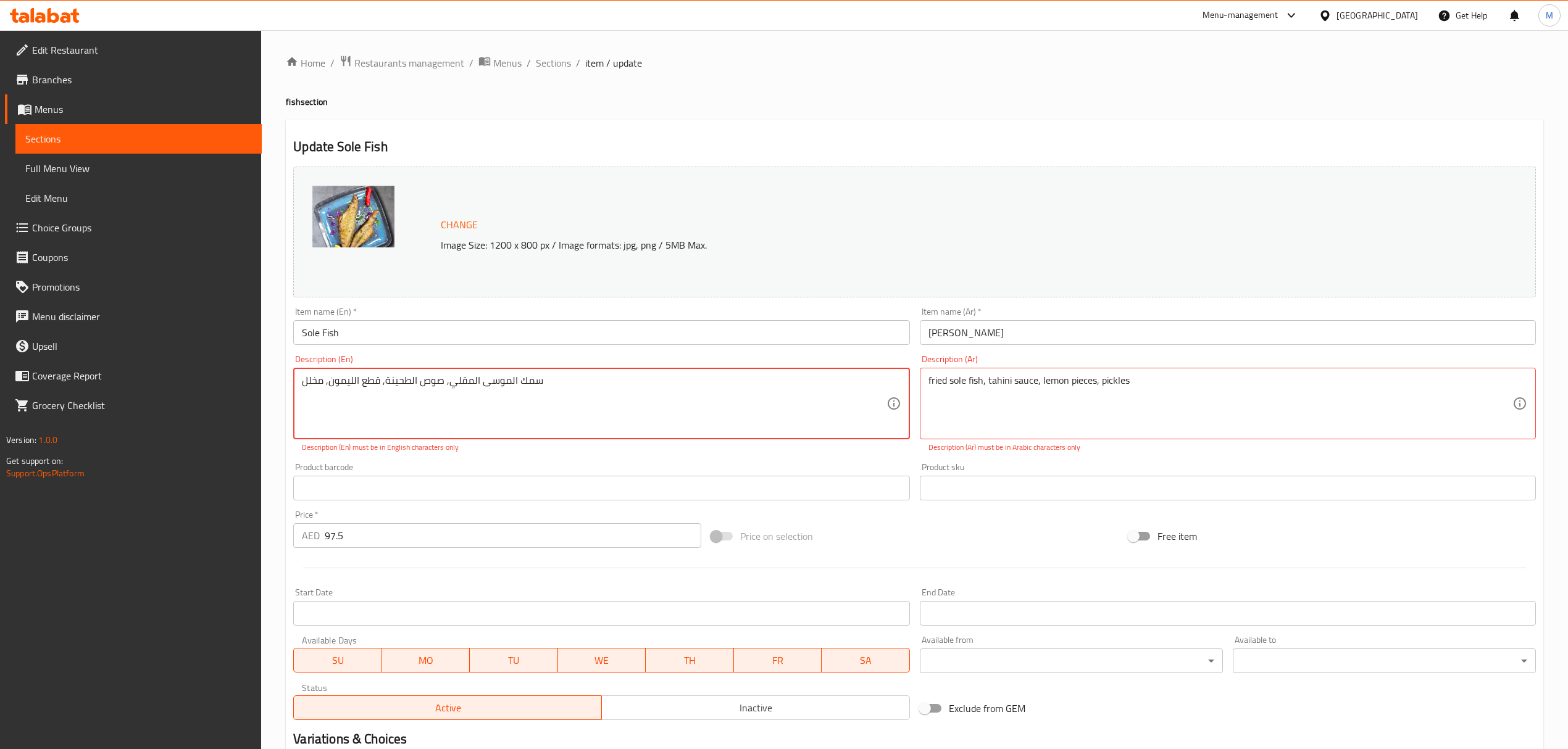
click at [552, 386] on textarea "سمك الموسى المقلي, صوص الطحينة, قطع الليمون, مخلل" at bounding box center [594, 404] width 584 height 59
click at [552, 383] on textarea "سمك الموسى المقلي, صوص الطحينة, قطع الليمون, مخلل" at bounding box center [594, 404] width 584 height 59
click at [491, 467] on div "Product barcode Product barcode" at bounding box center [601, 482] width 616 height 38
drag, startPoint x: 605, startPoint y: 386, endPoint x: 240, endPoint y: 390, distance: 365.0
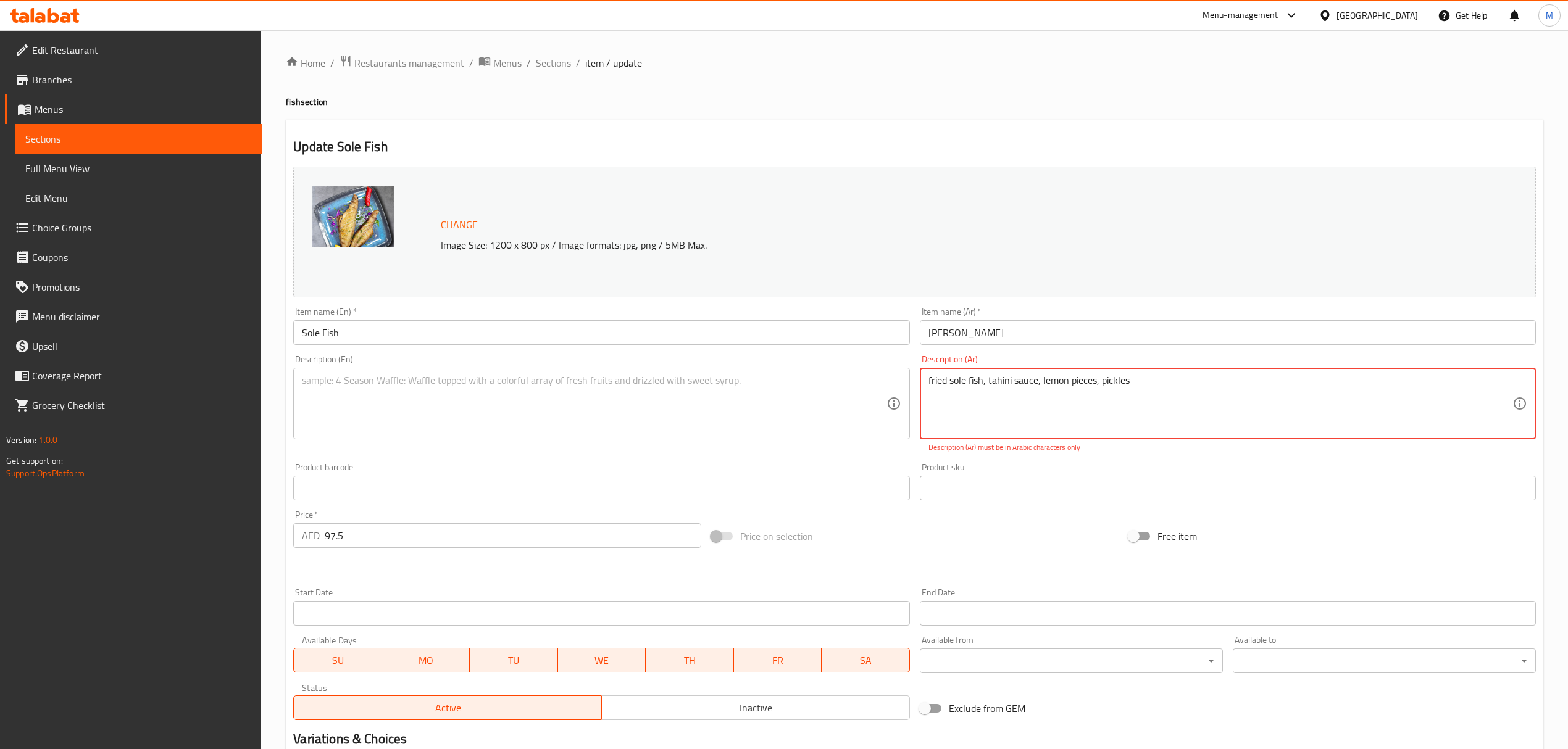
paste textarea "سمك الموسى المقلي, صوص الطحينة, قطع الليمون, مخلل"
click at [1126, 383] on textarea "fried sole fish, tahini sauce, lemon pieces, picklesسمك الموسى المقلي, صوص الطح…" at bounding box center [1220, 404] width 584 height 59
drag, startPoint x: 1129, startPoint y: 383, endPoint x: 894, endPoint y: 386, distance: 235.0
click at [894, 386] on div "Change Image Size: 1200 x 800 px / Image formats: jpg, png / 5MB Max. Item name…" at bounding box center [915, 443] width 1253 height 563
type textarea "سمك الموسى المقلي, صوص الطحينة, قطع الليمون, مخلل"
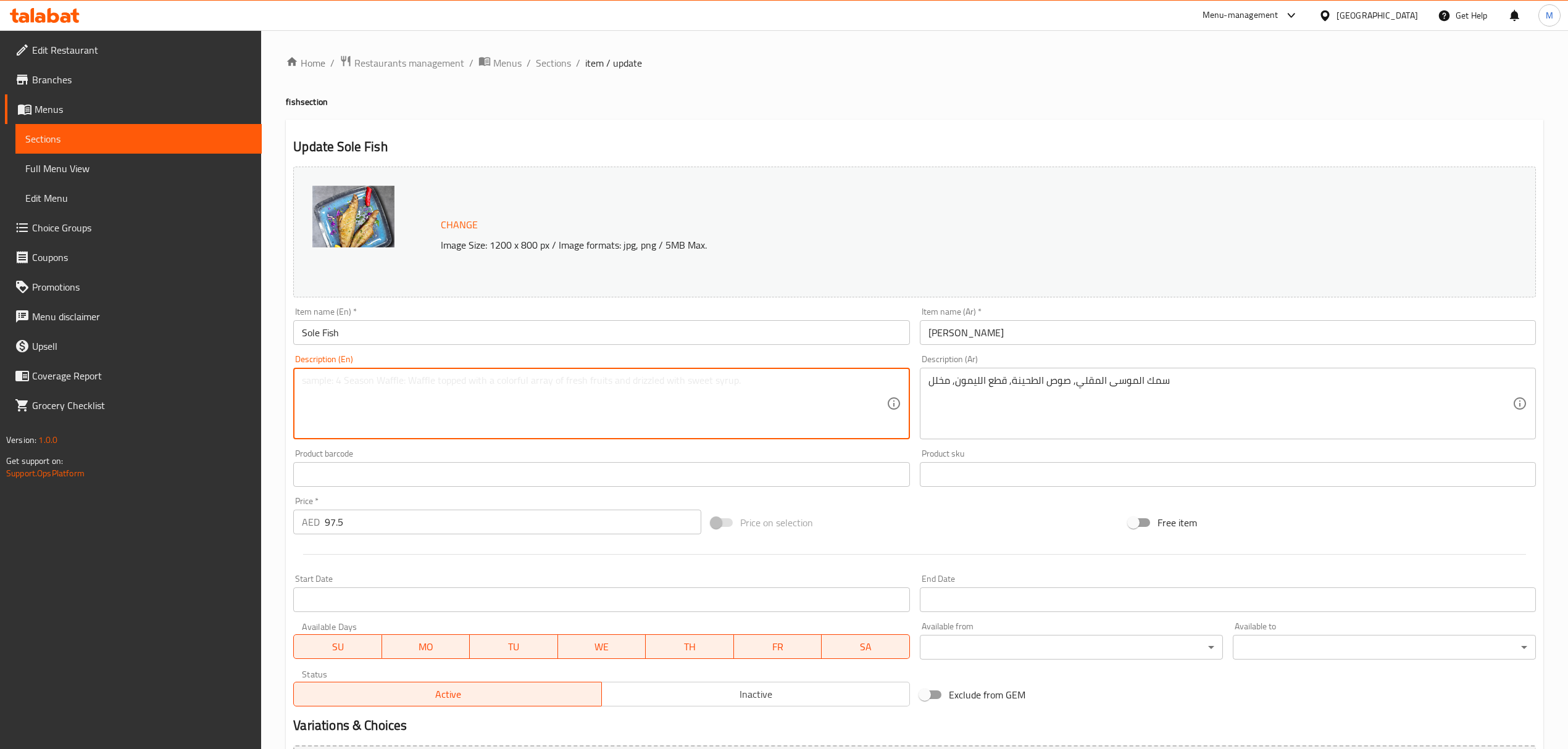
click at [732, 405] on textarea at bounding box center [594, 404] width 584 height 59
paste textarea "fried sole fish, tahini sauce, lemon pieces, pickles"
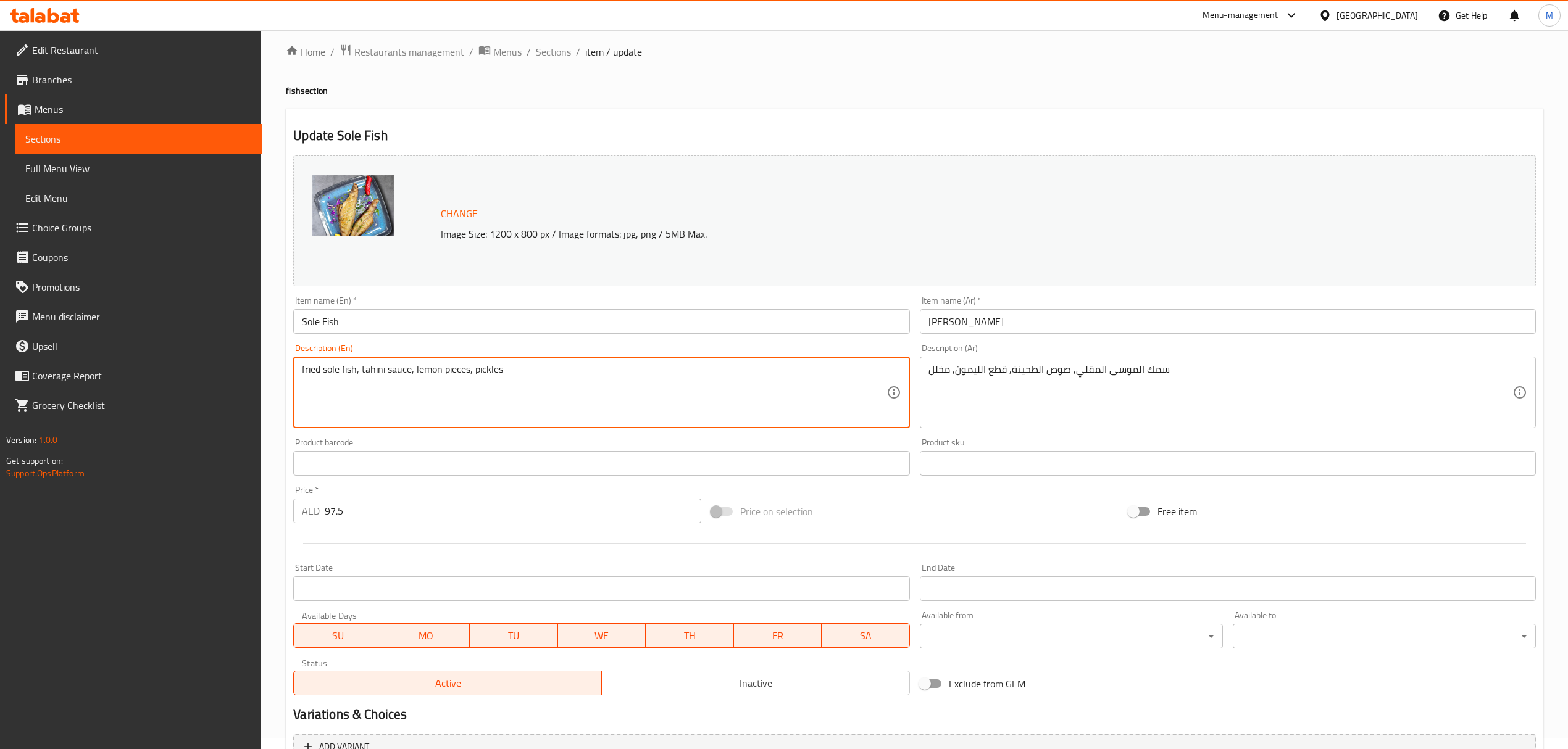
scroll to position [139, 0]
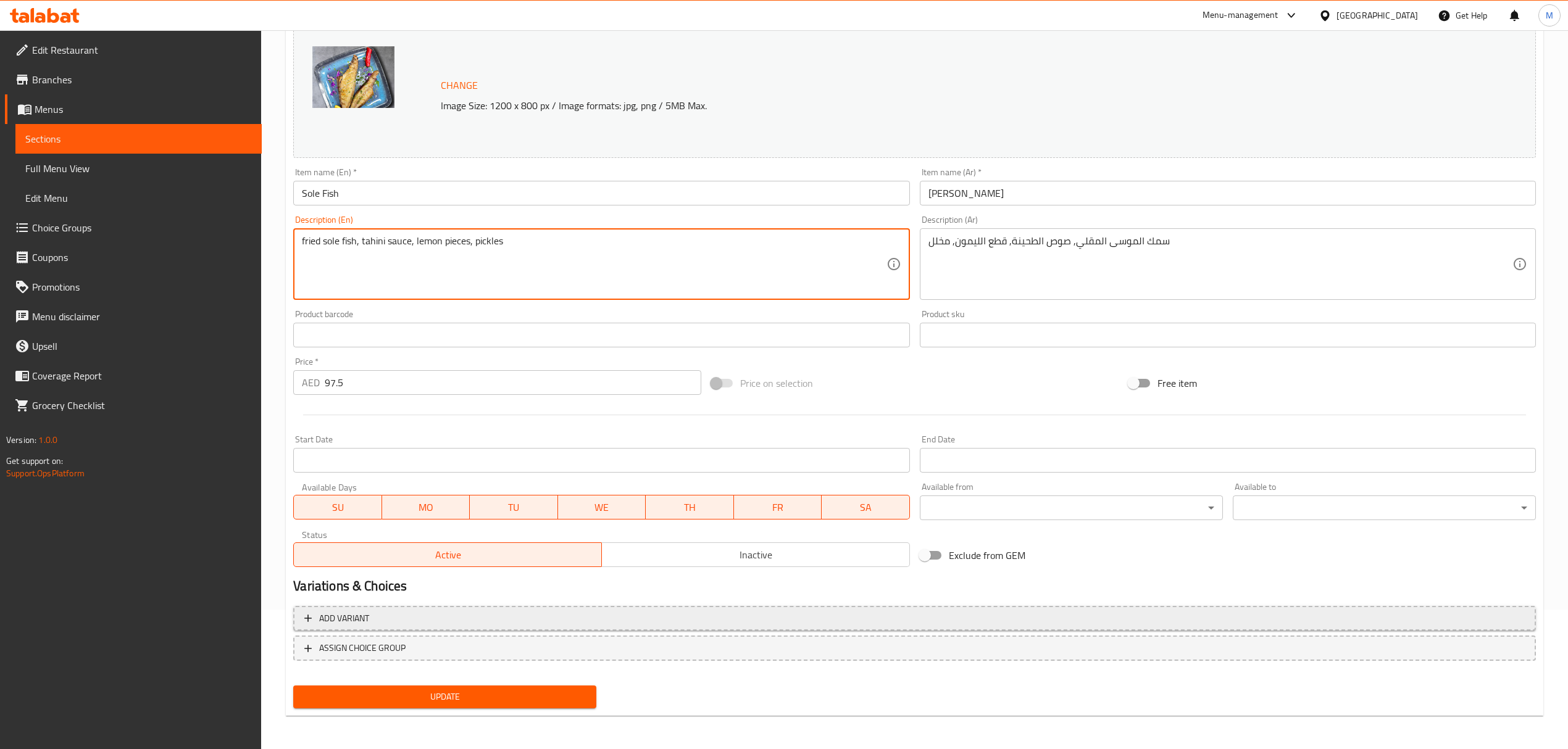
type textarea "fried sole fish, tahini sauce, lemon pieces, pickles"
click at [522, 615] on span "Add variant" at bounding box center [914, 619] width 1220 height 16
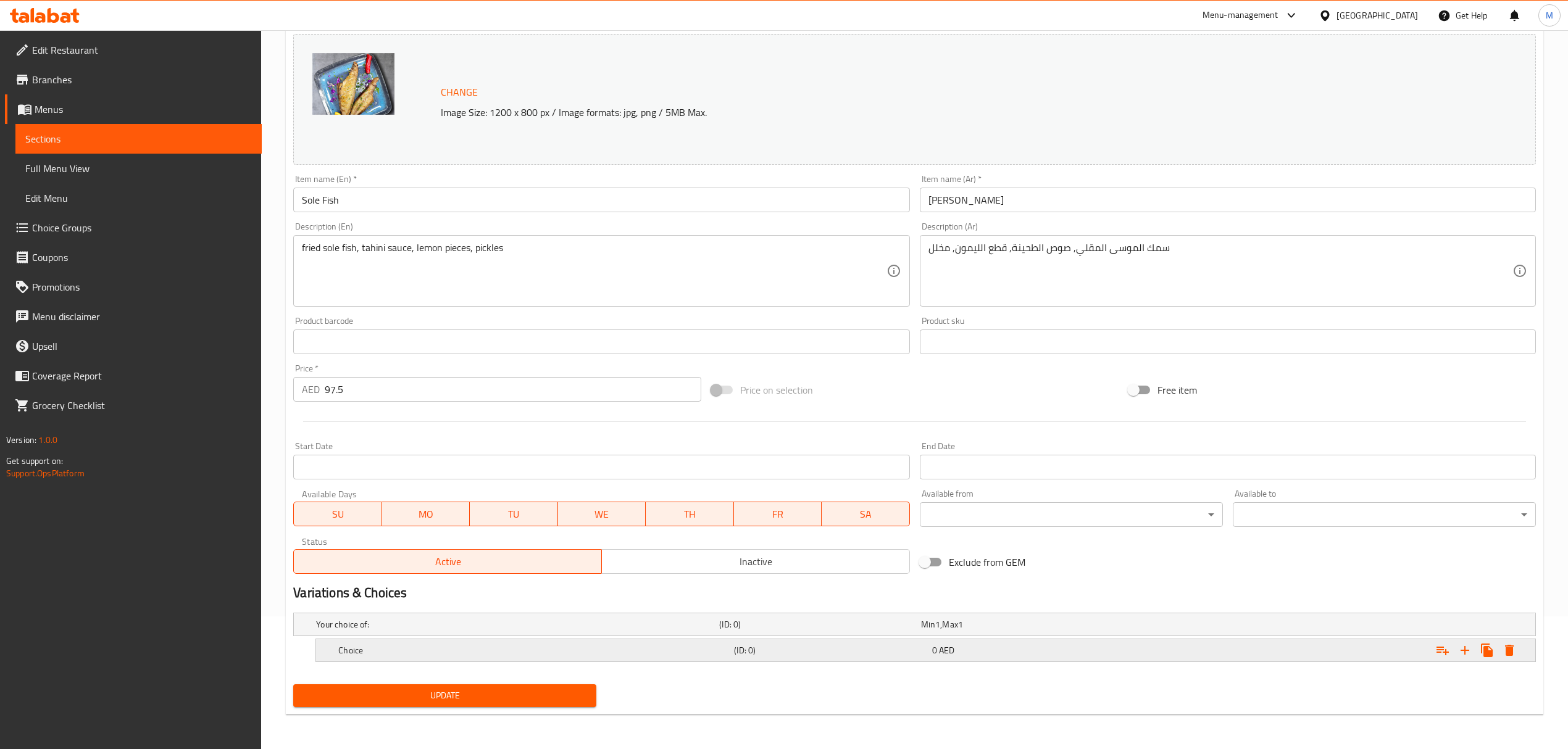
click at [430, 631] on h5 "Choice" at bounding box center [515, 625] width 398 height 12
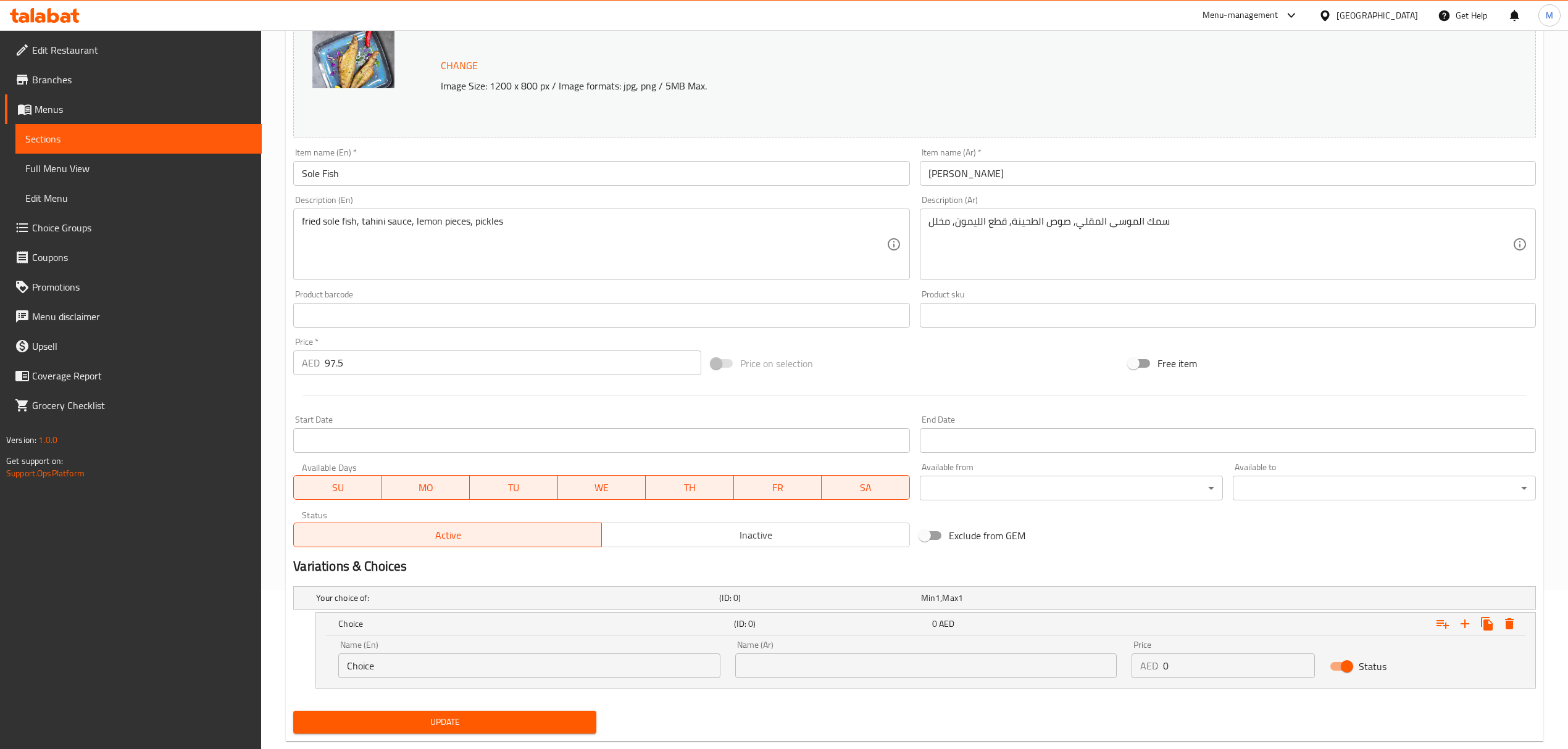
scroll to position [186, 0]
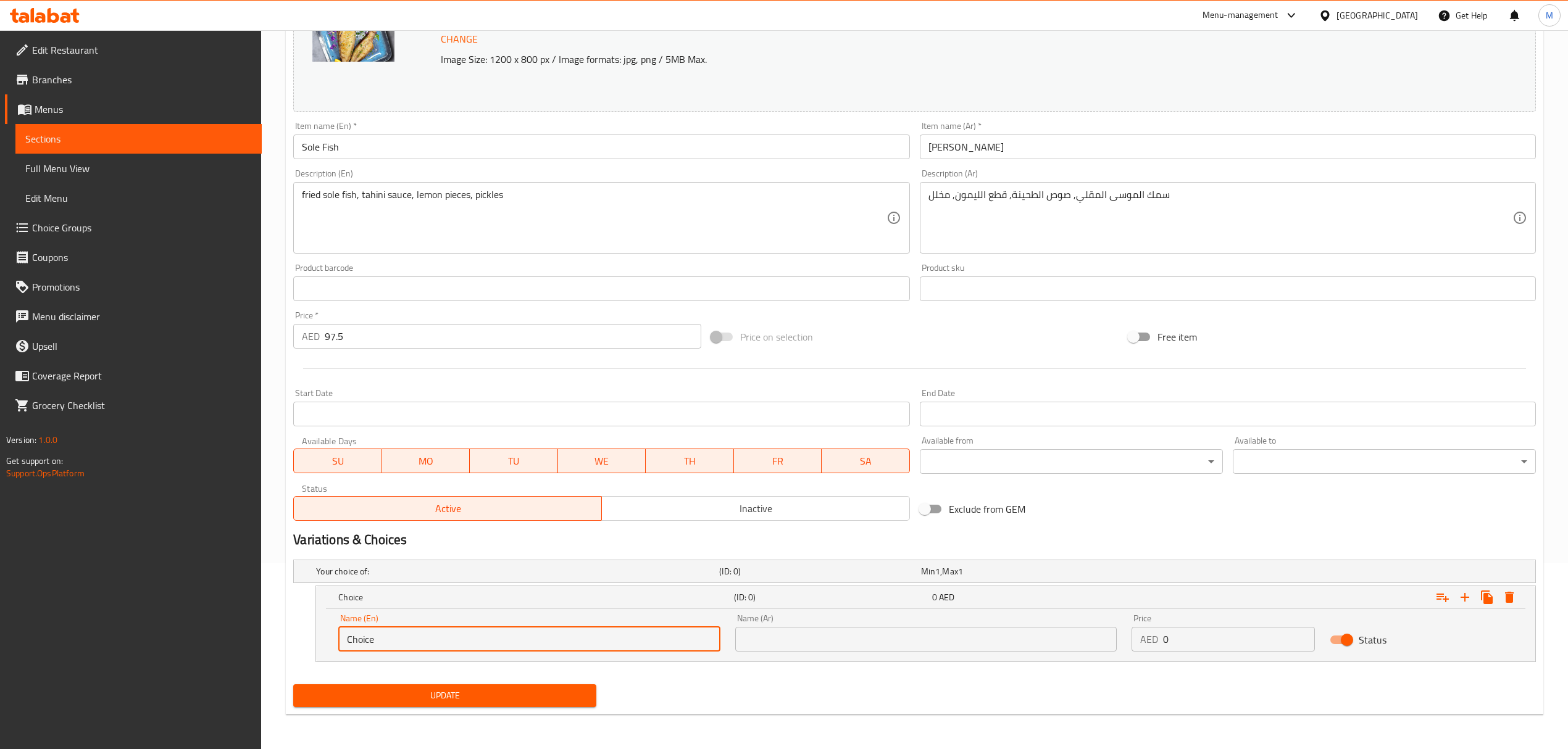
drag, startPoint x: 422, startPoint y: 642, endPoint x: 282, endPoint y: 623, distance: 141.3
click at [282, 623] on div "Home / Restaurants management / Menus / Sections / item / update fish section U…" at bounding box center [915, 297] width 1307 height 905
type input "0.5 kg"
click at [798, 627] on div "Name (Ar) Name (Ar)" at bounding box center [926, 633] width 382 height 38
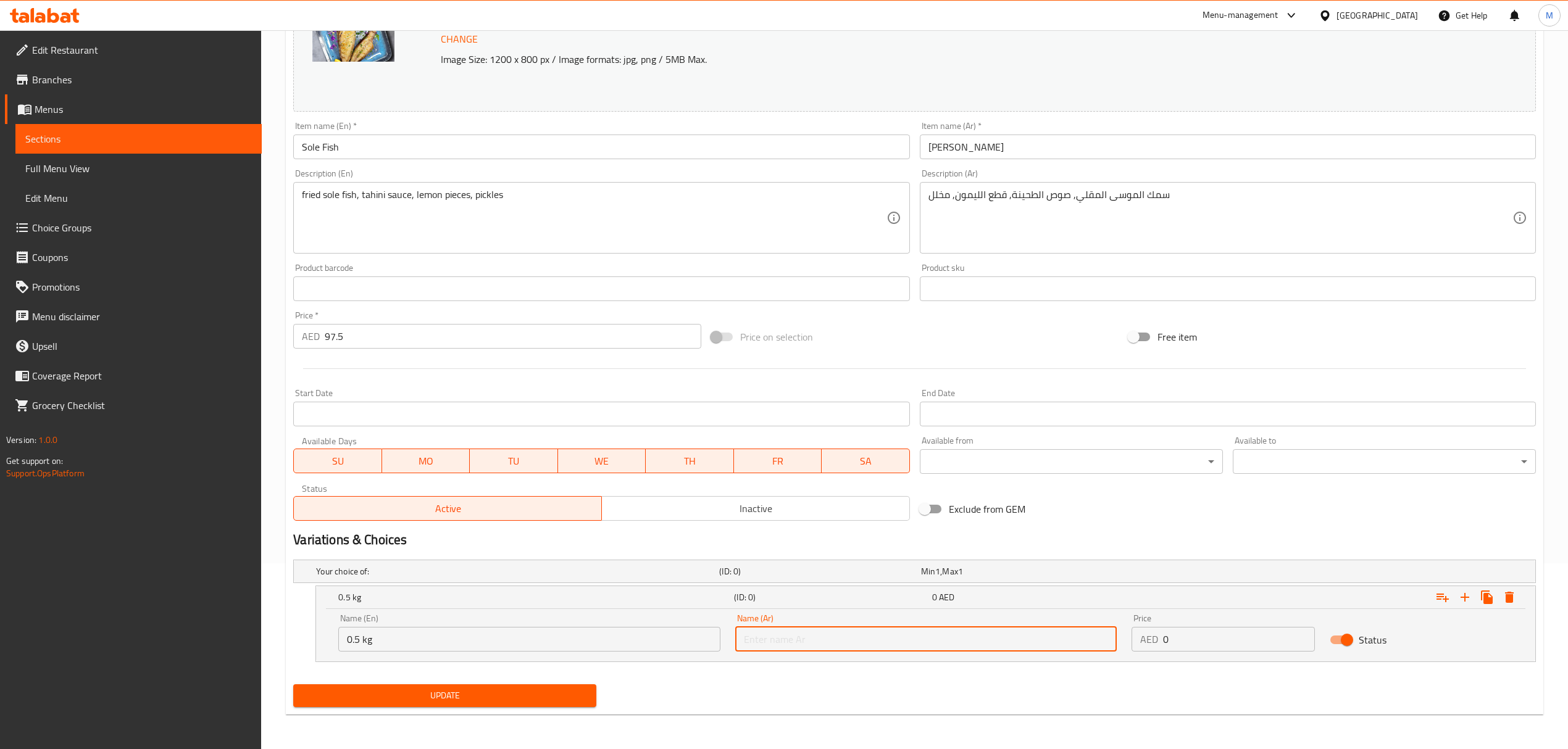
click at [803, 631] on input "text" at bounding box center [926, 639] width 382 height 25
type input "0.5 كجم"
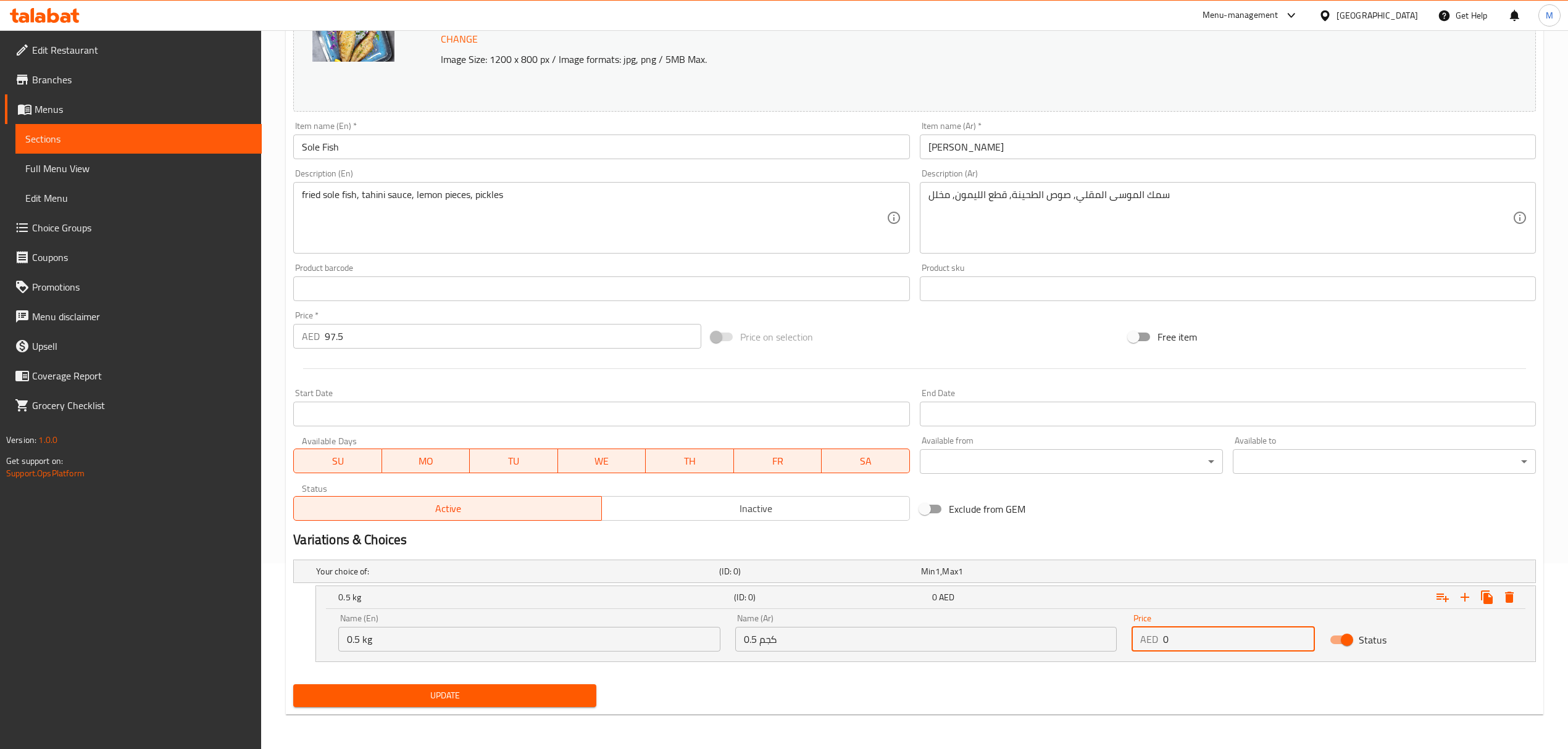
click at [1166, 647] on input "0" at bounding box center [1238, 639] width 152 height 25
drag, startPoint x: 1209, startPoint y: 642, endPoint x: 1119, endPoint y: 638, distance: 90.1
click at [1119, 638] on div "Name (En) 0.5 kg Name (En) Name (Ar) 0.5 كجم Name (Ar) Price AED 049 Price Stat…" at bounding box center [926, 633] width 1190 height 53
type input "49"
click at [1467, 597] on icon "Expand" at bounding box center [1465, 597] width 9 height 9
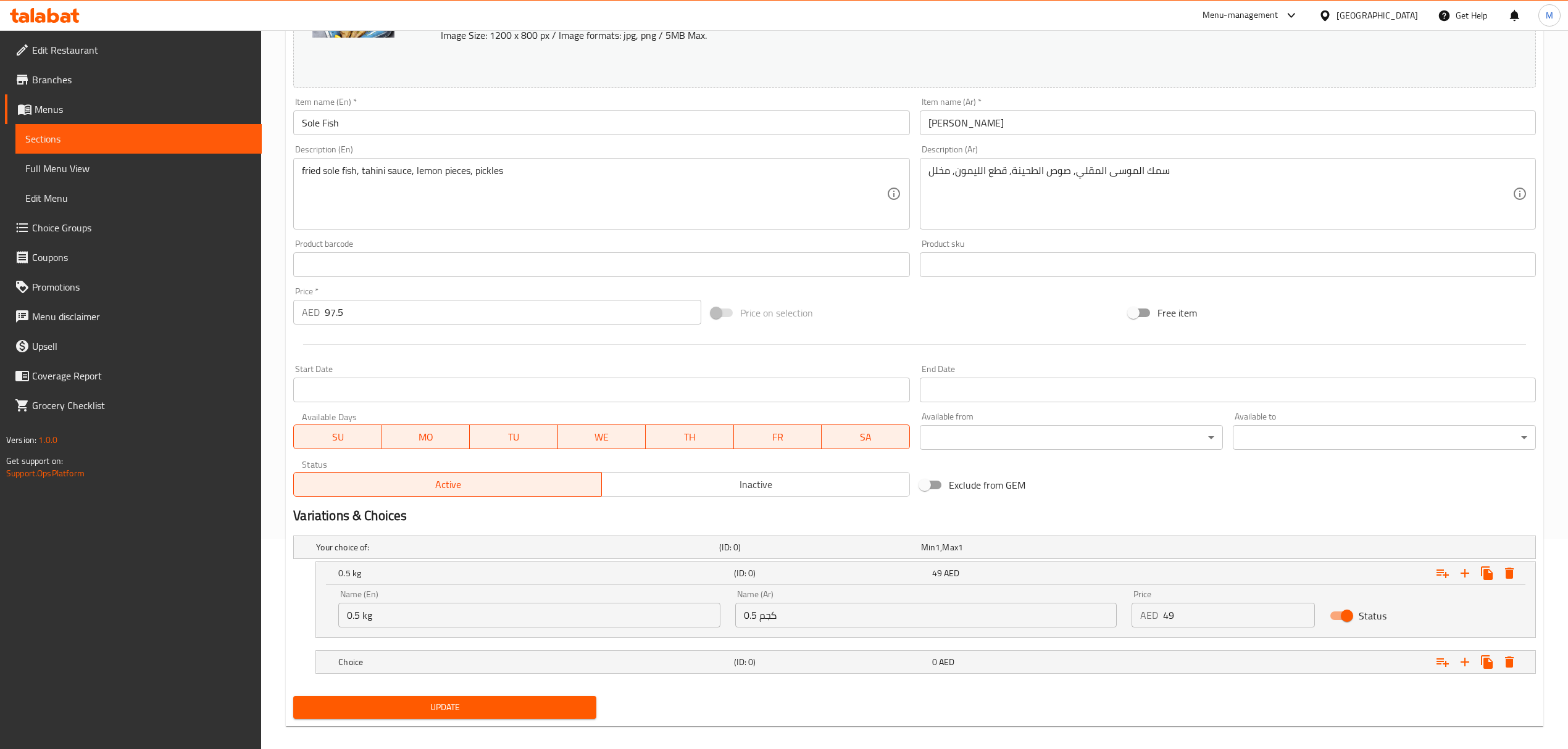
scroll to position [223, 0]
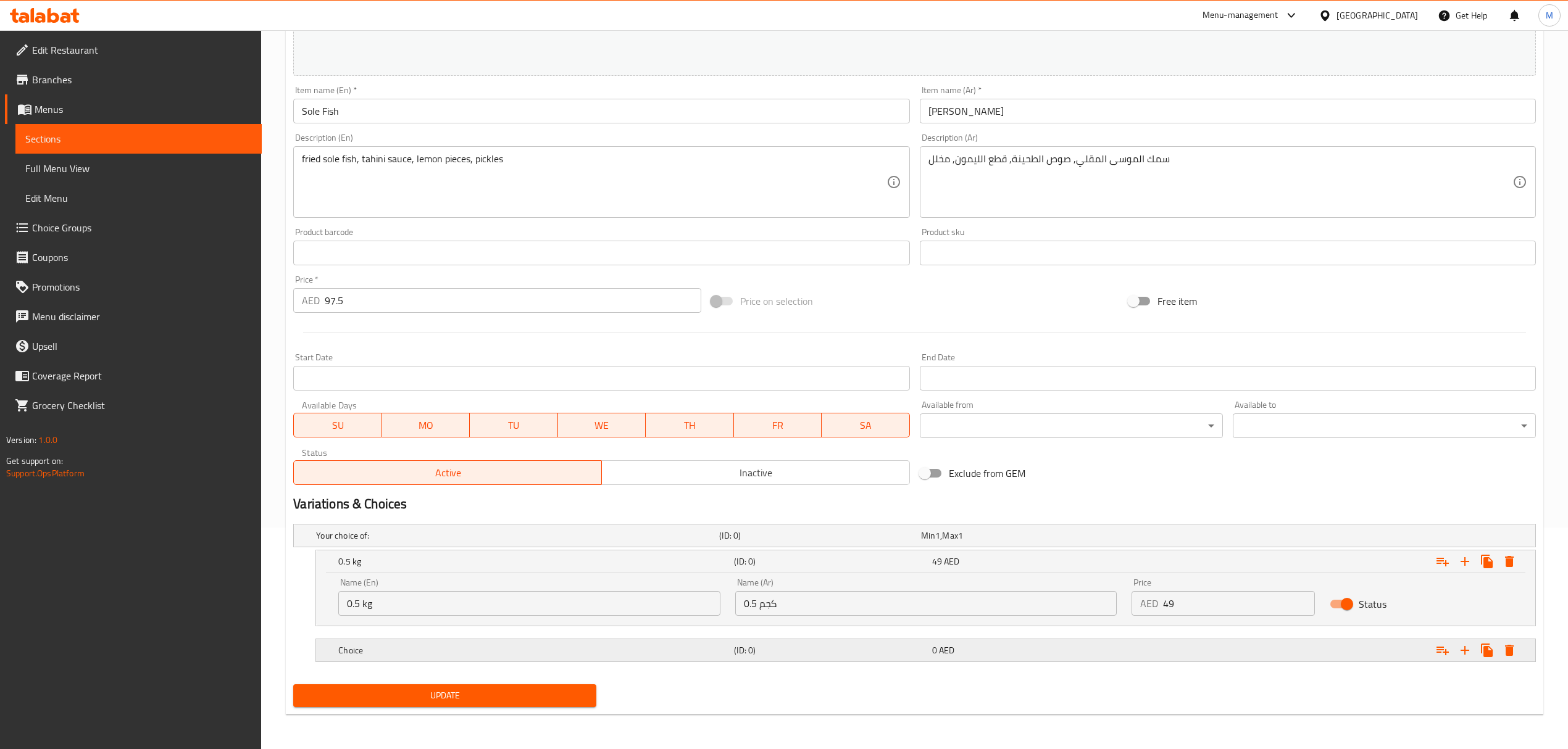
click at [454, 542] on h5 "Choice" at bounding box center [515, 536] width 398 height 12
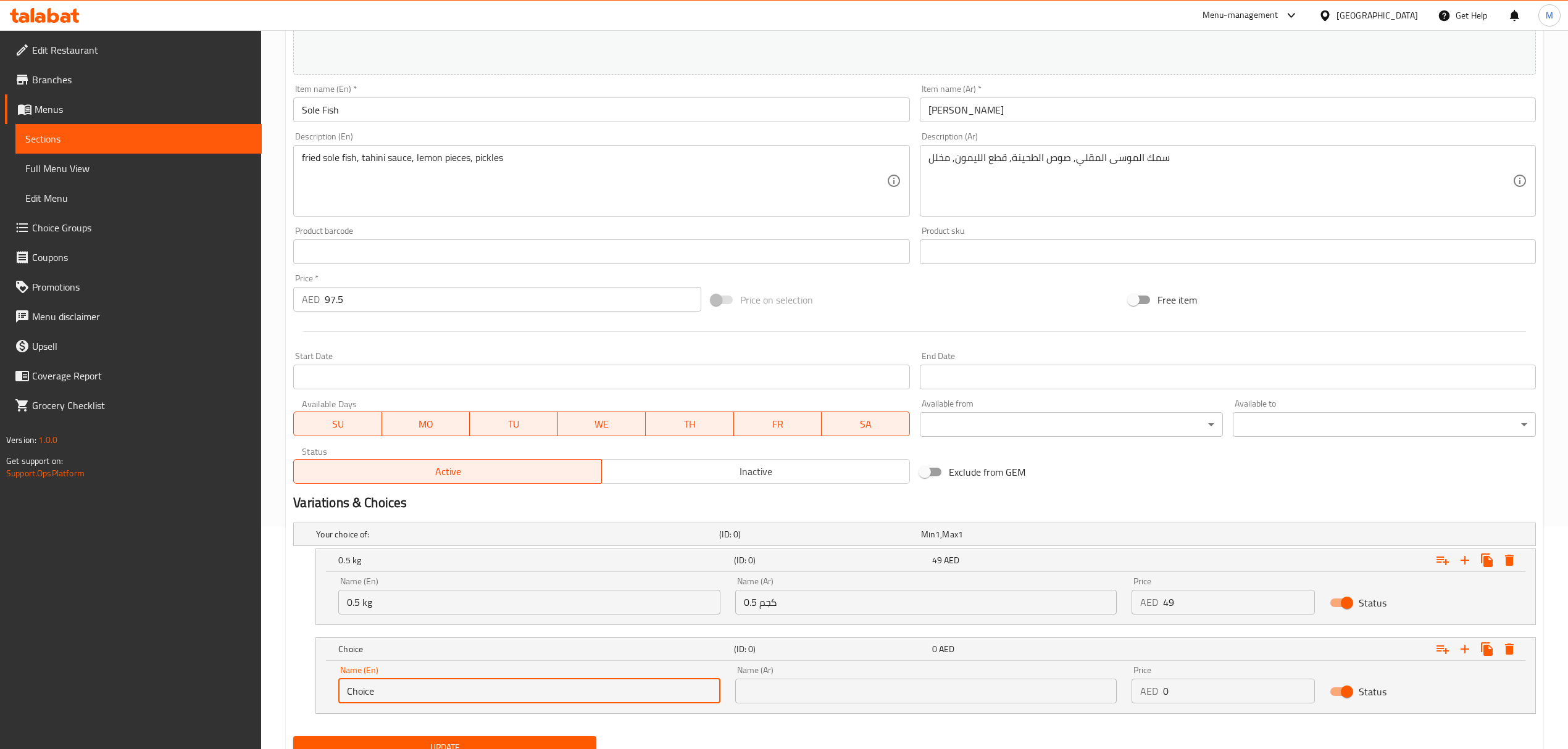
drag, startPoint x: 394, startPoint y: 692, endPoint x: 288, endPoint y: 692, distance: 106.0
click at [288, 692] on div "Your choice of: (ID: 0) Min 1 , Max 1 Name (En) Your choice of: Name (En) Name …" at bounding box center [915, 625] width 1253 height 213
type input "1 kg"
click at [815, 683] on input "text" at bounding box center [926, 691] width 382 height 25
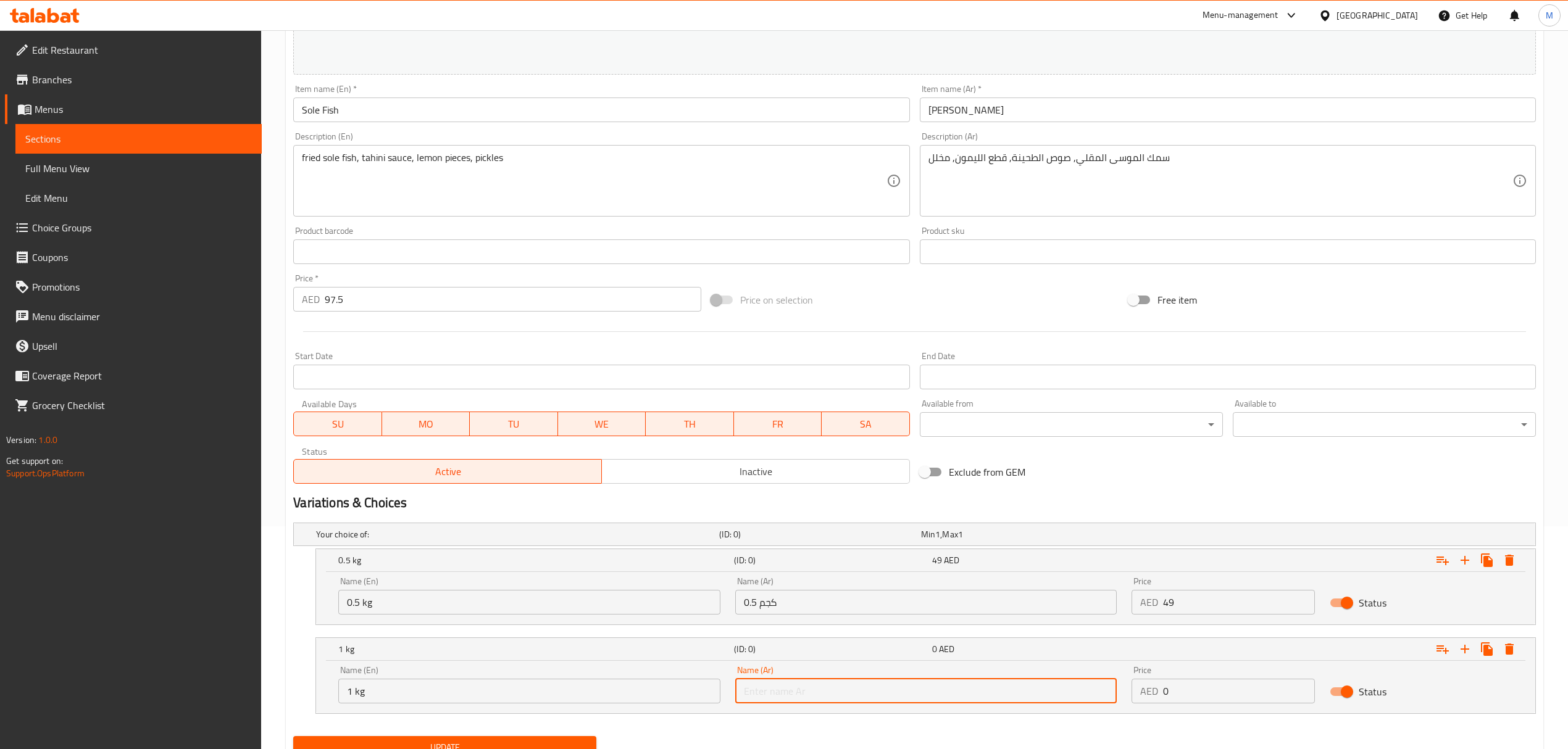
type input "1 كجم"
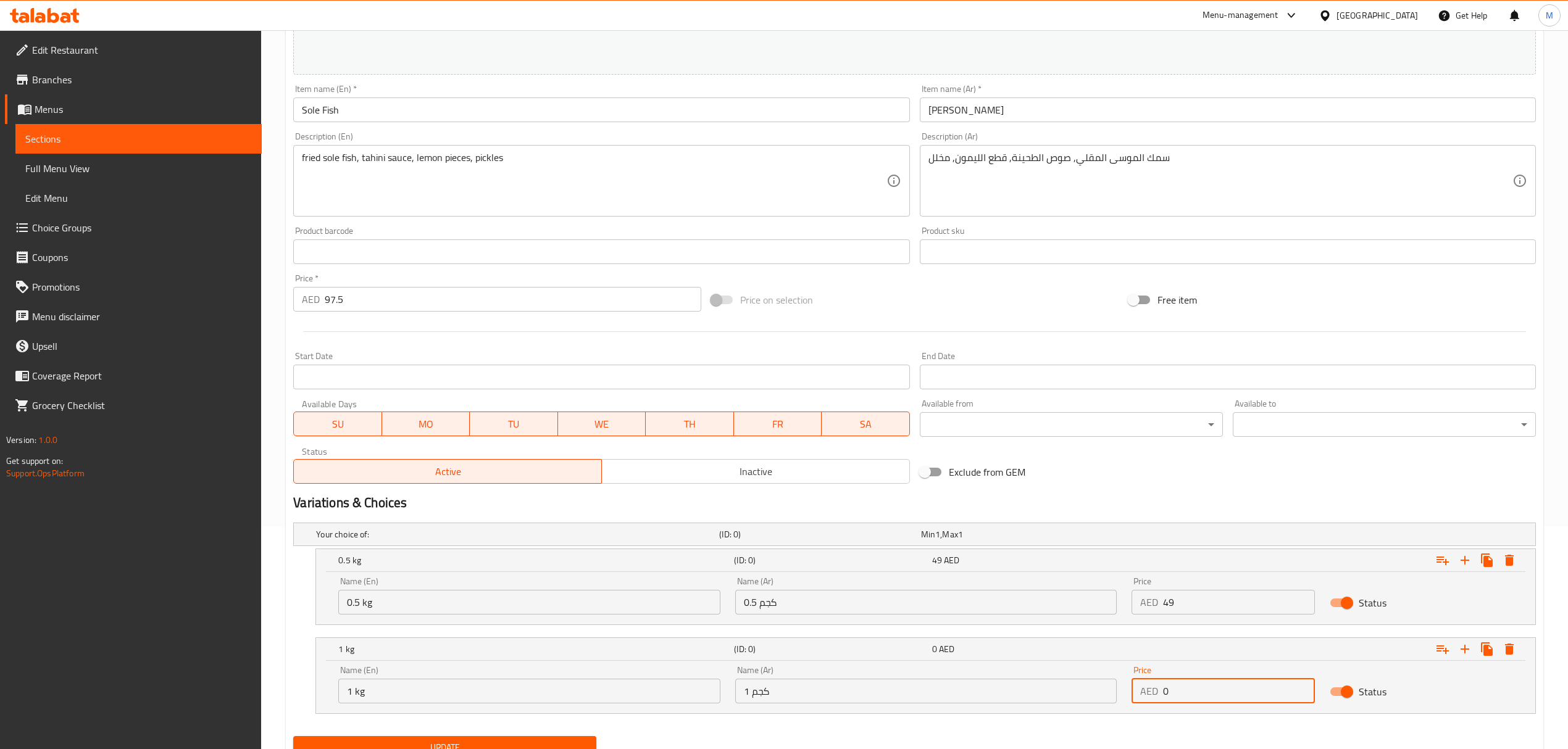
drag, startPoint x: 1178, startPoint y: 687, endPoint x: 1141, endPoint y: 687, distance: 37.0
click at [1141, 687] on div "AED 0 Price" at bounding box center [1223, 691] width 183 height 25
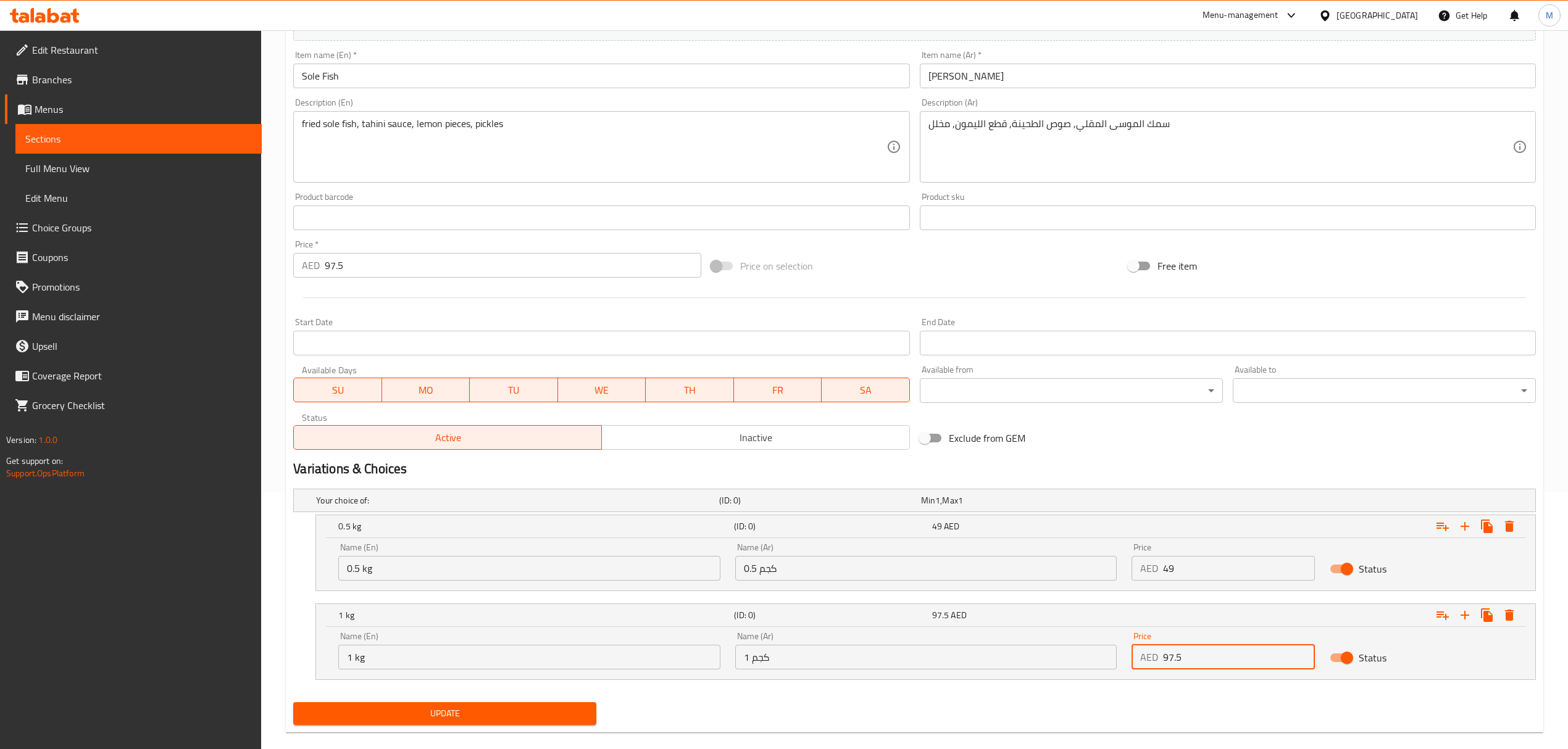
scroll to position [276, 0]
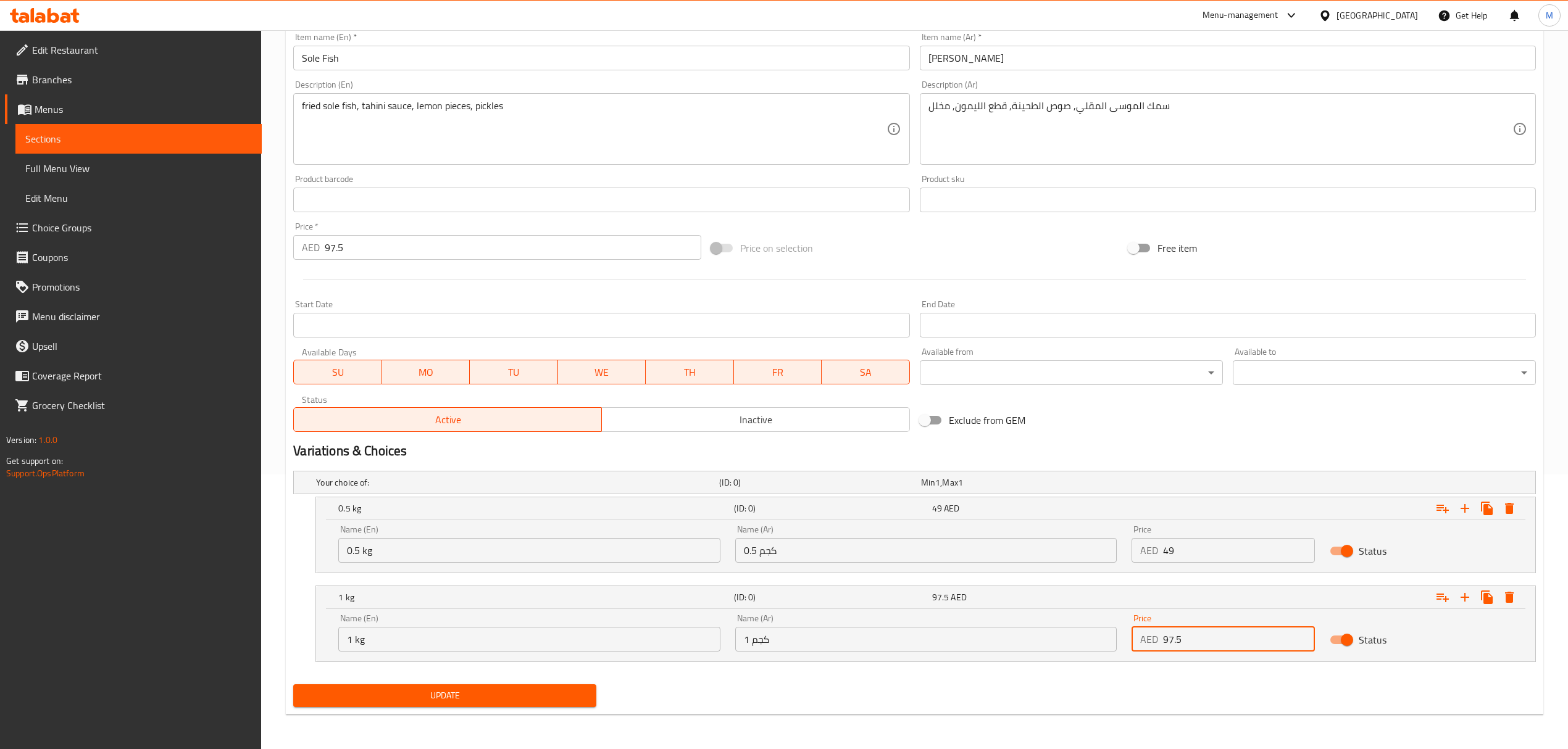
type input "97.5"
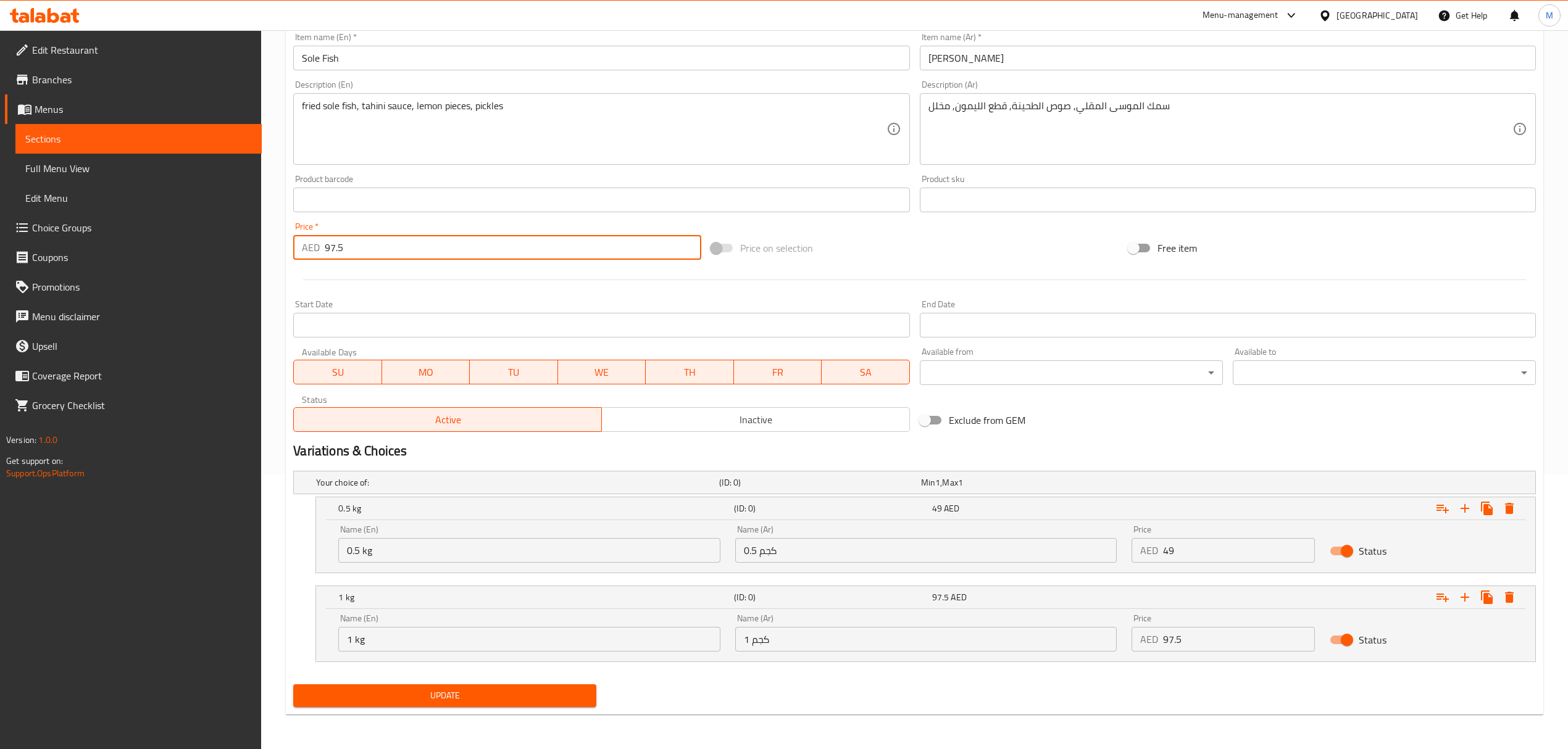
drag, startPoint x: 315, startPoint y: 253, endPoint x: 267, endPoint y: 247, distance: 48.4
click at [267, 247] on div "Home / Restaurants management / Menus / Sections / item / update fish section U…" at bounding box center [915, 252] width 1307 height 993
type input "0"
click at [492, 687] on button "Update" at bounding box center [445, 696] width 303 height 23
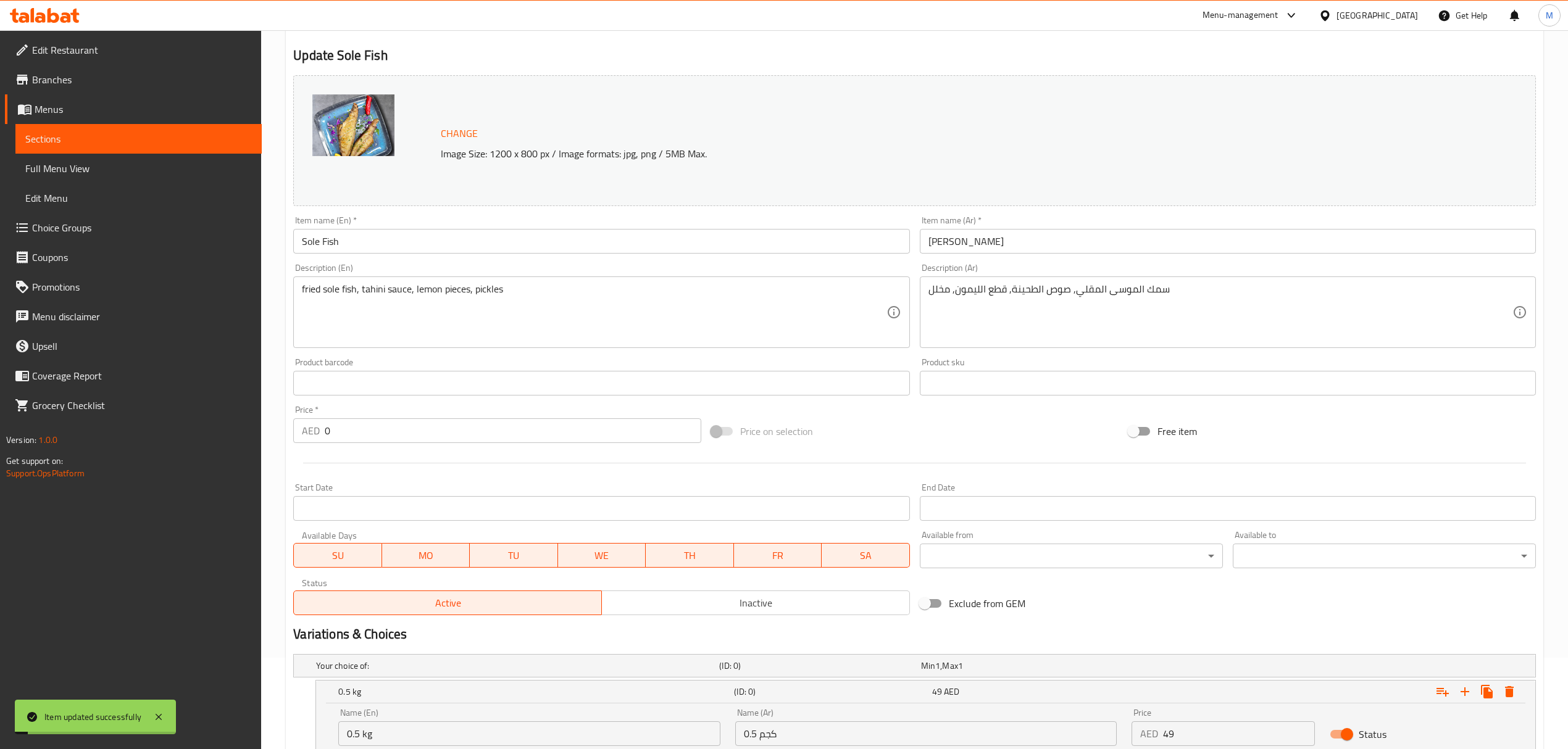
scroll to position [0, 0]
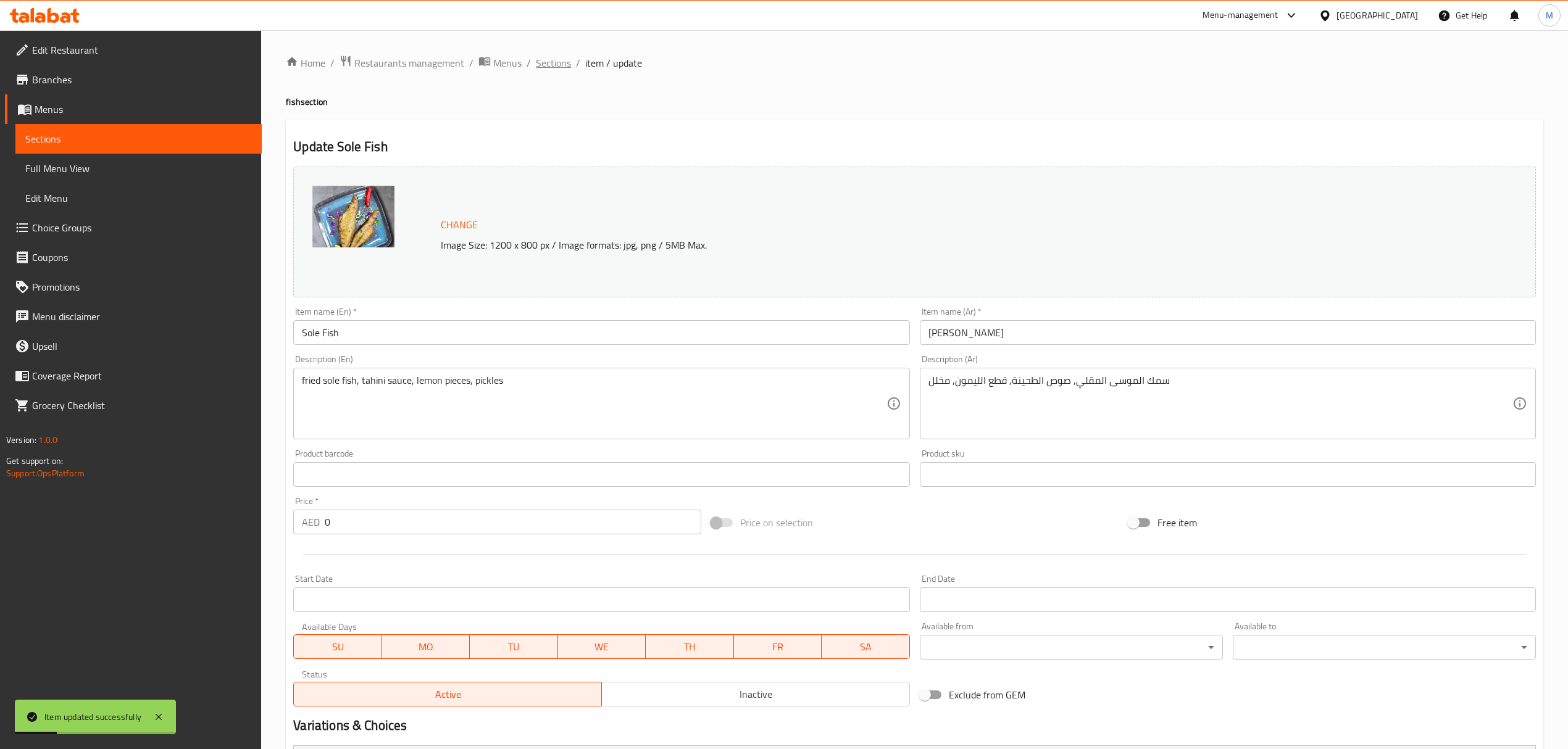
click at [549, 57] on span "Sections" at bounding box center [553, 63] width 35 height 15
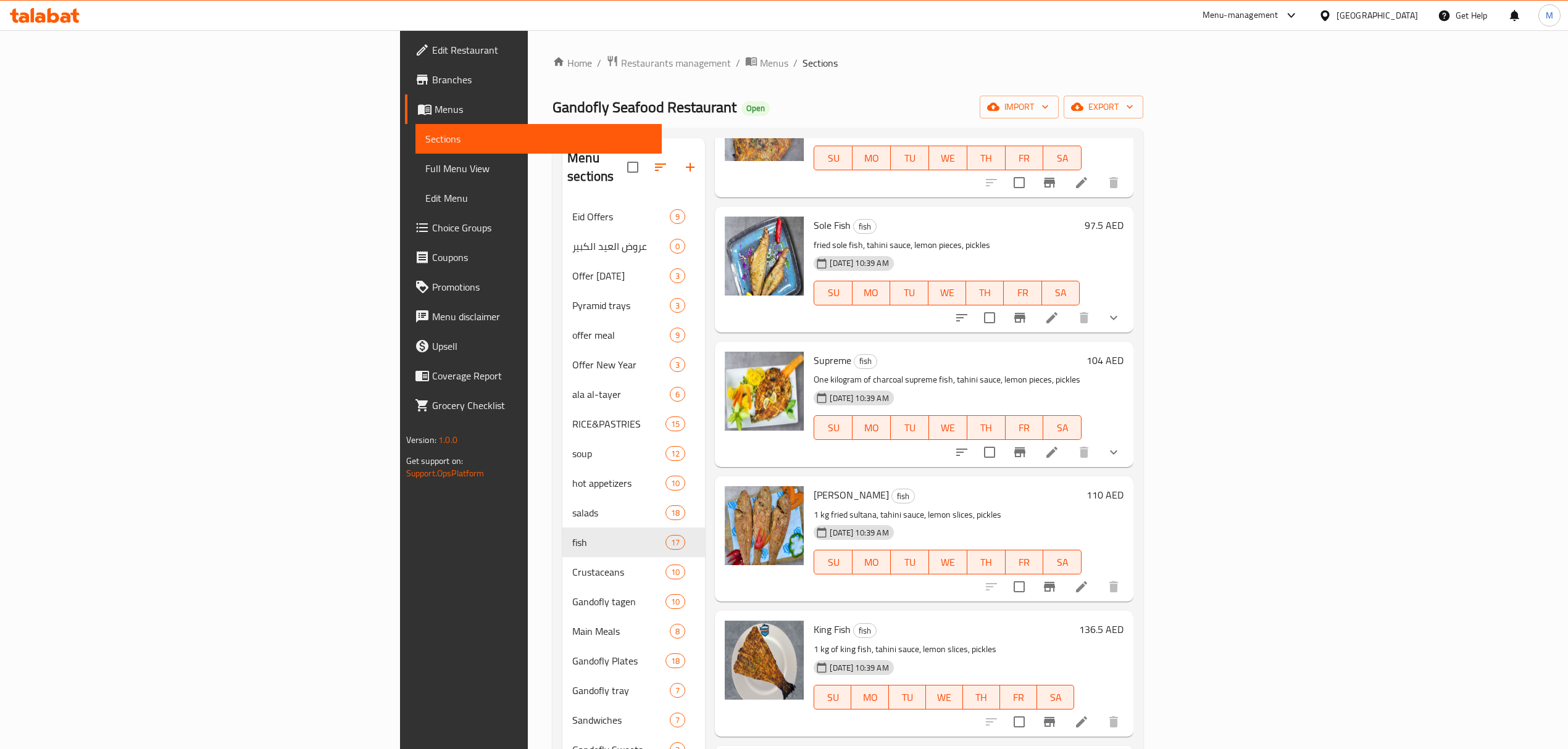
scroll to position [1316, 0]
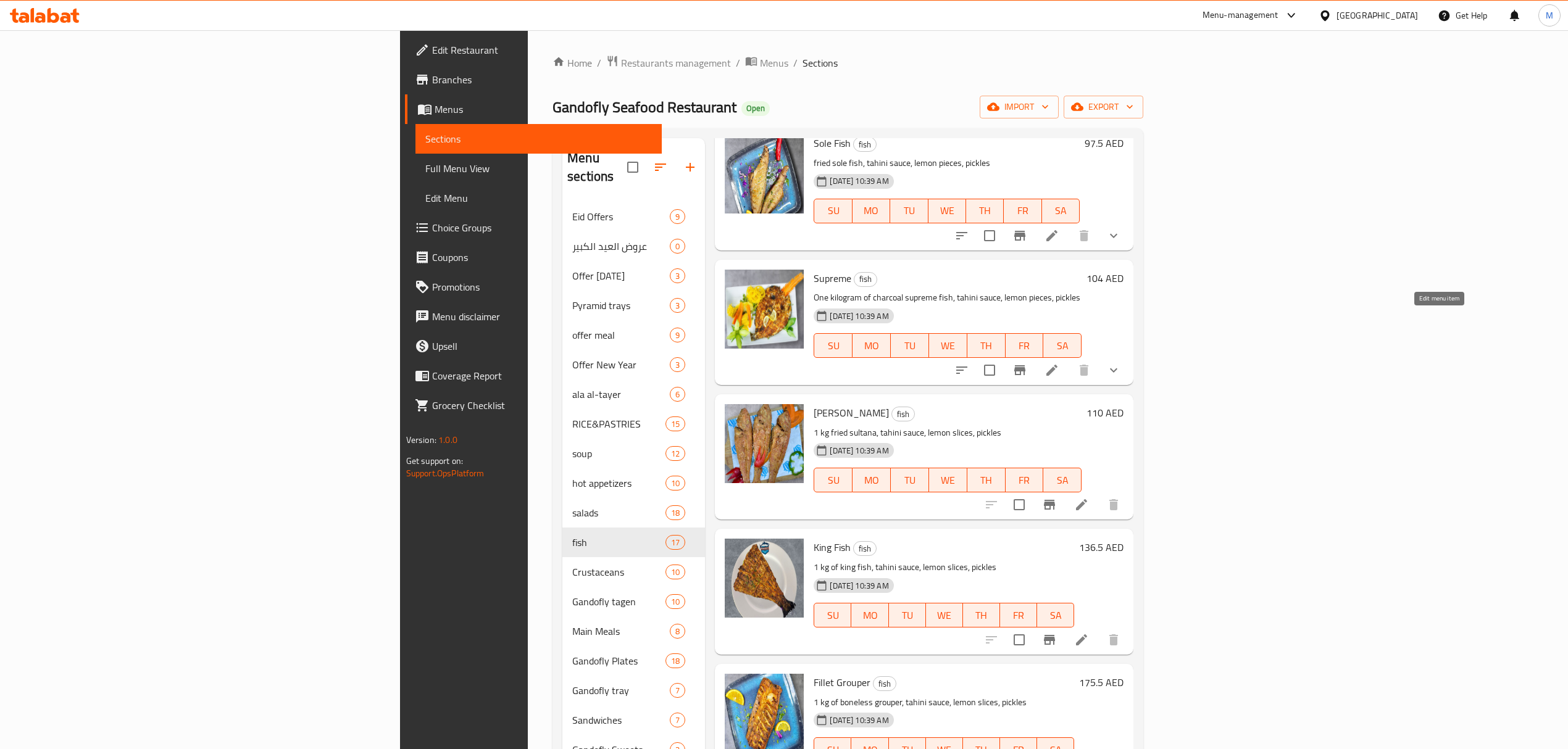
click at [1059, 363] on icon at bounding box center [1052, 370] width 15 height 15
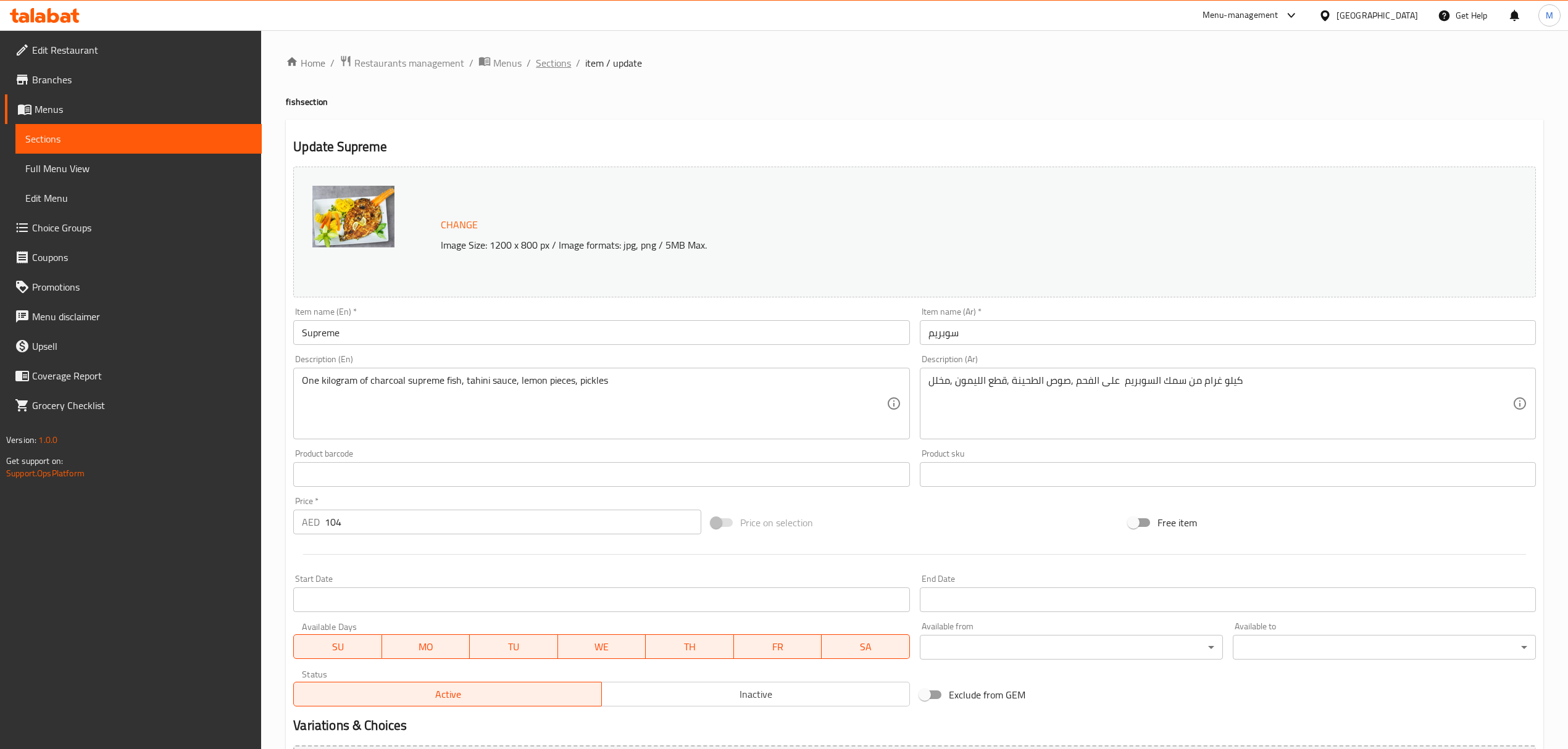
click at [559, 59] on span "Sections" at bounding box center [553, 63] width 35 height 15
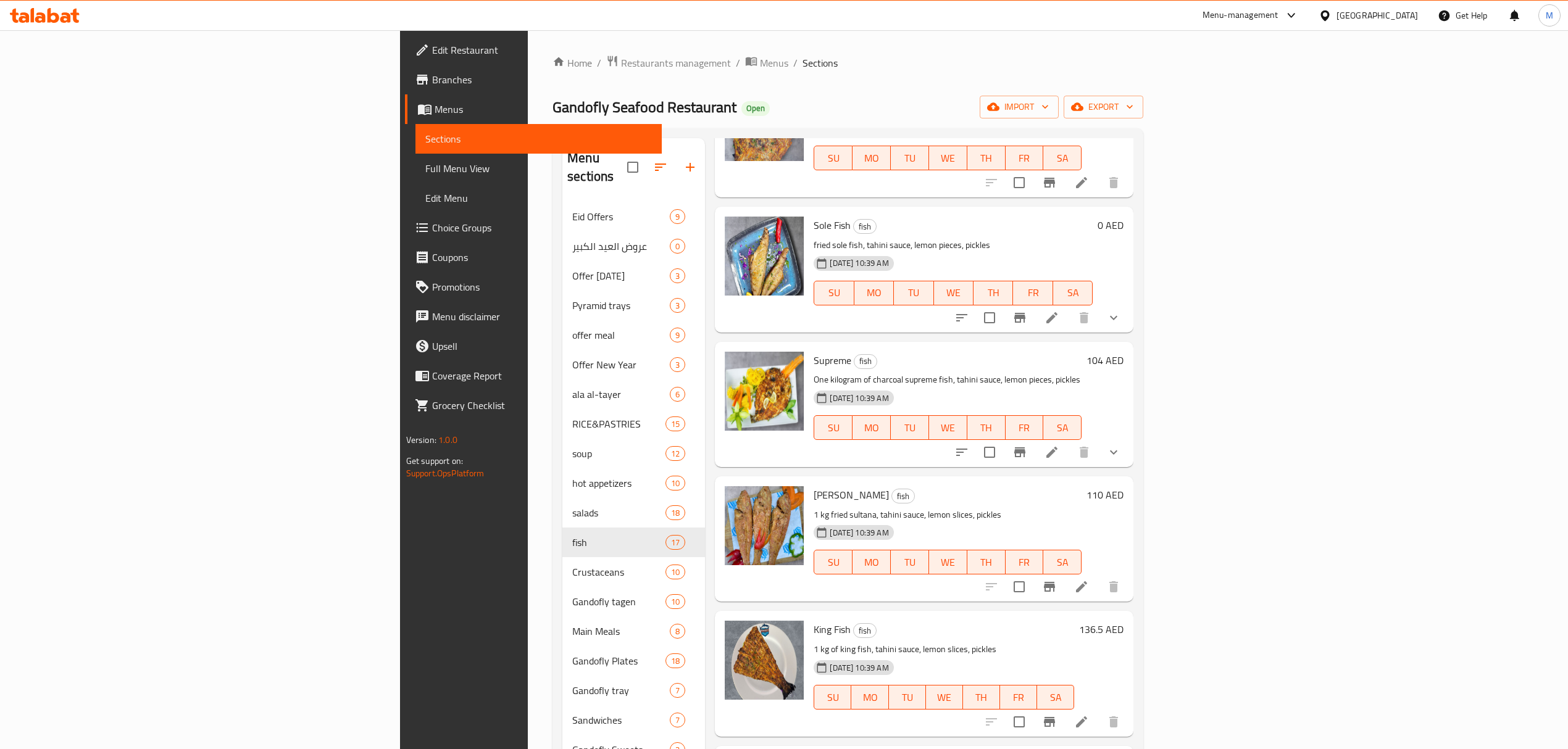
scroll to position [1398, 0]
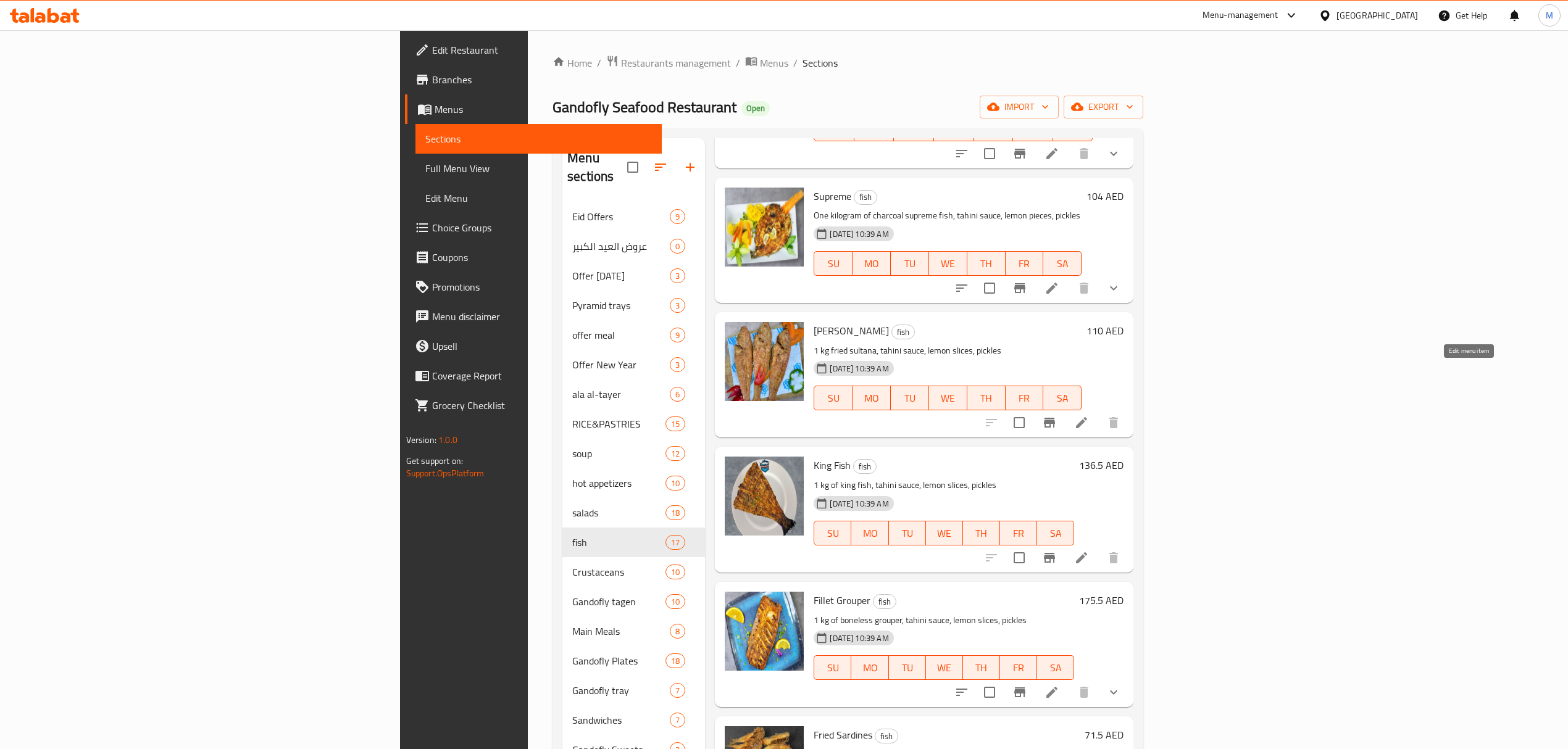
click at [1089, 415] on icon at bounding box center [1082, 423] width 15 height 15
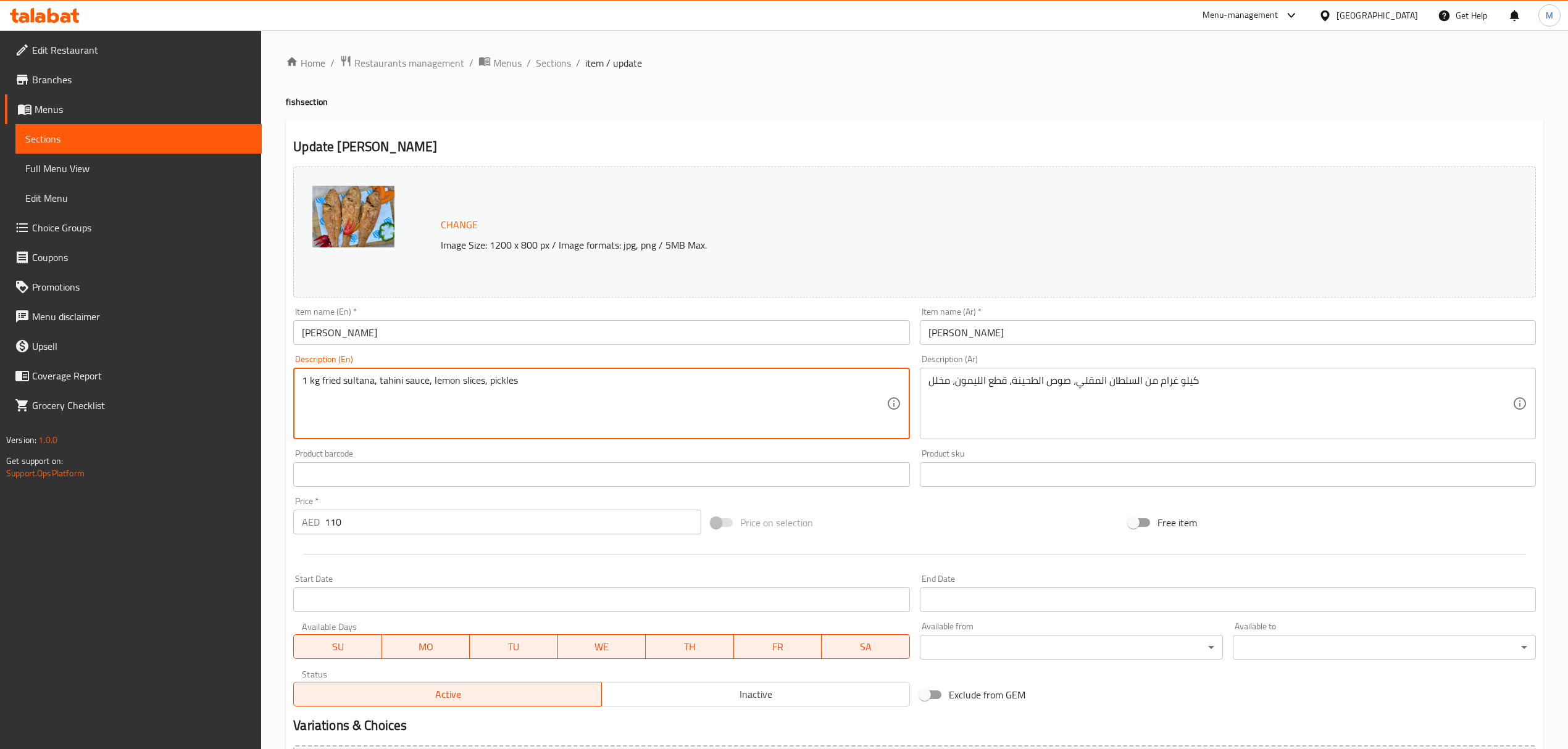
drag, startPoint x: 321, startPoint y: 383, endPoint x: 273, endPoint y: 383, distance: 48.0
type textarea "fried sultana, tahini sauce, lemon slices, pickles"
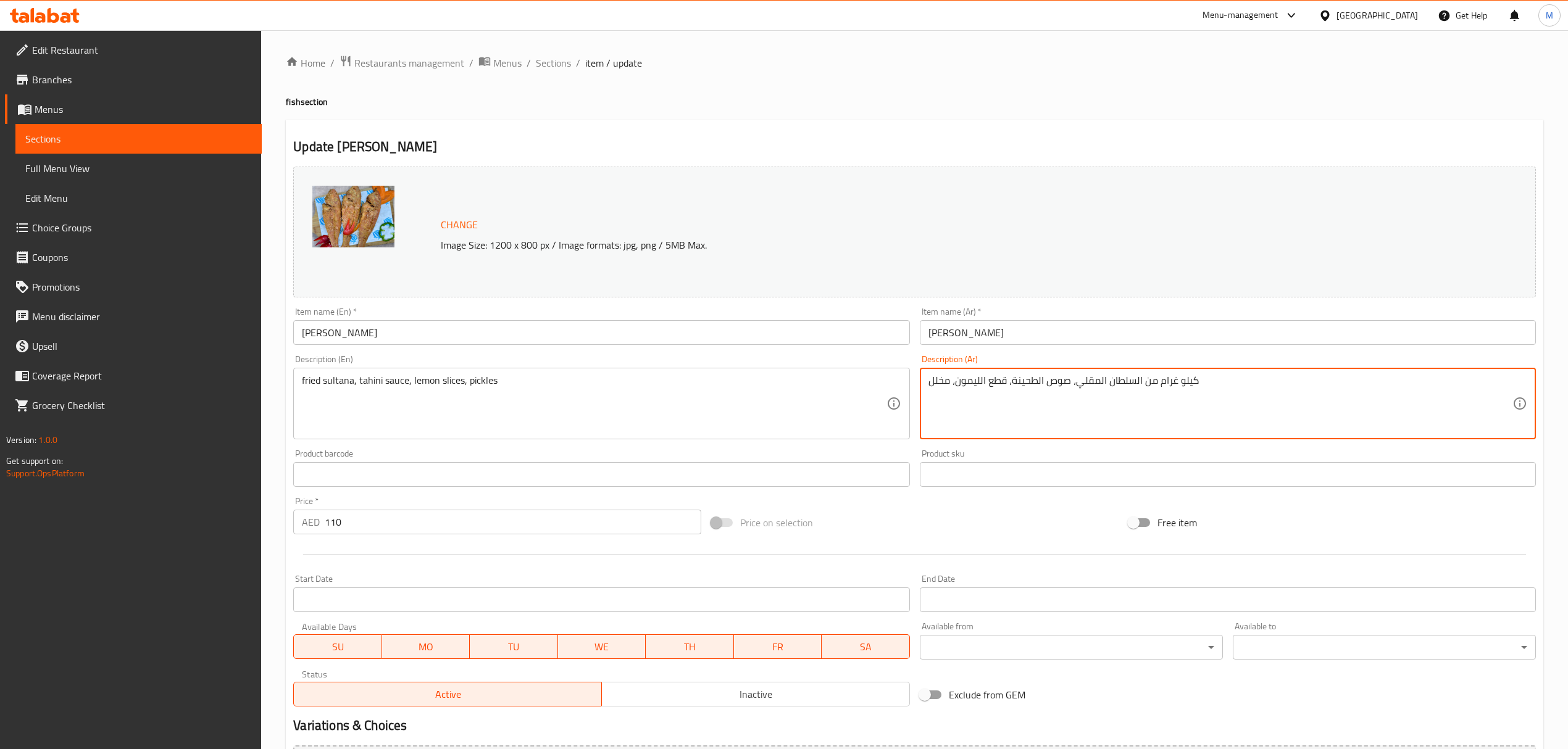
drag, startPoint x: 1140, startPoint y: 380, endPoint x: 1213, endPoint y: 382, distance: 73.0
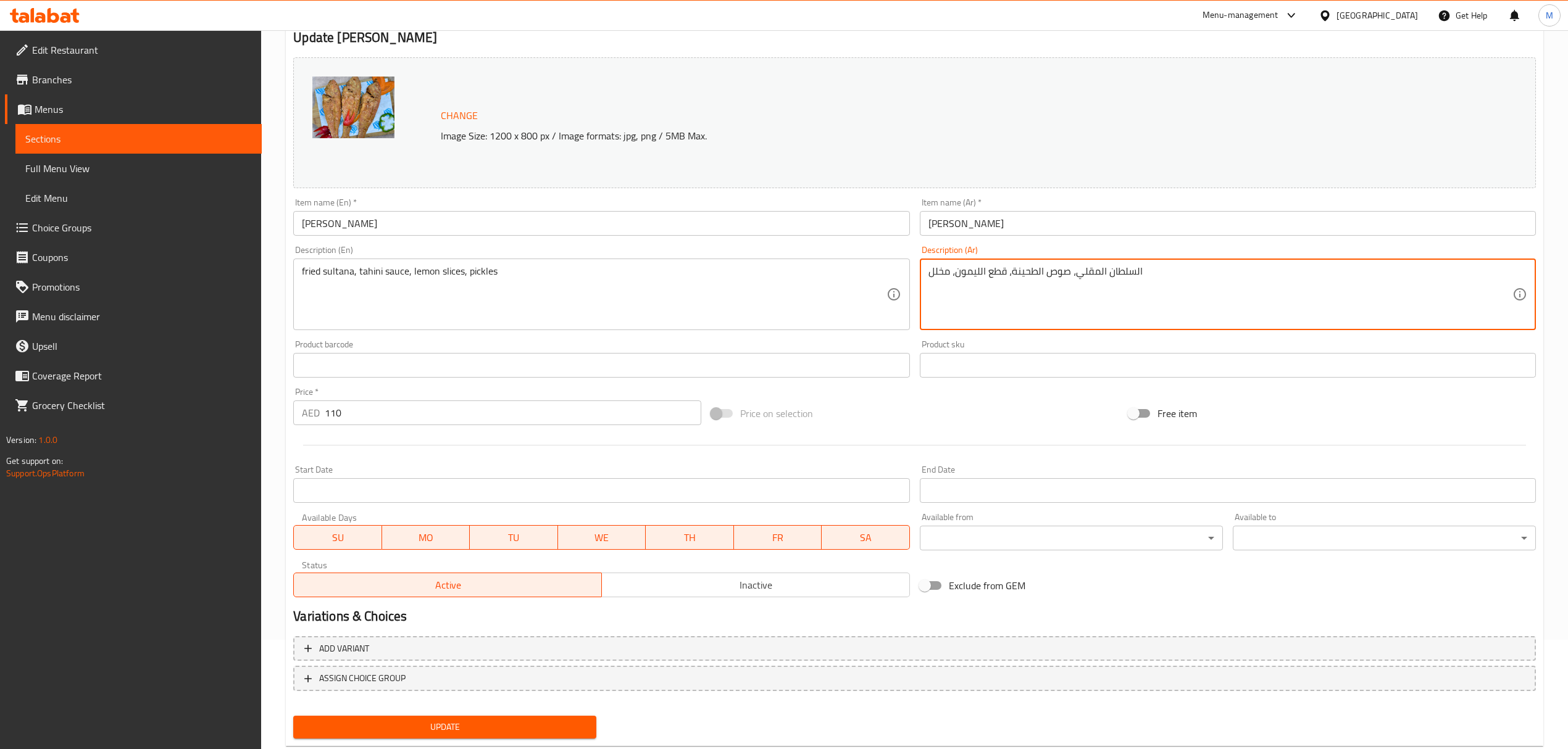
scroll to position [139, 0]
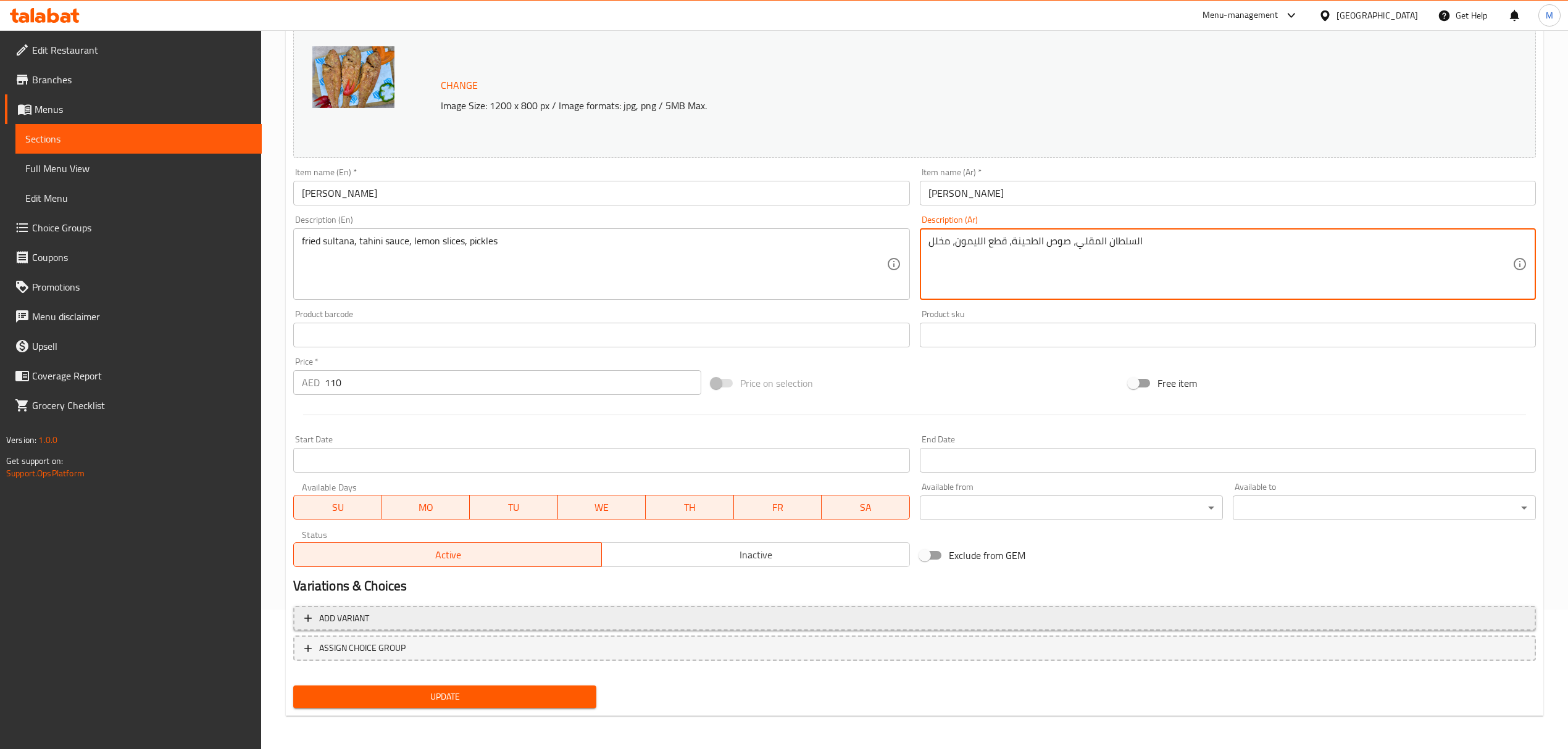
type textarea "السلطان المقلي، صوص الطحينة، قطع الليمون، مخلل"
click at [432, 610] on button "Add variant" at bounding box center [914, 618] width 1242 height 25
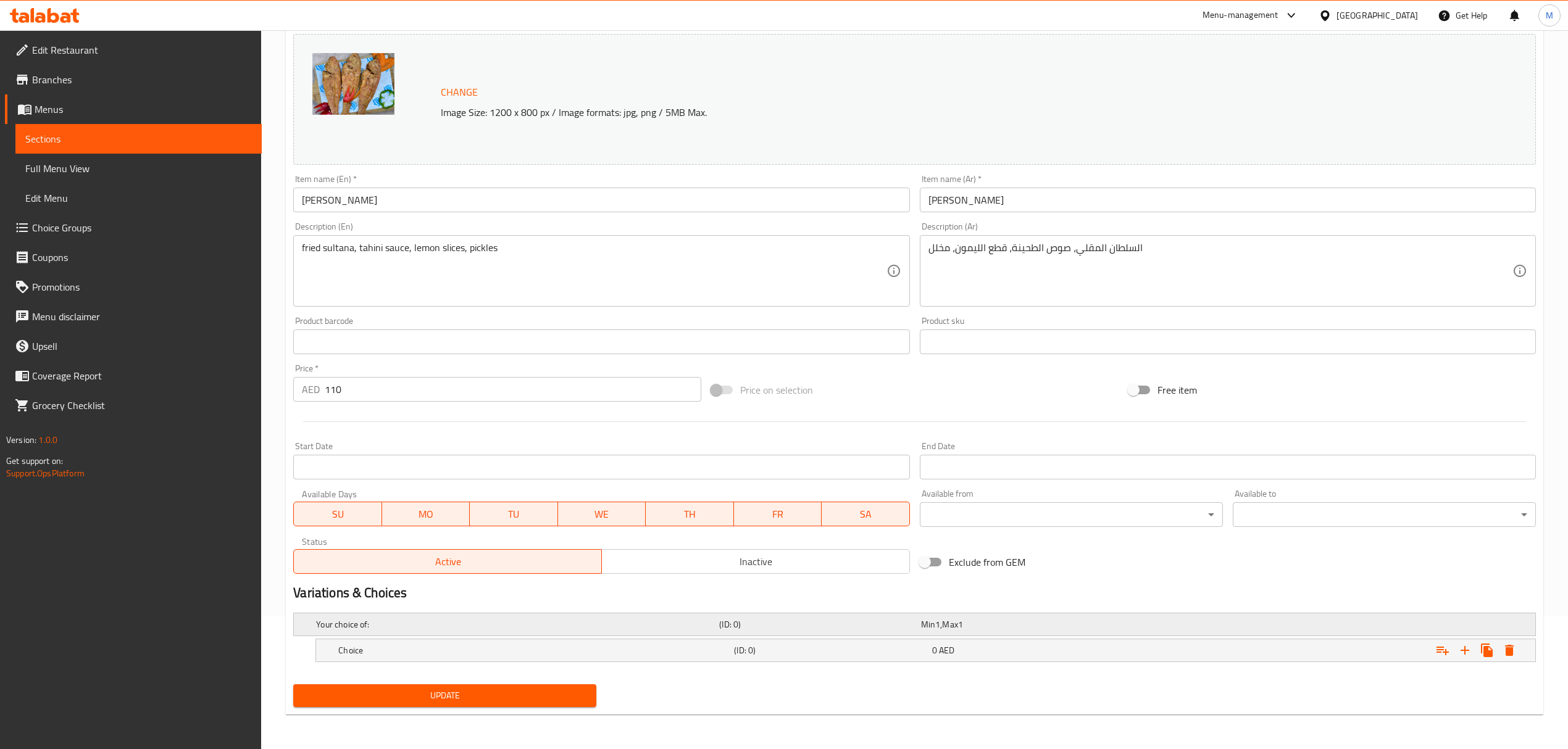
scroll to position [133, 0]
click at [447, 633] on div "Choice" at bounding box center [515, 625] width 403 height 18
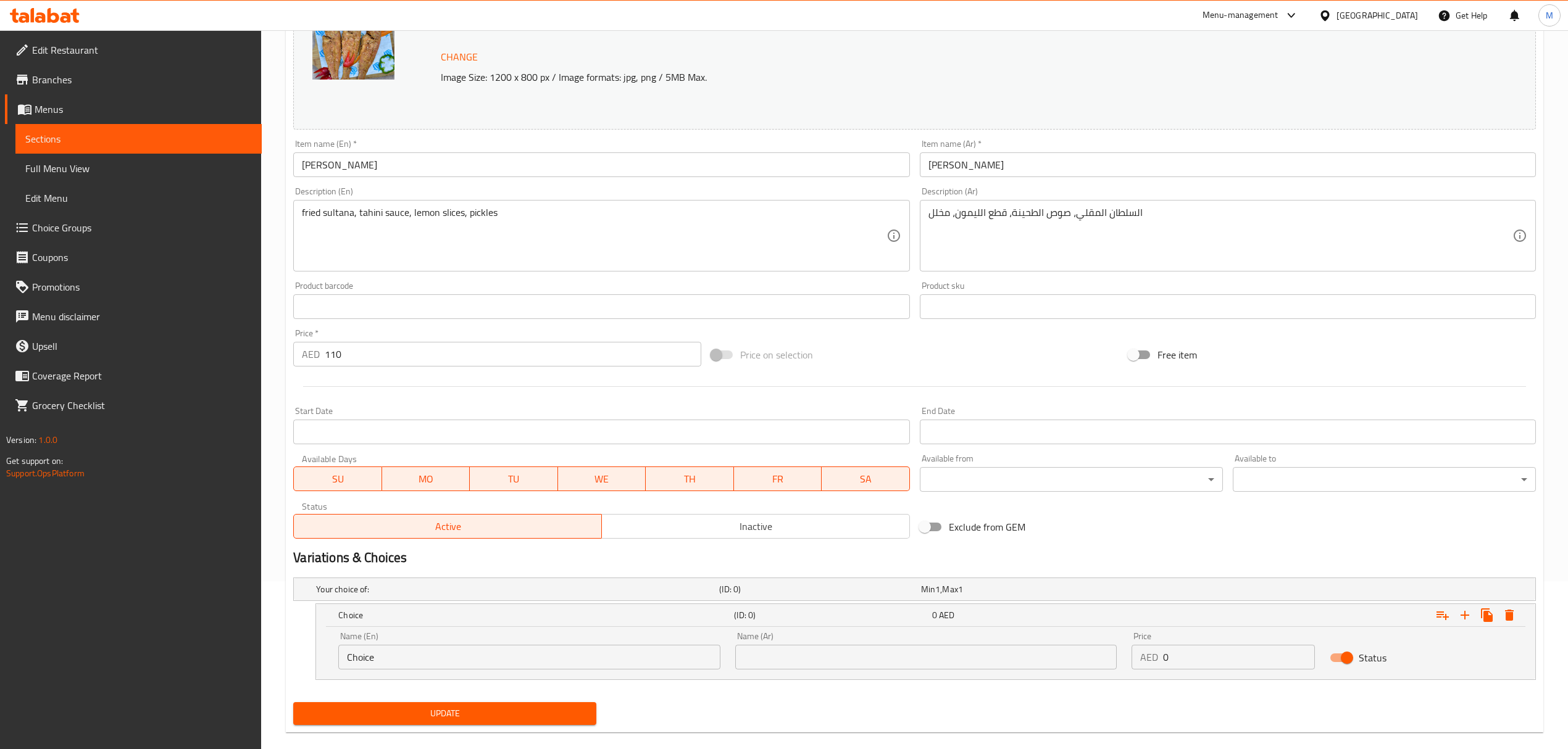
scroll to position [186, 0]
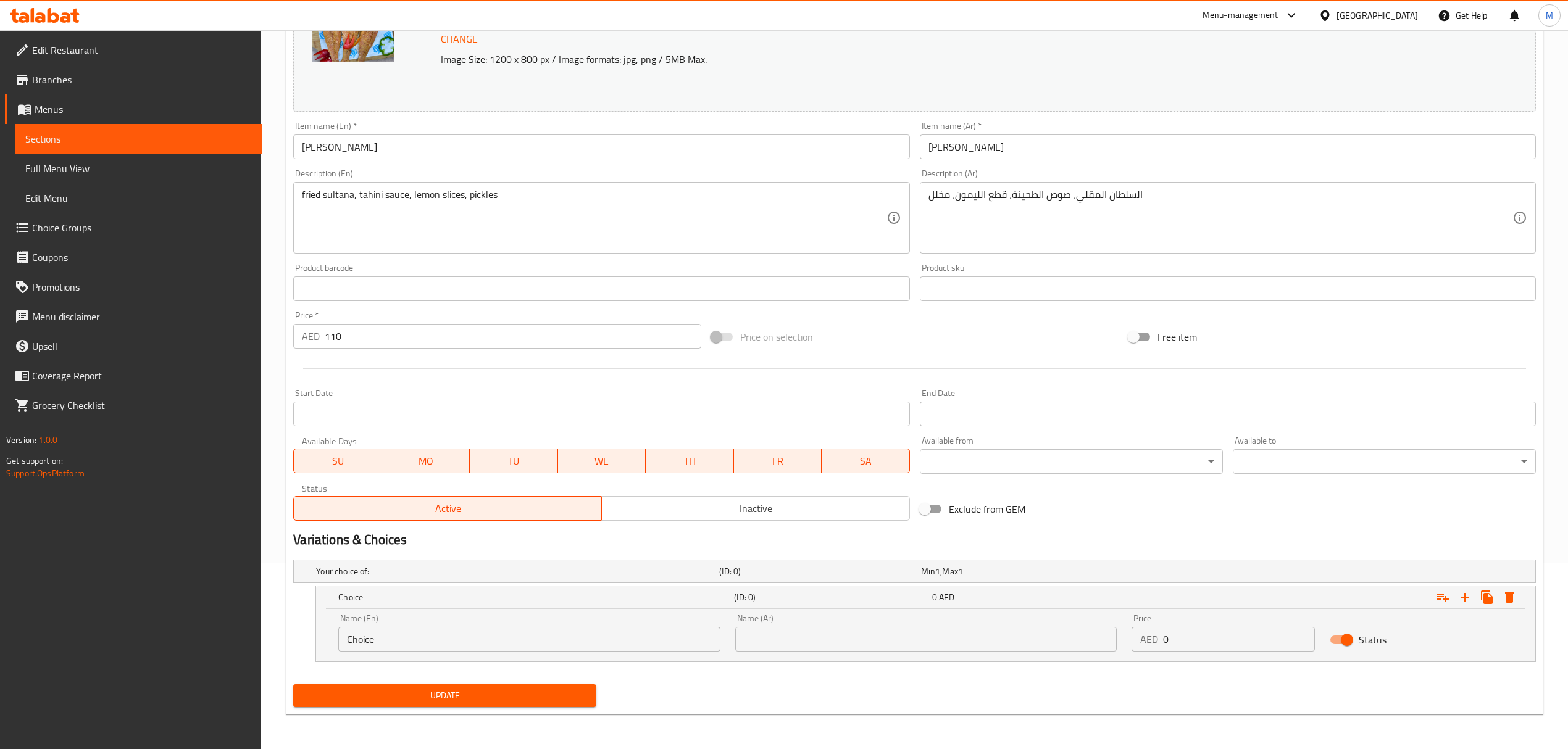
drag, startPoint x: 390, startPoint y: 637, endPoint x: 284, endPoint y: 634, distance: 106.0
click at [284, 634] on div "Home / Restaurants management / Menus / Sections / item / update fish section U…" at bounding box center [915, 297] width 1307 height 905
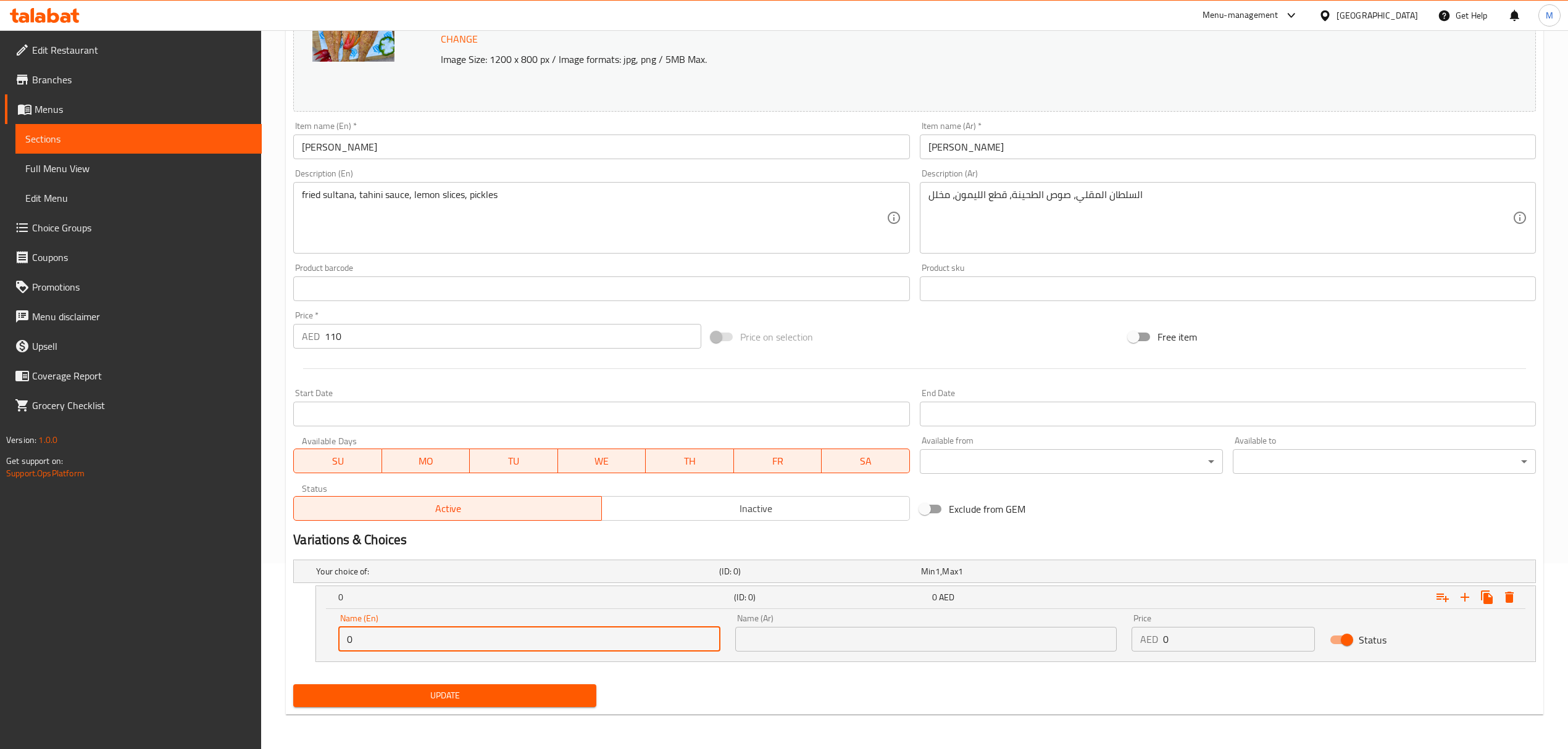
type input "0.5 kg"
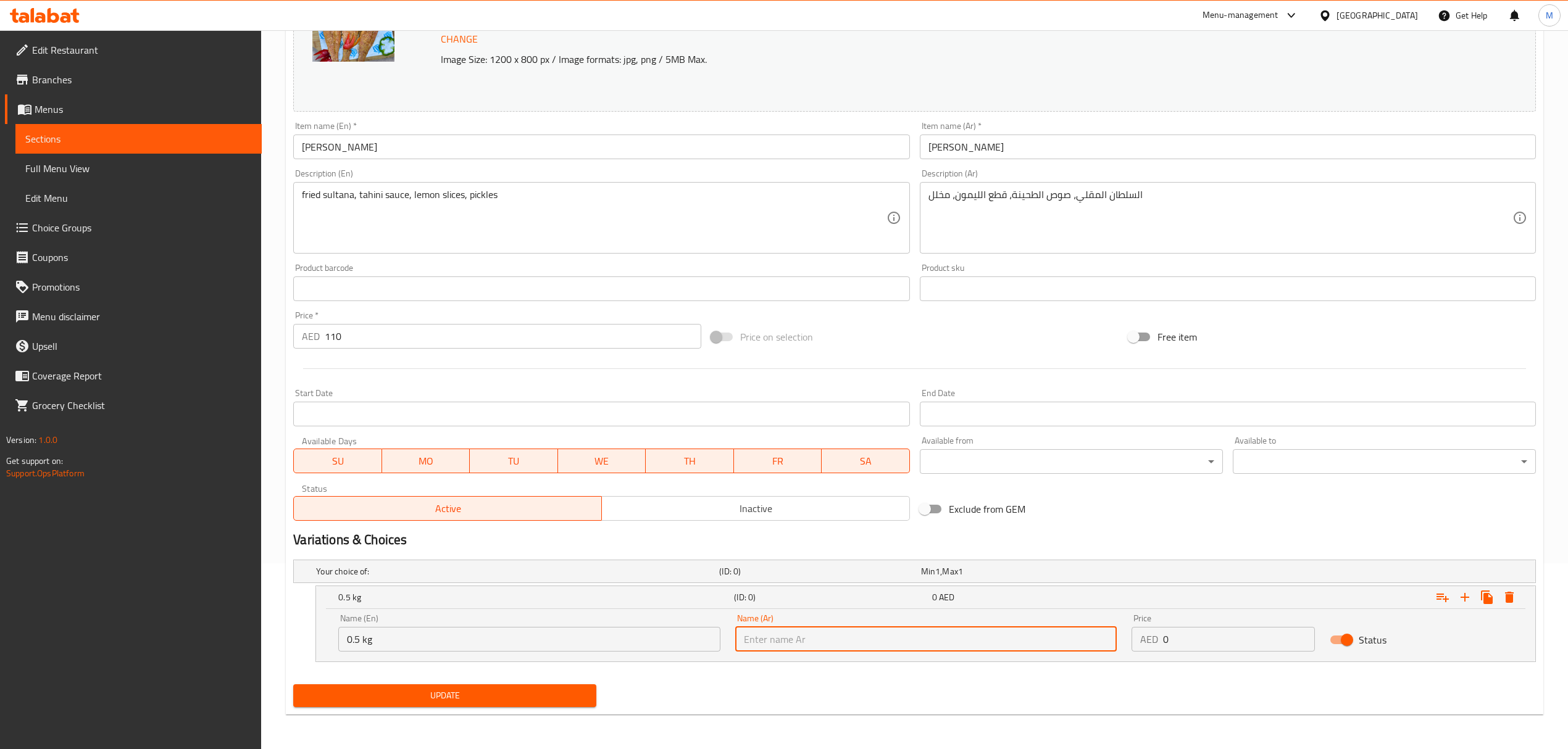
click at [776, 644] on input "text" at bounding box center [926, 639] width 382 height 25
type input "0.5 كجم"
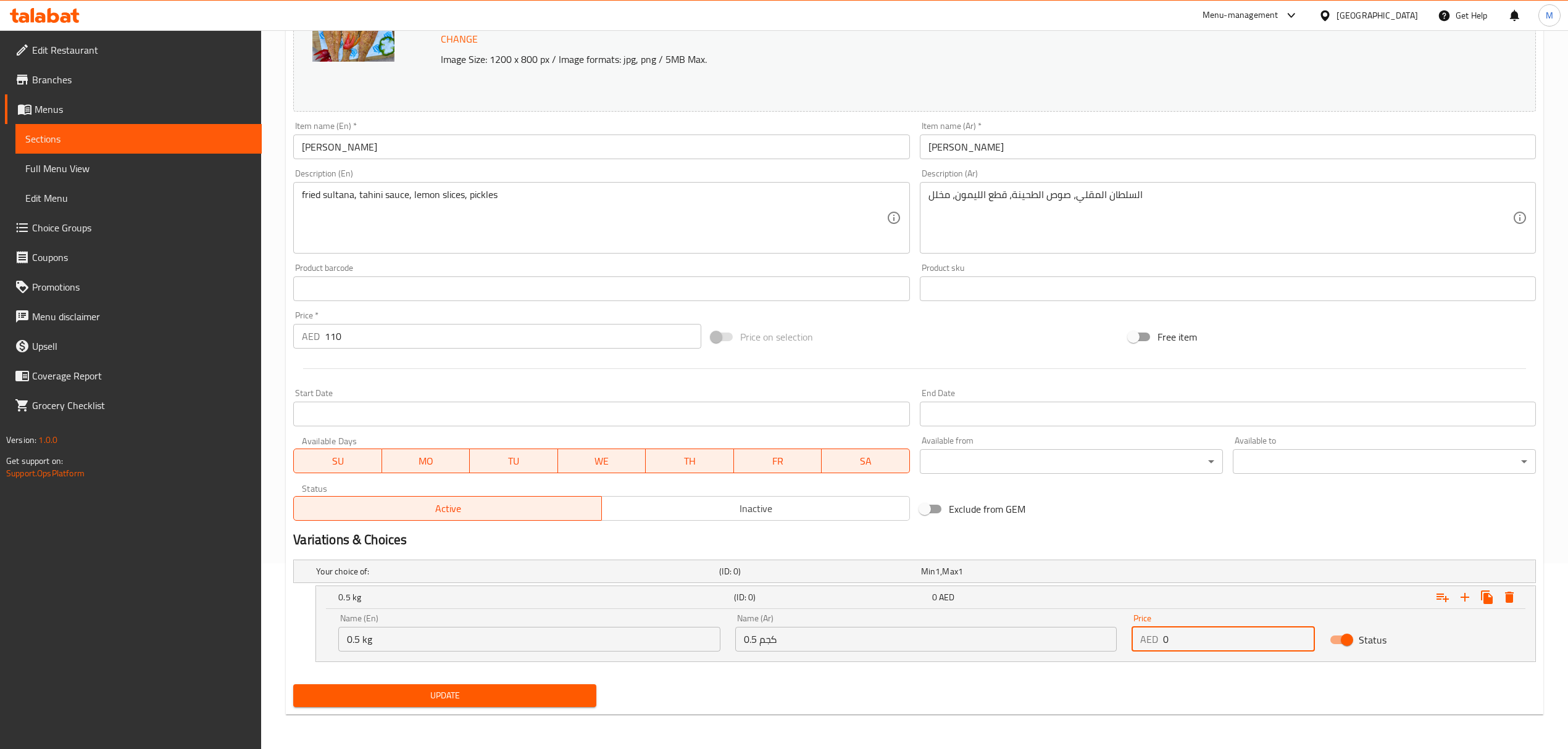
drag, startPoint x: 1171, startPoint y: 638, endPoint x: 1140, endPoint y: 633, distance: 31.4
click at [1140, 633] on div "AED 0 Price" at bounding box center [1223, 639] width 183 height 25
type input "55"
click at [1465, 598] on icon "Expand" at bounding box center [1465, 597] width 9 height 9
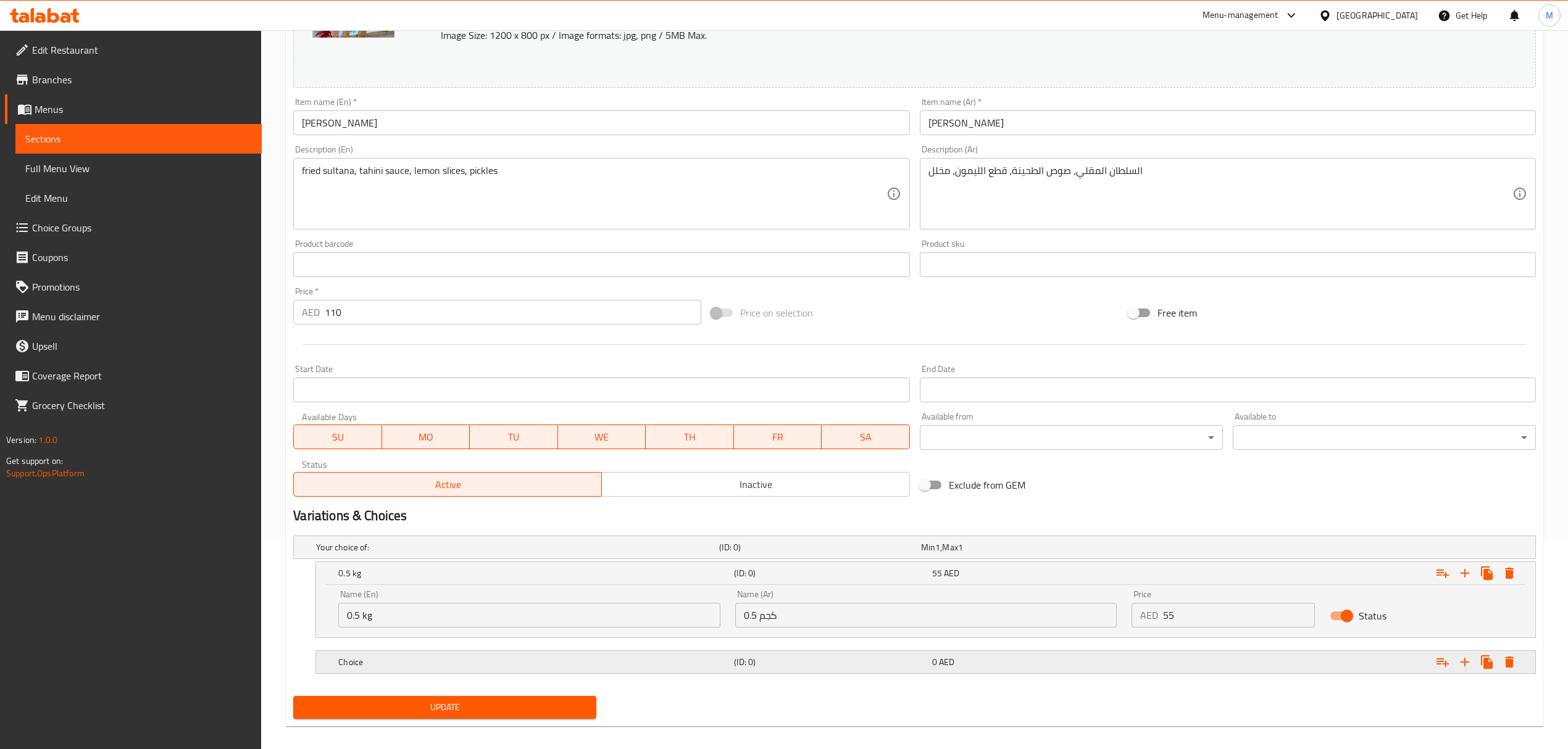
scroll to position [223, 0]
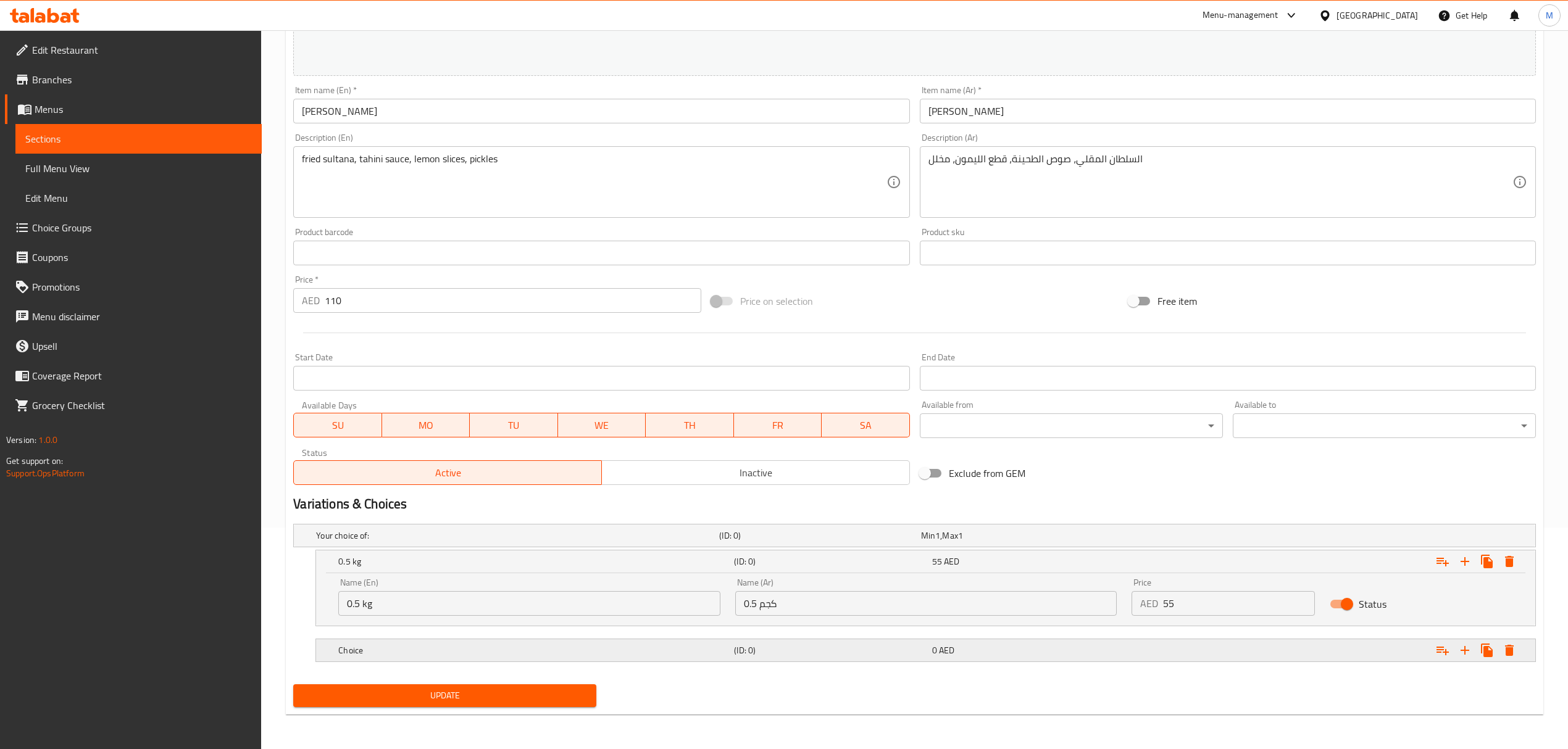
click at [470, 544] on div "Choice" at bounding box center [515, 536] width 403 height 18
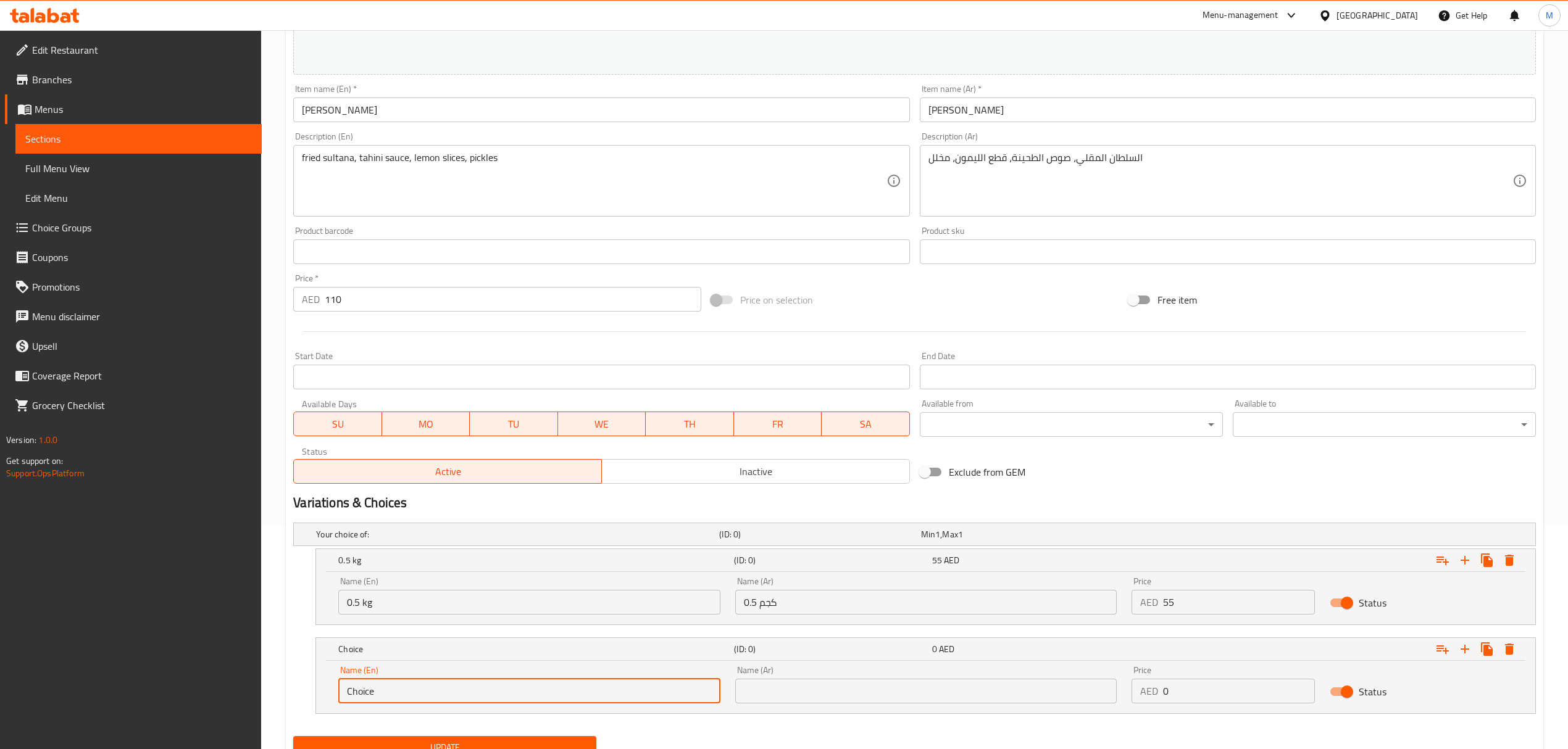
drag, startPoint x: 359, startPoint y: 691, endPoint x: 301, endPoint y: 688, distance: 58.1
click at [301, 688] on div "Choice (ID: 0) 0 AED Name (En) Choice Name (En) Name (Ar) Name (Ar) Price AED 0…" at bounding box center [914, 675] width 1242 height 76
type input "1 kg"
click at [784, 695] on input "text" at bounding box center [926, 691] width 382 height 25
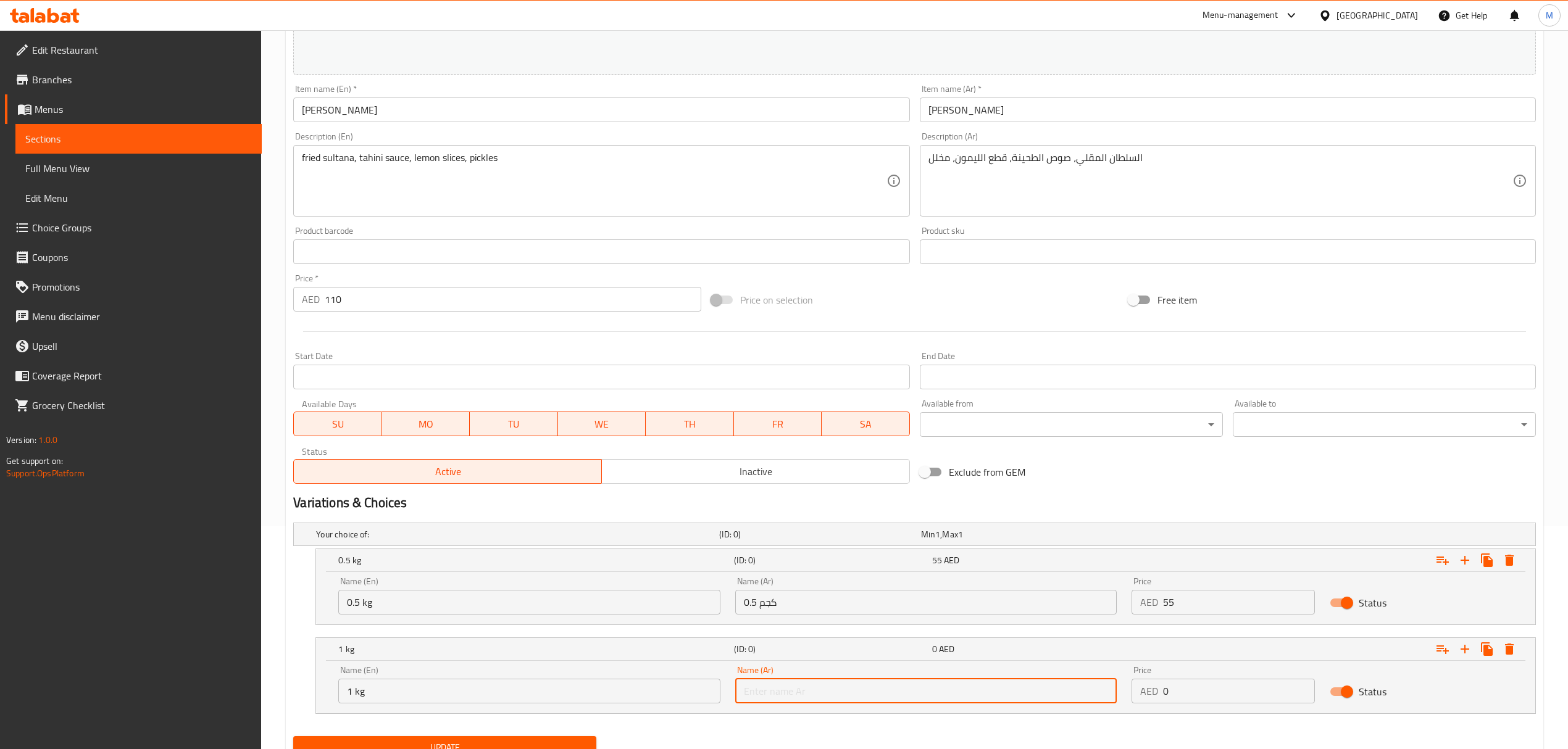
type input "1 كجم"
click at [1098, 684] on div "Name (En) 1 kg Name (En) Name (Ar) 1 كجم Name (Ar) Price AED 0 Price Status" at bounding box center [926, 685] width 1190 height 53
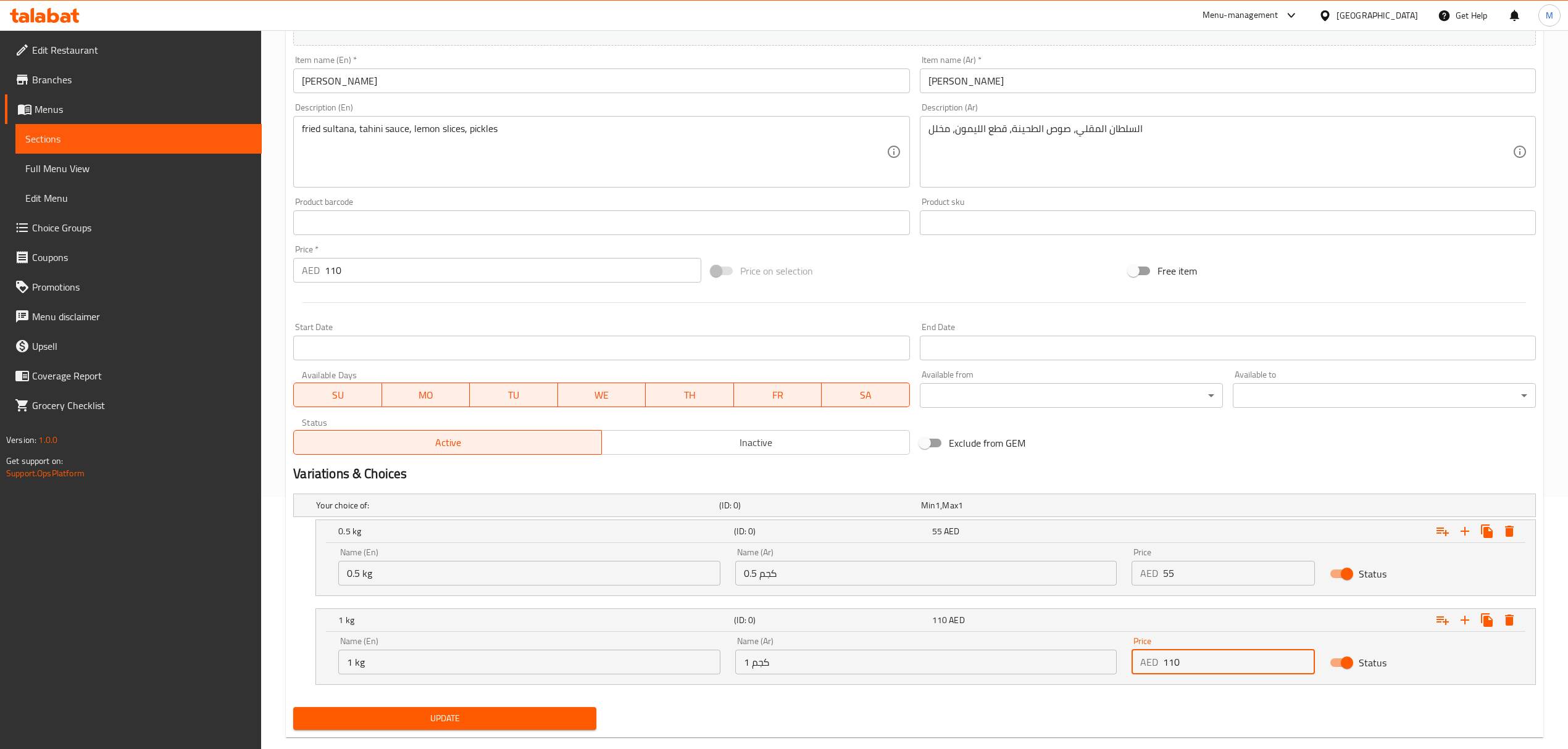
scroll to position [276, 0]
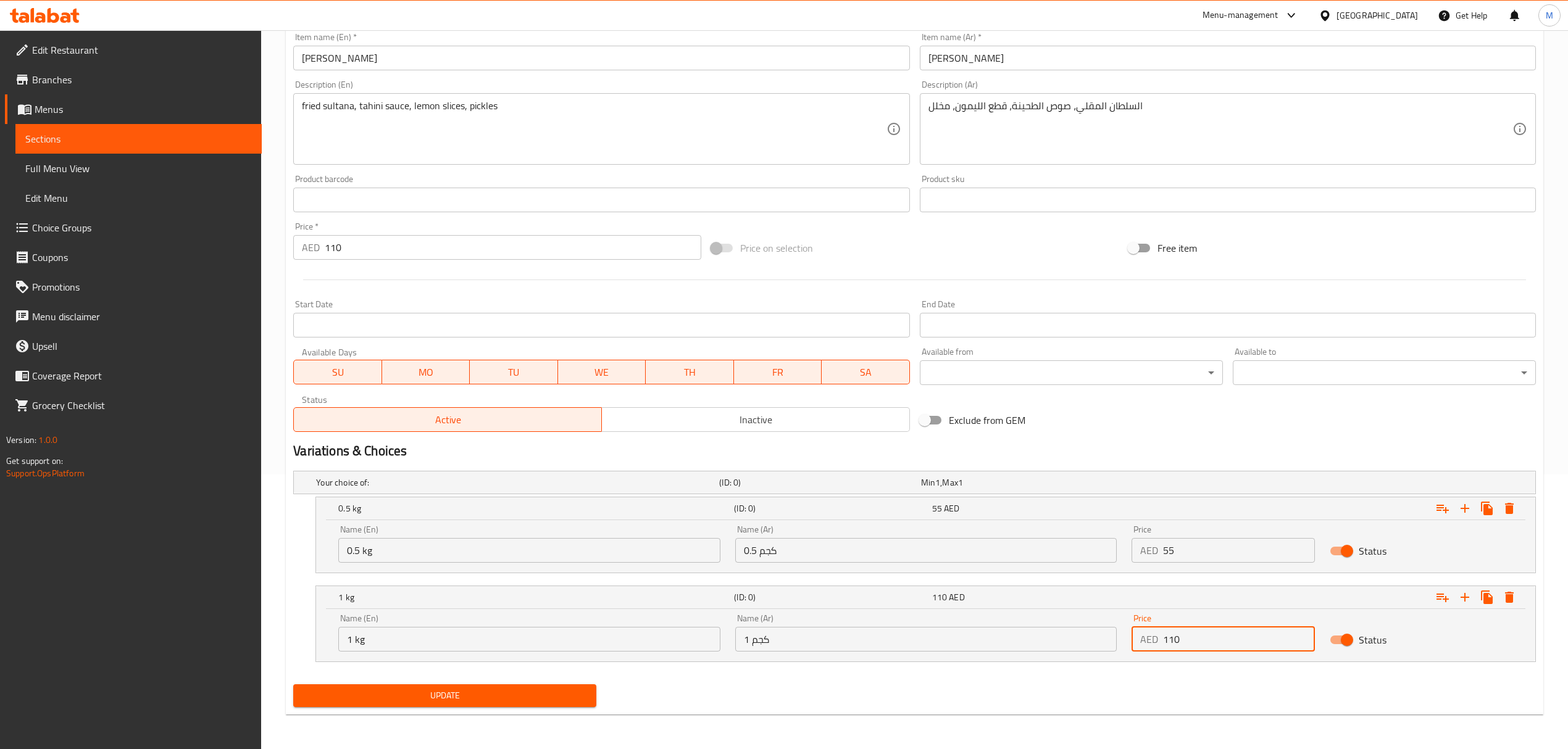
type input "110"
drag, startPoint x: 277, startPoint y: 240, endPoint x: 246, endPoint y: 243, distance: 31.1
click at [245, 240] on div "Edit Restaurant Branches Menus Sections Full Menu View Edit Menu Choice Groups …" at bounding box center [784, 252] width 1568 height 993
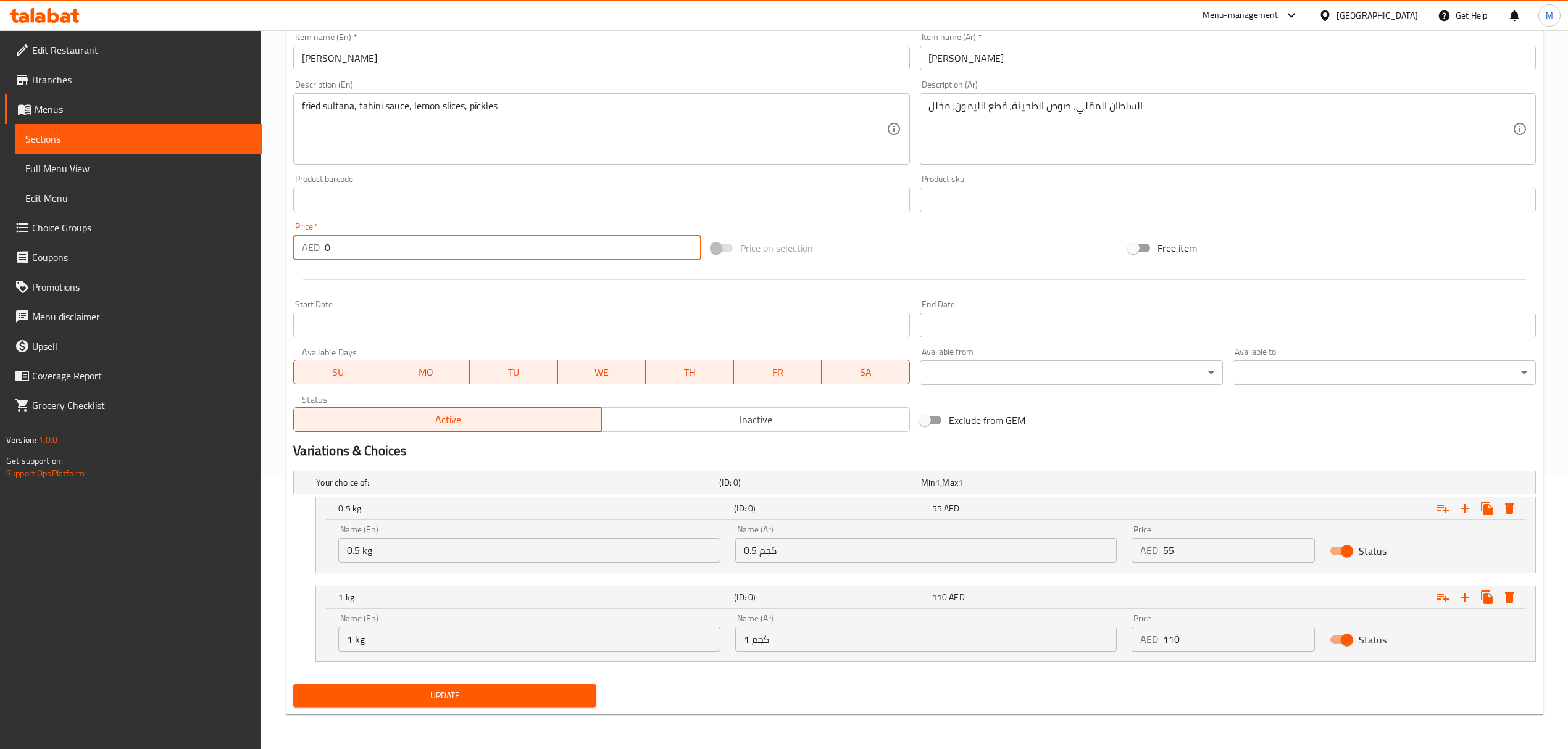
type input "0"
click at [483, 688] on button "Update" at bounding box center [445, 696] width 303 height 23
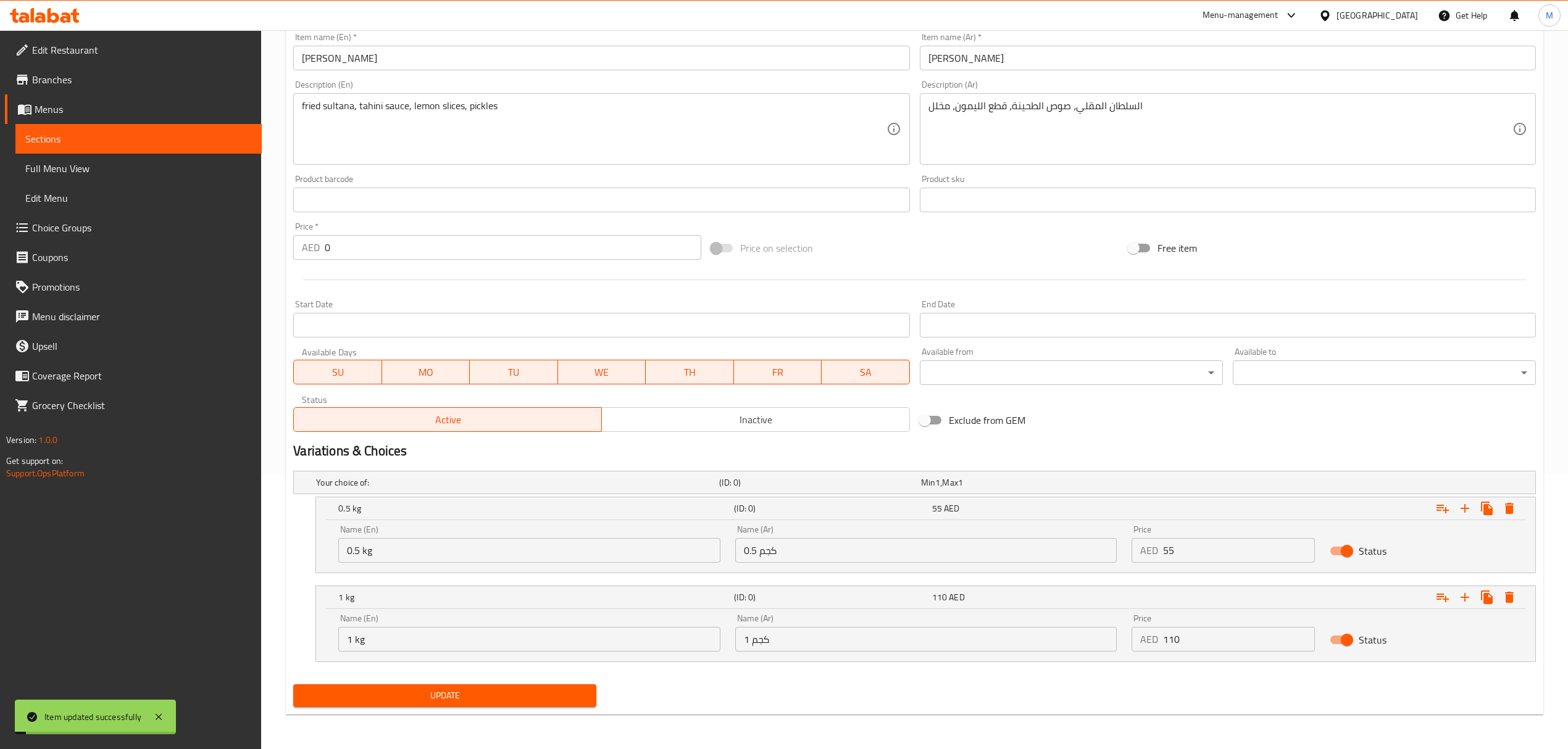
scroll to position [0, 0]
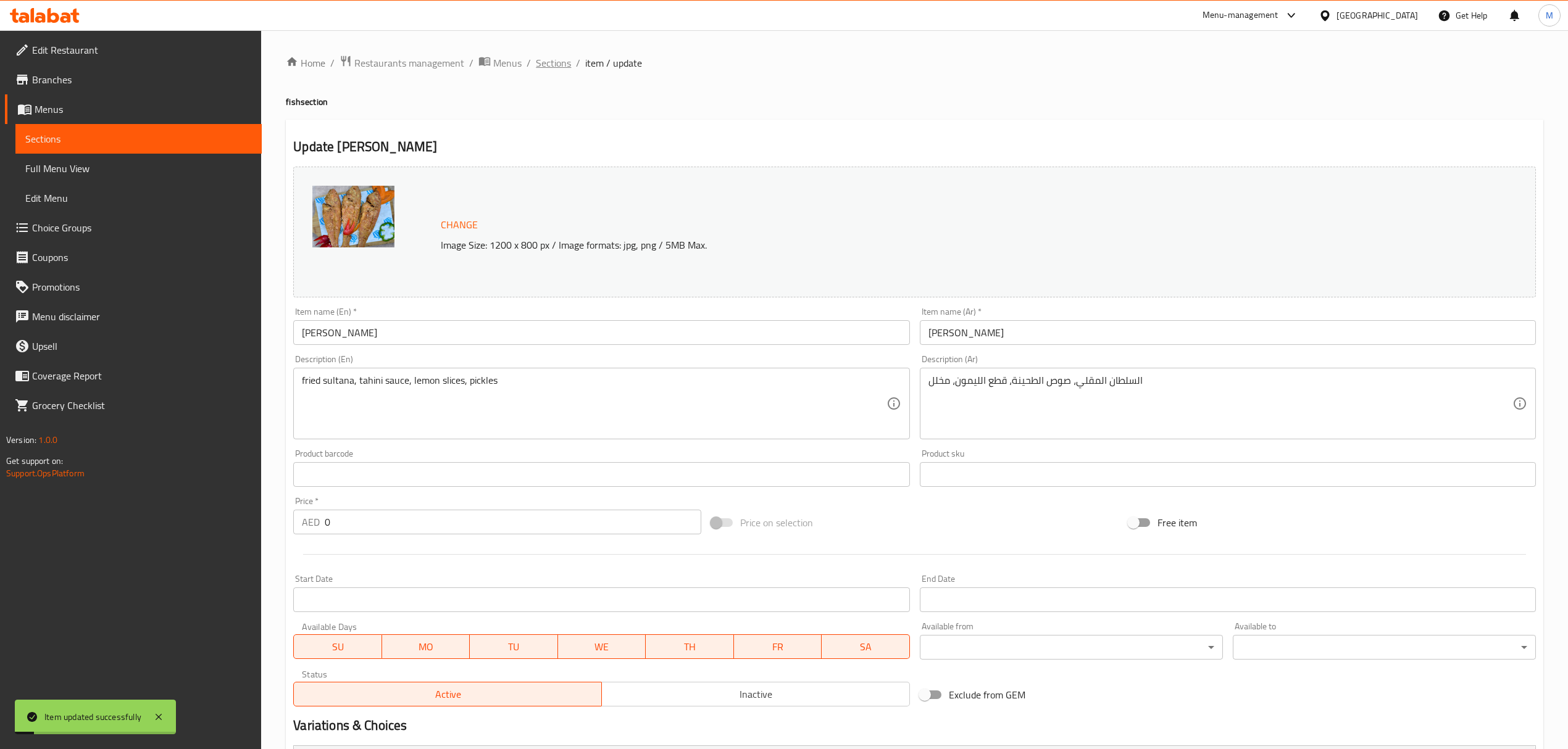
click at [552, 64] on span "Sections" at bounding box center [553, 63] width 35 height 15
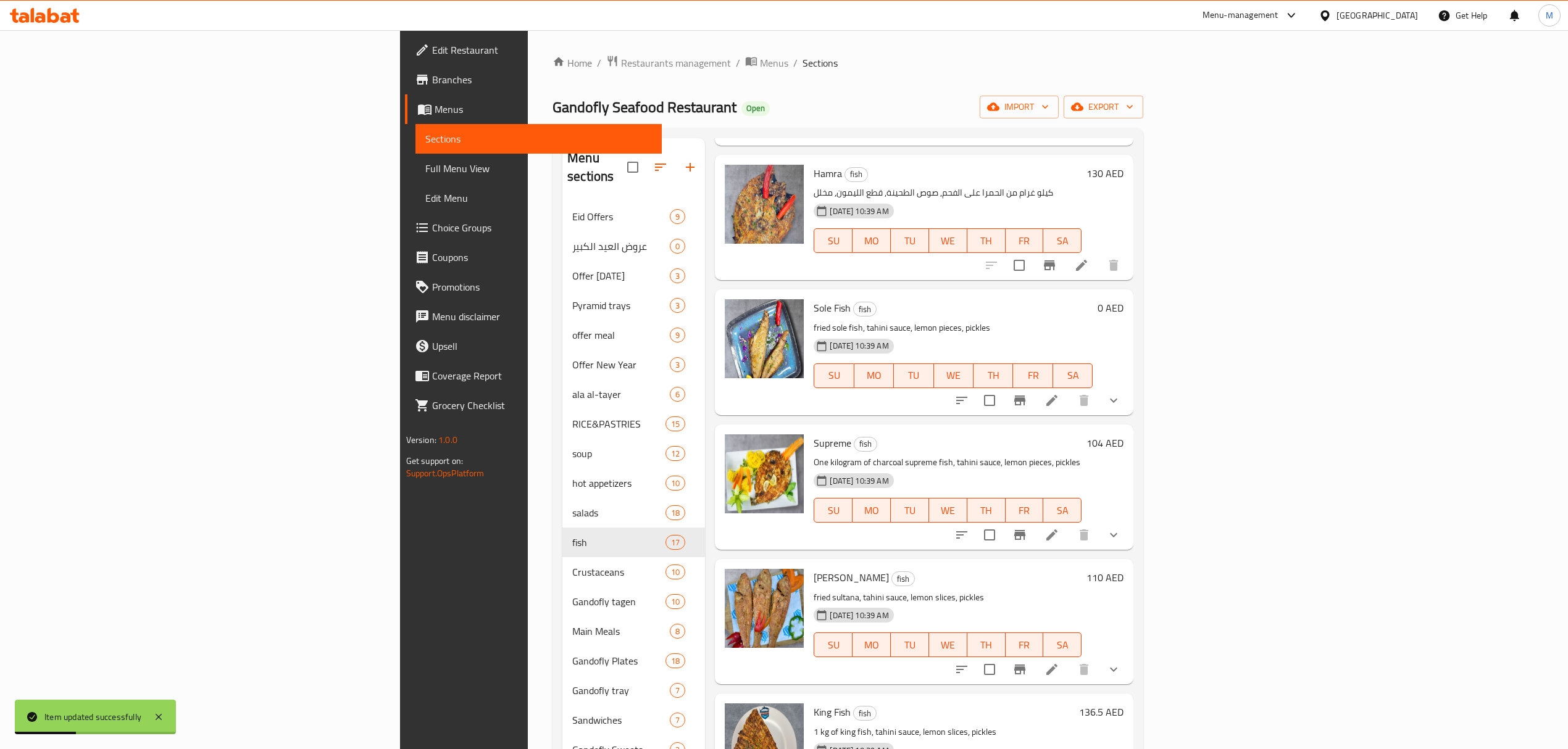
scroll to position [1398, 0]
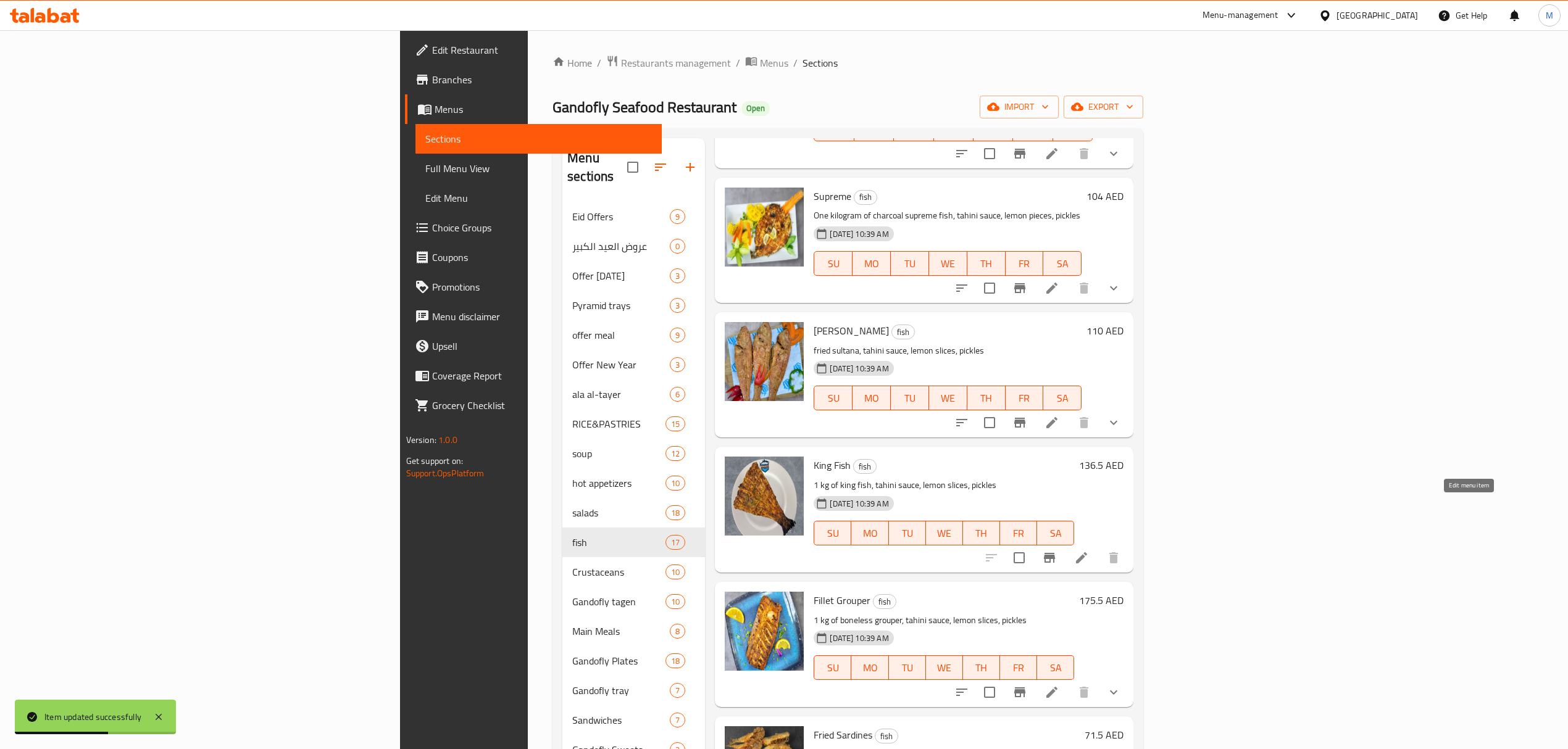
click at [1089, 550] on icon at bounding box center [1082, 558] width 15 height 15
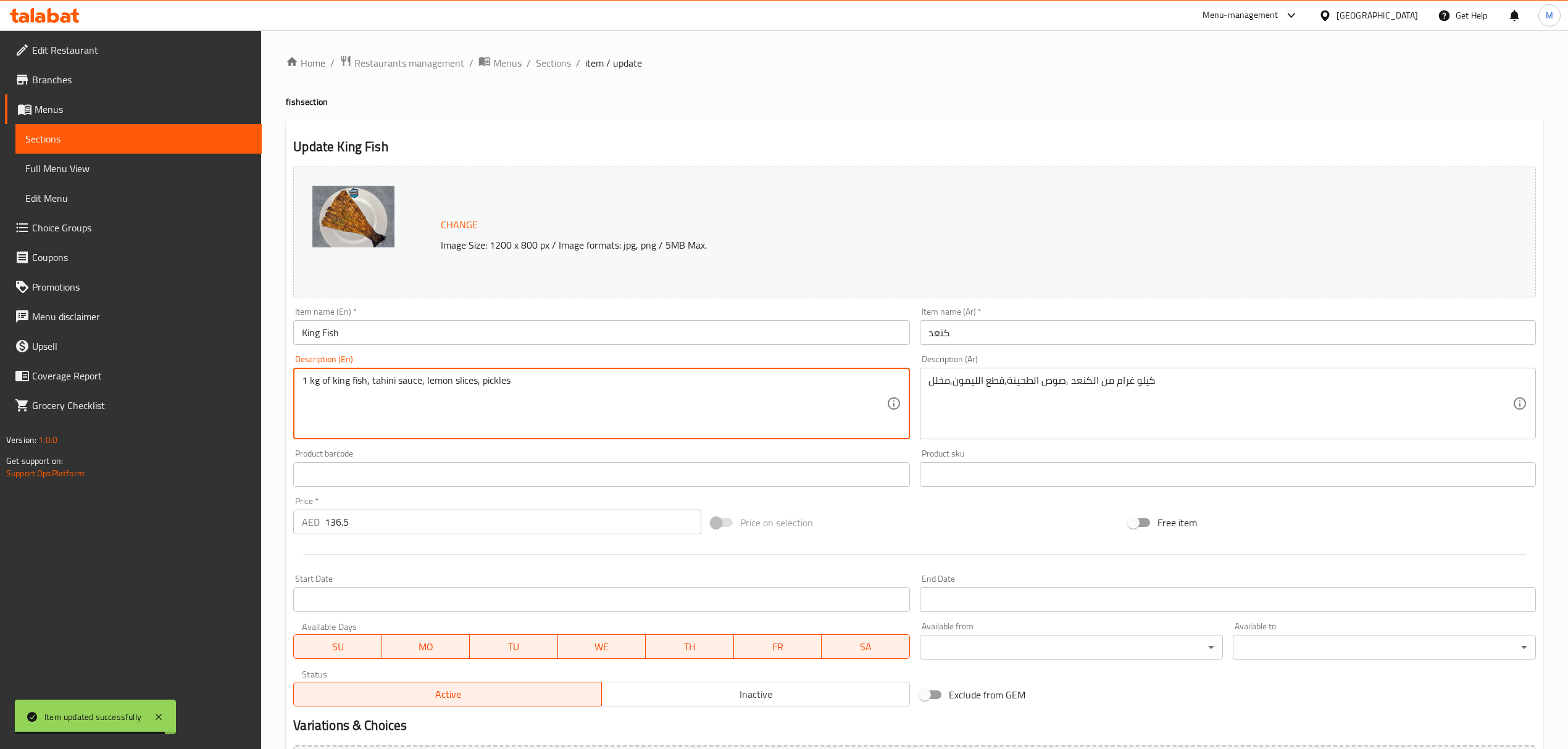
drag, startPoint x: 332, startPoint y: 378, endPoint x: 233, endPoint y: 364, distance: 100.0
type textarea "king fish, tahini sauce, lemon slices, pickles"
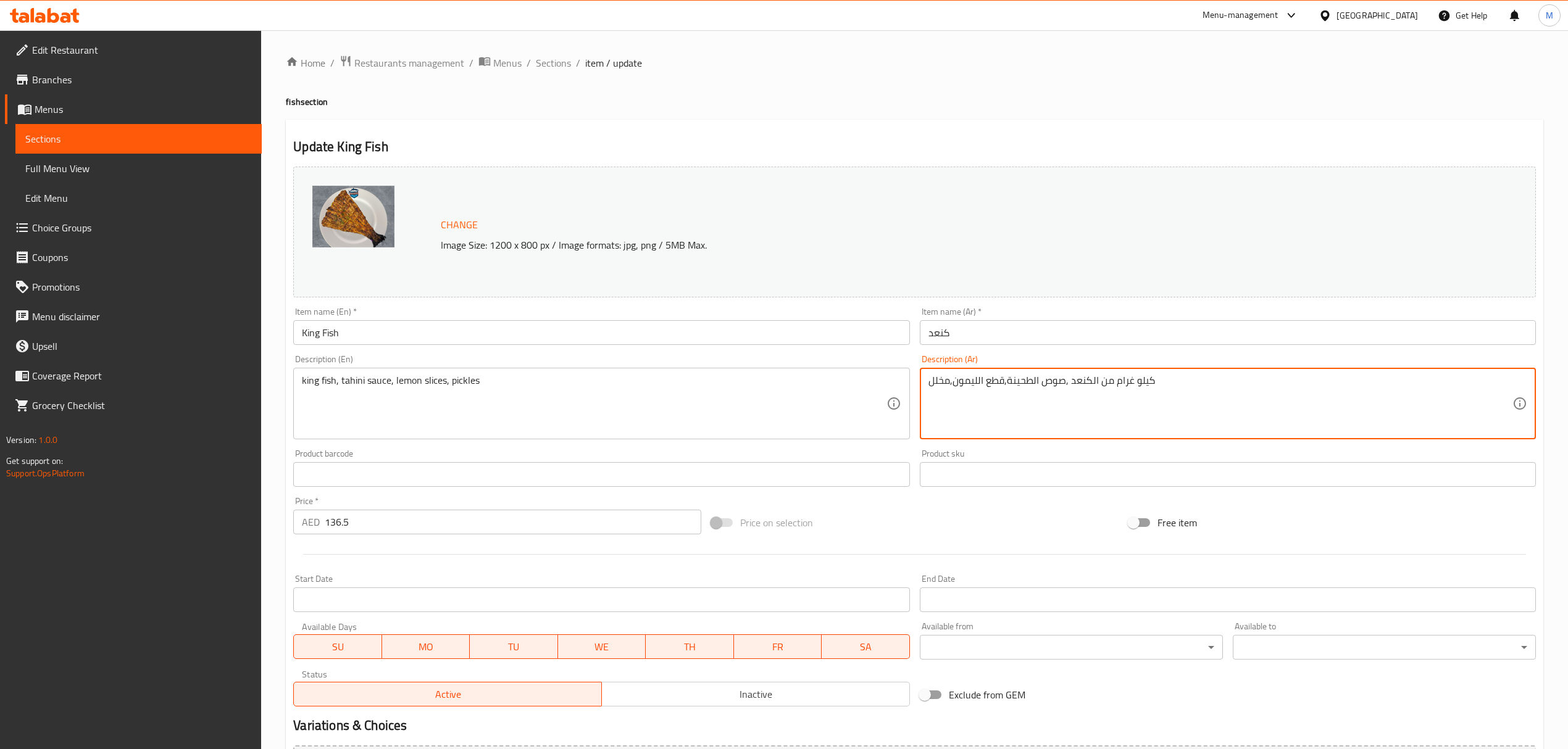
drag, startPoint x: 1097, startPoint y: 383, endPoint x: 1194, endPoint y: 383, distance: 97.0
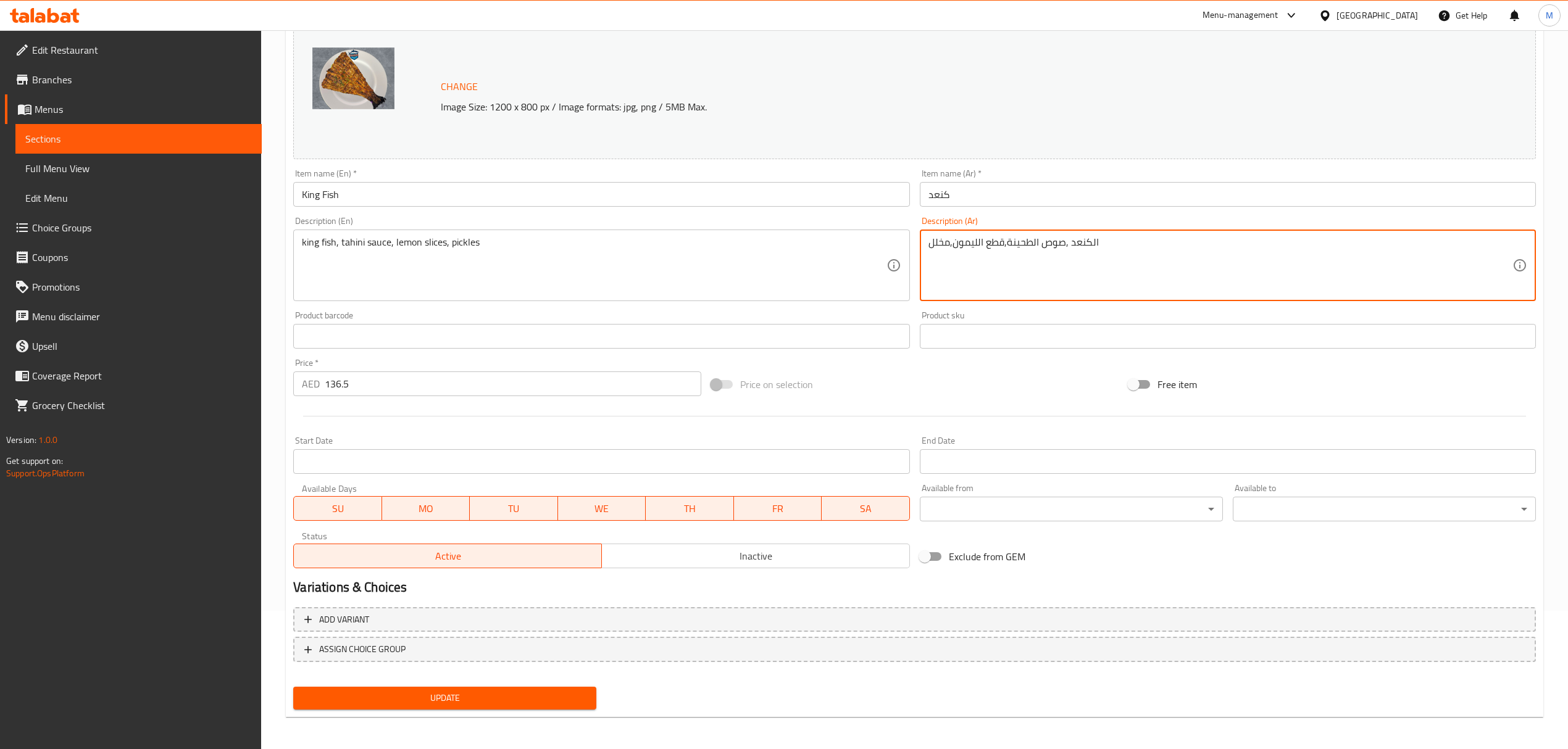
scroll to position [139, 0]
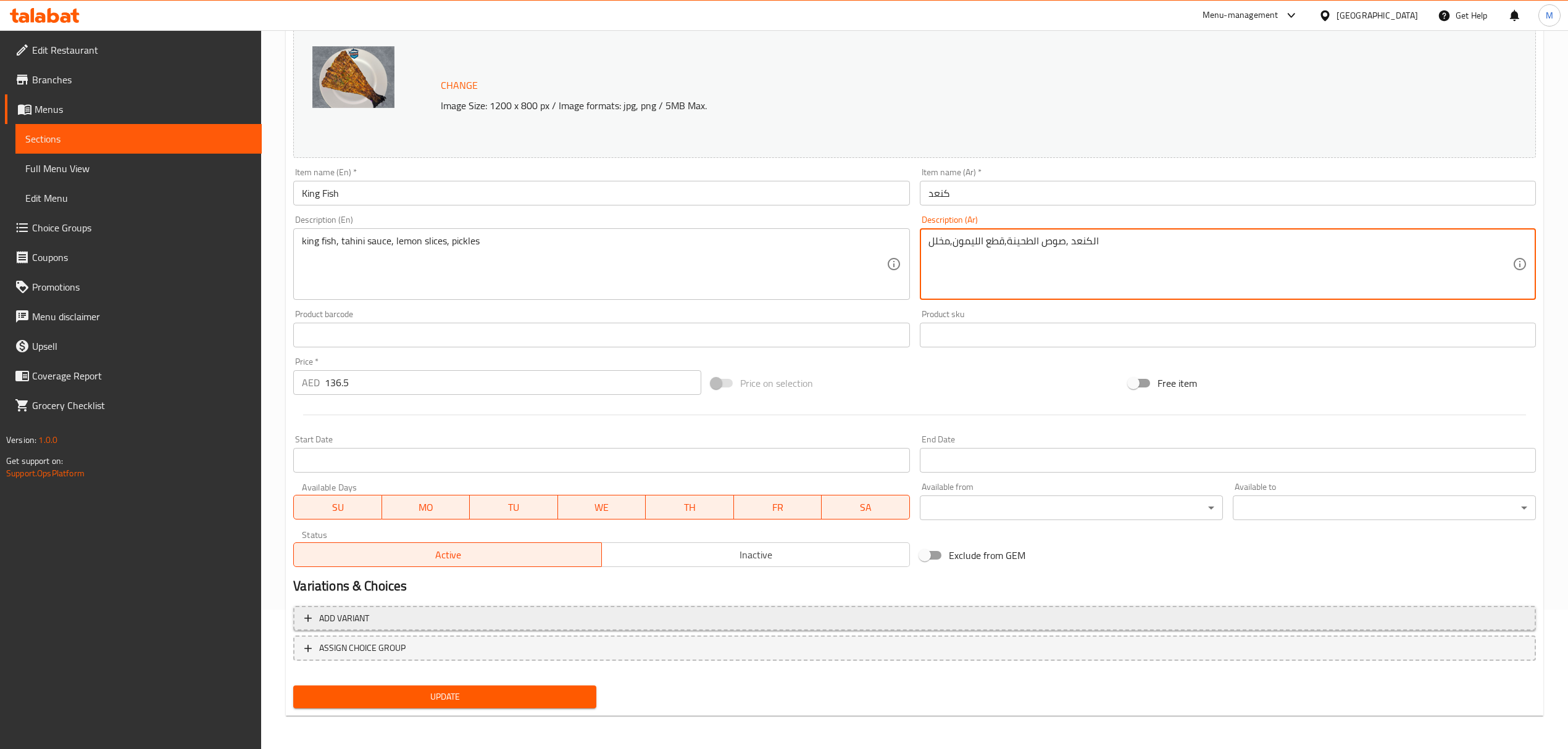
type textarea "الكنعد ,صوص الطحينة,قطع الليمون,مخلل"
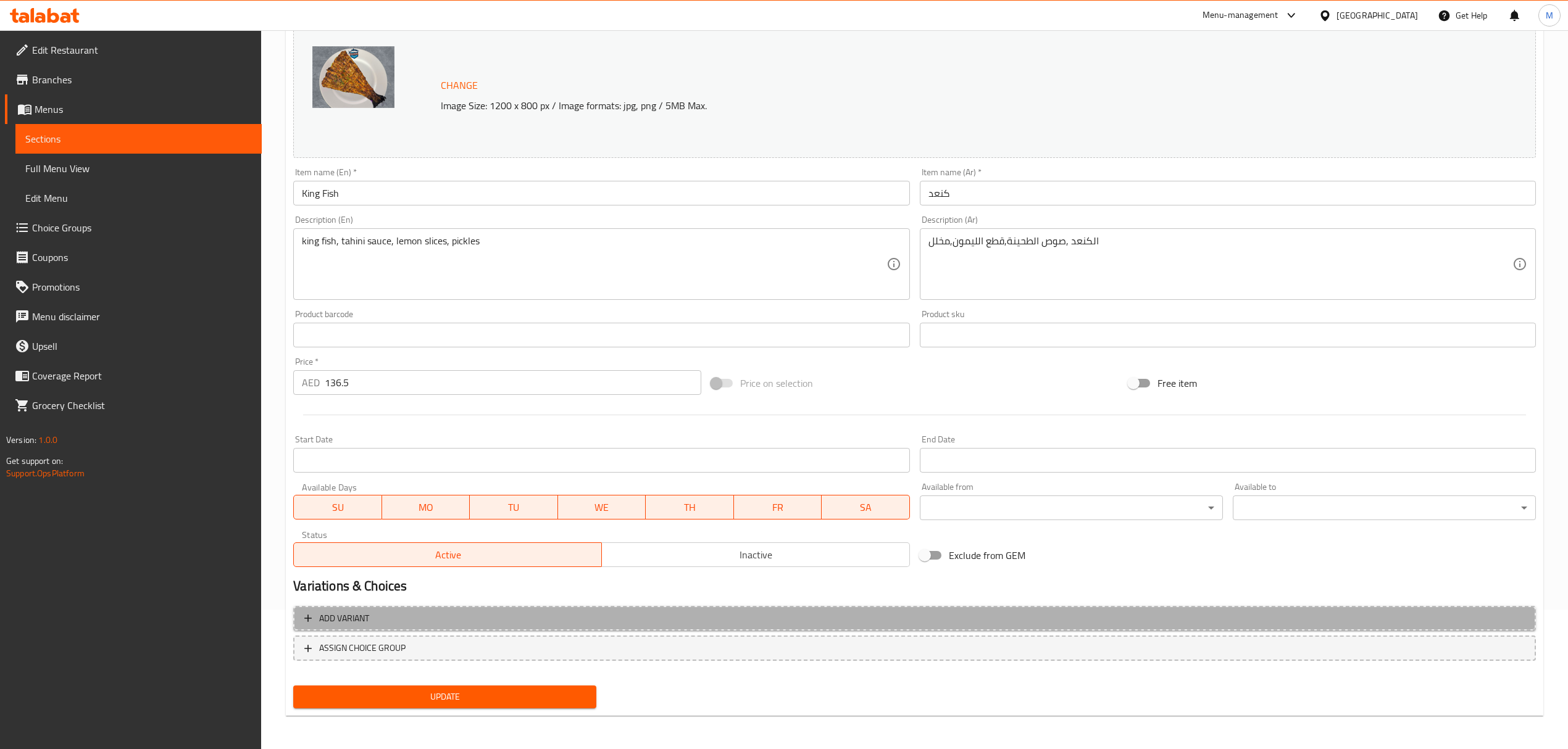
click at [457, 619] on span "Add variant" at bounding box center [914, 619] width 1220 height 16
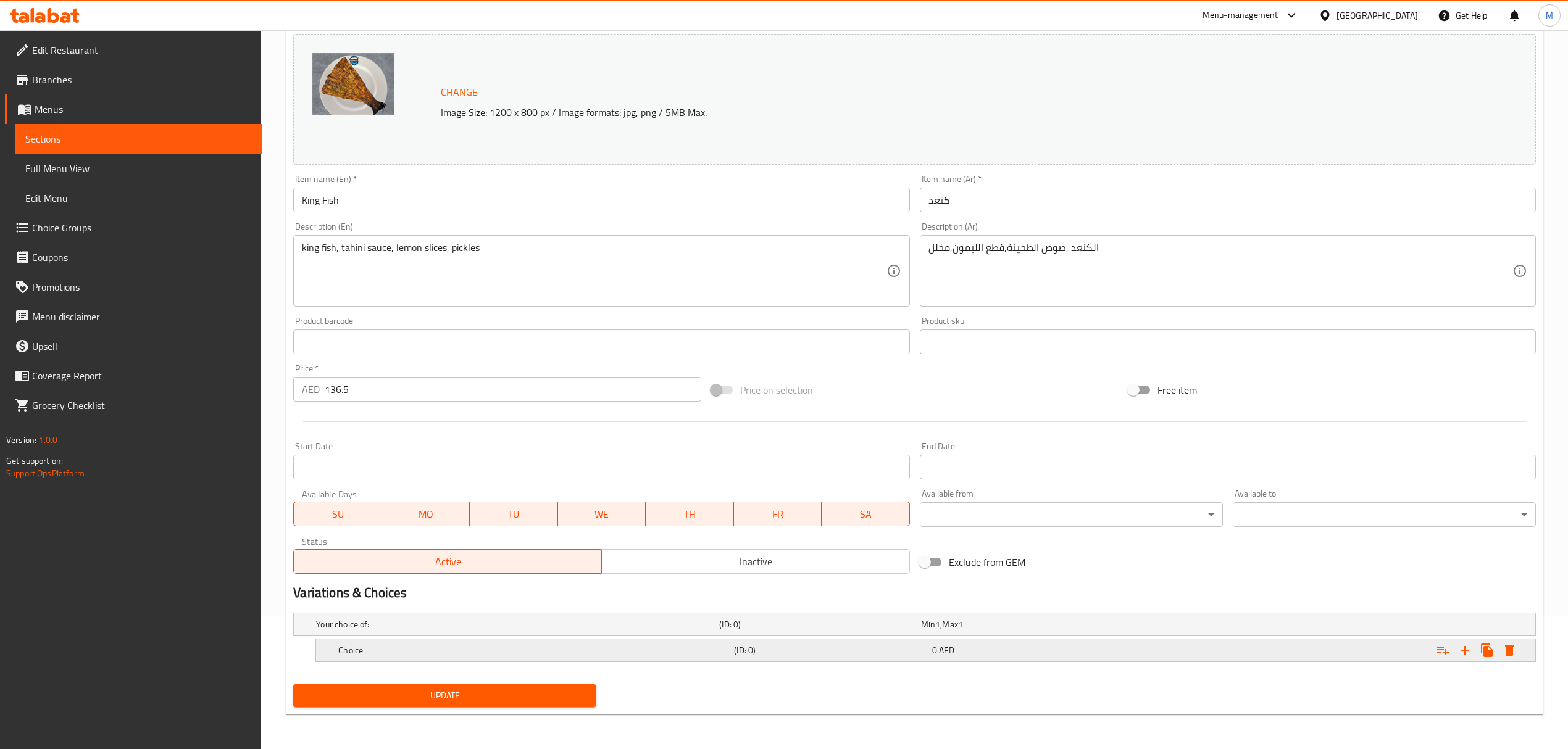
click at [454, 638] on div "Choice (ID: 0) 0 AED" at bounding box center [918, 625] width 1209 height 27
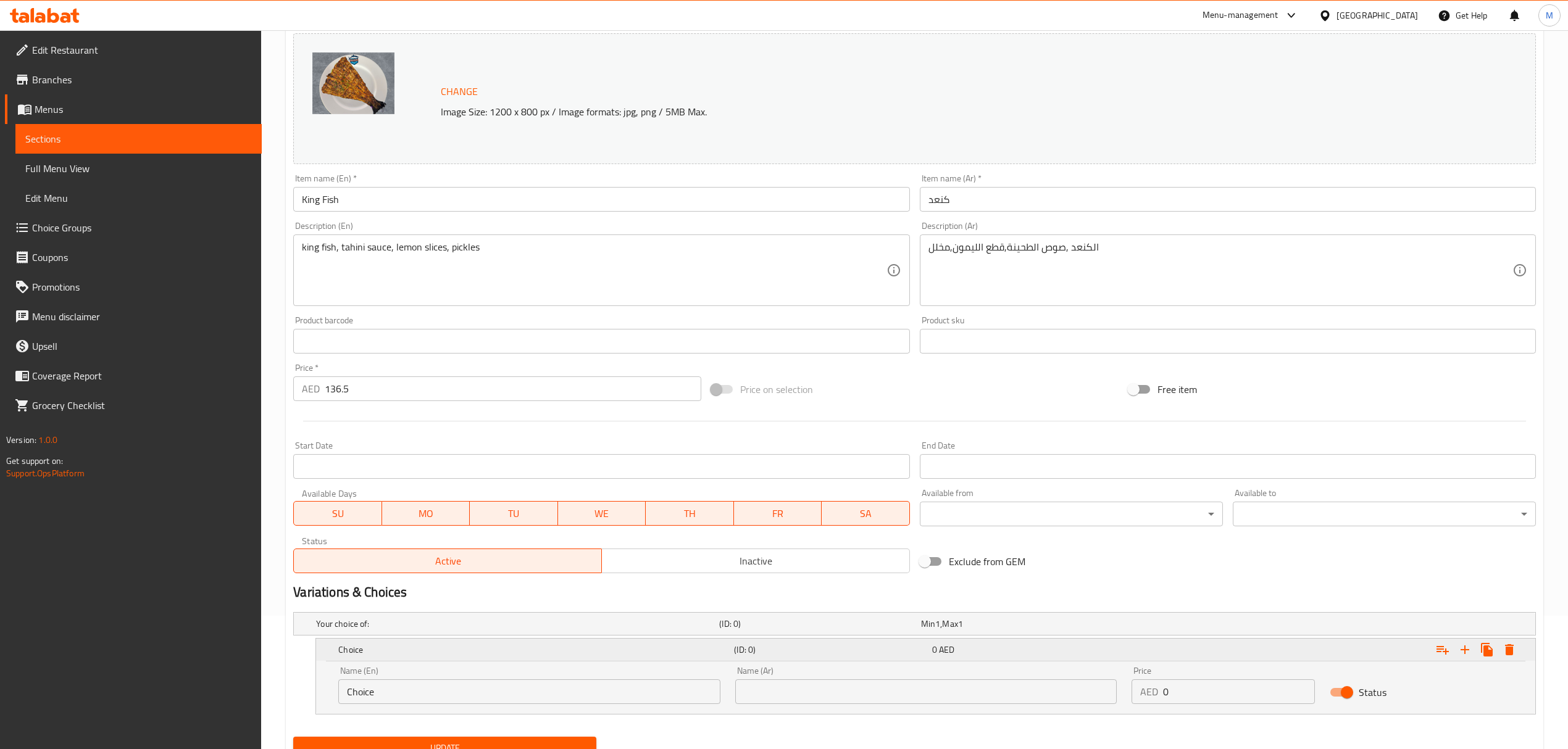
scroll to position [186, 0]
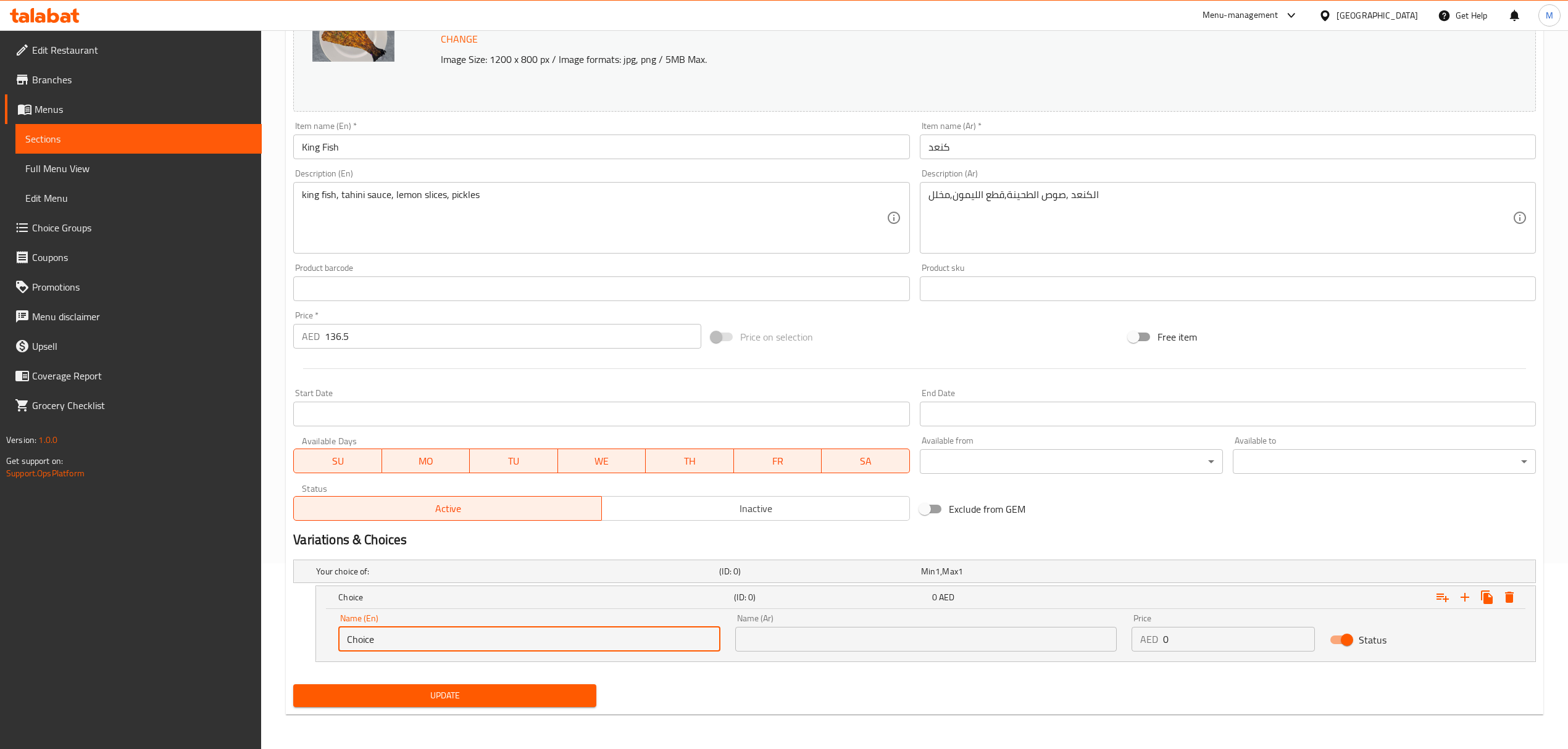
drag, startPoint x: 430, startPoint y: 638, endPoint x: 284, endPoint y: 634, distance: 146.1
click at [284, 634] on div "Home / Restaurants management / Menus / Sections / item / update fish section U…" at bounding box center [915, 297] width 1307 height 905
type input "0.5 kg"
click at [767, 642] on input "text" at bounding box center [926, 639] width 382 height 25
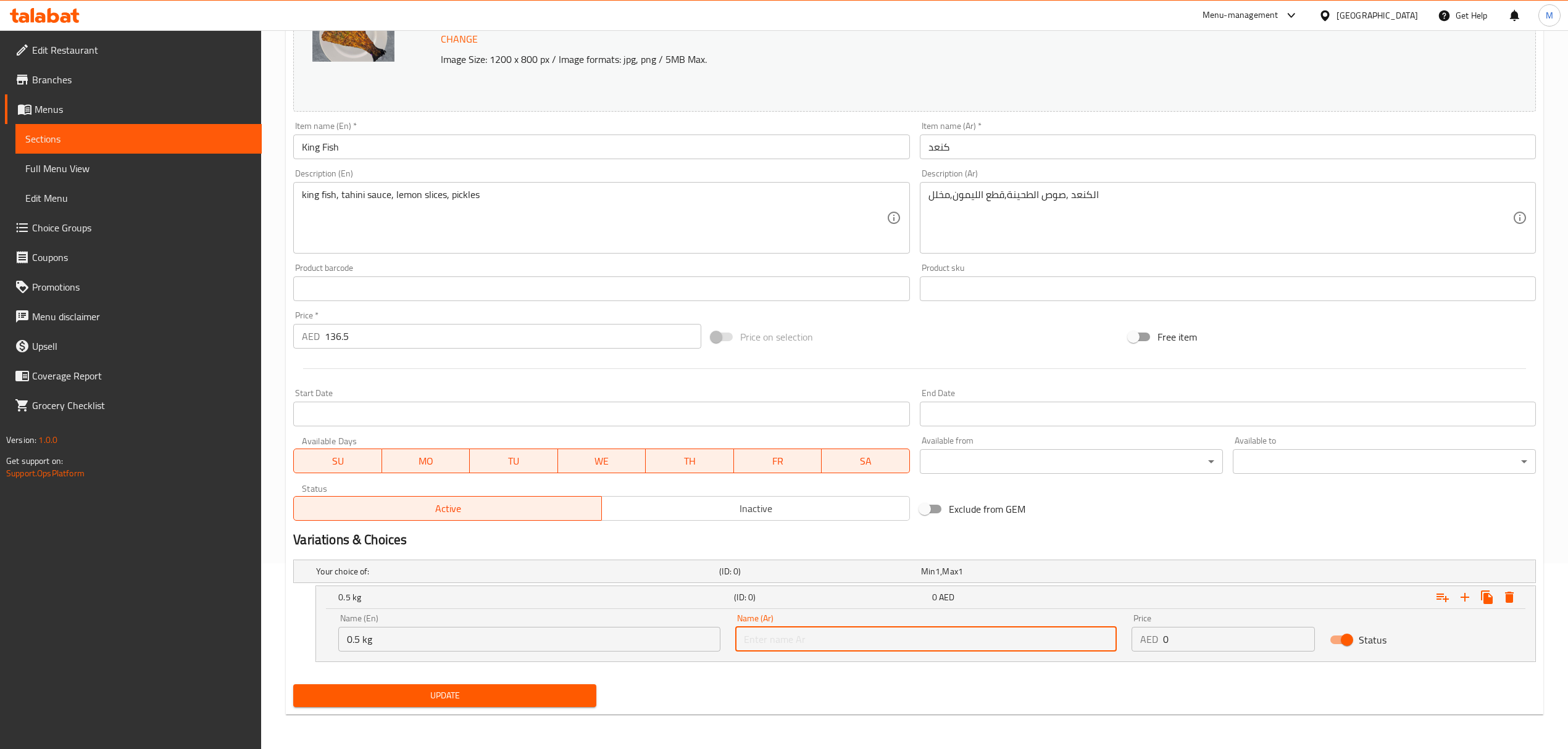
type input "0.5 كجم"
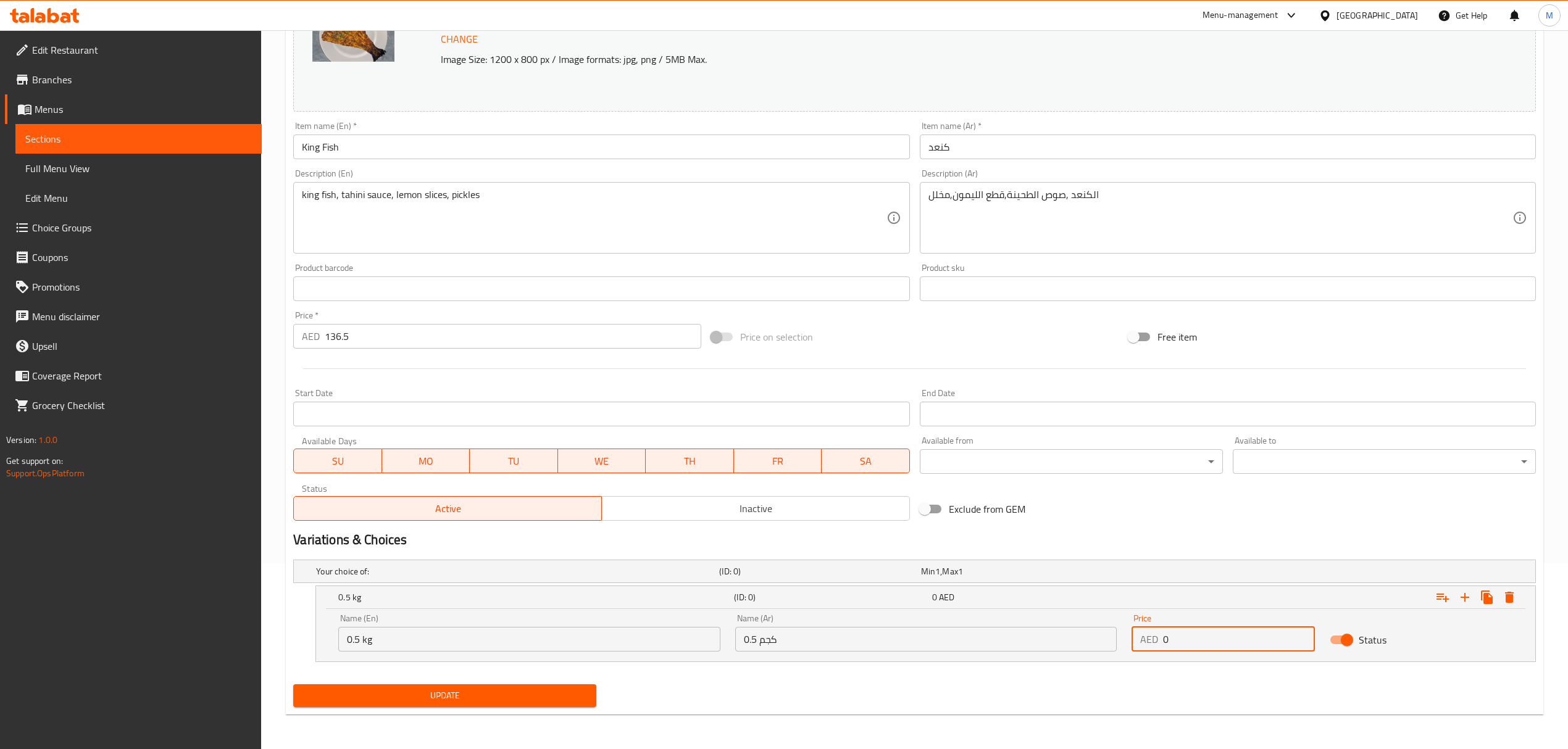
drag, startPoint x: 1151, startPoint y: 638, endPoint x: 1127, endPoint y: 638, distance: 24.0
click at [1127, 638] on div "Price AED 0 Price" at bounding box center [1223, 633] width 198 height 53
type input "68.5"
click at [1464, 598] on icon "Expand" at bounding box center [1465, 597] width 9 height 9
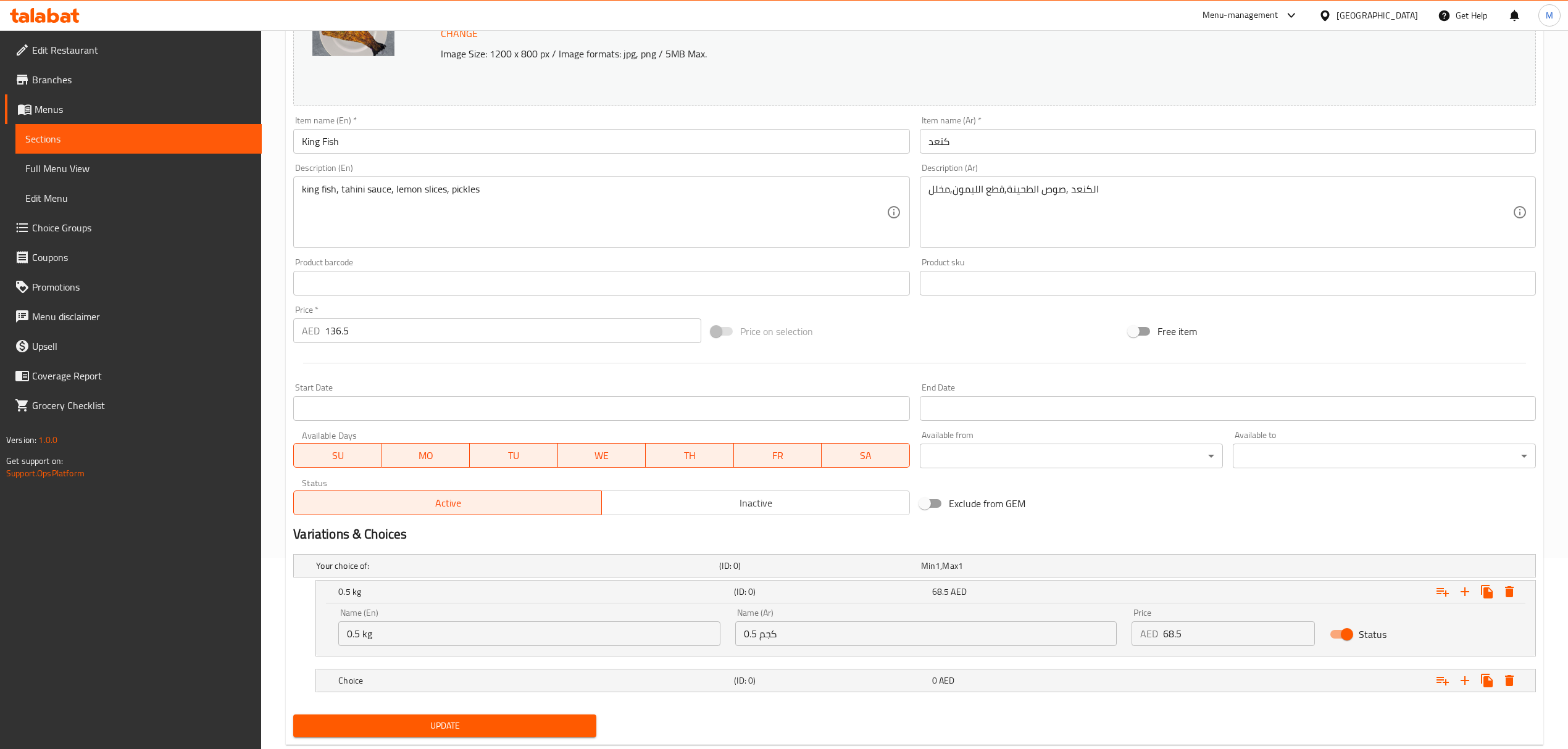
scroll to position [223, 0]
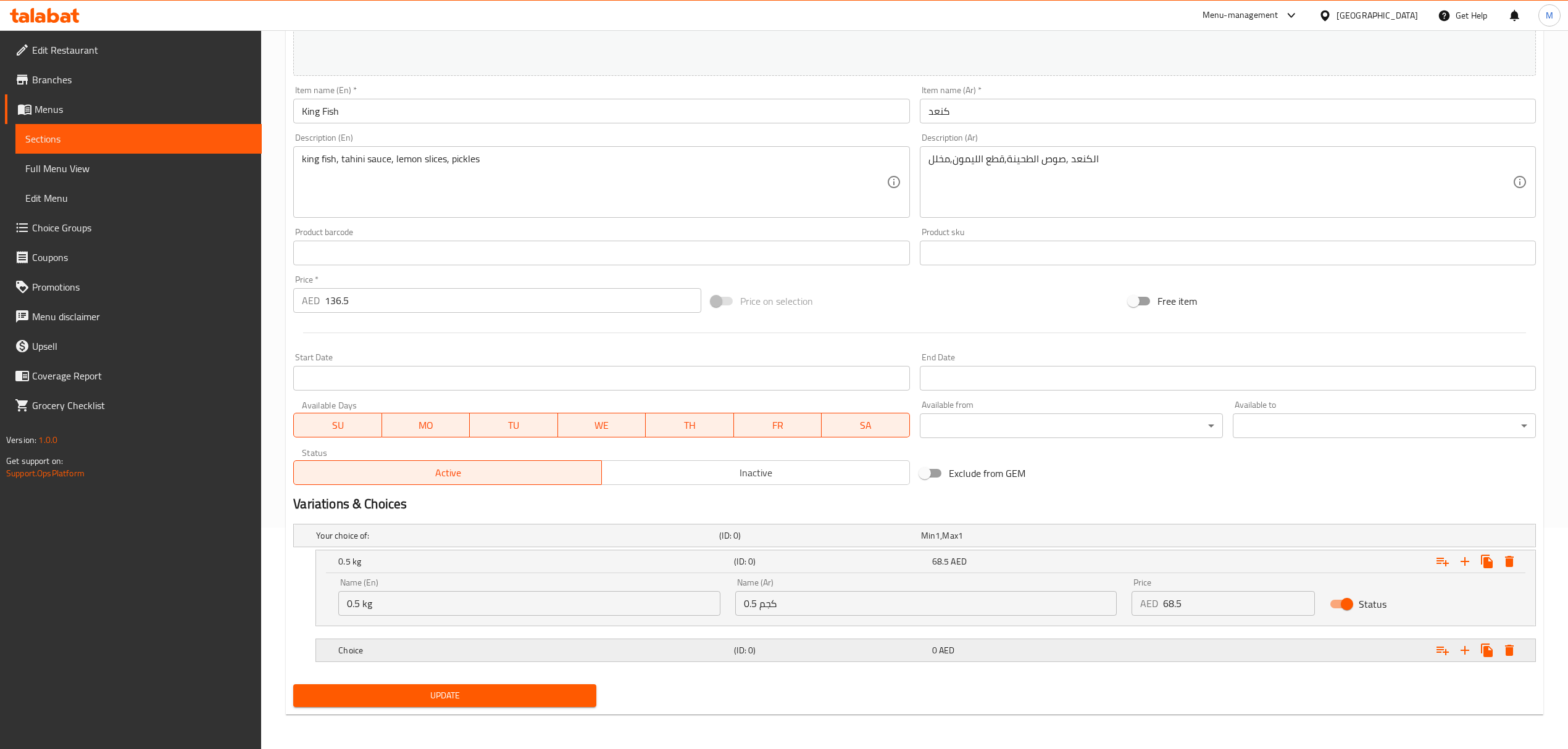
click at [431, 542] on h5 "Choice" at bounding box center [515, 536] width 398 height 12
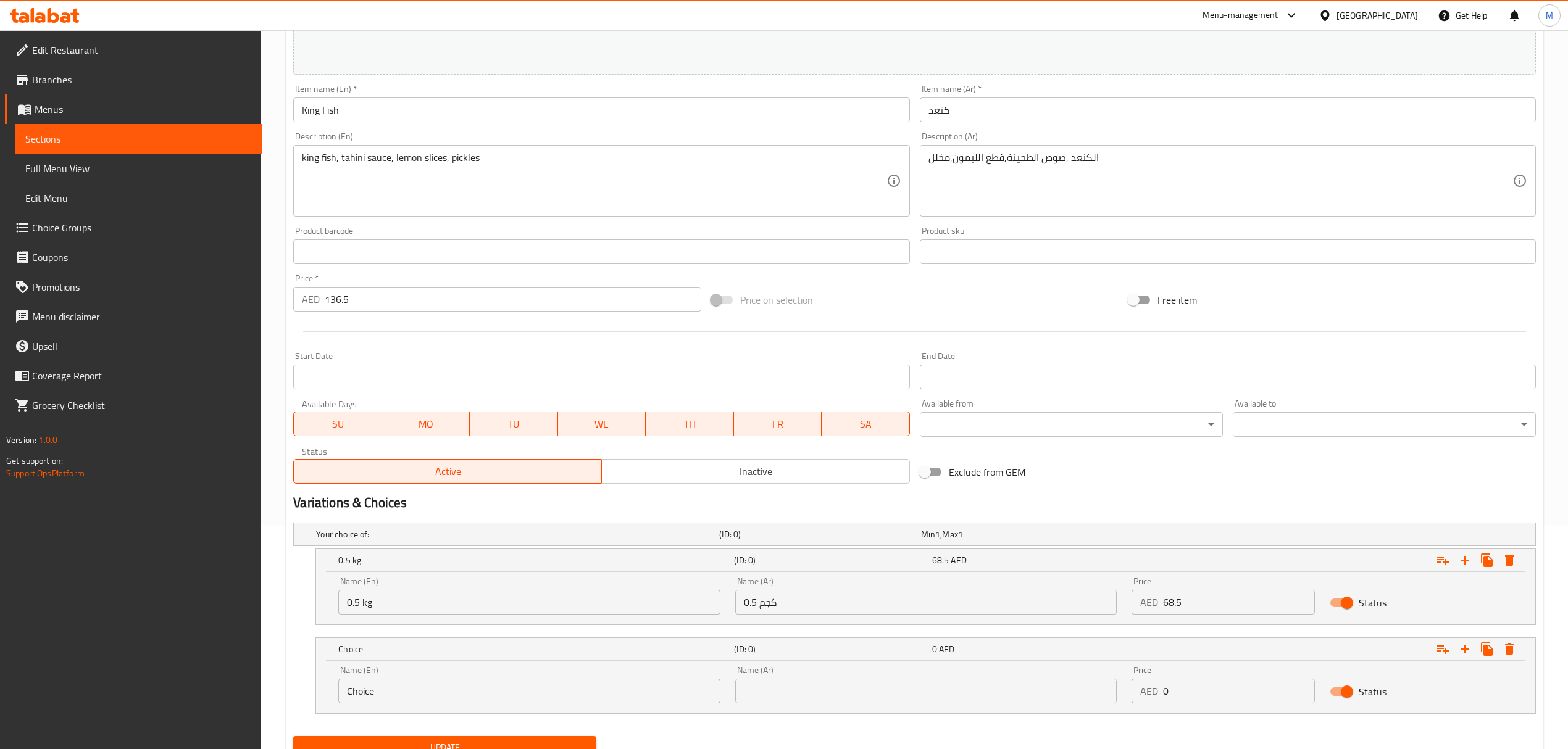
click at [400, 685] on input "Choice" at bounding box center [529, 691] width 382 height 25
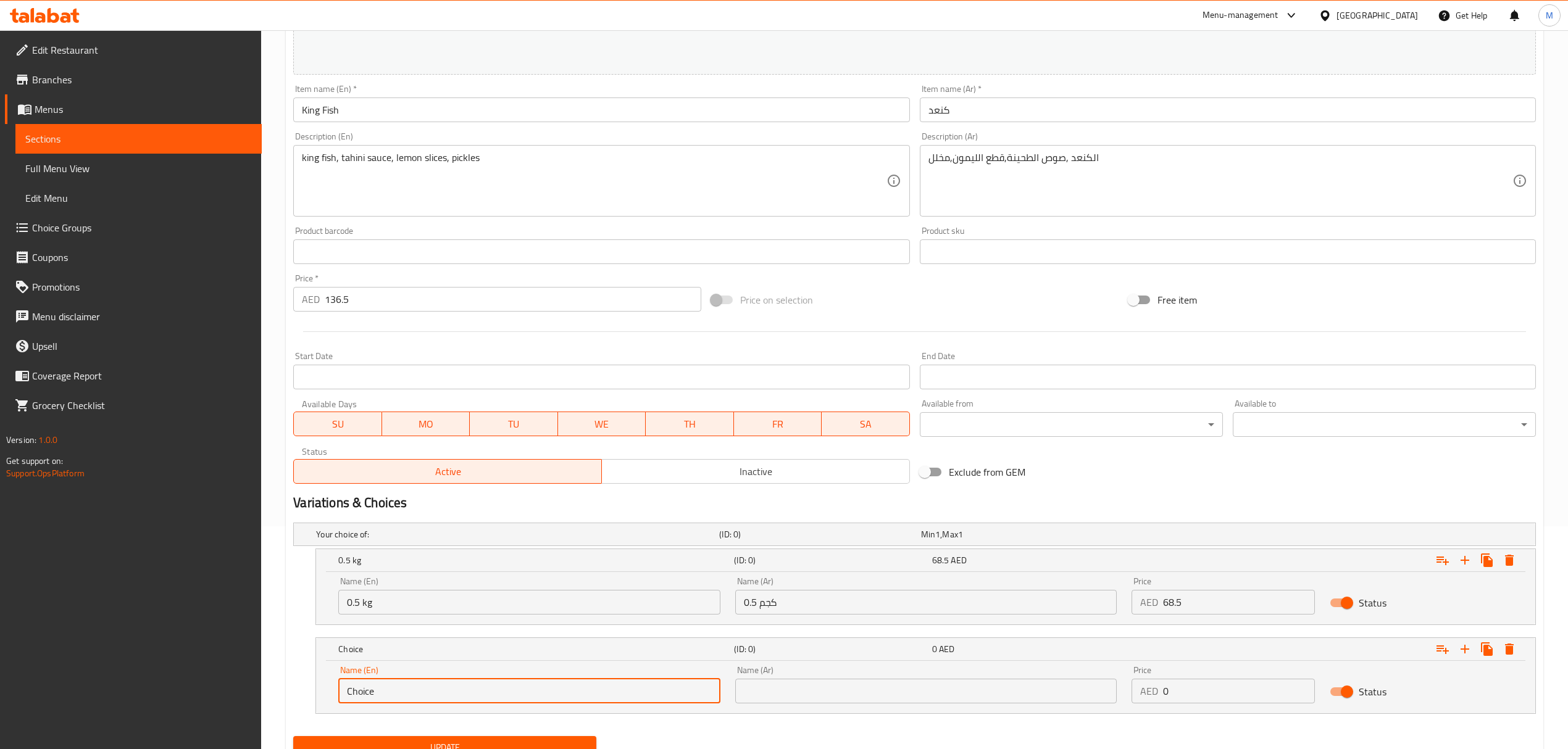
drag, startPoint x: 400, startPoint y: 685, endPoint x: 332, endPoint y: 683, distance: 68.0
click at [332, 683] on div "Name (En) Choice Name (En)" at bounding box center [529, 685] width 397 height 53
type input "1 kg"
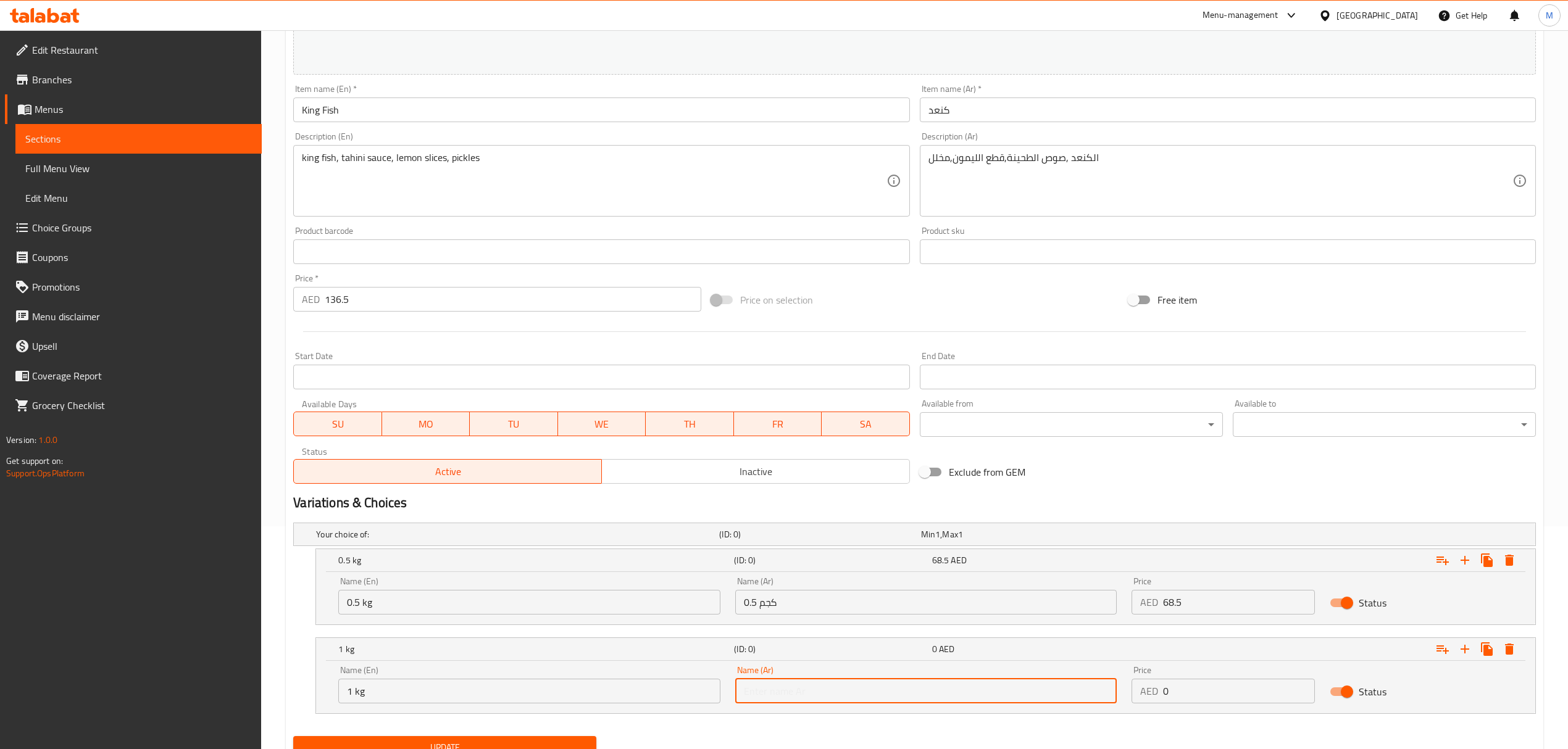
drag, startPoint x: 764, startPoint y: 691, endPoint x: 773, endPoint y: 685, distance: 10.8
click at [764, 691] on input "text" at bounding box center [926, 691] width 382 height 25
type input "1 كجم"
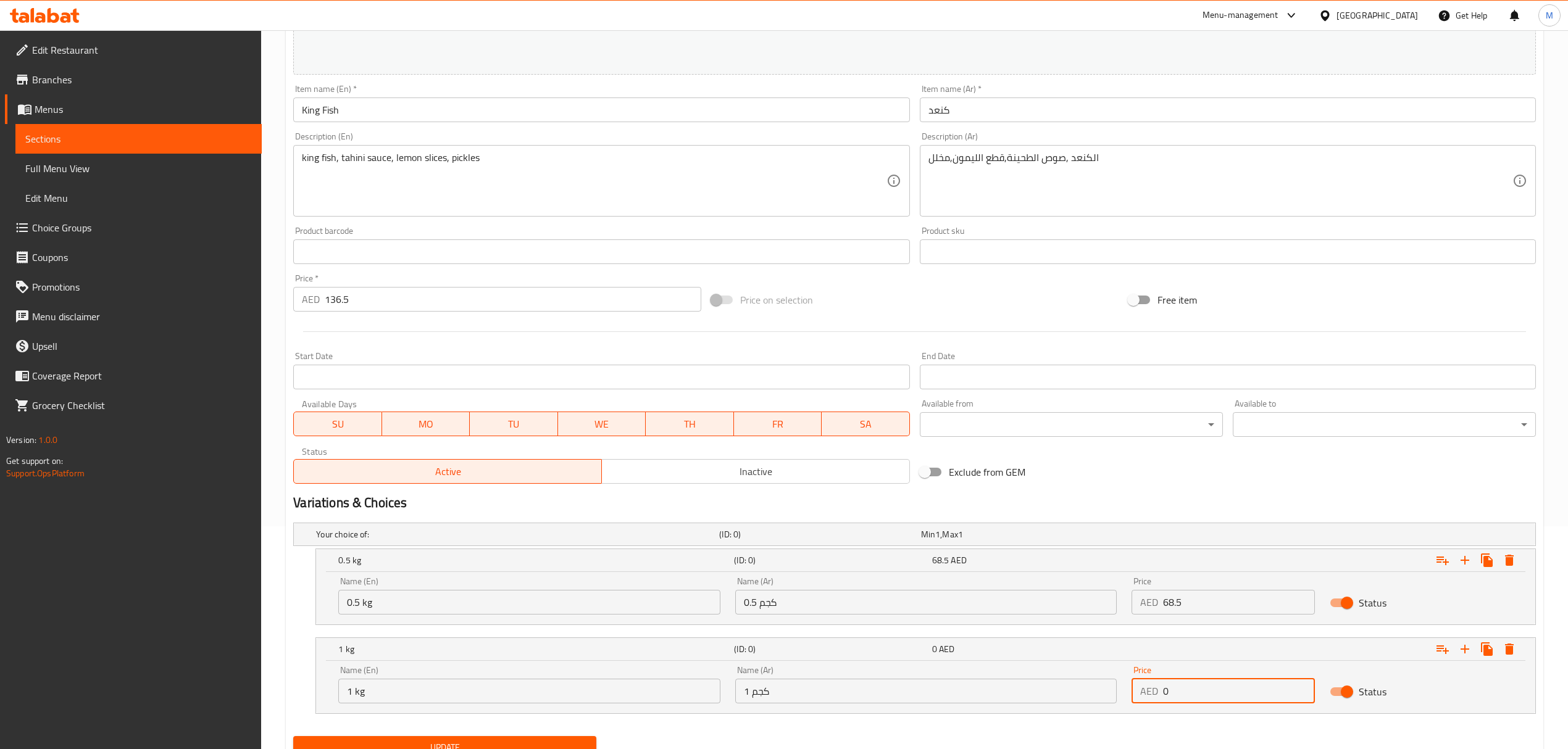
drag, startPoint x: 1162, startPoint y: 691, endPoint x: 1137, endPoint y: 685, distance: 25.7
click at [1144, 685] on div "AED 0 Price" at bounding box center [1223, 691] width 183 height 25
type input "136.5"
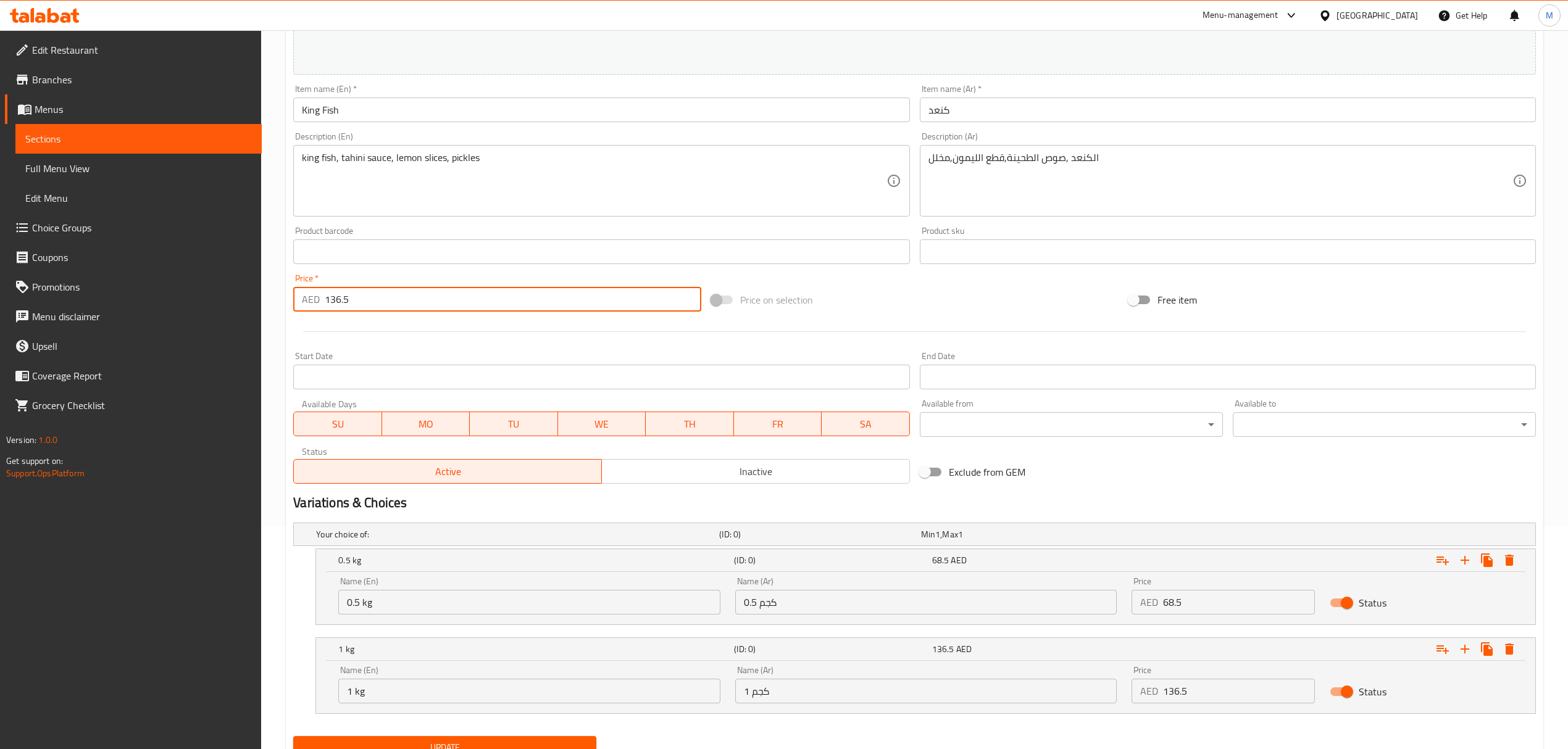
drag, startPoint x: 342, startPoint y: 295, endPoint x: 304, endPoint y: 296, distance: 38.0
click at [304, 296] on div "AED 136.5 Price *" at bounding box center [497, 299] width 407 height 25
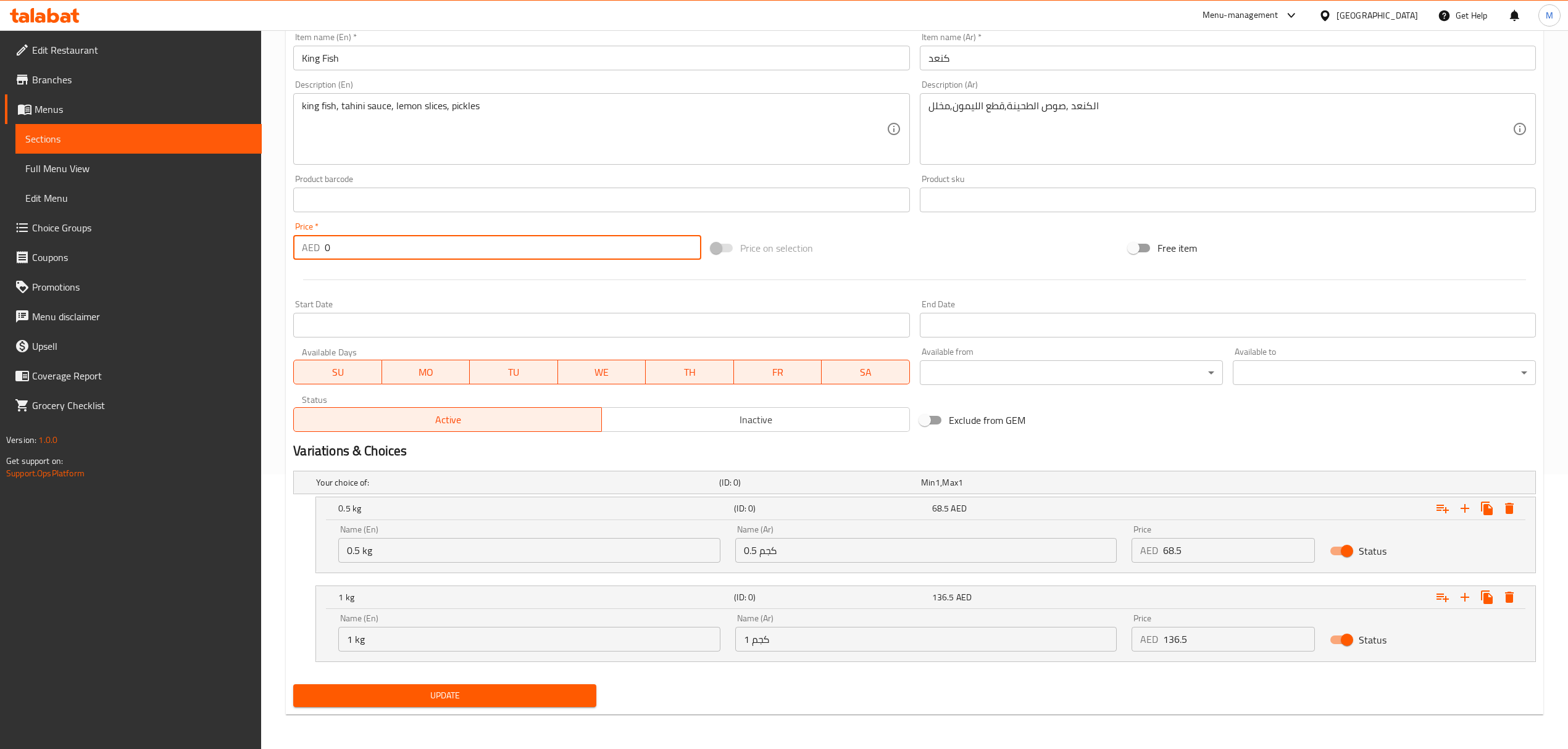
type input "0"
click at [482, 702] on span "Update" at bounding box center [445, 696] width 283 height 16
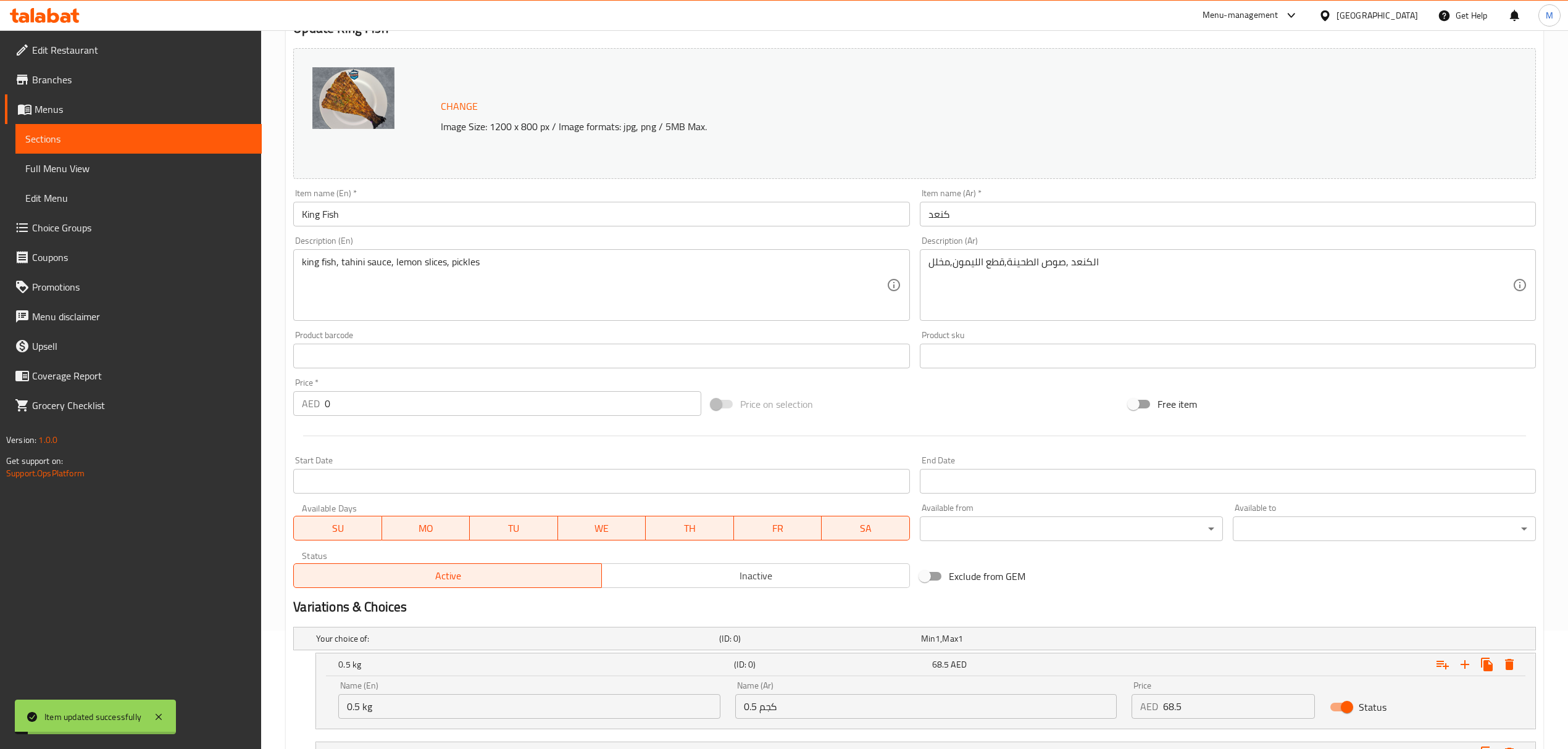
scroll to position [0, 0]
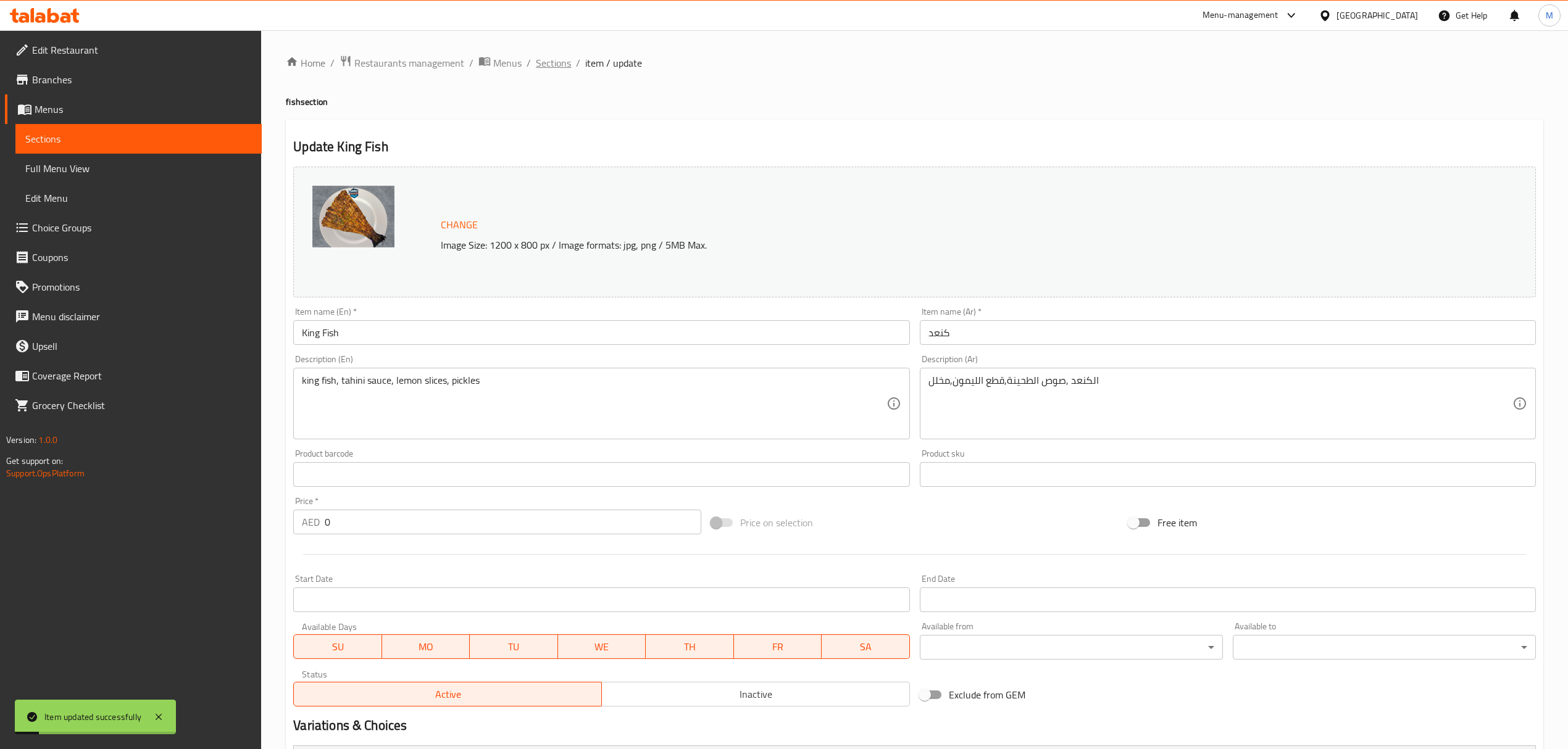
click at [551, 64] on span "Sections" at bounding box center [553, 63] width 35 height 15
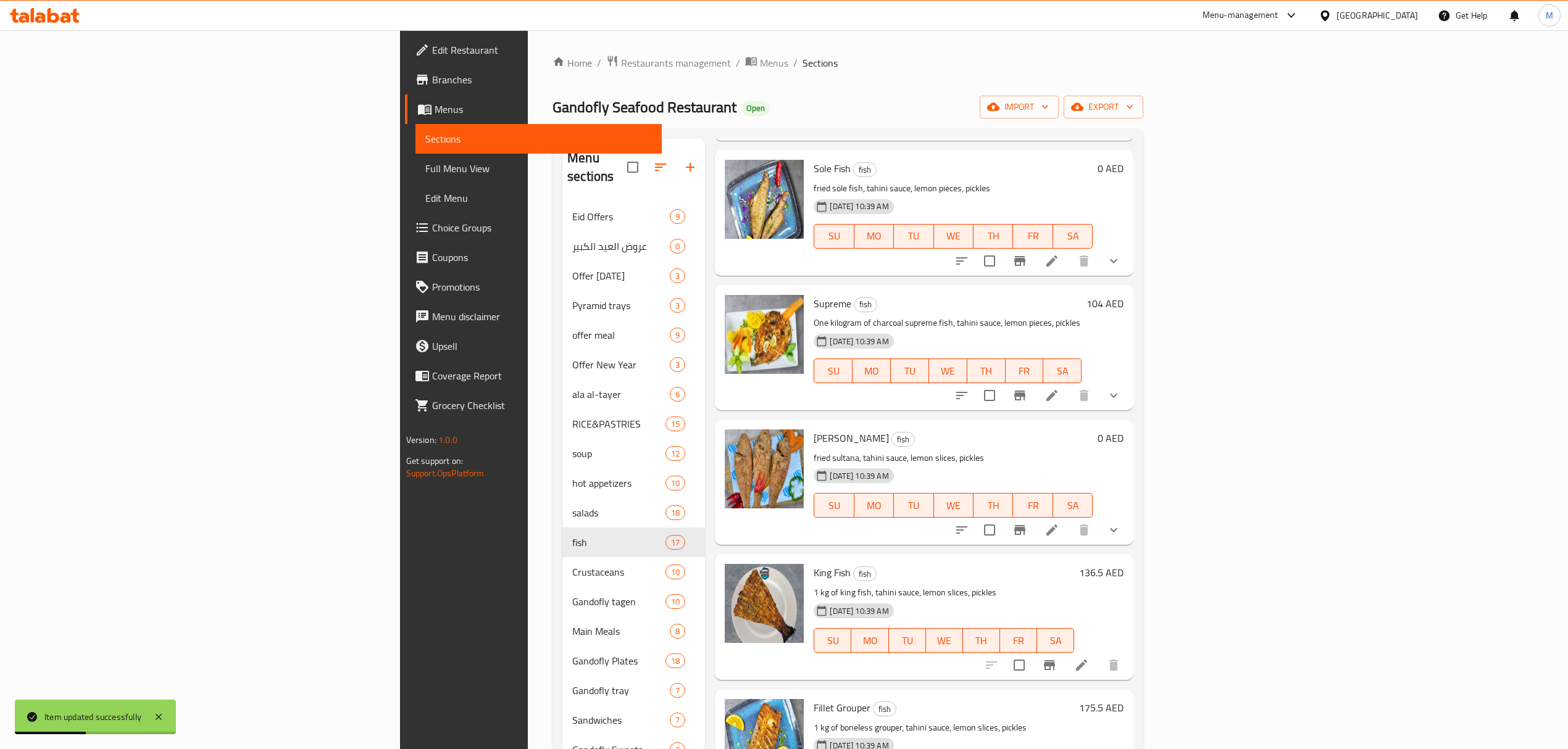
scroll to position [1481, 0]
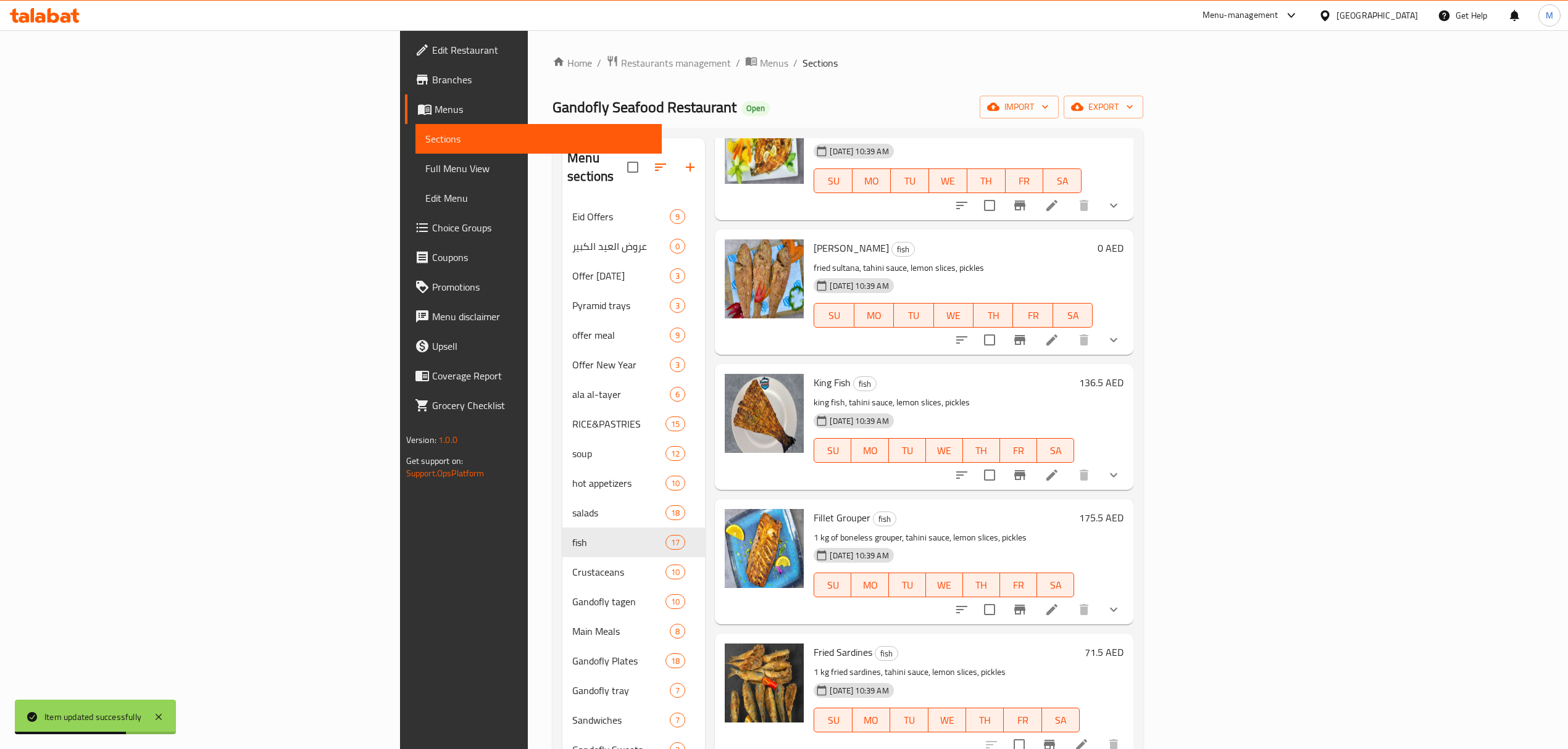
click at [1069, 598] on li at bounding box center [1051, 609] width 34 height 22
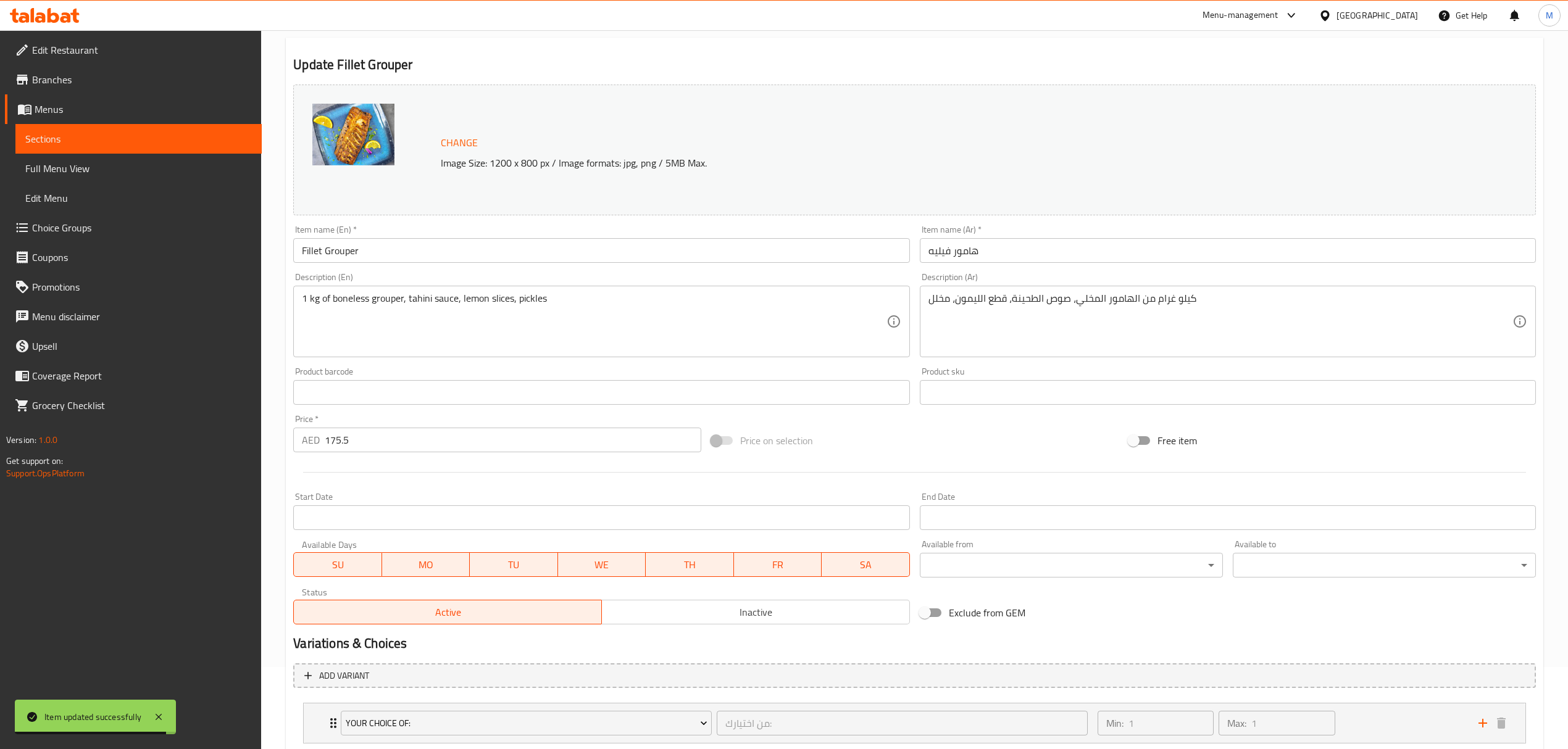
scroll to position [161, 0]
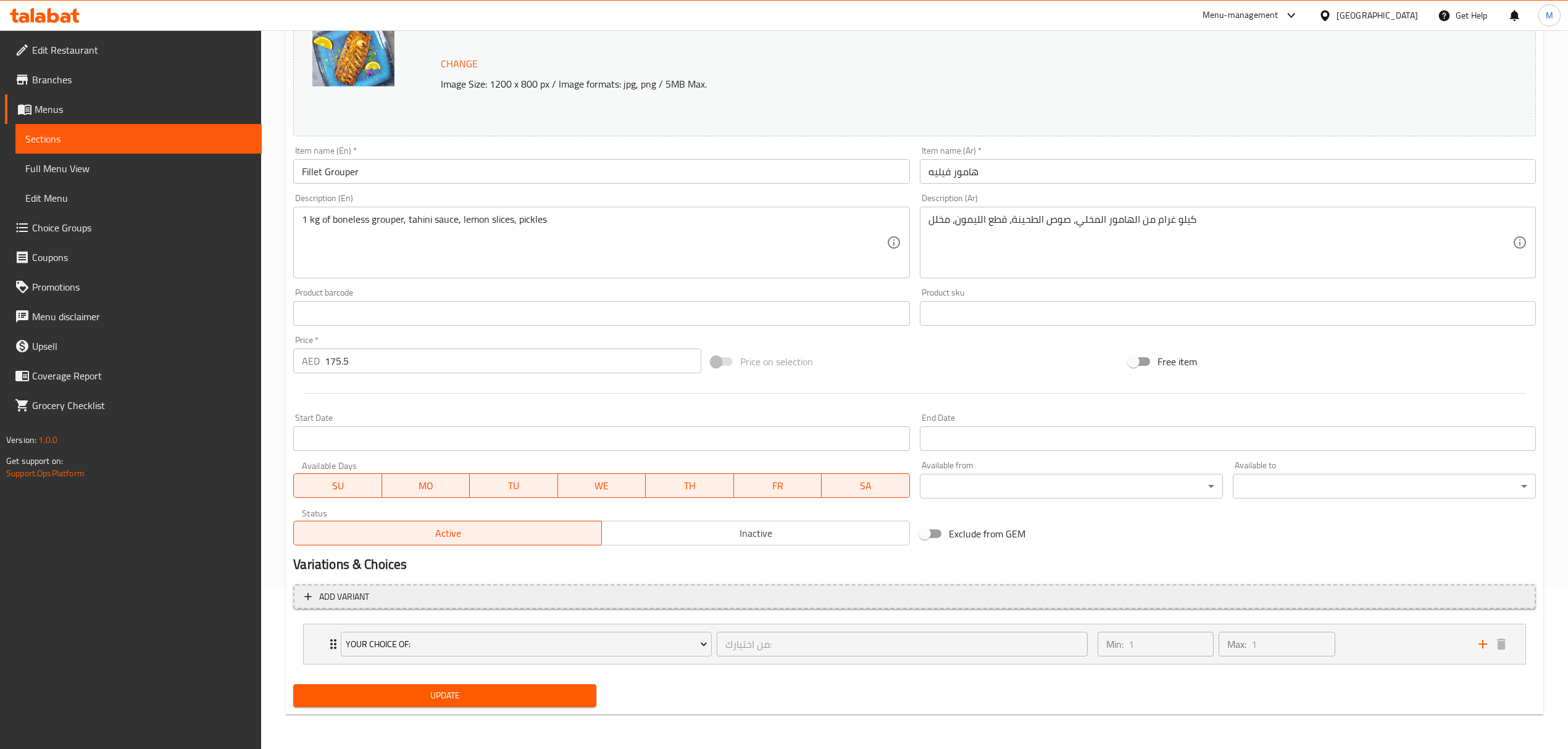
click at [569, 598] on span "Add variant" at bounding box center [914, 597] width 1220 height 16
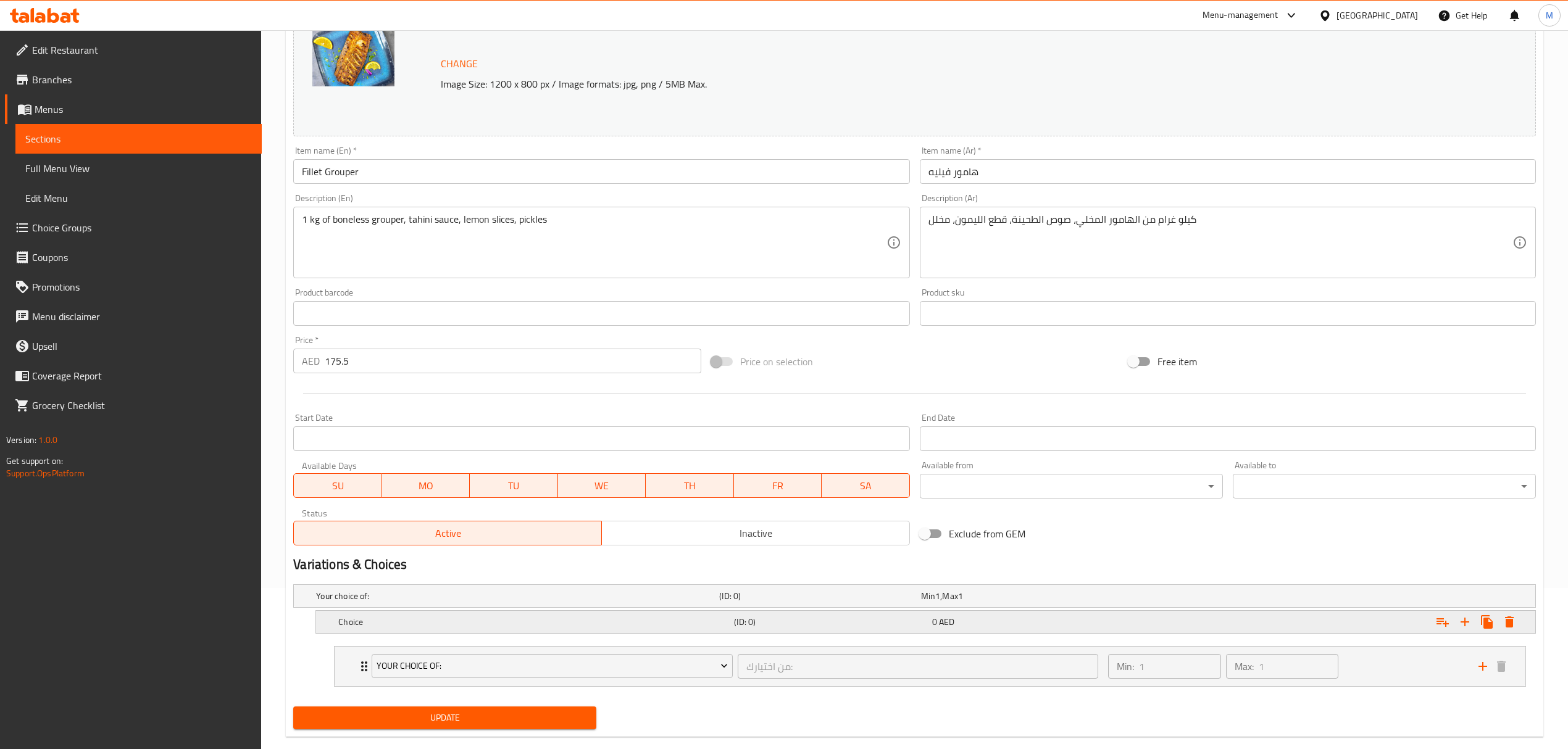
click at [460, 604] on div "Choice" at bounding box center [515, 596] width 403 height 18
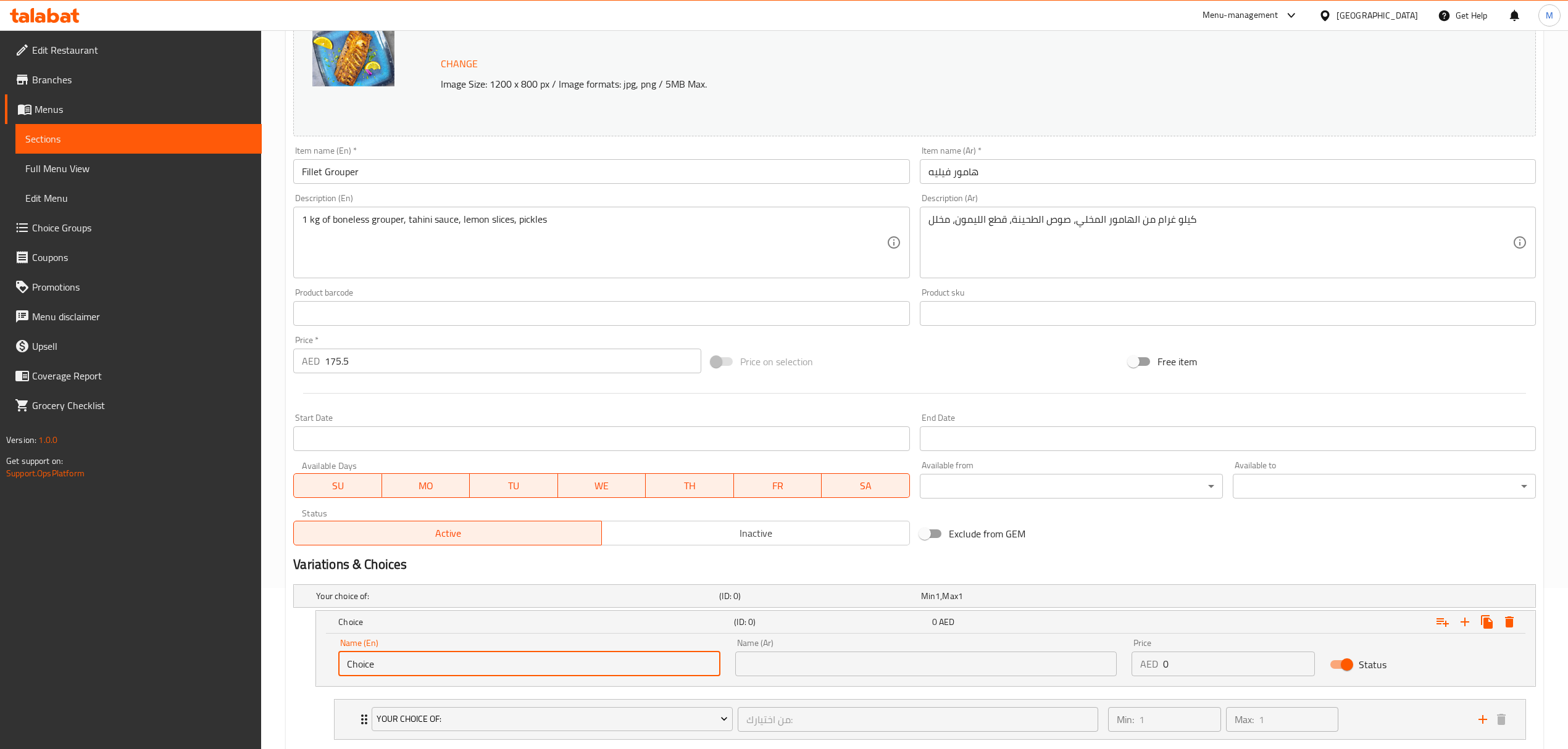
drag, startPoint x: 300, startPoint y: 662, endPoint x: 282, endPoint y: 665, distance: 18.2
click at [282, 665] on div "Home / Restaurants management / Menus / Sections / item / update fish section U…" at bounding box center [915, 346] width 1307 height 955
type input "0.5 kg"
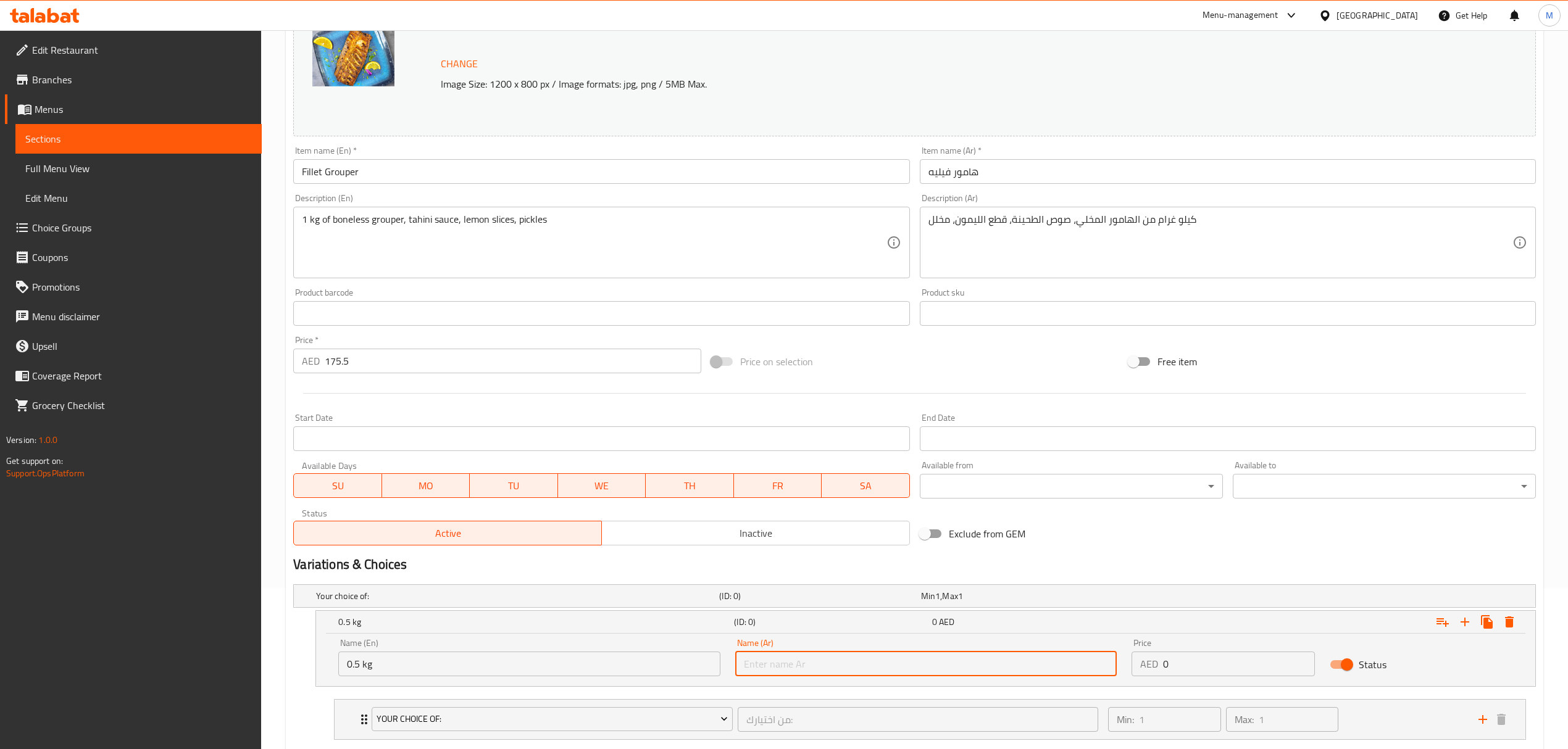
click at [753, 667] on input "text" at bounding box center [926, 664] width 382 height 25
type input "0.5 كجم"
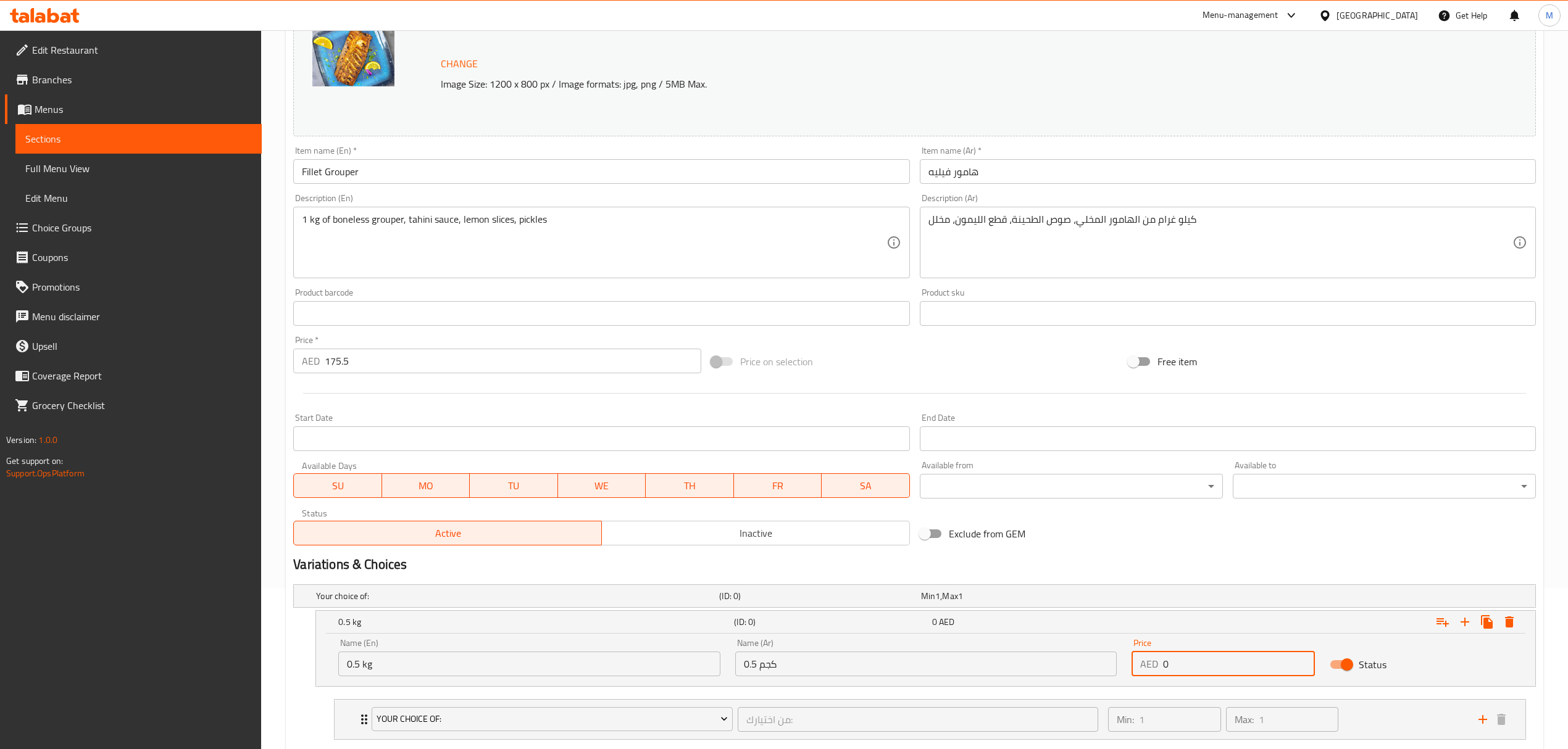
drag, startPoint x: 1189, startPoint y: 669, endPoint x: 1146, endPoint y: 662, distance: 43.6
click at [1146, 662] on div "AED 0 Price" at bounding box center [1223, 664] width 183 height 25
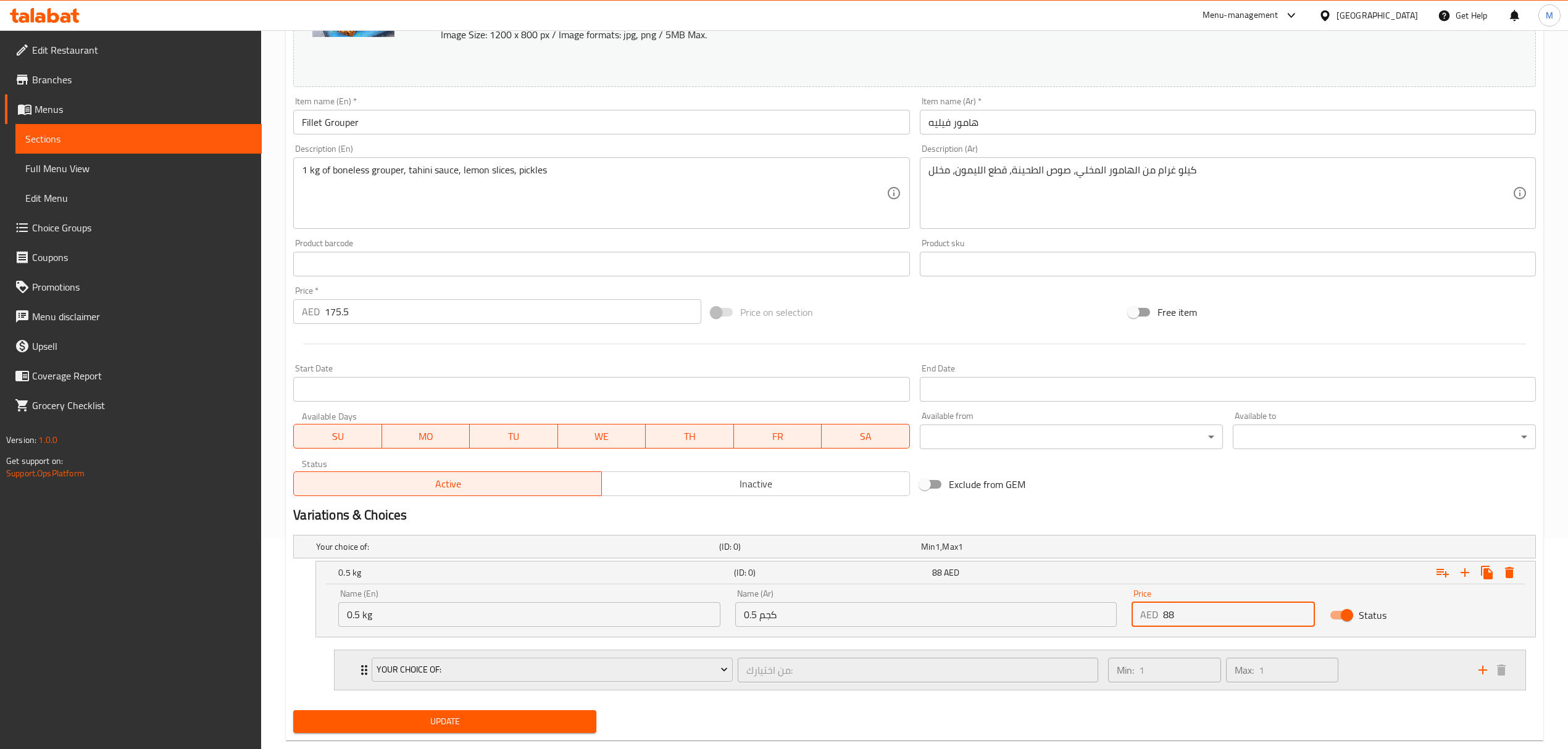
scroll to position [238, 0]
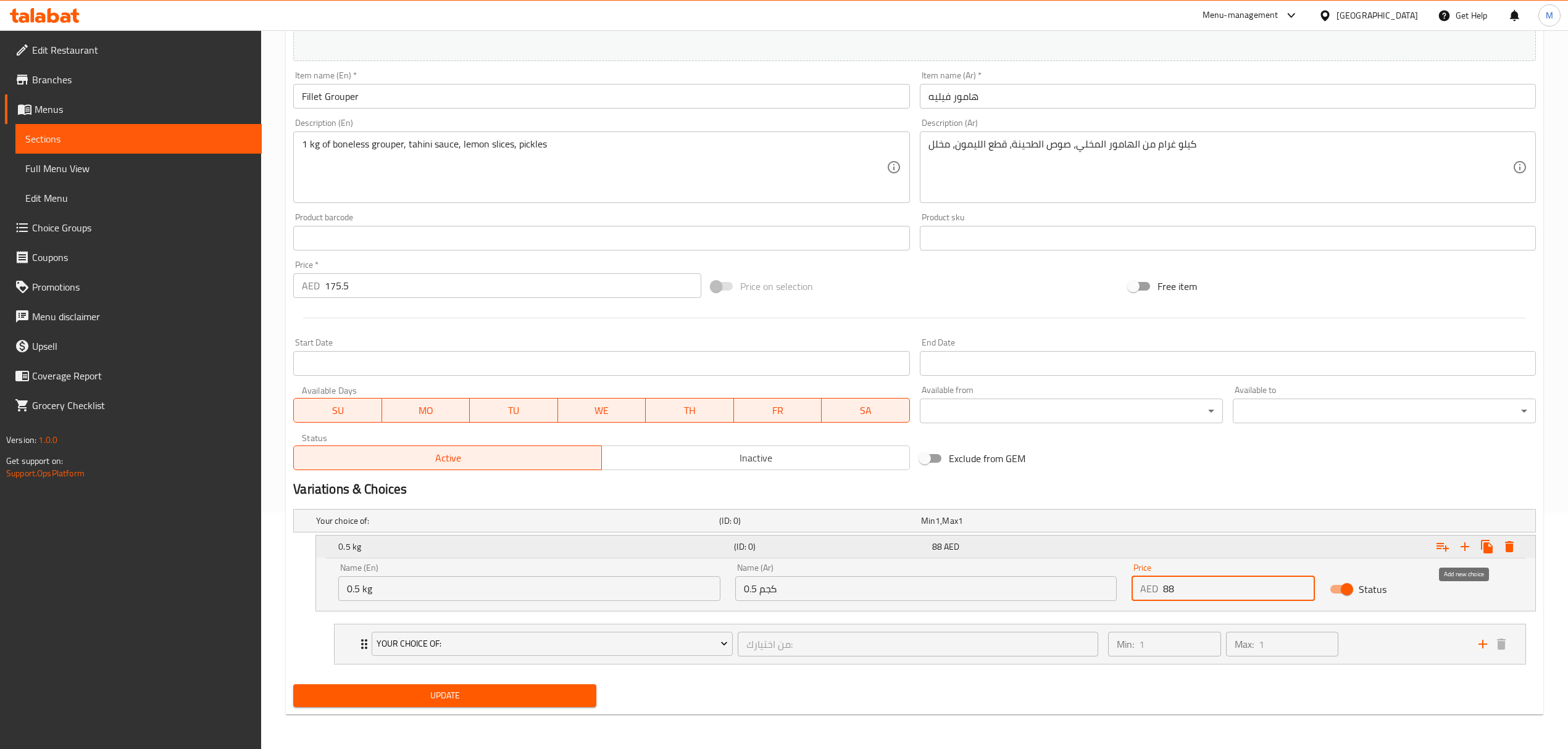
type input "88"
click at [1469, 548] on icon "Expand" at bounding box center [1465, 547] width 15 height 15
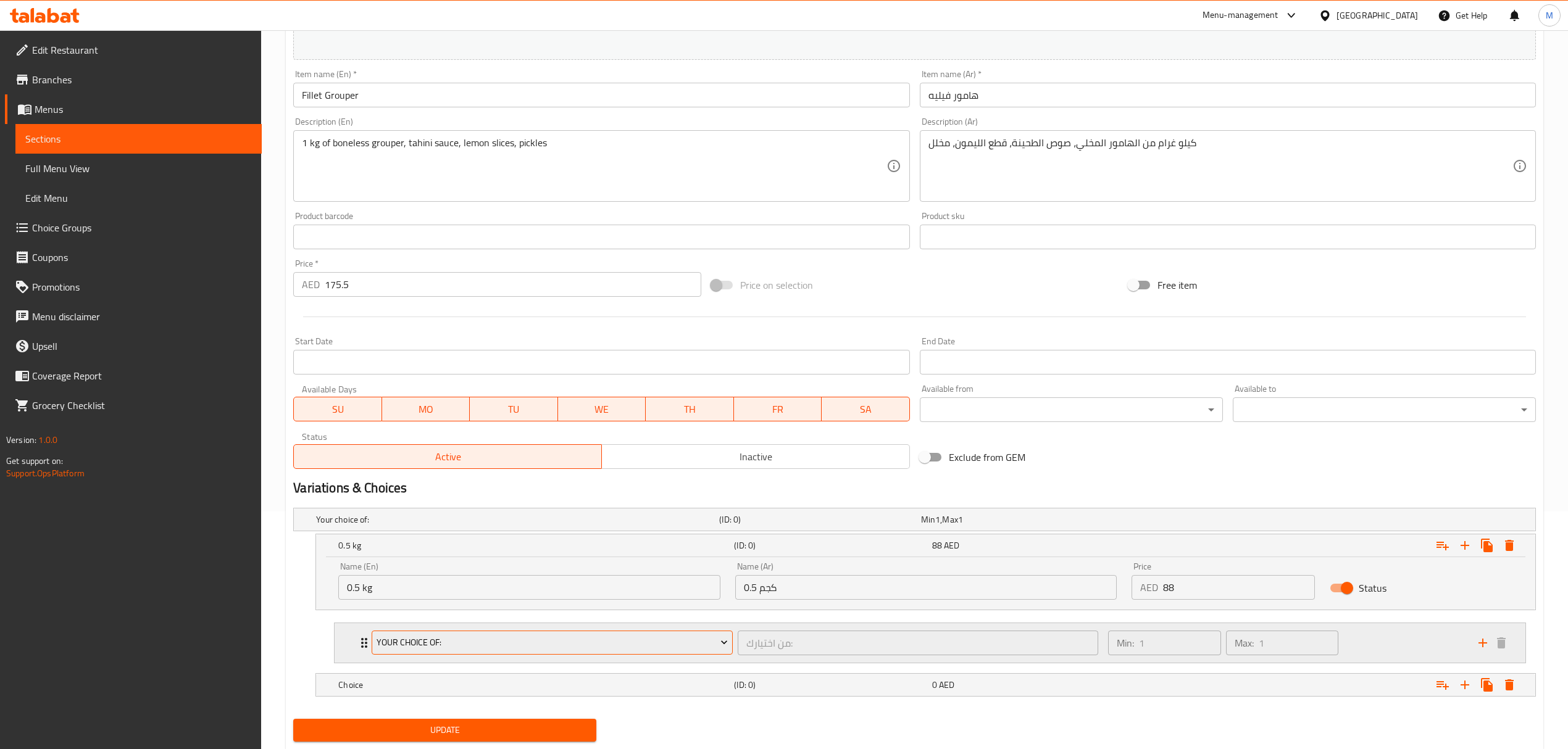
scroll to position [274, 0]
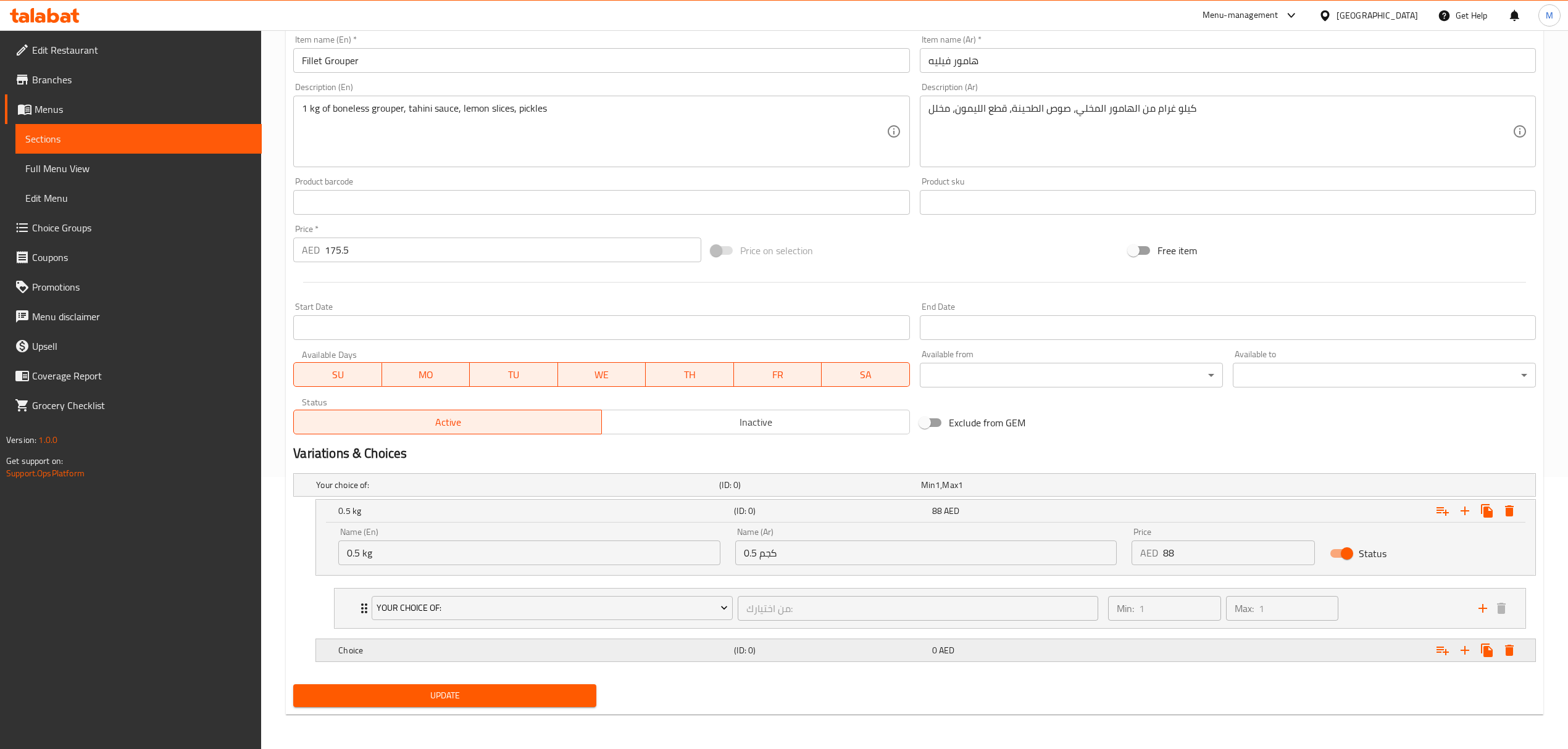
click at [427, 491] on h5 "Choice" at bounding box center [515, 485] width 398 height 12
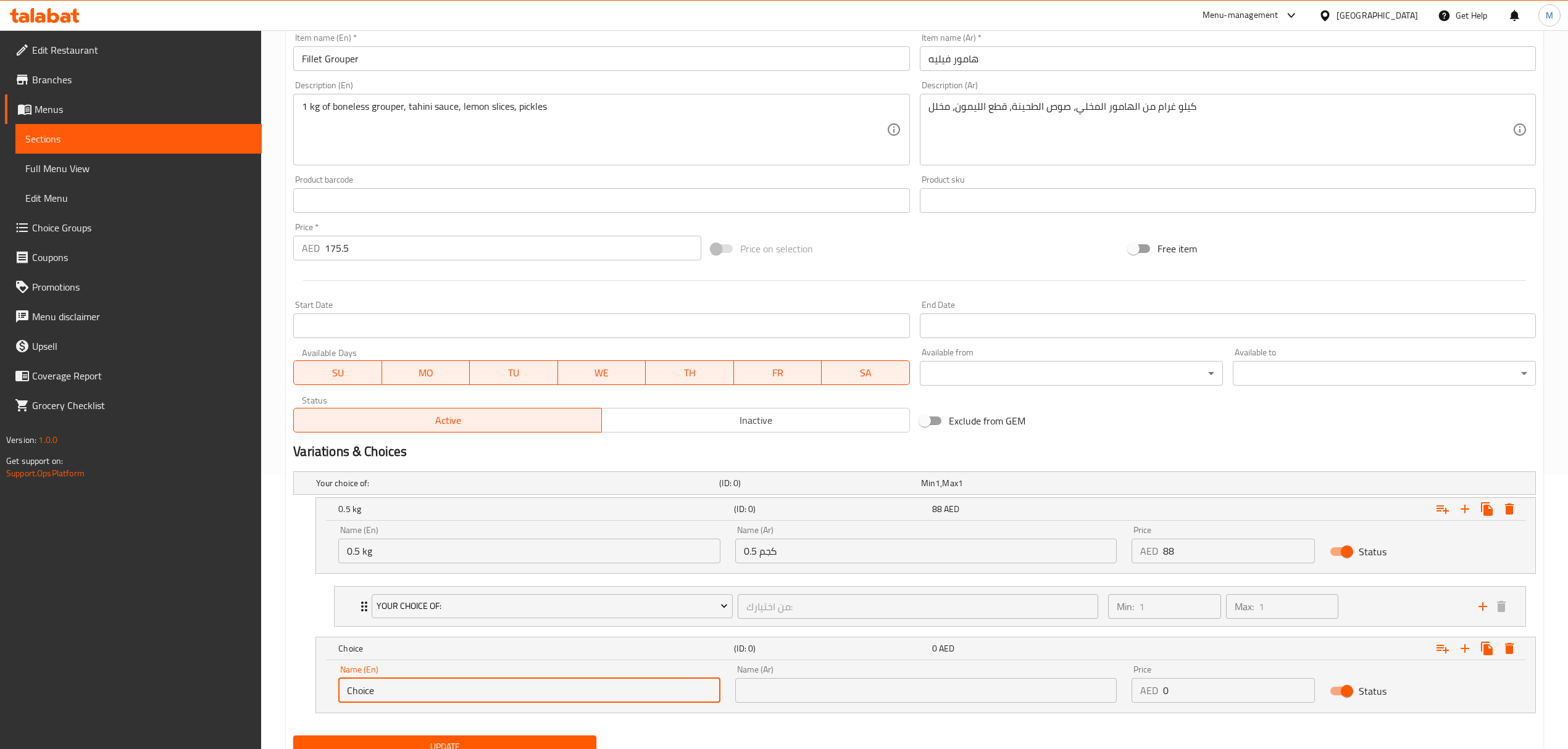
drag, startPoint x: 432, startPoint y: 691, endPoint x: 337, endPoint y: 685, distance: 95.2
click at [337, 685] on div "Name (En) Choice Name (En)" at bounding box center [529, 684] width 397 height 53
type input "1 kg"
drag, startPoint x: 778, startPoint y: 702, endPoint x: 815, endPoint y: 684, distance: 41.1
click at [778, 702] on input "text" at bounding box center [926, 690] width 382 height 25
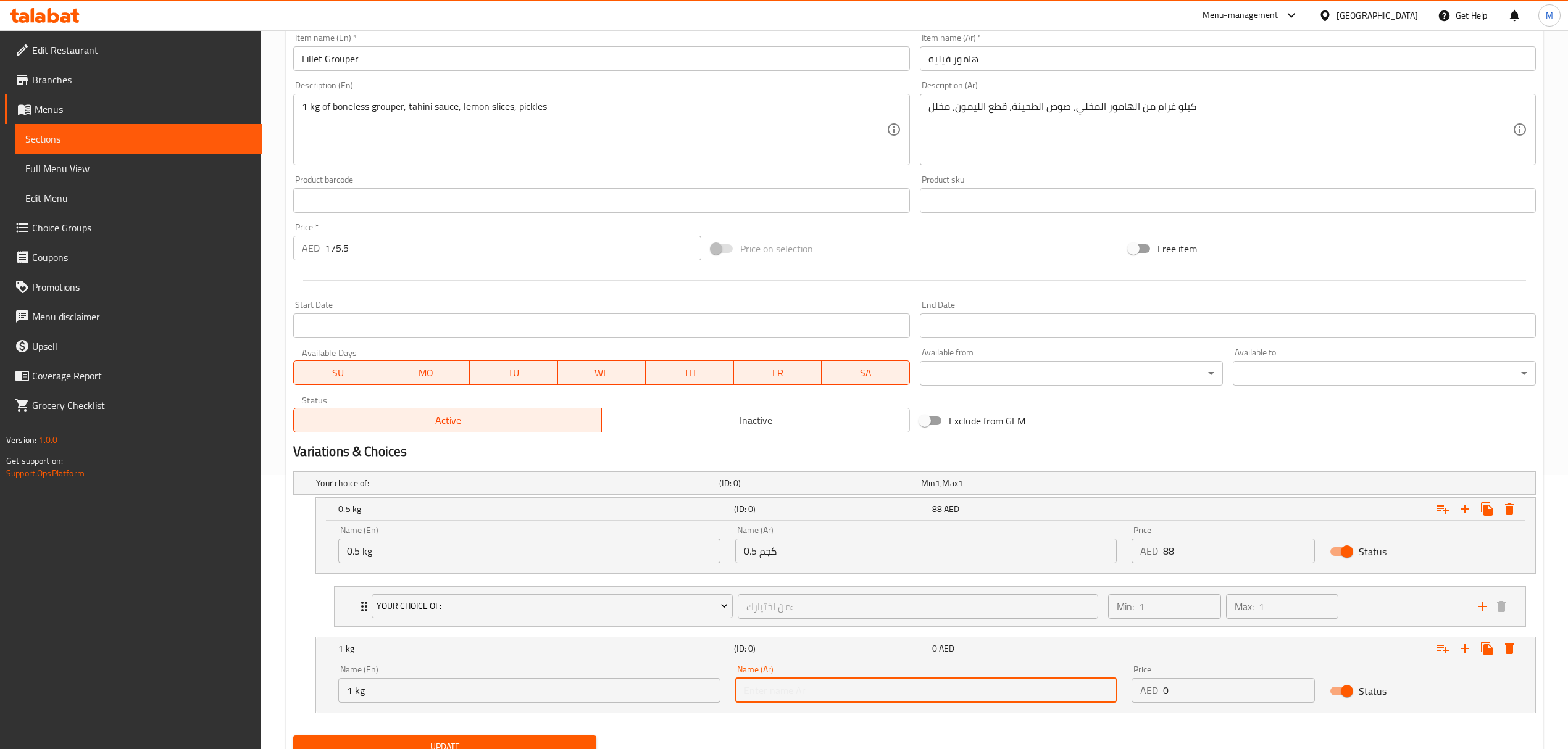
type input "1 كجم"
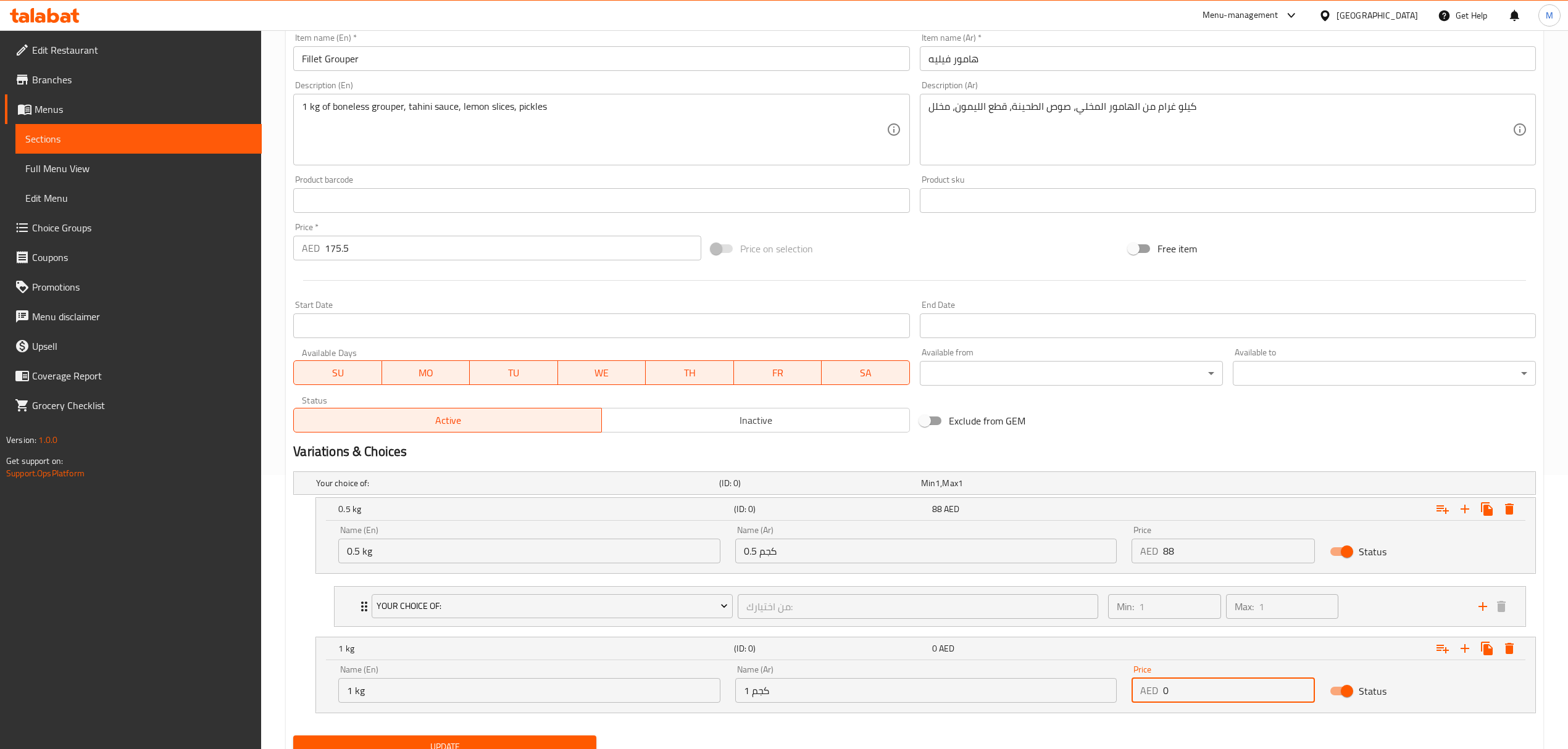
drag, startPoint x: 1178, startPoint y: 698, endPoint x: 1148, endPoint y: 694, distance: 30.3
click at [1148, 694] on div "AED 0 Price" at bounding box center [1223, 690] width 183 height 25
type input "175.5"
click at [1435, 650] on icon "Expand" at bounding box center [1442, 648] width 15 height 15
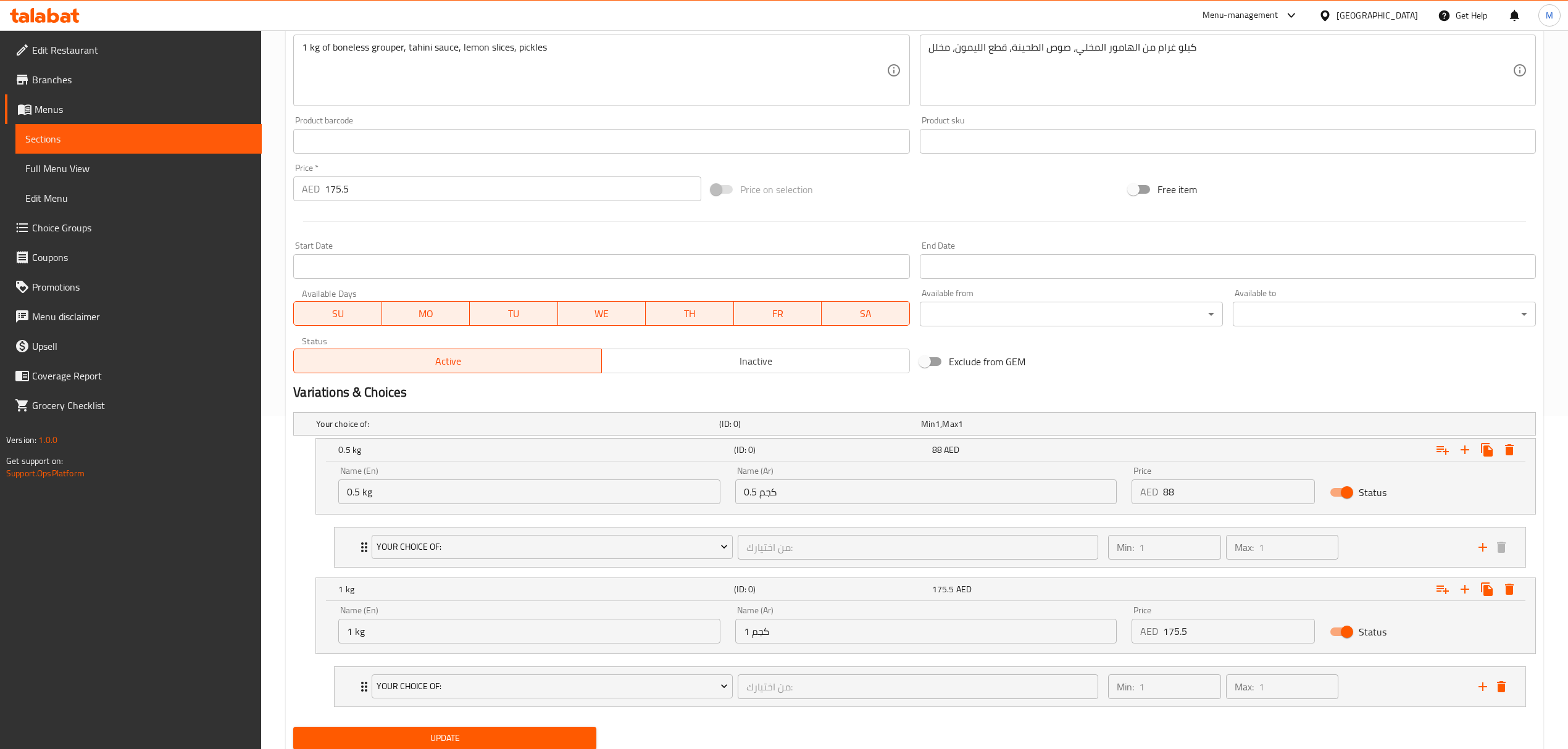
scroll to position [378, 0]
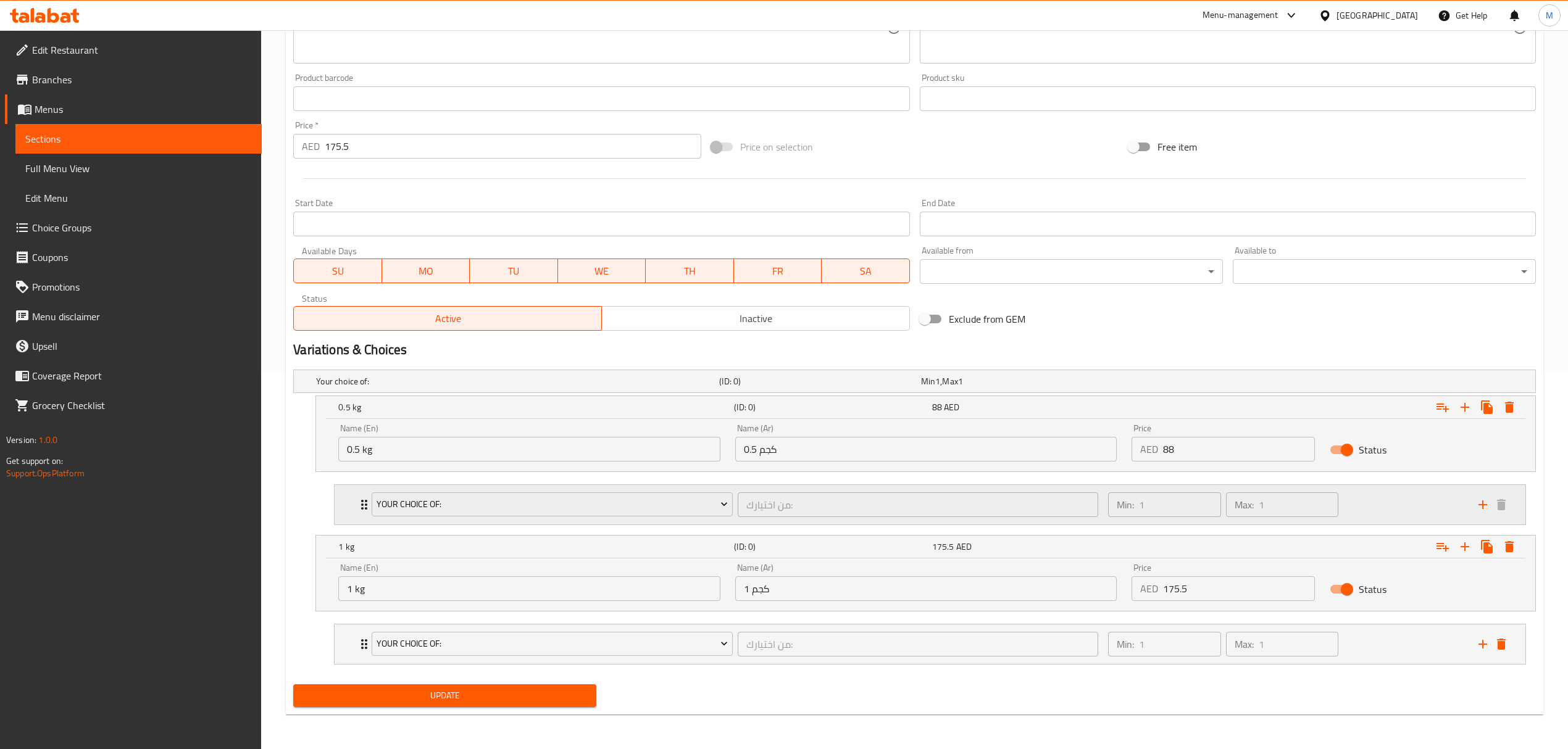
click at [736, 516] on div "من اختيارك: ​" at bounding box center [917, 505] width 365 height 30
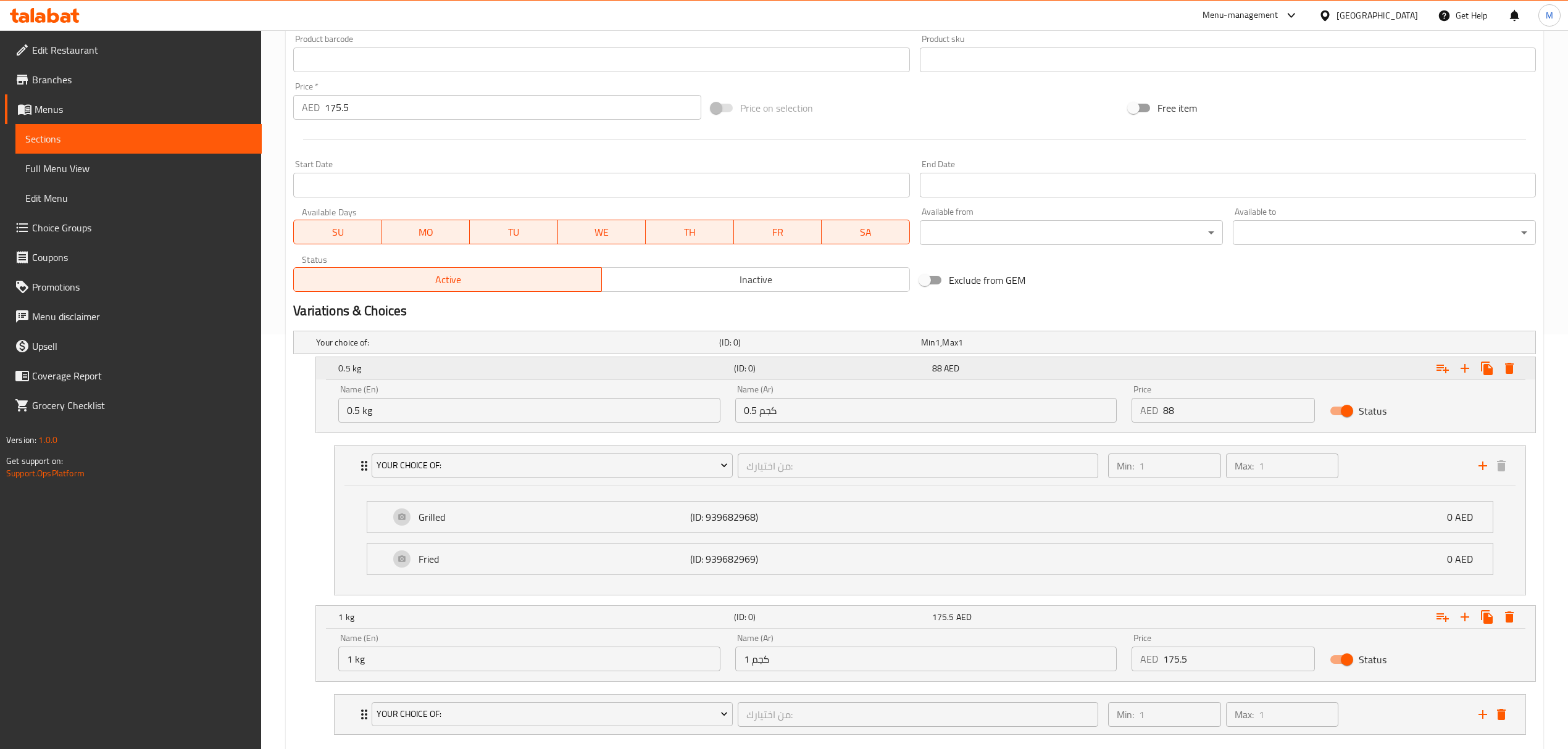
scroll to position [489, 0]
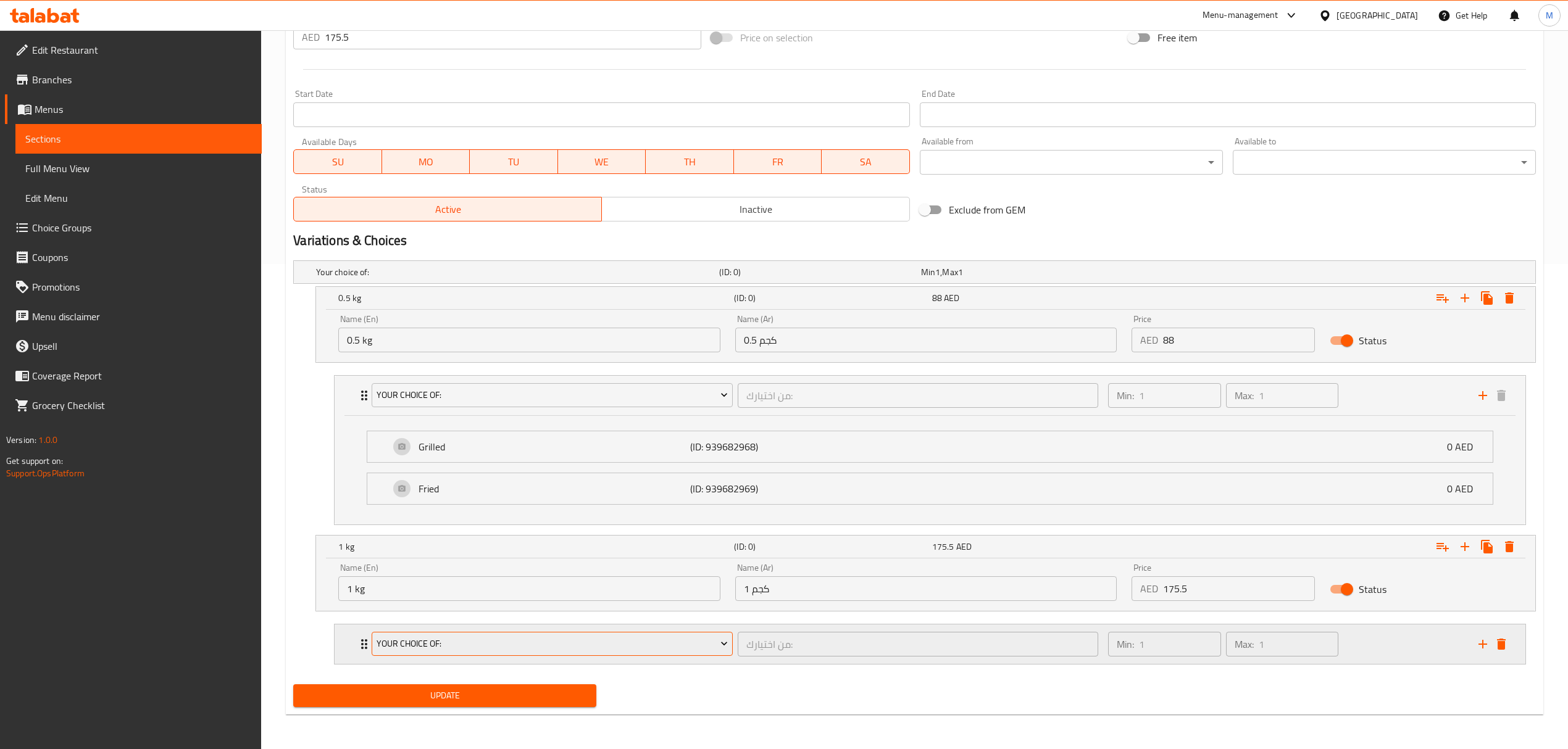
click at [566, 640] on span "Your Choice Of:" at bounding box center [552, 644] width 351 height 16
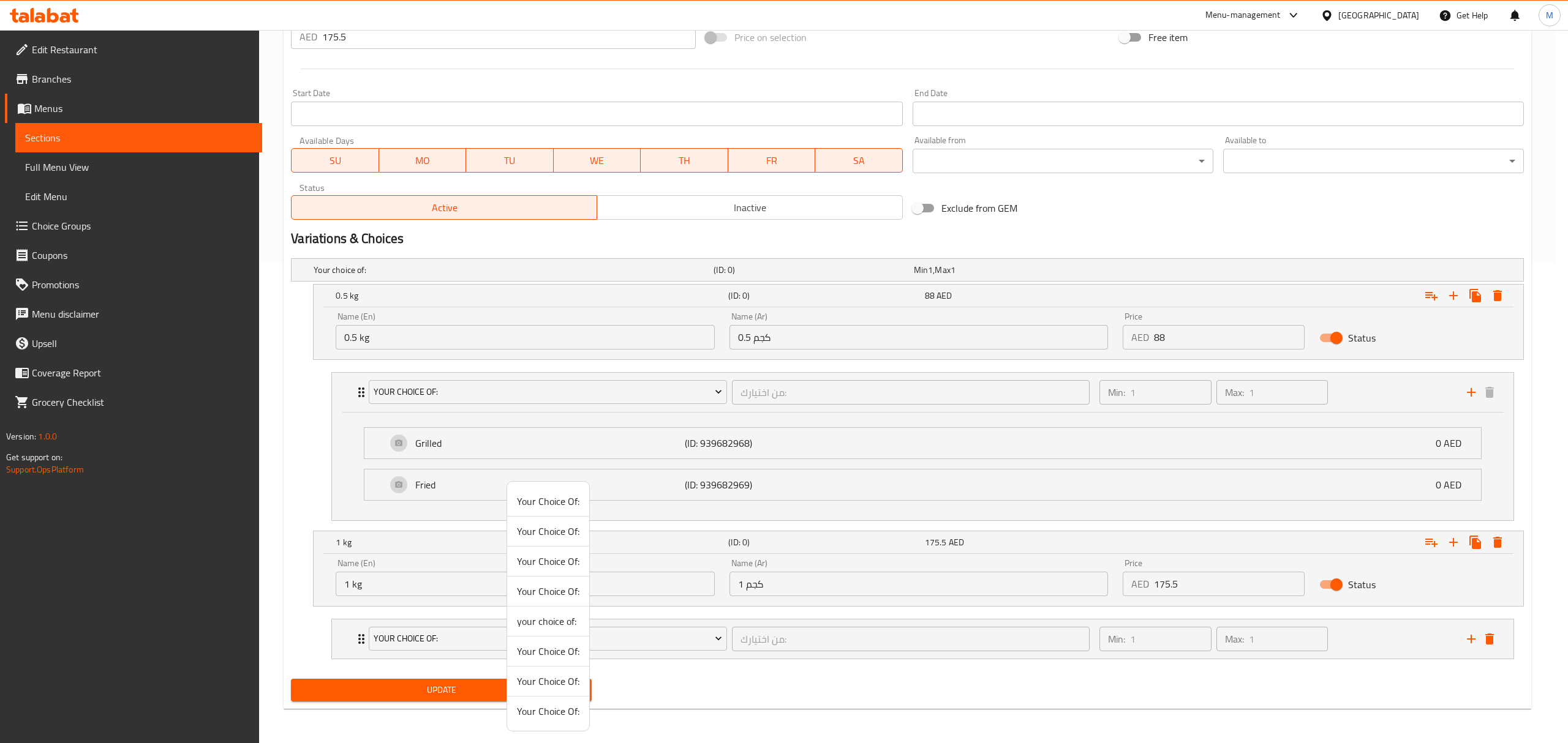
click at [556, 509] on span "Your Choice Of:" at bounding box center [548, 501] width 62 height 15
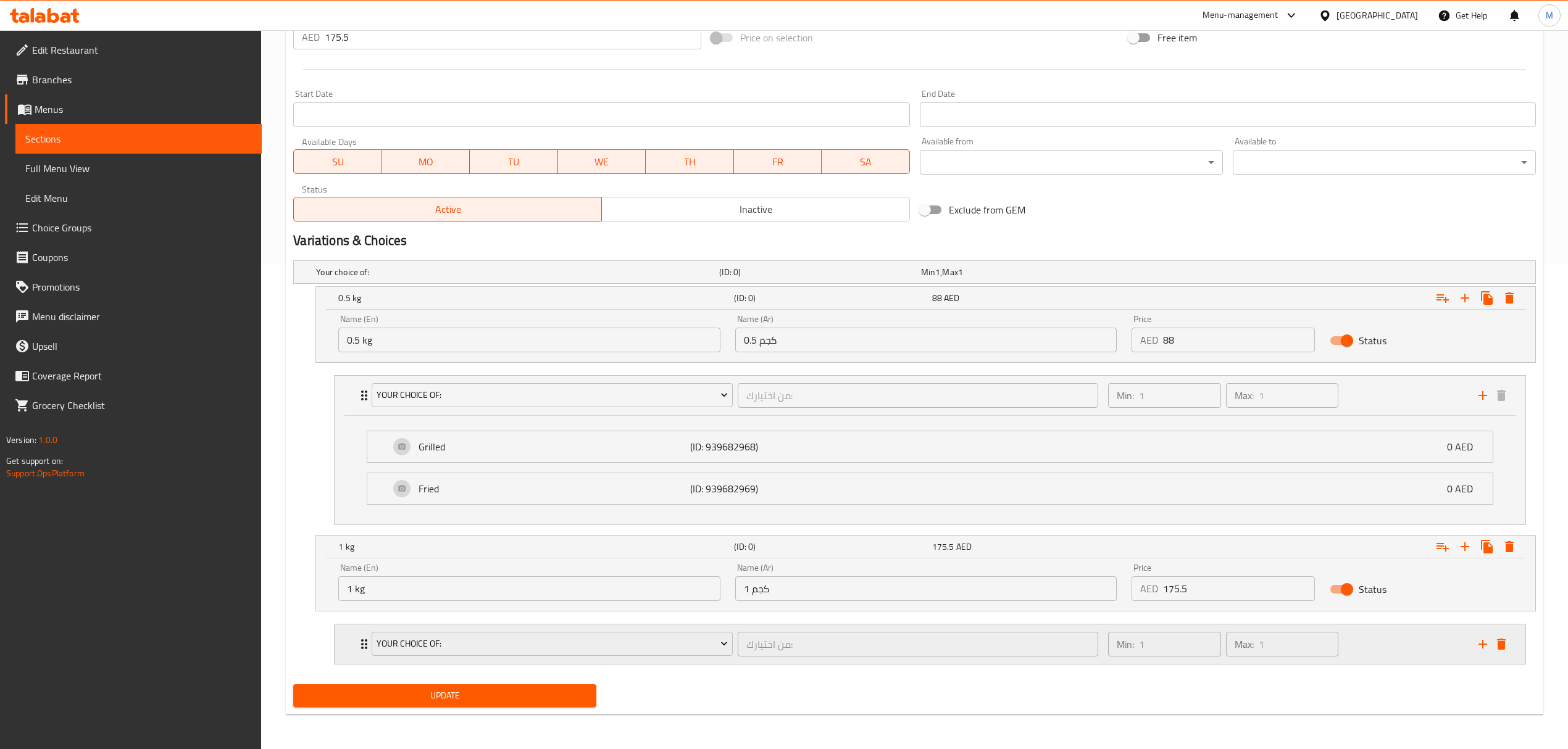
click at [737, 663] on div "Your Choice Of: من اختيارك: ​" at bounding box center [734, 644] width 740 height 39
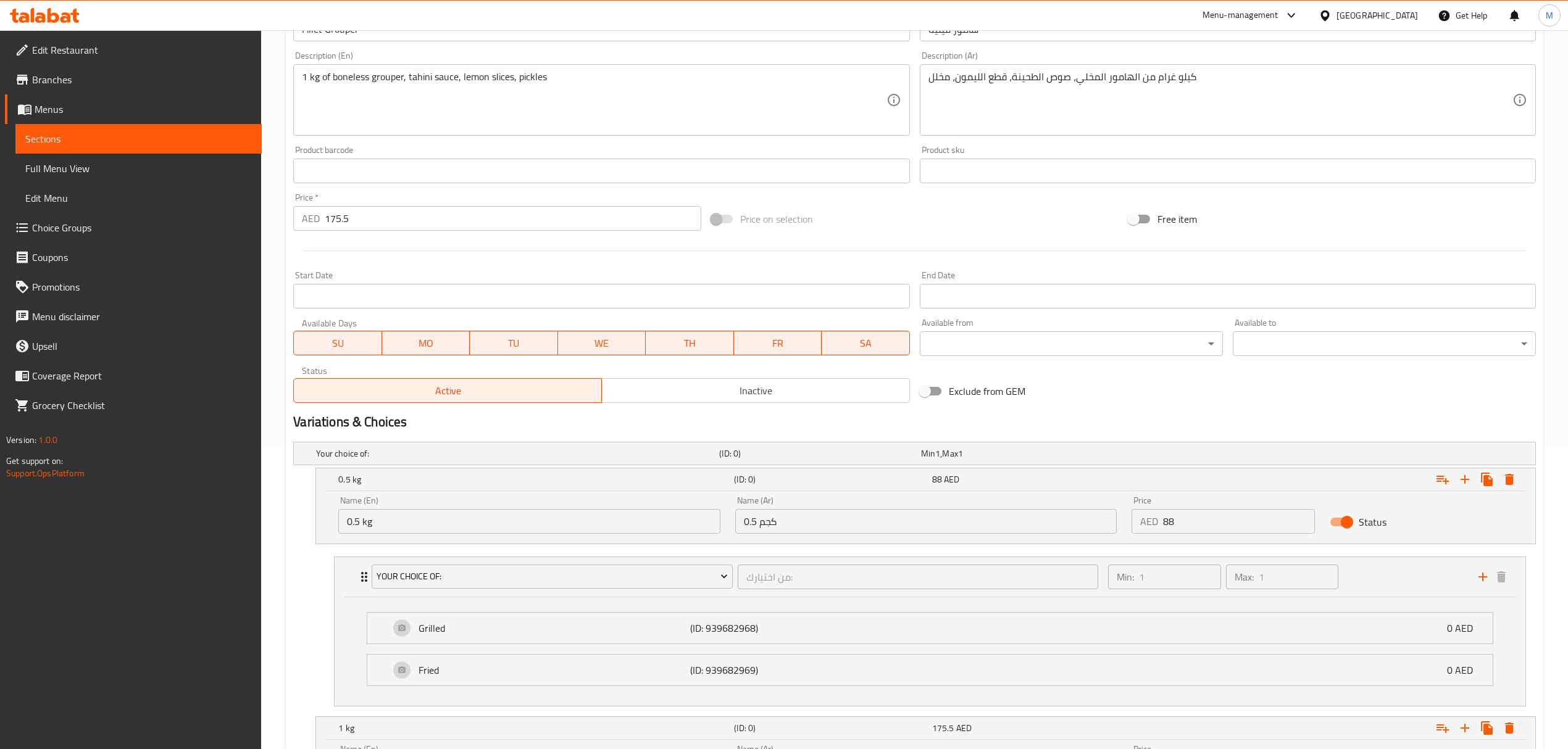
scroll to position [23, 0]
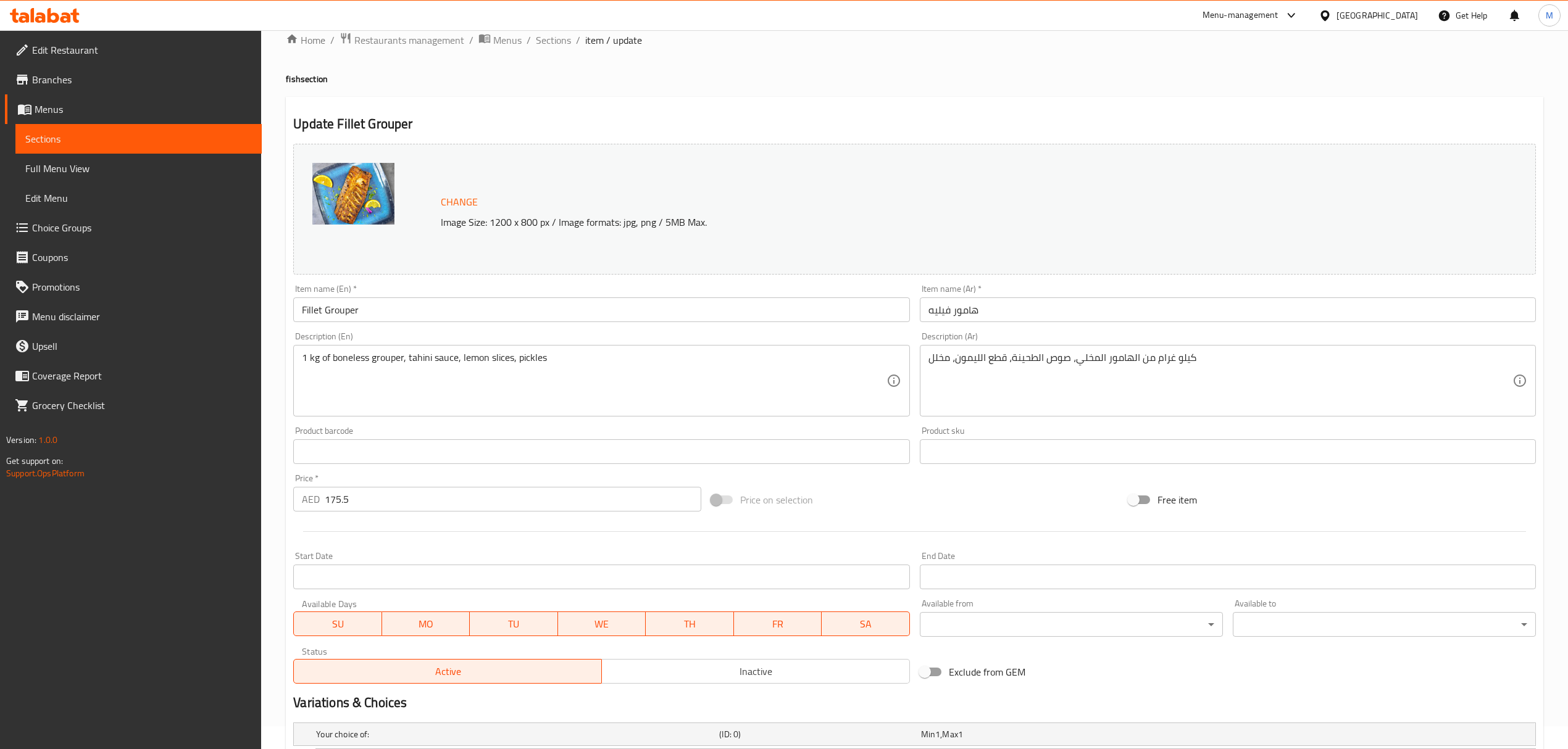
drag, startPoint x: 354, startPoint y: 501, endPoint x: 279, endPoint y: 501, distance: 75.0
click at [279, 501] on div "Home / Restaurants management / Menus / Sections / item / update fish section U…" at bounding box center [915, 664] width 1307 height 1313
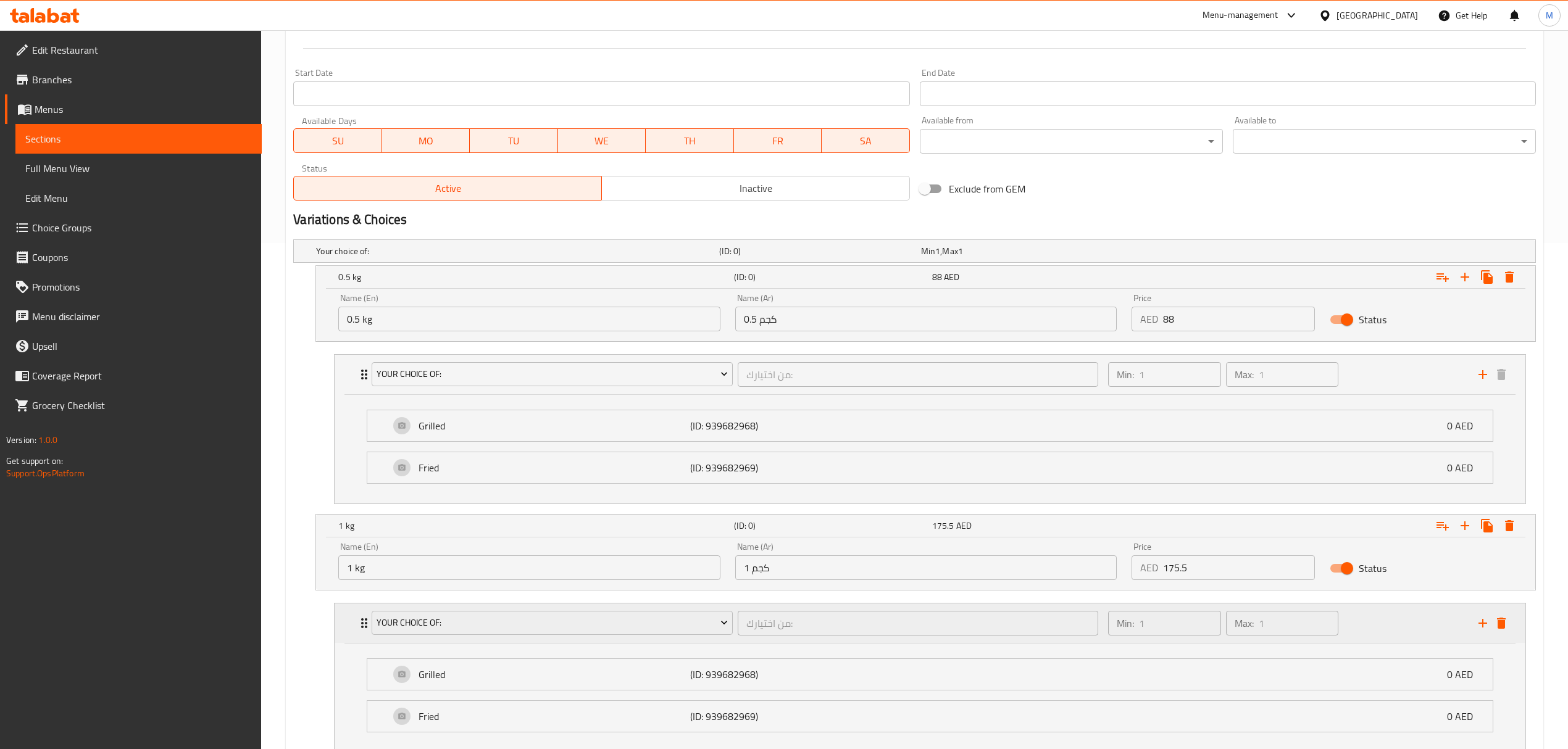
scroll to position [598, 0]
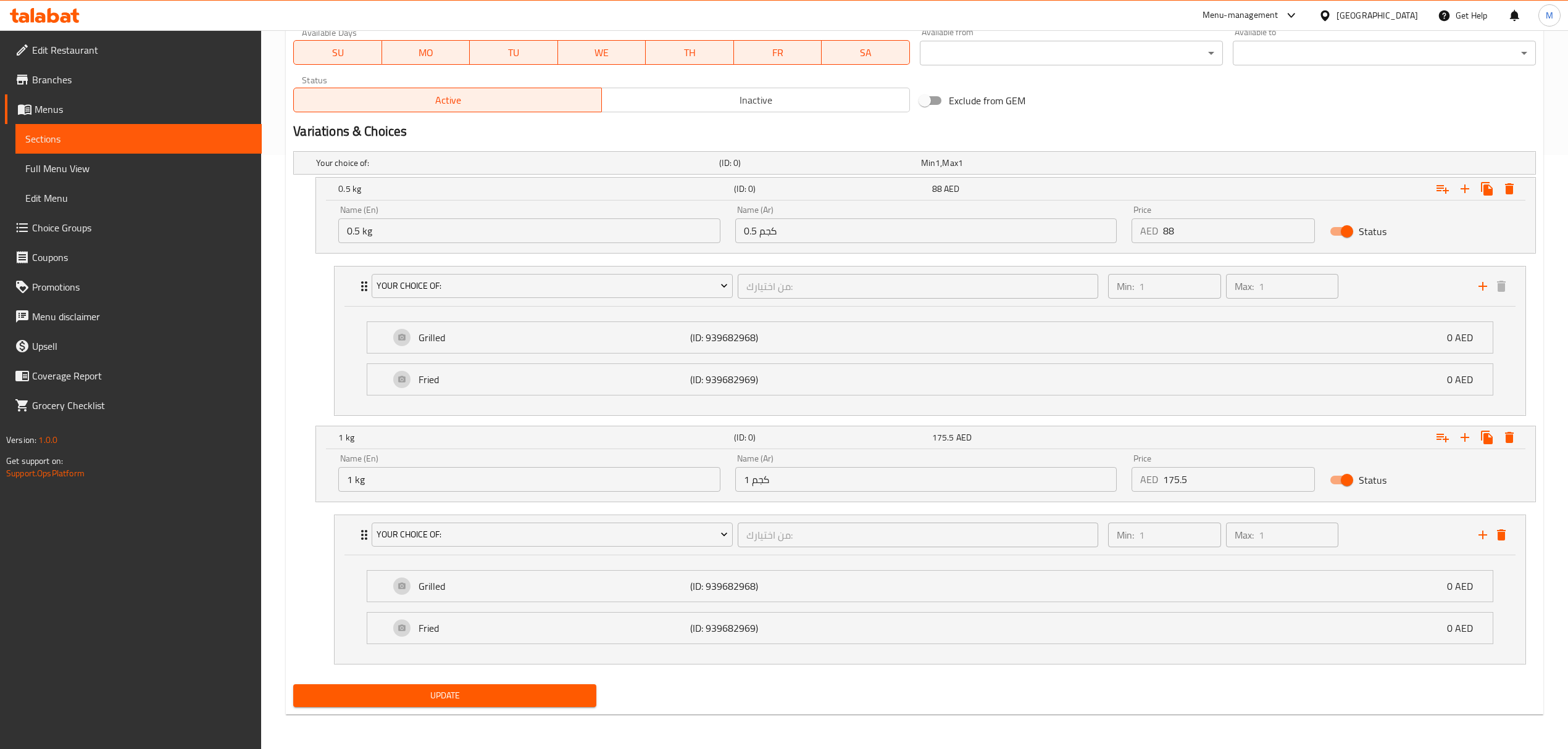
type input "0"
click at [544, 687] on button "Update" at bounding box center [445, 696] width 303 height 23
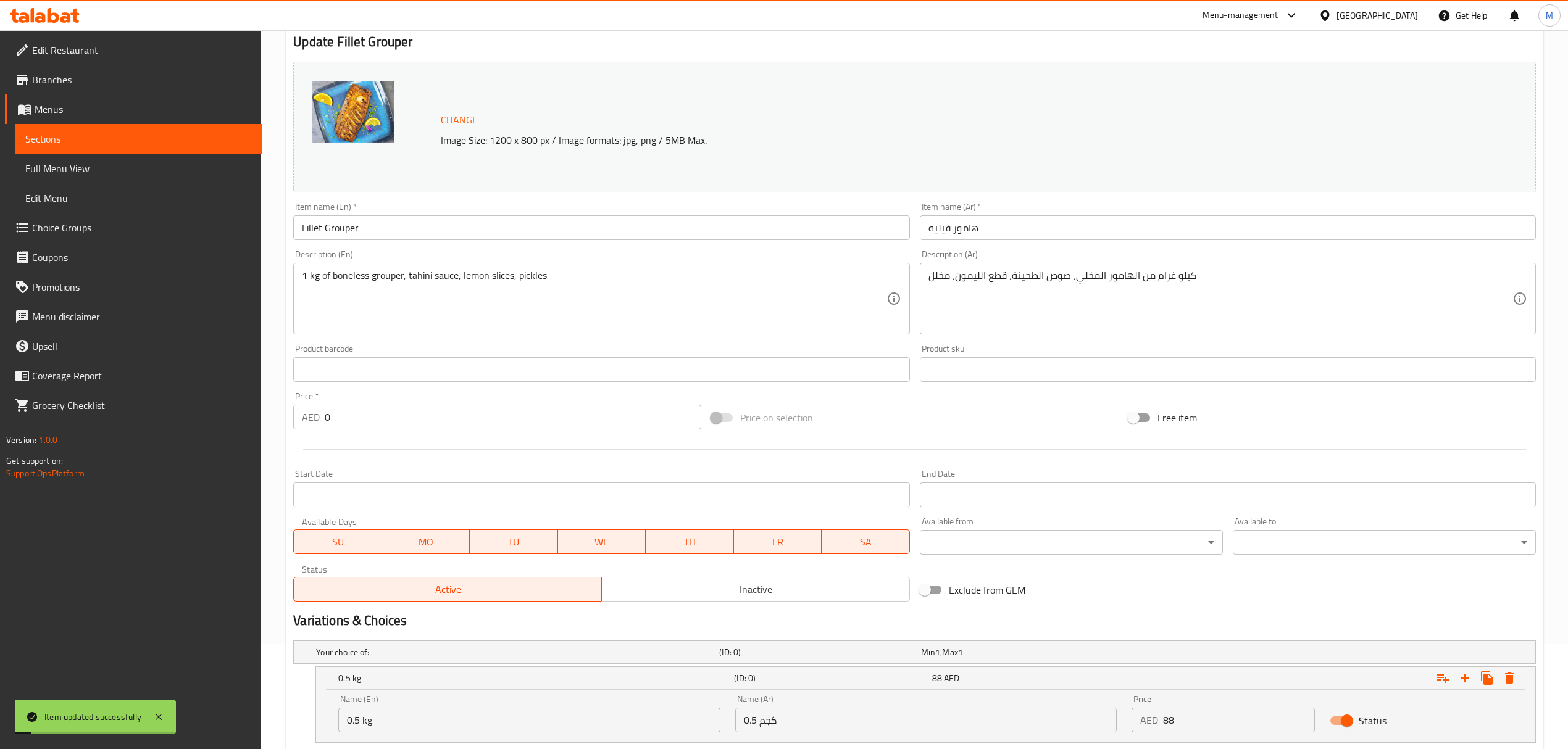
scroll to position [0, 0]
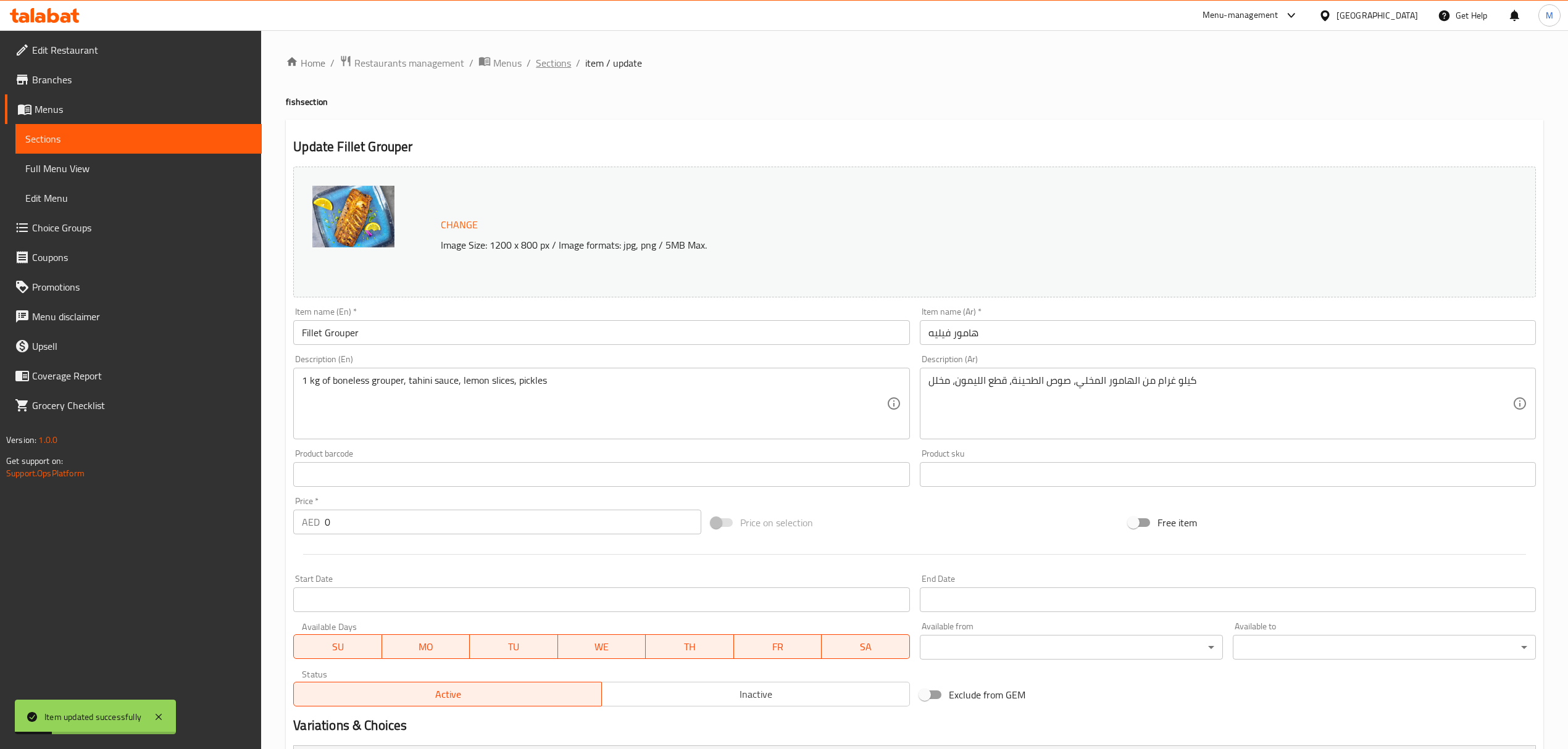
click at [552, 58] on span "Sections" at bounding box center [553, 63] width 35 height 15
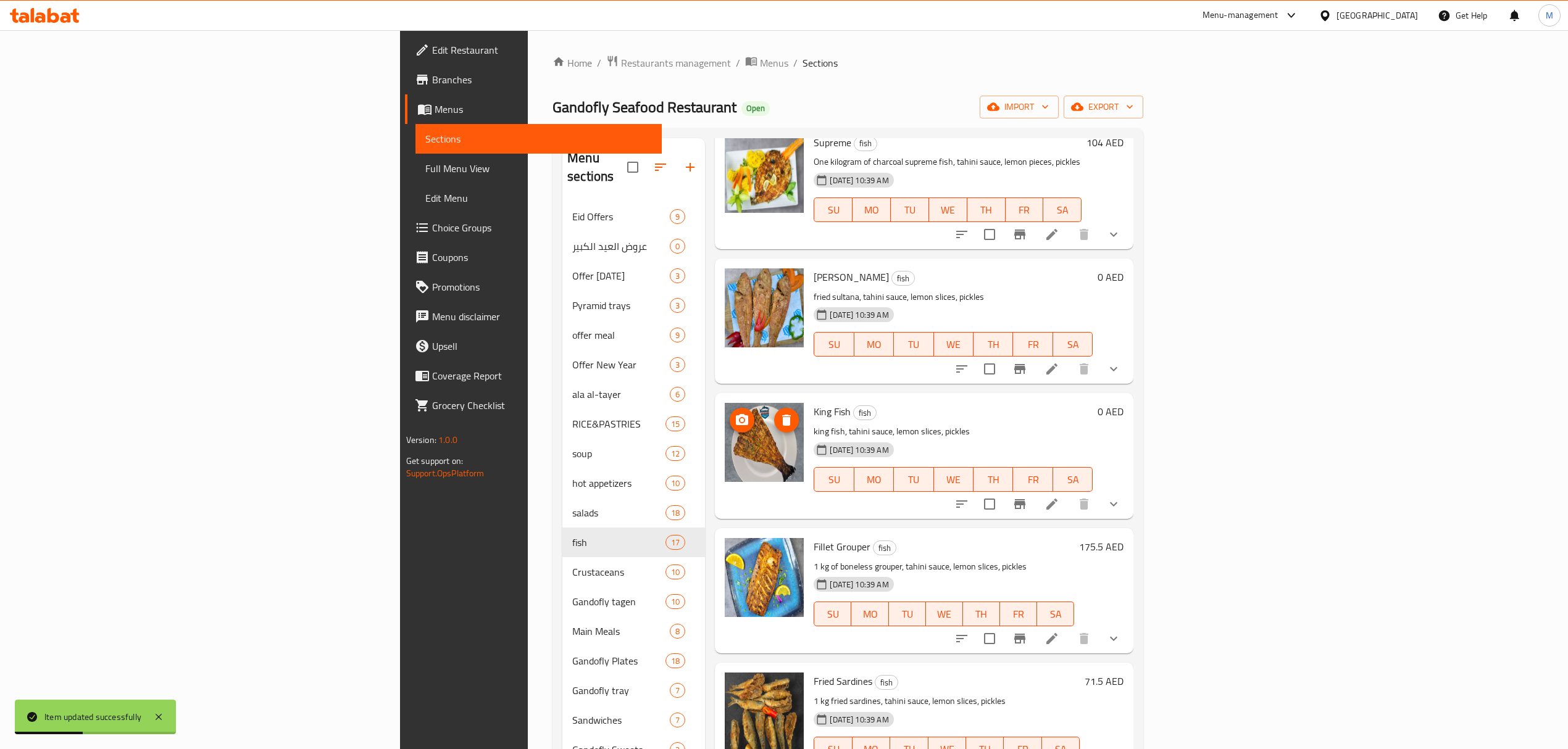
scroll to position [1573, 0]
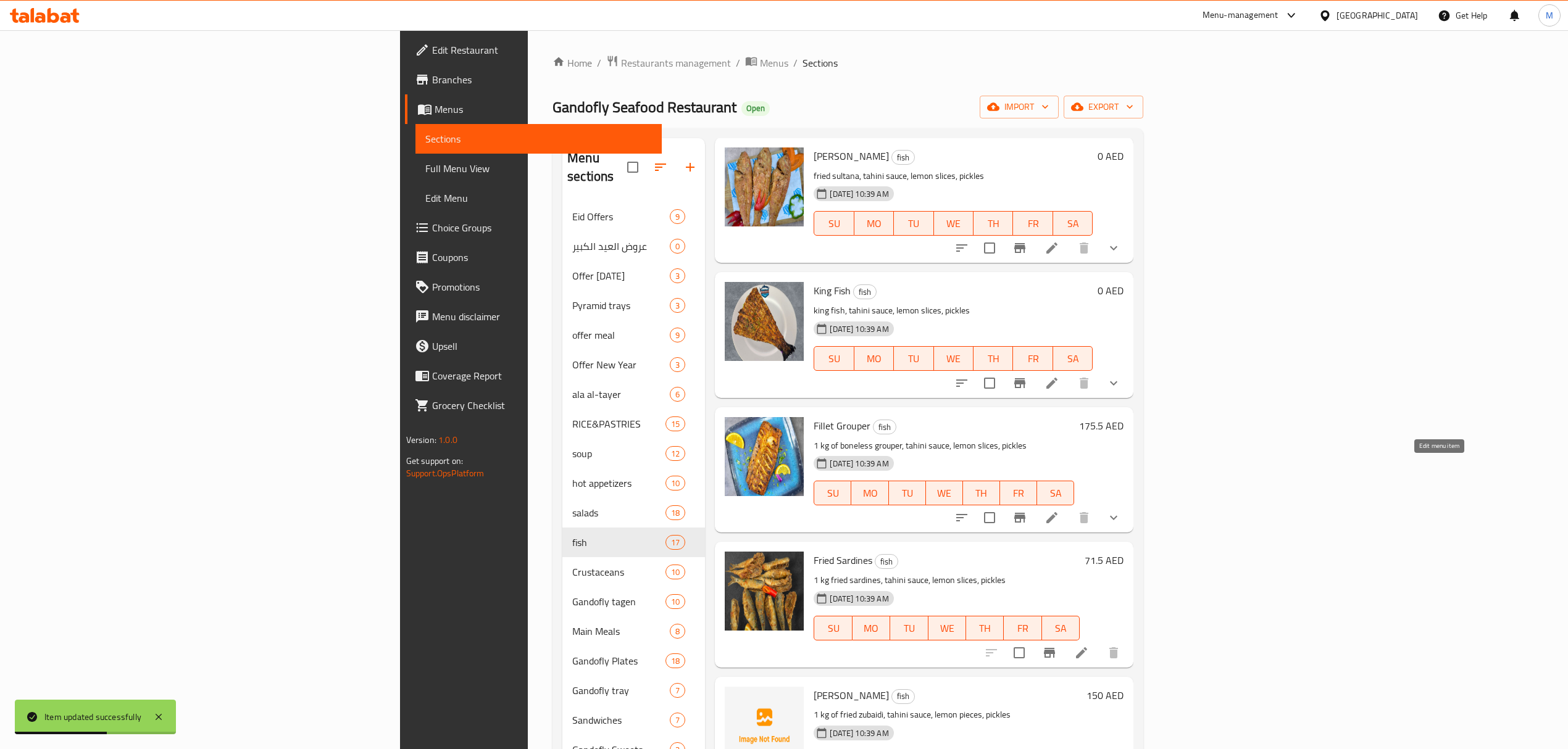
click at [1059, 511] on icon at bounding box center [1052, 518] width 15 height 15
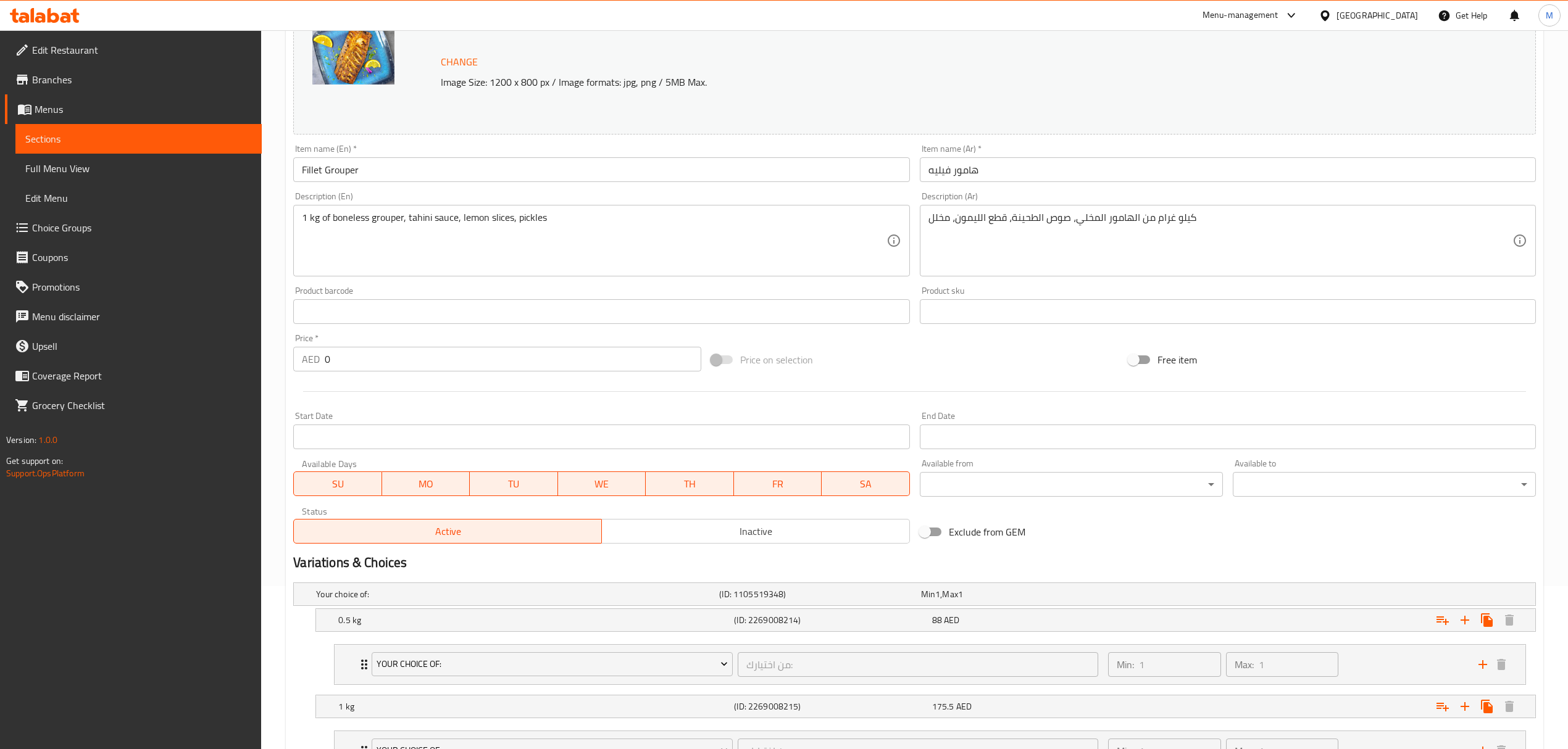
scroll to position [164, 0]
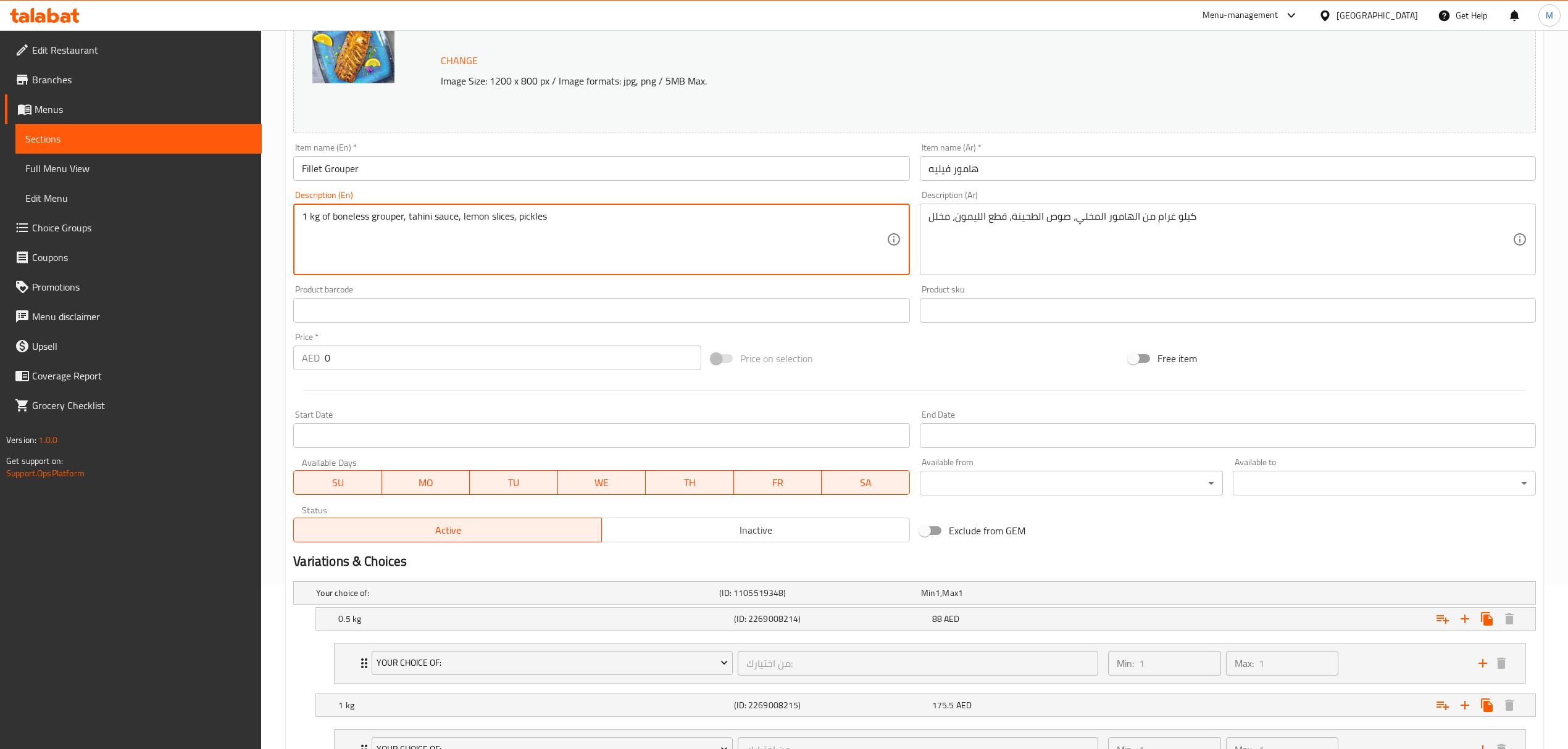
drag, startPoint x: 332, startPoint y: 215, endPoint x: 287, endPoint y: 215, distance: 45.0
type textarea "boneless grouper, tahini sauce, lemon slices, pickles"
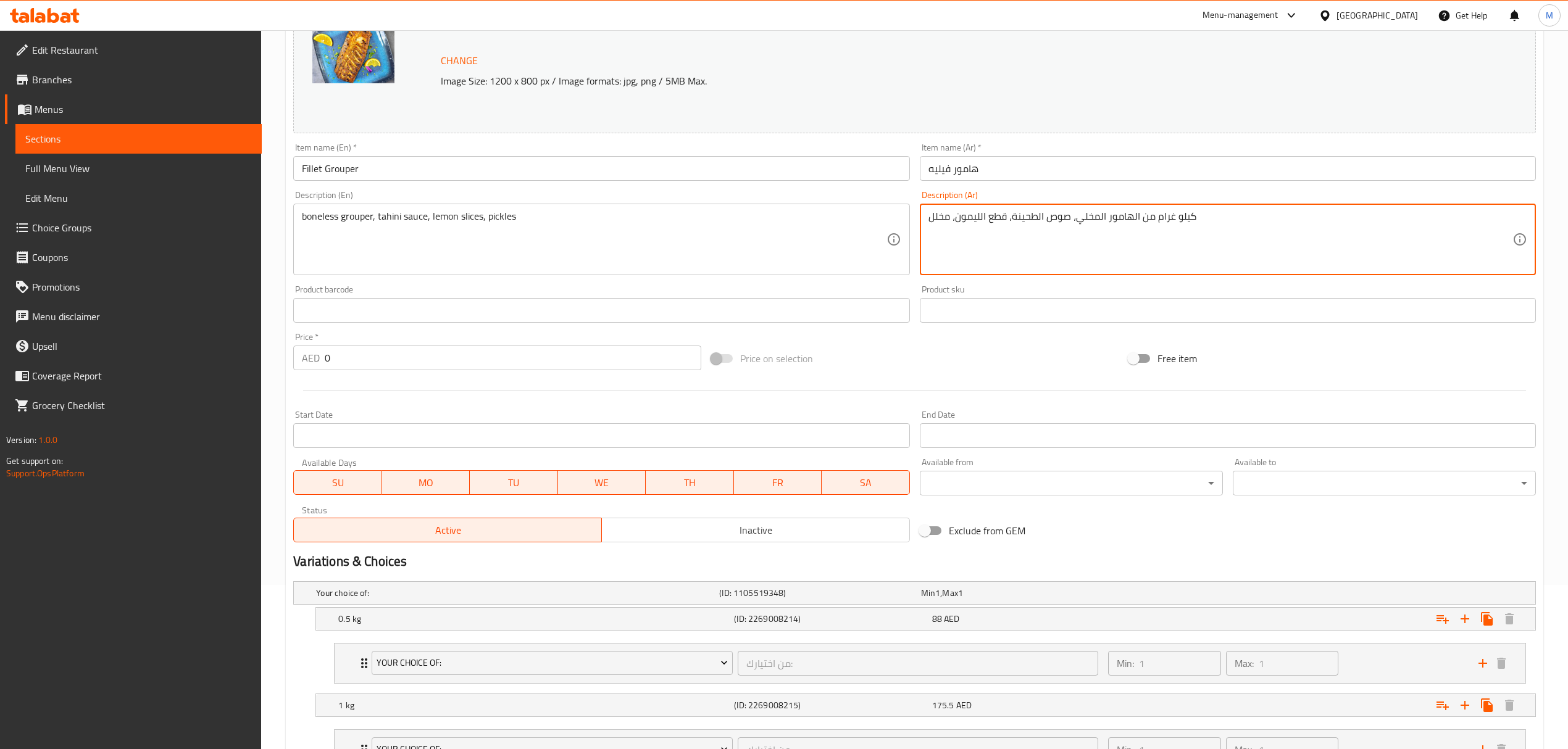
drag, startPoint x: 1137, startPoint y: 217, endPoint x: 1215, endPoint y: 223, distance: 78.2
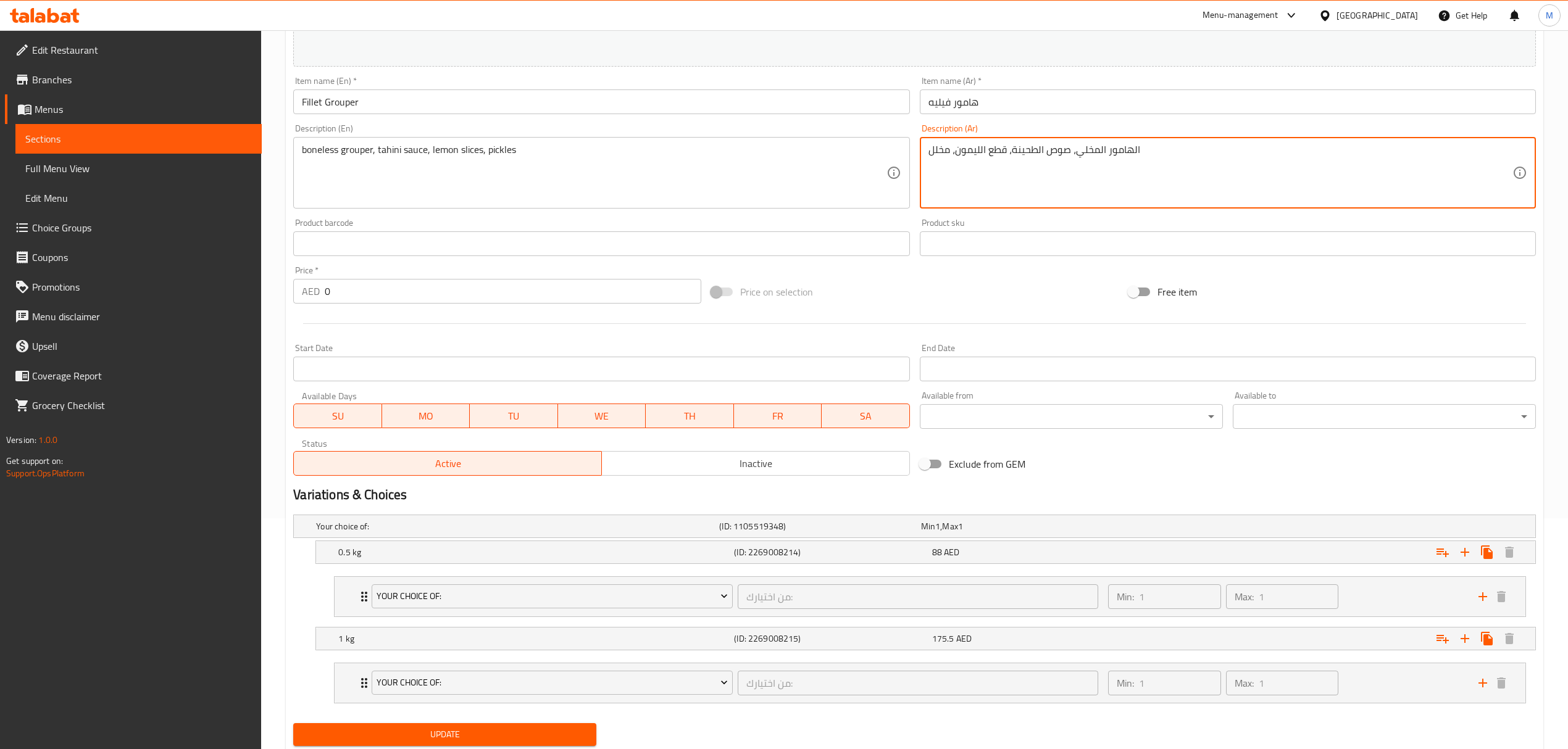
scroll to position [272, 0]
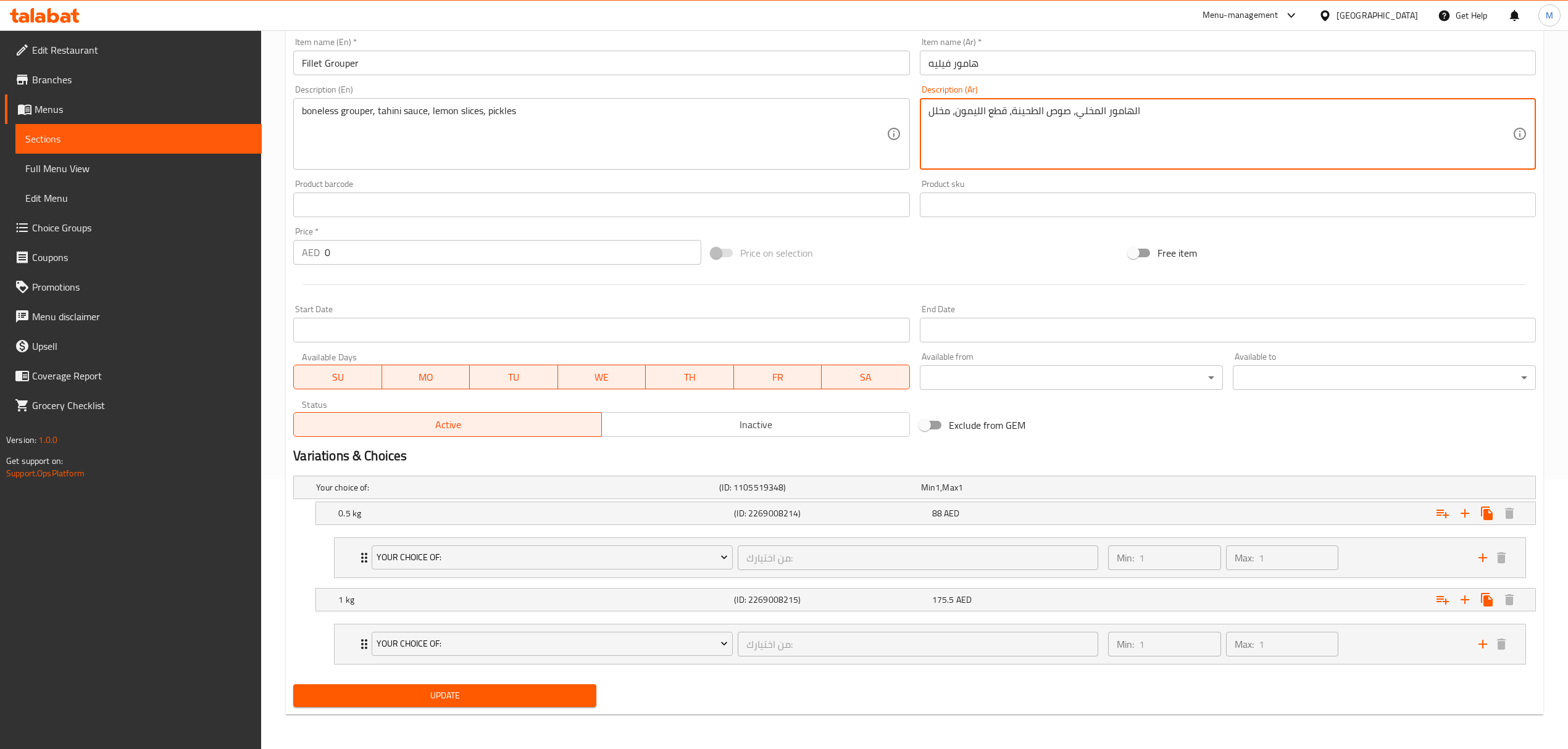
type textarea "الهامور المخلي، صوص الطحينة، قطع الليمون، مخلل"
click at [436, 700] on span "Update" at bounding box center [445, 696] width 283 height 16
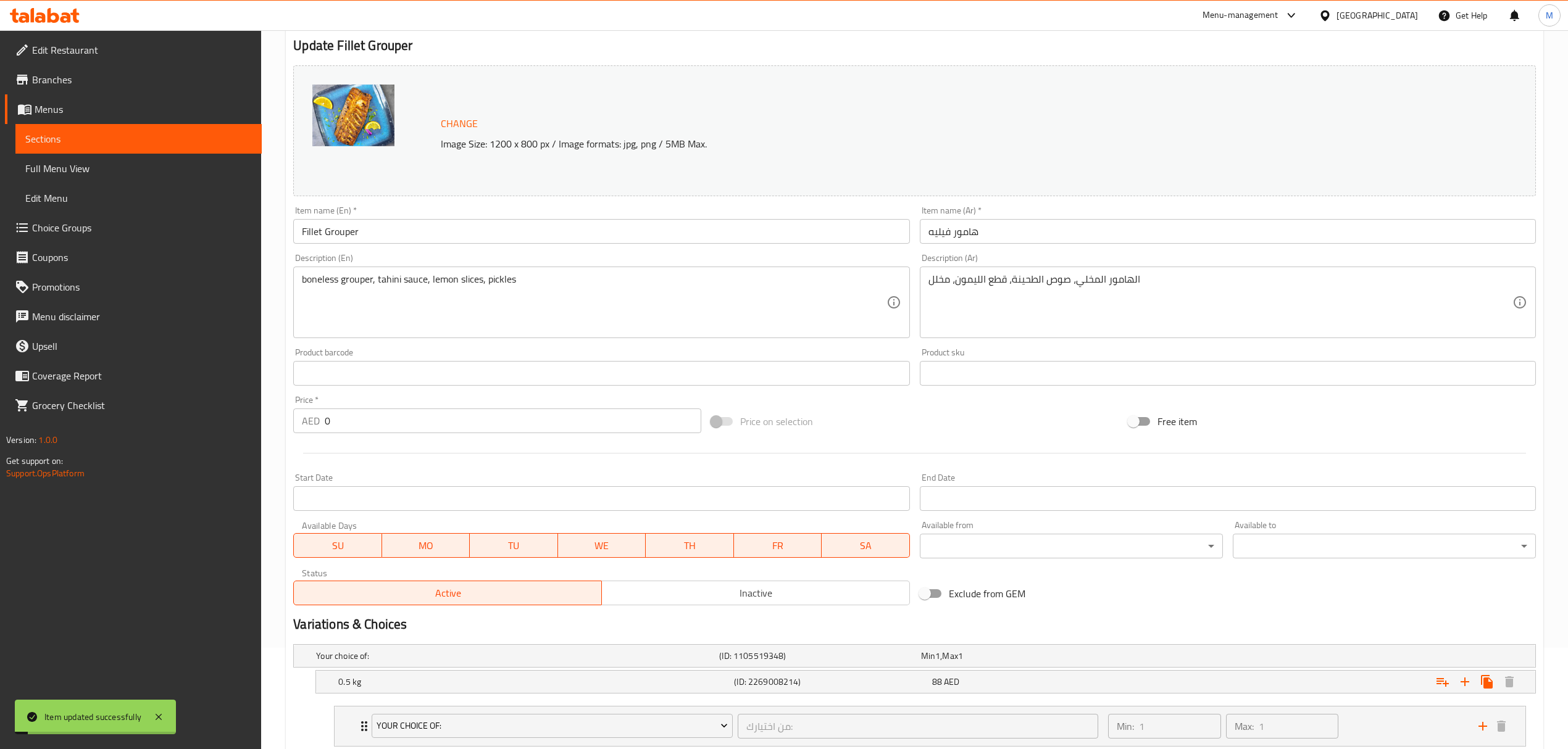
scroll to position [0, 0]
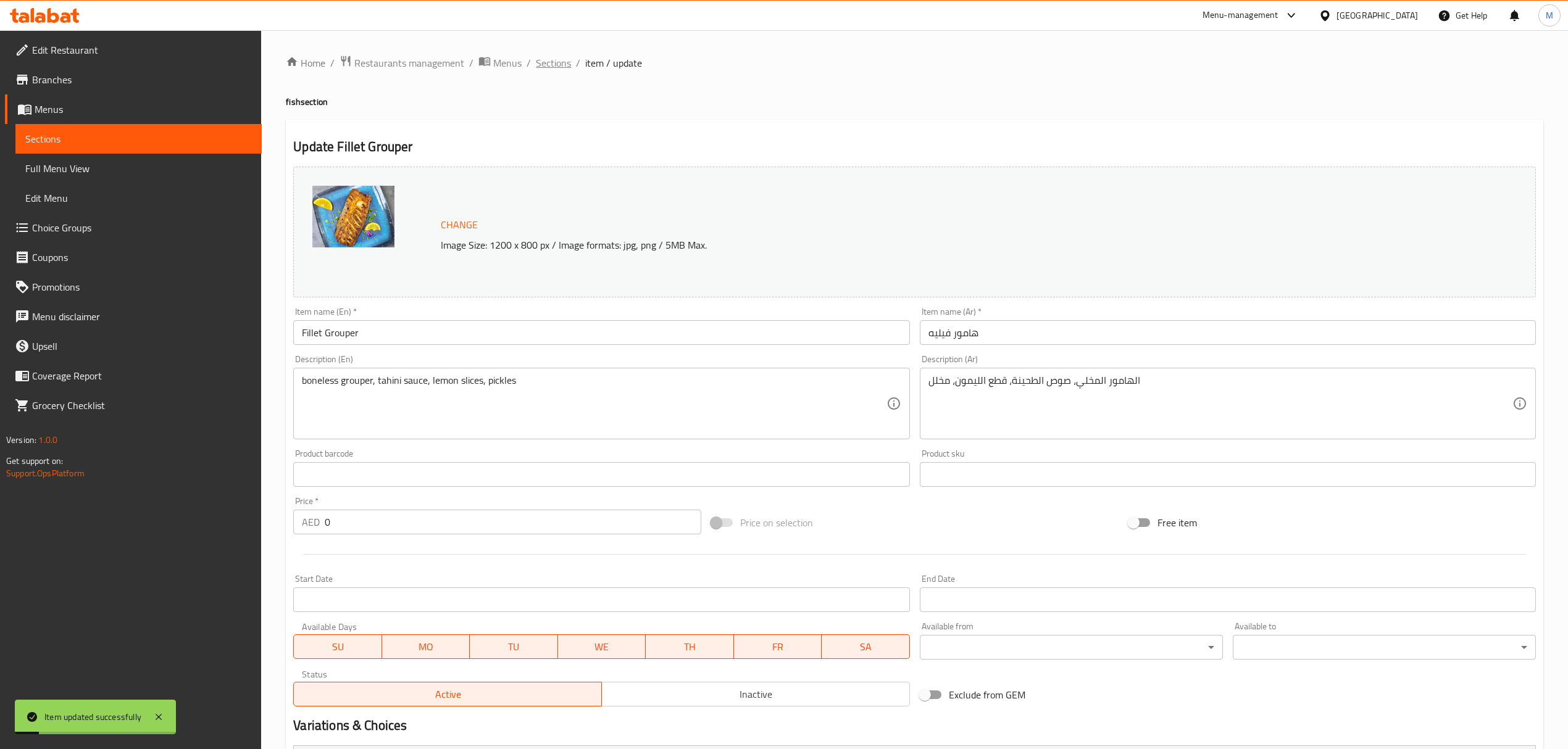
click at [549, 65] on span "Sections" at bounding box center [553, 63] width 35 height 15
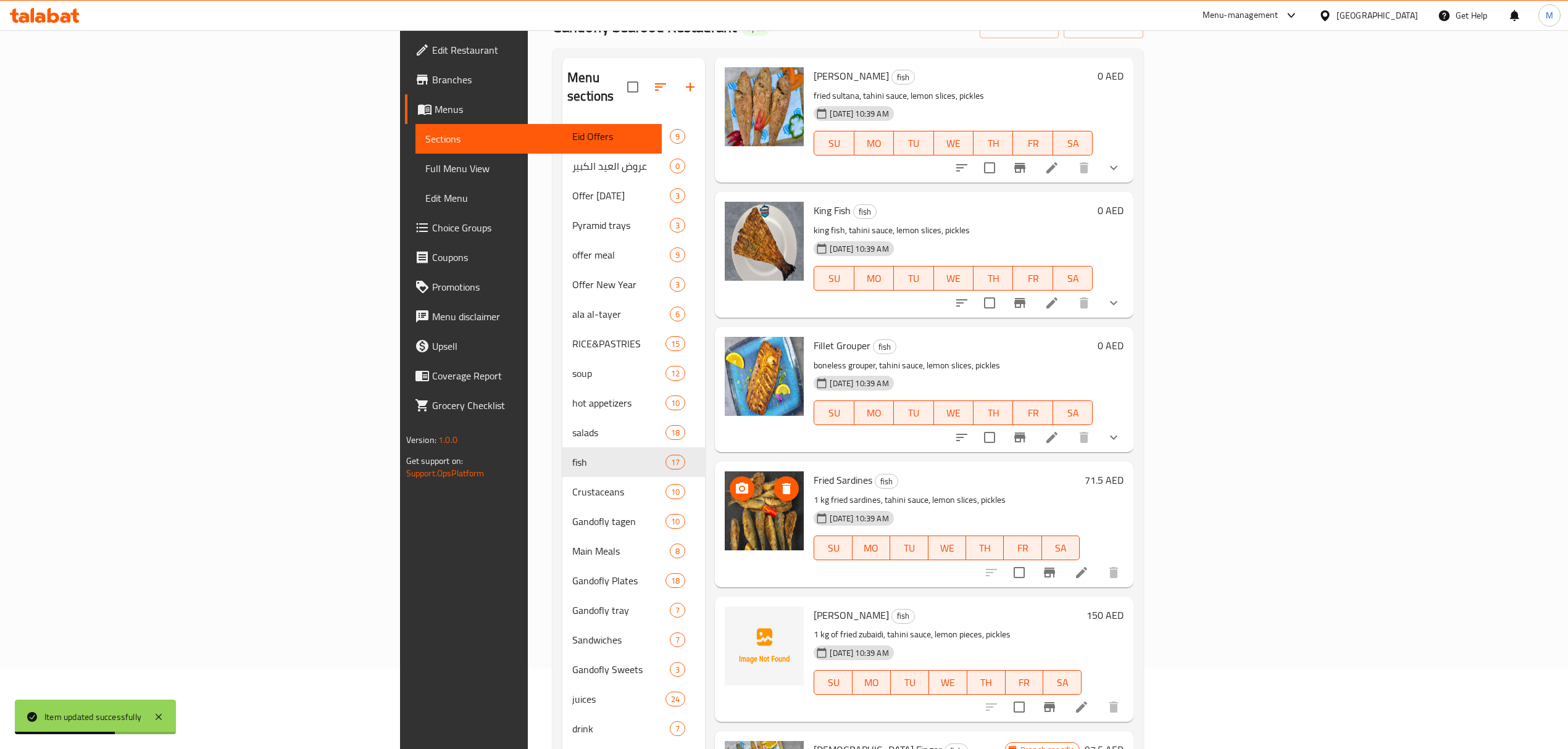
scroll to position [174, 0]
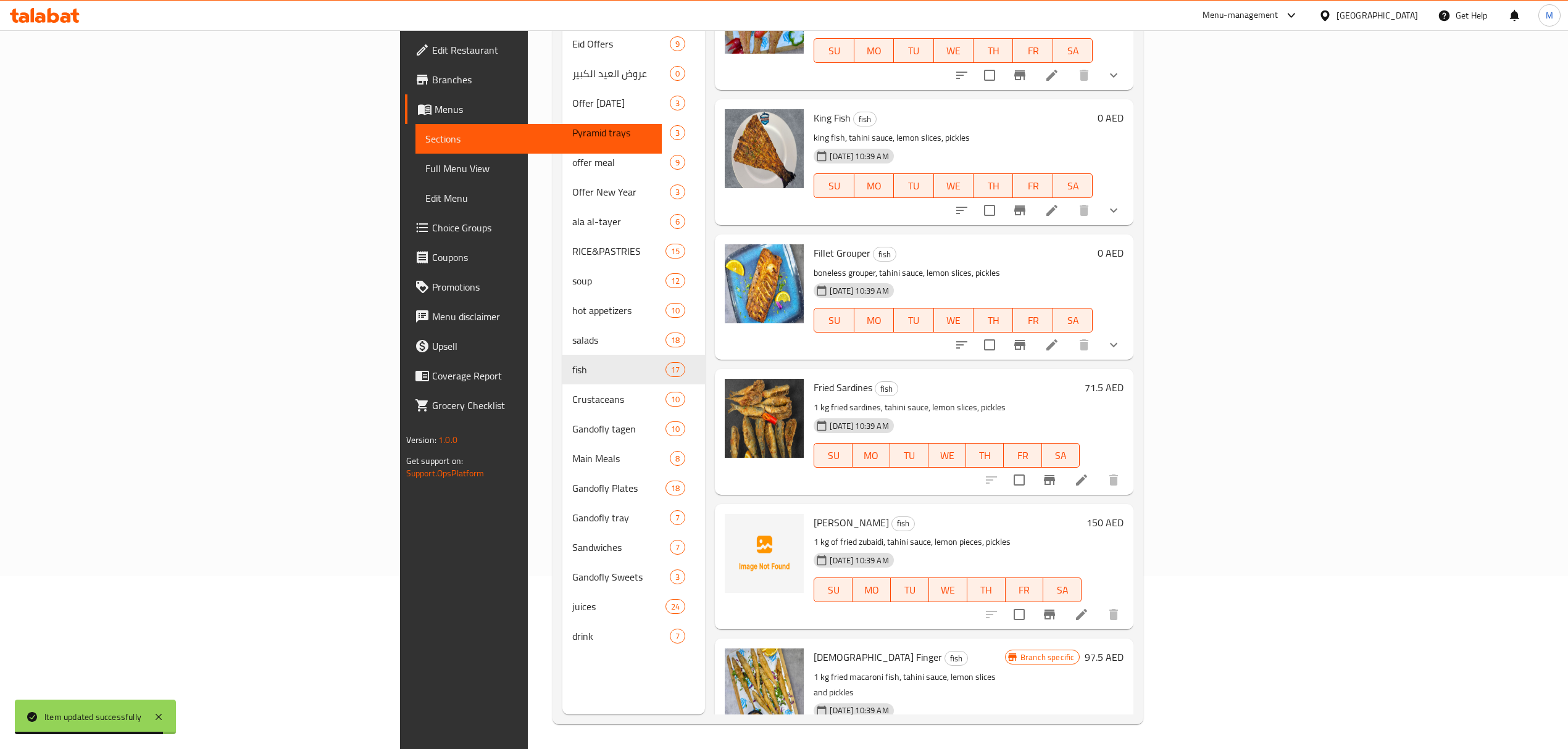
click at [1089, 473] on icon at bounding box center [1082, 480] width 15 height 15
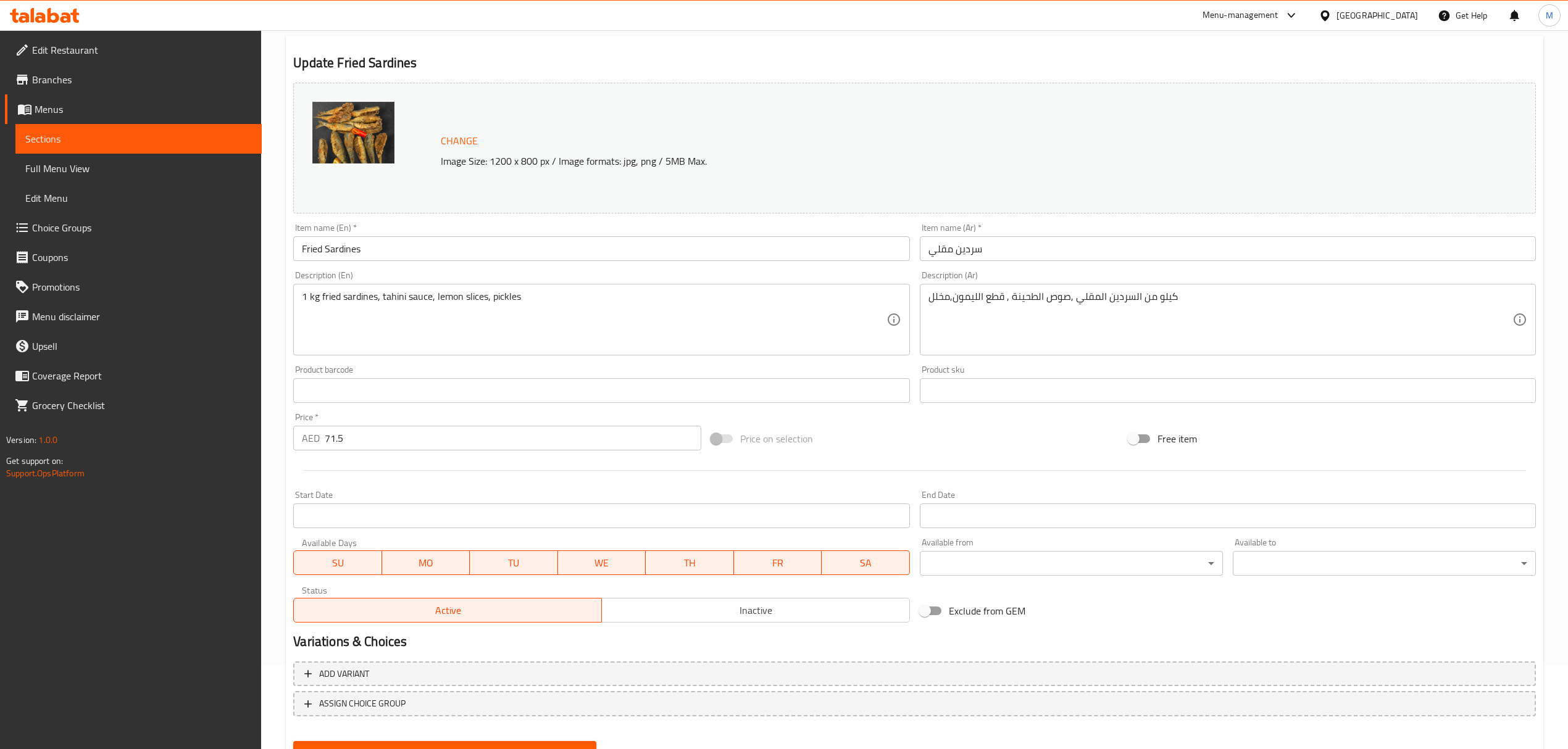
scroll to position [139, 0]
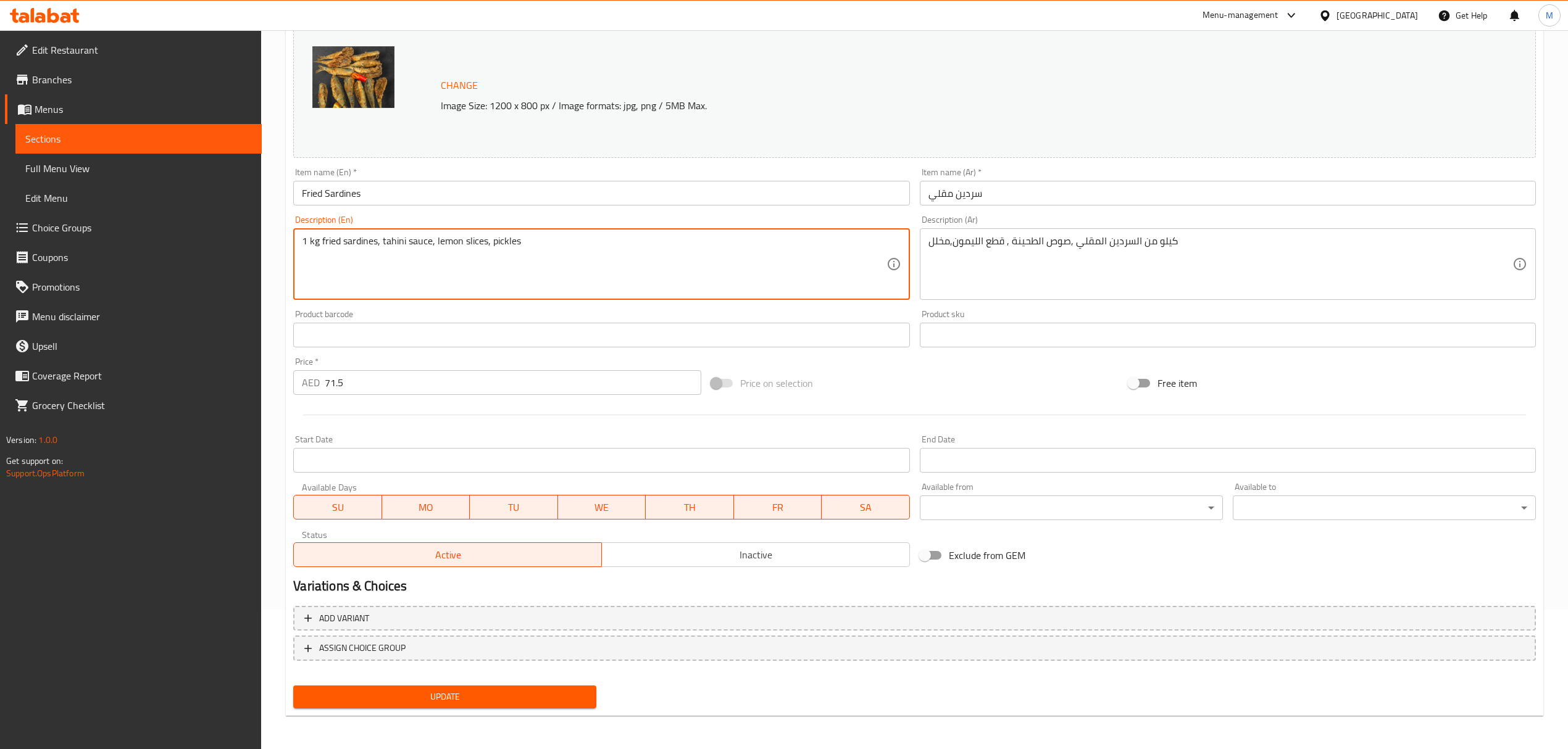
drag, startPoint x: 322, startPoint y: 242, endPoint x: 284, endPoint y: 242, distance: 38.0
type textarea "fried sardines, tahini sauce, lemon slices, pickles"
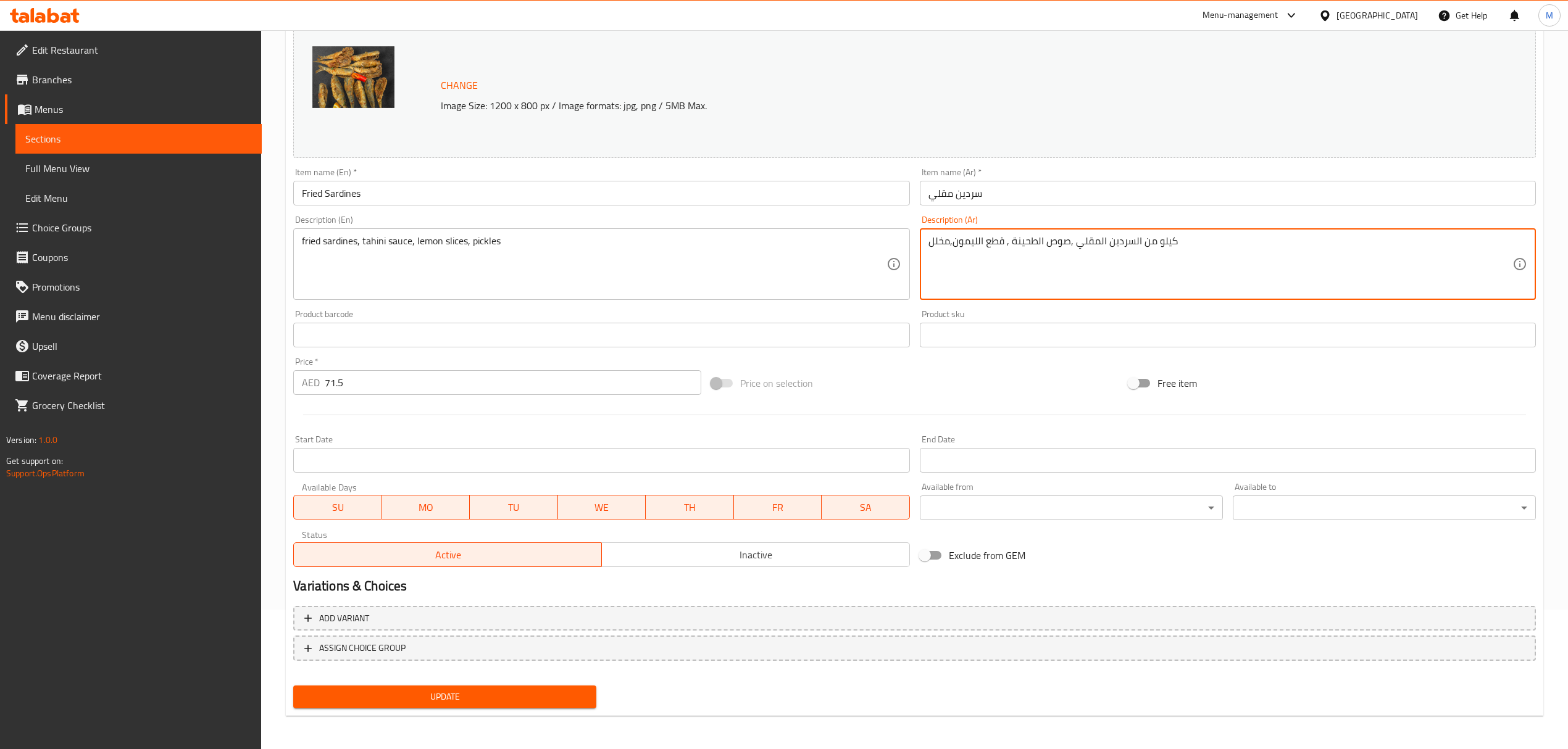
drag, startPoint x: 1139, startPoint y: 242, endPoint x: 1223, endPoint y: 248, distance: 84.2
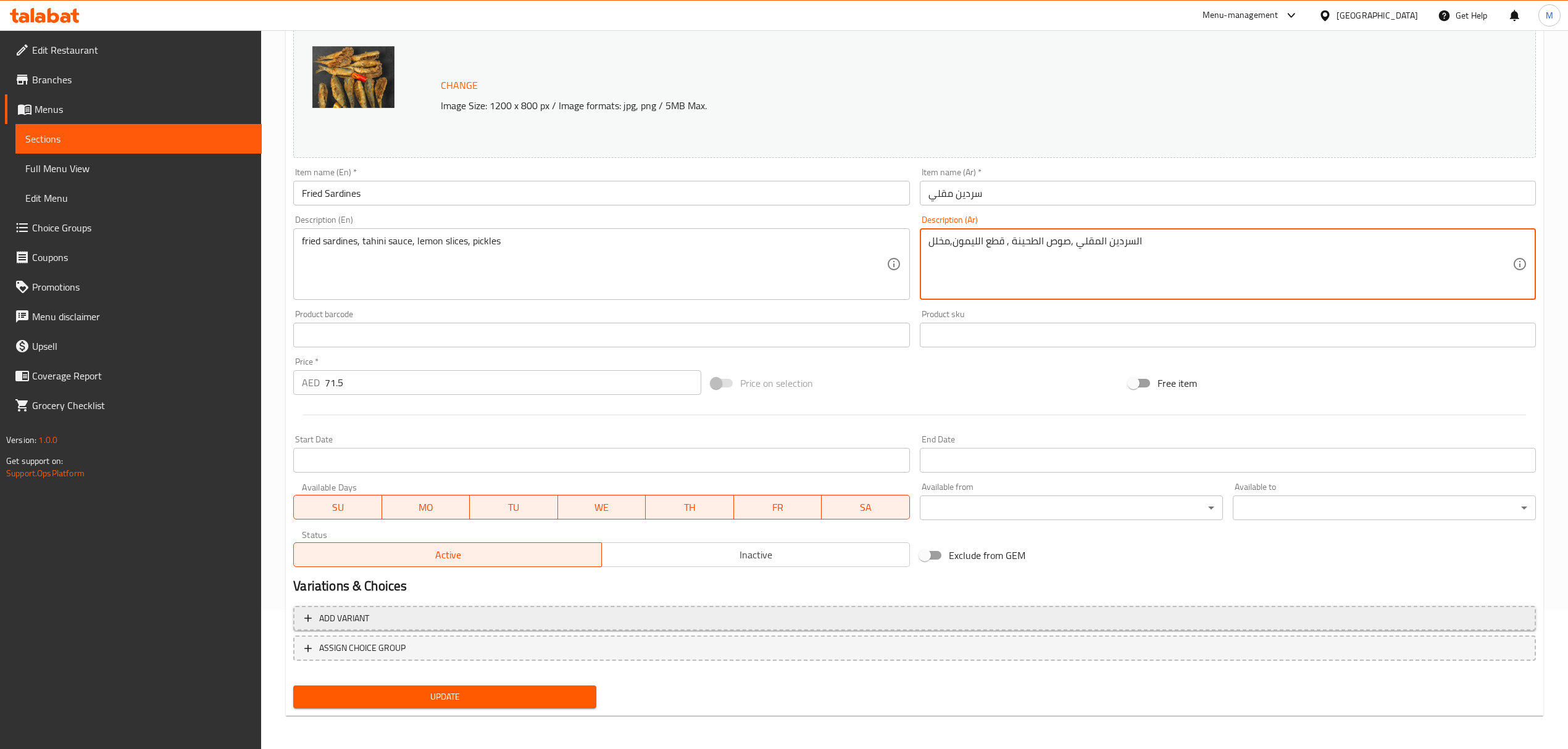
type textarea "السردين المقلي ,صوص الطحينة , قطع الليمون,مخلل"
click at [394, 620] on span "Add variant" at bounding box center [914, 619] width 1220 height 16
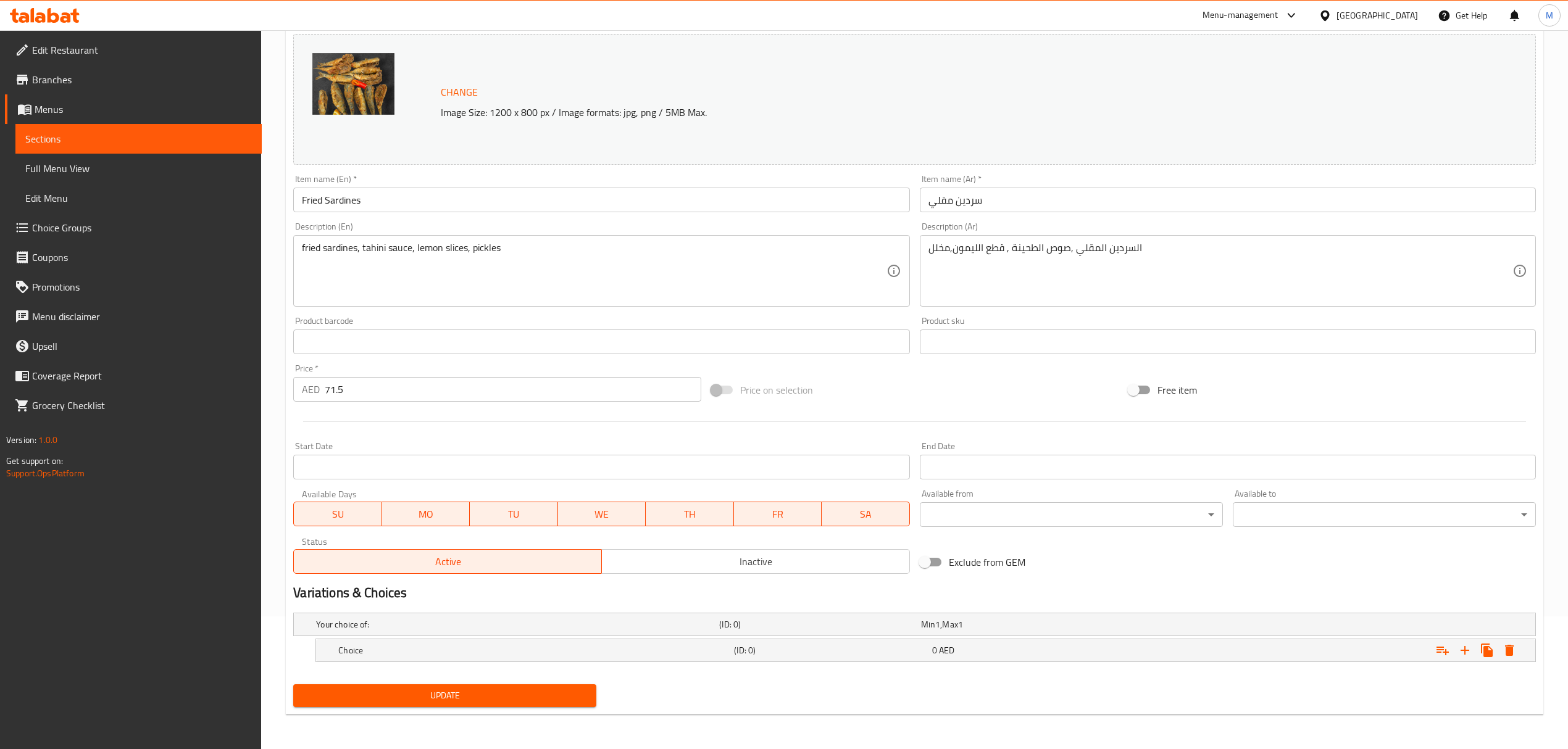
scroll to position [133, 0]
click at [390, 631] on h5 "Choice" at bounding box center [515, 625] width 398 height 12
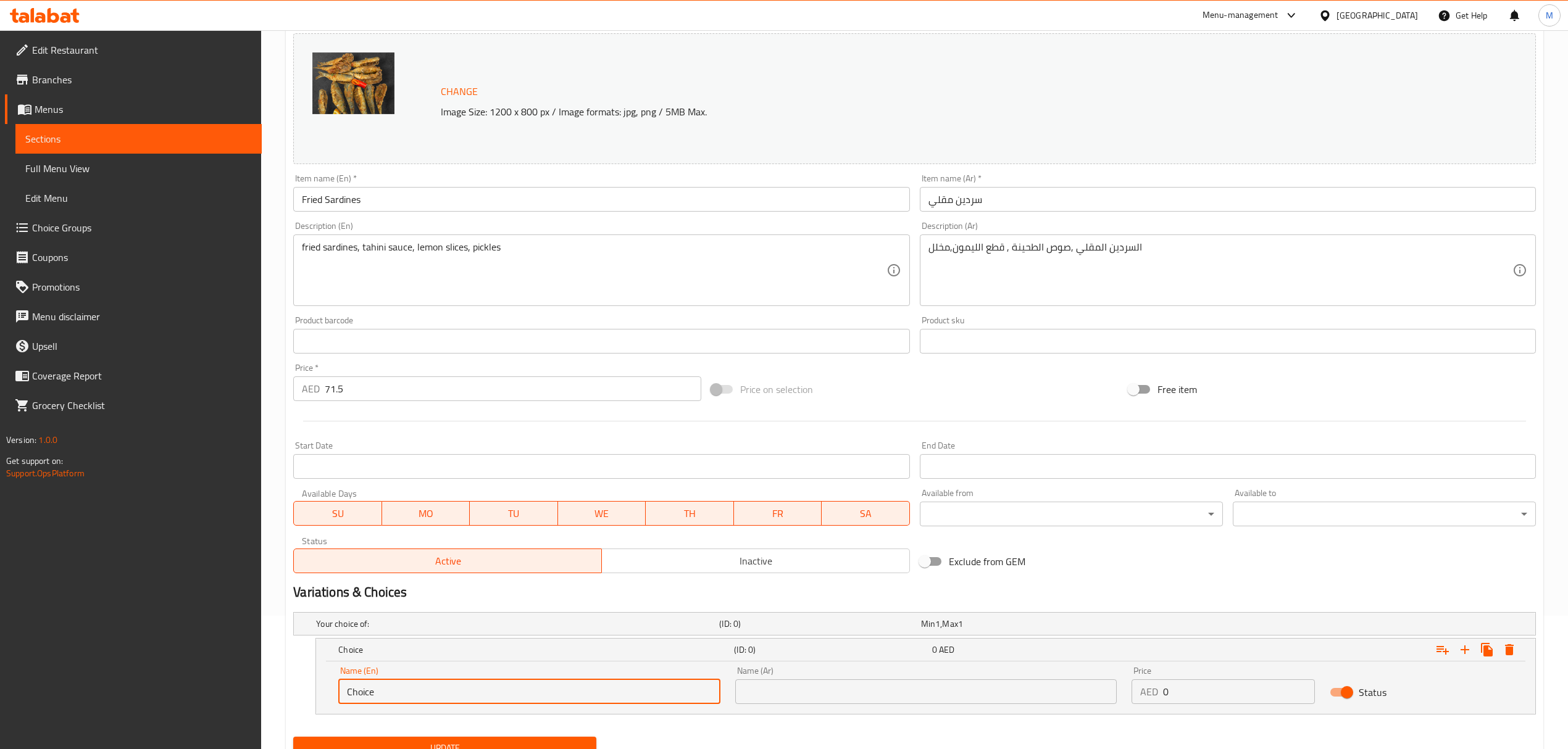
drag, startPoint x: 423, startPoint y: 684, endPoint x: 318, endPoint y: 677, distance: 105.2
click at [318, 677] on div "Name (En) Choice Name (En) Name (Ar) Name (Ar) Price AED 0 Price Status" at bounding box center [926, 688] width 1219 height 53
type input "0.5 kg"
click at [778, 679] on div "Name (Ar) Name (Ar)" at bounding box center [926, 686] width 382 height 38
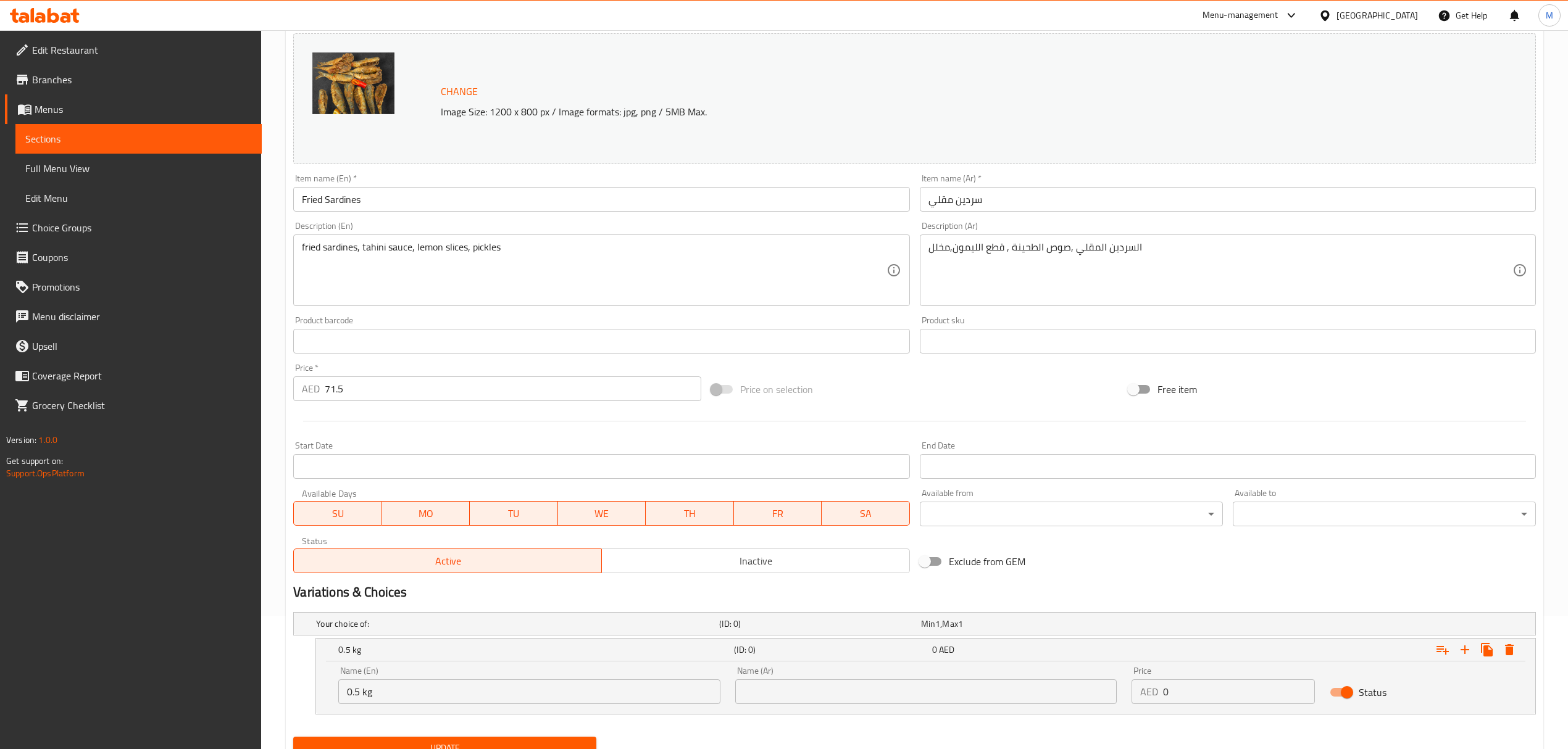
click at [783, 692] on input "text" at bounding box center [926, 692] width 382 height 25
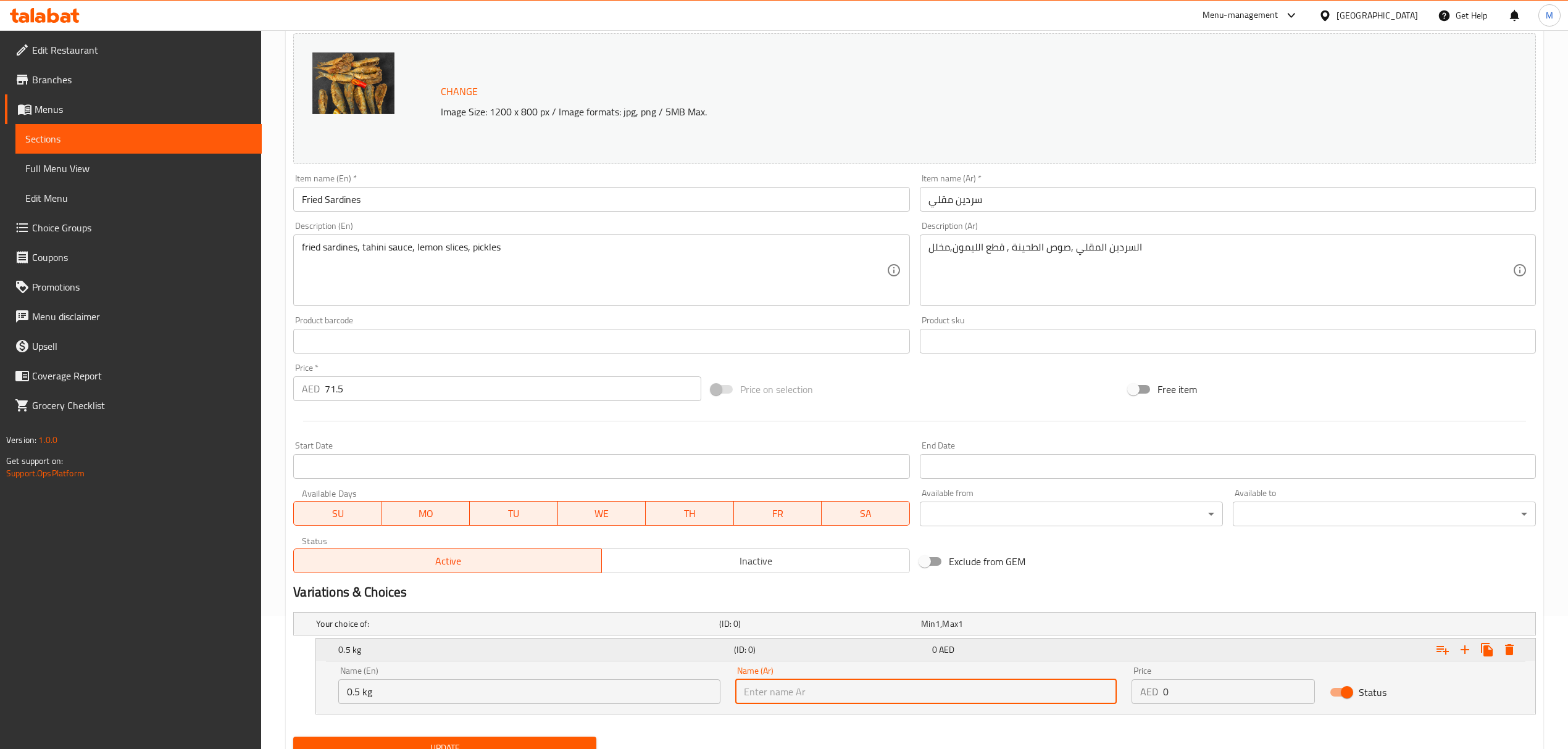
type input "0.5 كجم"
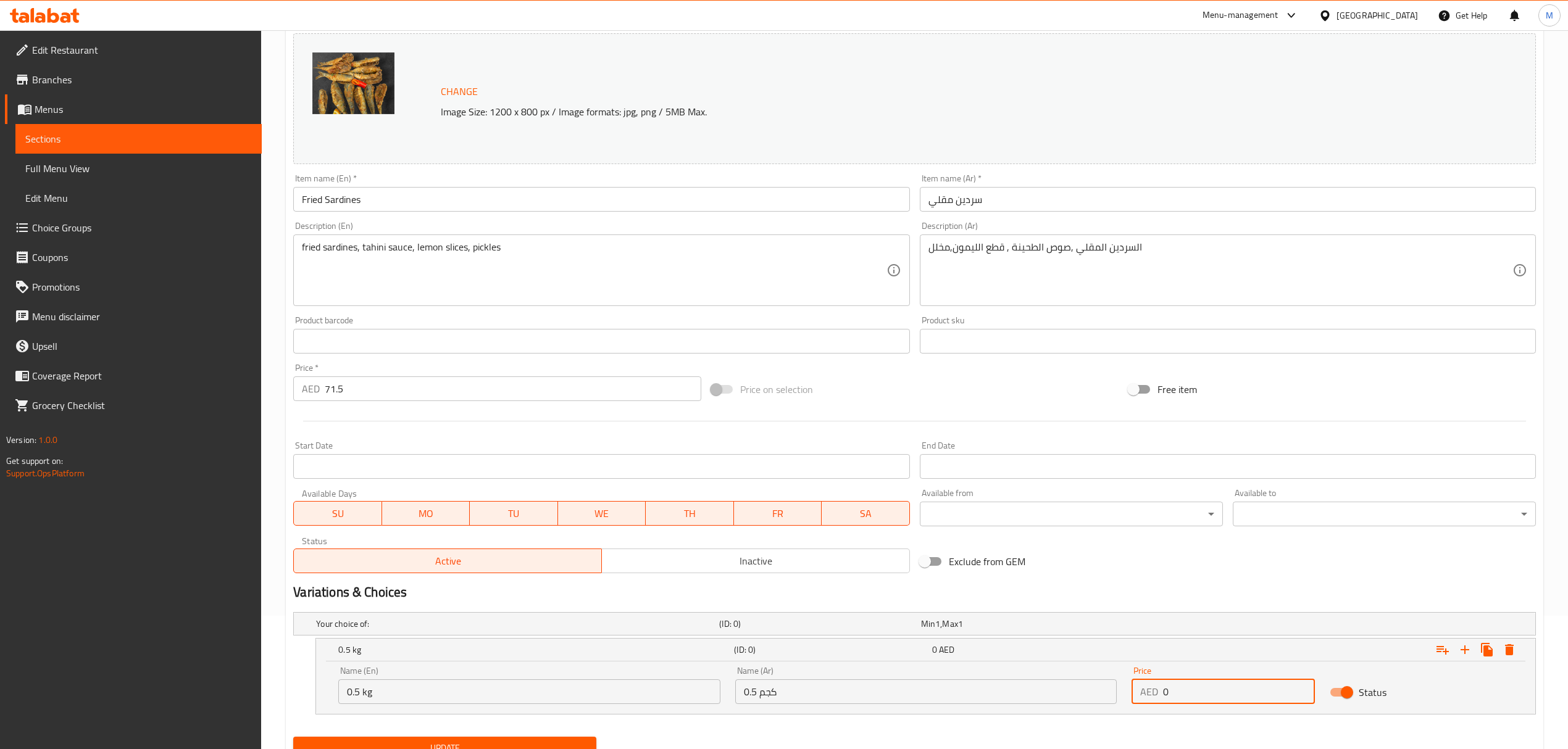
drag, startPoint x: 1184, startPoint y: 694, endPoint x: 1170, endPoint y: 694, distance: 14.0
click at [1170, 694] on input "0" at bounding box center [1238, 692] width 152 height 25
drag, startPoint x: 1176, startPoint y: 697, endPoint x: 1141, endPoint y: 683, distance: 37.7
click at [1141, 684] on div "AED 0 Price" at bounding box center [1223, 692] width 183 height 25
type input "36"
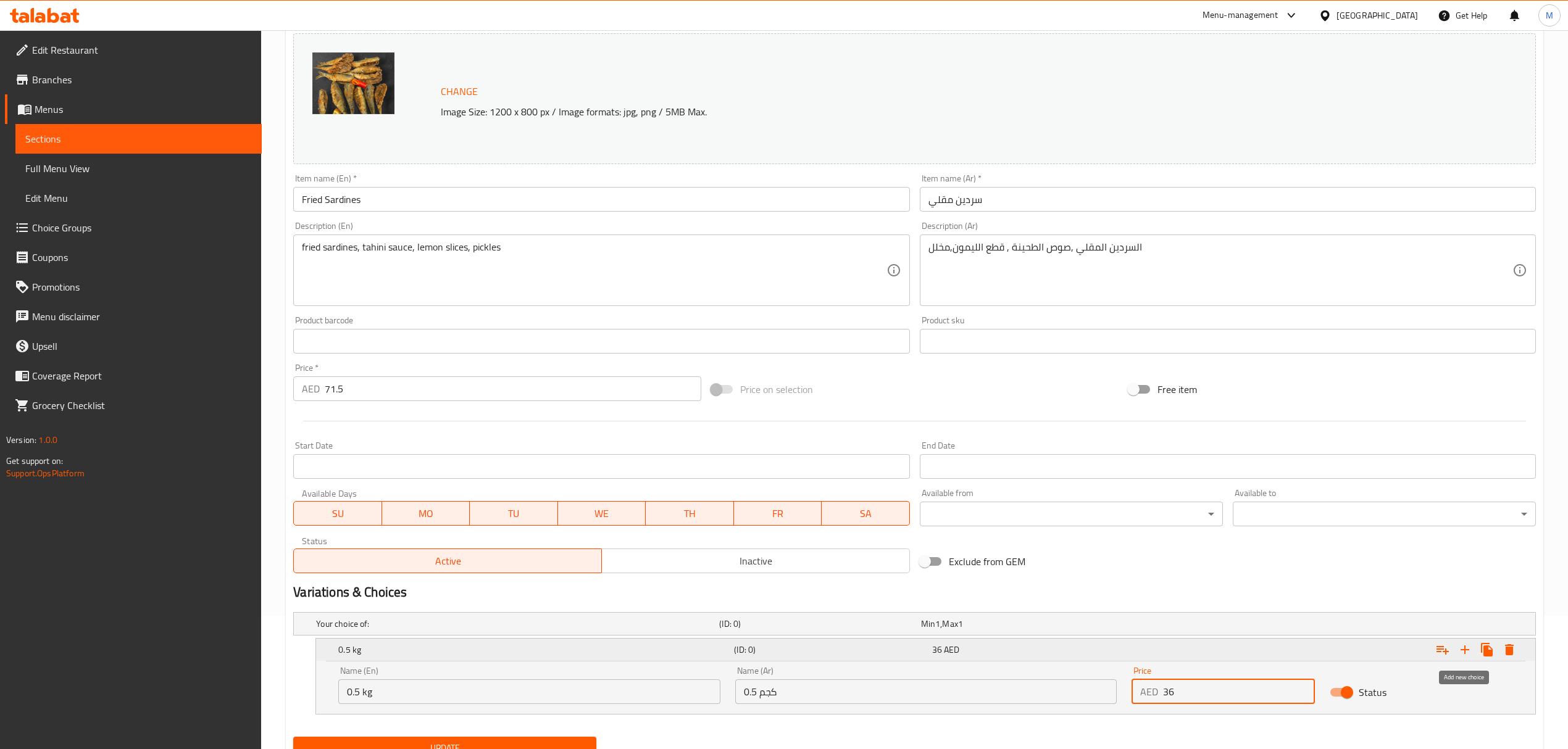
click at [1463, 649] on icon "Expand" at bounding box center [1465, 650] width 15 height 15
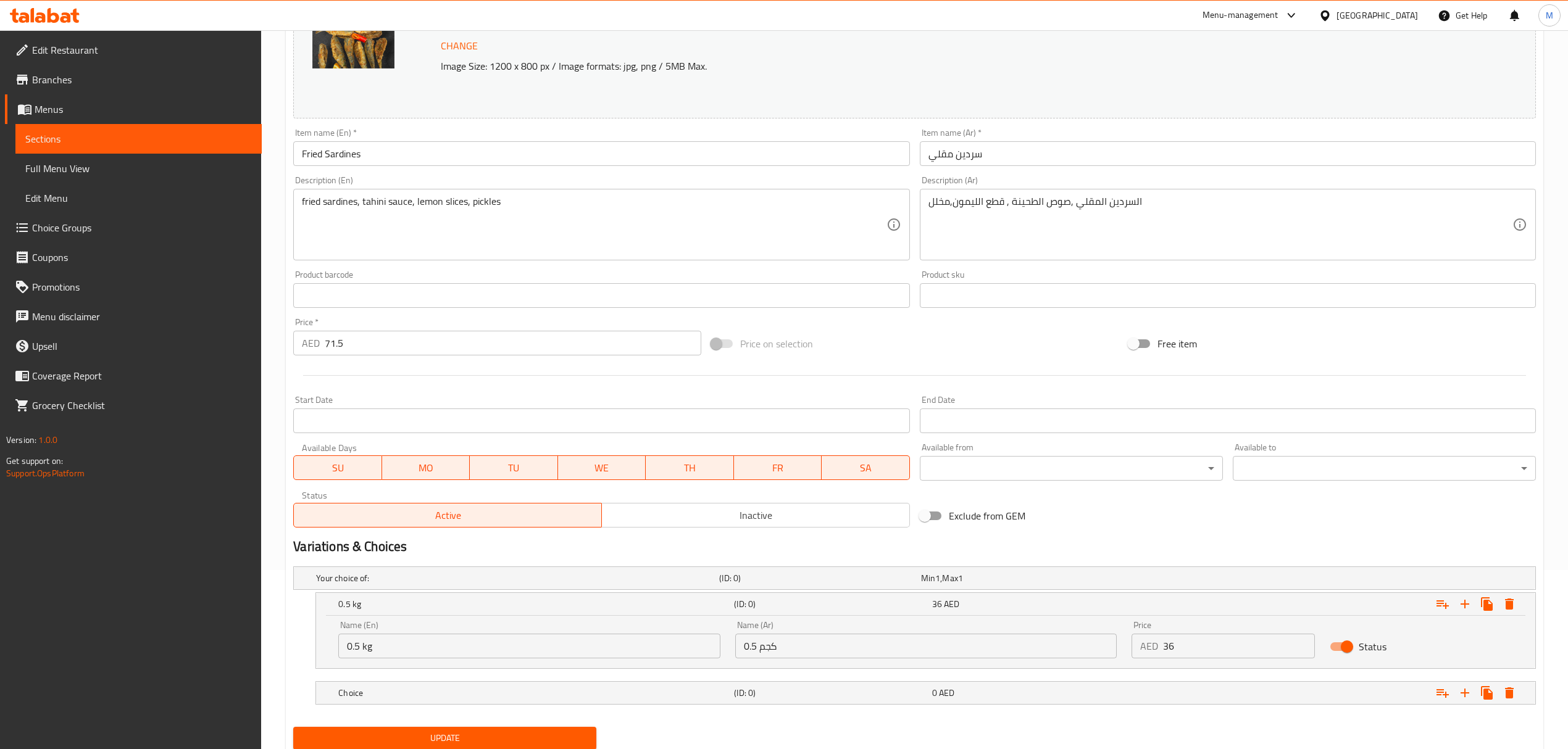
scroll to position [223, 0]
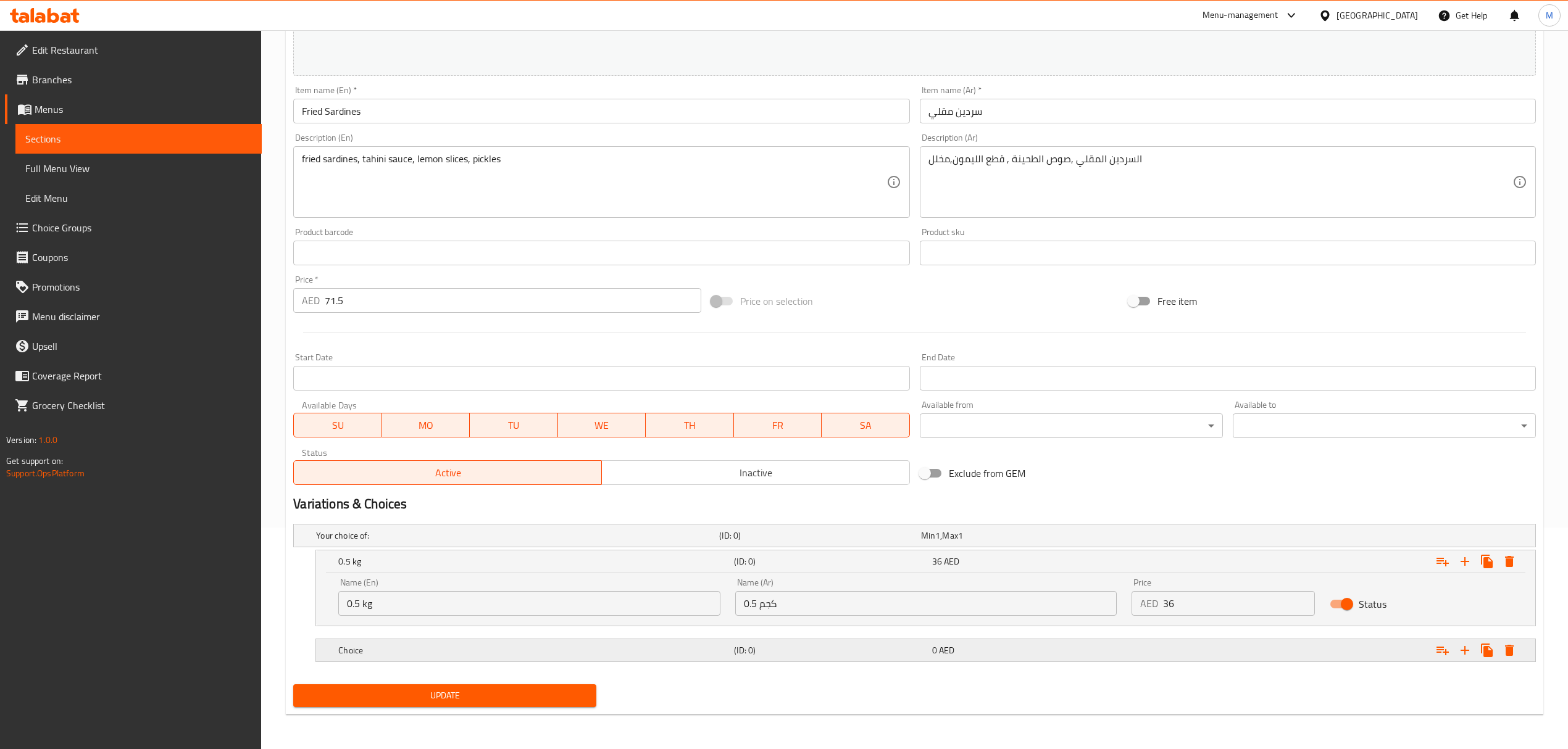
click at [395, 542] on h5 "Choice" at bounding box center [515, 536] width 398 height 12
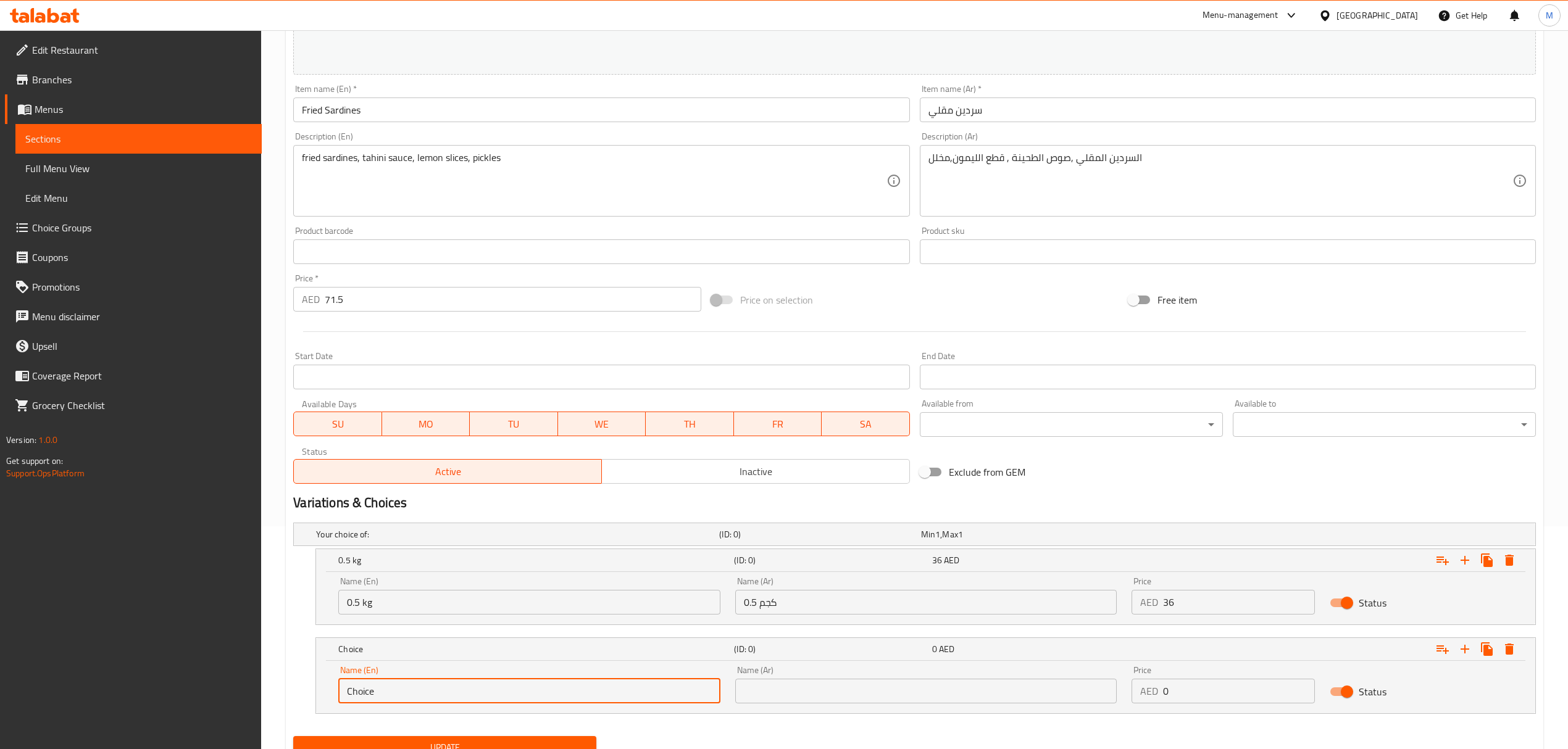
drag, startPoint x: 388, startPoint y: 692, endPoint x: 290, endPoint y: 683, distance: 98.4
click at [290, 683] on div "Your choice of: (ID: 0) Min 1 , Max 1 Name (En) Your choice of: Name (En) Name …" at bounding box center [915, 625] width 1253 height 213
type input "1 kg"
click at [751, 702] on input "text" at bounding box center [926, 691] width 382 height 25
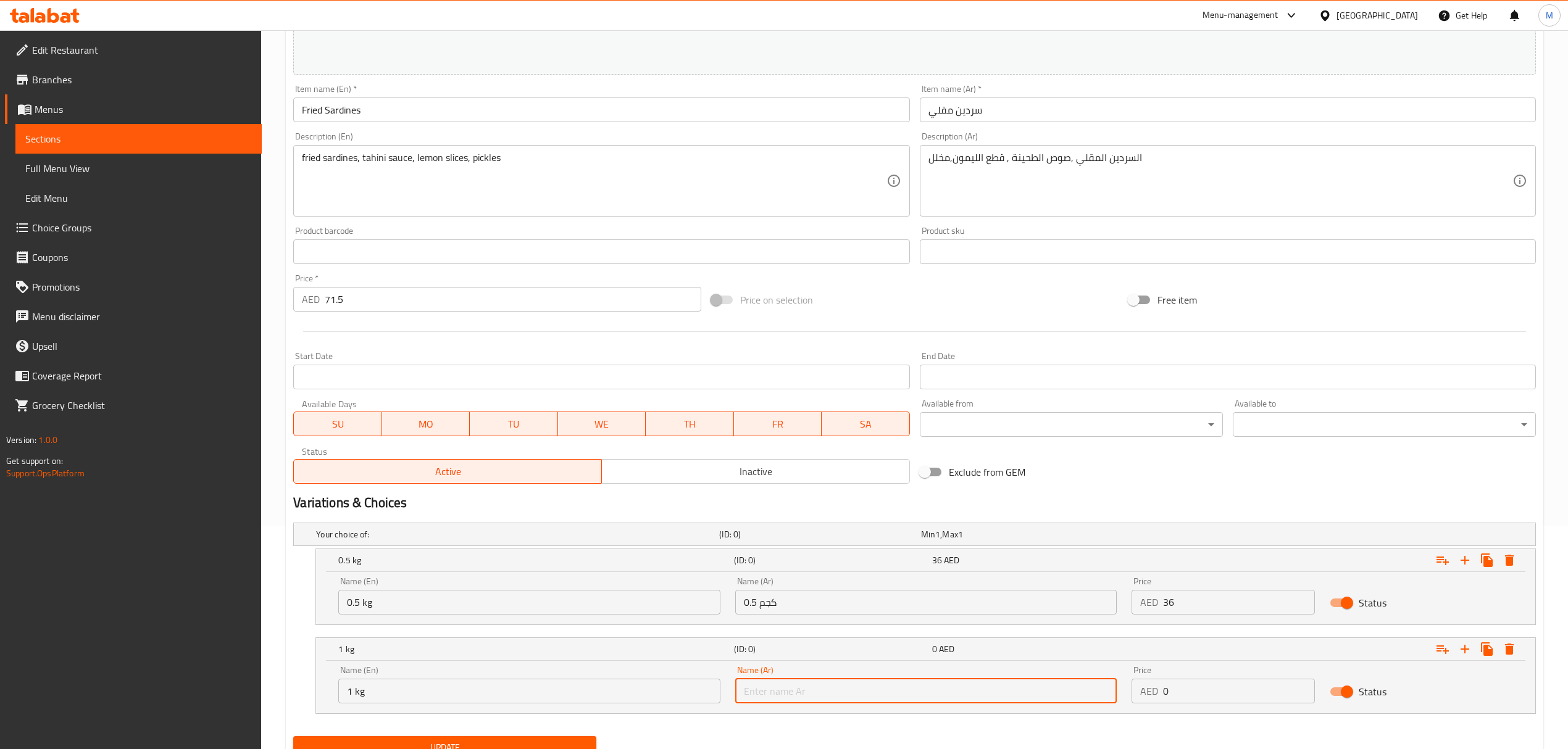
type input "1 كجم"
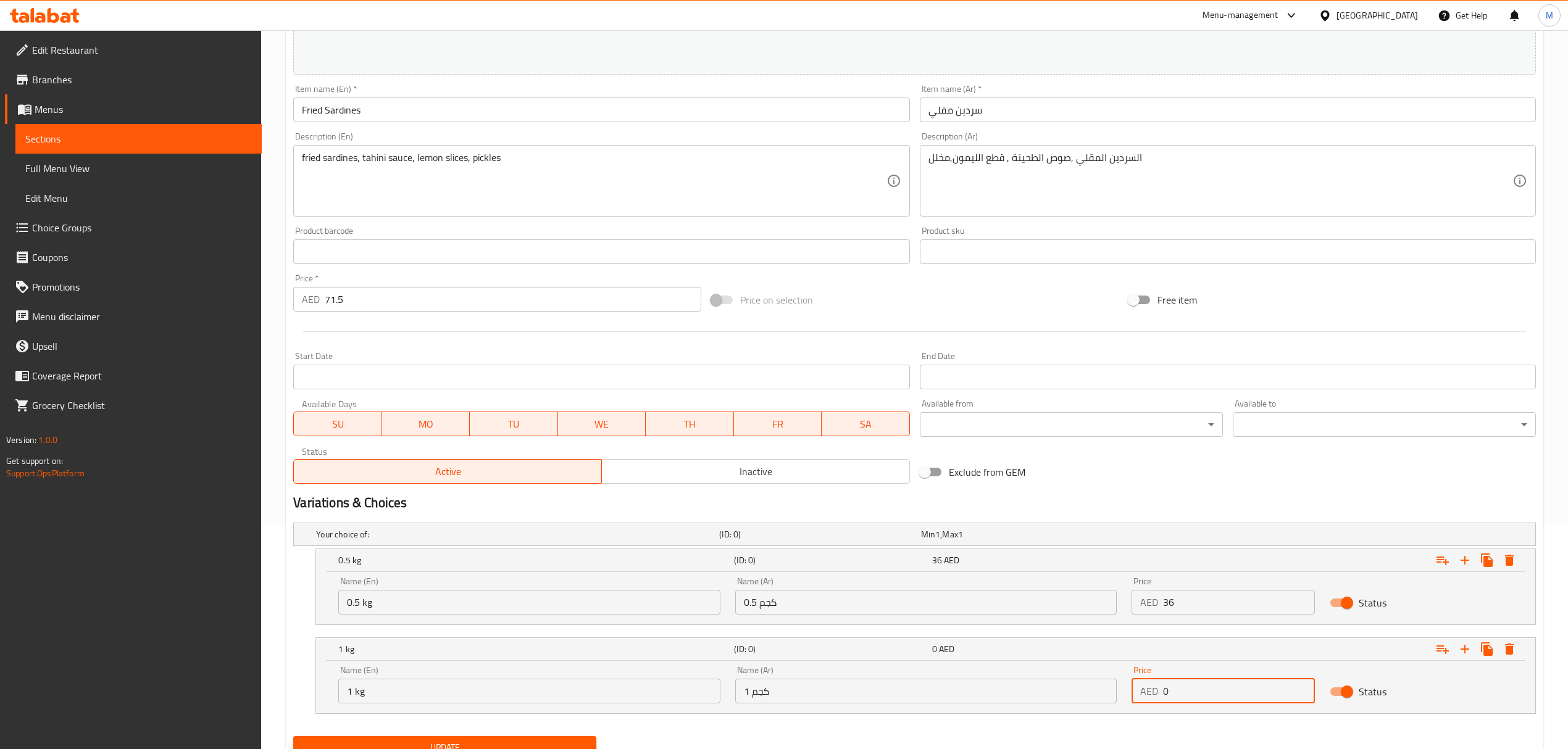
drag, startPoint x: 1170, startPoint y: 695, endPoint x: 1119, endPoint y: 691, distance: 51.2
click at [1119, 691] on div "Name (En) 1 kg Name (En) Name (Ar) 1 كجم Name (Ar) Price AED 0 Price Status" at bounding box center [926, 685] width 1190 height 53
type input "71.5"
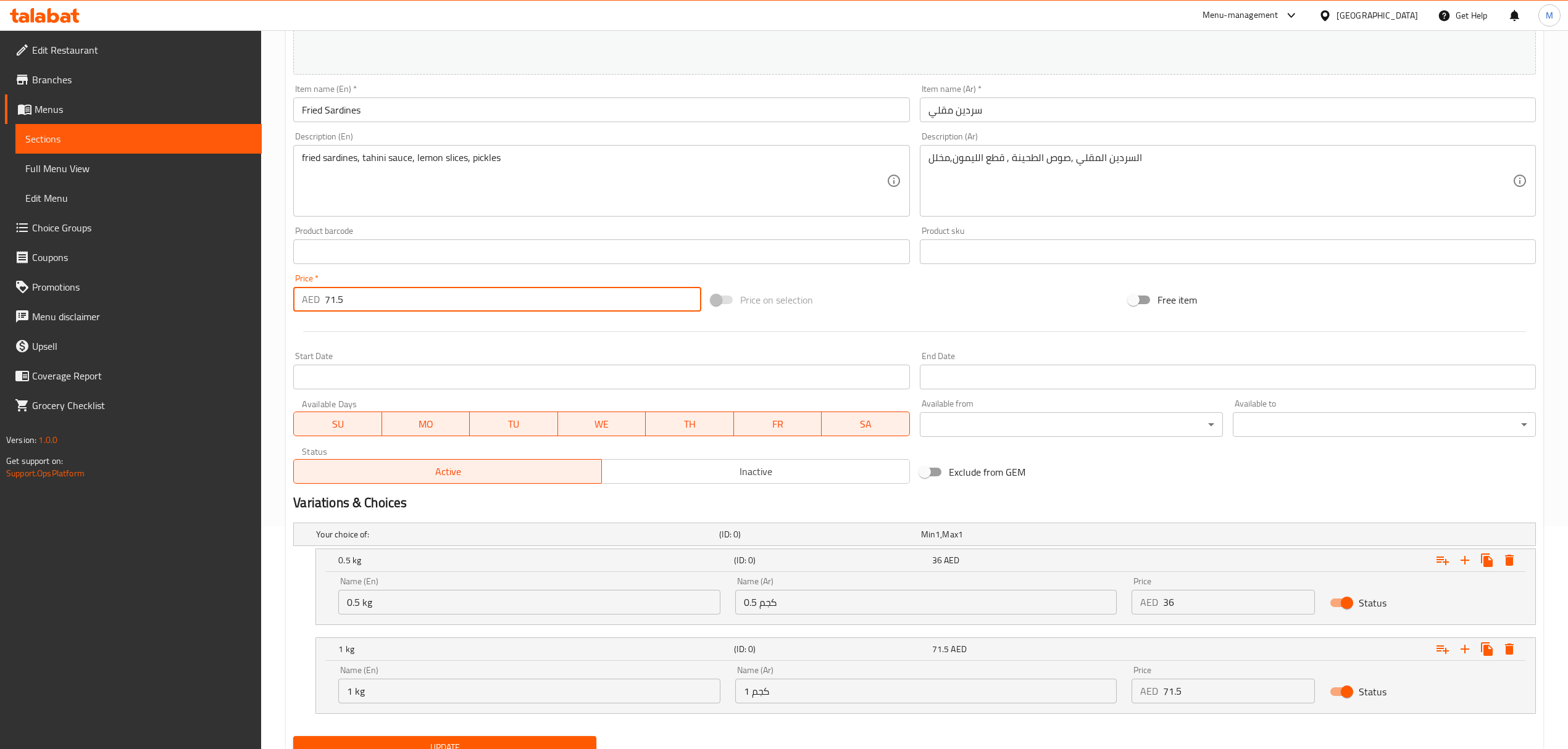
drag, startPoint x: 347, startPoint y: 309, endPoint x: 312, endPoint y: 307, distance: 35.1
click at [312, 307] on div "AED 71.5 Price *" at bounding box center [497, 299] width 407 height 25
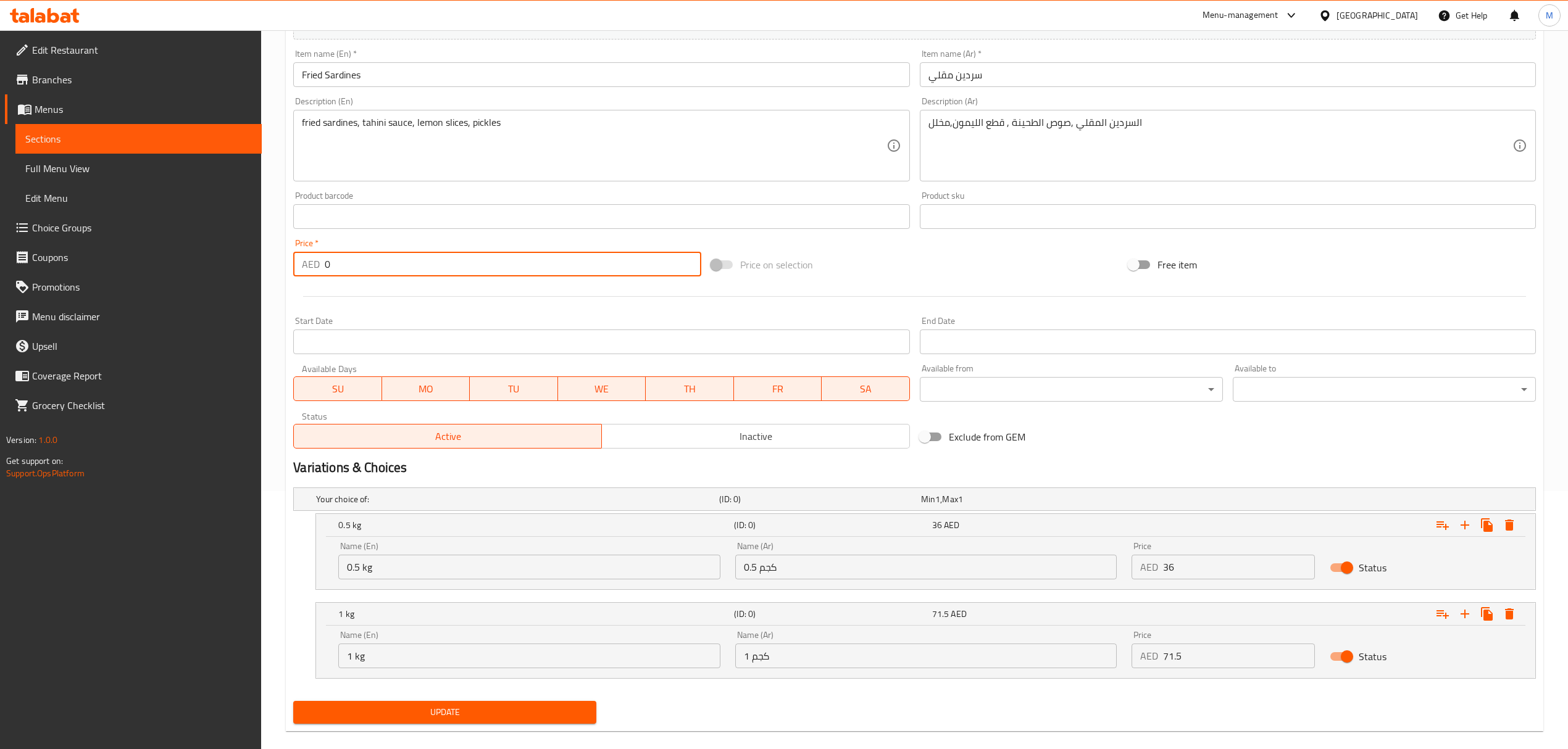
scroll to position [276, 0]
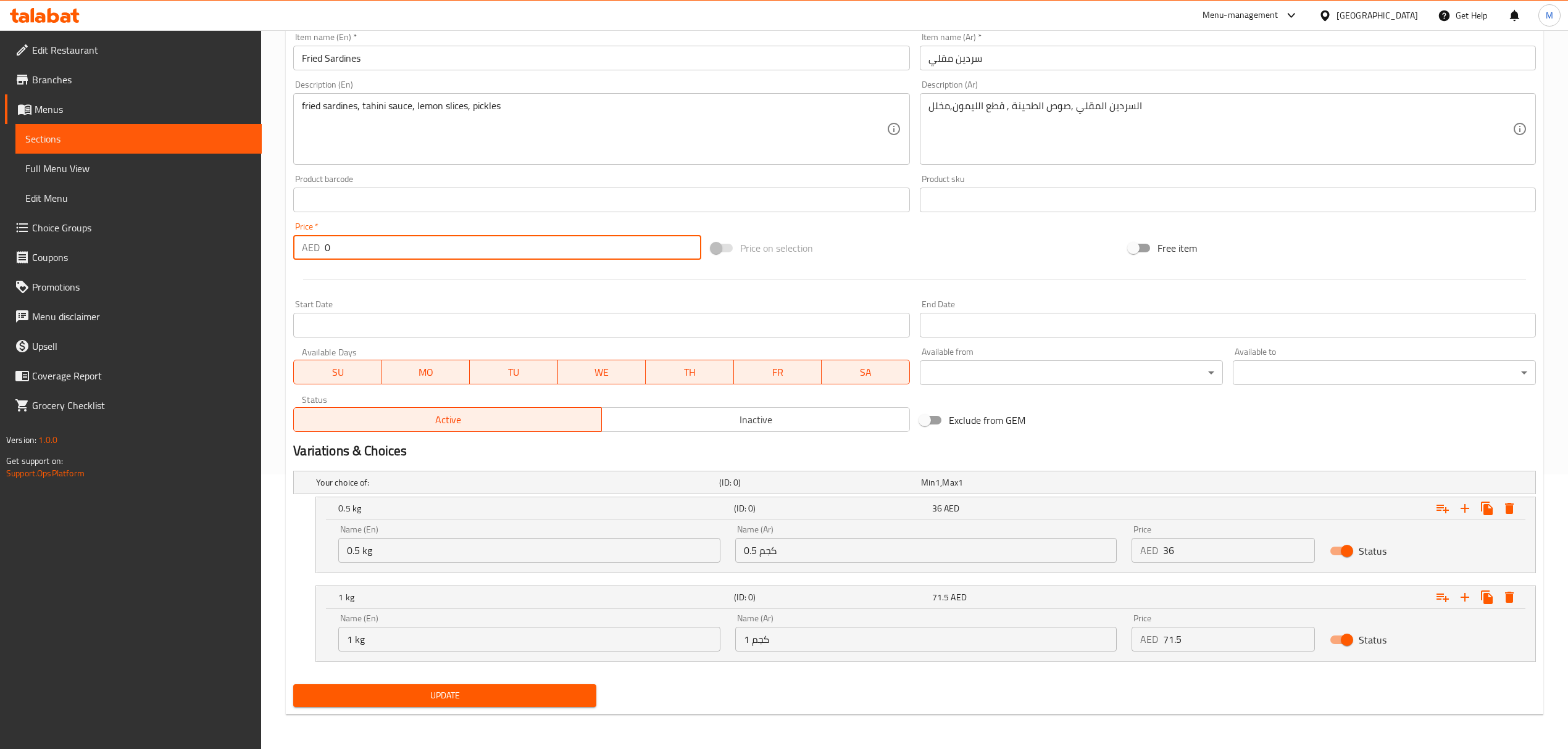
type input "0"
click at [570, 704] on span "Update" at bounding box center [445, 696] width 283 height 16
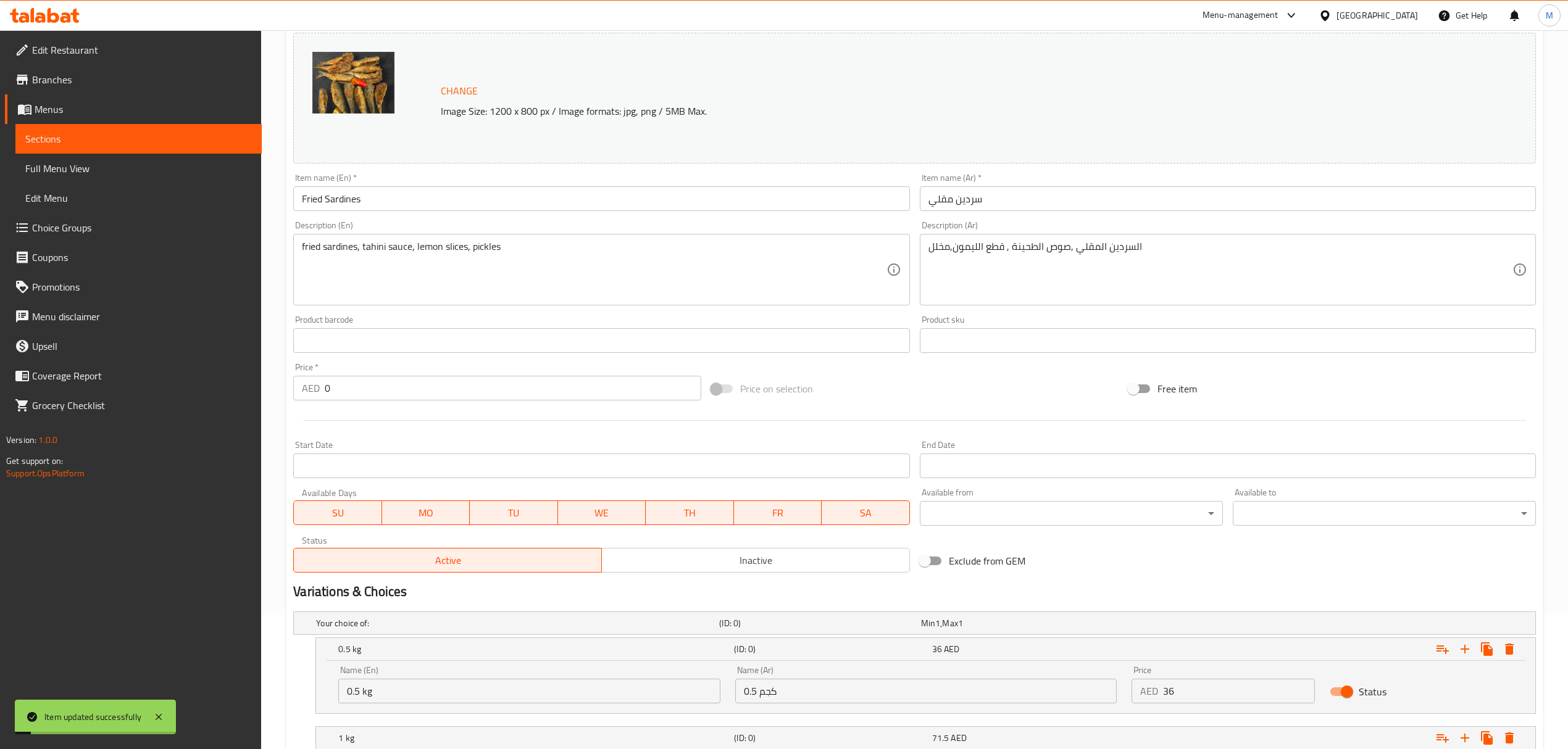
scroll to position [0, 0]
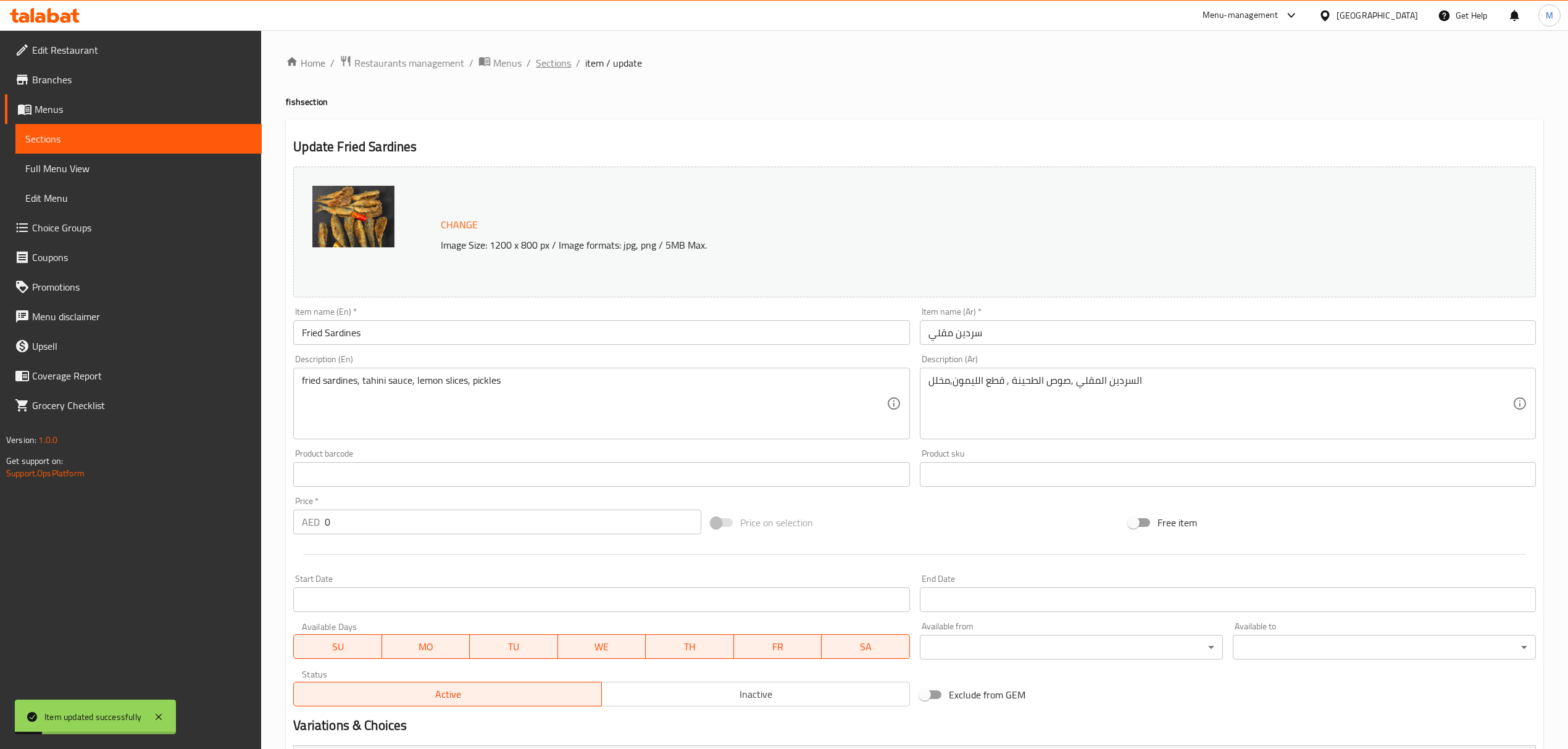
click at [551, 62] on span "Sections" at bounding box center [553, 63] width 35 height 15
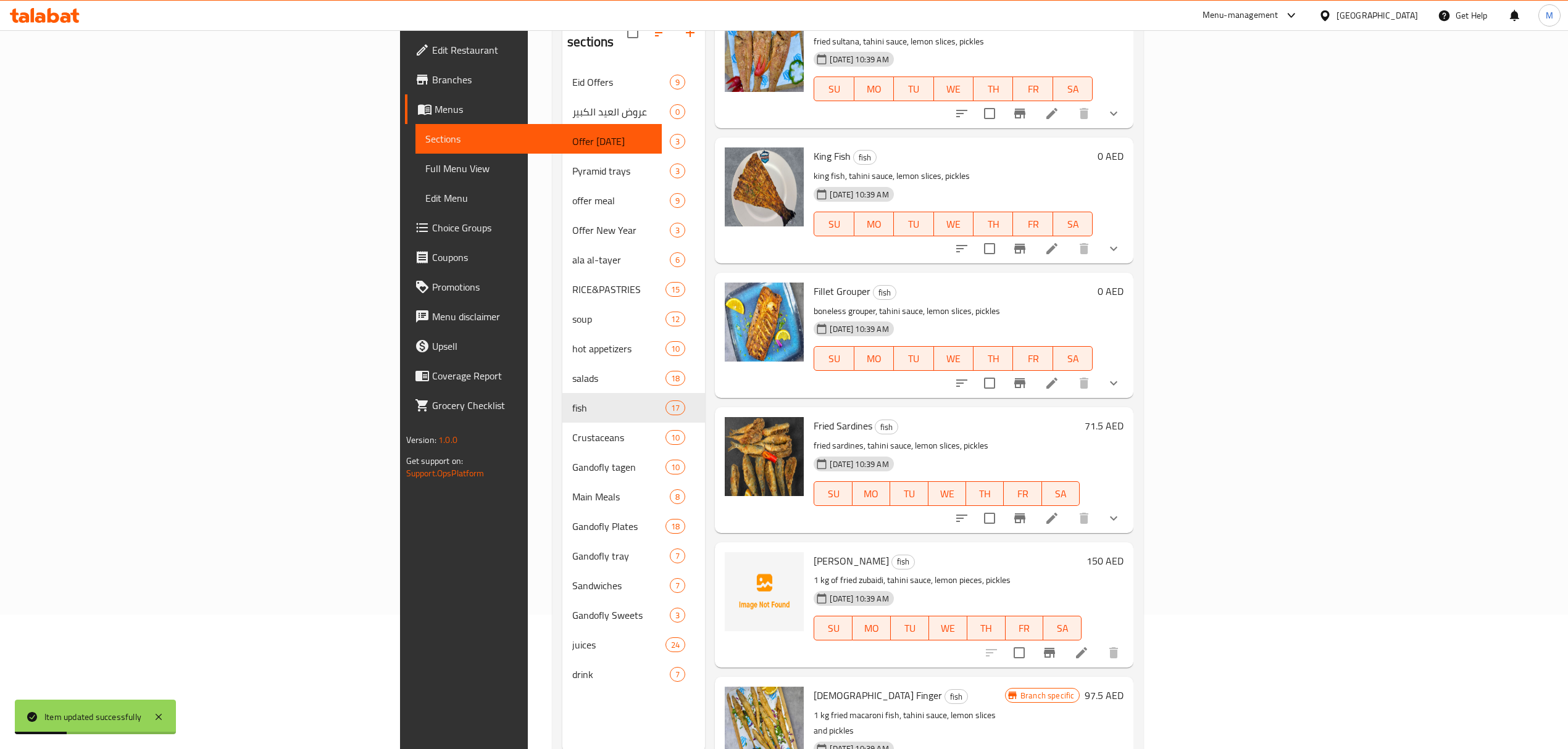
scroll to position [174, 0]
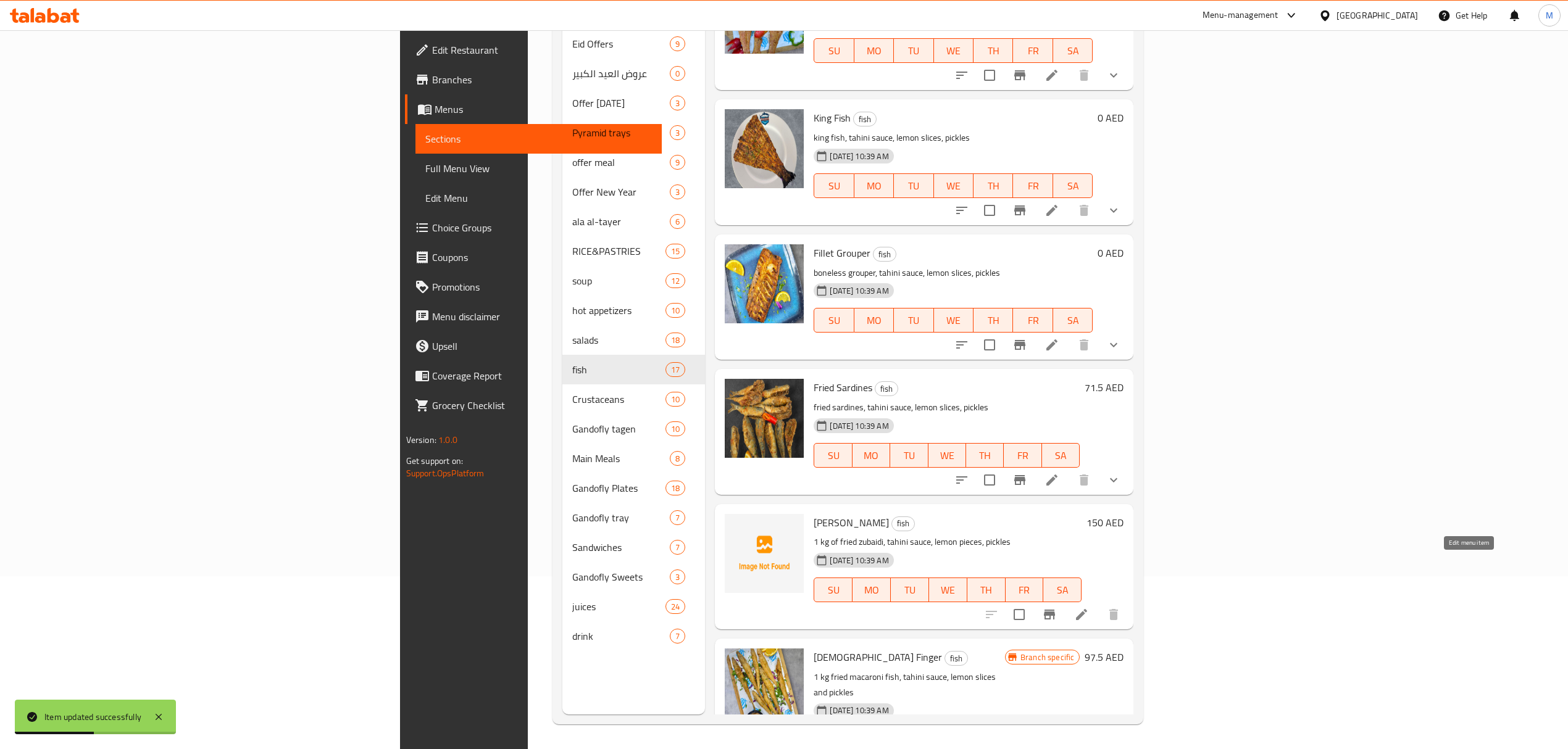
click at [1089, 607] on icon at bounding box center [1082, 615] width 15 height 15
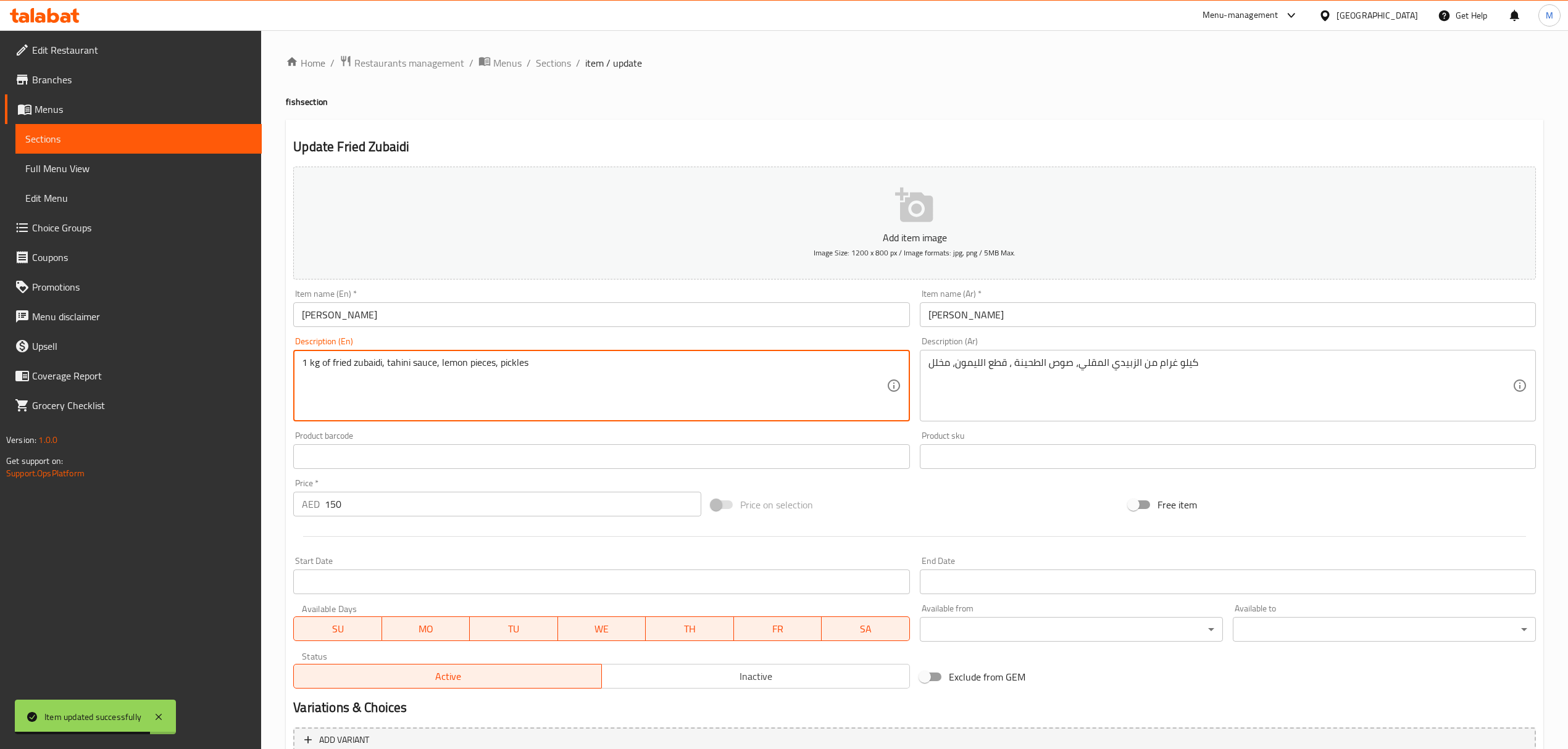
drag, startPoint x: 332, startPoint y: 364, endPoint x: 280, endPoint y: 358, distance: 52.3
type textarea "fried zubaidi, tahini sauce, lemon pieces, pickles"
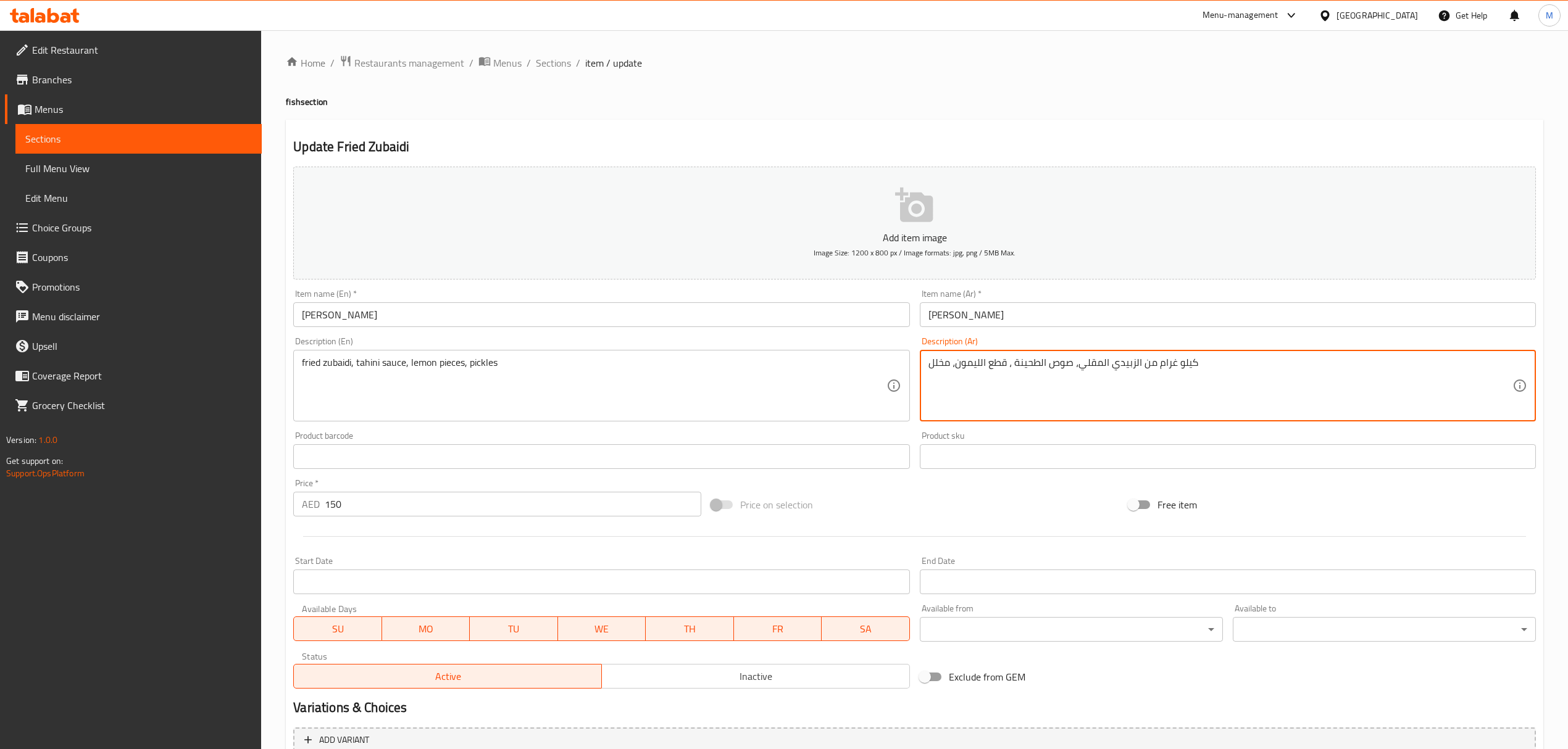
drag, startPoint x: 1138, startPoint y: 365, endPoint x: 1222, endPoint y: 373, distance: 84.4
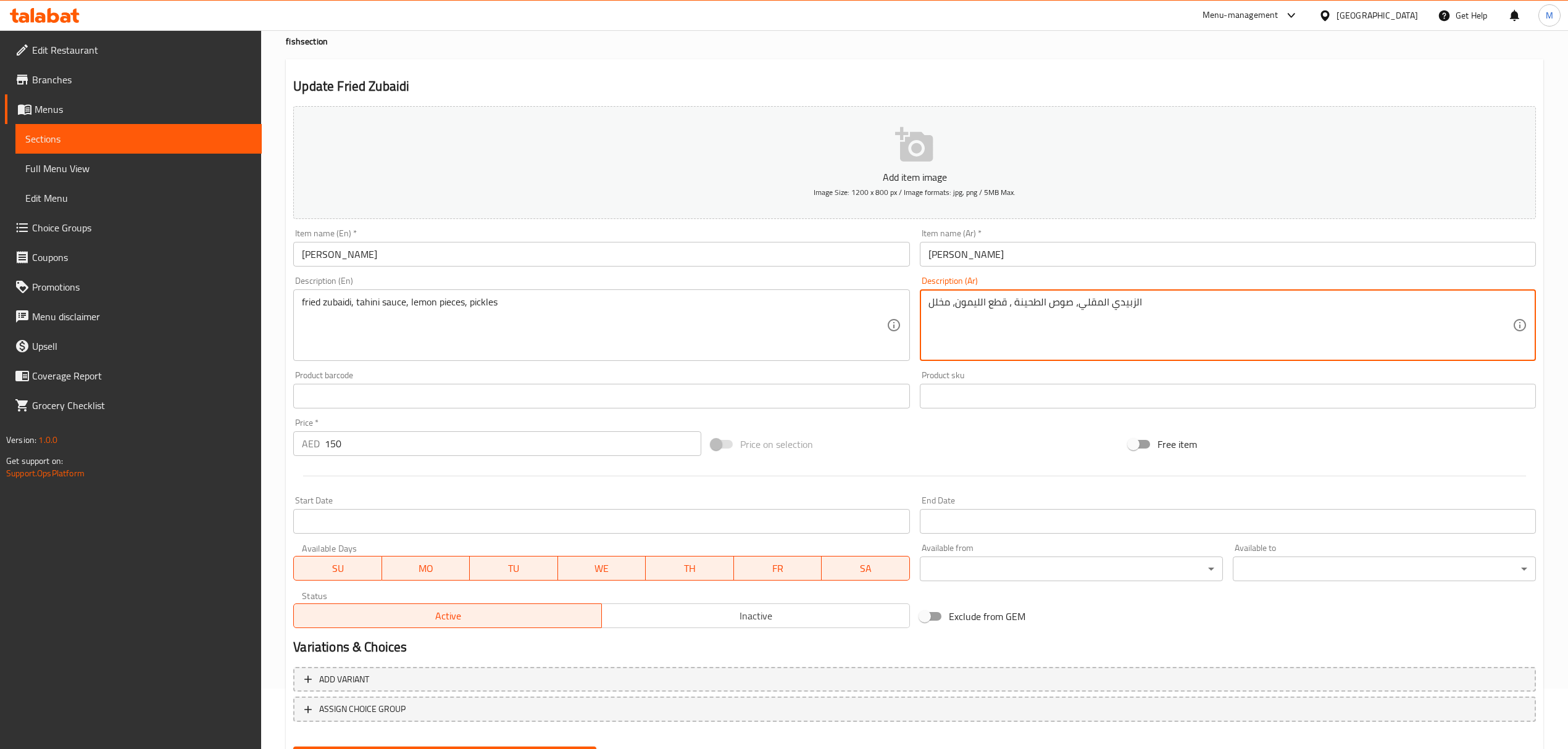
scroll to position [122, 0]
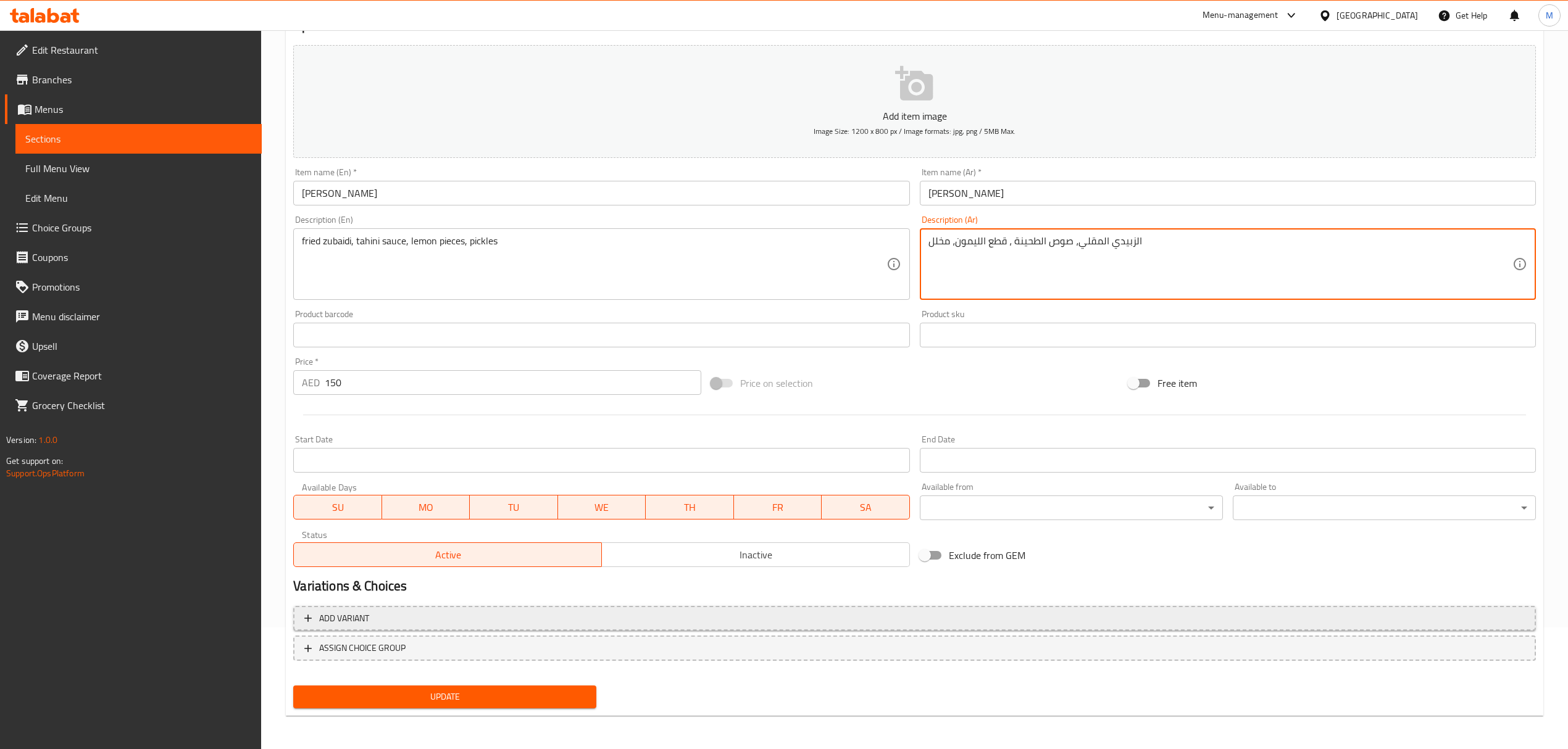
type textarea "الزبيدي المقلي، صوص الطحينة ، قطع الليمون، مخلل"
click at [448, 622] on span "Add variant" at bounding box center [914, 619] width 1220 height 16
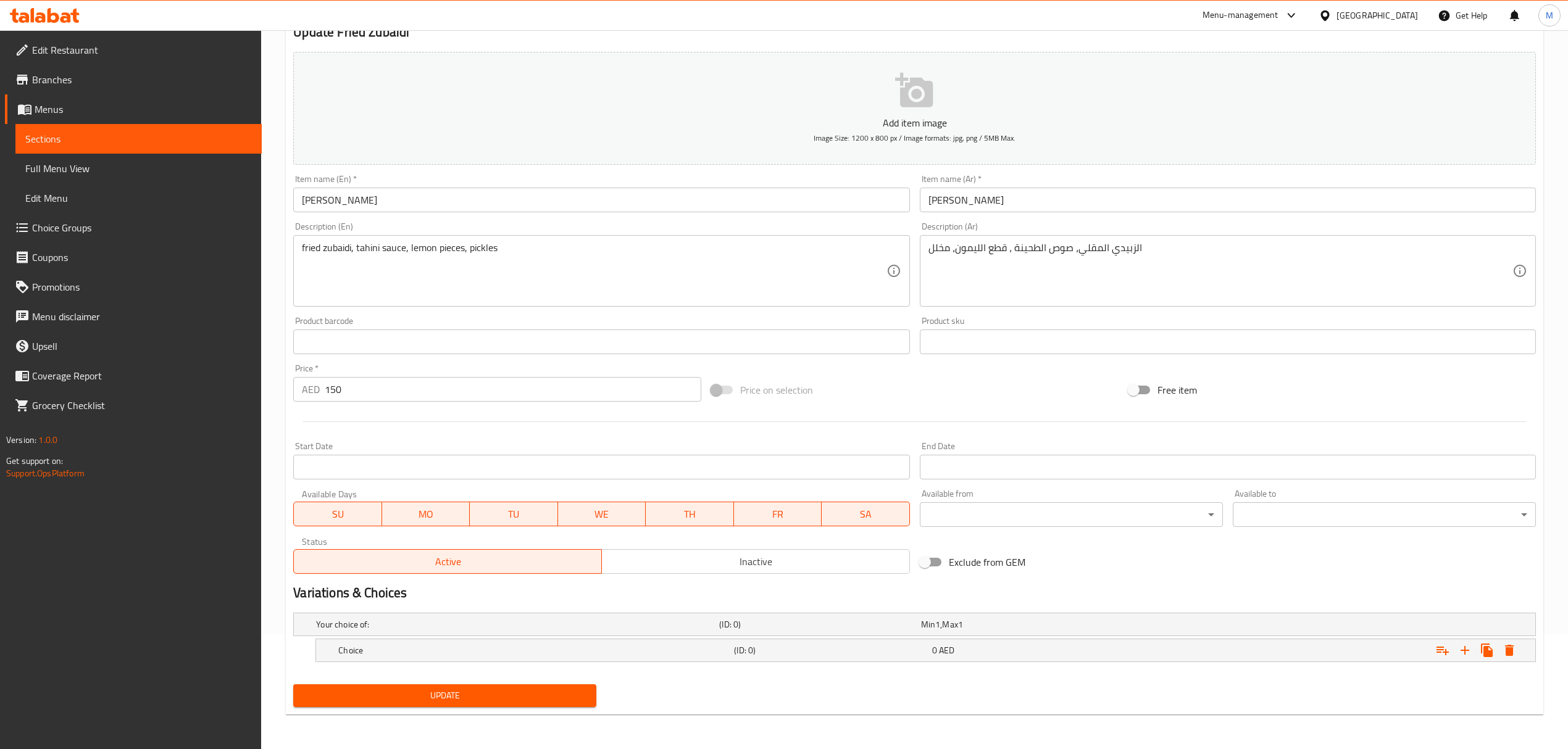
scroll to position [116, 0]
click at [454, 631] on h5 "Choice" at bounding box center [515, 625] width 398 height 12
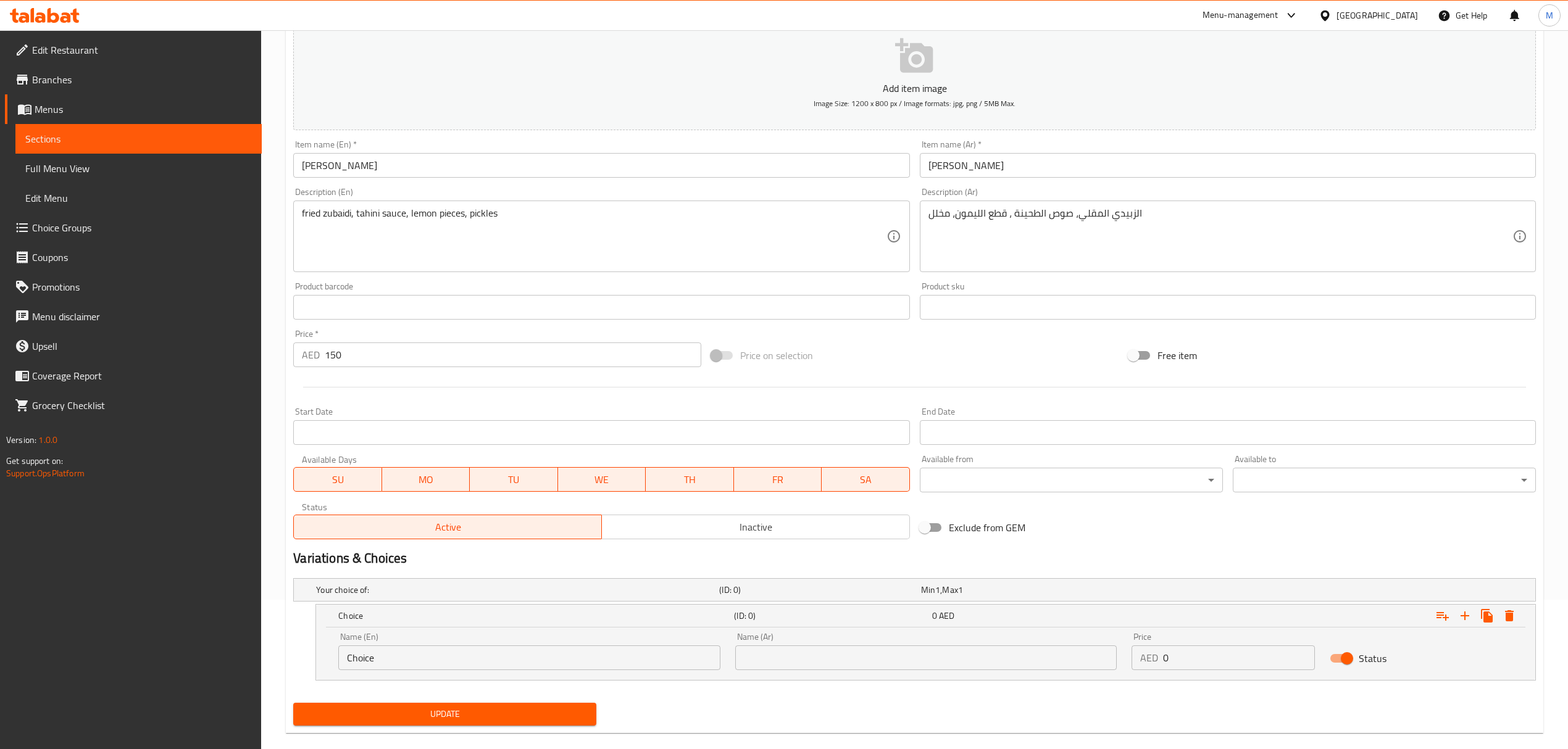
scroll to position [168, 0]
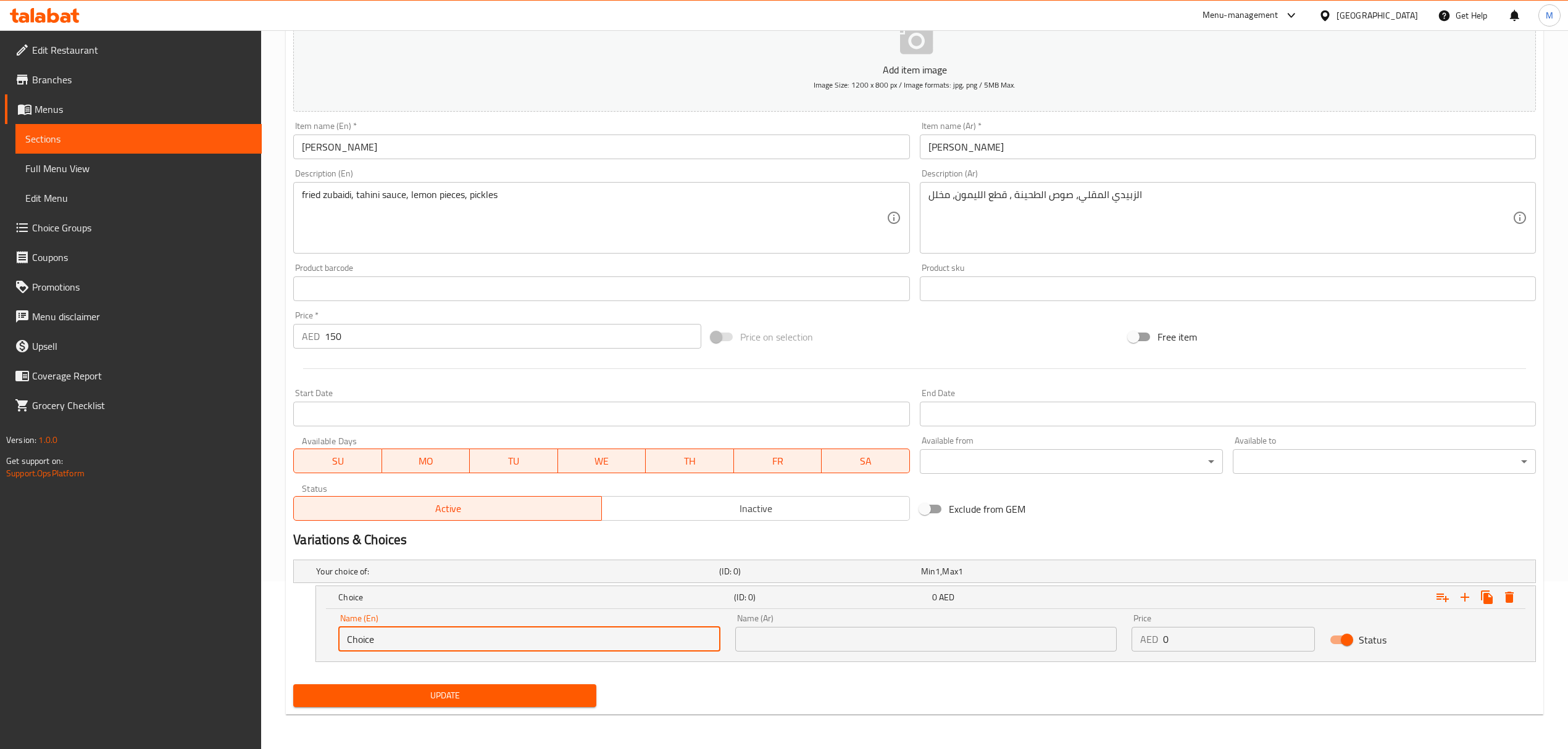
drag, startPoint x: 428, startPoint y: 643, endPoint x: 282, endPoint y: 630, distance: 146.6
click at [282, 630] on div "Home / Restaurants management / Menus / Sections / item / update fish section U…" at bounding box center [915, 305] width 1307 height 887
type input "0.5 kg"
click at [779, 626] on div "Name (Ar) Name (Ar)" at bounding box center [926, 633] width 382 height 38
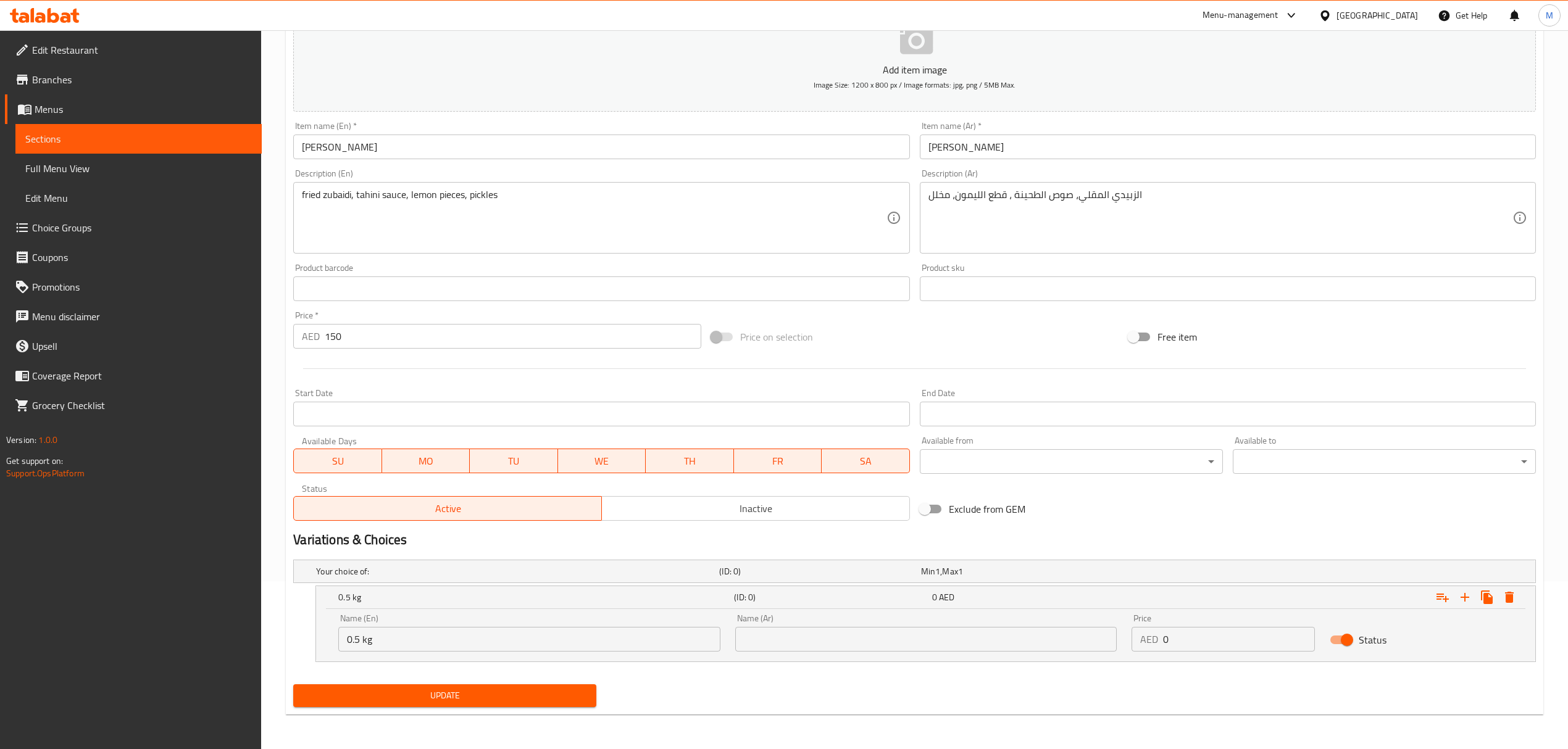
click at [786, 638] on input "text" at bounding box center [926, 639] width 382 height 25
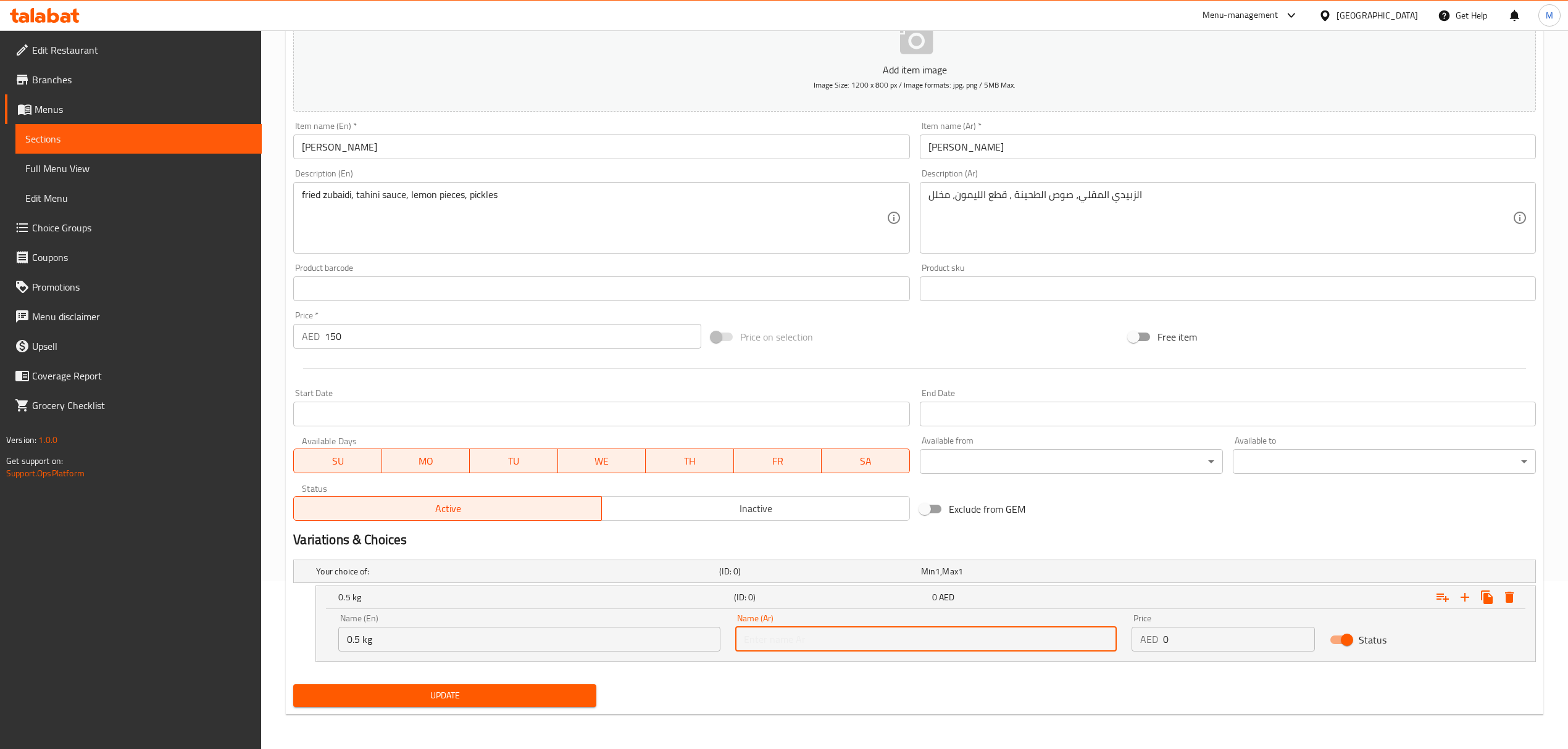
type input "0.5 كجم"
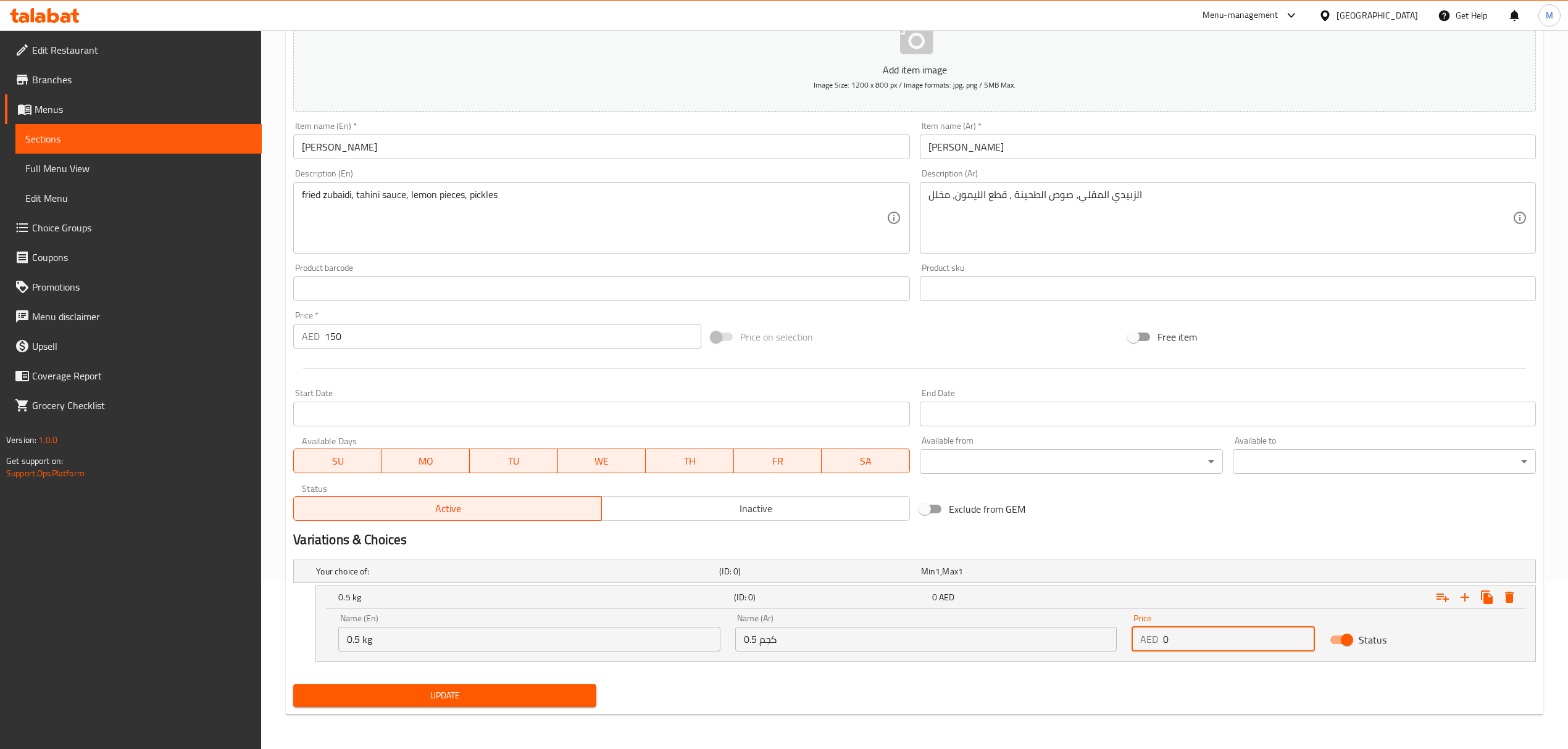
drag, startPoint x: 1159, startPoint y: 640, endPoint x: 1142, endPoint y: 640, distance: 17.0
click at [1142, 640] on div "AED 0 Price" at bounding box center [1223, 639] width 183 height 25
type input "75"
click at [1461, 600] on icon "Expand" at bounding box center [1465, 598] width 15 height 15
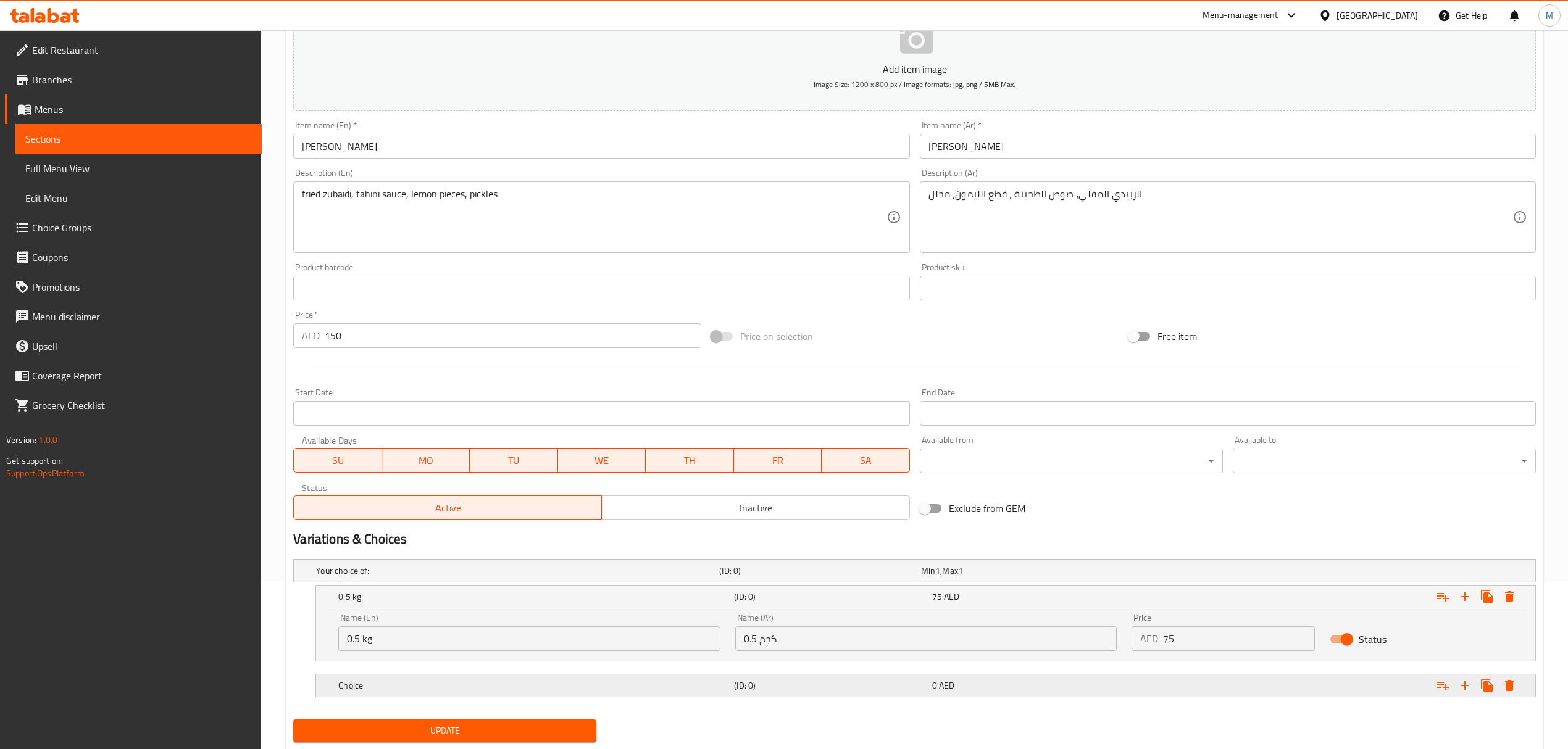
click at [472, 577] on h5 "Choice" at bounding box center [515, 571] width 398 height 12
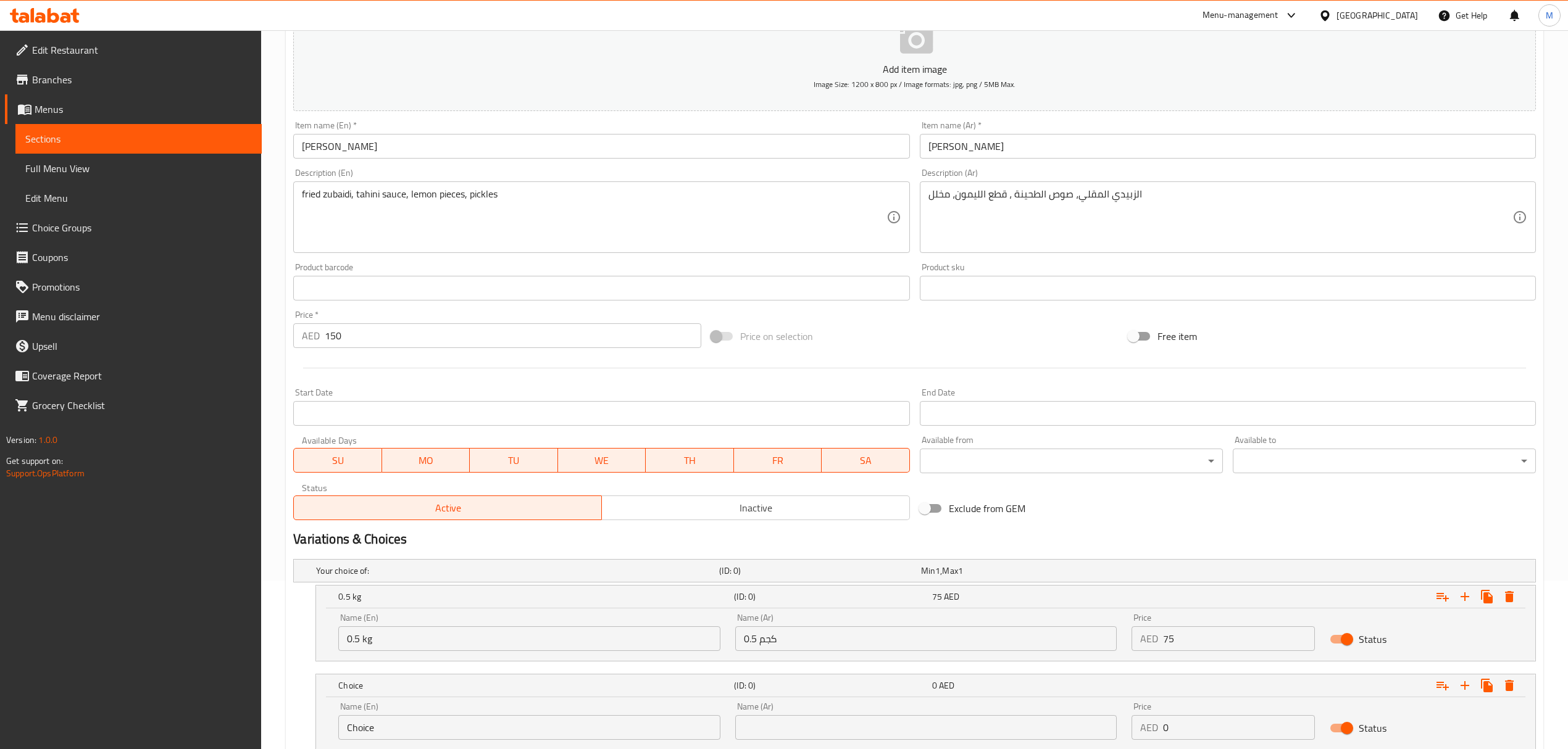
drag, startPoint x: 336, startPoint y: 722, endPoint x: 297, endPoint y: 715, distance: 39.6
click at [297, 715] on div "Choice (ID: 0) 0 AED Name (En) Choice Name (En) Name (Ar) Name (Ar) Price AED 0…" at bounding box center [914, 712] width 1242 height 76
type input "1 kg"
click at [749, 734] on input "text" at bounding box center [926, 727] width 382 height 25
type input "1 كجم"
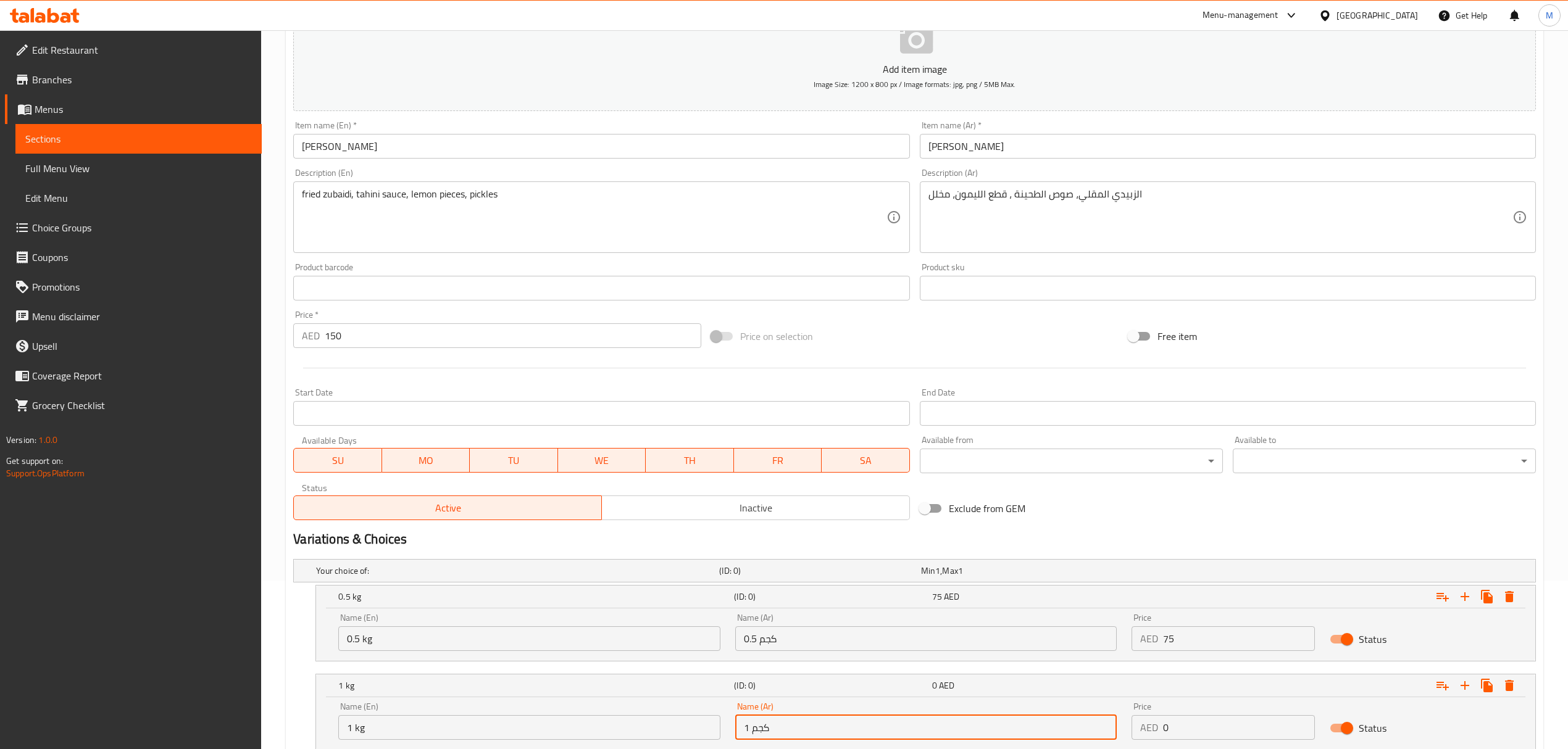
drag, startPoint x: 1175, startPoint y: 723, endPoint x: 1119, endPoint y: 719, distance: 56.1
click at [1119, 719] on div "Name (En) 1 kg Name (En) Name (Ar) 1 كجم Name (Ar) Price AED 0 Price Status" at bounding box center [926, 721] width 1190 height 53
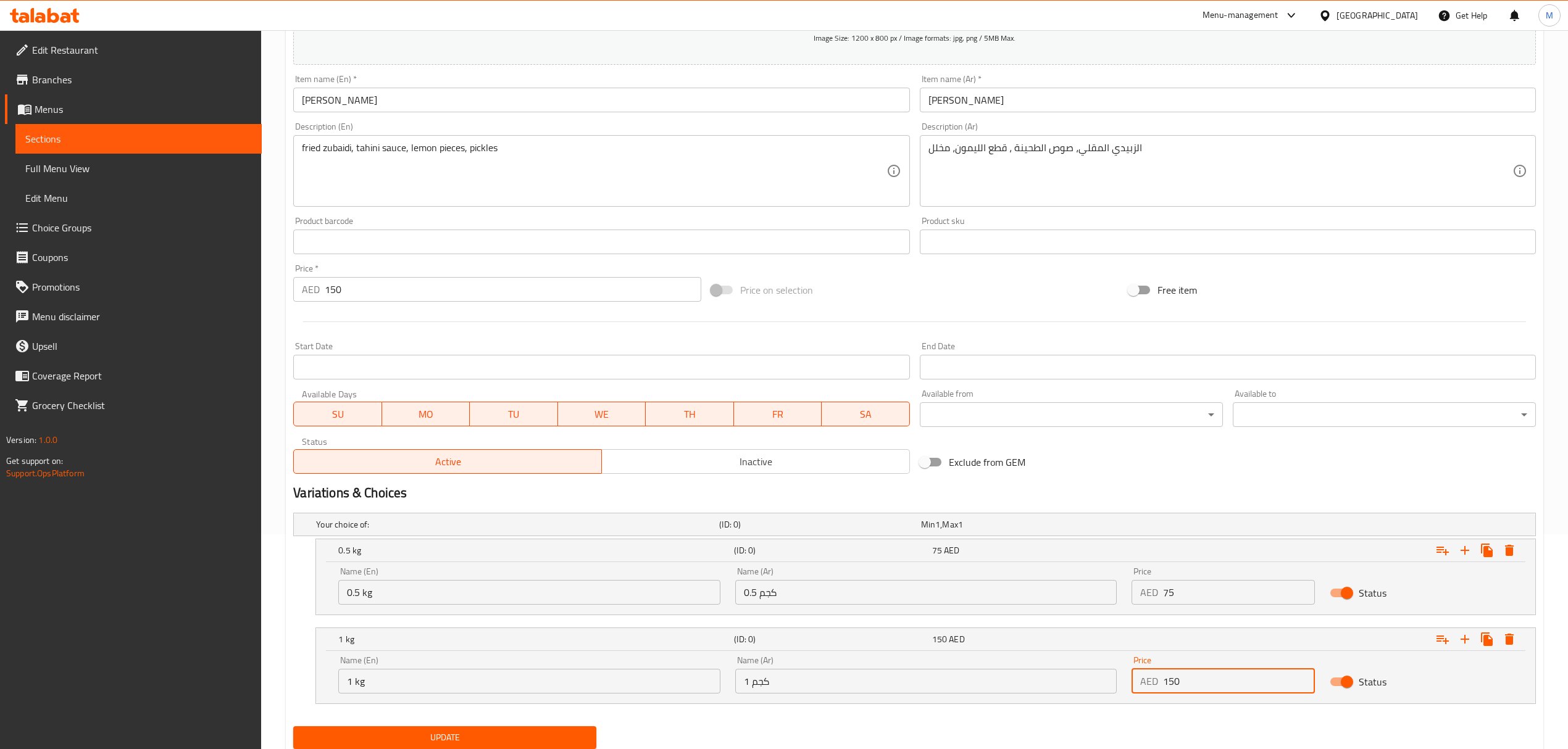
scroll to position [258, 0]
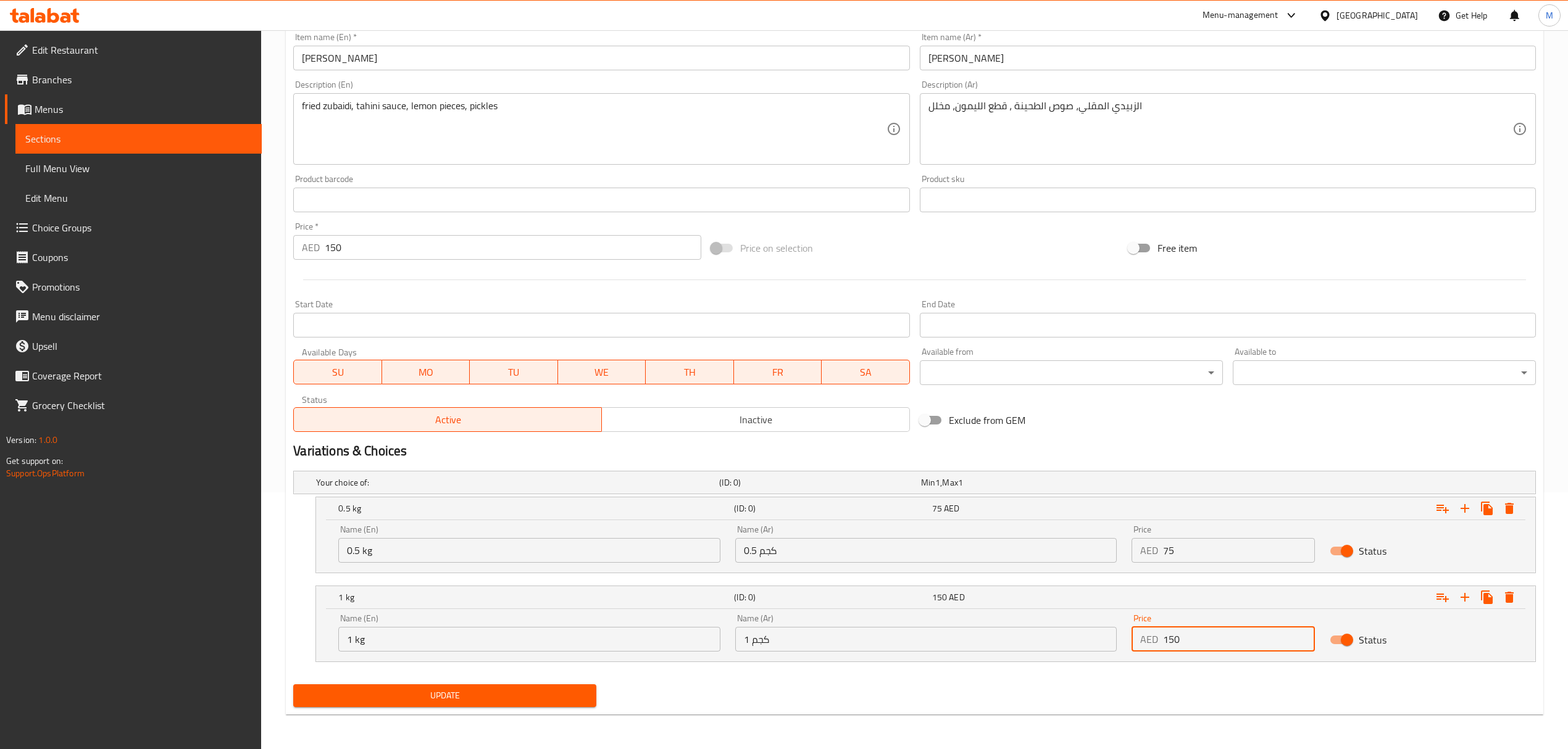
type input "150"
drag, startPoint x: 374, startPoint y: 254, endPoint x: 291, endPoint y: 247, distance: 83.3
click at [291, 247] on div "Price   * AED 150 Price *" at bounding box center [497, 241] width 418 height 47
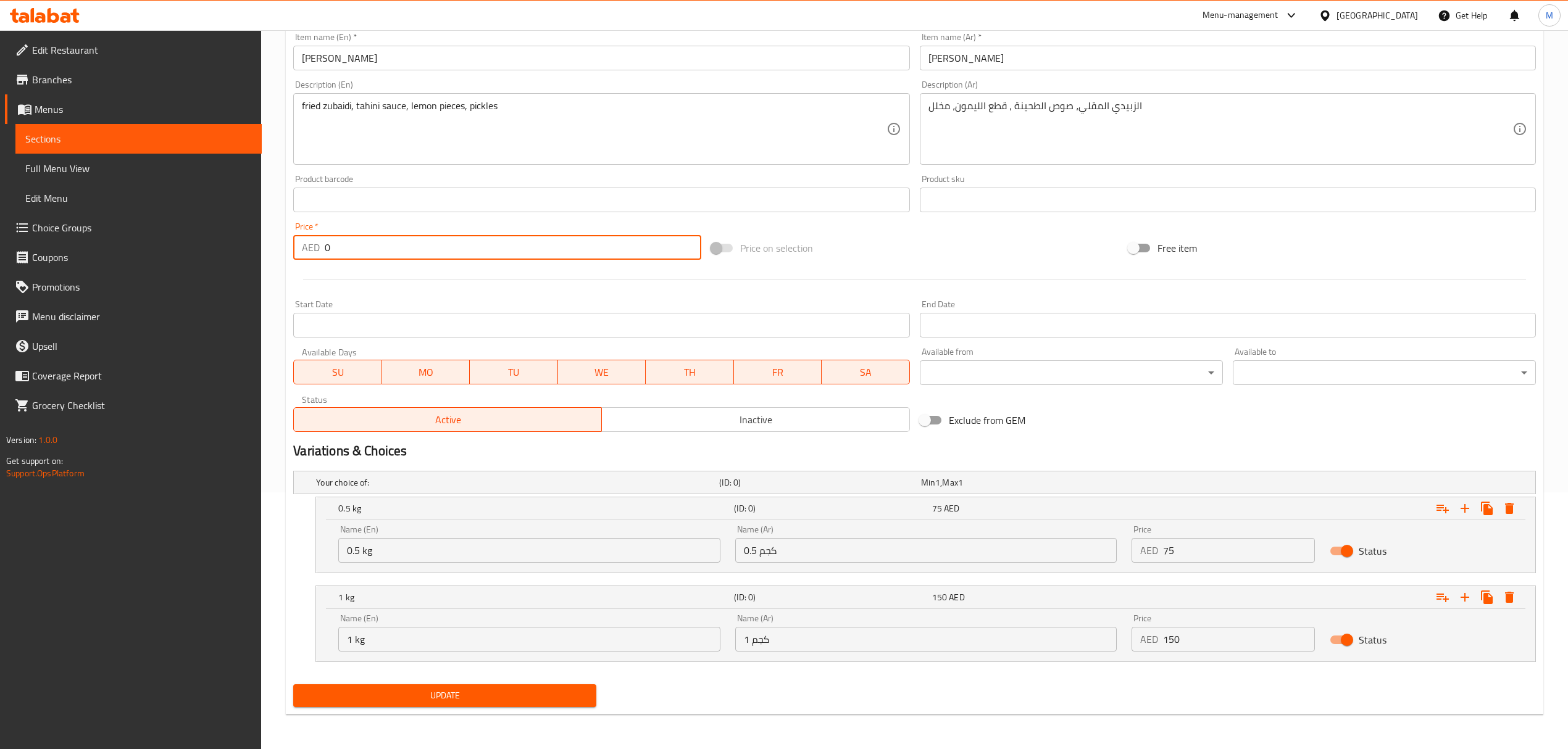
type input "0"
click at [549, 697] on span "Update" at bounding box center [445, 696] width 283 height 16
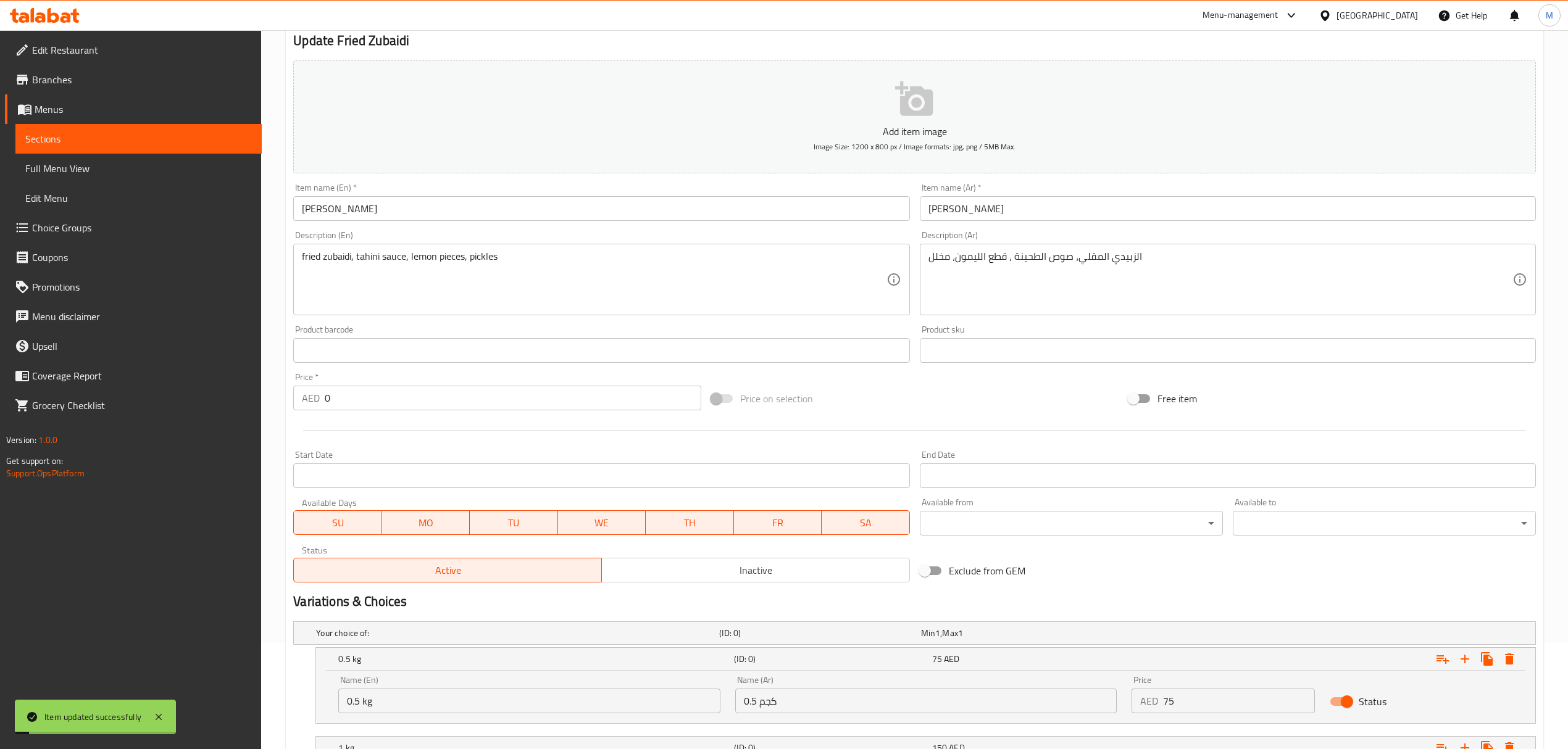
scroll to position [0, 0]
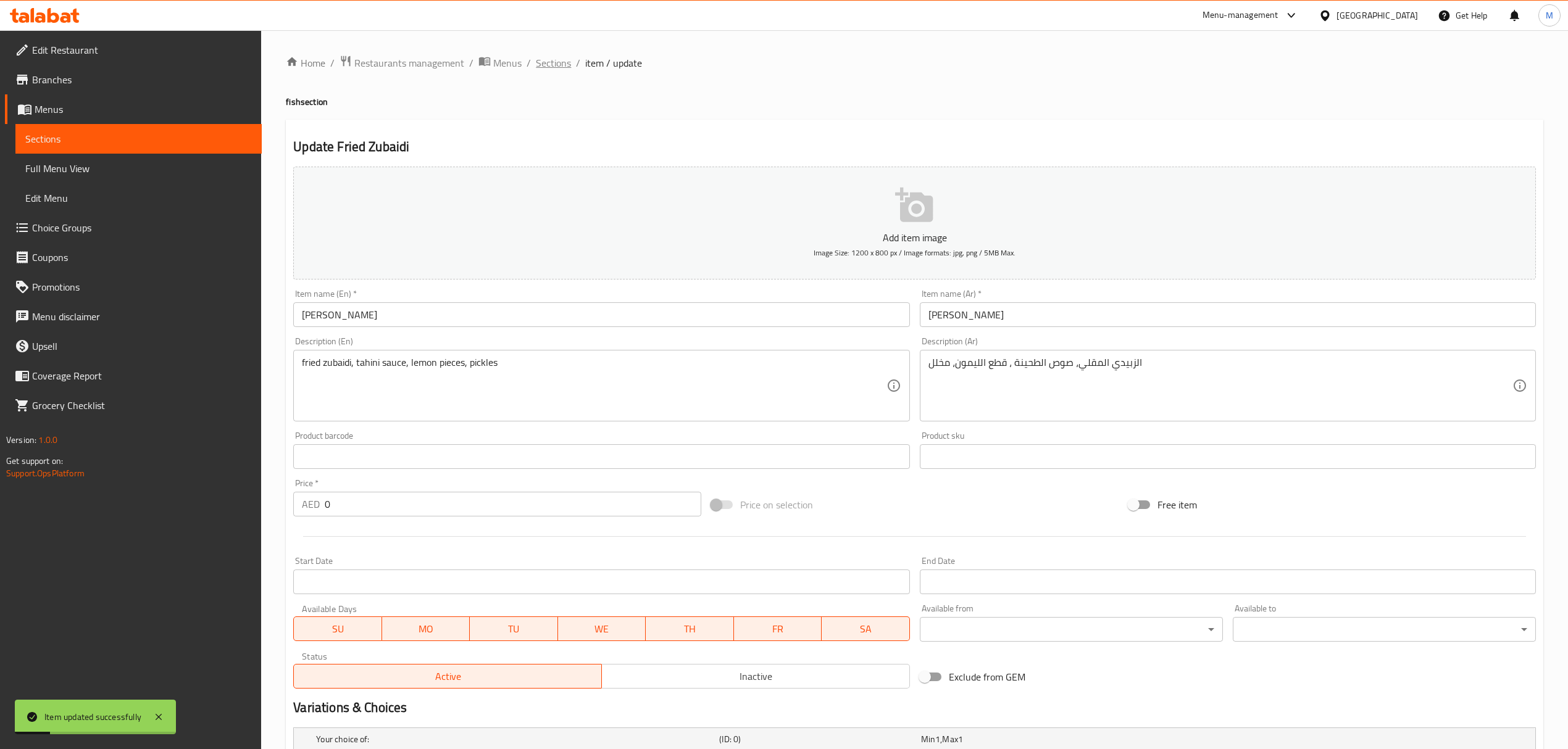
click at [556, 57] on span "Sections" at bounding box center [553, 63] width 35 height 15
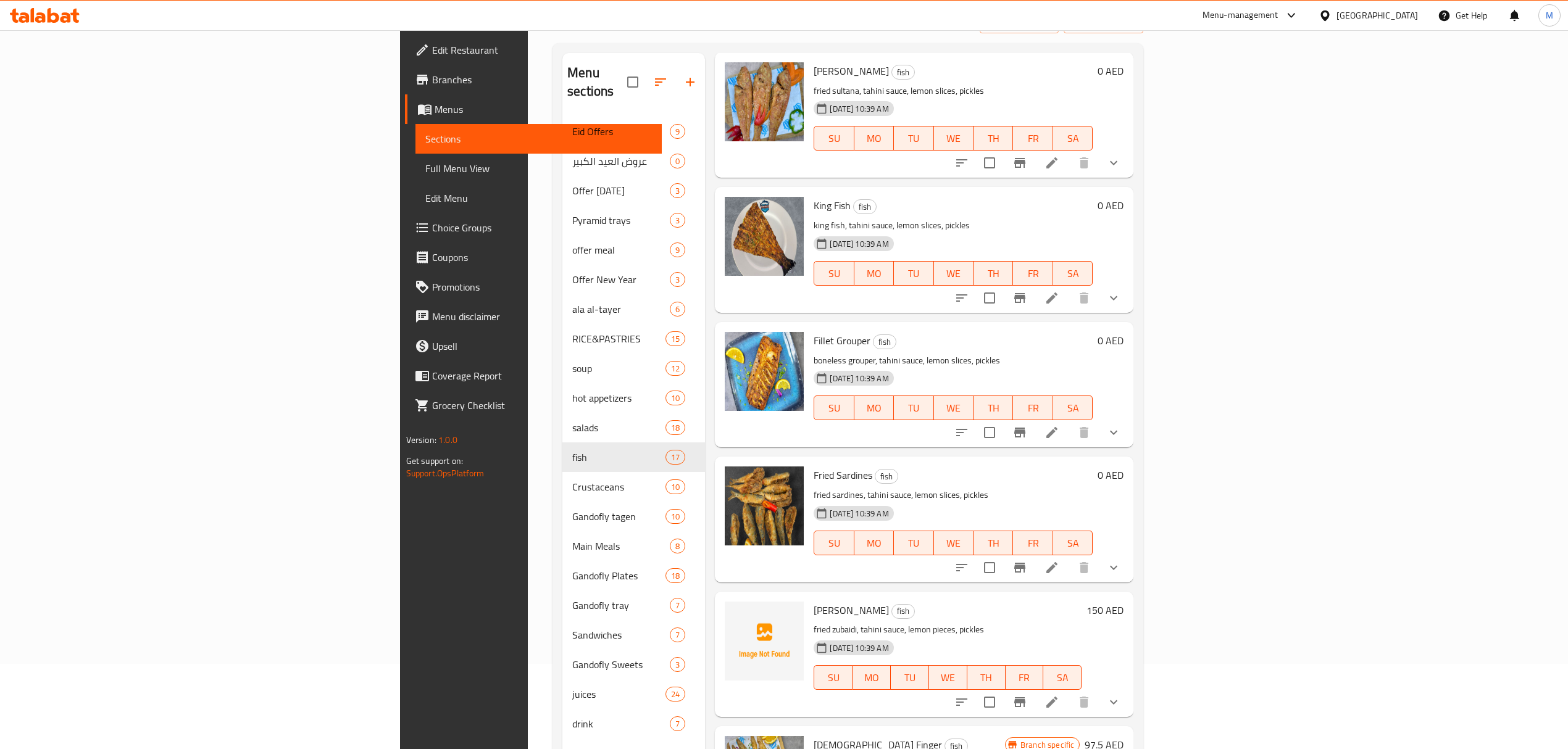
scroll to position [174, 0]
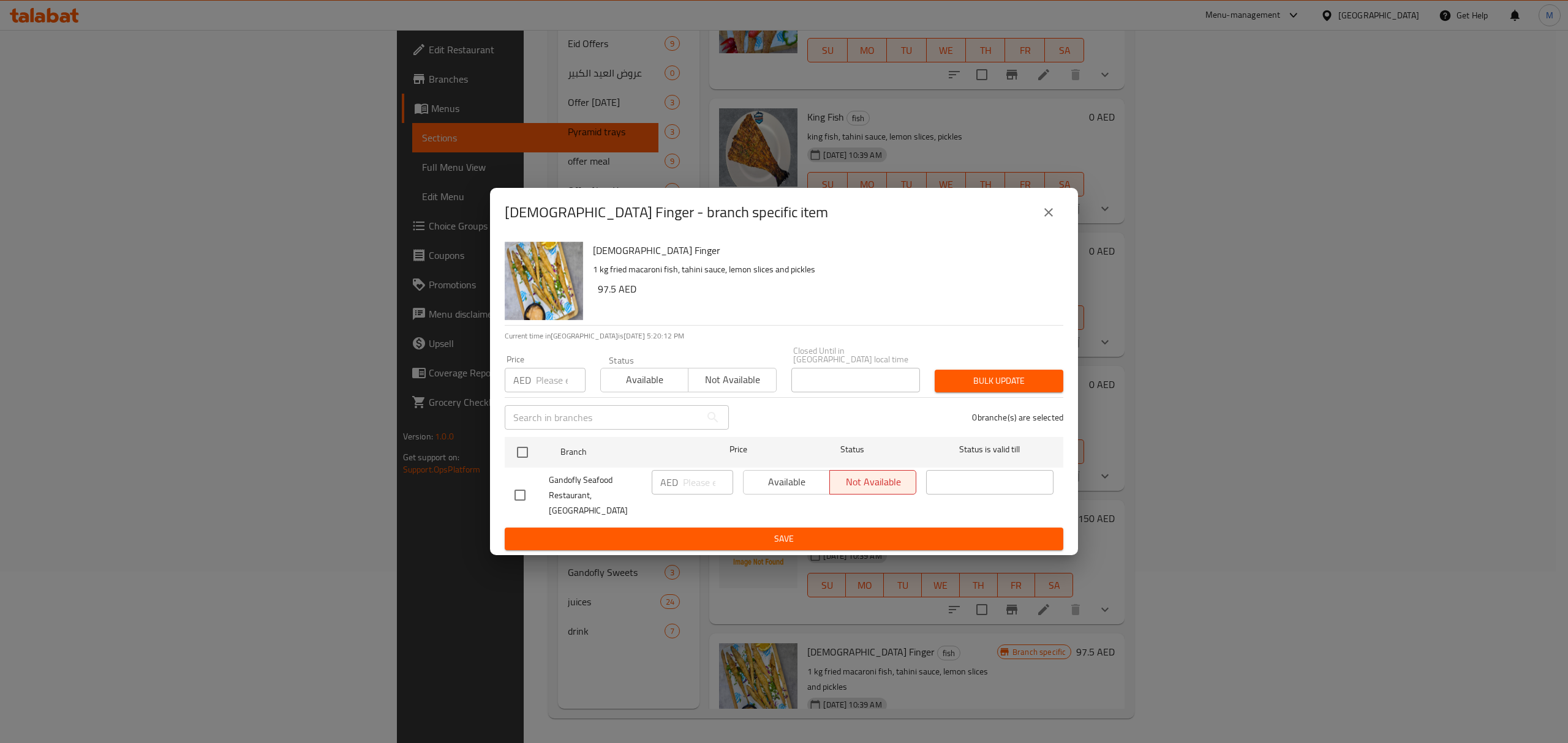
click at [1047, 216] on icon "close" at bounding box center [1048, 212] width 9 height 9
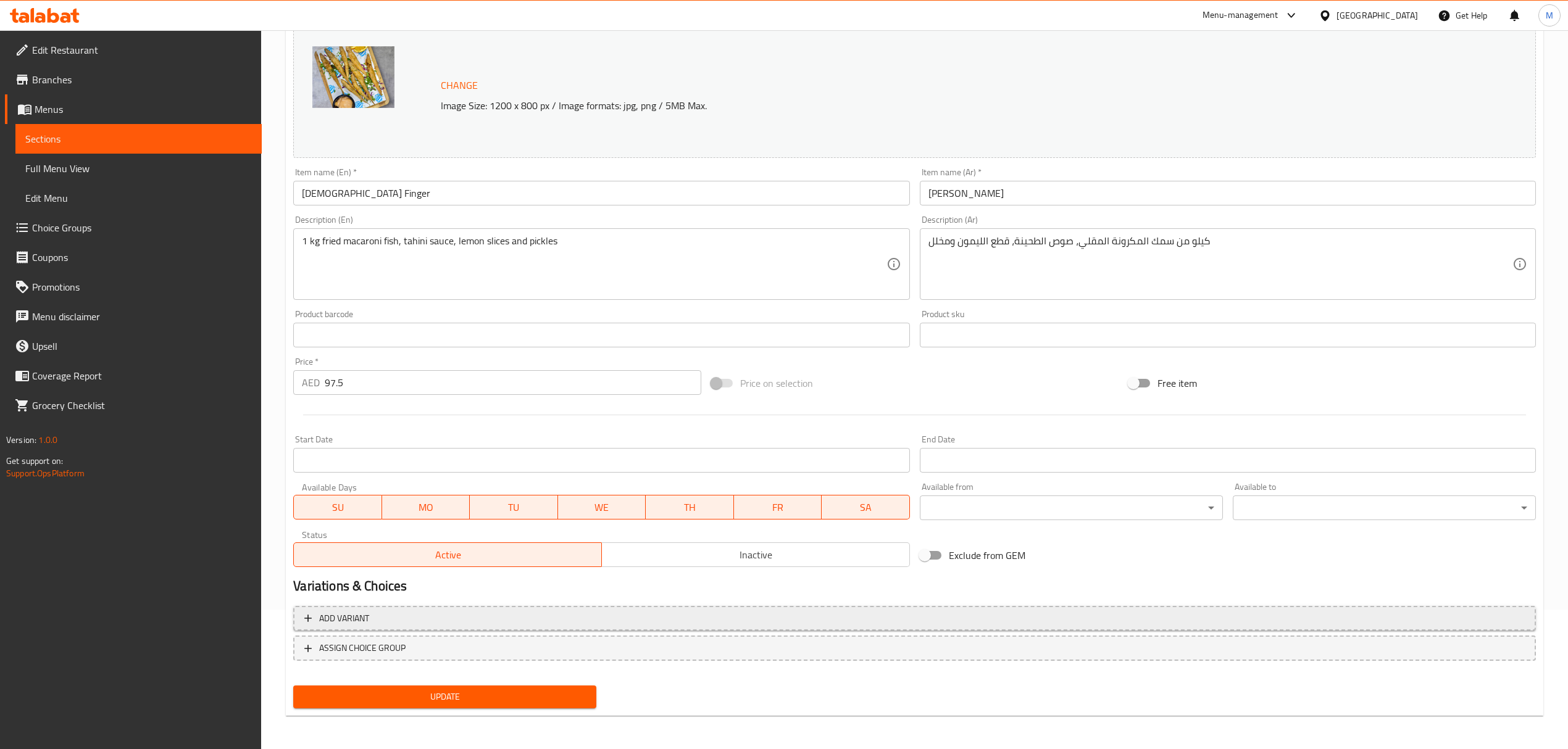
click at [460, 616] on span "Add variant" at bounding box center [914, 619] width 1220 height 16
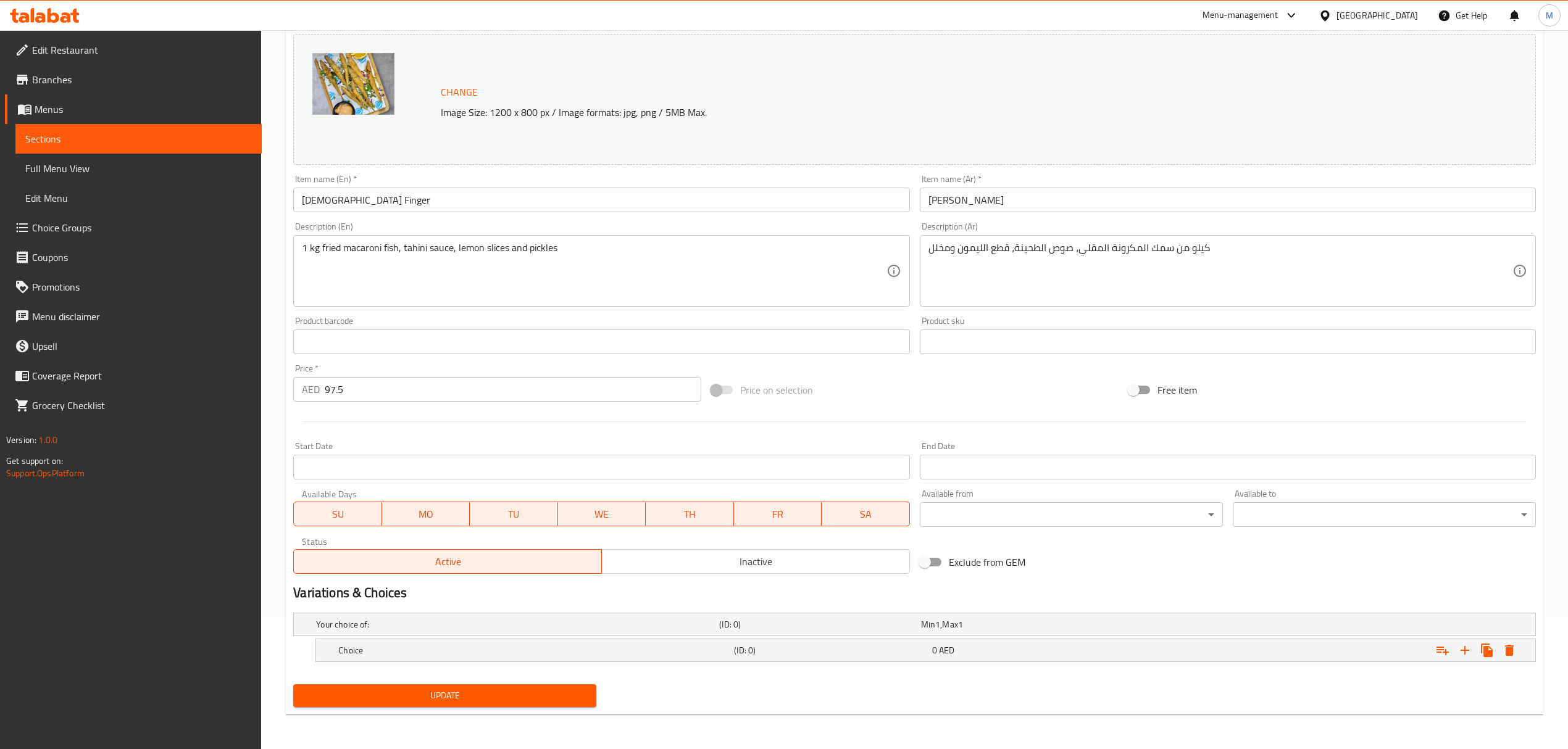
scroll to position [133, 0]
click at [588, 633] on div "Choice" at bounding box center [515, 625] width 403 height 18
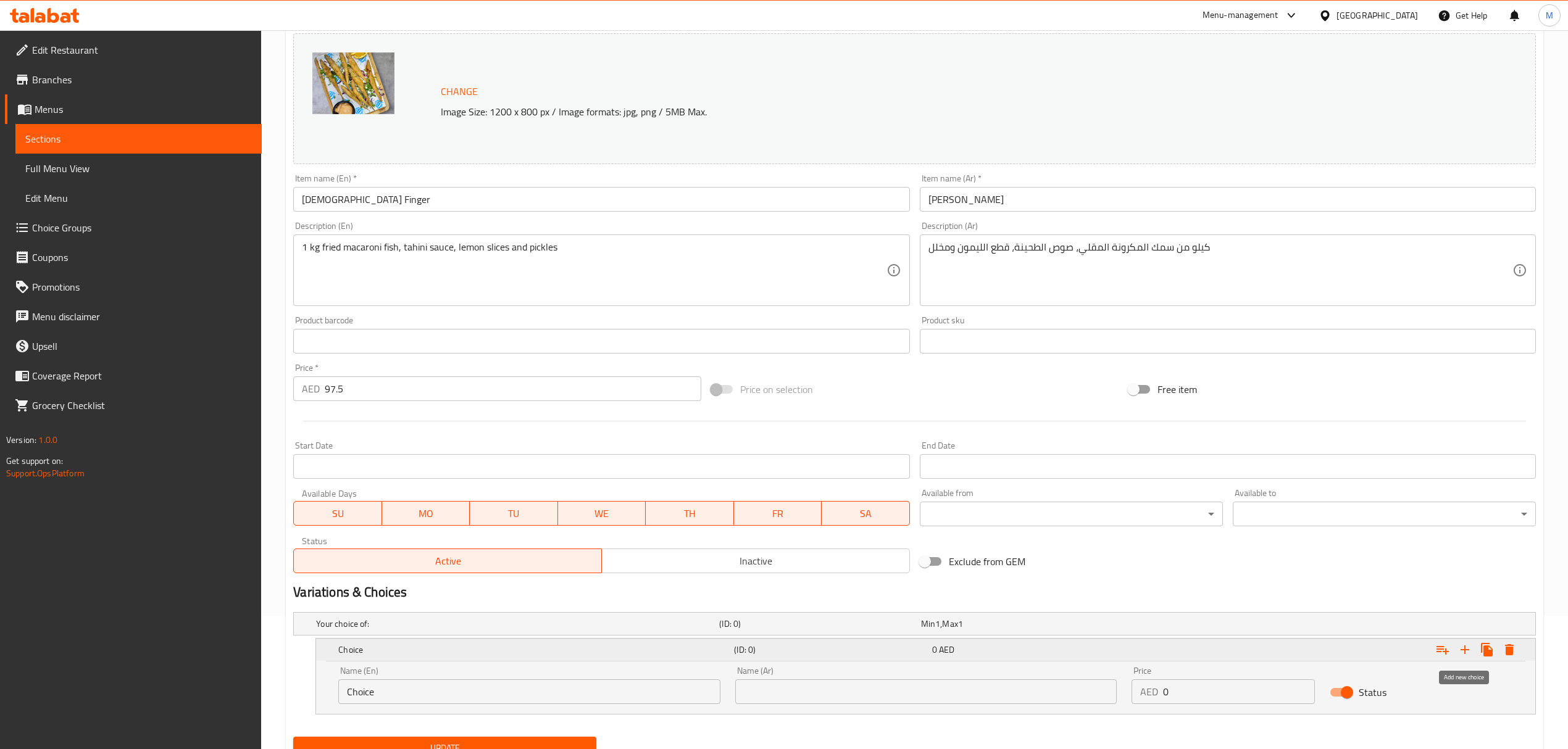
click at [1462, 649] on icon "Expand" at bounding box center [1465, 650] width 15 height 15
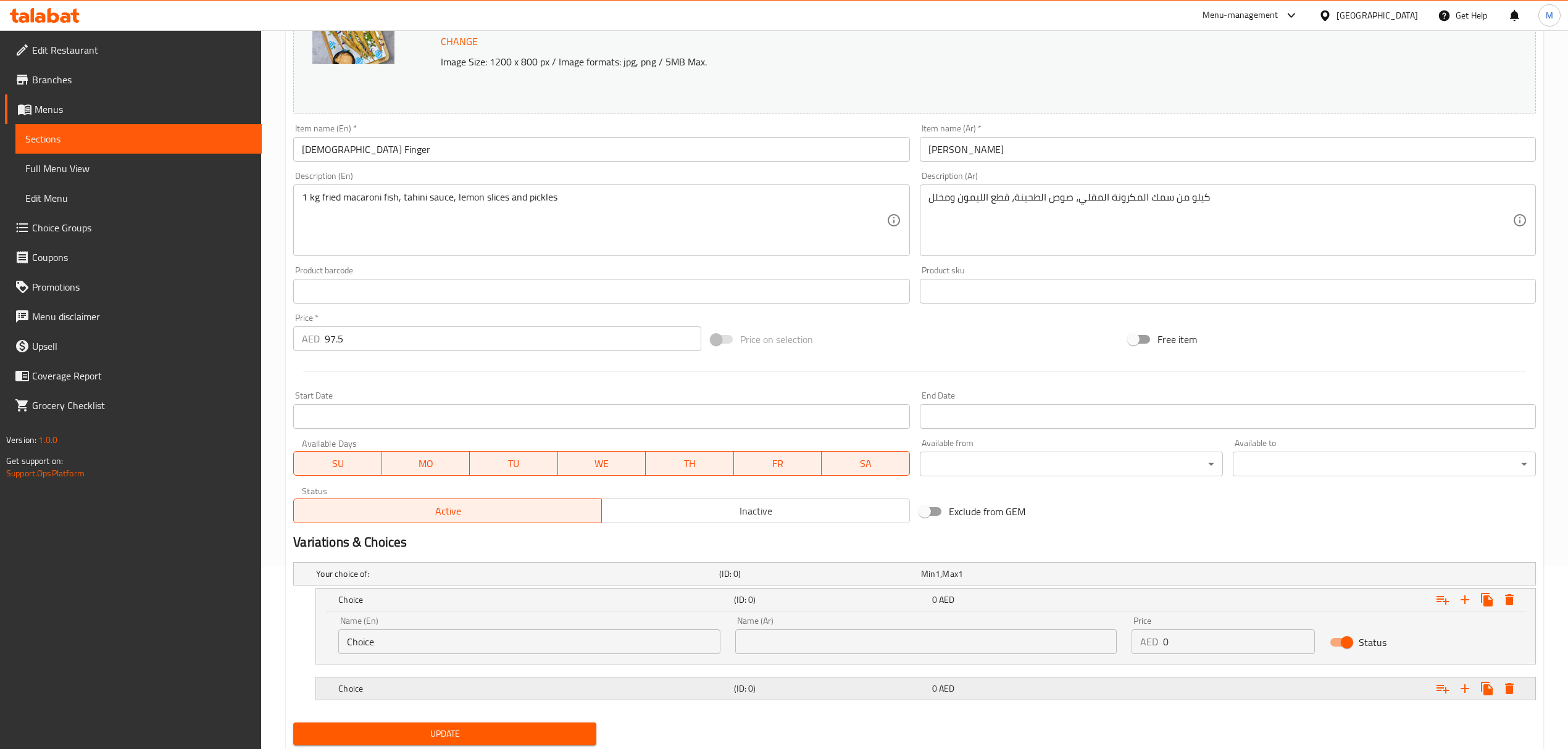
scroll to position [223, 0]
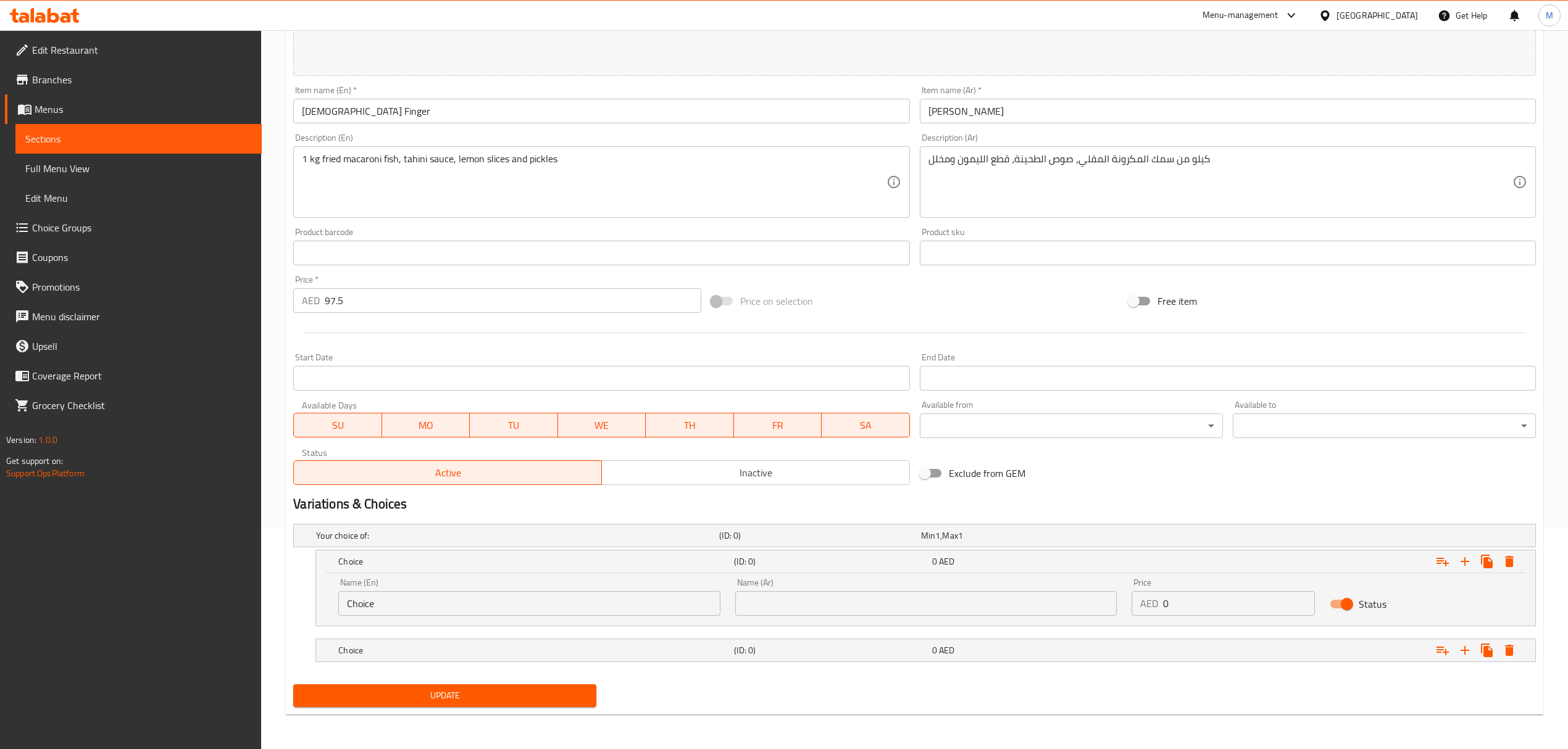
click at [434, 606] on input "Choice" at bounding box center [529, 603] width 382 height 25
drag, startPoint x: 311, startPoint y: 596, endPoint x: 258, endPoint y: 588, distance: 53.6
click at [258, 588] on div "Edit Restaurant Branches Menus Sections Full Menu View Edit Menu Choice Groups …" at bounding box center [784, 279] width 1568 height 941
type input "0.5 kg"
click at [773, 598] on input "text" at bounding box center [926, 603] width 382 height 25
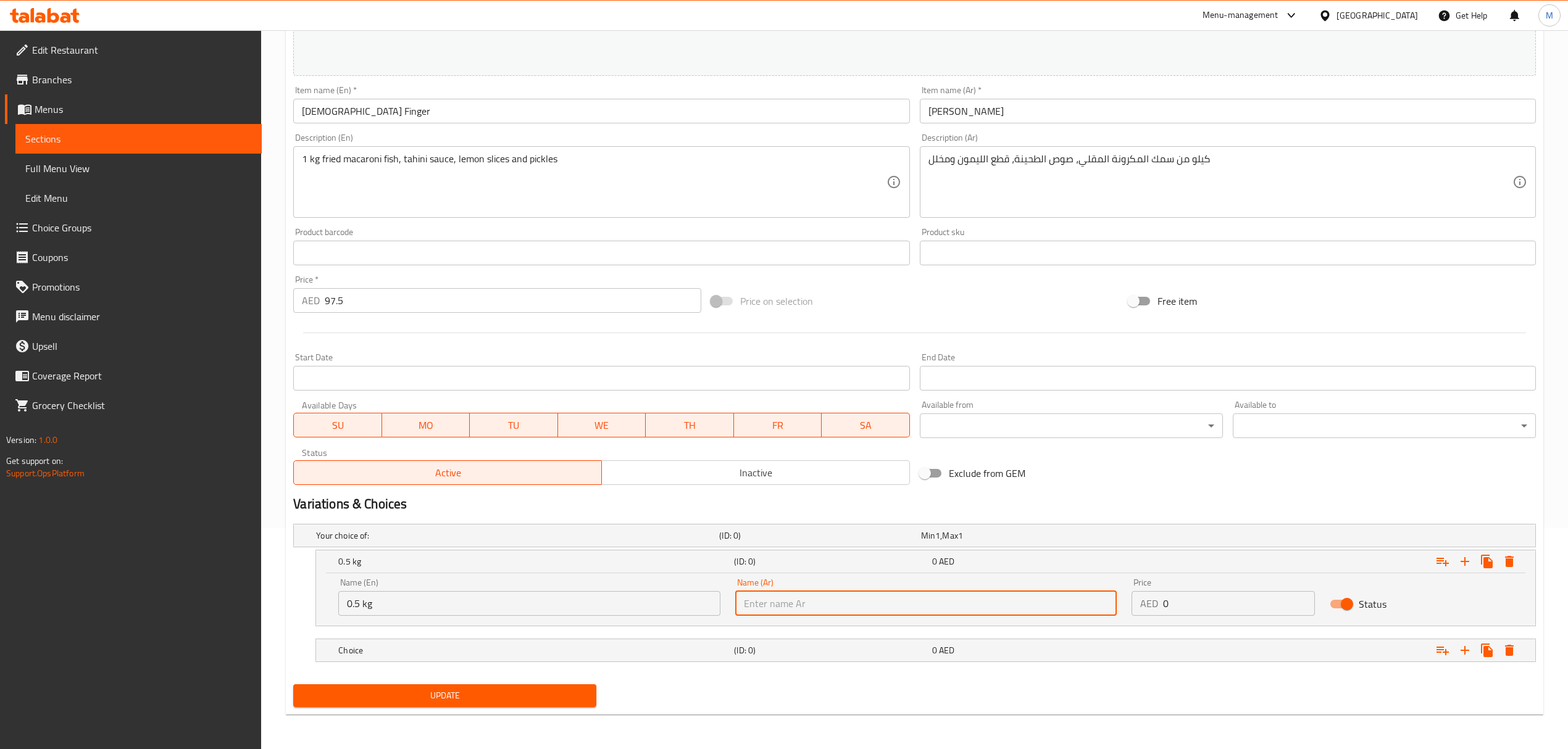
type input "0.5 كجم"
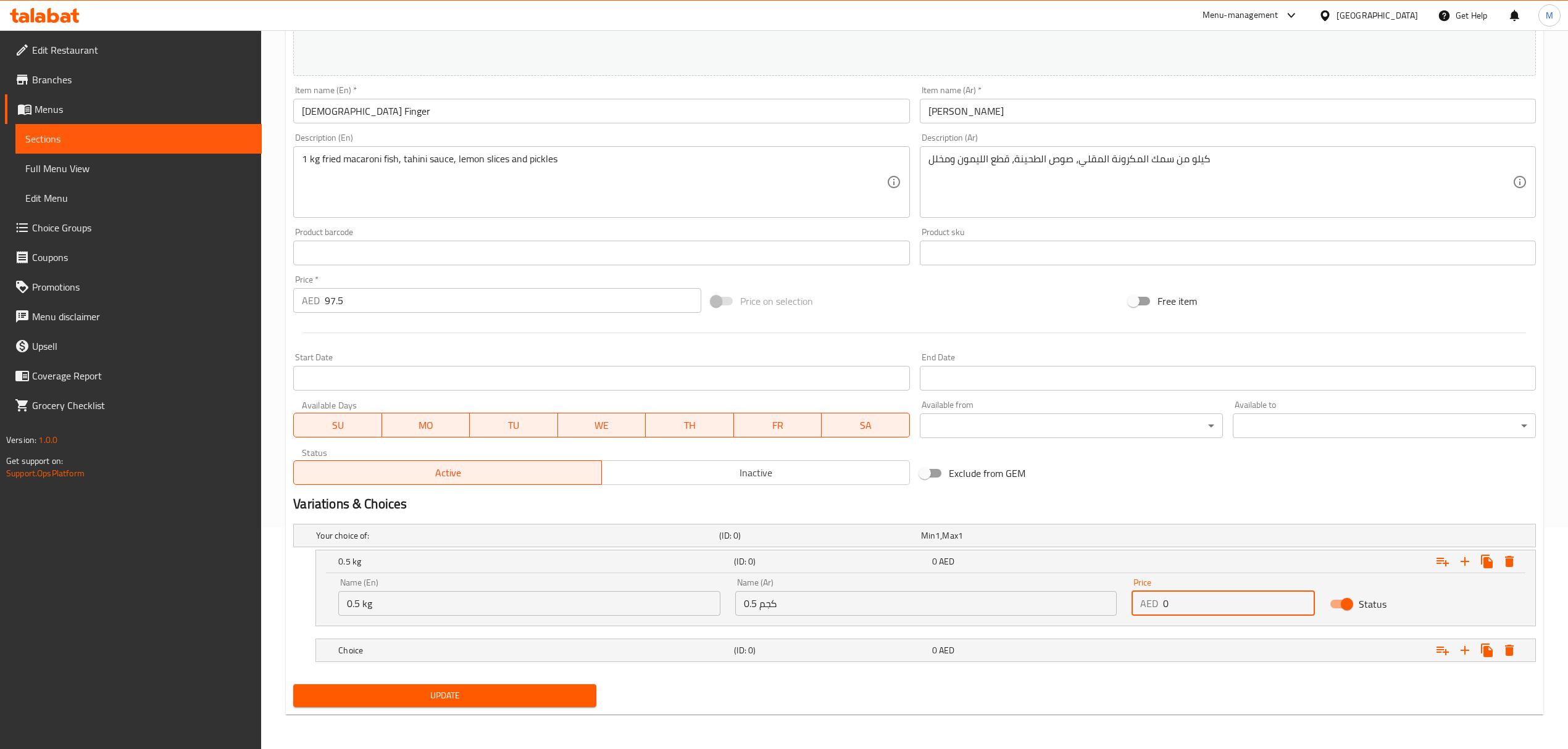
drag, startPoint x: 1183, startPoint y: 600, endPoint x: 1144, endPoint y: 594, distance: 39.5
click at [1144, 594] on div "AED 0 Price" at bounding box center [1223, 603] width 183 height 25
type input "49"
click at [1381, 538] on div "Expand" at bounding box center [1321, 535] width 403 height 5
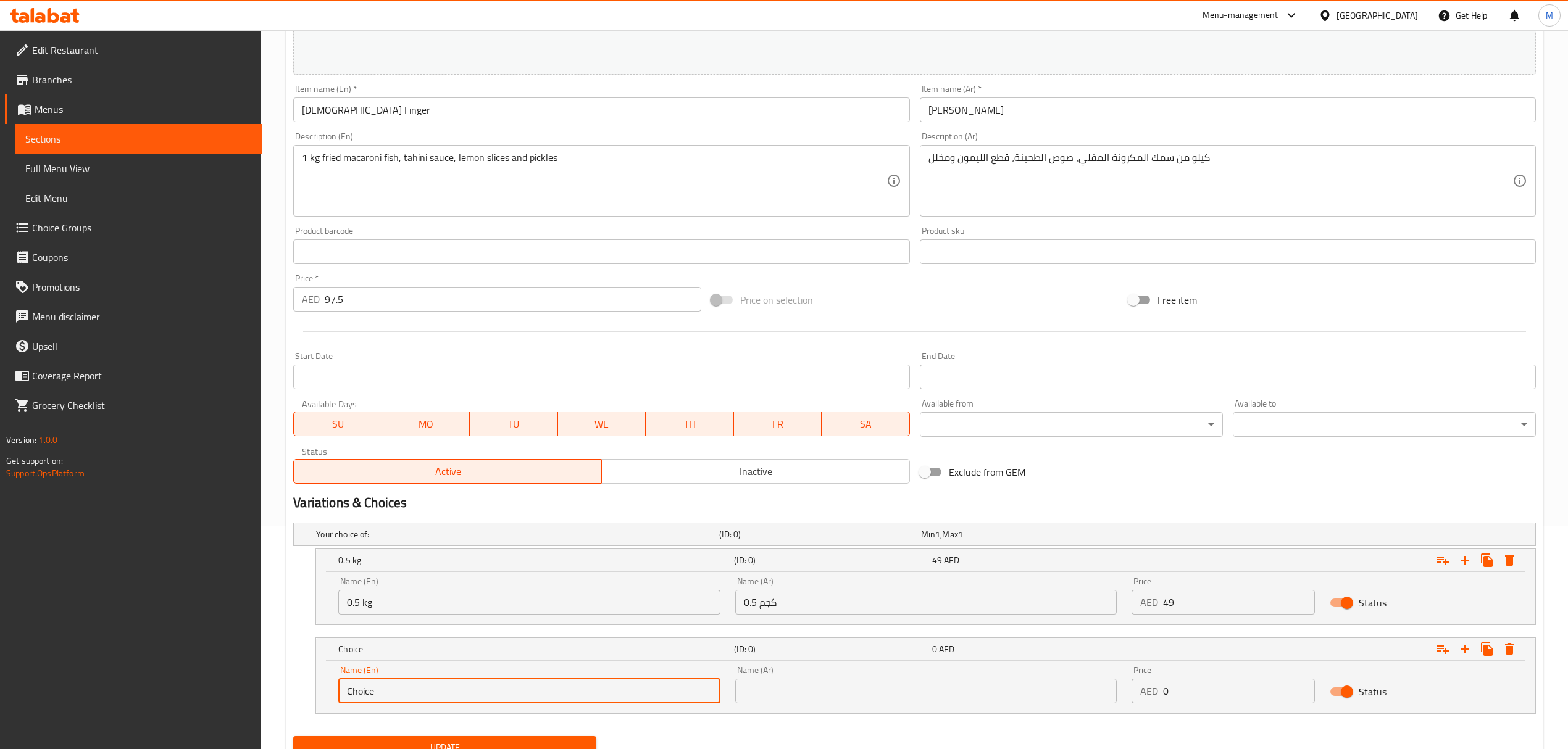
drag, startPoint x: 458, startPoint y: 692, endPoint x: 257, endPoint y: 694, distance: 201.0
click at [257, 694] on div "Edit Restaurant Branches Menus Sections Full Menu View Edit Menu Choice Groups …" at bounding box center [784, 304] width 1568 height 993
type input "1 kg"
click at [795, 679] on div "Name (Ar) Name (Ar)" at bounding box center [926, 685] width 382 height 38
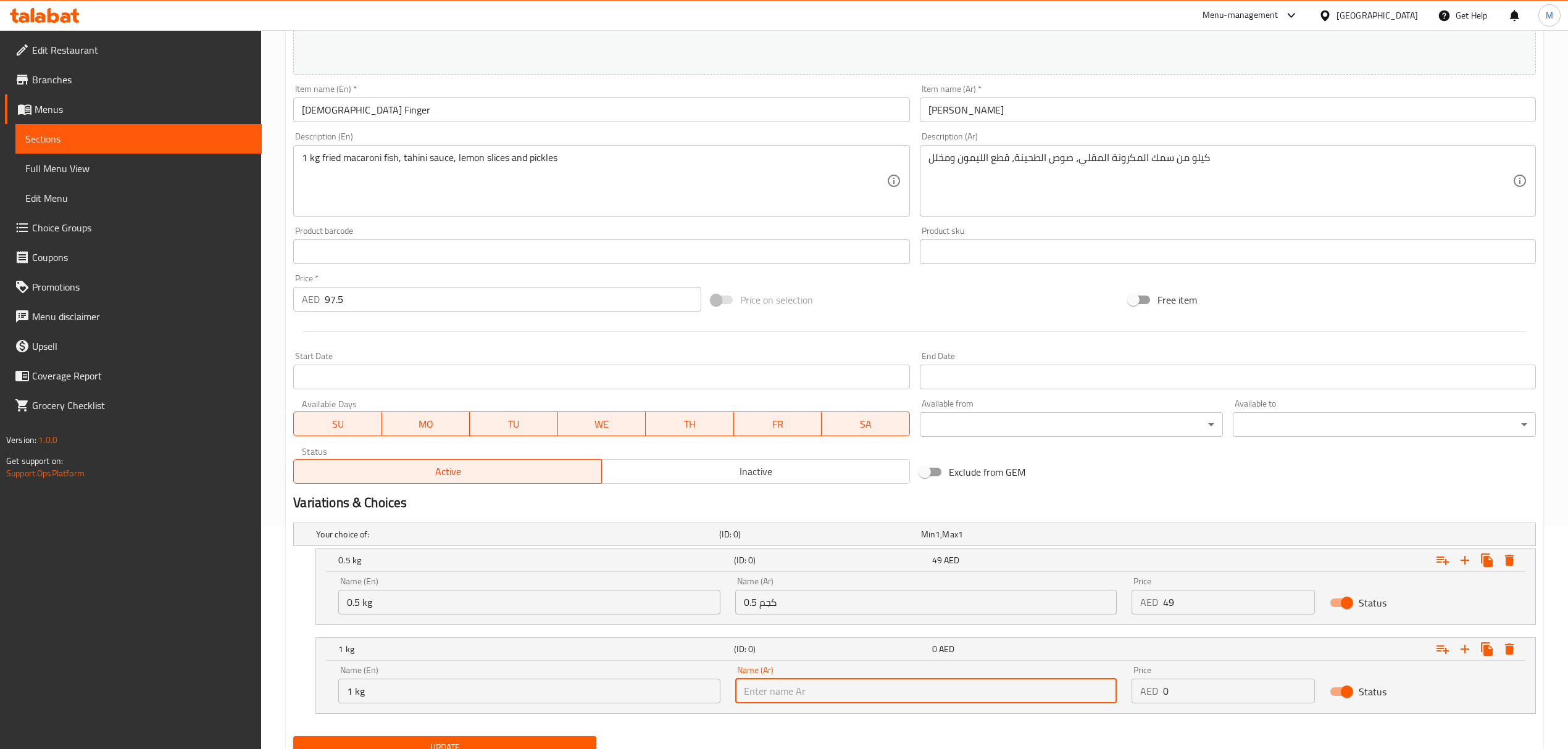
click at [798, 685] on input "text" at bounding box center [926, 691] width 382 height 25
type input "1 كجم"
drag, startPoint x: 1127, startPoint y: 689, endPoint x: 1113, endPoint y: 689, distance: 14.0
click at [1113, 689] on div "Name (En) 1 kg Name (En) Name (Ar) 1 كجم Name (Ar) Price AED 0 Price Status" at bounding box center [926, 685] width 1190 height 53
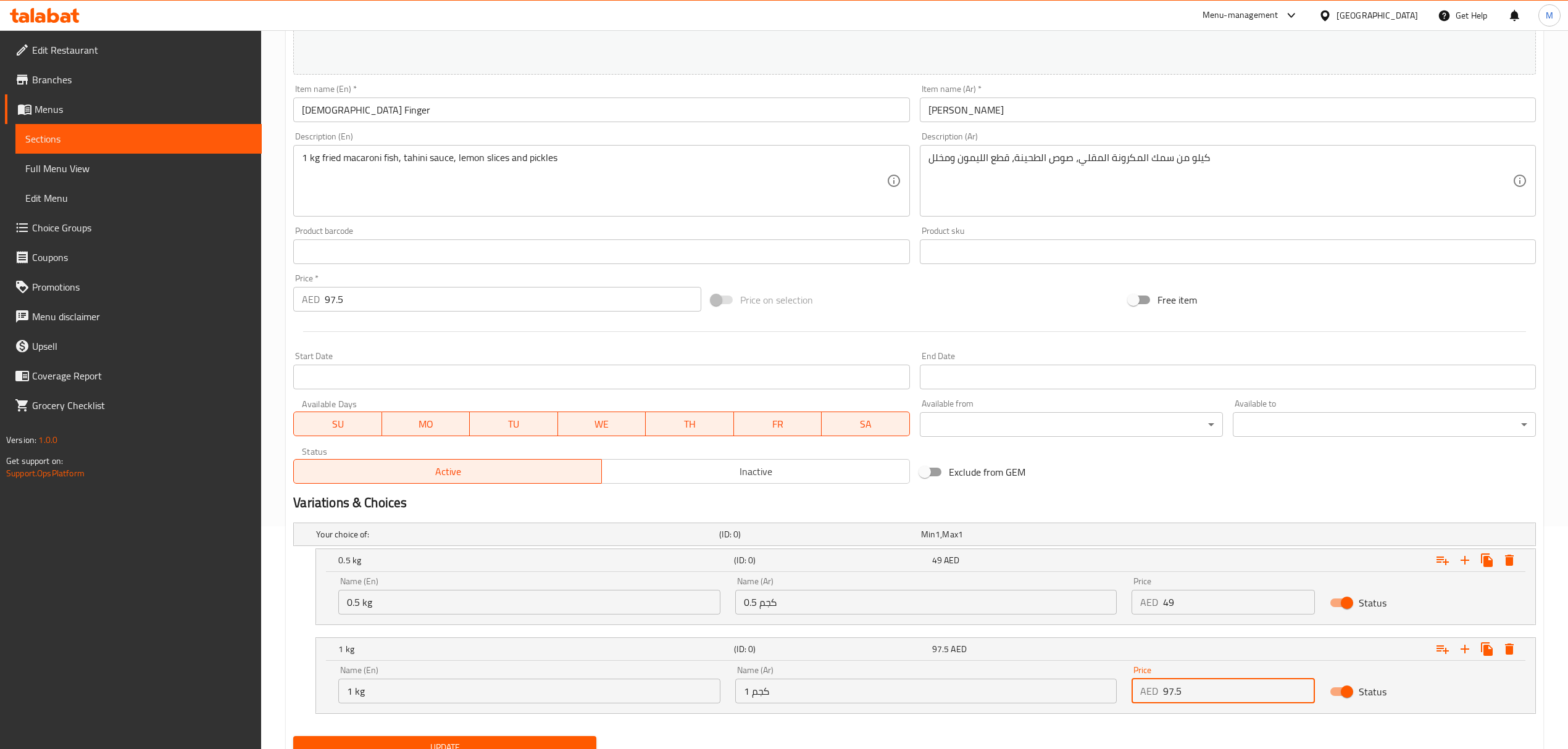
type input "97.5"
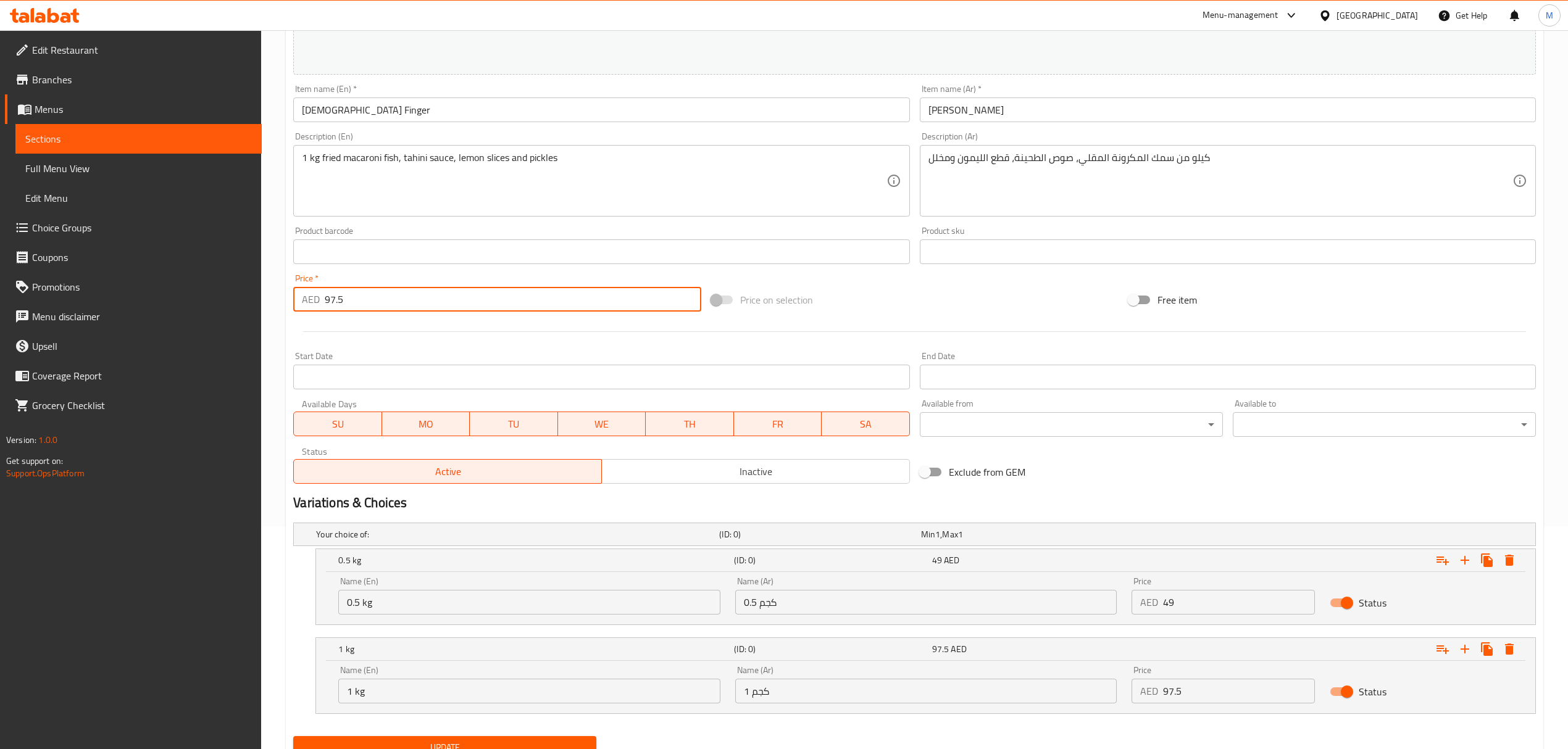
drag, startPoint x: 312, startPoint y: 297, endPoint x: 297, endPoint y: 296, distance: 15.0
click at [297, 296] on div "AED 97.5 Price *" at bounding box center [497, 299] width 407 height 25
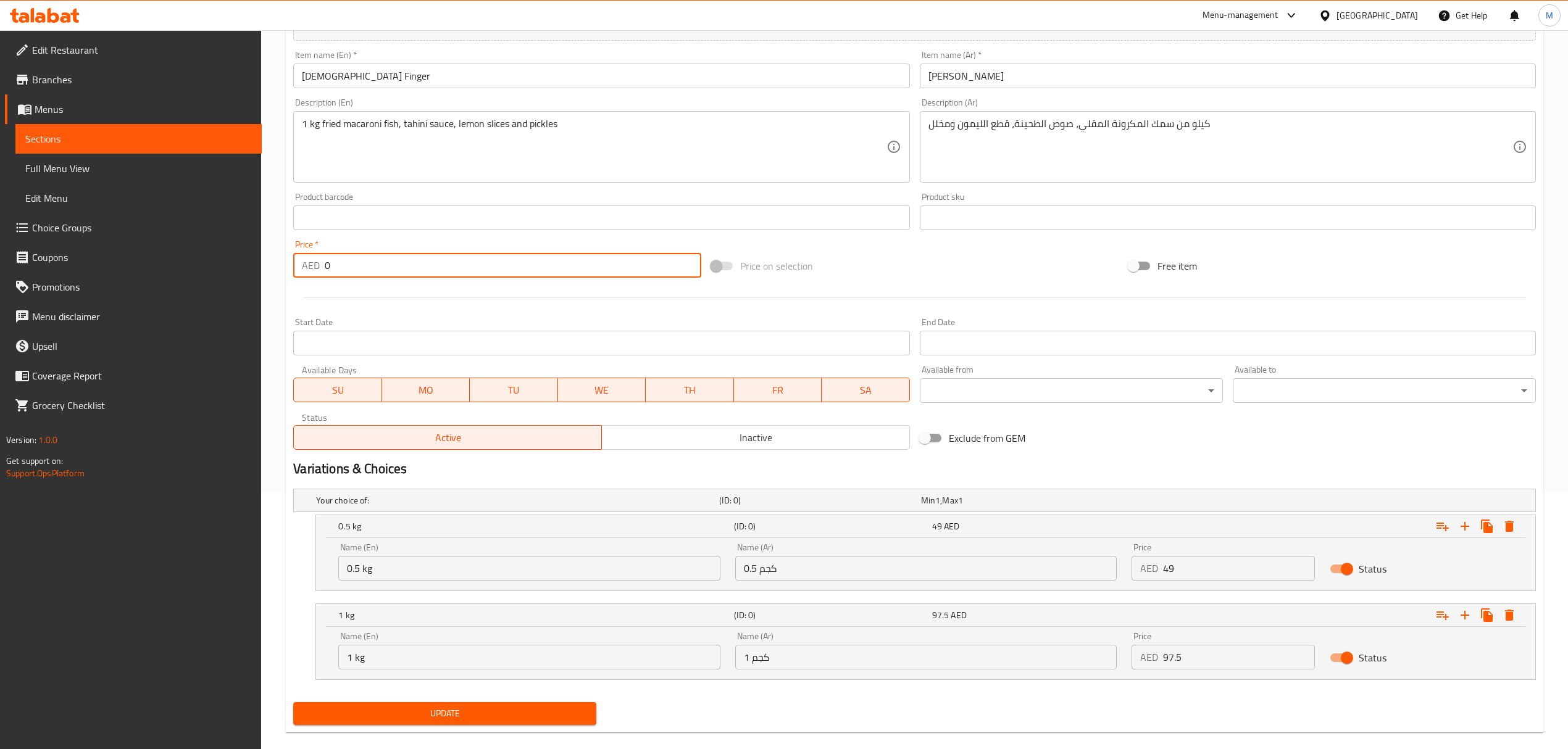
scroll to position [276, 0]
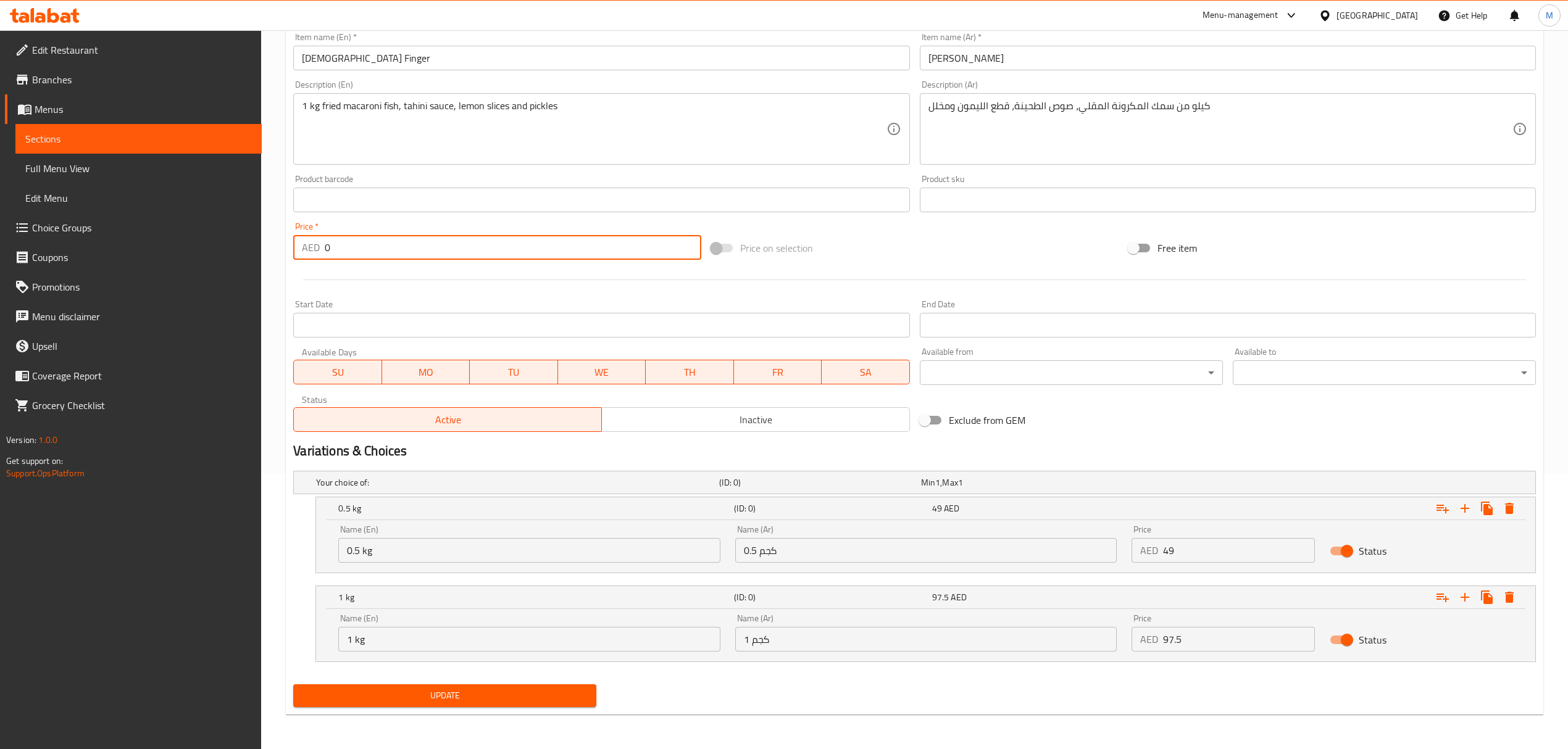
type input "0"
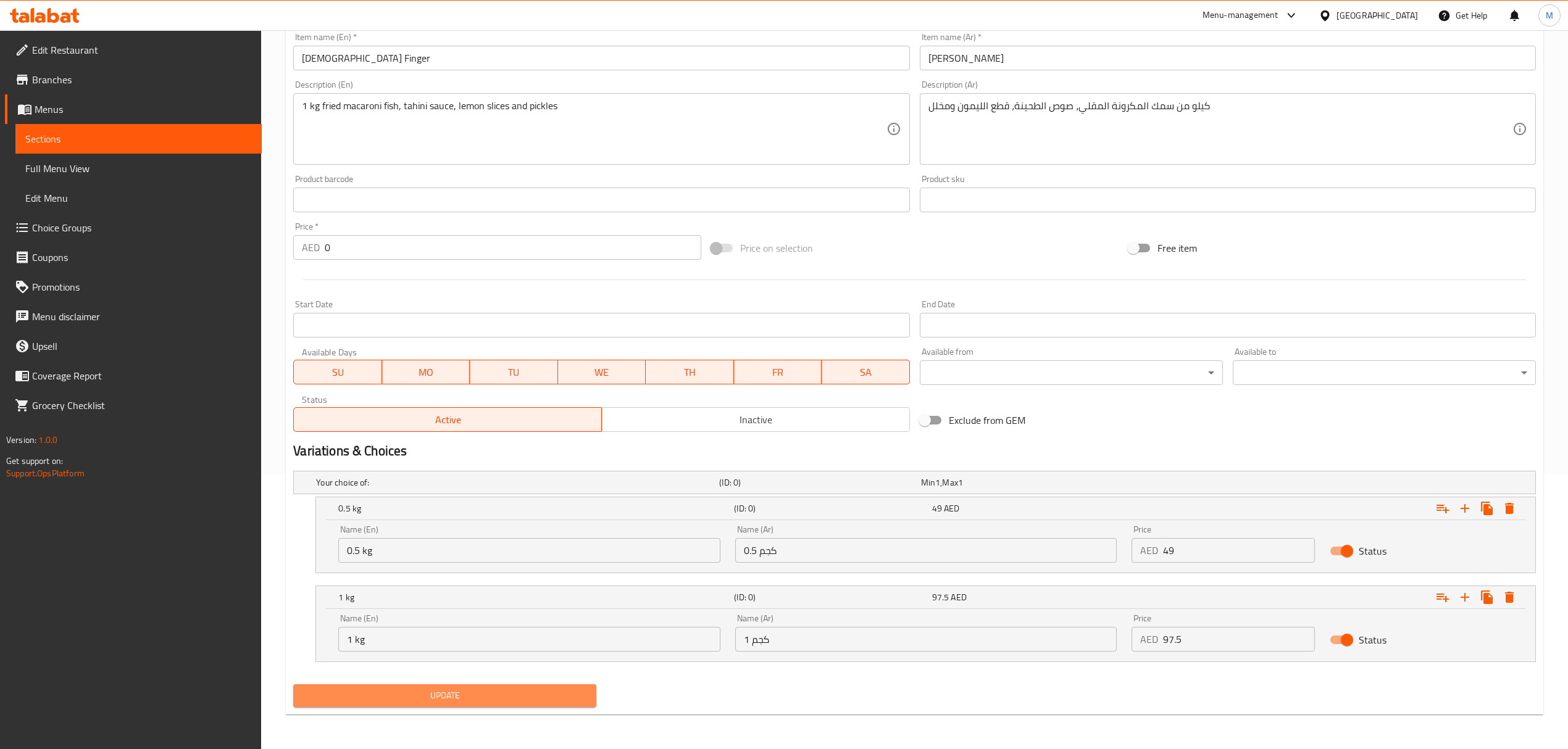
click at [492, 698] on span "Update" at bounding box center [445, 696] width 283 height 16
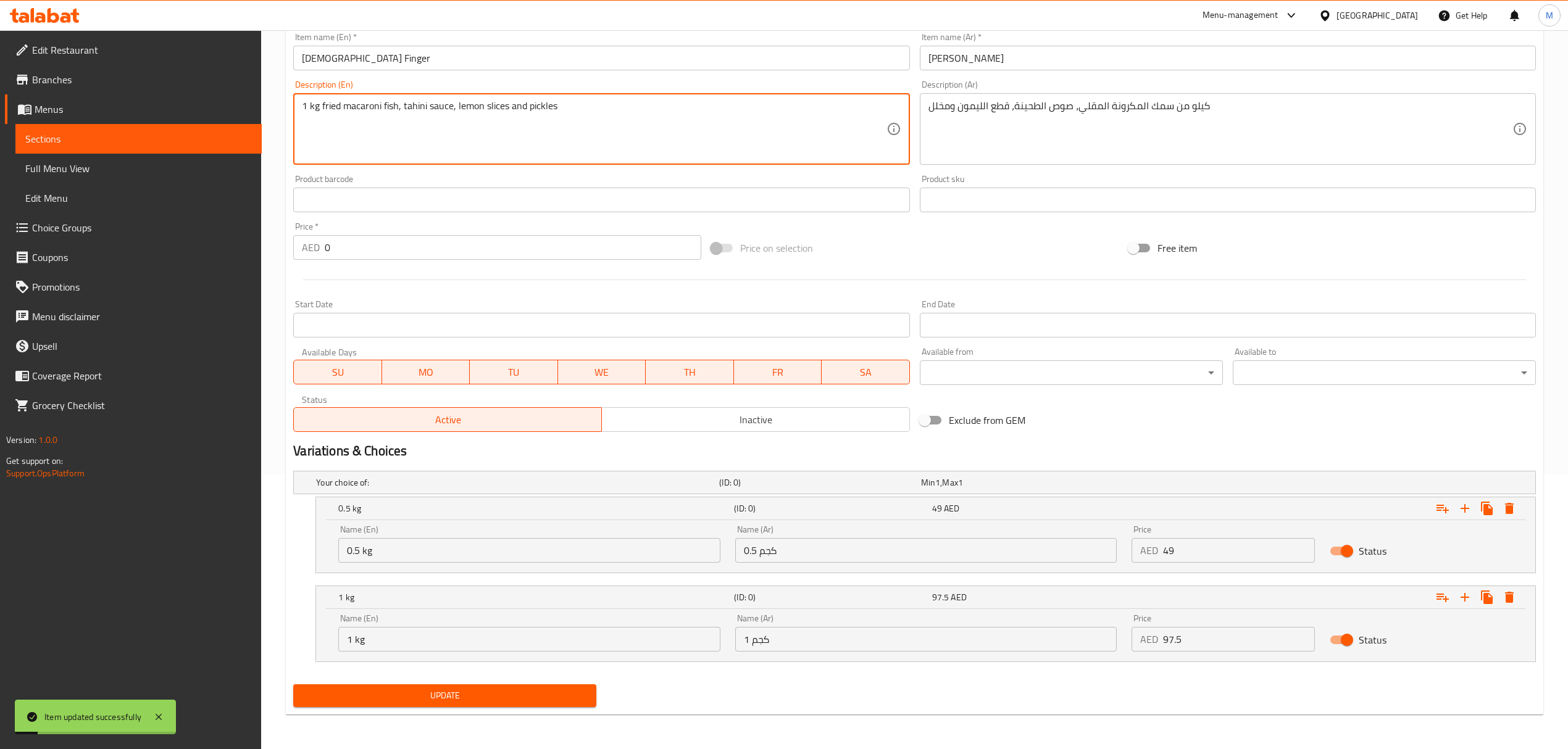
drag, startPoint x: 321, startPoint y: 107, endPoint x: 268, endPoint y: 103, distance: 53.2
type textarea "fried macaroni fish, tahini sauce, lemon slices and pickles"
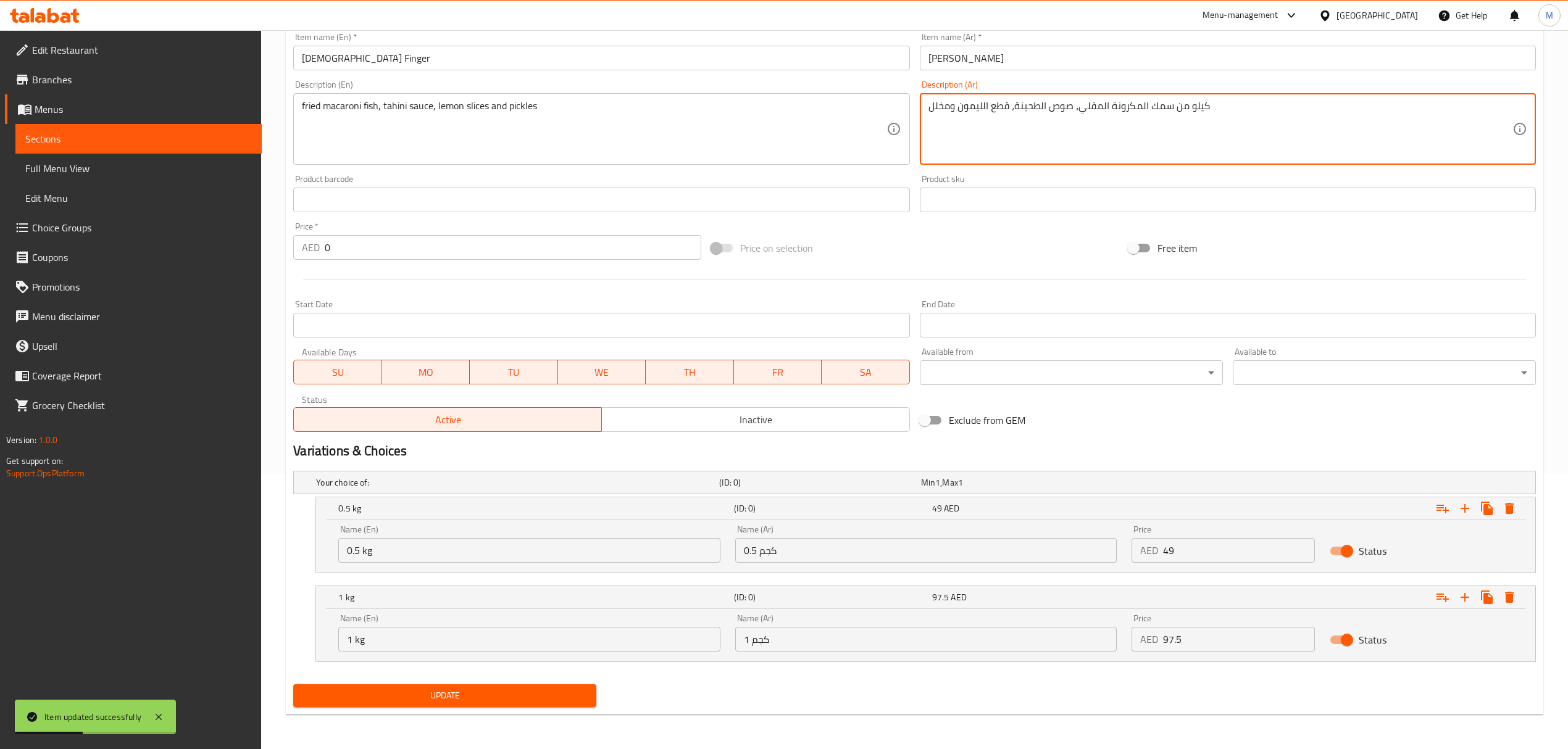
drag, startPoint x: 1171, startPoint y: 107, endPoint x: 1241, endPoint y: 112, distance: 70.2
type textarea "سمك المكرونة المقلي، صوص الطحينة، قطع الليمون ومخلل"
click at [521, 692] on span "Update" at bounding box center [445, 696] width 283 height 16
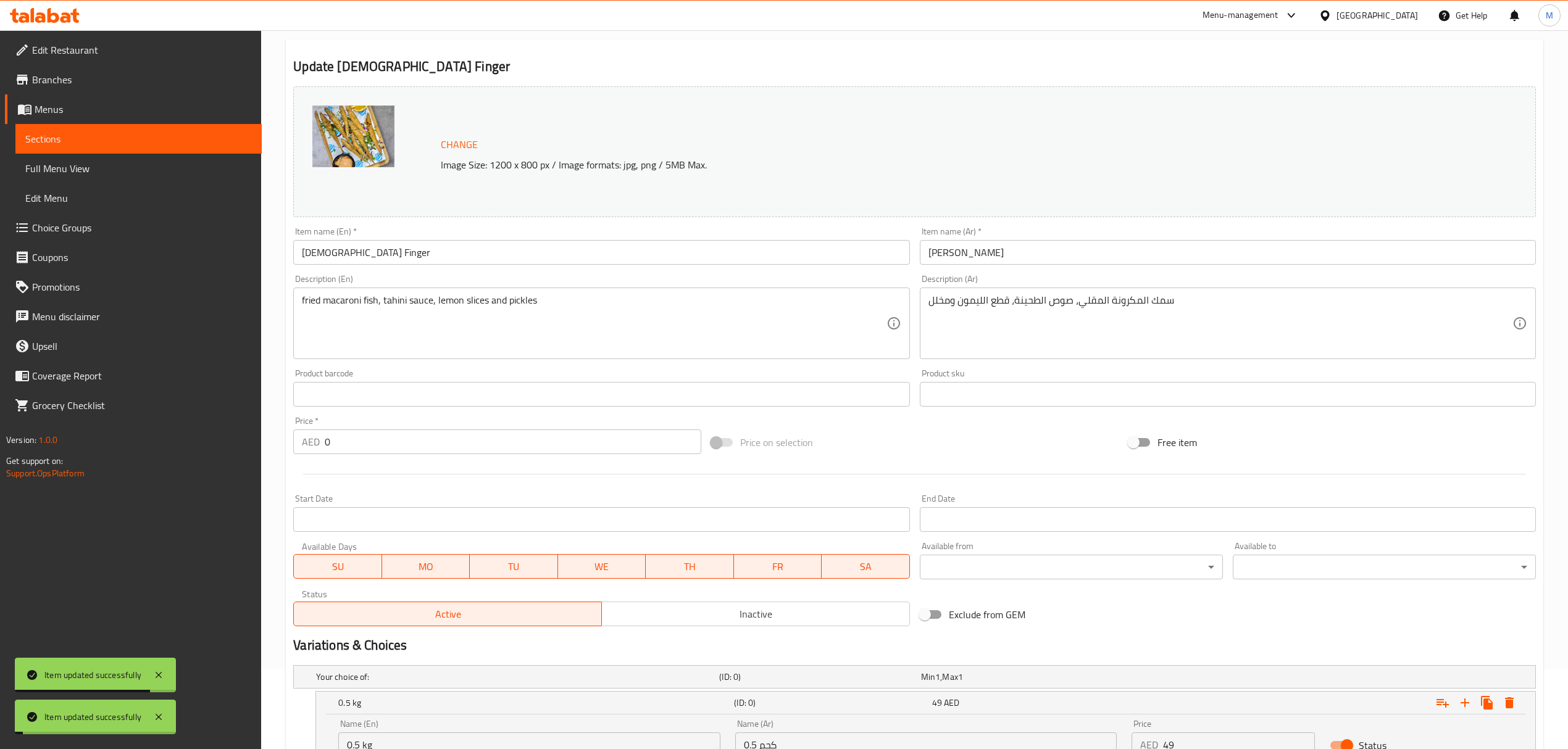
scroll to position [0, 0]
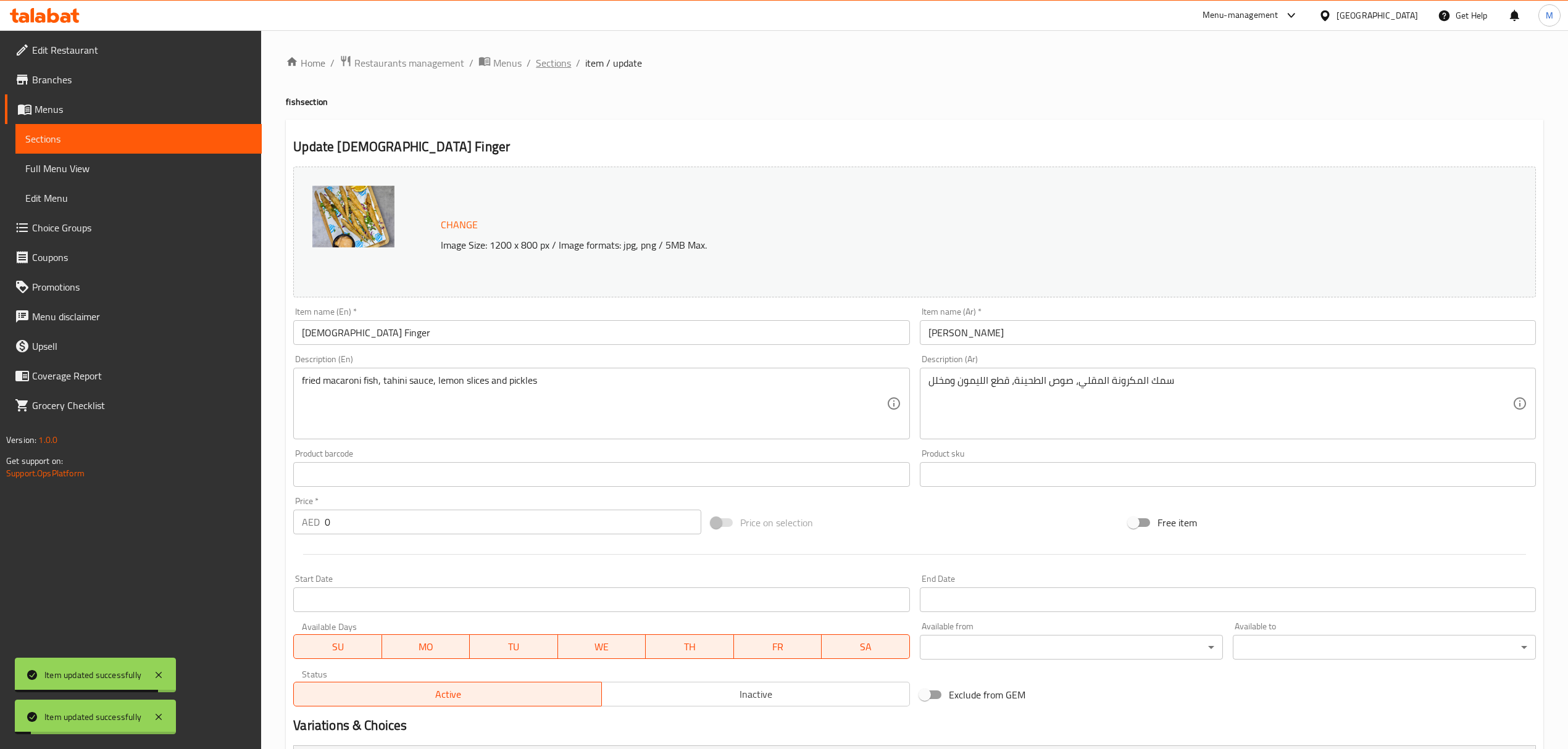
click at [549, 64] on span "Sections" at bounding box center [553, 63] width 35 height 15
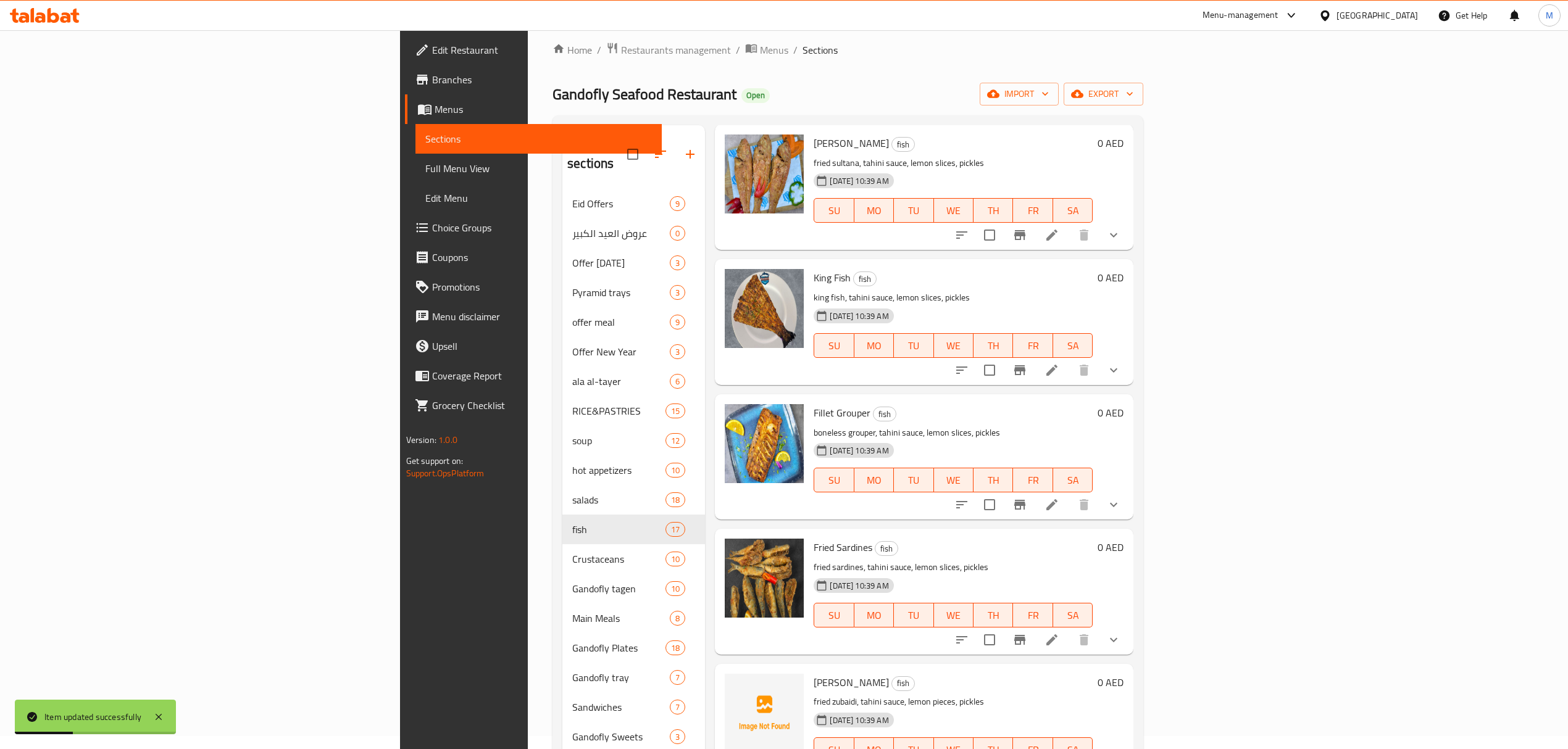
scroll to position [174, 0]
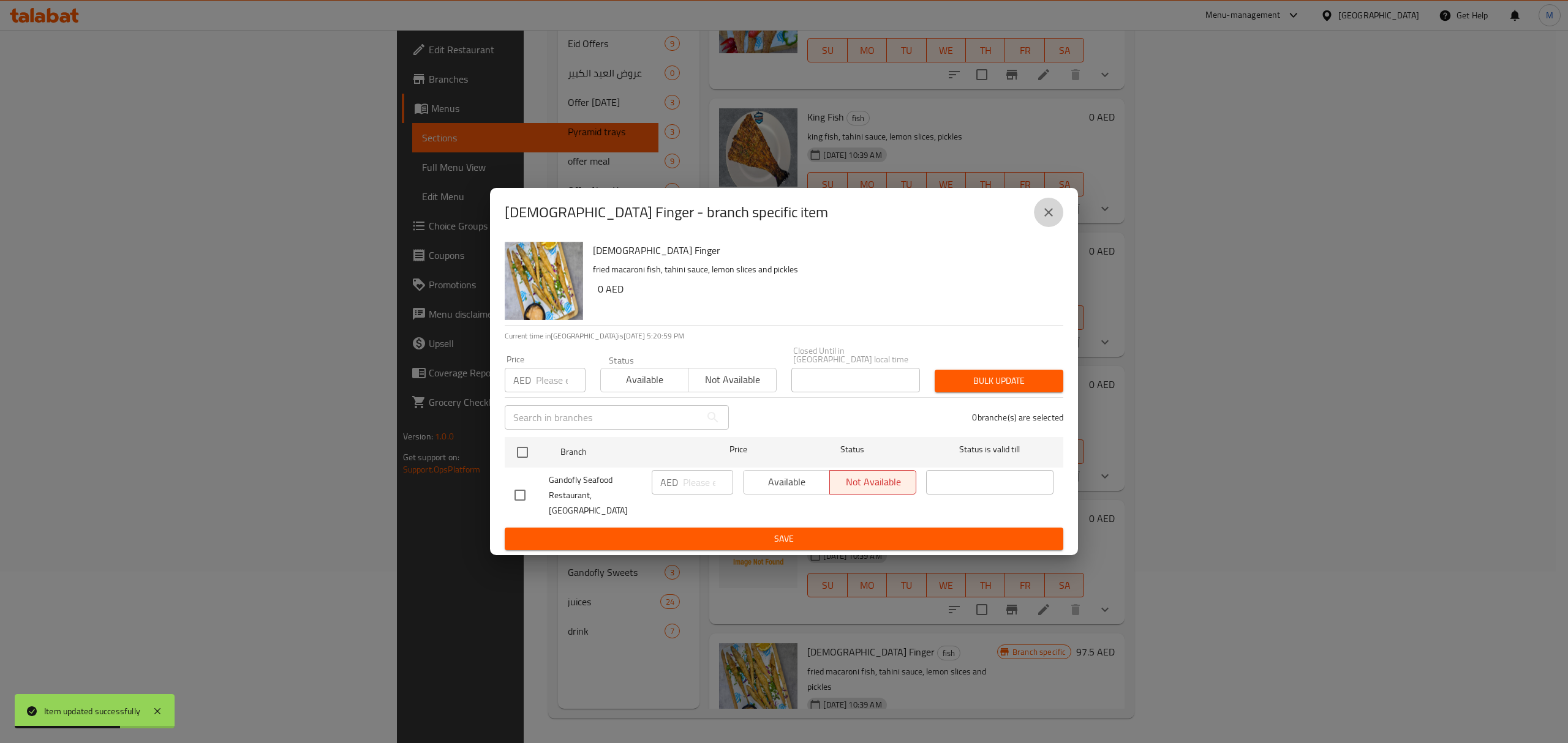
click at [1051, 216] on icon "close" at bounding box center [1048, 212] width 9 height 9
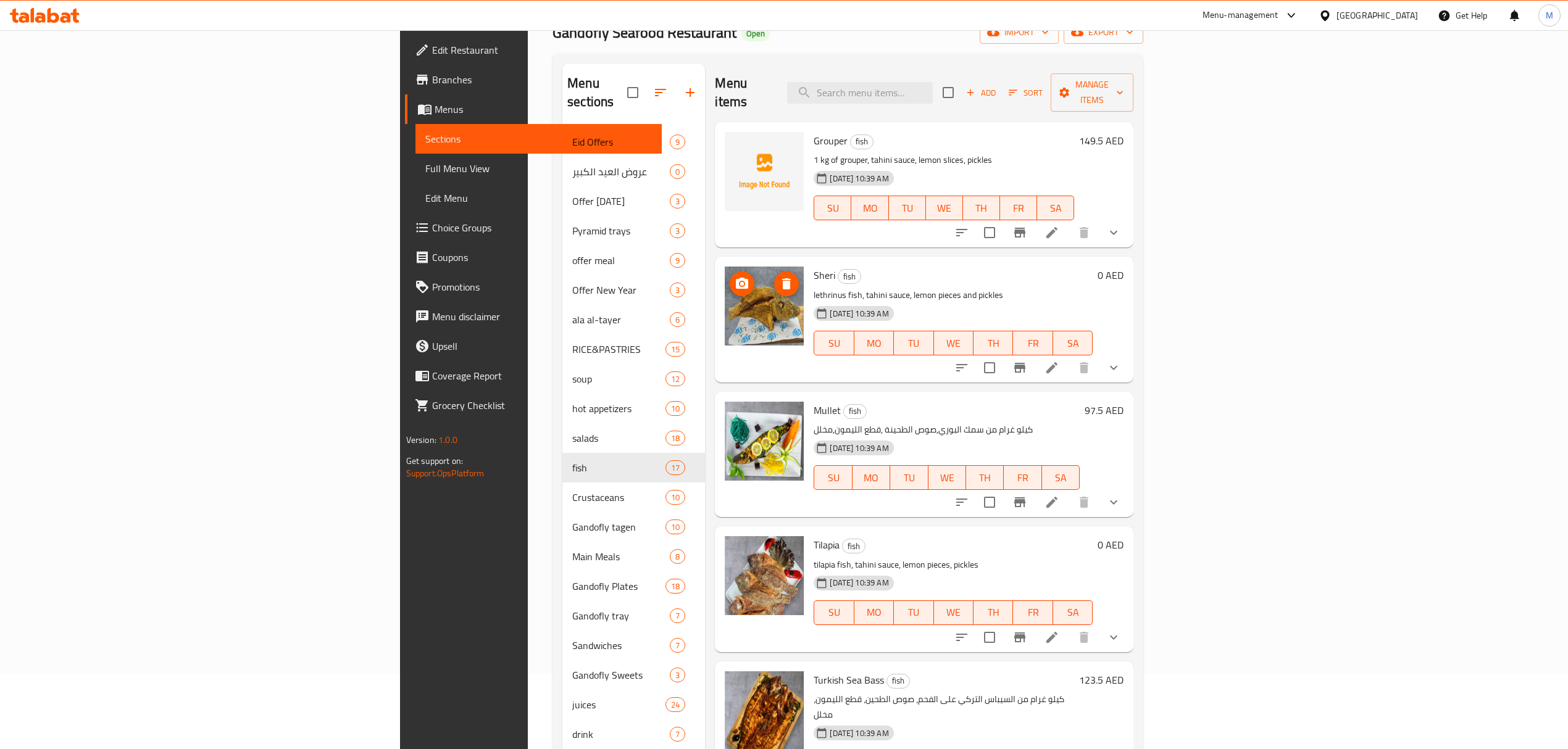
scroll to position [0, 0]
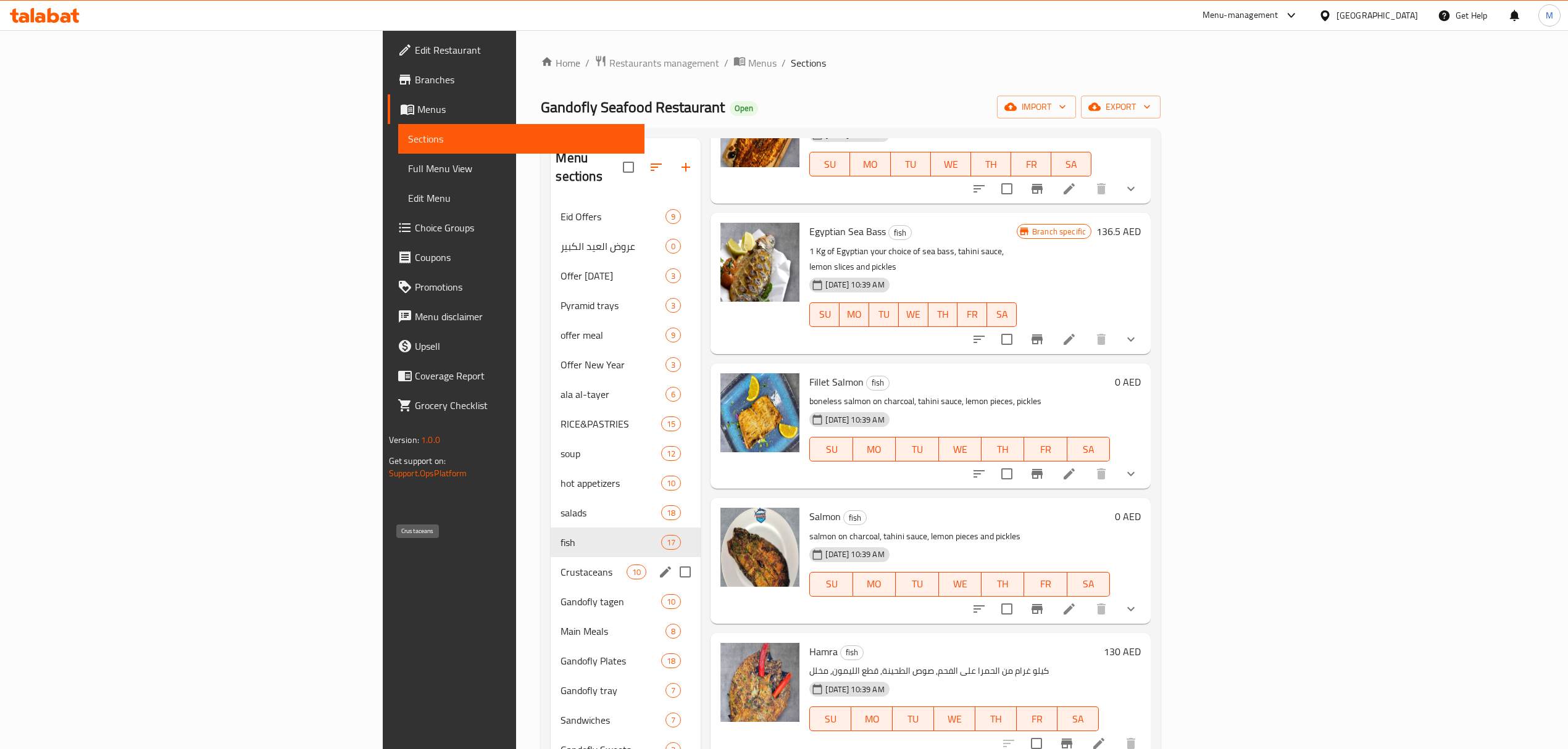
click at [561, 565] on span "Crustaceans" at bounding box center [594, 572] width 66 height 15
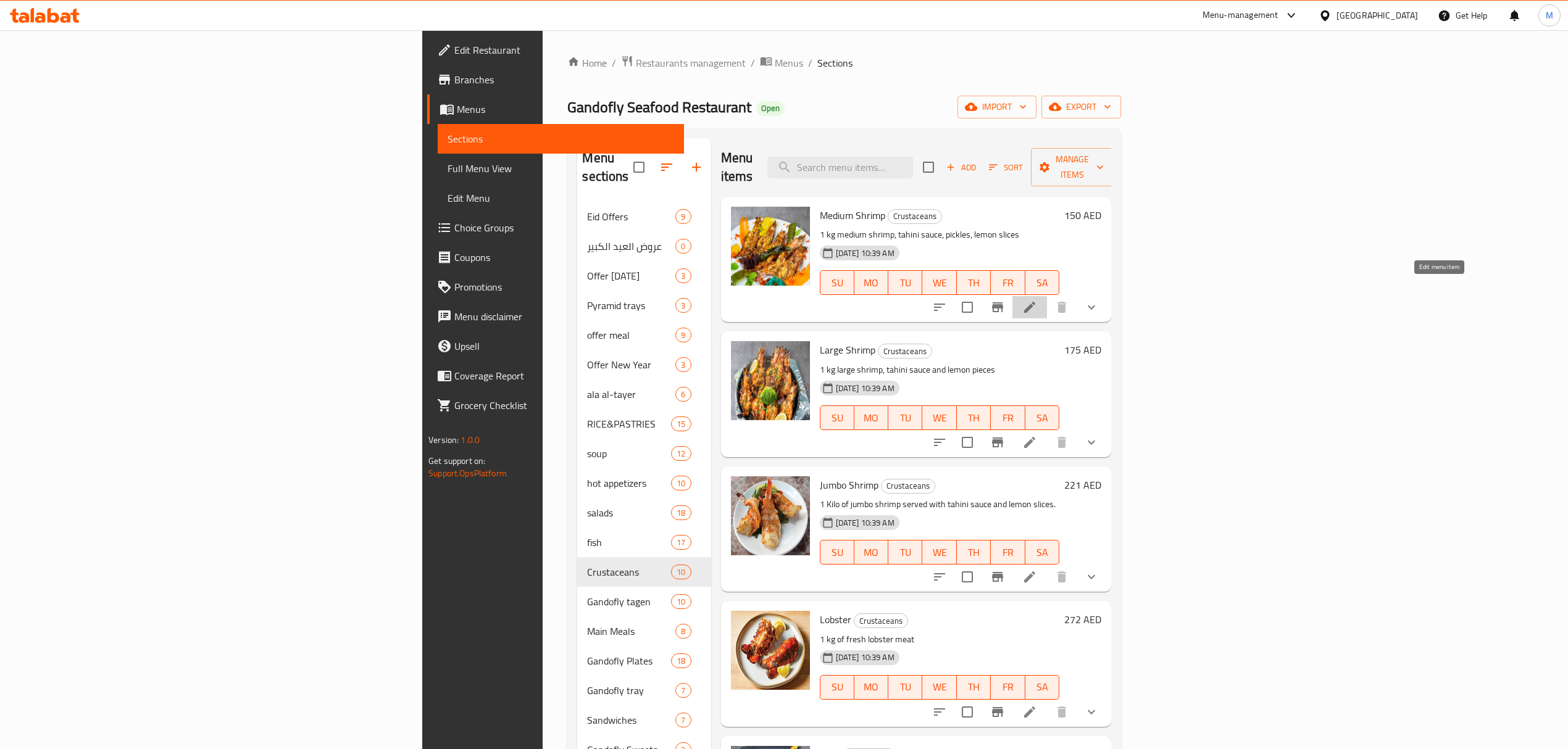
click at [1037, 300] on icon at bounding box center [1030, 307] width 15 height 15
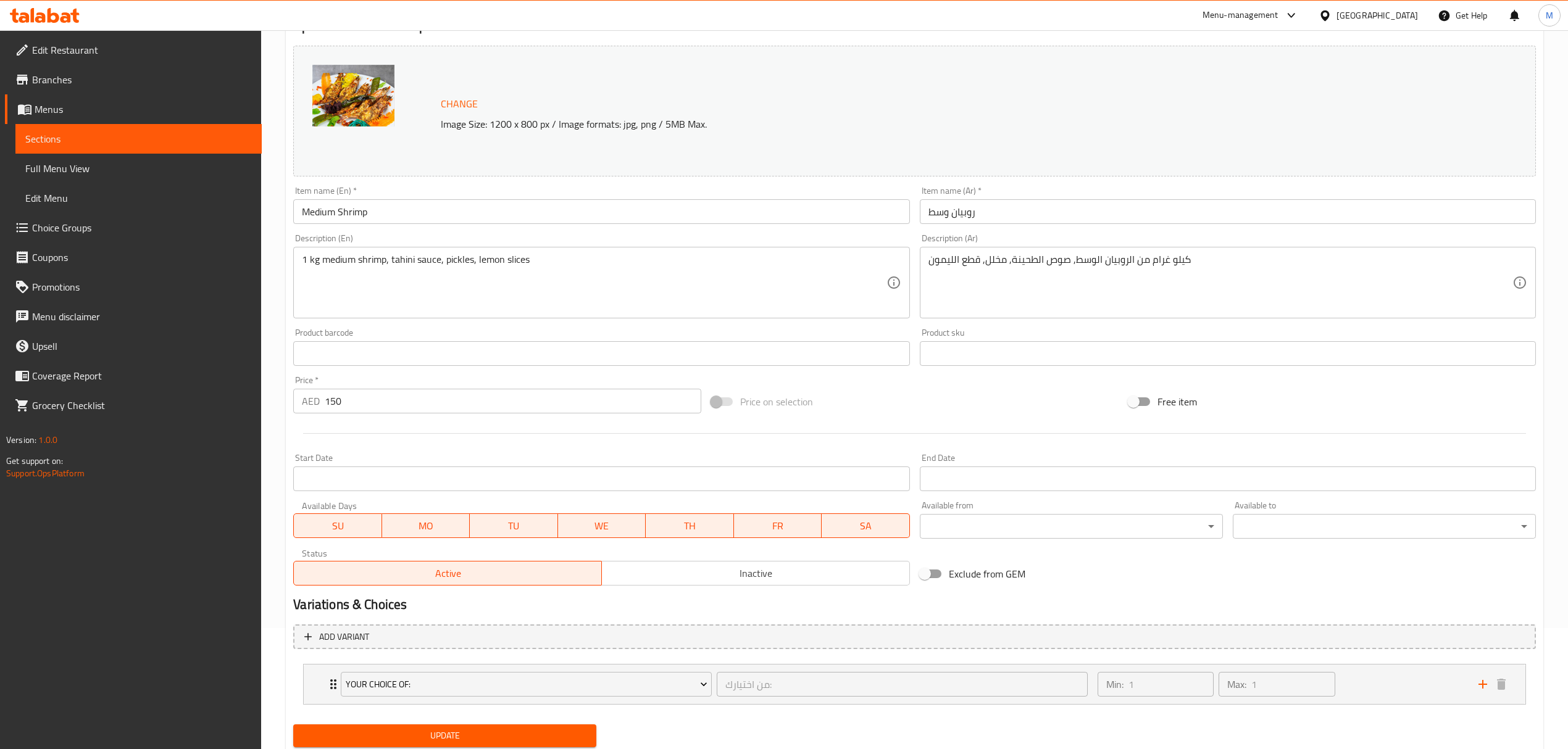
scroll to position [161, 0]
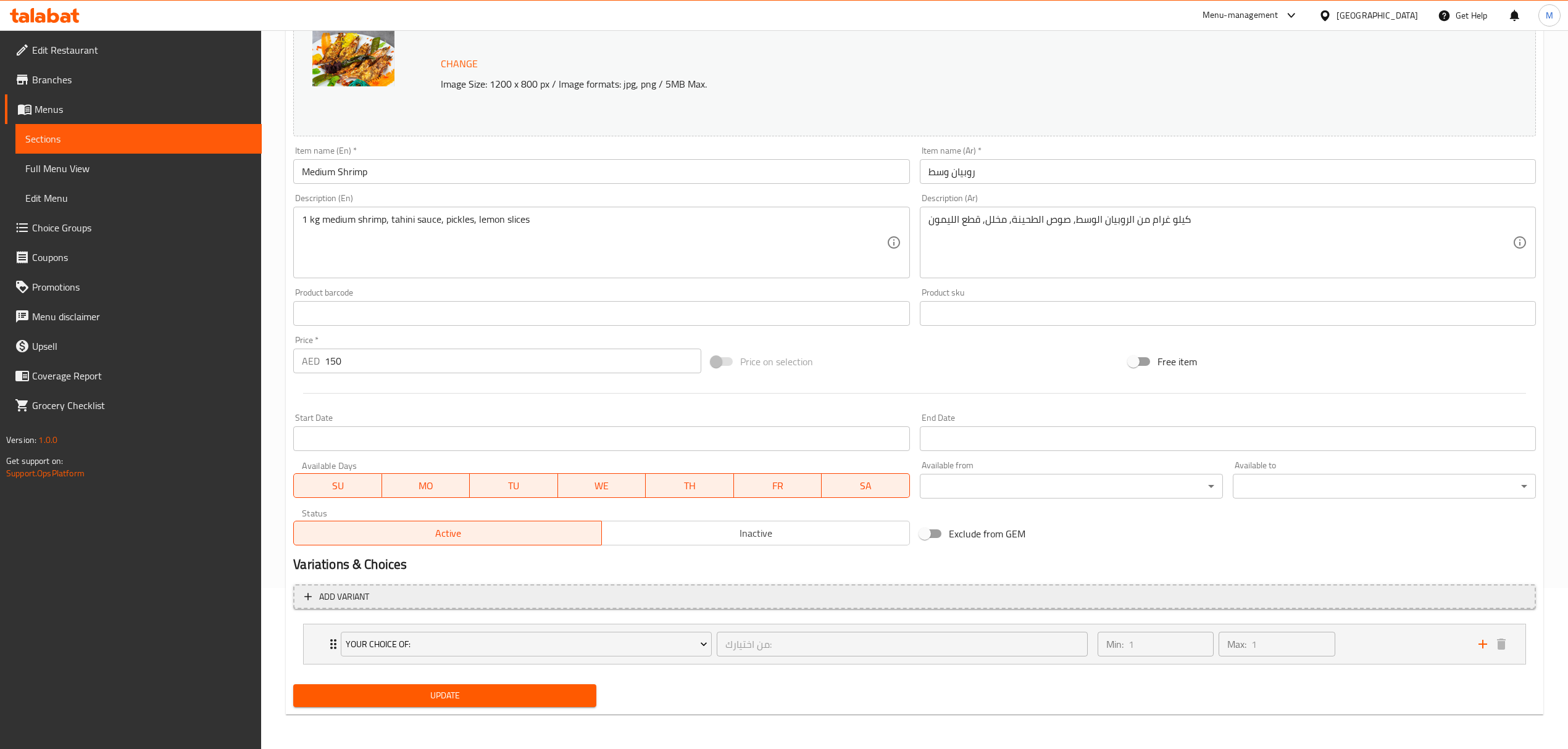
click at [443, 600] on span "Add variant" at bounding box center [914, 597] width 1220 height 16
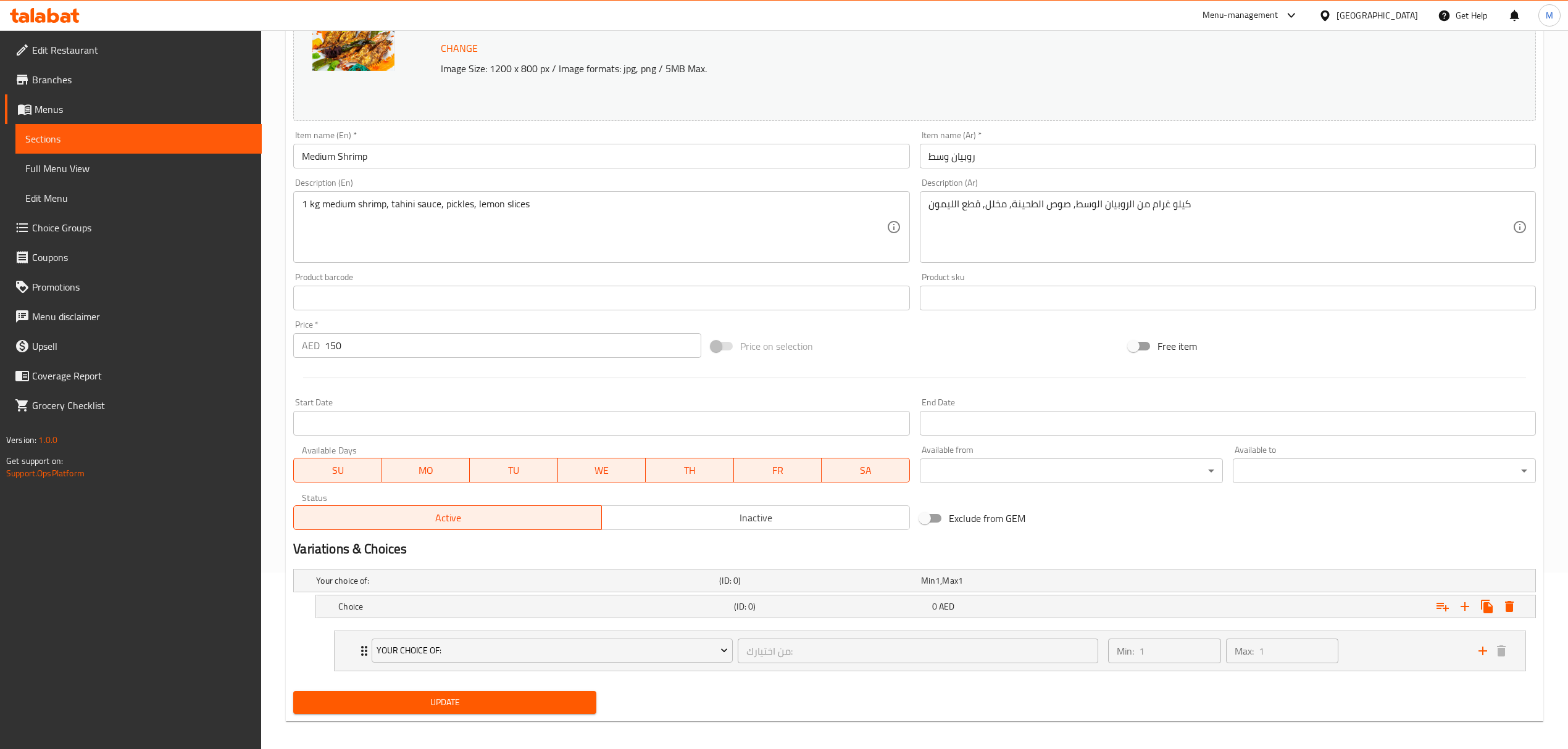
scroll to position [185, 0]
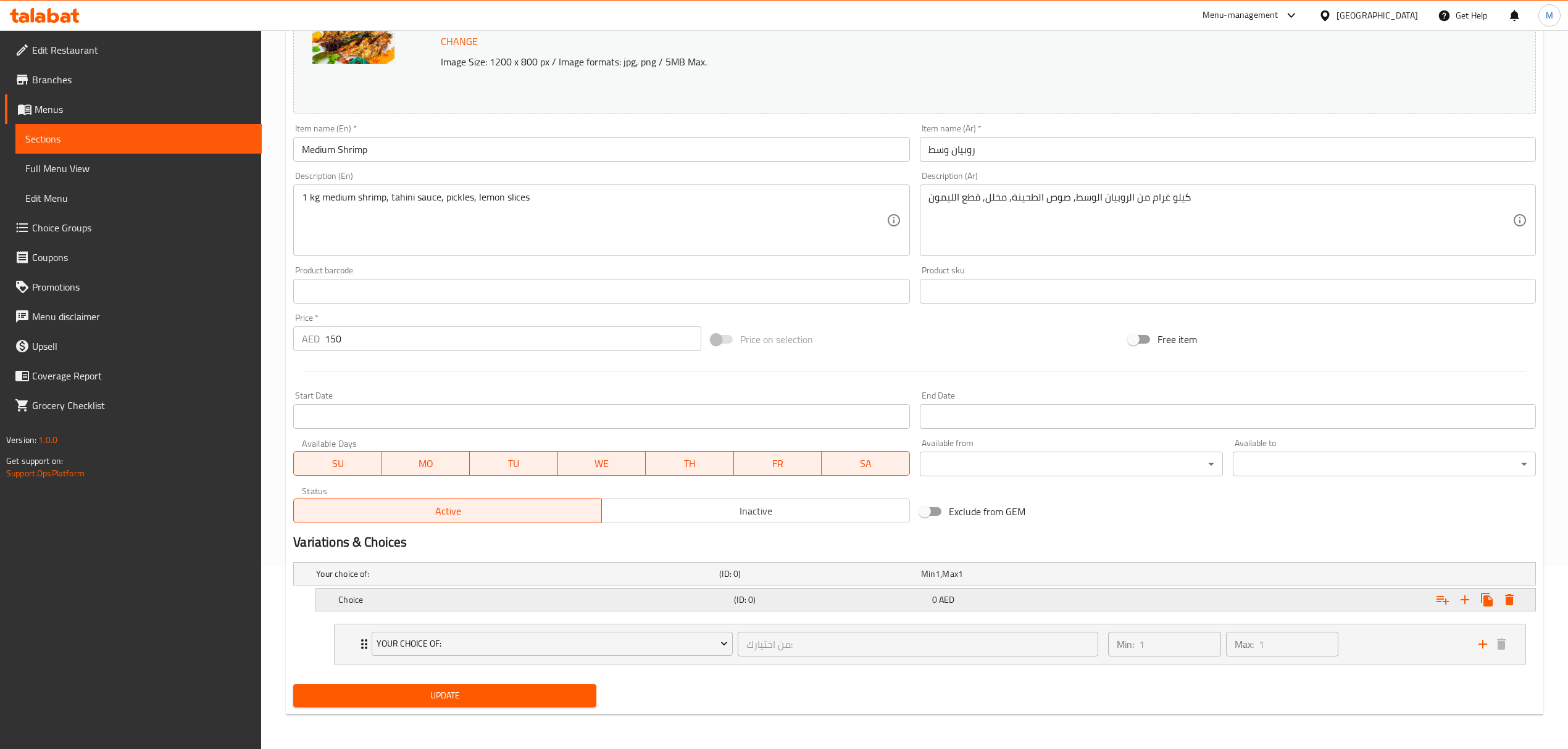
click at [759, 580] on h5 "(ID: 0)" at bounding box center [817, 574] width 197 height 12
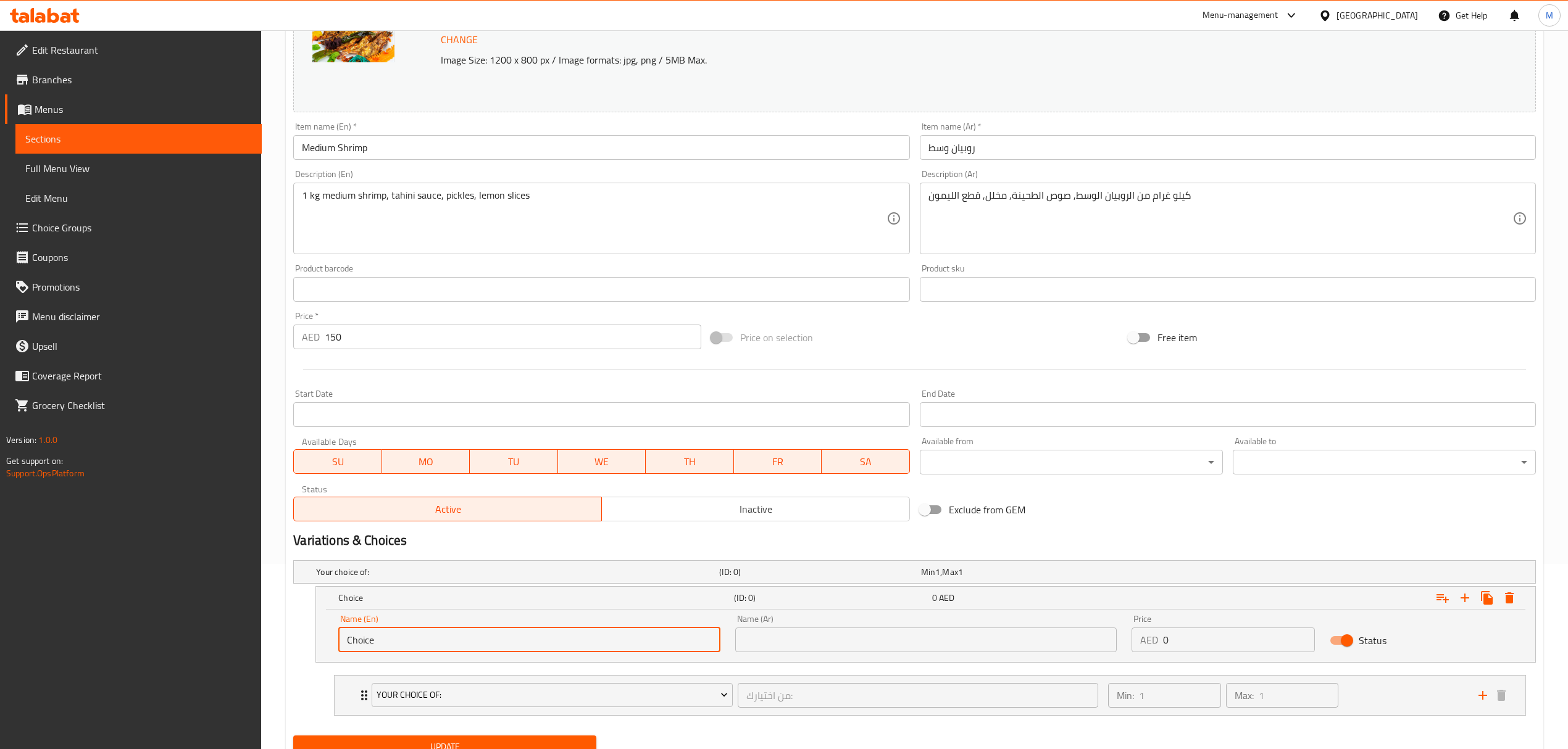
drag, startPoint x: 533, startPoint y: 638, endPoint x: 270, endPoint y: 632, distance: 263.1
click at [270, 632] on div "Home / Restaurants management / Menus / Sections / item / update Crustaceans se…" at bounding box center [915, 323] width 1307 height 955
type input "0.5 kg"
click at [808, 642] on input "text" at bounding box center [926, 640] width 382 height 25
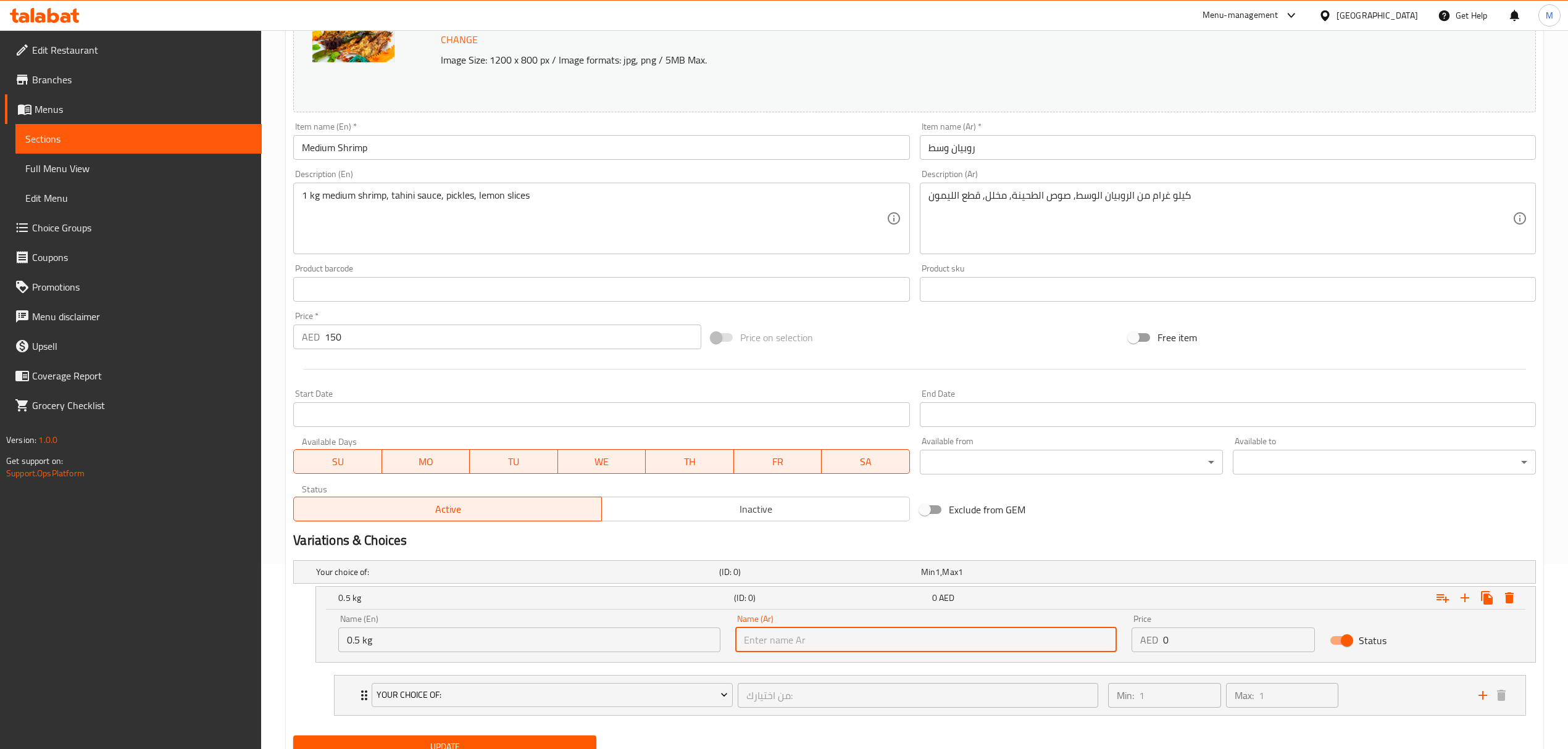
type input "0.5 كجم"
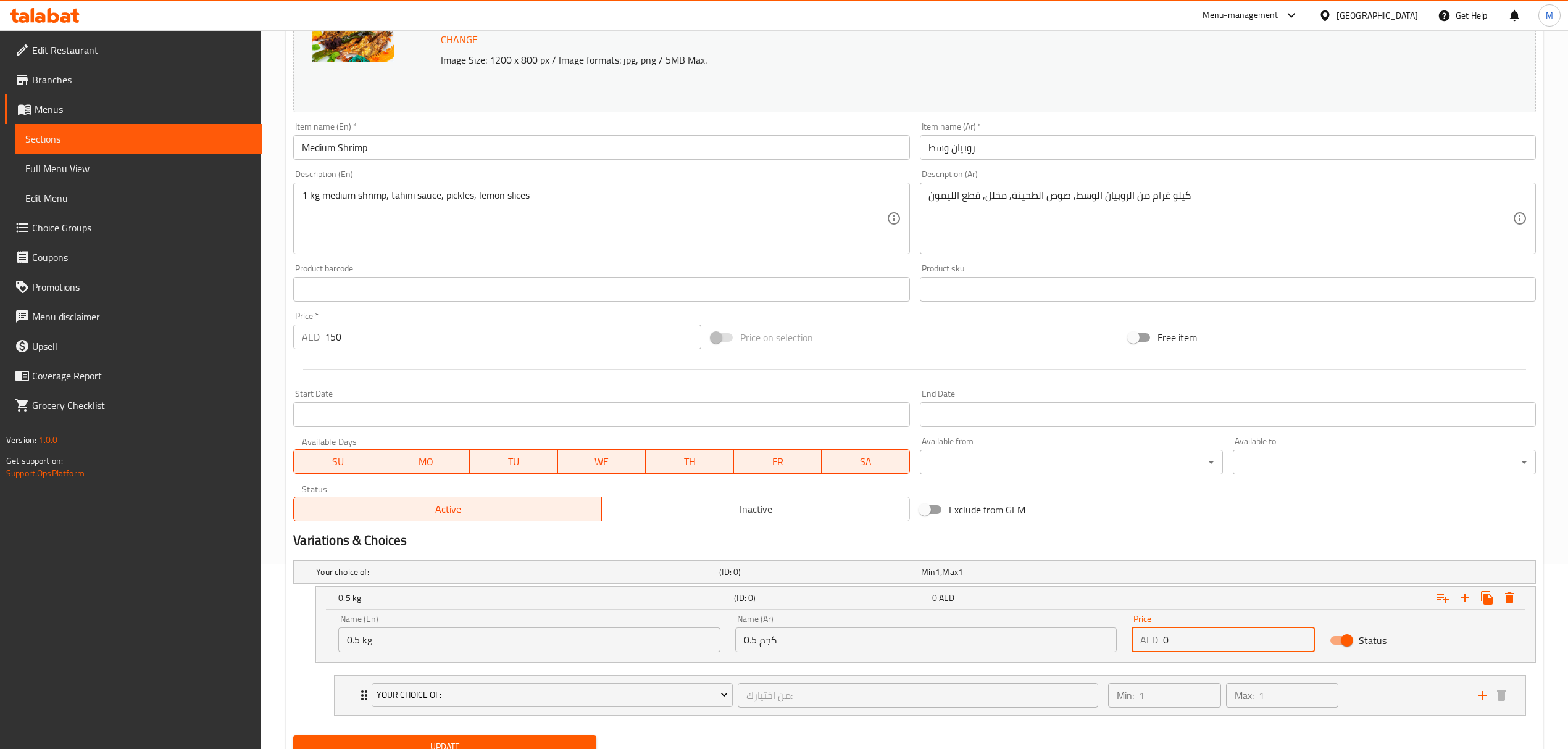
click at [1144, 640] on div "AED 0 Price" at bounding box center [1223, 640] width 183 height 25
type input "75"
click at [1467, 600] on icon "Expand" at bounding box center [1465, 598] width 15 height 15
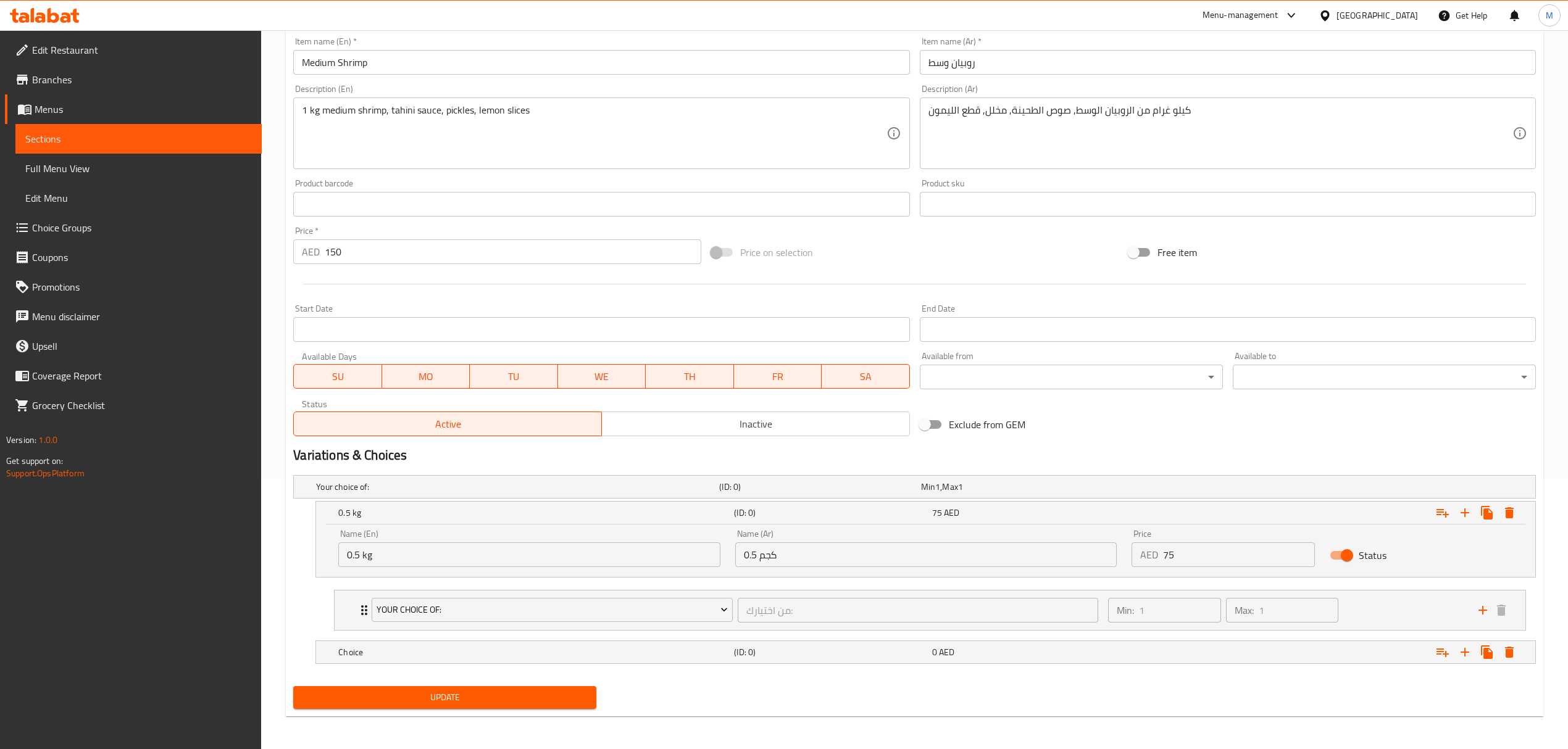
scroll to position [274, 0]
click at [406, 491] on h5 "Choice" at bounding box center [515, 485] width 398 height 12
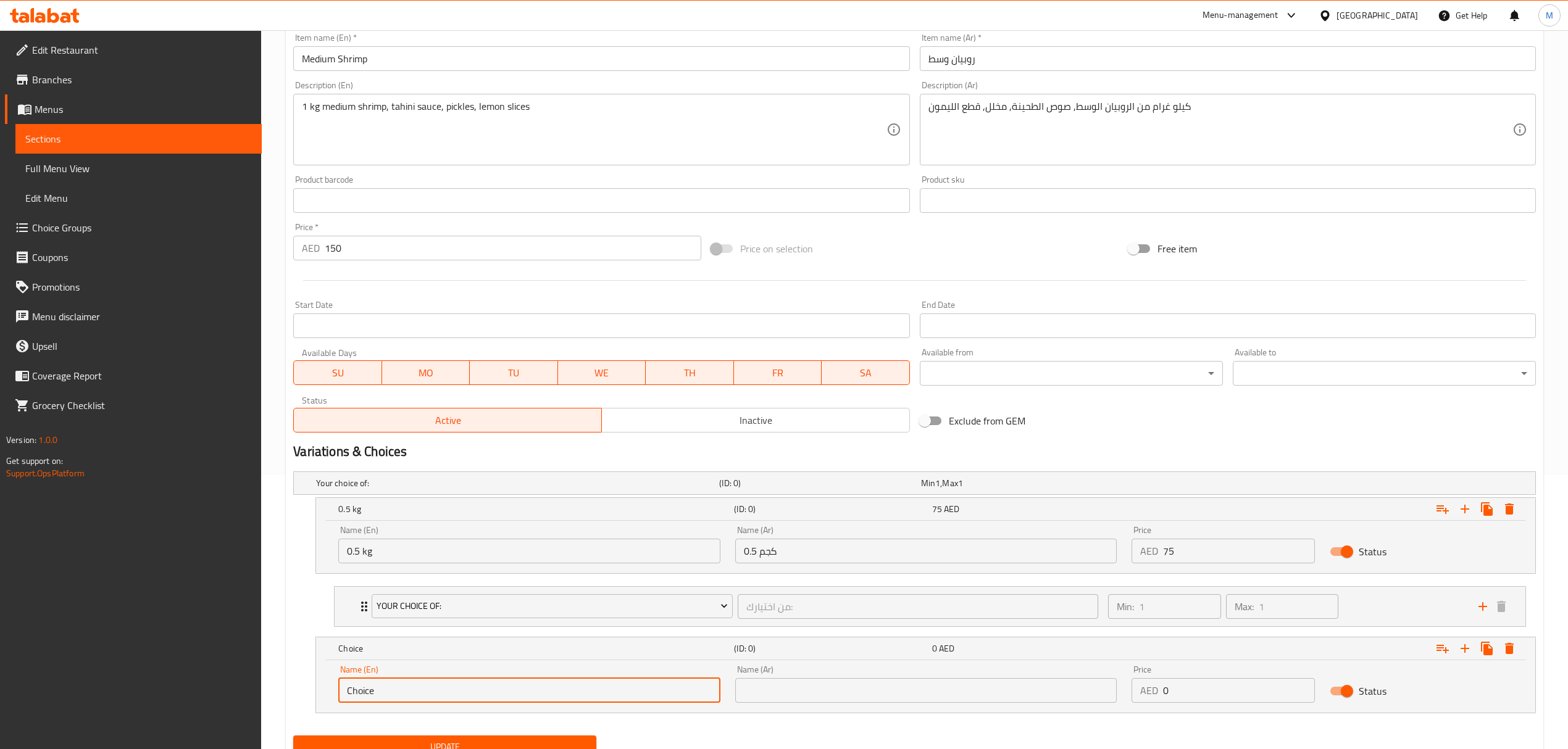
drag, startPoint x: 390, startPoint y: 688, endPoint x: 328, endPoint y: 689, distance: 62.0
click at [340, 688] on input "Choice" at bounding box center [529, 690] width 382 height 25
type input "1 kg"
click at [789, 692] on input "text" at bounding box center [926, 690] width 382 height 25
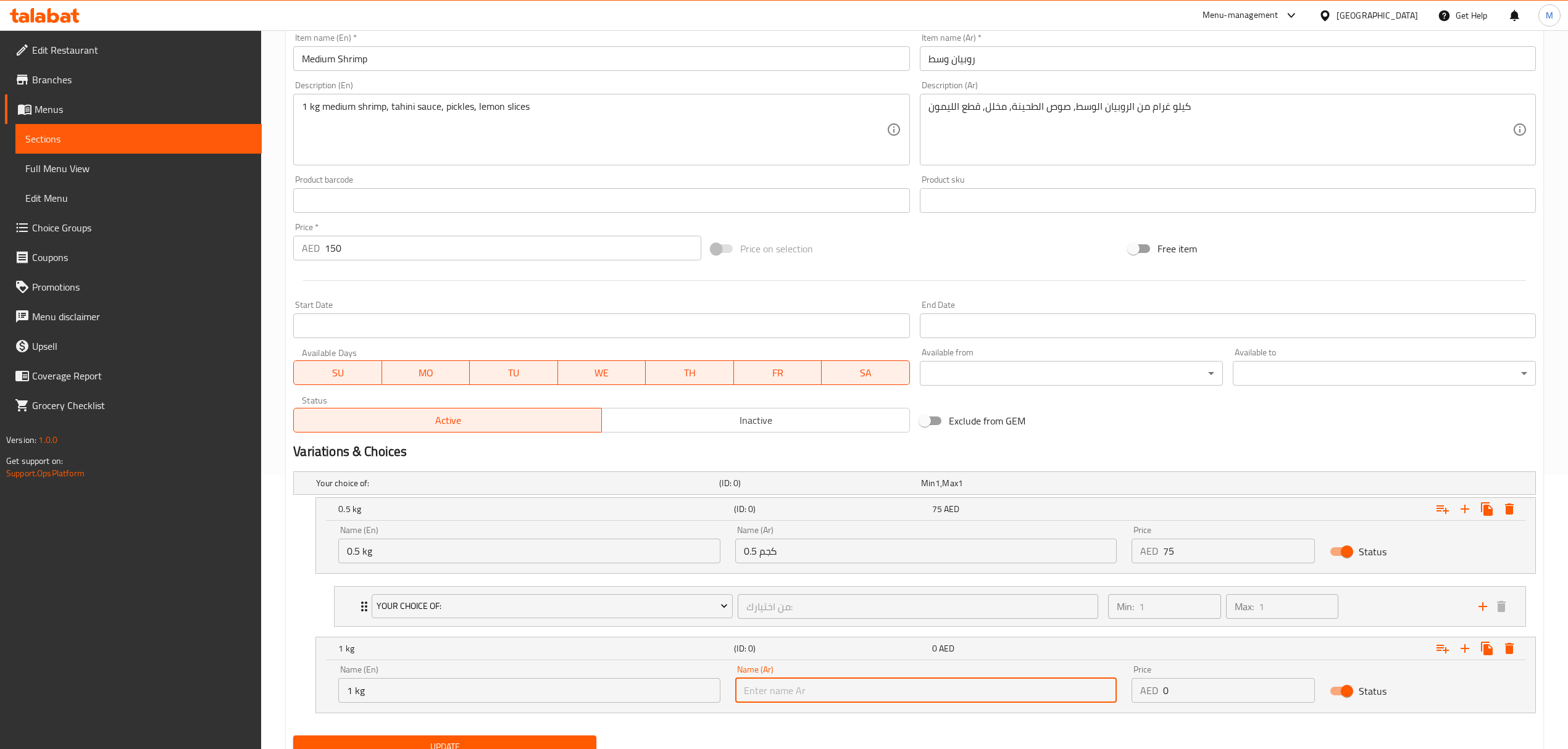
type input "1 كجم"
drag, startPoint x: 1177, startPoint y: 692, endPoint x: 1129, endPoint y: 690, distance: 48.0
click at [1129, 690] on div "Price AED 0 Price" at bounding box center [1223, 684] width 198 height 53
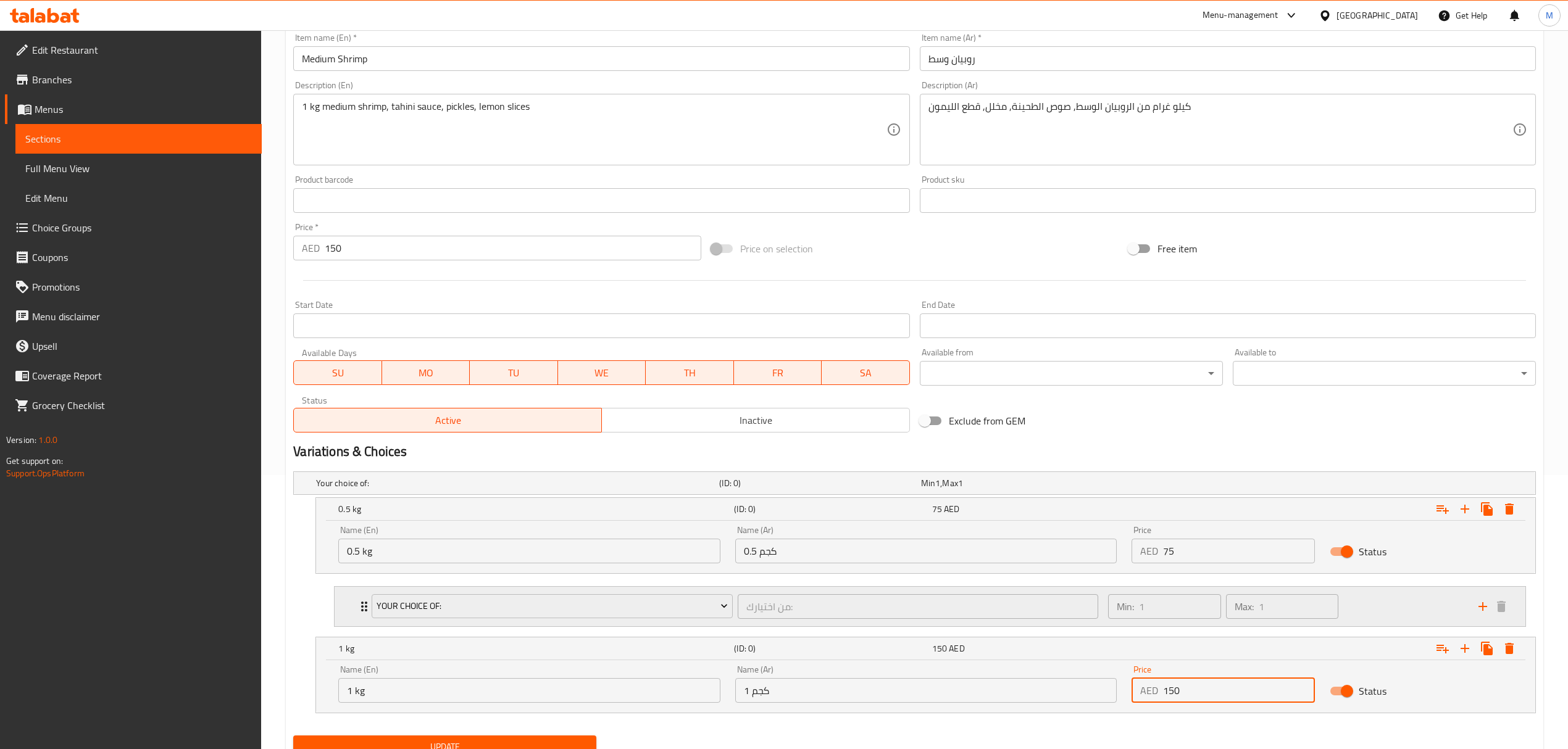
click at [740, 594] on div "من اختيارك: ​" at bounding box center [917, 606] width 365 height 30
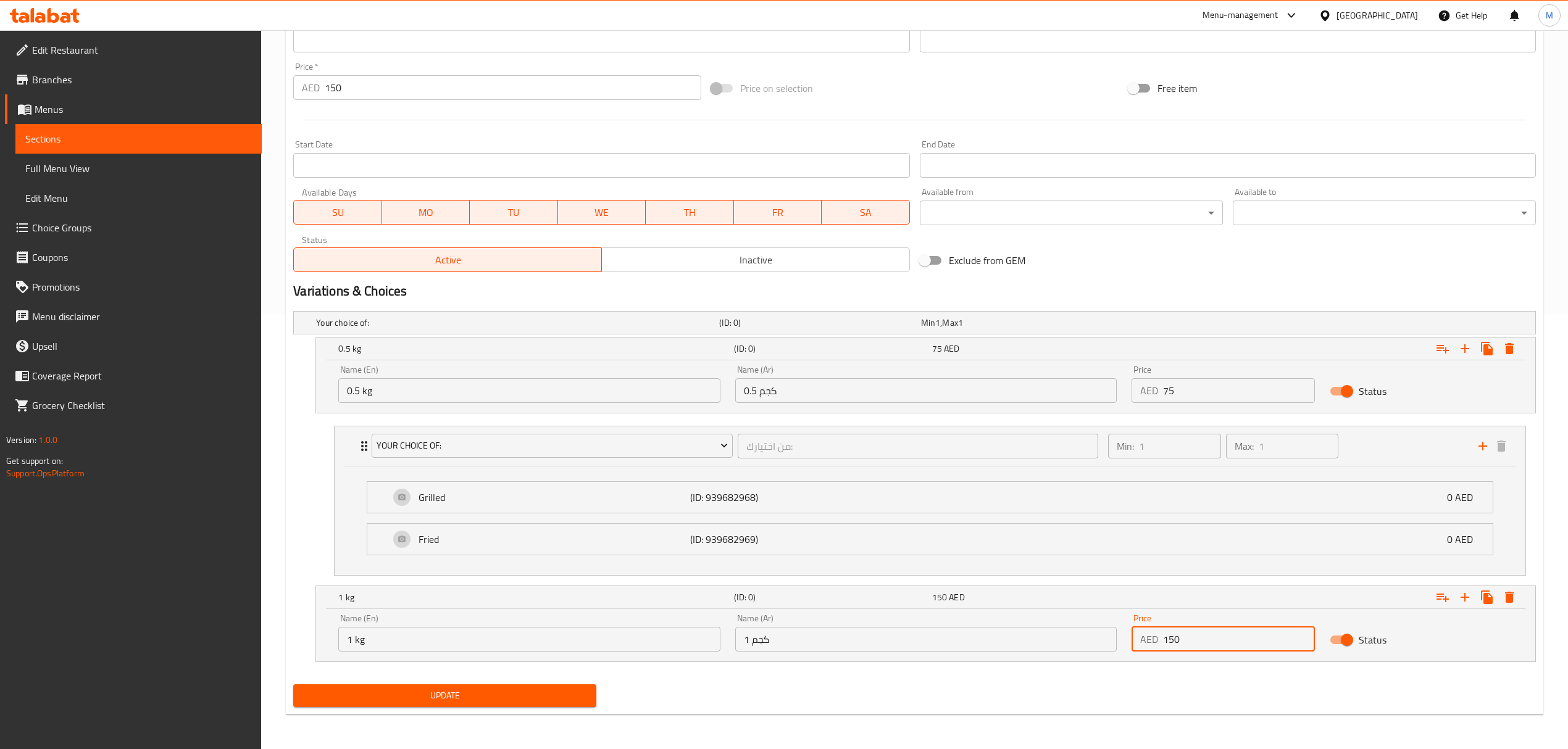
scroll to position [437, 0]
type input "150"
click at [1444, 596] on icon "Expand" at bounding box center [1442, 598] width 15 height 15
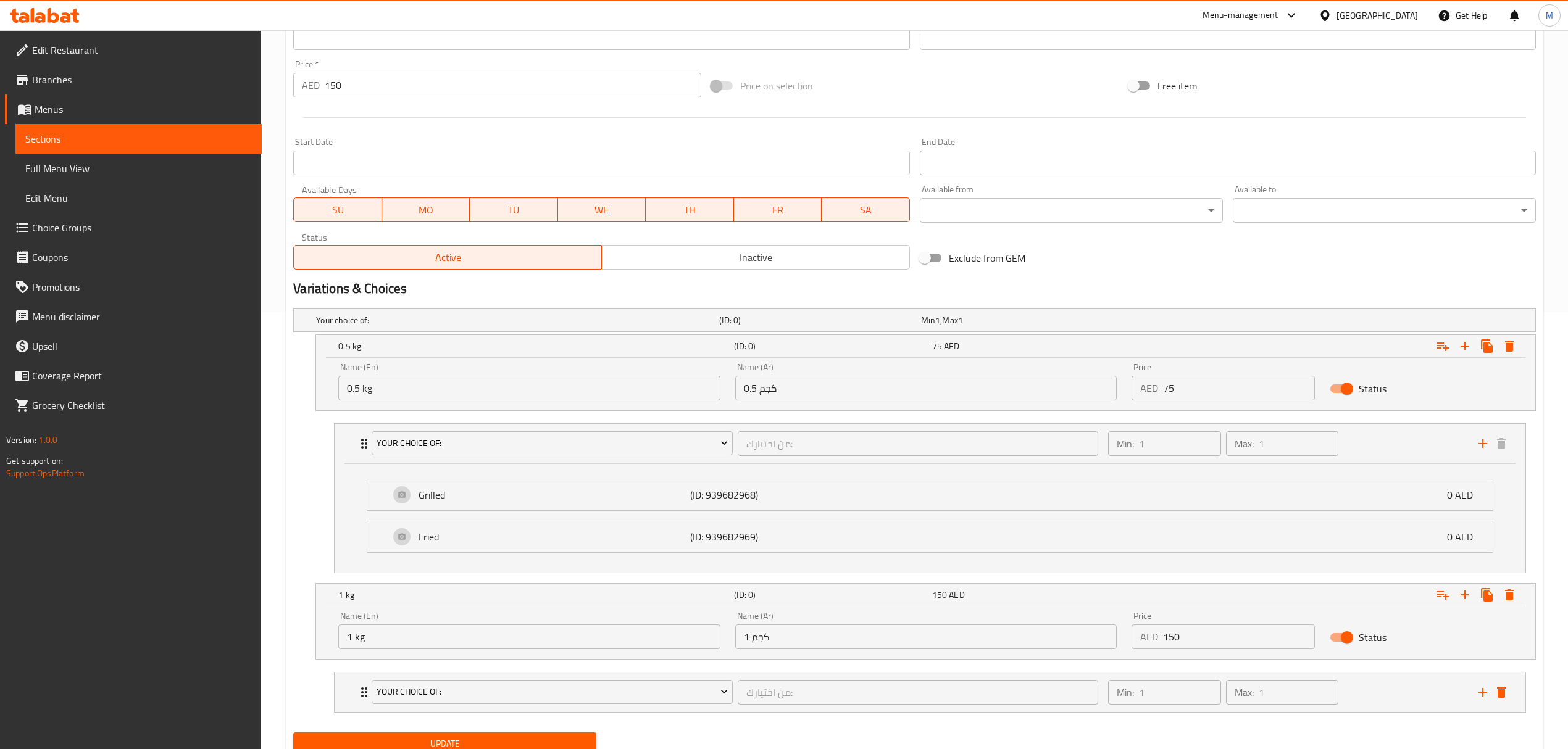
scroll to position [489, 0]
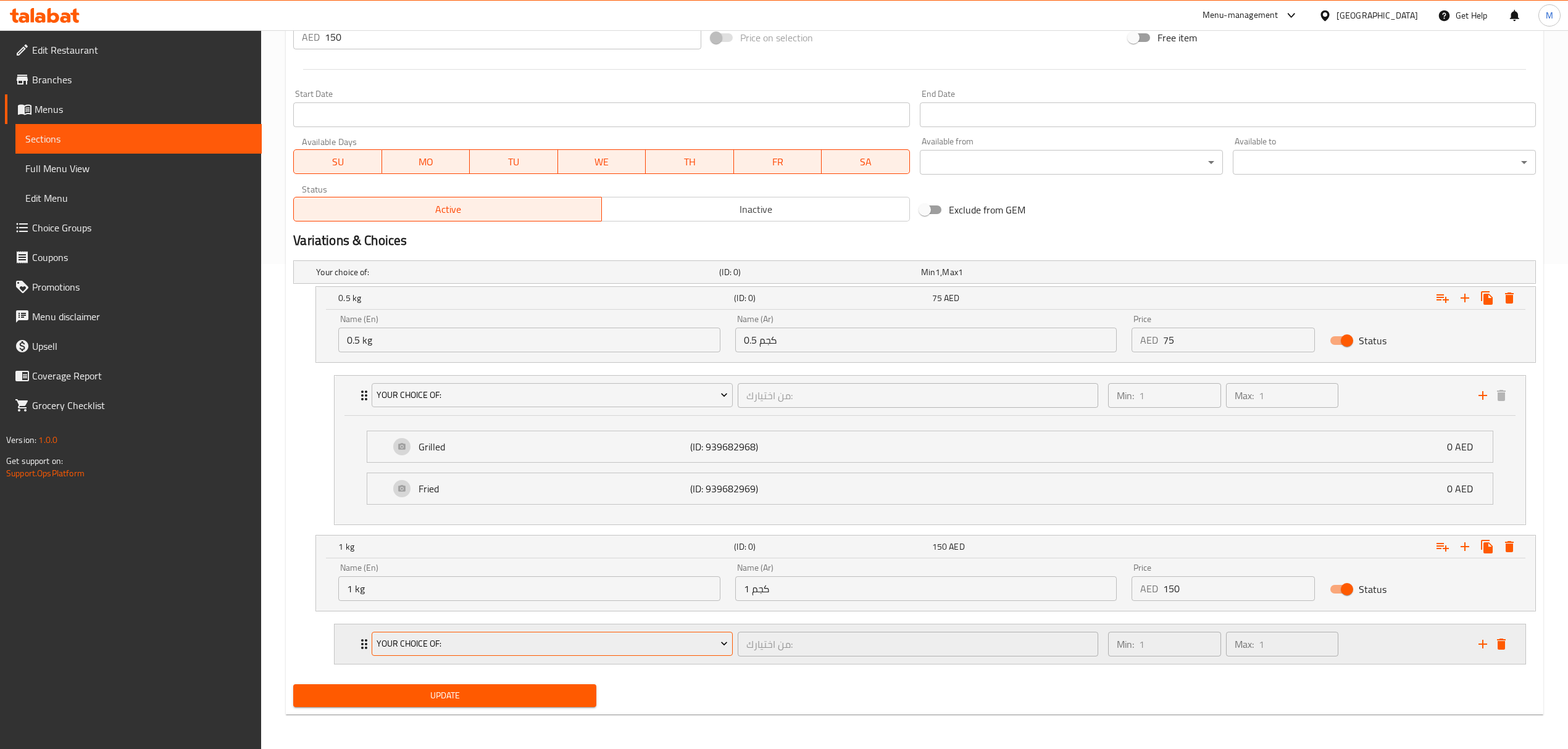
click at [561, 652] on button "Your Choice Of:" at bounding box center [552, 644] width 361 height 25
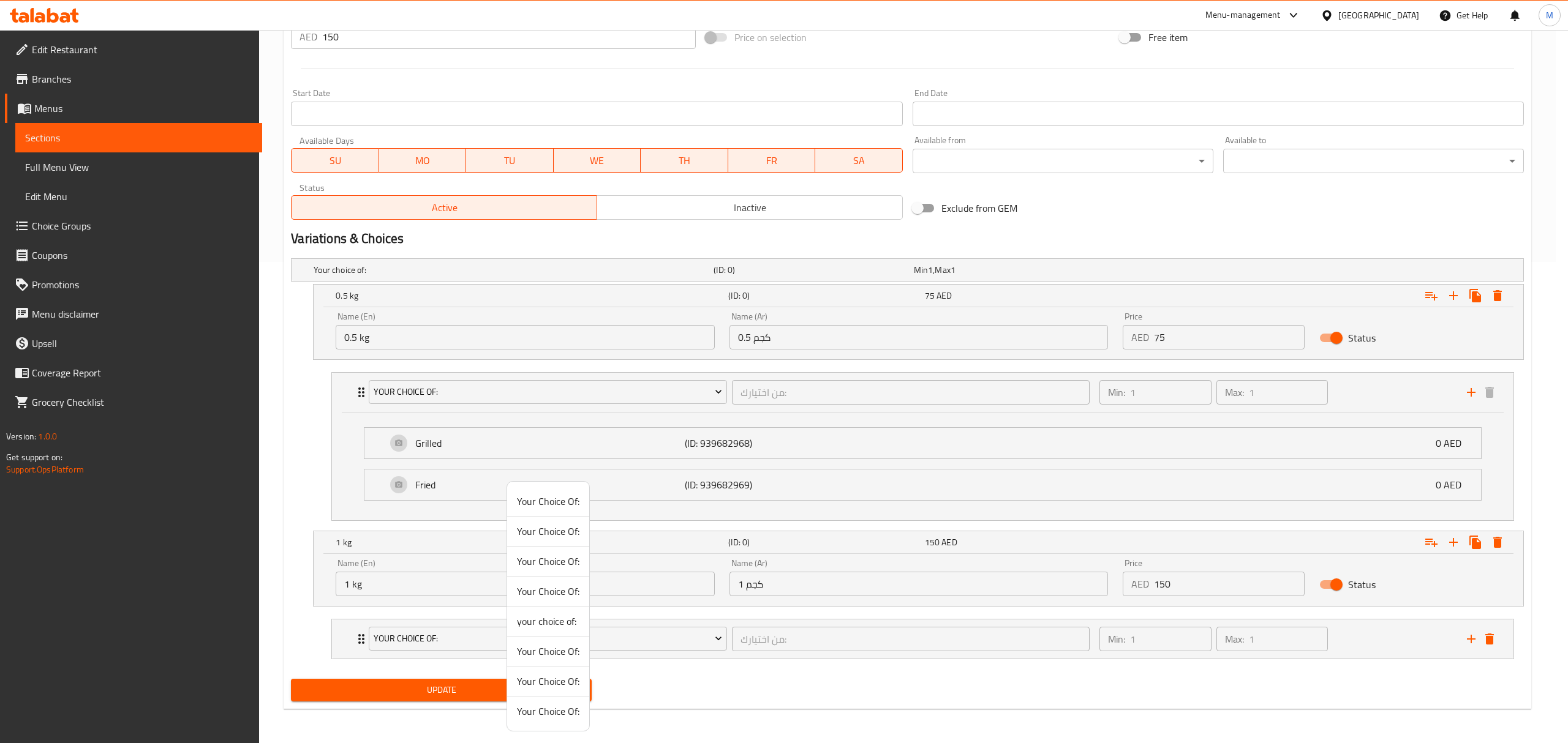
click at [554, 506] on span "Your Choice Of:" at bounding box center [548, 501] width 62 height 15
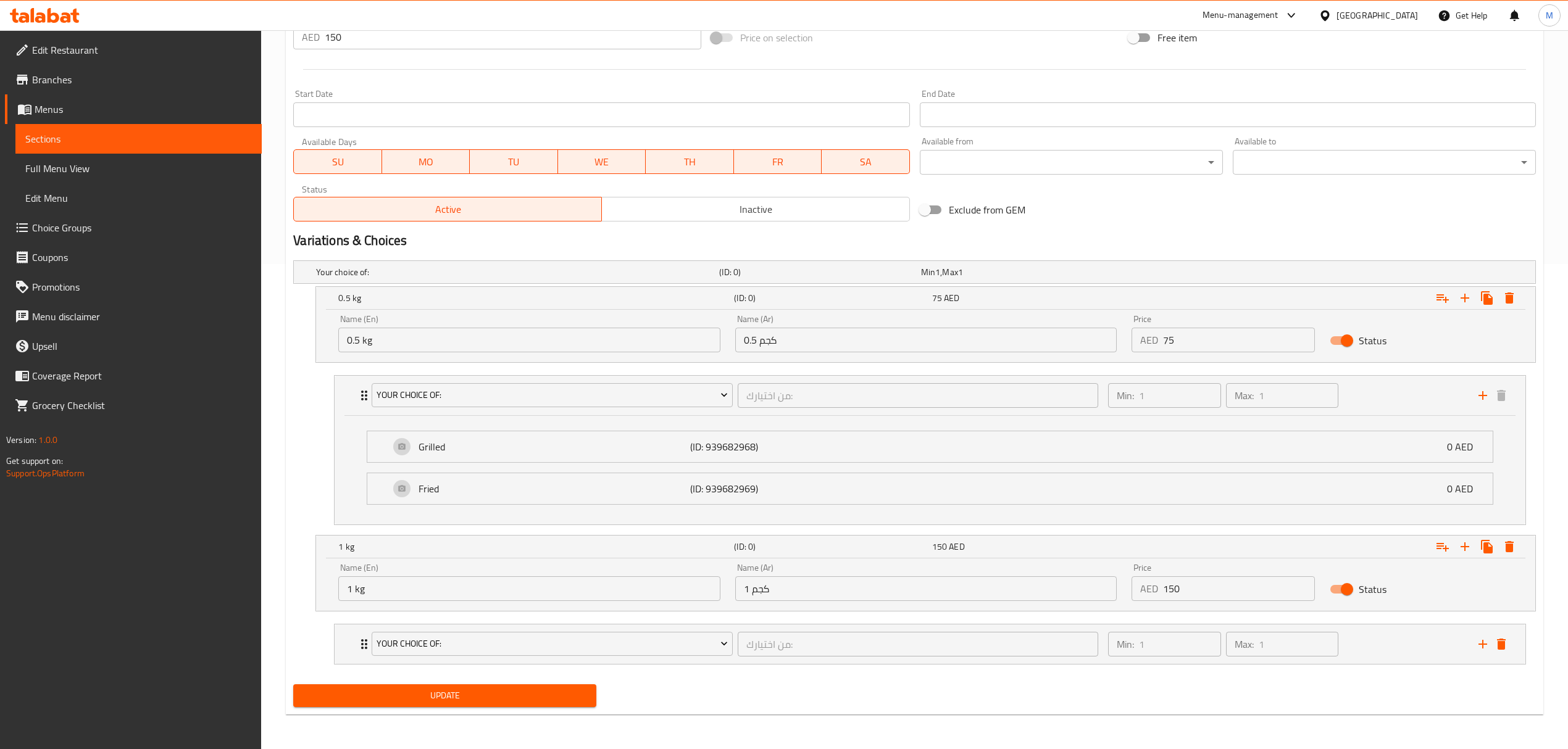
click at [734, 665] on div "Your Choice Of: من اختيارك: ​ Min: 1 ​ Max: 1 ​ Grilled (ID: 939682968) 0 AED N…" at bounding box center [930, 644] width 1192 height 41
click at [732, 646] on div "Your Choice Of:" at bounding box center [551, 644] width 365 height 30
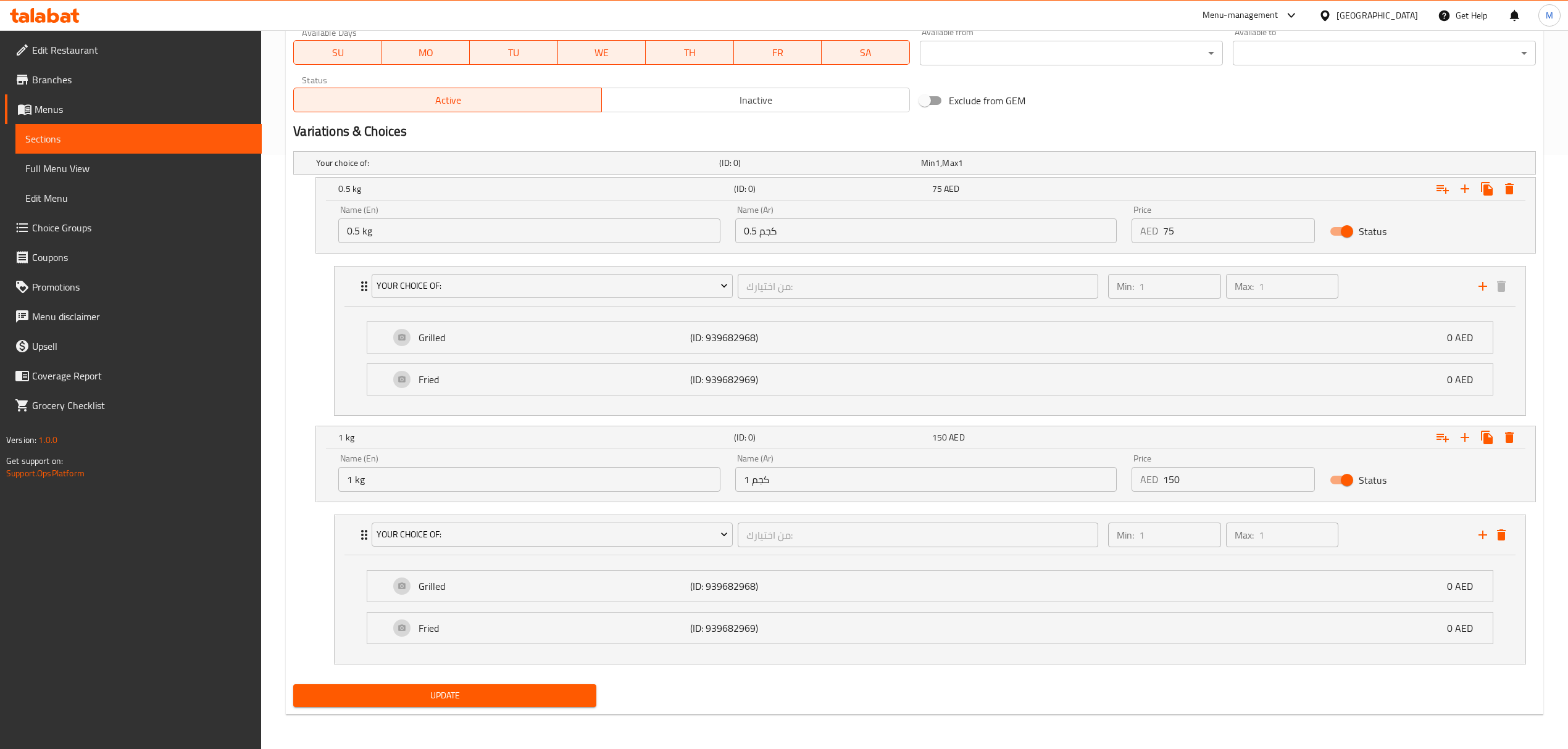
scroll to position [23, 0]
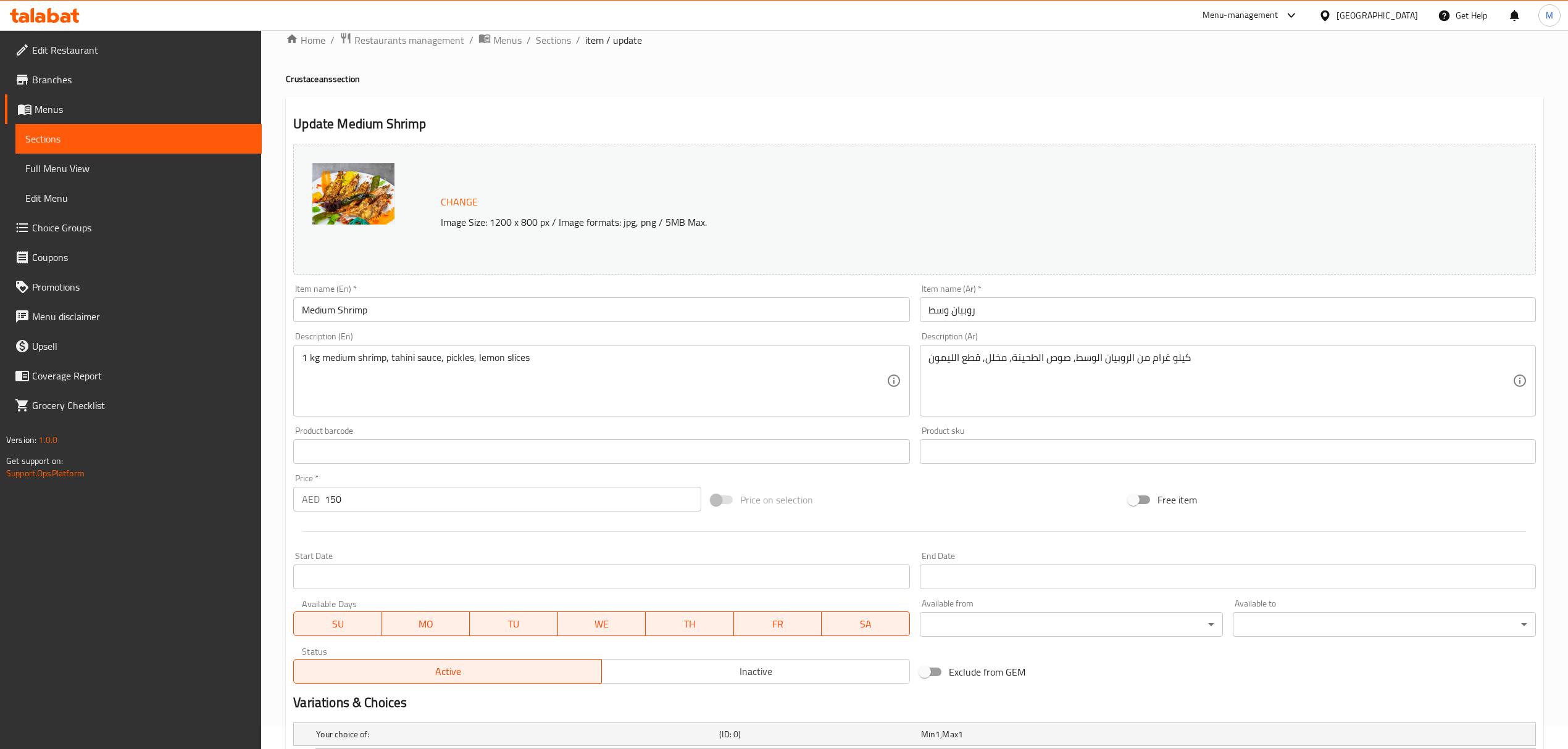
drag, startPoint x: 353, startPoint y: 501, endPoint x: 278, endPoint y: 499, distance: 75.0
click at [278, 499] on div "Home / Restaurants management / Menus / Sections / item / update Crustaceans se…" at bounding box center [915, 664] width 1307 height 1313
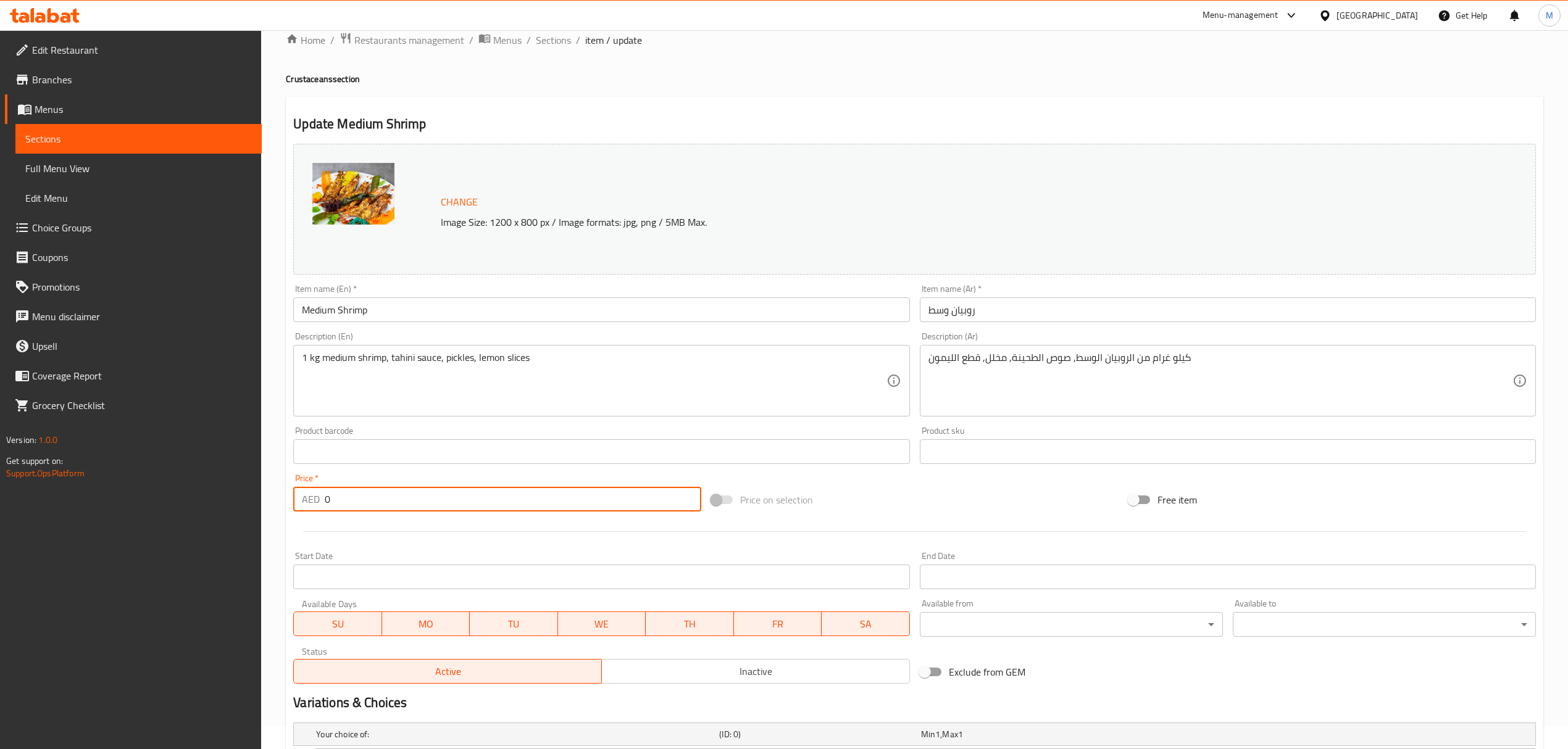
type input "0"
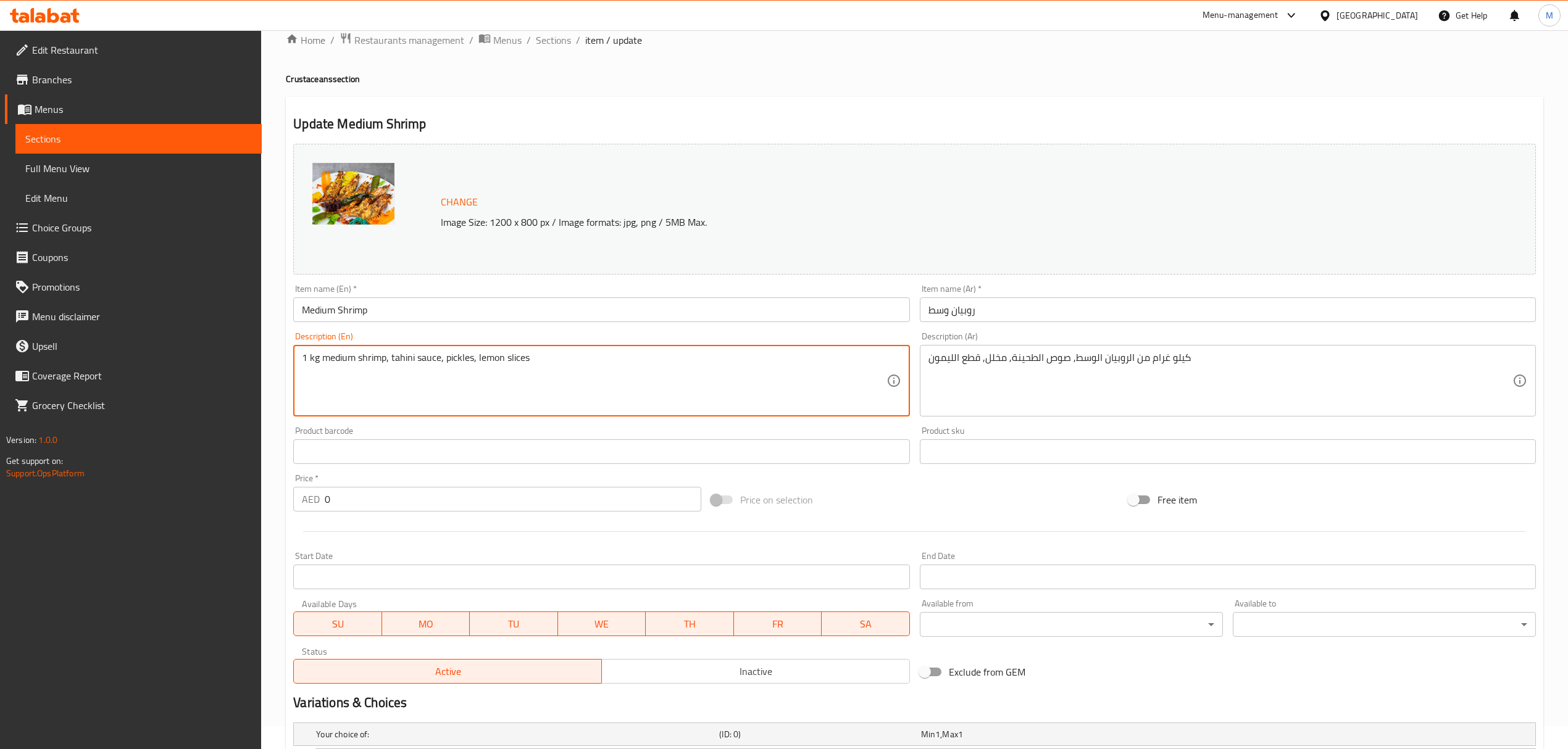
drag, startPoint x: 324, startPoint y: 359, endPoint x: 277, endPoint y: 353, distance: 47.4
type textarea "medium shrimp, tahini sauce, pickles, lemon slices"
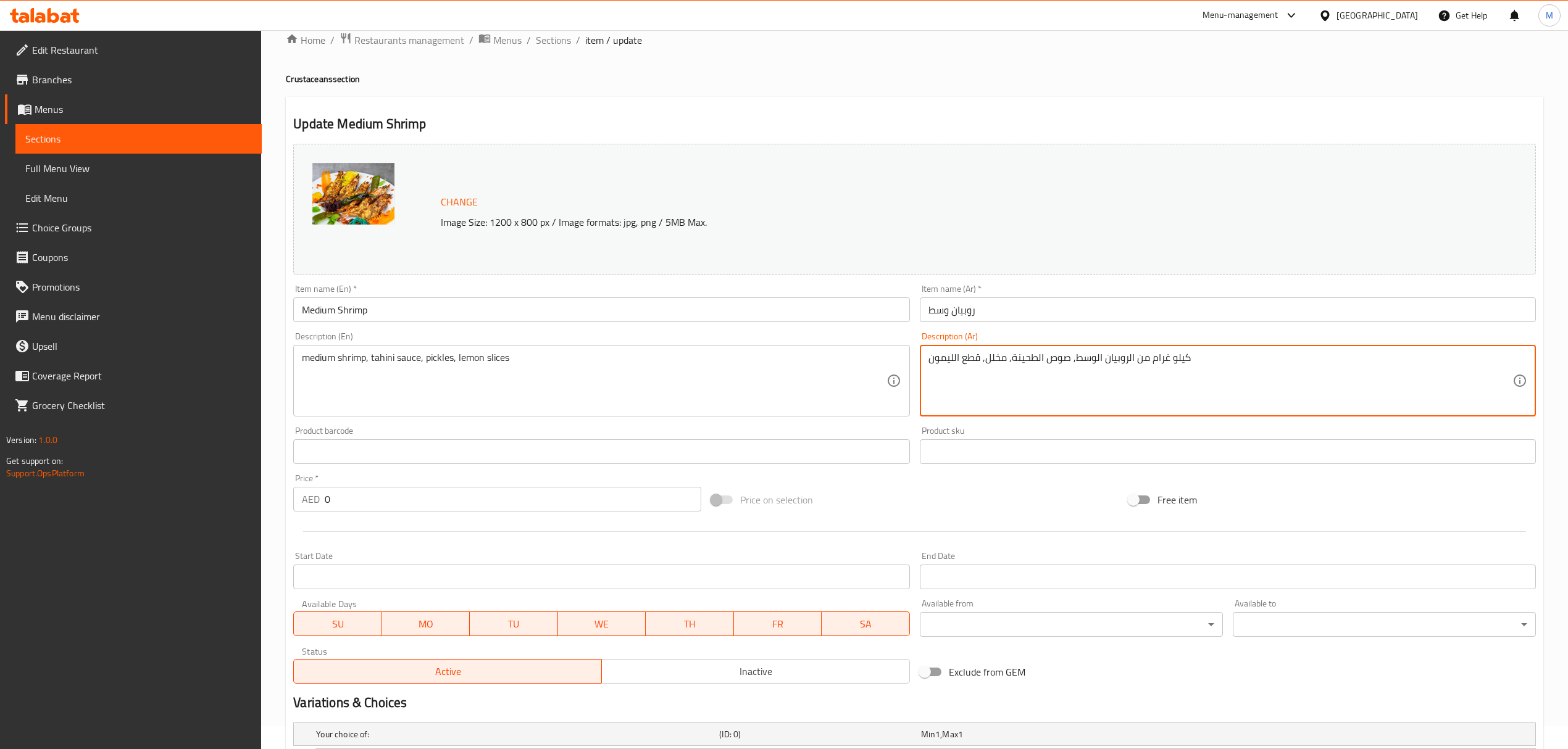
drag, startPoint x: 1134, startPoint y: 357, endPoint x: 1223, endPoint y: 361, distance: 89.1
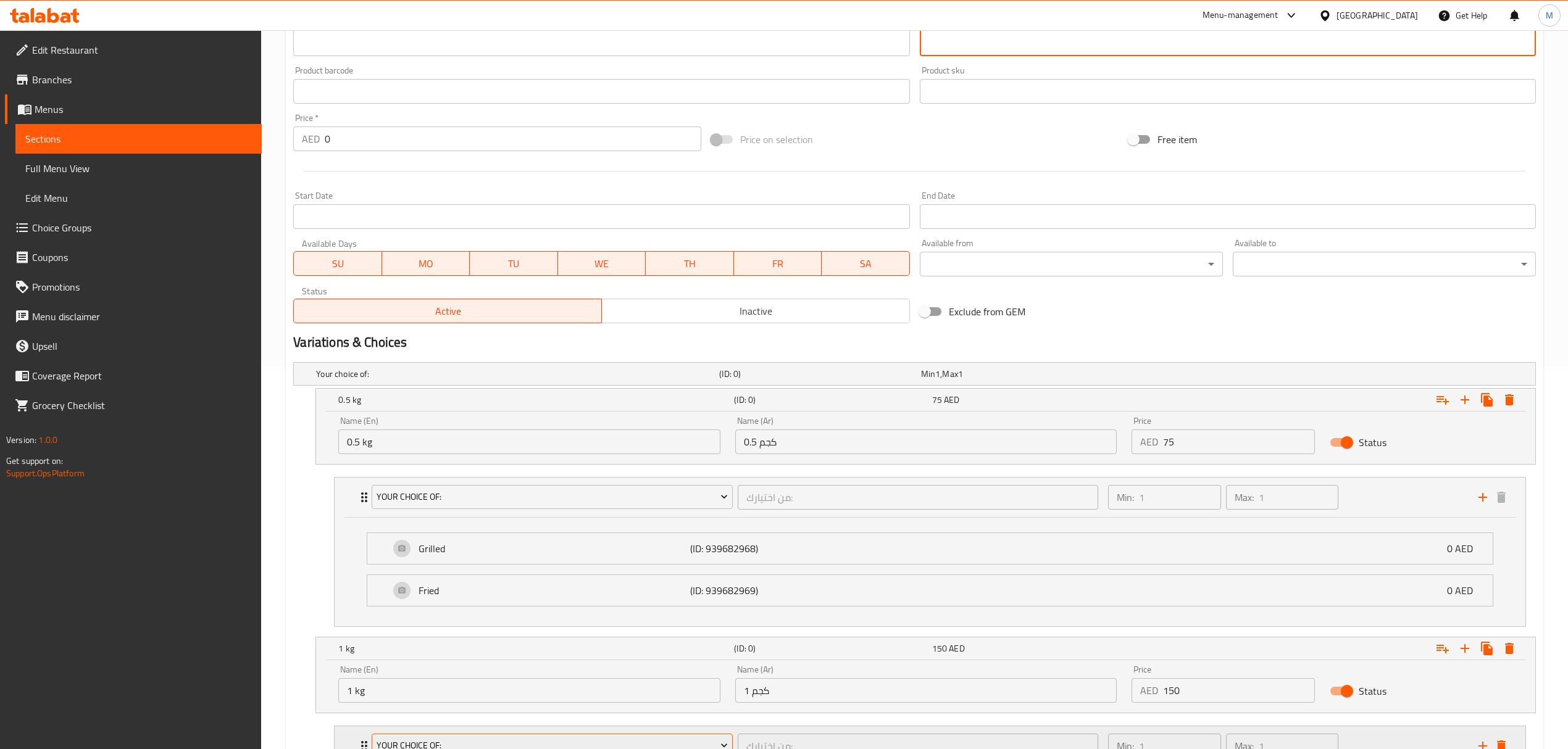
scroll to position [598, 0]
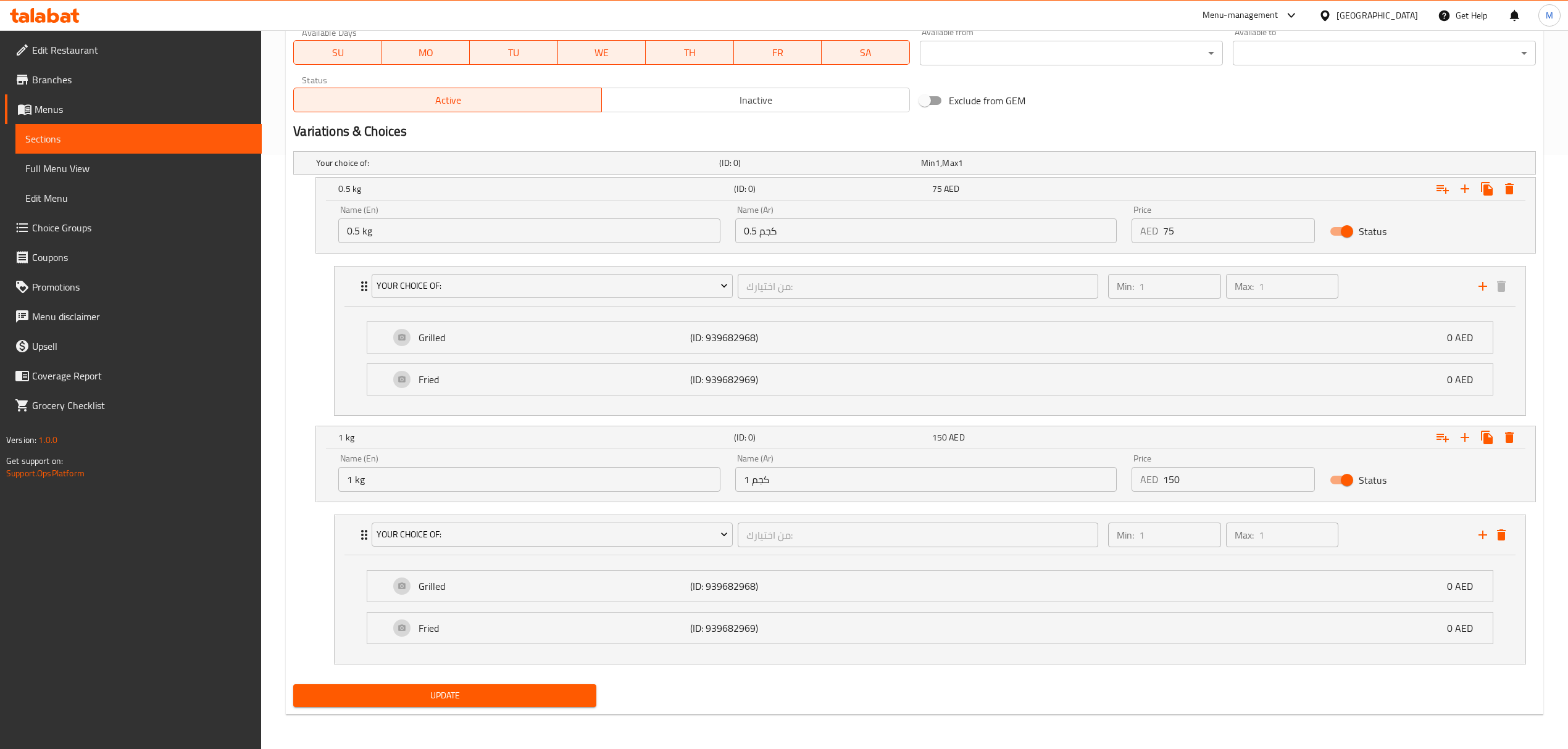
type textarea "الروبيان الوسط, صوص الطحينة, مخلل, قطع الليمون"
click at [534, 691] on span "Update" at bounding box center [445, 696] width 283 height 16
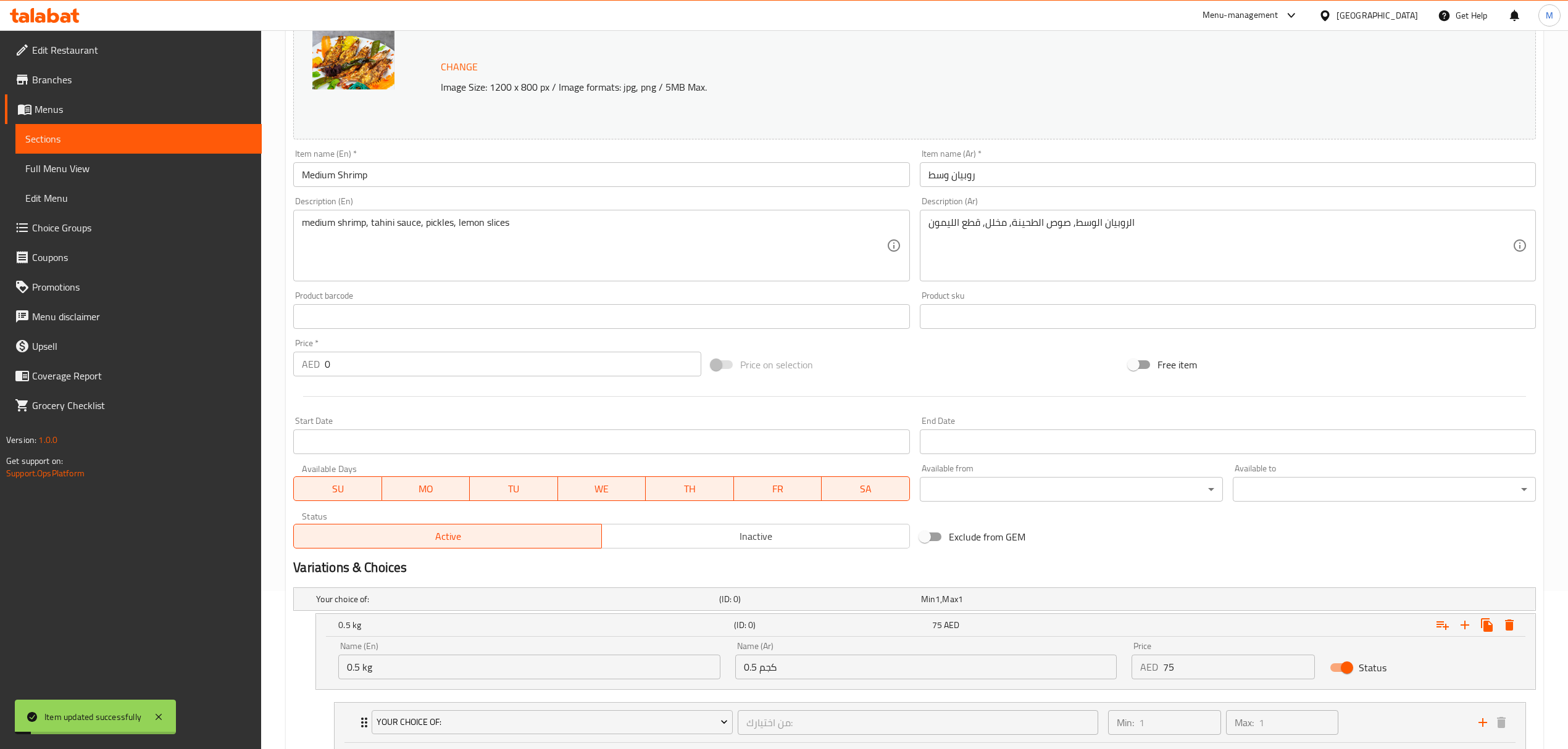
scroll to position [0, 0]
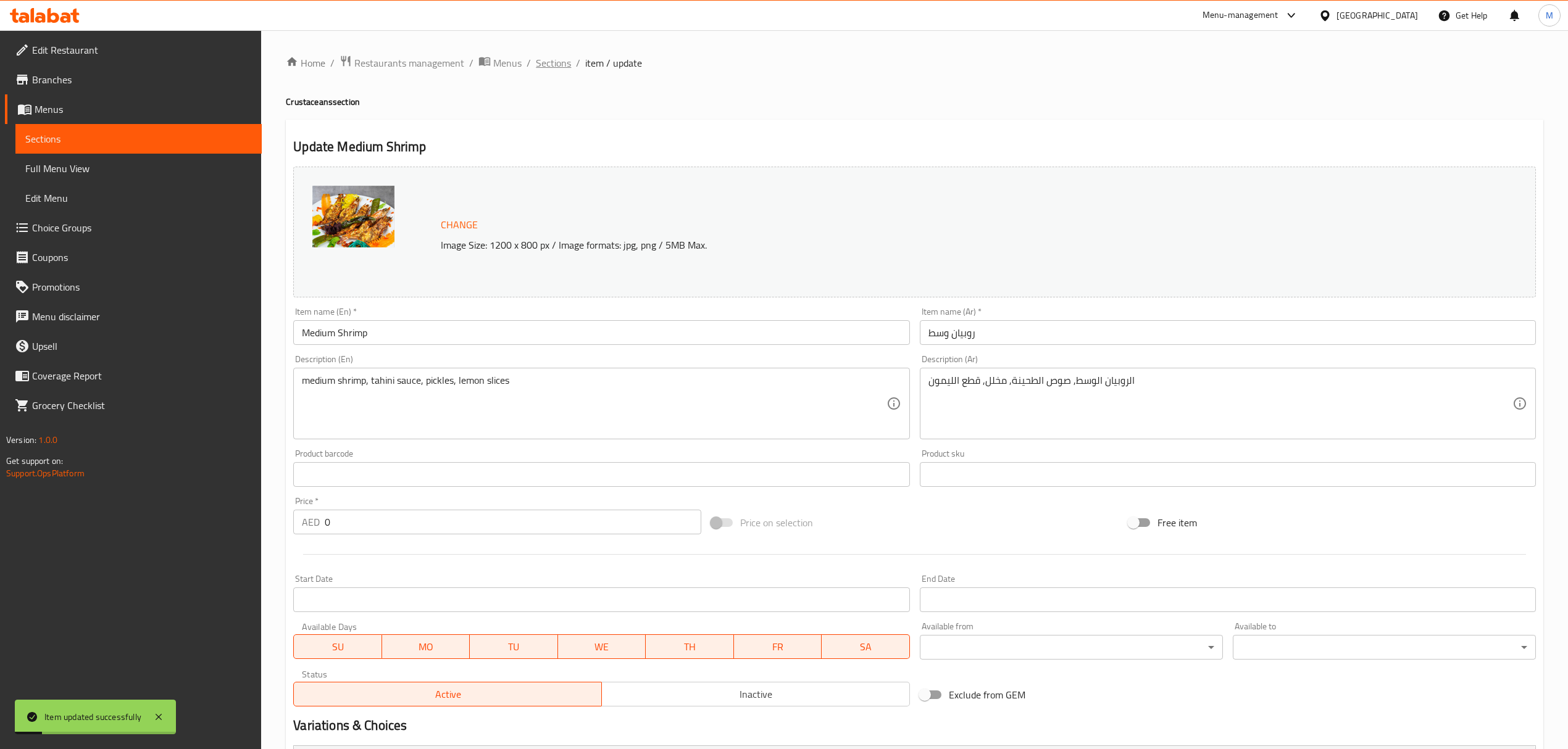
click at [563, 65] on span "Sections" at bounding box center [553, 63] width 35 height 15
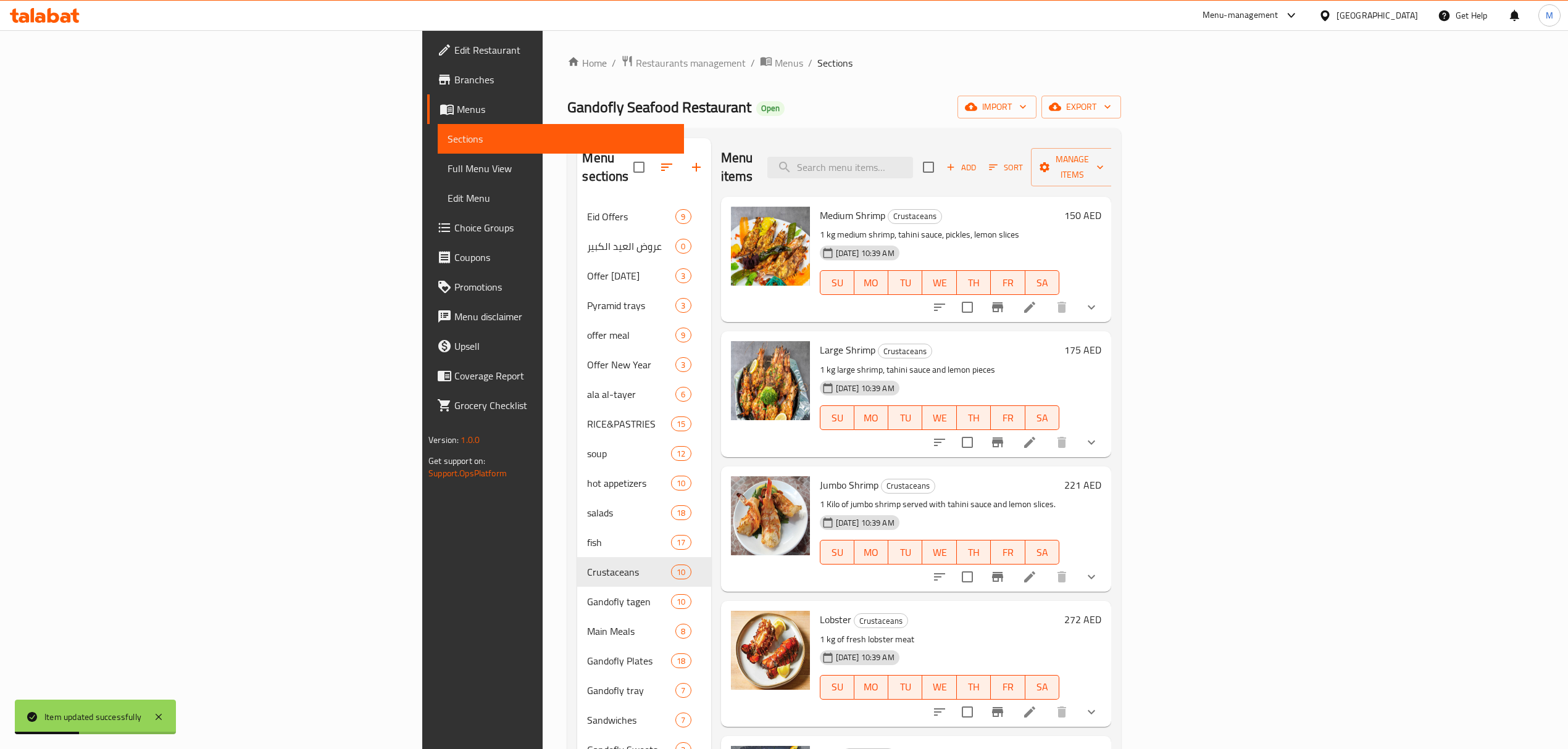
click at [1035, 437] on icon at bounding box center [1030, 442] width 11 height 11
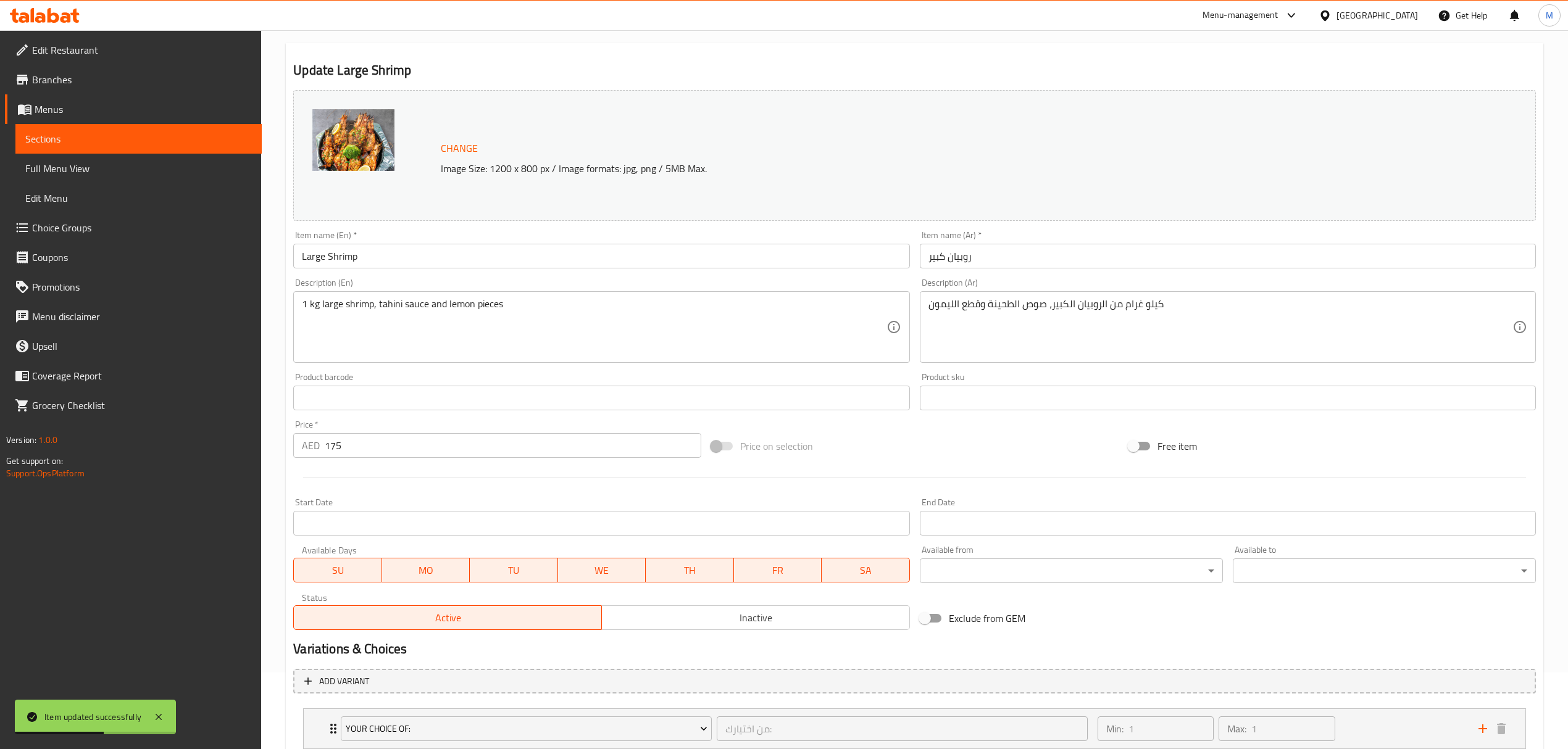
scroll to position [161, 0]
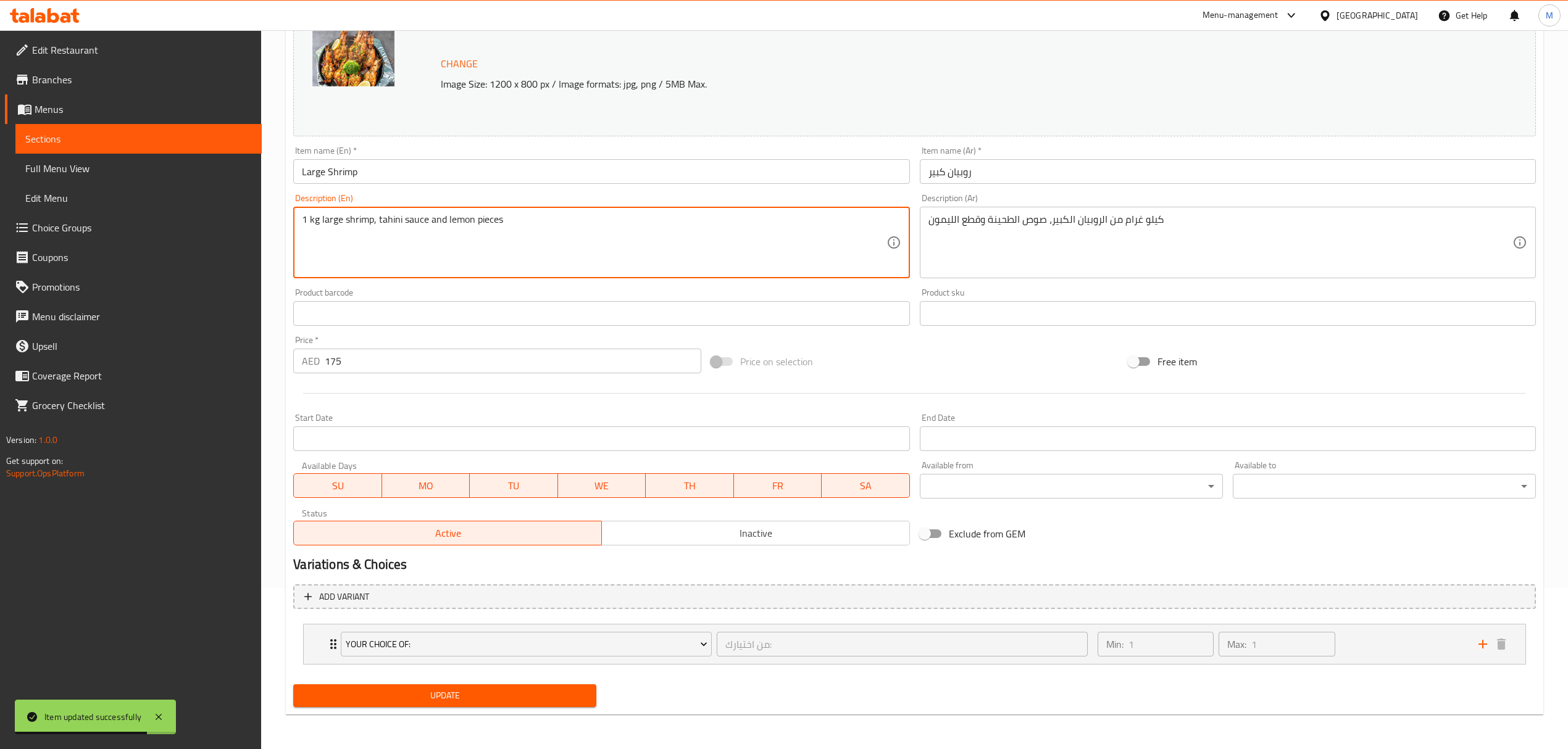
drag, startPoint x: 322, startPoint y: 220, endPoint x: 279, endPoint y: 219, distance: 43.0
type textarea "large shrimp, tahini sauce and lemon pieces"
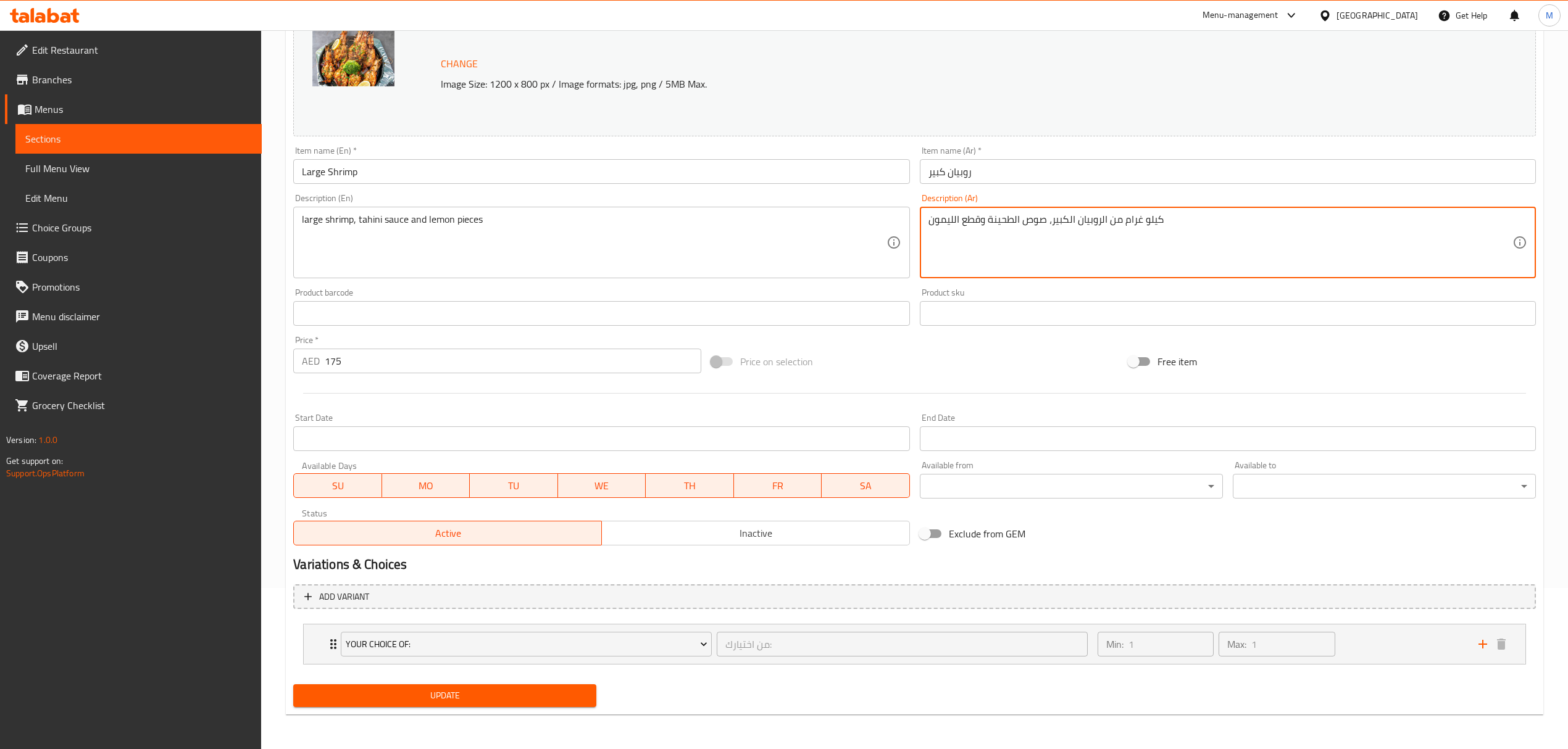
drag, startPoint x: 1106, startPoint y: 218, endPoint x: 1169, endPoint y: 221, distance: 63.1
type textarea "الروبيان الكبير، صوص الطحينة وقطع الليمون"
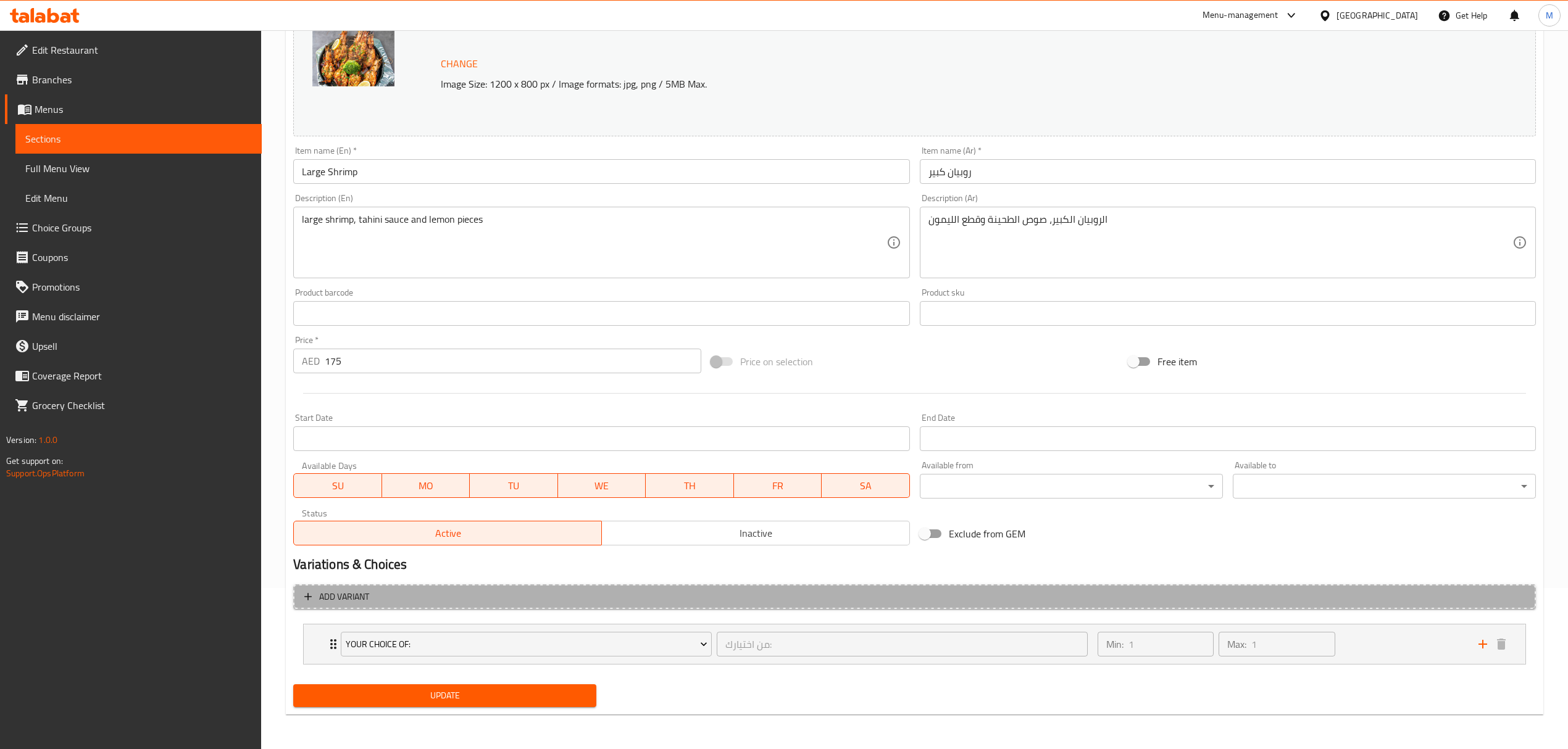
click at [431, 600] on span "Add variant" at bounding box center [914, 597] width 1220 height 16
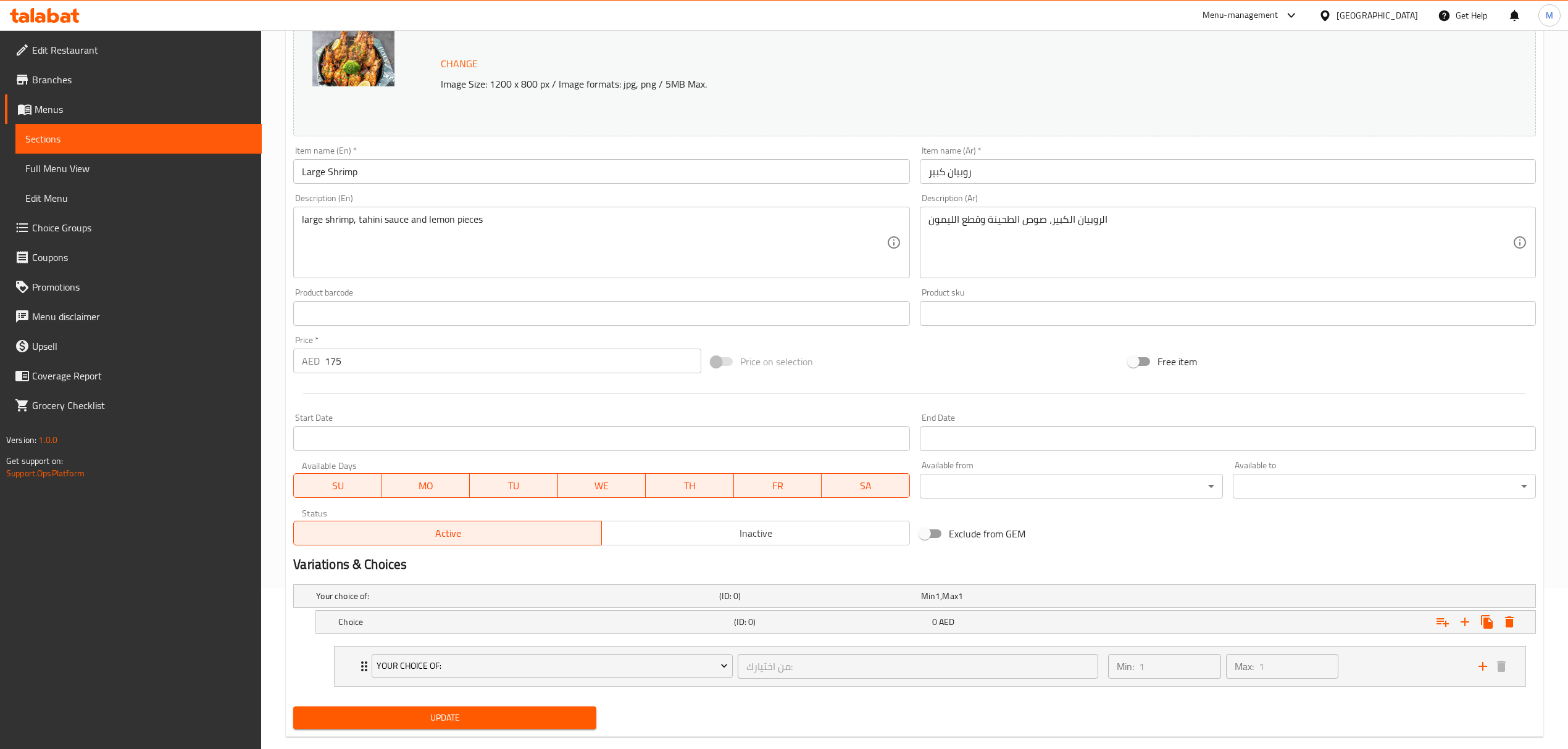
scroll to position [185, 0]
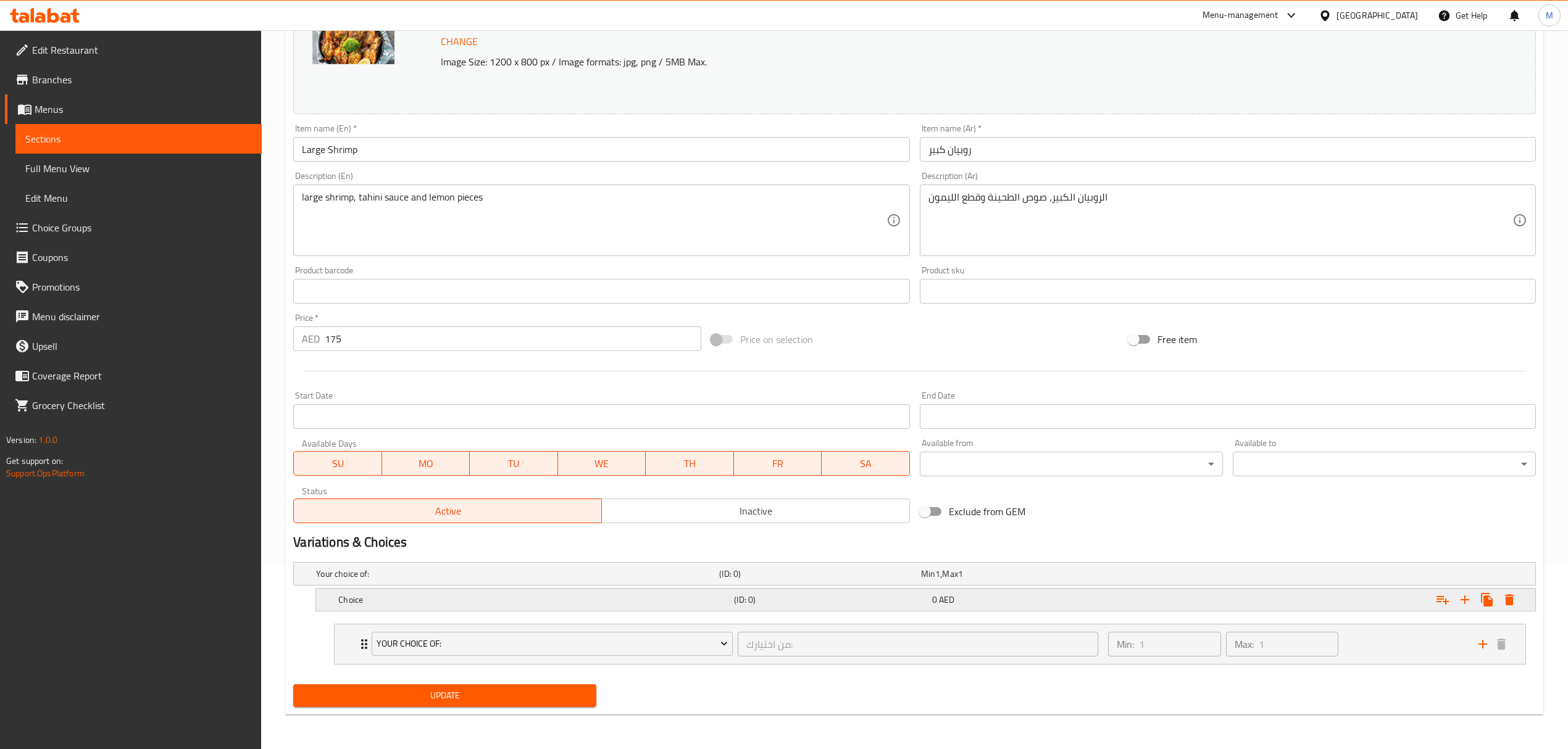
click at [424, 580] on h5 "Choice" at bounding box center [515, 574] width 398 height 12
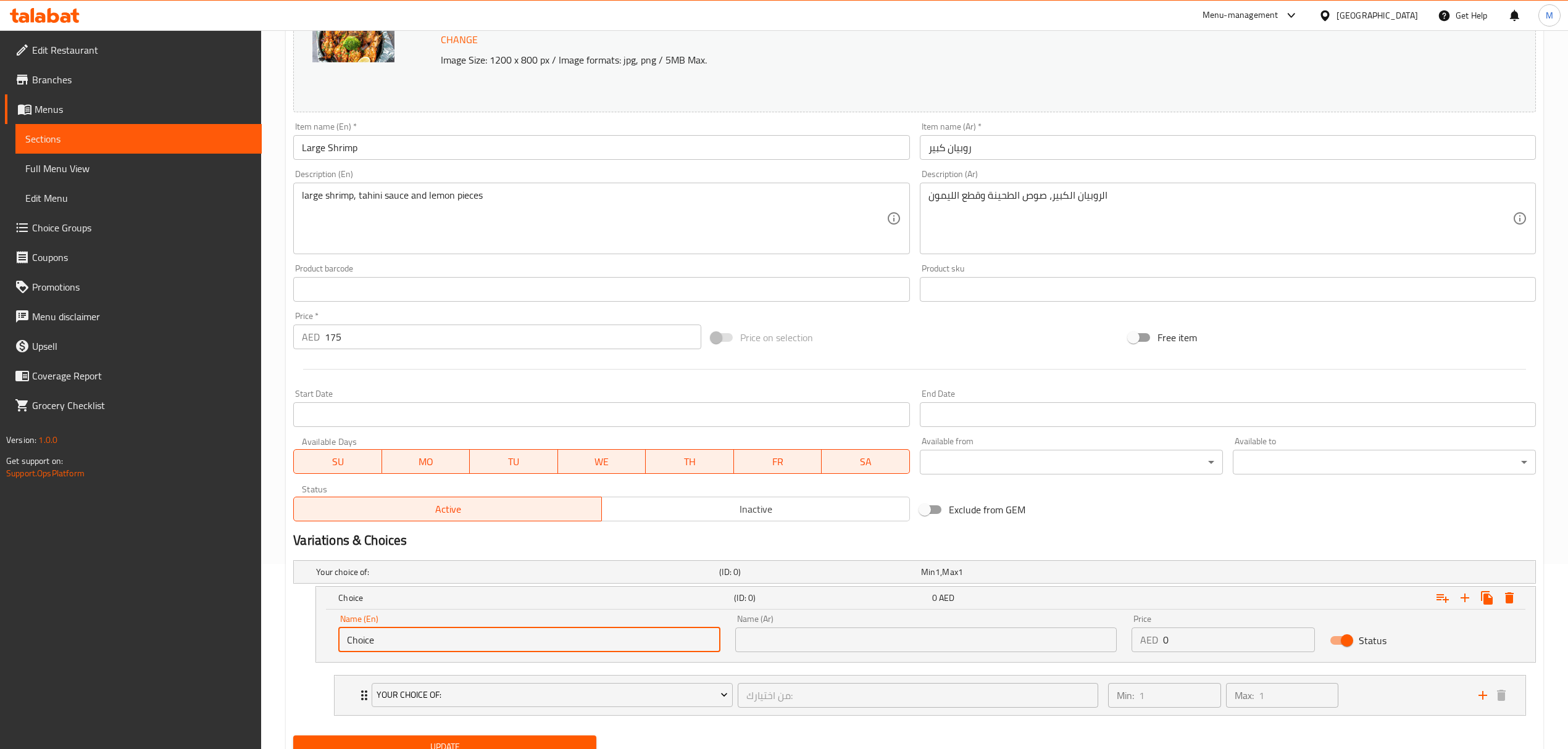
drag, startPoint x: 320, startPoint y: 629, endPoint x: 282, endPoint y: 625, distance: 38.2
click at [282, 625] on div "Home / Restaurants management / Menus / Sections / item / update Crustaceans se…" at bounding box center [915, 323] width 1307 height 955
type input "0.5 kg"
click at [746, 645] on input "text" at bounding box center [926, 640] width 382 height 25
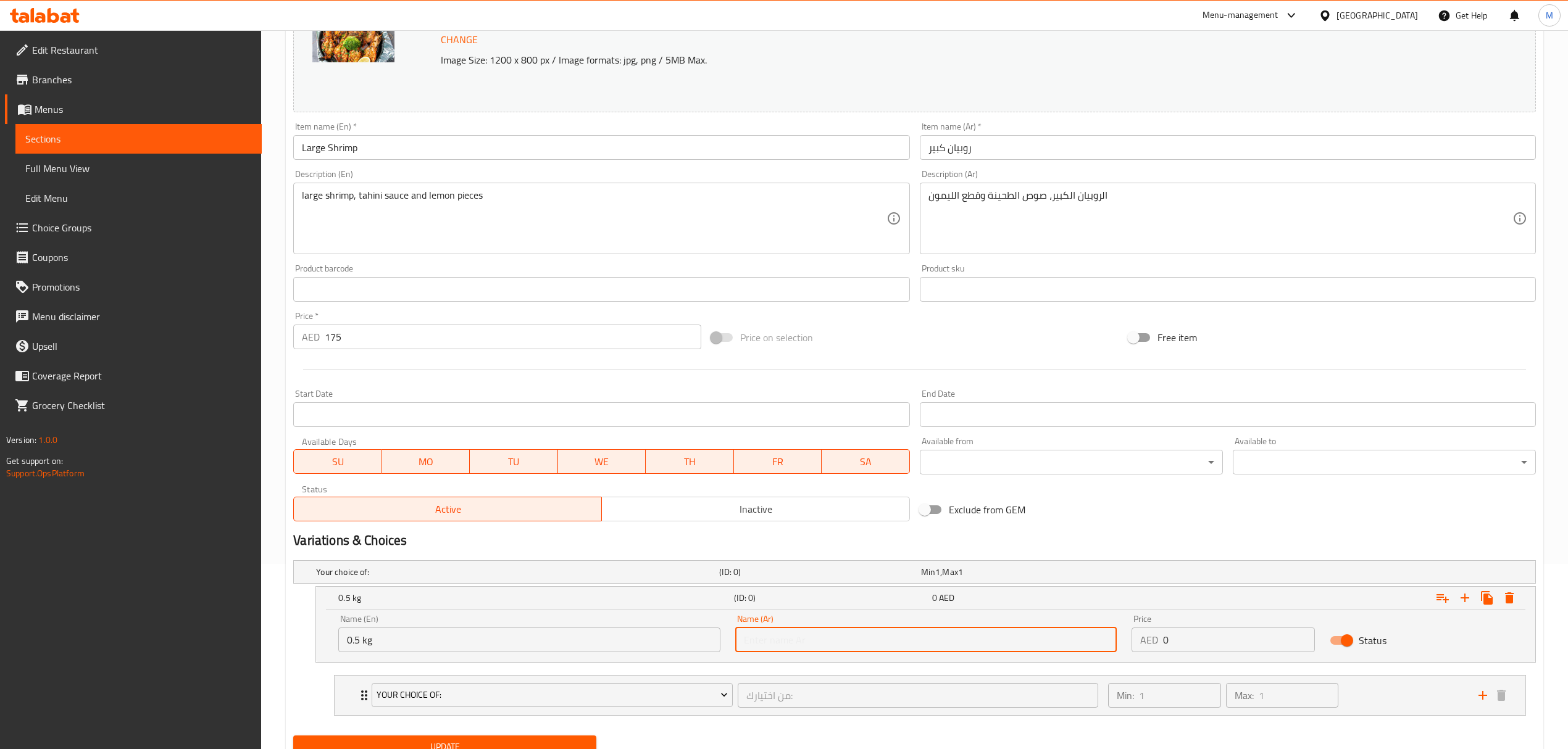
type input "0.5 كجم"
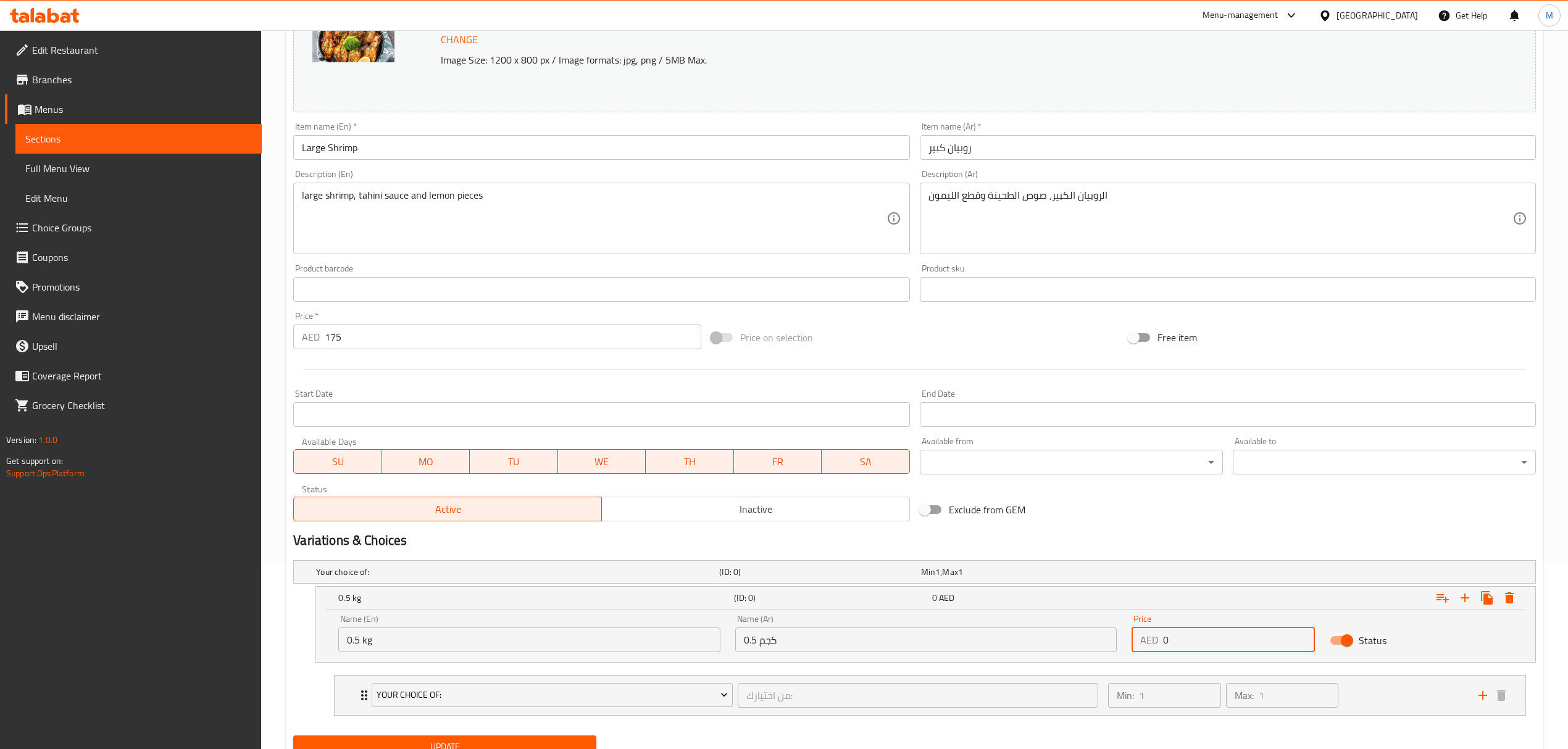
drag, startPoint x: 1190, startPoint y: 637, endPoint x: 1152, endPoint y: 633, distance: 38.2
click at [1152, 633] on div "AED 0 Price" at bounding box center [1223, 640] width 183 height 25
type input "87.5"
click at [1463, 596] on icon "Expand" at bounding box center [1465, 598] width 15 height 15
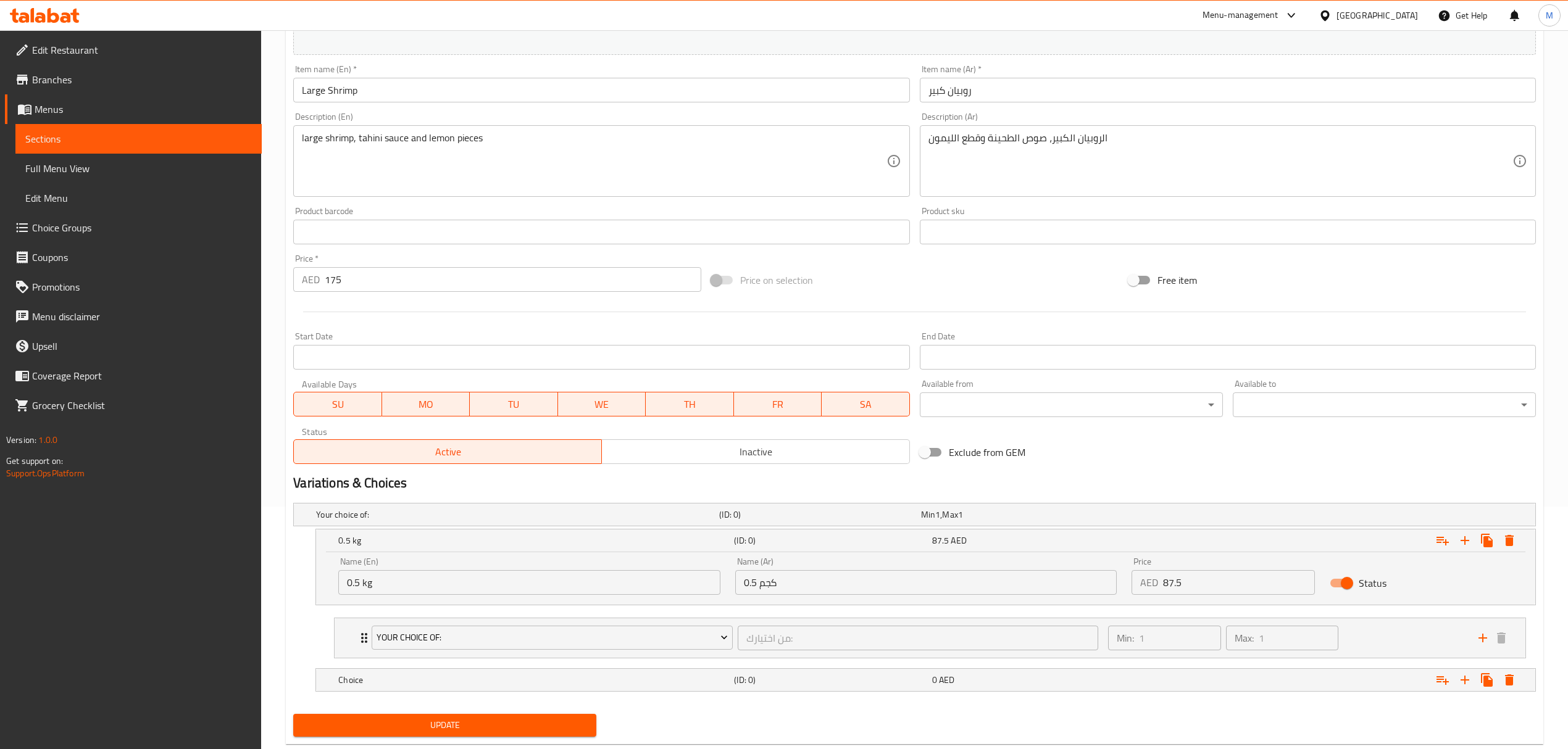
scroll to position [274, 0]
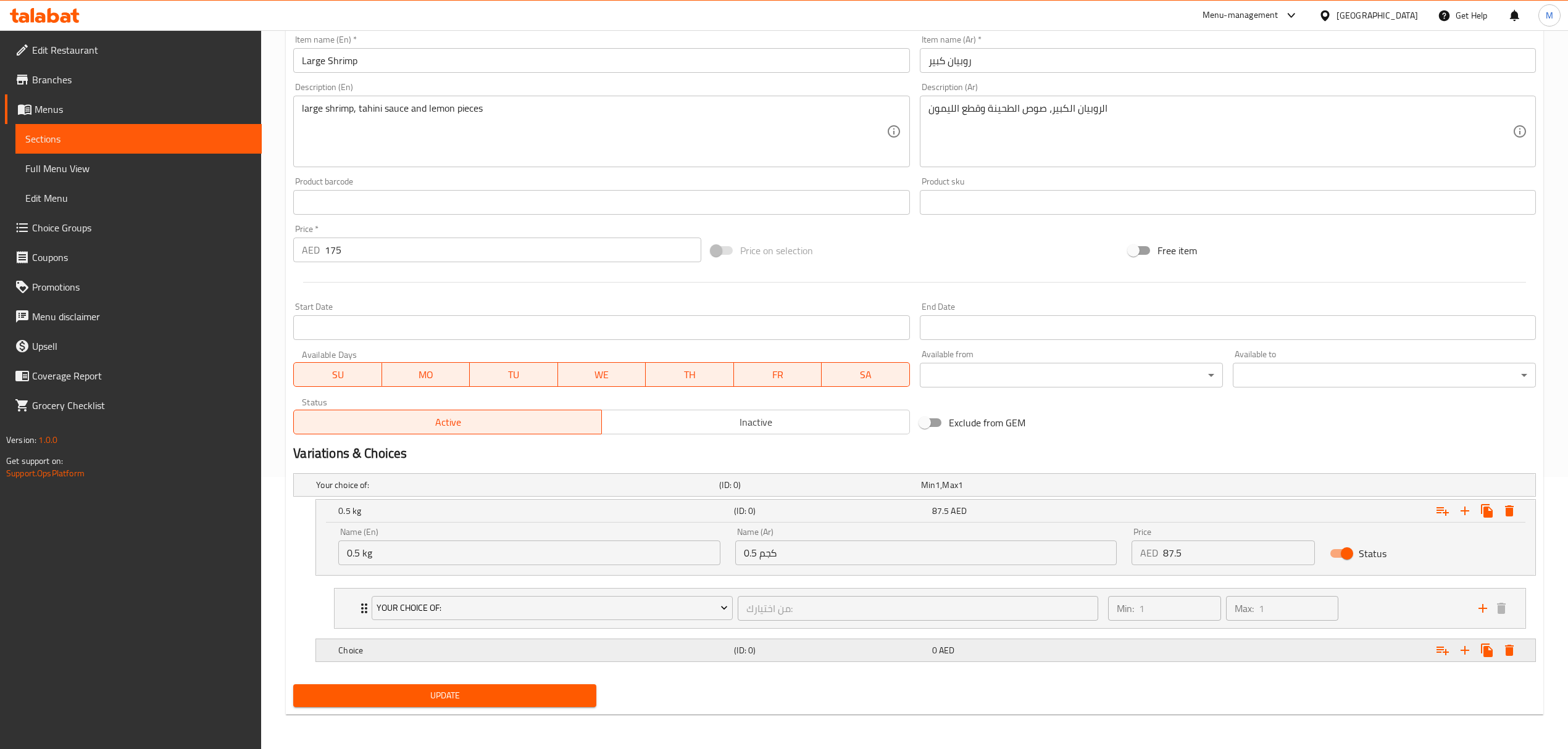
click at [373, 498] on div "Choice (ID: 0) 0 AED" at bounding box center [918, 485] width 1209 height 27
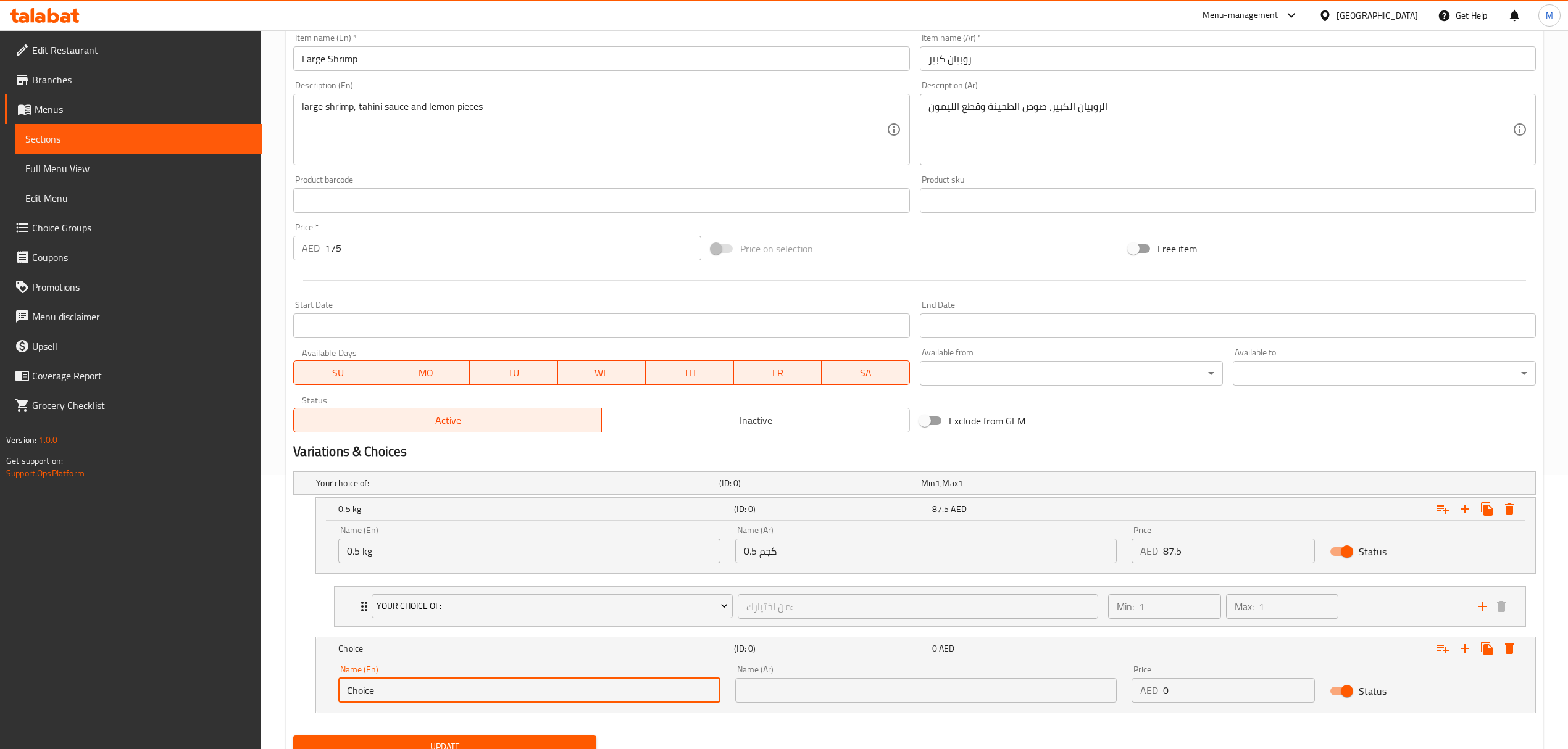
drag, startPoint x: 372, startPoint y: 697, endPoint x: 255, endPoint y: 679, distance: 118.4
click at [255, 679] on div "Edit Restaurant Branches Menus Sections Full Menu View Edit Menu Choice Groups …" at bounding box center [784, 278] width 1568 height 1044
type input "1 kg"
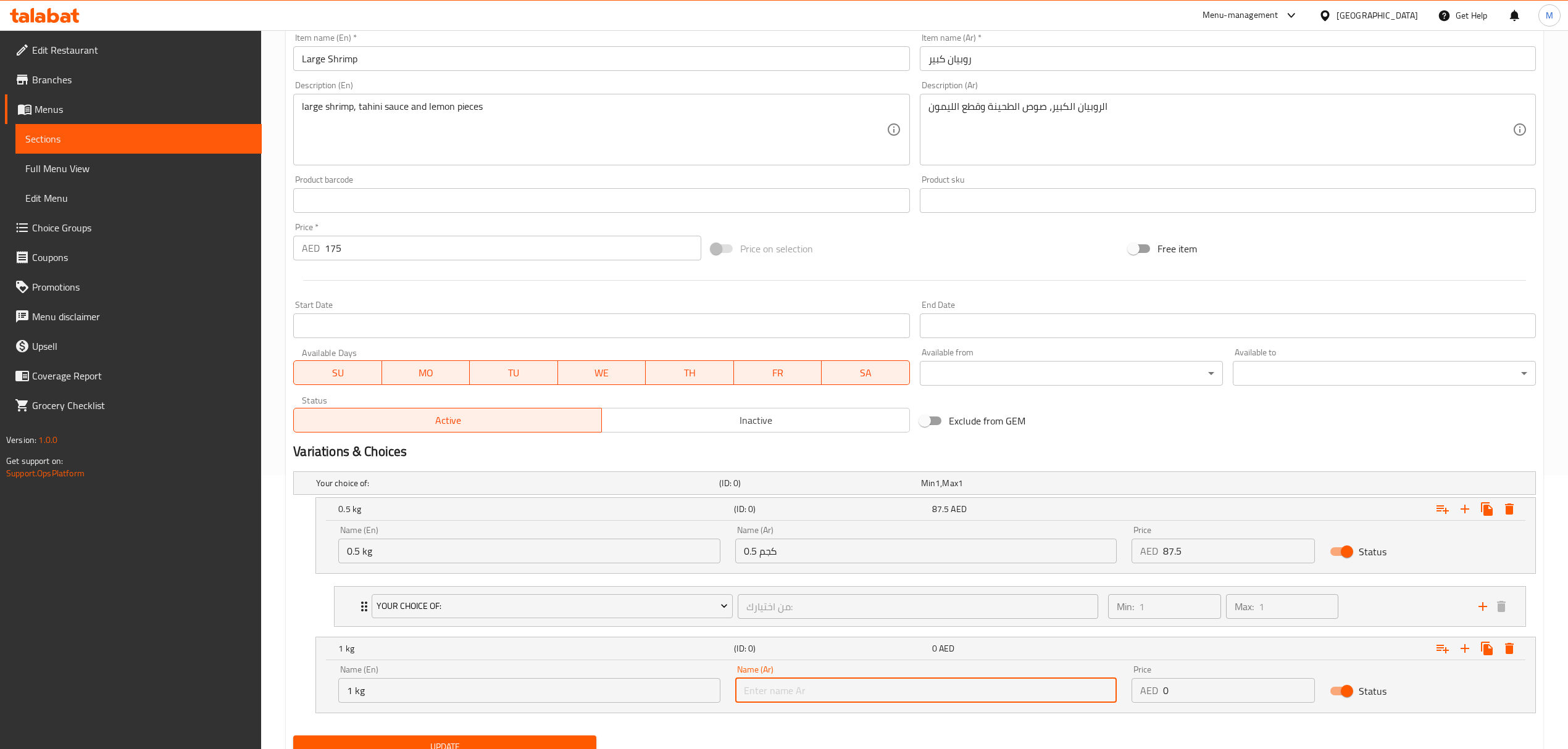
click at [808, 700] on input "text" at bounding box center [926, 690] width 382 height 25
type input "1 كجم"
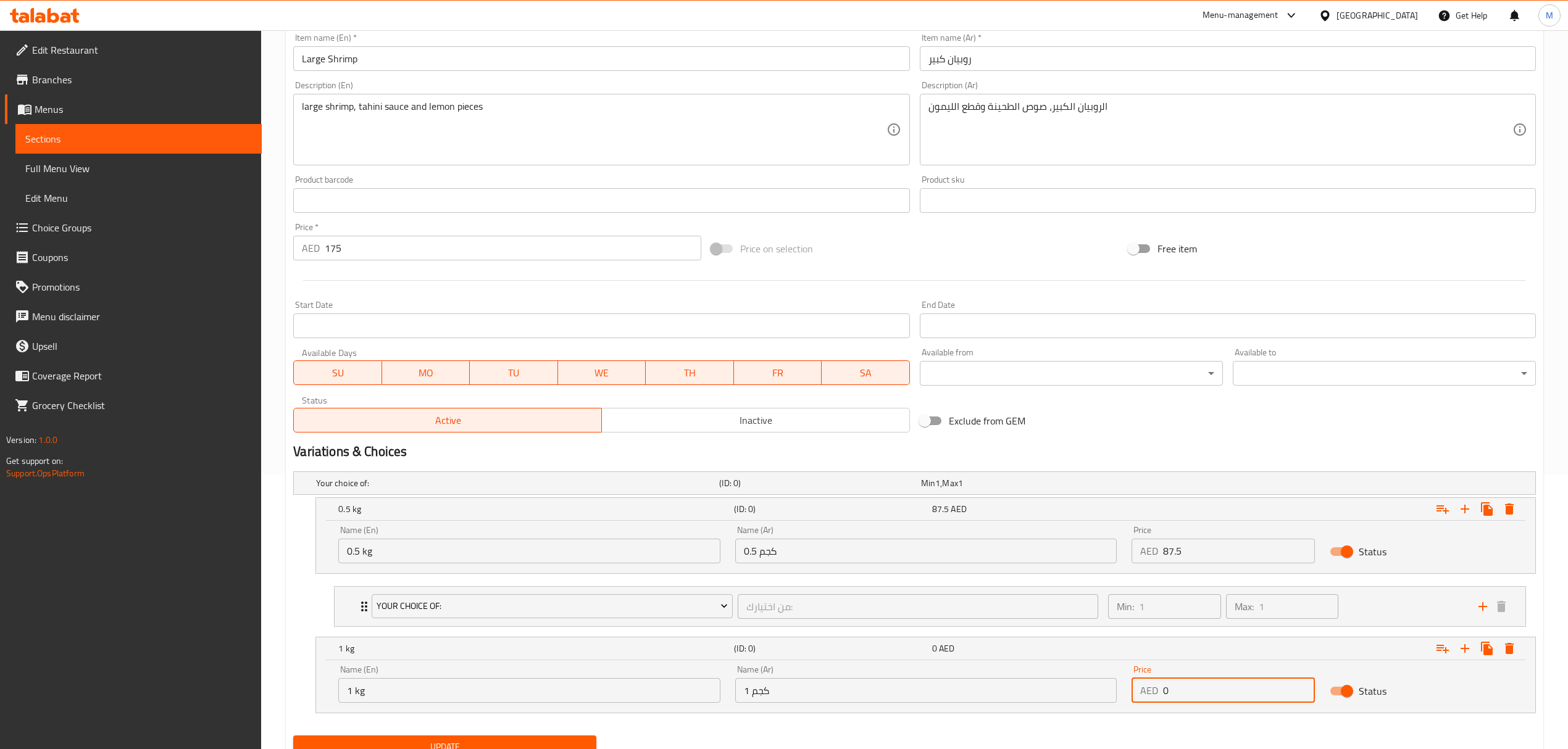
drag, startPoint x: 1175, startPoint y: 690, endPoint x: 1117, endPoint y: 685, distance: 58.2
click at [1119, 685] on div "Name (En) 1 kg Name (En) Name (Ar) 1 كجم Name (Ar) Price AED 0 Price Status" at bounding box center [926, 684] width 1190 height 53
type input "175"
click at [1440, 517] on icon "Expand" at bounding box center [1442, 509] width 15 height 15
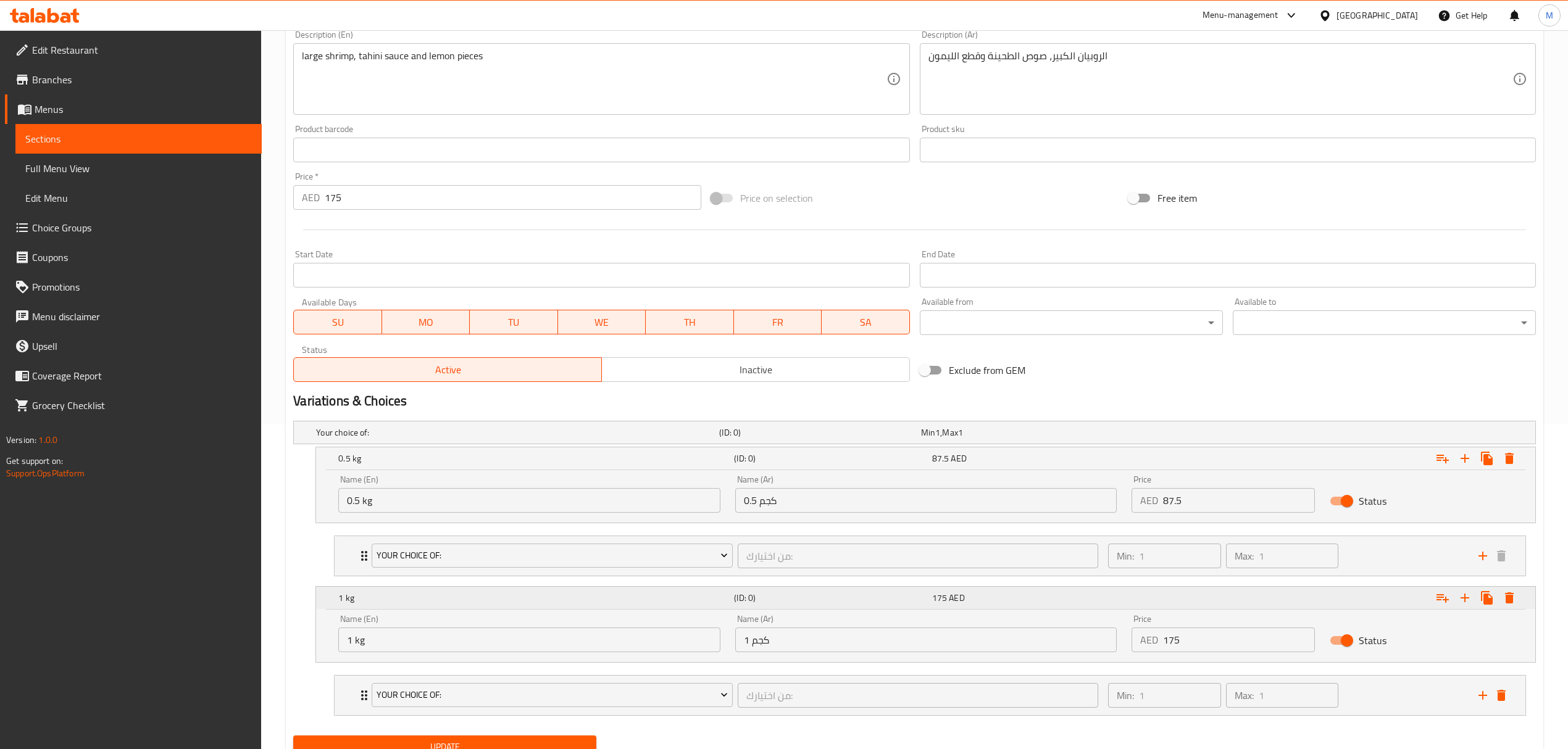
scroll to position [378, 0]
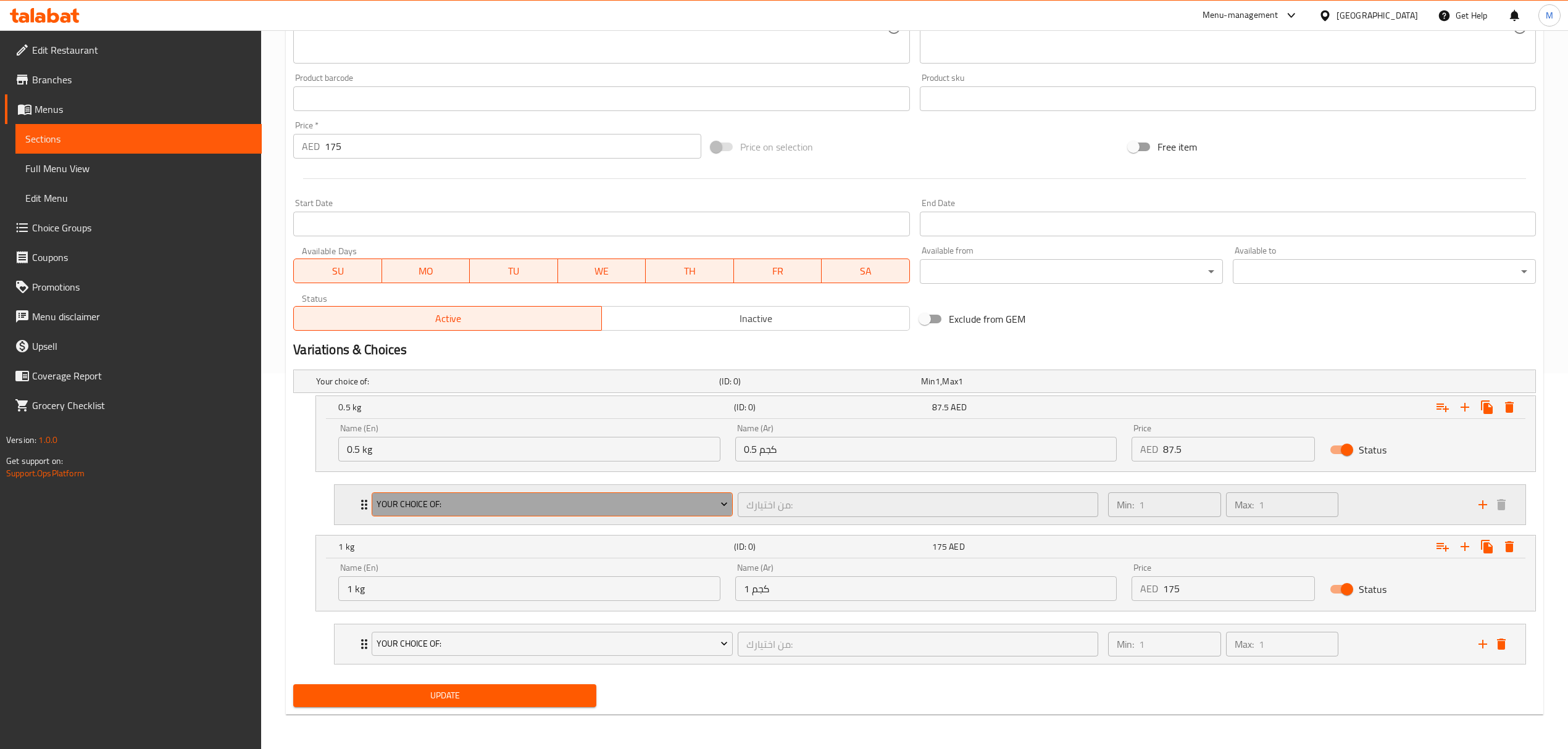
click at [474, 505] on span "Your Choice Of:" at bounding box center [552, 505] width 351 height 16
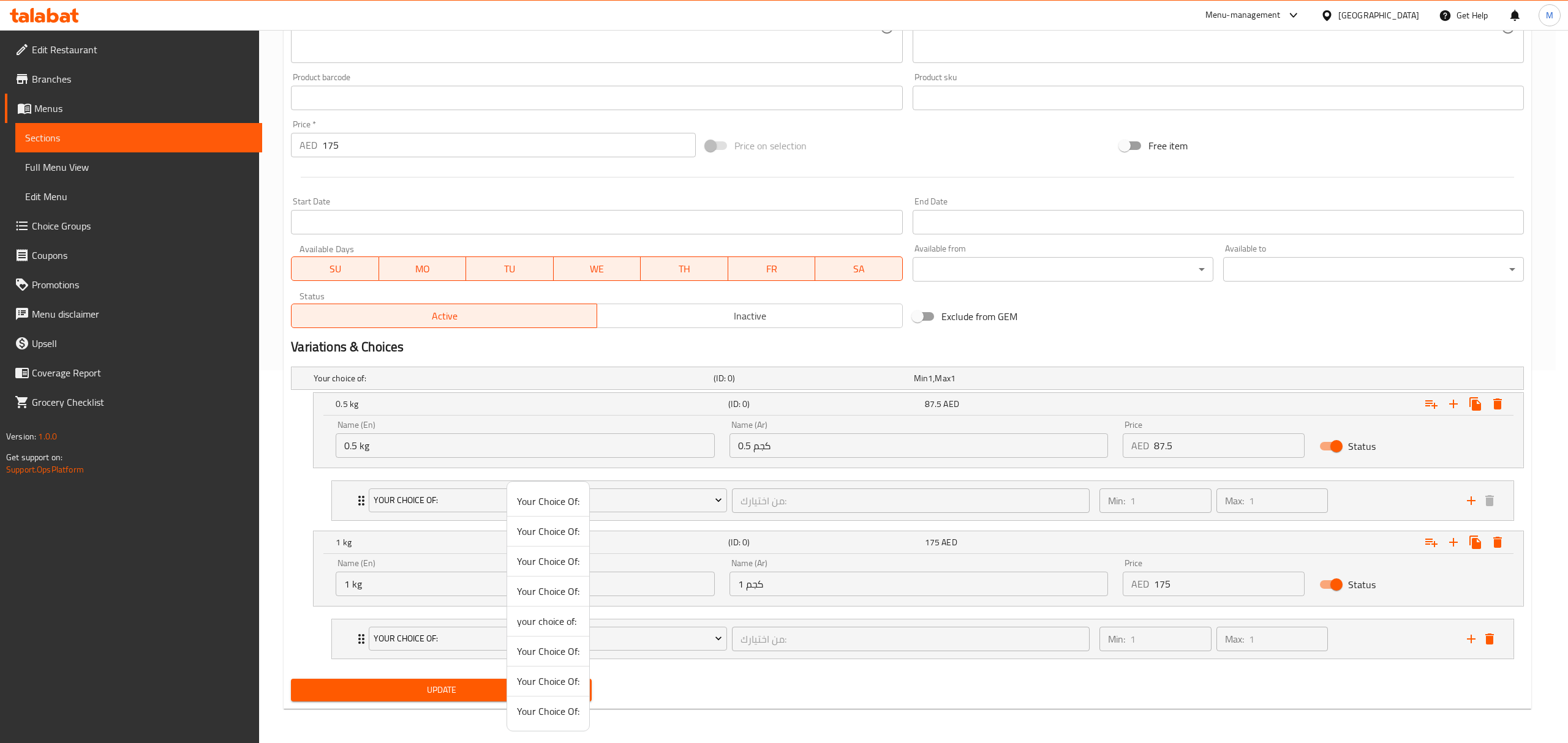
click at [724, 487] on div at bounding box center [784, 371] width 1568 height 743
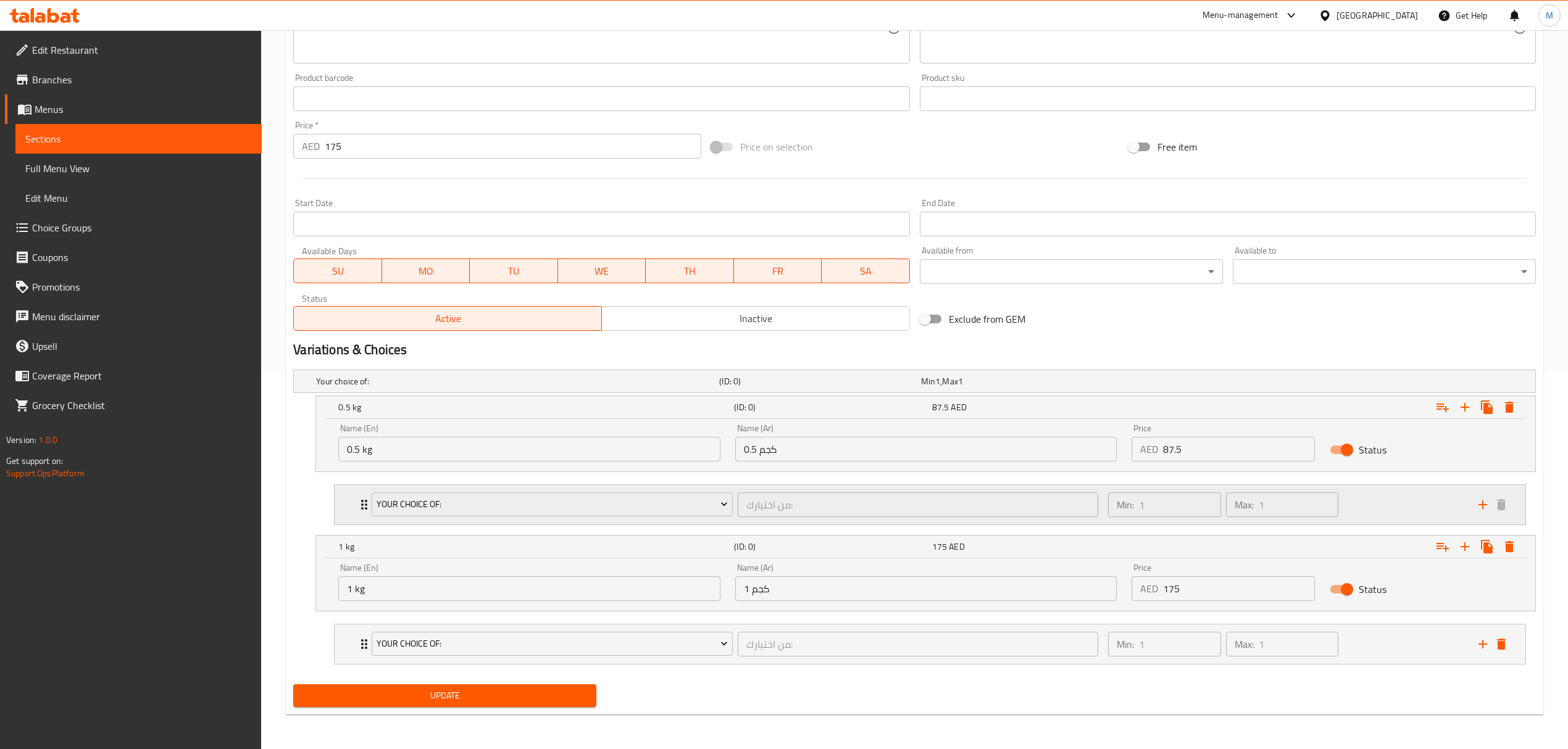
click at [732, 490] on div "Your Choice Of:" at bounding box center [551, 505] width 365 height 30
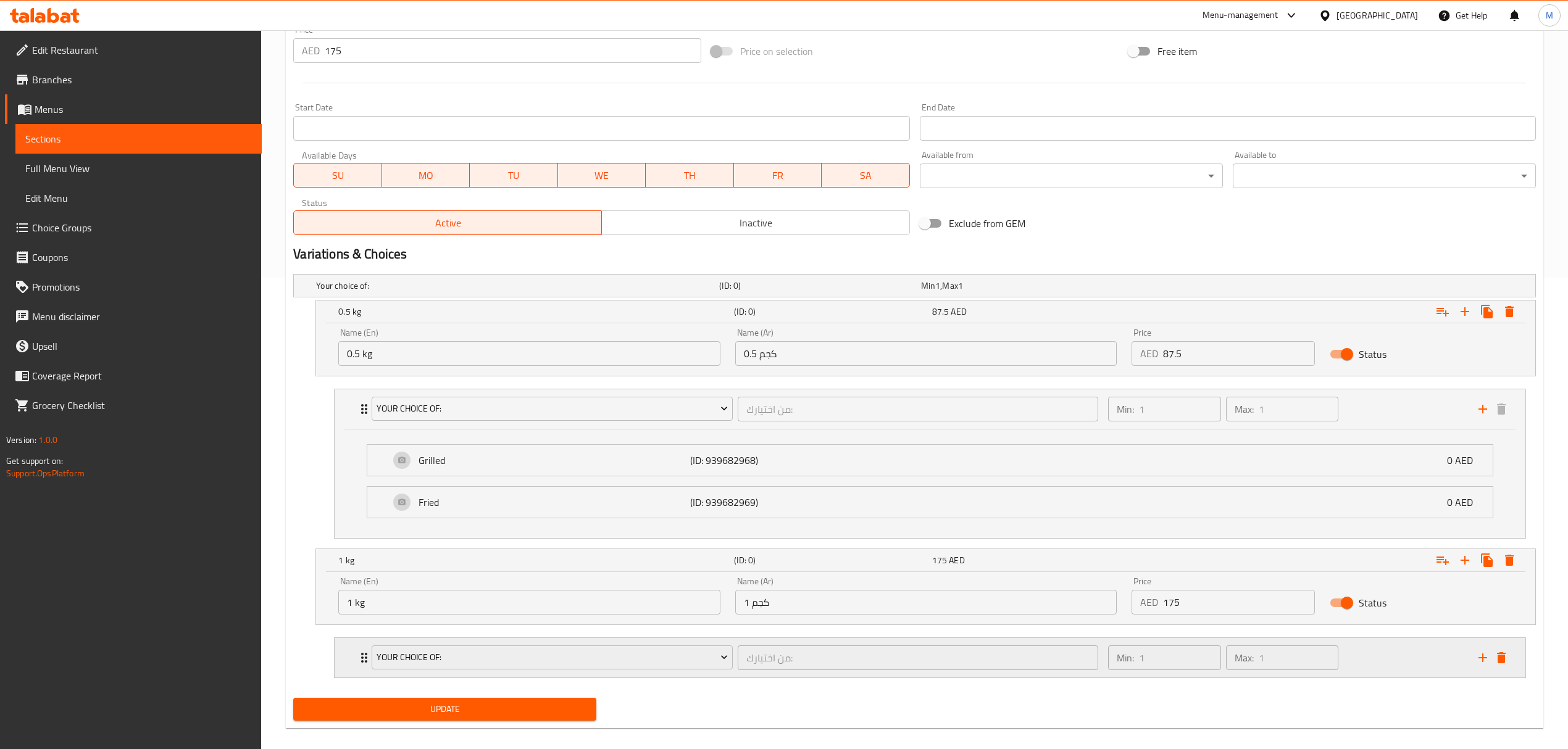
scroll to position [489, 0]
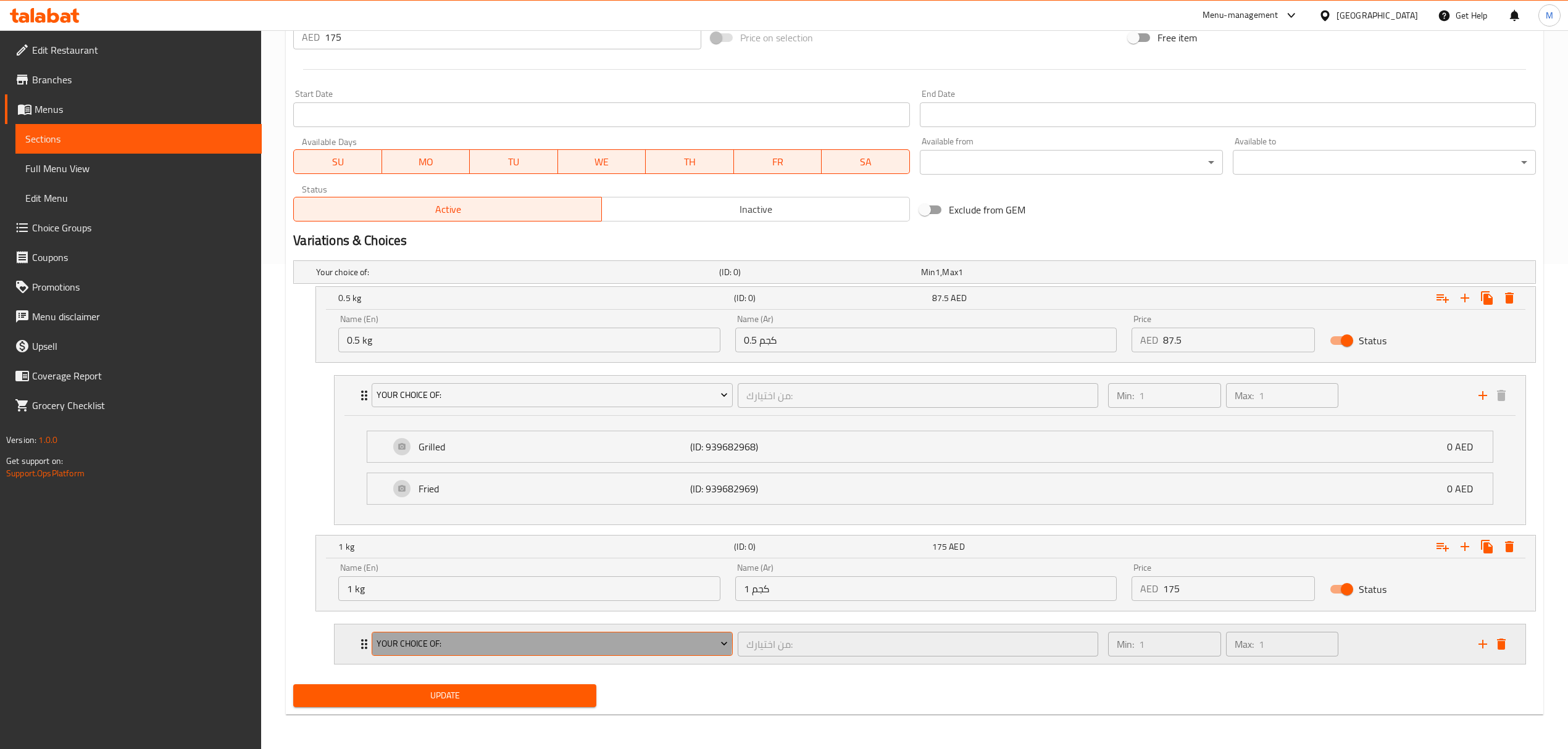
click at [476, 640] on span "Your Choice Of:" at bounding box center [552, 644] width 351 height 16
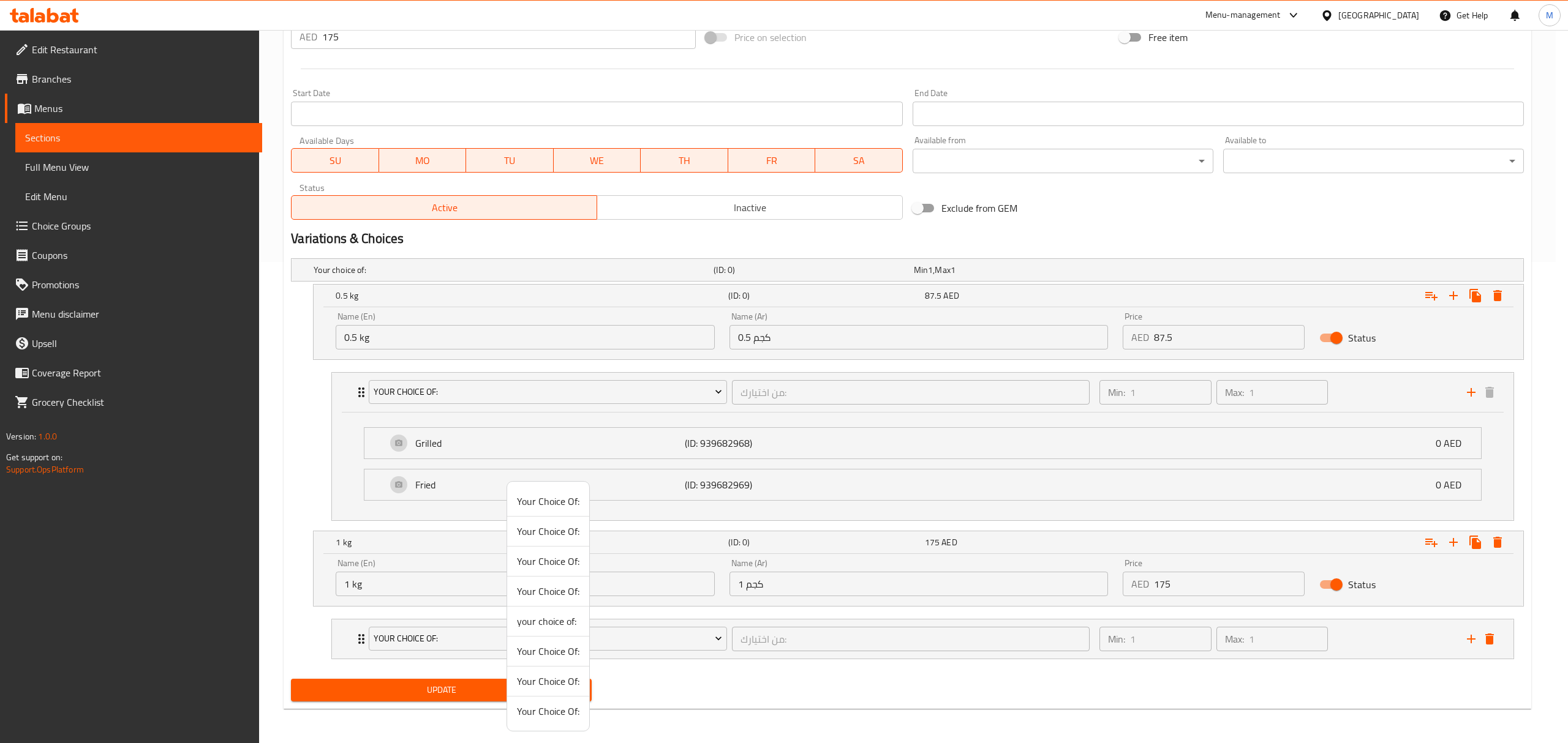
click at [552, 500] on span "Your Choice Of:" at bounding box center [548, 501] width 62 height 15
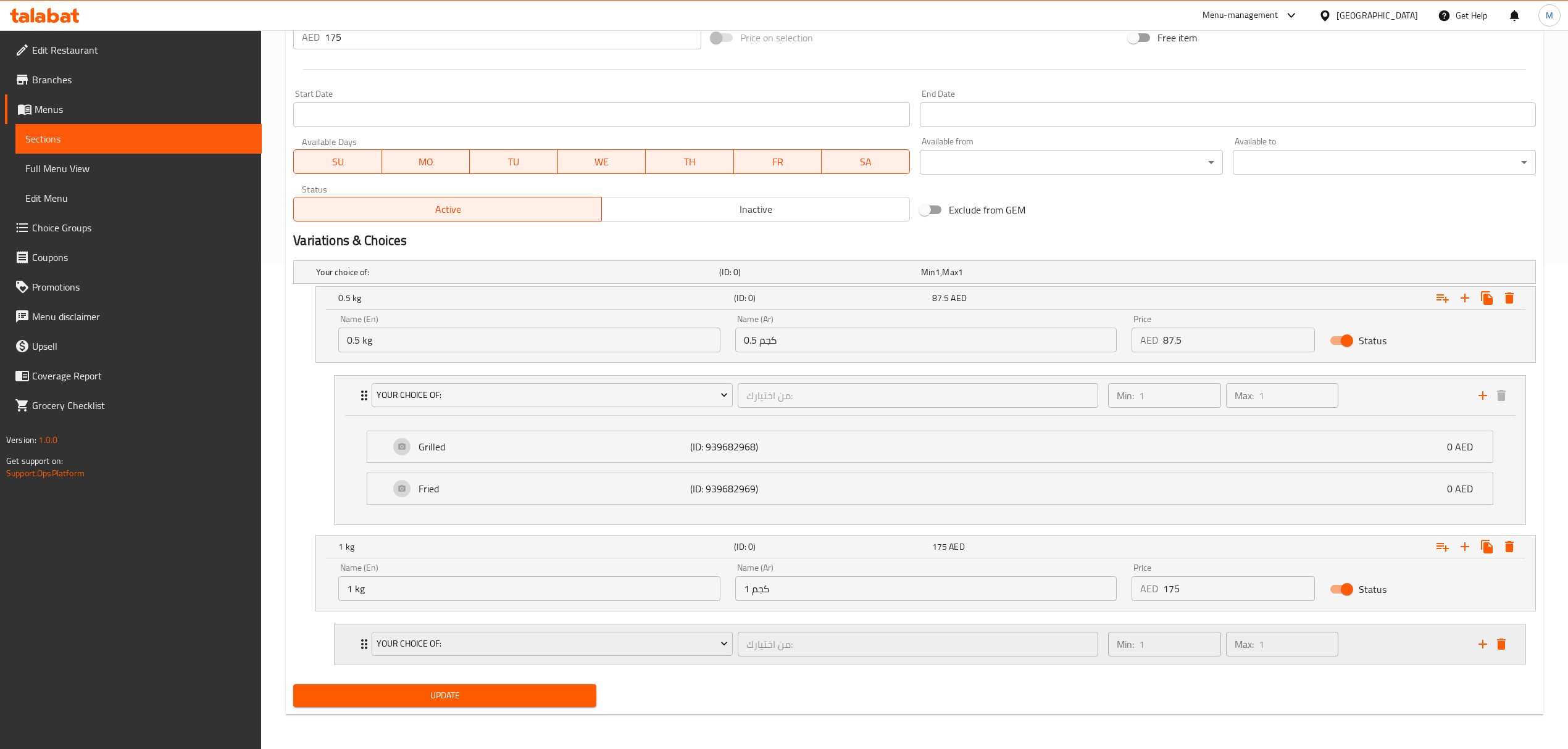
click at [736, 660] on div "Your Choice Of: من اختيارك: ​" at bounding box center [734, 644] width 740 height 39
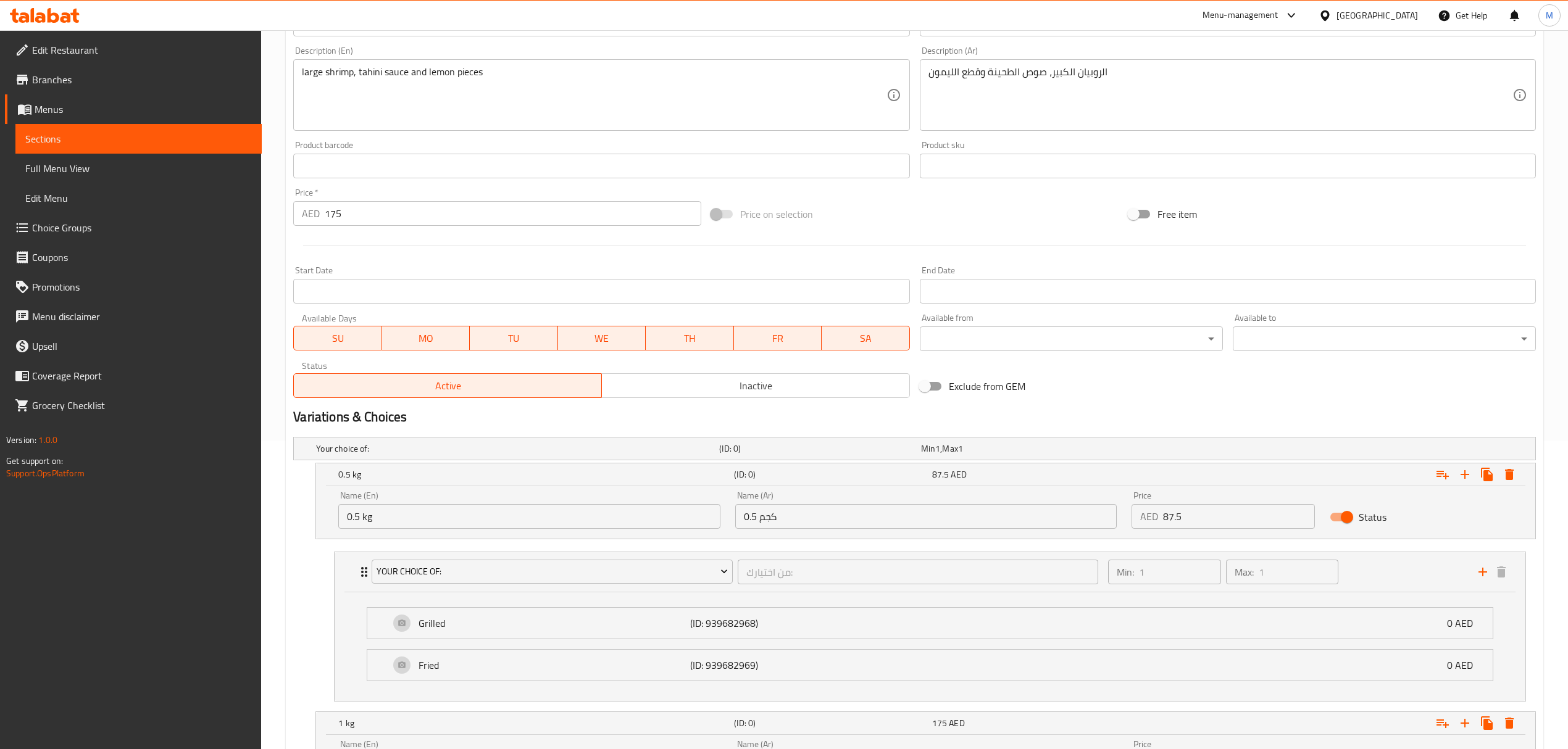
scroll to position [23, 0]
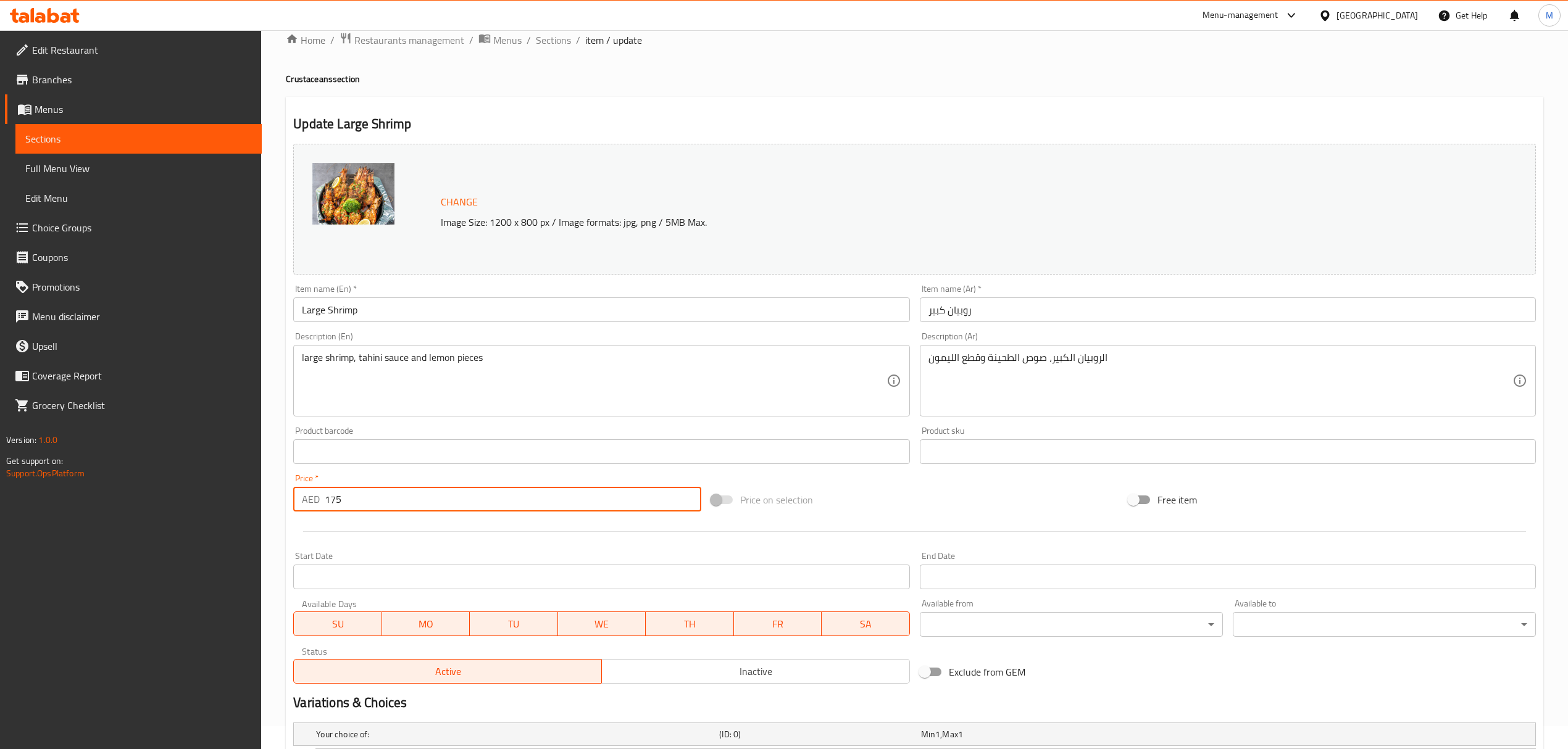
drag, startPoint x: 370, startPoint y: 488, endPoint x: 265, endPoint y: 495, distance: 105.2
click at [265, 495] on div "Home / Restaurants management / Menus / Sections / item / update Crustaceans se…" at bounding box center [915, 664] width 1307 height 1313
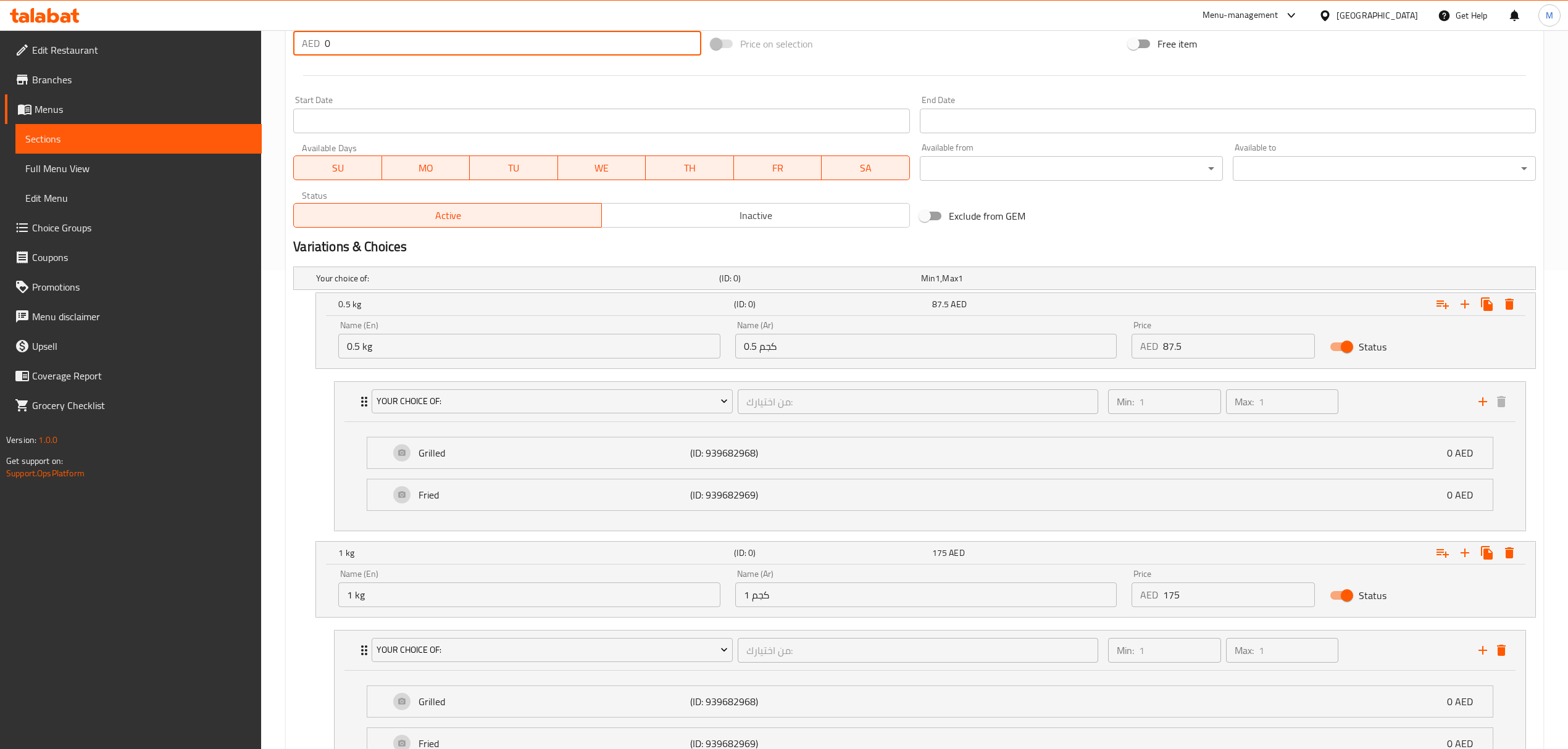
scroll to position [598, 0]
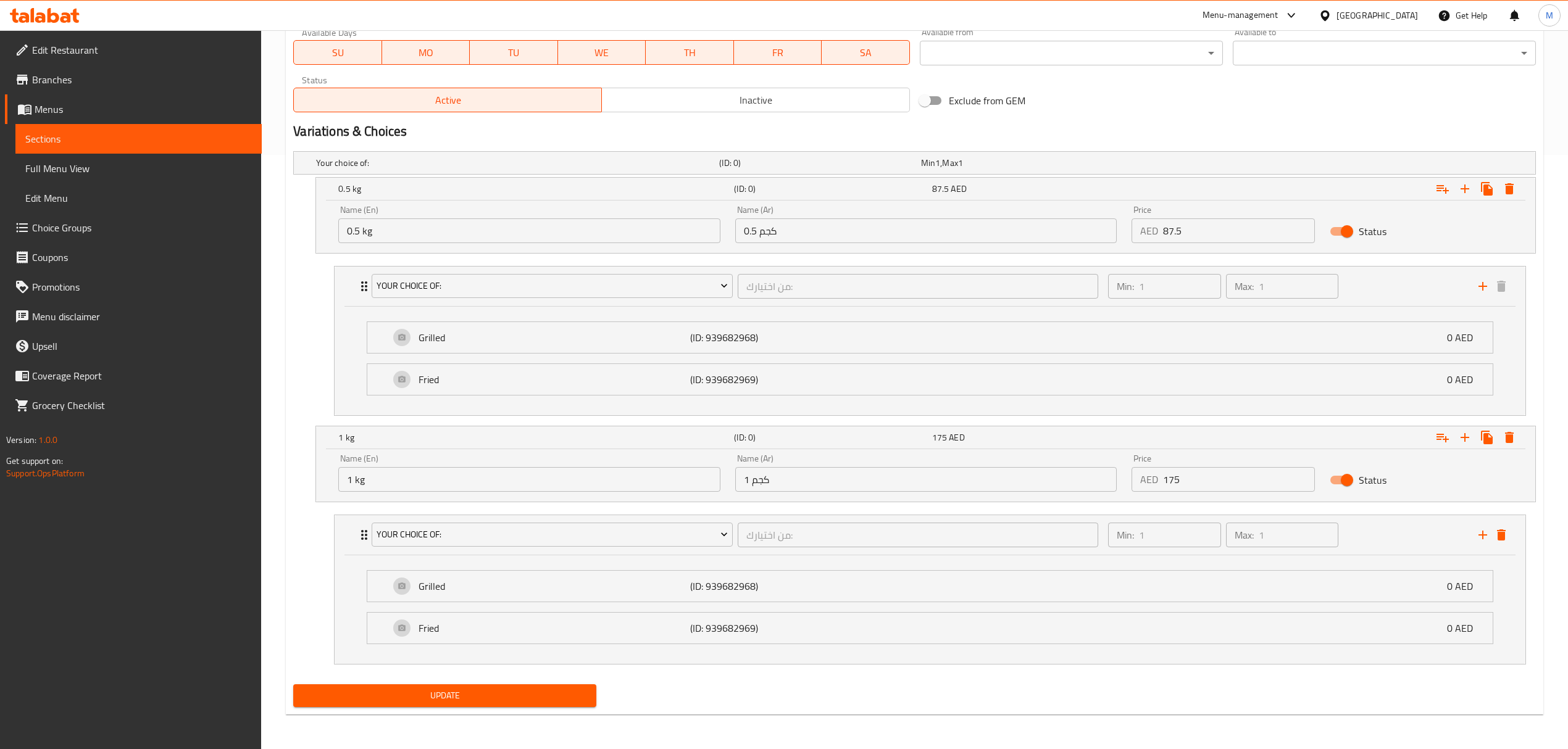
type input "0"
click at [433, 688] on span "Update" at bounding box center [445, 696] width 283 height 16
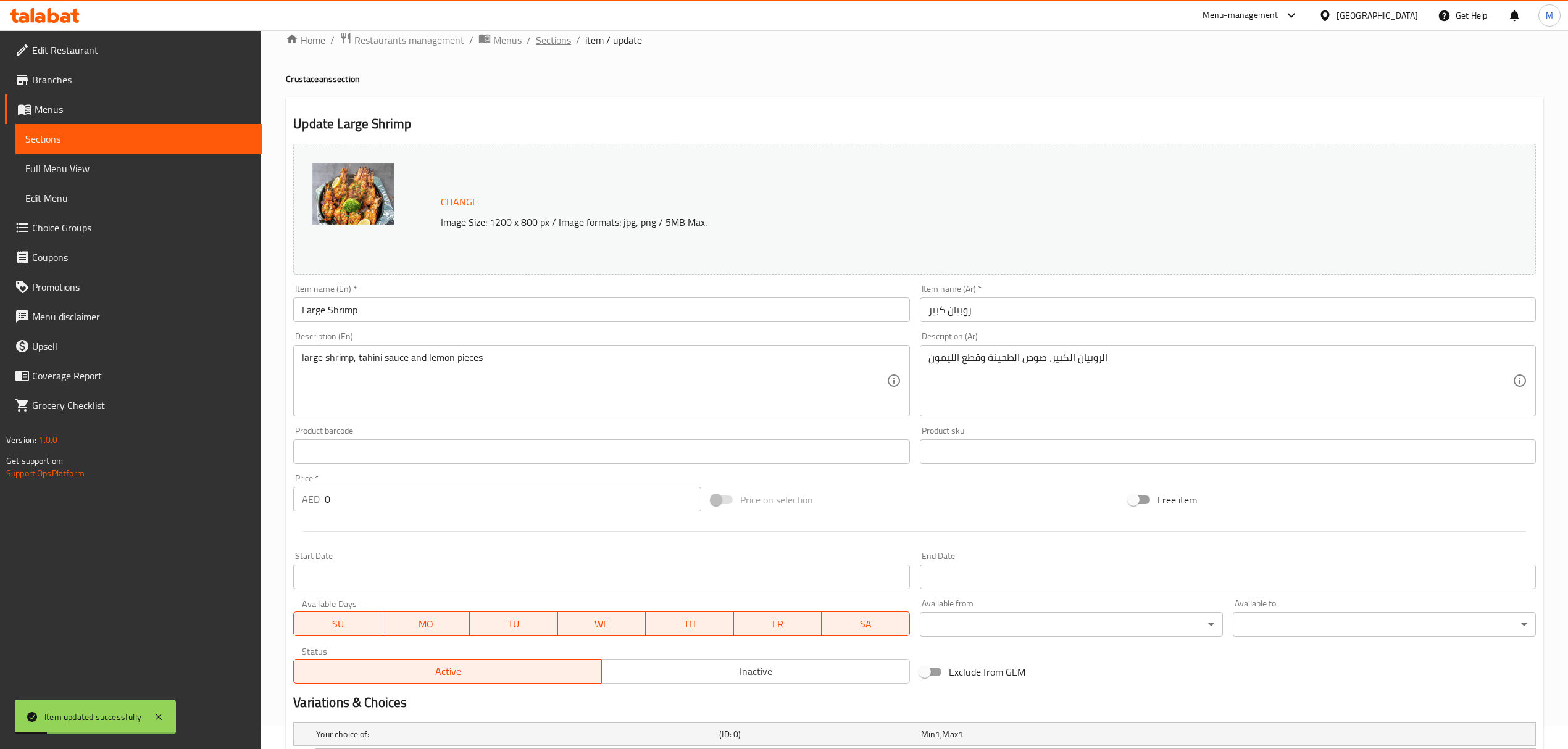
click at [552, 45] on span "Sections" at bounding box center [553, 40] width 35 height 15
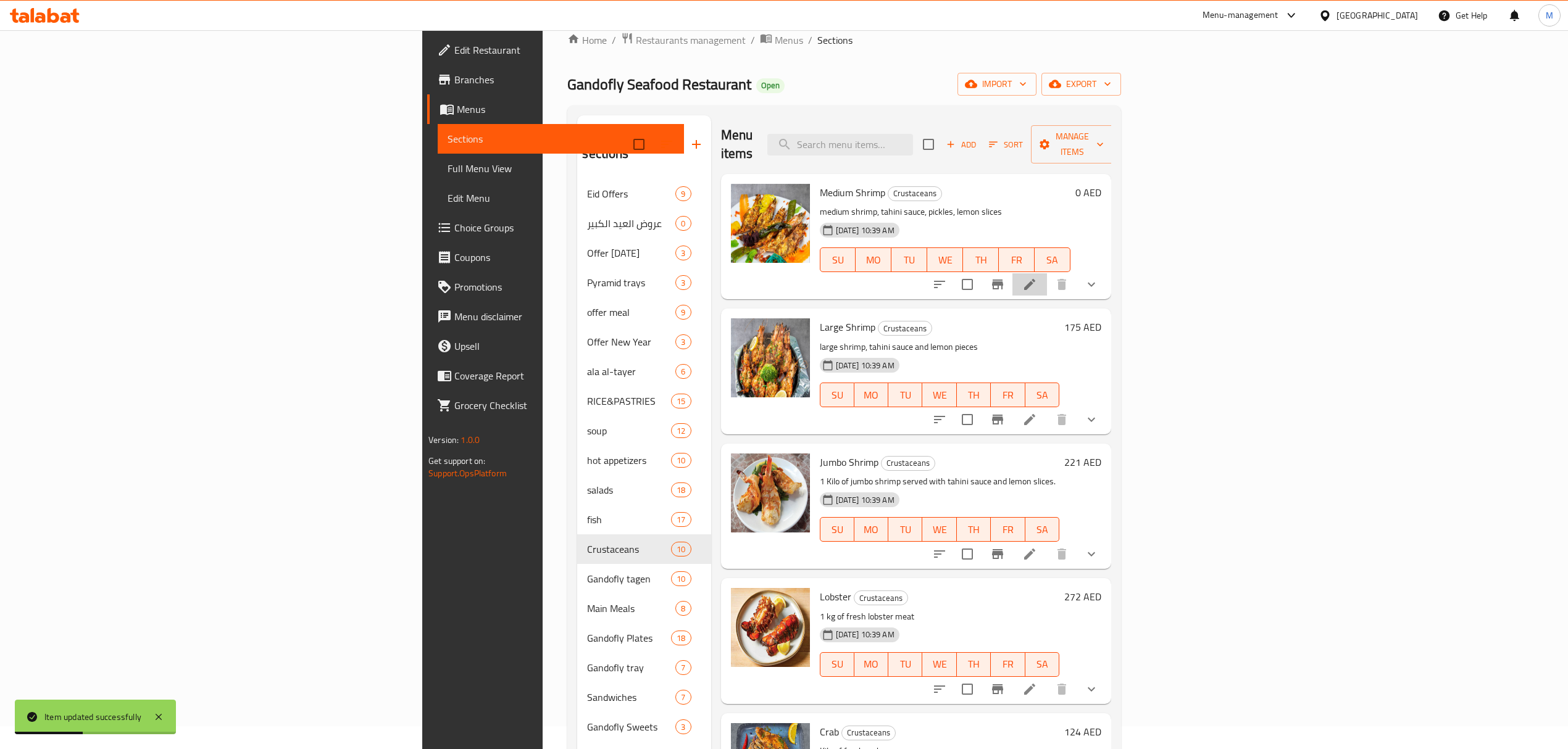
click at [1047, 274] on li at bounding box center [1029, 284] width 34 height 22
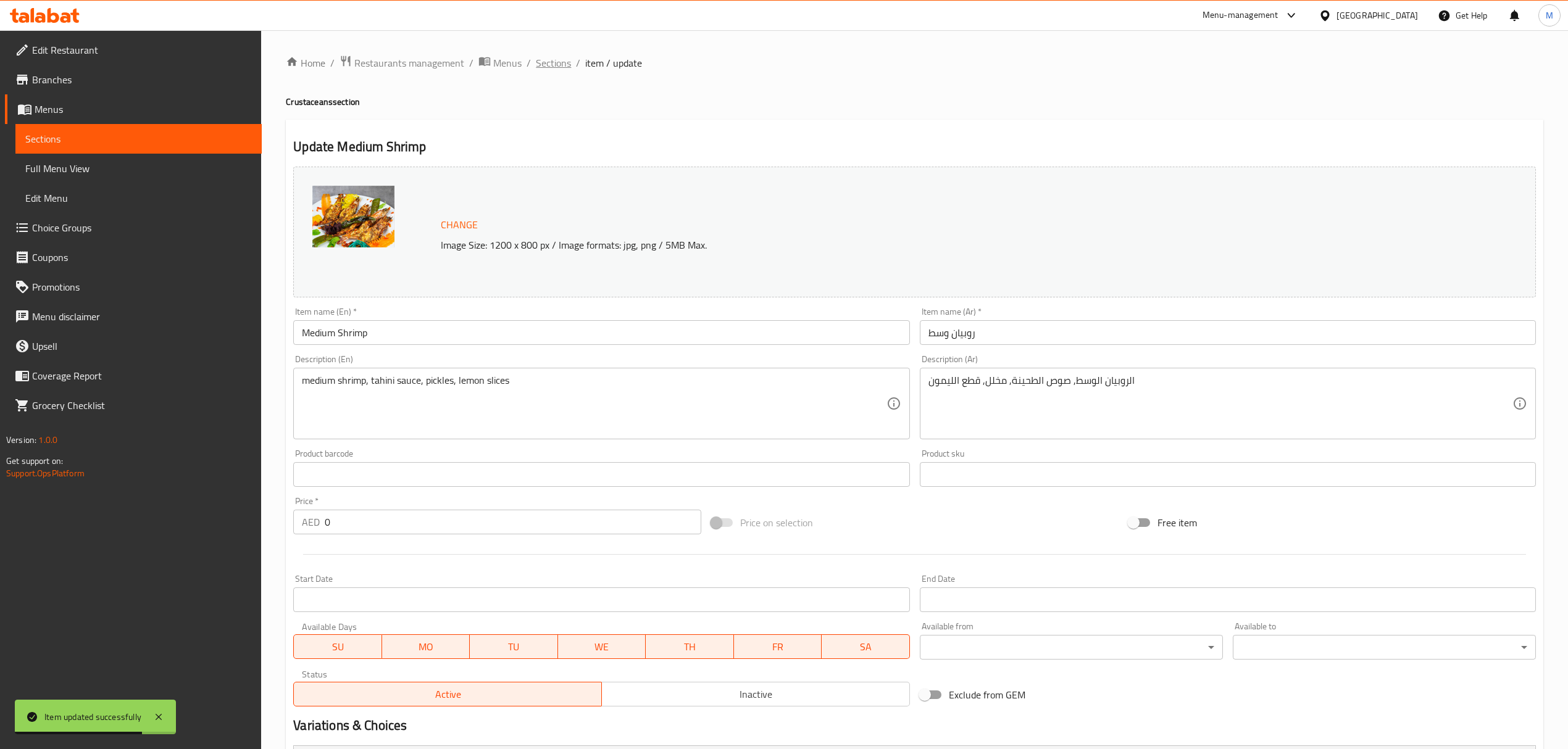
click at [561, 67] on span "Sections" at bounding box center [553, 63] width 35 height 15
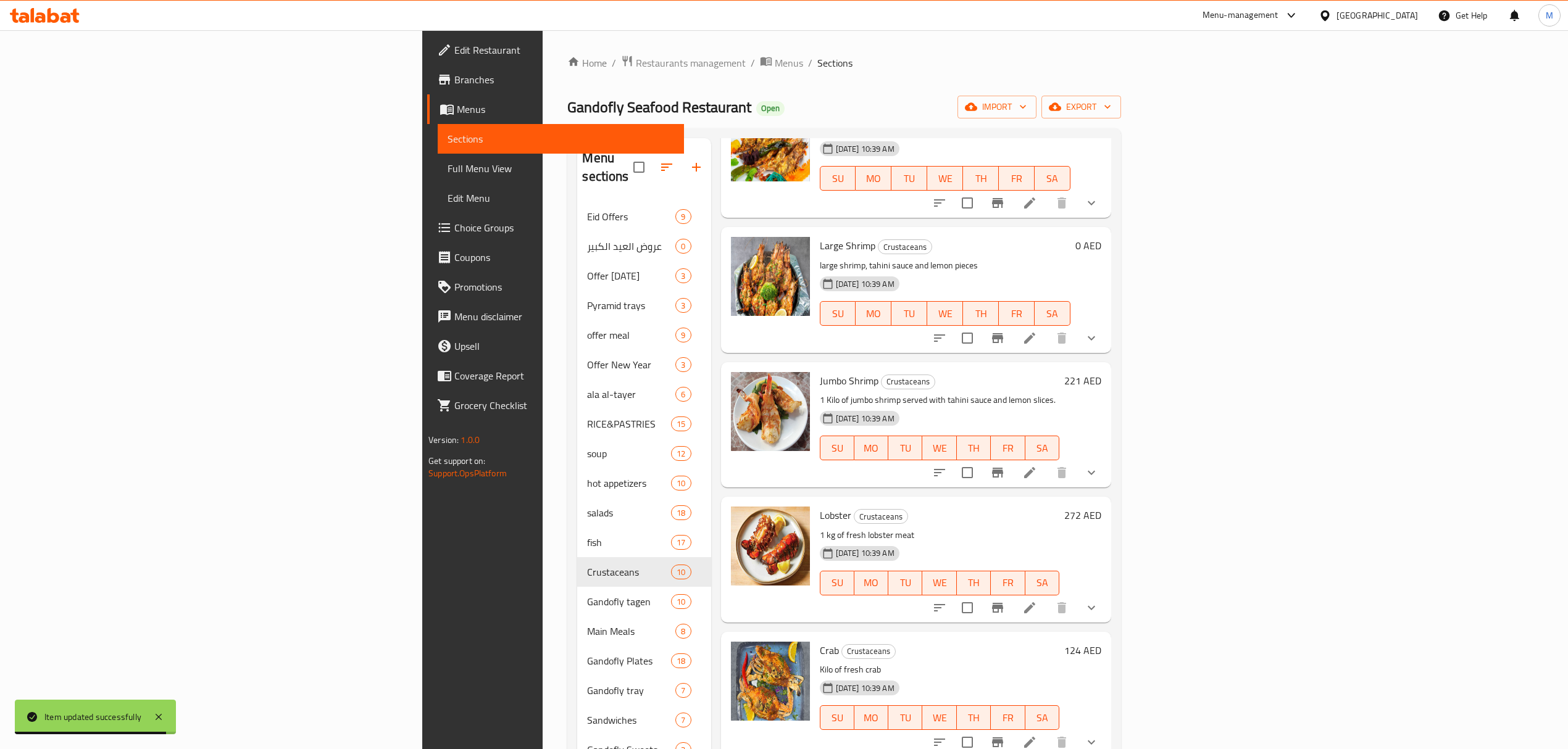
scroll to position [247, 0]
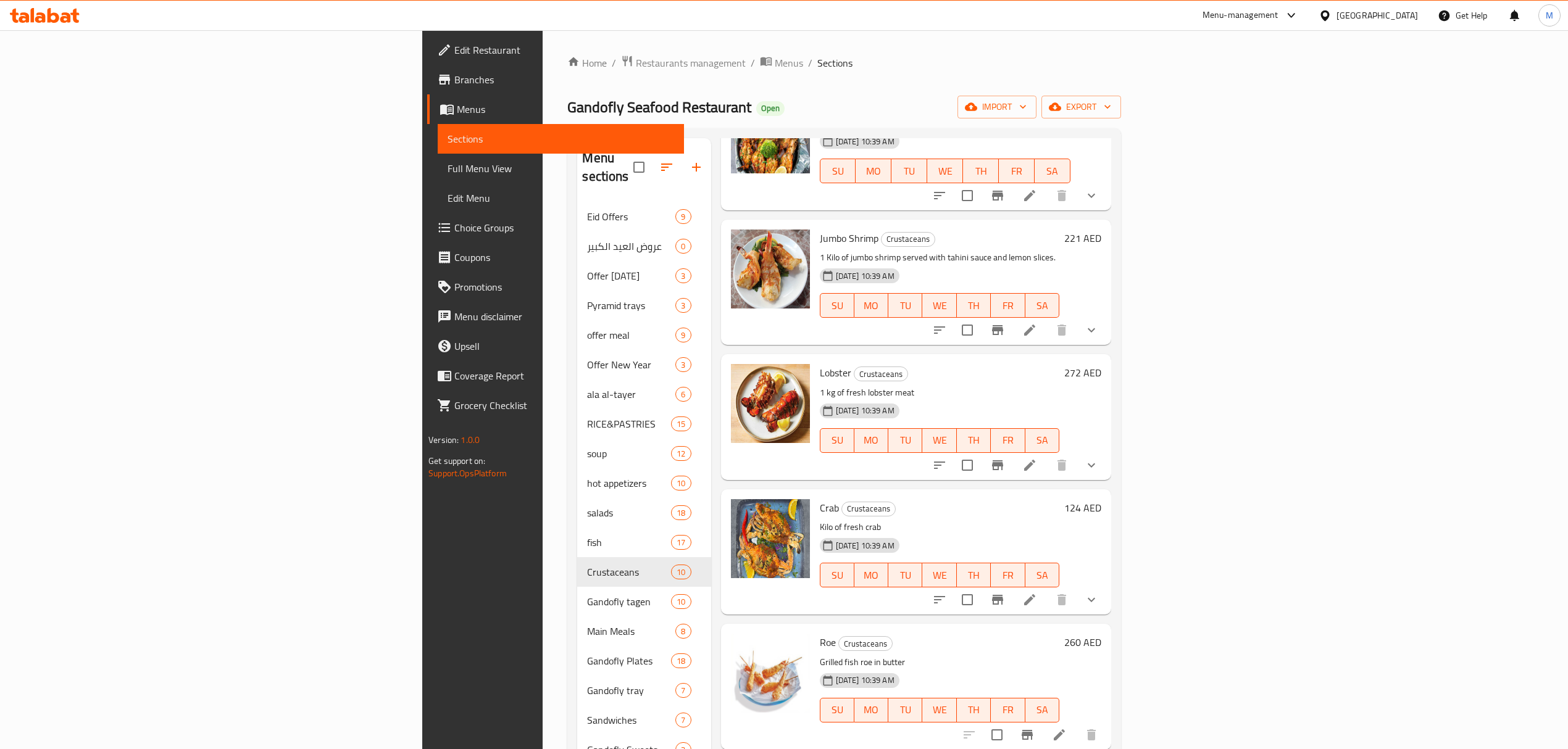
click at [1037, 323] on icon at bounding box center [1030, 330] width 15 height 15
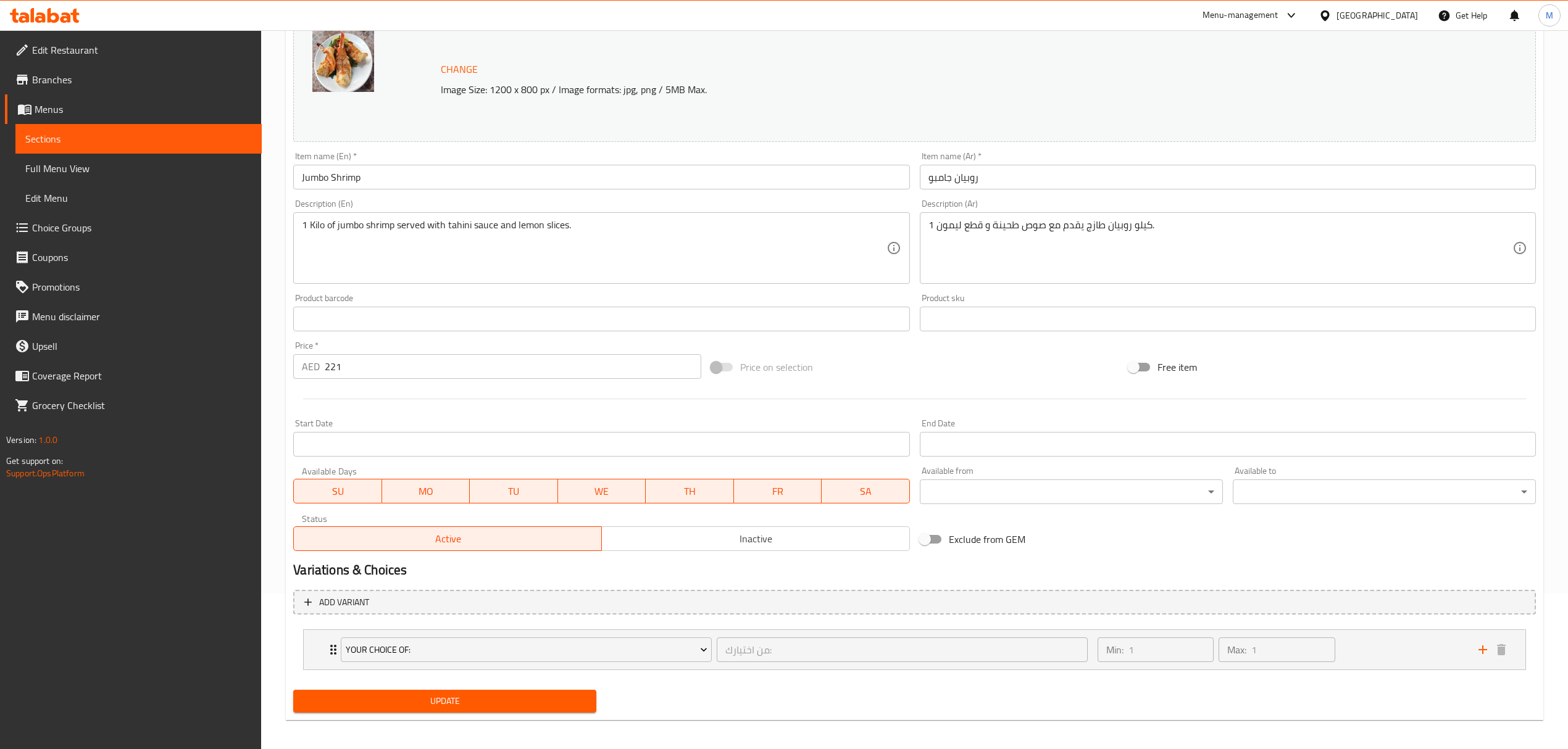
scroll to position [161, 0]
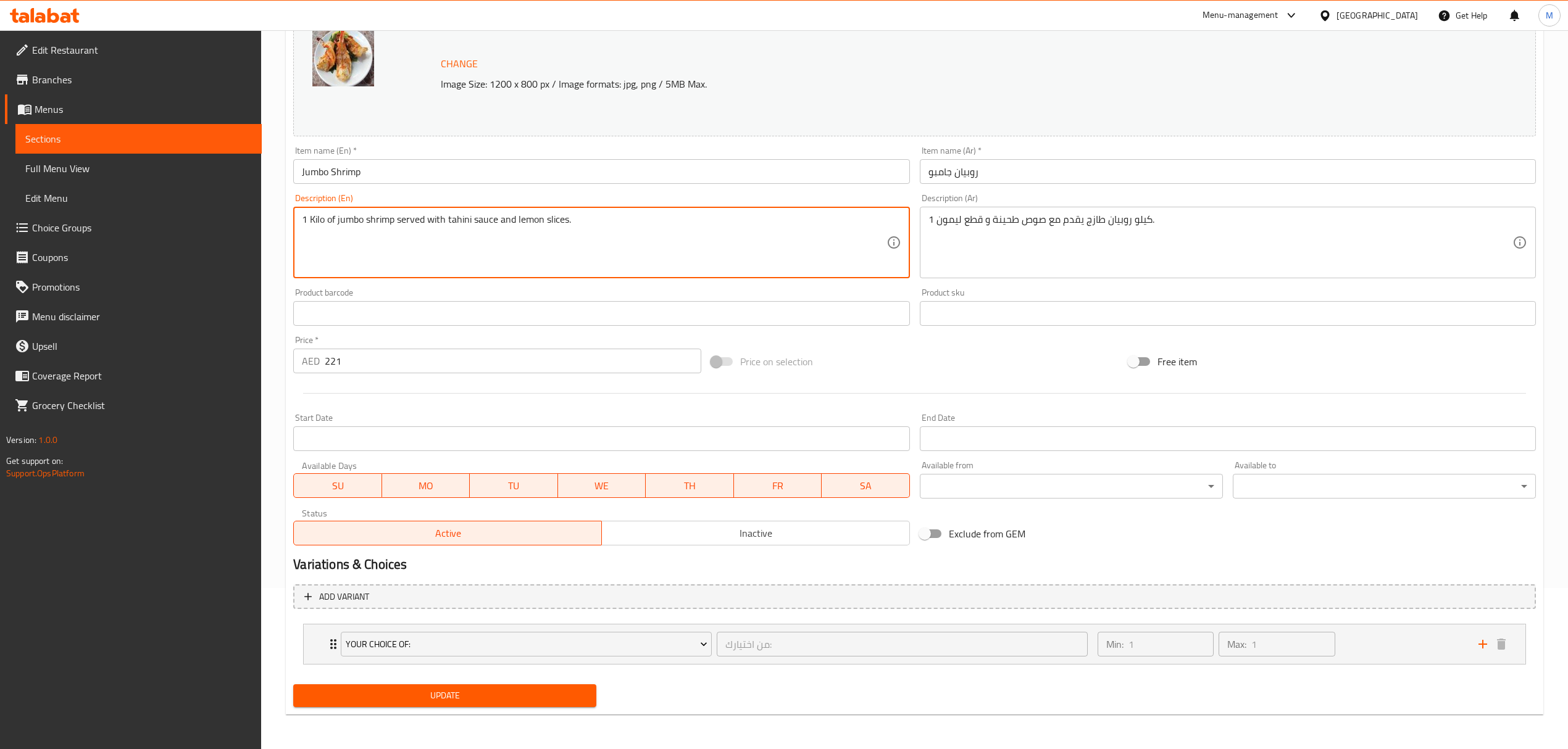
drag, startPoint x: 337, startPoint y: 225, endPoint x: 261, endPoint y: 219, distance: 76.2
type textarea "jumbo shrimp served with tahini sauce and lemon slices."
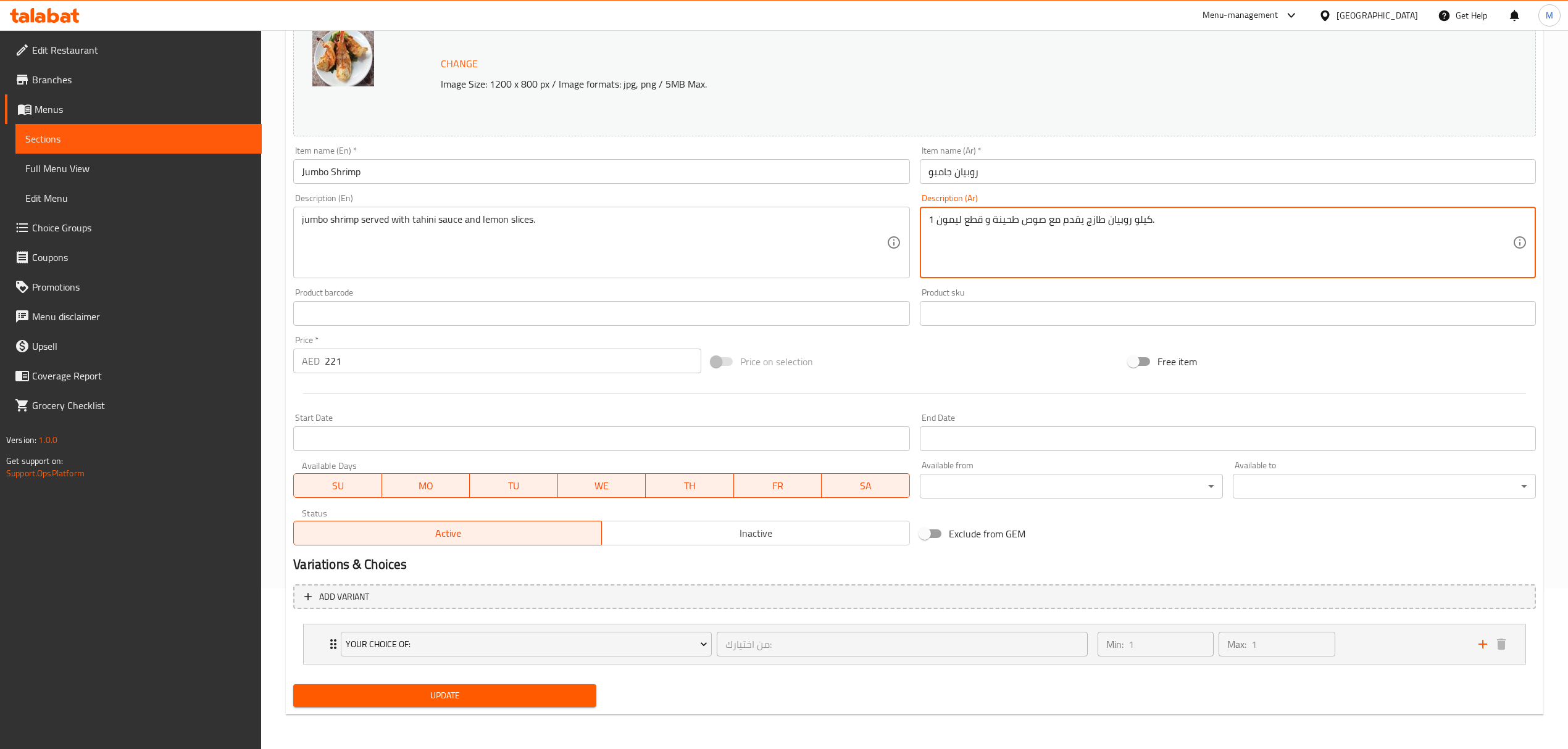
drag, startPoint x: 1127, startPoint y: 224, endPoint x: 1225, endPoint y: 234, distance: 98.5
click at [1184, 226] on textarea "1 كيلو روبيان طازج يقدم مع صوص طحينة و قطع ليمون." at bounding box center [1220, 242] width 584 height 59
drag, startPoint x: 1129, startPoint y: 221, endPoint x: 1149, endPoint y: 226, distance: 20.6
click at [1149, 226] on textarea "1 كيلو روبيان طازج يقدم مع صوص طحينة و قطع ليمون." at bounding box center [1220, 242] width 584 height 59
click at [931, 224] on textarea "1 روبيان طازج يقدم مع صوص طحينة و قطع ليمون." at bounding box center [1220, 242] width 584 height 59
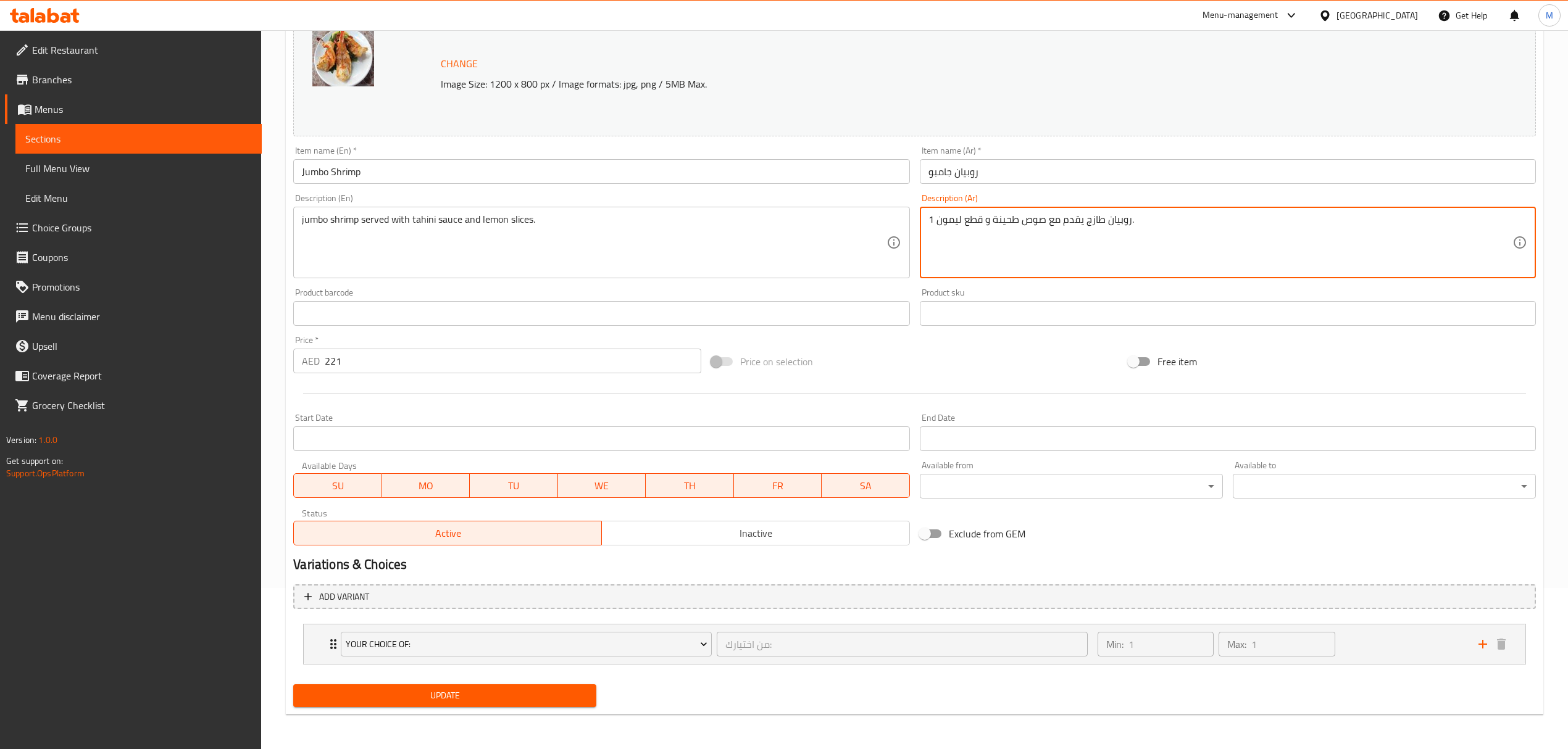
drag, startPoint x: 938, startPoint y: 221, endPoint x: 921, endPoint y: 221, distance: 17.0
click at [921, 221] on div "1 روبيان طازج يقدم مع صوص طحينة و قطع ليمون. Description (Ar)" at bounding box center [1228, 242] width 616 height 72
type textarea "روبيان طازج يقدم مع صوص طحينة و قطع ليمون."
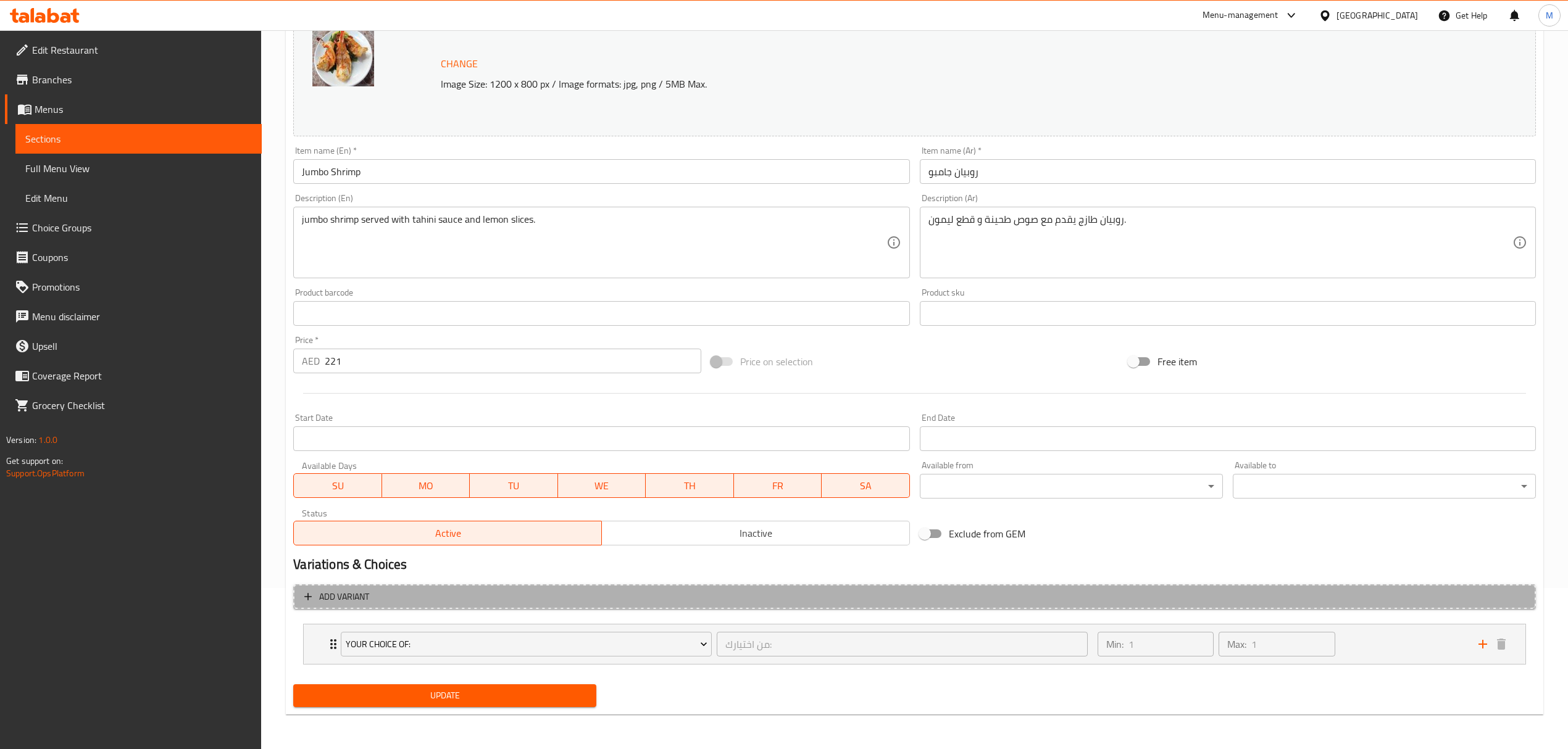
click at [517, 600] on span "Add variant" at bounding box center [914, 597] width 1220 height 16
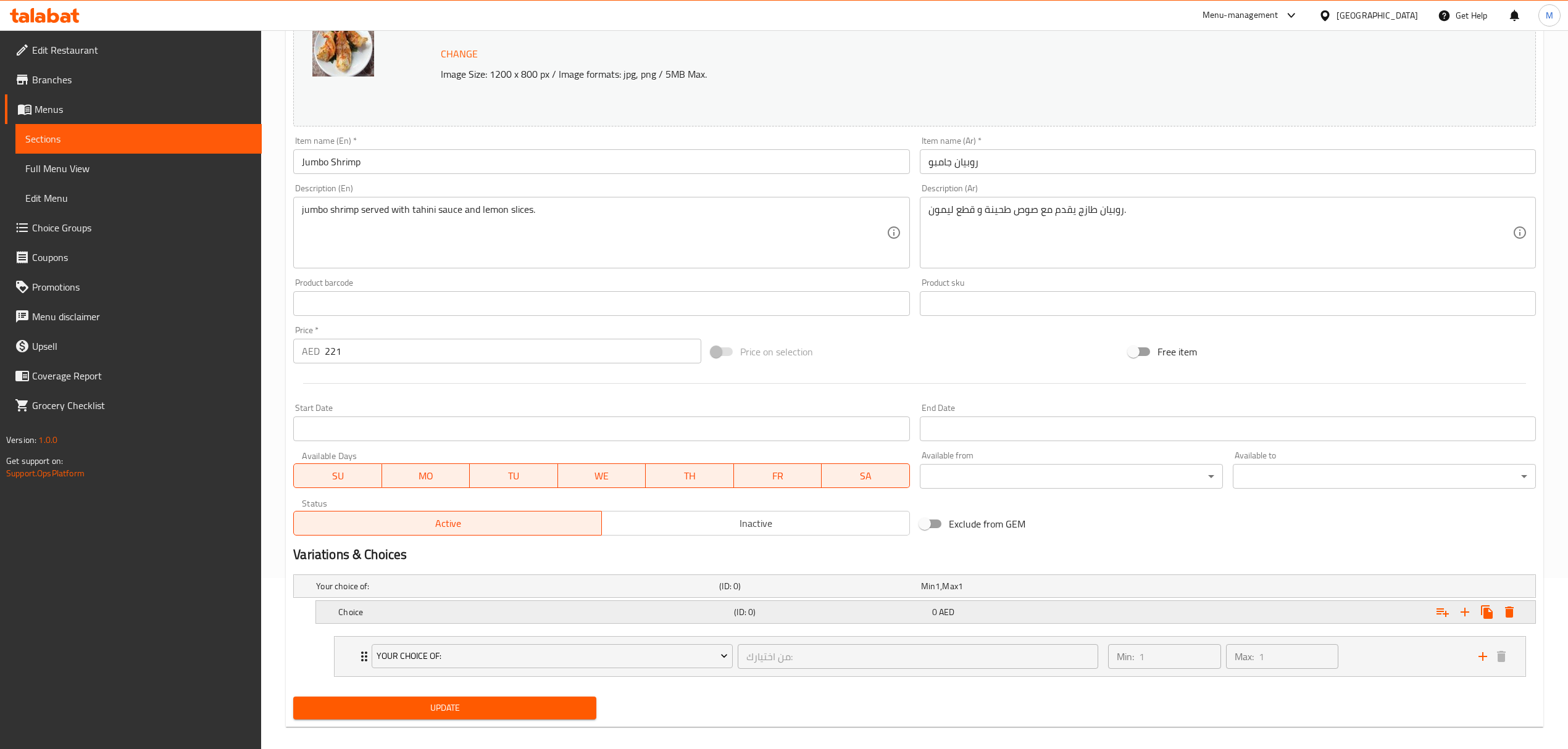
scroll to position [185, 0]
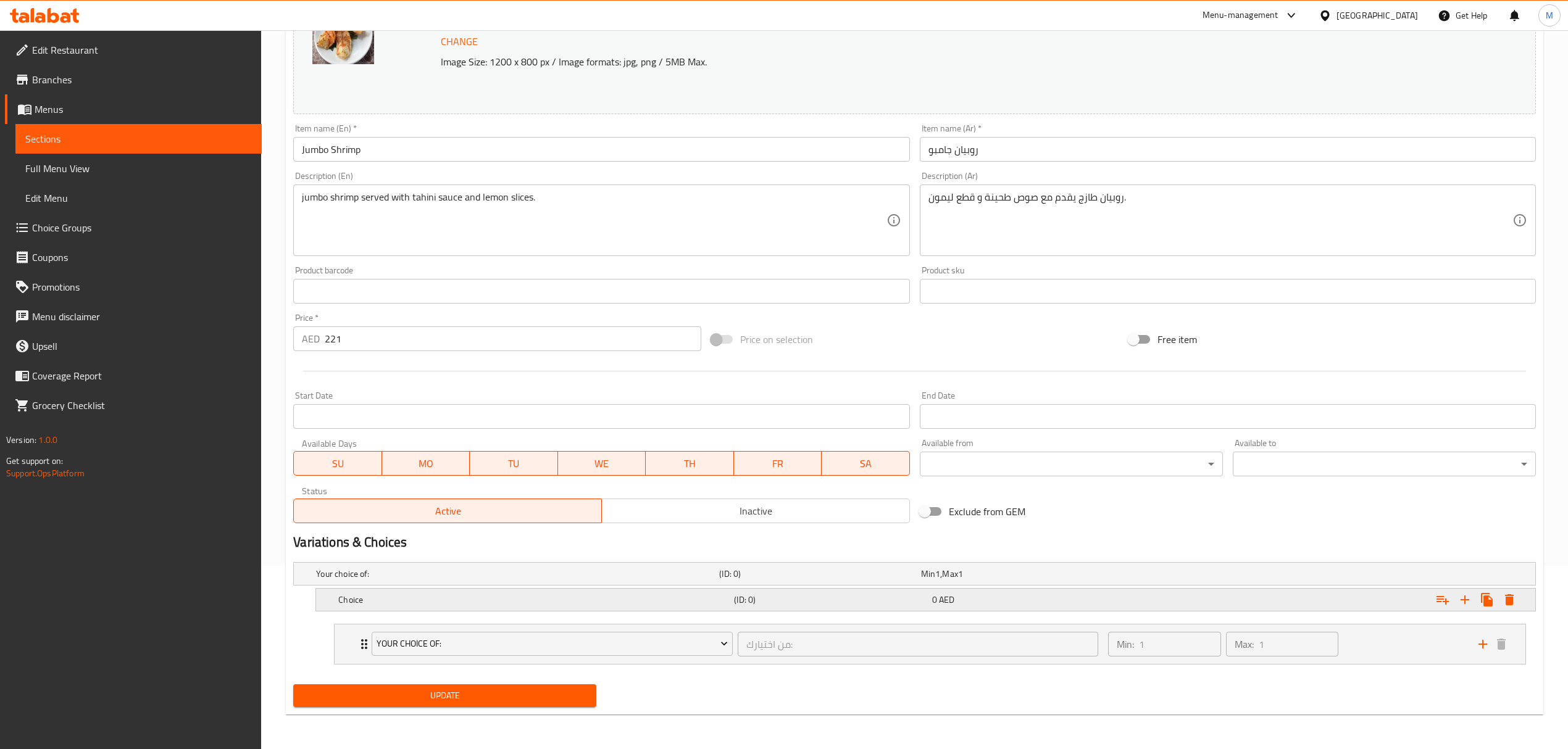
click at [534, 580] on h5 "Choice" at bounding box center [515, 574] width 398 height 12
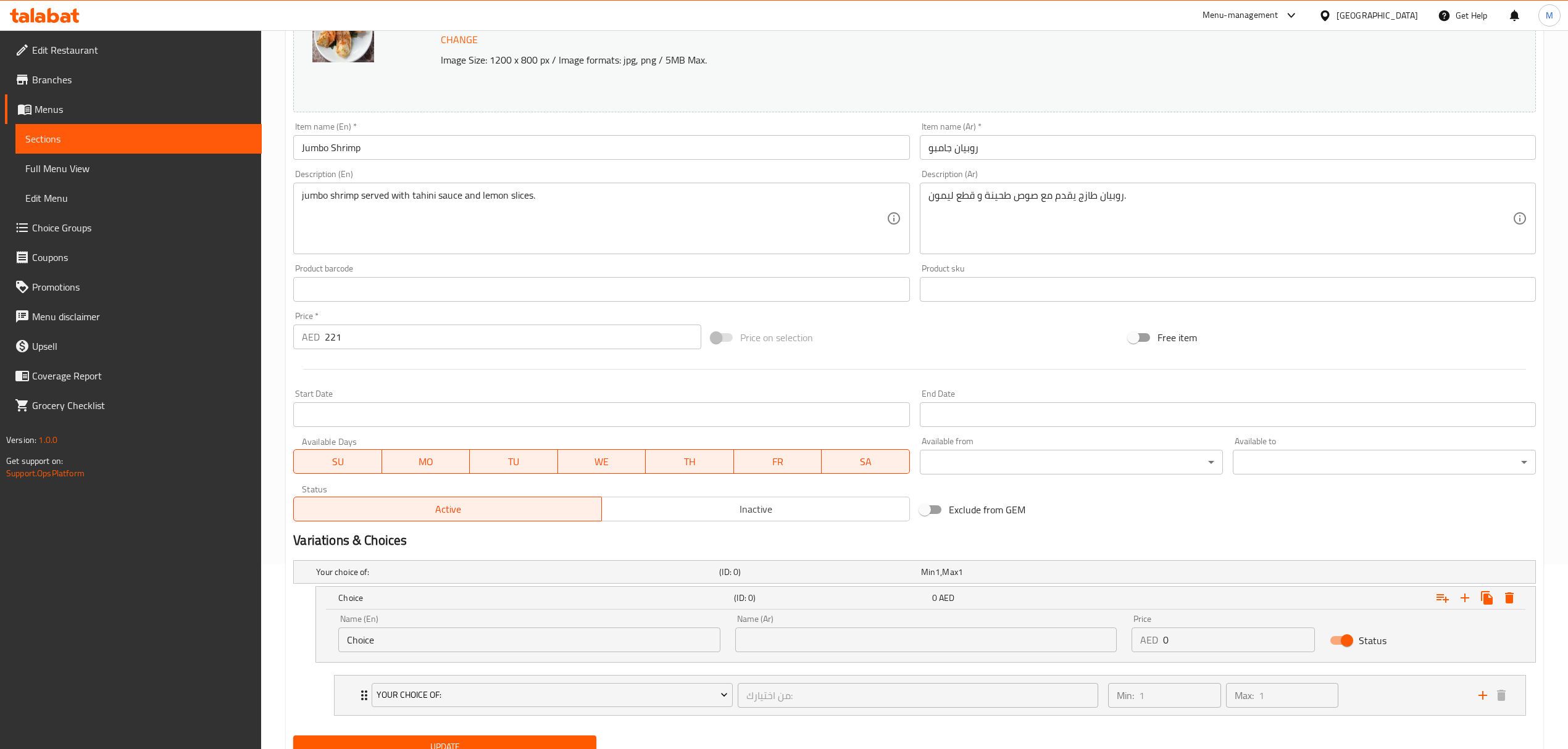
drag, startPoint x: 489, startPoint y: 648, endPoint x: 303, endPoint y: 642, distance: 186.1
click at [304, 642] on div "Choice (ID: 0) 0 AED Name (En) Choice Name (En) Name (Ar) Name (Ar) Price AED 0…" at bounding box center [914, 624] width 1242 height 76
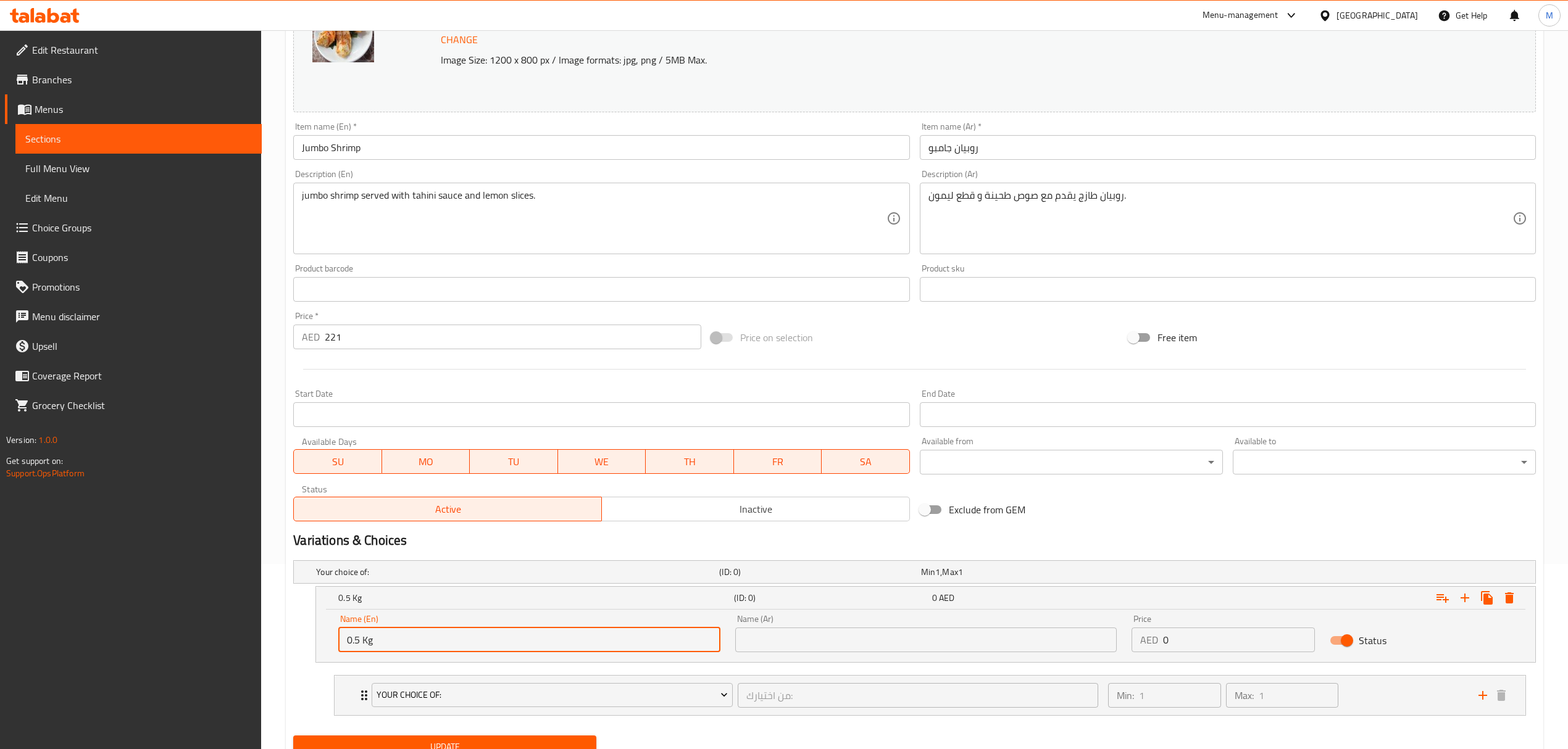
drag, startPoint x: 450, startPoint y: 647, endPoint x: 278, endPoint y: 619, distance: 174.3
click at [278, 619] on div "Home / Restaurants management / Menus / Sections / item / update Crustaceans se…" at bounding box center [915, 323] width 1307 height 955
type input "0.5 kg"
click at [764, 643] on input "text" at bounding box center [926, 640] width 382 height 25
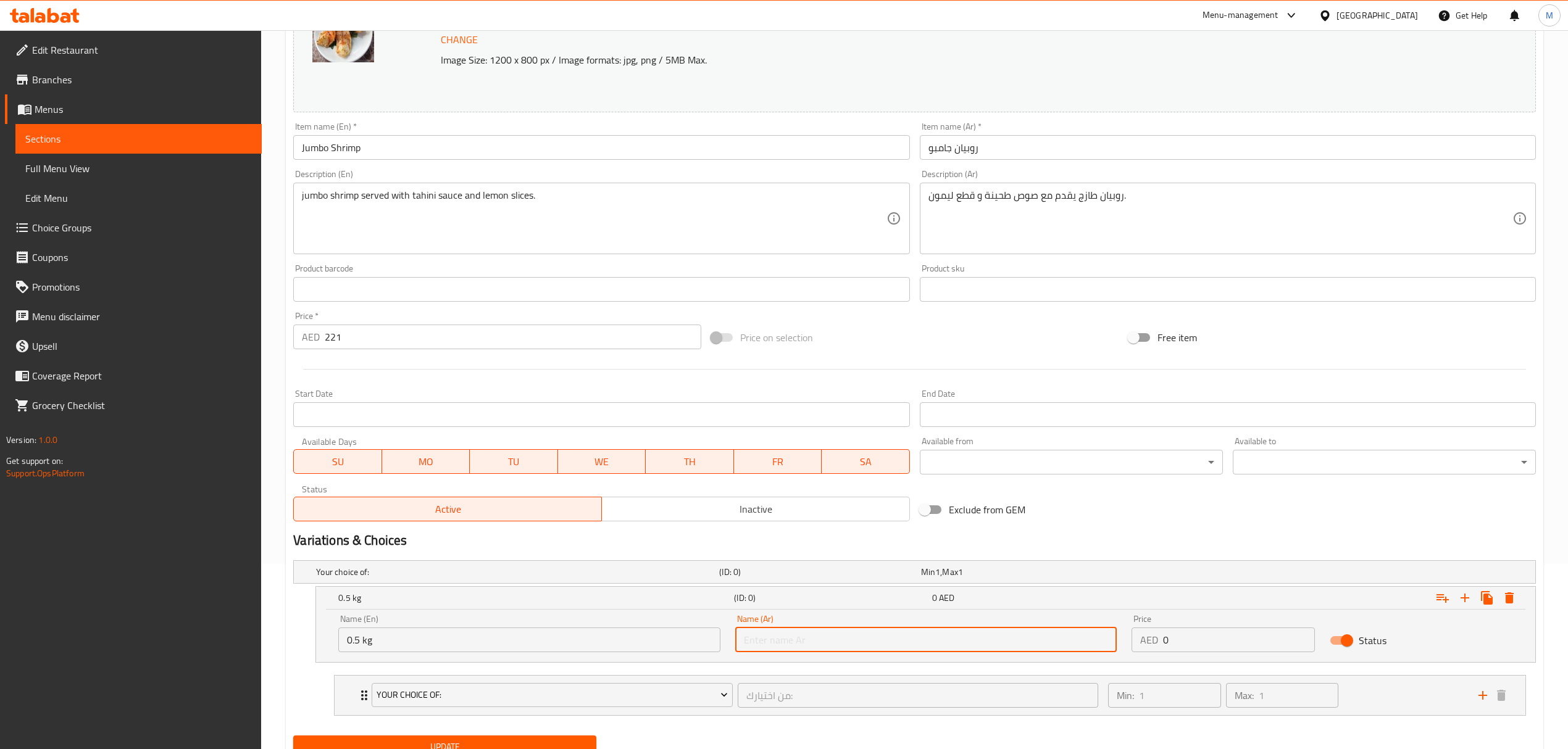
type input "0.5 كجم"
click at [1185, 645] on input "0" at bounding box center [1238, 640] width 152 height 25
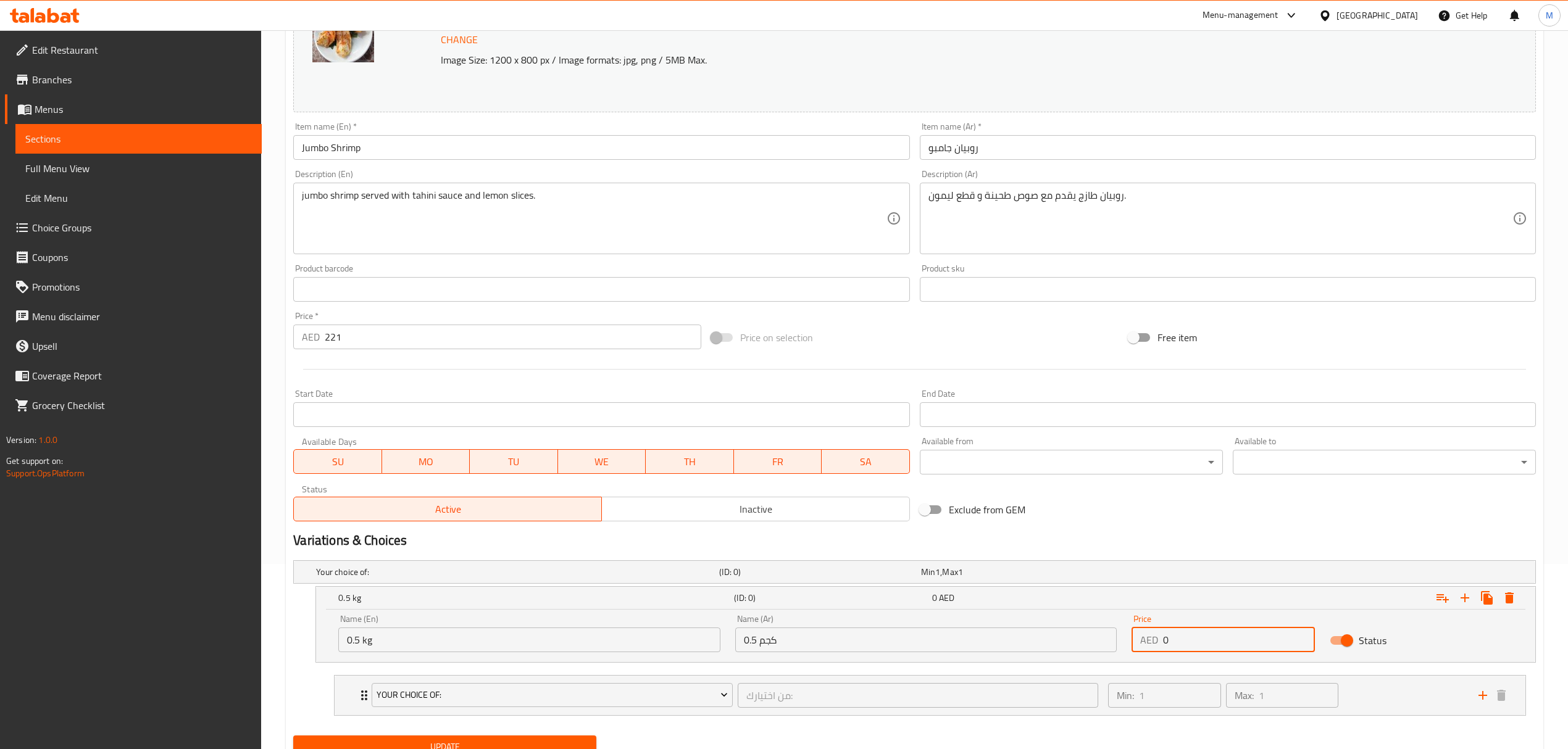
drag, startPoint x: 1188, startPoint y: 643, endPoint x: 1146, endPoint y: 642, distance: 42.0
click at [1146, 642] on div "AED 0 Price" at bounding box center [1223, 640] width 183 height 25
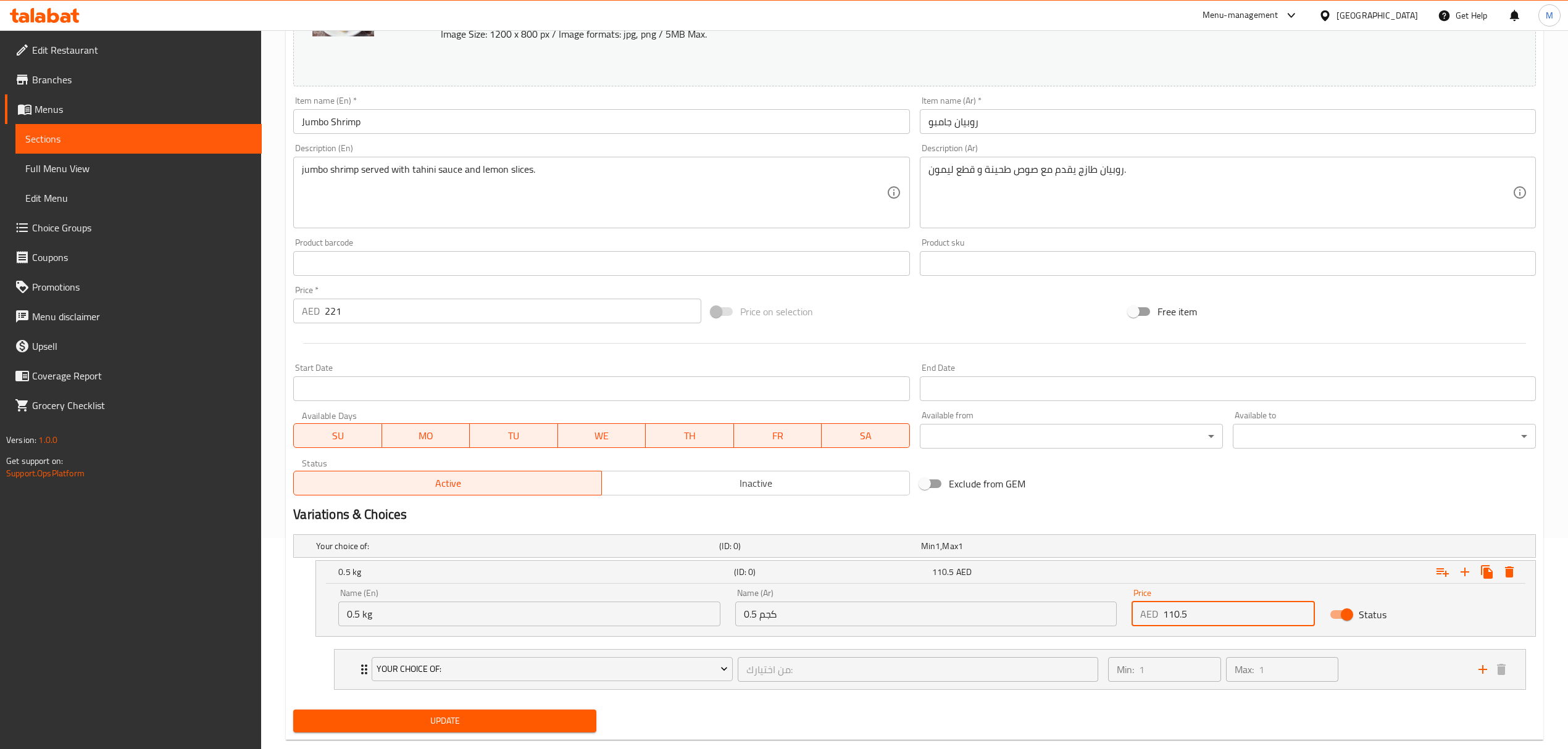
scroll to position [238, 0]
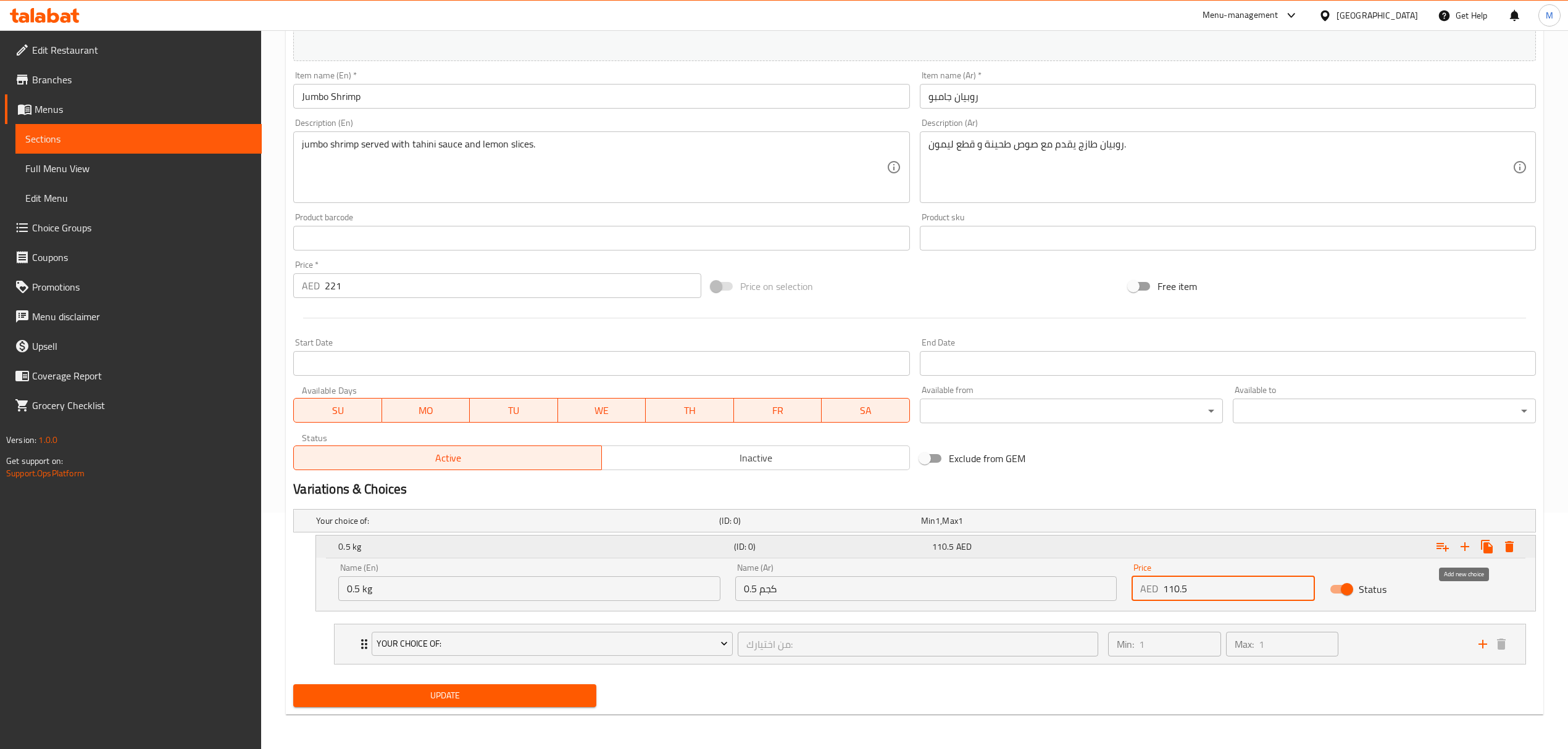
type input "110.5"
click at [1464, 547] on icon "Expand" at bounding box center [1465, 546] width 9 height 9
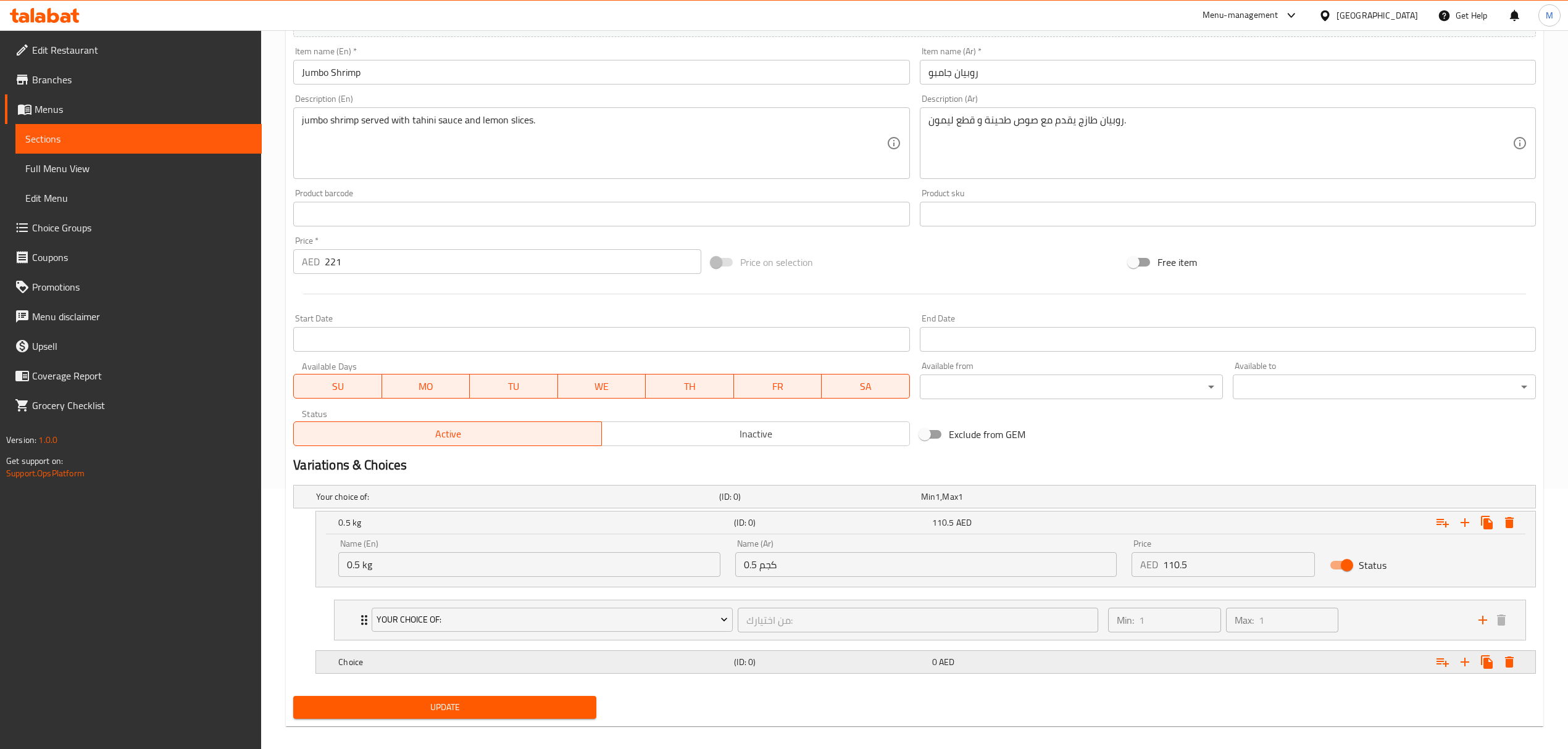
scroll to position [274, 0]
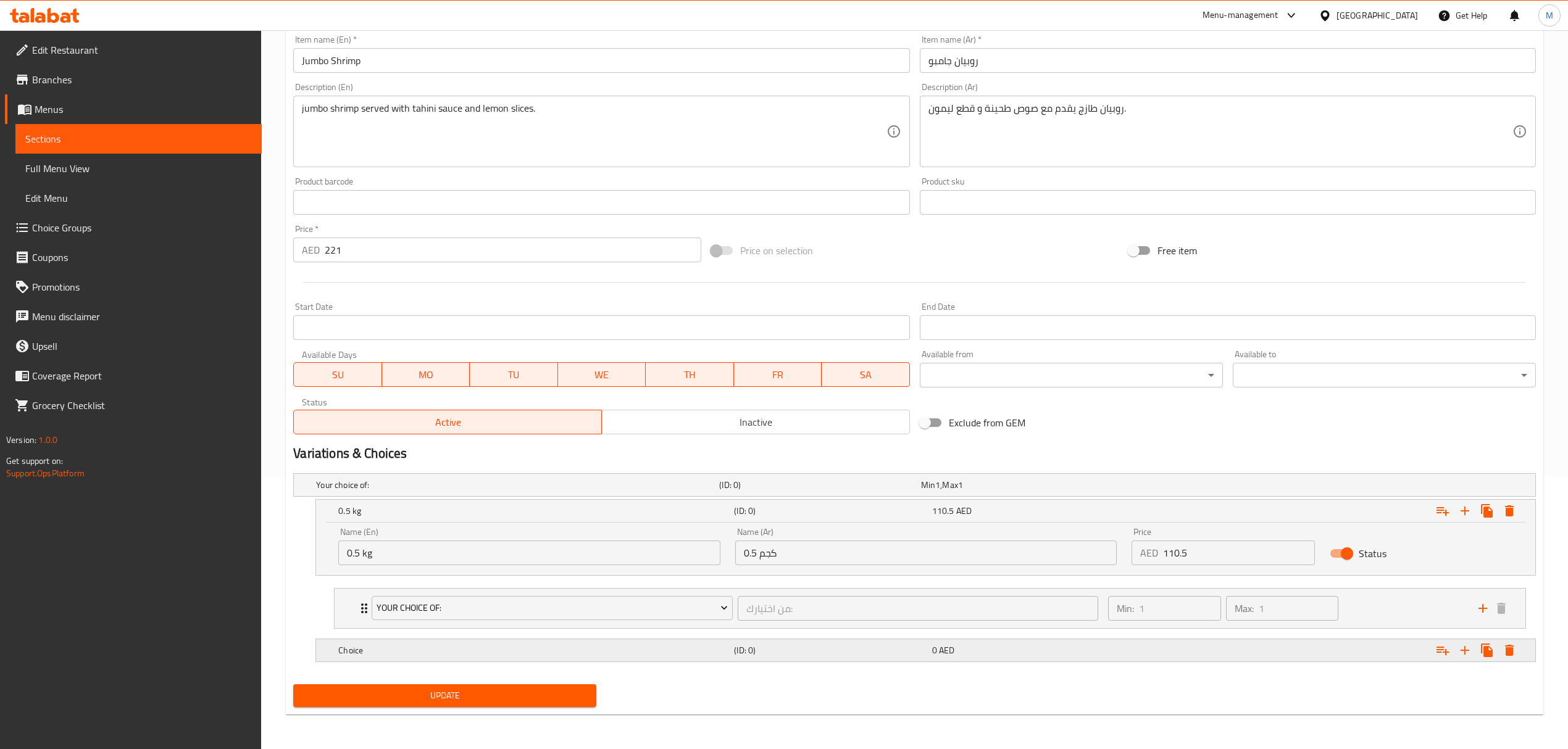
click at [511, 491] on h5 "Choice" at bounding box center [515, 485] width 398 height 12
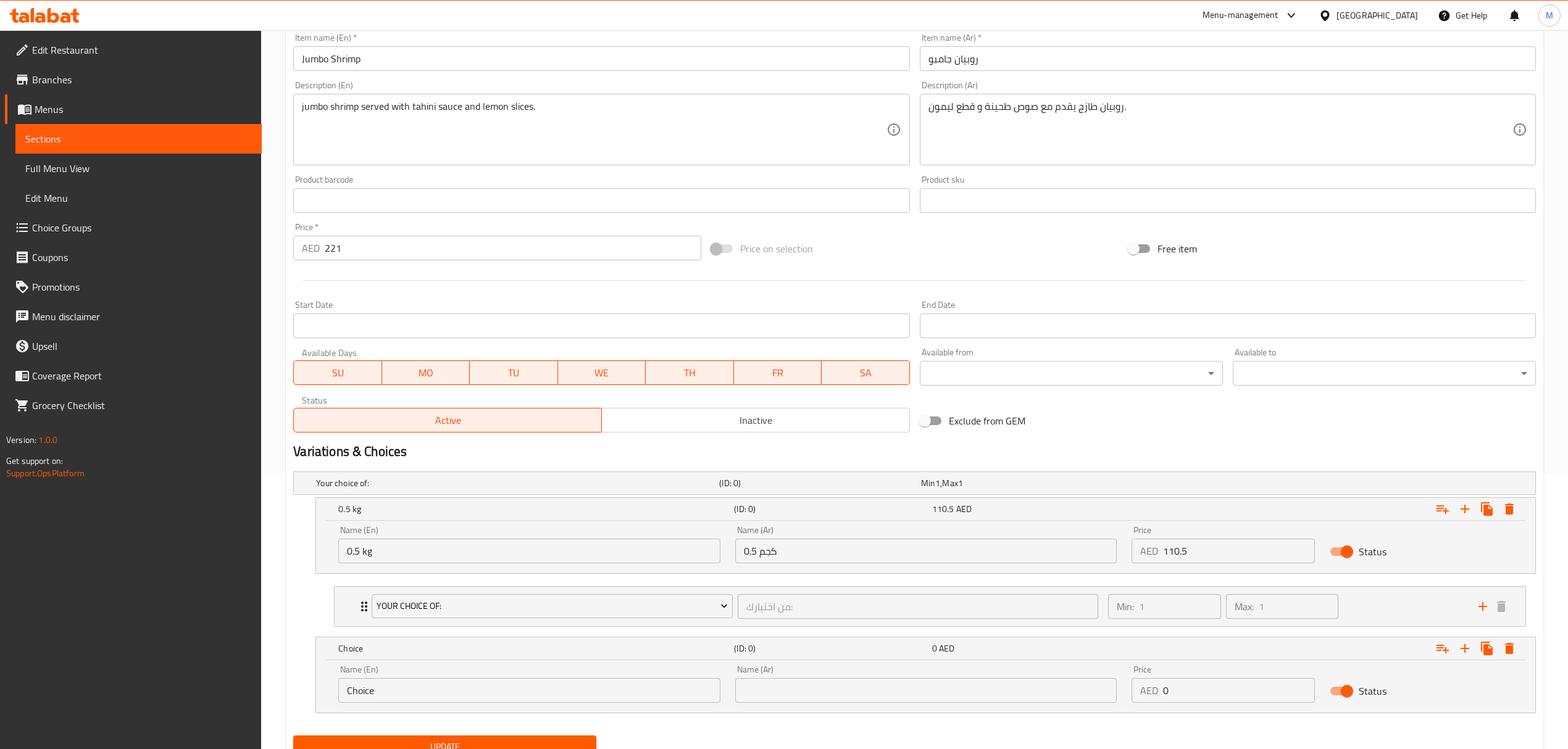
click at [282, 695] on div "Home / Restaurants management / Menus / Sections / item / update Crustaceans se…" at bounding box center [915, 278] width 1307 height 1044
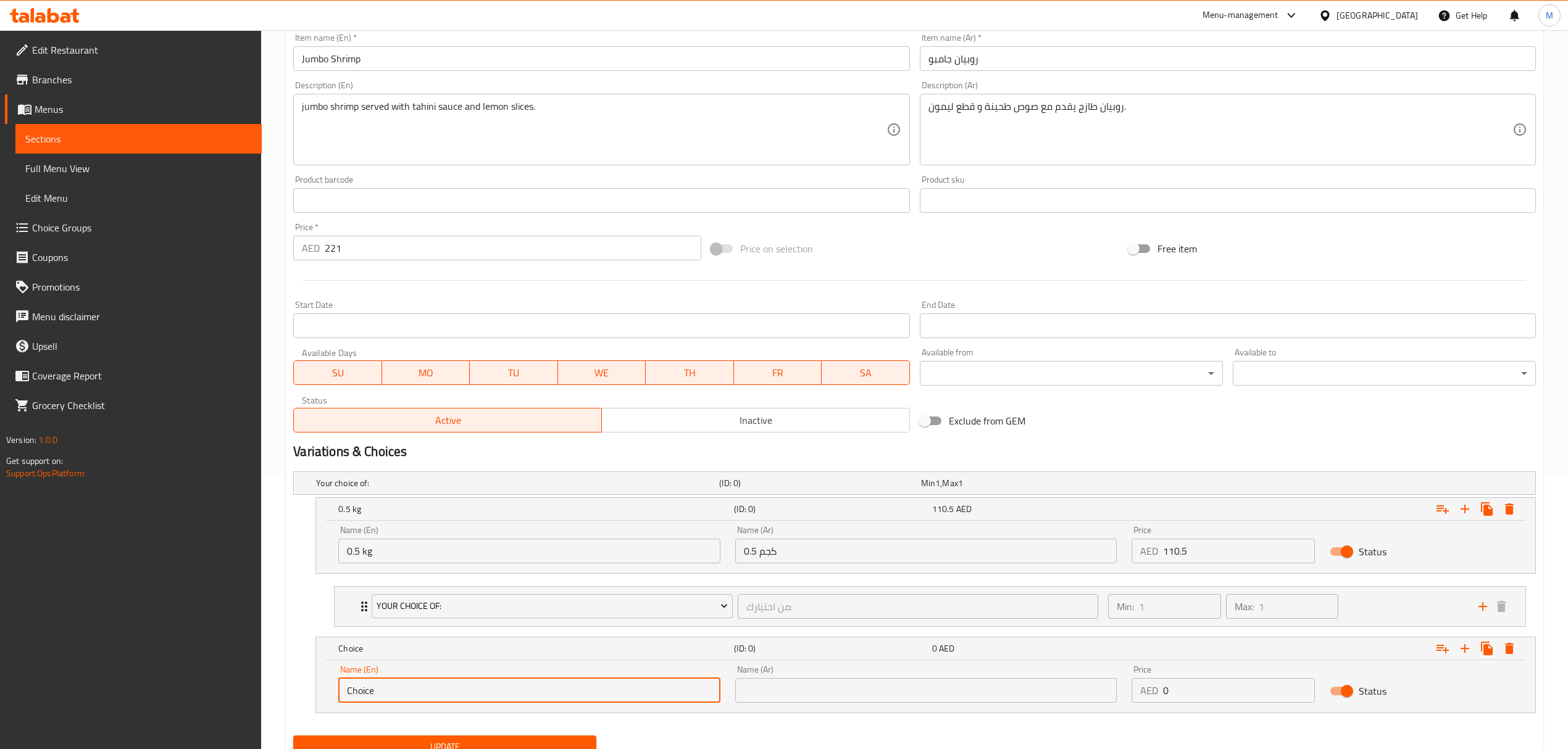
drag, startPoint x: 380, startPoint y: 694, endPoint x: 300, endPoint y: 697, distance: 80.1
click at [300, 697] on div "Choice (ID: 0) 0 AED Name (En) Choice Name (En) Name (Ar) Name (Ar) Price AED 0…" at bounding box center [914, 675] width 1242 height 76
type input "1 kg"
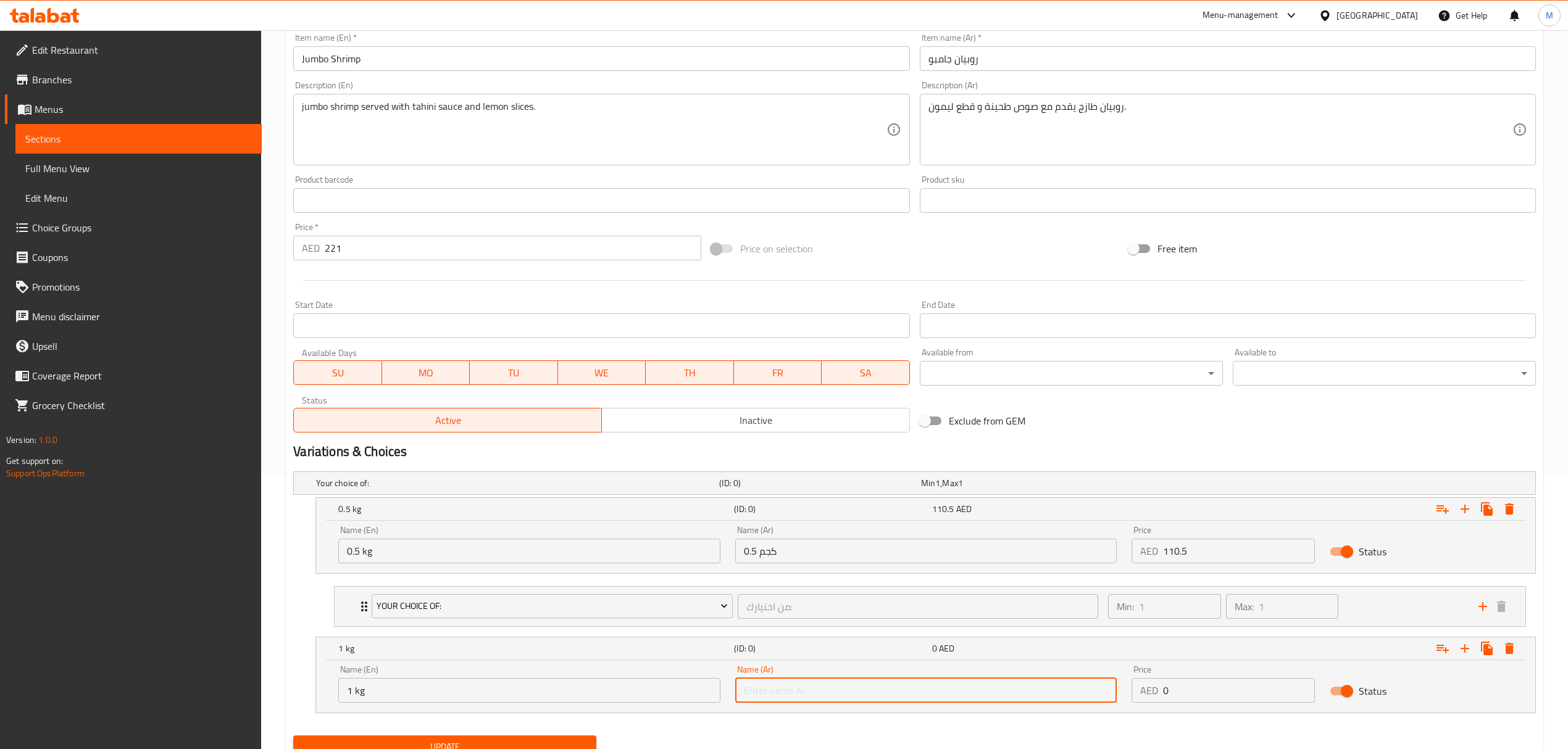
click at [832, 695] on input "text" at bounding box center [926, 690] width 382 height 25
type input "1 كجم"
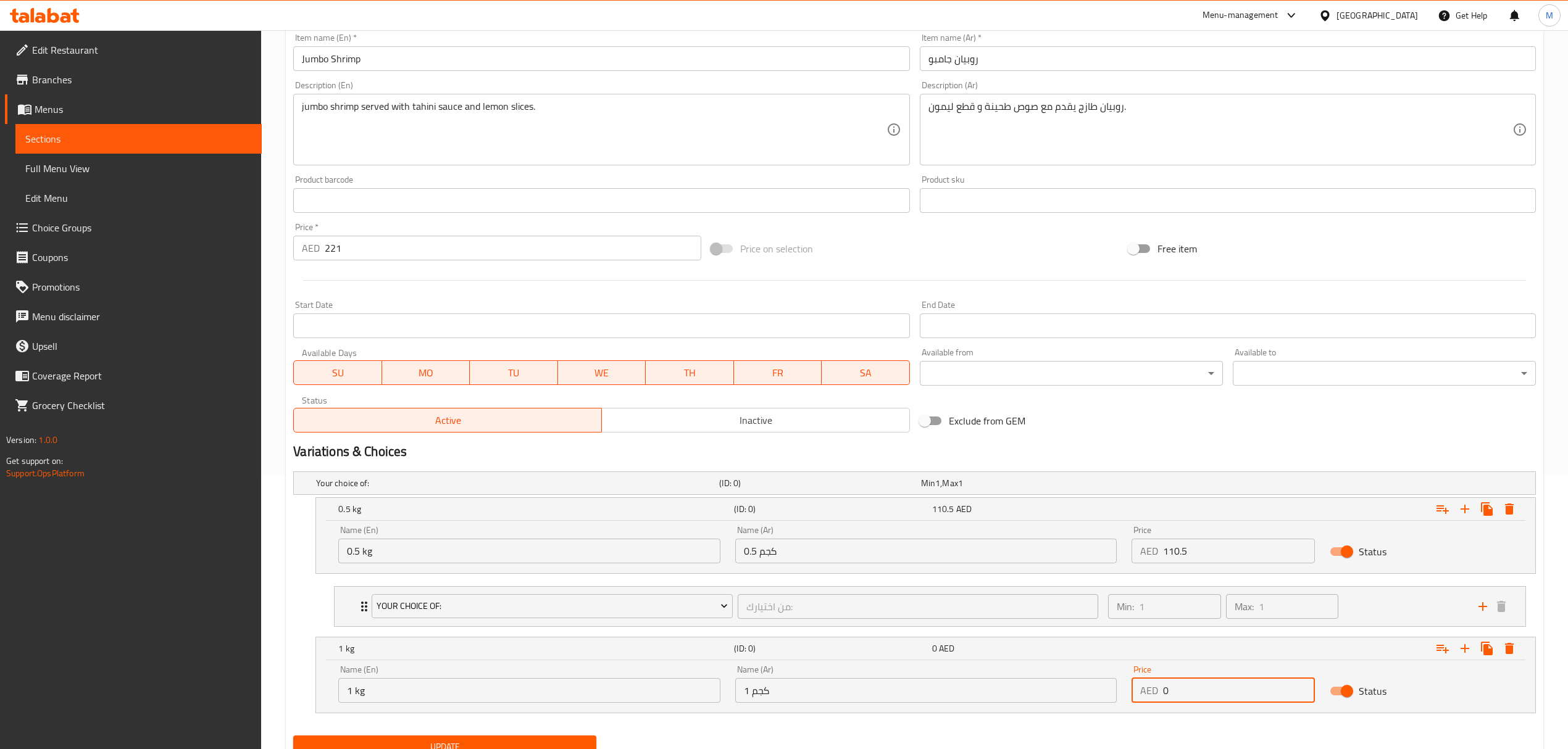
drag, startPoint x: 1169, startPoint y: 694, endPoint x: 1136, endPoint y: 687, distance: 33.7
click at [1136, 687] on div "AED 0 Price" at bounding box center [1223, 690] width 183 height 25
type input "221"
click at [1442, 649] on icon "Expand" at bounding box center [1442, 648] width 15 height 15
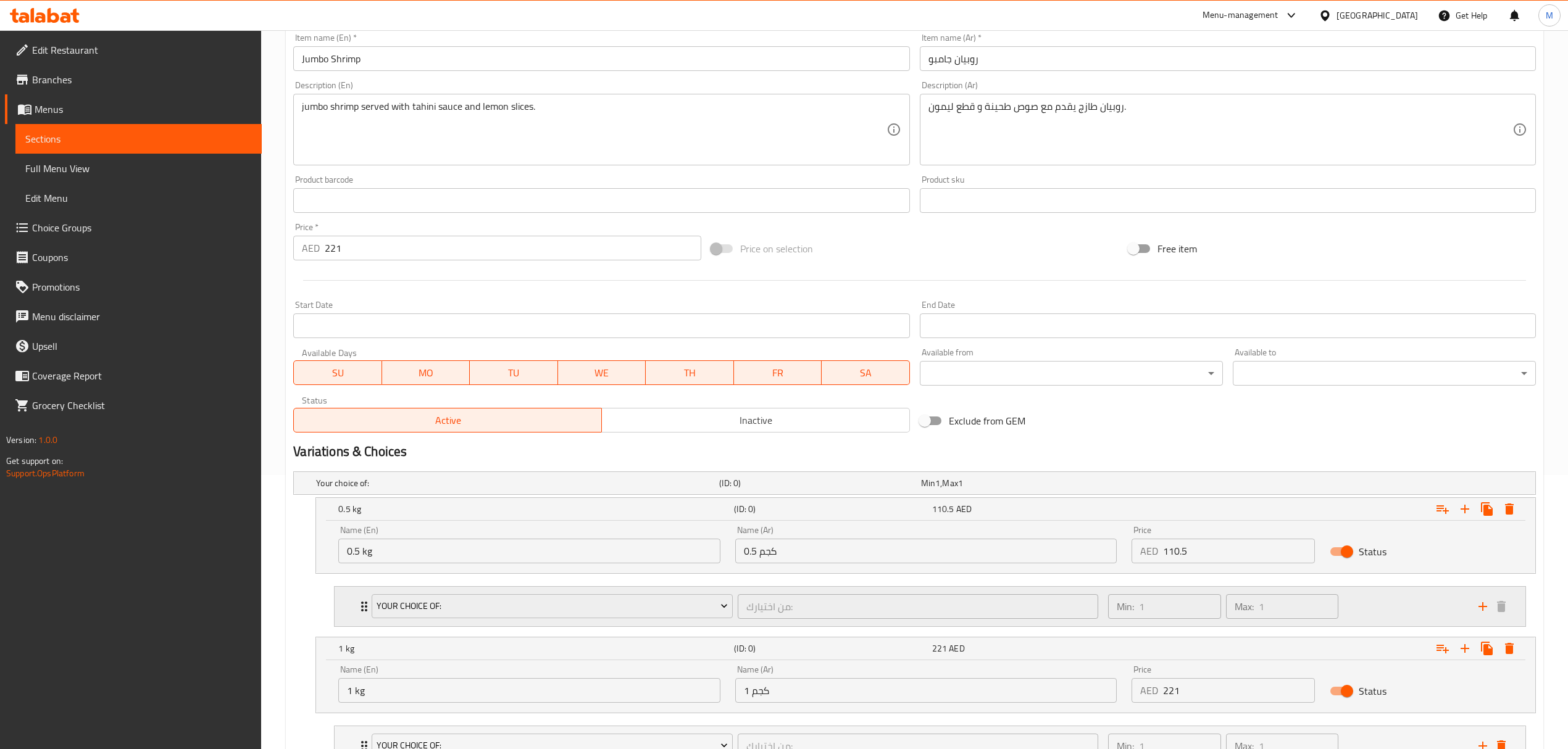
click at [731, 621] on div "Your Choice Of:" at bounding box center [551, 606] width 365 height 30
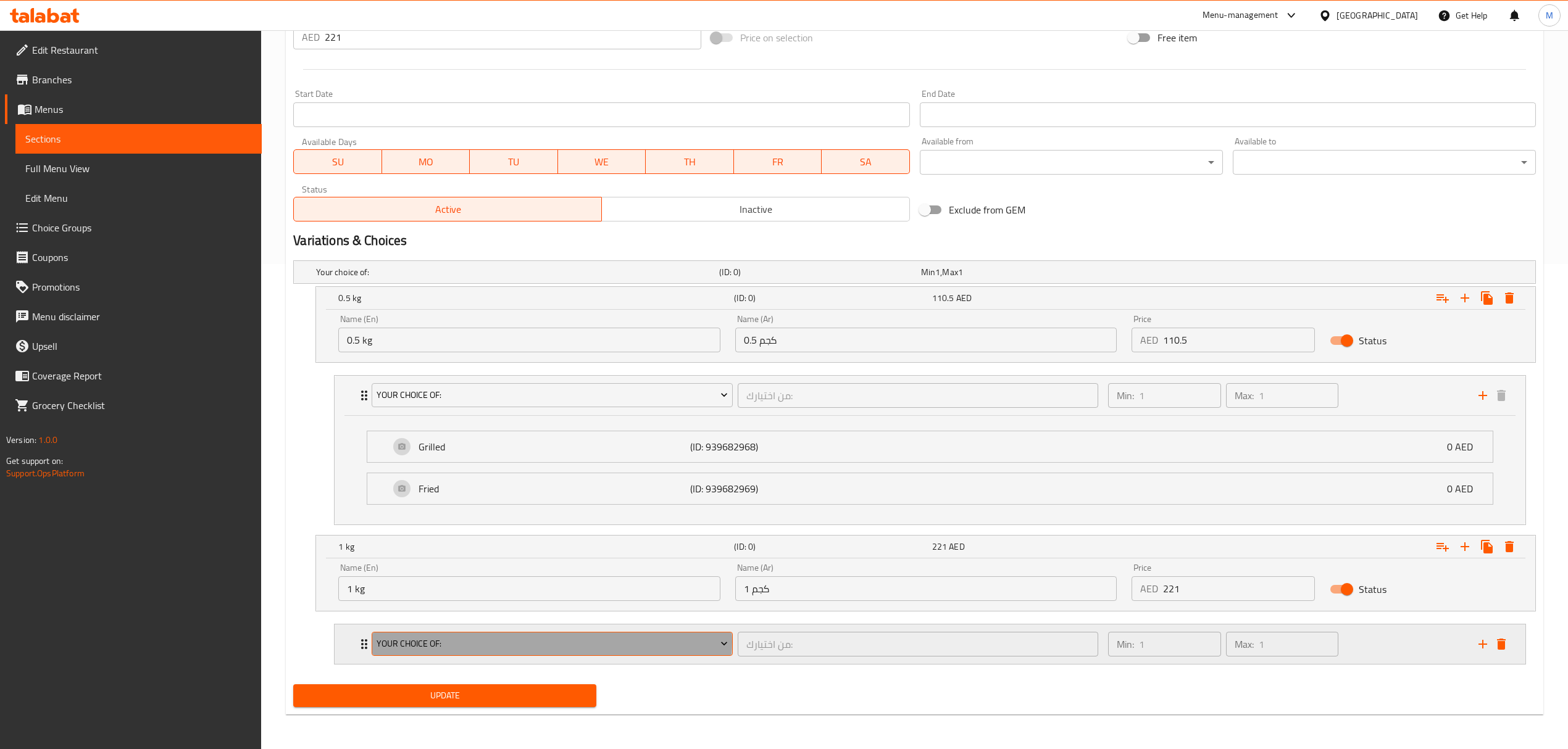
click at [526, 642] on span "Your Choice Of:" at bounding box center [552, 644] width 351 height 16
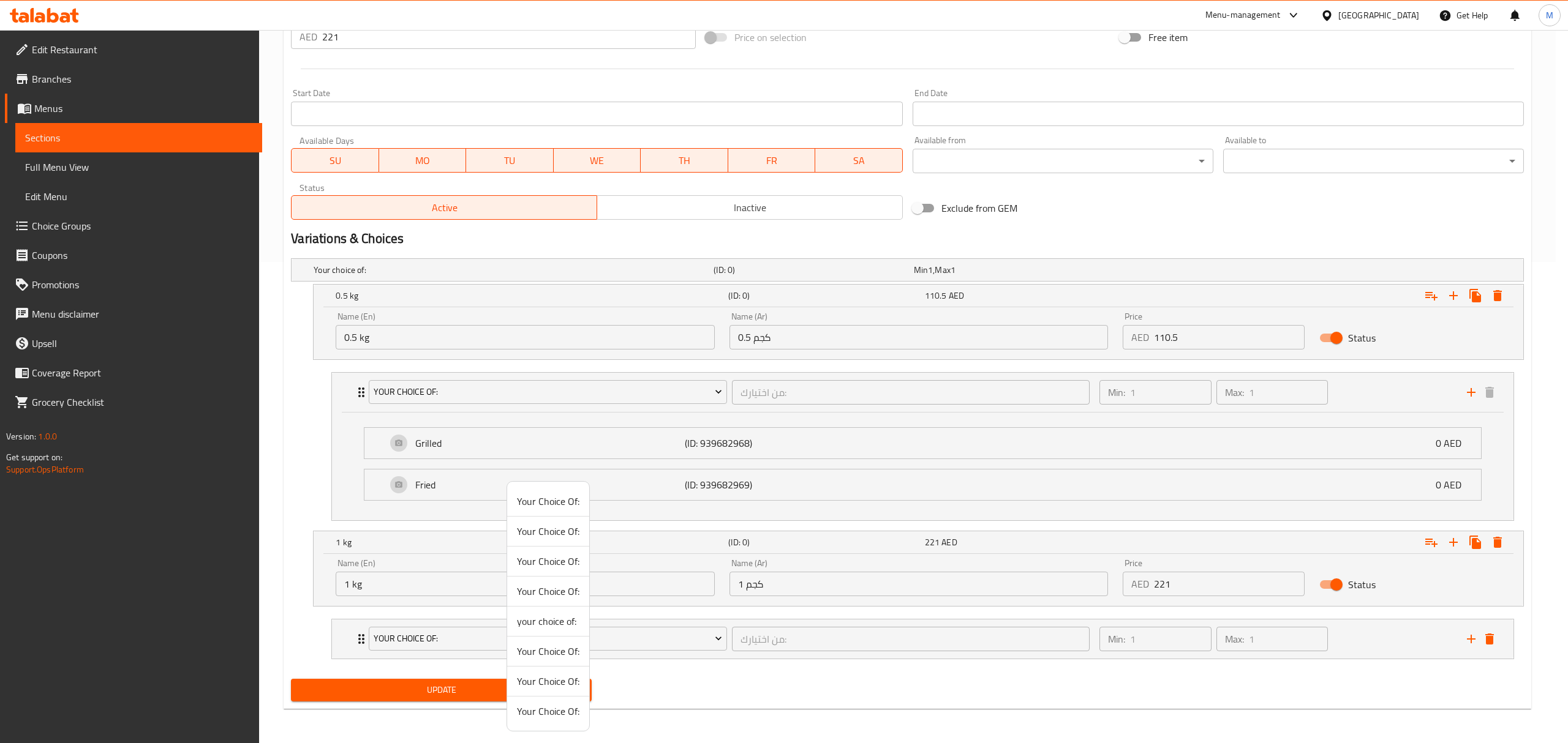
click at [699, 654] on div at bounding box center [784, 371] width 1568 height 743
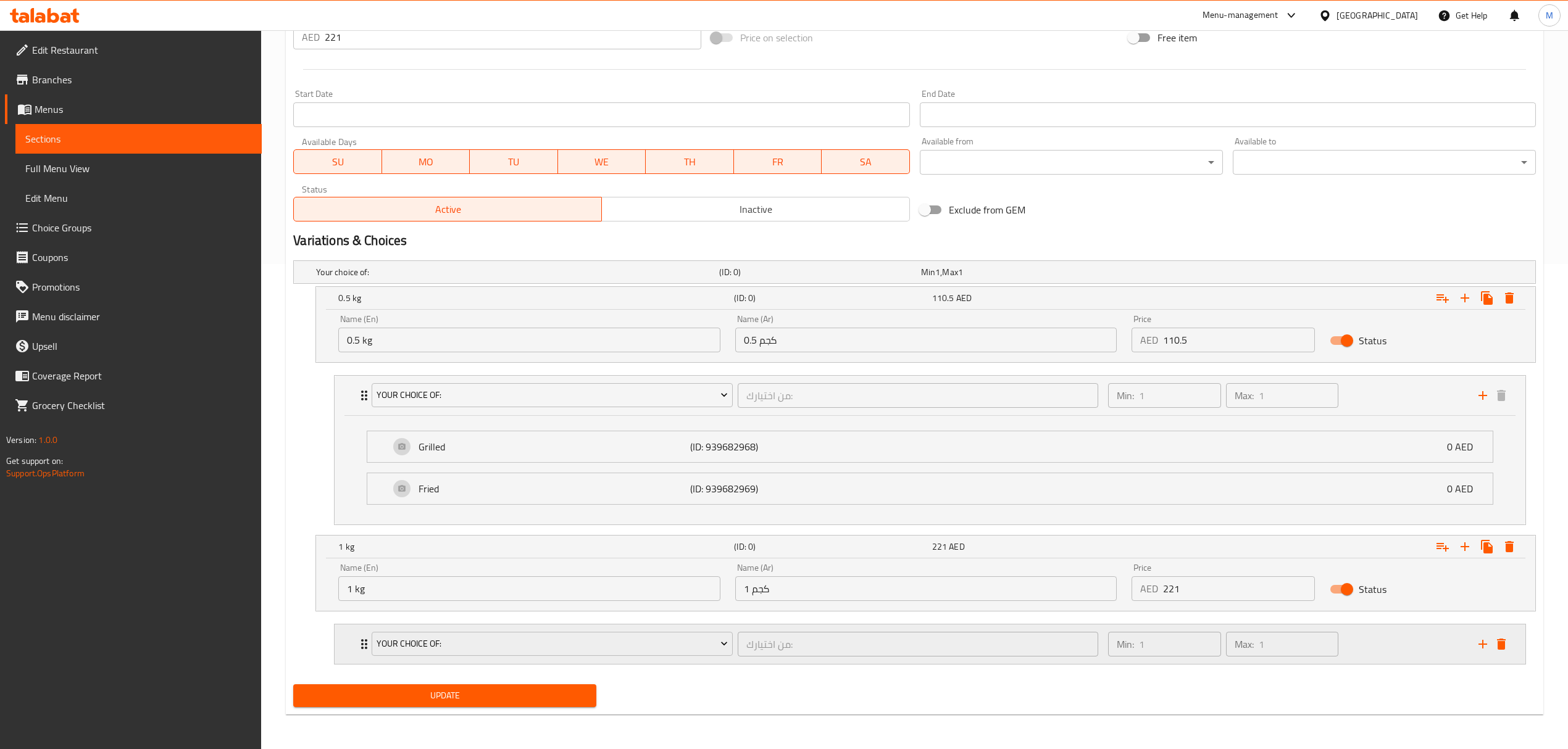
click at [736, 658] on div "من اختيارك: ​" at bounding box center [917, 644] width 365 height 30
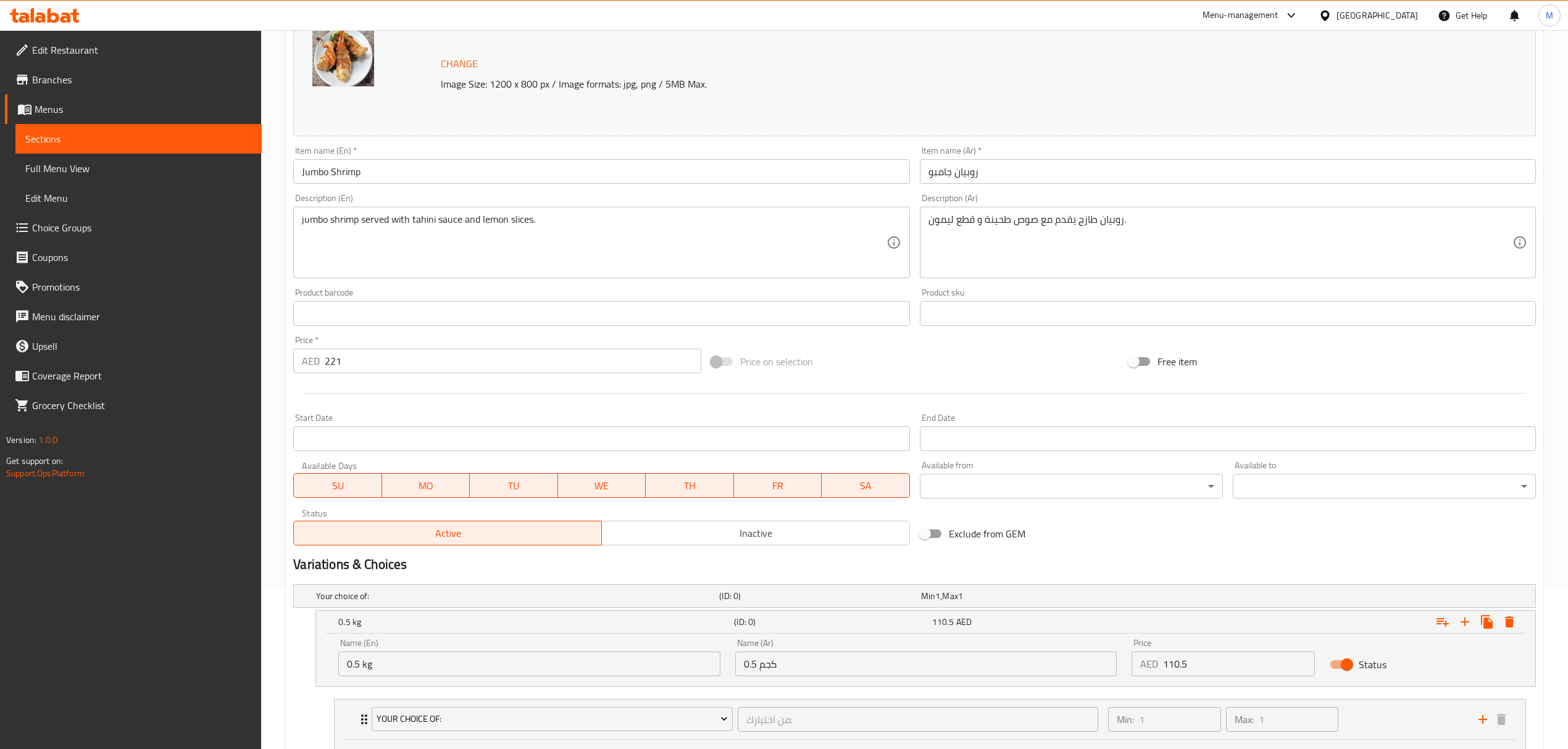
scroll to position [159, 0]
drag, startPoint x: 352, startPoint y: 357, endPoint x: 270, endPoint y: 348, distance: 82.5
click at [270, 348] on div "Home / Restaurants management / Menus / Sections / item / update Crustaceans se…" at bounding box center [915, 527] width 1307 height 1313
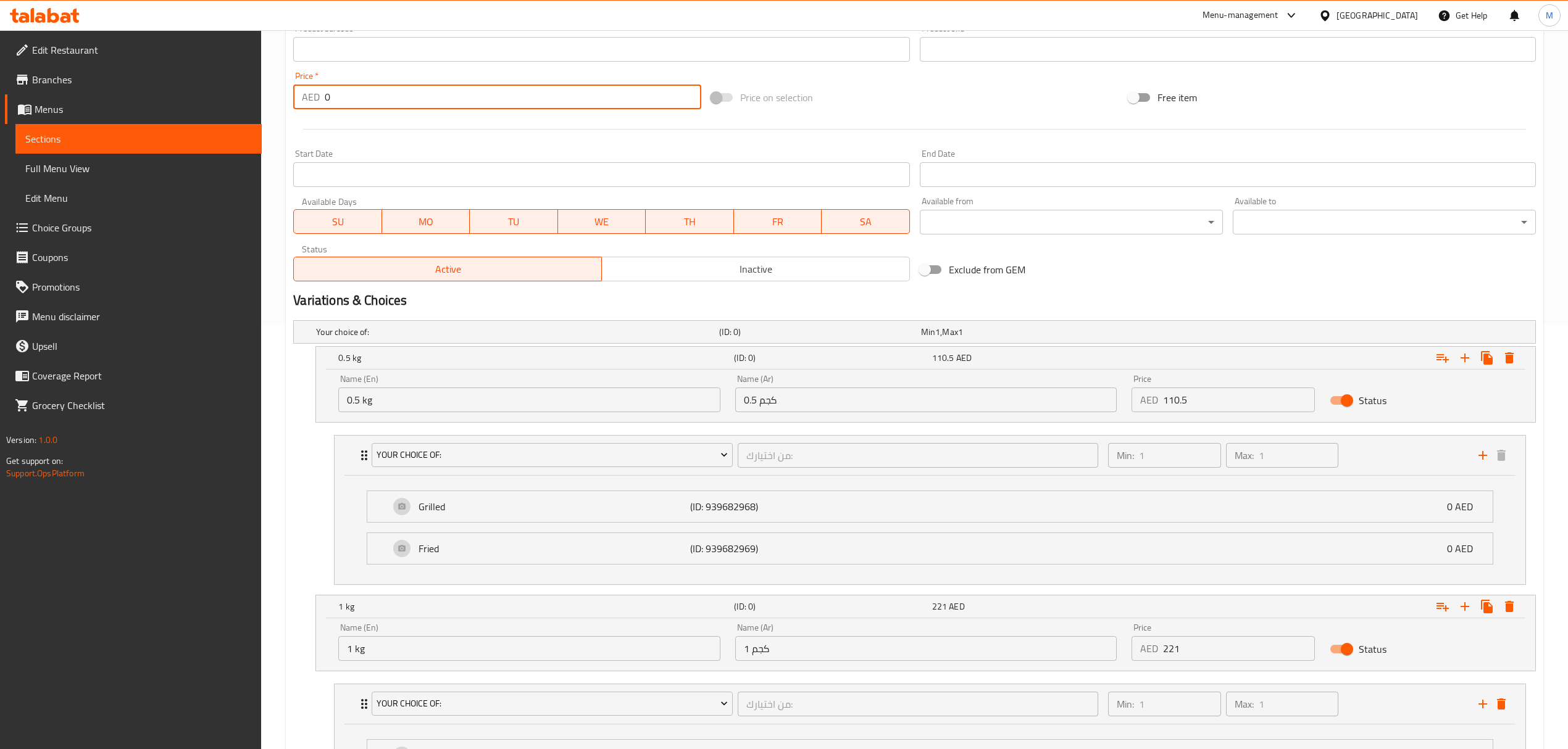
scroll to position [598, 0]
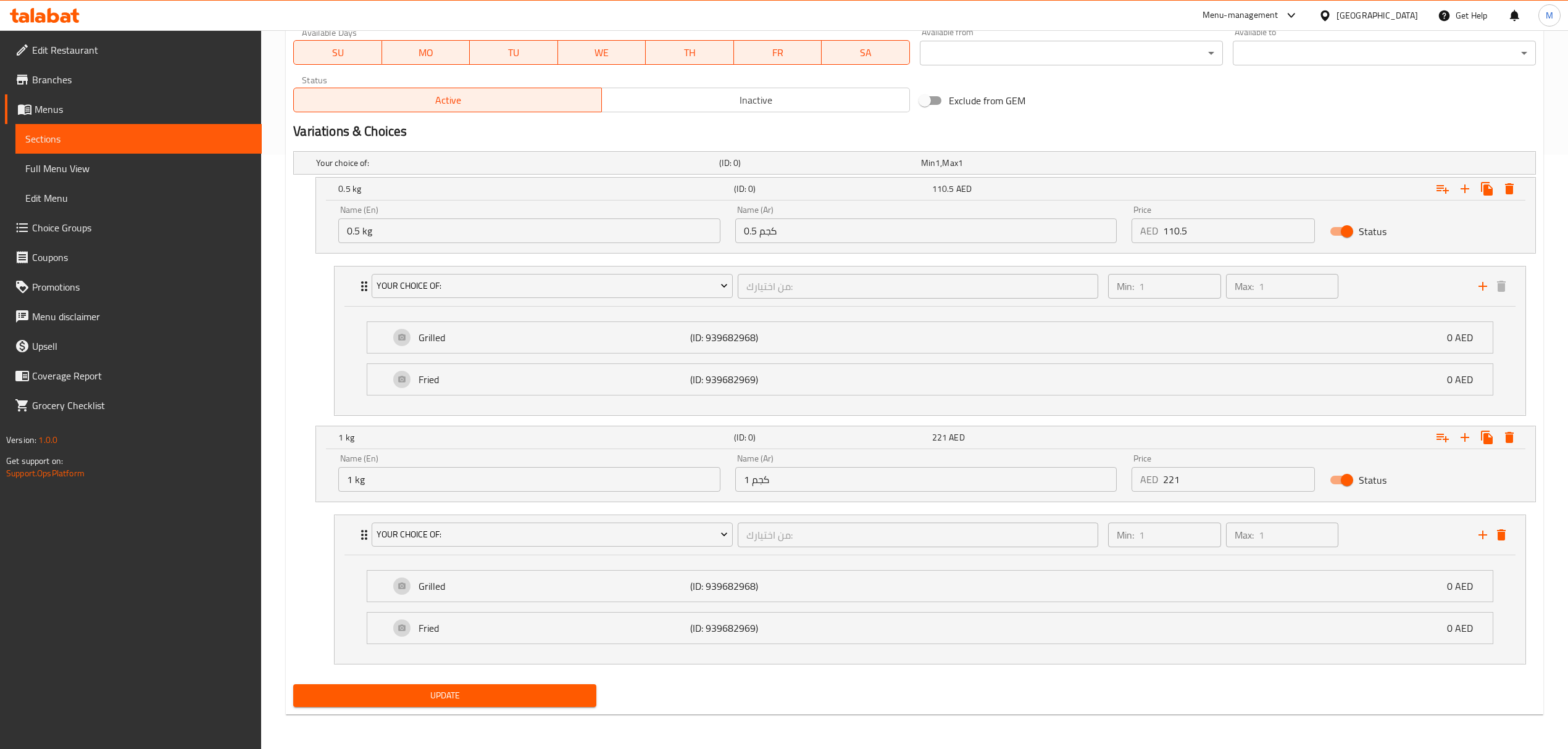
type input "0"
click at [533, 686] on button "Update" at bounding box center [445, 696] width 303 height 23
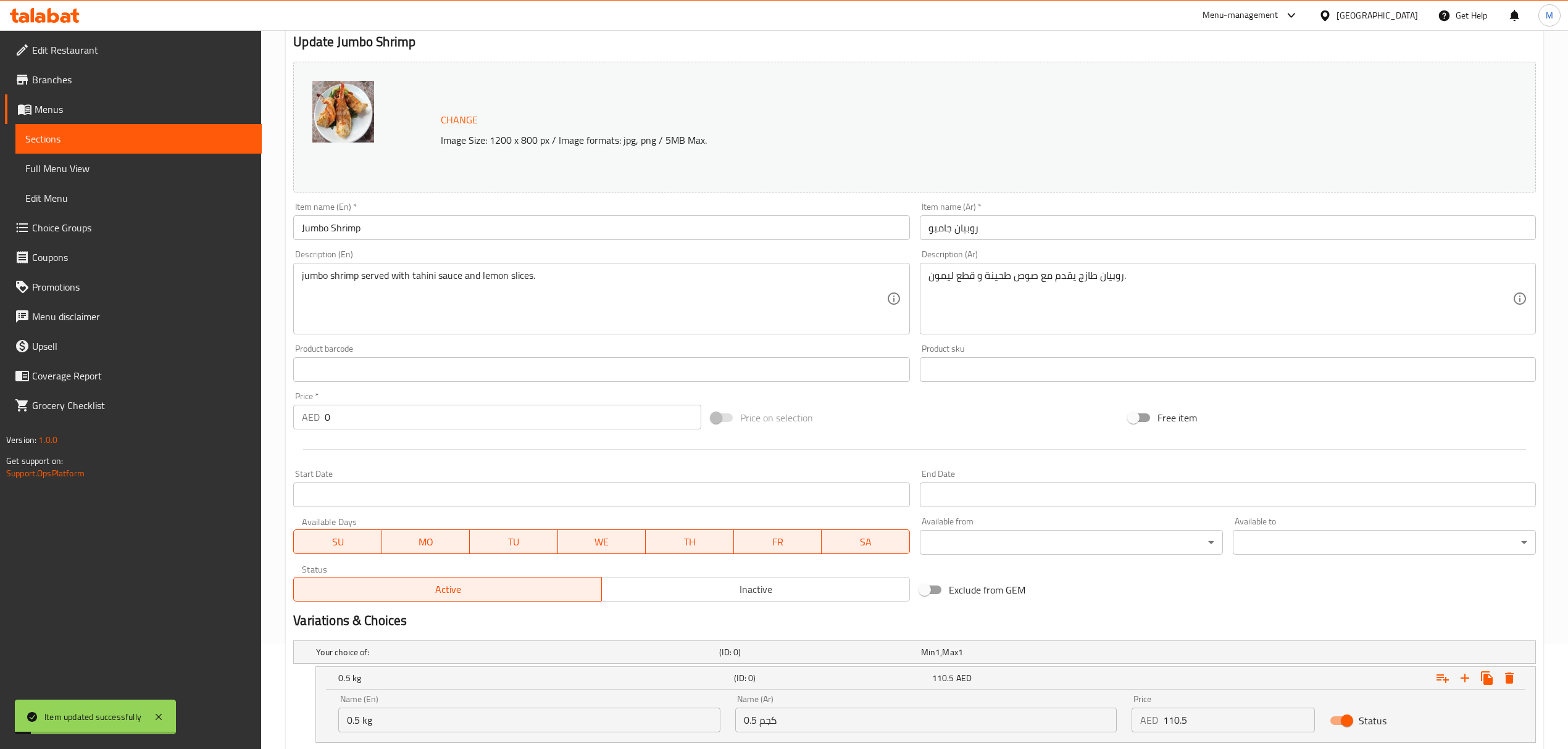
scroll to position [0, 0]
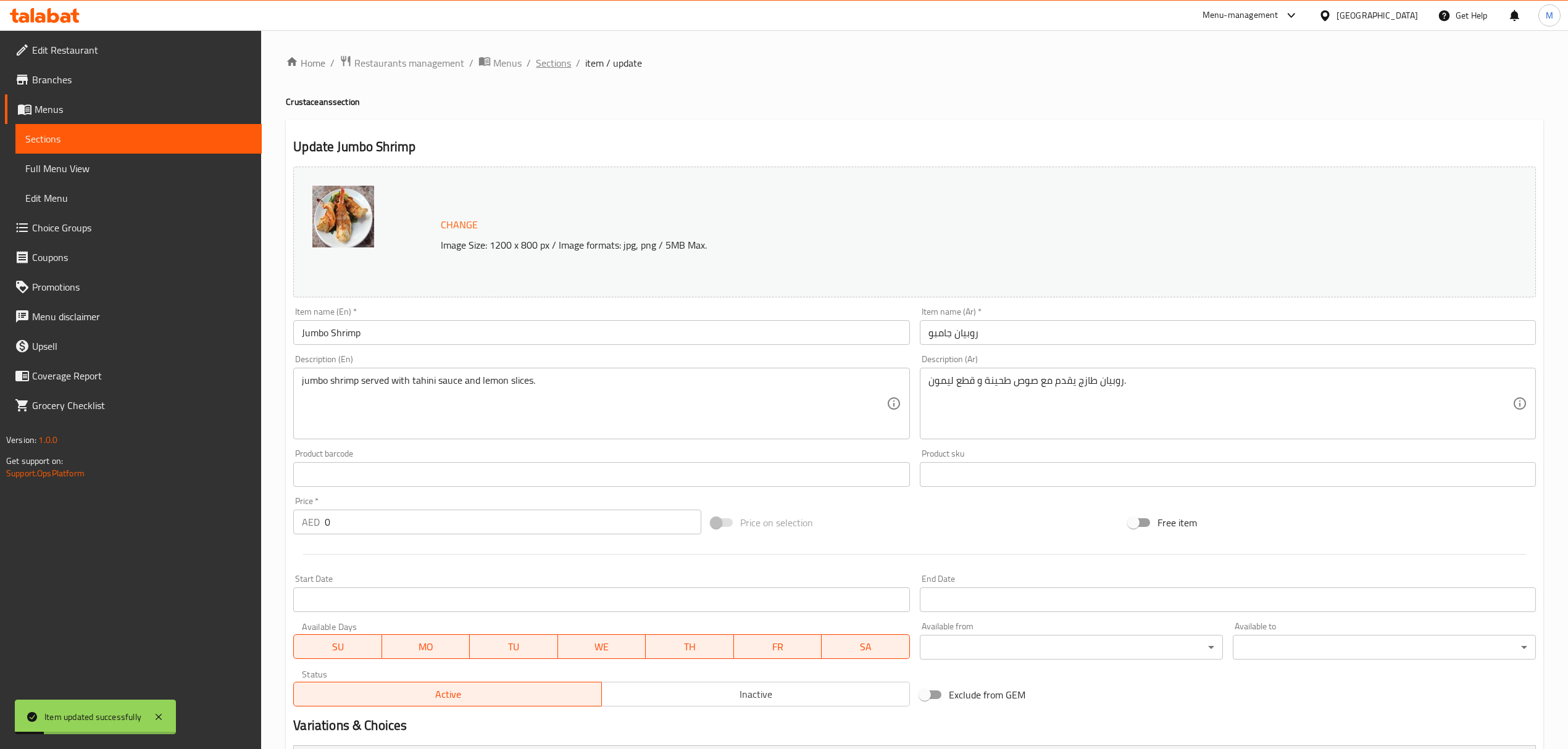
click at [561, 64] on span "Sections" at bounding box center [553, 63] width 35 height 15
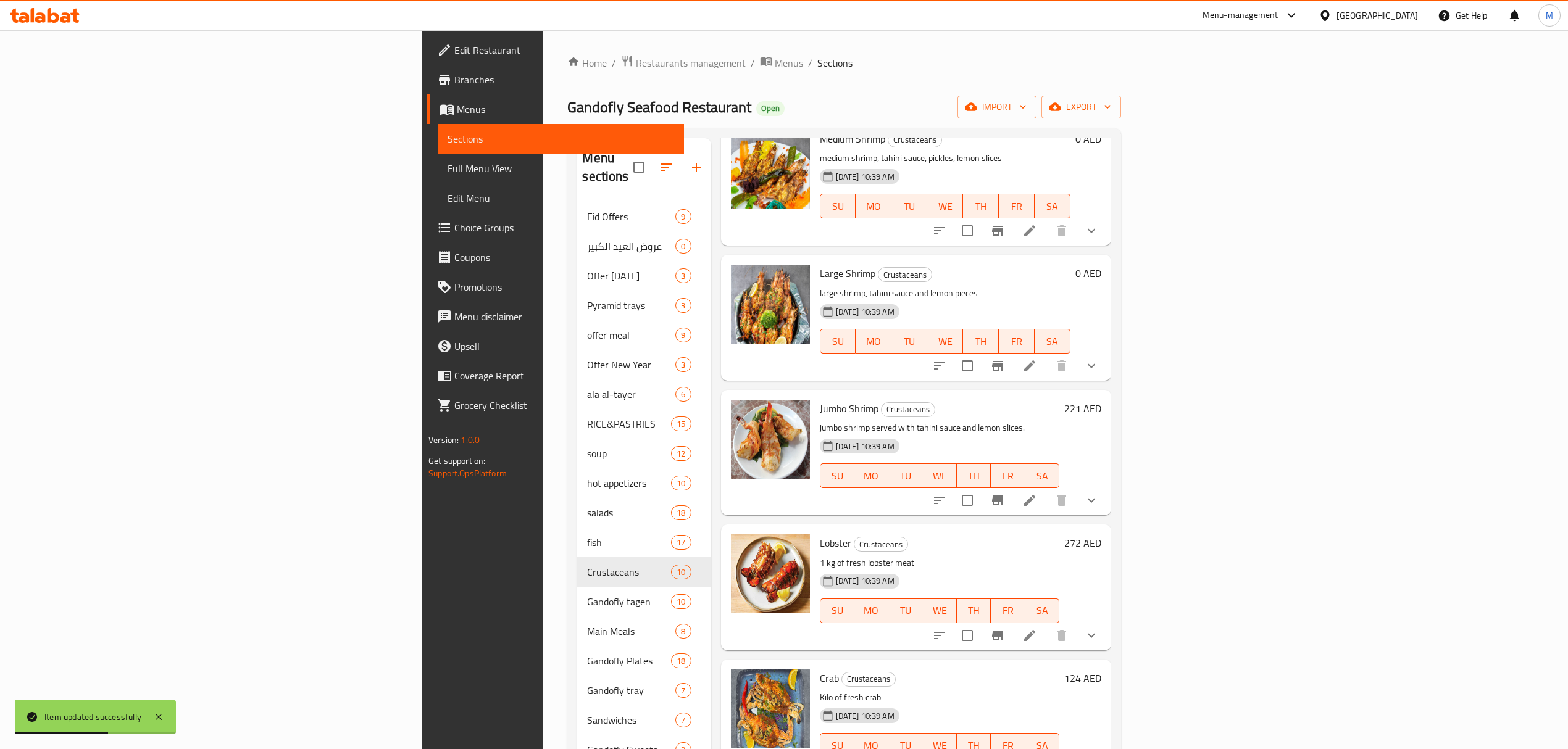
scroll to position [164, 0]
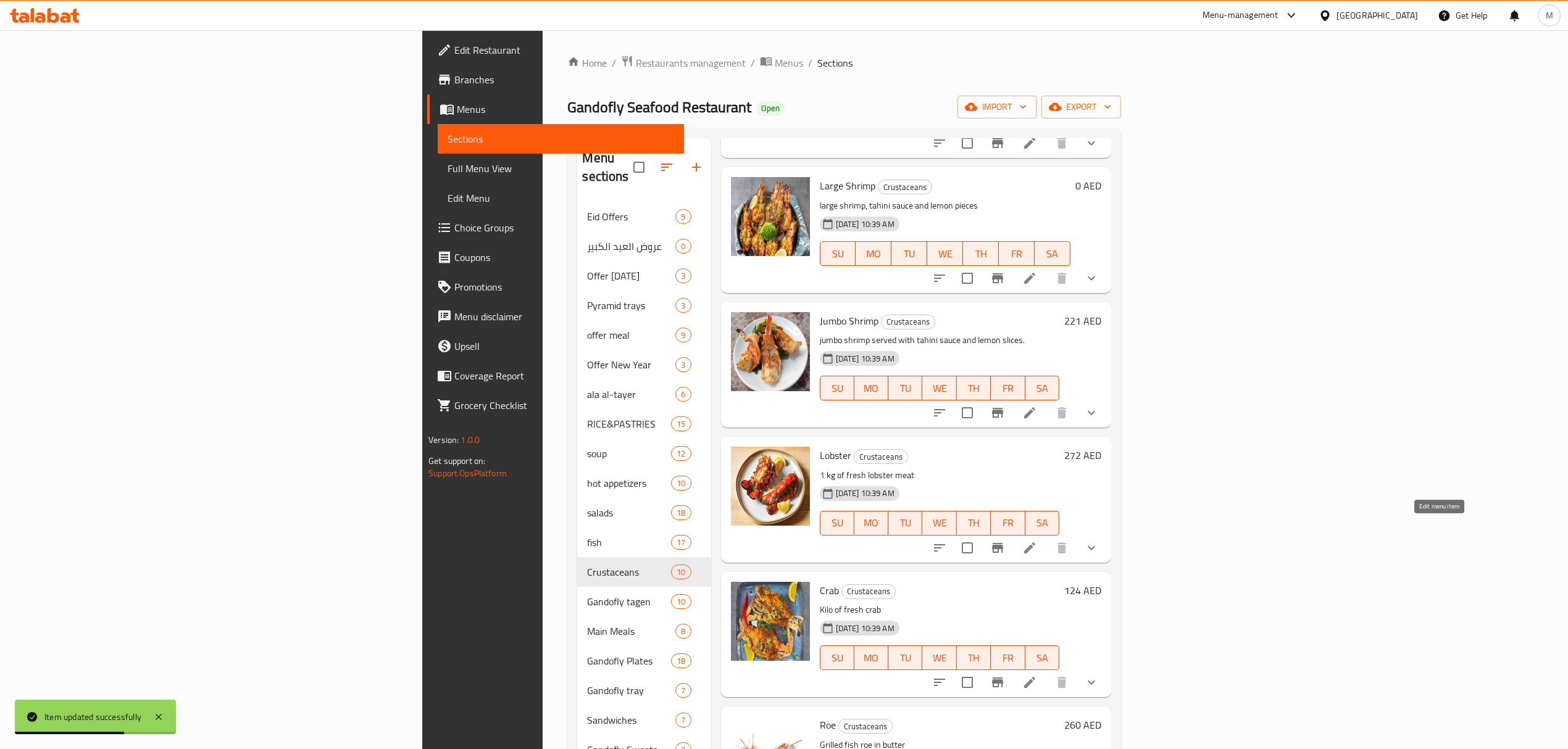
click at [1037, 540] on icon at bounding box center [1030, 548] width 15 height 15
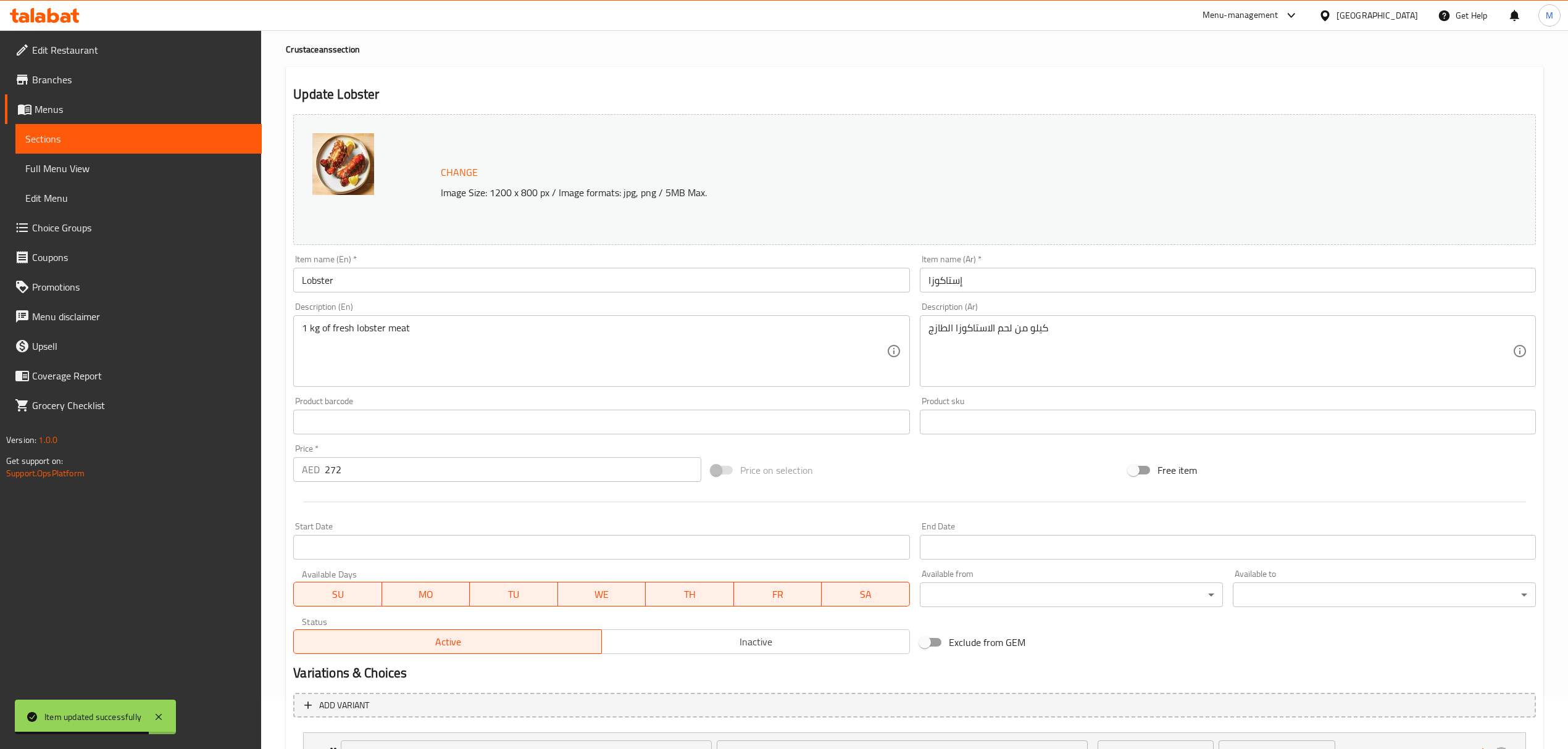
scroll to position [161, 0]
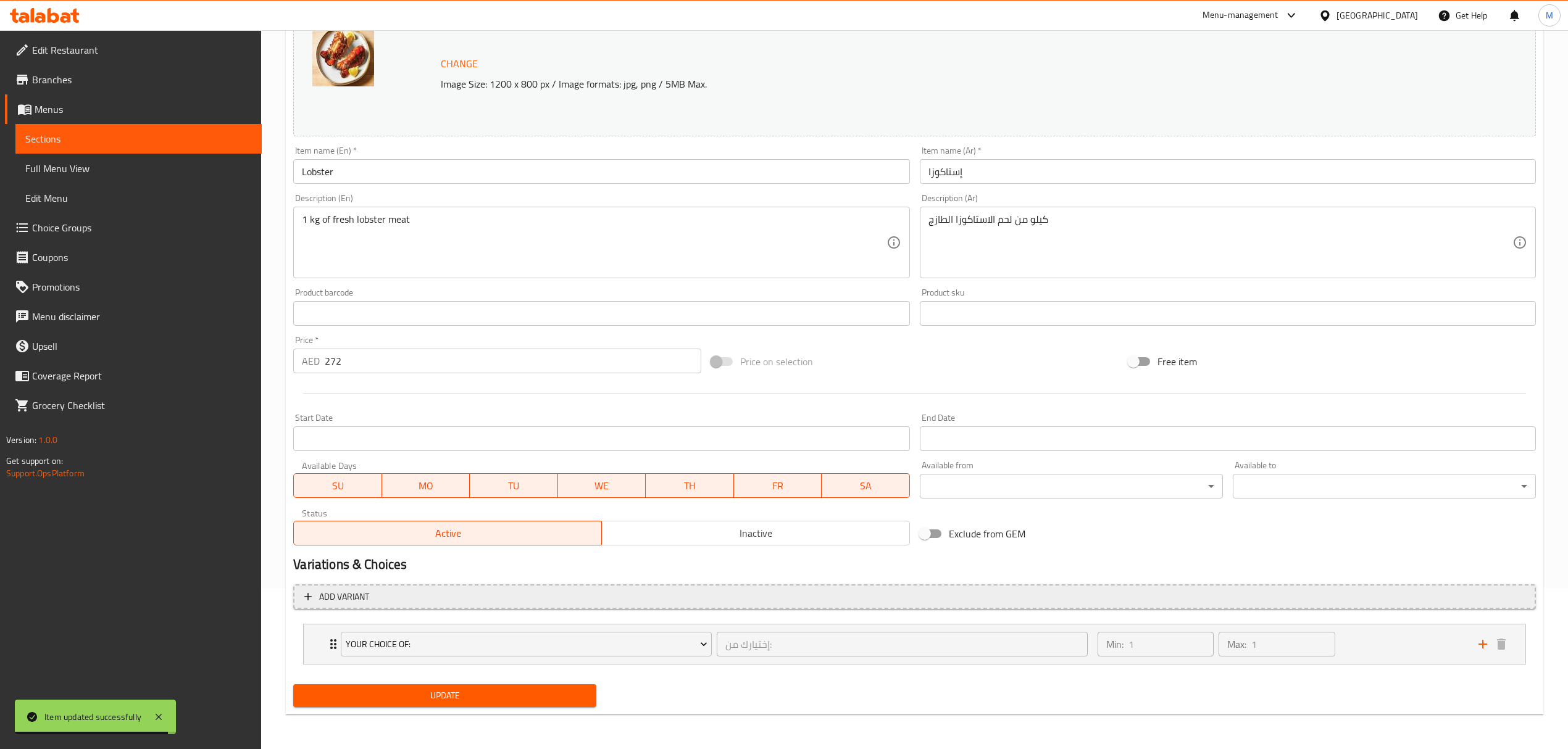
click at [559, 601] on span "Add variant" at bounding box center [914, 597] width 1220 height 16
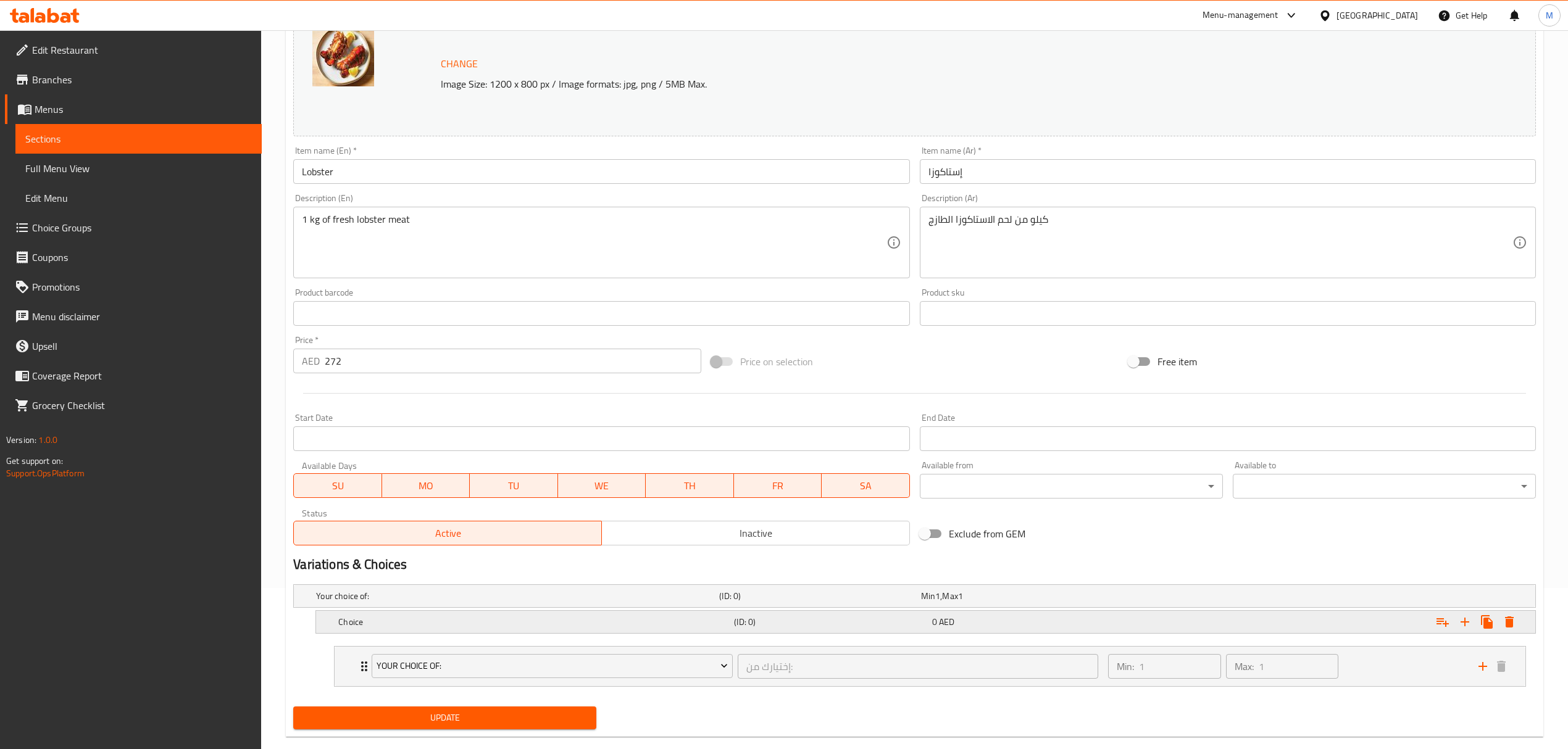
click at [467, 602] on h5 "Choice" at bounding box center [515, 596] width 398 height 12
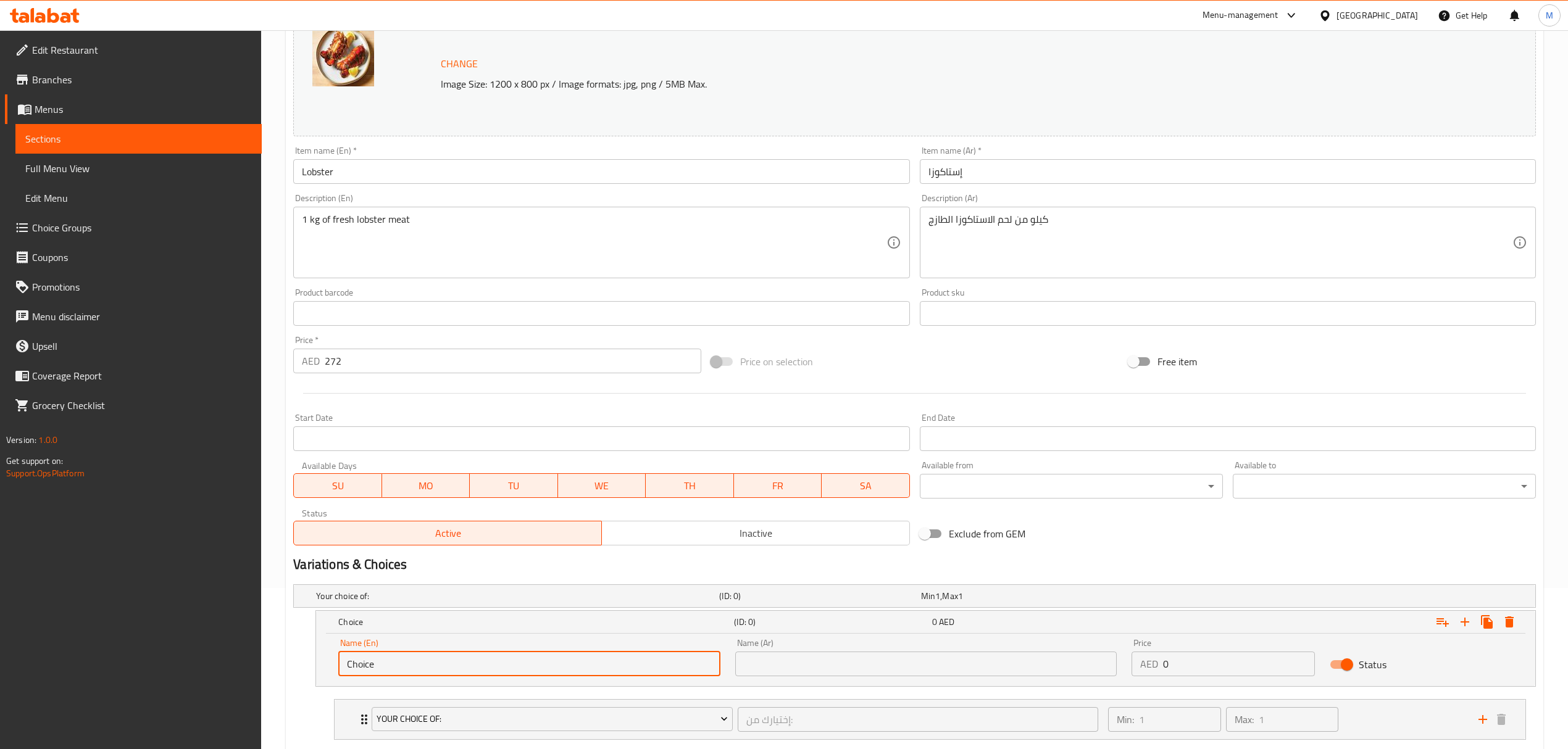
drag, startPoint x: 430, startPoint y: 667, endPoint x: 265, endPoint y: 667, distance: 165.0
click at [265, 667] on div "Home / Restaurants management / Menus / Sections / item / update Crustaceans se…" at bounding box center [915, 346] width 1307 height 955
type input "0.5 kg"
click at [773, 657] on input "text" at bounding box center [926, 664] width 382 height 25
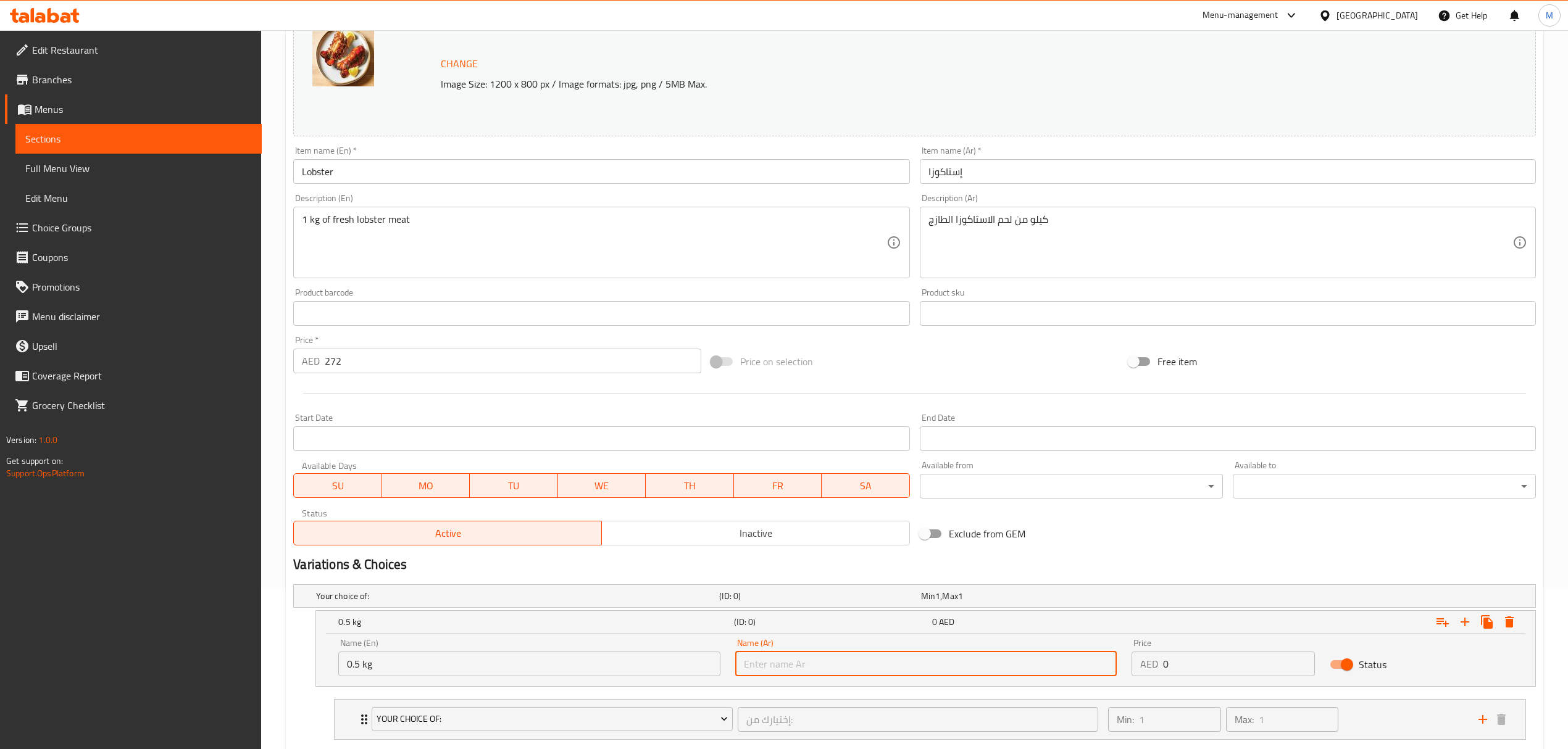
type input "0.5 كجم"
drag, startPoint x: 1169, startPoint y: 667, endPoint x: 1148, endPoint y: 665, distance: 21.1
click at [1148, 665] on div "AED 0 Price" at bounding box center [1223, 664] width 183 height 25
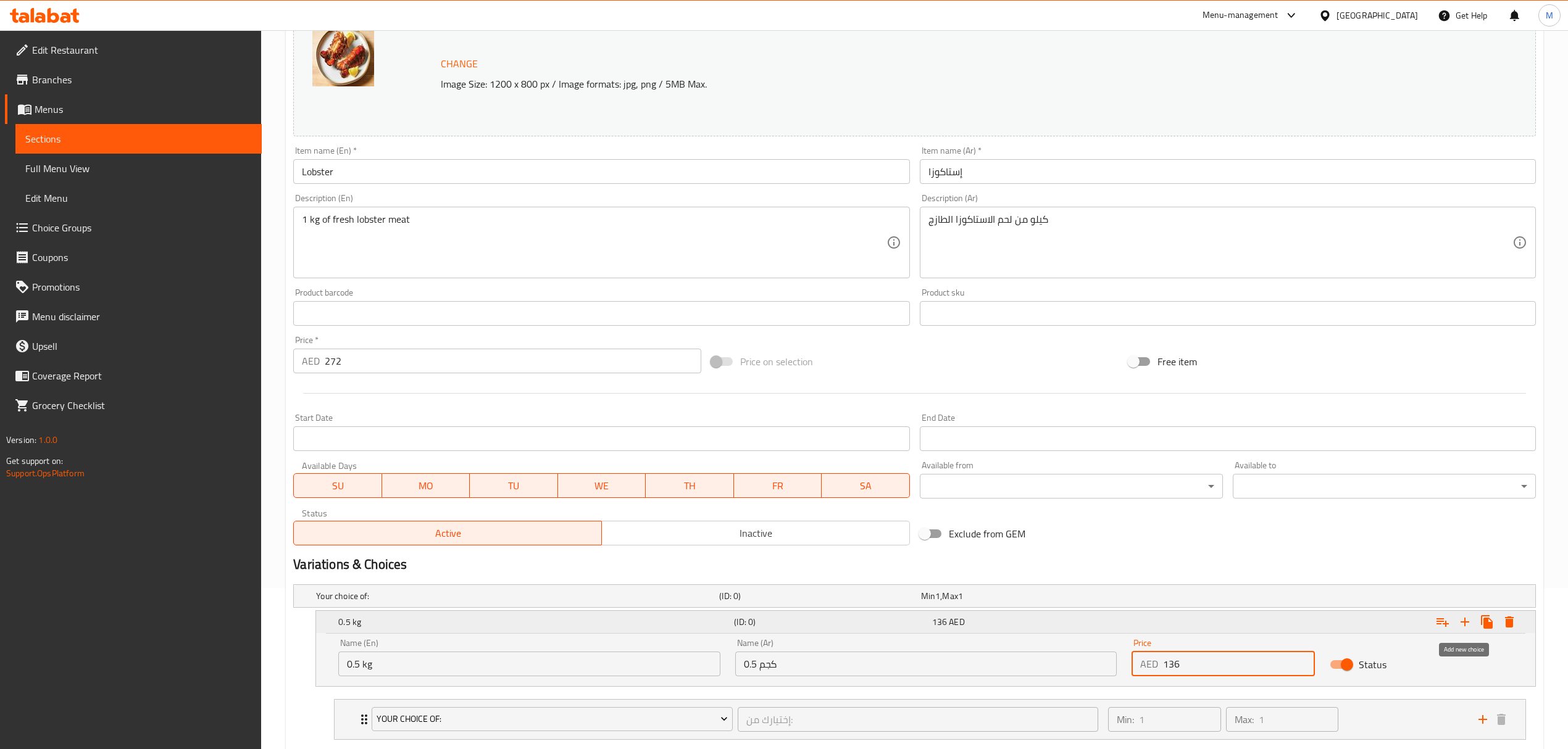
type input "136"
click at [1465, 625] on icon "Expand" at bounding box center [1465, 622] width 9 height 9
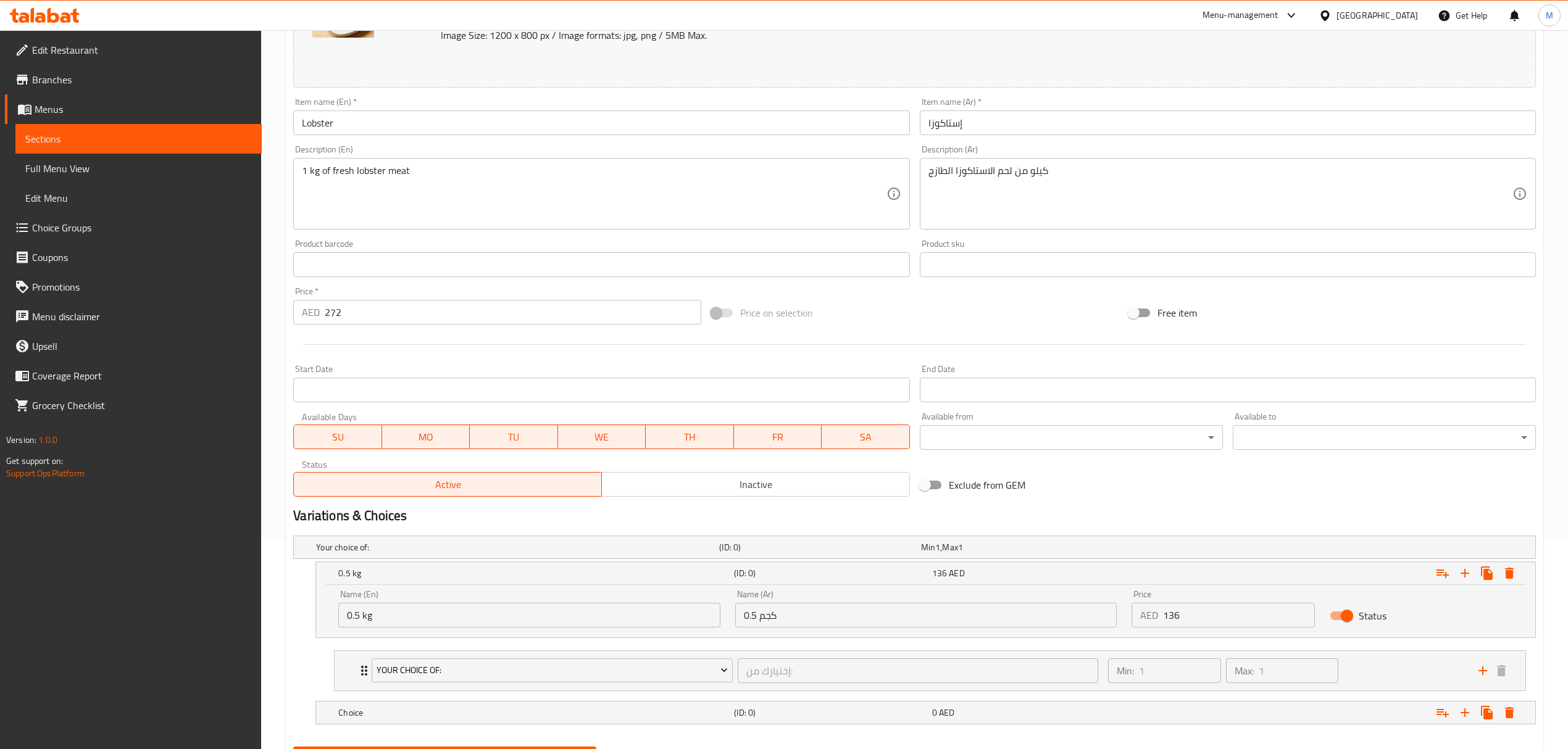
scroll to position [274, 0]
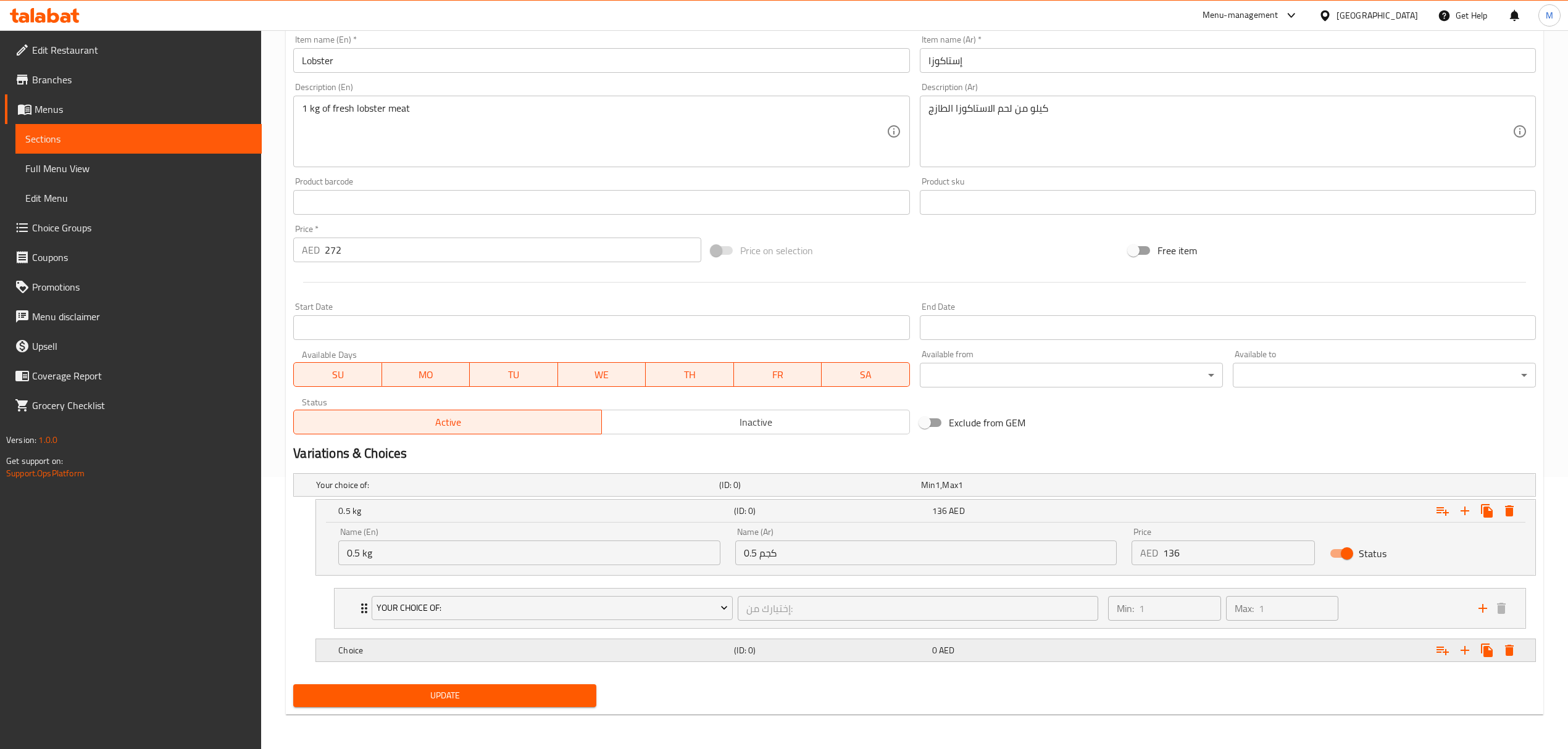
click at [450, 491] on h5 "Choice" at bounding box center [515, 485] width 398 height 12
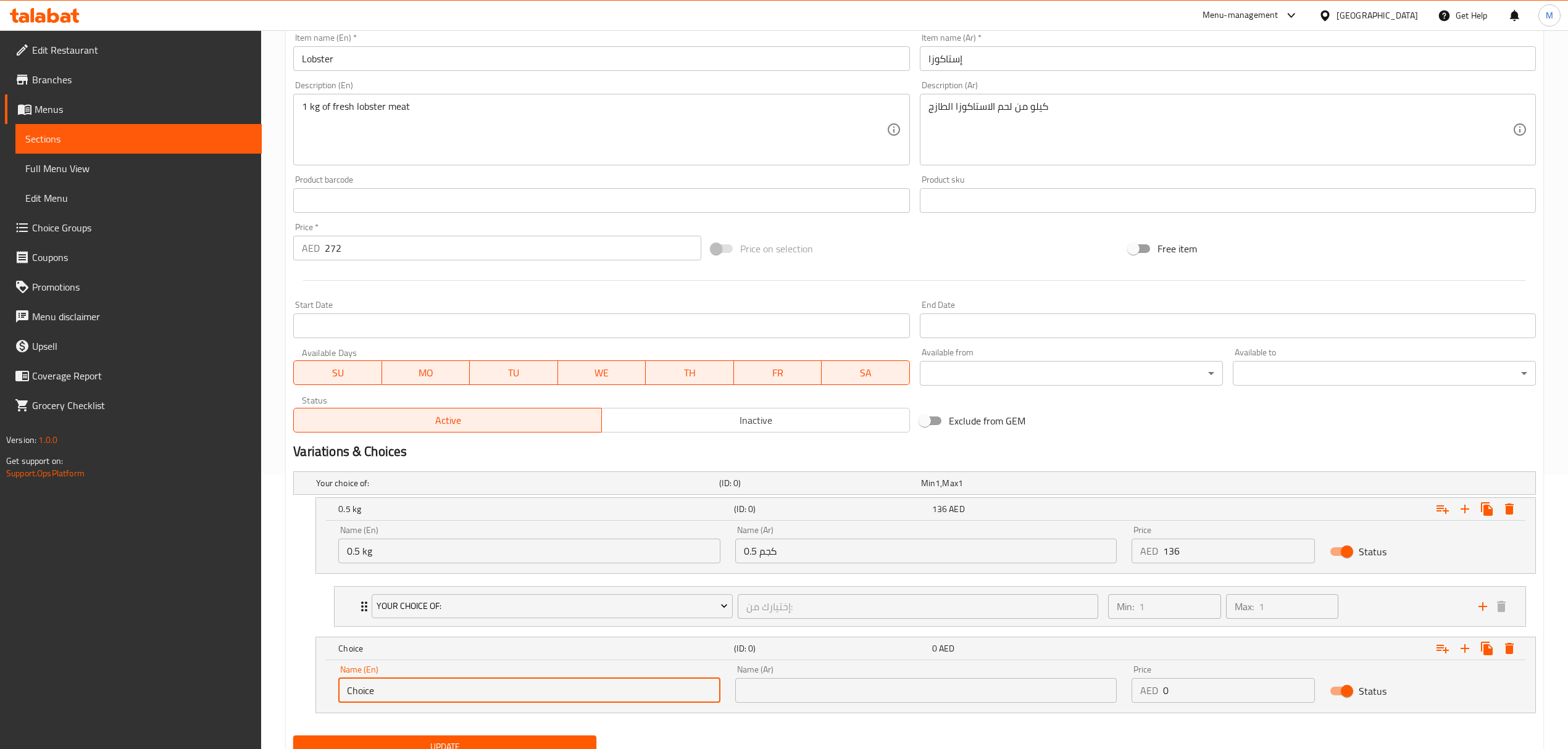
drag, startPoint x: 384, startPoint y: 692, endPoint x: 309, endPoint y: 683, distance: 75.5
click at [309, 683] on div "Choice (ID: 0) 0 AED Name (En) Choice Name (En) Name (Ar) Name (Ar) Price AED 0…" at bounding box center [914, 675] width 1242 height 76
type input "1 kg"
click at [786, 691] on input "text" at bounding box center [926, 690] width 382 height 25
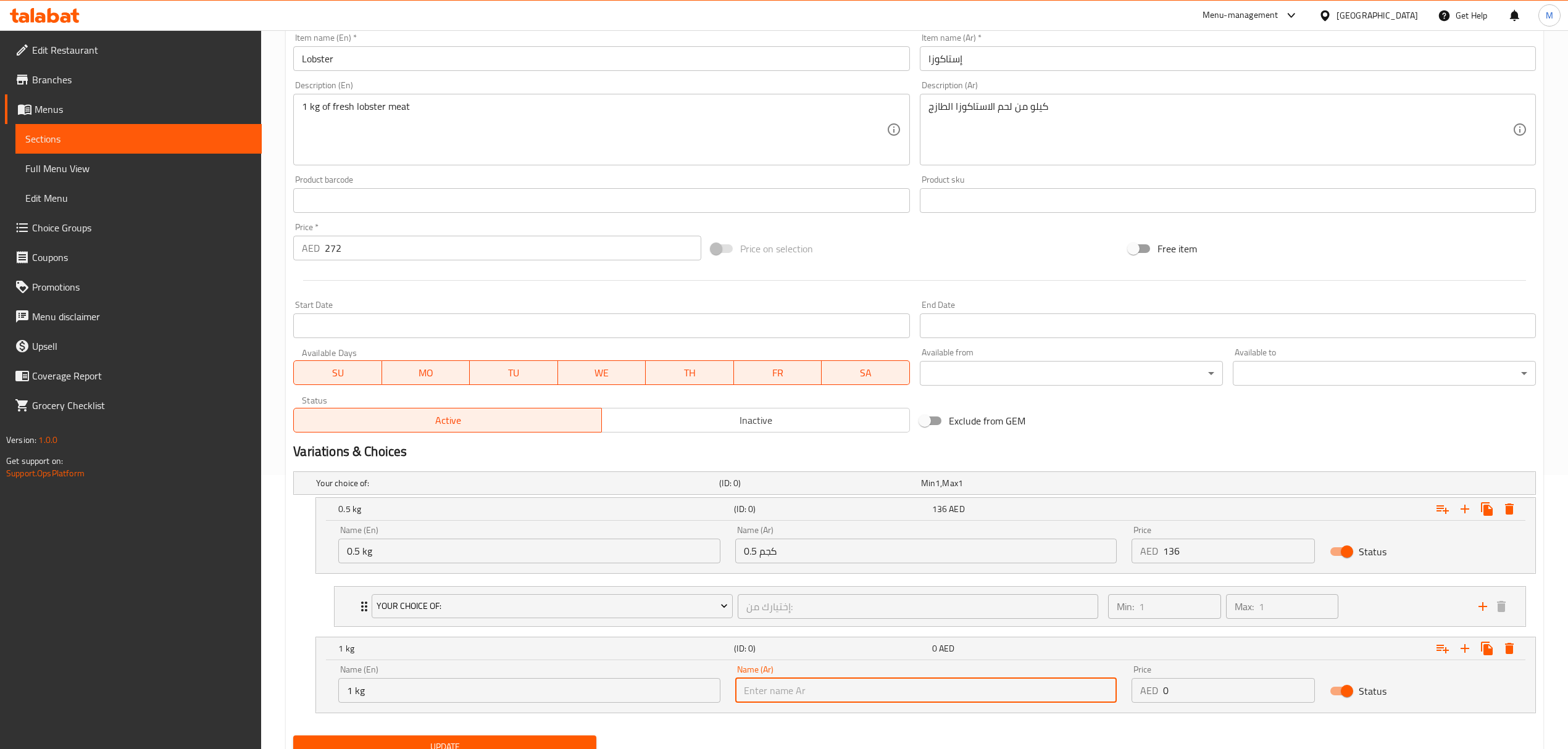
type input "1 كجم"
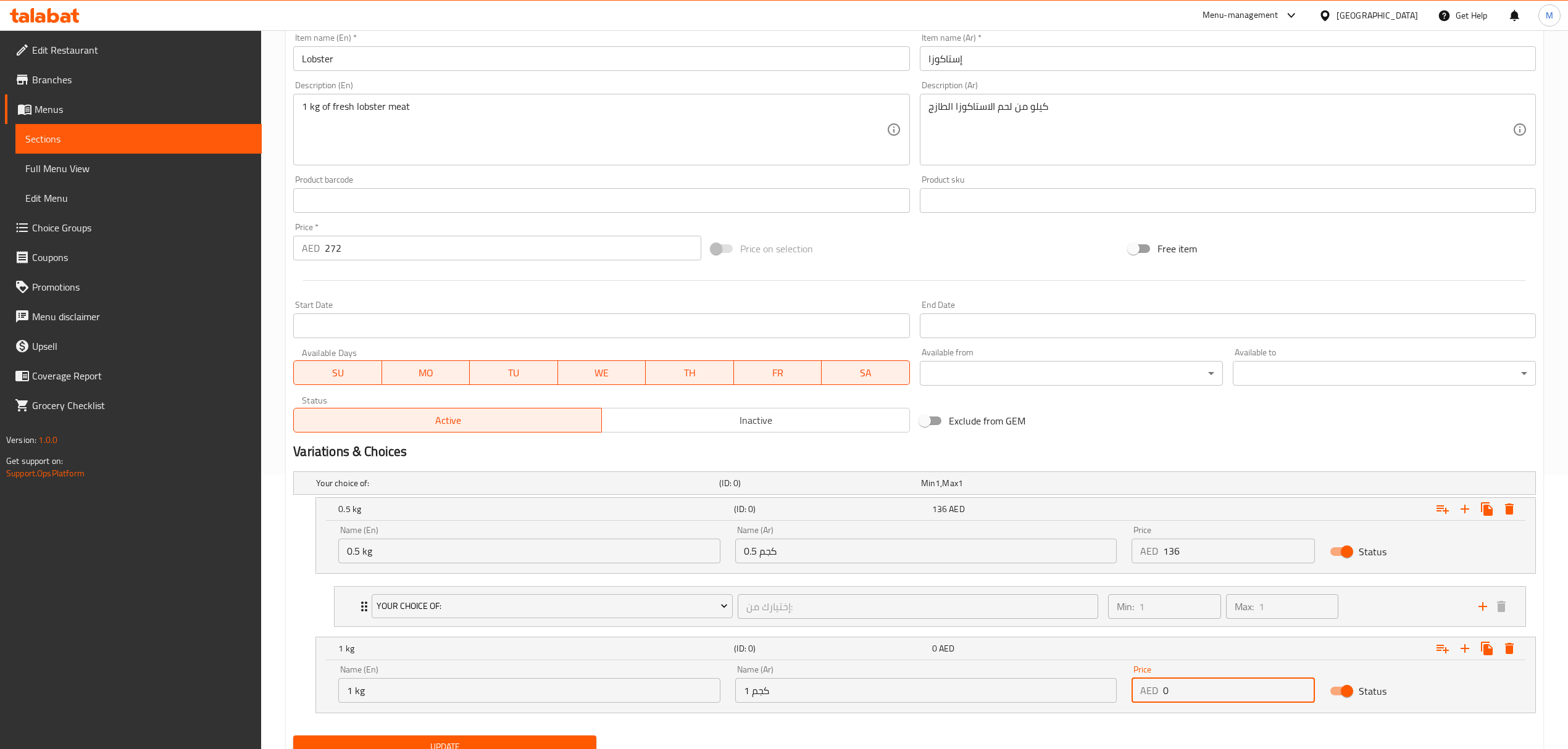
drag, startPoint x: 1159, startPoint y: 690, endPoint x: 1119, endPoint y: 686, distance: 40.2
click at [1119, 686] on div "Name (En) 1 kg Name (En) Name (Ar) 1 كجم Name (Ar) Price AED 0 Price Status" at bounding box center [926, 684] width 1190 height 53
click at [759, 595] on div "إختيارك من: ​" at bounding box center [917, 606] width 365 height 30
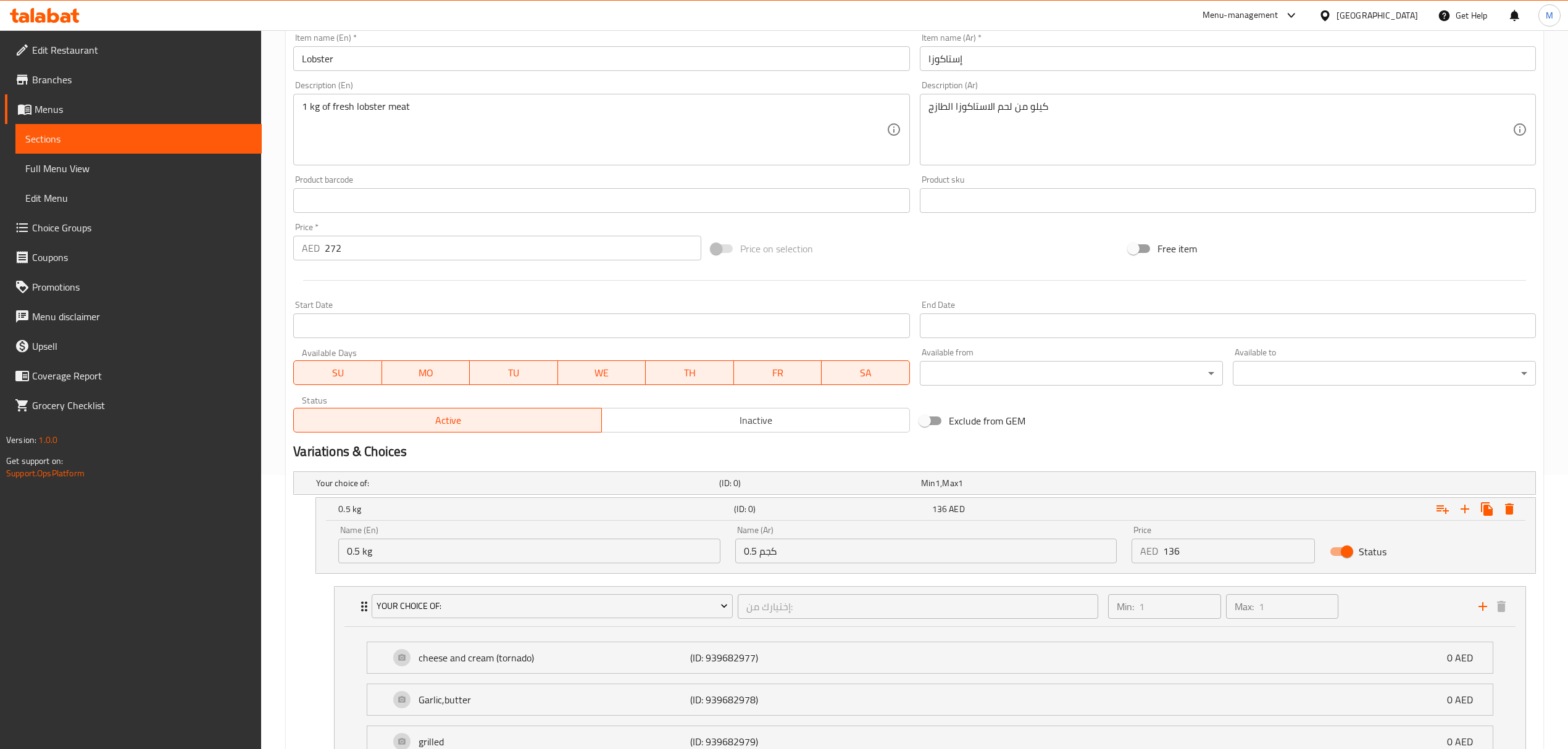
type input "272"
click at [246, 240] on div "Edit Restaurant Branches Menus Sections Full Menu View Edit Menu Choice Groups …" at bounding box center [784, 354] width 1568 height 1195
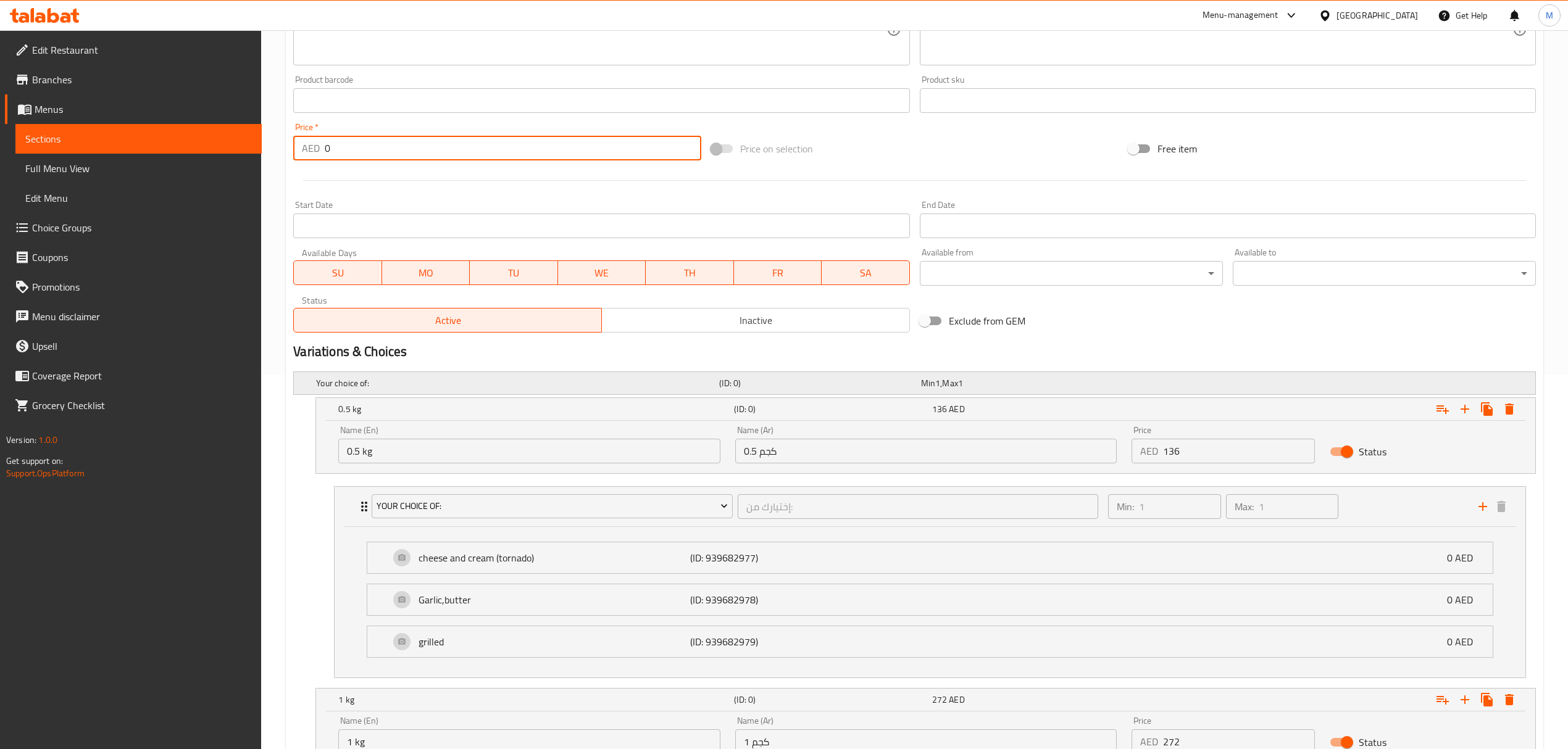
scroll to position [480, 0]
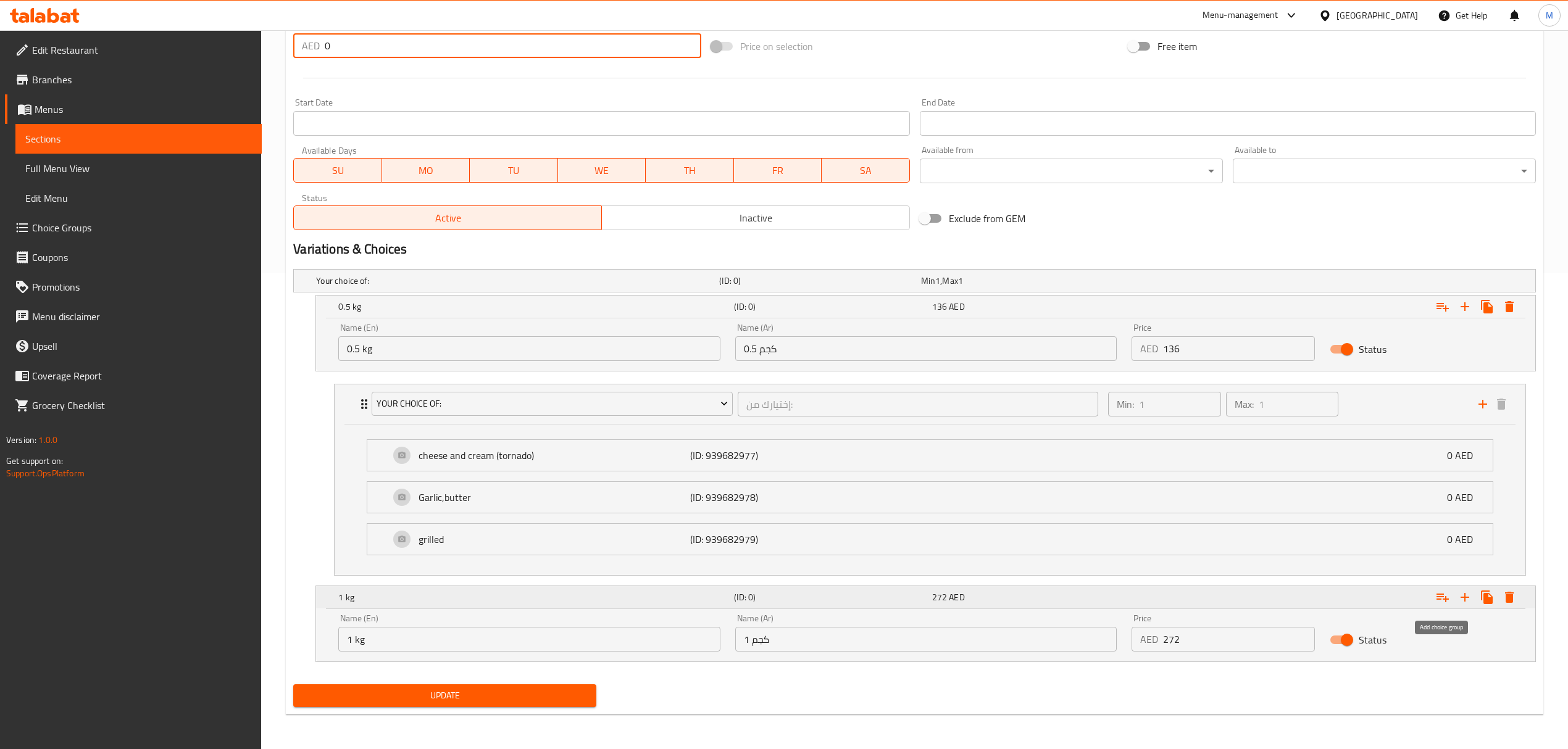
type input "0"
click at [1437, 598] on icon "Expand" at bounding box center [1442, 598] width 15 height 15
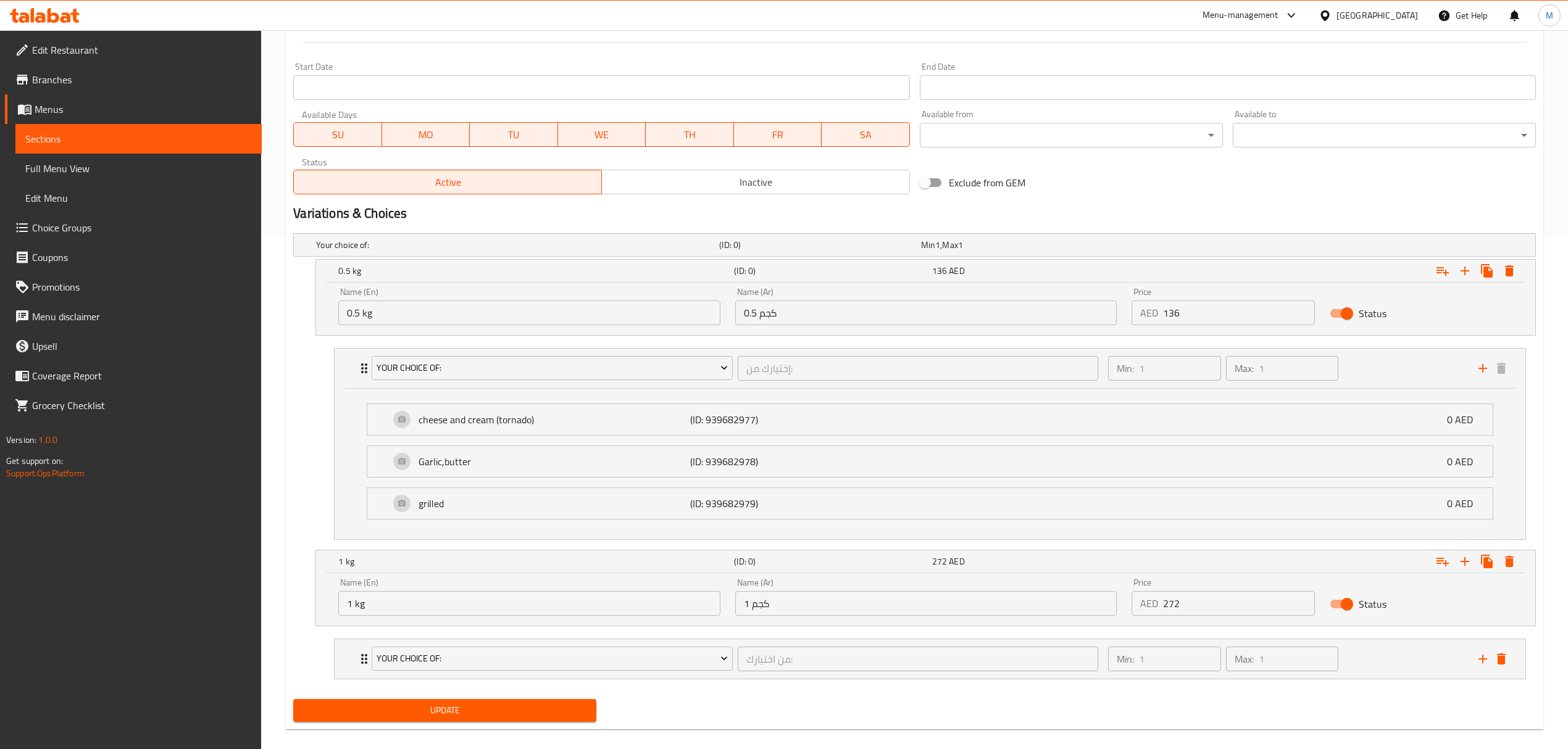
scroll to position [531, 0]
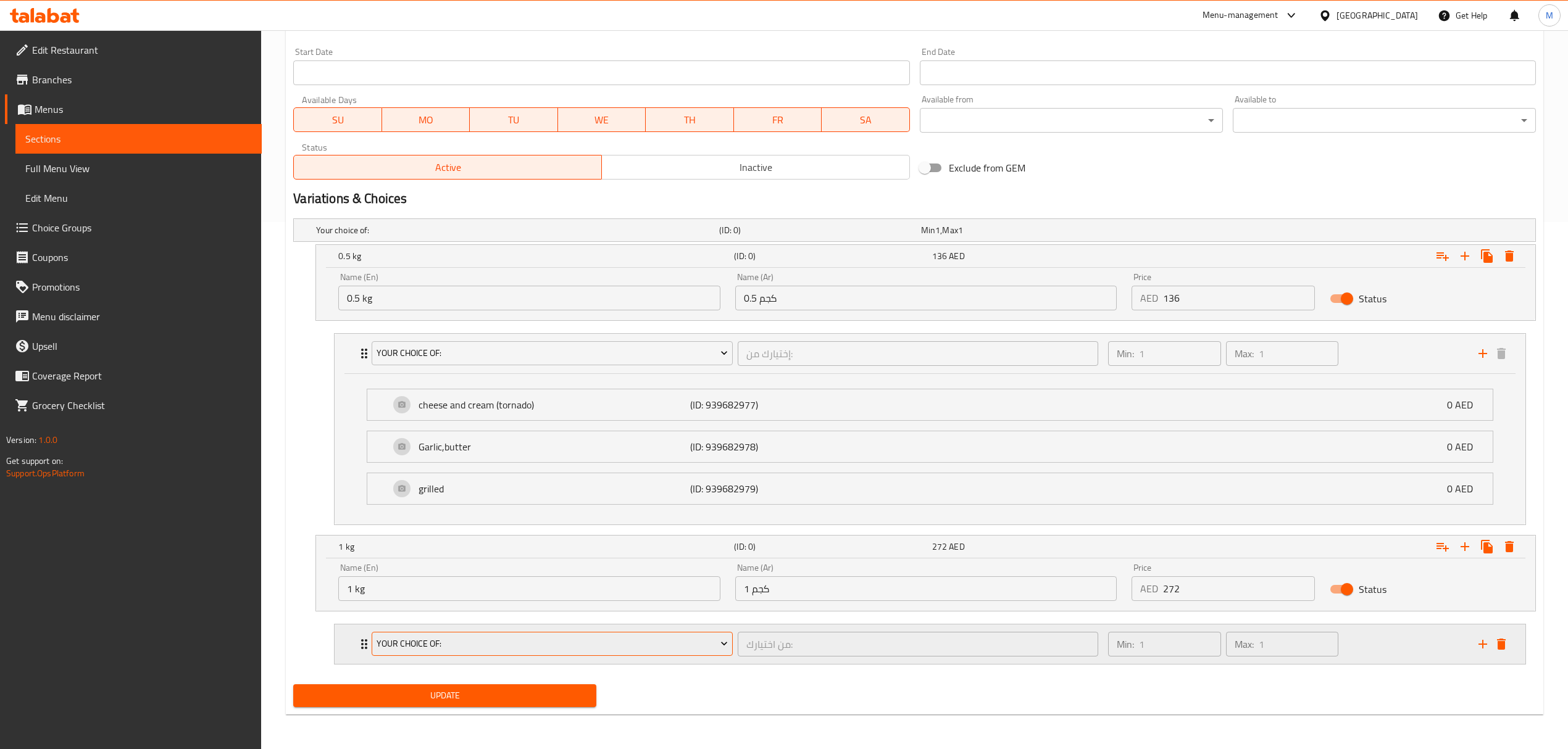
click at [522, 642] on span "Your Choice Of:" at bounding box center [552, 644] width 351 height 16
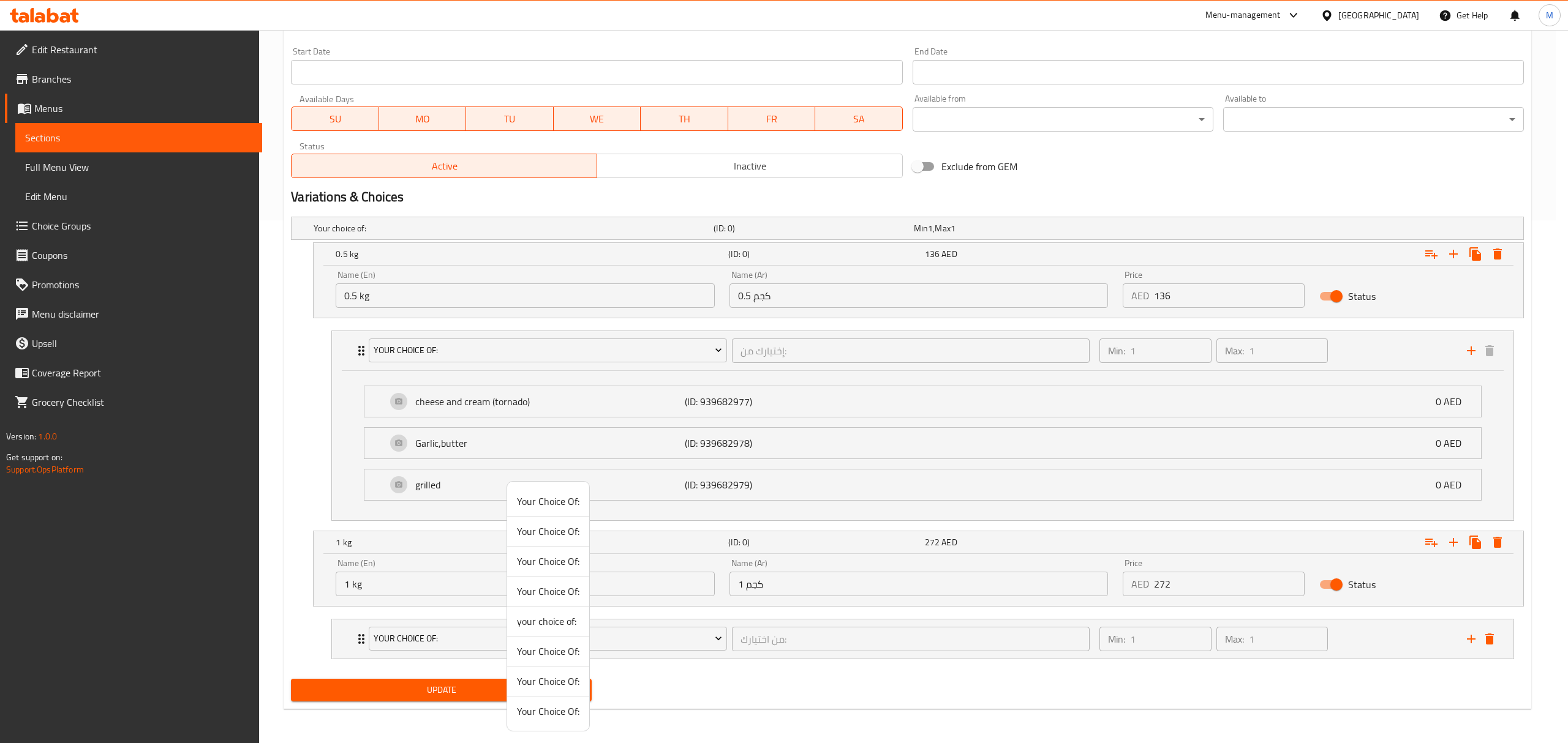
click at [547, 531] on span "Your Choice Of:" at bounding box center [548, 531] width 62 height 15
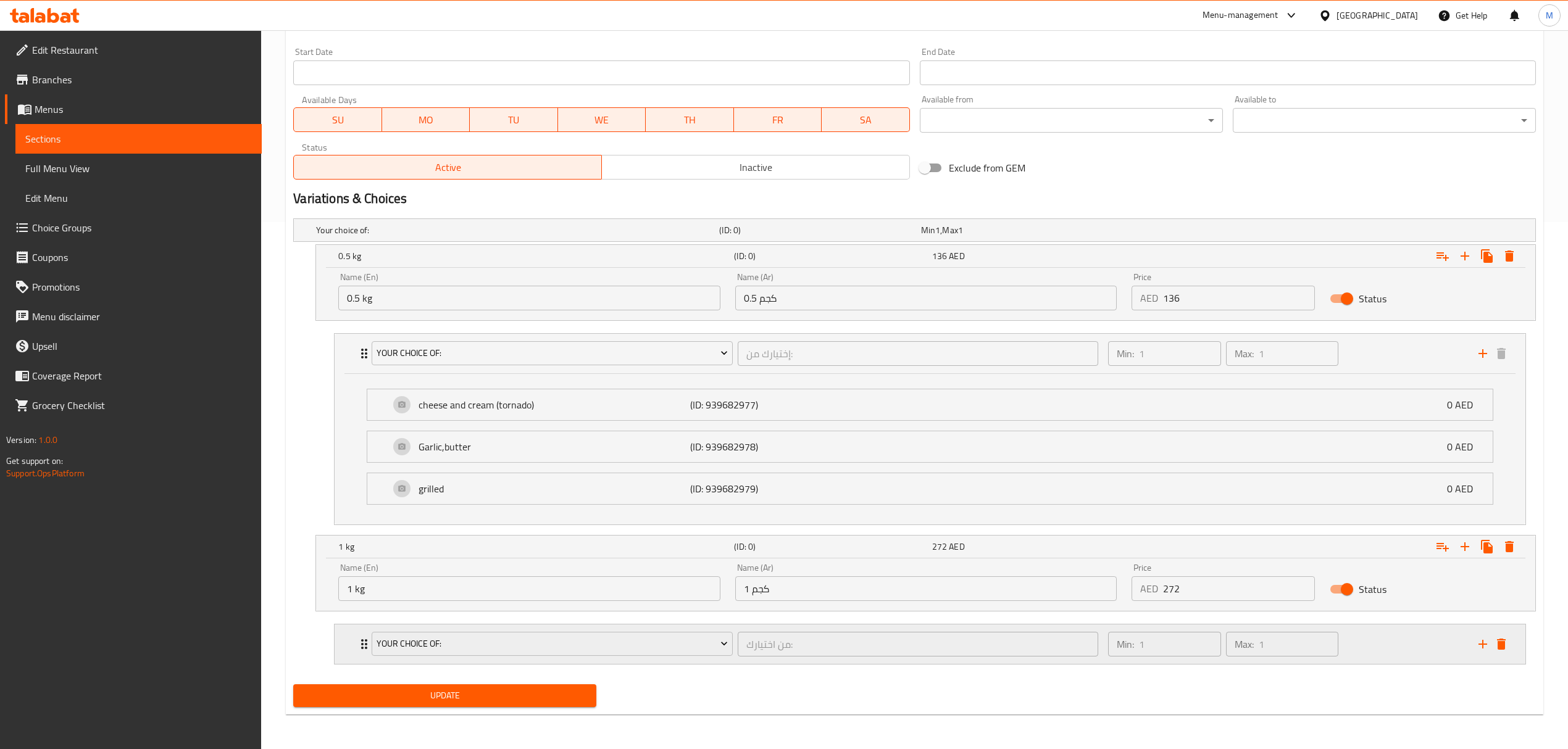
click at [749, 661] on div "Your Choice Of: من اختيارك: ​" at bounding box center [734, 644] width 740 height 39
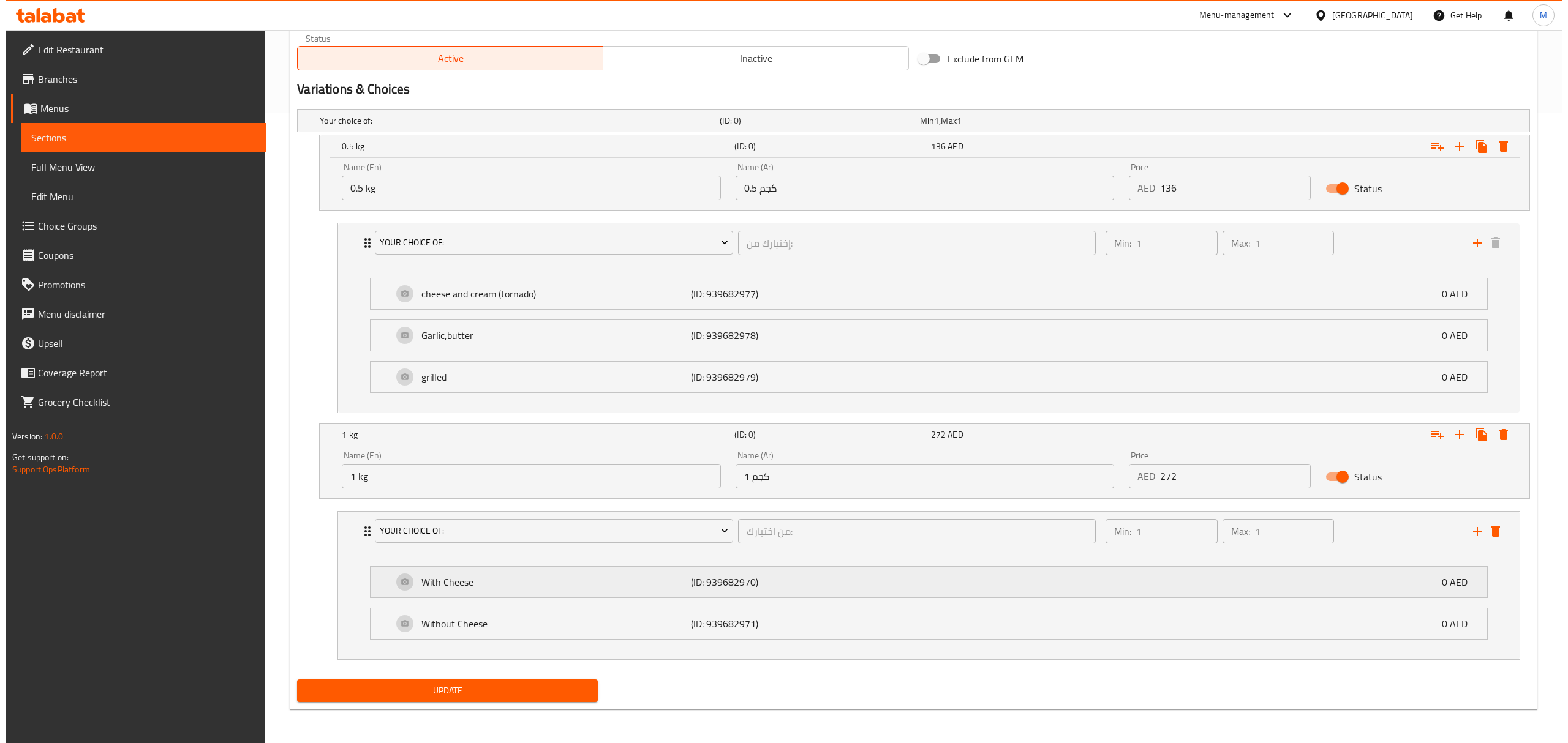
scroll to position [634, 0]
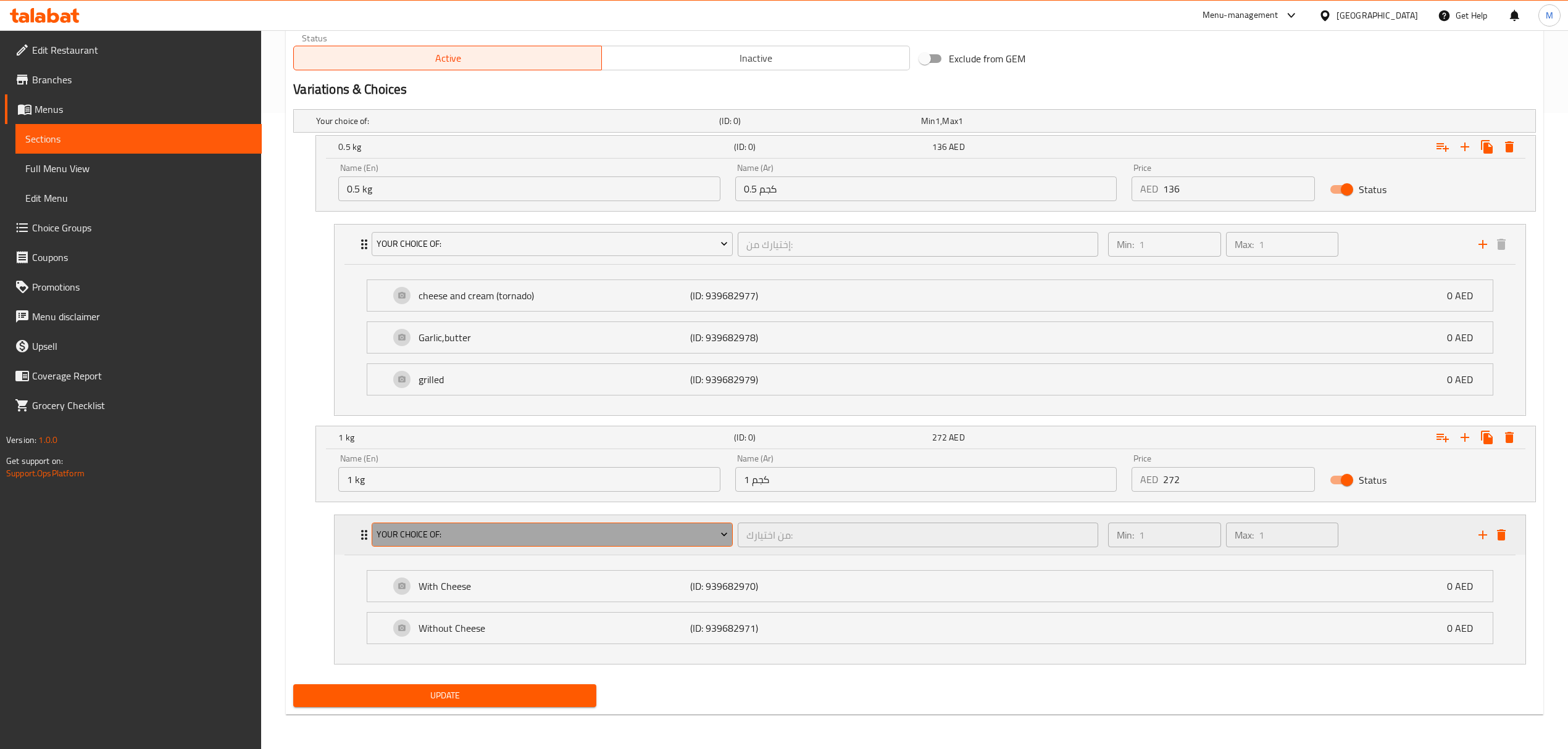
click at [590, 534] on span "Your Choice Of:" at bounding box center [552, 534] width 351 height 16
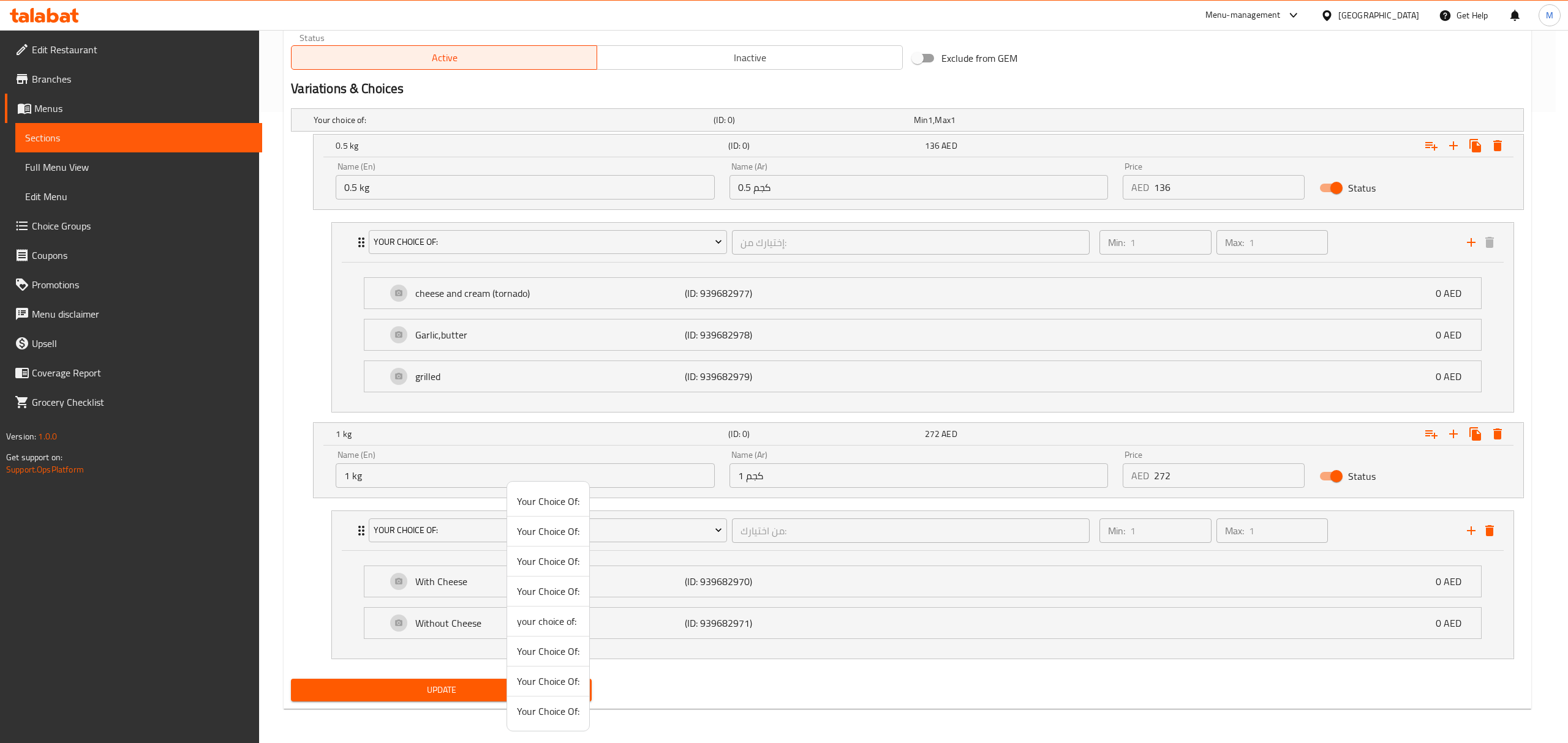
click at [560, 569] on span "Your Choice Of:" at bounding box center [548, 561] width 62 height 15
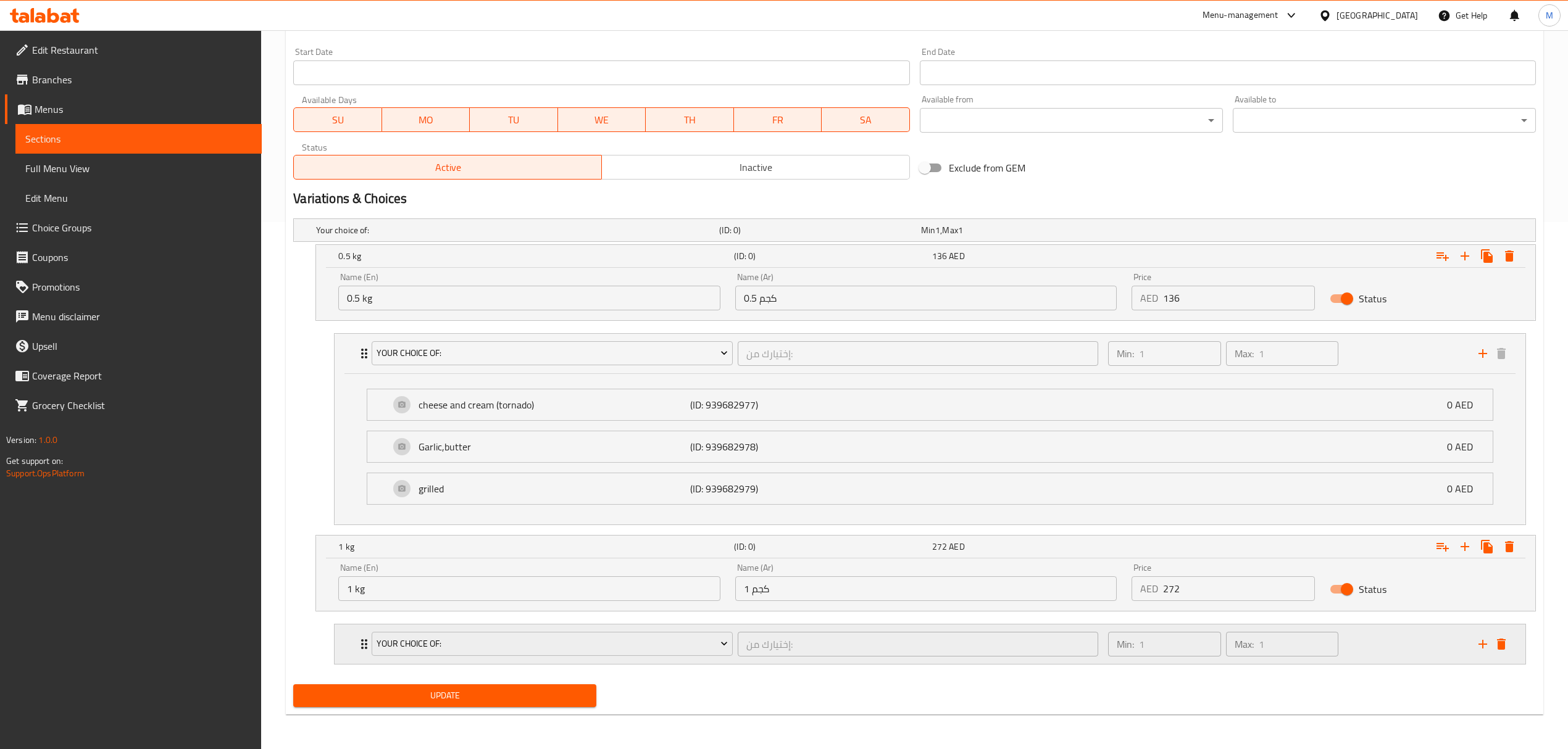
click at [734, 649] on div "Your Choice Of:" at bounding box center [551, 644] width 365 height 30
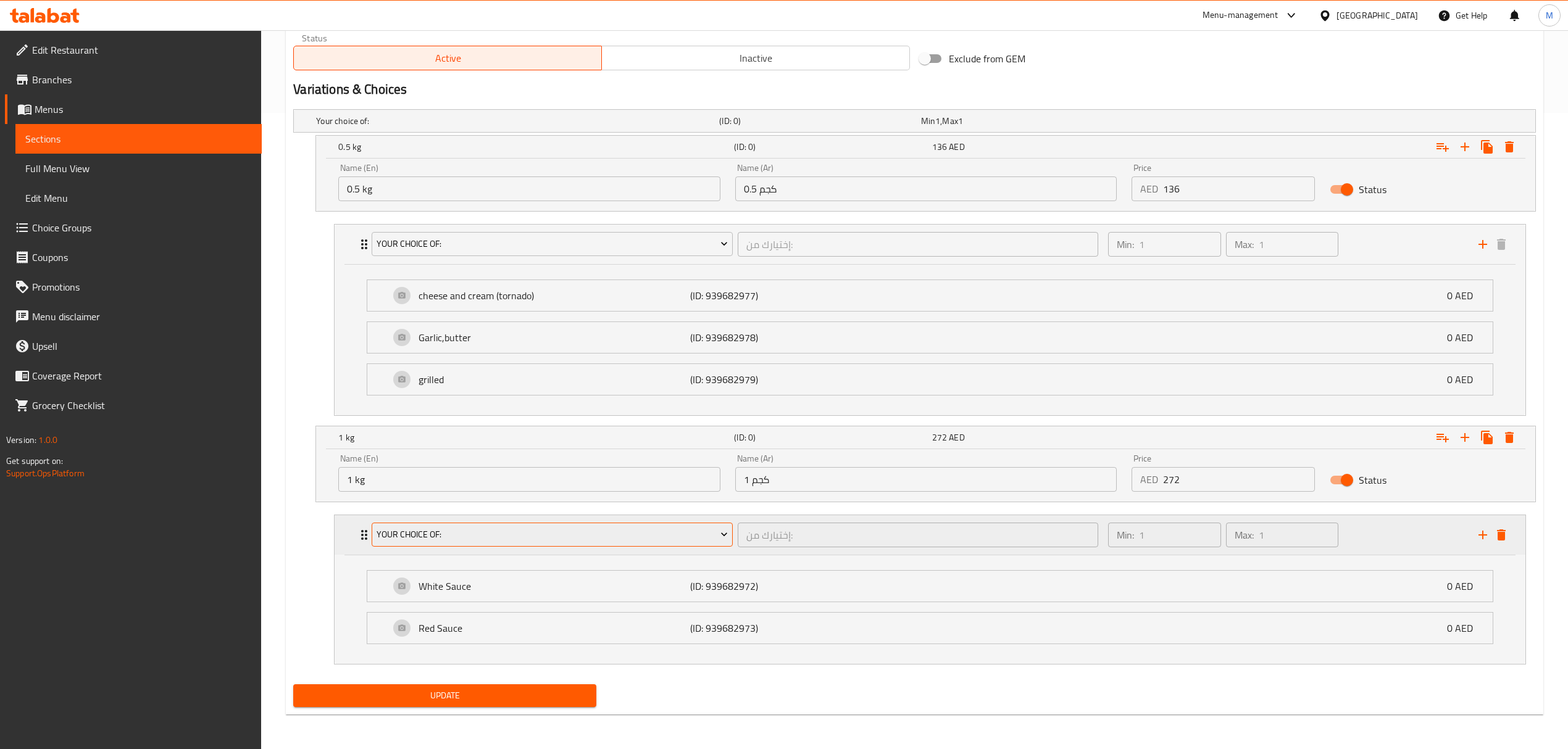
click at [579, 537] on span "Your Choice Of:" at bounding box center [552, 534] width 351 height 16
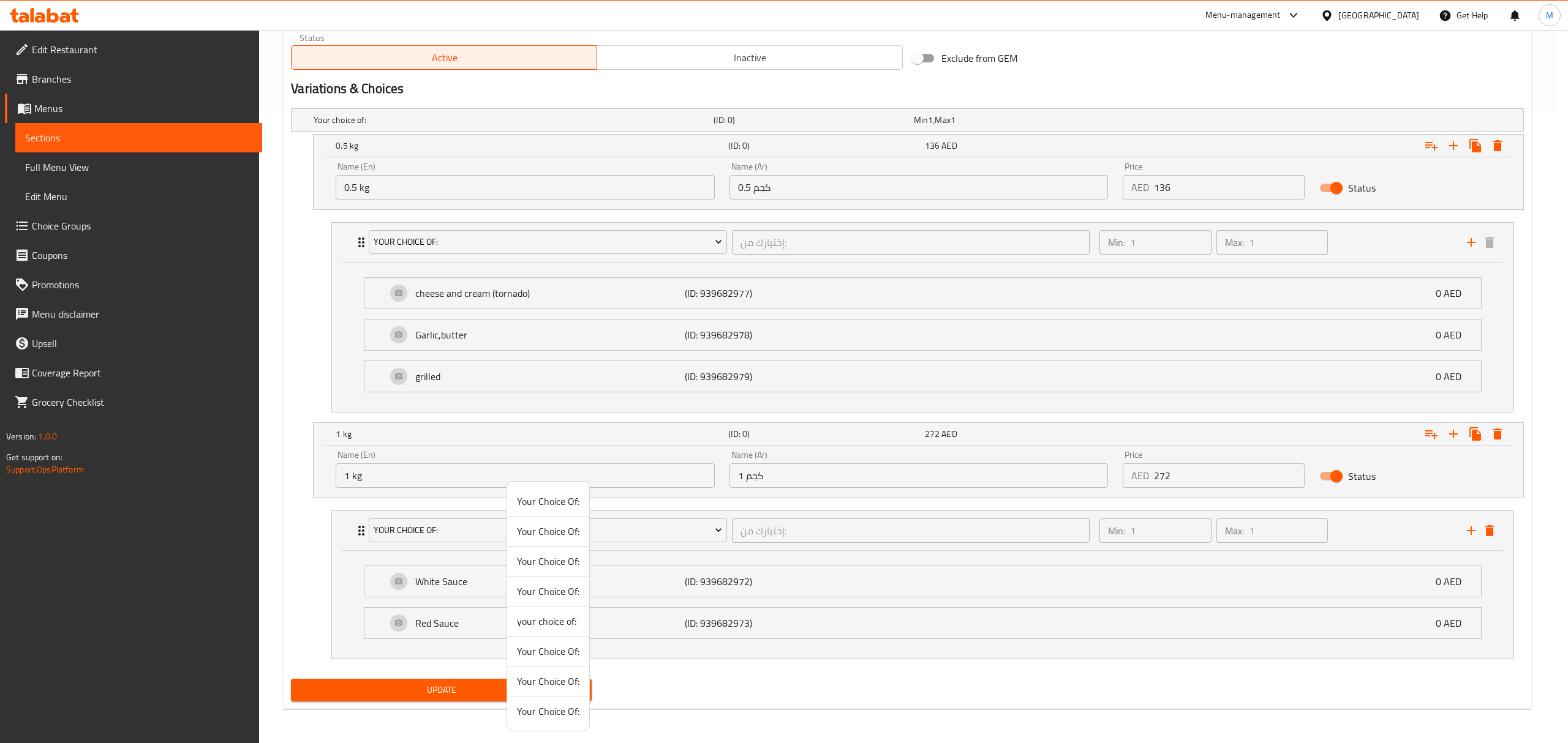
click at [543, 591] on span "Your Choice Of:" at bounding box center [548, 592] width 62 height 15
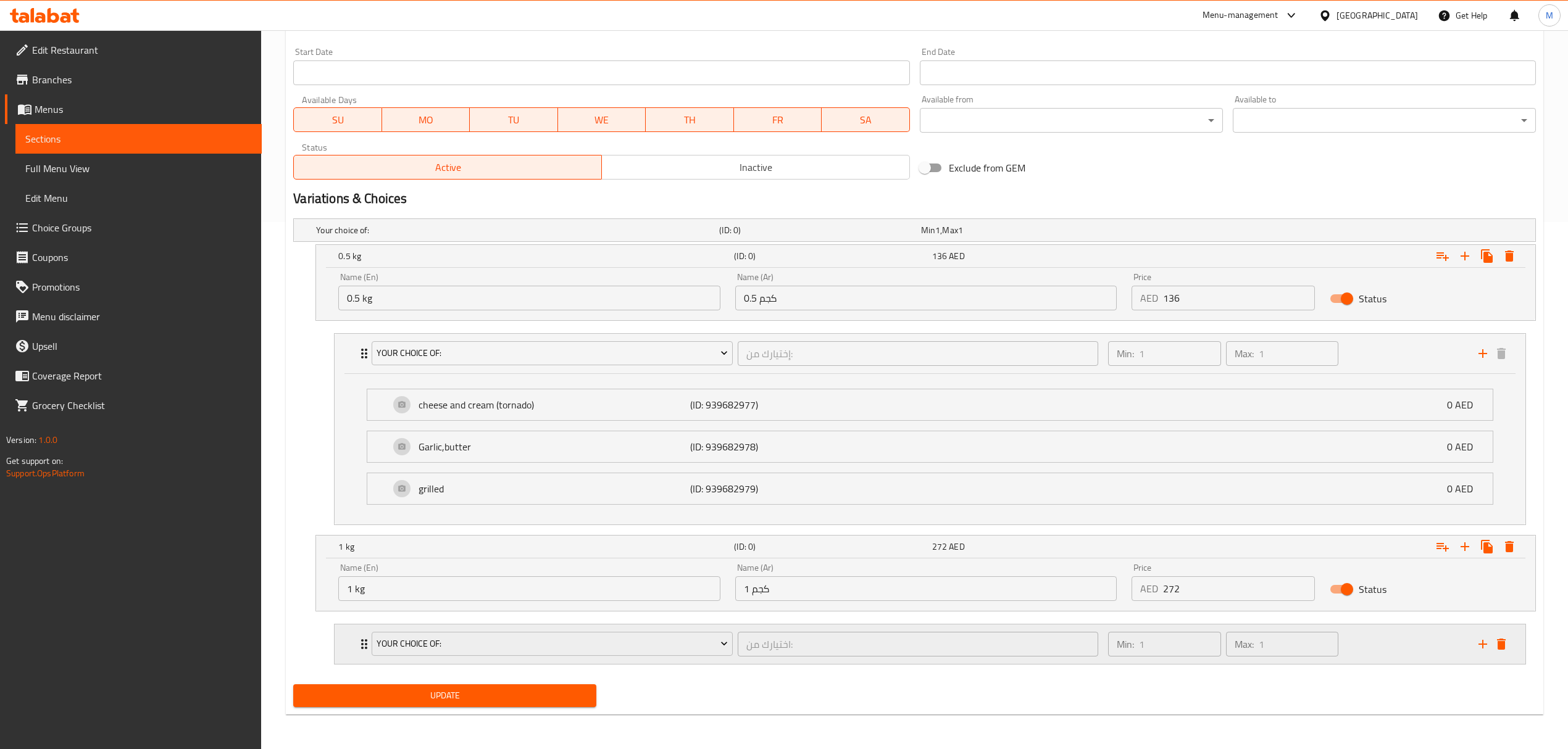
click at [733, 635] on div "Your Choice Of:" at bounding box center [551, 644] width 365 height 30
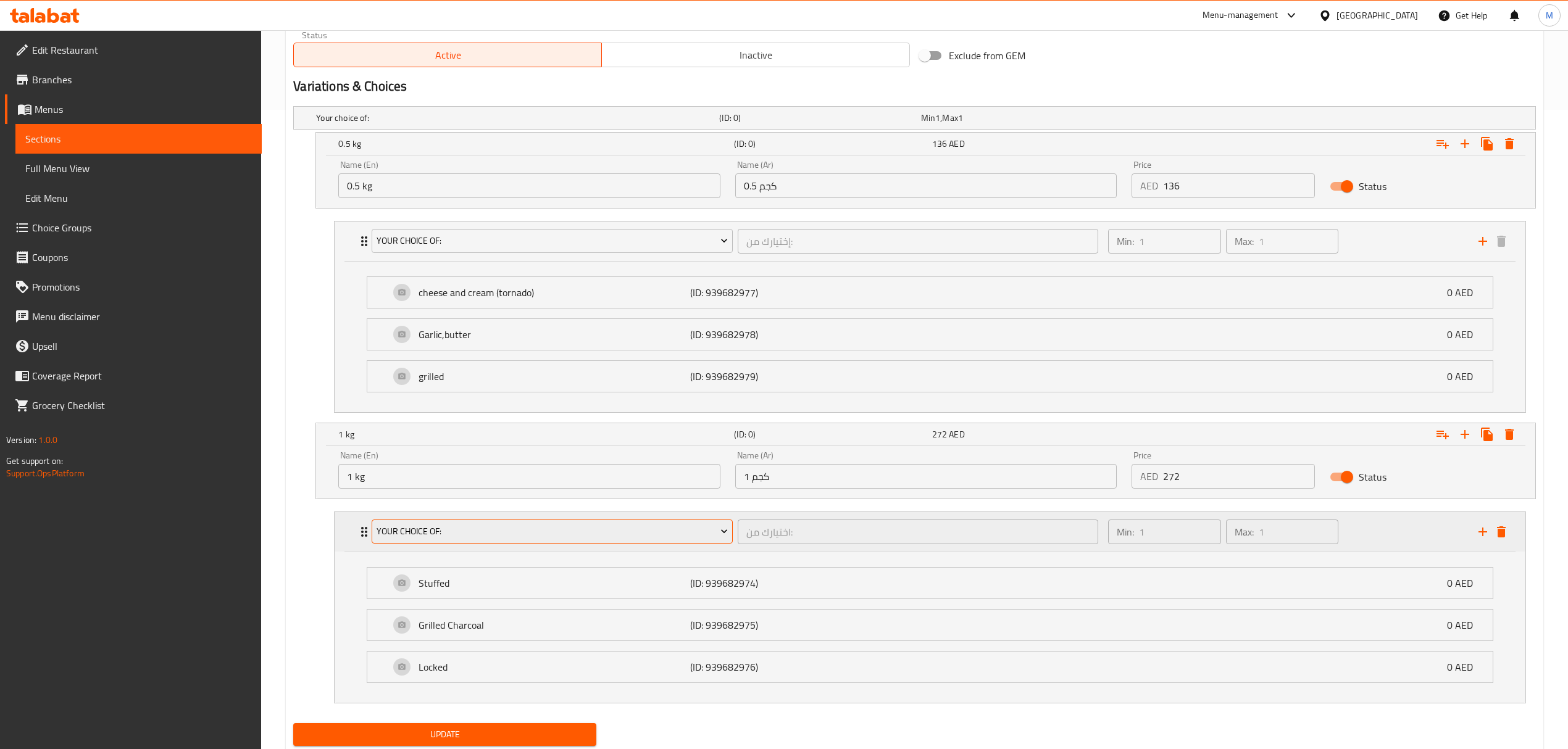
click at [642, 528] on span "Your Choice Of:" at bounding box center [552, 532] width 351 height 16
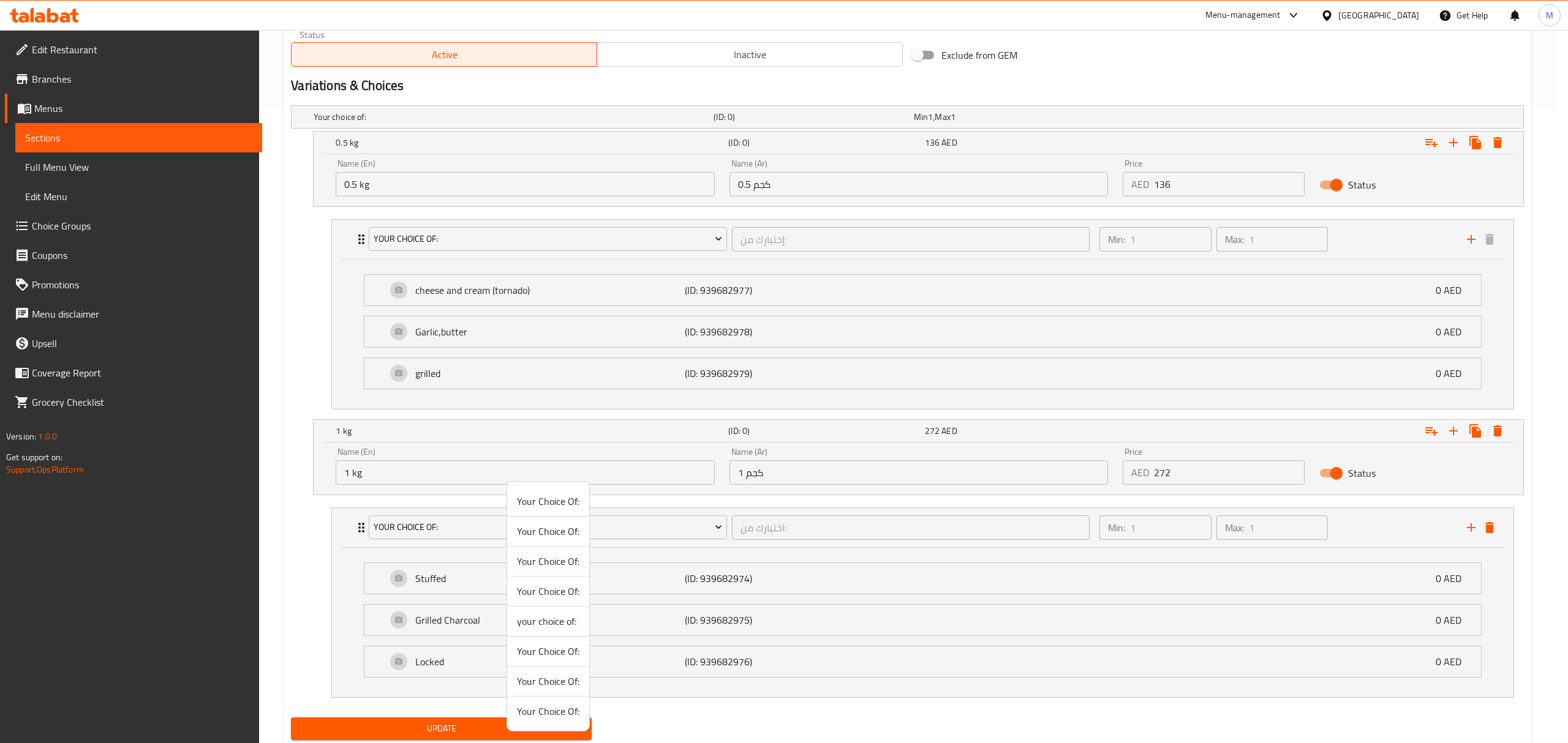
click at [567, 624] on span "your choice of:" at bounding box center [548, 621] width 62 height 15
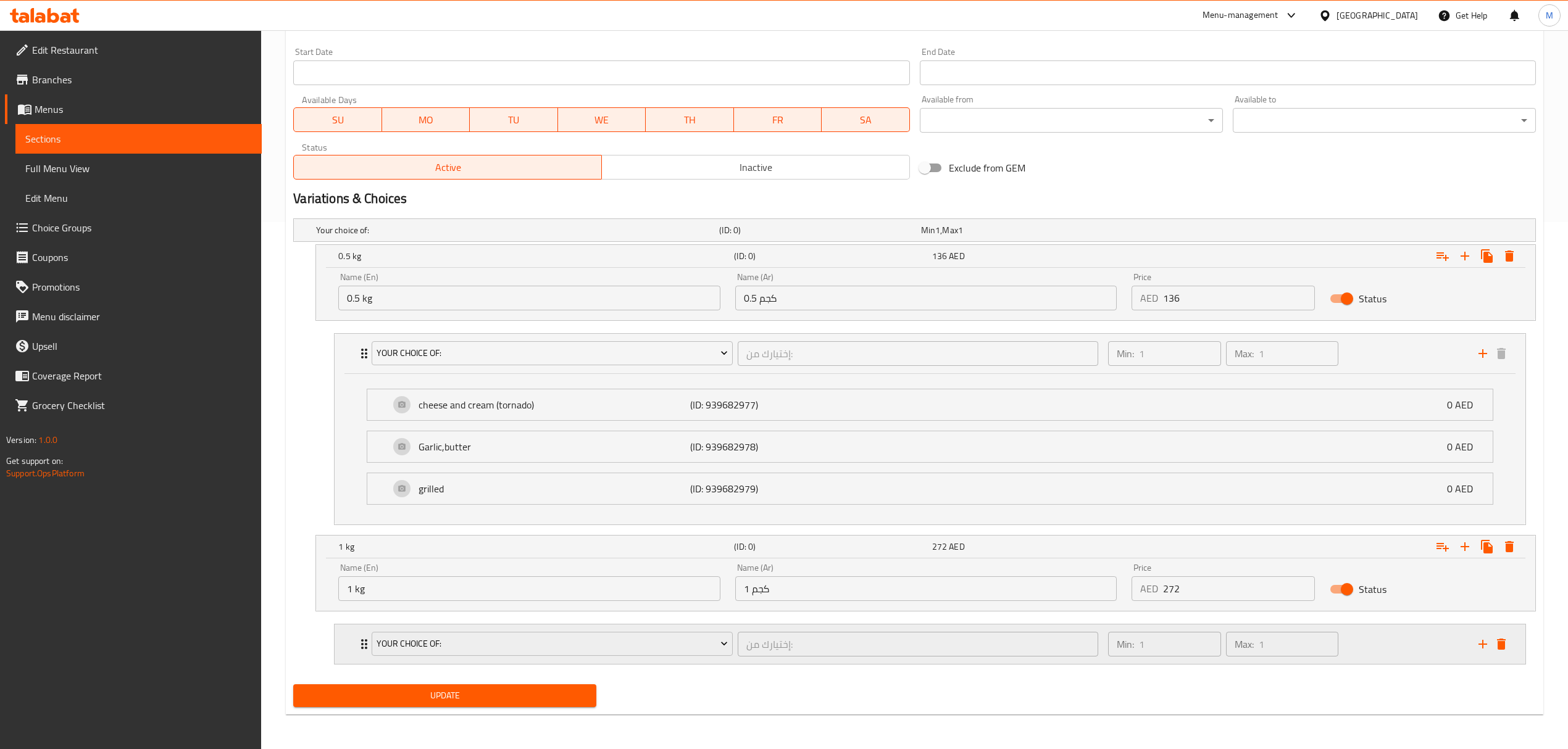
click at [734, 628] on div "your choice of: إختيارك من: ​" at bounding box center [734, 644] width 740 height 39
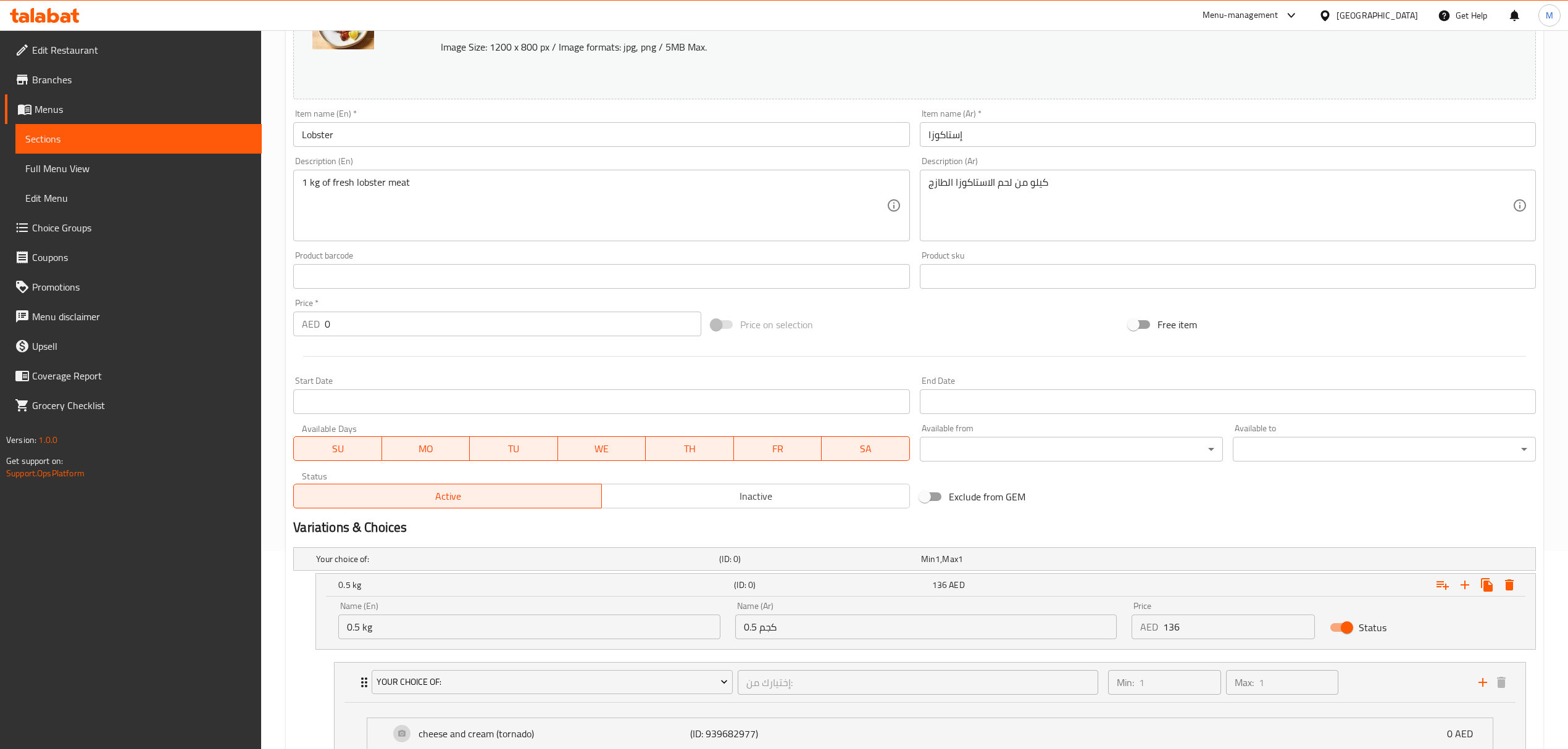
scroll to position [0, 0]
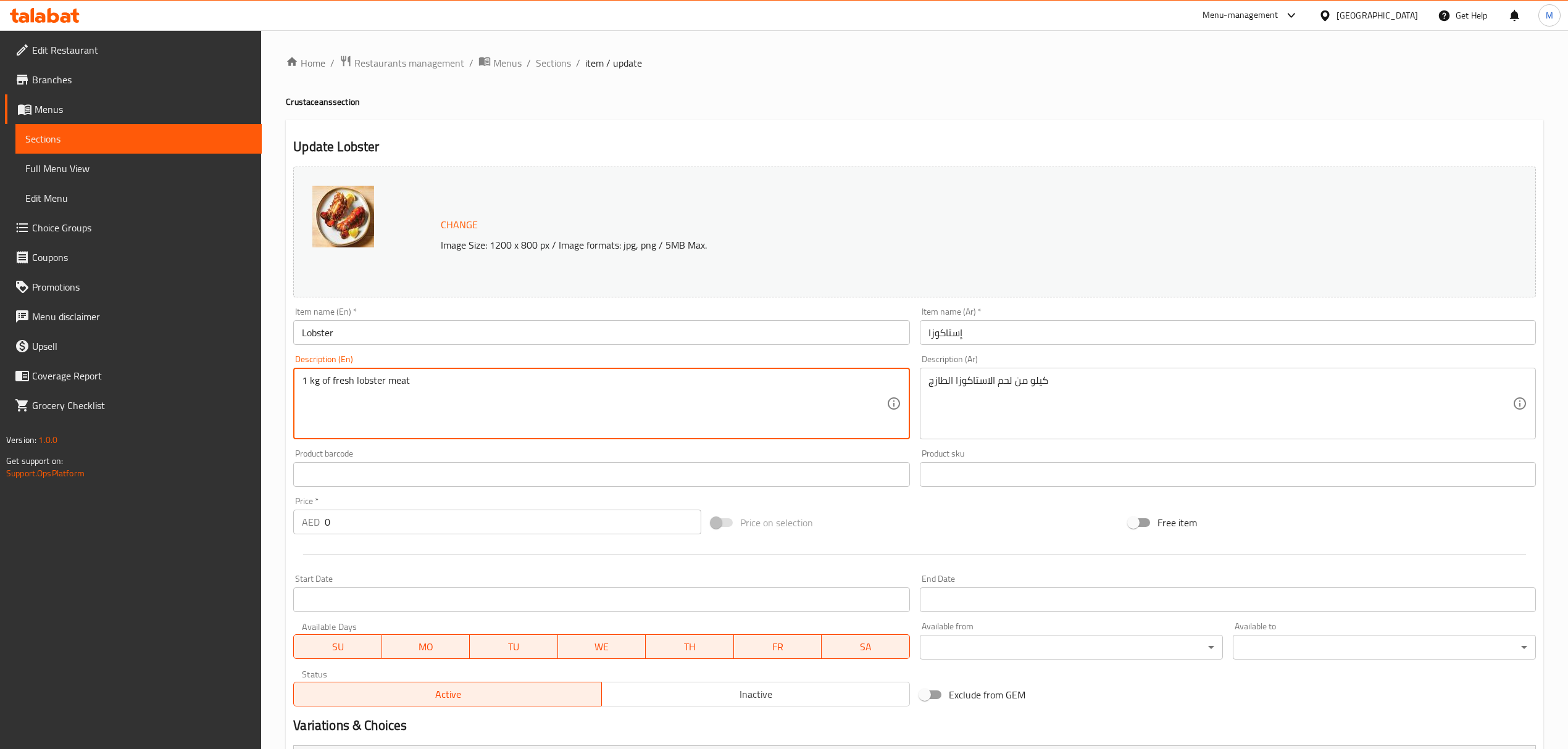
drag, startPoint x: 332, startPoint y: 384, endPoint x: 278, endPoint y: 378, distance: 54.3
type textarea "fresh lobster meat"
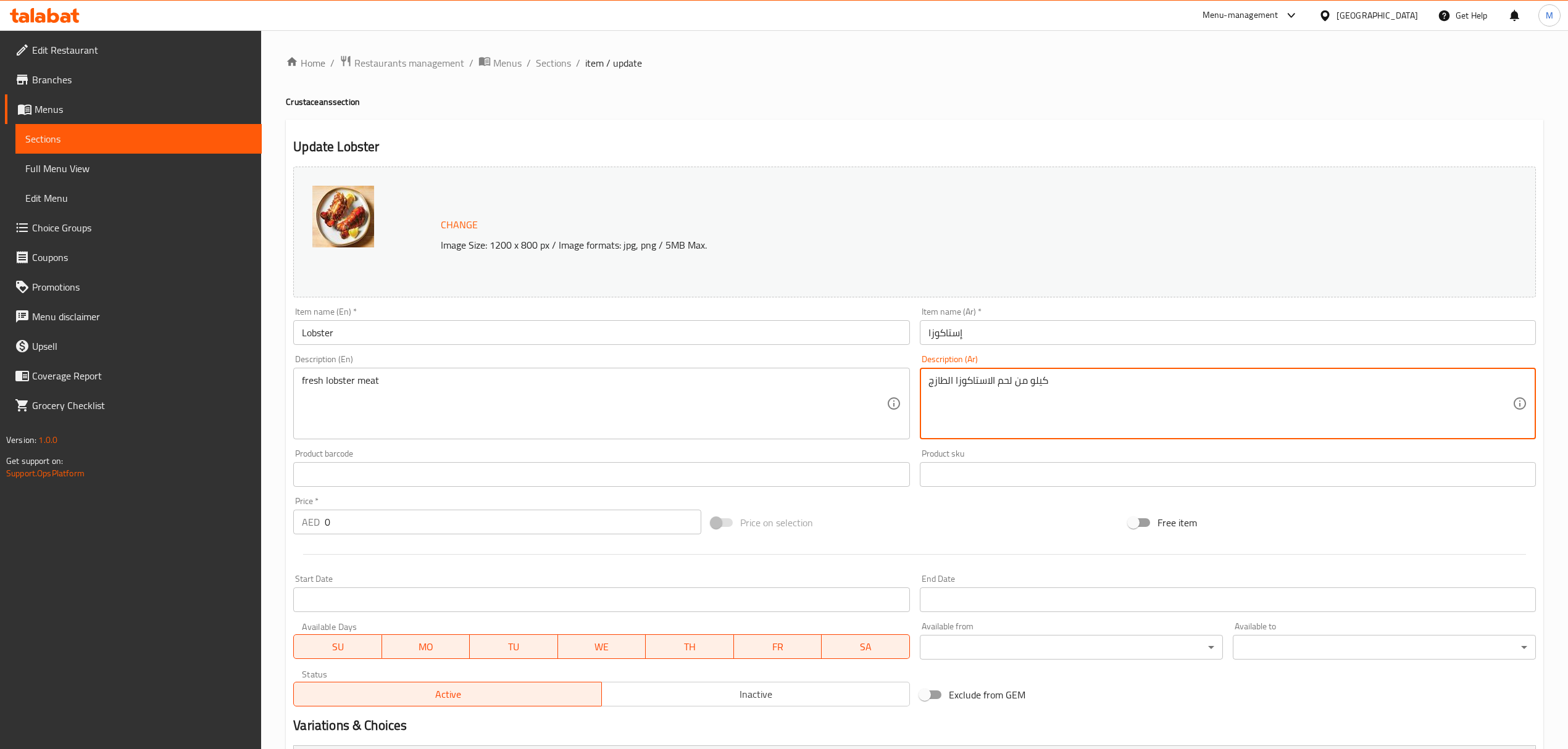
drag, startPoint x: 1013, startPoint y: 381, endPoint x: 1107, endPoint y: 390, distance: 94.4
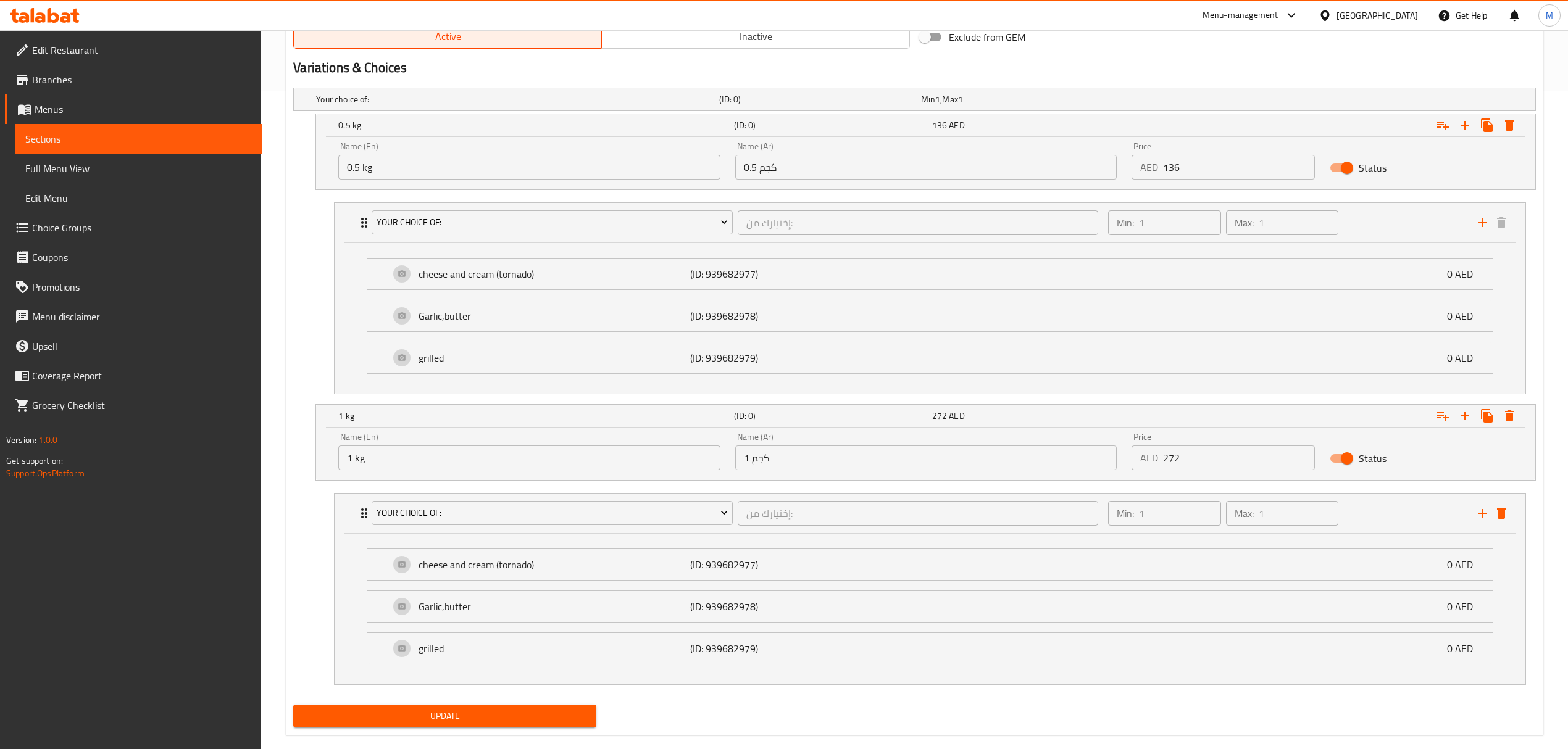
scroll to position [683, 0]
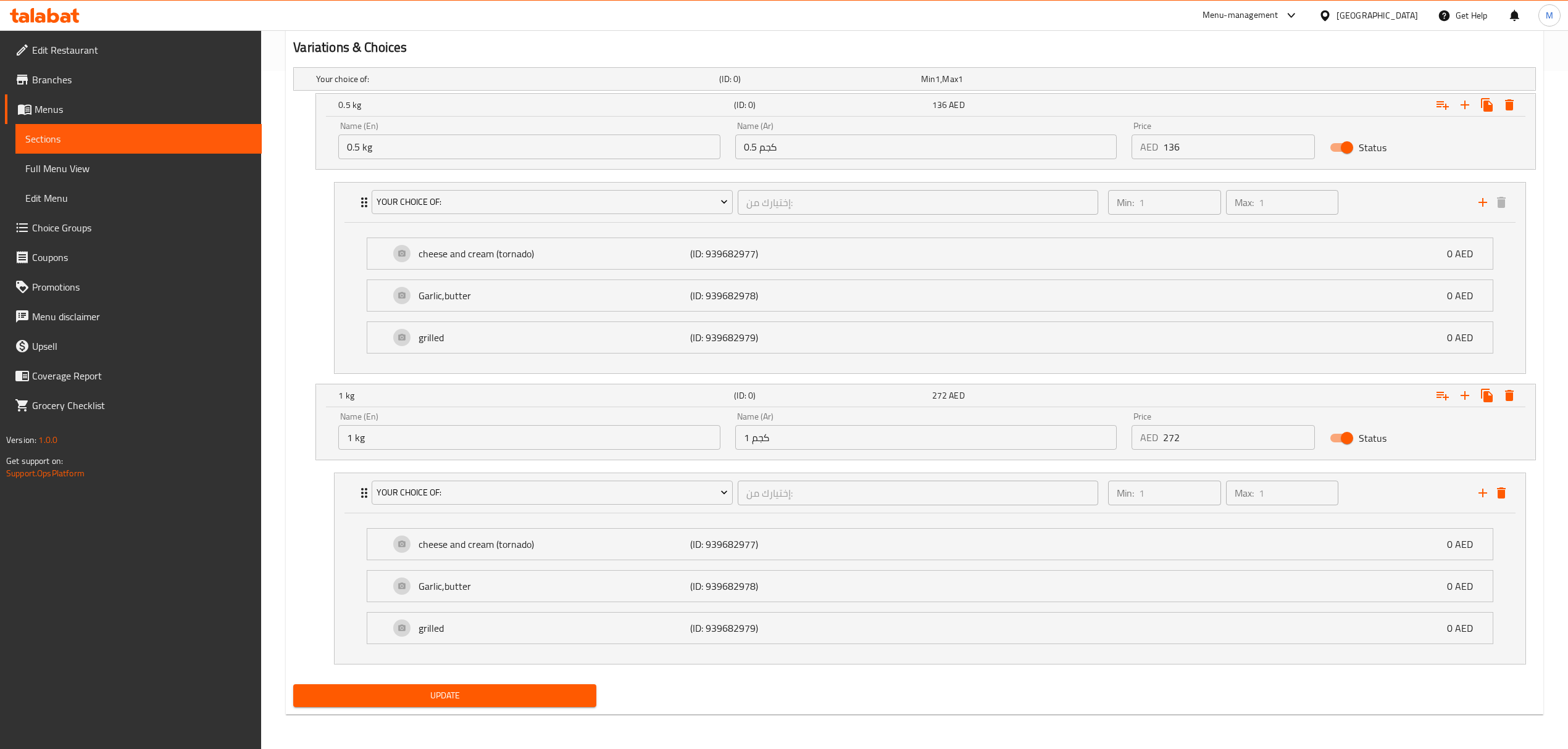
type textarea "لحم الاستاكوزا الطازج"
click at [487, 688] on span "Update" at bounding box center [445, 696] width 283 height 16
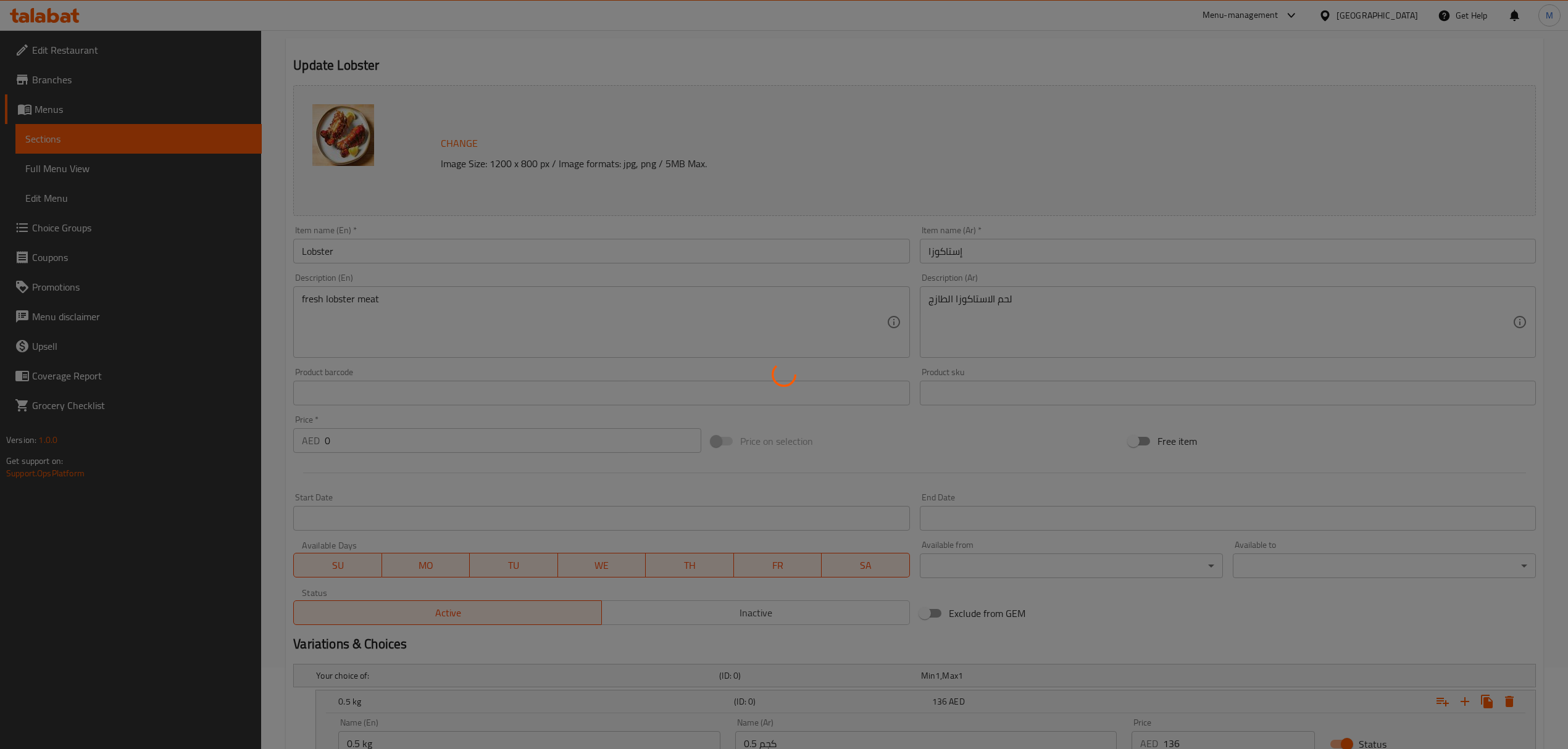
scroll to position [0, 0]
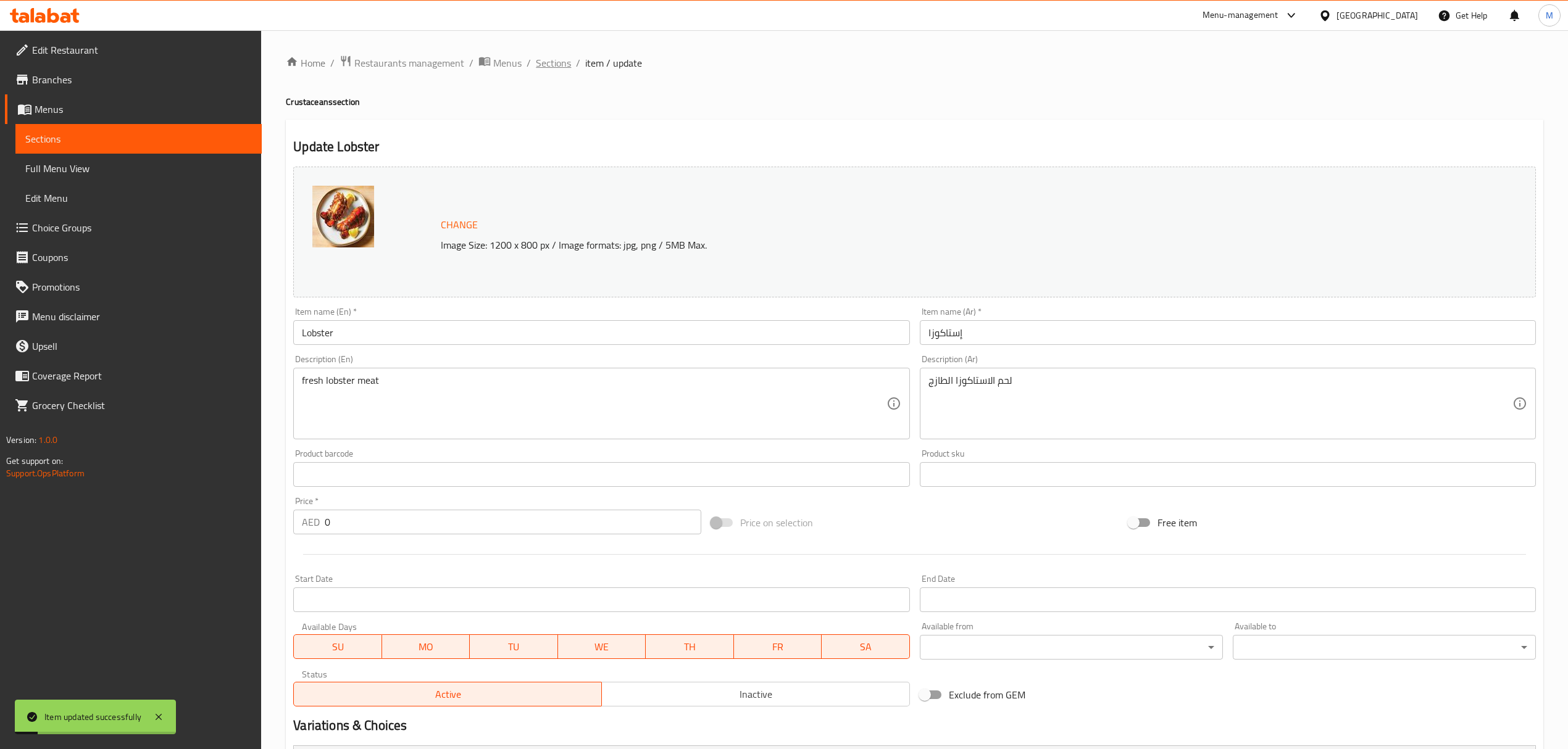
click at [566, 65] on span "Sections" at bounding box center [553, 63] width 35 height 15
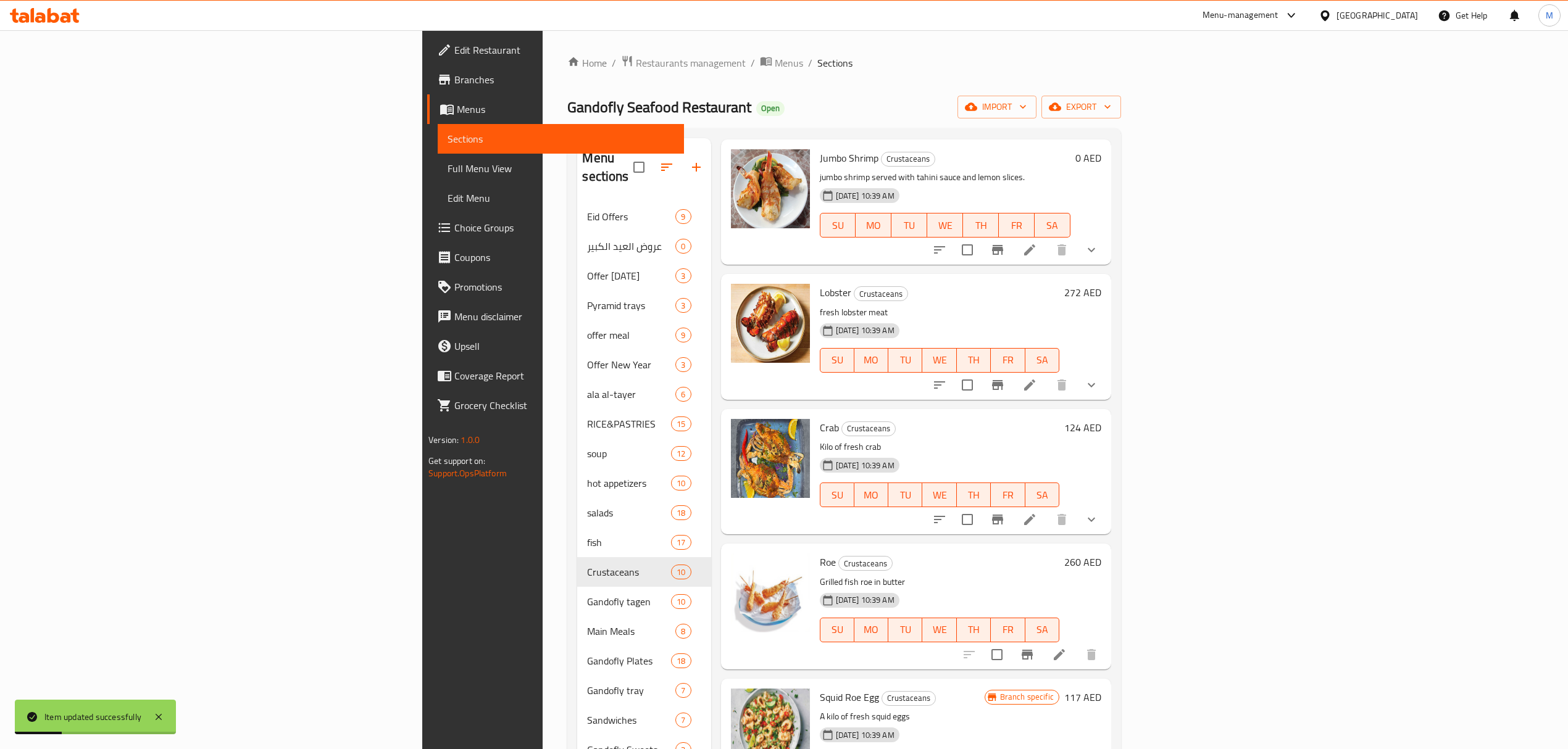
scroll to position [329, 0]
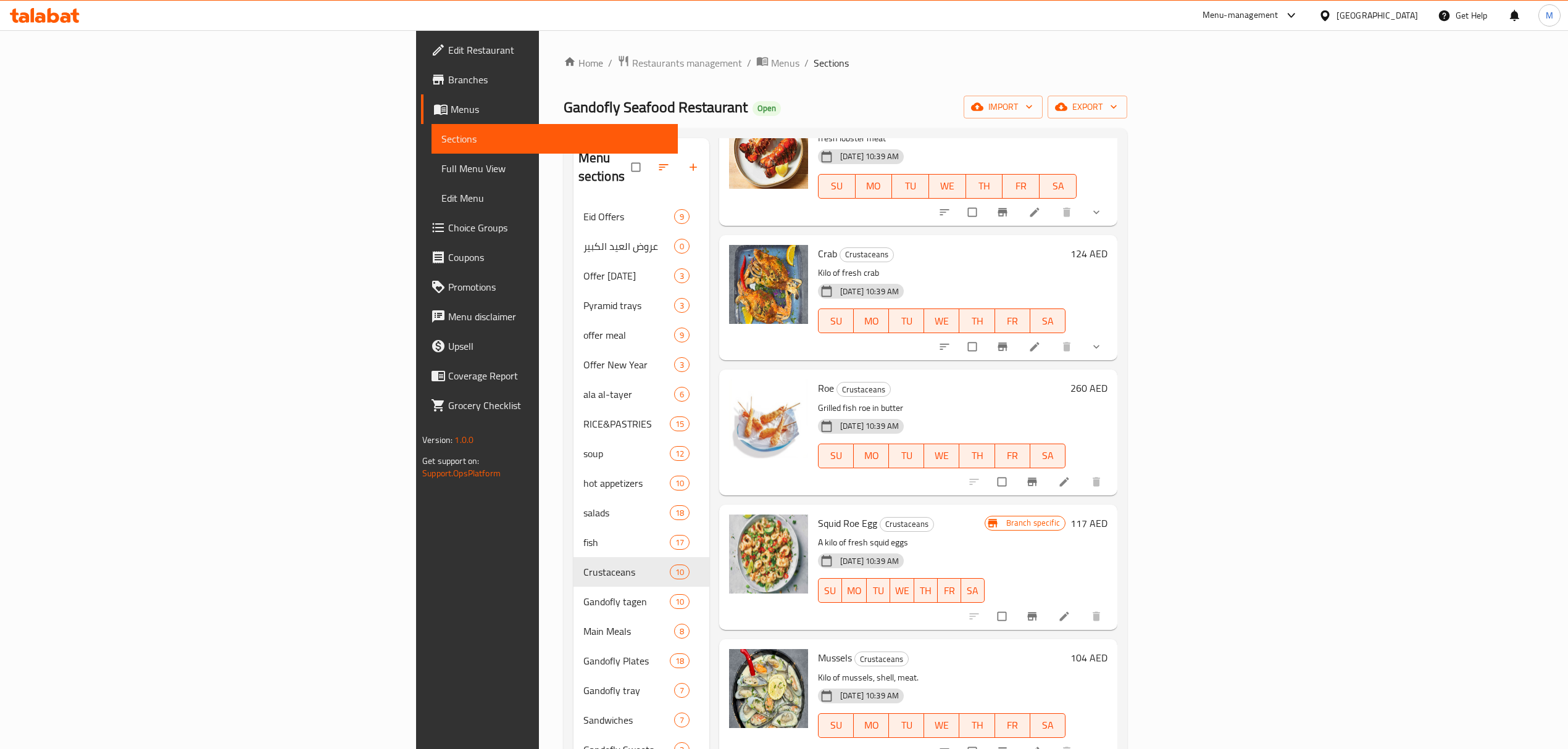
scroll to position [411, 0]
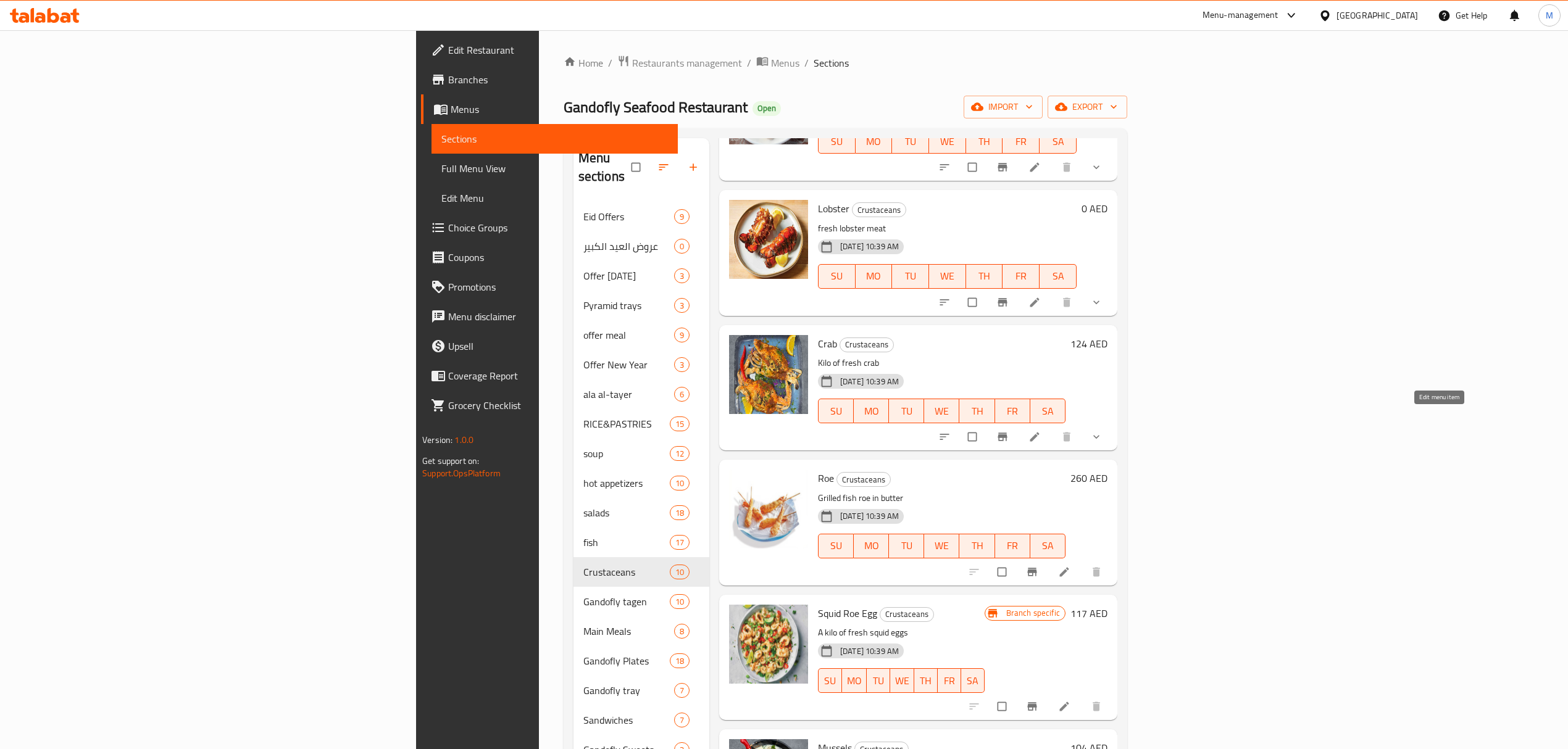
click at [1041, 431] on icon at bounding box center [1034, 437] width 12 height 12
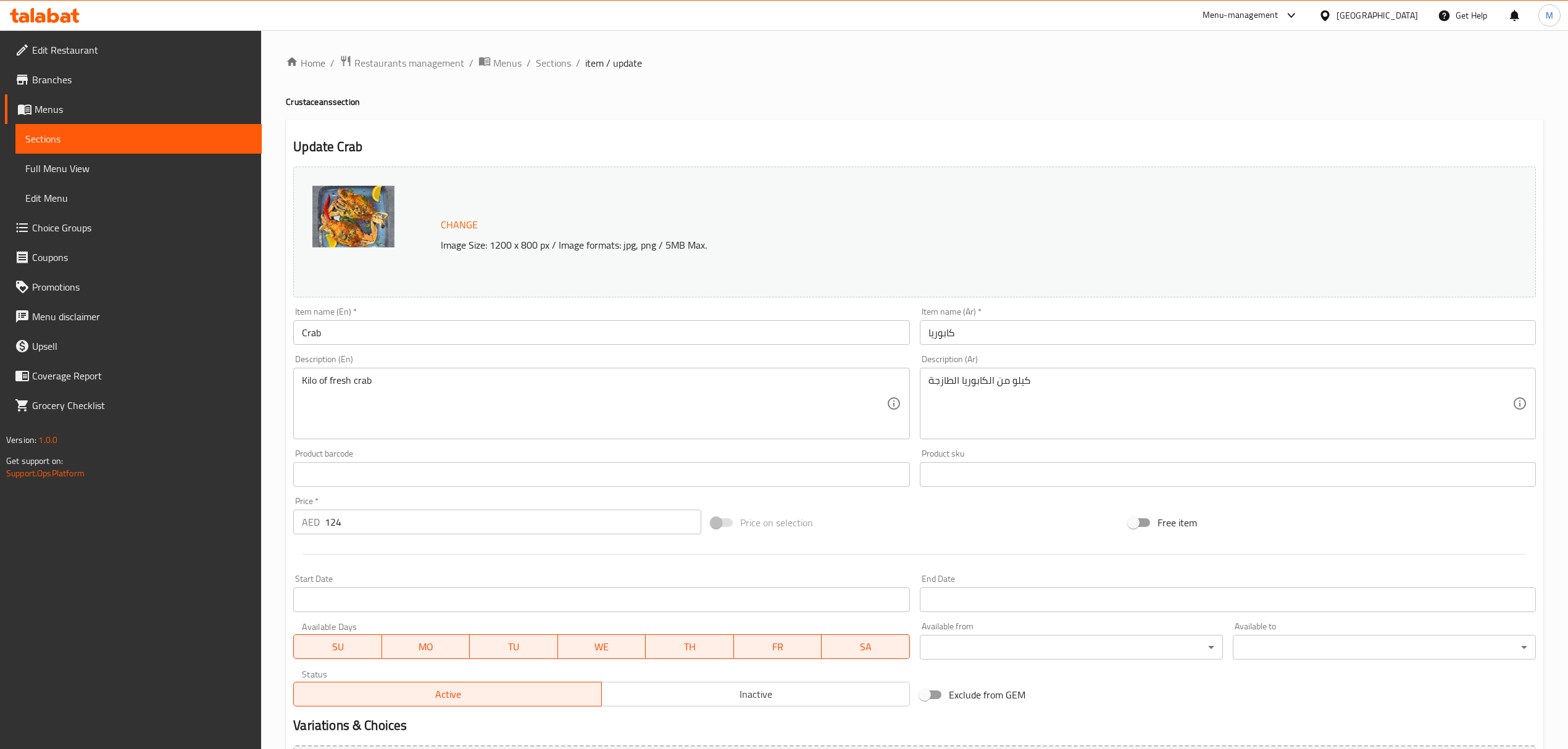
scroll to position [161, 0]
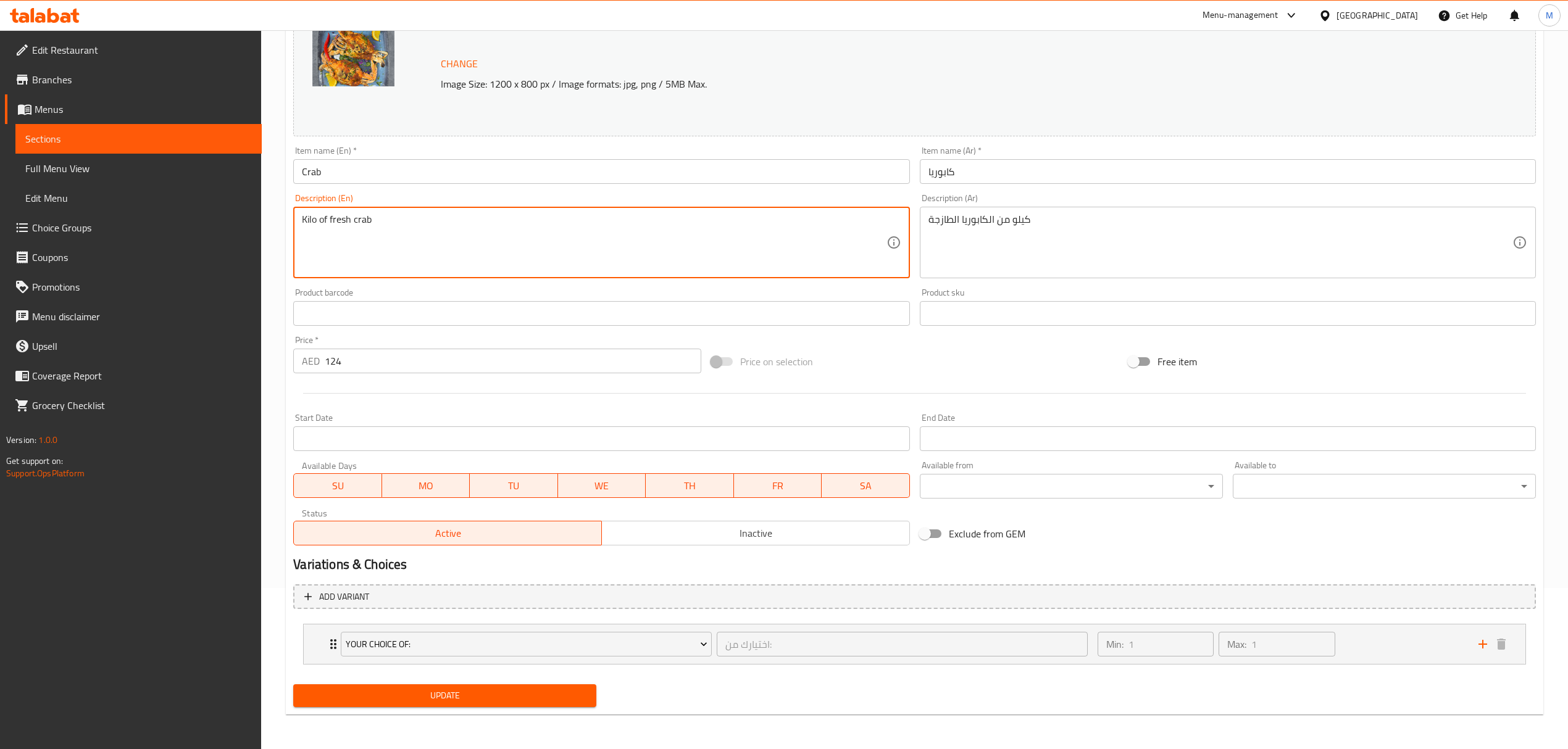
drag, startPoint x: 329, startPoint y: 219, endPoint x: 272, endPoint y: 219, distance: 57.0
type textarea "fresh crab"
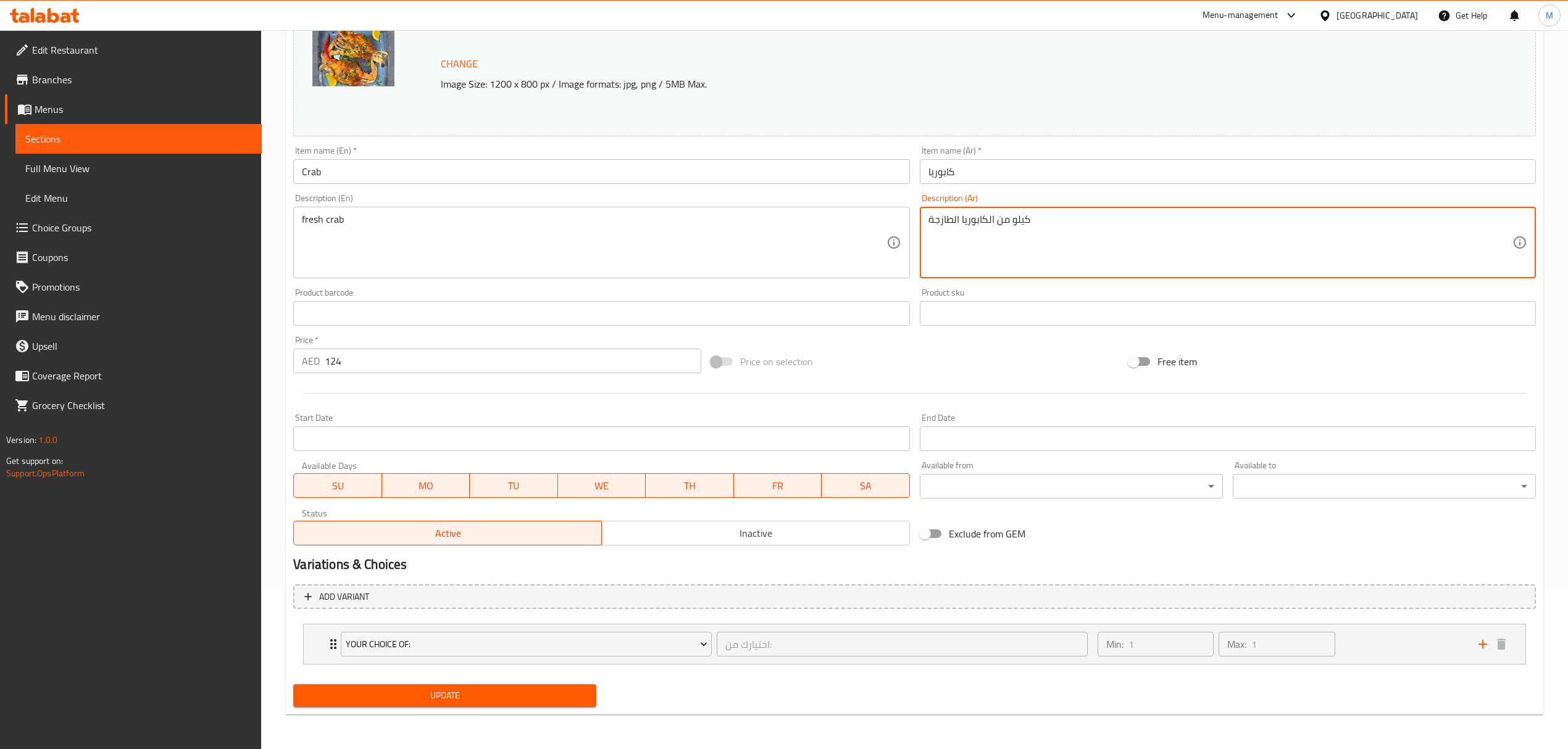
drag, startPoint x: 992, startPoint y: 220, endPoint x: 1053, endPoint y: 221, distance: 61.0
click at [1053, 221] on textarea "كيلو من الكابوريا الطازجة" at bounding box center [1220, 242] width 584 height 59
type textarea "الكابوريا الطازجة"
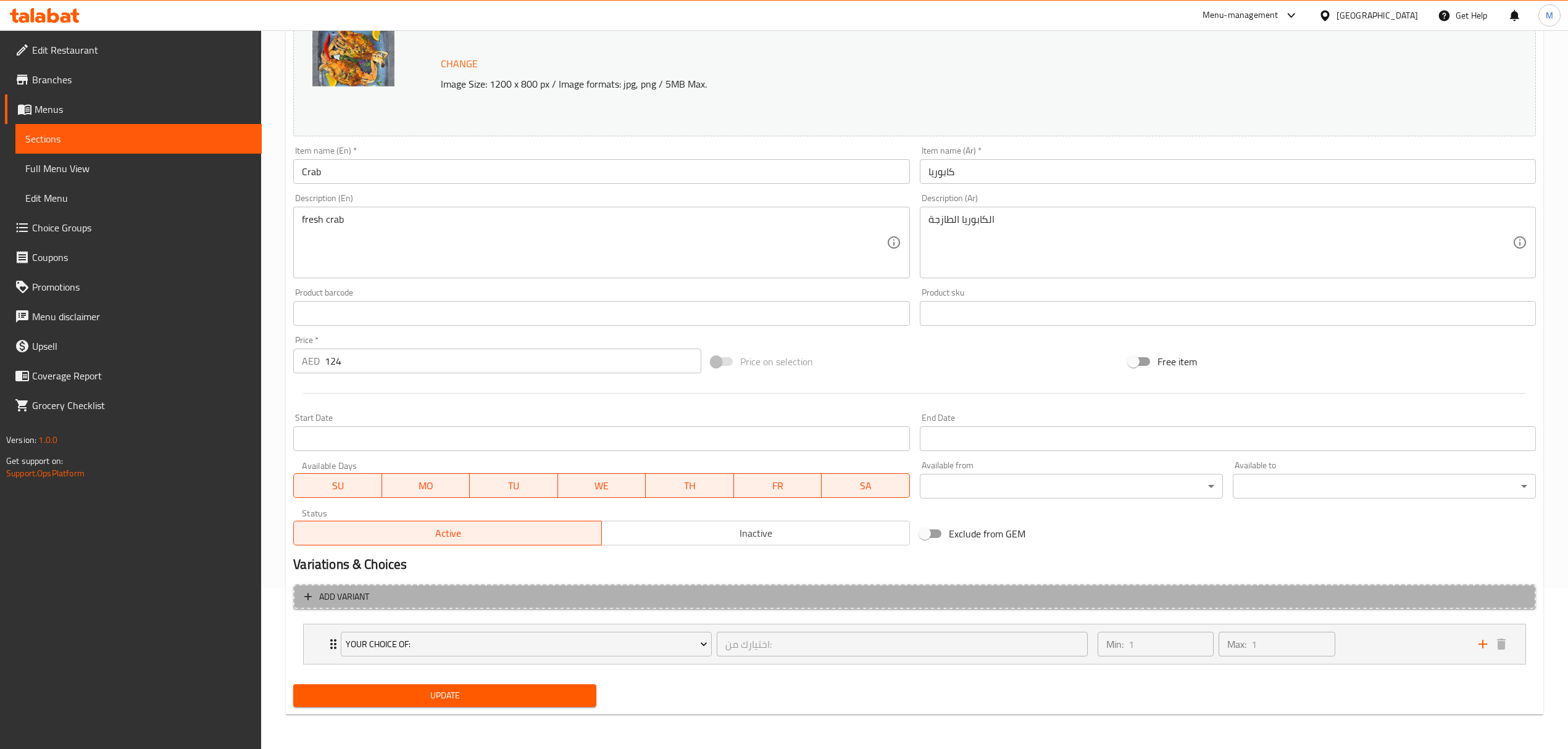
click at [427, 602] on span "Add variant" at bounding box center [914, 597] width 1220 height 16
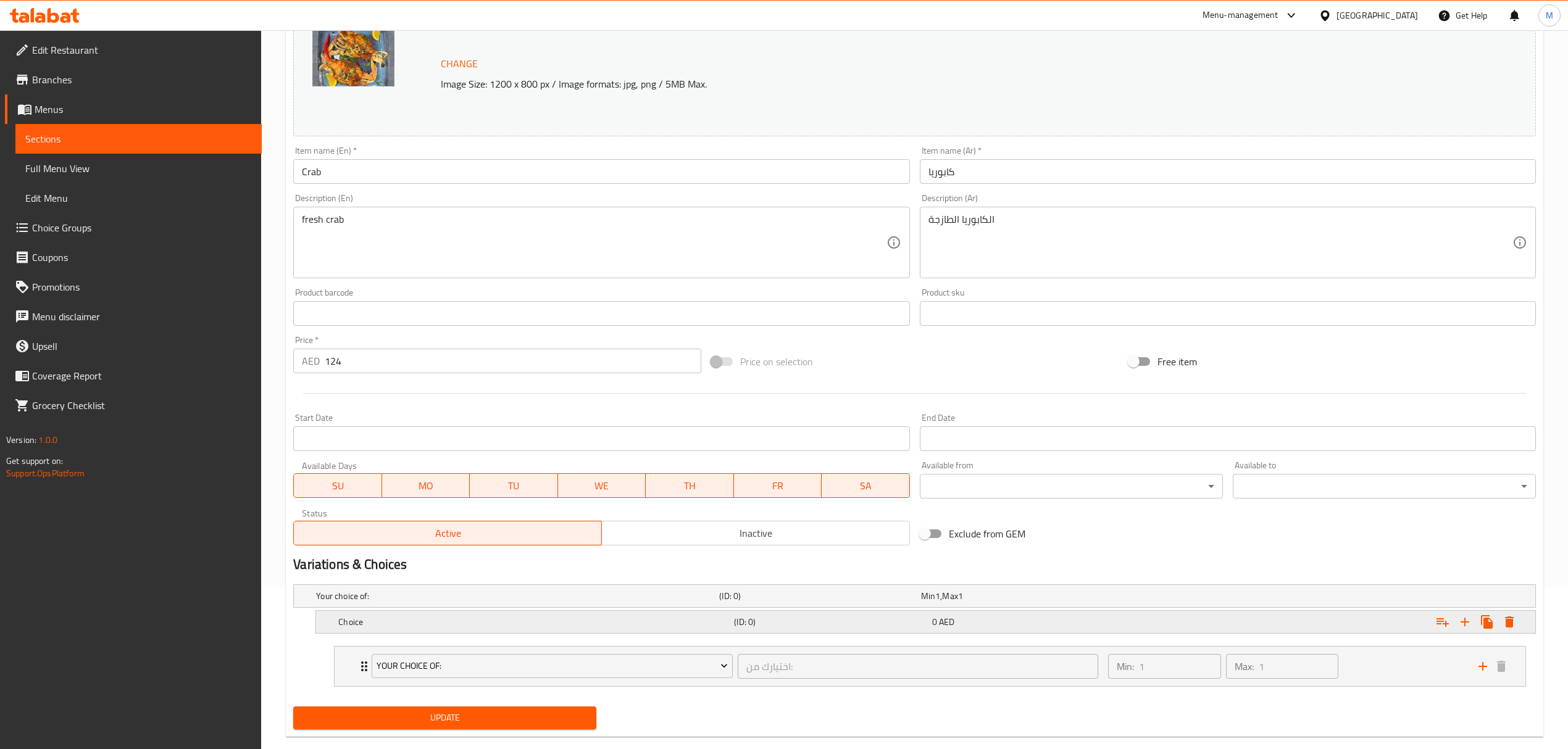
click at [399, 602] on h5 "Choice" at bounding box center [515, 596] width 398 height 12
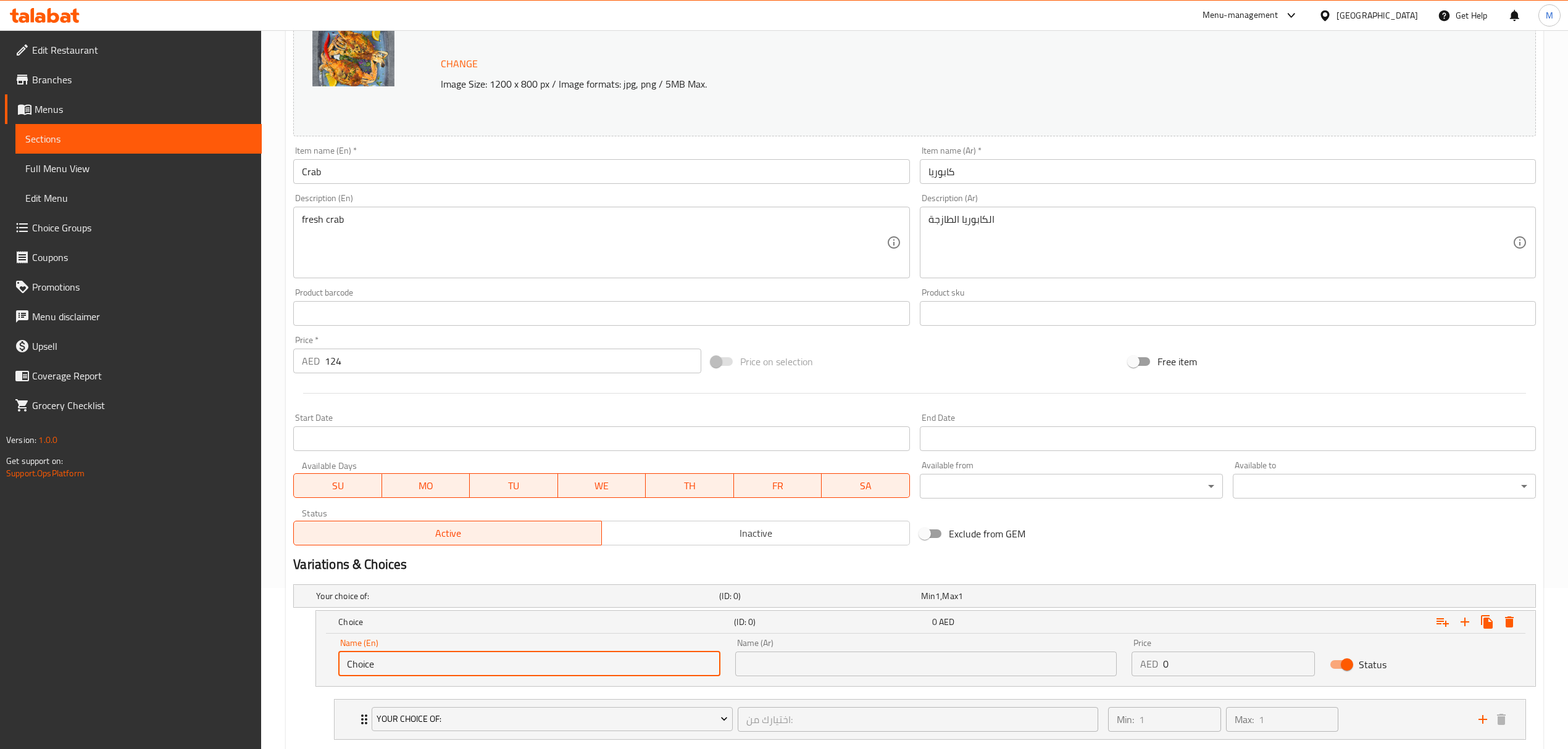
drag, startPoint x: 370, startPoint y: 665, endPoint x: 316, endPoint y: 662, distance: 54.1
click at [316, 662] on div "Name (En) Choice Name (En) Name (Ar) Name (Ar) Price AED 0 Price Status" at bounding box center [926, 660] width 1219 height 53
type input "0.5 kg"
click at [776, 661] on input "text" at bounding box center [926, 664] width 382 height 25
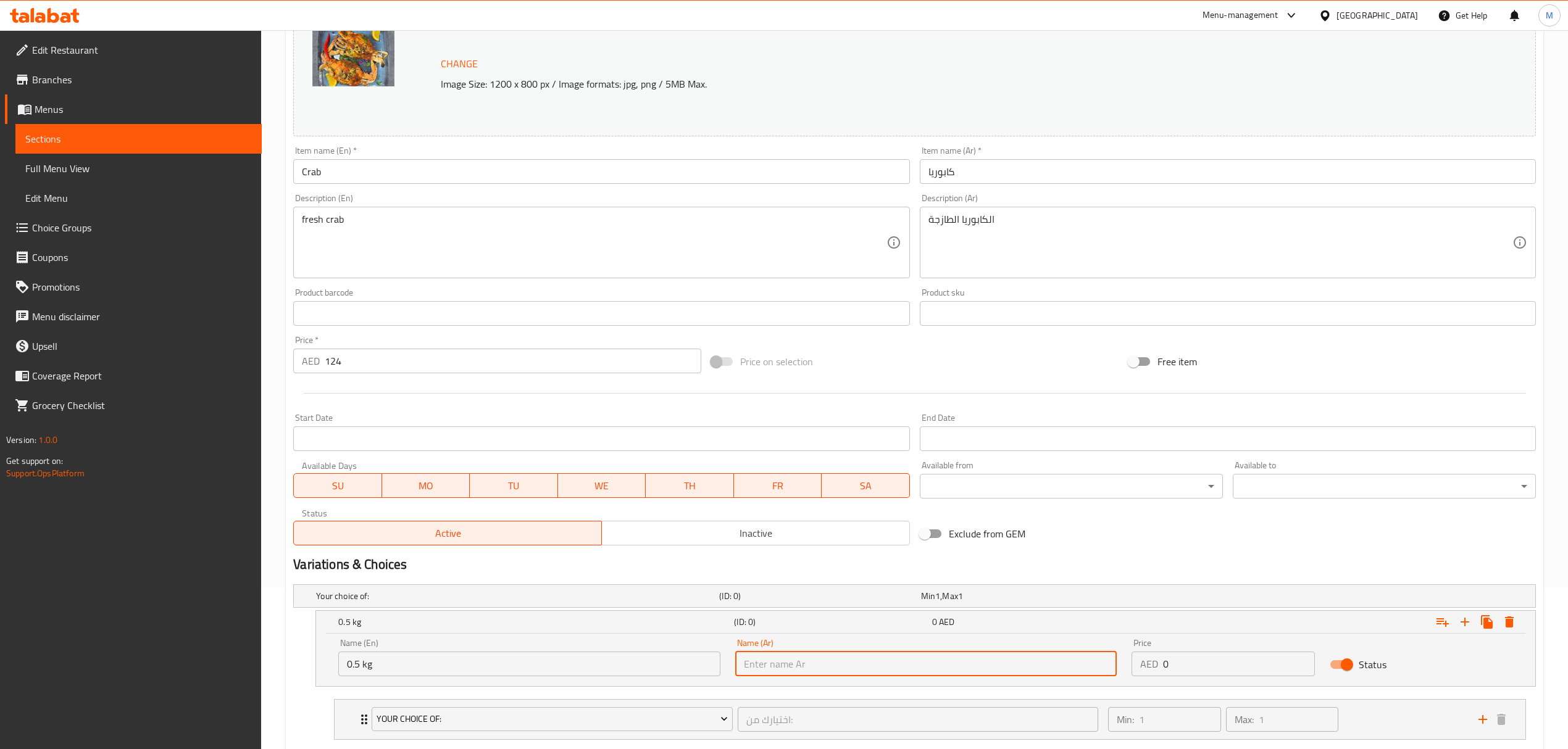
type input "0.5 كجم"
drag, startPoint x: 1177, startPoint y: 664, endPoint x: 1137, endPoint y: 650, distance: 42.4
click at [1137, 650] on div "Price AED 0 Price" at bounding box center [1223, 658] width 183 height 38
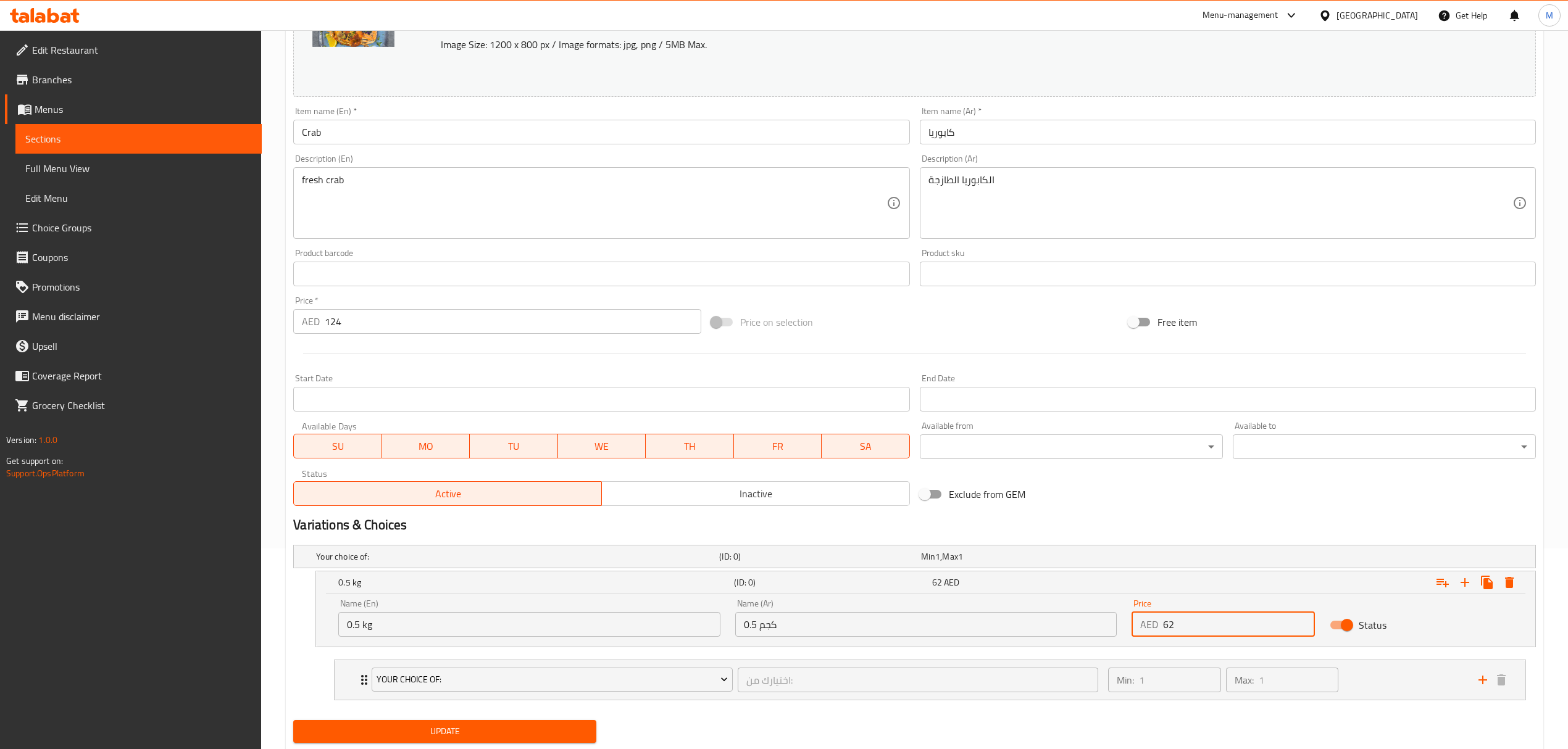
scroll to position [238, 0]
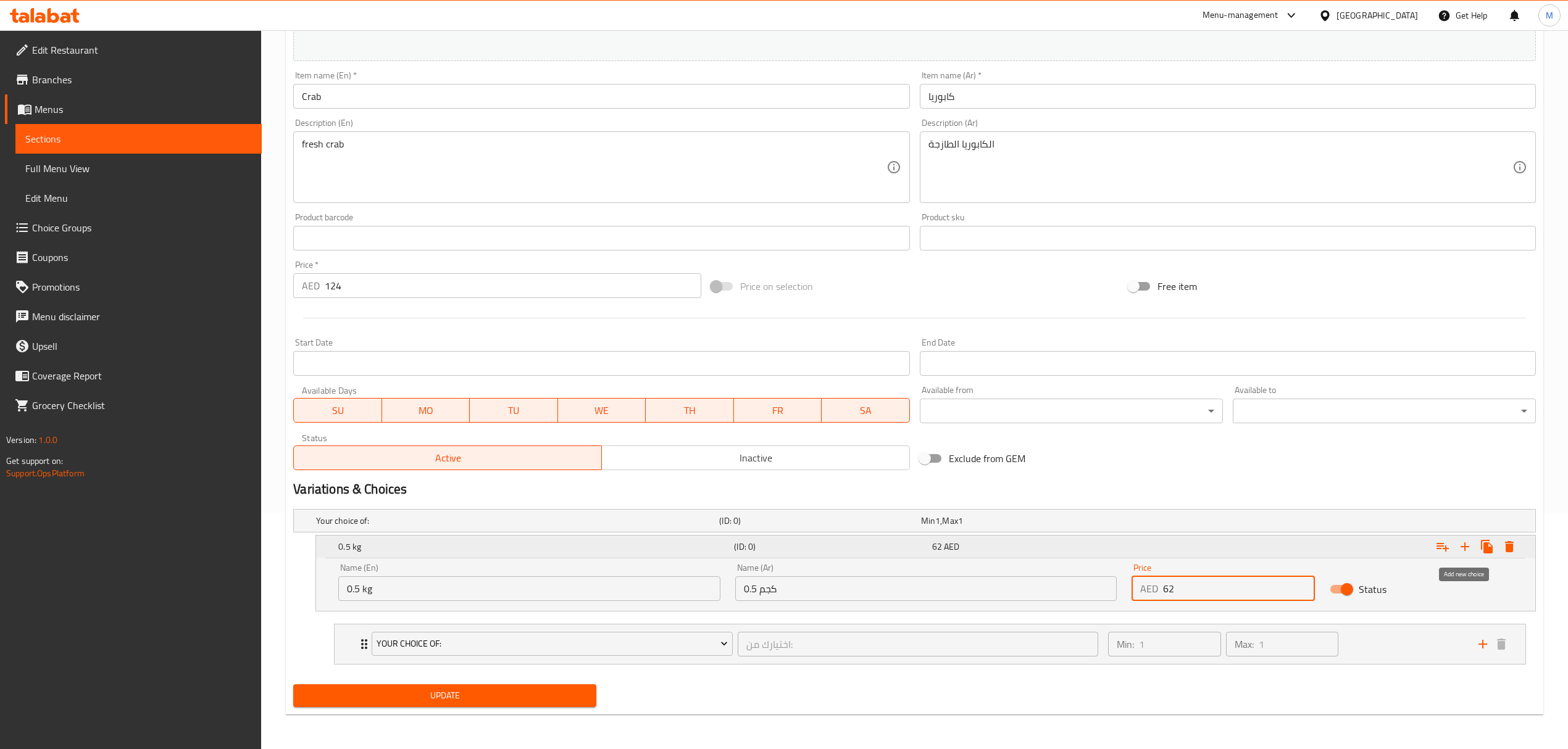
type input "62"
click at [1465, 548] on icon "Expand" at bounding box center [1465, 546] width 9 height 9
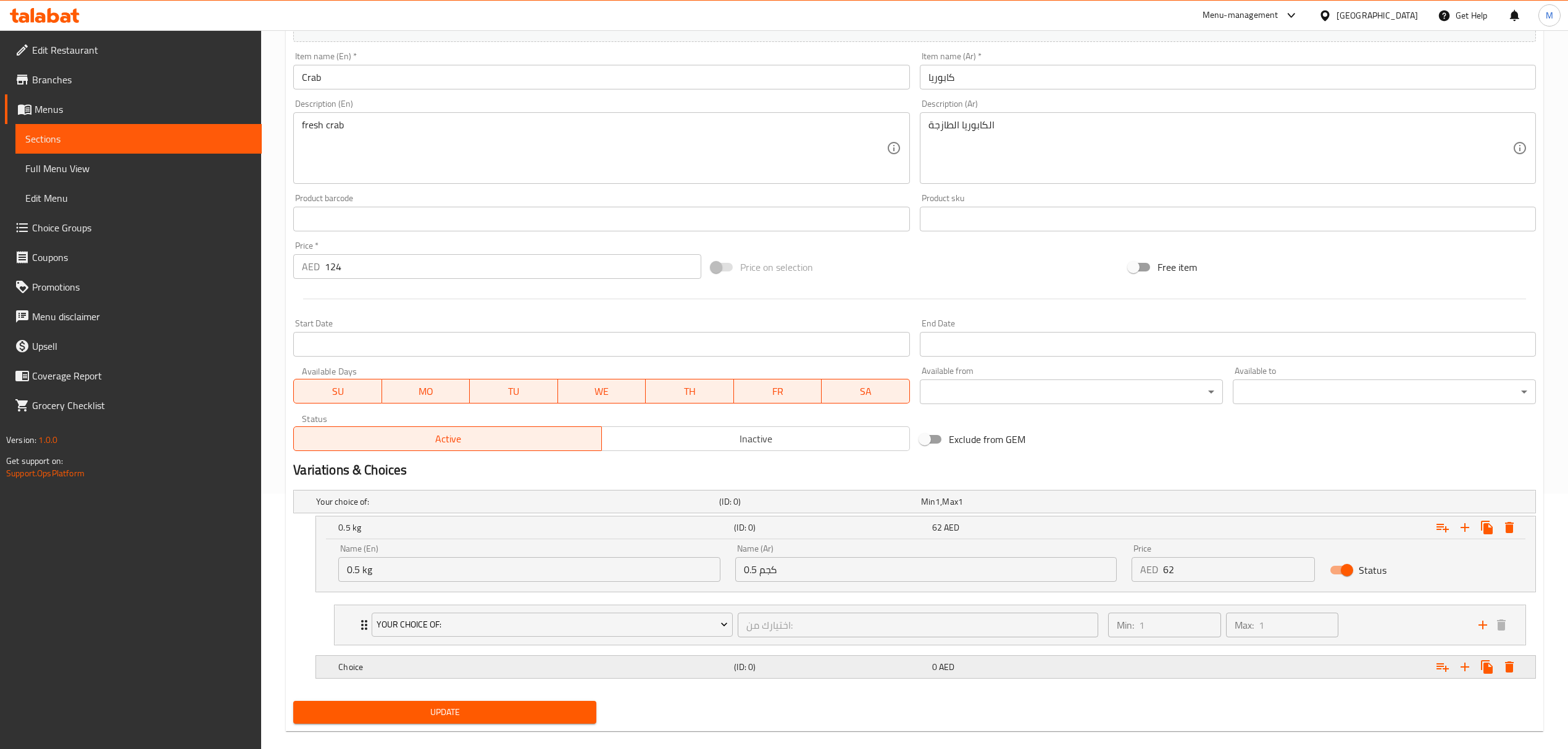
scroll to position [274, 0]
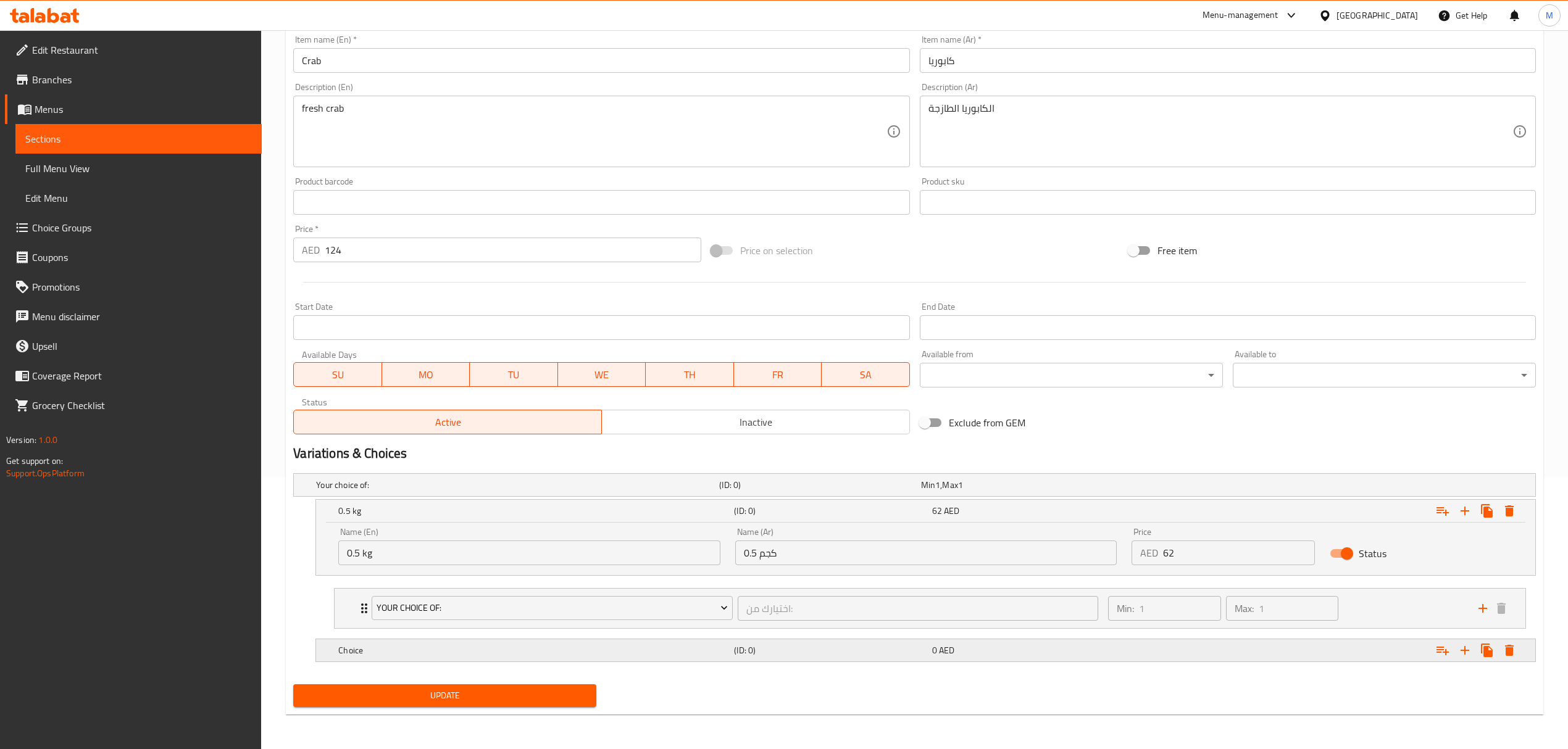
click at [559, 491] on h5 "Choice" at bounding box center [515, 485] width 398 height 12
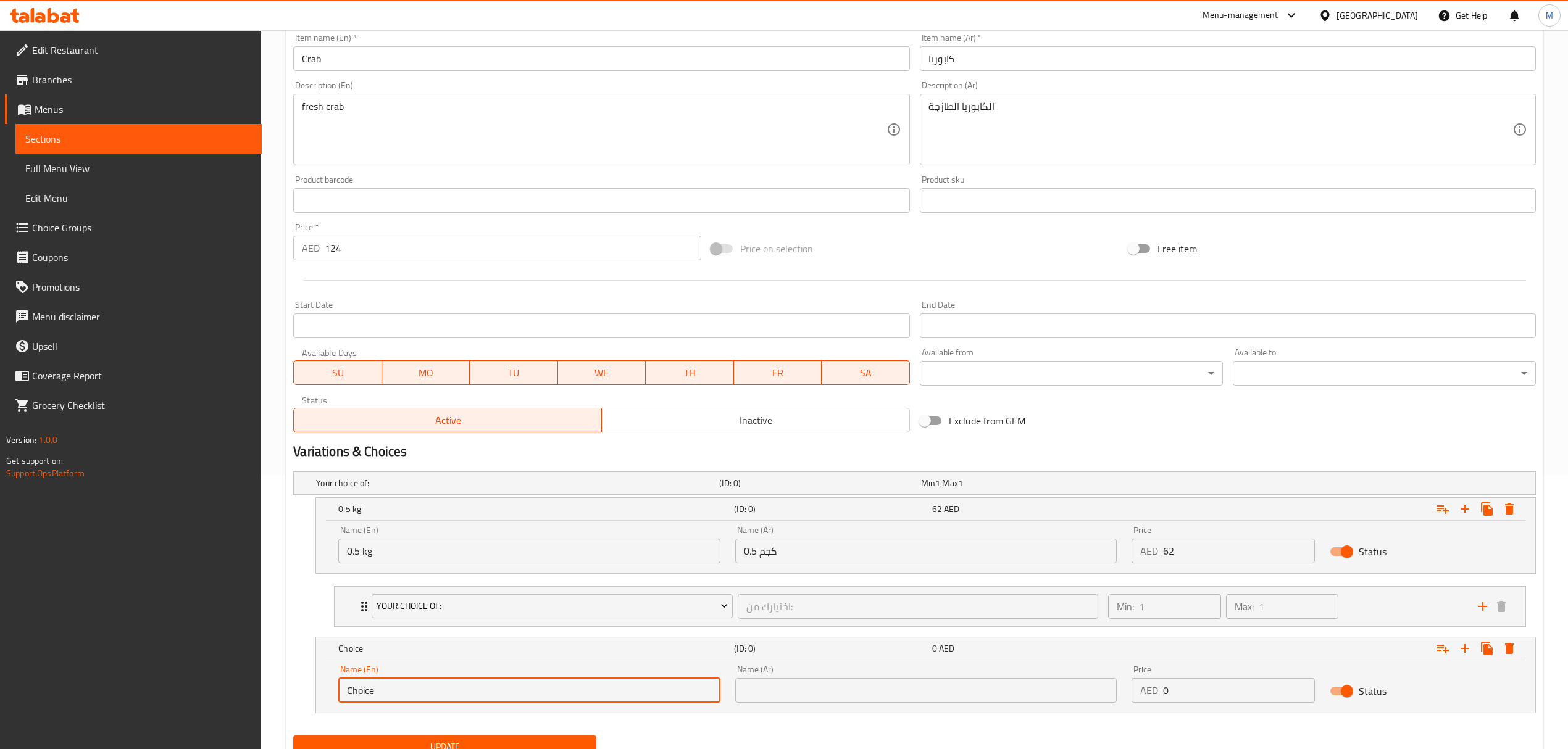
drag, startPoint x: 395, startPoint y: 699, endPoint x: 314, endPoint y: 683, distance: 82.6
click at [315, 683] on div "Choice (ID: 0) 0 AED Name (En) Choice Name (En) Name (Ar) Name (Ar) Price AED 0…" at bounding box center [926, 675] width 1220 height 76
type input "1 kg"
drag, startPoint x: 757, startPoint y: 690, endPoint x: 790, endPoint y: 691, distance: 33.0
click at [757, 690] on input "text" at bounding box center [926, 690] width 382 height 25
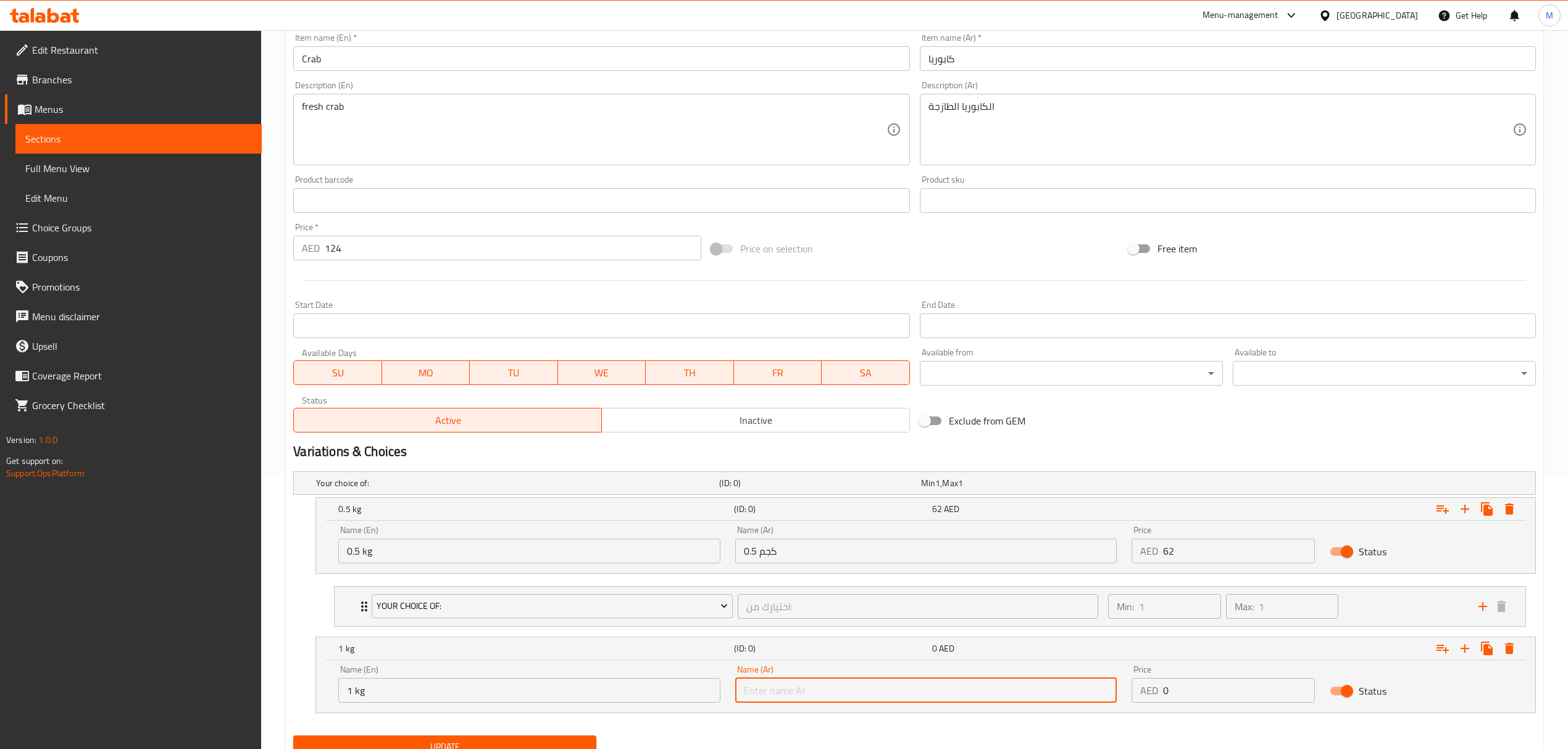
type input "1 كجم"
click at [1129, 687] on div "Price AED 0 Price" at bounding box center [1223, 684] width 198 height 53
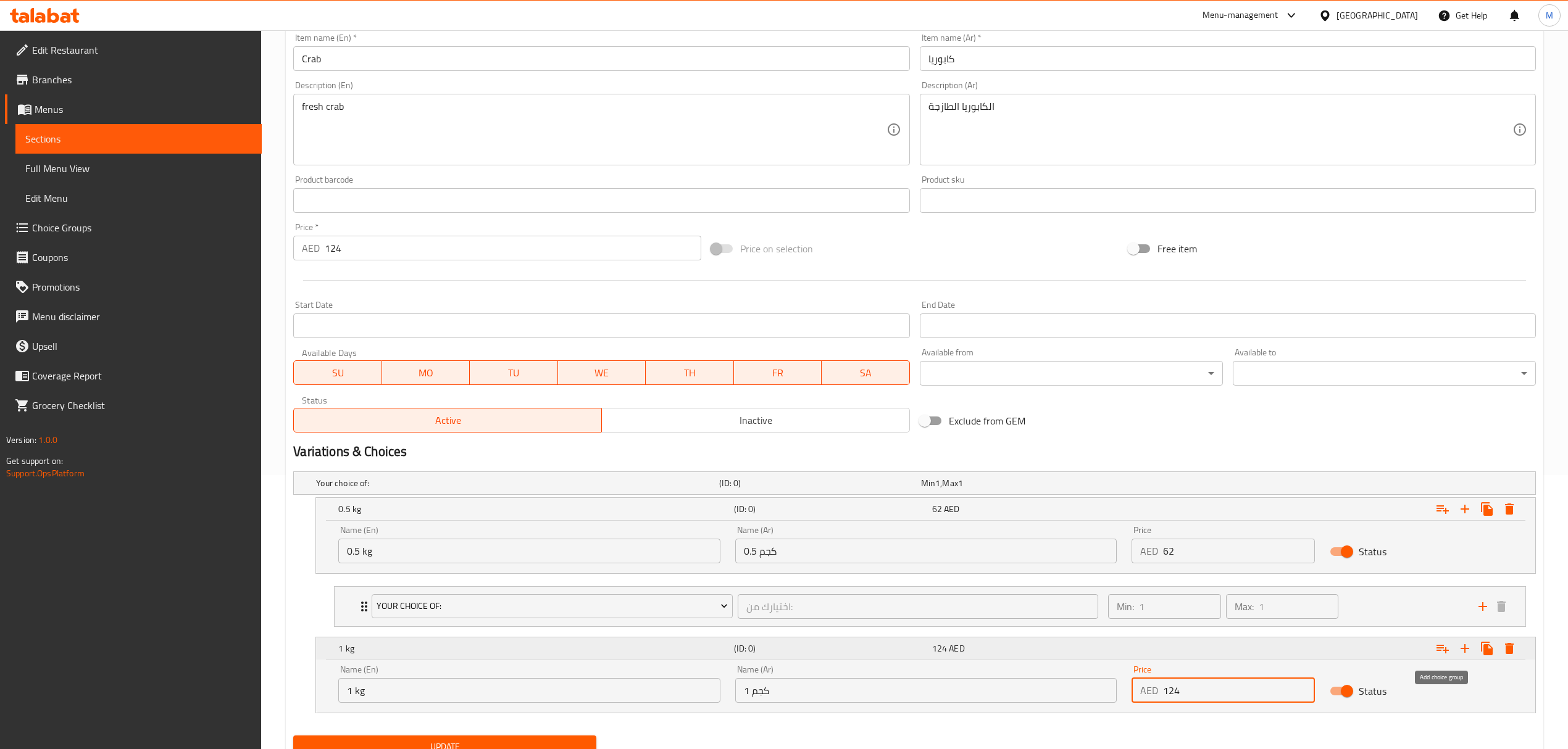
type input "124"
click at [1442, 652] on icon "Expand" at bounding box center [1442, 648] width 15 height 15
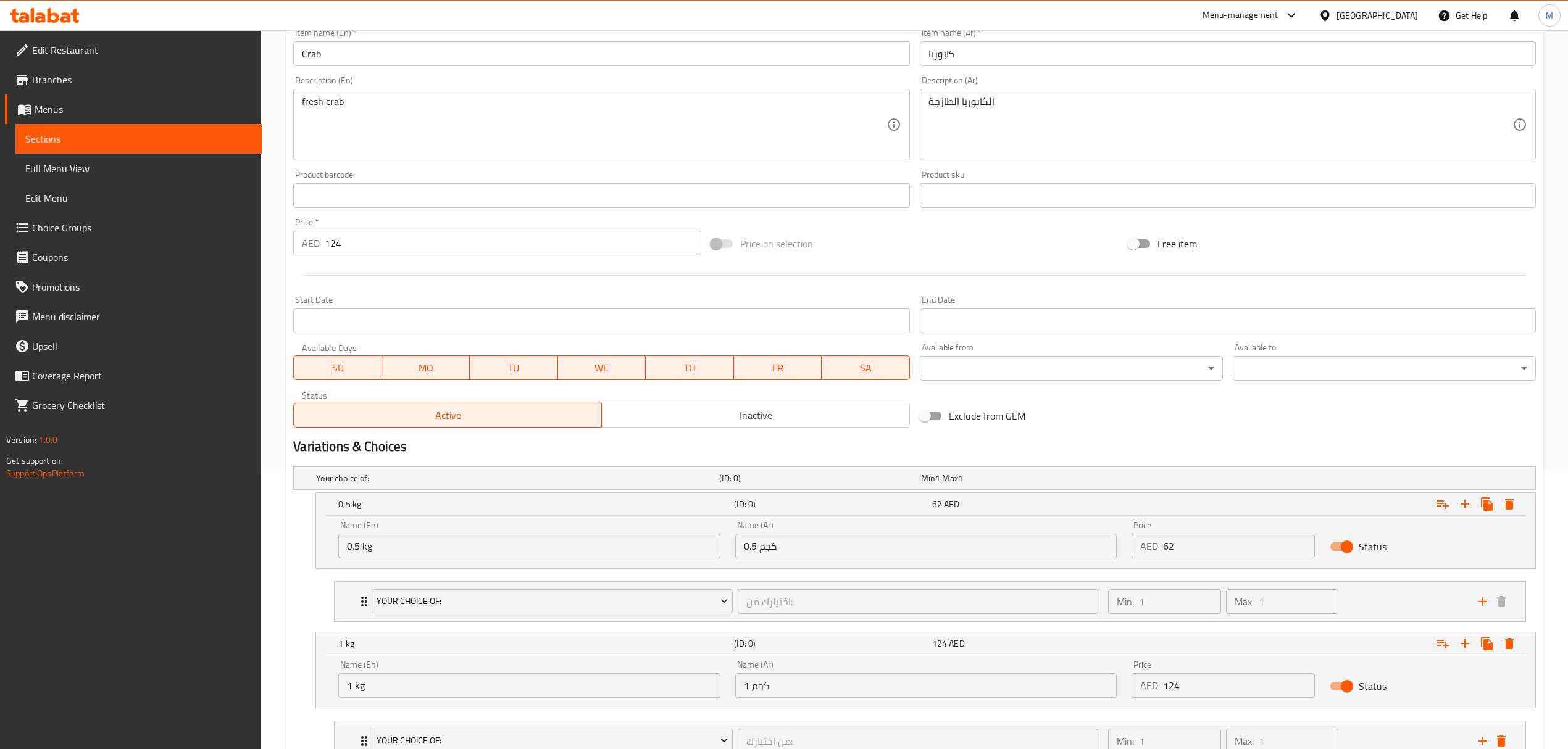
scroll to position [378, 0]
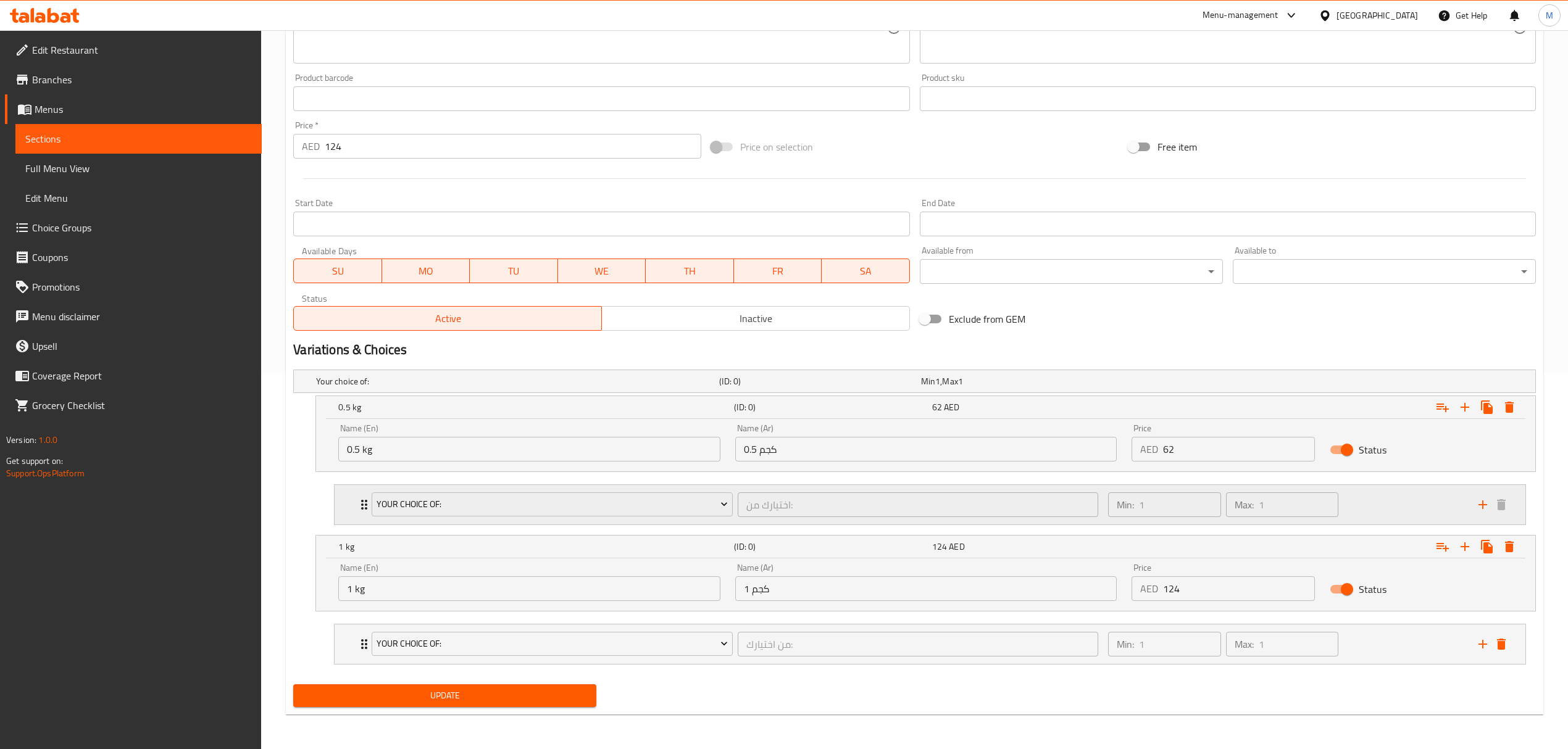
click at [744, 517] on div "اختيارك من: ​" at bounding box center [917, 505] width 365 height 30
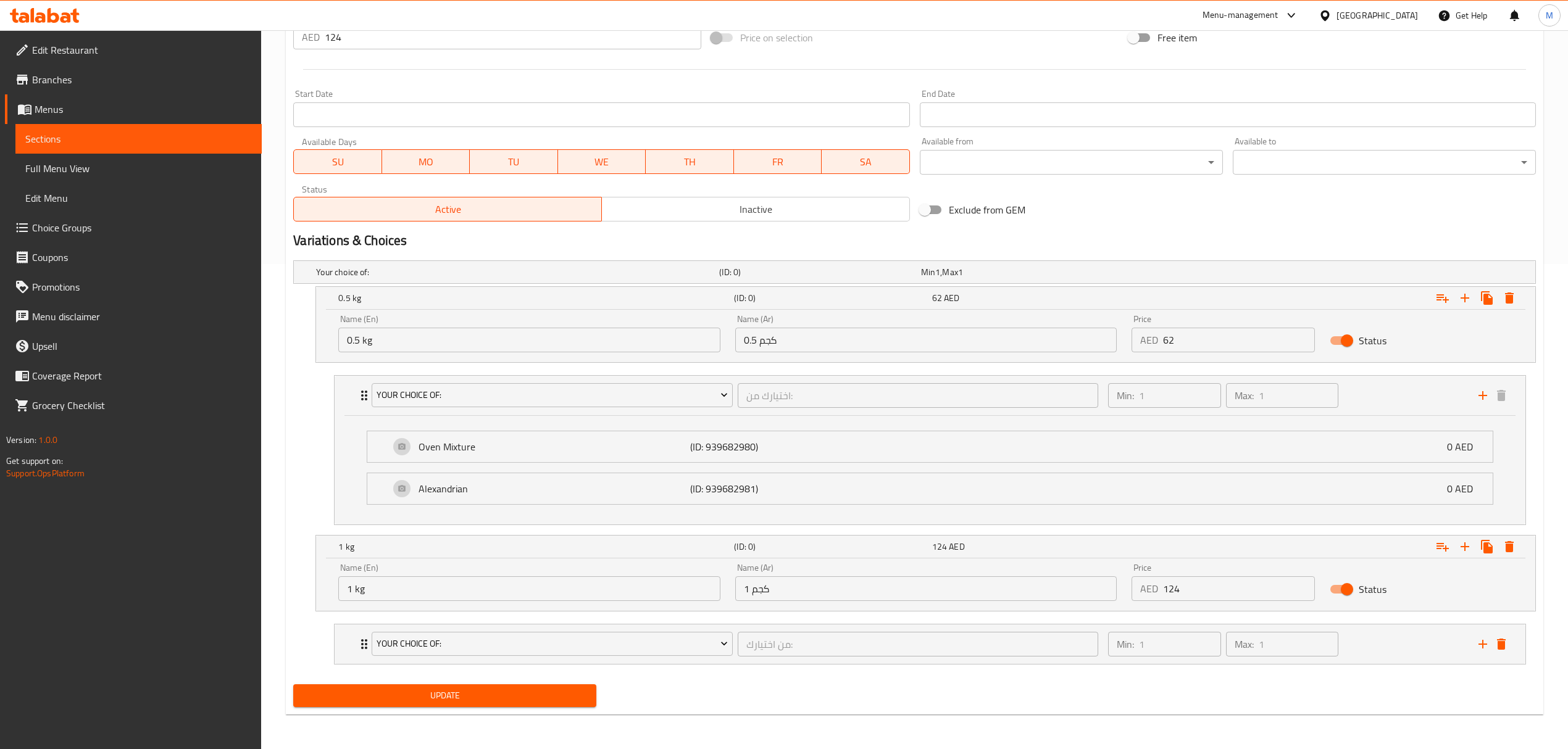
scroll to position [488, 0]
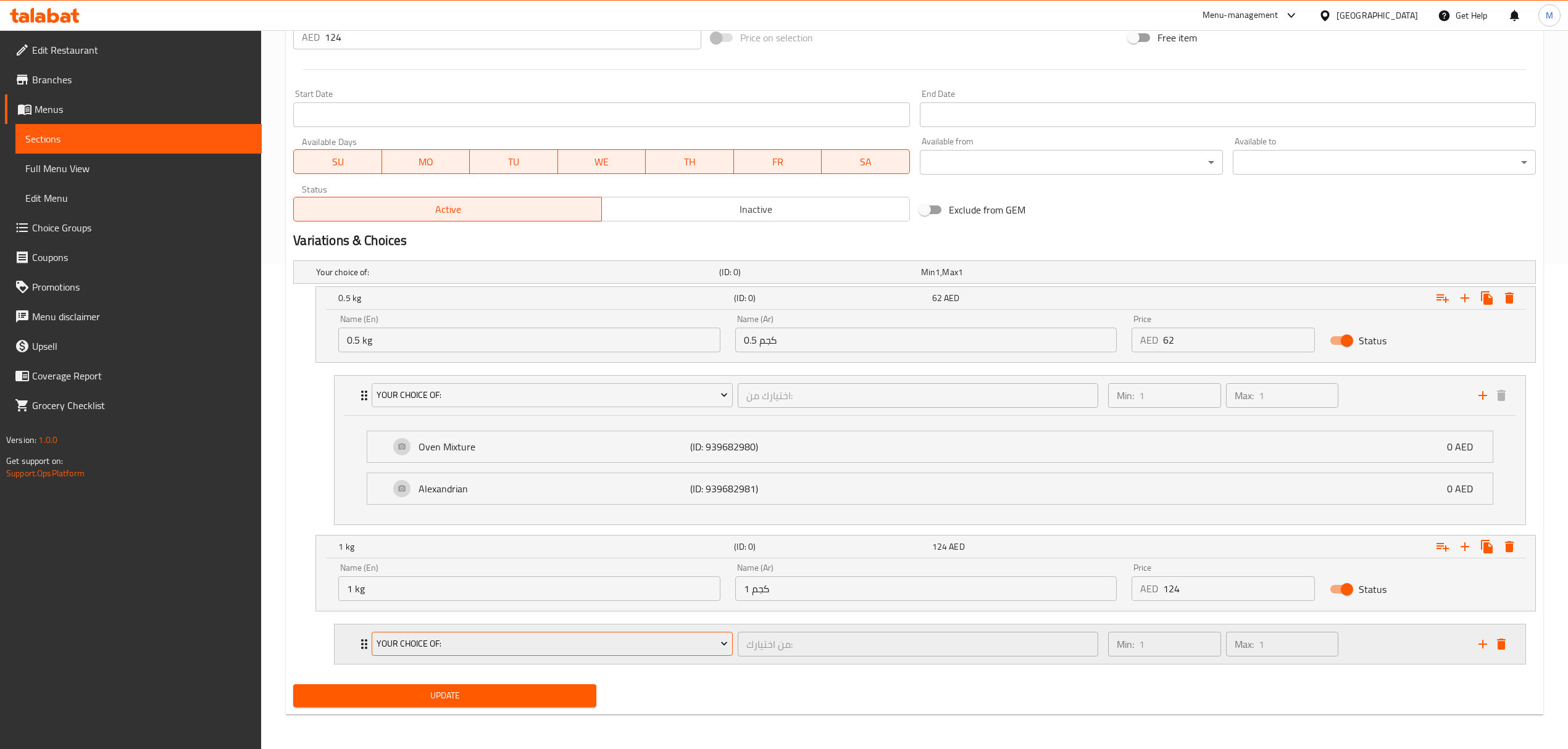
click at [559, 644] on span "Your Choice Of:" at bounding box center [552, 644] width 351 height 16
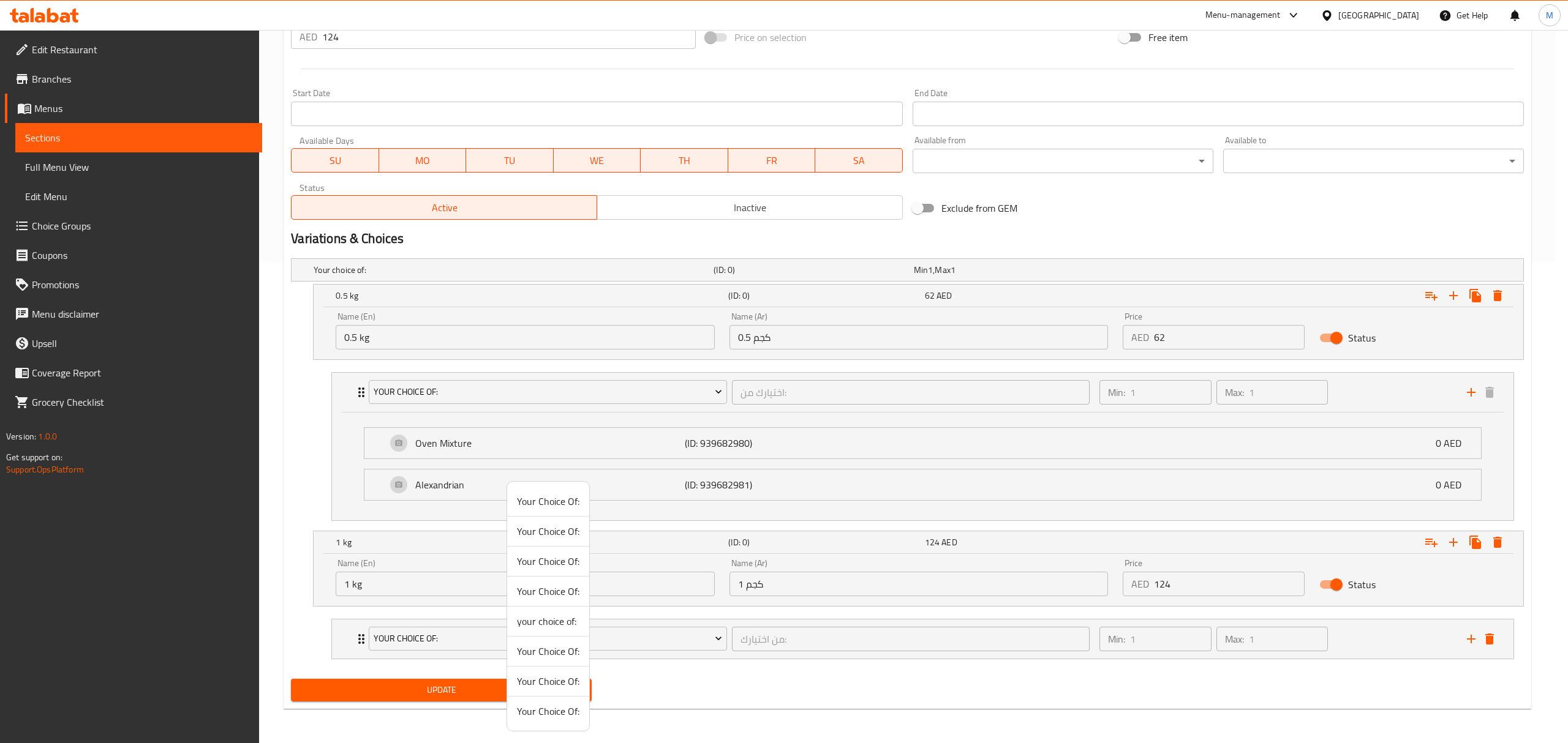
click at [559, 527] on span "Your Choice Of:" at bounding box center [548, 531] width 62 height 15
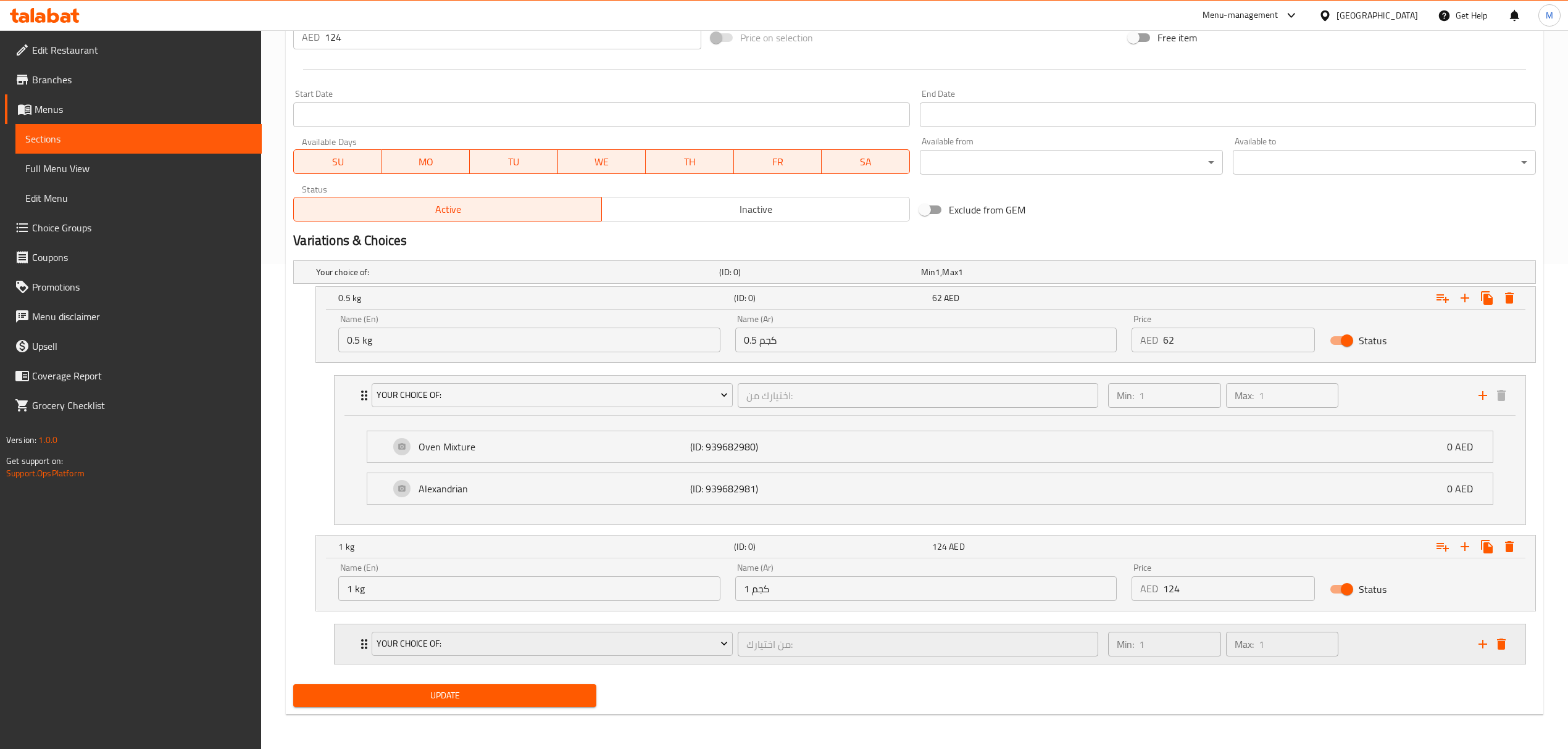
click at [763, 664] on div "Your Choice Of: من اختيارك: ​" at bounding box center [734, 644] width 740 height 39
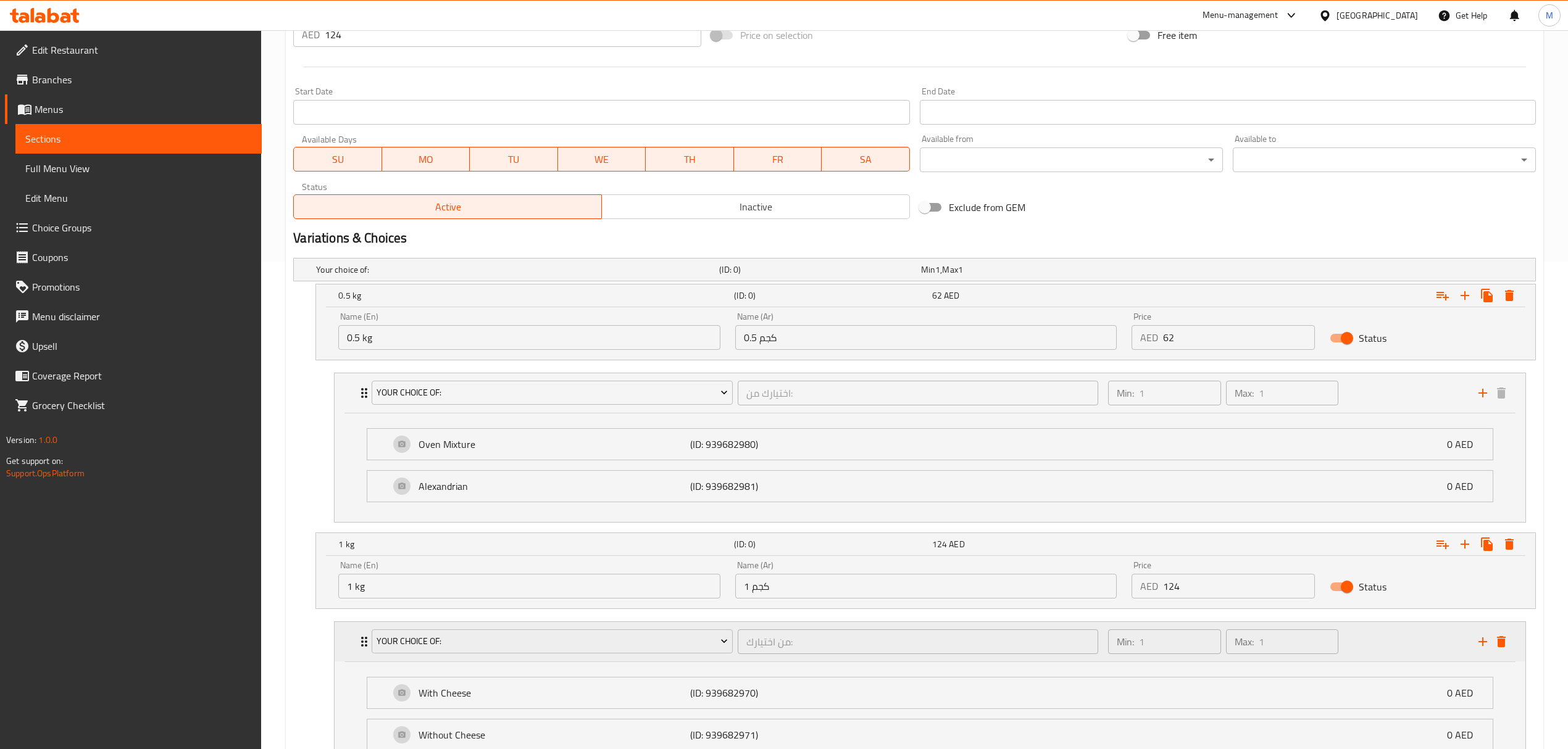
click at [638, 656] on div "Your Choice Of:" at bounding box center [551, 642] width 365 height 30
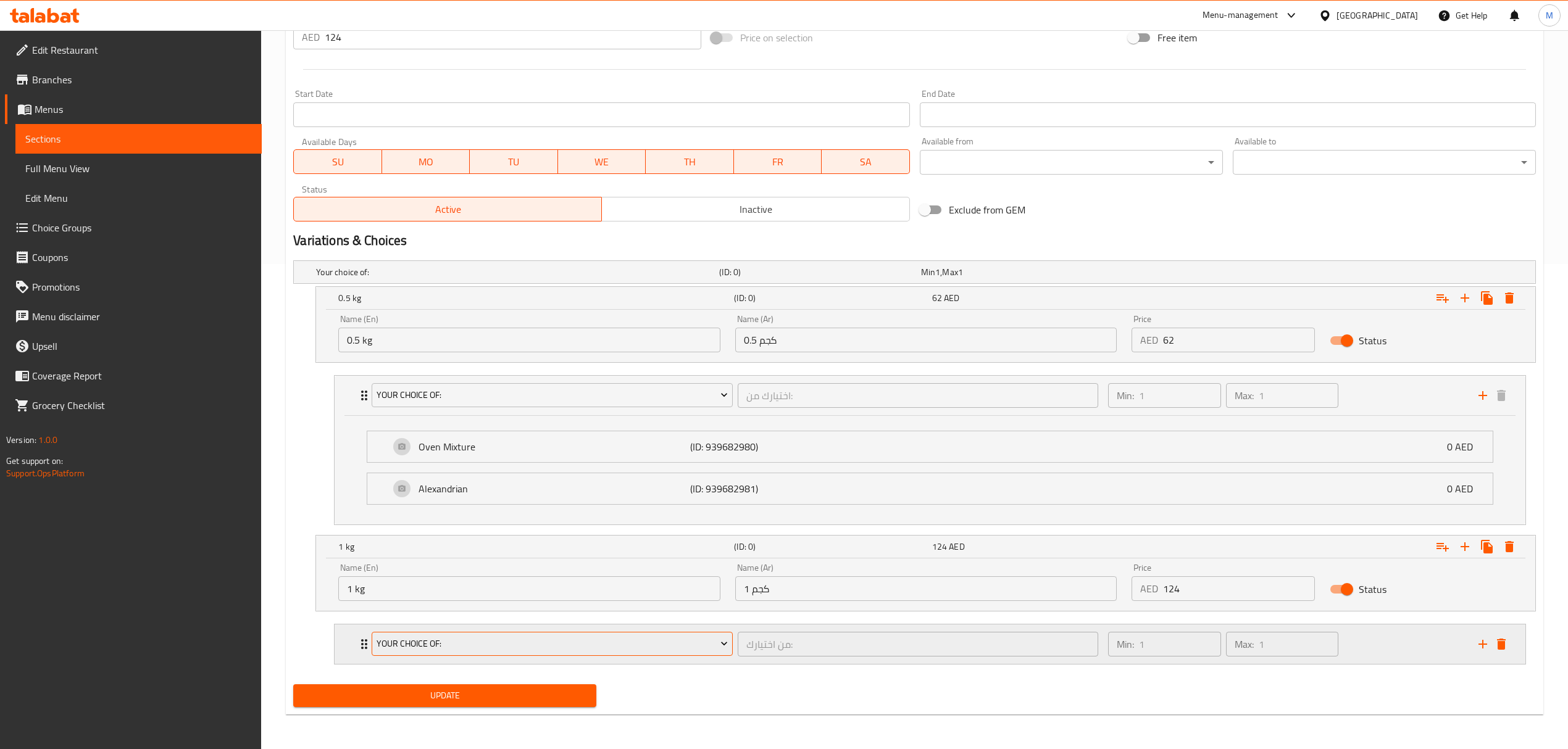
click at [621, 648] on span "Your Choice Of:" at bounding box center [552, 644] width 351 height 16
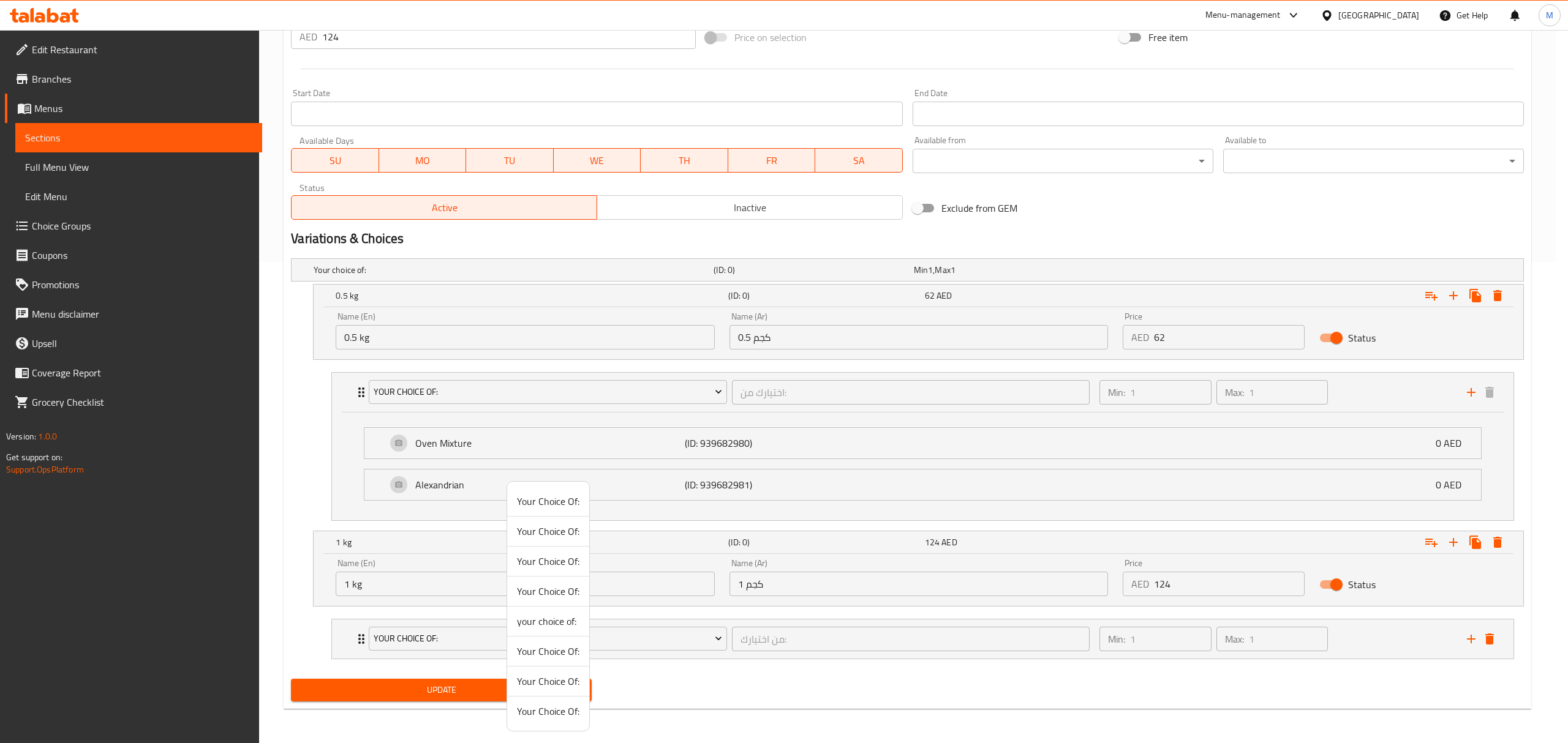
click at [543, 713] on span "Your Choice Of:" at bounding box center [548, 712] width 62 height 15
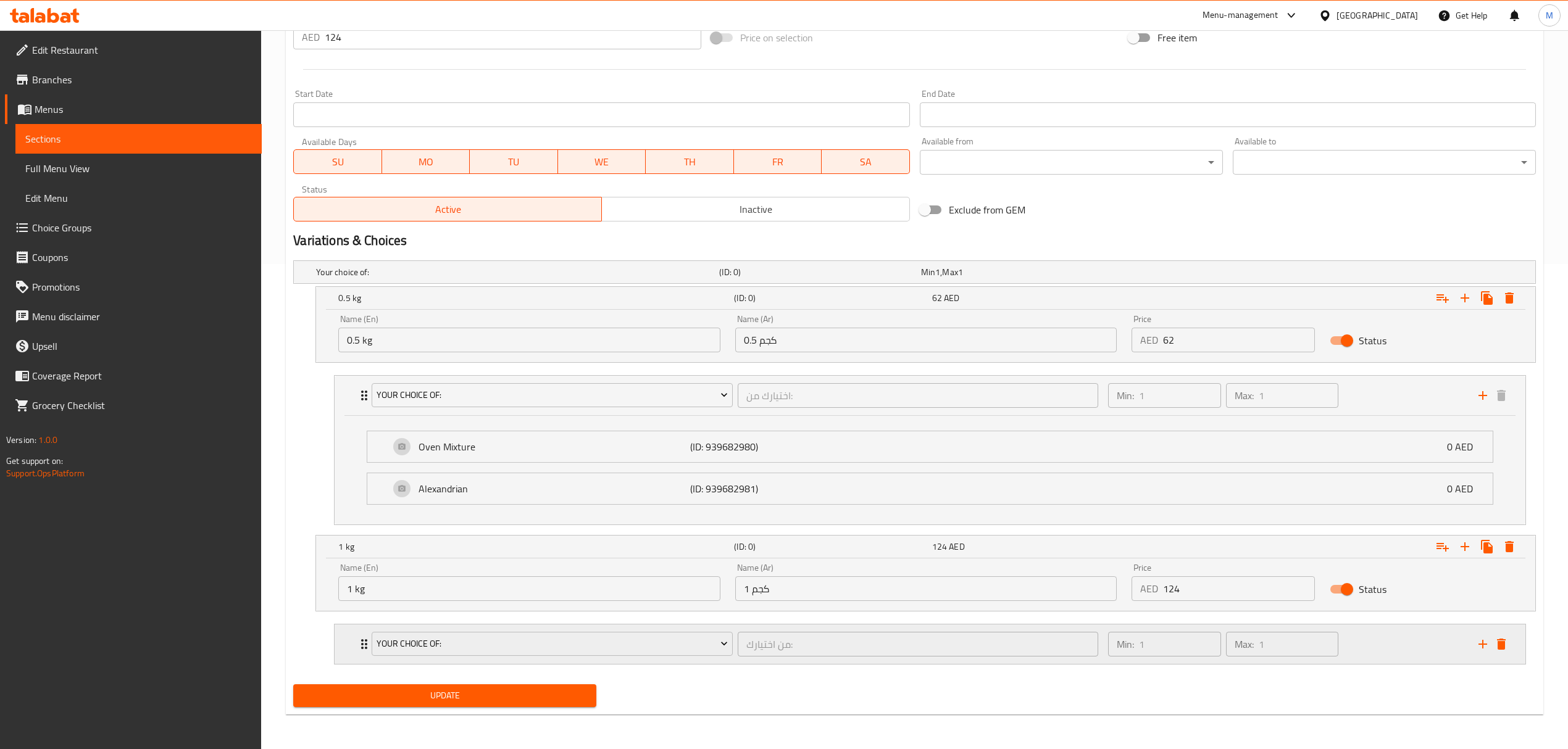
click at [732, 659] on div "Your Choice Of:" at bounding box center [551, 644] width 365 height 30
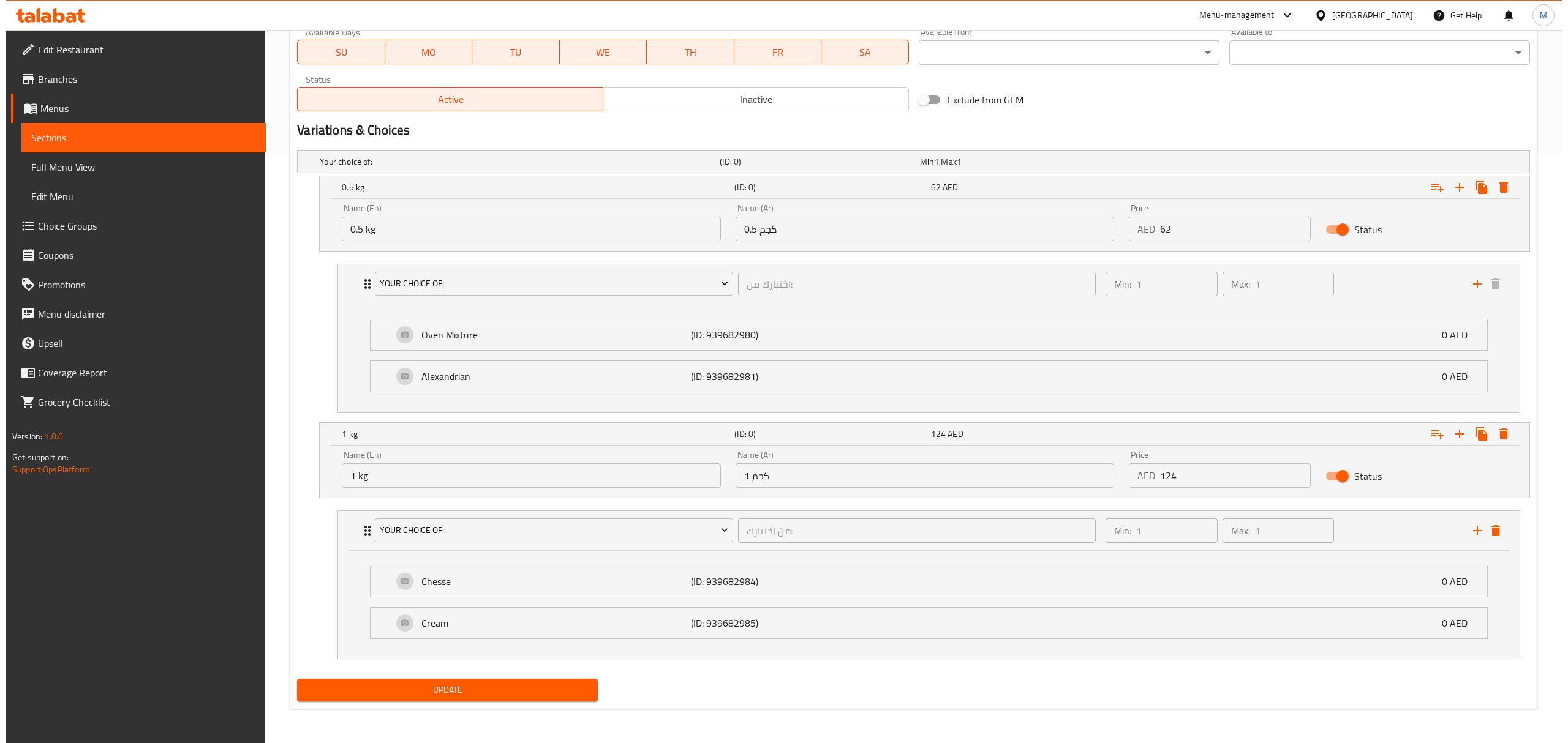
scroll to position [594, 0]
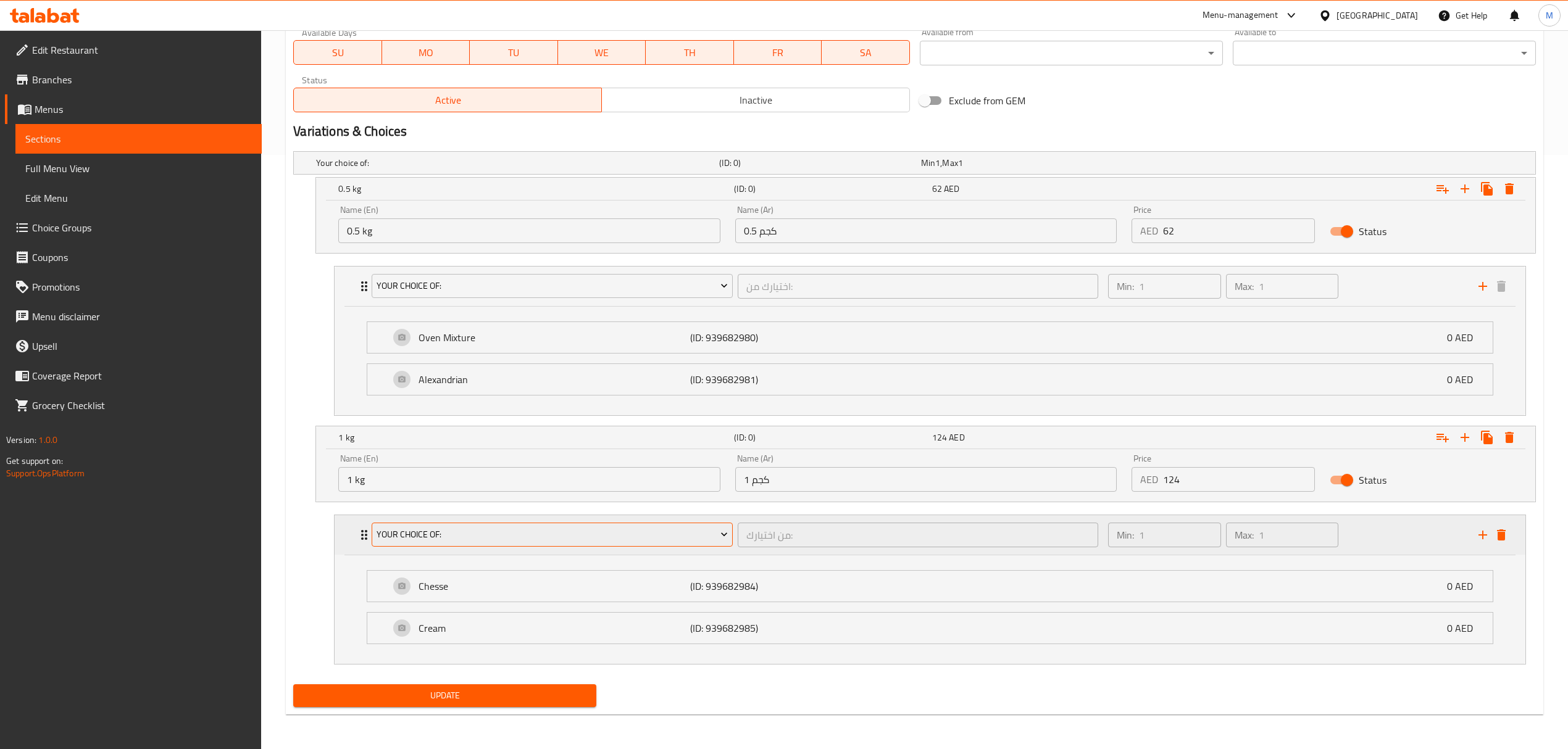
click at [643, 532] on span "Your Choice Of:" at bounding box center [552, 534] width 351 height 16
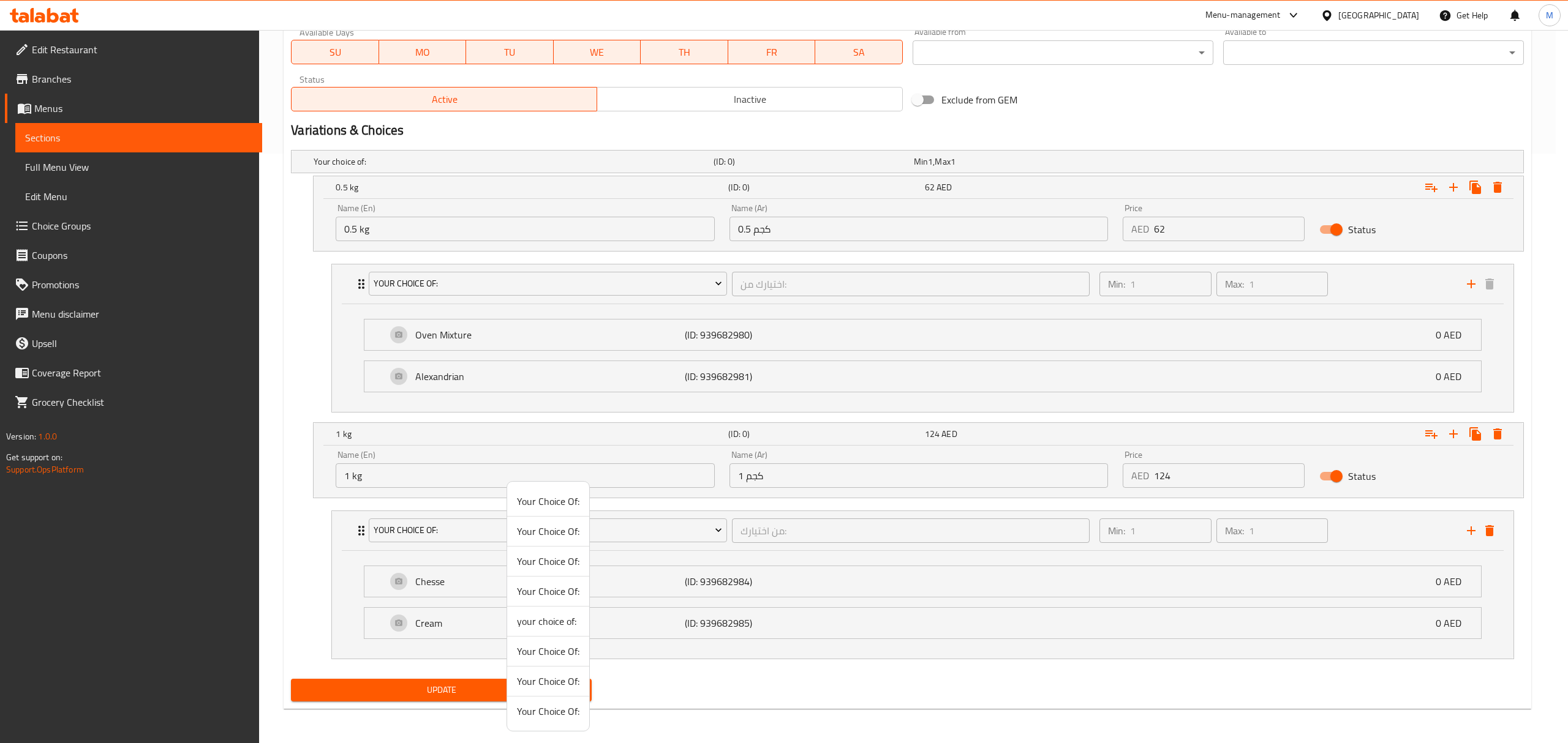
click at [548, 694] on li "Your Choice Of:" at bounding box center [548, 681] width 82 height 30
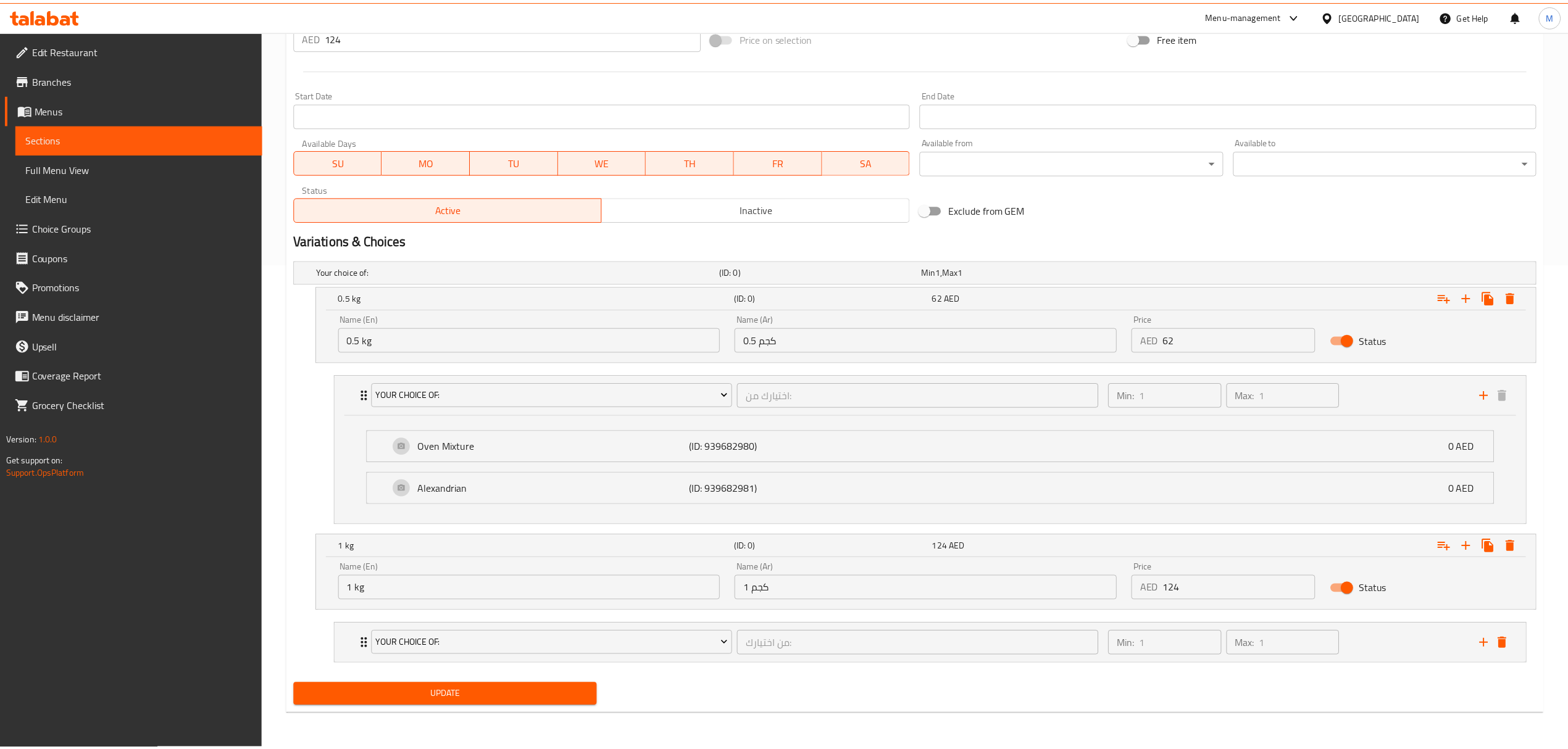
scroll to position [489, 0]
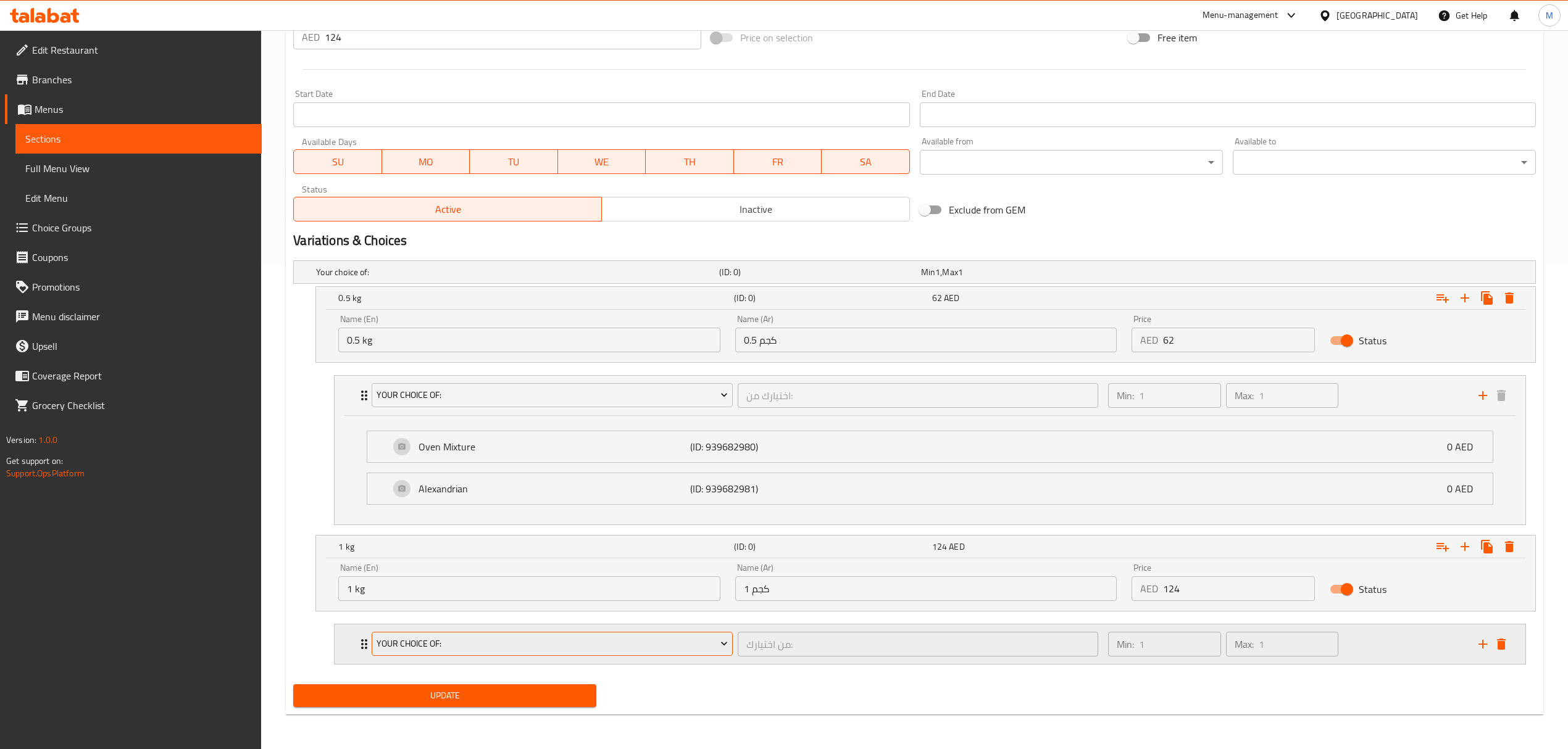
click at [731, 650] on button "Your Choice Of:" at bounding box center [552, 644] width 361 height 25
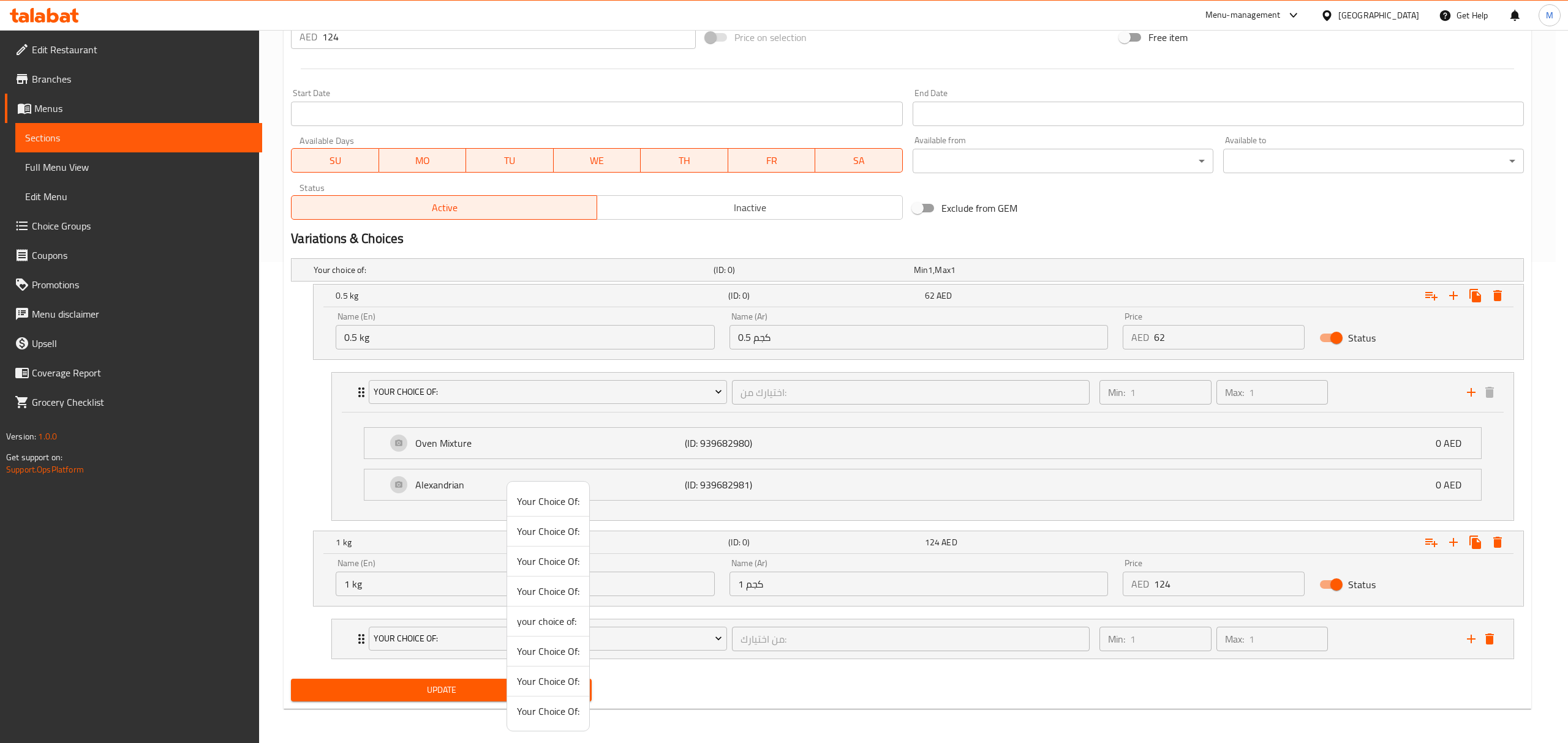
click at [726, 647] on div at bounding box center [784, 371] width 1568 height 743
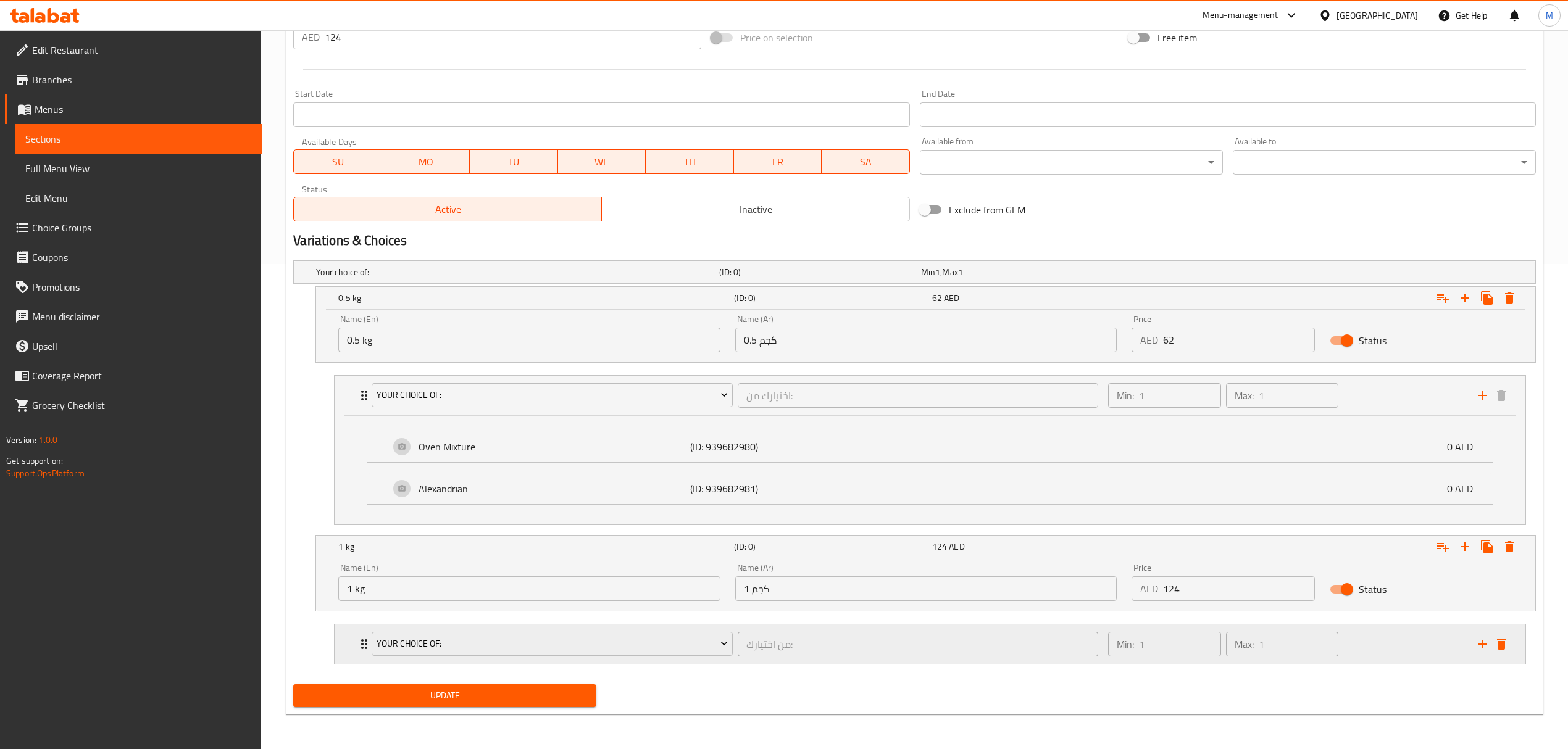
click at [742, 662] on div "Your Choice Of: من اختيارك: ​" at bounding box center [734, 644] width 740 height 39
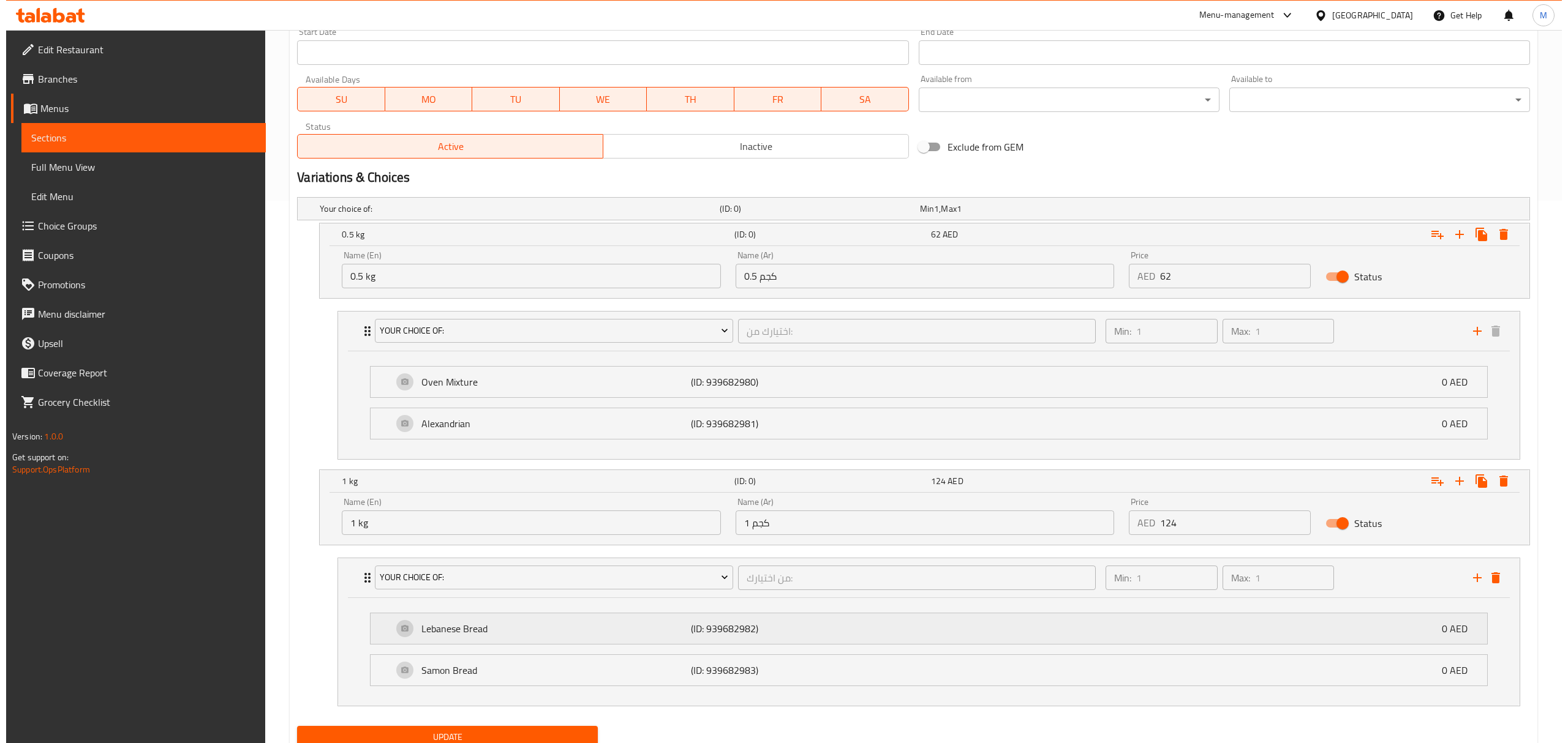
scroll to position [594, 0]
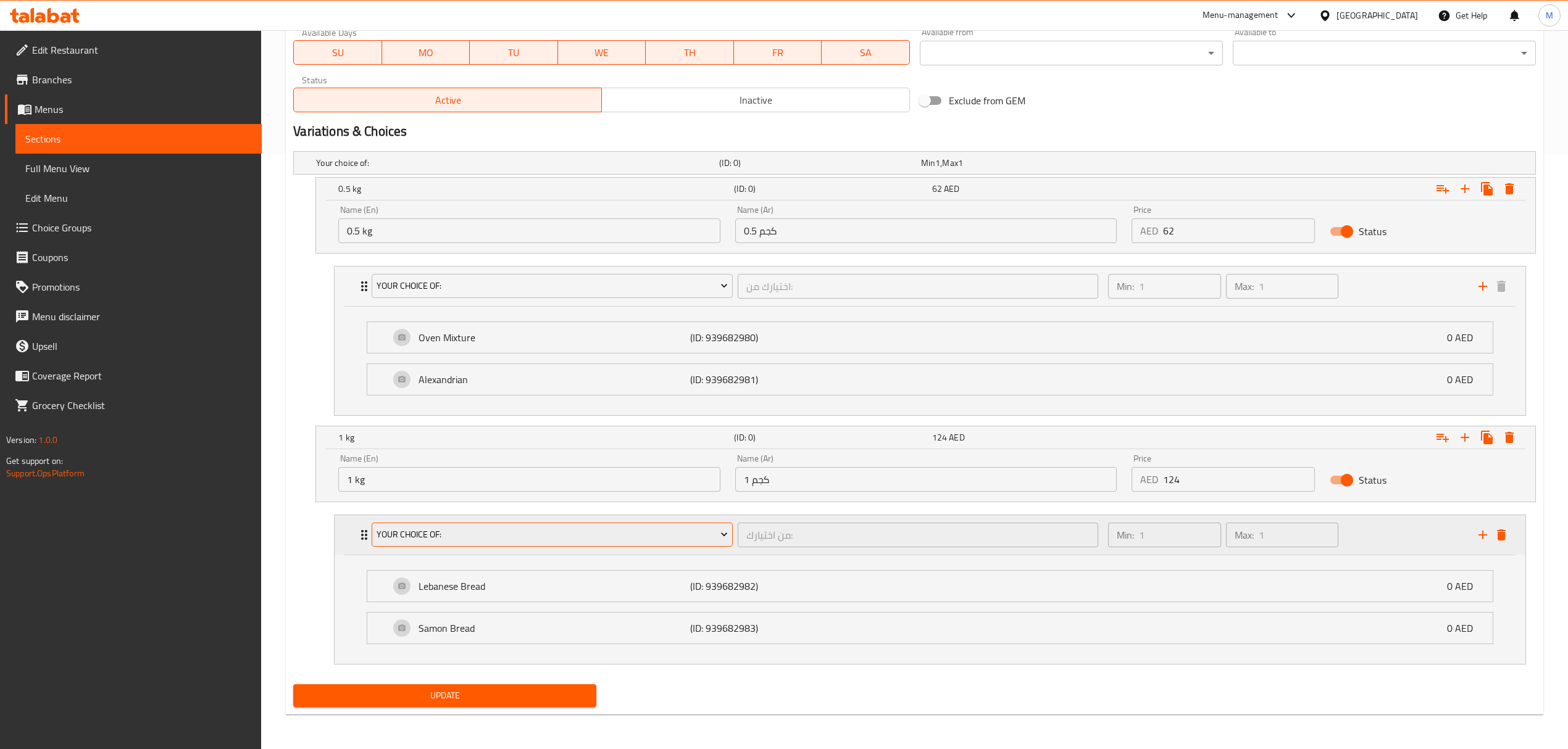
click at [663, 534] on span "Your Choice Of:" at bounding box center [552, 534] width 351 height 16
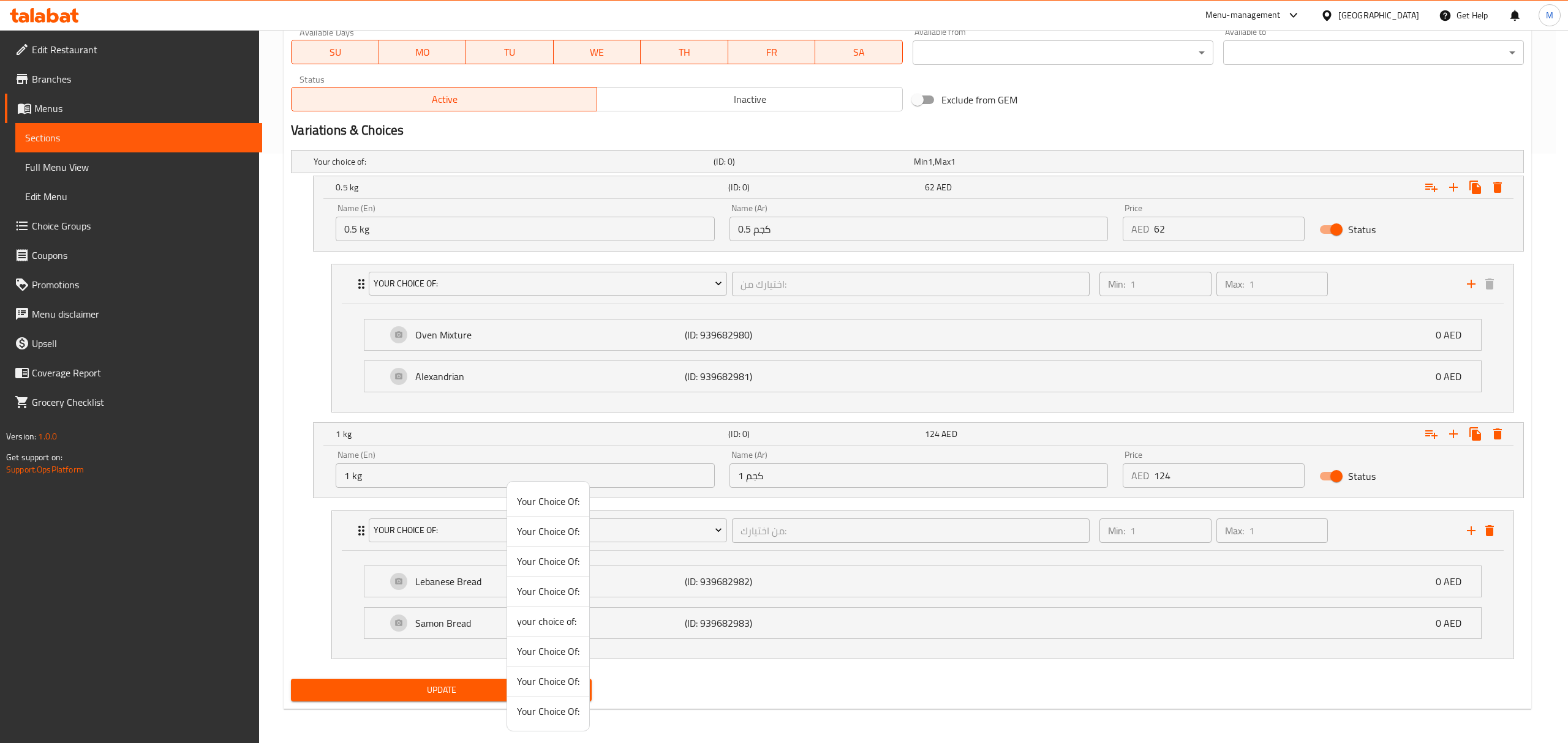
click at [572, 657] on span "Your Choice Of:" at bounding box center [548, 651] width 62 height 15
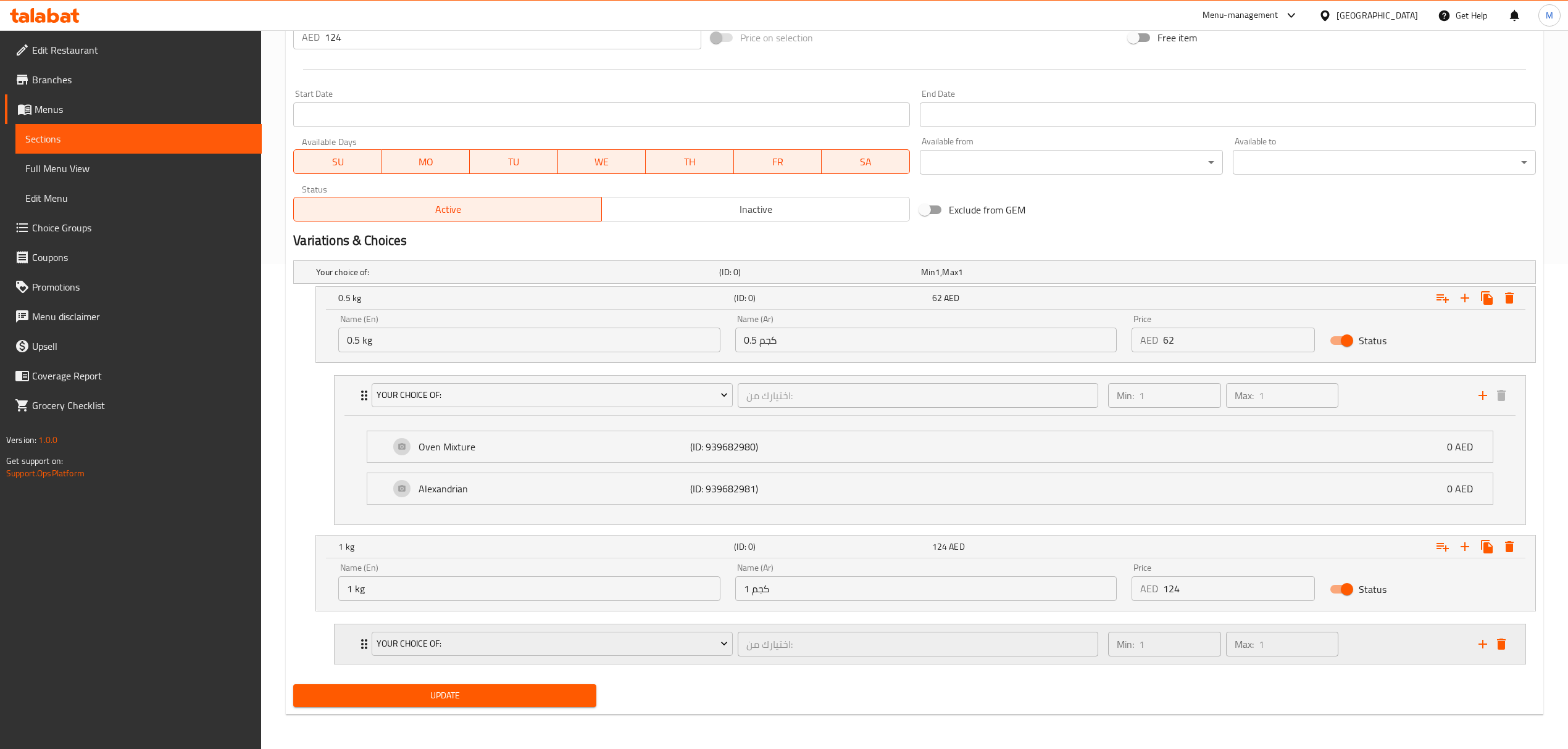
click at [783, 658] on div "اختيارك من: ​" at bounding box center [917, 644] width 365 height 30
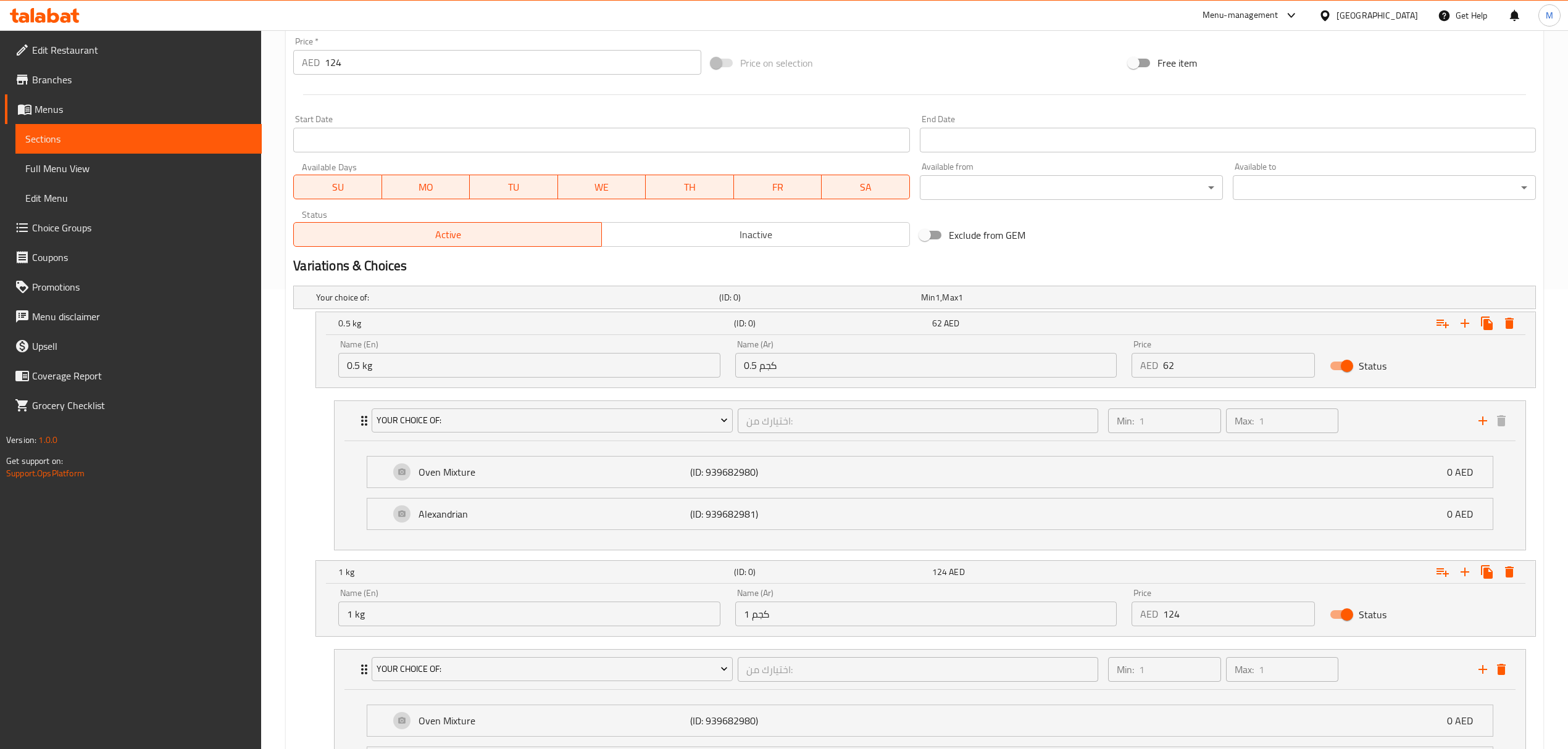
scroll to position [269, 0]
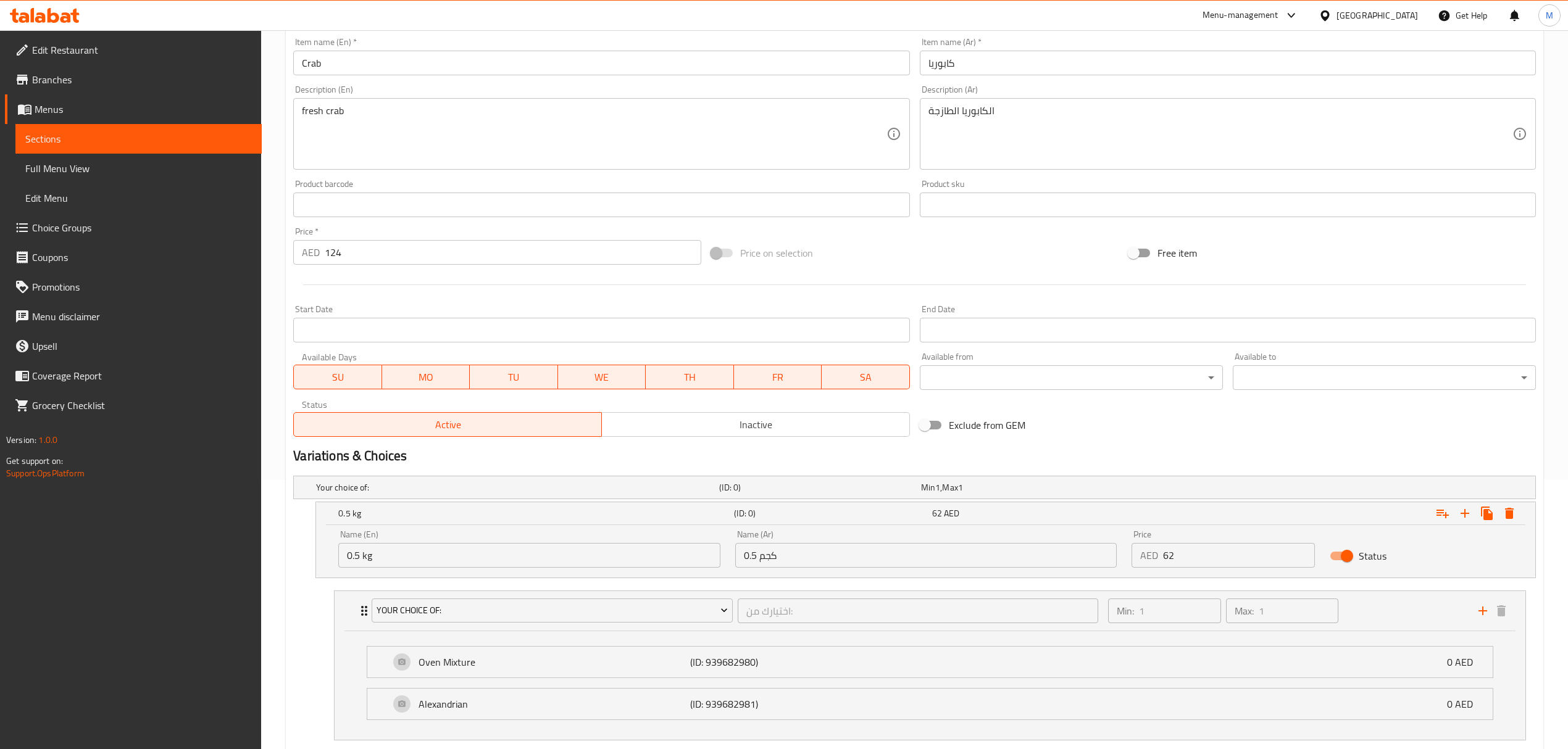
drag, startPoint x: 340, startPoint y: 253, endPoint x: 273, endPoint y: 240, distance: 68.2
click at [273, 240] on div "Home / Restaurants management / Menus / Sections / item / update Crustaceans se…" at bounding box center [915, 417] width 1307 height 1313
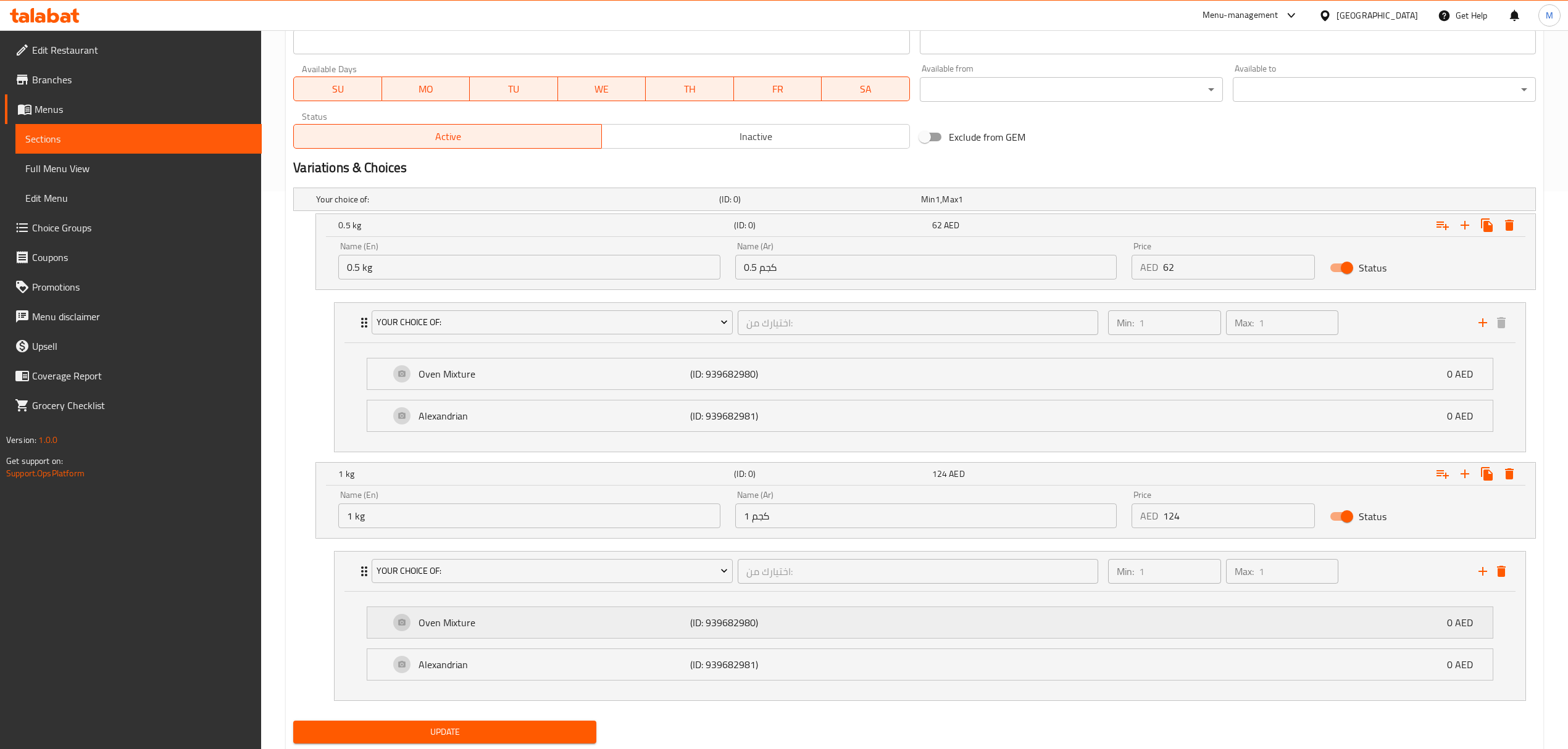
scroll to position [598, 0]
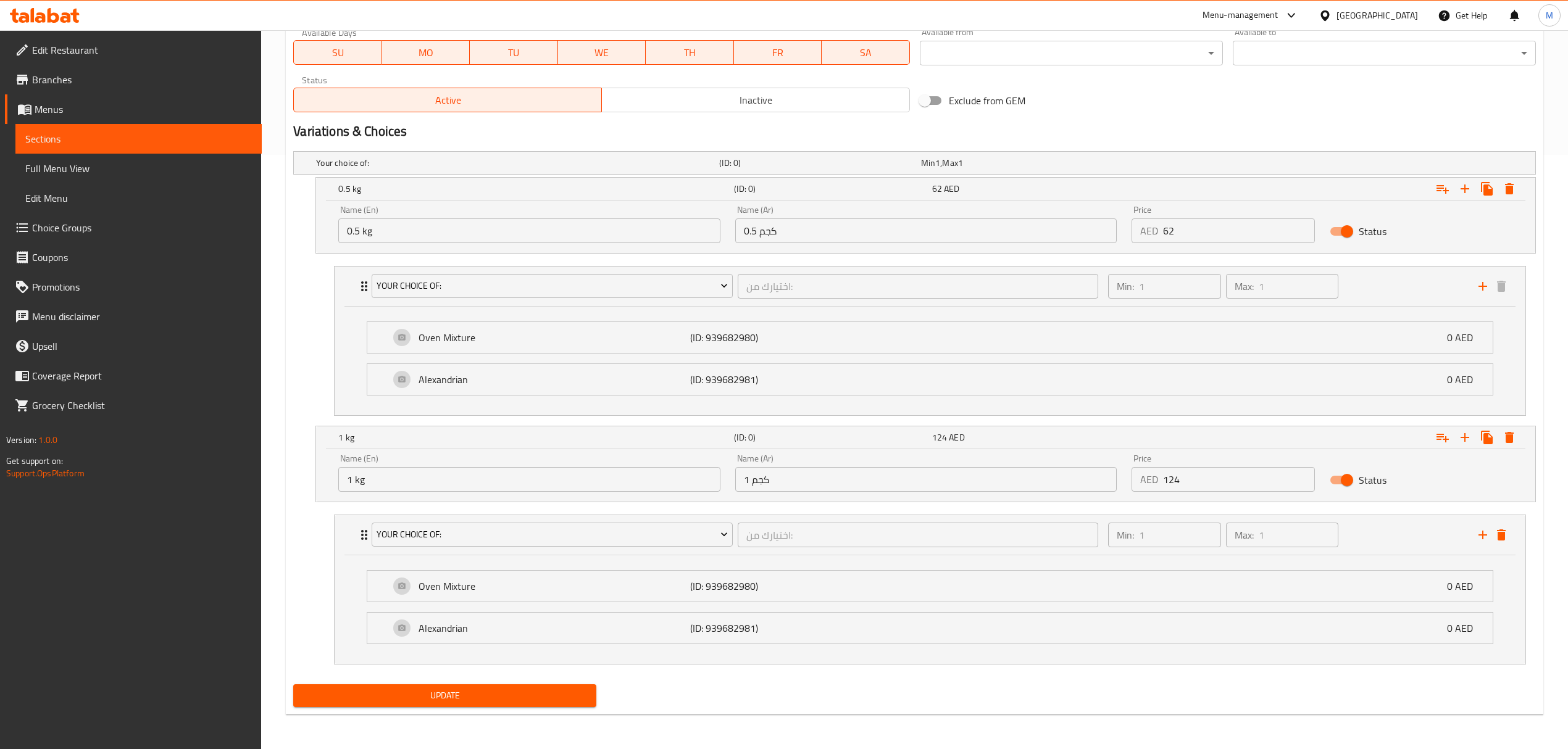
type input "0"
click at [580, 694] on span "Update" at bounding box center [445, 696] width 283 height 16
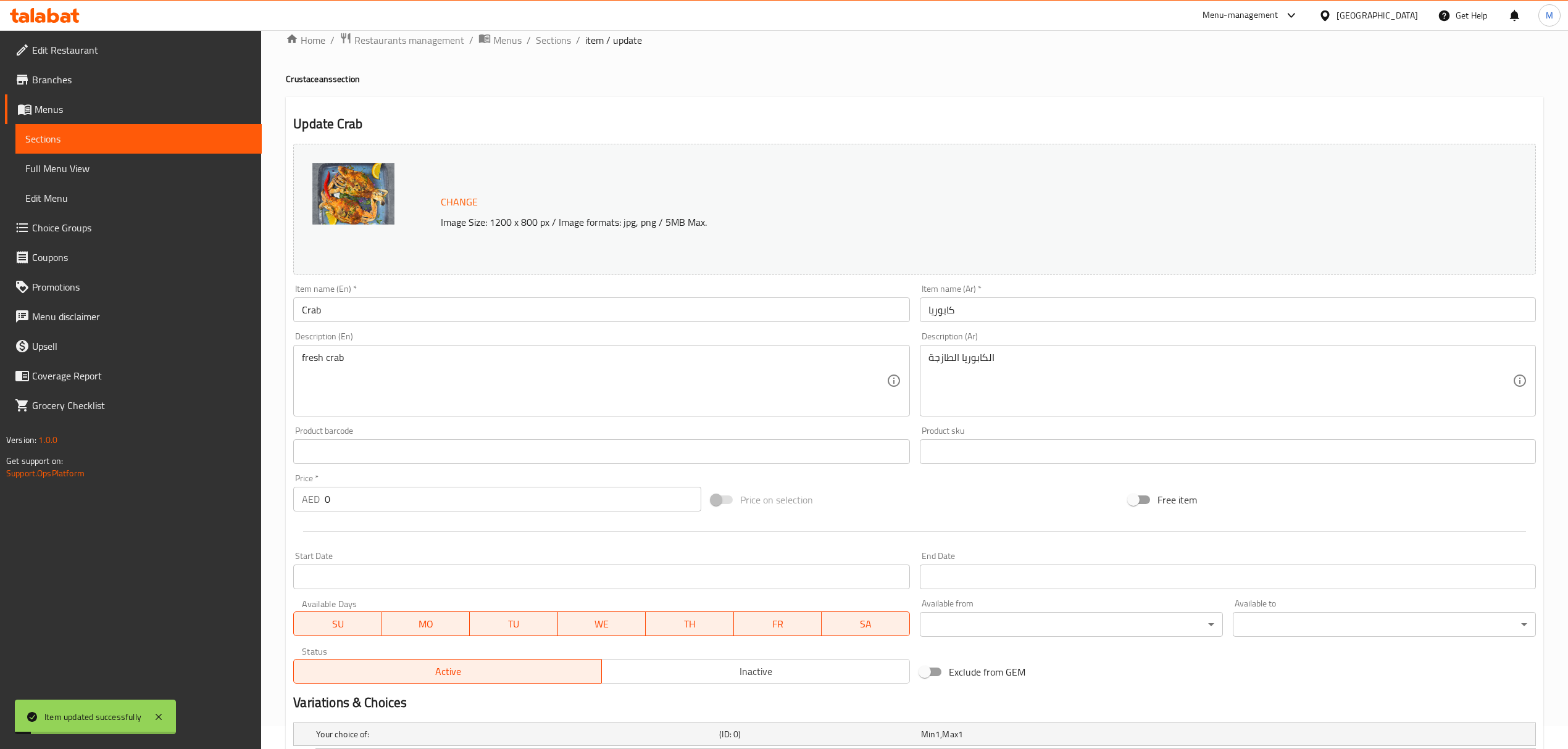
scroll to position [0, 0]
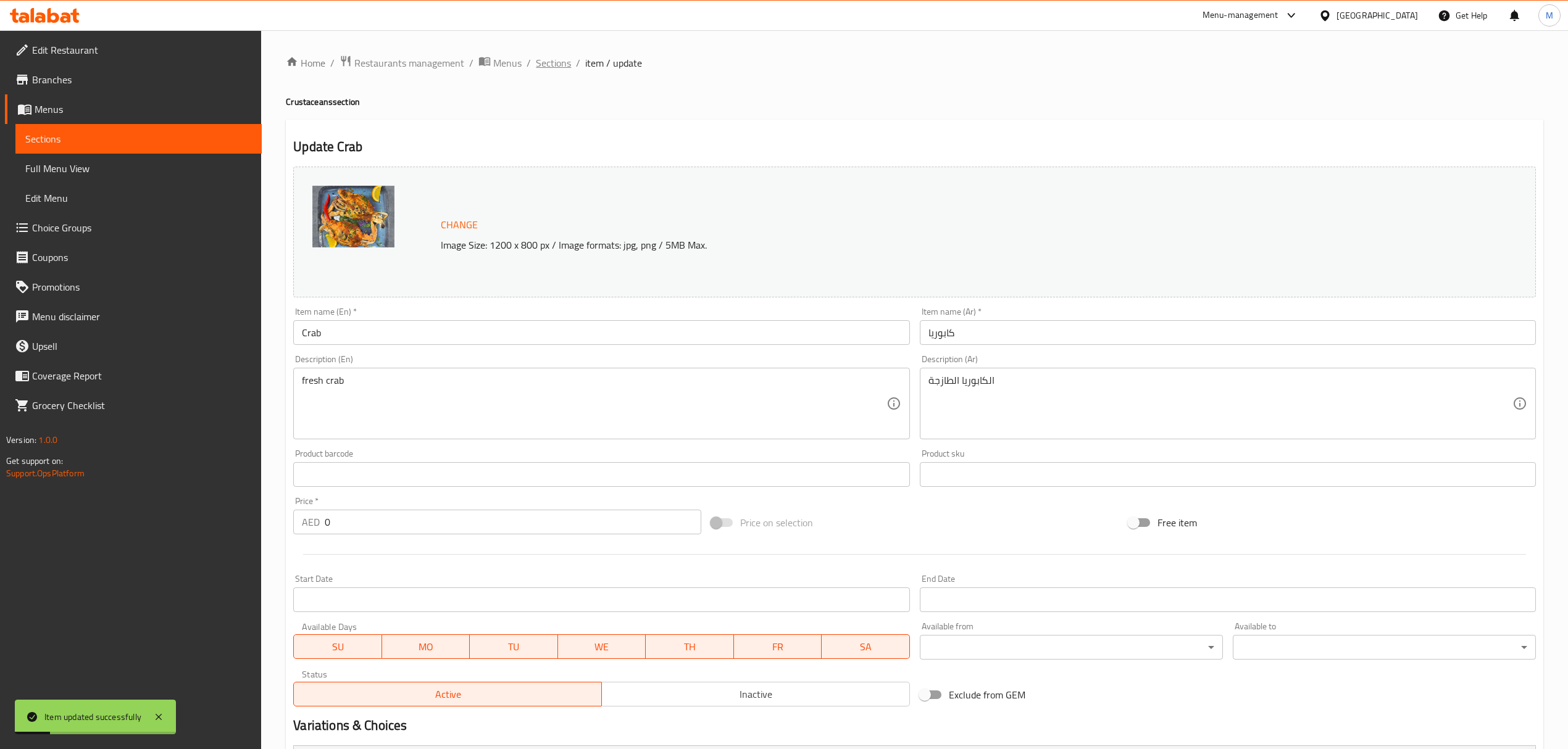
click at [551, 60] on span "Sections" at bounding box center [553, 63] width 35 height 15
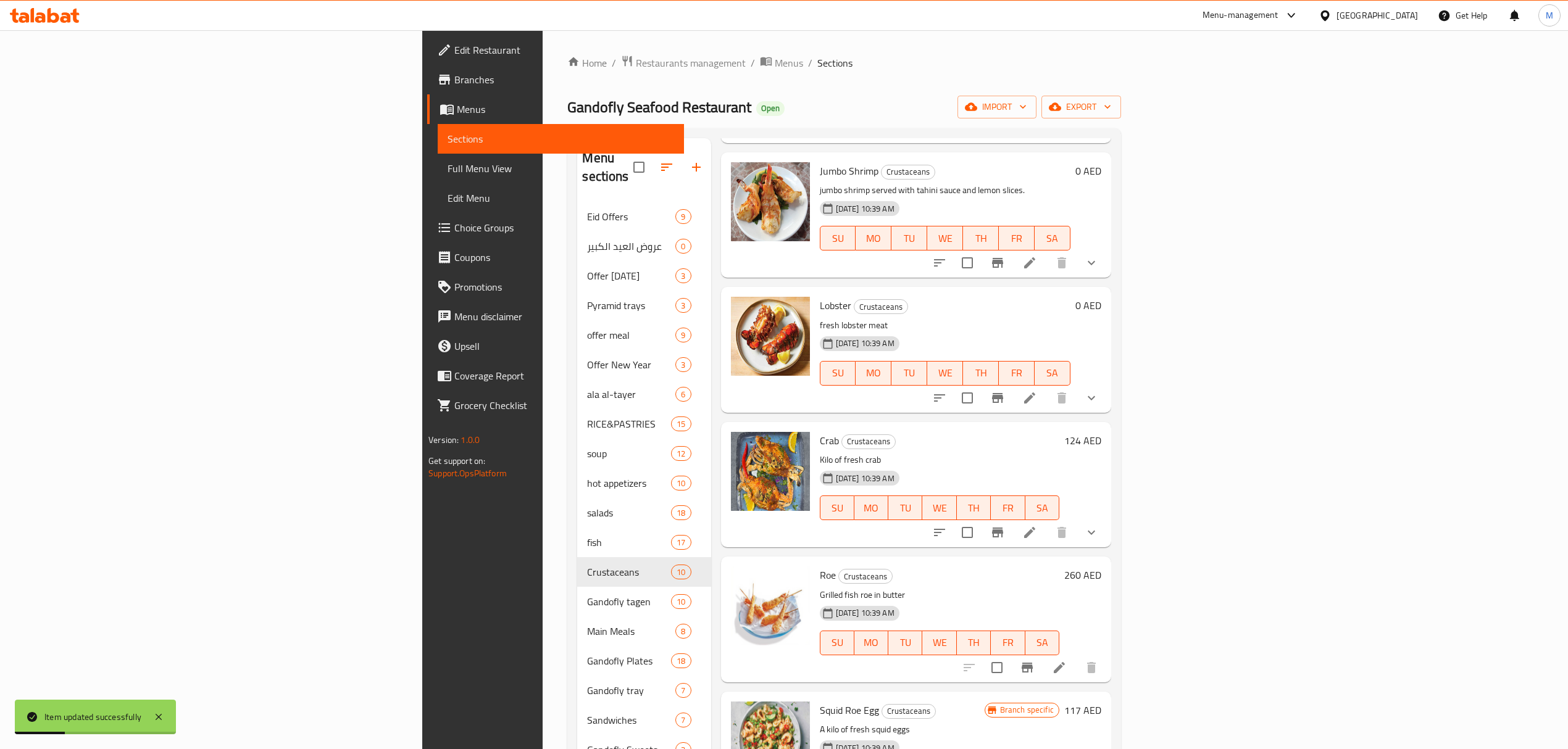
scroll to position [494, 0]
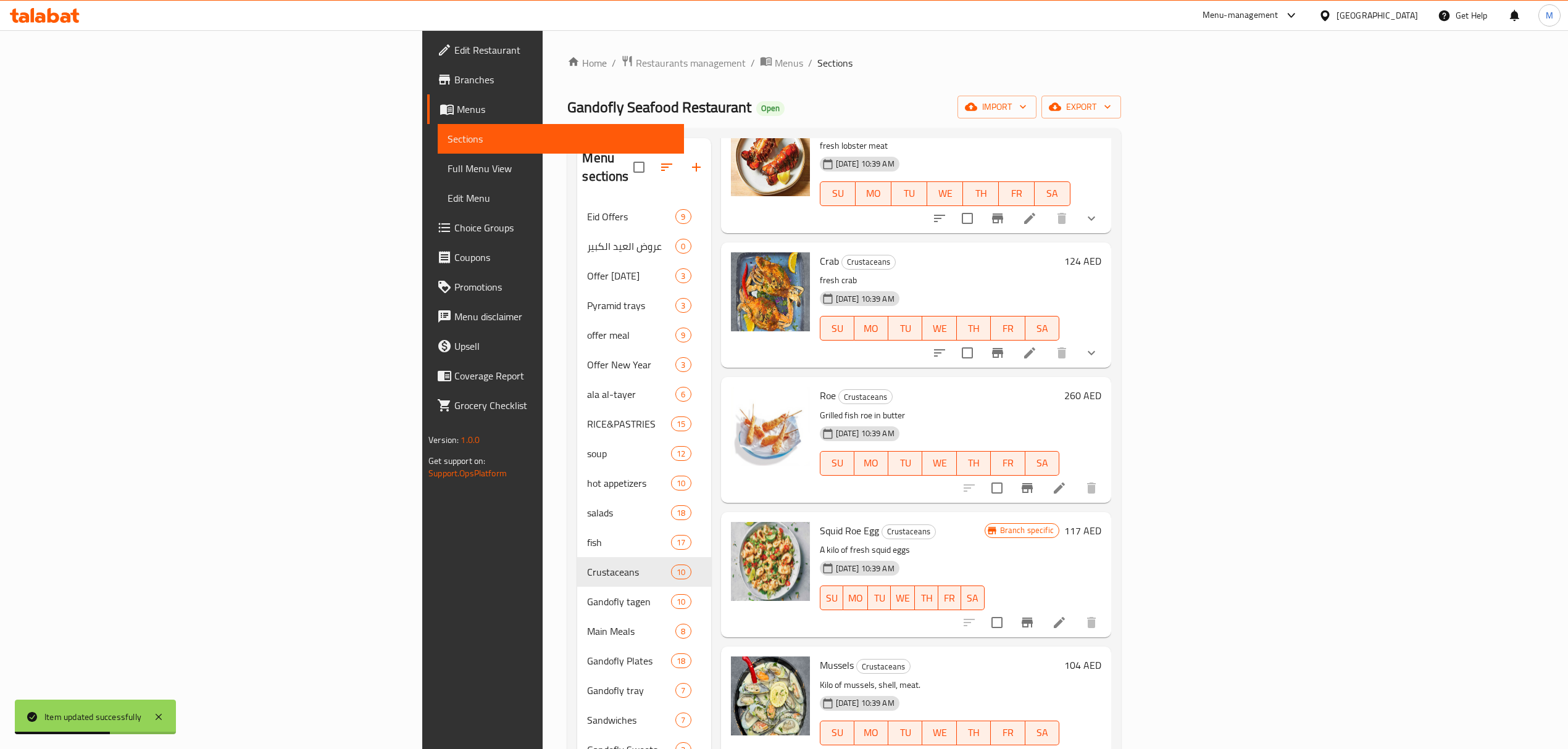
click at [1067, 481] on icon at bounding box center [1059, 488] width 15 height 15
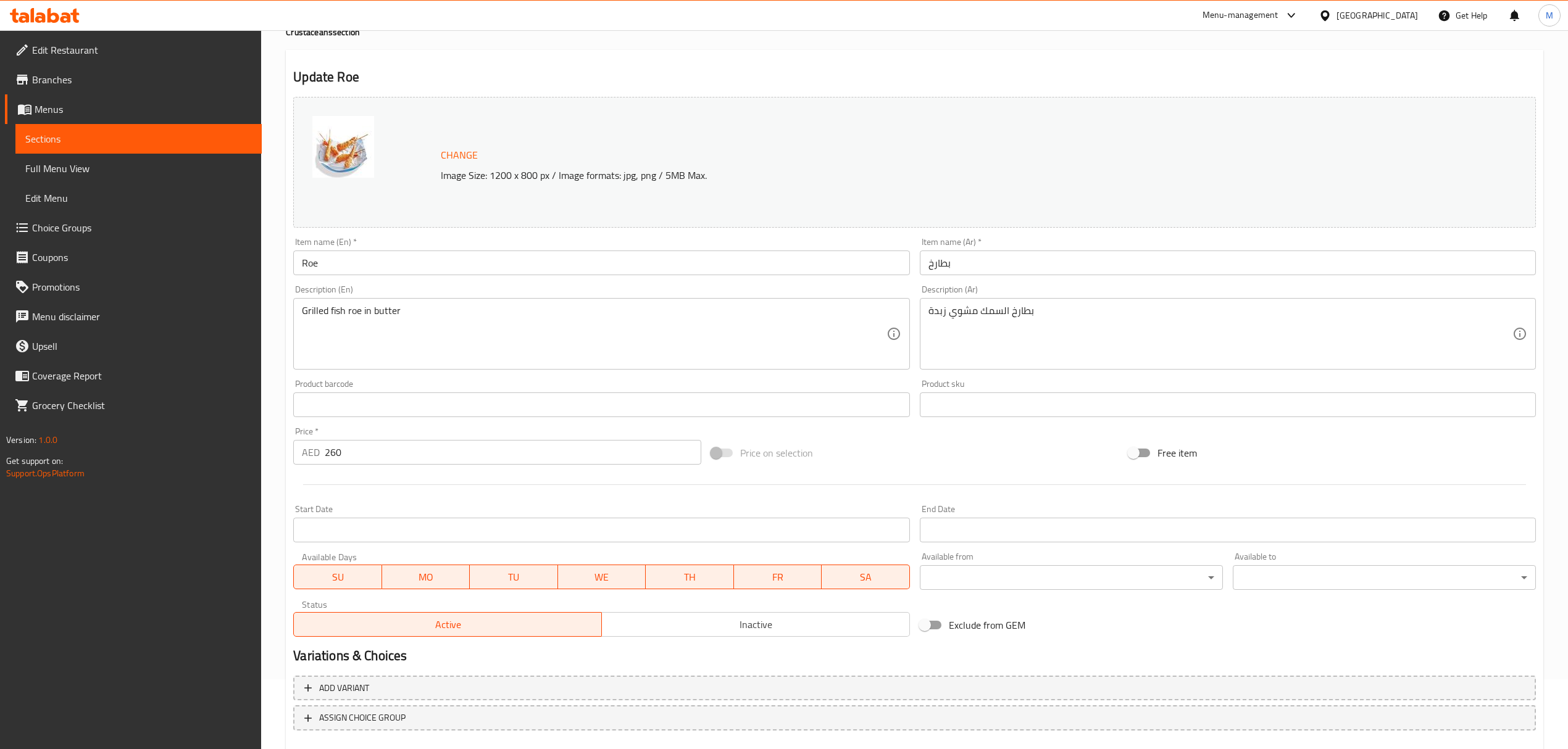
scroll to position [139, 0]
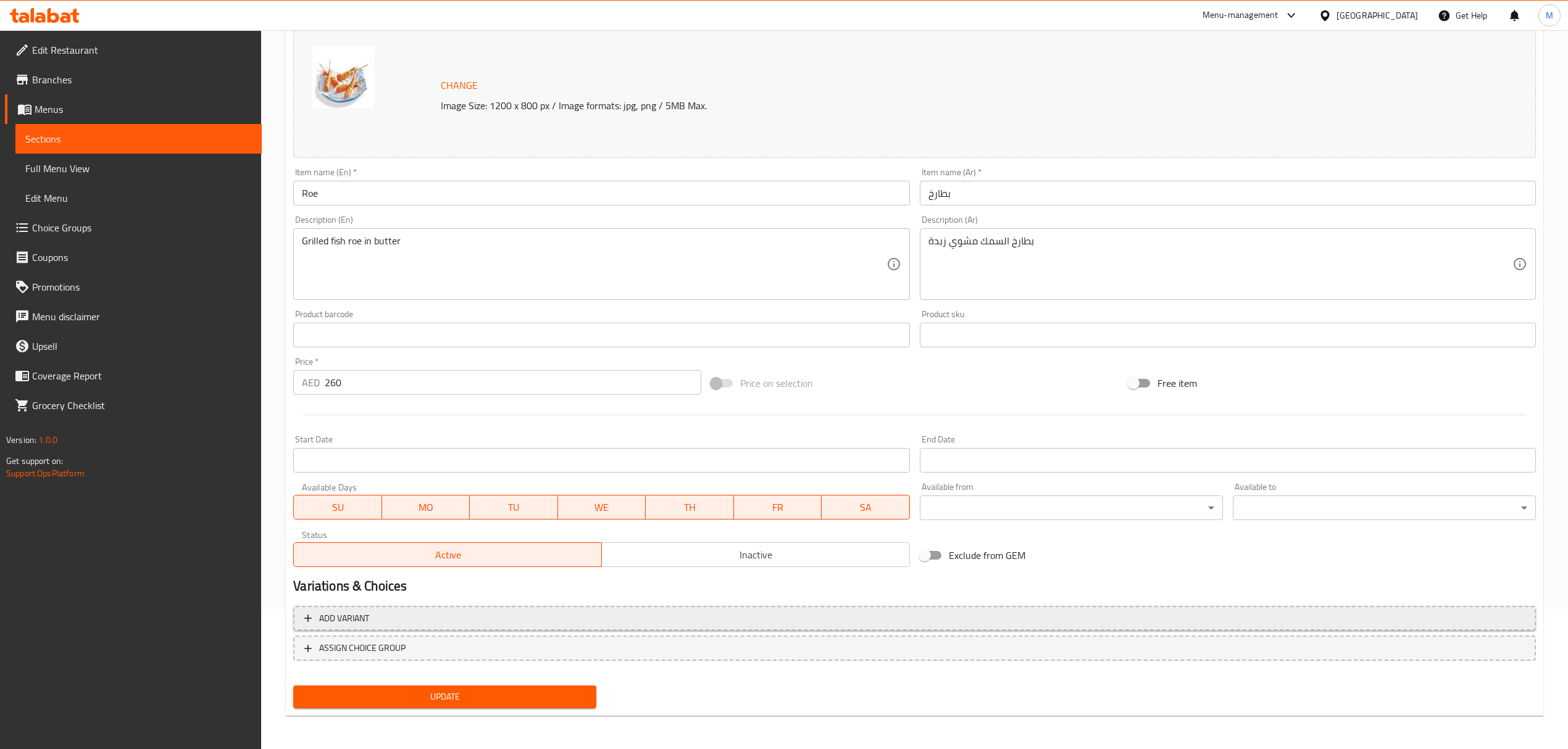
click at [695, 619] on span "Add variant" at bounding box center [914, 619] width 1220 height 16
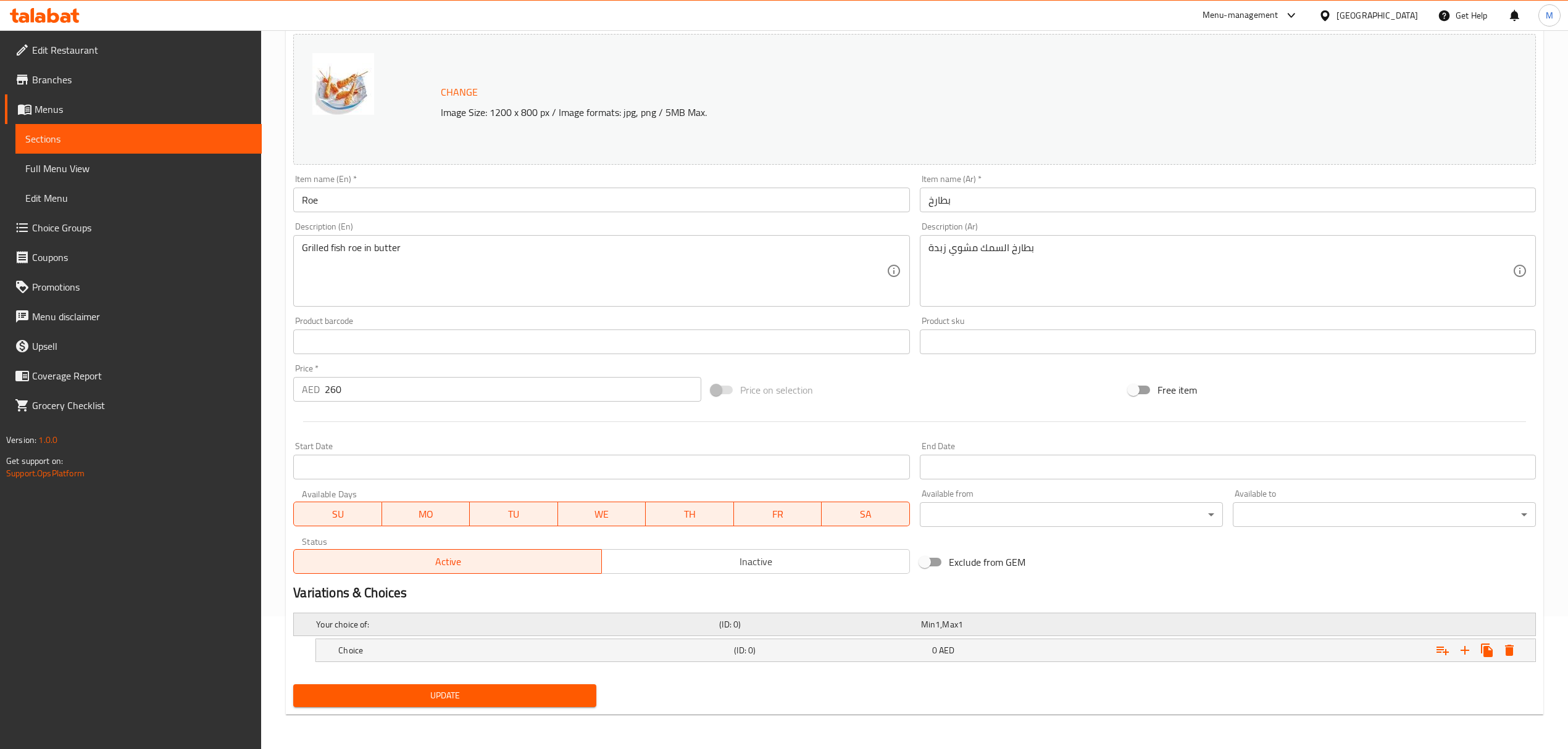
scroll to position [133, 0]
click at [501, 631] on h5 "Choice" at bounding box center [515, 625] width 398 height 12
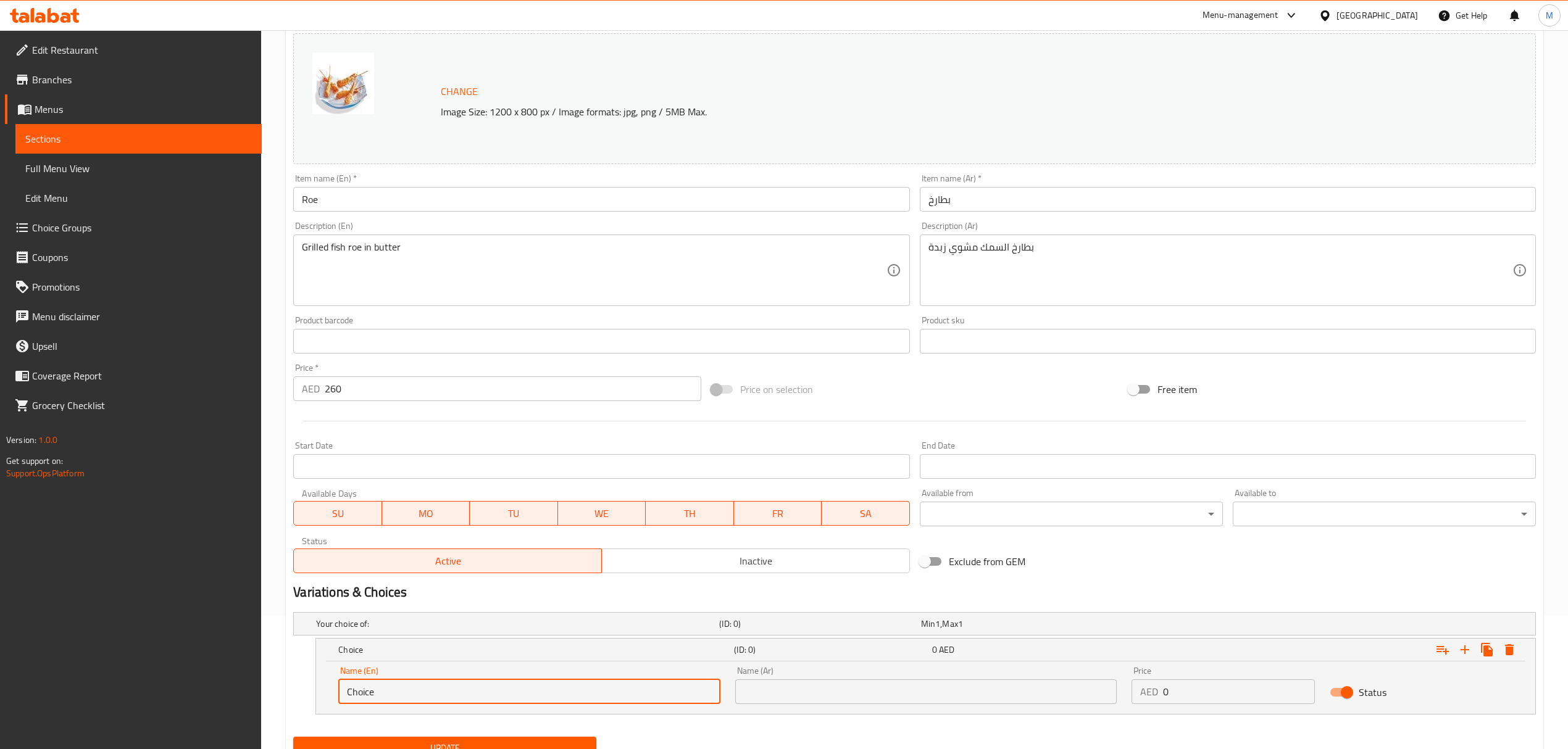
drag, startPoint x: 354, startPoint y: 691, endPoint x: 299, endPoint y: 667, distance: 60.0
click at [300, 667] on div "Choice (ID: 0) 0 AED Name (En) Choice Name (En) Name (Ar) Name (Ar) Price AED 0…" at bounding box center [914, 676] width 1242 height 76
type input "0.5 kg"
click at [782, 704] on input "text" at bounding box center [926, 692] width 382 height 25
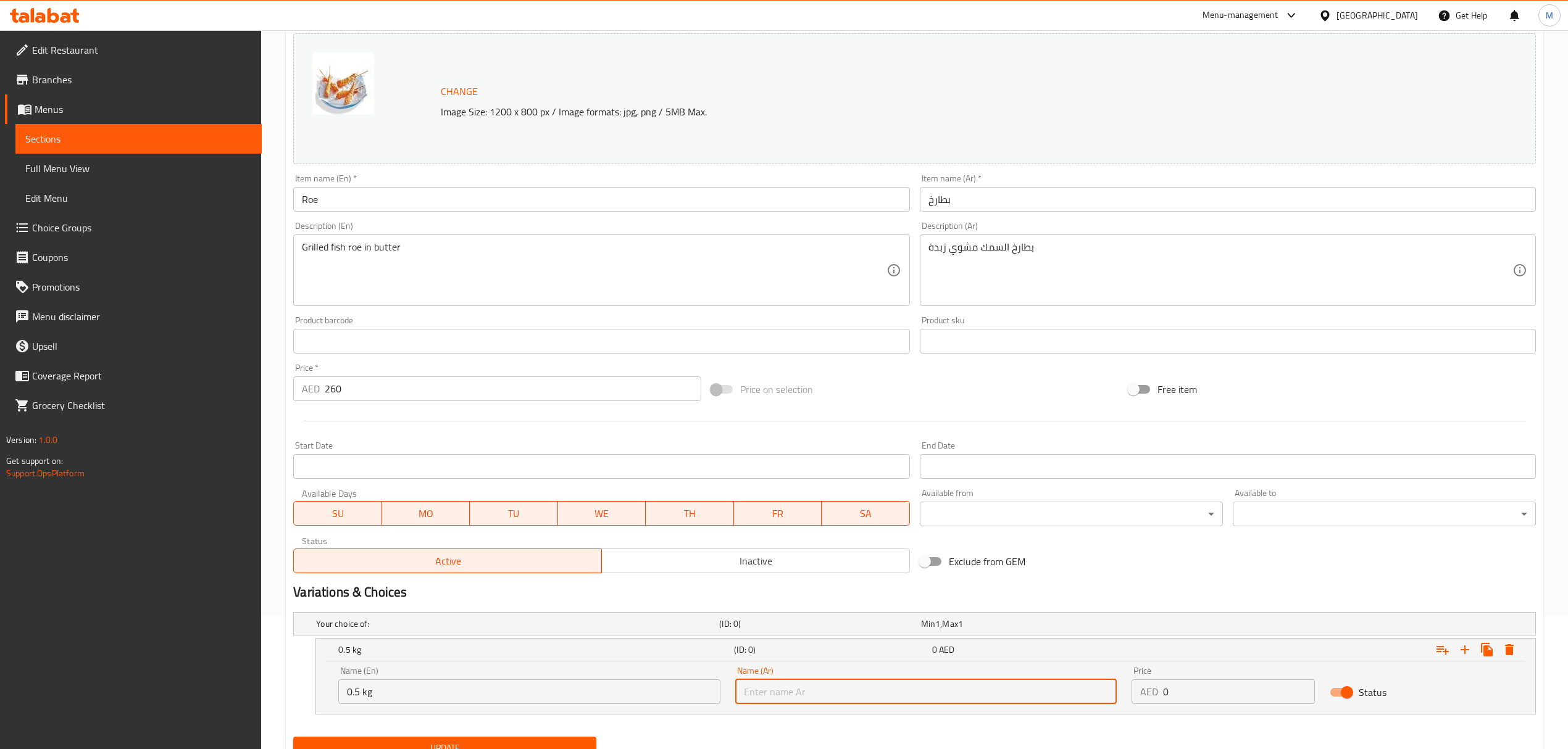
type input "0.5 كجم"
drag, startPoint x: 1179, startPoint y: 696, endPoint x: 1154, endPoint y: 691, distance: 25.5
click at [1154, 691] on div "AED 0 Price" at bounding box center [1223, 692] width 183 height 25
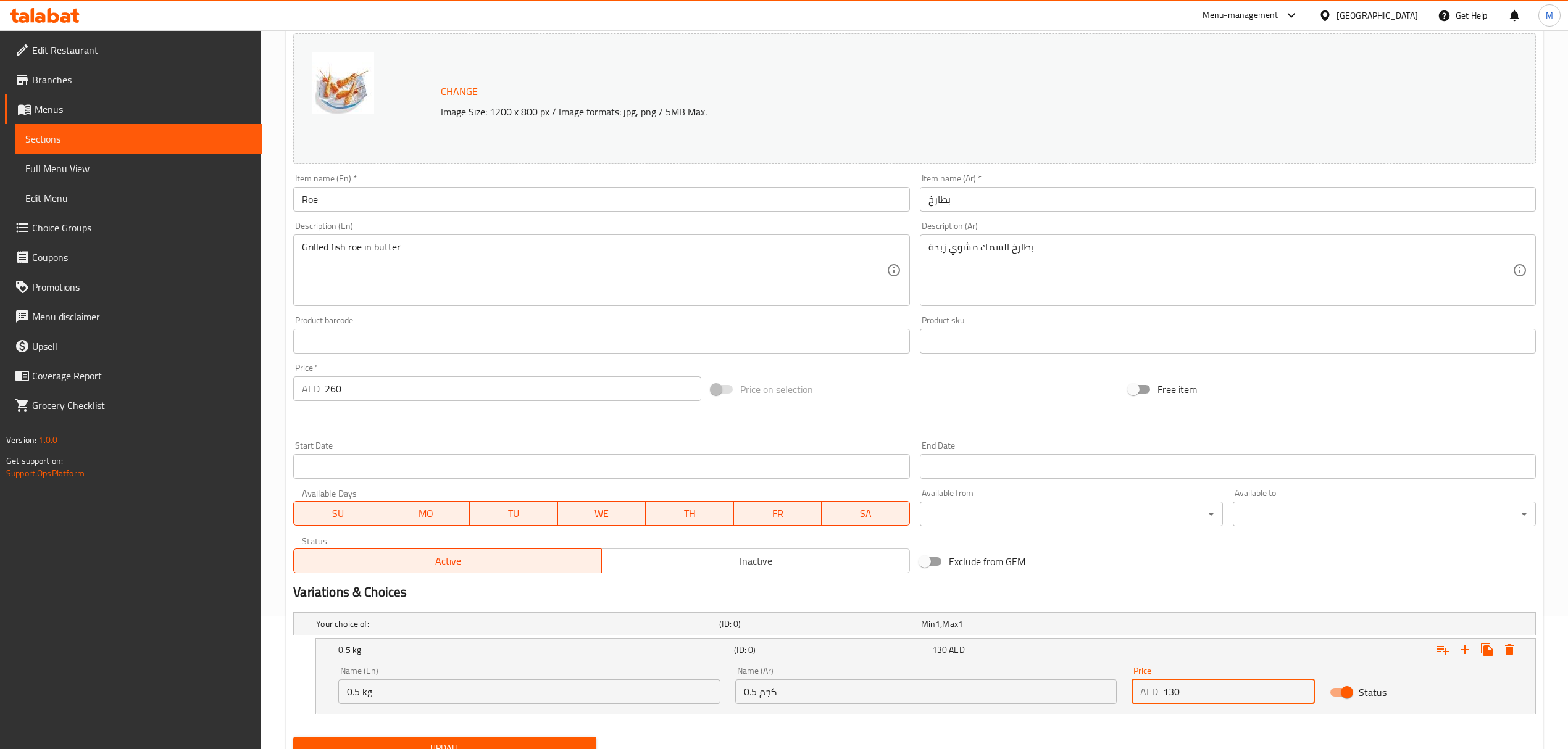
scroll to position [186, 0]
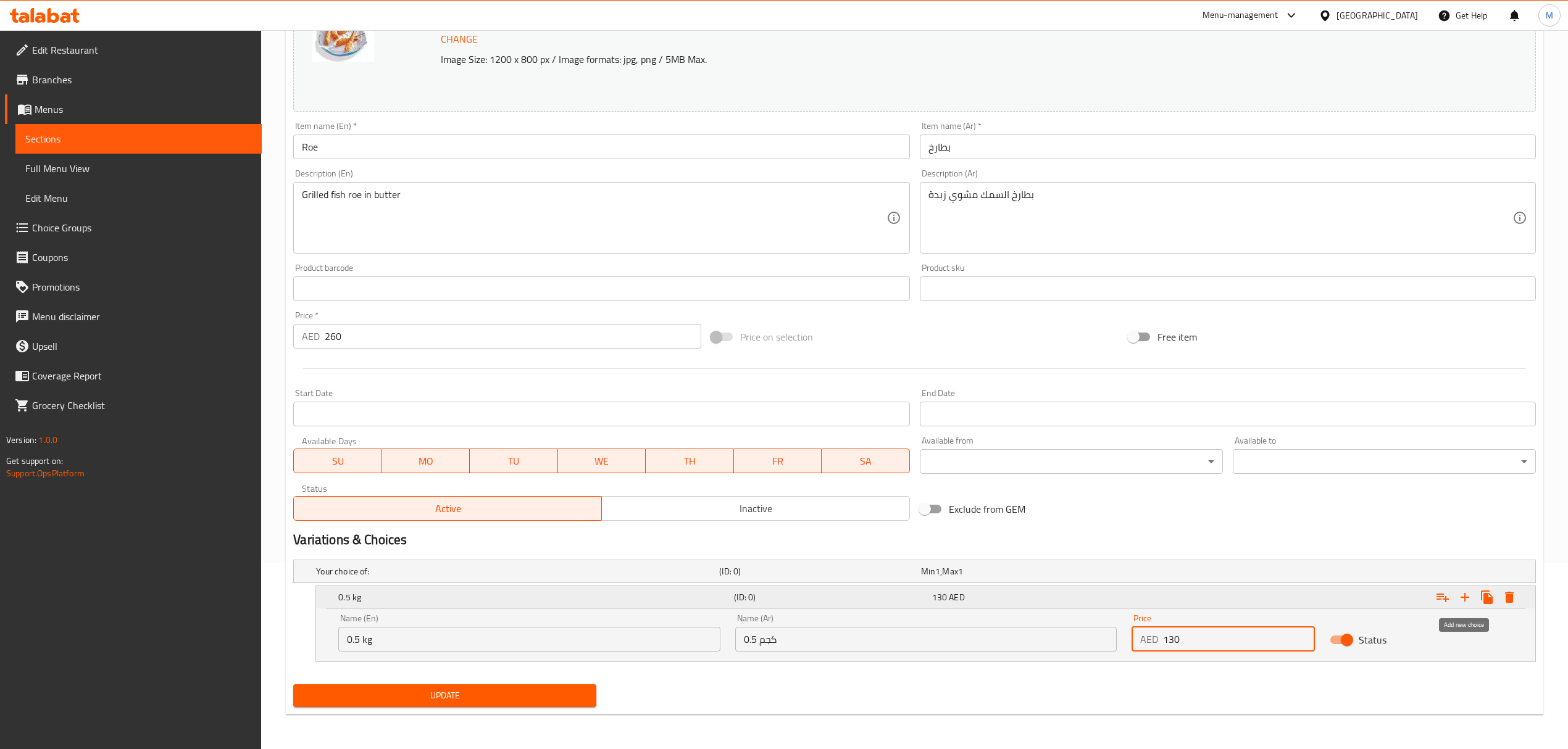
type input "130"
click at [1465, 600] on icon "Expand" at bounding box center [1465, 598] width 15 height 15
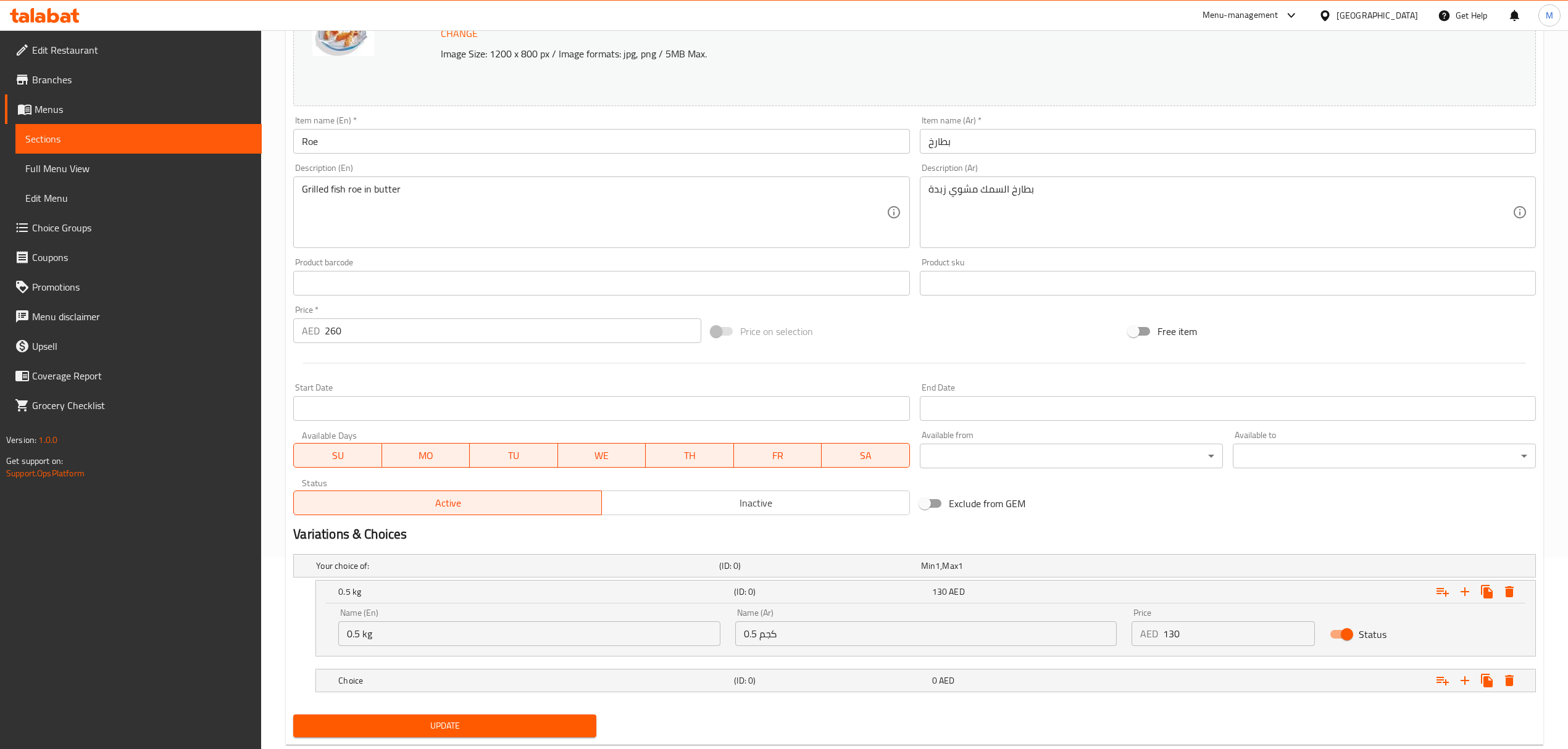
scroll to position [223, 0]
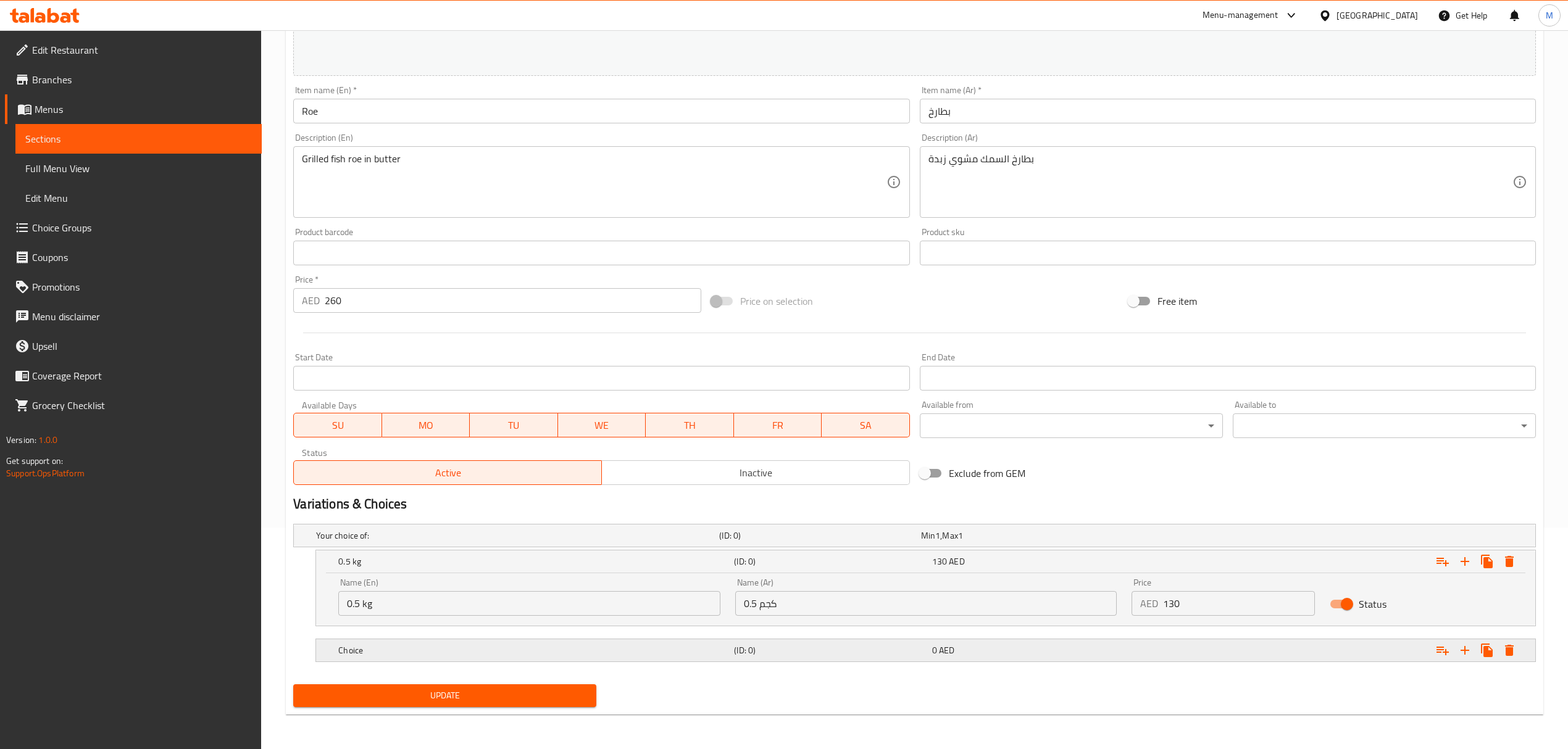
click at [507, 542] on h5 "Choice" at bounding box center [515, 536] width 398 height 12
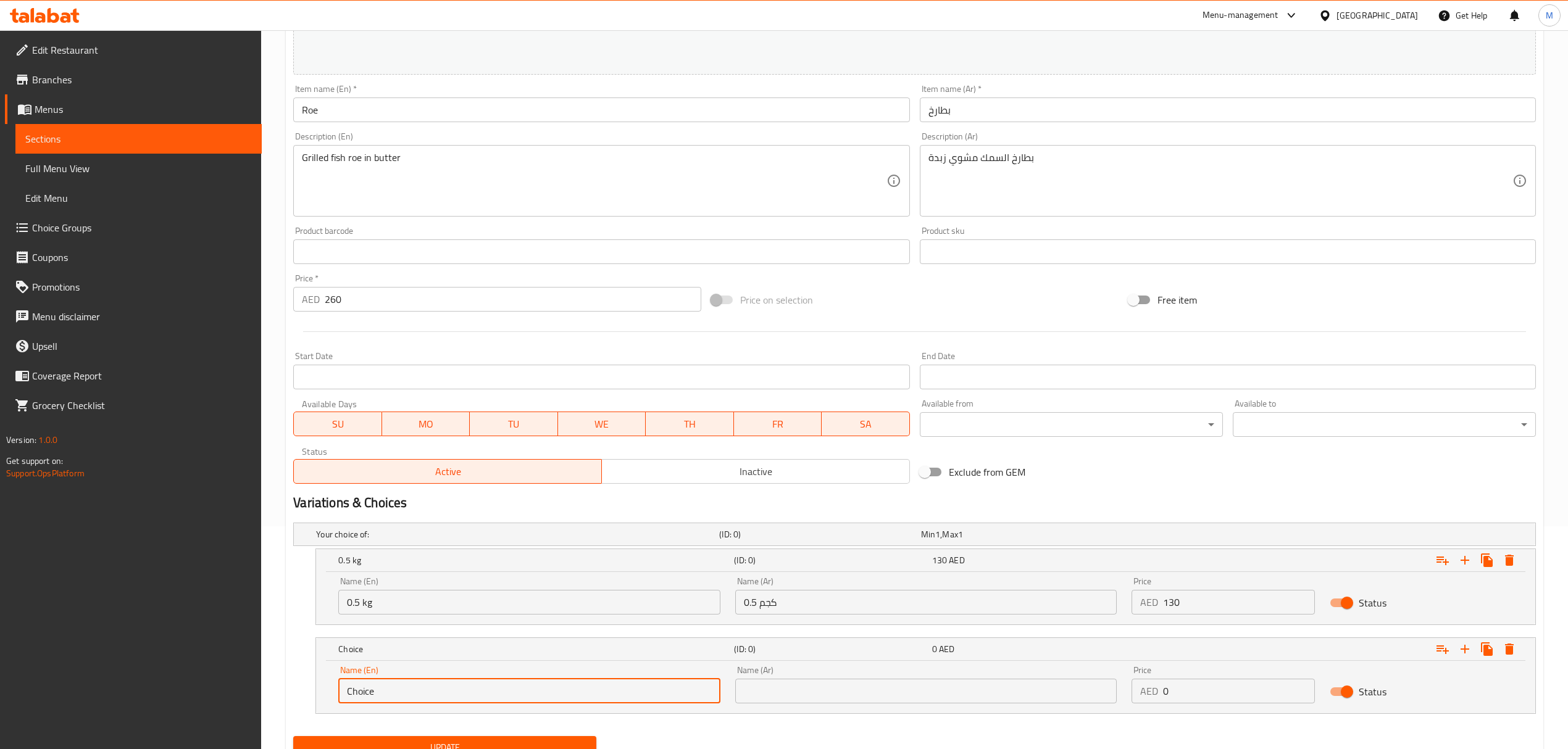
click at [282, 700] on div "Home / Restaurants management / Menus / Sections / item / update Crustaceans se…" at bounding box center [915, 304] width 1307 height 993
type input "1 kg"
click at [793, 696] on input "text" at bounding box center [926, 691] width 382 height 25
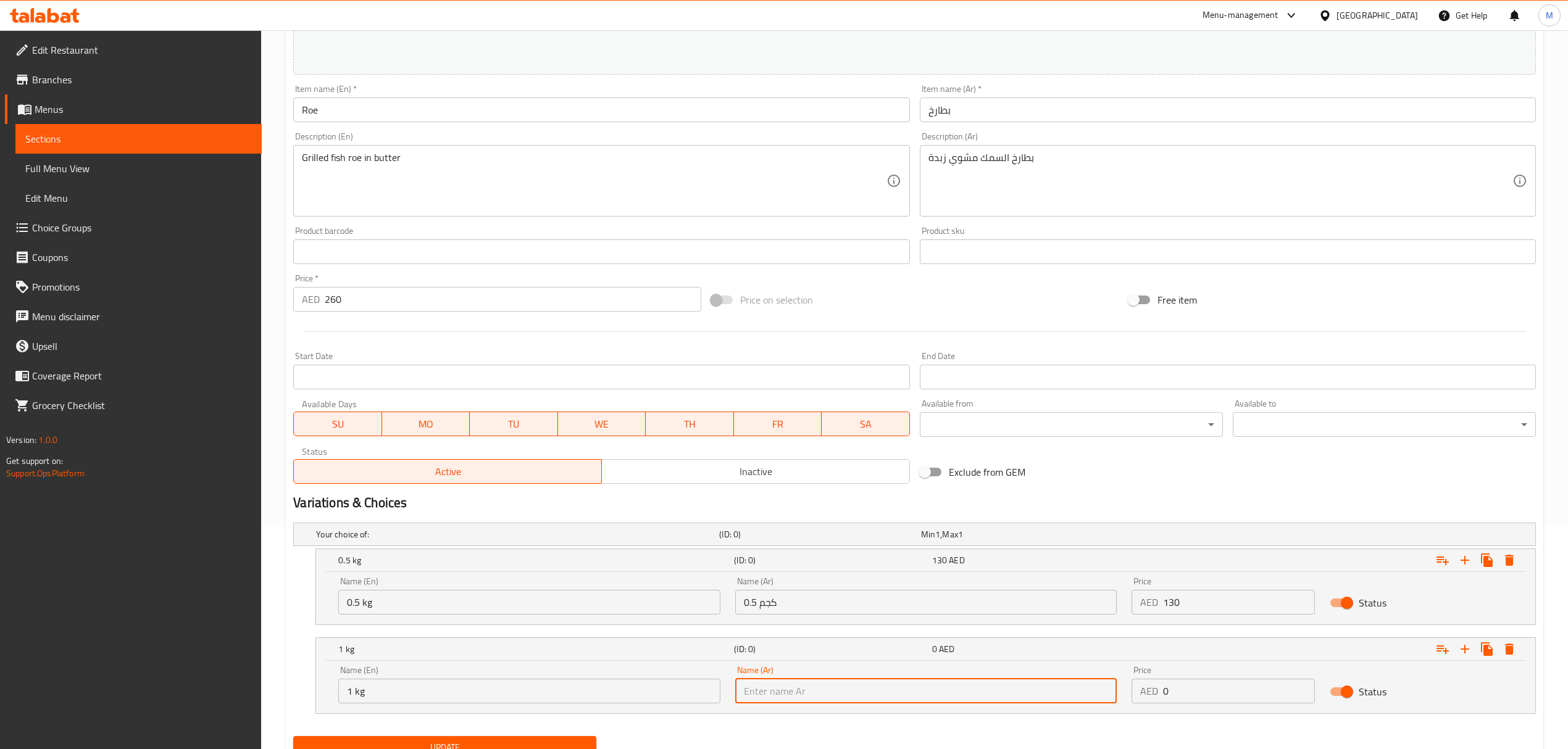
type input "1 كجم"
drag, startPoint x: 1198, startPoint y: 699, endPoint x: 1122, endPoint y: 692, distance: 76.3
click at [1122, 692] on div "Name (En) 1 kg Name (En) Name (Ar) 1 كجم Name (Ar) Price AED 0 Price Status" at bounding box center [926, 685] width 1190 height 53
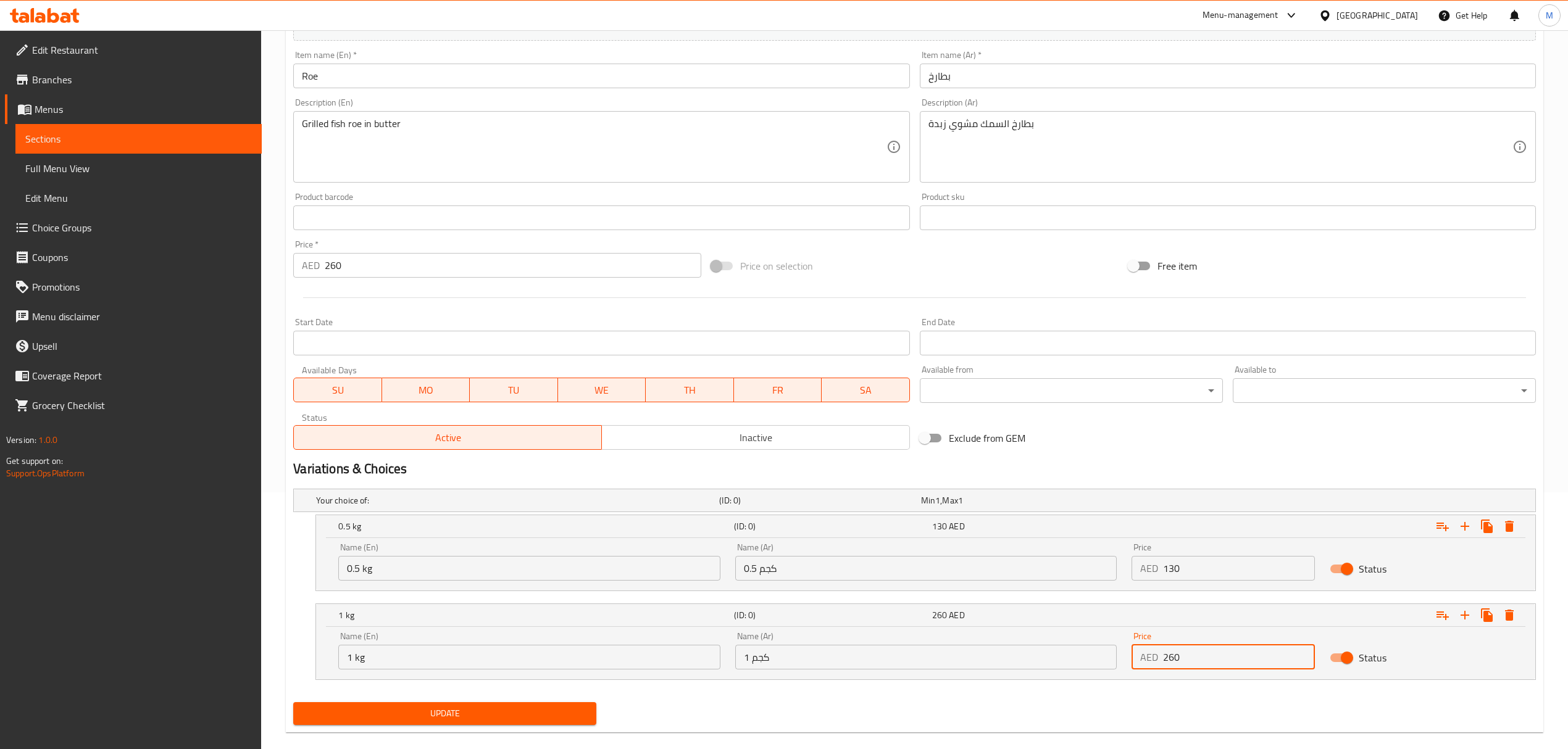
scroll to position [276, 0]
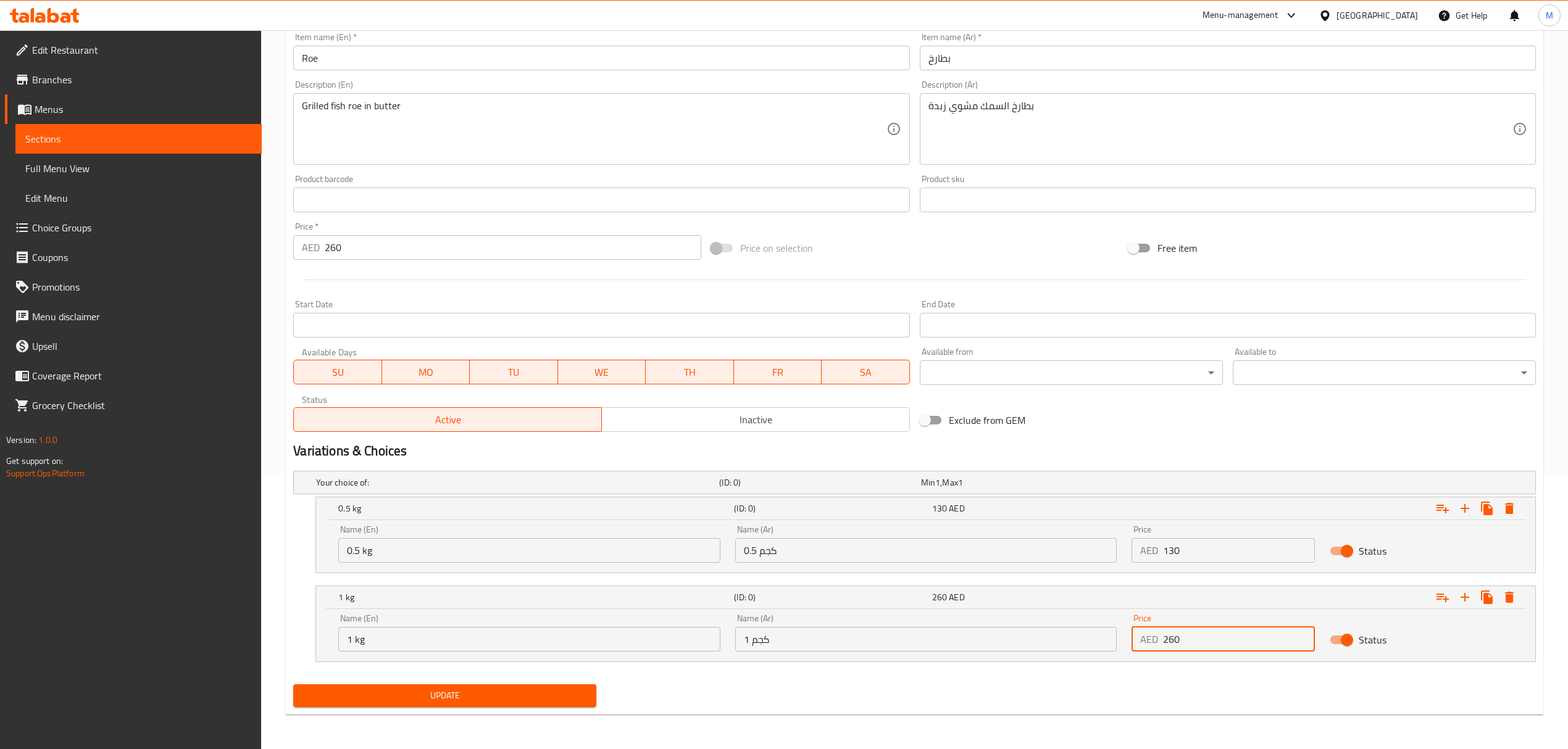
type input "260"
drag, startPoint x: 351, startPoint y: 238, endPoint x: 240, endPoint y: 240, distance: 111.0
click at [240, 240] on div "Edit Restaurant Branches Menus Sections Full Menu View Edit Menu Choice Groups …" at bounding box center [784, 252] width 1568 height 993
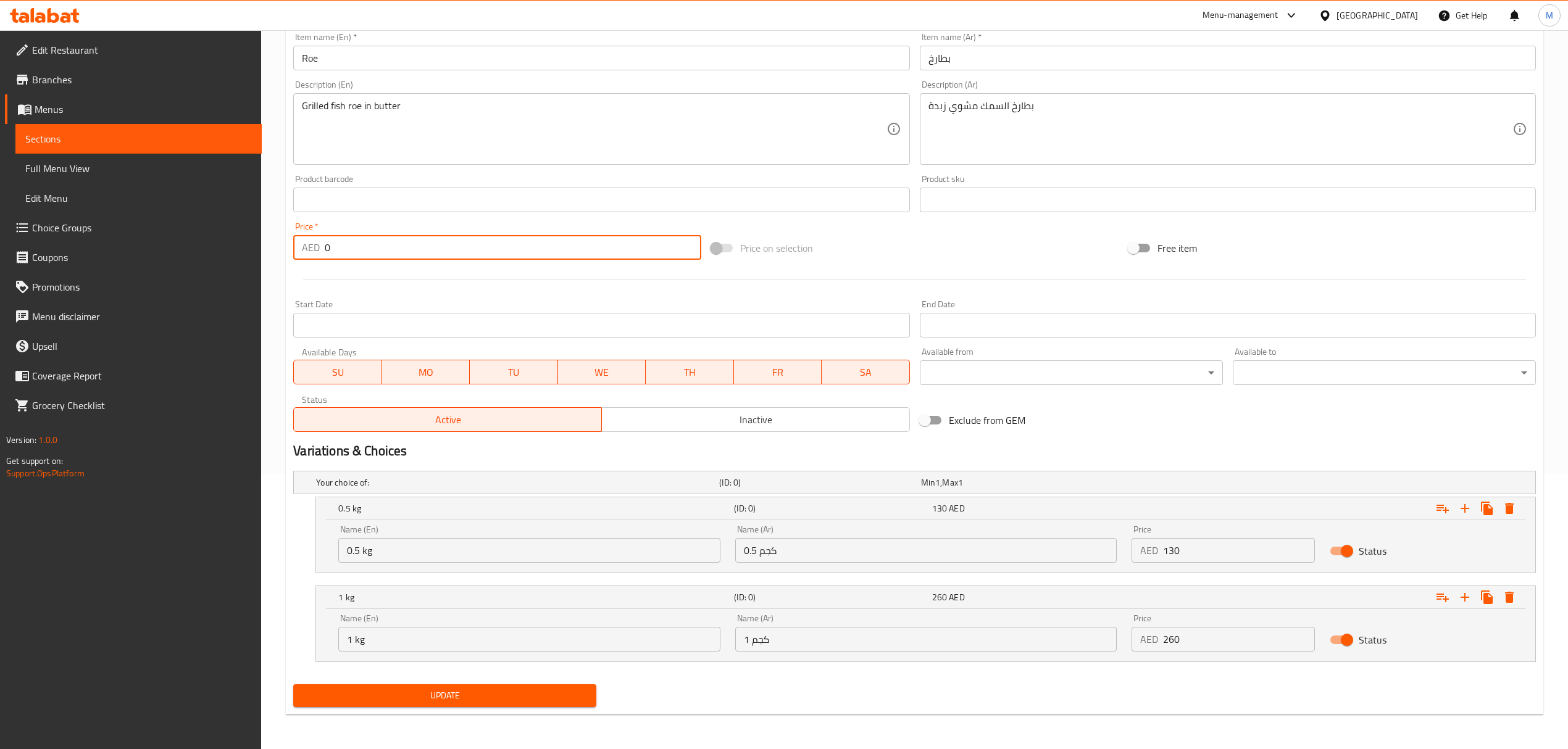
type input "0"
click at [506, 695] on span "Update" at bounding box center [445, 696] width 283 height 16
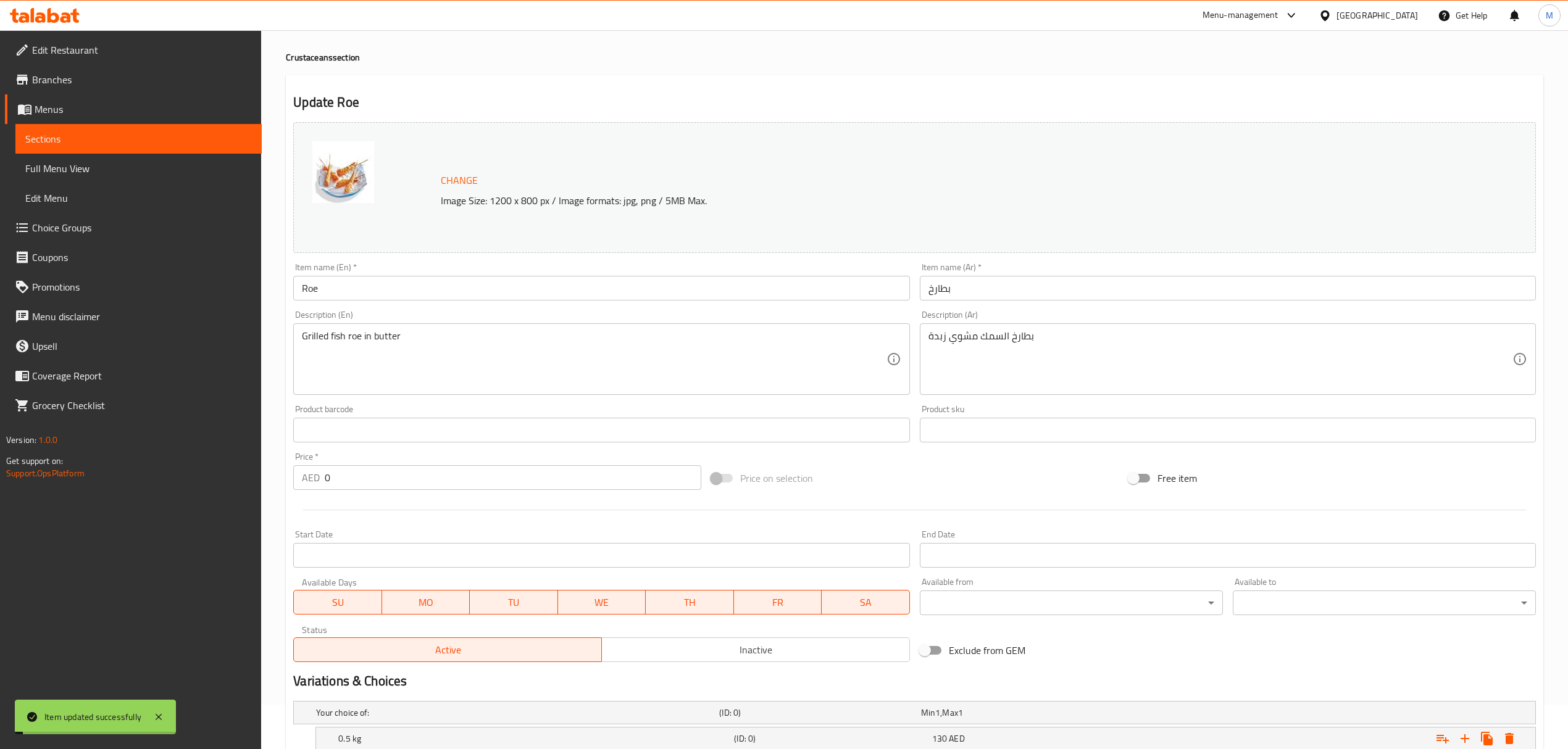
scroll to position [0, 0]
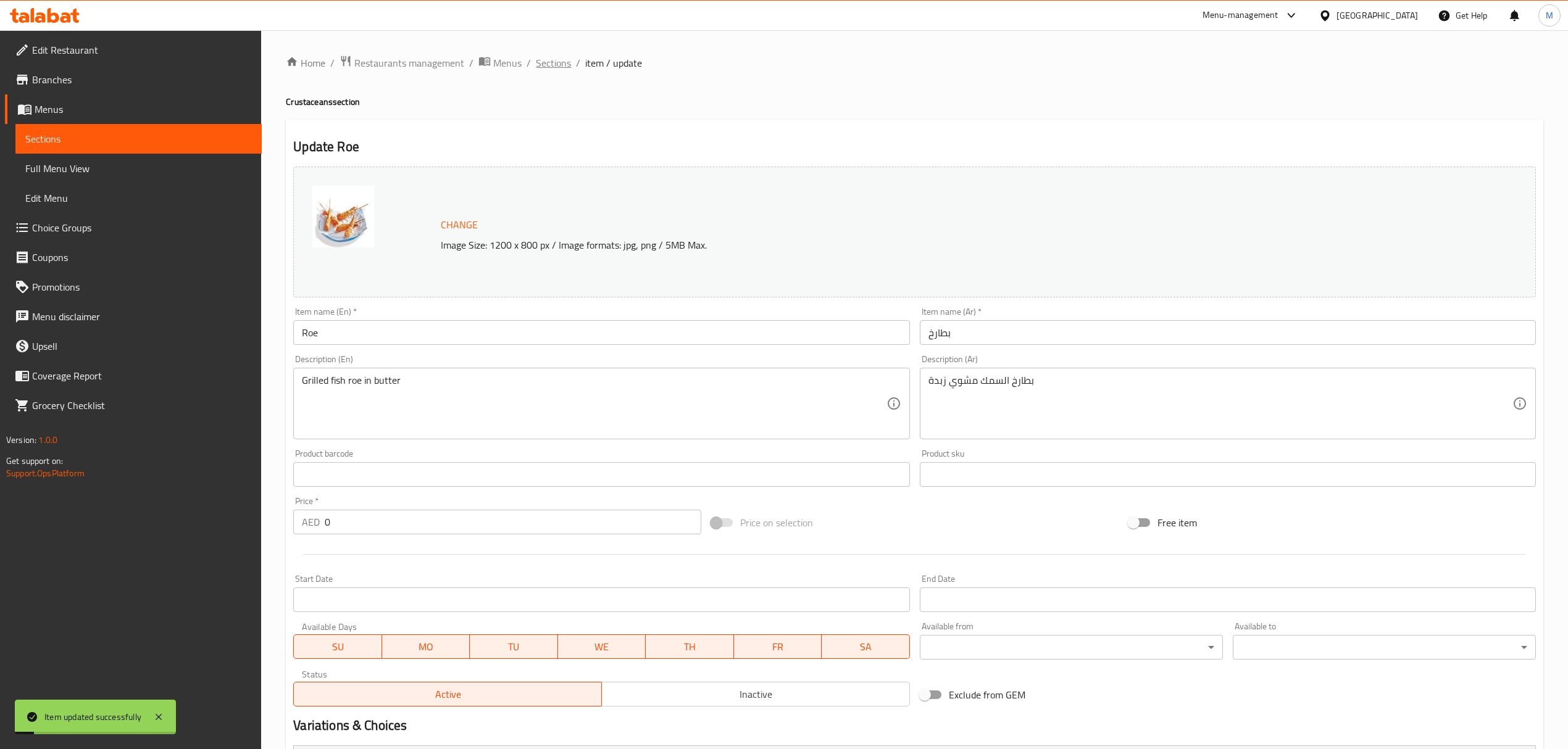
click at [544, 64] on span "Sections" at bounding box center [553, 63] width 35 height 15
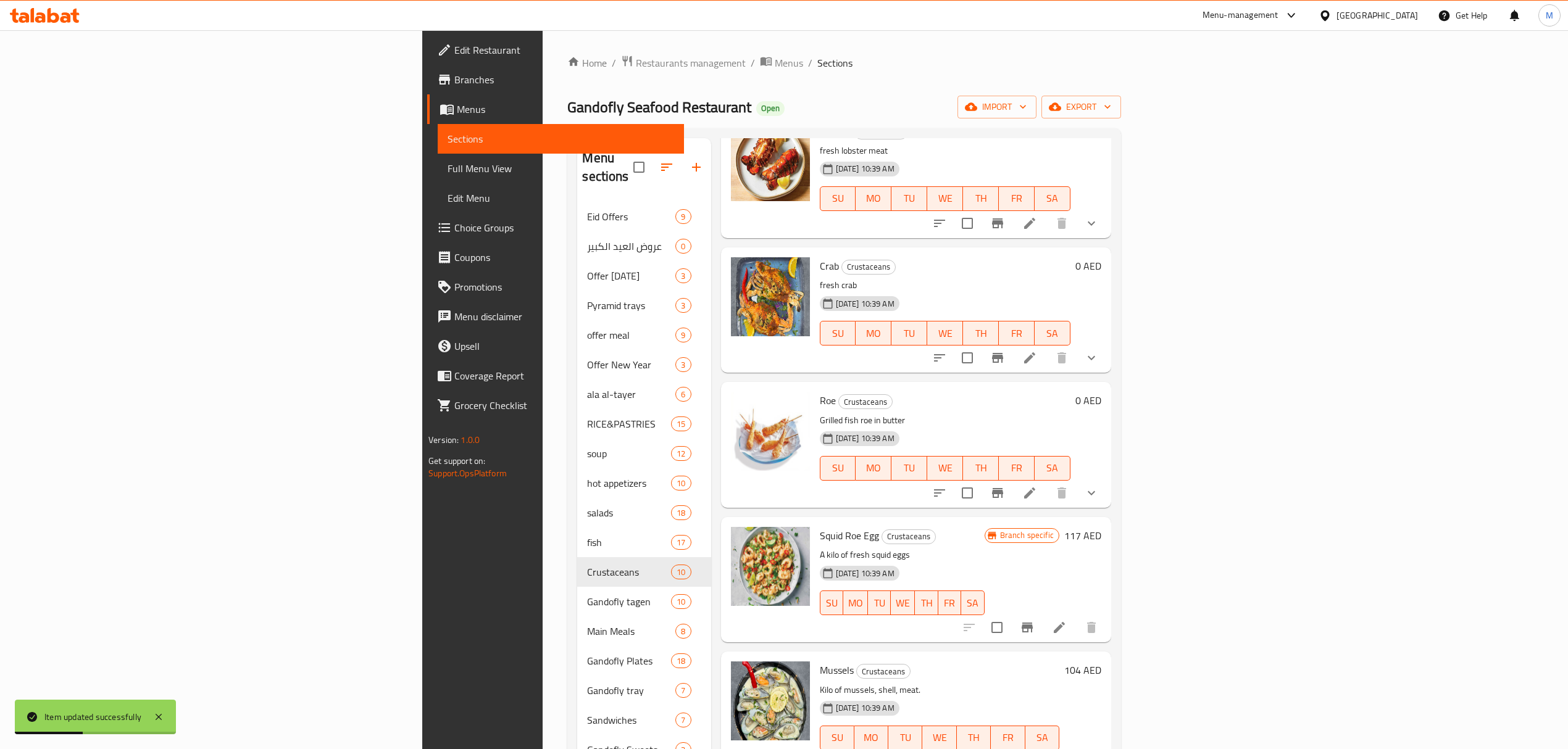
scroll to position [629, 0]
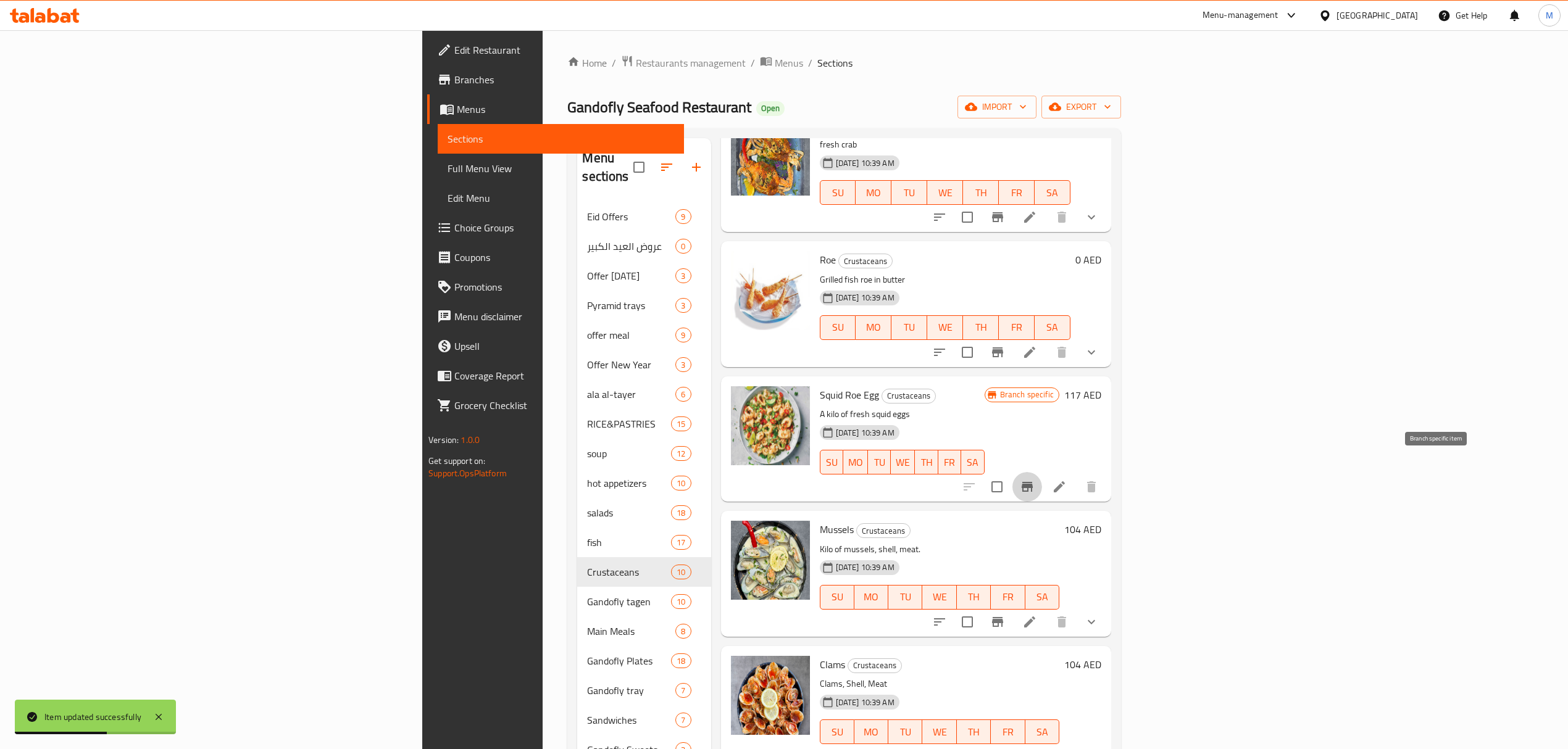
click at [1033, 482] on icon "Branch-specific-item" at bounding box center [1027, 487] width 11 height 10
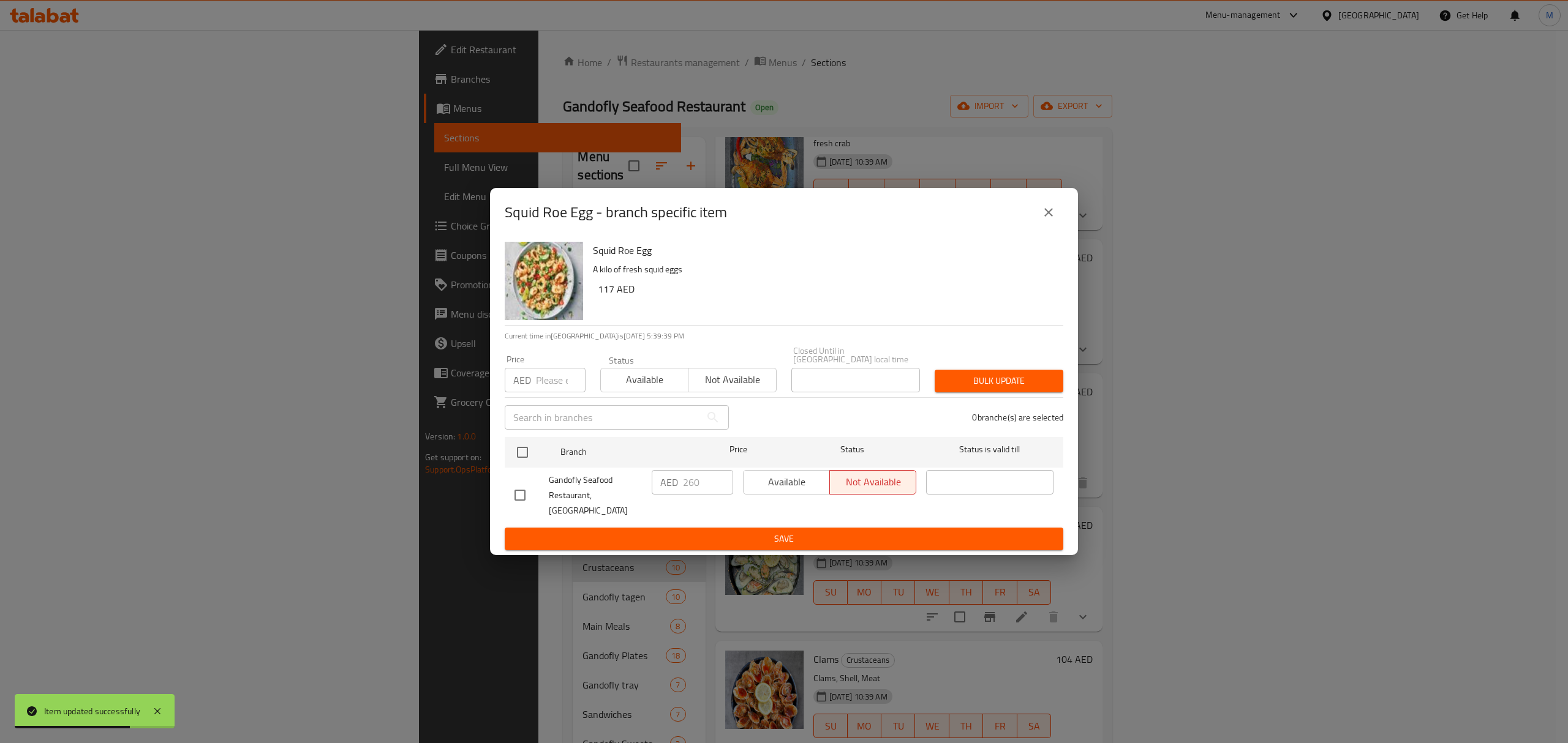
click at [1045, 218] on icon "close" at bounding box center [1048, 212] width 15 height 15
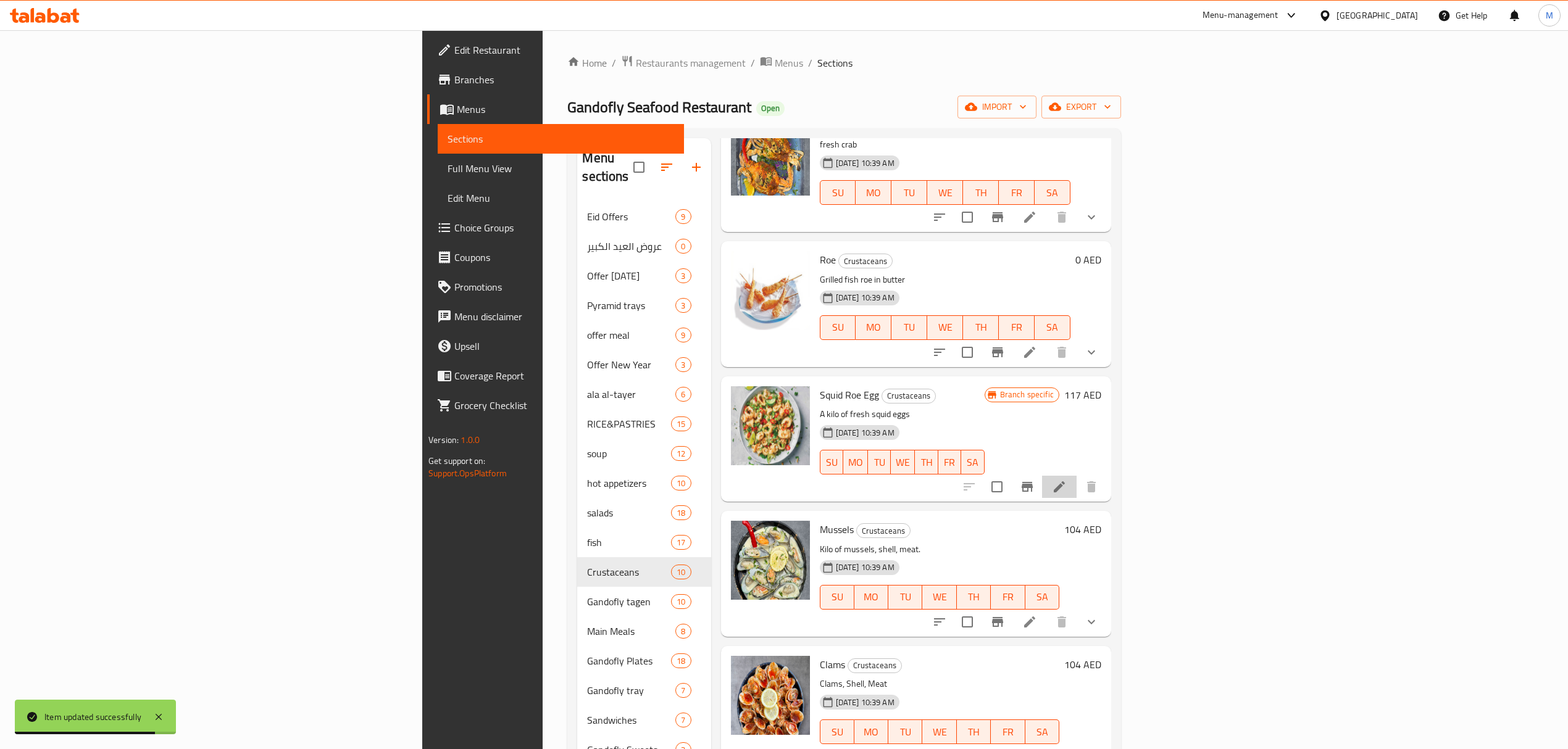
click at [1067, 480] on icon at bounding box center [1059, 487] width 15 height 15
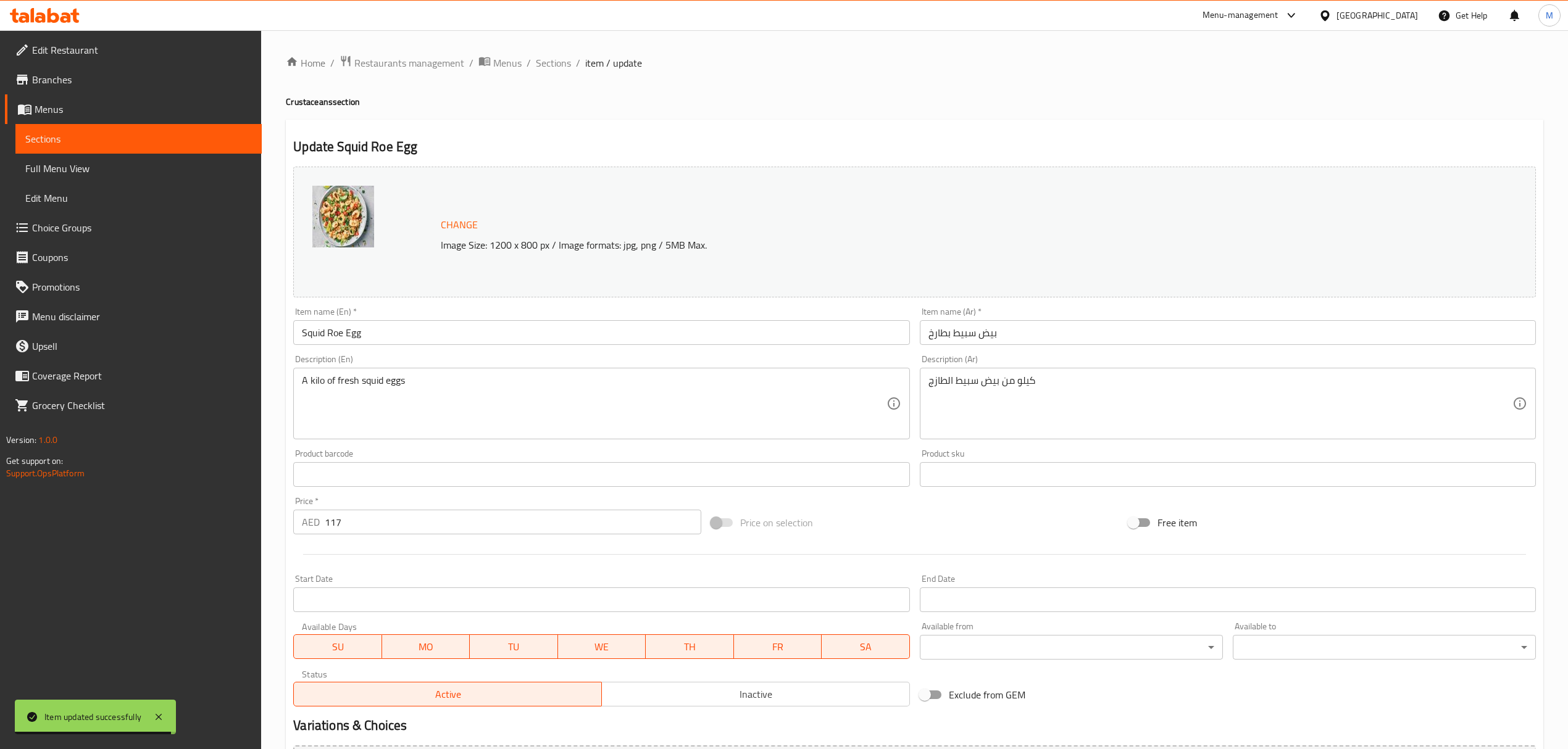
click at [295, 519] on div "AED 117 Price *" at bounding box center [497, 522] width 407 height 25
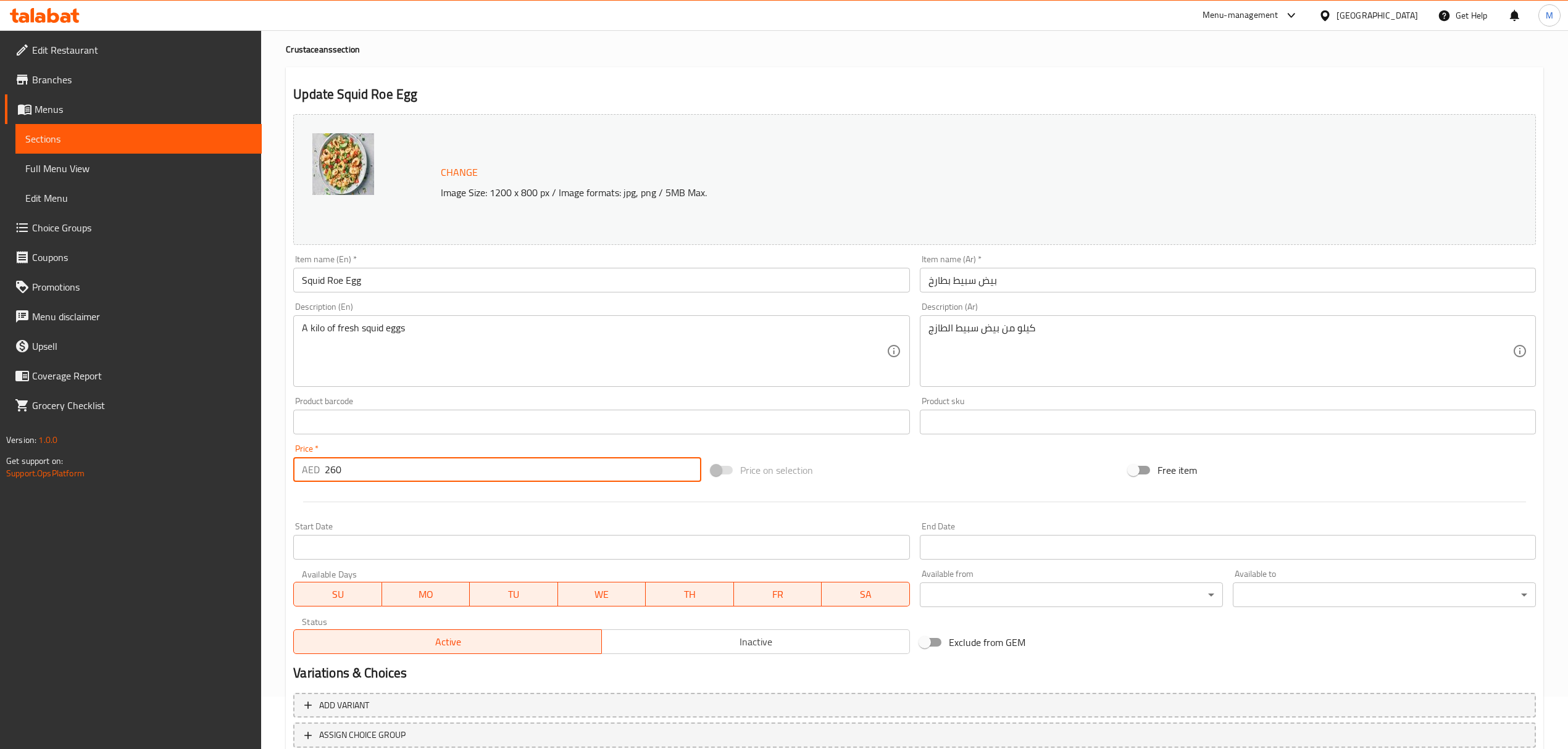
scroll to position [139, 0]
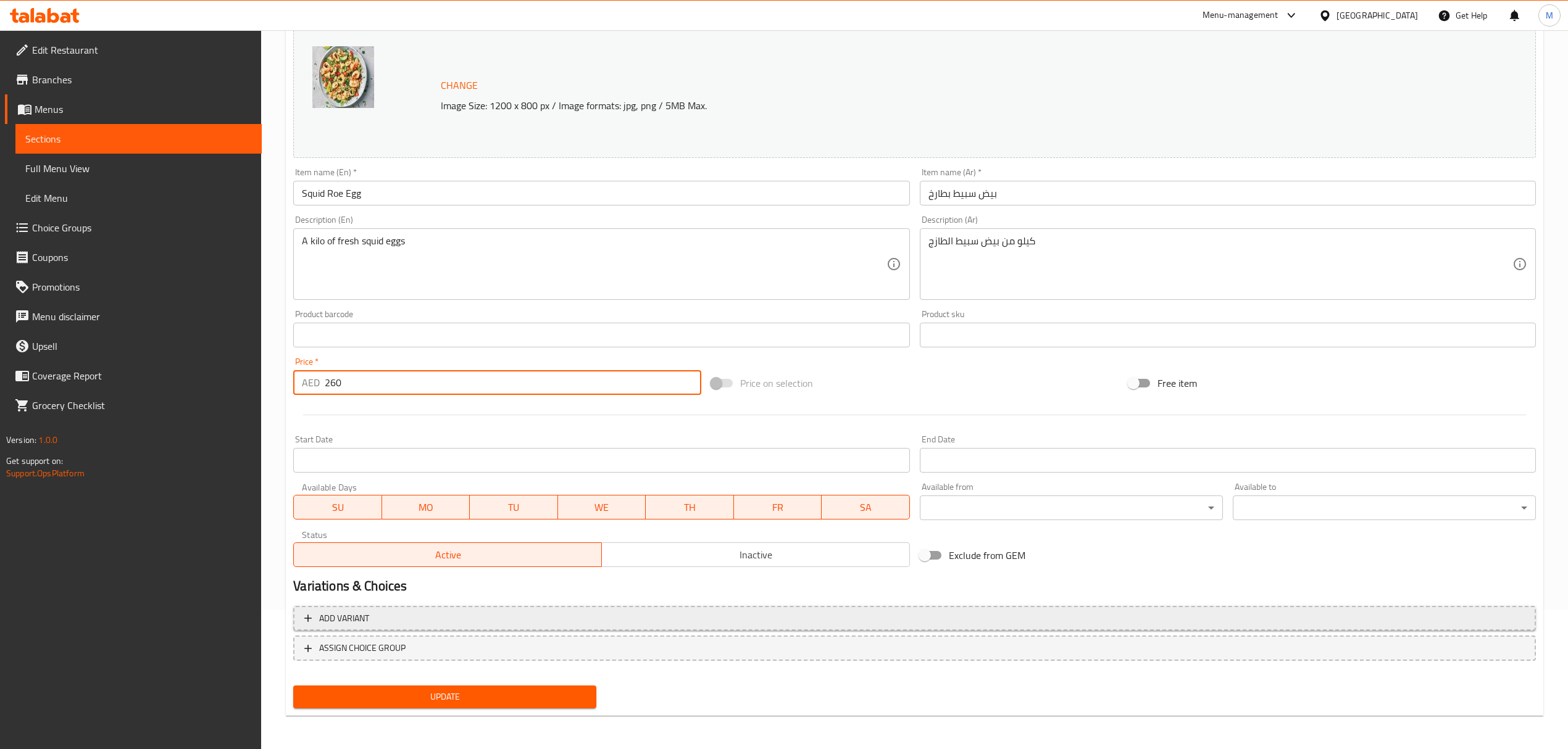
type input "260"
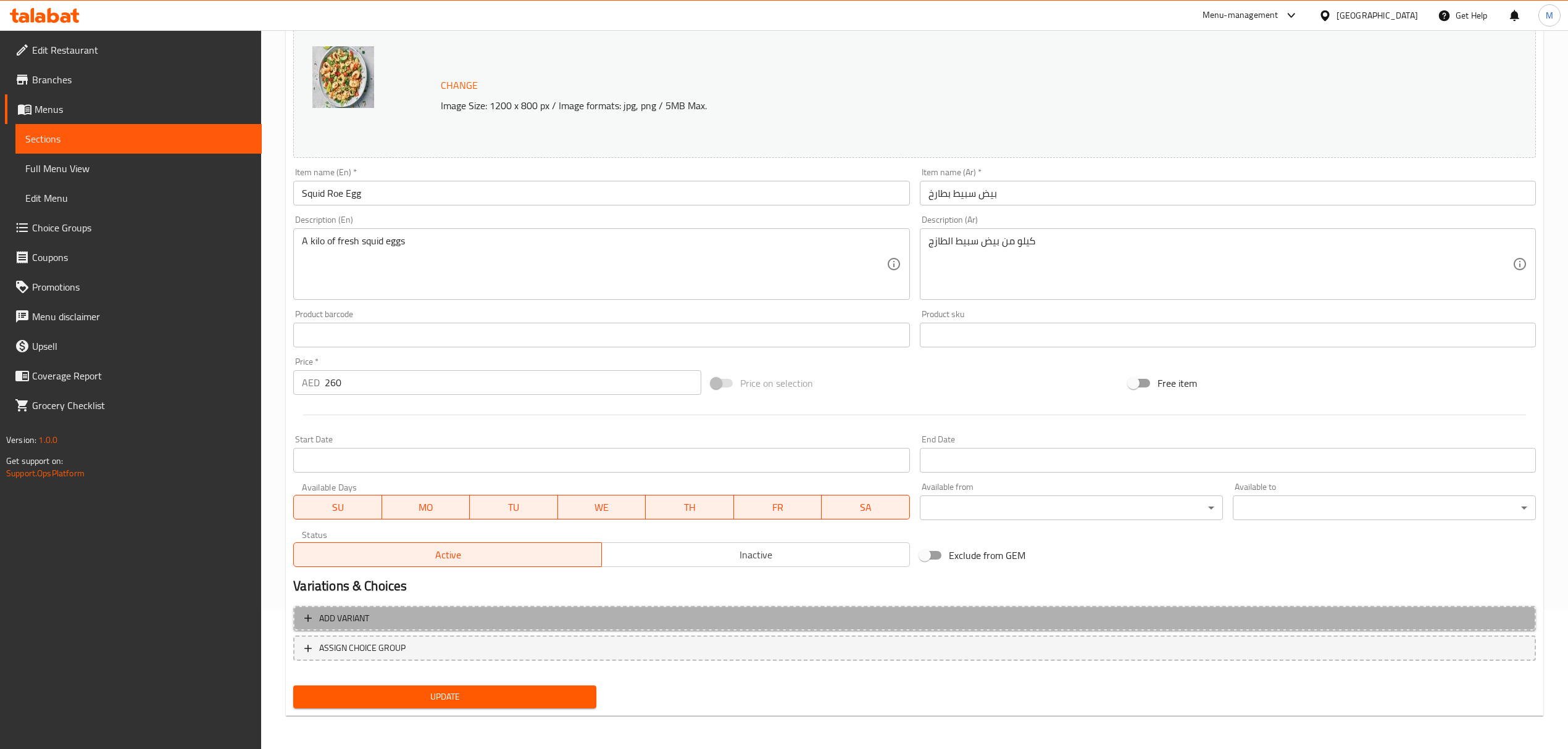
click at [447, 623] on span "Add variant" at bounding box center [914, 619] width 1220 height 16
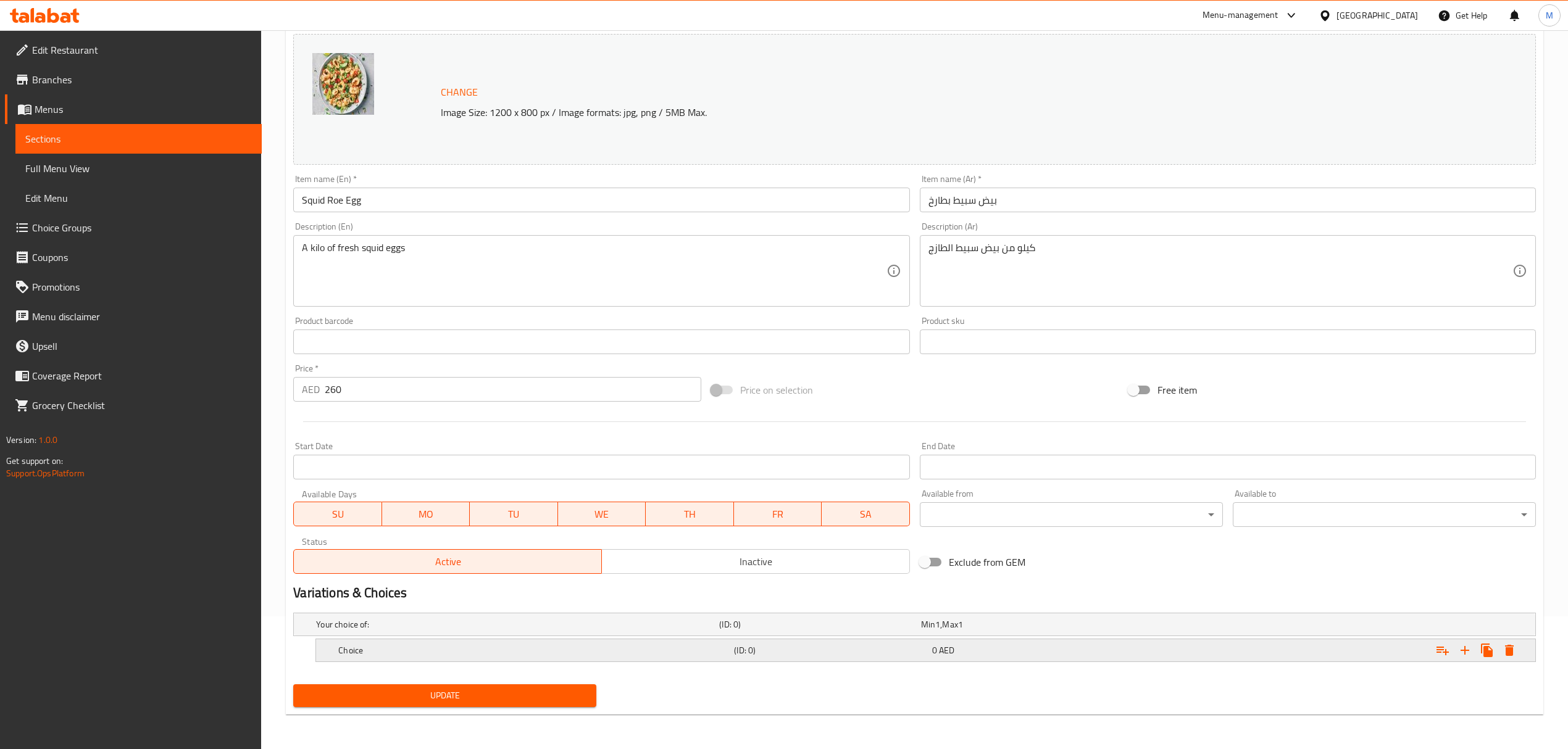
click at [452, 631] on h5 "Choice" at bounding box center [515, 625] width 398 height 12
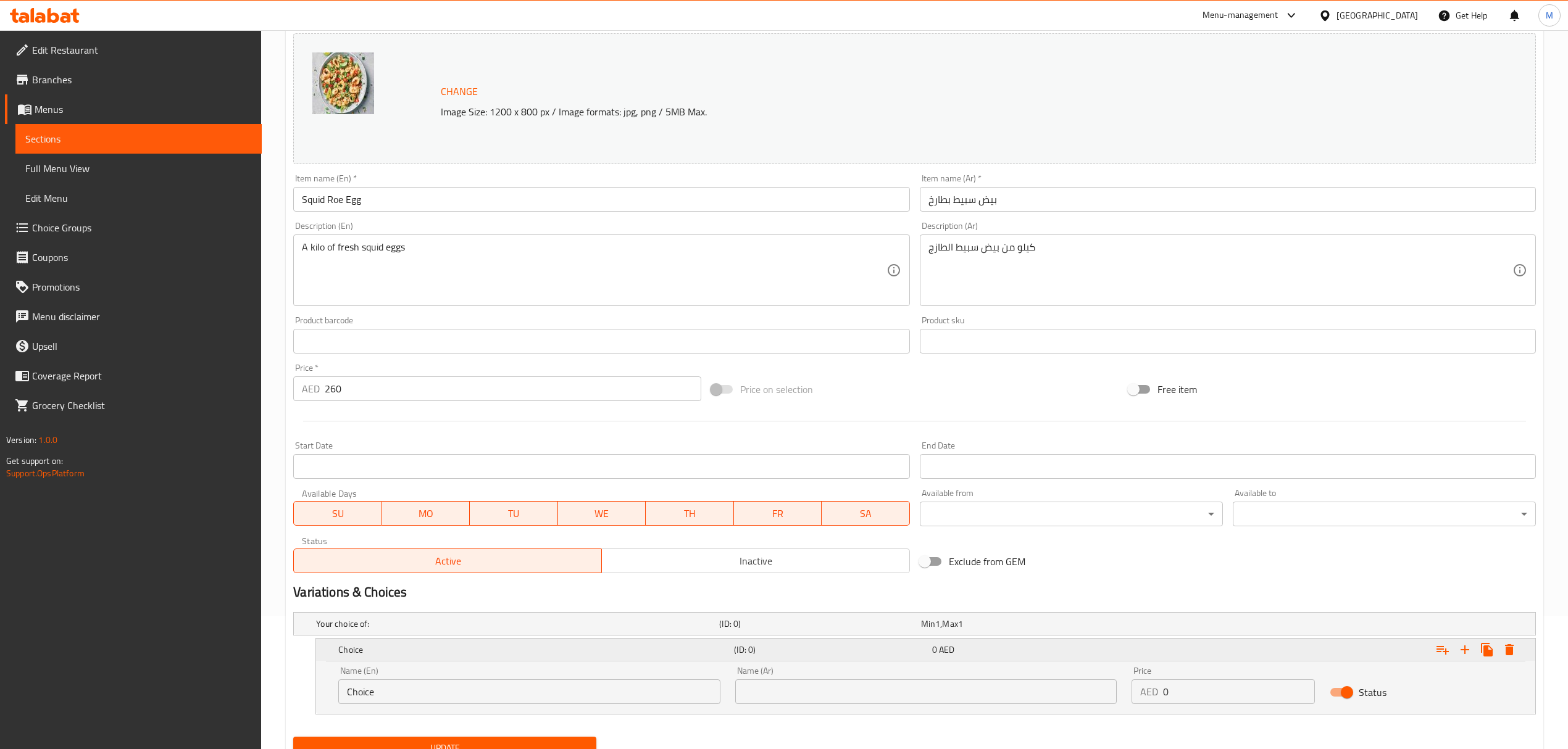
scroll to position [186, 0]
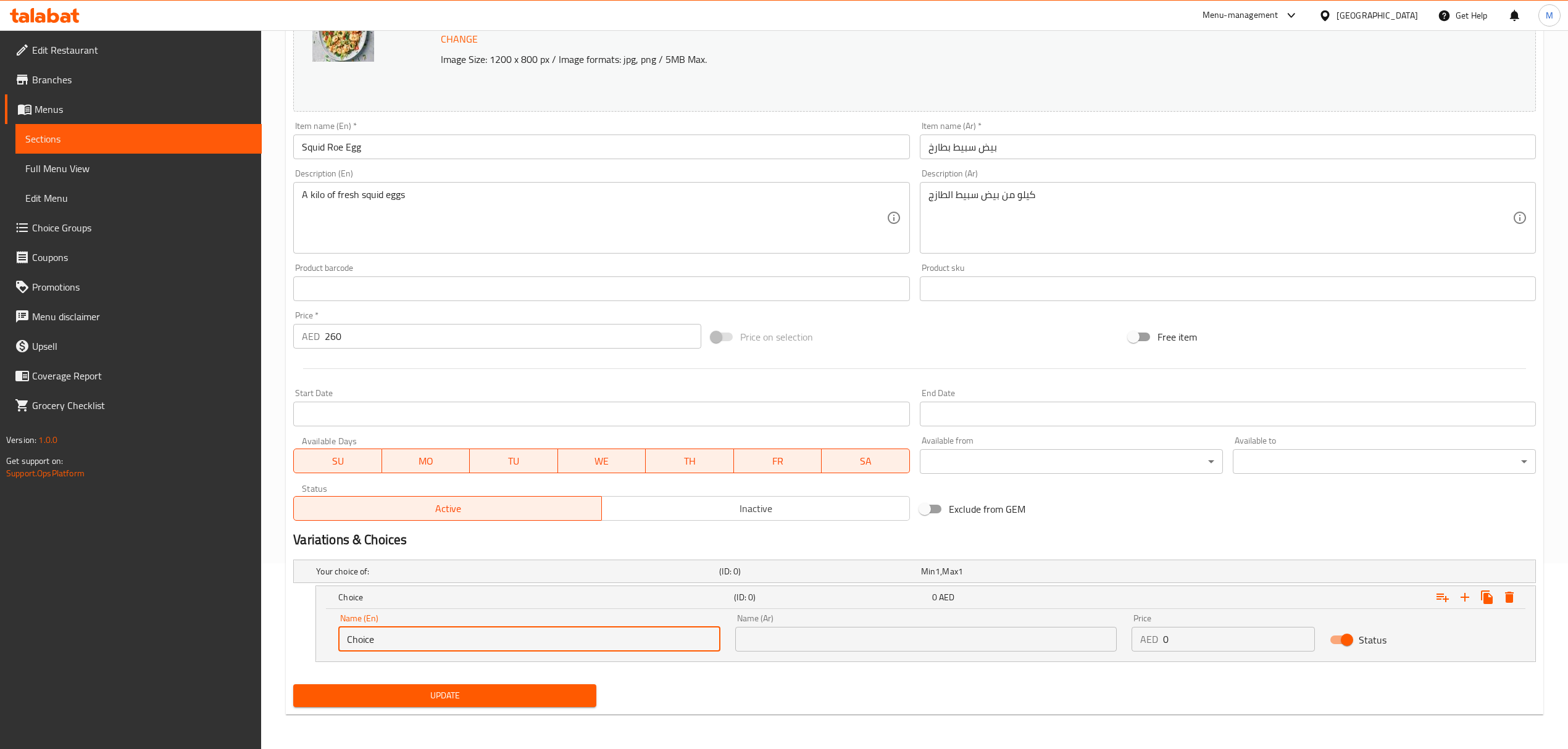
drag, startPoint x: 359, startPoint y: 623, endPoint x: 314, endPoint y: 616, distance: 45.5
click at [314, 616] on div "Choice (ID: 0) 0 AED Name (En) Choice Name (En) Name (Ar) Name (Ar) Price AED 0…" at bounding box center [914, 623] width 1242 height 76
type input "0.5 kg"
click at [770, 633] on input "text" at bounding box center [926, 639] width 382 height 25
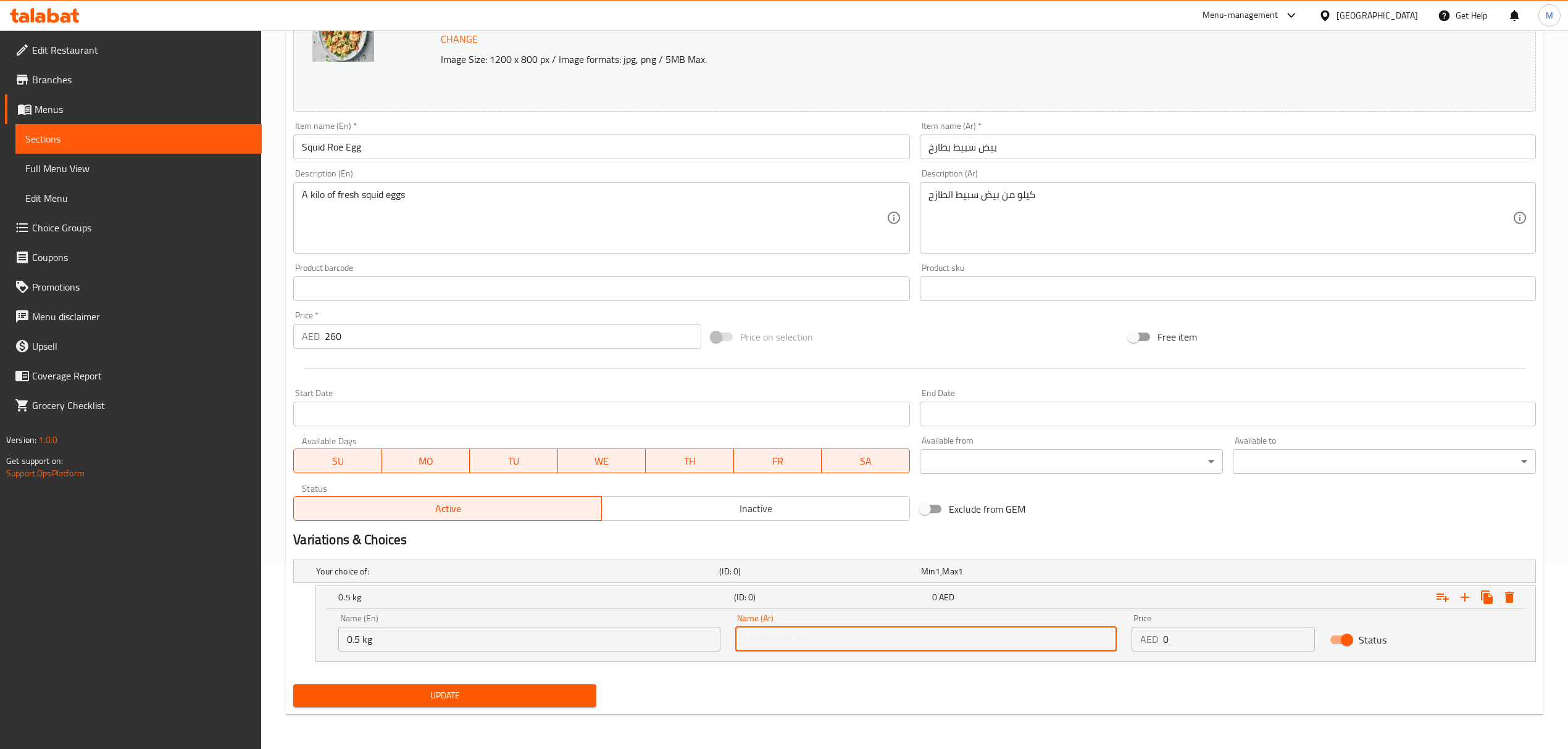
type input "0.5 كجم"
drag, startPoint x: 1176, startPoint y: 643, endPoint x: 1114, endPoint y: 635, distance: 62.5
click at [1114, 635] on div "Name (En) 0.5 kg Name (En) Name (Ar) 0.5 كجم Name (Ar) Price AED 0 Price Status" at bounding box center [926, 633] width 1190 height 53
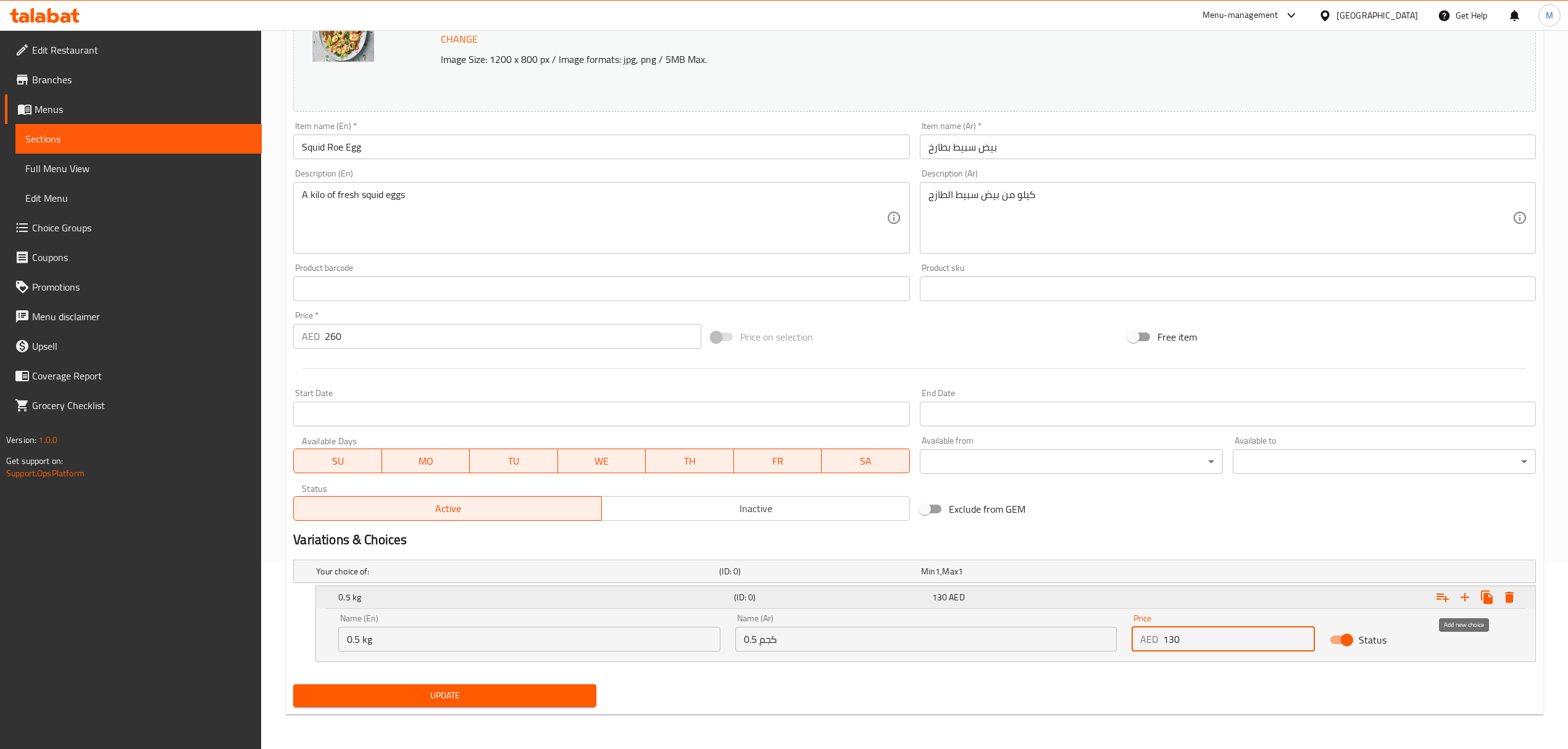
type input "130"
click at [1467, 598] on icon "Expand" at bounding box center [1465, 598] width 15 height 15
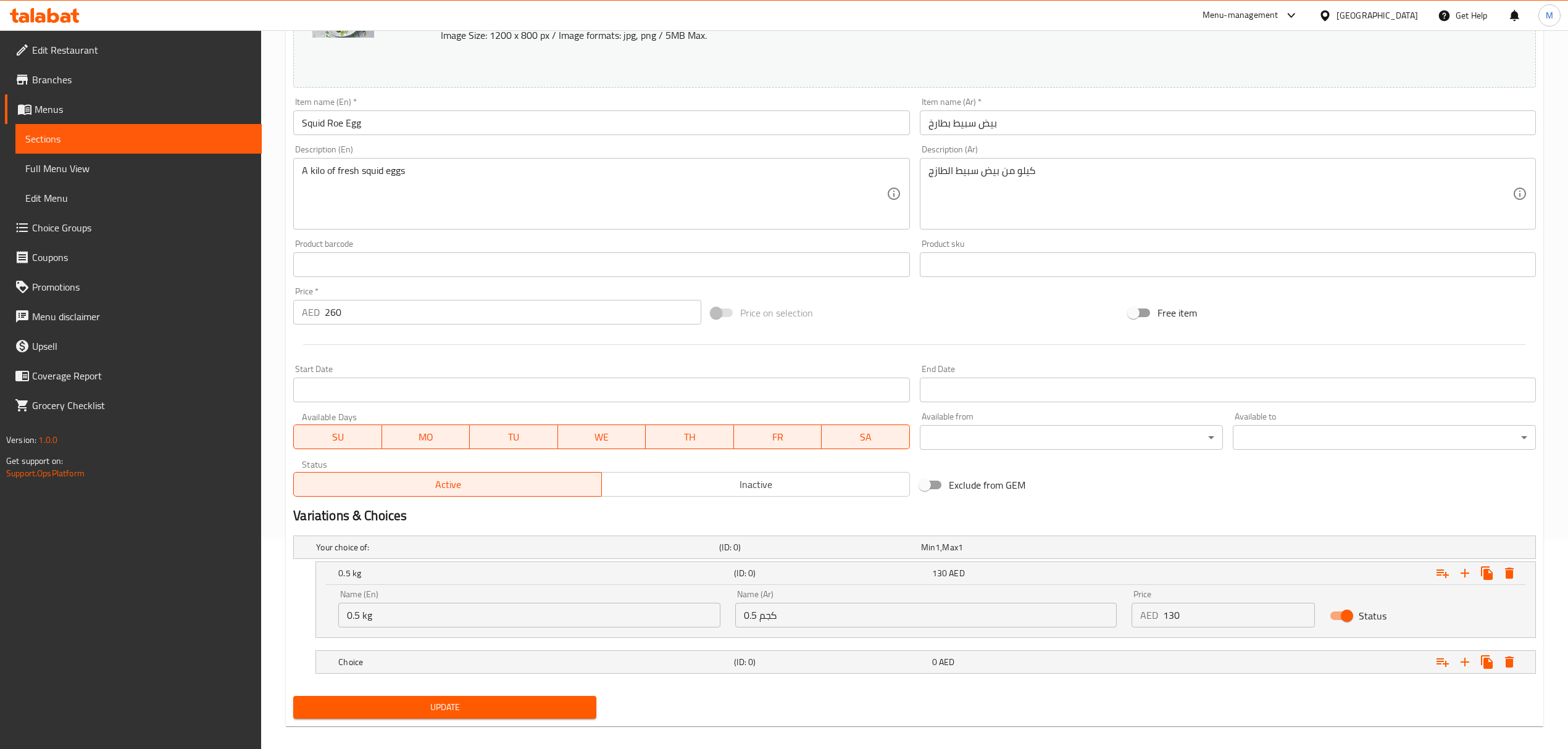
scroll to position [223, 0]
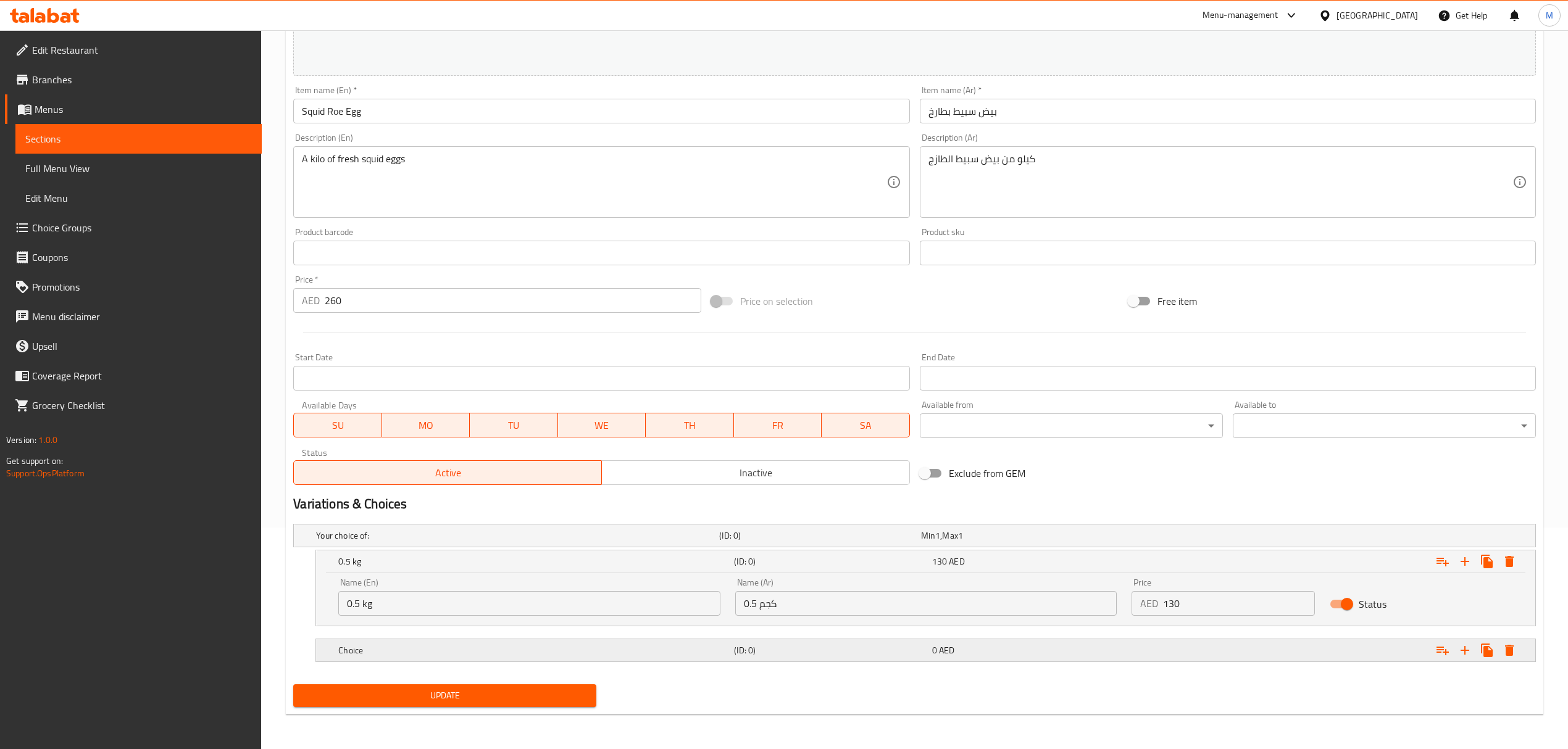
click at [445, 542] on h5 "Choice" at bounding box center [515, 536] width 398 height 12
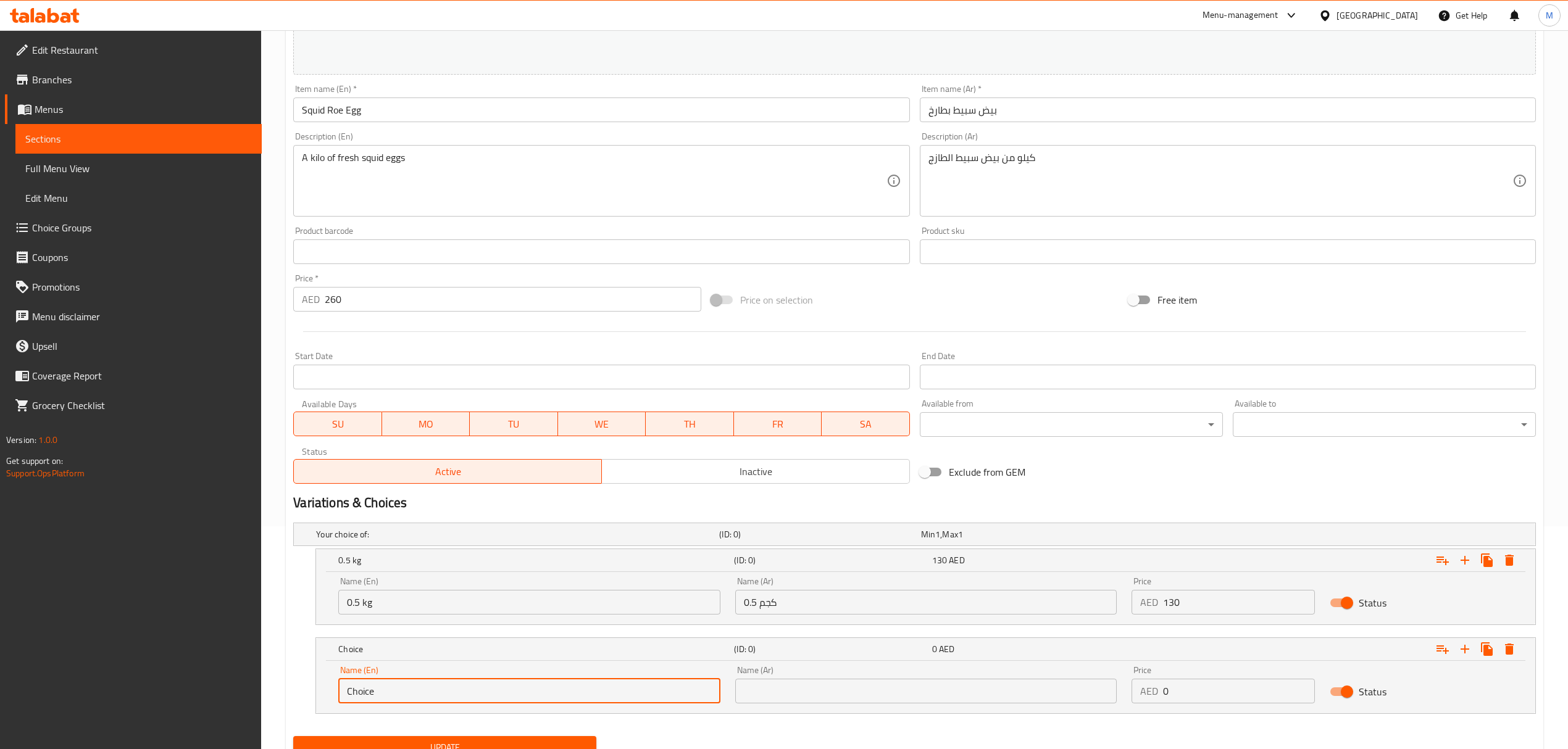
drag, startPoint x: 340, startPoint y: 686, endPoint x: 313, endPoint y: 684, distance: 27.1
click at [313, 684] on div "Choice (ID: 0) 0 AED Name (En) Choice Name (En) Name (Ar) Name (Ar) Price AED 0…" at bounding box center [914, 675] width 1242 height 76
type input "1 kg"
click at [790, 709] on div "Name (Ar) Name (Ar)" at bounding box center [926, 685] width 397 height 53
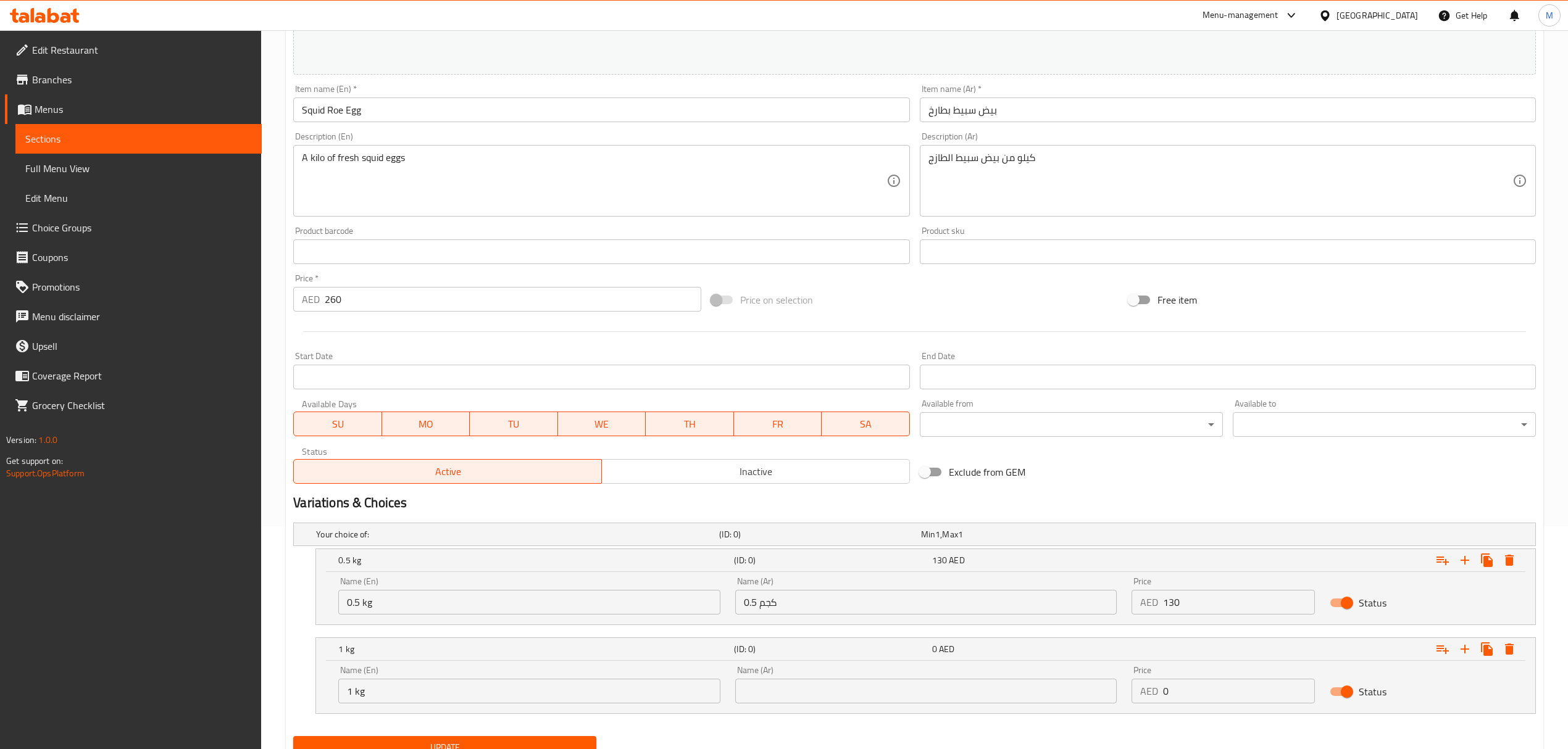
click at [790, 699] on input "text" at bounding box center [926, 691] width 382 height 25
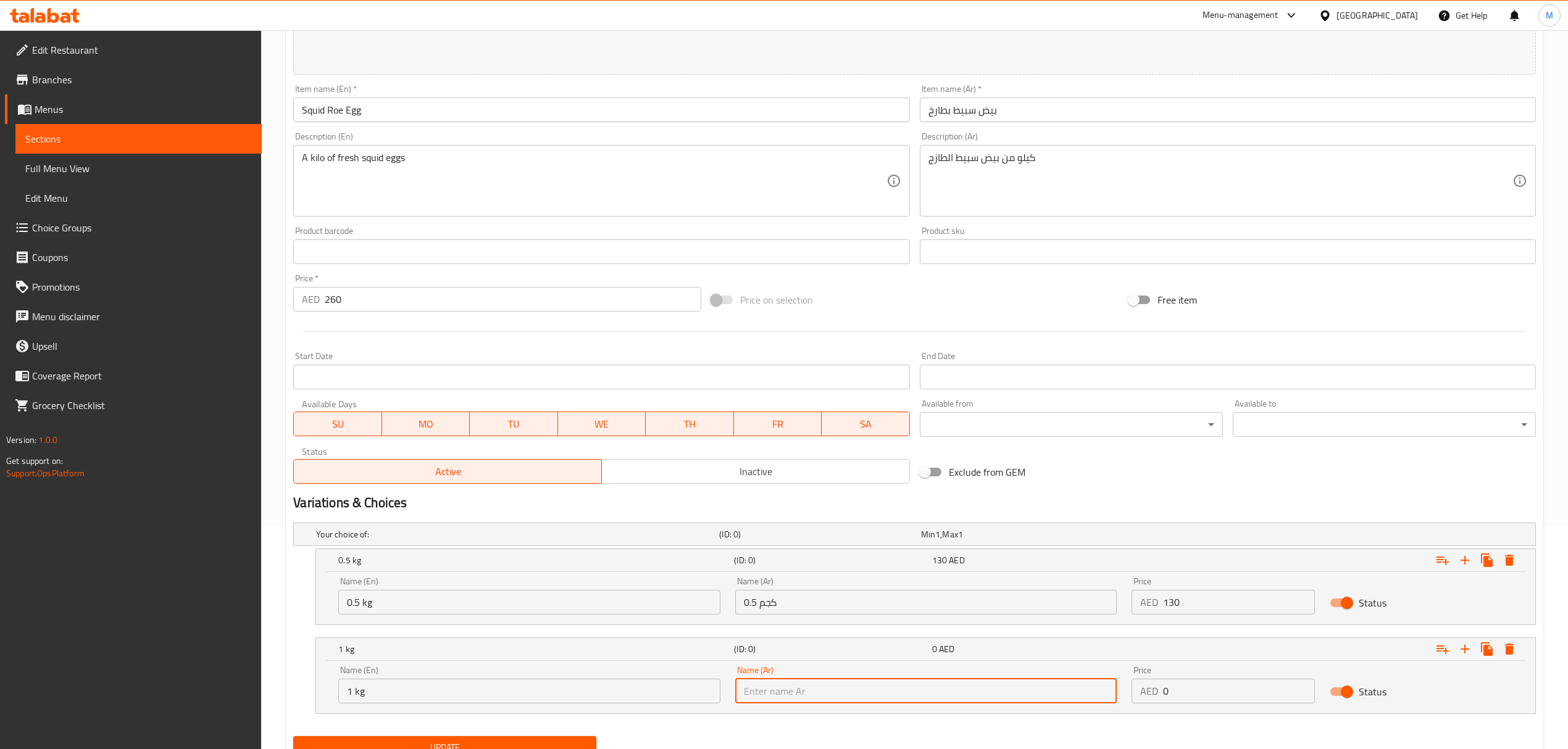
type input "1 كجم"
drag, startPoint x: 1174, startPoint y: 692, endPoint x: 1136, endPoint y: 686, distance: 38.5
click at [1136, 686] on div "AED 0 Price" at bounding box center [1223, 691] width 183 height 25
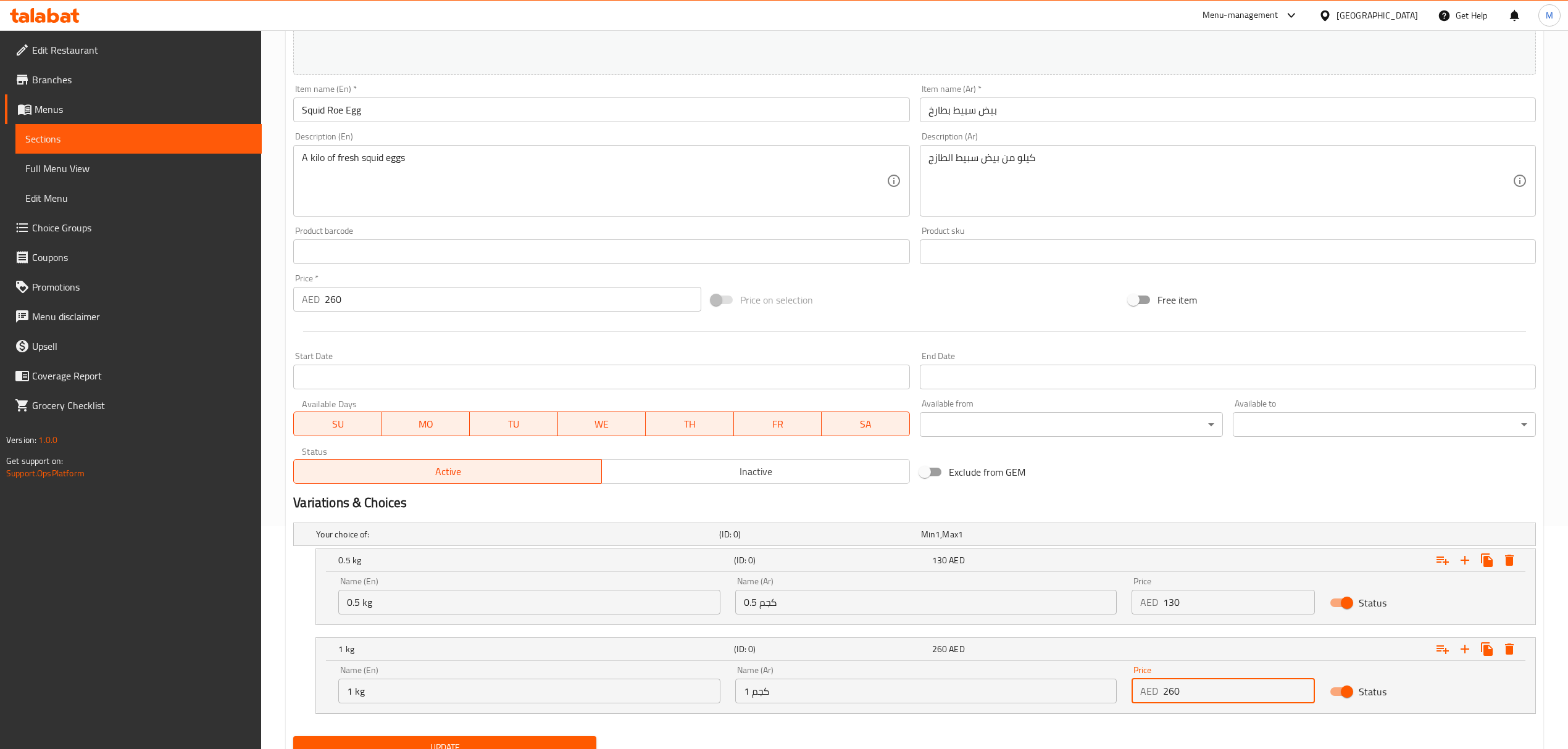
type input "260"
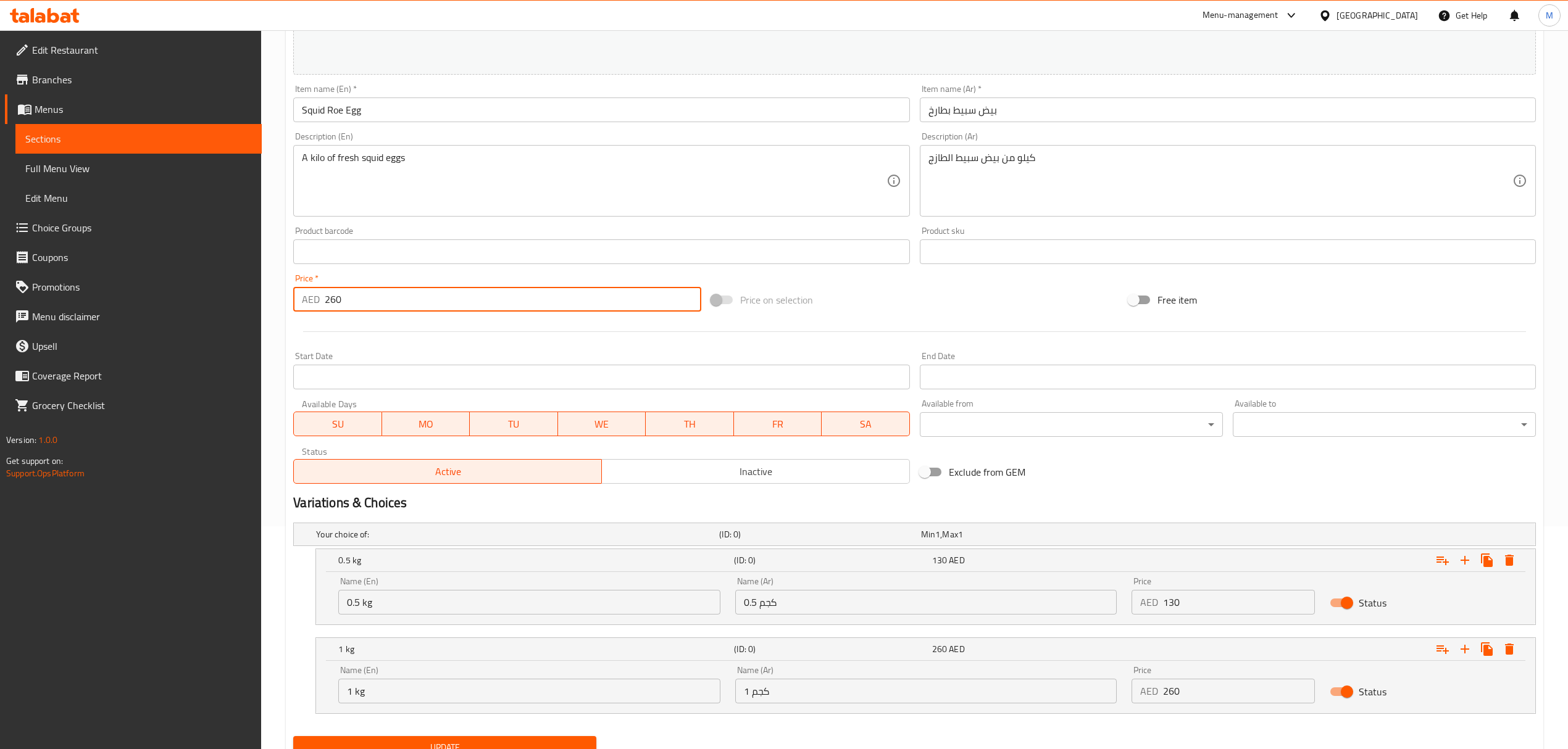
click at [240, 299] on div "Edit Restaurant Branches Menus Sections Full Menu View Edit Menu Choice Groups …" at bounding box center [784, 304] width 1568 height 993
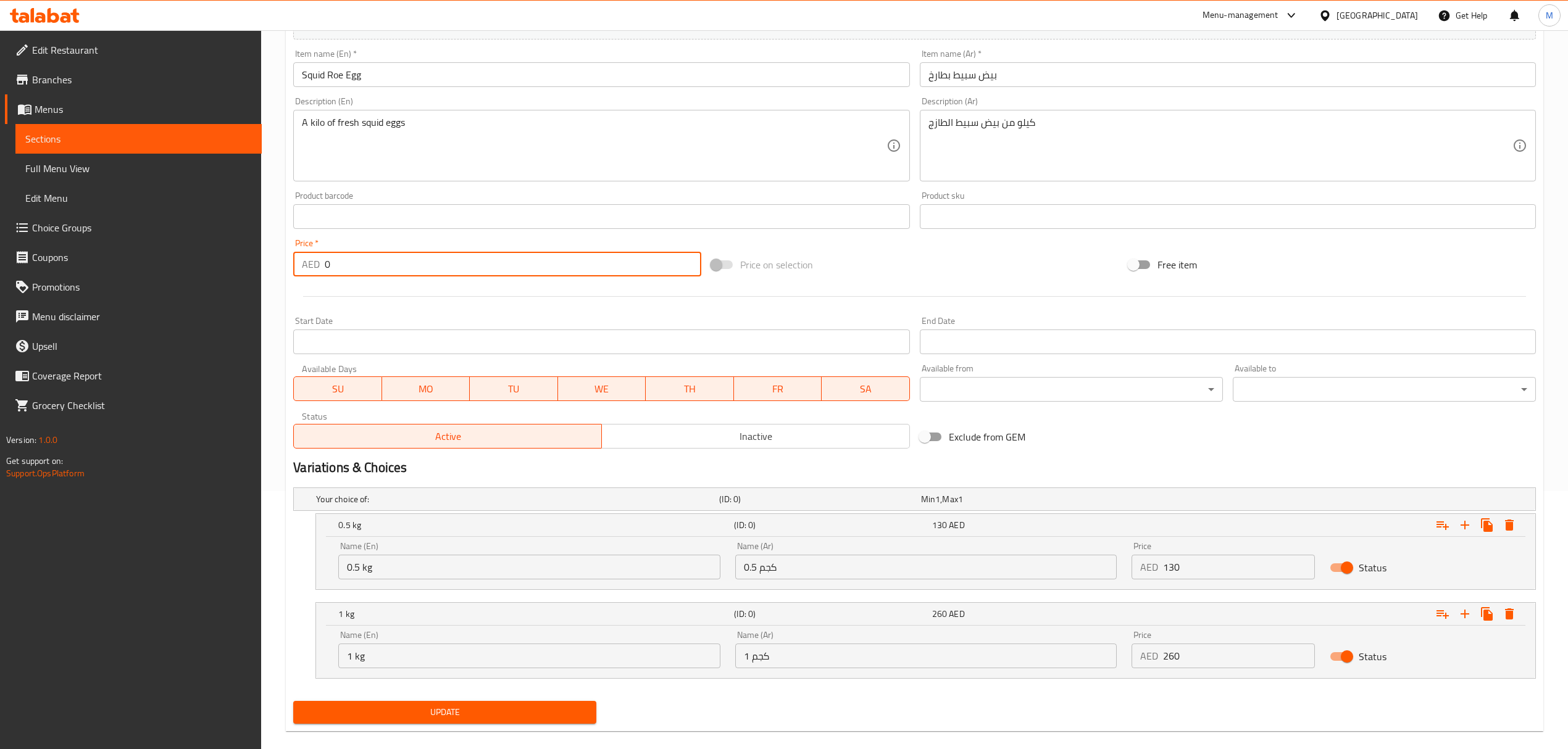
scroll to position [276, 0]
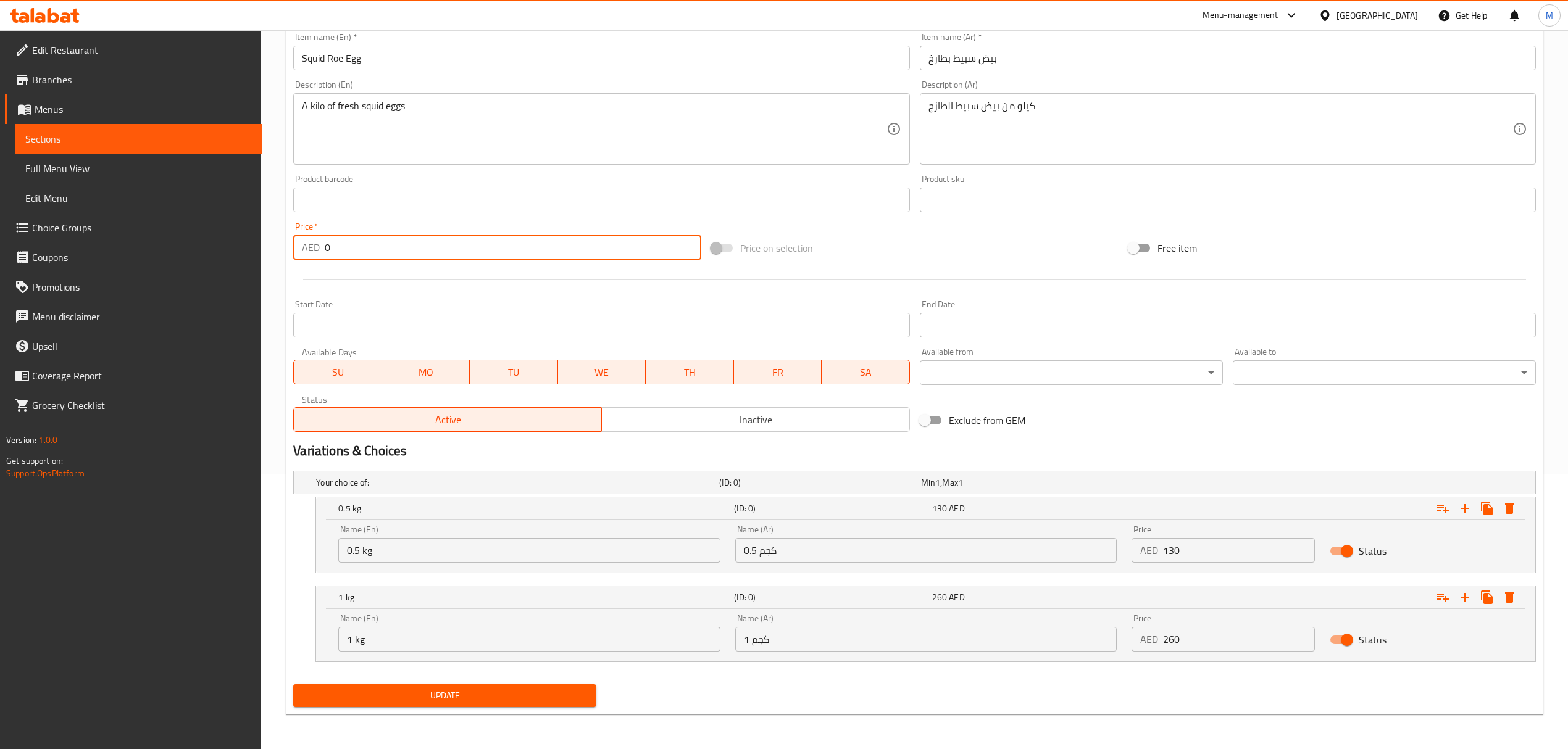
type input "0"
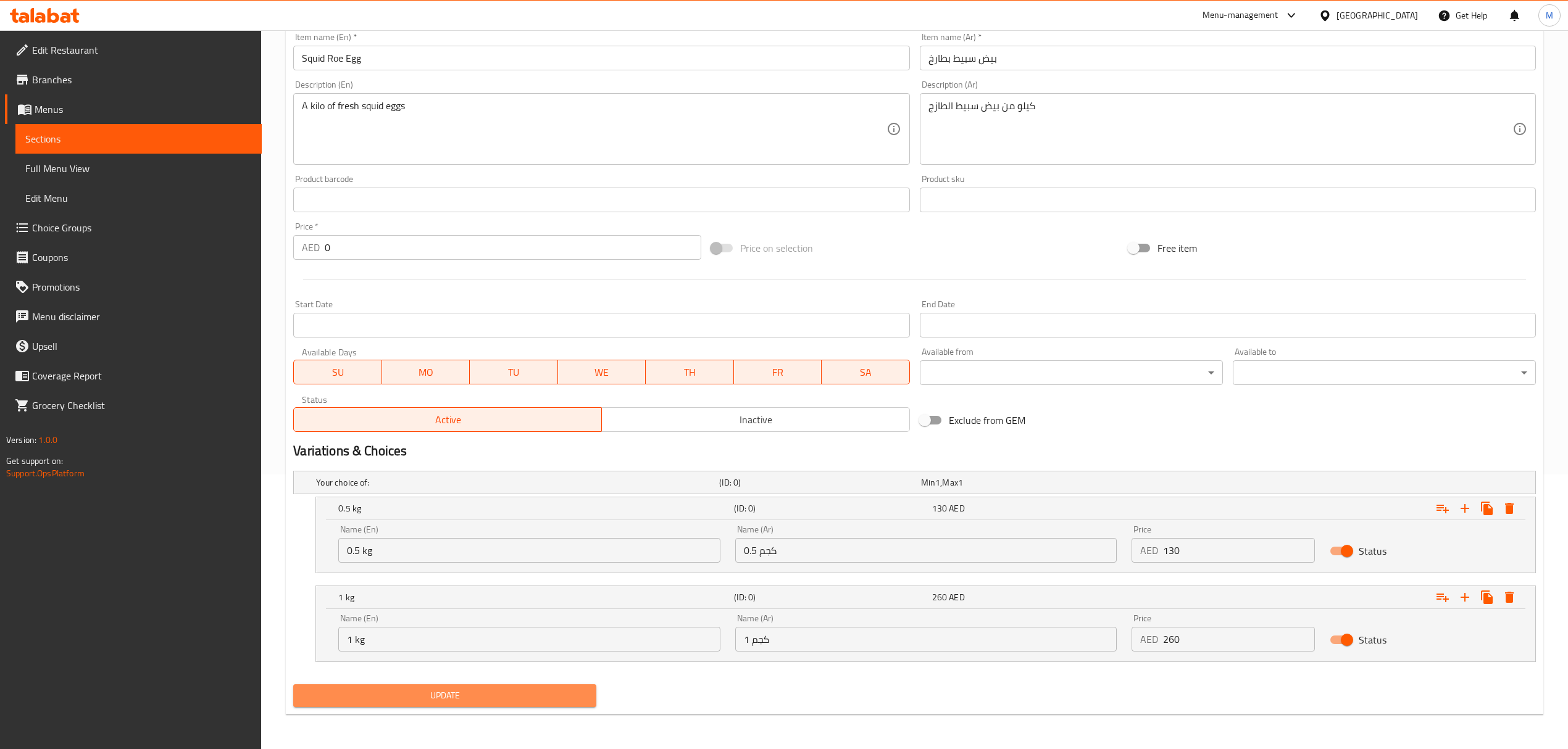
click at [497, 687] on button "Update" at bounding box center [445, 696] width 303 height 23
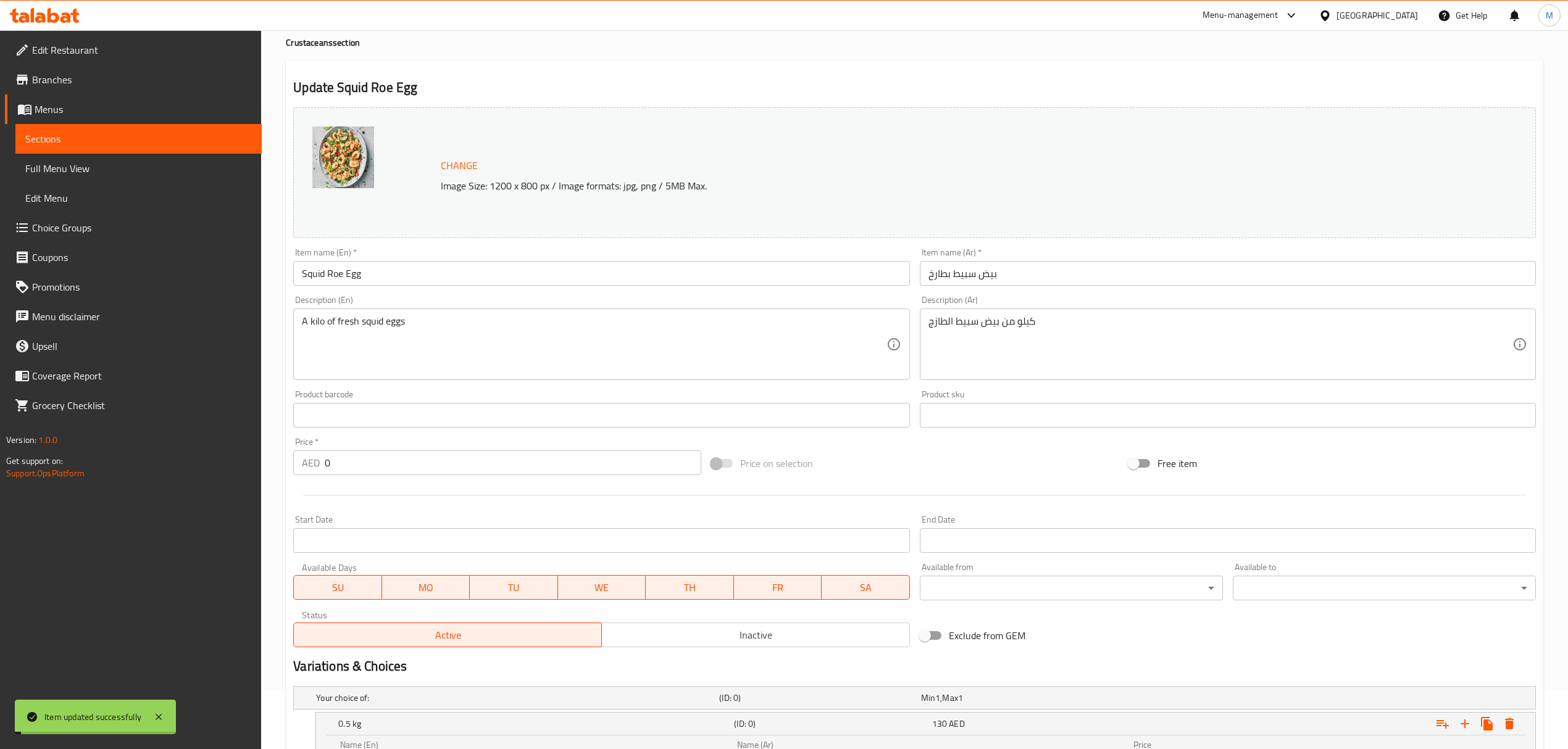
scroll to position [0, 0]
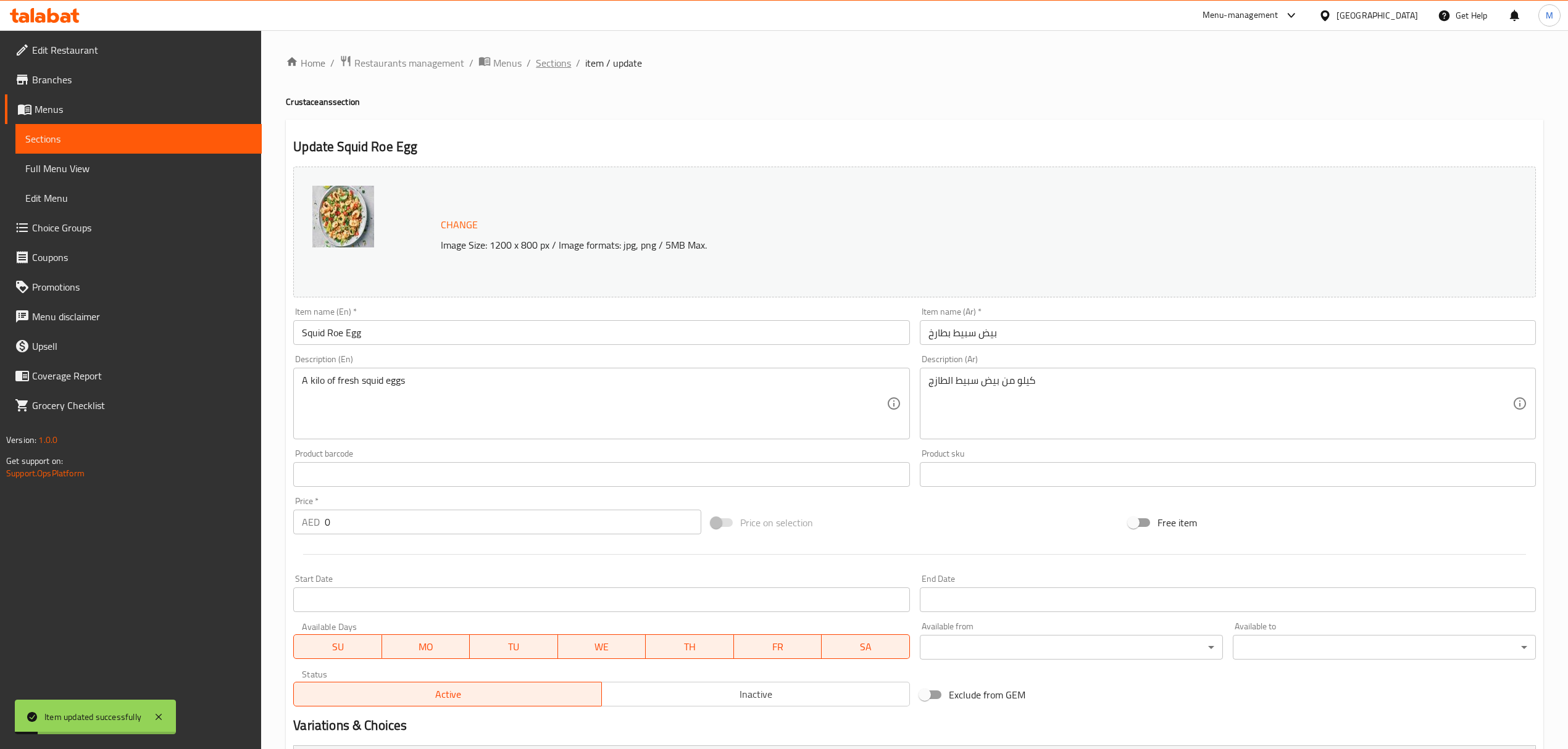
click at [559, 68] on span "Sections" at bounding box center [553, 63] width 35 height 15
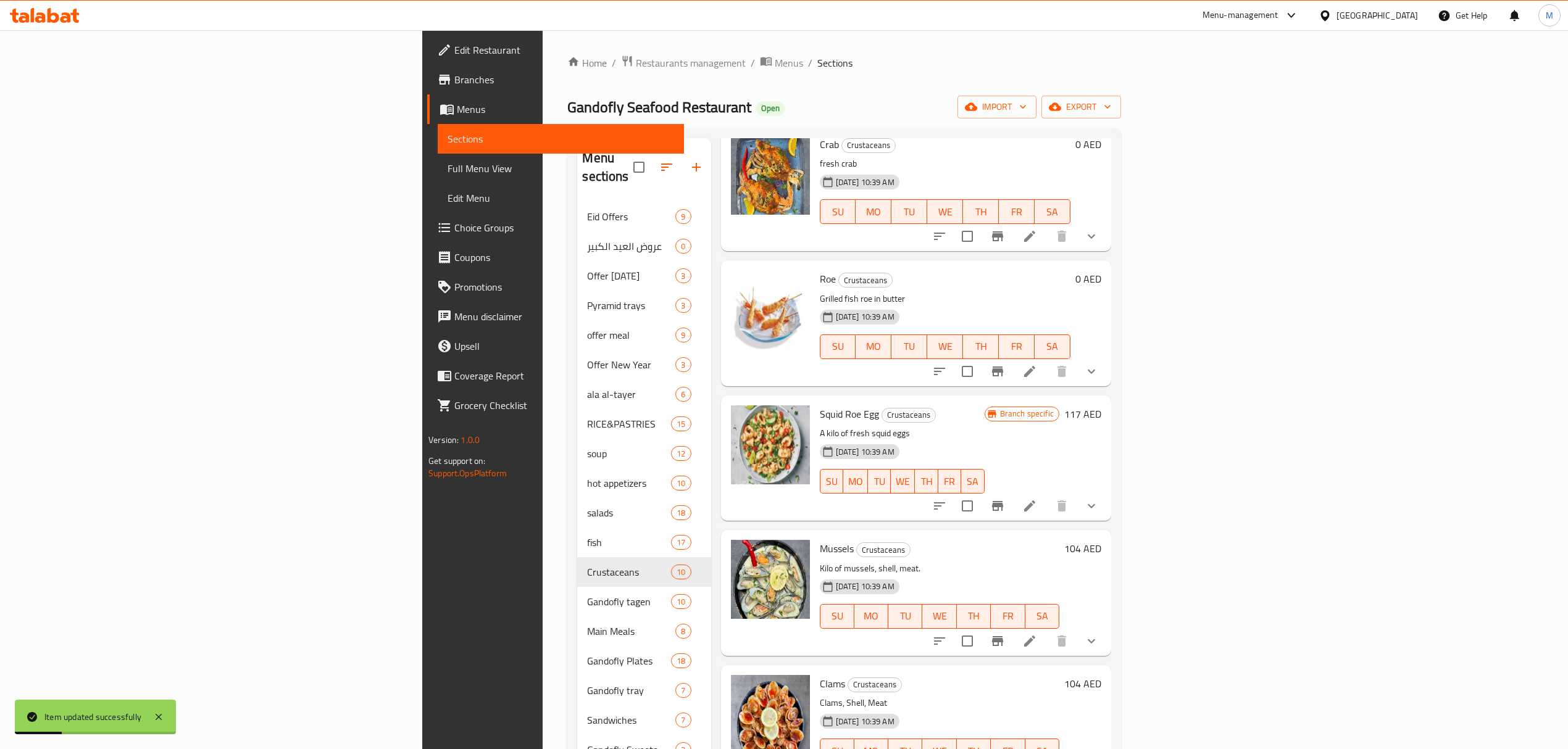
scroll to position [629, 0]
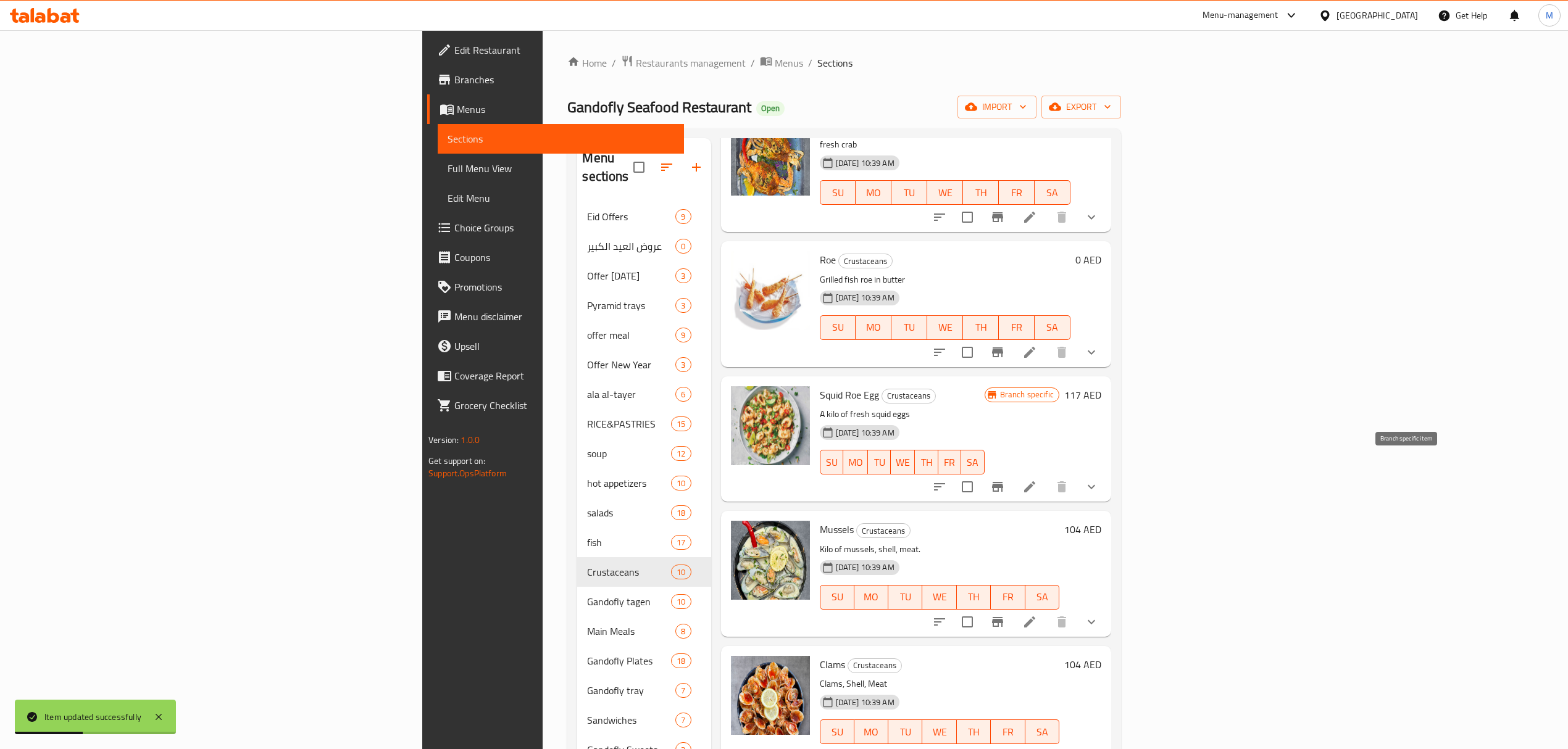
click at [1003, 482] on icon "Branch-specific-item" at bounding box center [997, 487] width 11 height 10
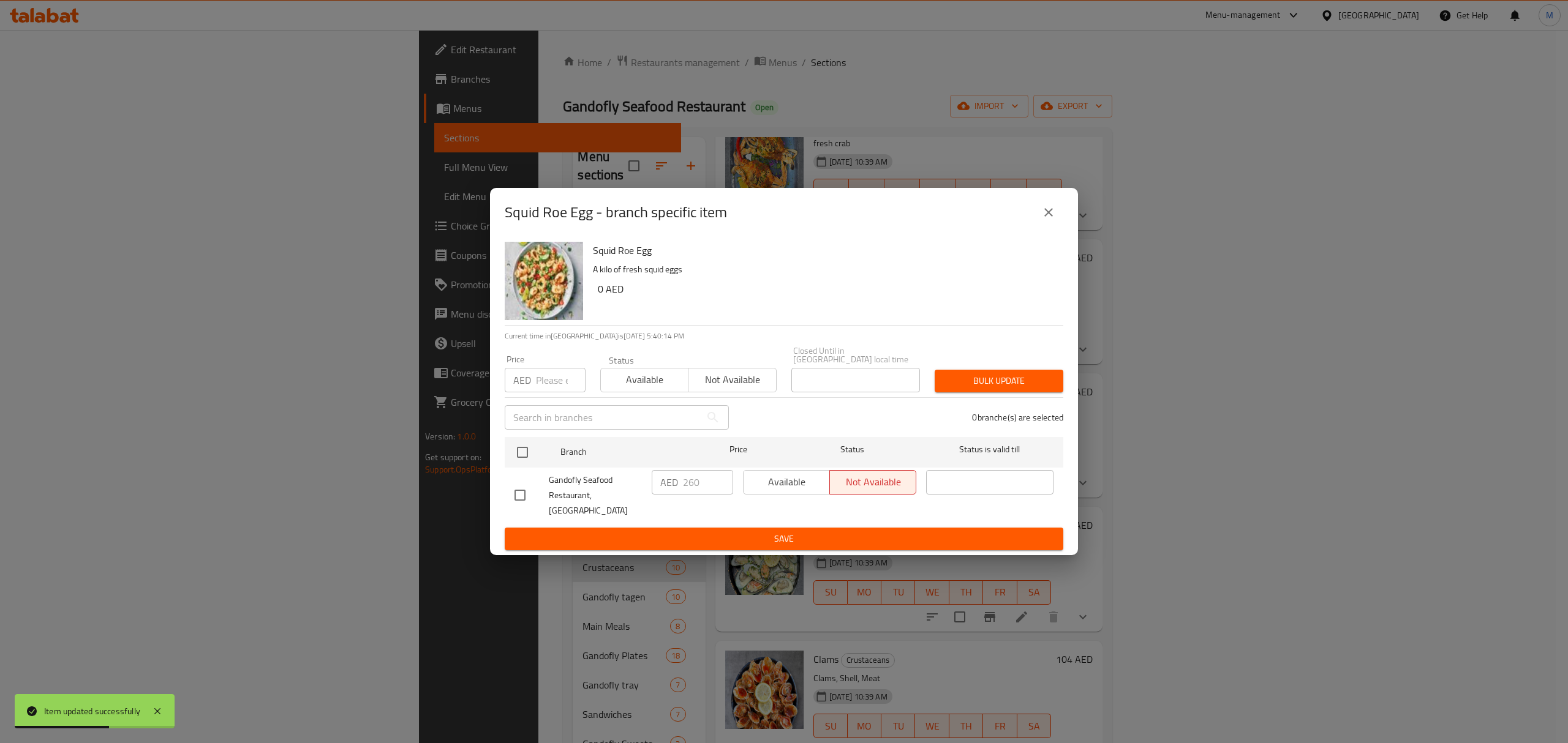
click at [518, 497] on input "checkbox" at bounding box center [520, 495] width 25 height 25
checkbox input "true"
drag, startPoint x: 701, startPoint y: 494, endPoint x: 629, endPoint y: 488, distance: 72.2
click at [629, 488] on div "Gandofly Seafood Restaurant, [GEOGRAPHIC_DATA] AED 260 ​ Available Not availabl…" at bounding box center [784, 495] width 549 height 60
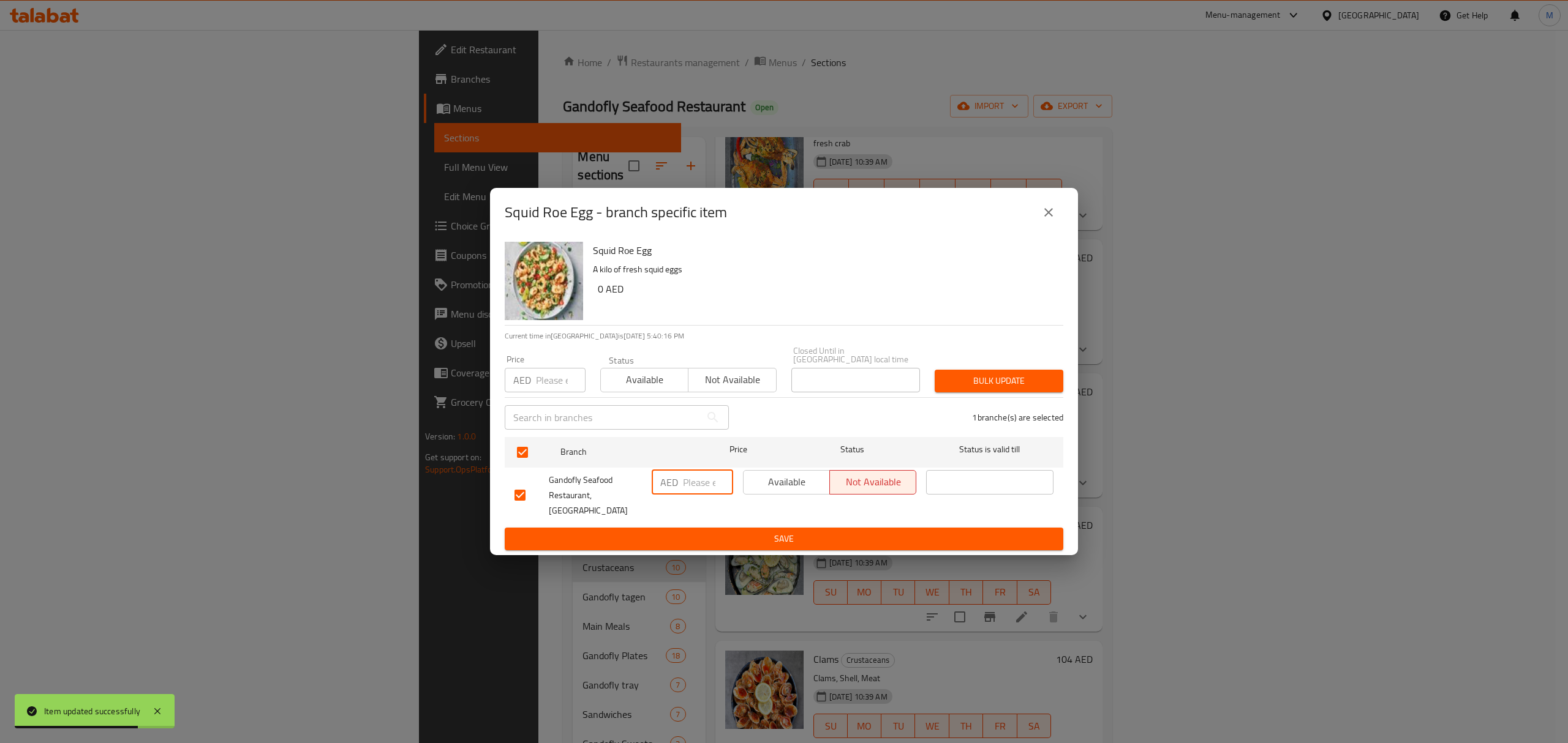
click at [784, 539] on button "Save" at bounding box center [784, 539] width 558 height 23
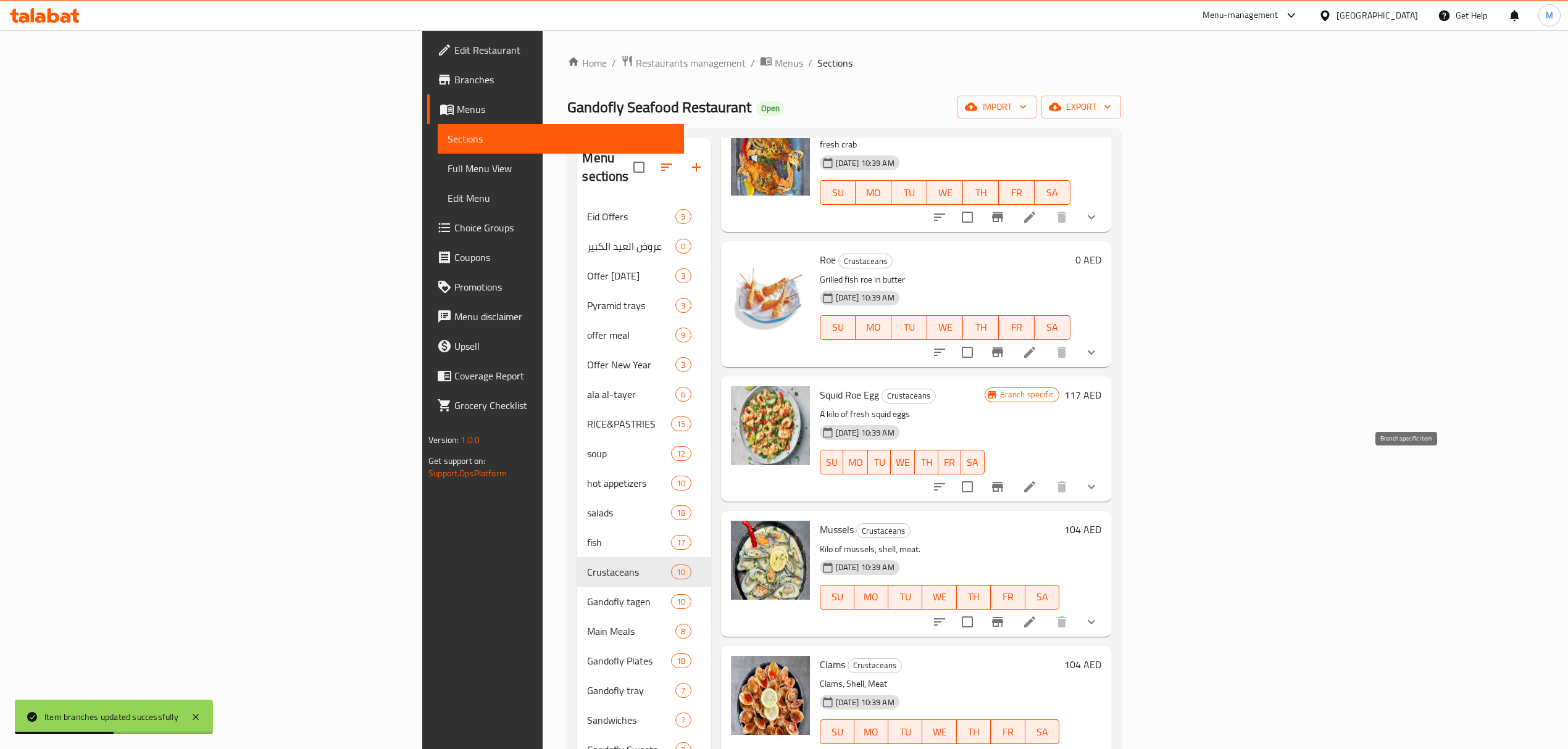
click at [1003, 482] on icon "Branch-specific-item" at bounding box center [997, 487] width 11 height 10
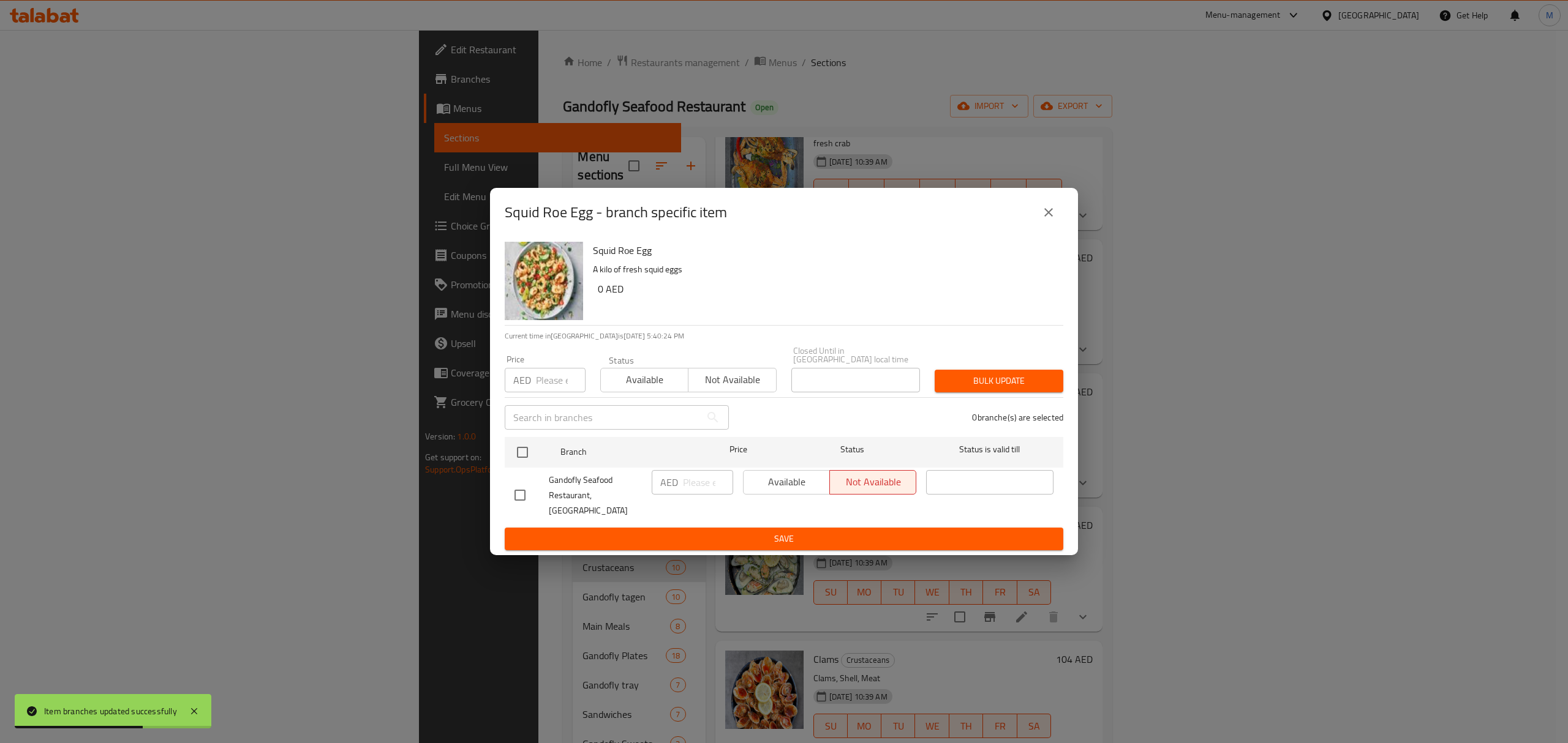
click at [1047, 227] on button "close" at bounding box center [1048, 212] width 29 height 29
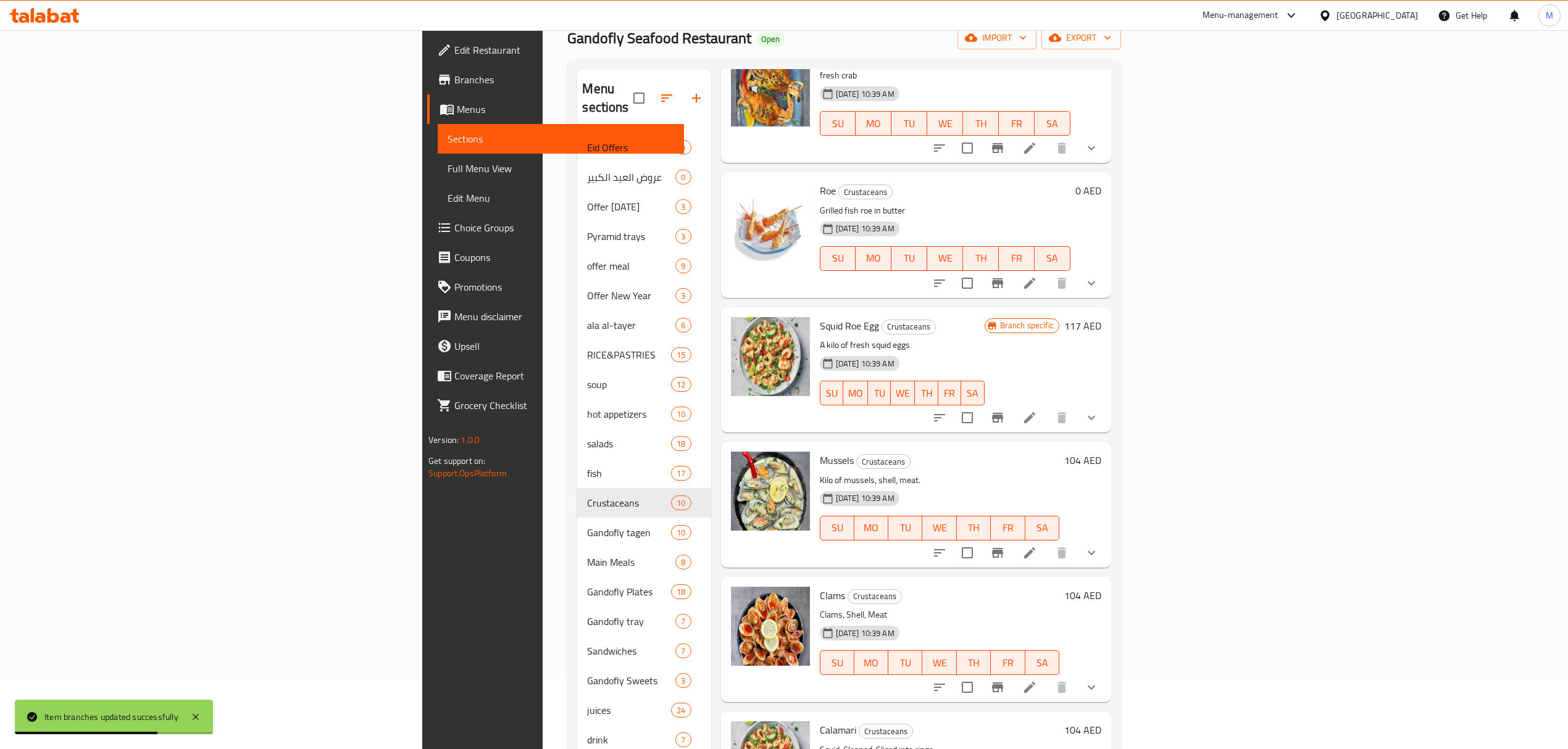
scroll to position [164, 0]
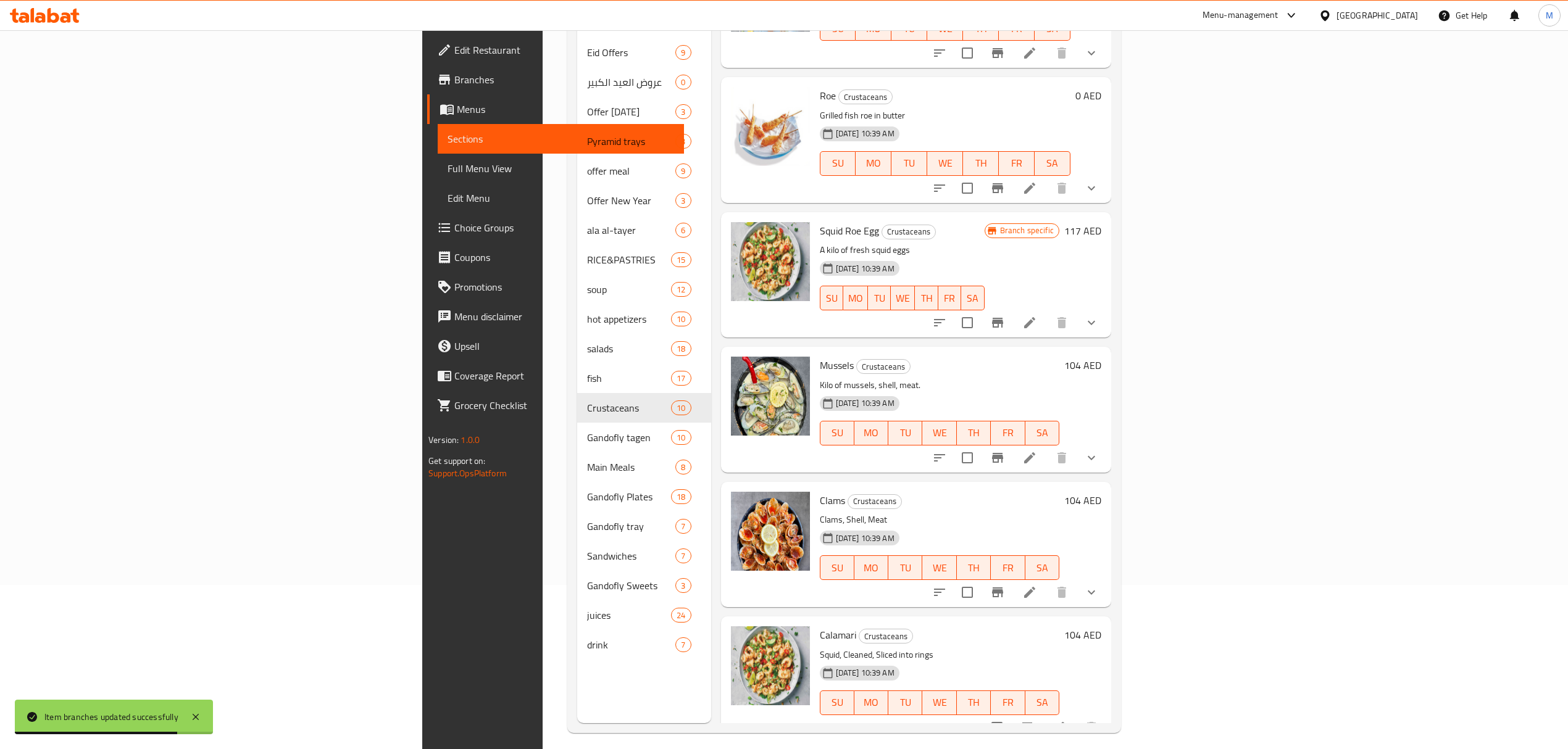
click at [1037, 450] on icon at bounding box center [1030, 458] width 15 height 15
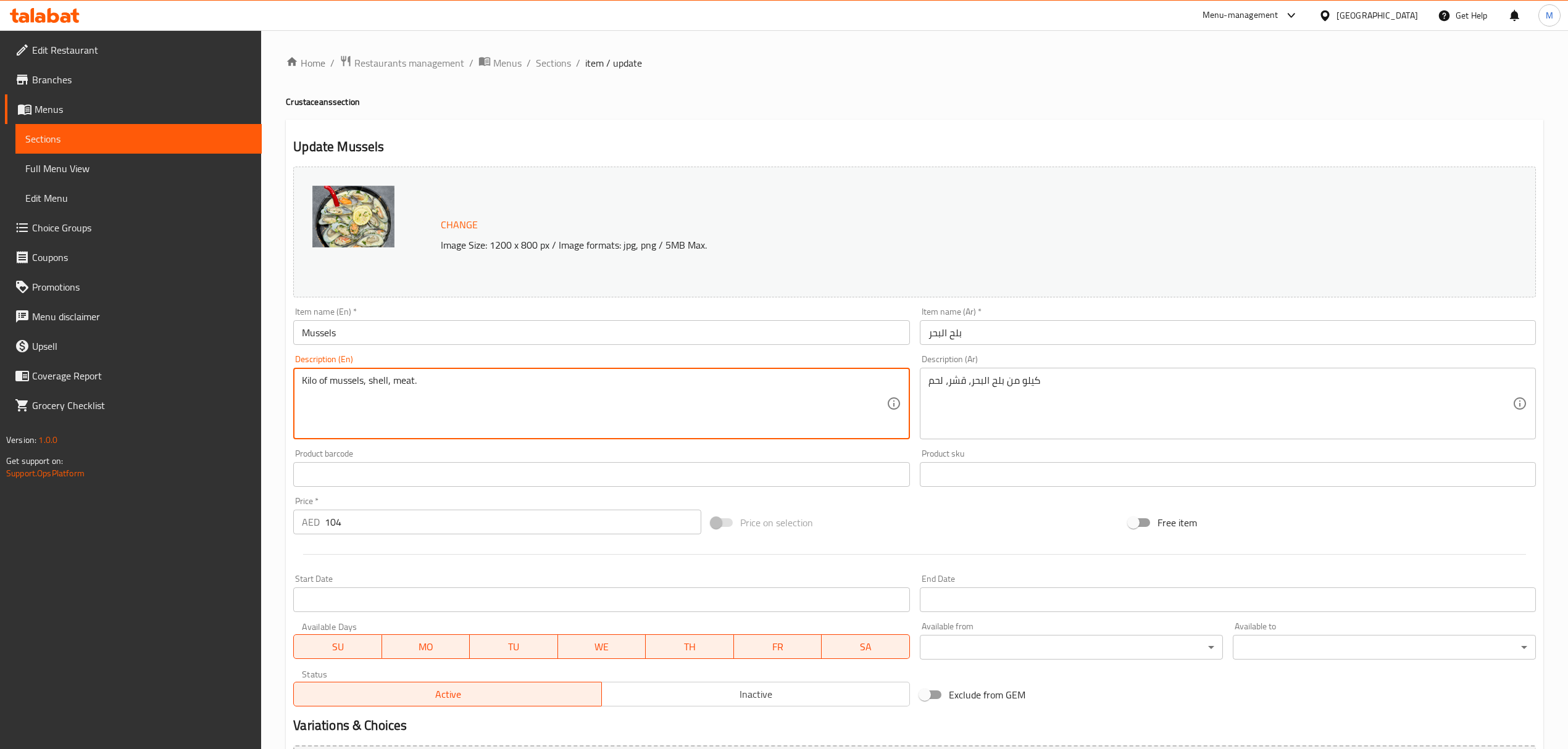
drag, startPoint x: 330, startPoint y: 382, endPoint x: 268, endPoint y: 380, distance: 62.0
type textarea "mussels, shell, meat."
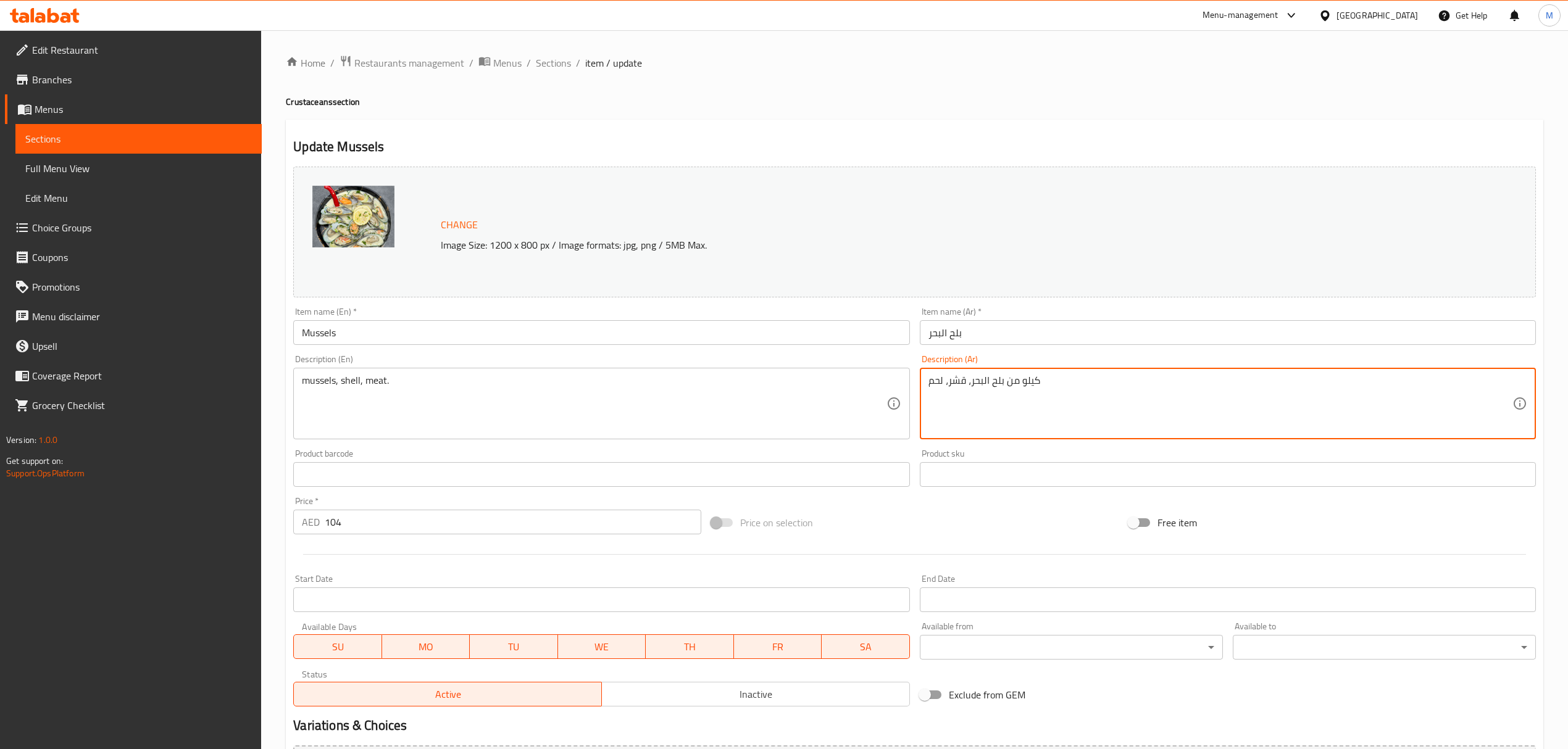
drag, startPoint x: 1005, startPoint y: 381, endPoint x: 1082, endPoint y: 391, distance: 77.6
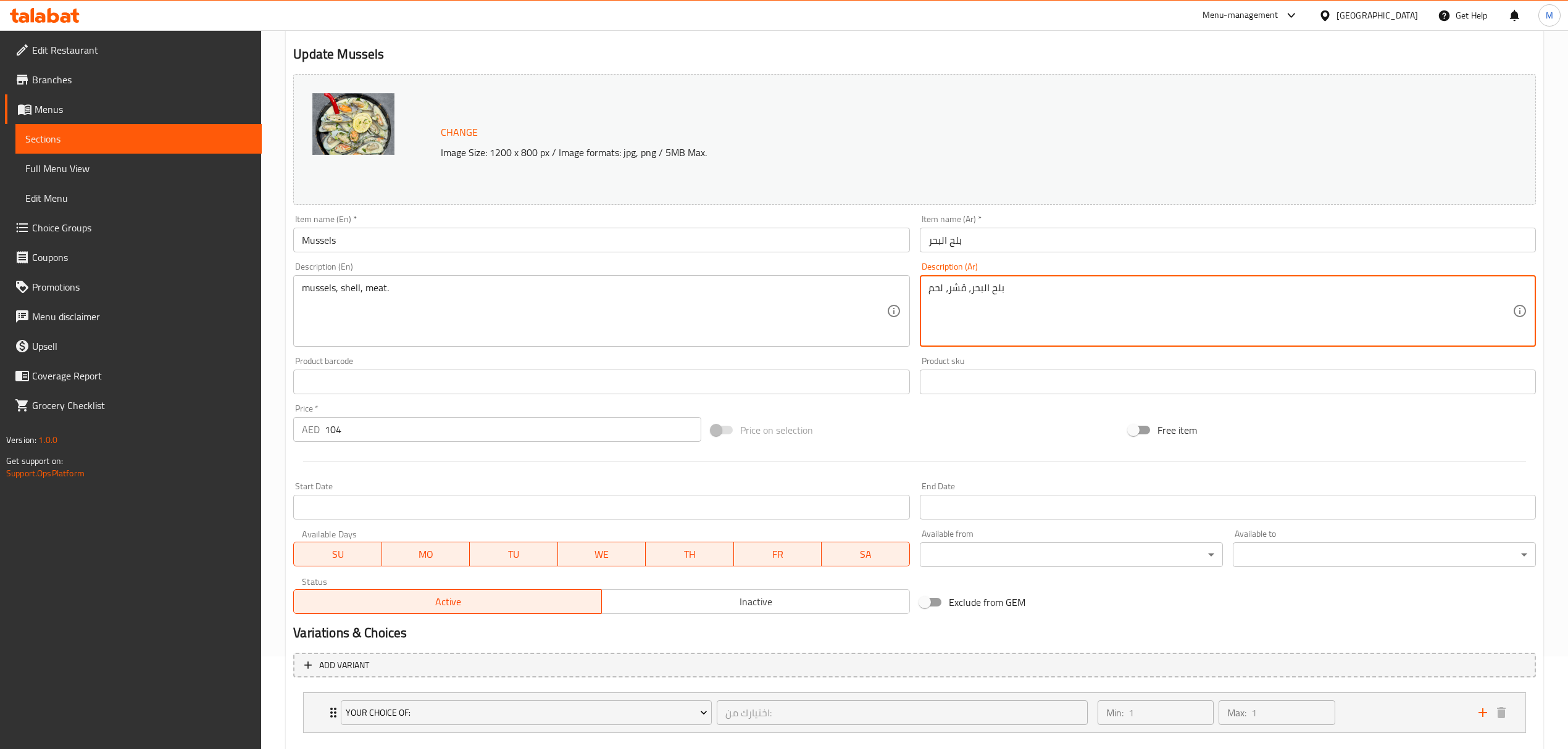
scroll to position [161, 0]
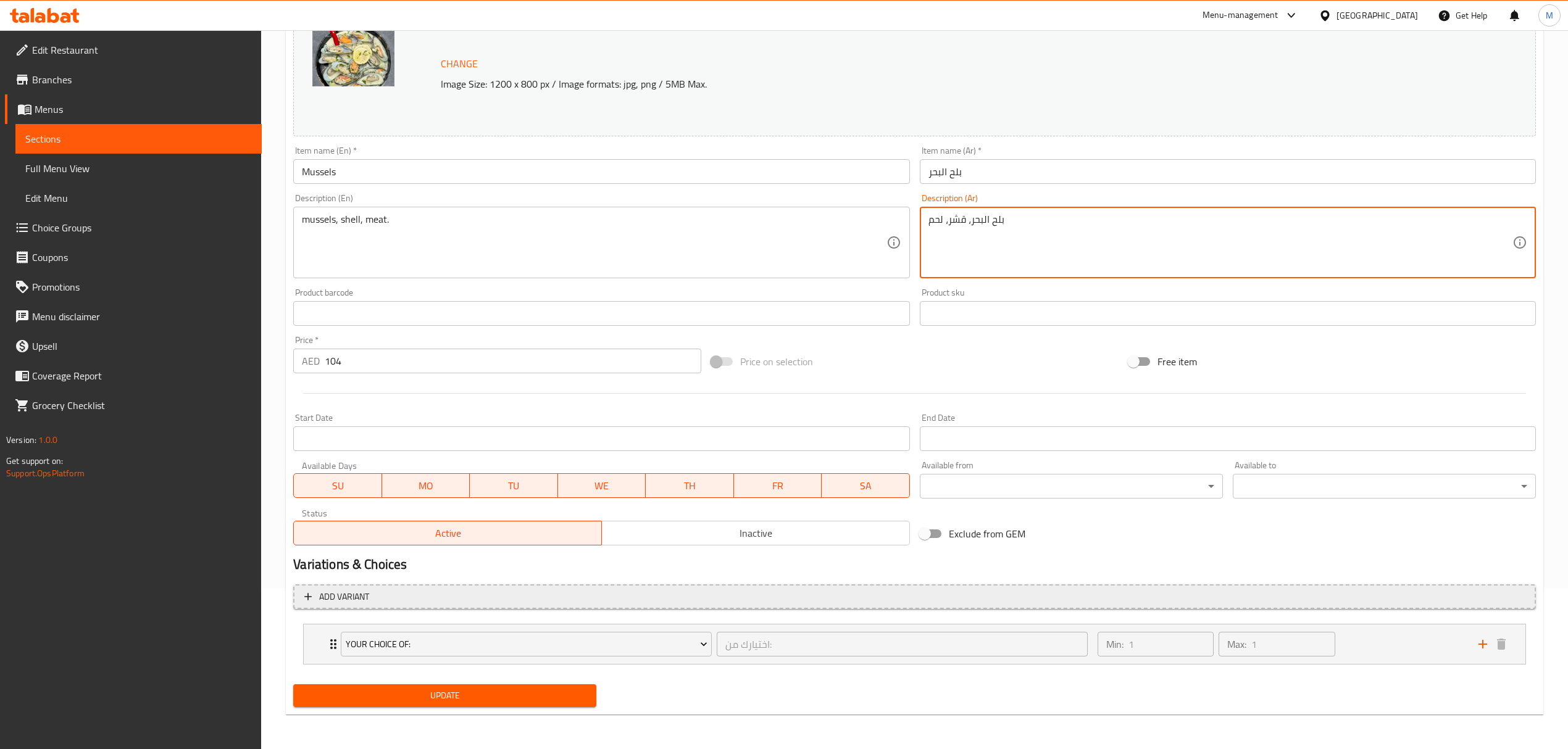
type textarea "بلح البحر، قشر، لحم"
click at [410, 598] on span "Add variant" at bounding box center [914, 597] width 1220 height 16
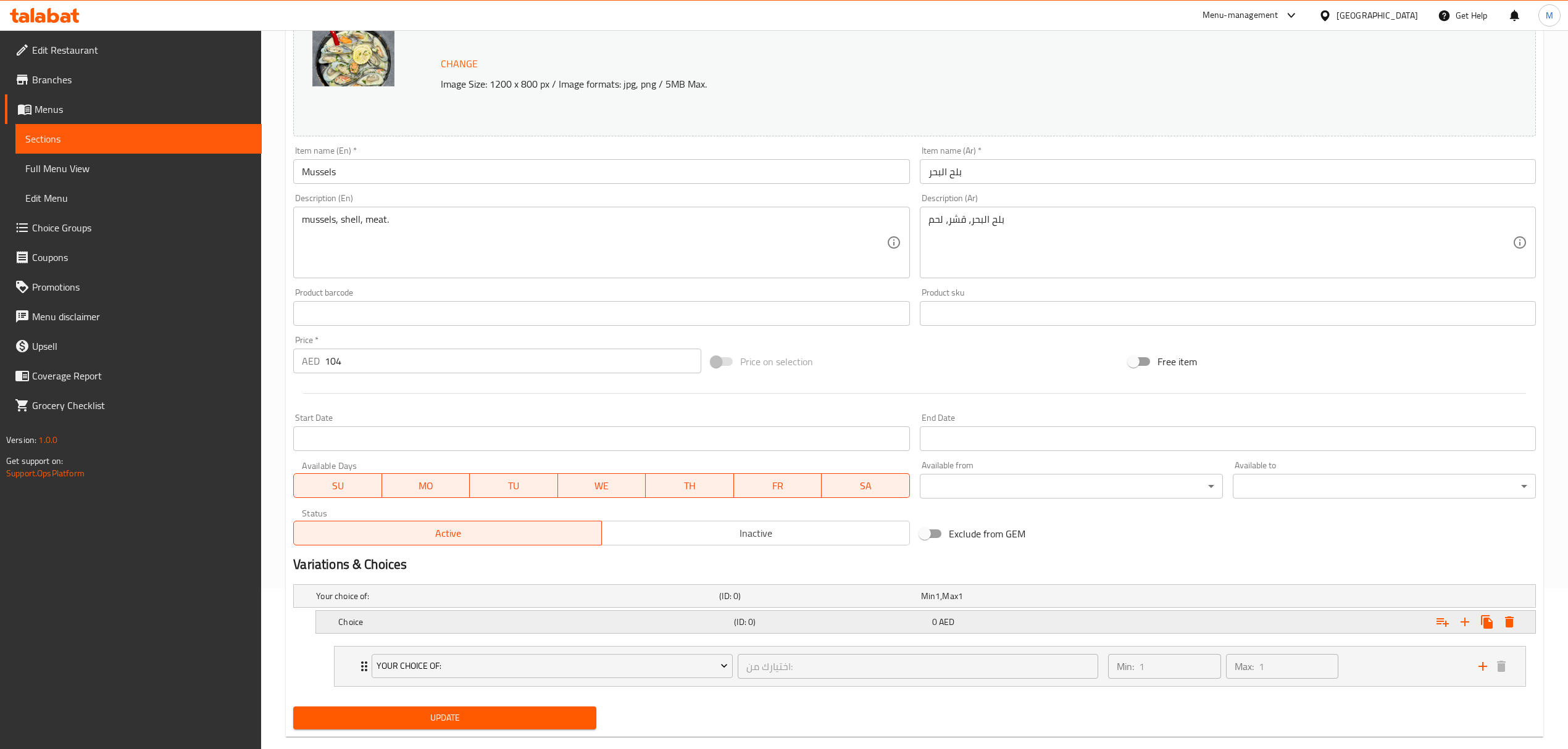
click at [385, 604] on div "Choice" at bounding box center [515, 596] width 403 height 18
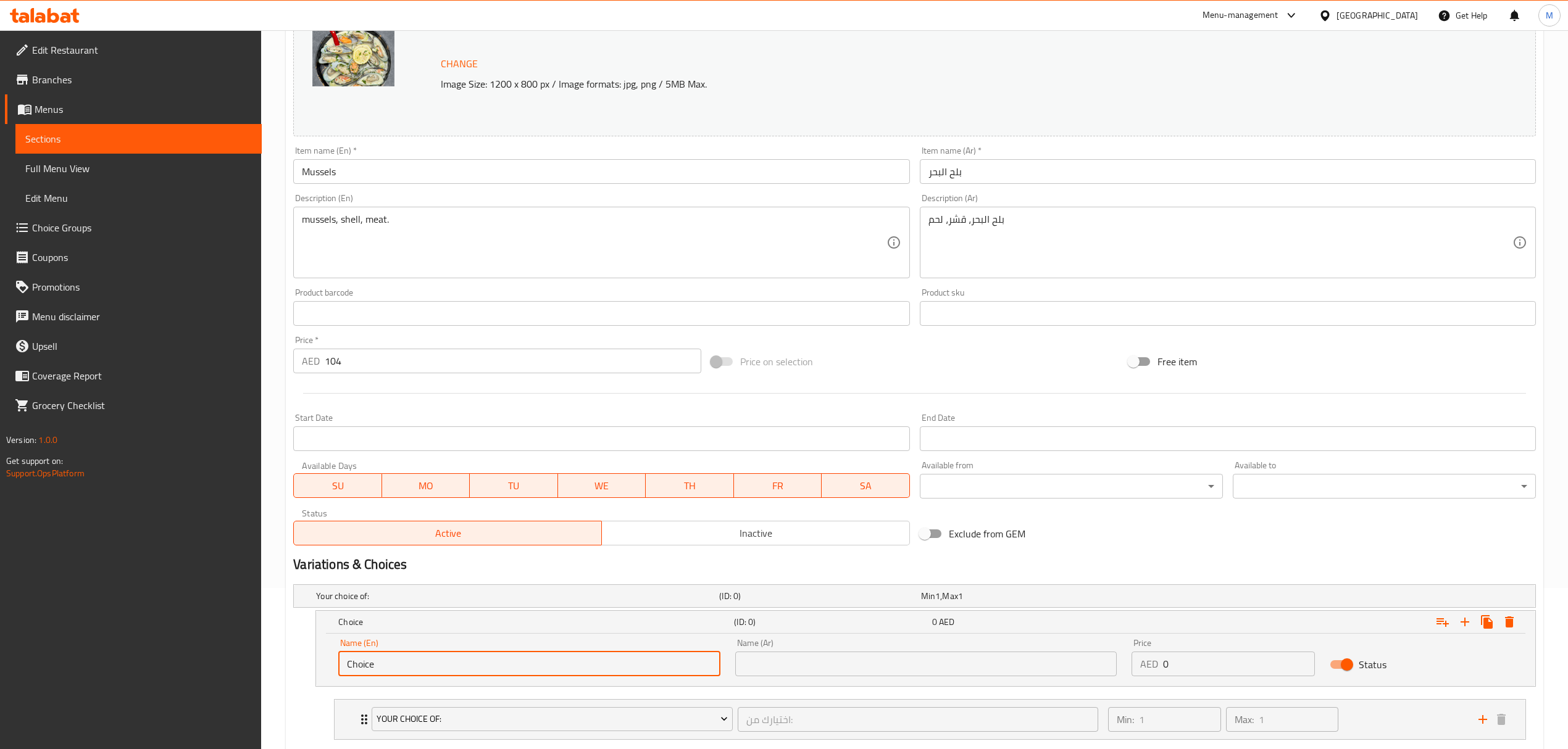
drag, startPoint x: 412, startPoint y: 665, endPoint x: 309, endPoint y: 654, distance: 103.6
click at [309, 654] on div "Choice (ID: 0) 0 AED Name (En) Choice Name (En) Name (Ar) Name (Ar) Price AED 0…" at bounding box center [914, 648] width 1242 height 76
type input "0.5 kg"
click at [761, 664] on input "text" at bounding box center [926, 664] width 382 height 25
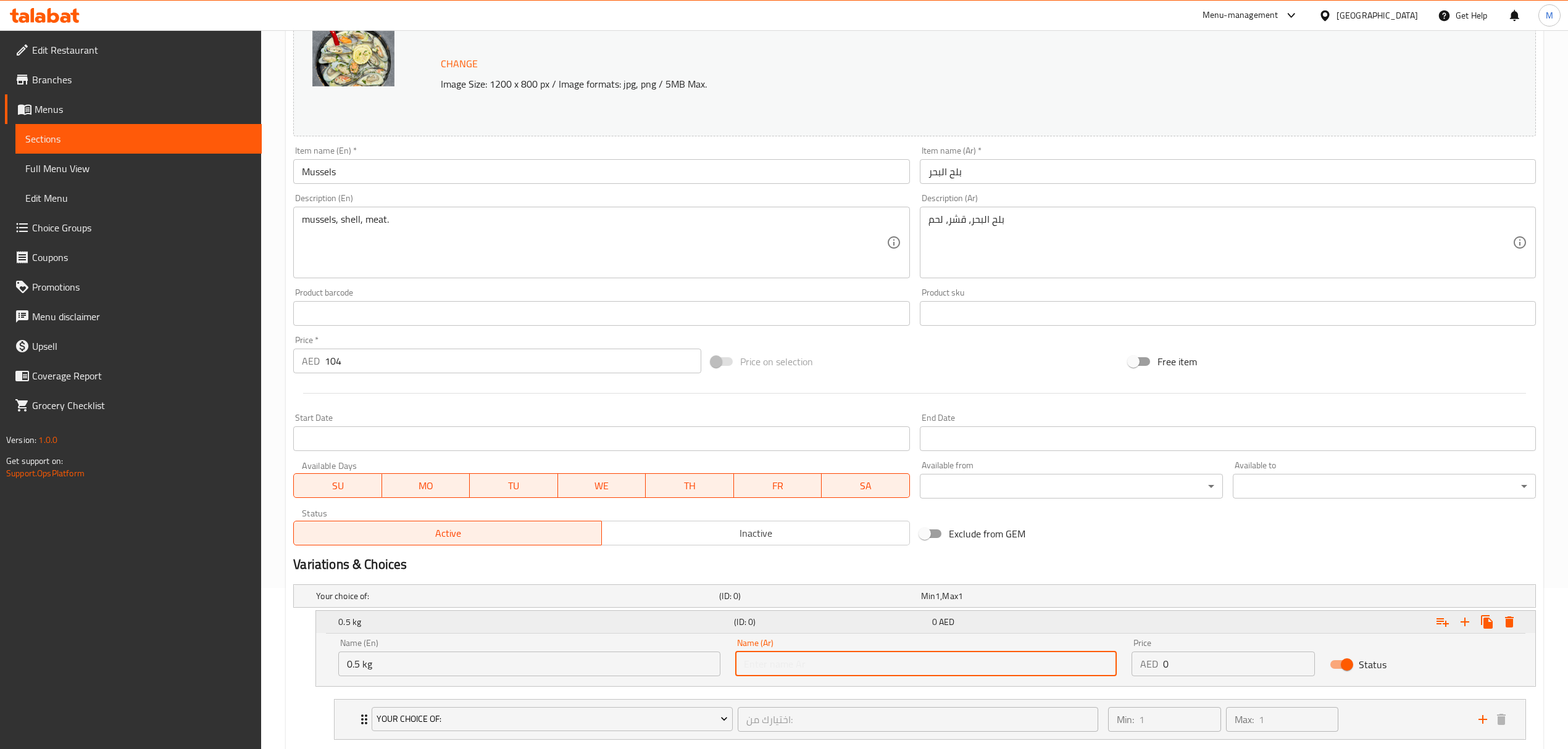
type input "0.5 كجم"
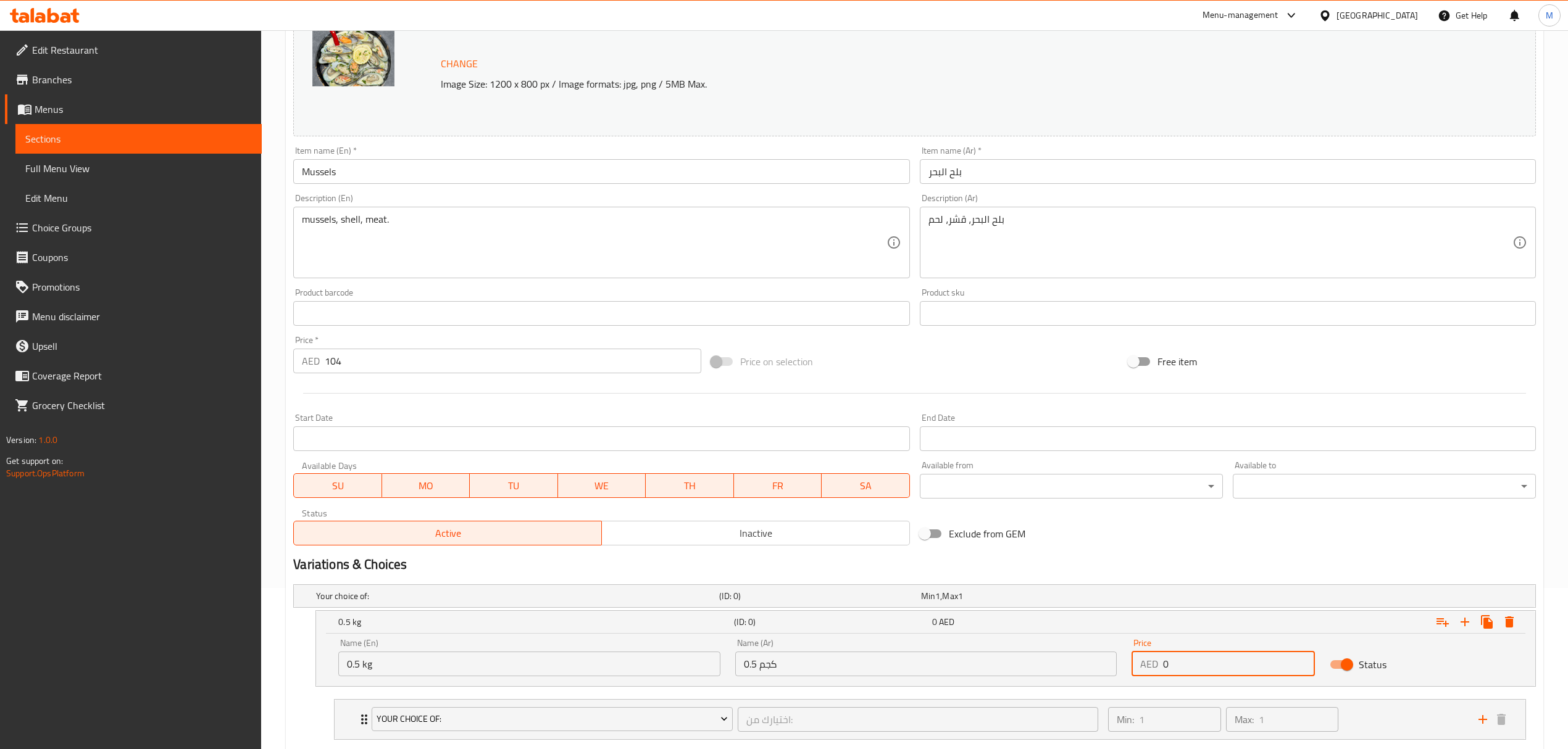
drag, startPoint x: 1184, startPoint y: 671, endPoint x: 1122, endPoint y: 667, distance: 62.1
click at [1122, 667] on div "Name (En) 0.5 kg Name (En) Name (Ar) 0.5 كجم Name (Ar) Price AED 0 Price Status" at bounding box center [926, 658] width 1190 height 53
type input "52"
click at [1463, 623] on icon "Expand" at bounding box center [1465, 622] width 9 height 9
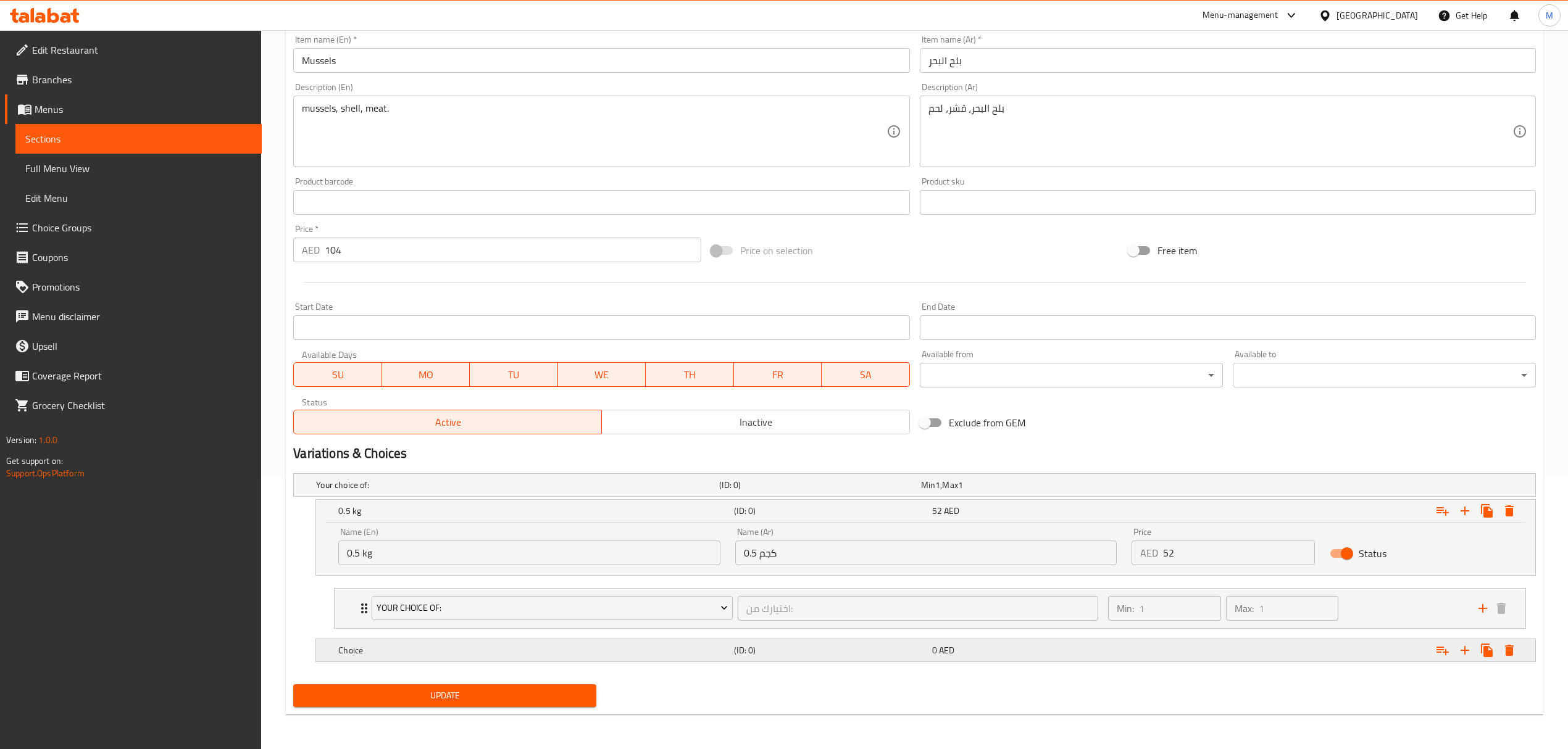
click at [413, 491] on h5 "Choice" at bounding box center [515, 485] width 398 height 12
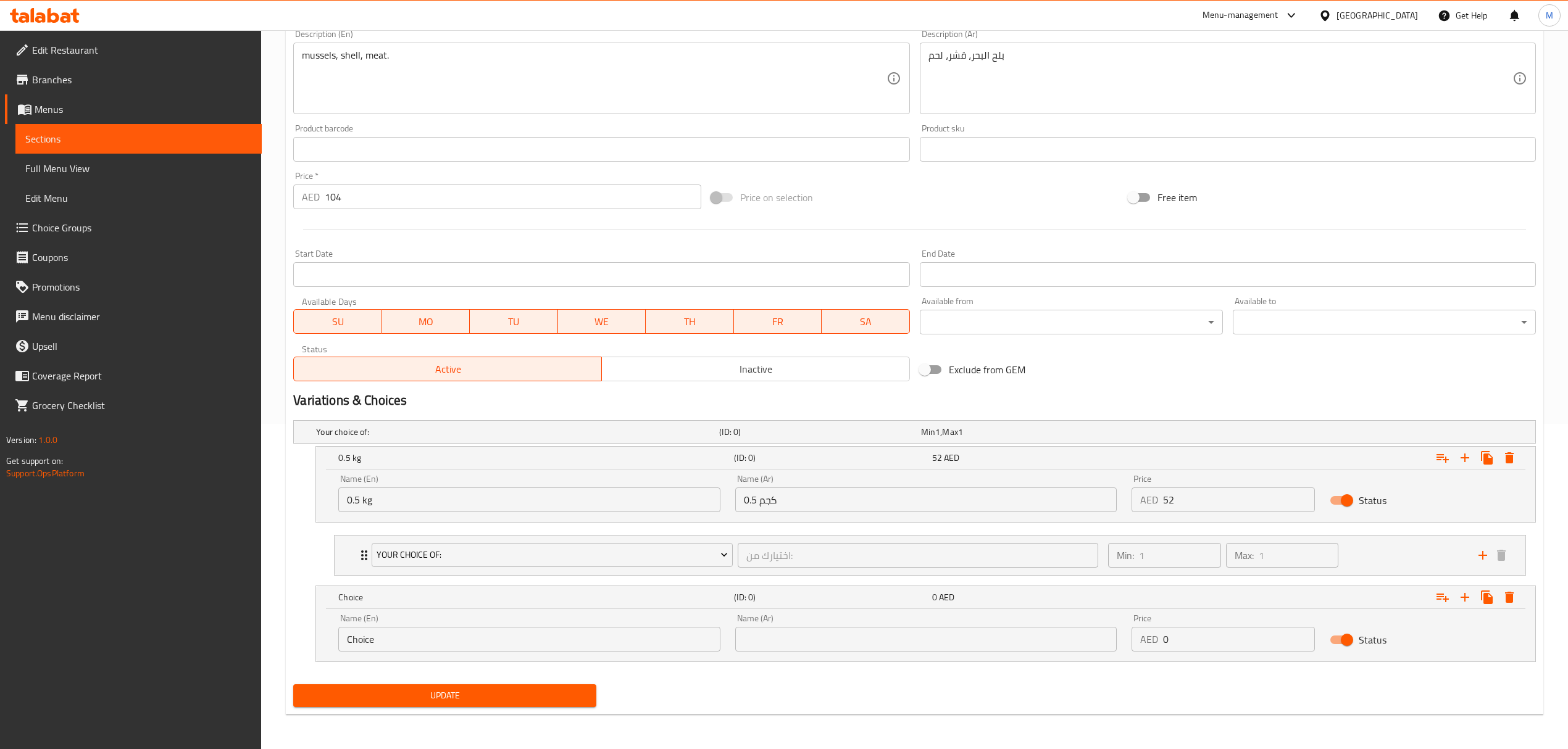
scroll to position [326, 0]
drag, startPoint x: 366, startPoint y: 640, endPoint x: 315, endPoint y: 638, distance: 51.0
click at [316, 638] on div "Name (En) Choice Name (En) Name (Ar) Name (Ar) Price AED 0 Price Status" at bounding box center [926, 636] width 1219 height 53
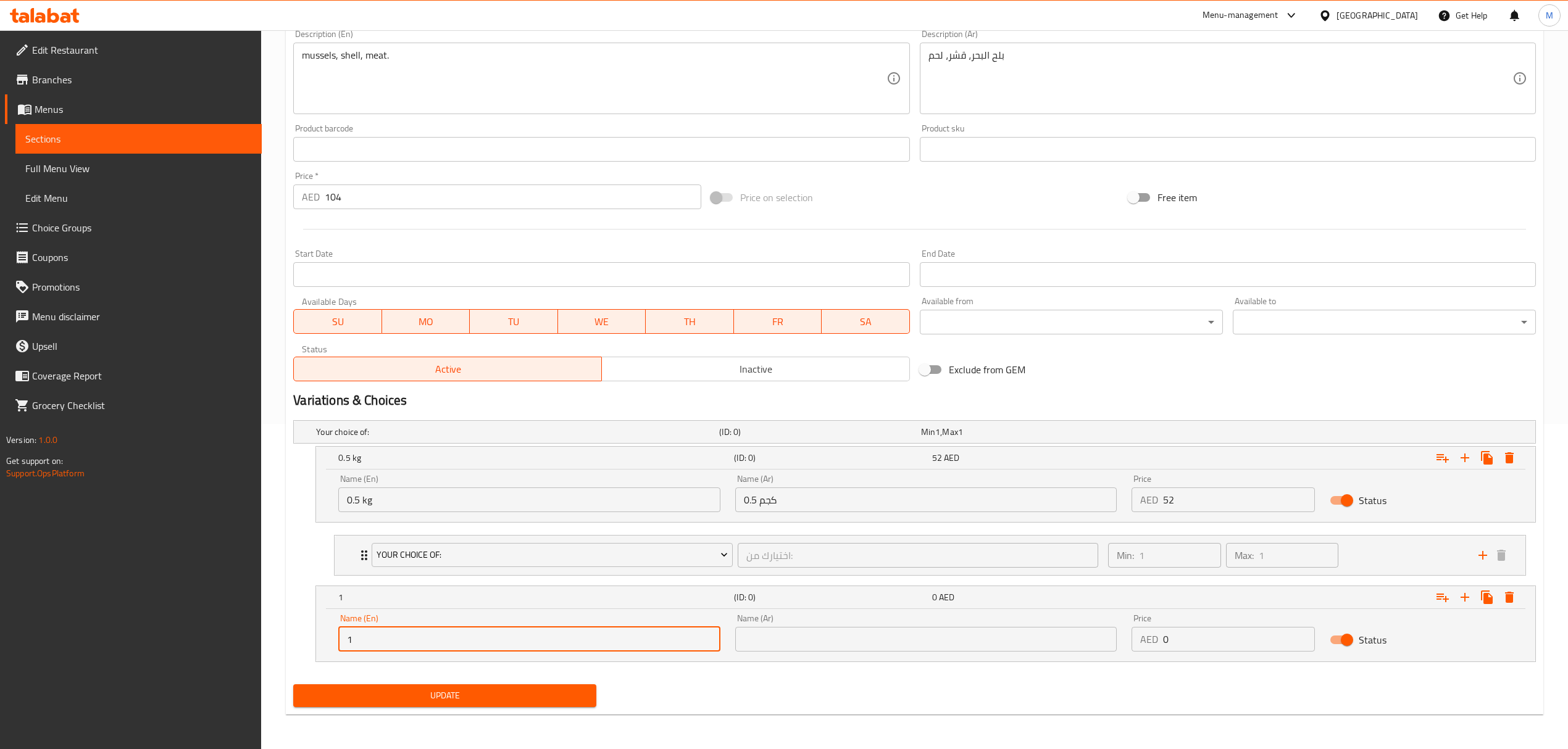
type input "1 kg"
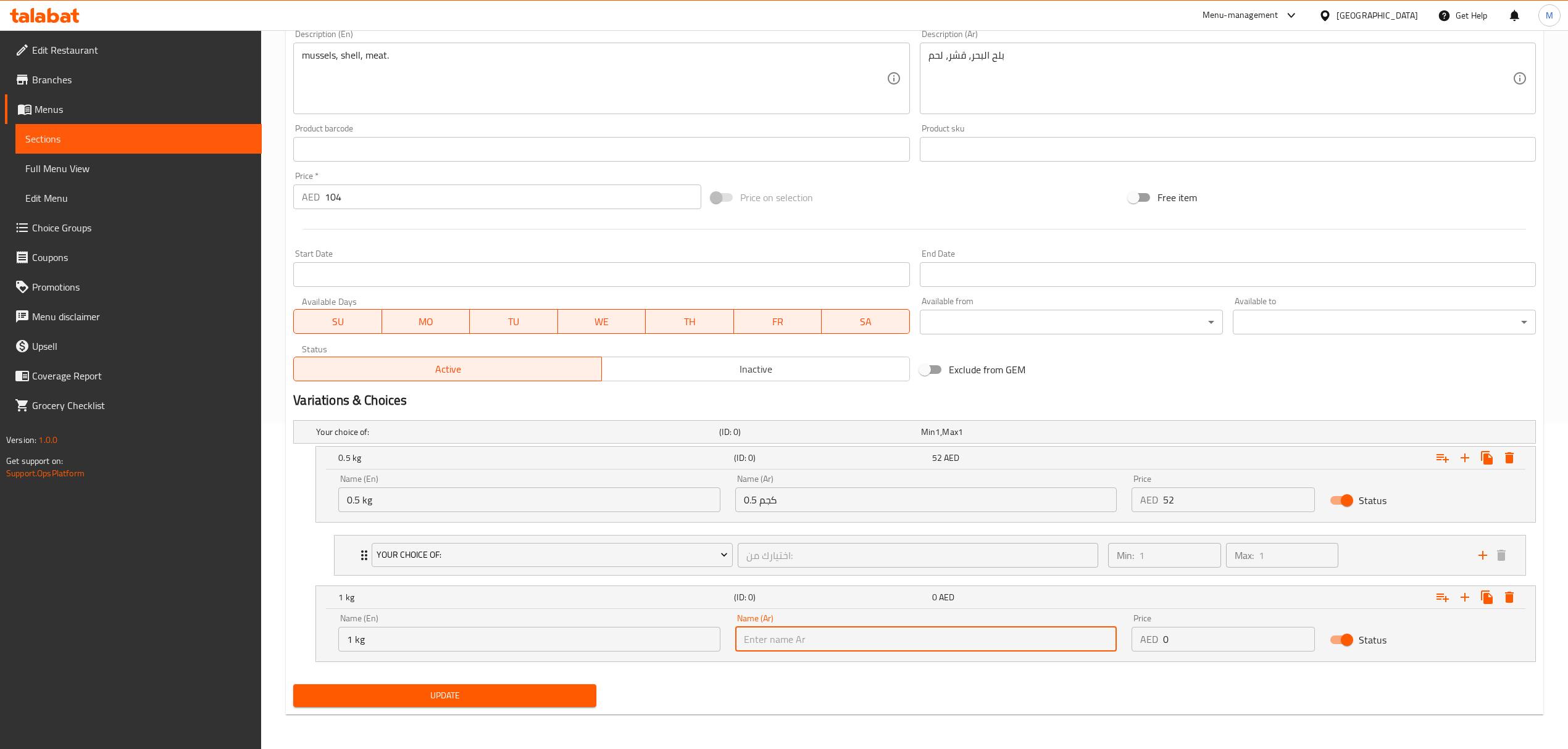
click at [783, 643] on input "text" at bounding box center [926, 639] width 382 height 25
type input "1 كجم"
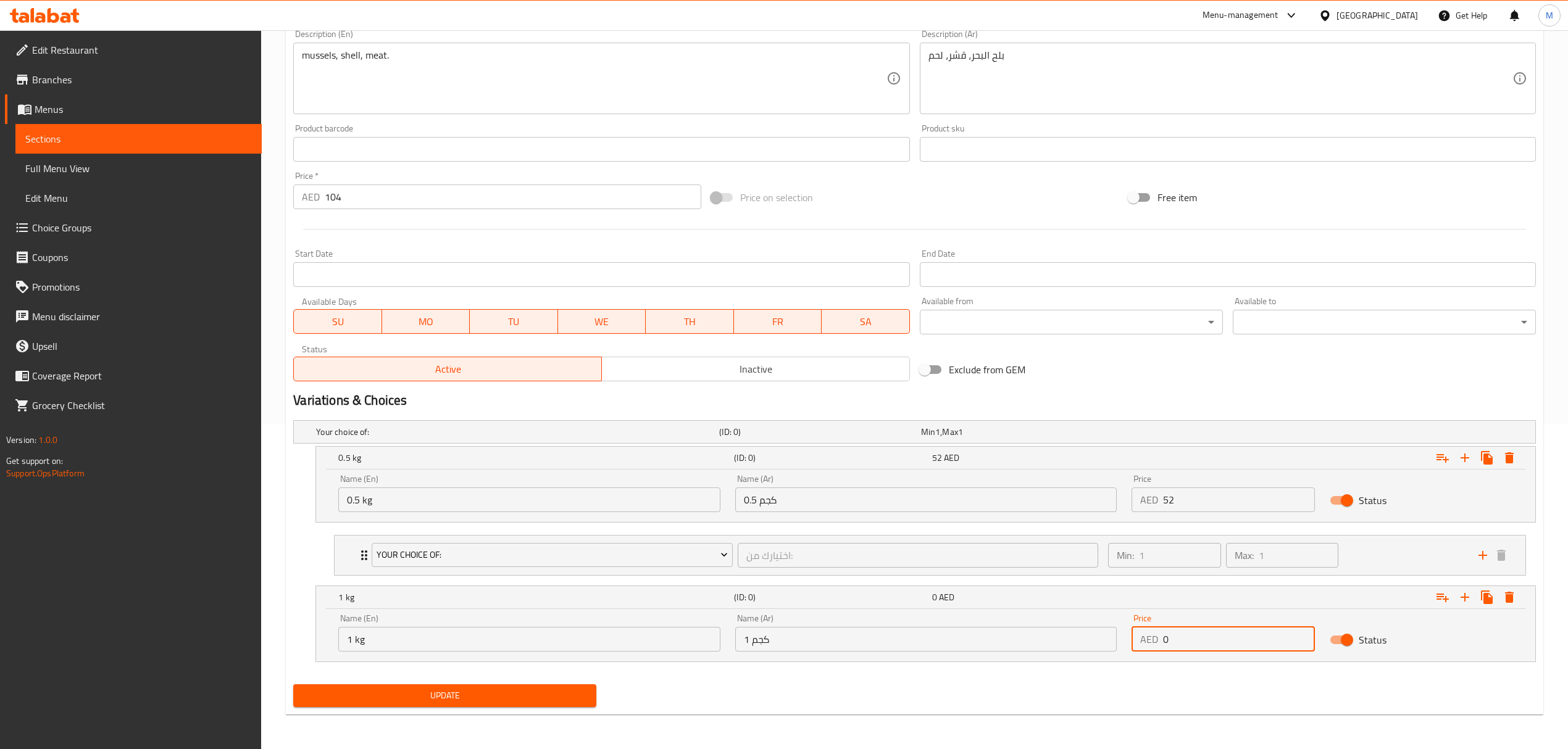
drag, startPoint x: 1182, startPoint y: 636, endPoint x: 1122, endPoint y: 634, distance: 60.0
click at [1121, 634] on div "Name (En) 1 kg Name (En) Name (Ar) 1 كجم Name (Ar) Price AED 0 Price Status" at bounding box center [926, 633] width 1190 height 53
type input "104"
click at [1440, 598] on icon "Expand" at bounding box center [1442, 598] width 15 height 15
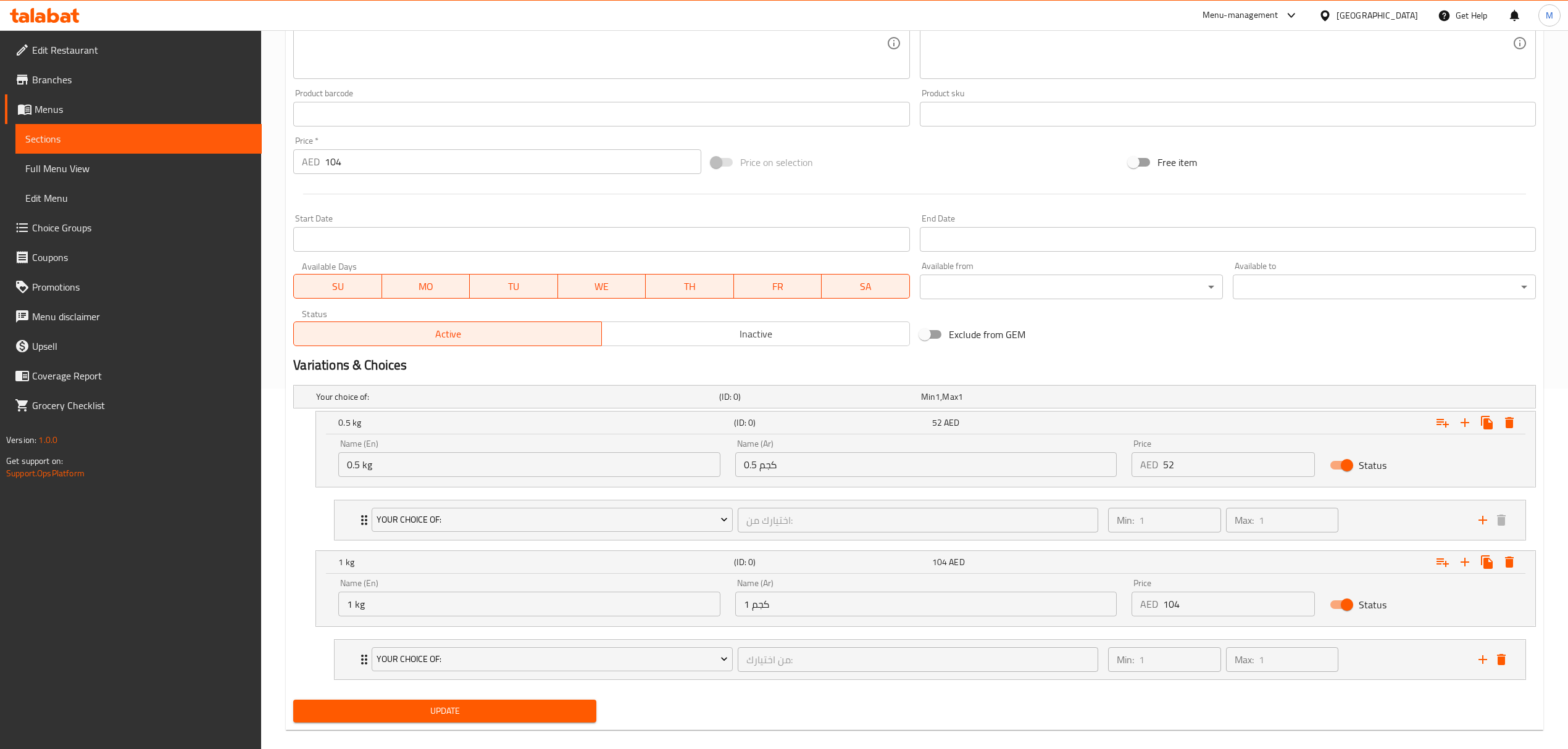
scroll to position [378, 0]
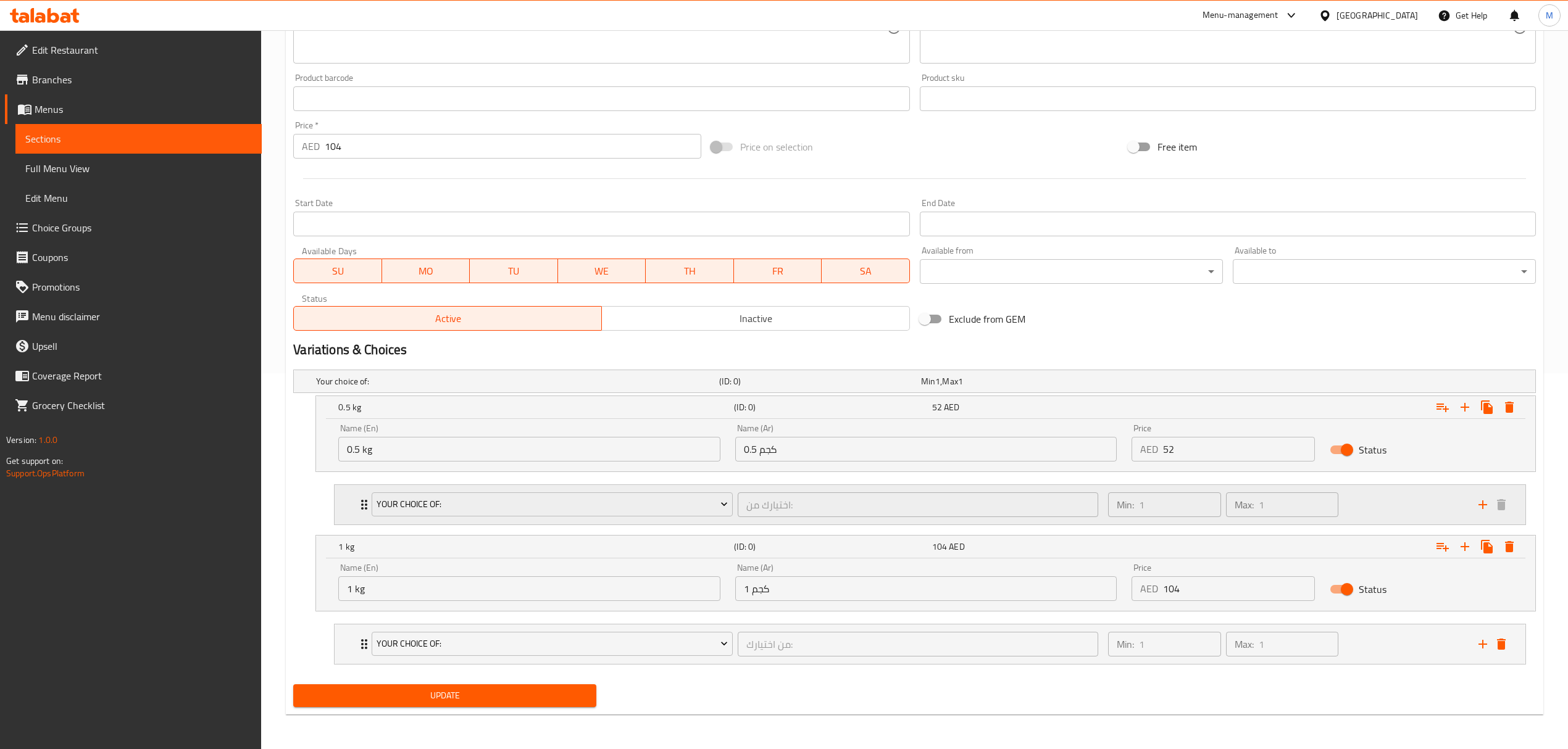
click at [736, 519] on div "Your Choice Of: اختيارك من: ​" at bounding box center [734, 505] width 740 height 39
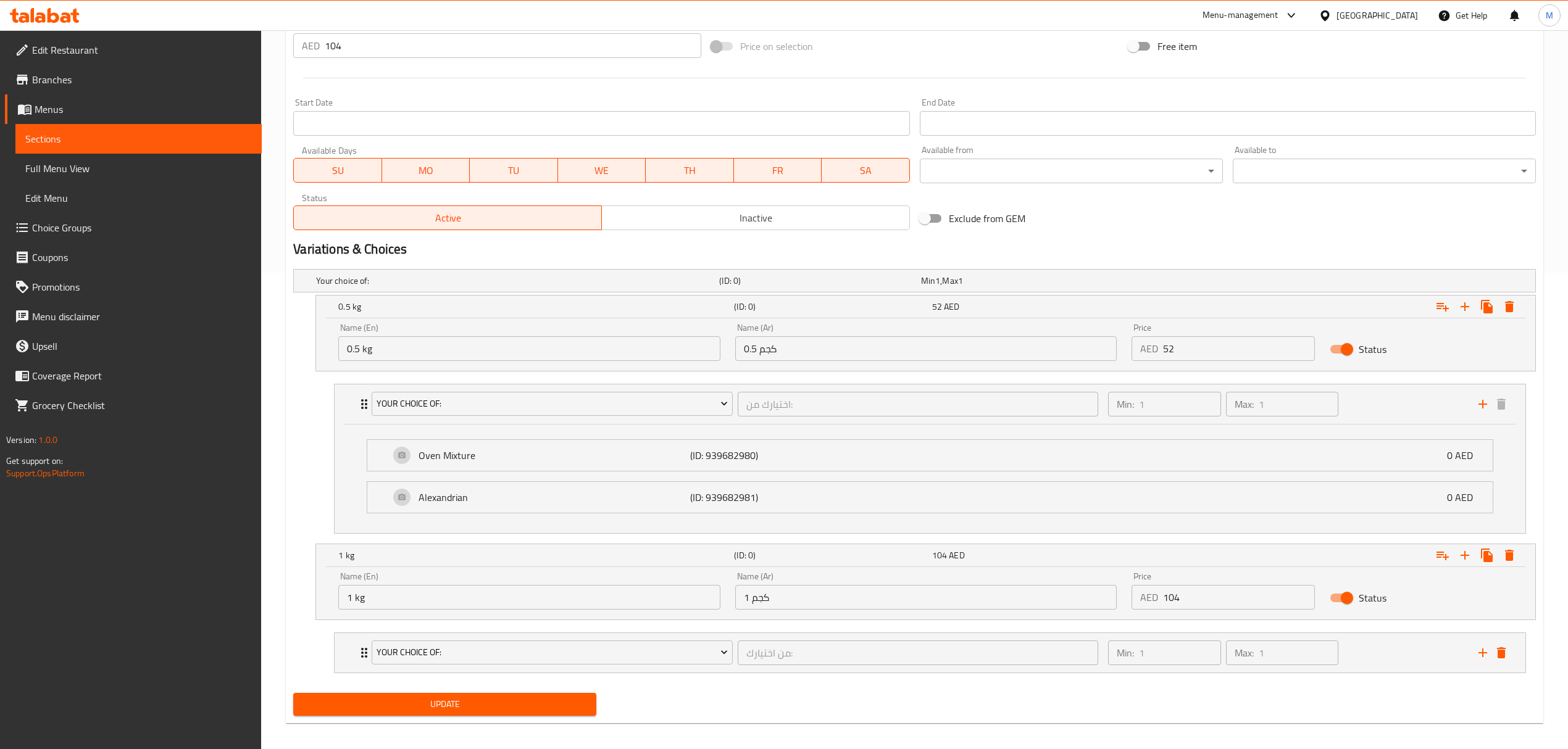
scroll to position [489, 0]
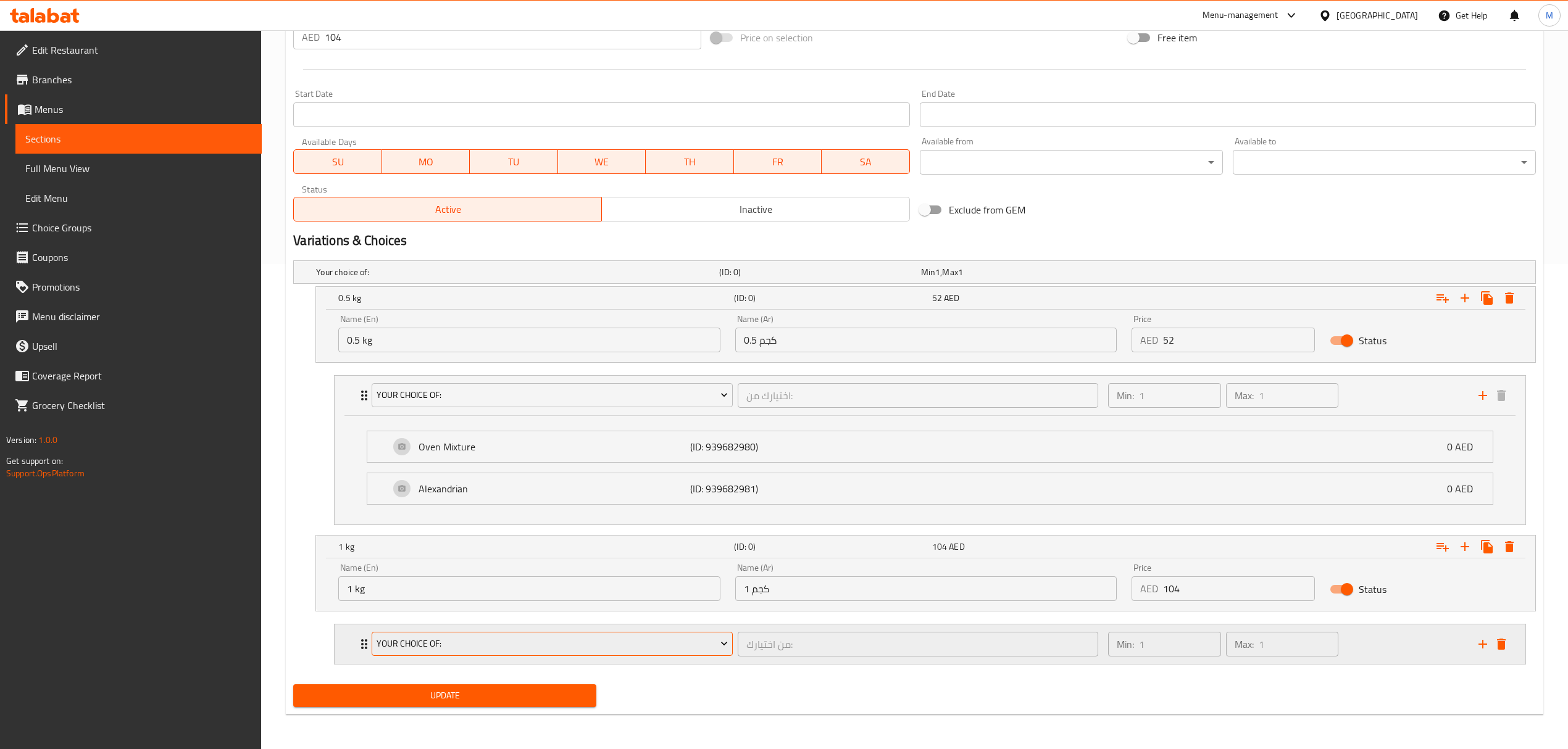
click at [588, 637] on span "Your Choice Of:" at bounding box center [552, 644] width 351 height 16
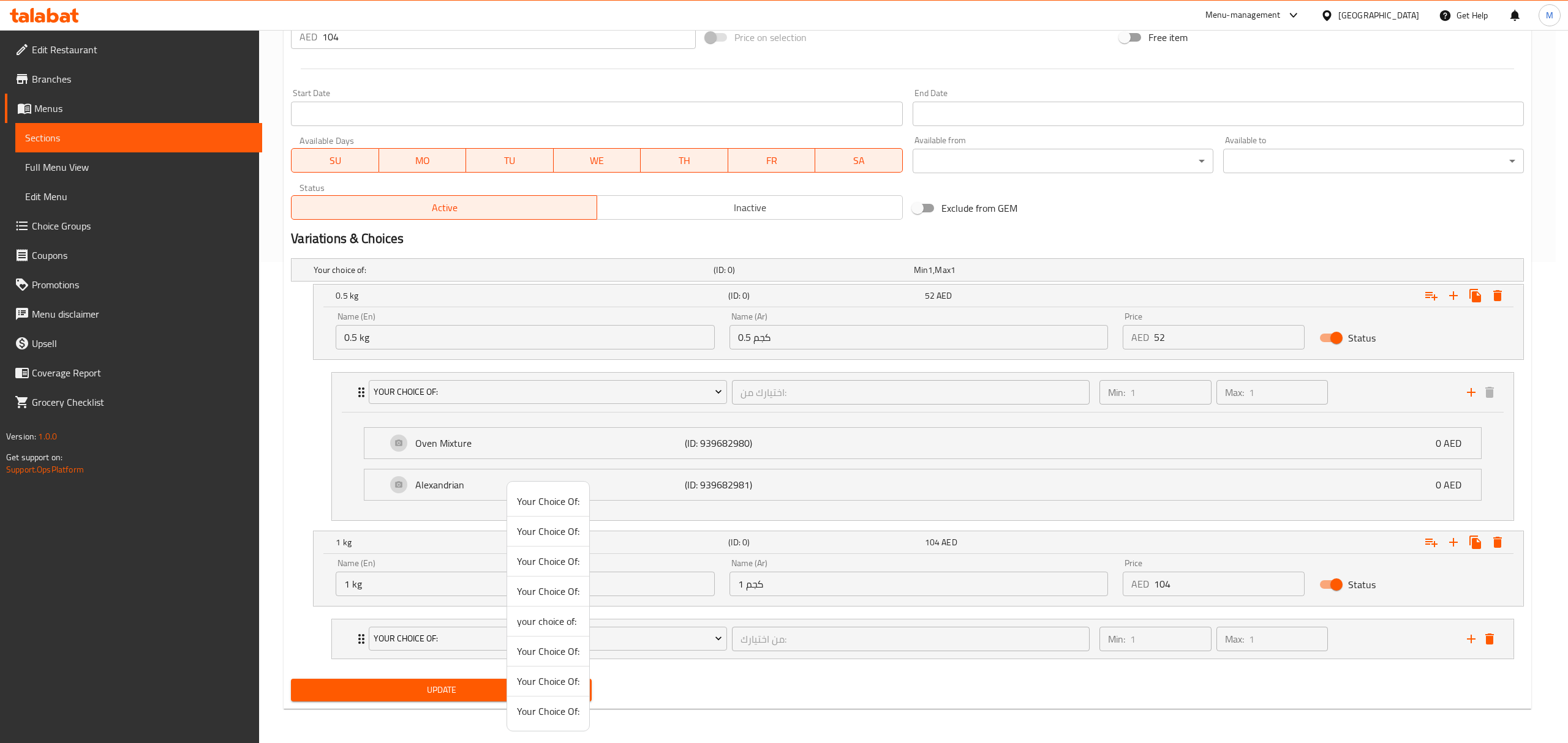
click at [554, 627] on span "your choice of:" at bounding box center [548, 621] width 62 height 15
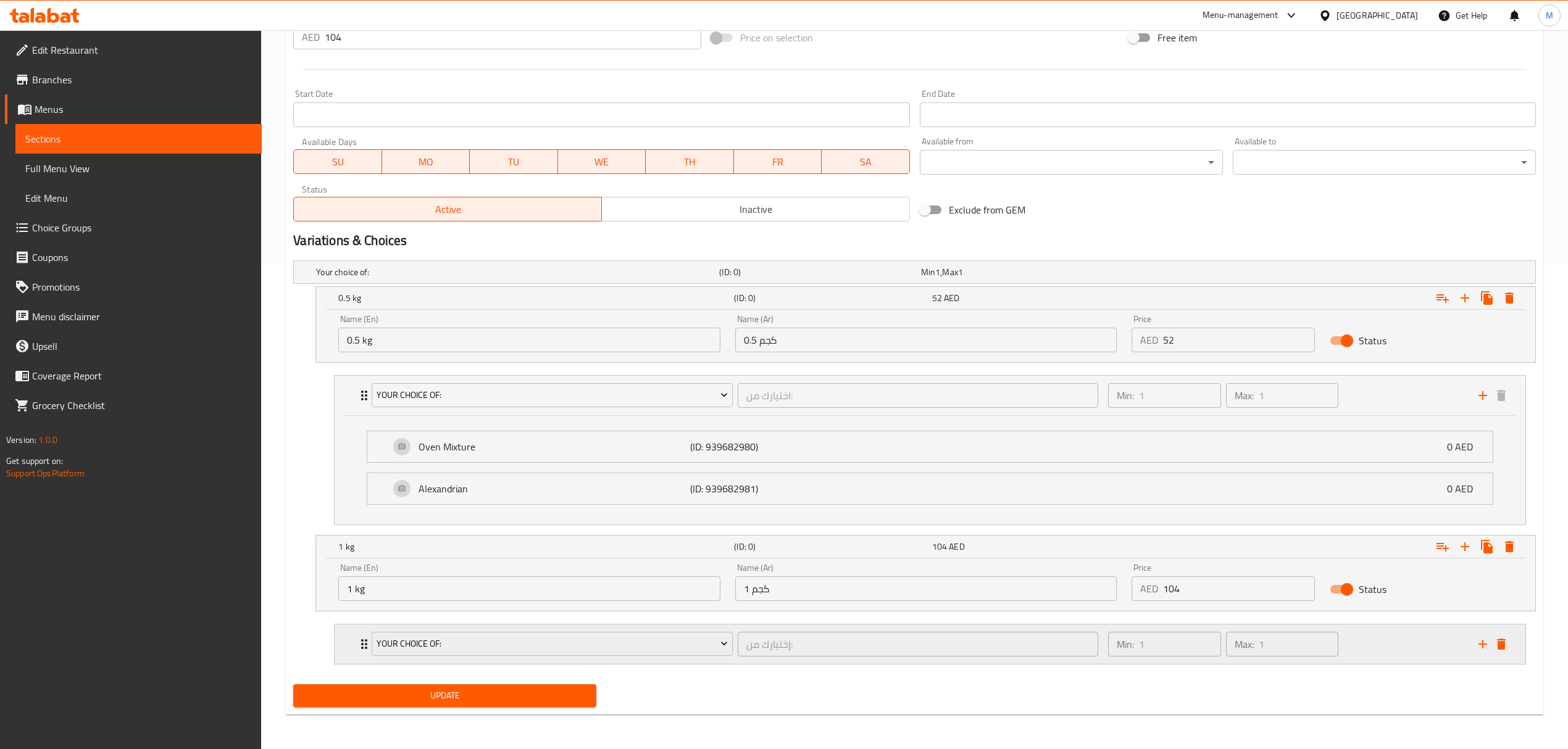
click at [736, 658] on div "إختيارك من: ​" at bounding box center [917, 644] width 365 height 30
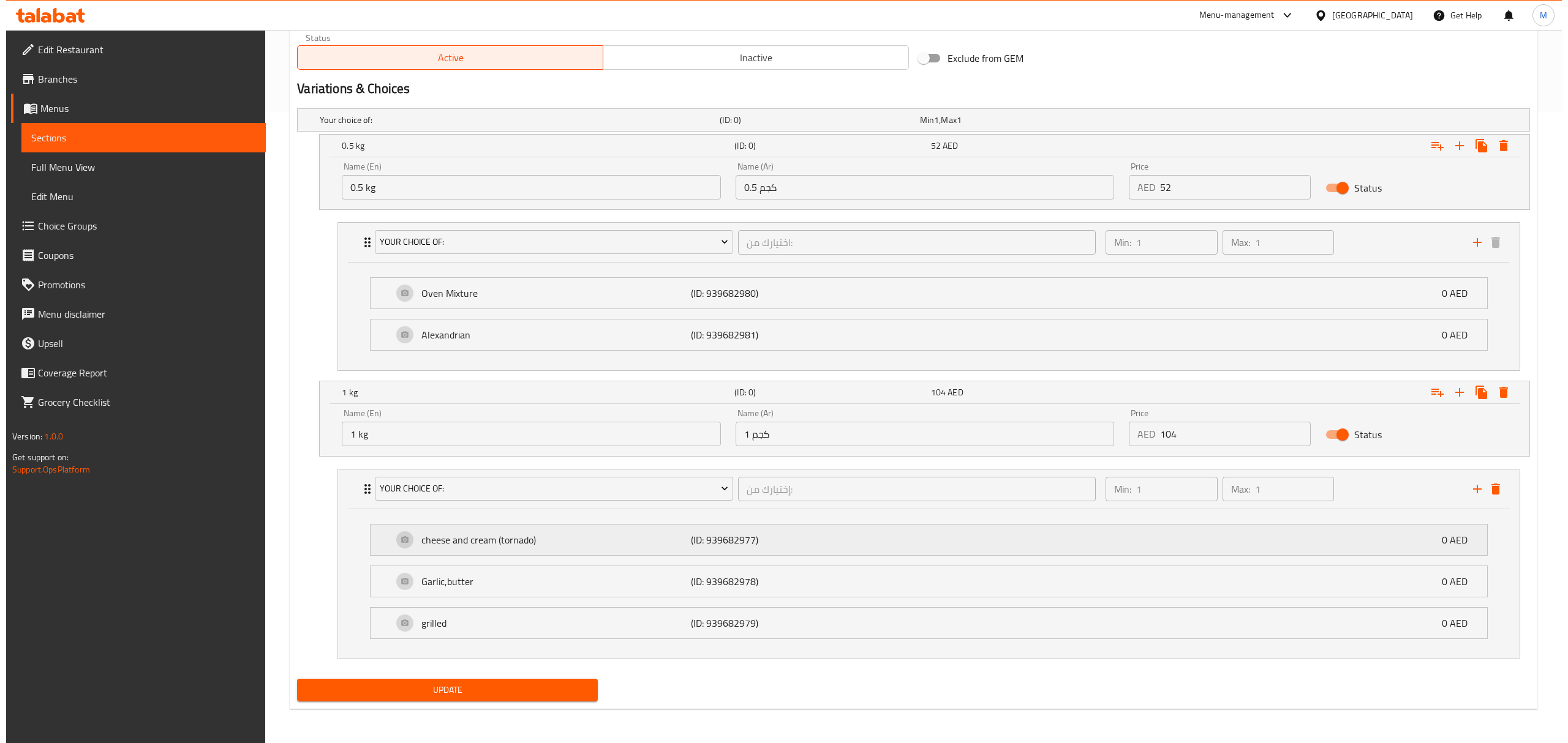
scroll to position [635, 0]
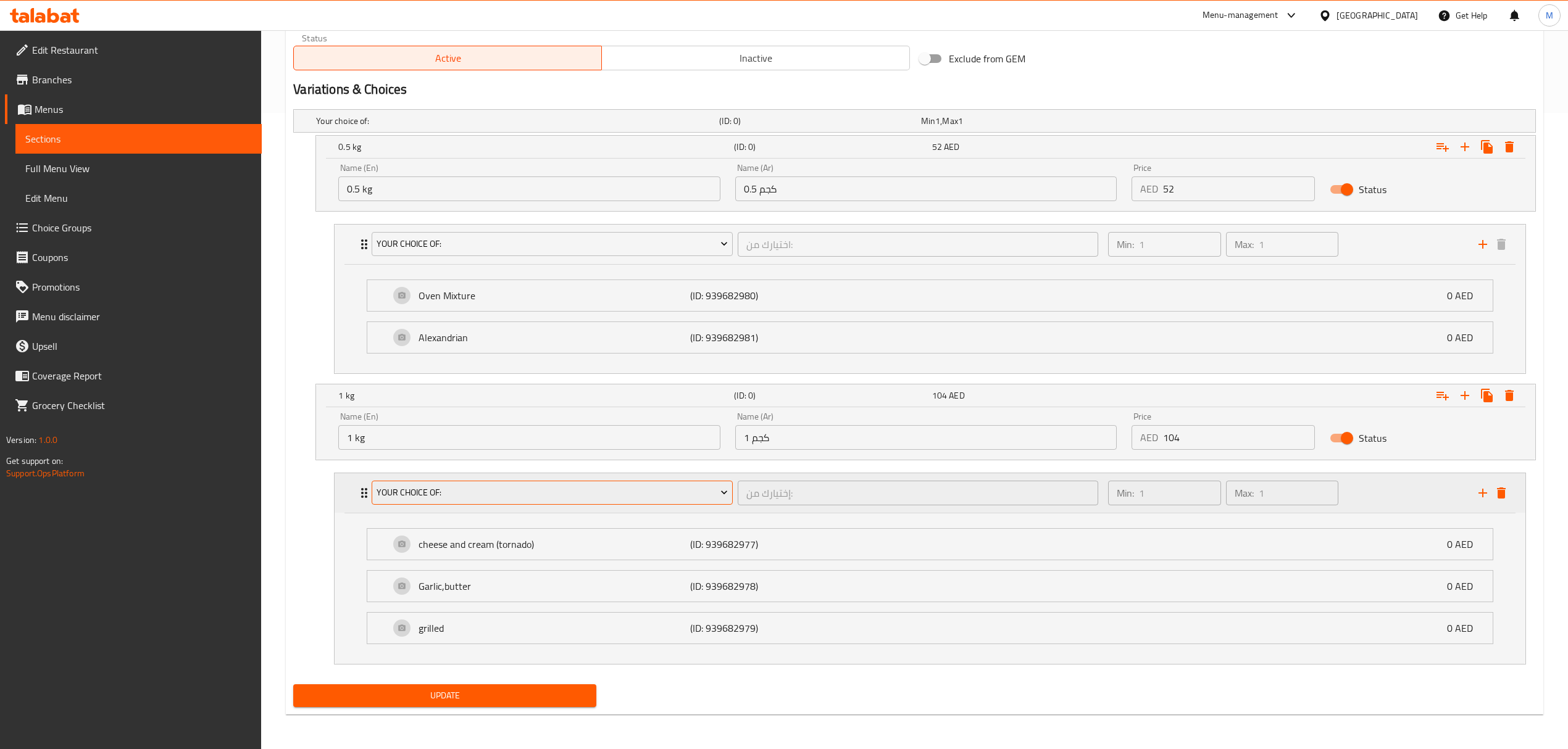
click at [642, 485] on span "your choice of:" at bounding box center [552, 492] width 351 height 16
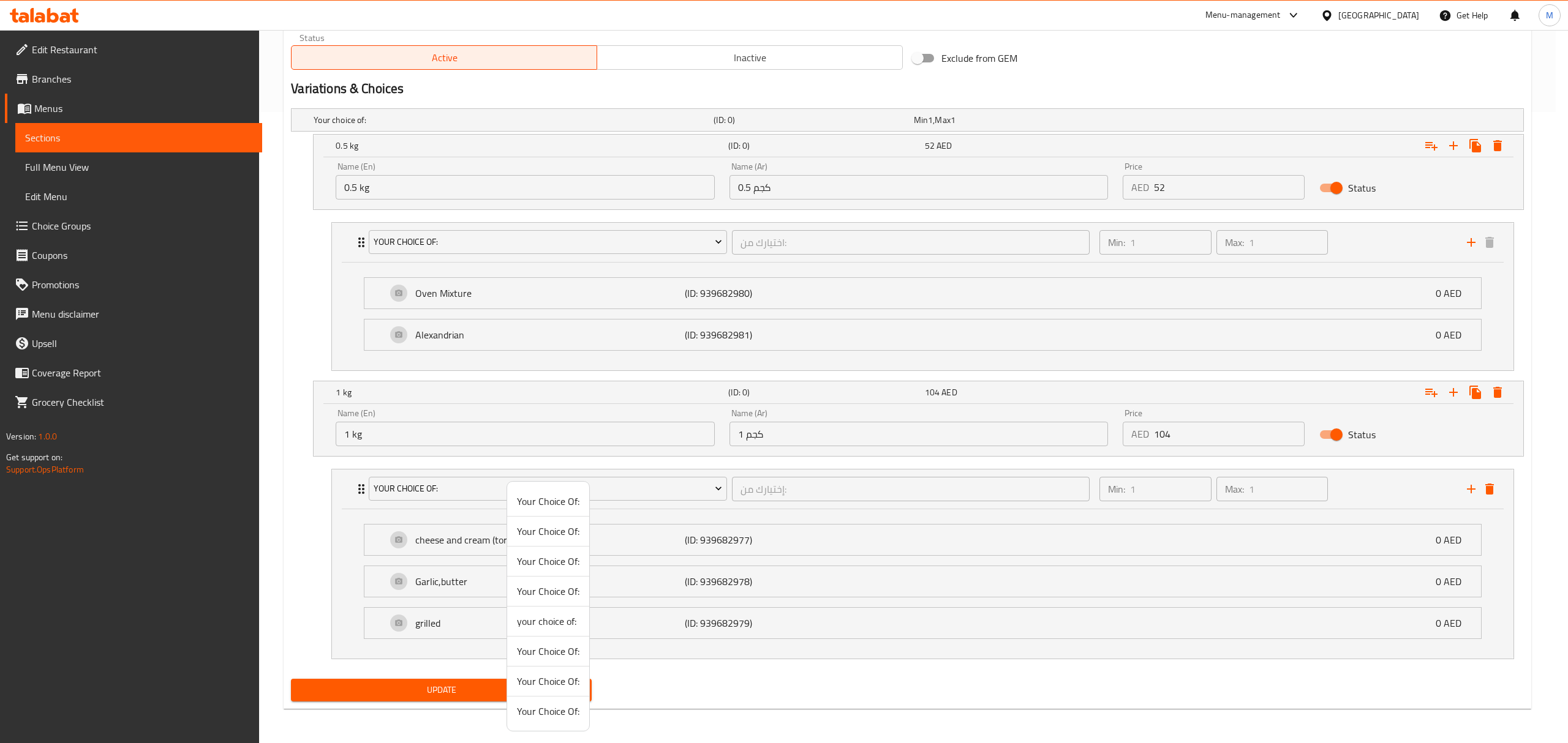
click at [554, 657] on span "Your Choice Of:" at bounding box center [548, 651] width 62 height 15
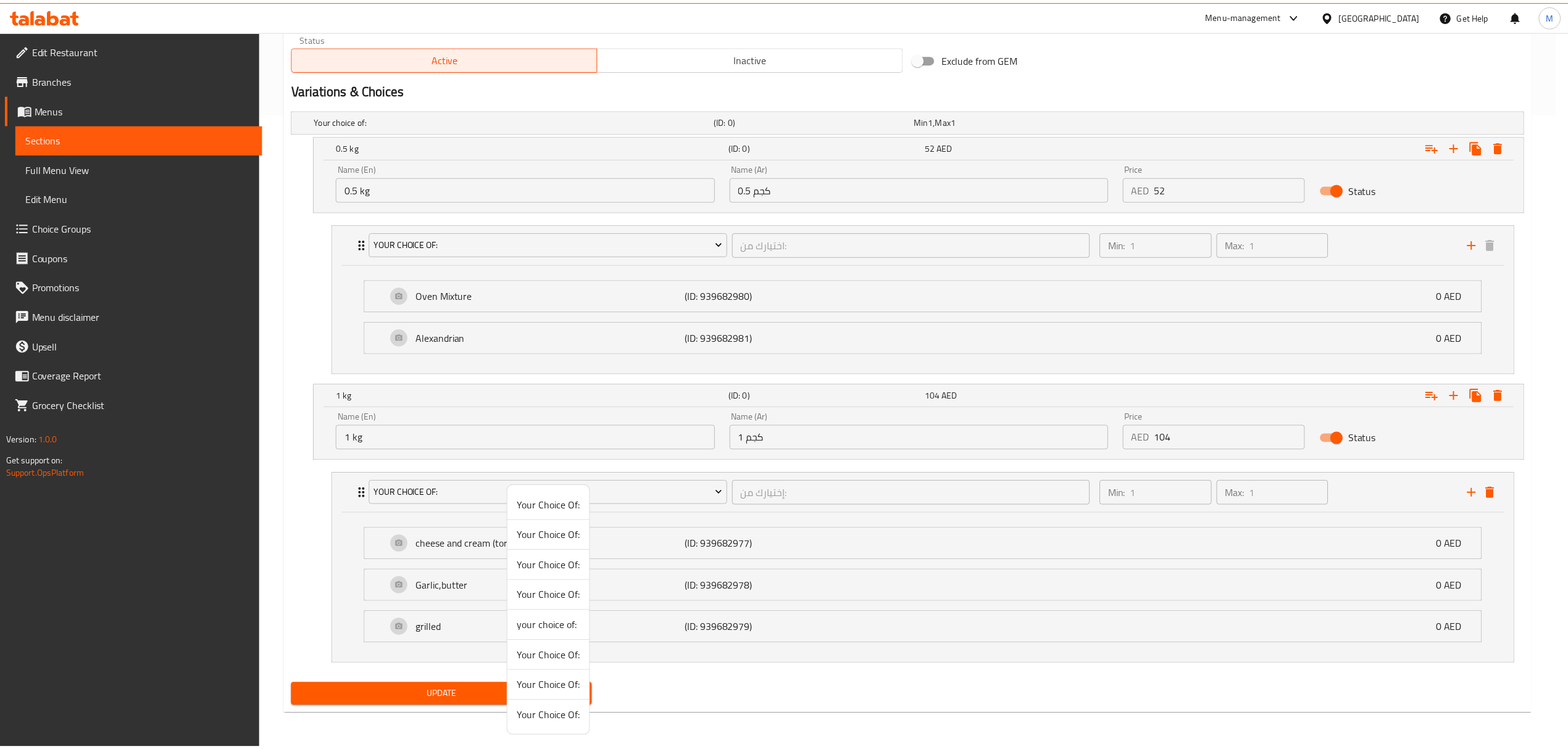
scroll to position [489, 0]
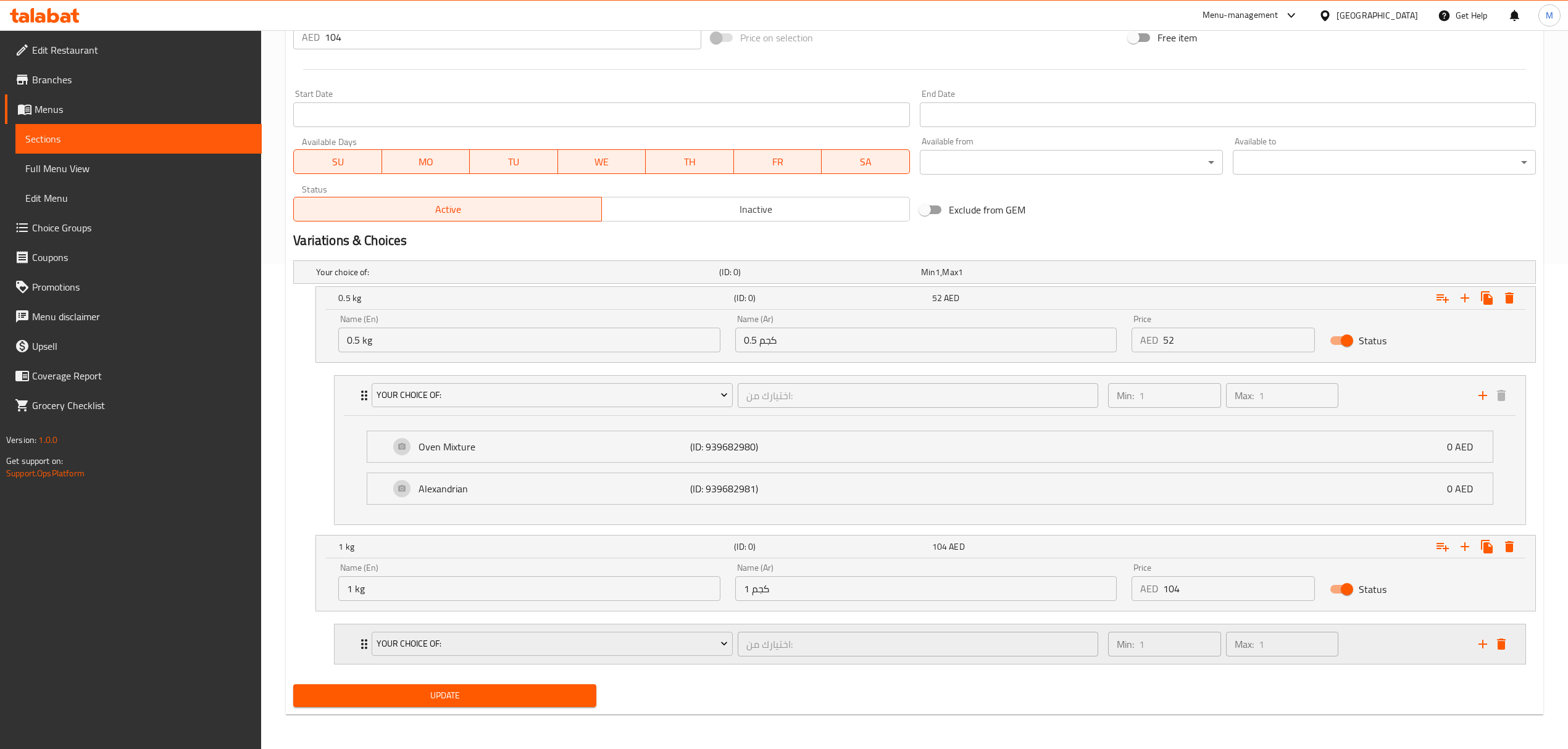
click at [737, 658] on div "اختيارك من: ​" at bounding box center [917, 644] width 365 height 30
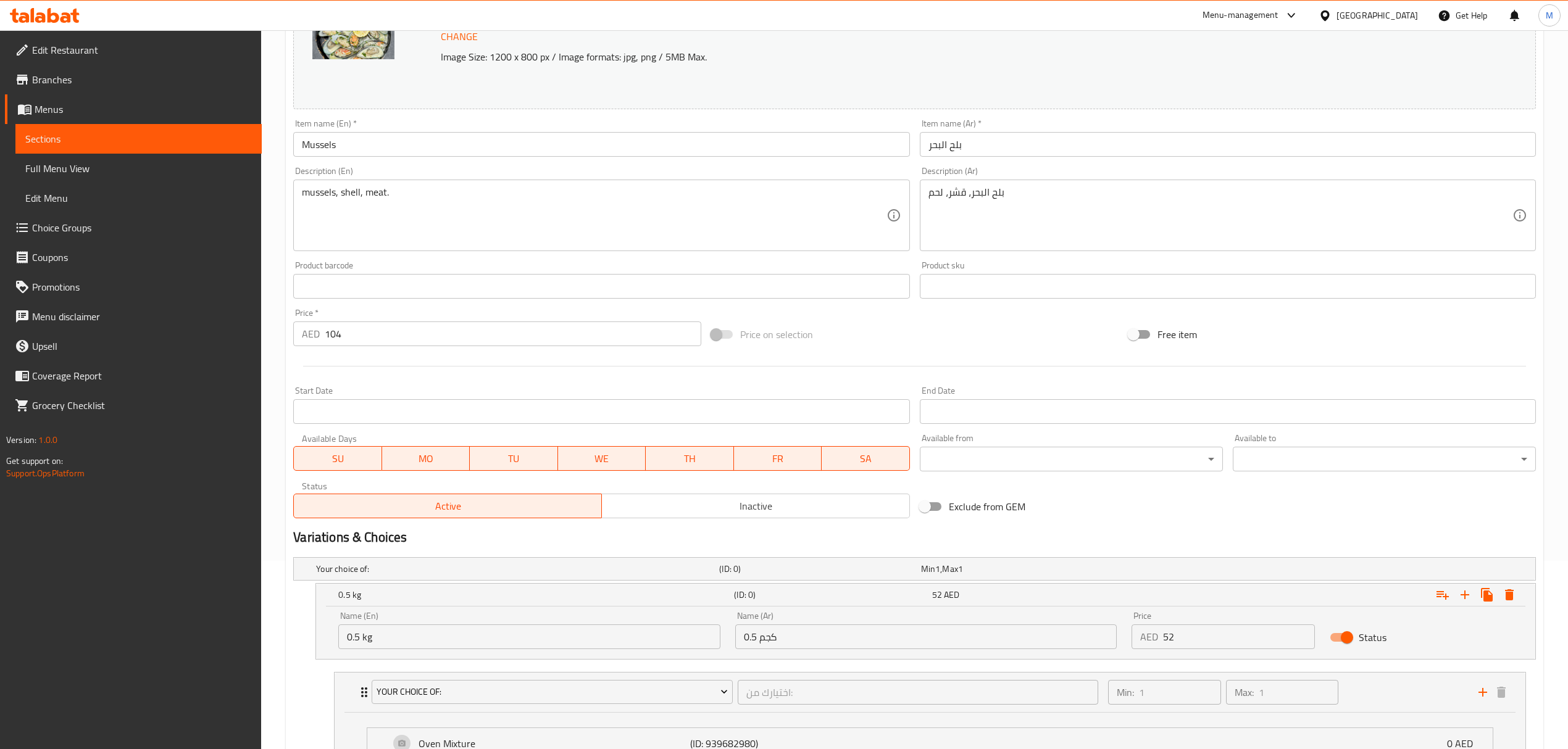
scroll to position [188, 0]
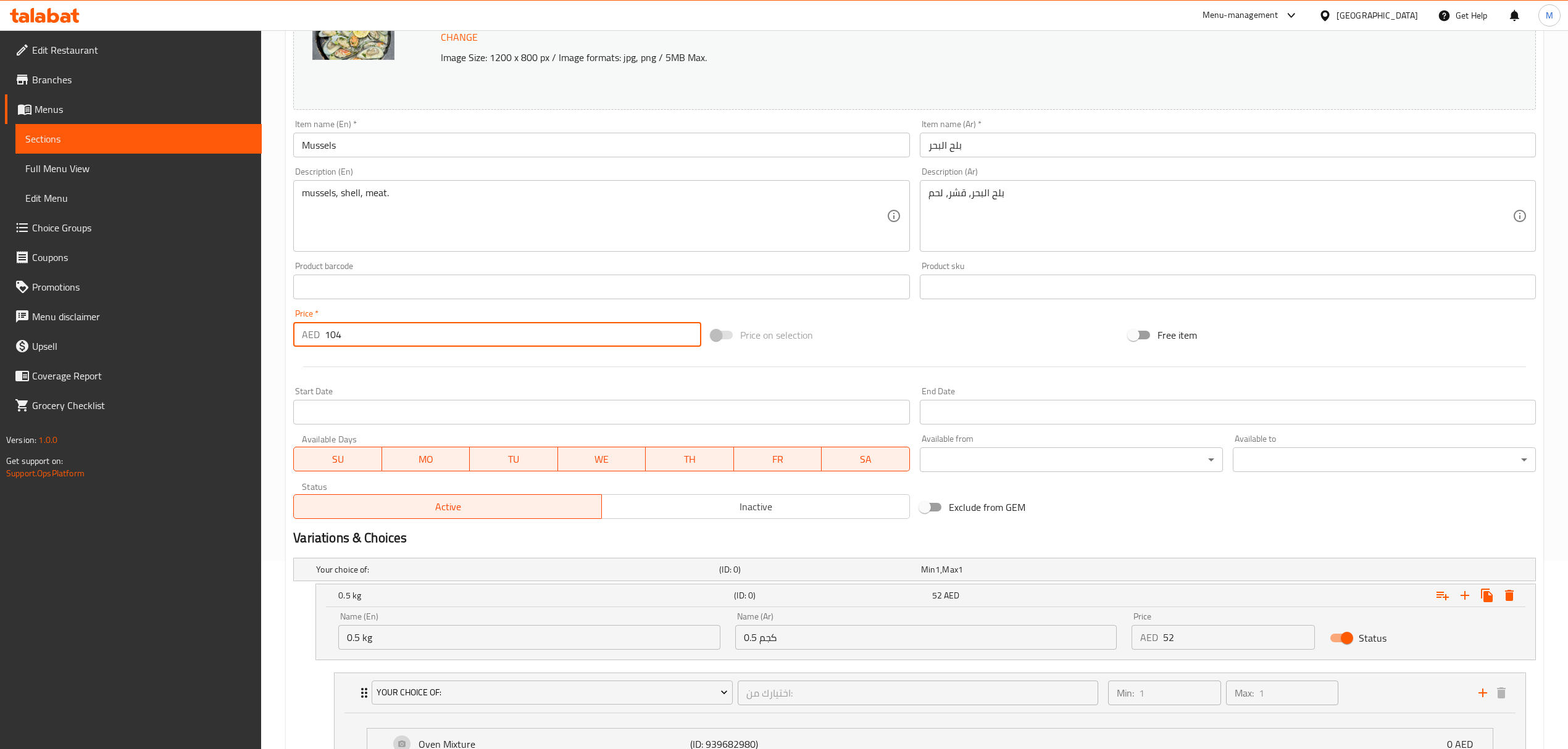
drag, startPoint x: 299, startPoint y: 326, endPoint x: 261, endPoint y: 319, distance: 38.6
click at [265, 319] on div "Home / Restaurants management / Menus / Sections / item / update Crustaceans se…" at bounding box center [915, 499] width 1307 height 1313
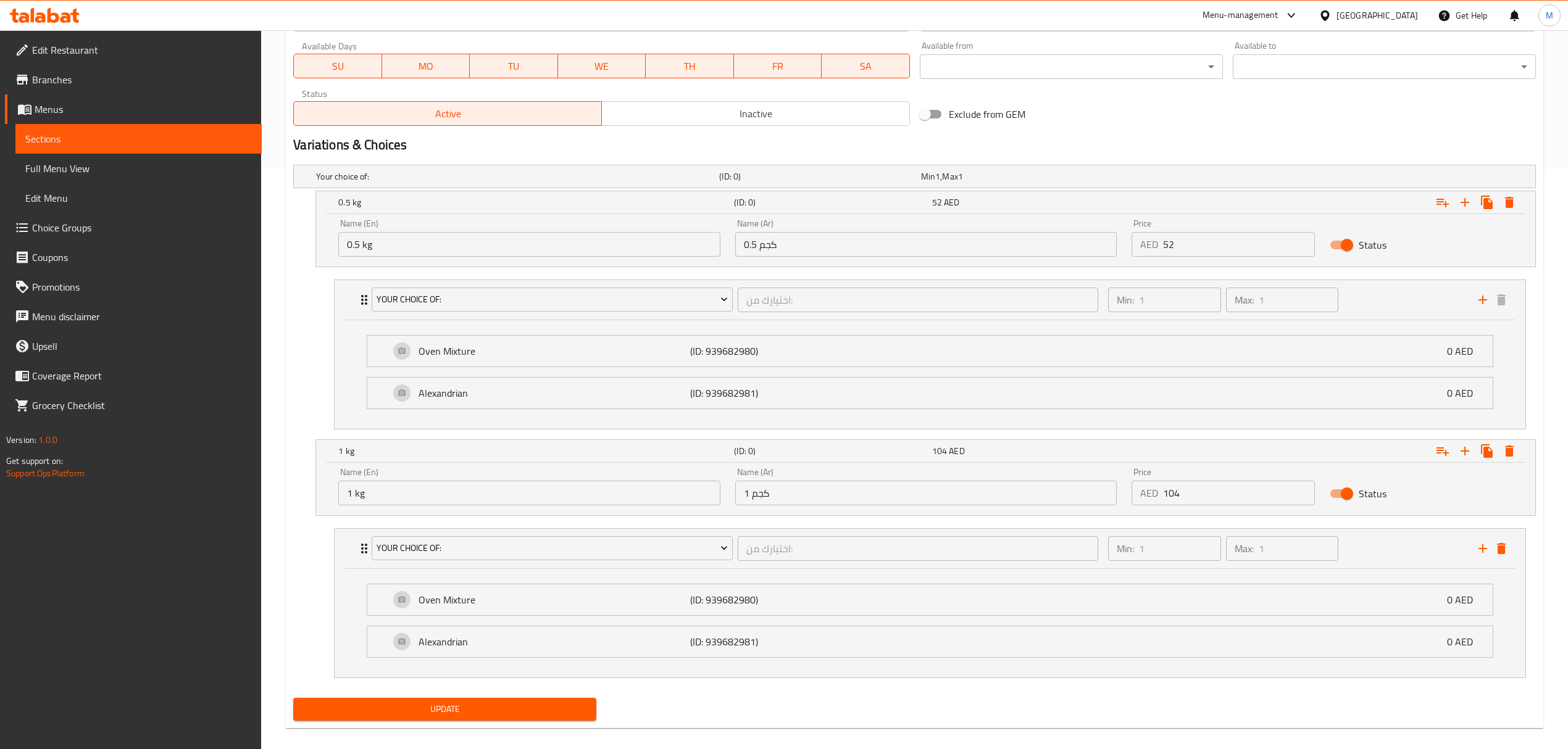
scroll to position [598, 0]
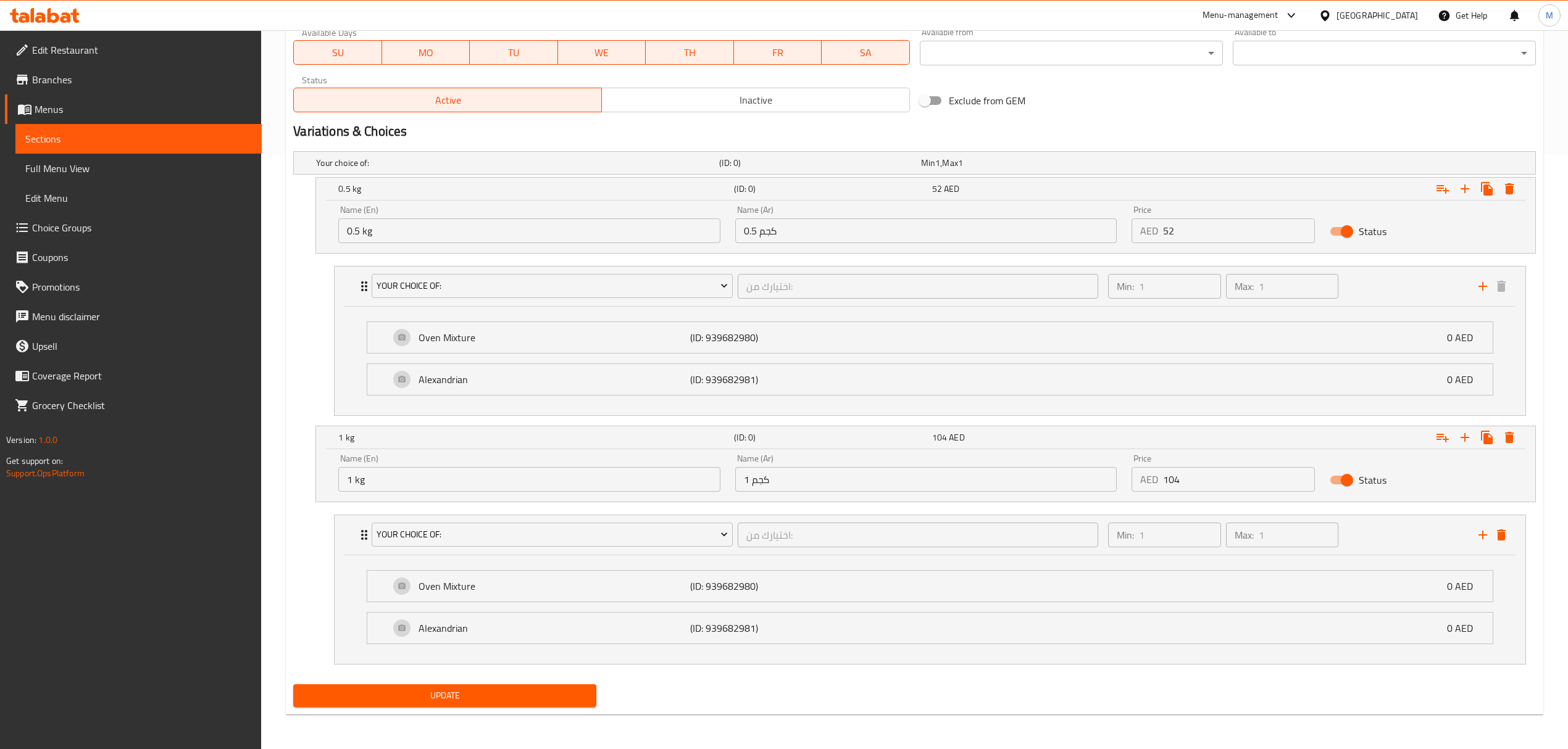
type input "0"
click at [490, 697] on span "Update" at bounding box center [445, 696] width 283 height 16
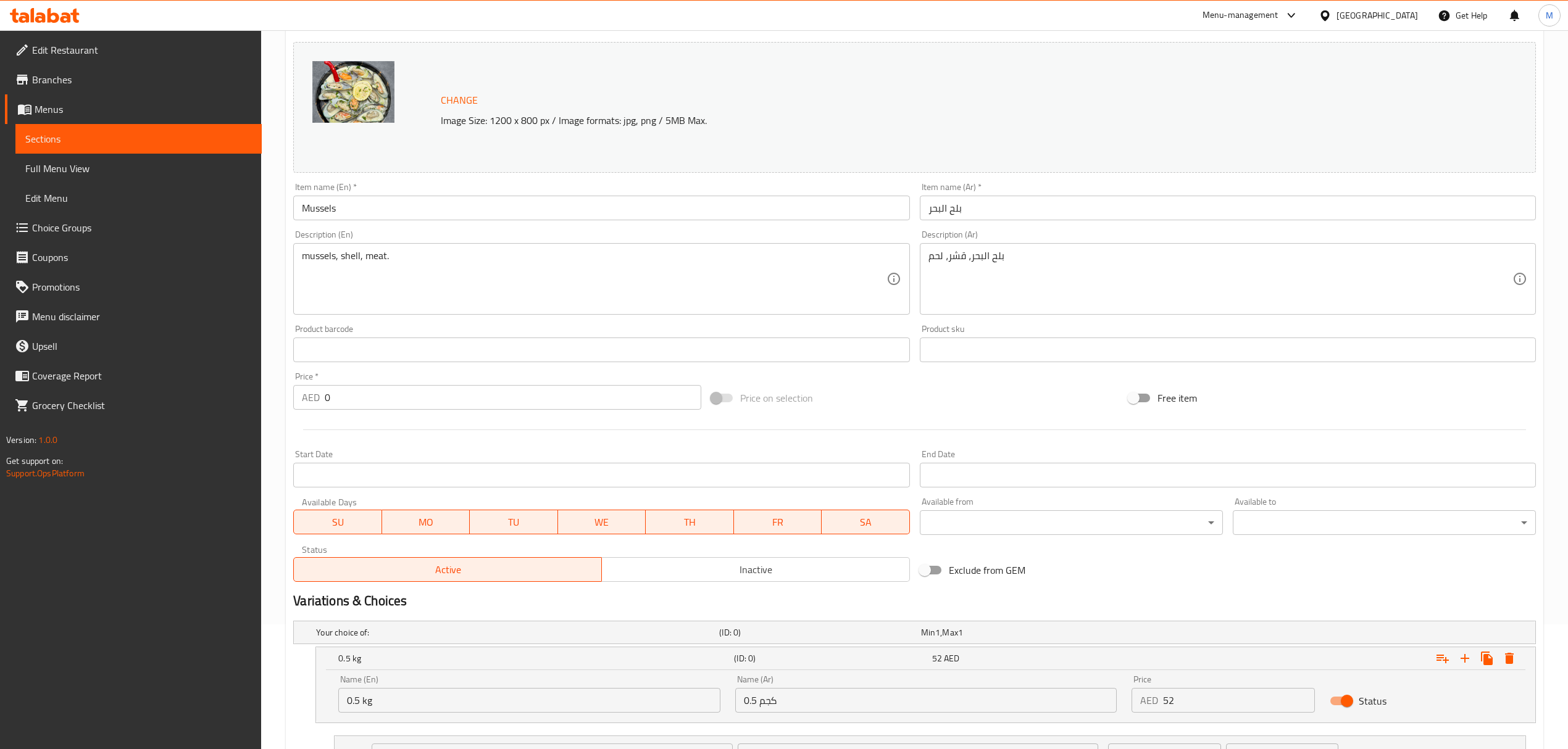
scroll to position [0, 0]
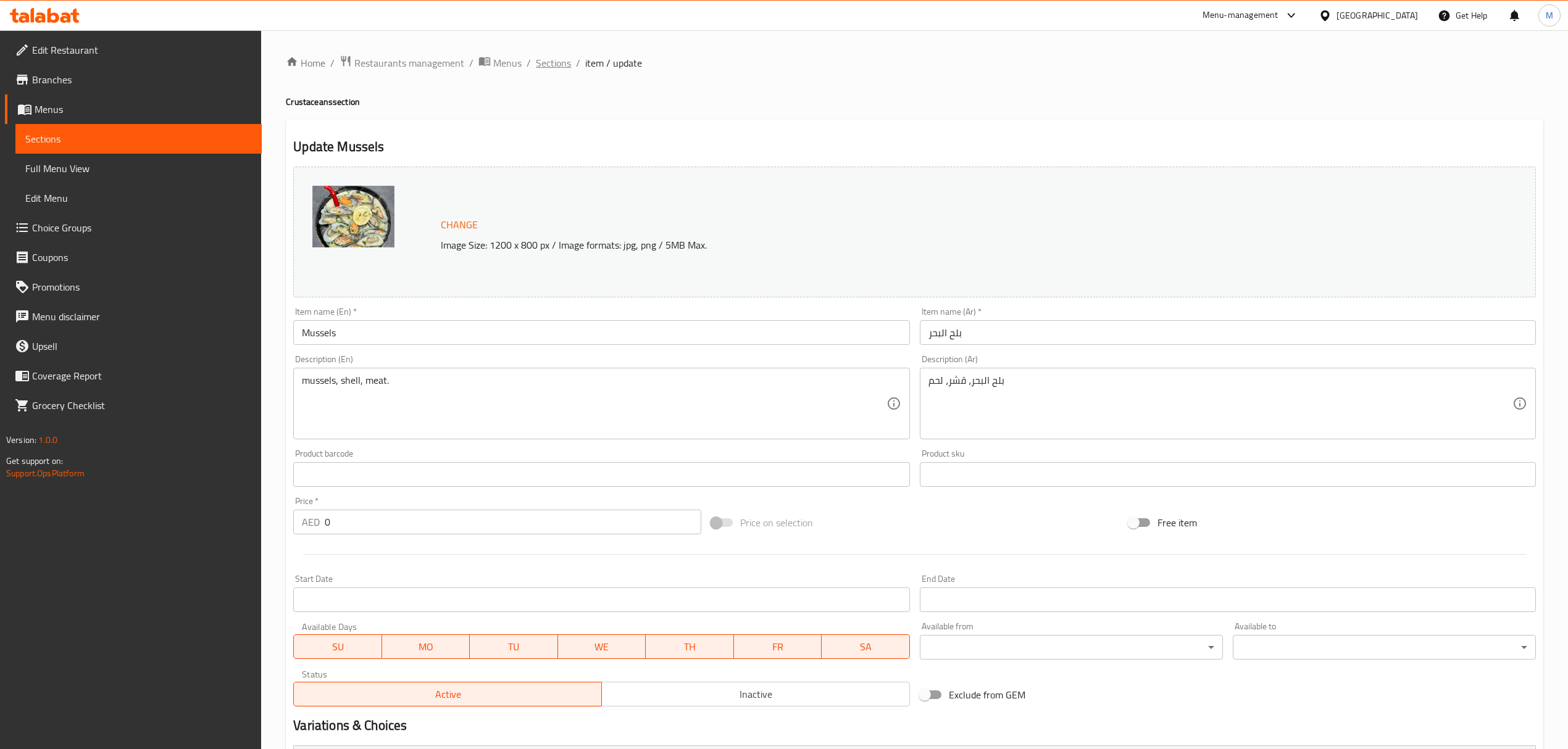
click at [539, 60] on span "Sections" at bounding box center [553, 63] width 35 height 15
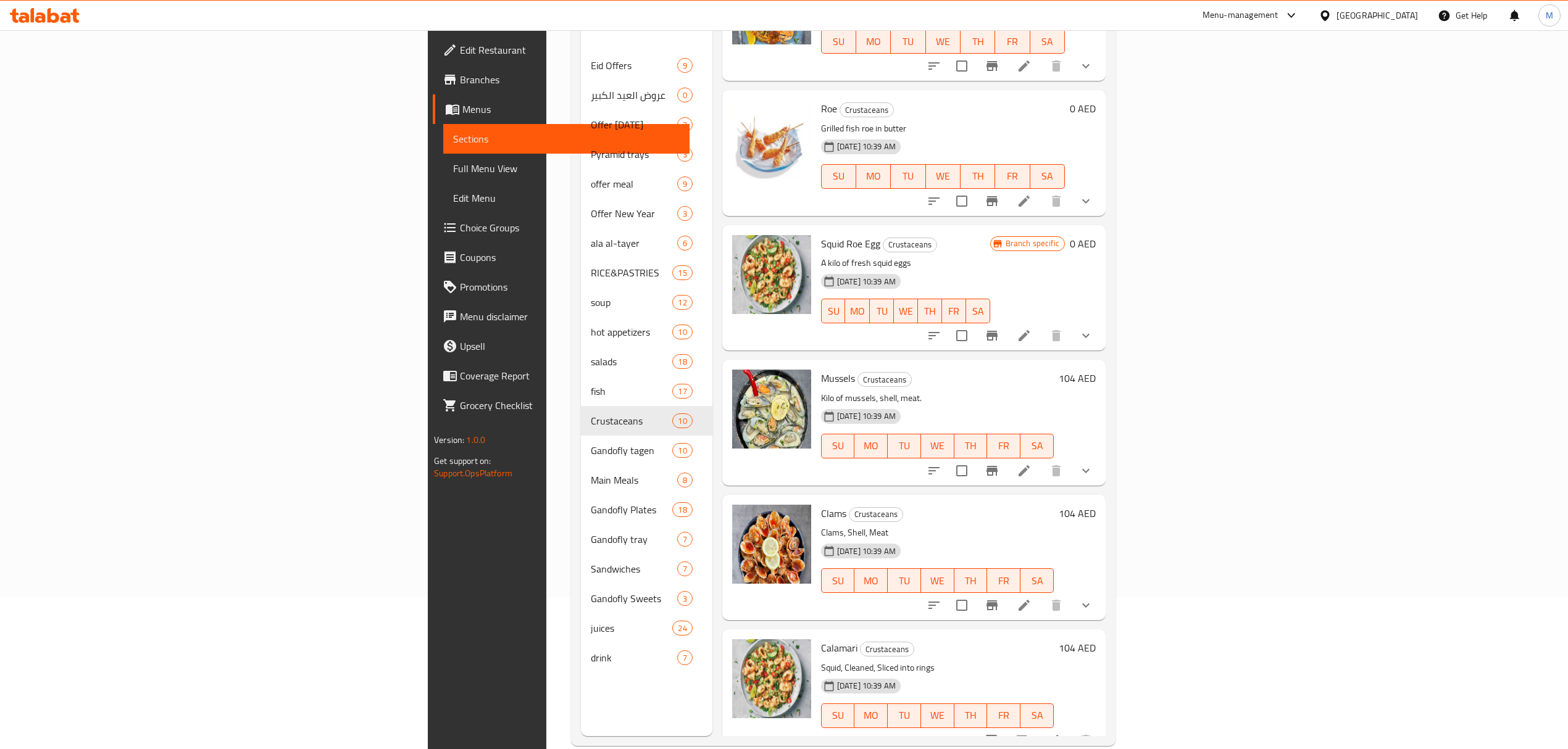
scroll to position [174, 0]
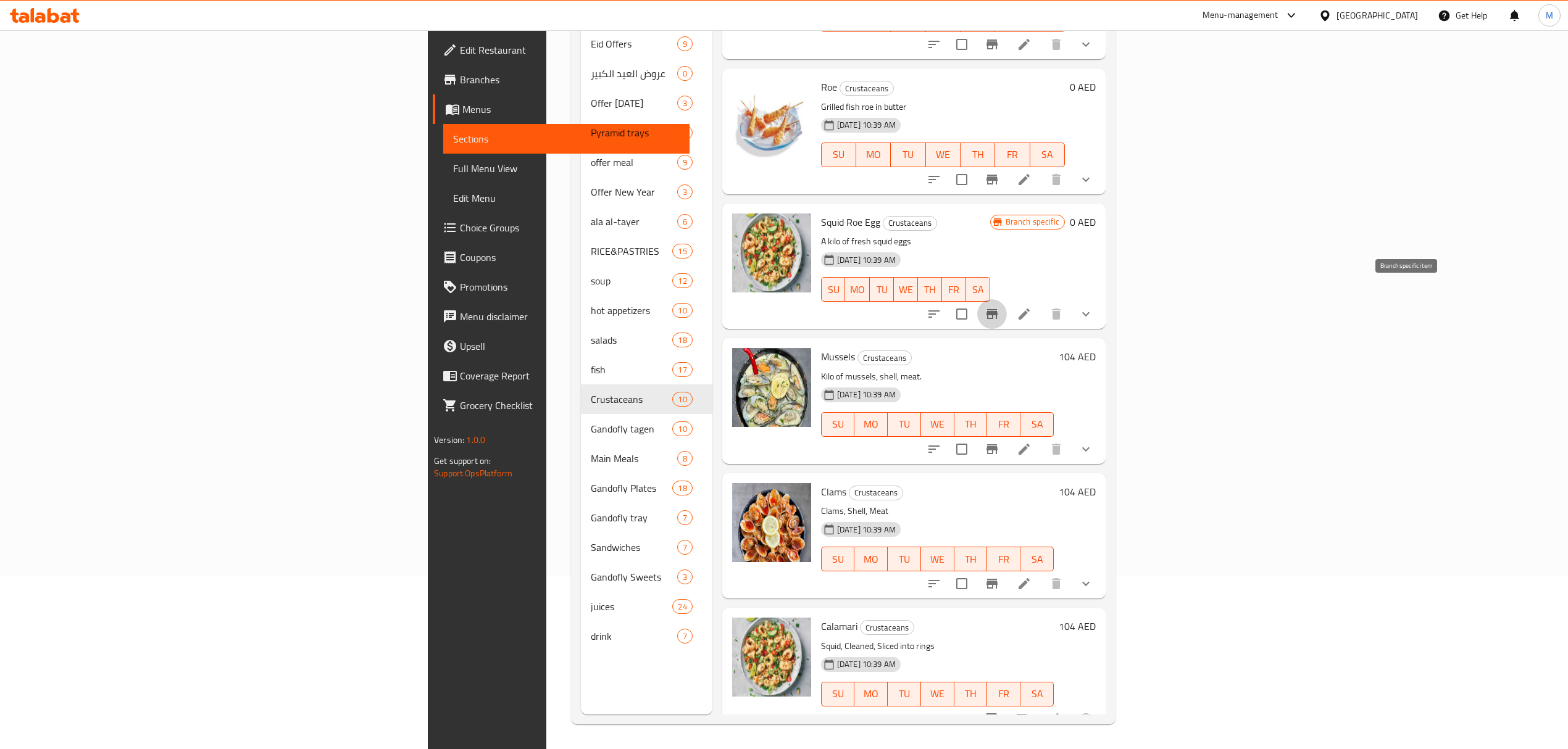
click at [999, 307] on icon "Branch-specific-item" at bounding box center [992, 314] width 15 height 15
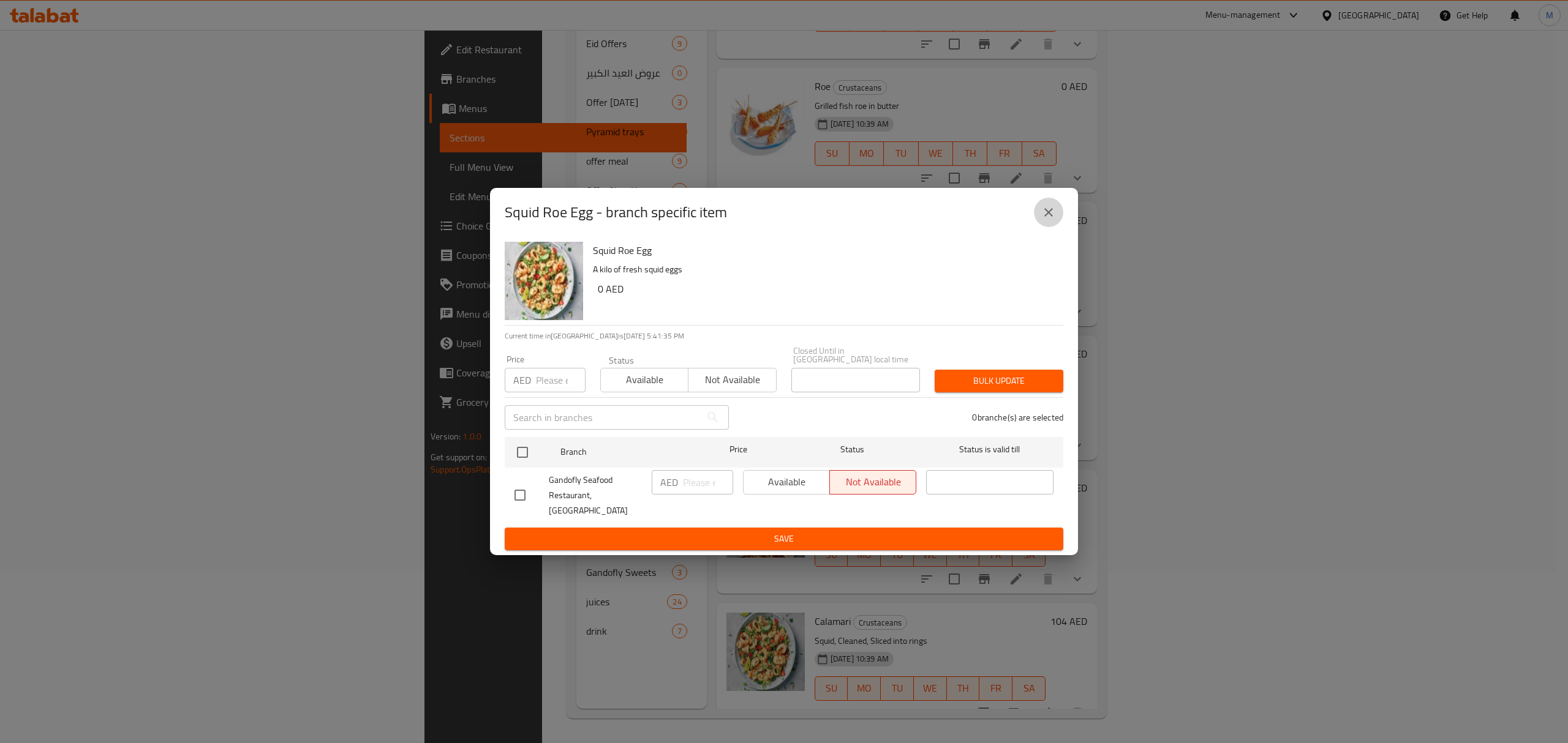
click at [1042, 220] on icon "close" at bounding box center [1048, 212] width 15 height 15
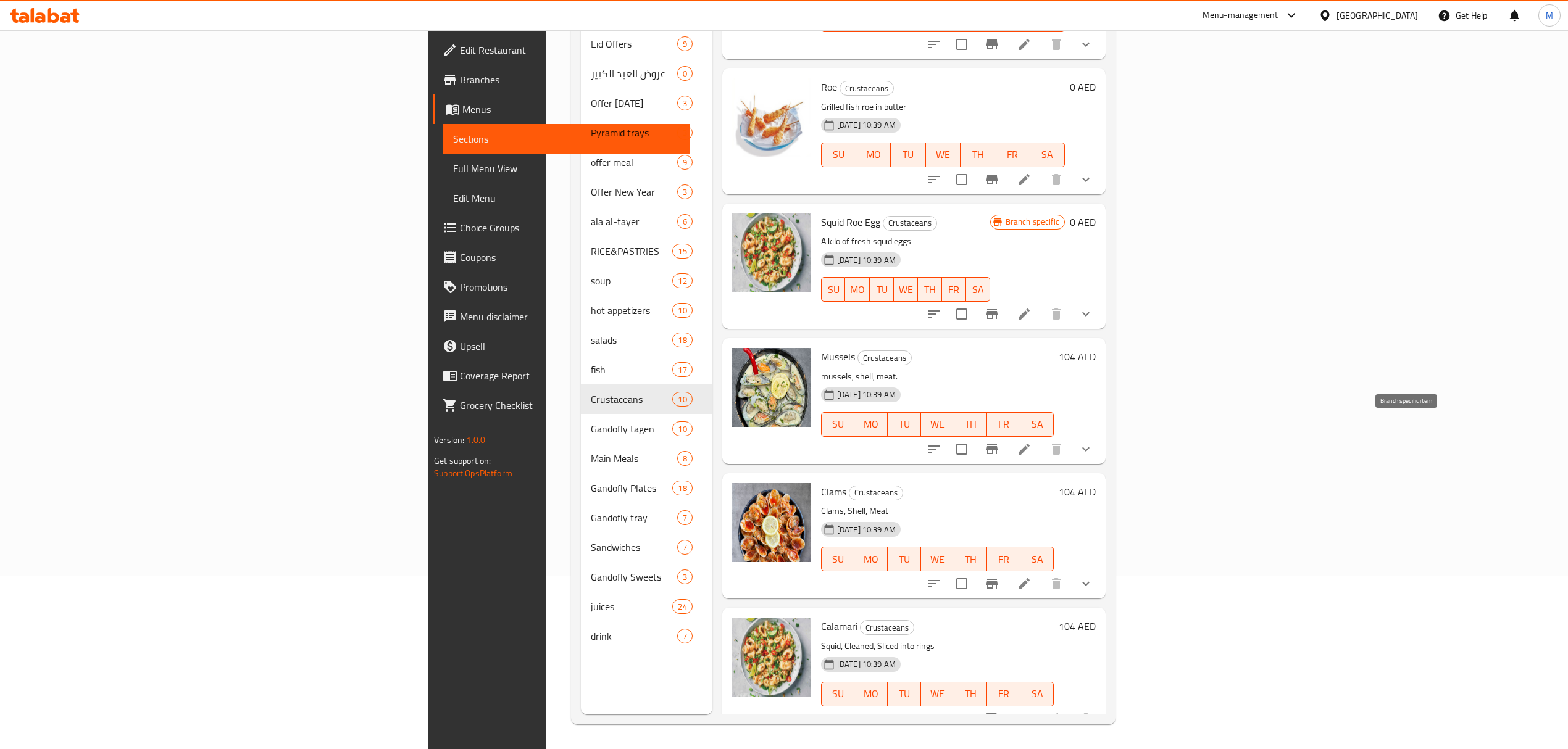
click at [999, 442] on icon "Branch-specific-item" at bounding box center [992, 449] width 15 height 15
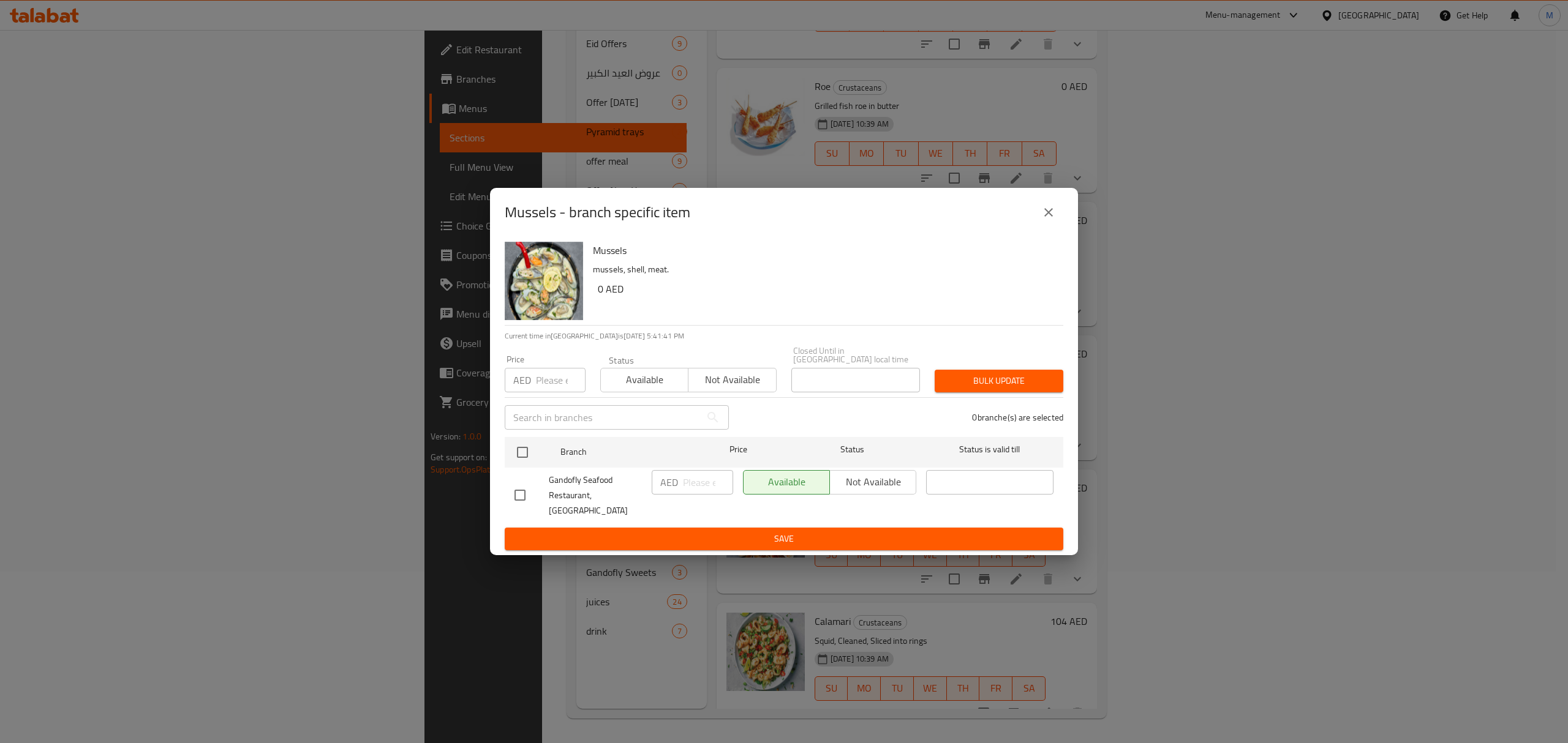
click at [1050, 220] on icon "close" at bounding box center [1048, 212] width 15 height 15
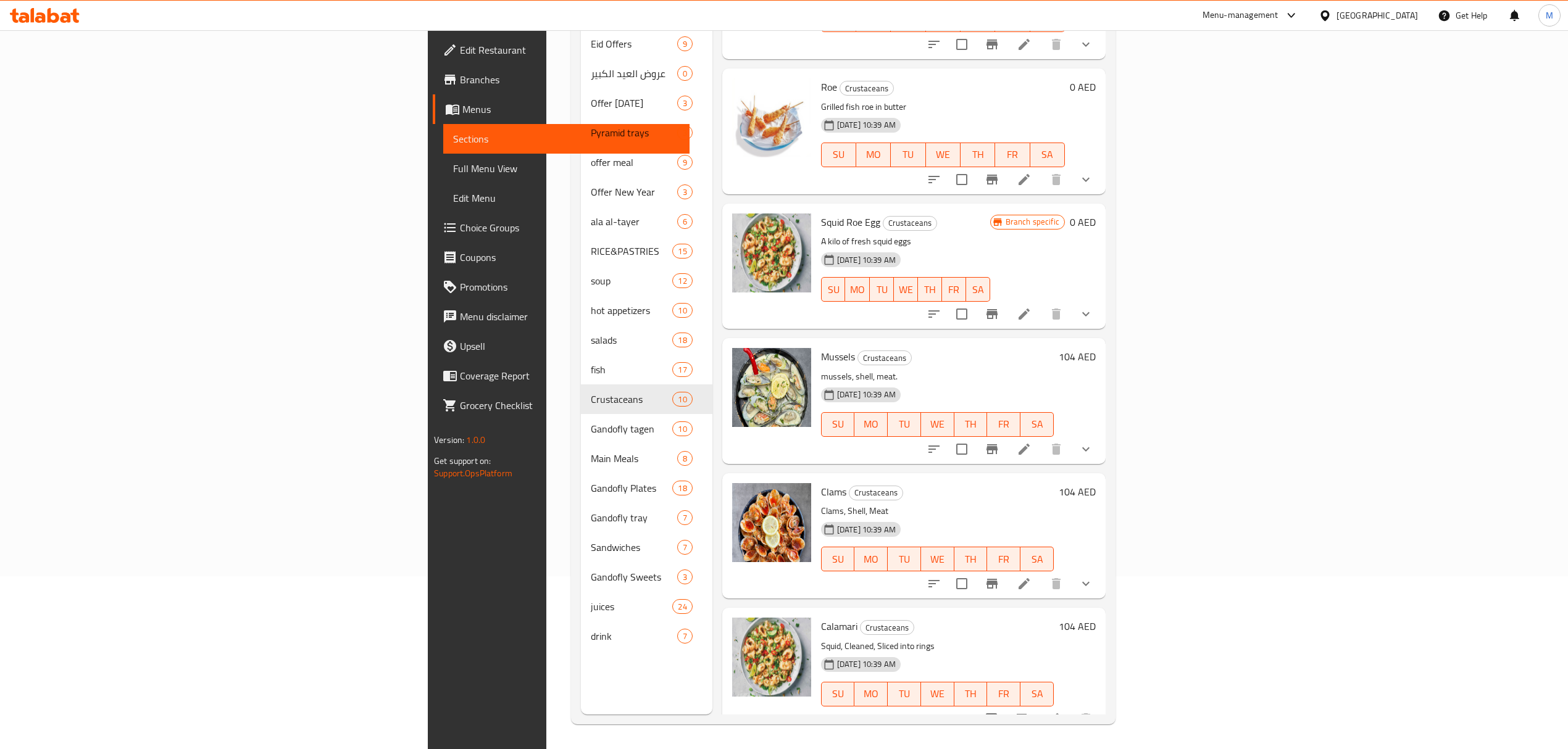
click at [1041, 440] on li at bounding box center [1023, 449] width 34 height 22
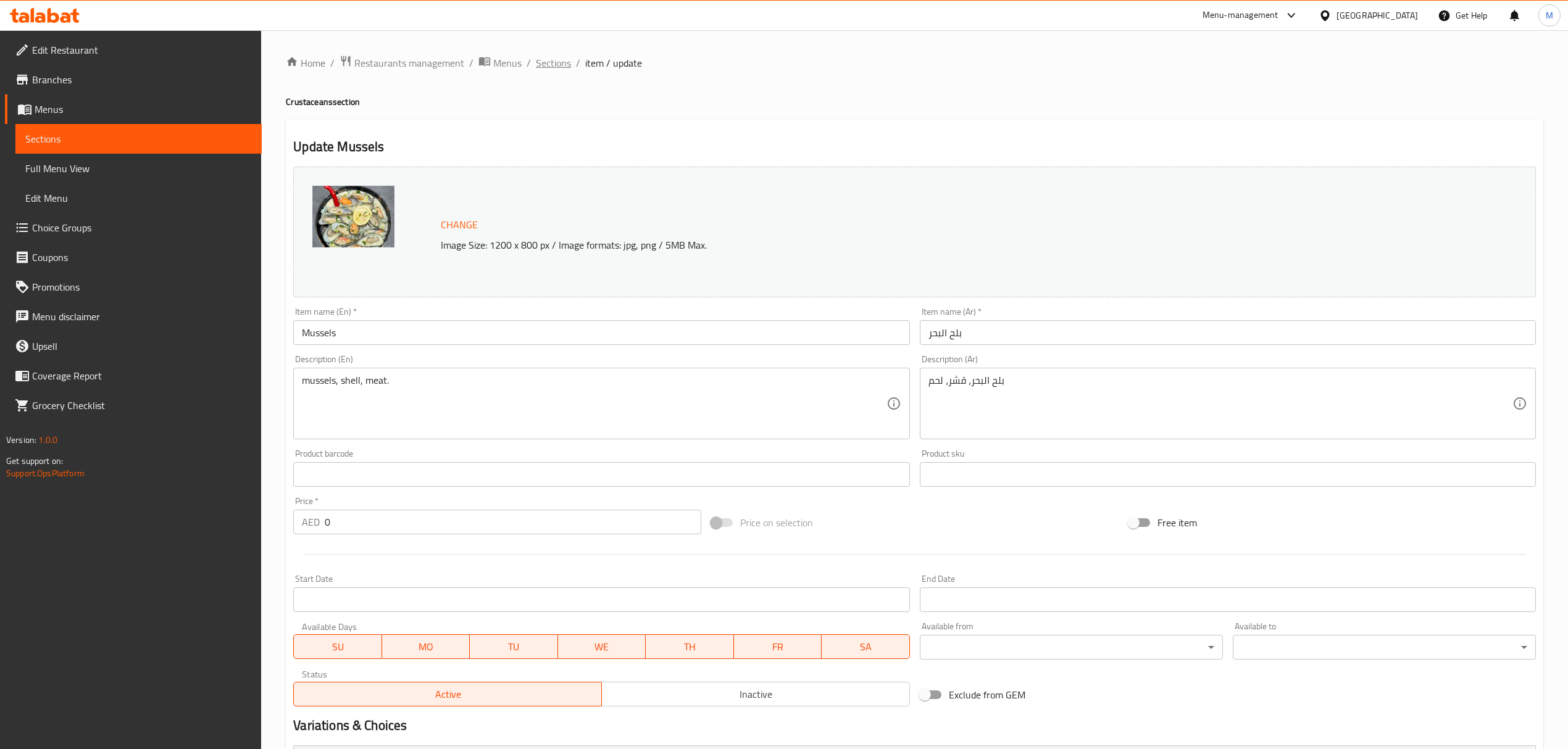
click at [558, 69] on span "Sections" at bounding box center [553, 63] width 35 height 15
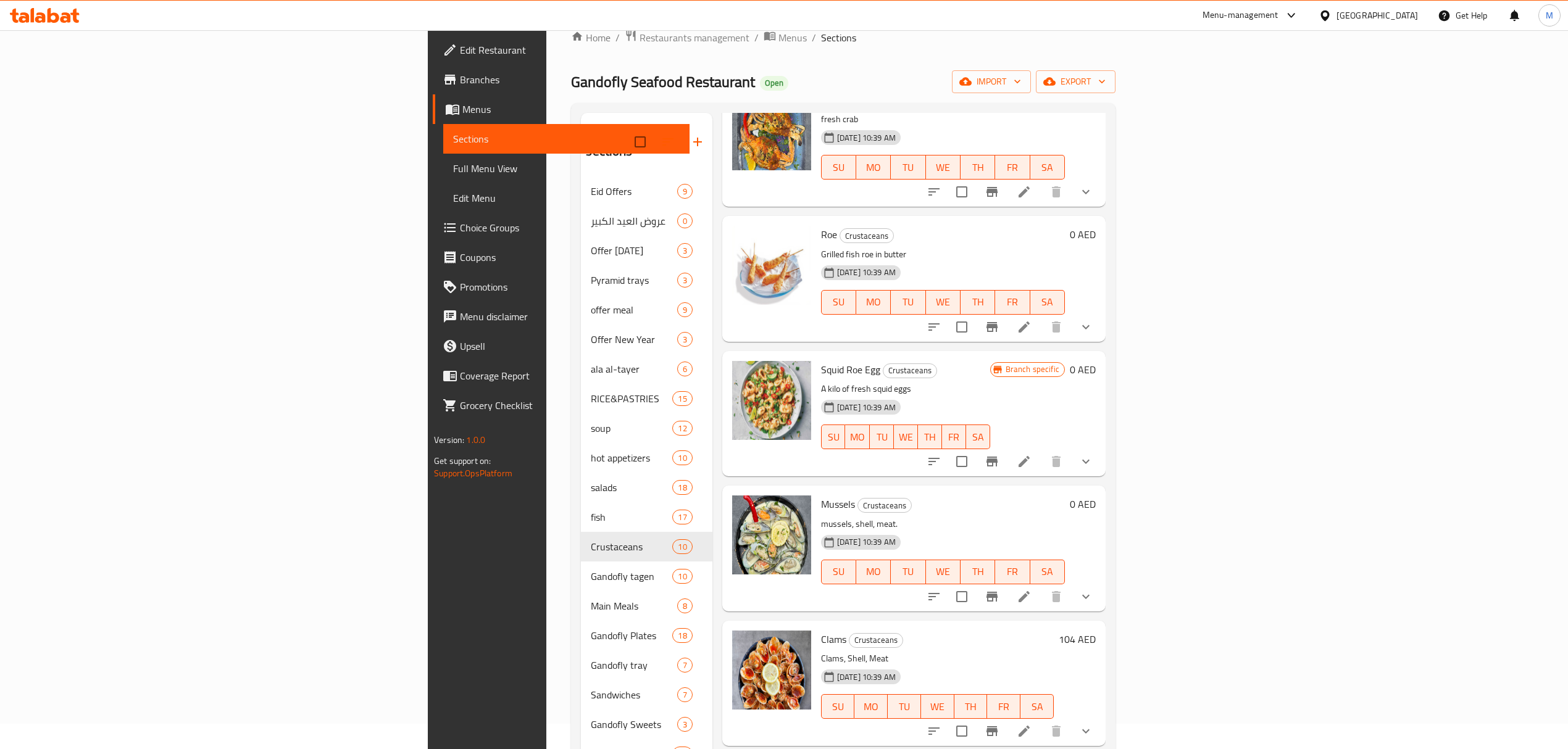
scroll to position [174, 0]
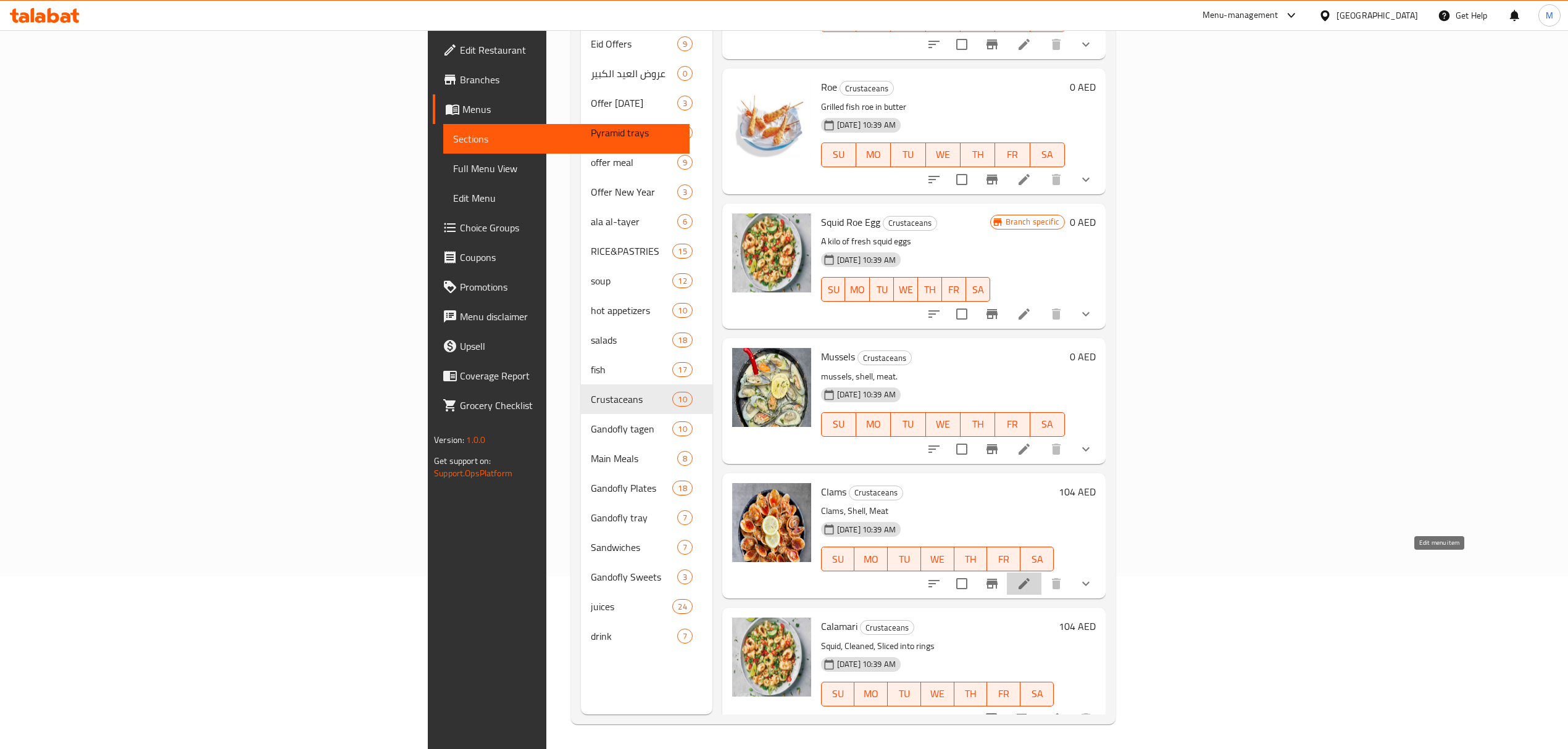
click at [1032, 576] on icon at bounding box center [1024, 584] width 15 height 15
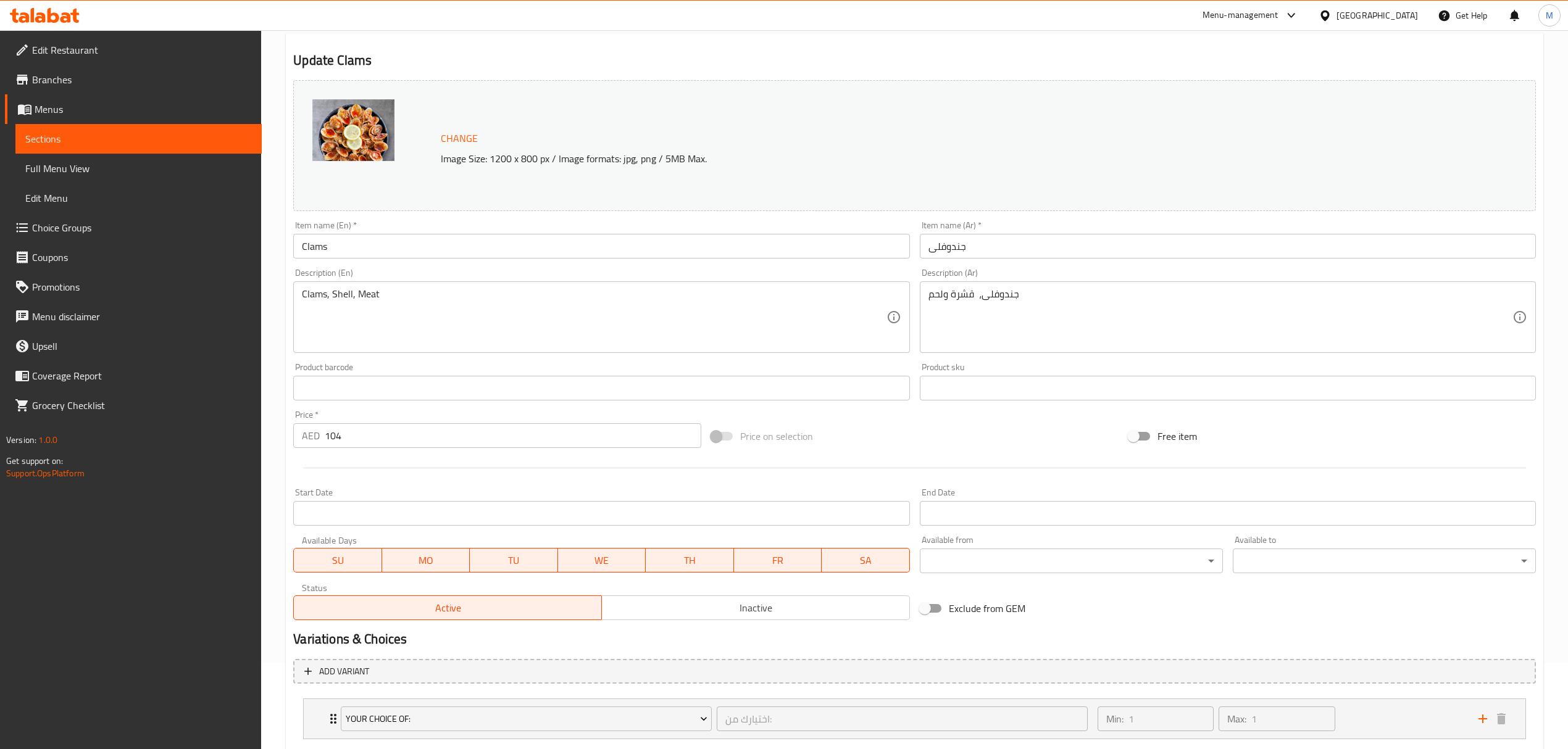
scroll to position [161, 0]
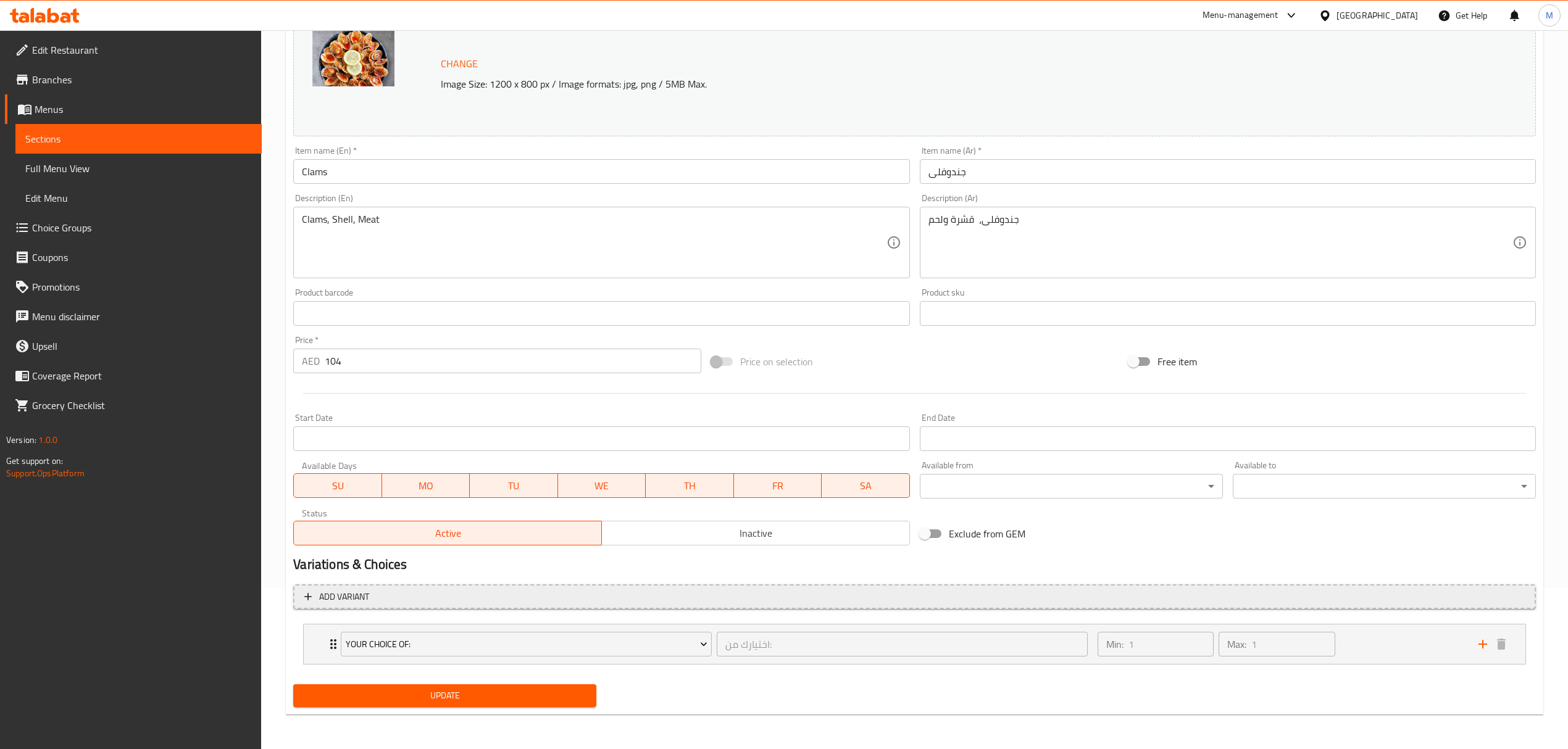
click at [462, 609] on button "Add variant" at bounding box center [914, 596] width 1242 height 25
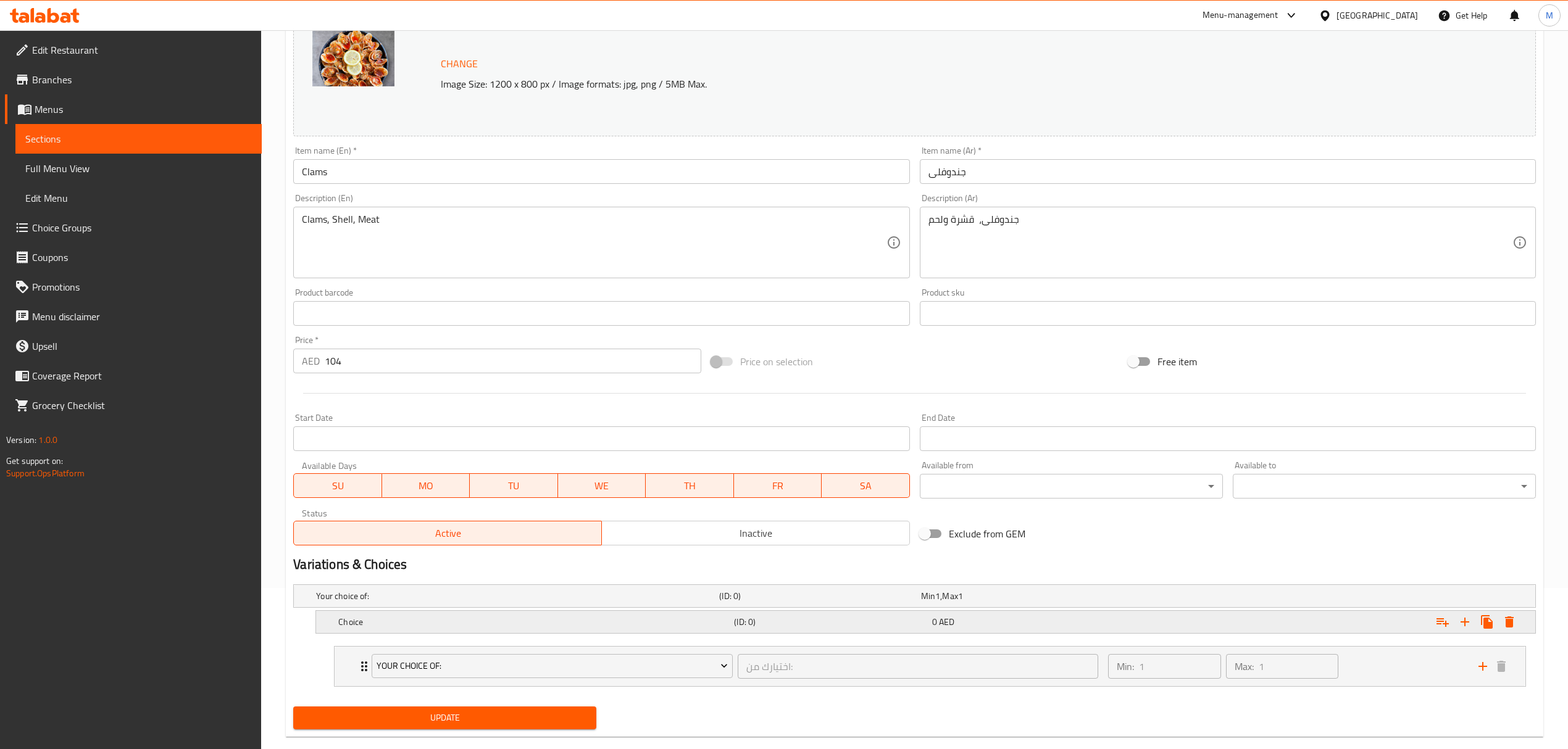
click at [411, 602] on h5 "Choice" at bounding box center [515, 596] width 398 height 12
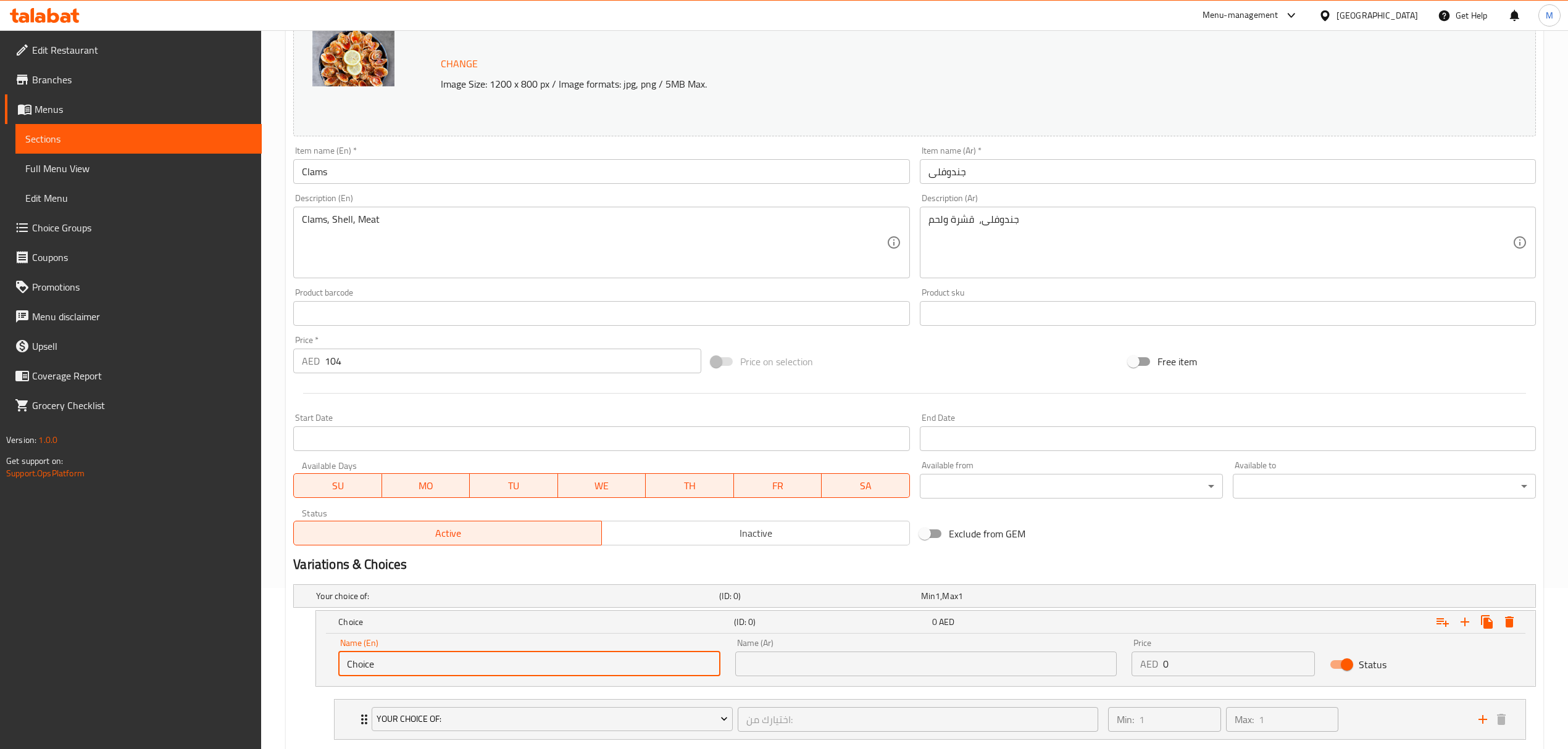
click at [395, 660] on input "Choice" at bounding box center [529, 664] width 382 height 25
click at [282, 662] on div "Home / Restaurants management / Menus / Sections / item / update Crustaceans se…" at bounding box center [915, 346] width 1307 height 955
type input "0.5 kg"
drag, startPoint x: 812, startPoint y: 676, endPoint x: 815, endPoint y: 667, distance: 9.5
click at [812, 676] on input "text" at bounding box center [926, 664] width 382 height 25
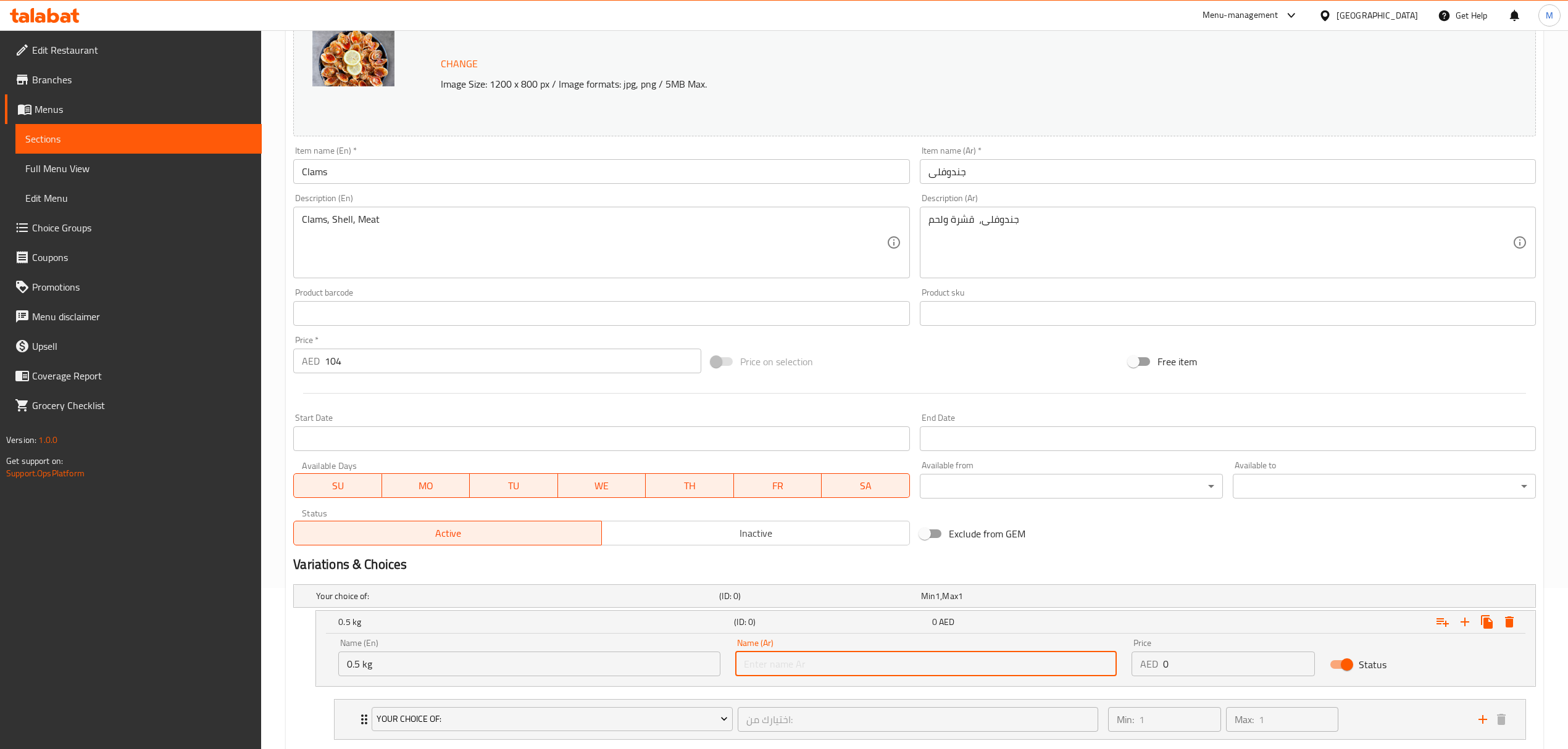
type input "0.5 كجم"
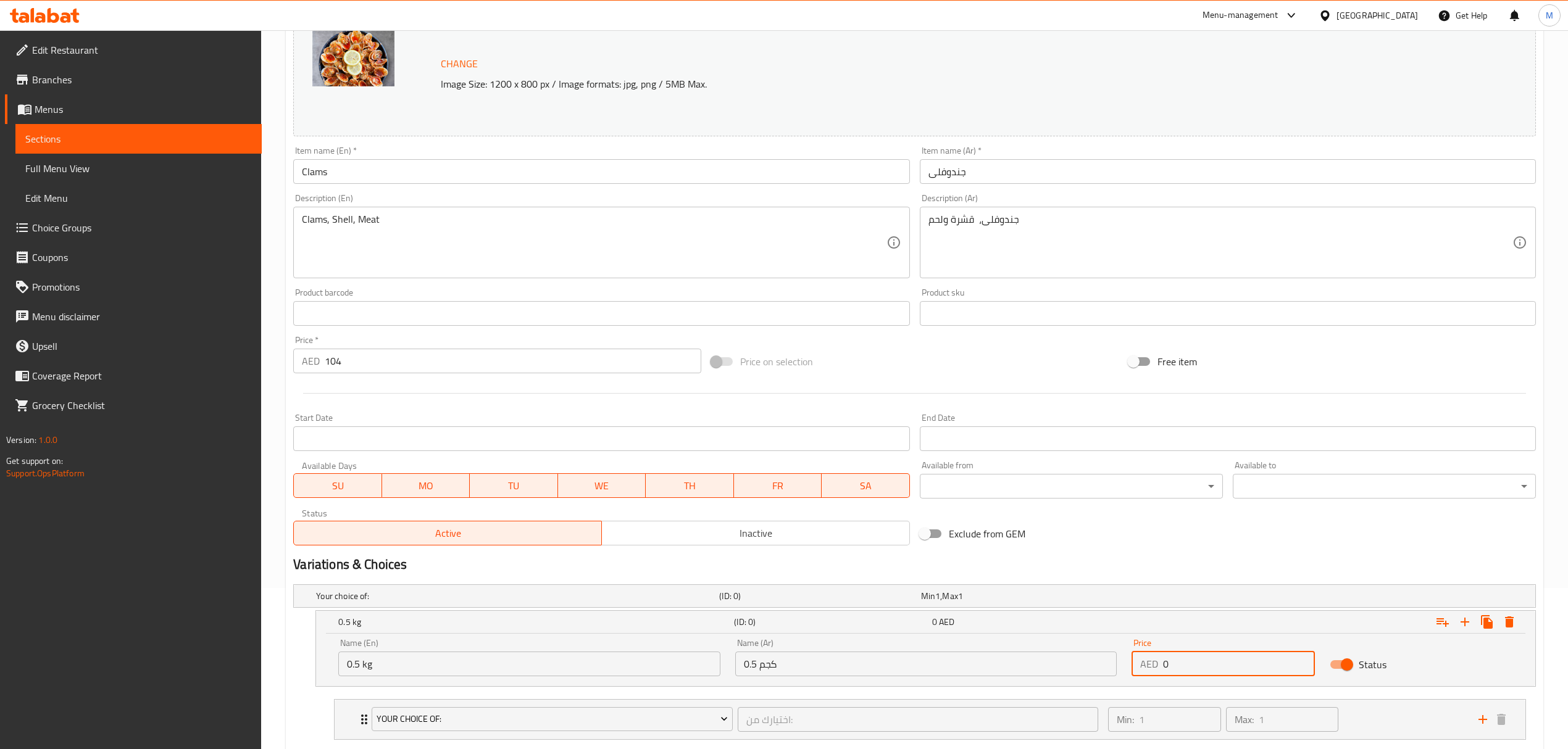
click at [1128, 657] on div "Price AED 0 Price" at bounding box center [1223, 658] width 198 height 53
type input "52"
click at [1465, 621] on icon "Expand" at bounding box center [1465, 622] width 9 height 9
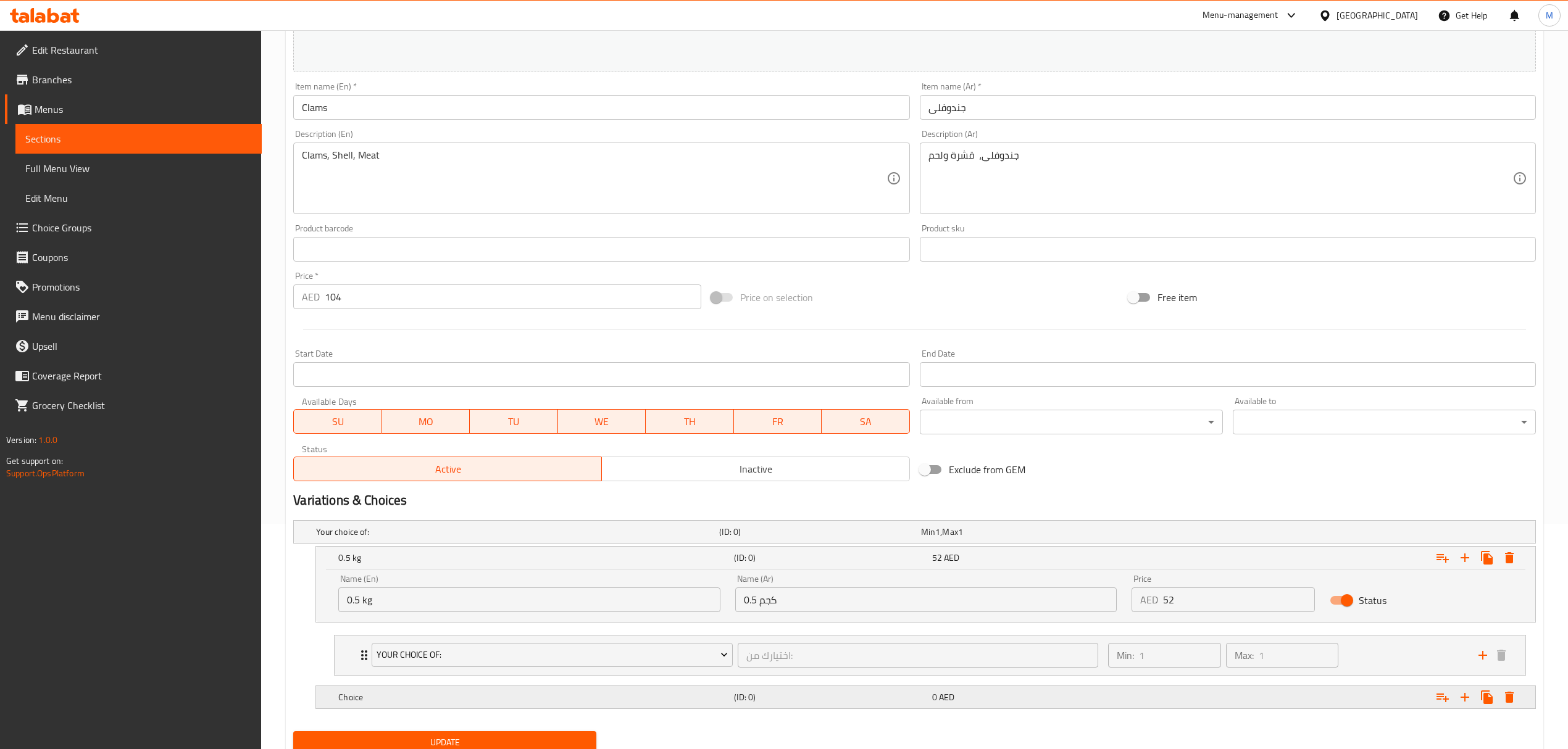
scroll to position [274, 0]
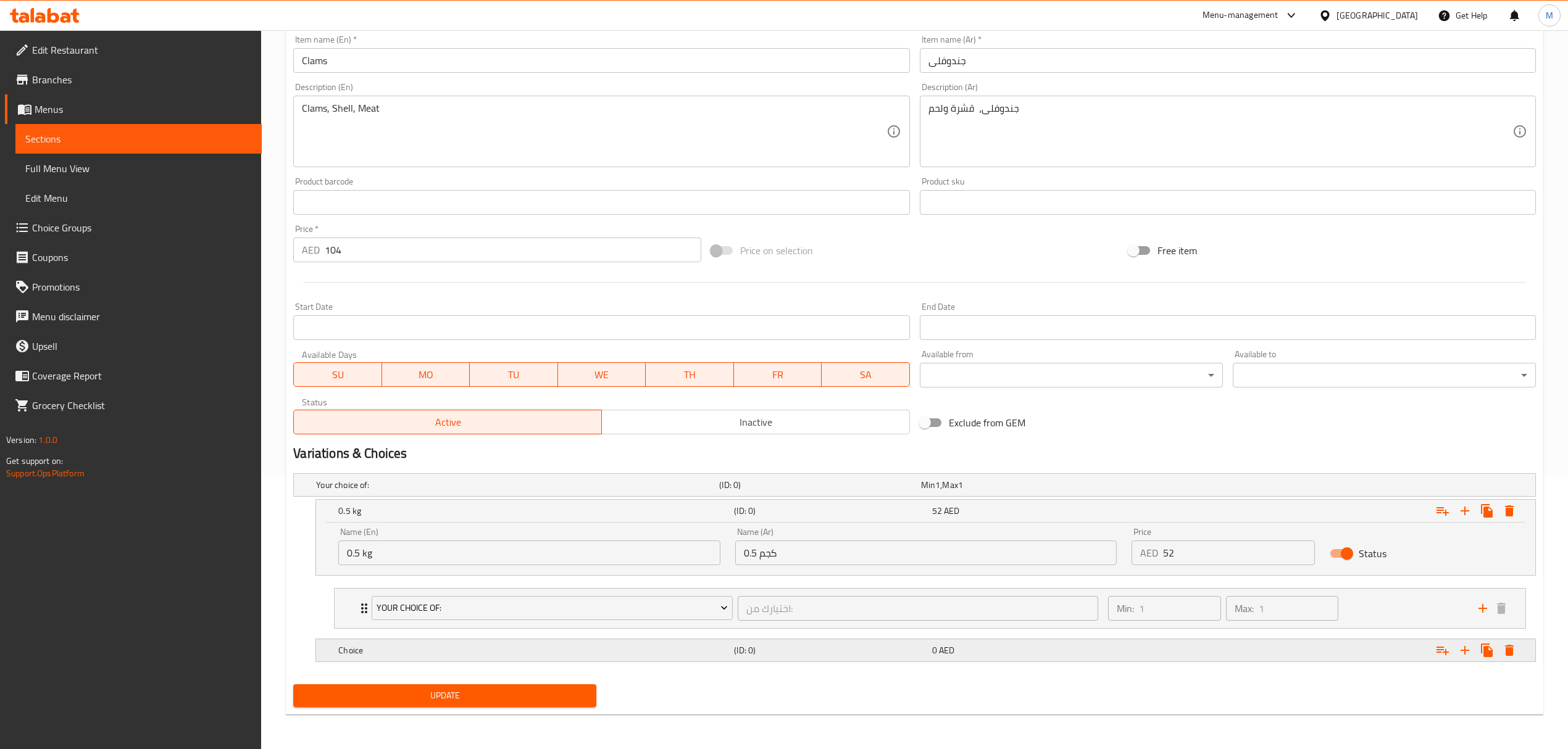
click at [455, 491] on h5 "Choice" at bounding box center [515, 485] width 398 height 12
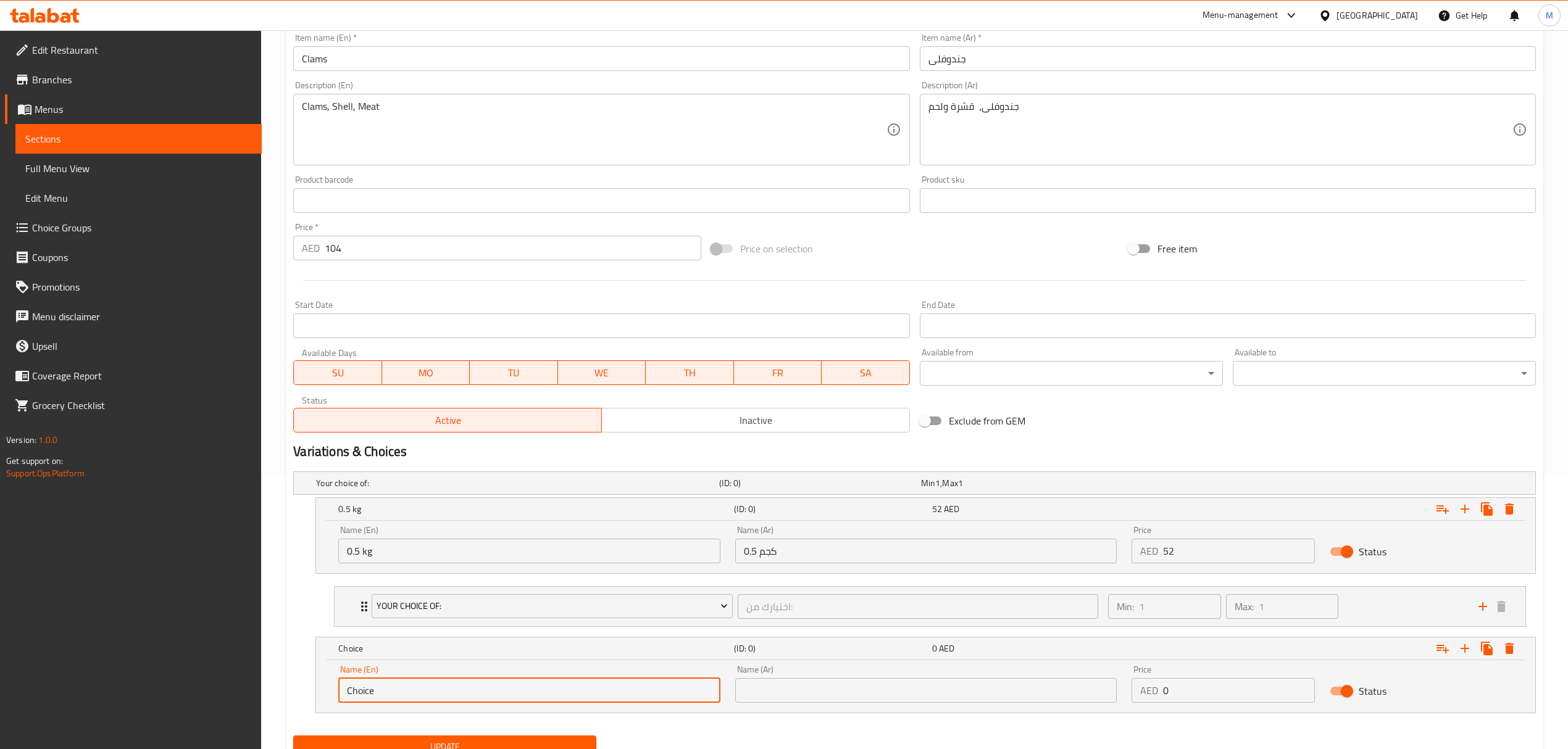
drag, startPoint x: 376, startPoint y: 685, endPoint x: 325, endPoint y: 685, distance: 51.0
click at [325, 685] on div "Name (En) Choice Name (En) Name (Ar) Name (Ar) Price AED 0 Price Status" at bounding box center [926, 687] width 1219 height 53
type input "1 kg"
click at [743, 691] on input "text" at bounding box center [926, 690] width 382 height 25
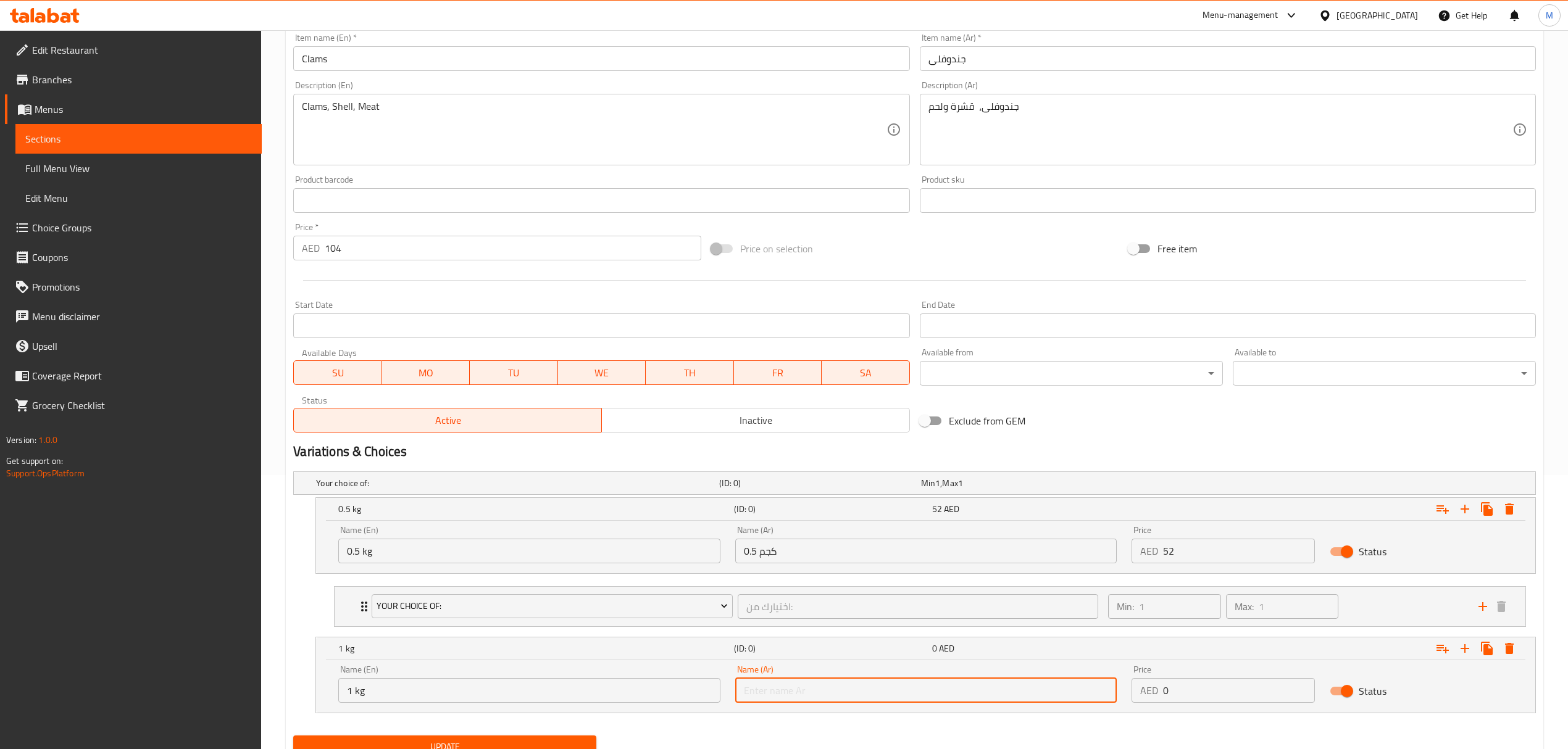
type input "1 كجم"
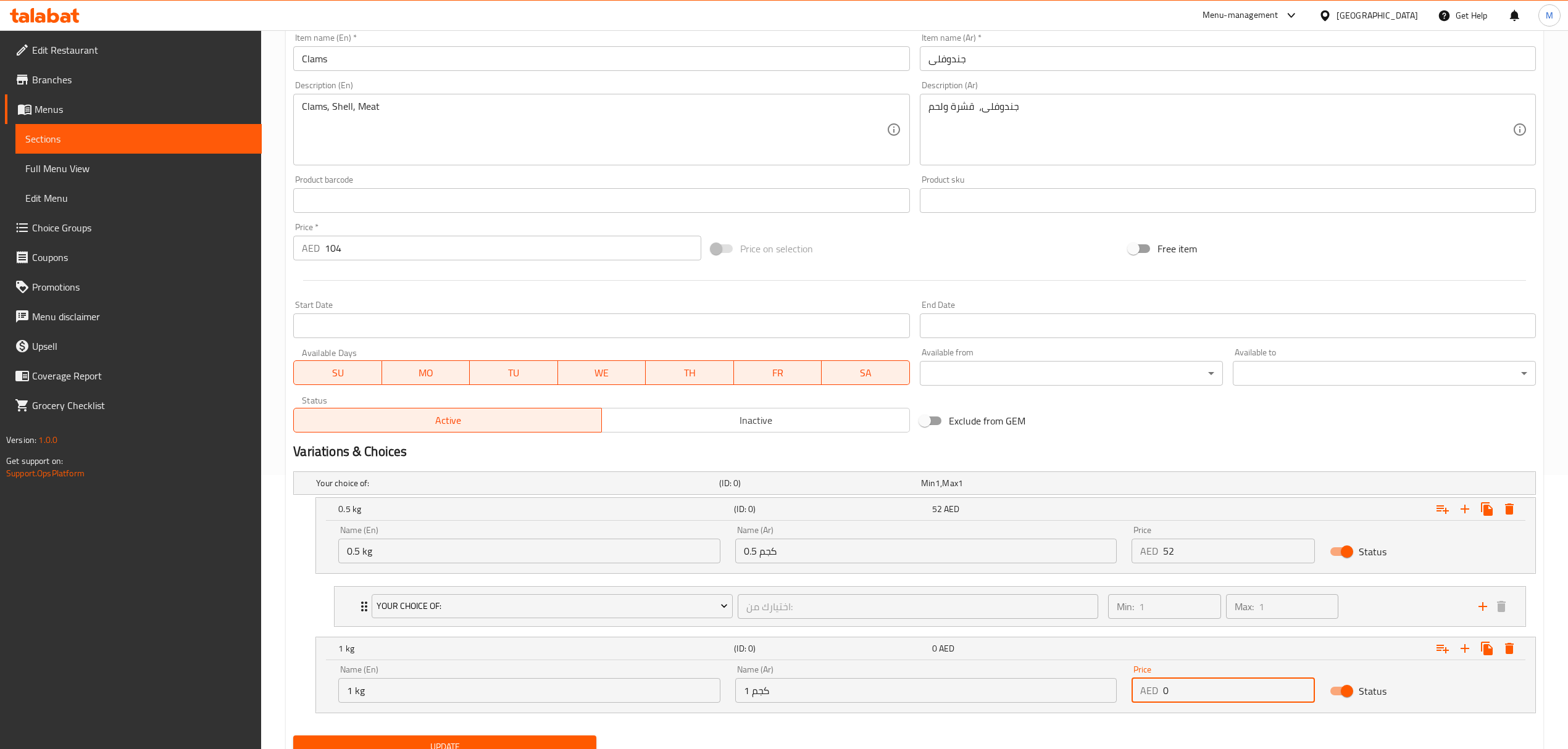
drag, startPoint x: 1182, startPoint y: 695, endPoint x: 1123, endPoint y: 695, distance: 59.0
click at [1122, 695] on div "Name (En) 1 kg Name (En) Name (Ar) 1 كجم Name (Ar) Price AED 0 Price Status" at bounding box center [926, 684] width 1190 height 53
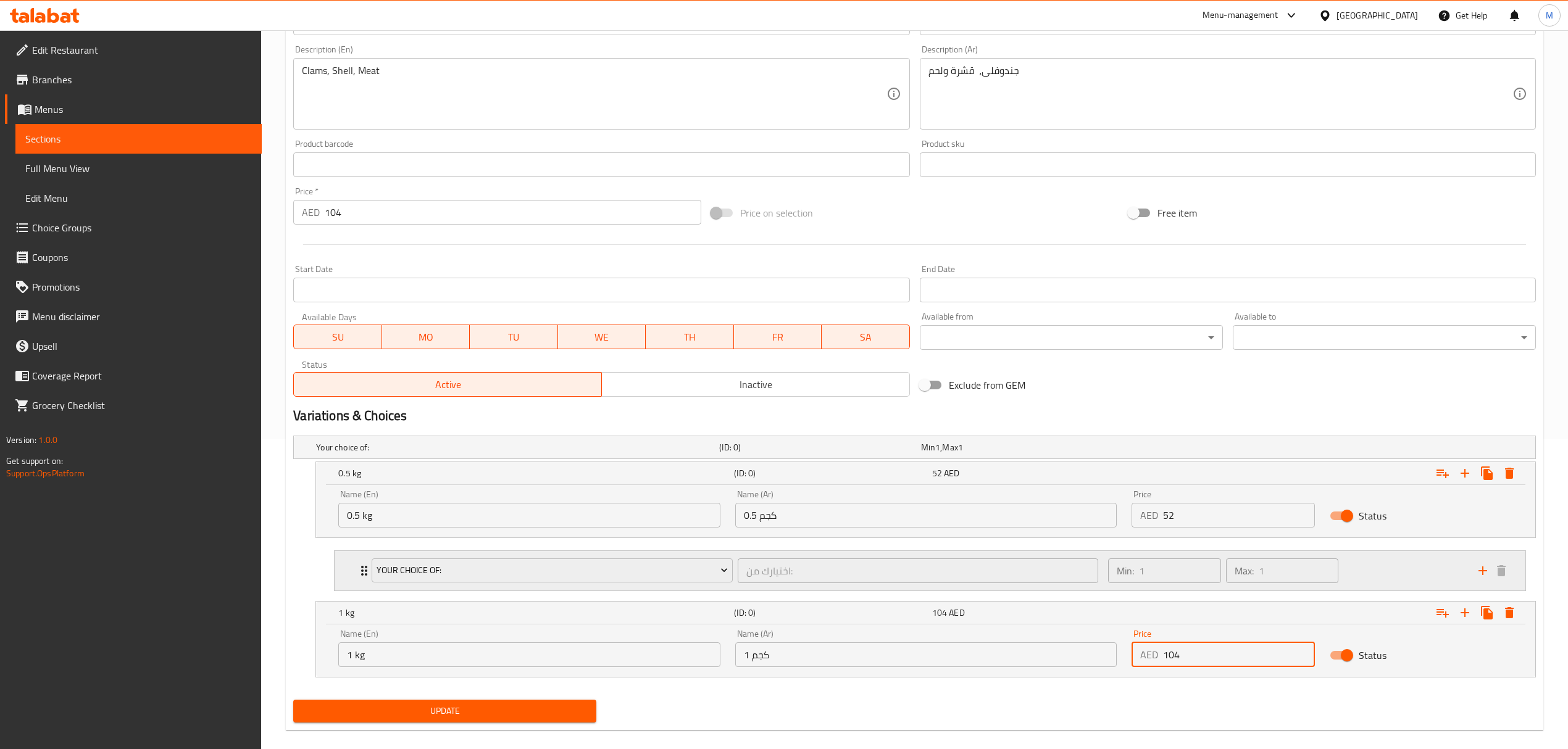
scroll to position [327, 0]
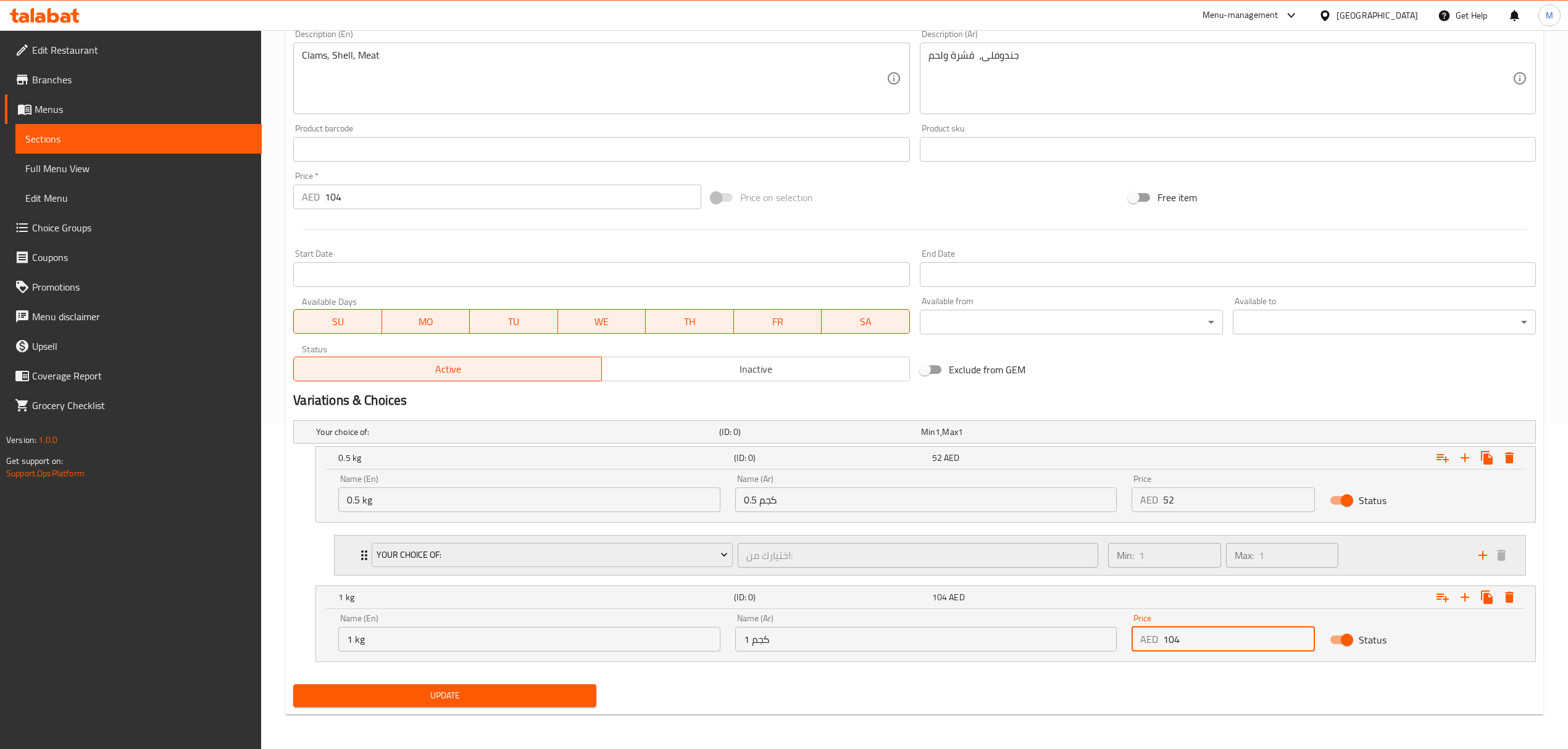
click at [692, 571] on div "Your Choice Of: اختيارك من: ​" at bounding box center [734, 555] width 740 height 39
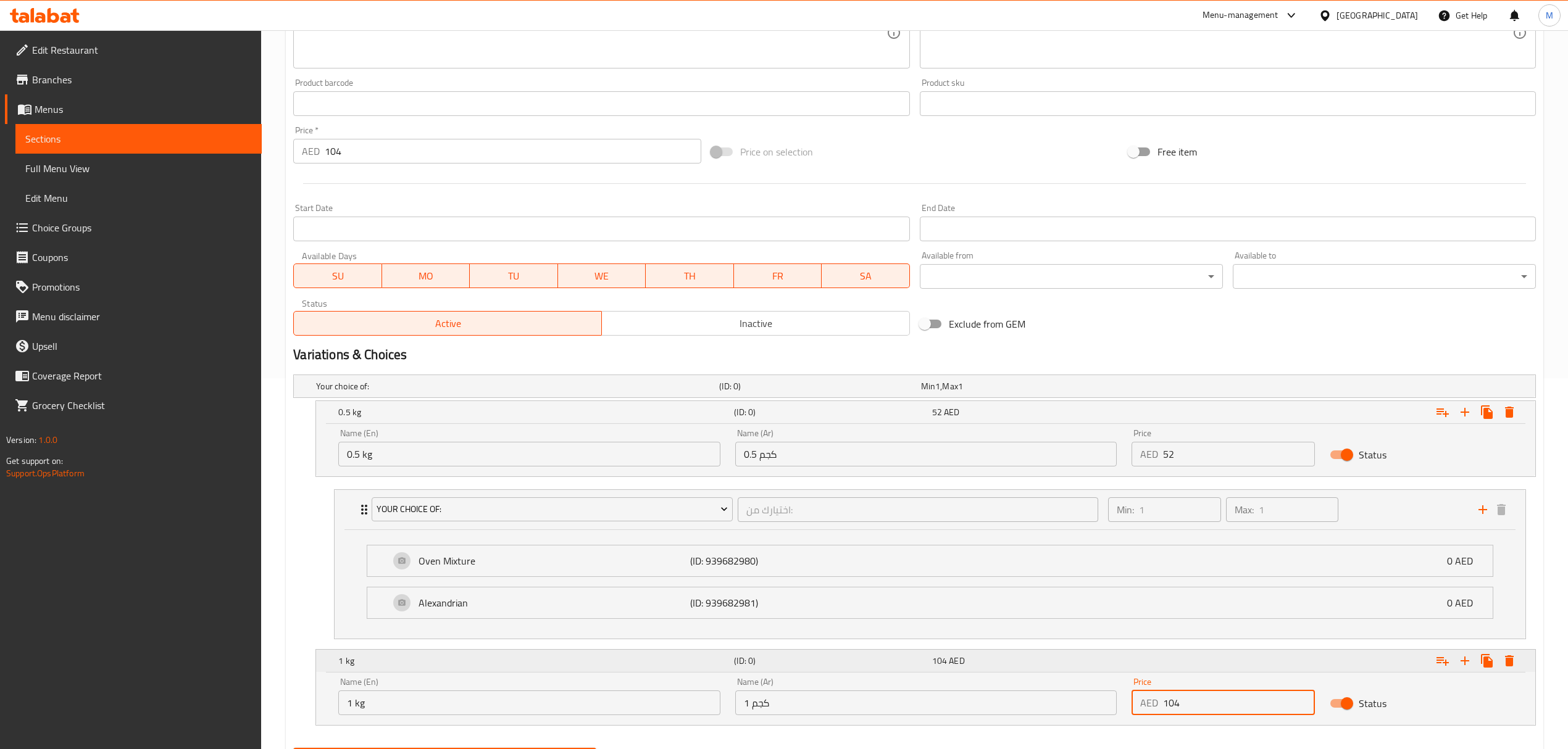
scroll to position [437, 0]
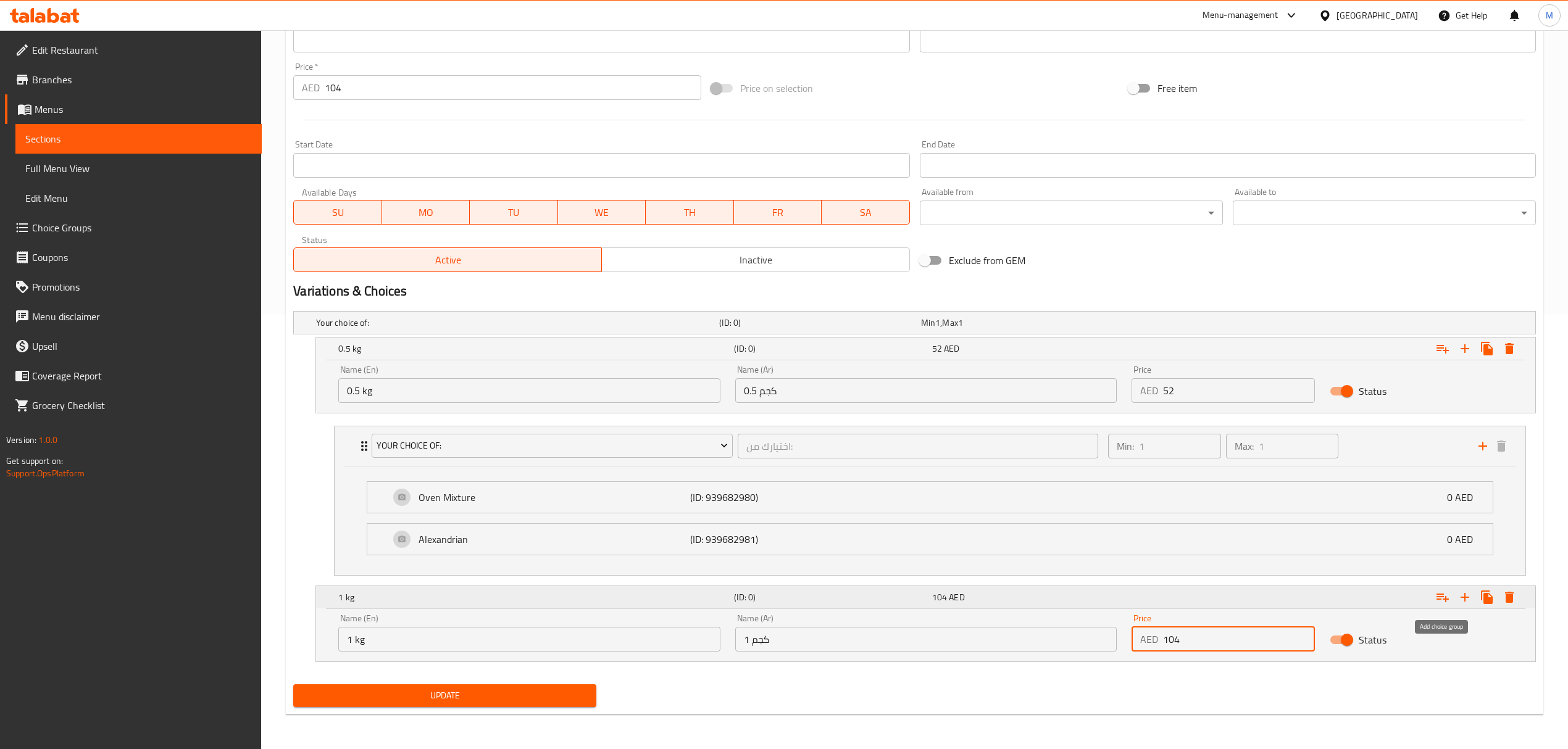
type input "104"
click at [1442, 596] on icon "Expand" at bounding box center [1442, 598] width 15 height 15
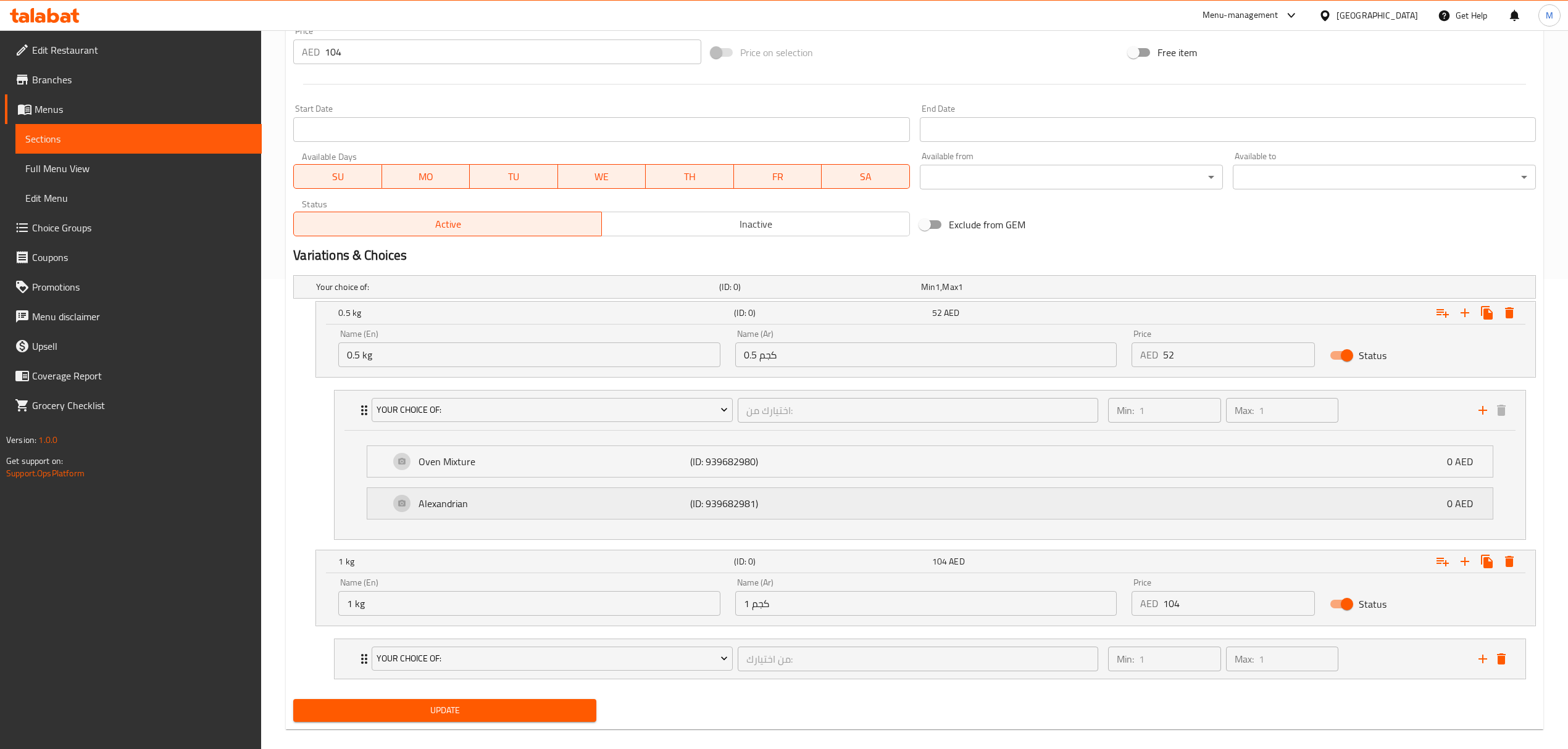
scroll to position [489, 0]
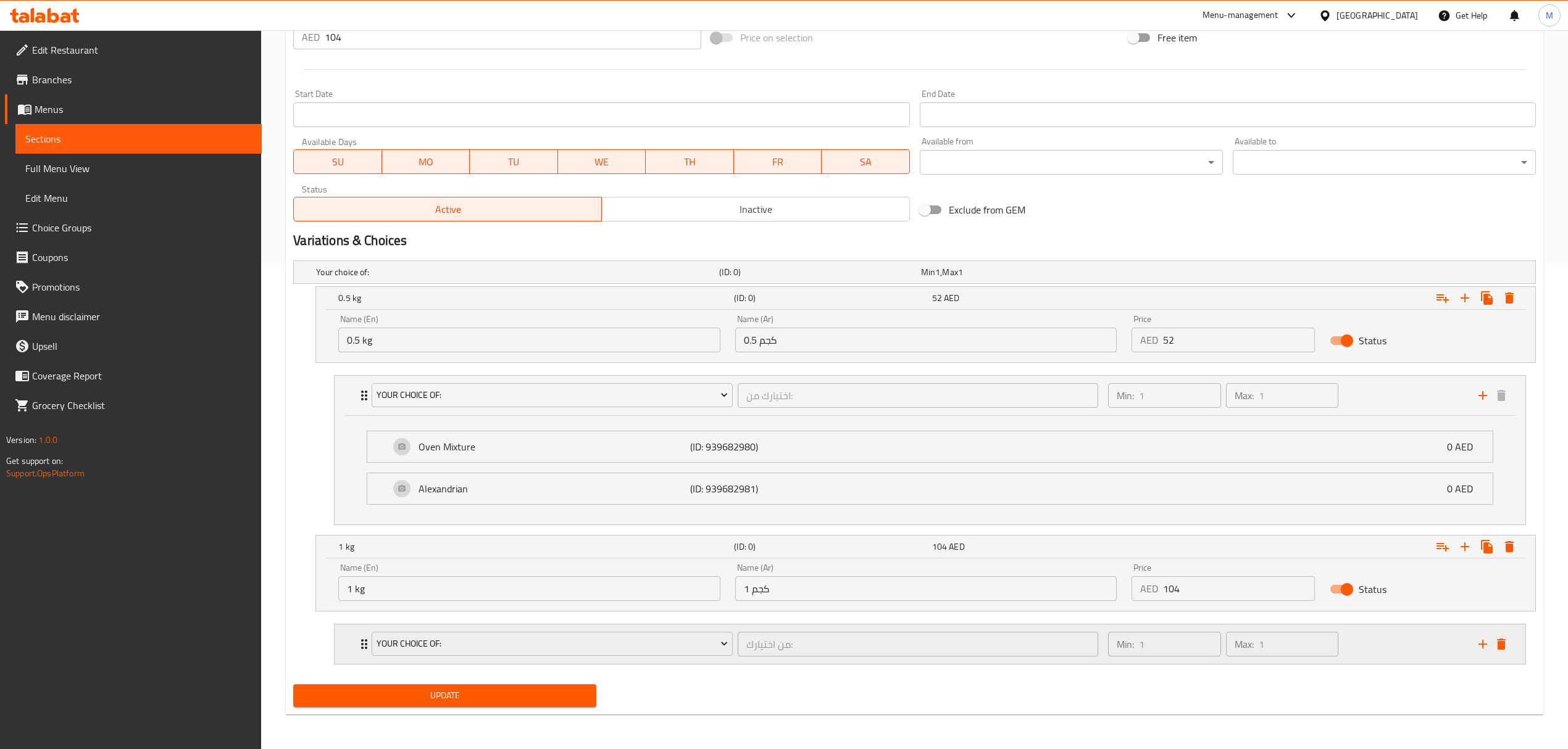
click at [736, 658] on div "من اختيارك: ​" at bounding box center [917, 644] width 365 height 30
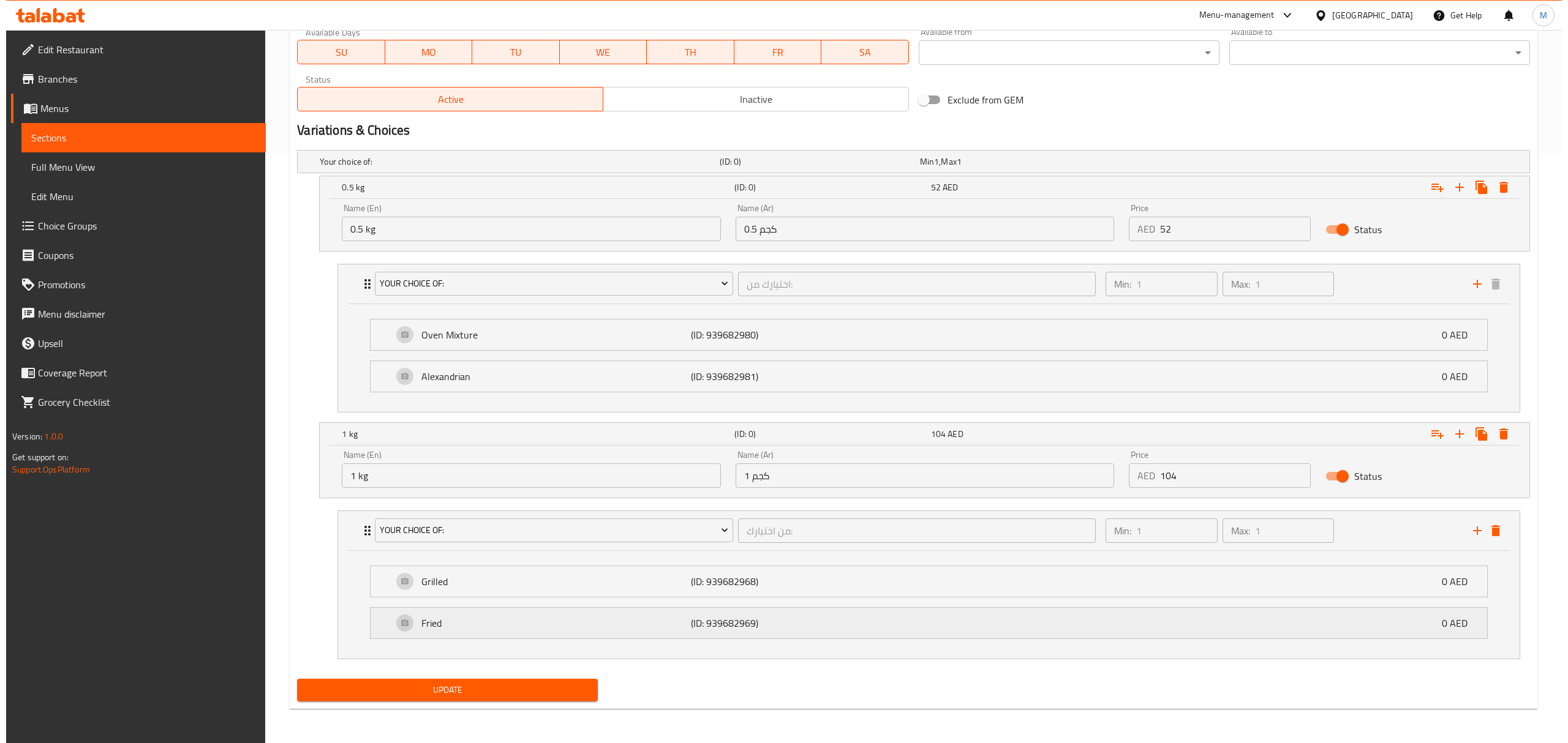
scroll to position [593, 0]
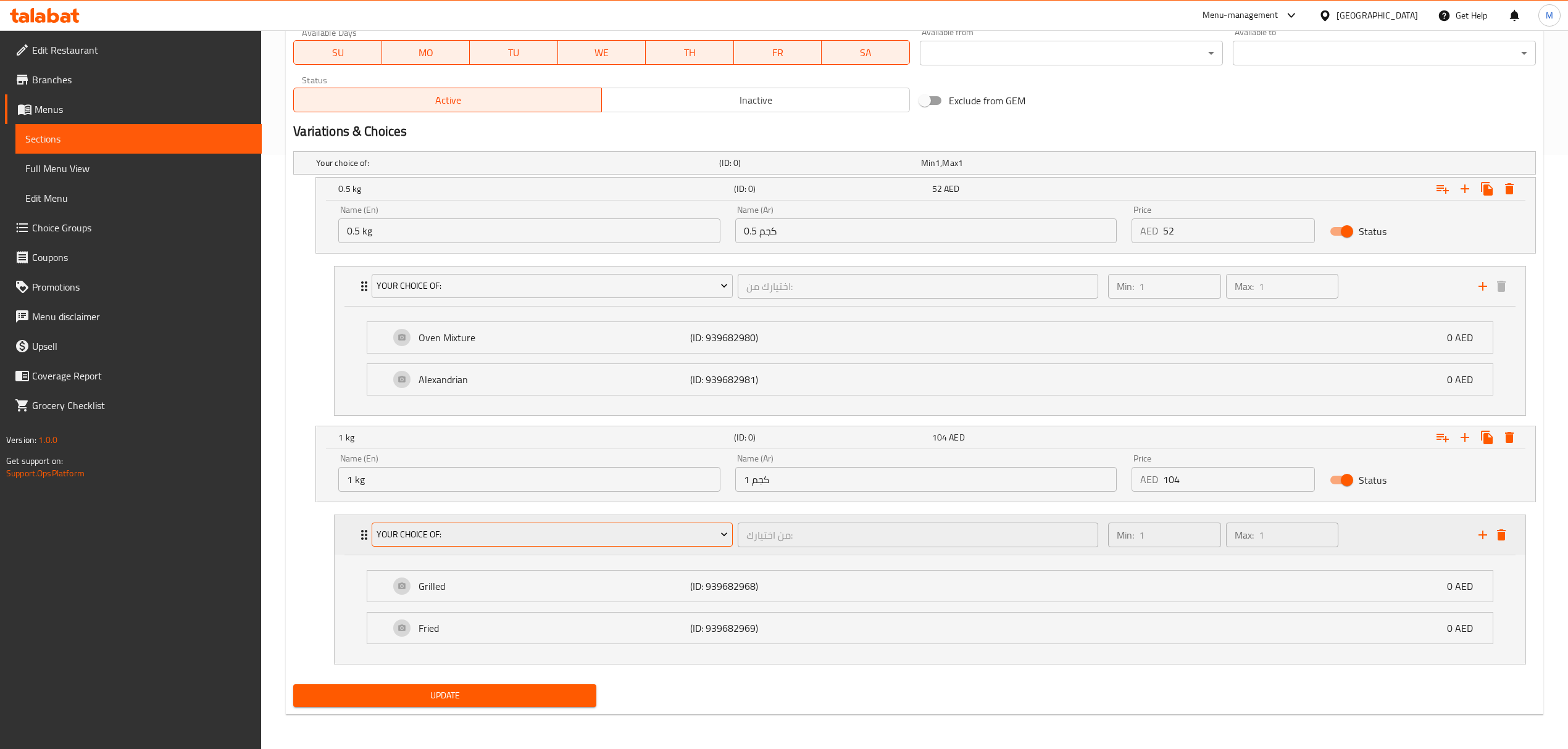
click at [677, 536] on span "Your Choice Of:" at bounding box center [552, 534] width 351 height 16
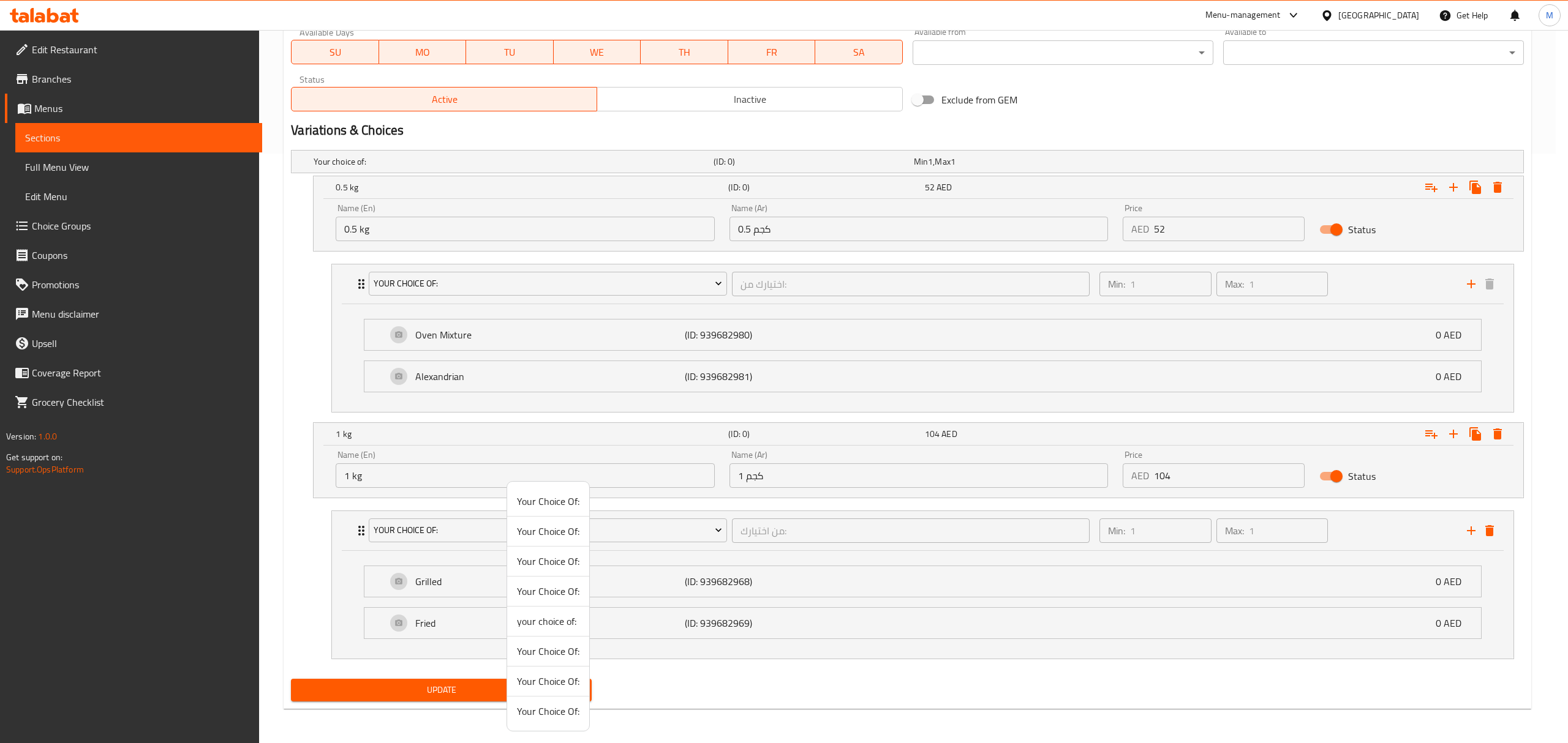
click at [559, 647] on span "Your Choice Of:" at bounding box center [548, 651] width 62 height 15
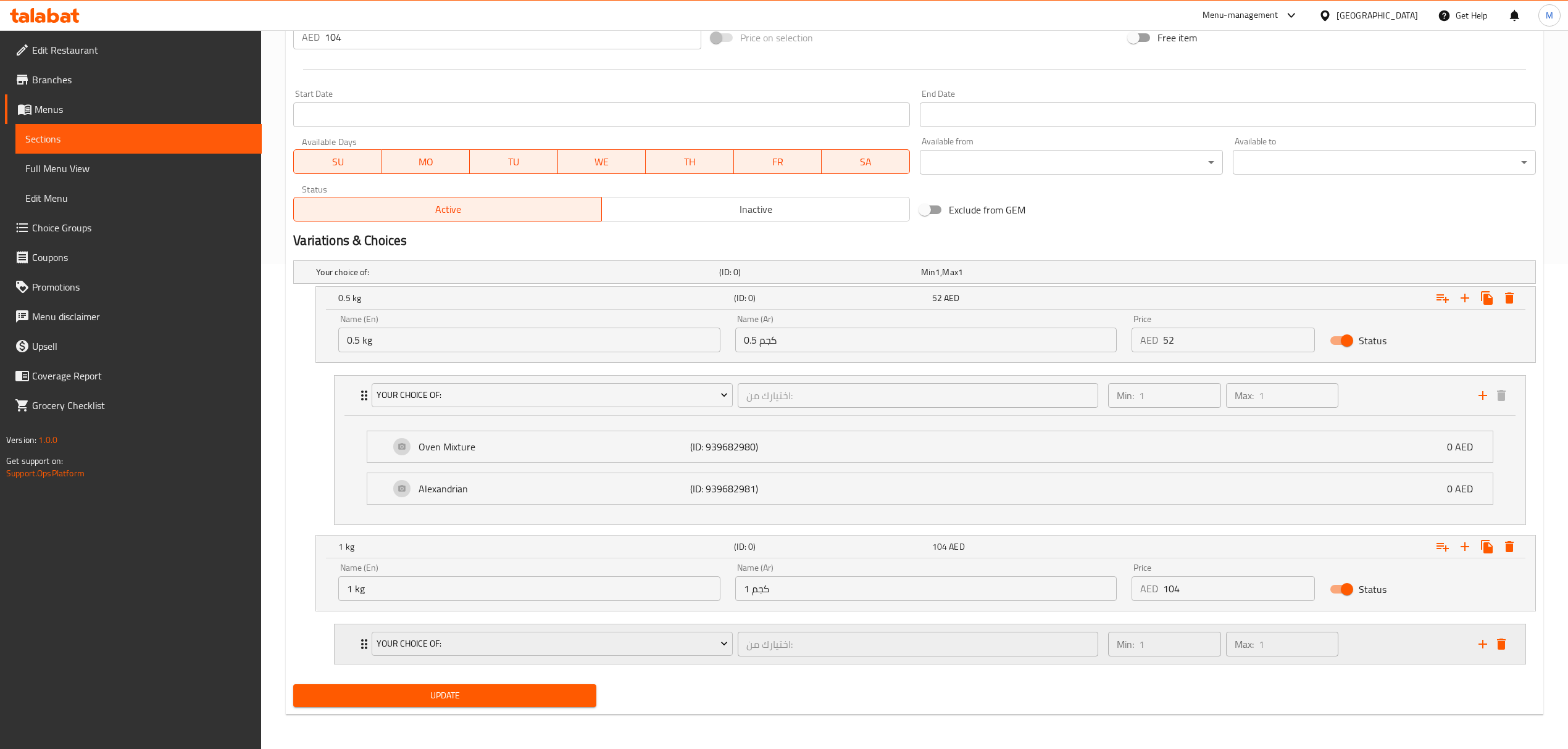
click at [736, 645] on div "اختيارك من: ​" at bounding box center [917, 644] width 365 height 30
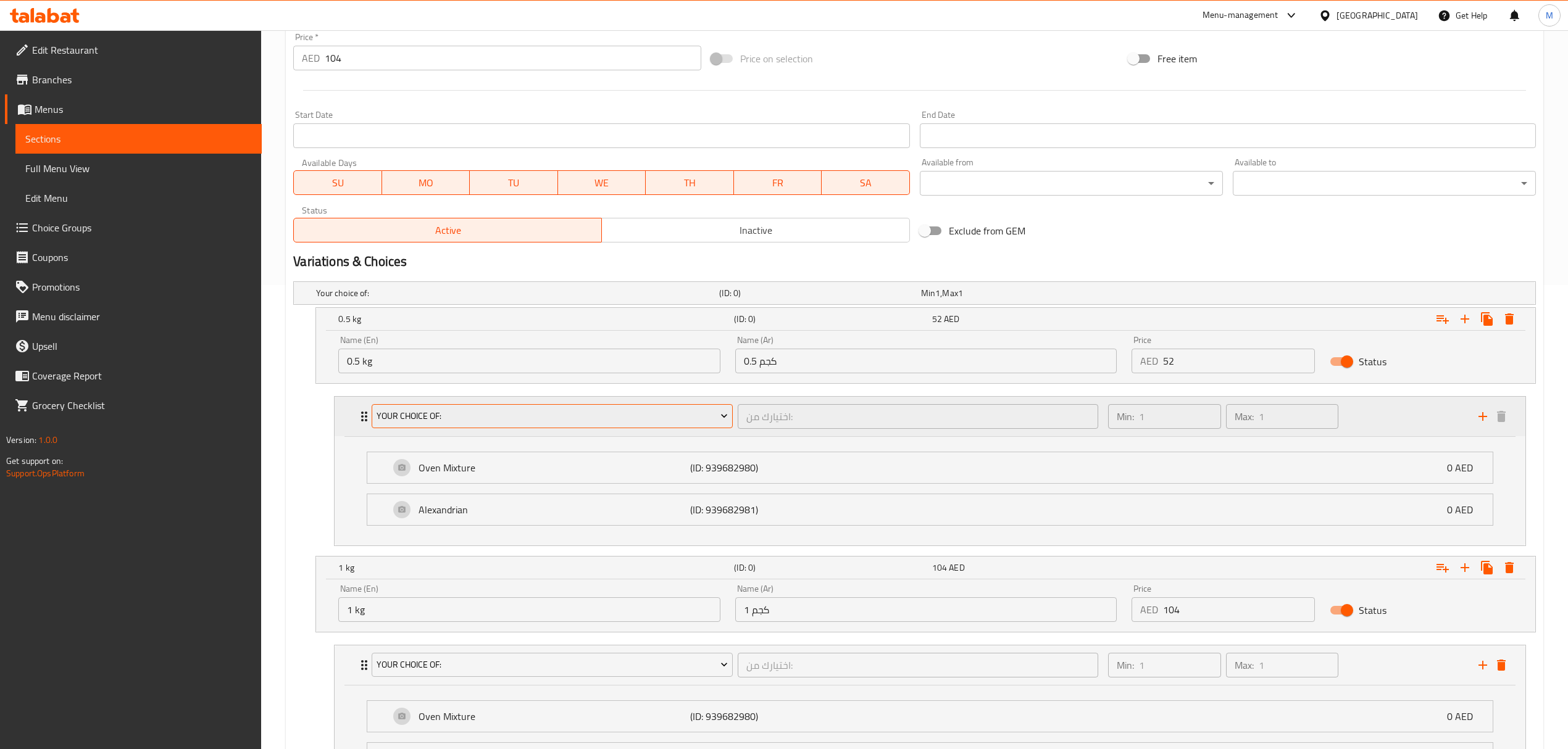
scroll to position [352, 0]
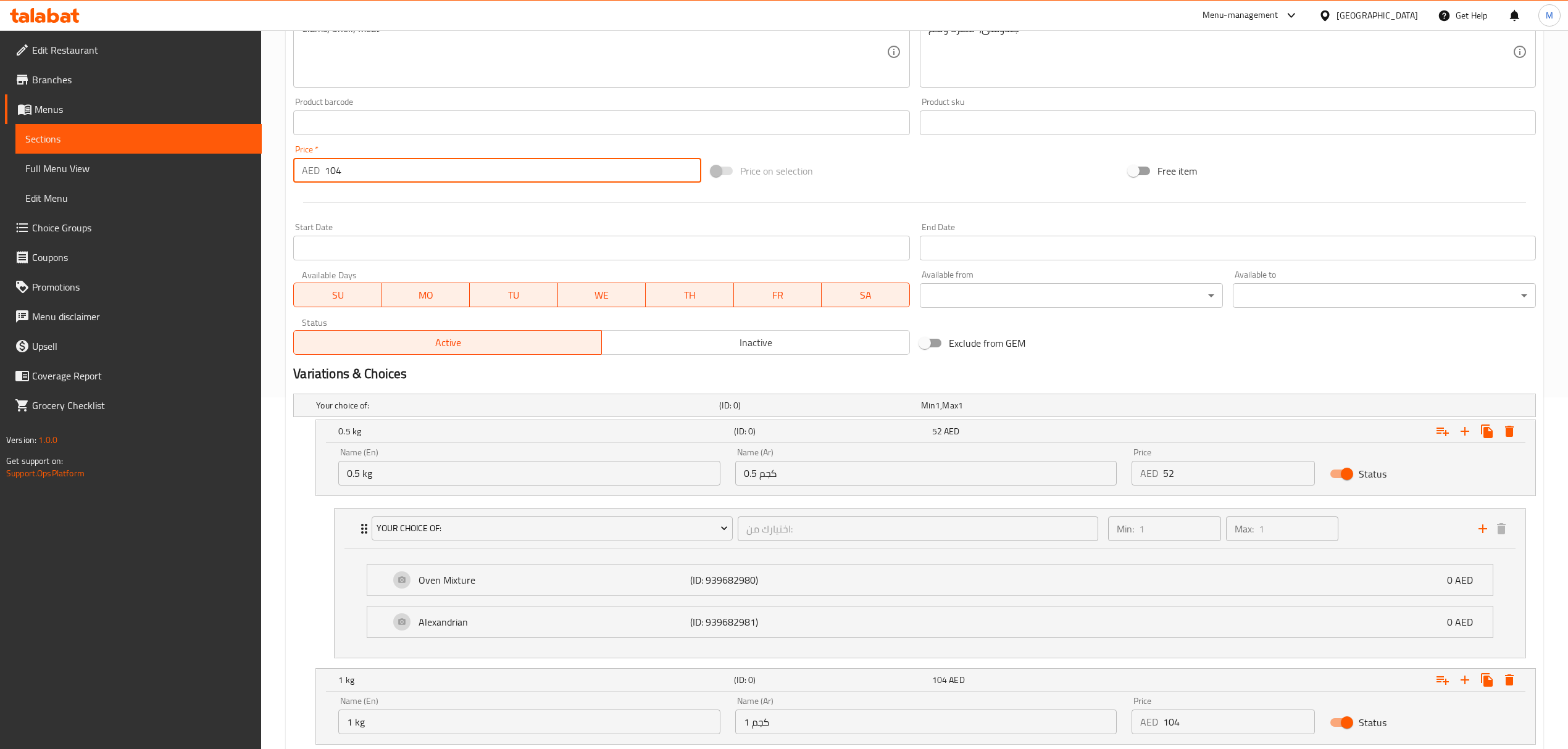
drag, startPoint x: 354, startPoint y: 176, endPoint x: 224, endPoint y: 154, distance: 131.8
click at [224, 154] on div "Edit Restaurant Branches Menus Sections Full Menu View Edit Menu Choice Groups …" at bounding box center [784, 335] width 1568 height 1313
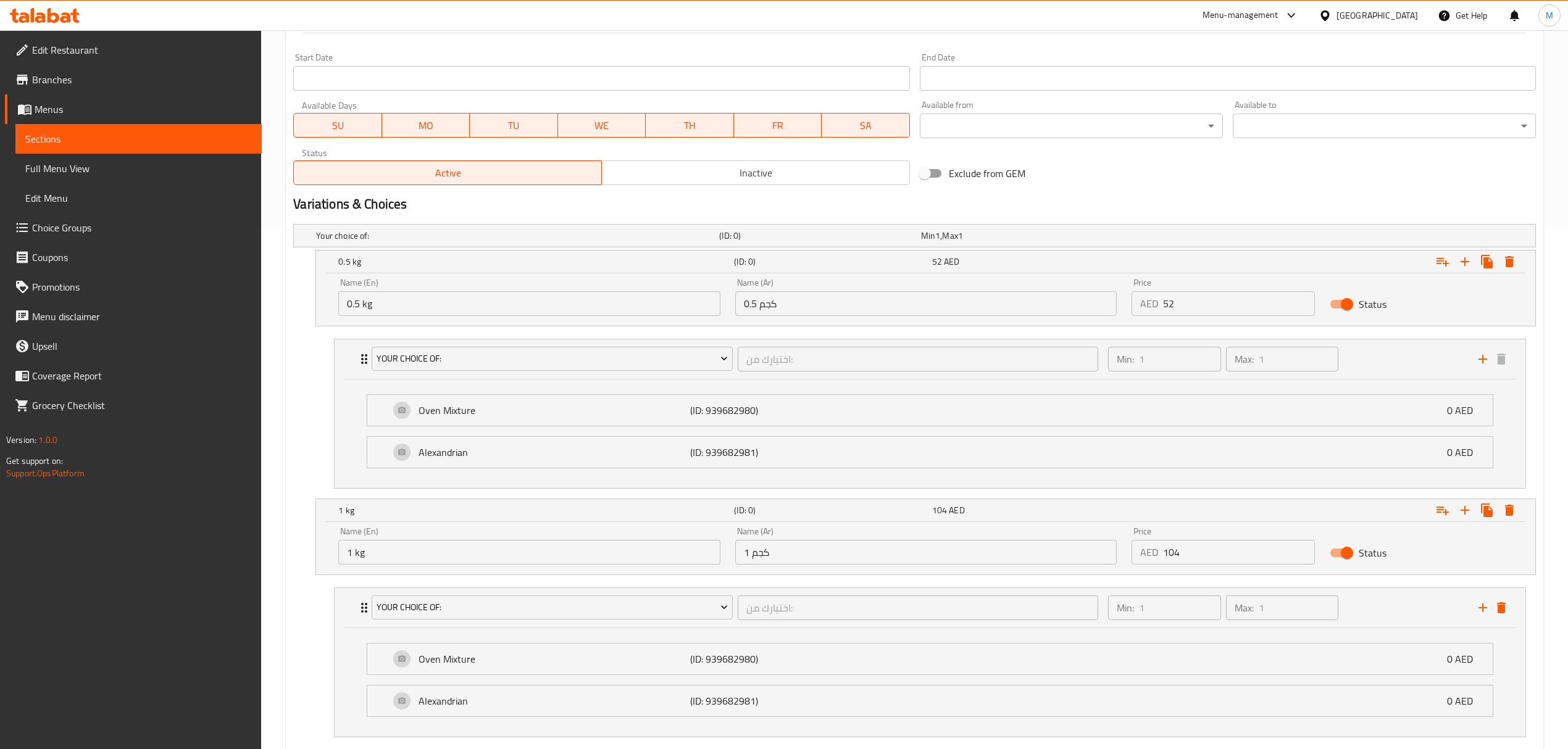
scroll to position [598, 0]
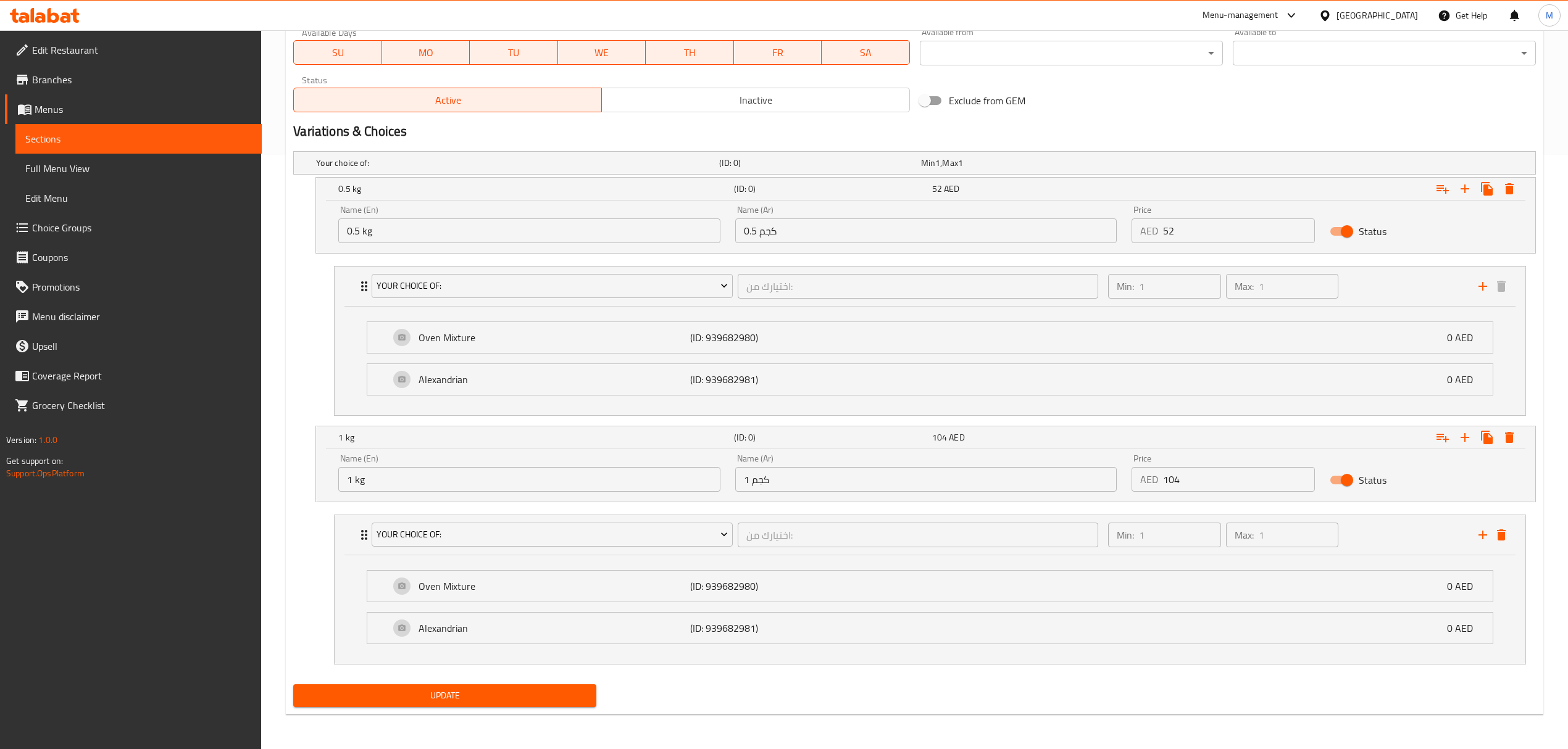
type input "0"
click at [519, 694] on span "Update" at bounding box center [445, 696] width 283 height 16
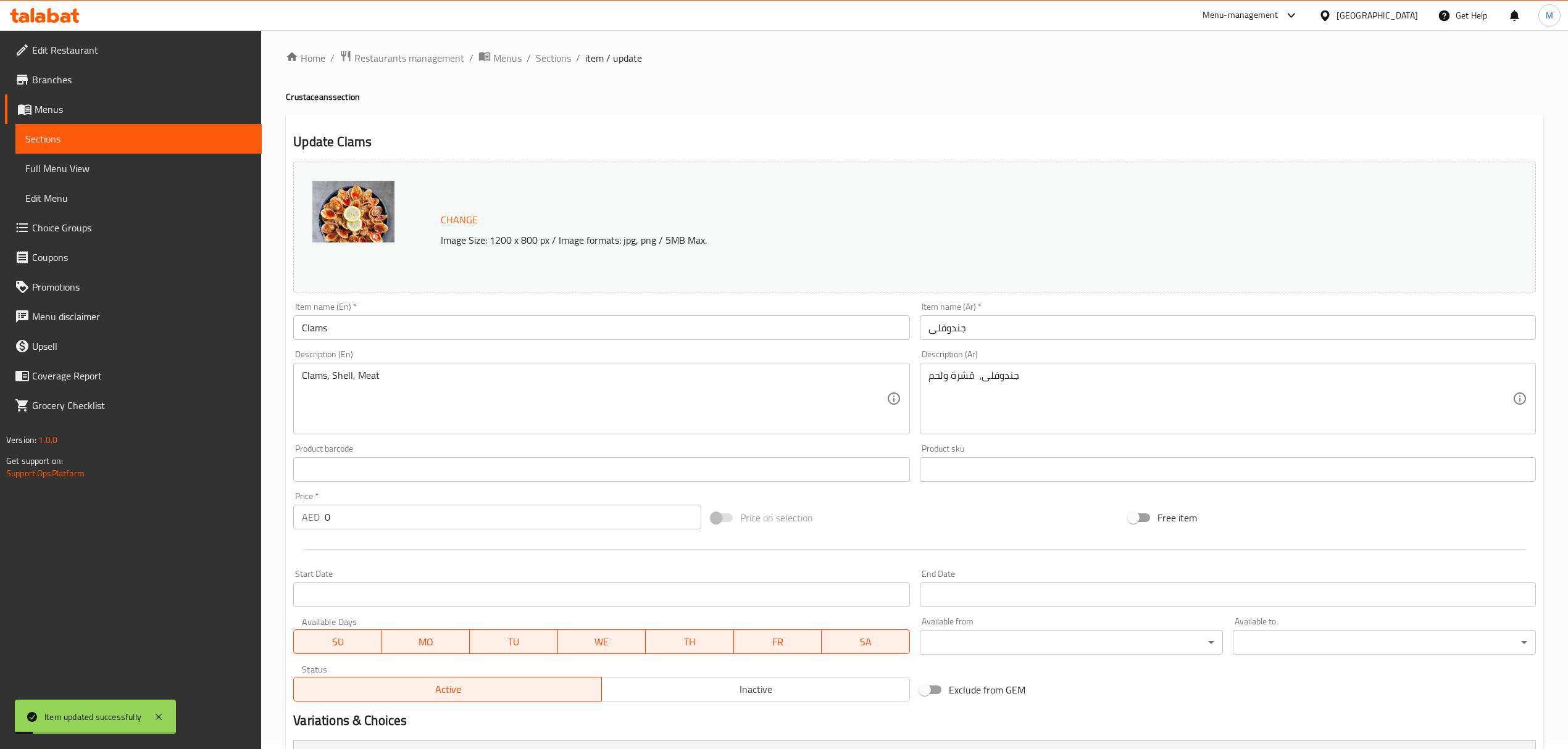
scroll to position [0, 0]
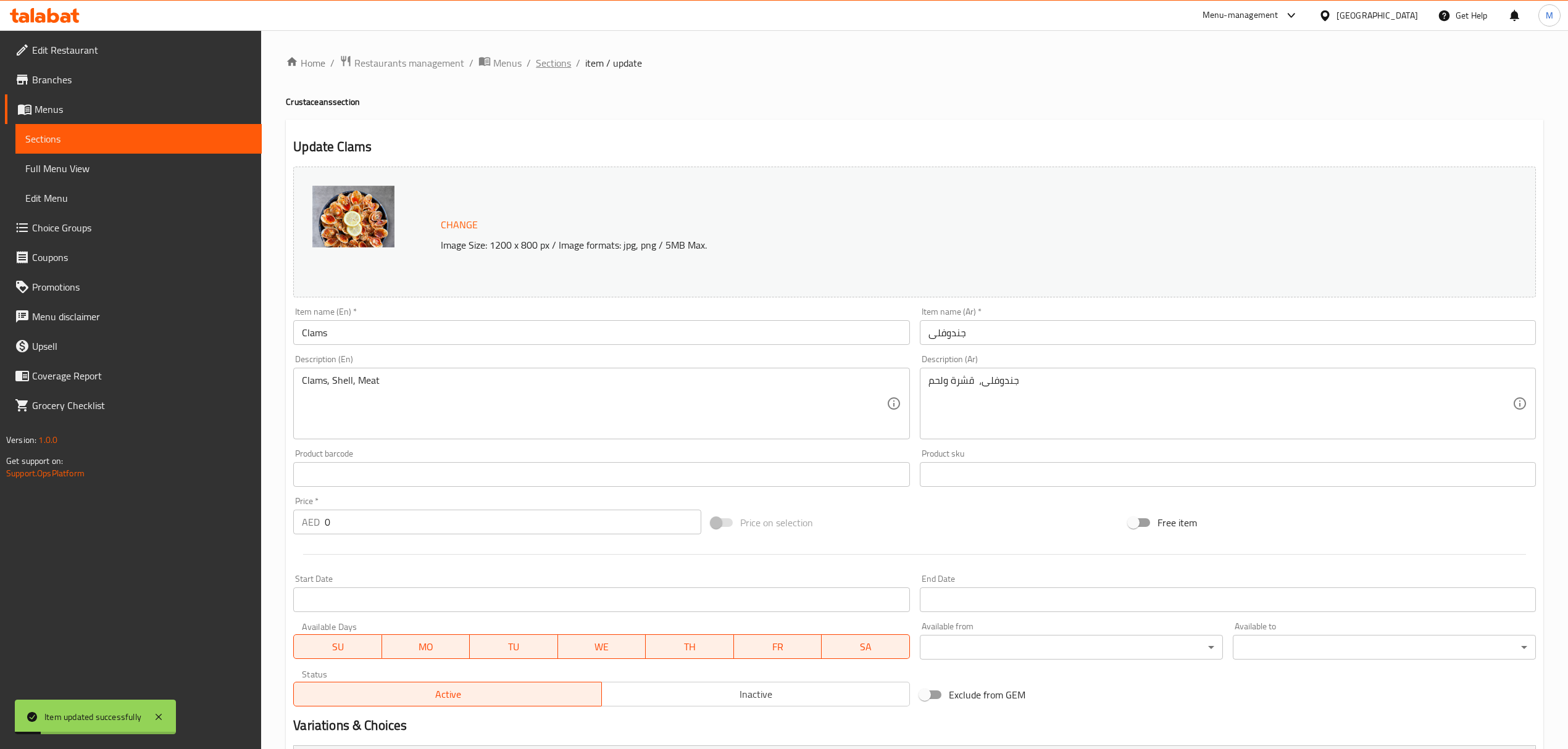
click at [556, 66] on span "Sections" at bounding box center [553, 63] width 35 height 15
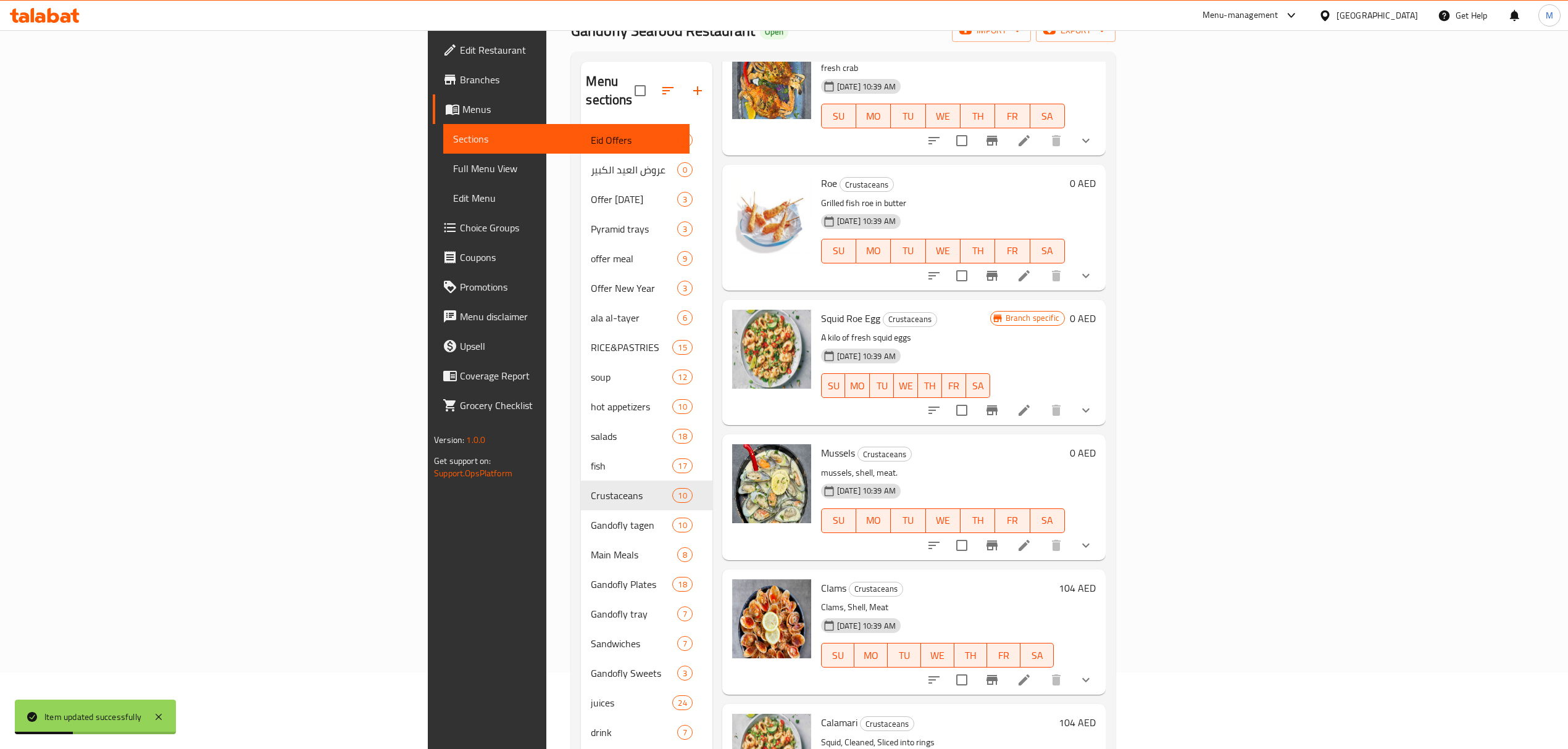
scroll to position [174, 0]
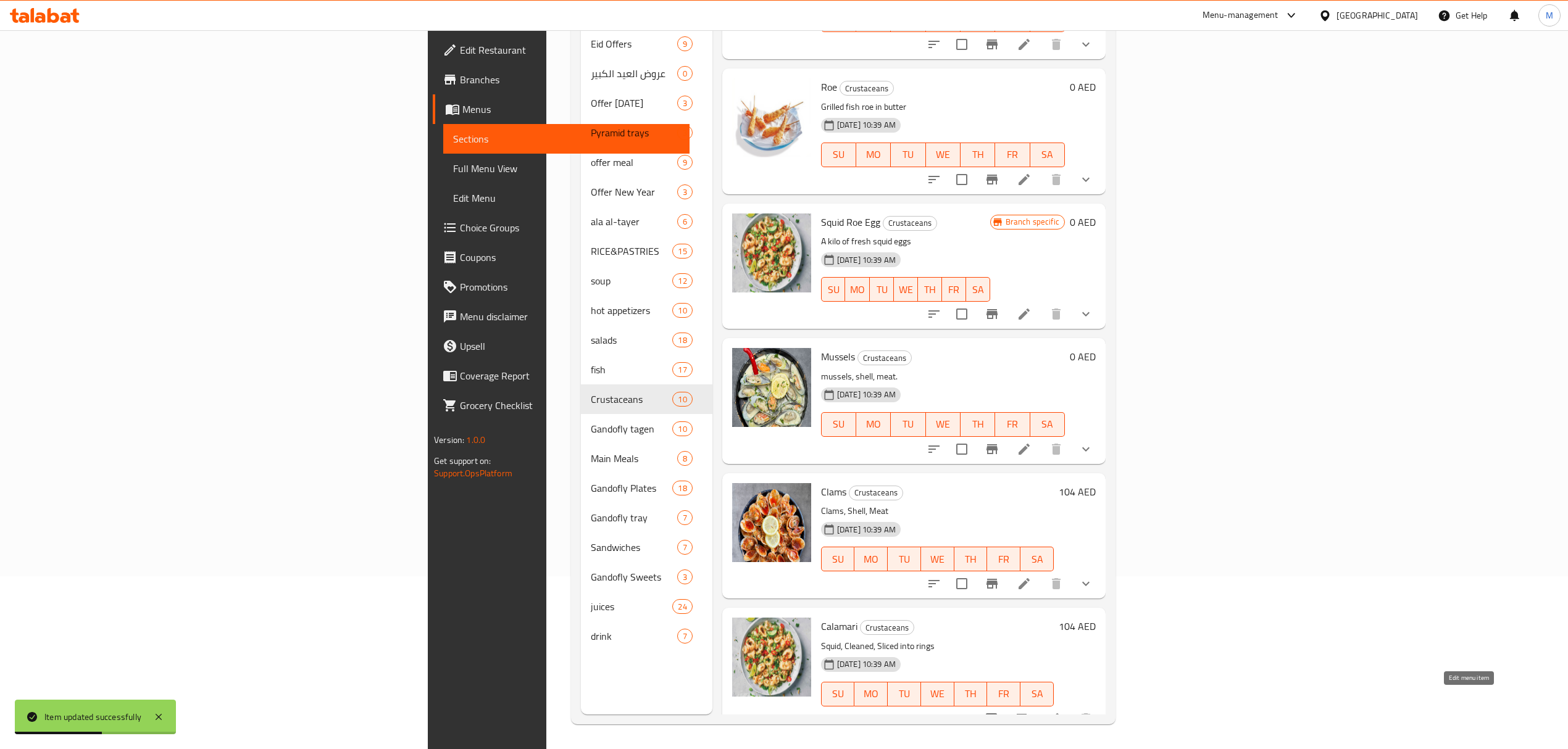
click at [1061, 712] on icon at bounding box center [1054, 719] width 15 height 15
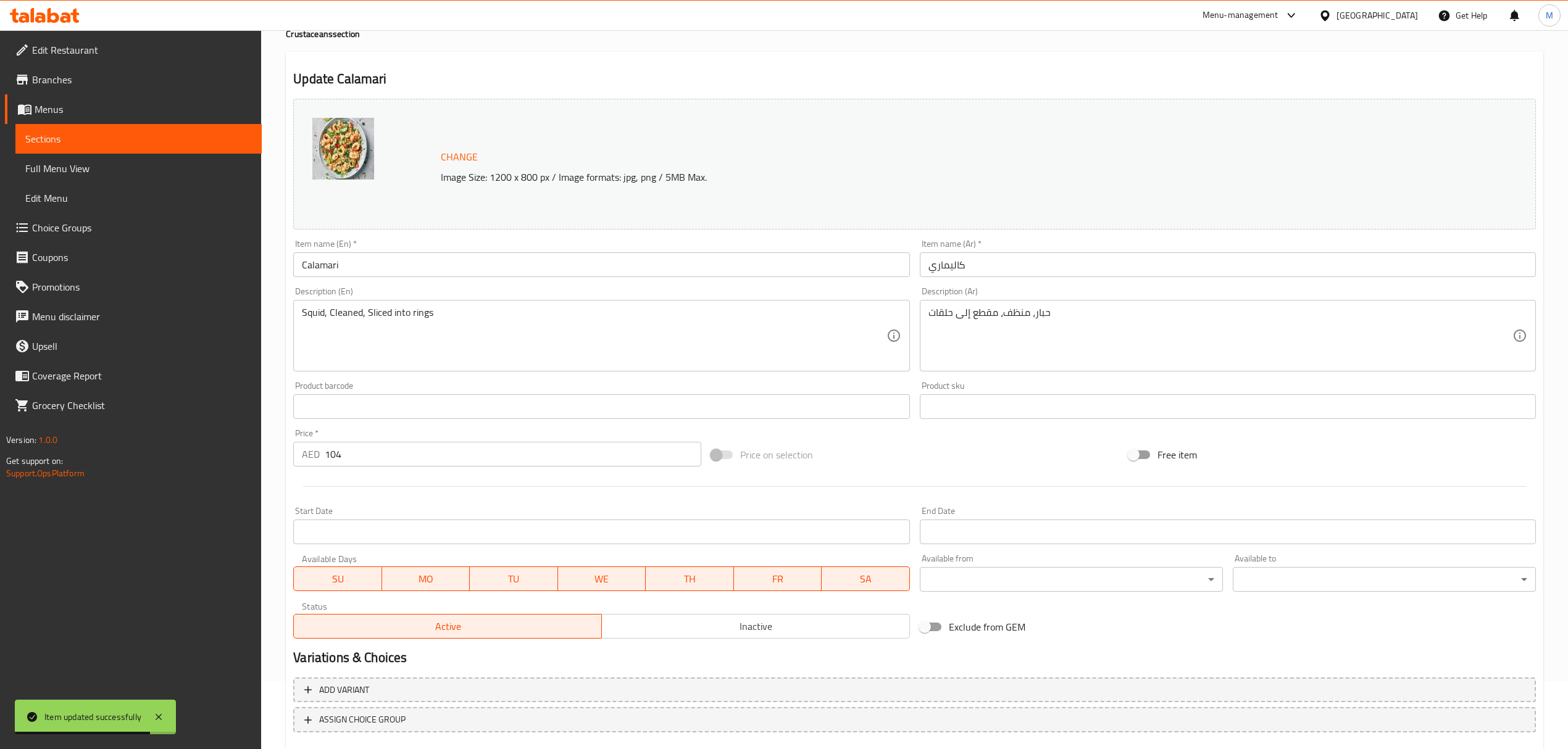
scroll to position [139, 0]
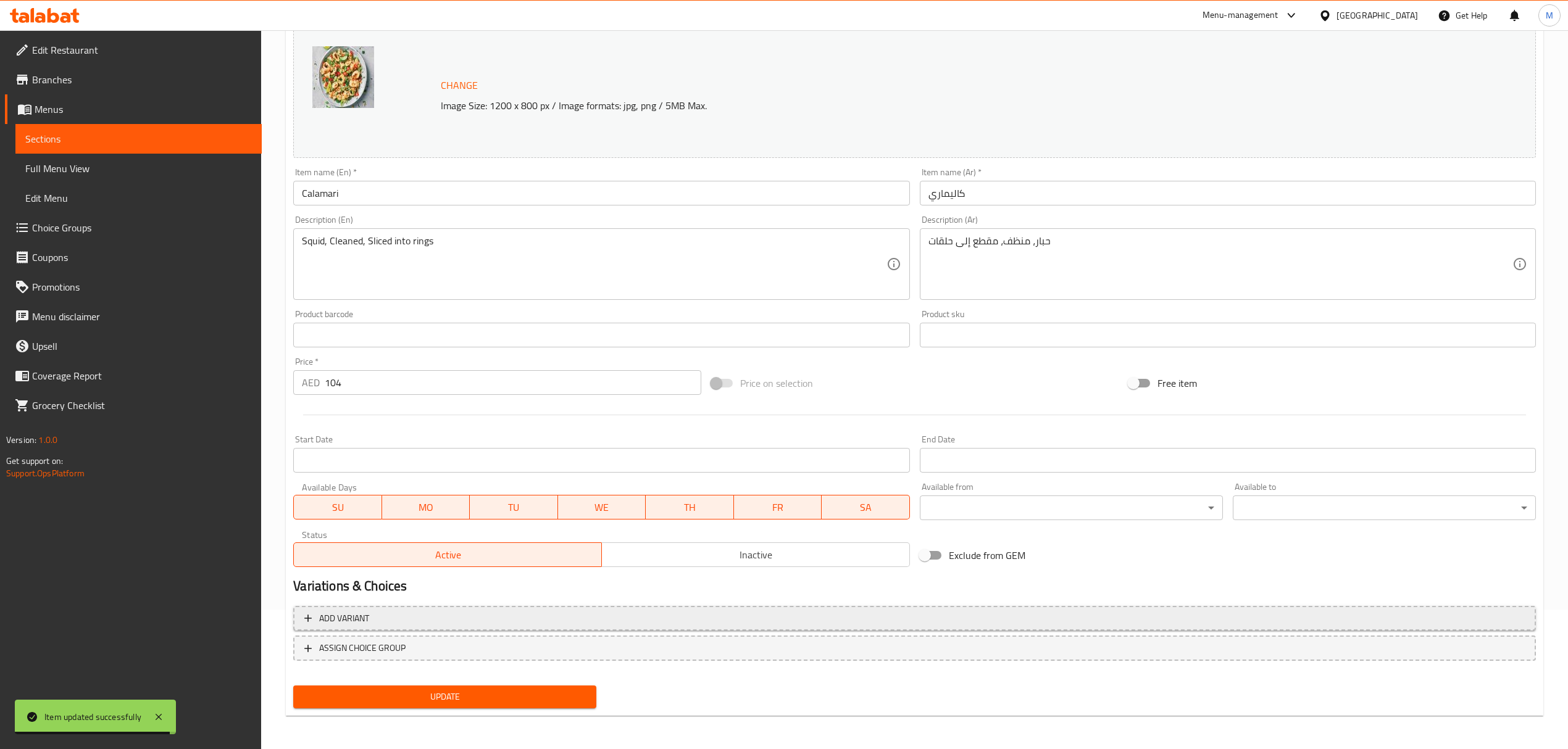
click at [434, 617] on span "Add variant" at bounding box center [914, 619] width 1220 height 16
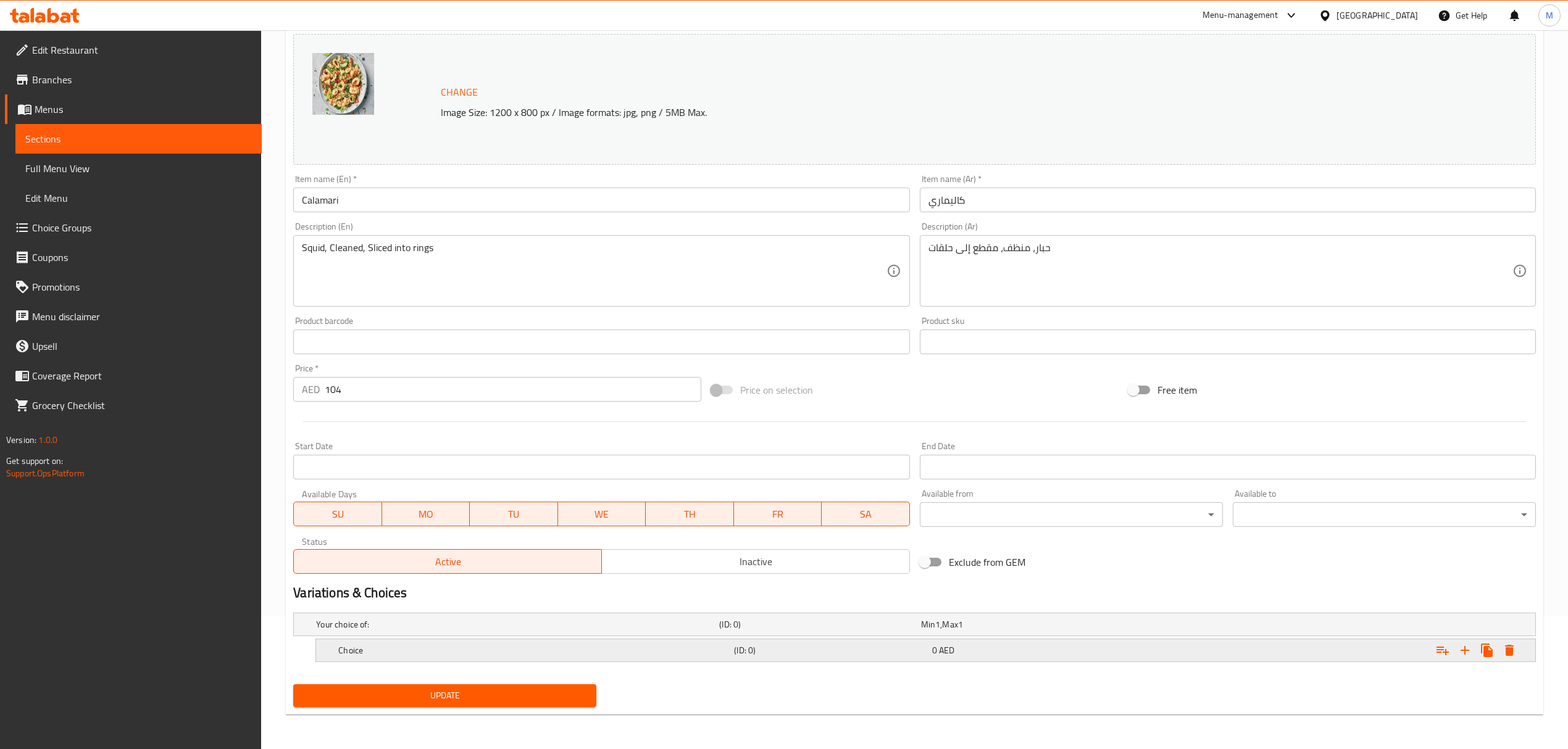
click at [433, 631] on h5 "Choice" at bounding box center [515, 625] width 398 height 12
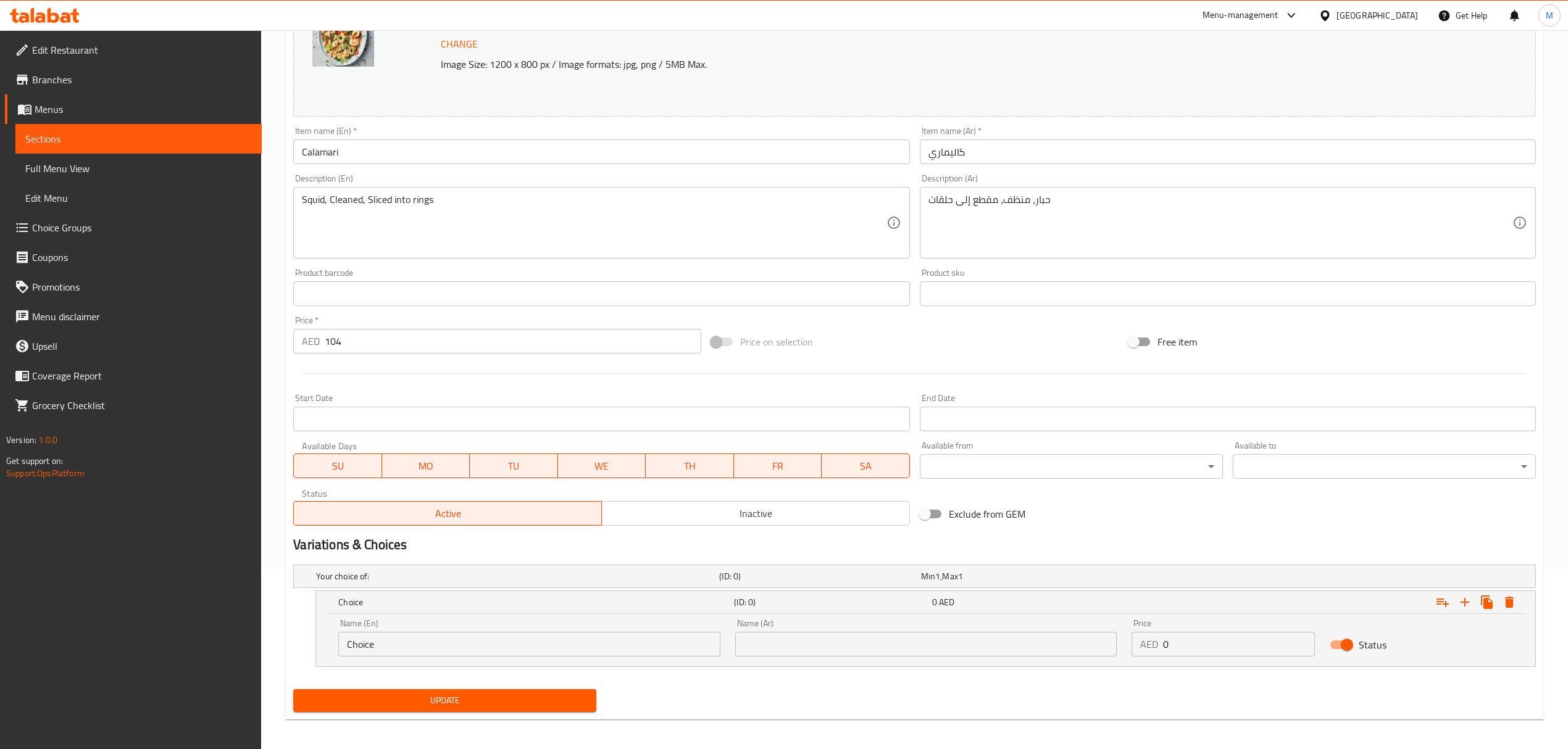
scroll to position [184, 0]
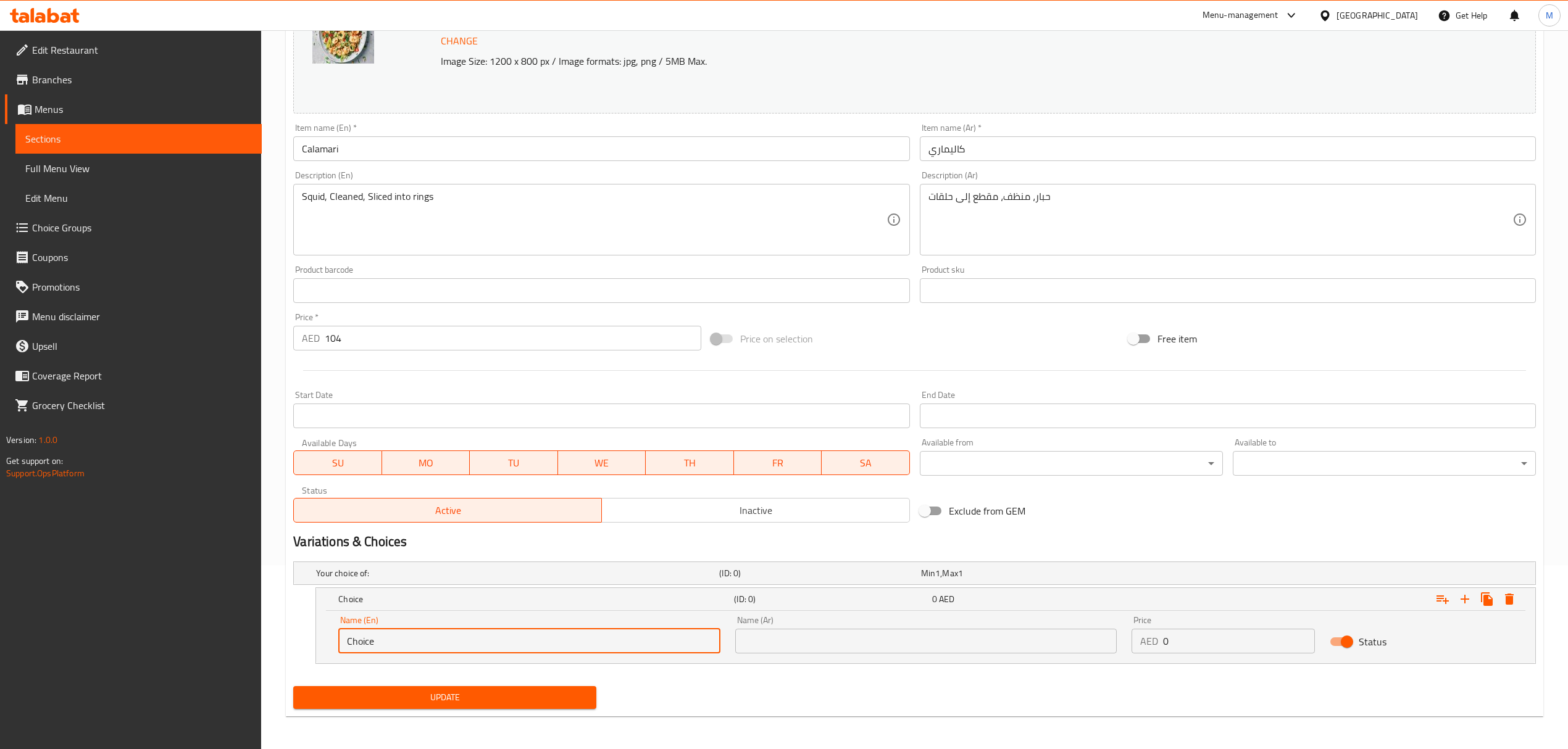
drag, startPoint x: 472, startPoint y: 642, endPoint x: 231, endPoint y: 627, distance: 241.5
click at [231, 627] on div "Edit Restaurant Branches Menus Sections Full Menu View Edit Menu Choice Groups …" at bounding box center [784, 299] width 1568 height 905
type input "0.5 kg"
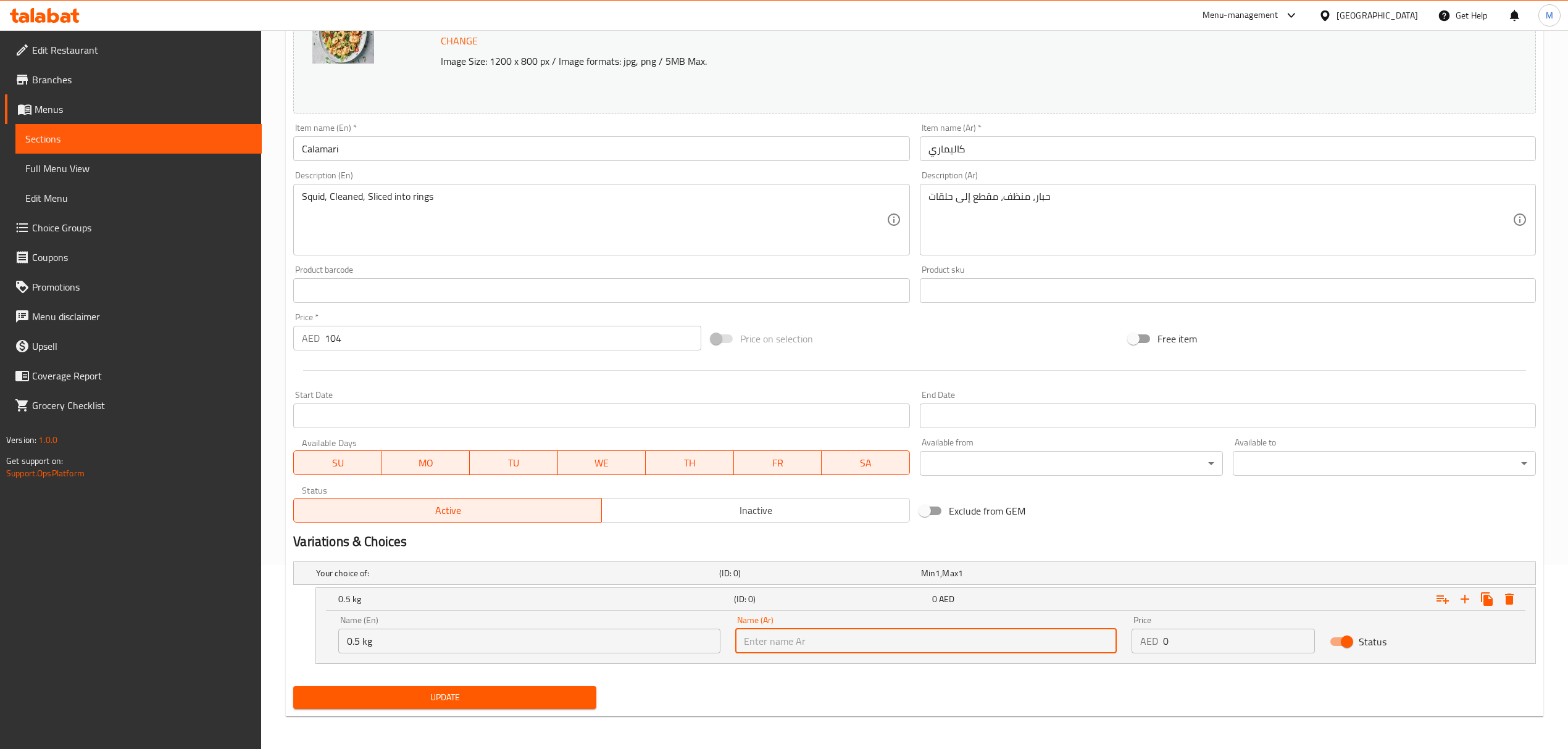
click at [838, 645] on input "text" at bounding box center [926, 641] width 382 height 25
type input "0.5 كجم"
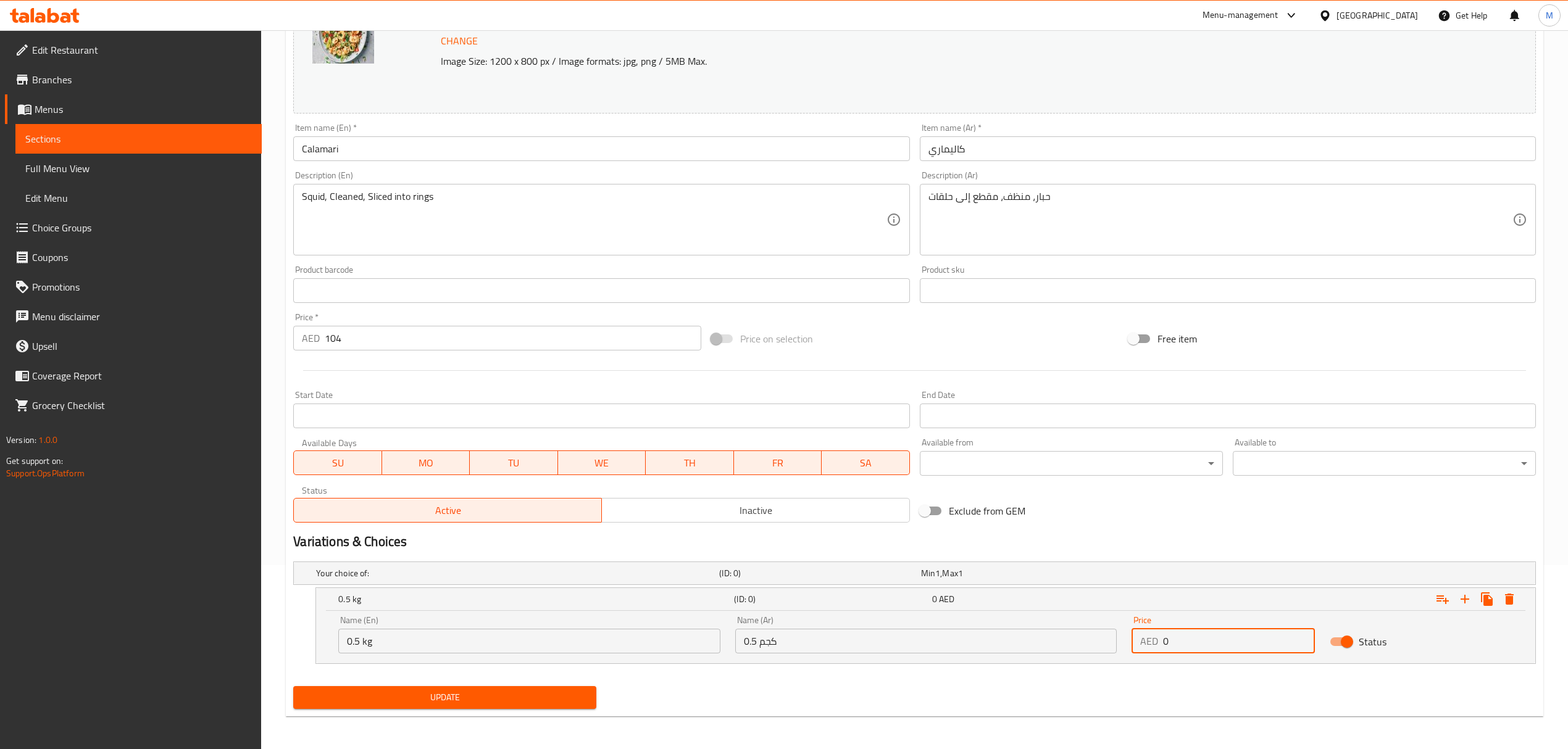
drag, startPoint x: 1181, startPoint y: 646, endPoint x: 1134, endPoint y: 637, distance: 47.9
click at [1134, 637] on div "AED 0 Price" at bounding box center [1223, 641] width 183 height 25
type input "52"
click at [1467, 600] on icon "Expand" at bounding box center [1465, 599] width 15 height 15
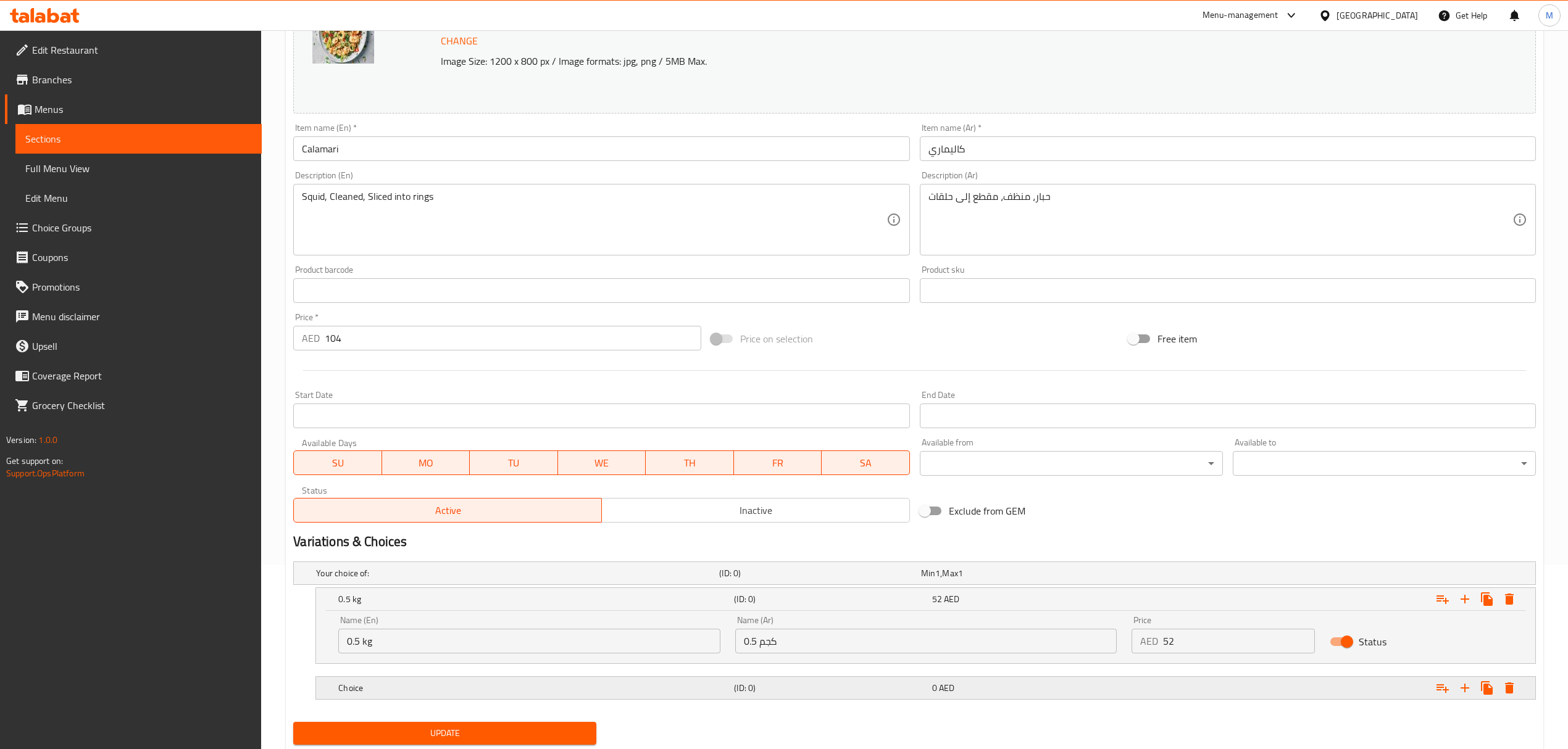
click at [425, 579] on h5 "Choice" at bounding box center [515, 573] width 398 height 12
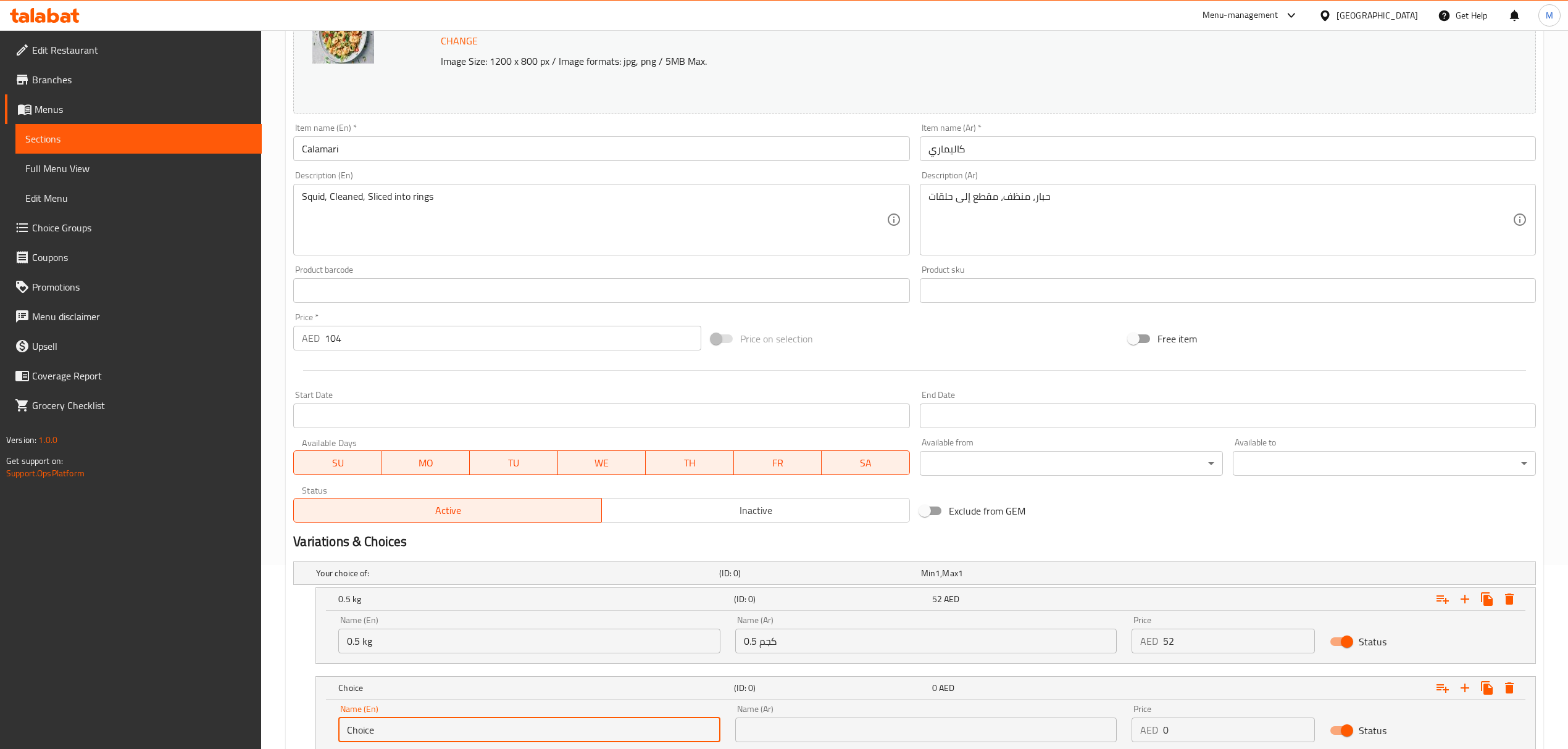
drag, startPoint x: 346, startPoint y: 726, endPoint x: 322, endPoint y: 726, distance: 24.0
click at [322, 726] on div "Name (En) Choice Name (En) Name (Ar) Name (Ar) Price AED 0 Price Status" at bounding box center [926, 726] width 1219 height 53
type input "1 kg"
click at [810, 725] on input "text" at bounding box center [926, 730] width 382 height 25
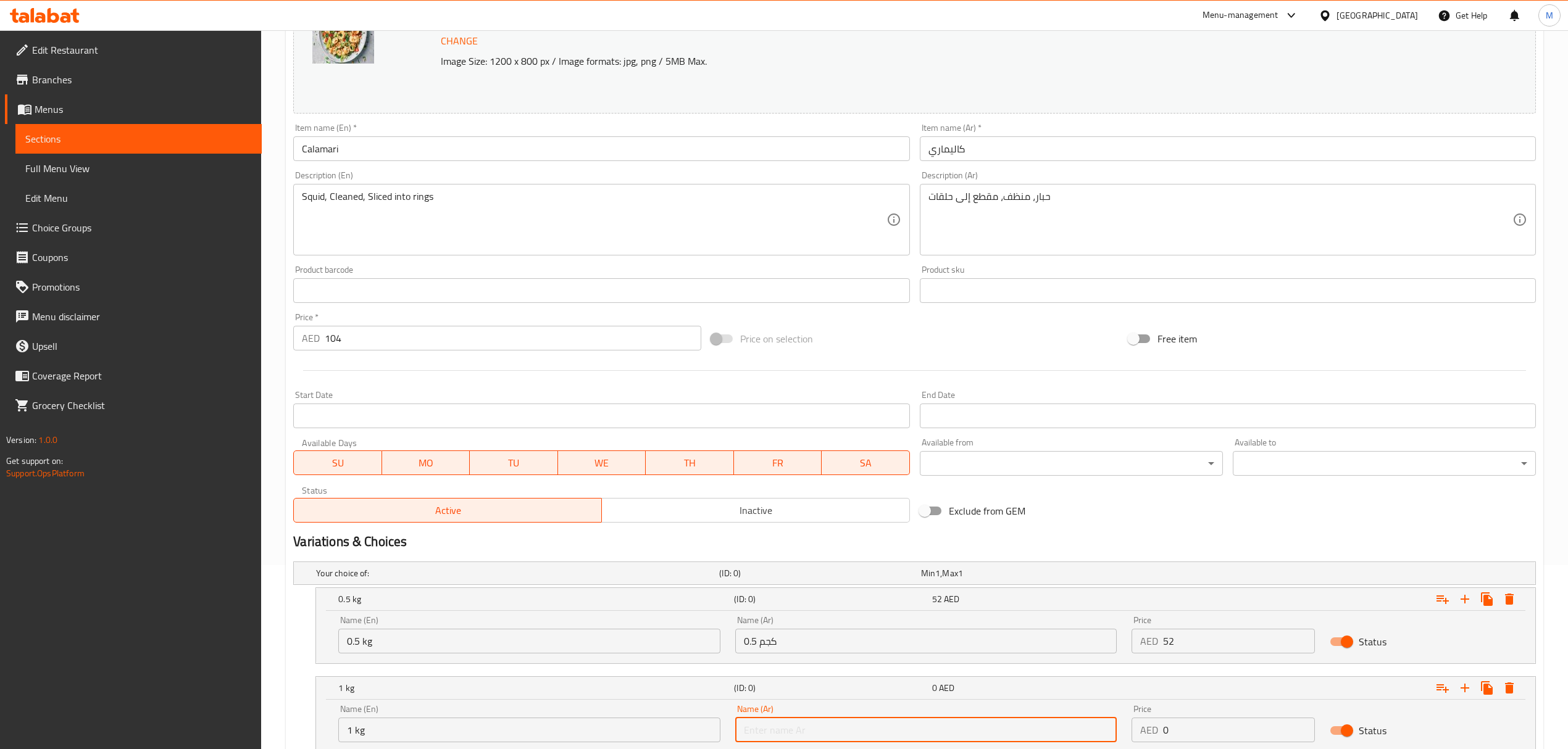
type input "1 كجم"
drag, startPoint x: 1191, startPoint y: 731, endPoint x: 1151, endPoint y: 729, distance: 40.0
click at [1151, 729] on div "AED 0 Price" at bounding box center [1223, 730] width 183 height 25
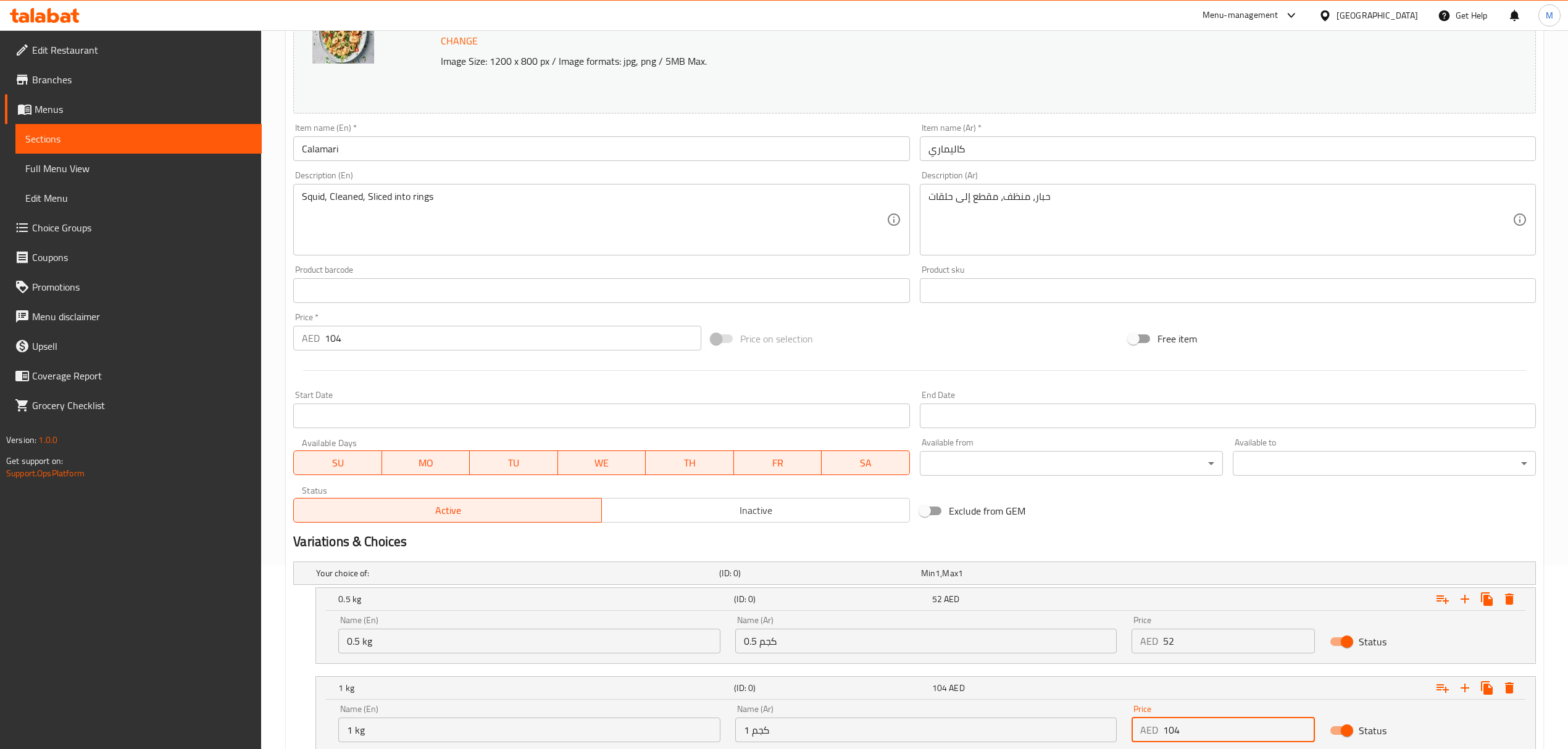
type input "104"
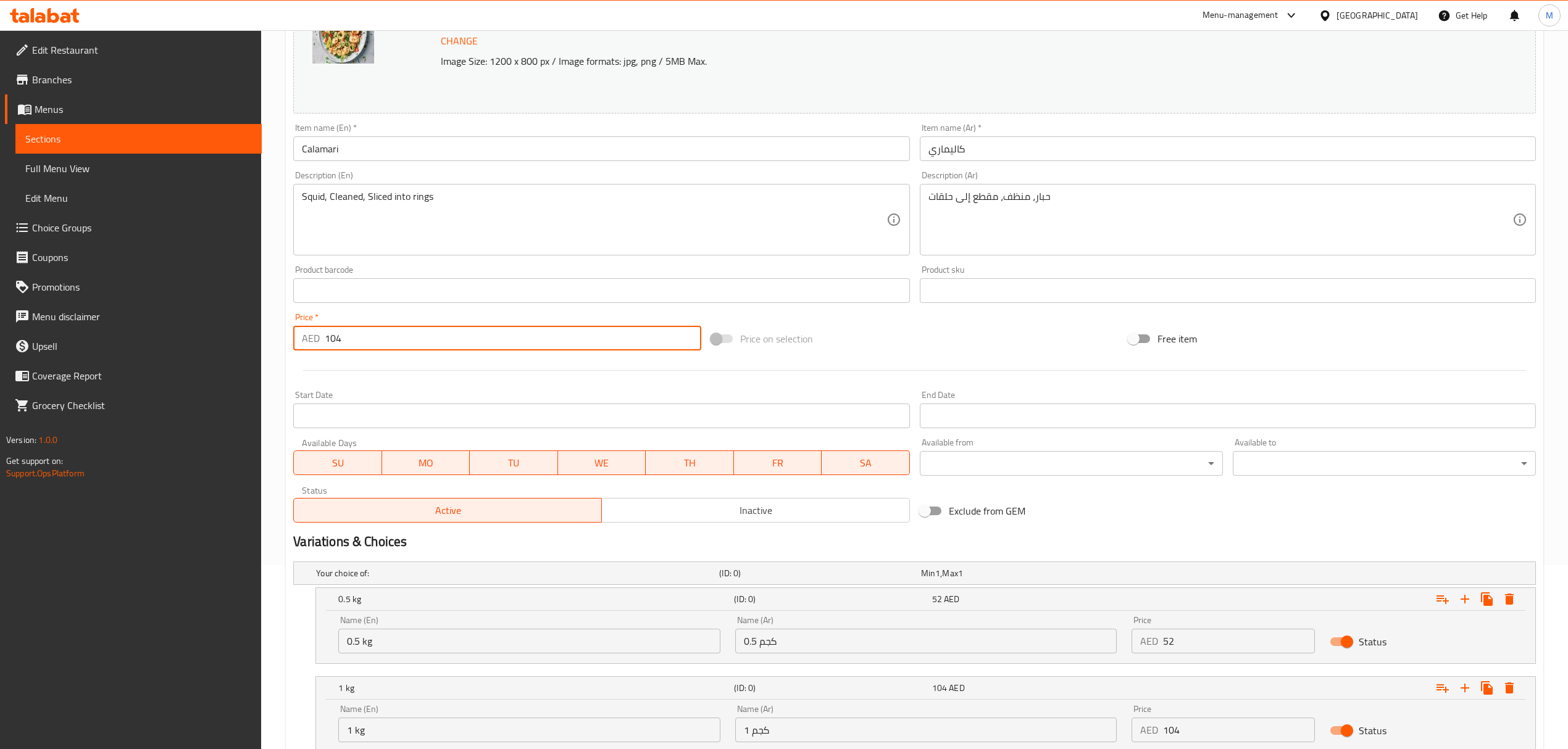
drag, startPoint x: 347, startPoint y: 344, endPoint x: 304, endPoint y: 332, distance: 44.6
click at [304, 332] on div "AED 104 Price *" at bounding box center [497, 338] width 407 height 25
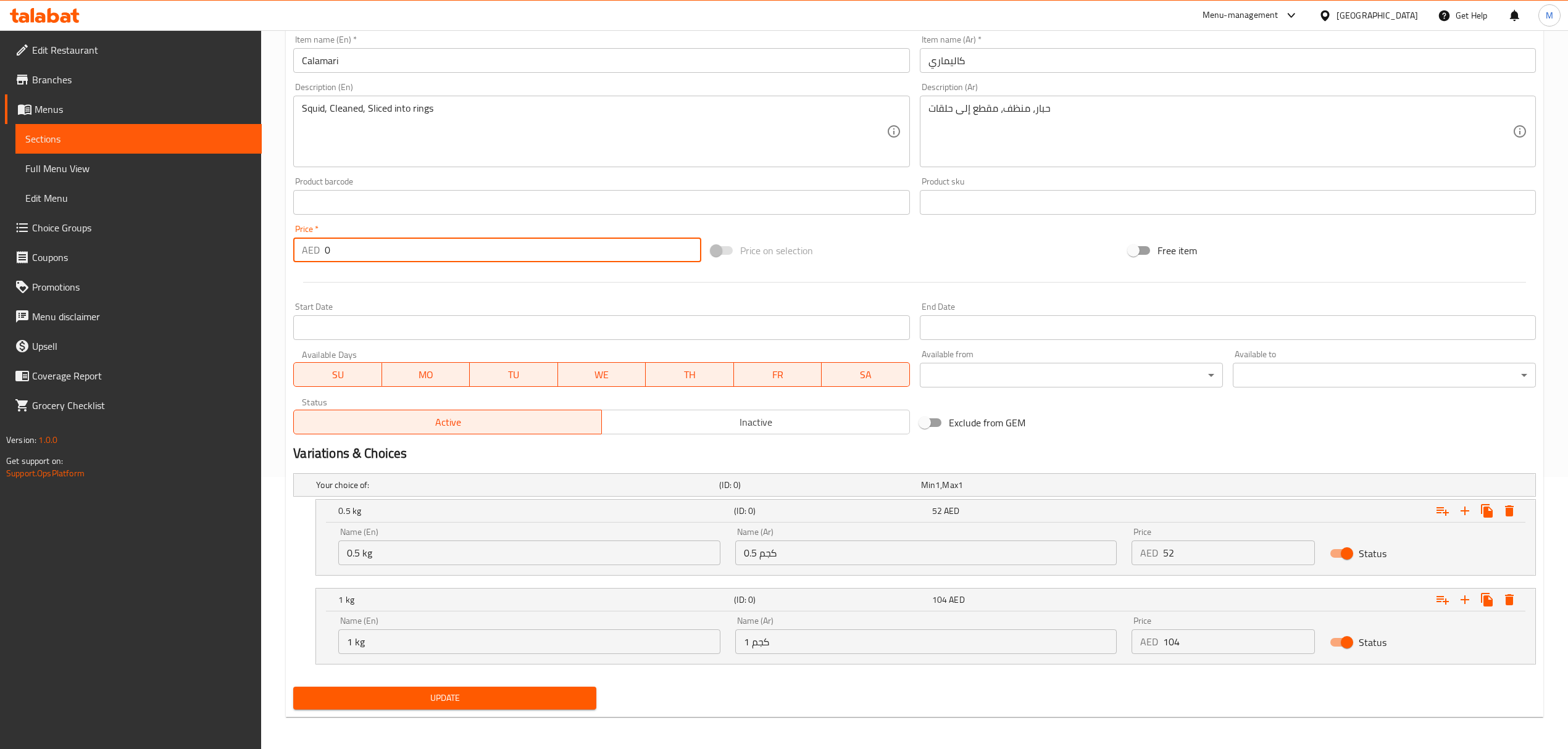
scroll to position [276, 0]
type input "0"
click at [553, 699] on span "Update" at bounding box center [445, 696] width 283 height 16
